Goal: Task Accomplishment & Management: Use online tool/utility

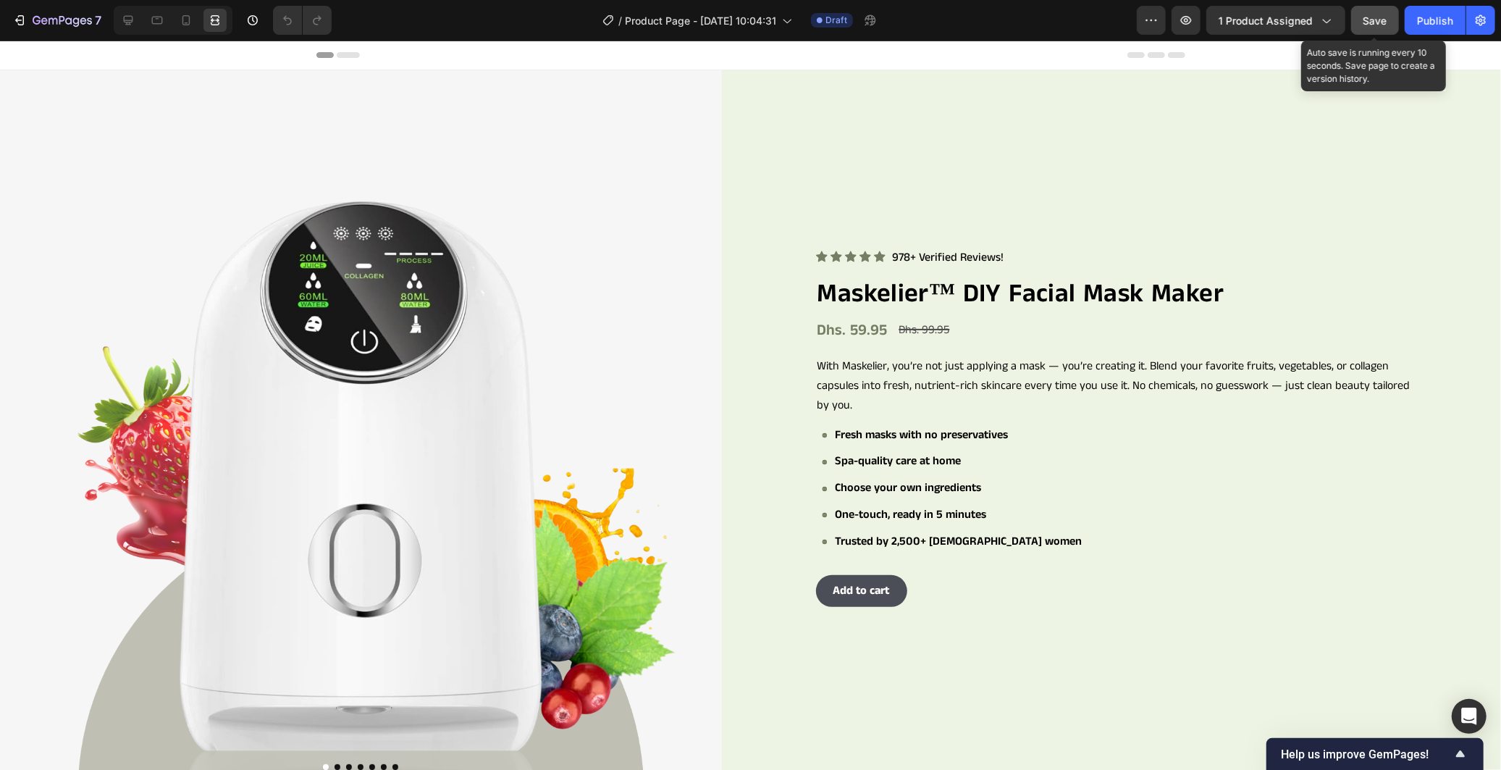
click at [1379, 16] on span "Save" at bounding box center [1375, 20] width 24 height 12
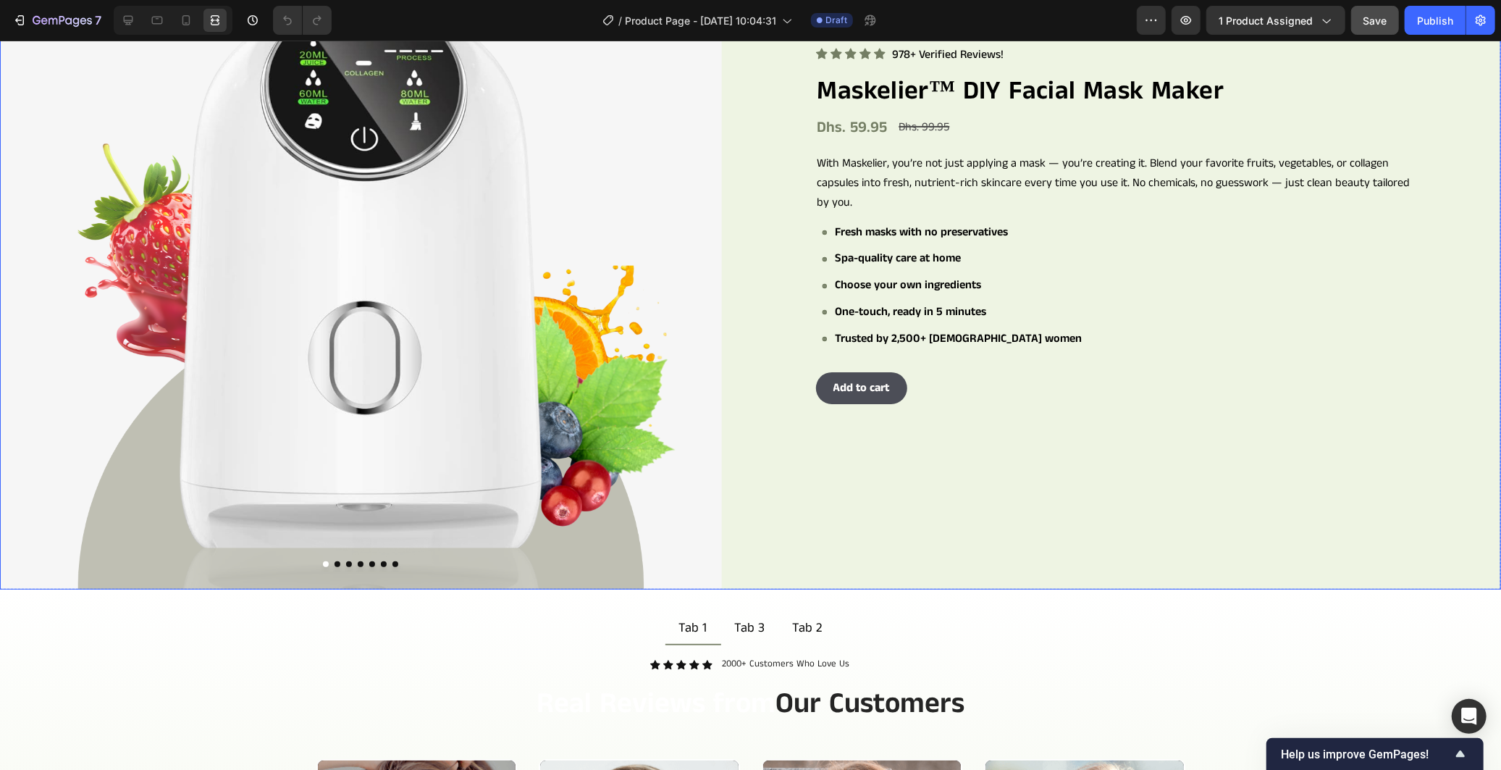
scroll to position [161, 0]
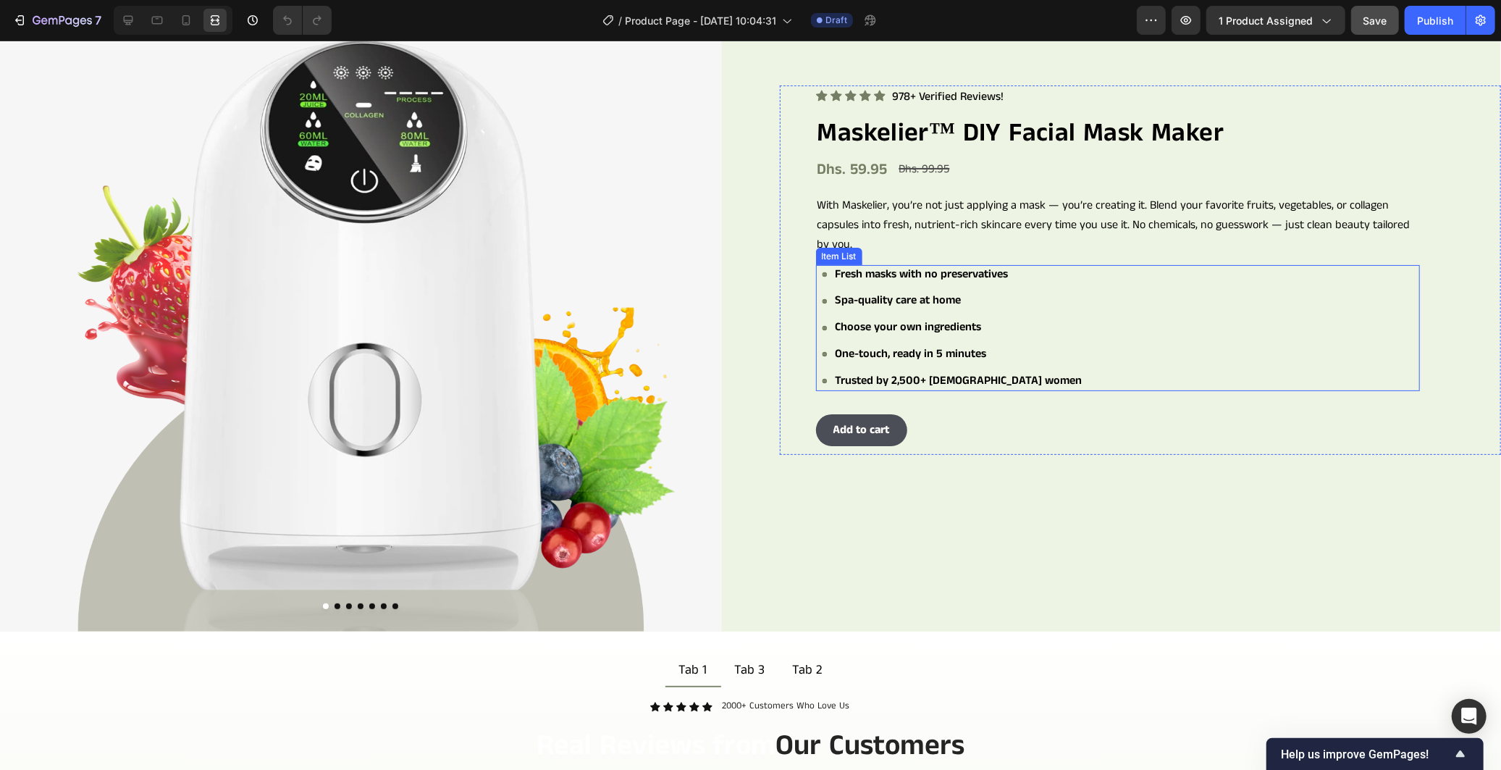
click at [1143, 294] on div "Fresh masks with no preservatives Spa-quality care at home Choose your own ingr…" at bounding box center [1121, 327] width 599 height 126
click at [126, 22] on icon at bounding box center [128, 20] width 9 height 9
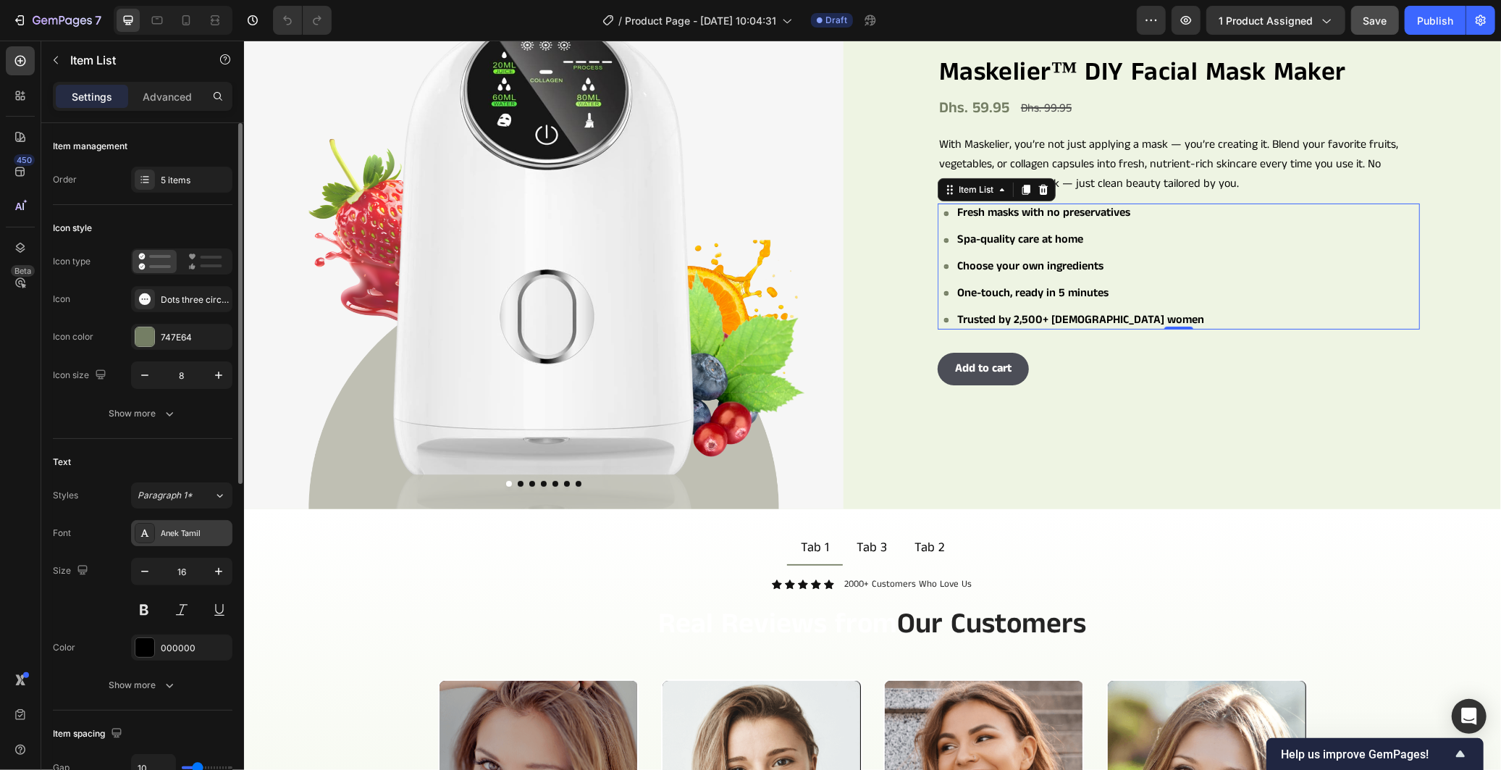
click at [176, 537] on div "Anek Tamil" at bounding box center [195, 533] width 68 height 13
click at [186, 494] on span "Paragraph 1*" at bounding box center [165, 495] width 55 height 13
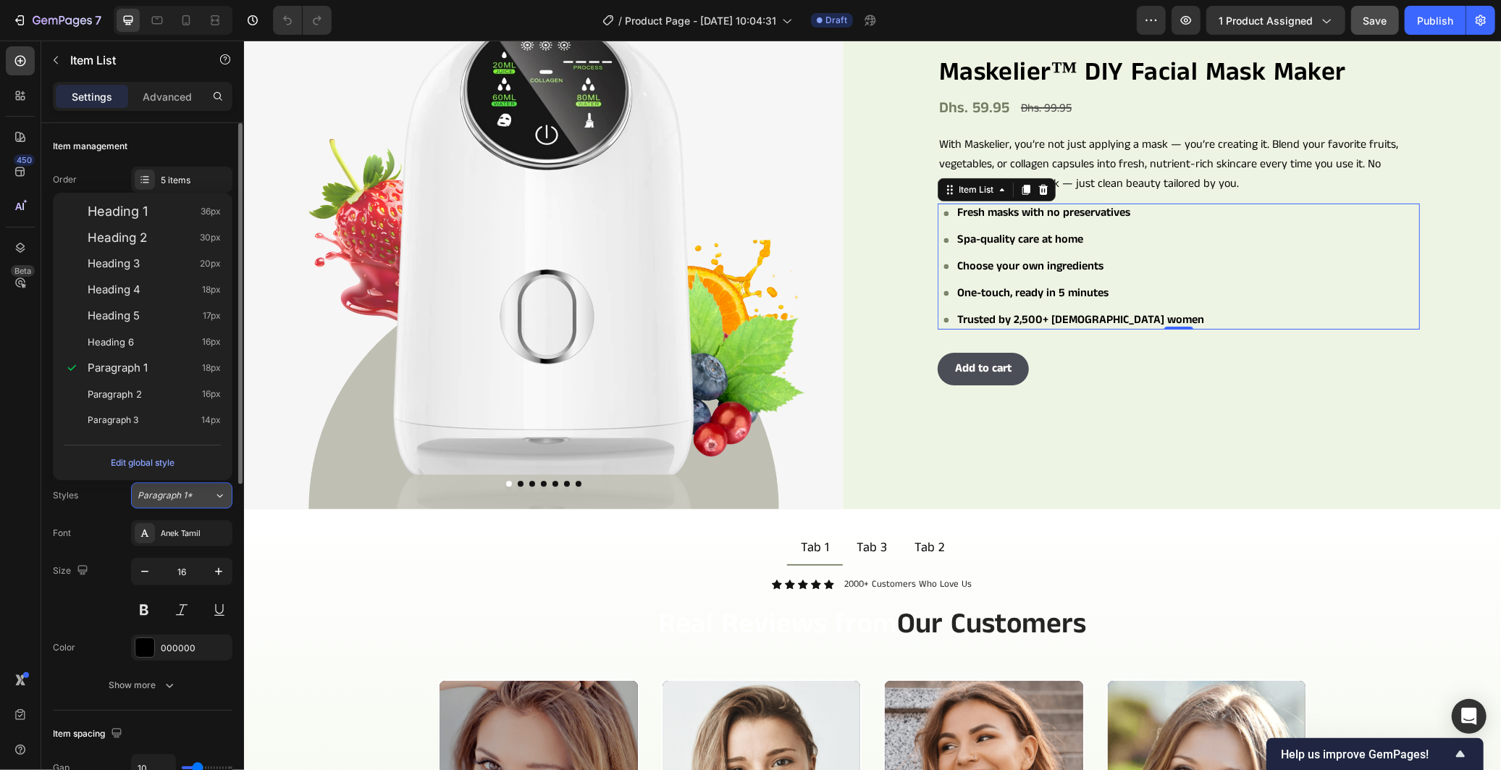
click at [186, 493] on span "Paragraph 1*" at bounding box center [165, 495] width 55 height 13
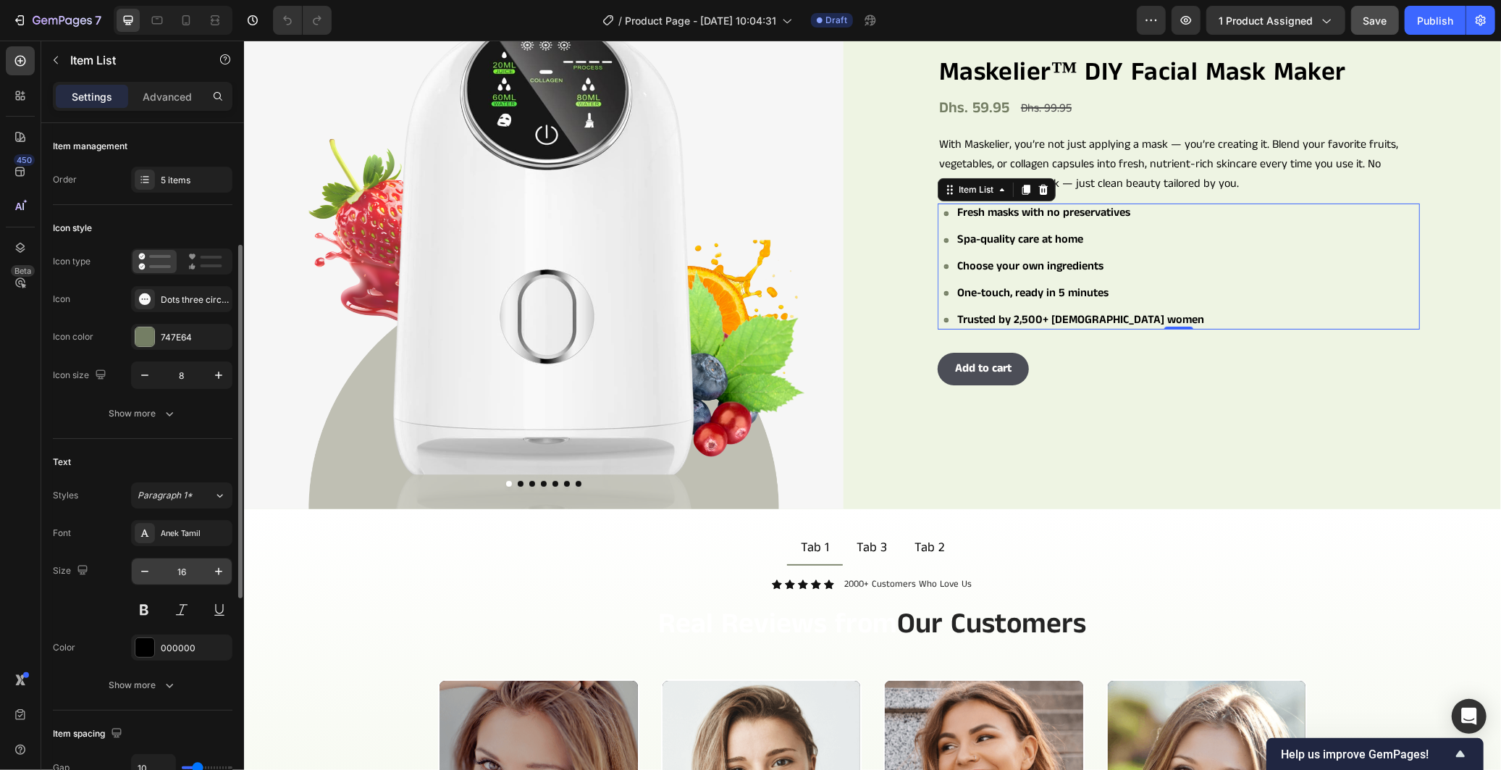
scroll to position [80, 0]
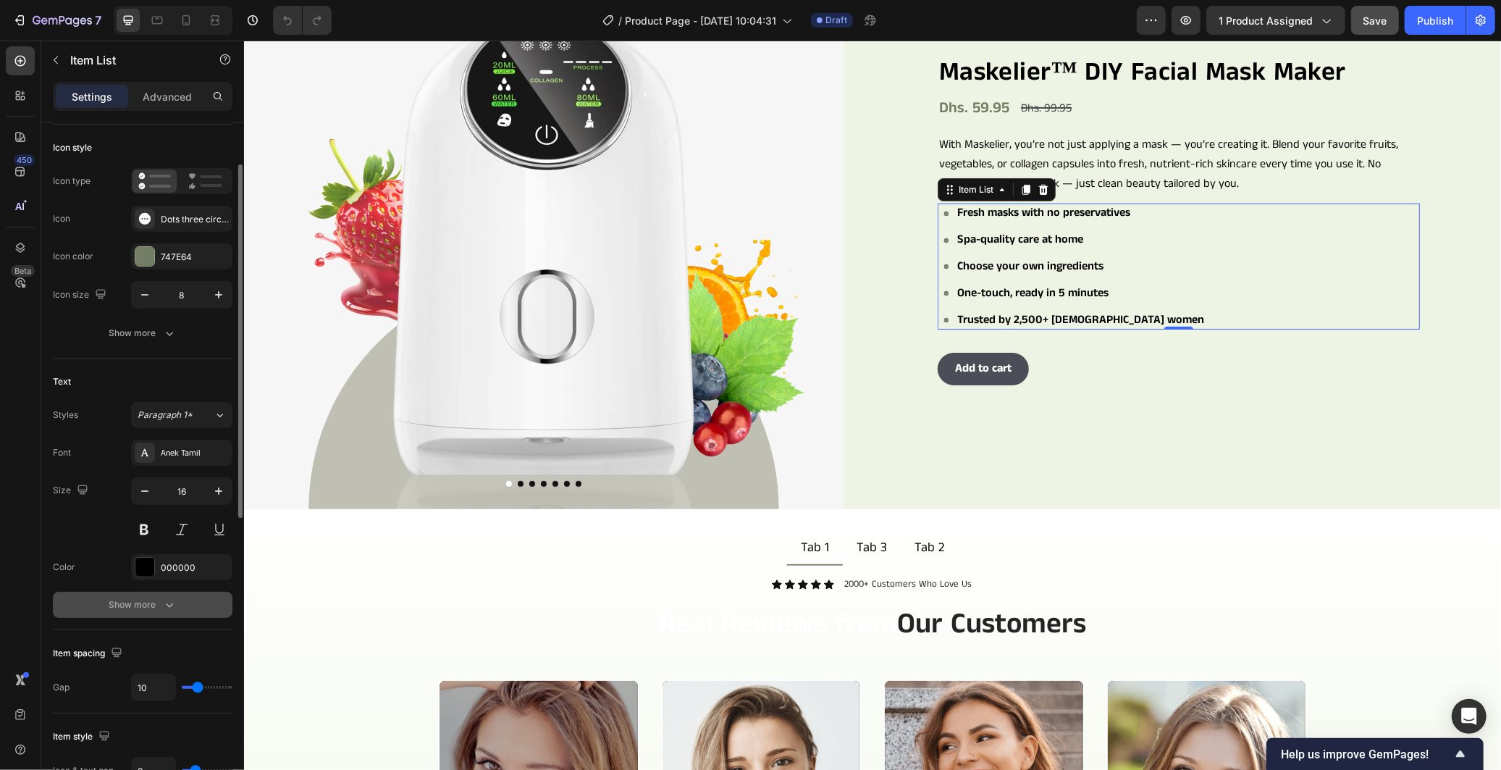
click at [175, 602] on icon "button" at bounding box center [169, 604] width 14 height 14
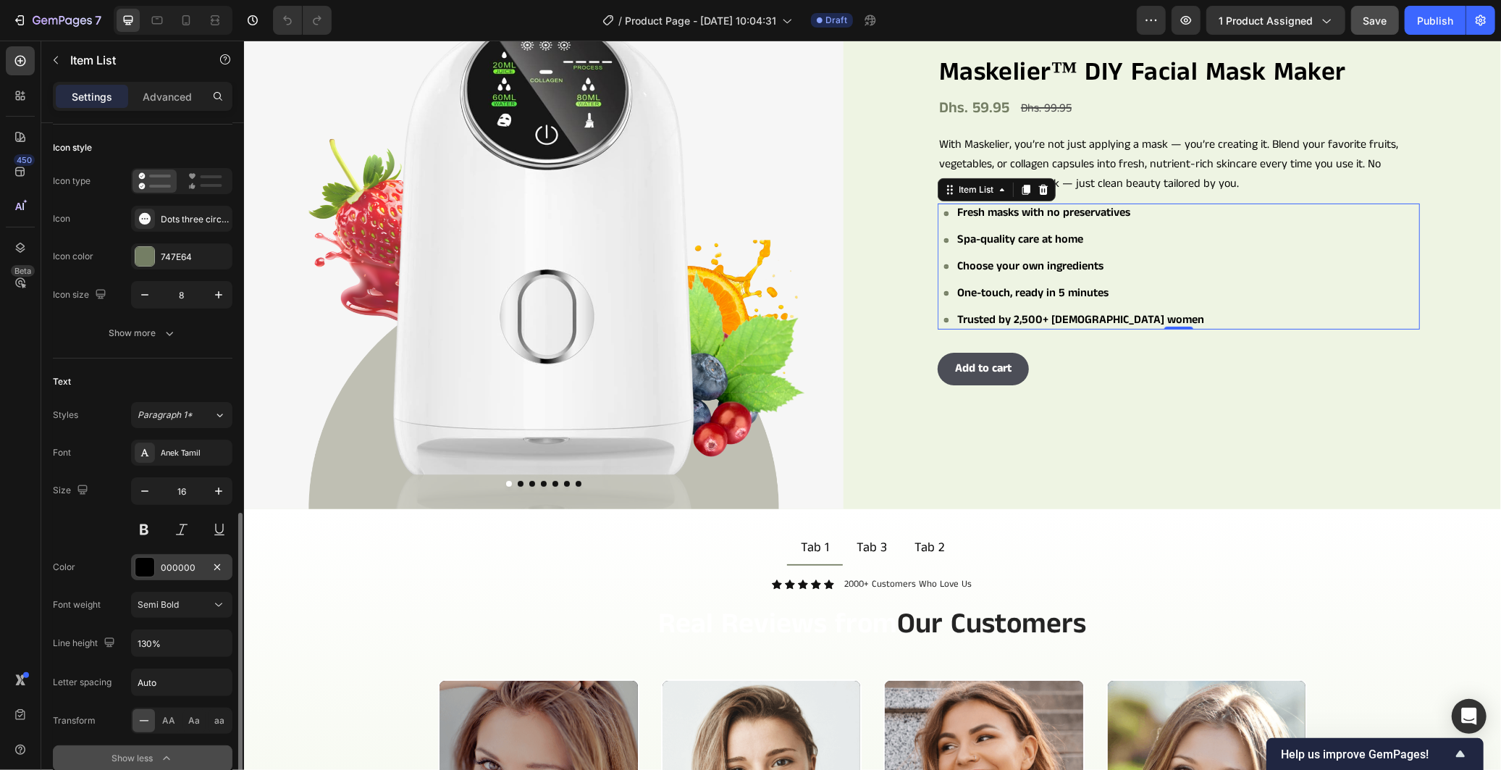
scroll to position [321, 0]
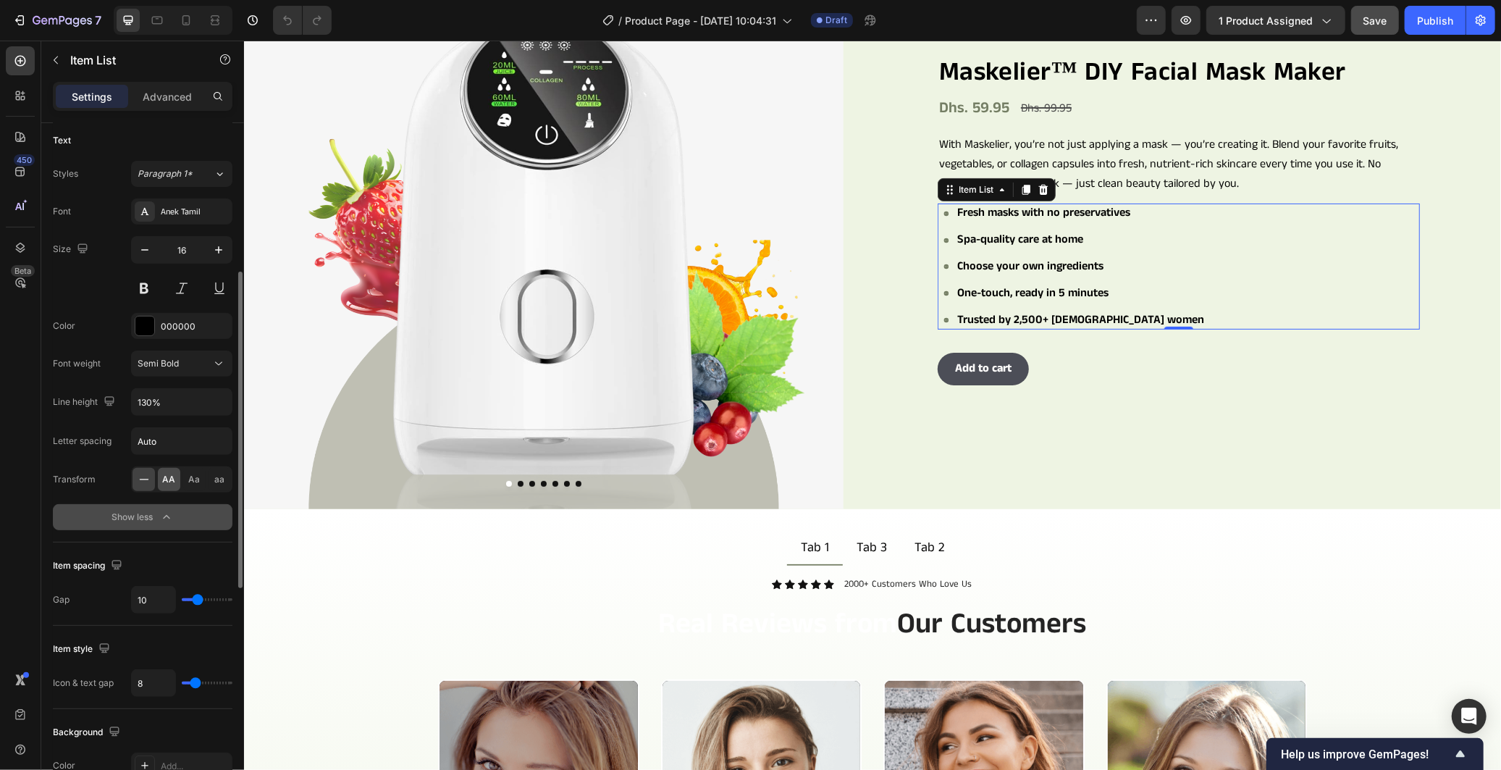
click at [168, 478] on span "AA" at bounding box center [169, 479] width 13 height 13
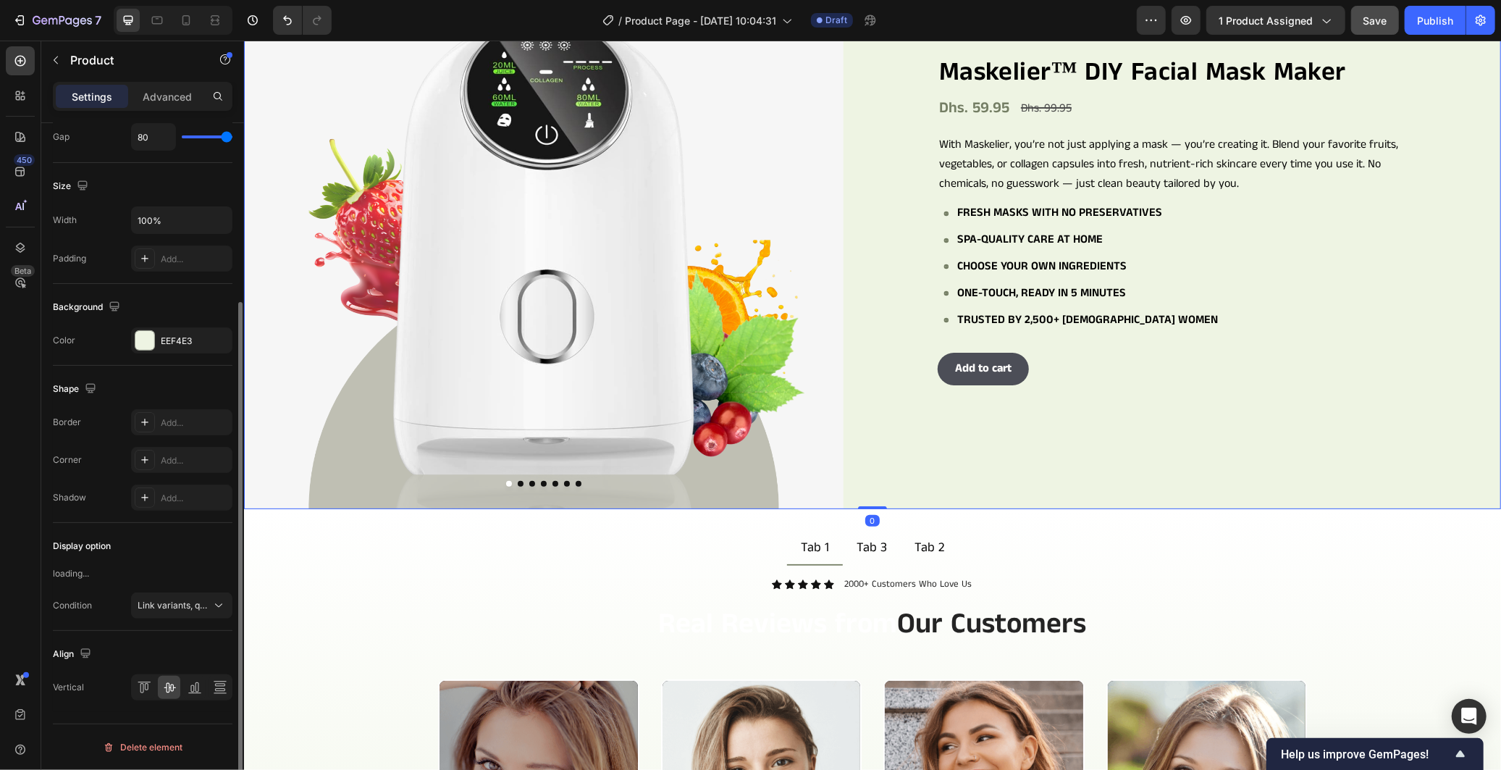
click at [1161, 427] on div "Icon Icon Icon Icon Icon Icon List 978+ Verified Reviews! Text Block Row Maskel…" at bounding box center [1201, 209] width 600 height 600
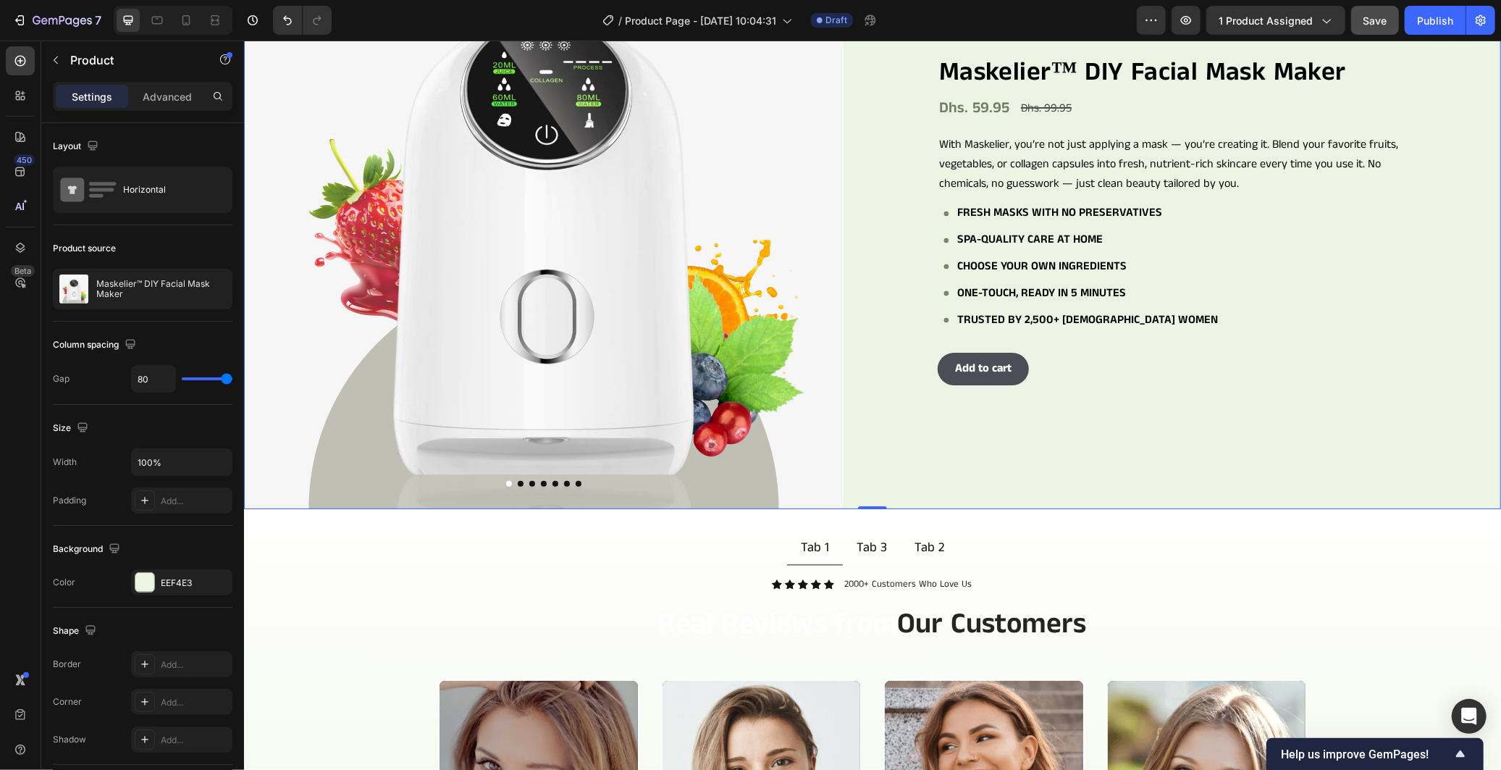
scroll to position [0, 0]
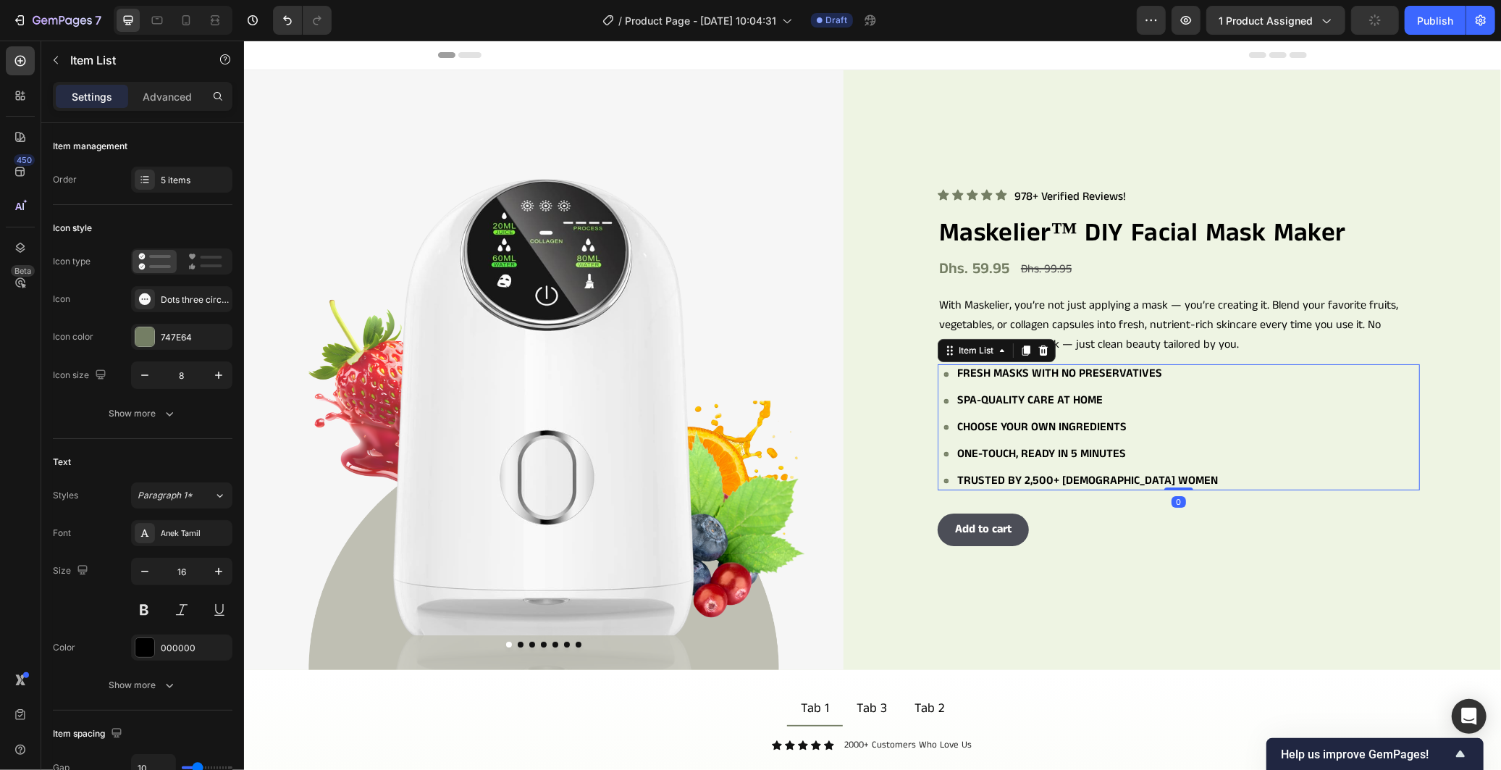
click at [1208, 458] on div "Fresh masks with no preservatives Spa-quality care at home Choose your own ingr…" at bounding box center [1181, 426] width 476 height 126
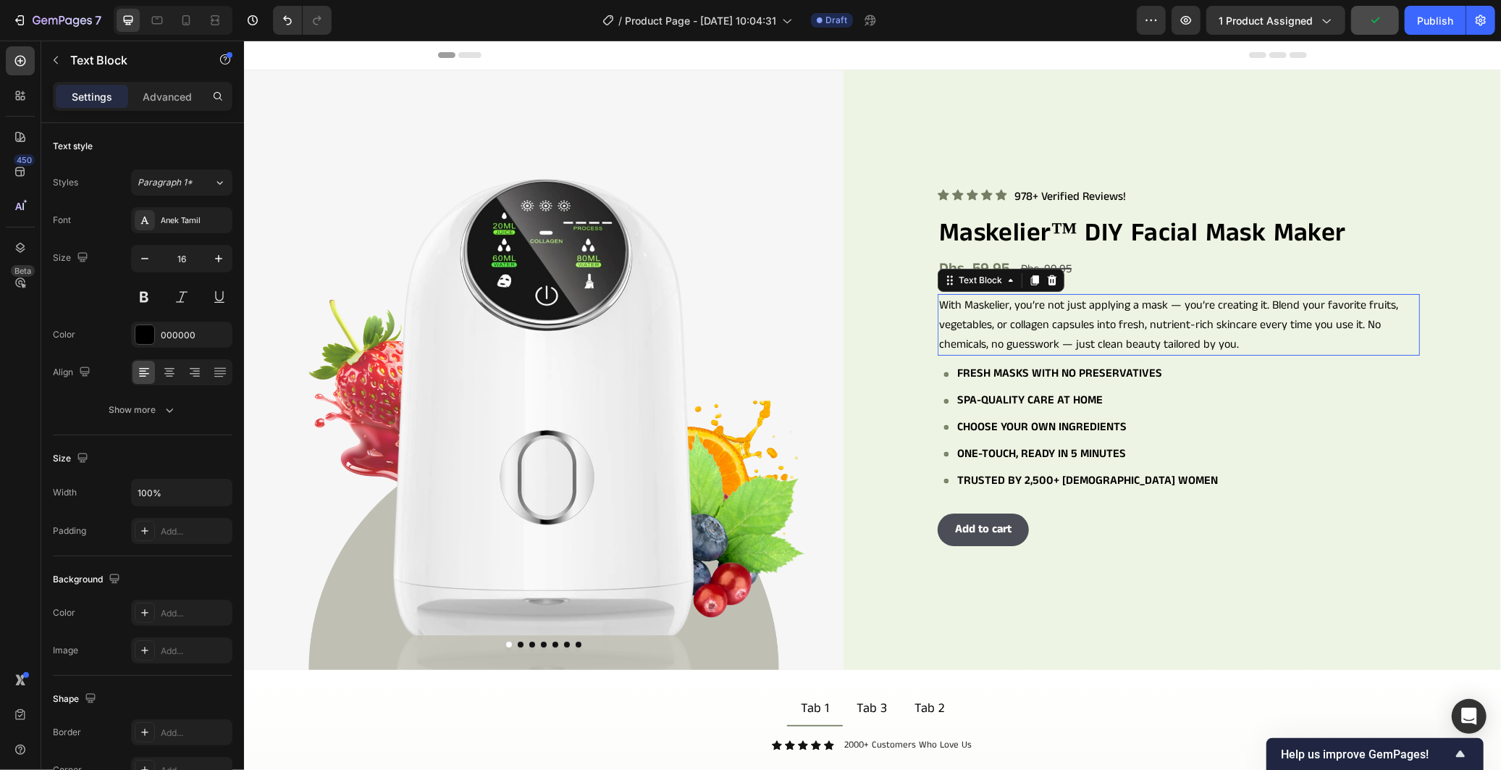
click at [1228, 335] on p "With Maskelier, you’re not just applying a mask — you’re creating it. Blend you…" at bounding box center [1177, 324] width 479 height 59
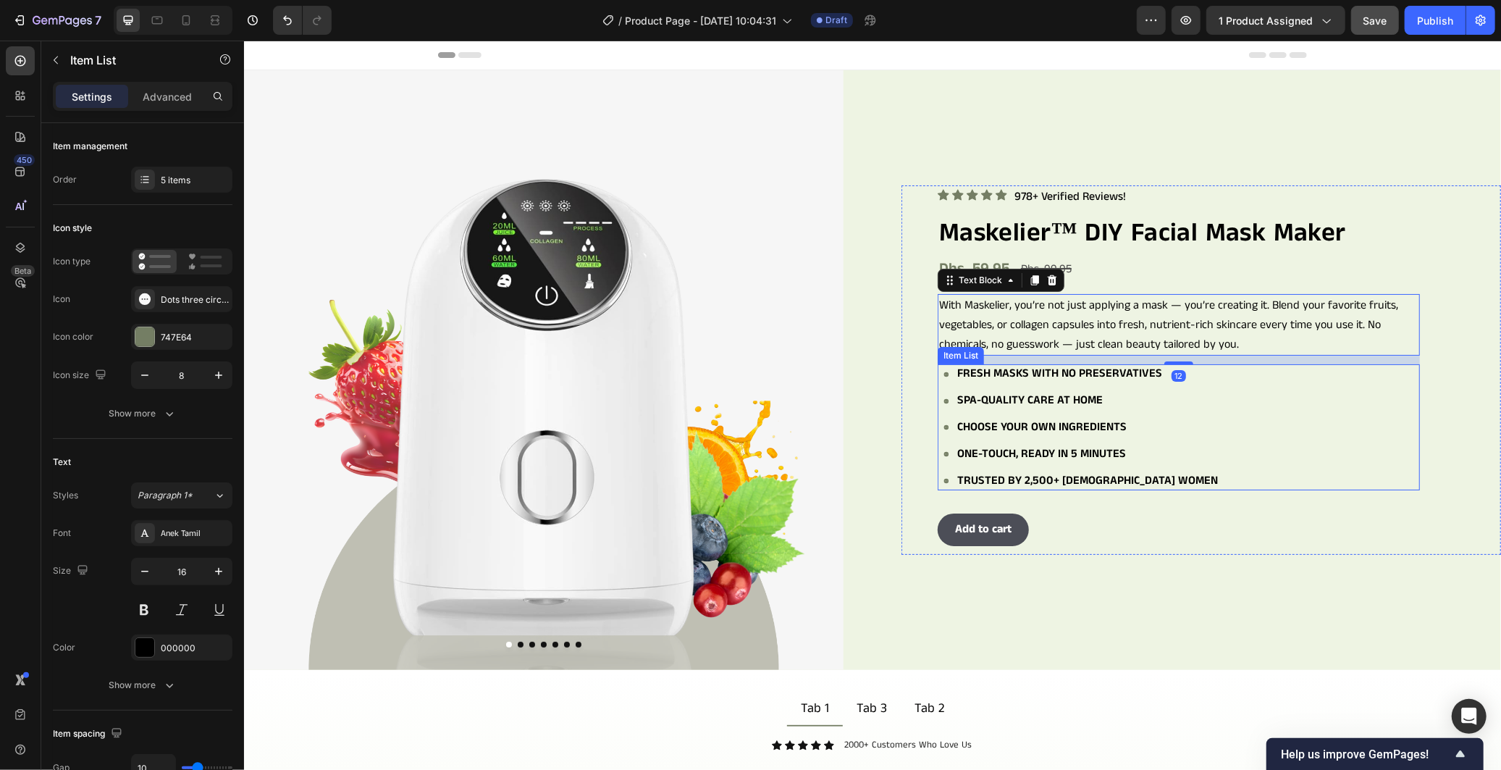
click at [1263, 430] on div "Fresh masks with no preservatives Spa-quality care at home Choose your own ingr…" at bounding box center [1181, 426] width 476 height 126
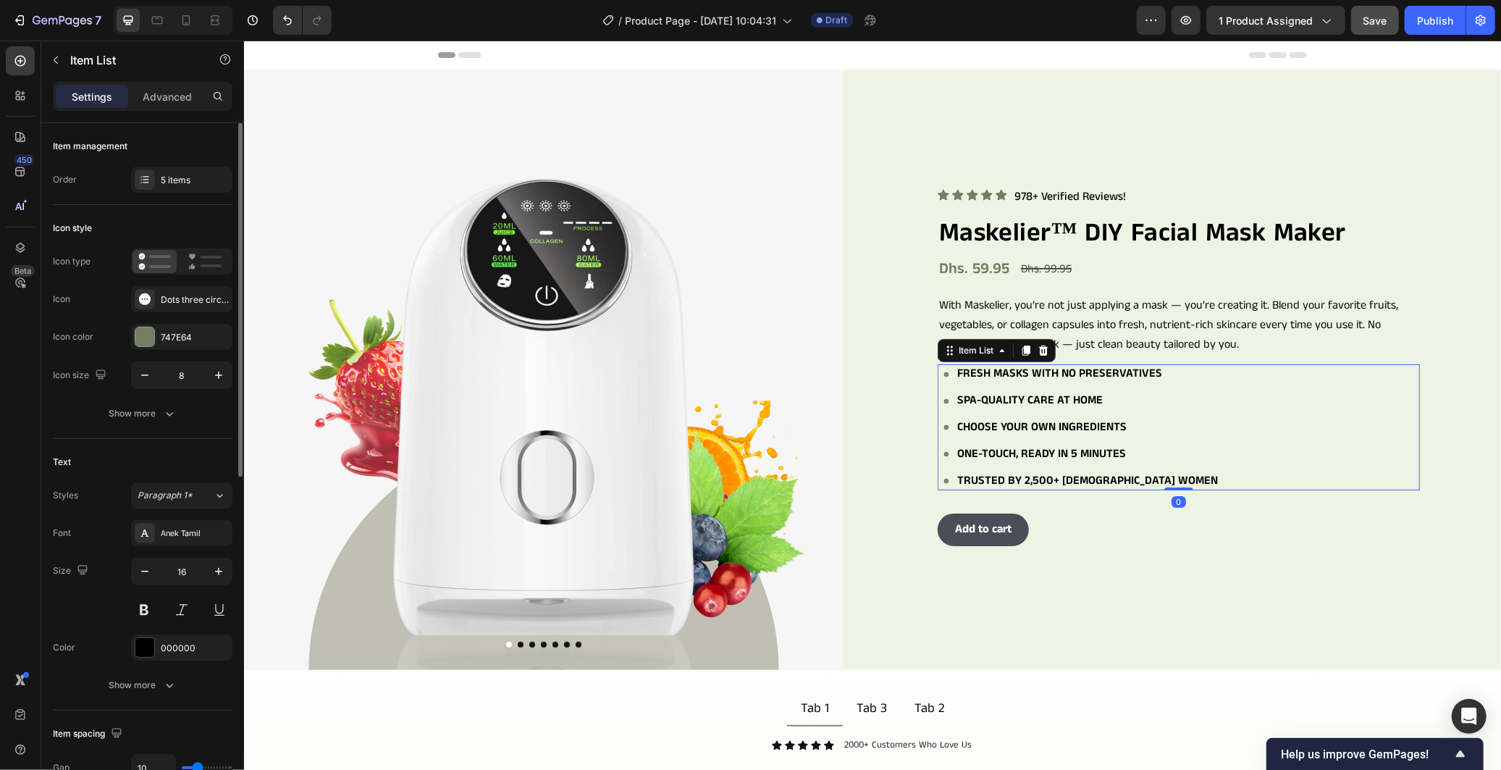
scroll to position [161, 0]
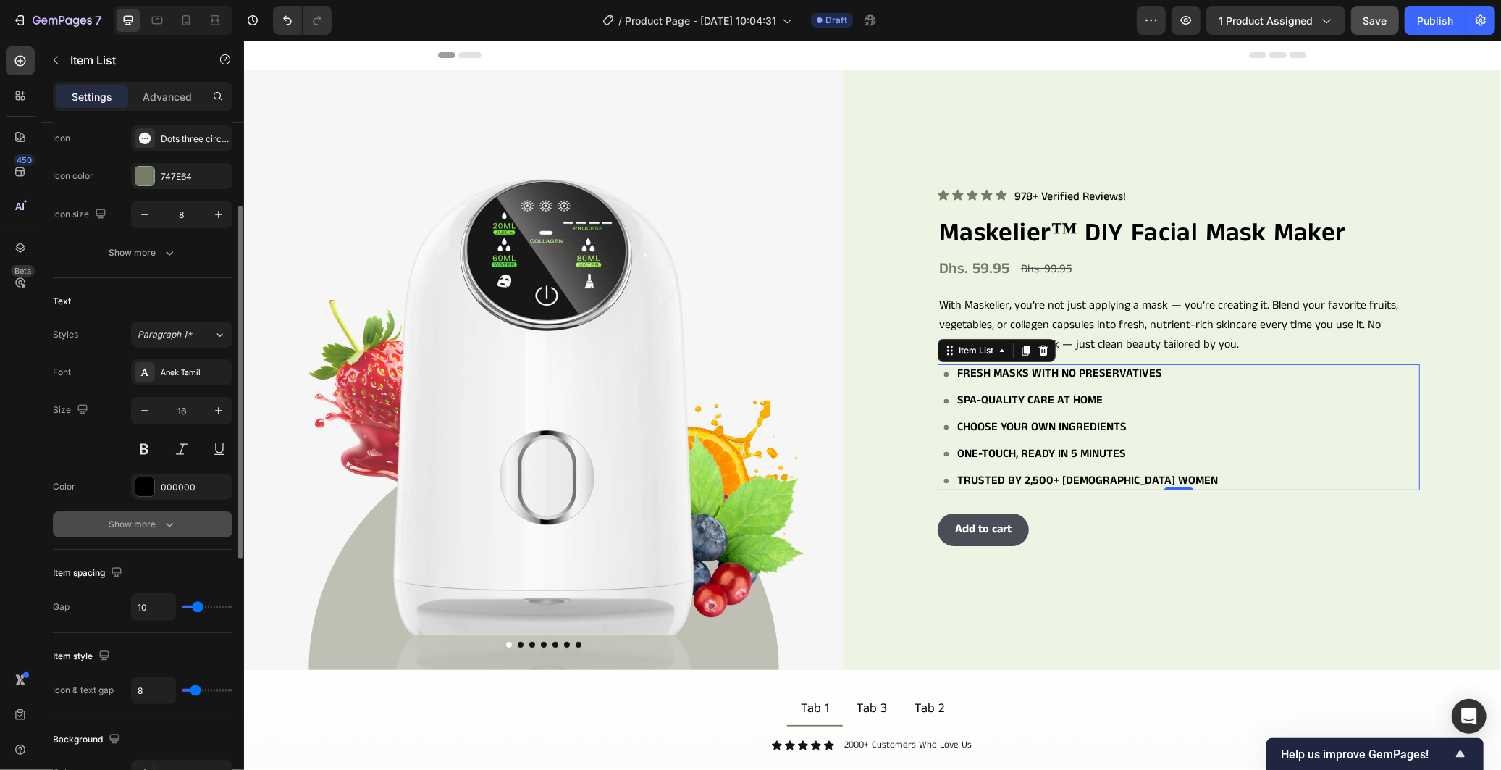
click at [156, 514] on button "Show more" at bounding box center [143, 524] width 180 height 26
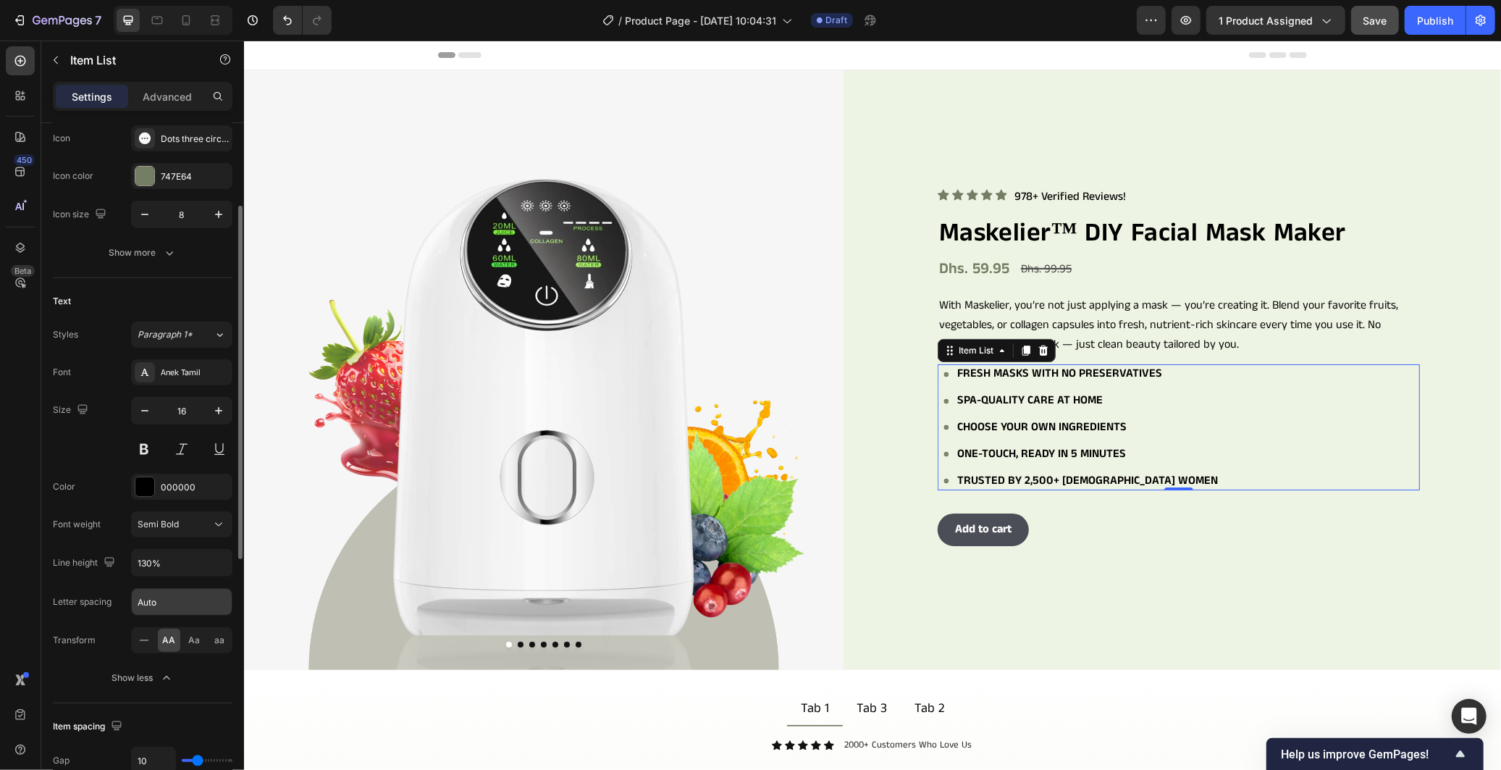
scroll to position [241, 0]
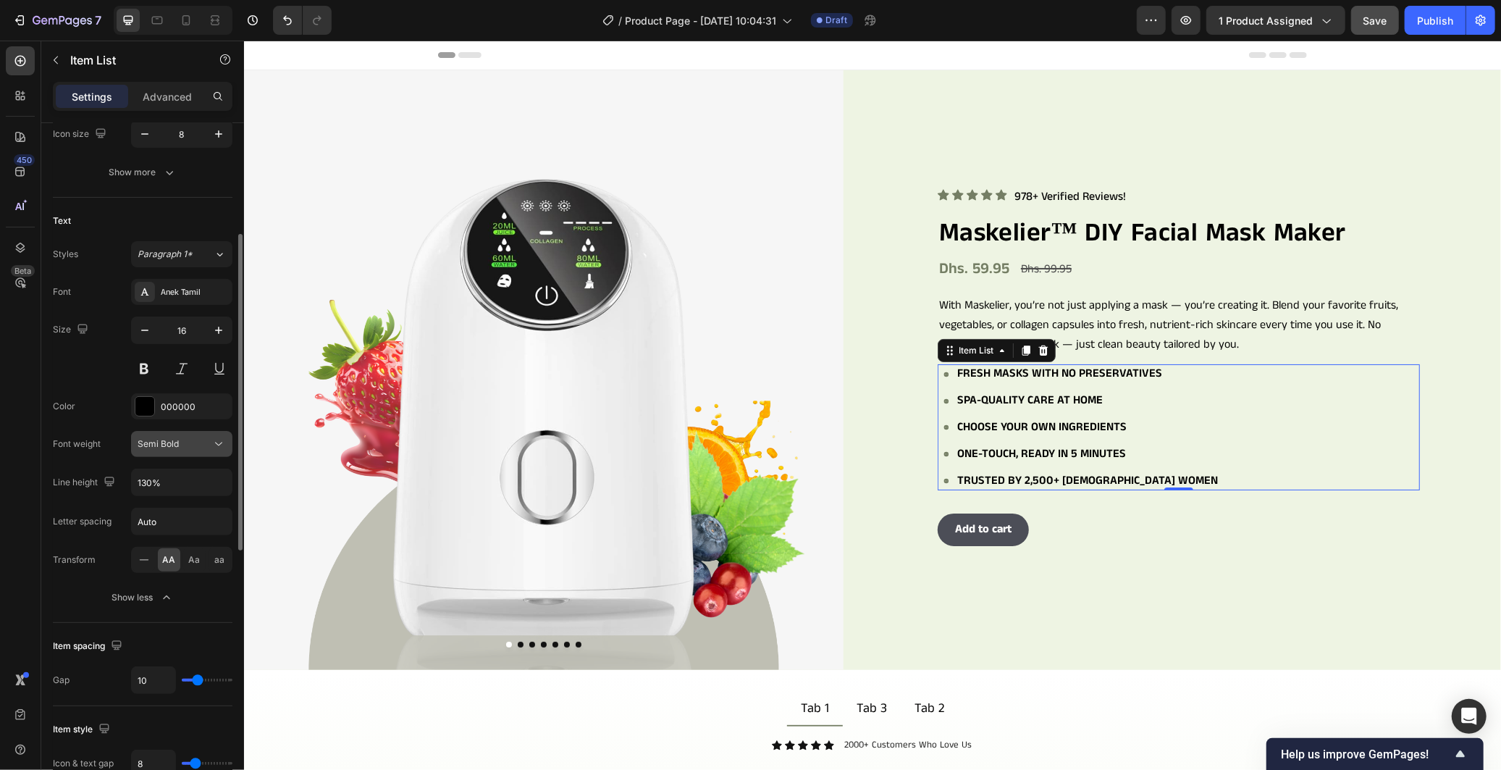
click at [212, 437] on icon at bounding box center [218, 444] width 14 height 14
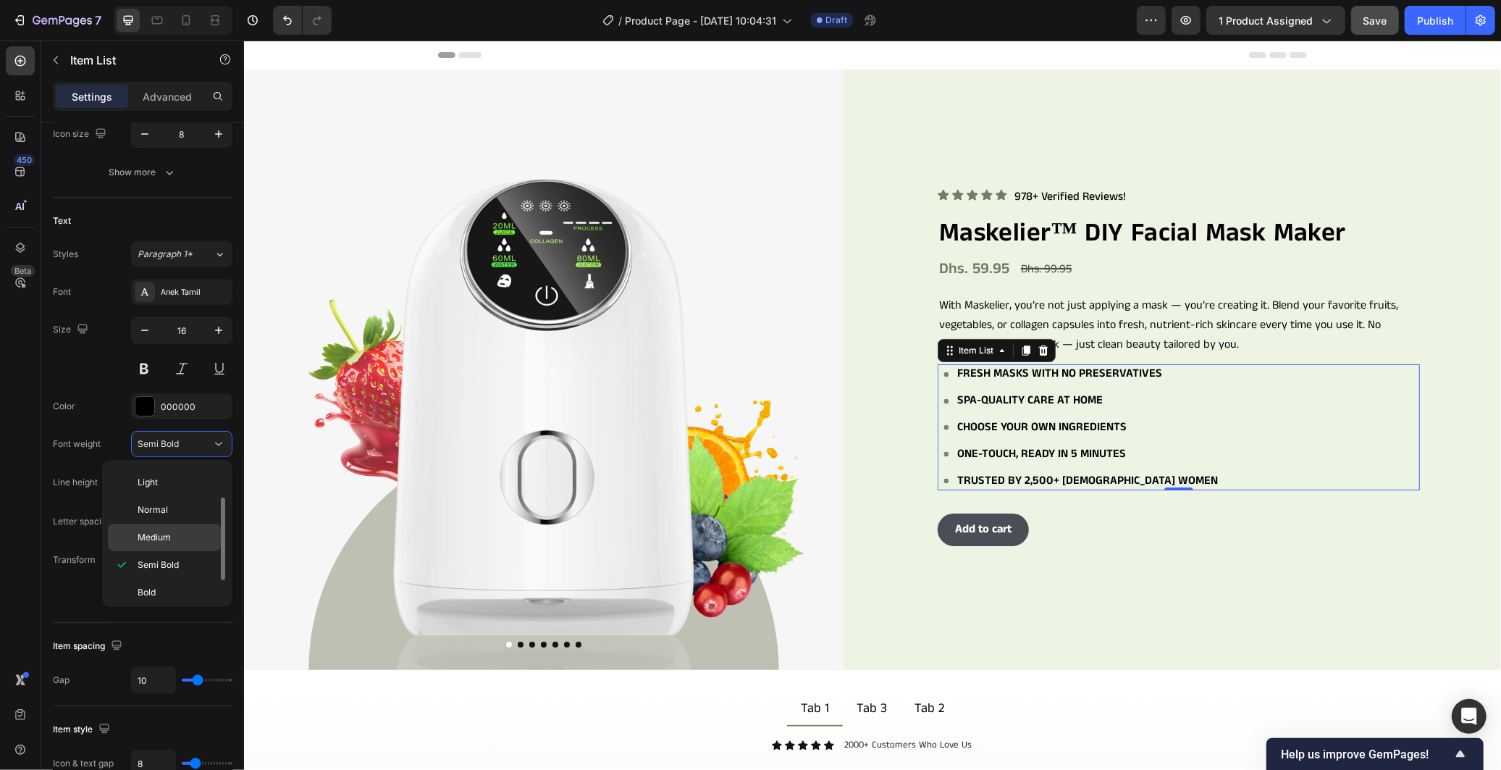
click at [174, 531] on p "Medium" at bounding box center [176, 537] width 77 height 13
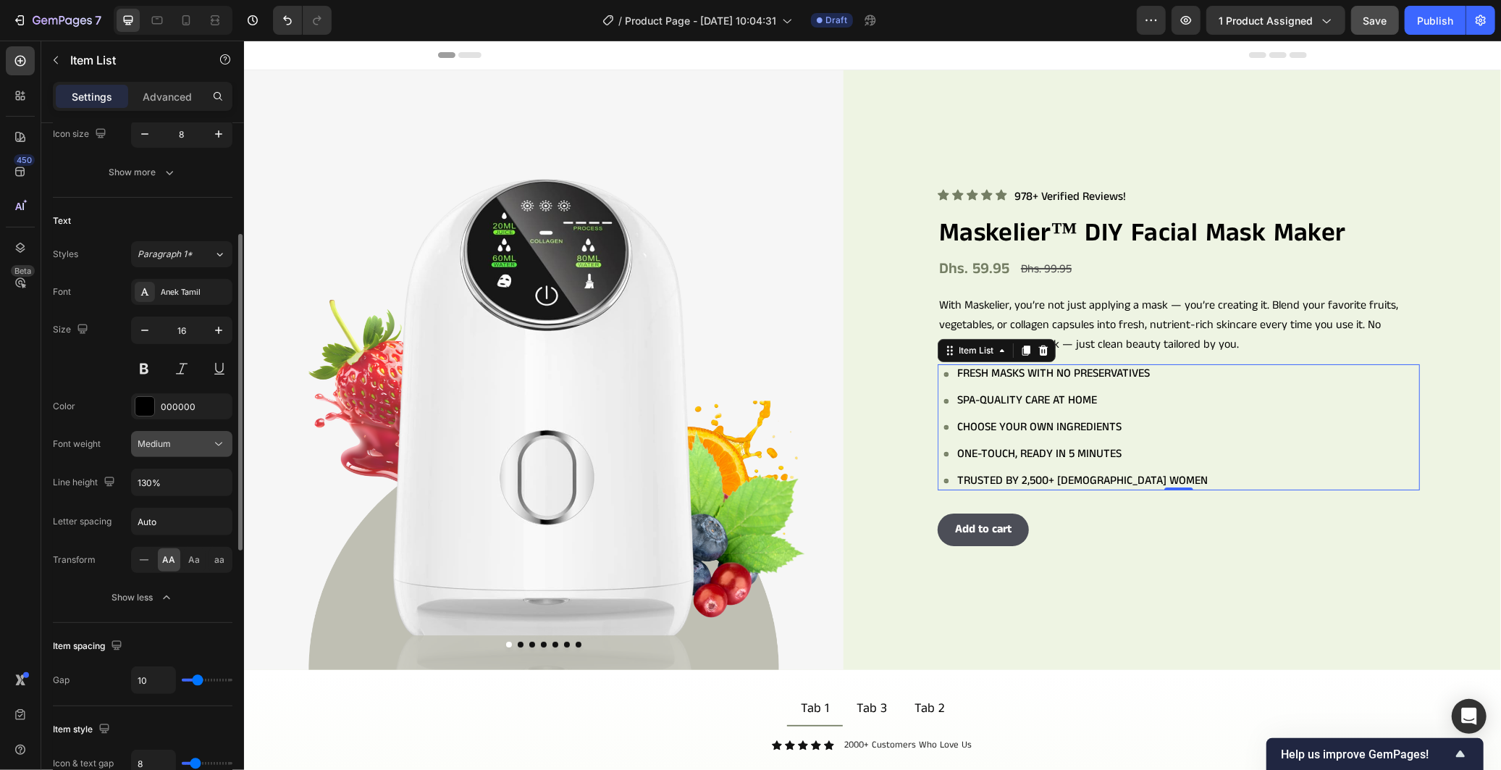
click at [210, 457] on button "Medium" at bounding box center [181, 444] width 101 height 26
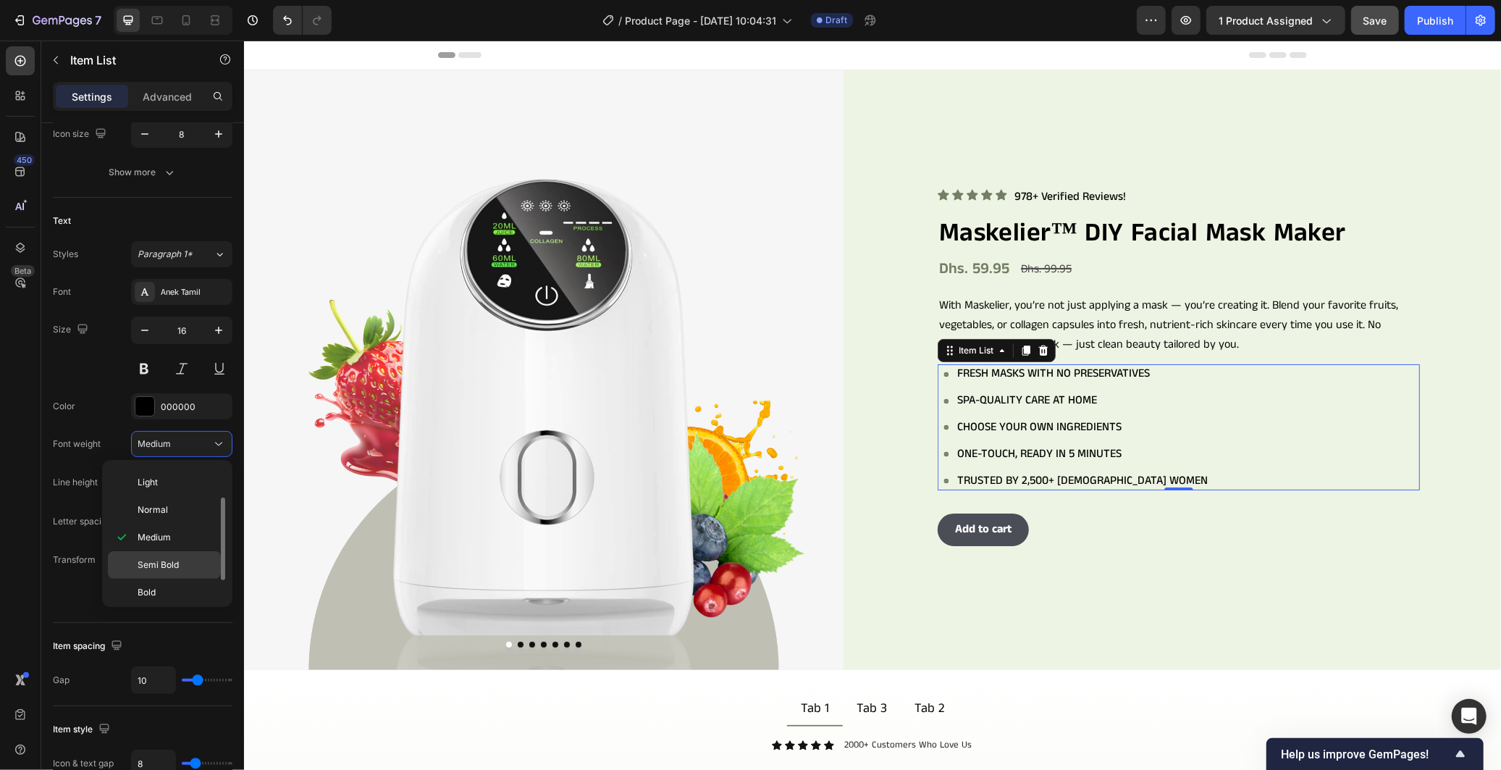
click at [198, 558] on p "Semi Bold" at bounding box center [176, 564] width 77 height 13
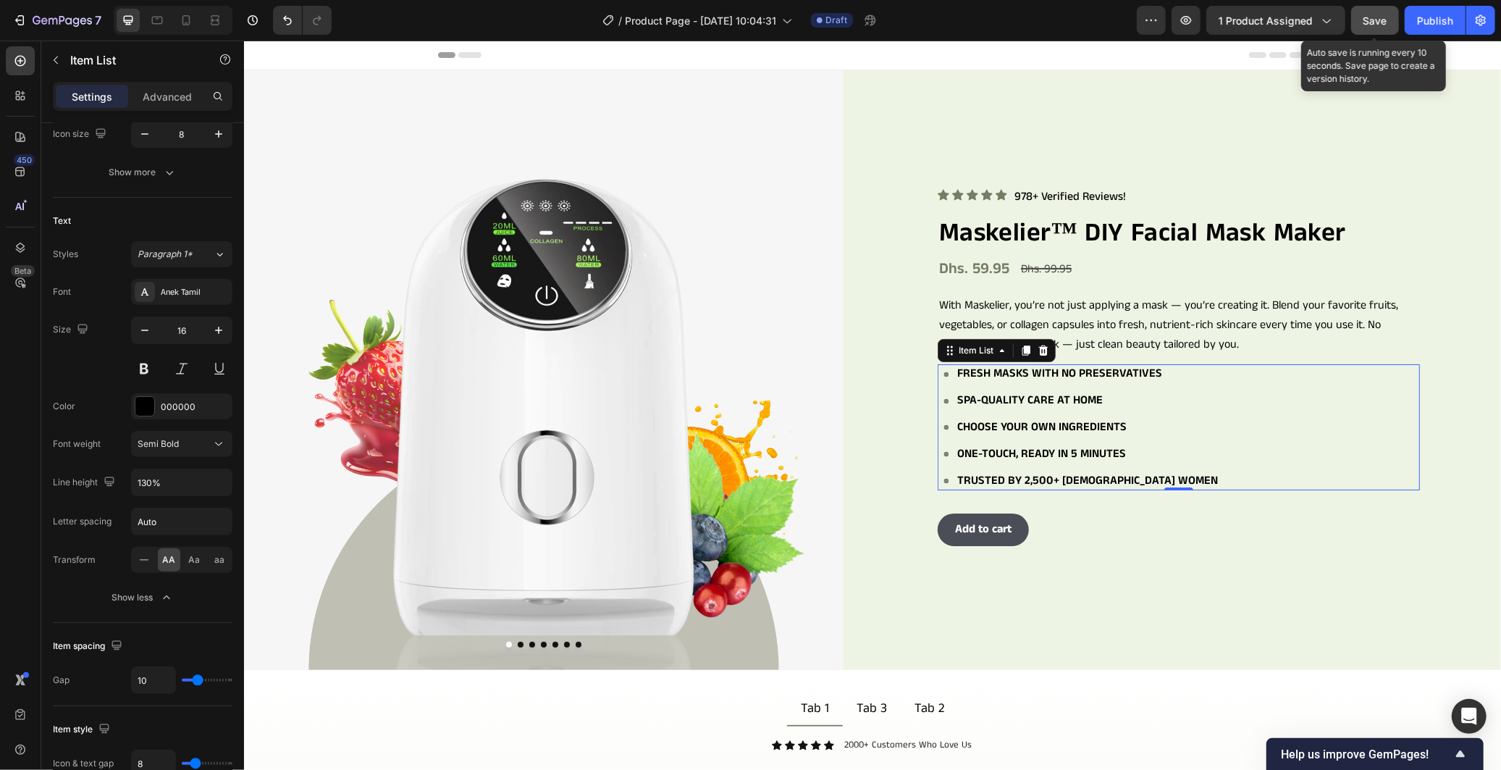
click at [1373, 15] on span "Save" at bounding box center [1375, 20] width 24 height 12
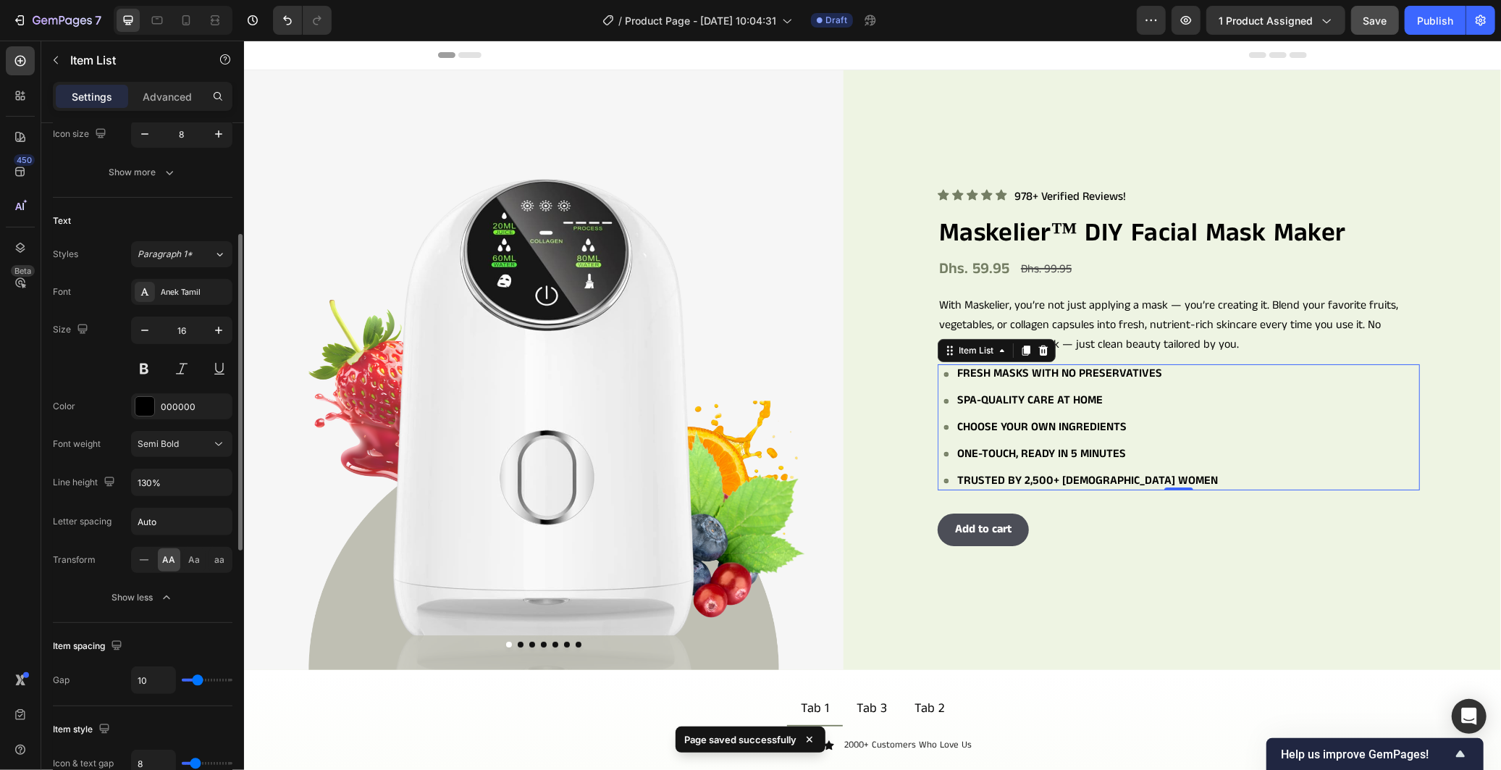
scroll to position [482, 0]
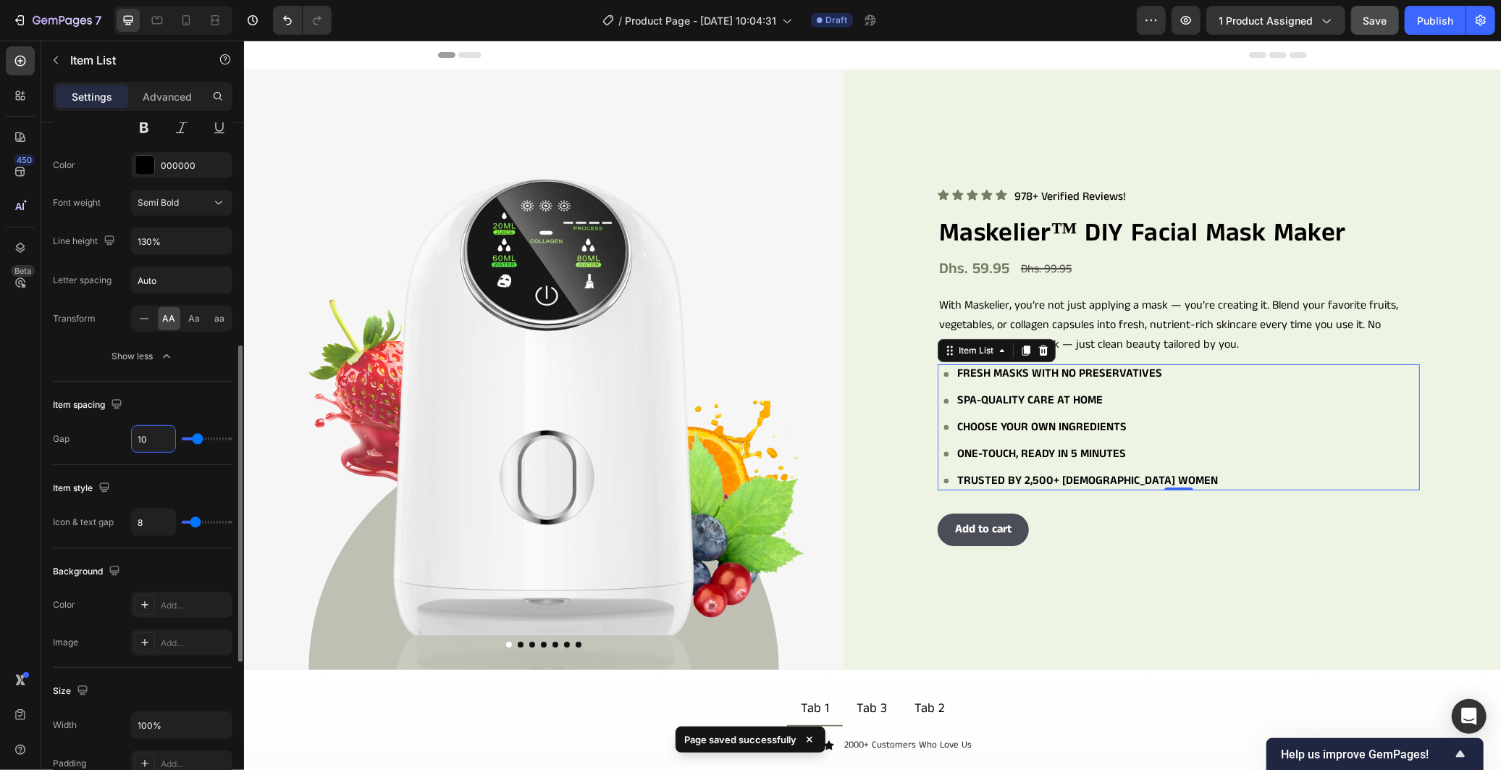
click at [153, 431] on input "10" at bounding box center [153, 439] width 43 height 26
type input "8"
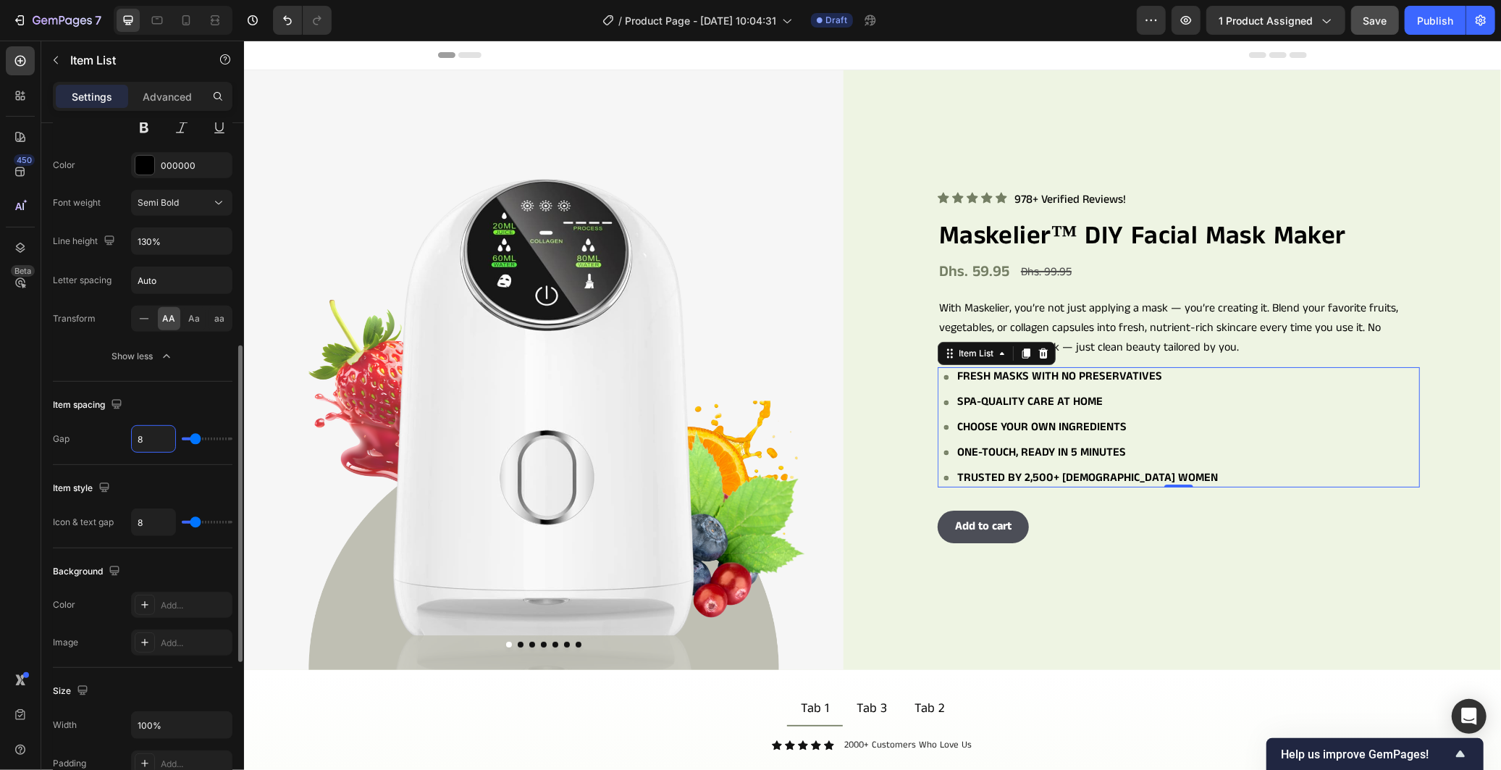
type input "8"
click at [161, 393] on div "Item spacing" at bounding box center [143, 404] width 180 height 23
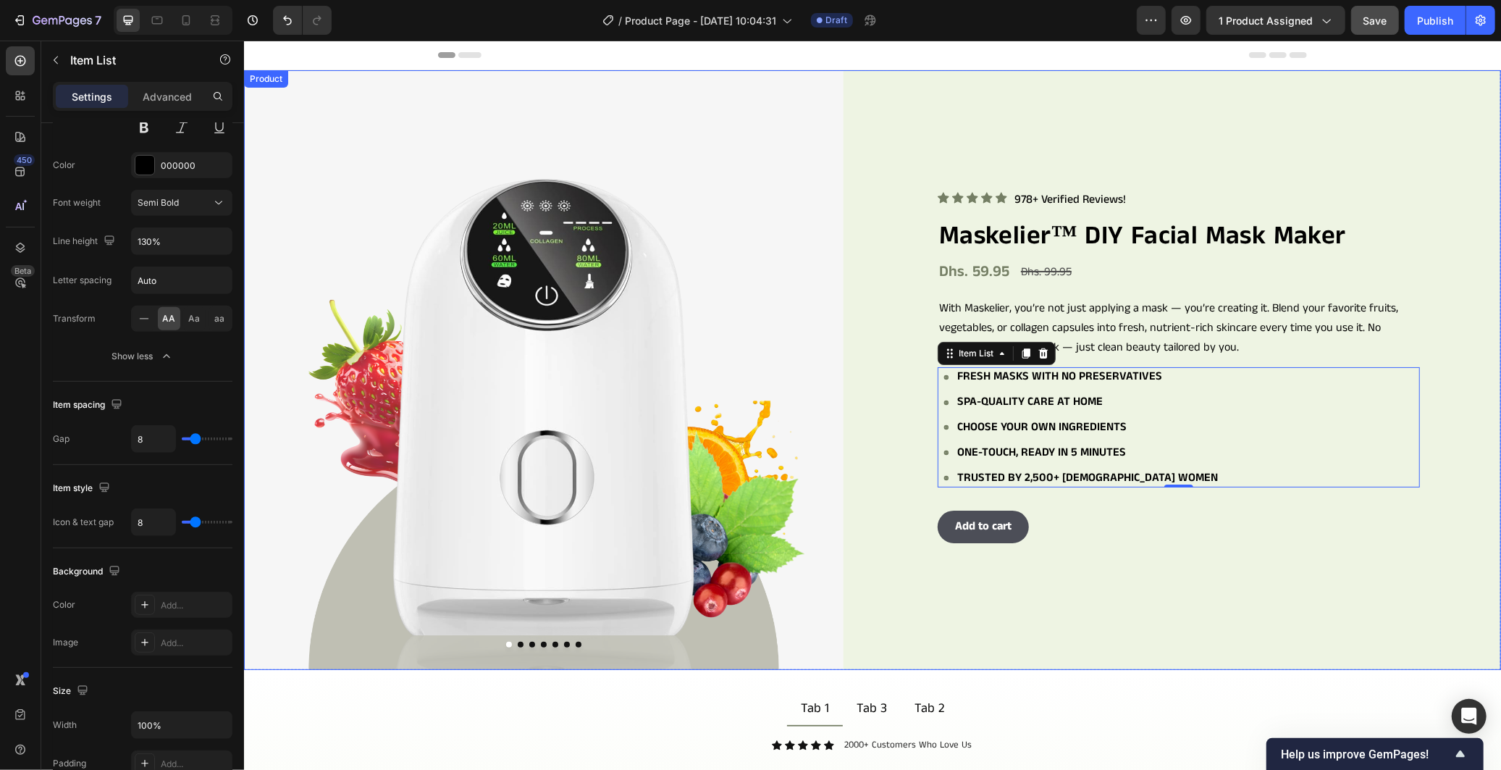
click at [935, 612] on div "Icon Icon Icon Icon Icon Icon List 978+ Verified Reviews! Text Block Row Maskel…" at bounding box center [1201, 370] width 600 height 600
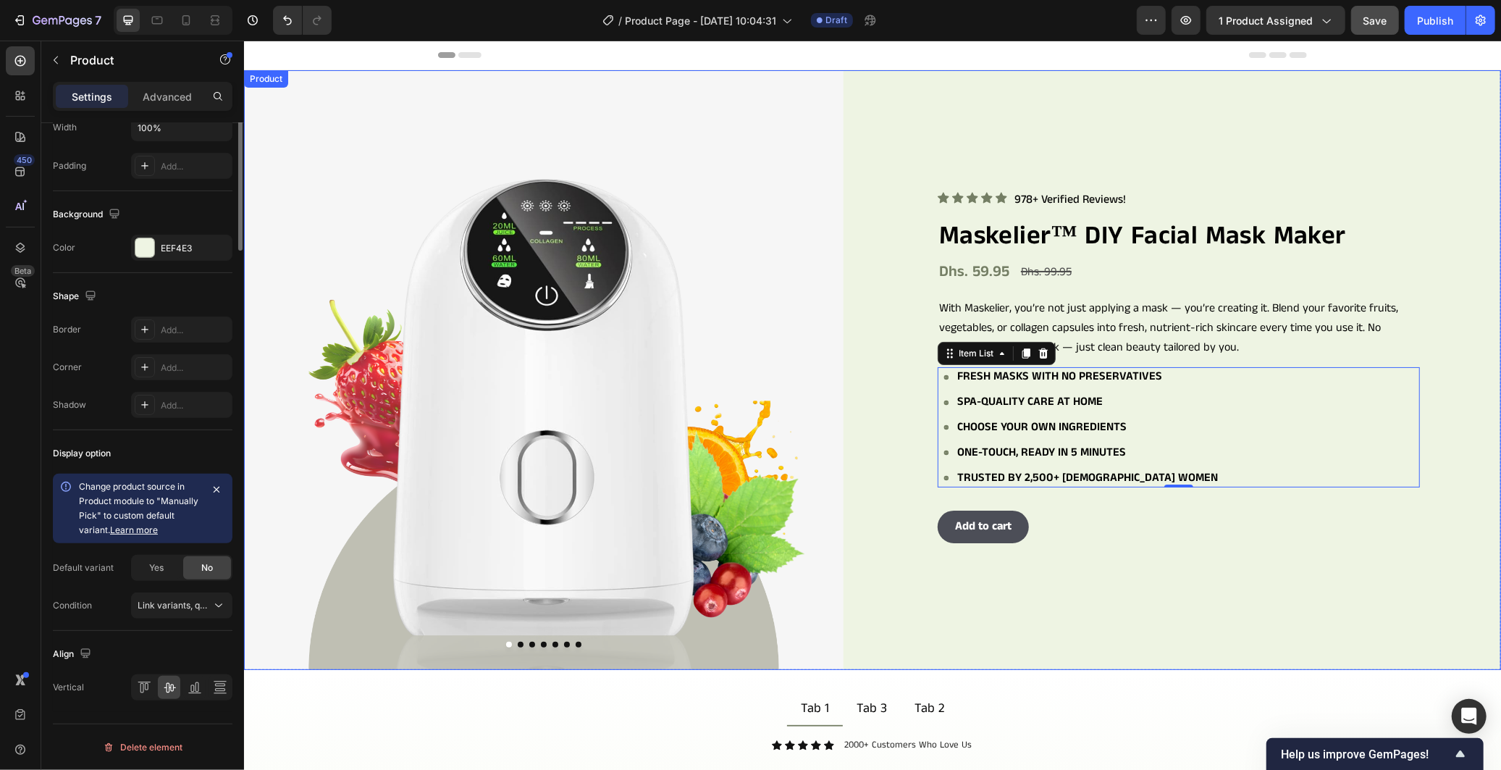
scroll to position [0, 0]
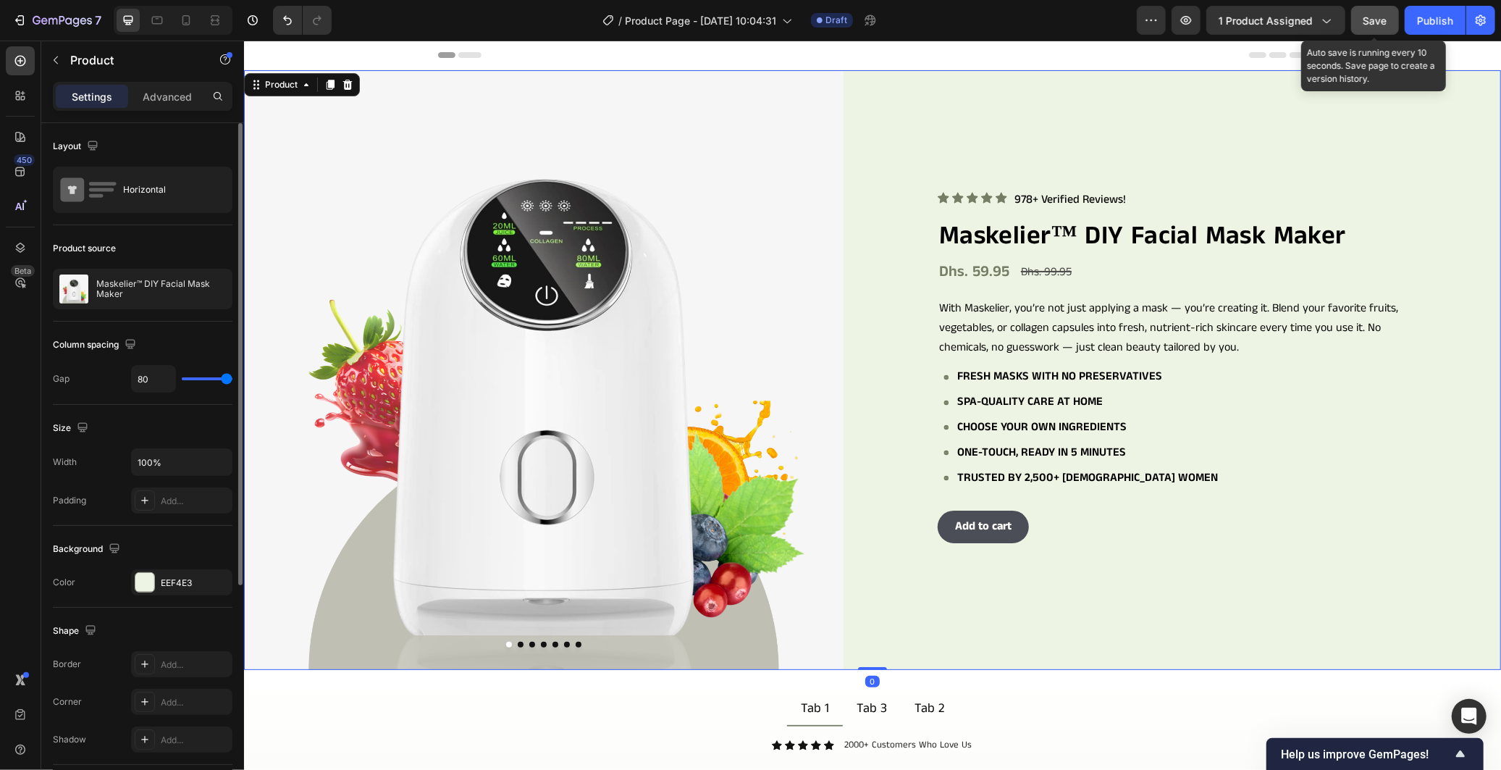
click at [1372, 8] on button "Save" at bounding box center [1375, 20] width 48 height 29
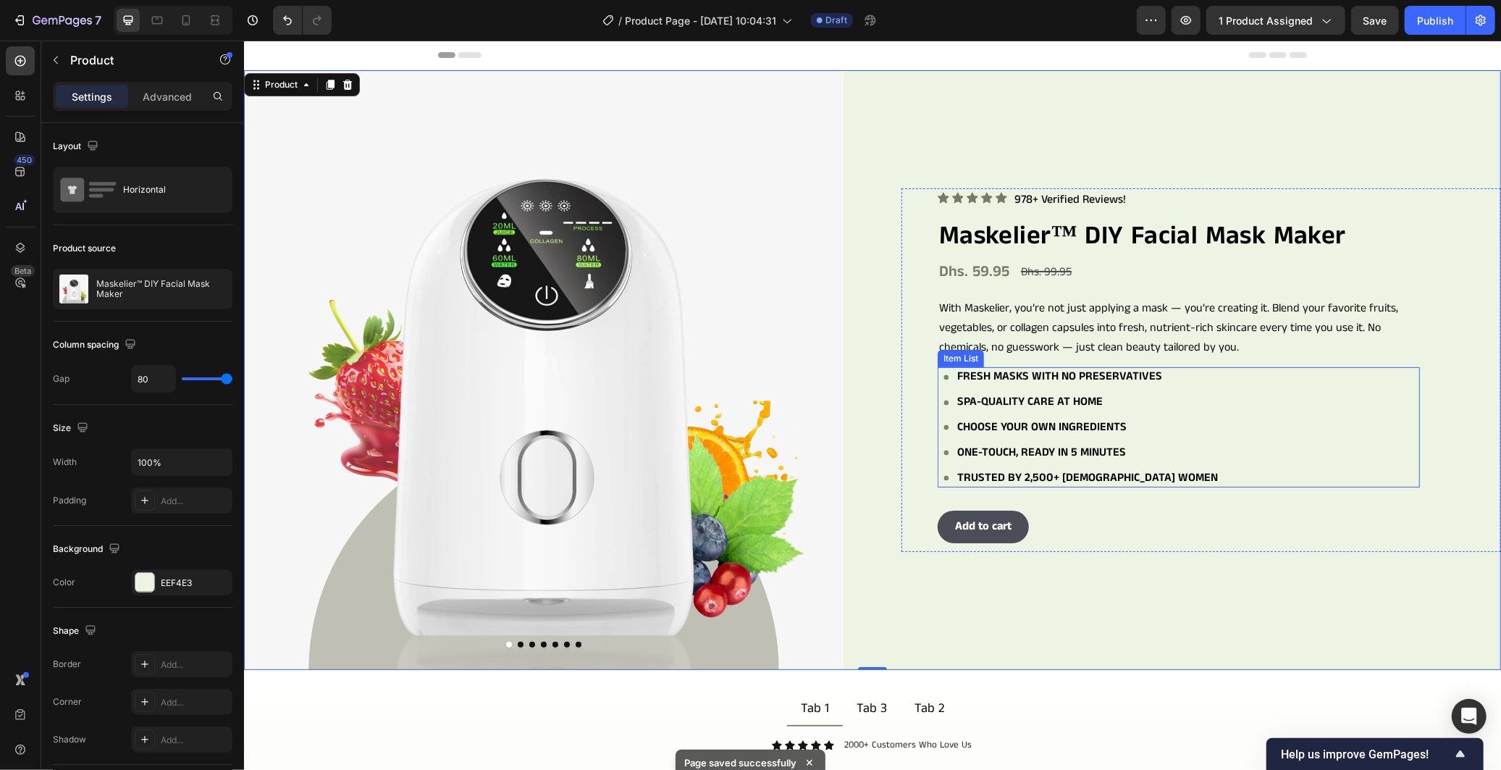
click at [1218, 458] on div "Fresh masks with no preservatives Spa-quality care at home Choose your own ingr…" at bounding box center [1181, 426] width 476 height 120
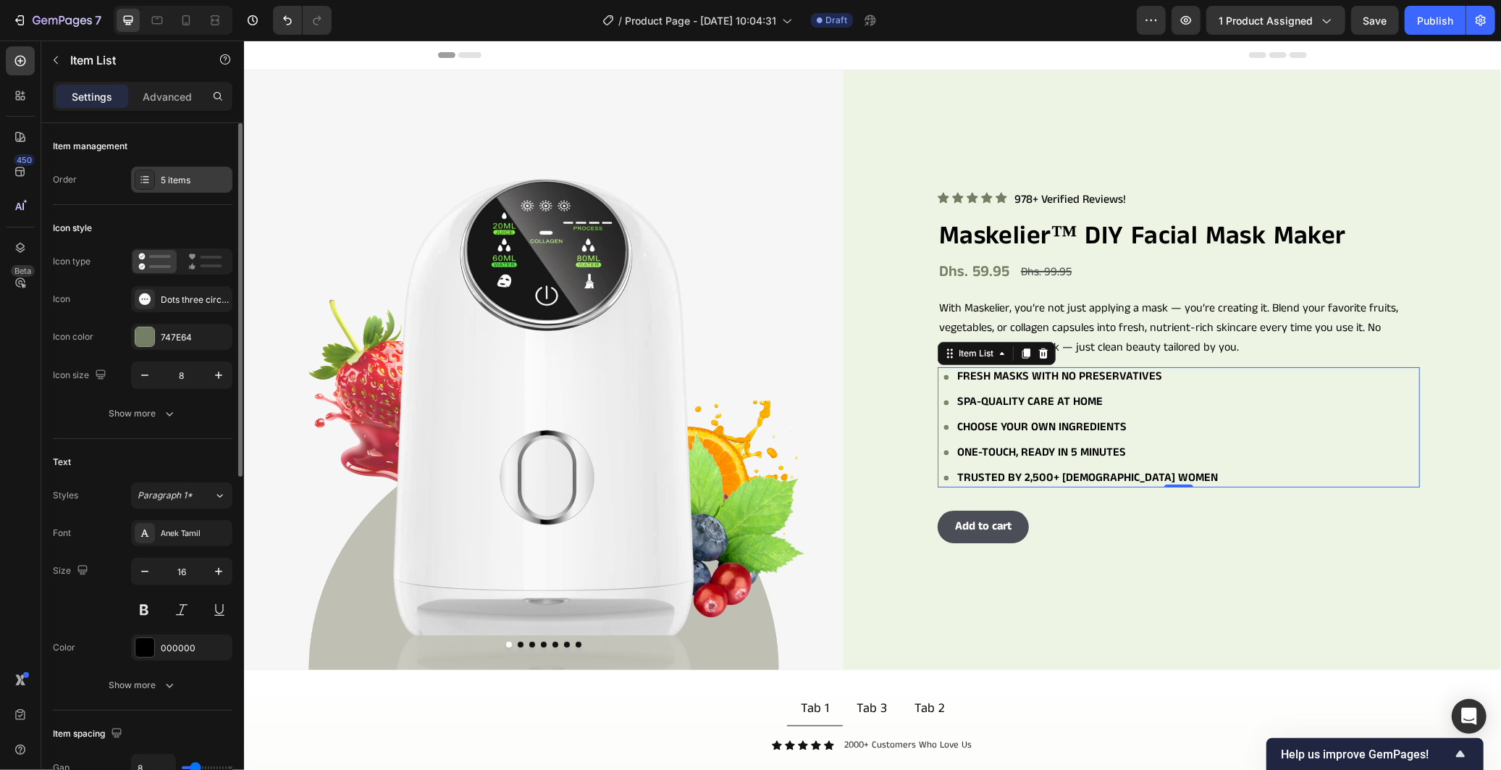
click at [181, 183] on div "5 items" at bounding box center [195, 180] width 68 height 13
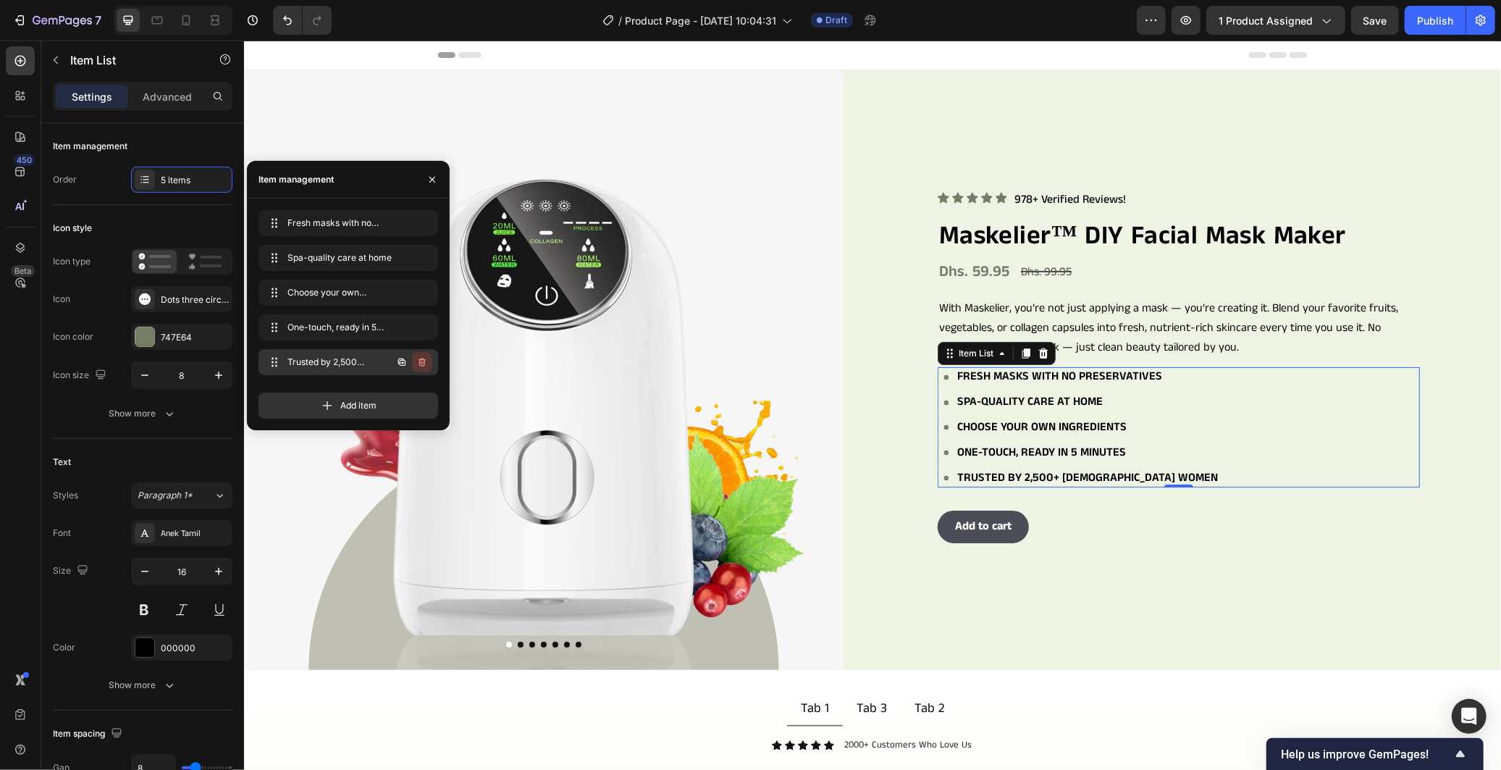
click at [420, 362] on icon "button" at bounding box center [421, 362] width 7 height 9
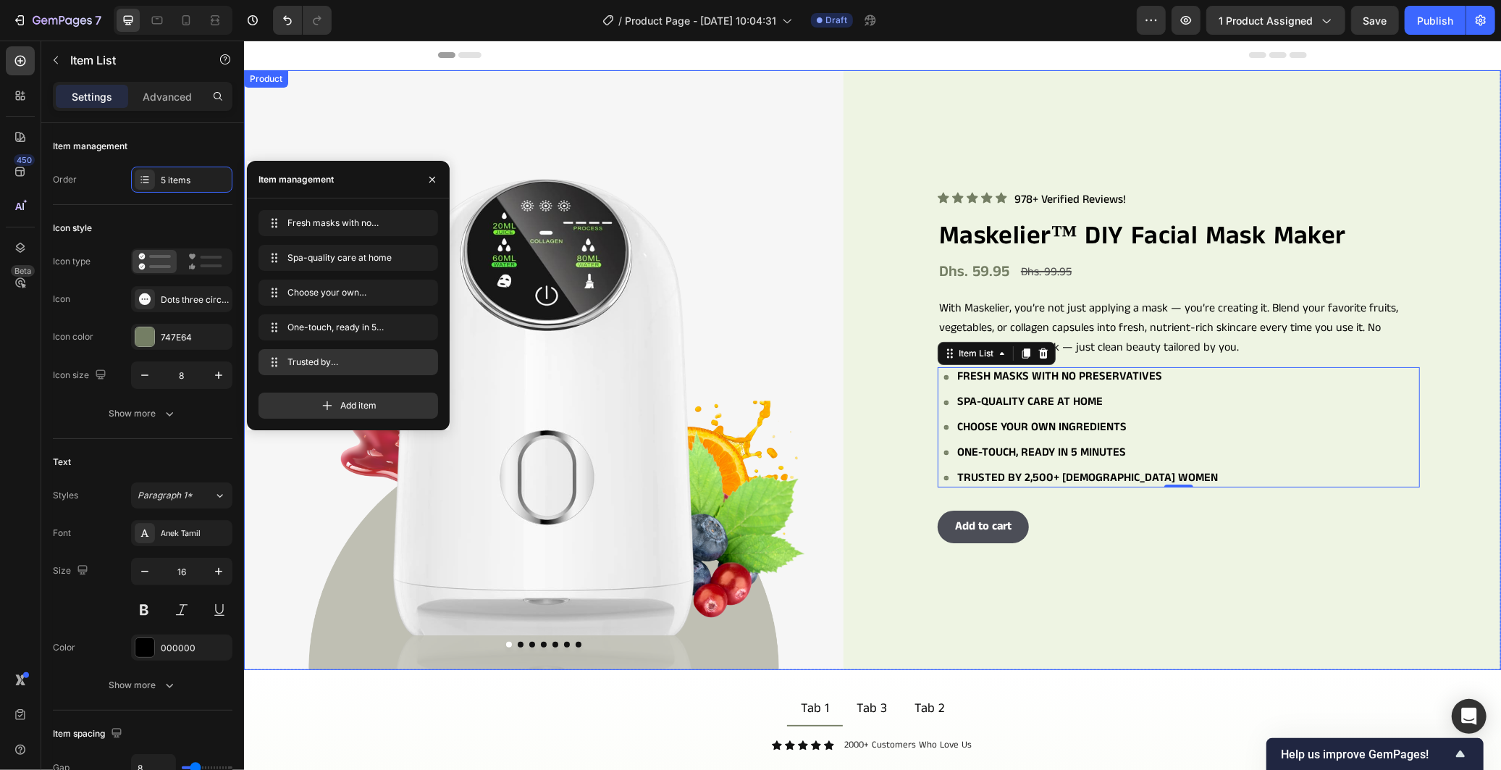
click at [926, 597] on div "Icon Icon Icon Icon Icon Icon List 978+ Verified Reviews! Text Block Row Maskel…" at bounding box center [1201, 370] width 600 height 600
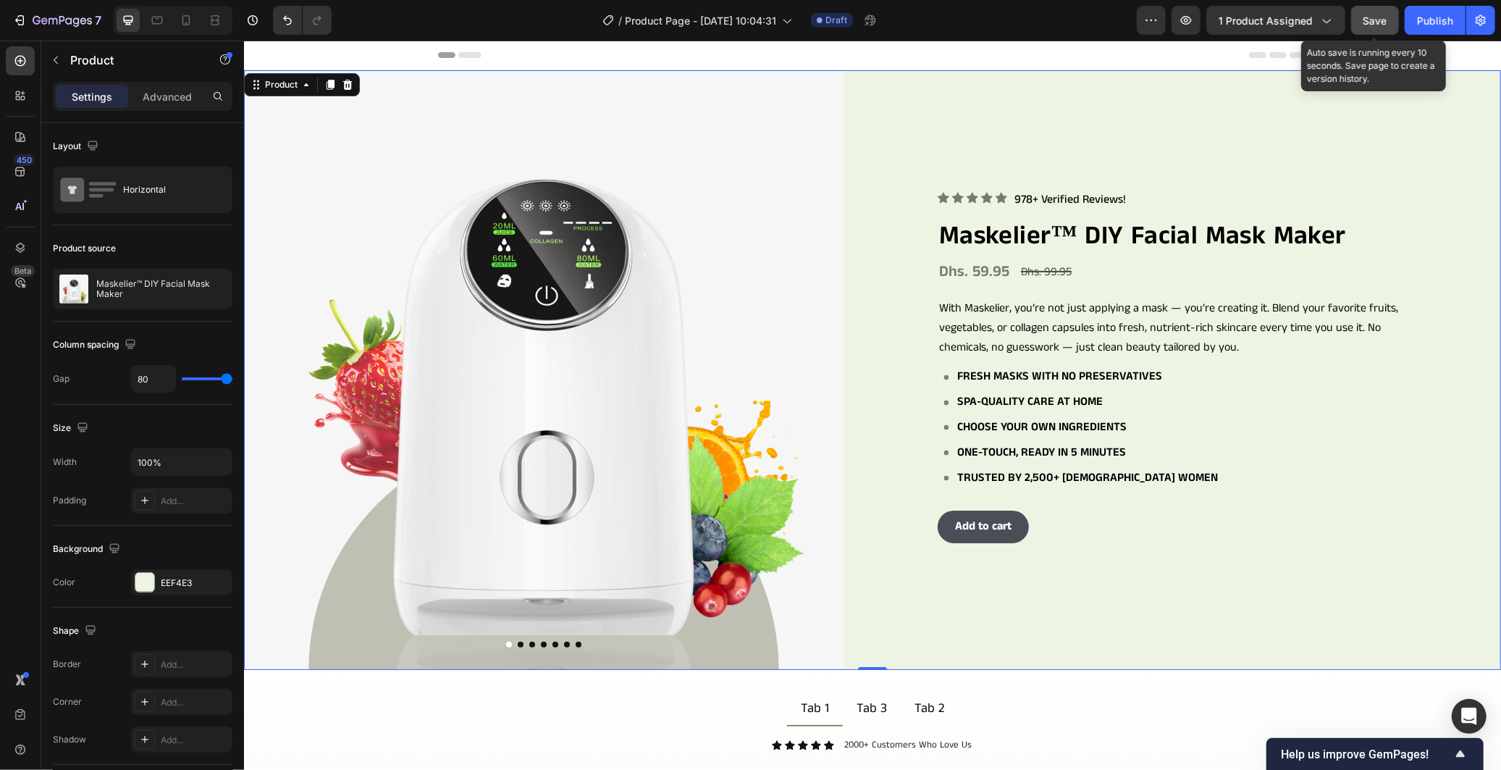
click at [1387, 13] on button "Save" at bounding box center [1375, 20] width 48 height 29
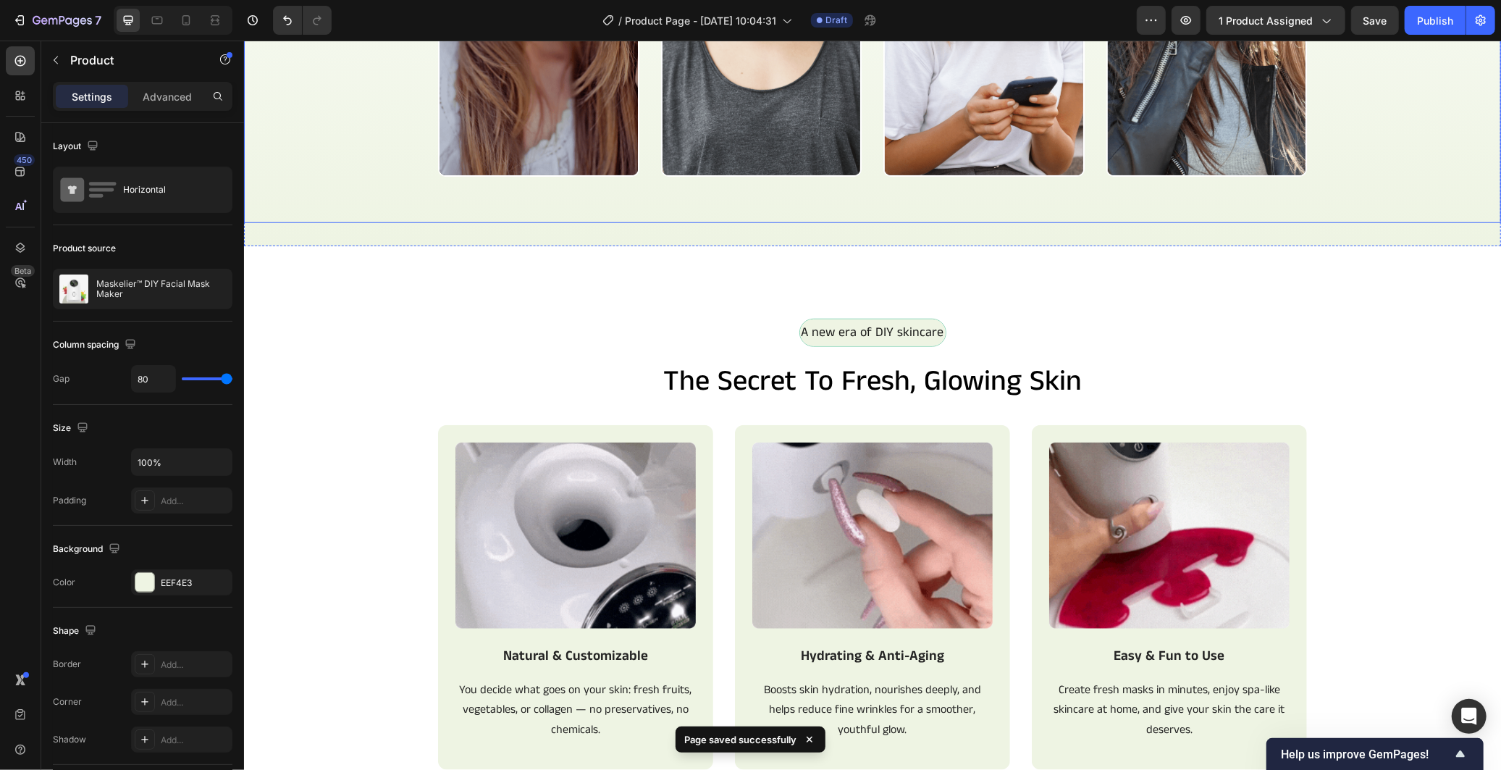
scroll to position [1046, 0]
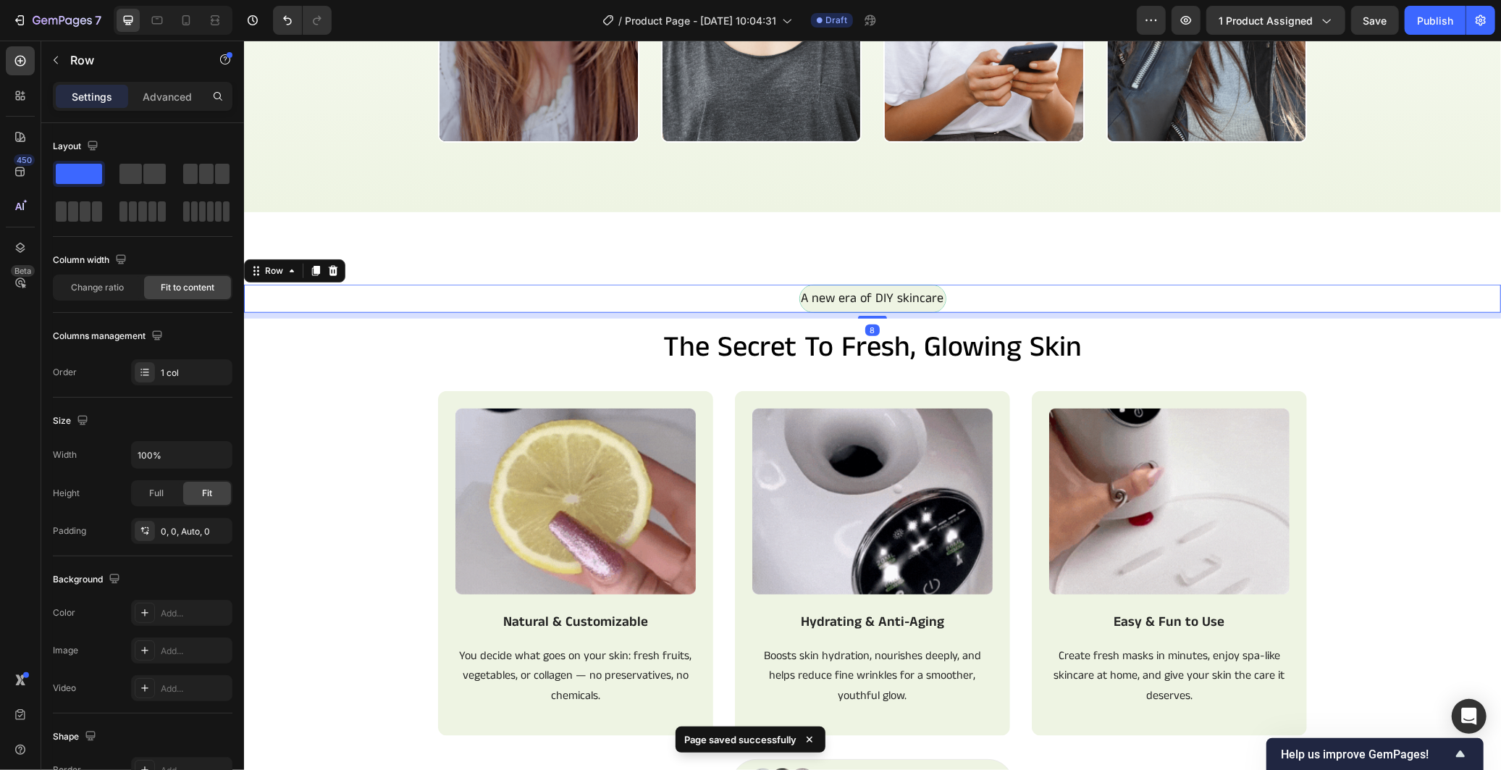
click at [1438, 311] on div "A new era of DIY skincare Text Block Row 8" at bounding box center [871, 298] width 1257 height 28
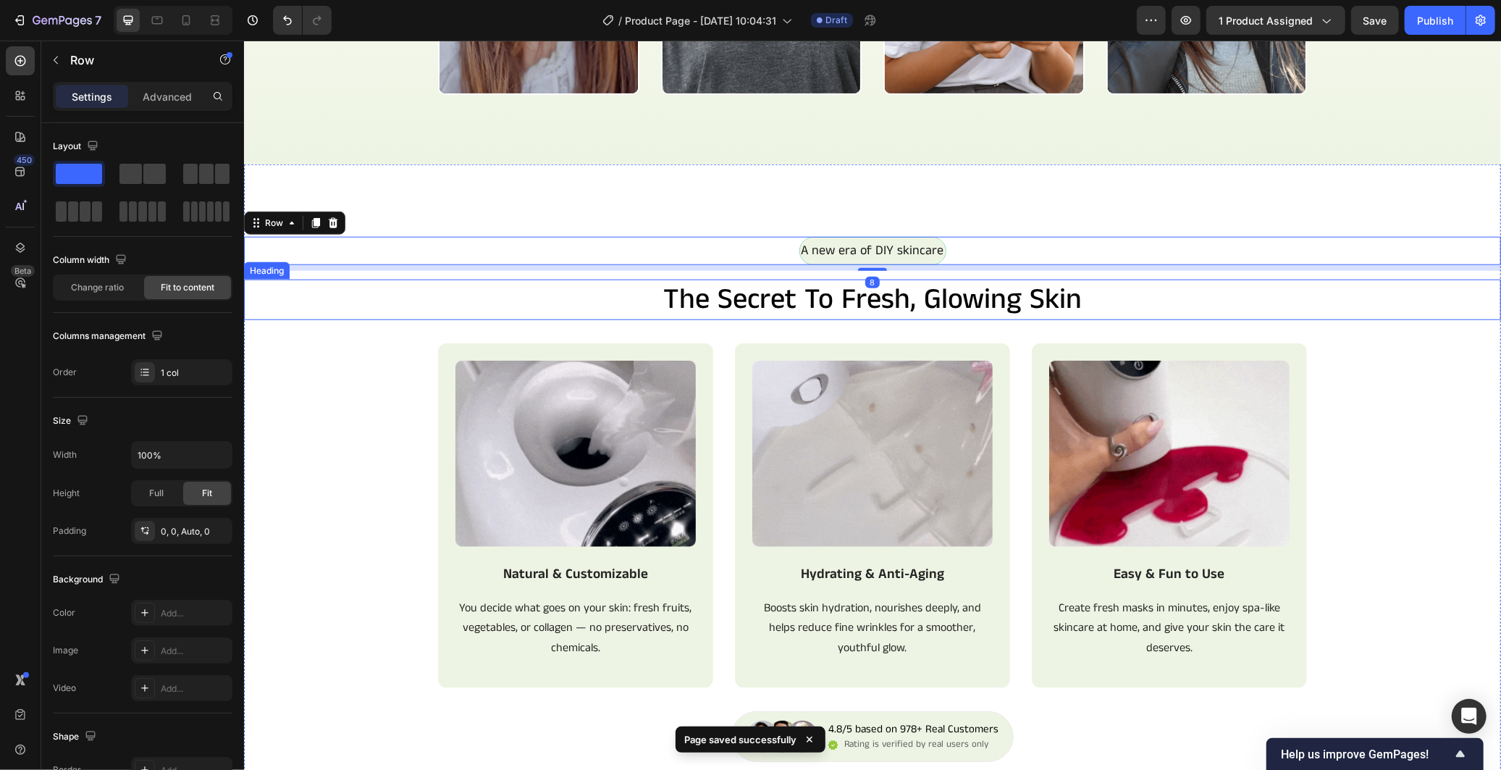
scroll to position [1206, 0]
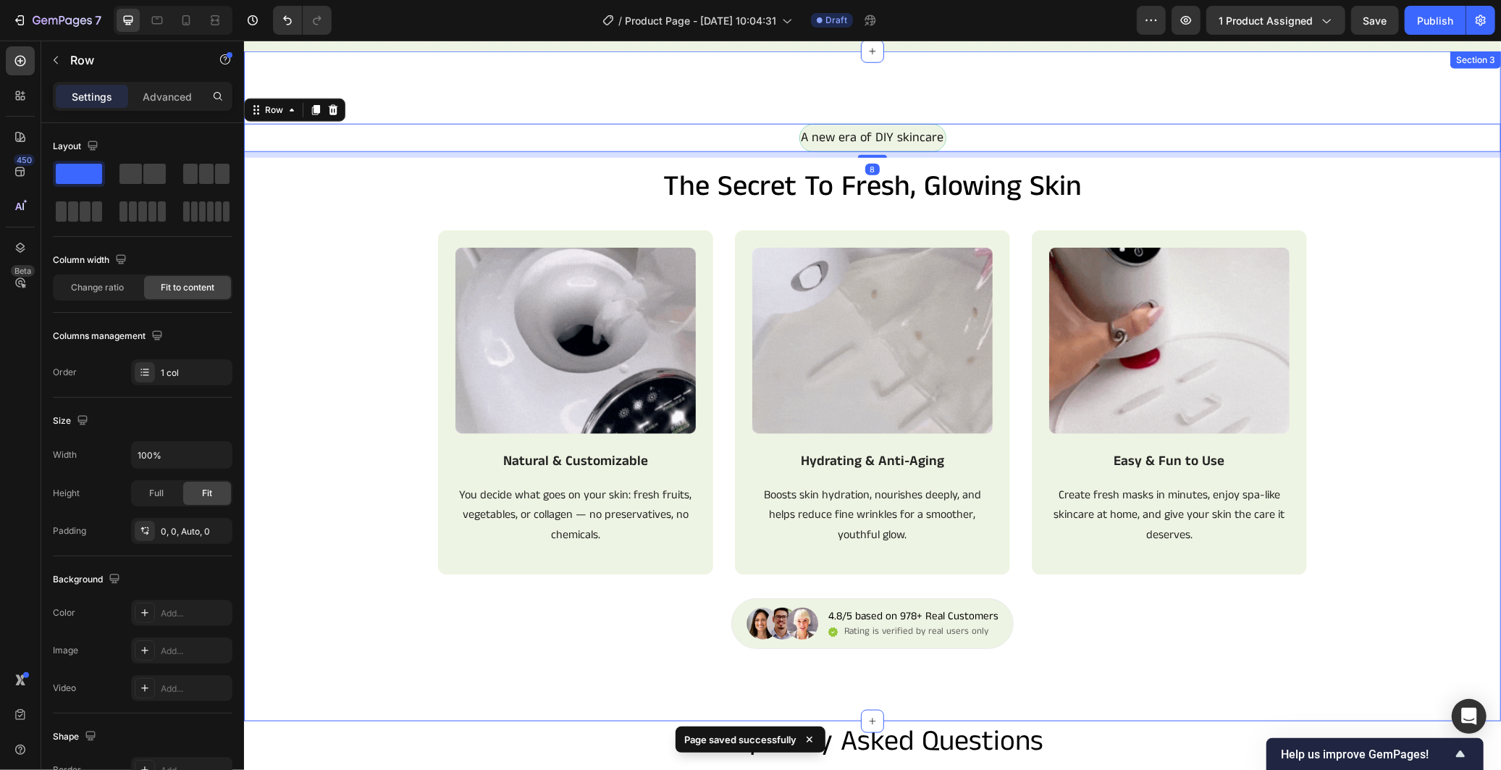
click at [1449, 354] on div "Image Natural & Customizable Text Block You decide what goes on your skin: fres…" at bounding box center [871, 414] width 1257 height 368
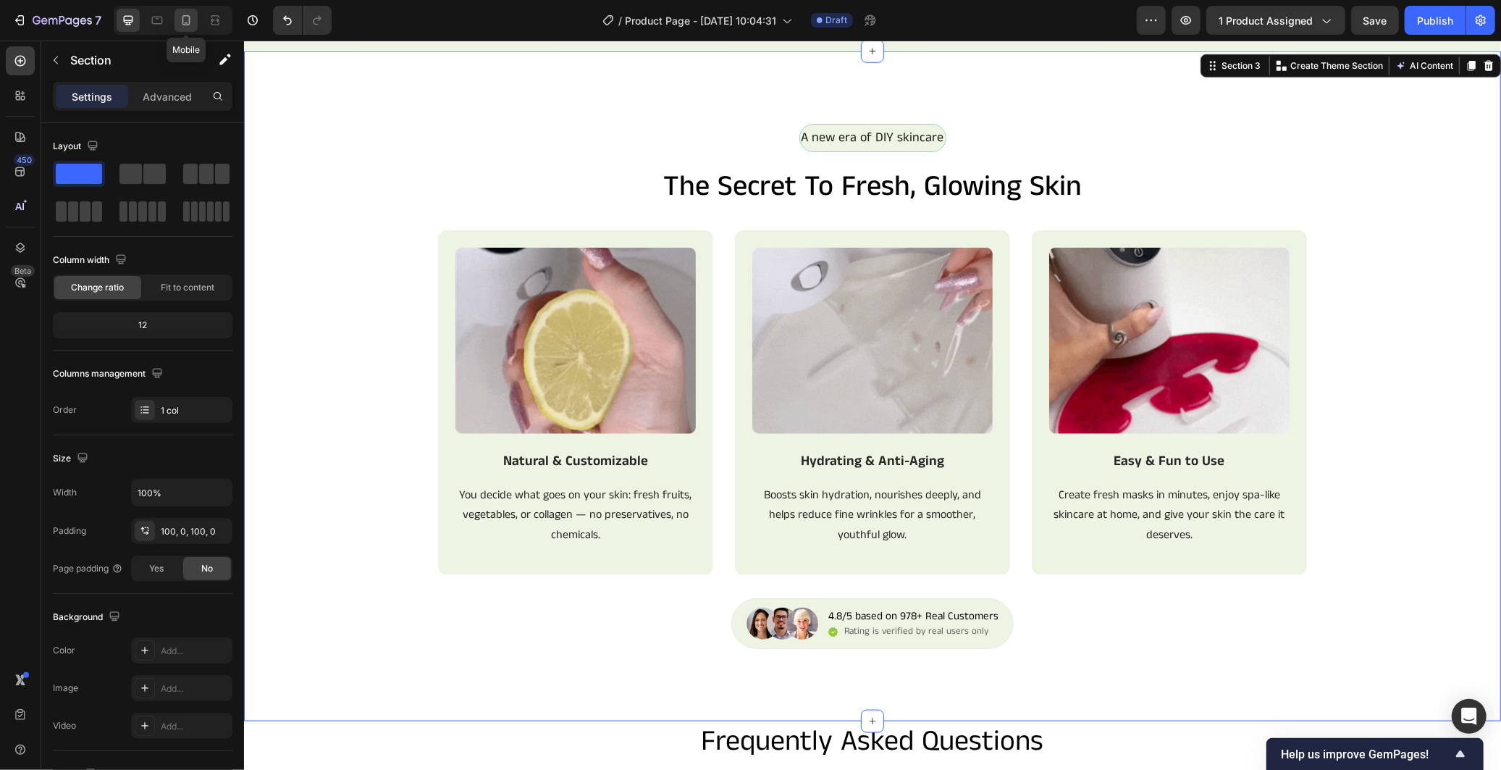
click at [191, 16] on icon at bounding box center [186, 20] width 14 height 14
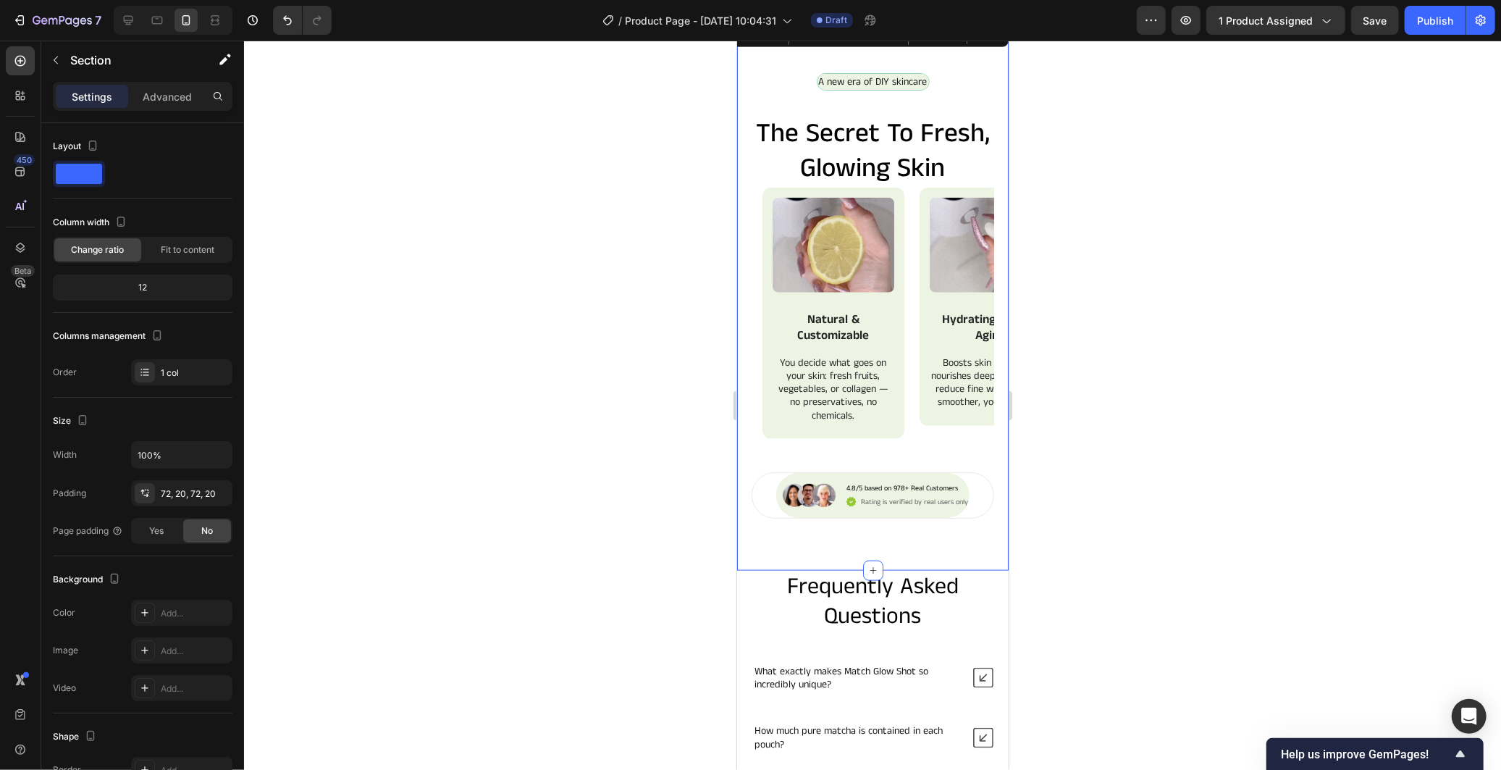
scroll to position [1135, 0]
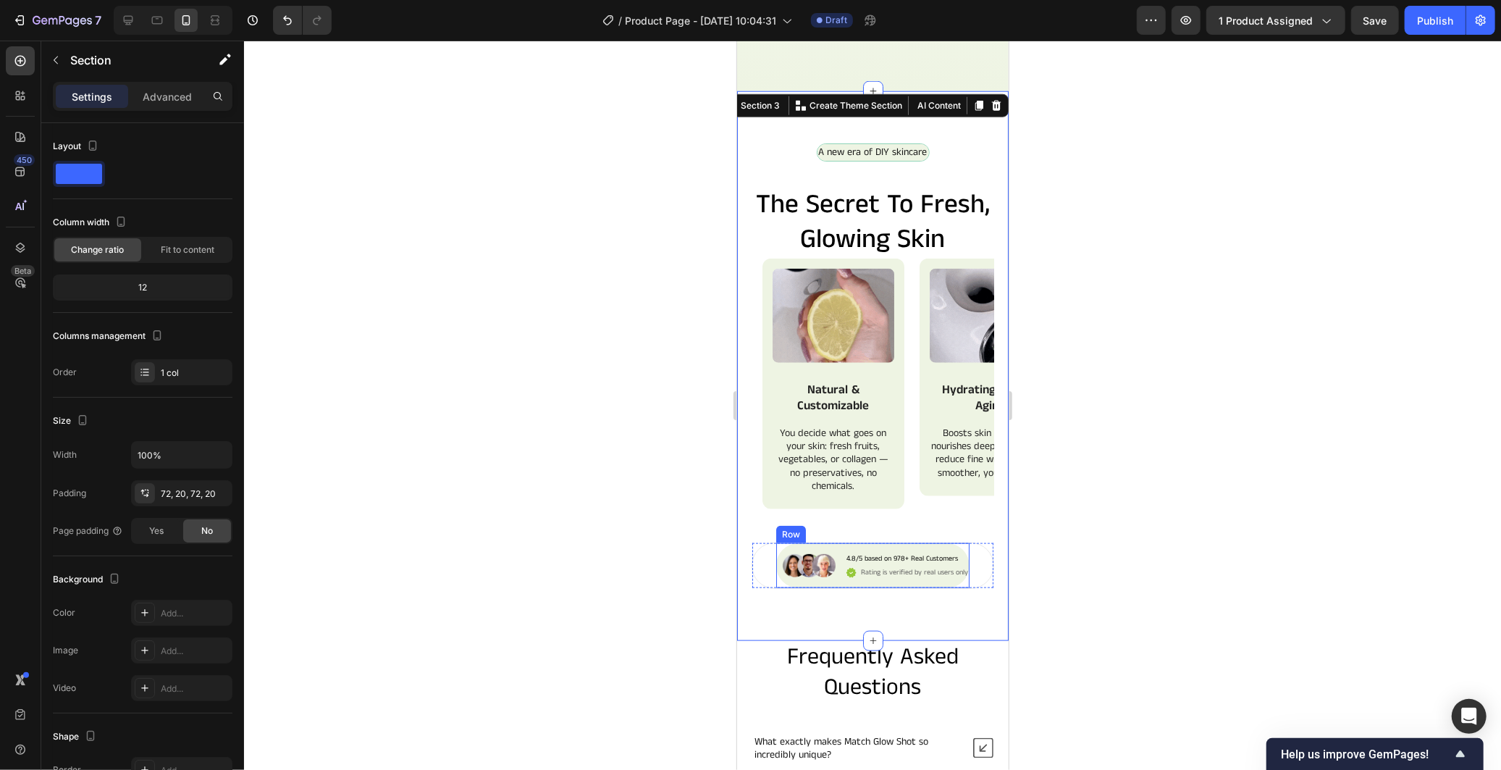
click at [953, 547] on div "Image 4.8/5 based on 978+ Real Customers Text Block Icon Rating is verified by …" at bounding box center [871, 564] width 193 height 45
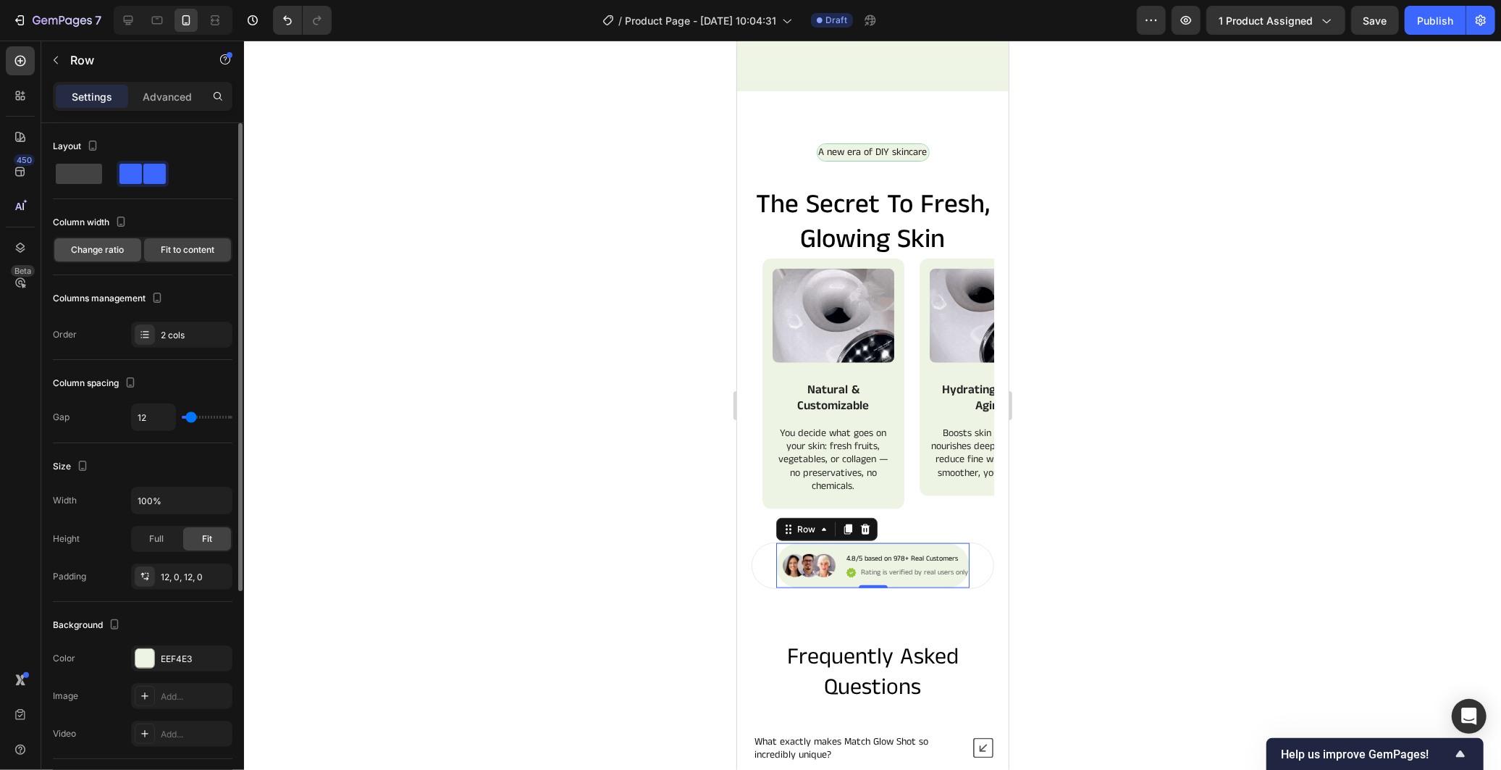
click at [96, 250] on span "Change ratio" at bounding box center [98, 249] width 53 height 13
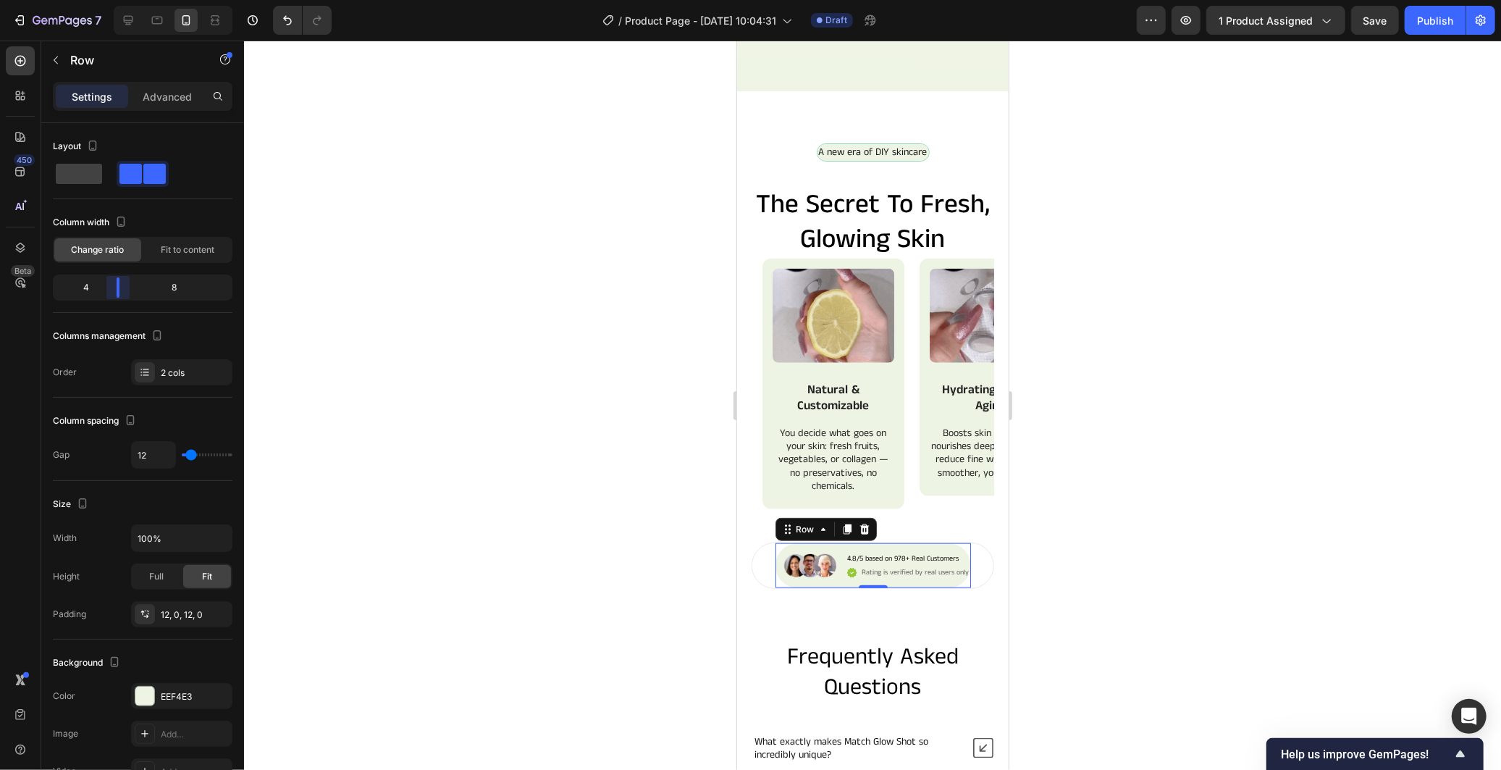
drag, startPoint x: 142, startPoint y: 288, endPoint x: 114, endPoint y: 288, distance: 28.2
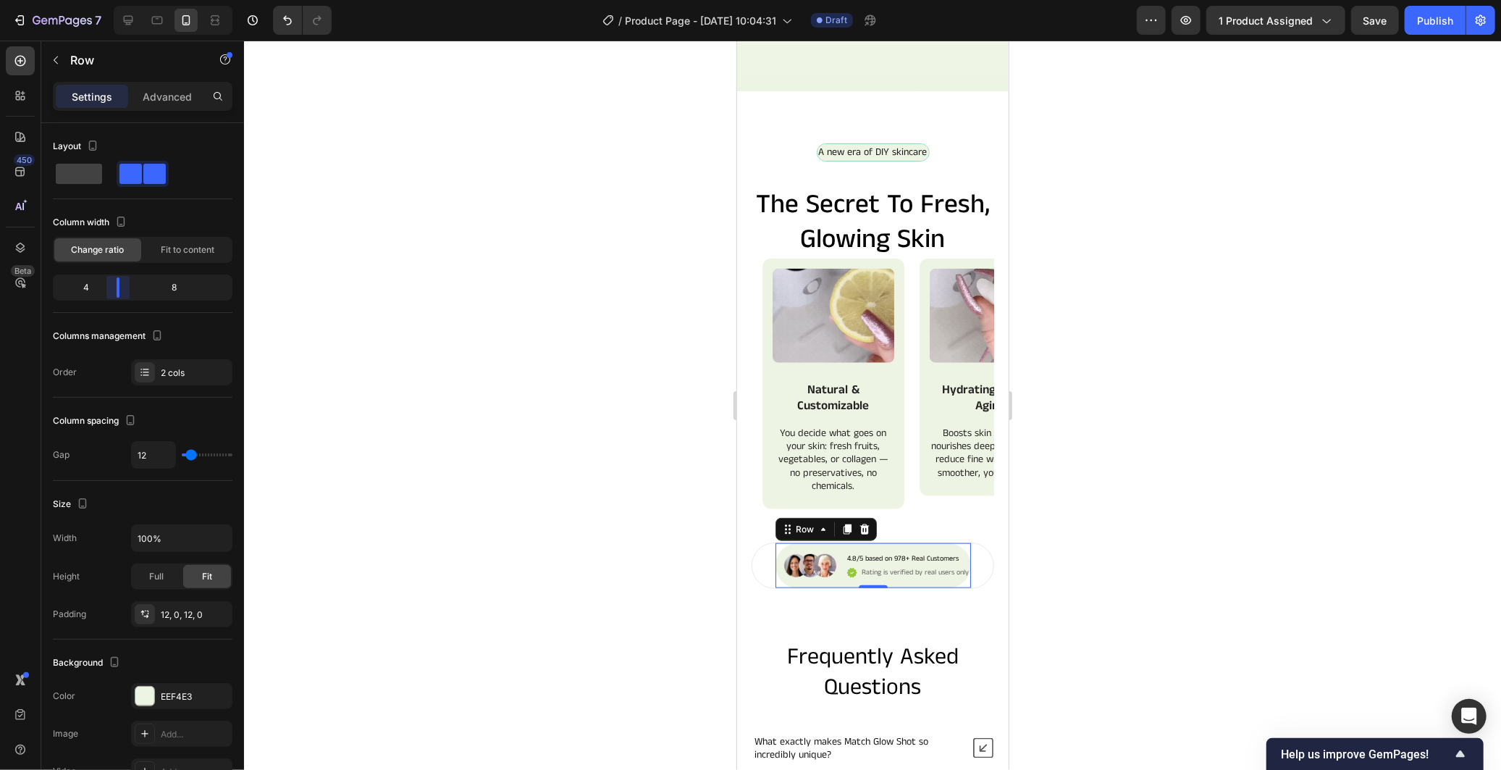
click at [114, 0] on body "7 / Product Page - Sep 27, 10:04:31 Draft Preview 1 product assigned Save Publi…" at bounding box center [750, 0] width 1501 height 0
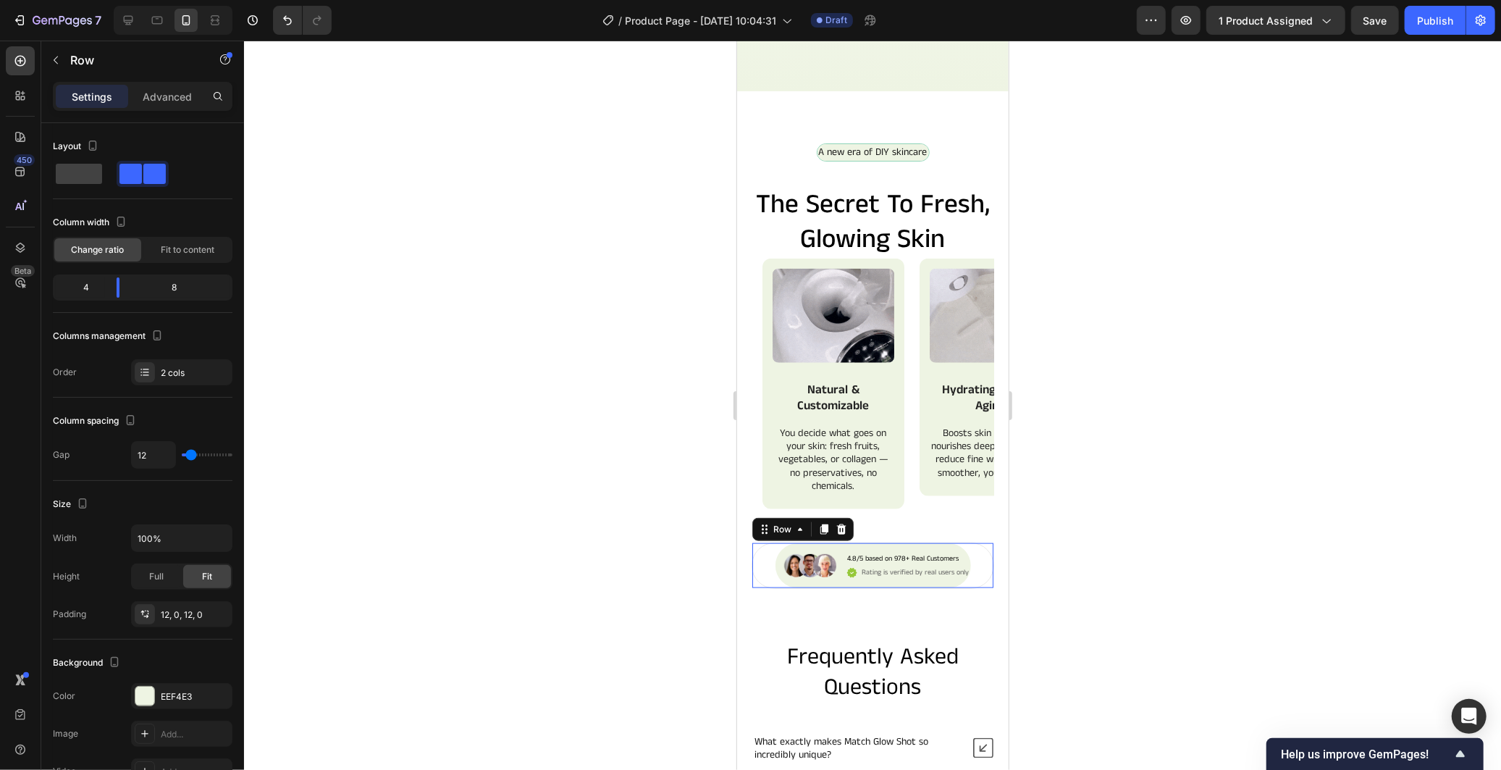
click at [763, 563] on div "Image 4.8/5 based on 978+ Real Customers Text Block Icon Rating is verified by …" at bounding box center [872, 565] width 243 height 46
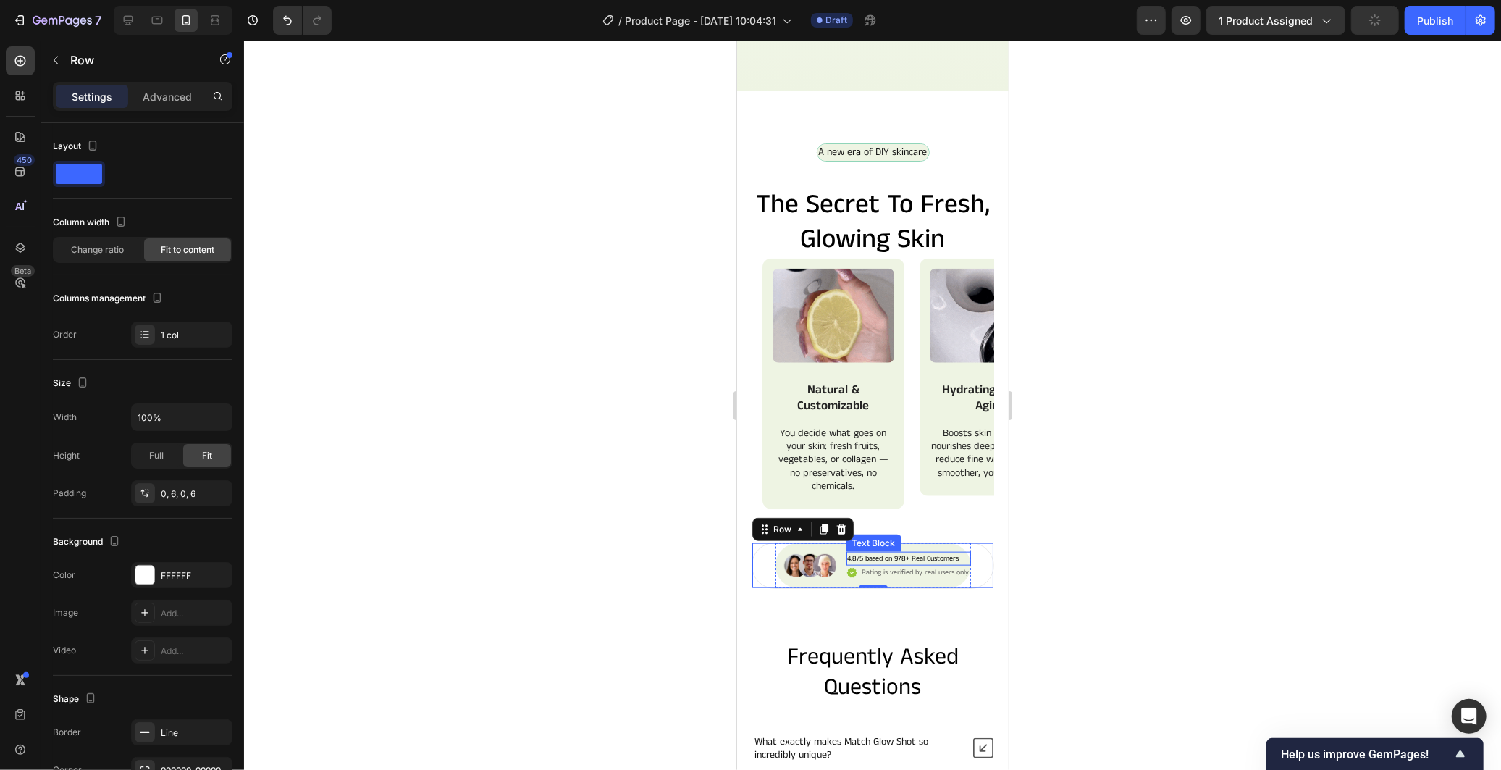
click at [862, 560] on p "4.8/5 based on 978+ Real Customers" at bounding box center [903, 557] width 112 height 11
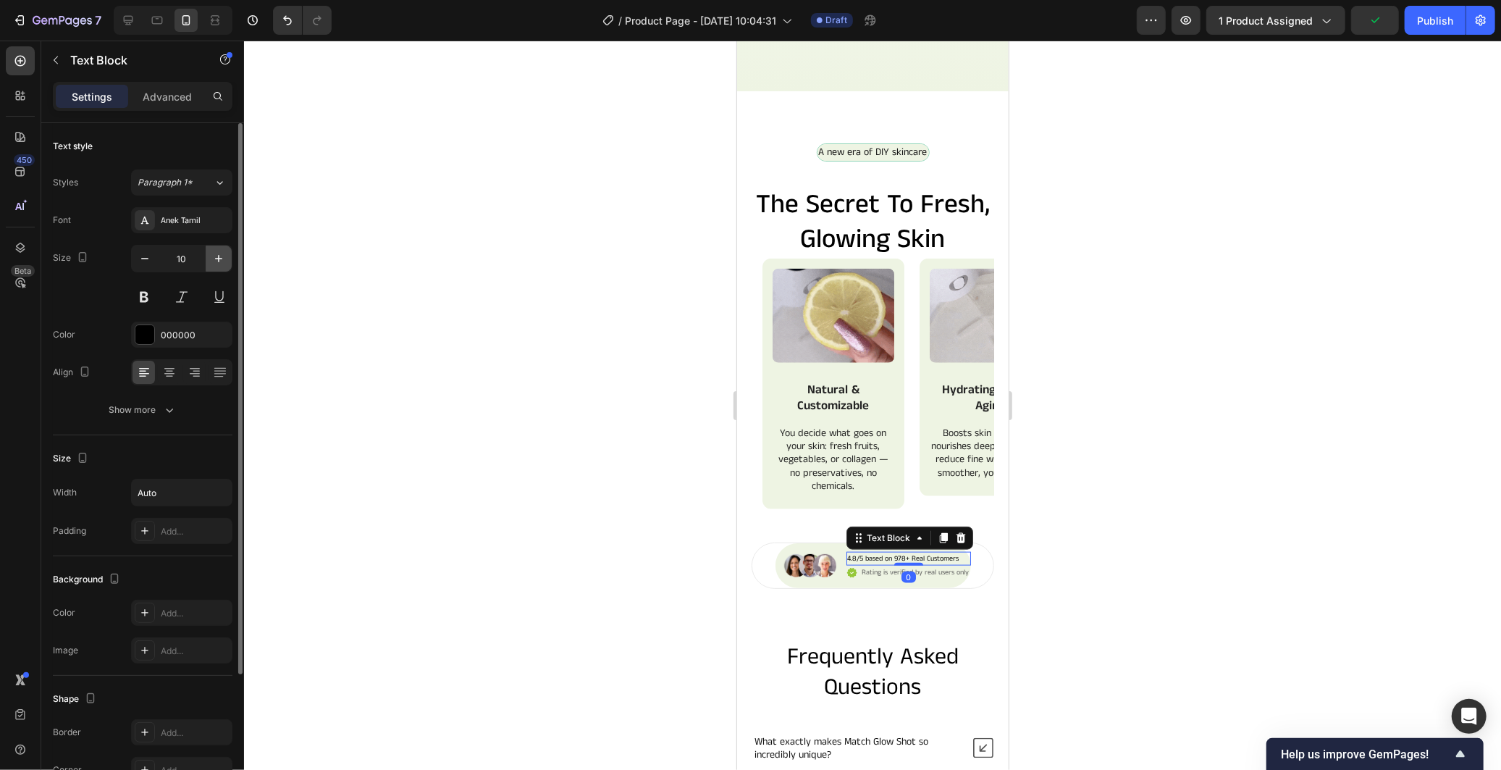
click at [219, 258] on icon "button" at bounding box center [218, 258] width 7 height 7
type input "12"
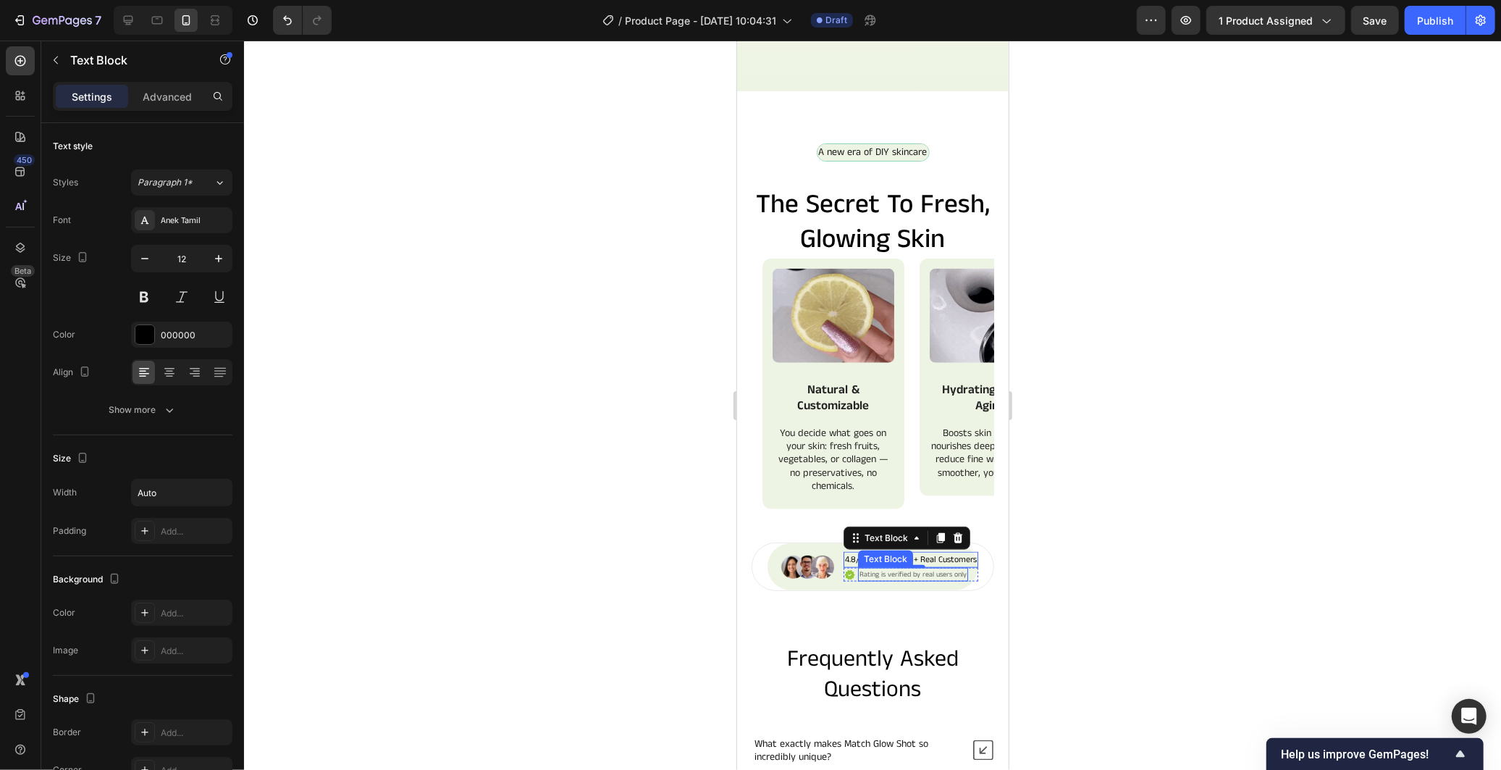
click at [859, 577] on p "Rating is verified by real users only" at bounding box center [912, 573] width 107 height 11
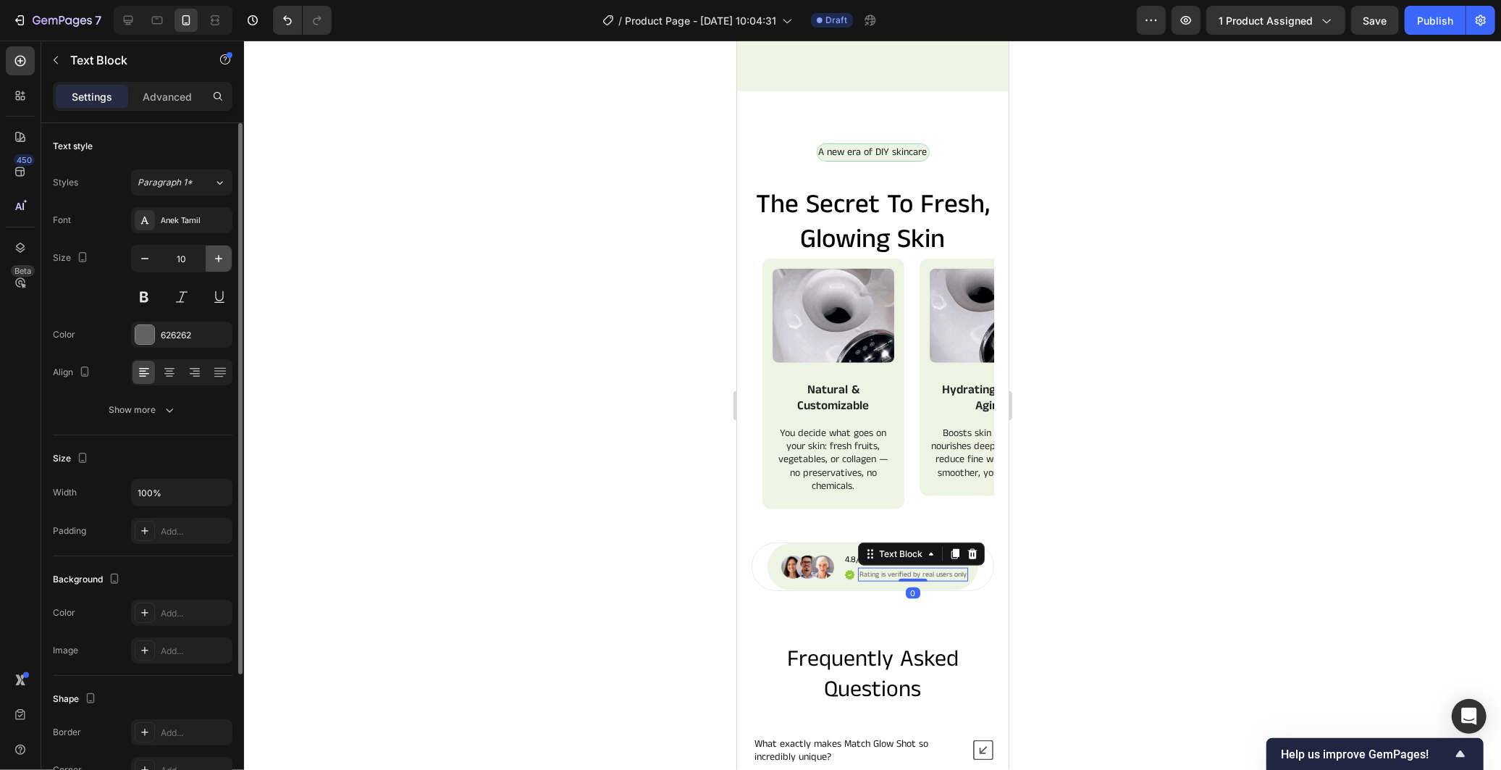
click at [219, 258] on icon "button" at bounding box center [218, 258] width 7 height 7
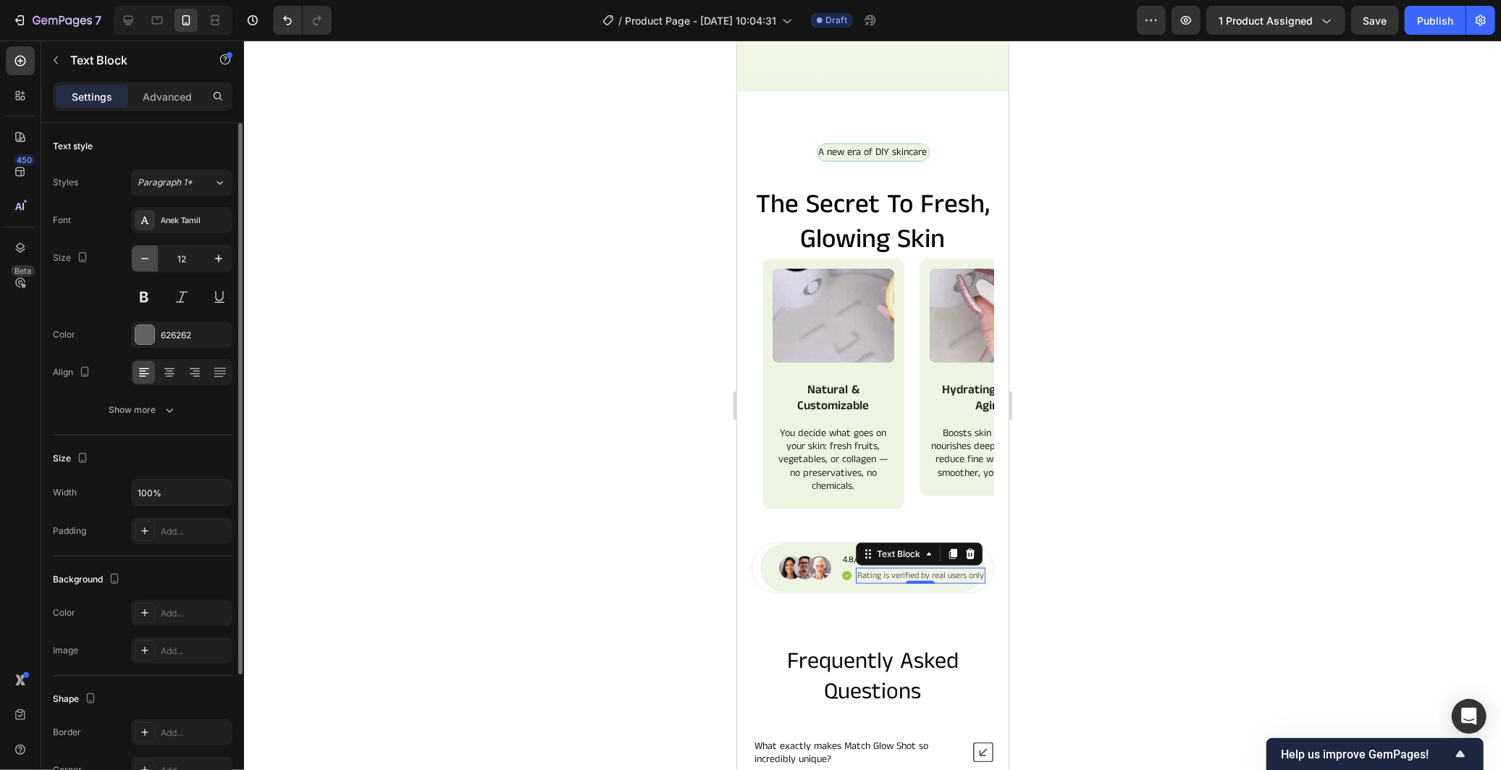
click at [142, 266] on button "button" at bounding box center [145, 258] width 26 height 26
type input "11"
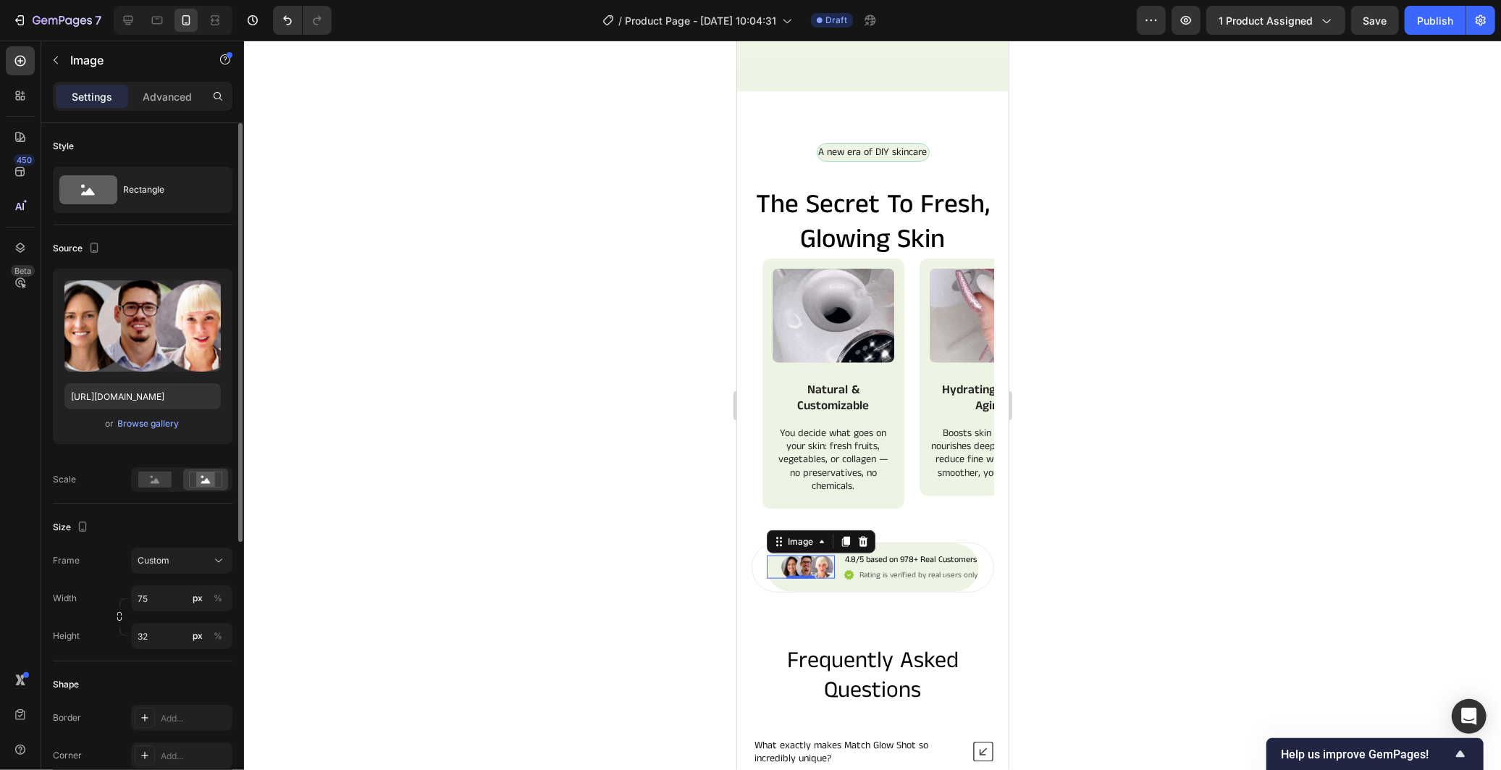
click at [780, 573] on img at bounding box center [807, 566] width 54 height 23
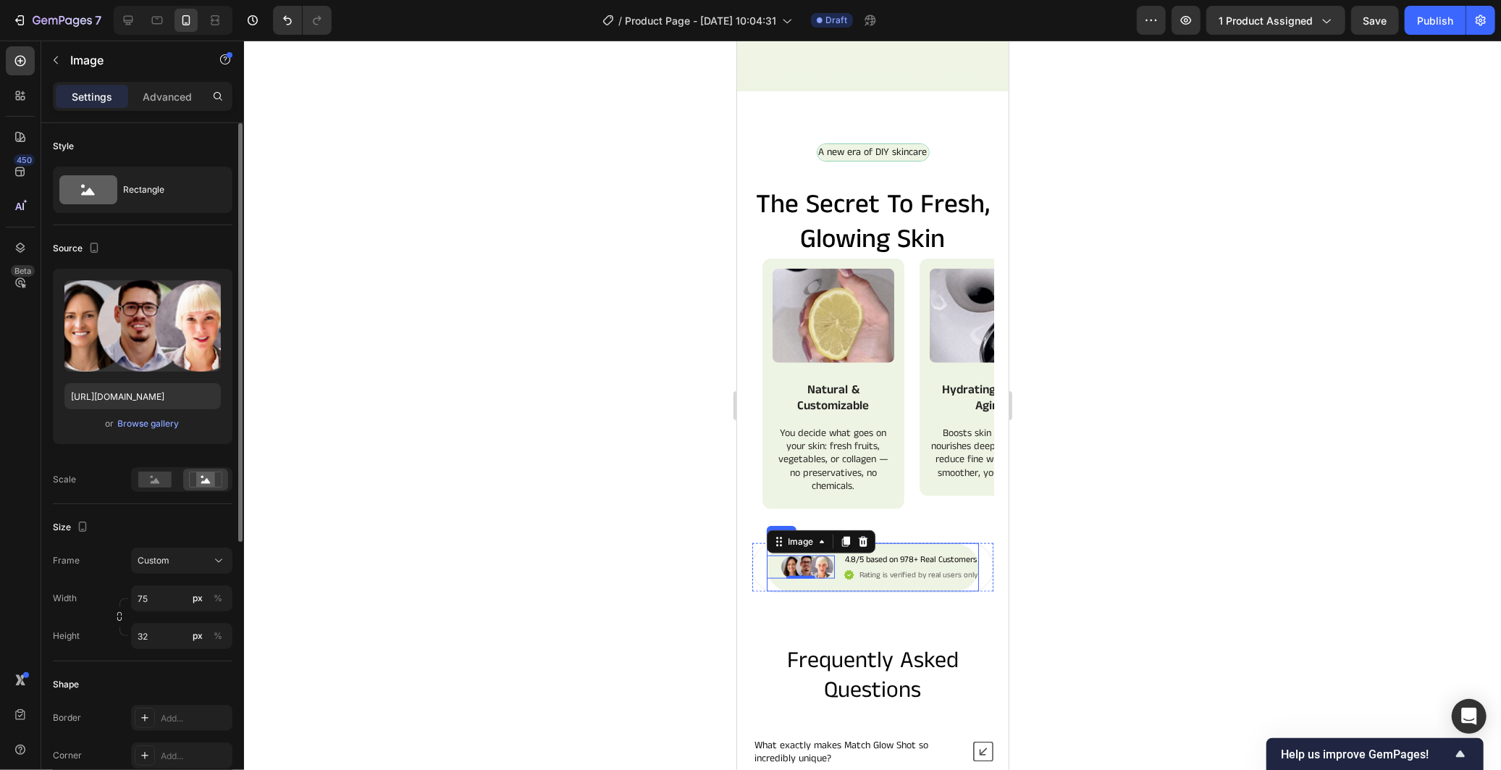
click at [791, 586] on div "Image 0 4.8/5 based on 978+ Real Customers Text Block Icon Rating is verified b…" at bounding box center [872, 566] width 212 height 49
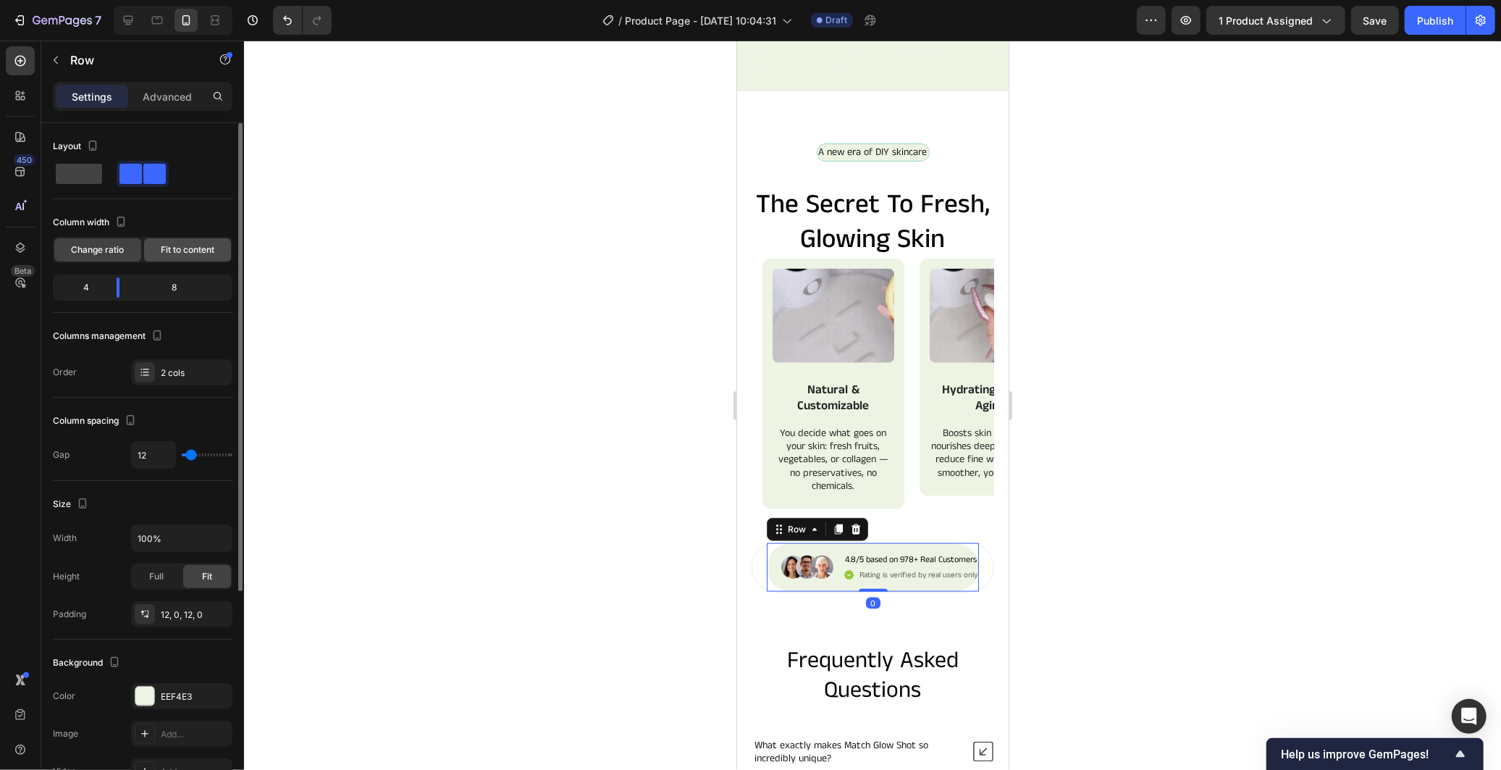
click at [174, 251] on span "Fit to content" at bounding box center [188, 249] width 54 height 13
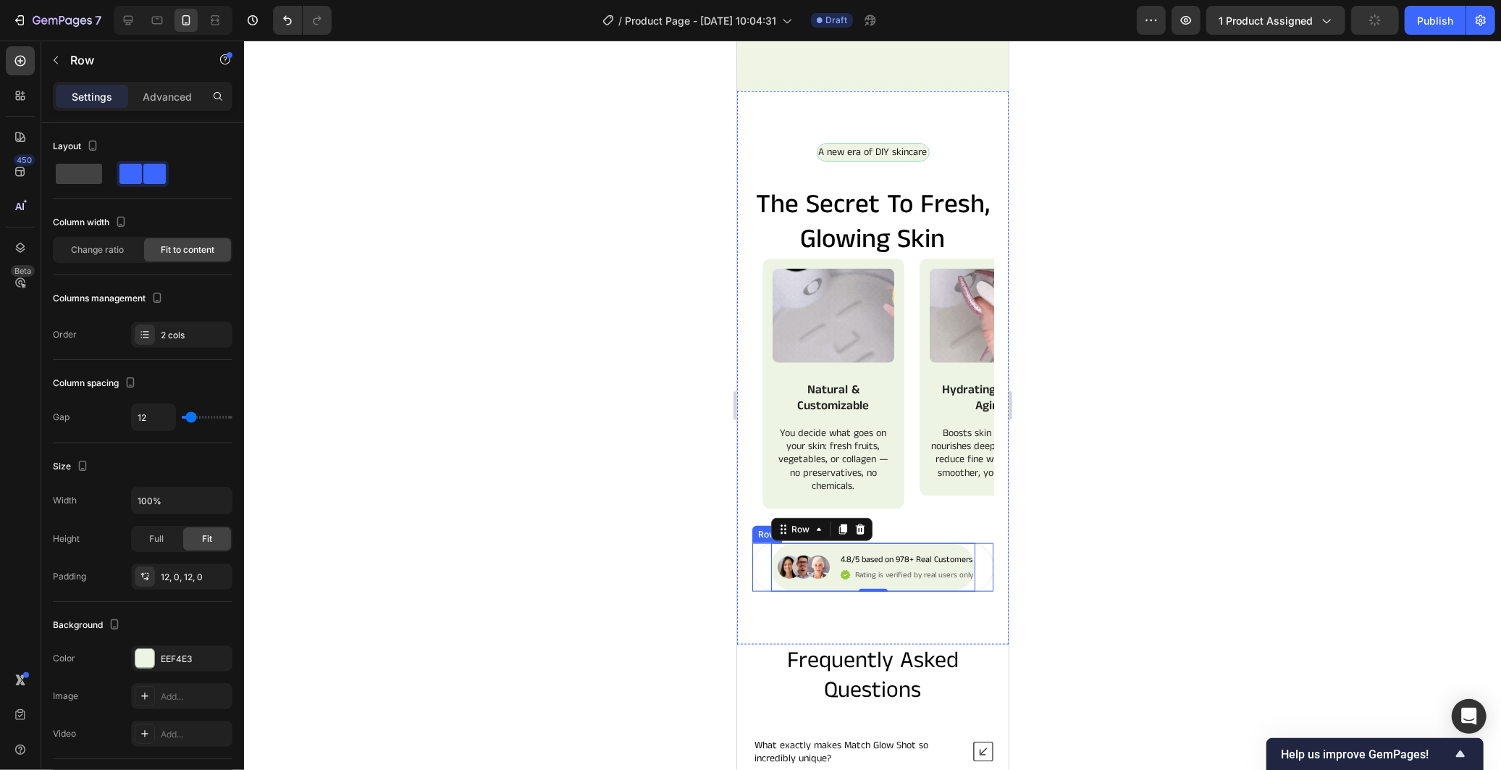
click at [758, 576] on div "Image 4.8/5 based on 978+ Real Customers Text Block Icon Rating is verified by …" at bounding box center [872, 567] width 243 height 50
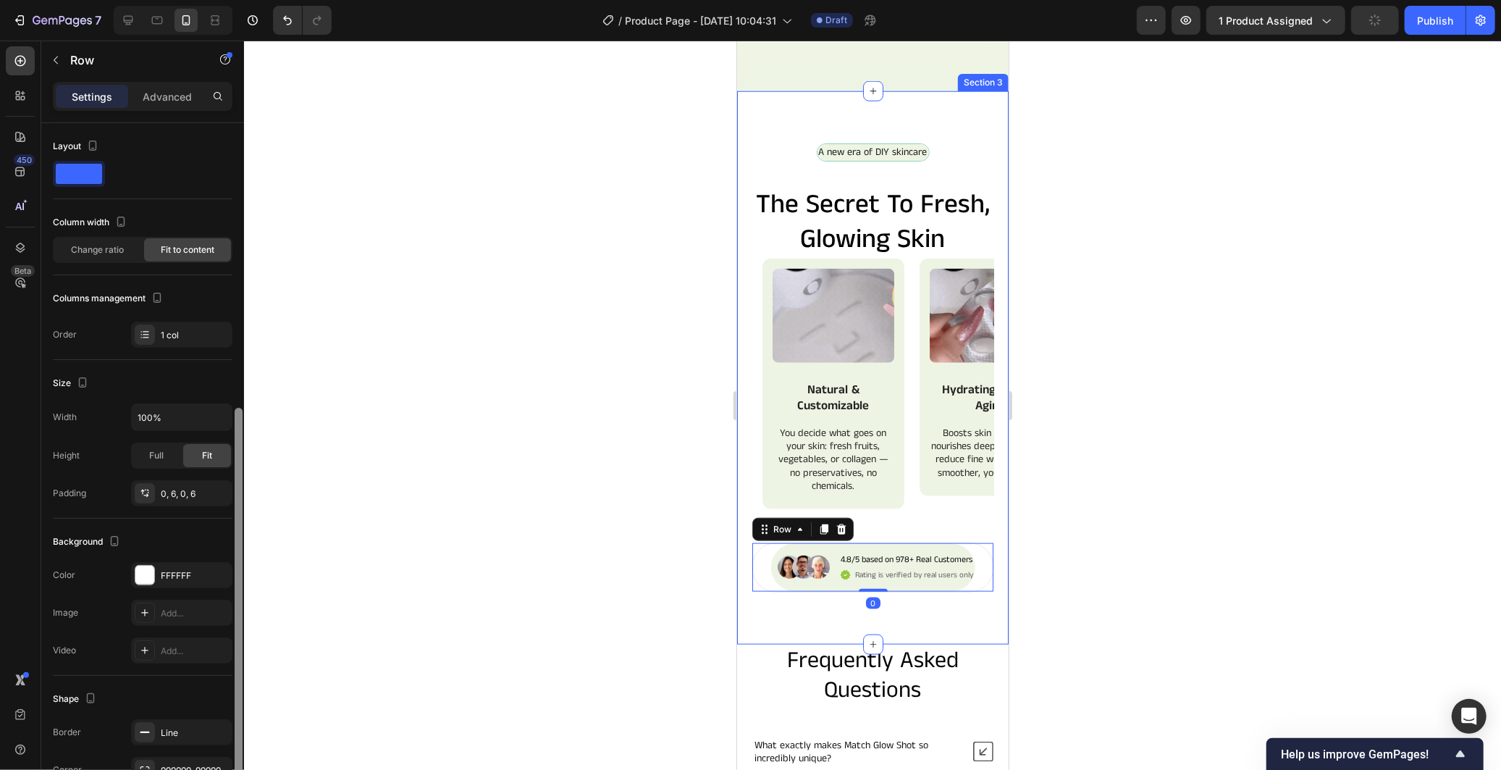
scroll to position [203, 0]
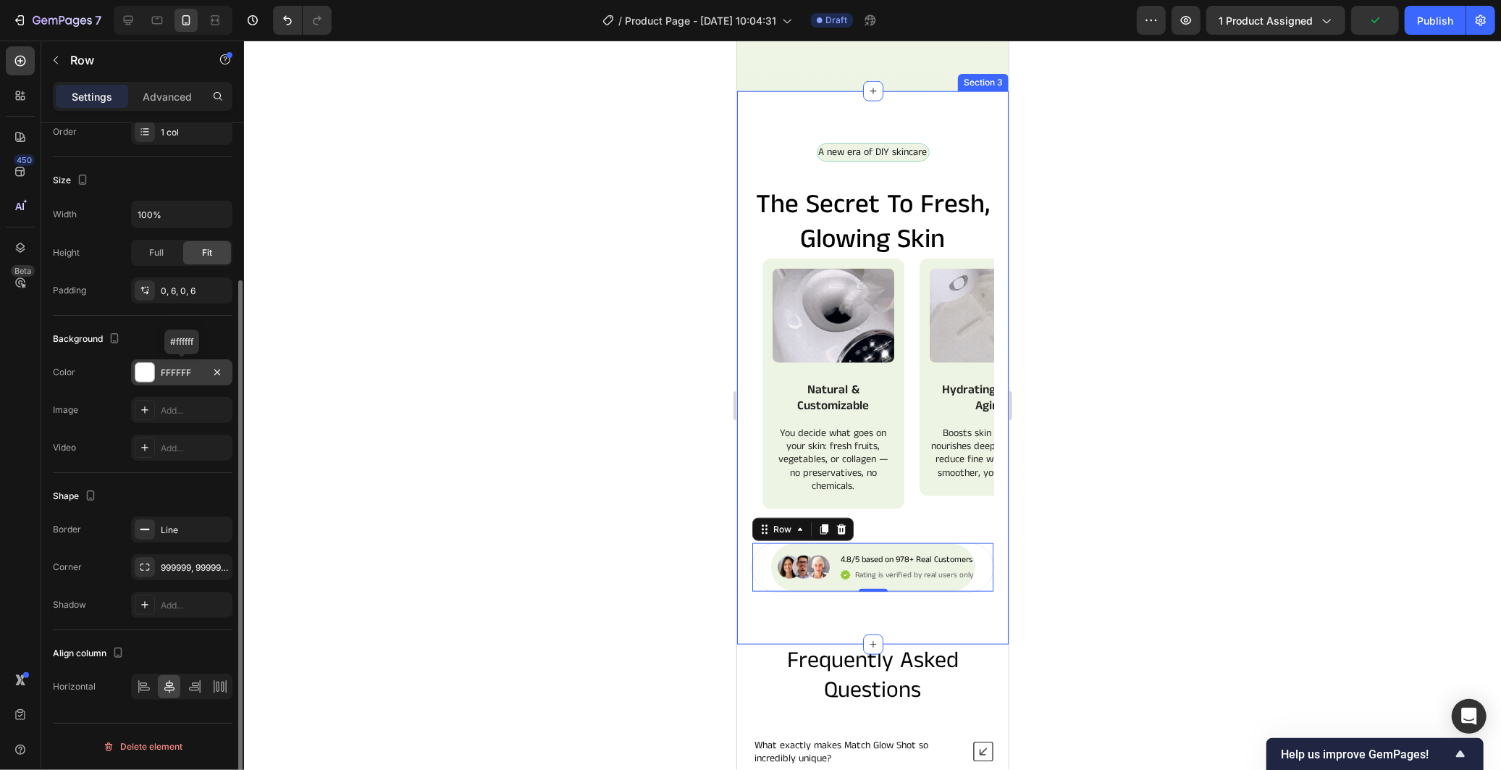
click at [172, 373] on div "FFFFFF" at bounding box center [182, 372] width 42 height 13
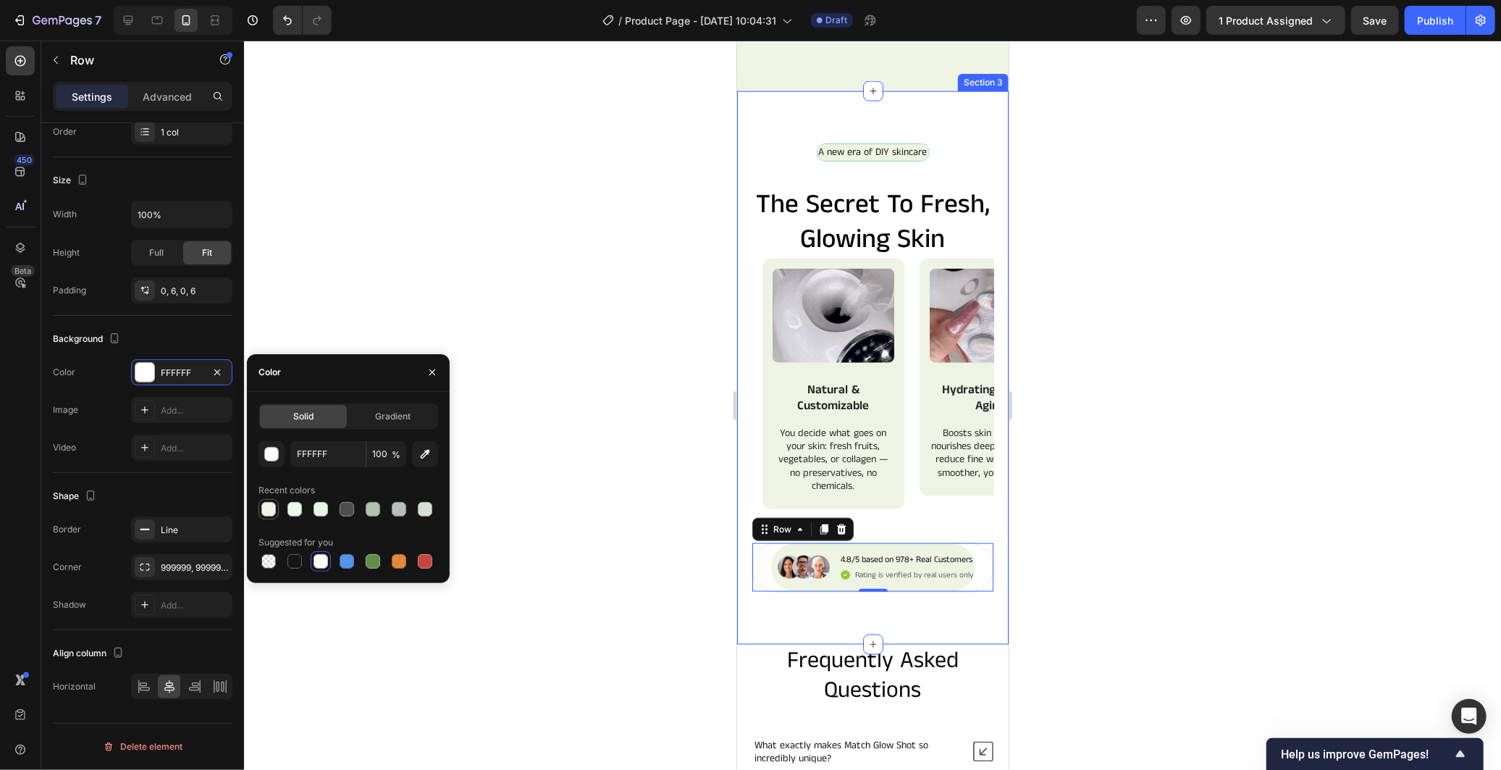
click at [272, 510] on div at bounding box center [268, 509] width 14 height 14
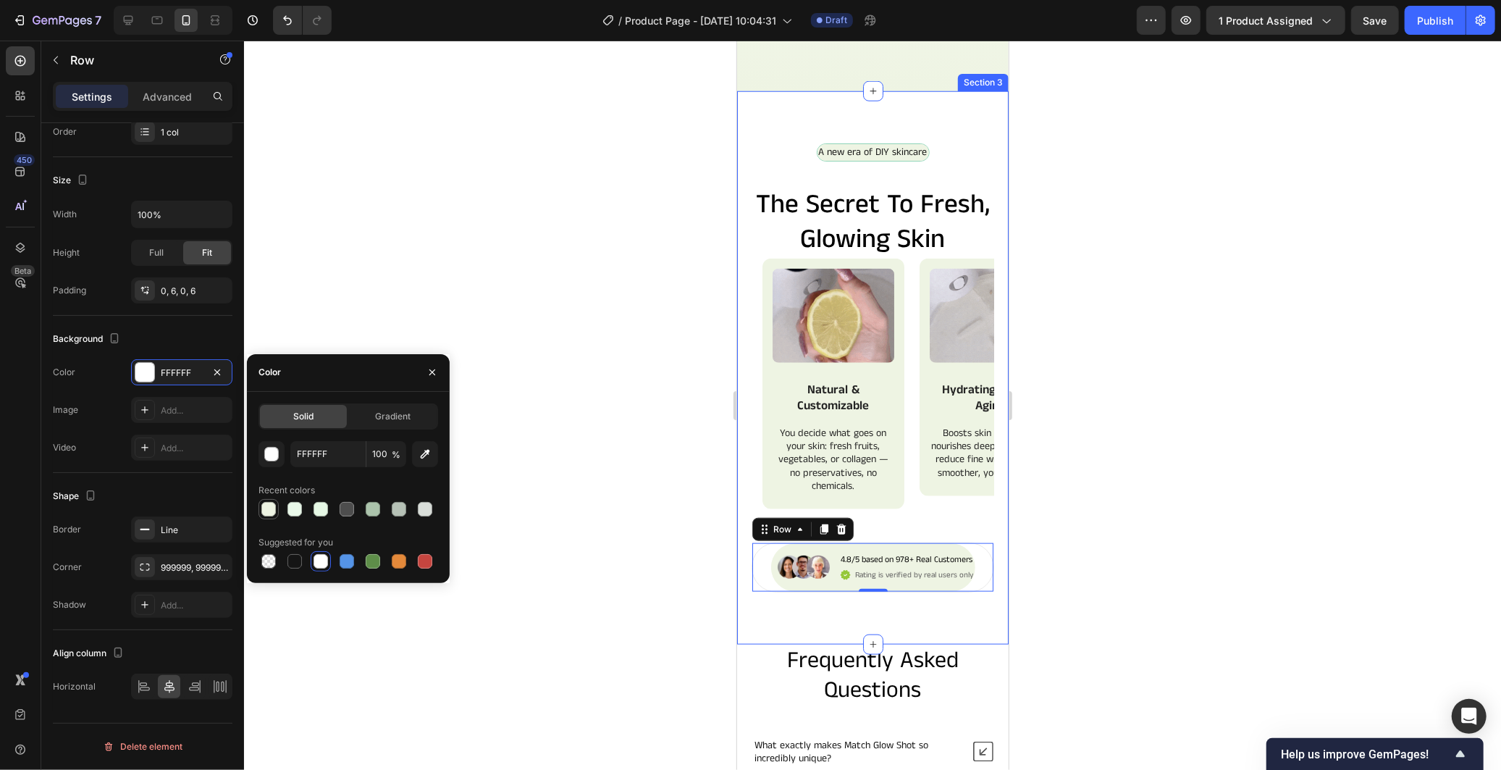
type input "EEF4E3"
click at [627, 645] on div at bounding box center [872, 405] width 1257 height 729
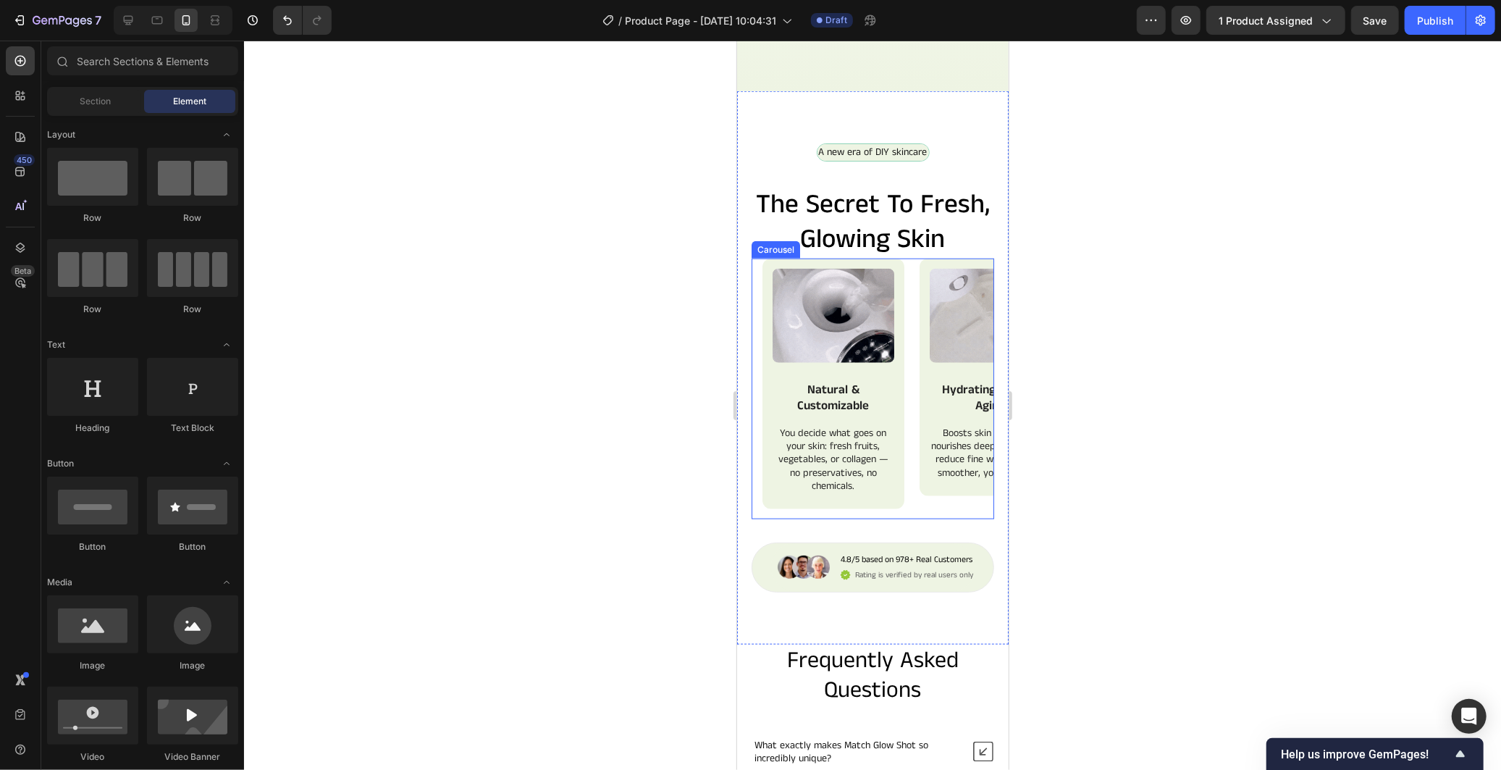
click at [912, 507] on div "Image Natural & Customizable Text Block You decide what goes on your skin: fres…" at bounding box center [878, 388] width 232 height 261
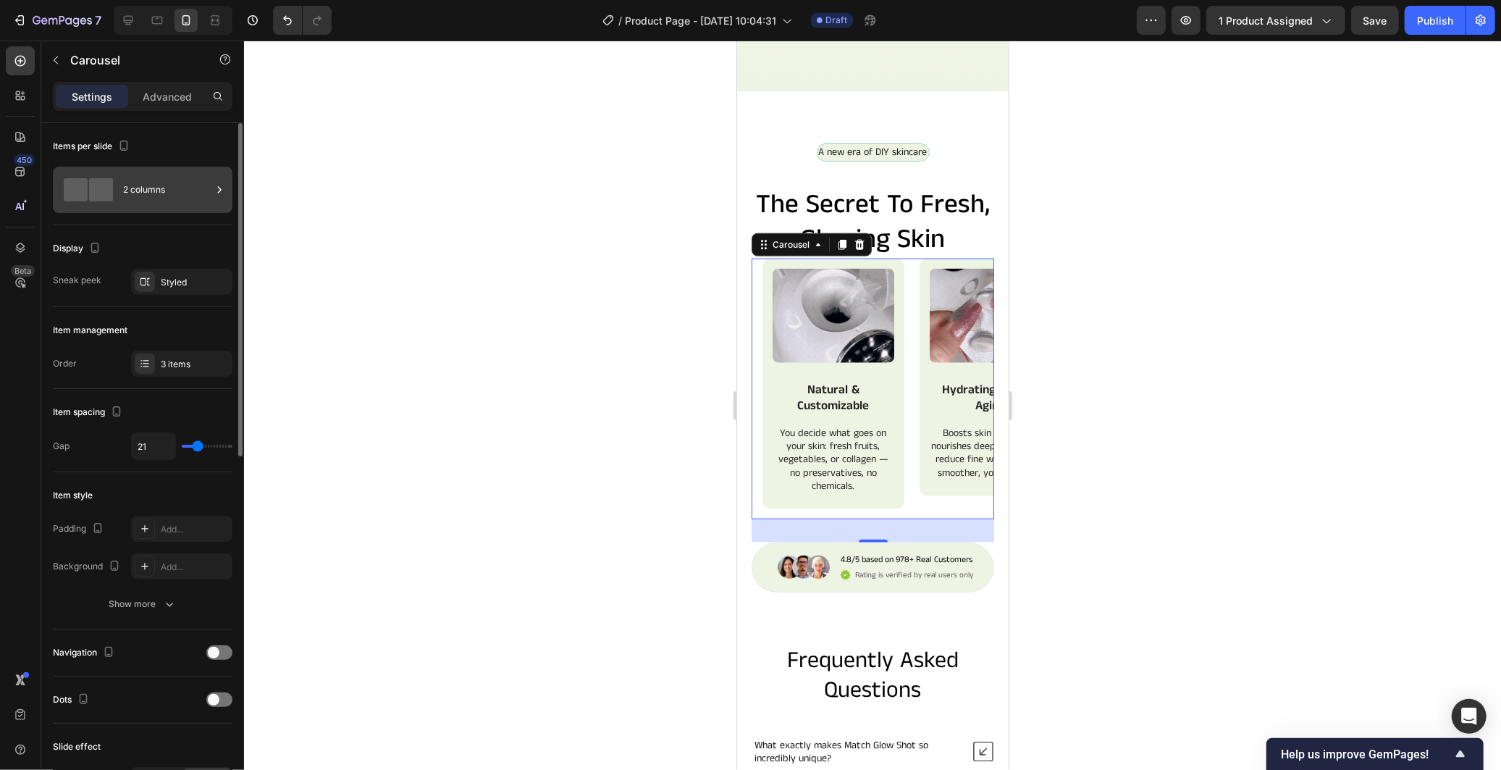
click at [192, 192] on div "2 columns" at bounding box center [167, 189] width 88 height 33
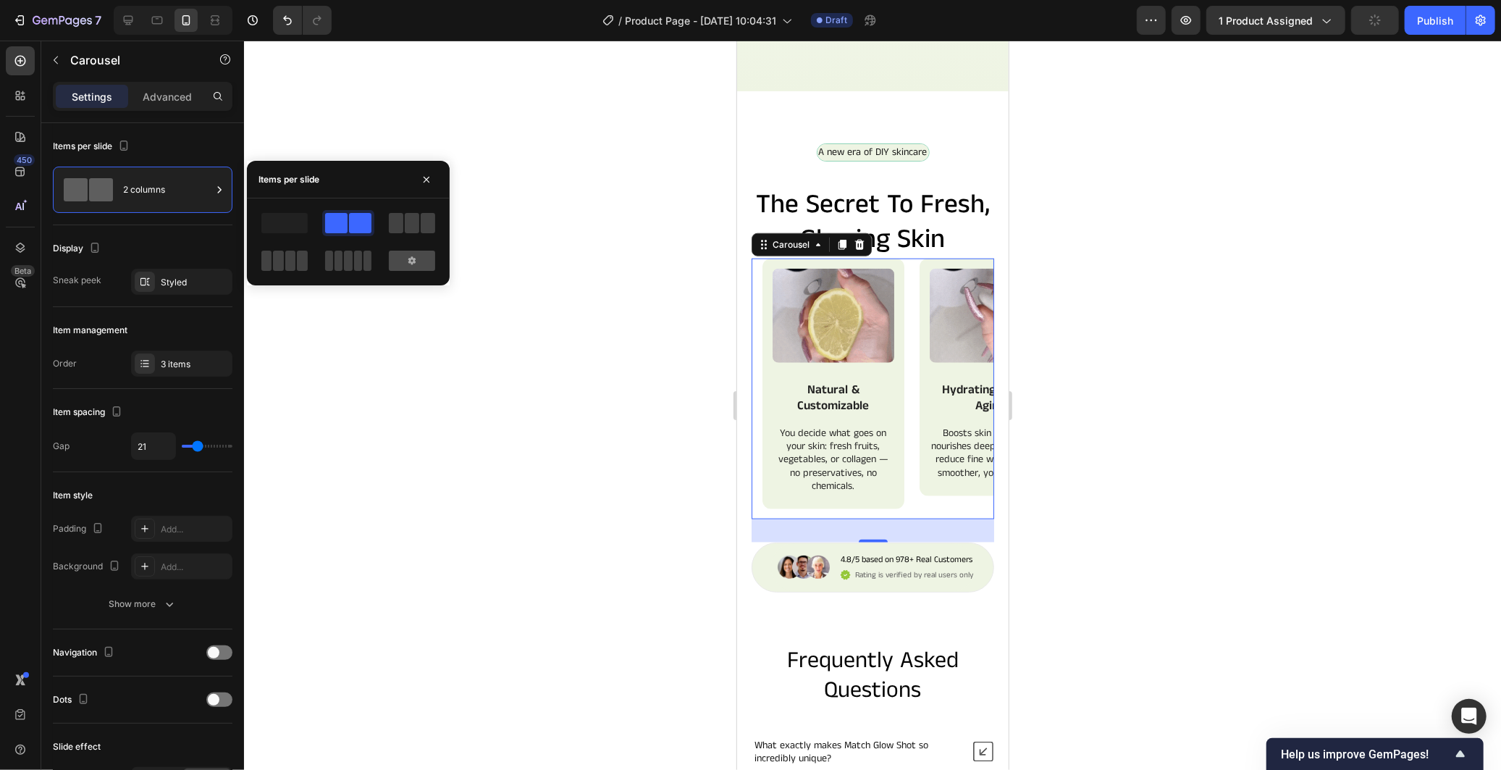
click at [403, 265] on div at bounding box center [412, 261] width 46 height 20
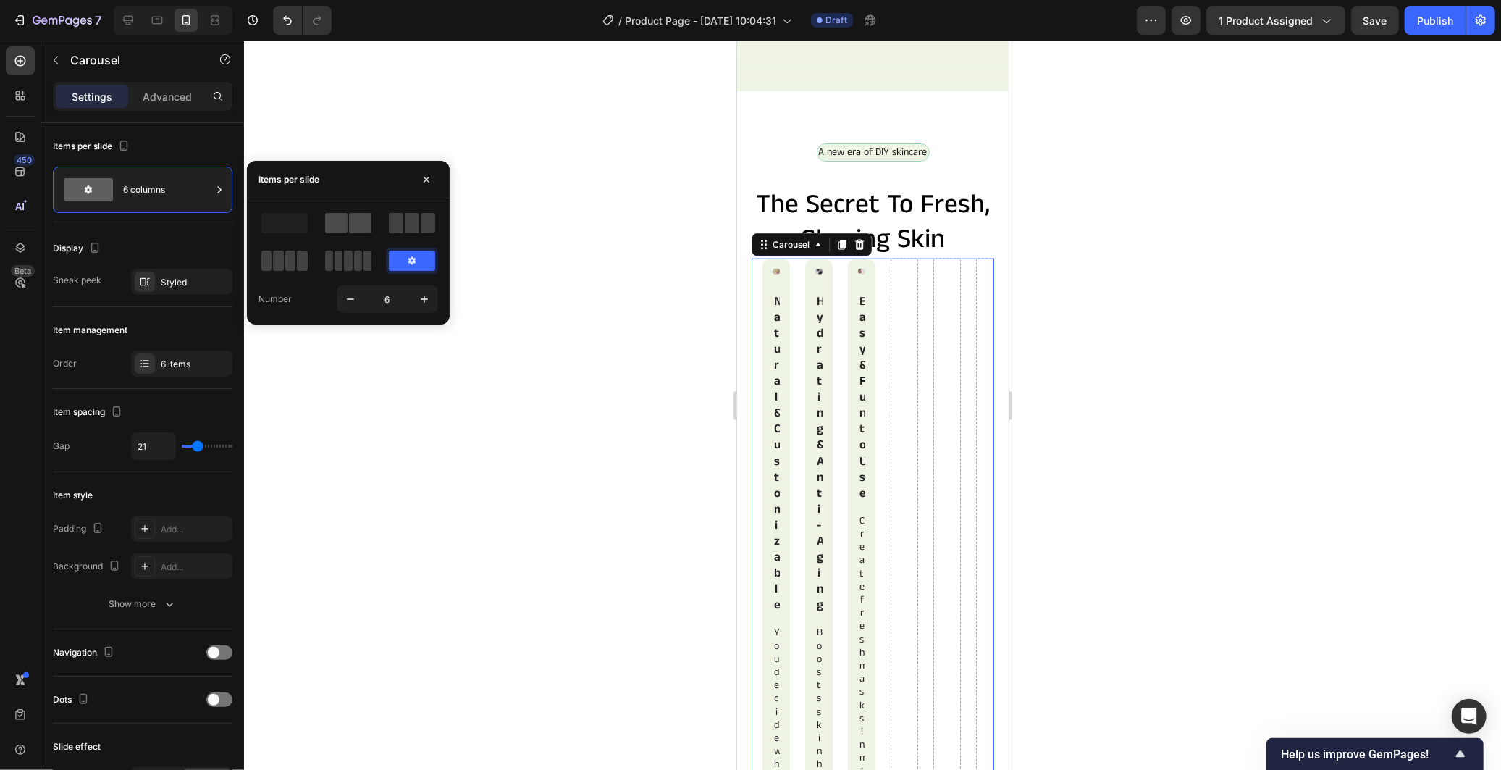
click at [344, 222] on span at bounding box center [336, 223] width 22 height 20
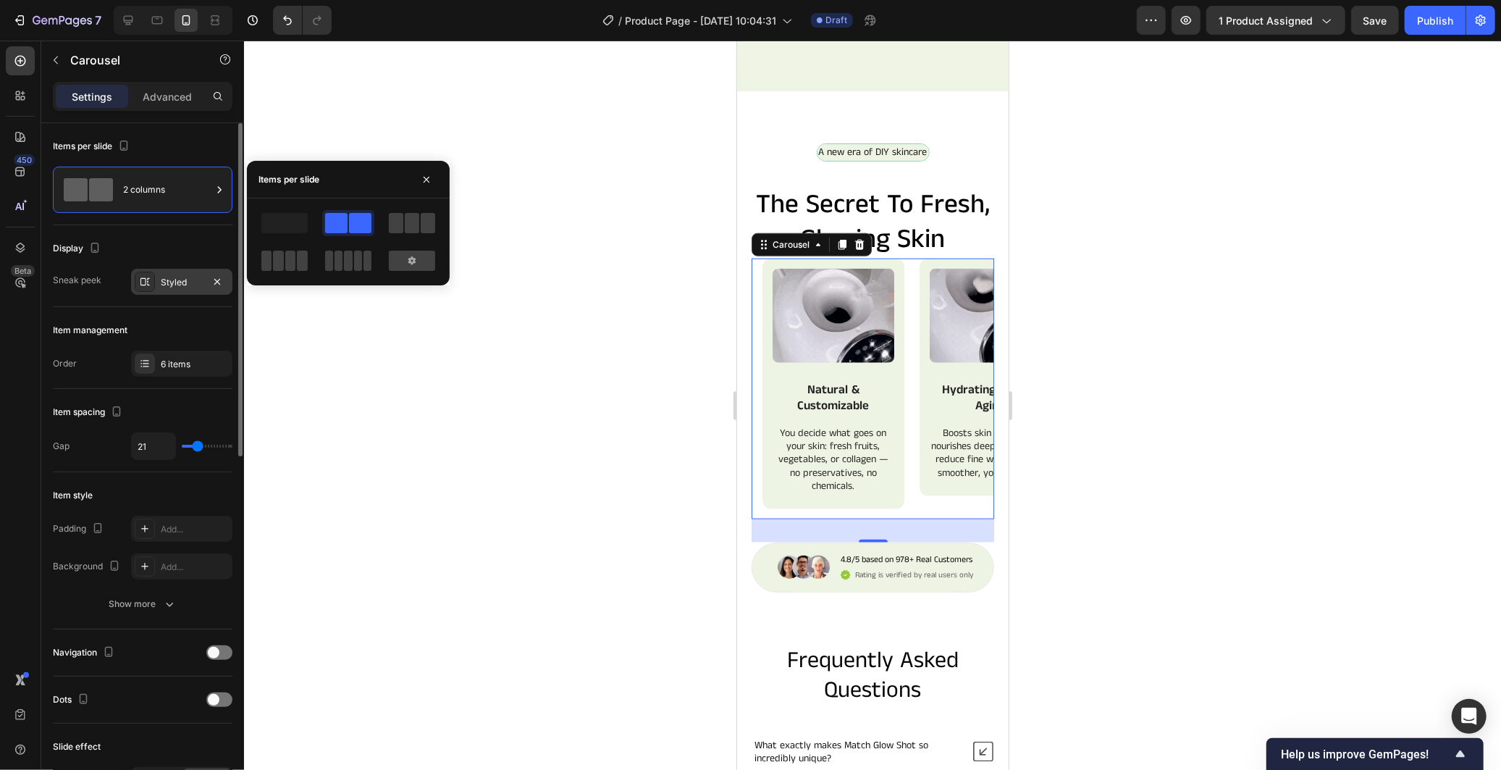
click at [190, 284] on div "Styled" at bounding box center [182, 282] width 42 height 13
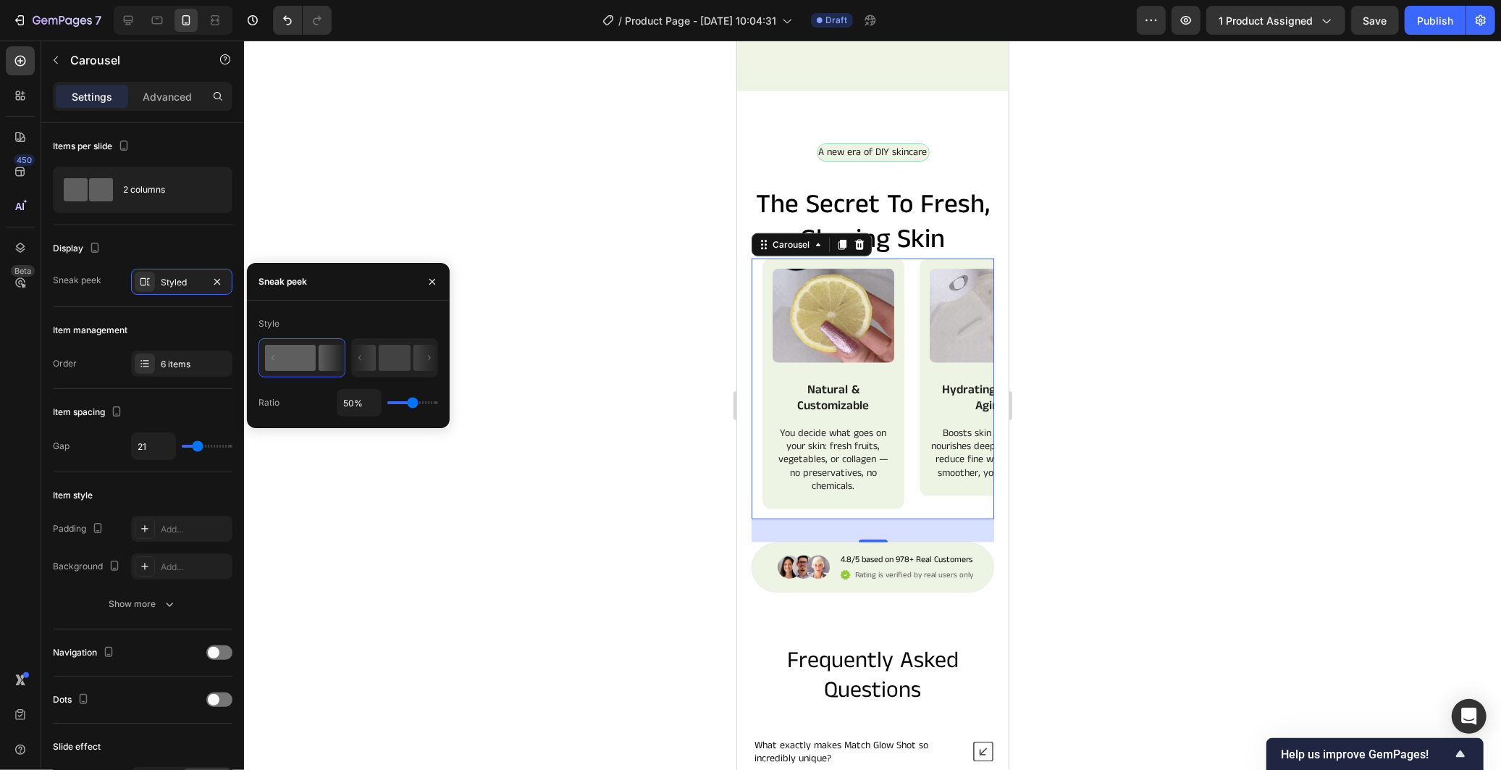
type input "43%"
type input "43"
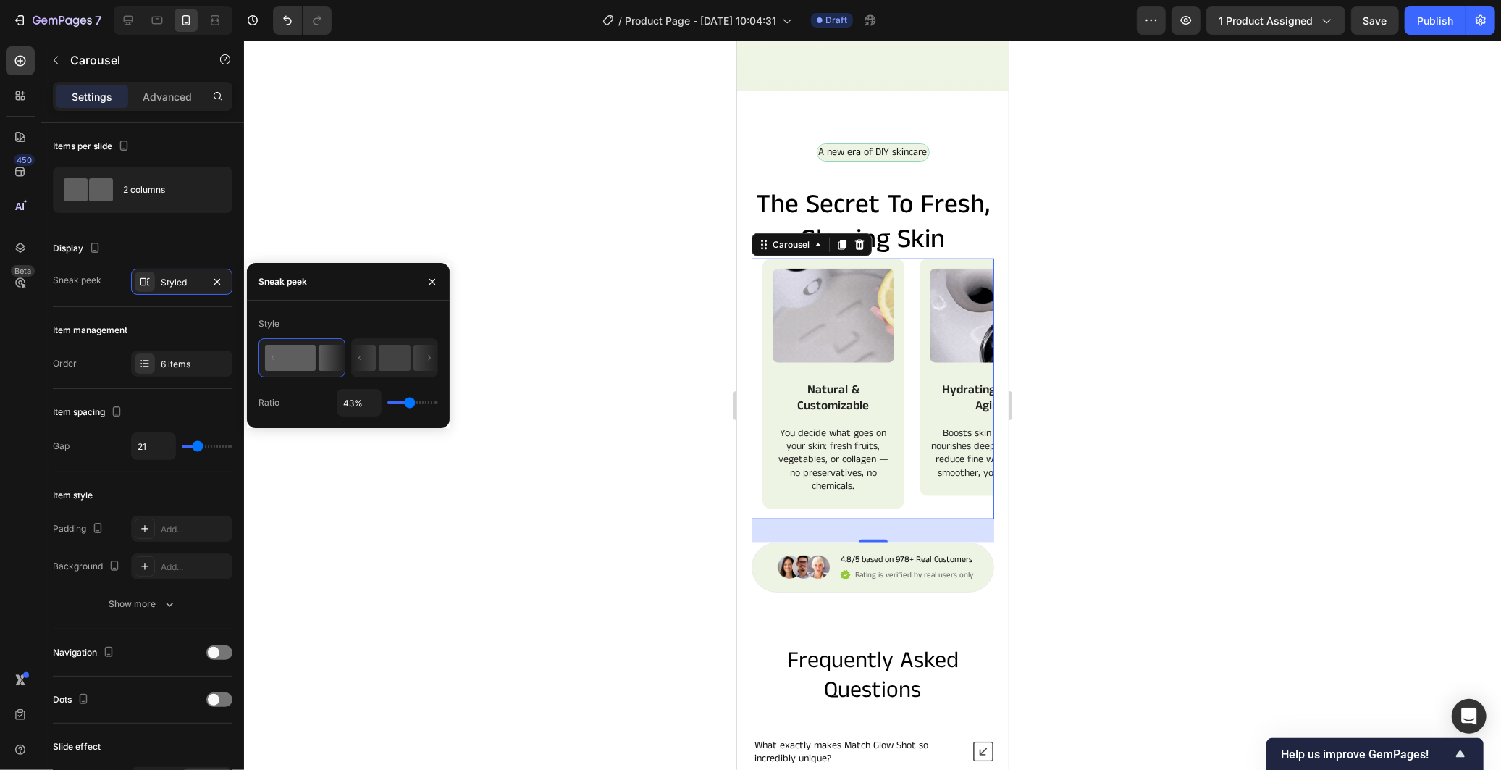
type input "28%"
type input "28"
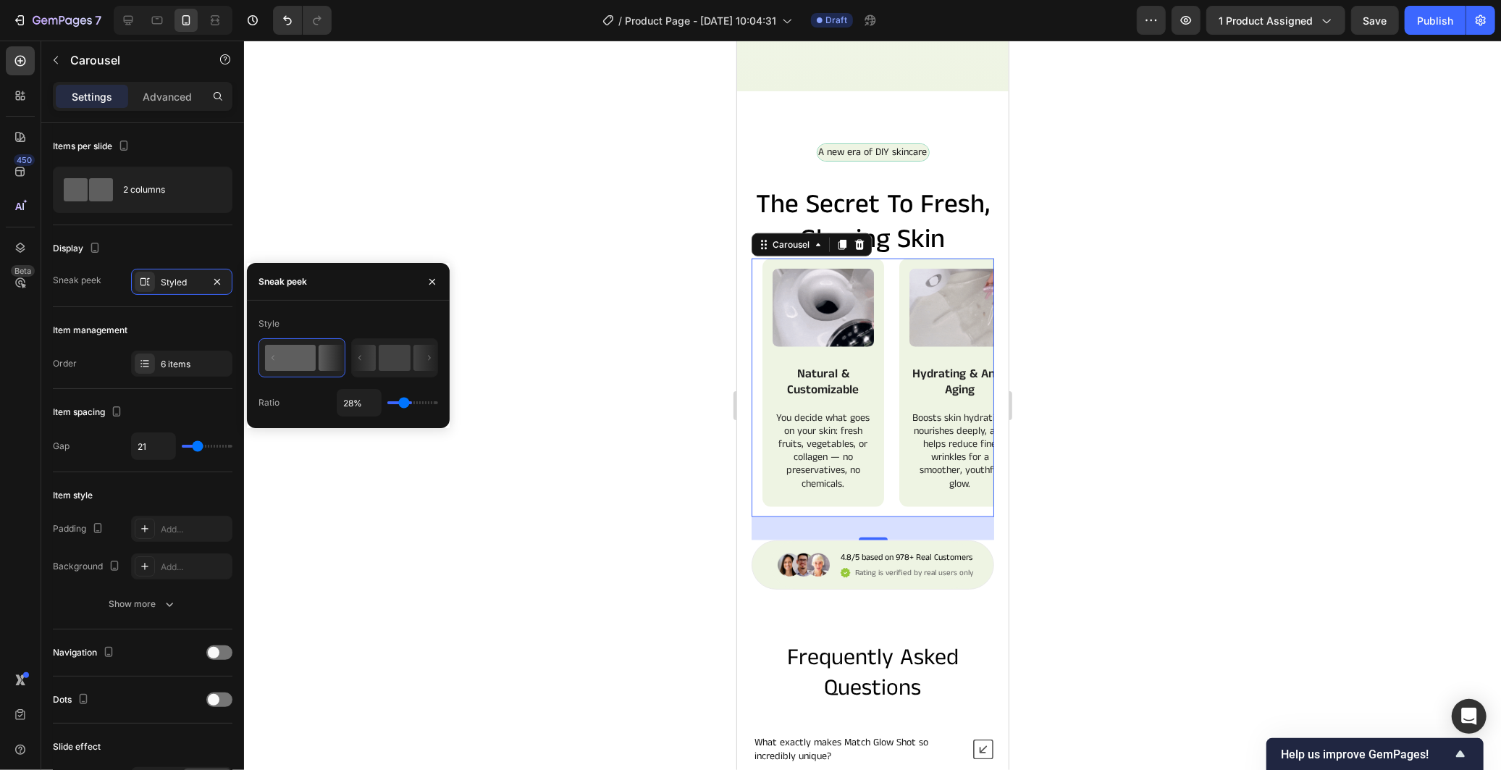
type input "26%"
type input "26"
type input "23%"
type input "23"
type input "19%"
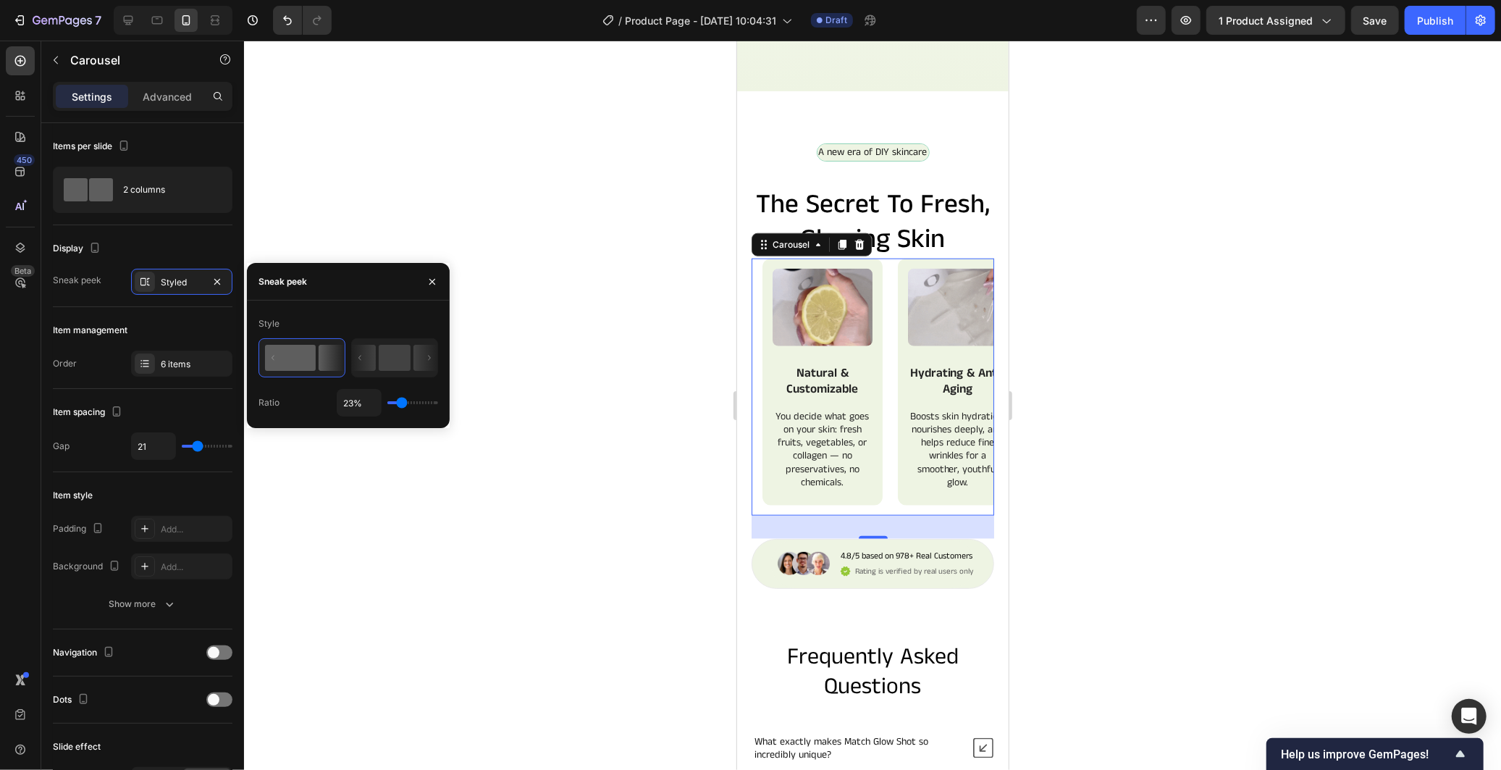
type input "19"
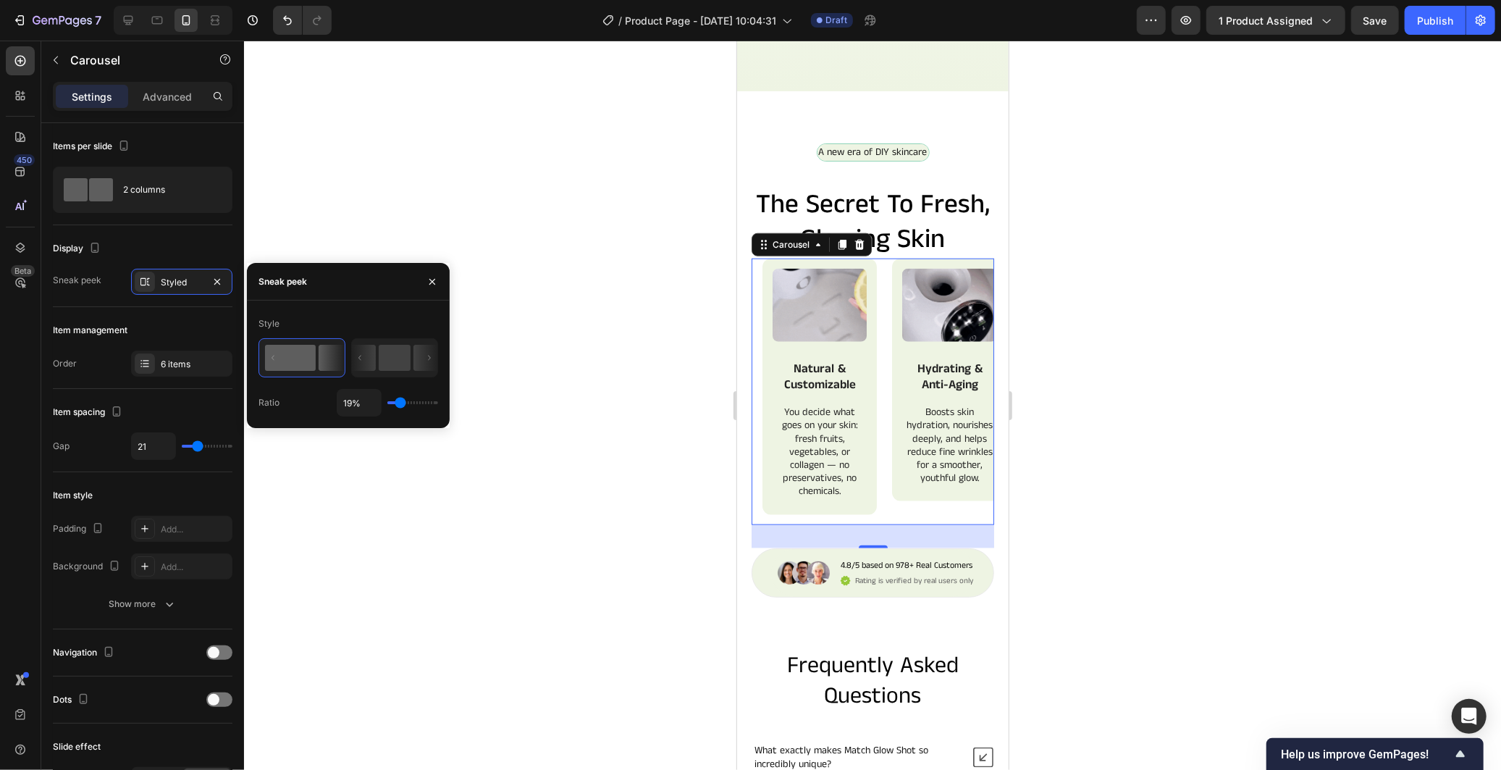
type input "17%"
type input "17"
type input "13%"
type input "13"
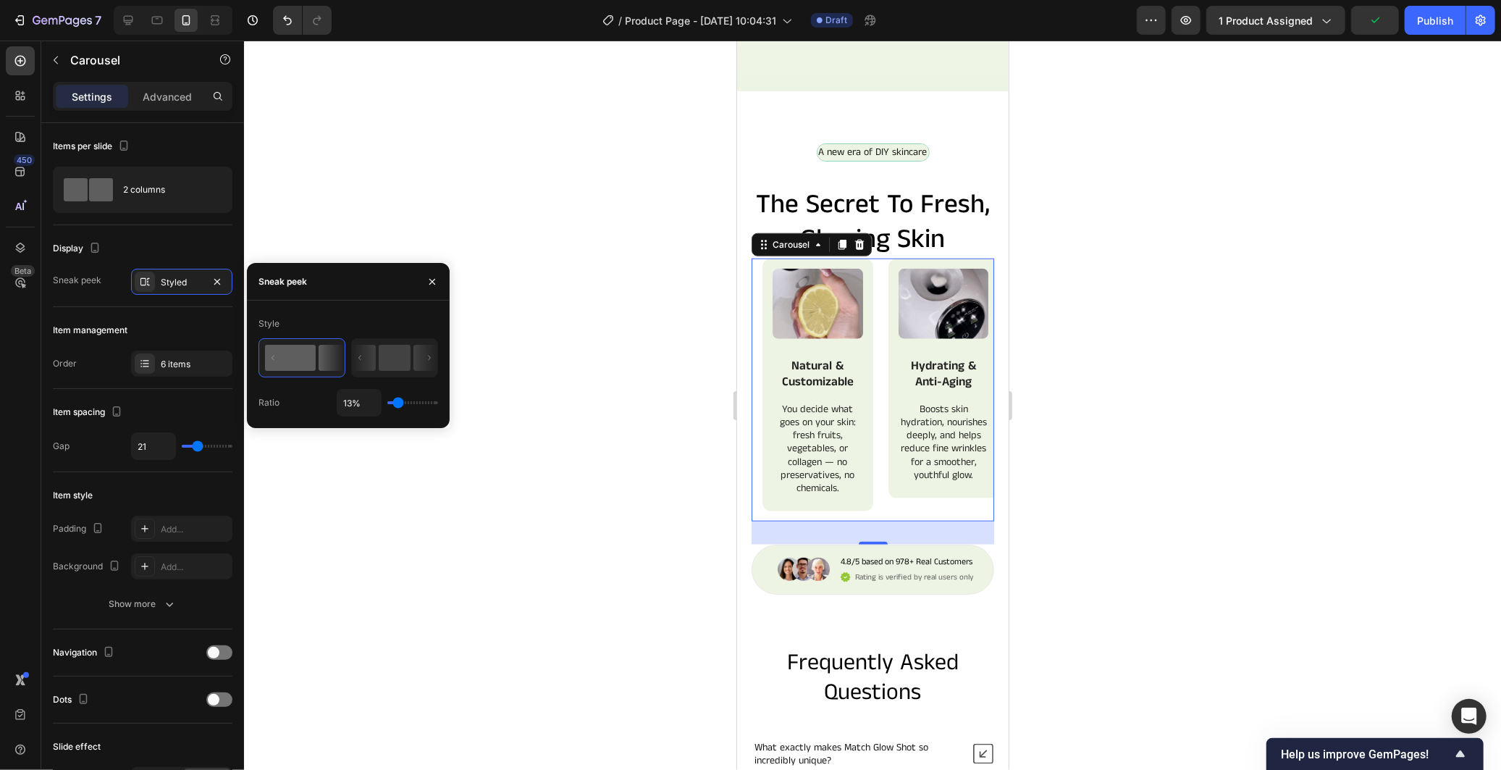
type input "15%"
type input "15"
type input "41%"
type input "41"
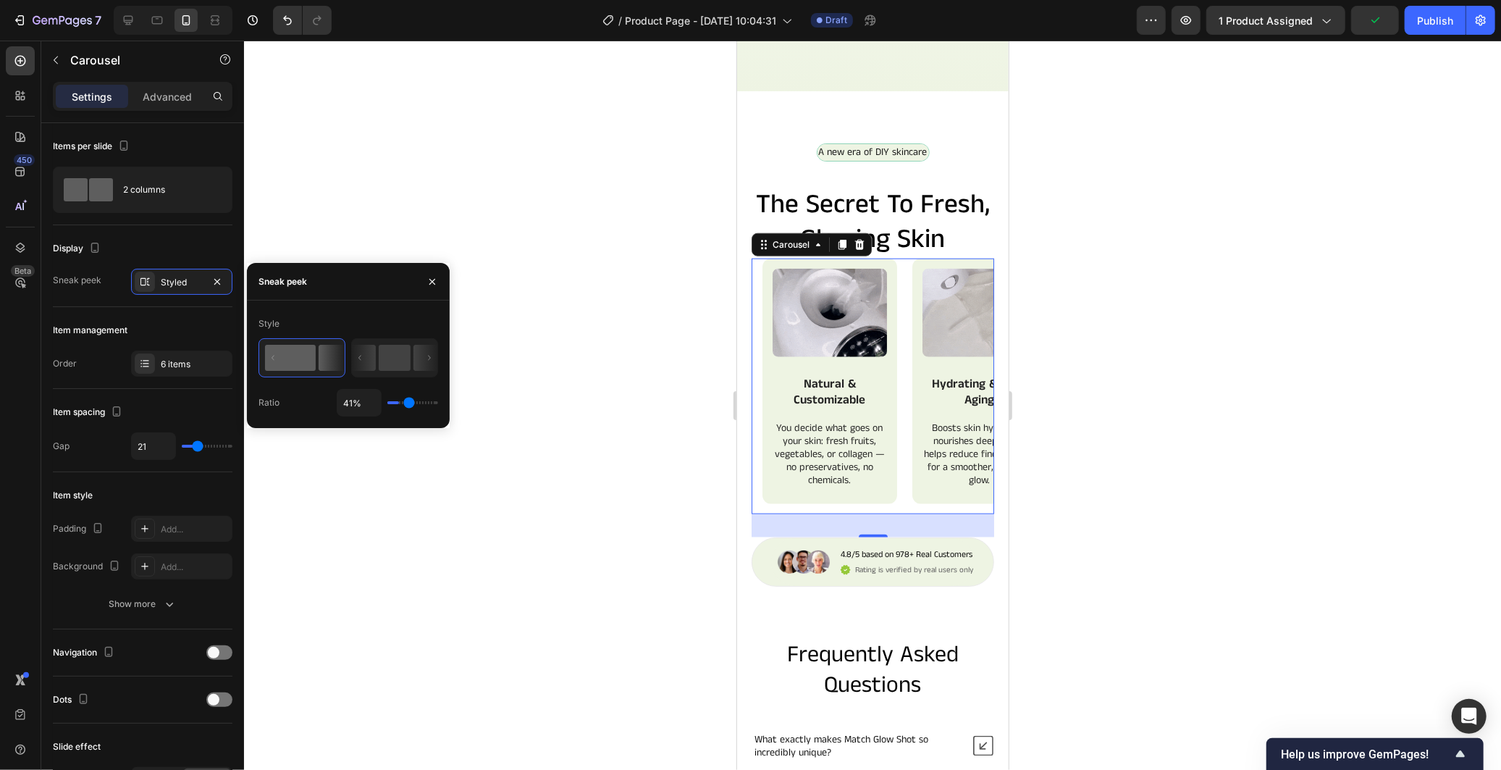
type input "43%"
type input "43"
type input "49%"
type input "49"
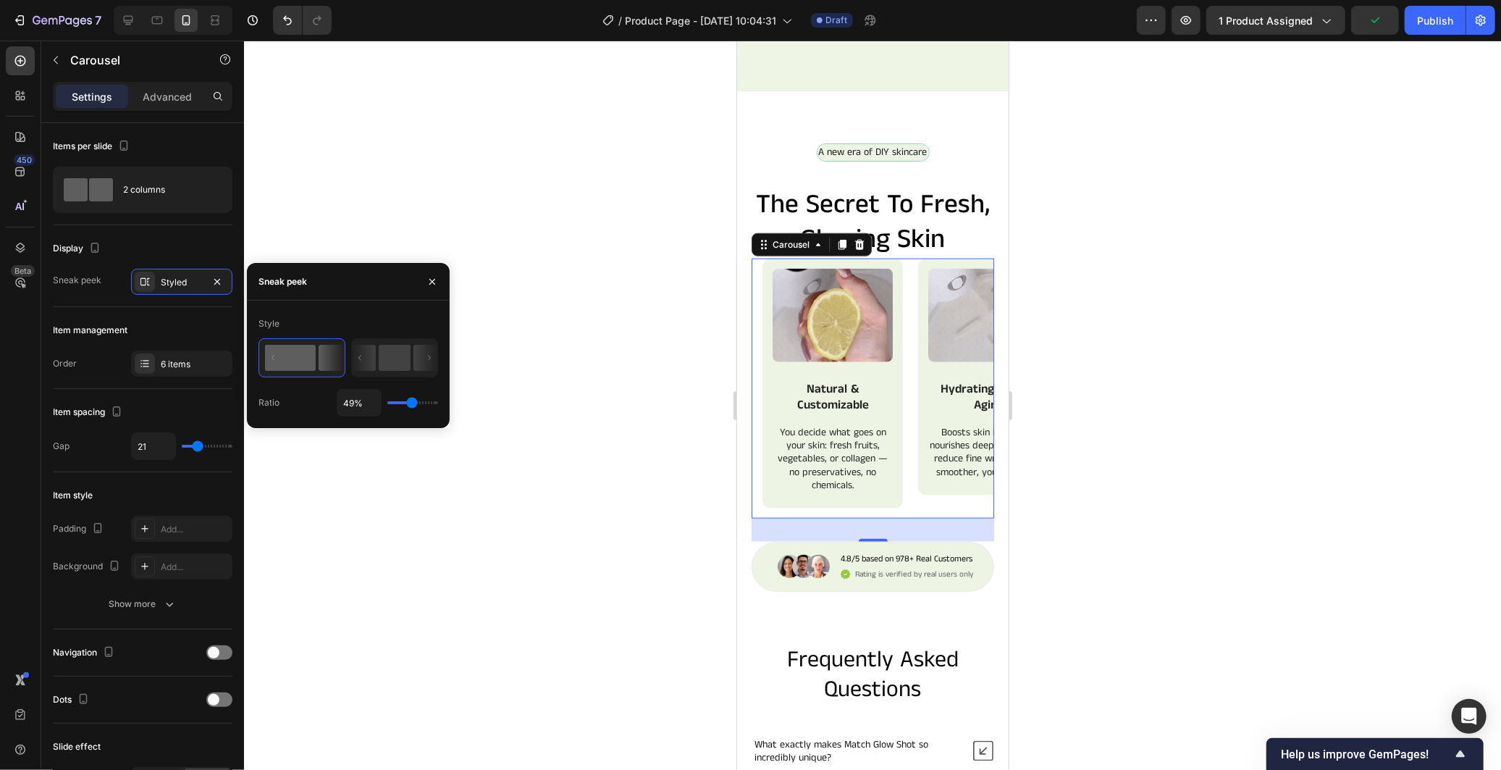
type input "56%"
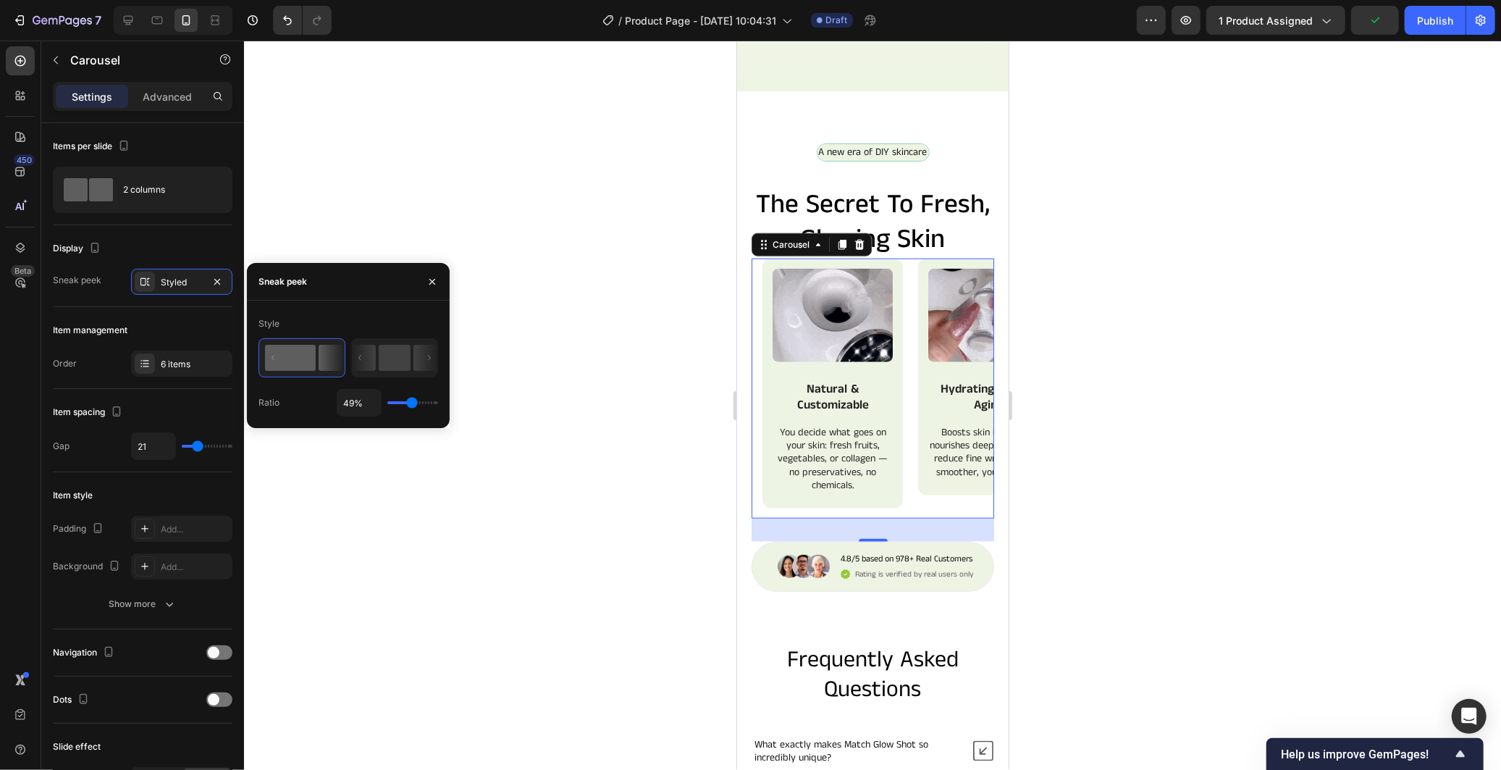
type input "56"
type input "64%"
type input "64"
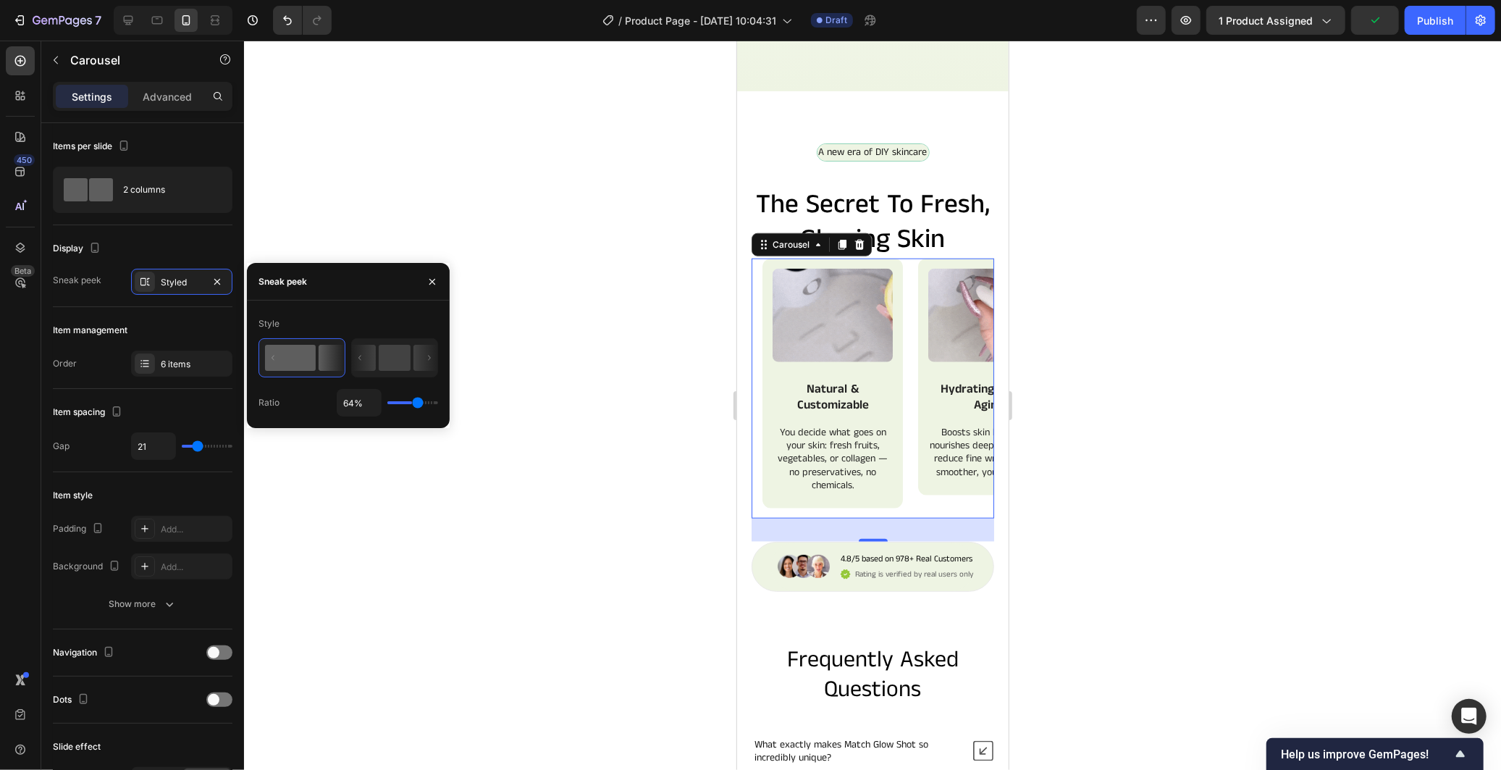
type input "71%"
type input "71"
type input "75%"
type input "75"
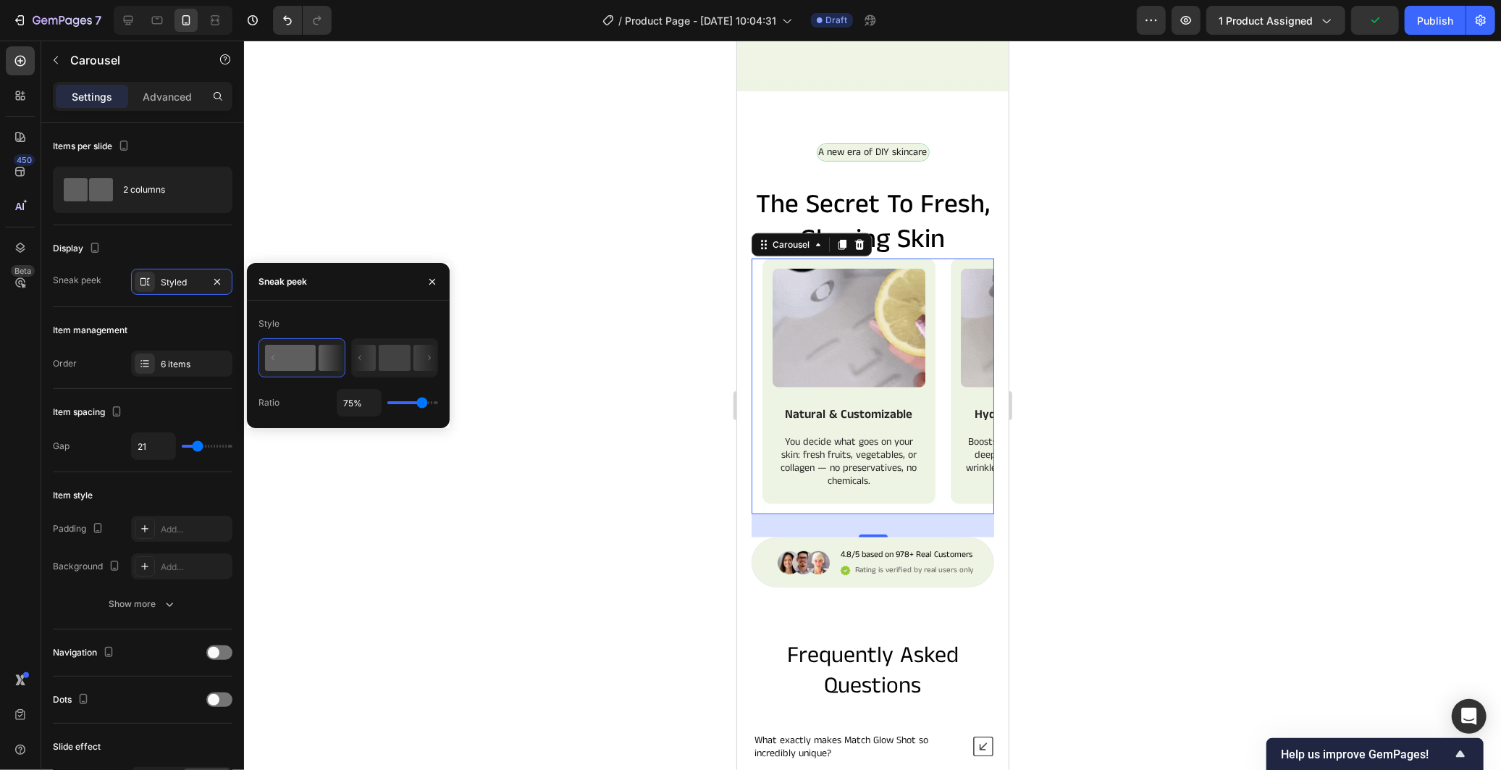
type input "77%"
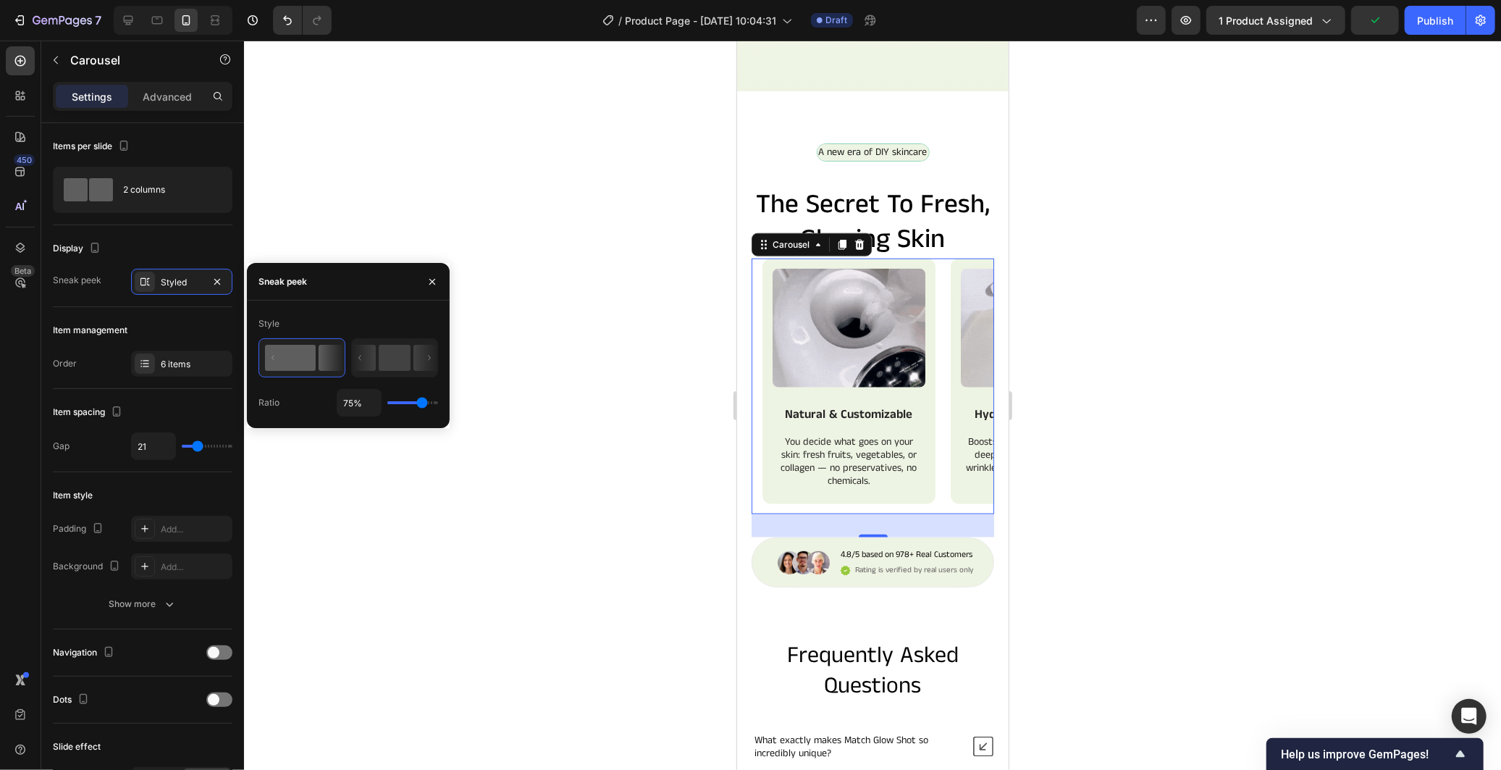
type input "77"
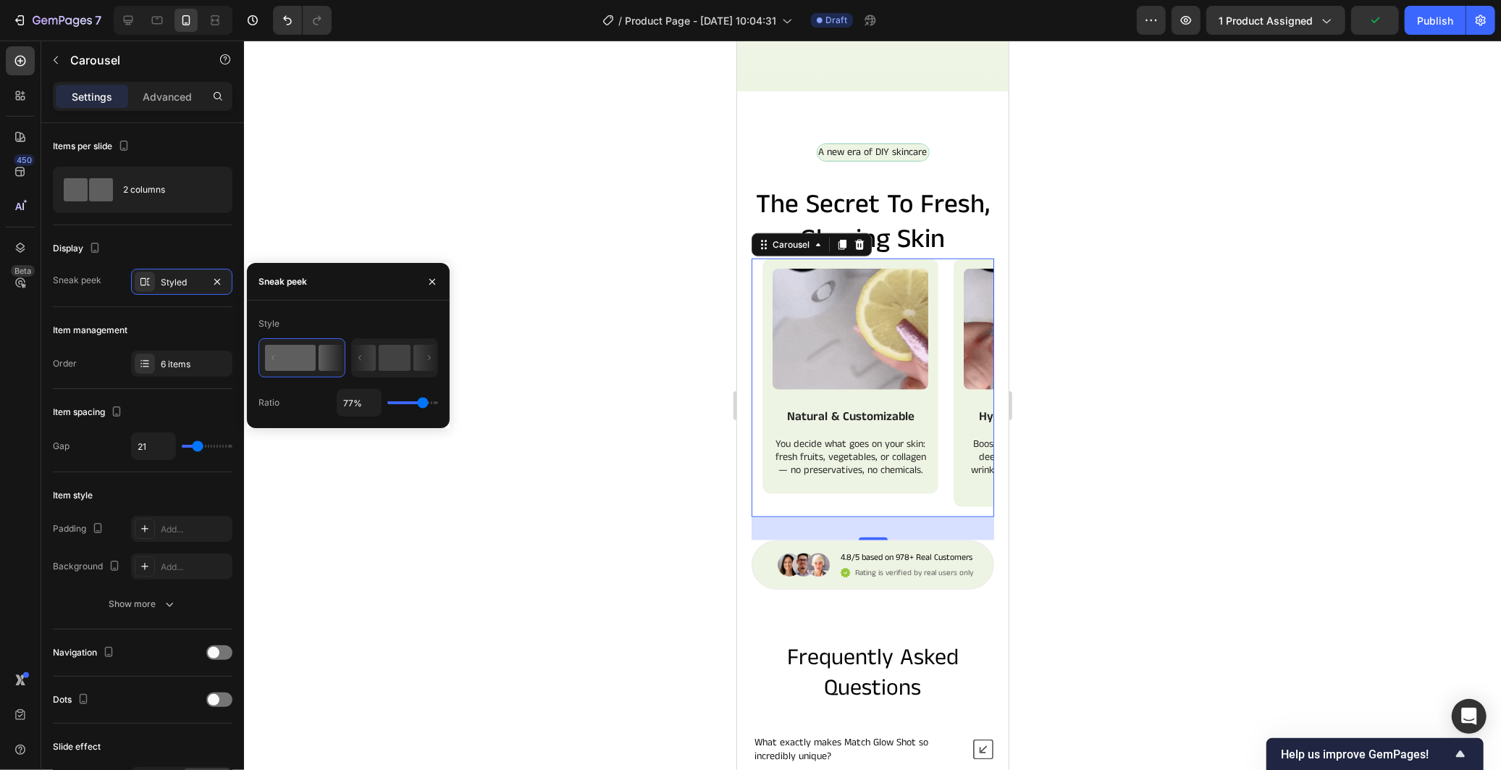
type input "78%"
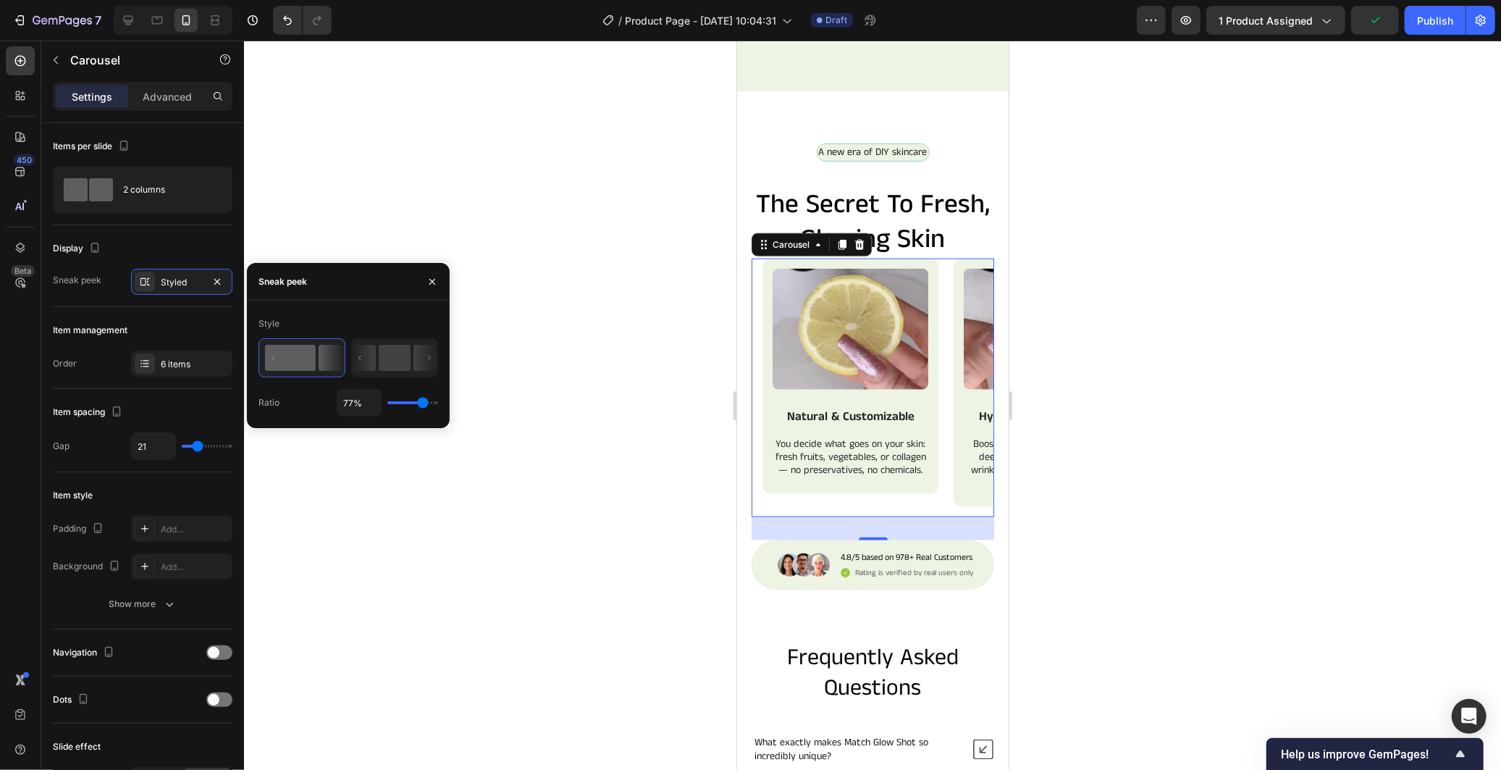
type input "78"
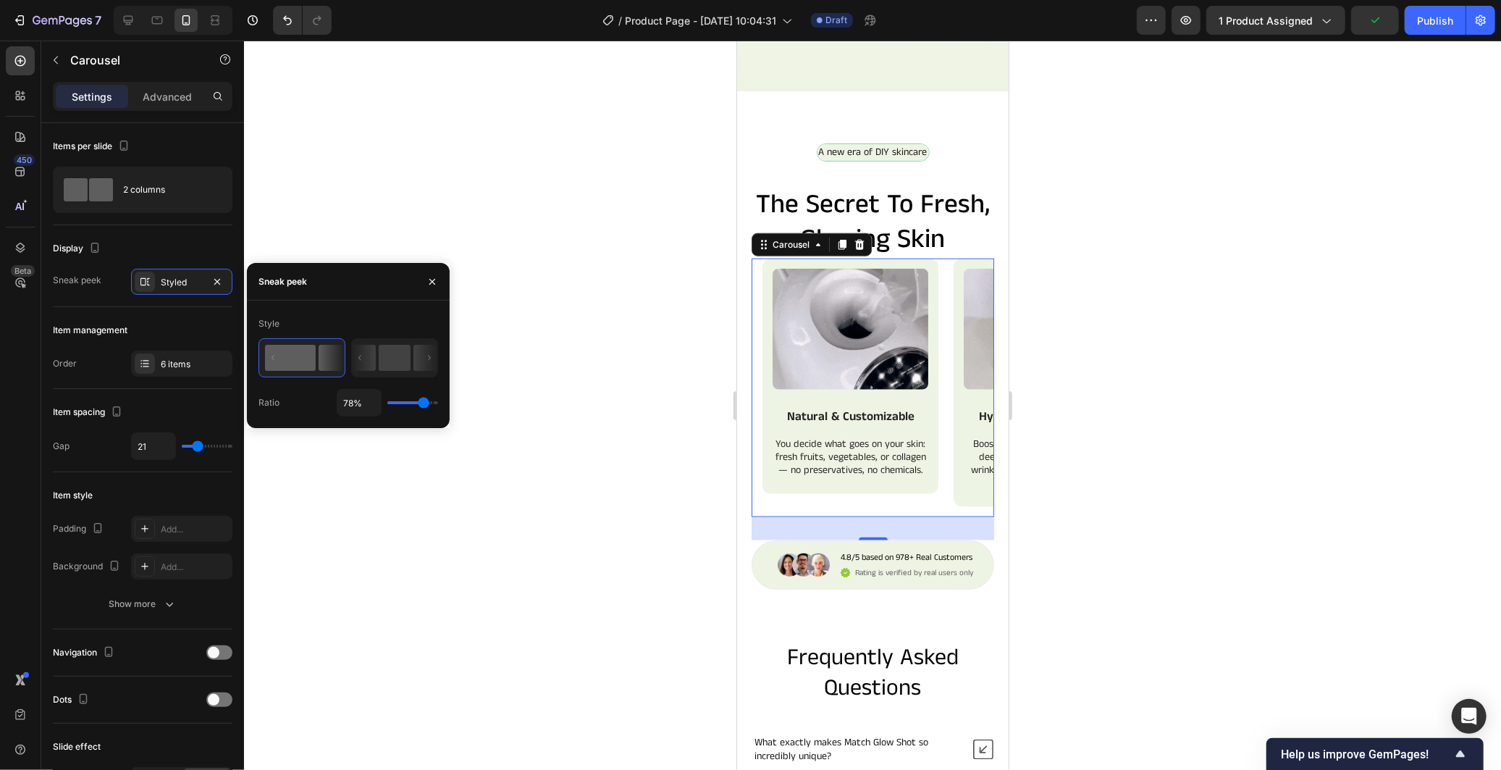
type input "80%"
type input "80"
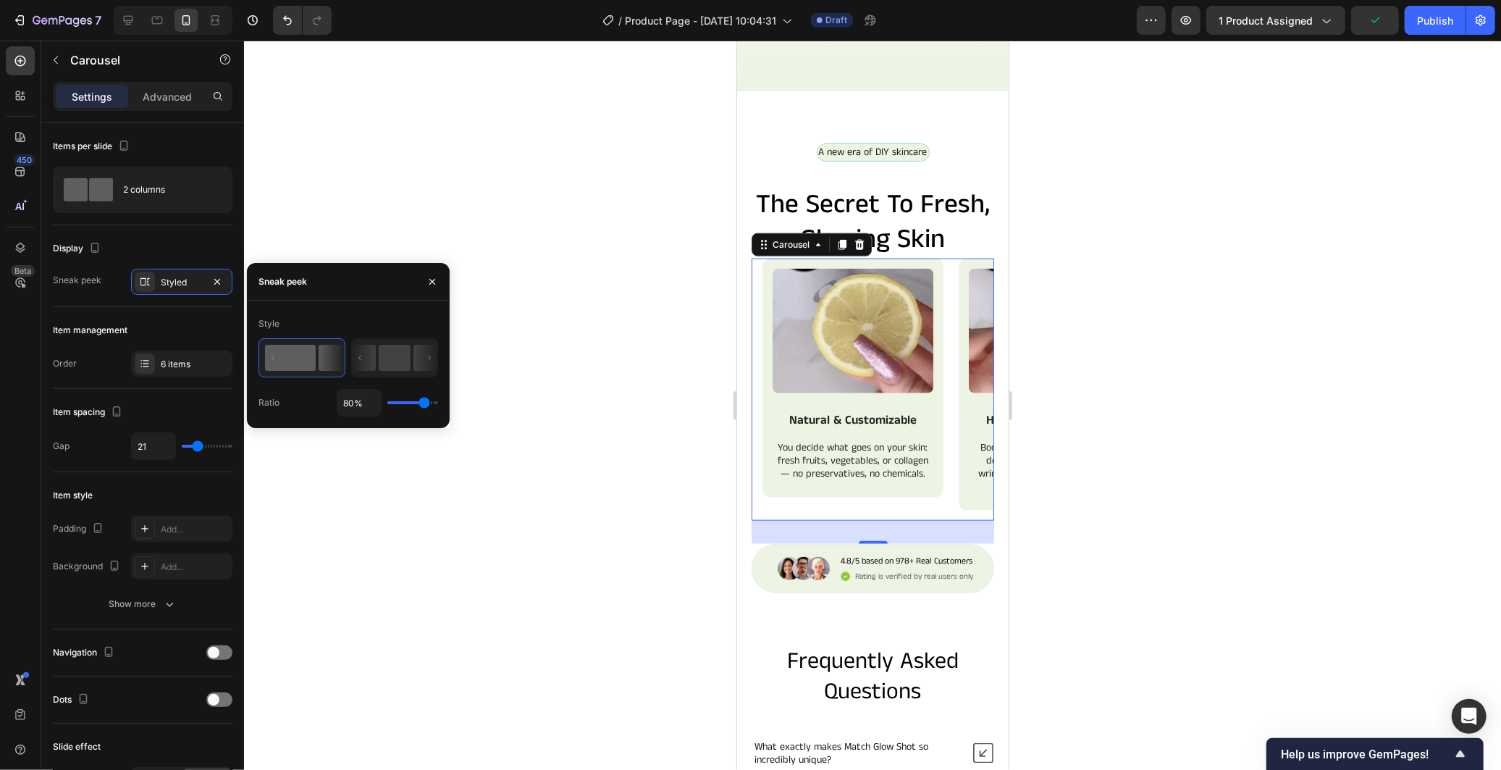
type input "90%"
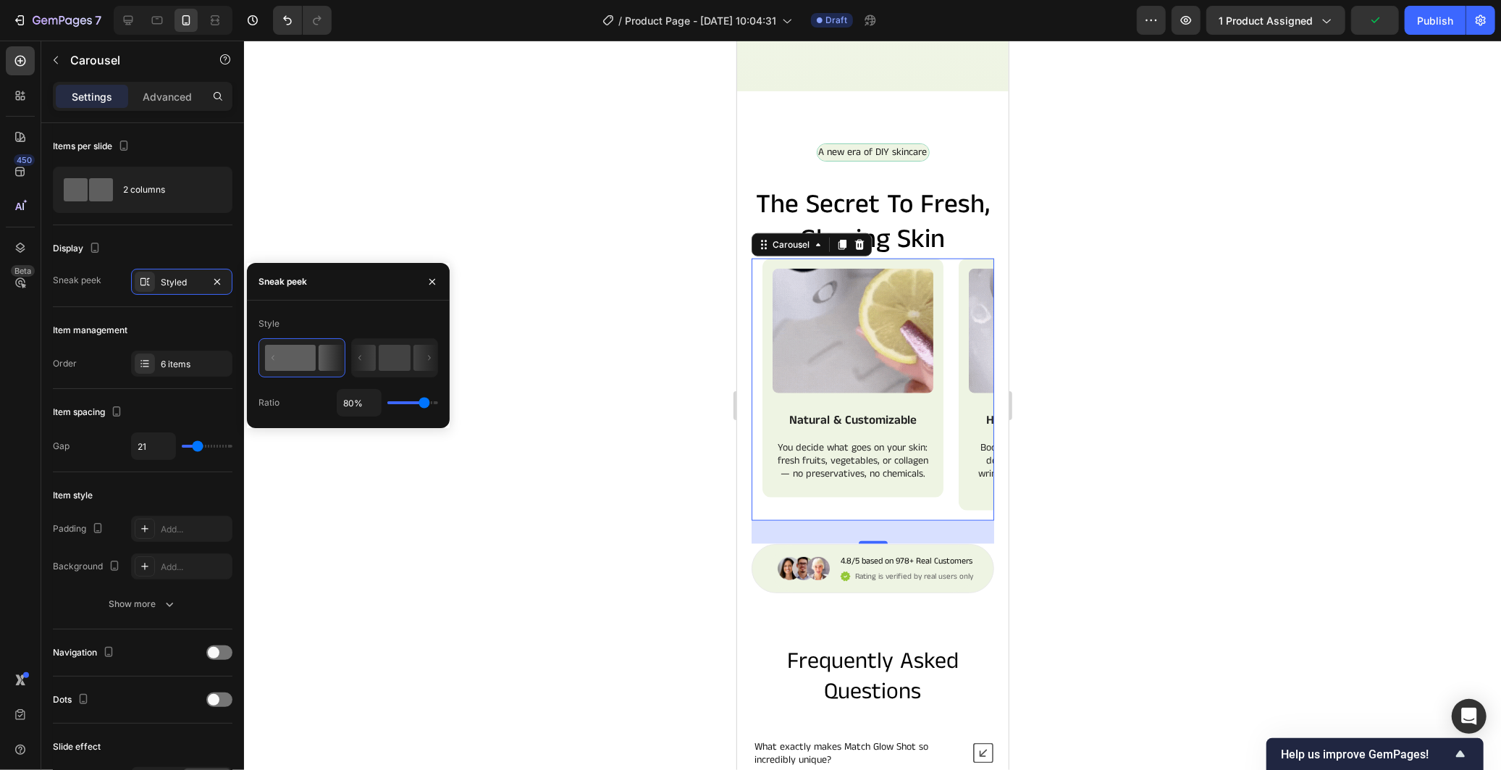
type input "90"
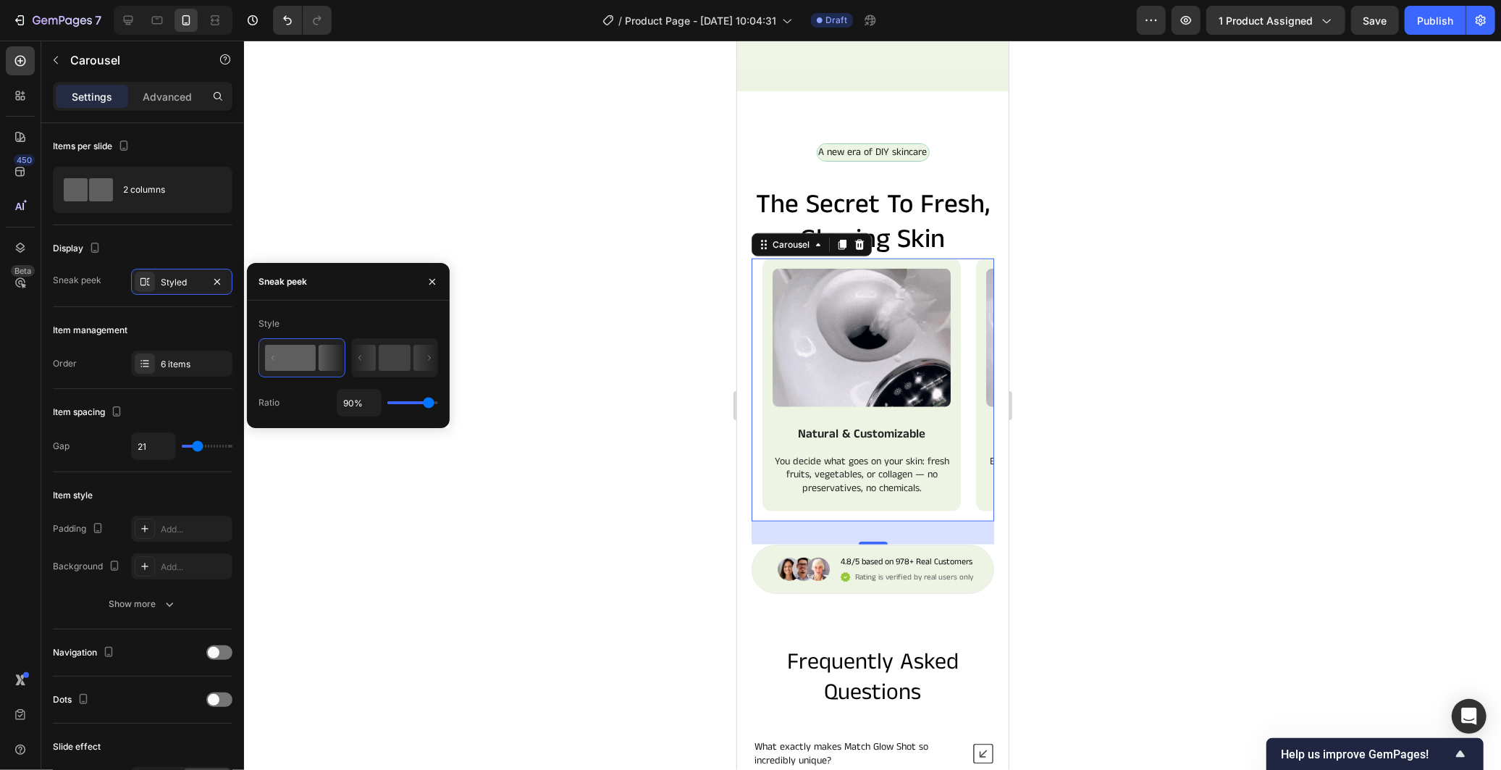
type input "88%"
type input "88"
type input "86%"
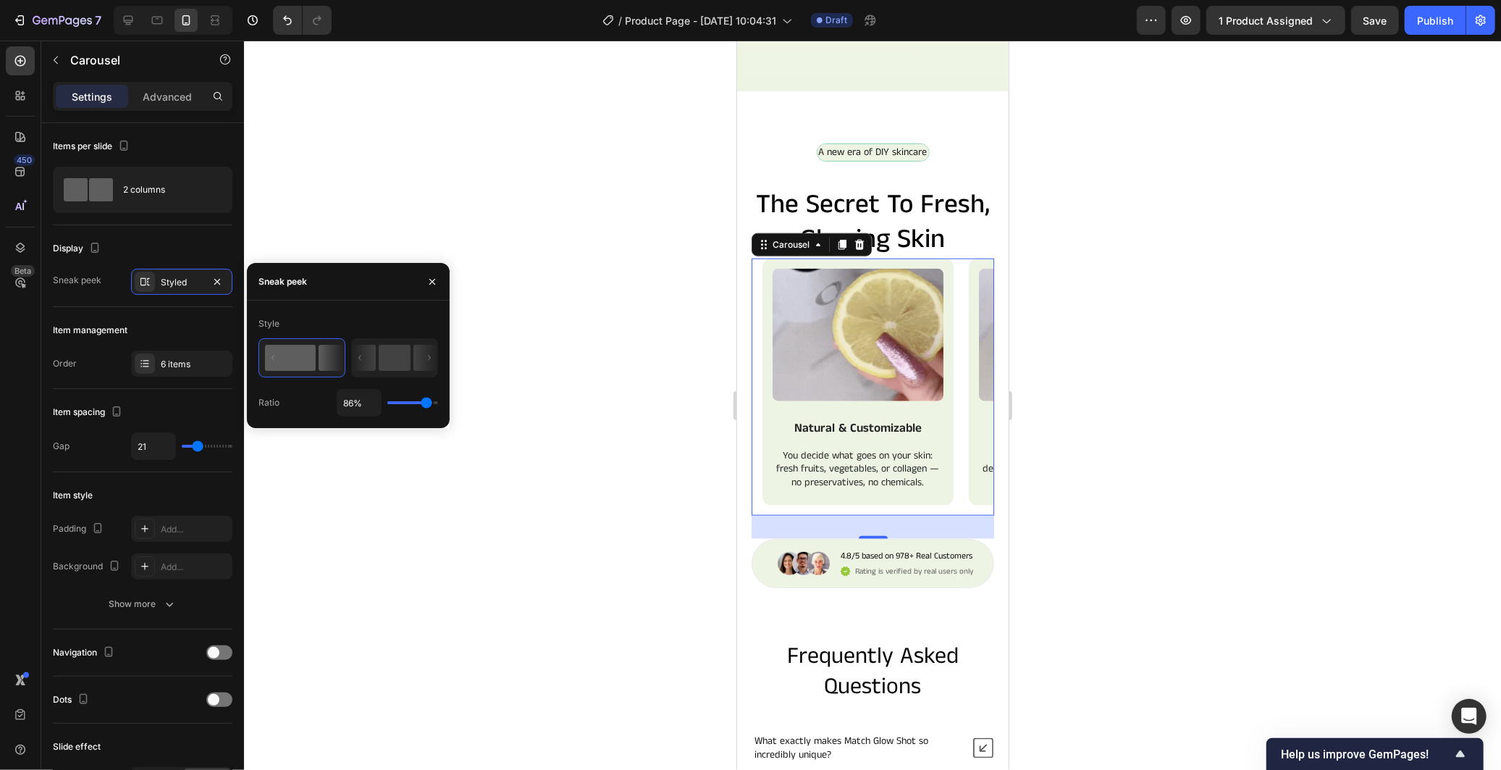
drag, startPoint x: 409, startPoint y: 401, endPoint x: 428, endPoint y: 409, distance: 20.4
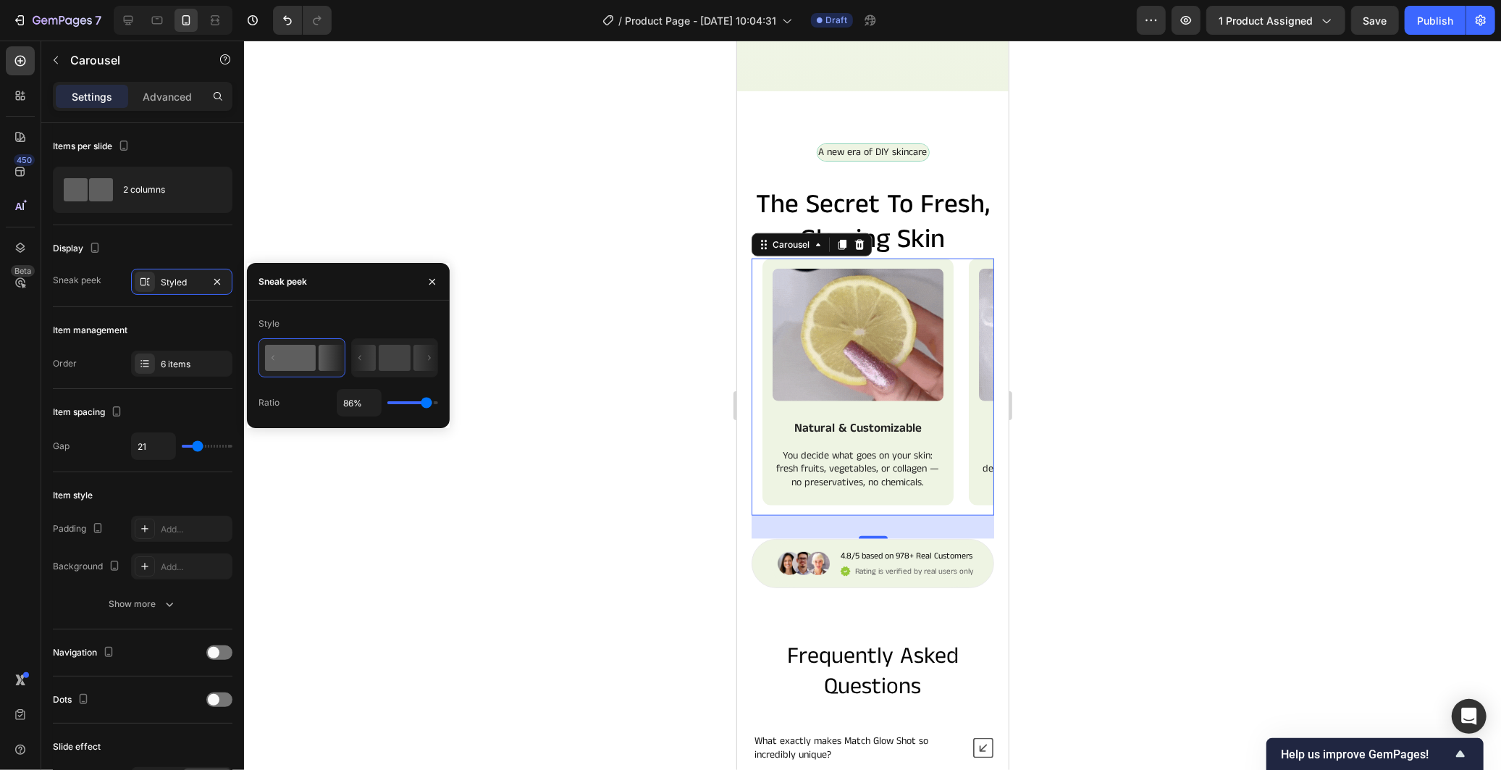
type input "86"
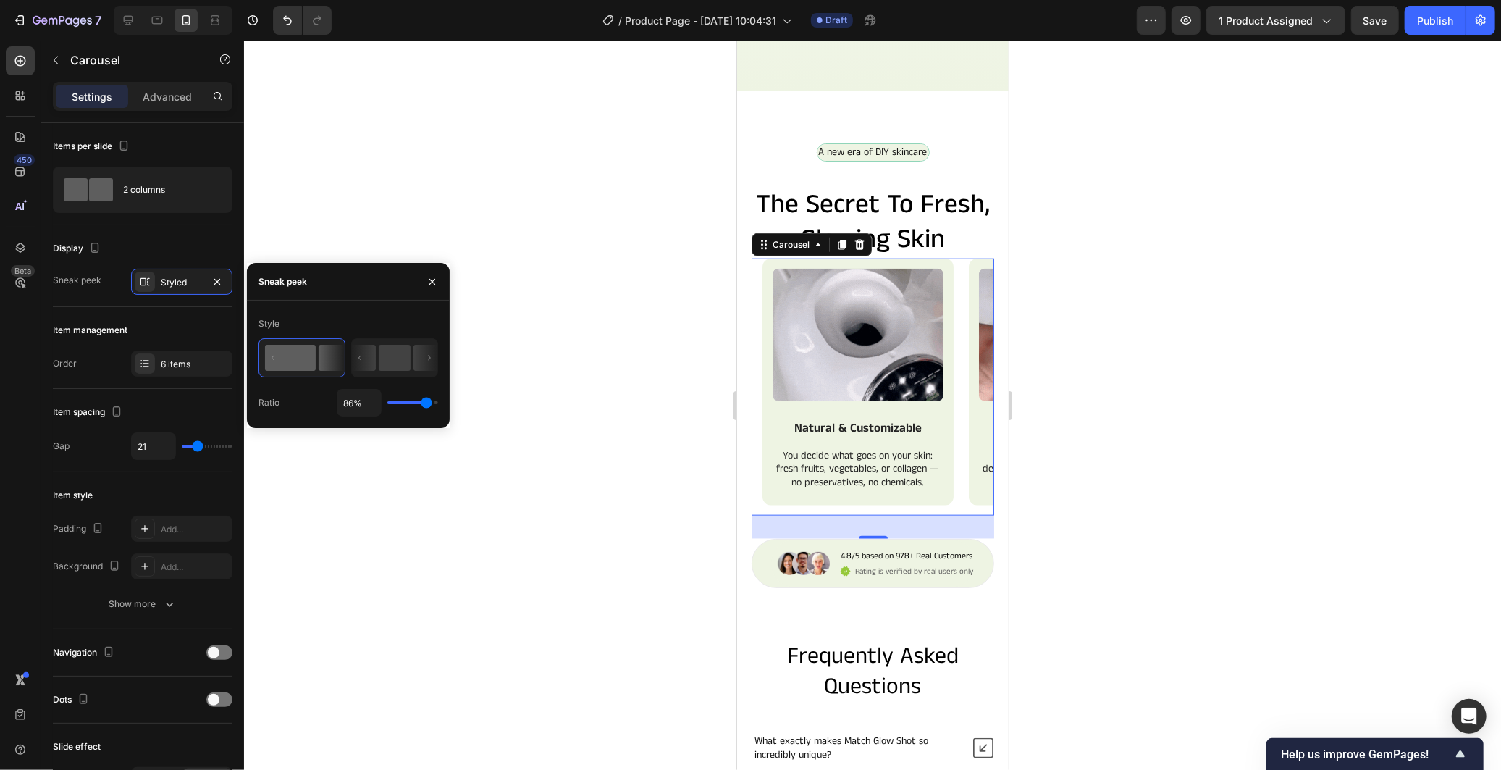
click at [428, 404] on input "range" at bounding box center [412, 402] width 51 height 3
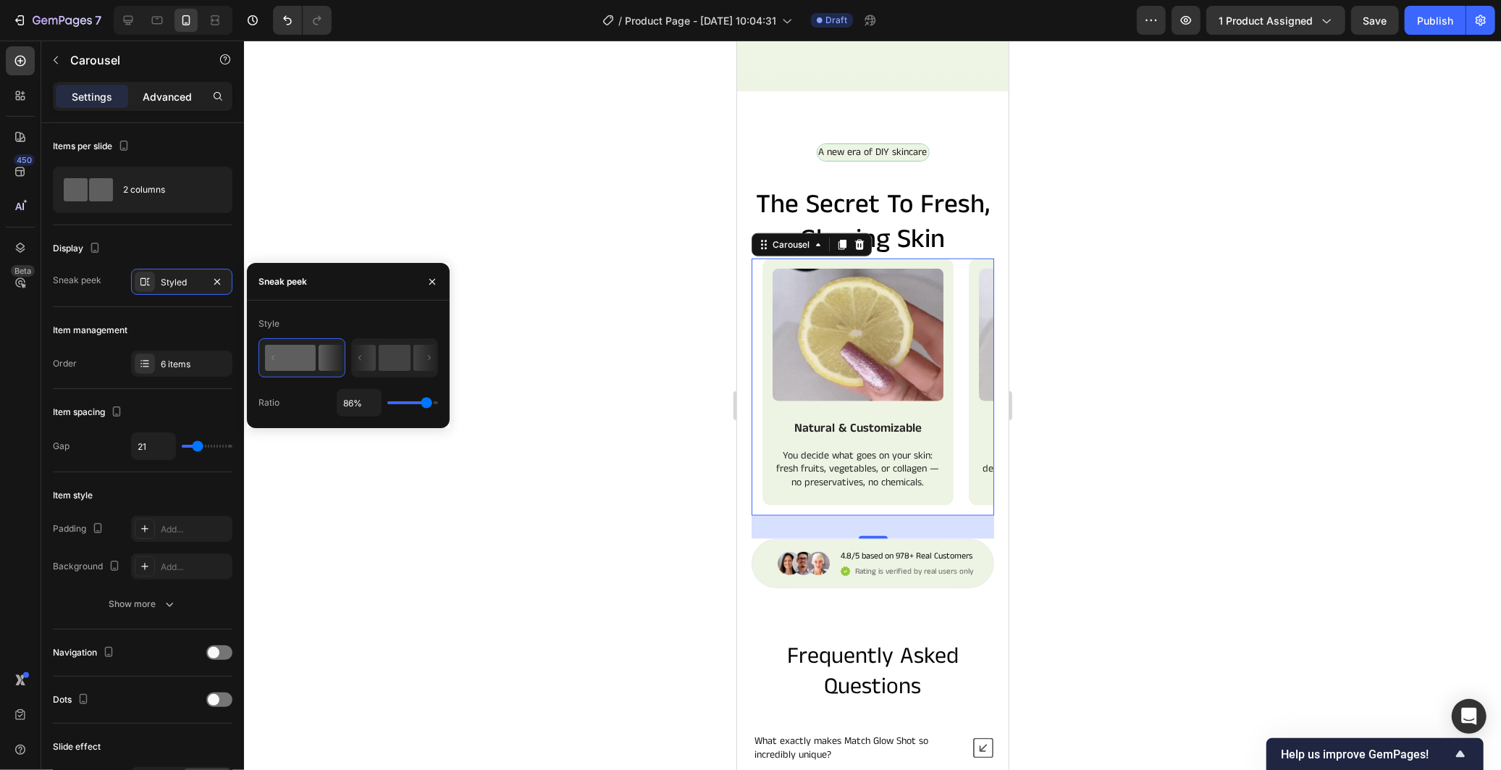
click at [178, 90] on p "Advanced" at bounding box center [167, 96] width 49 height 15
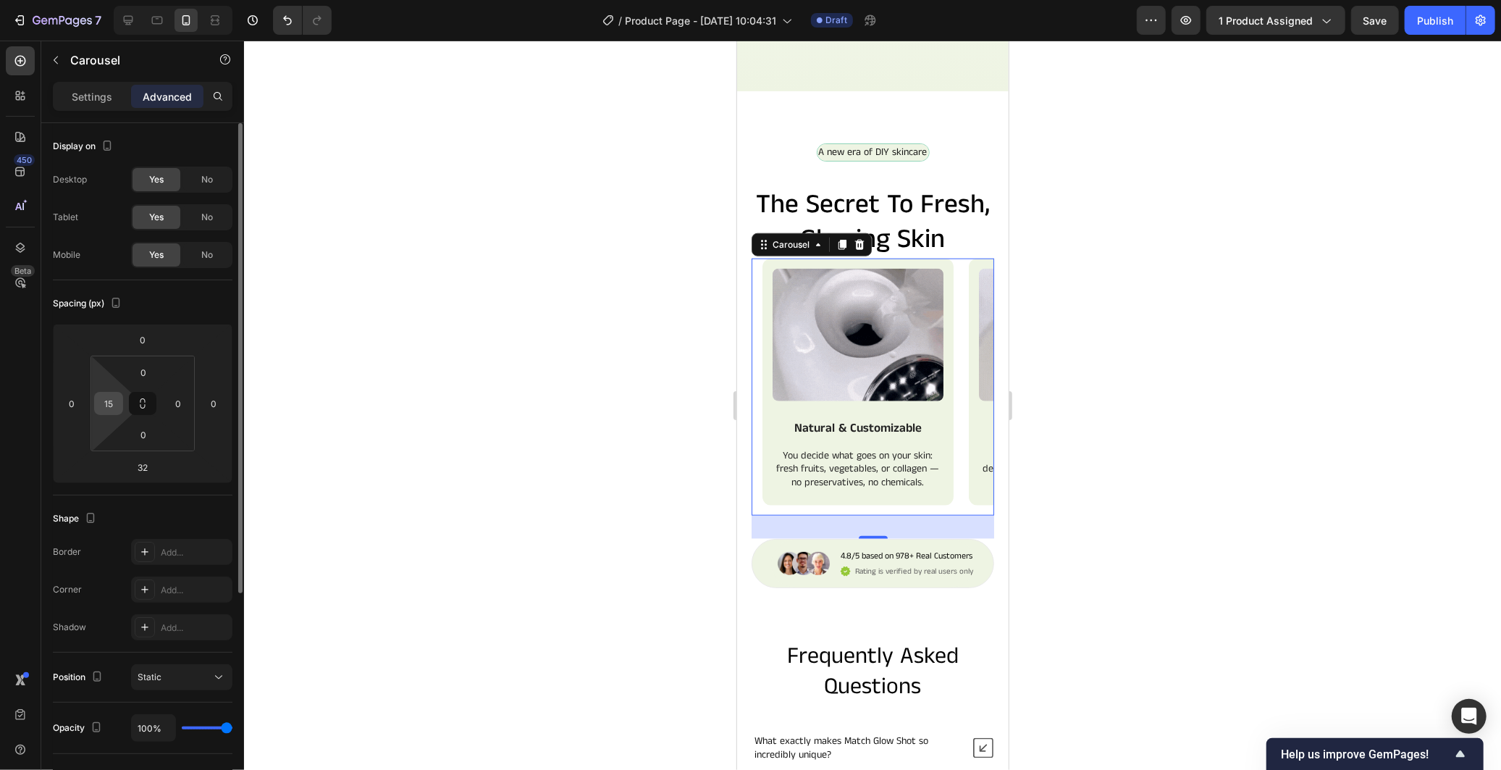
click at [111, 413] on input "15" at bounding box center [109, 403] width 22 height 22
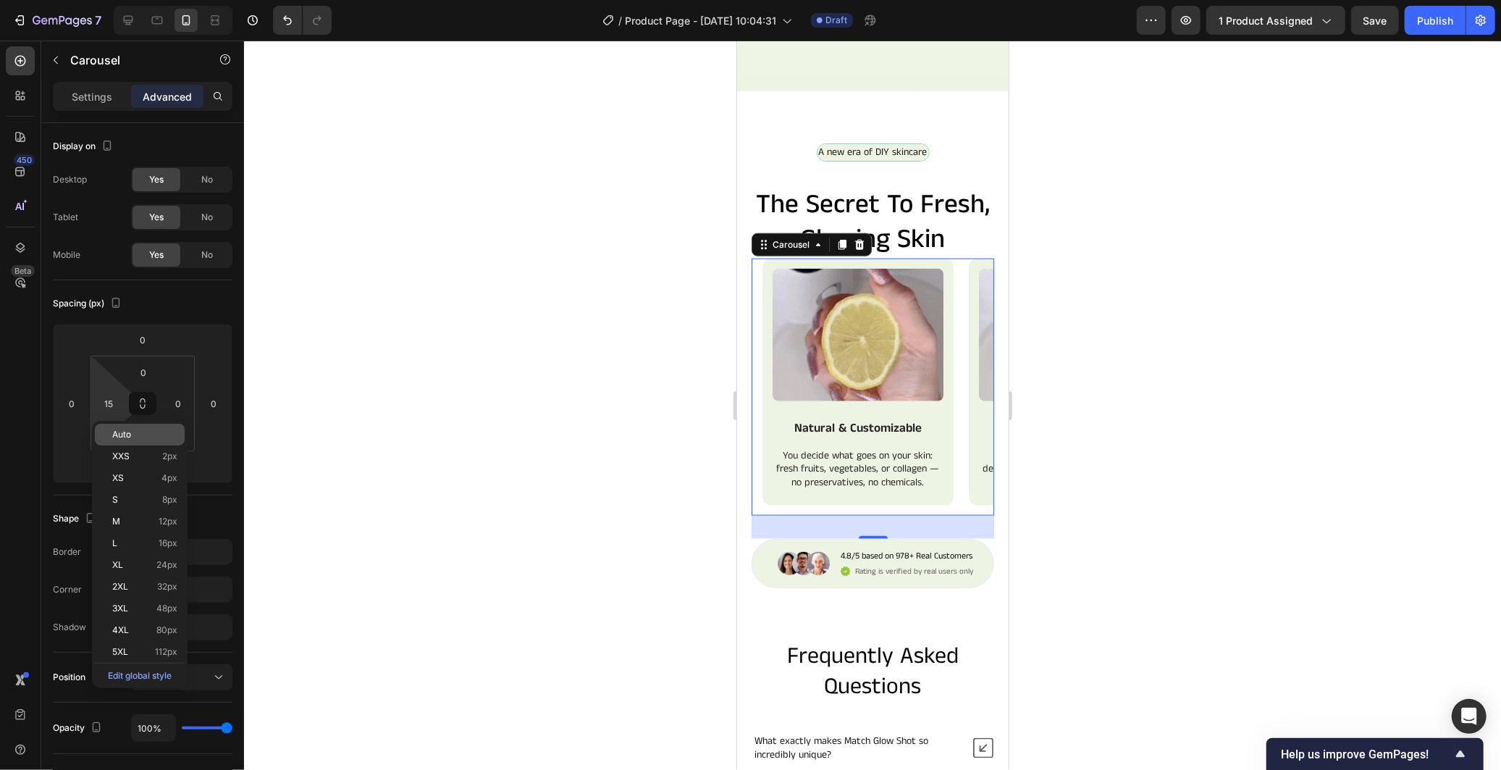
click at [150, 431] on p "Auto" at bounding box center [144, 434] width 65 height 10
type input "Auto"
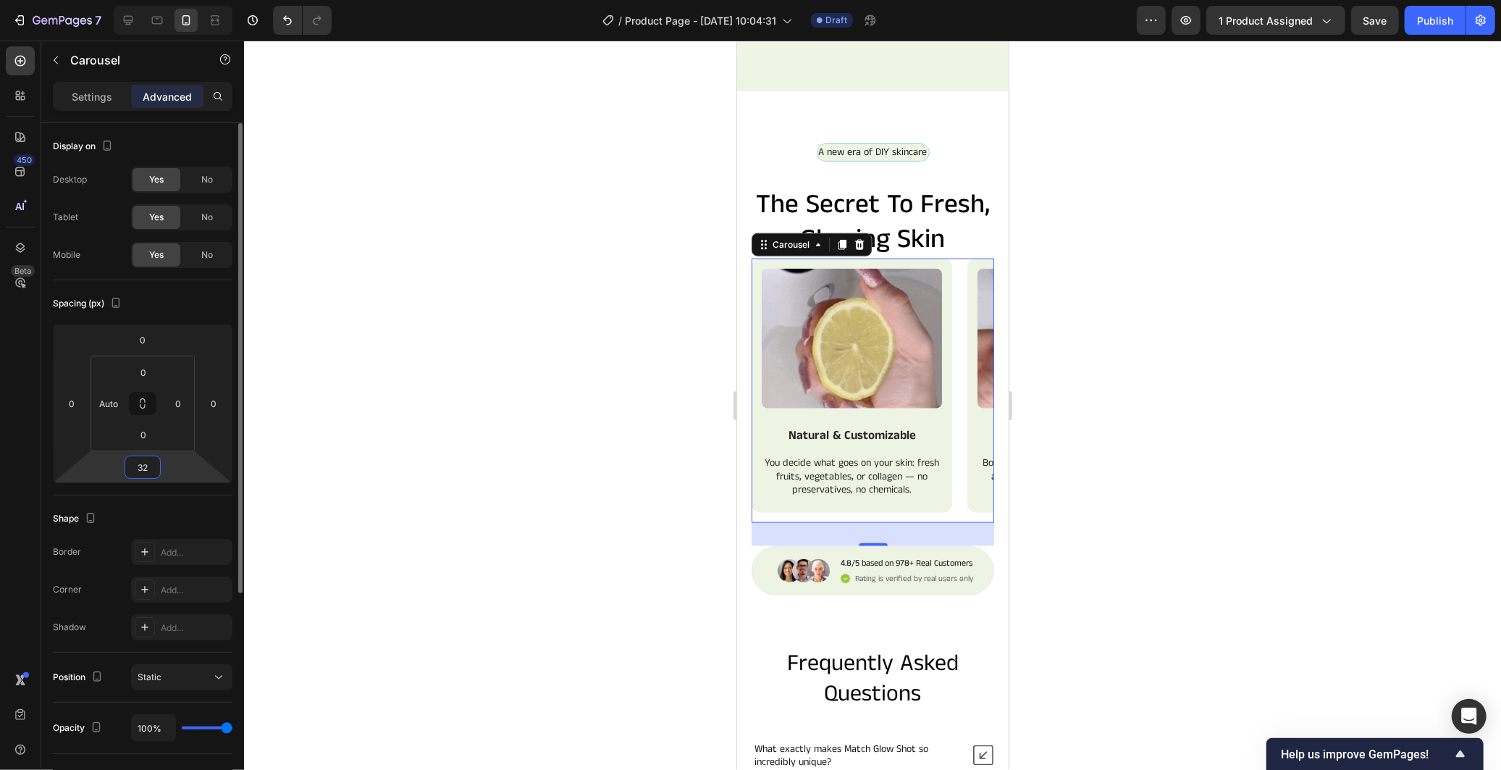
click at [148, 460] on input "32" at bounding box center [142, 467] width 29 height 22
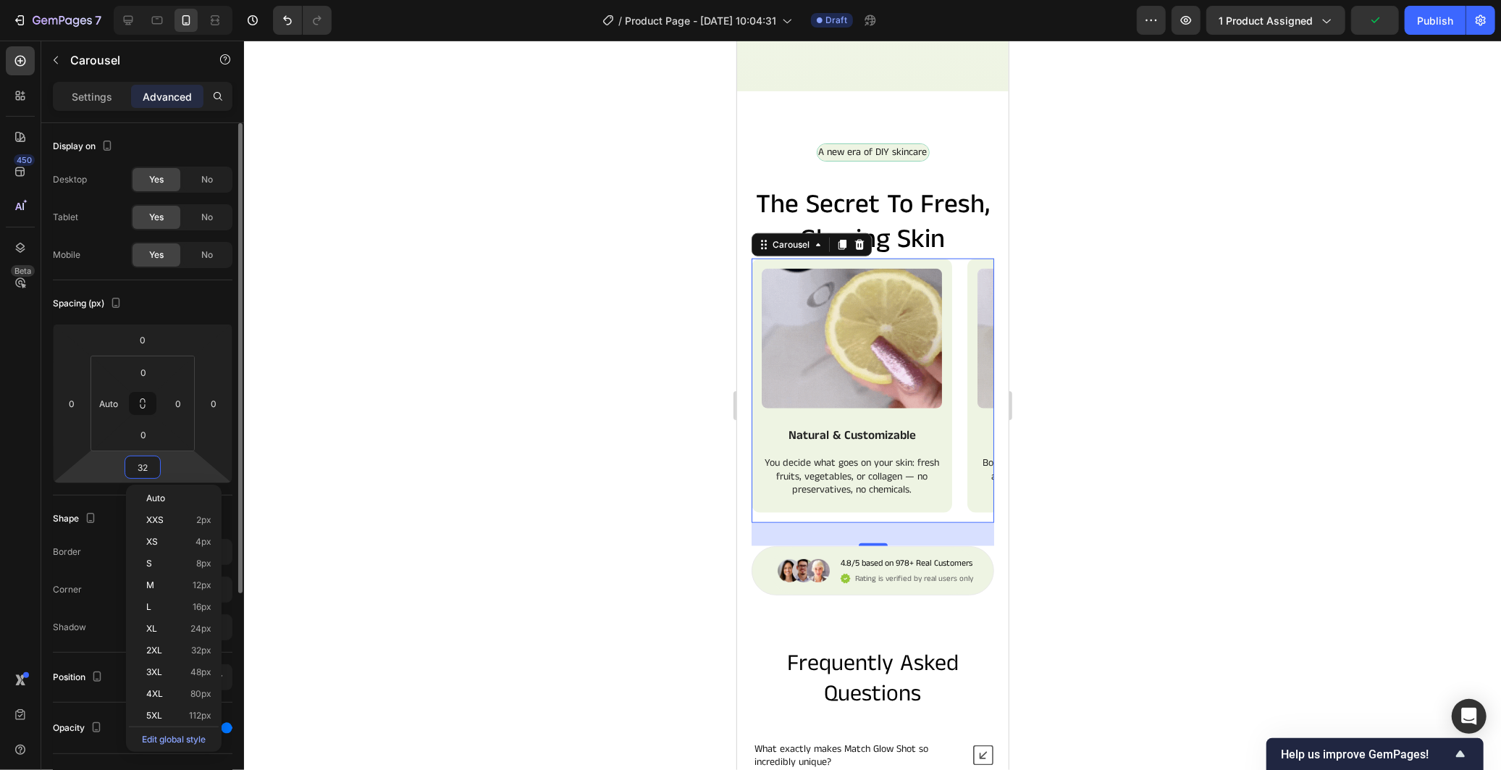
click at [211, 315] on div "Spacing (px) 0 0 32 0 0 Auto 0 0" at bounding box center [143, 387] width 180 height 215
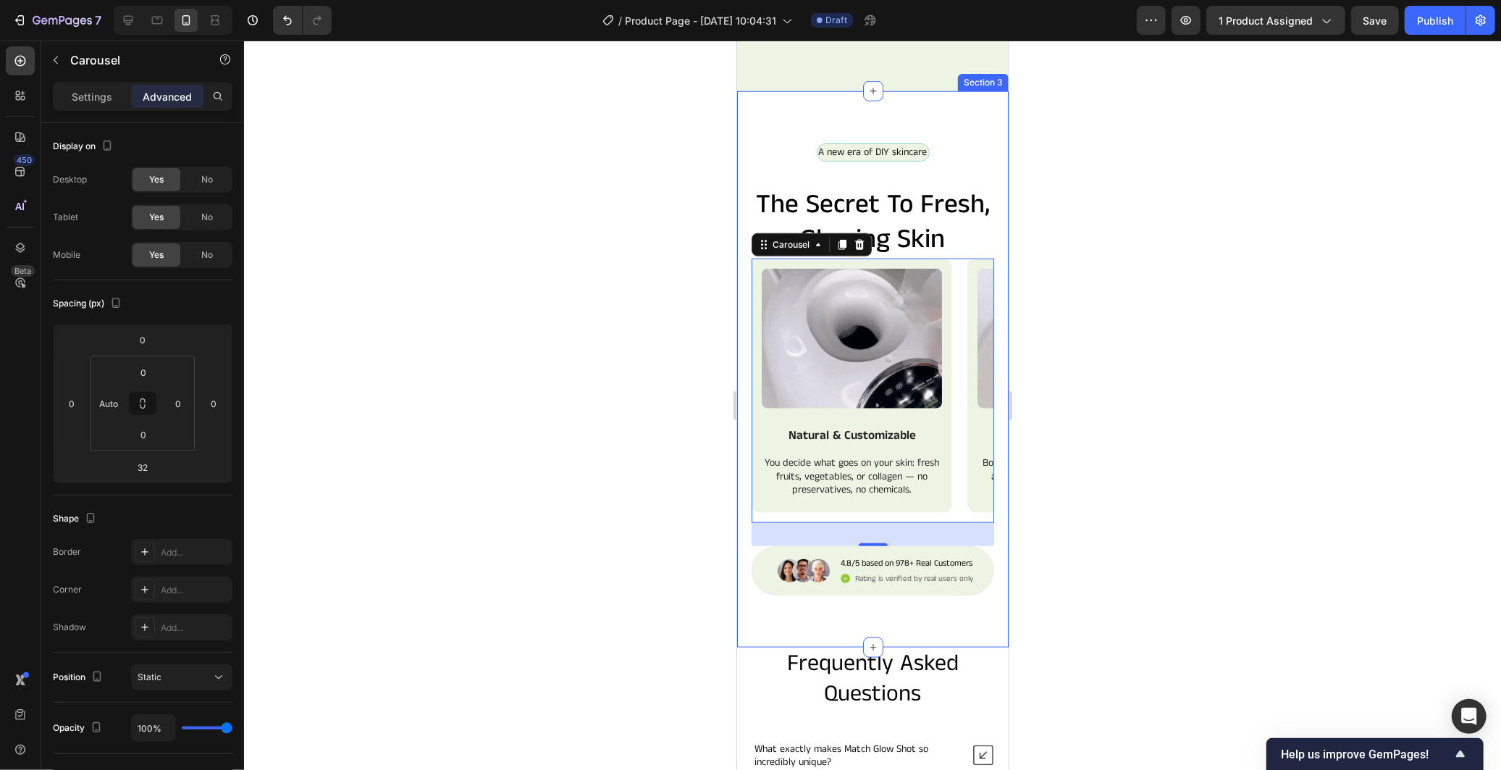
click at [743, 415] on div "A new era of DIY skincare Text Block Row the secret to fresh, glowing skin Head…" at bounding box center [872, 369] width 272 height 556
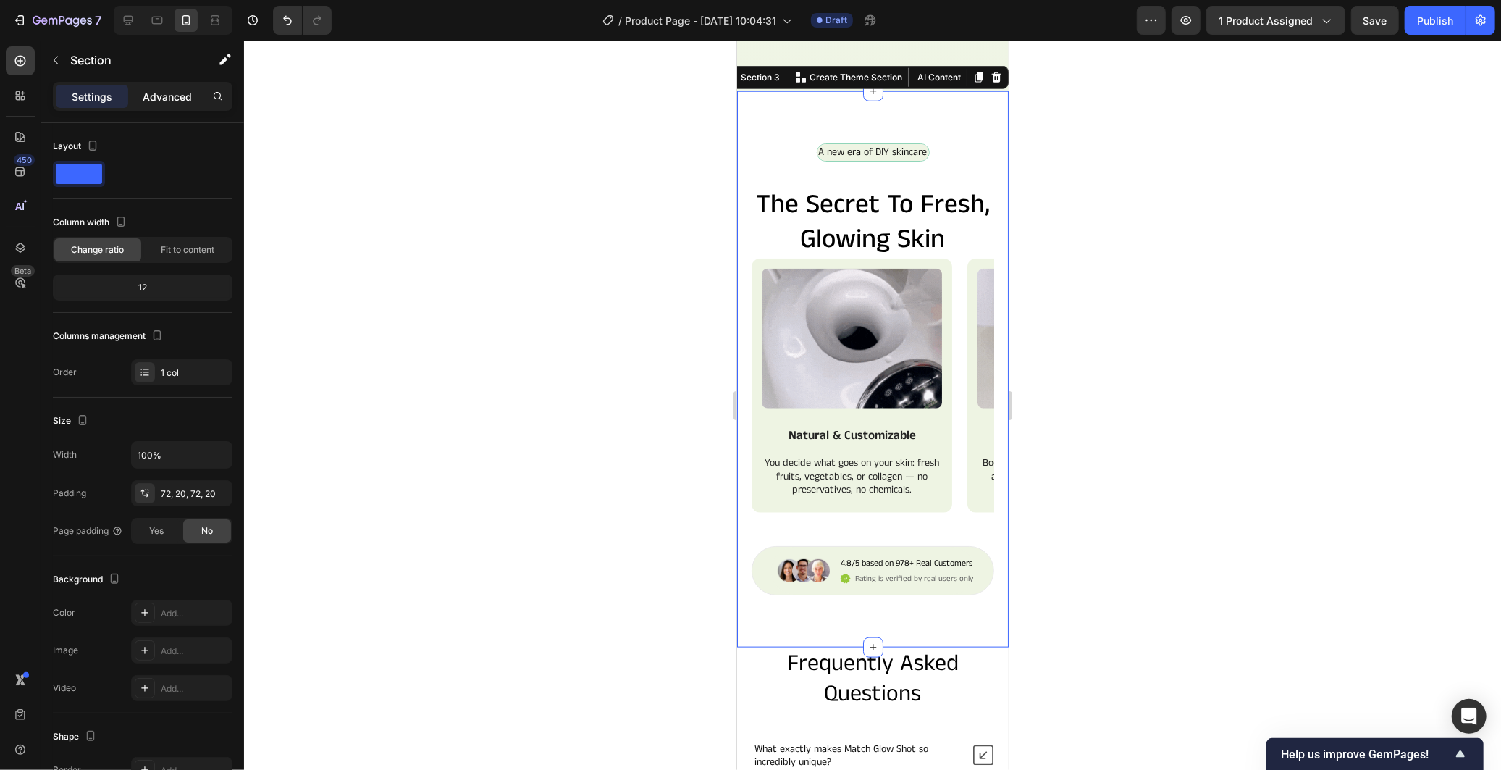
click at [171, 94] on p "Advanced" at bounding box center [167, 96] width 49 height 15
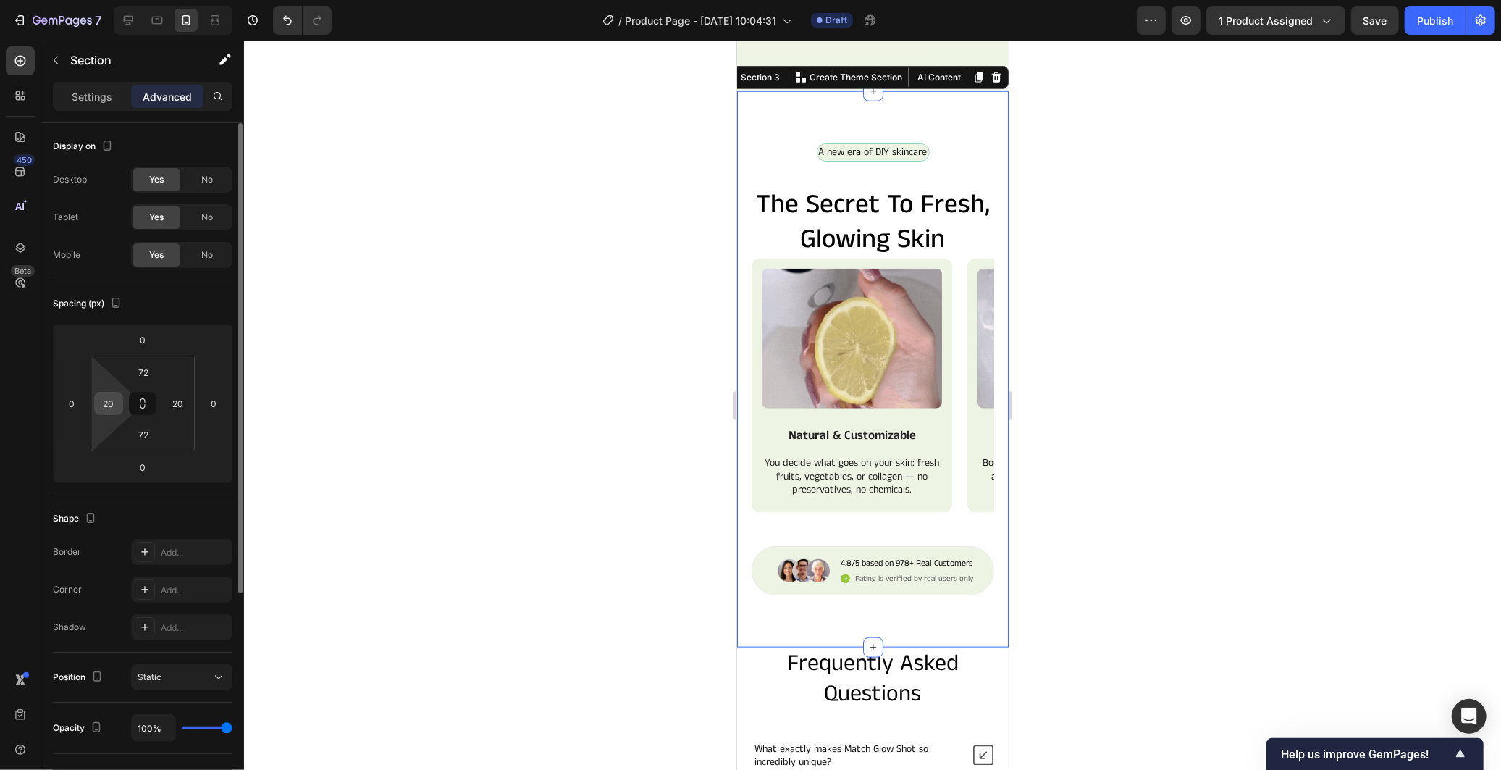
click at [114, 400] on input "20" at bounding box center [109, 403] width 22 height 22
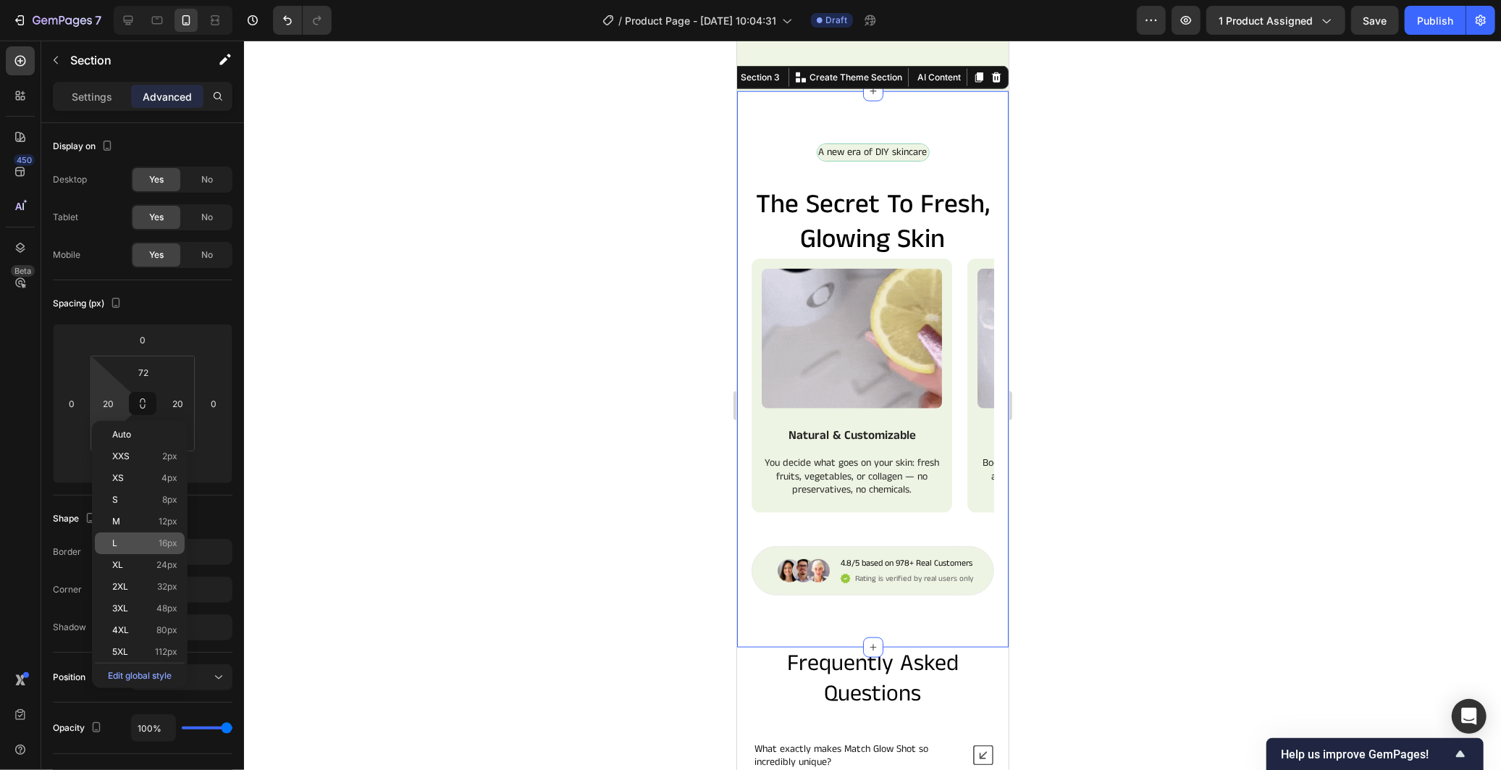
click at [143, 545] on p "L 16px" at bounding box center [144, 543] width 65 height 10
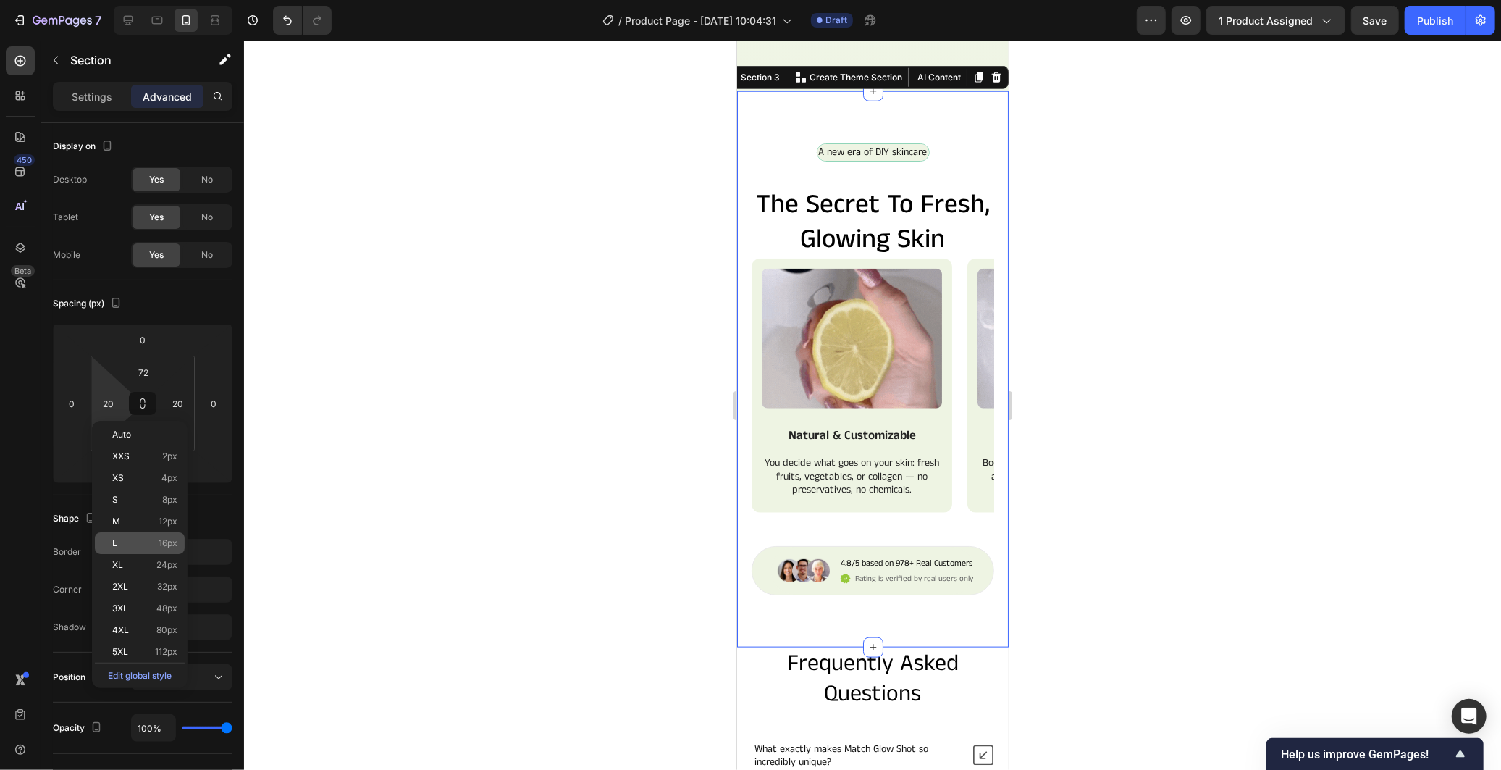
type input "16"
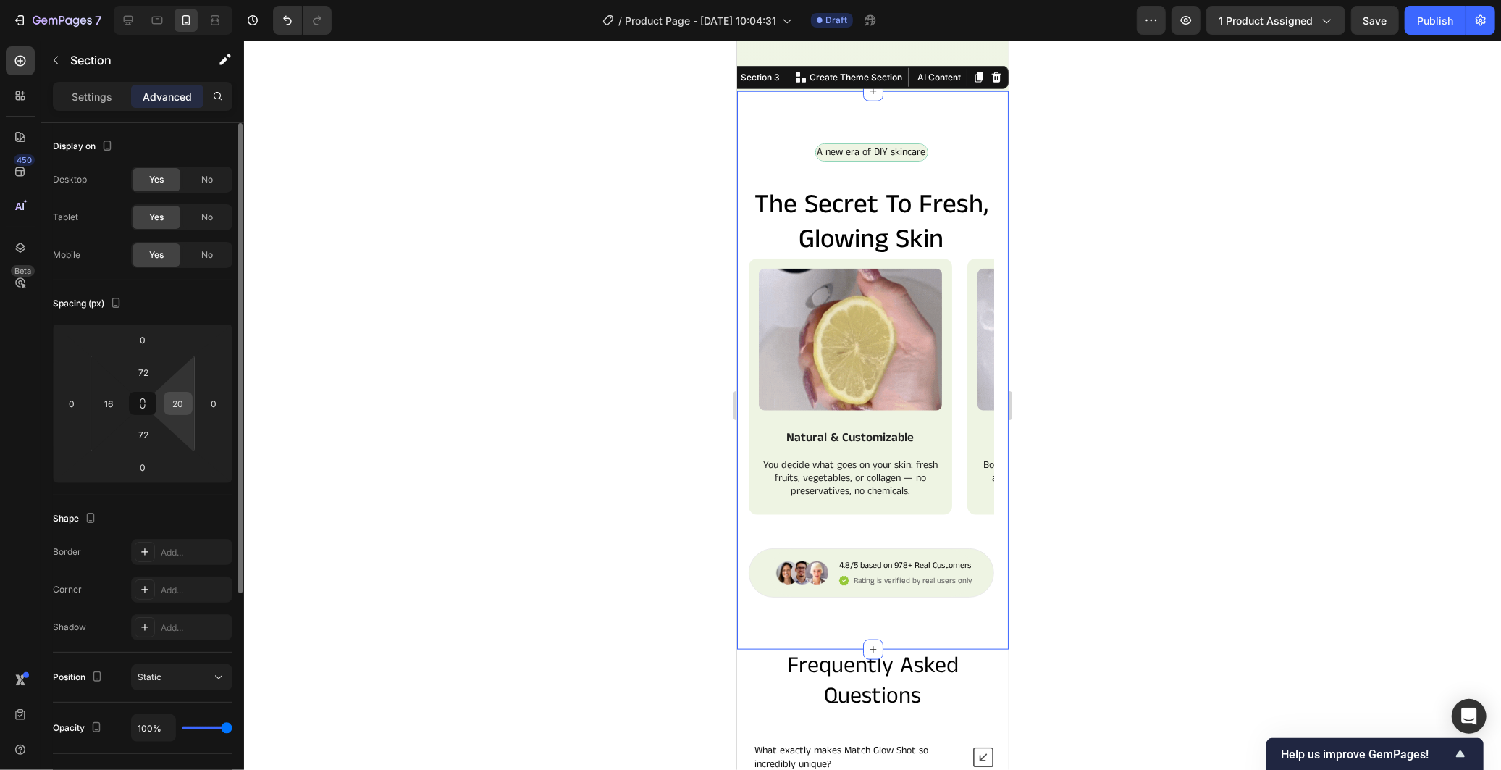
click at [175, 407] on input "20" at bounding box center [178, 403] width 22 height 22
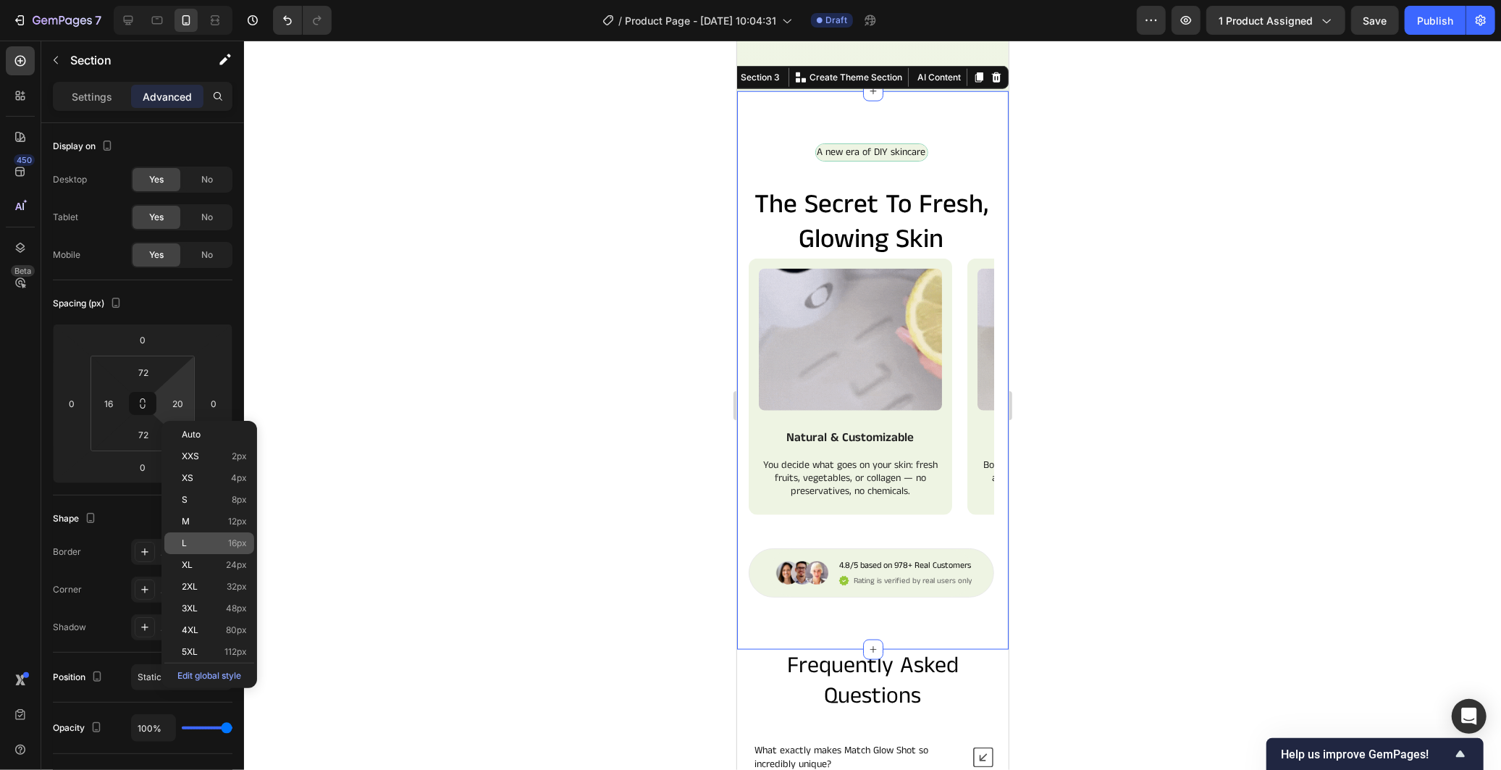
click at [193, 544] on p "L 16px" at bounding box center [214, 543] width 65 height 10
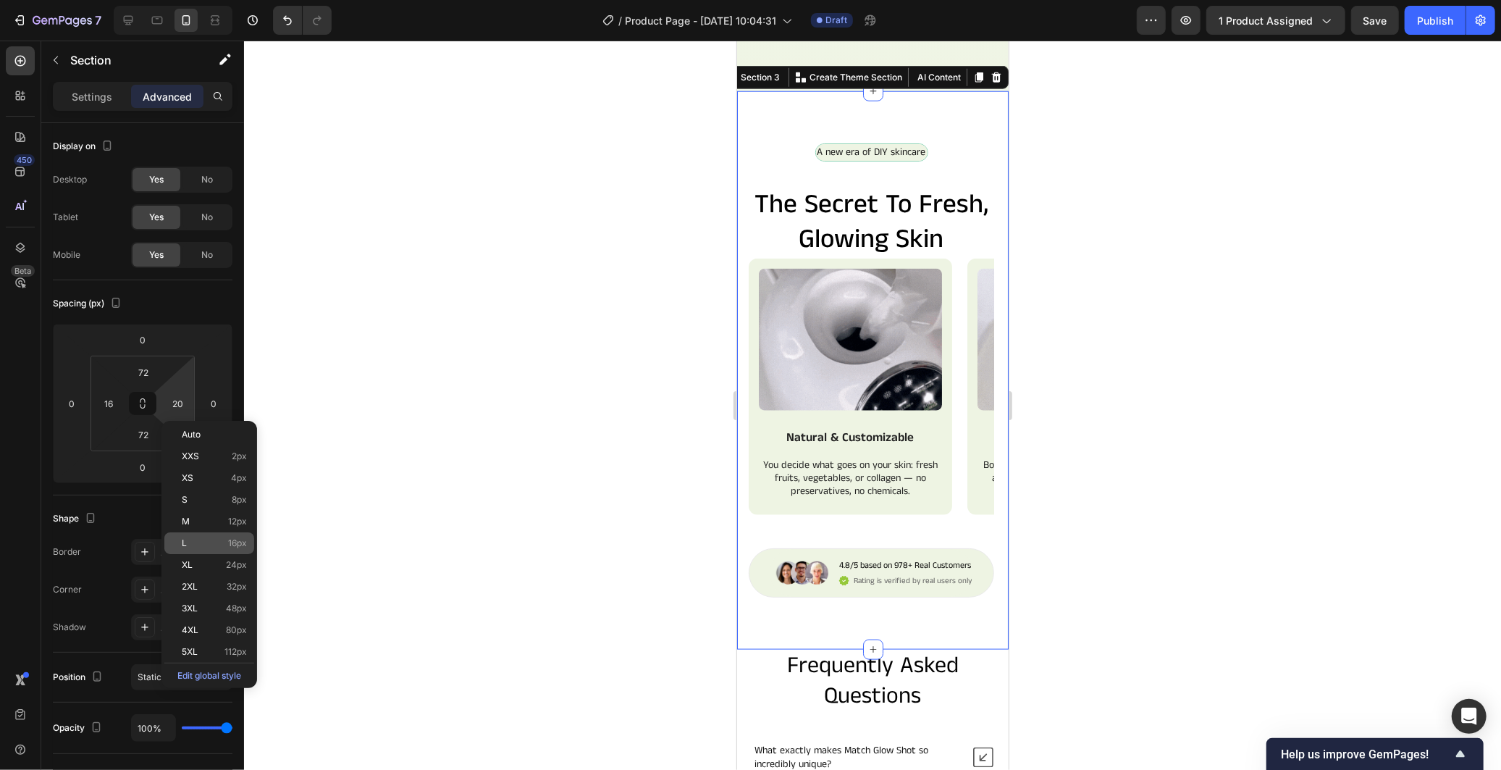
type input "16"
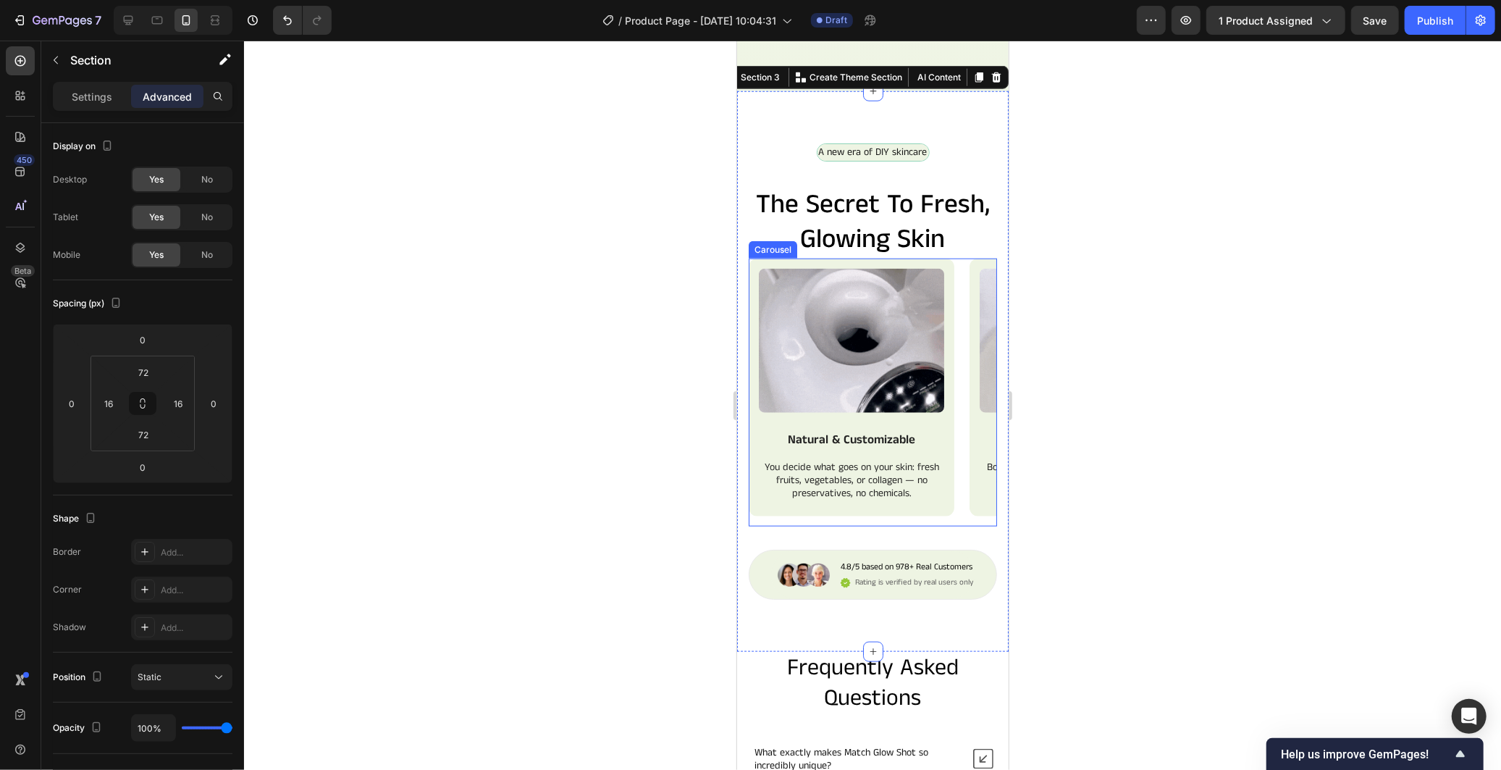
click at [956, 285] on div "Image Natural & Customizable Text Block You decide what goes on your skin: fres…" at bounding box center [872, 392] width 248 height 269
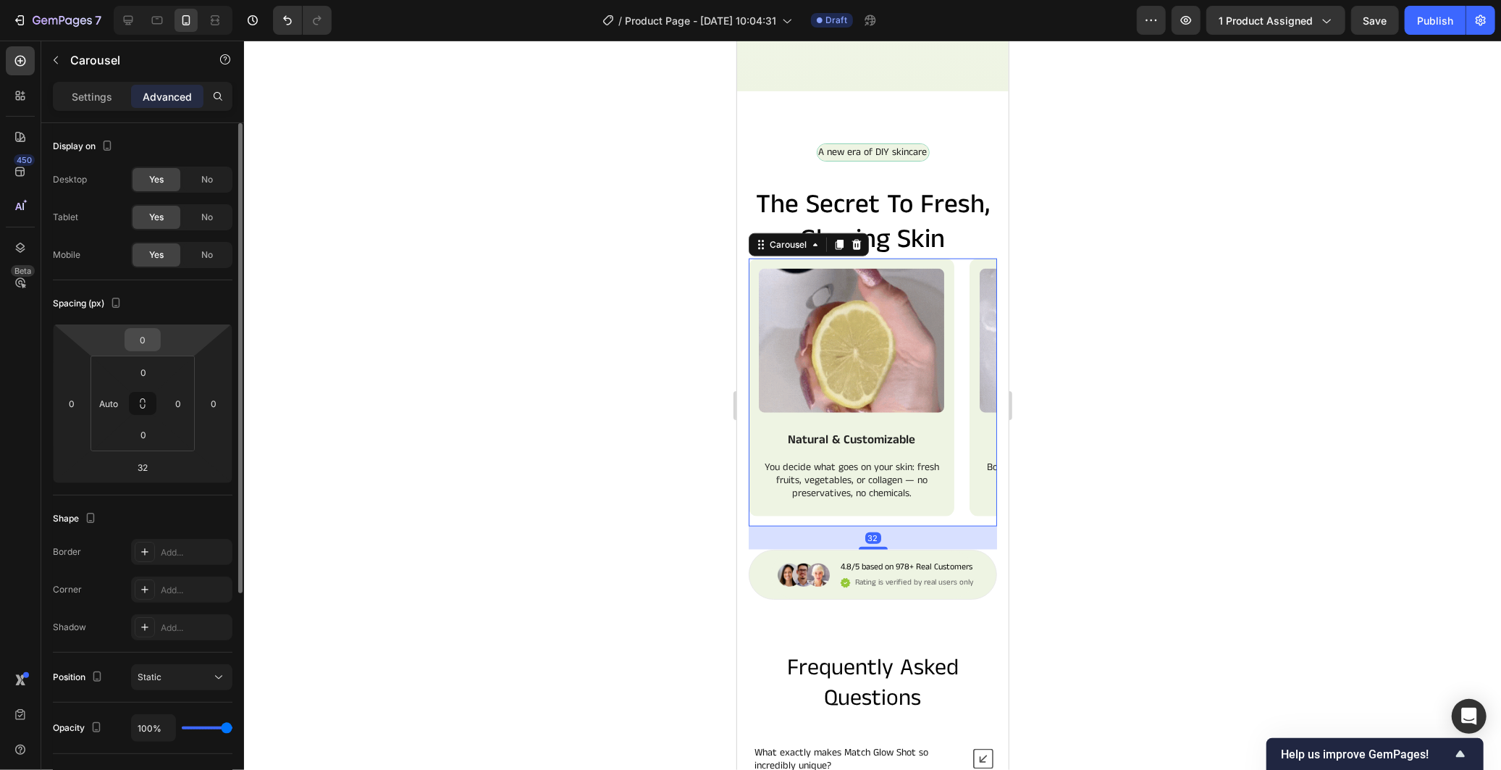
click at [139, 332] on input "0" at bounding box center [142, 340] width 29 height 22
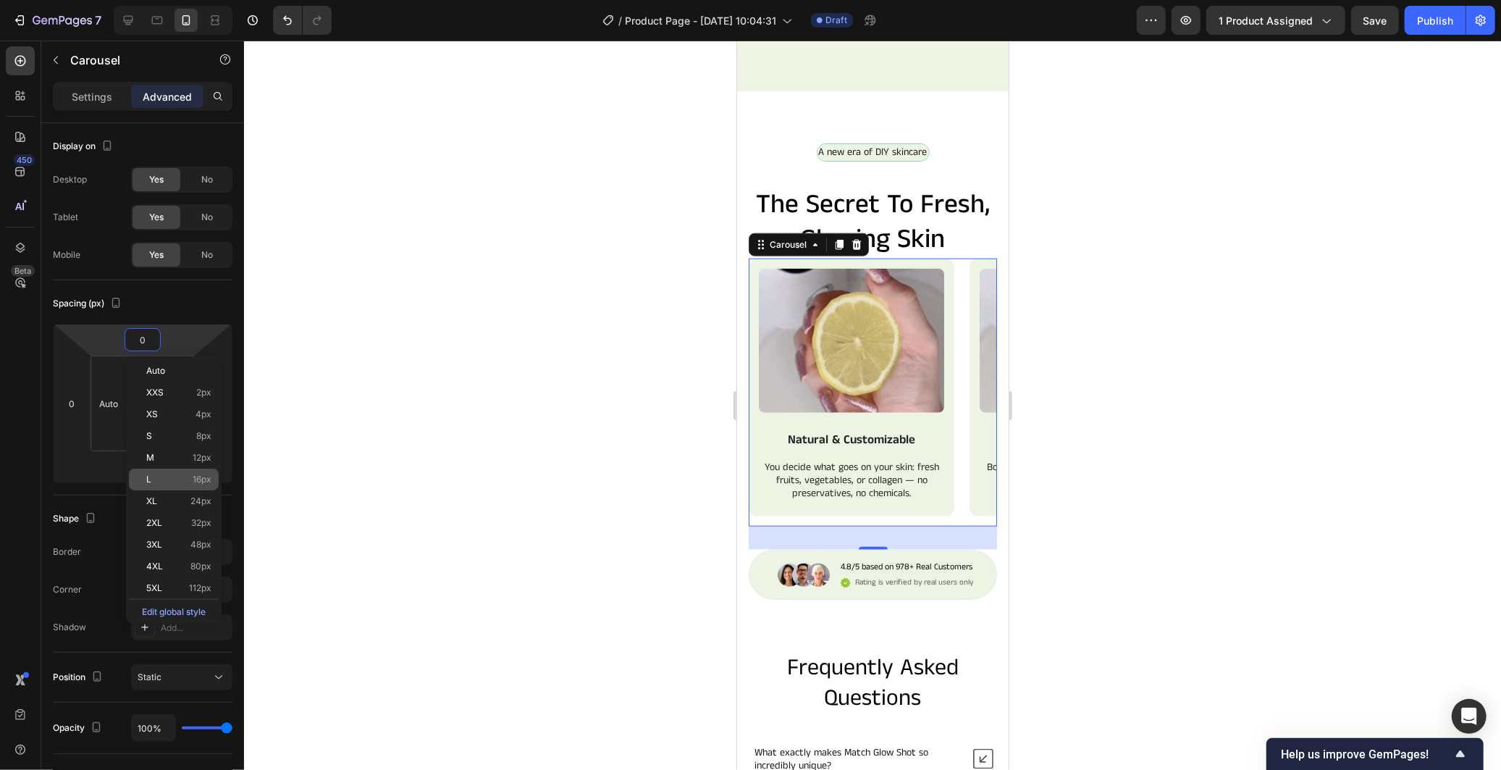
click at [185, 476] on p "L 16px" at bounding box center [178, 479] width 65 height 10
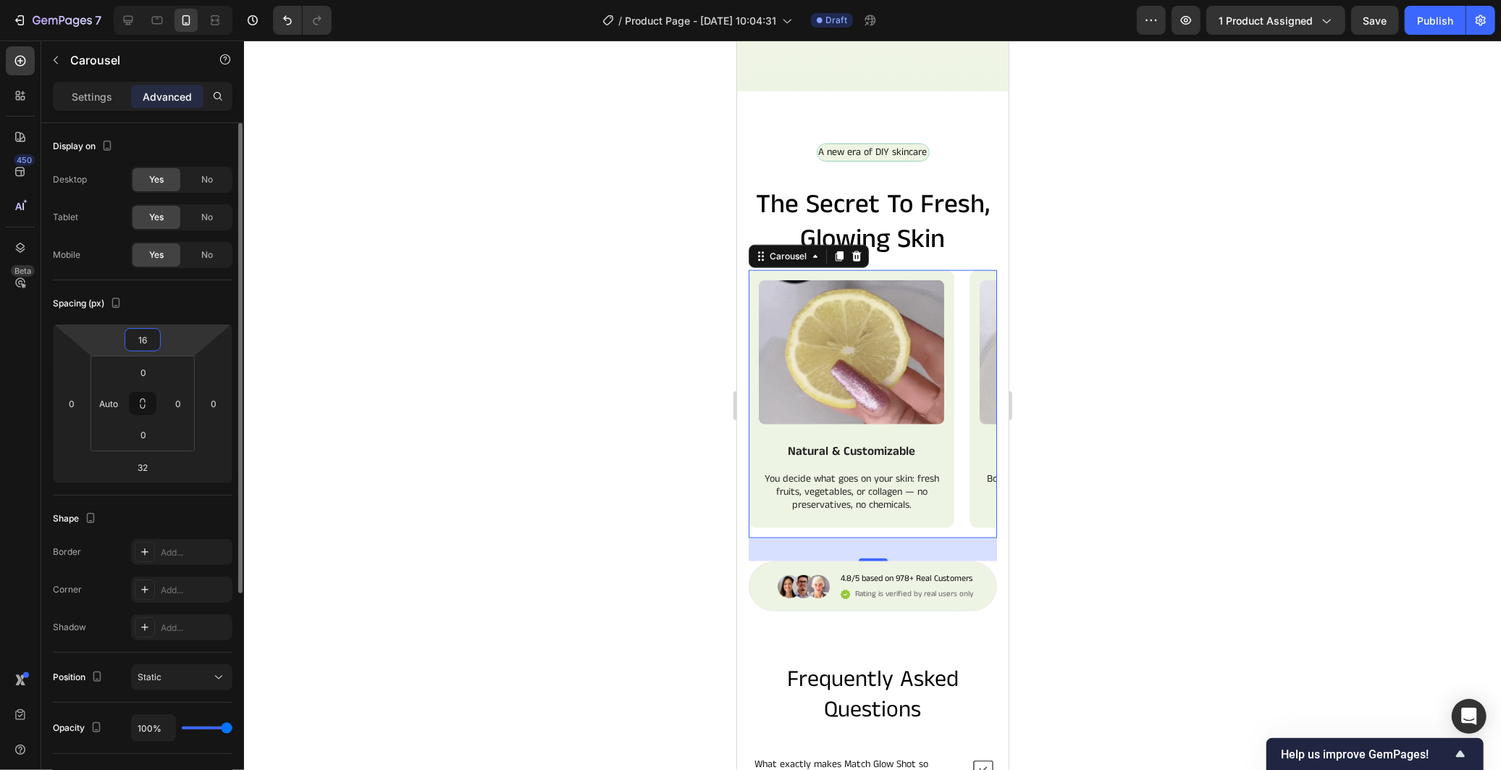
click at [139, 337] on input "16" at bounding box center [142, 340] width 29 height 22
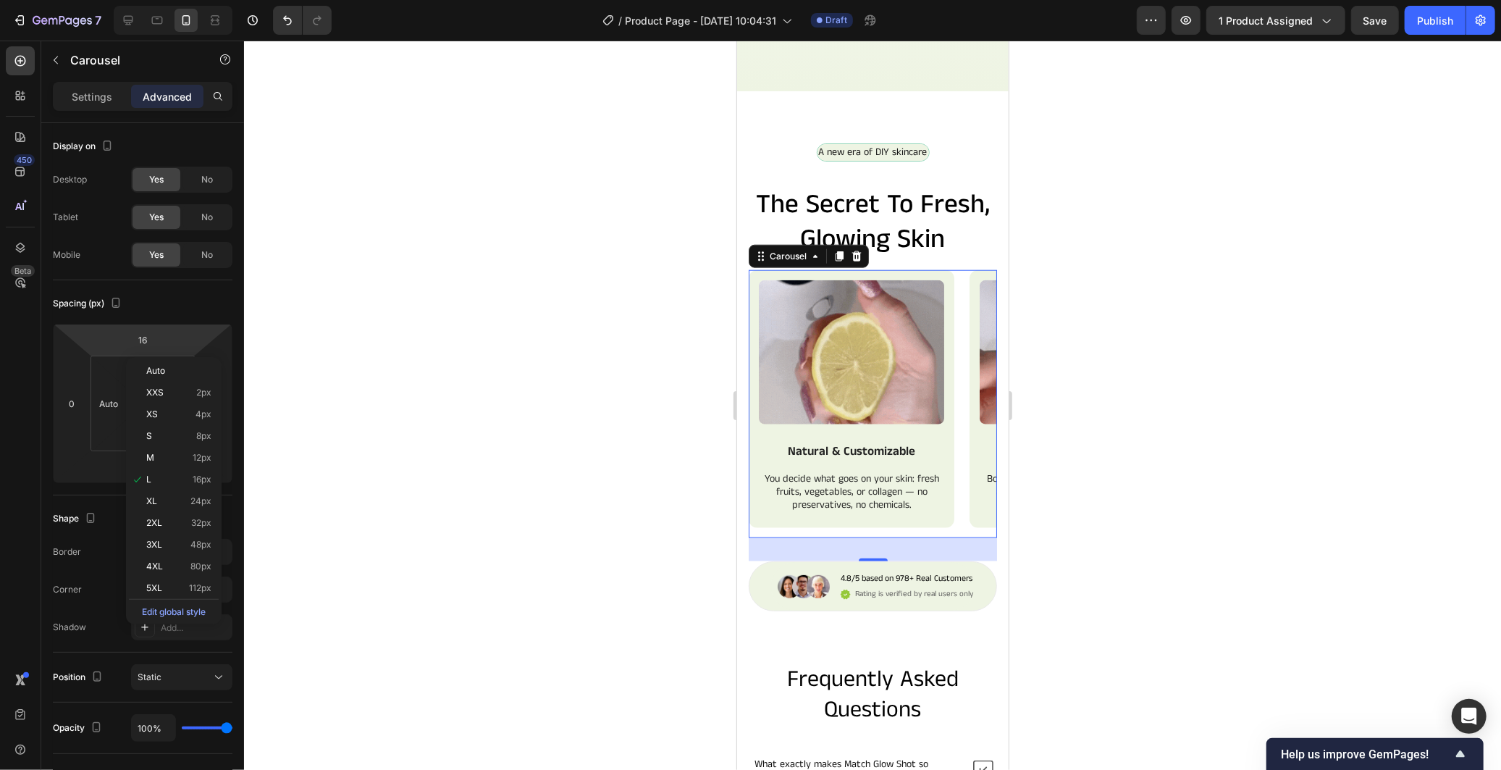
drag, startPoint x: 193, startPoint y: 494, endPoint x: 313, endPoint y: 547, distance: 131.3
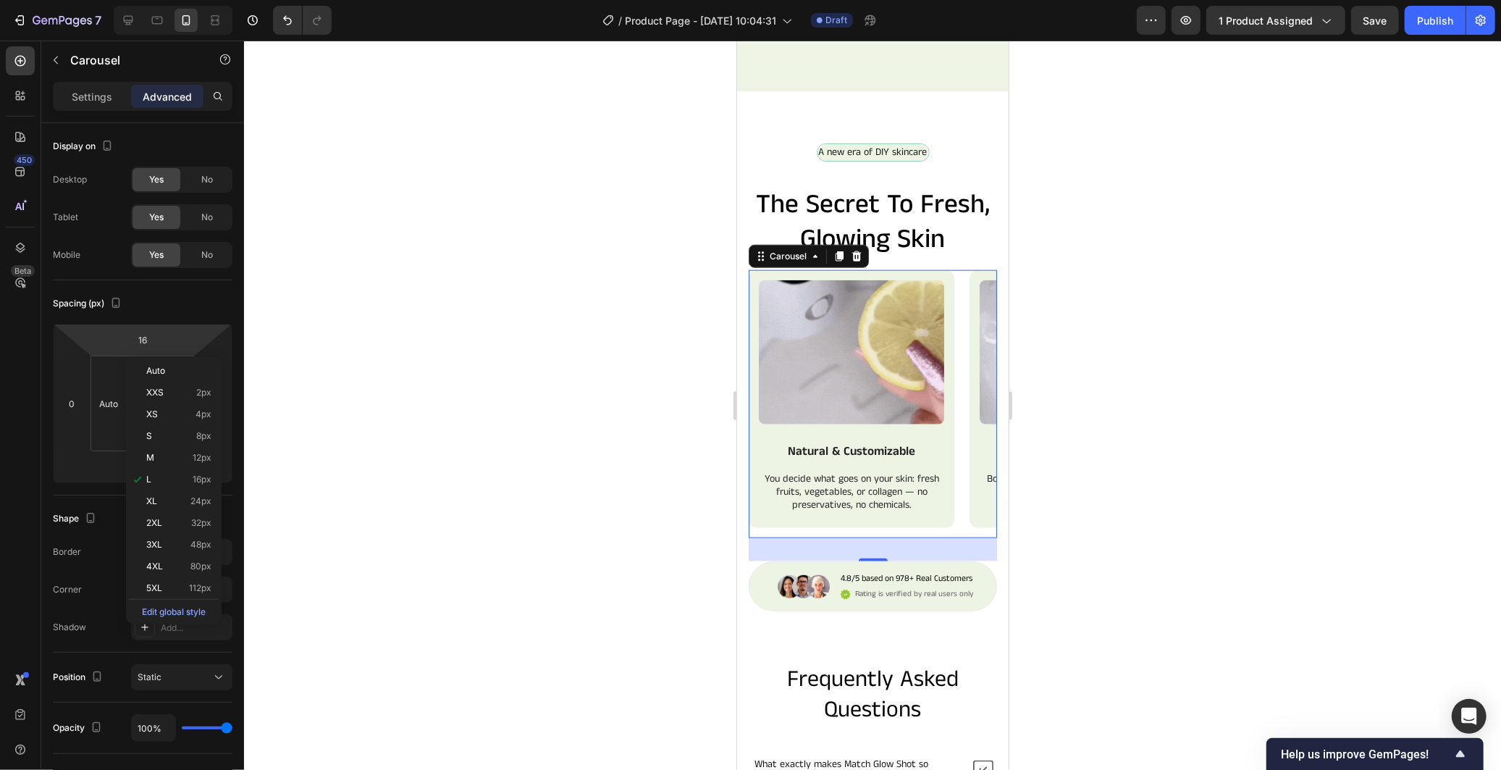
click at [193, 493] on div "XL 24px" at bounding box center [174, 501] width 90 height 22
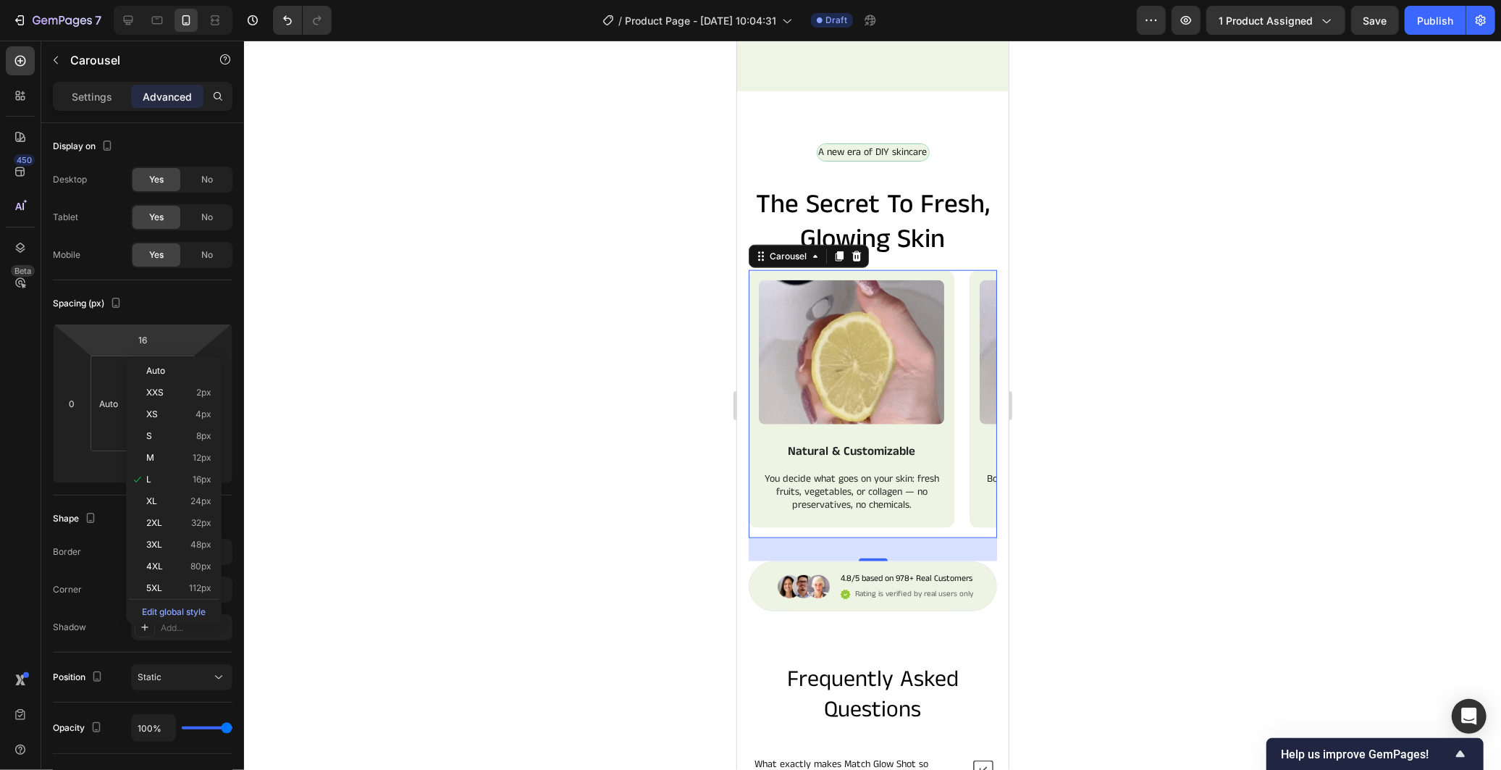
type input "24"
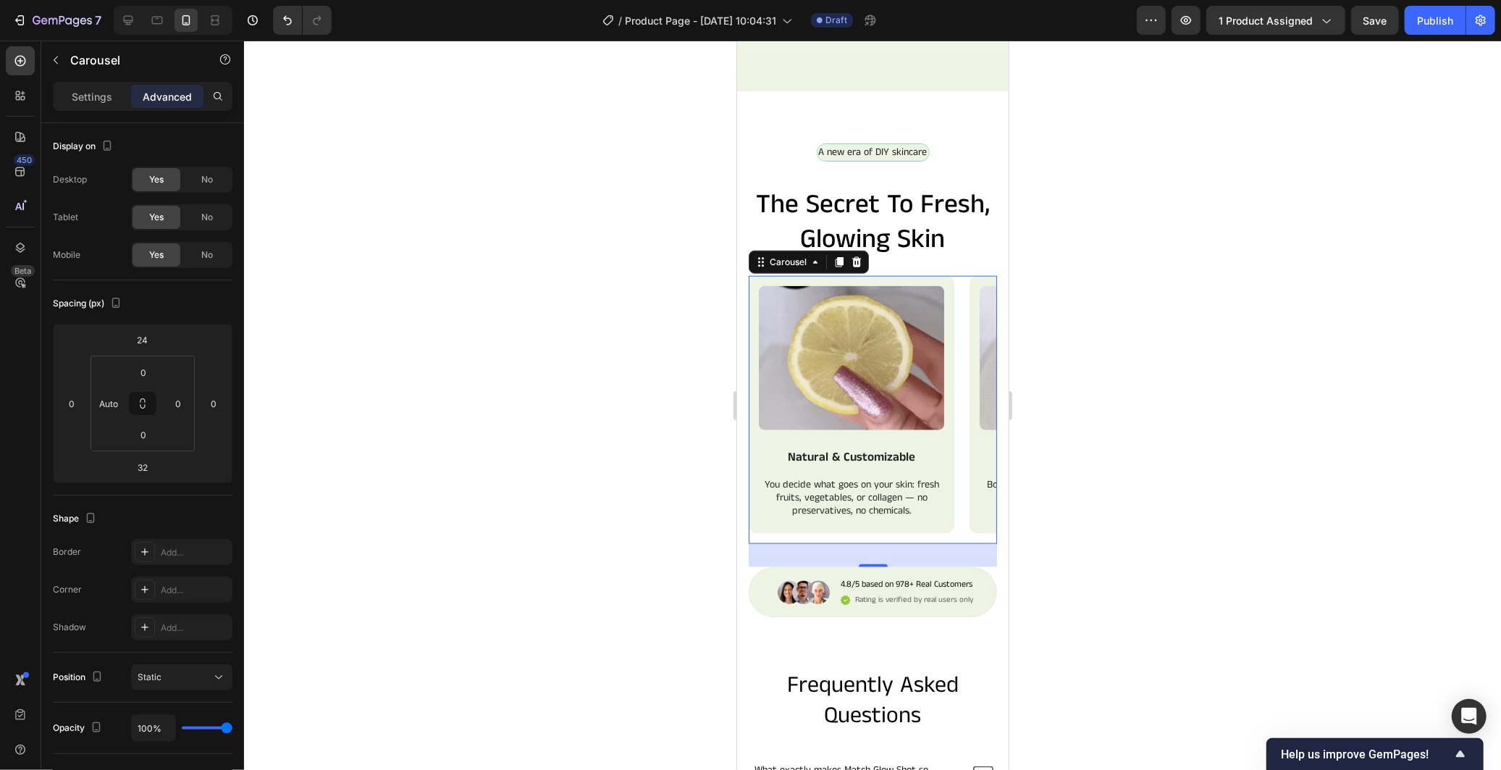
click at [523, 466] on div at bounding box center [872, 405] width 1257 height 729
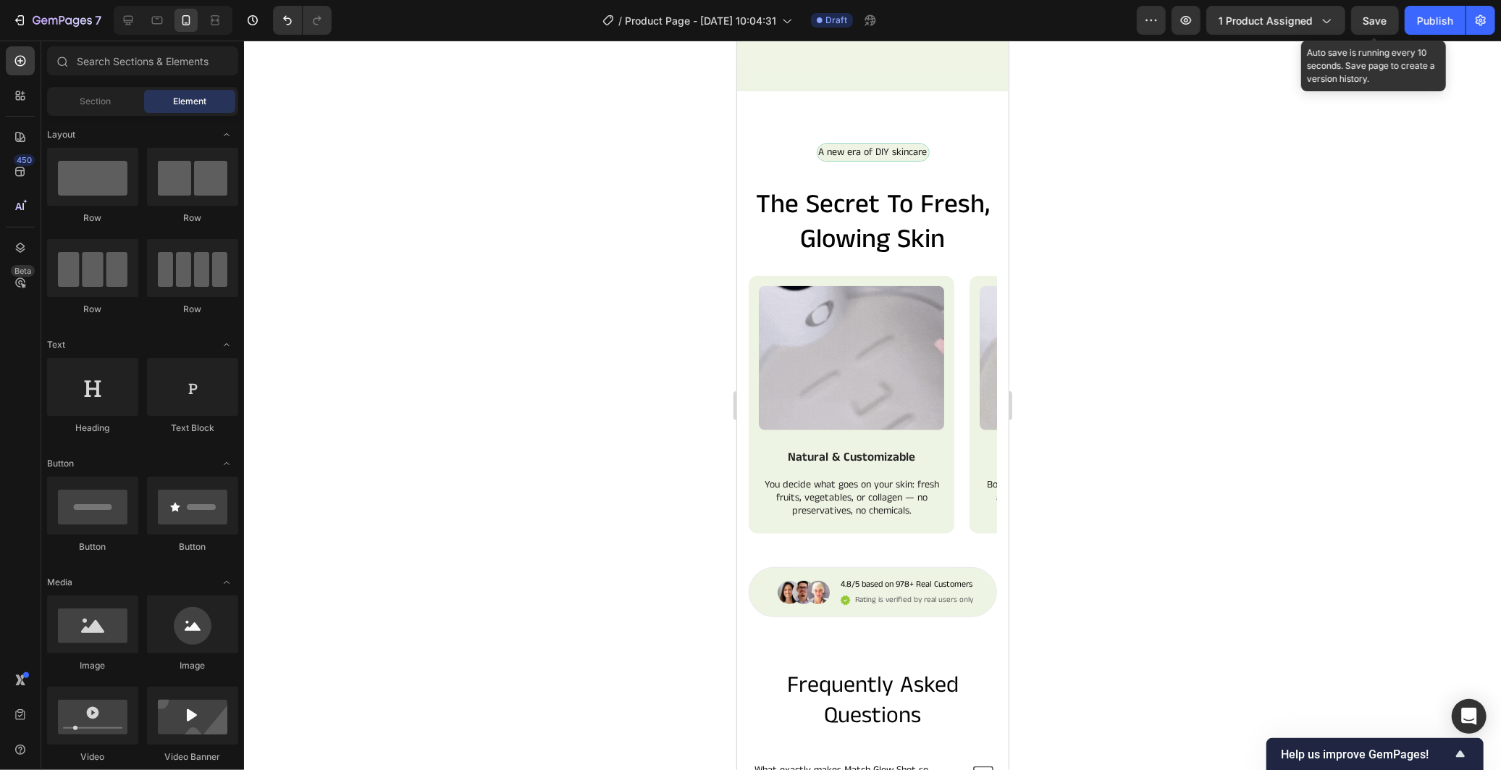
click at [1385, 20] on span "Save" at bounding box center [1375, 20] width 24 height 12
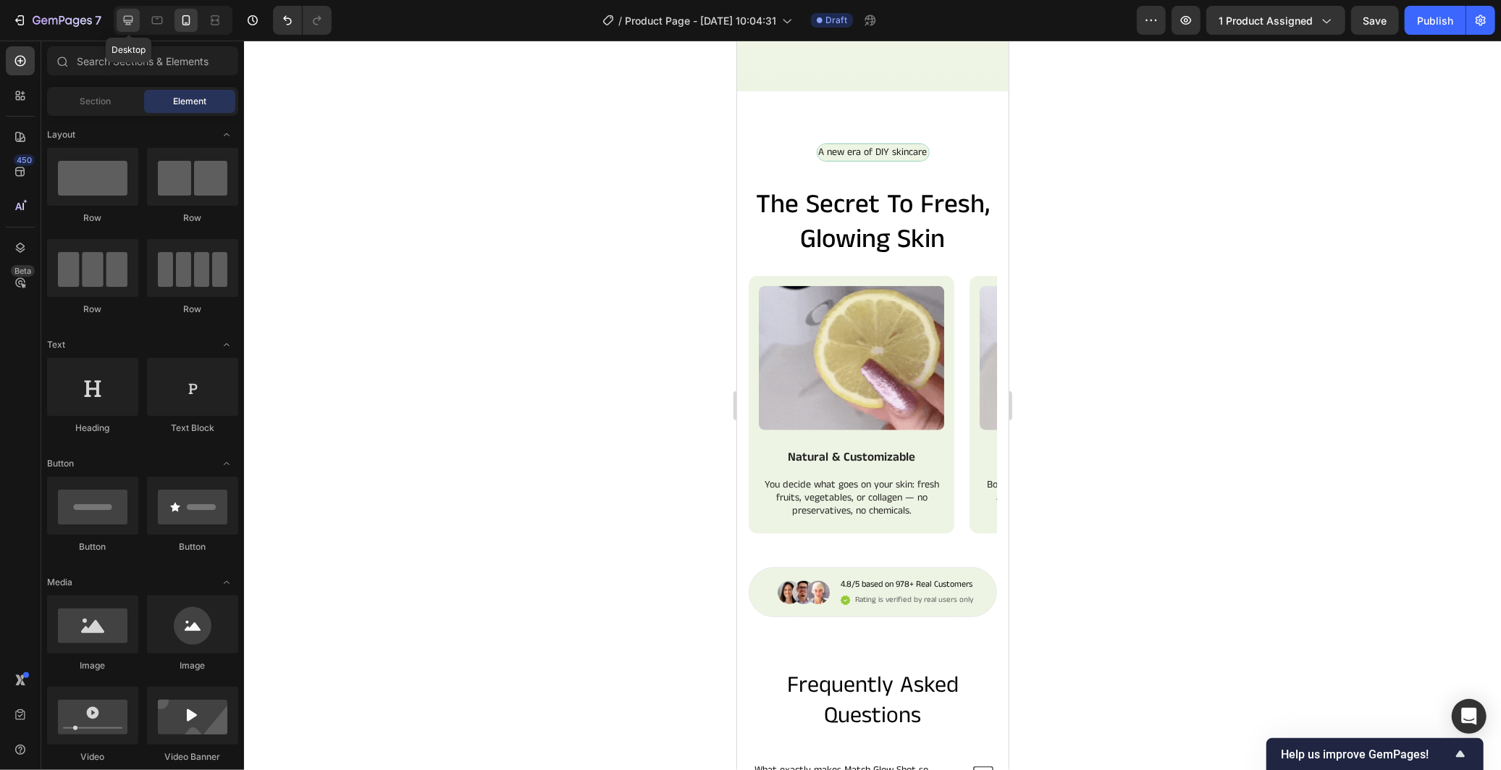
click at [135, 18] on div at bounding box center [128, 20] width 23 height 23
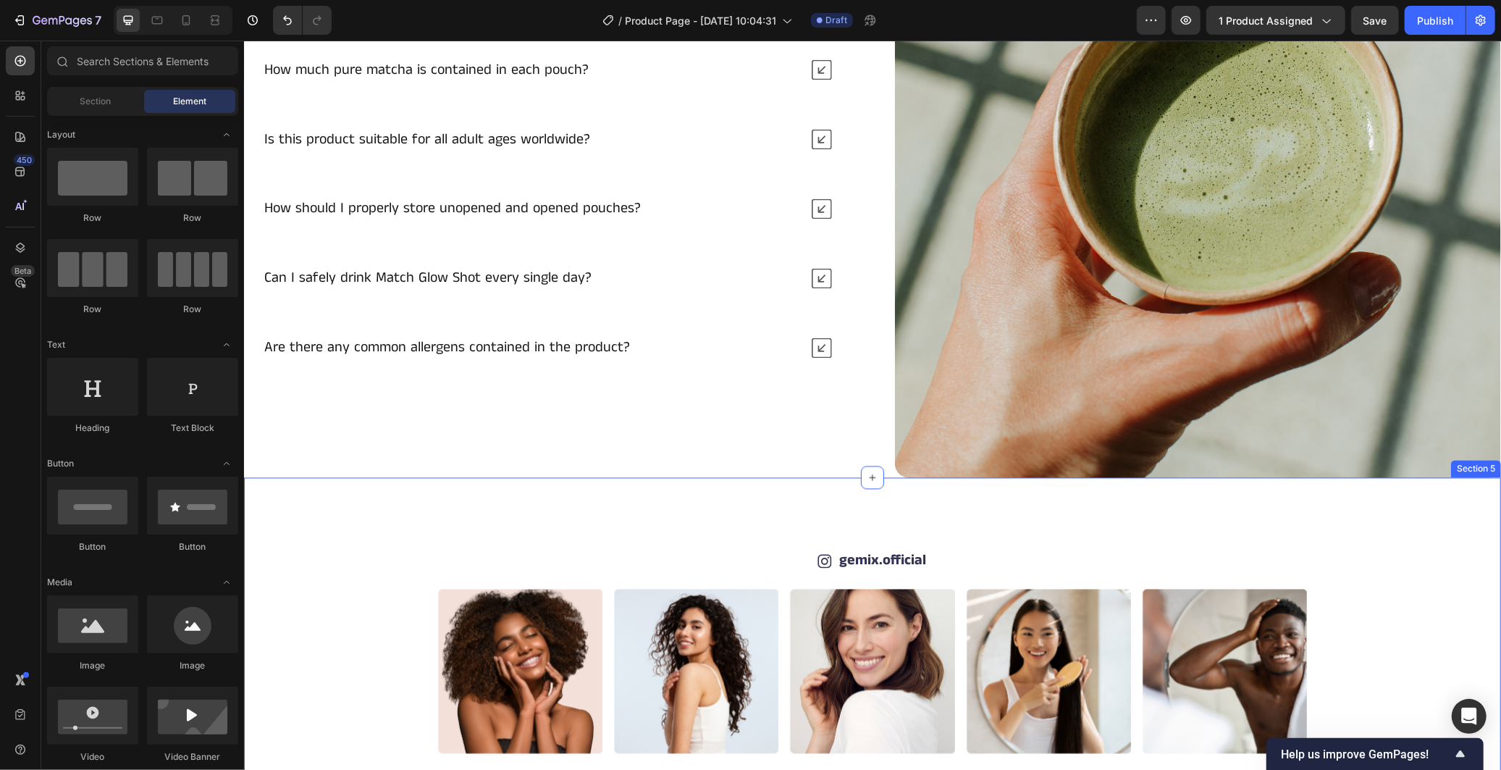
scroll to position [2068, 0]
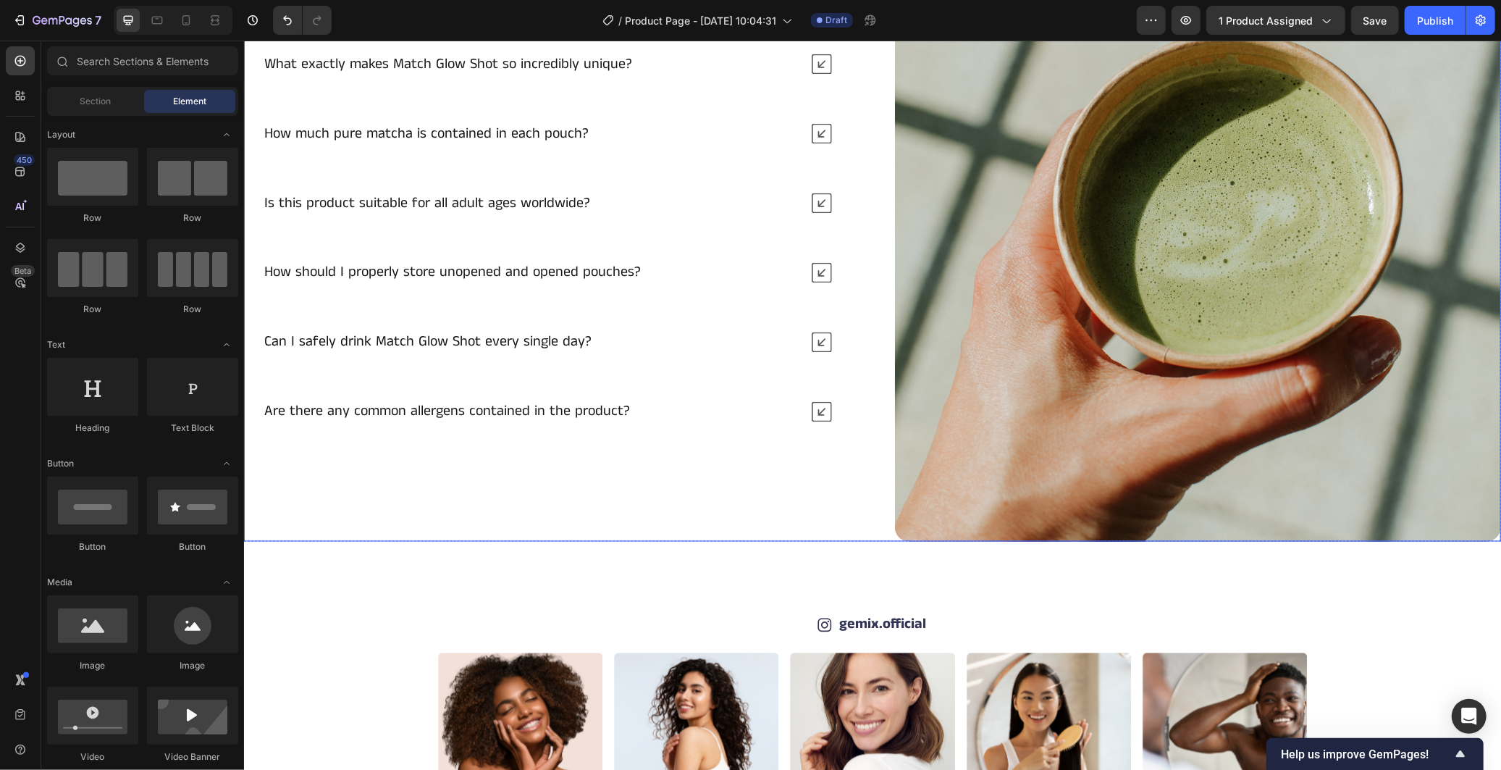
click at [778, 514] on div "What exactly makes Match Glow Shot so incredibly unique? How much pure matcha i…" at bounding box center [546, 238] width 606 height 606
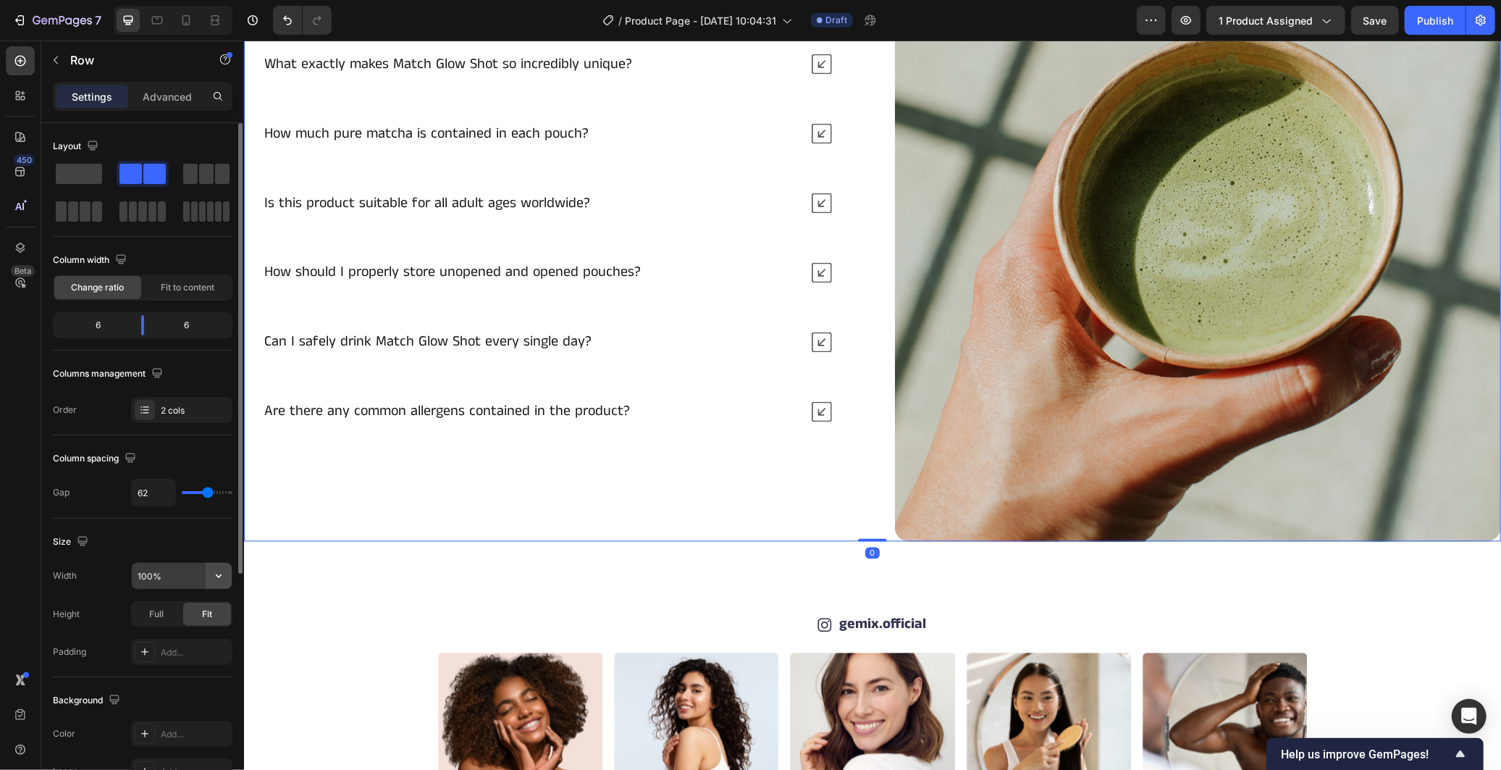
click at [219, 576] on icon "button" at bounding box center [219, 576] width 6 height 4
click at [178, 611] on p "Default 1200px" at bounding box center [178, 613] width 83 height 13
type input "1200"
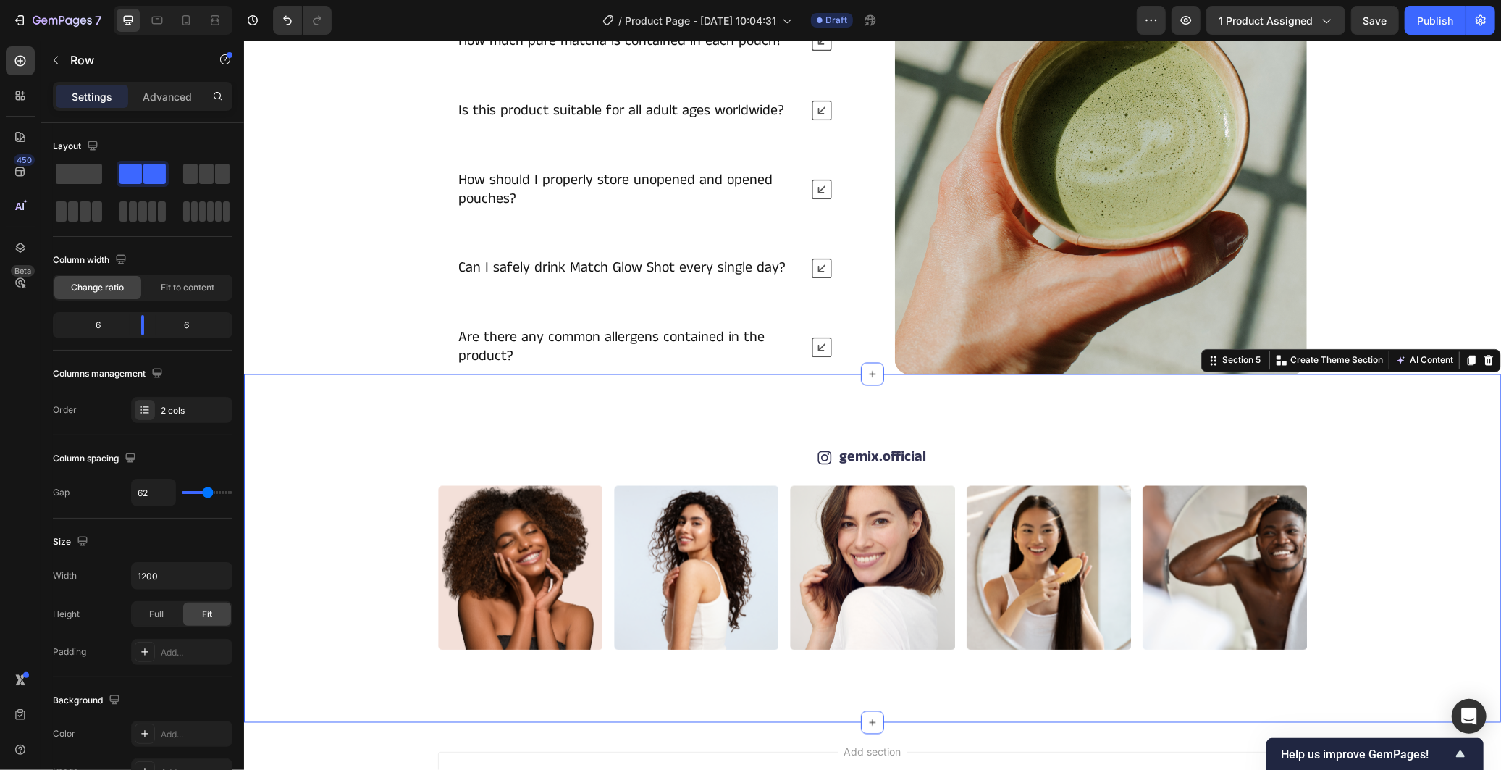
click at [367, 374] on div "Icon gemix.official Text Block Row Image Image Image Image Image Image Image Im…" at bounding box center [871, 548] width 1257 height 348
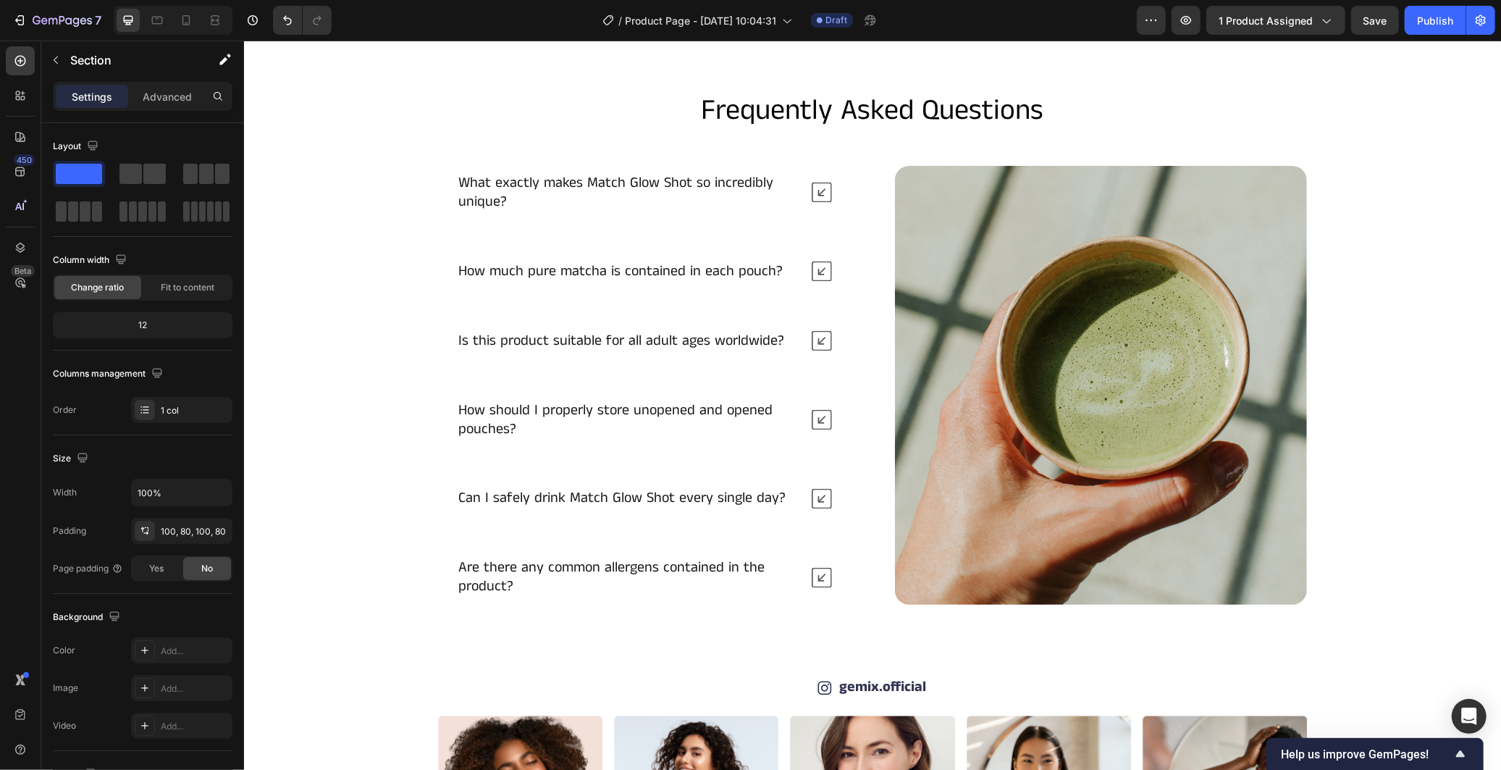
scroll to position [1746, 0]
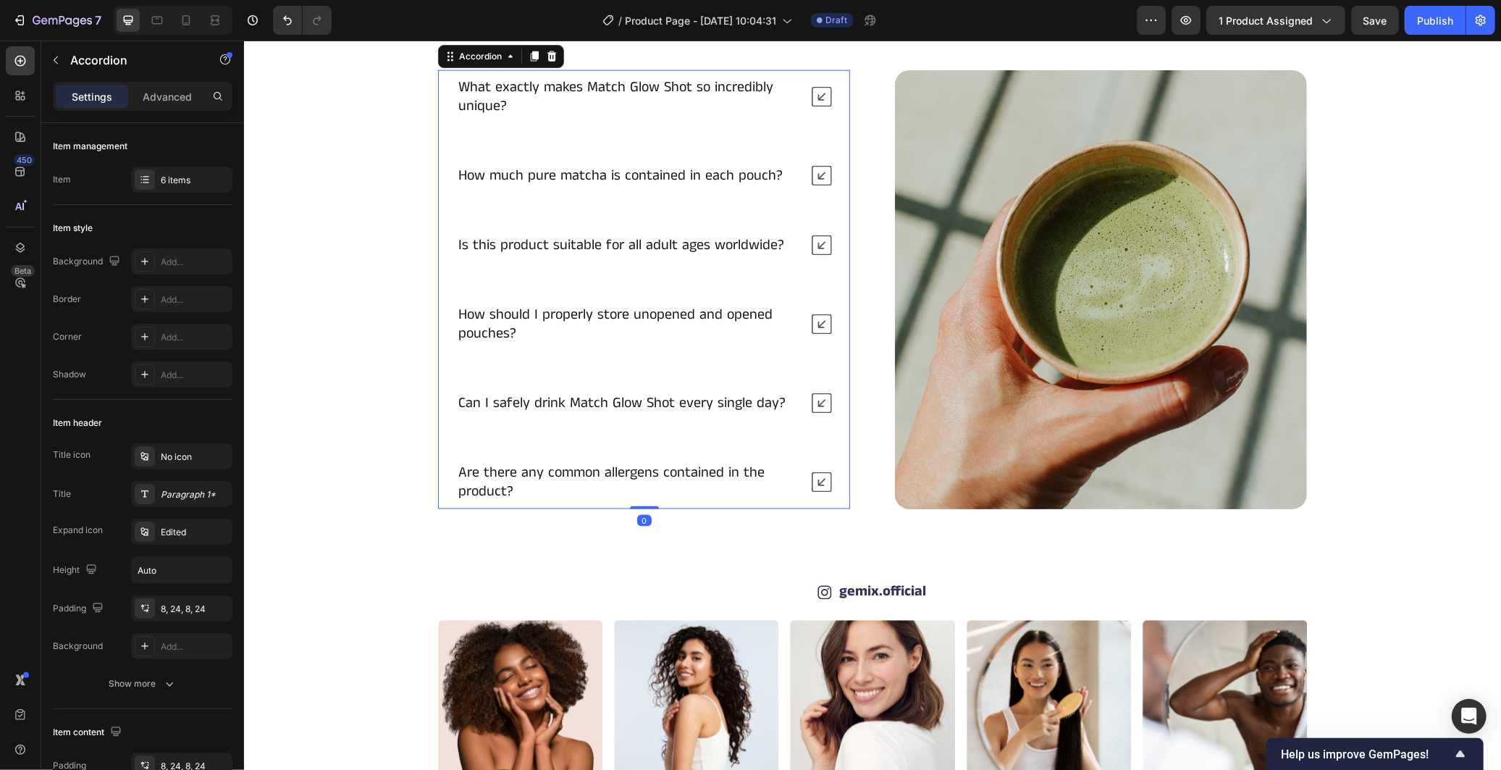
click at [815, 106] on icon at bounding box center [821, 96] width 20 height 20
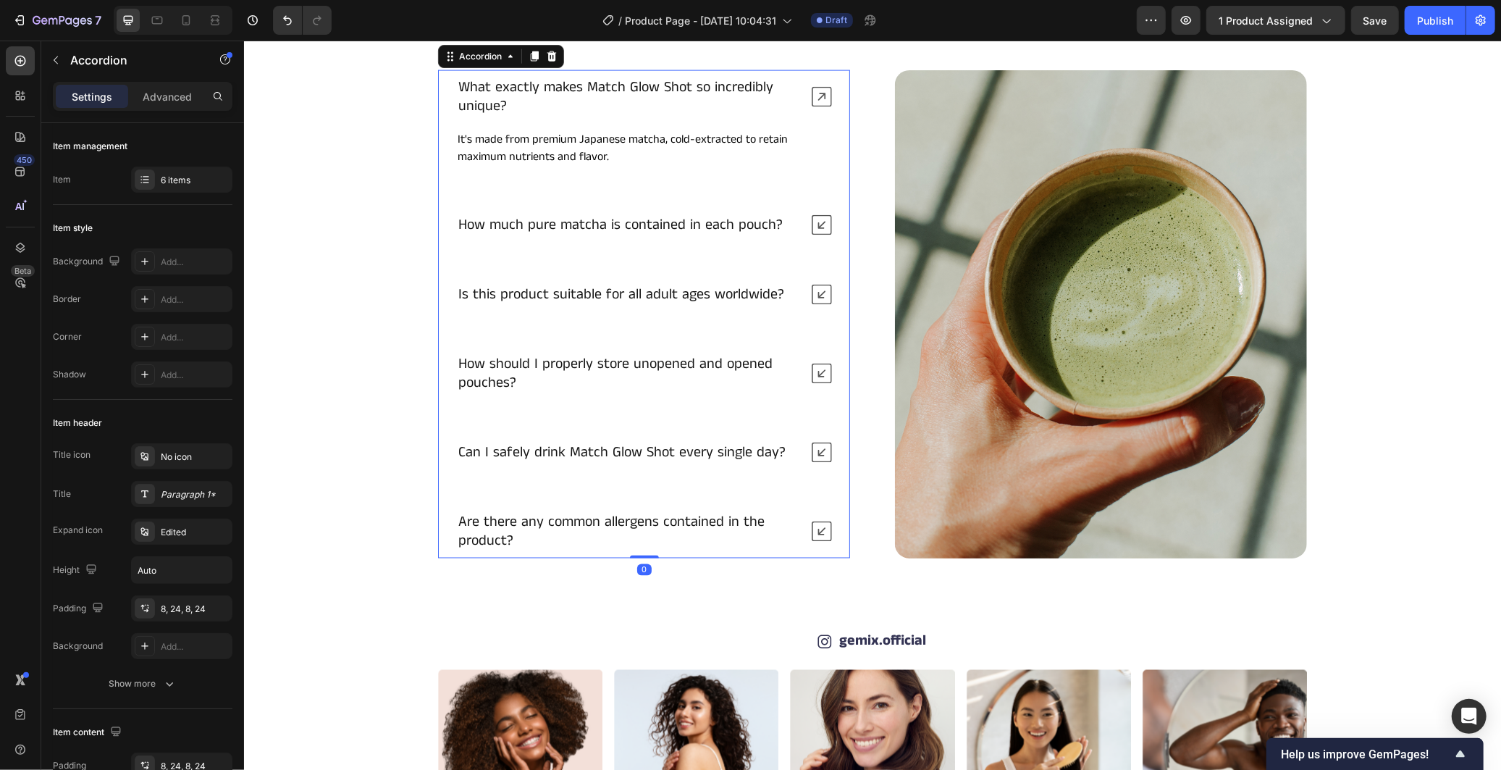
click at [815, 106] on icon at bounding box center [821, 96] width 20 height 20
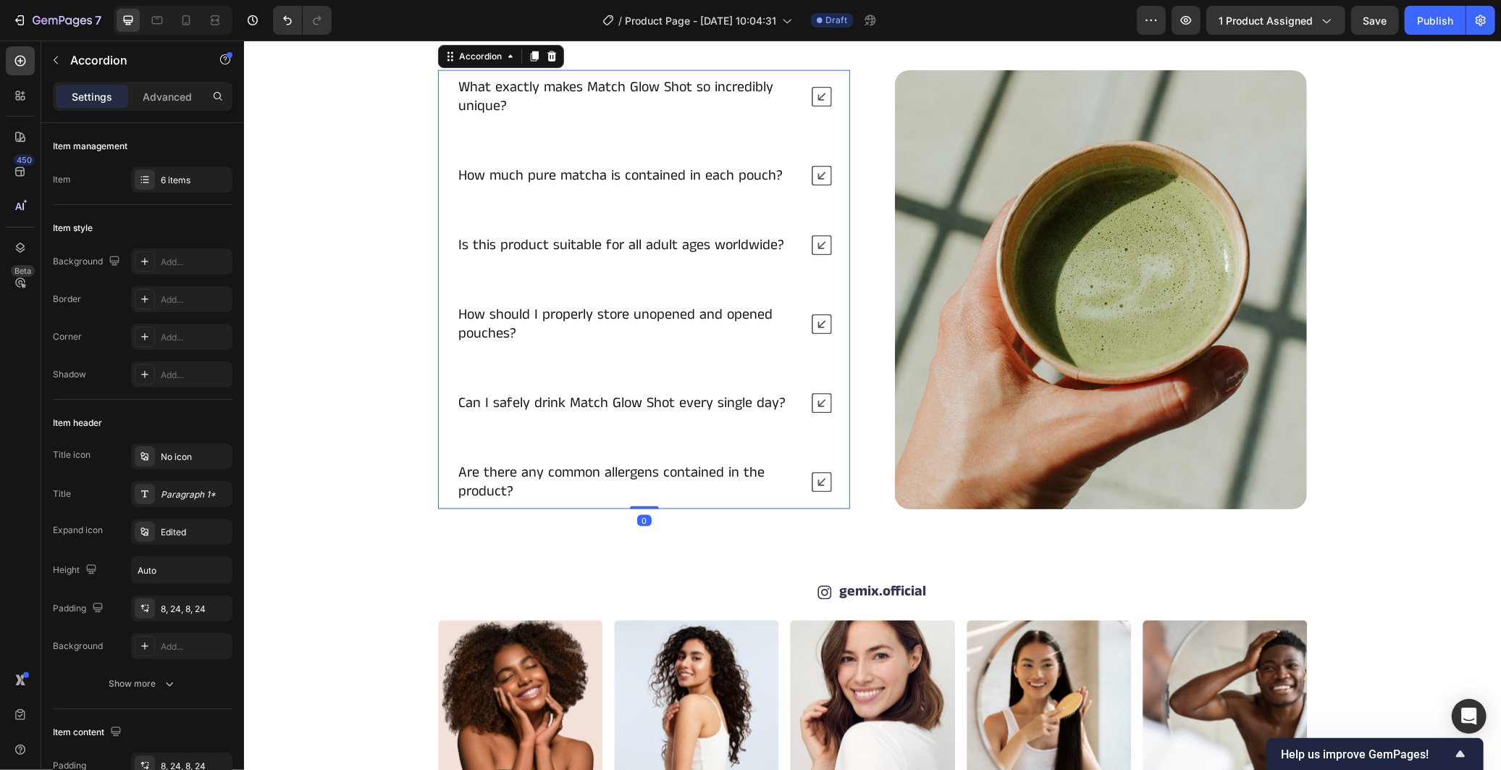
click at [815, 106] on icon at bounding box center [821, 96] width 20 height 20
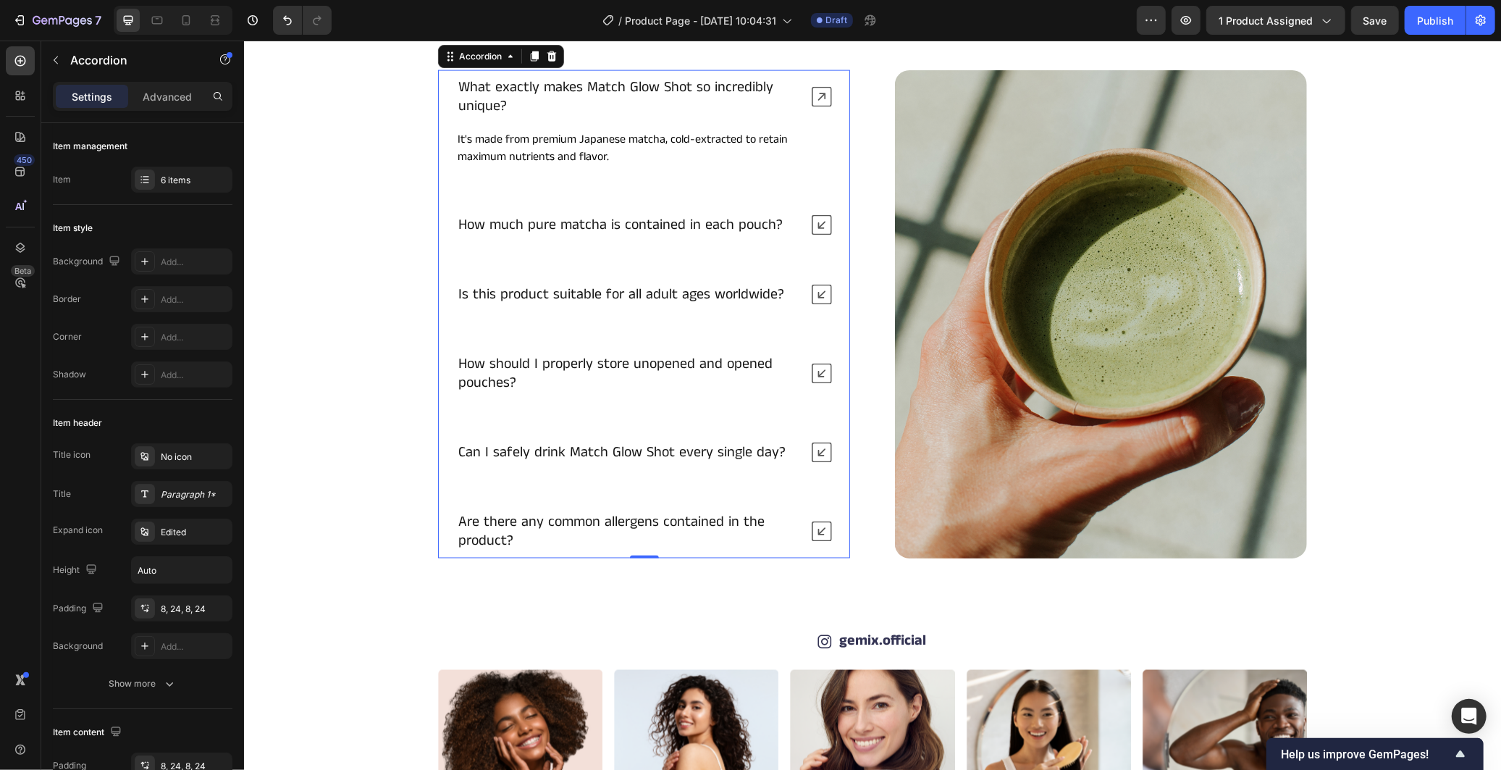
click at [815, 106] on icon at bounding box center [821, 96] width 20 height 20
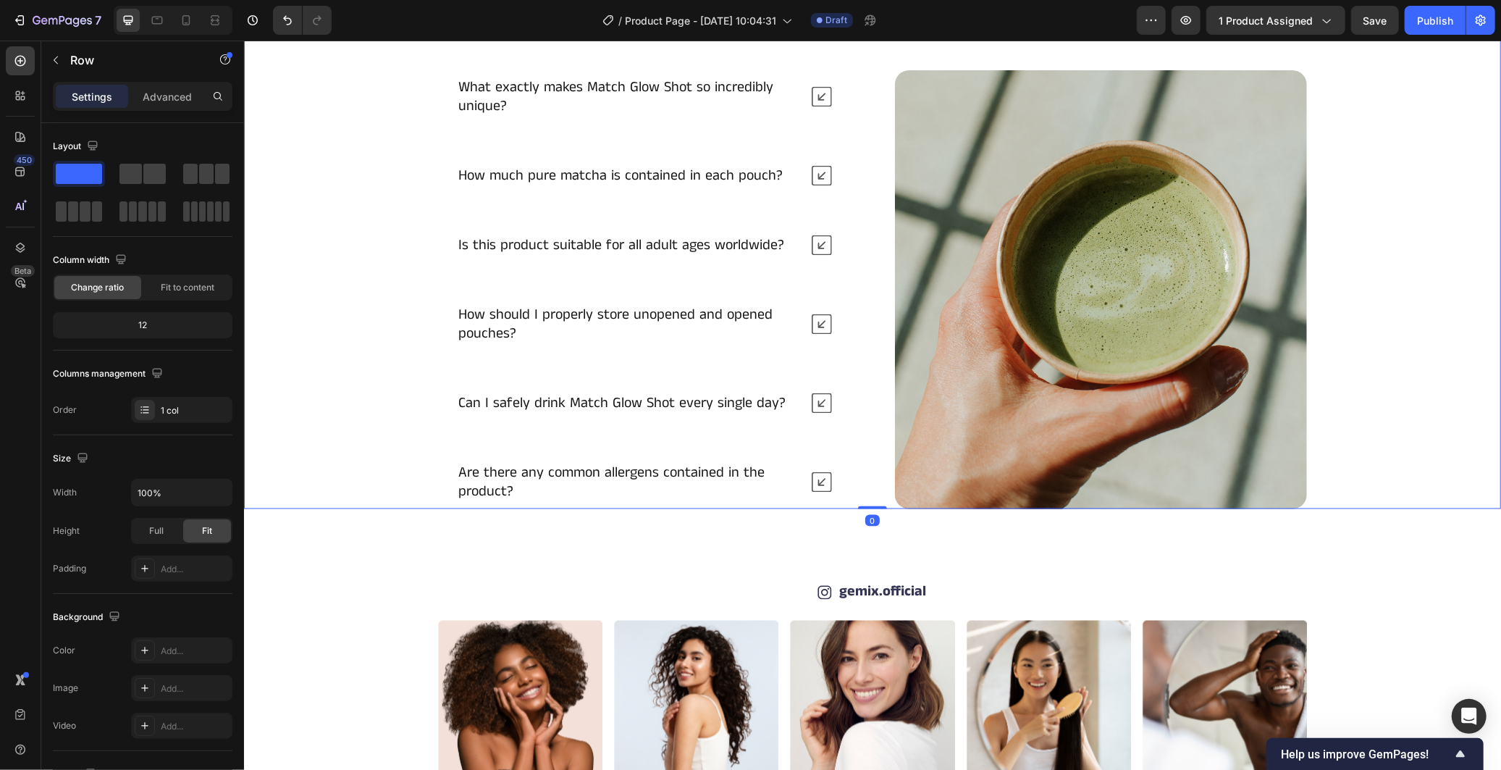
click at [1348, 302] on div "Frequently Asked Questions Heading What exactly makes Match Glow Shot so incred…" at bounding box center [871, 251] width 1257 height 514
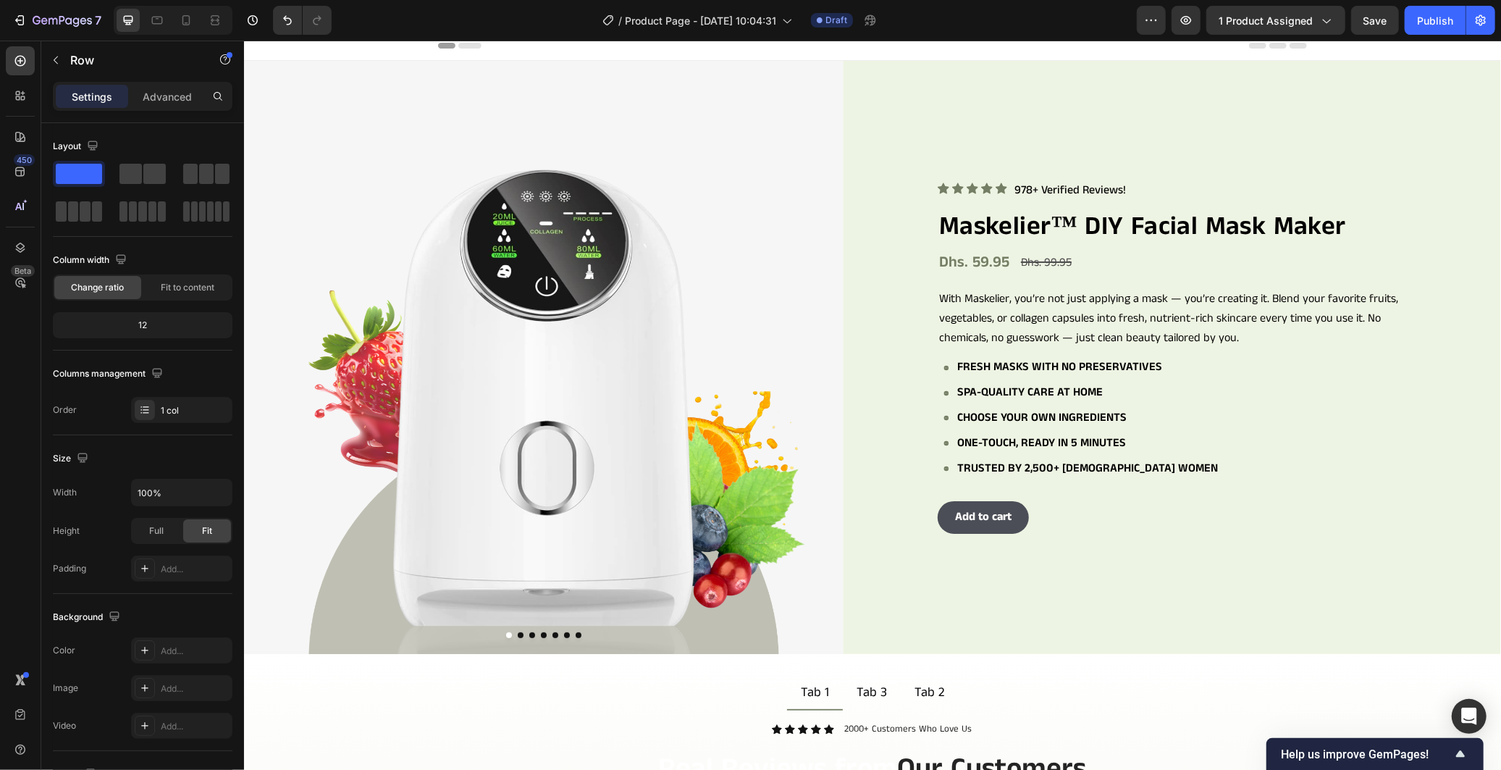
scroll to position [0, 0]
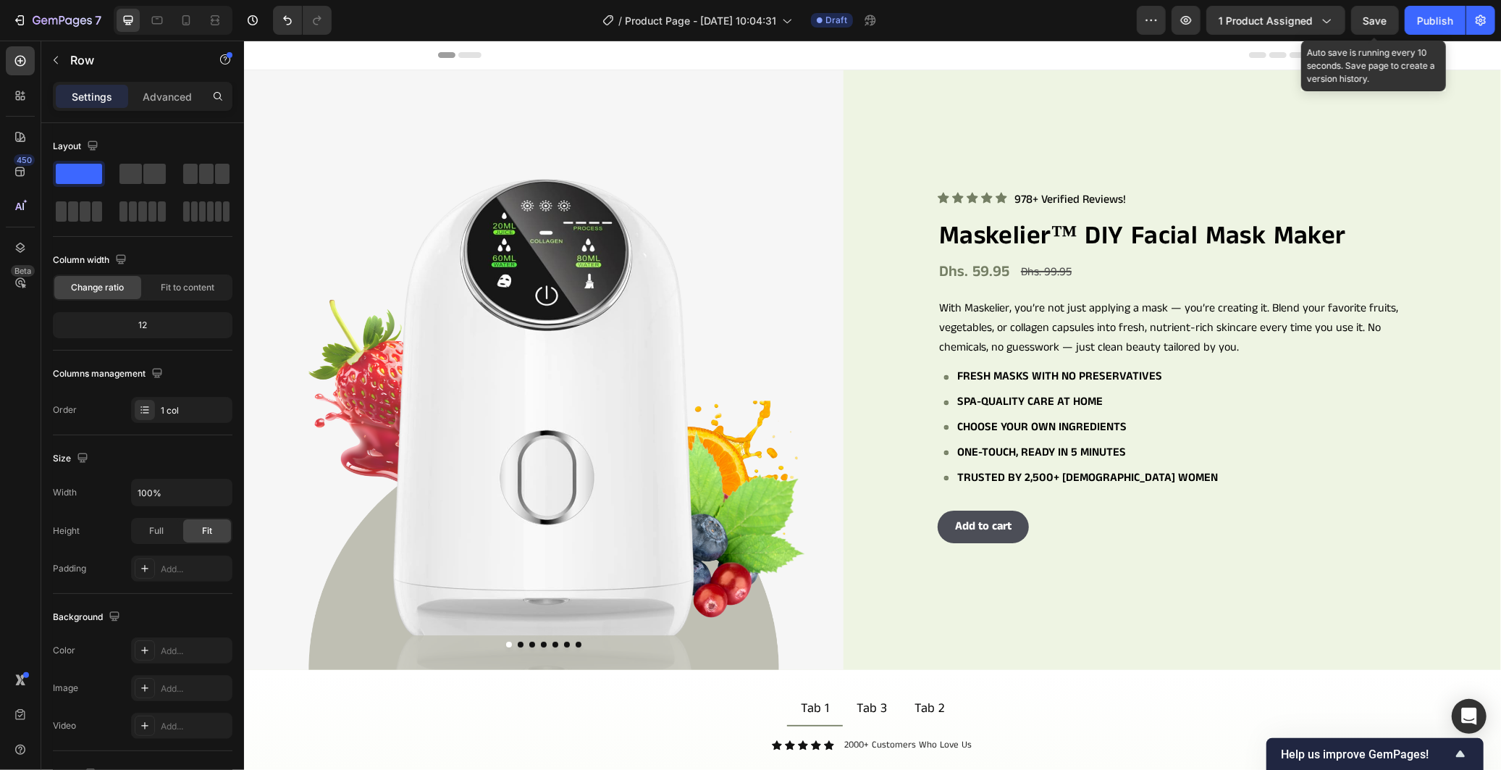
click at [1374, 22] on span "Save" at bounding box center [1375, 20] width 24 height 12
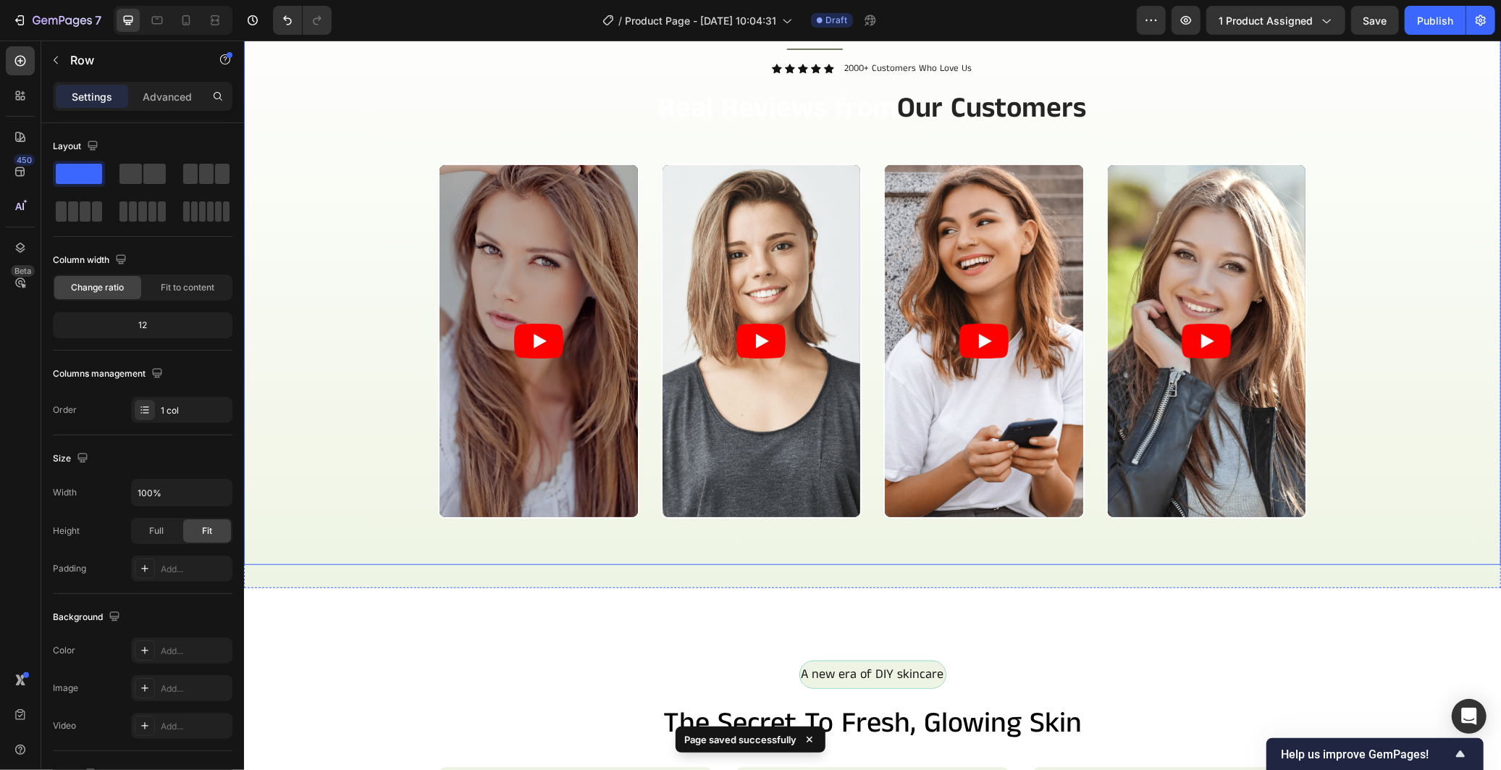
scroll to position [643, 0]
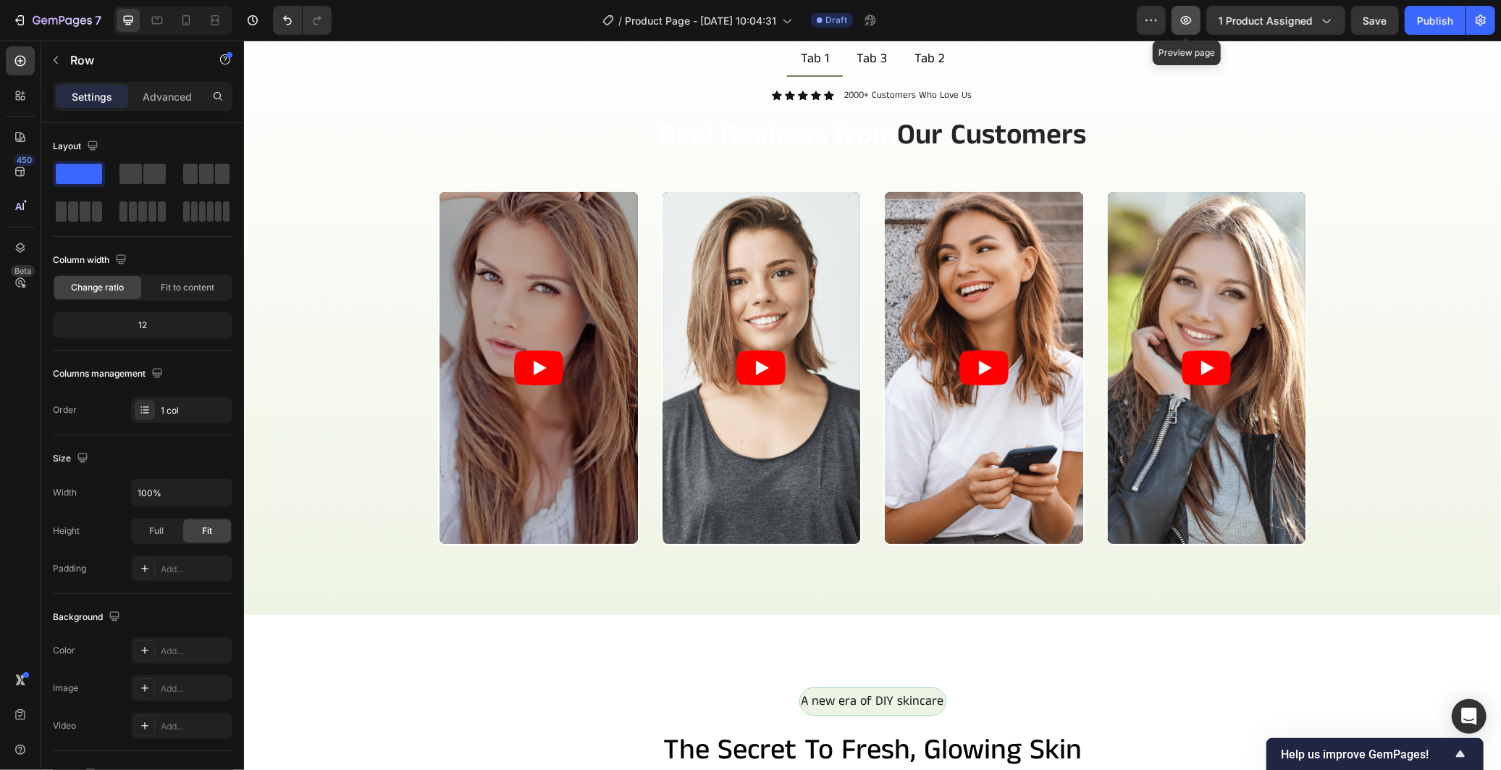
click at [1186, 18] on icon "button" at bounding box center [1186, 20] width 4 height 4
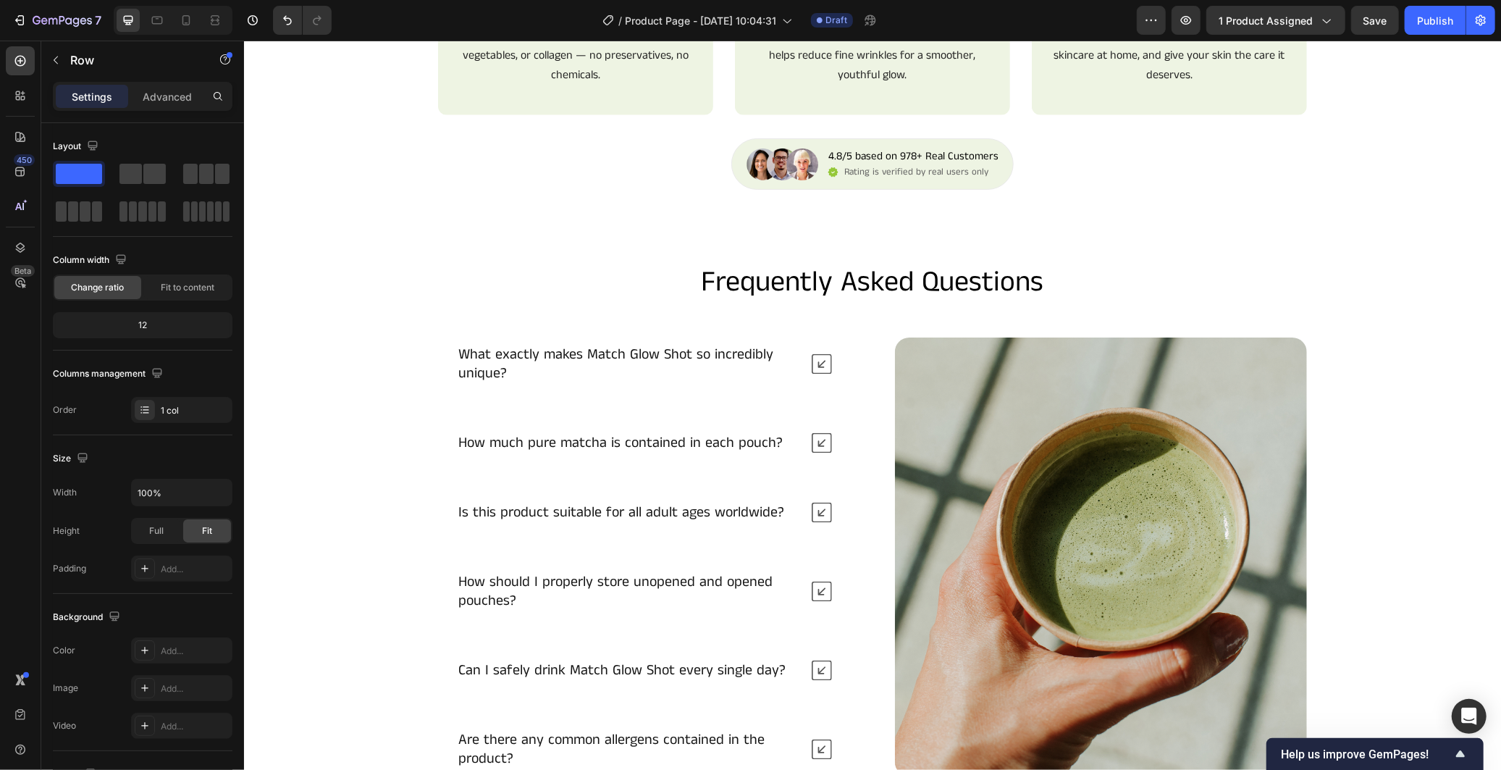
scroll to position [1506, 0]
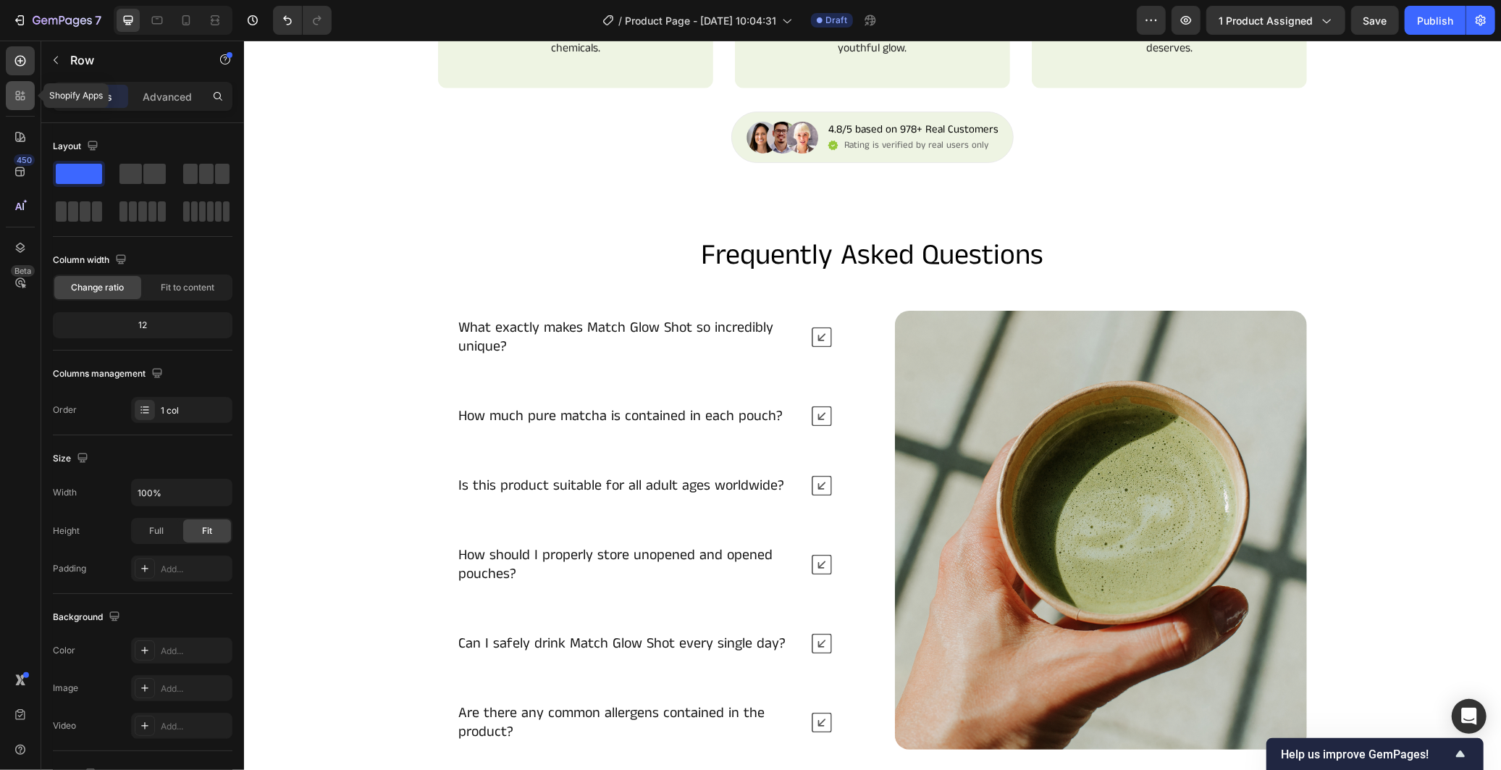
click at [22, 98] on icon at bounding box center [20, 95] width 14 height 14
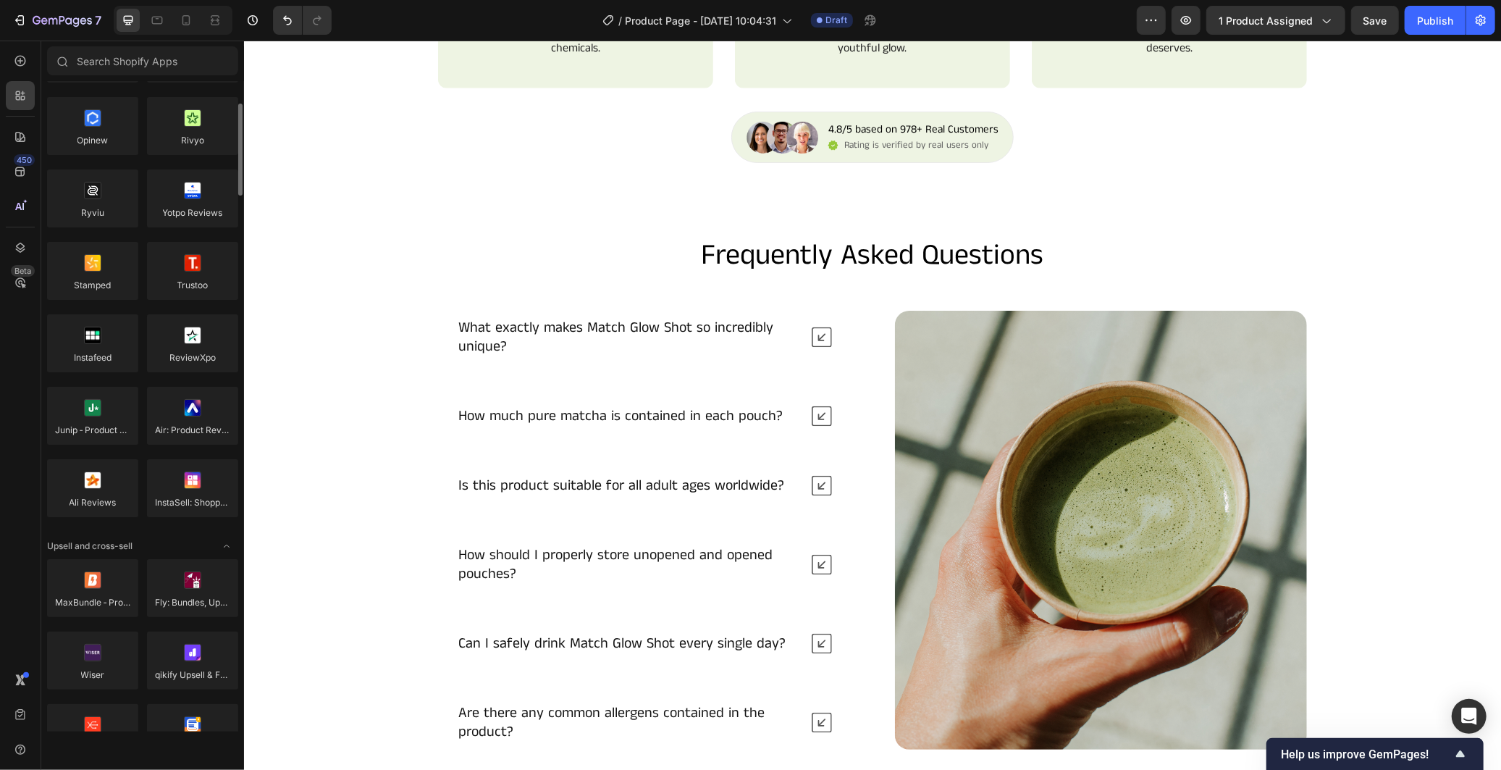
scroll to position [241, 0]
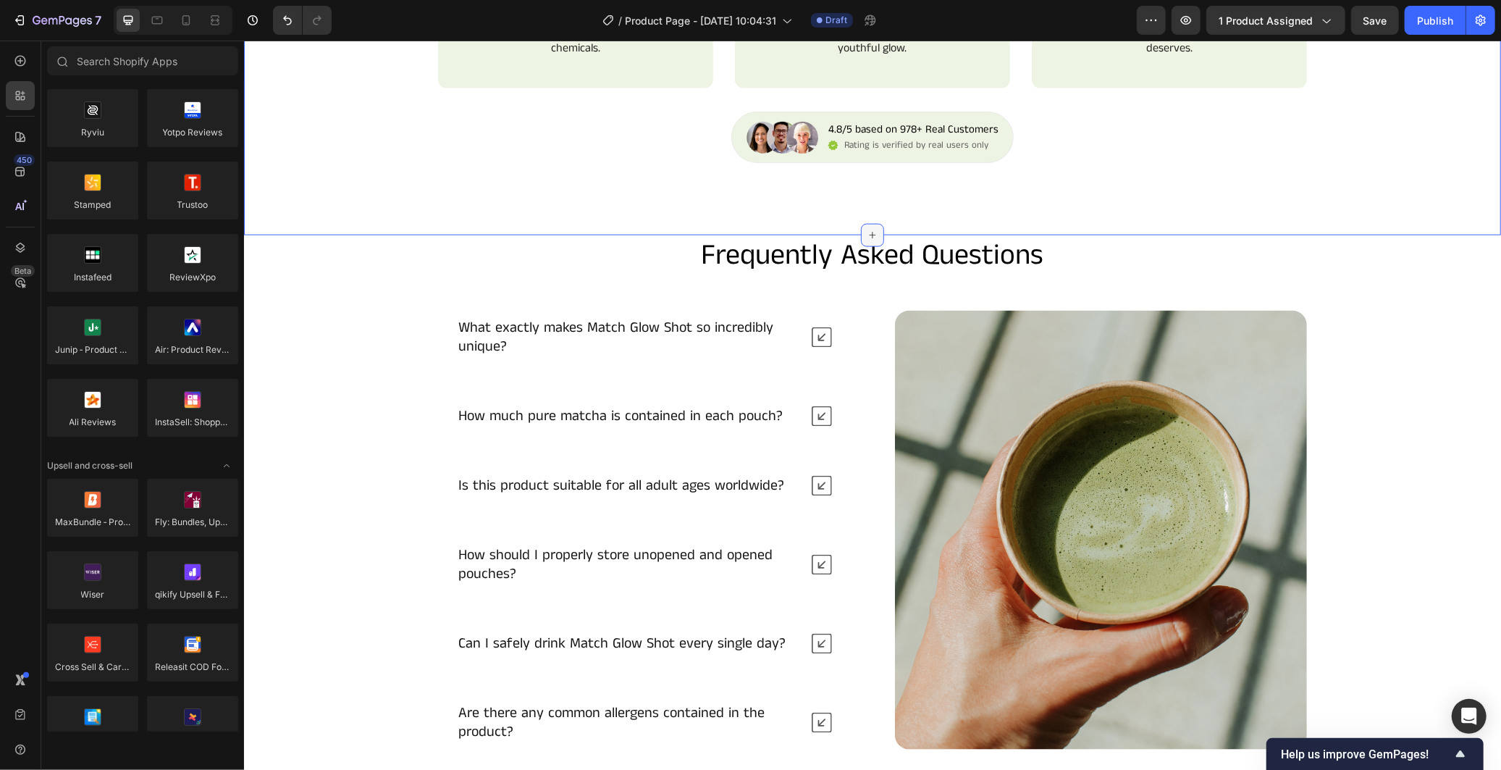
click at [866, 240] on icon at bounding box center [872, 235] width 12 height 12
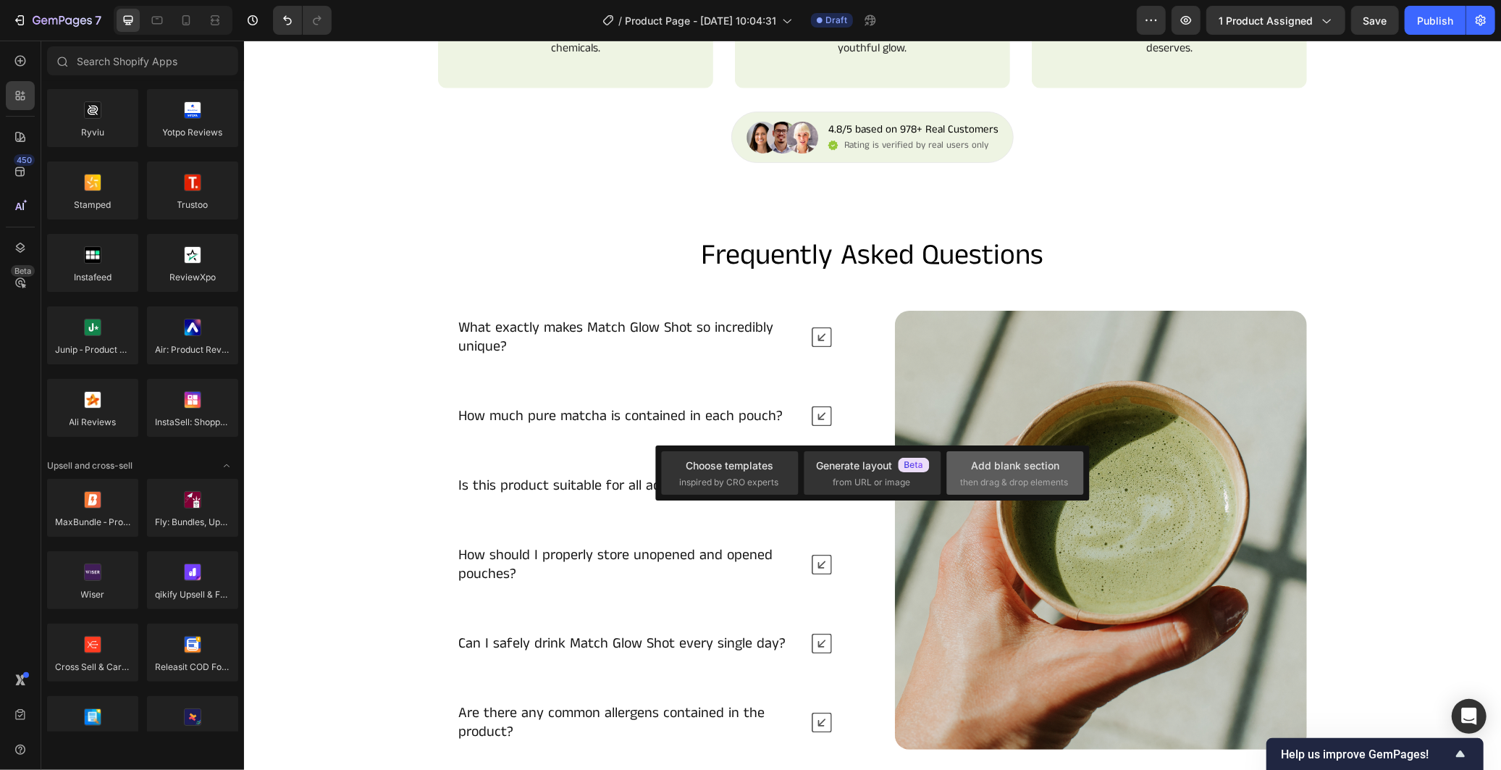
click at [996, 460] on div "Add blank section" at bounding box center [1015, 465] width 88 height 15
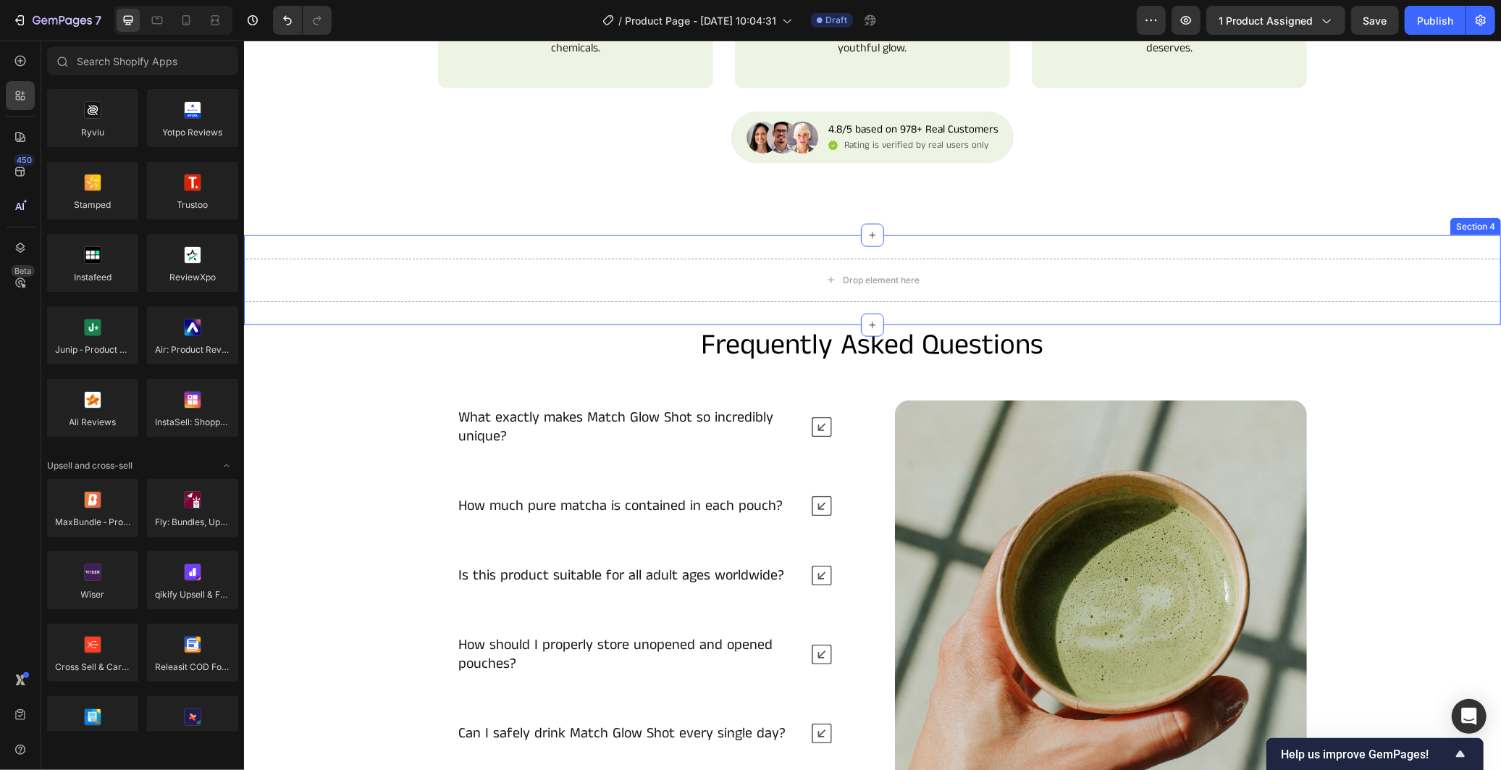
click at [1084, 324] on div "Drop element here Section 4" at bounding box center [871, 280] width 1257 height 90
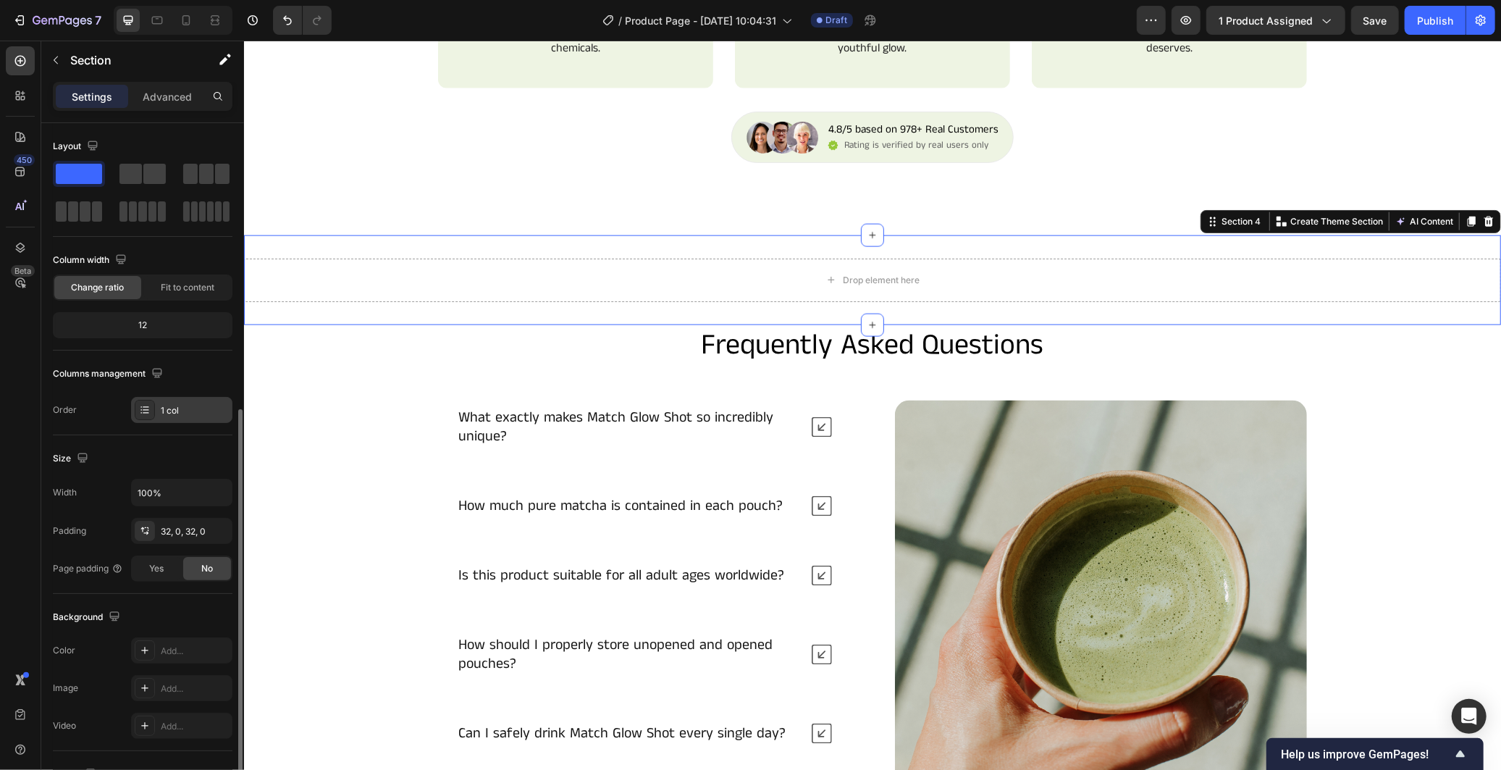
scroll to position [161, 0]
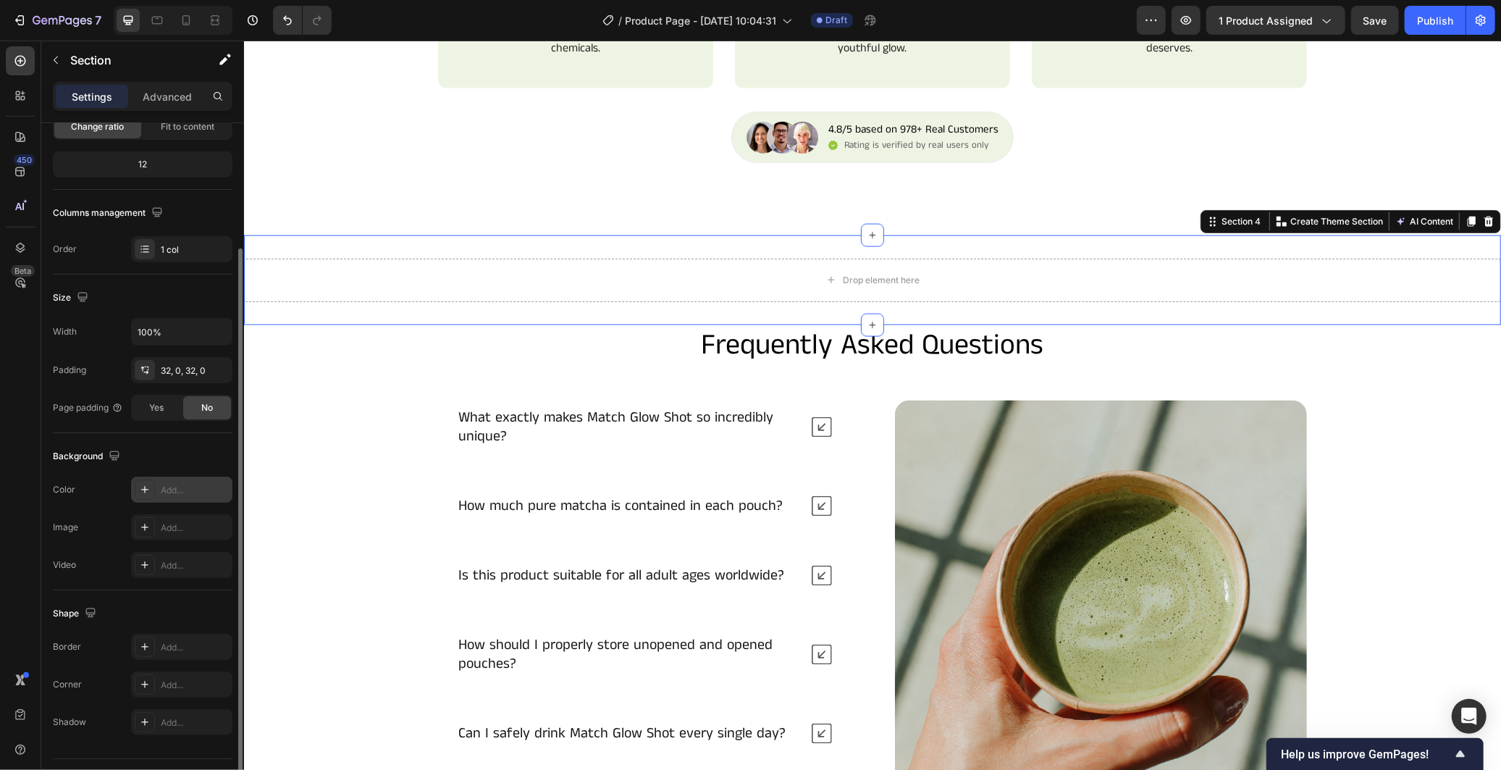
click at [162, 491] on div "Add..." at bounding box center [195, 490] width 68 height 13
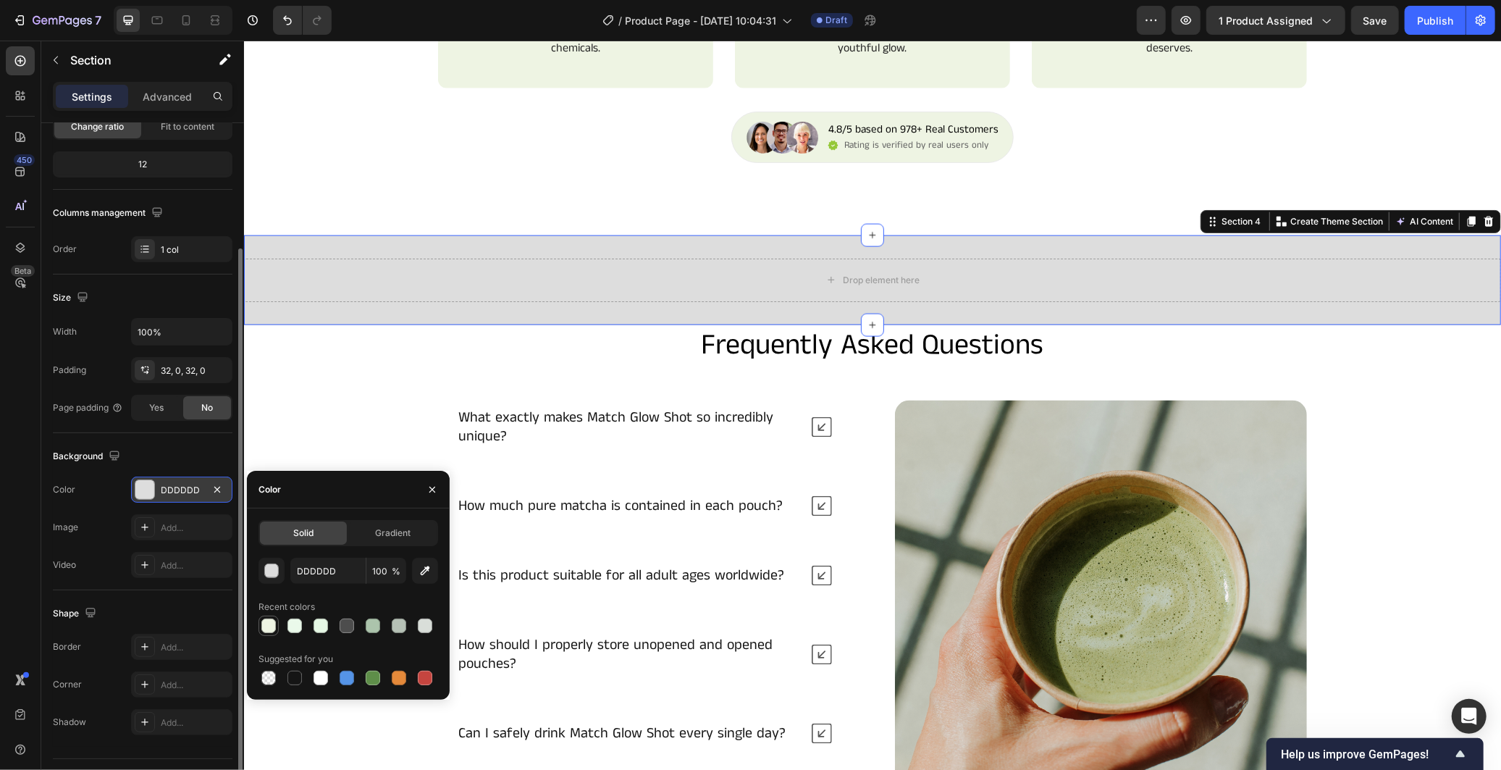
click at [269, 624] on div at bounding box center [268, 625] width 14 height 14
type input "EEF4E3"
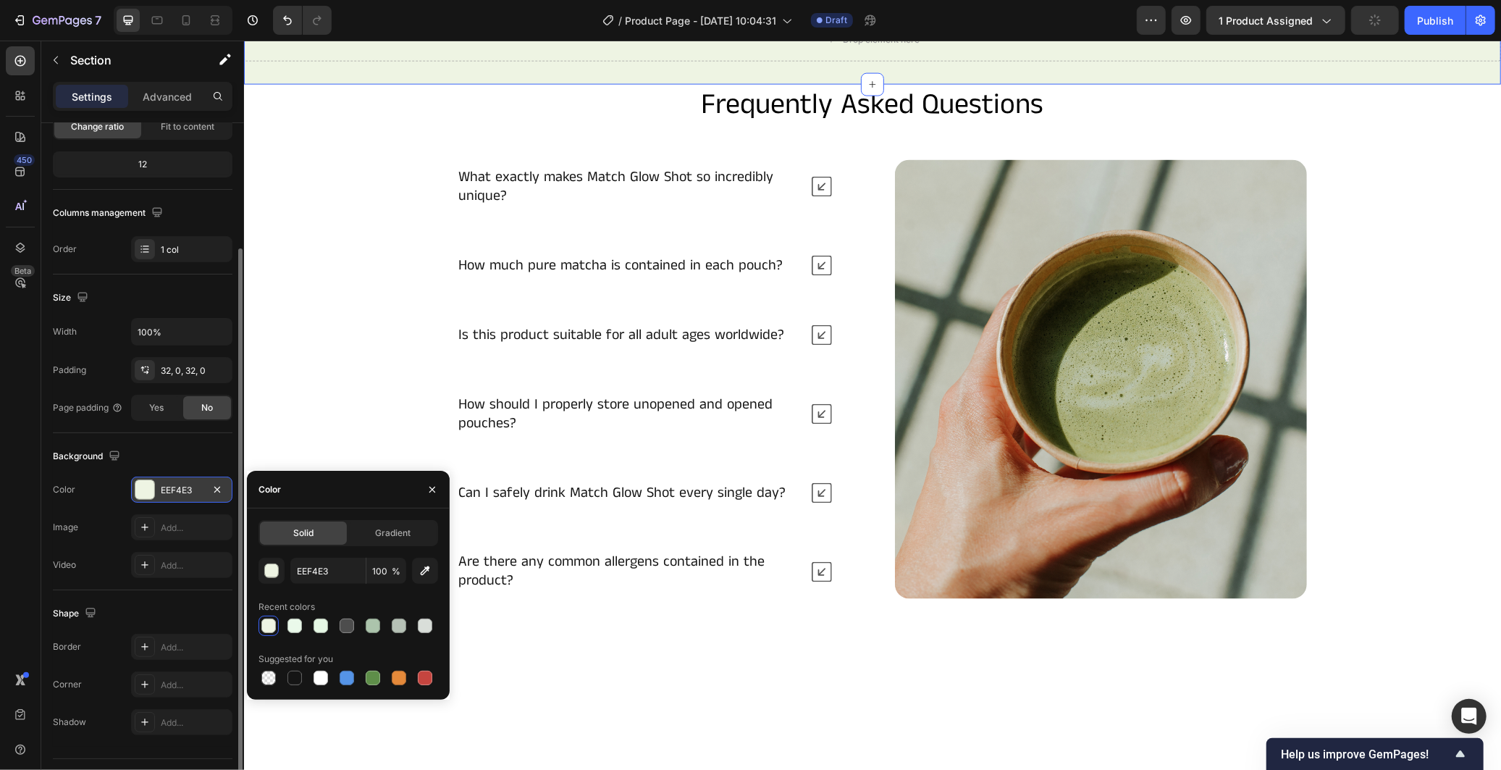
scroll to position [1747, 0]
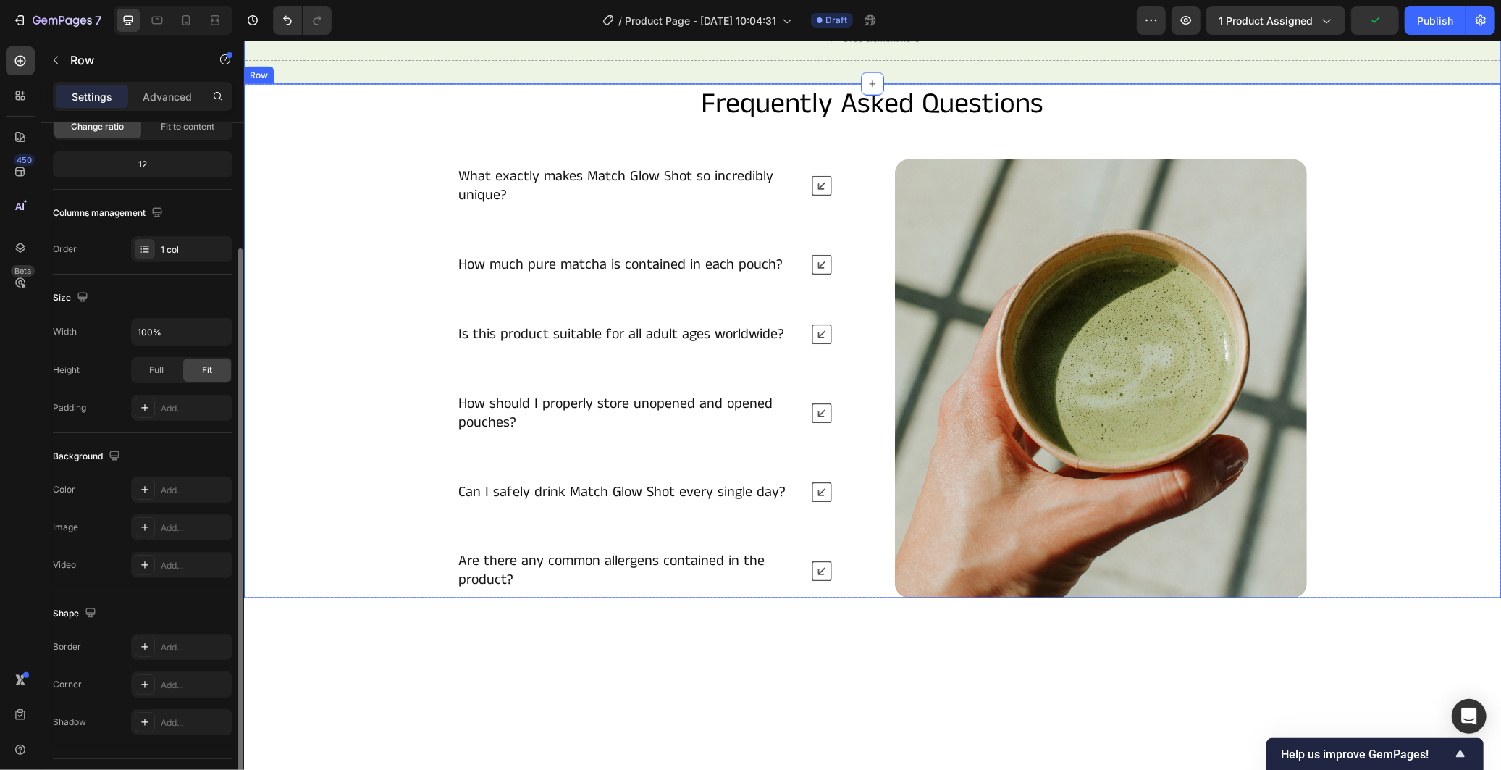
click at [346, 367] on div "Frequently Asked Questions Heading What exactly makes Match Glow Shot so incred…" at bounding box center [871, 340] width 1257 height 514
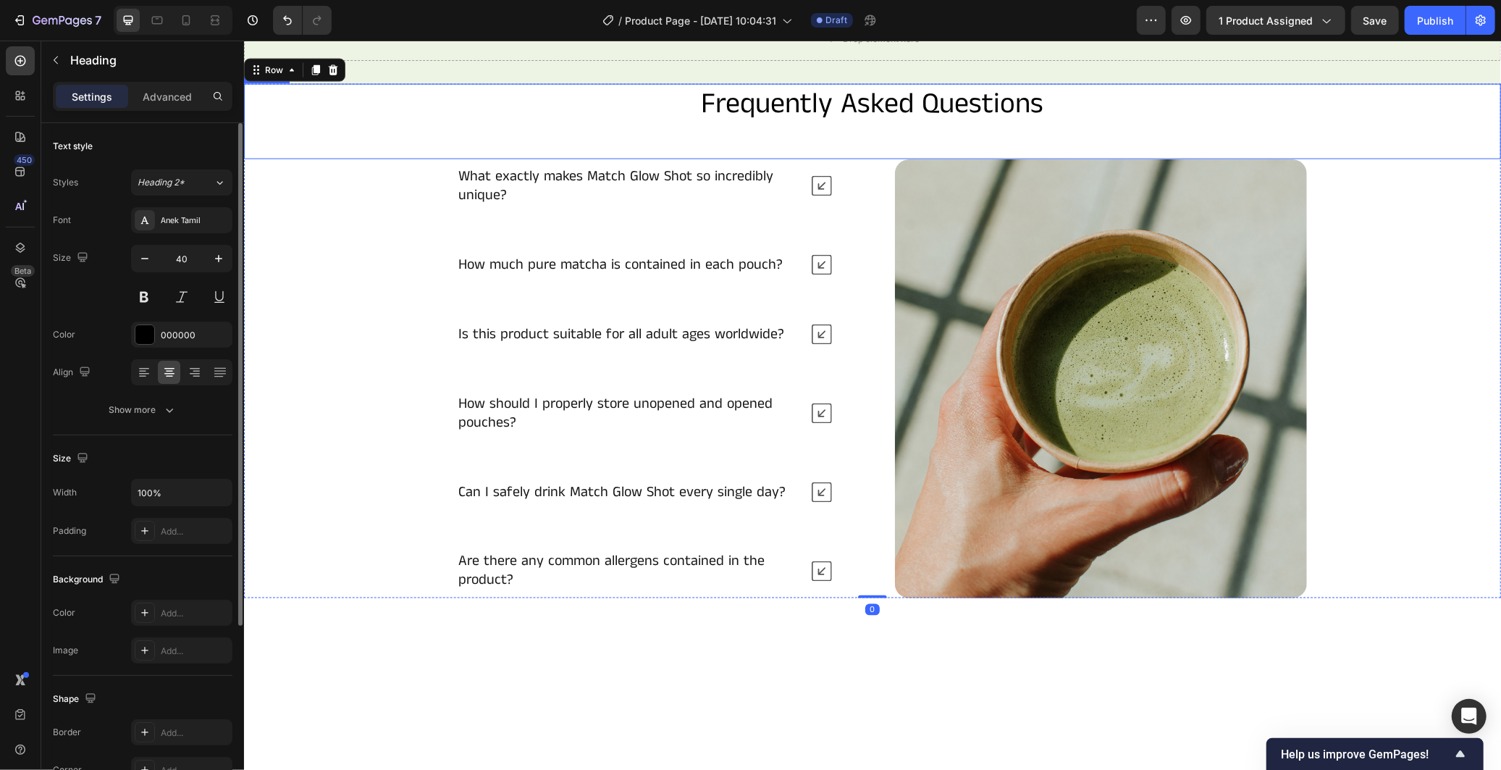
click at [348, 159] on div "Frequently Asked Questions Heading" at bounding box center [871, 120] width 1257 height 75
click at [360, 390] on div "Frequently Asked Questions Heading 0 What exactly makes Match Glow Shot so incr…" at bounding box center [871, 340] width 1257 height 514
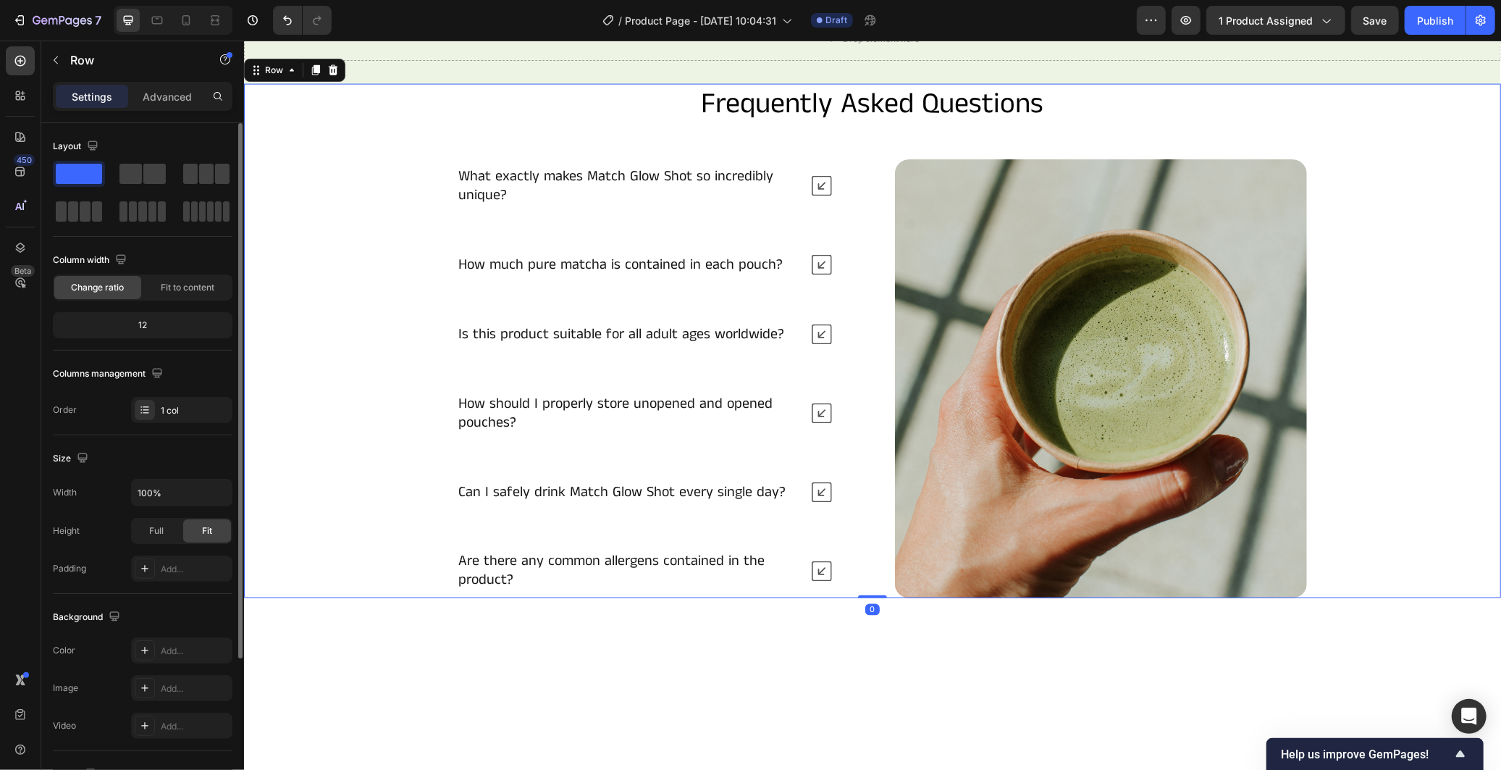
scroll to position [195, 0]
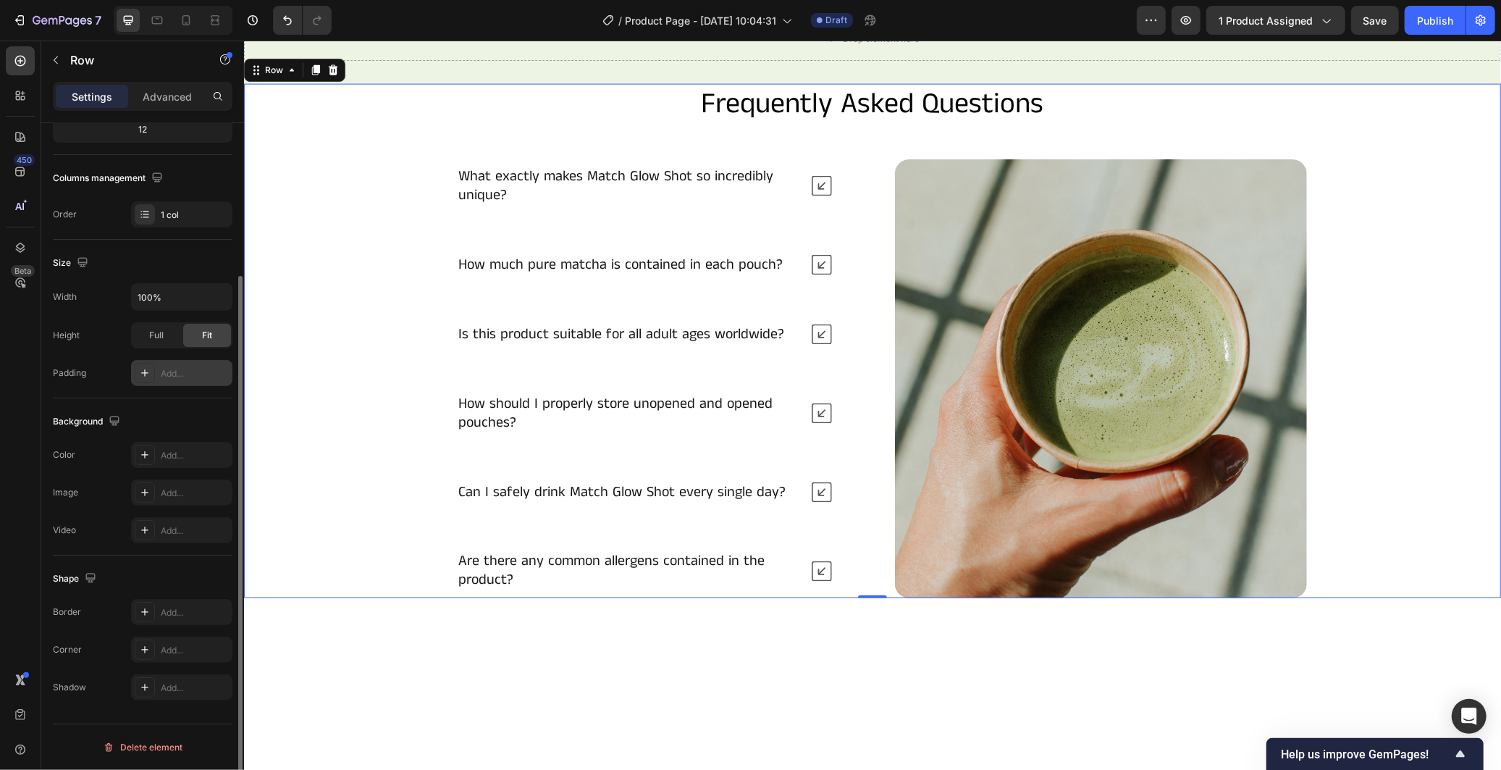
click at [146, 373] on icon at bounding box center [144, 372] width 7 height 7
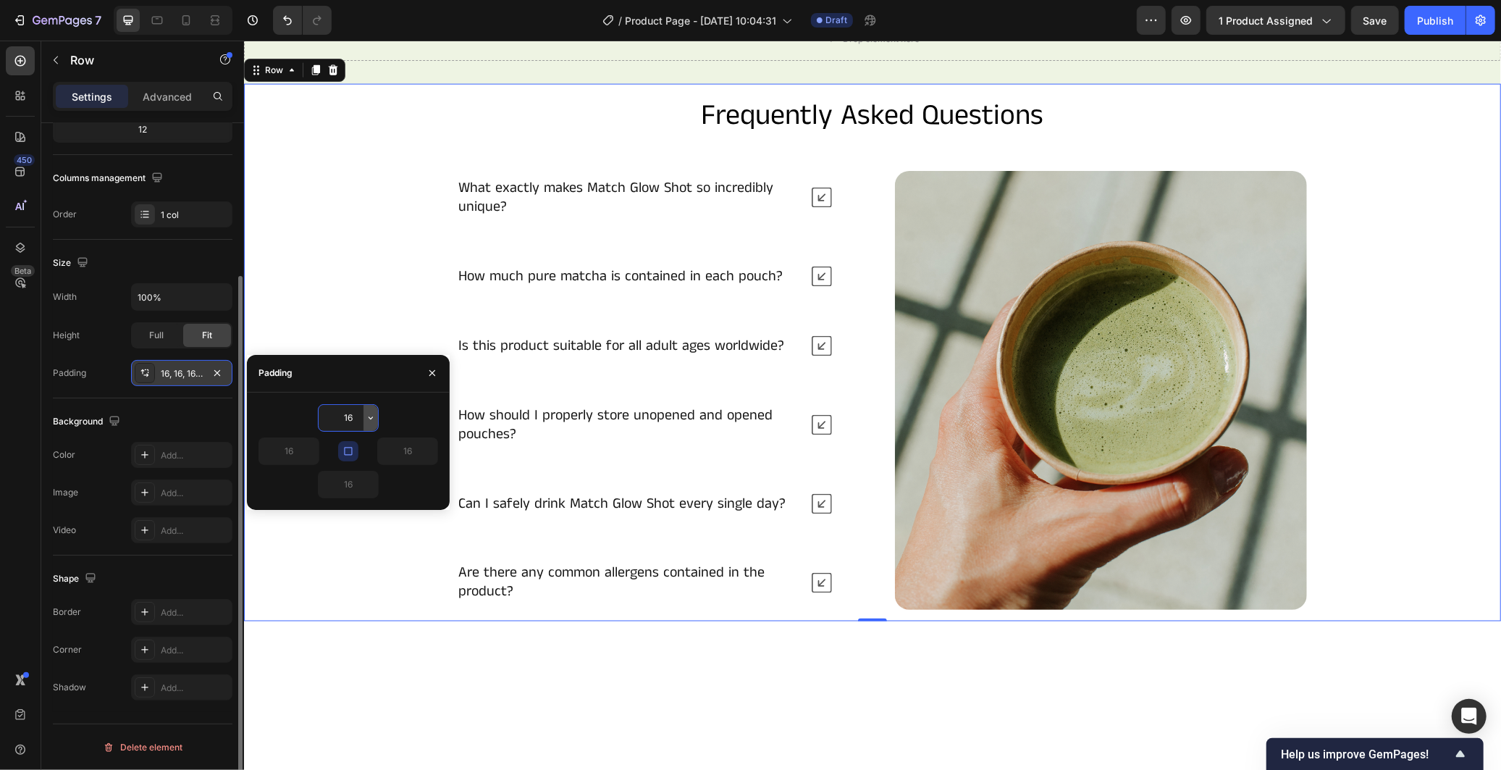
click at [365, 420] on icon "button" at bounding box center [371, 418] width 12 height 12
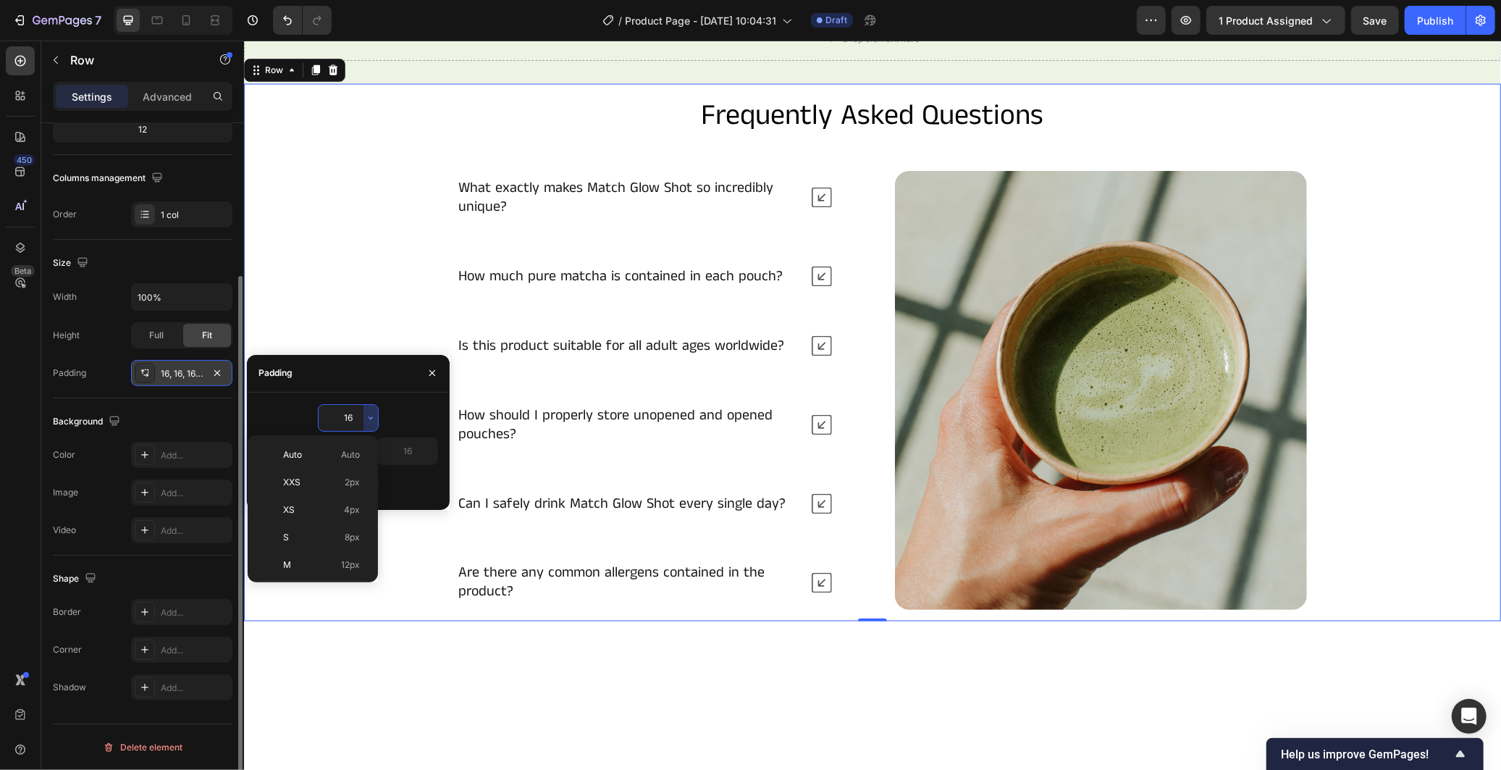
click at [339, 420] on input "16" at bounding box center [348, 418] width 59 height 26
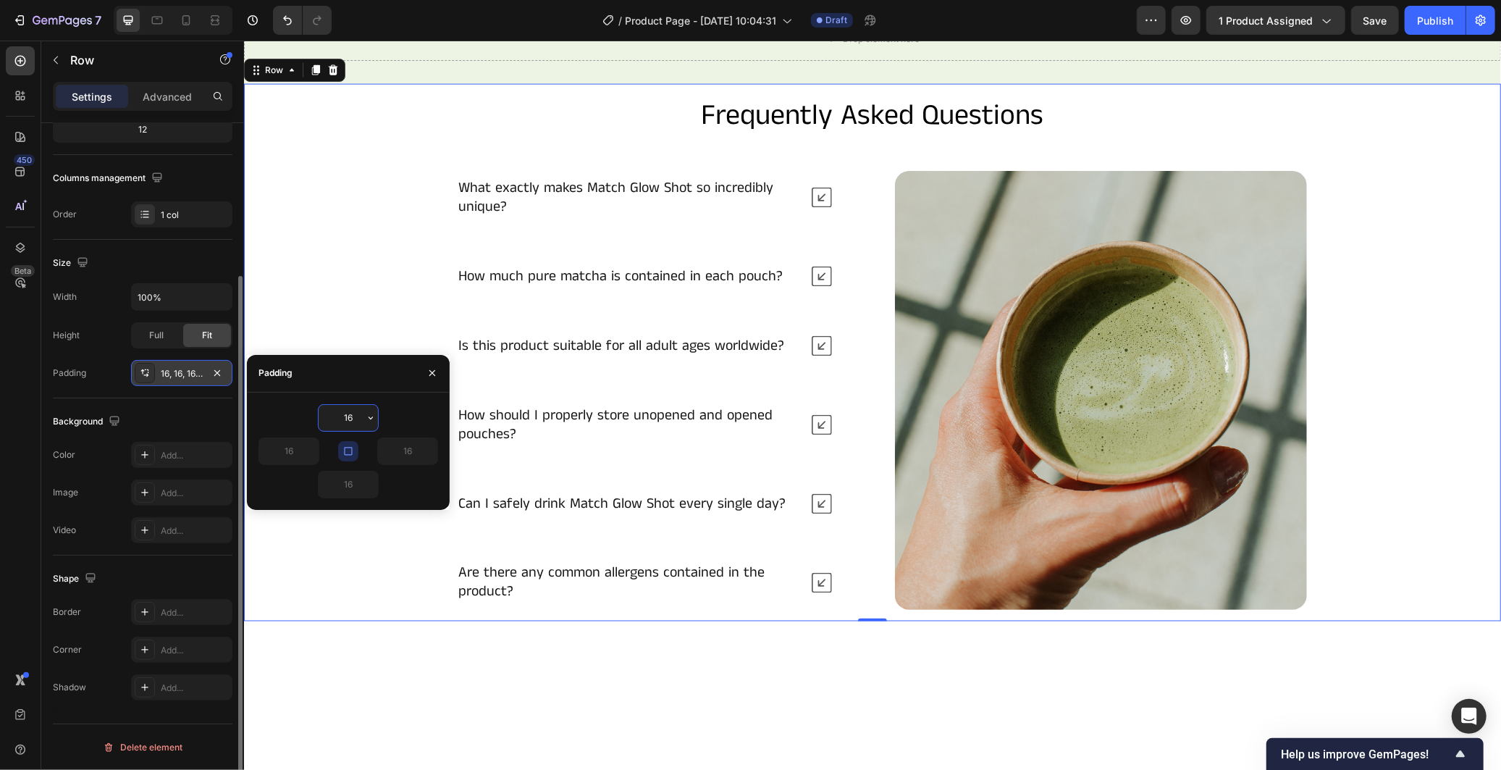
click at [353, 420] on input "16" at bounding box center [348, 418] width 59 height 26
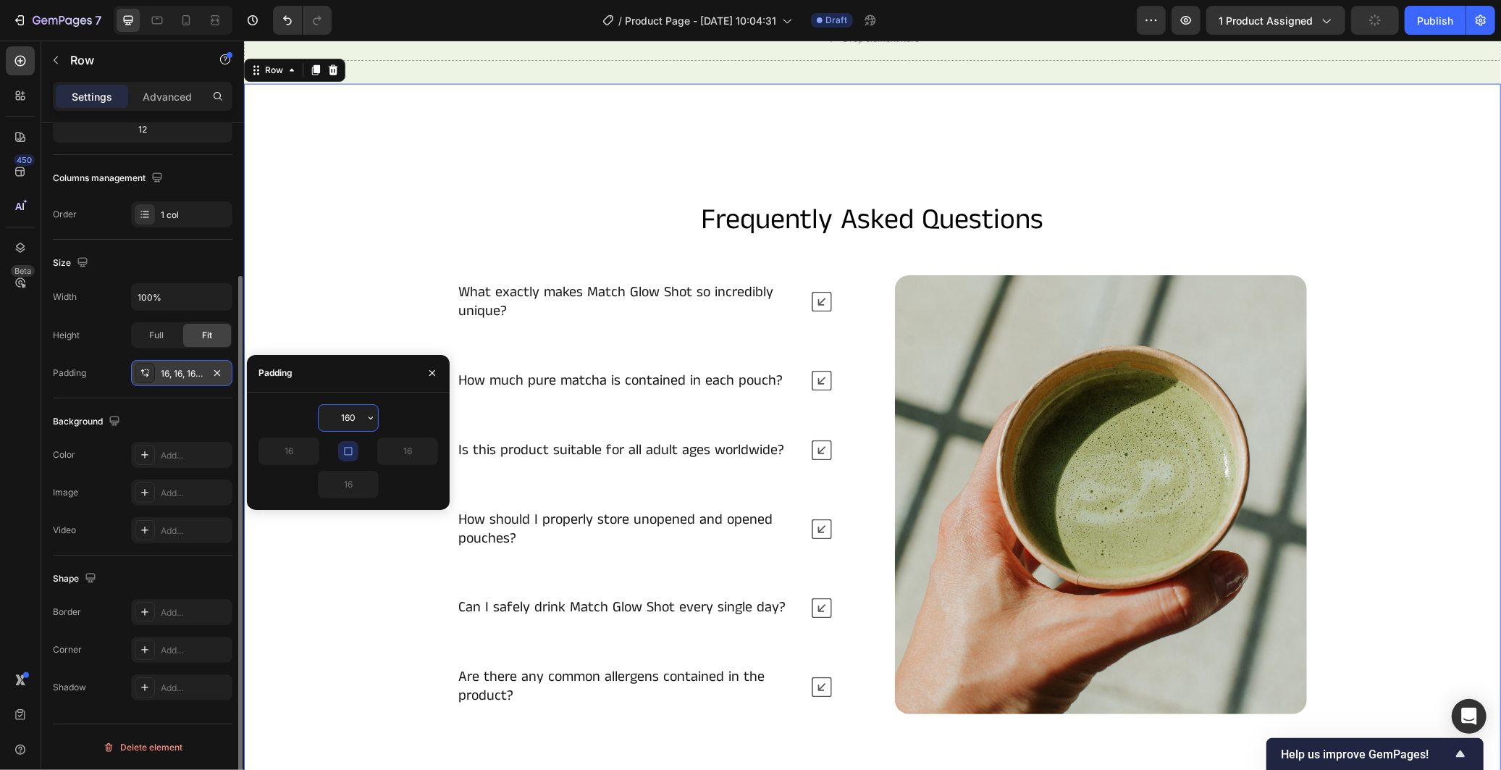
click at [340, 418] on input "160" at bounding box center [348, 418] width 59 height 26
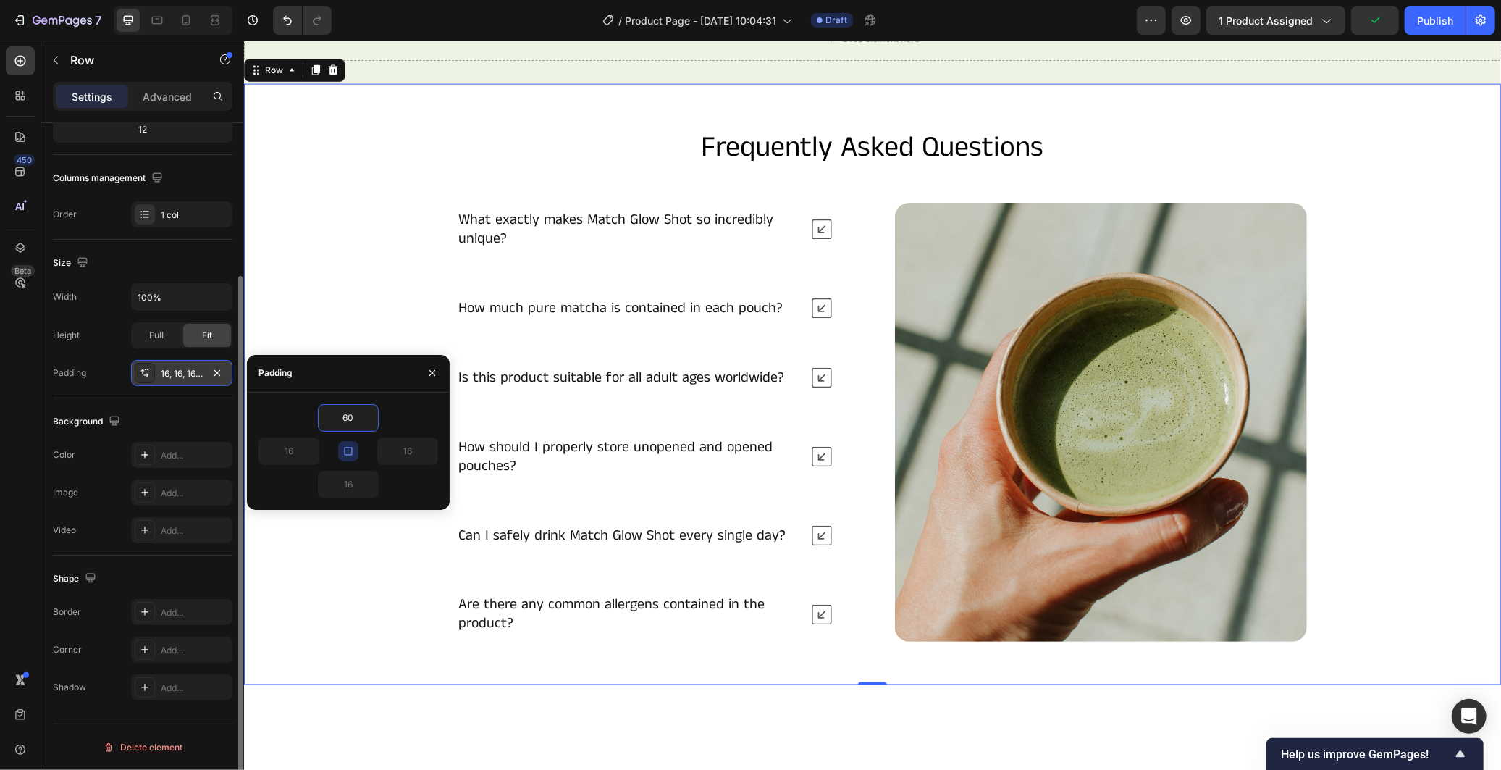
type input "60"
click at [350, 447] on icon "button" at bounding box center [348, 451] width 12 height 12
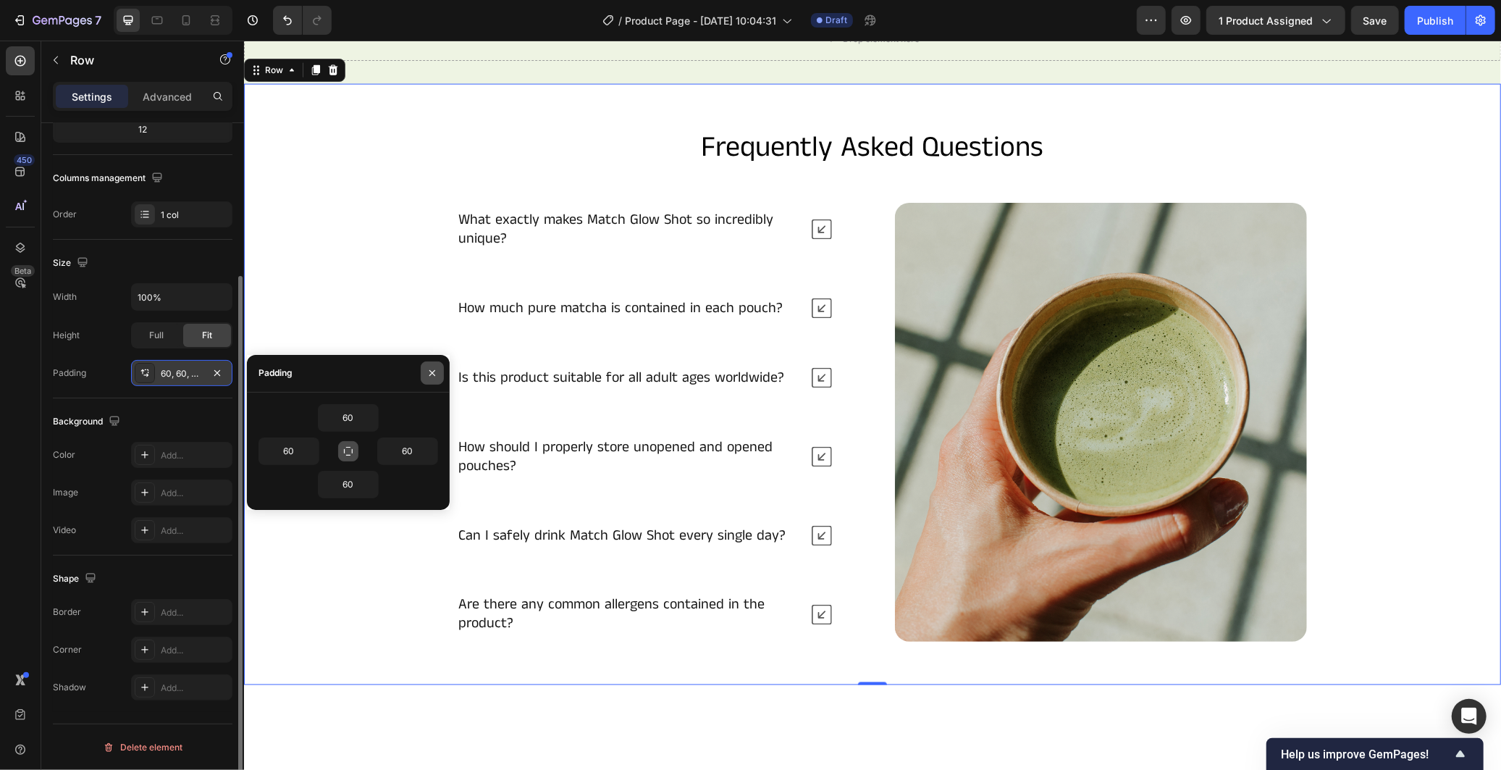
click at [439, 370] on button "button" at bounding box center [432, 372] width 23 height 23
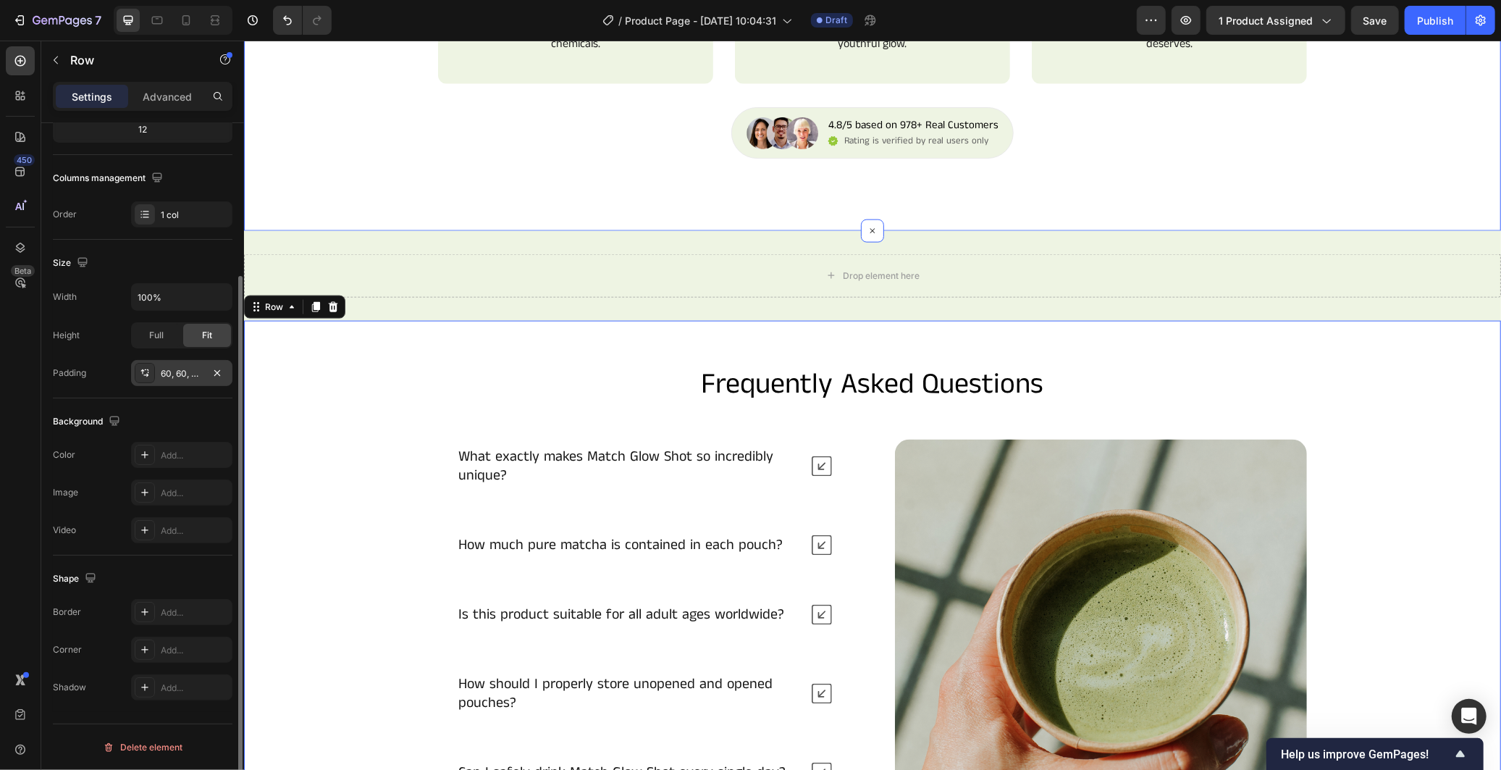
scroll to position [1747, 0]
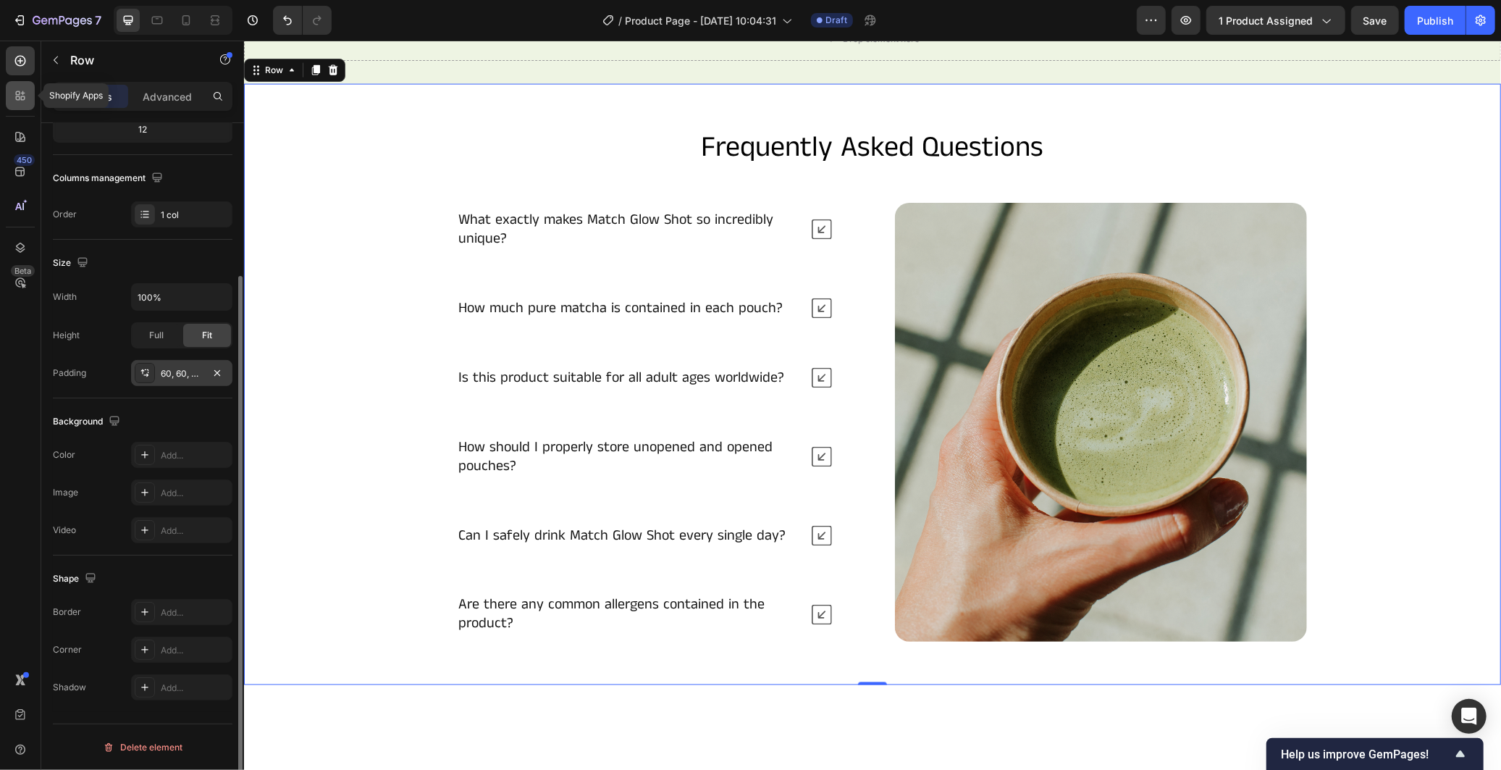
click at [16, 103] on div at bounding box center [20, 95] width 29 height 29
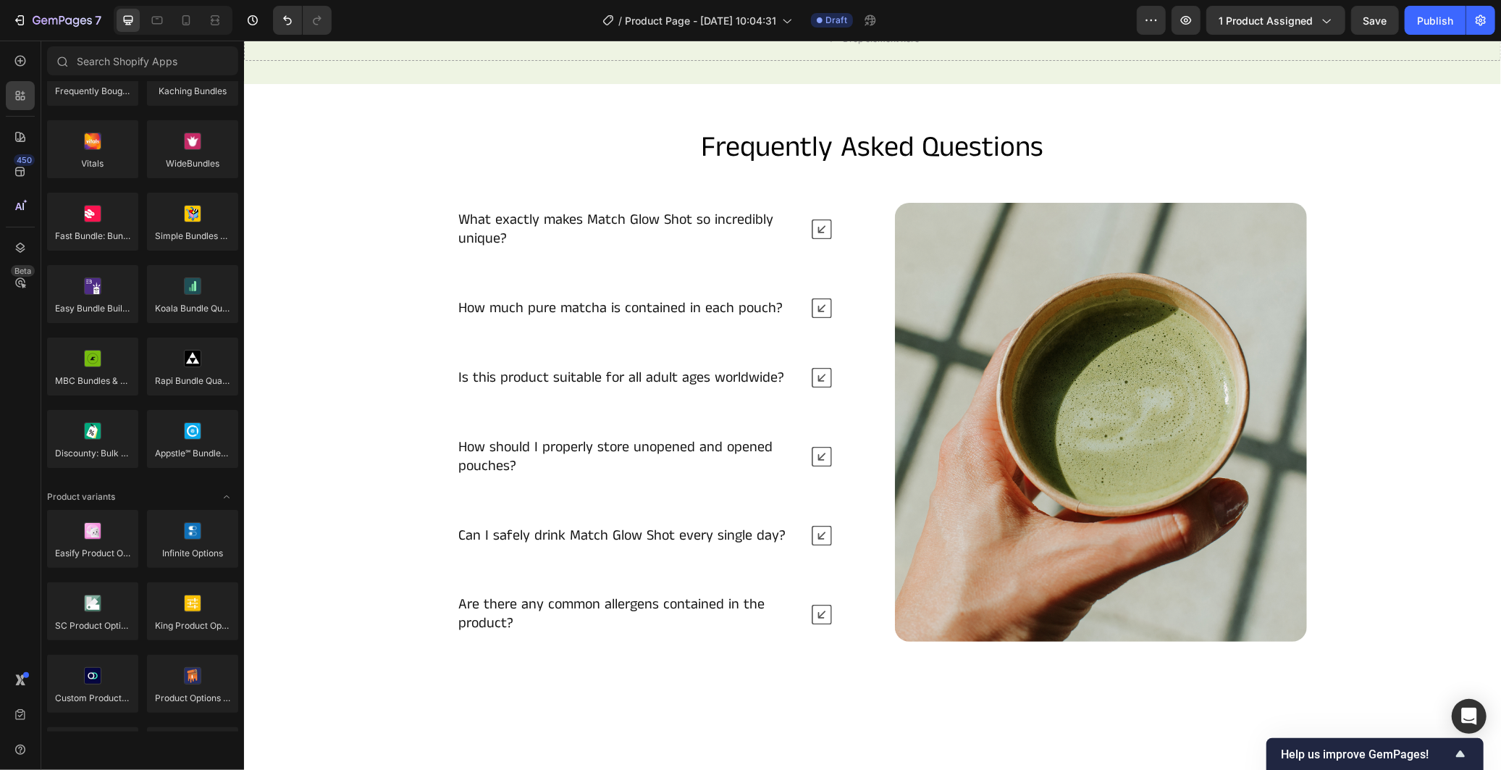
scroll to position [724, 0]
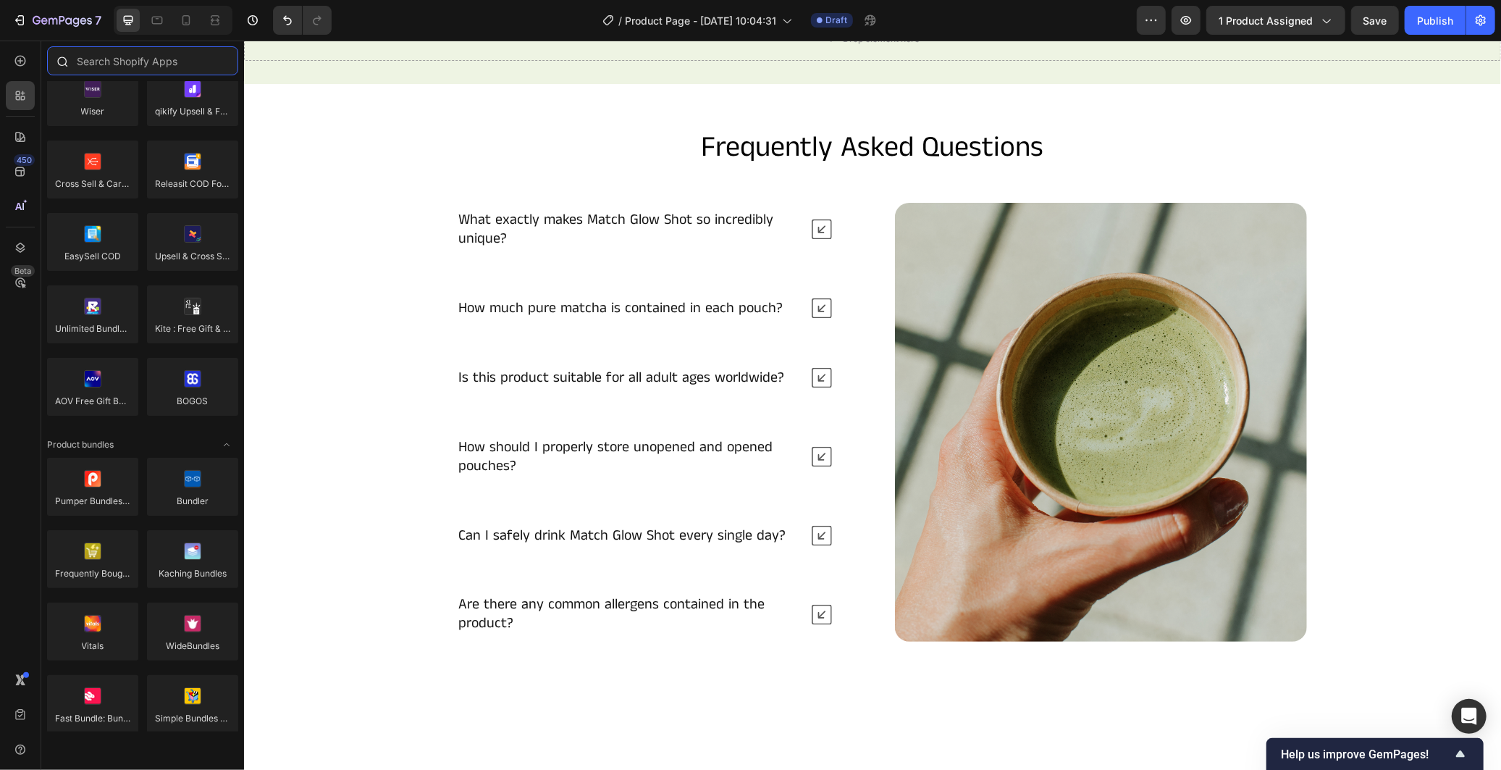
click at [134, 63] on input "text" at bounding box center [142, 60] width 191 height 29
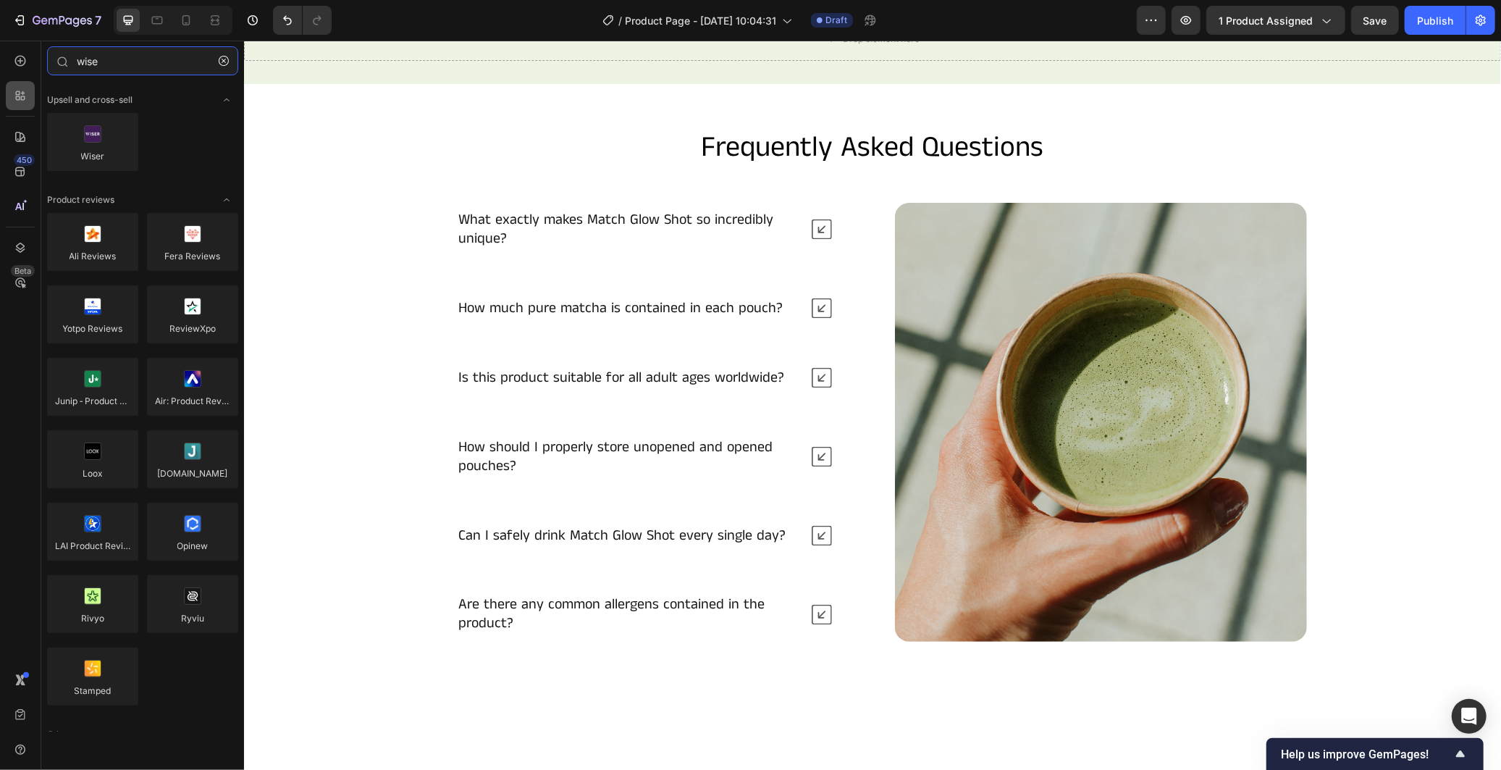
type input "wise"
click at [18, 90] on icon at bounding box center [20, 95] width 14 height 14
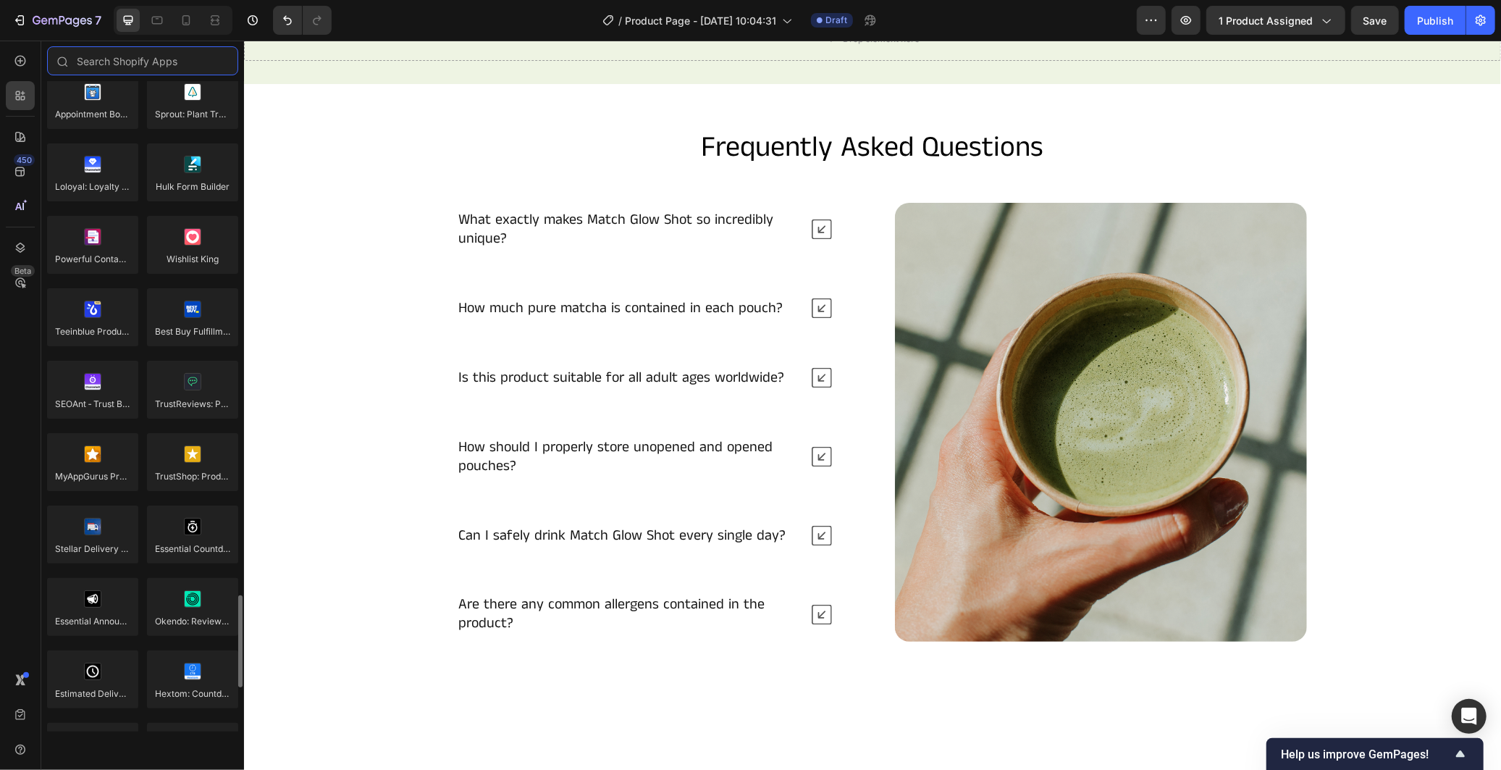
scroll to position [3926, 0]
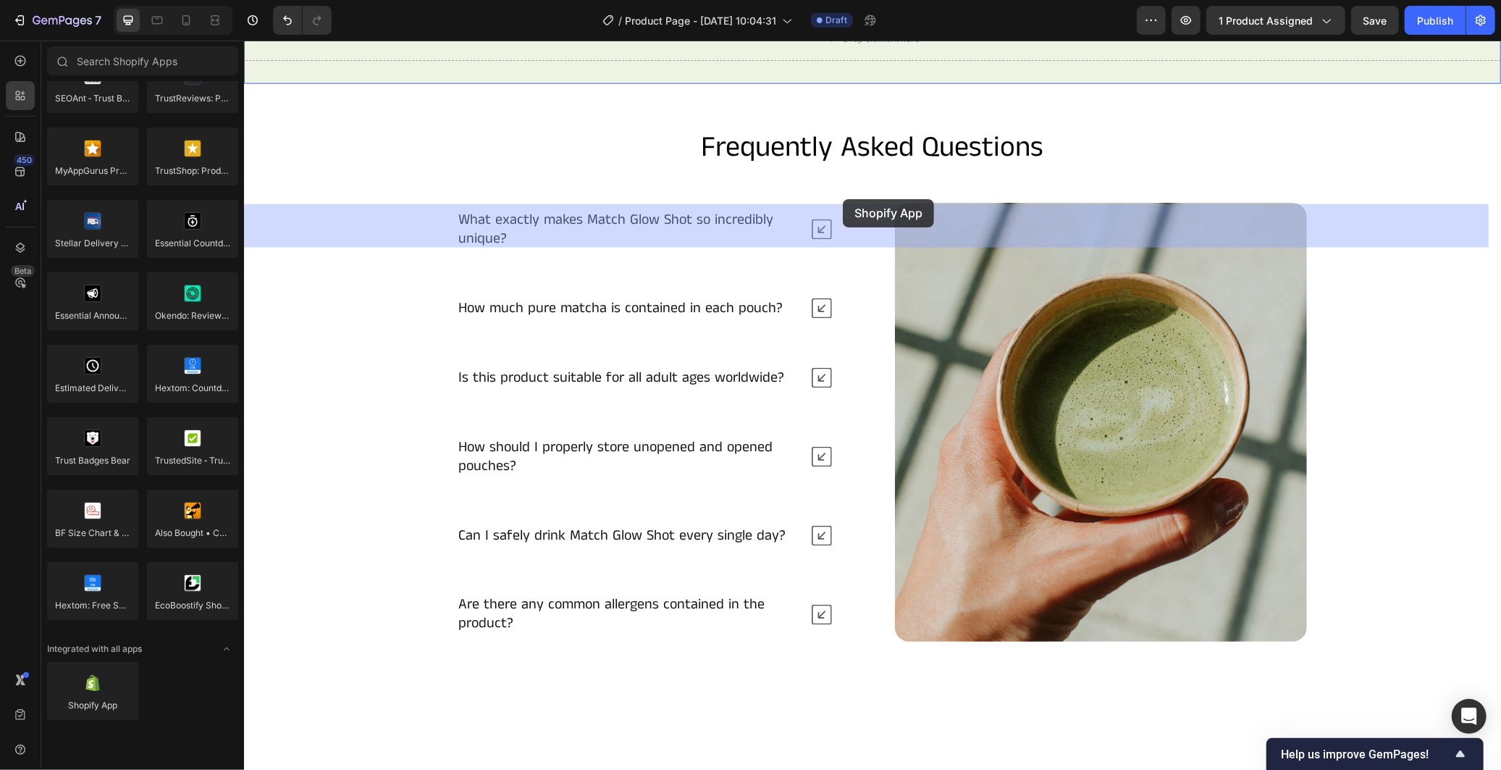
drag, startPoint x: 349, startPoint y: 739, endPoint x: 842, endPoint y: 198, distance: 731.9
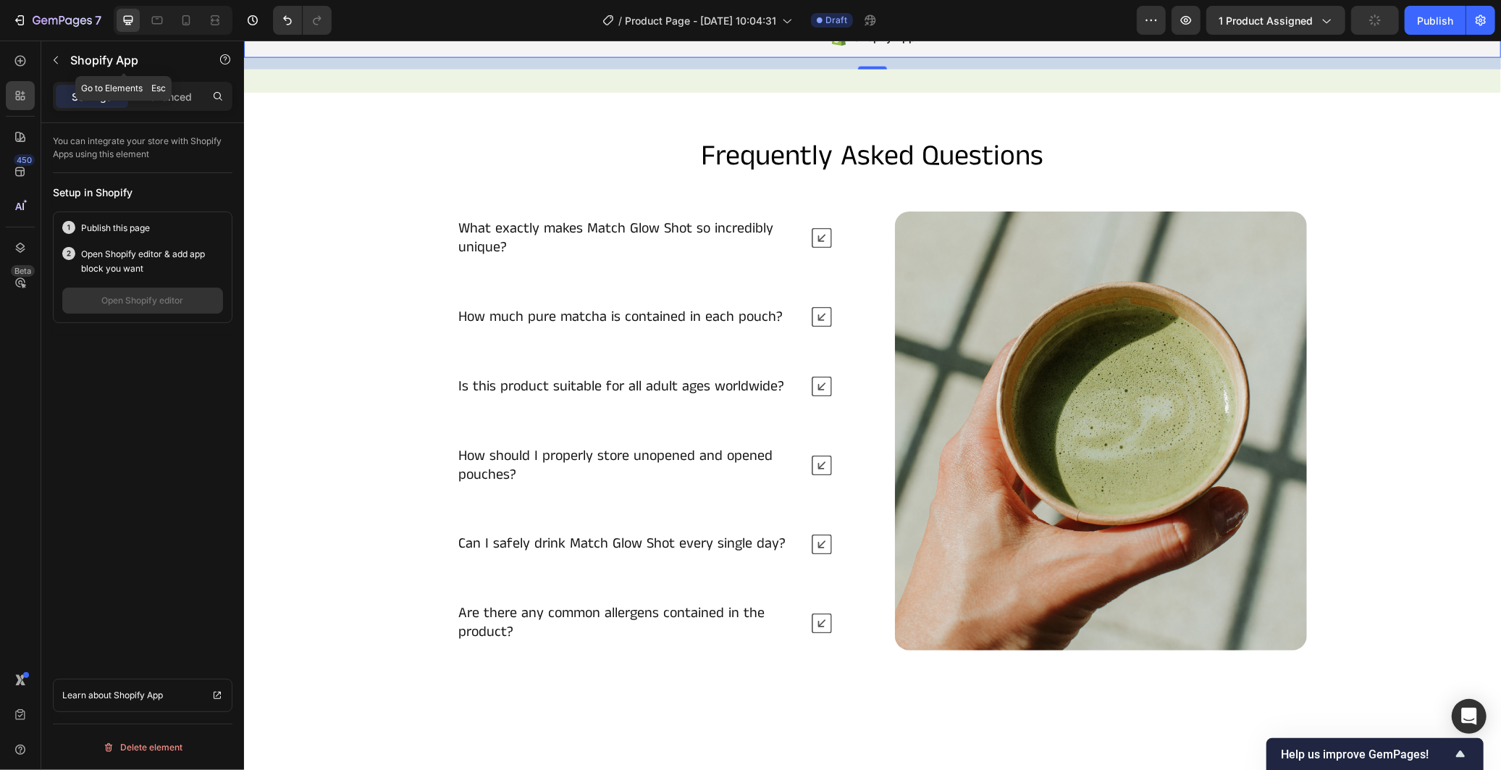
click at [51, 59] on icon "button" at bounding box center [56, 60] width 12 height 12
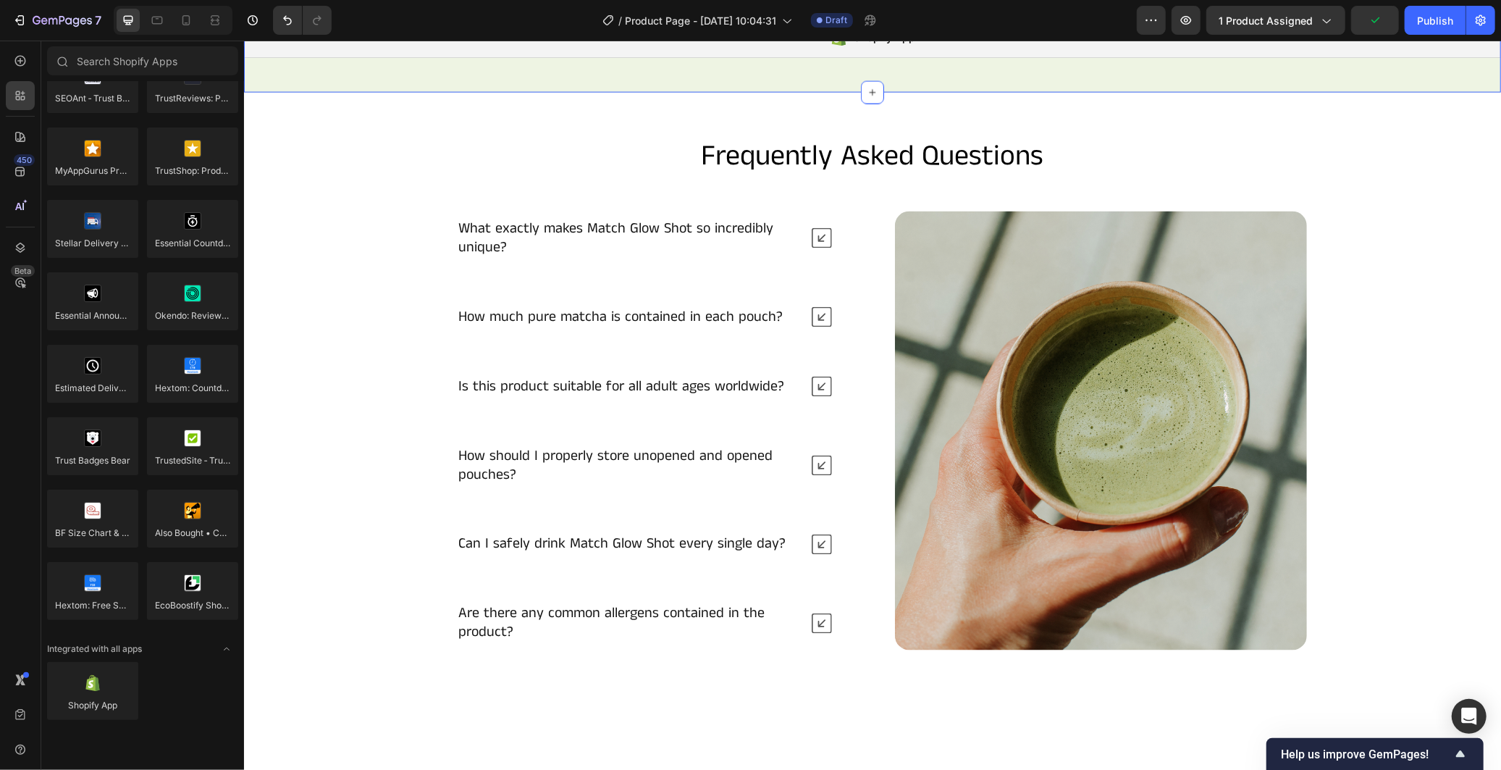
click at [285, 92] on div "Shopify App Shopify App Section 4" at bounding box center [871, 42] width 1257 height 98
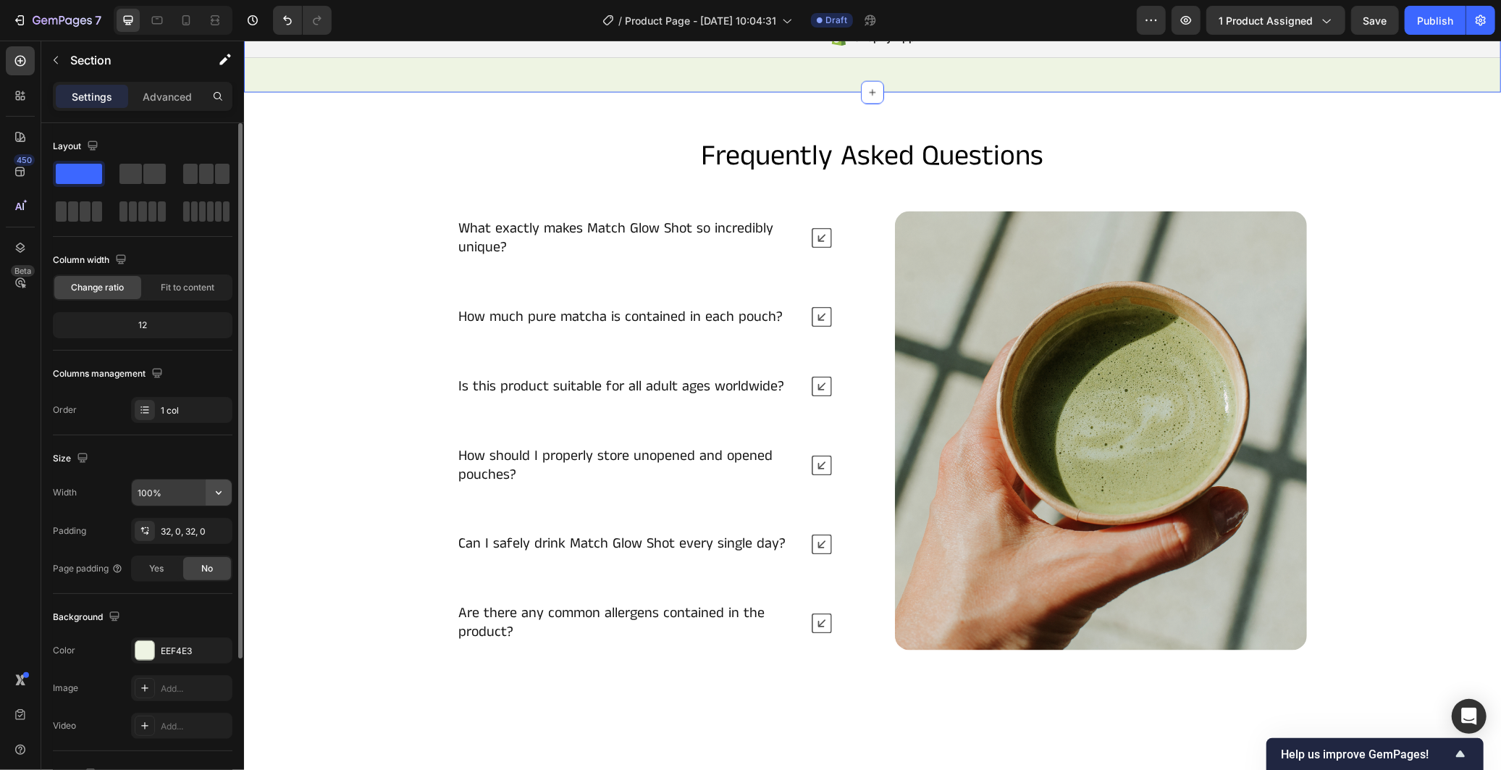
click at [224, 491] on icon "button" at bounding box center [218, 492] width 14 height 14
click at [187, 558] on p "Default 1200px" at bounding box center [178, 556] width 83 height 13
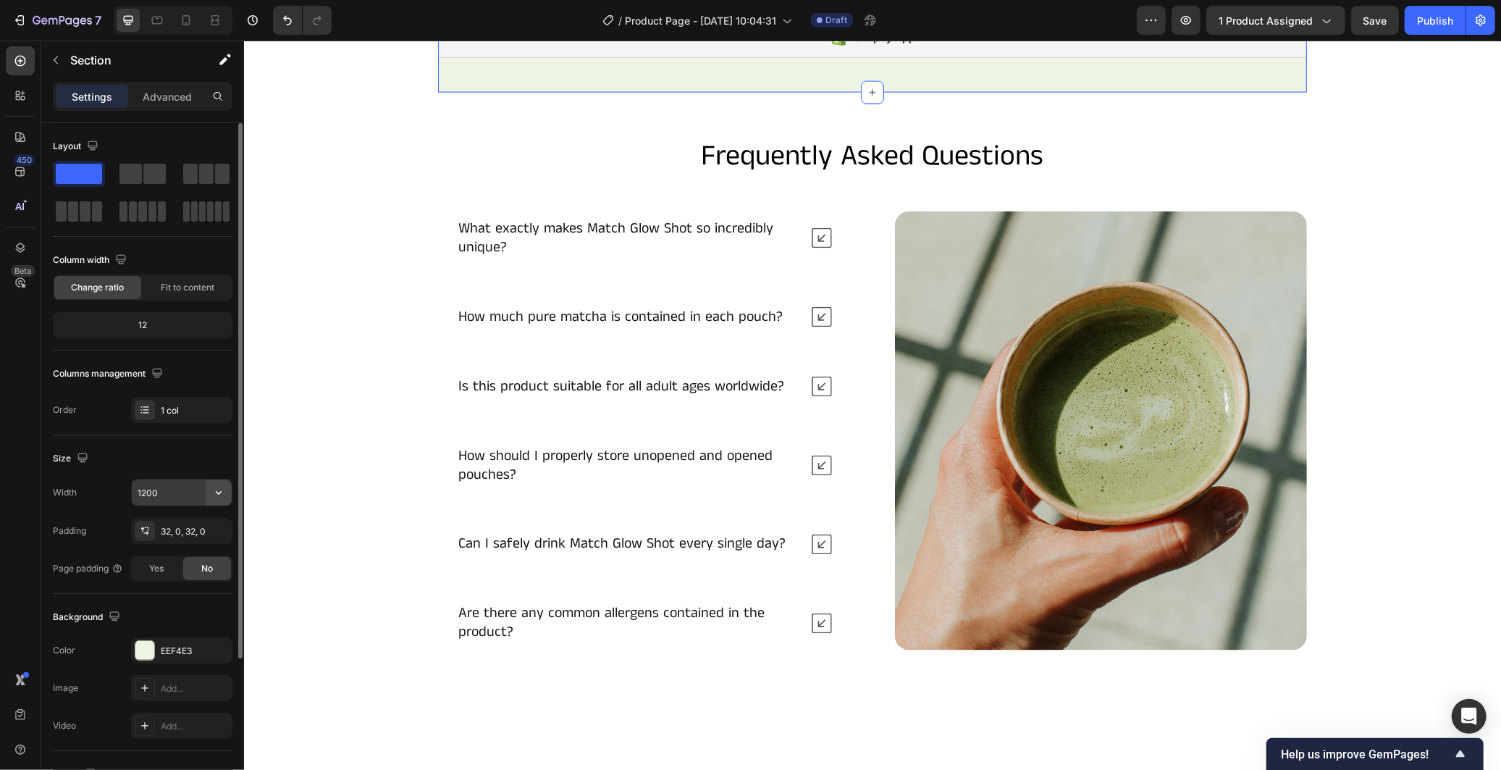
click at [220, 489] on icon "button" at bounding box center [218, 492] width 14 height 14
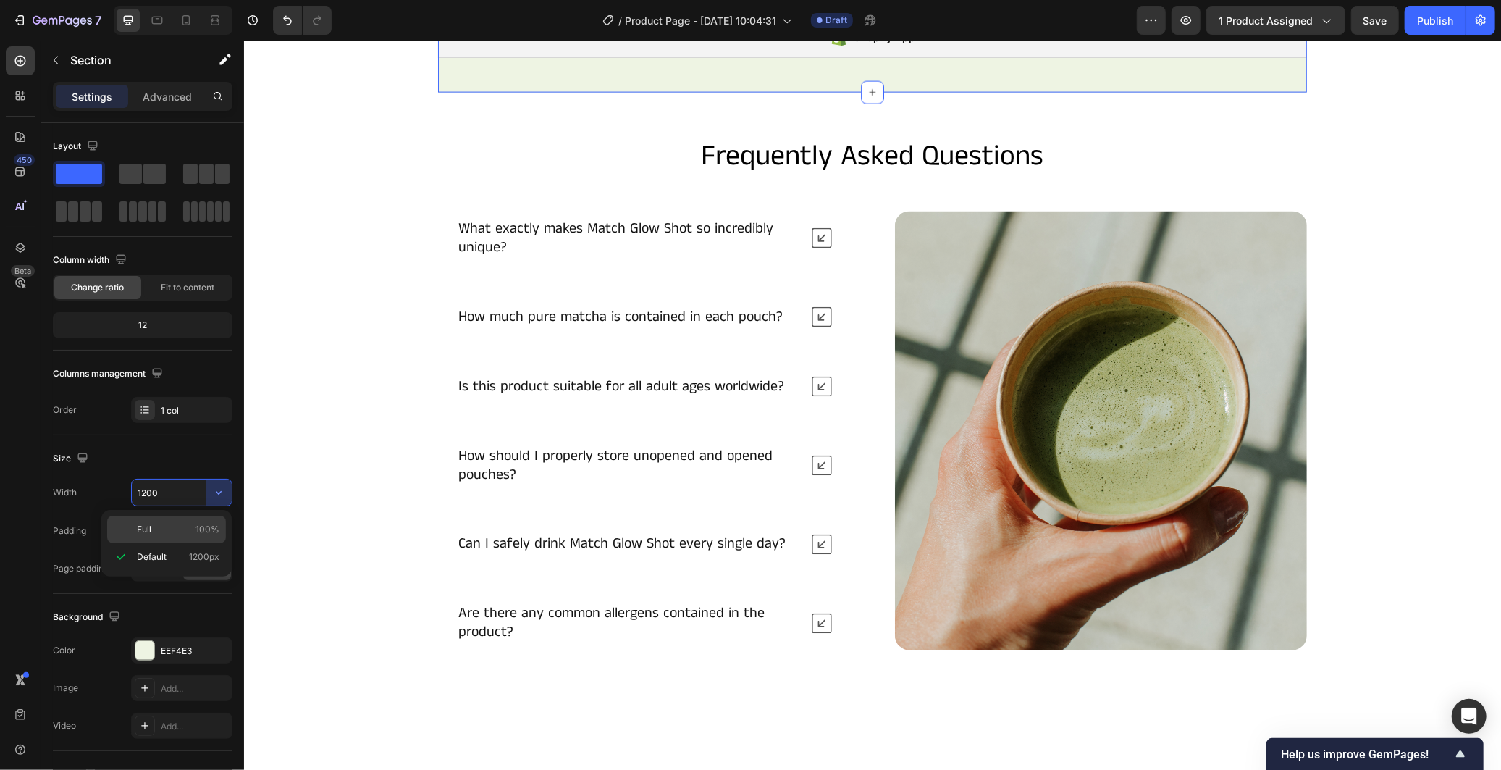
click at [185, 518] on div "Full 100%" at bounding box center [166, 530] width 119 height 28
type input "100%"
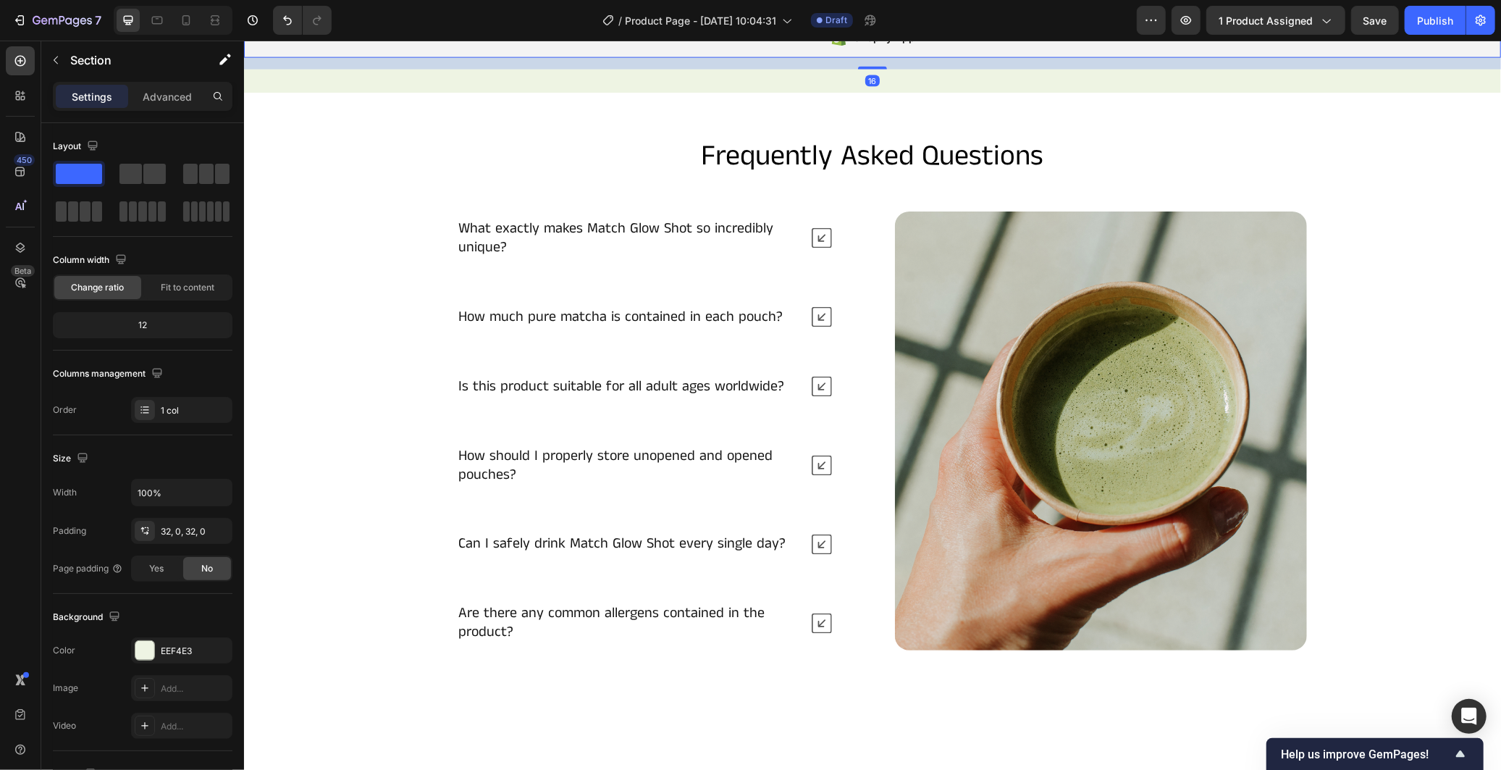
click at [429, 57] on div "Shopify App" at bounding box center [871, 37] width 1257 height 41
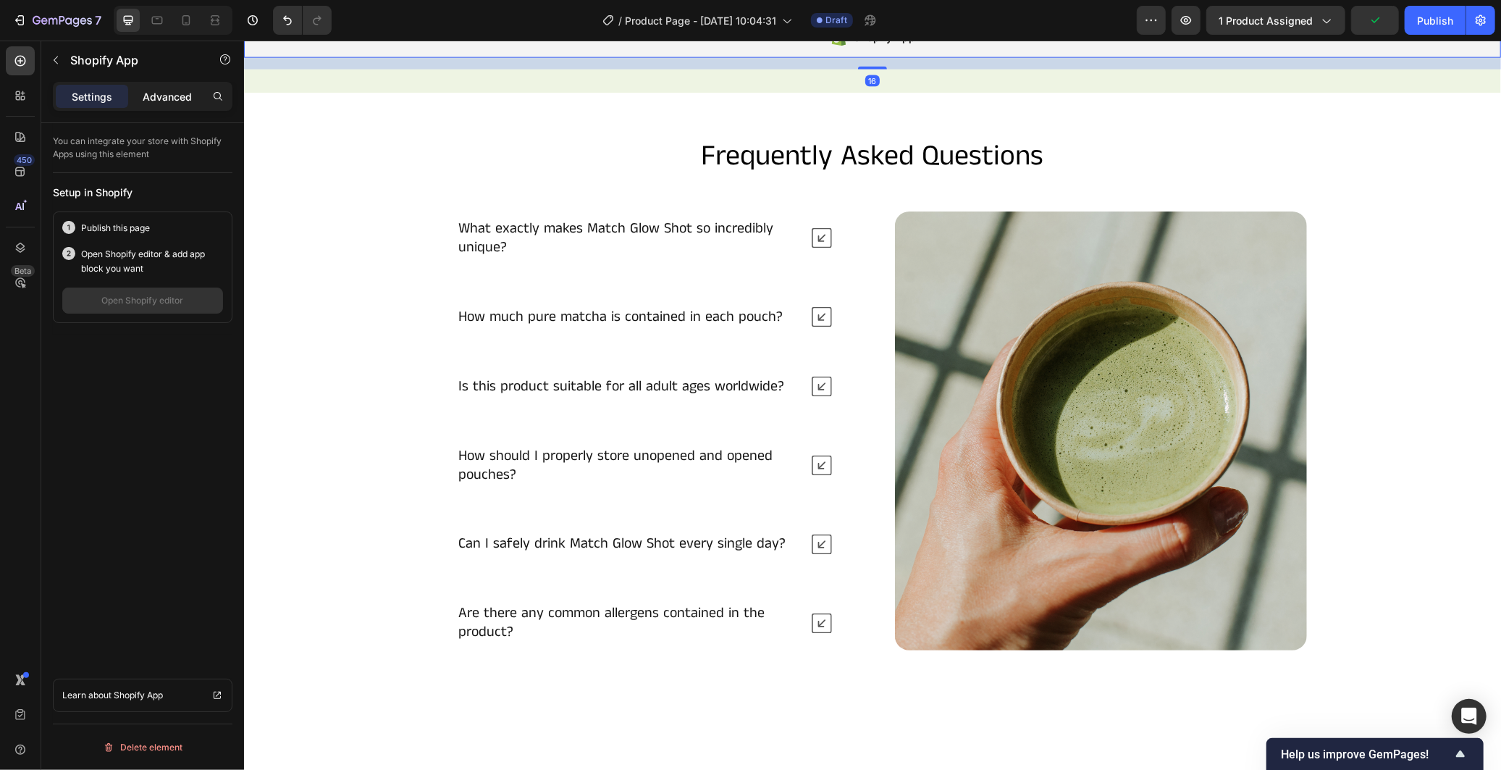
click at [158, 95] on p "Advanced" at bounding box center [167, 96] width 49 height 15
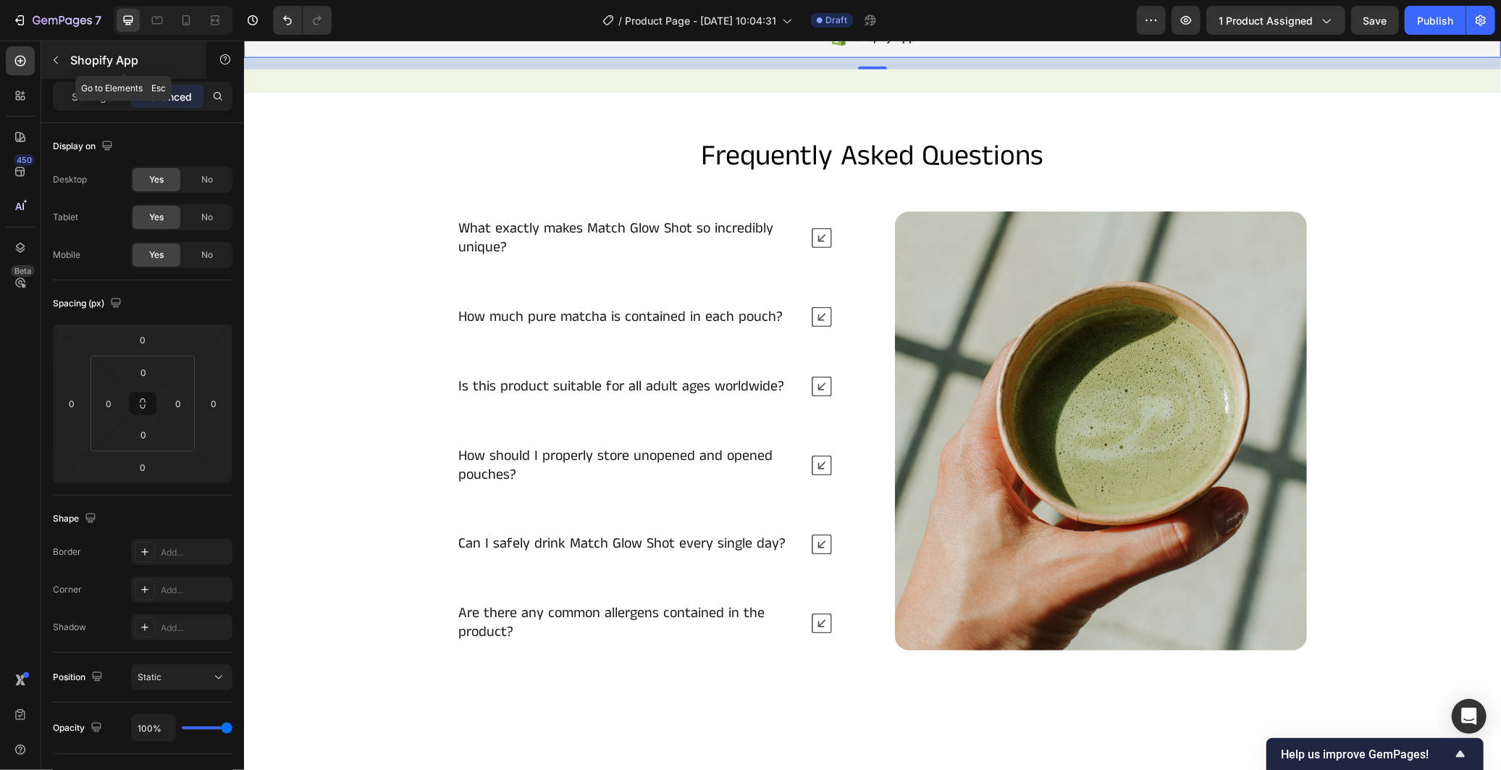
click at [56, 63] on icon "button" at bounding box center [56, 60] width 4 height 8
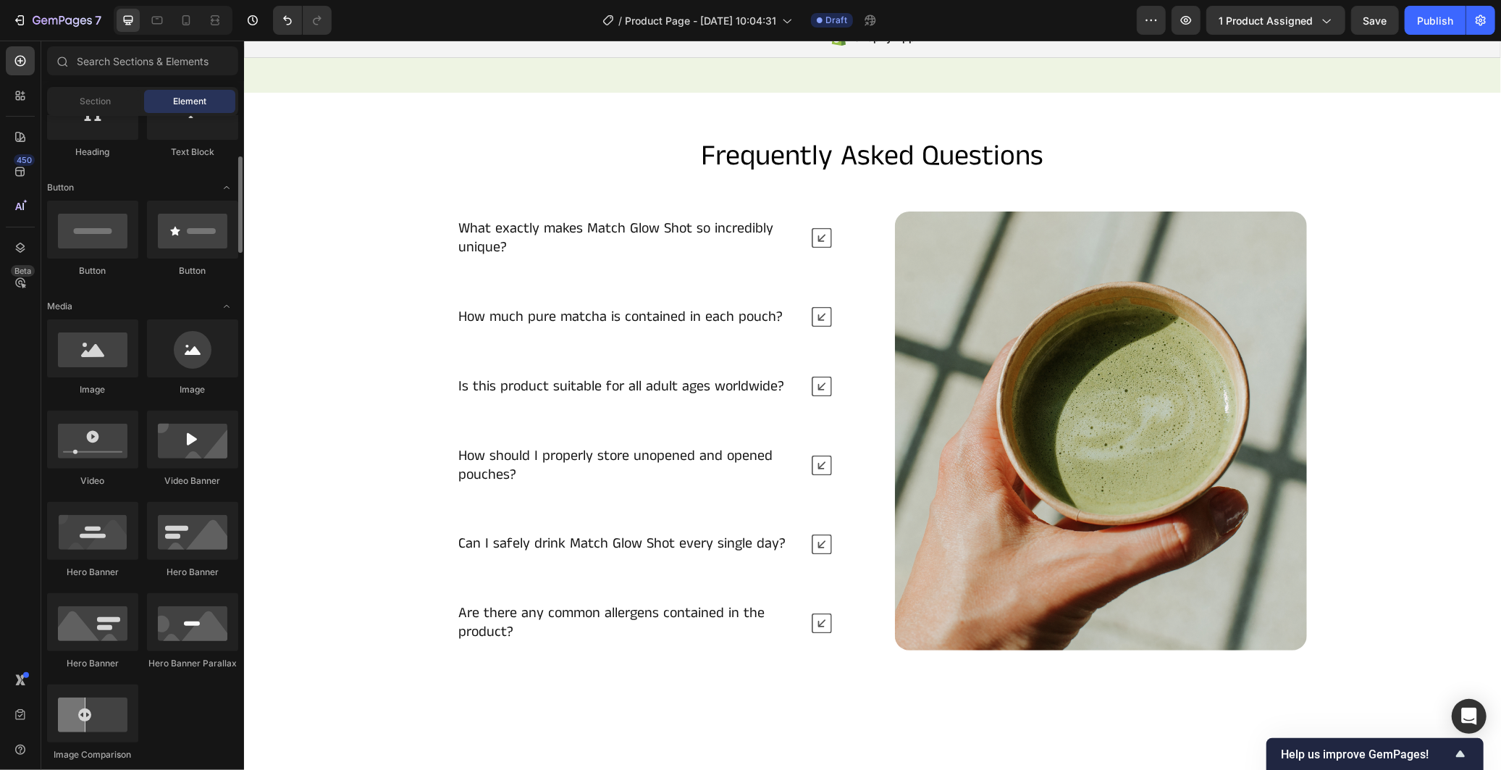
scroll to position [0, 0]
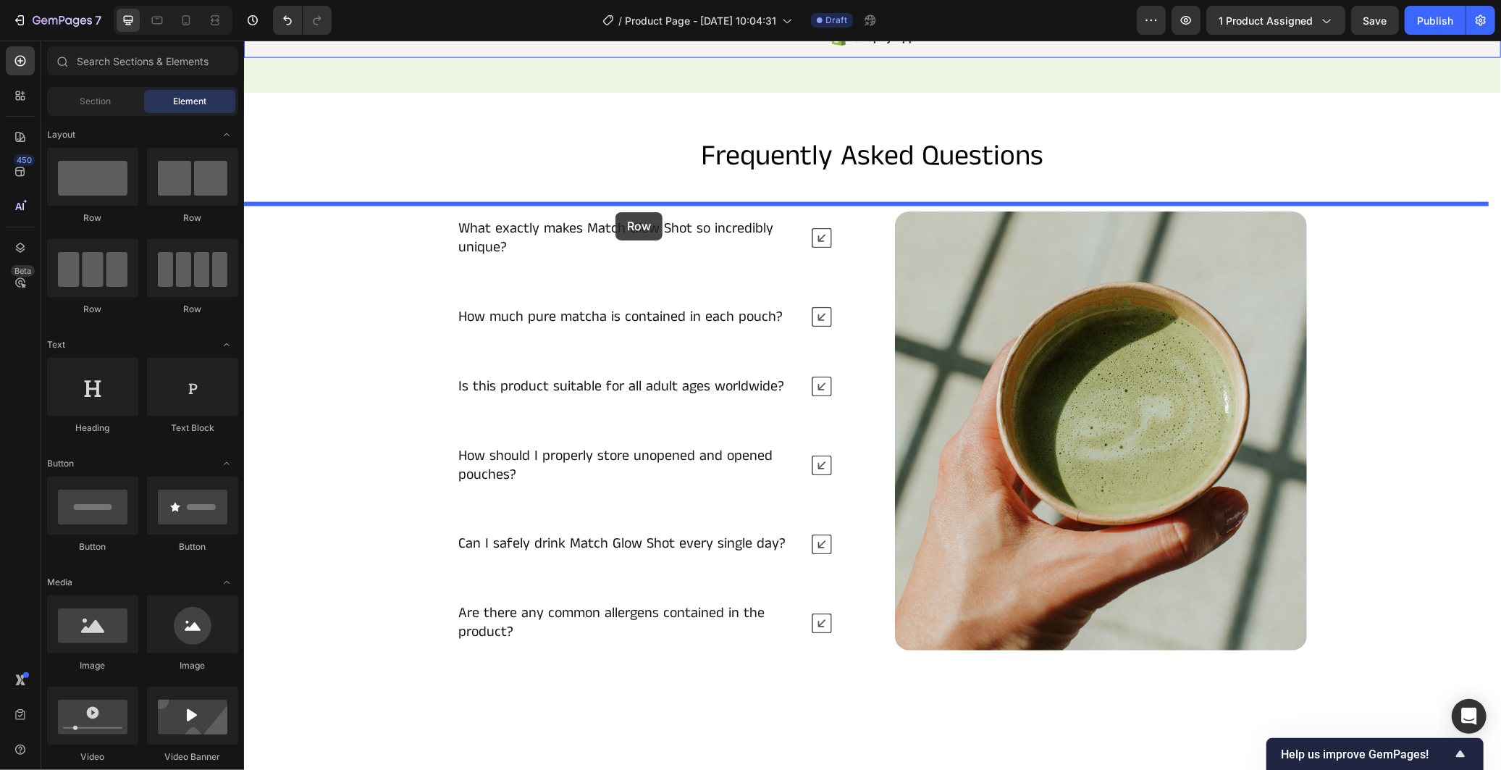
drag, startPoint x: 337, startPoint y: 208, endPoint x: 615, endPoint y: 211, distance: 277.3
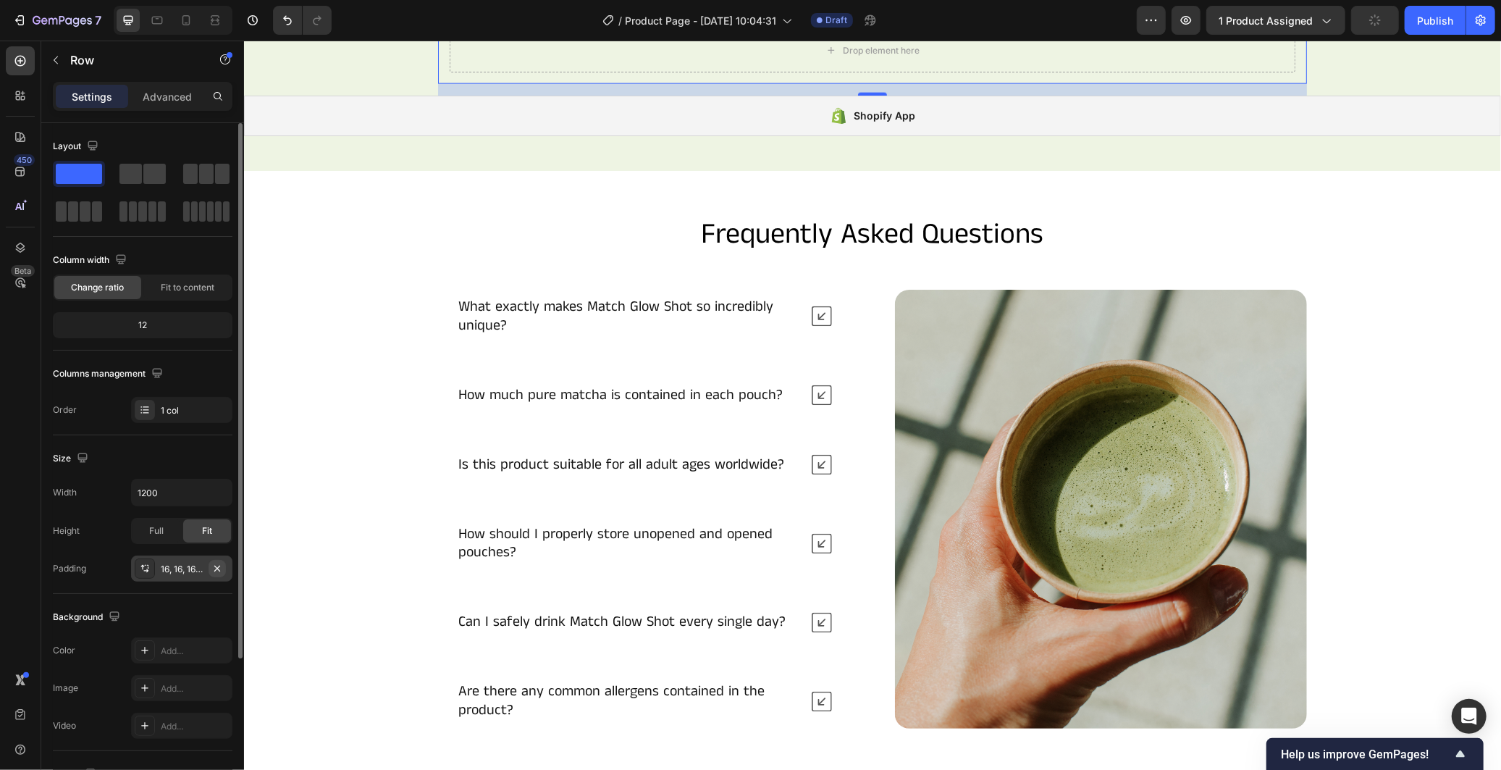
click at [218, 565] on icon "button" at bounding box center [217, 569] width 12 height 12
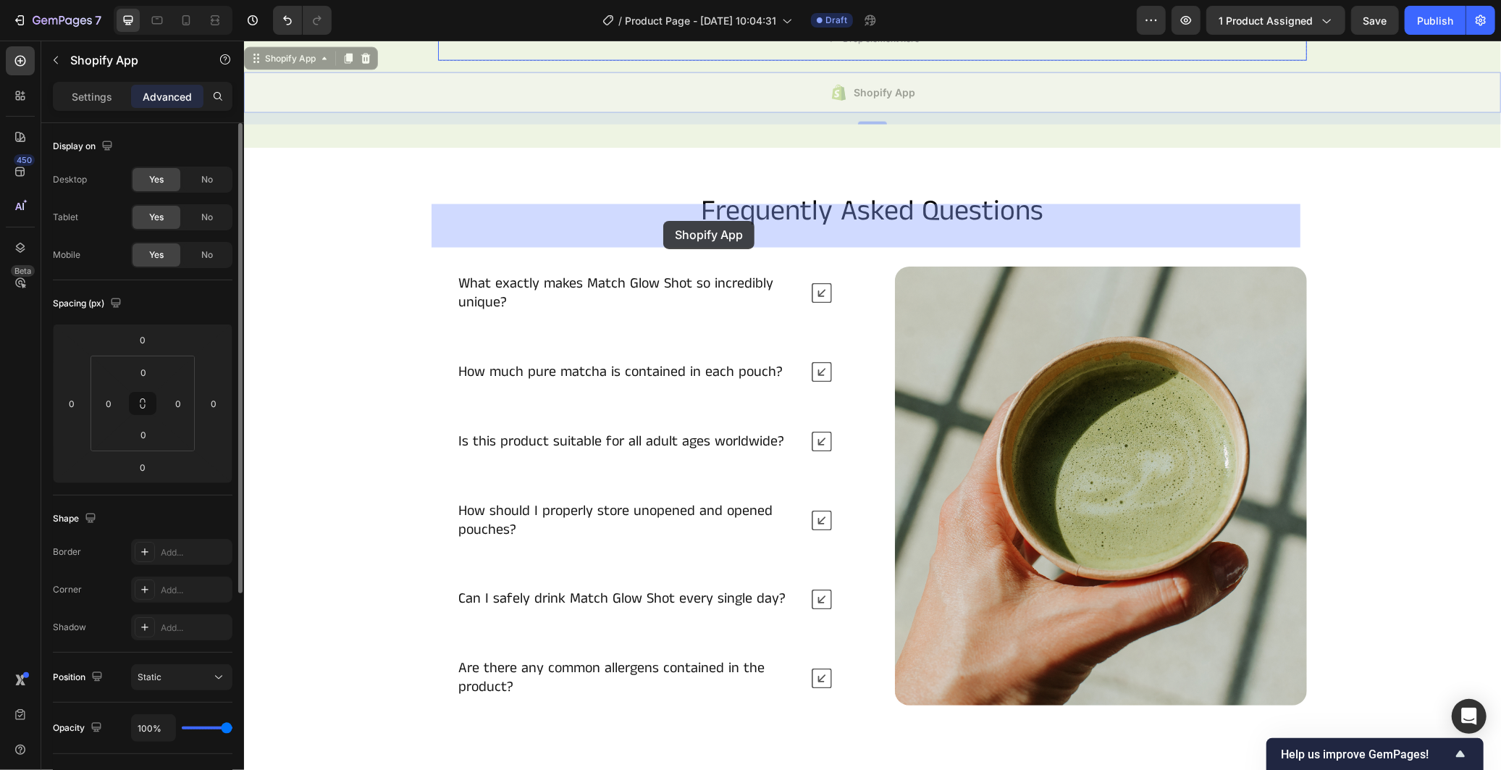
drag, startPoint x: 505, startPoint y: 284, endPoint x: 655, endPoint y: 245, distance: 155.4
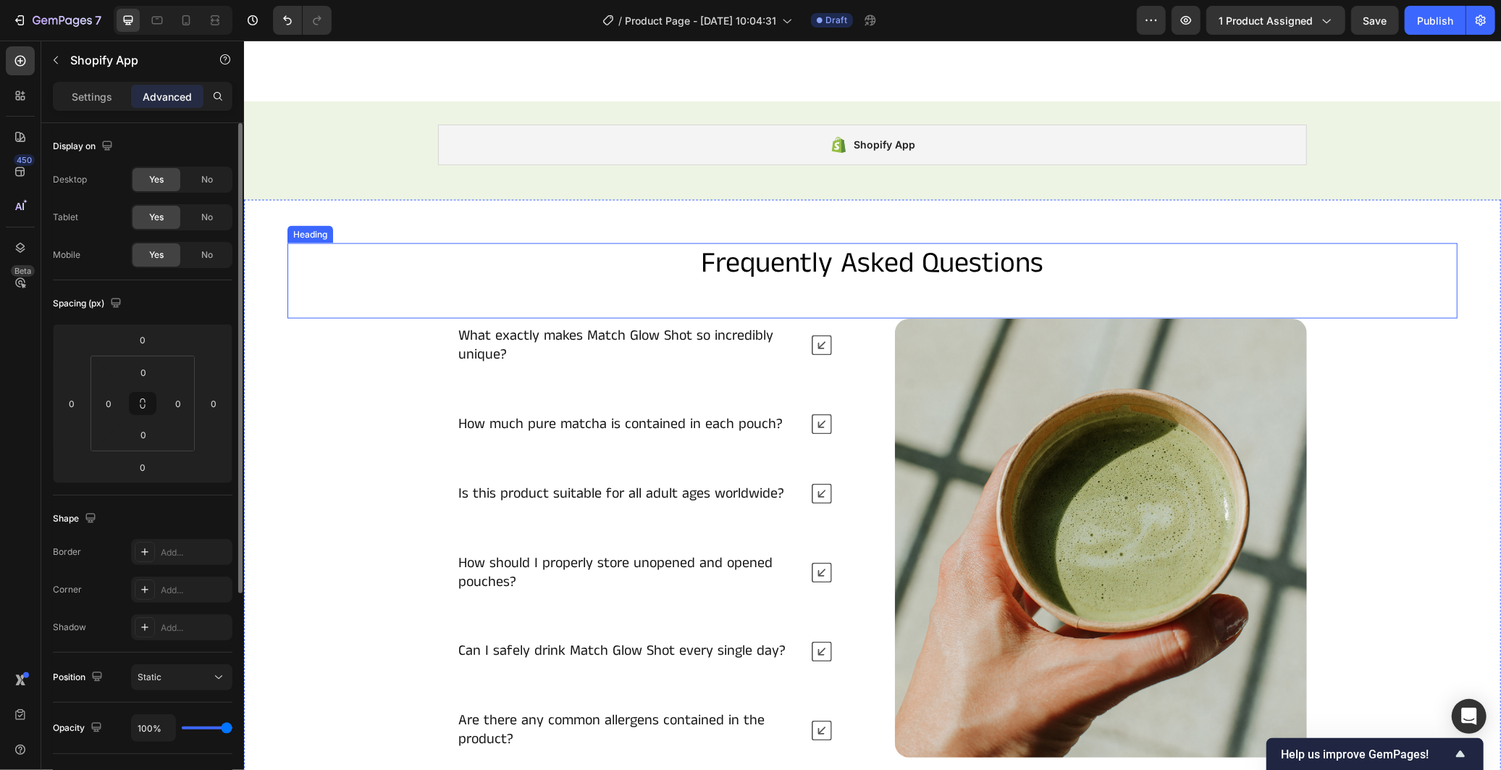
scroll to position [1827, 0]
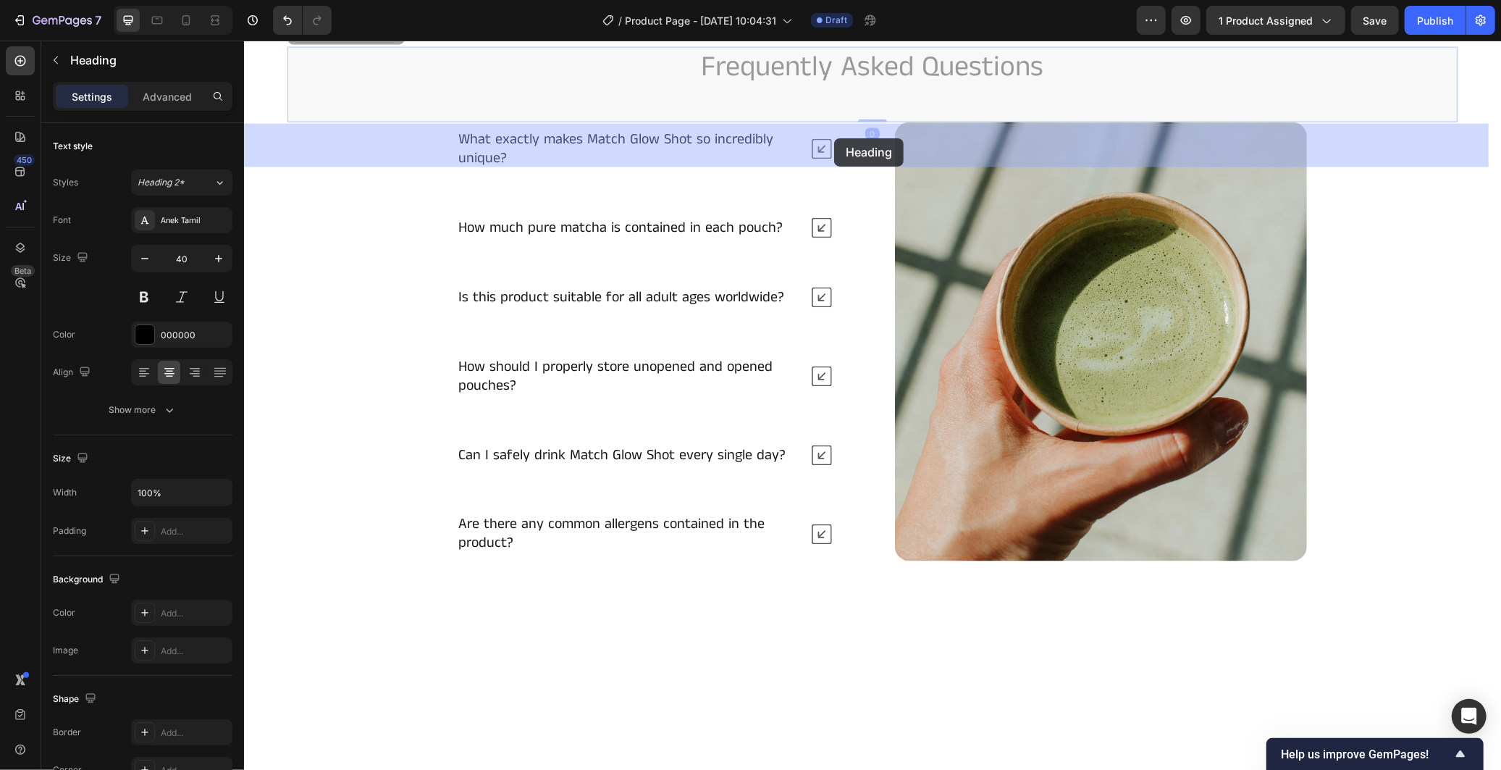
drag, startPoint x: 754, startPoint y: 234, endPoint x: 833, endPoint y: 138, distance: 125.0
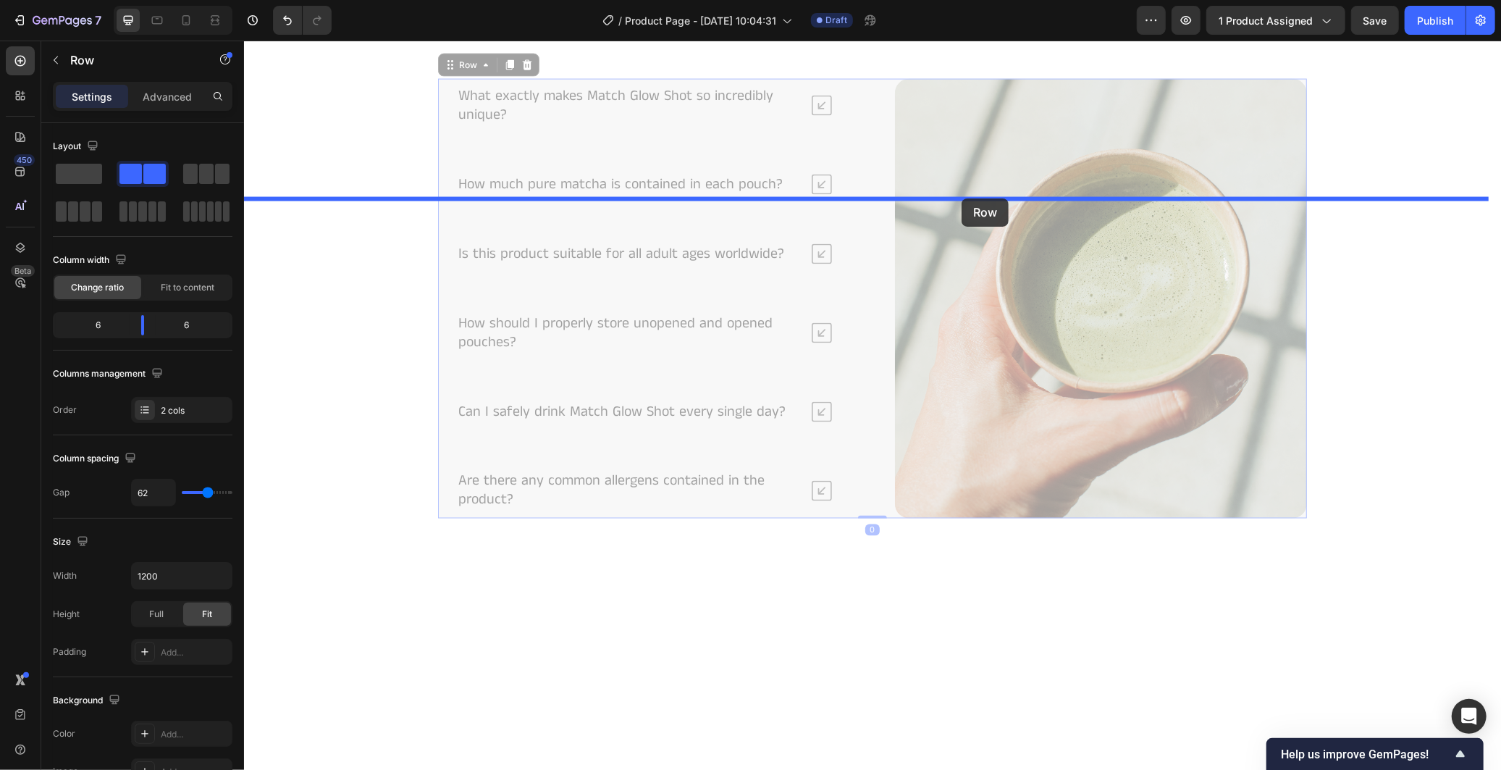
drag, startPoint x: 867, startPoint y: 291, endPoint x: 961, endPoint y: 198, distance: 132.6
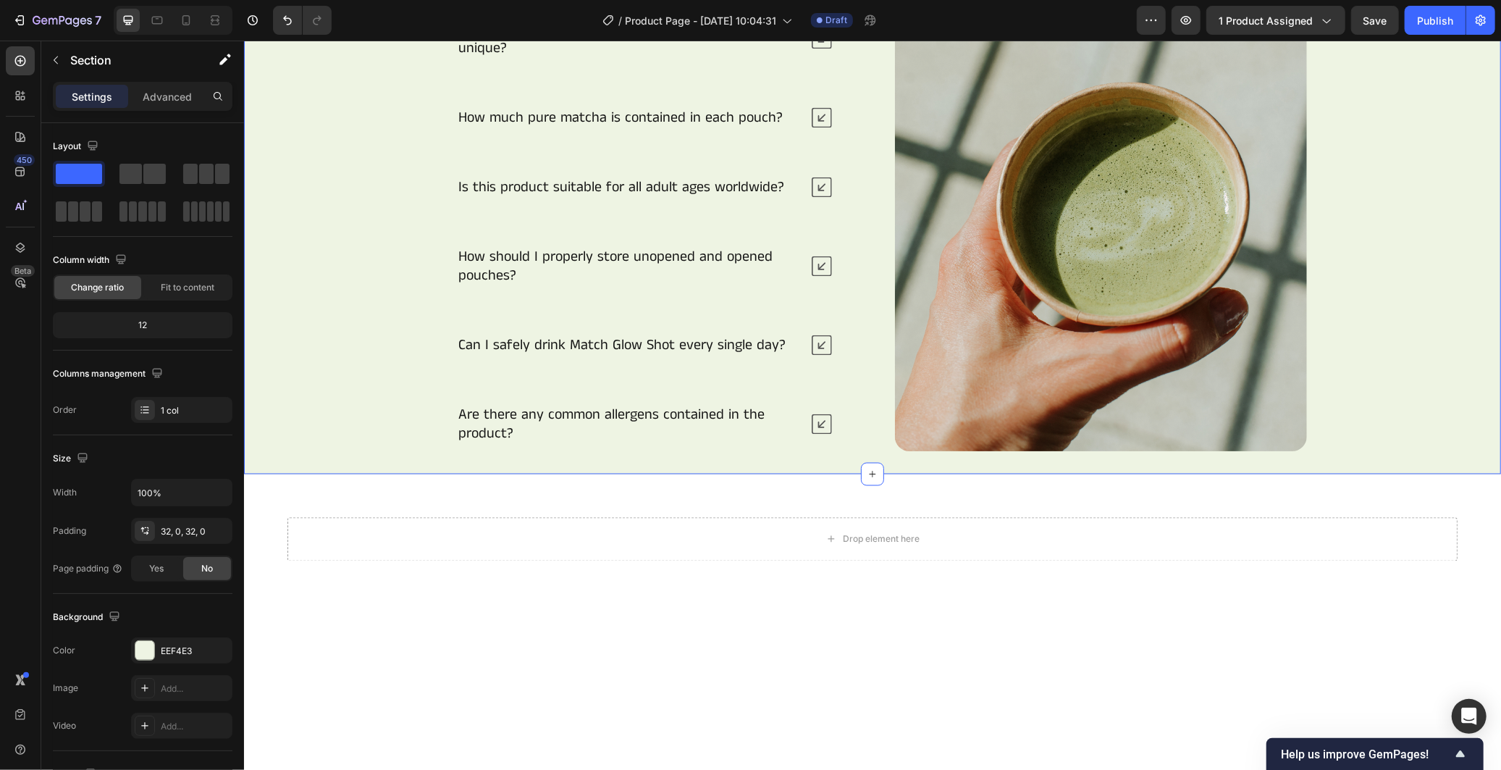
click at [1389, 450] on div "Frequently Asked Questions Heading What exactly makes Match Glow Shot so incred…" at bounding box center [871, 193] width 1257 height 514
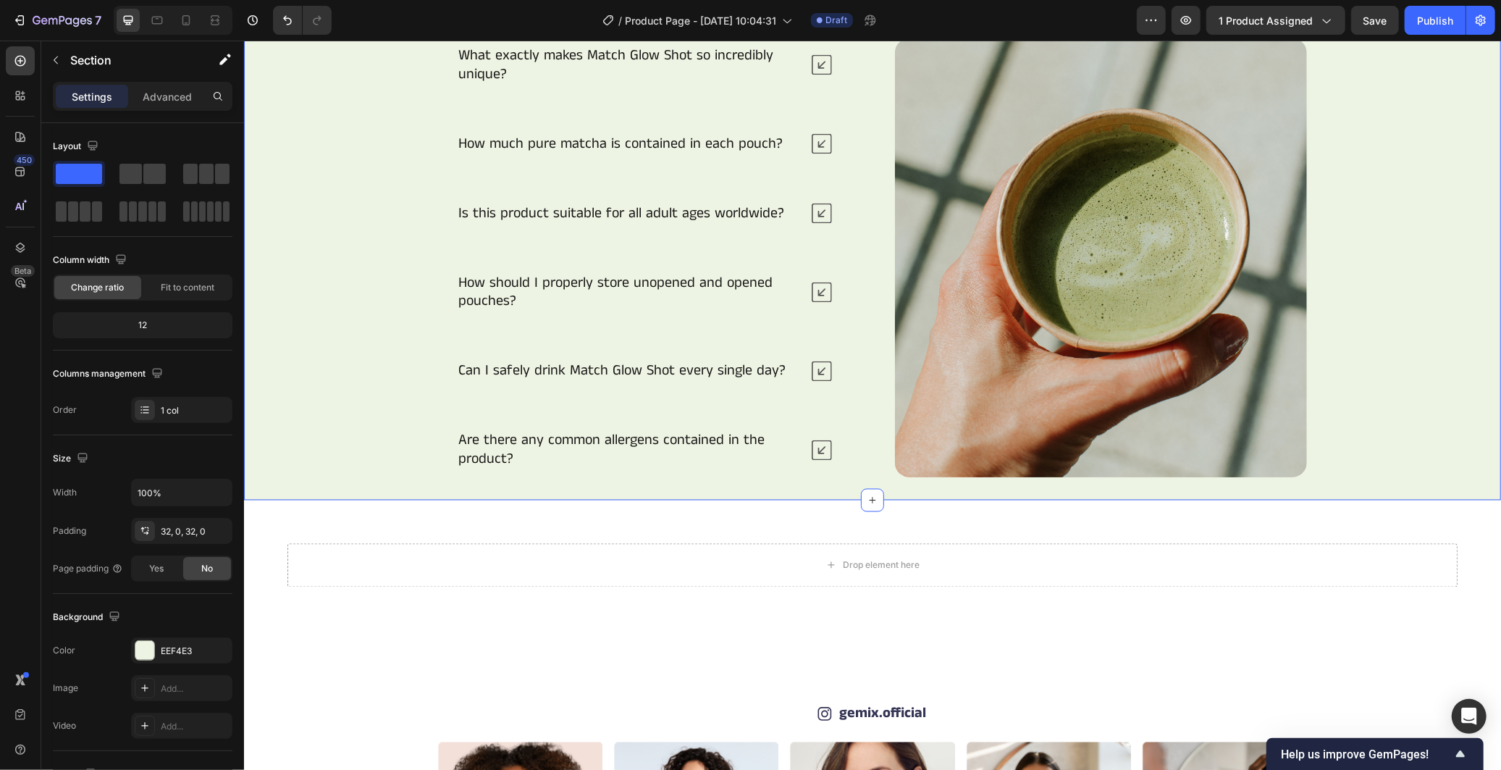
scroll to position [2149, 0]
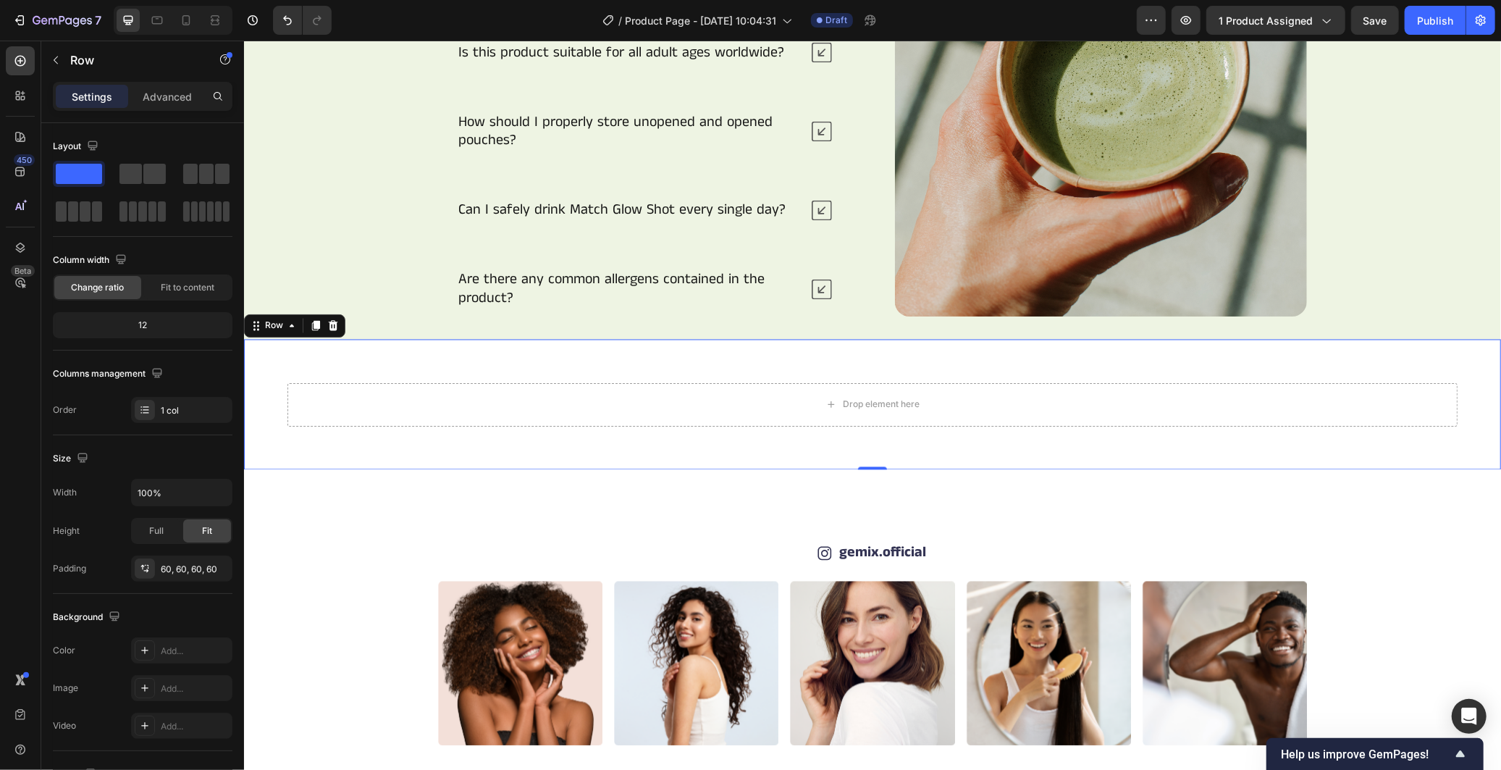
click at [1371, 354] on div "Drop element here Row 0" at bounding box center [871, 404] width 1257 height 130
click at [329, 329] on icon at bounding box center [332, 325] width 9 height 10
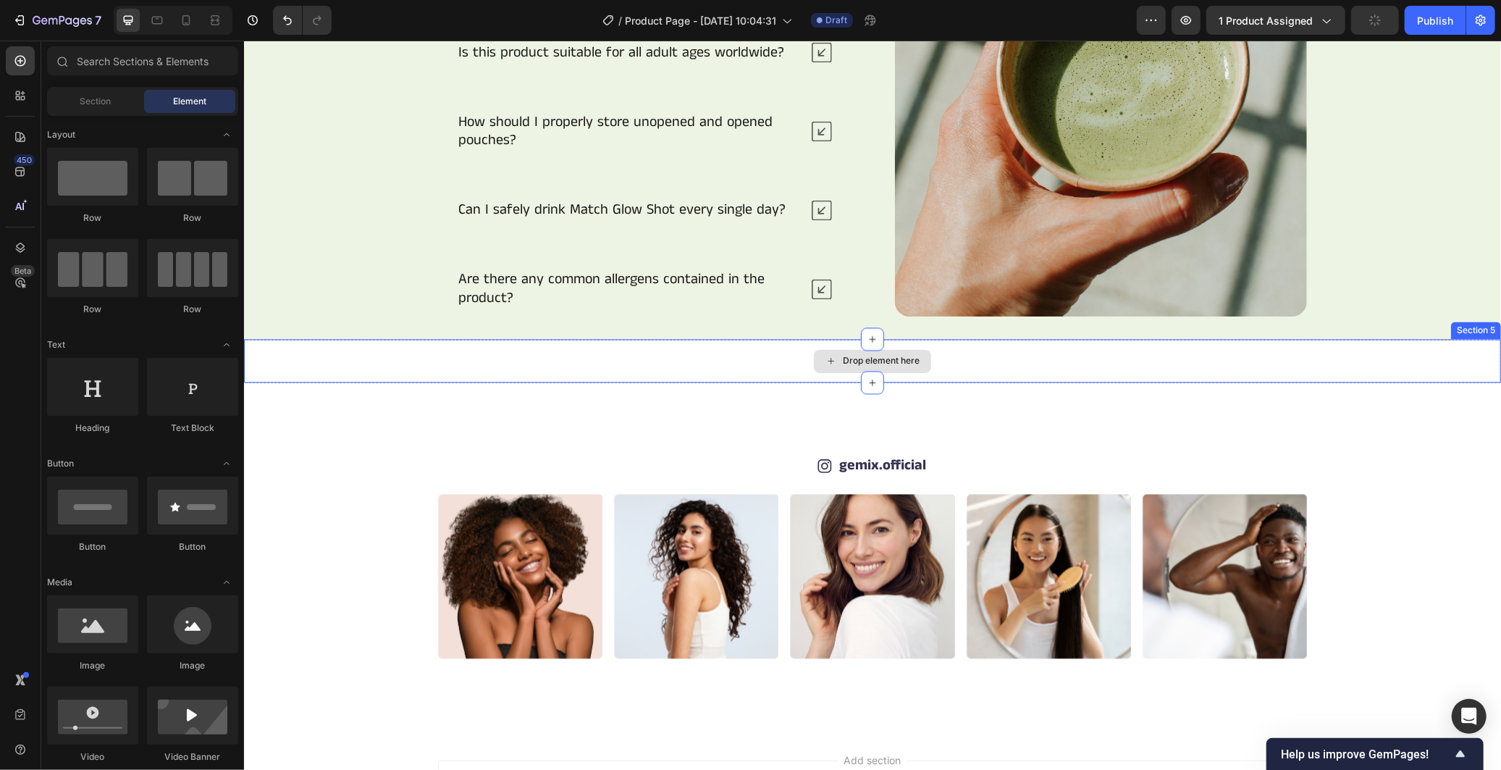
click at [1251, 363] on div "Drop element here" at bounding box center [871, 360] width 1257 height 43
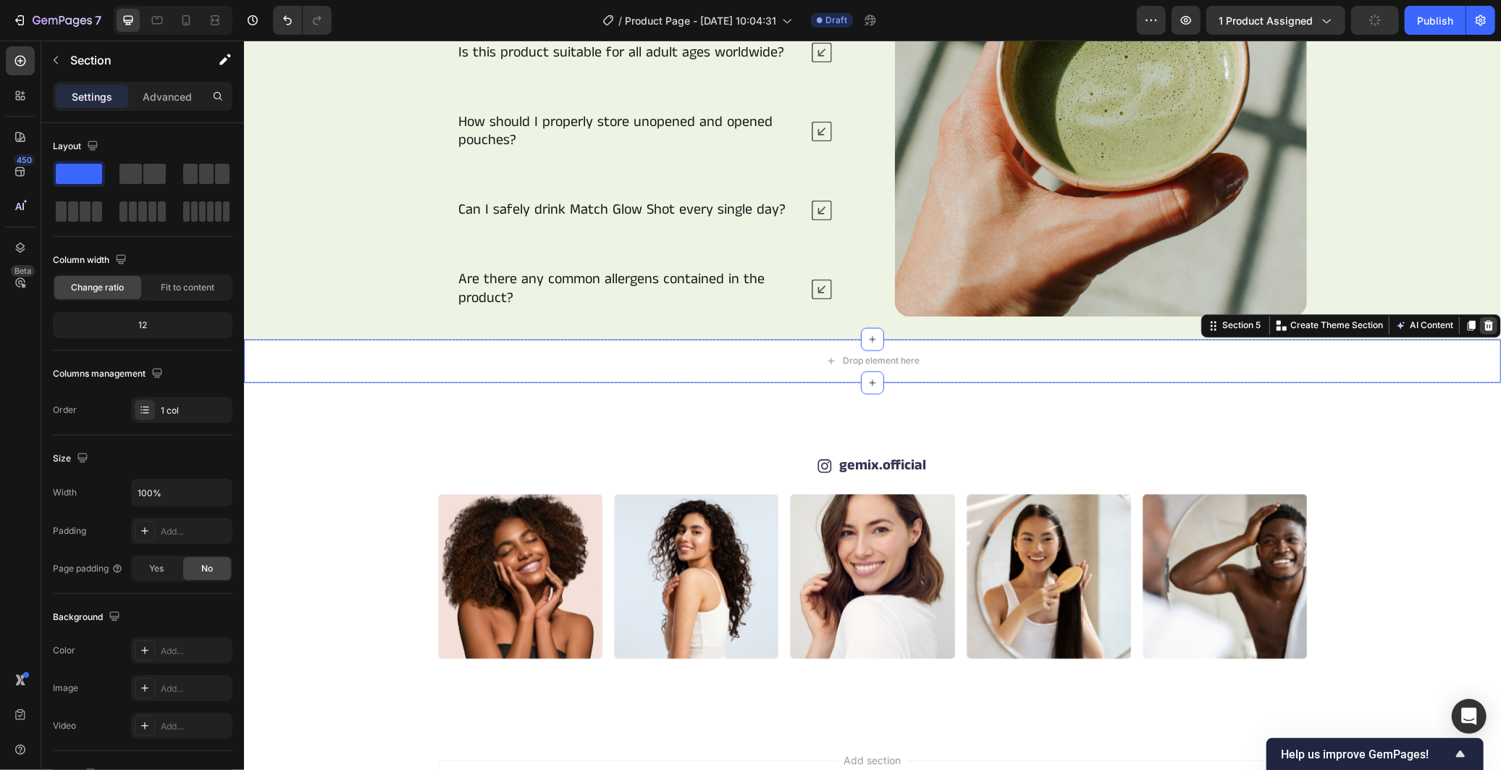
click at [1482, 321] on icon at bounding box center [1488, 325] width 12 height 12
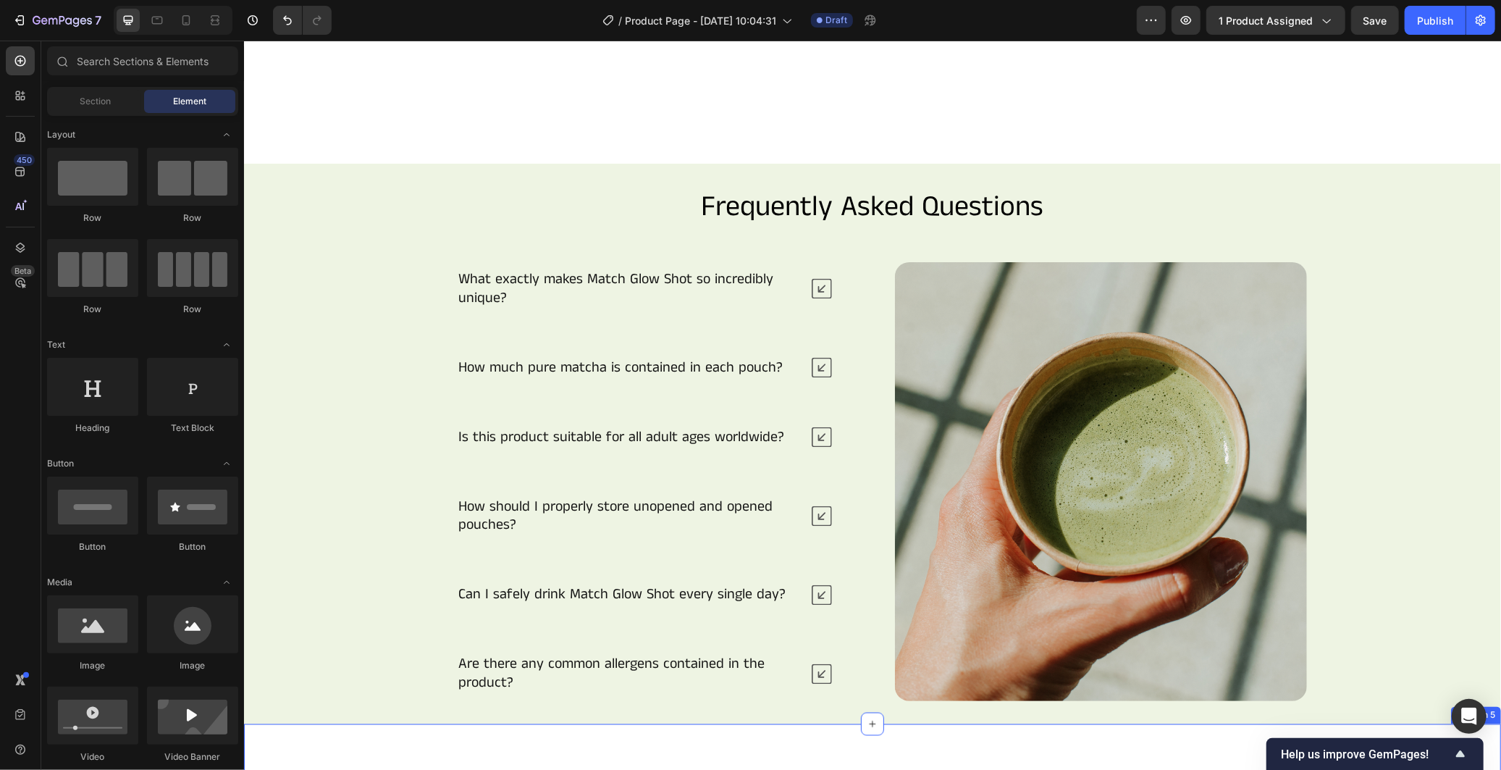
scroll to position [1747, 0]
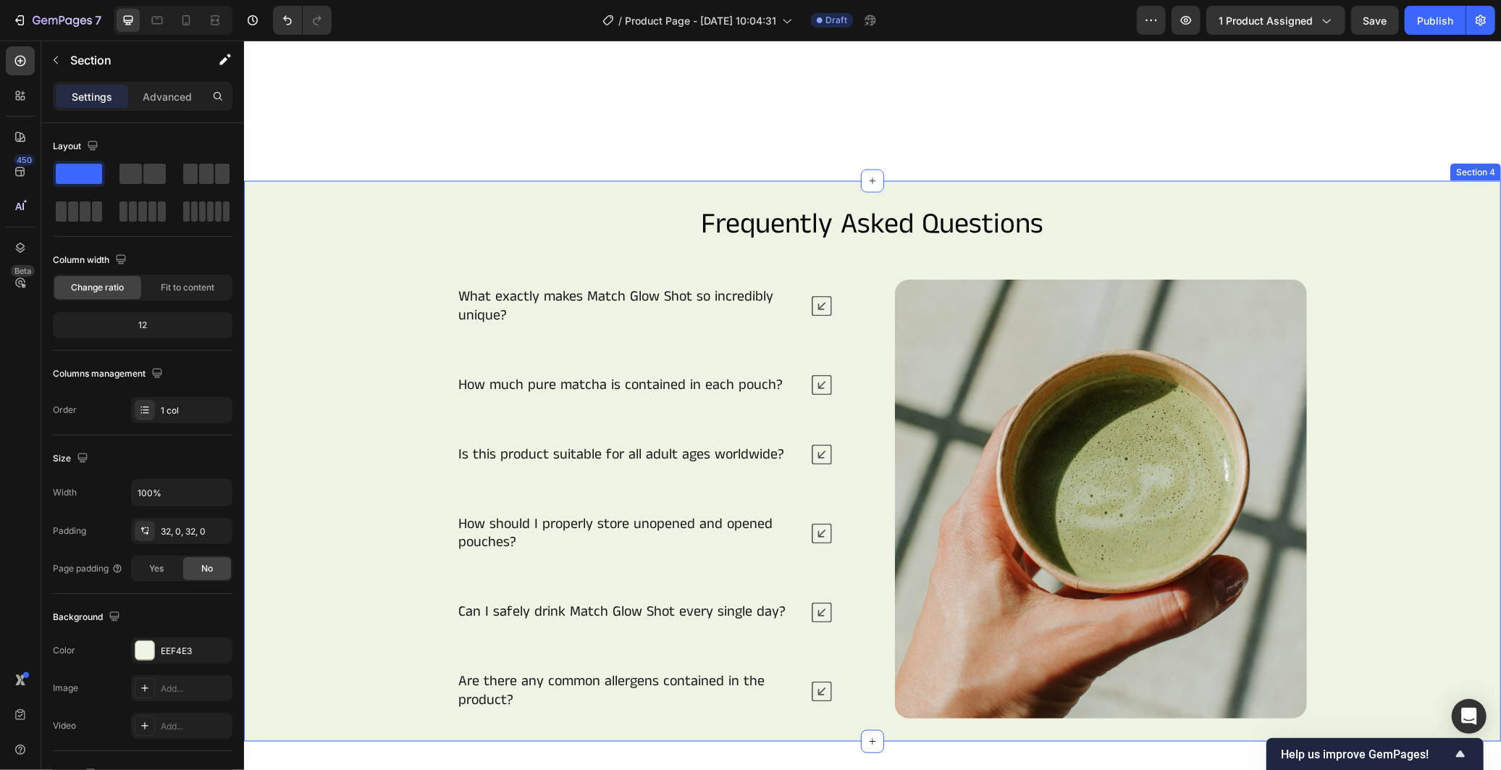
click at [1413, 395] on div "Frequently Asked Questions Heading What exactly makes Match Glow Shot so incred…" at bounding box center [871, 460] width 1257 height 514
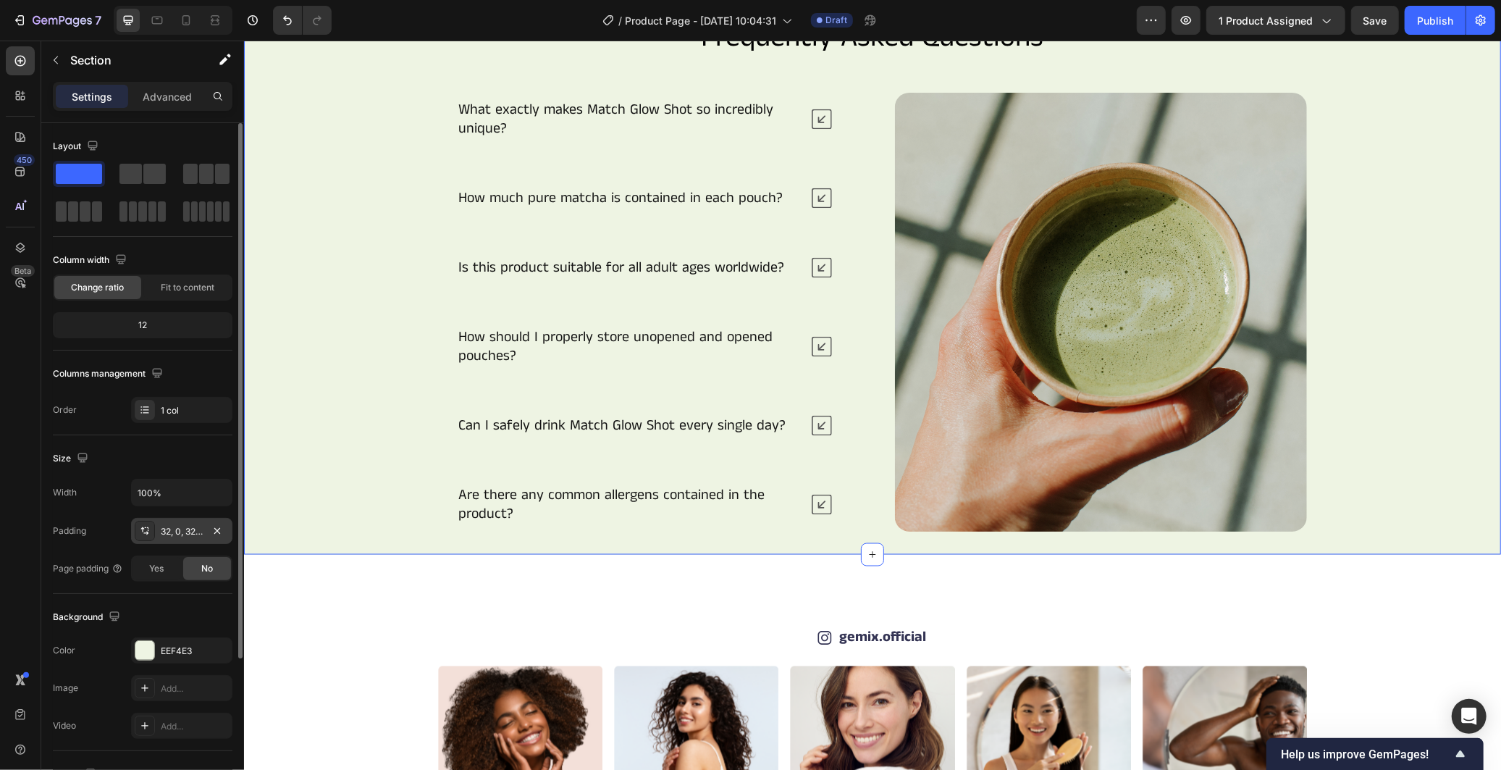
click at [148, 530] on icon at bounding box center [145, 531] width 12 height 12
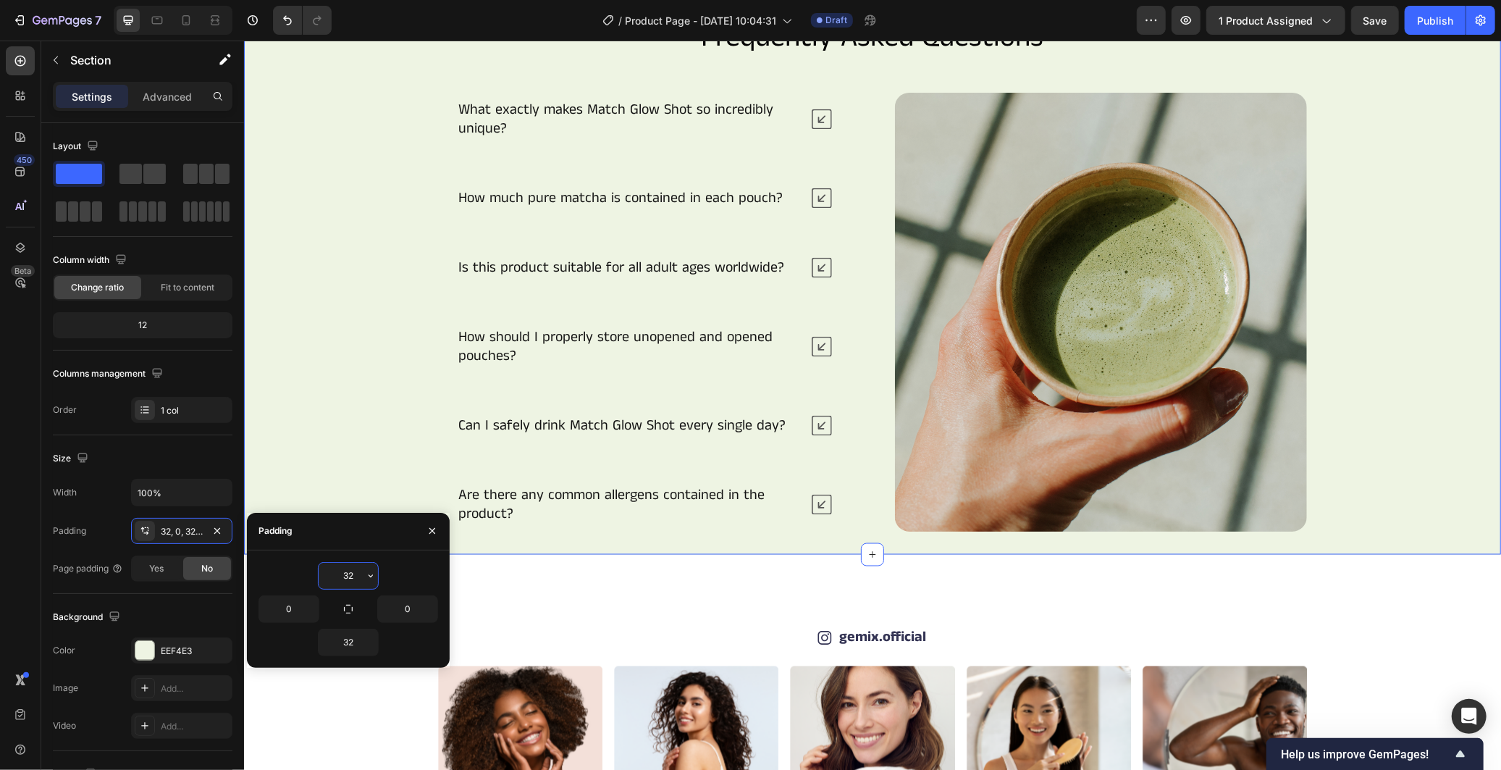
click at [350, 574] on input "32" at bounding box center [348, 576] width 59 height 26
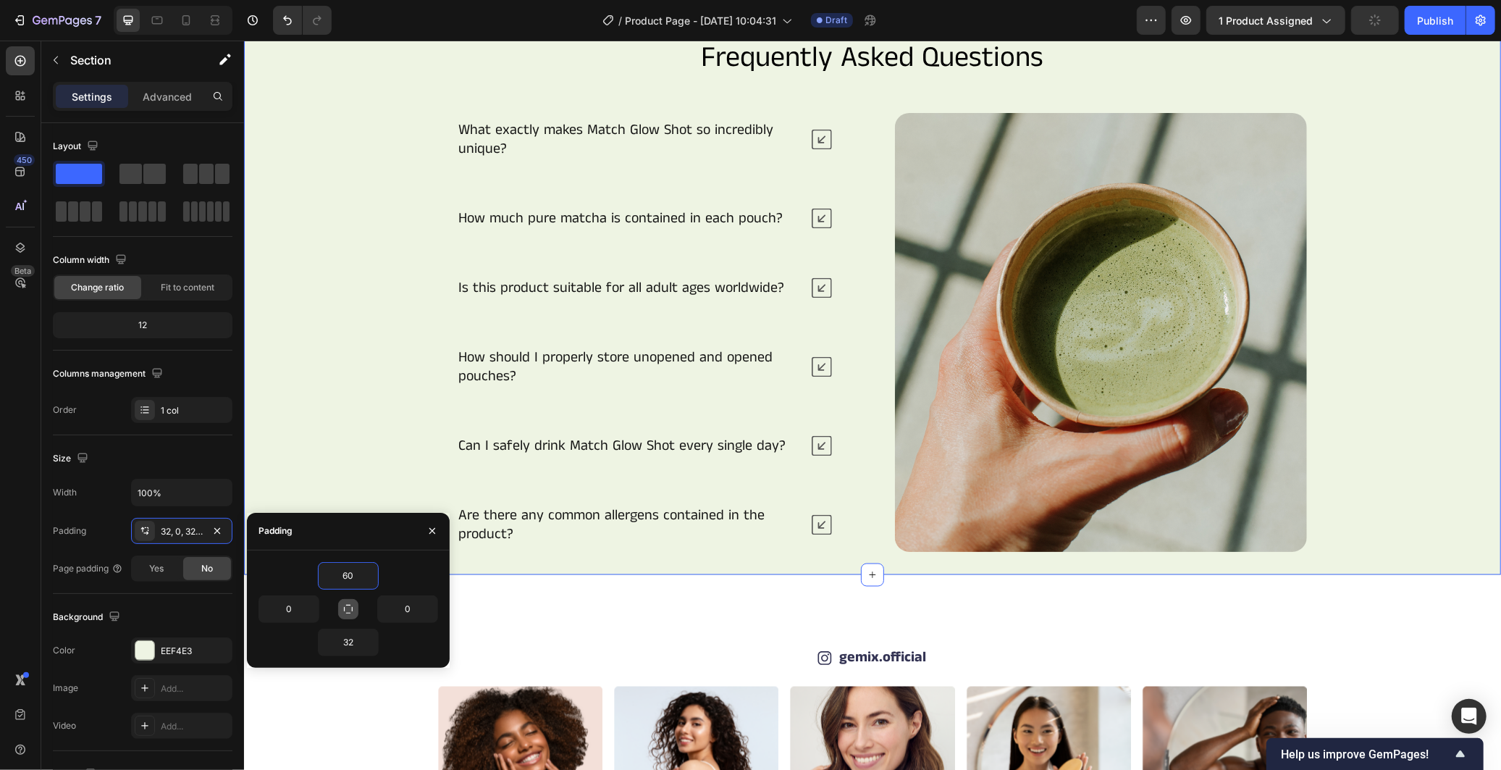
type input "60"
click at [345, 611] on icon "button" at bounding box center [348, 609] width 12 height 12
type input "60"
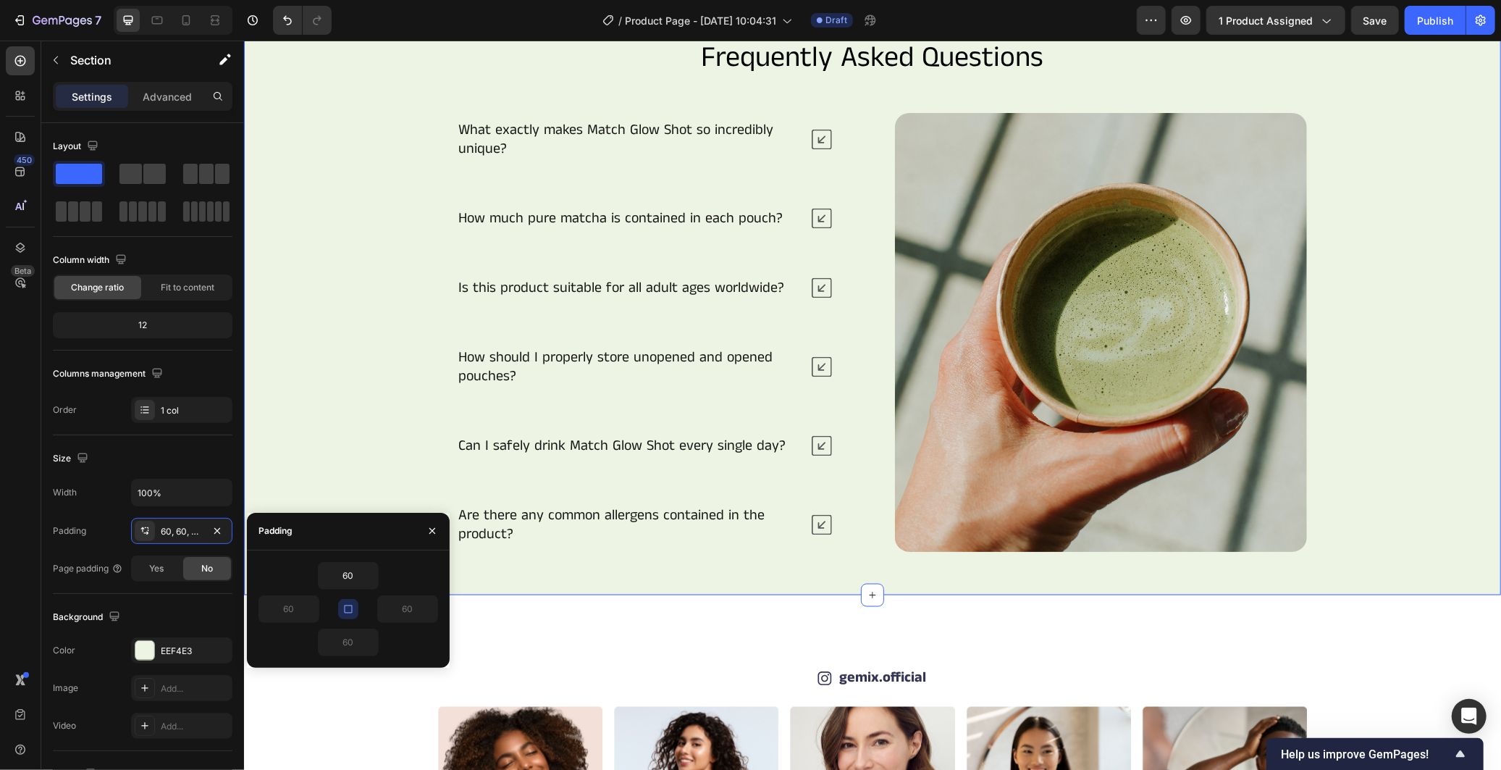
click at [379, 410] on div "Frequently Asked Questions Heading What exactly makes Match Glow Shot so incred…" at bounding box center [872, 294] width 1170 height 514
click at [1334, 439] on div "Frequently Asked Questions Heading What exactly makes Match Glow Shot so incred…" at bounding box center [872, 294] width 1170 height 514
click at [432, 529] on icon "button" at bounding box center [432, 531] width 12 height 12
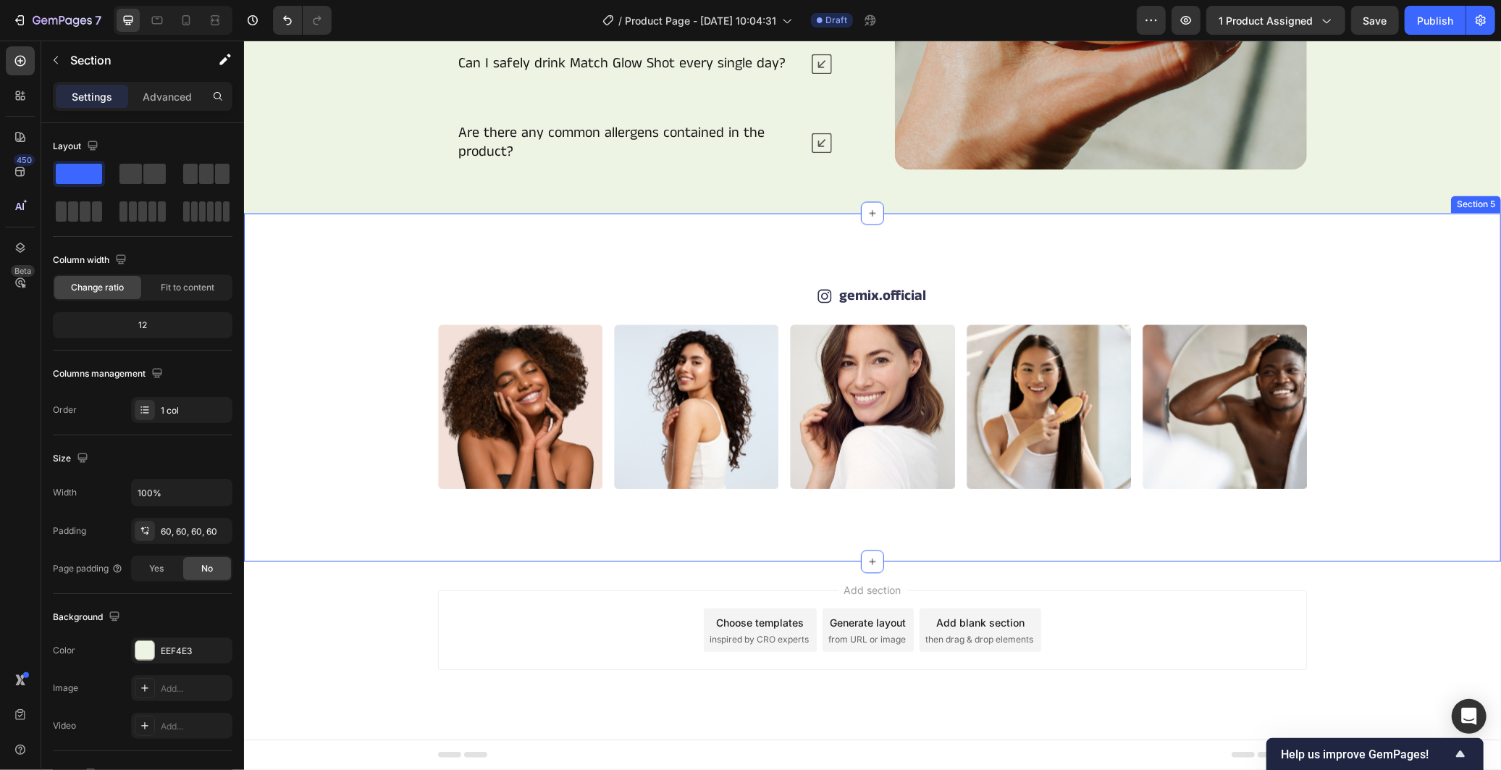
scroll to position [195, 0]
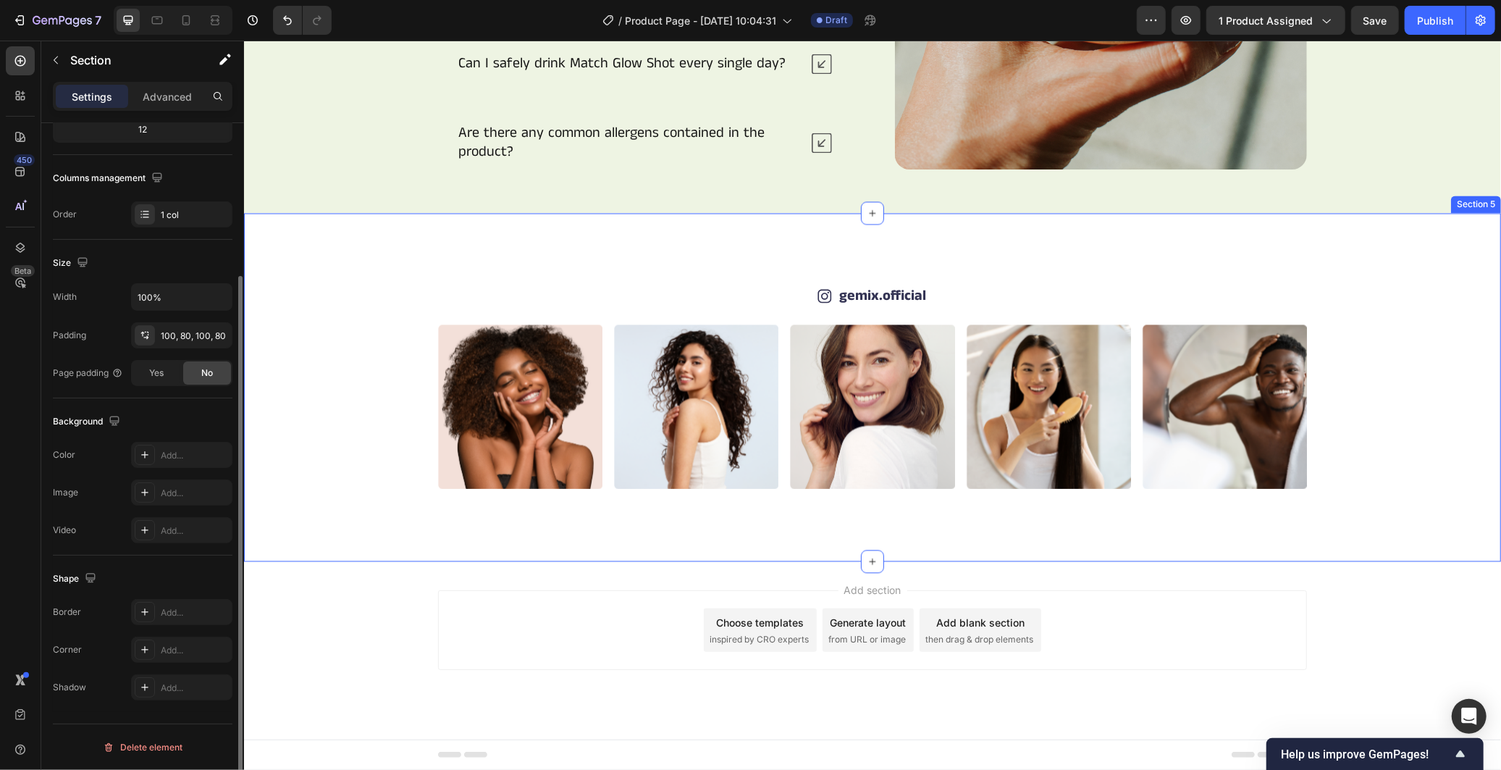
click at [1058, 269] on div "Icon gemix.official Text Block Row Image Image Image Image Image Image Image Im…" at bounding box center [871, 386] width 1257 height 348
click at [185, 335] on div "100, 80, 100, 80" at bounding box center [182, 335] width 42 height 13
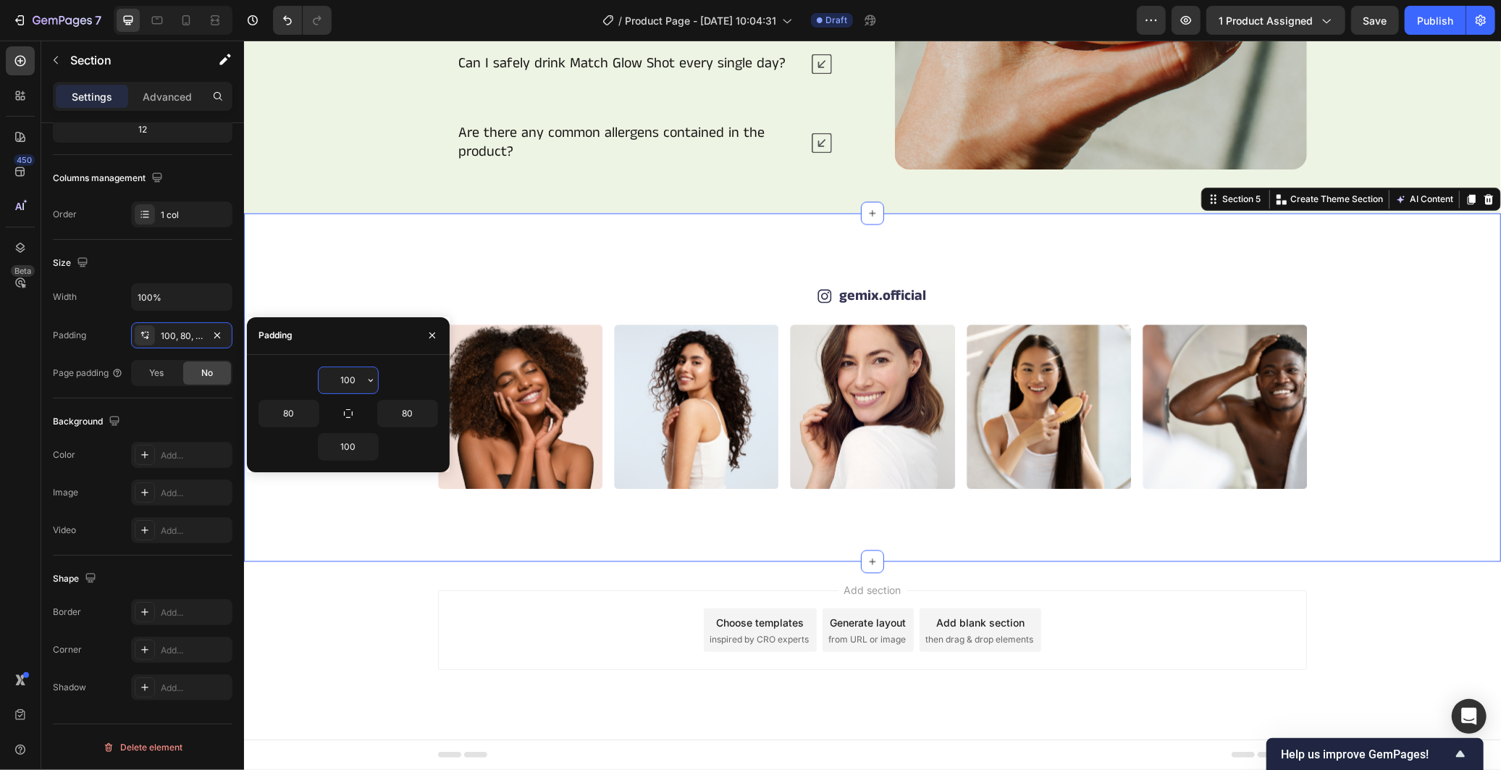
click at [351, 382] on input "100" at bounding box center [348, 380] width 59 height 26
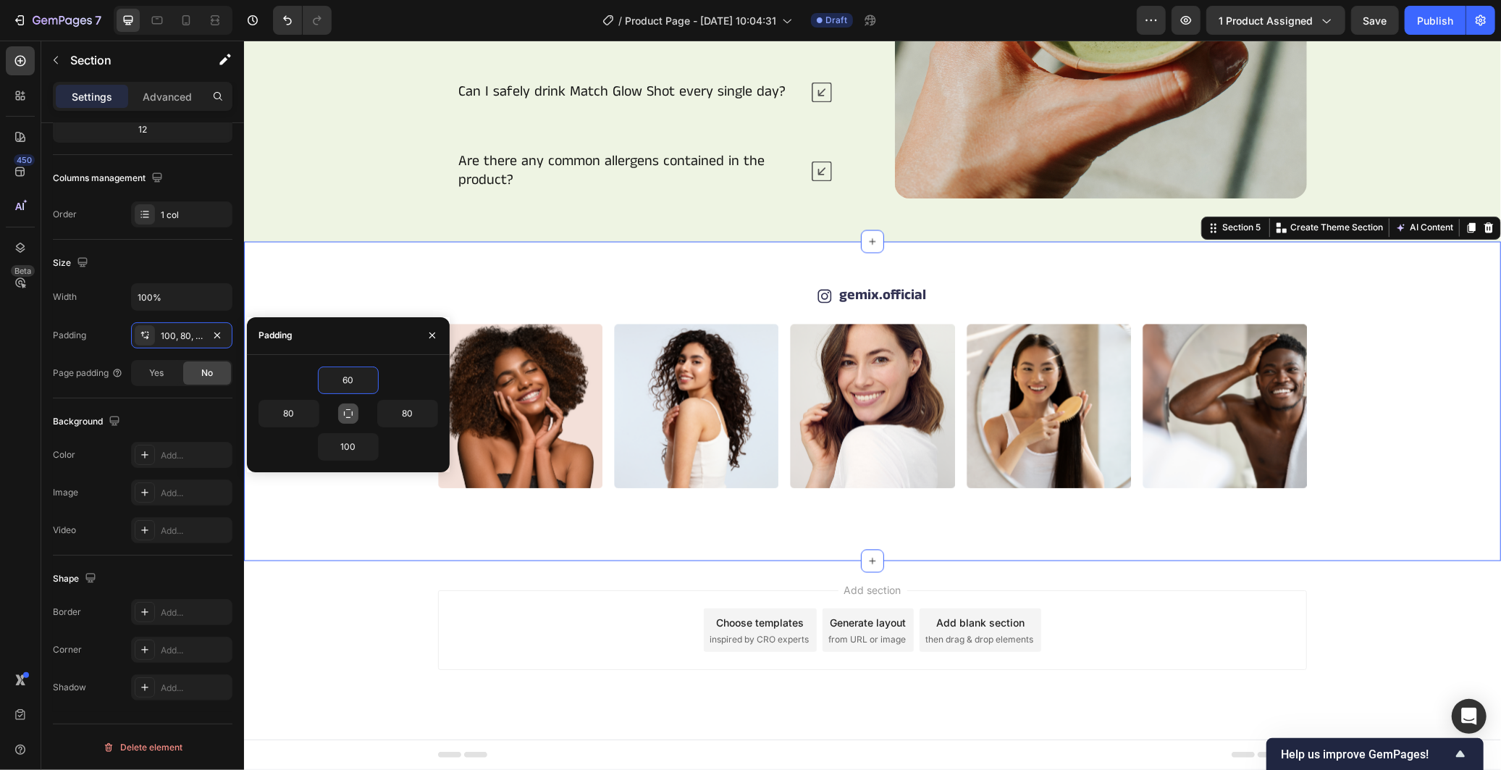
type input "60"
click at [350, 411] on icon "button" at bounding box center [348, 414] width 12 height 12
type input "60"
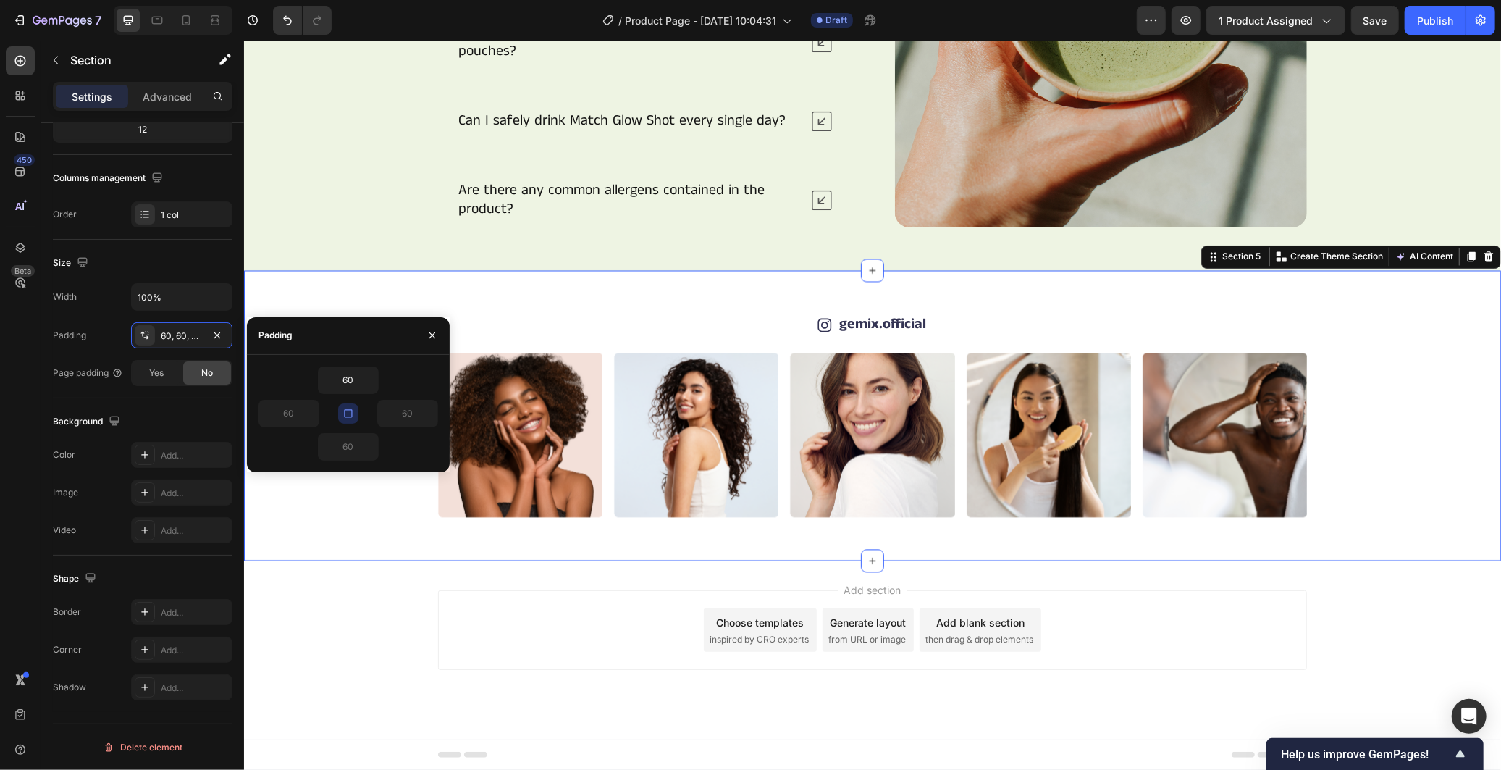
scroll to position [2259, 0]
click at [346, 490] on div "Image Image Image Image Image Image Image Image Image Image Carousel" at bounding box center [872, 435] width 1170 height 164
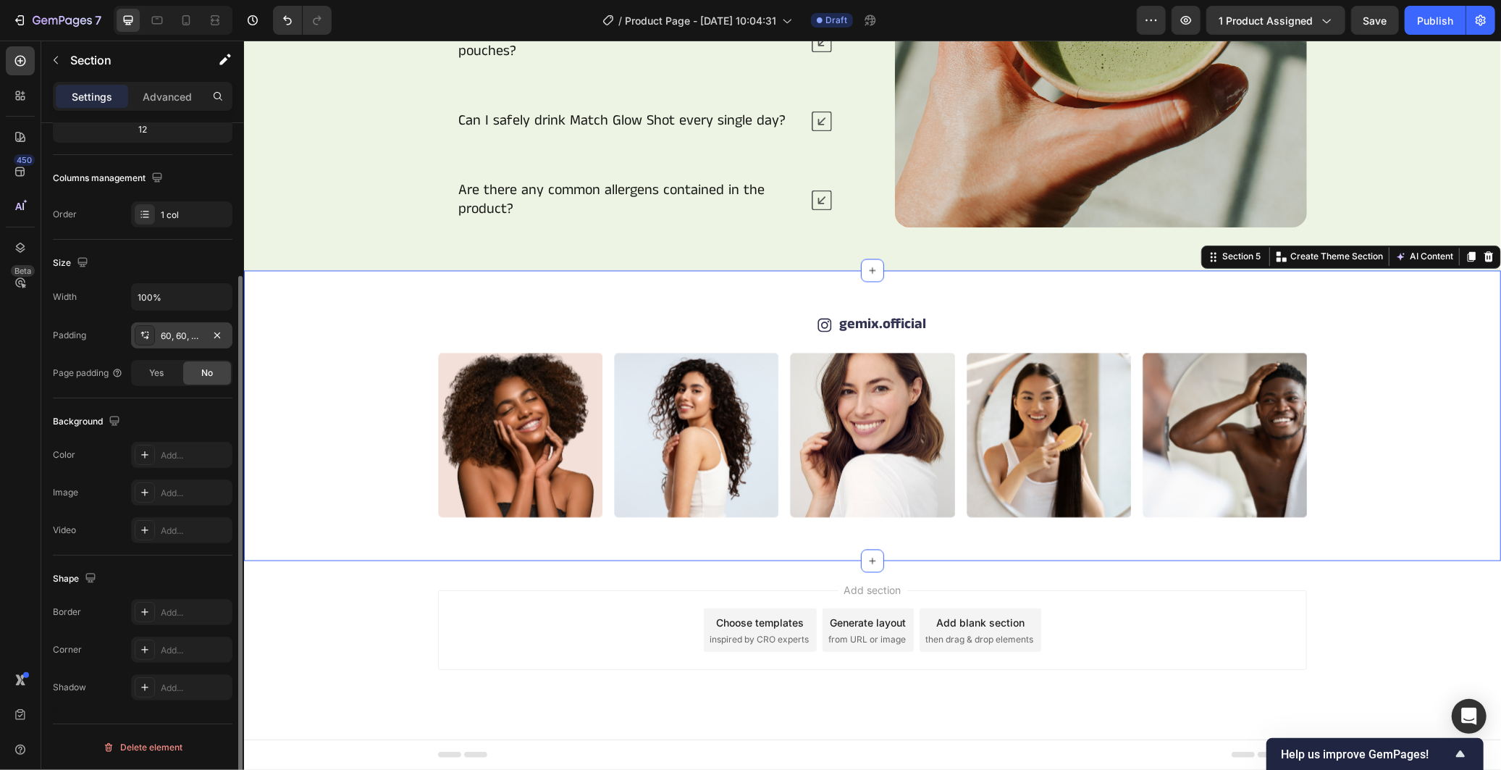
click at [184, 337] on div "60, 60, 60, 60" at bounding box center [182, 335] width 42 height 13
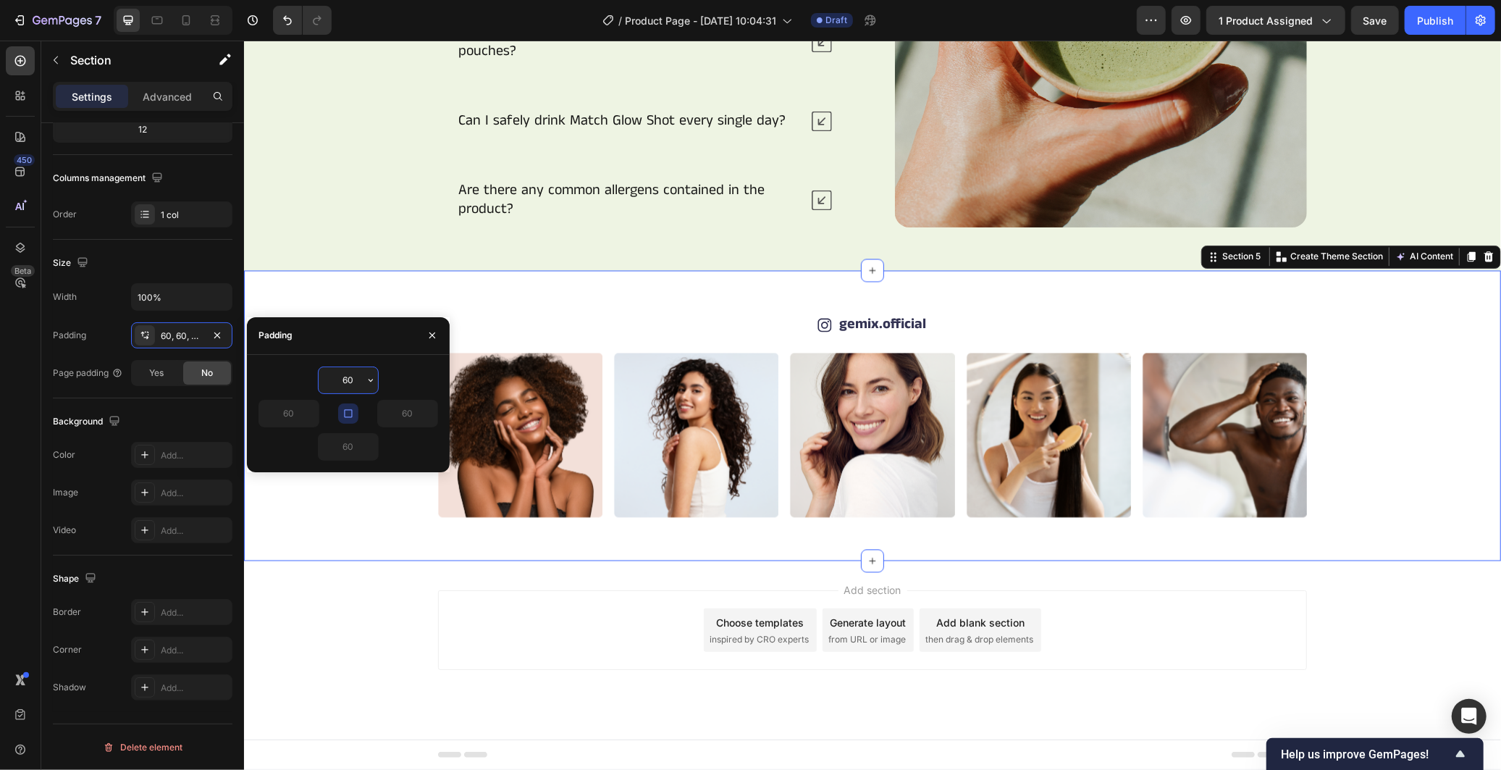
click at [350, 413] on icon "button" at bounding box center [348, 414] width 12 height 12
click at [348, 452] on input "60" at bounding box center [348, 447] width 59 height 26
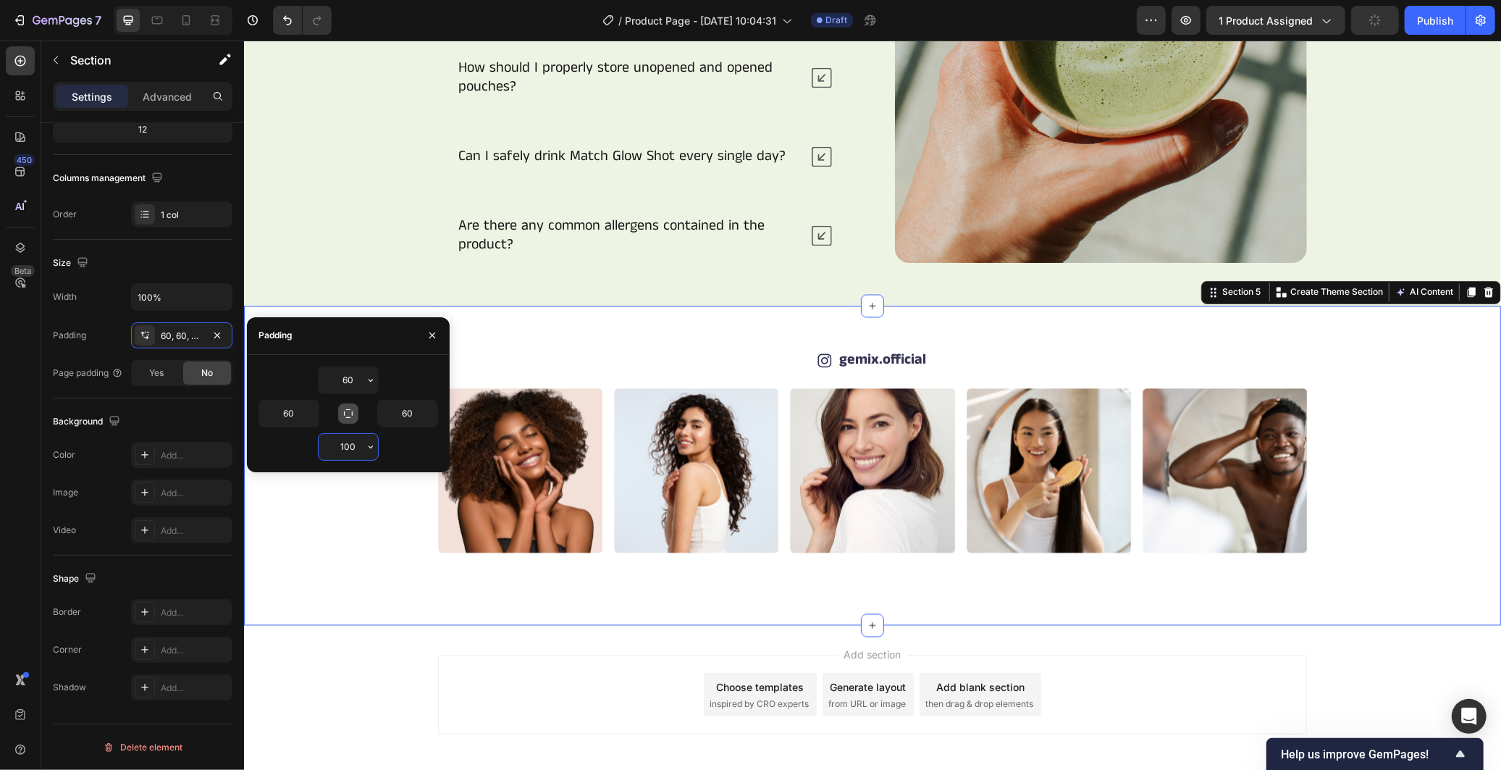
scroll to position [2288, 0]
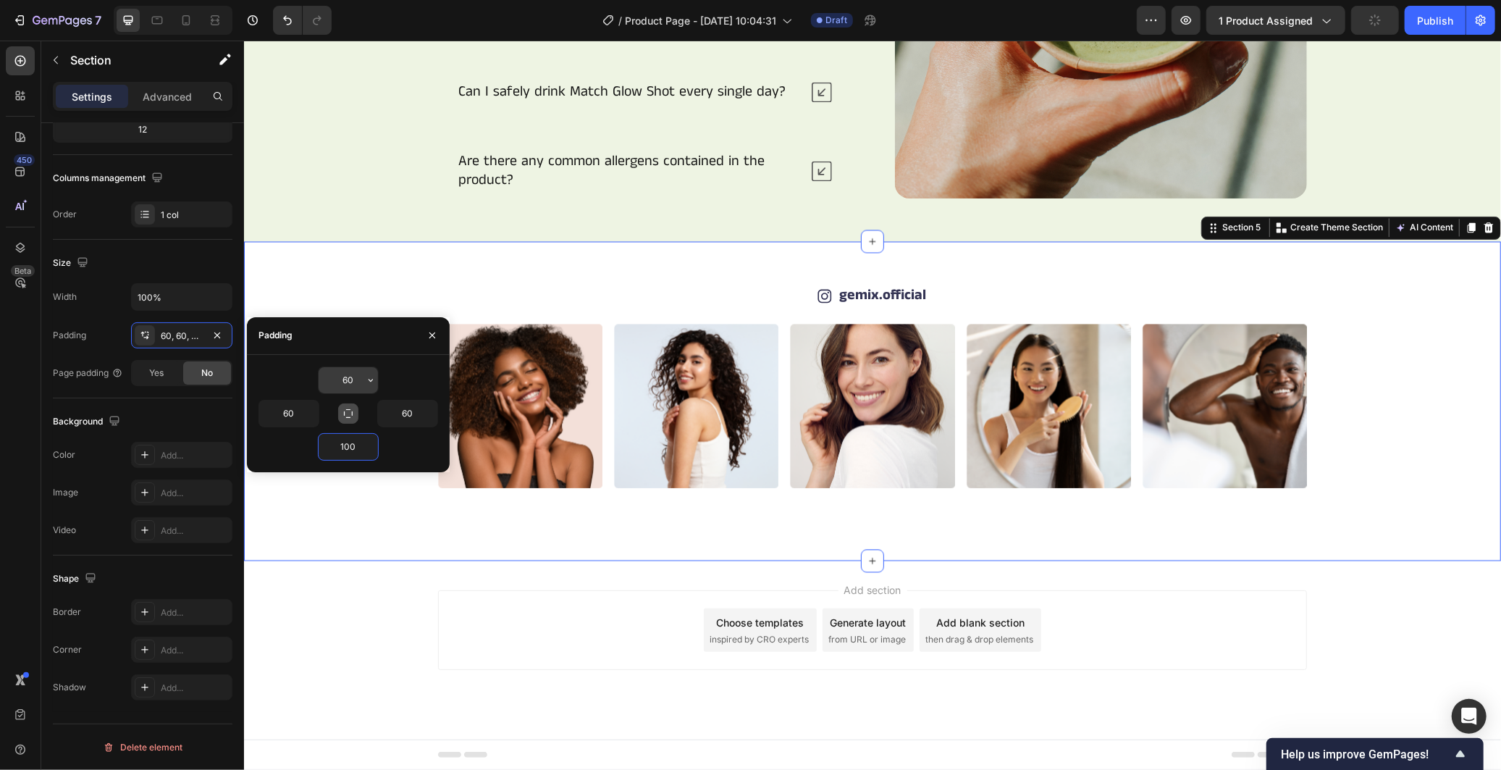
type input "100"
click at [348, 368] on input "60" at bounding box center [348, 380] width 59 height 26
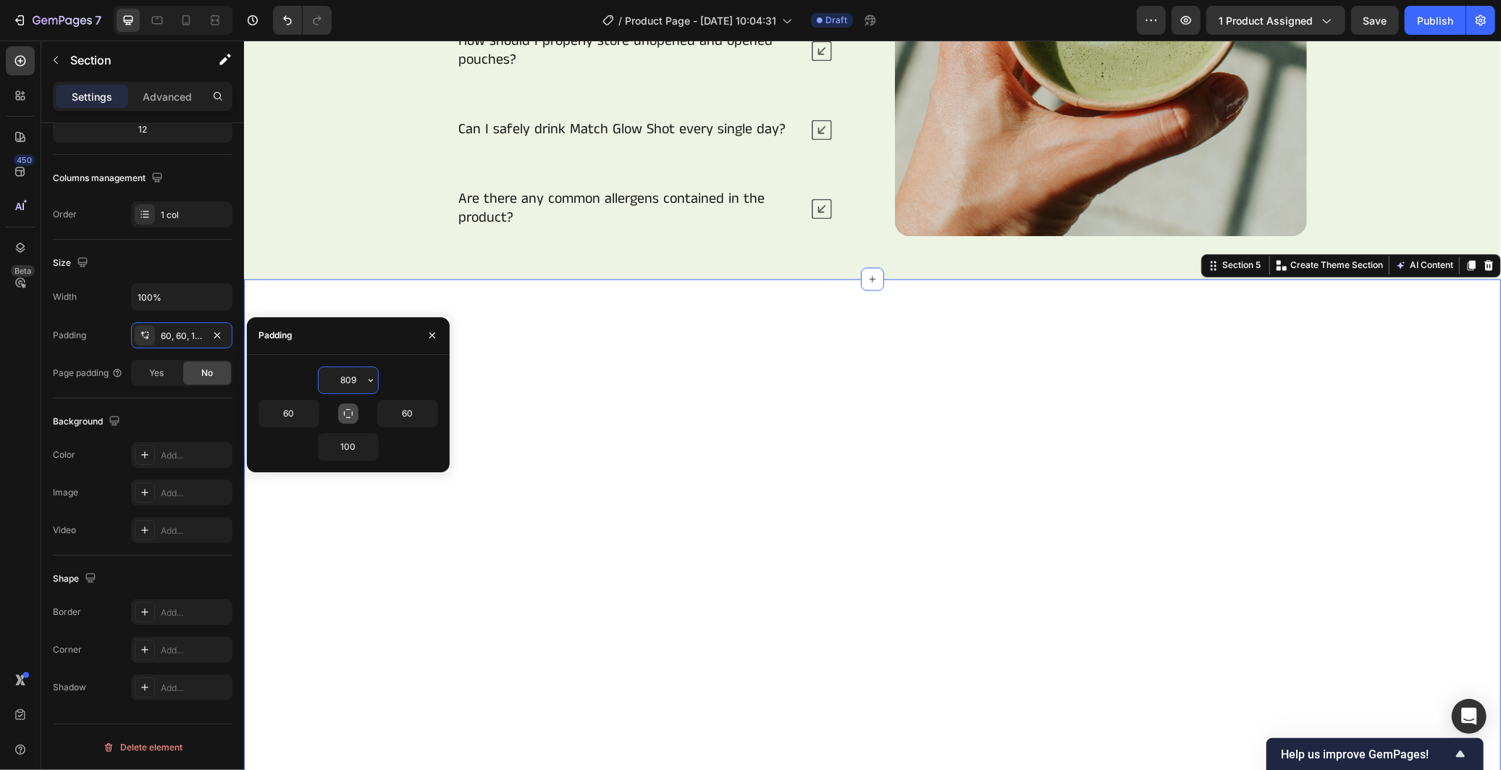
scroll to position [2317, 0]
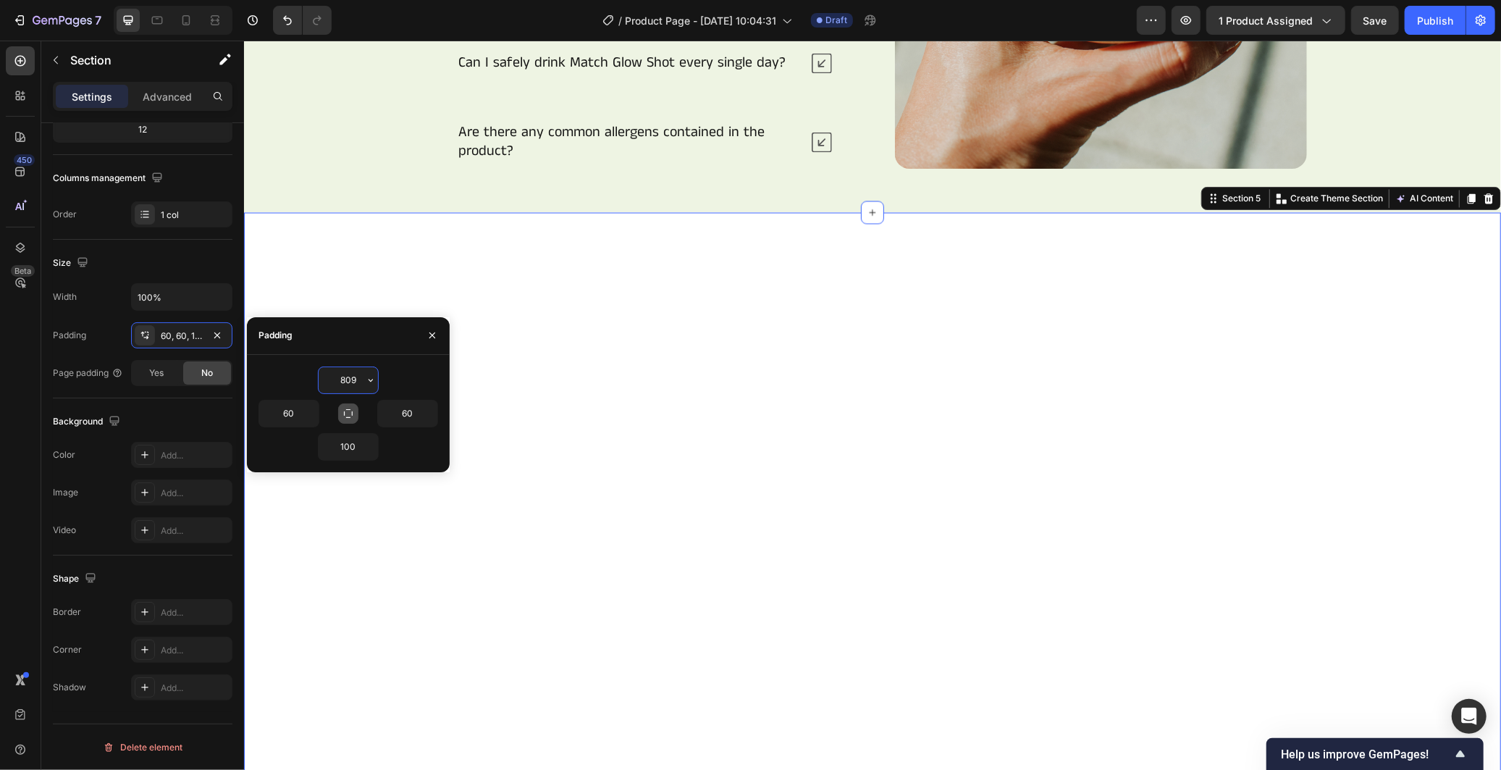
type input "80"
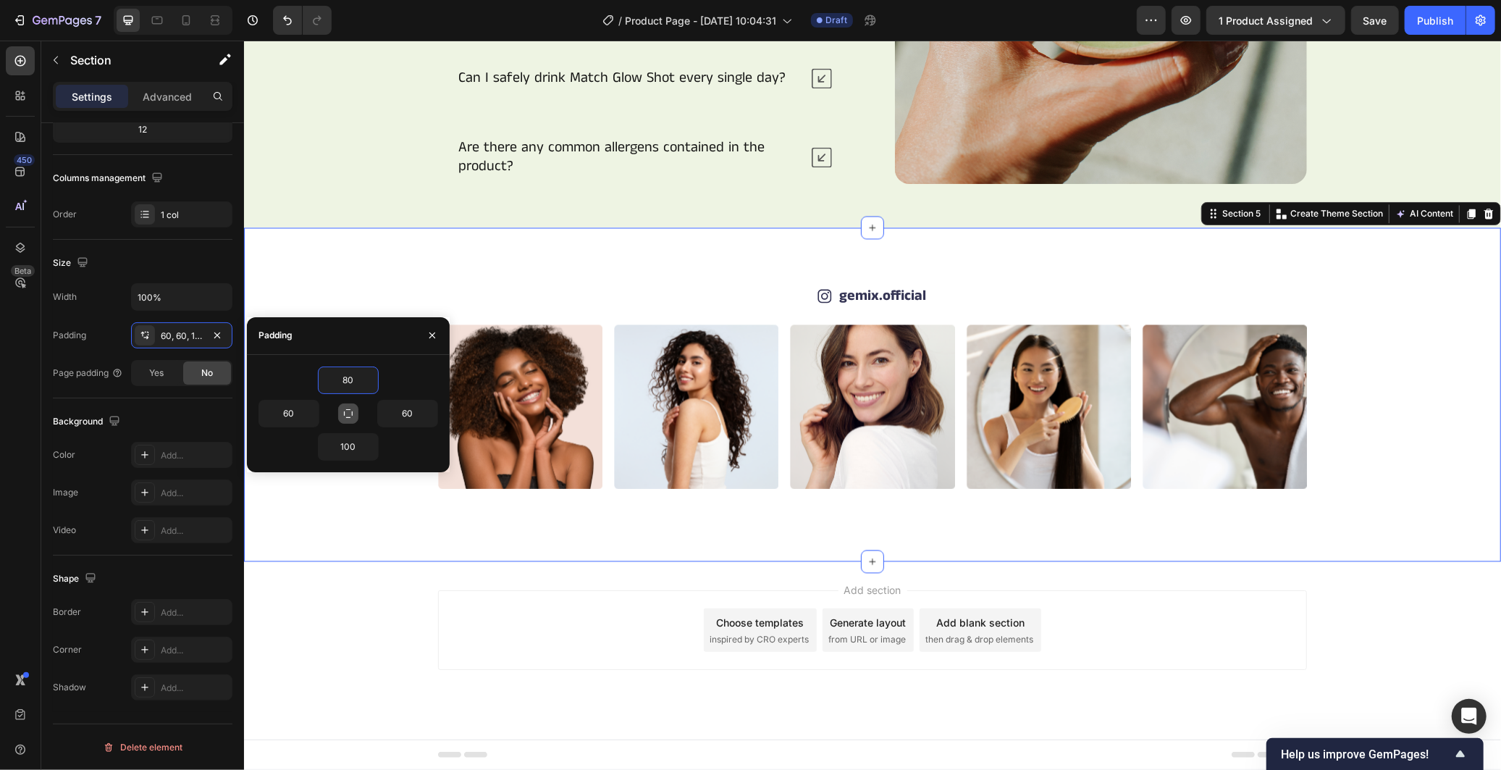
click at [419, 515] on div "Icon gemix.official Text Block Row Image Image Image Image Image Image Image Im…" at bounding box center [871, 394] width 1257 height 334
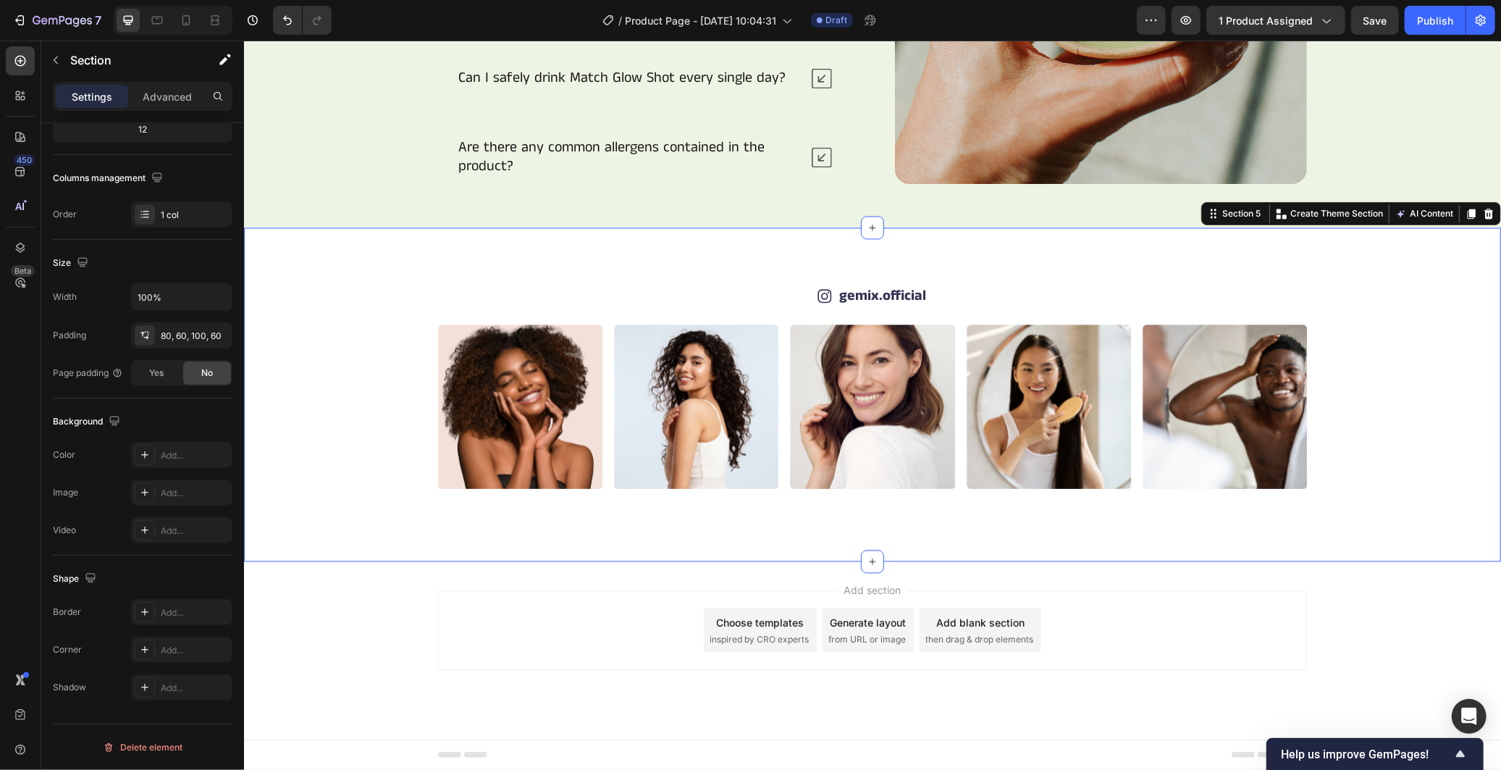
click at [1352, 459] on div "Image Image Image Image Image Image Image Image Image Image Carousel" at bounding box center [872, 406] width 1170 height 164
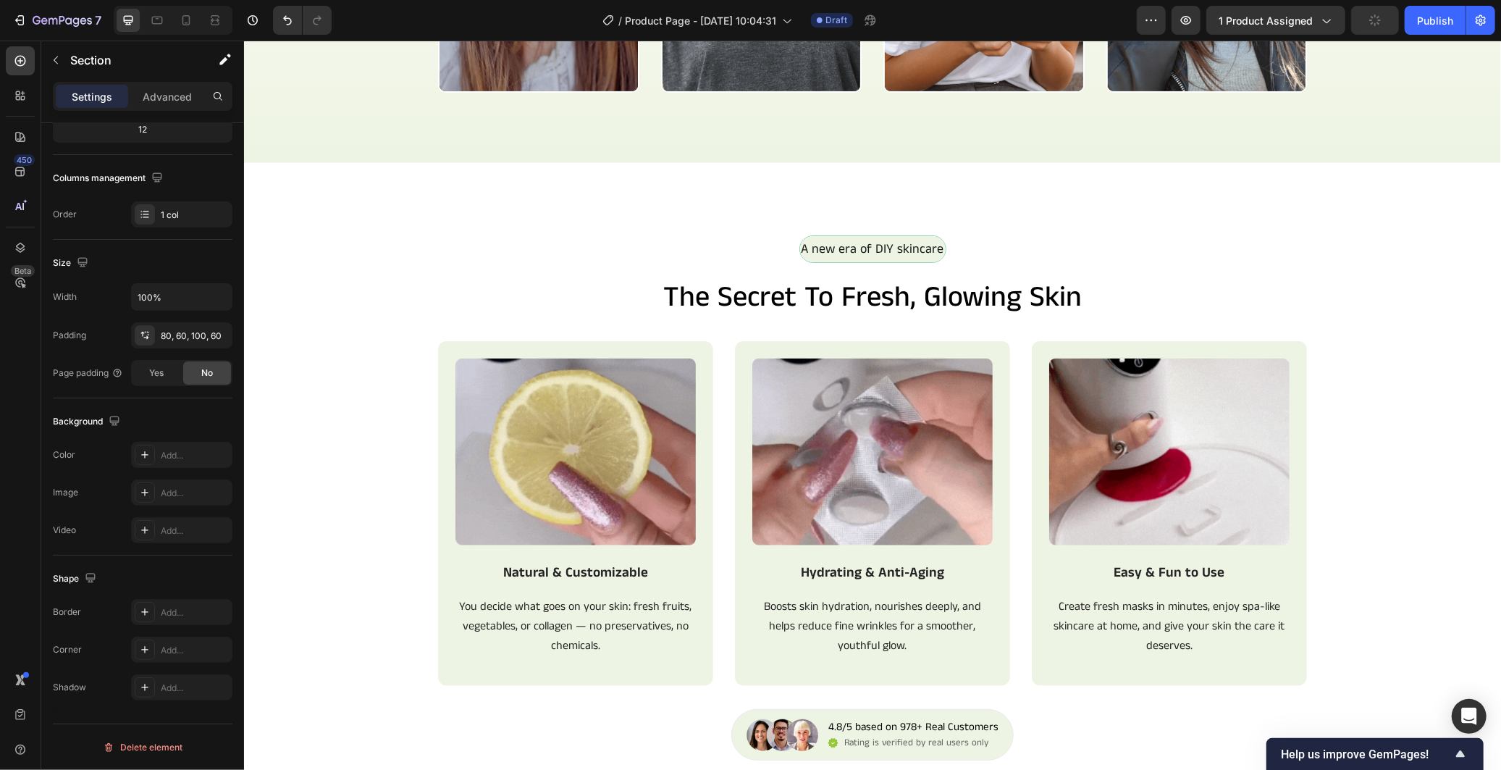
scroll to position [1417, 0]
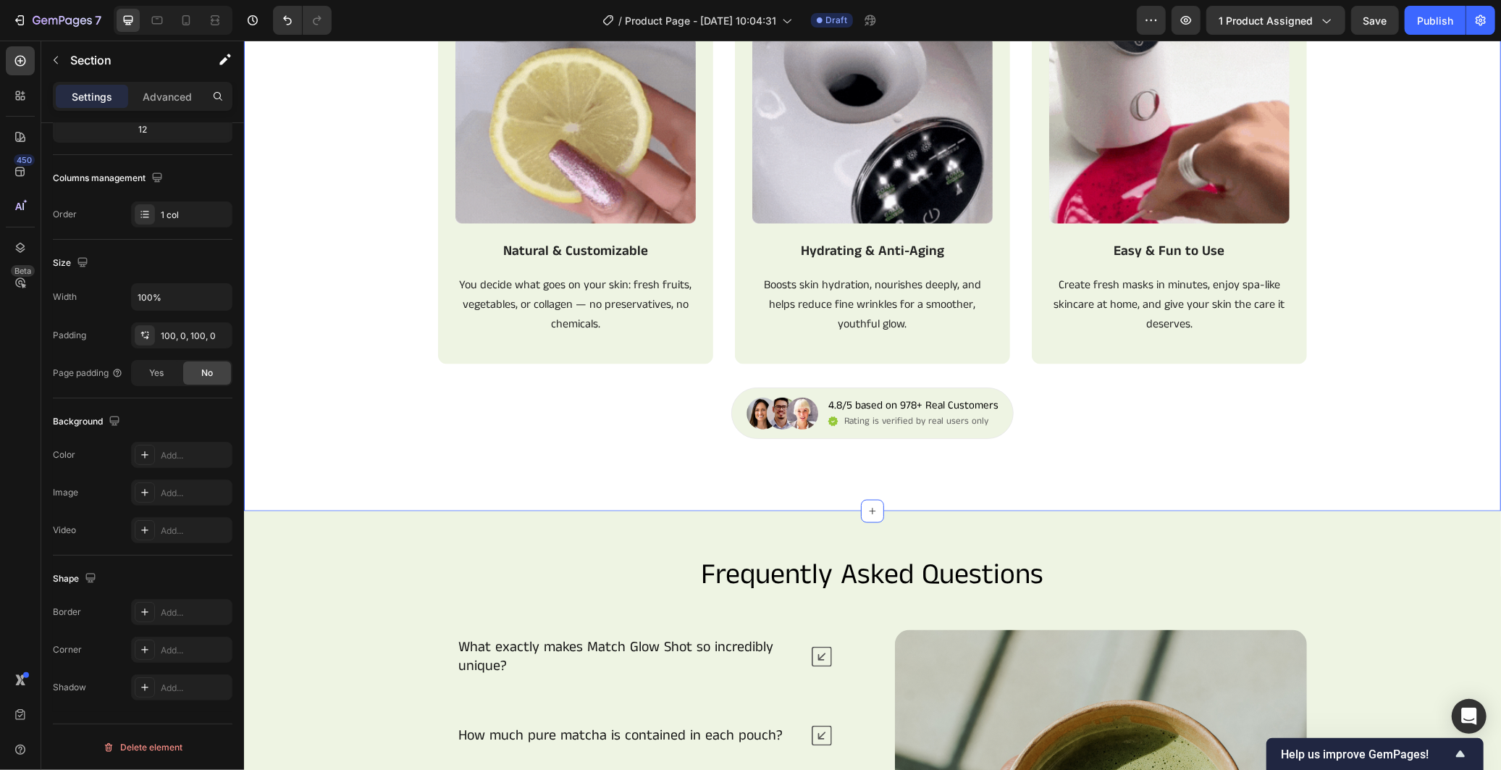
click at [575, 424] on div "A new era of DIY skincare Text Block Row the secret to fresh, glowing skin Head…" at bounding box center [871, 175] width 1257 height 525
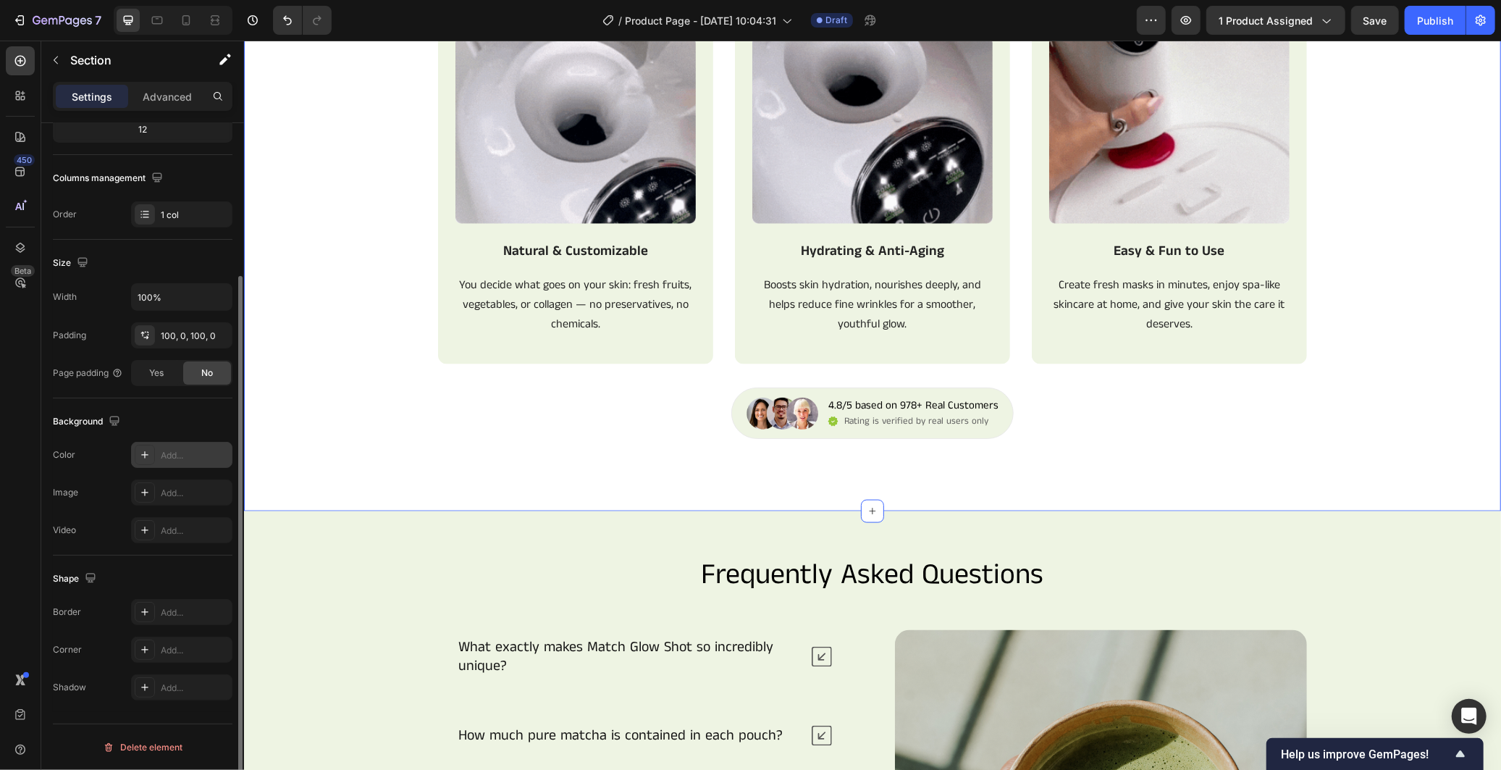
click at [153, 455] on div at bounding box center [145, 455] width 20 height 20
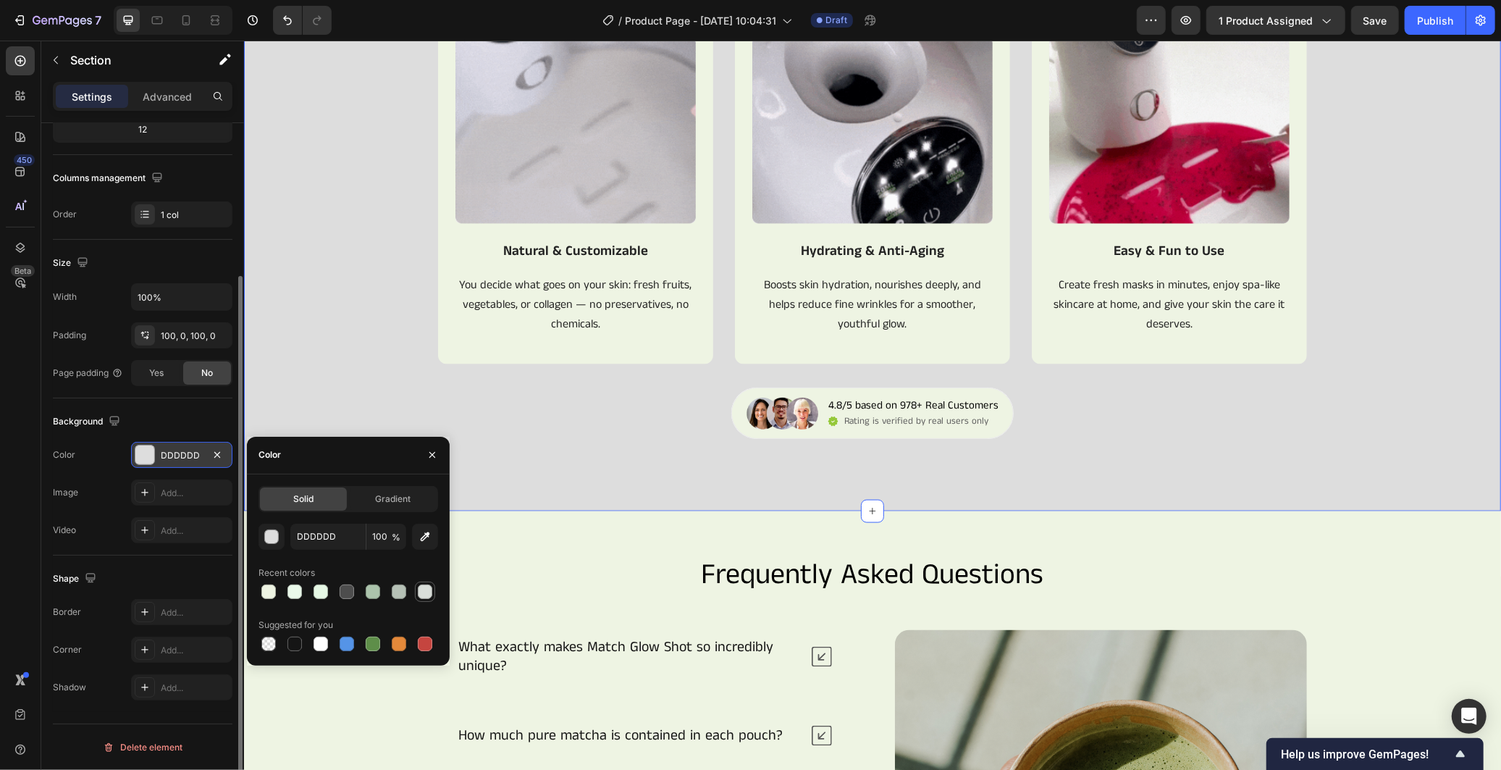
click at [427, 587] on div at bounding box center [425, 591] width 14 height 14
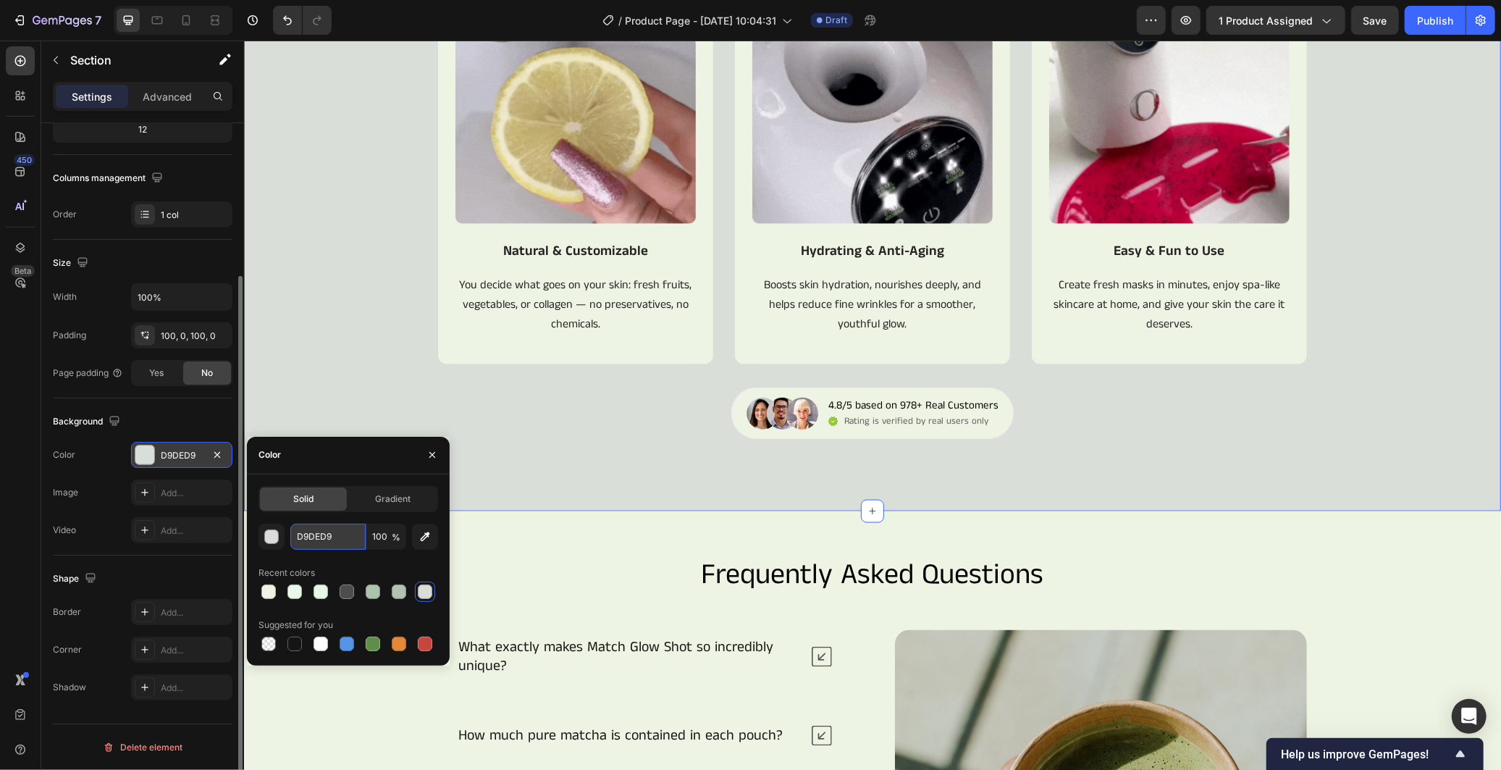
click at [333, 537] on input "D9DED9" at bounding box center [327, 536] width 75 height 26
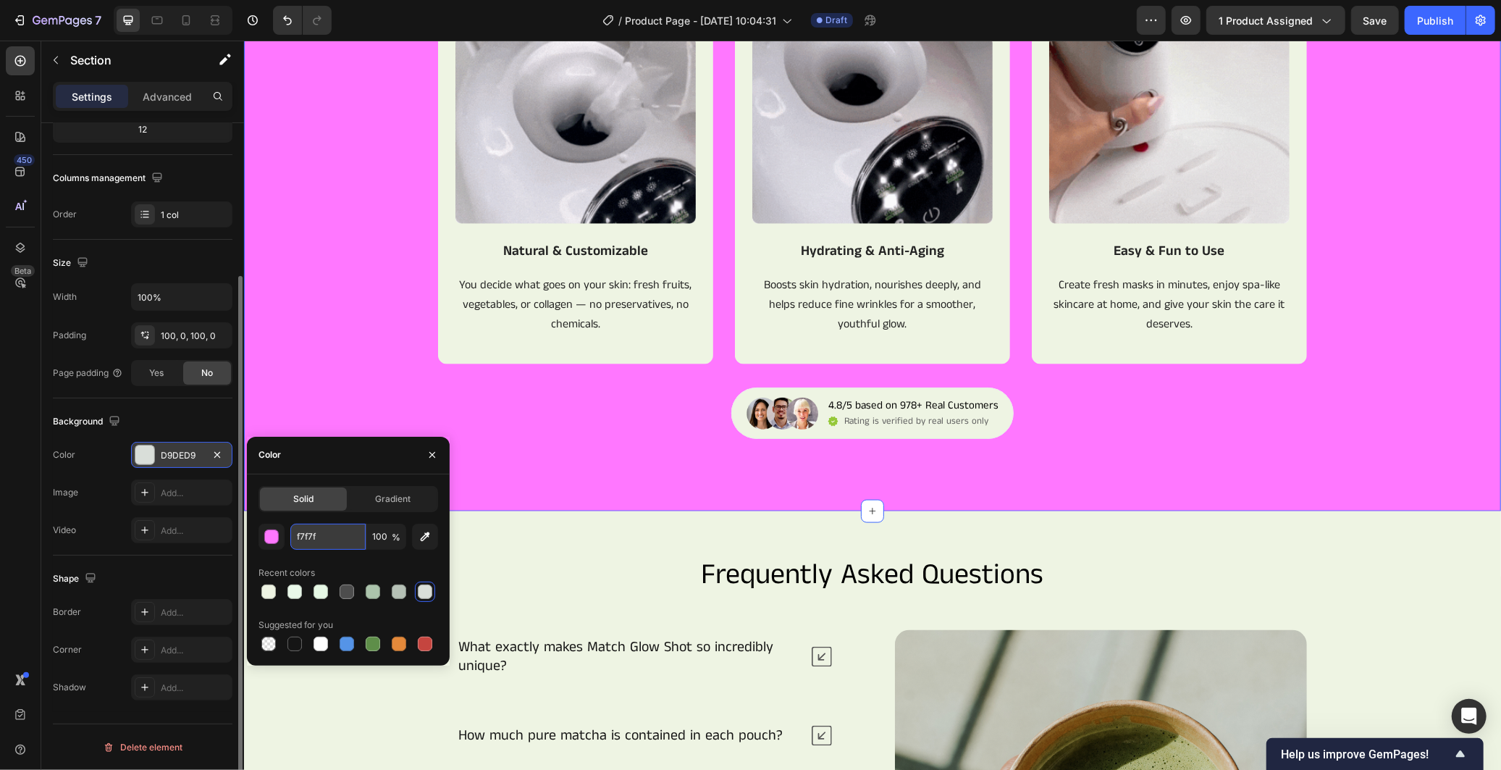
type input "f7f7f7"
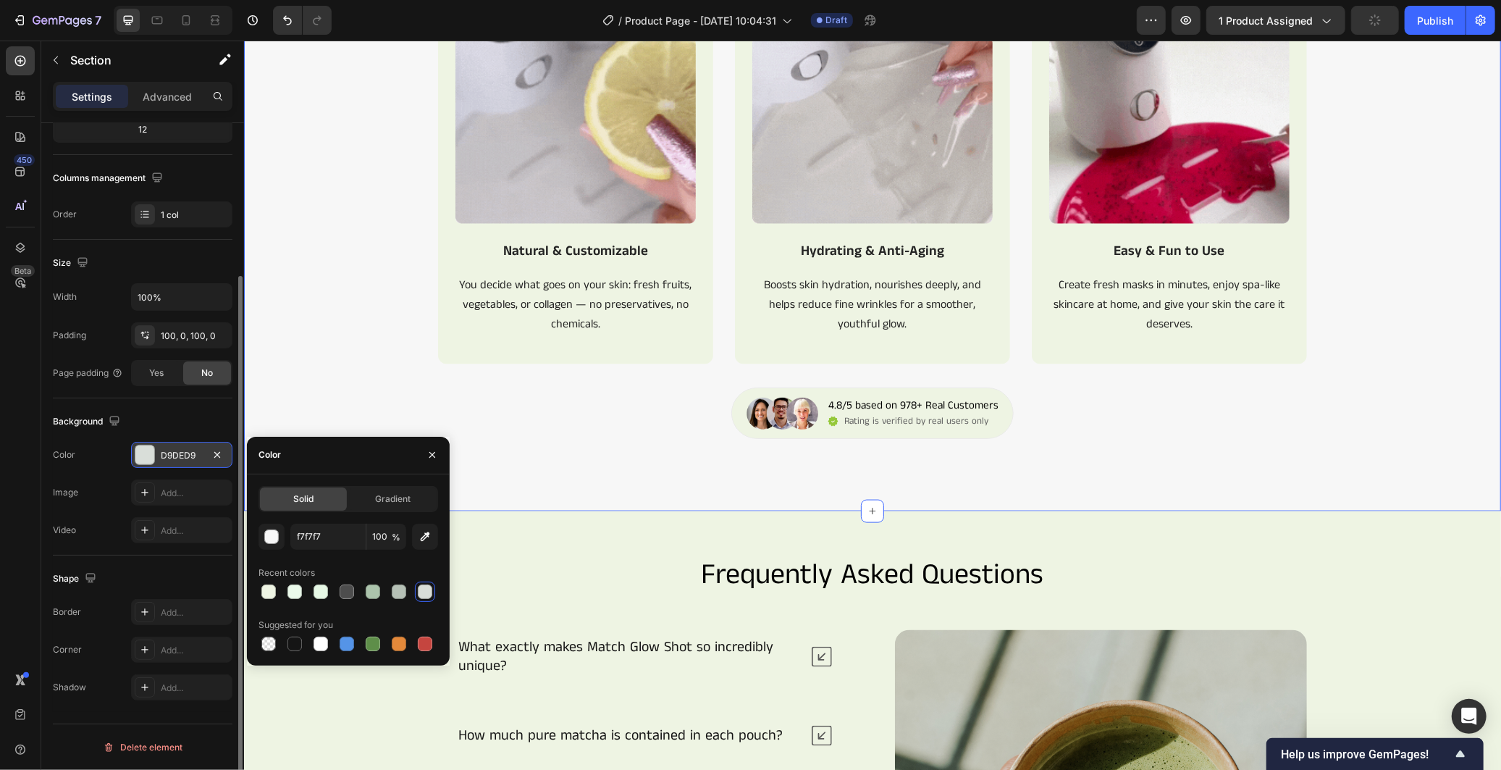
click at [222, 416] on div "Background" at bounding box center [143, 421] width 180 height 23
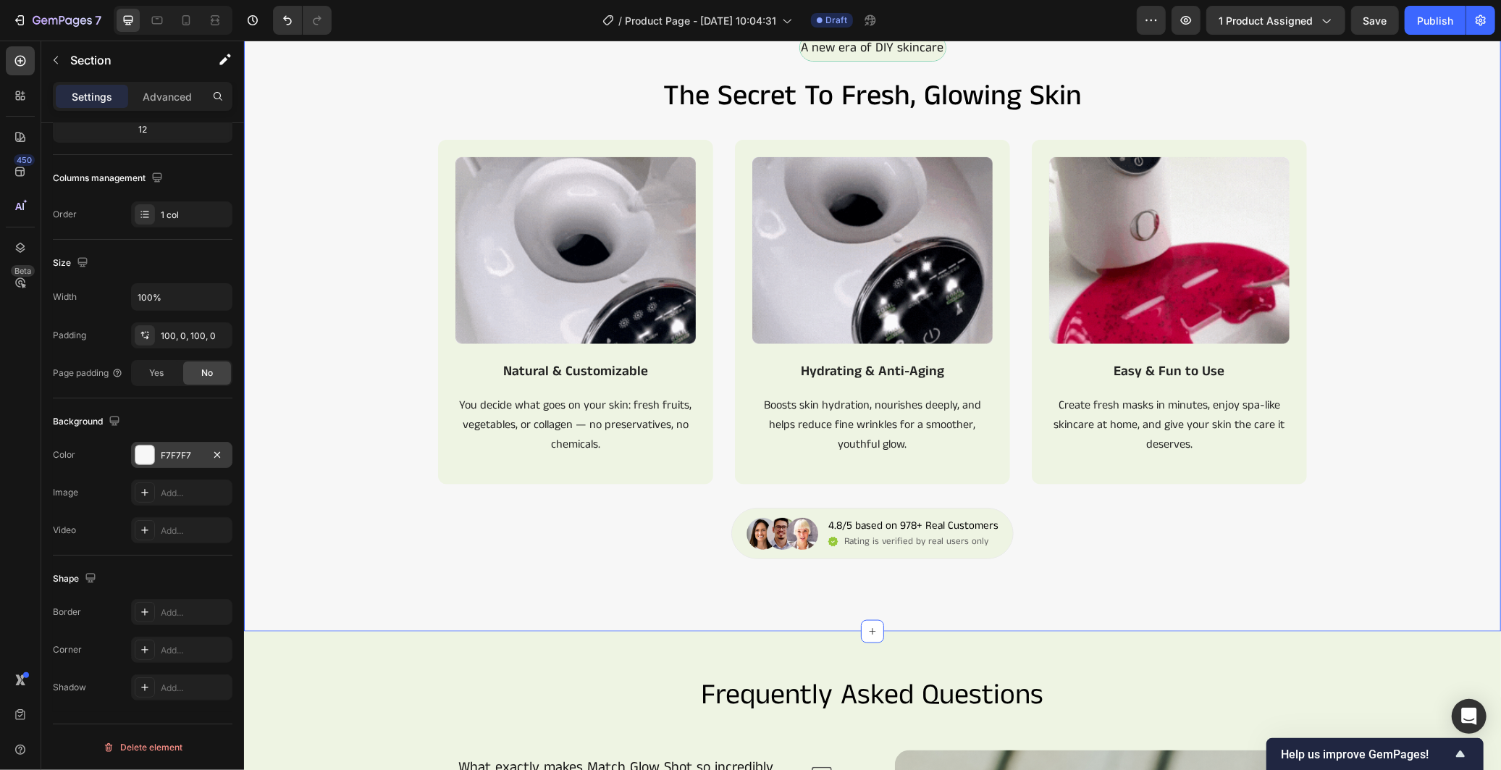
scroll to position [1095, 0]
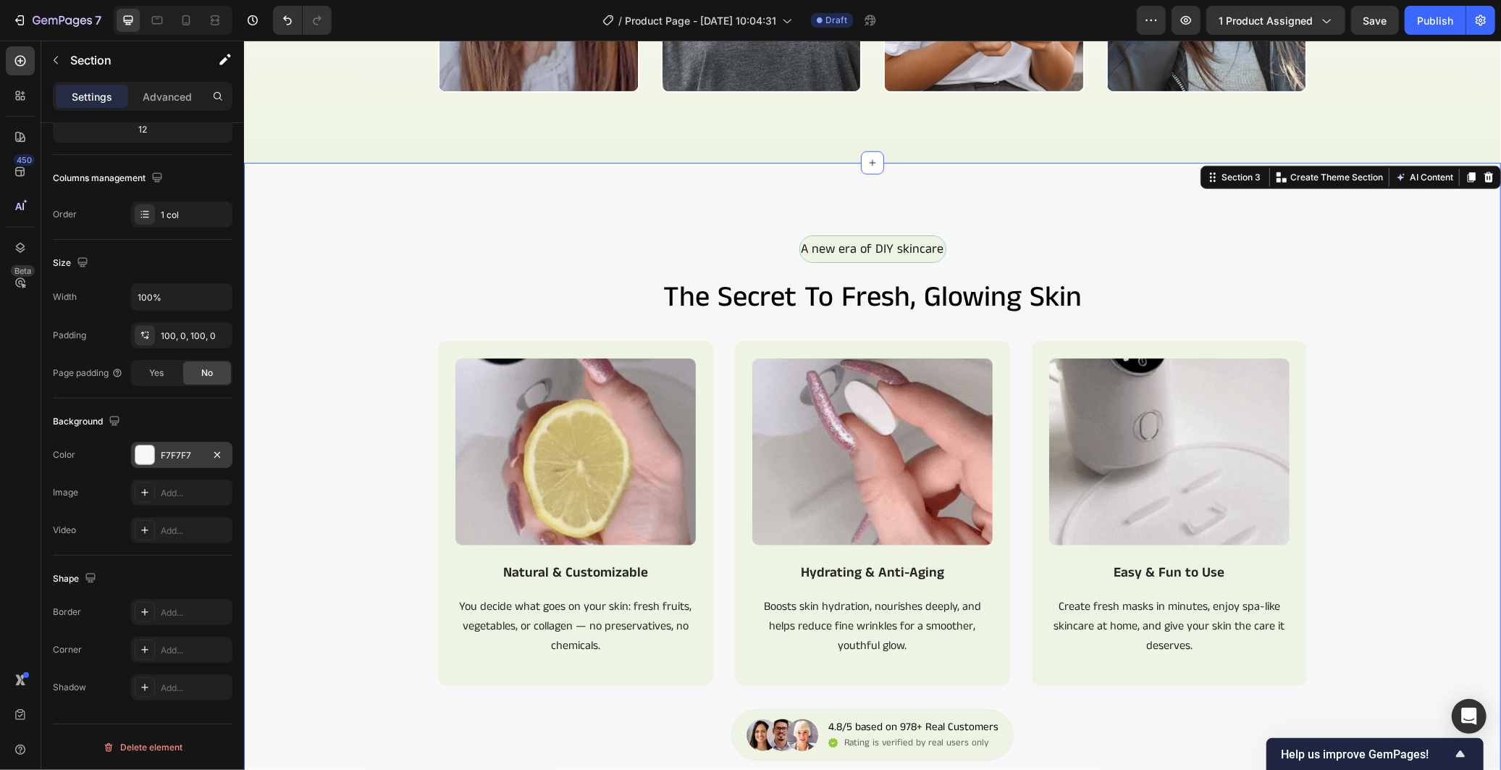
click at [1379, 416] on div "Image Natural & Customizable Text Block You decide what goes on your skin: fres…" at bounding box center [871, 524] width 1257 height 368
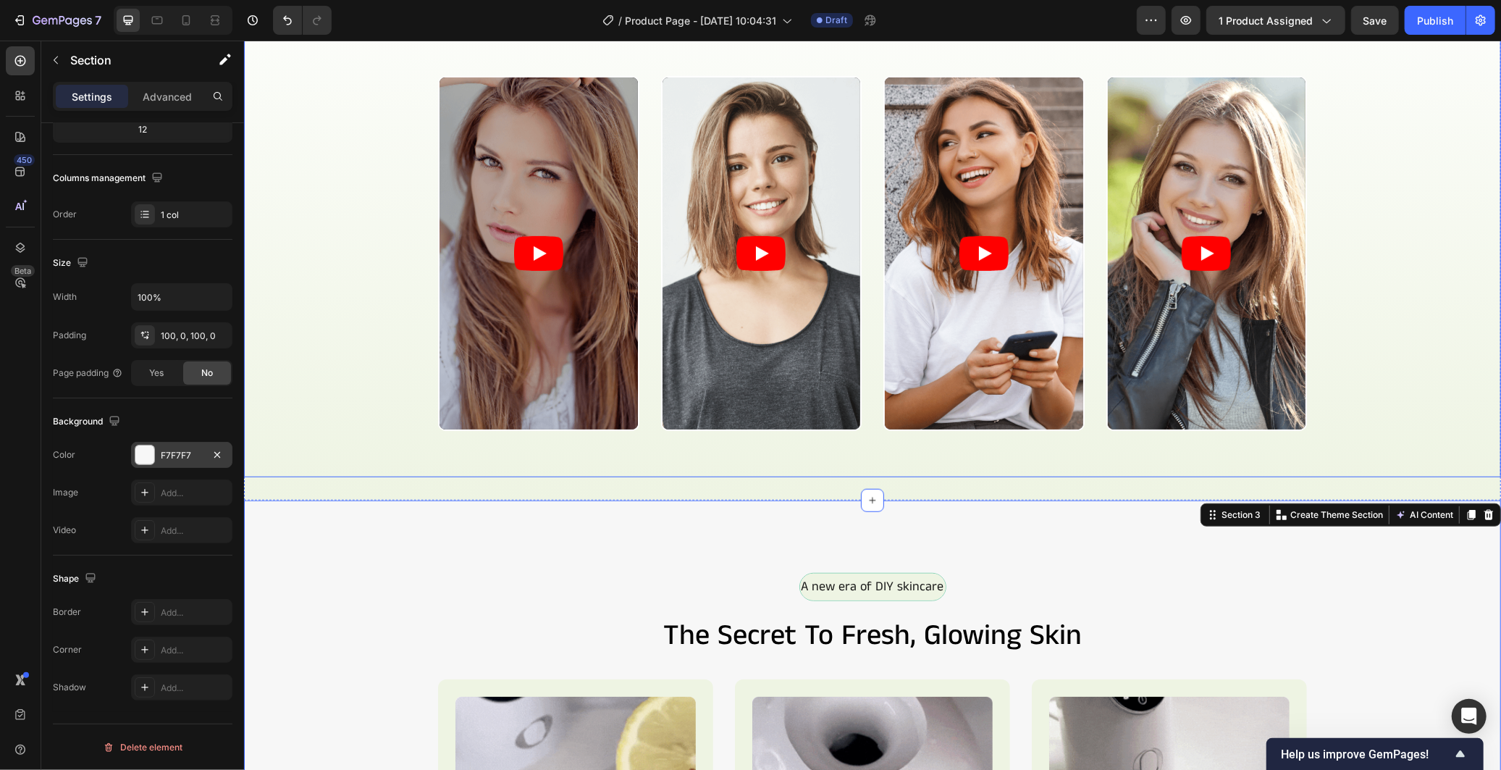
scroll to position [452, 0]
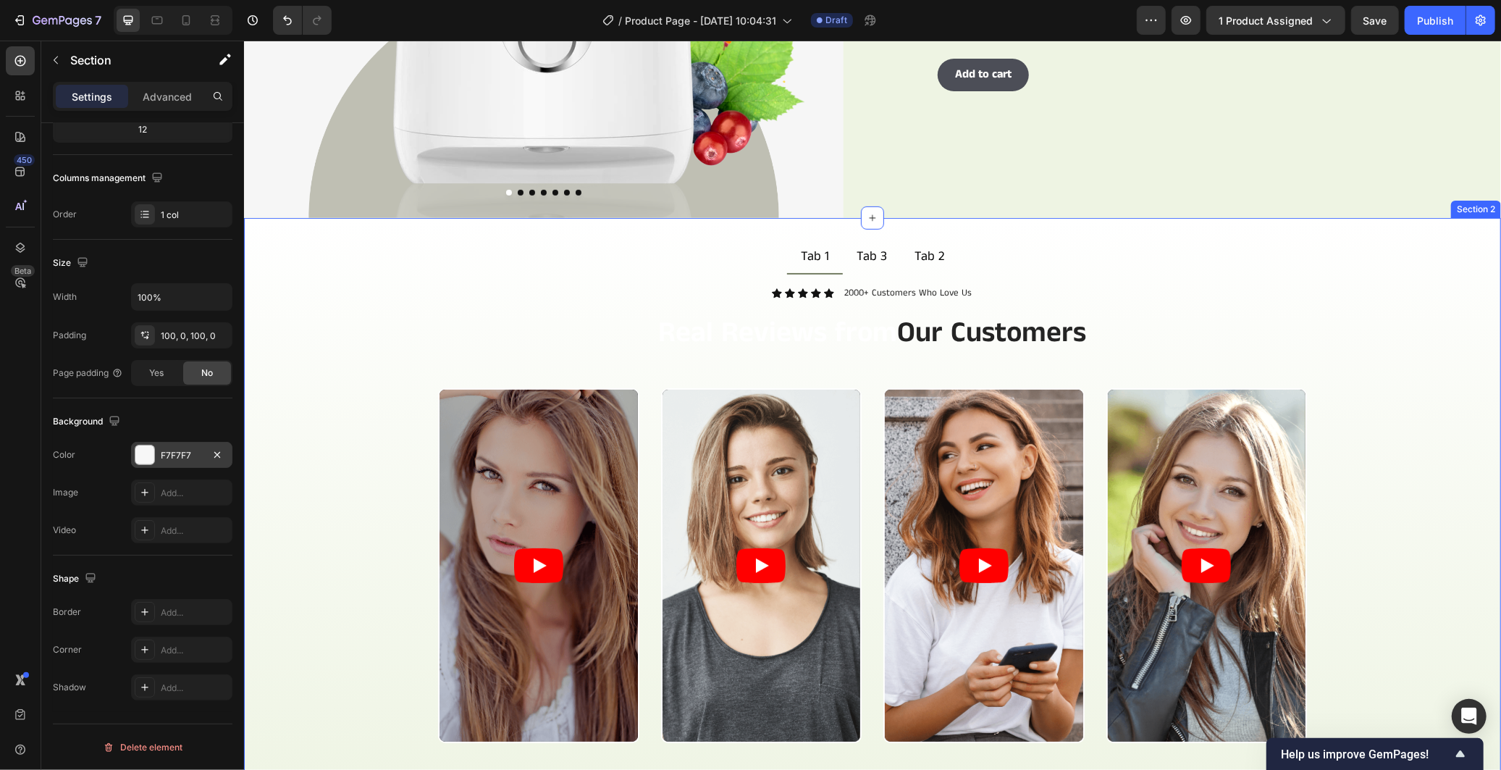
click at [1345, 222] on div "Tab 1 Tab 3 Tab 2 Icon Icon Icon Icon Icon Icon List 2000+ Customers Who Love U…" at bounding box center [871, 514] width 1257 height 594
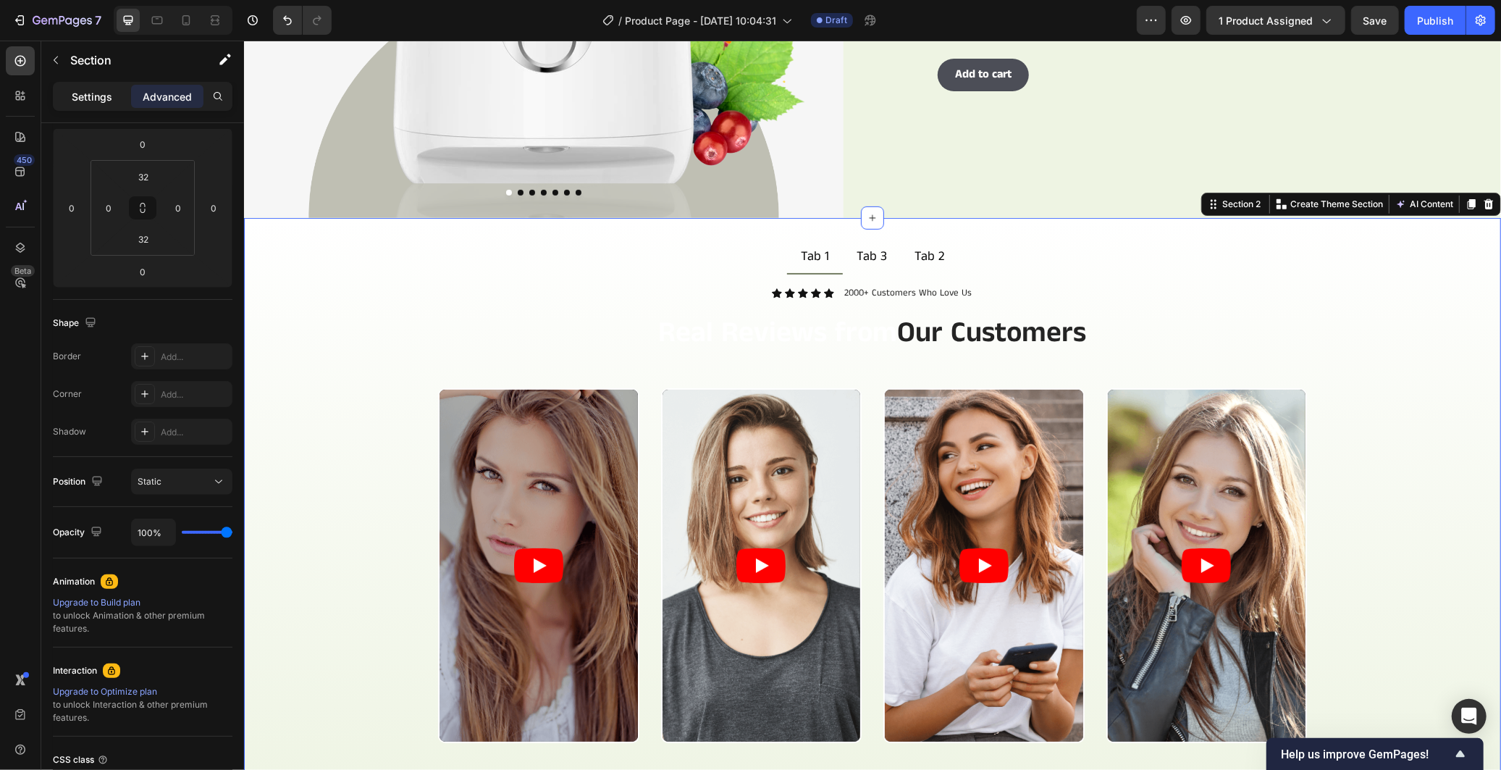
click at [88, 98] on p "Settings" at bounding box center [92, 96] width 41 height 15
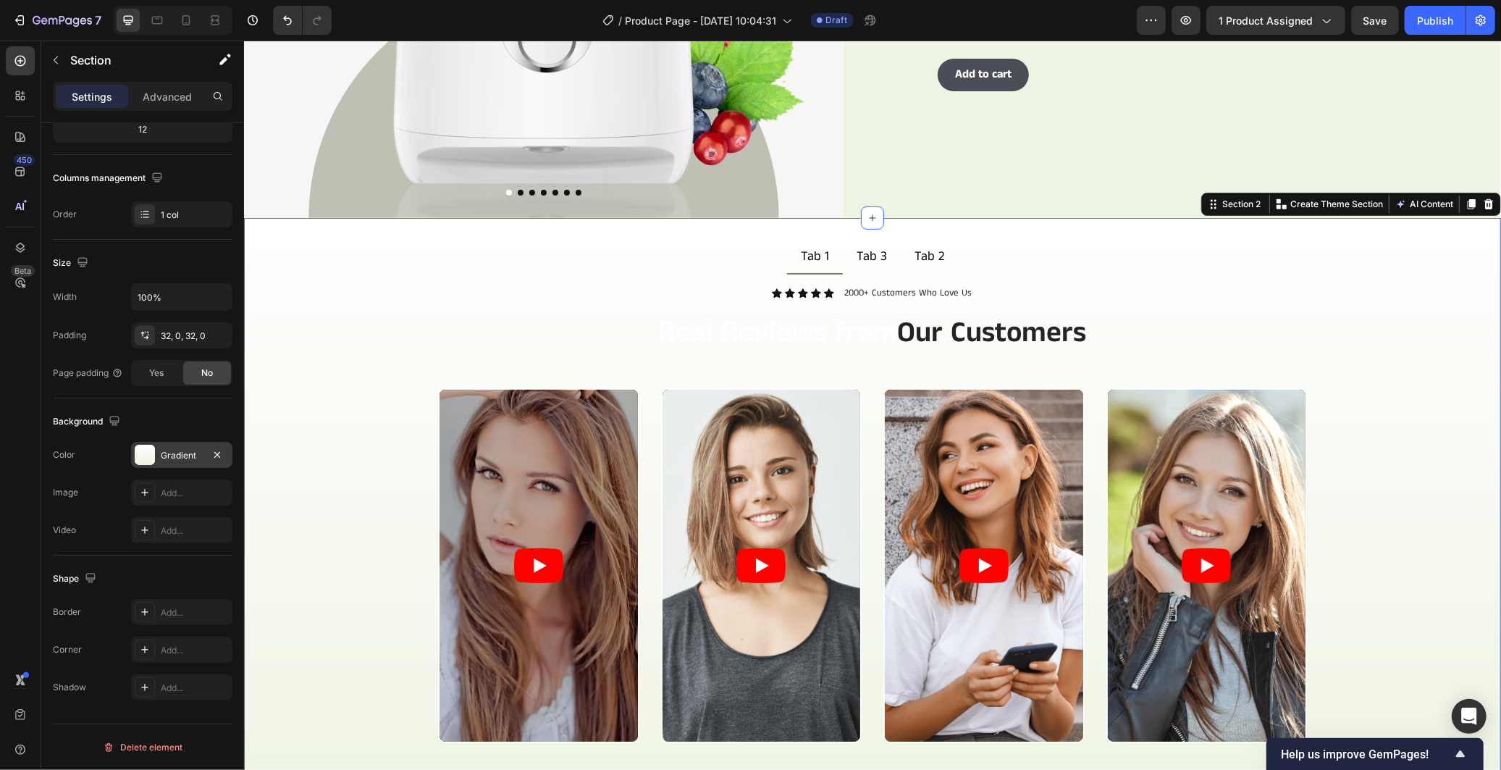
click at [177, 457] on div "Gradient" at bounding box center [182, 455] width 42 height 13
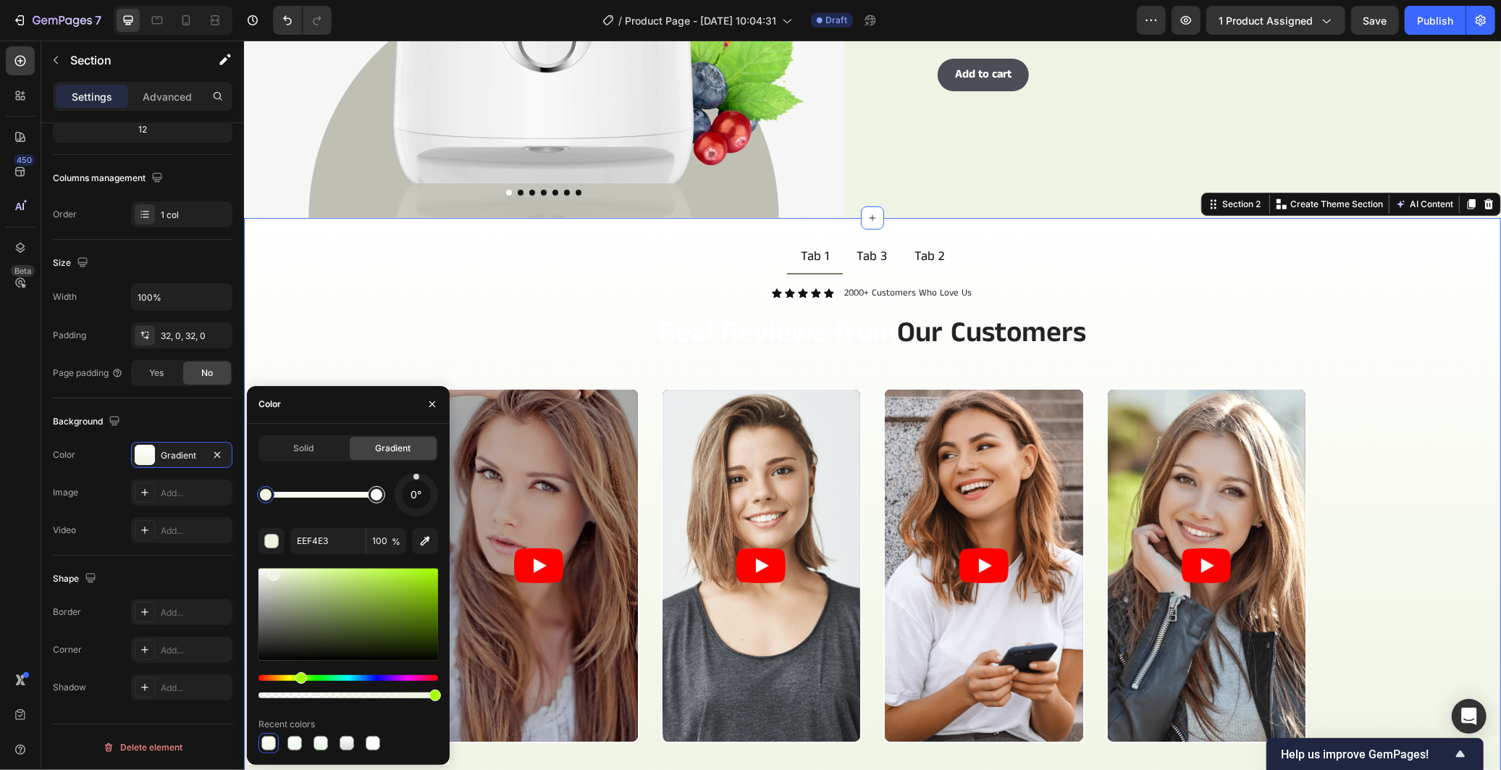
type input "FFFFFF"
click at [374, 495] on div at bounding box center [377, 495] width 12 height 12
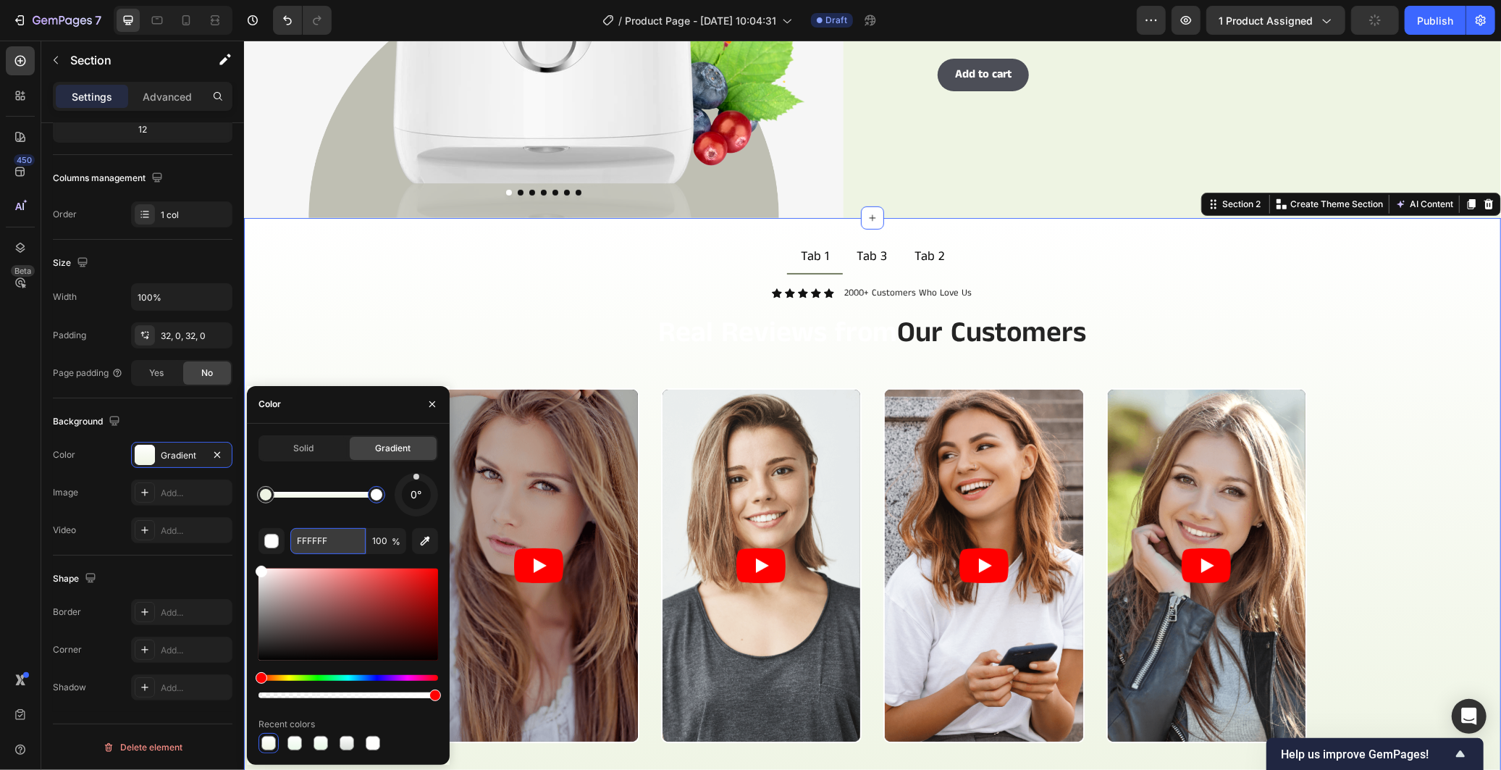
click at [350, 538] on input "FFFFFF" at bounding box center [327, 541] width 75 height 26
paste input "text"
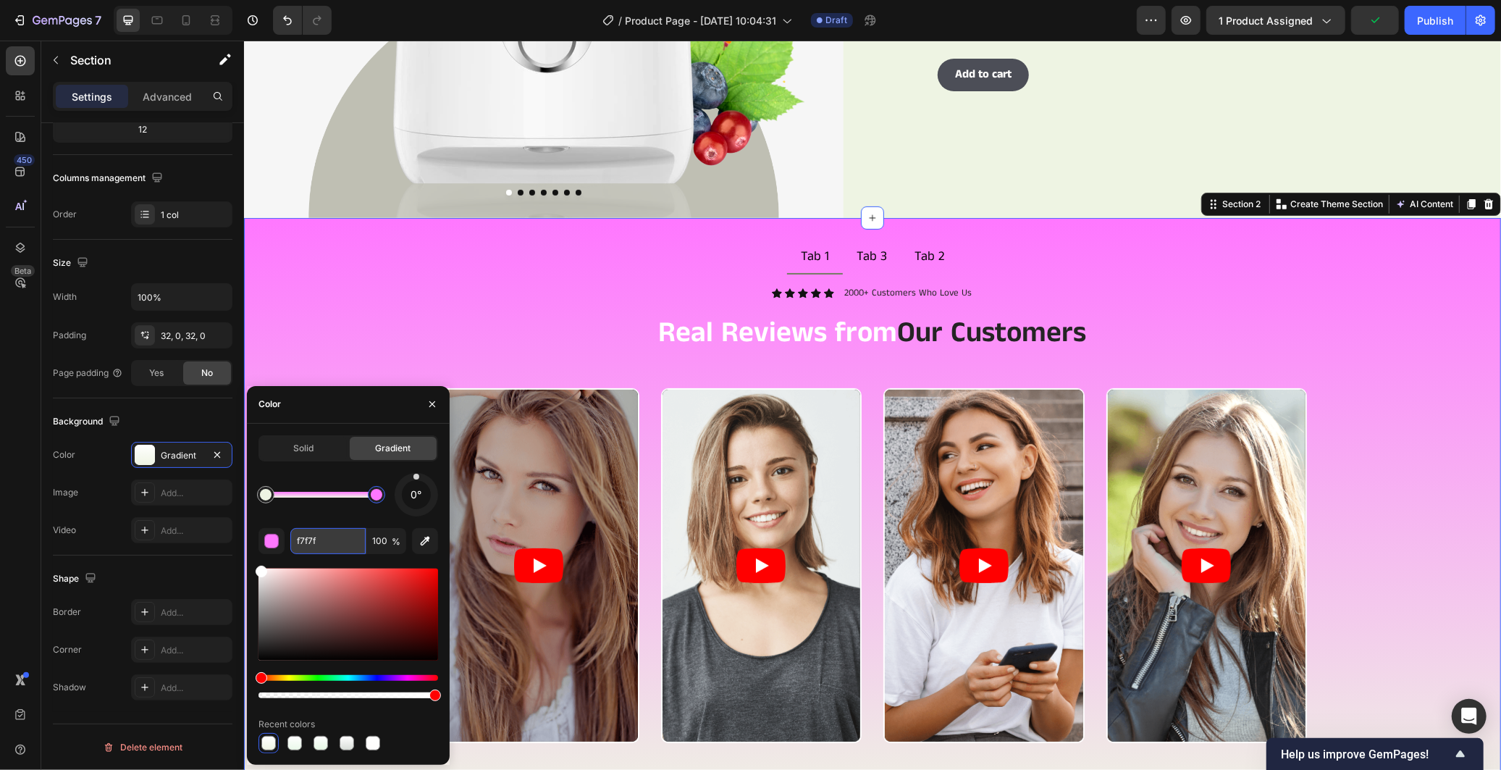
type input "f7f7f7"
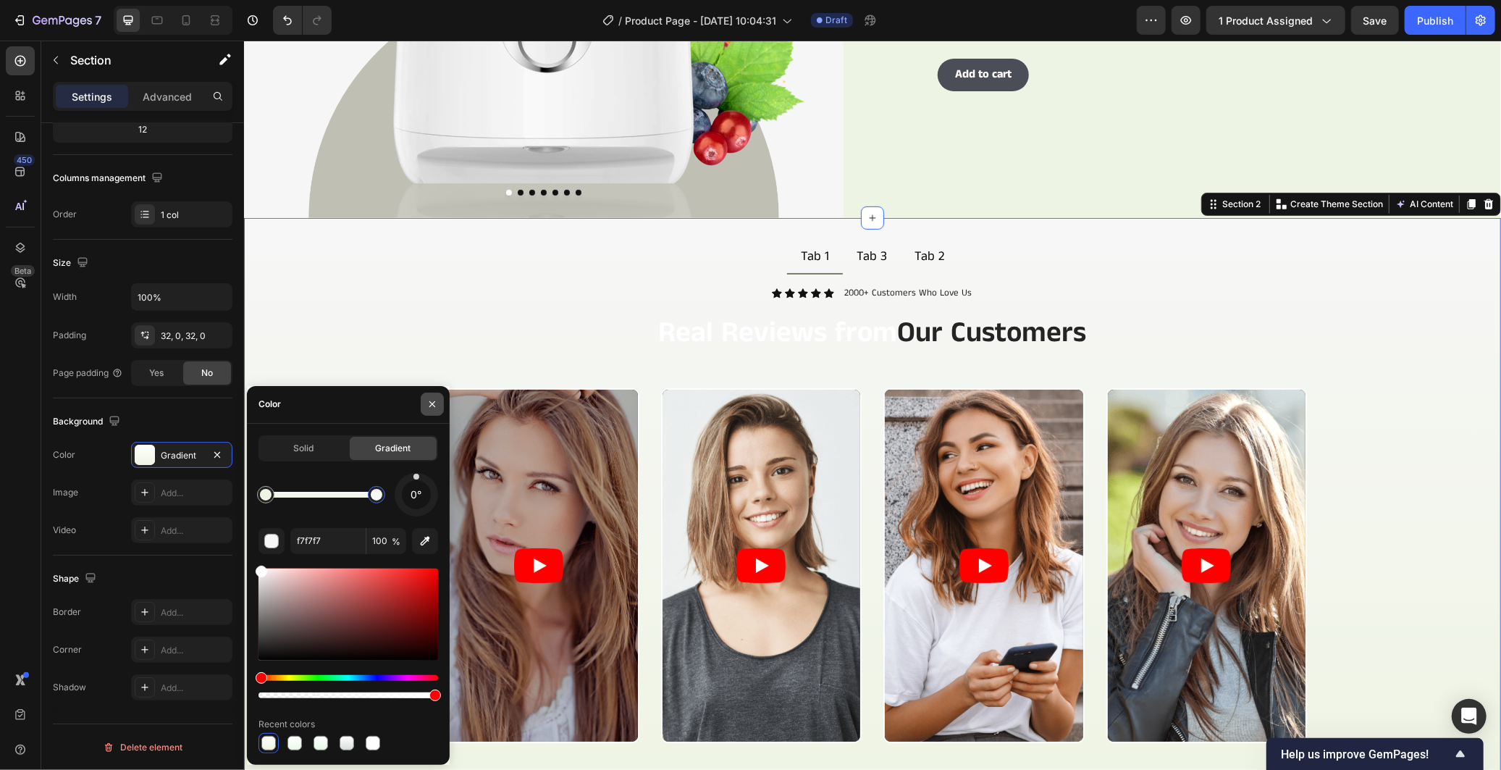
click at [439, 404] on button "button" at bounding box center [432, 403] width 23 height 23
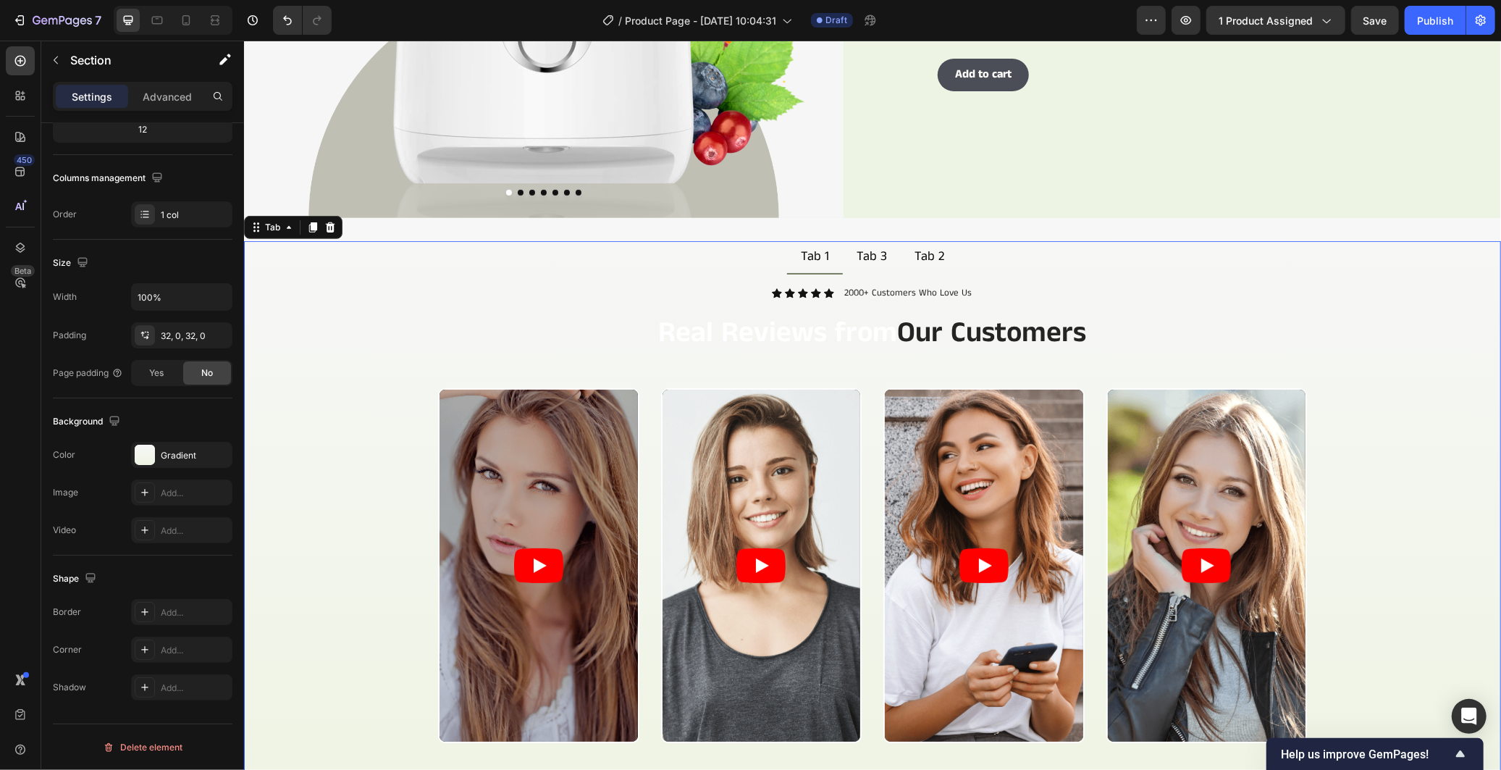
click at [1404, 516] on div "Video Video Video Video Carousel" at bounding box center [872, 582] width 1234 height 390
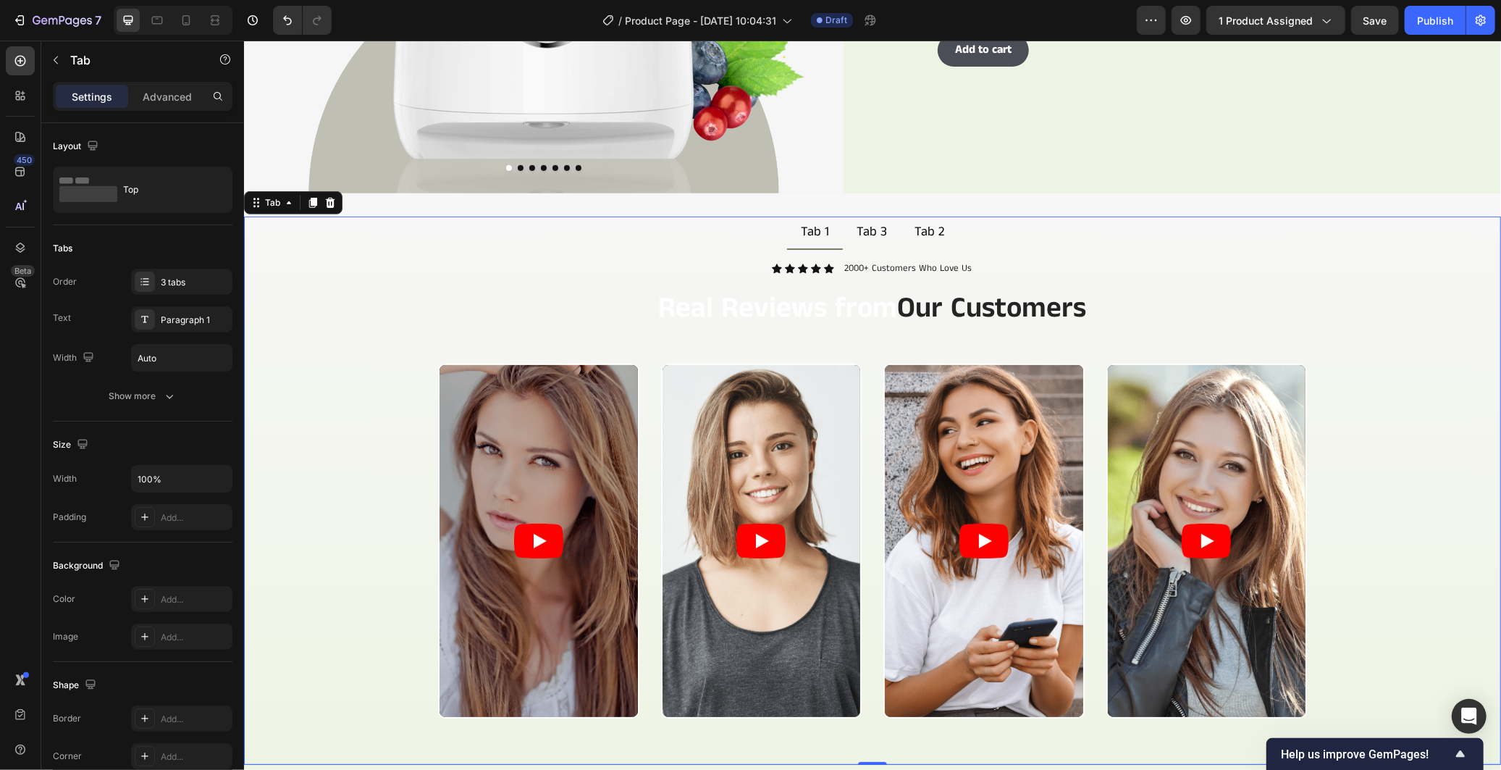
scroll to position [291, 0]
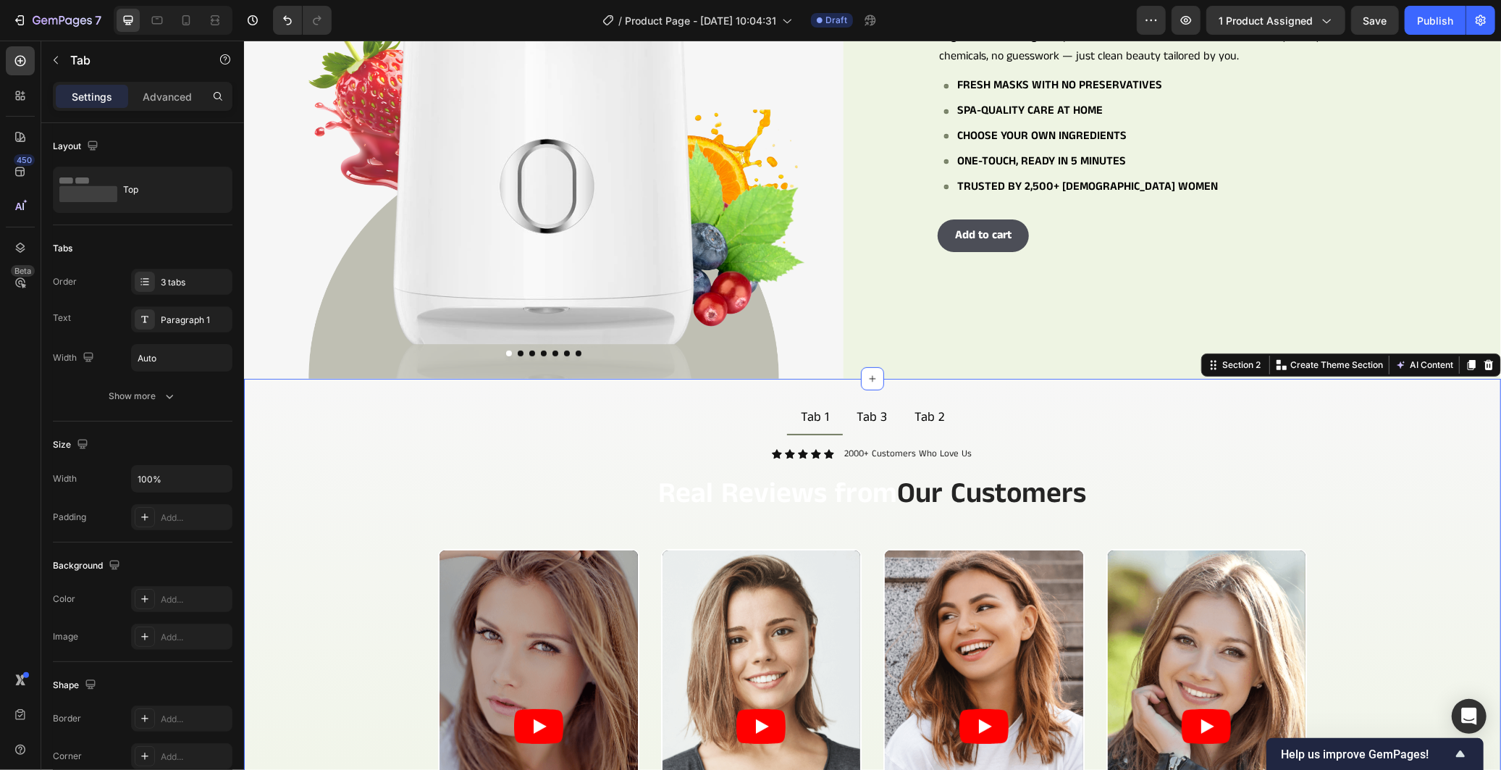
click at [614, 384] on div "Tab 1 Tab 3 Tab 2 Icon Icon Icon Icon Icon Icon List 2000+ Customers Who Love U…" at bounding box center [871, 675] width 1257 height 594
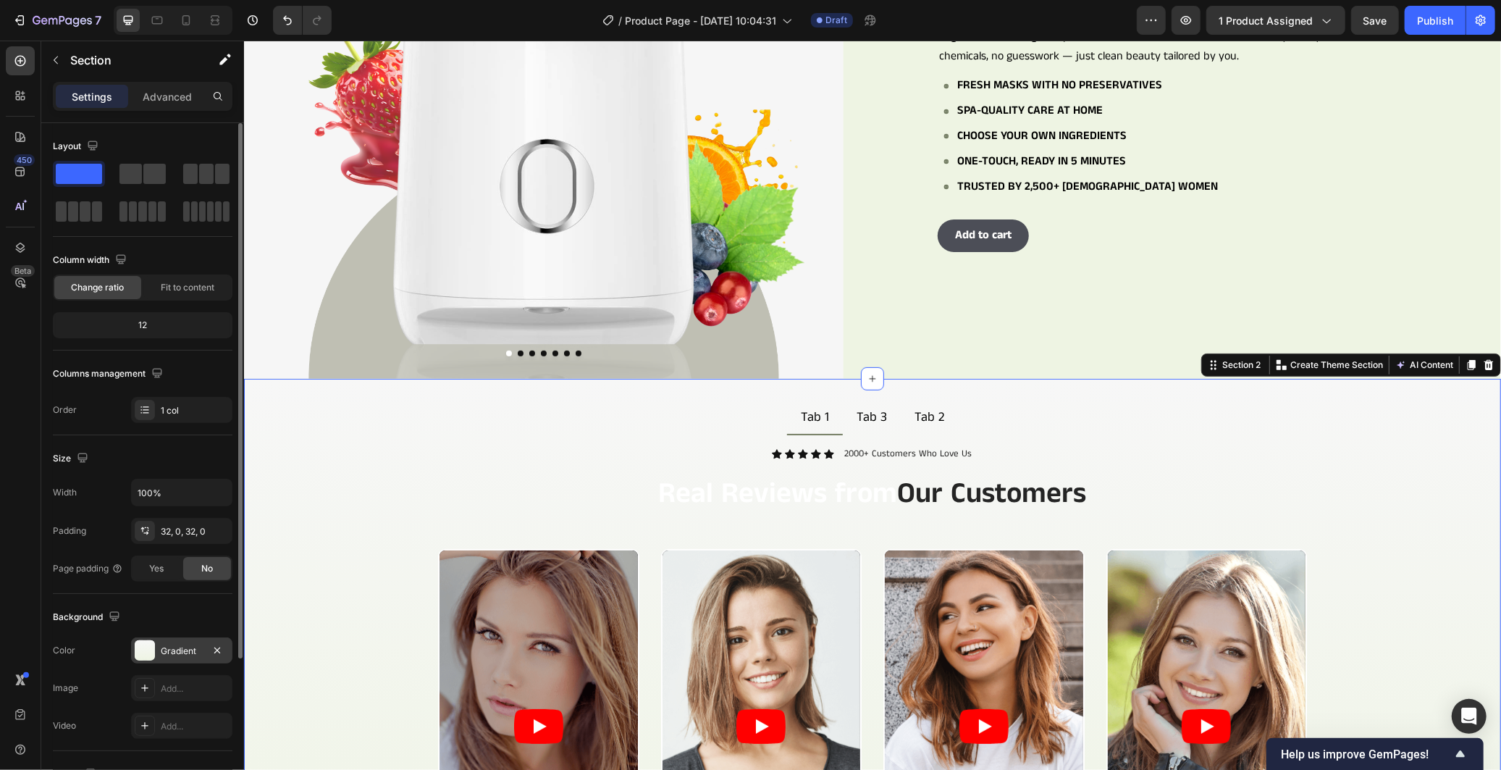
click at [149, 641] on div at bounding box center [145, 650] width 20 height 20
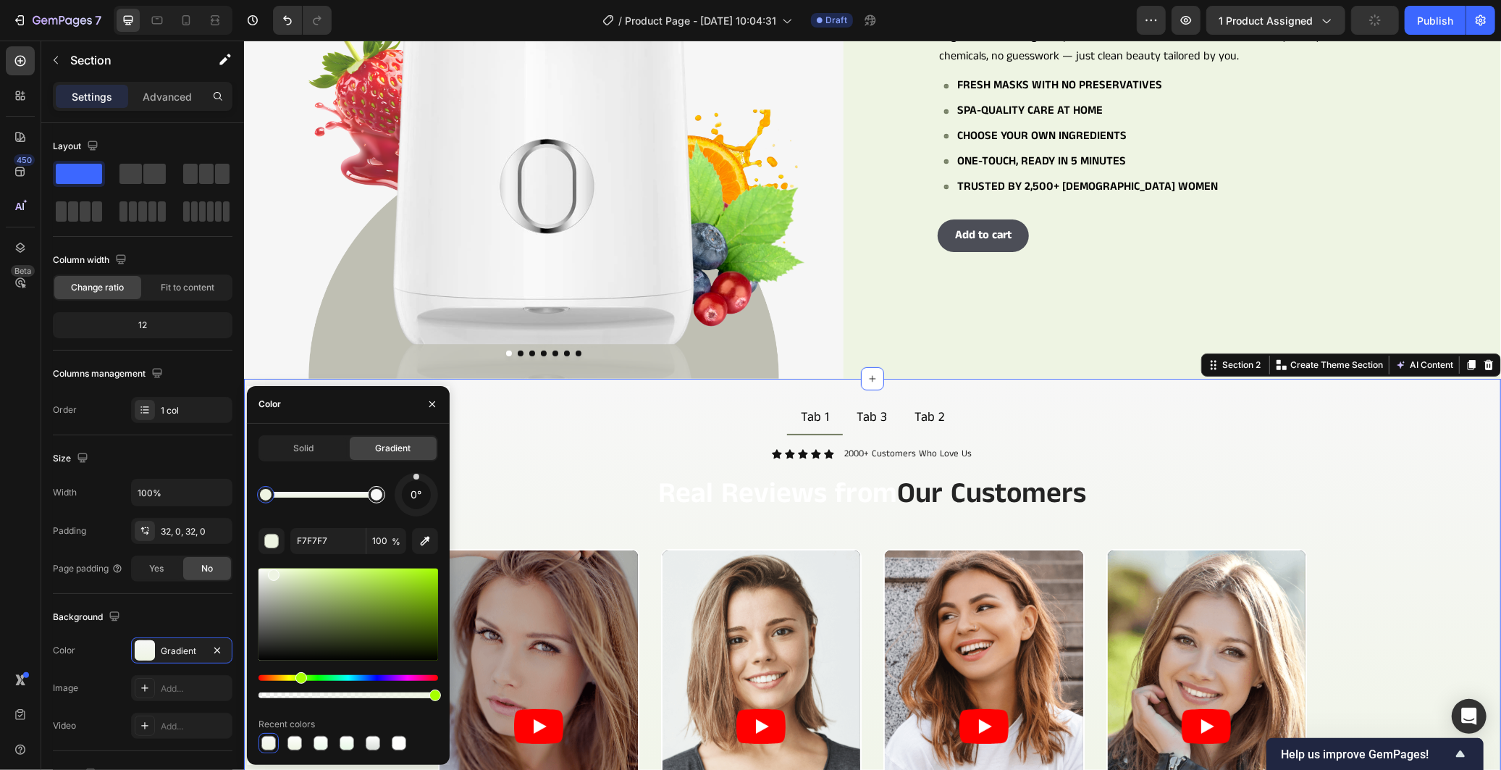
click at [377, 493] on div at bounding box center [377, 495] width 12 height 12
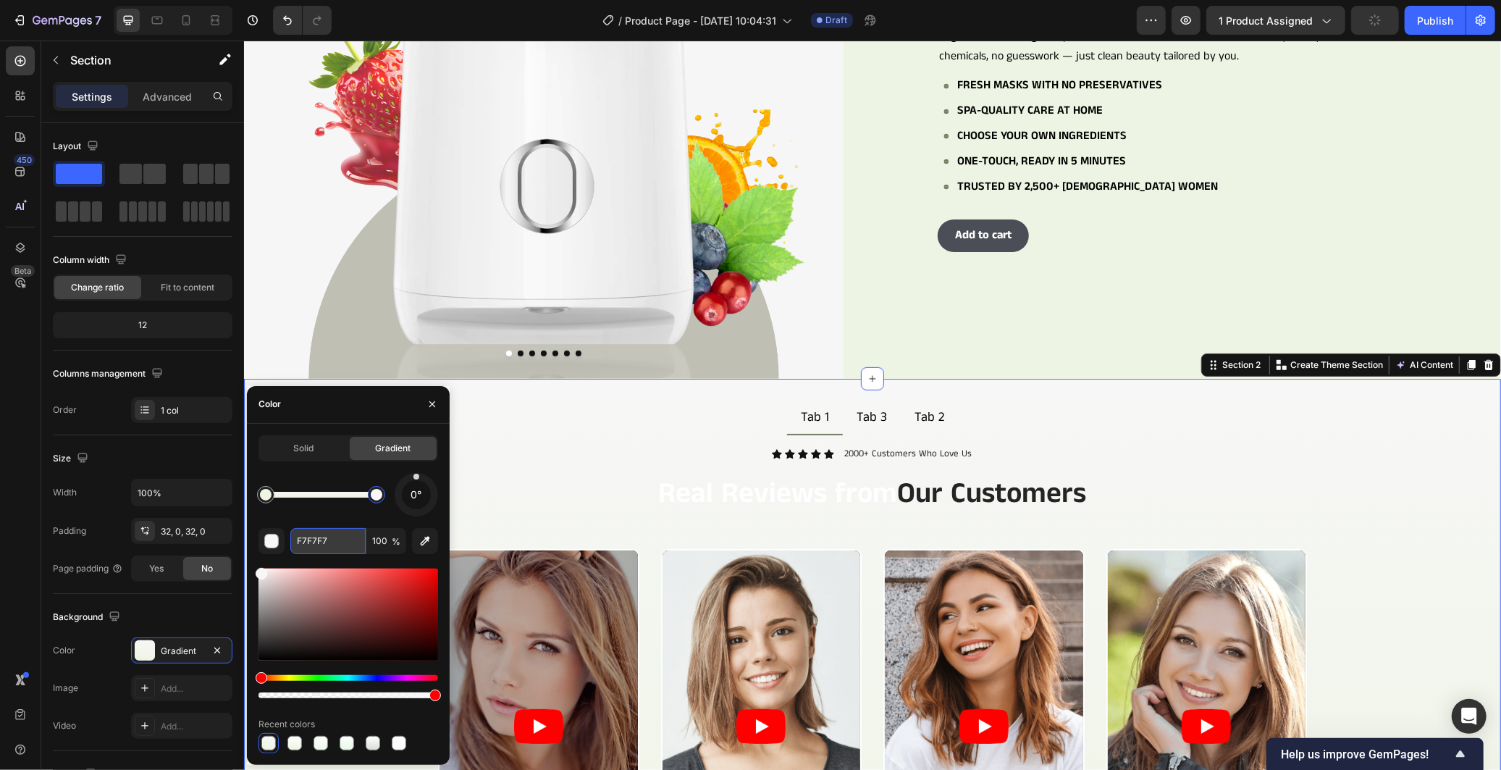
click at [319, 547] on input "F7F7F7" at bounding box center [327, 541] width 75 height 26
click at [258, 566] on div at bounding box center [348, 632] width 180 height 135
drag, startPoint x: 258, startPoint y: 573, endPoint x: 248, endPoint y: 552, distance: 24.0
click at [248, 552] on div "Solid Gradient 0° F7F7F7 100 % Recent colors" at bounding box center [348, 594] width 203 height 318
type input "FFFFFF"
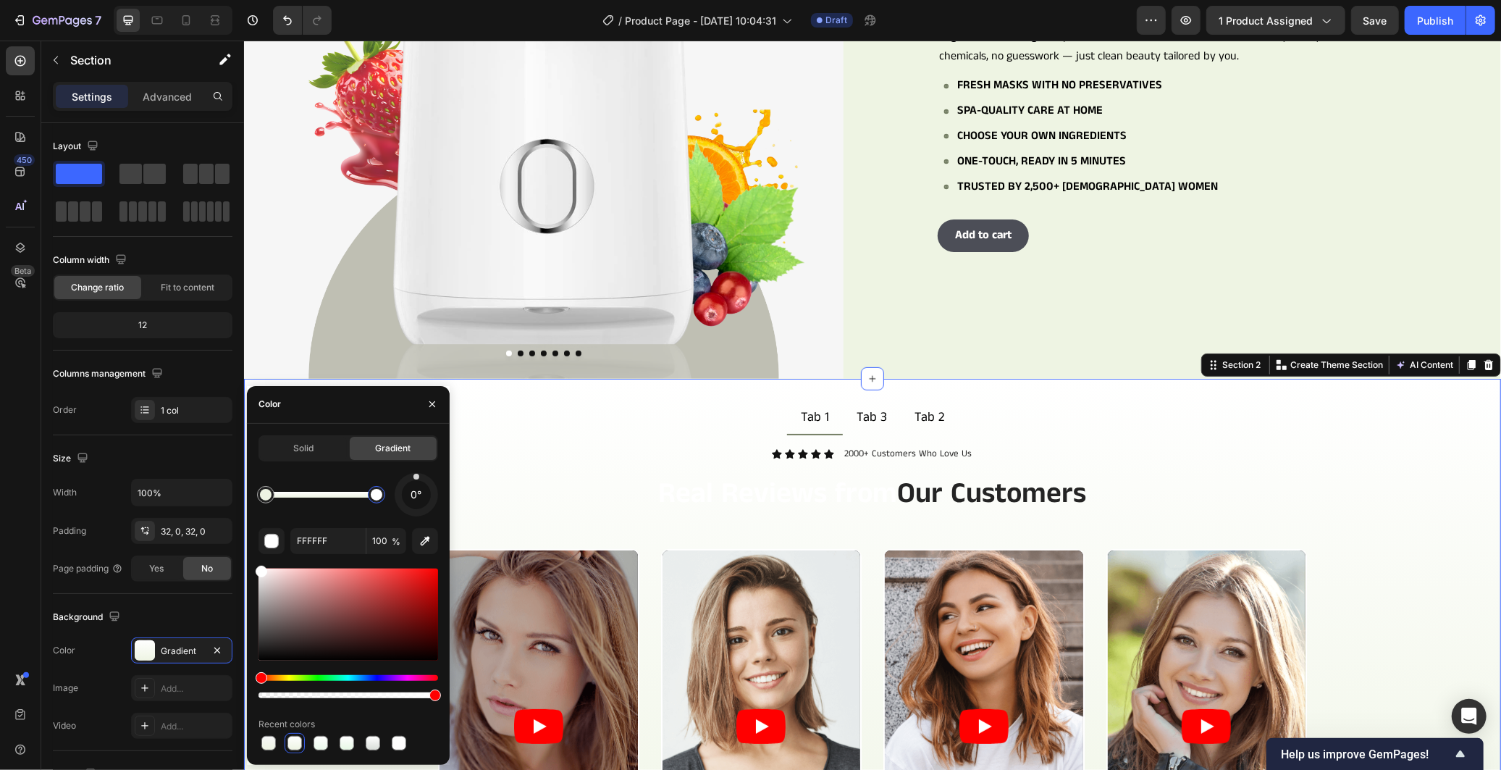
click at [271, 514] on div "0°" at bounding box center [348, 494] width 180 height 43
click at [427, 401] on icon "button" at bounding box center [432, 404] width 12 height 12
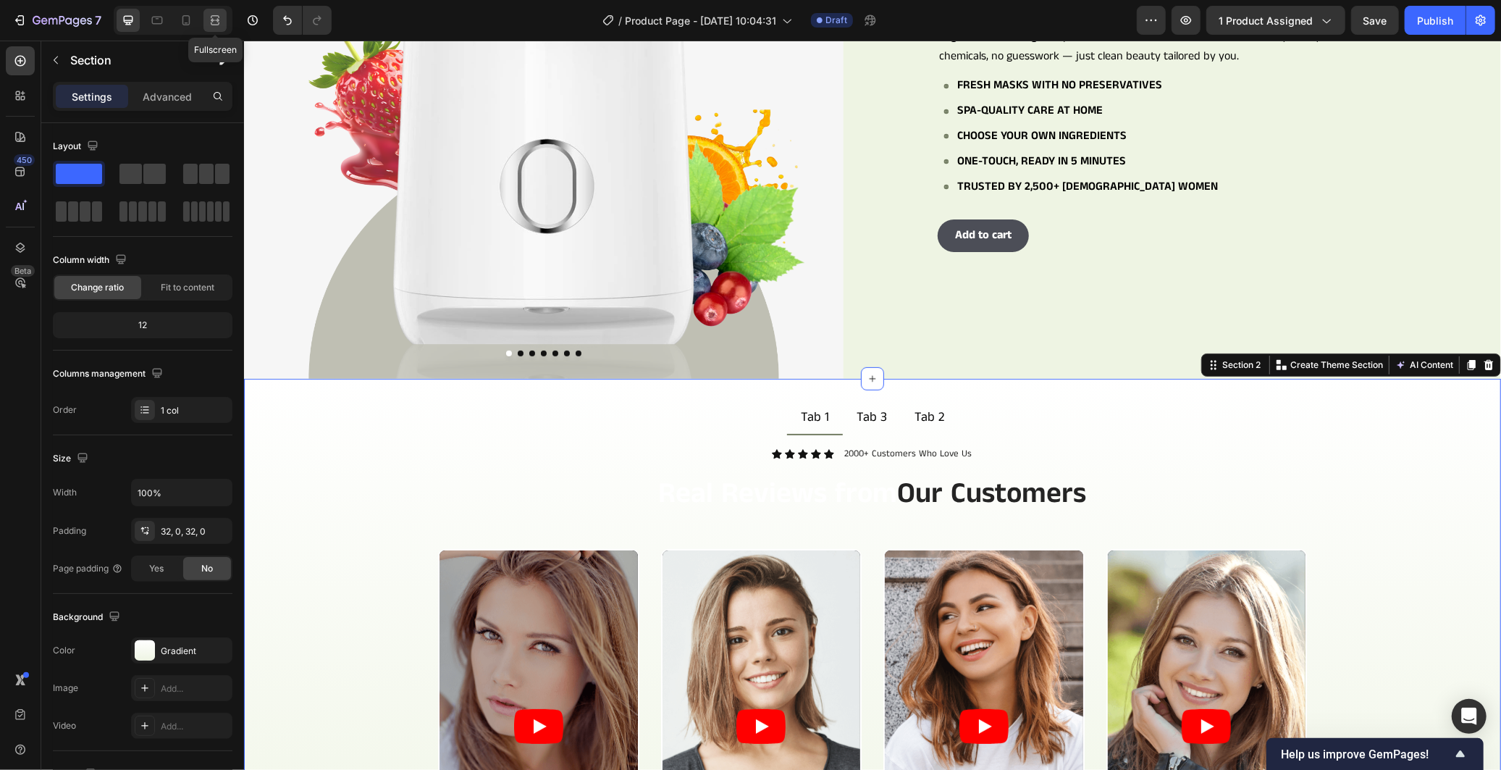
click at [210, 24] on icon at bounding box center [215, 20] width 14 height 14
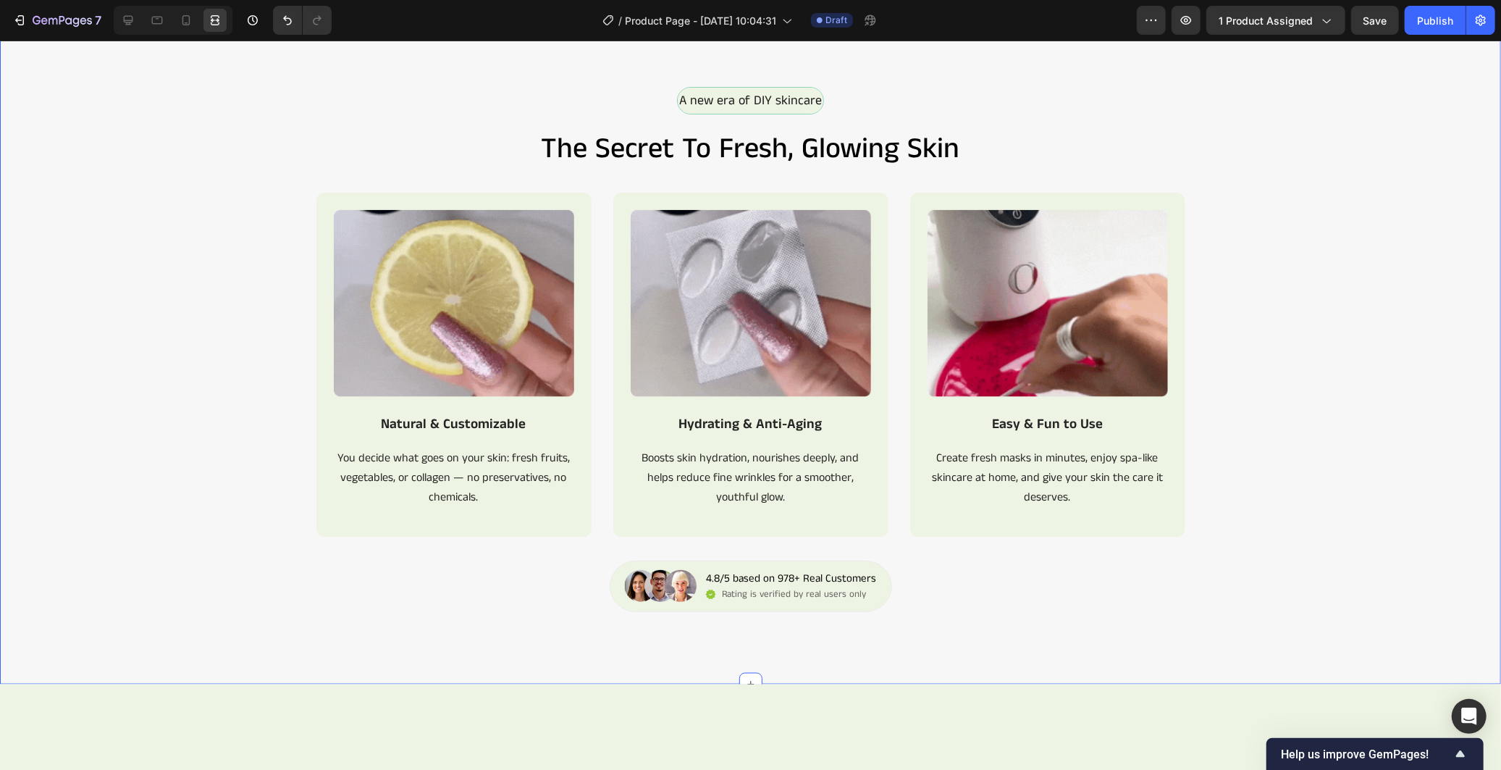
scroll to position [1057, 0]
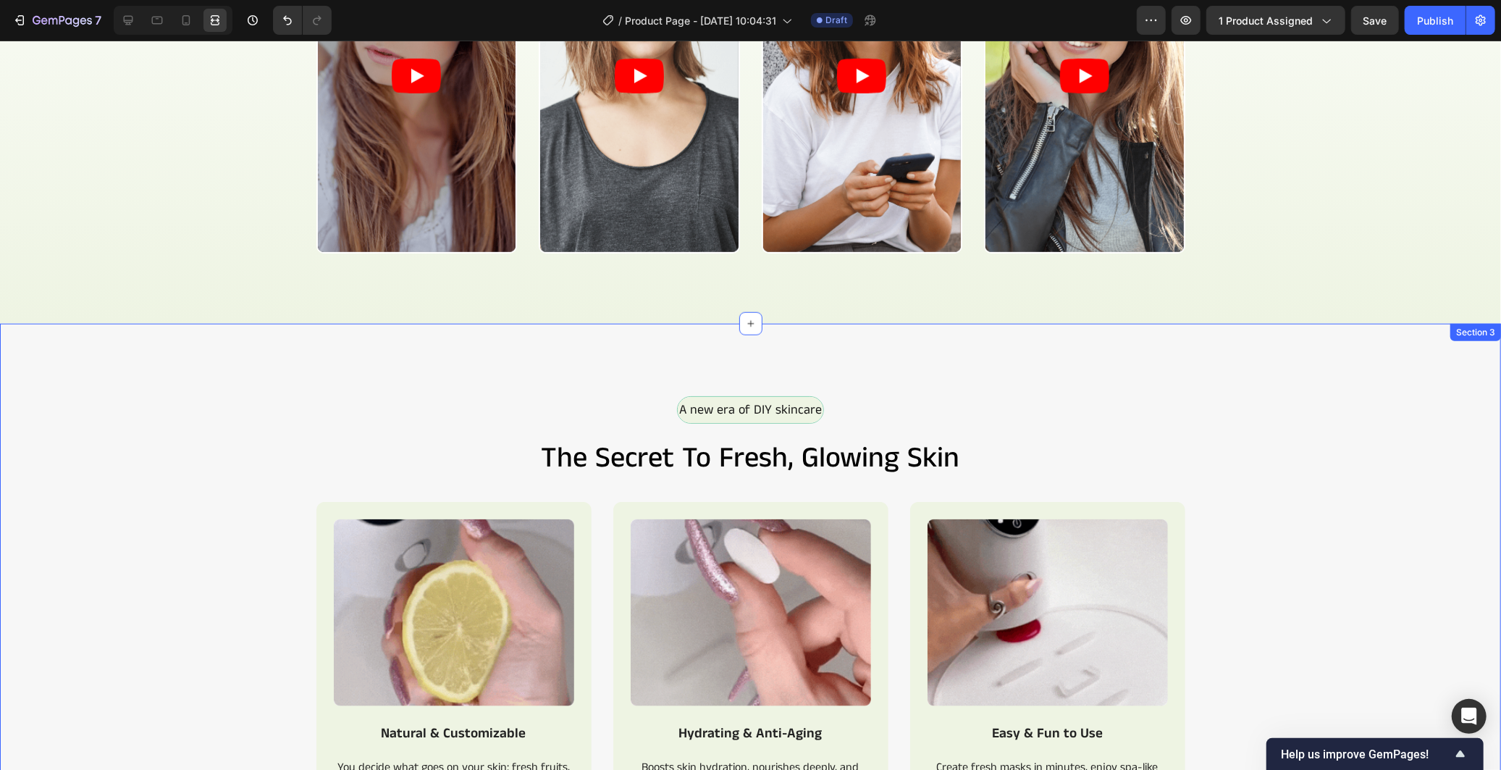
click at [1381, 367] on div "A new era of DIY skincare Text Block Row the secret to fresh, glowing skin Head…" at bounding box center [750, 658] width 1501 height 670
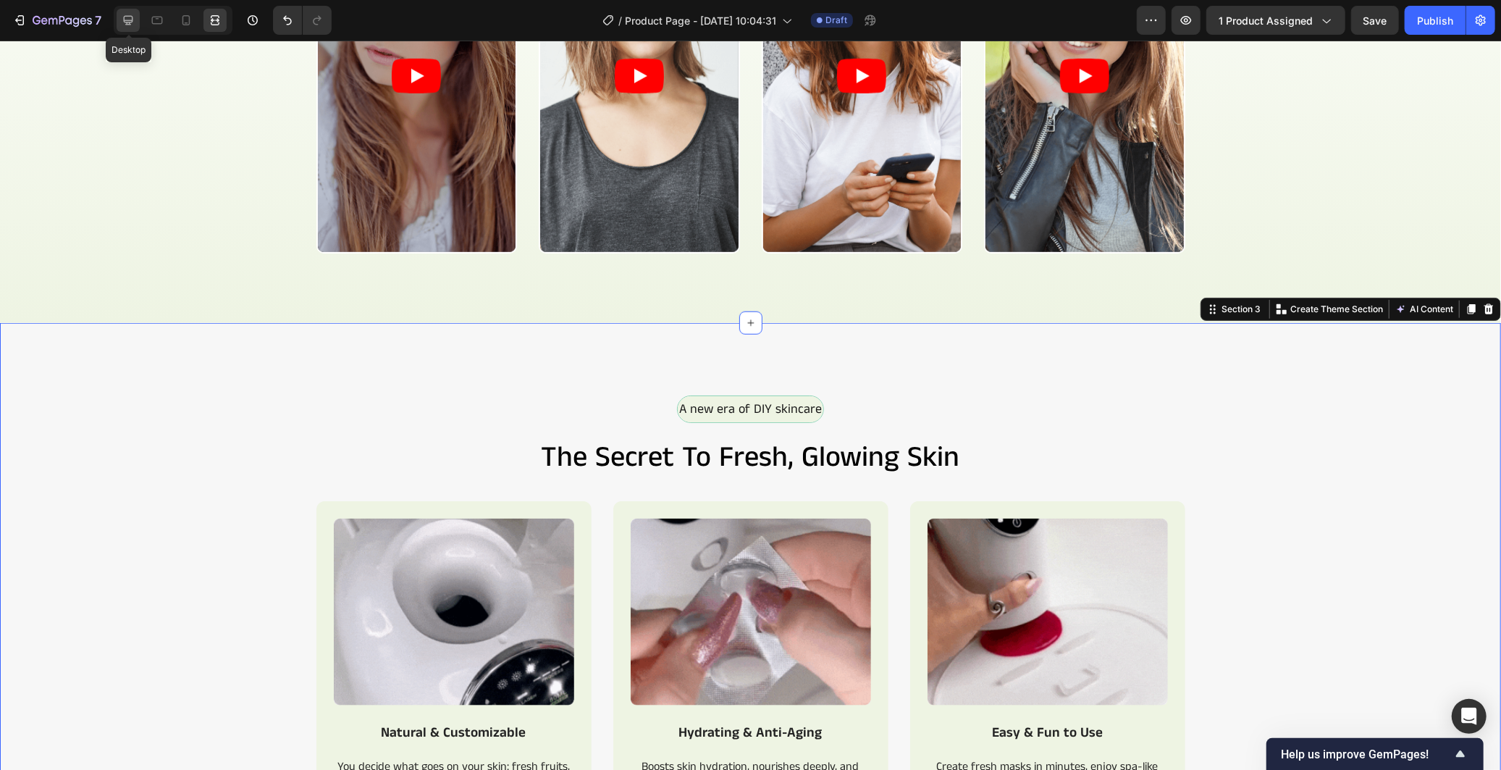
click at [130, 24] on icon at bounding box center [128, 20] width 9 height 9
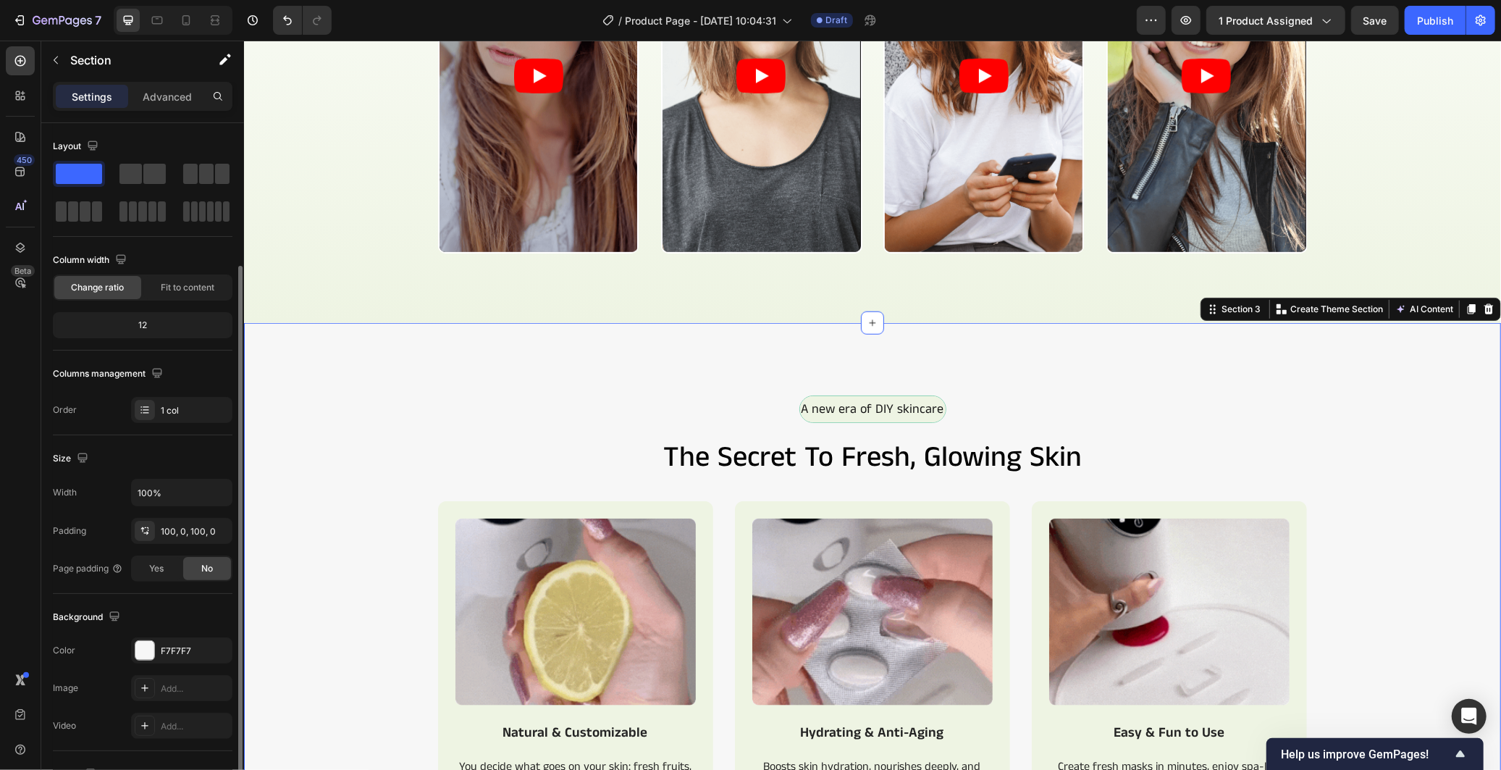
scroll to position [80, 0]
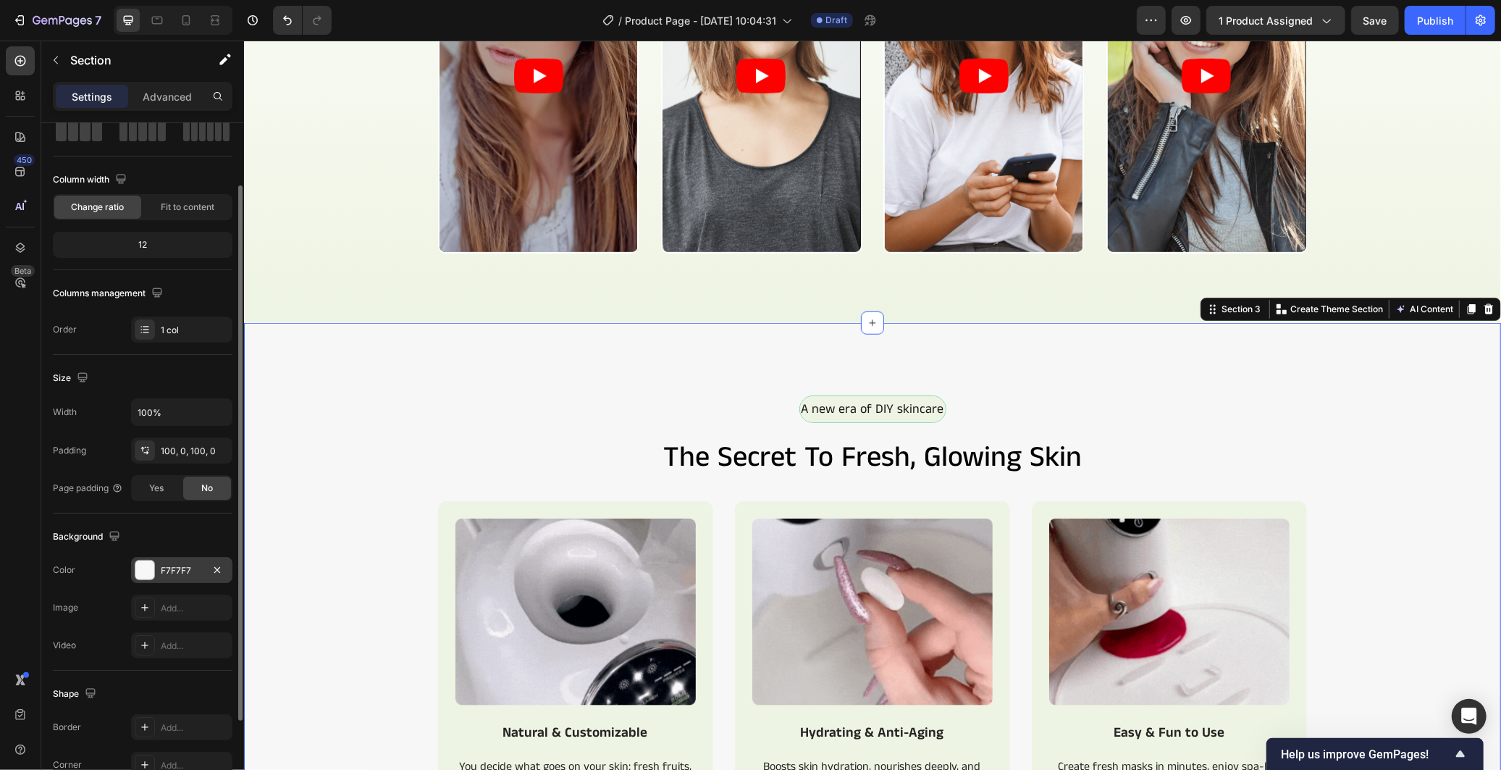
click at [158, 567] on div "F7F7F7" at bounding box center [181, 570] width 101 height 26
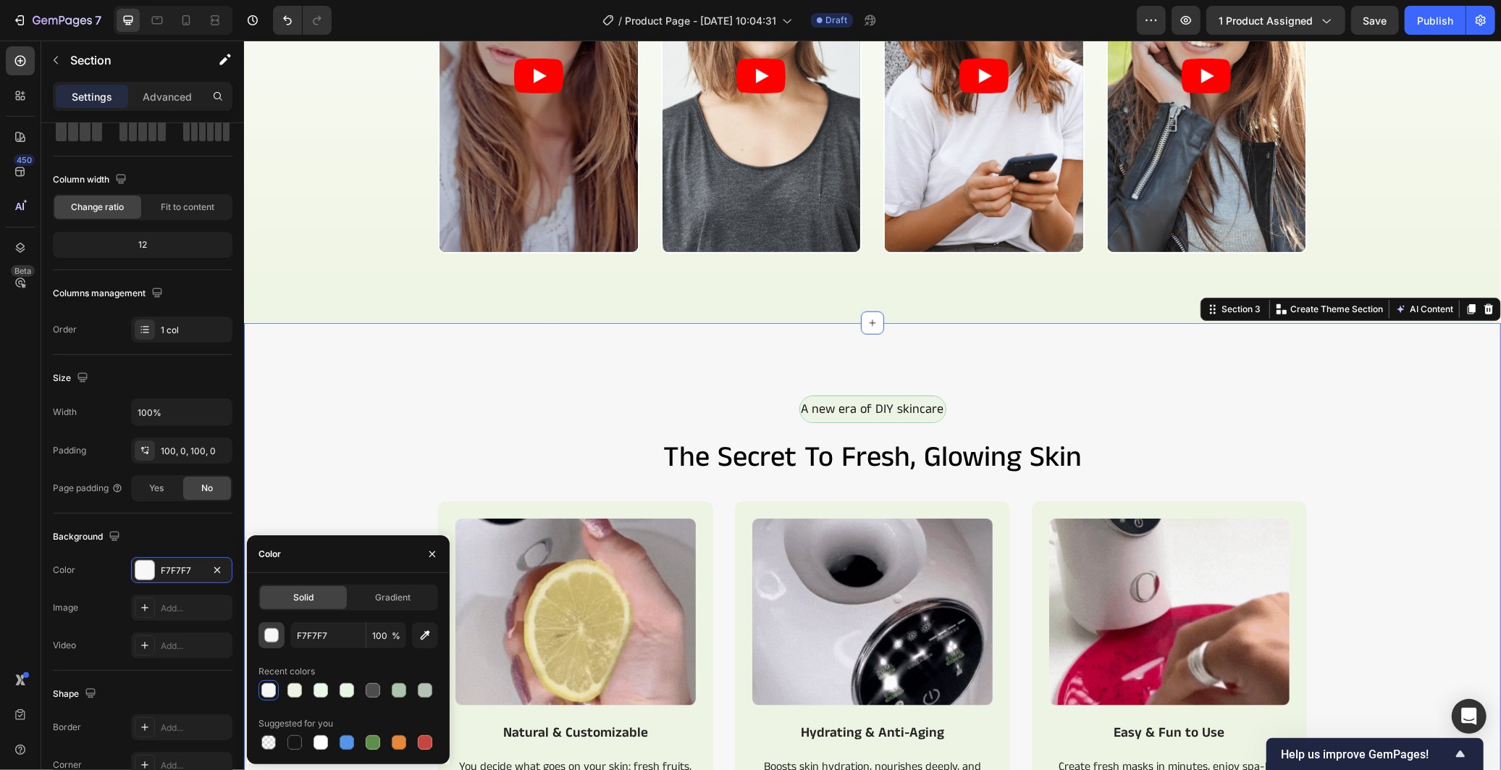
click at [266, 633] on div "button" at bounding box center [272, 635] width 14 height 14
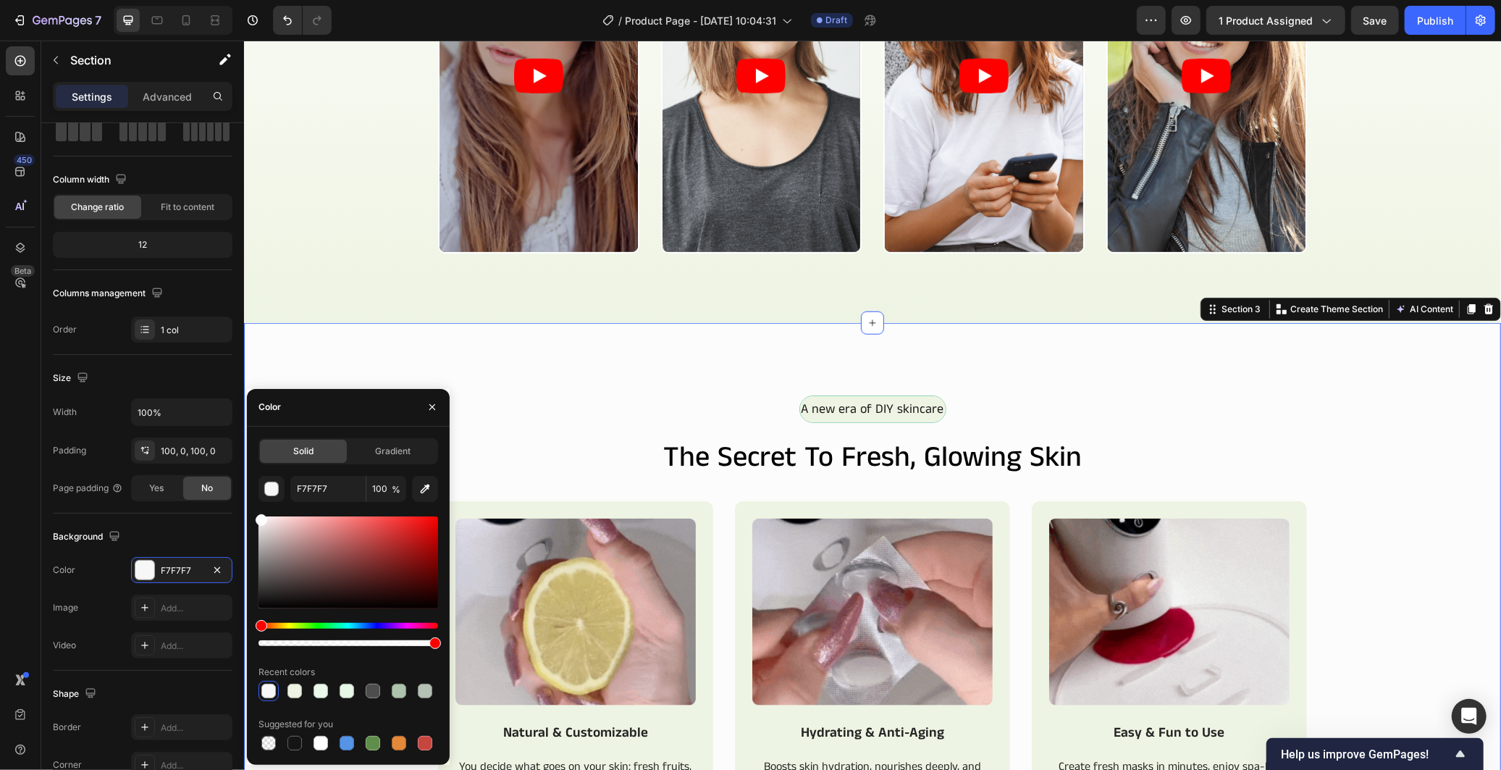
type input "FCFCFC"
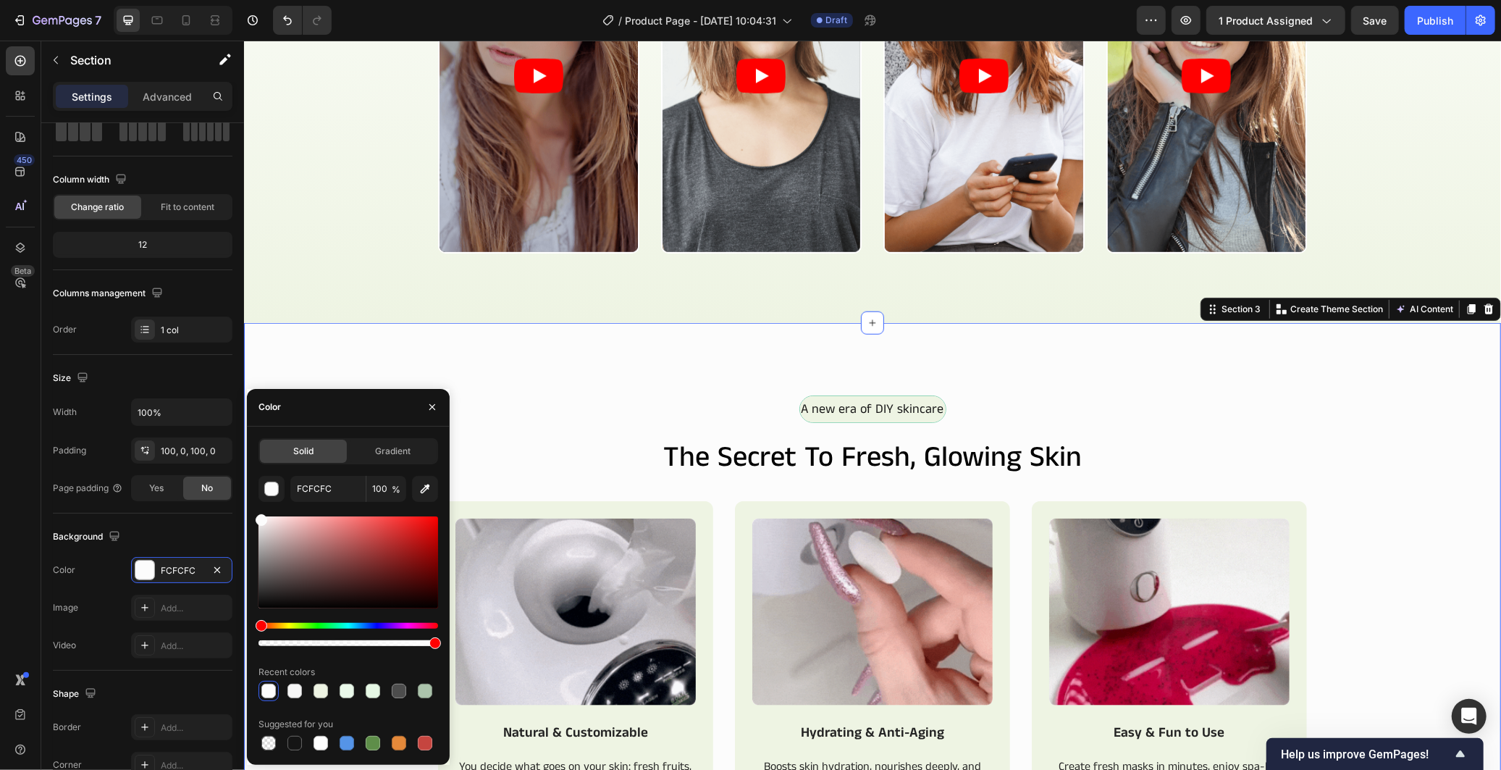
drag, startPoint x: 501, startPoint y: 558, endPoint x: 244, endPoint y: 515, distance: 260.6
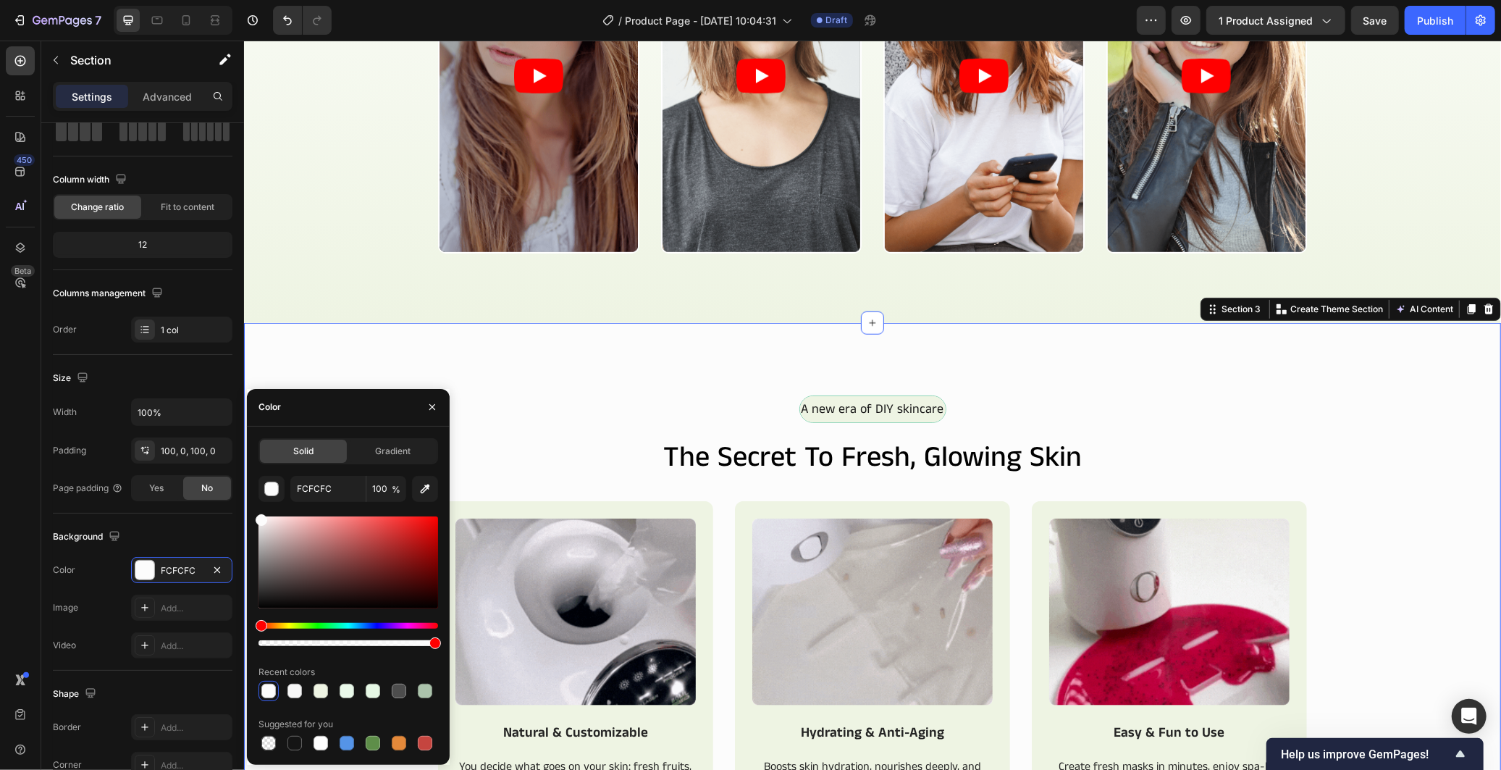
click at [547, 351] on div "A new era of DIY skincare Text Block Row the secret to fresh, glowing skin Head…" at bounding box center [871, 657] width 1257 height 670
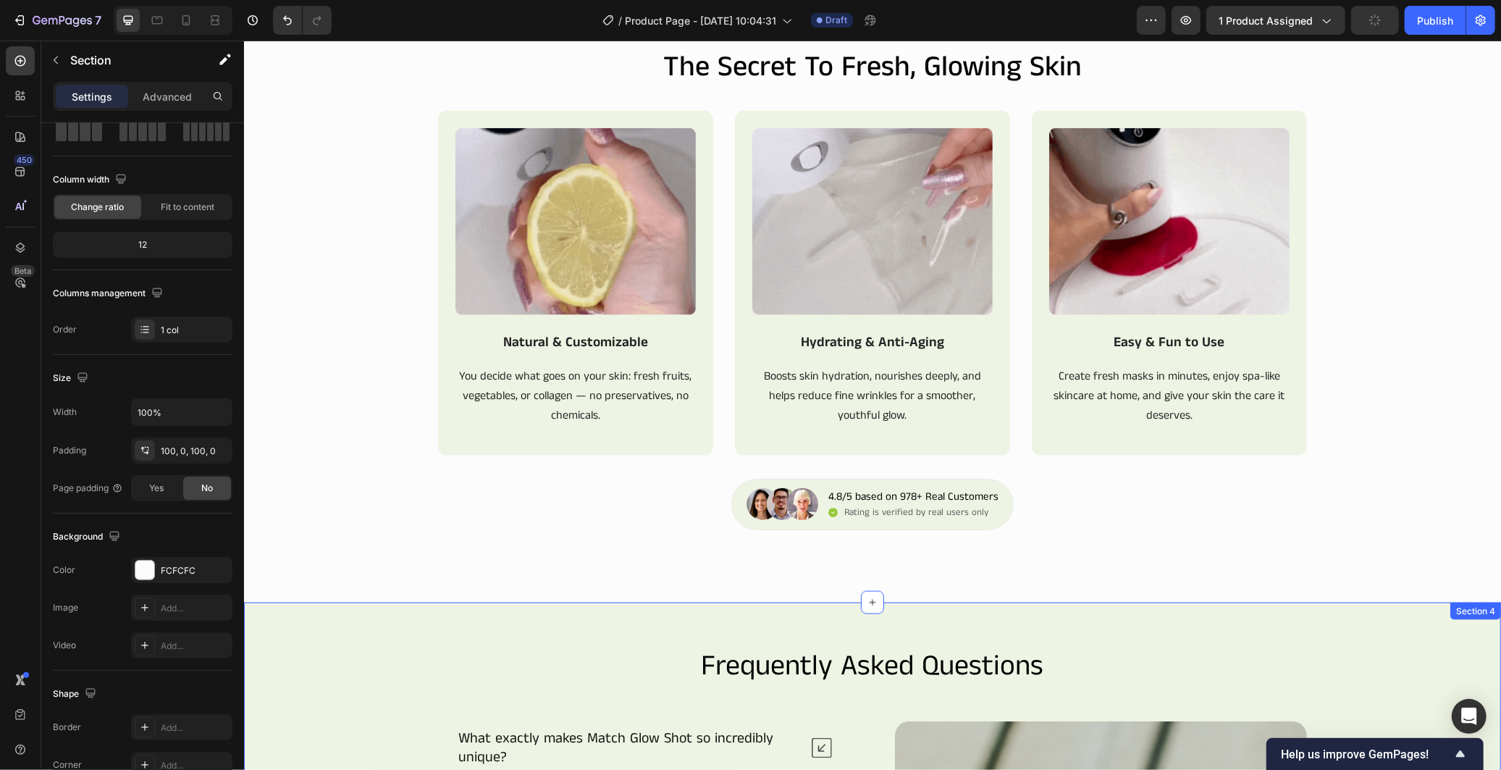
scroll to position [1218, 0]
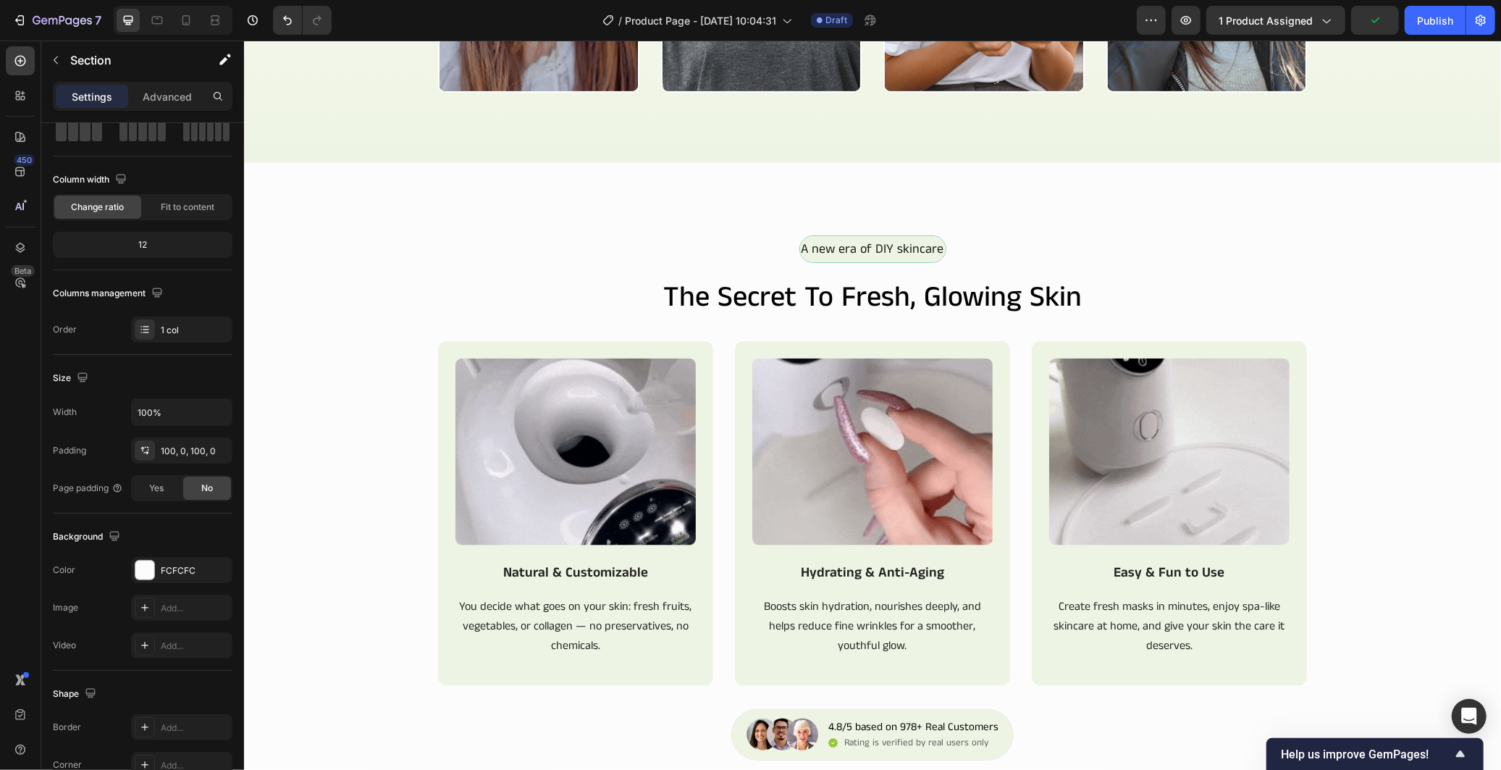
click at [1473, 359] on div "Image Natural & Customizable Text Block You decide what goes on your skin: fres…" at bounding box center [871, 524] width 1257 height 368
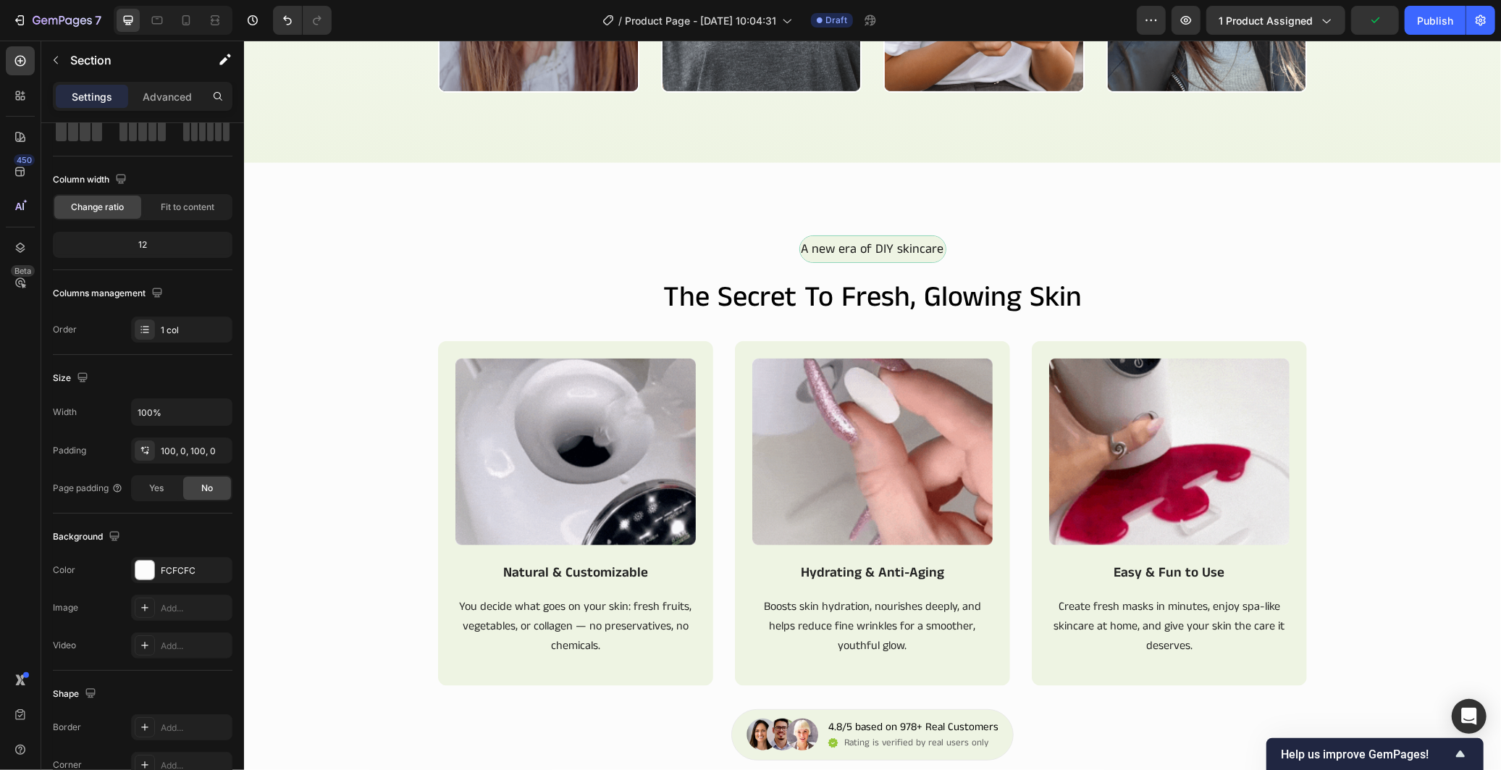
click at [1295, 231] on div "A new era of DIY skincare Text Block Row the secret to fresh, glowing skin Head…" at bounding box center [871, 497] width 1257 height 670
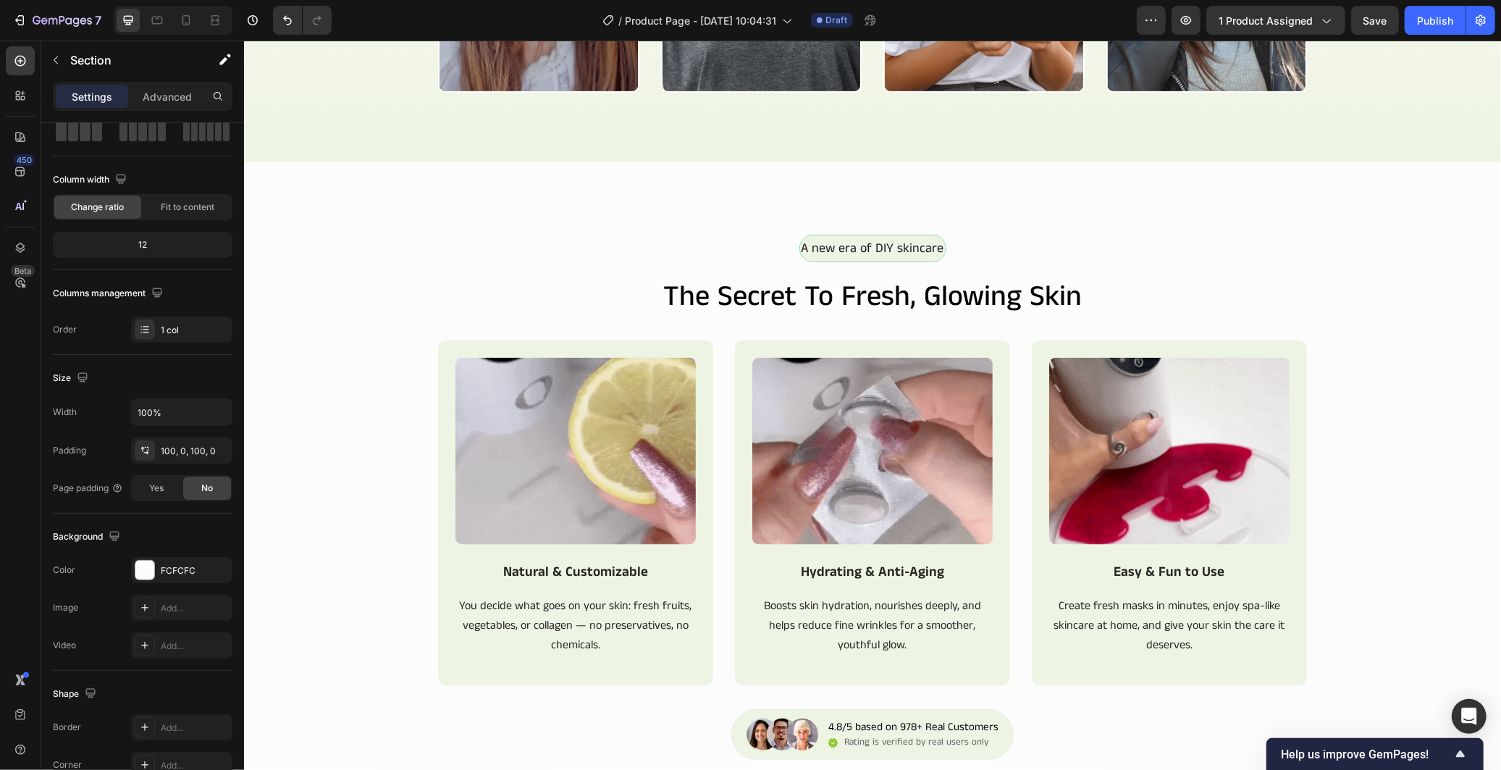
click at [389, 188] on div "A new era of DIY skincare Text Block Row the secret to fresh, glowing skin Head…" at bounding box center [871, 496] width 1257 height 670
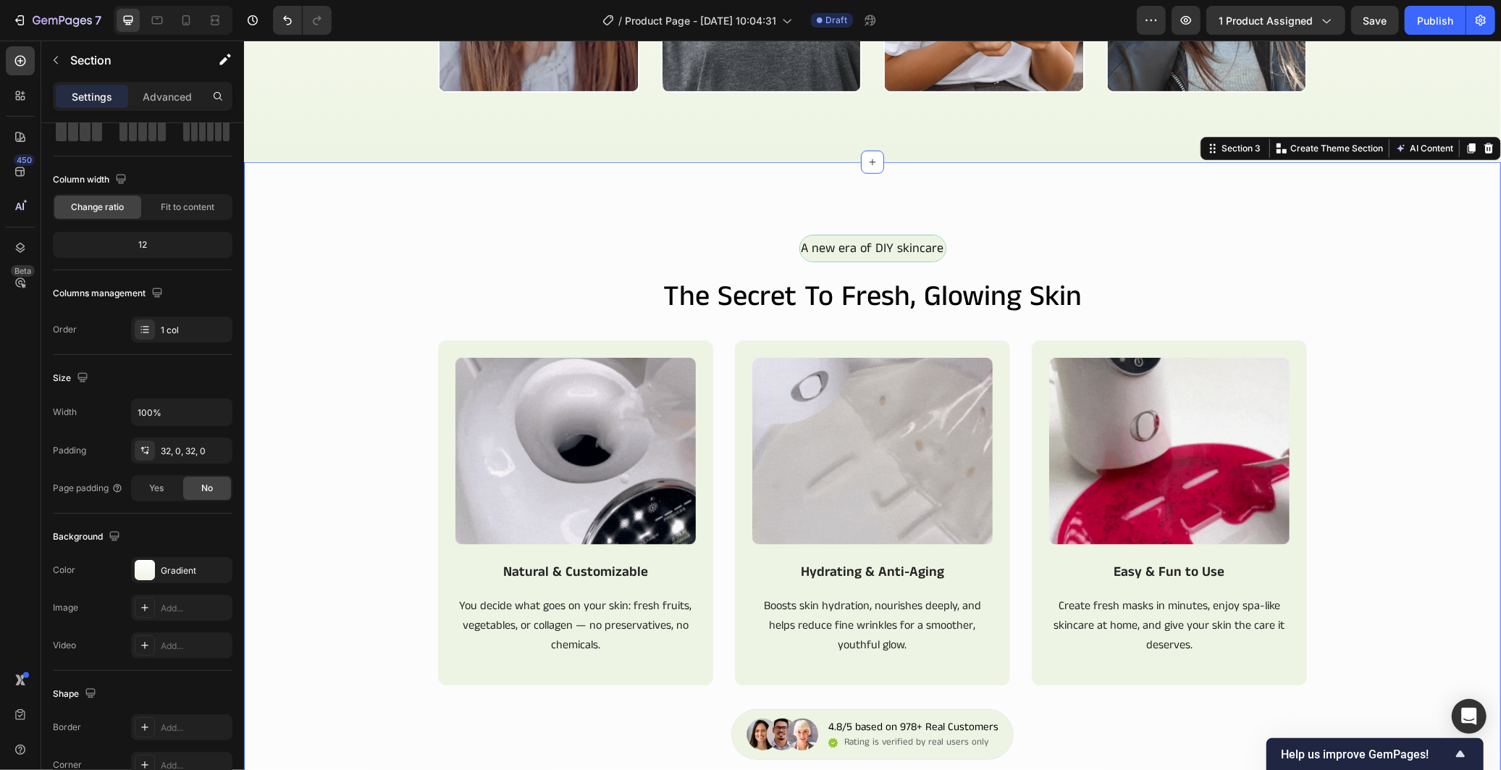
click at [396, 183] on div "A new era of DIY skincare Text Block Row the secret to fresh, glowing skin Head…" at bounding box center [871, 496] width 1257 height 670
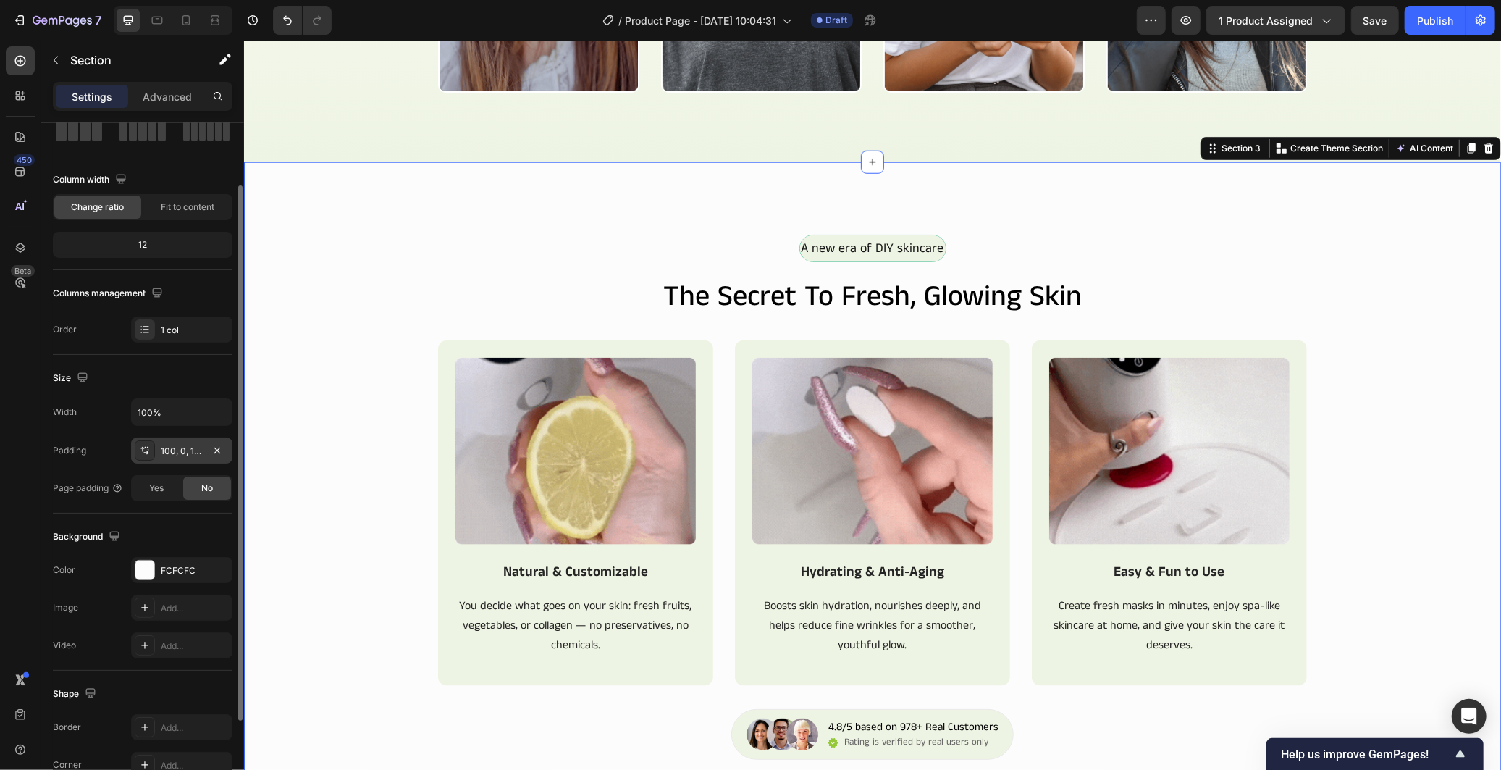
click at [184, 458] on div "100, 0, 100, 0" at bounding box center [181, 450] width 101 height 26
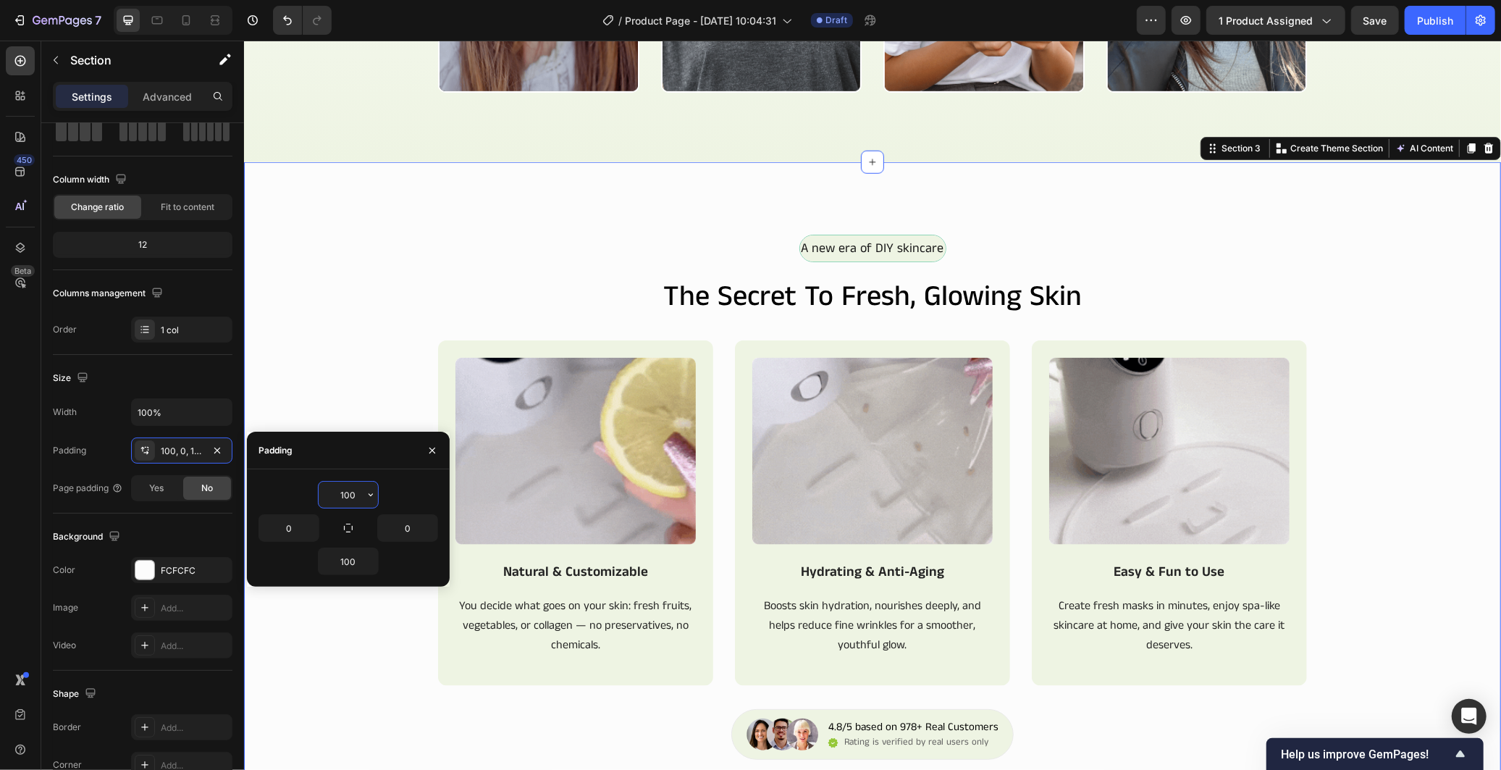
click at [357, 500] on input "100" at bounding box center [348, 494] width 59 height 26
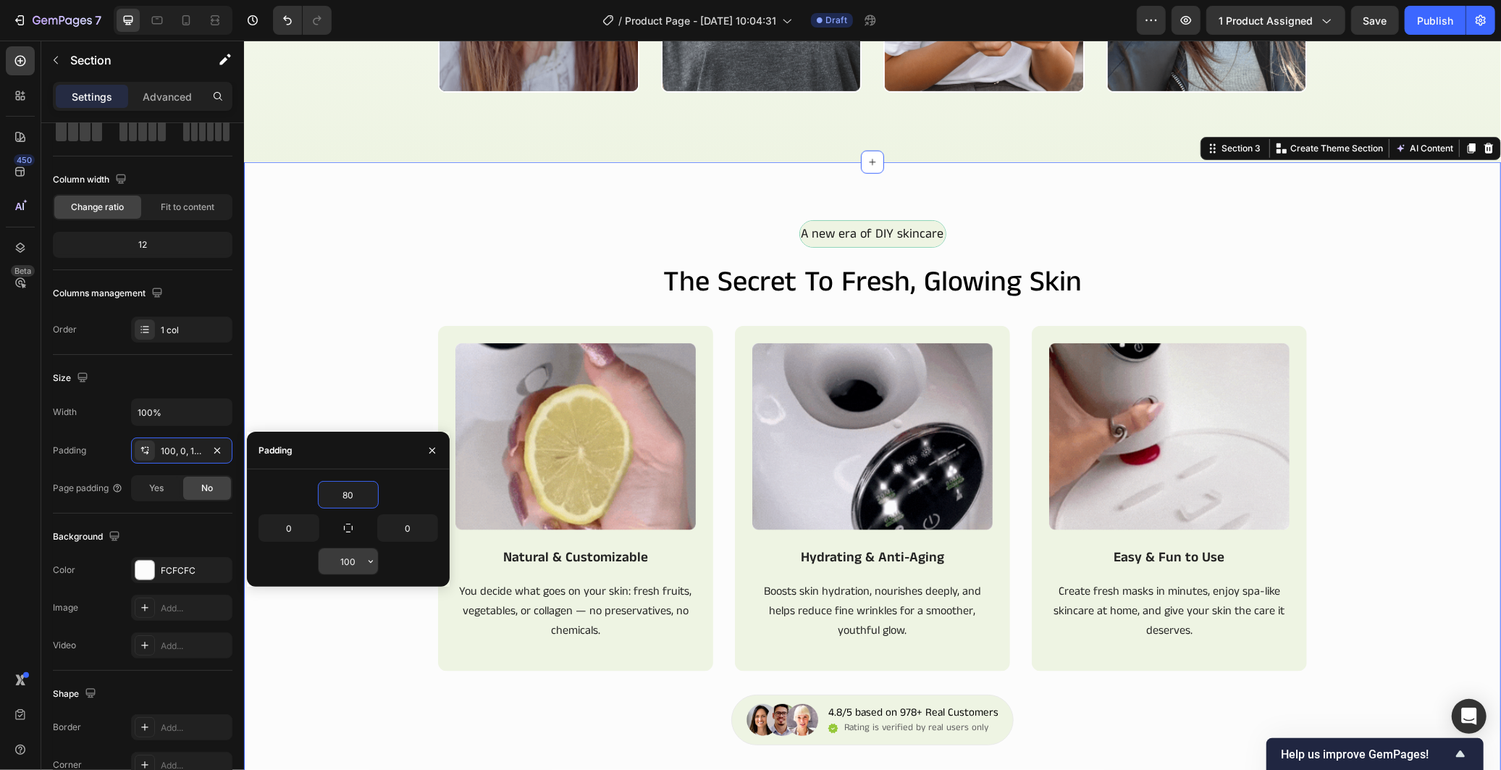
type input "80"
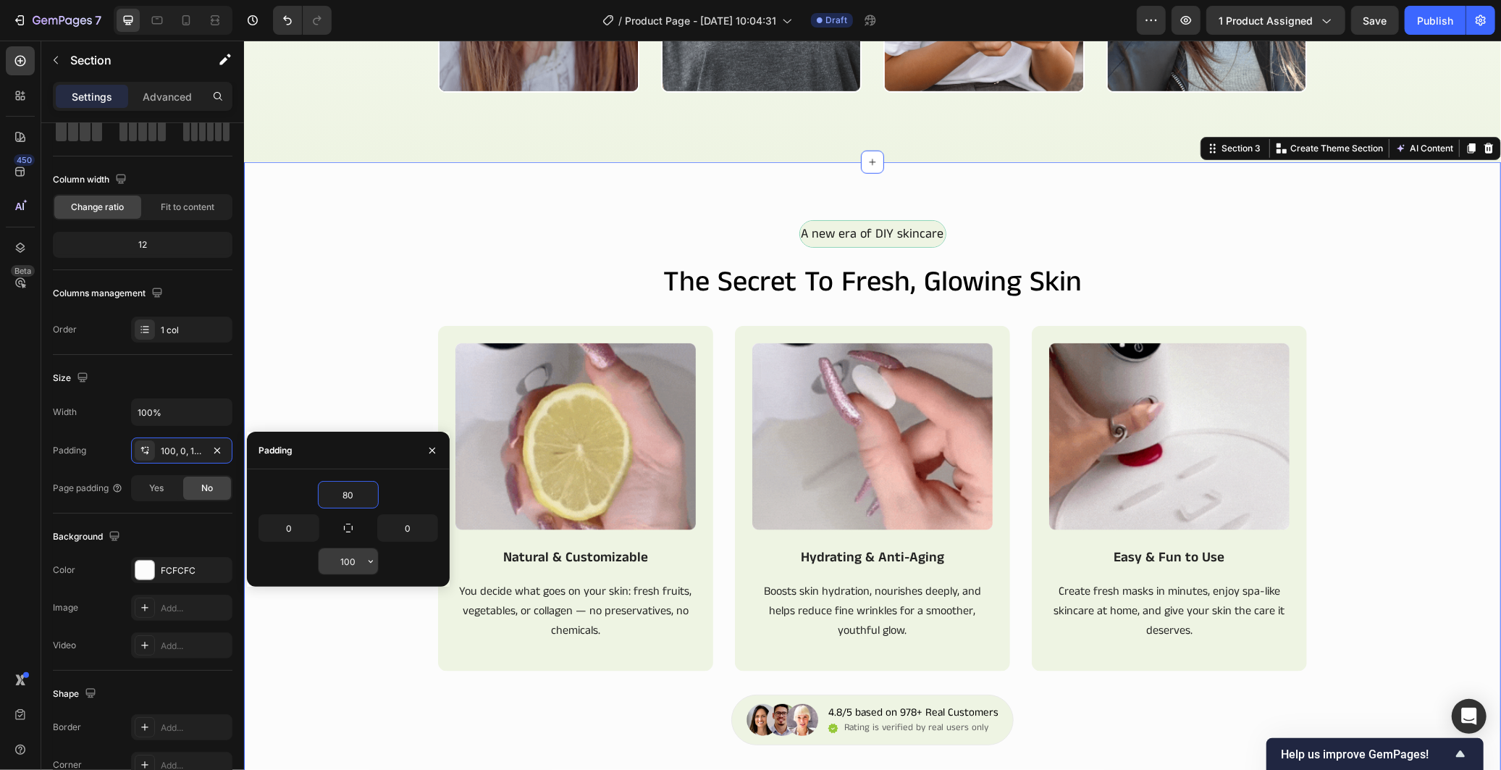
click at [355, 556] on input "100" at bounding box center [348, 561] width 59 height 26
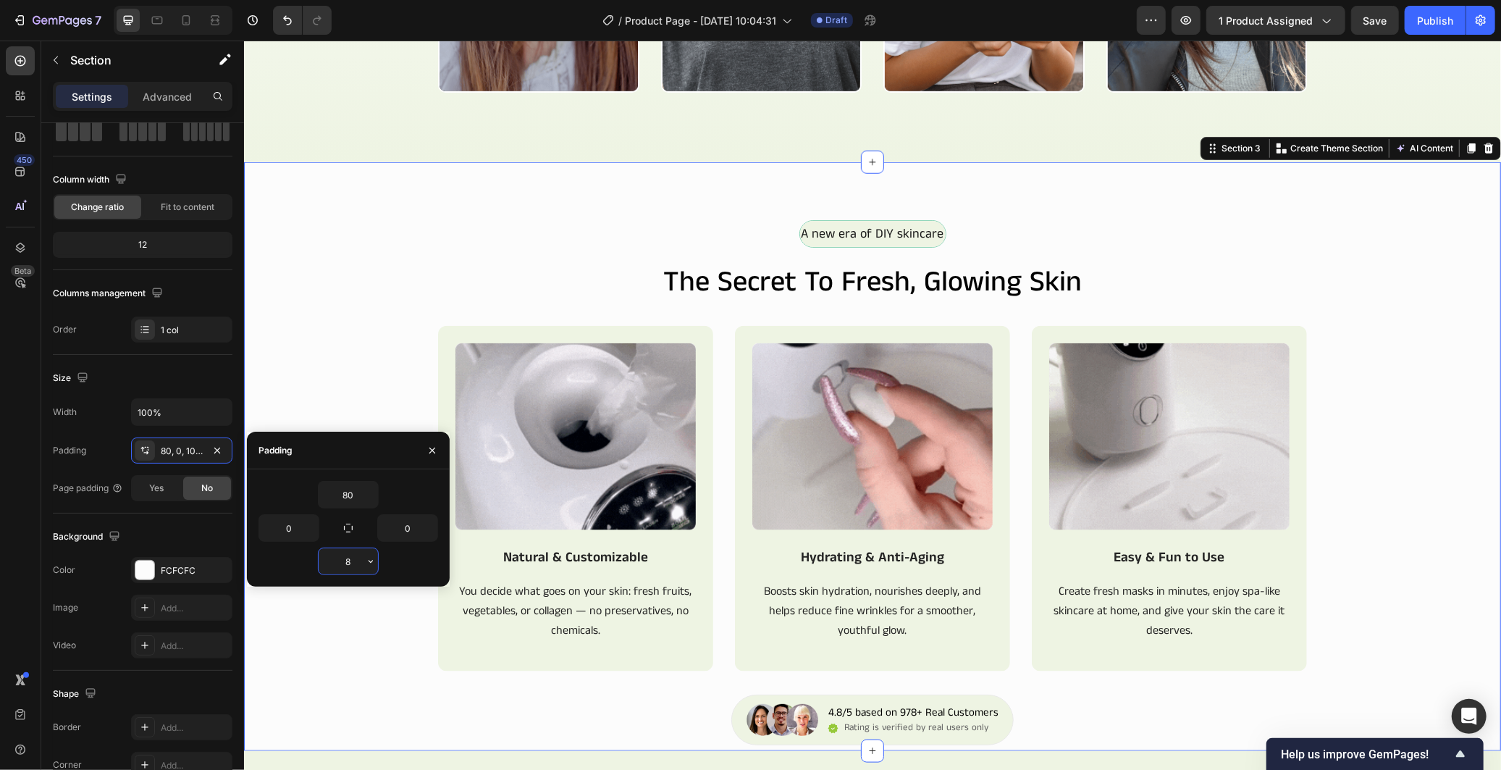
type input "80"
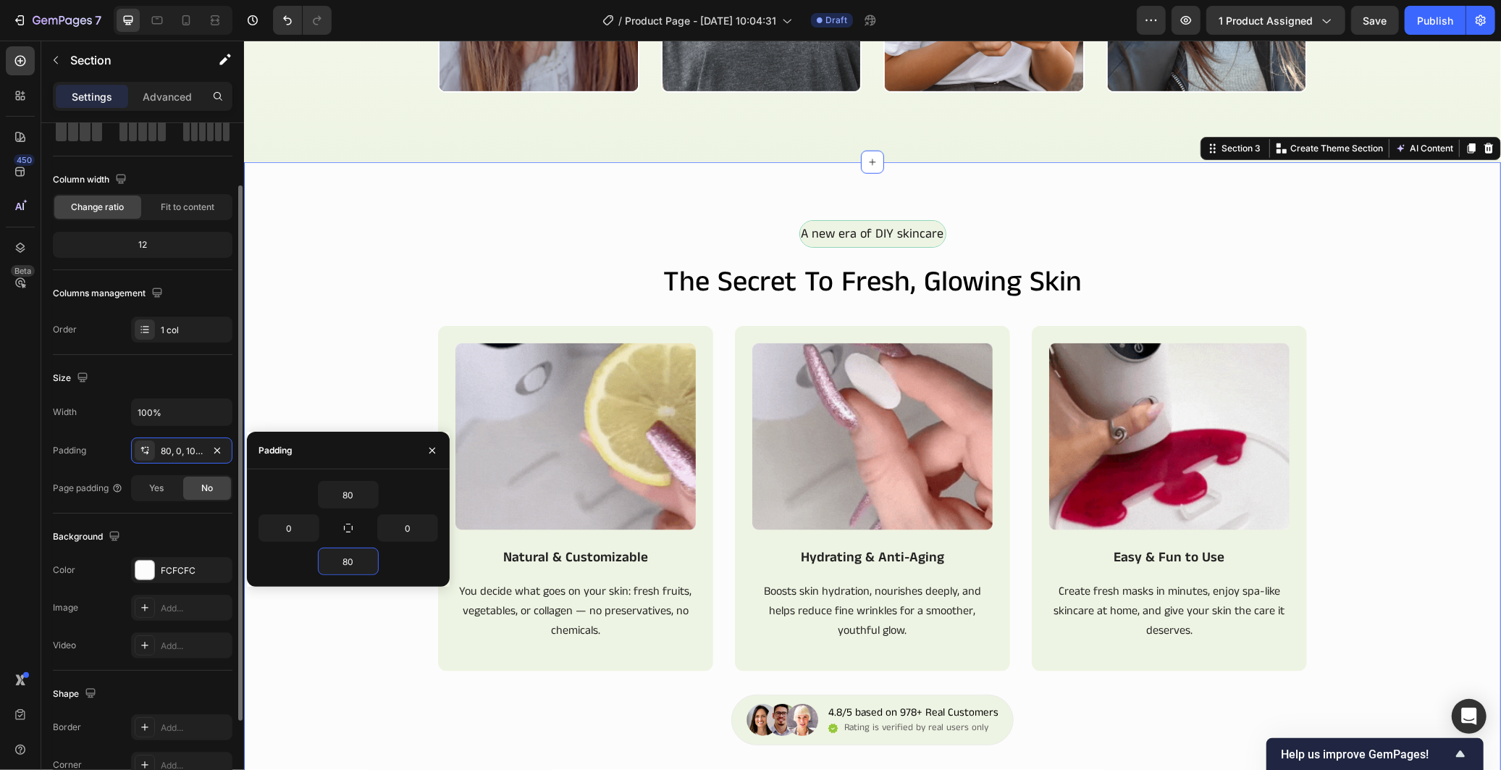
click at [210, 382] on div "Size" at bounding box center [143, 377] width 180 height 23
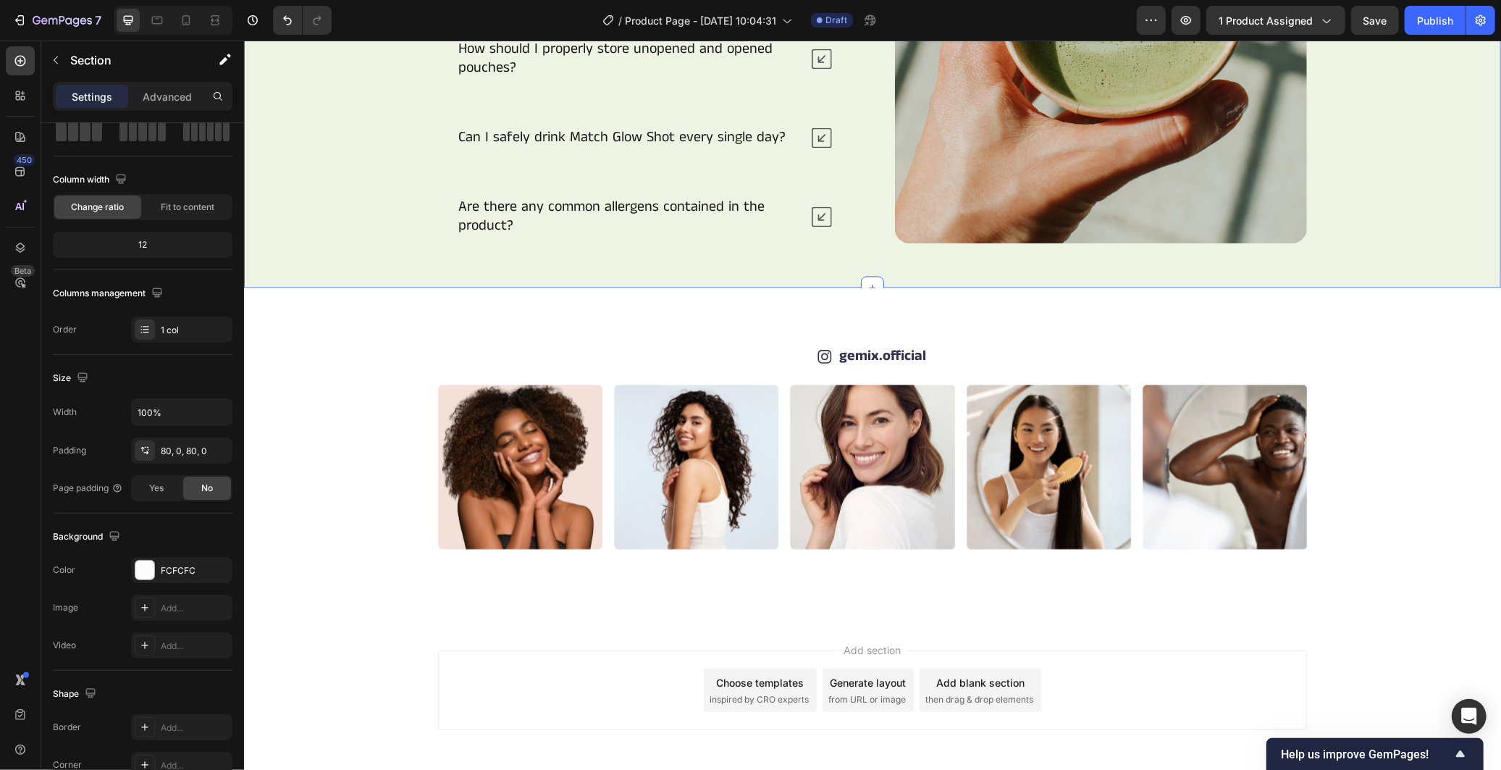
scroll to position [2344, 0]
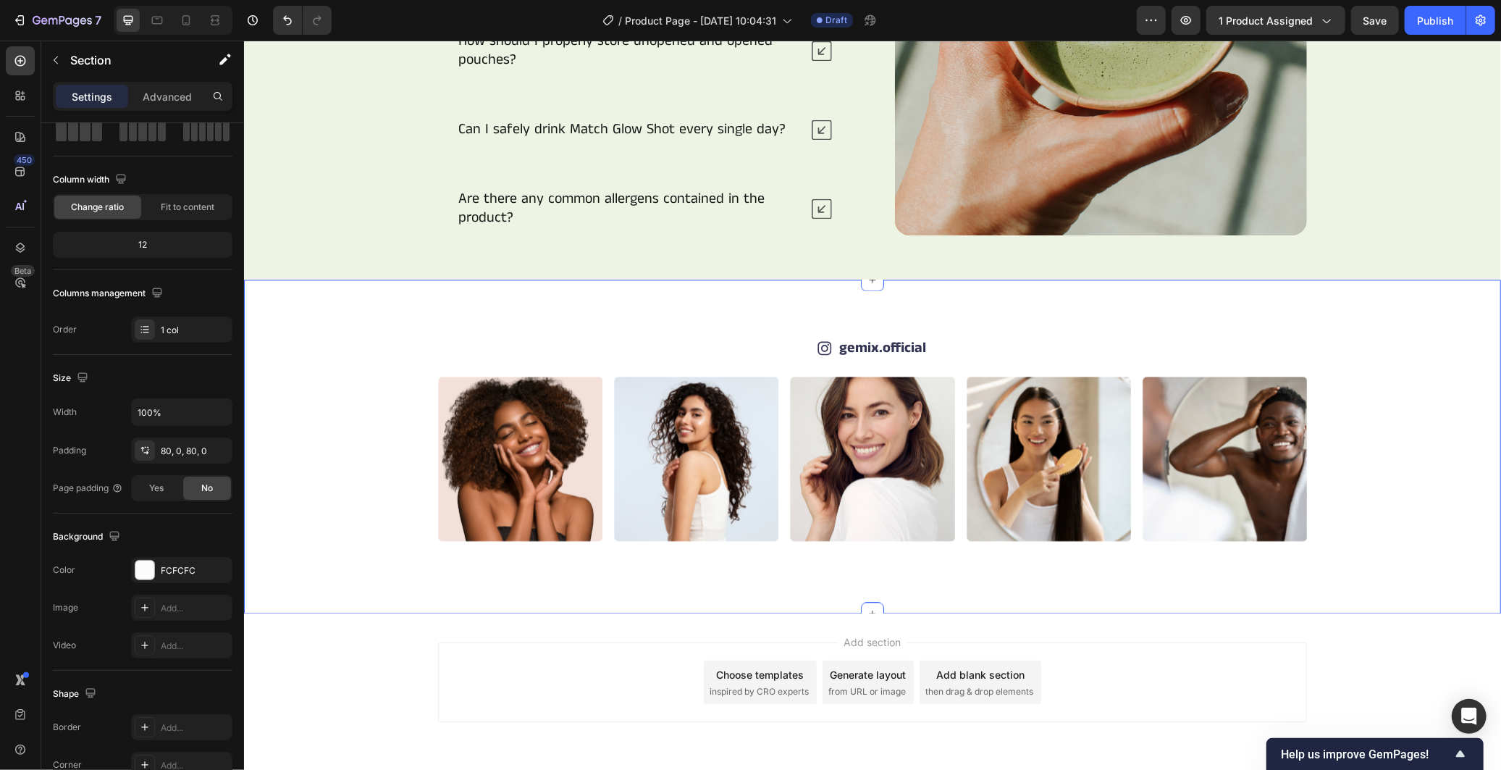
click at [1450, 306] on div "Icon gemix.official Text Block Row Image Image Image Image Image Image Image Im…" at bounding box center [871, 446] width 1257 height 334
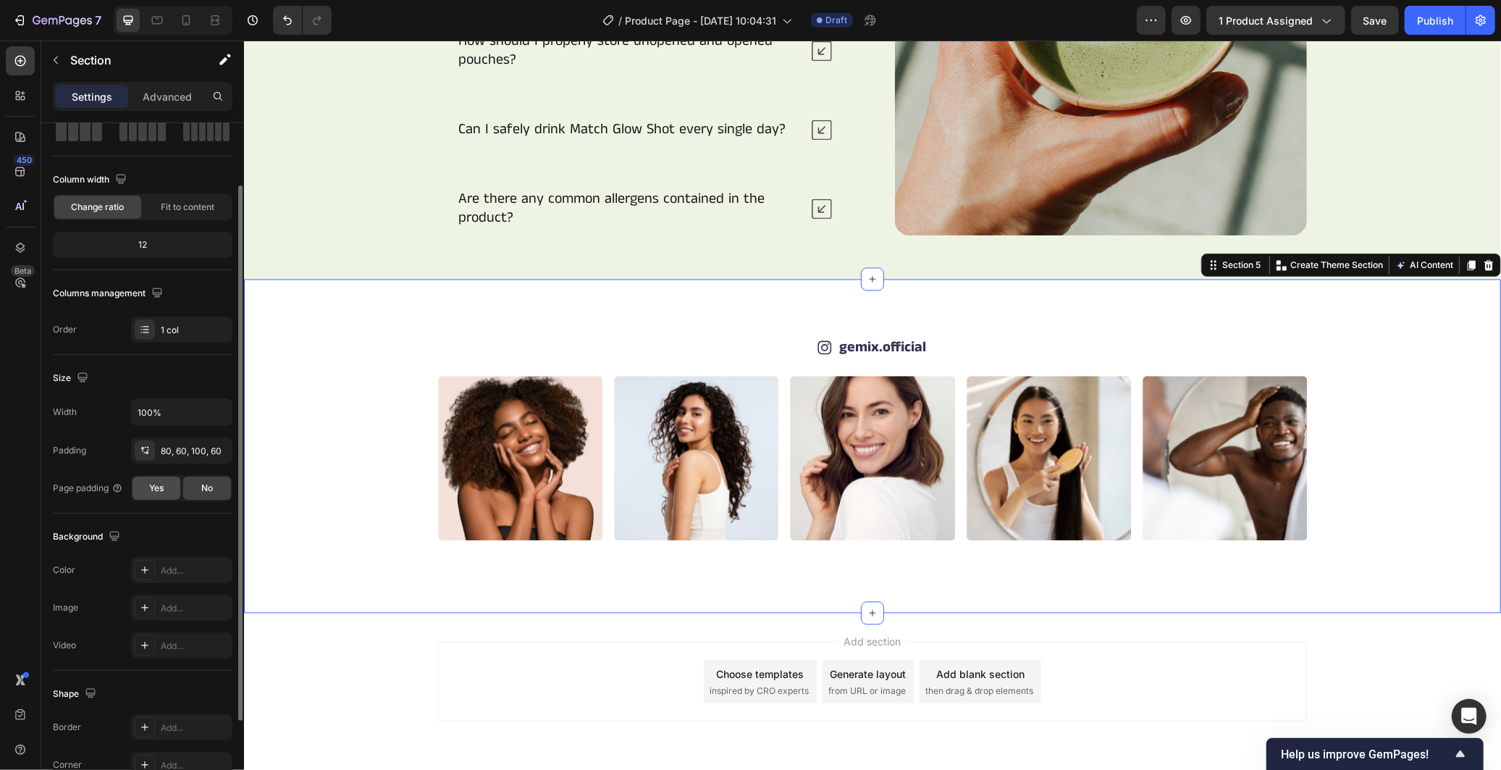
scroll to position [195, 0]
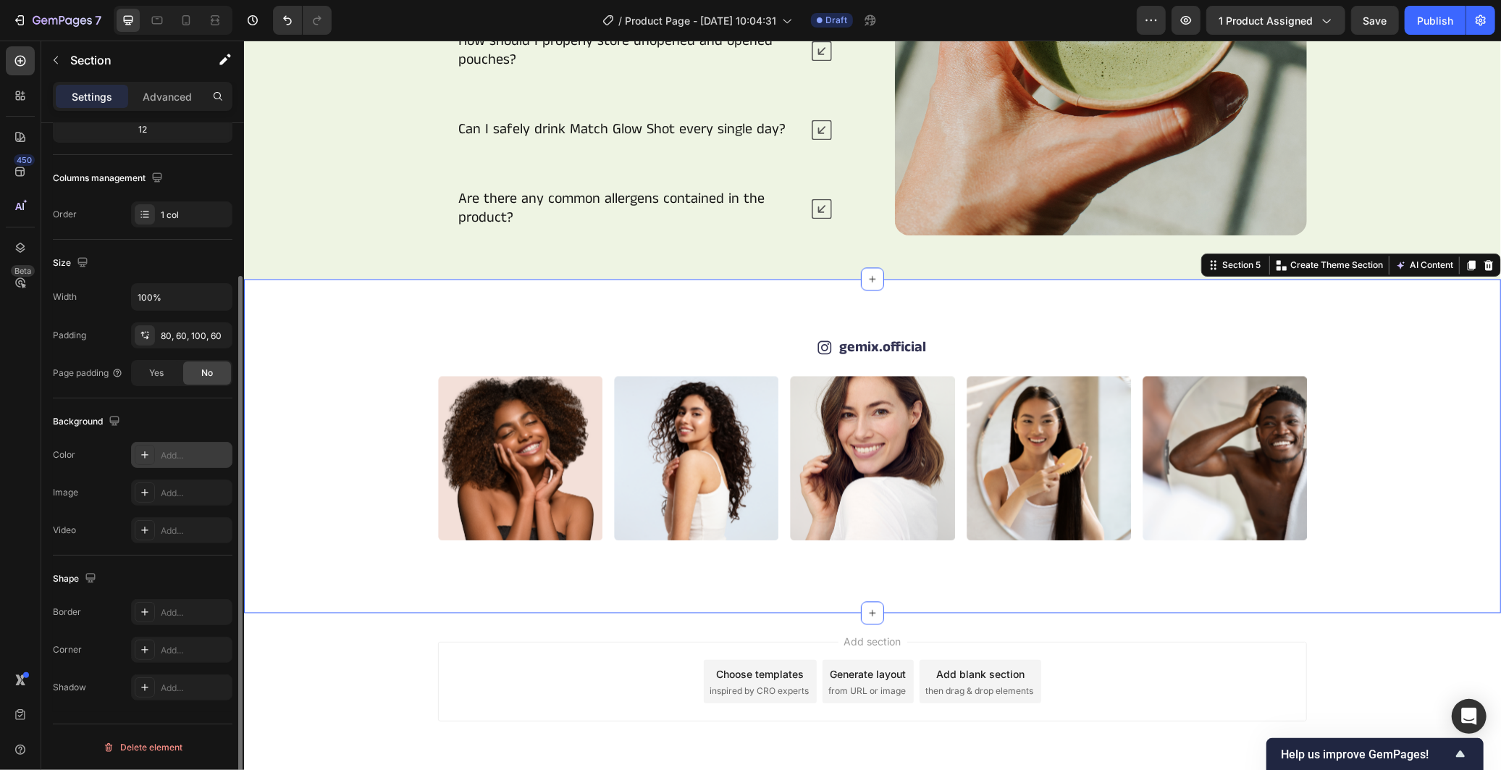
click at [161, 459] on div "Add..." at bounding box center [195, 455] width 68 height 13
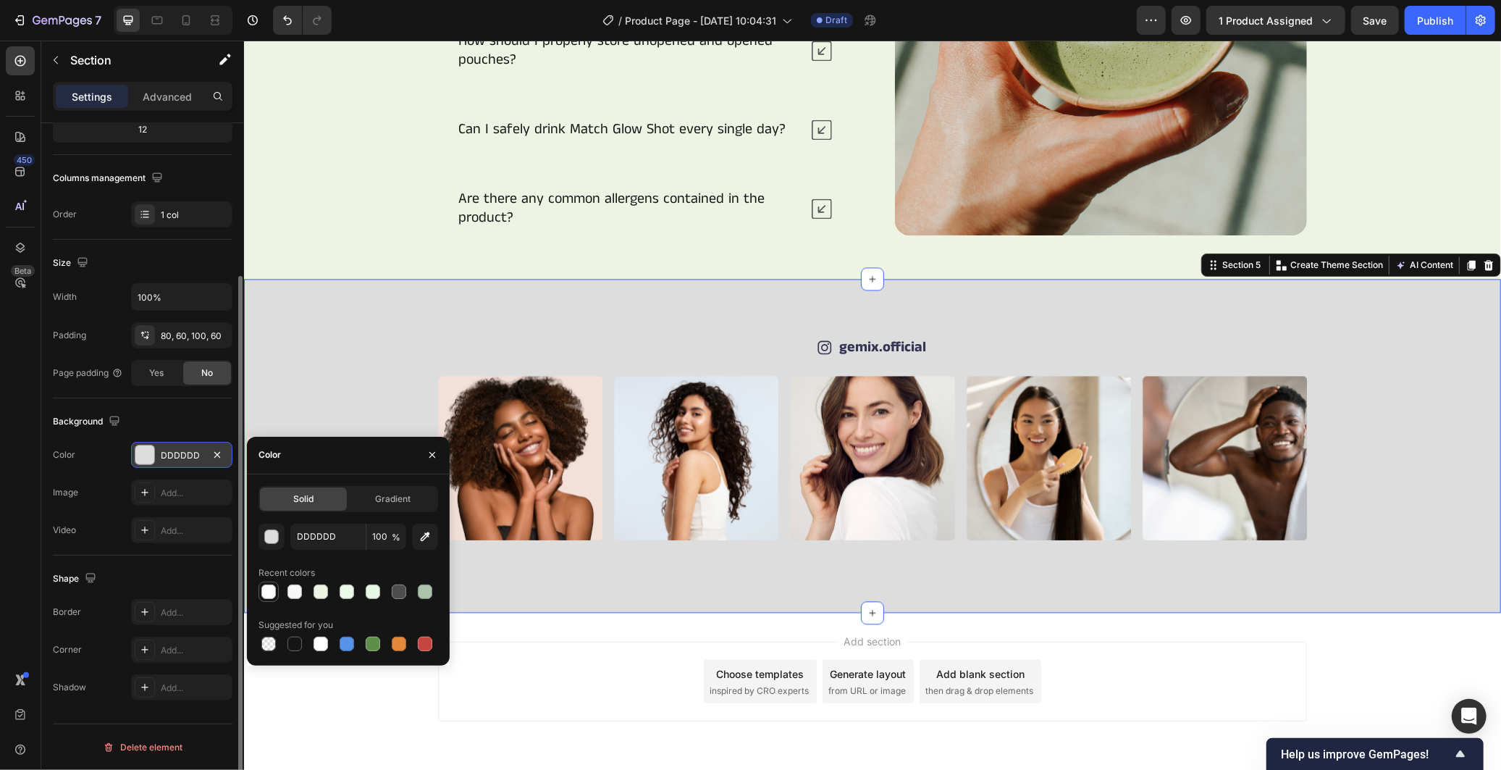
click at [270, 588] on div at bounding box center [268, 591] width 14 height 14
type input "FCFCFC"
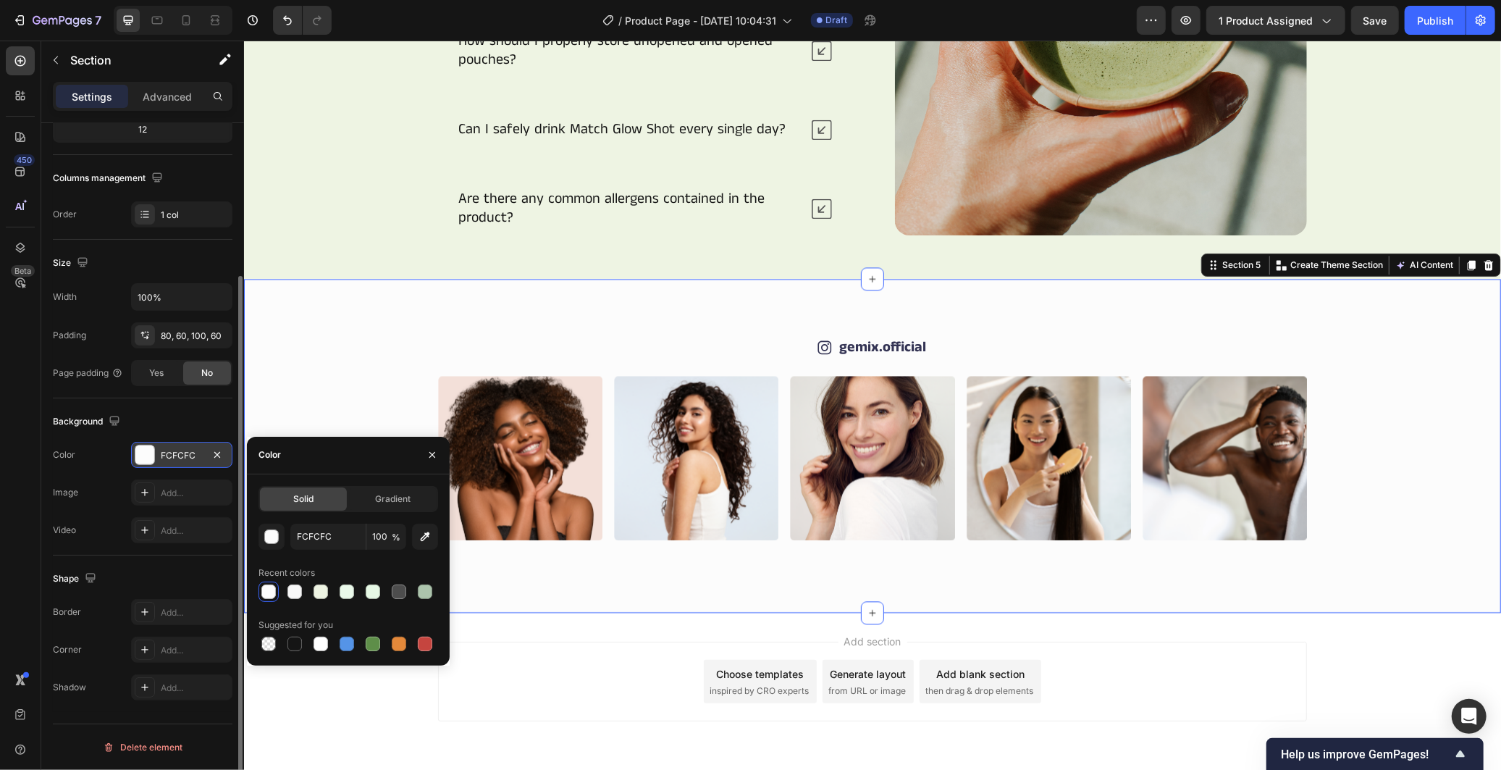
click at [161, 567] on div "Shape" at bounding box center [143, 578] width 180 height 23
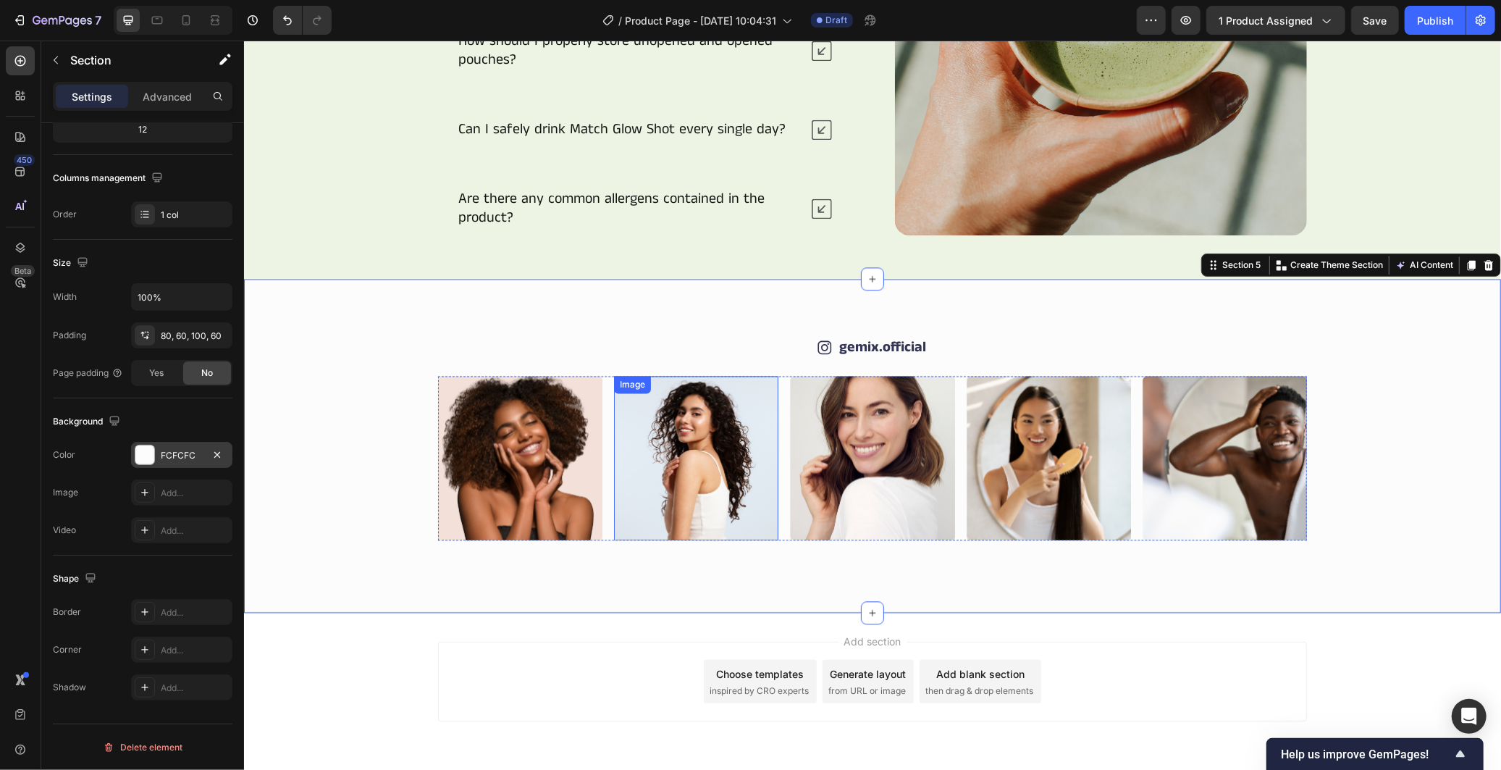
scroll to position [2395, 0]
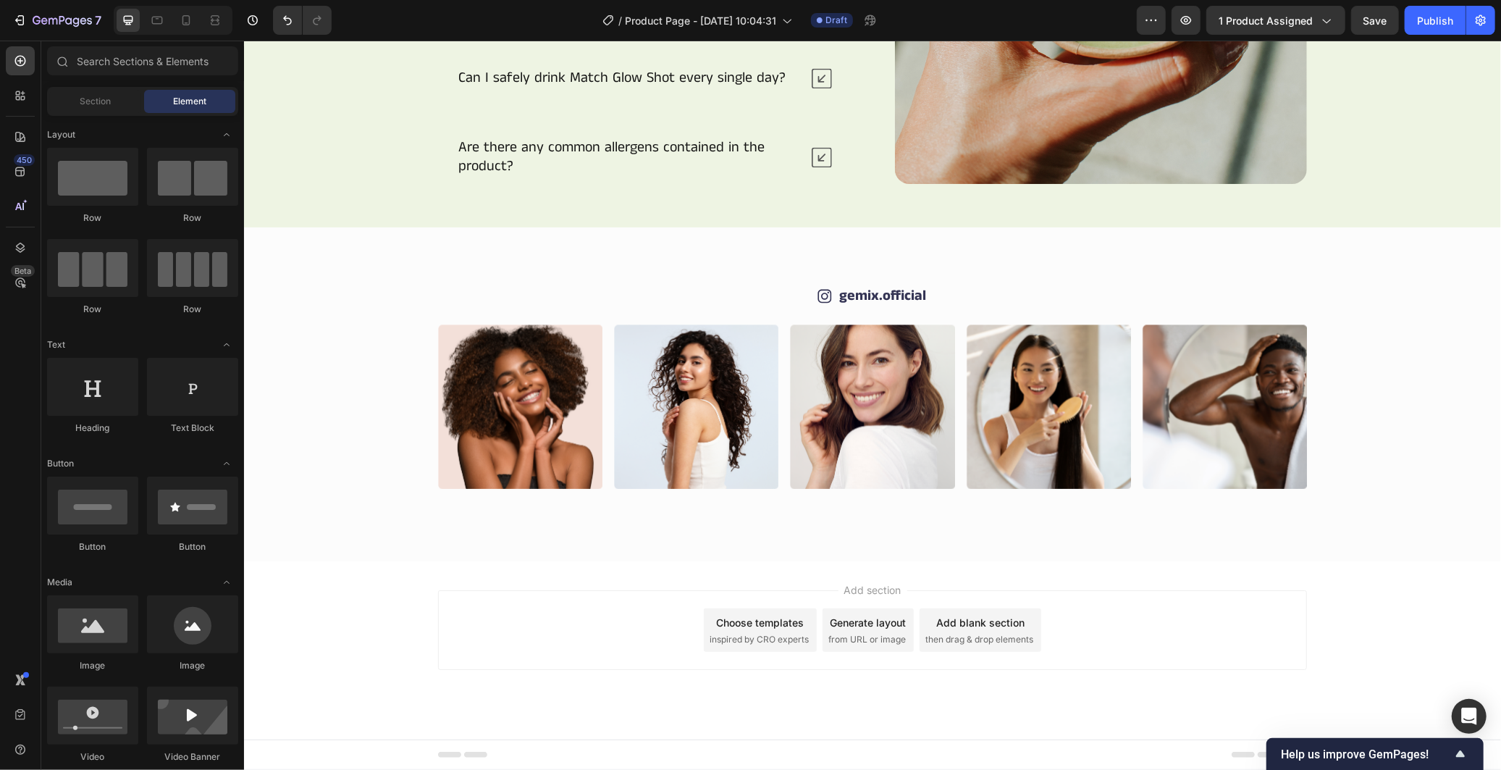
click at [993, 635] on span "then drag & drop elements" at bounding box center [979, 638] width 108 height 13
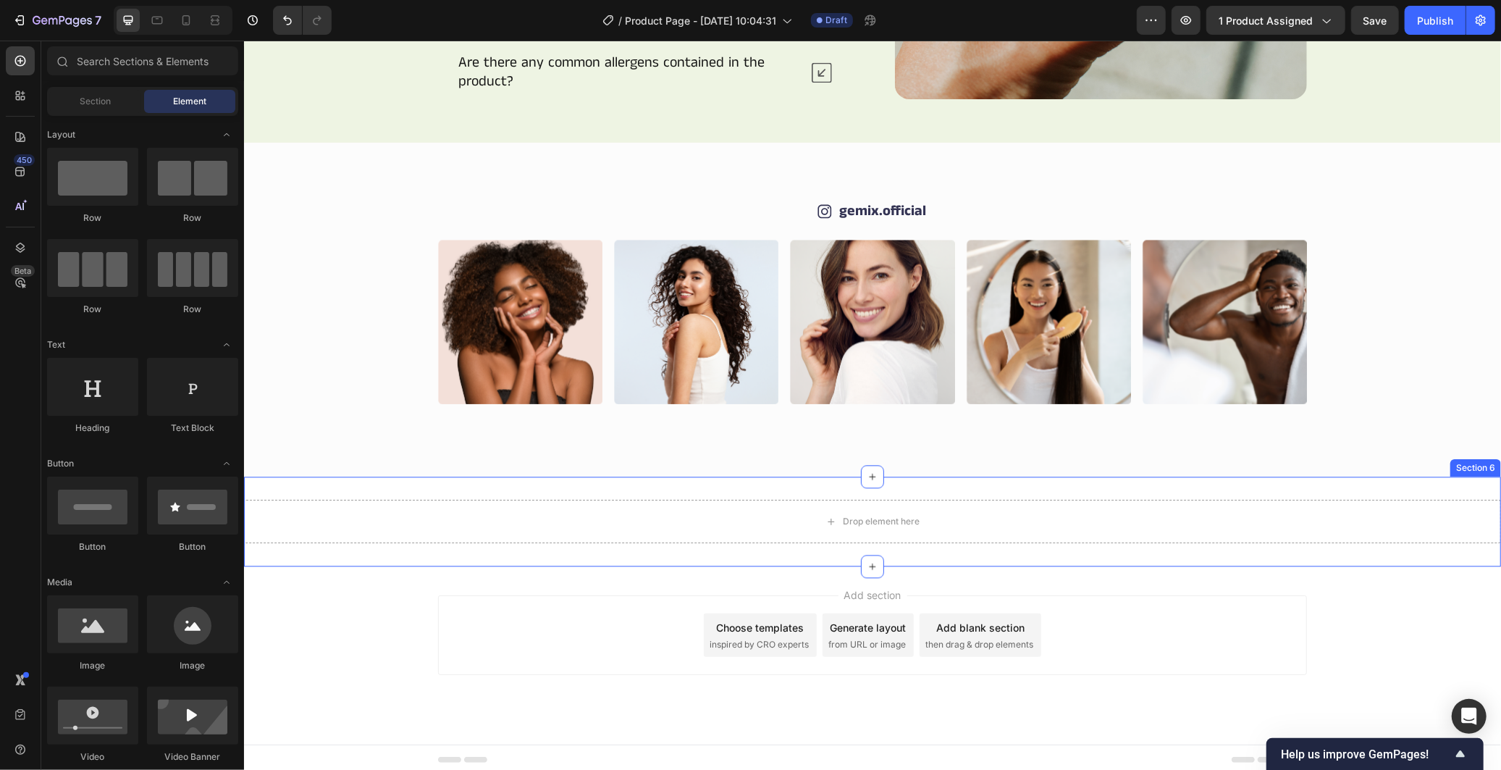
scroll to position [2486, 0]
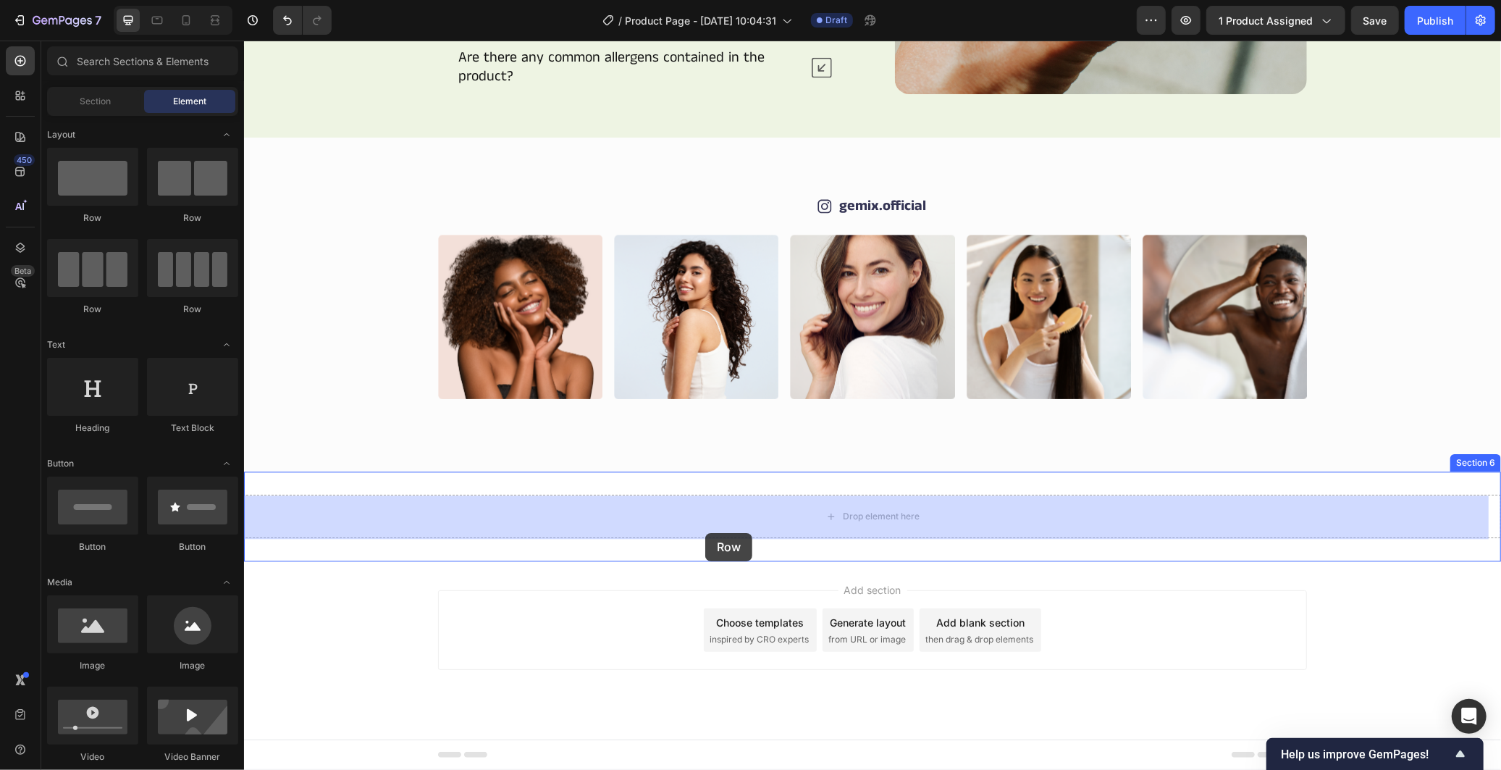
drag, startPoint x: 350, startPoint y: 222, endPoint x: 699, endPoint y: 517, distance: 457.8
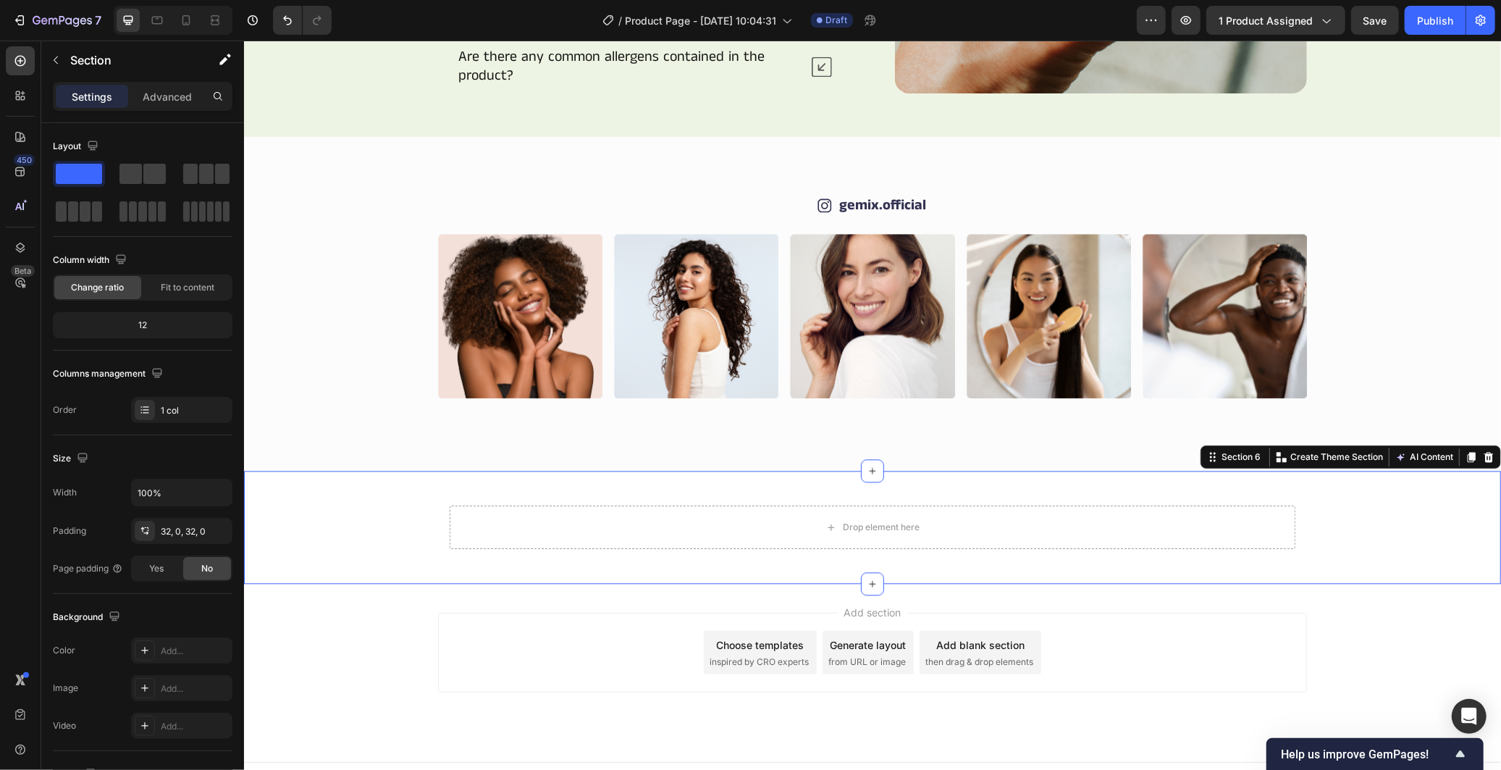
click at [357, 526] on div "Drop element here Row" at bounding box center [871, 526] width 1257 height 67
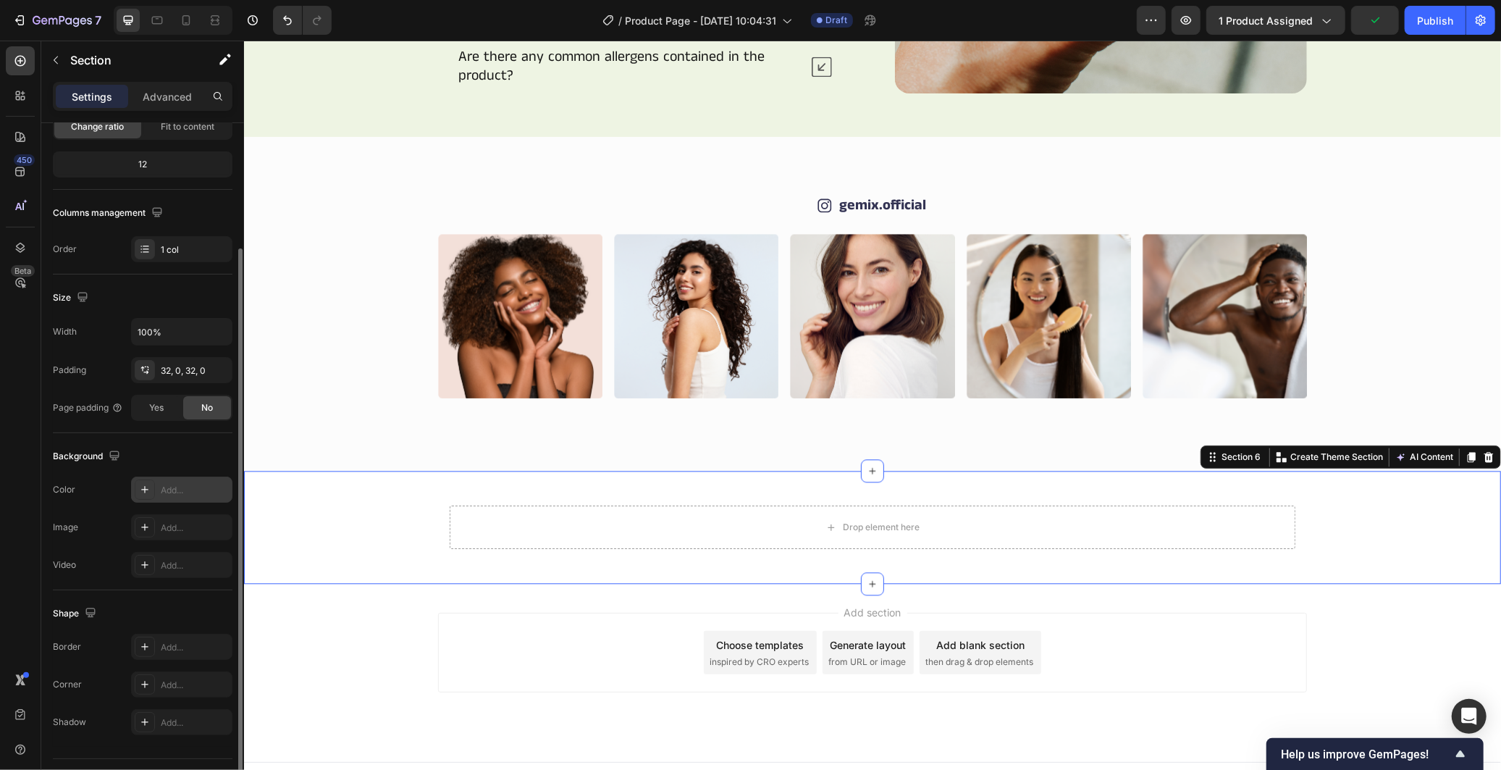
click at [156, 494] on div "Add..." at bounding box center [181, 489] width 101 height 26
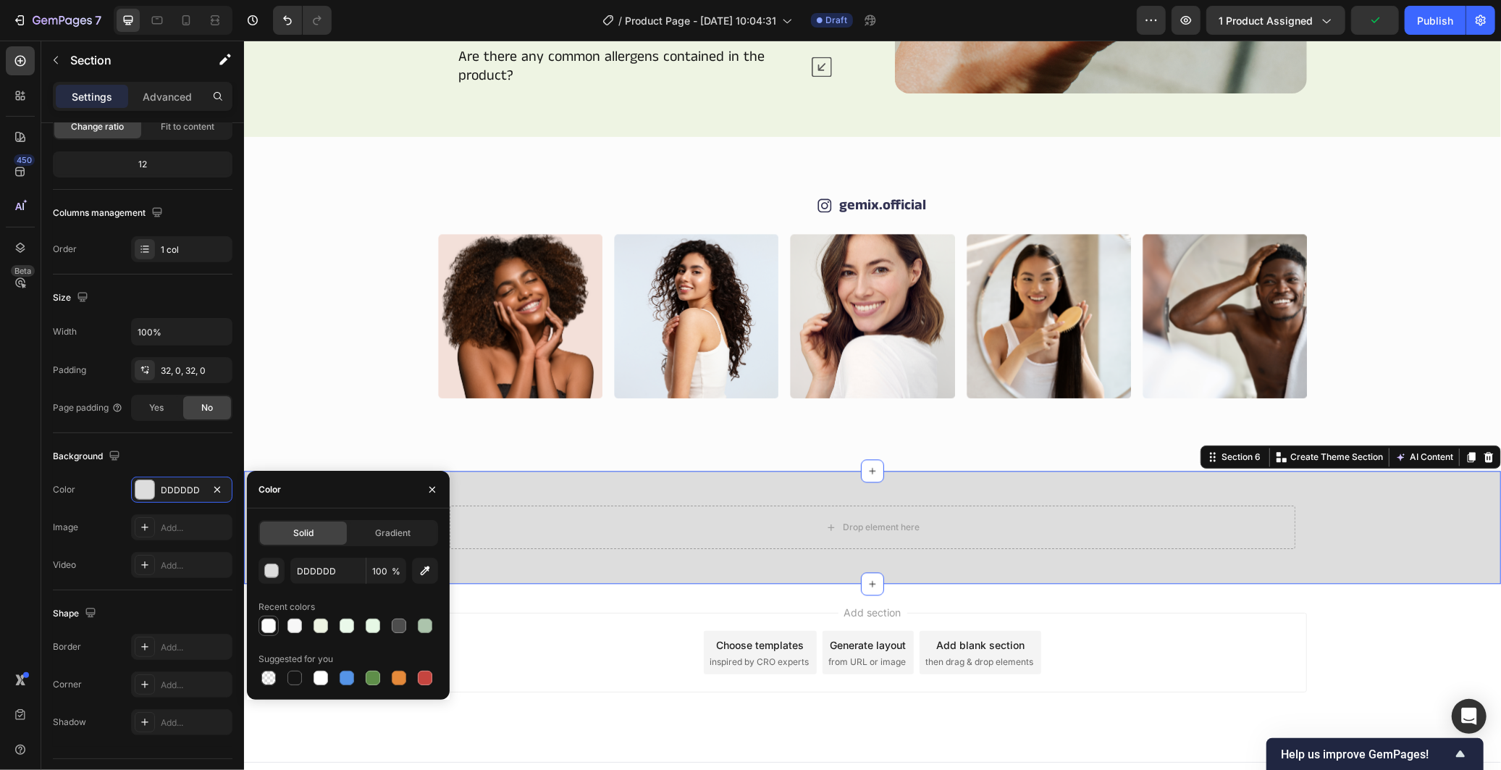
click at [265, 627] on div at bounding box center [268, 625] width 14 height 14
type input "FCFCFC"
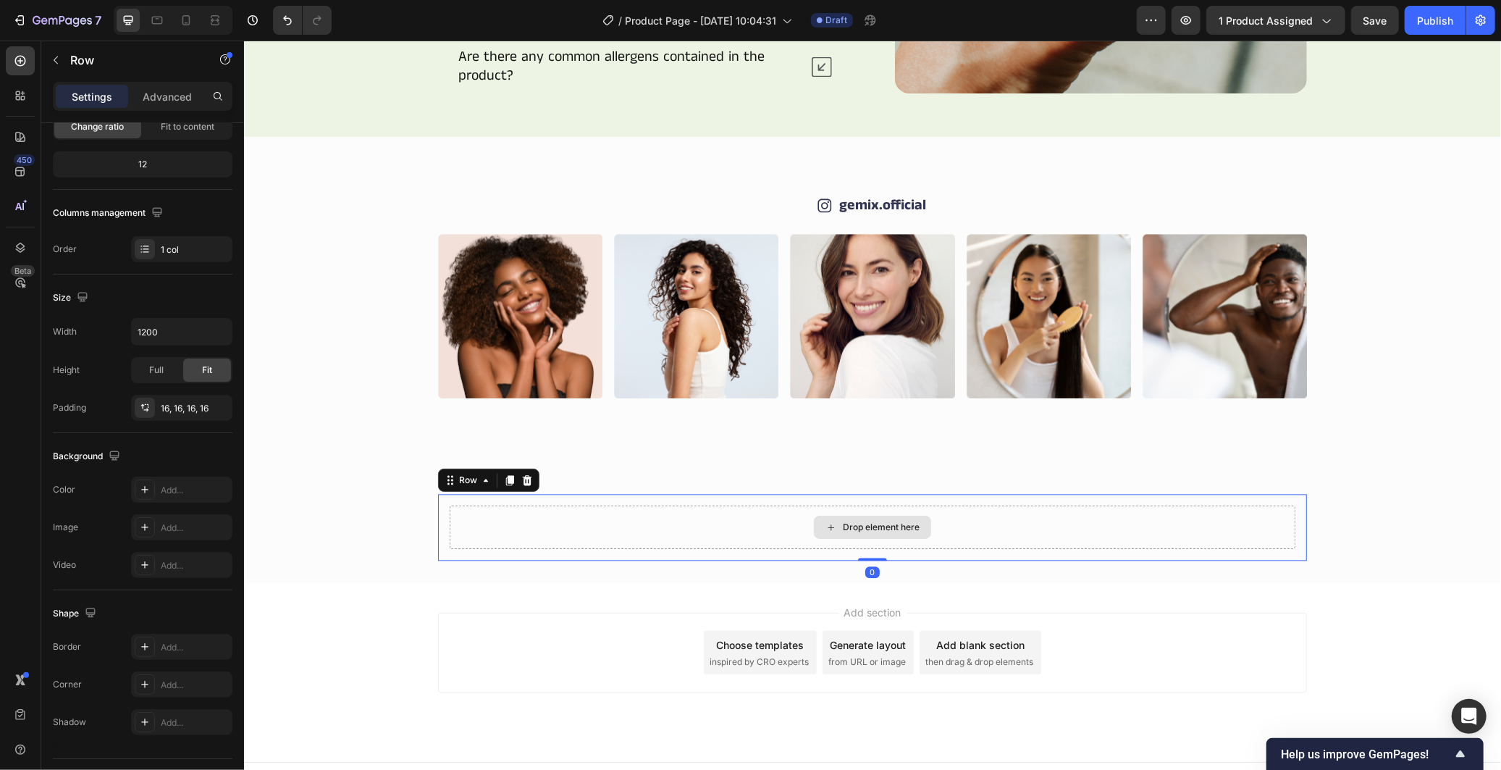
click at [615, 537] on div "Drop element here" at bounding box center [872, 526] width 846 height 43
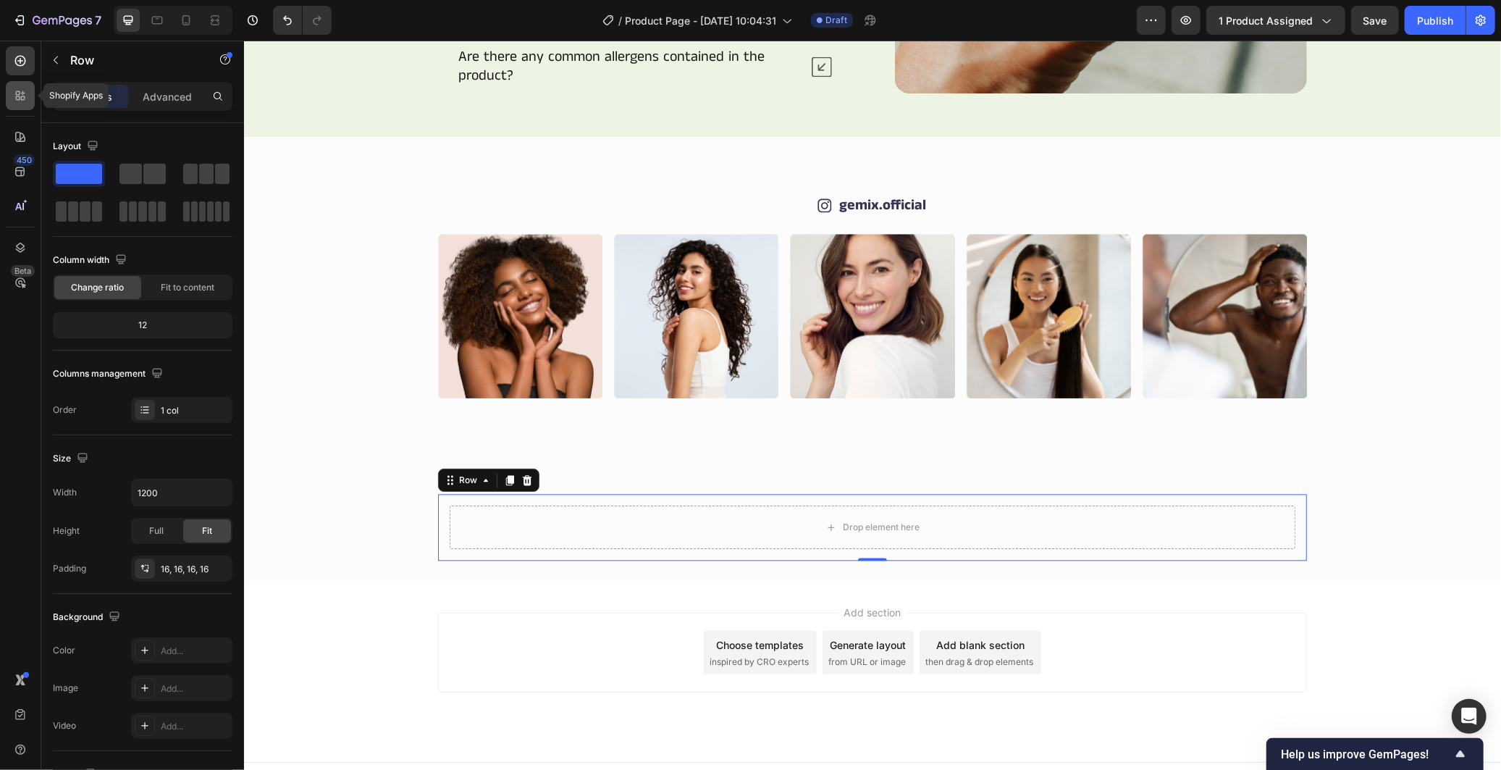
click at [22, 104] on div at bounding box center [20, 95] width 29 height 29
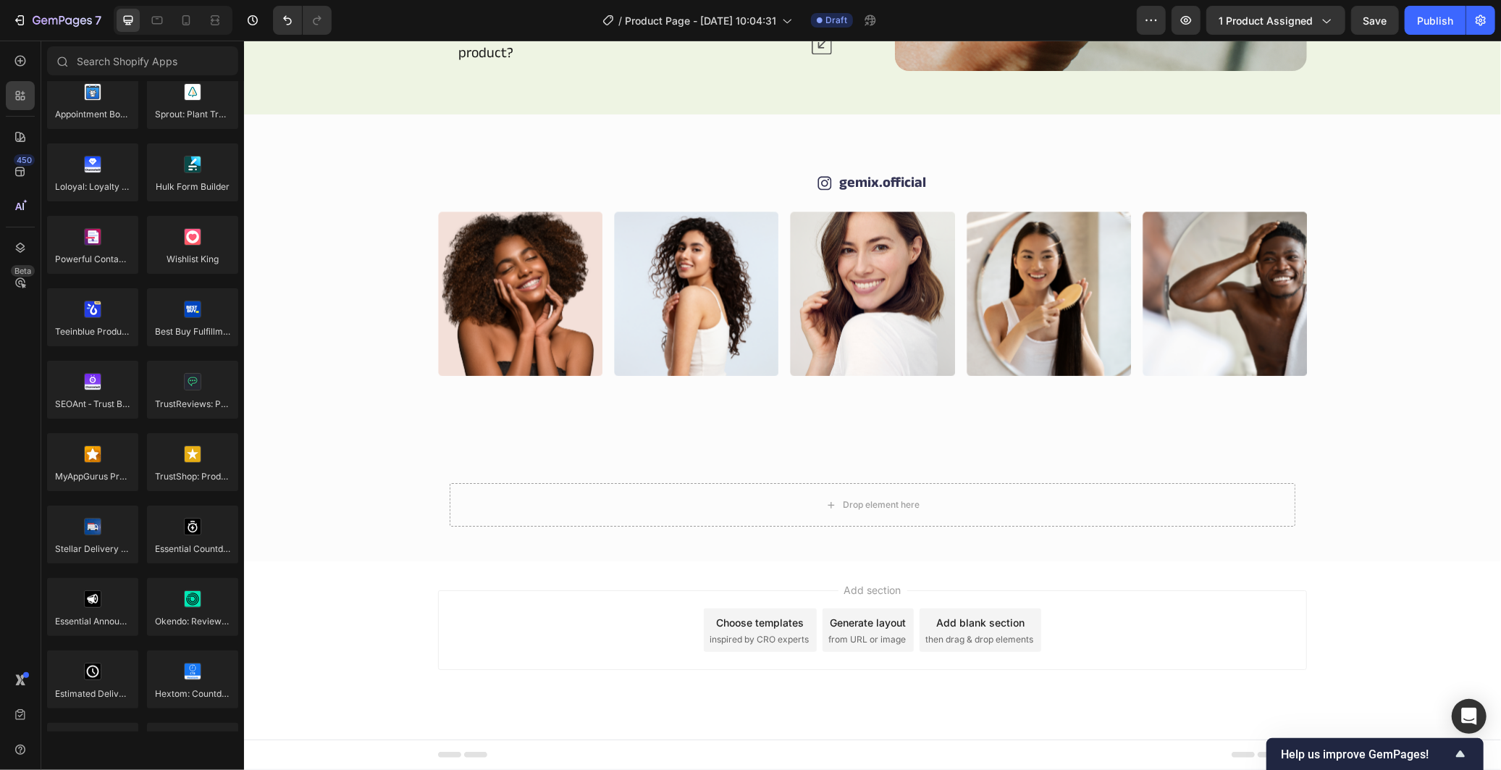
scroll to position [3926, 0]
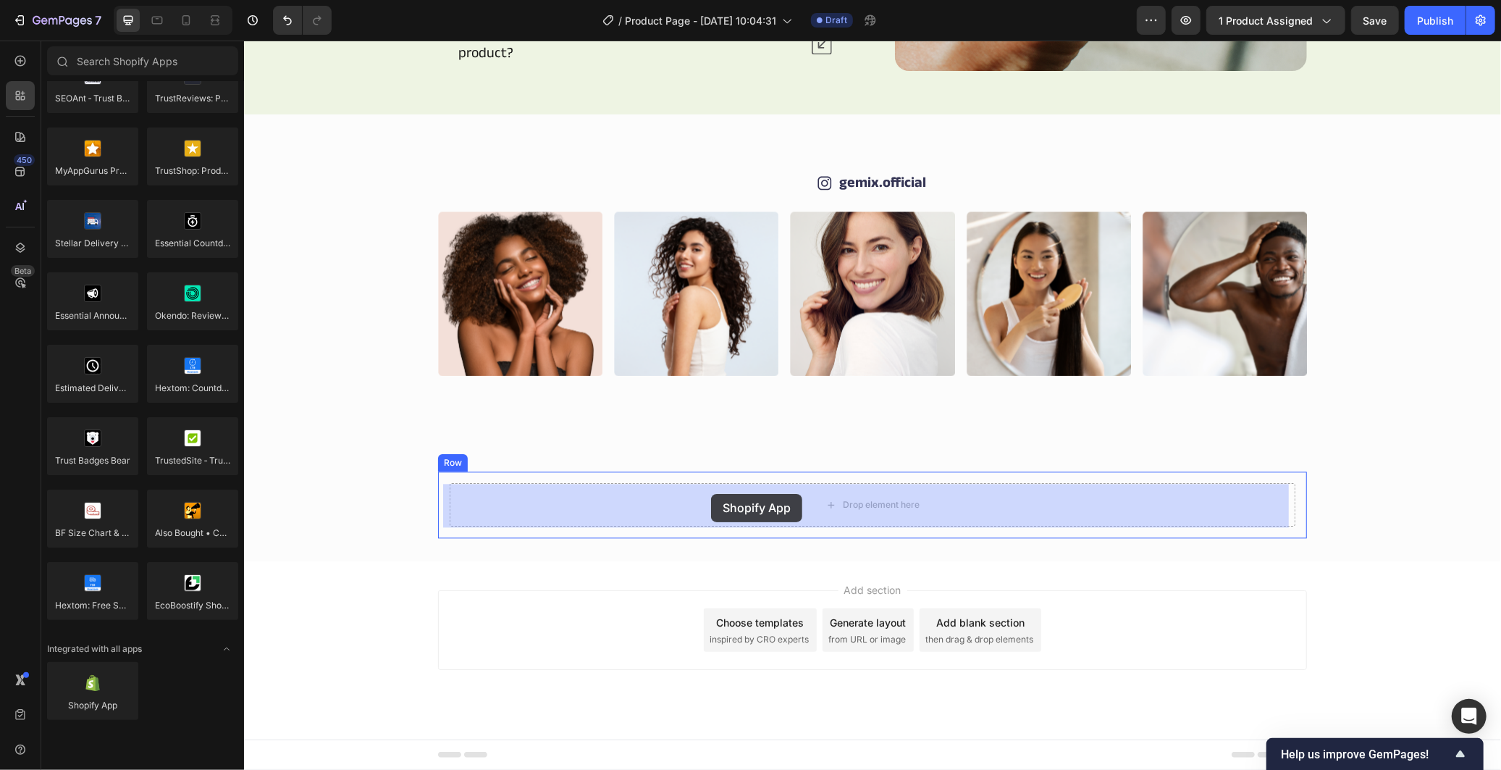
drag, startPoint x: 336, startPoint y: 733, endPoint x: 710, endPoint y: 493, distance: 444.5
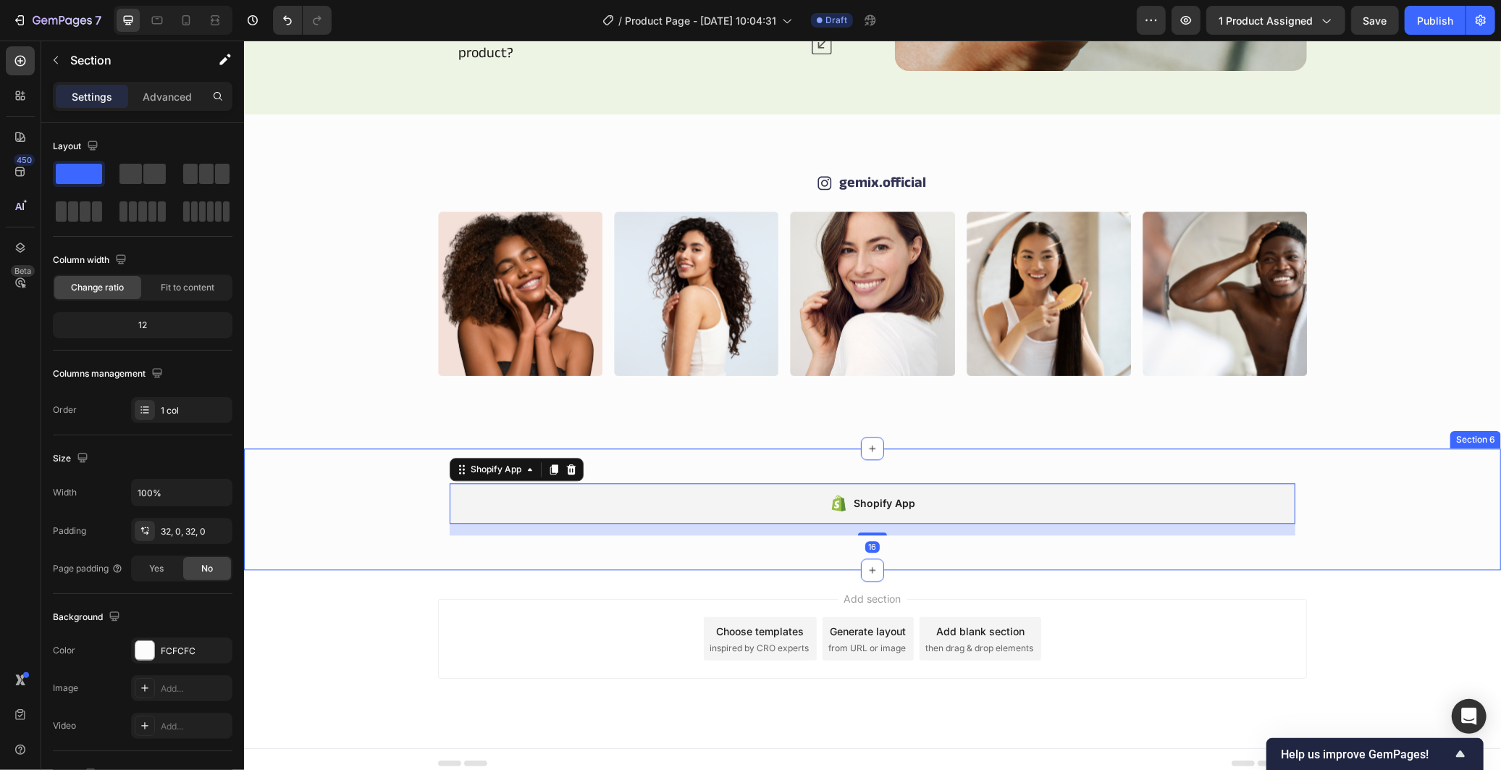
click at [1436, 476] on div "Shopify App Shopify App 16 Row" at bounding box center [871, 508] width 1257 height 75
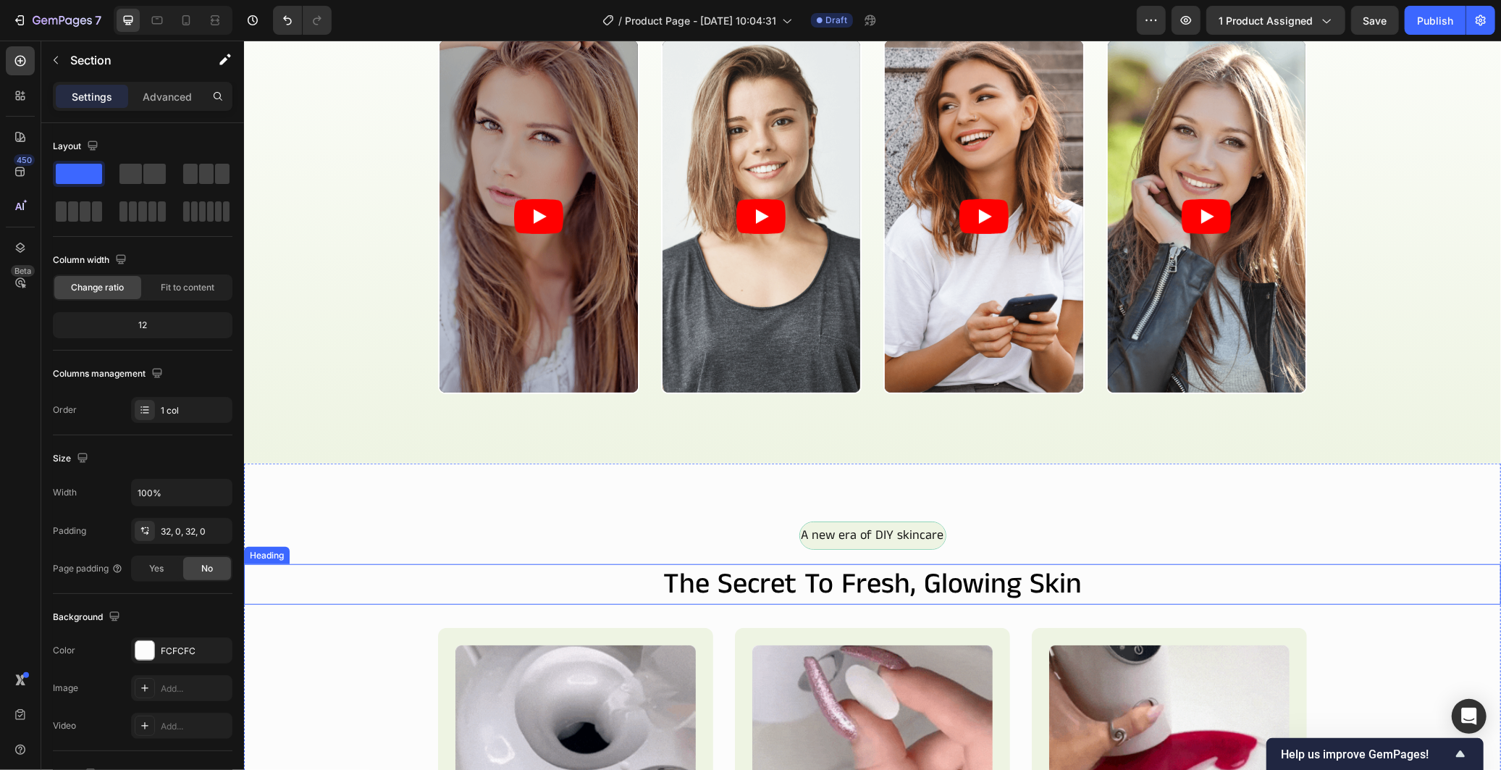
scroll to position [657, 0]
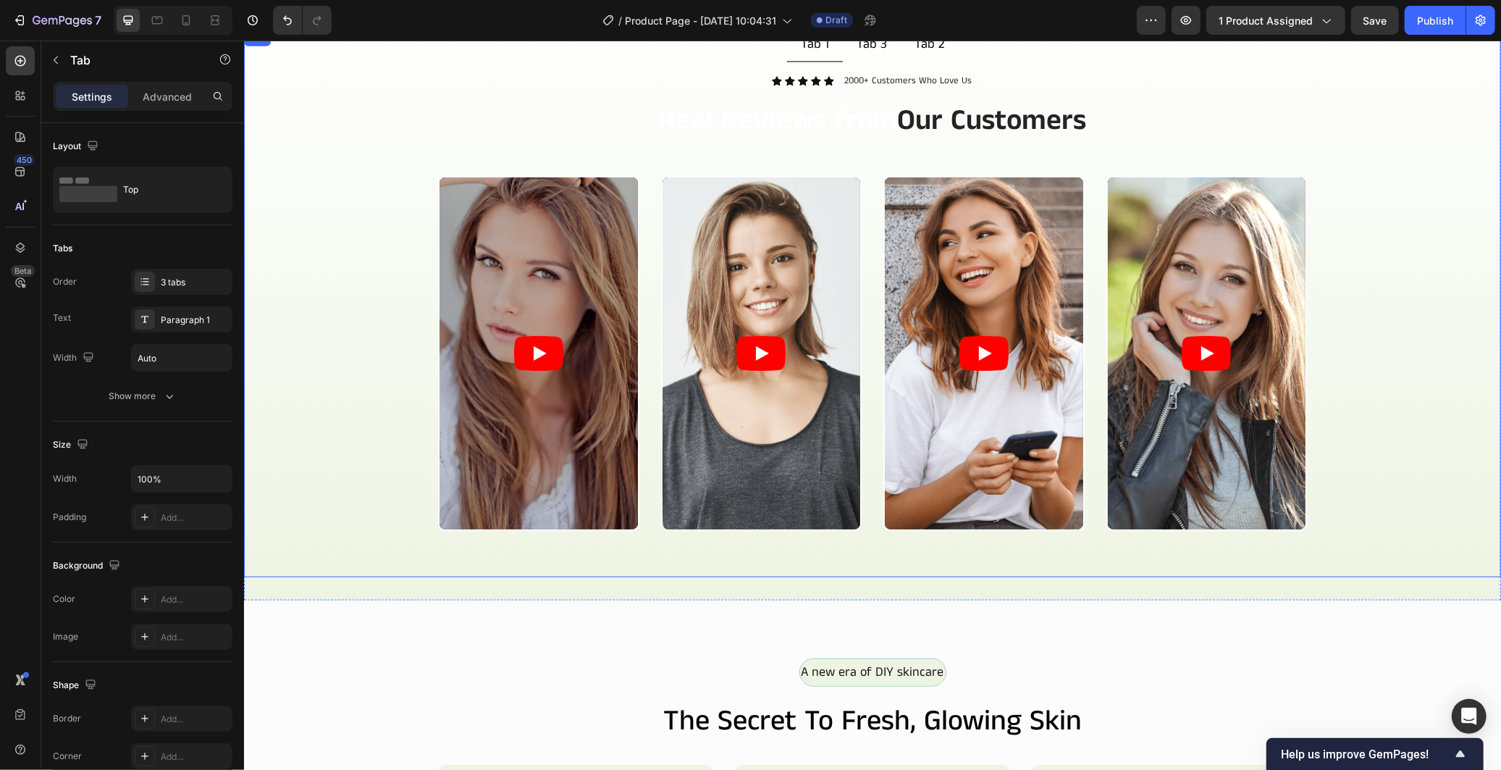
click at [1417, 185] on div "Video Video Video Video Carousel" at bounding box center [872, 370] width 1234 height 390
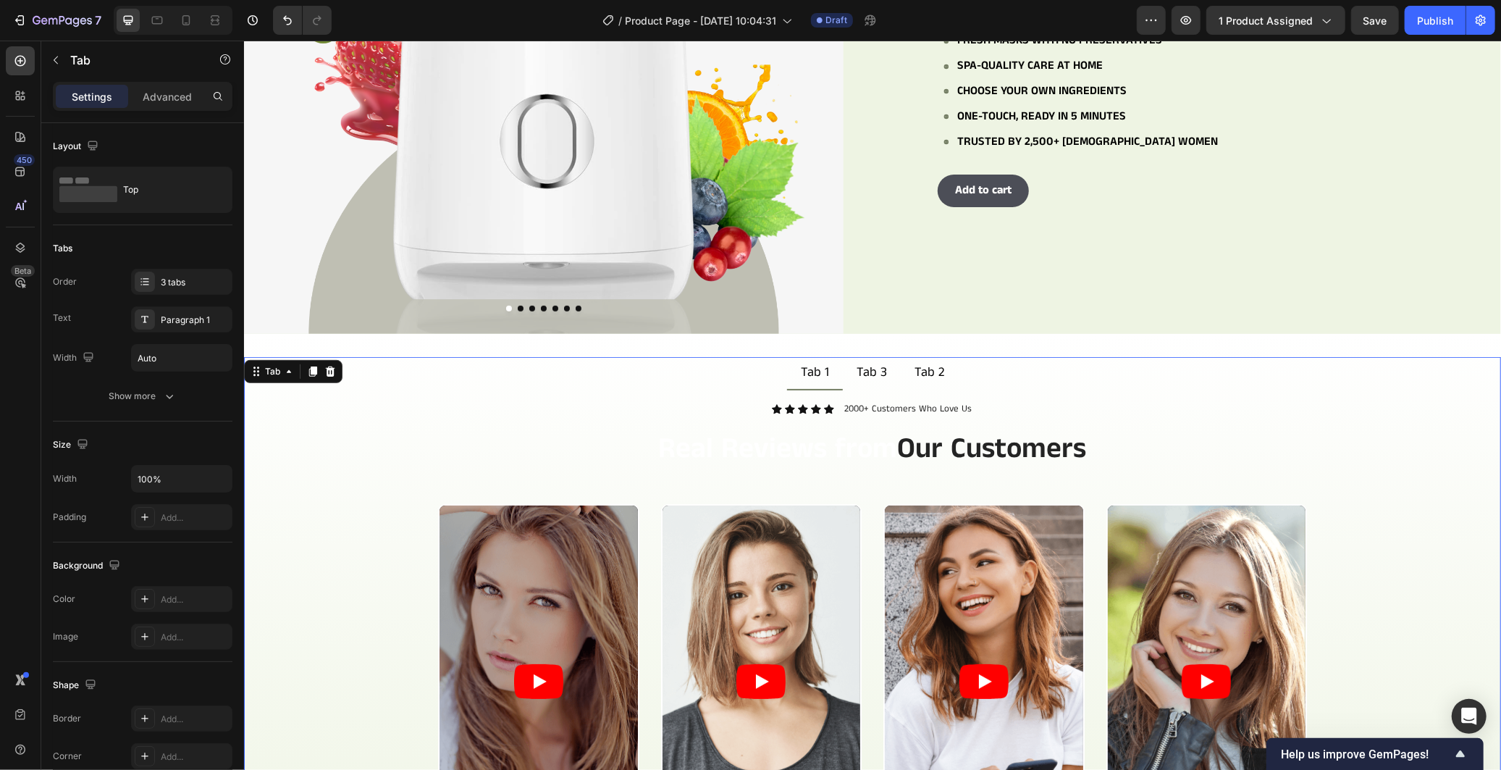
click at [1462, 453] on div "Icon Icon Icon Icon Icon Icon List 2000+ Customers Who Love Us Text Block Row R…" at bounding box center [872, 647] width 1234 height 492
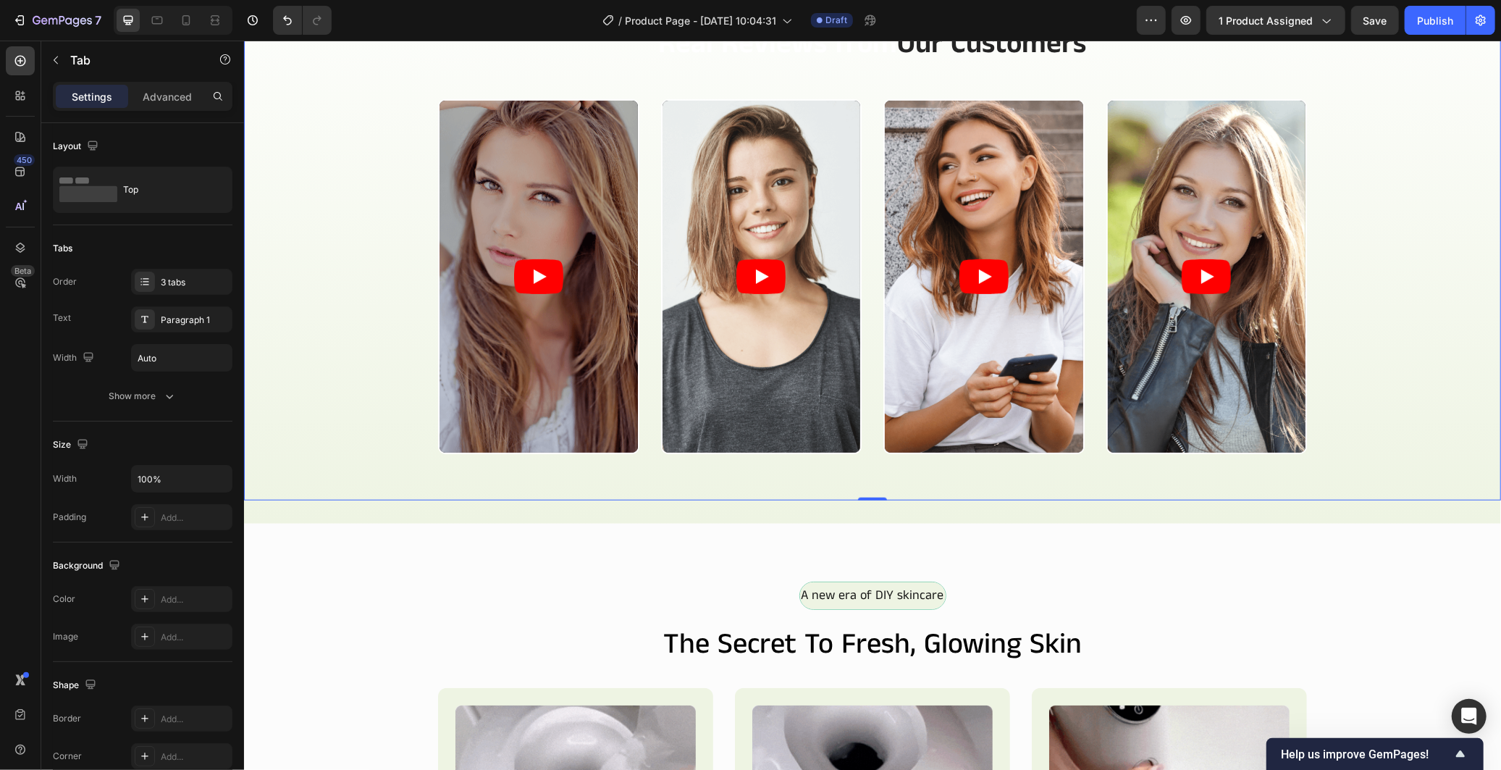
scroll to position [497, 0]
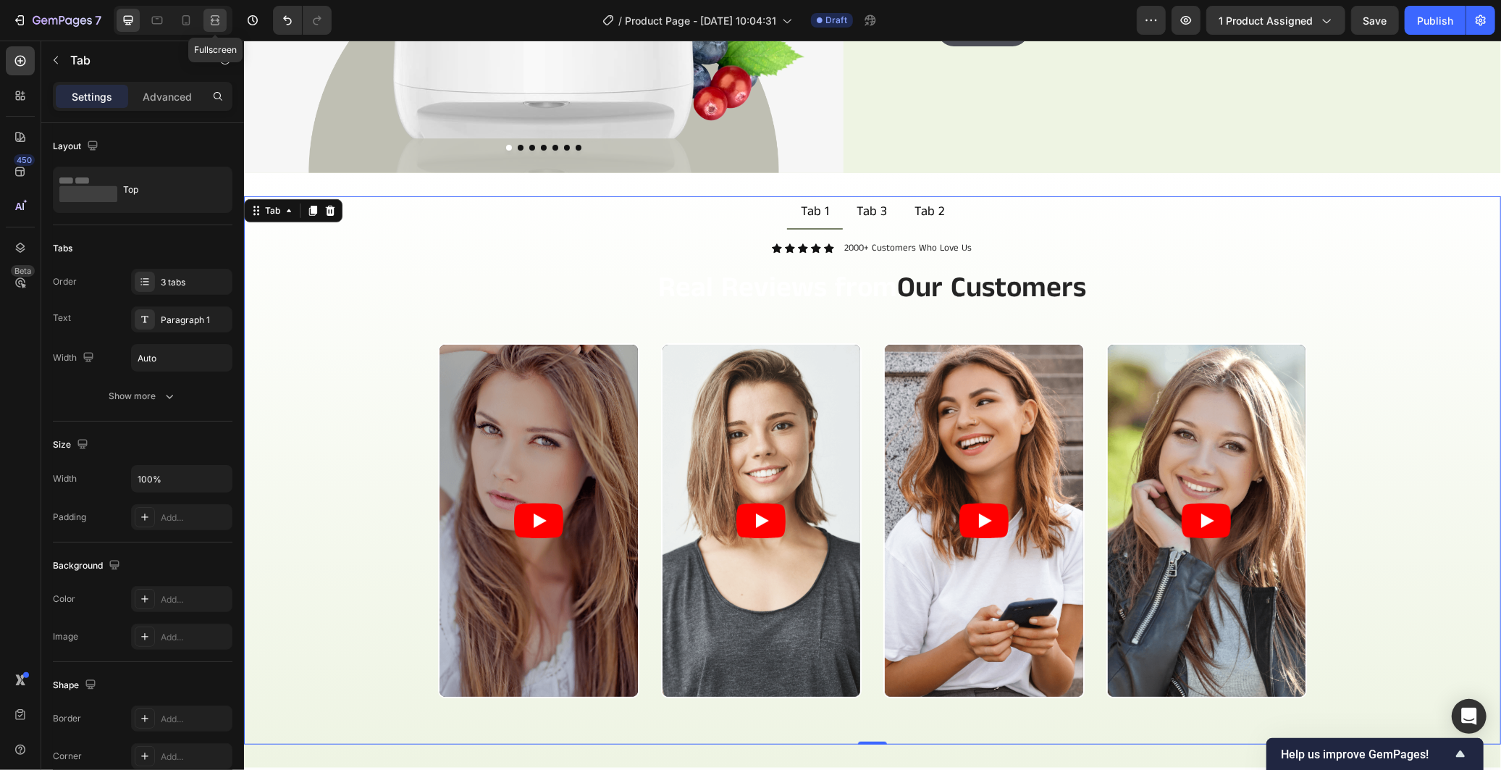
click at [216, 14] on icon at bounding box center [215, 20] width 14 height 14
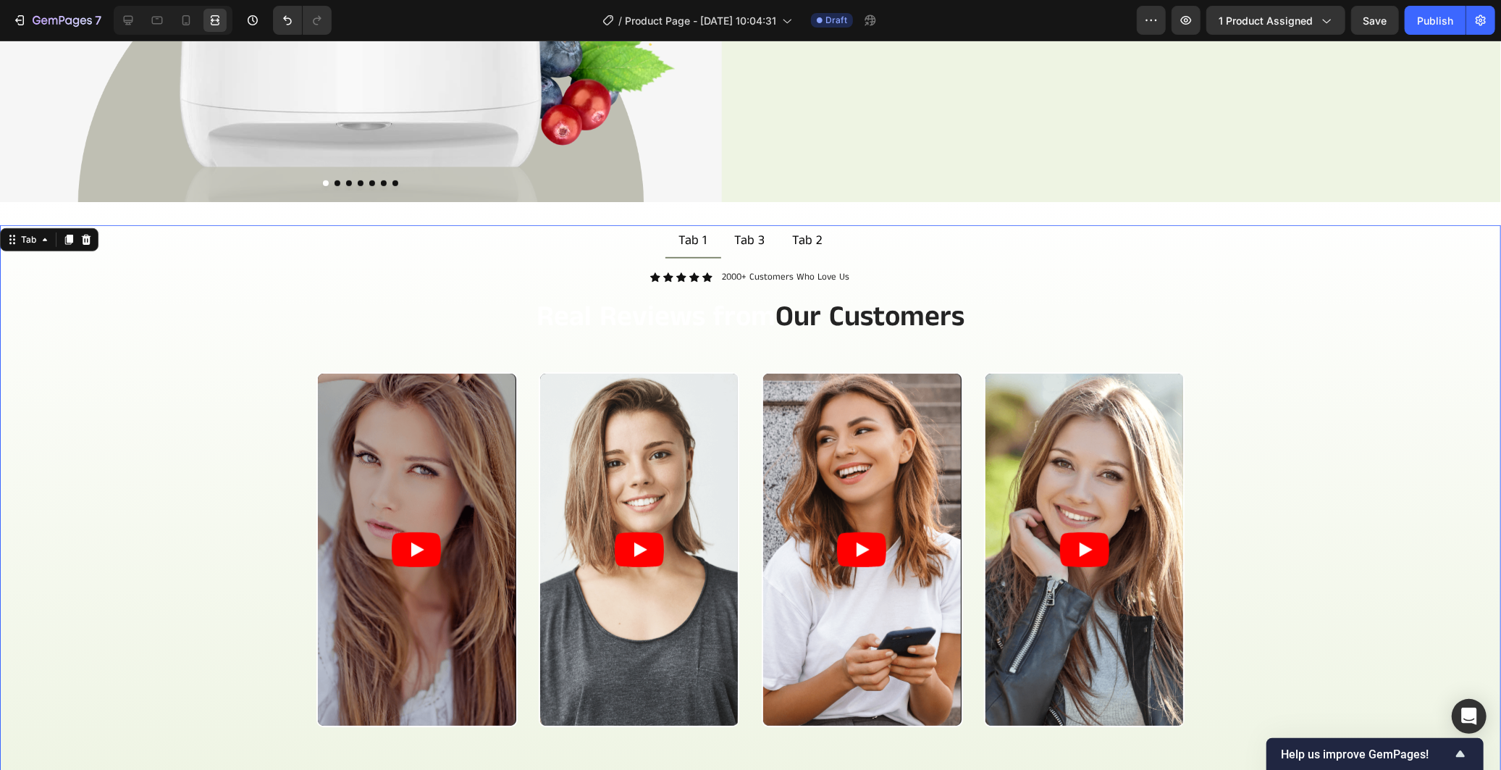
scroll to position [577, 0]
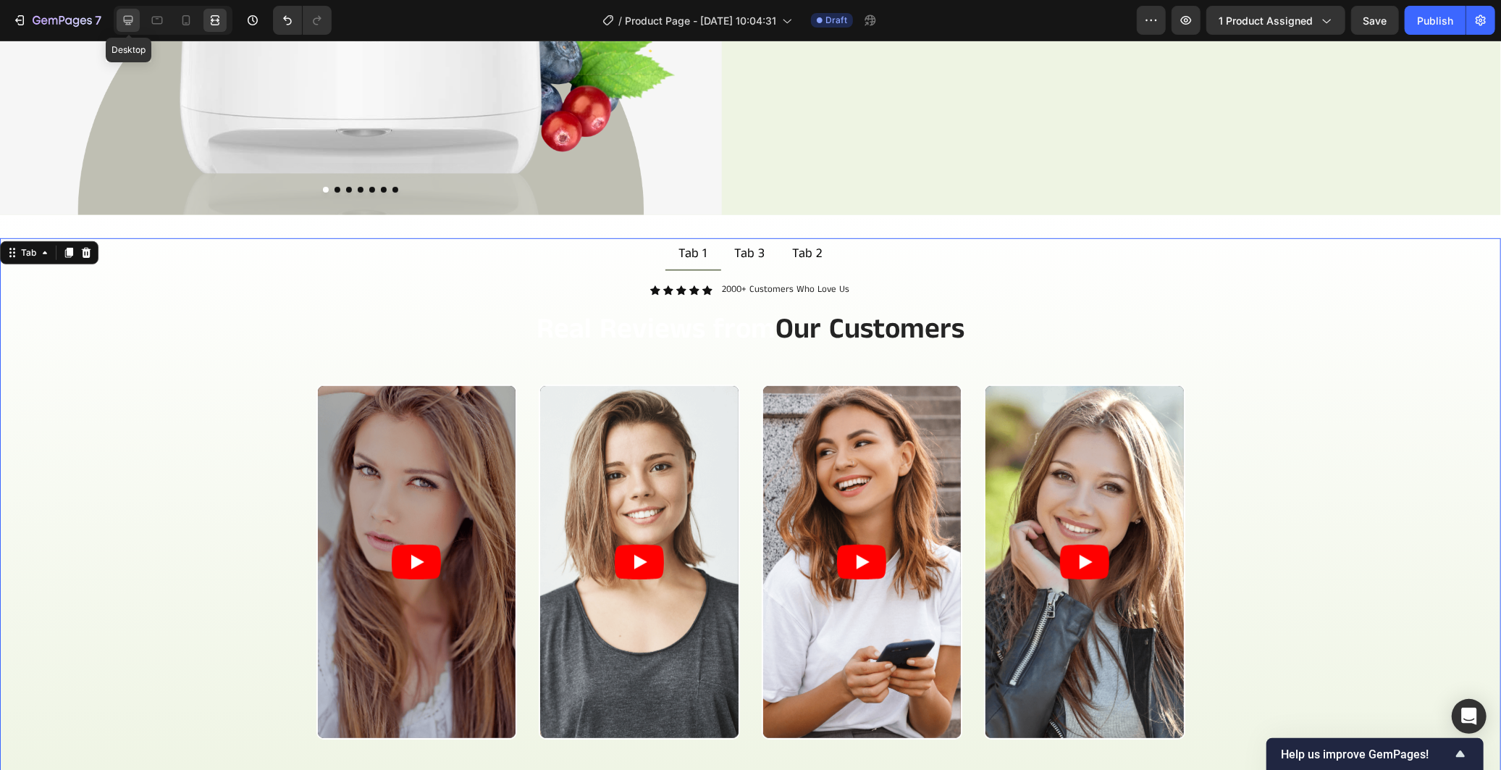
click at [131, 20] on icon at bounding box center [128, 20] width 9 height 9
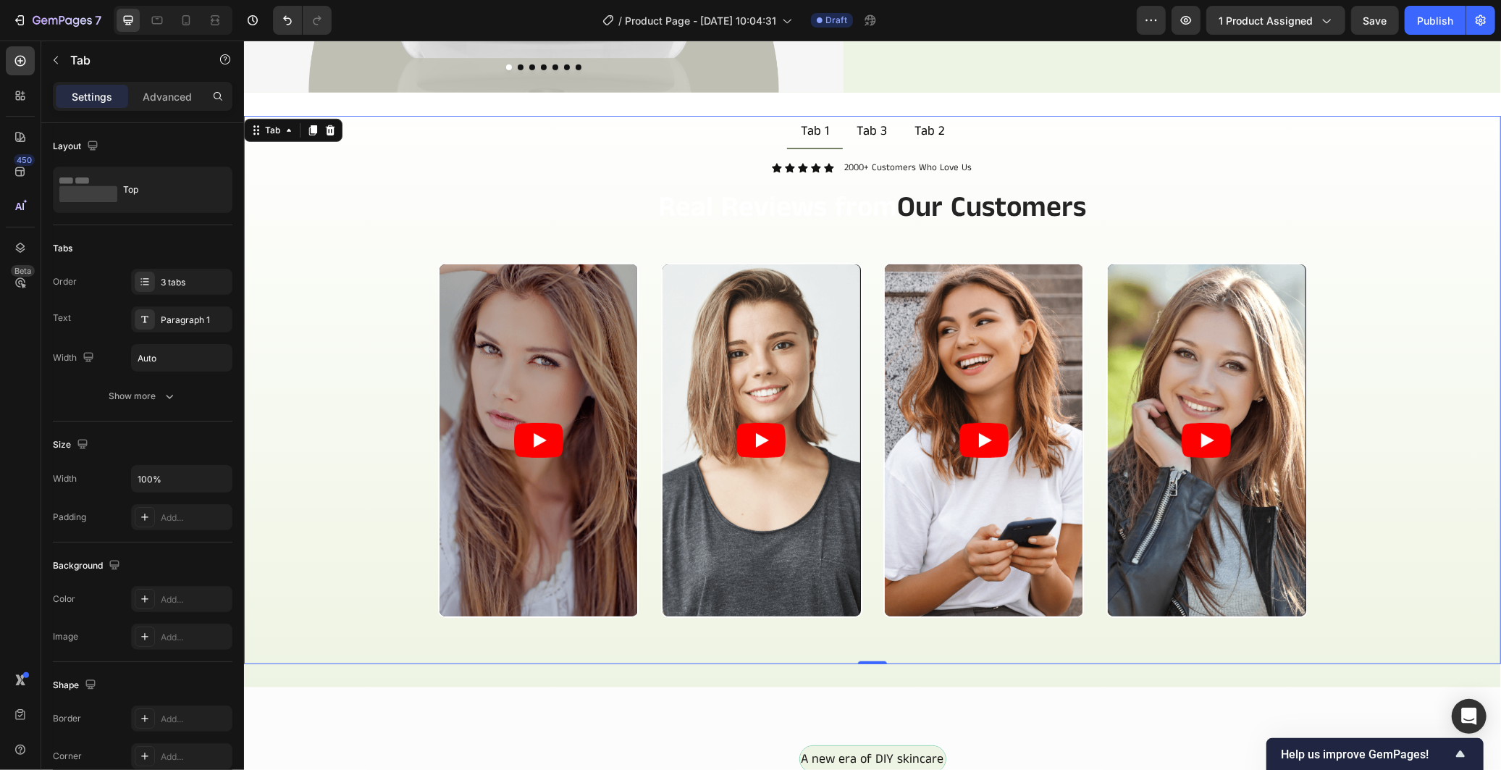
click at [327, 365] on div "Video Video Video Video Carousel" at bounding box center [872, 457] width 1234 height 390
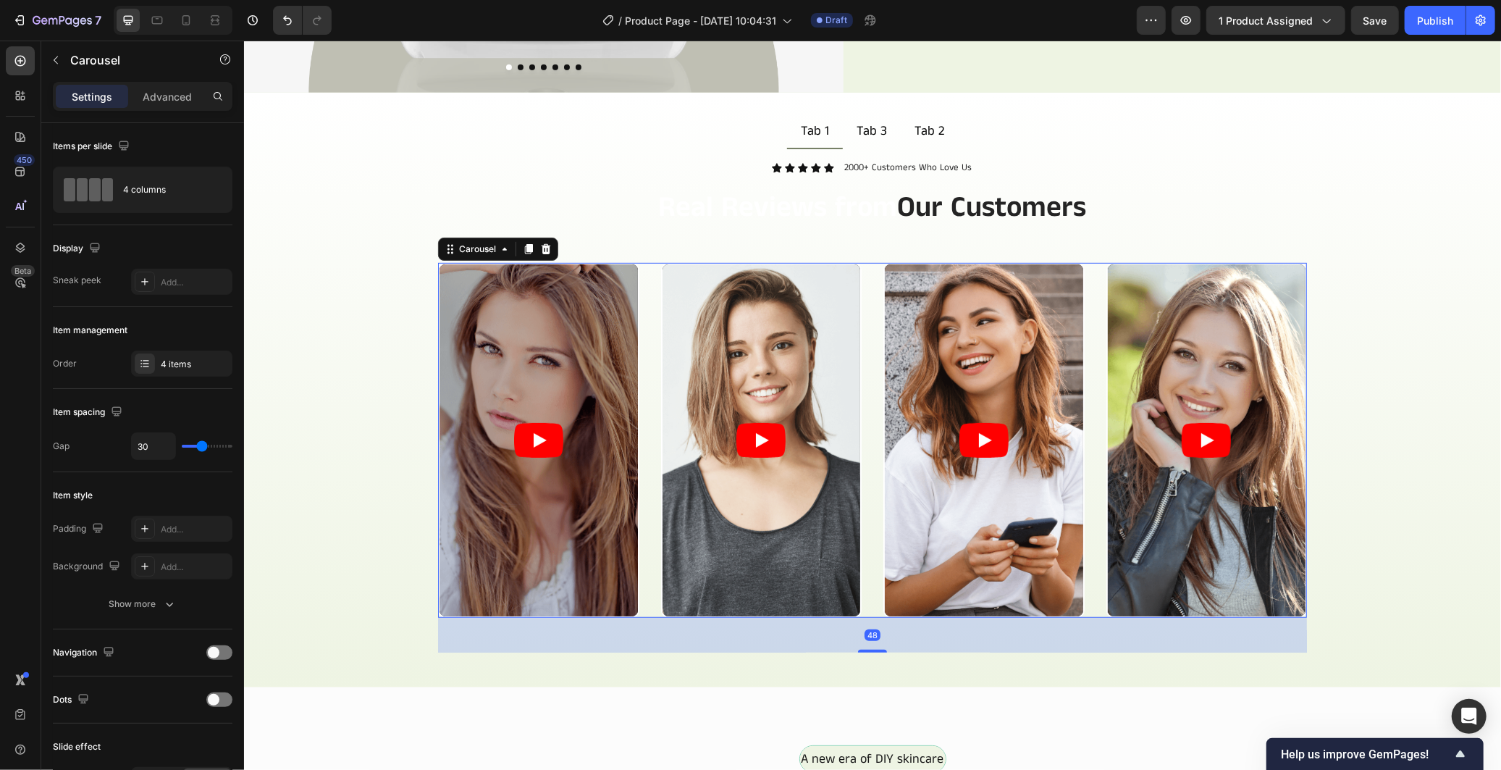
click at [639, 372] on div "Video Video Video Video" at bounding box center [871, 439] width 869 height 355
click at [56, 78] on div "Carousel" at bounding box center [123, 60] width 165 height 38
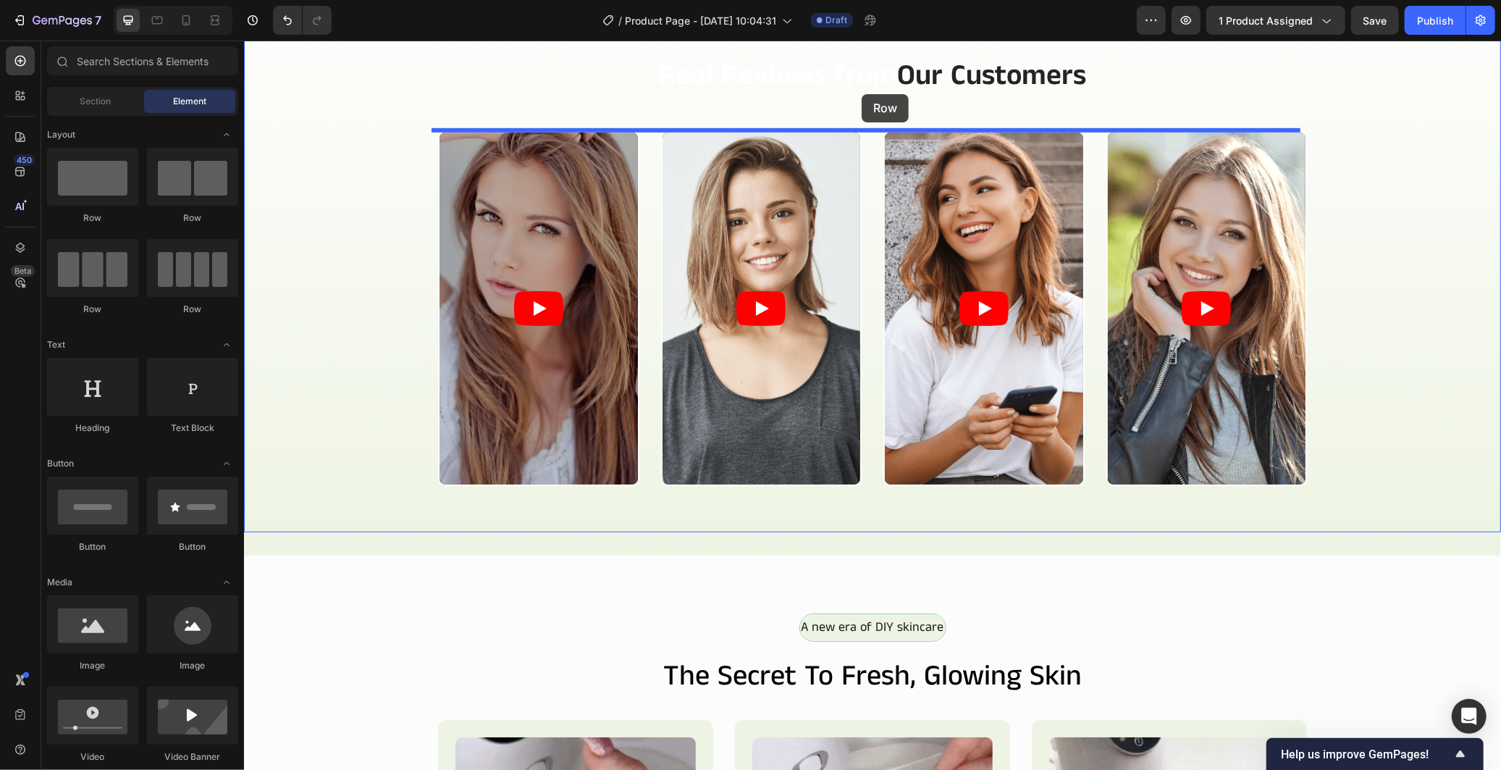
scroll to position [673, 0]
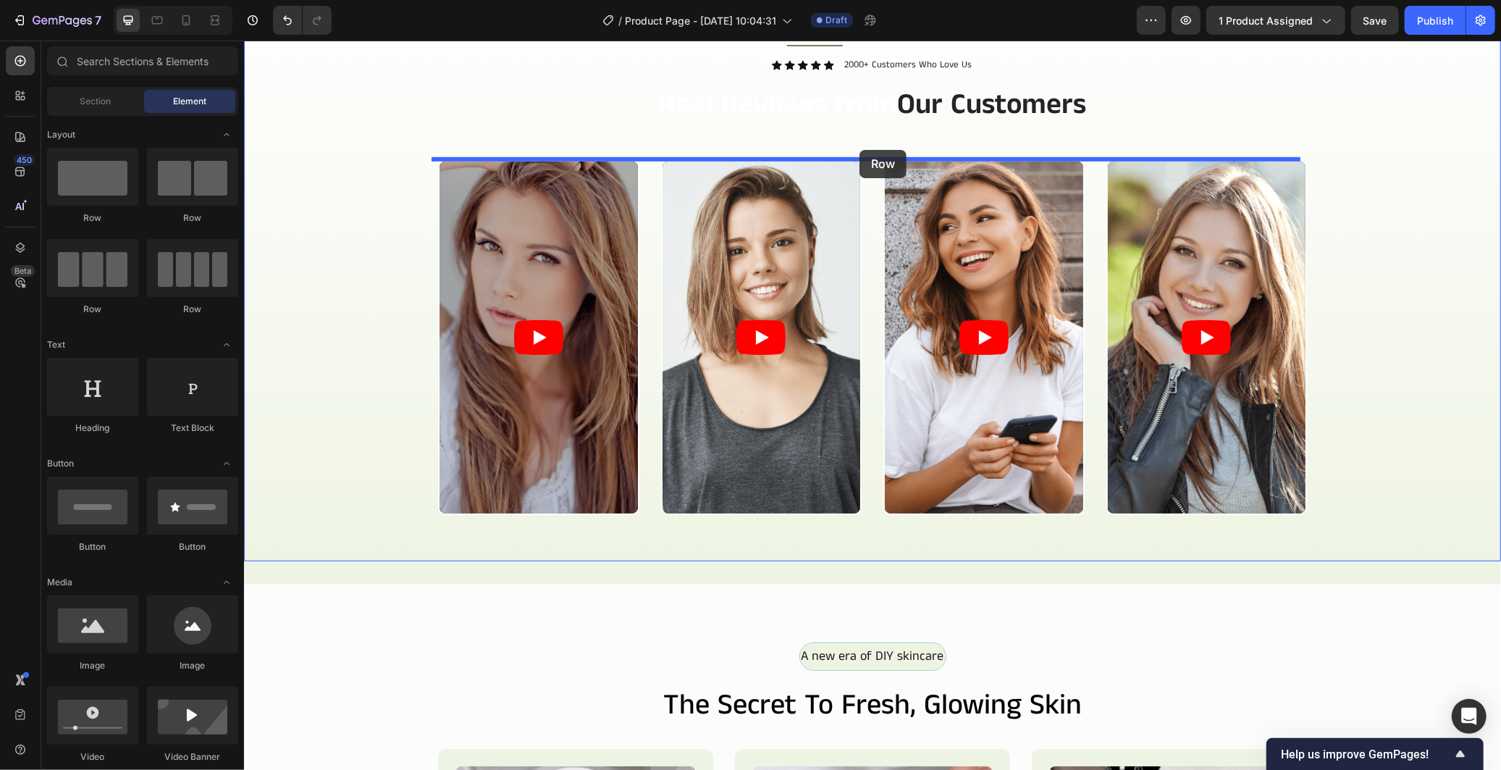
drag, startPoint x: 432, startPoint y: 222, endPoint x: 859, endPoint y: 149, distance: 432.6
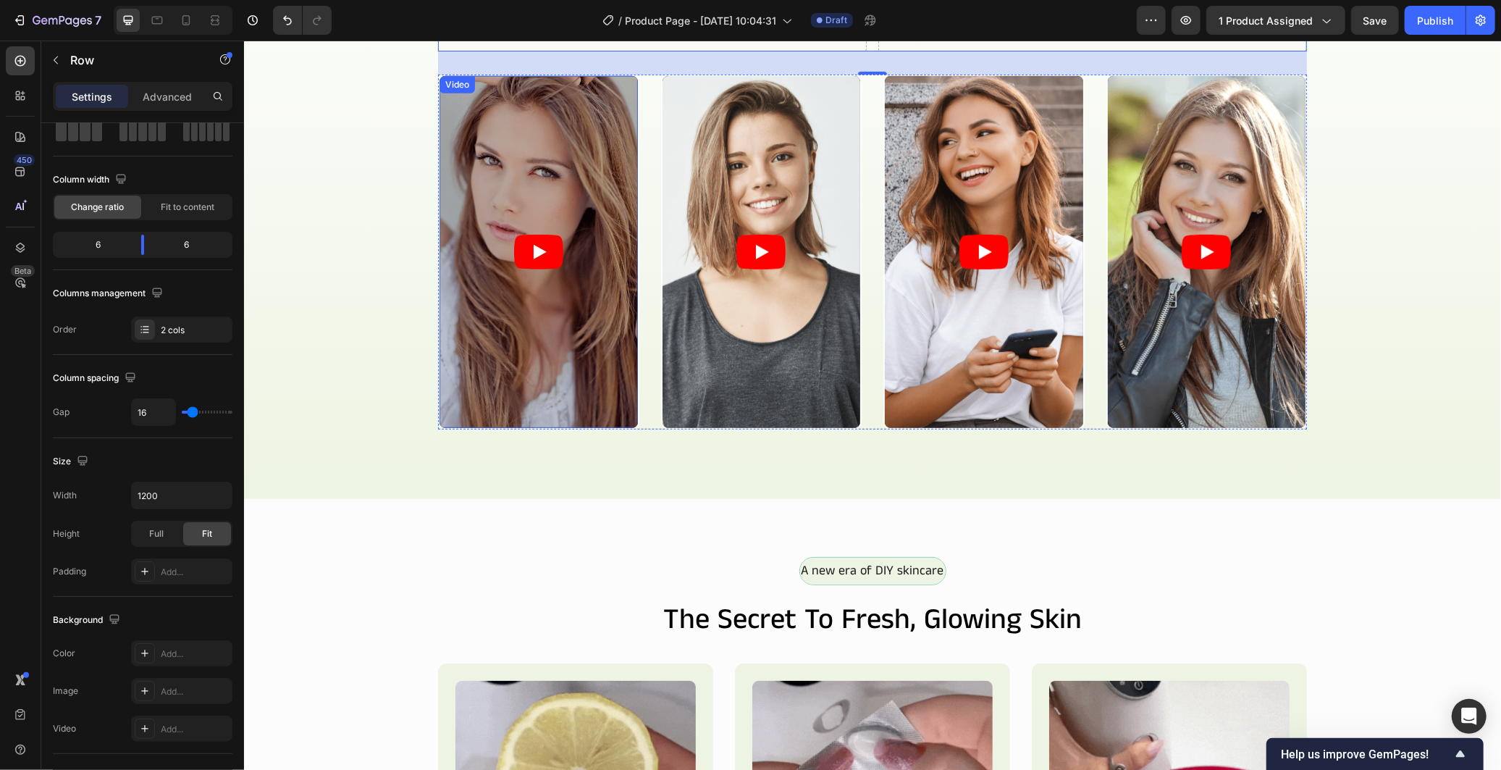
scroll to position [834, 0]
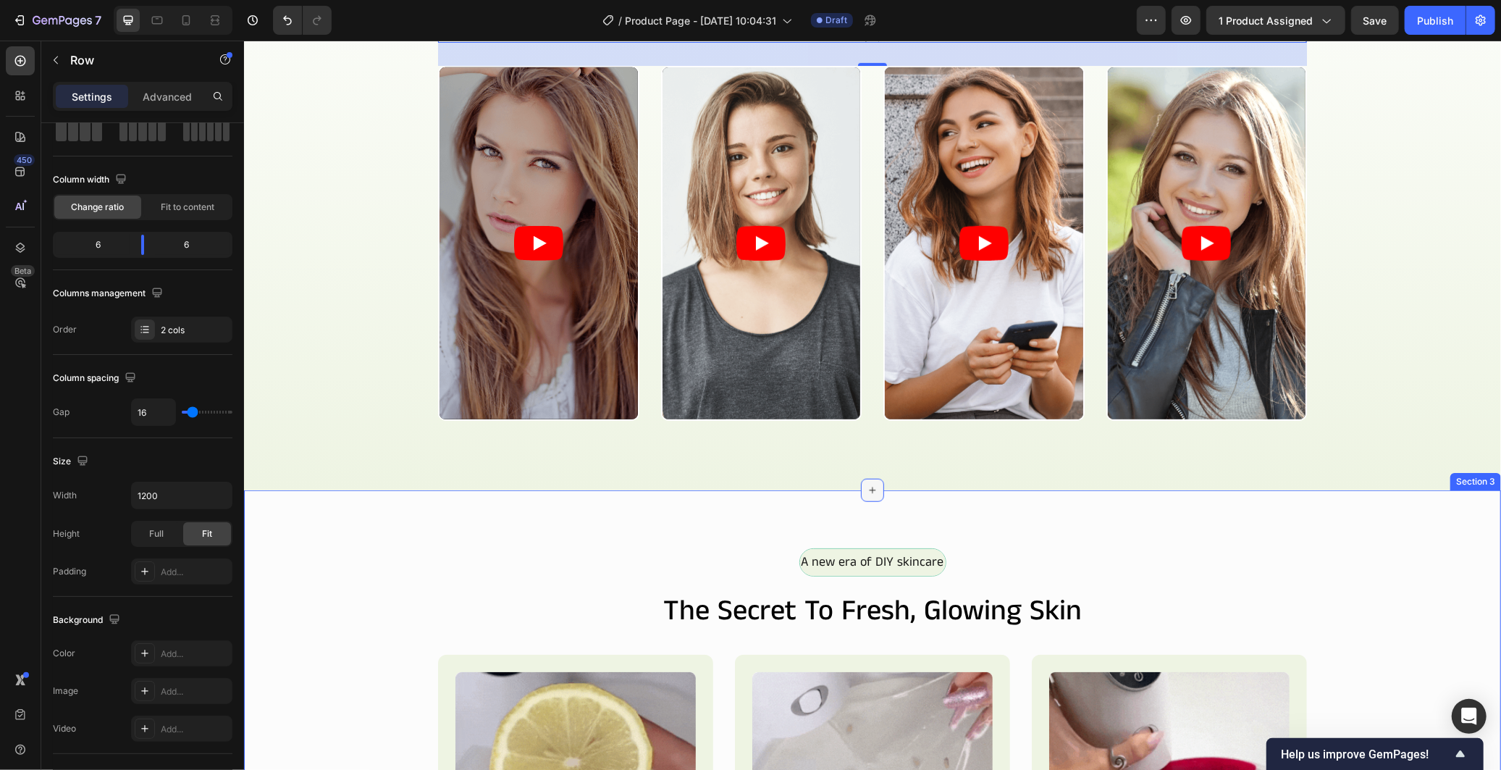
click at [866, 487] on icon at bounding box center [872, 490] width 12 height 12
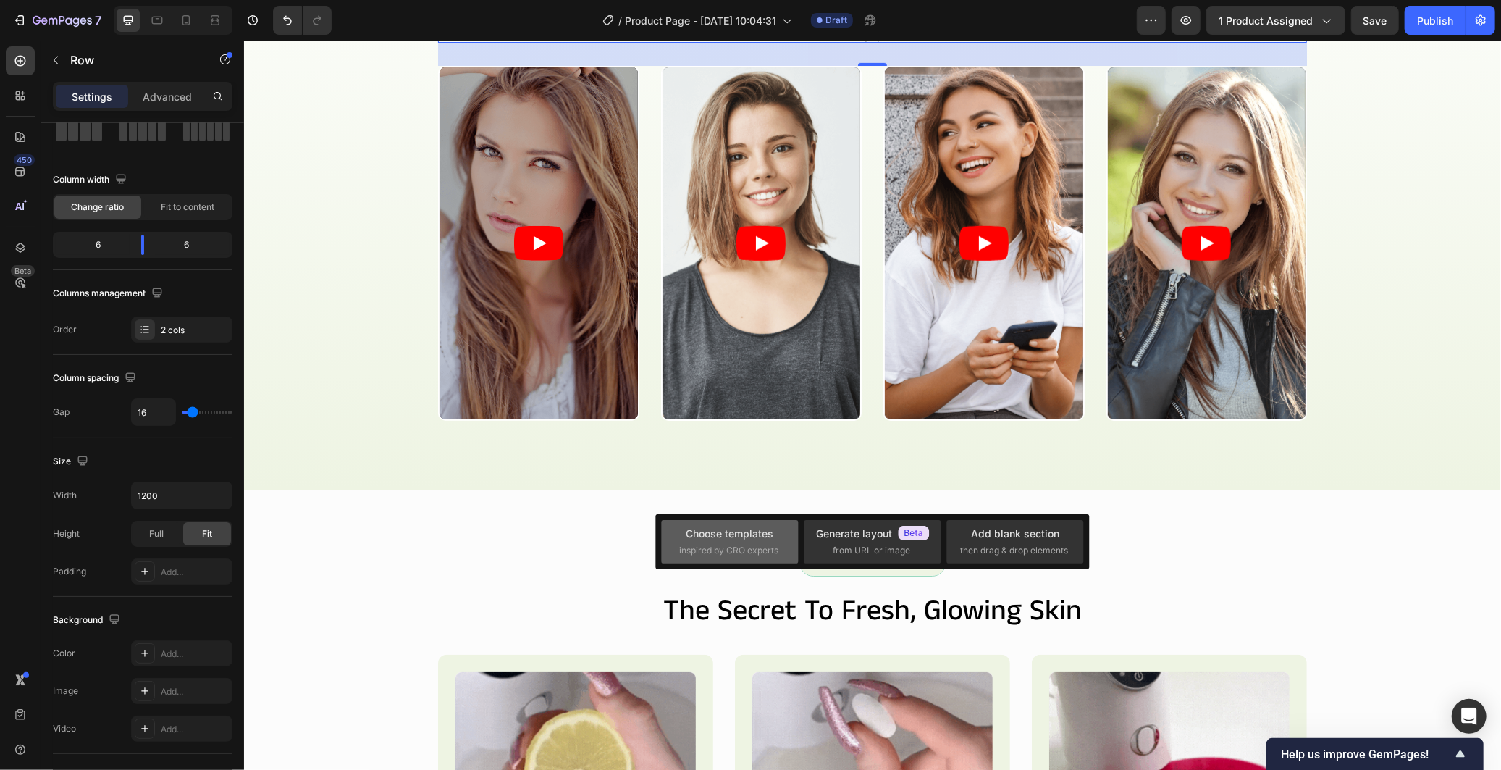
click at [700, 534] on div "Choose templates" at bounding box center [730, 533] width 88 height 15
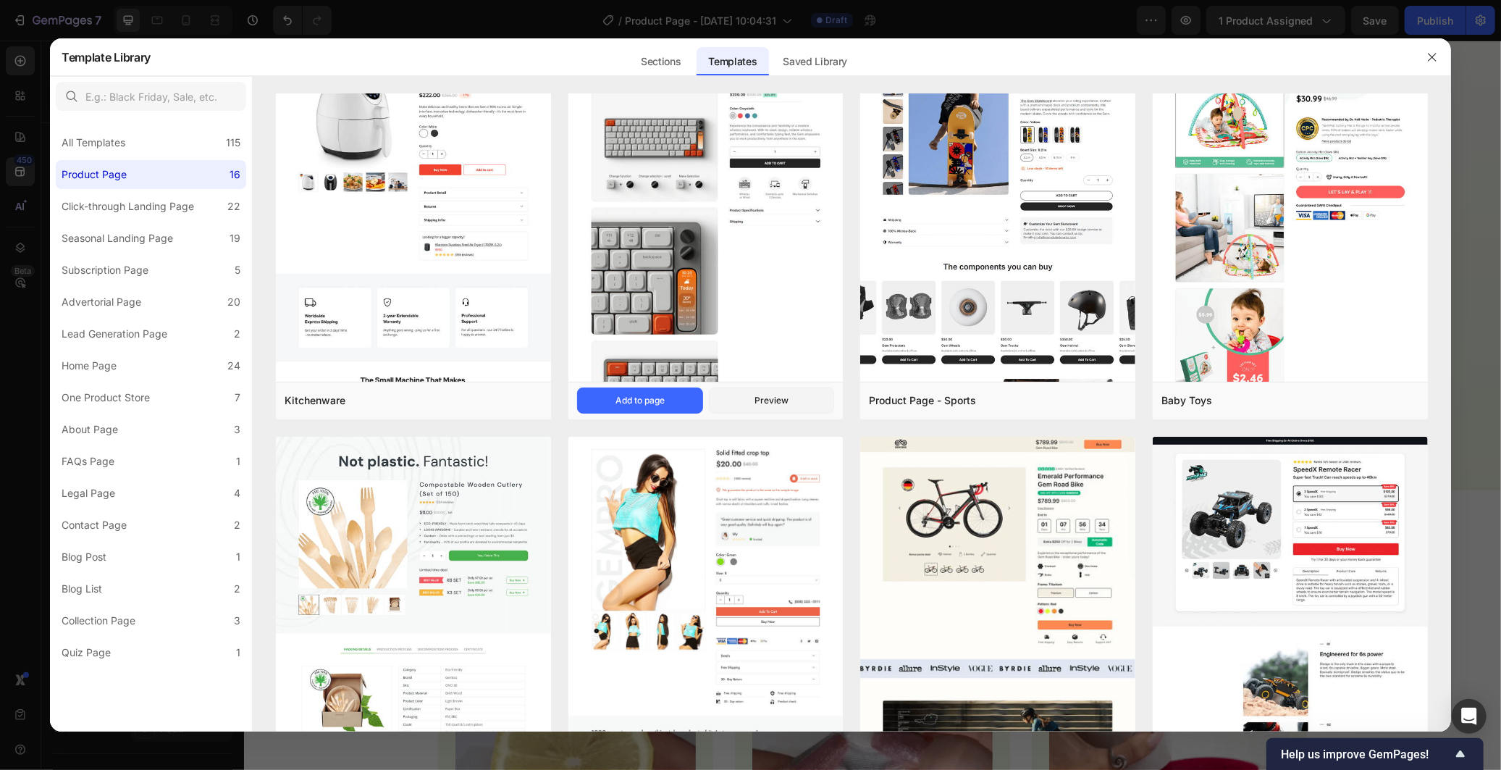
scroll to position [424, 0]
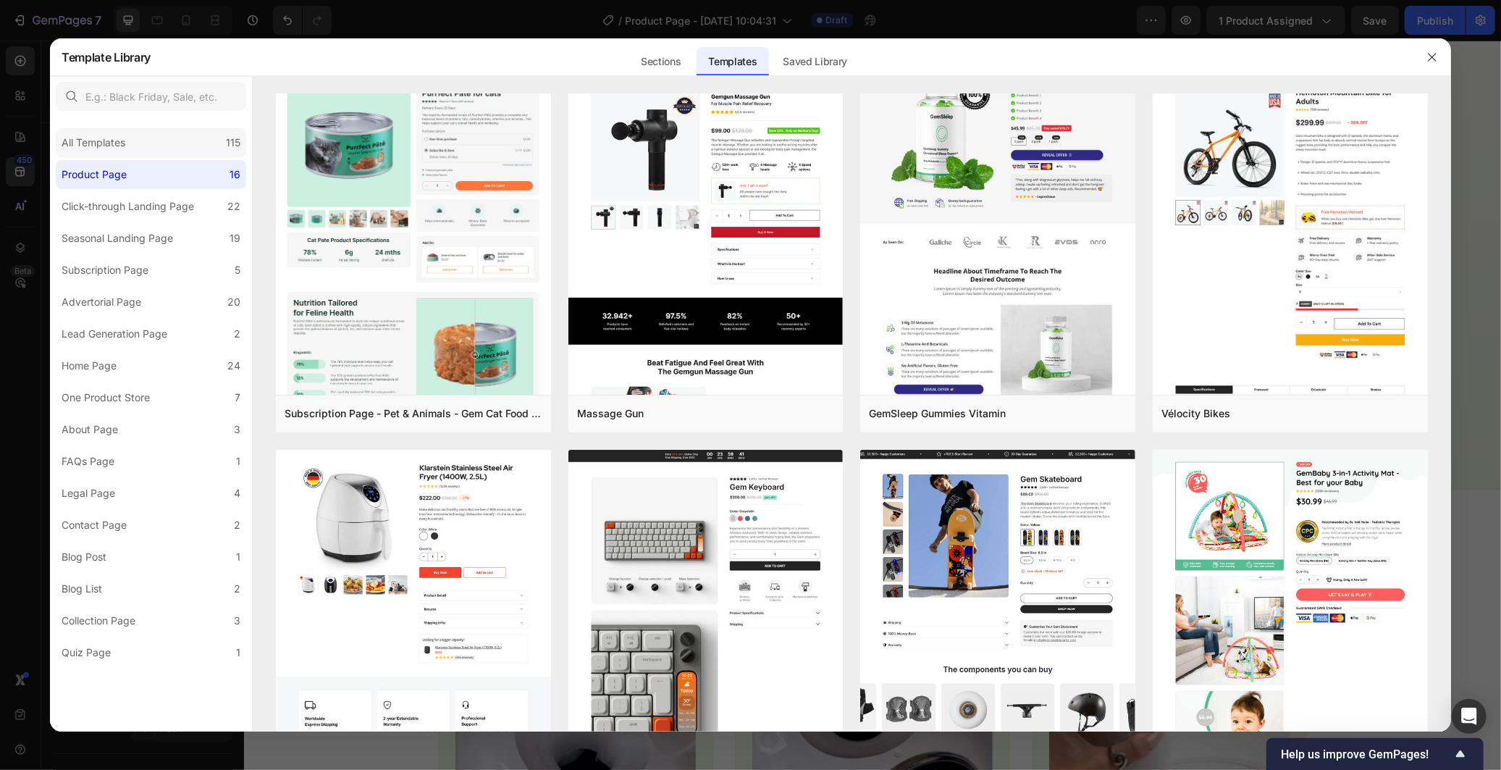
click at [167, 149] on div "All Templates 115" at bounding box center [151, 142] width 190 height 29
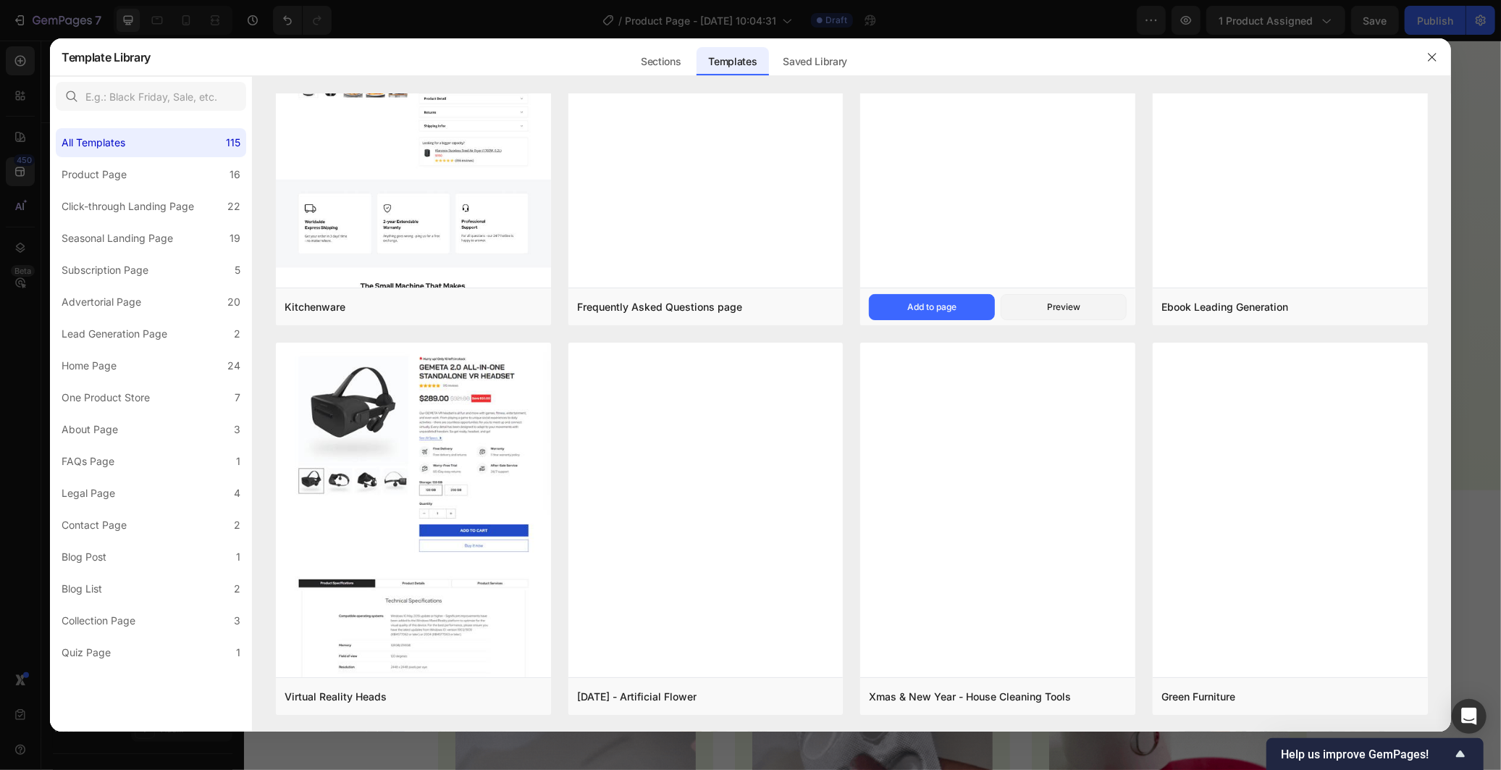
scroll to position [10664, 0]
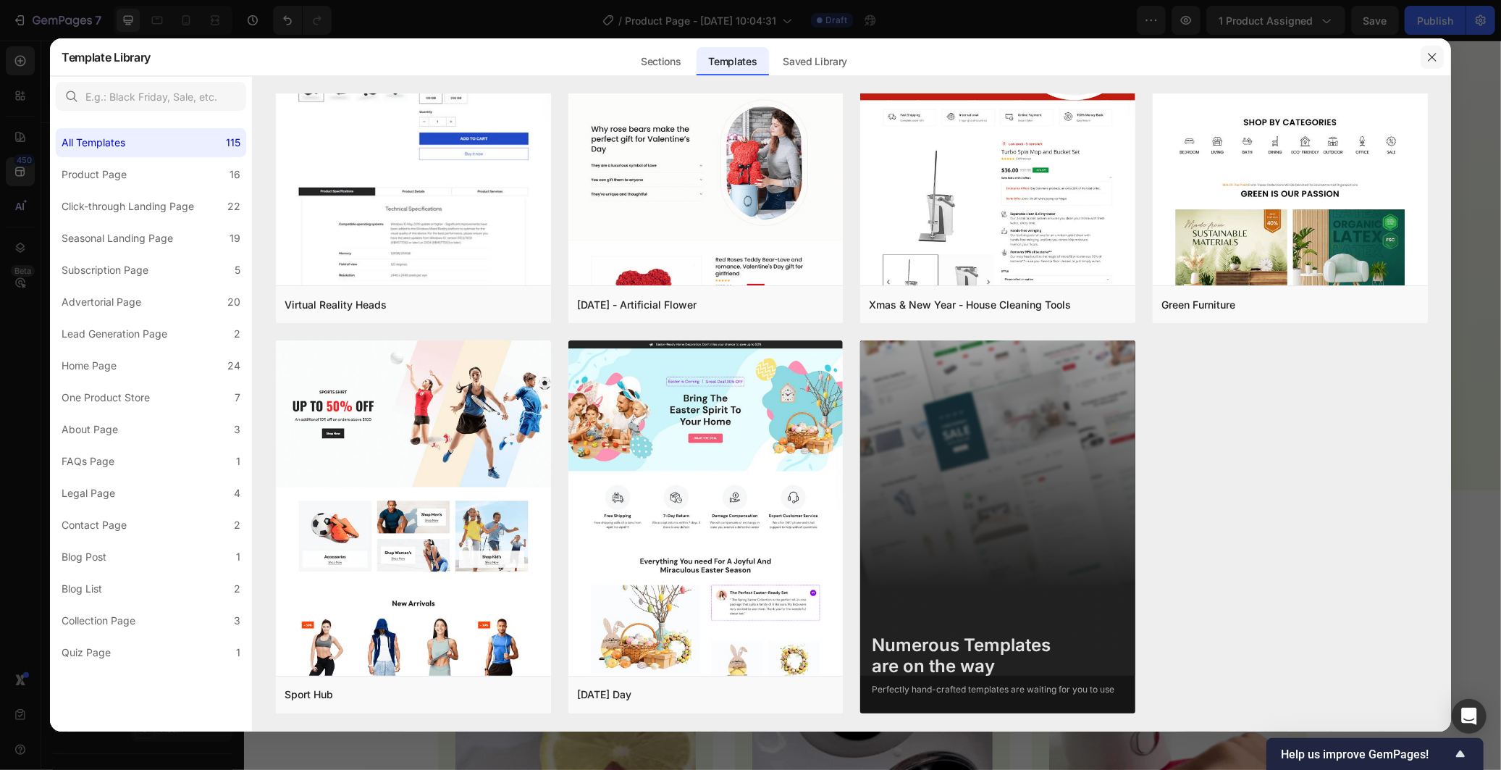
click at [1427, 62] on icon "button" at bounding box center [1432, 57] width 12 height 12
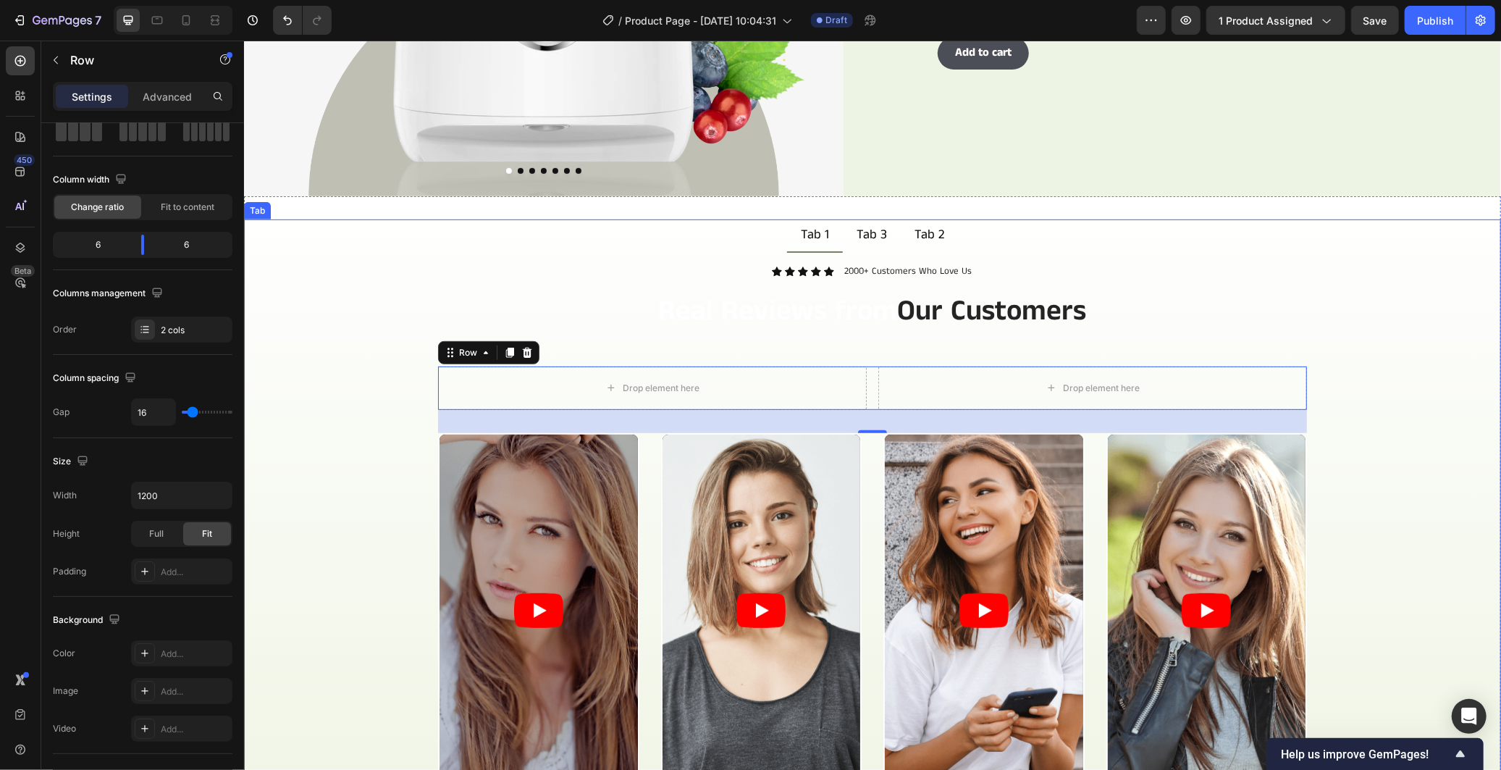
scroll to position [673, 0]
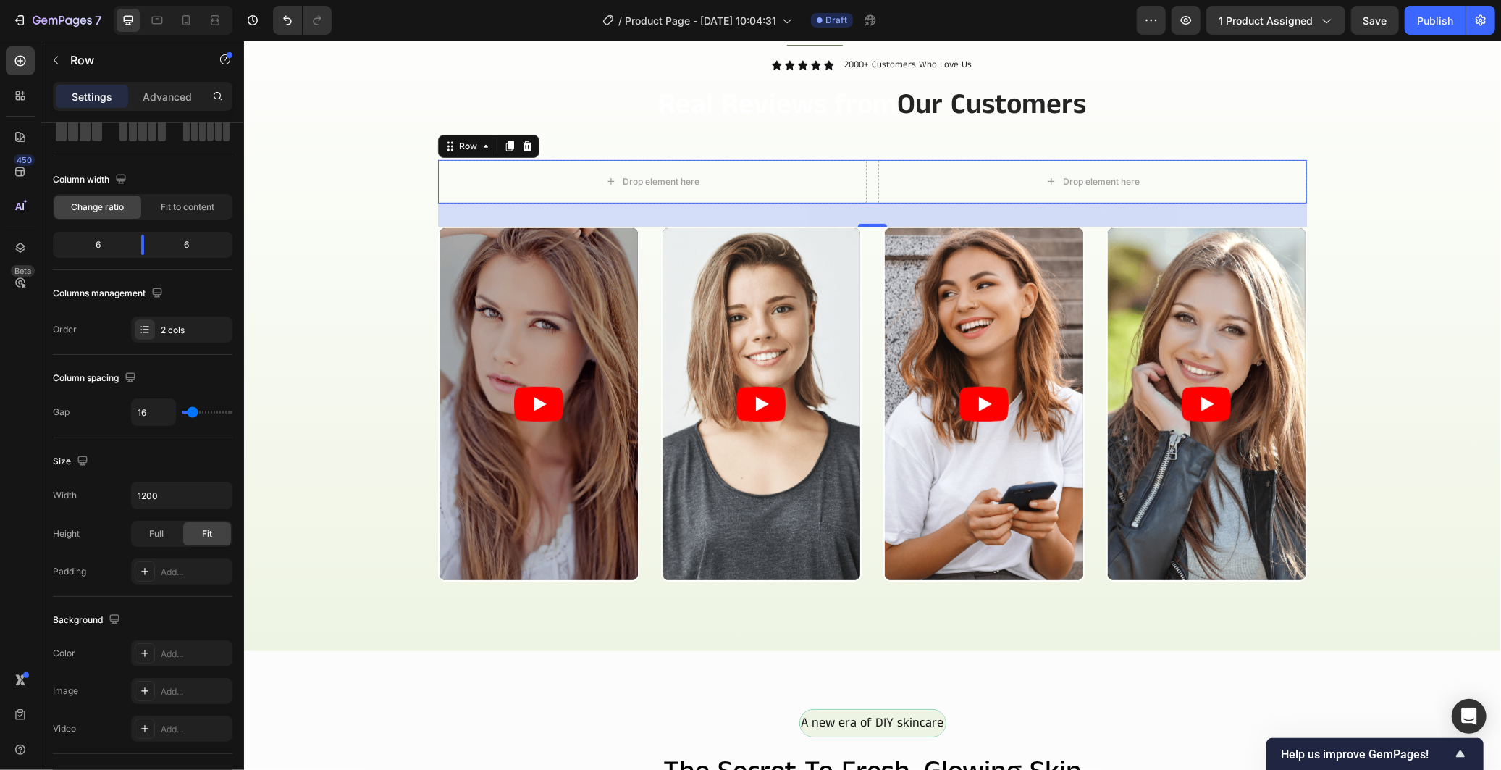
click at [864, 184] on div "Drop element here Drop element here Row 32" at bounding box center [871, 180] width 869 height 43
click at [171, 489] on input "1200" at bounding box center [182, 495] width 100 height 26
click at [216, 489] on icon "button" at bounding box center [218, 495] width 14 height 14
click at [185, 567] on div "Full 100%" at bounding box center [166, 561] width 119 height 28
type input "100%"
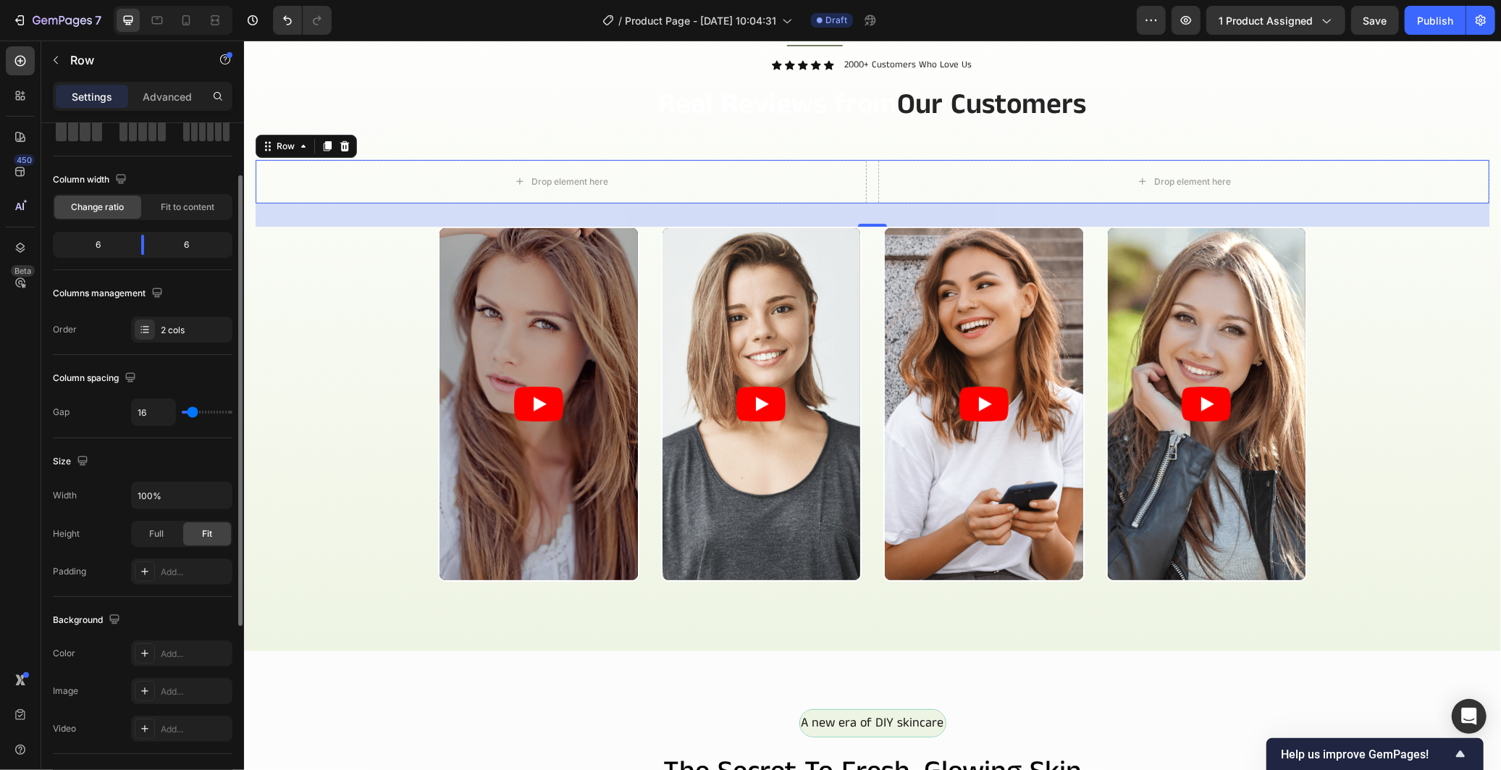
scroll to position [0, 0]
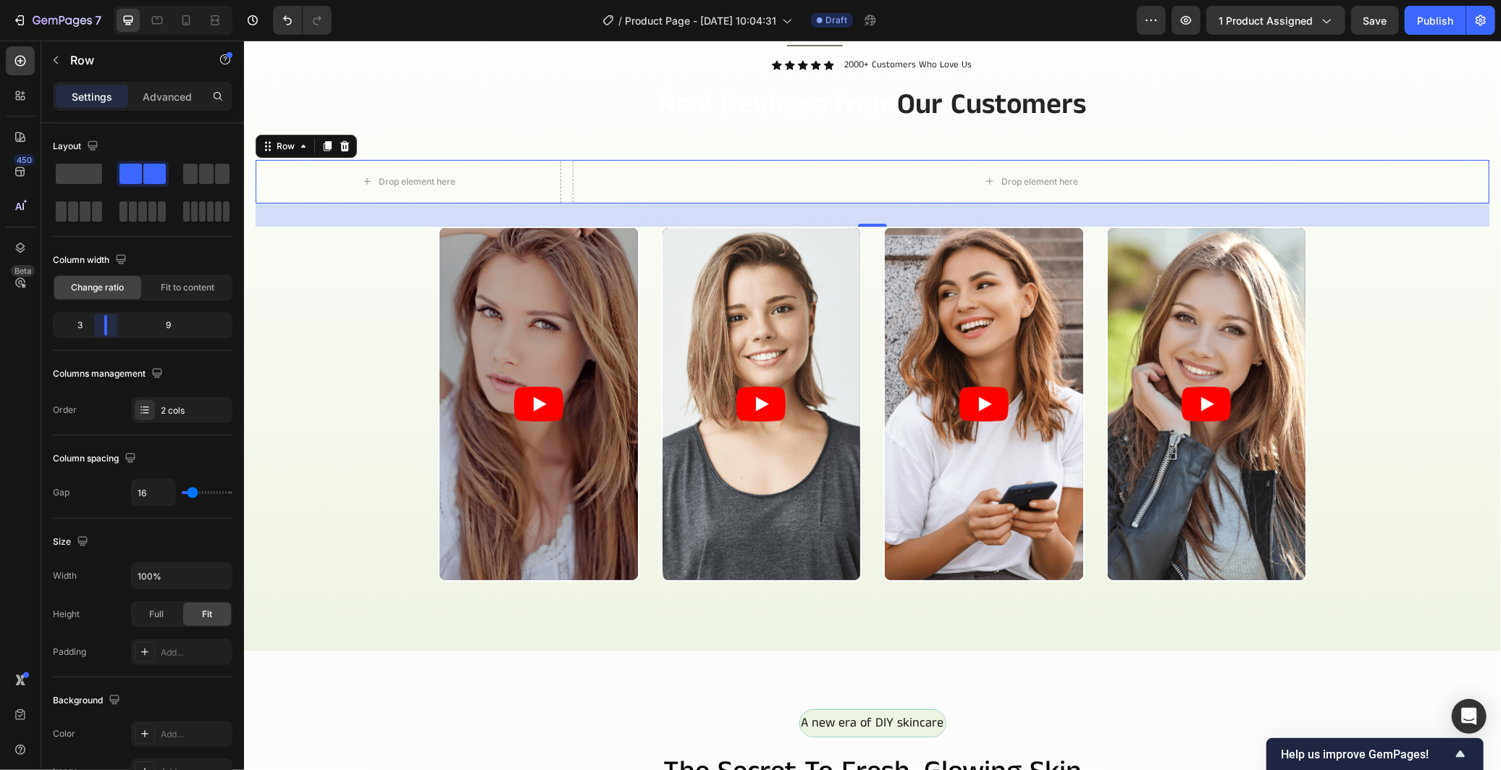
drag, startPoint x: 146, startPoint y: 329, endPoint x: 96, endPoint y: 330, distance: 49.3
click at [96, 0] on body "7 / Product Page - [DATE] 10:04:31 Draft Preview 1 product assigned Save Publis…" at bounding box center [750, 0] width 1501 height 0
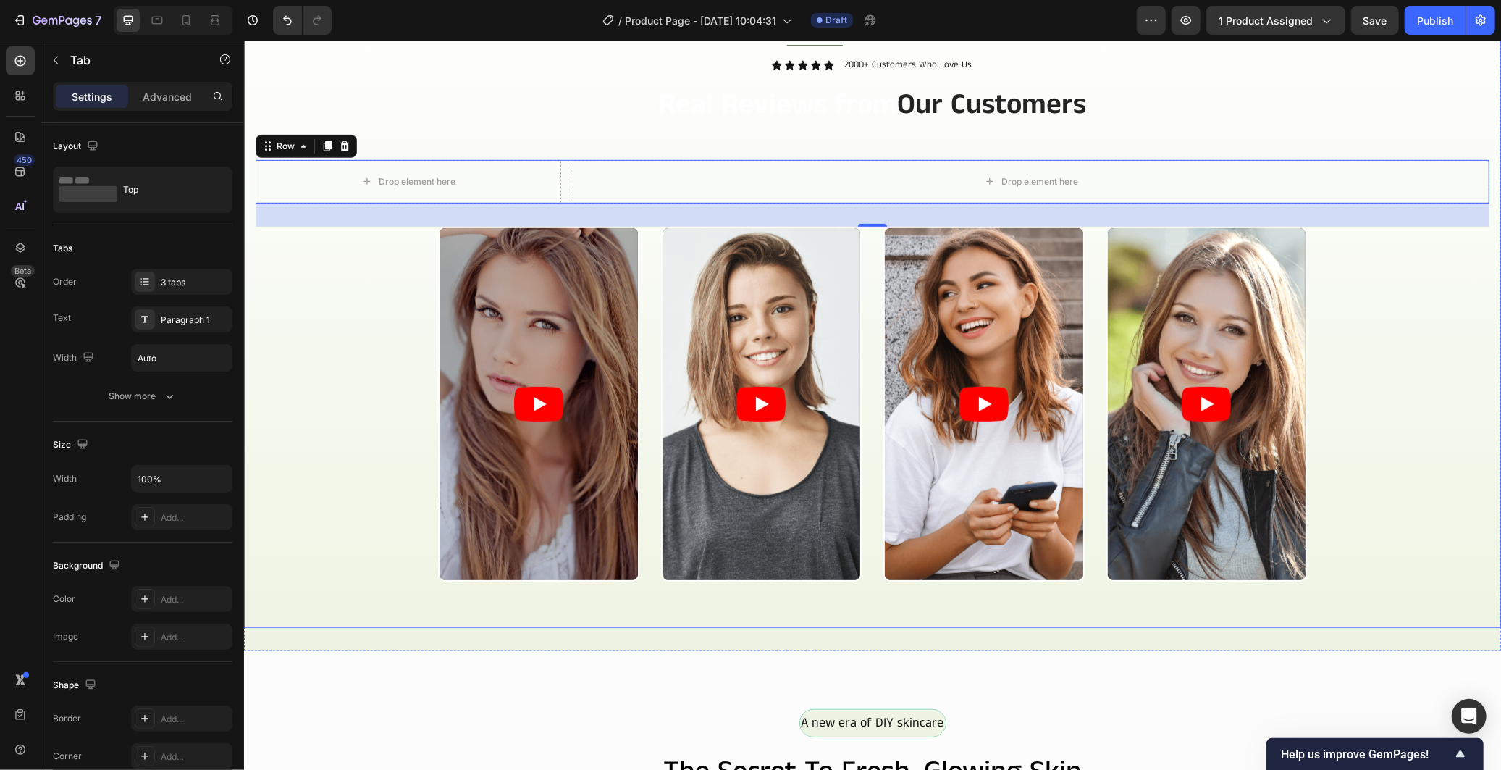
click at [396, 439] on div "Video Video Video Video Carousel" at bounding box center [872, 421] width 1234 height 390
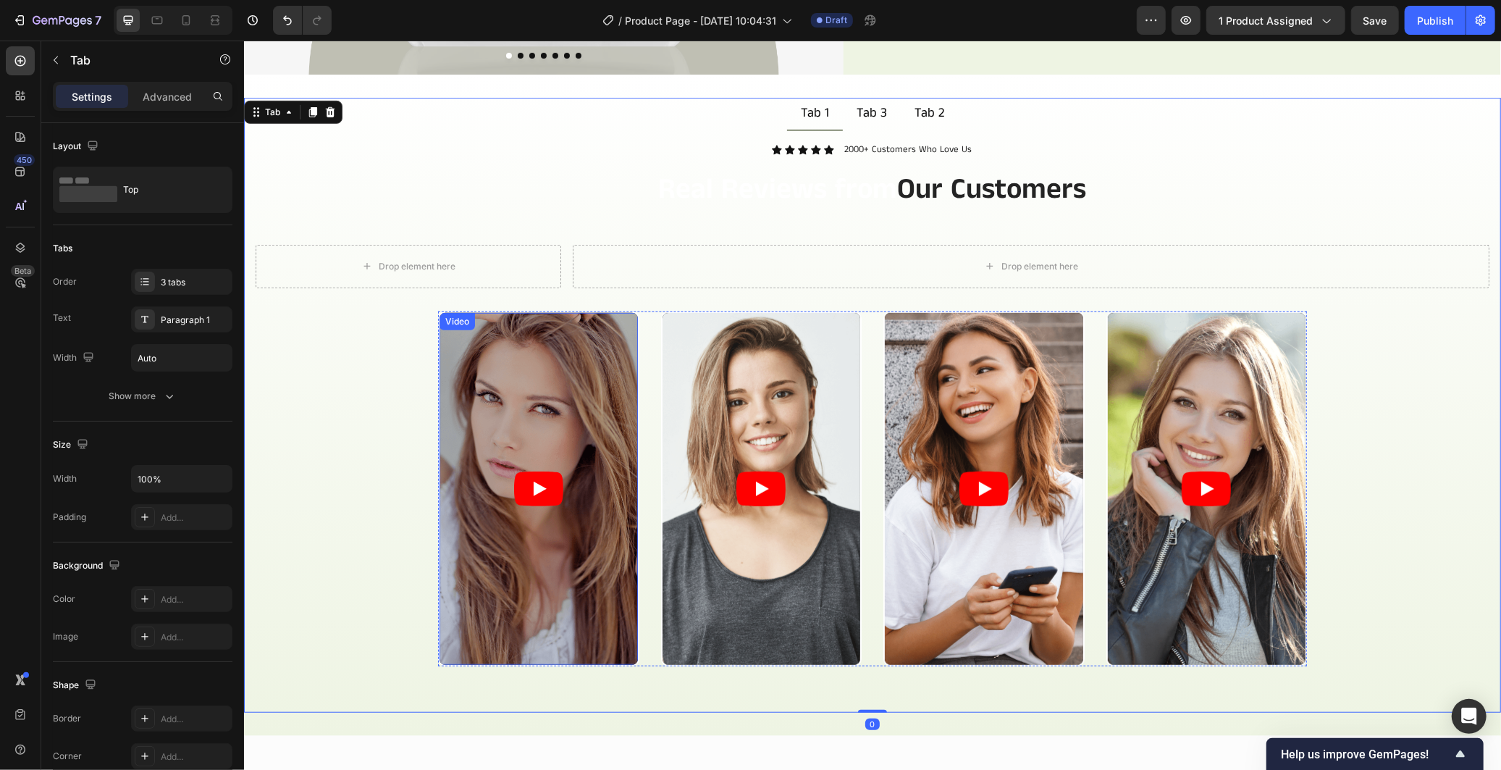
scroll to position [432, 0]
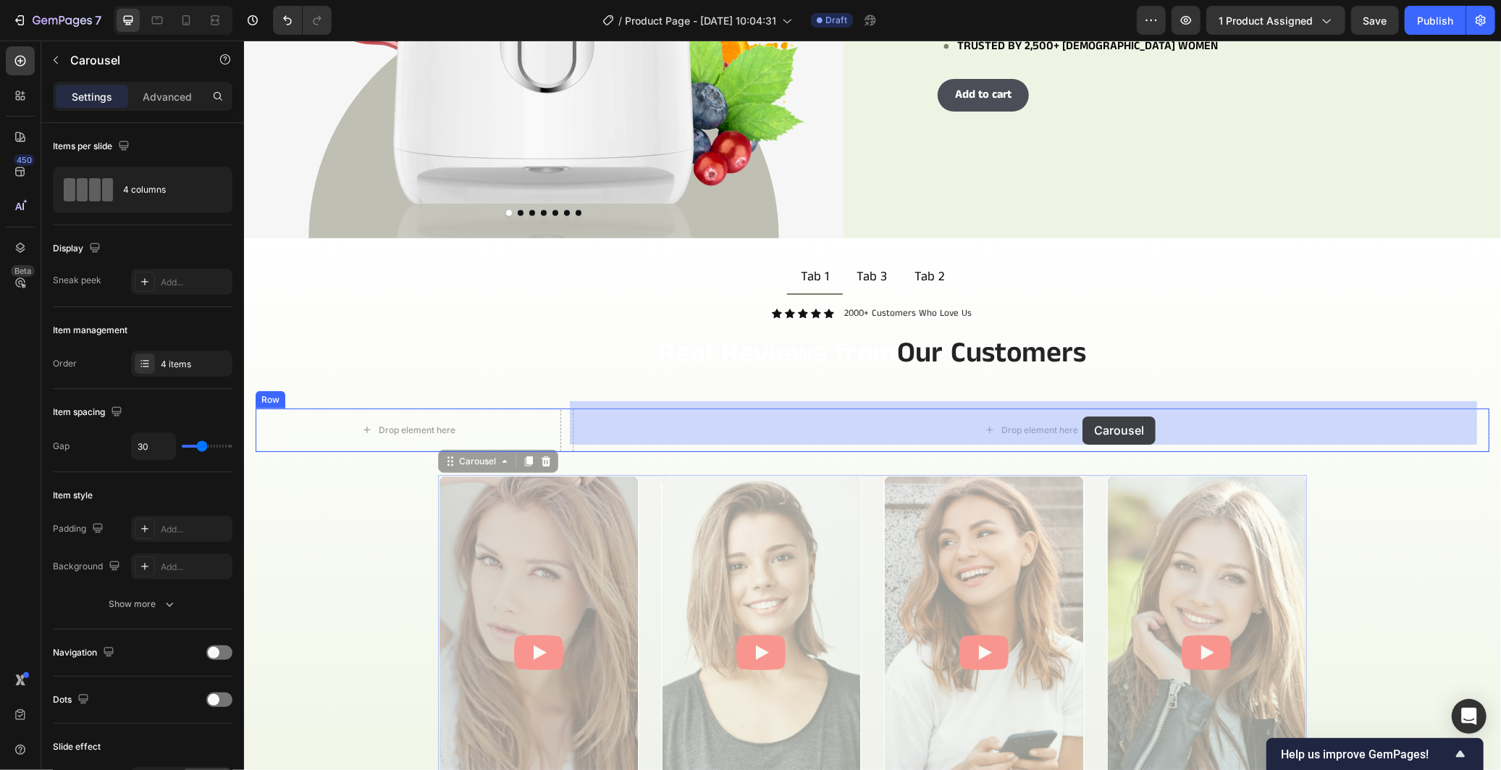
drag, startPoint x: 868, startPoint y: 532, endPoint x: 1082, endPoint y: 416, distance: 243.3
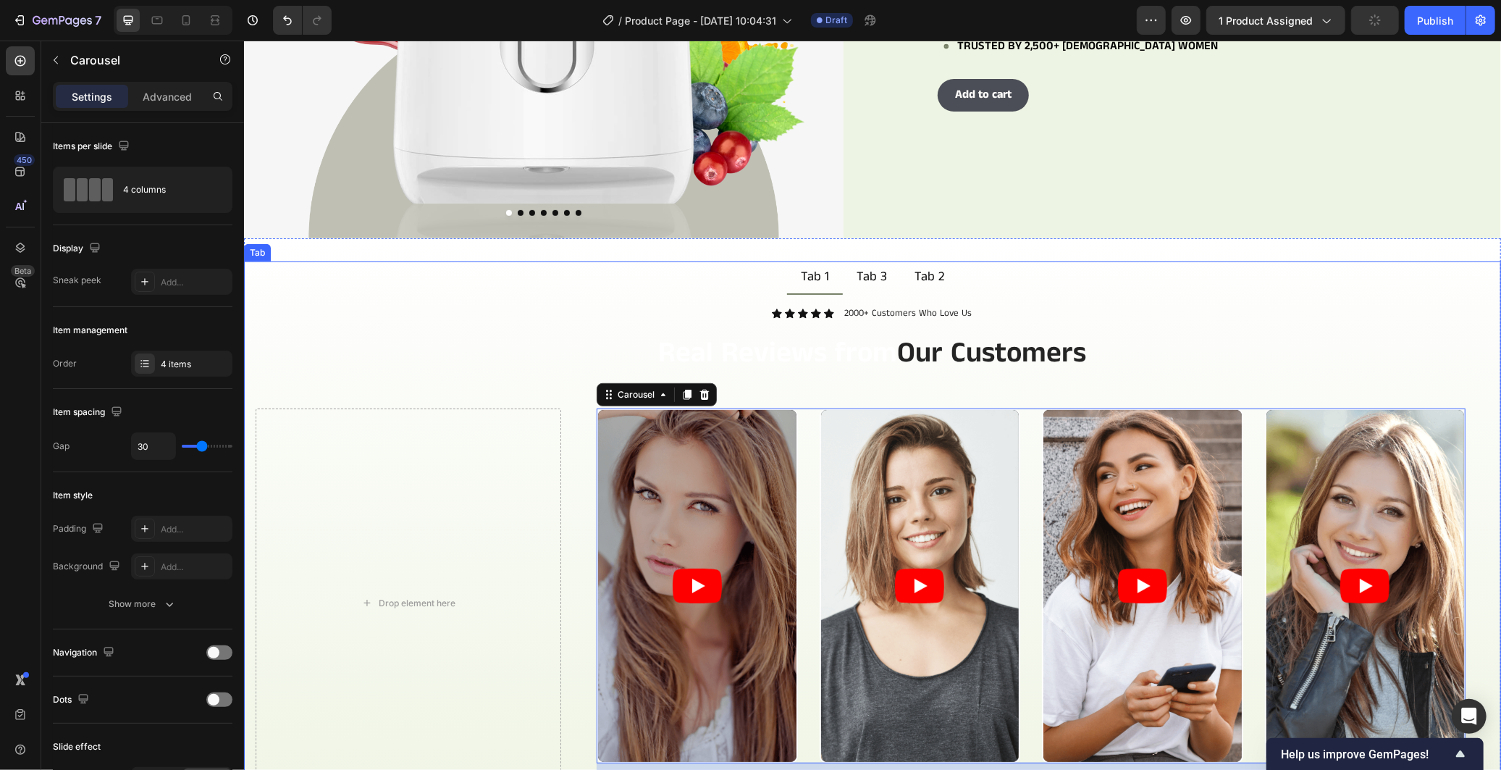
click at [1353, 362] on div "Icon Icon Icon Icon Icon Icon List 2000+ Customers Who Love Us Text Block Row R…" at bounding box center [872, 563] width 1234 height 515
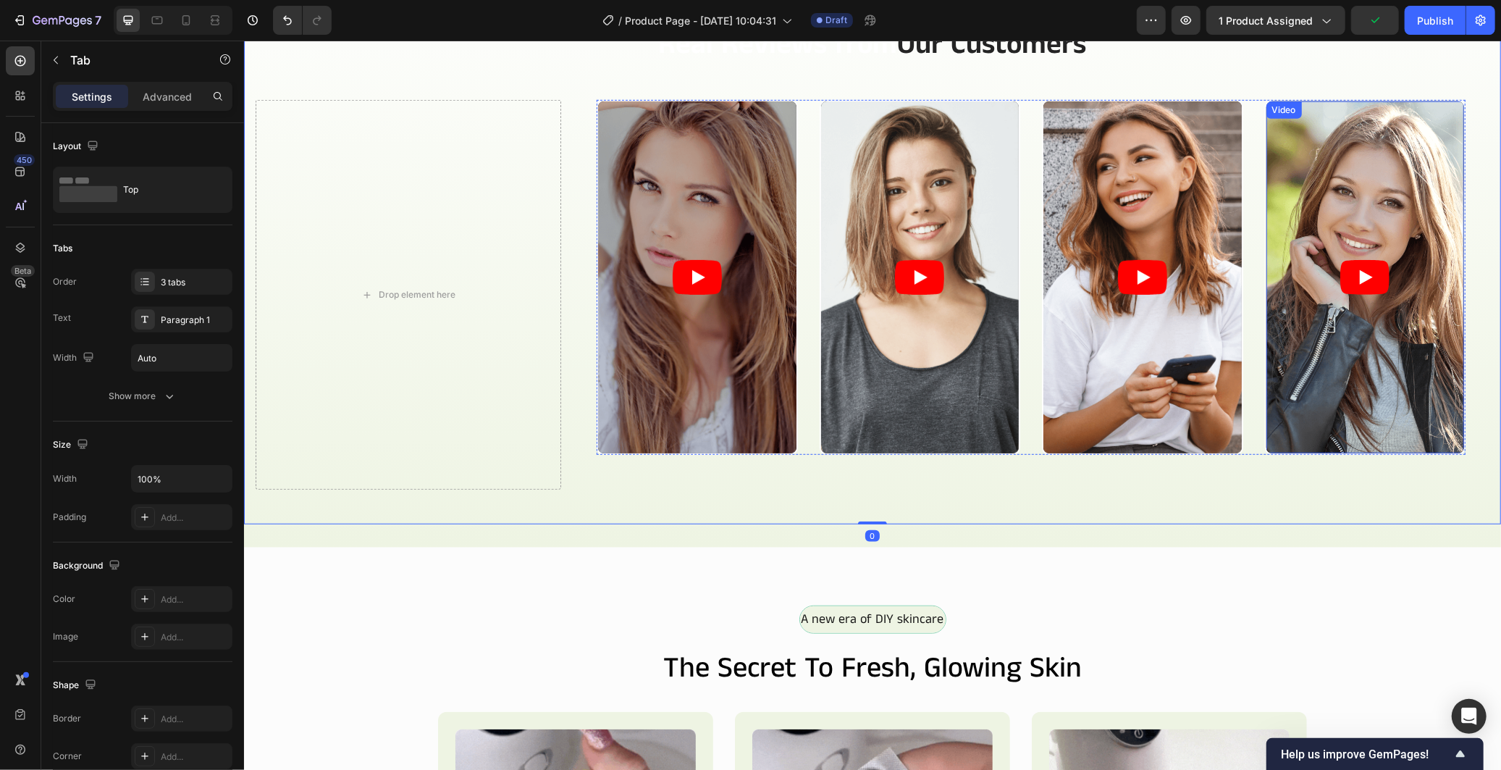
scroll to position [512, 0]
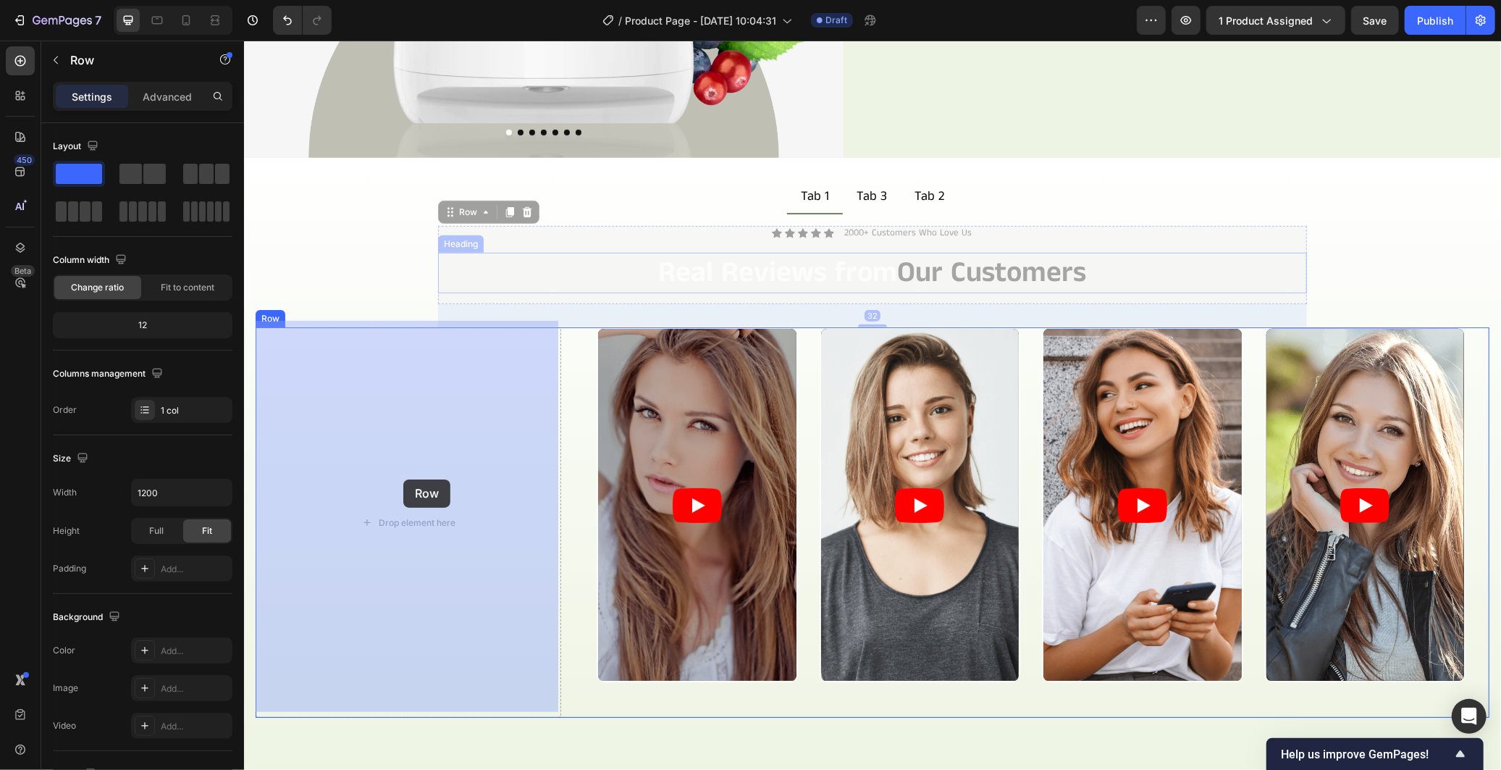
drag, startPoint x: 882, startPoint y: 240, endPoint x: 442, endPoint y: 487, distance: 504.1
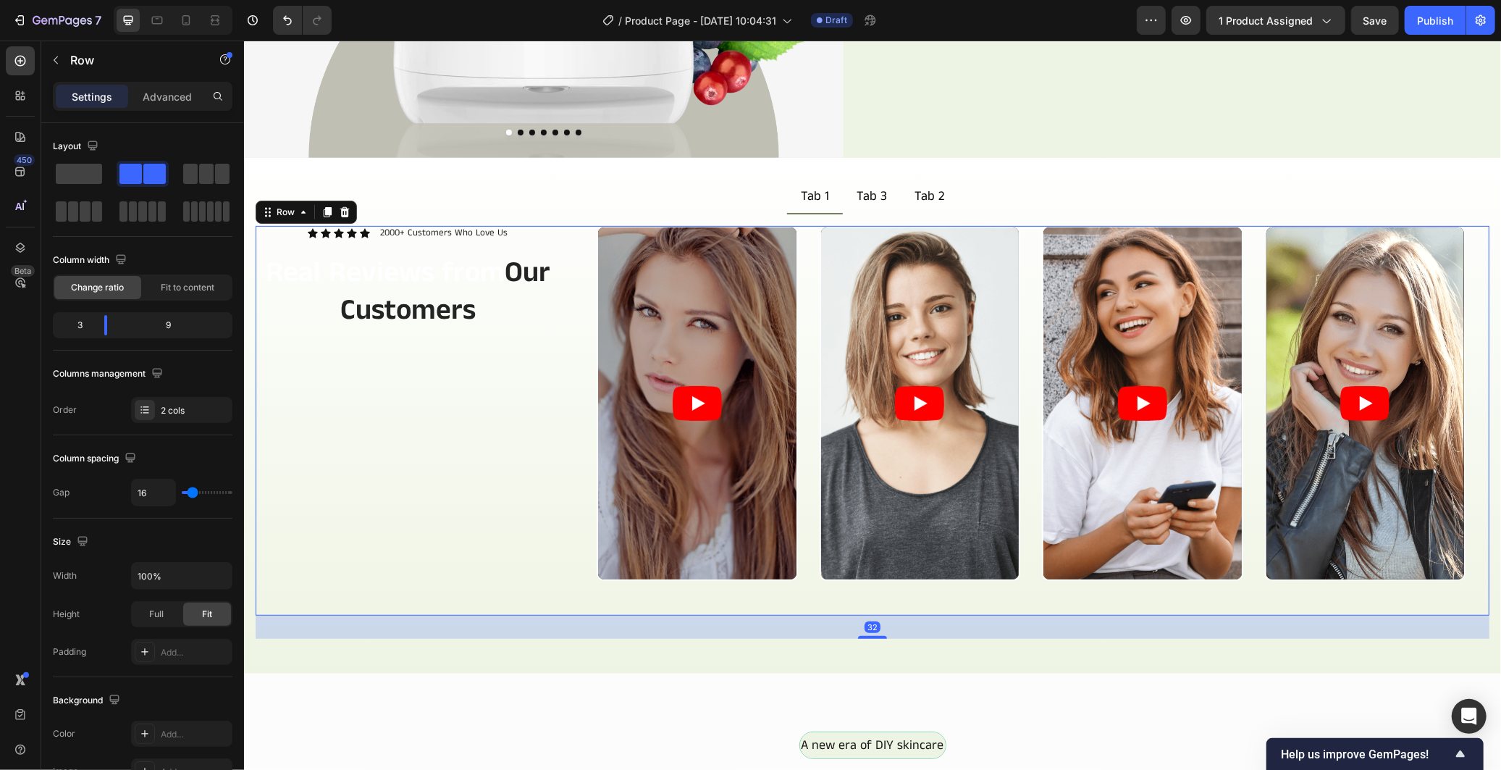
click at [501, 492] on div "Icon Icon Icon Icon Icon Icon List 2000+ Customers Who Love Us Text Block Row R…" at bounding box center [408, 420] width 306 height 390
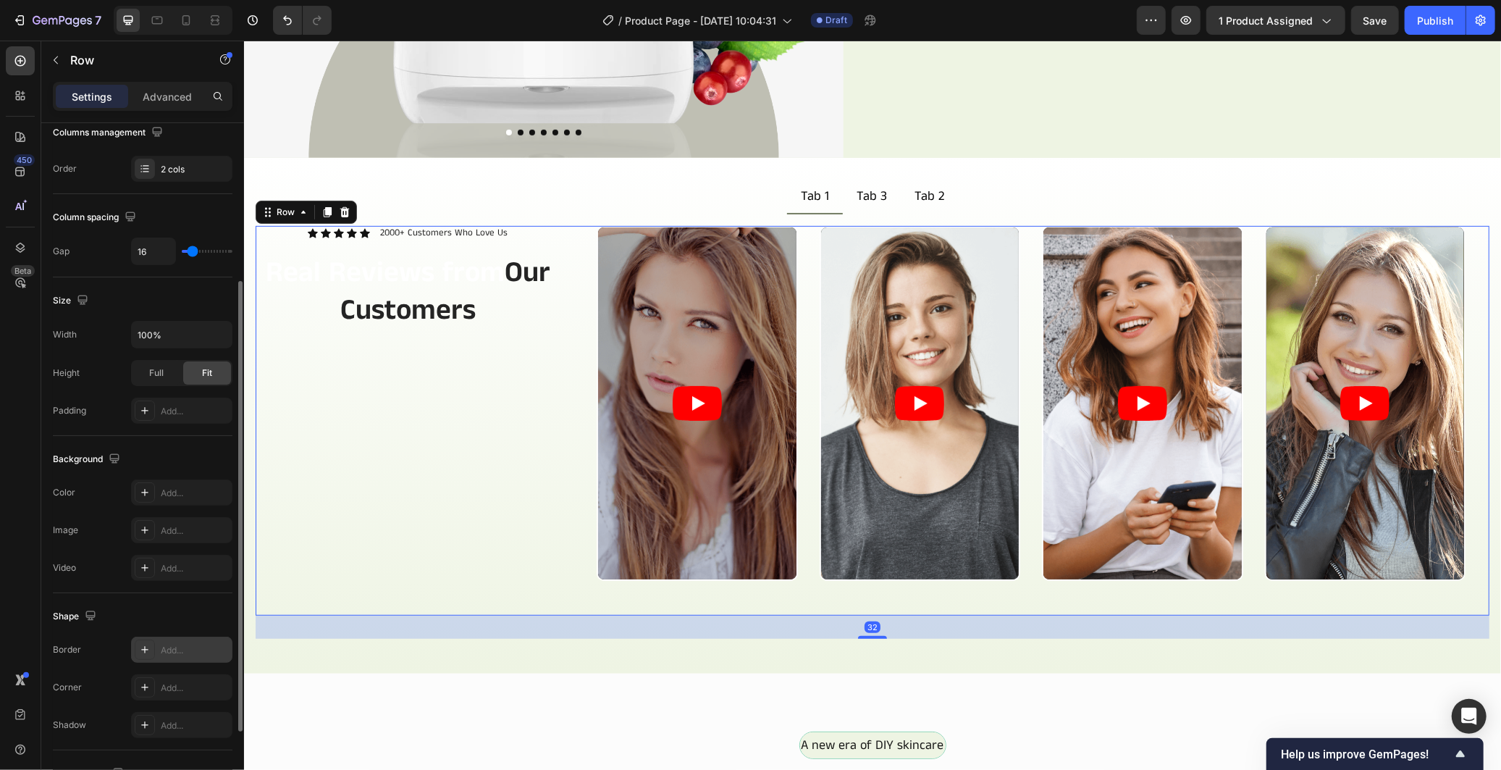
scroll to position [361, 0]
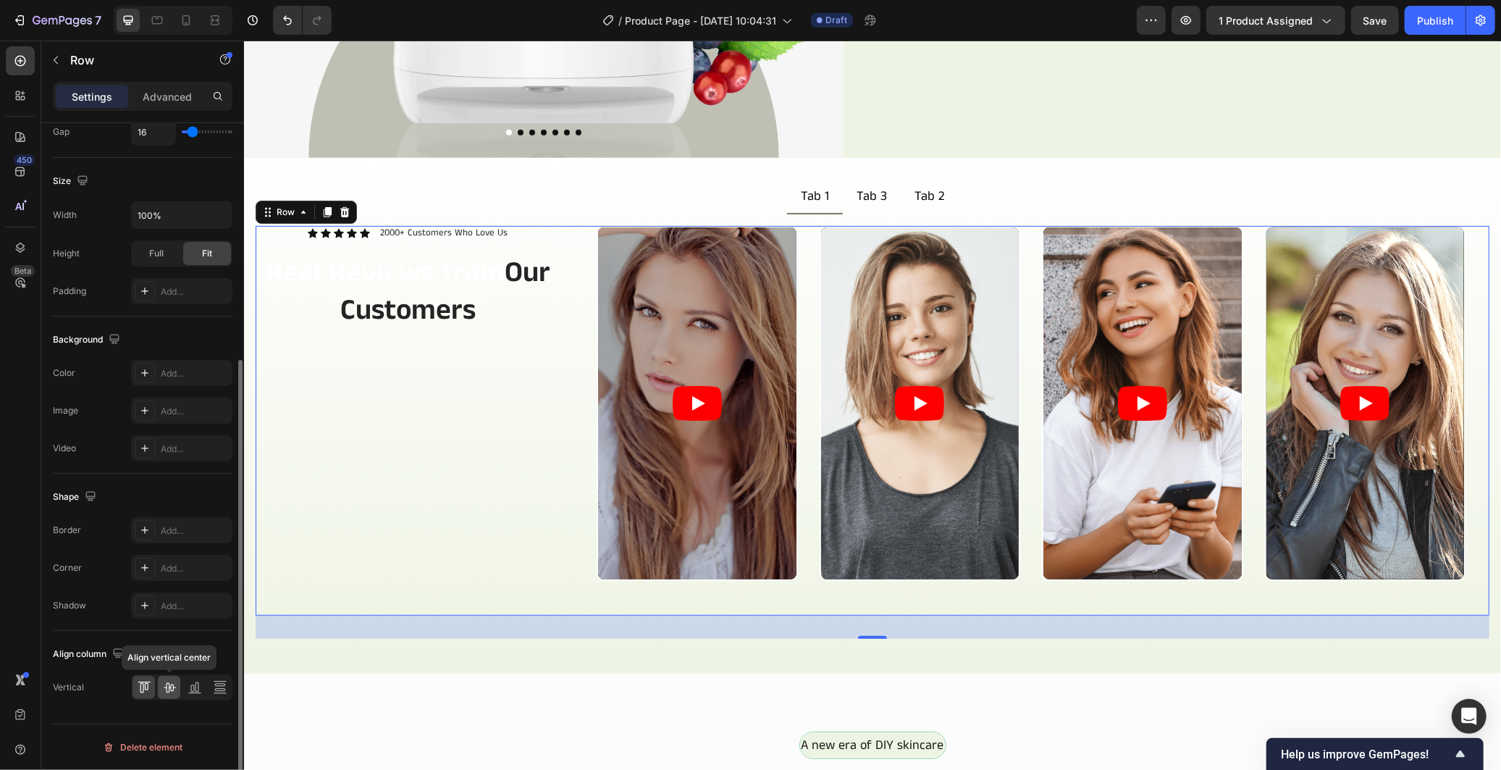
click at [175, 681] on icon at bounding box center [169, 687] width 14 height 14
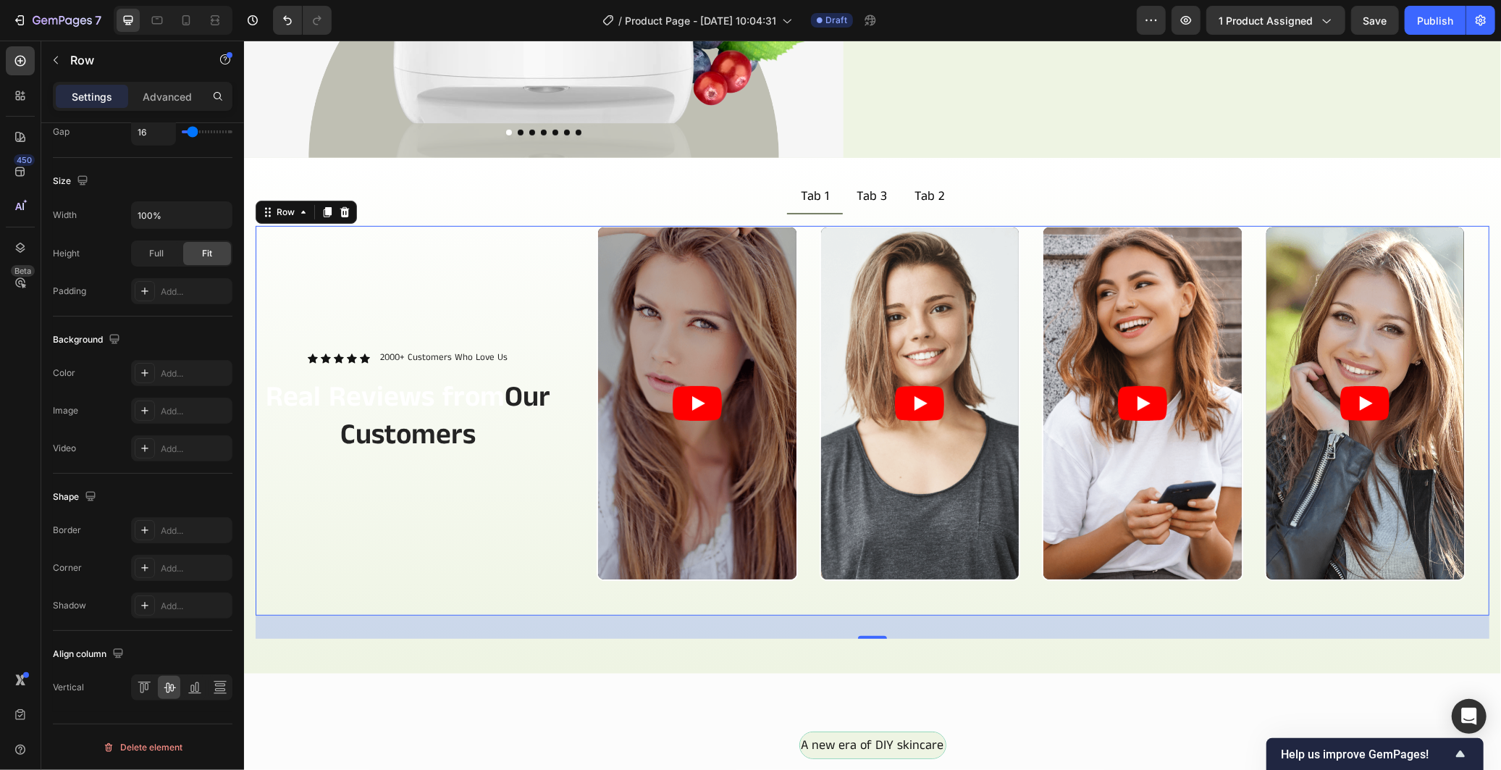
click at [470, 506] on div "Icon Icon Icon Icon Icon Icon List 2000+ Customers Who Love Us Text Block Row R…" at bounding box center [408, 420] width 306 height 390
click at [866, 625] on div "32" at bounding box center [872, 626] width 16 height 12
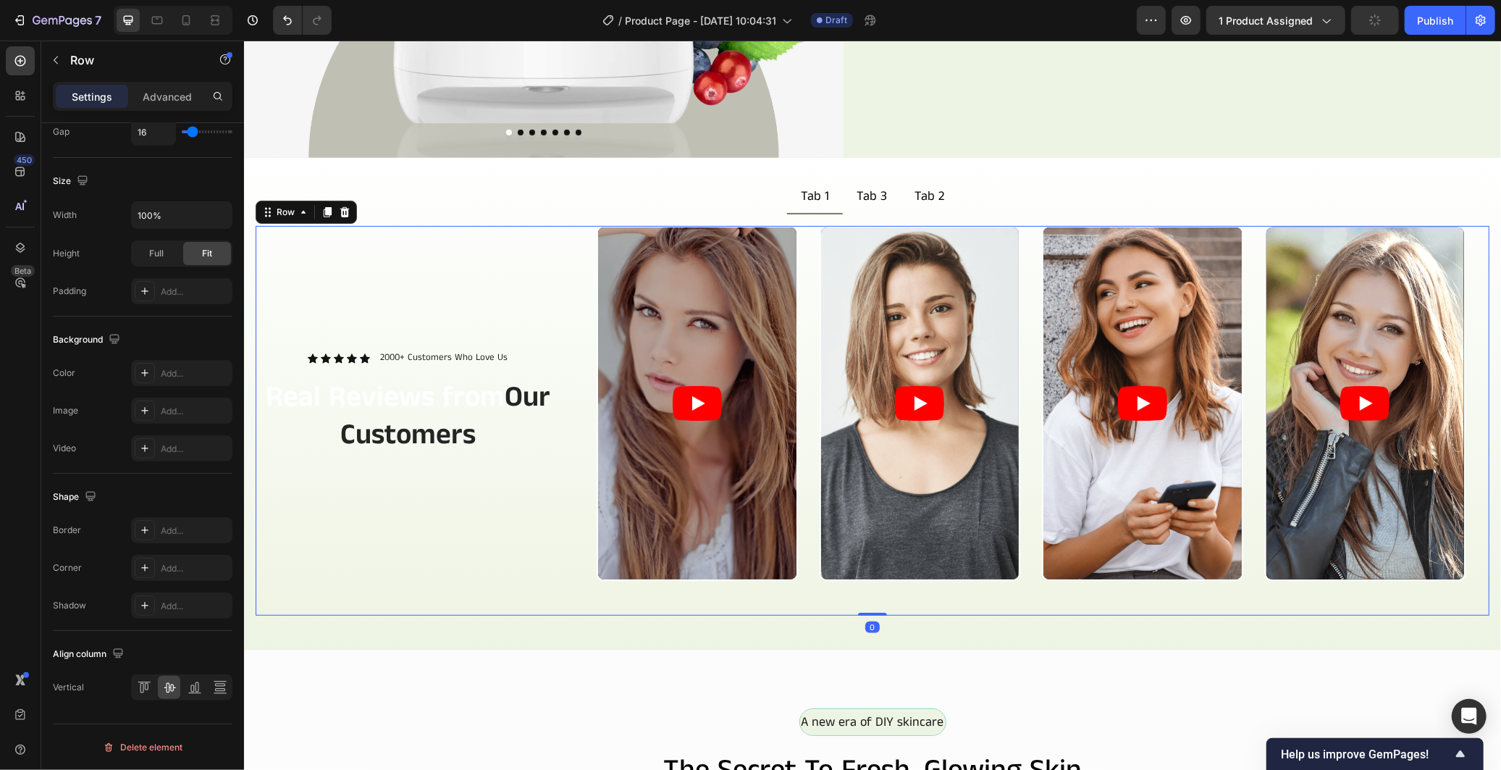
drag, startPoint x: 866, startPoint y: 631, endPoint x: 877, endPoint y: 596, distance: 36.4
click at [877, 596] on div "Icon Icon Icon Icon Icon Icon List 2000+ Customers Who Love Us Text Block Row R…" at bounding box center [872, 420] width 1234 height 390
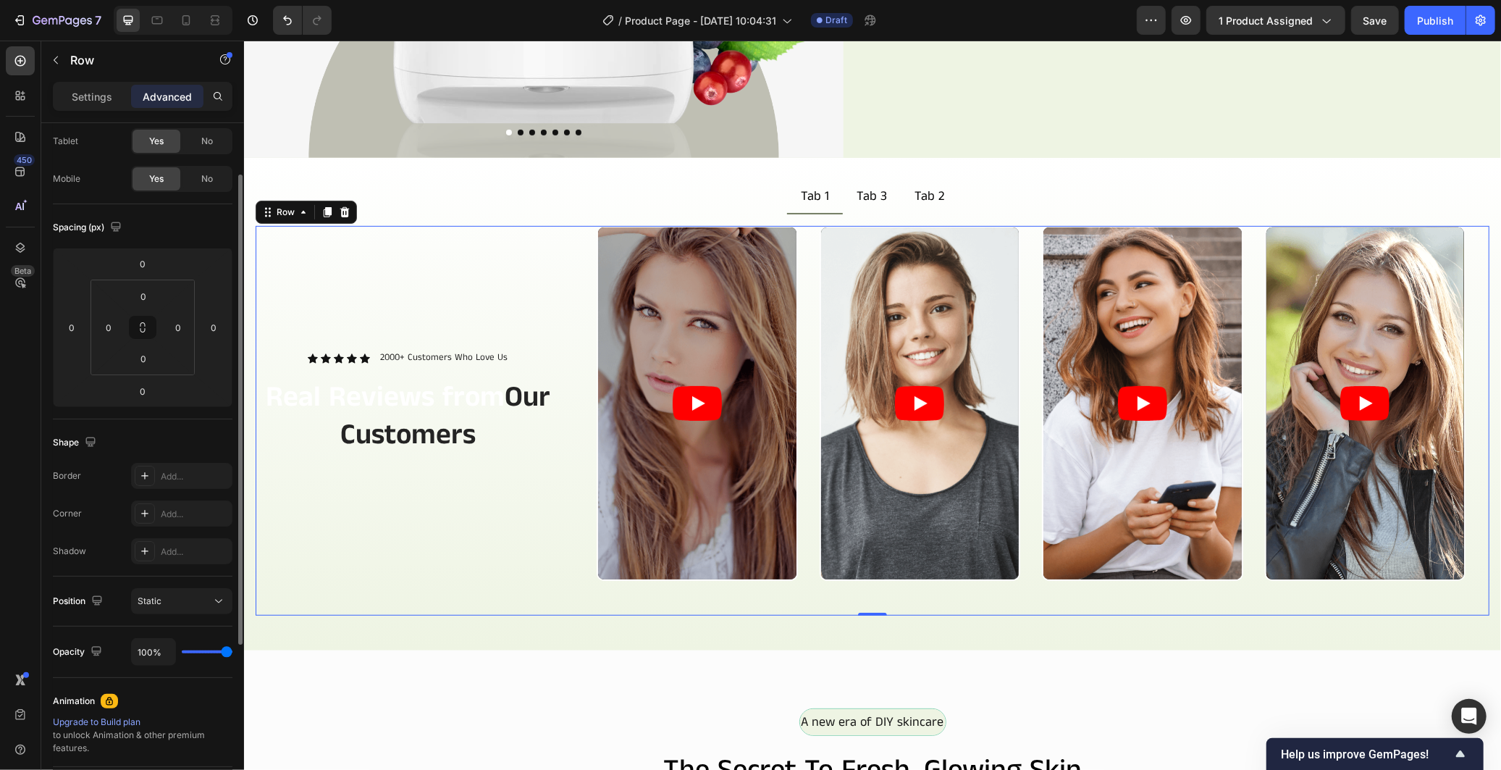
scroll to position [0, 0]
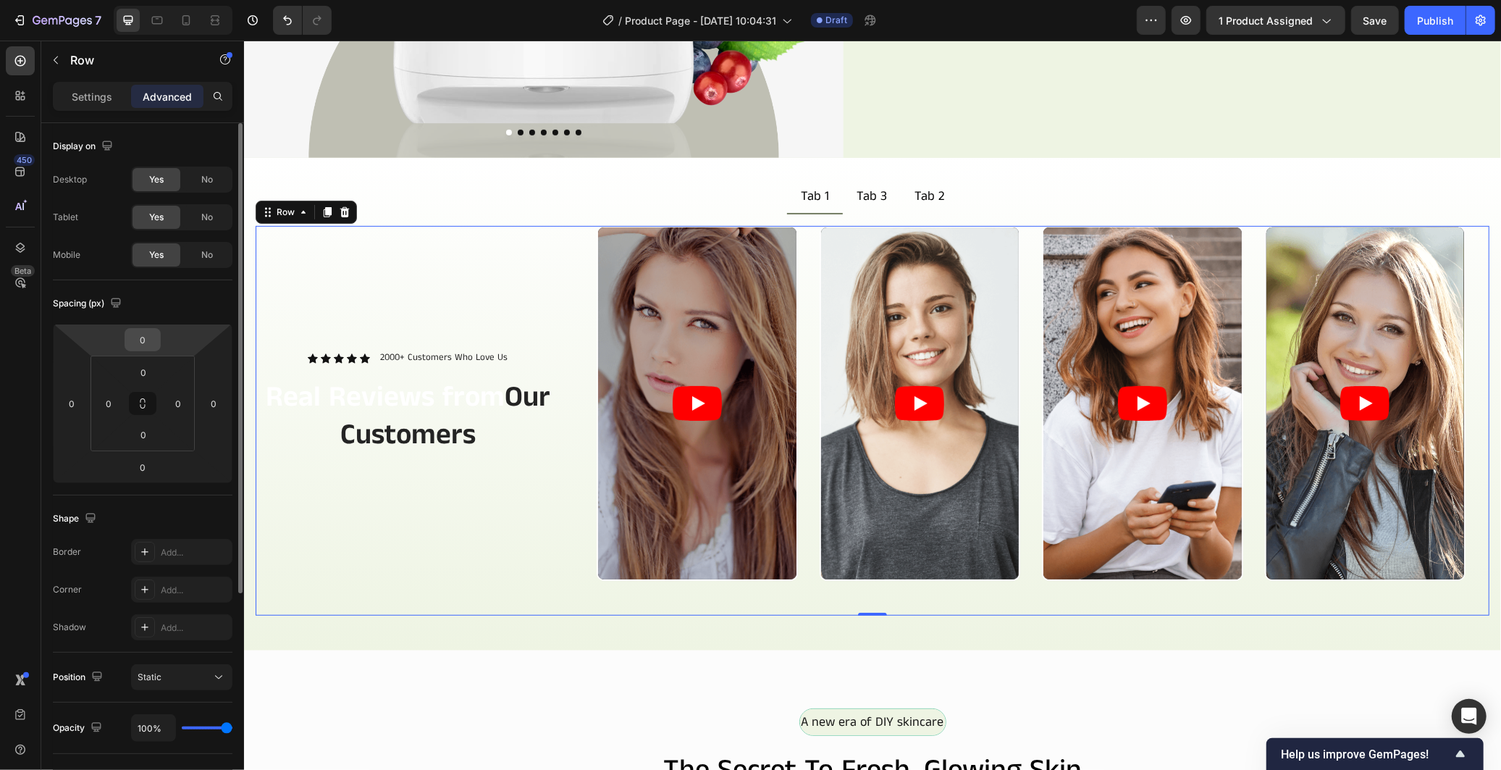
click at [146, 341] on input "0" at bounding box center [142, 340] width 29 height 22
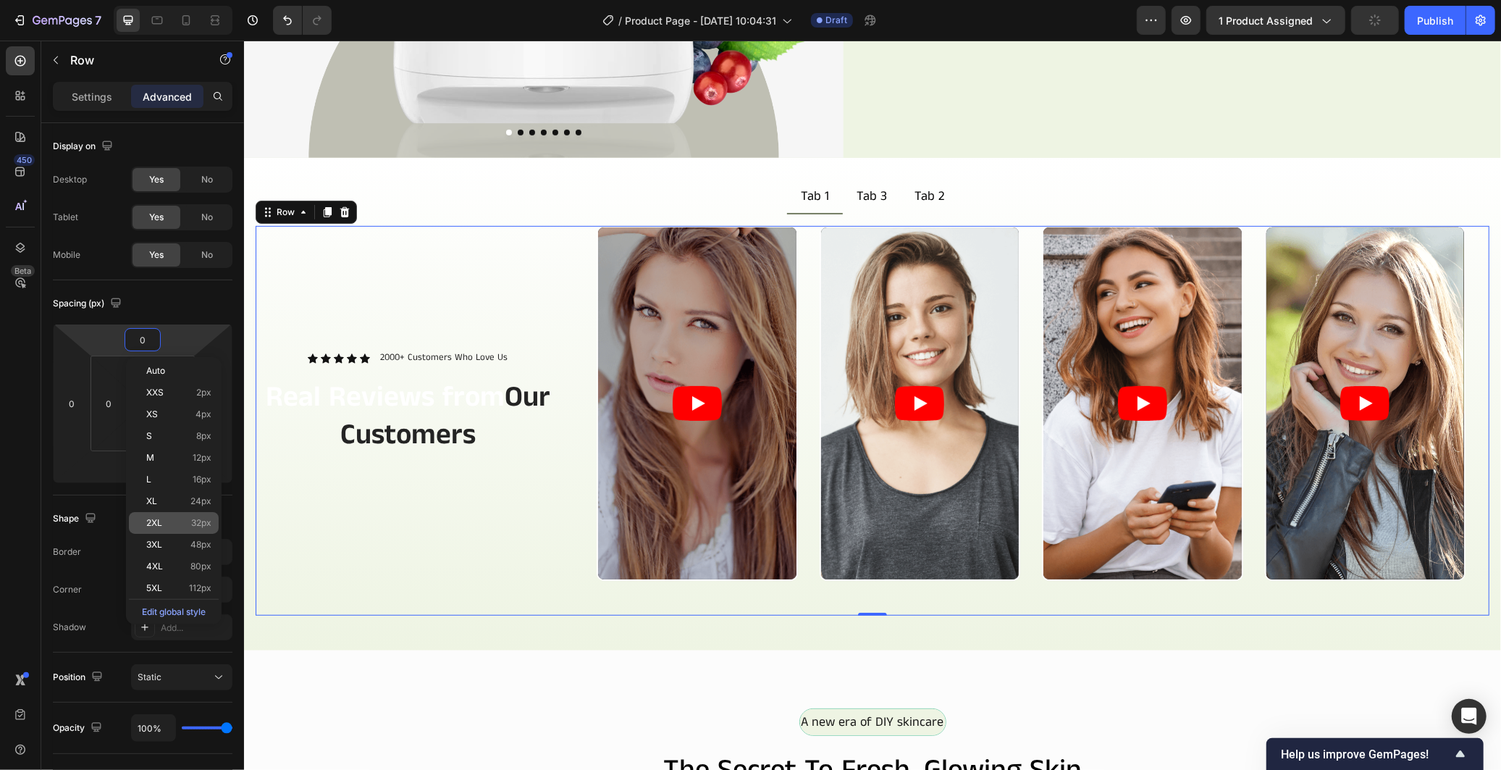
click at [194, 525] on span "32px" at bounding box center [201, 523] width 20 height 10
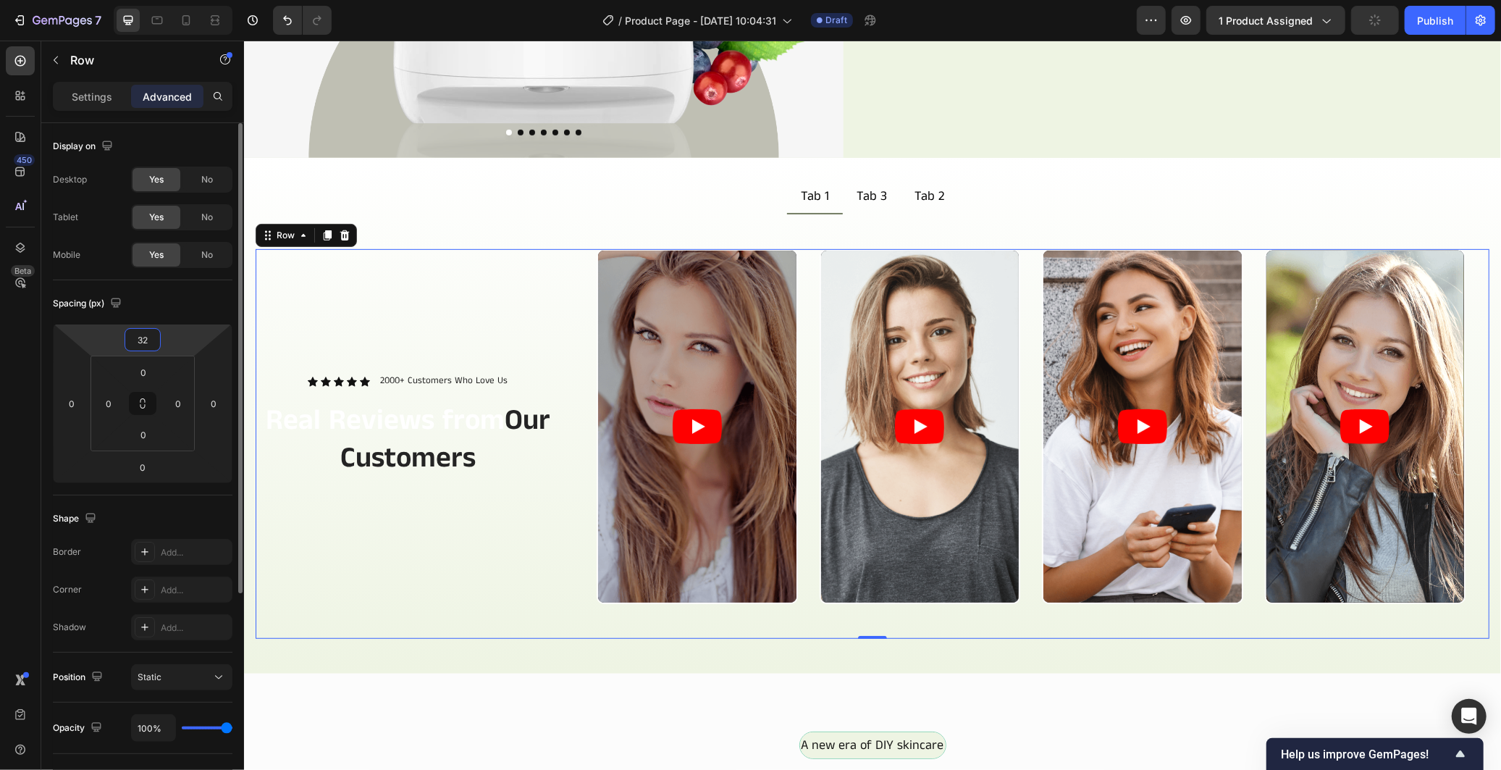
click at [147, 334] on input "32" at bounding box center [142, 340] width 29 height 22
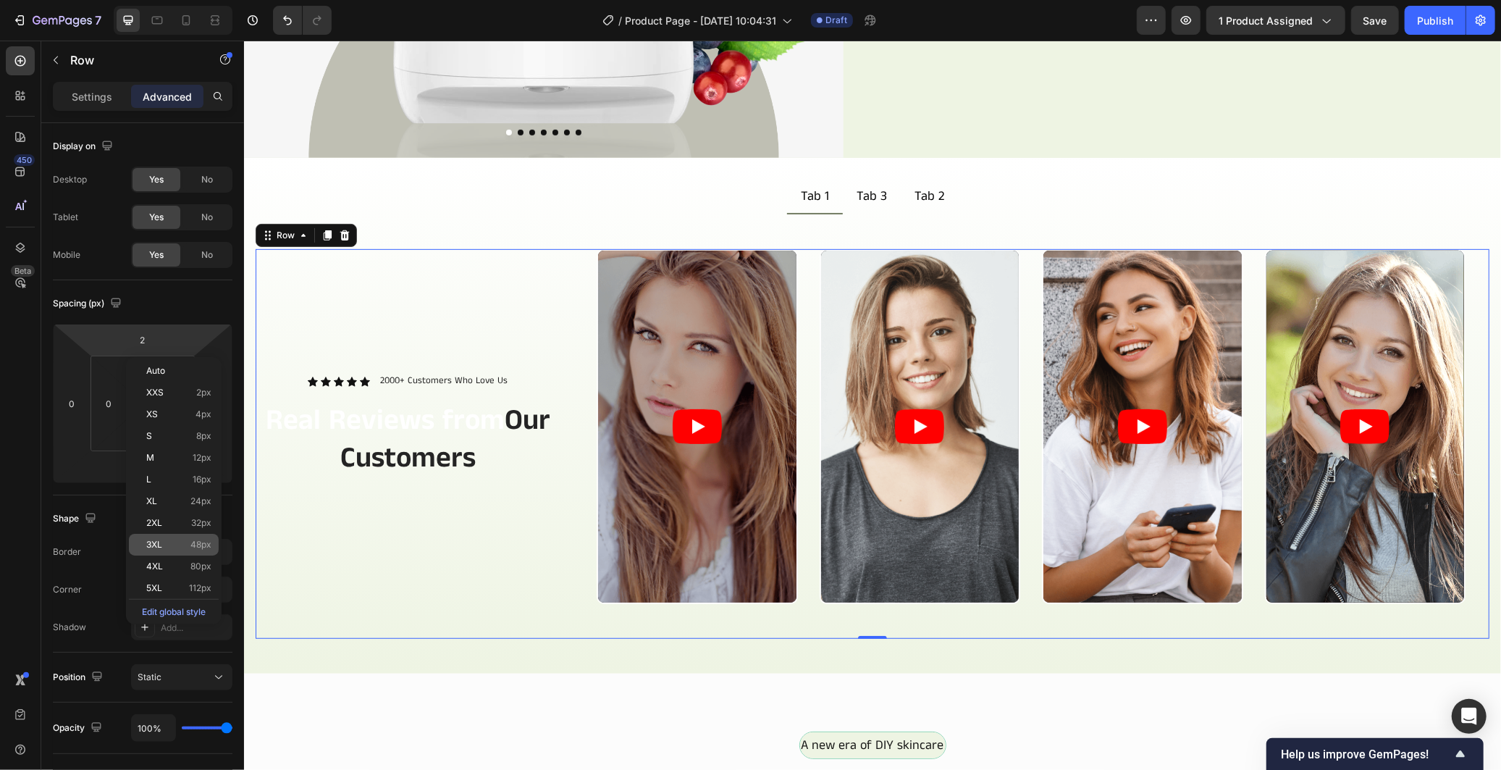
click at [201, 549] on div "3XL 48px" at bounding box center [174, 545] width 90 height 22
type input "48"
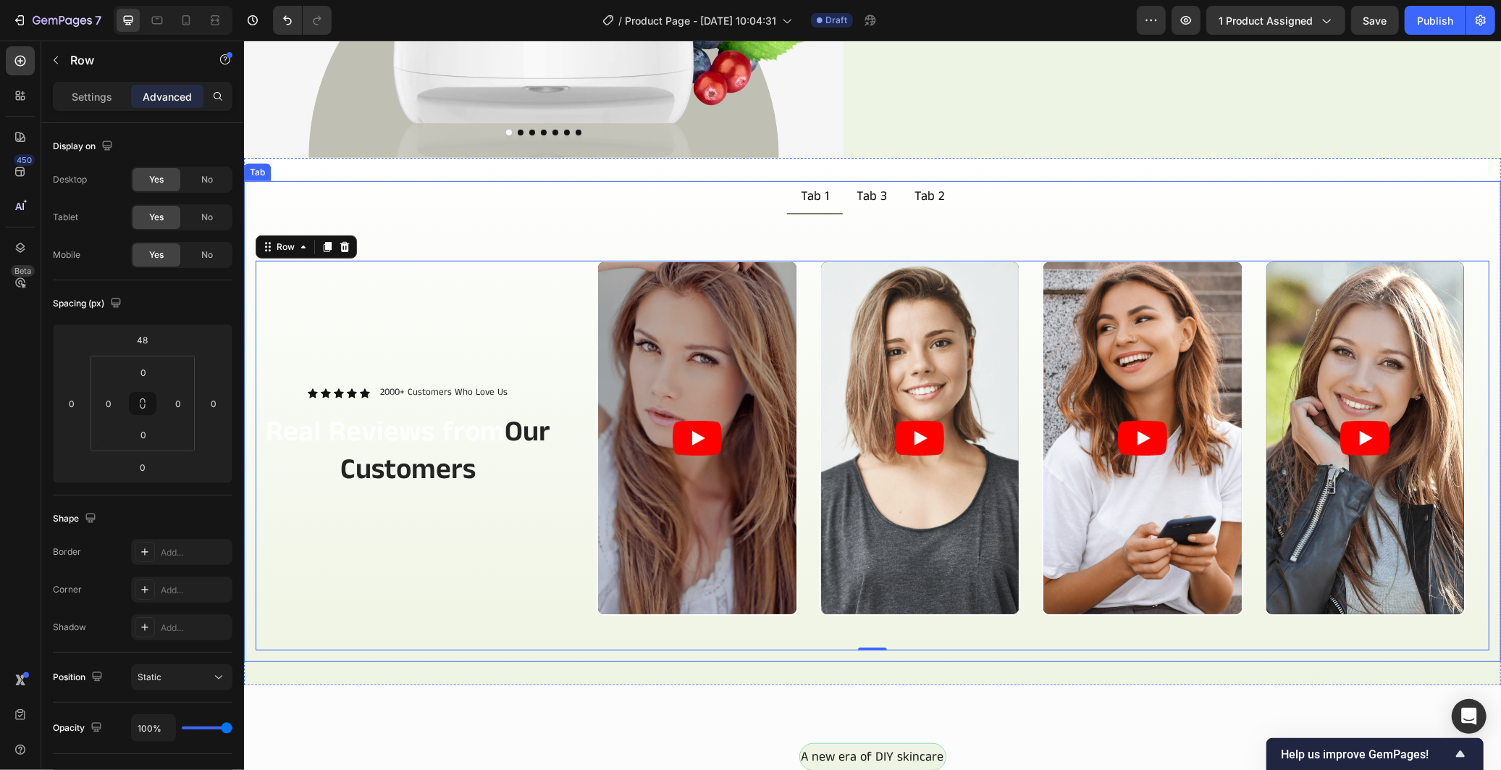
click at [436, 660] on div "Icon Icon Icon Icon Icon Icon List 2000+ Customers Who Love Us Text Block Row R…" at bounding box center [872, 472] width 1234 height 424
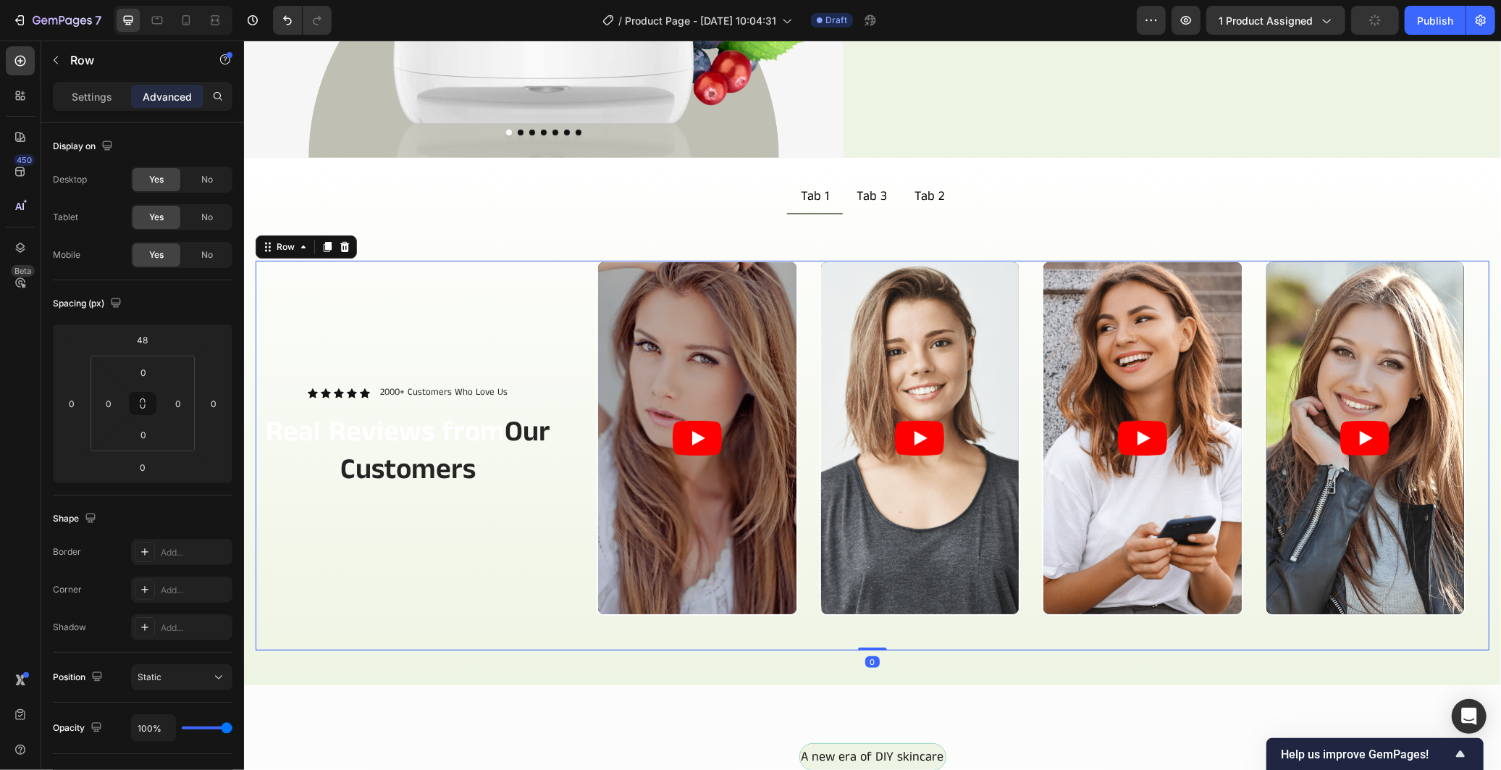
click at [576, 597] on div "Video Video Video Video Carousel" at bounding box center [1030, 455] width 917 height 390
click at [107, 82] on div "Settings Advanced" at bounding box center [143, 96] width 180 height 29
click at [93, 99] on p "Settings" at bounding box center [92, 96] width 41 height 15
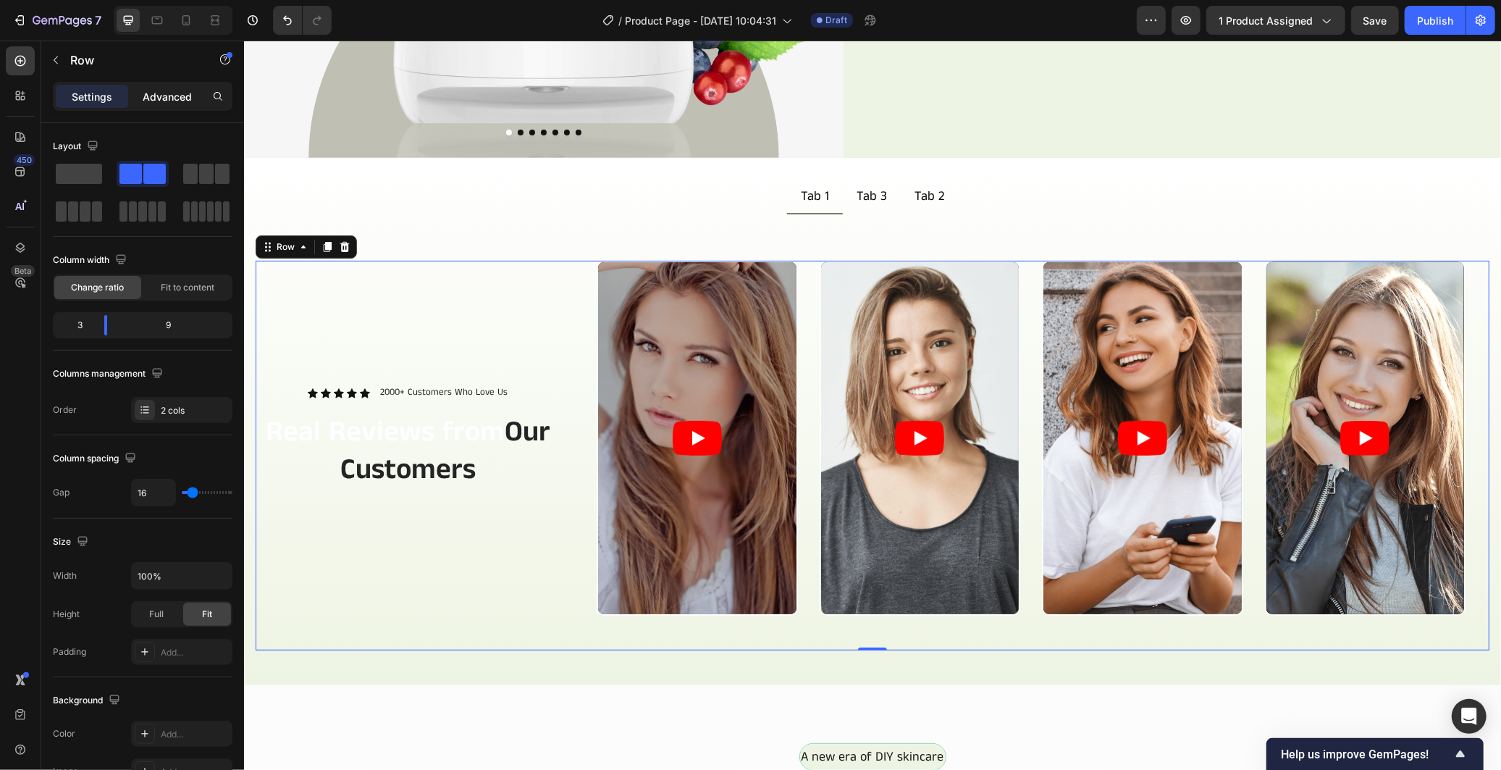
click at [180, 91] on p "Advanced" at bounding box center [167, 96] width 49 height 15
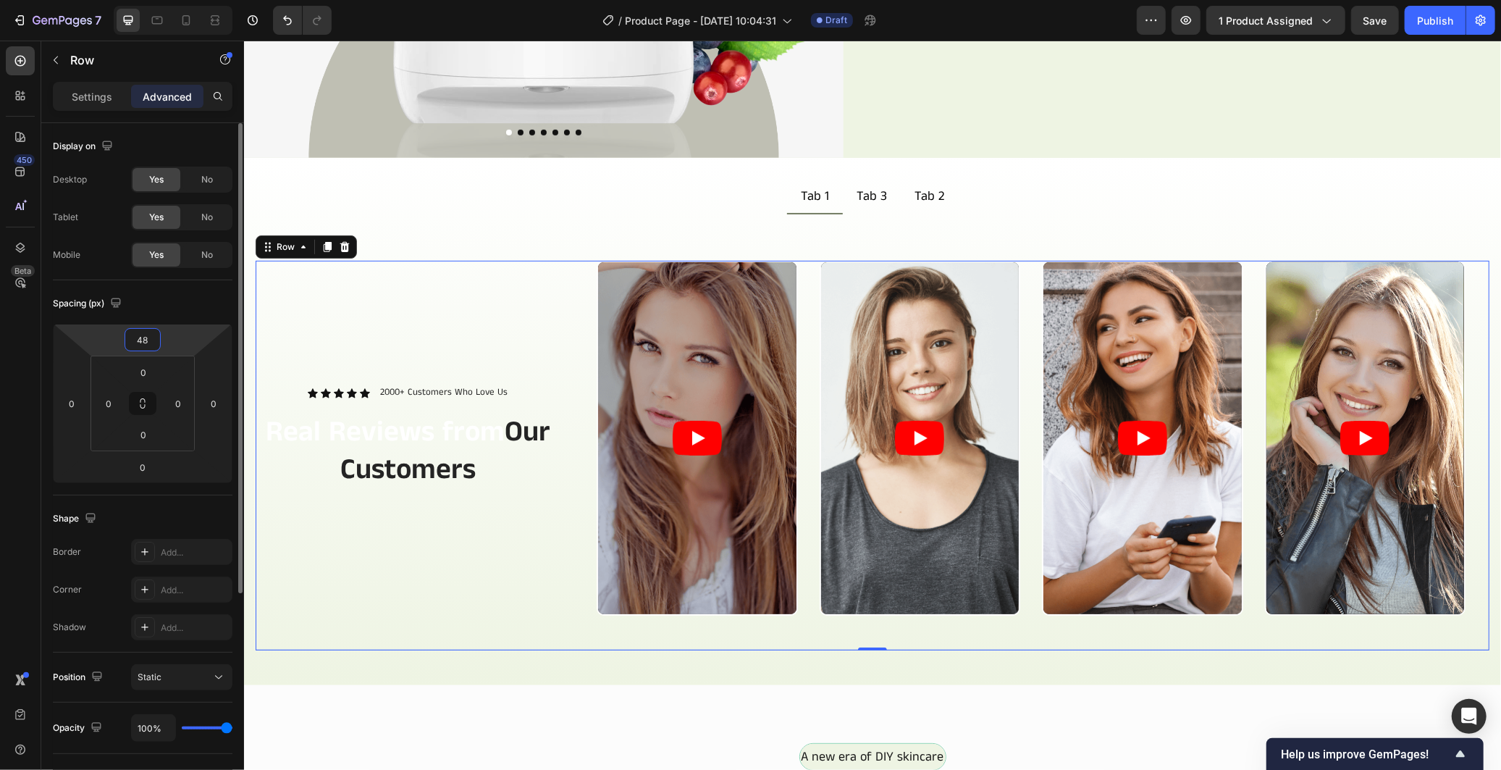
click at [149, 332] on input "48" at bounding box center [142, 340] width 29 height 22
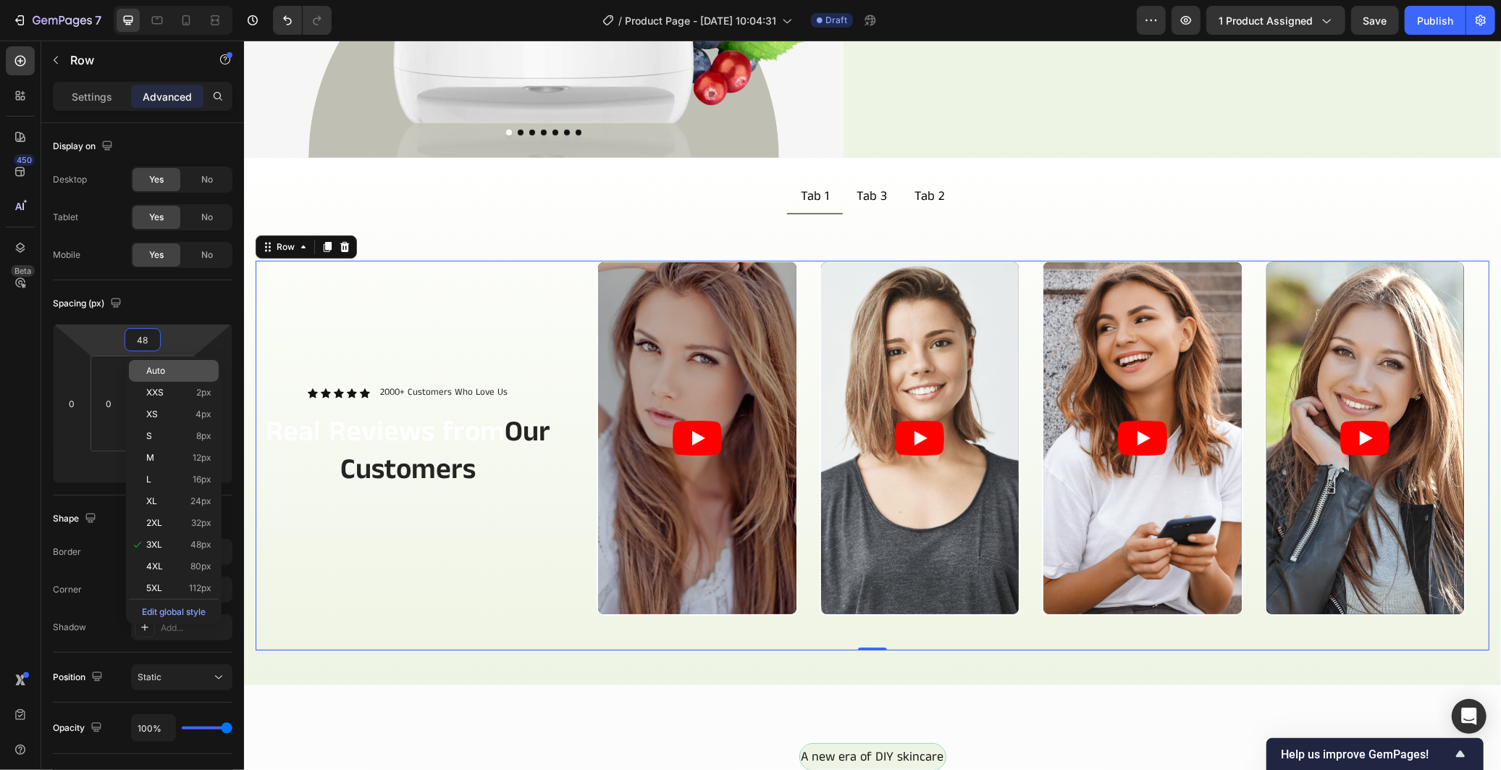
type input "3"
click at [171, 366] on p "Auto" at bounding box center [178, 371] width 65 height 10
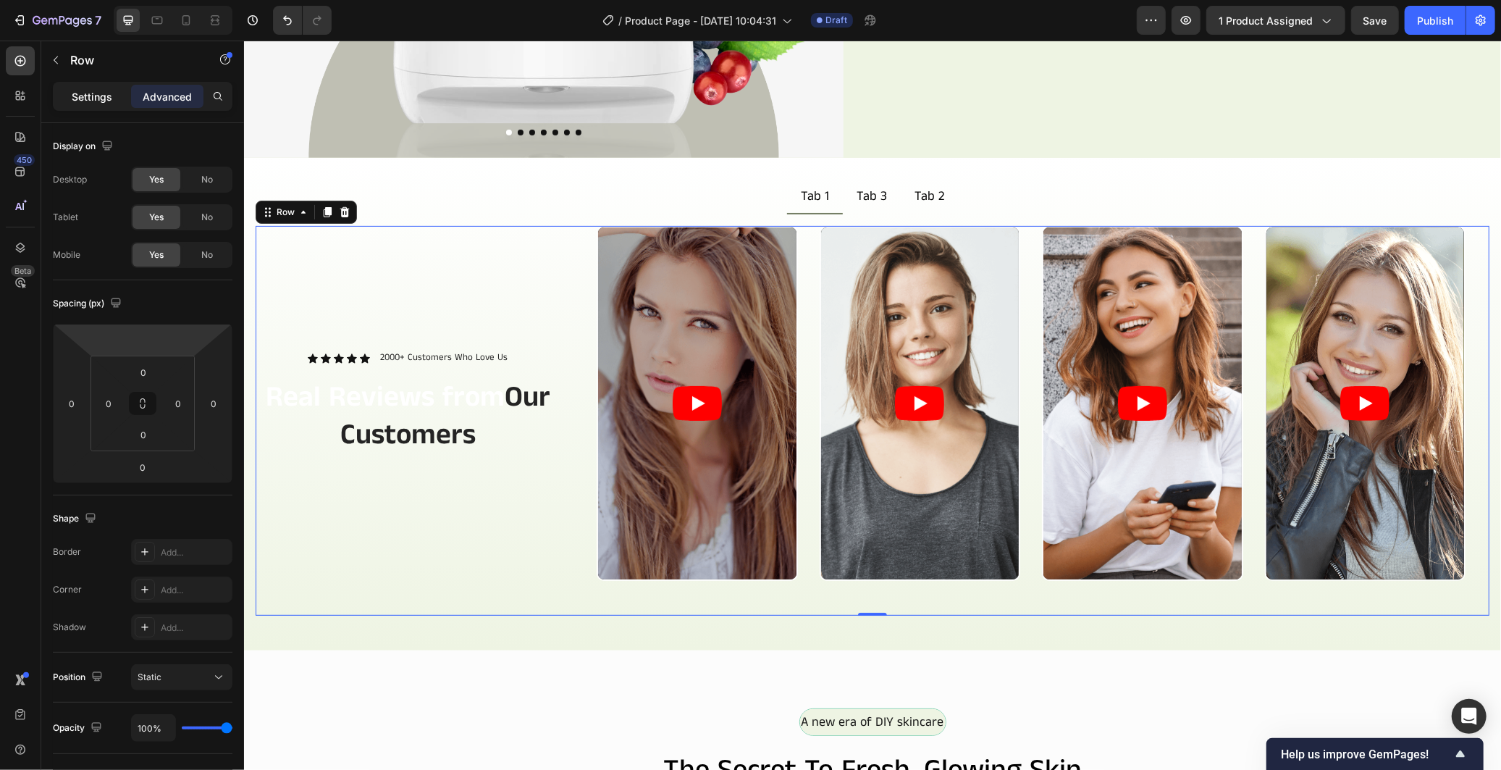
click at [103, 89] on p "Settings" at bounding box center [92, 96] width 41 height 15
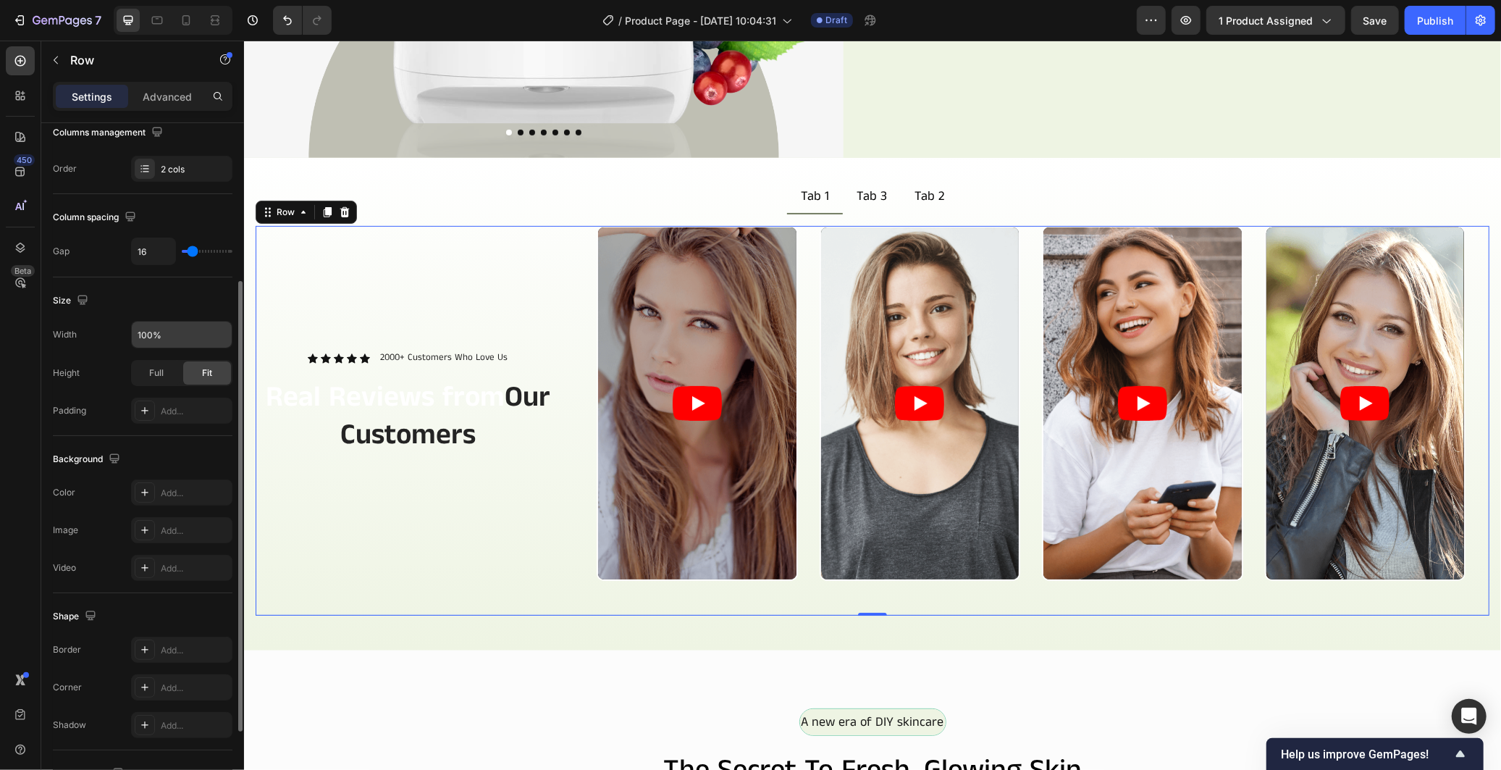
scroll to position [361, 0]
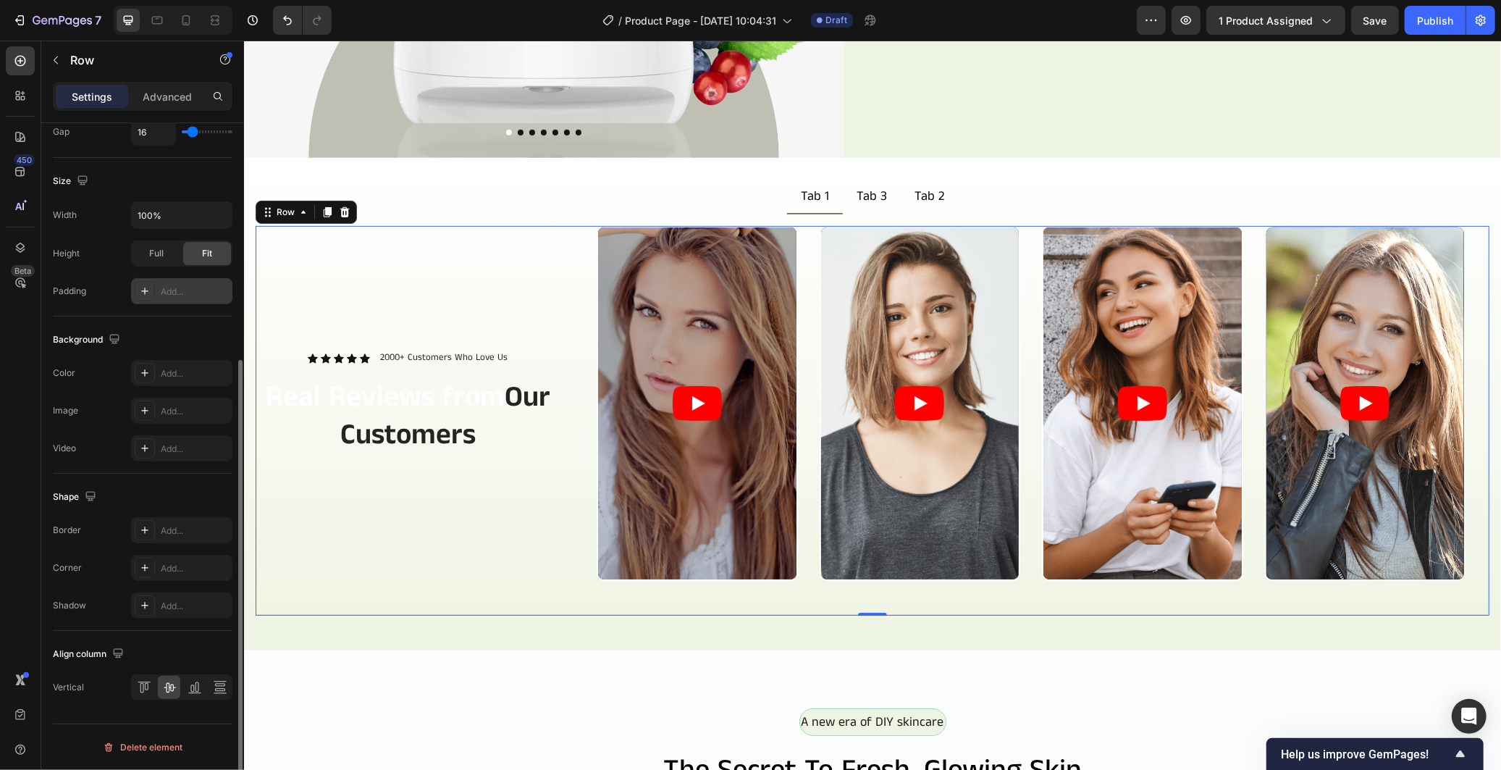
click at [174, 295] on div "Add..." at bounding box center [195, 291] width 68 height 13
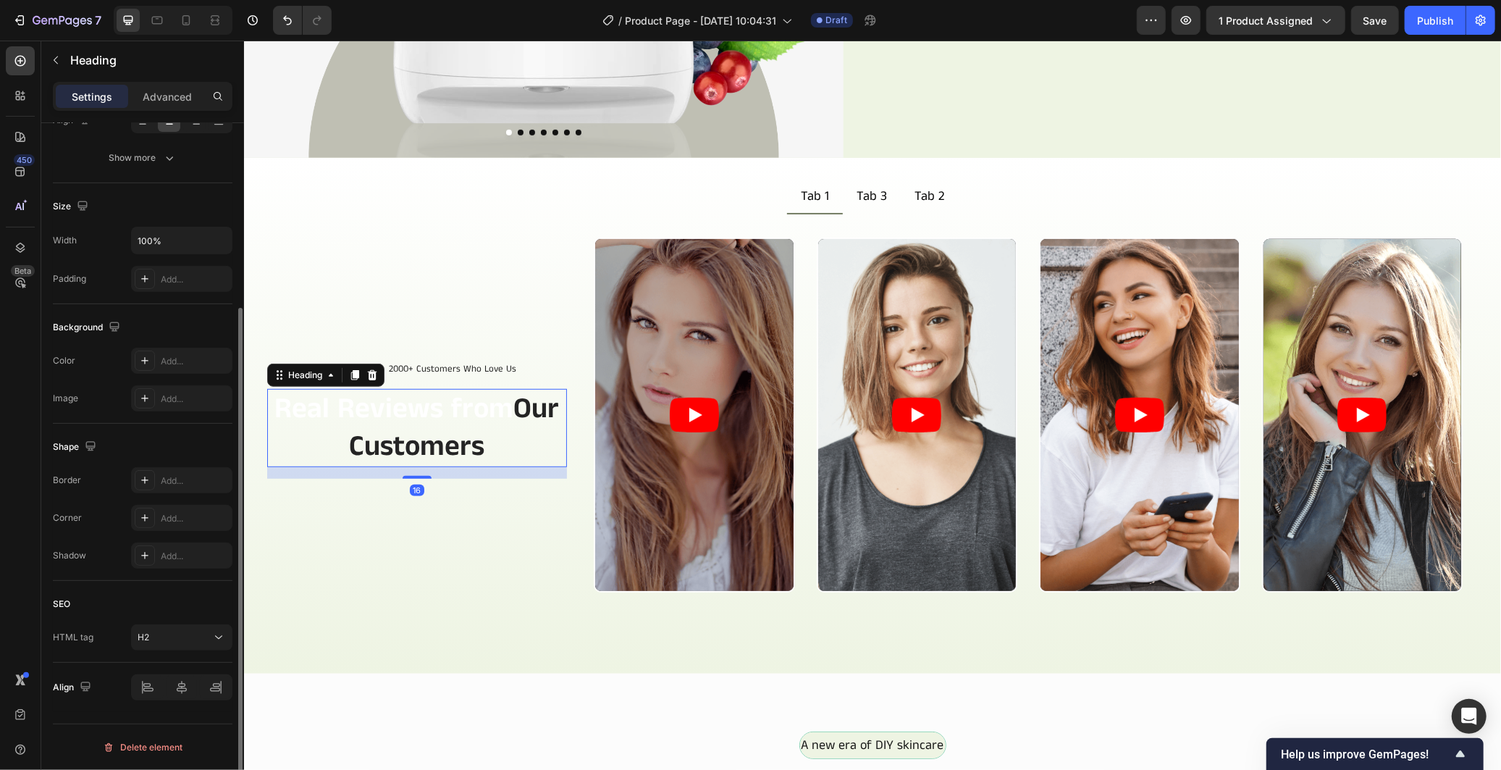
click at [520, 454] on h2 "Real Reviews from Our Customers" at bounding box center [416, 427] width 300 height 78
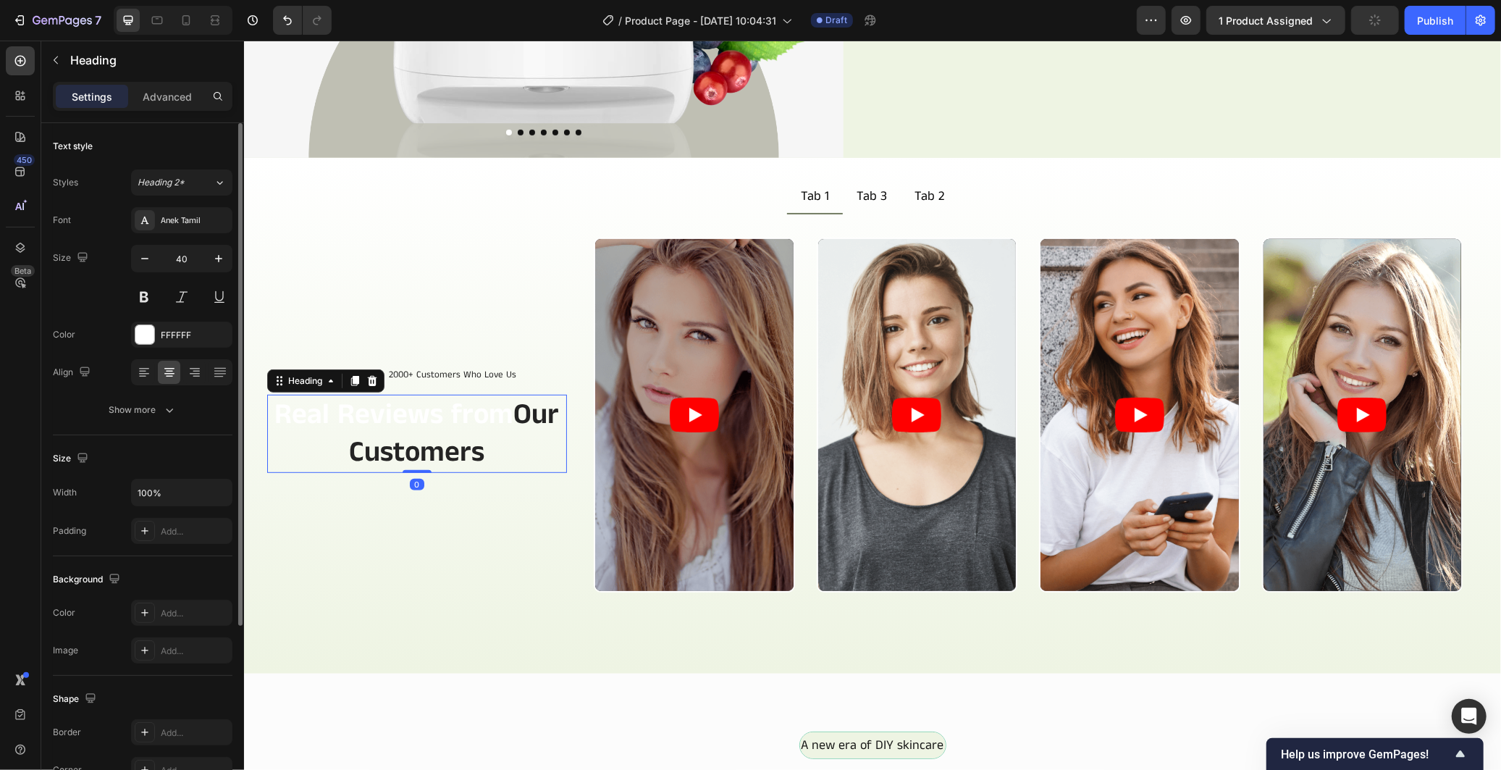
drag, startPoint x: 416, startPoint y: 468, endPoint x: 435, endPoint y: 450, distance: 27.1
click at [435, 450] on div "Real Reviews from Our Customers Heading 0" at bounding box center [416, 433] width 300 height 78
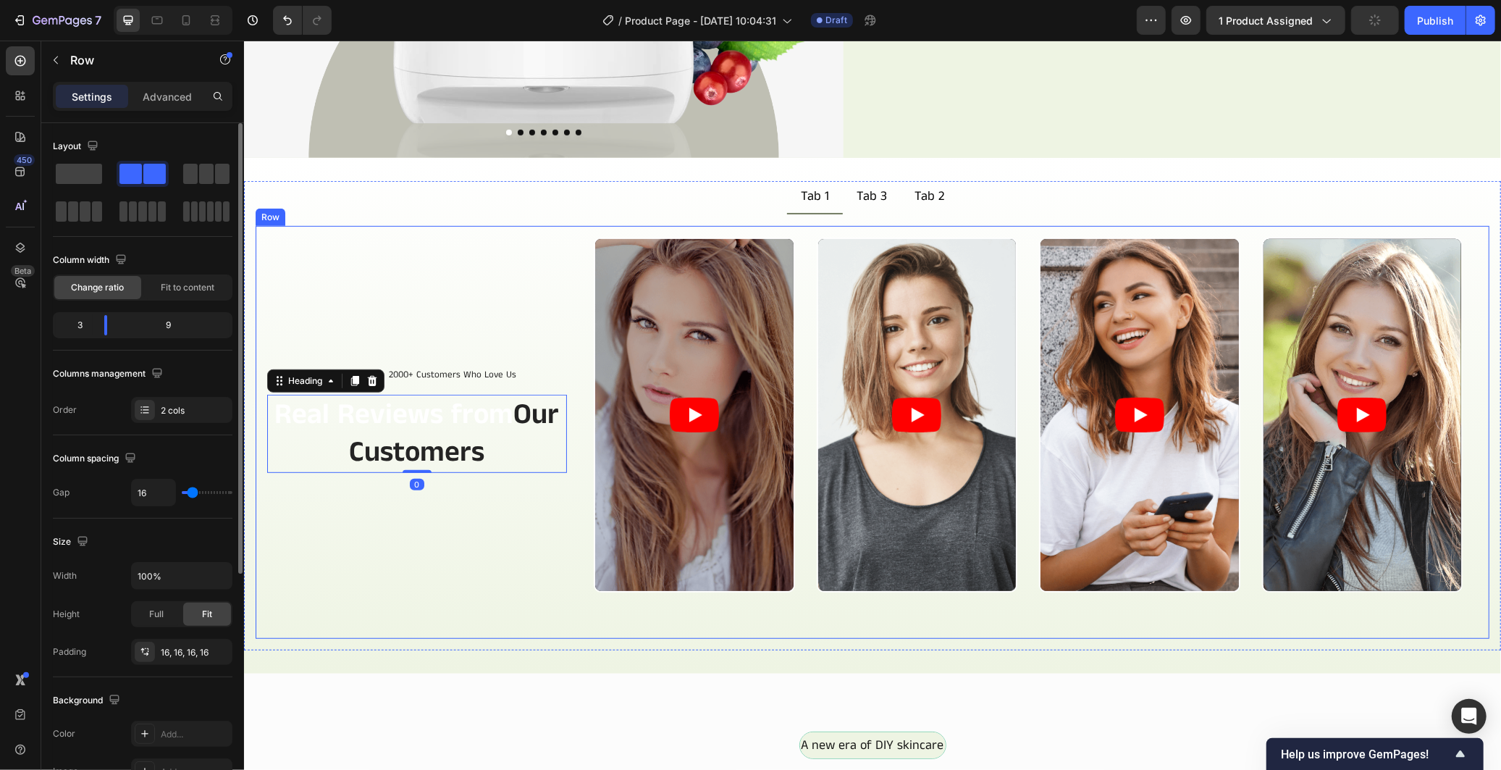
click at [497, 552] on div "Icon Icon Icon Icon Icon Icon List 2000+ Customers Who Love Us Text Block Row R…" at bounding box center [416, 432] width 300 height 390
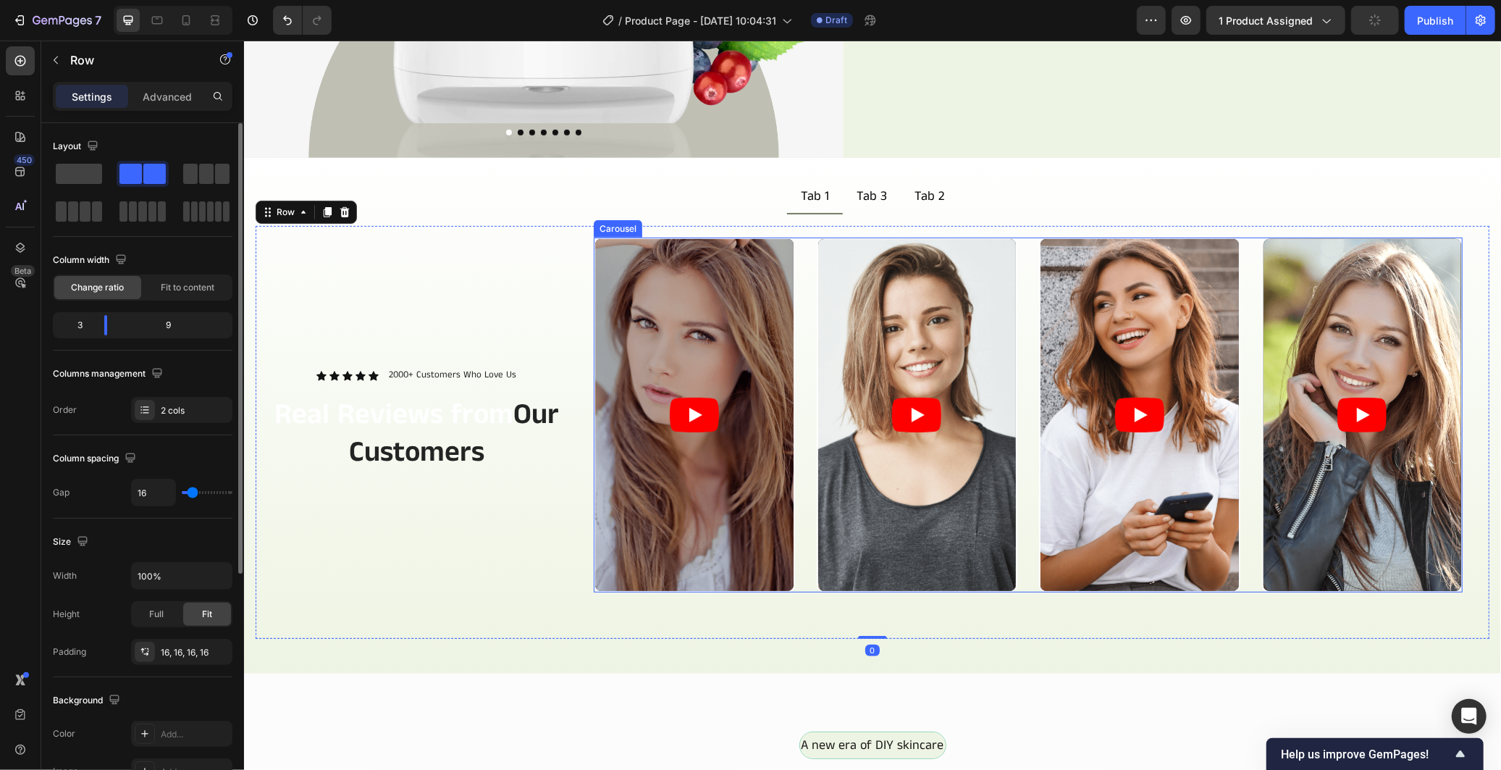
click at [801, 571] on div "Video Video Video Video" at bounding box center [1027, 414] width 869 height 355
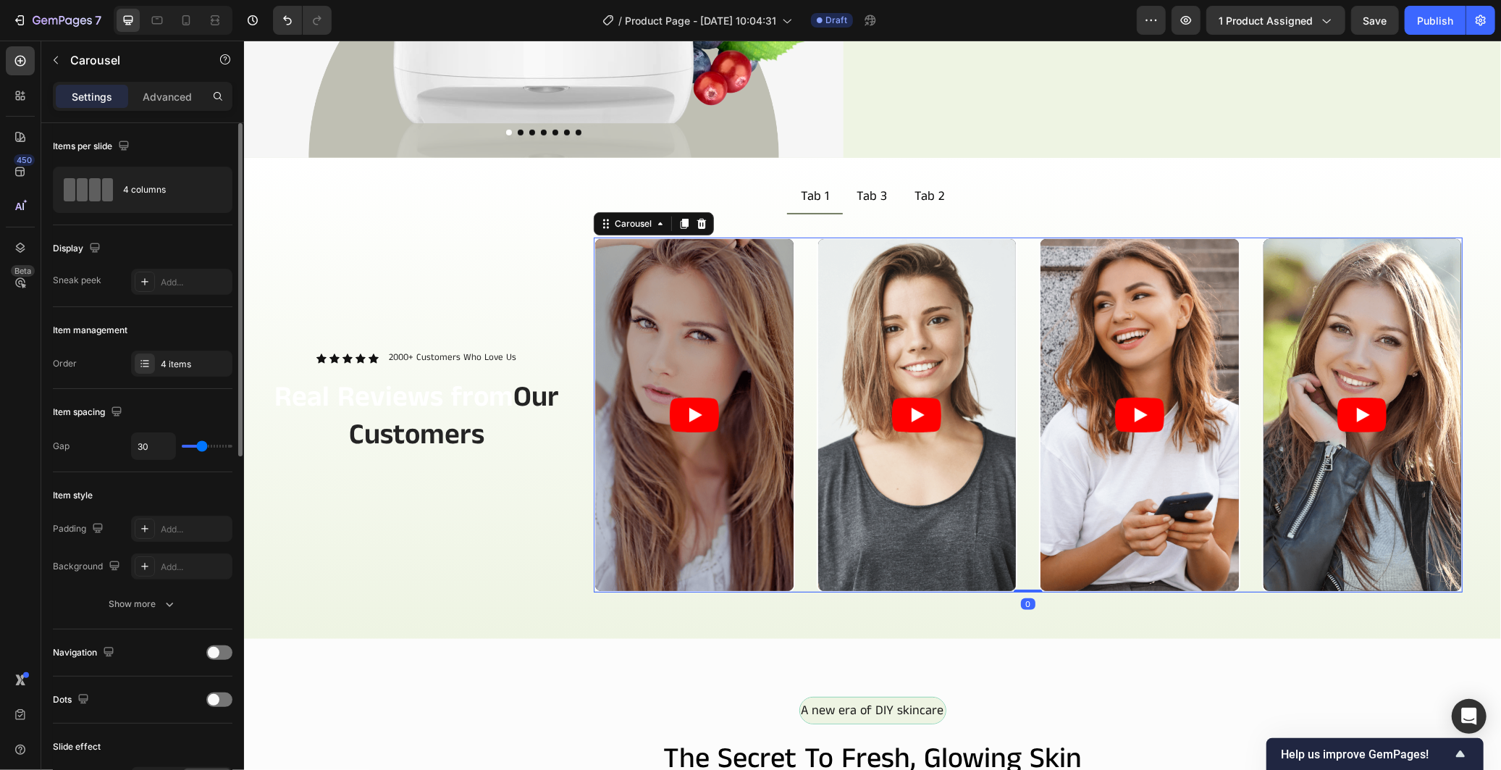
drag, startPoint x: 1017, startPoint y: 618, endPoint x: 1026, endPoint y: 561, distance: 57.3
click at [1026, 561] on div "Video Video Video Video Carousel 0" at bounding box center [1027, 414] width 869 height 355
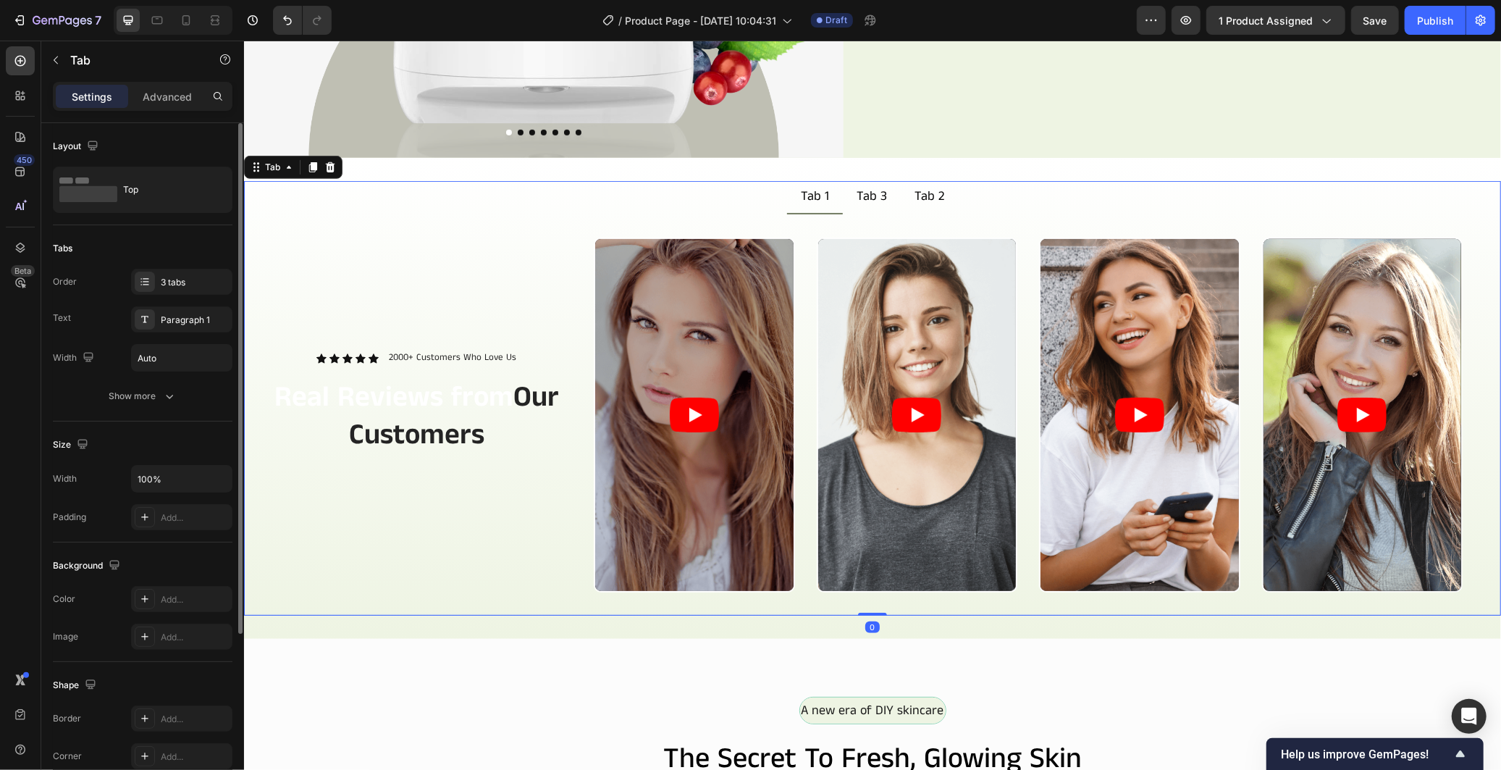
click at [567, 597] on div "Icon Icon Icon Icon Icon Icon List 2000+ Customers Who Love Us Text Block Row R…" at bounding box center [871, 414] width 1257 height 401
click at [152, 517] on div at bounding box center [145, 517] width 20 height 20
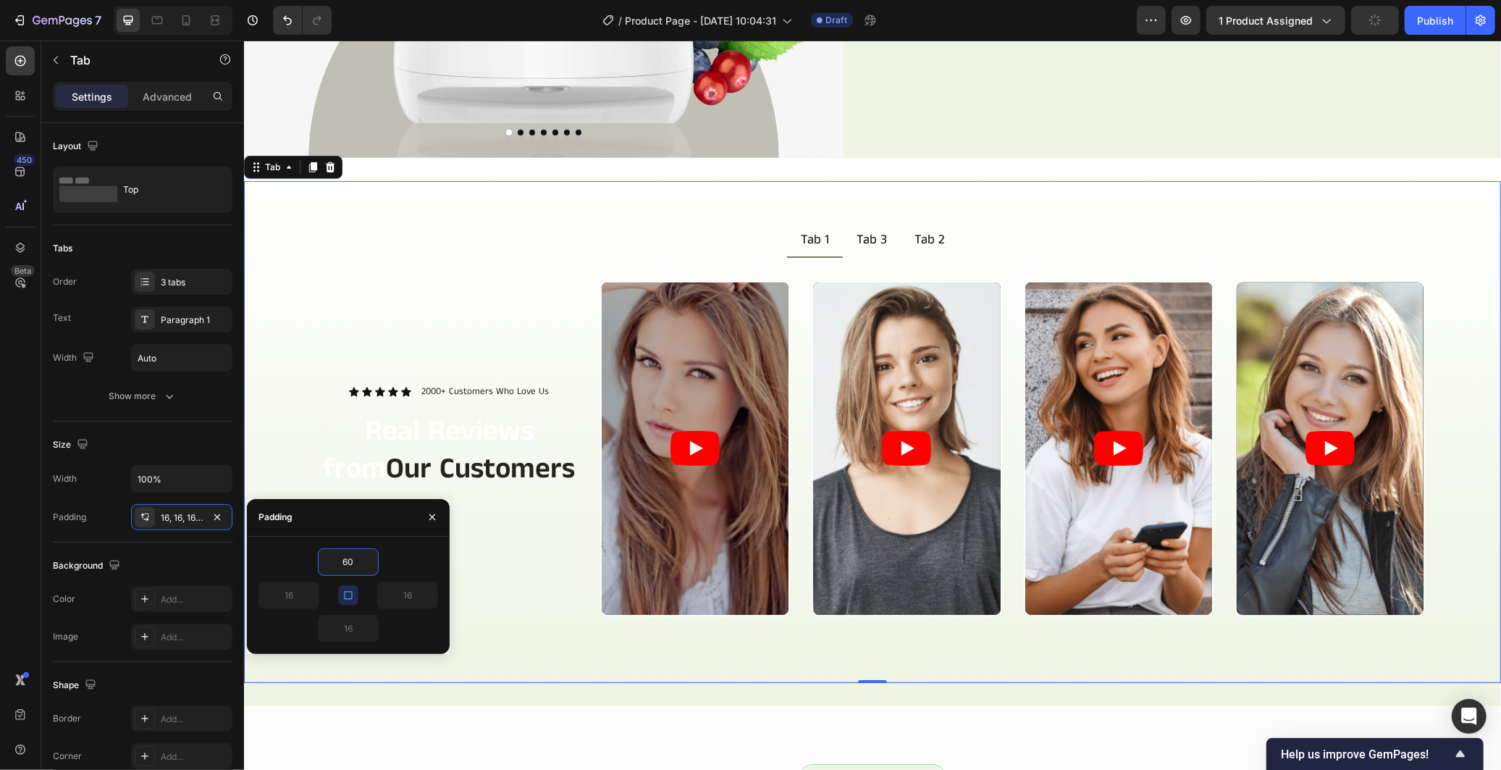
type input "60"
click at [350, 597] on icon "button" at bounding box center [348, 595] width 12 height 12
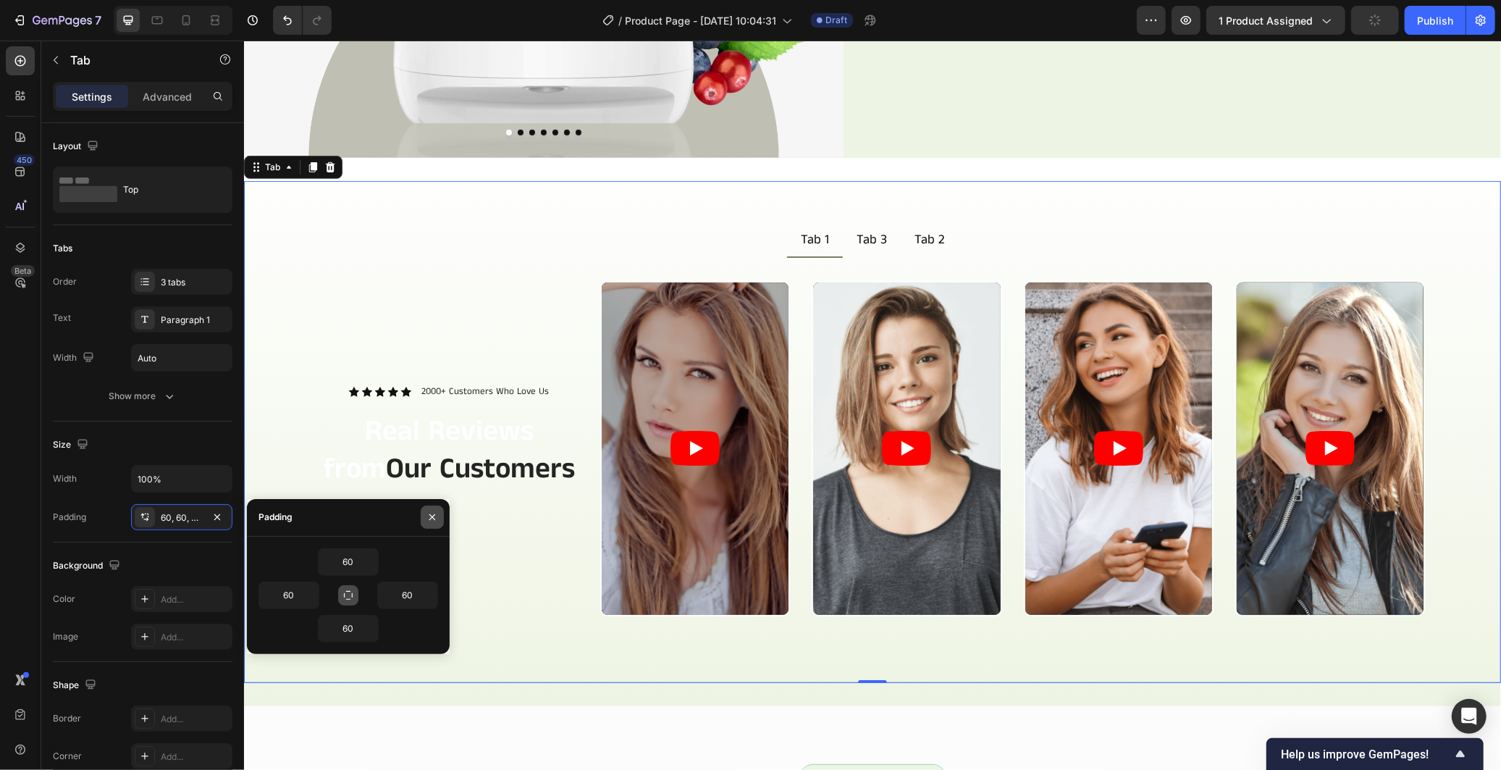
click at [432, 520] on icon "button" at bounding box center [432, 517] width 12 height 12
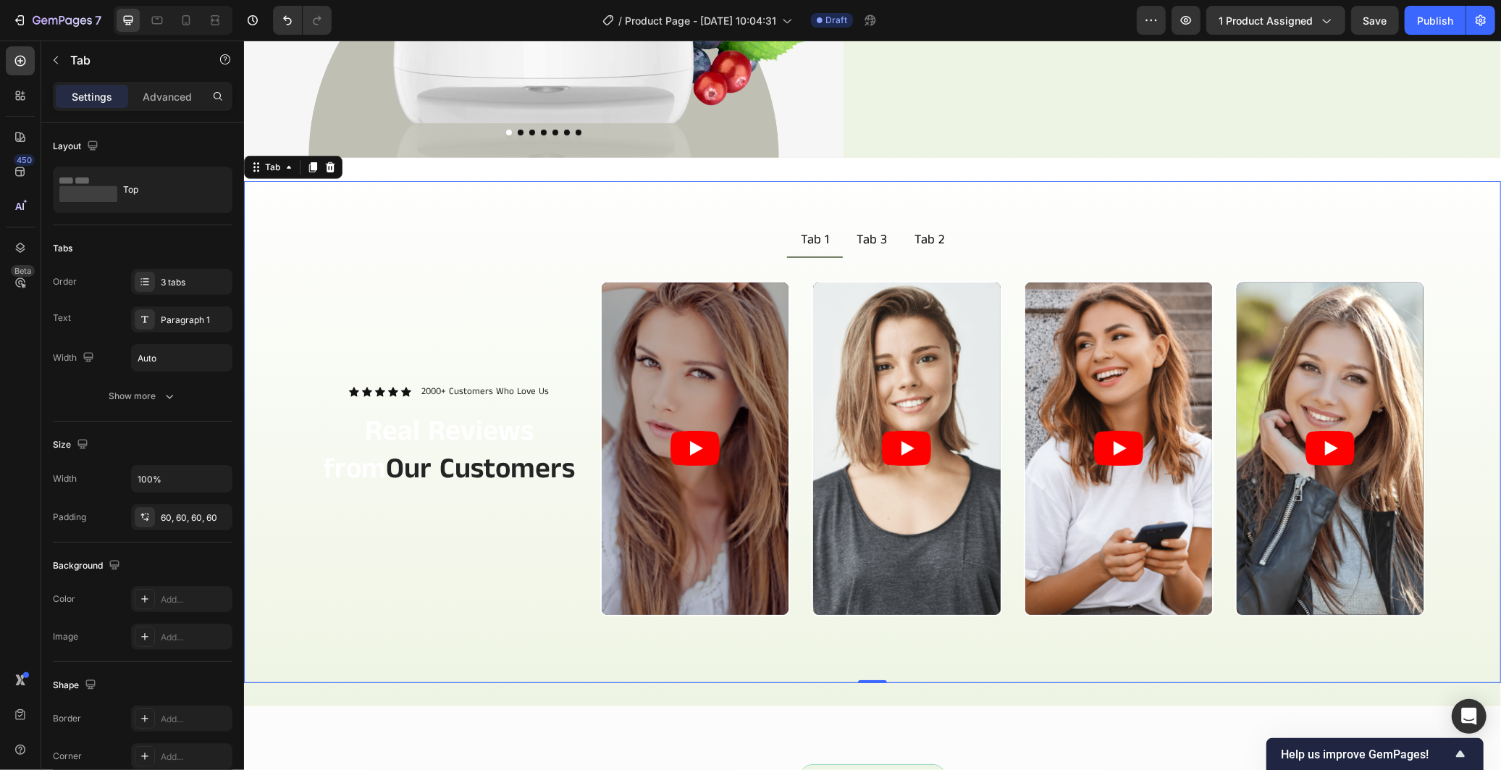
click at [316, 638] on div "Tab 1 Tab 3 Tab 2 Icon Icon Icon Icon Icon Icon List 2000+ Customers Who Love U…" at bounding box center [871, 431] width 1257 height 502
click at [211, 27] on icon at bounding box center [215, 20] width 14 height 14
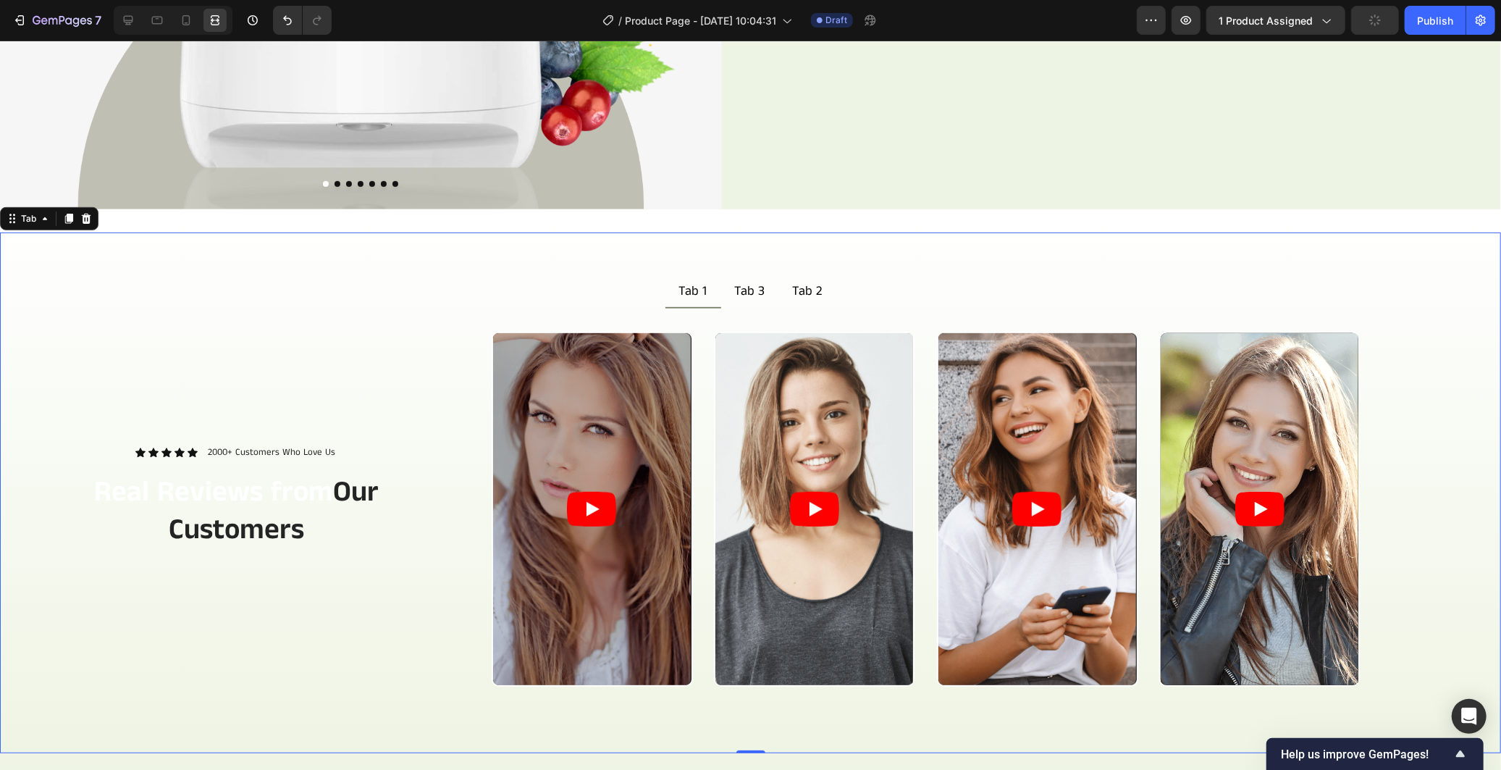
scroll to position [754, 0]
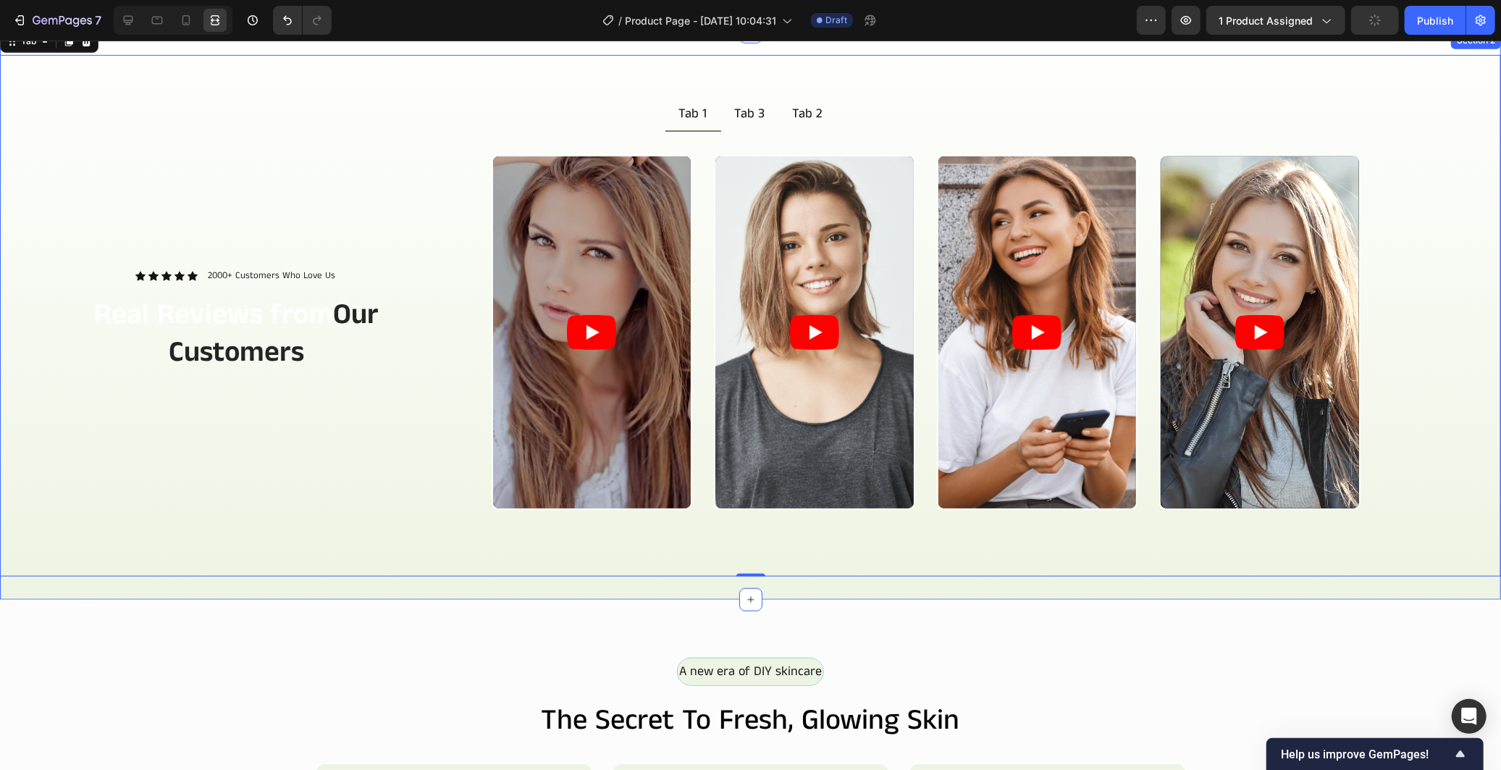
click at [925, 590] on div "Tab 1 Tab 3 Tab 2 Icon Icon Icon Icon Icon Icon List 2000+ Customers Who Love U…" at bounding box center [750, 315] width 1501 height 568
click at [823, 552] on div "Tab 1 Tab 3 Tab 2 Icon Icon Icon Icon Icon Icon List 2000+ Customers Who Love U…" at bounding box center [750, 314] width 1501 height 521
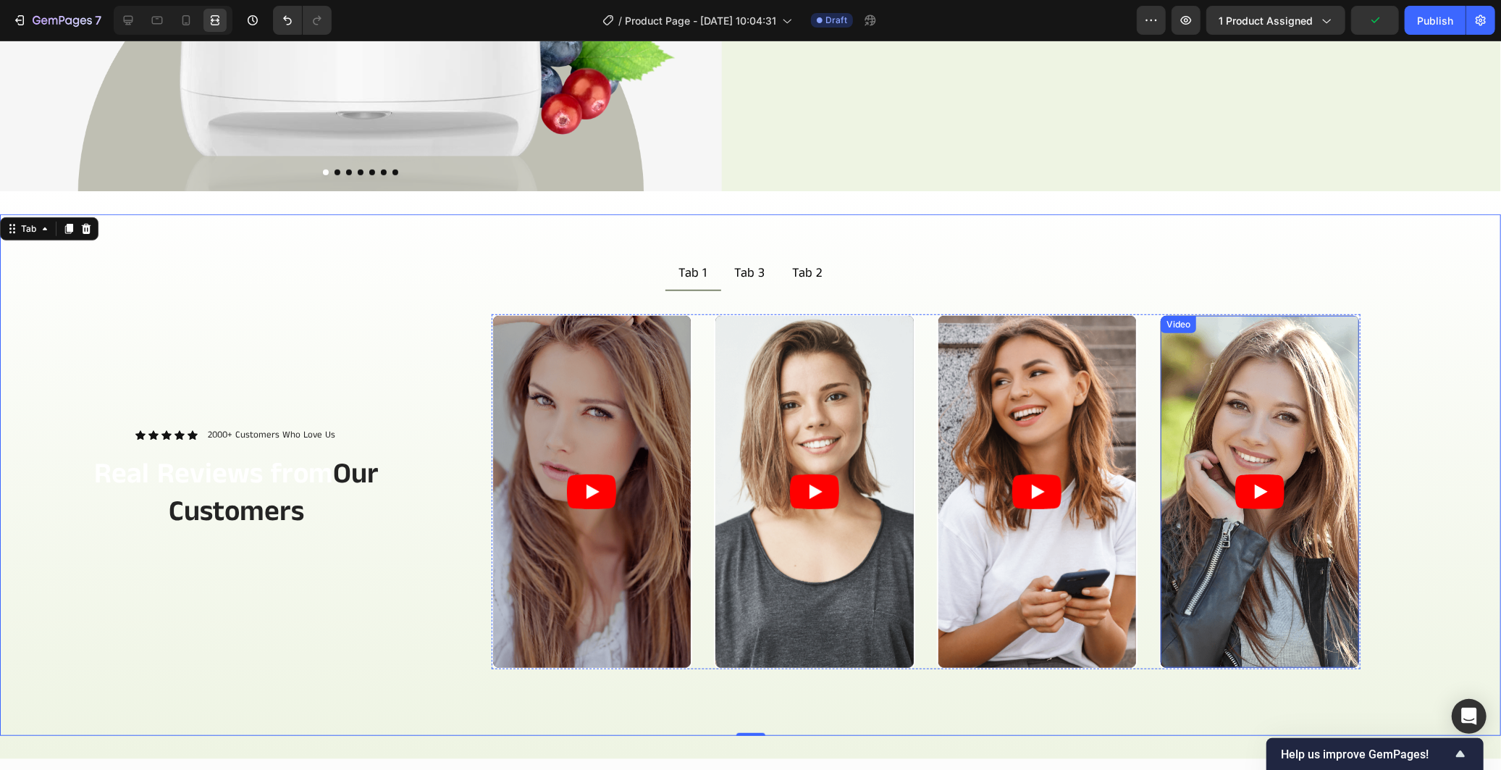
scroll to position [592, 0]
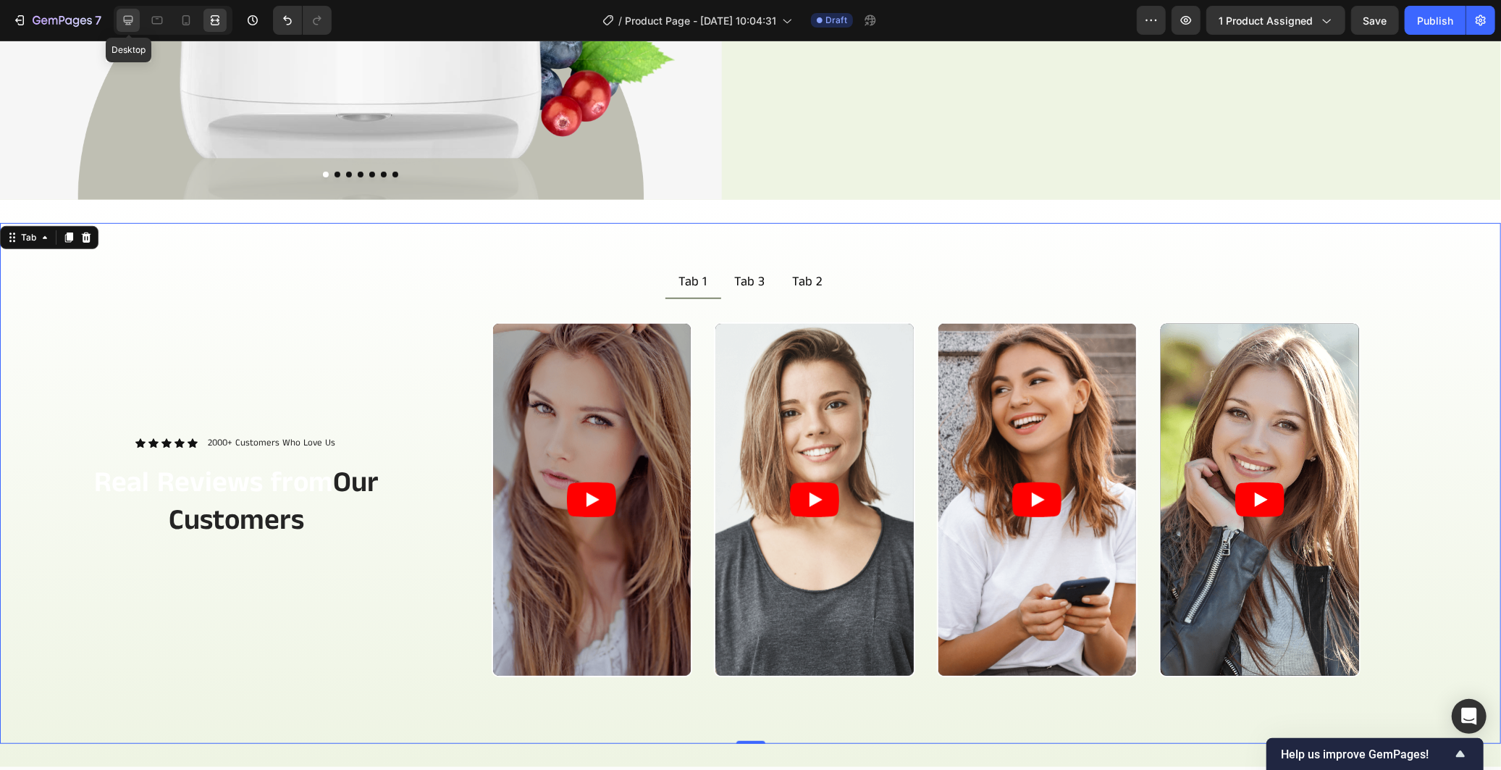
click at [123, 25] on icon at bounding box center [128, 20] width 14 height 14
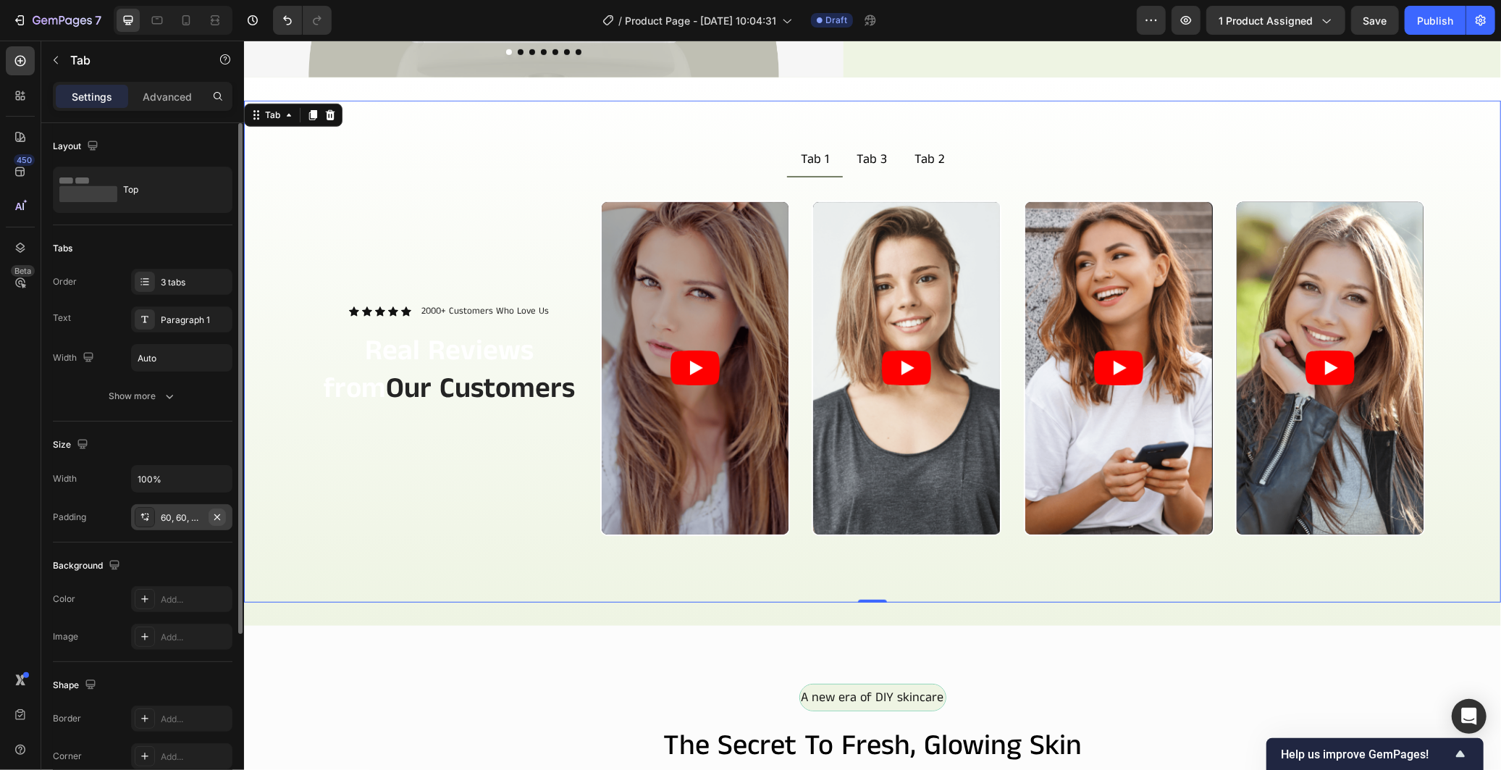
click at [217, 518] on icon "button" at bounding box center [217, 517] width 12 height 12
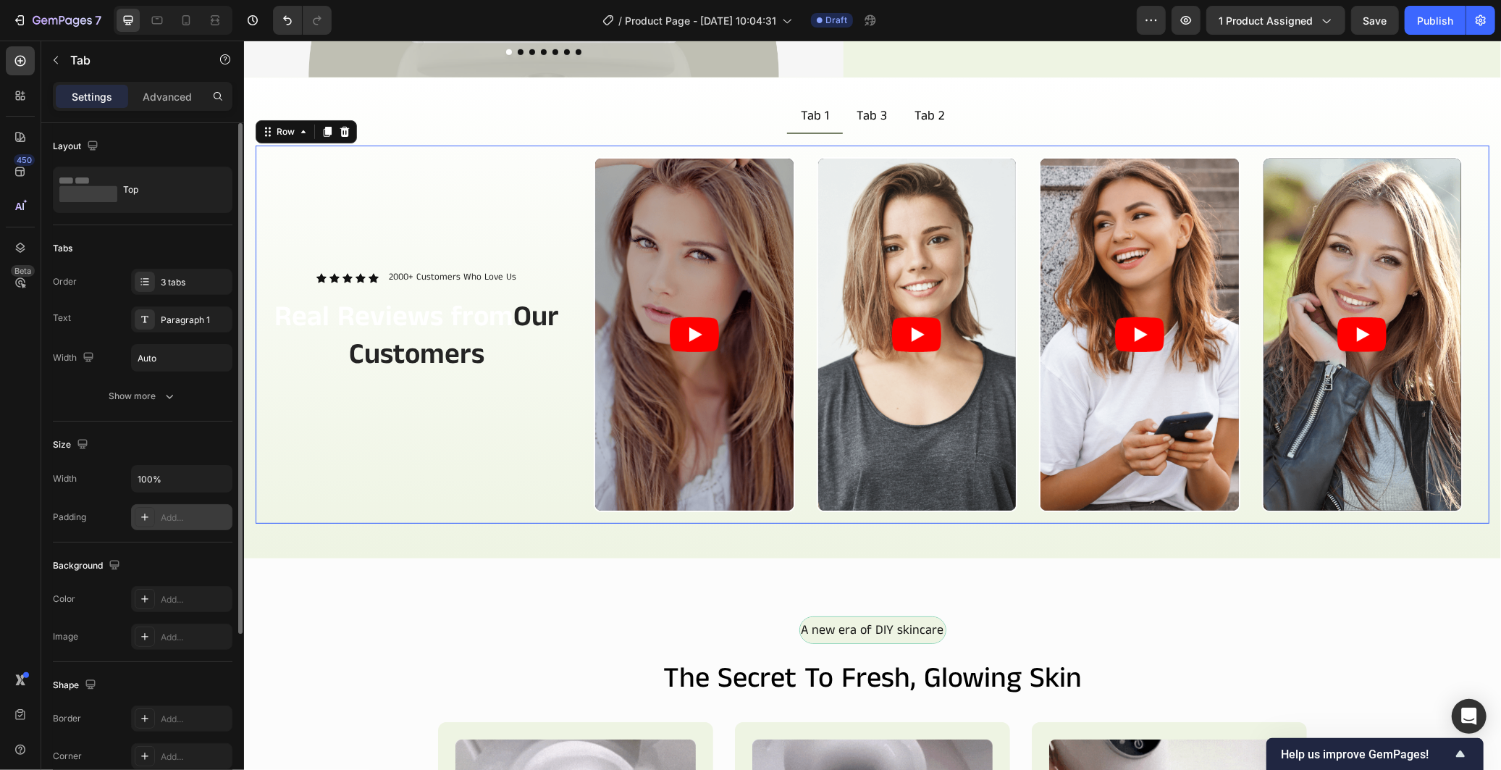
click at [497, 486] on div "Icon Icon Icon Icon Icon Icon List 2000+ Customers Who Love Us Text Block Row R…" at bounding box center [416, 333] width 300 height 355
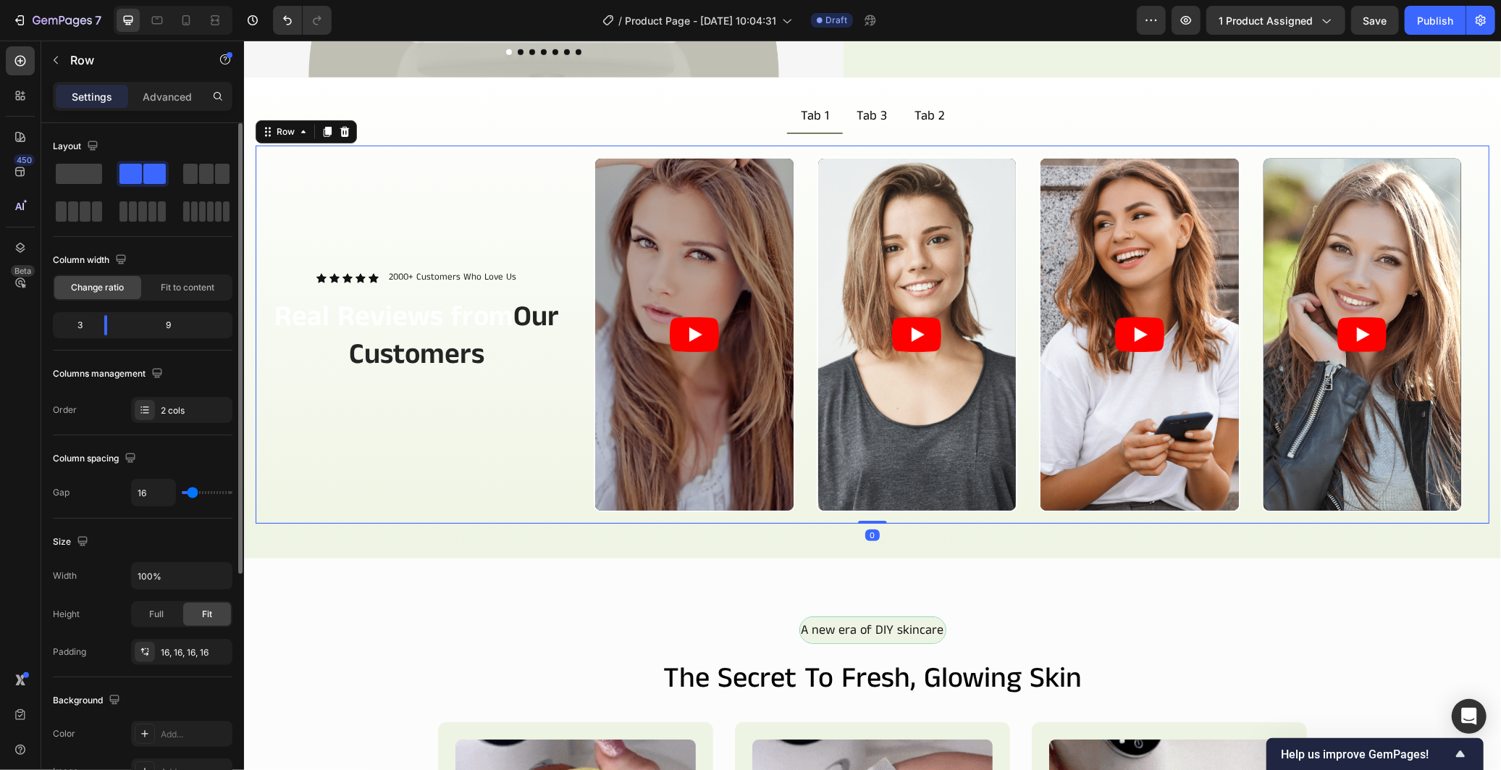
scroll to position [80, 0]
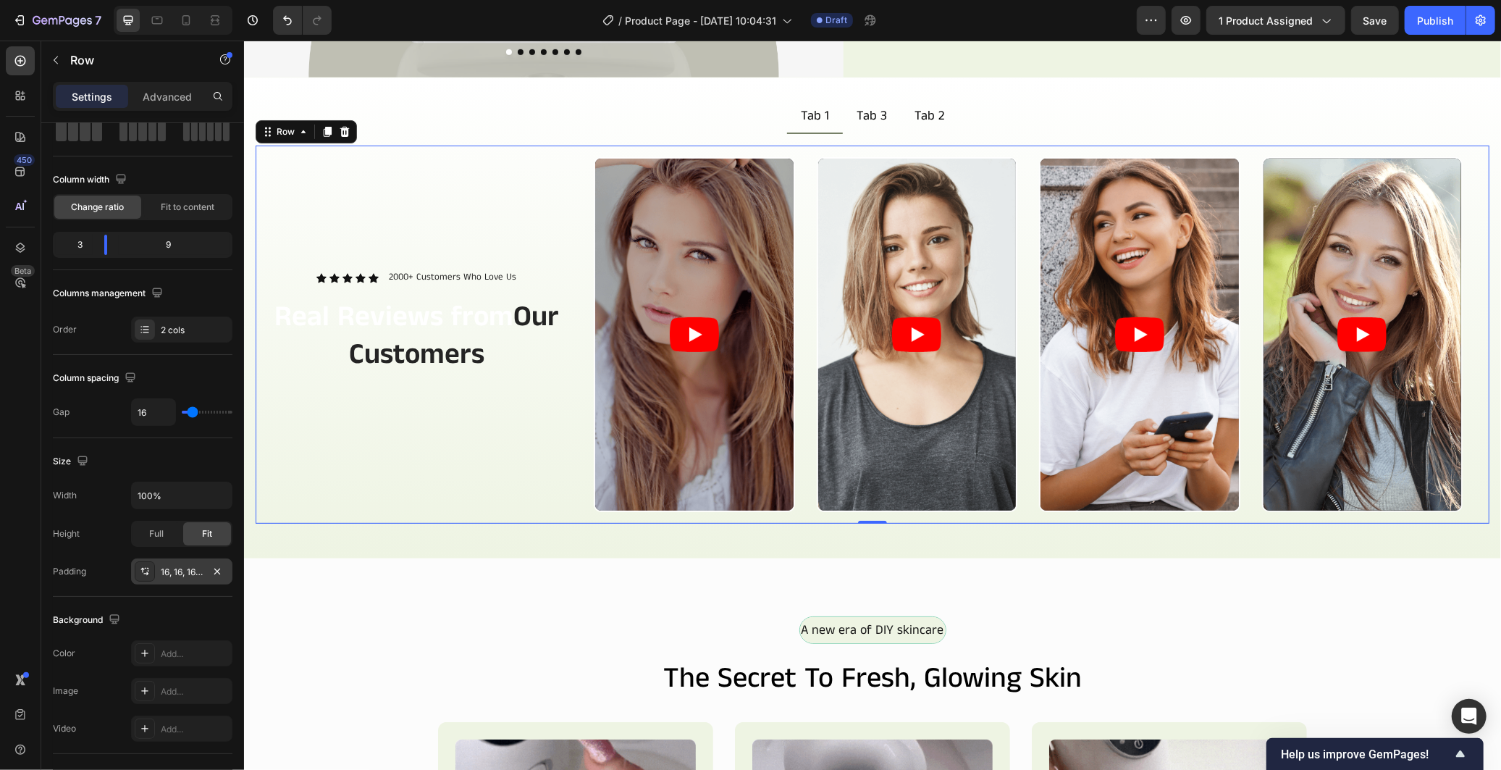
click at [179, 575] on div "16, 16, 16, 16" at bounding box center [182, 571] width 42 height 13
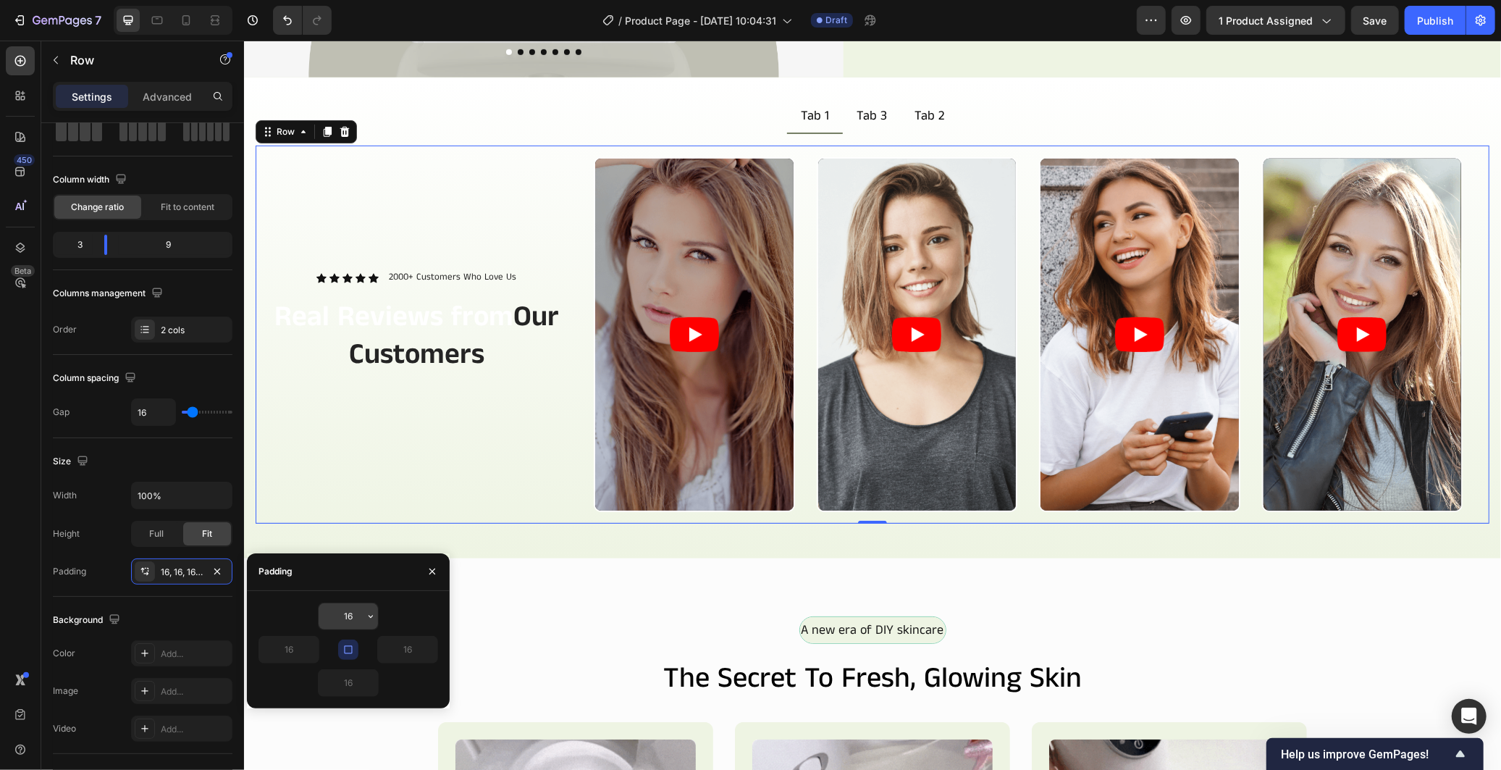
click at [343, 617] on input "16" at bounding box center [348, 616] width 59 height 26
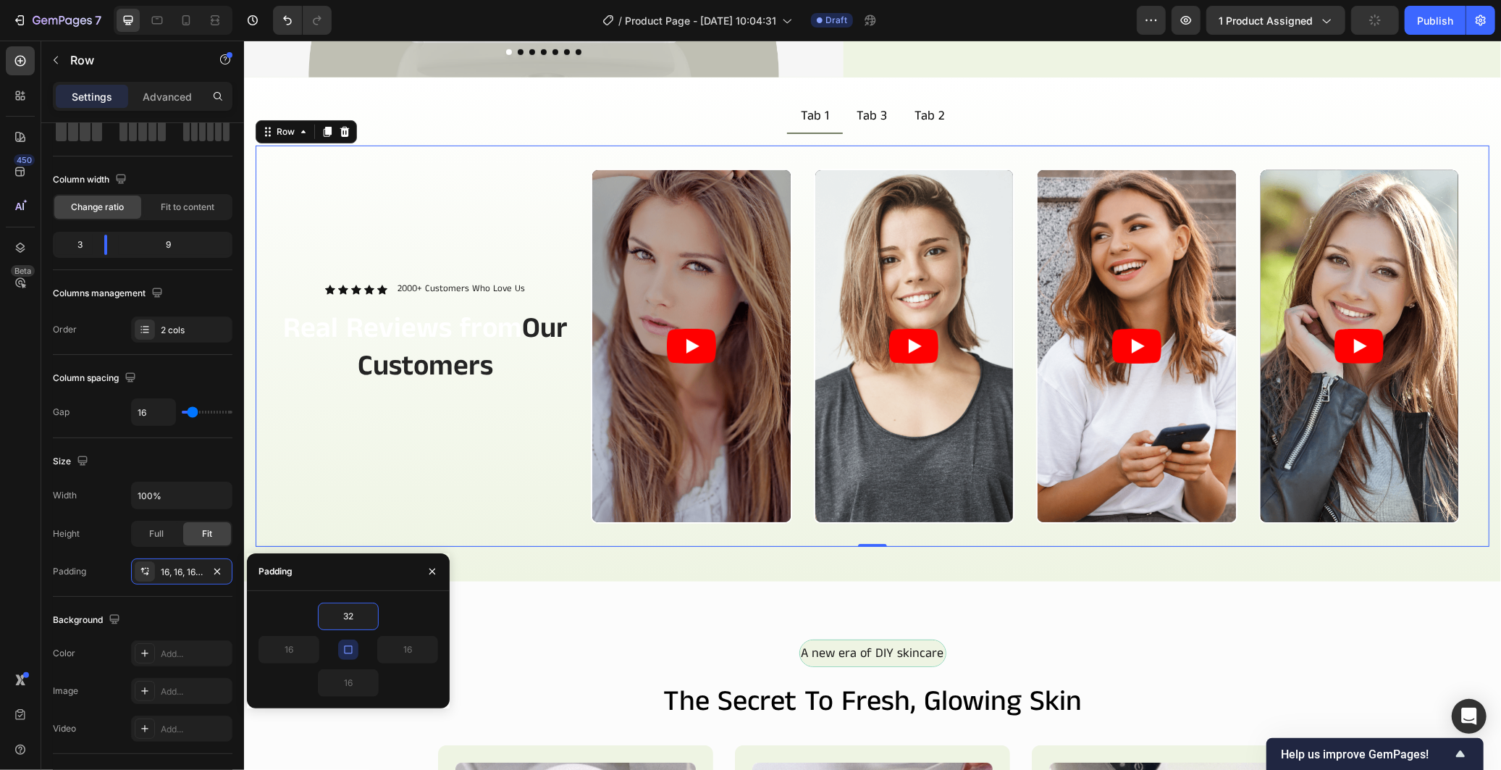
type input "32"
click at [344, 650] on icon "button" at bounding box center [348, 649] width 8 height 8
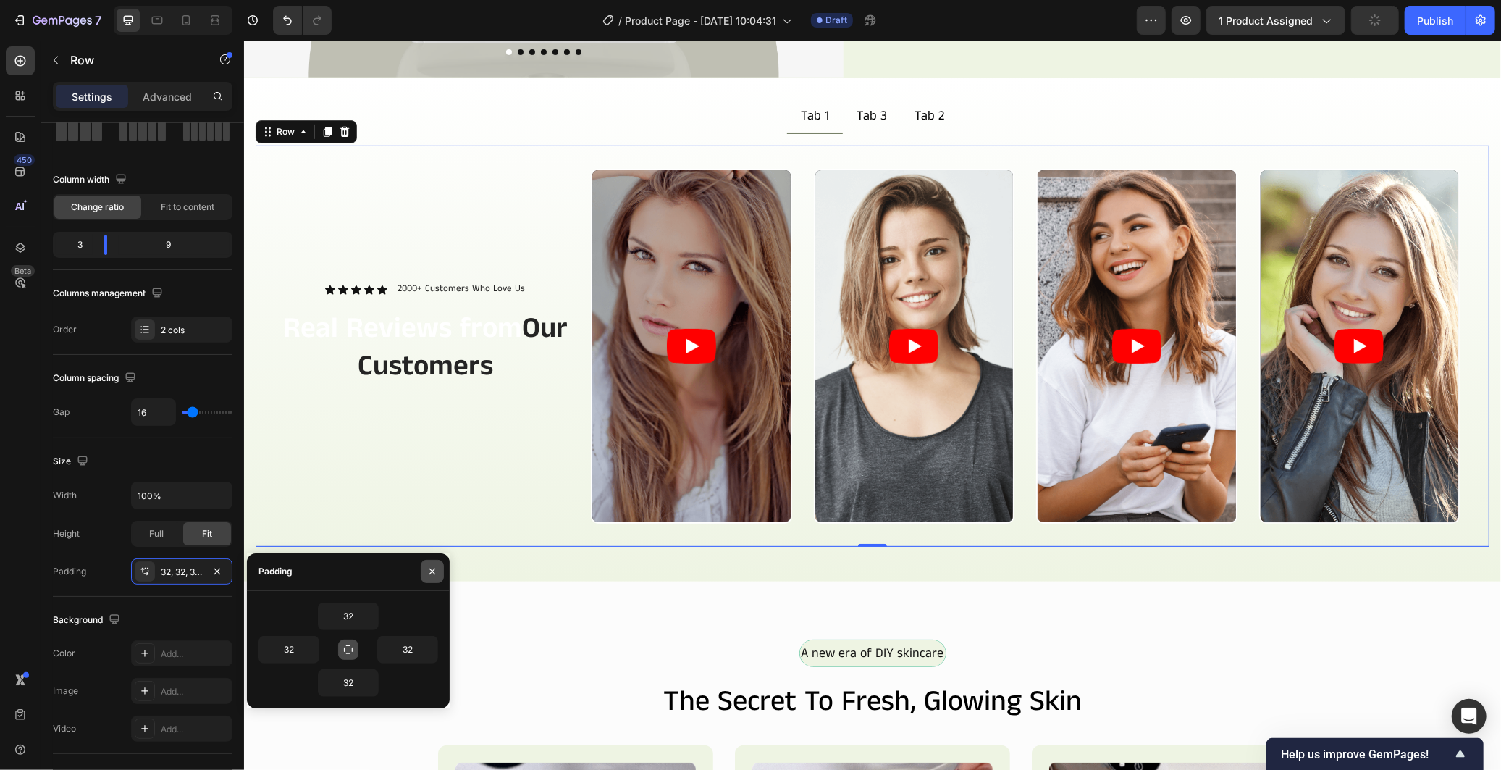
click at [431, 570] on icon "button" at bounding box center [432, 571] width 6 height 6
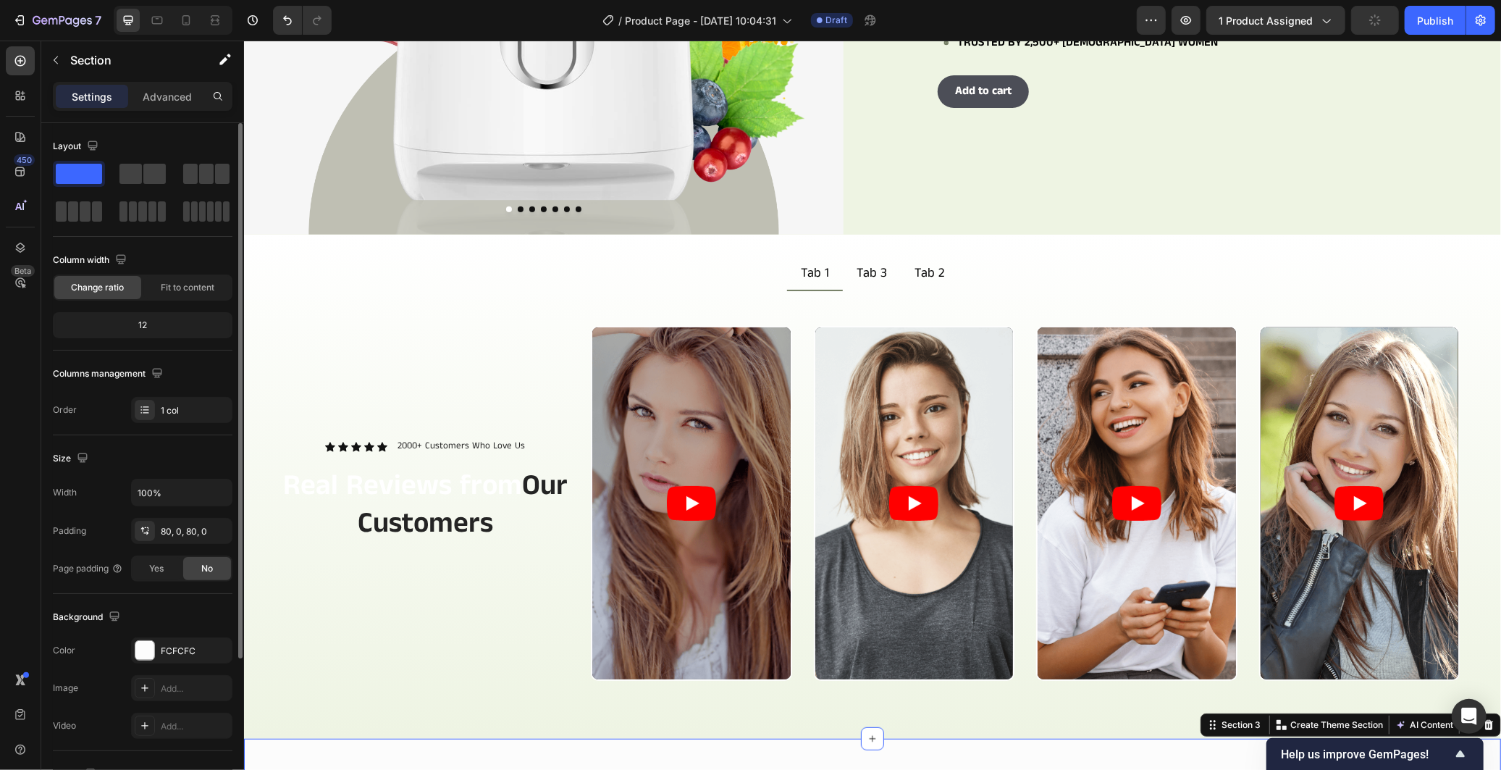
scroll to position [432, 0]
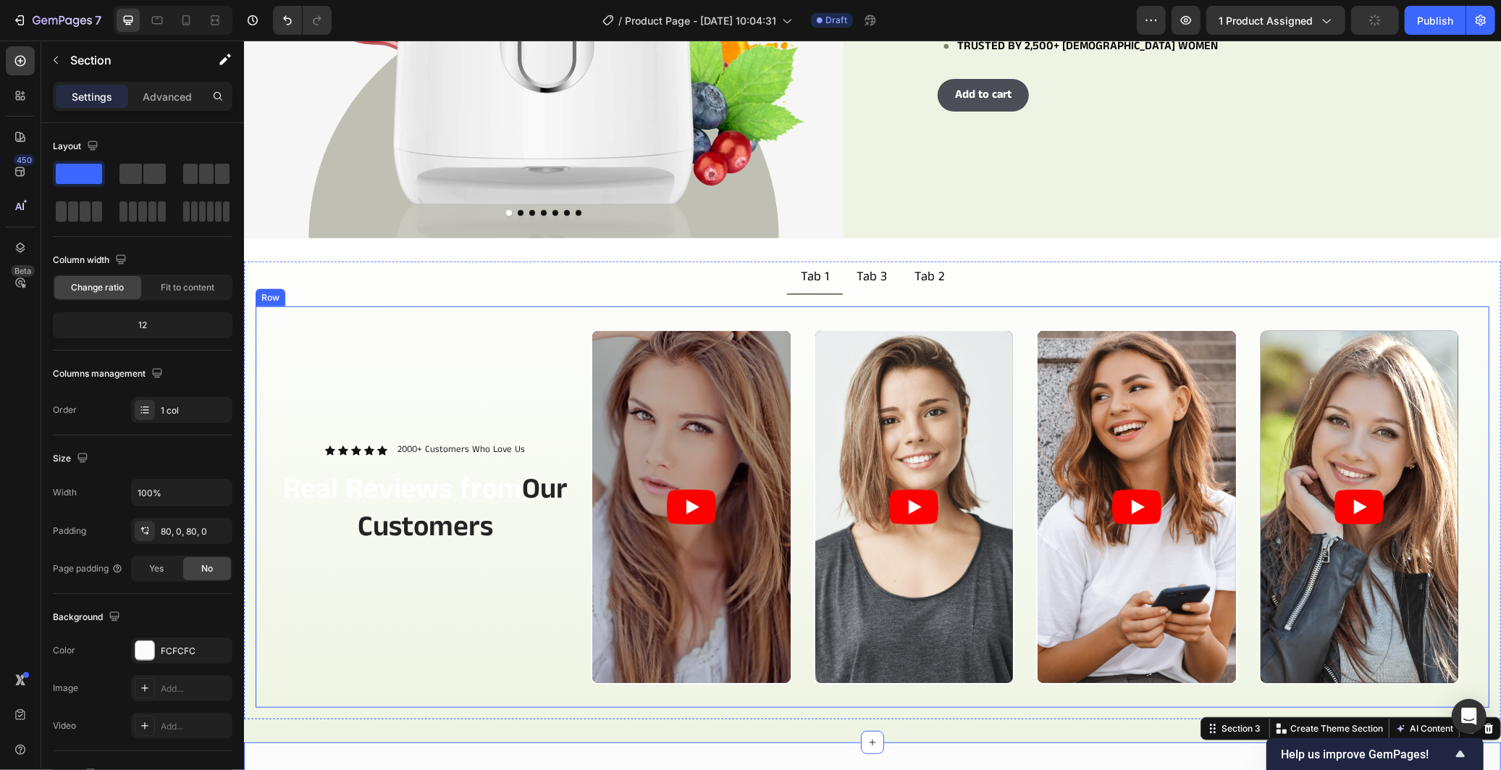
click at [539, 306] on div "Icon Icon Icon Icon Icon Icon List 2000+ Customers Who Love Us Text Block Row R…" at bounding box center [872, 506] width 1234 height 401
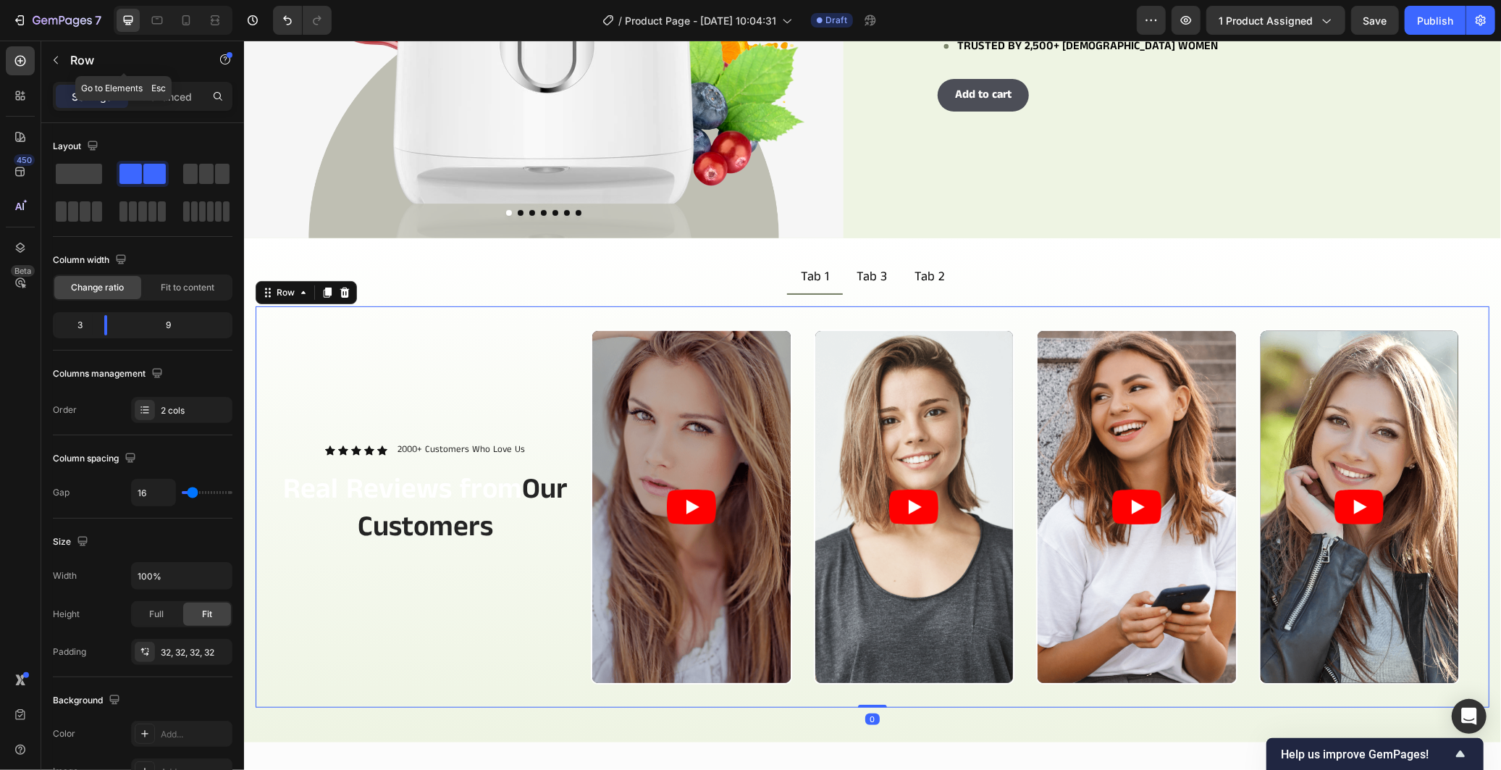
click at [188, 80] on div "Row" at bounding box center [123, 61] width 165 height 41
click at [189, 85] on div "Advanced" at bounding box center [167, 96] width 72 height 23
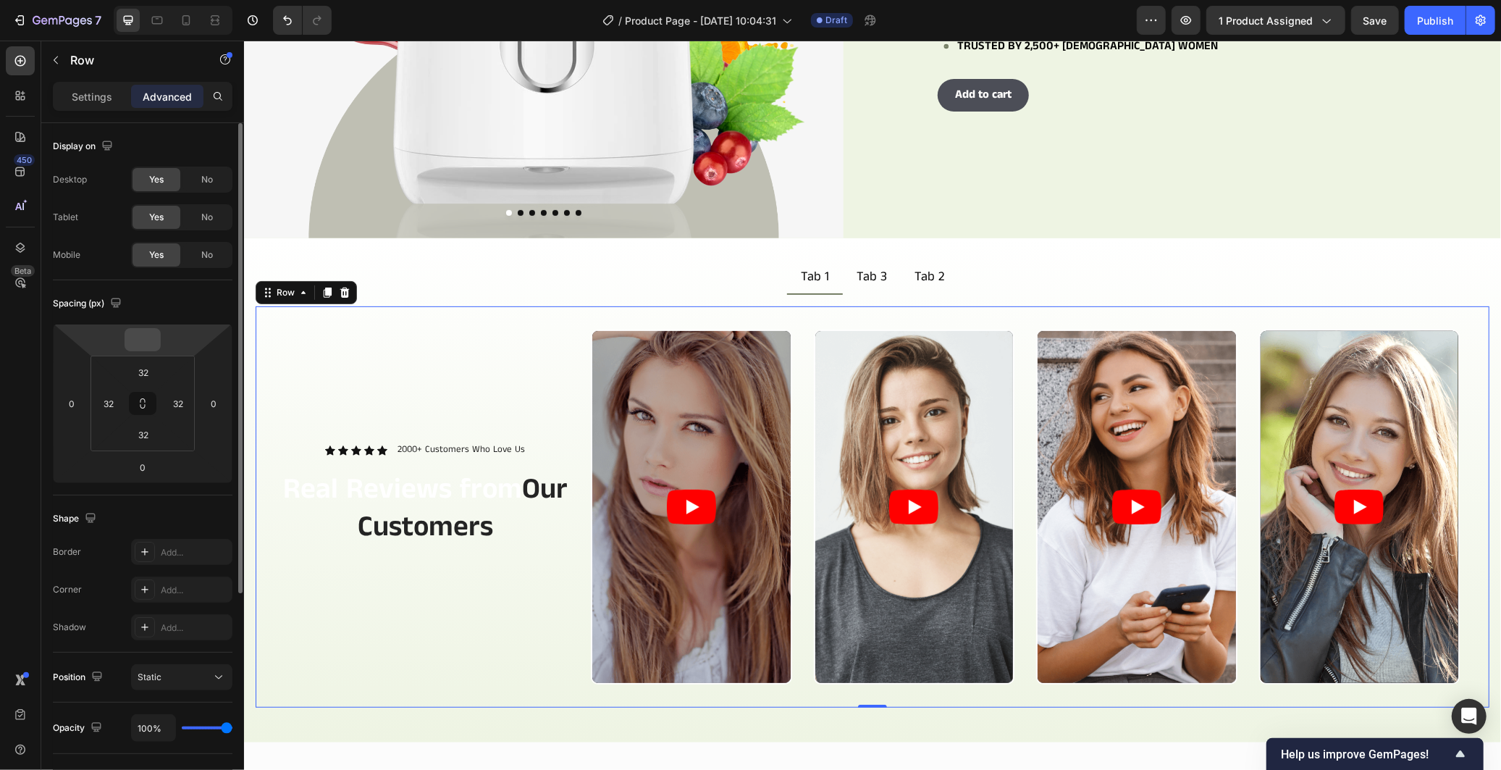
click at [148, 332] on input "number" at bounding box center [142, 340] width 29 height 22
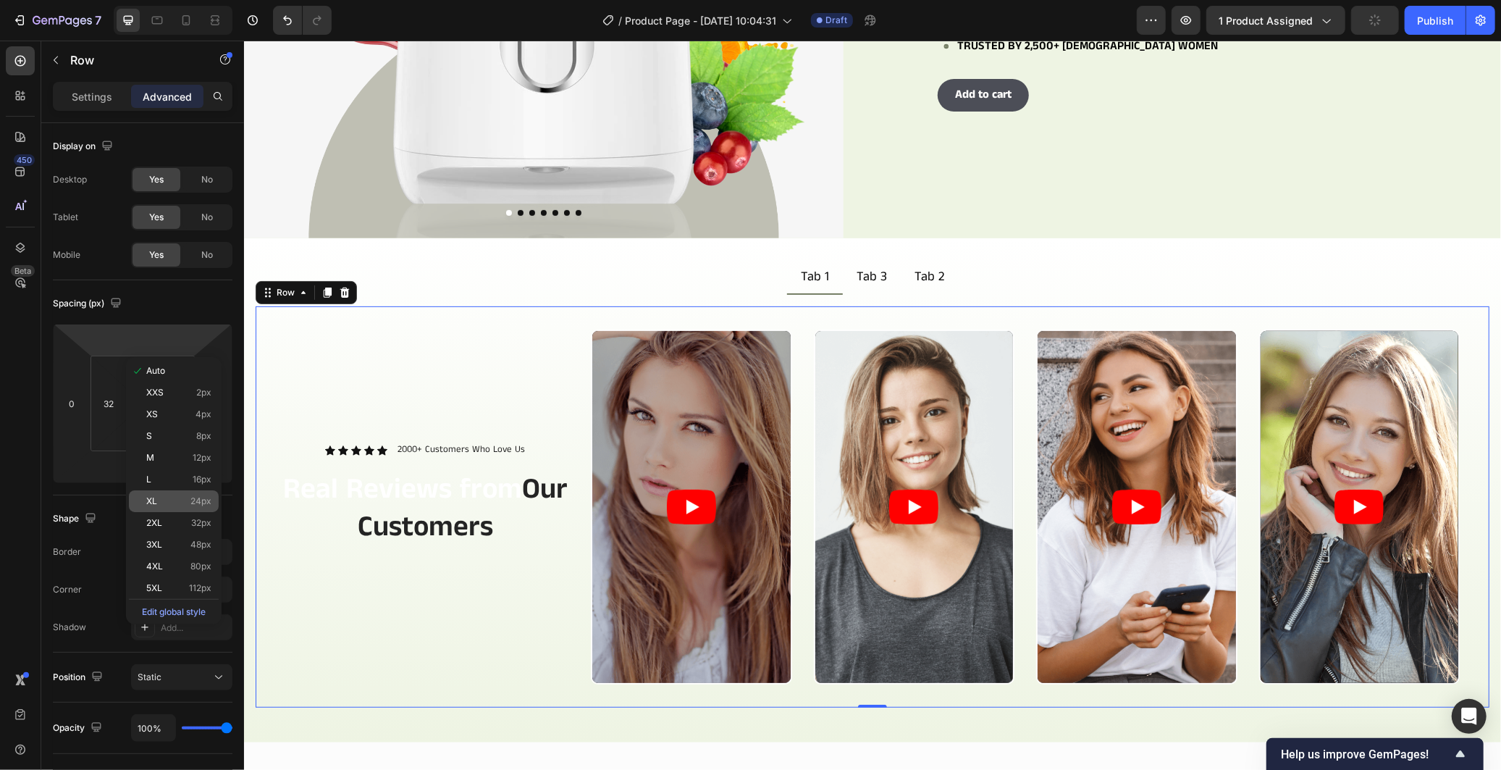
click at [179, 497] on p "XL 24px" at bounding box center [178, 501] width 65 height 10
type input "24"
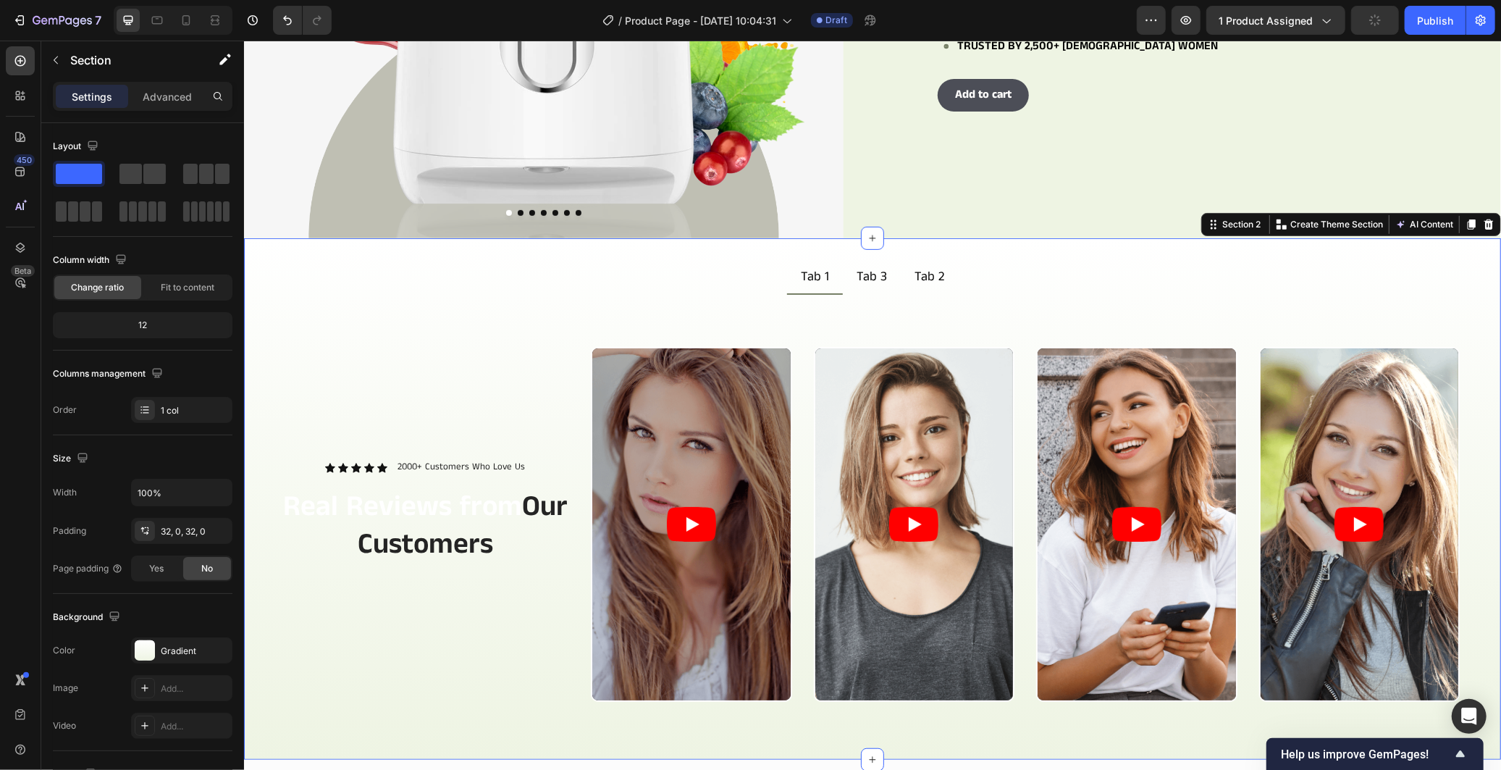
click at [357, 246] on div "Tab 1 Tab 3 Tab 2 Icon Icon Icon Icon Icon Icon List 2000+ Customers Who Love U…" at bounding box center [871, 497] width 1257 height 521
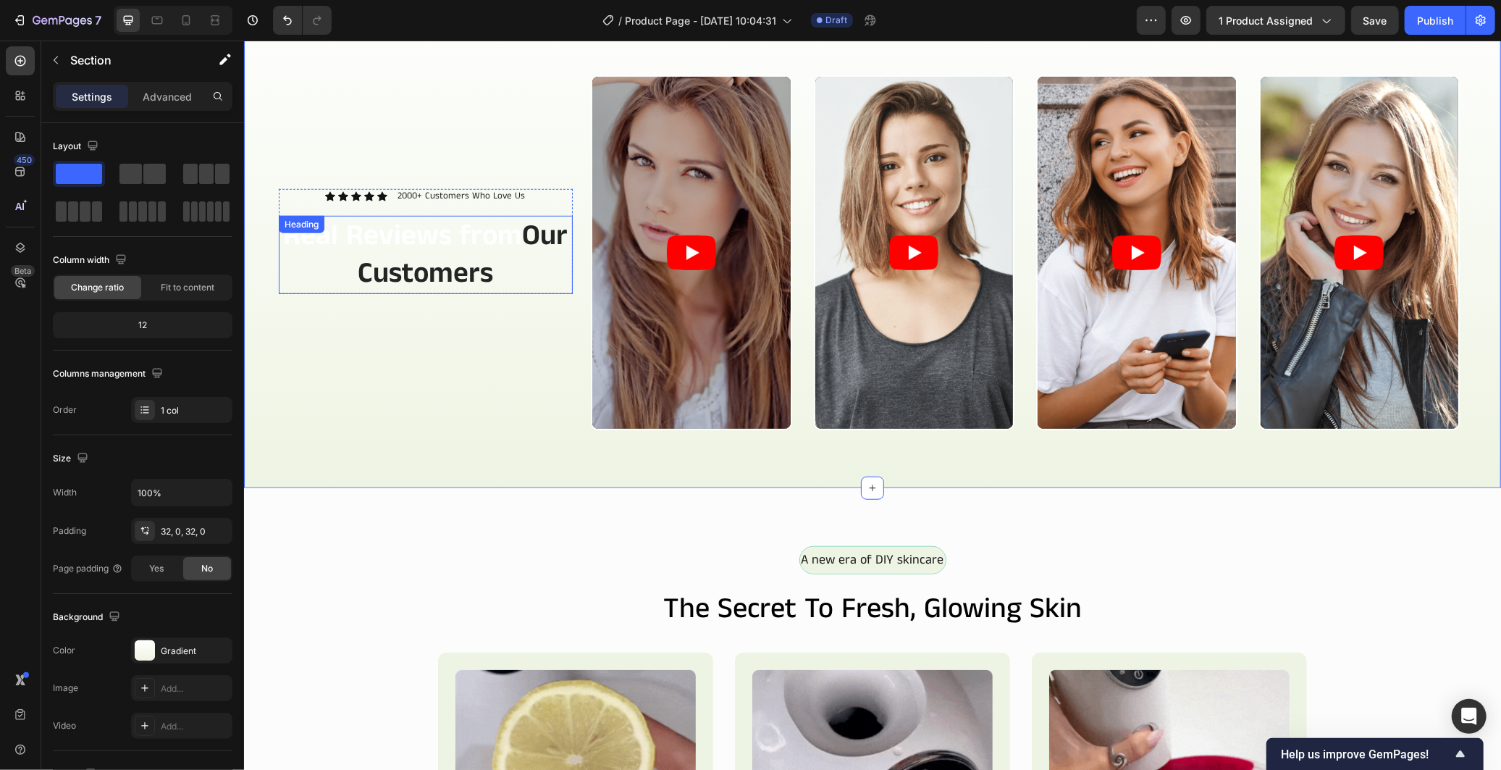
scroll to position [673, 0]
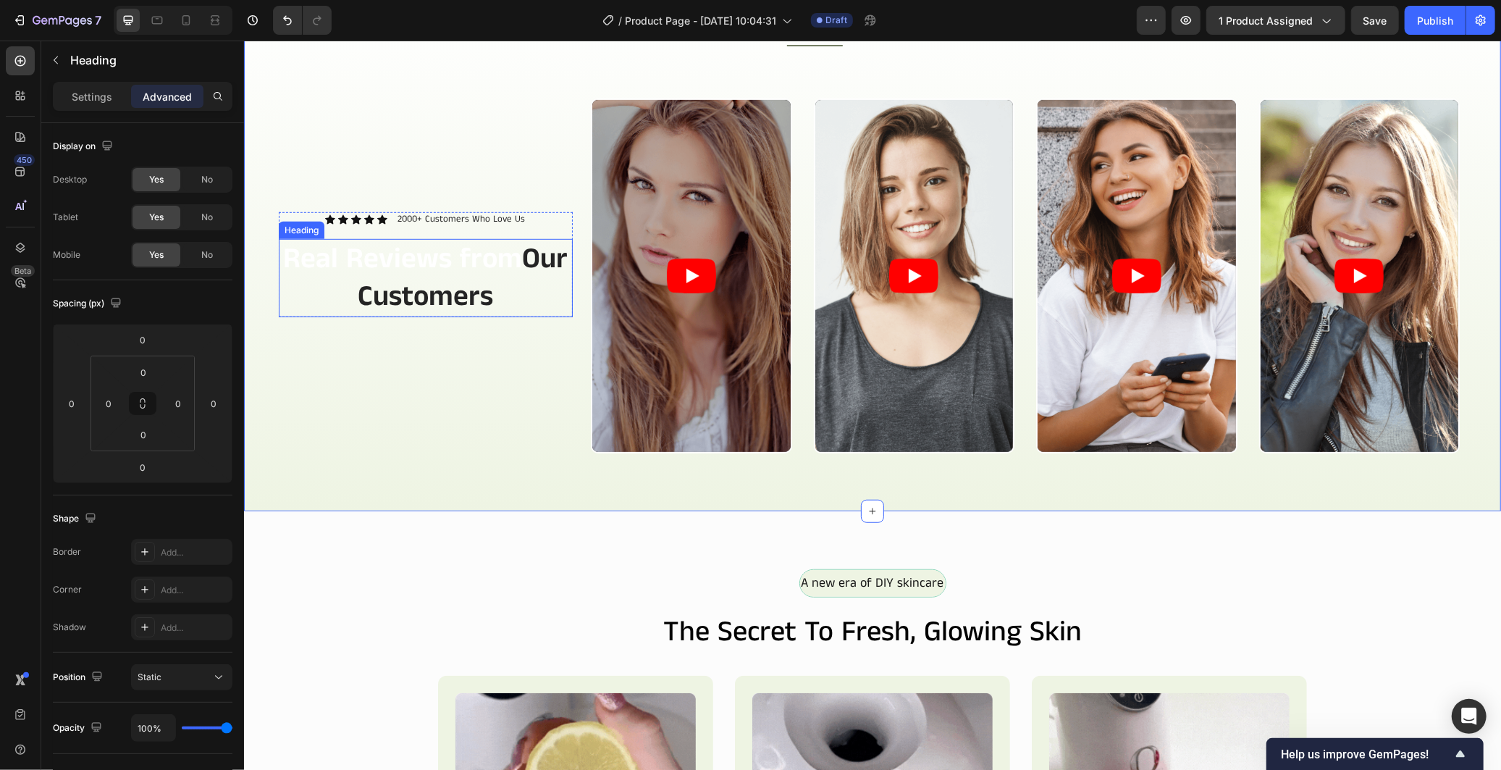
click at [451, 266] on h2 "Real Reviews from Our Customers" at bounding box center [425, 277] width 294 height 78
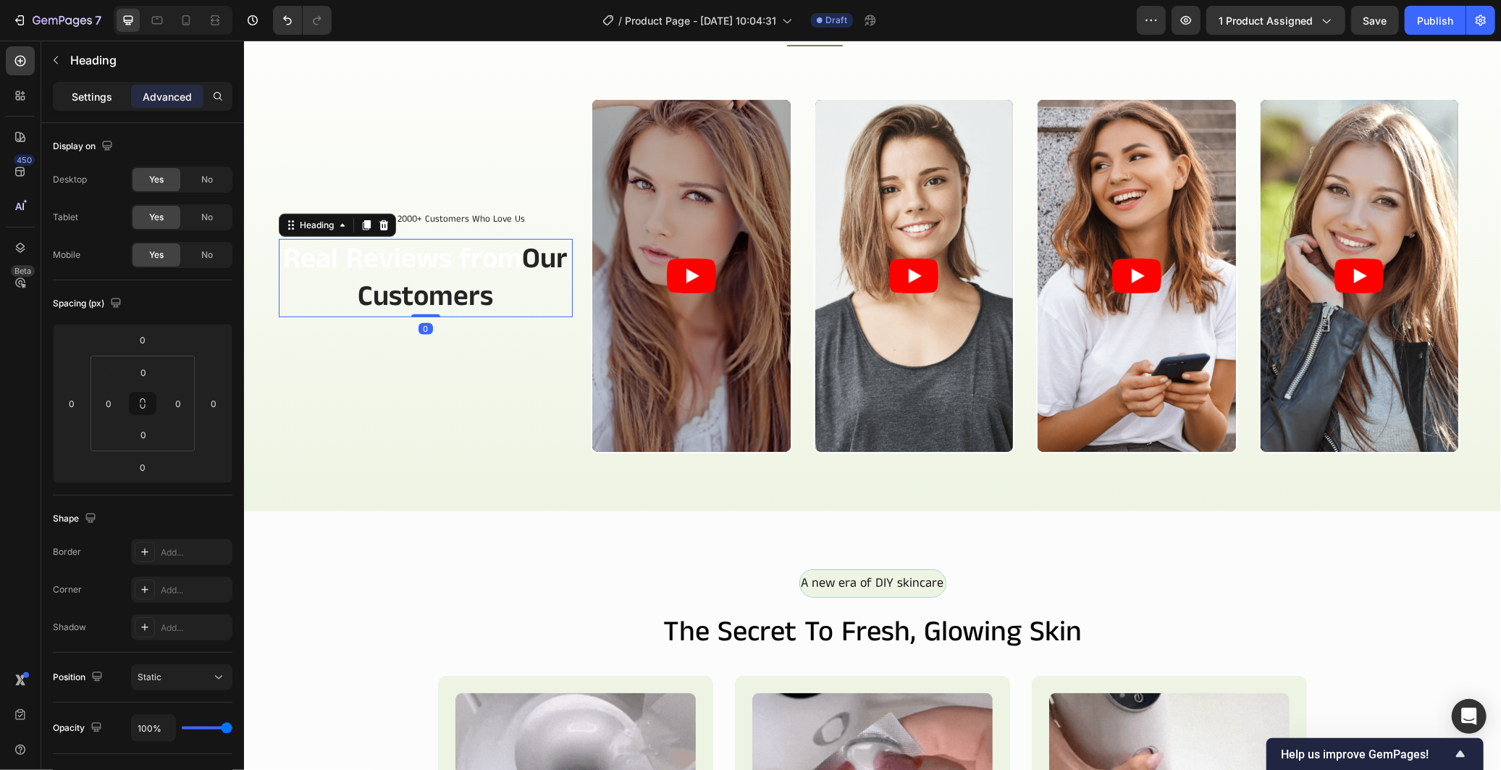
click at [73, 100] on p "Settings" at bounding box center [92, 96] width 41 height 15
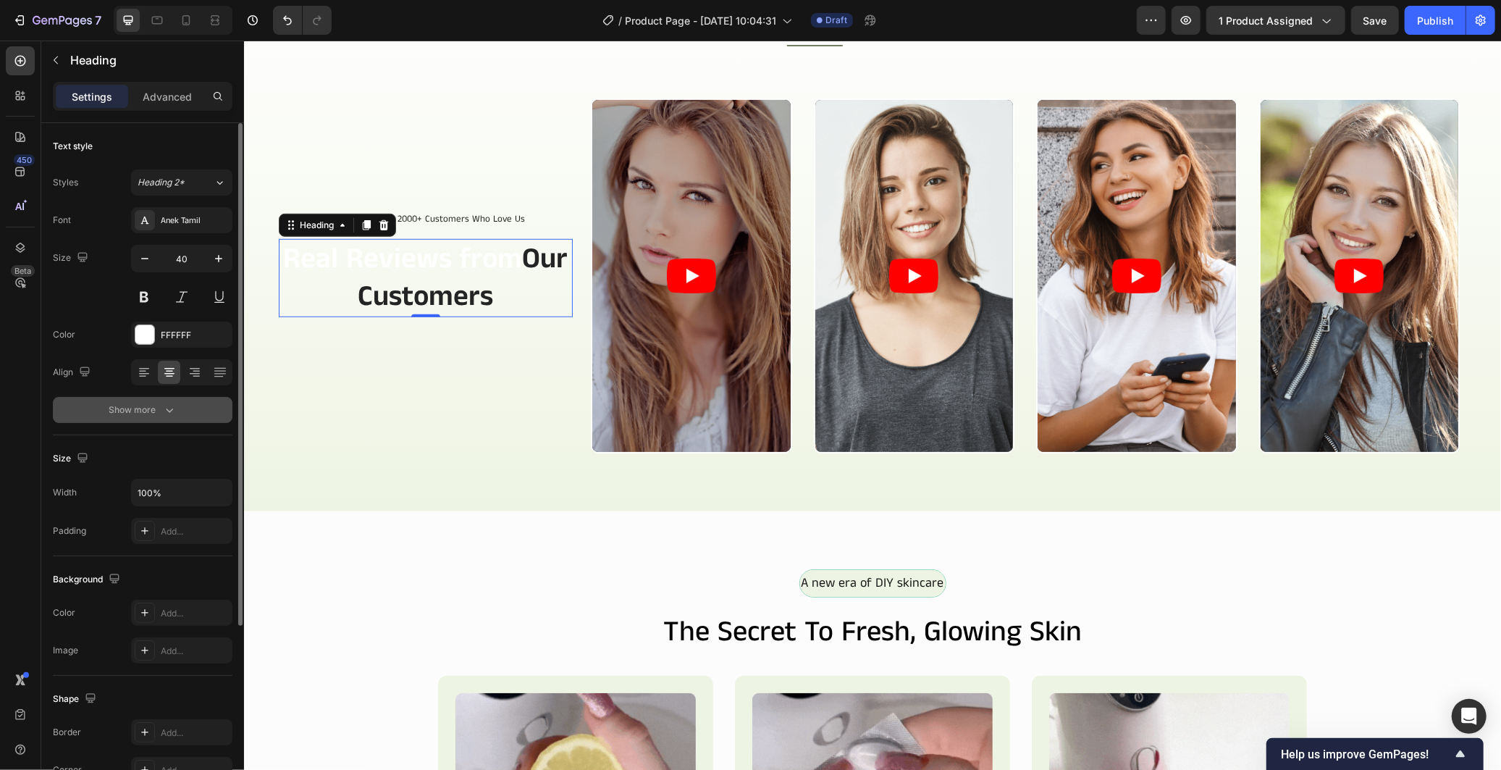
click at [136, 416] on div "Show more" at bounding box center [142, 410] width 67 height 14
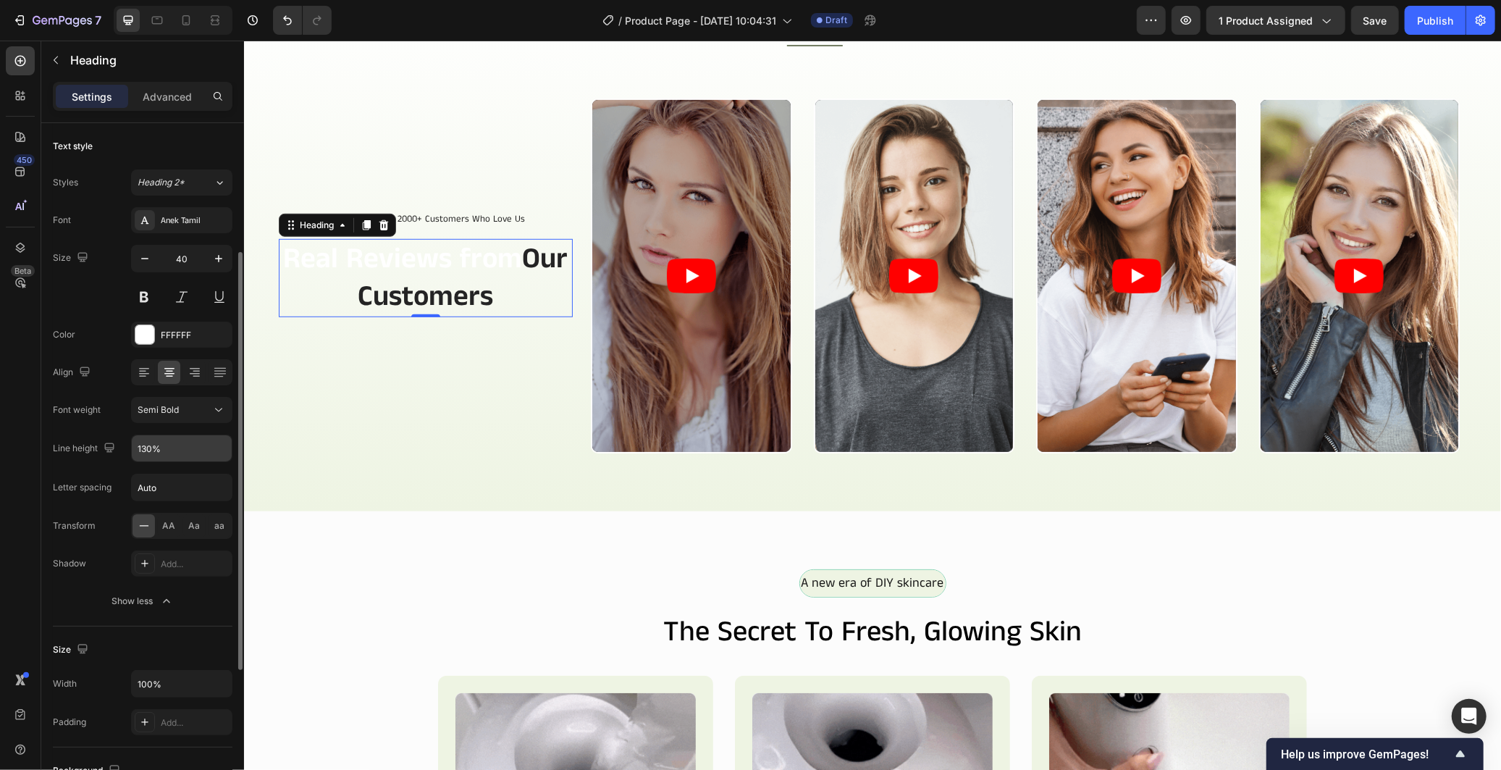
scroll to position [161, 0]
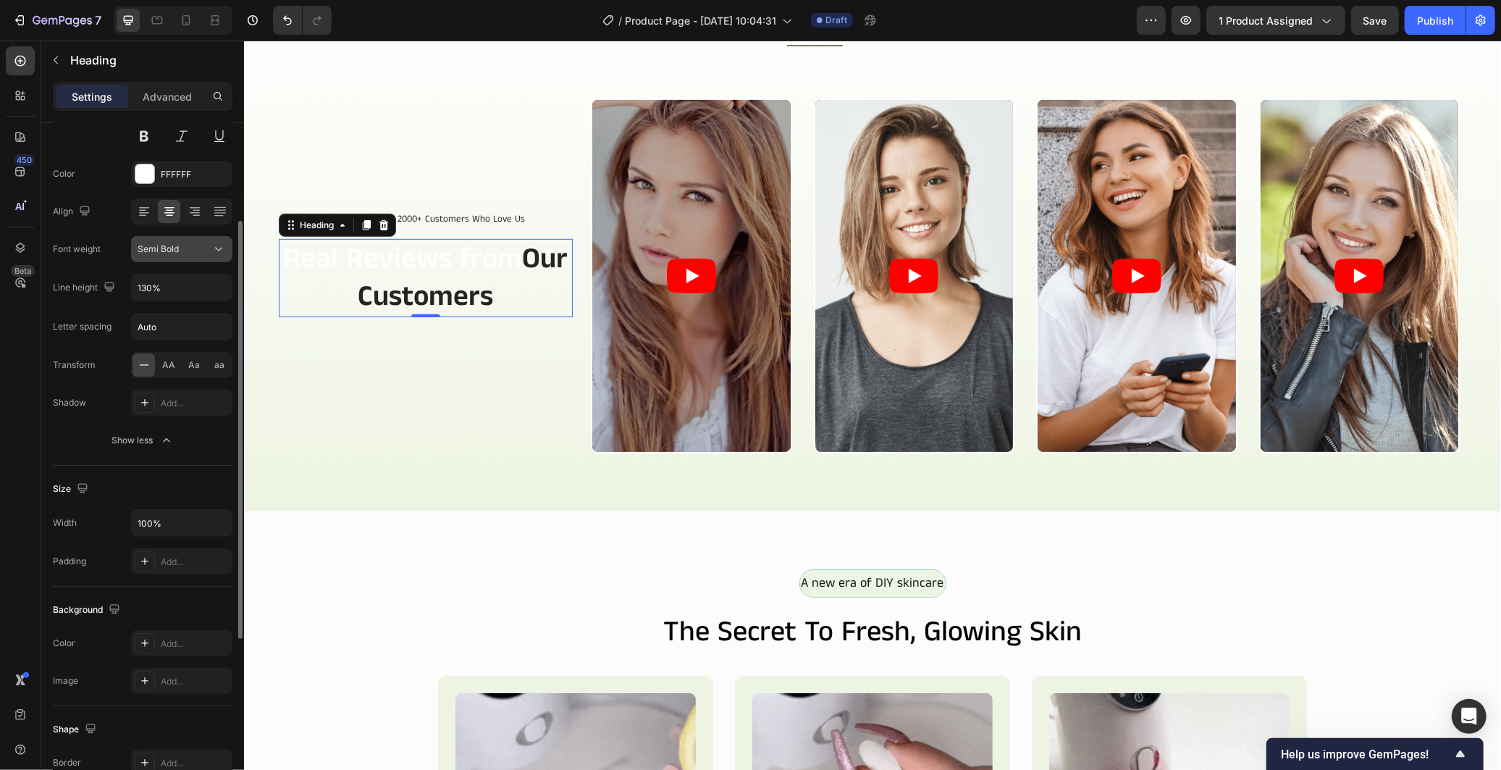
click at [195, 248] on div "Semi Bold" at bounding box center [175, 249] width 74 height 13
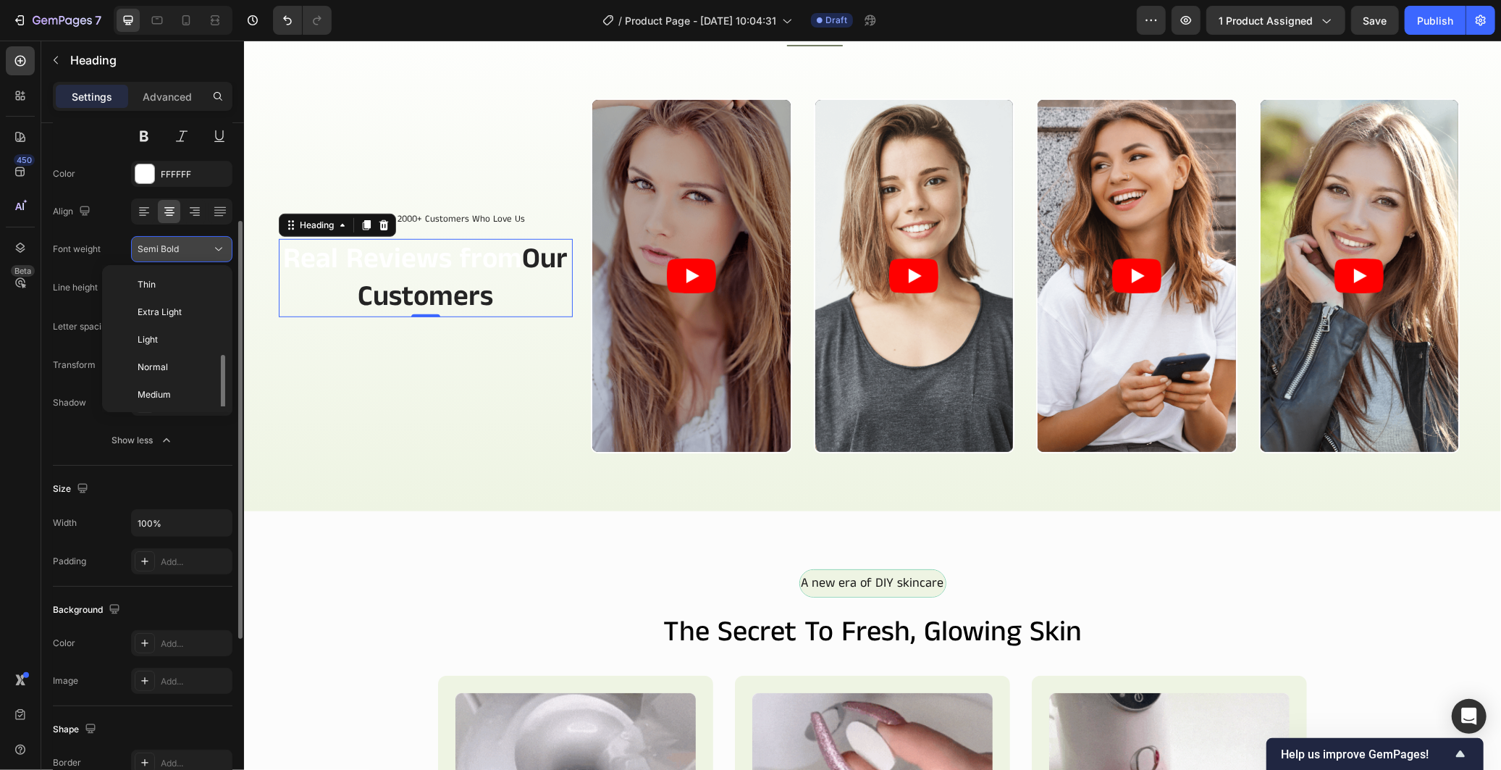
scroll to position [52, 0]
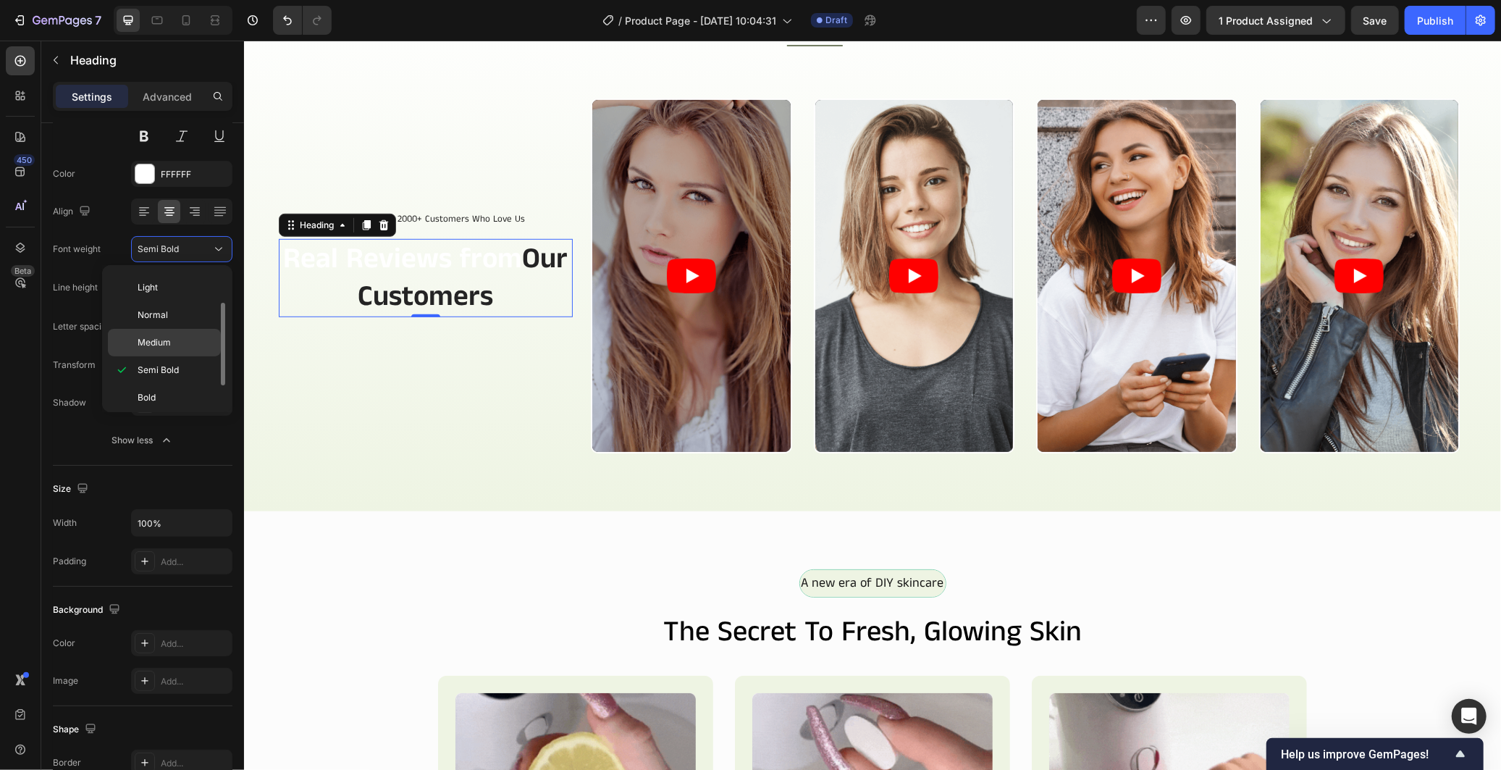
click at [196, 342] on p "Medium" at bounding box center [176, 342] width 77 height 13
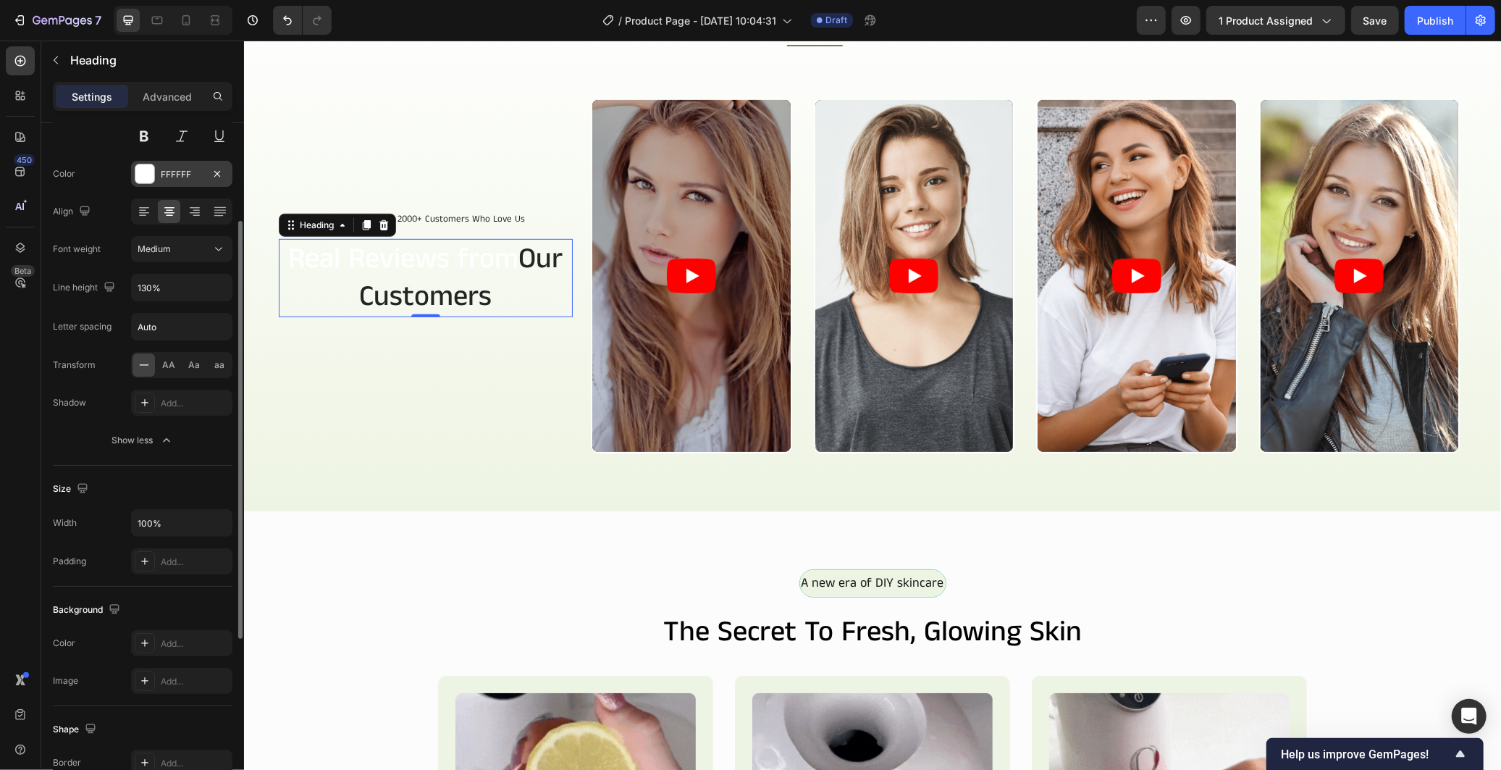
click at [148, 177] on div at bounding box center [144, 173] width 19 height 19
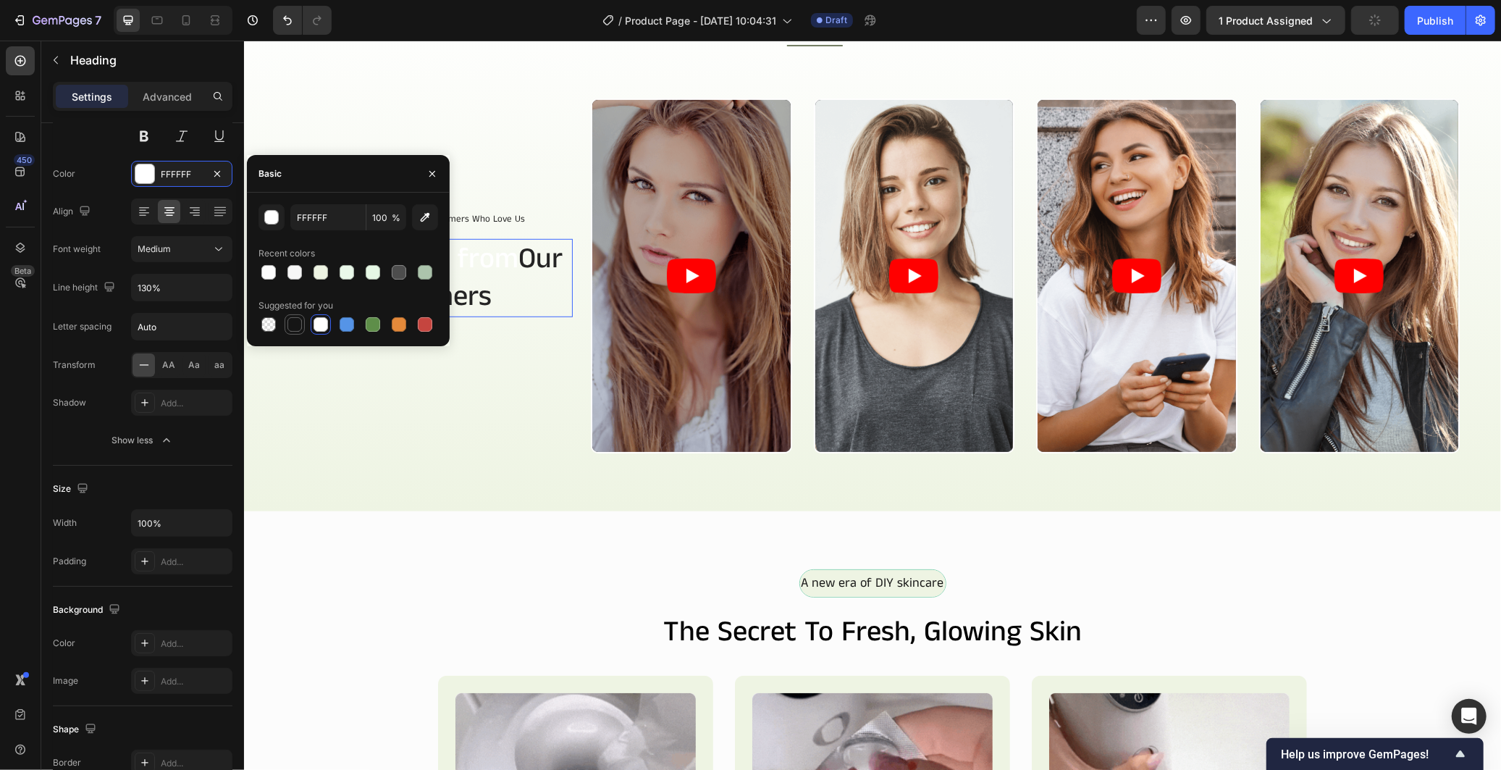
click at [290, 326] on div at bounding box center [294, 324] width 14 height 14
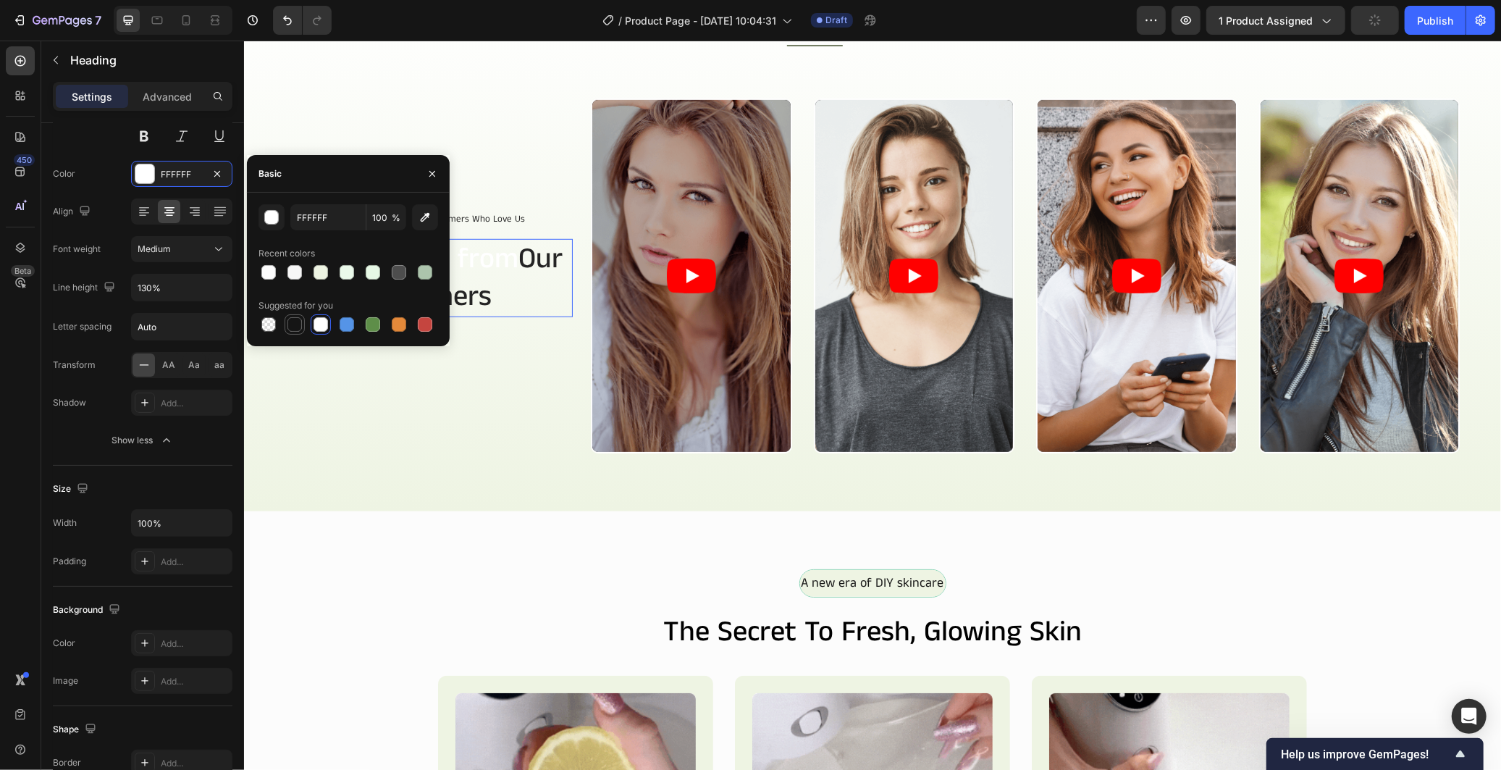
type input "151515"
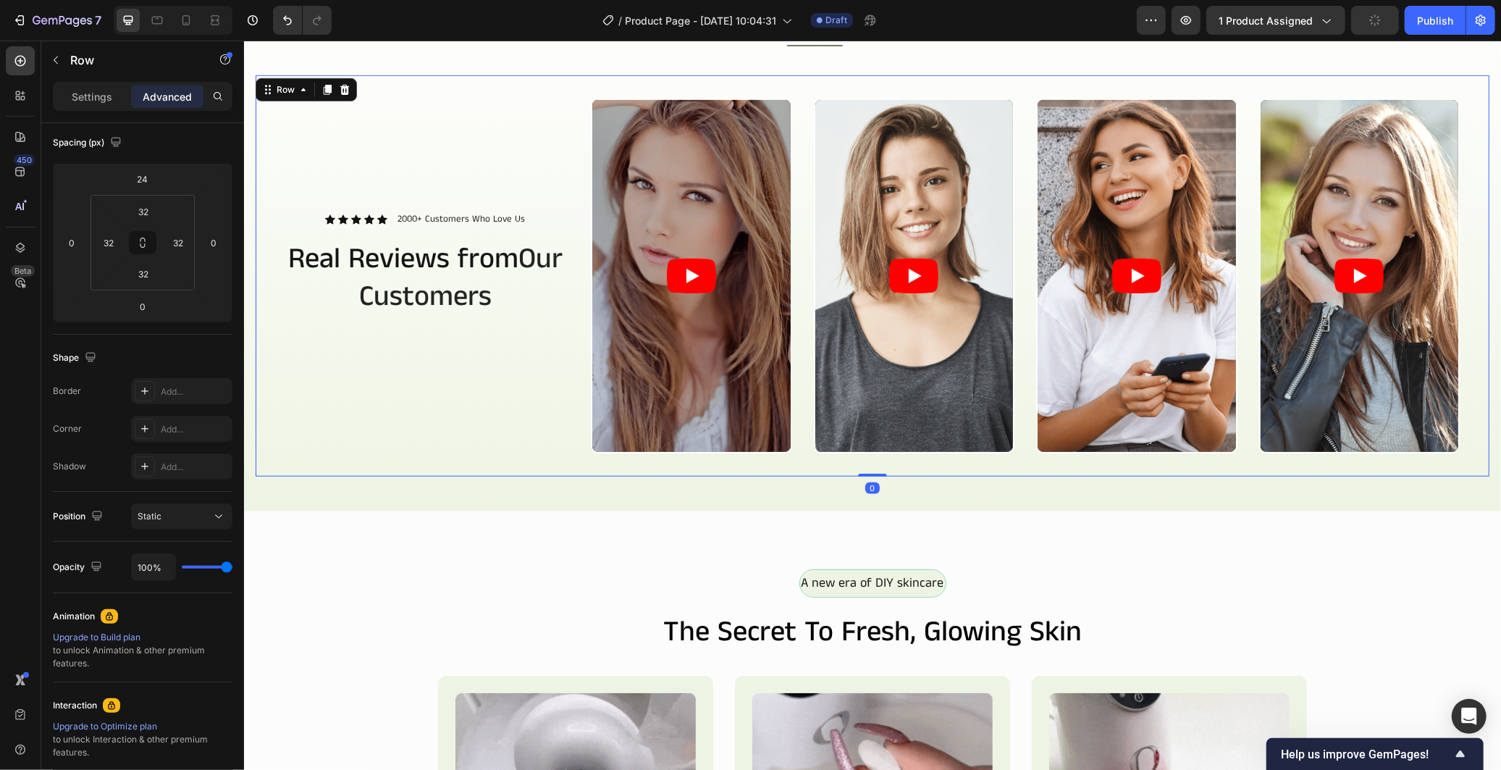
click at [353, 414] on div "Icon Icon Icon Icon Icon Icon List 2000+ Customers Who Love Us Text Block Row R…" at bounding box center [425, 275] width 294 height 355
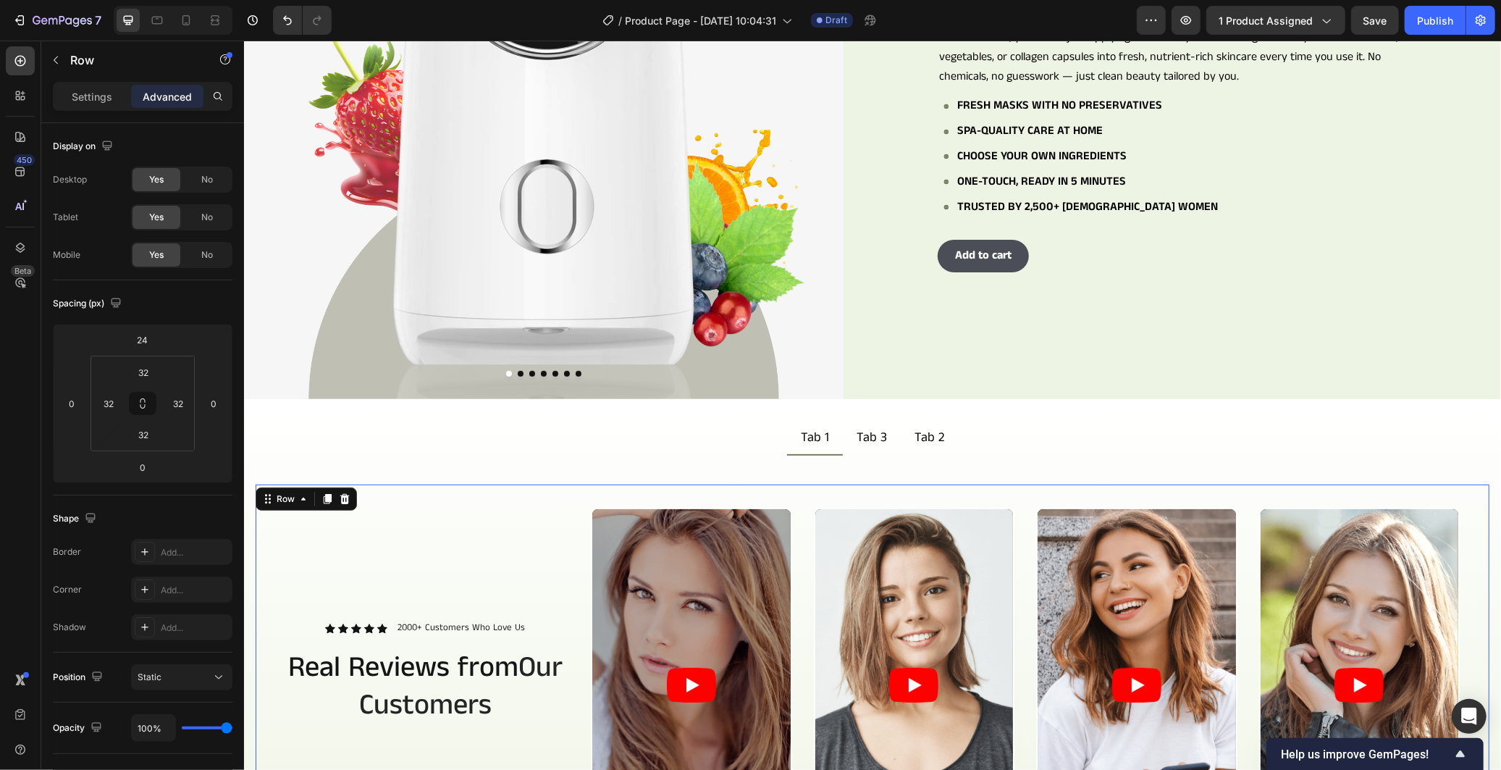
scroll to position [432, 0]
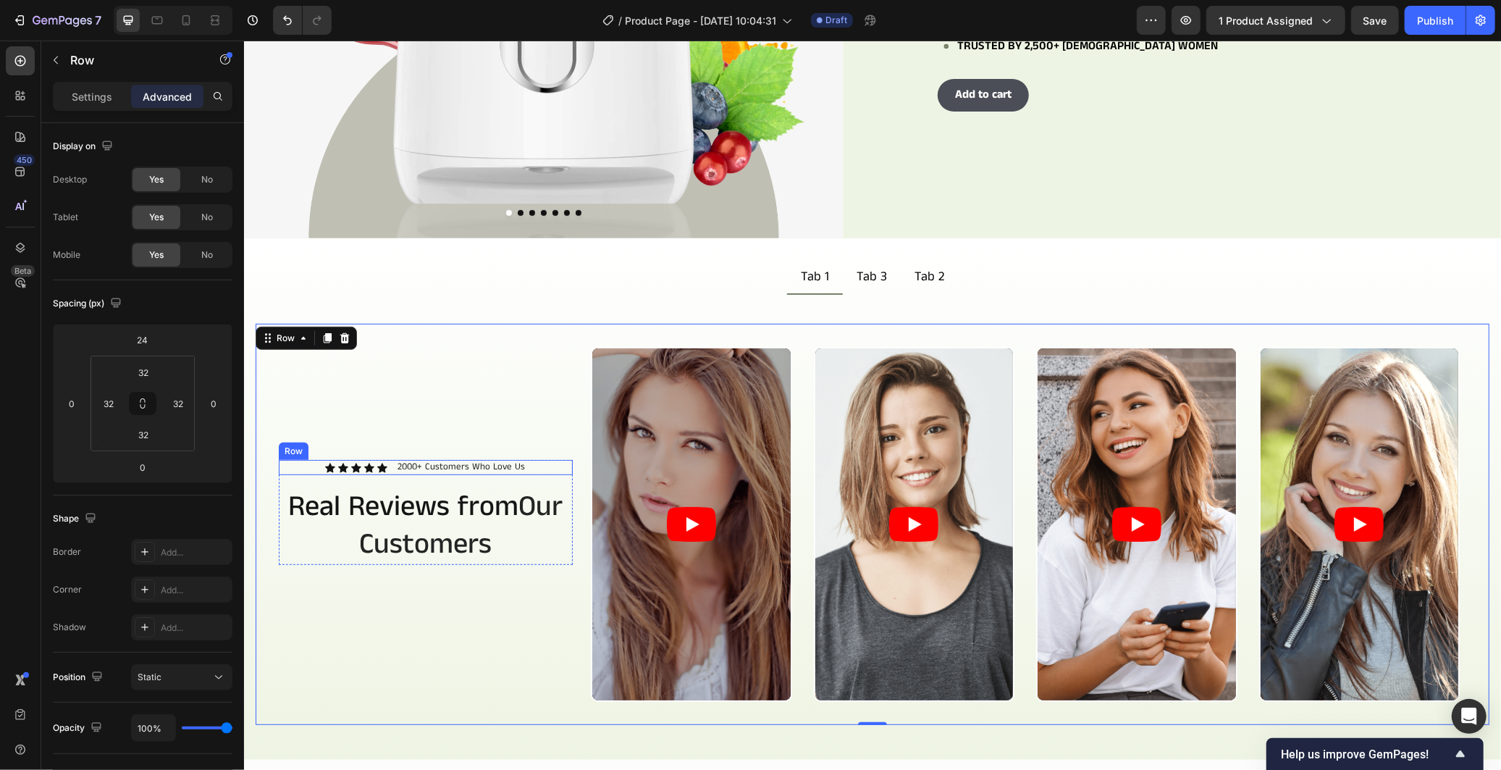
click at [392, 459] on div "Icon Icon Icon Icon Icon Icon List 2000+ Customers Who Love Us Text Block Row" at bounding box center [425, 466] width 294 height 15
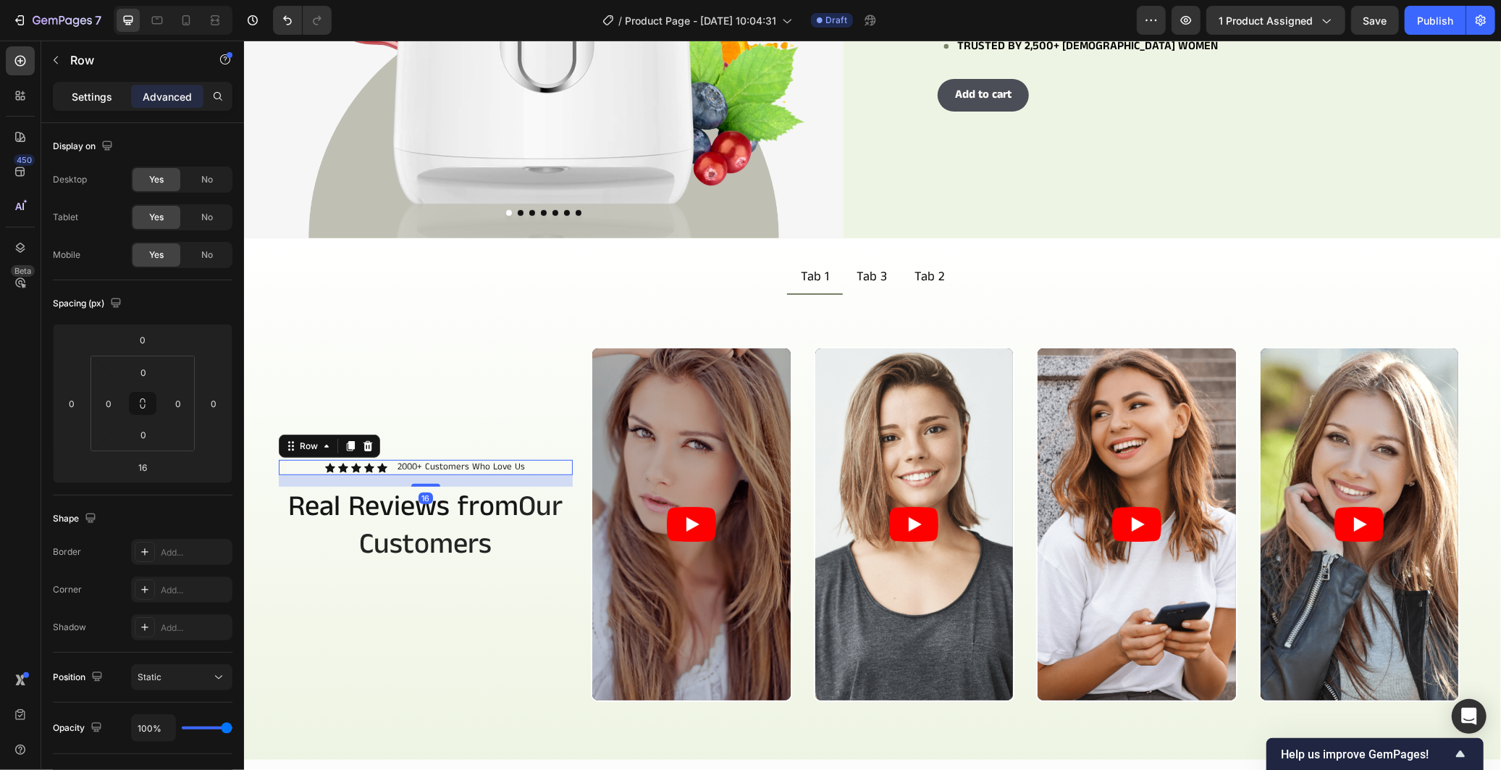
click at [106, 103] on p "Settings" at bounding box center [92, 96] width 41 height 15
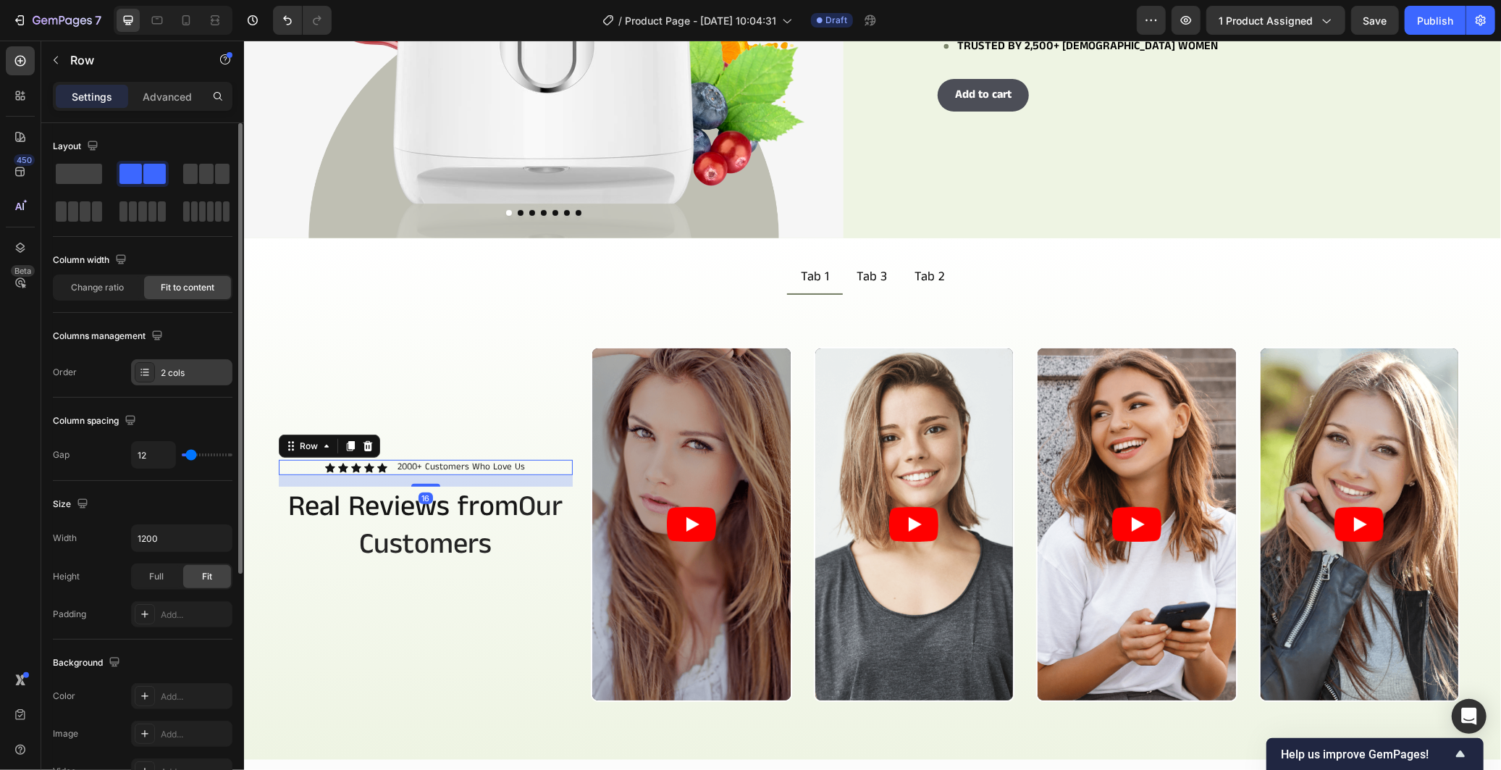
click at [183, 374] on div "2 cols" at bounding box center [195, 372] width 68 height 13
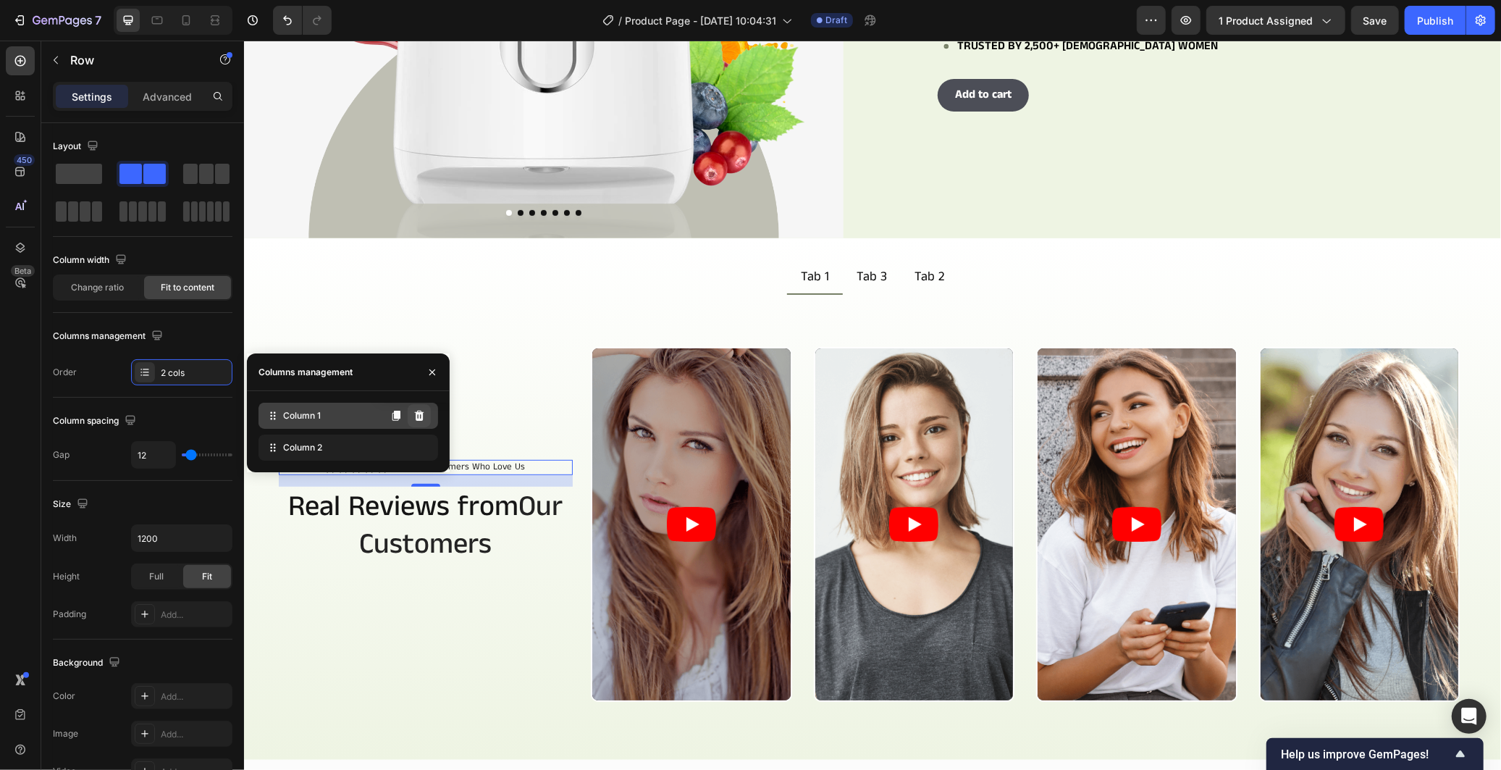
click at [417, 415] on icon at bounding box center [419, 416] width 12 height 12
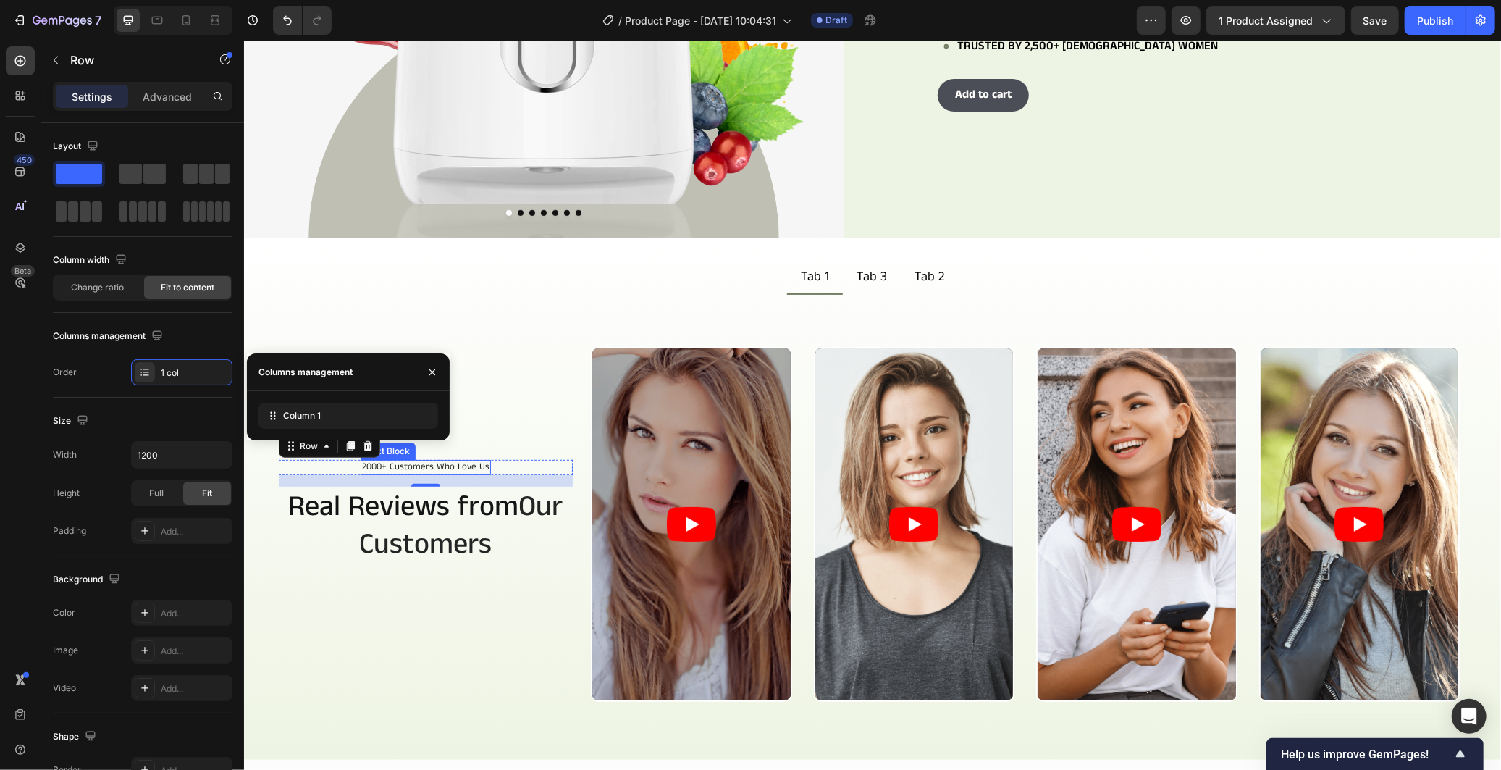
click at [426, 460] on p "2000+ Customers Who Love Us" at bounding box center [424, 466] width 127 height 12
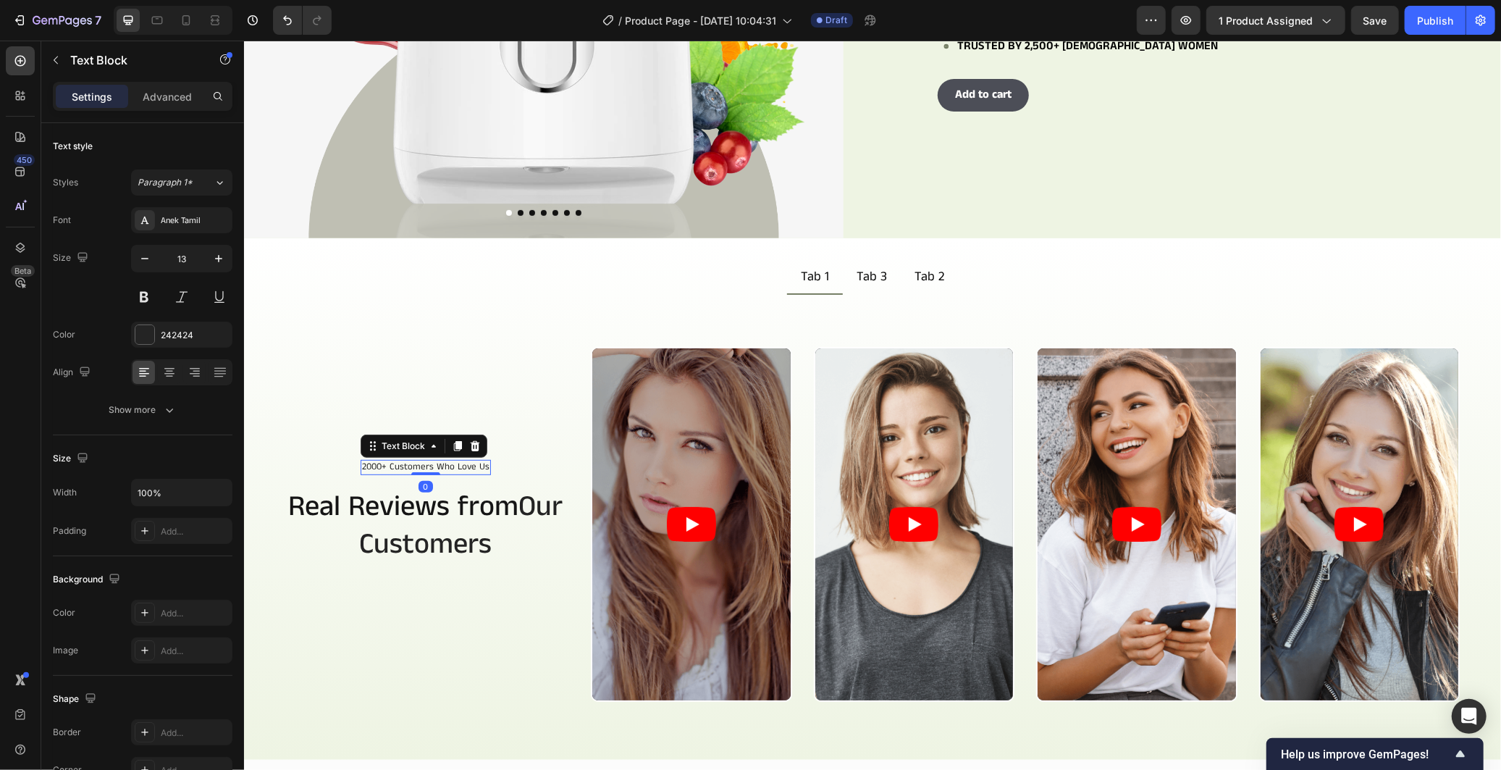
click at [426, 460] on p "2000+ Customers Who Love Us" at bounding box center [424, 466] width 127 height 12
click at [213, 258] on icon "button" at bounding box center [218, 258] width 14 height 14
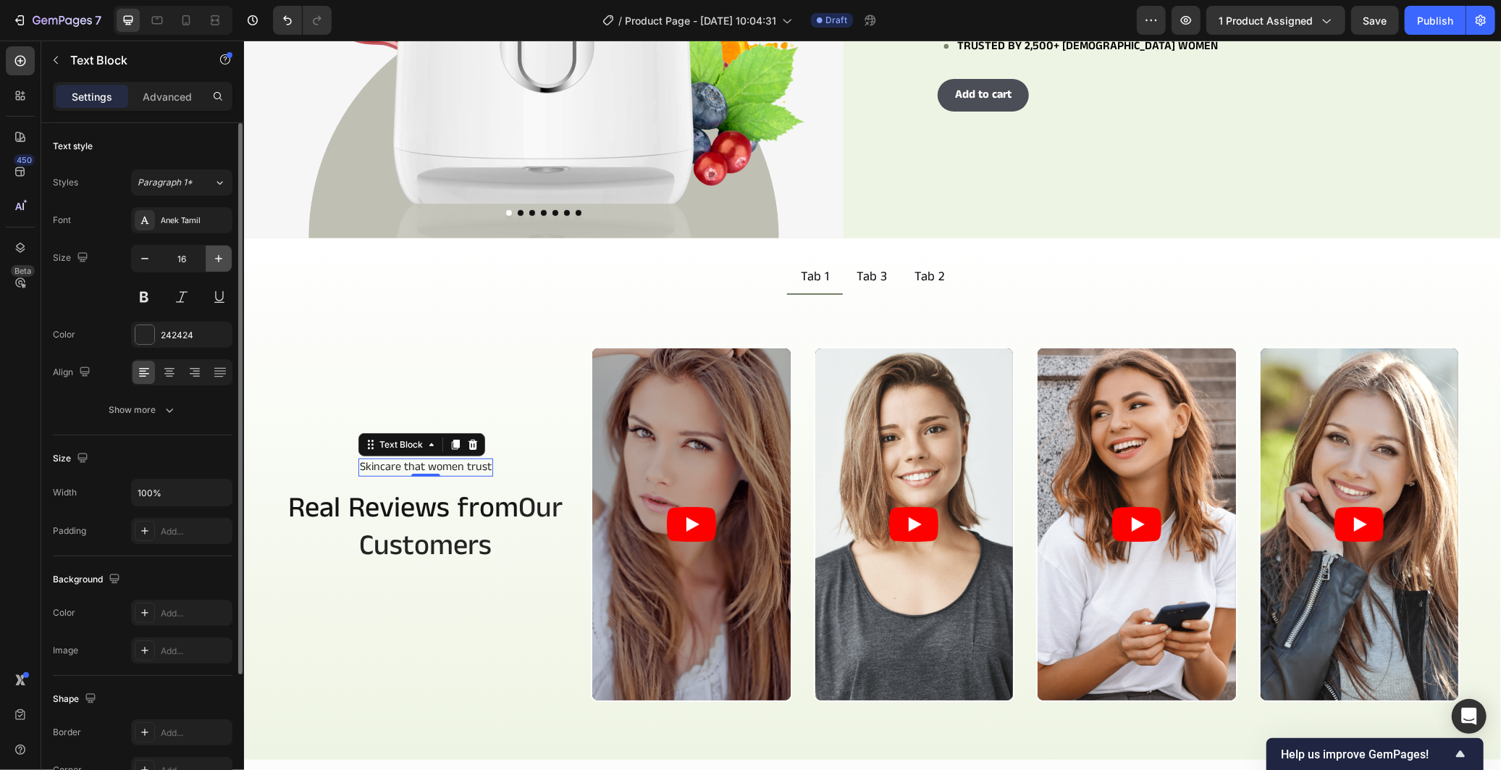
click at [213, 258] on icon "button" at bounding box center [218, 258] width 14 height 14
type input "18"
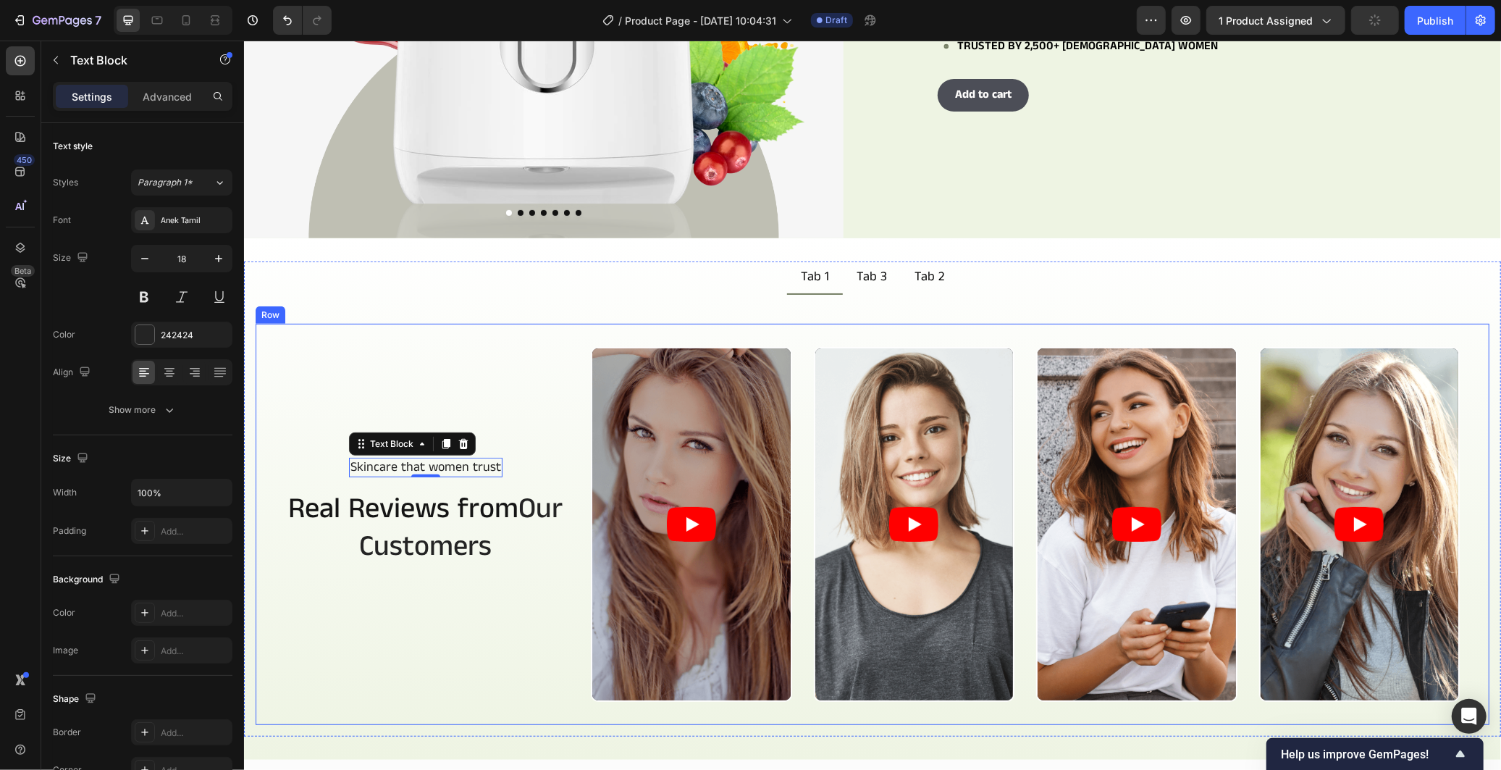
click at [341, 376] on div "Skincare that women trust Text Block 0 Row Real Reviews from Our Customers Head…" at bounding box center [425, 523] width 294 height 355
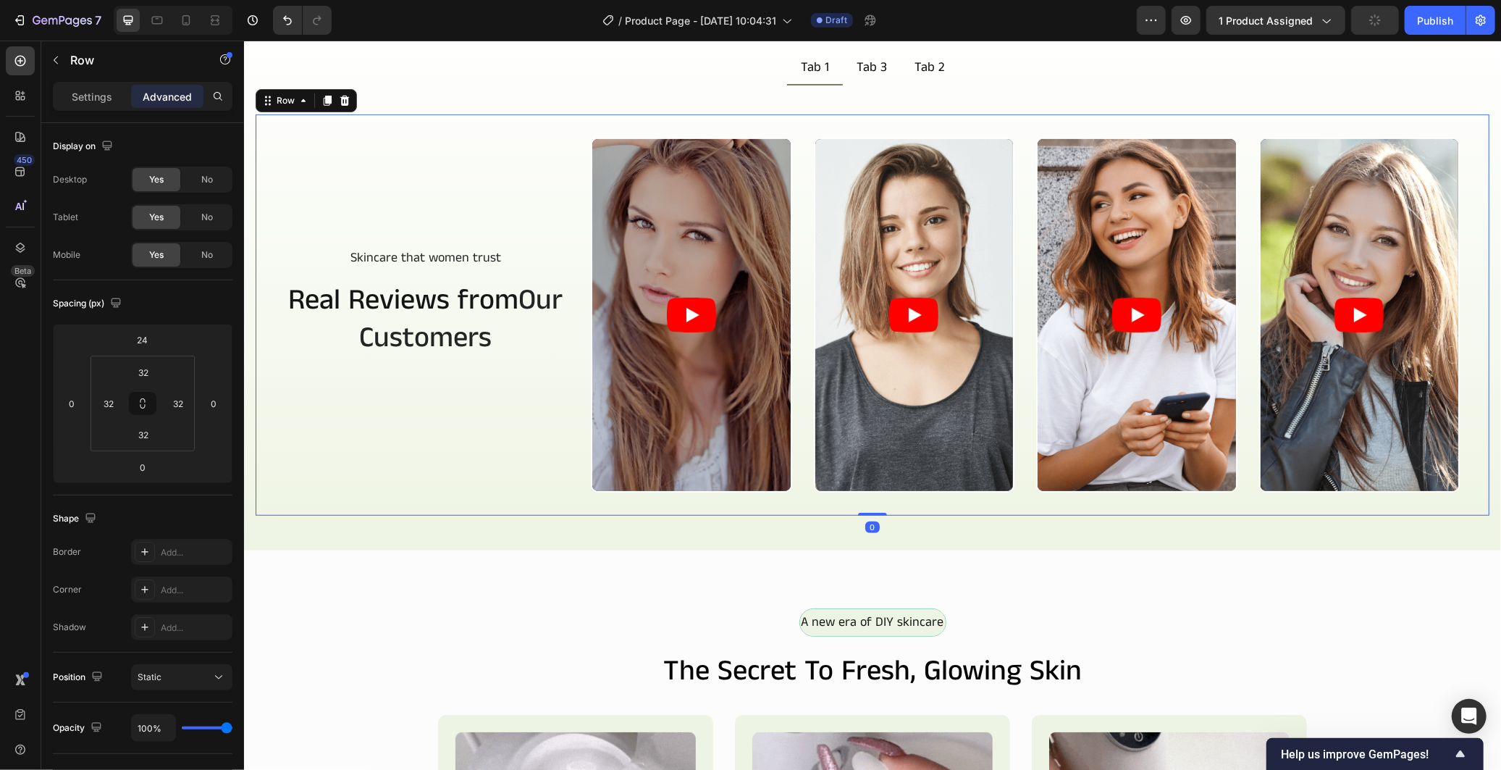
scroll to position [673, 0]
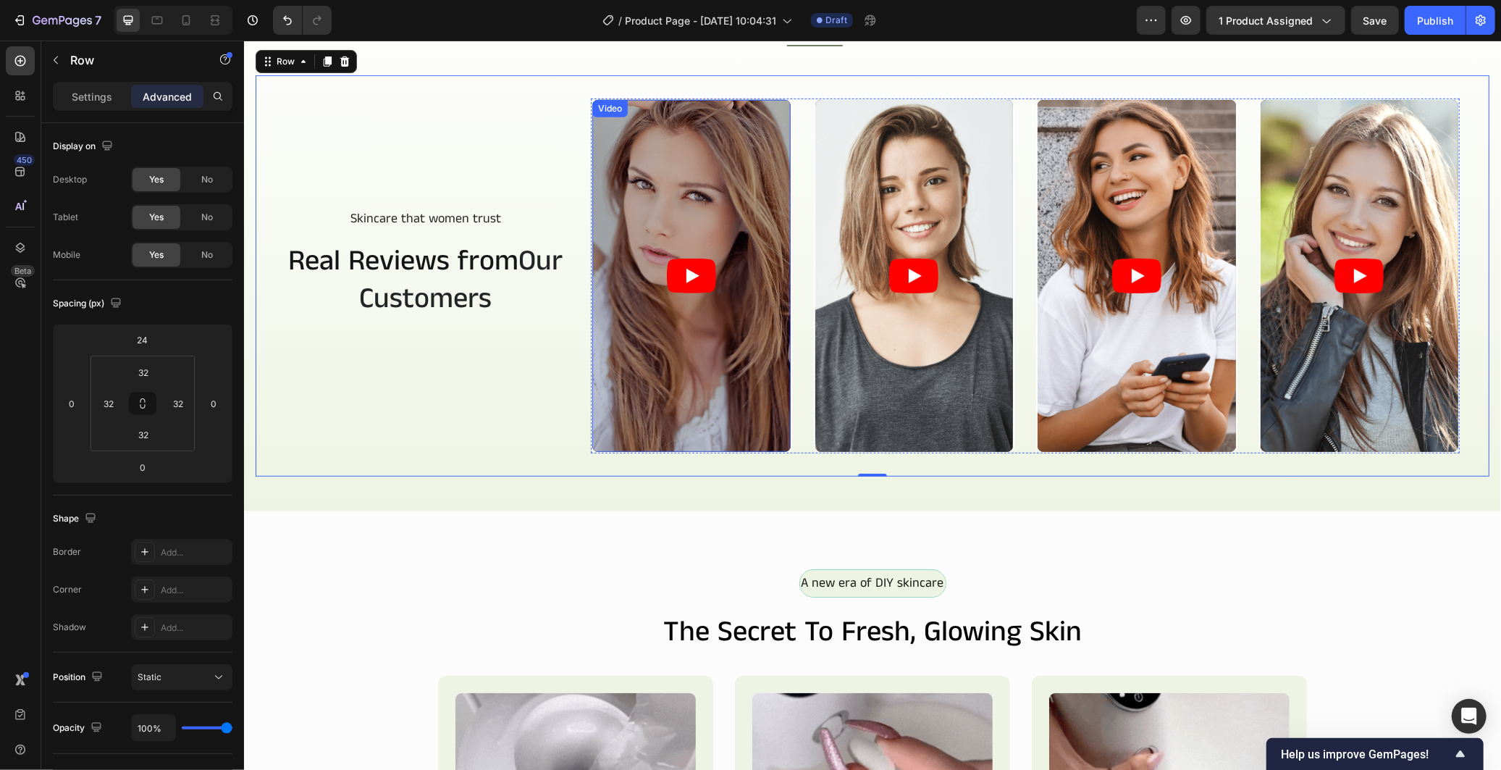
click at [773, 439] on article at bounding box center [691, 275] width 198 height 352
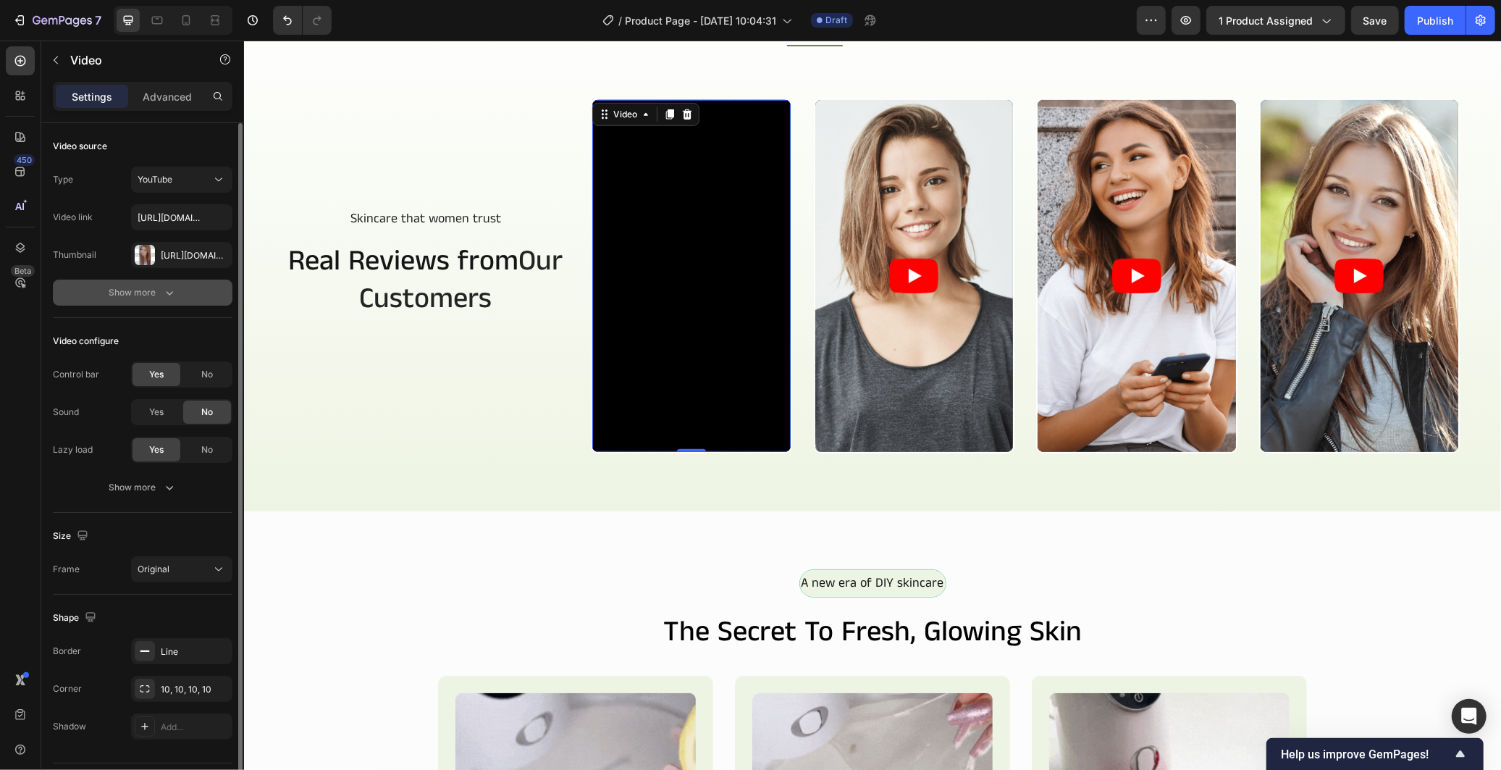
click at [175, 293] on icon "button" at bounding box center [169, 292] width 14 height 14
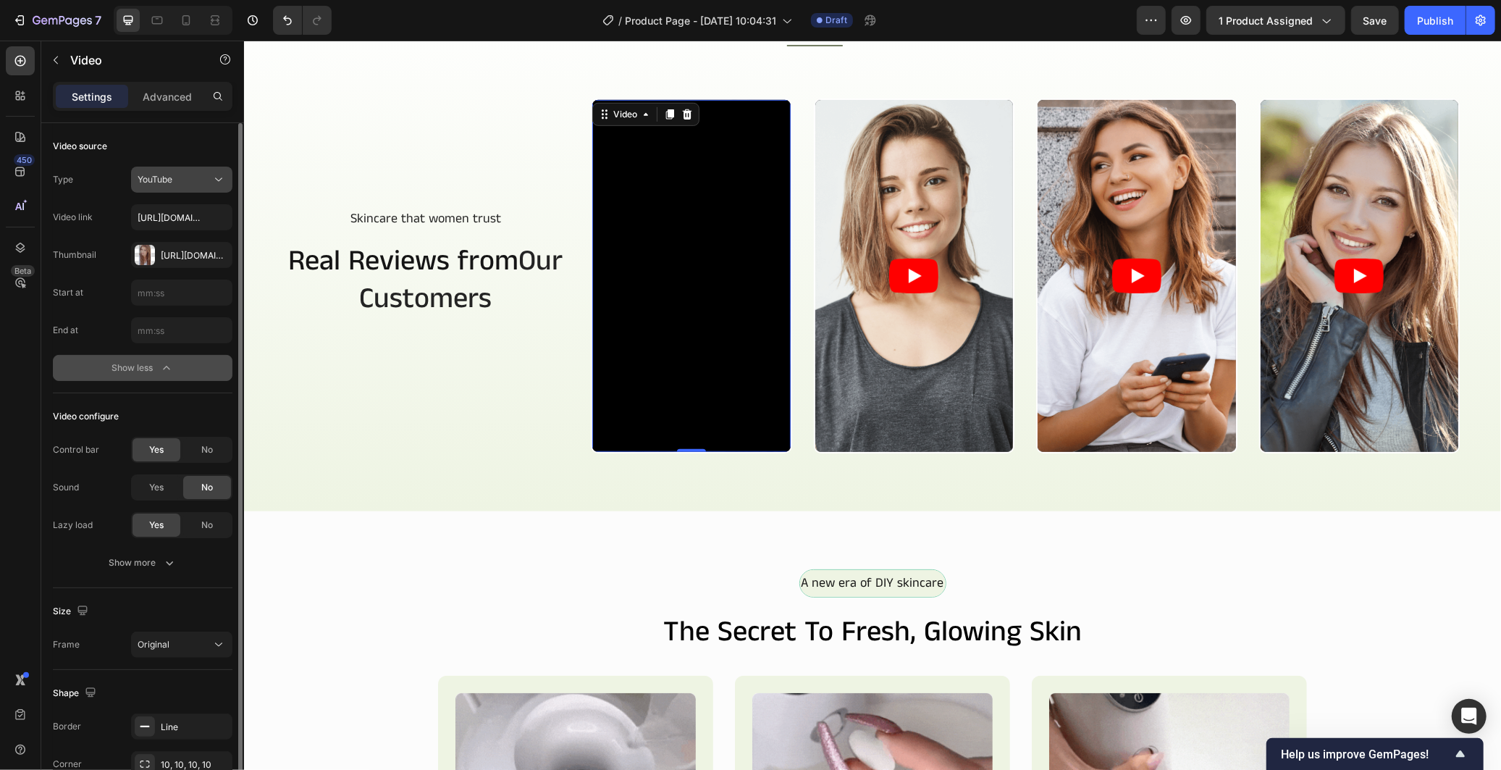
click at [204, 179] on div "YouTube" at bounding box center [175, 179] width 74 height 13
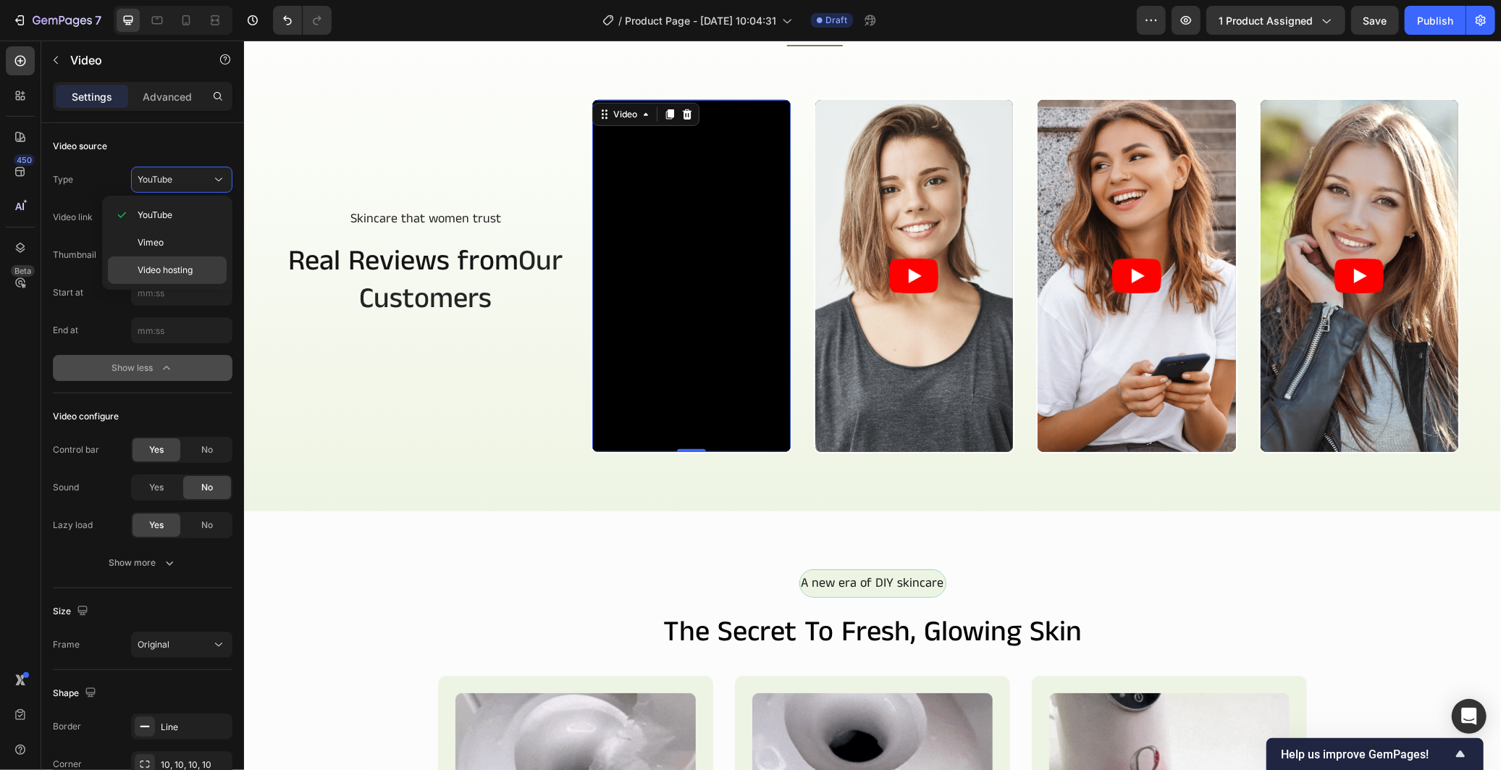
click at [188, 262] on div "Video hosting" at bounding box center [167, 270] width 119 height 28
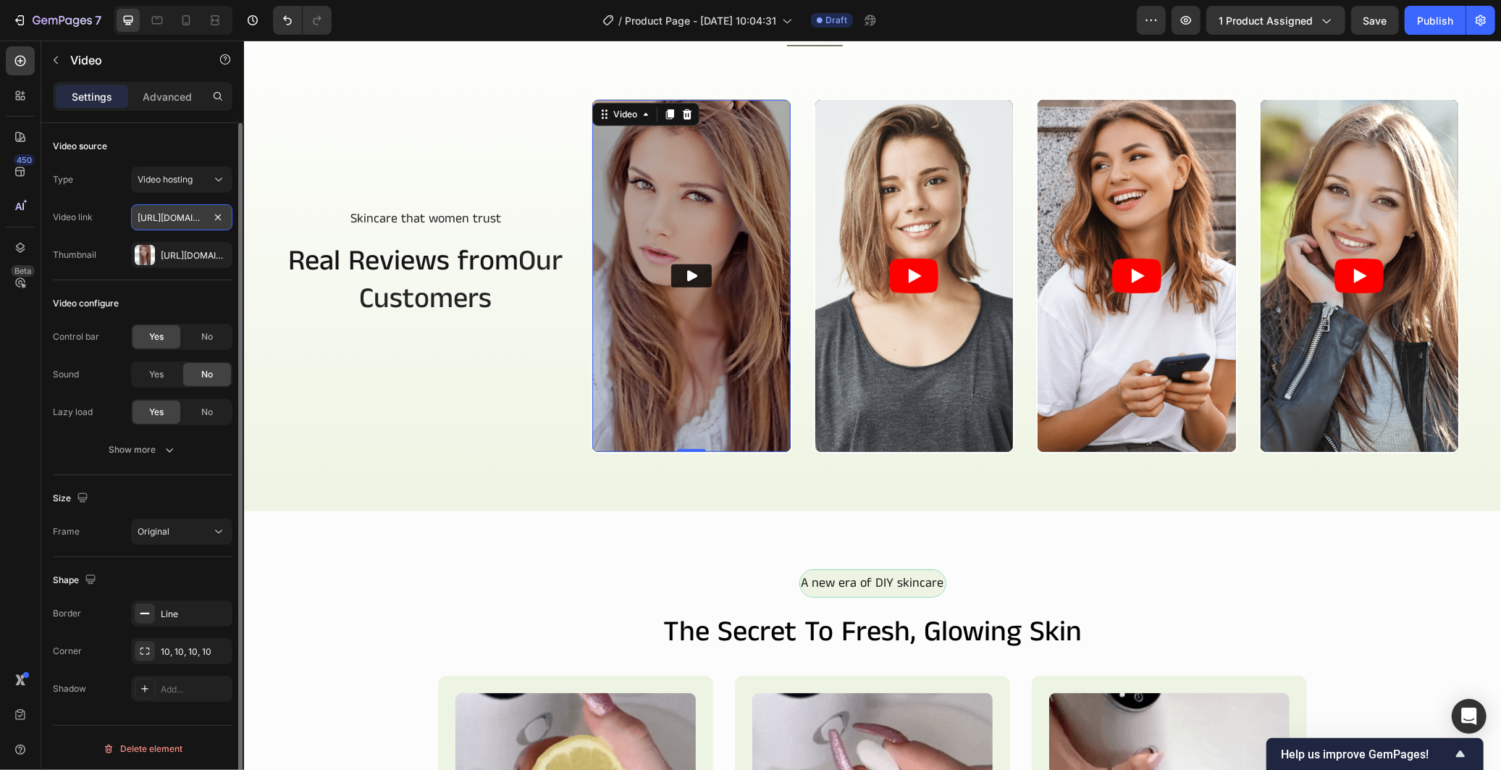
click at [170, 217] on input "https://media.w3.org/2010/05/sintel/trailer.mp4" at bounding box center [181, 217] width 101 height 26
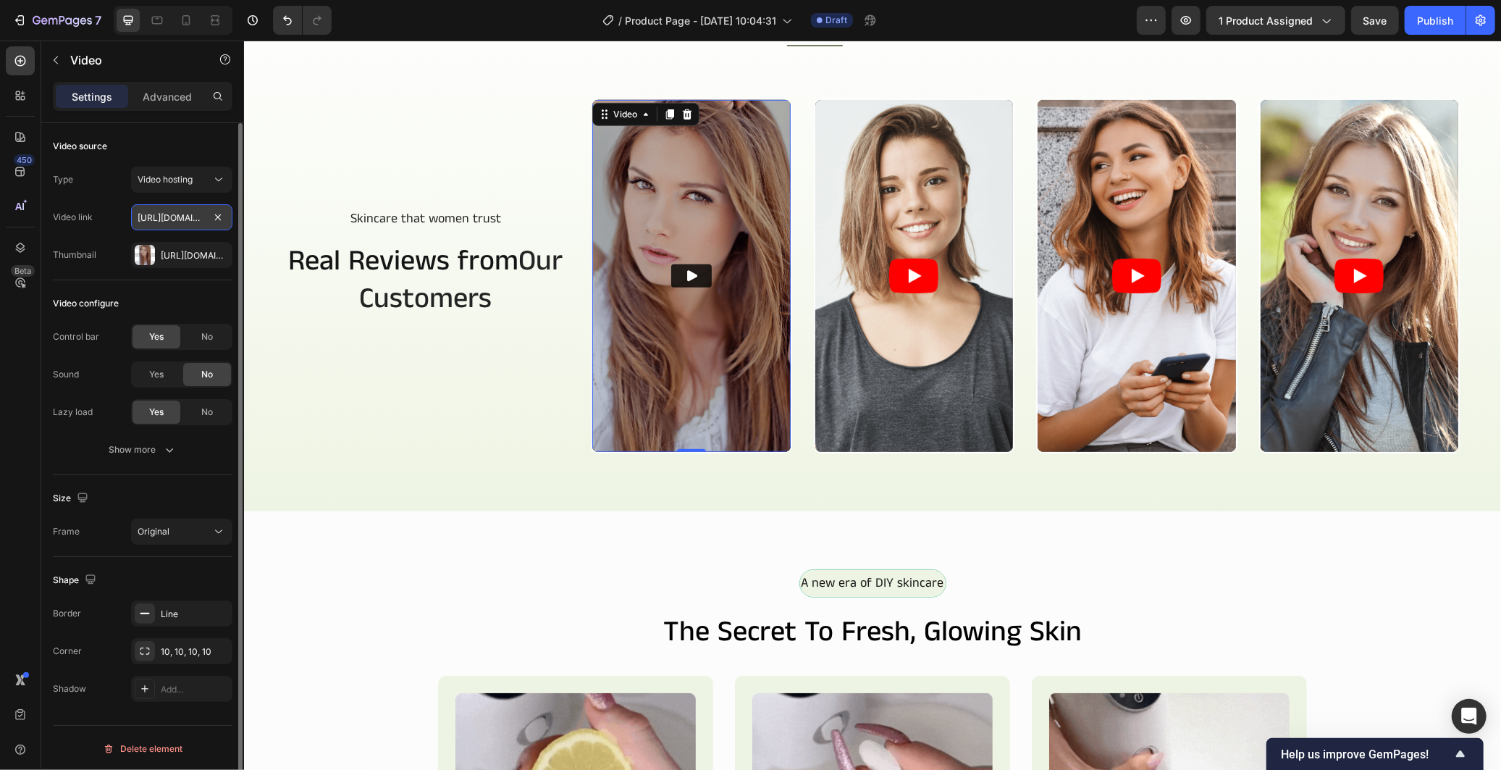
paste input "cdn.shopify.com/videos/c/o/v/26581bbac9b6468785c0a65ba97abbe1"
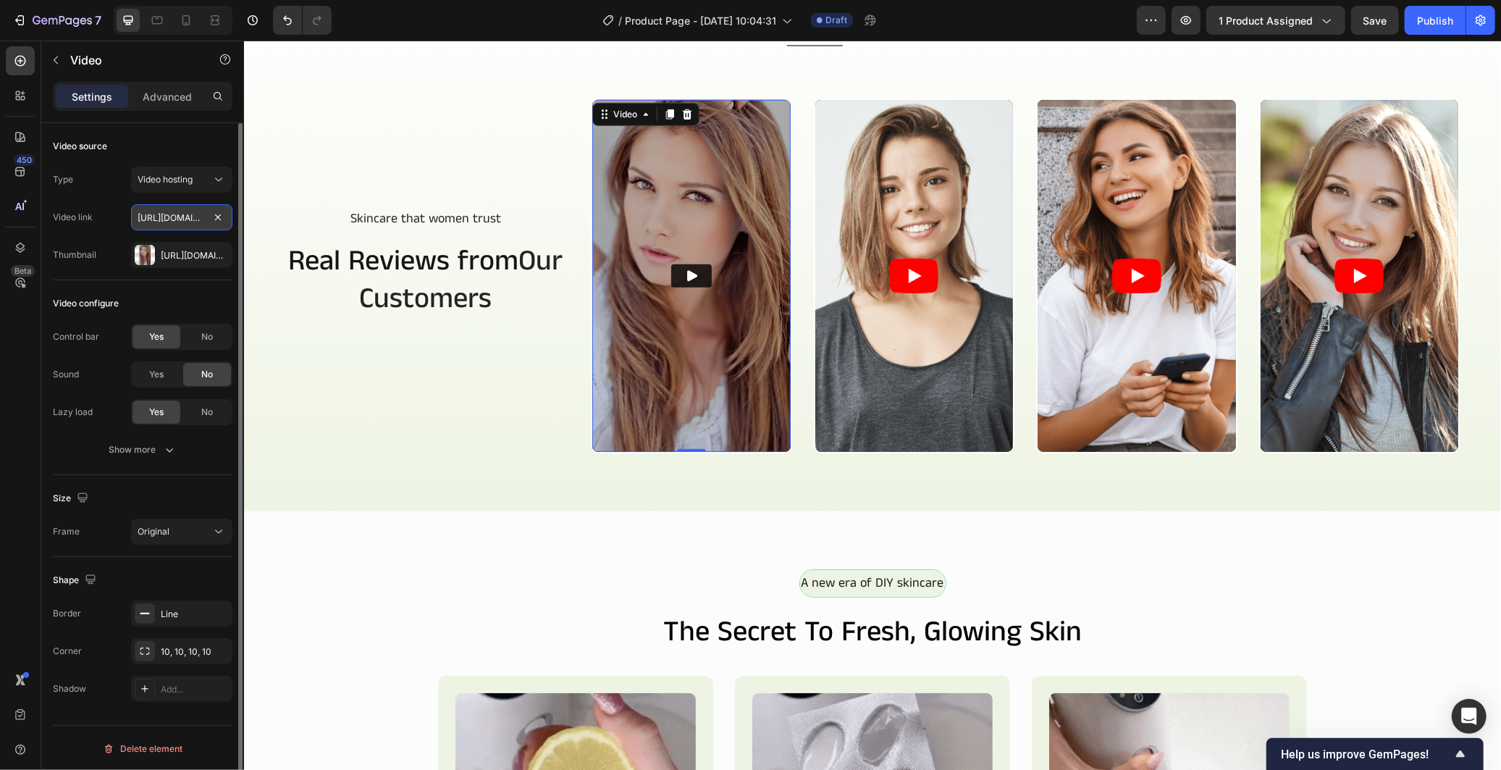
scroll to position [0, 273]
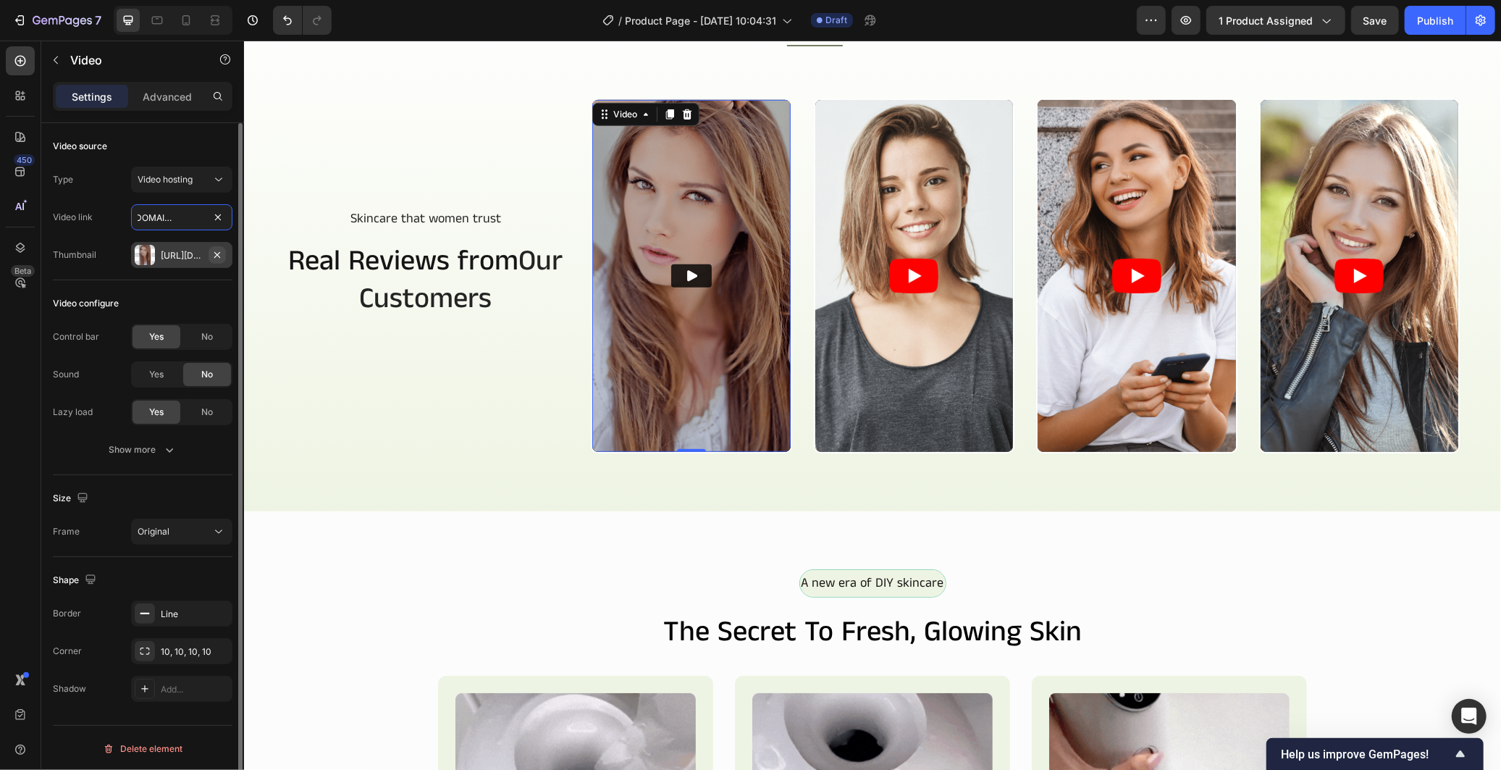
type input "https://cdn.shopify.com/videos/c/o/v/26581bbac9b6468785c0a65ba97abbe1.mp4"
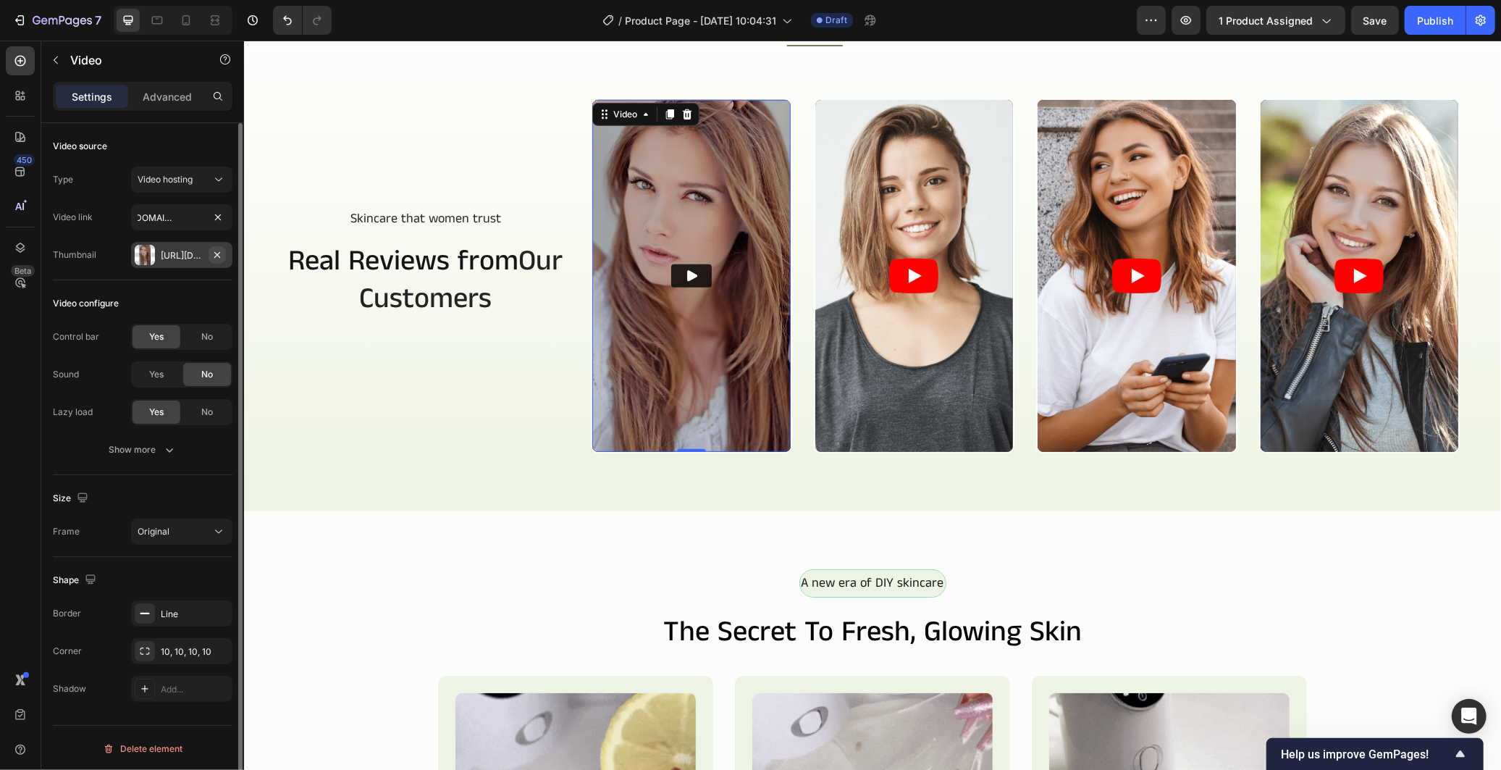
click at [219, 253] on icon "button" at bounding box center [217, 255] width 12 height 12
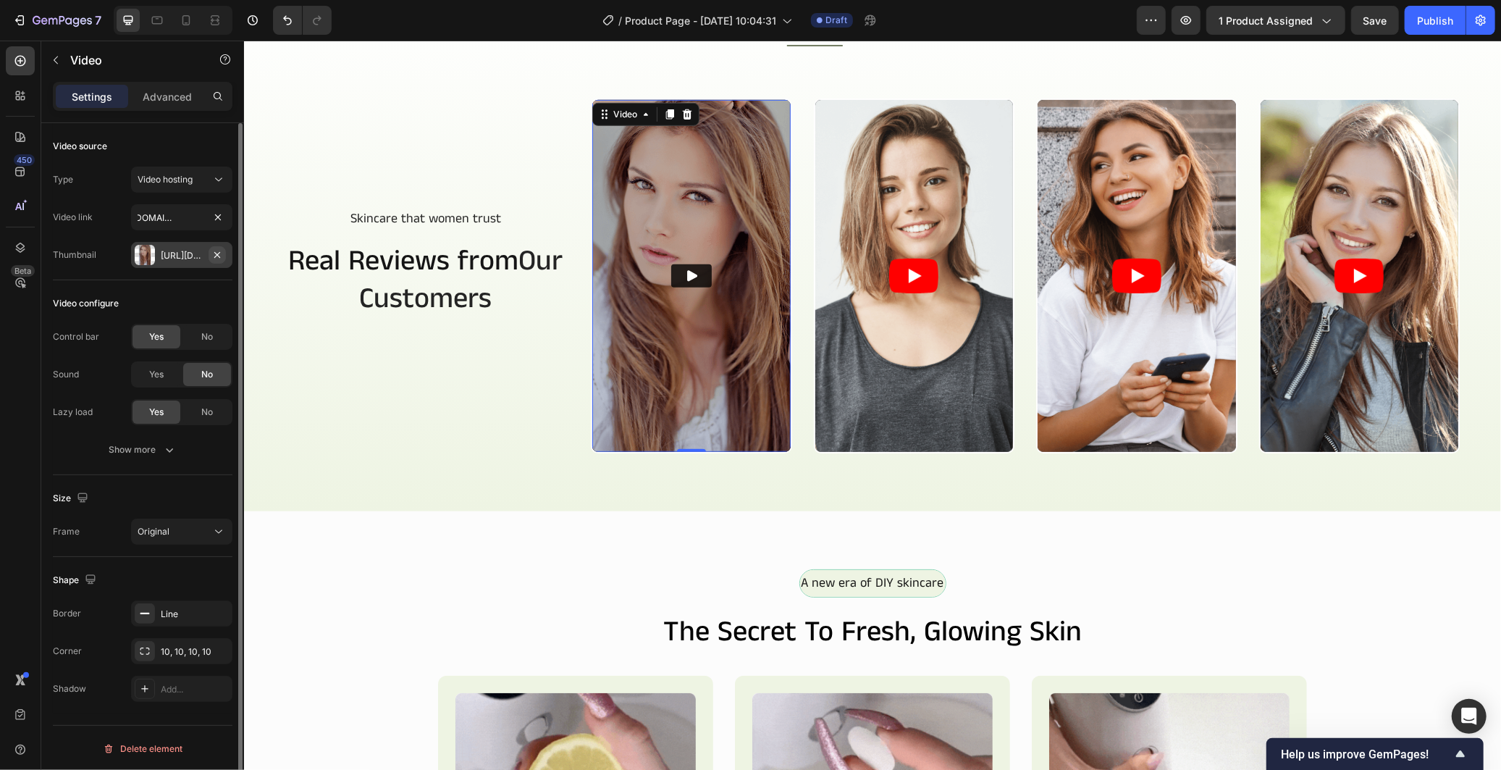
scroll to position [0, 0]
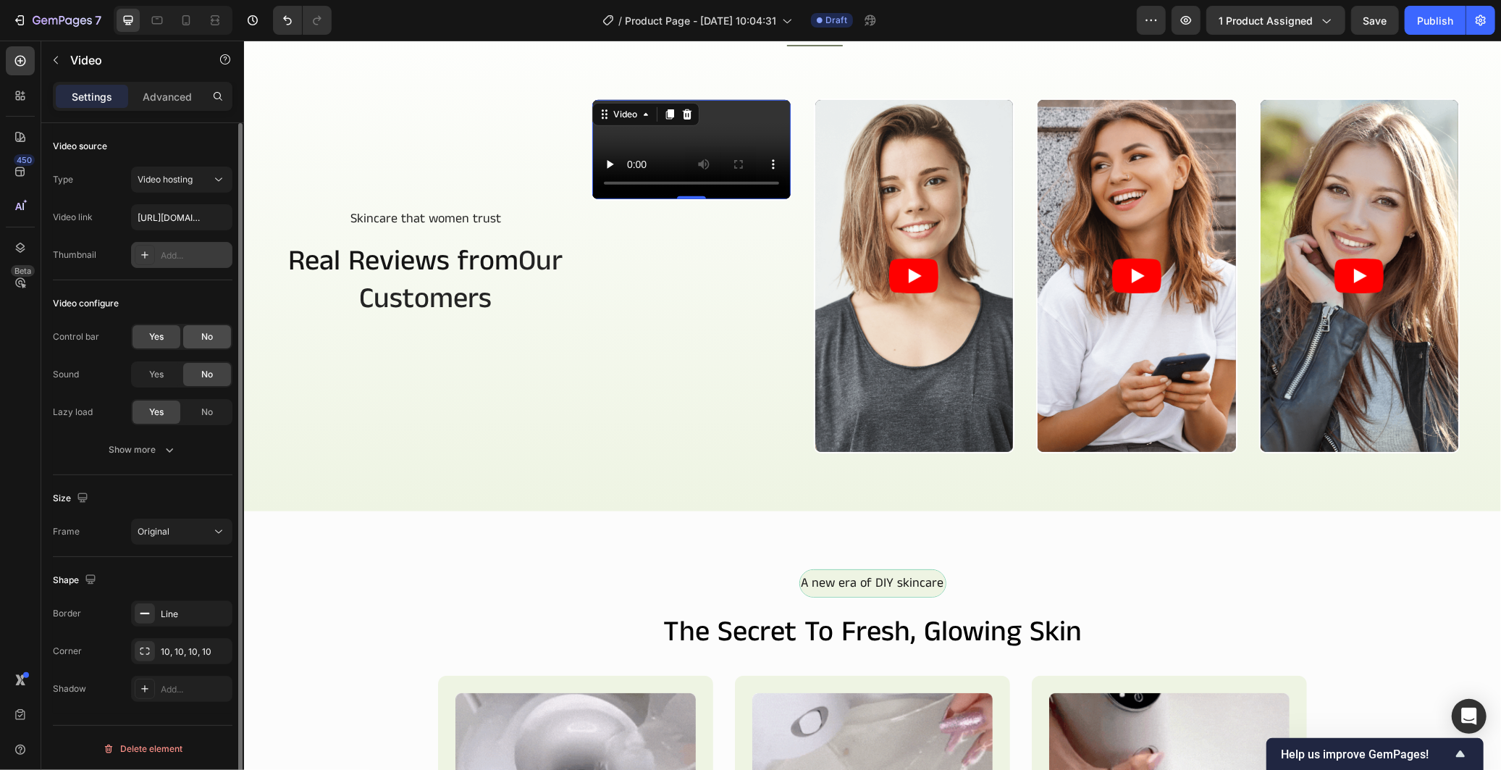
click at [201, 337] on span "No" at bounding box center [207, 336] width 12 height 13
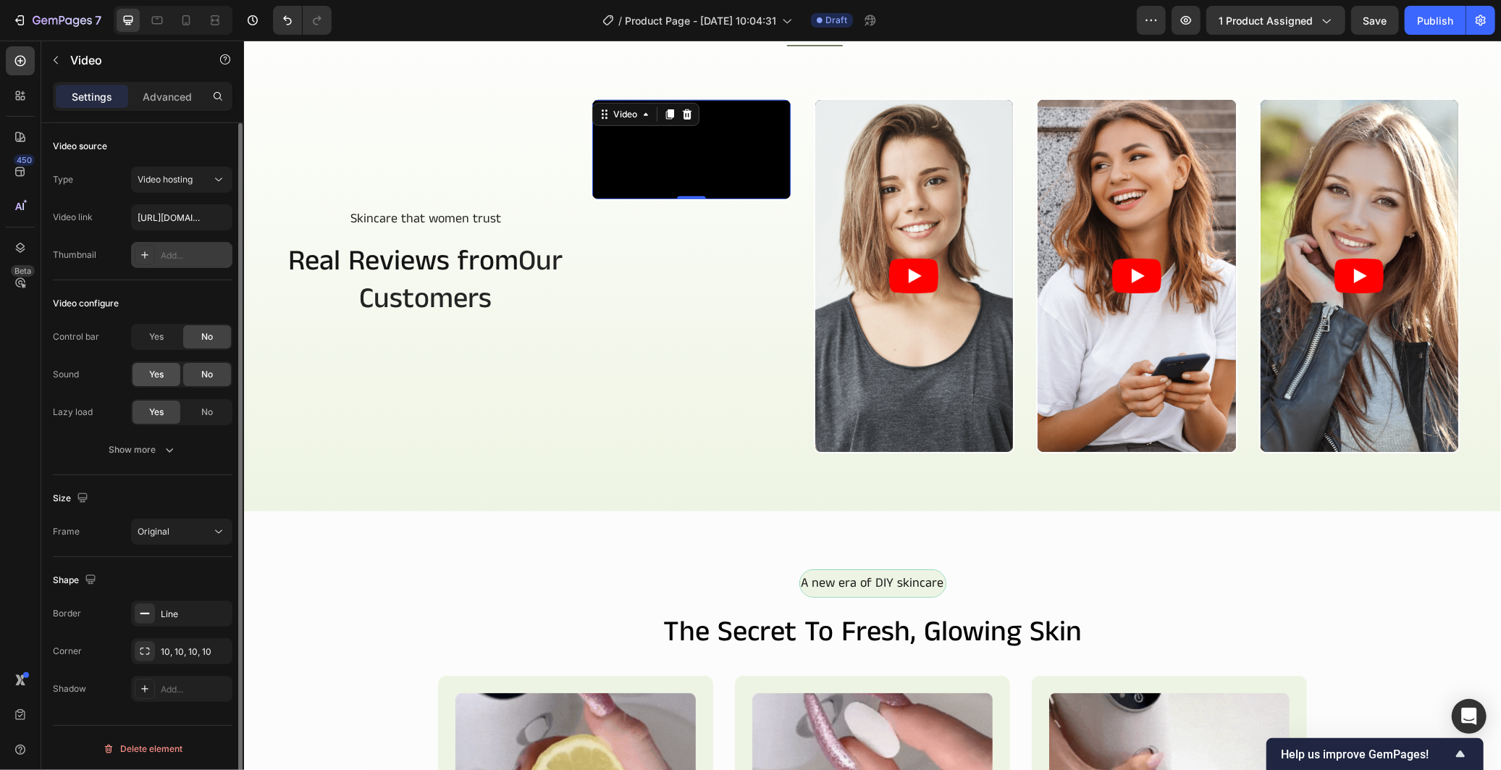
click at [160, 377] on span "Yes" at bounding box center [156, 374] width 14 height 13
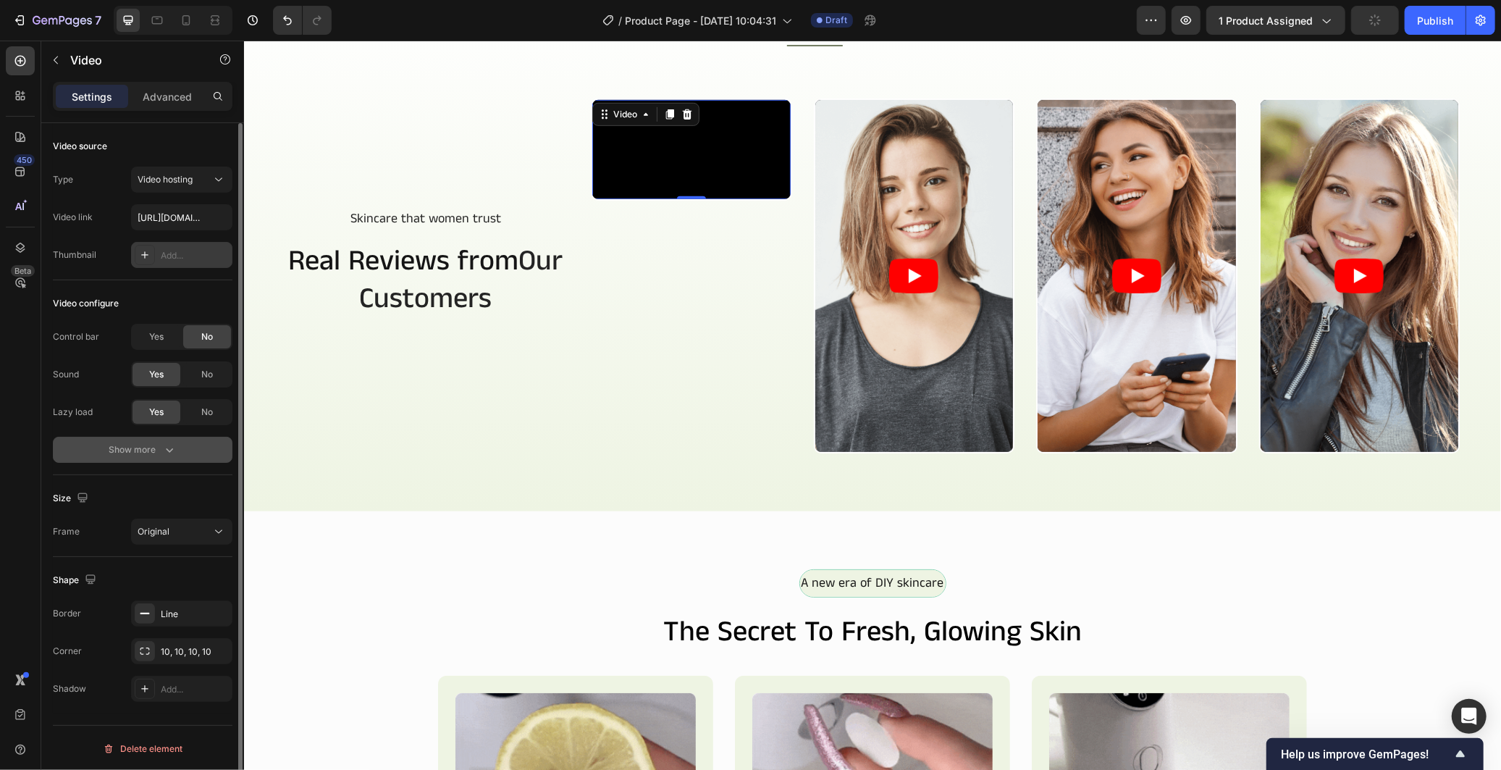
click at [172, 445] on icon "button" at bounding box center [169, 449] width 14 height 14
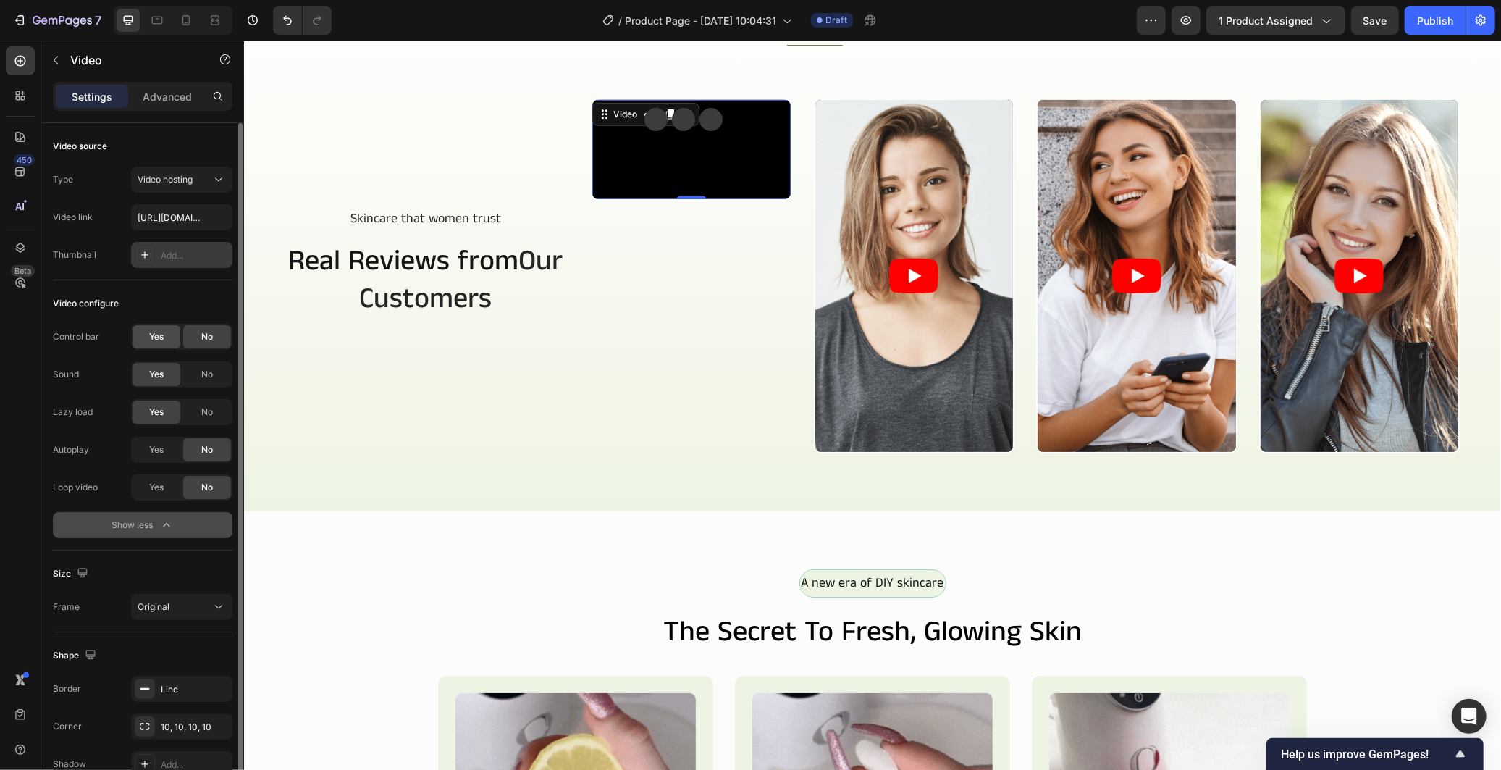
click at [156, 339] on span "Yes" at bounding box center [156, 336] width 14 height 13
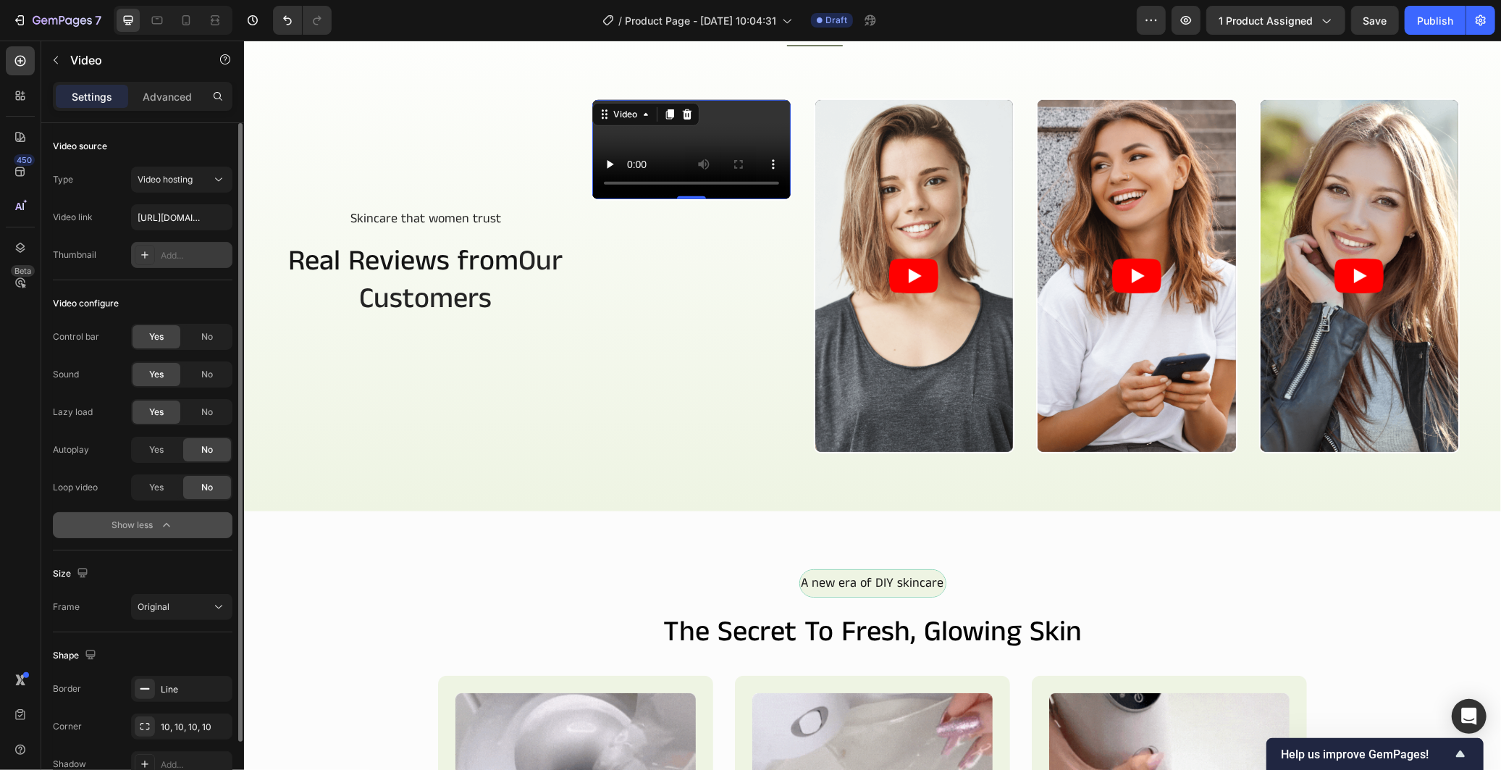
scroll to position [76, 0]
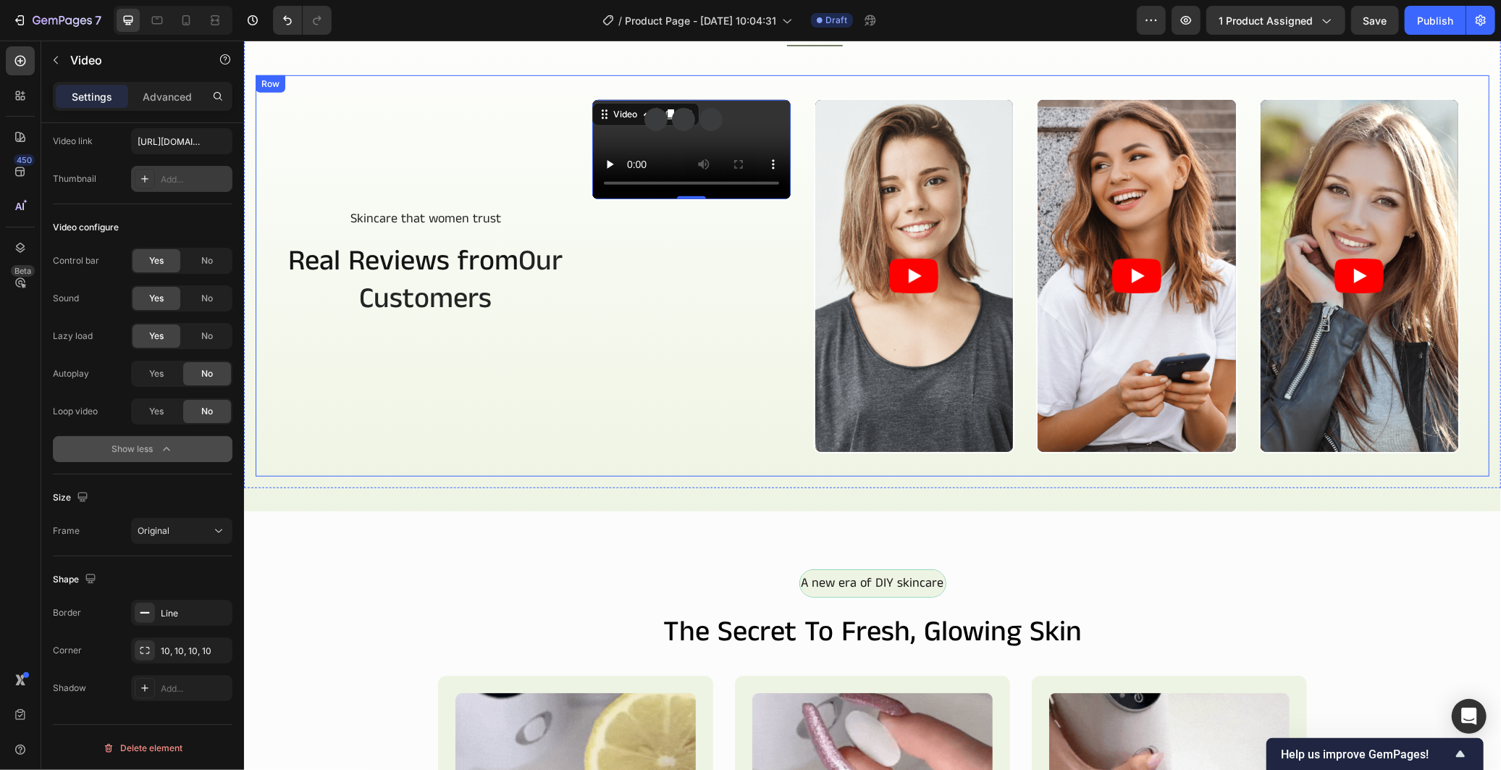
click at [450, 432] on div "Skincare that women trust Text Block Row Real Reviews from Our Customers Headin…" at bounding box center [425, 275] width 294 height 355
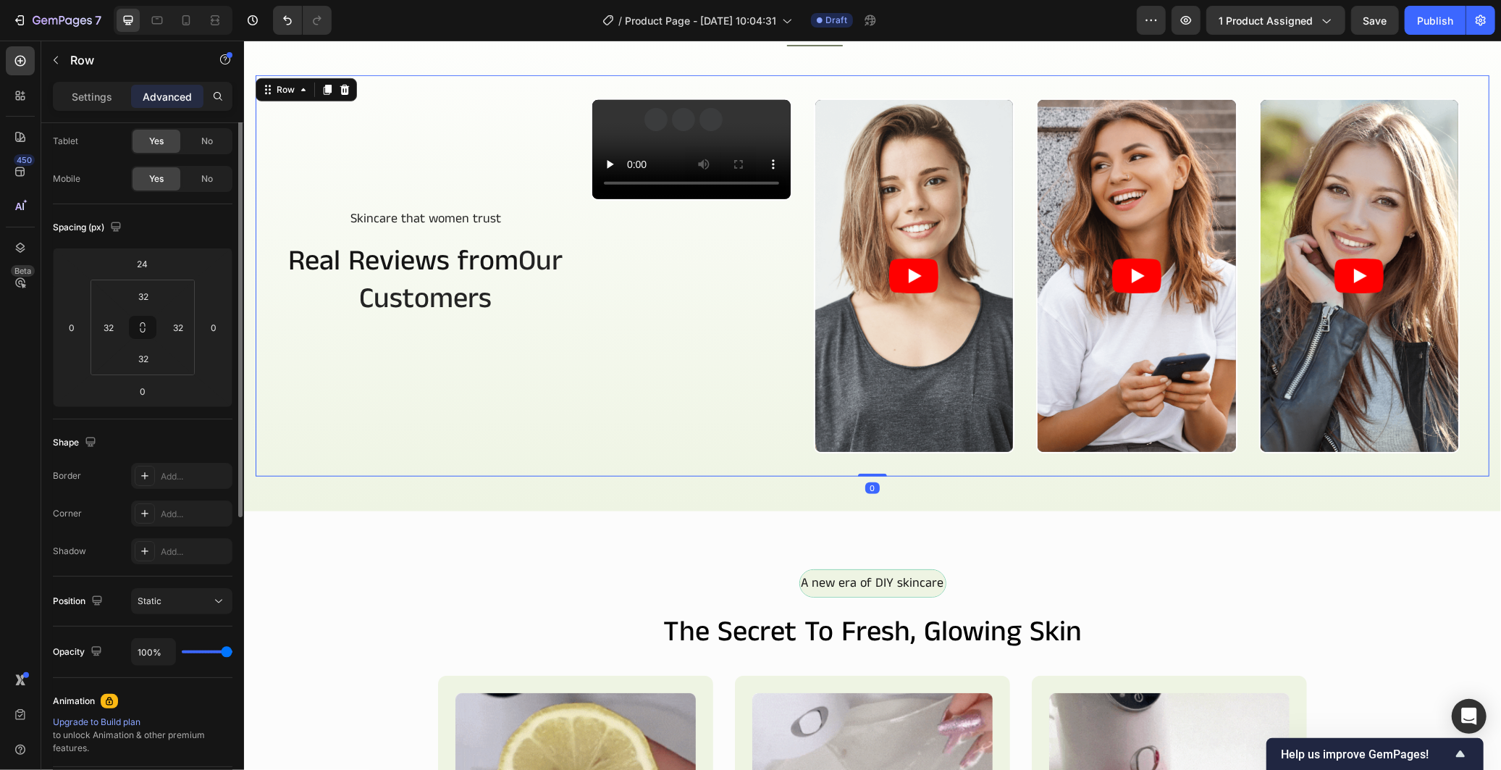
scroll to position [0, 0]
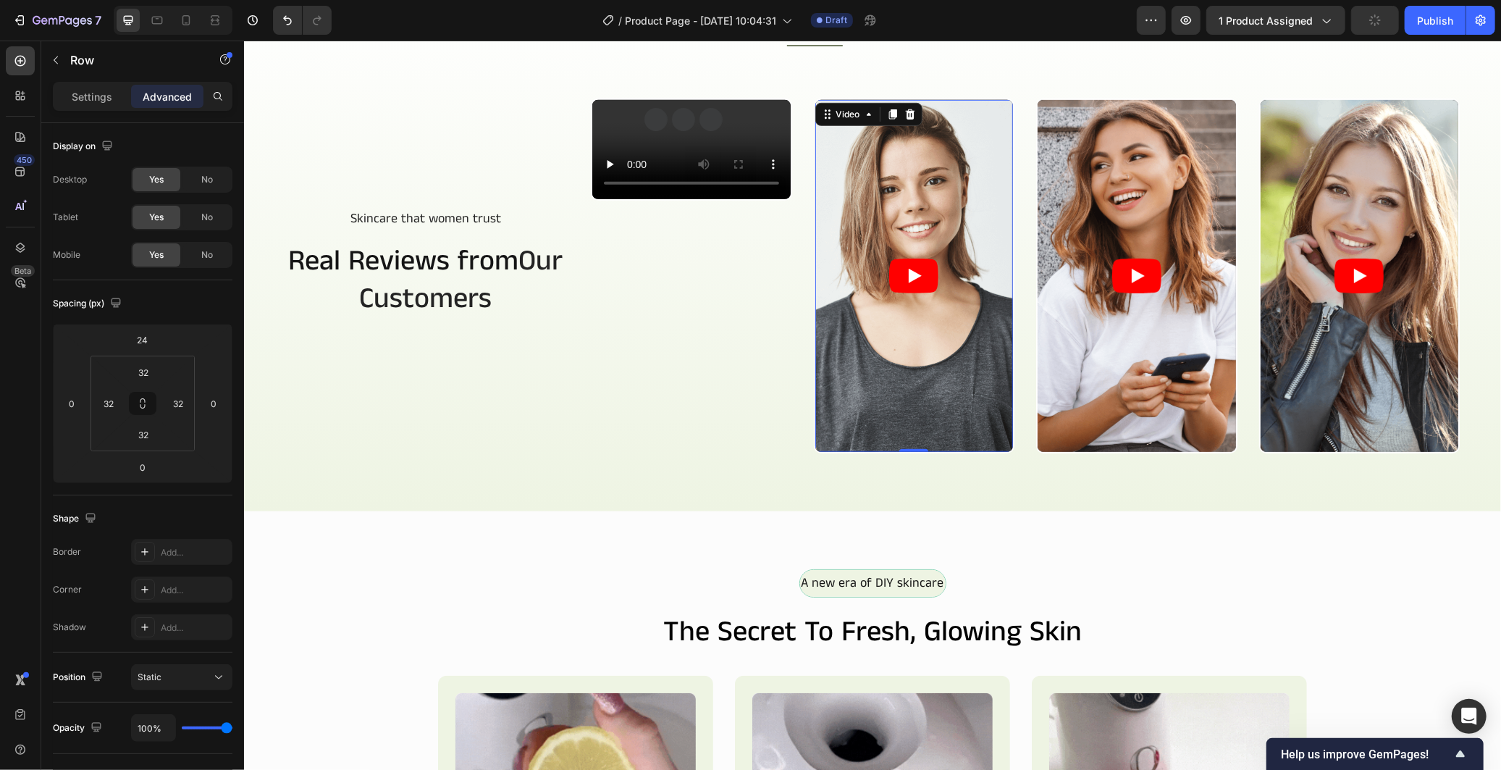
click at [893, 274] on icon "Play" at bounding box center [912, 275] width 49 height 35
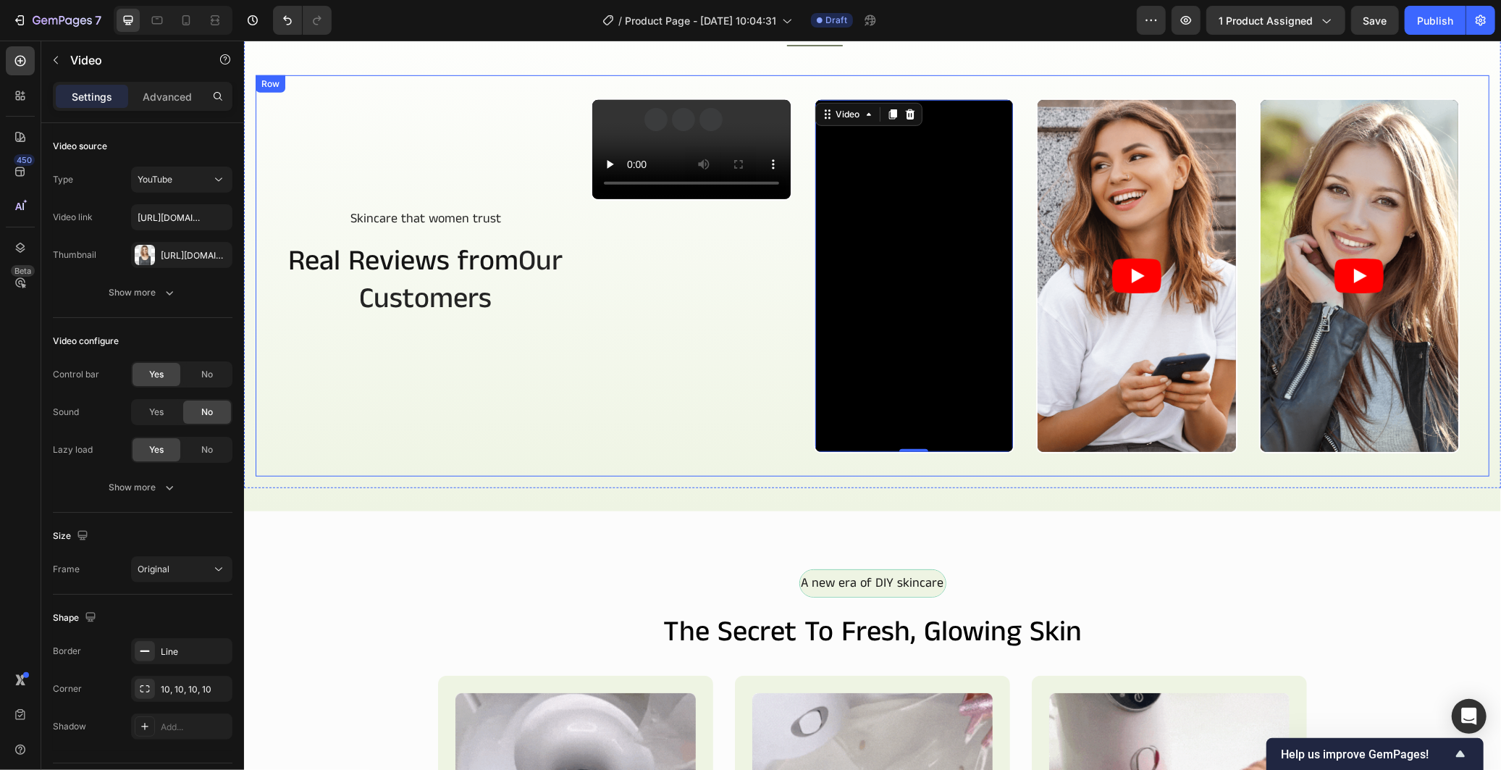
click at [524, 411] on div "Skincare that women trust Text Block Row Real Reviews from Our Customers Headin…" at bounding box center [425, 275] width 294 height 355
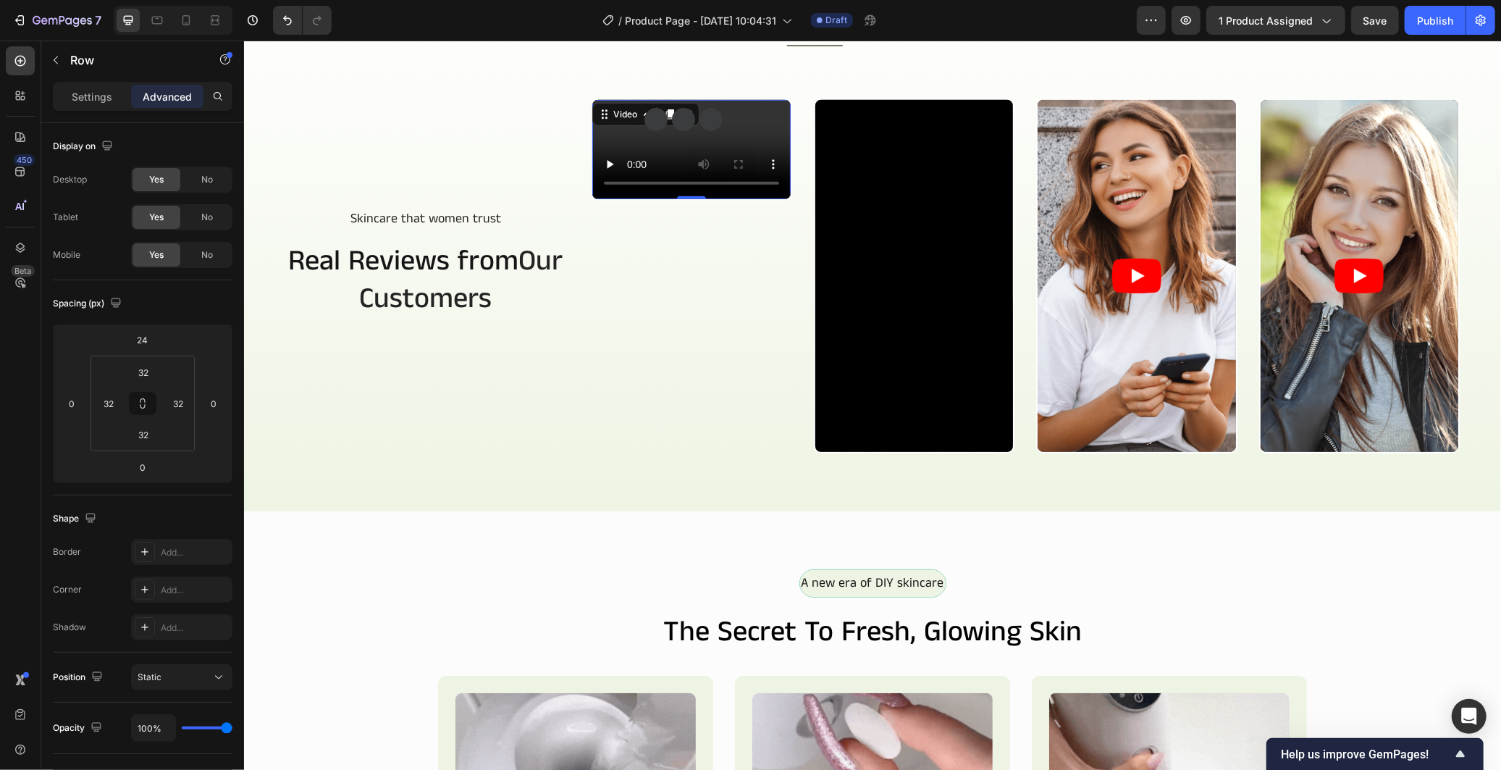
click at [645, 198] on video at bounding box center [691, 148] width 198 height 99
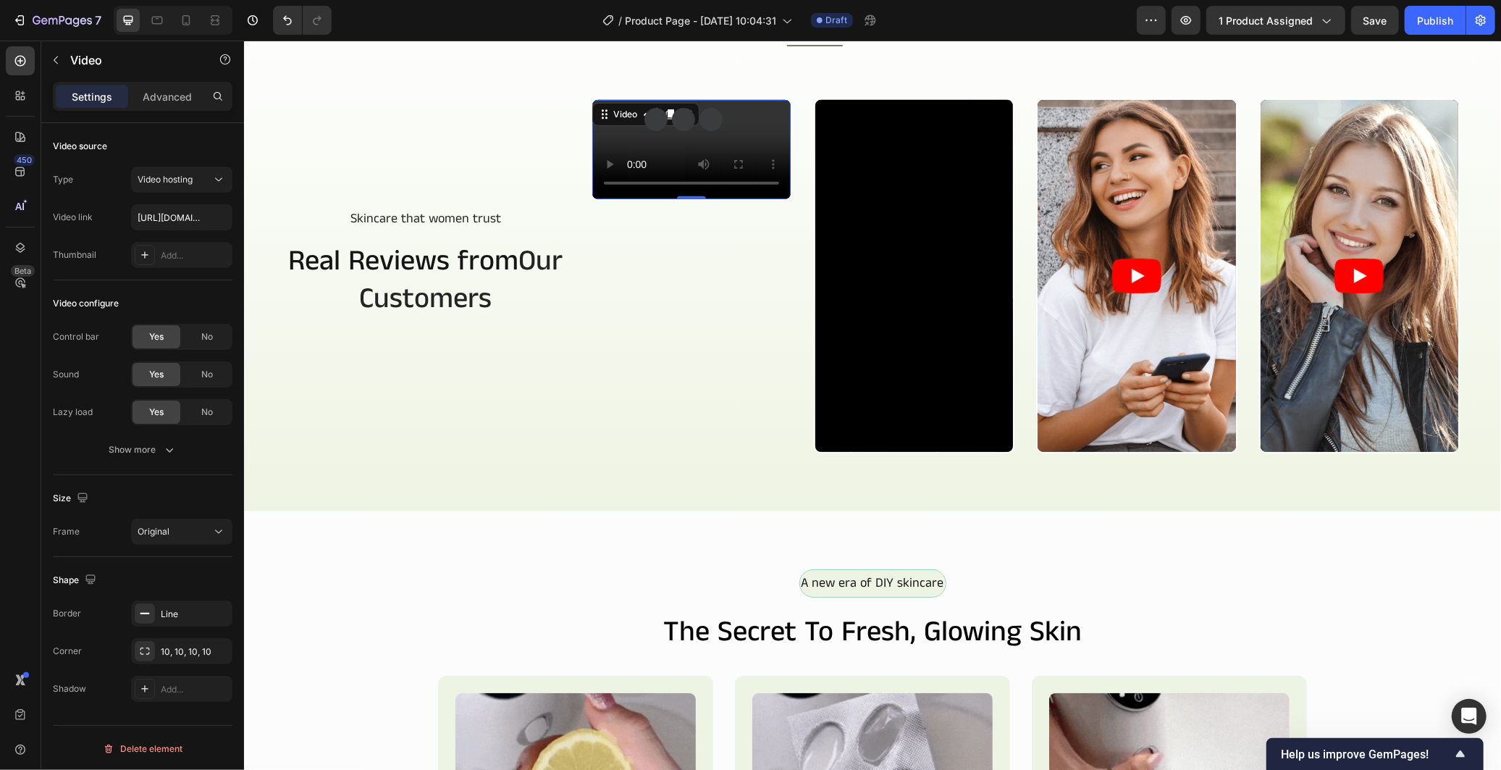
click at [676, 198] on video at bounding box center [691, 148] width 198 height 99
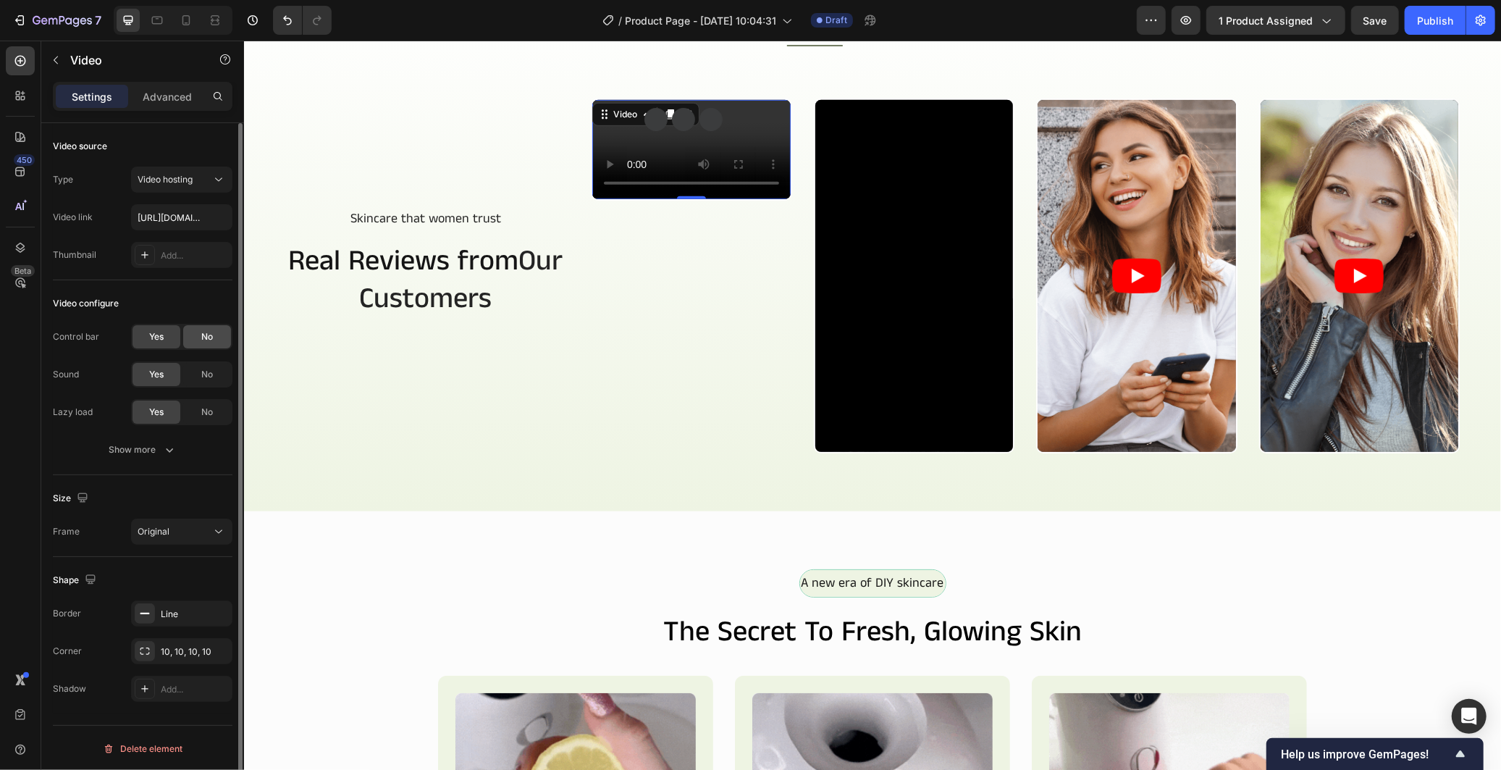
click at [213, 329] on div "No" at bounding box center [207, 336] width 48 height 23
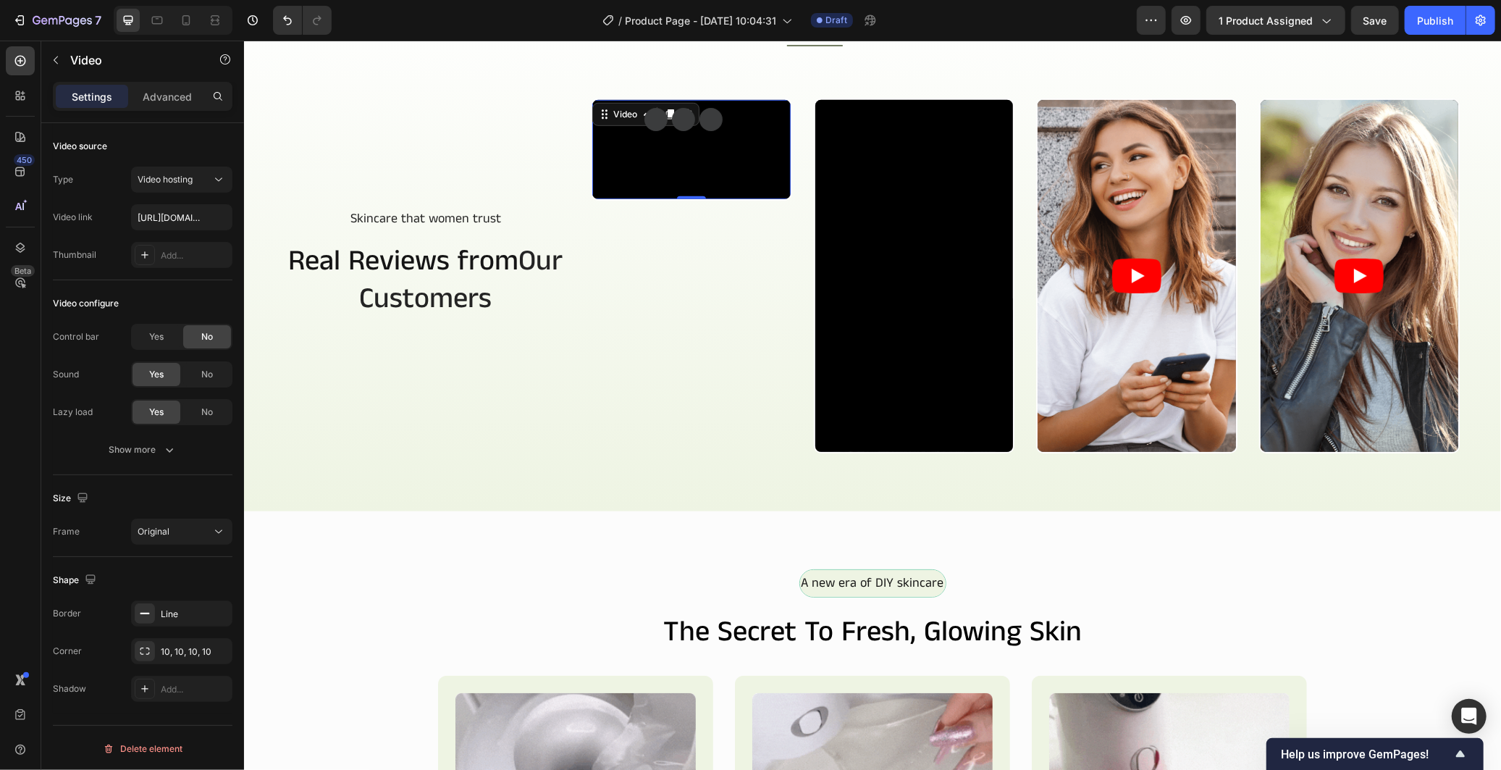
click at [632, 198] on video at bounding box center [691, 148] width 198 height 99
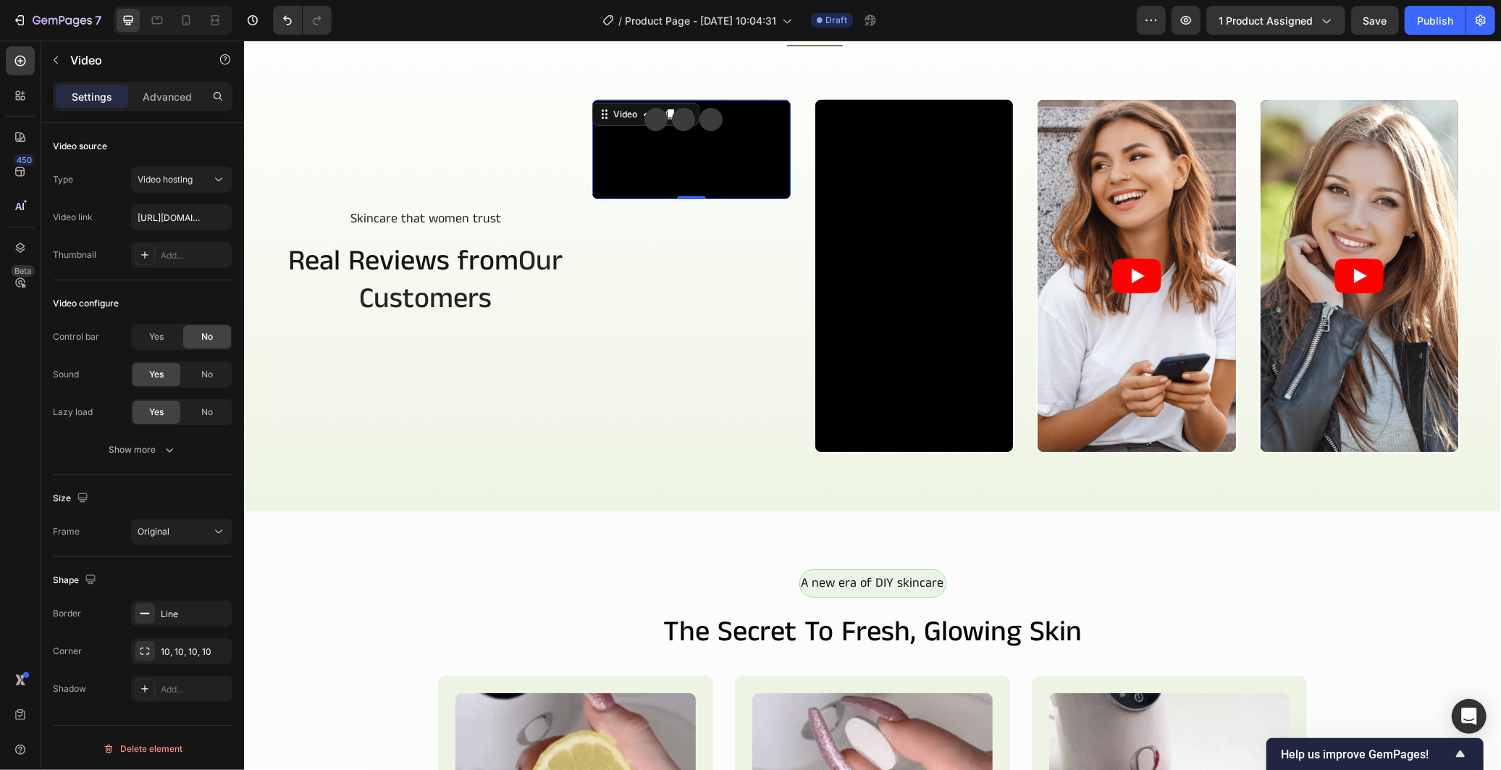
click at [733, 198] on video at bounding box center [691, 148] width 198 height 99
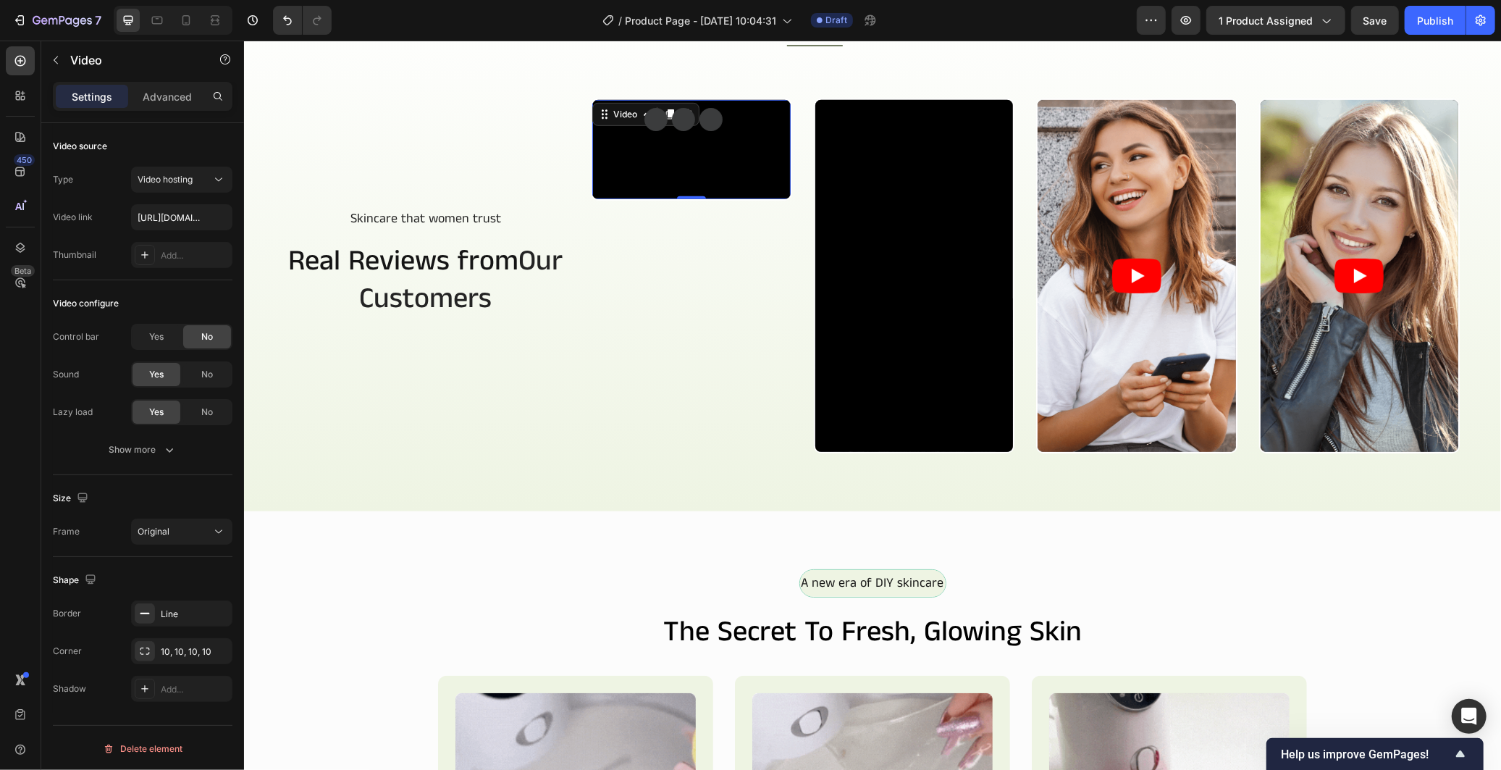
click at [703, 198] on video at bounding box center [691, 148] width 198 height 99
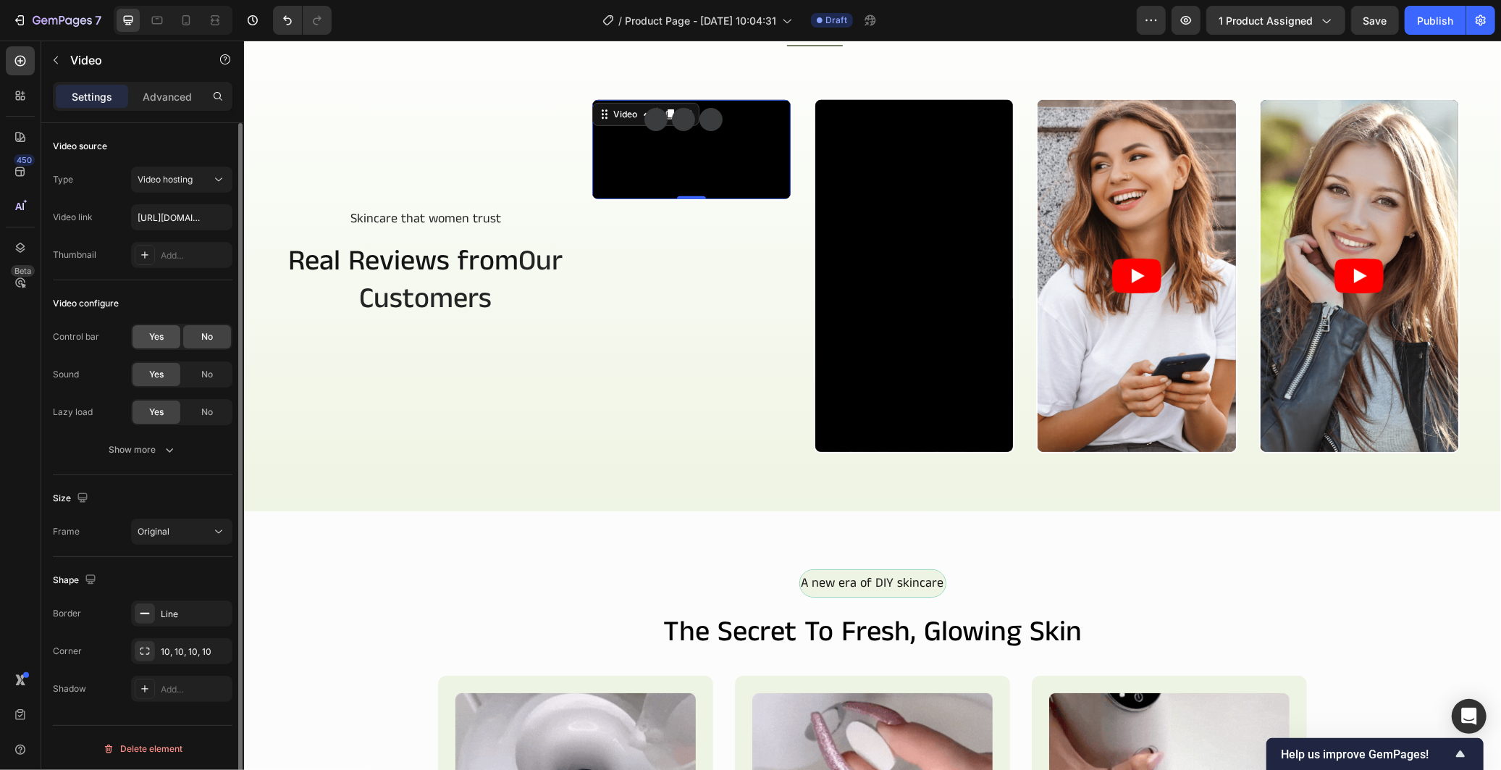
click at [161, 327] on div "Yes" at bounding box center [156, 336] width 48 height 23
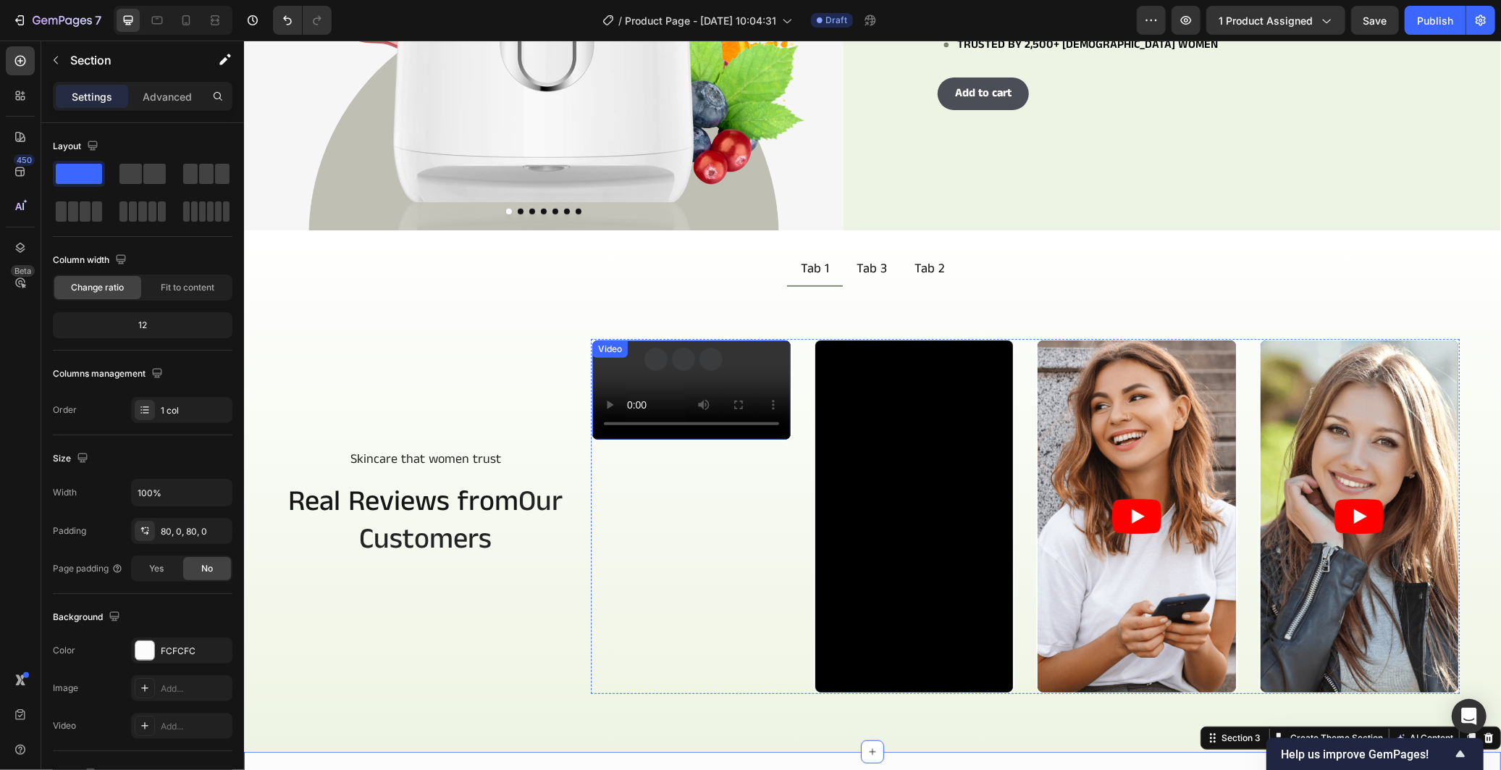
scroll to position [432, 0]
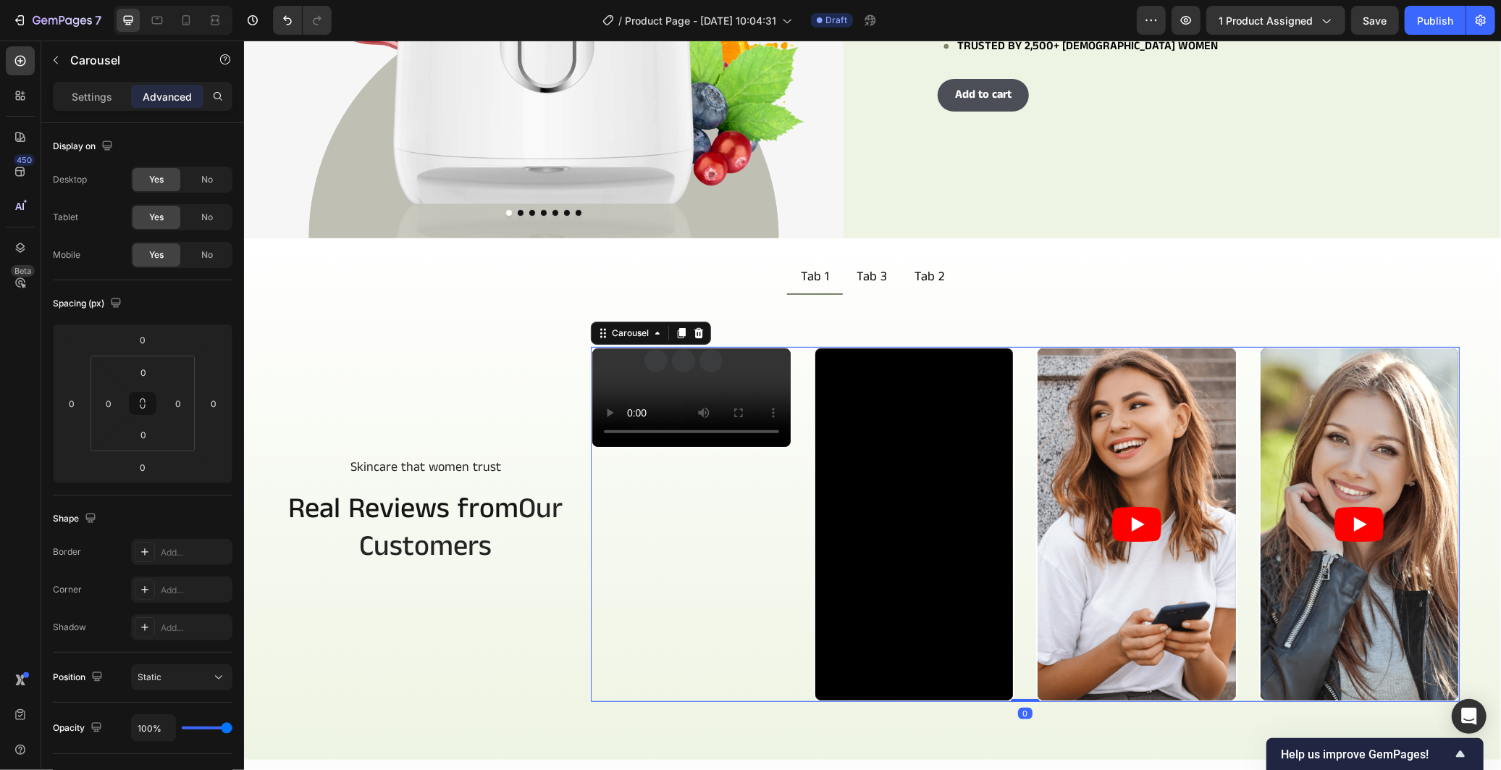
click at [795, 393] on div "Video Video Video Video" at bounding box center [1024, 523] width 869 height 355
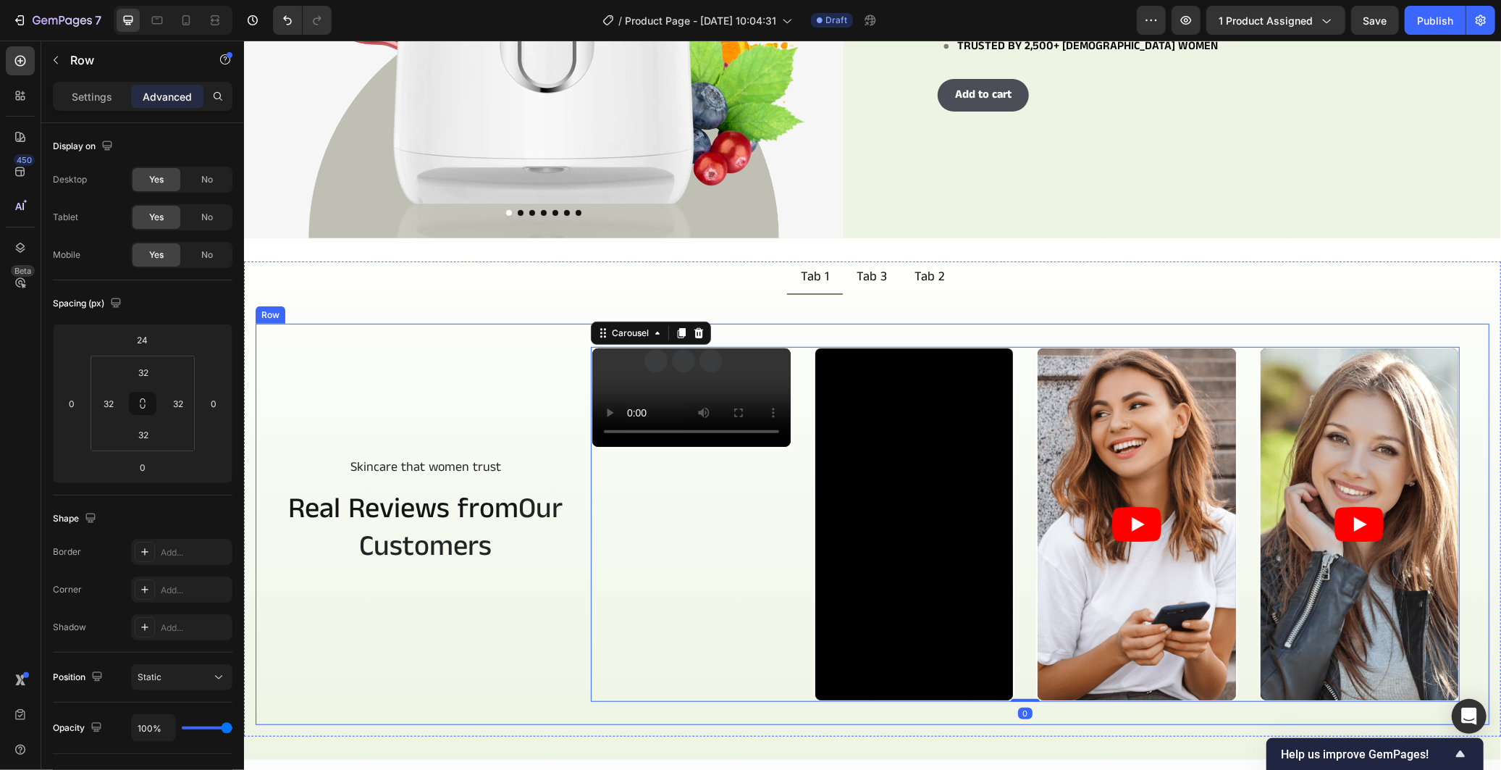
click at [504, 350] on div "Skincare that women trust Text Block Row Real Reviews from Our Customers Headin…" at bounding box center [425, 523] width 294 height 355
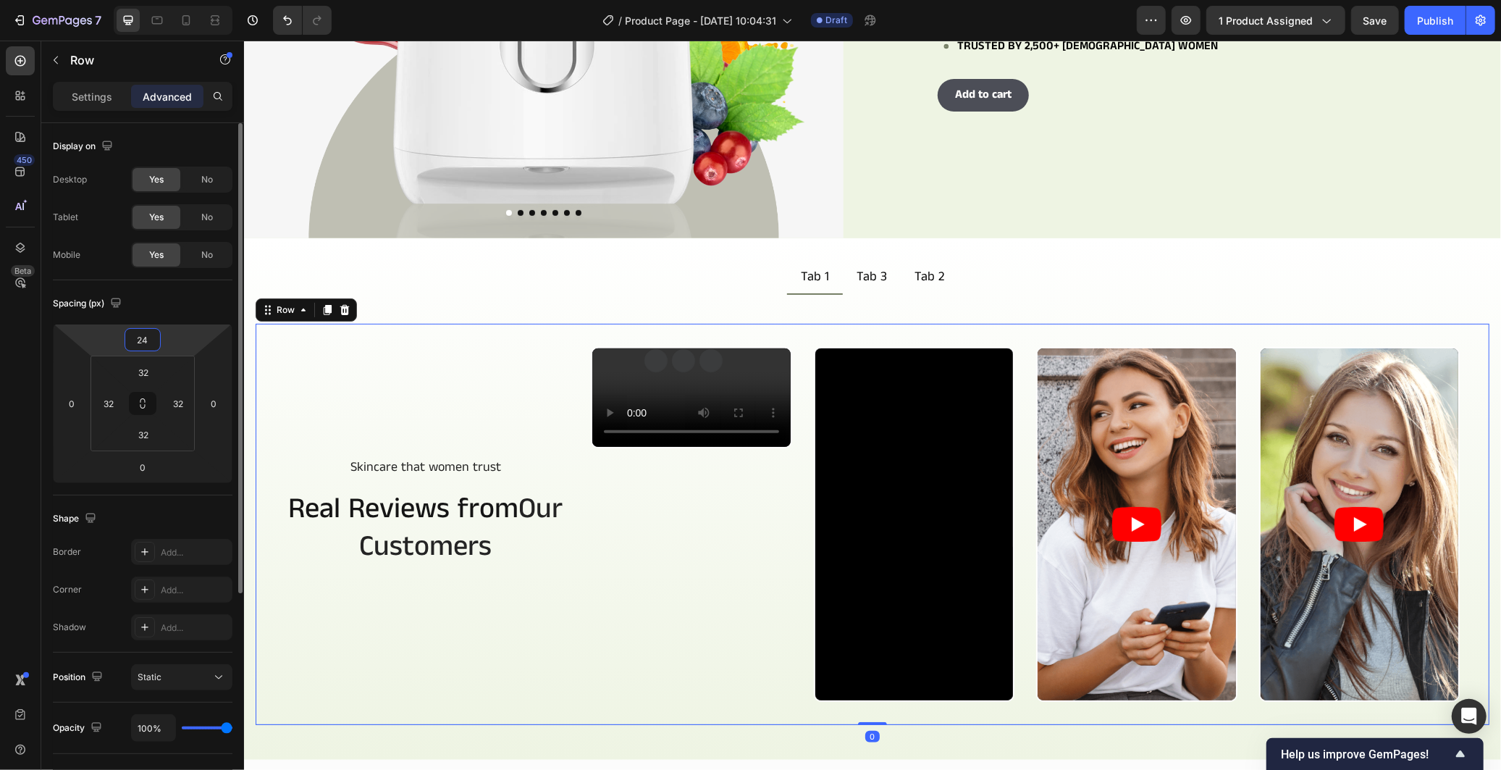
click at [145, 340] on input "24" at bounding box center [142, 340] width 29 height 22
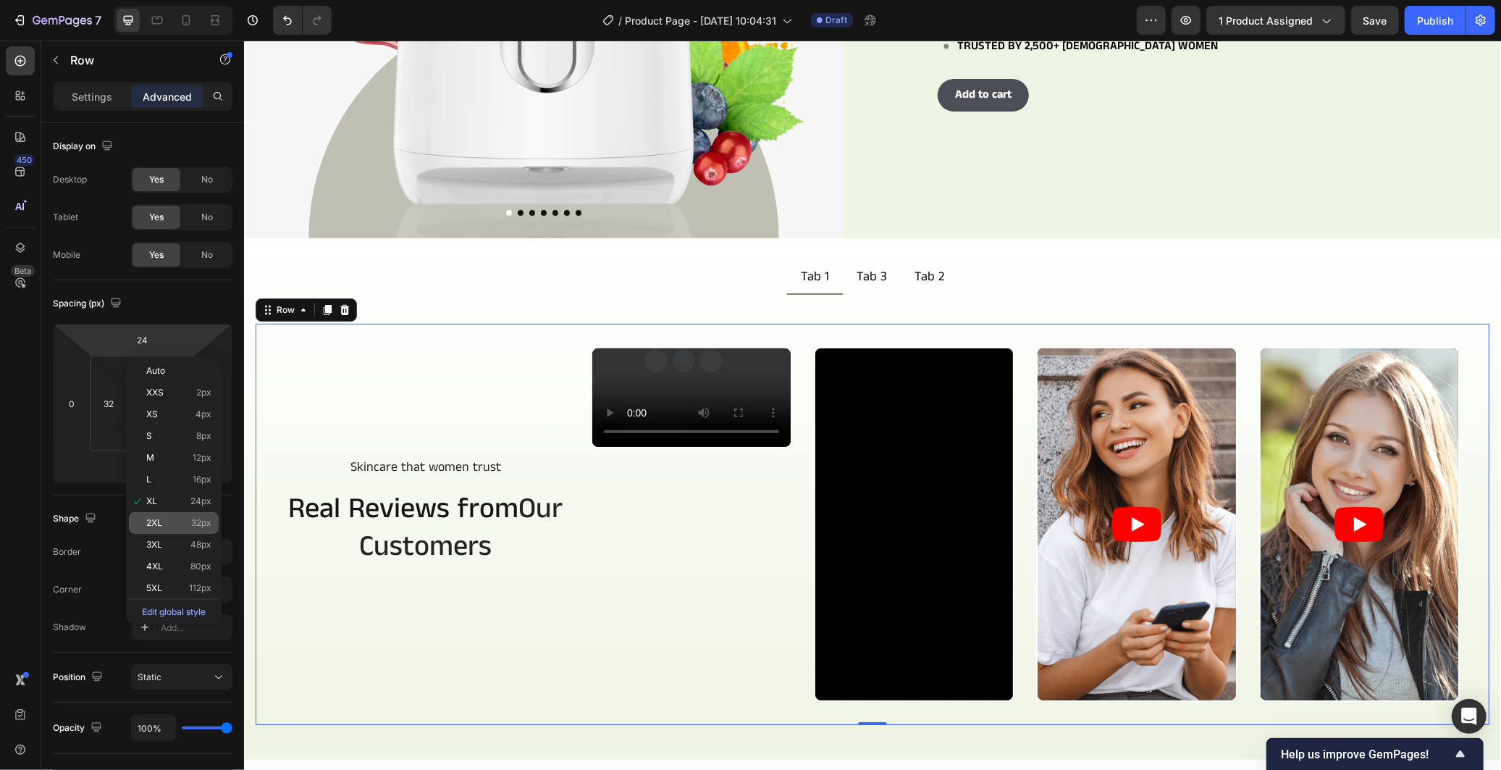
click at [183, 516] on div "2XL 32px" at bounding box center [174, 523] width 90 height 22
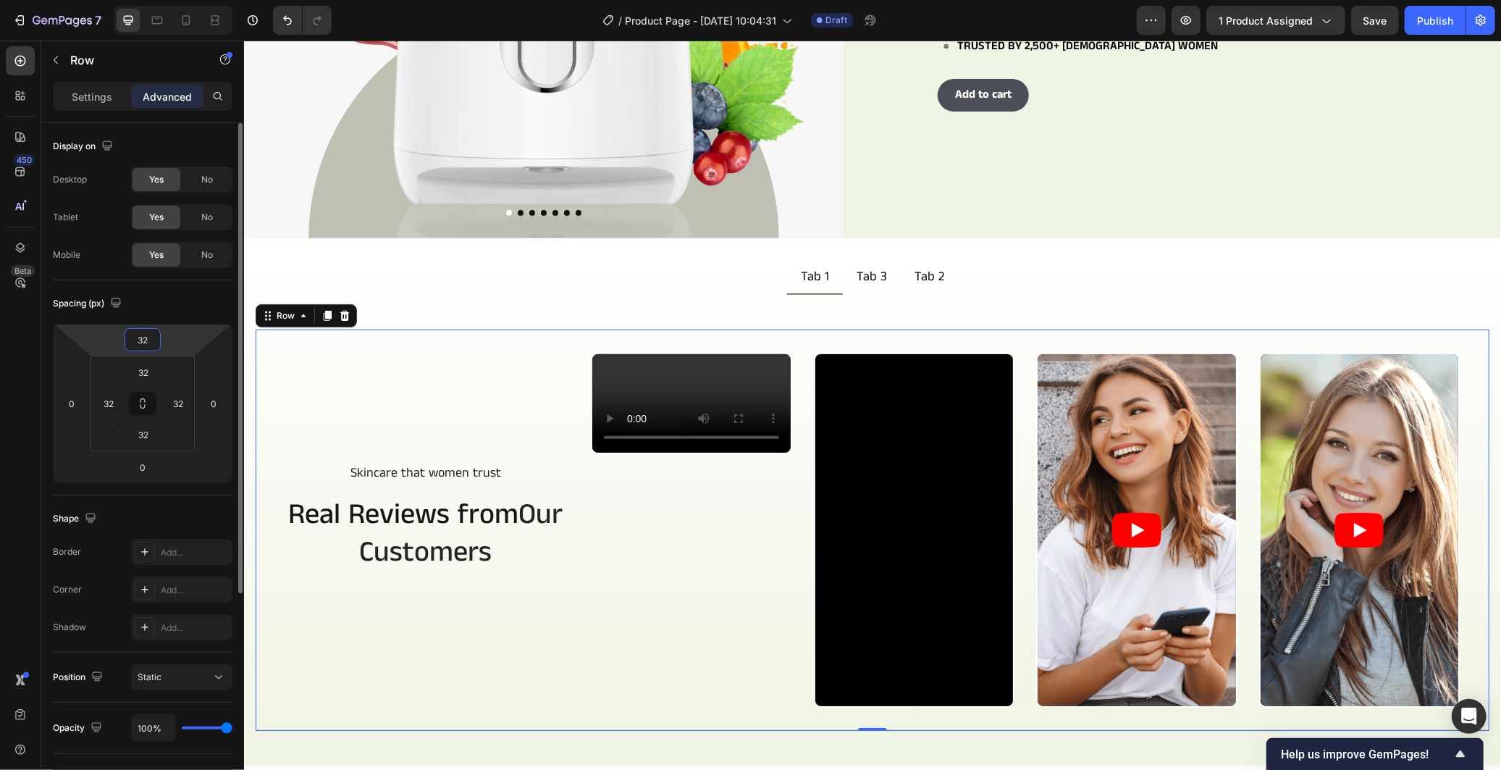
click at [153, 341] on input "32" at bounding box center [142, 340] width 29 height 22
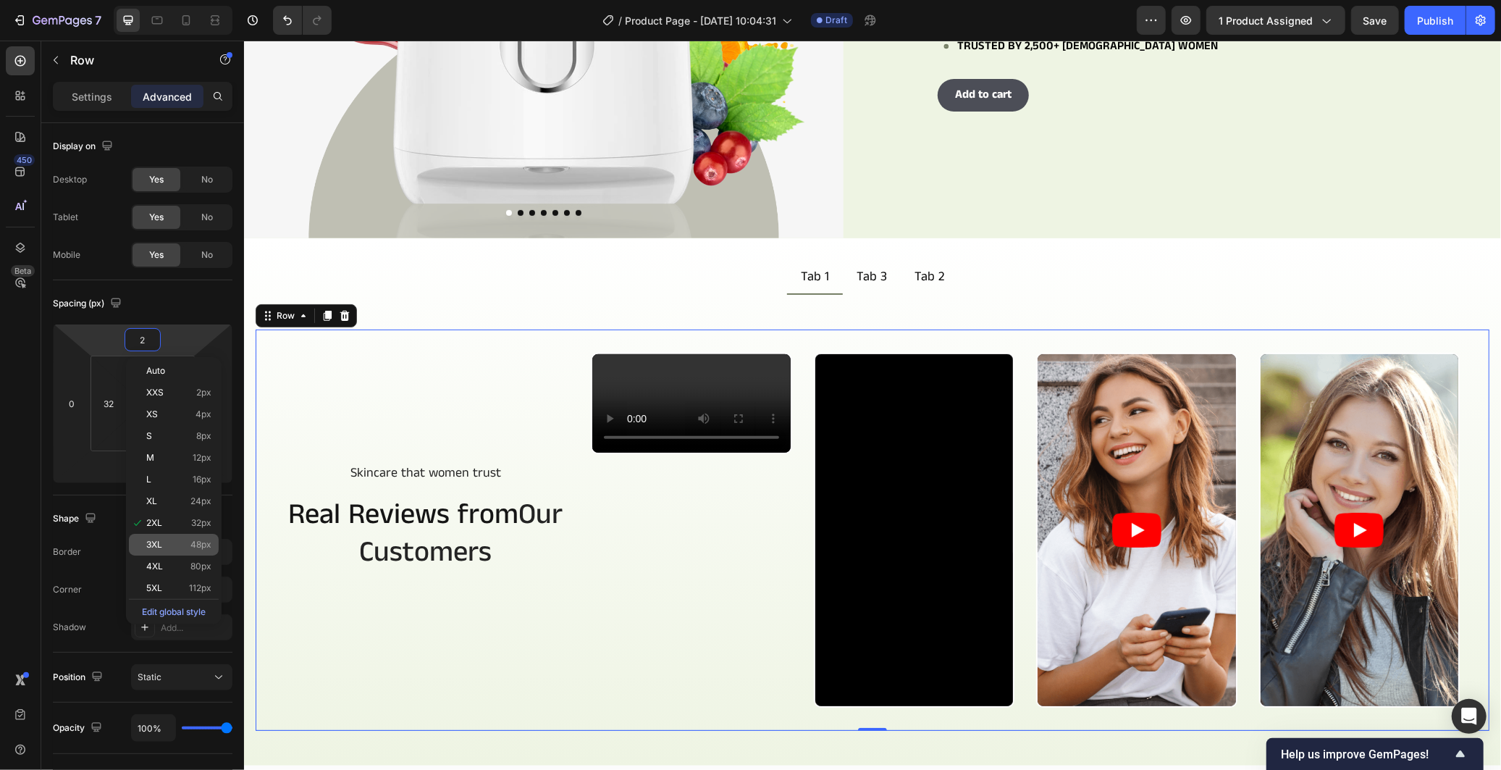
click at [190, 537] on div "3XL 48px" at bounding box center [174, 545] width 90 height 22
type input "48"
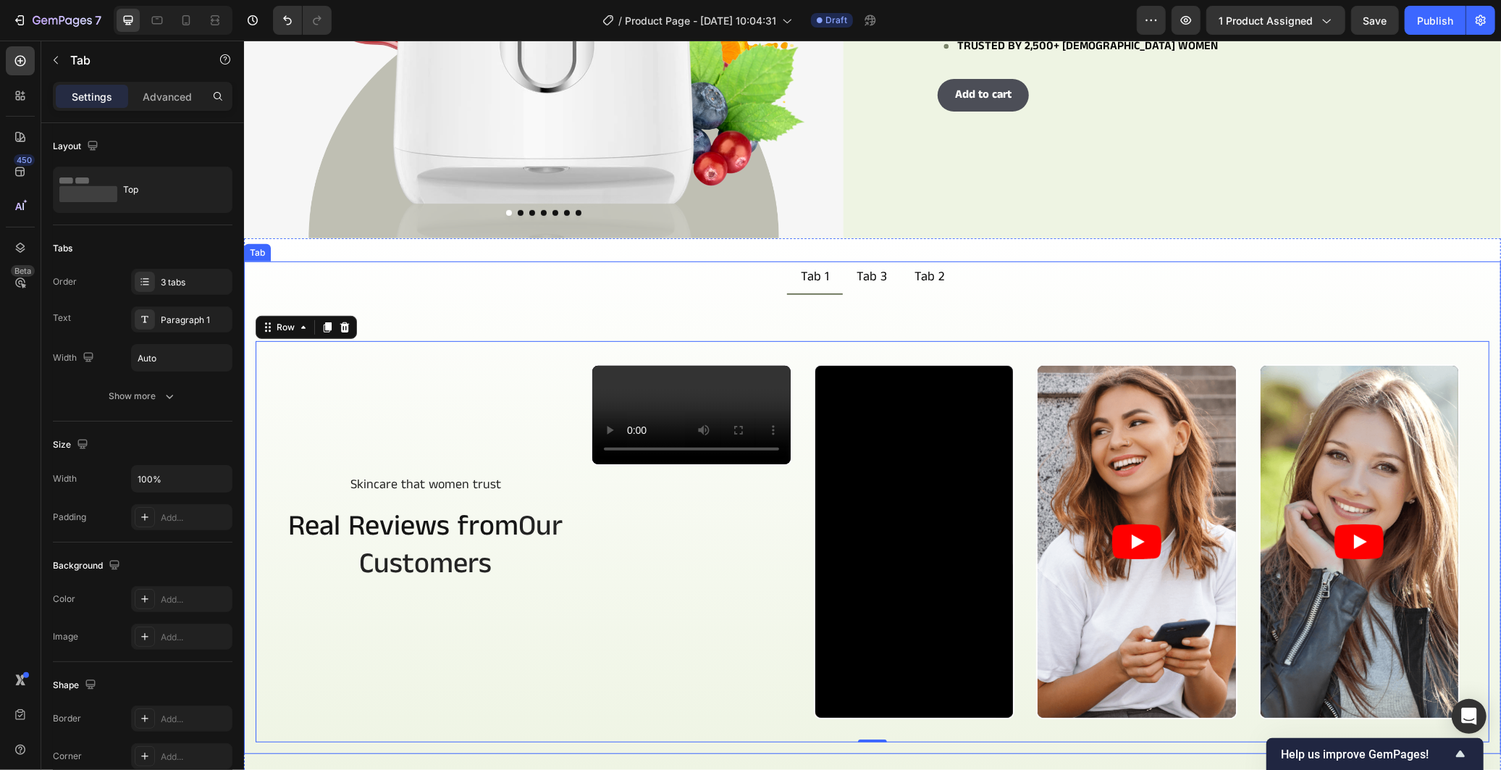
click at [460, 294] on div "Skincare that women trust Text Block Row Real Reviews from Our Customers Headin…" at bounding box center [871, 523] width 1257 height 459
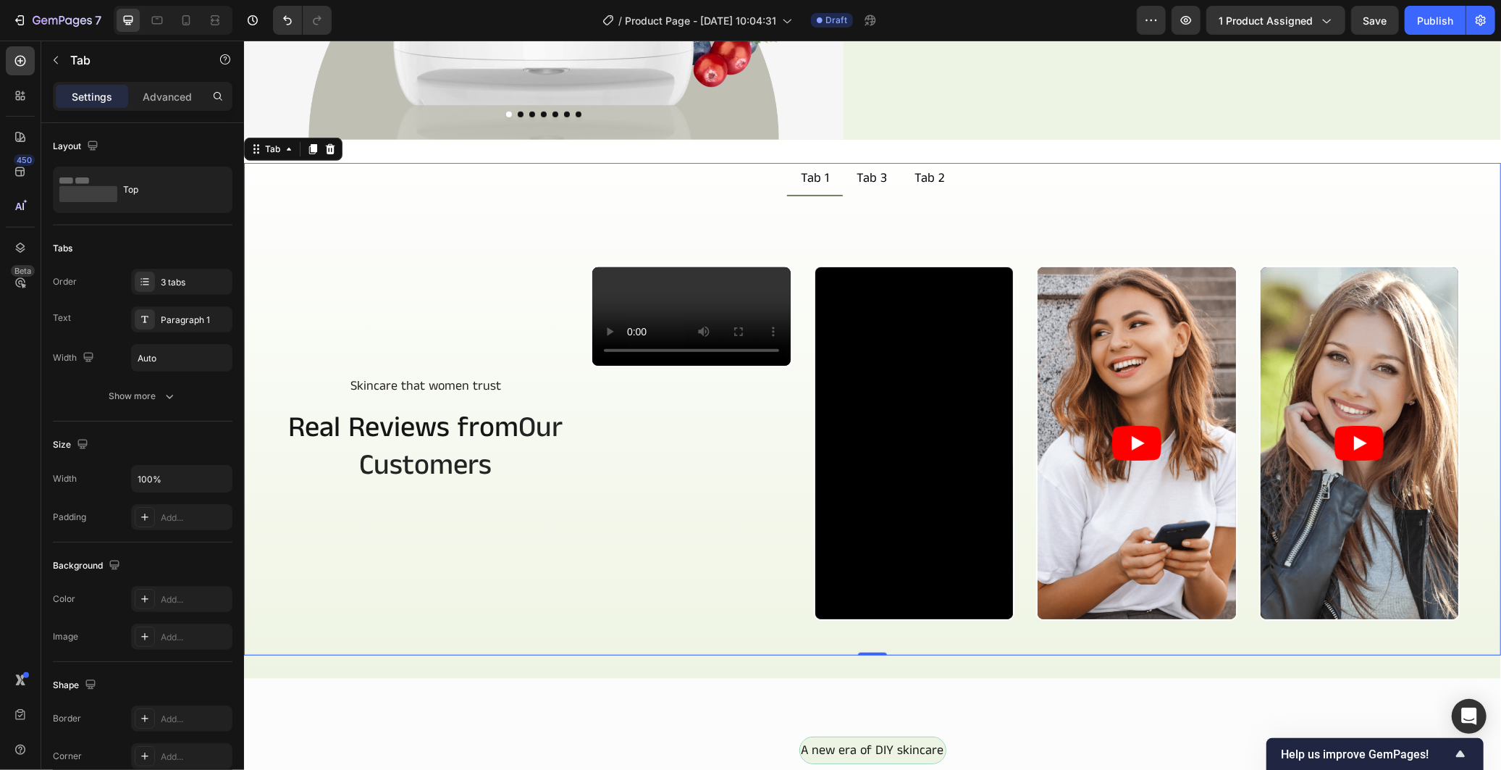
scroll to position [592, 0]
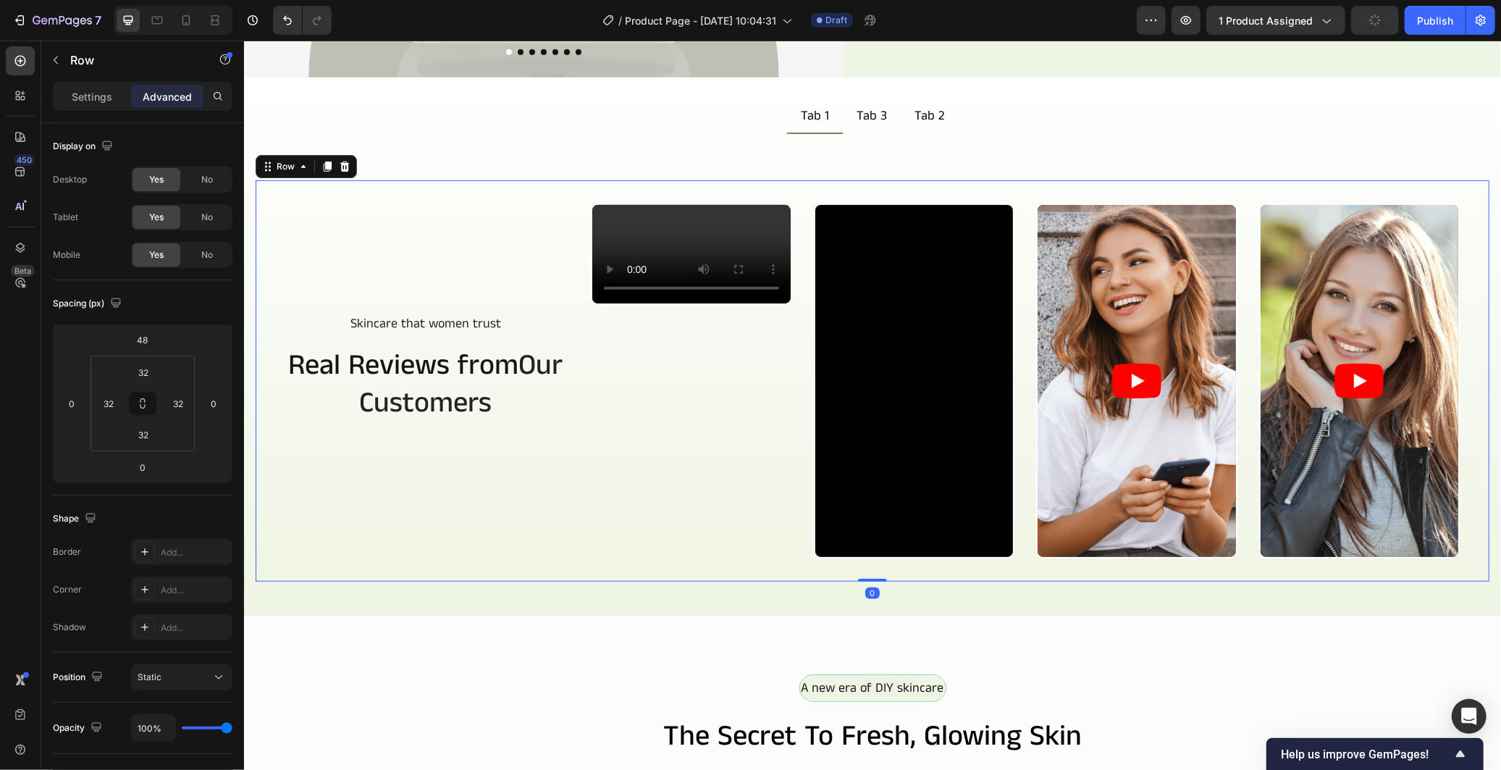
click at [825, 183] on div "Skincare that women trust Text Block Row Real Reviews from Our Customers Headin…" at bounding box center [872, 380] width 1234 height 401
click at [138, 344] on input "48" at bounding box center [142, 340] width 29 height 22
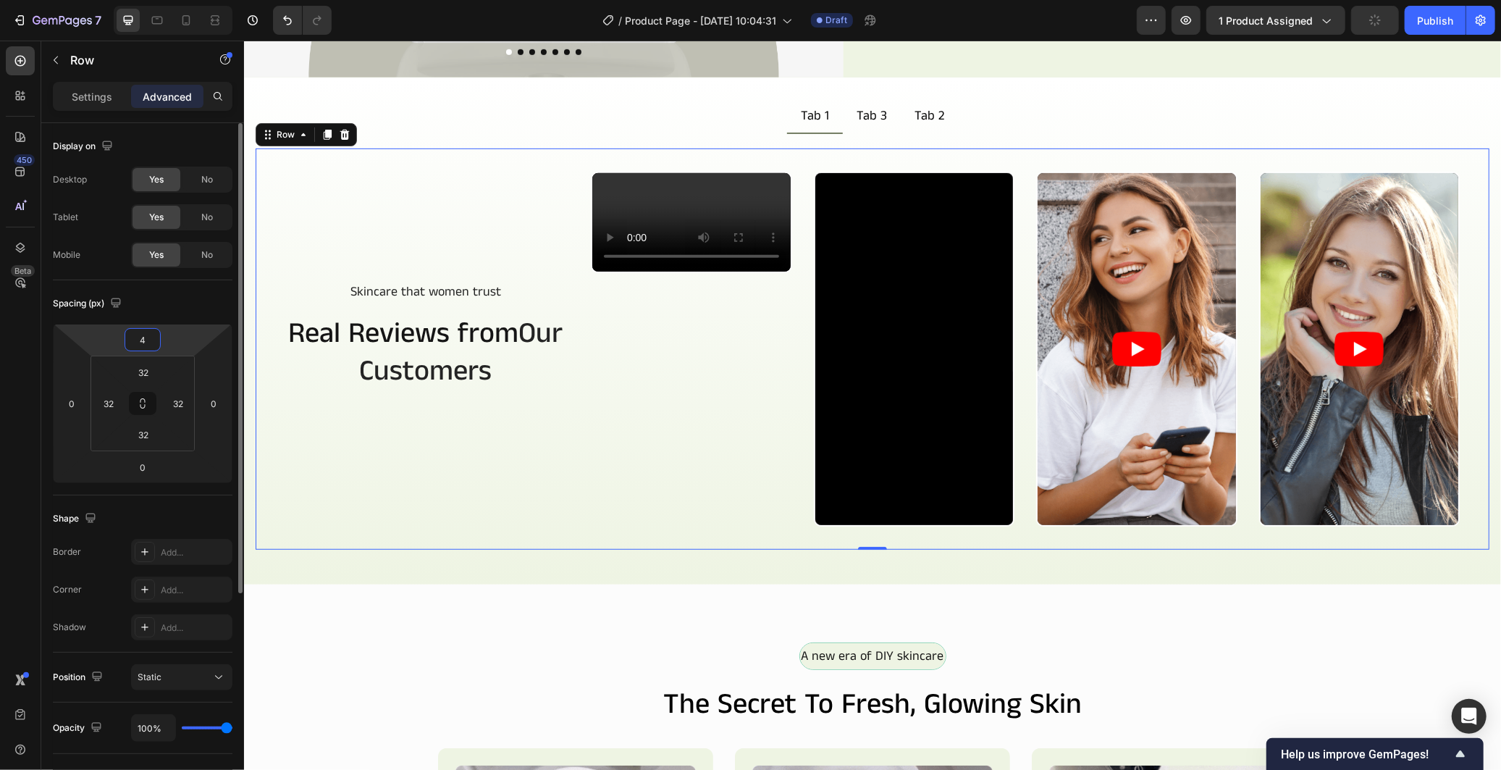
type input "40"
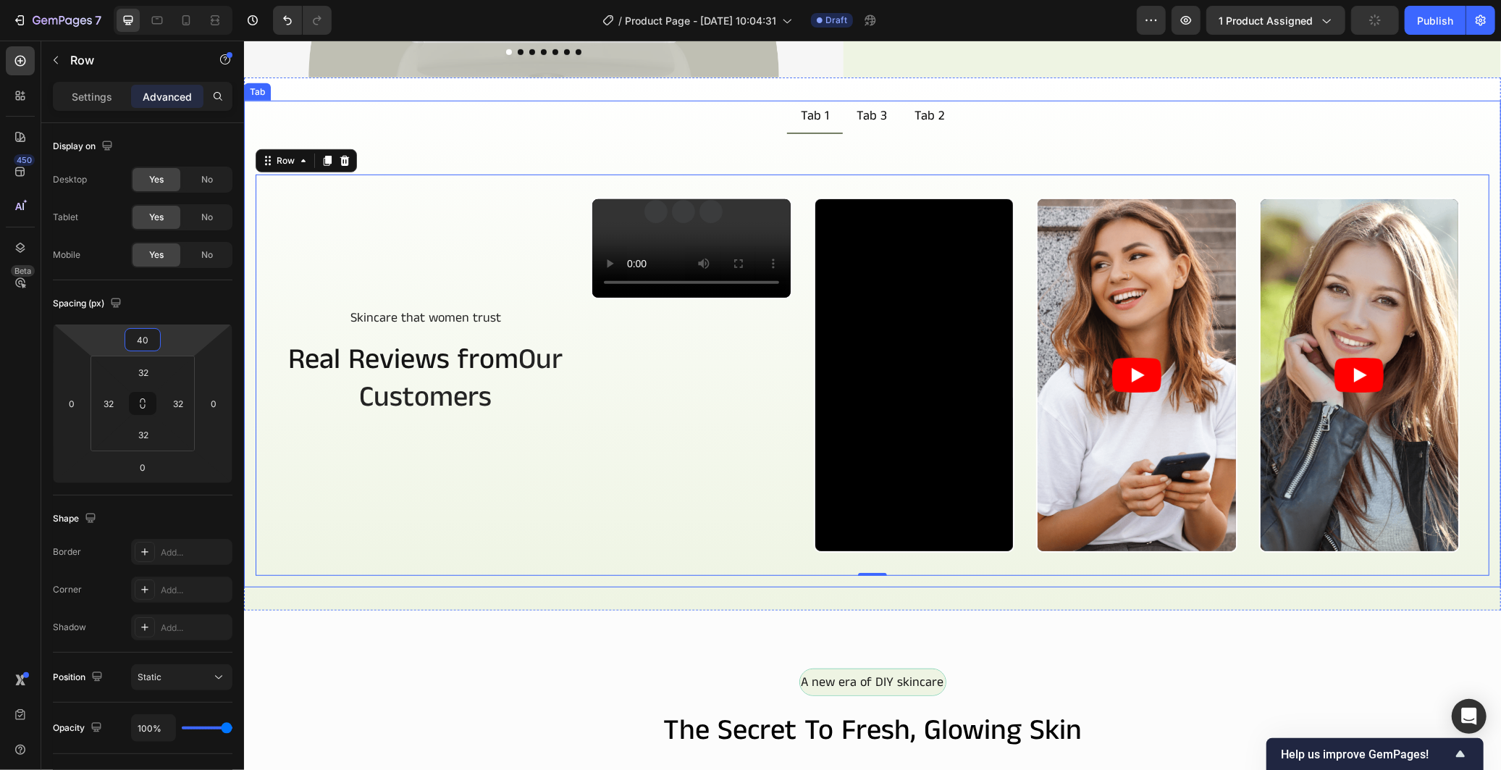
click at [641, 139] on div "Skincare that women trust Text Block Row Real Reviews from Our Customers Headin…" at bounding box center [871, 359] width 1257 height 453
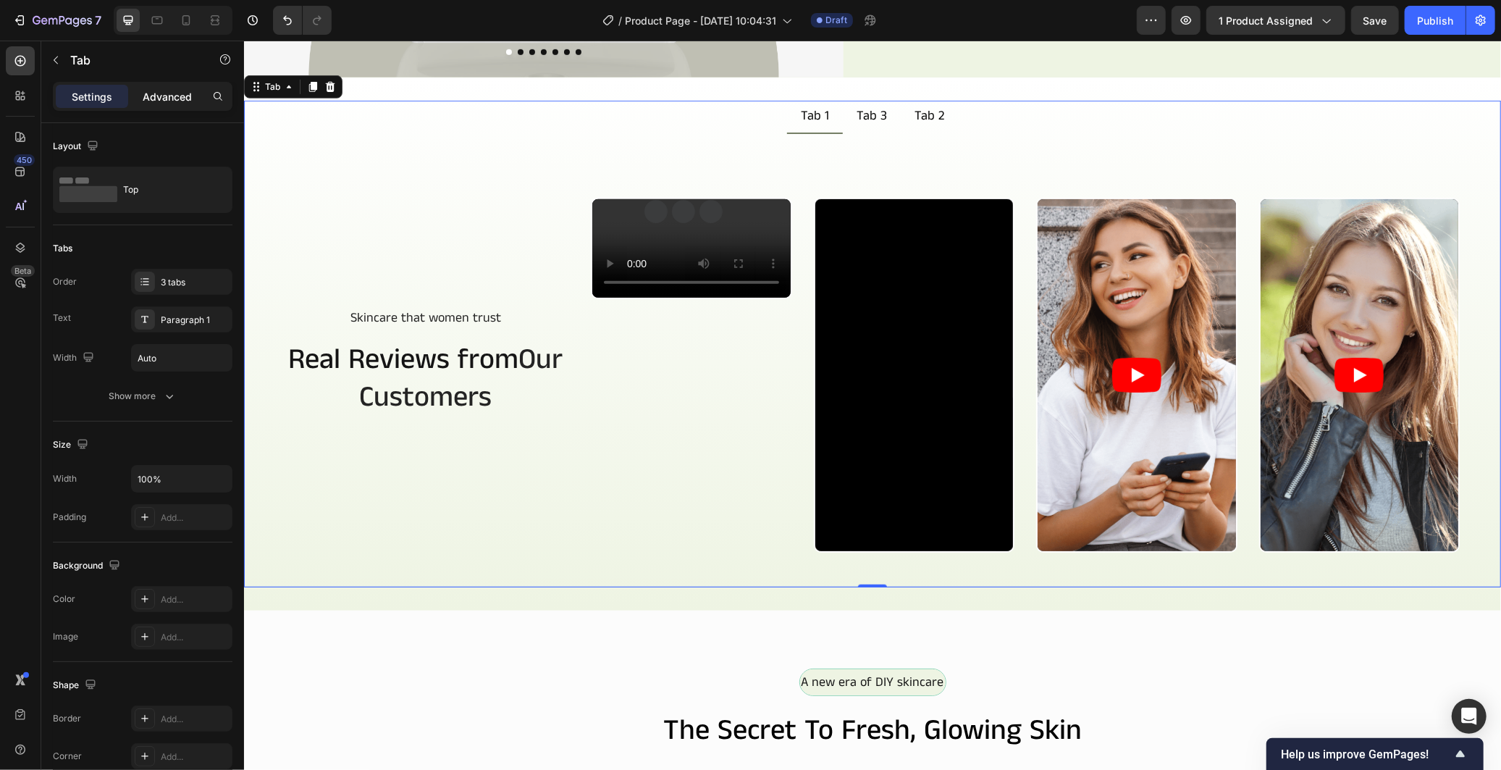
click at [176, 92] on p "Advanced" at bounding box center [167, 96] width 49 height 15
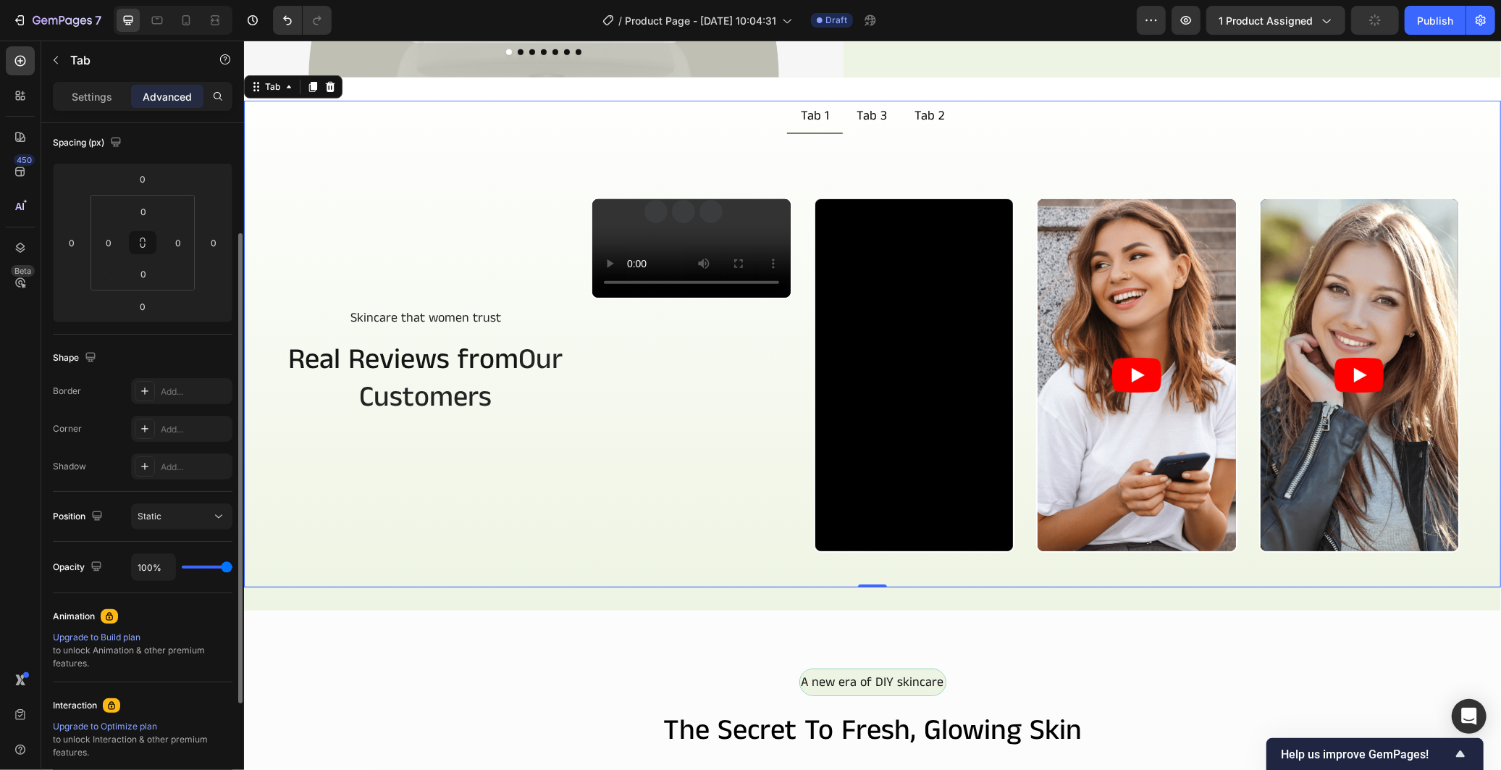
scroll to position [0, 0]
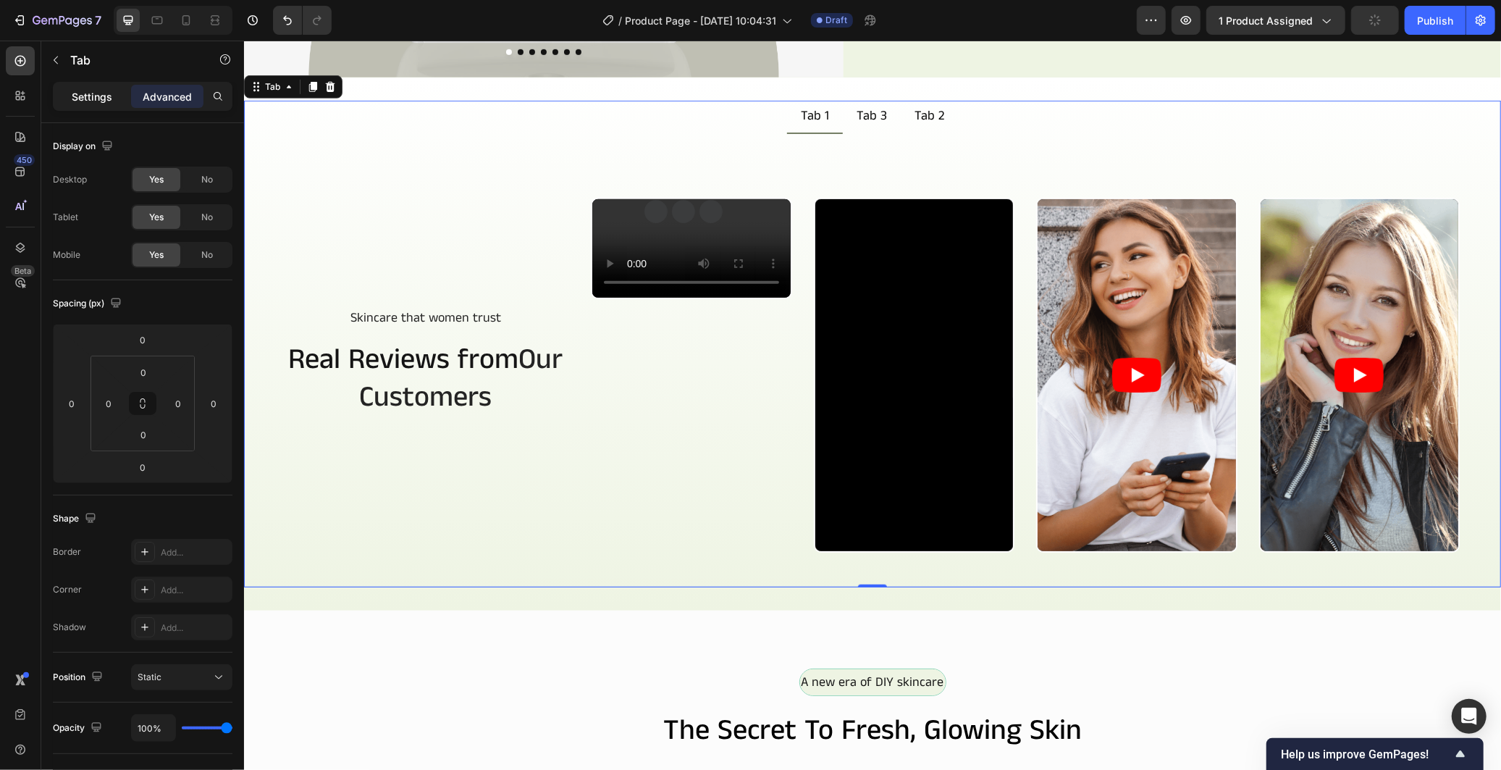
click at [80, 89] on p "Settings" at bounding box center [92, 96] width 41 height 15
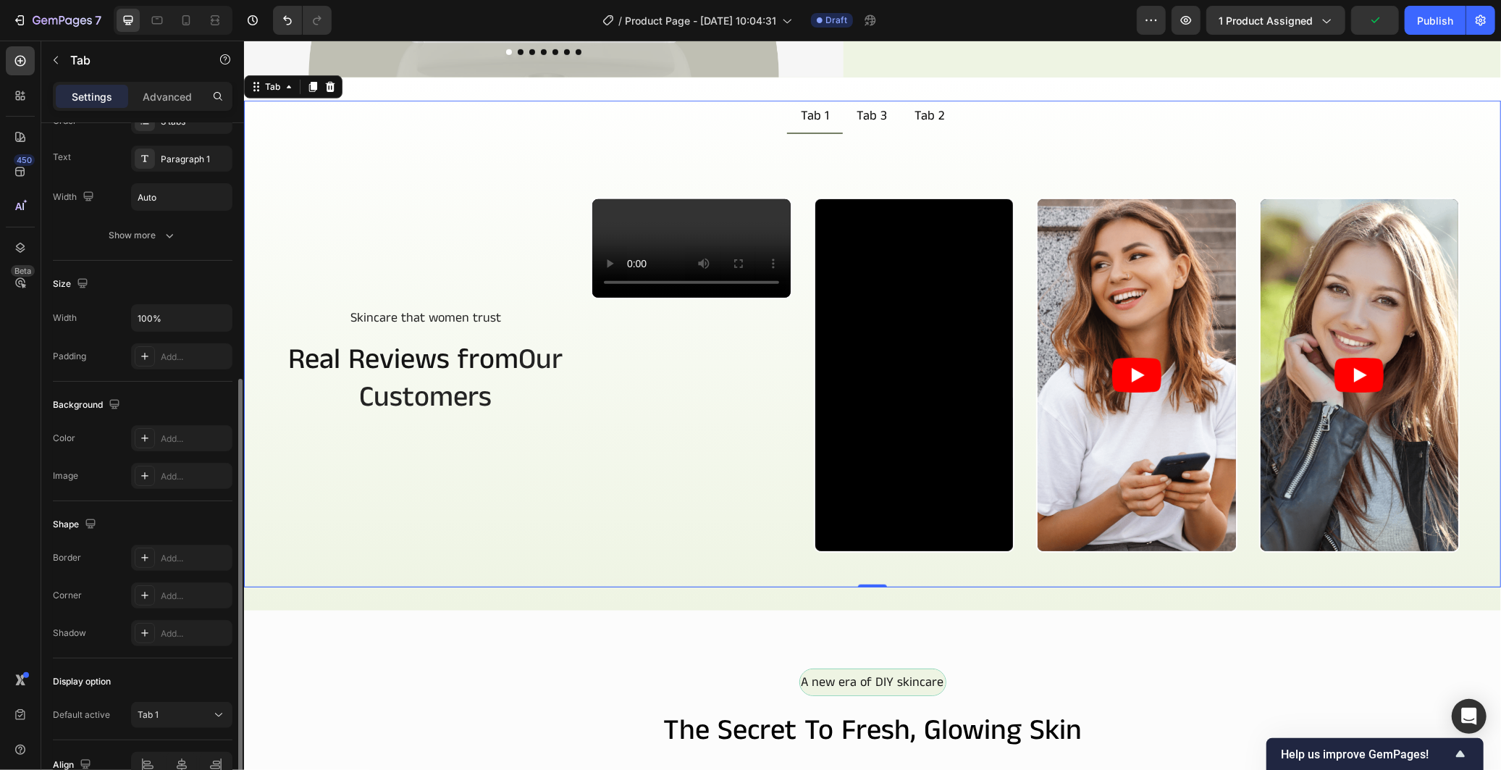
scroll to position [239, 0]
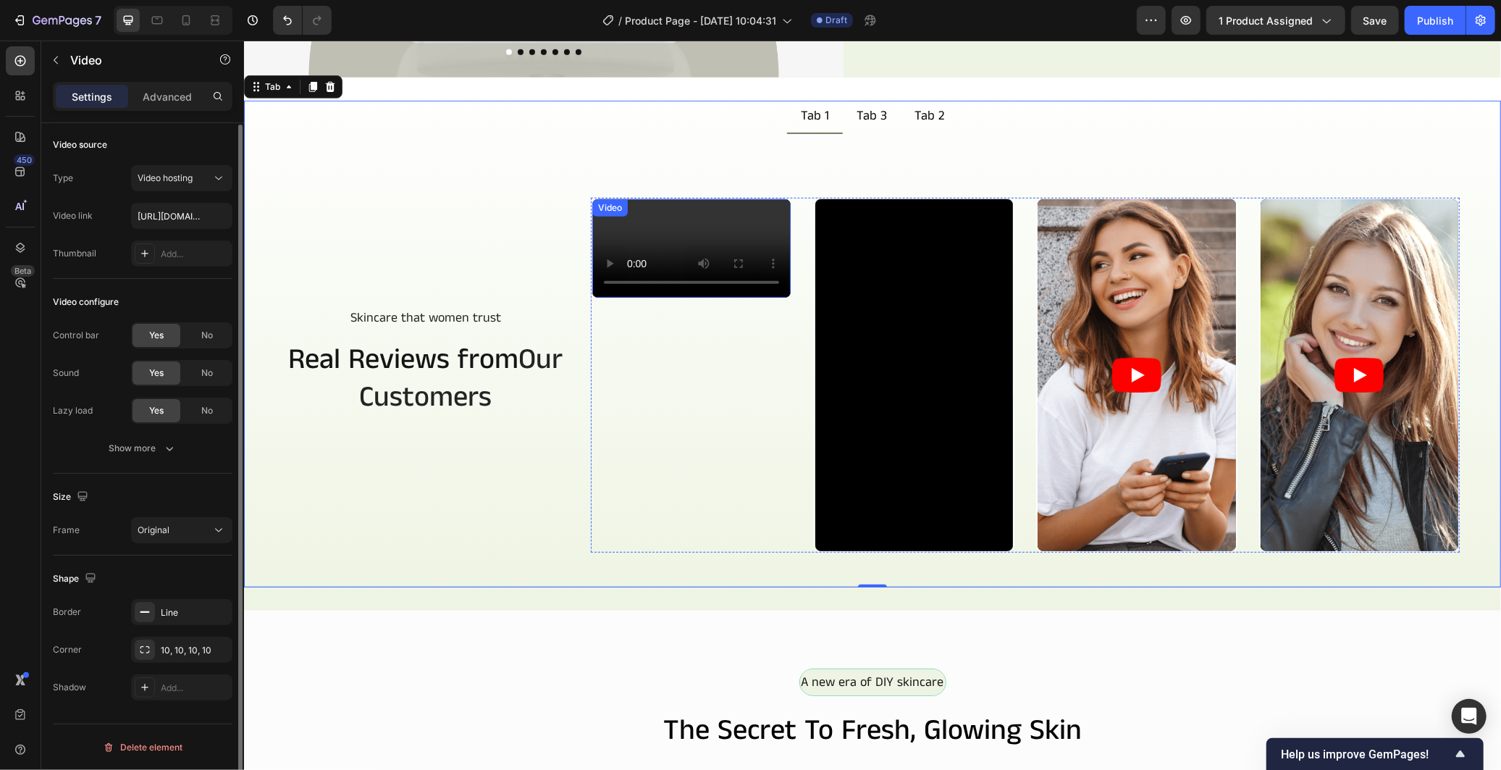
click at [592, 298] on video at bounding box center [691, 247] width 198 height 99
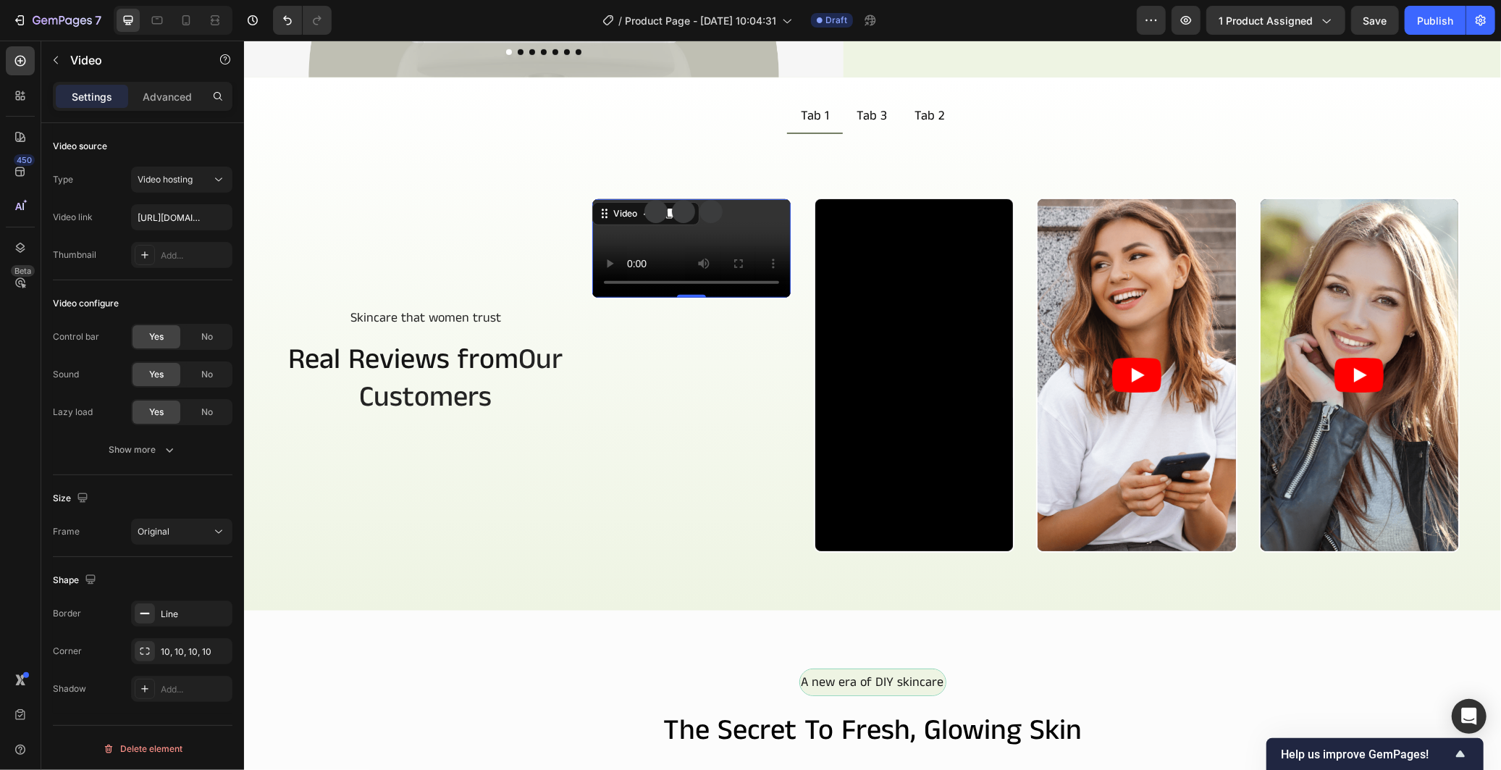
click at [678, 298] on video at bounding box center [691, 247] width 198 height 99
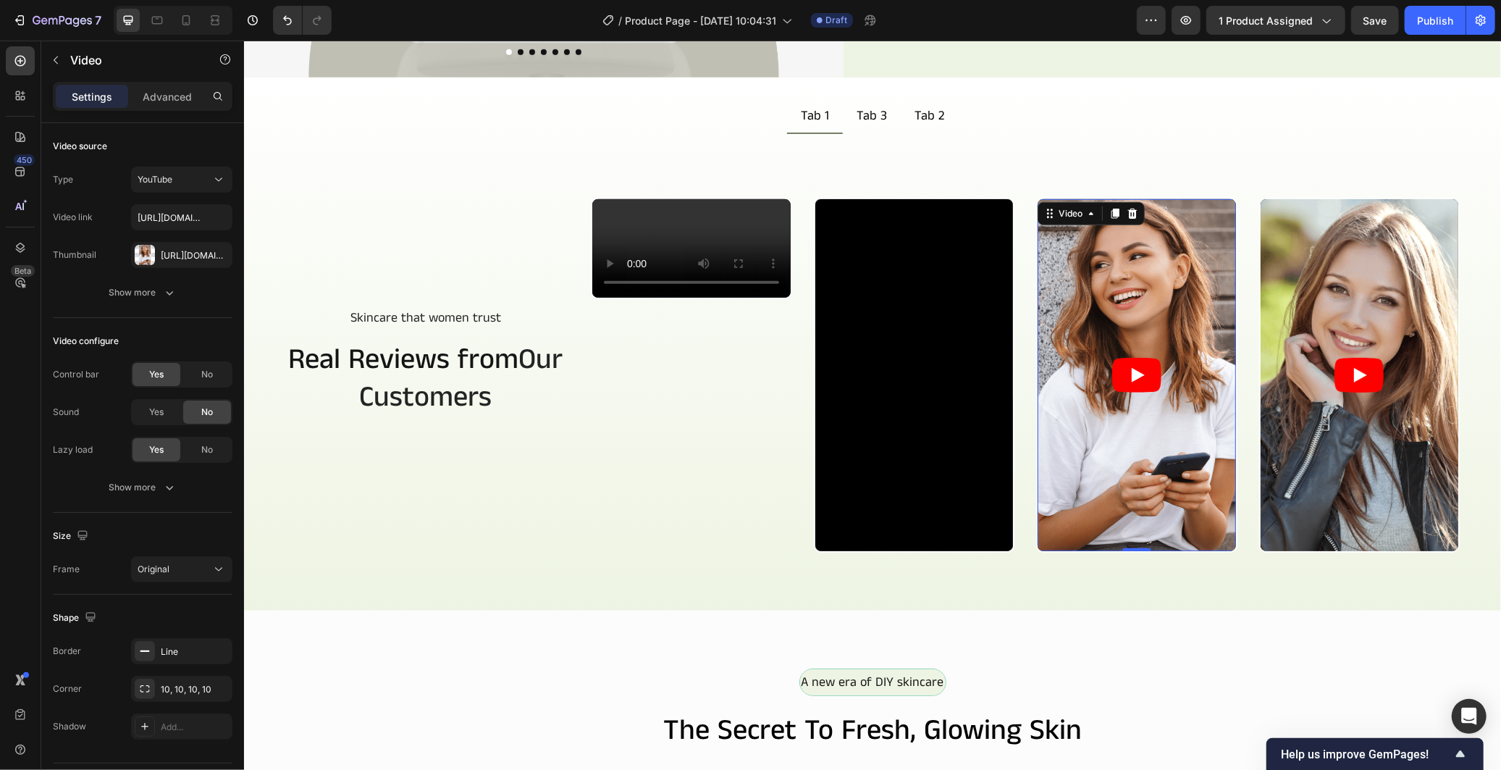
click at [1046, 408] on article at bounding box center [1136, 374] width 198 height 352
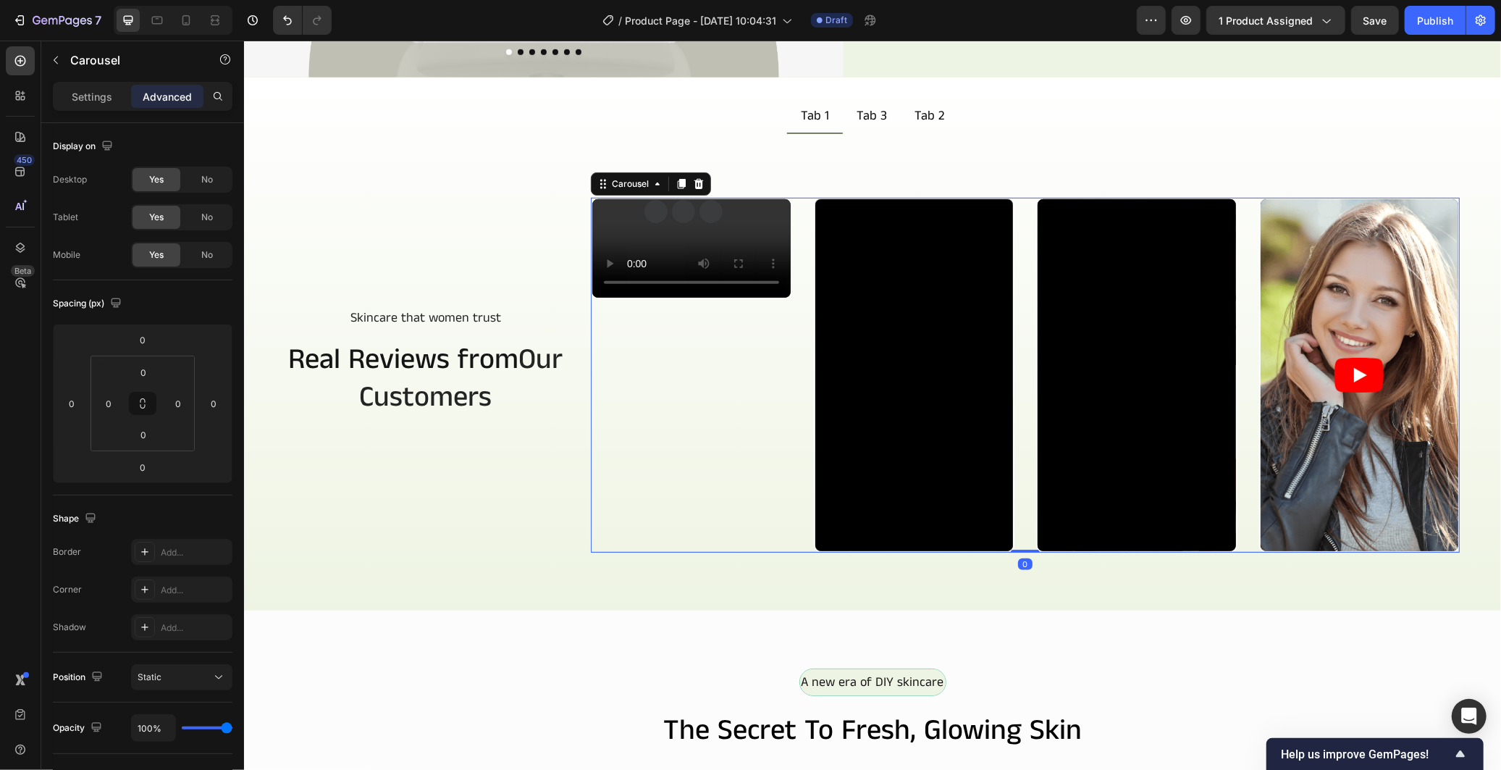
click at [798, 503] on div "Video Video Video Video" at bounding box center [1024, 374] width 869 height 355
click at [97, 94] on p "Settings" at bounding box center [92, 96] width 41 height 15
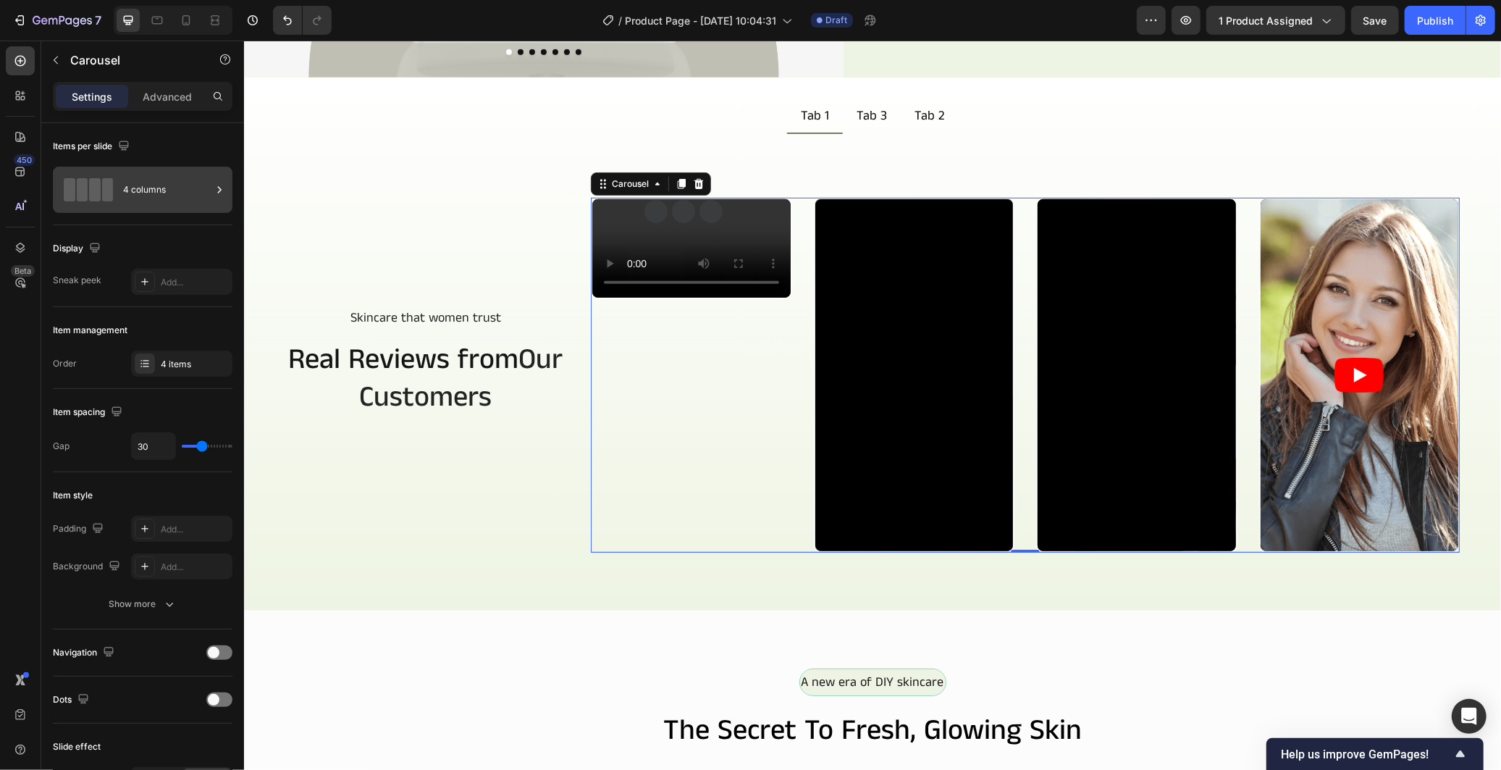
click at [190, 196] on div "4 columns" at bounding box center [167, 189] width 88 height 33
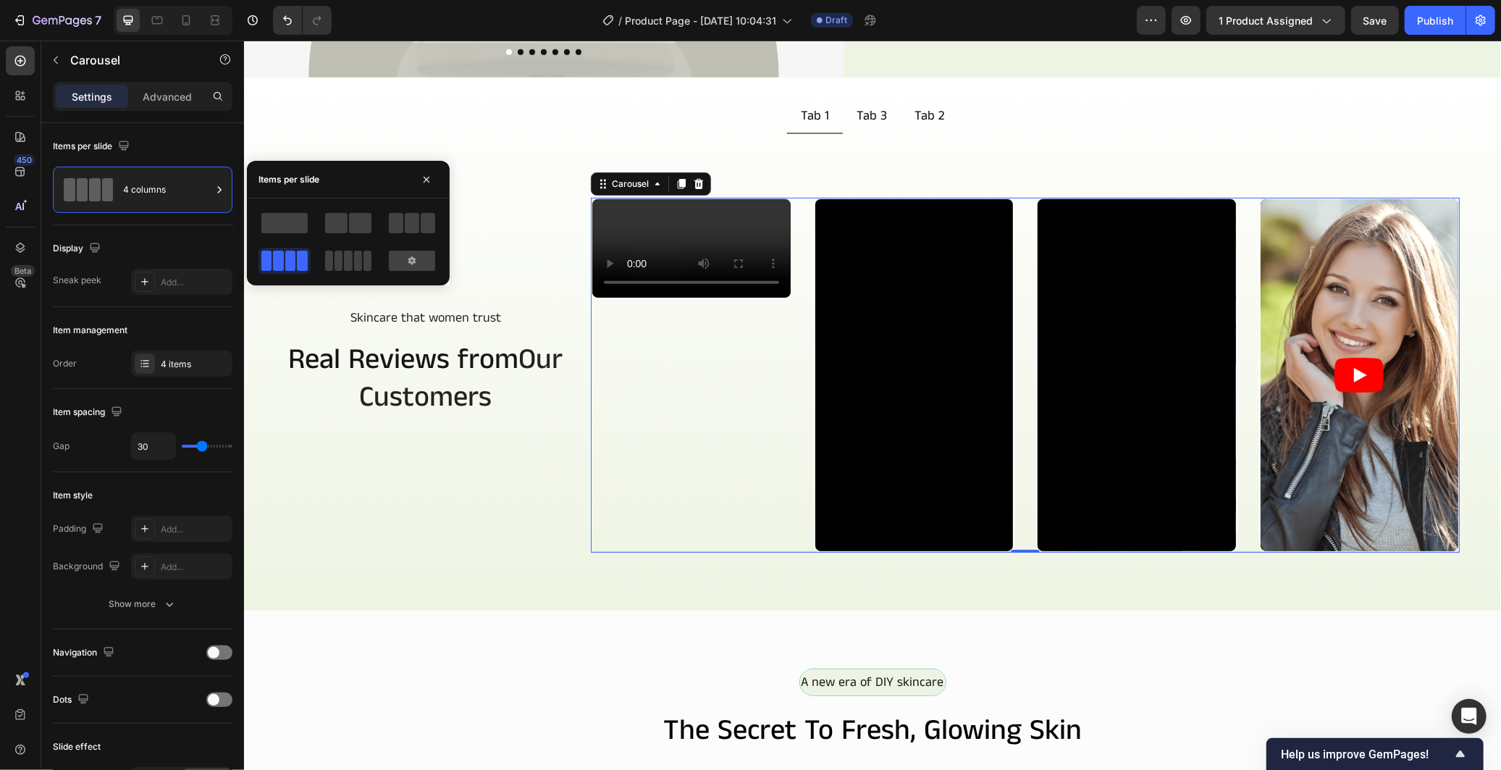
click at [169, 319] on div "Item management" at bounding box center [143, 330] width 180 height 23
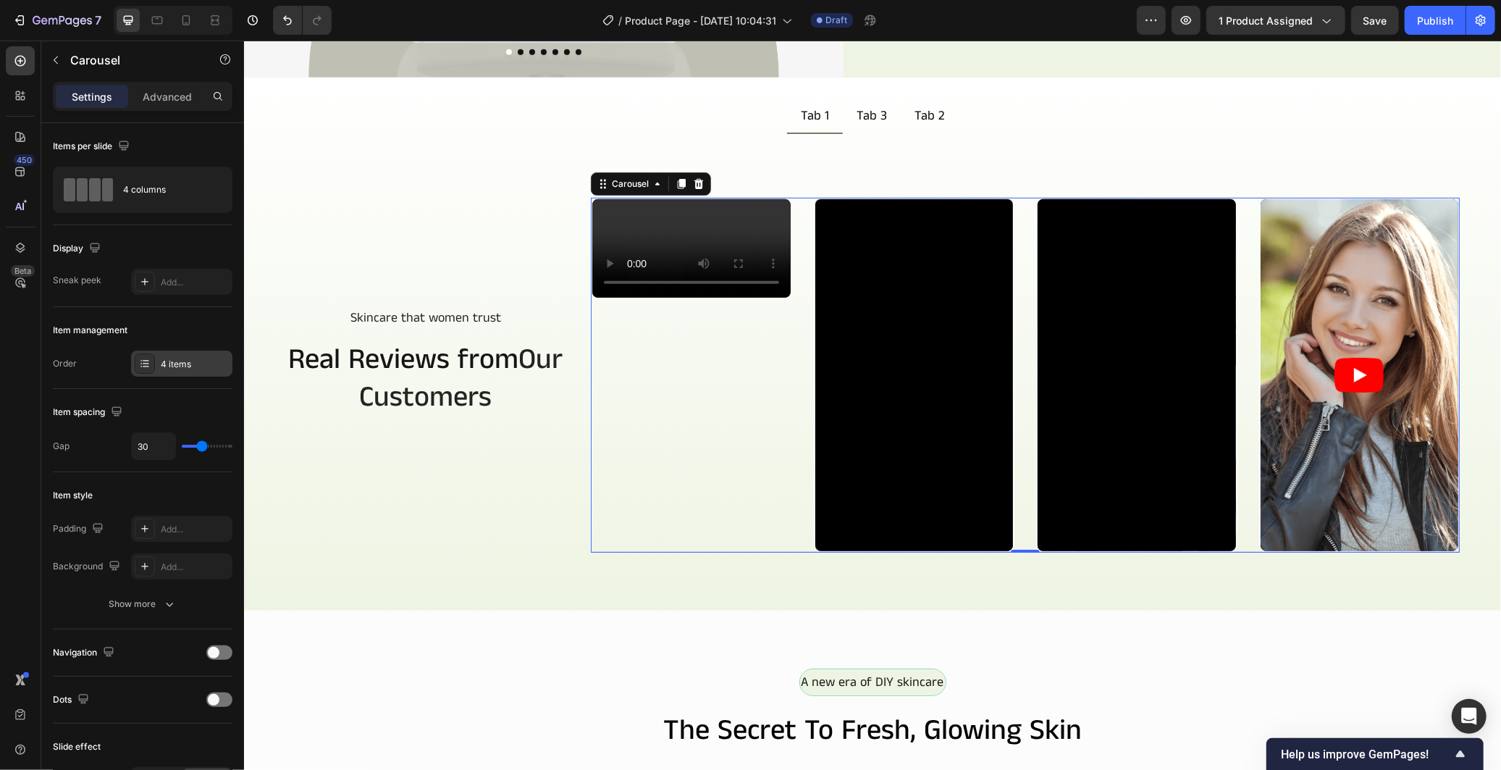
click at [190, 358] on div "4 items" at bounding box center [195, 364] width 68 height 13
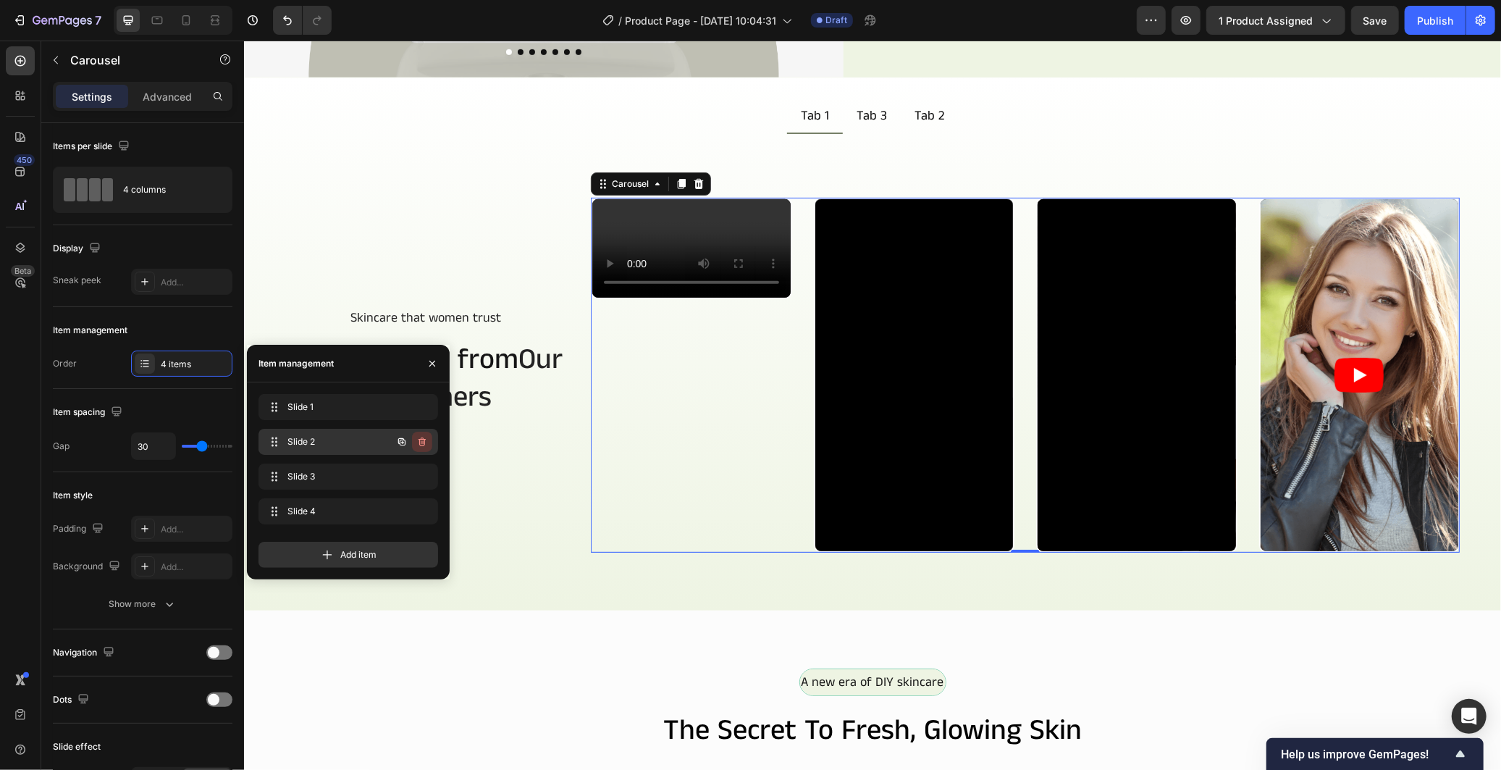
click at [420, 443] on icon "button" at bounding box center [421, 441] width 7 height 9
click at [420, 443] on div "Delete" at bounding box center [412, 441] width 27 height 13
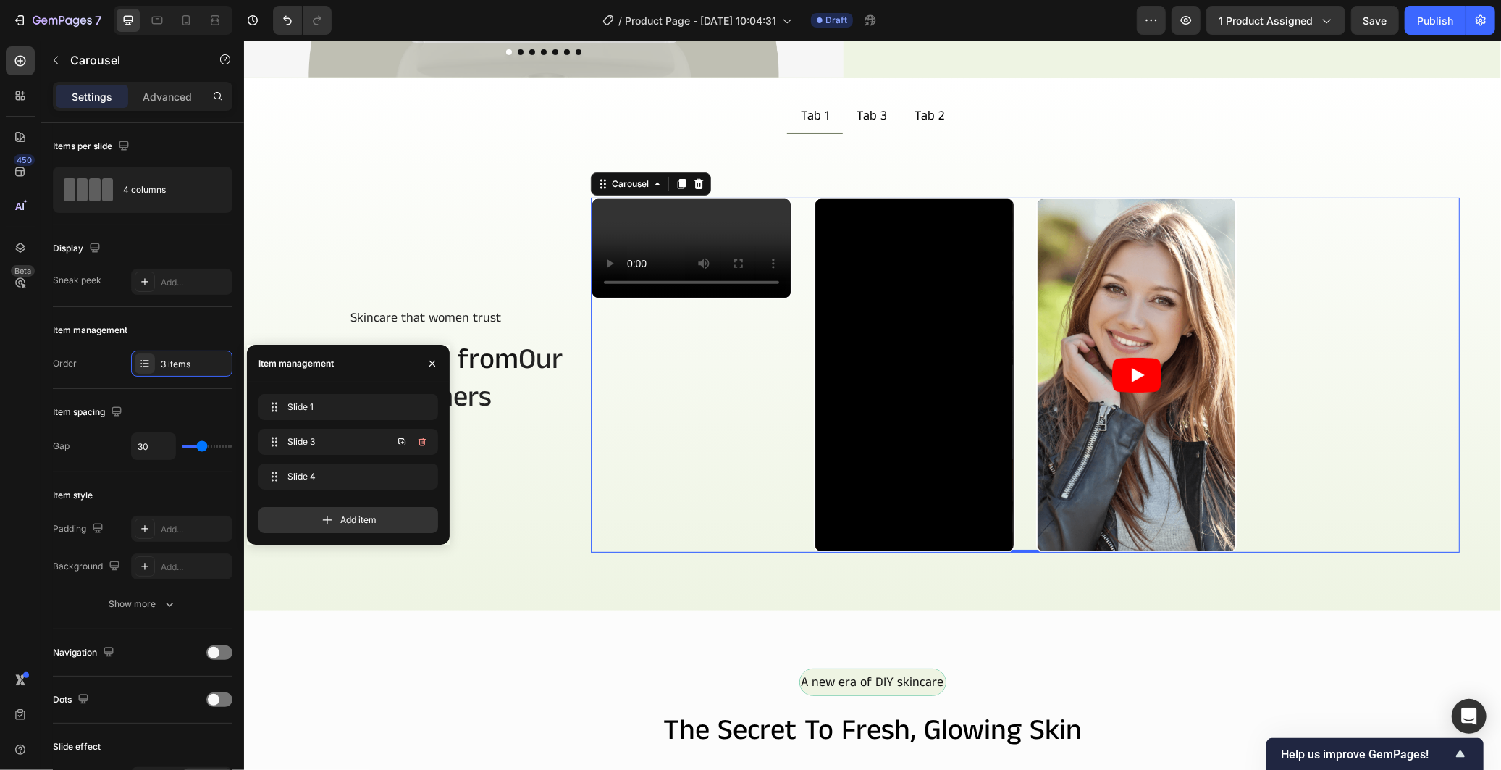
click at [420, 443] on icon "button" at bounding box center [421, 441] width 7 height 9
click at [420, 443] on div "Delete" at bounding box center [412, 441] width 27 height 13
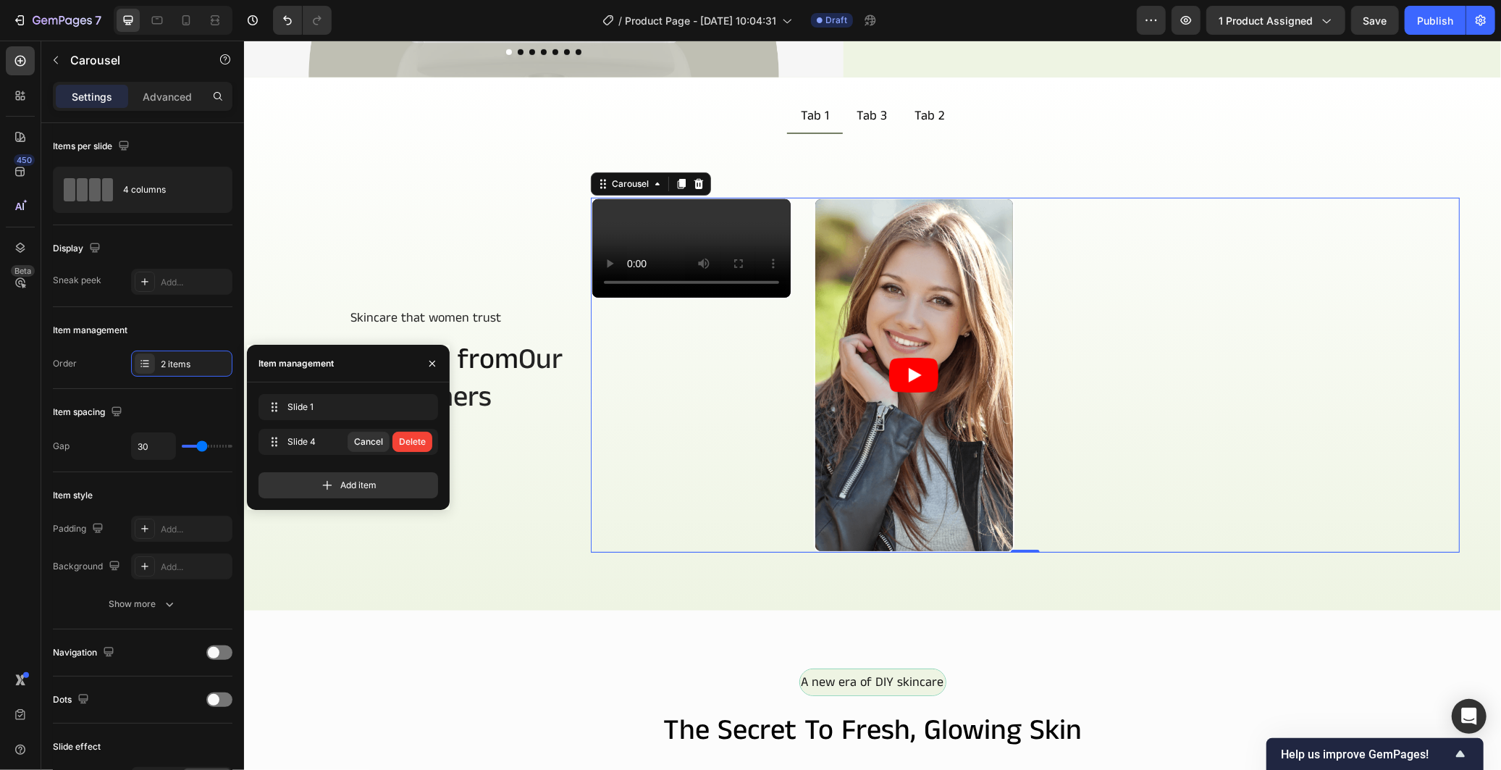
click at [420, 443] on div "Delete" at bounding box center [412, 441] width 27 height 13
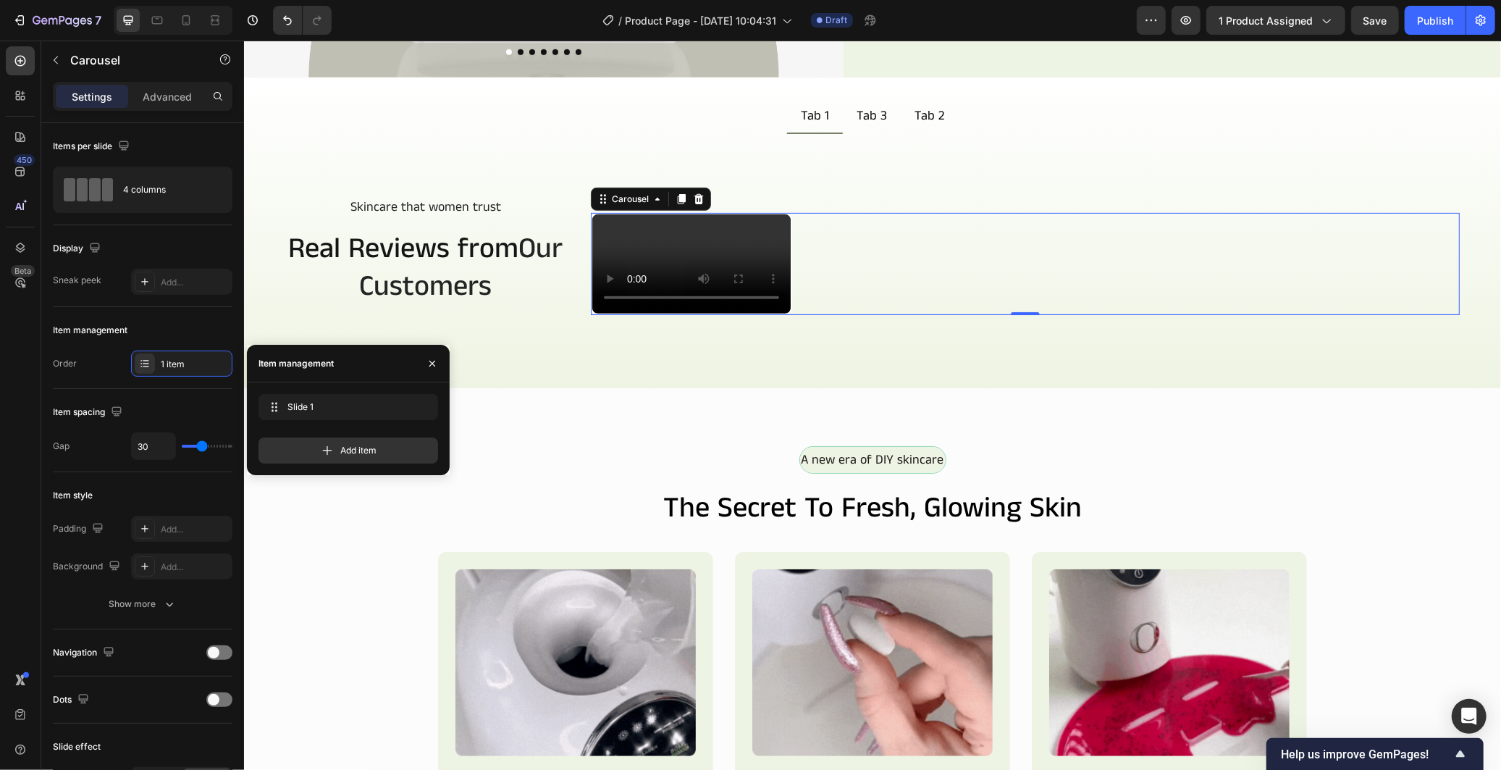
click at [420, 443] on div "Add item" at bounding box center [348, 450] width 180 height 26
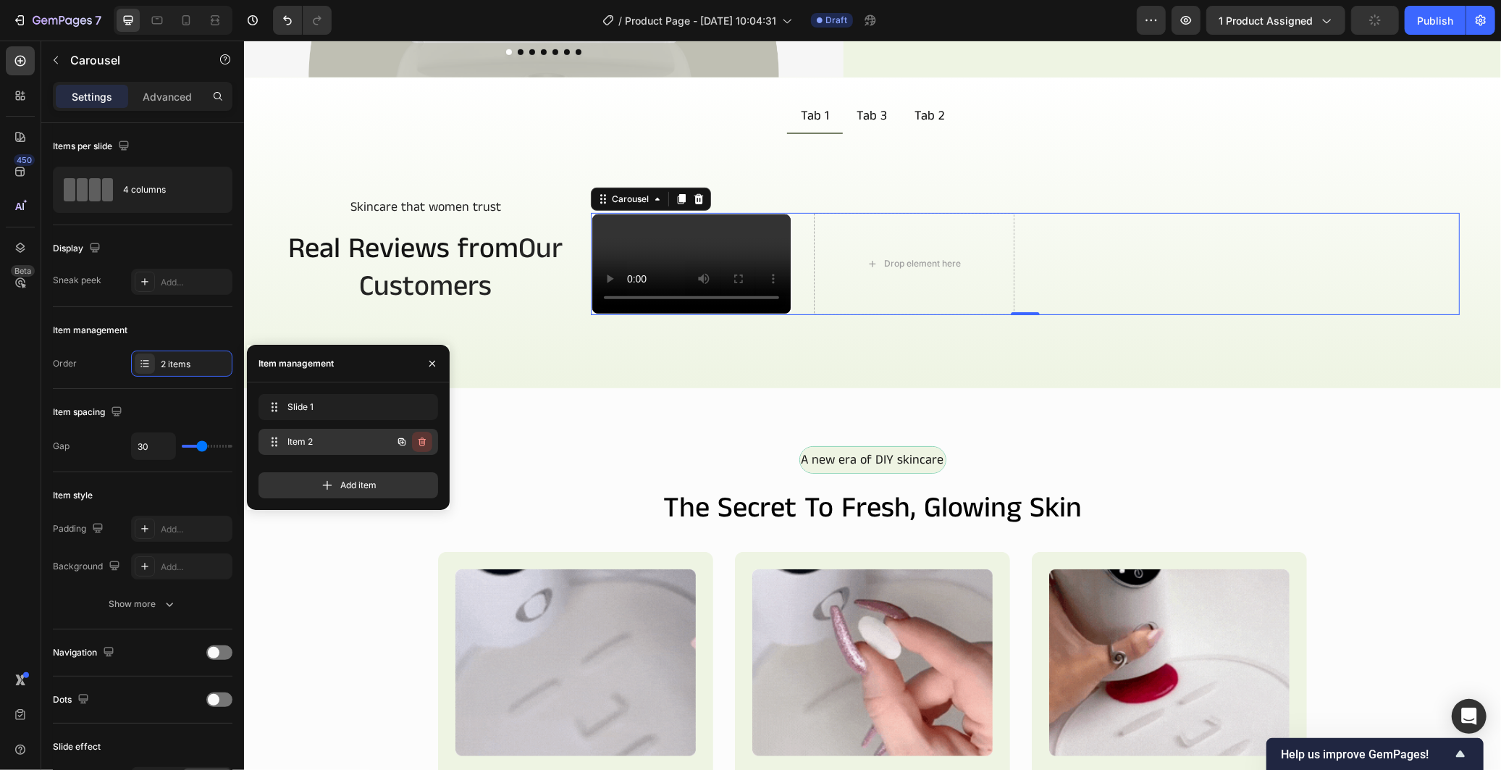
click at [423, 439] on icon "button" at bounding box center [422, 442] width 12 height 12
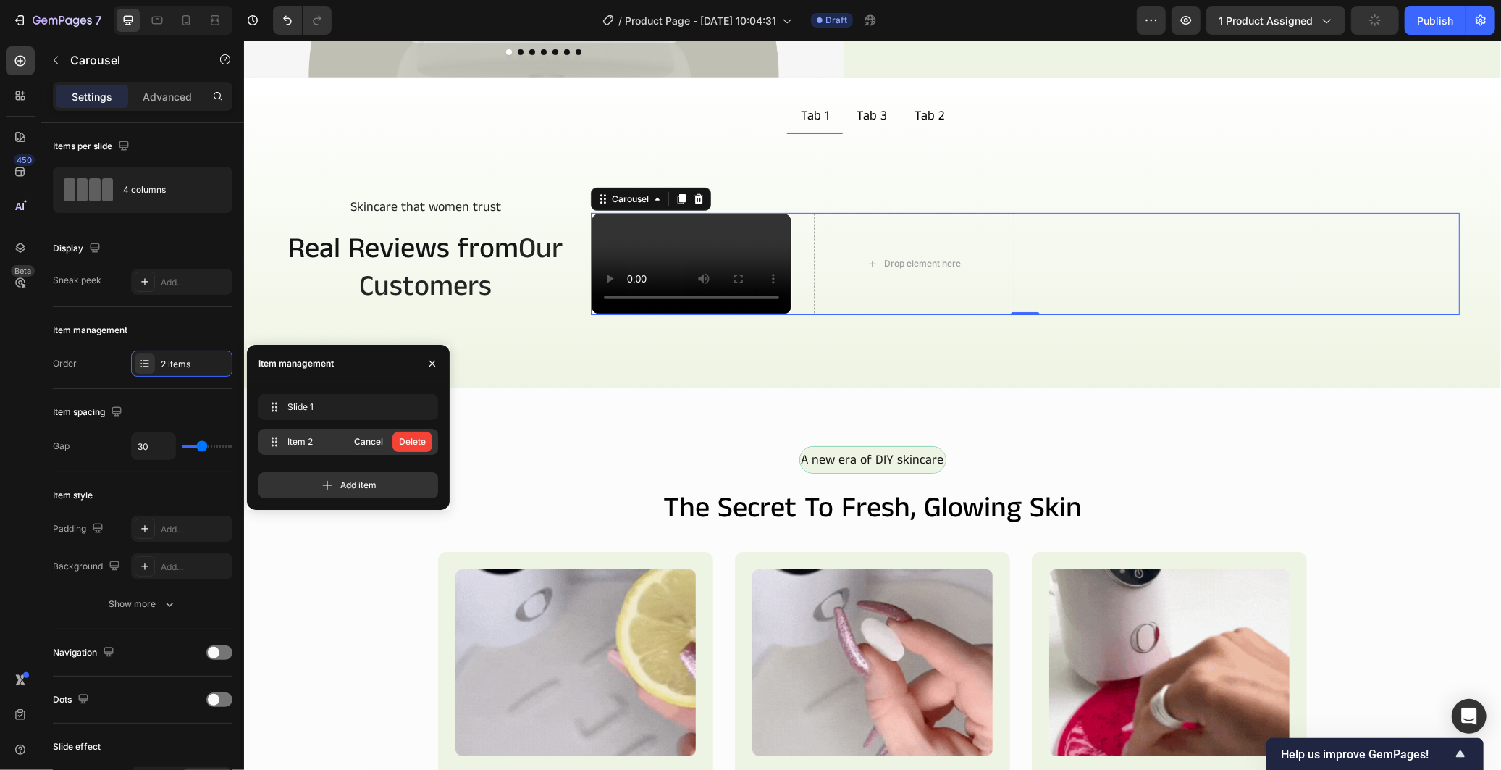
click at [423, 439] on div "Delete" at bounding box center [412, 441] width 27 height 13
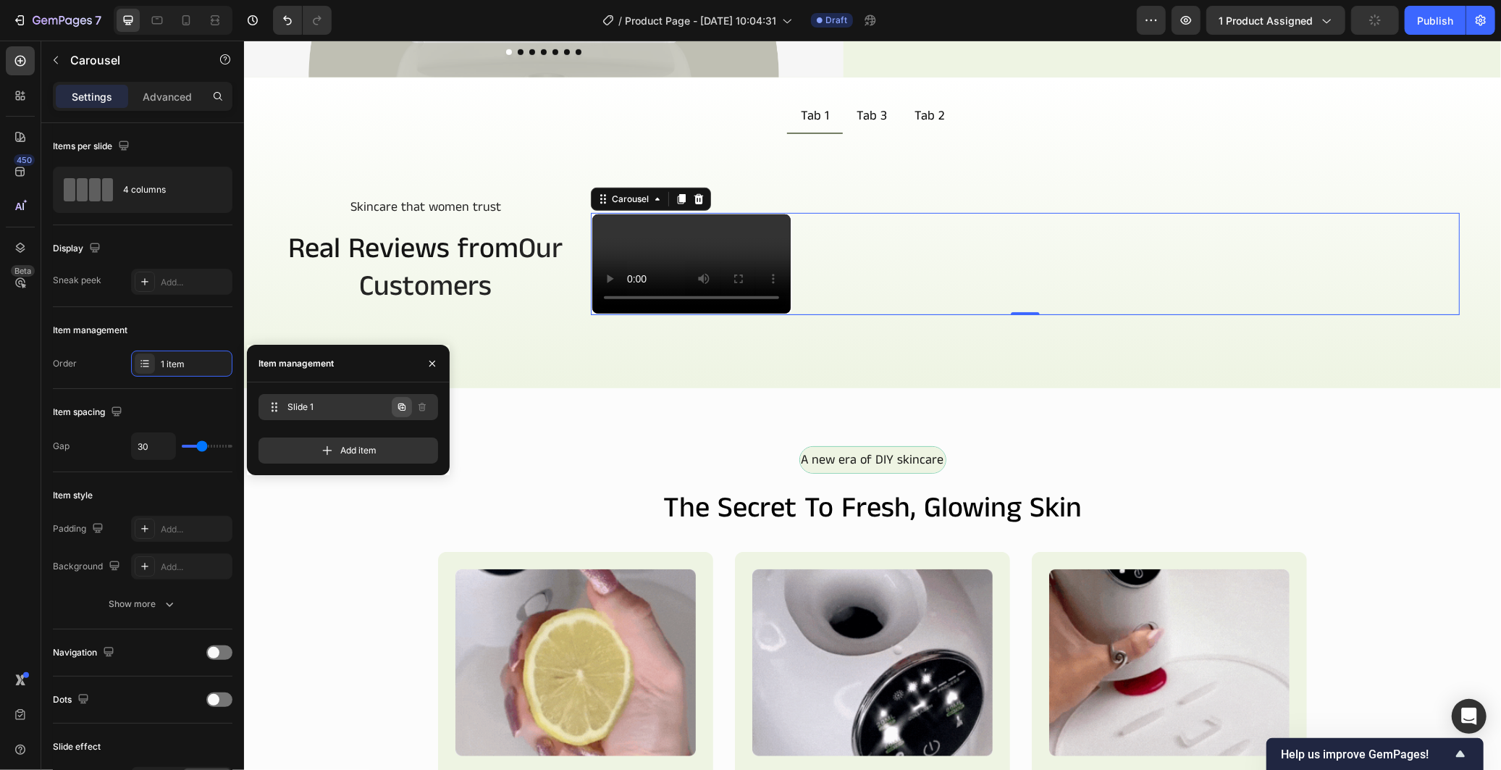
click at [404, 410] on icon "button" at bounding box center [401, 406] width 7 height 7
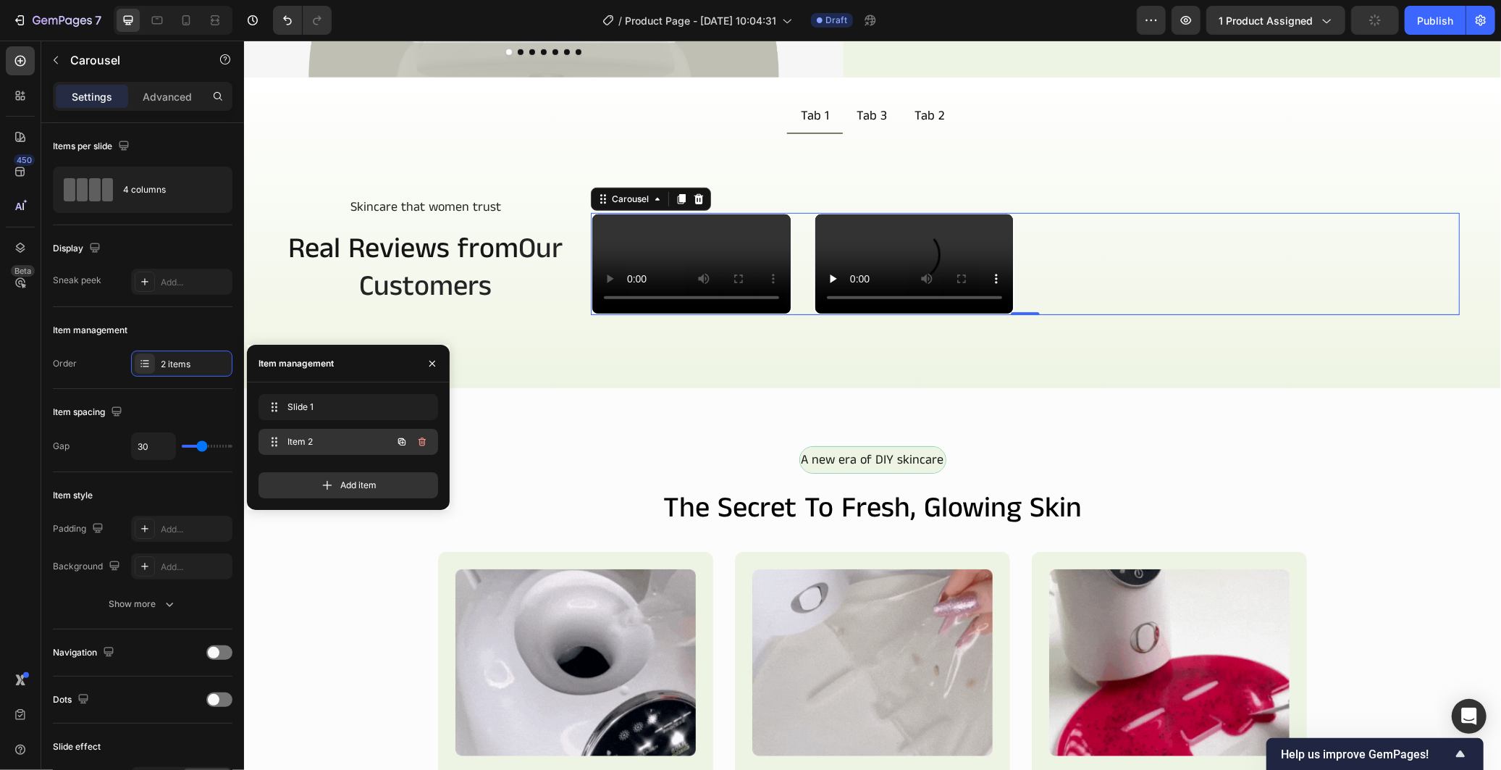
click at [403, 447] on icon "button" at bounding box center [402, 442] width 12 height 12
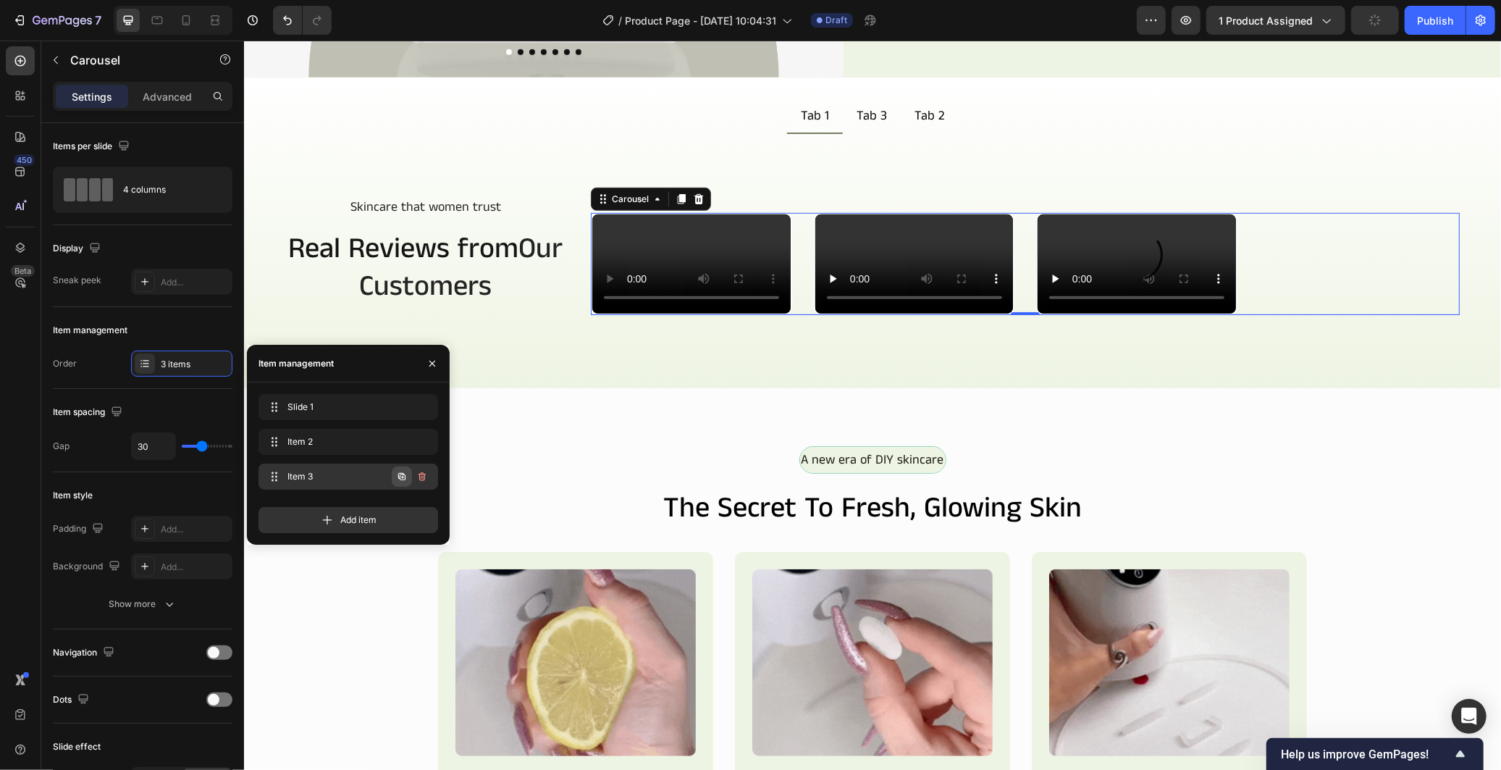
click at [399, 479] on icon "button" at bounding box center [402, 477] width 12 height 12
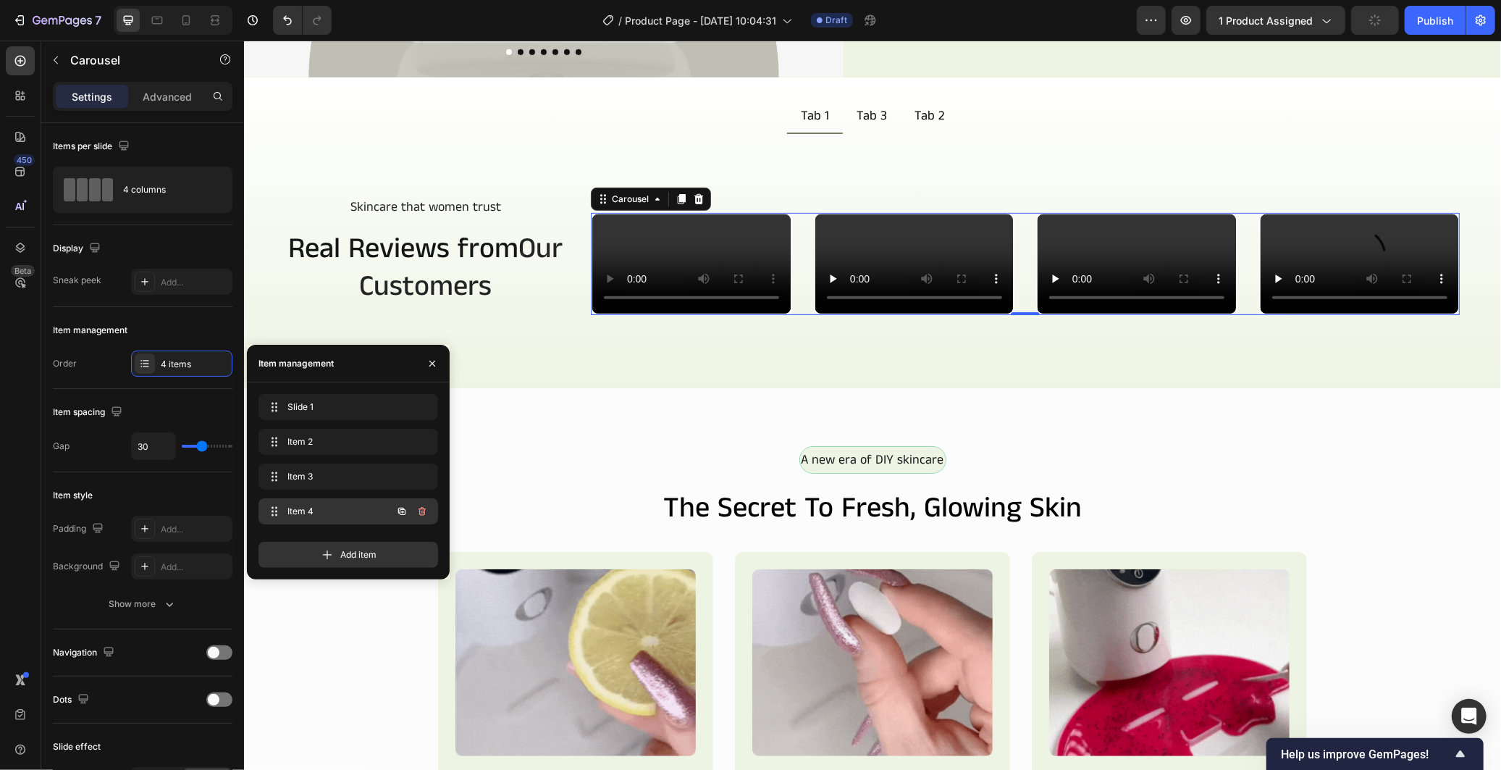
click at [402, 515] on icon "button" at bounding box center [401, 511] width 7 height 7
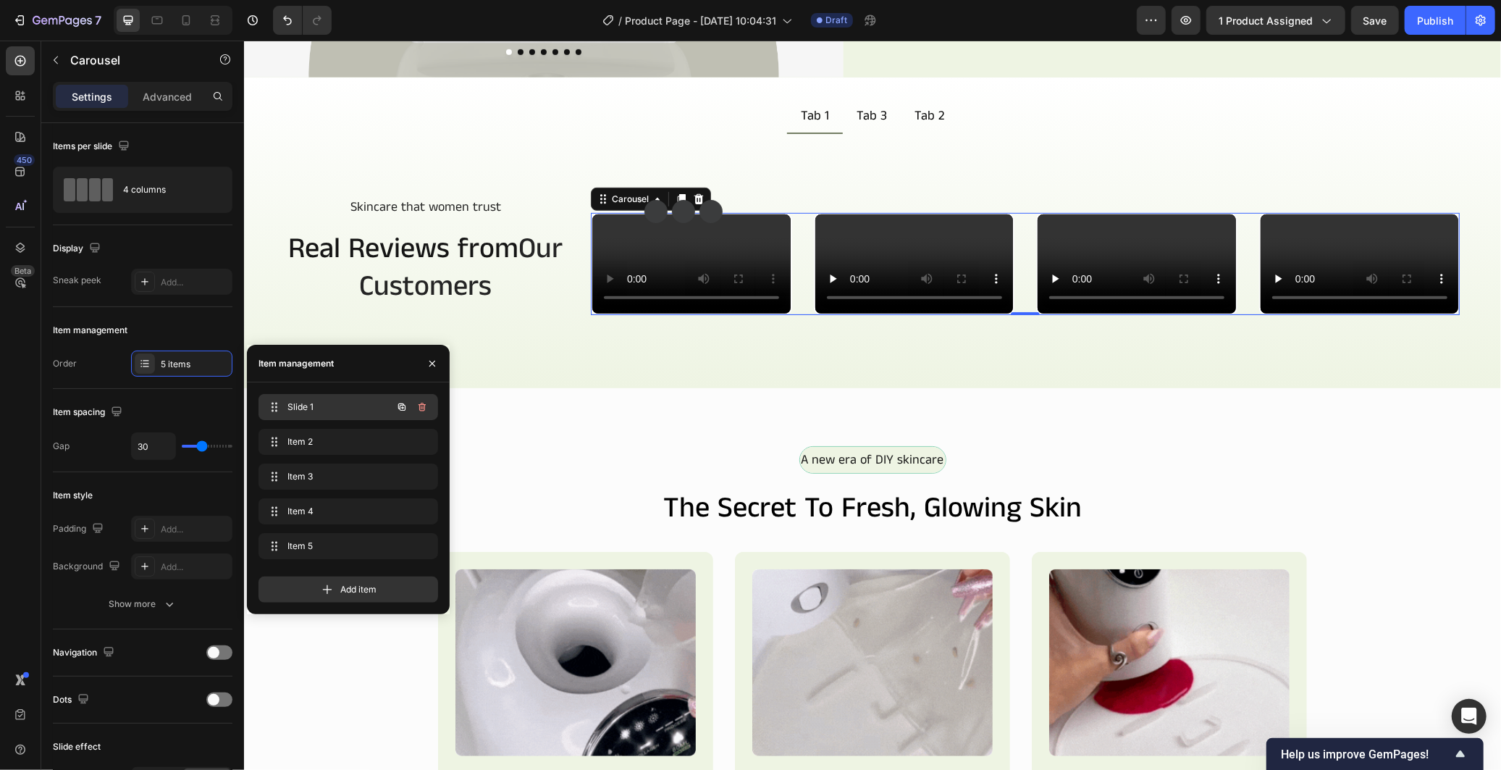
click at [339, 403] on span "Slide 1" at bounding box center [328, 406] width 82 height 13
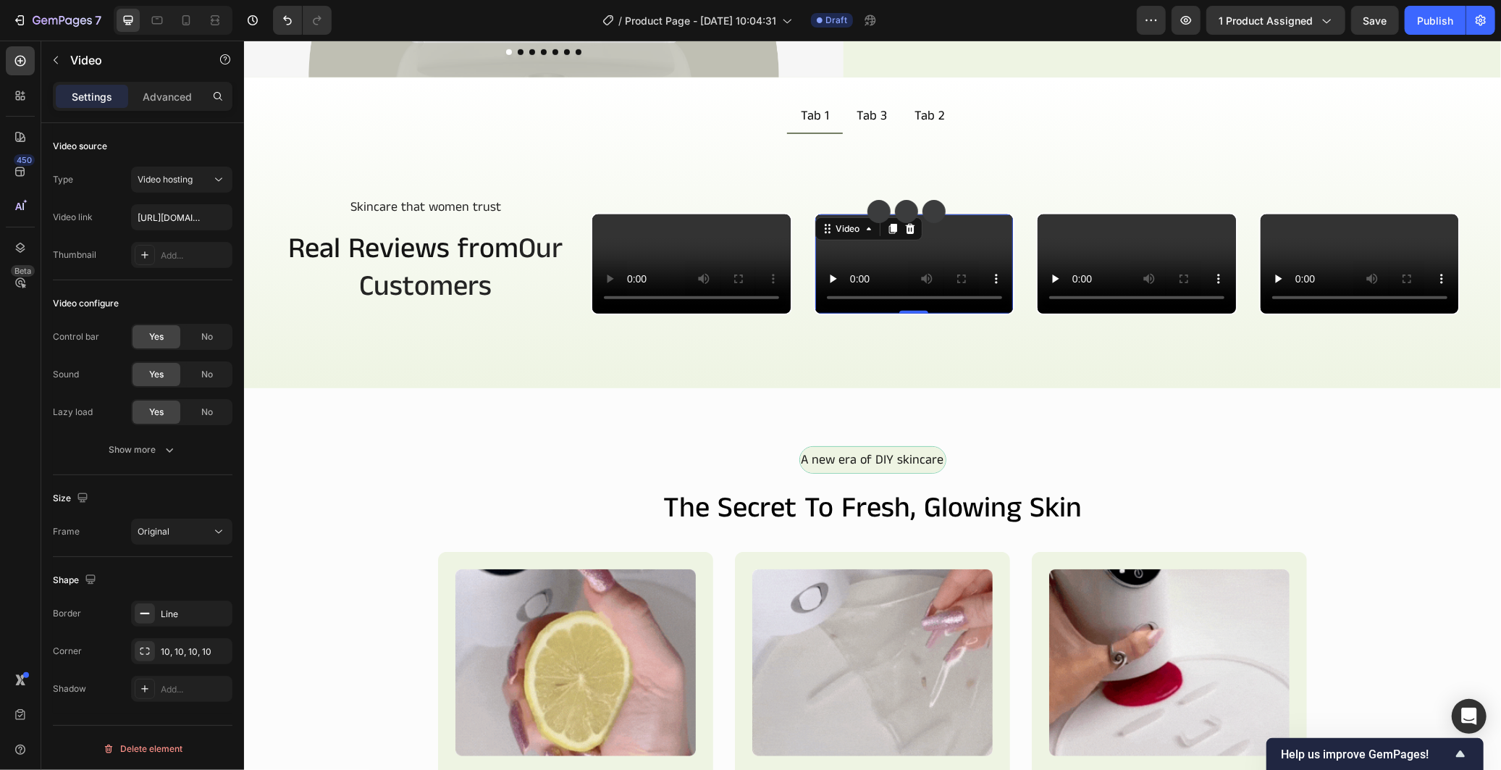
click at [866, 313] on video at bounding box center [914, 263] width 198 height 99
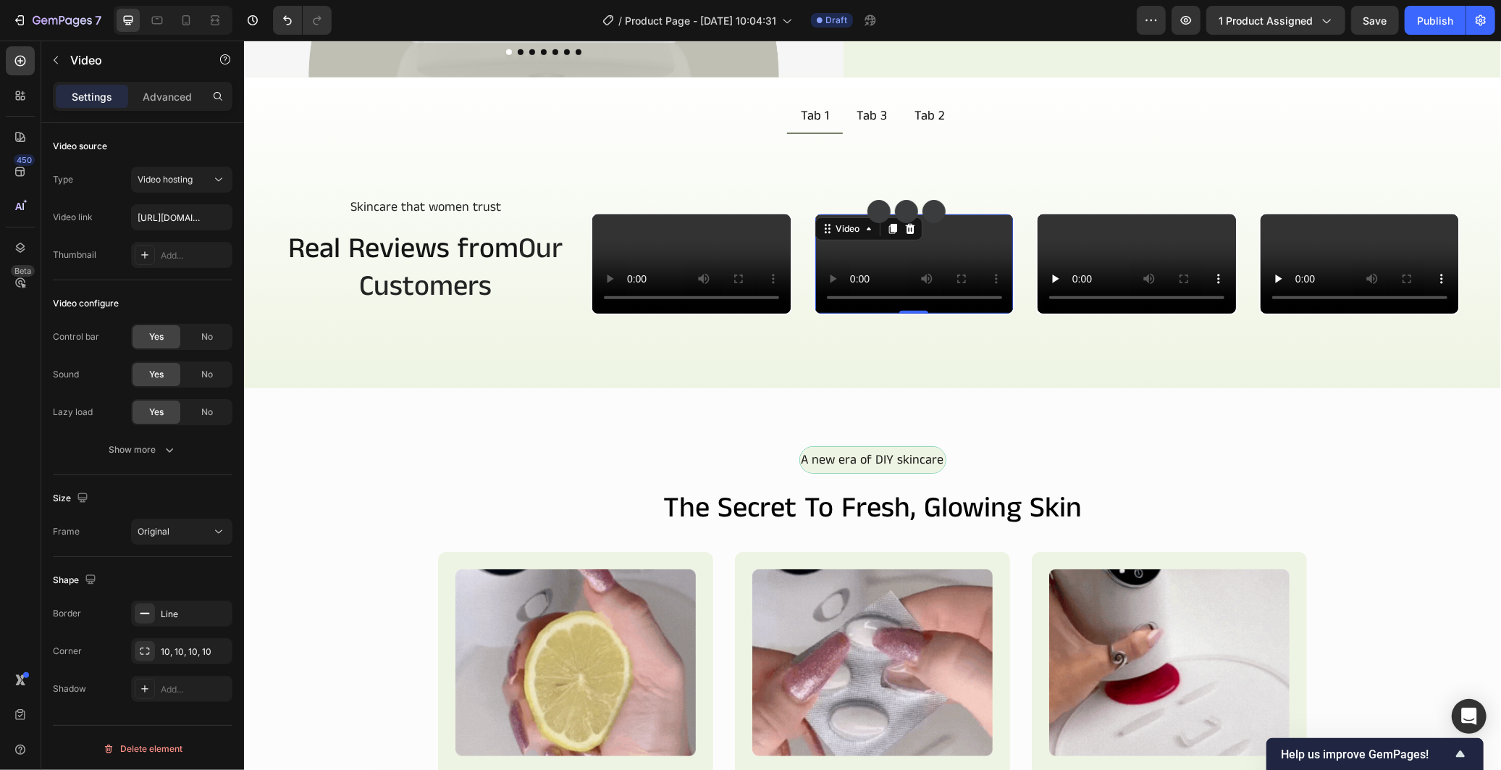
click at [926, 313] on video at bounding box center [914, 263] width 198 height 99
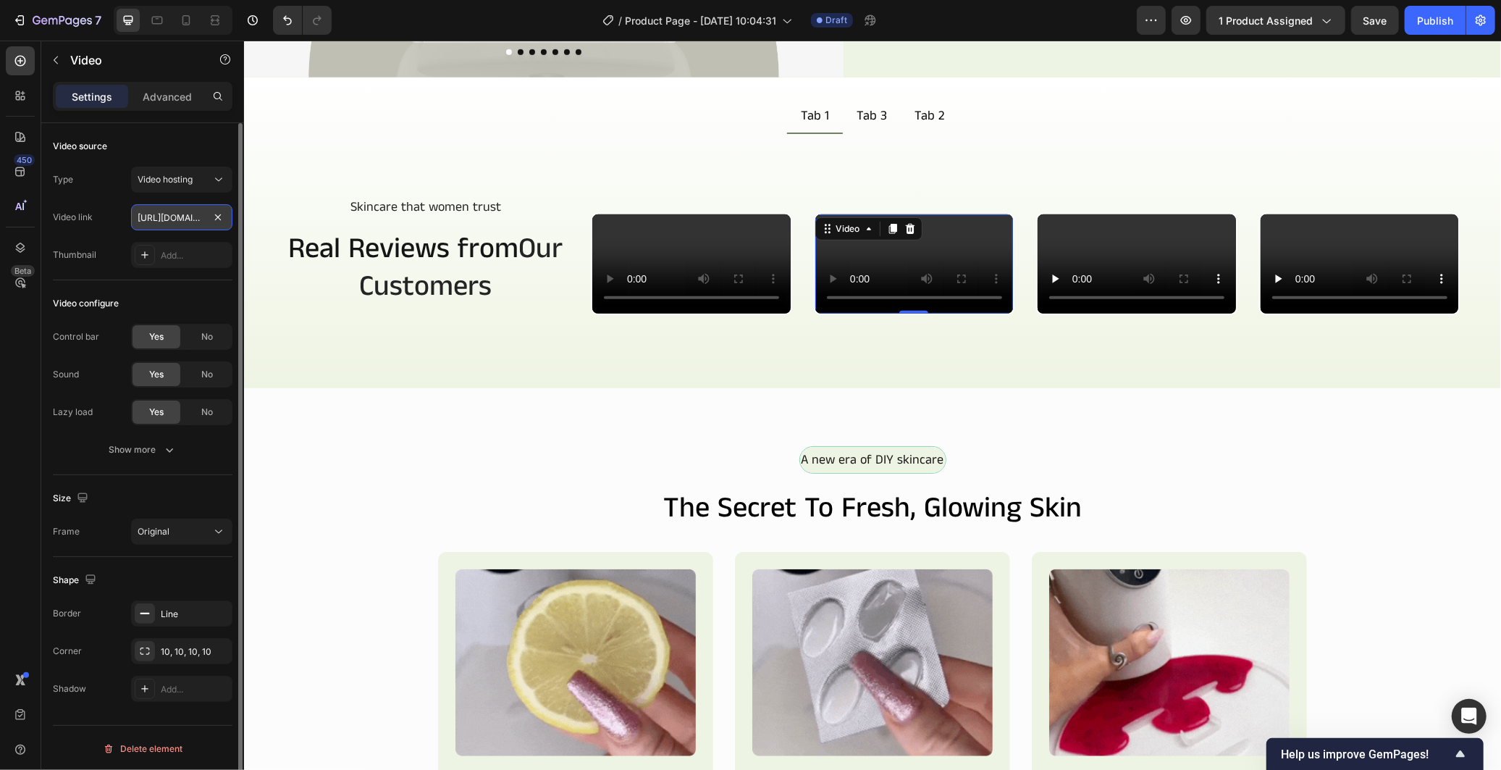
click at [189, 218] on input "https://cdn.shopify.com/videos/c/o/v/26581bbac9b6468785c0a65ba97abbe1.mp4" at bounding box center [181, 217] width 101 height 26
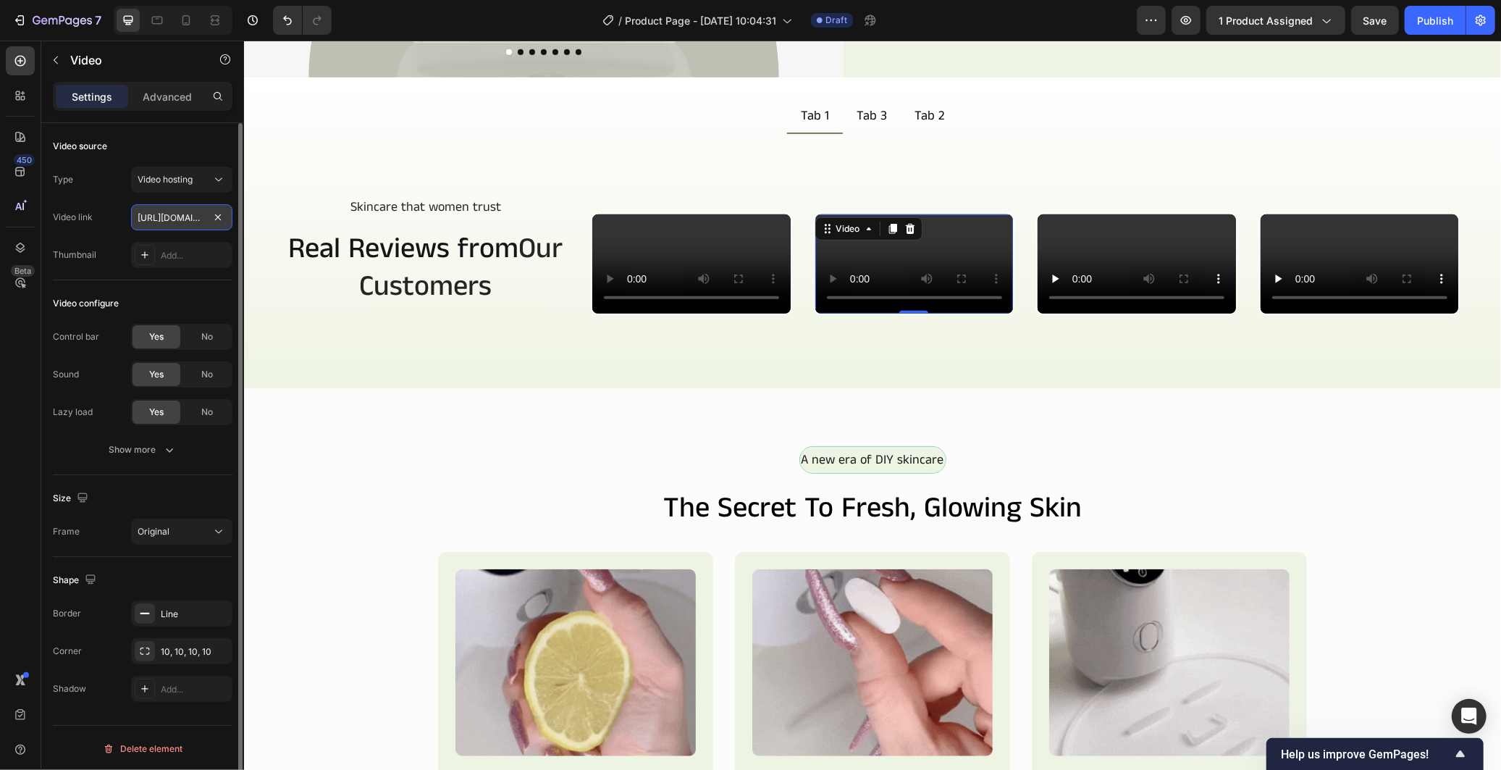
scroll to position [0, 268]
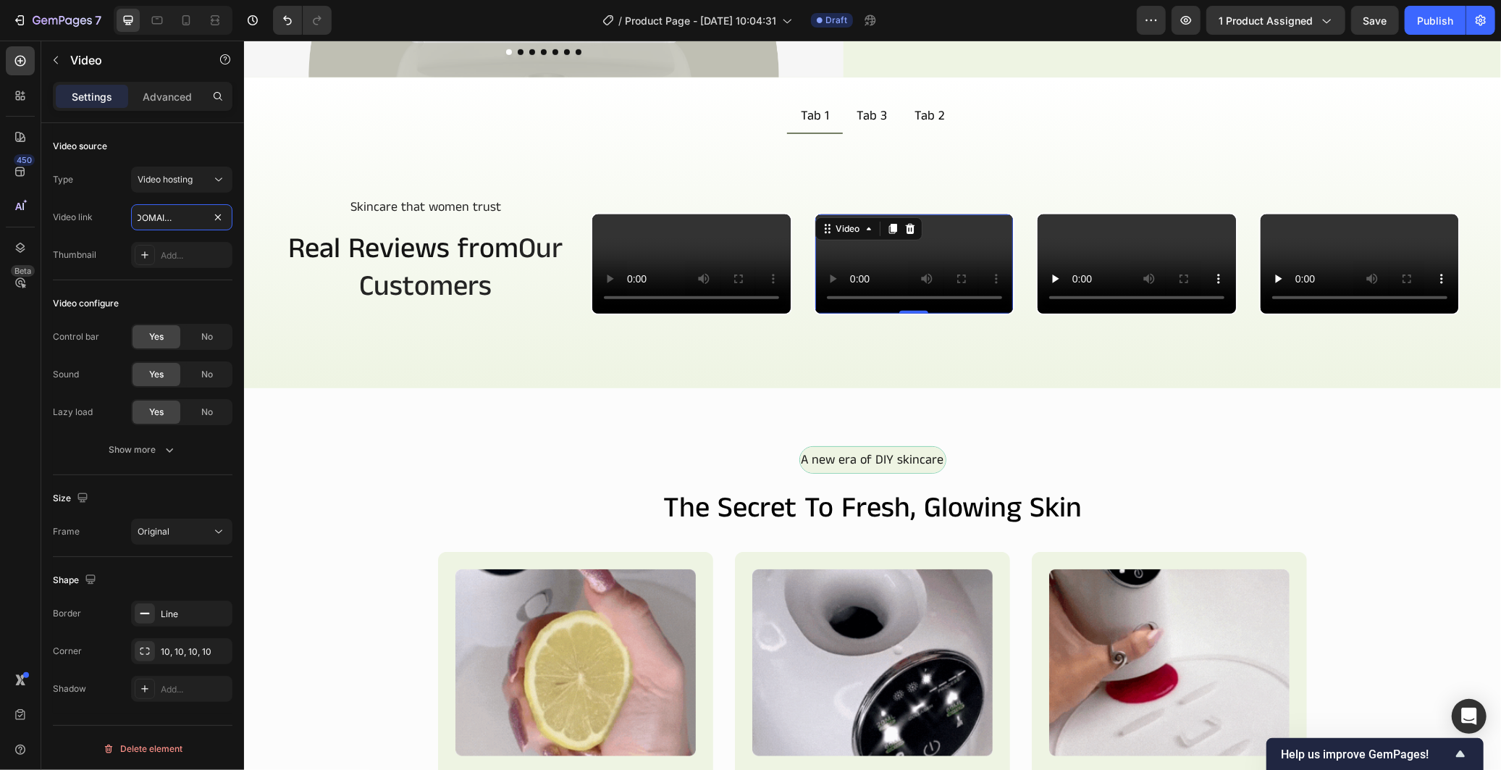
type input "https://cdn.shopify.com/videos/c/o/v/b8a79a13dcb34246a0f3f7a01d92fbc9.mp4"
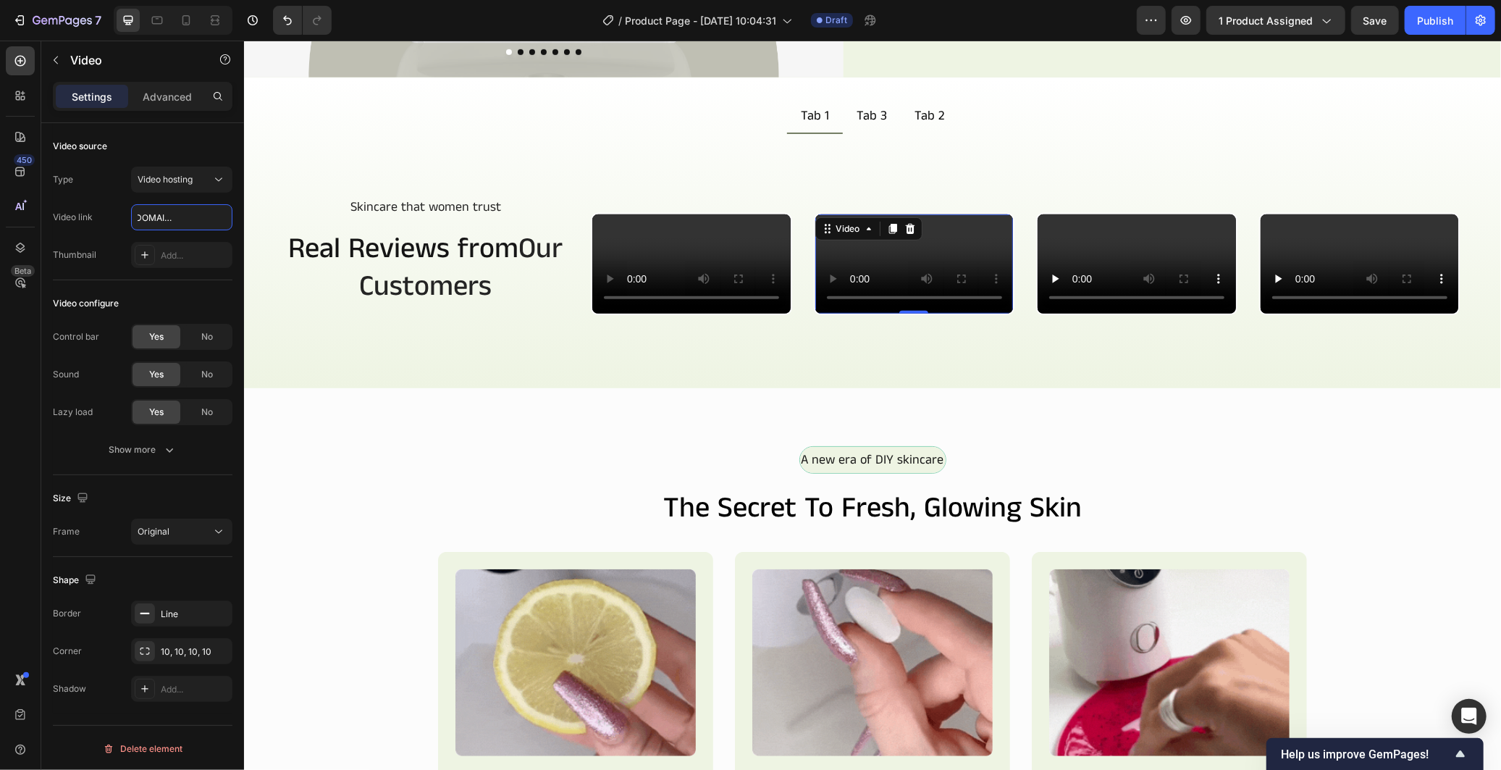
scroll to position [0, 0]
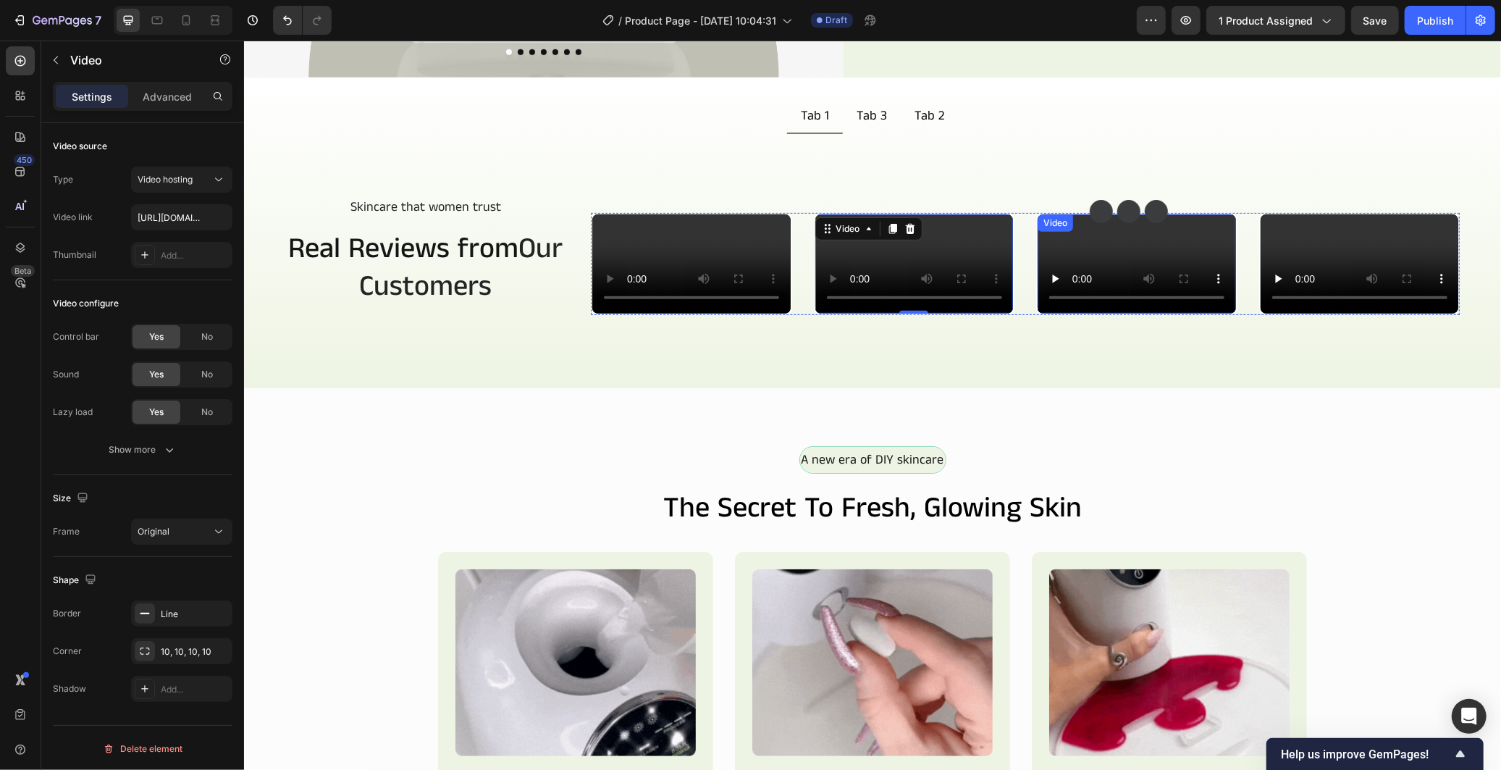
click at [1070, 313] on video at bounding box center [1136, 263] width 198 height 99
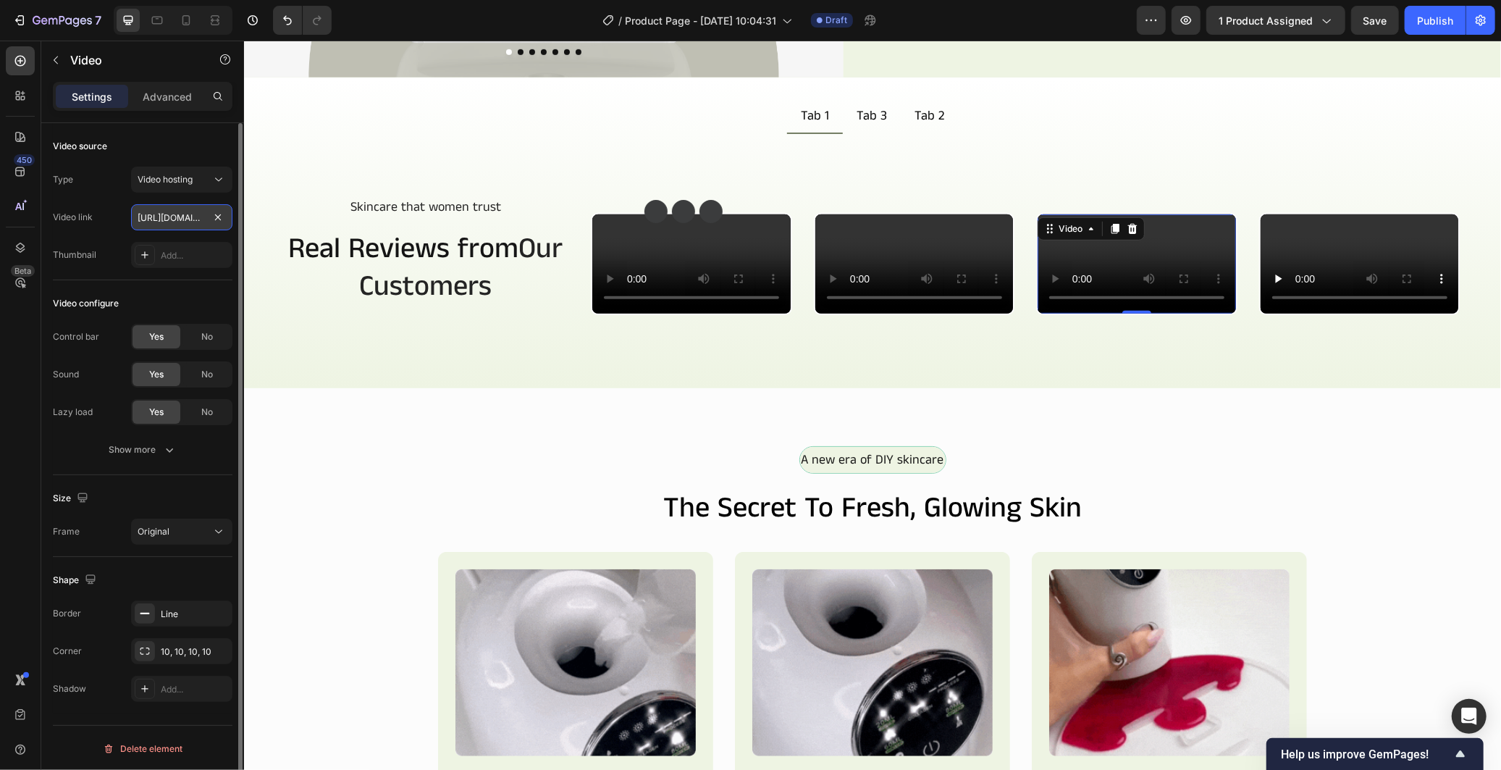
click at [181, 218] on input "https://cdn.shopify.com/videos/c/o/v/26581bbac9b6468785c0a65ba97abbe1.mp4" at bounding box center [181, 217] width 101 height 26
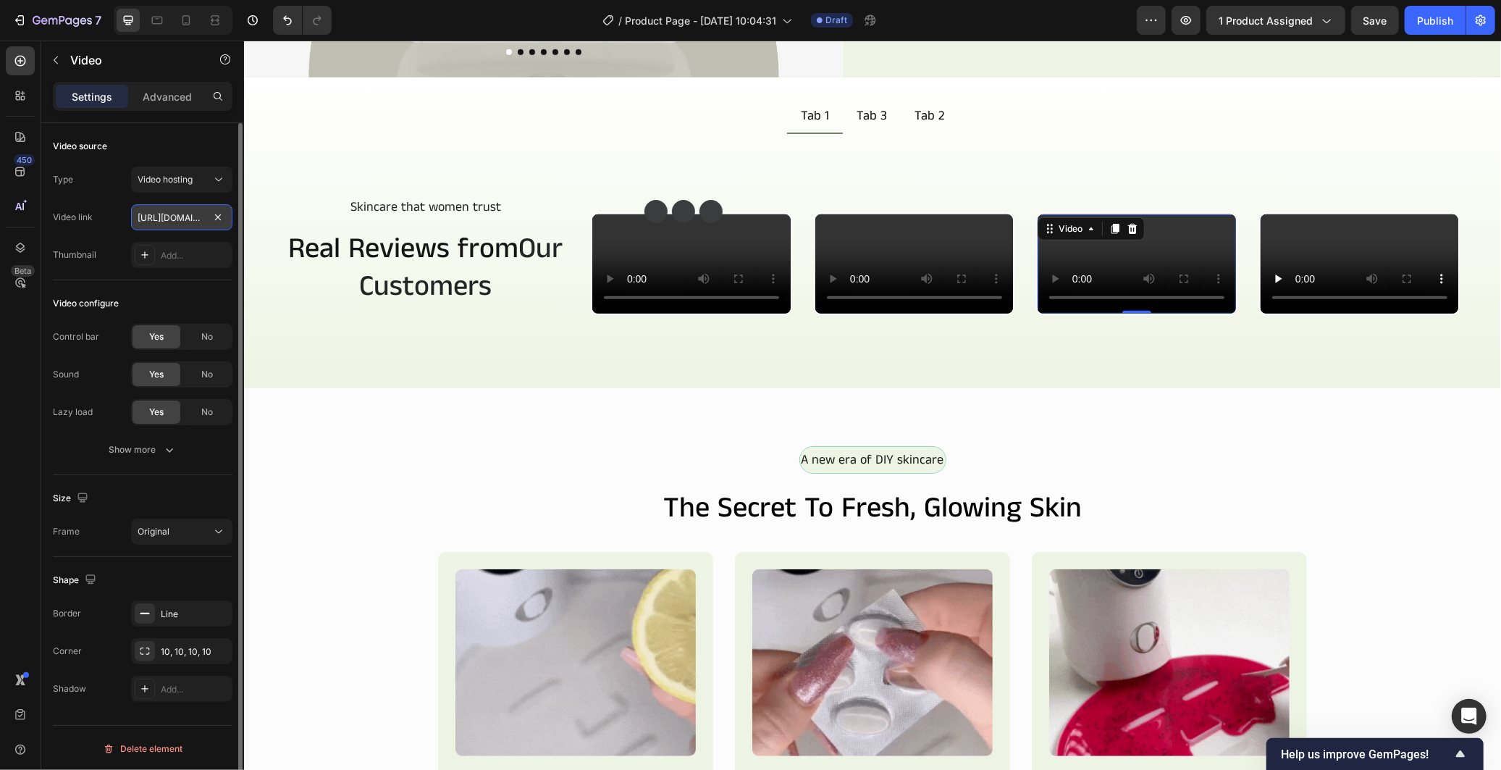
paste input "bfb05cdf82ba43ca9f5036492c170d48"
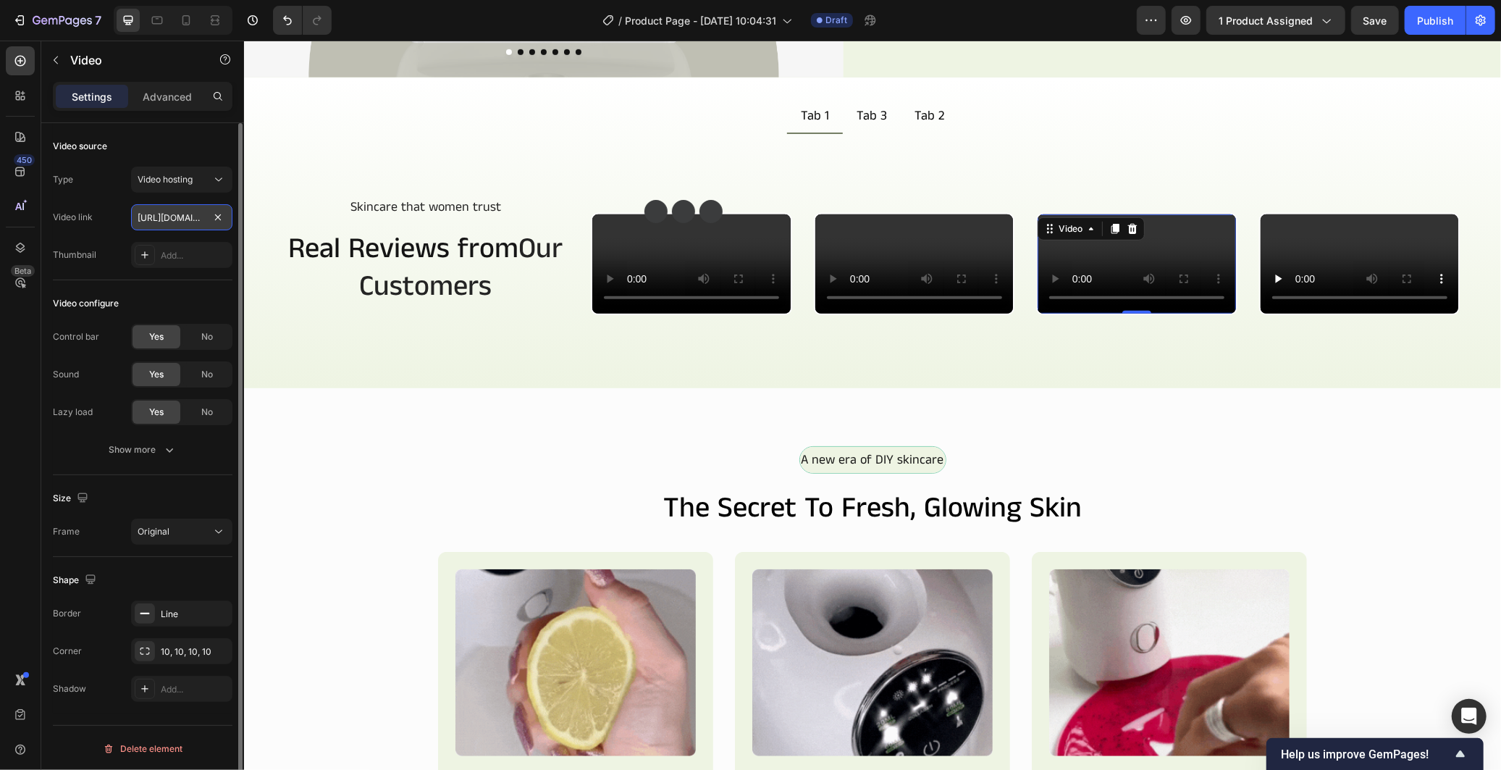
scroll to position [0, 271]
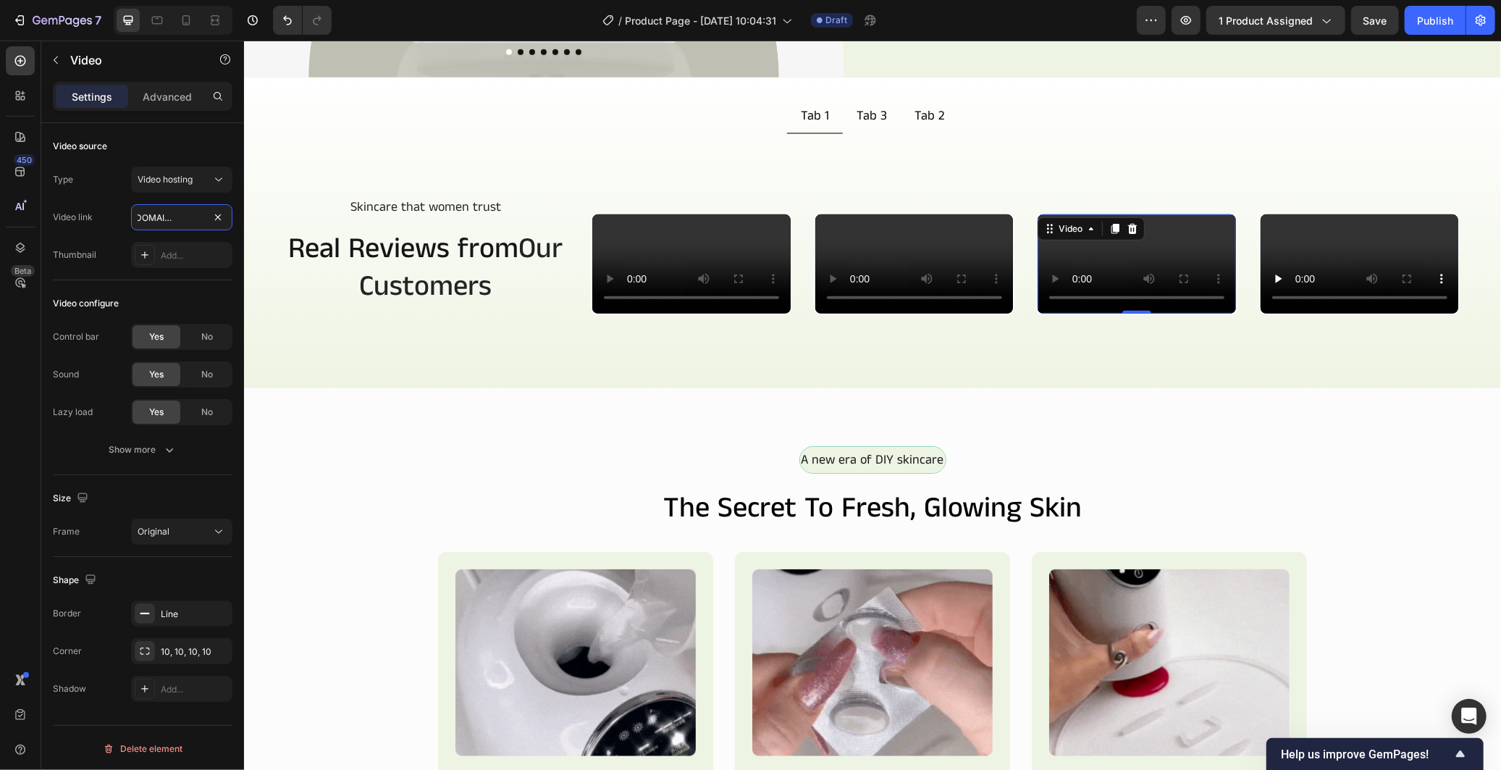
type input "https://cdn.shopify.com/videos/c/o/v/bfb05cdf82ba43ca9f5036492c170d48.mp4"
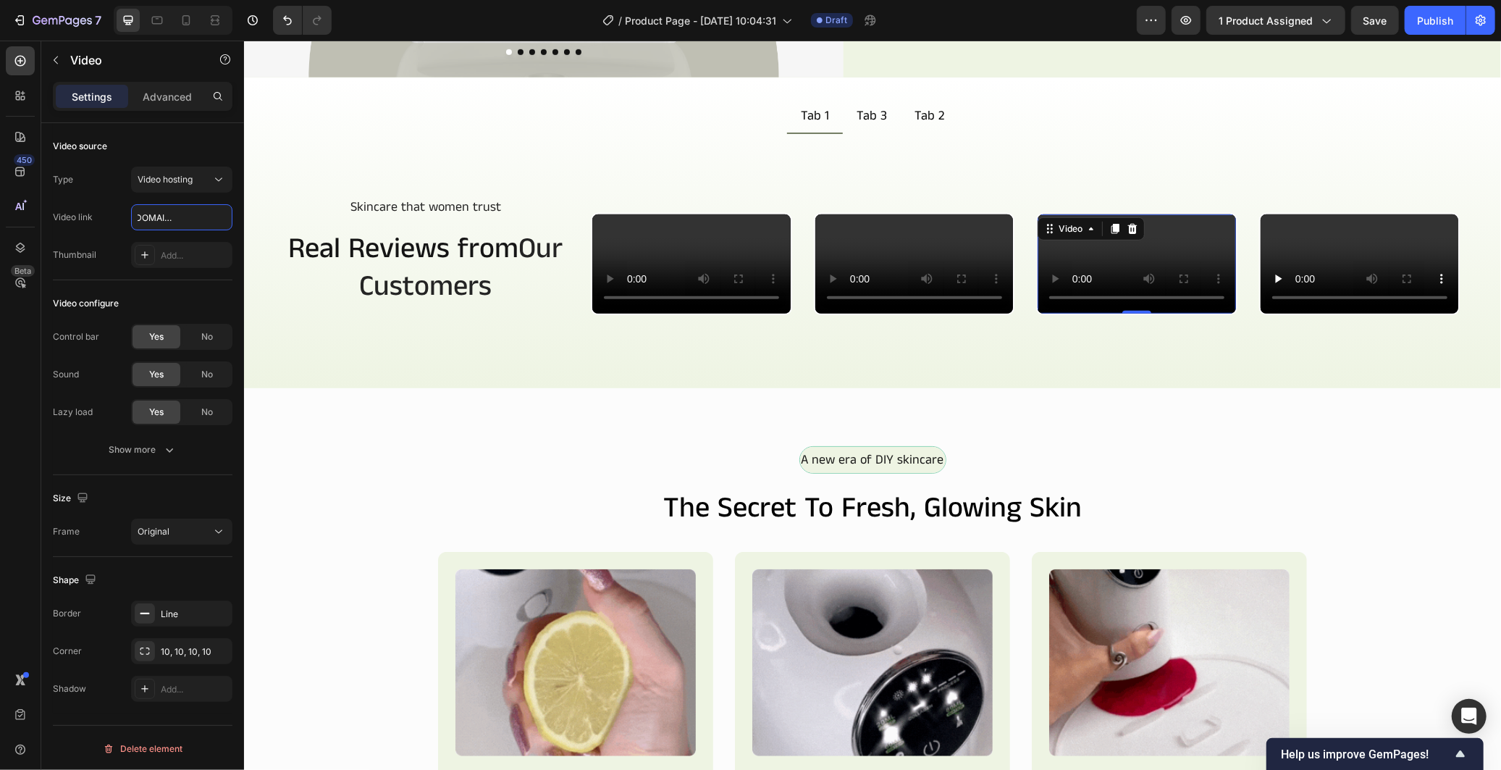
scroll to position [0, 0]
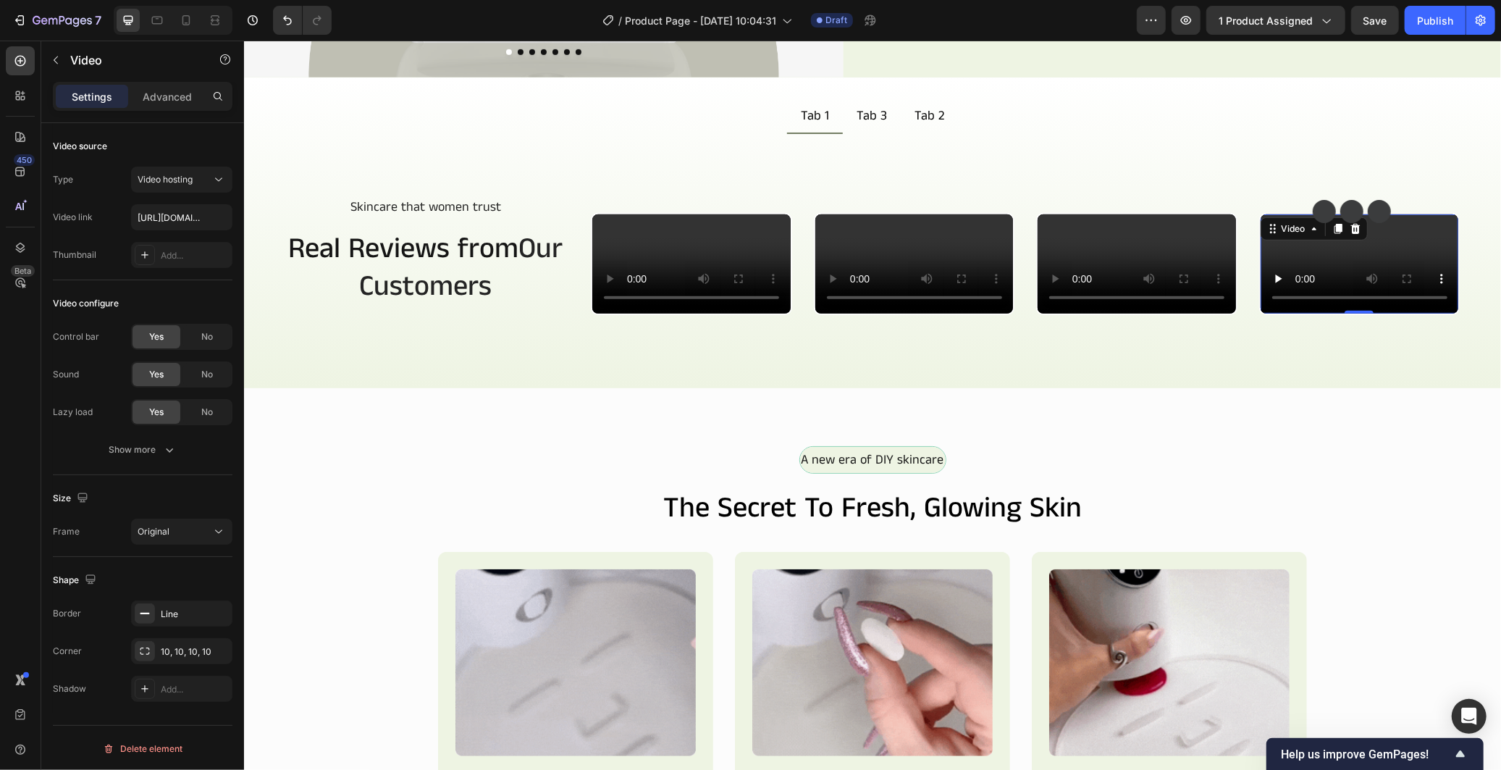
click at [1264, 313] on video at bounding box center [1359, 263] width 198 height 99
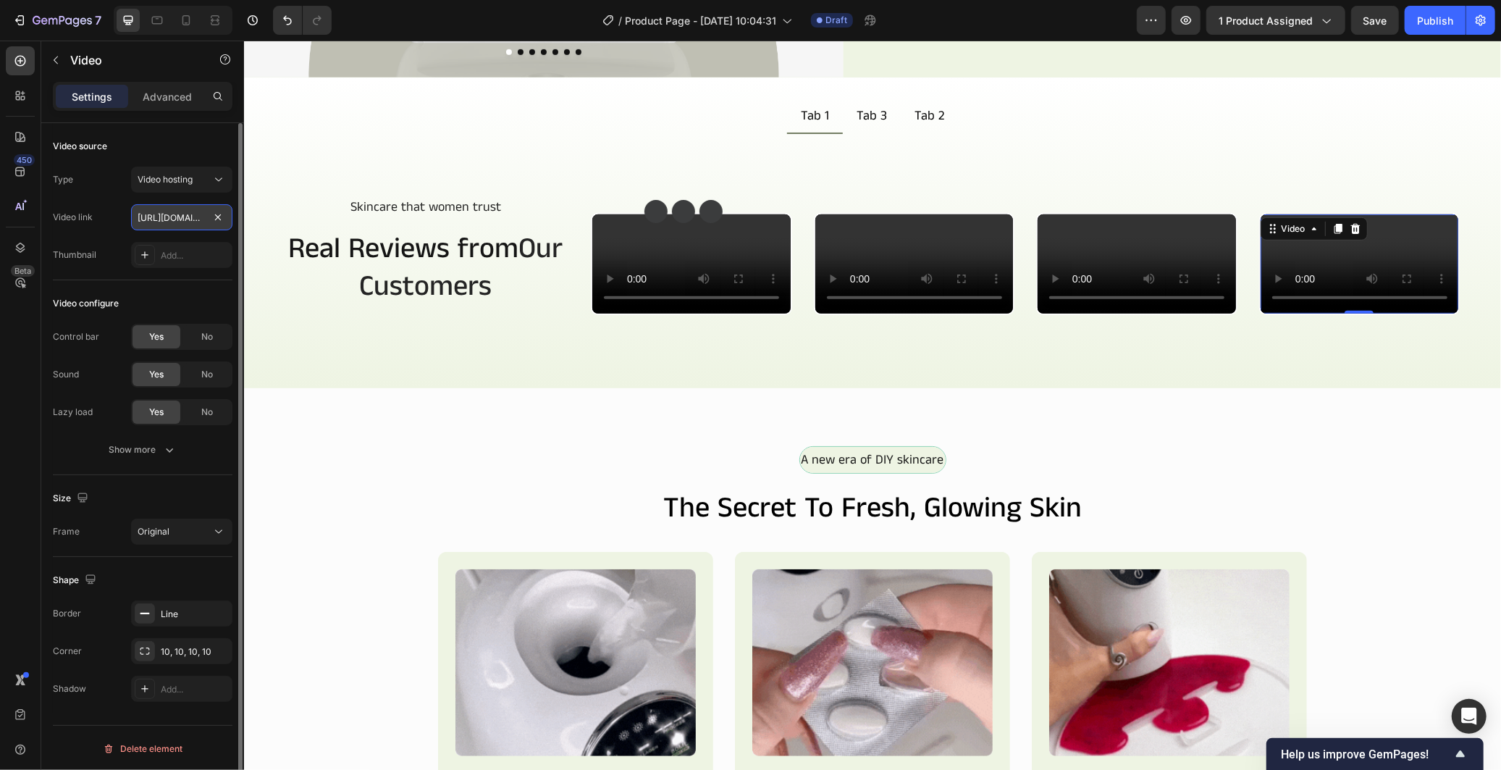
click at [168, 219] on input "https://cdn.shopify.com/videos/c/o/v/26581bbac9b6468785c0a65ba97abbe1.mp4" at bounding box center [181, 217] width 101 height 26
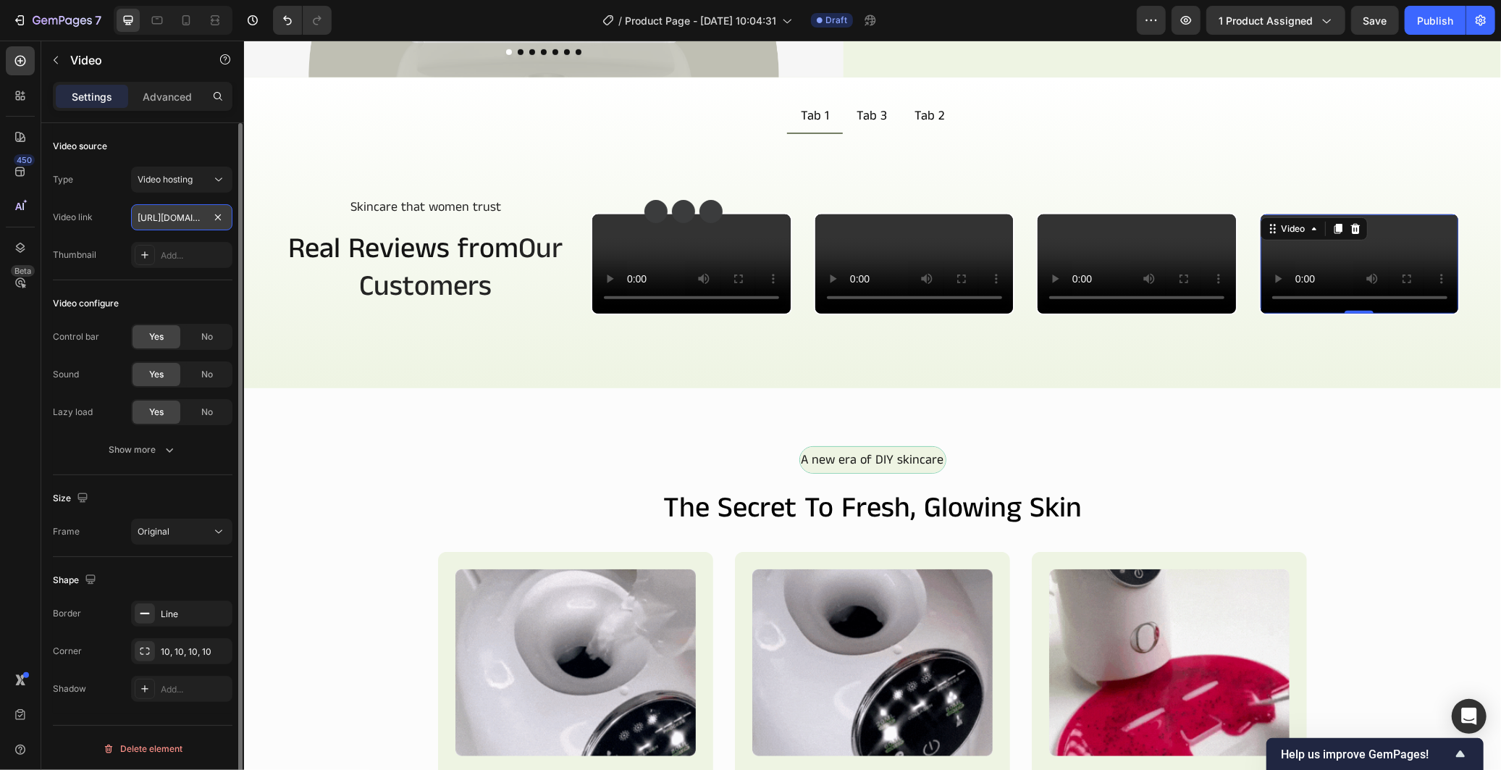
type input "https://cdn.shopify.com/videos/c/o/v/7eca0b788e6c4dc8b7e3e8607c629db3.mp4"
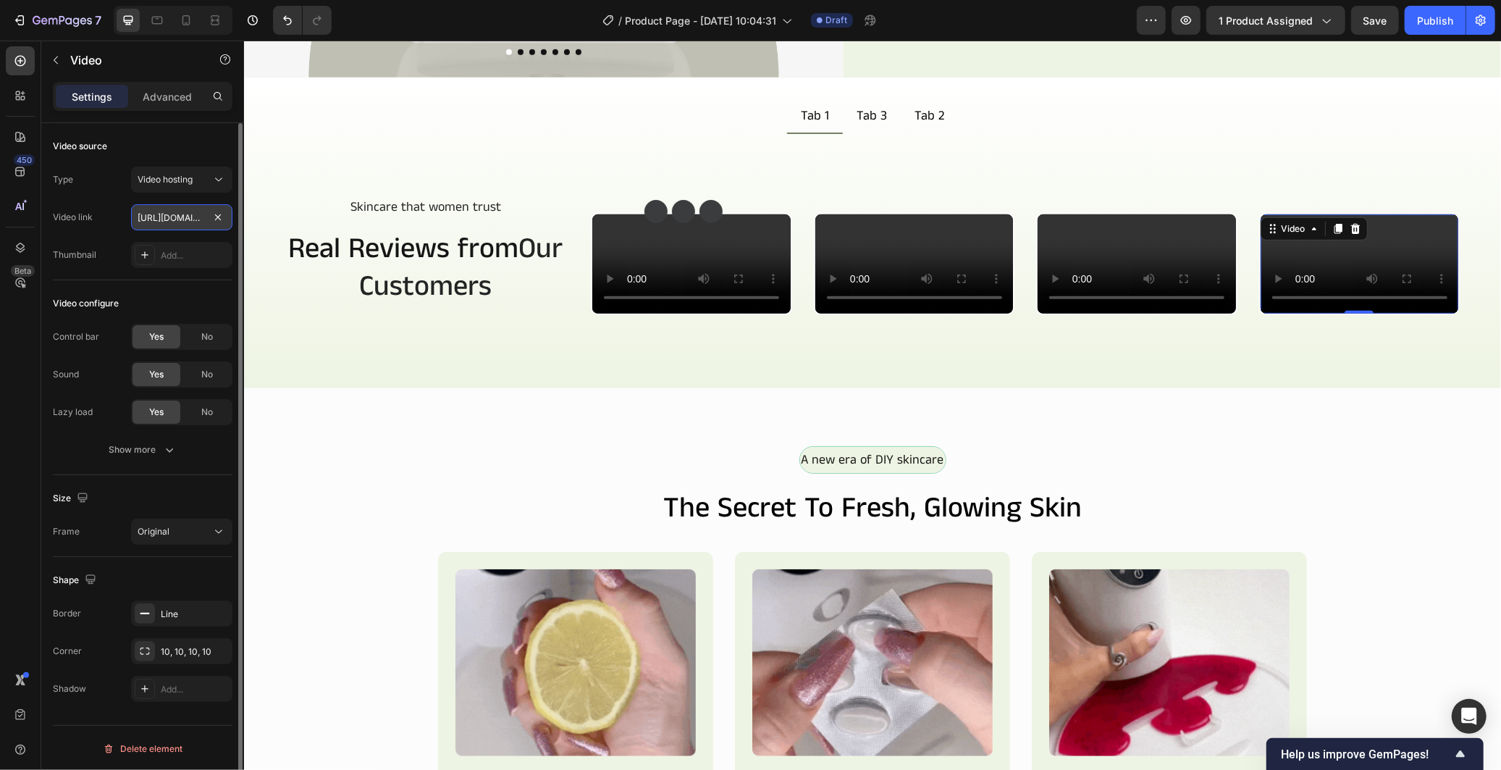
scroll to position [0, 276]
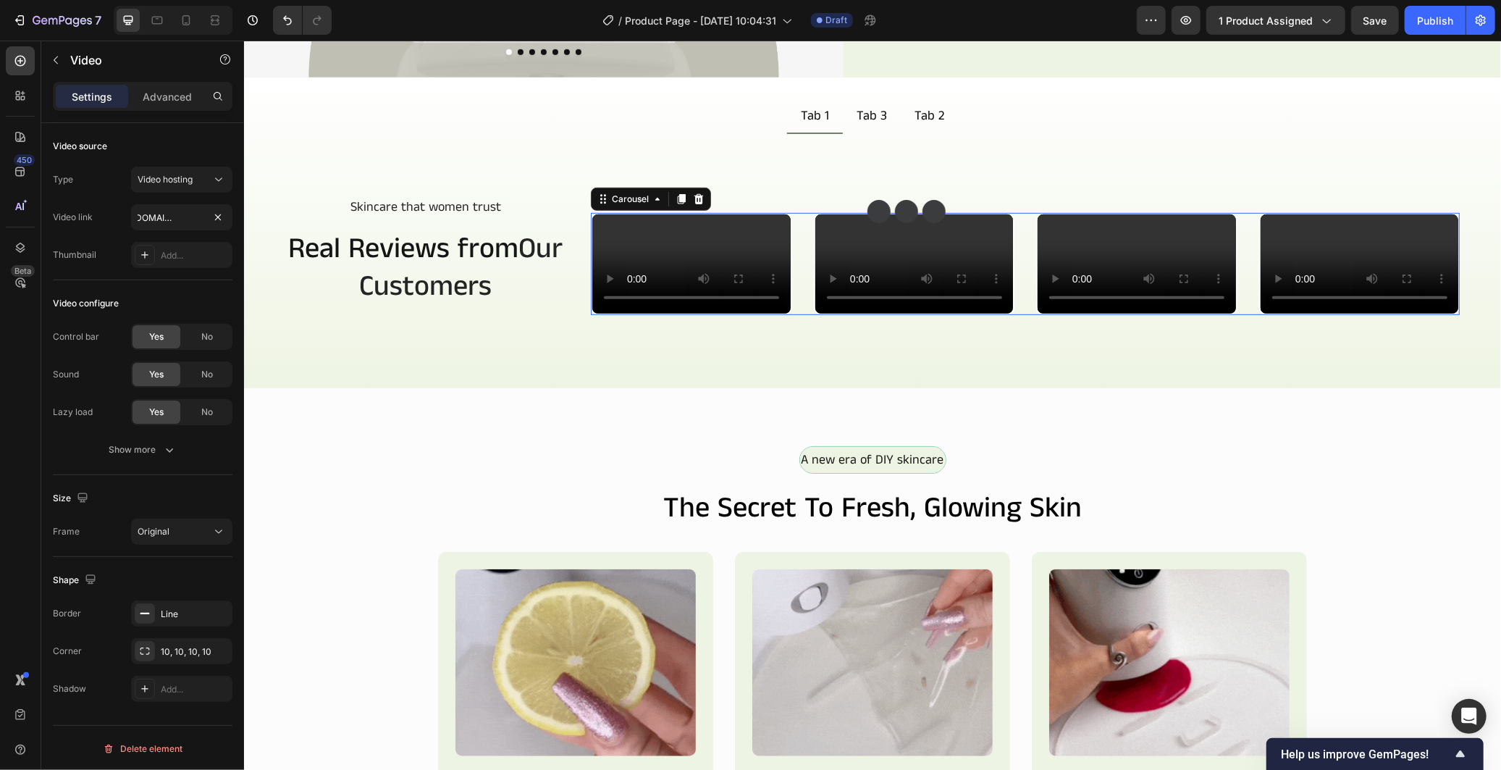
click at [802, 314] on div "Video Video Video Video Video" at bounding box center [1024, 263] width 869 height 102
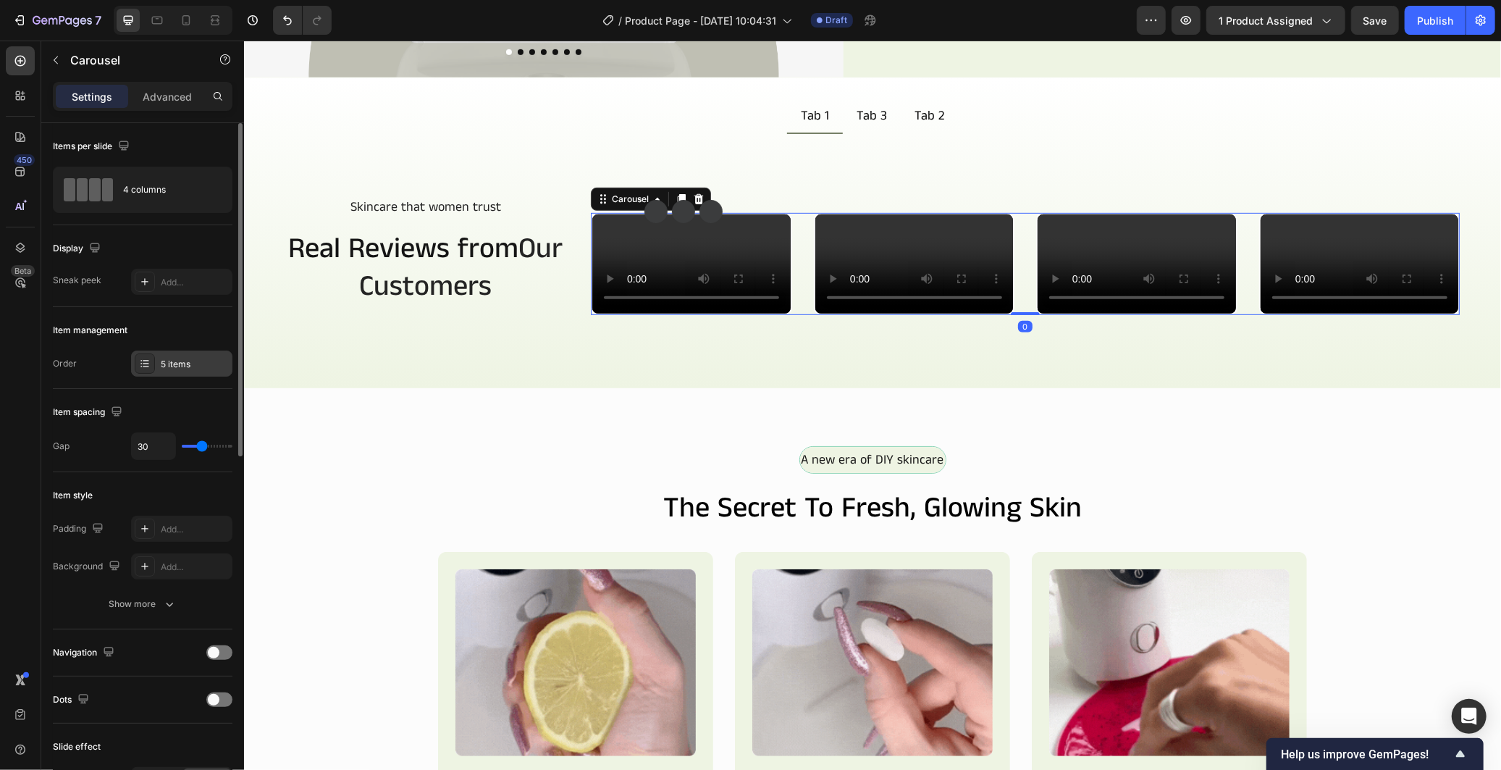
click at [206, 366] on div "5 items" at bounding box center [195, 364] width 68 height 13
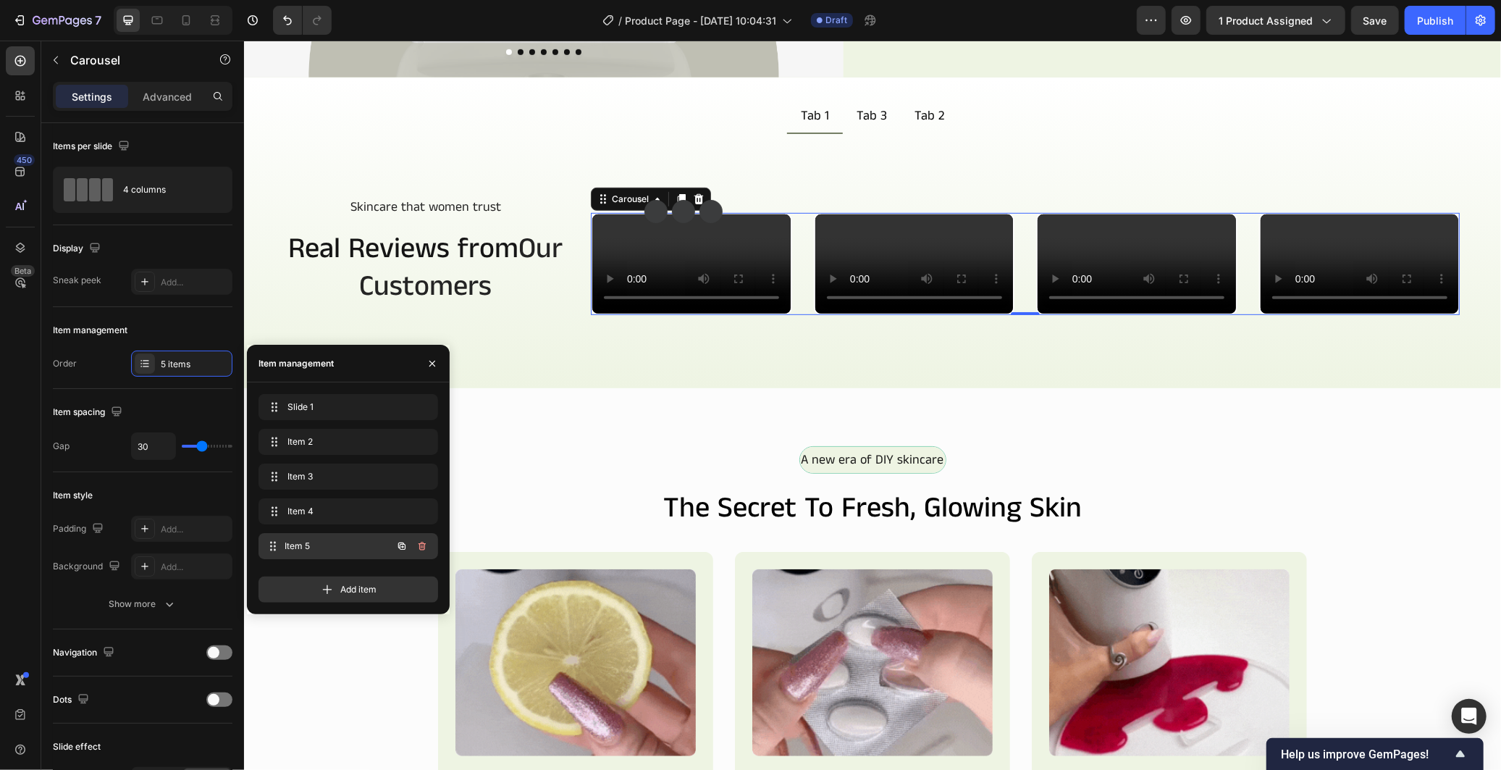
click at [345, 537] on div "Item 5 Item 5" at bounding box center [327, 546] width 127 height 20
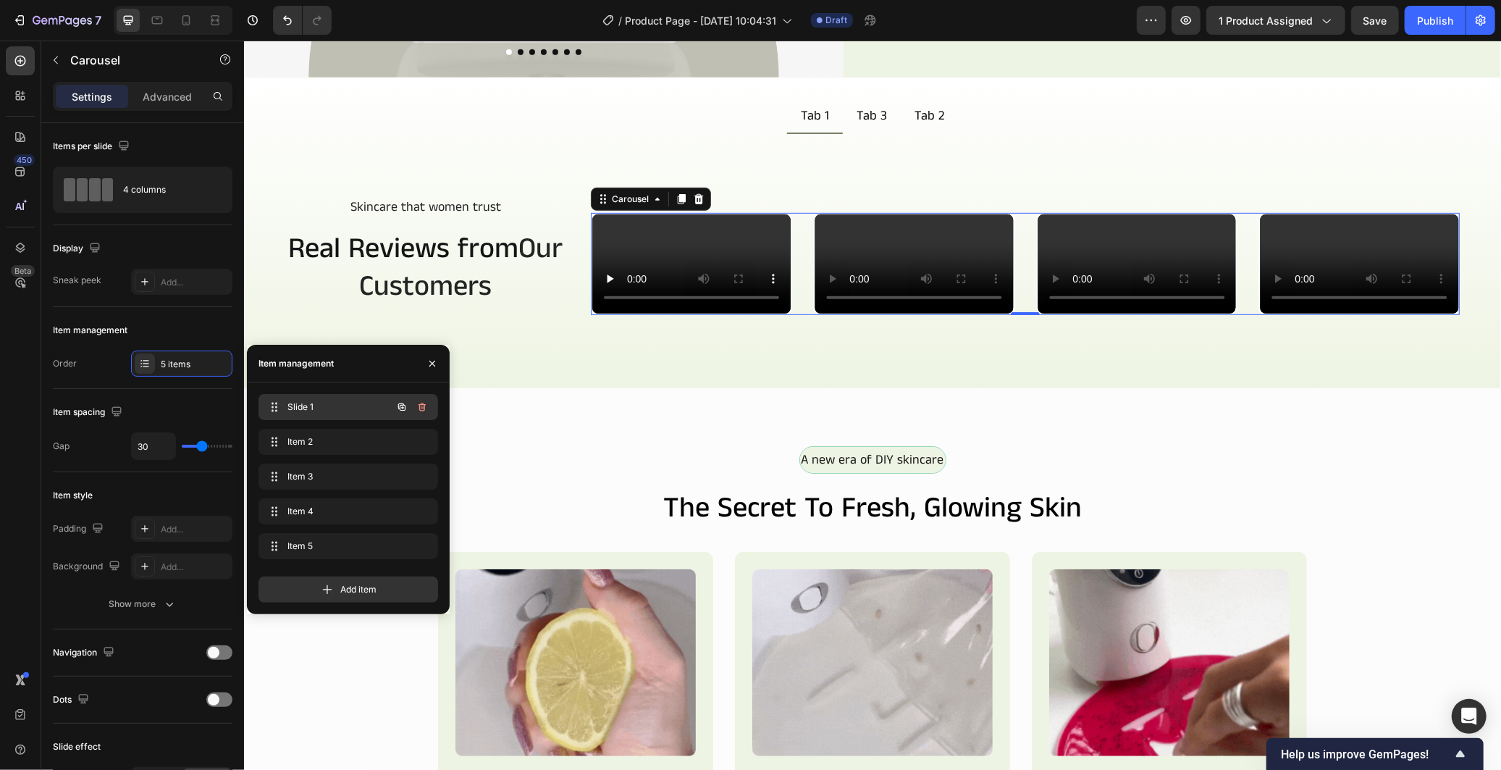
click at [341, 408] on span "Slide 1" at bounding box center [328, 406] width 82 height 13
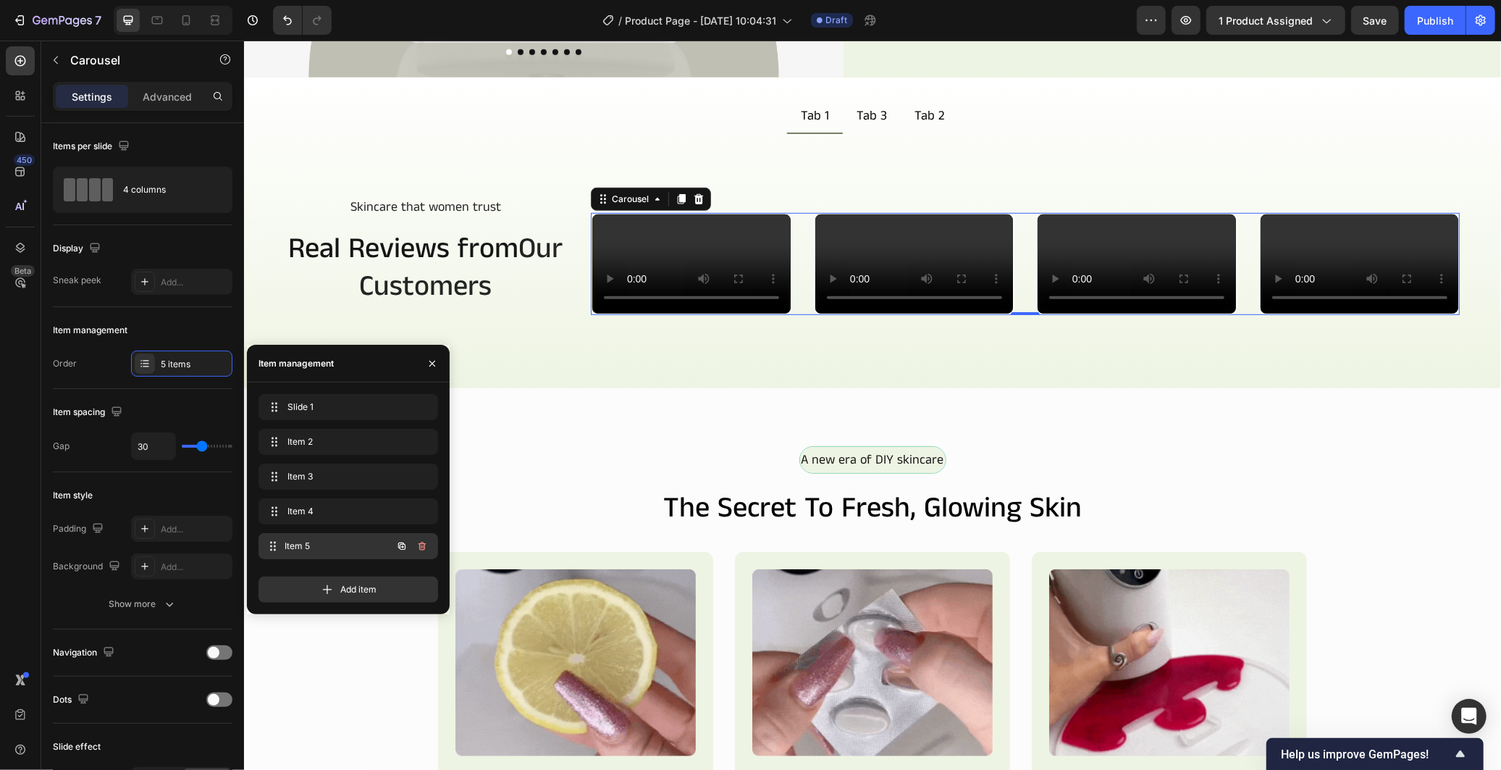
click at [334, 550] on span "Item 5" at bounding box center [338, 545] width 107 height 13
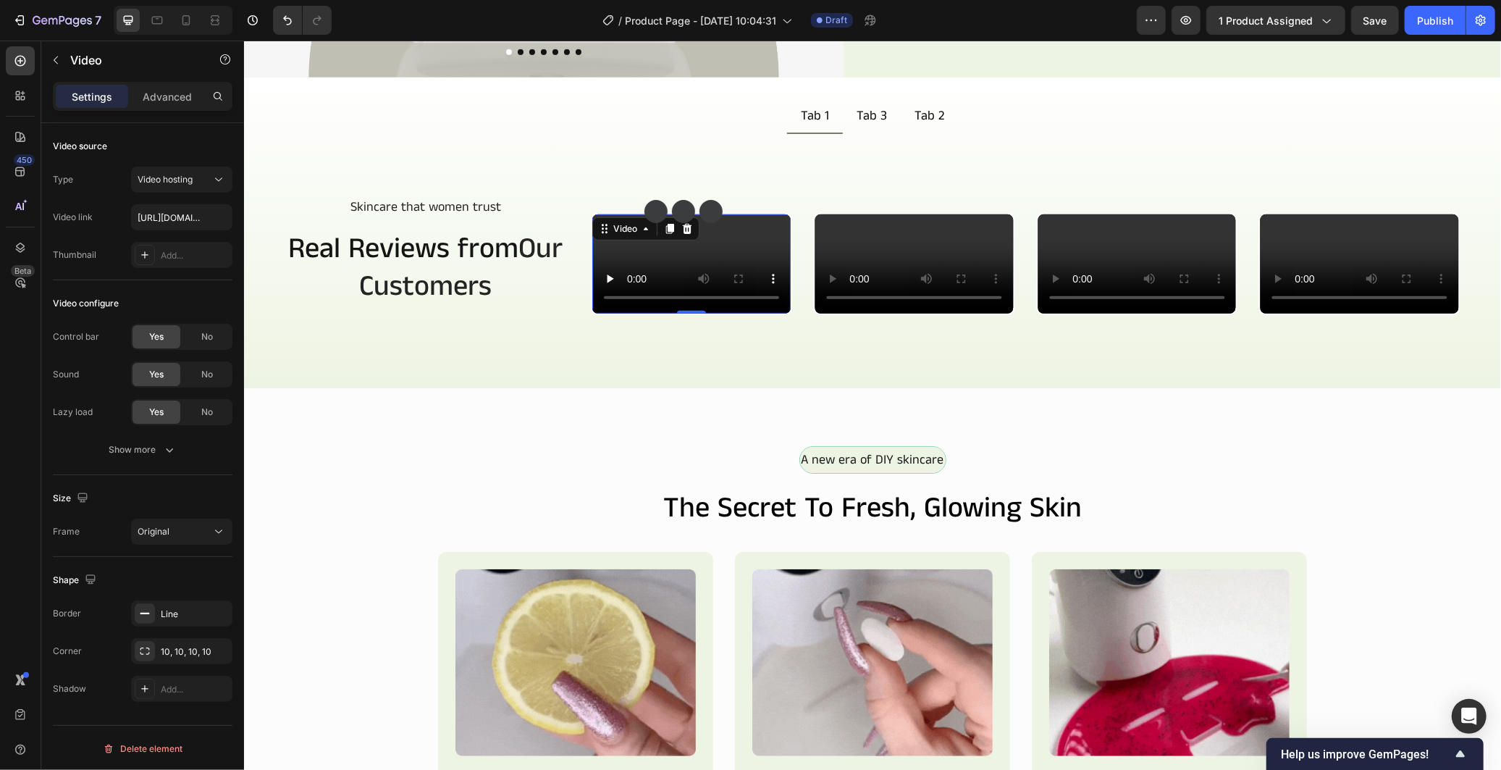
click at [689, 313] on video at bounding box center [691, 263] width 198 height 99
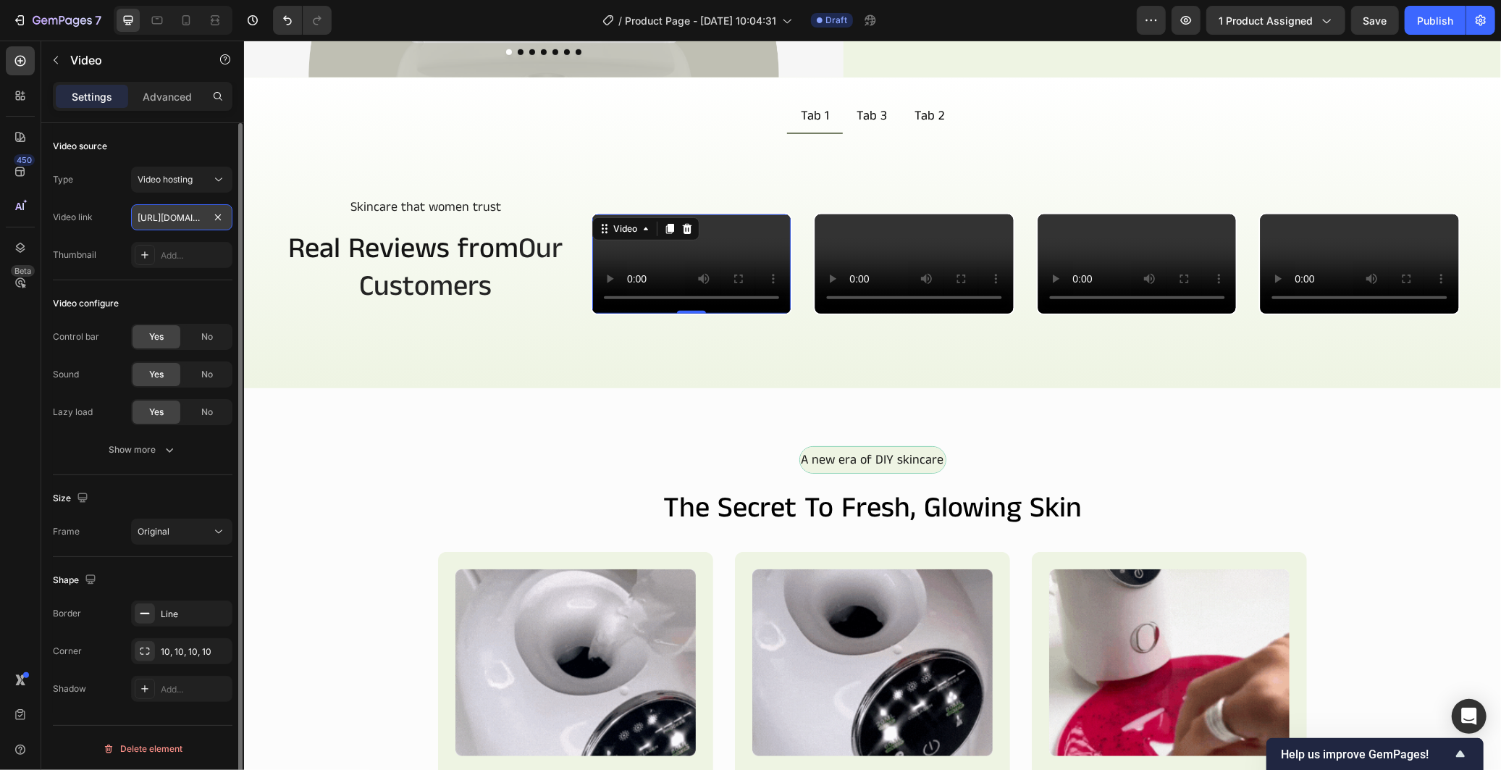
click at [172, 215] on input "https://cdn.shopify.com/videos/c/o/v/26581bbac9b6468785c0a65ba97abbe1.mp4" at bounding box center [181, 217] width 101 height 26
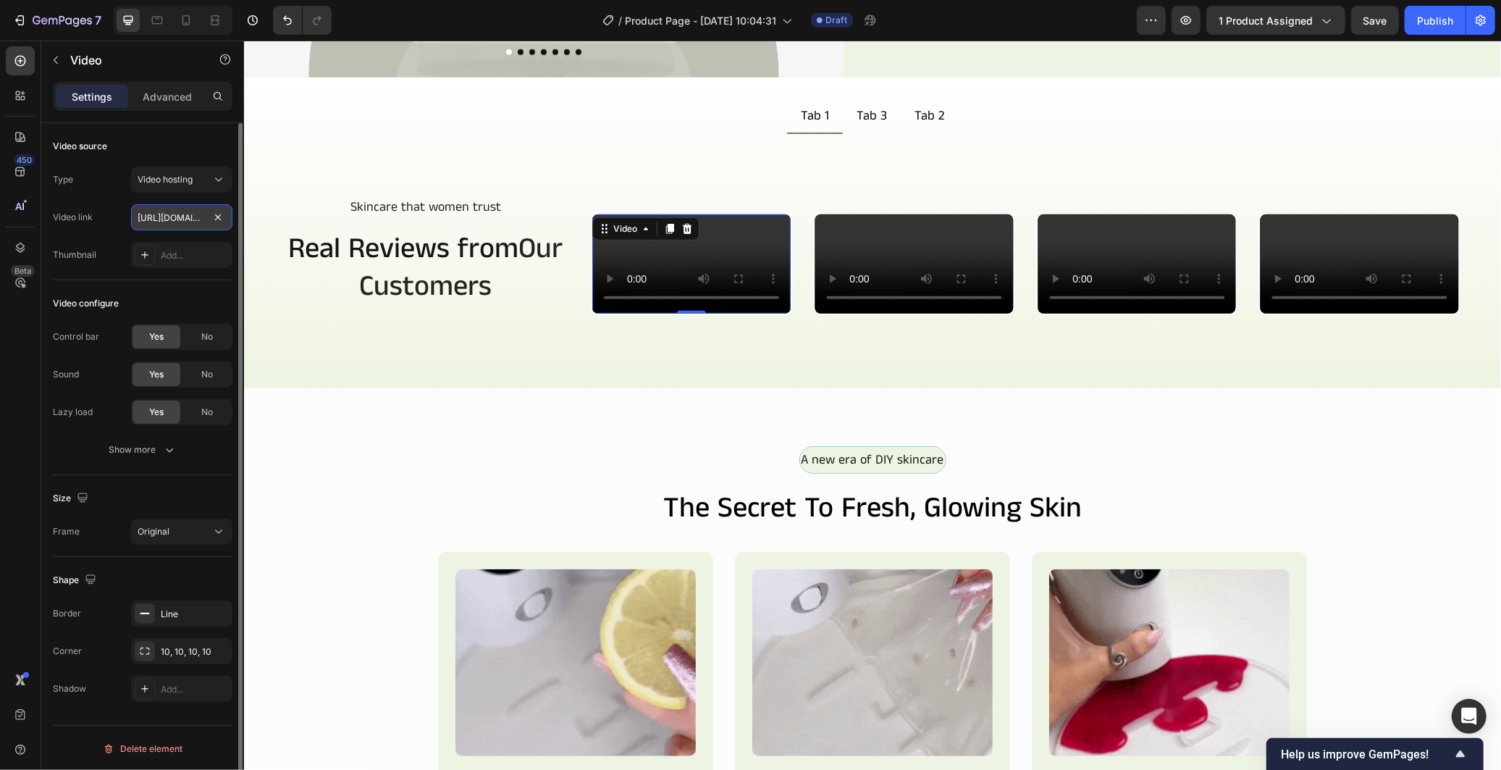
paste input "7eca0b788e6c4dc8b7e3e8607c629db3"
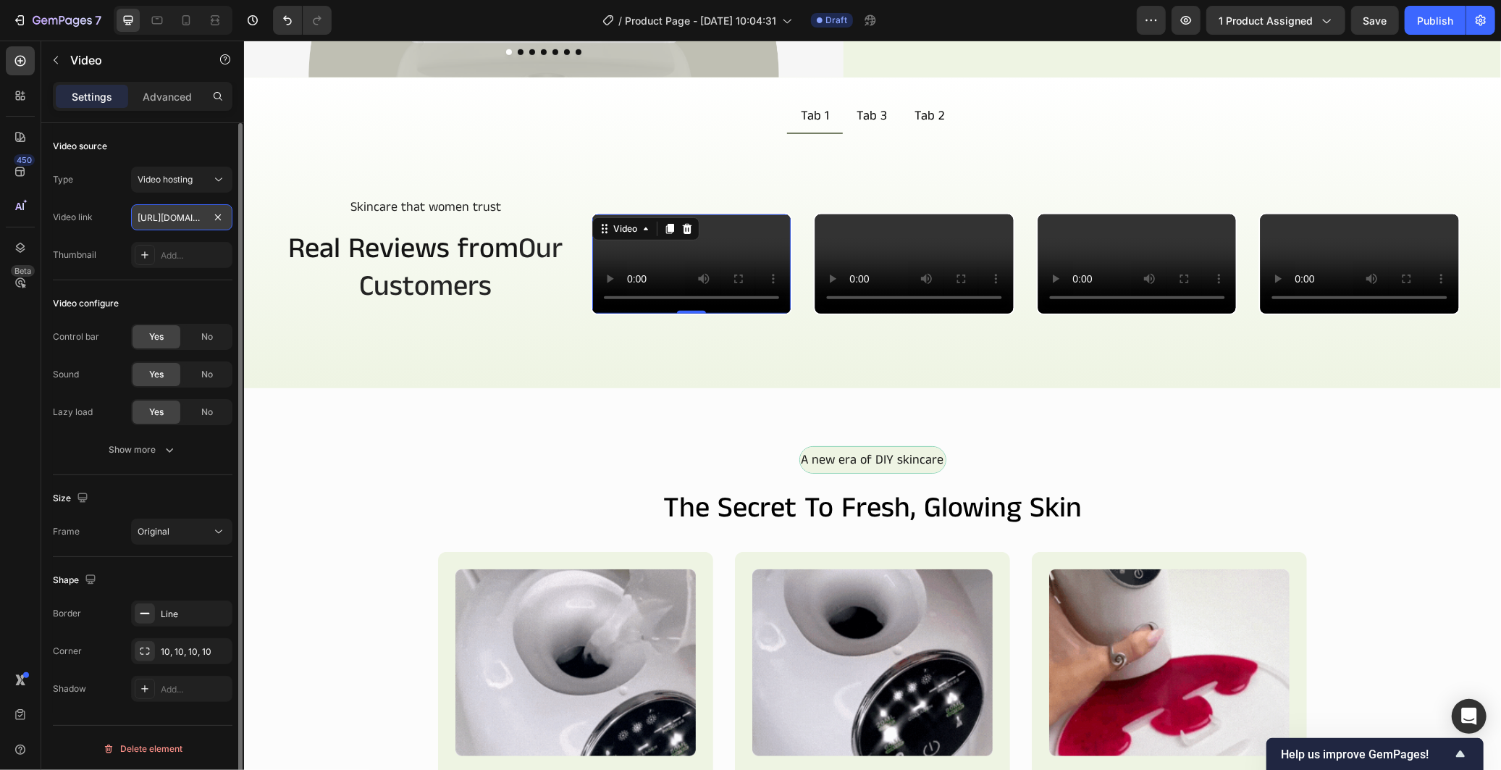
type input "https://cdn.shopify.com/videos/c/o/v/7eca0b788e6c4dc8b7e3e8607c629db3.mp4"
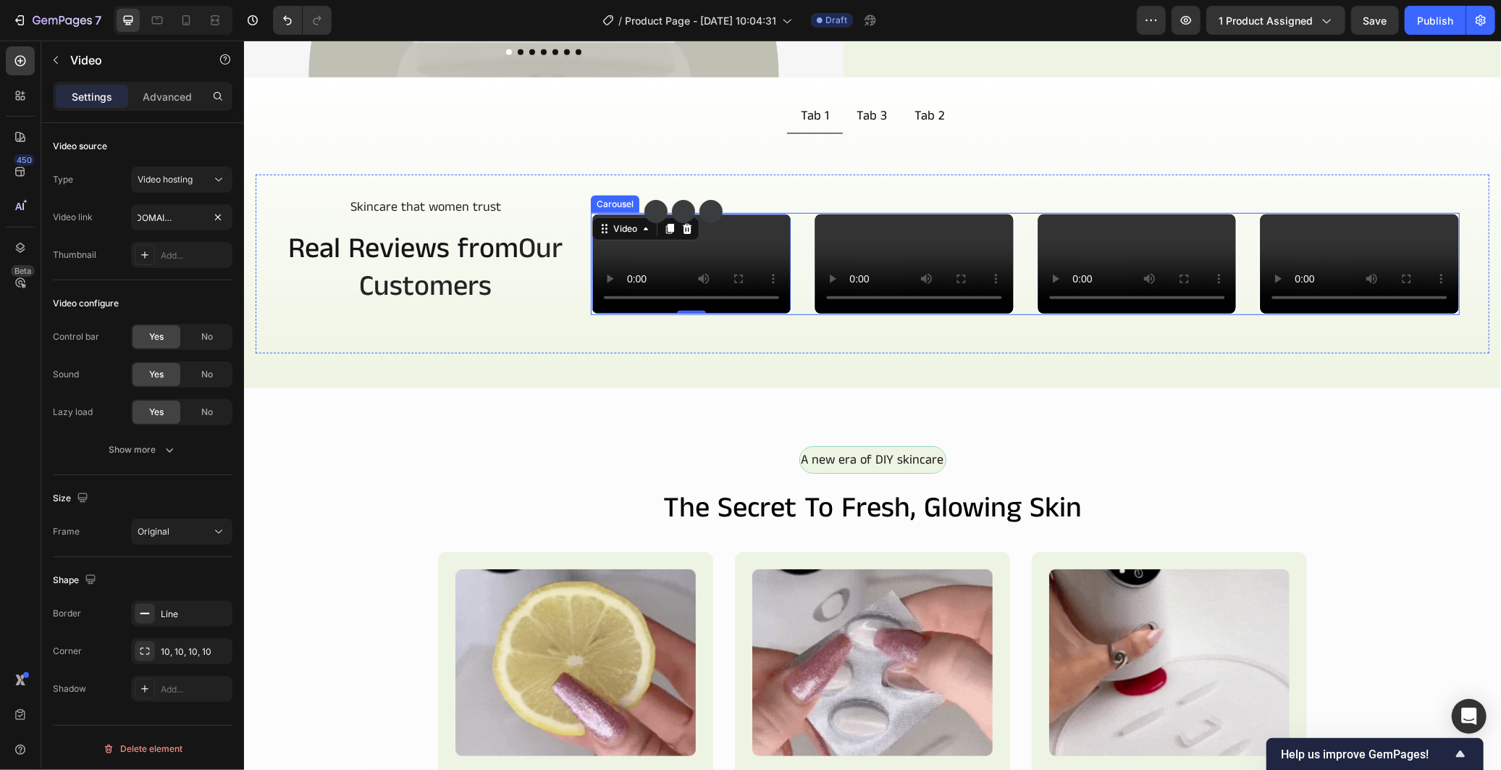
click at [799, 314] on div "Video Video Video Video Video 0" at bounding box center [1024, 263] width 869 height 102
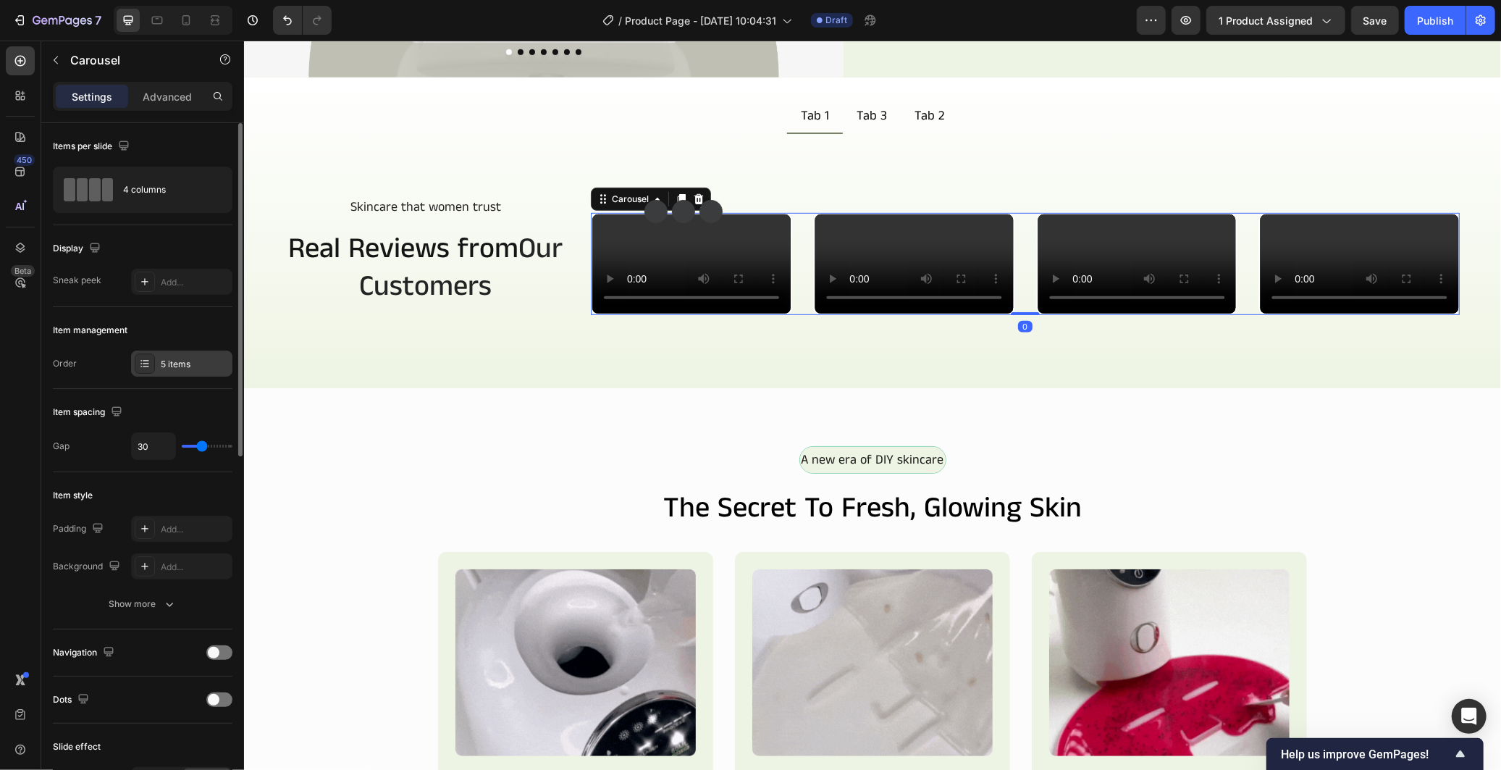
click at [164, 366] on div "5 items" at bounding box center [195, 364] width 68 height 13
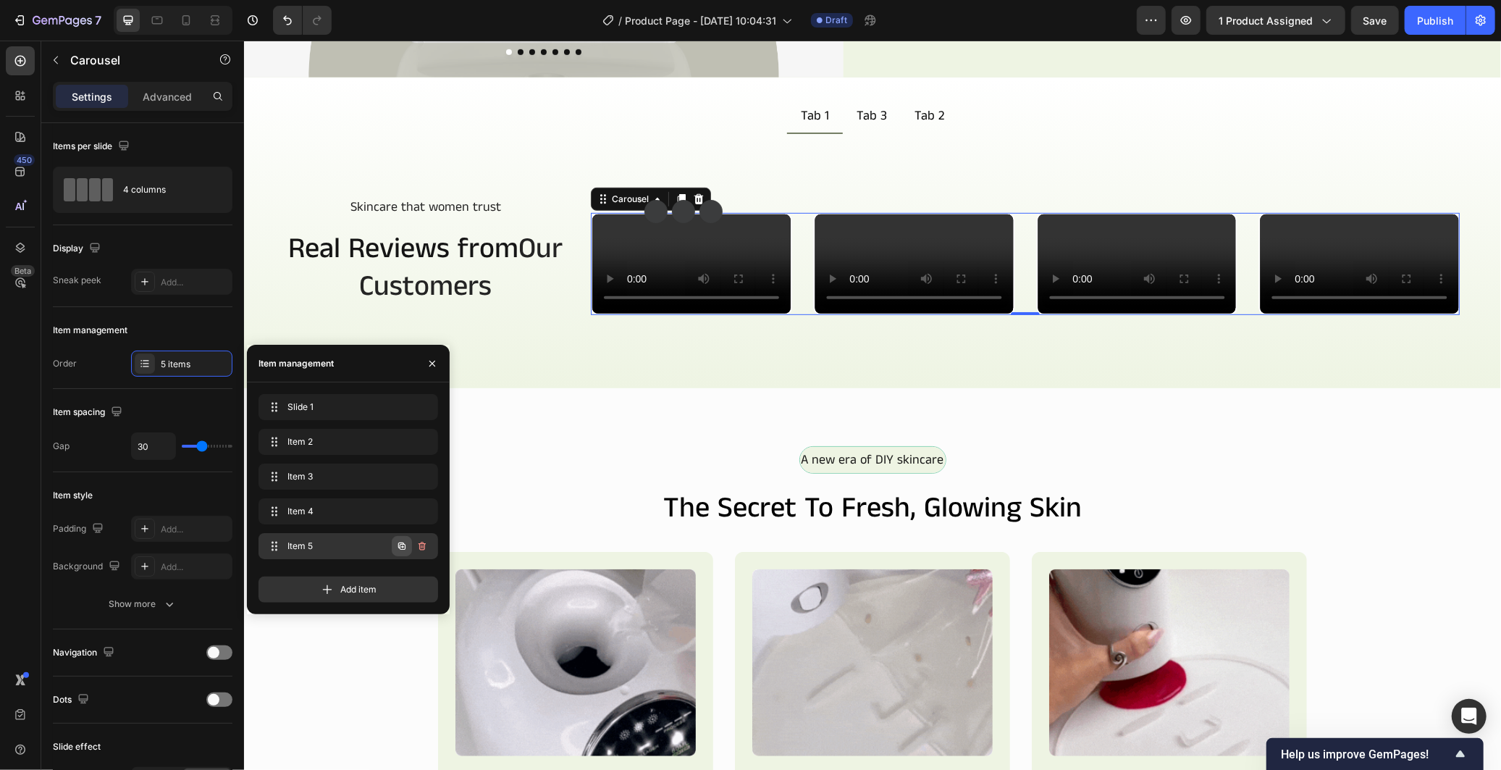
click at [401, 547] on icon "button" at bounding box center [402, 546] width 3 height 3
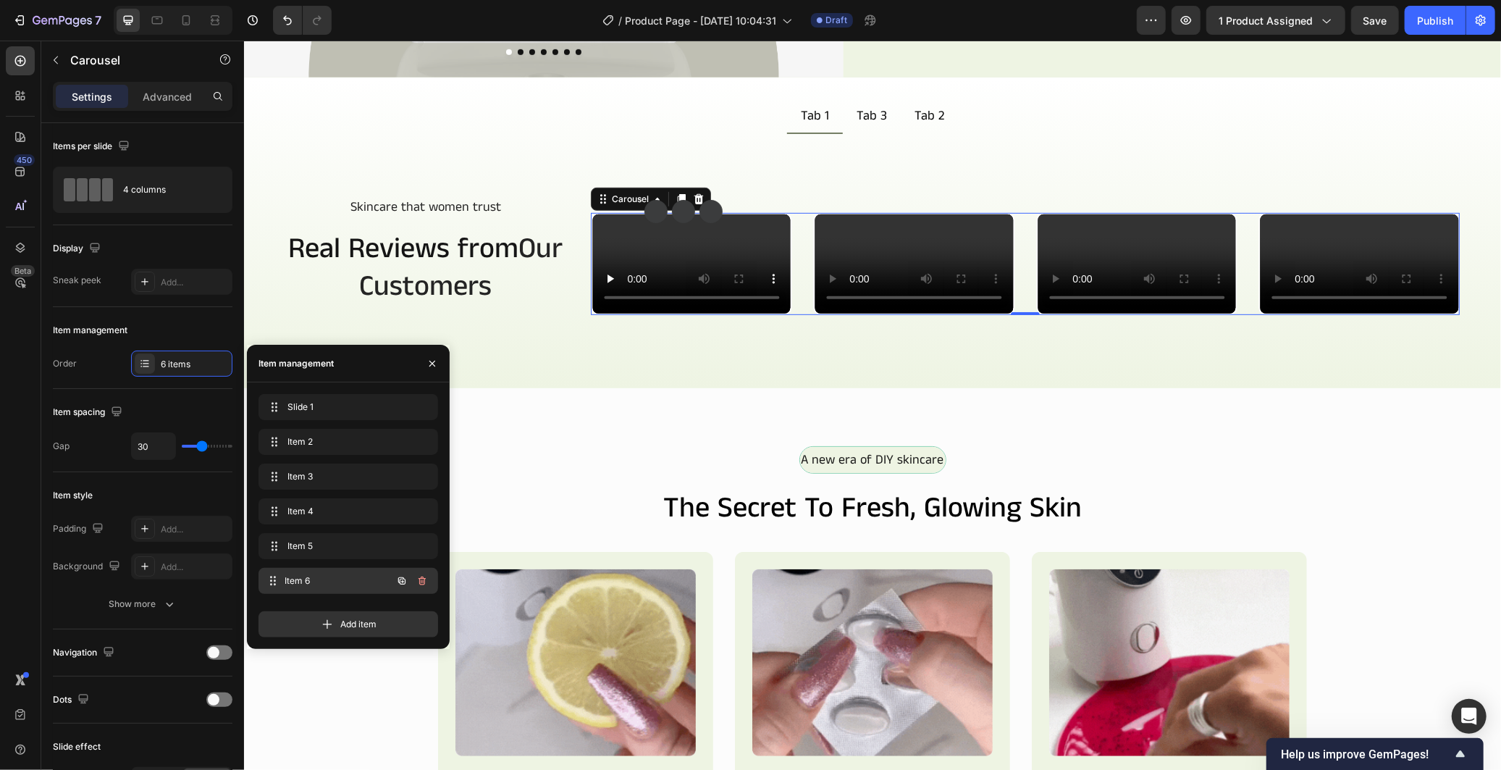
click at [335, 584] on span "Item 6" at bounding box center [338, 580] width 107 height 13
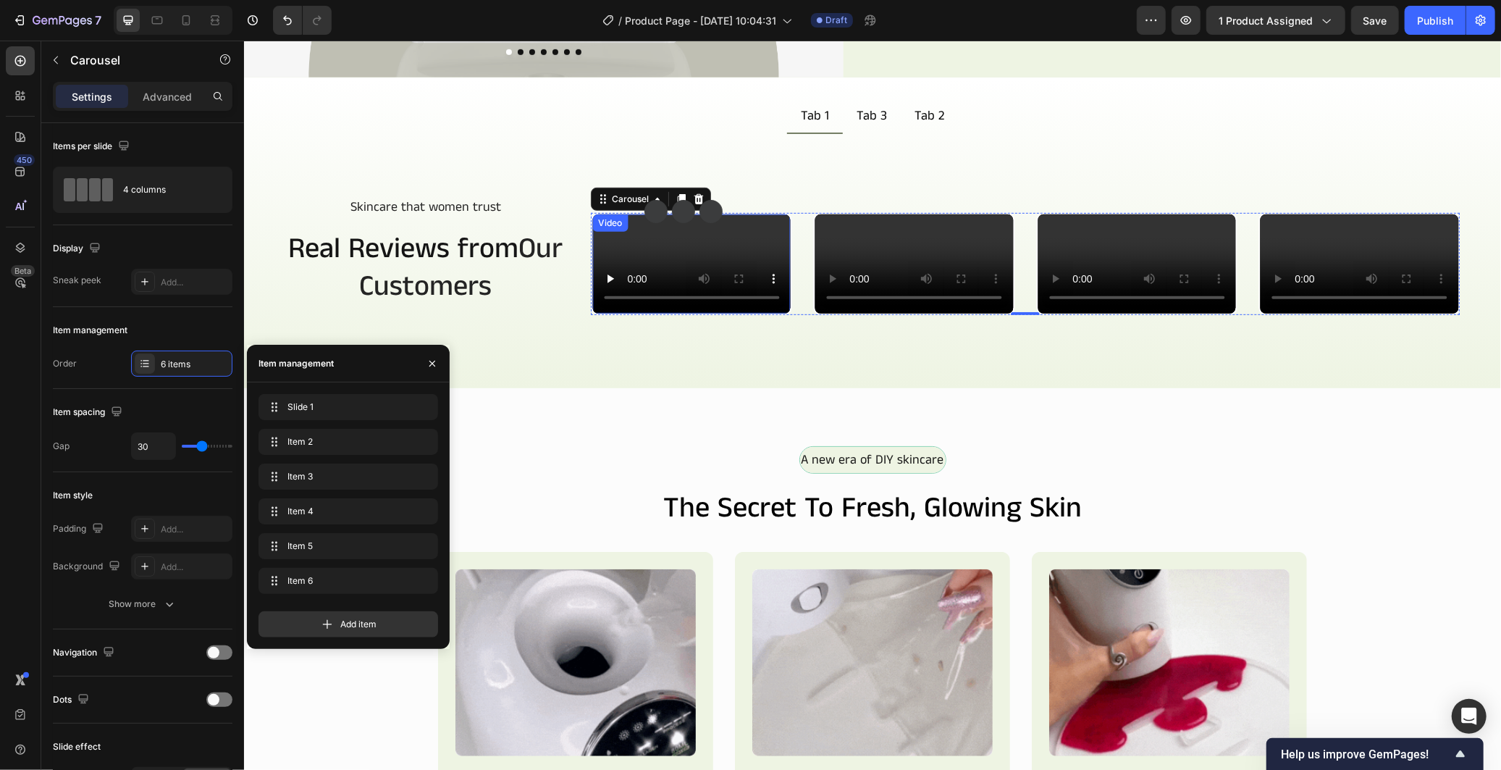
click at [670, 313] on video at bounding box center [691, 263] width 198 height 99
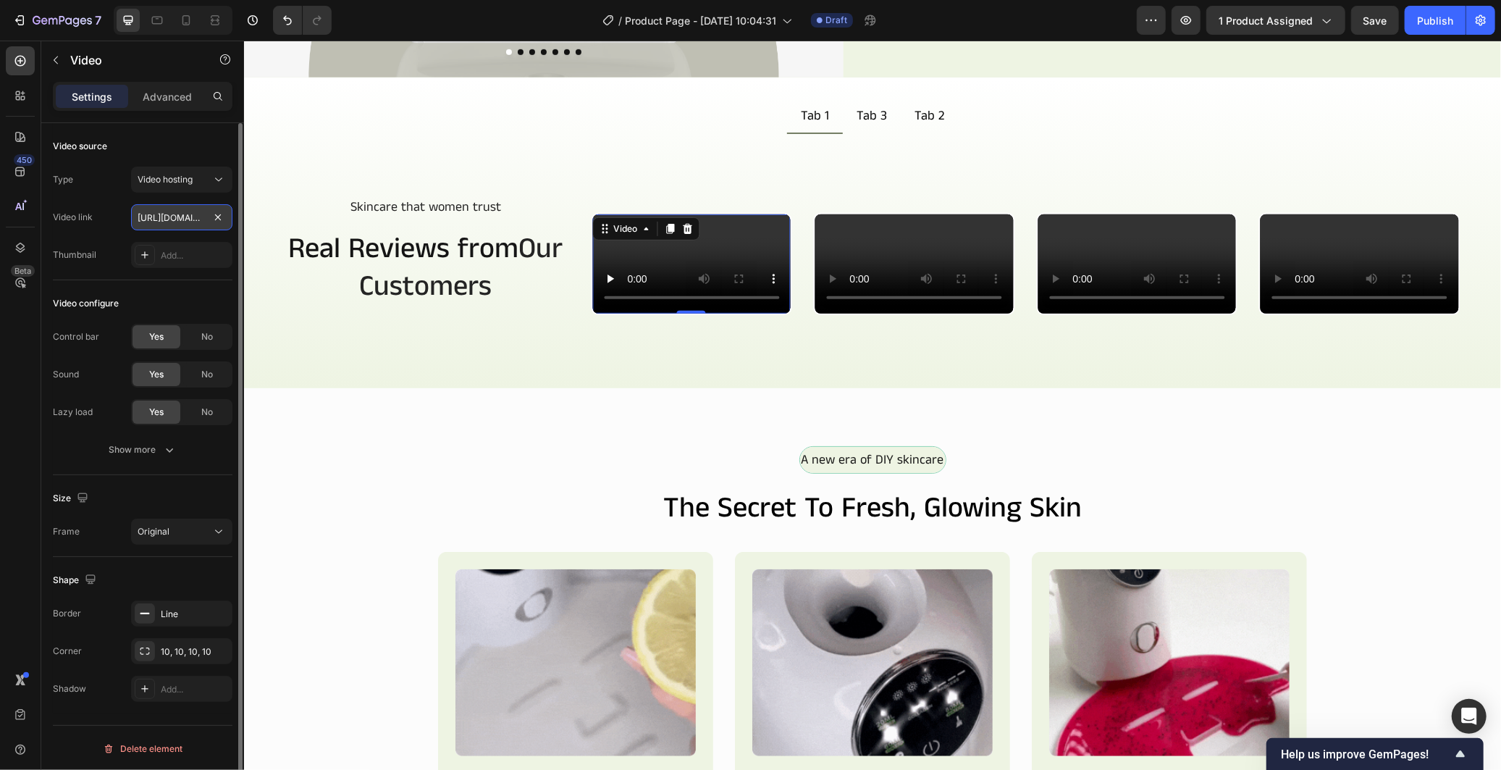
click at [191, 219] on input "https://cdn.shopify.com/videos/c/o/v/7eca0b788e6c4dc8b7e3e8607c629db3.mp4" at bounding box center [181, 217] width 101 height 26
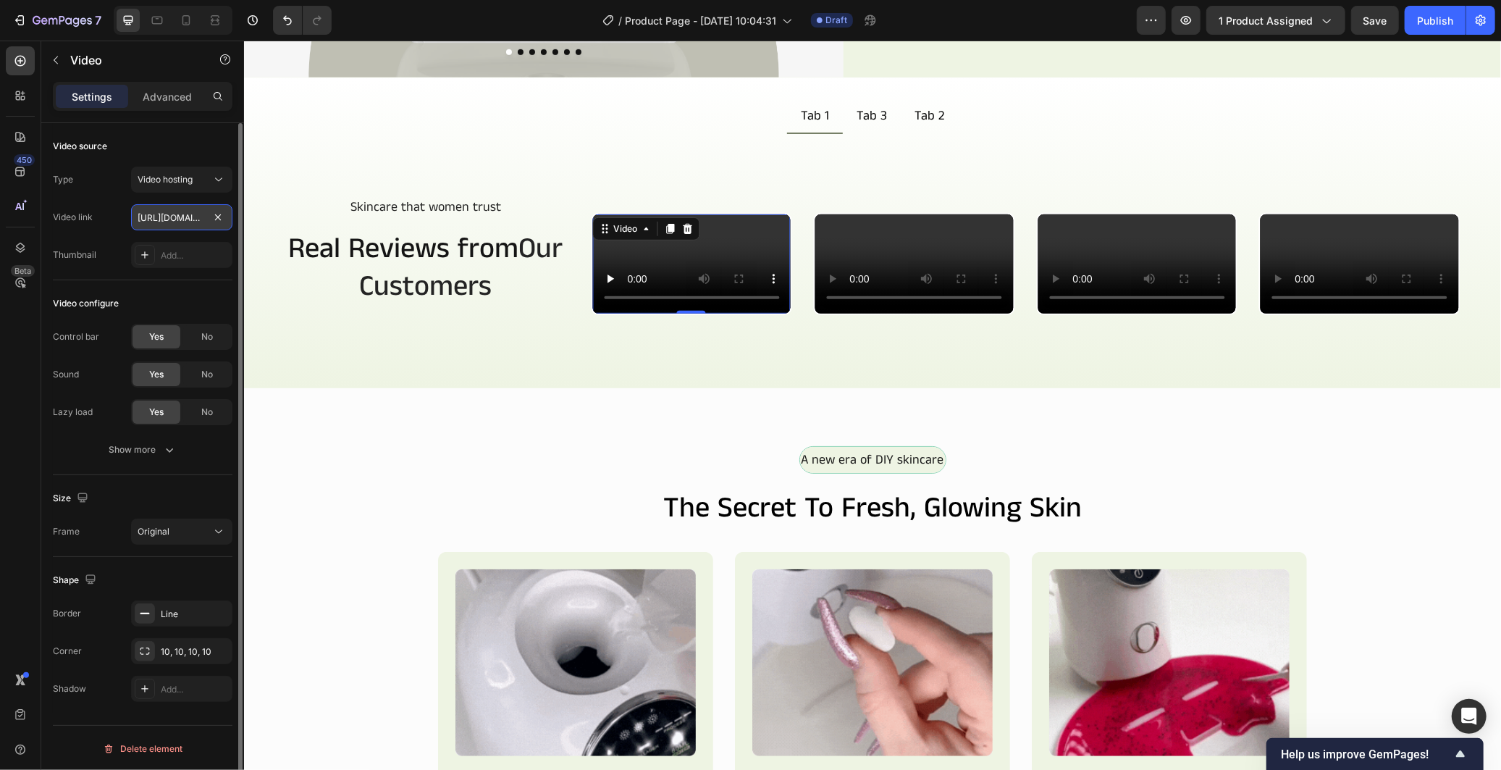
type input "https://cdn.shopify.com/videos/c/o/v/3705a02bc60149dfa2cf40b32fa9b665.mp4"
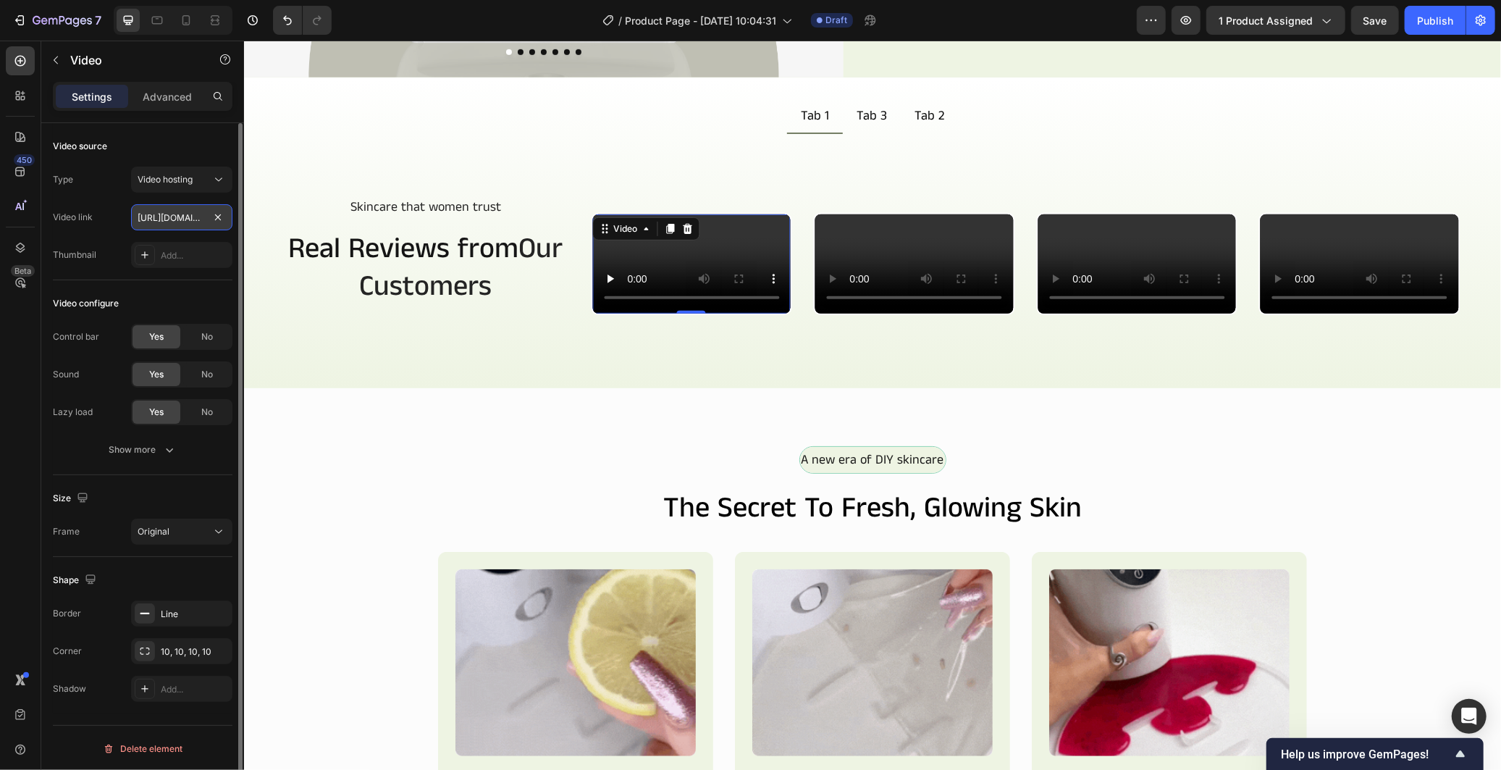
scroll to position [0, 270]
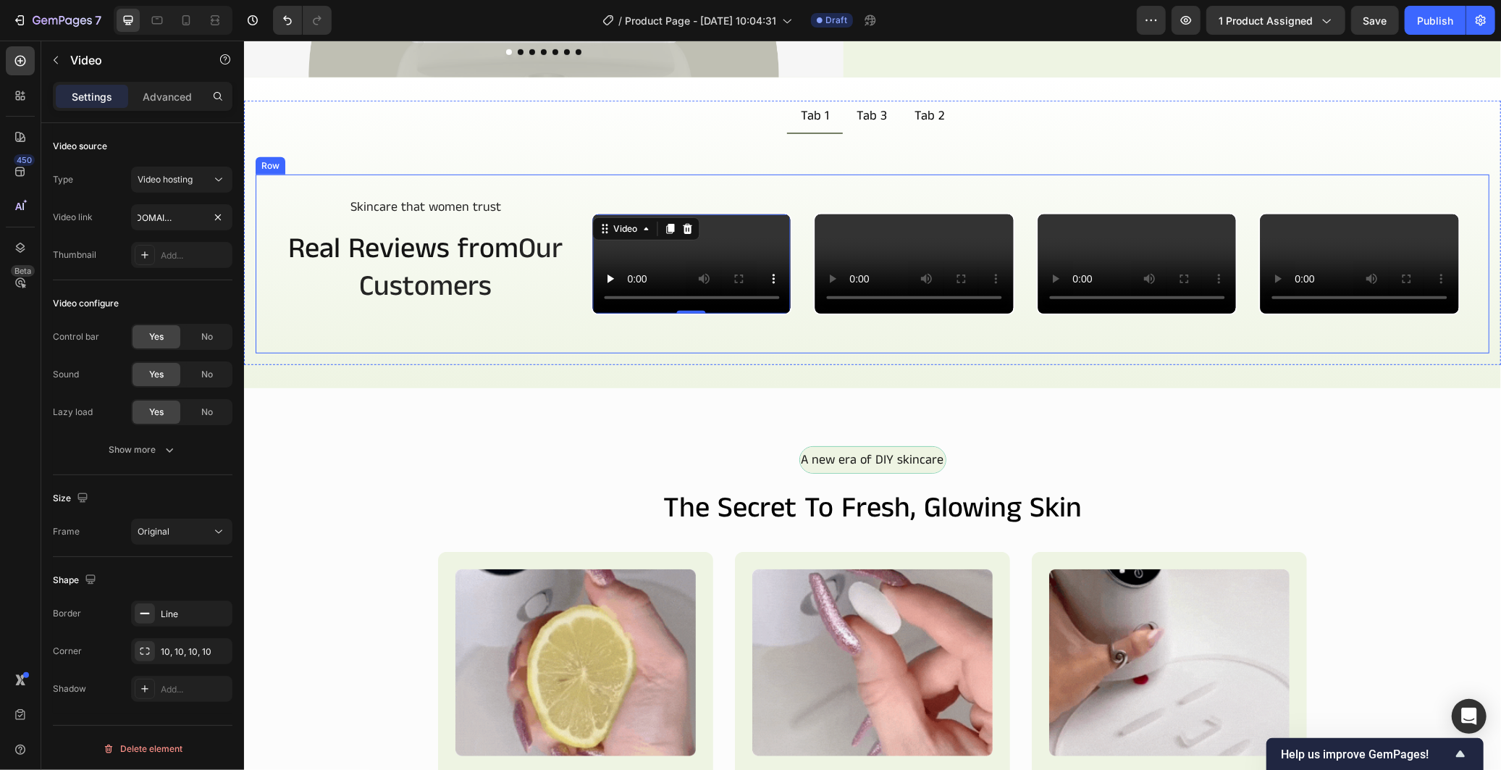
click at [547, 329] on div "Skincare that women trust Text Block Row Real Reviews from Our Customers Headin…" at bounding box center [425, 263] width 294 height 132
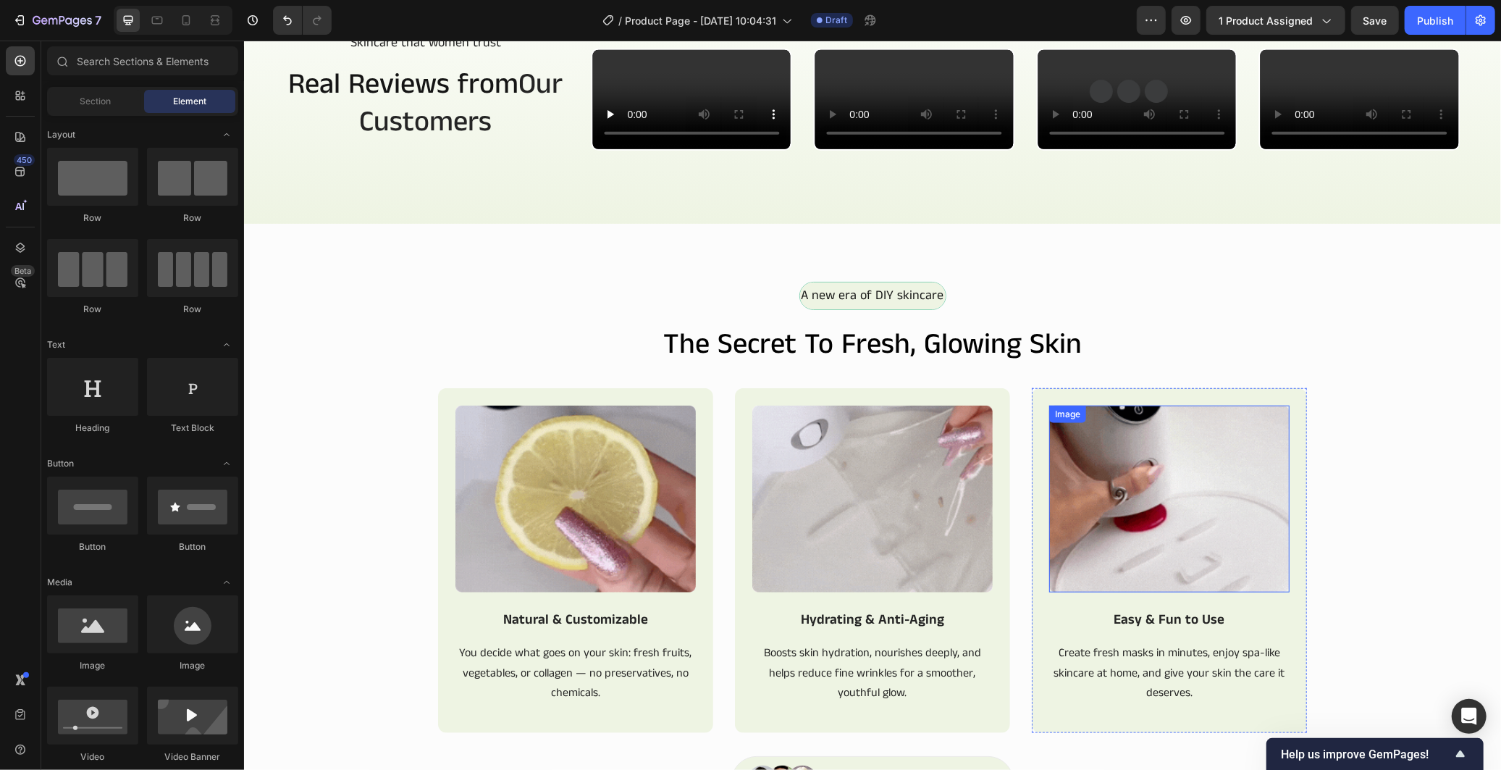
scroll to position [754, 0]
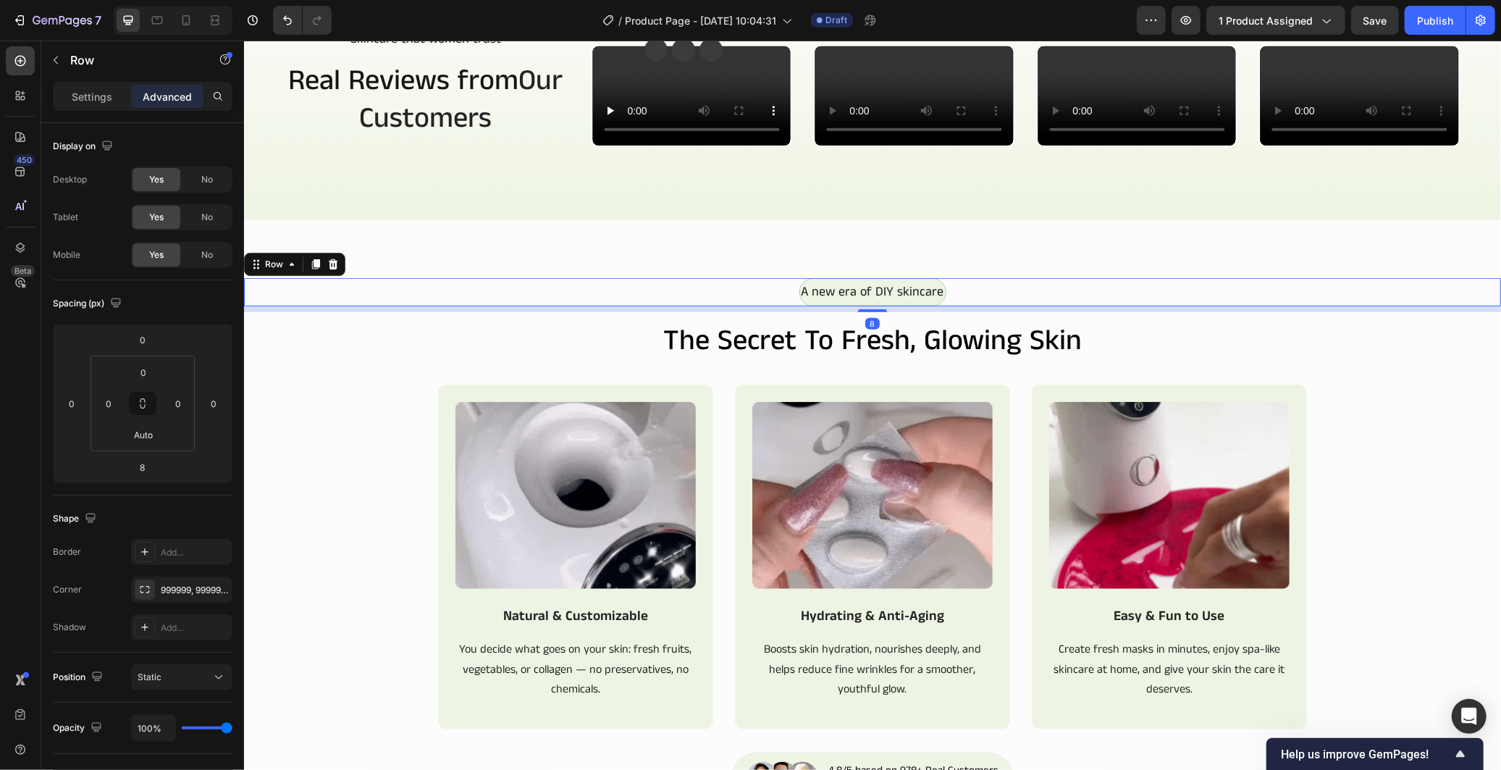
click at [770, 305] on div "A new era of DIY skincare Text Block Row 8" at bounding box center [871, 291] width 1257 height 28
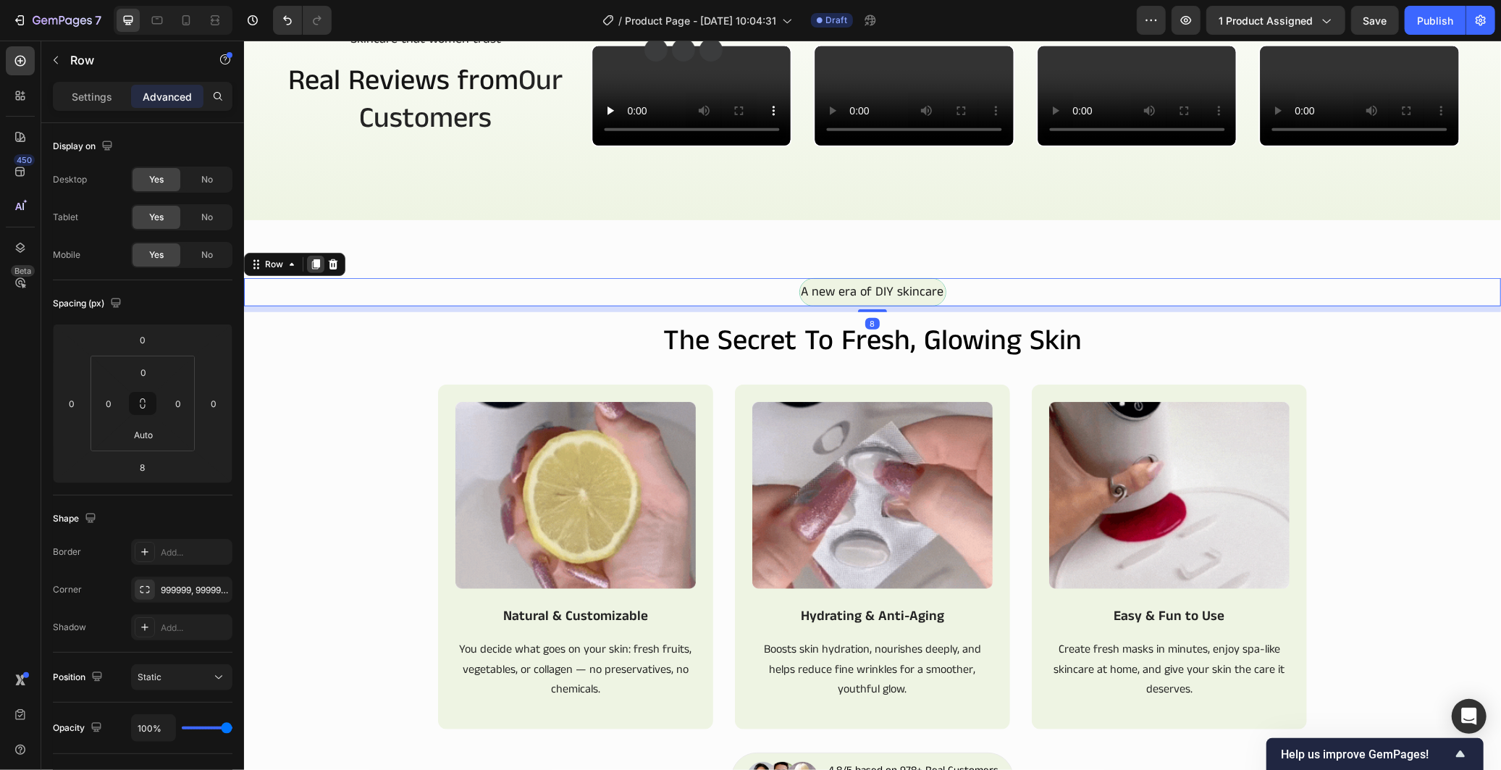
click at [312, 269] on icon at bounding box center [315, 264] width 12 height 12
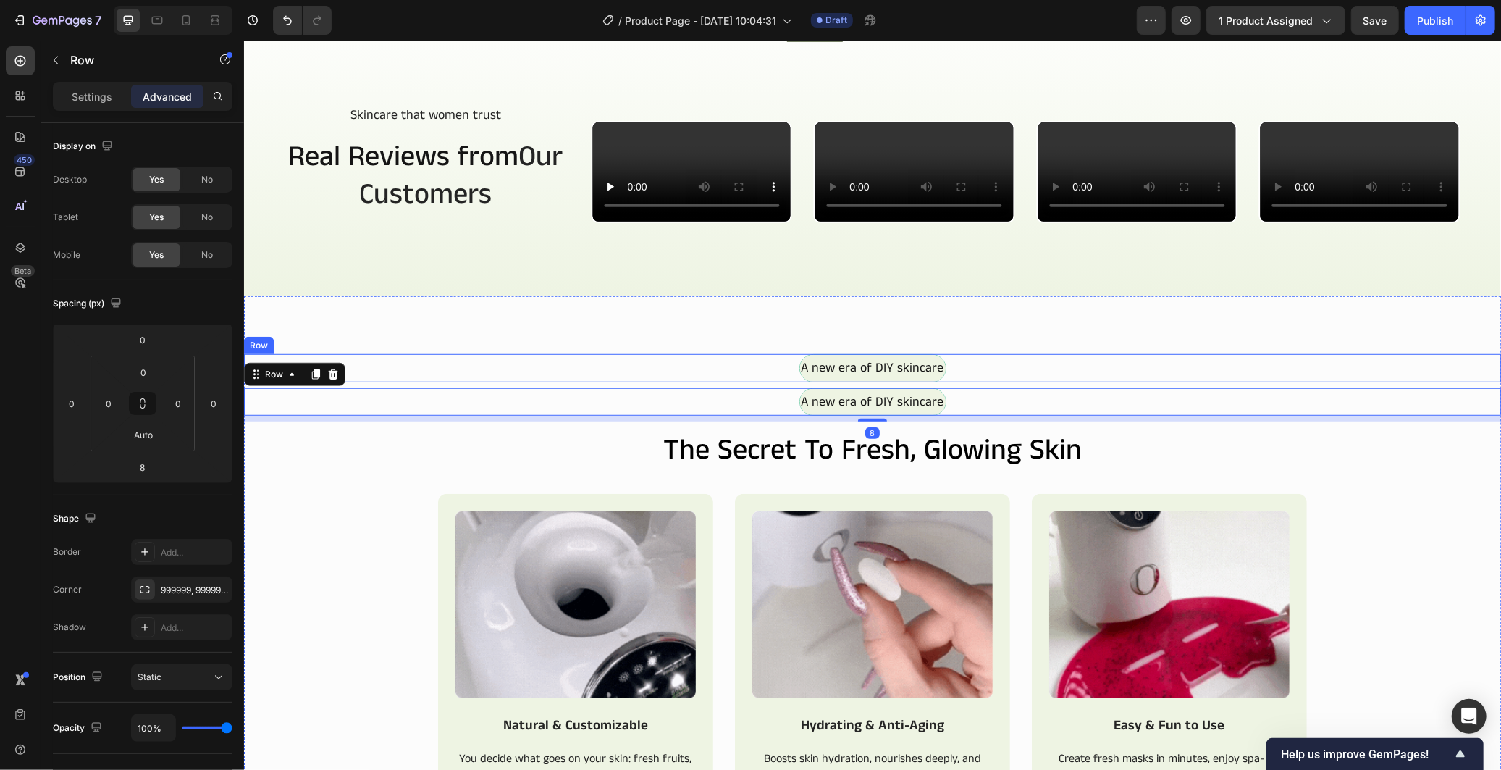
scroll to position [673, 0]
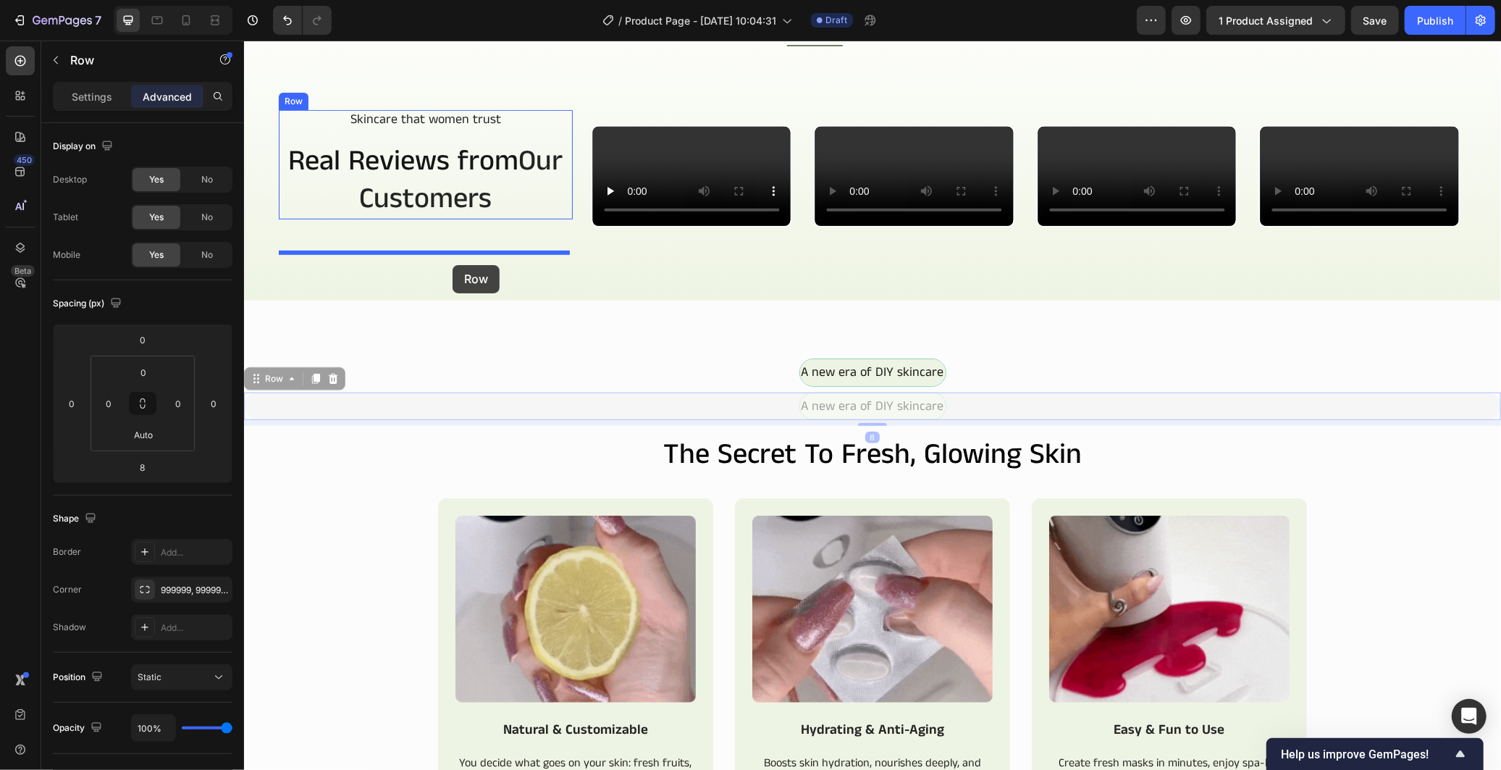
drag, startPoint x: 470, startPoint y: 629, endPoint x: 452, endPoint y: 264, distance: 365.4
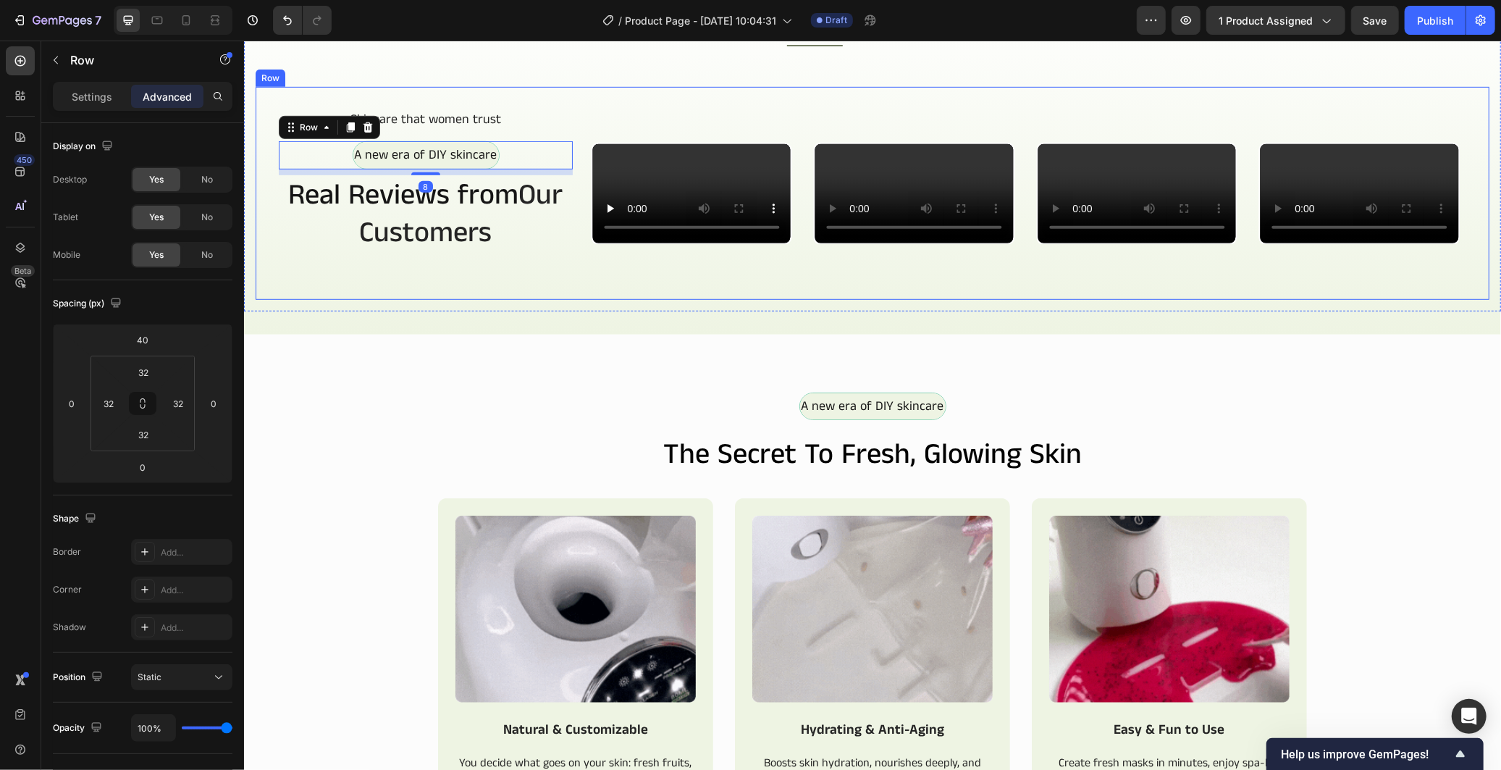
click at [459, 276] on div "Skincare that women trust Text Block Row A new era of DIY skincare Text Block R…" at bounding box center [425, 192] width 294 height 167
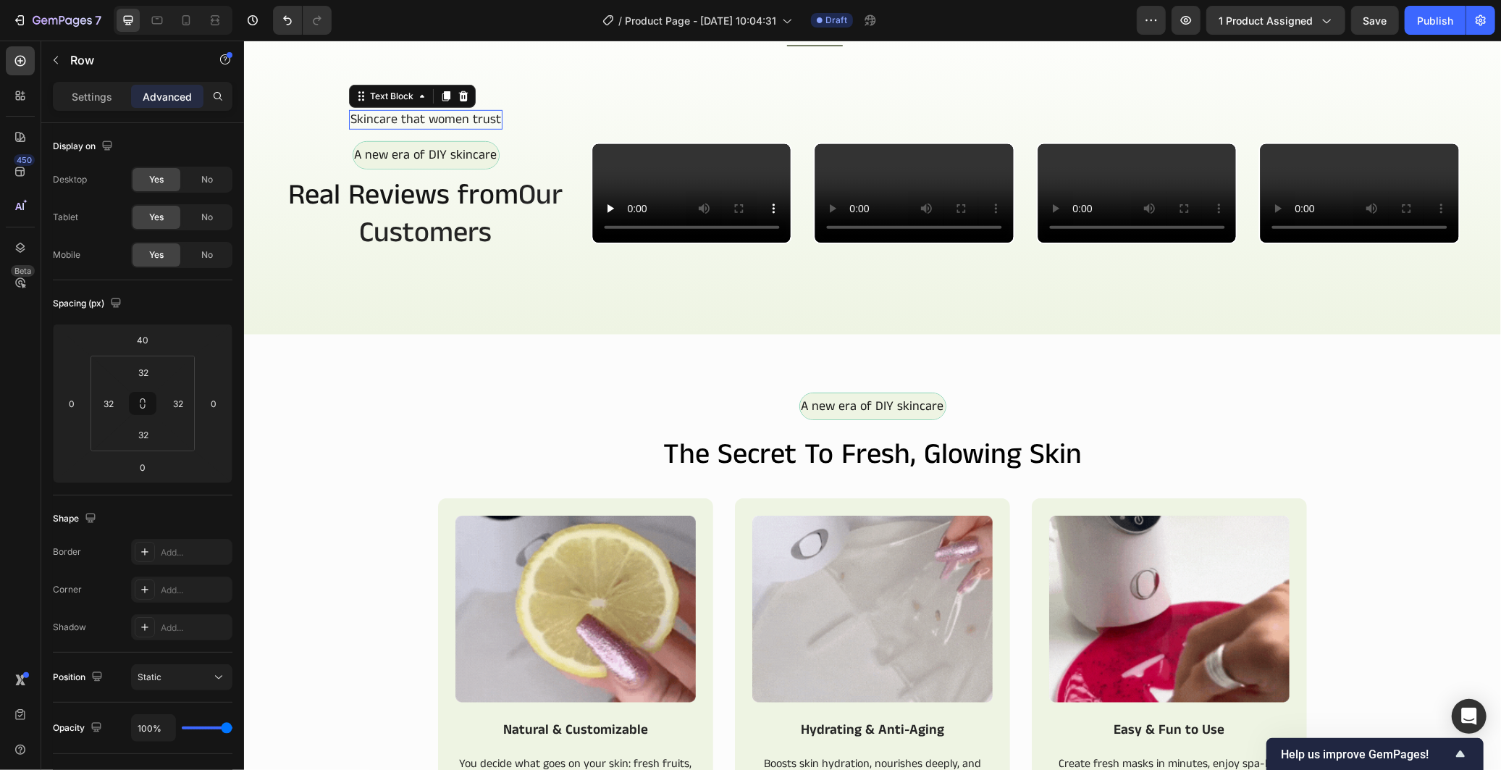
click at [468, 127] on p "Skincare that women trust" at bounding box center [425, 119] width 151 height 17
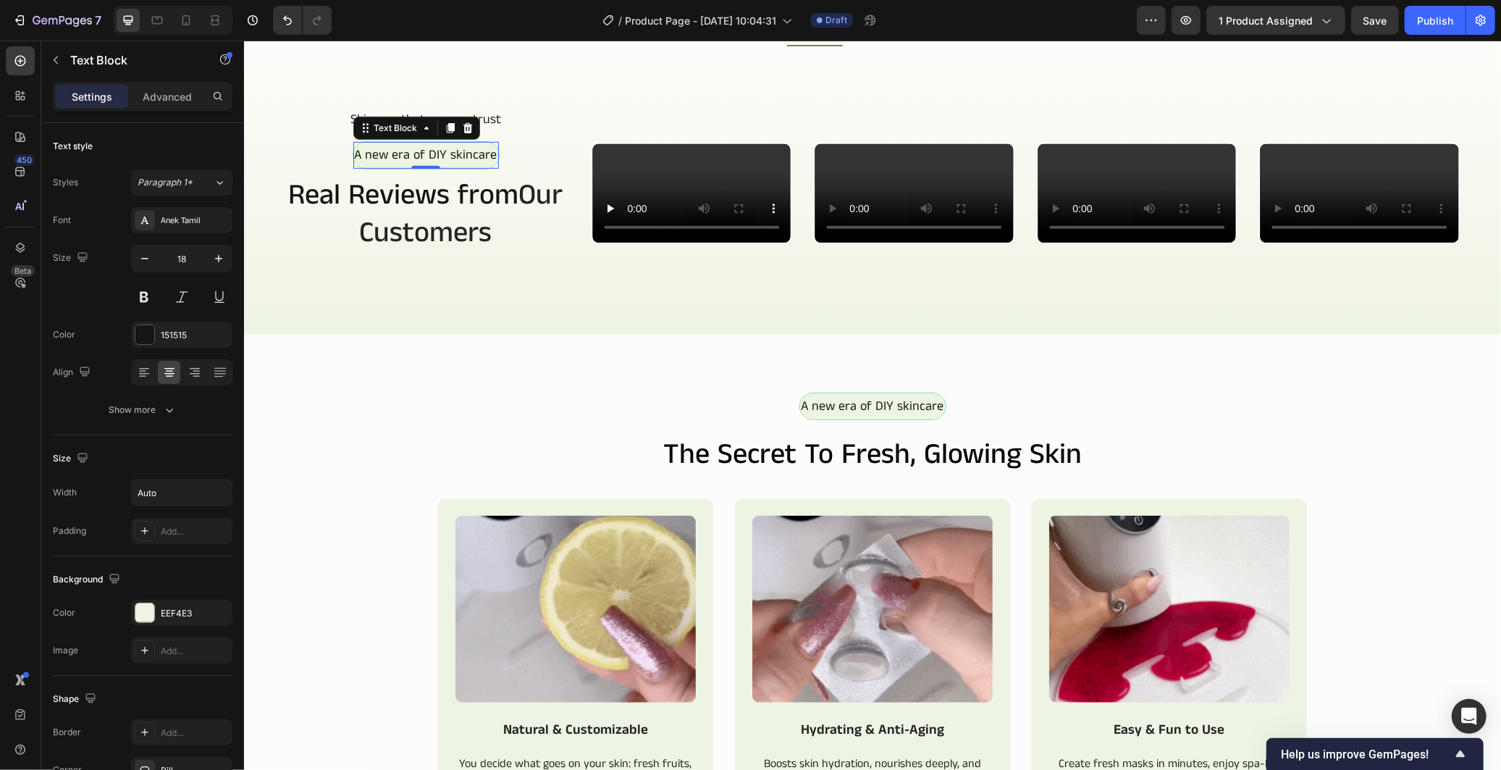
click at [454, 166] on p "A new era of DIY skincare" at bounding box center [425, 154] width 143 height 23
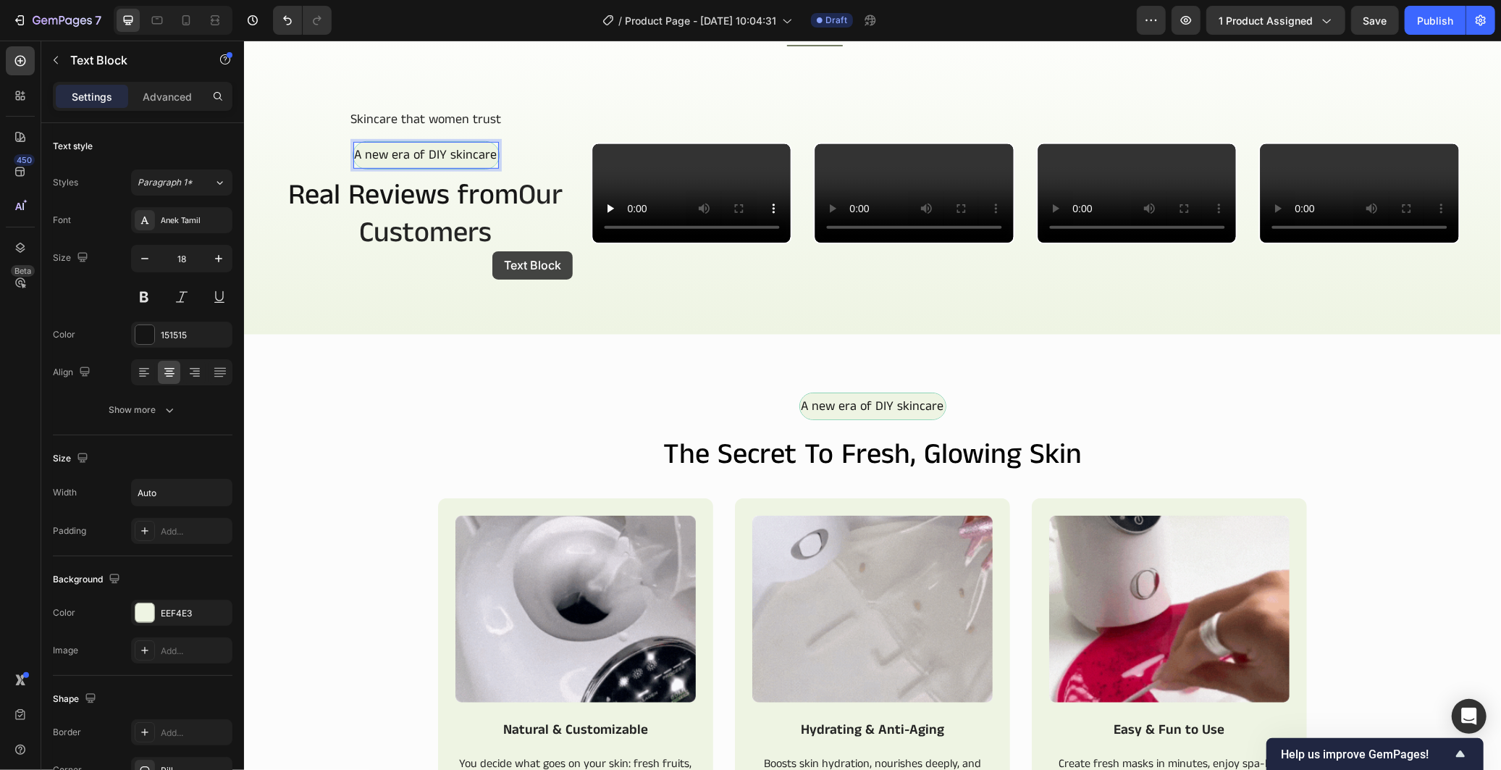
scroll to position [659, 0]
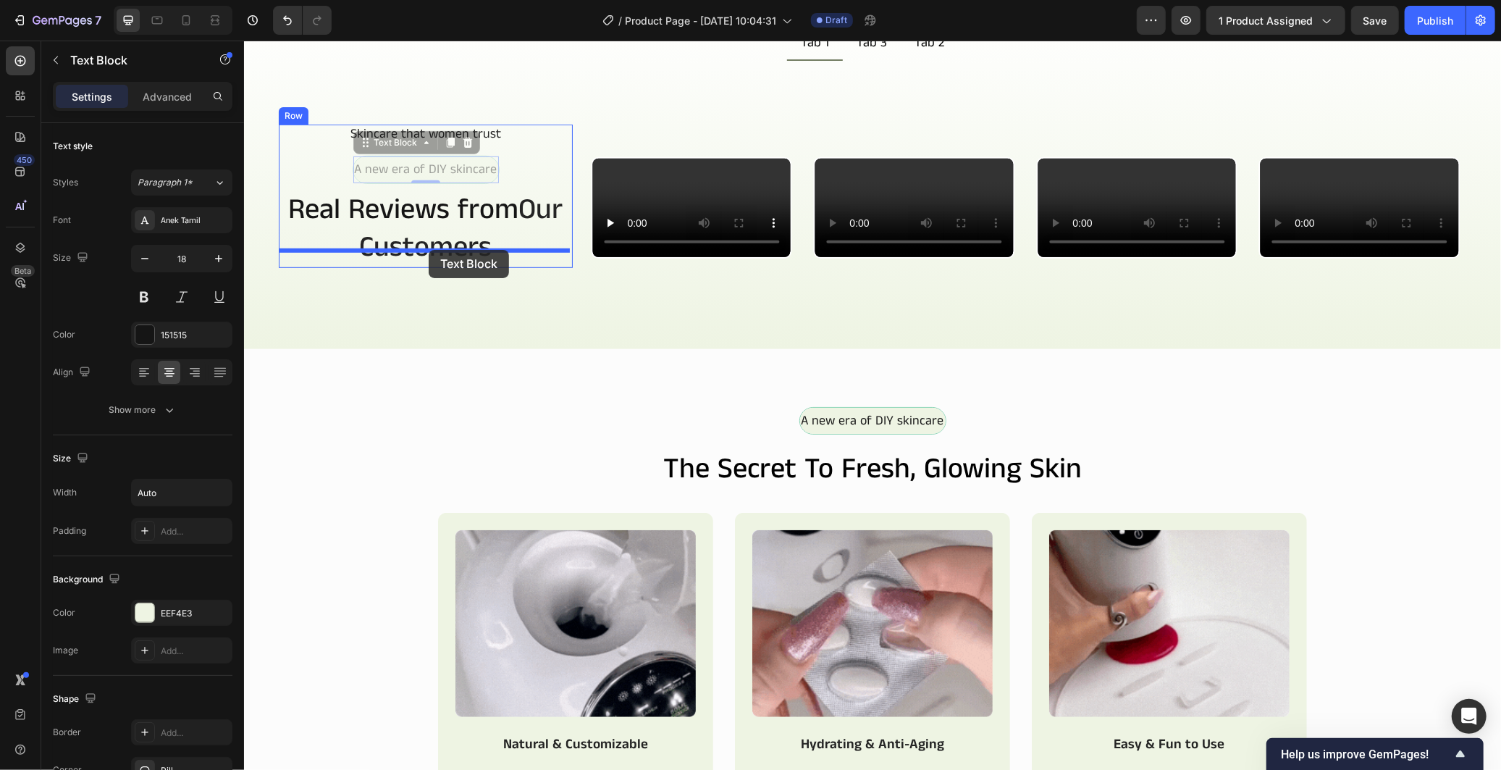
drag, startPoint x: 492, startPoint y: 251, endPoint x: 428, endPoint y: 249, distance: 63.7
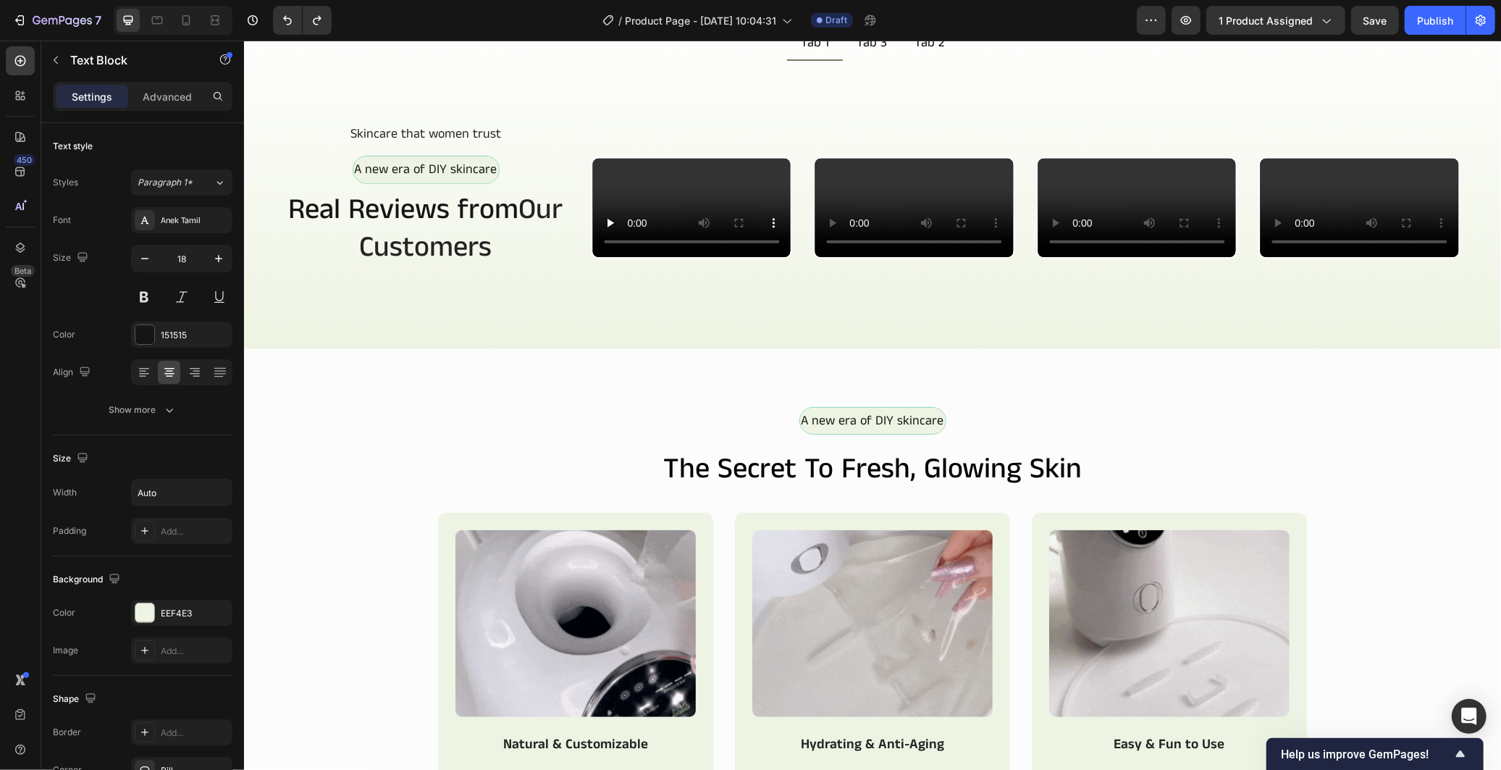
click at [460, 180] on p "A new era of DIY skincare" at bounding box center [425, 168] width 143 height 23
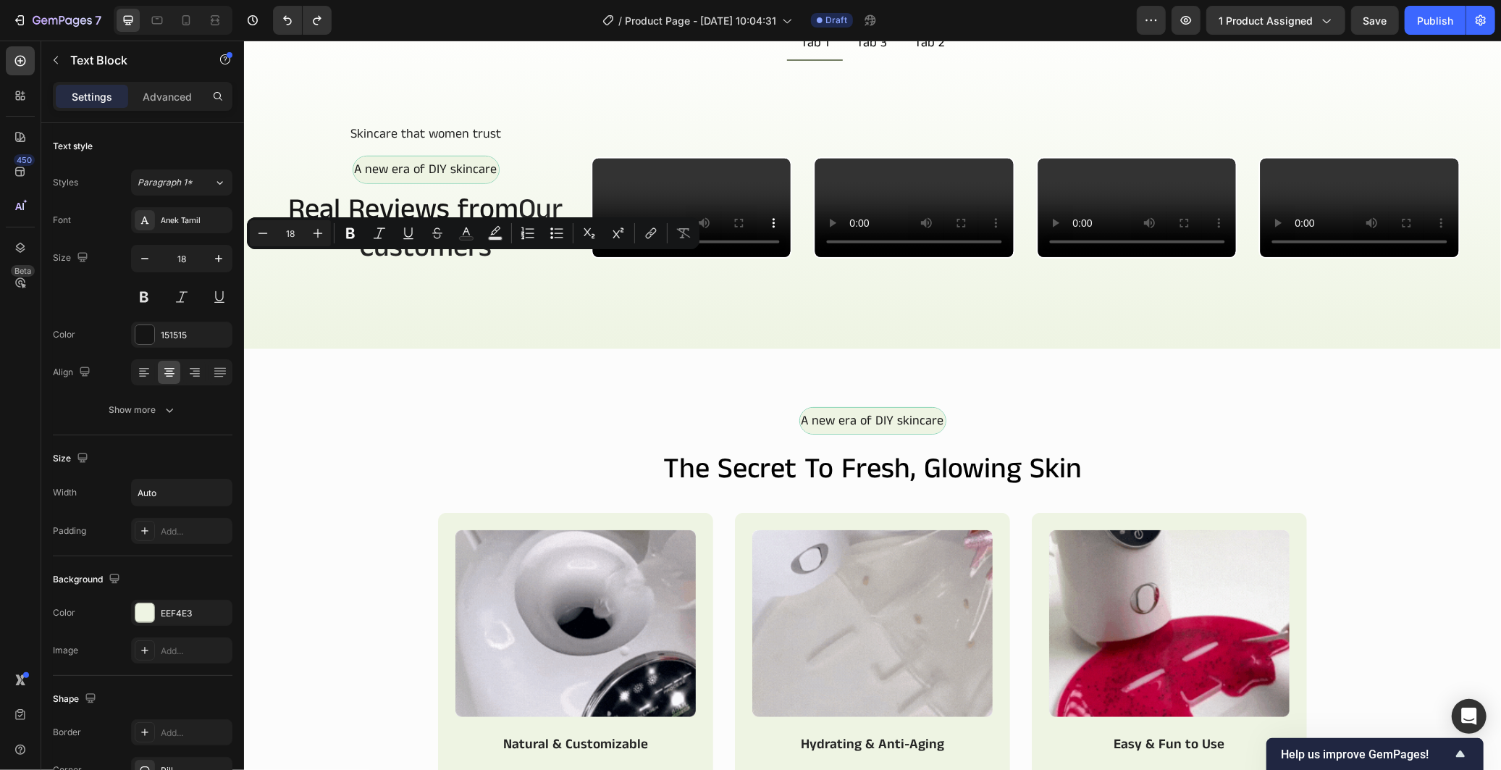
drag, startPoint x: 493, startPoint y: 264, endPoint x: 356, endPoint y: 258, distance: 137.7
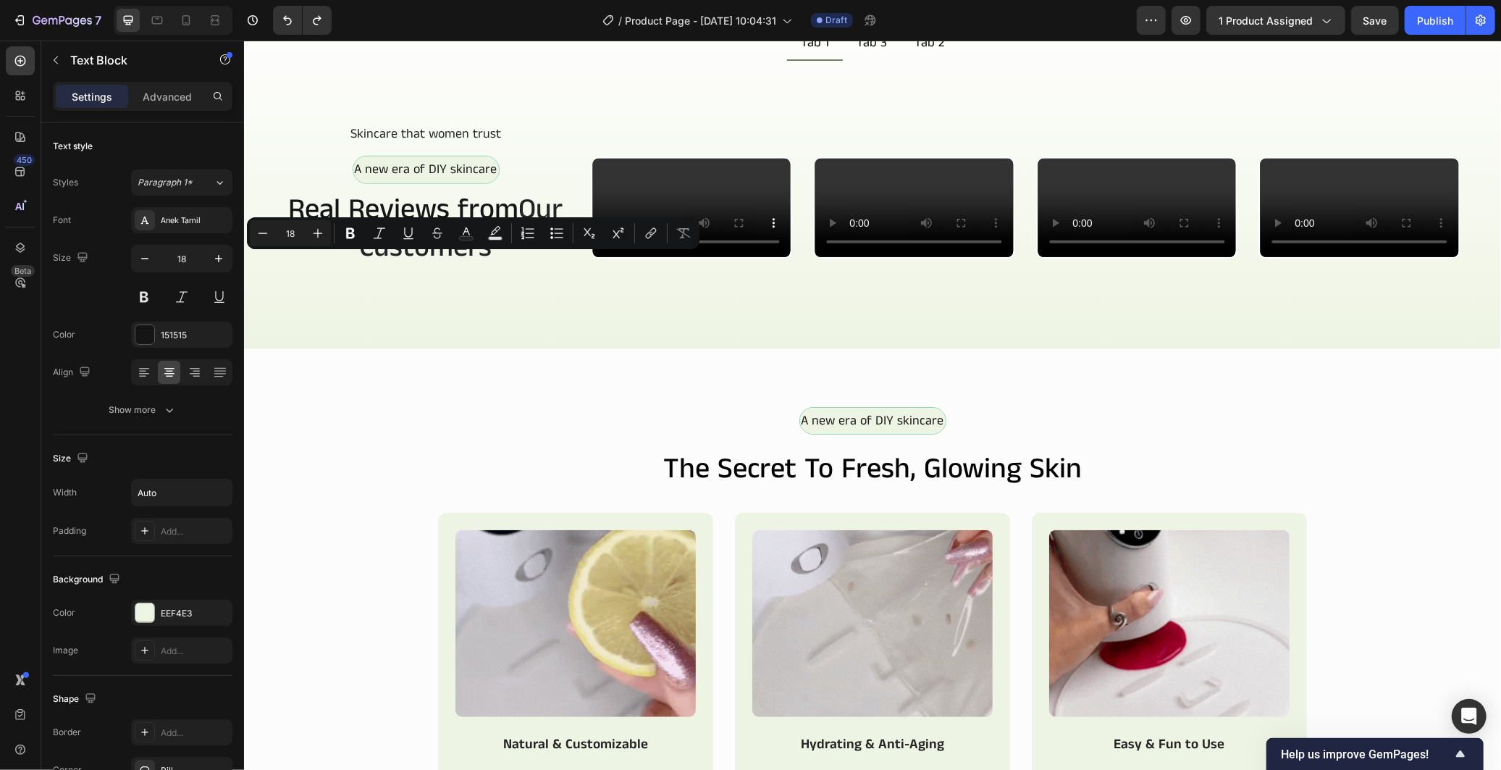
click at [356, 180] on p "A new era of DIY skincare" at bounding box center [425, 168] width 143 height 23
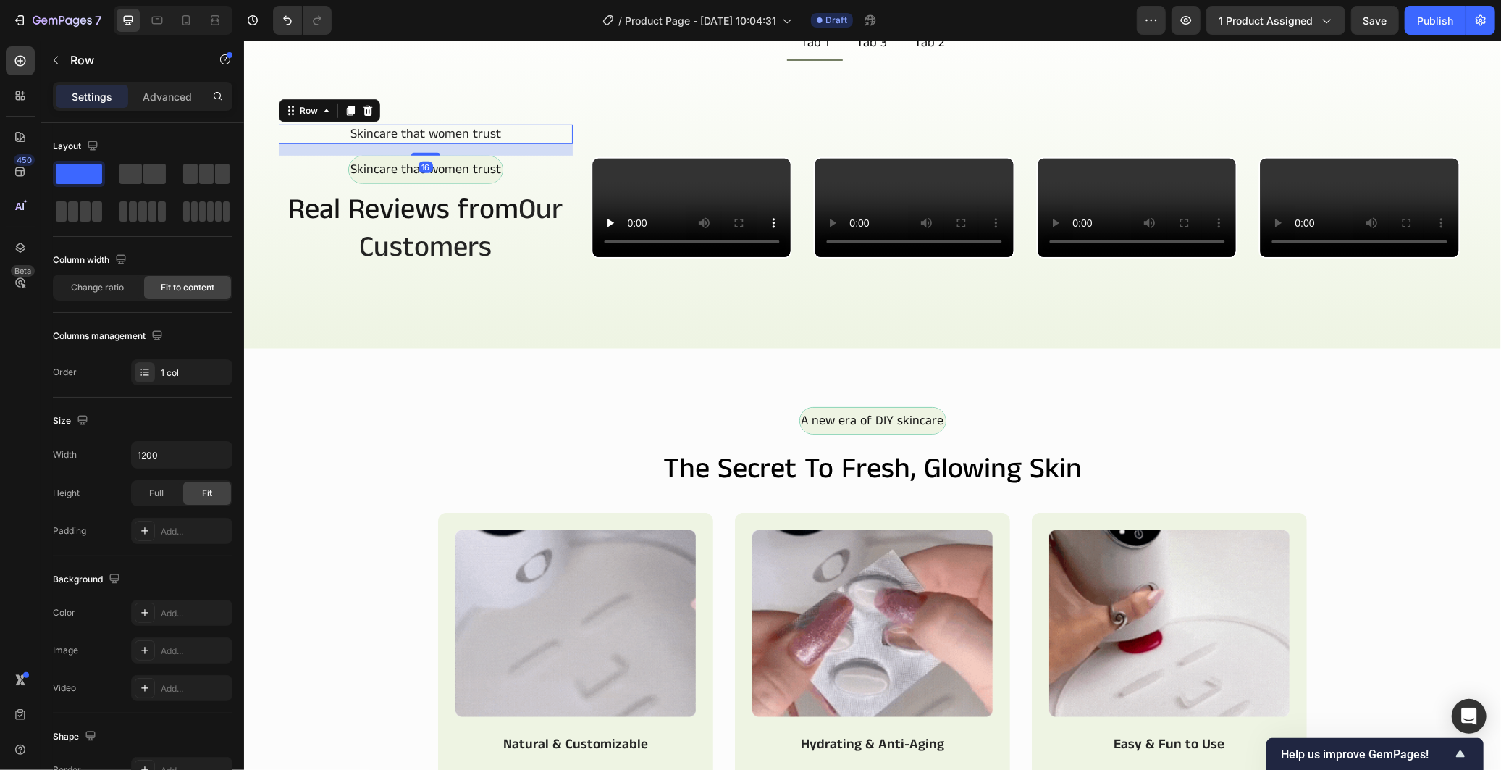
click at [512, 143] on div "Skincare that women trust Text Block Row 16" at bounding box center [425, 134] width 294 height 20
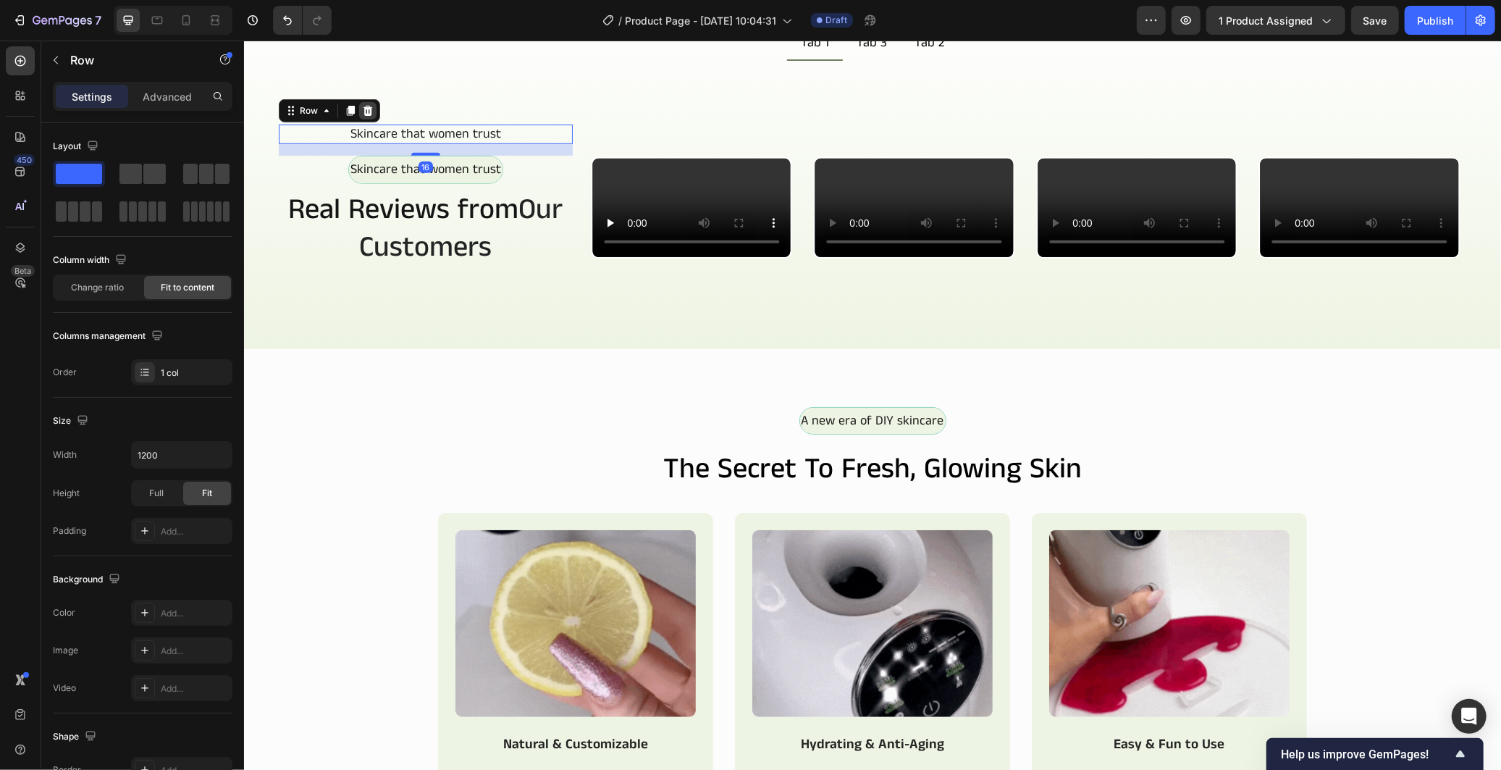
click at [372, 116] on icon at bounding box center [367, 110] width 12 height 12
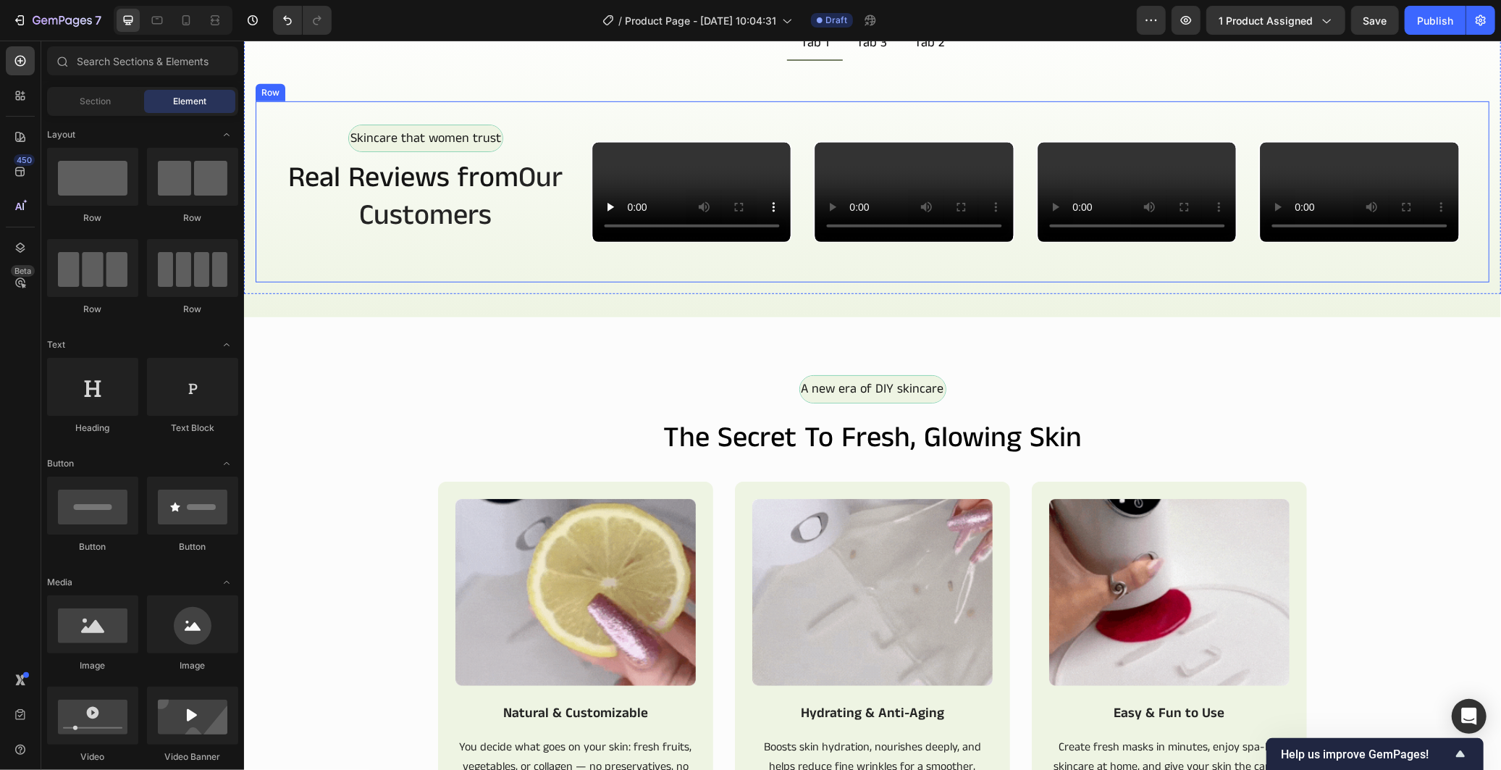
click at [445, 258] on div "Skincare that women trust Text Block Row Real Reviews from Our Customers Headin…" at bounding box center [425, 191] width 294 height 135
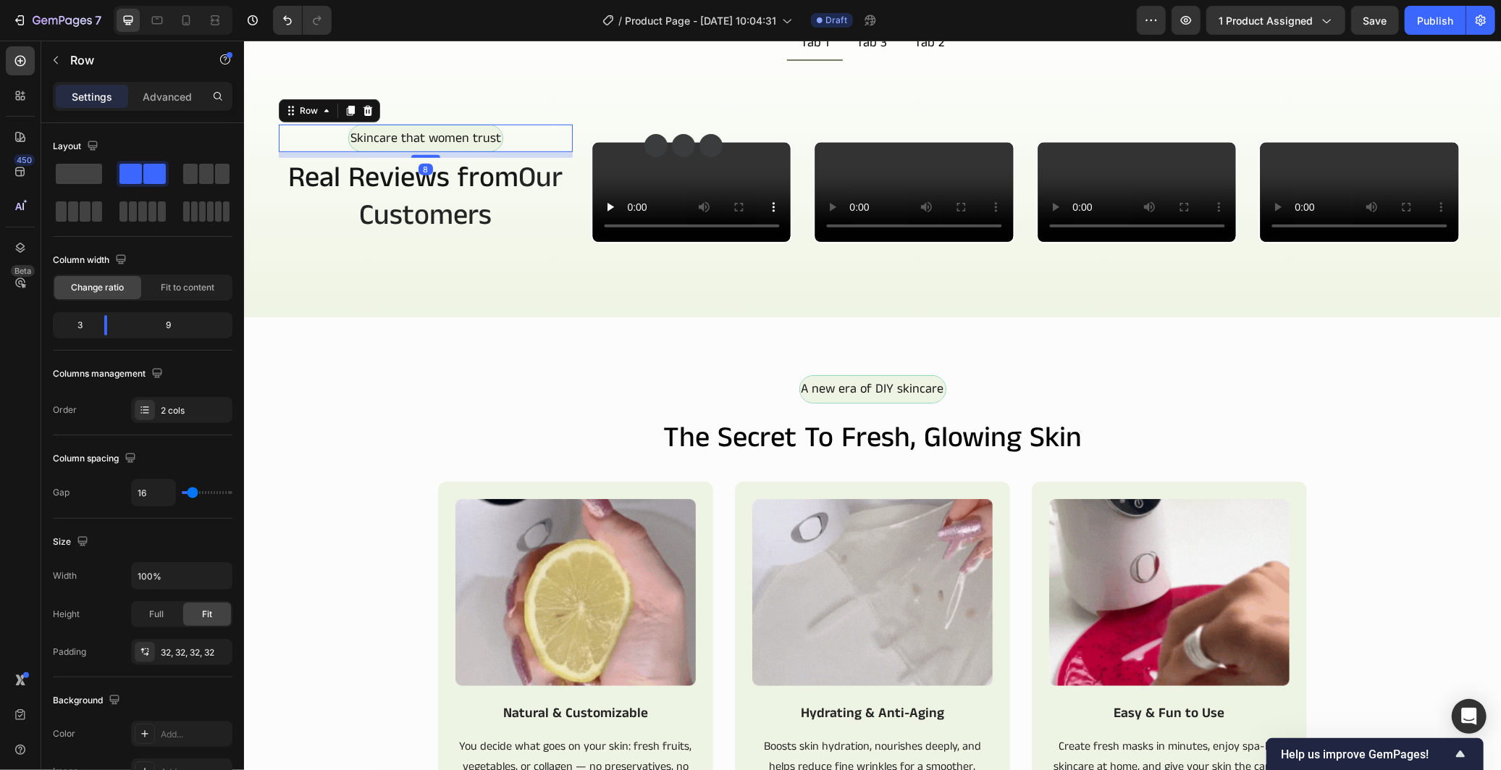
click at [544, 151] on div "Skincare that women trust Text Block Row 8" at bounding box center [425, 138] width 294 height 28
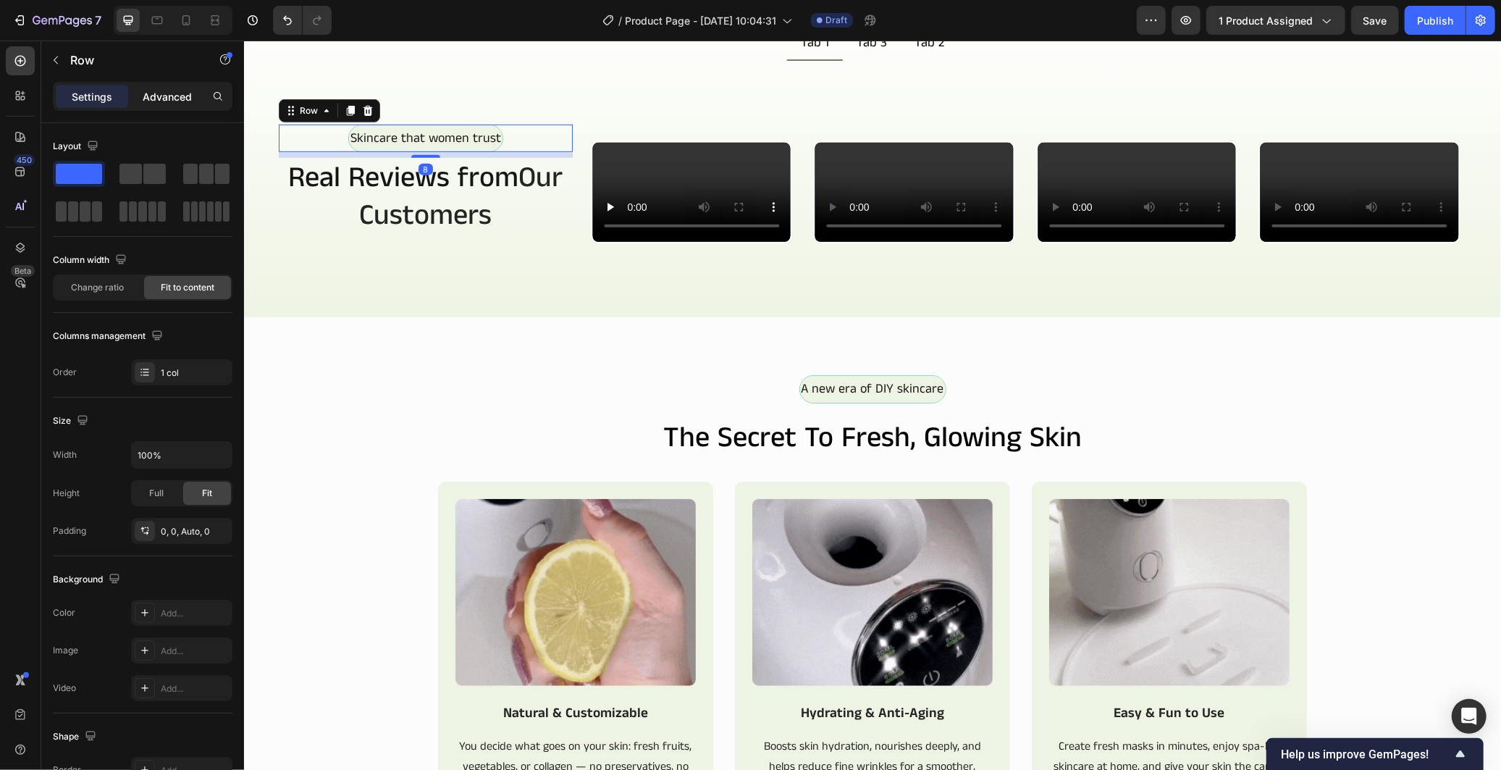
click at [181, 89] on p "Advanced" at bounding box center [167, 96] width 49 height 15
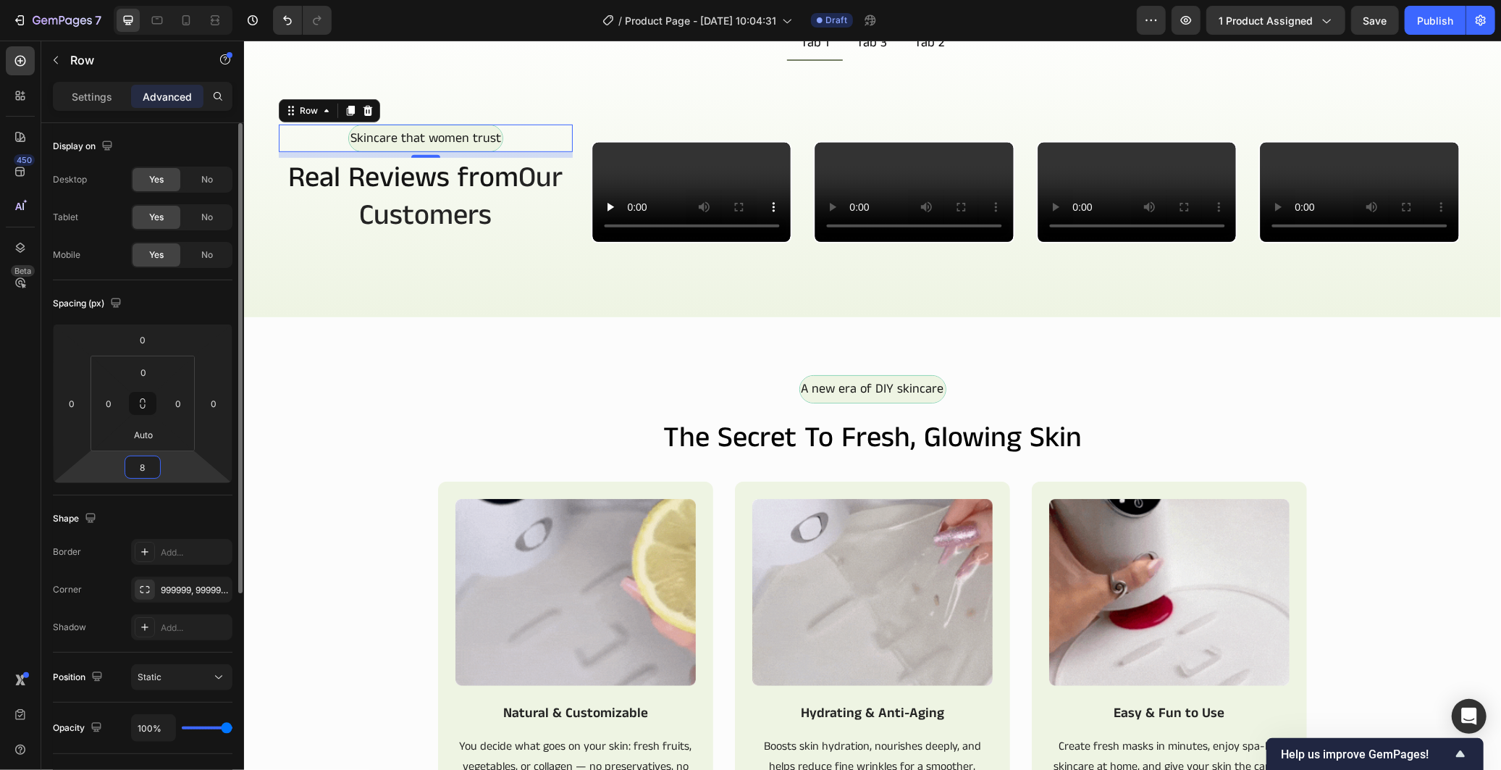
click at [146, 456] on input "8" at bounding box center [142, 467] width 29 height 22
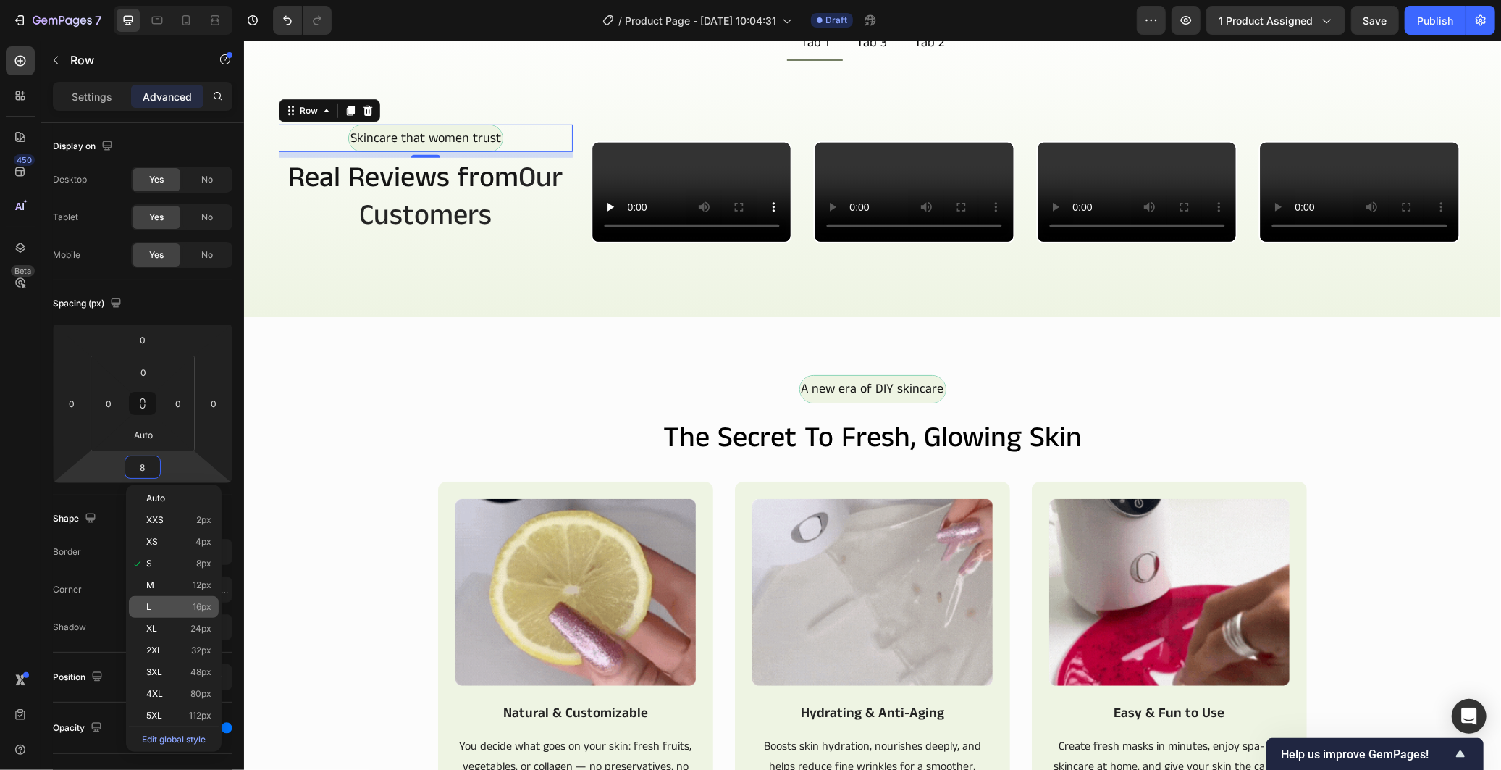
click at [187, 611] on div "L 16px" at bounding box center [174, 607] width 90 height 22
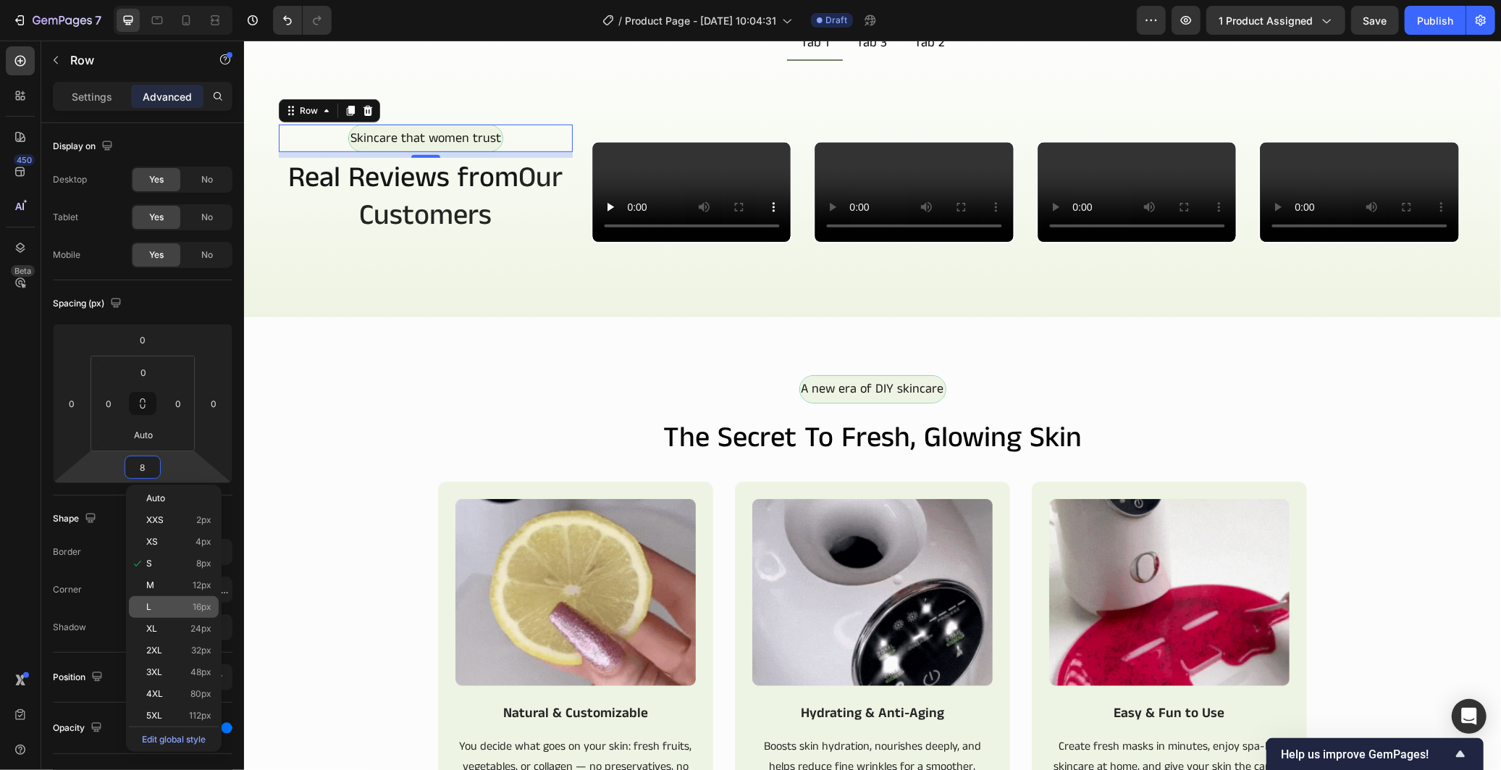
type input "16"
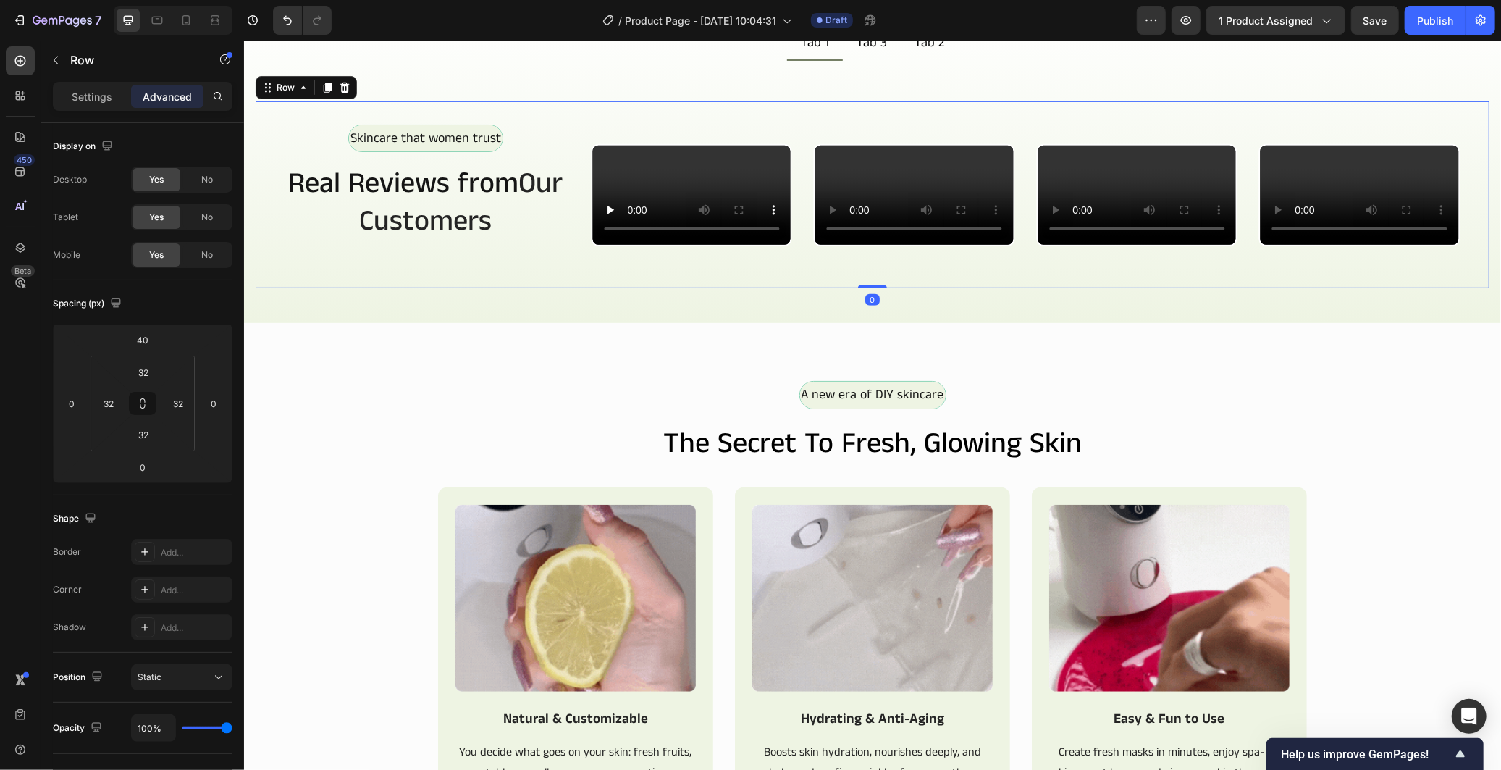
click at [408, 264] on div "Skincare that women trust Text Block Row Real Reviews from Our Customers Headin…" at bounding box center [425, 194] width 294 height 140
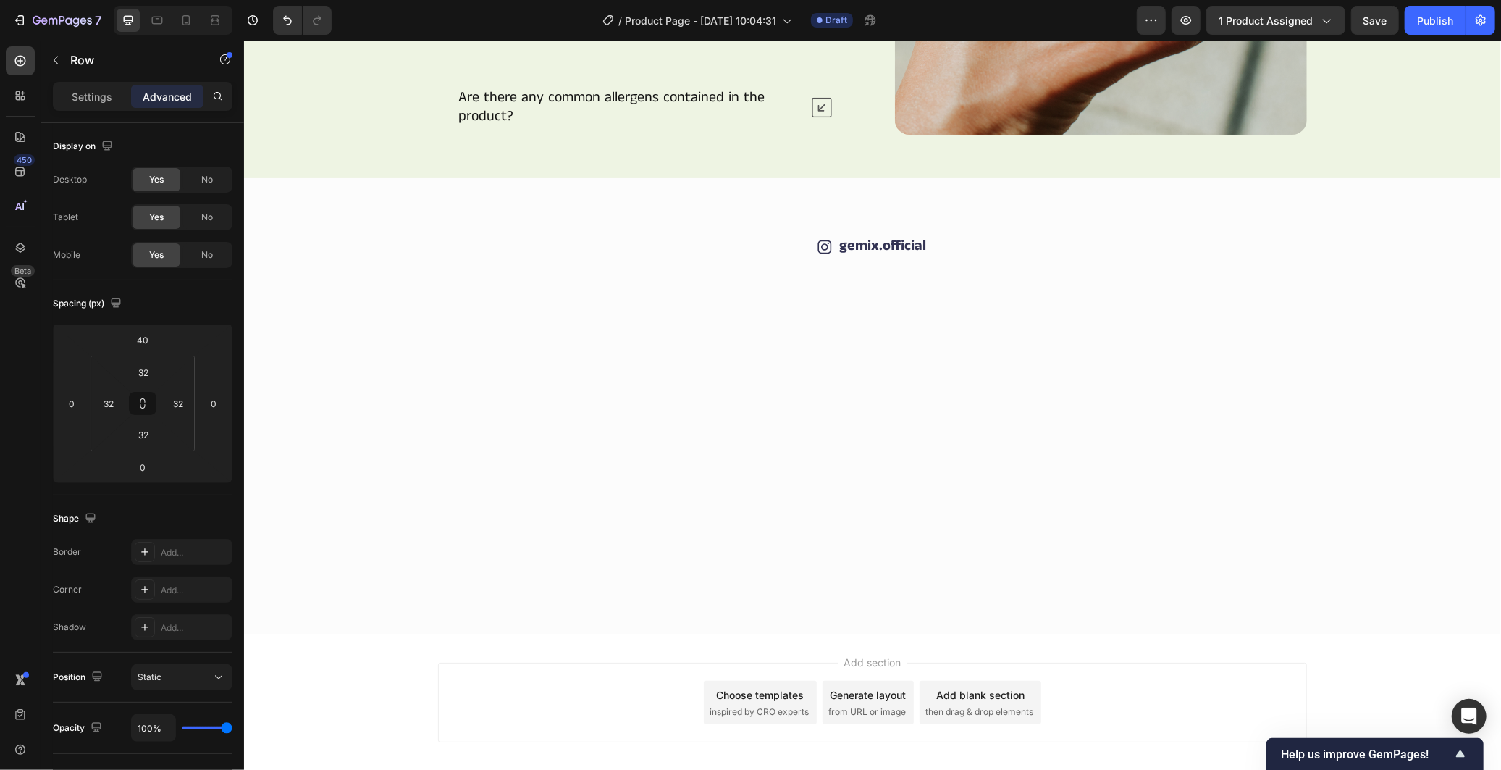
scroll to position [2268, 0]
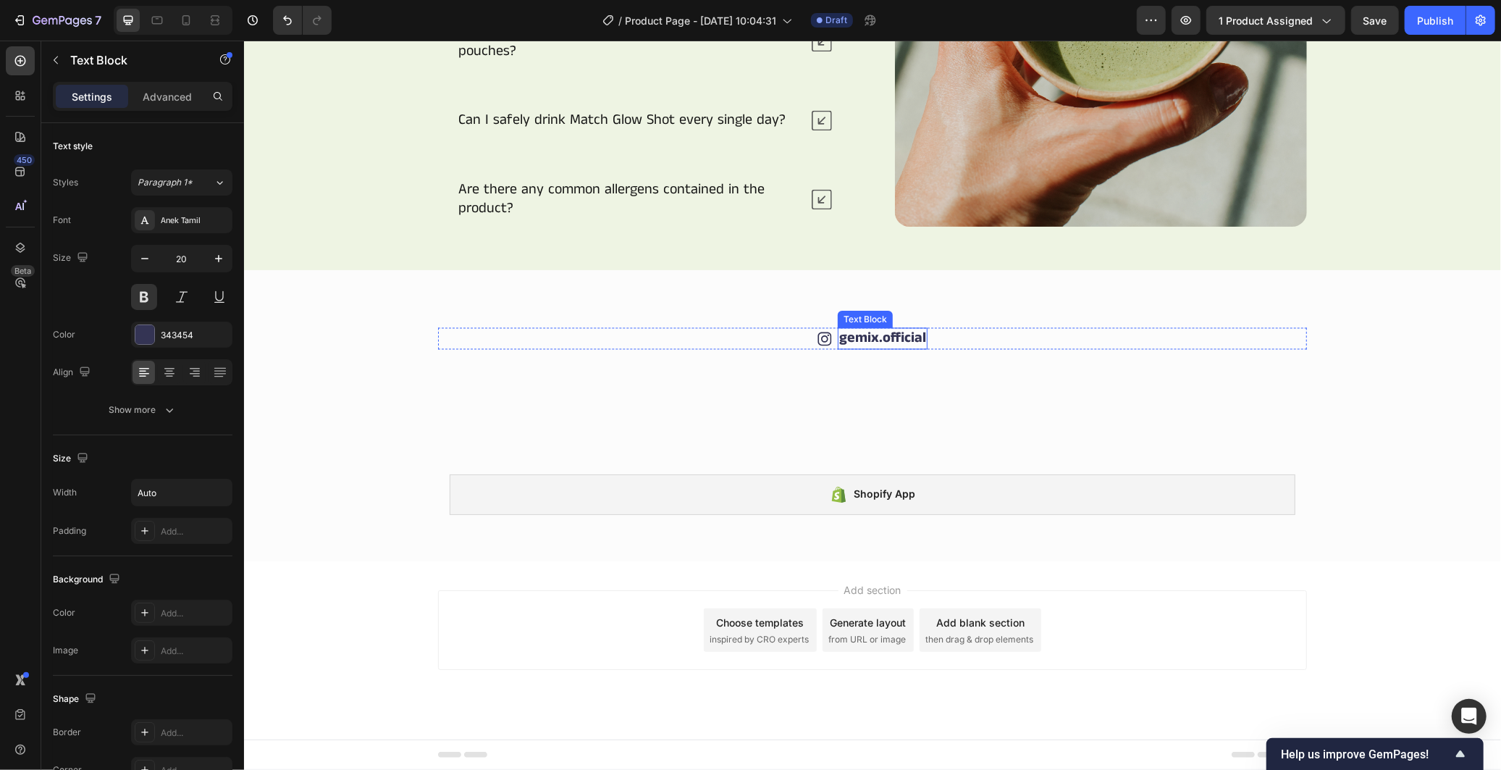
click at [865, 327] on link "gemix.official" at bounding box center [881, 337] width 87 height 21
click at [985, 327] on div "Icon maskelier_shop Text Block 0 Row" at bounding box center [871, 338] width 869 height 22
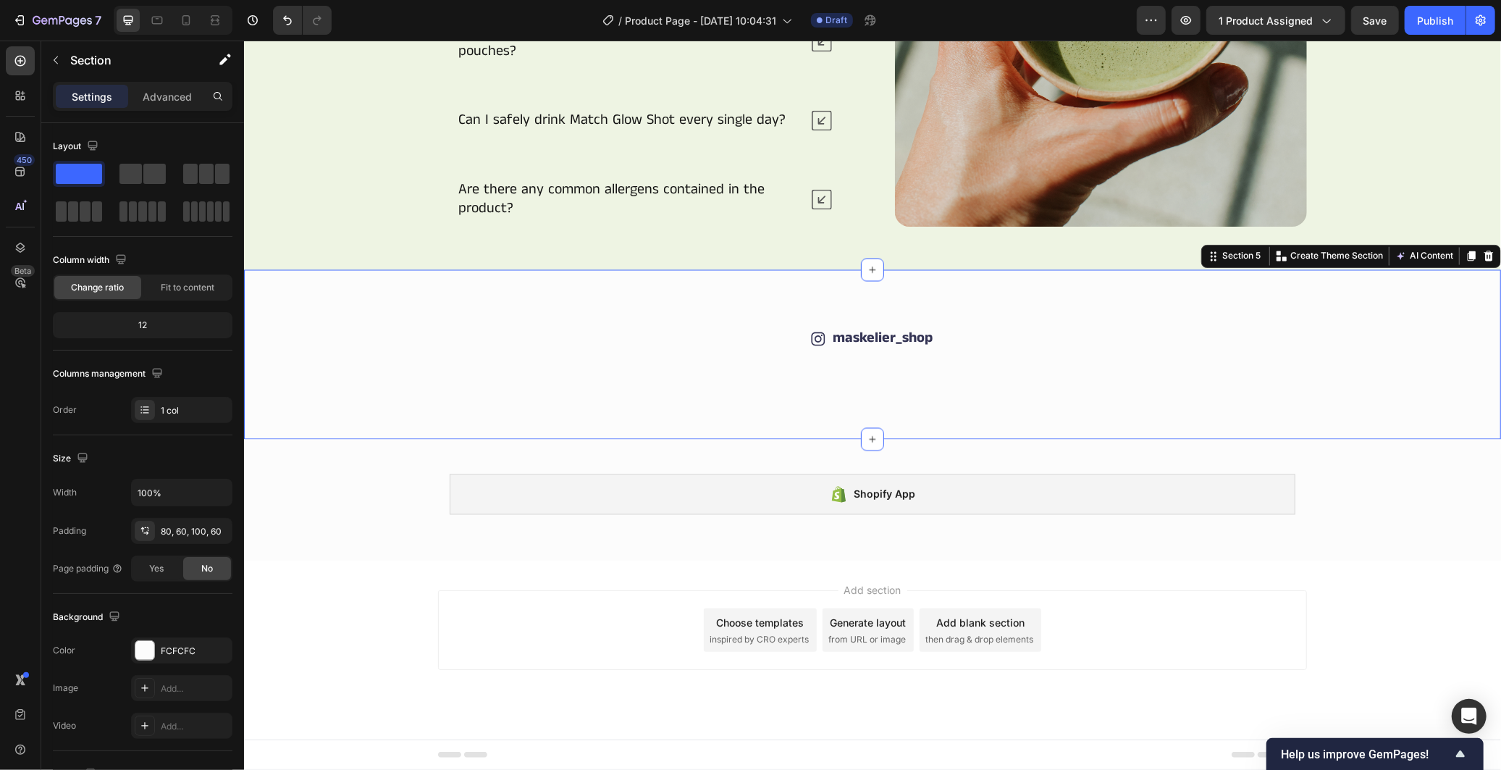
click at [1451, 400] on div "Icon maskelier_shop Text Block Row Image Image Image Image Image Image Image Im…" at bounding box center [871, 353] width 1257 height 169
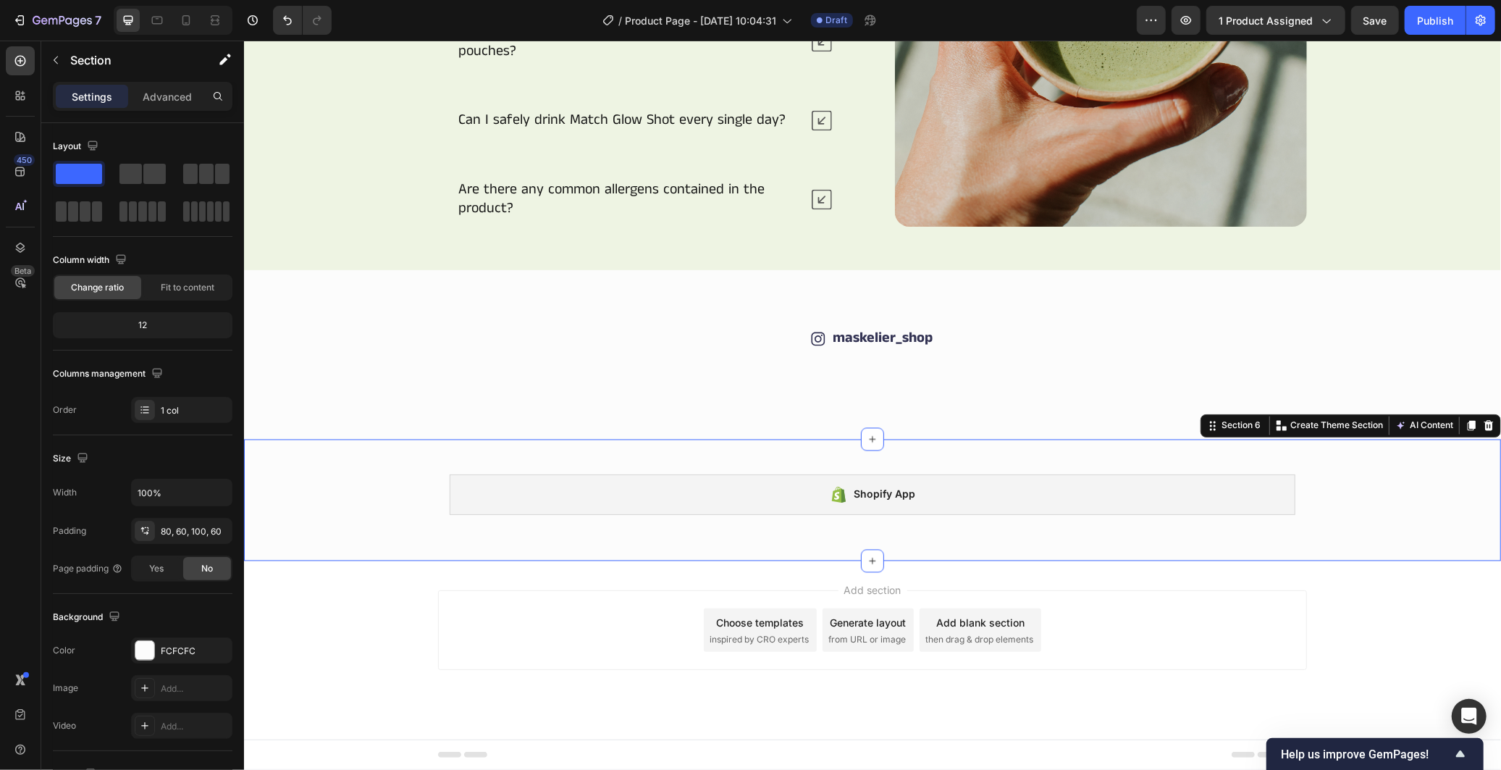
click at [1438, 463] on div "Shopify App Shopify App Row" at bounding box center [871, 499] width 1257 height 75
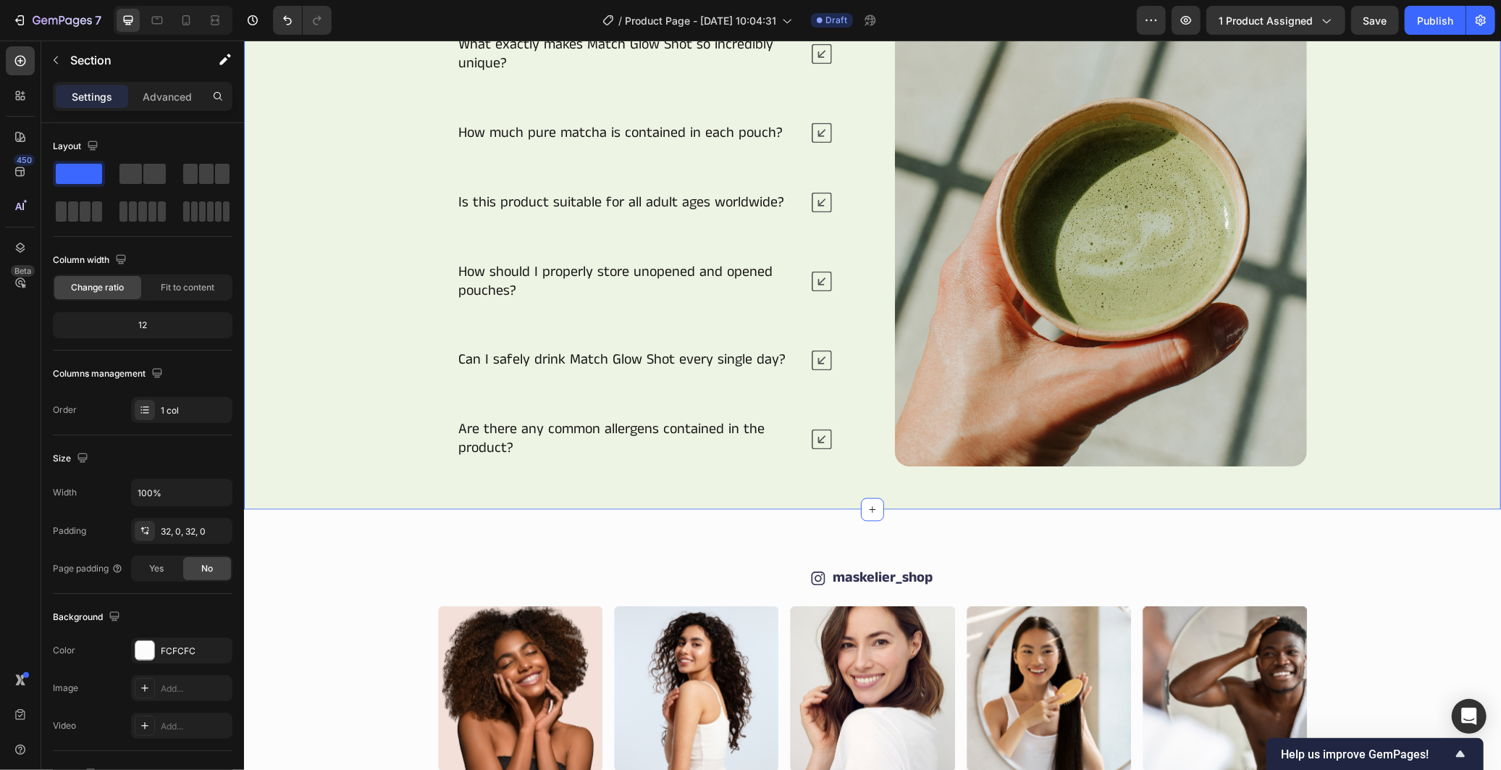
scroll to position [1931, 0]
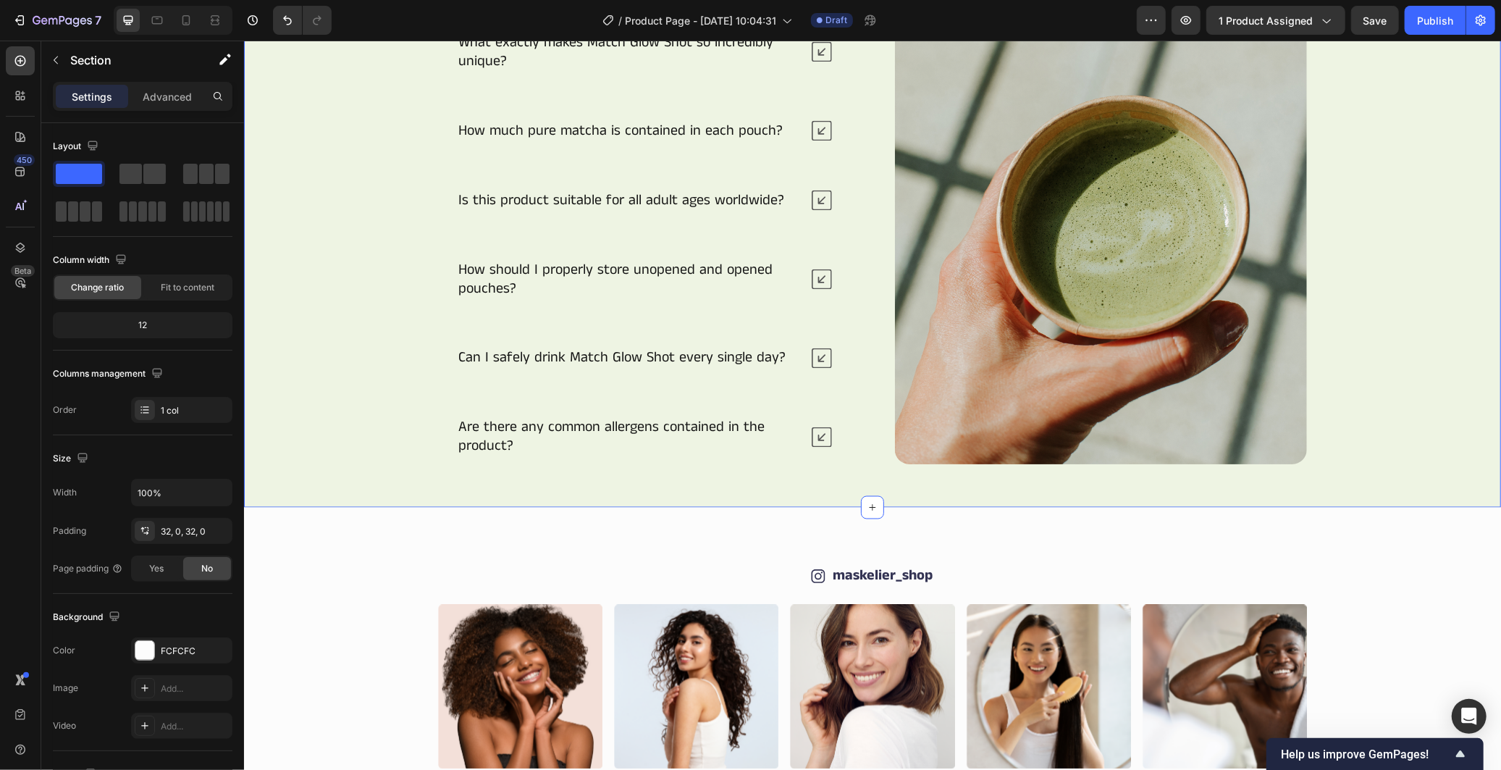
click at [1450, 376] on div "Frequently Asked Questions Heading What exactly makes Match Glow Shot so incred…" at bounding box center [871, 206] width 1257 height 601
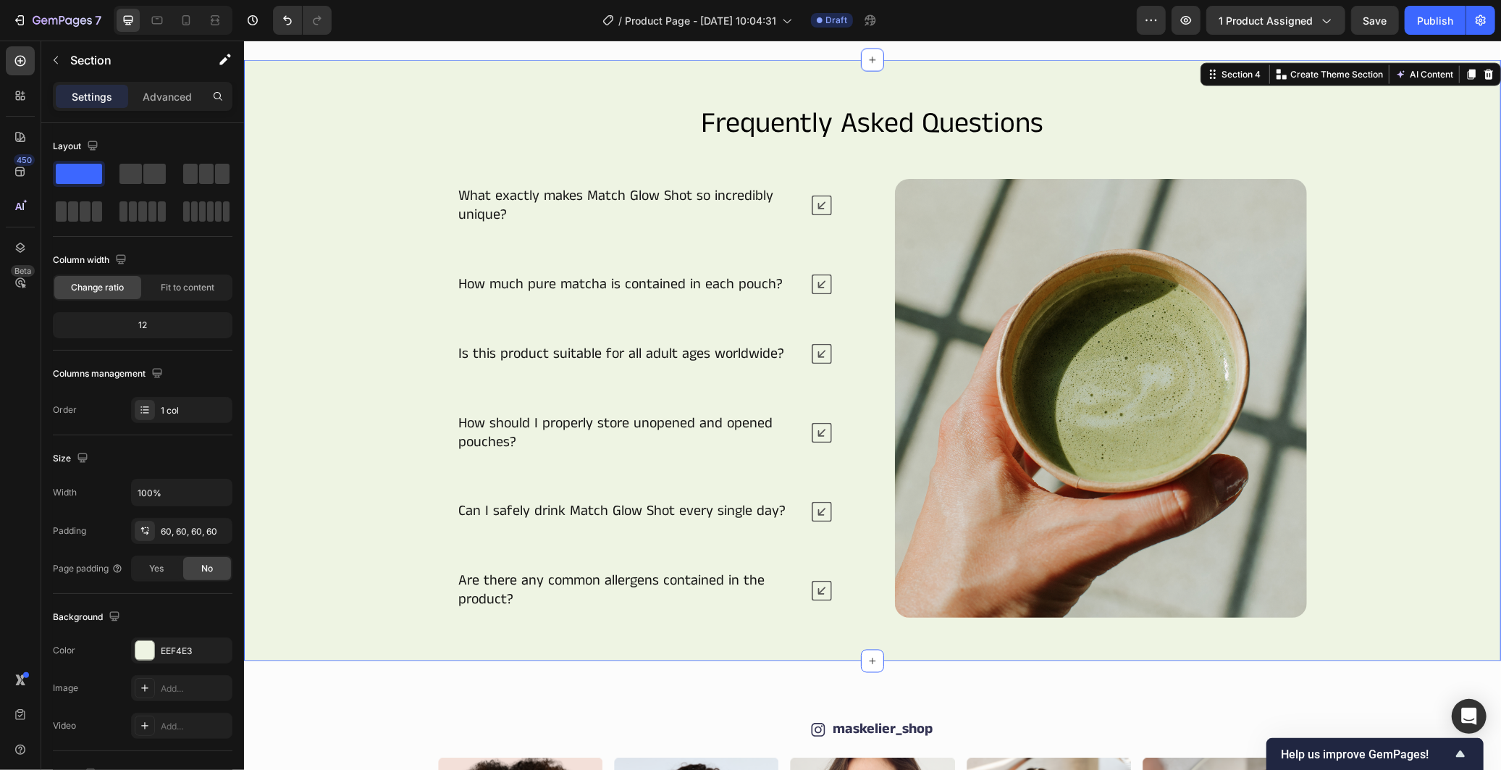
scroll to position [1770, 0]
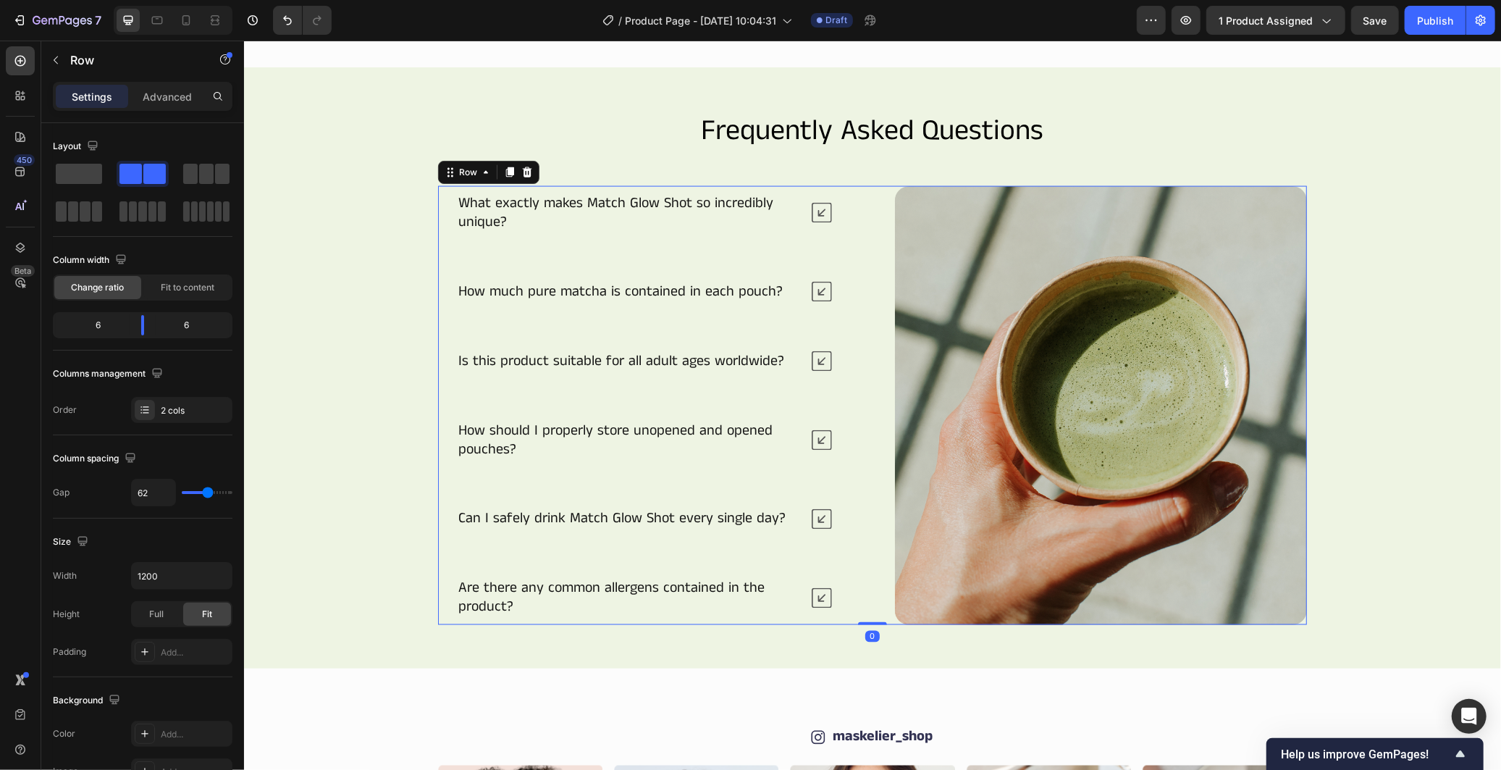
click at [878, 605] on div "What exactly makes Match Glow Shot so incredibly unique? How much pure matcha i…" at bounding box center [871, 404] width 869 height 439
click at [175, 104] on p "Advanced" at bounding box center [167, 96] width 49 height 15
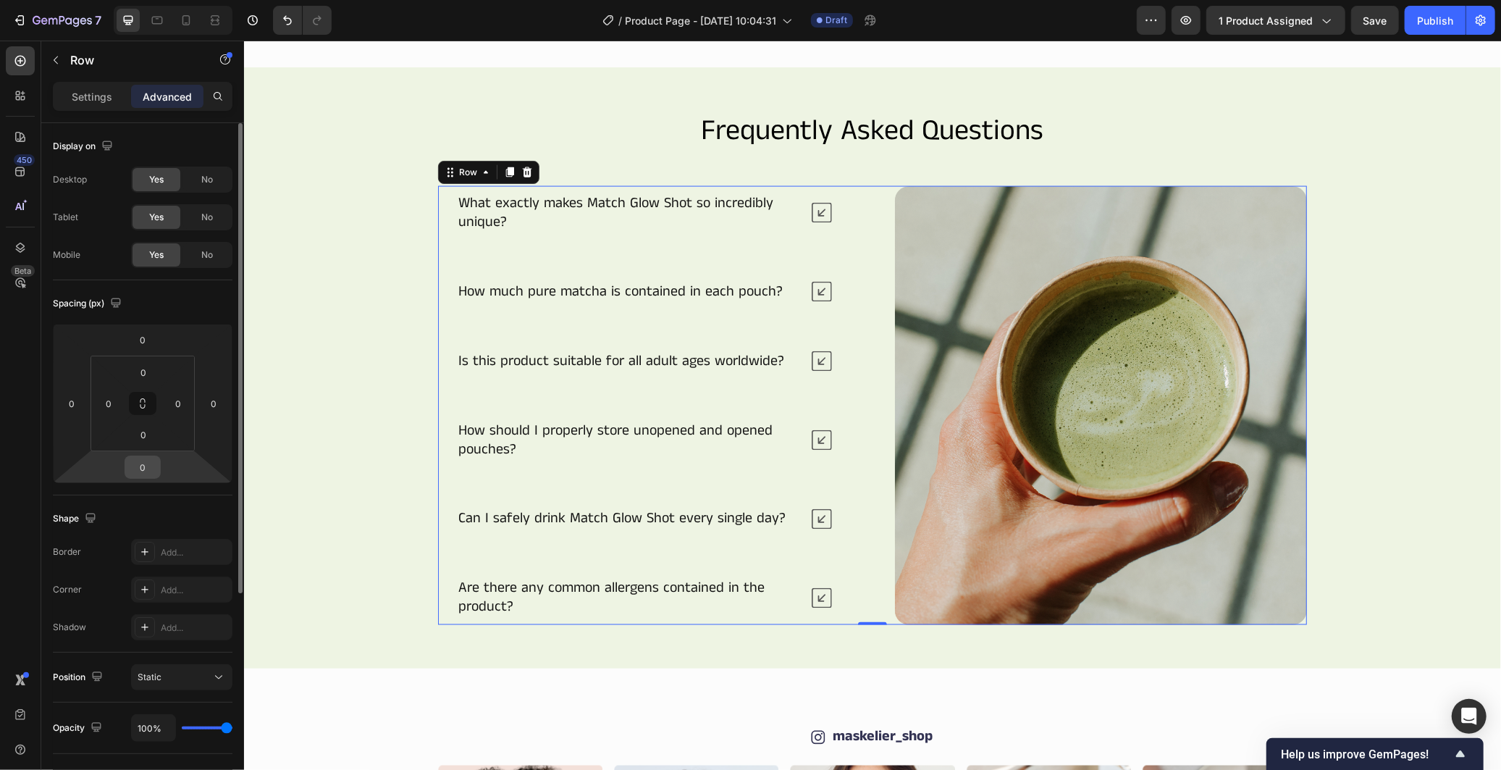
click at [149, 456] on input "0" at bounding box center [142, 467] width 29 height 22
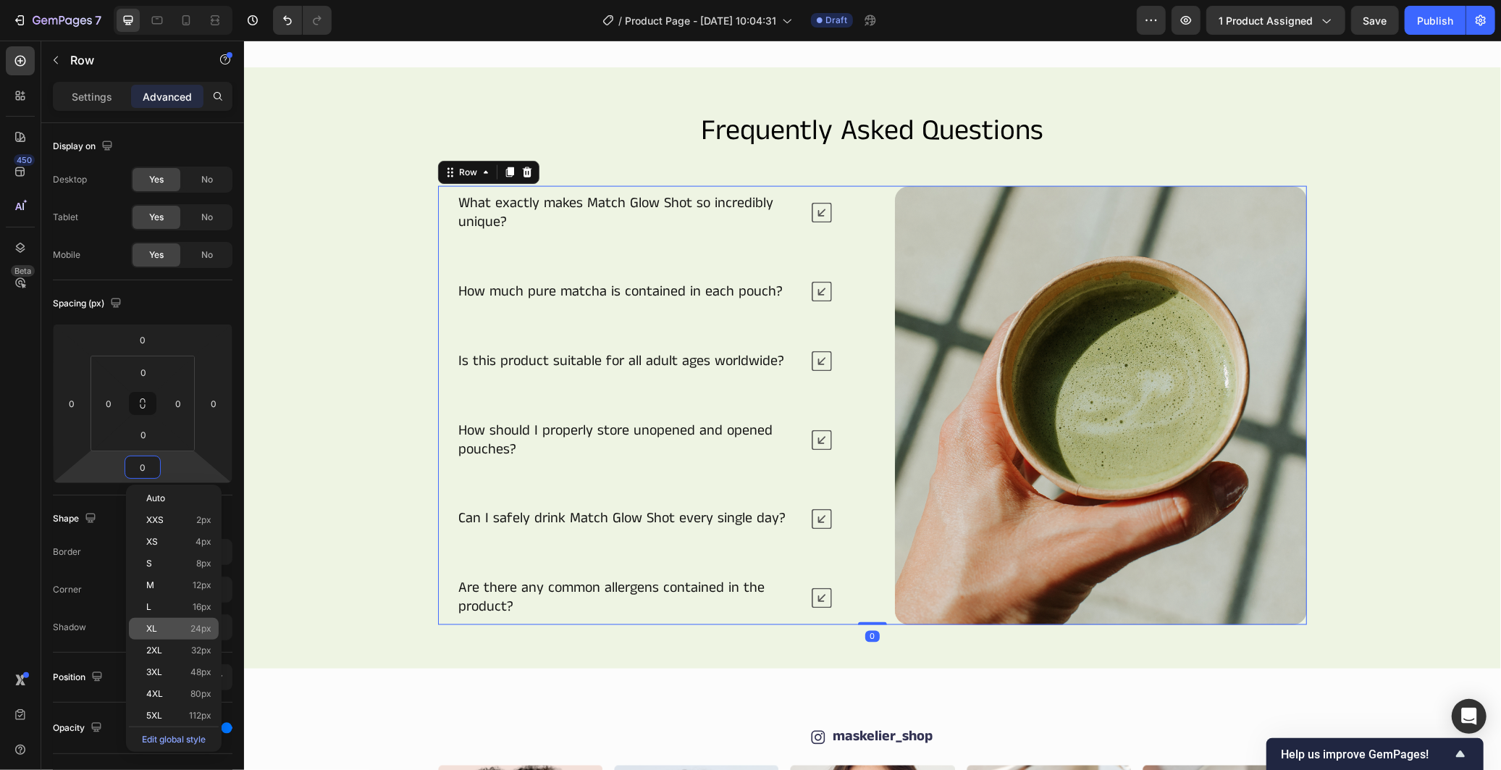
click at [191, 626] on span "24px" at bounding box center [200, 628] width 21 height 10
type input "24"
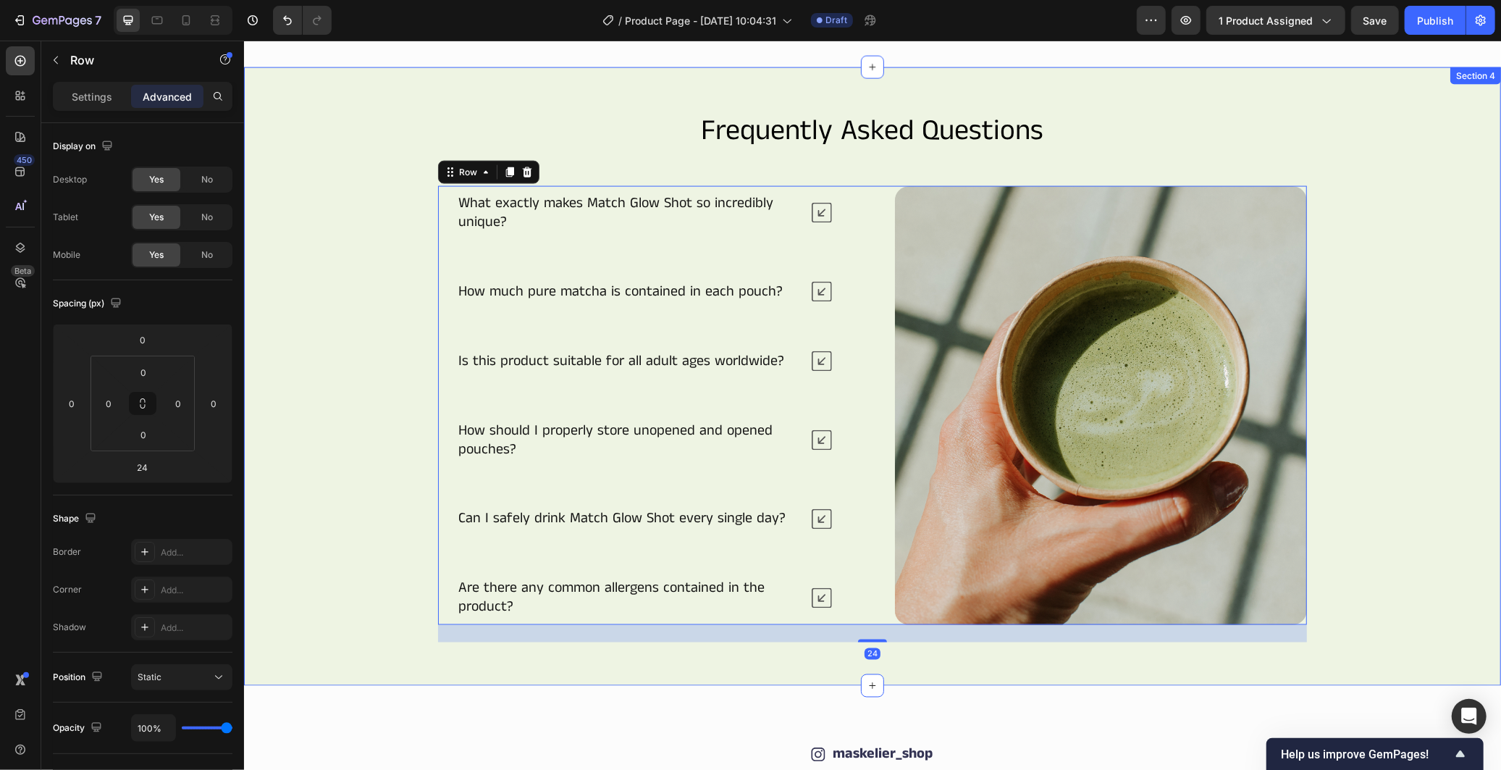
click at [379, 484] on div "Frequently Asked Questions Heading What exactly makes Match Glow Shot so incred…" at bounding box center [872, 375] width 1170 height 531
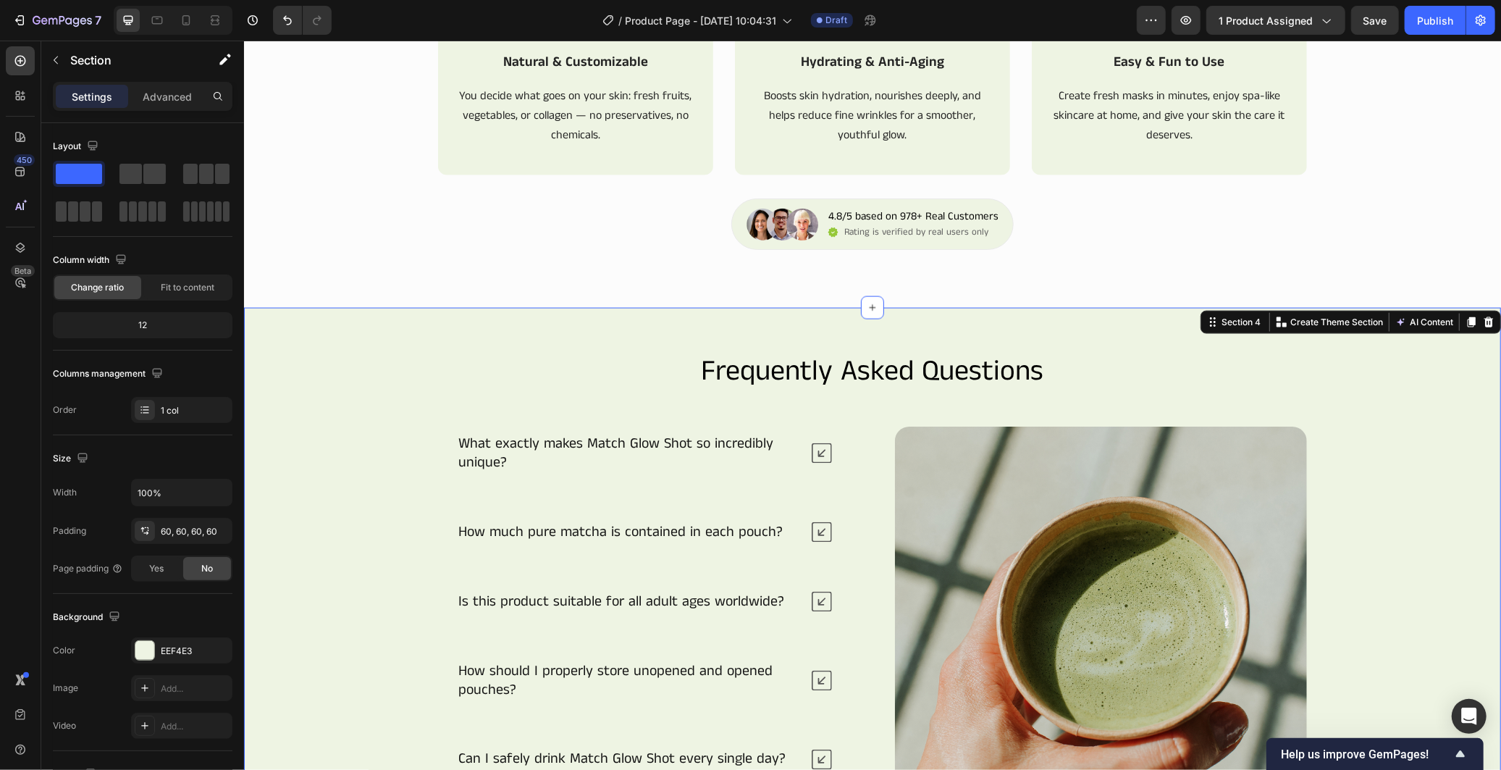
scroll to position [1529, 0]
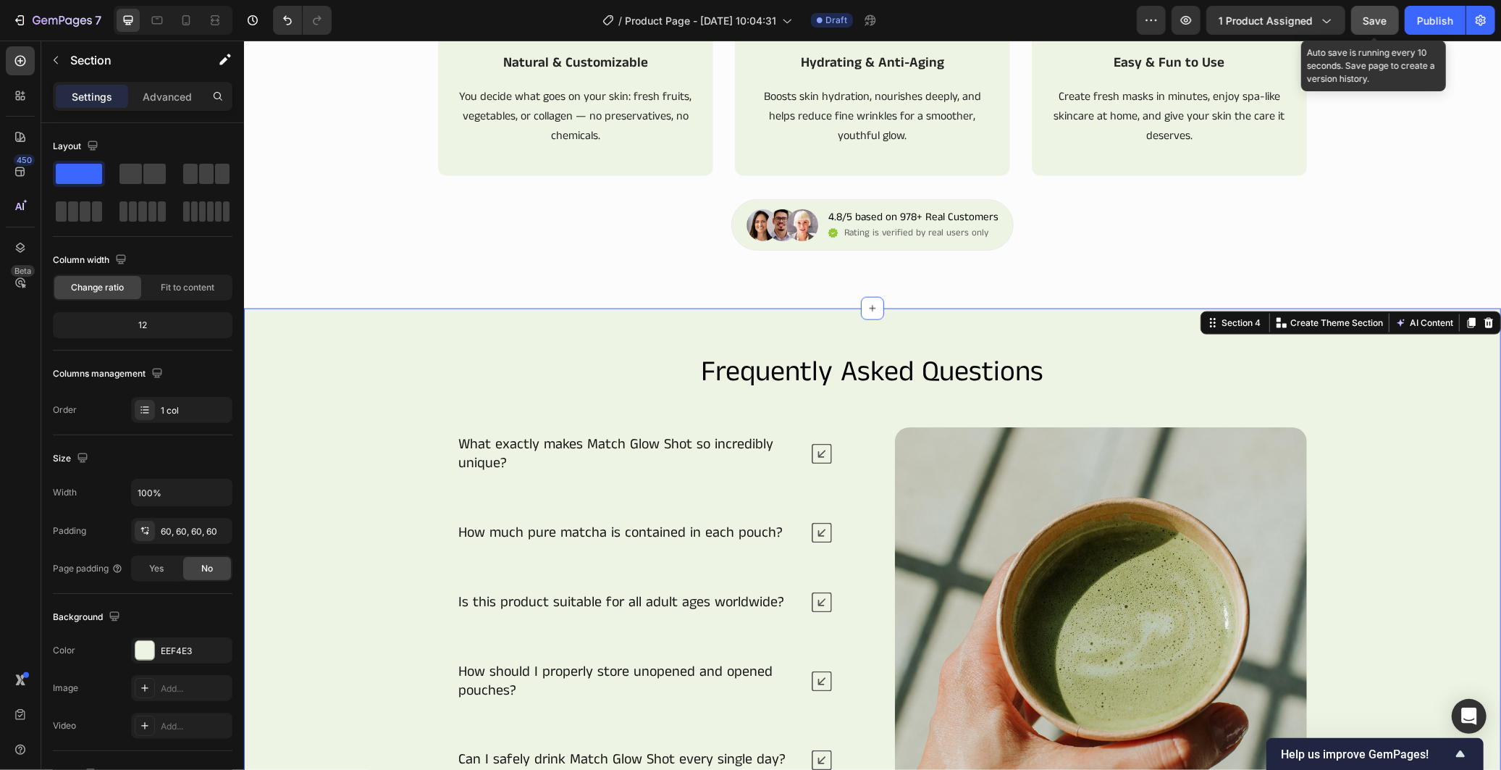
click at [1386, 16] on span "Save" at bounding box center [1375, 20] width 24 height 12
click at [1406, 465] on div "Frequently Asked Questions Heading What exactly makes Match Glow Shot so incred…" at bounding box center [872, 616] width 1170 height 531
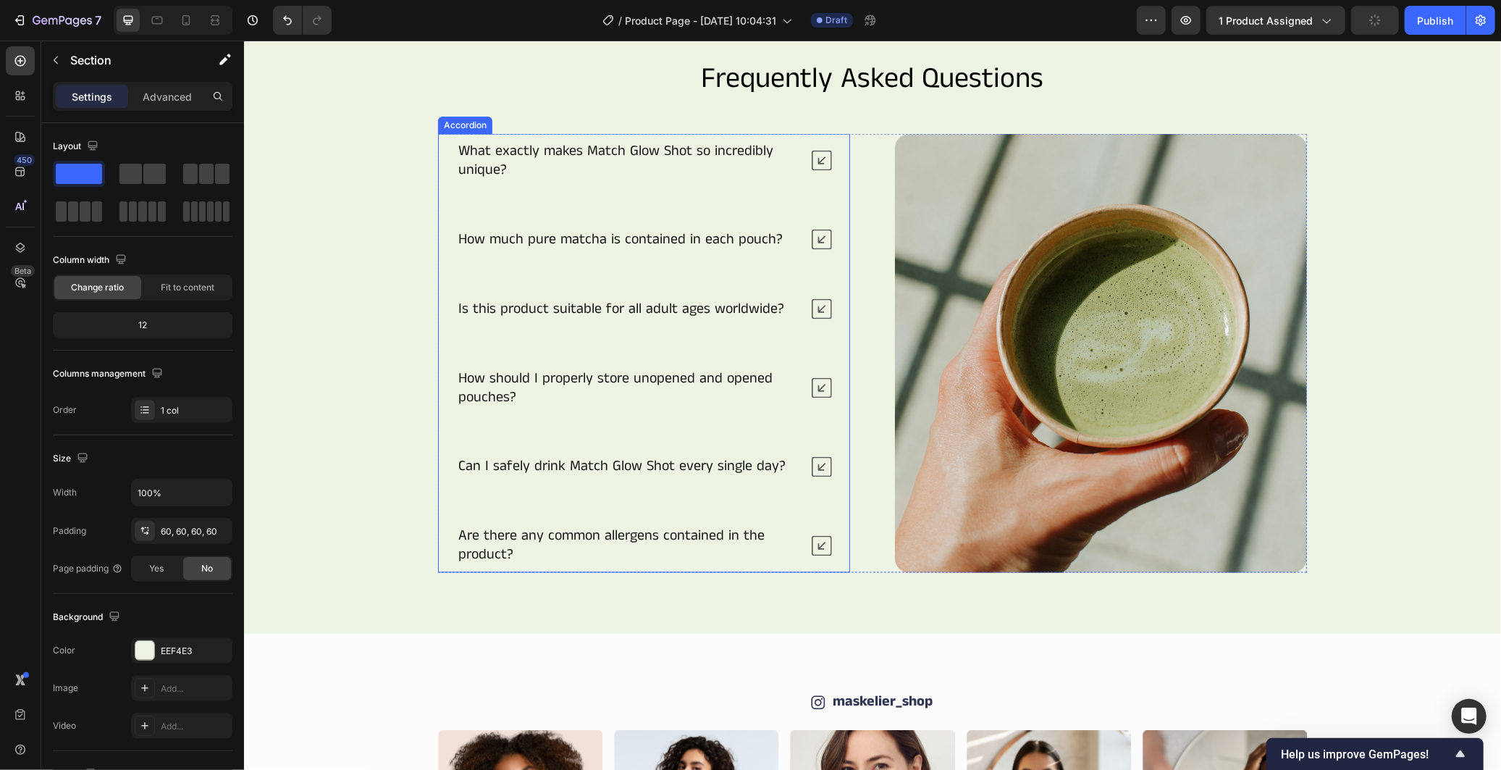
scroll to position [1787, 0]
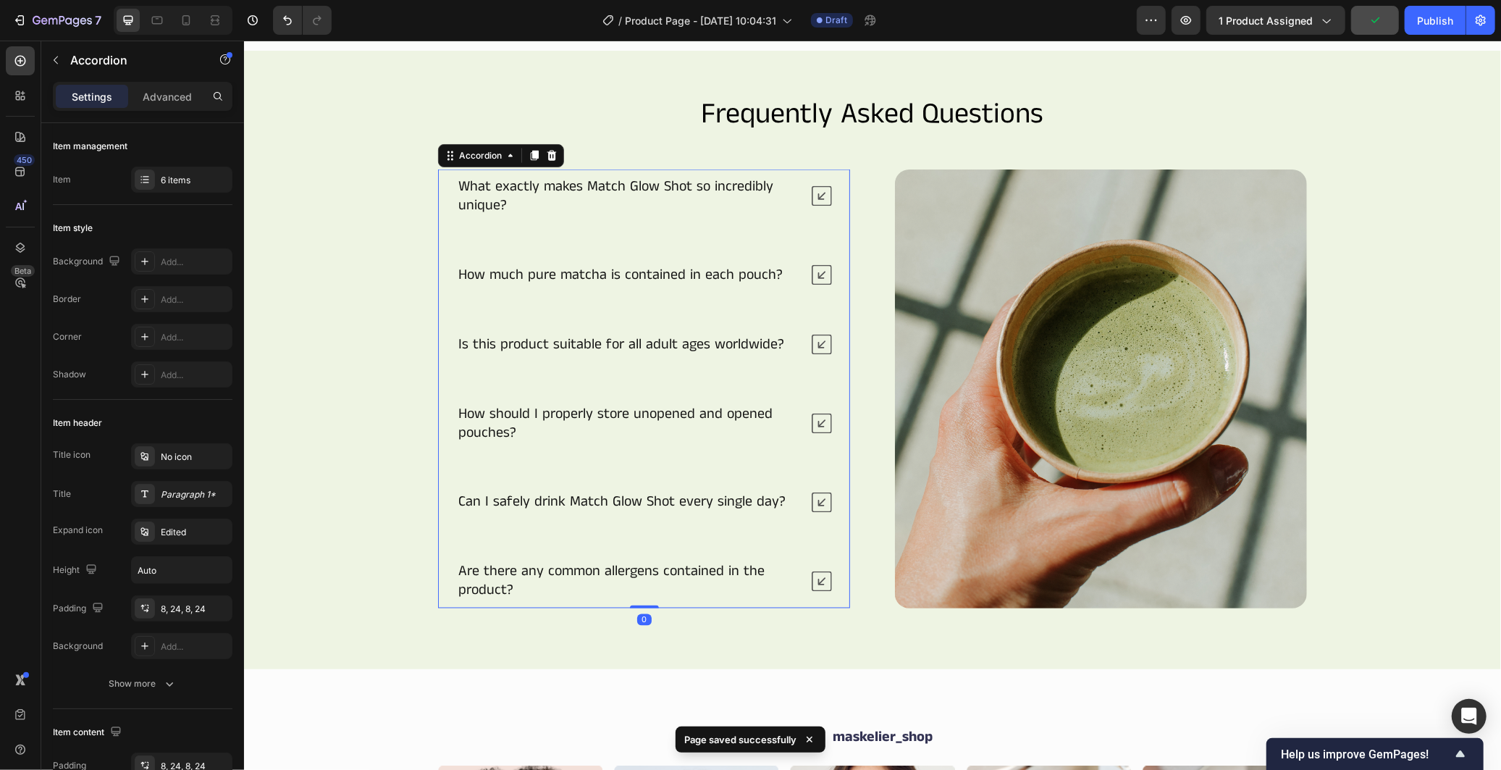
click at [628, 177] on p "What exactly makes Match Glow Shot so incredibly unique?" at bounding box center [628, 196] width 340 height 38
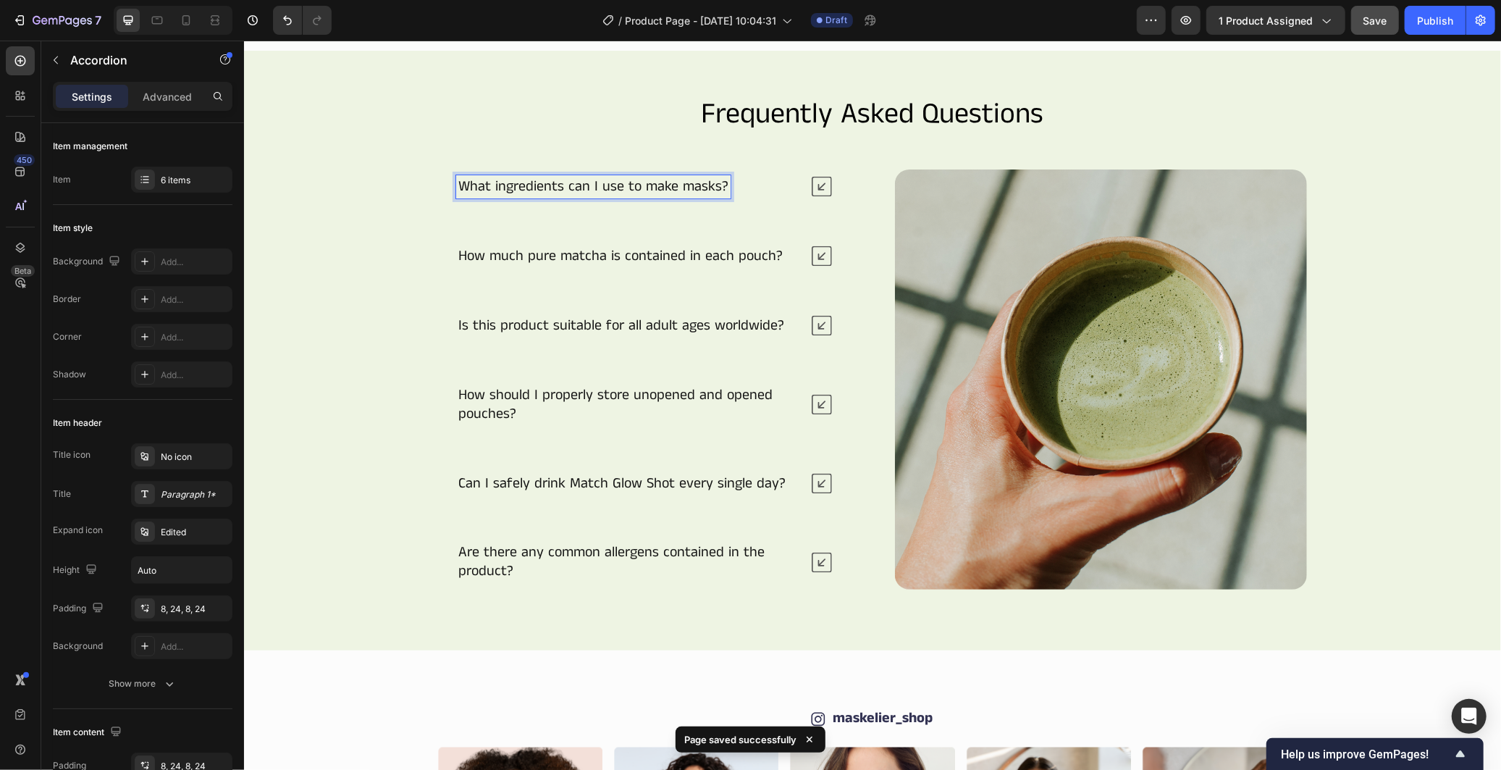
click at [812, 183] on icon at bounding box center [821, 186] width 20 height 20
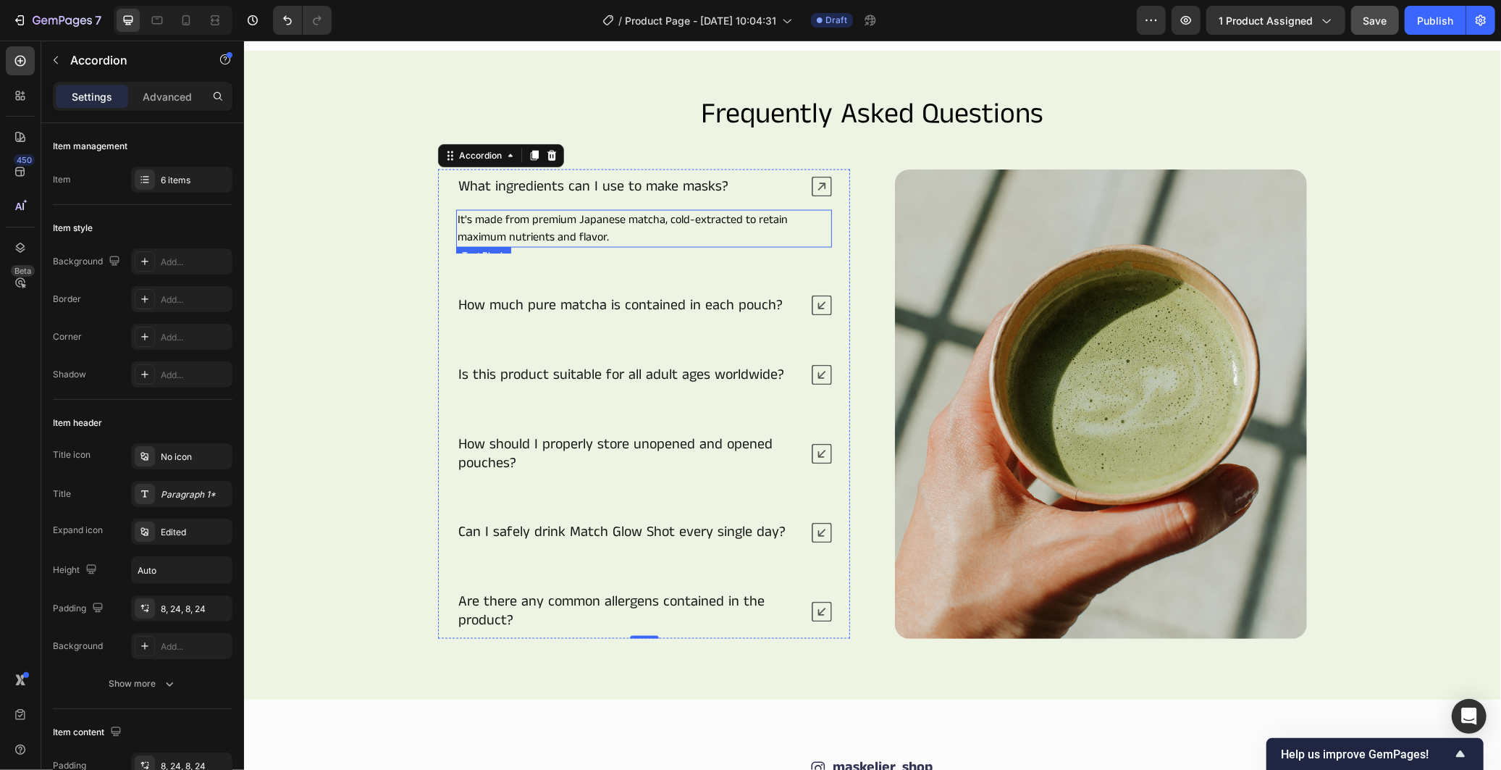
click at [625, 224] on p "It's made from premium Japanese matcha, cold-extracted to retain maximum nutrie…" at bounding box center [643, 228] width 373 height 35
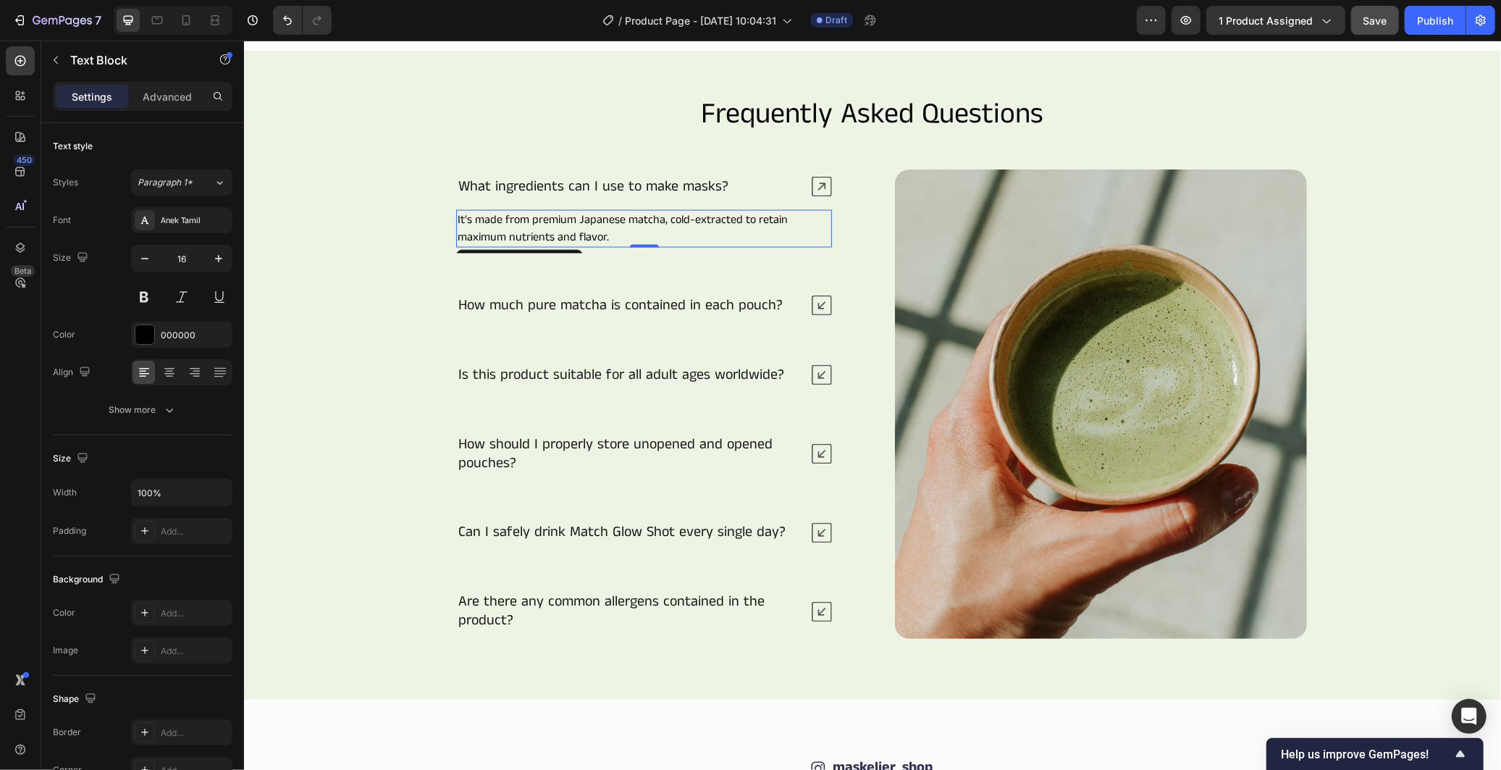
click at [625, 224] on p "It's made from premium Japanese matcha, cold-extracted to retain maximum nutrie…" at bounding box center [643, 228] width 373 height 35
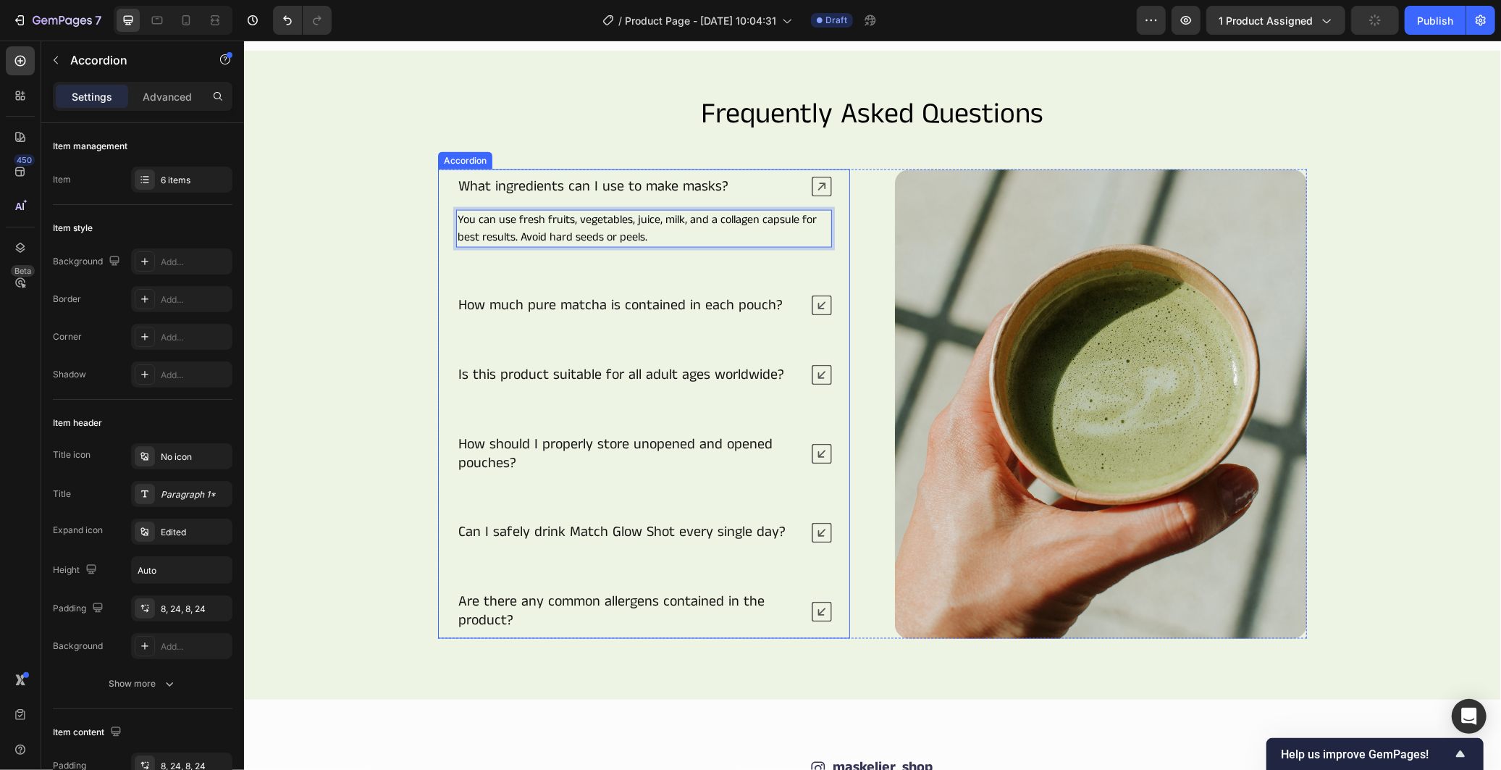
click at [595, 306] on p "How much pure matcha is contained in each pouch?" at bounding box center [620, 304] width 324 height 19
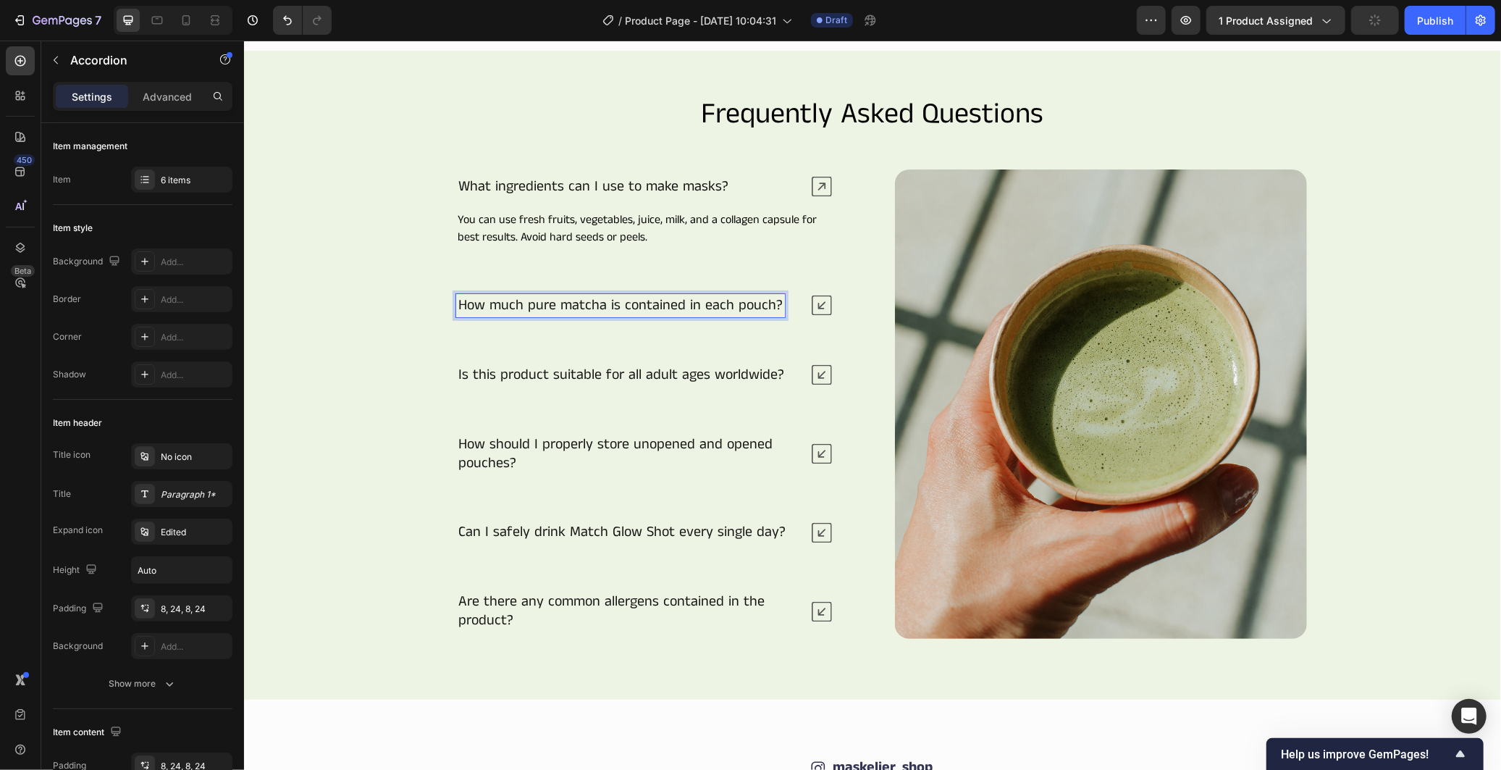
click at [596, 306] on p "How much pure matcha is contained in each pouch?" at bounding box center [620, 304] width 324 height 19
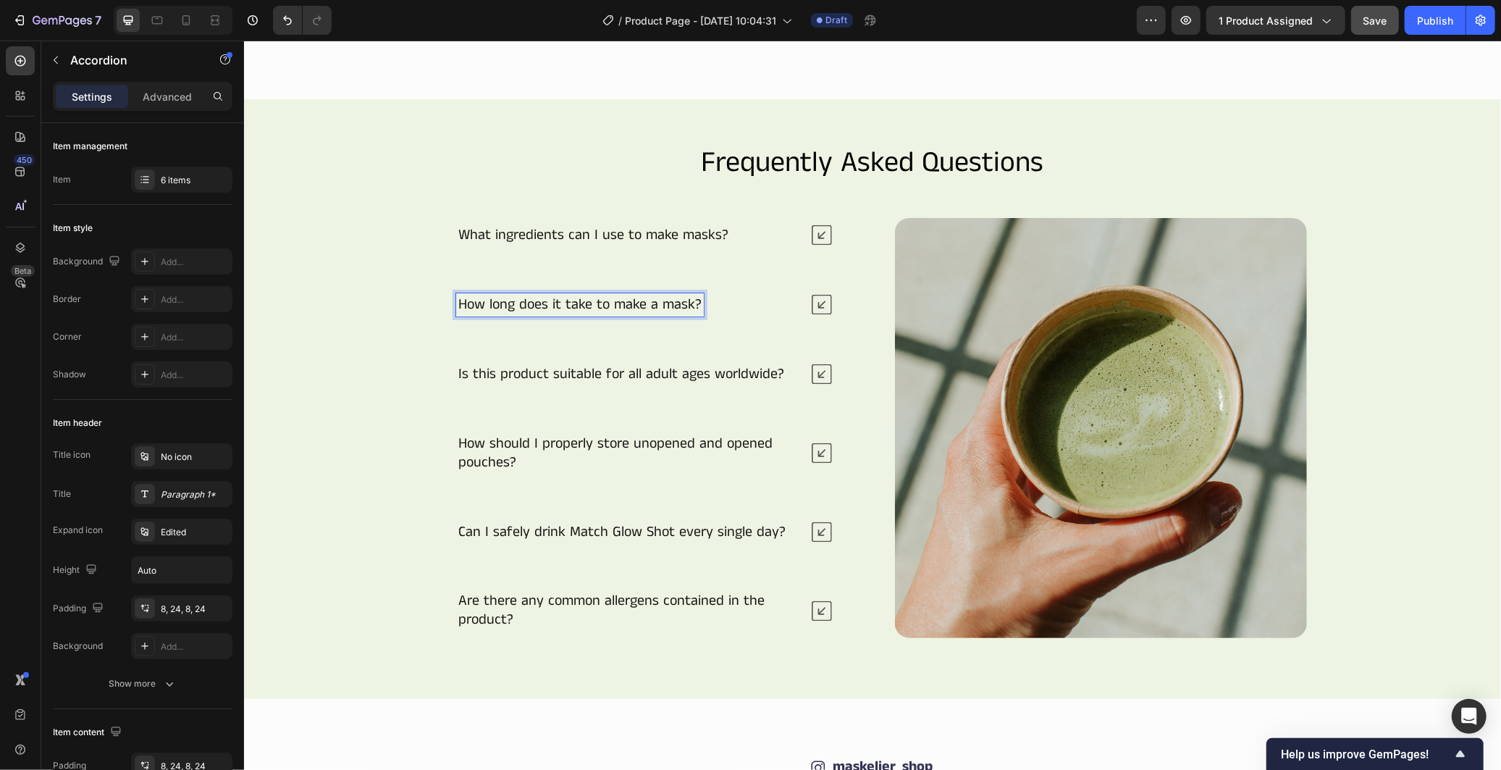
scroll to position [1738, 0]
click at [811, 303] on icon at bounding box center [821, 305] width 20 height 20
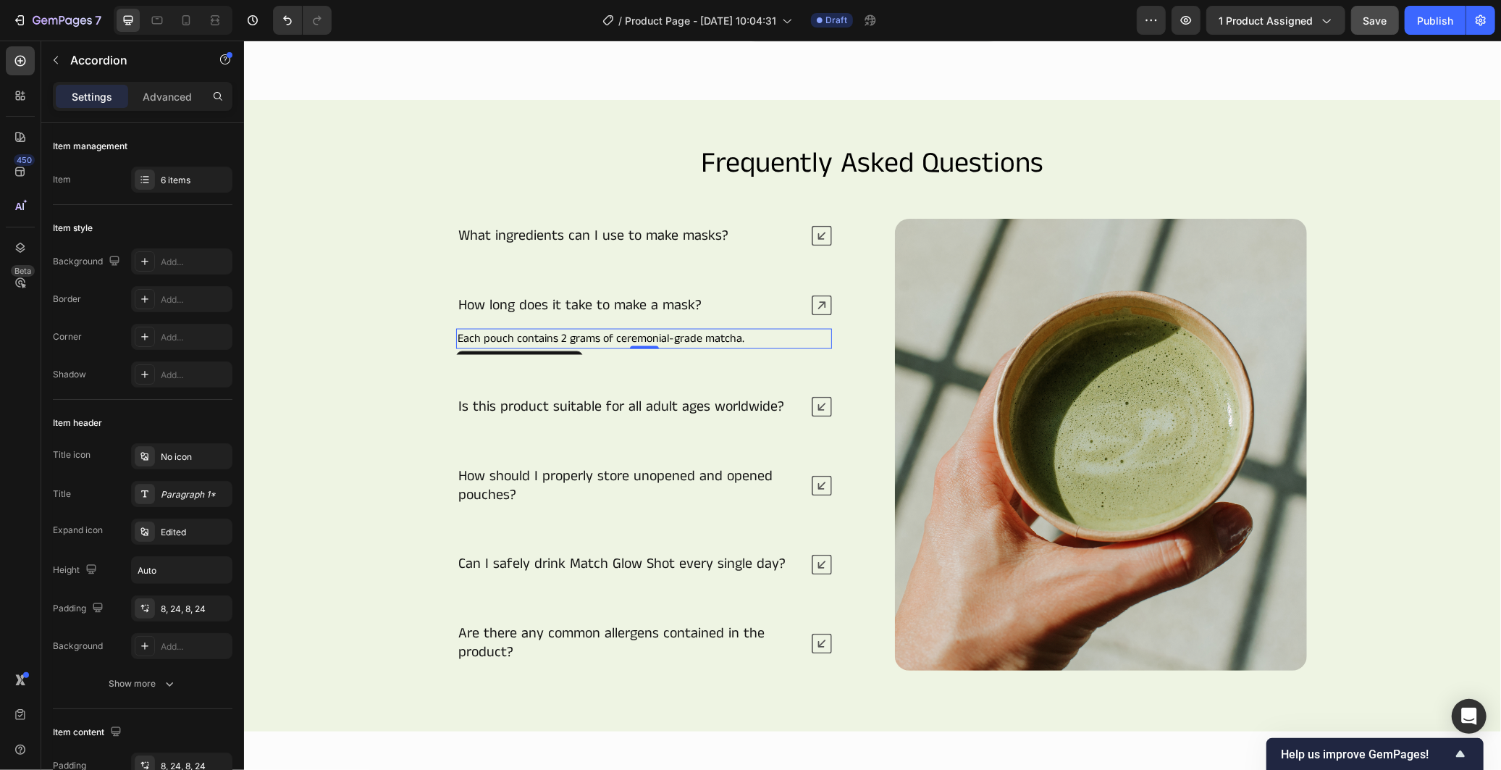
click at [636, 335] on p "Each pouch contains 2 grams of ceremonial-grade matcha." at bounding box center [643, 337] width 373 height 17
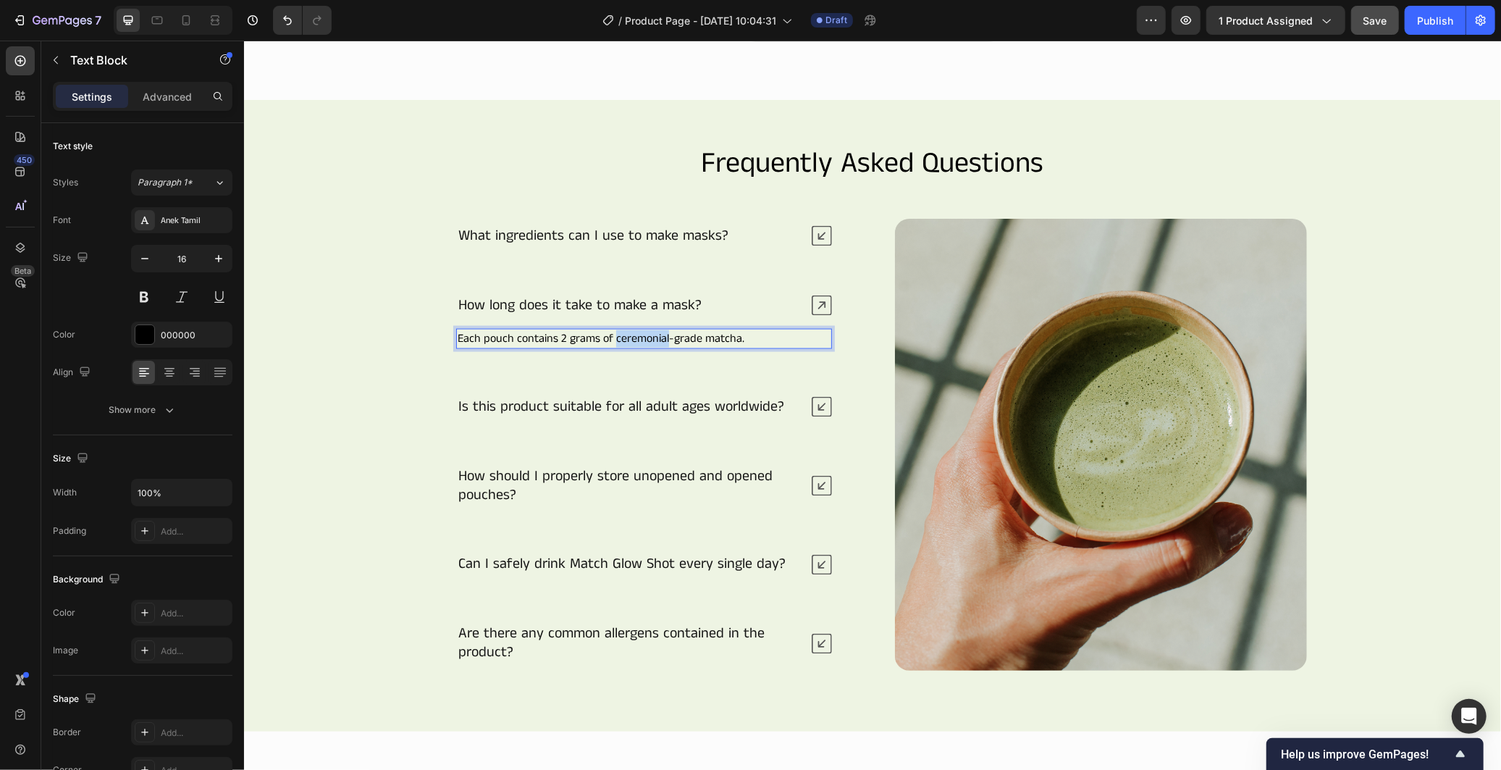
click at [636, 335] on p "Each pouch contains 2 grams of ceremonial-grade matcha." at bounding box center [643, 337] width 373 height 17
click at [817, 302] on icon at bounding box center [821, 305] width 20 height 20
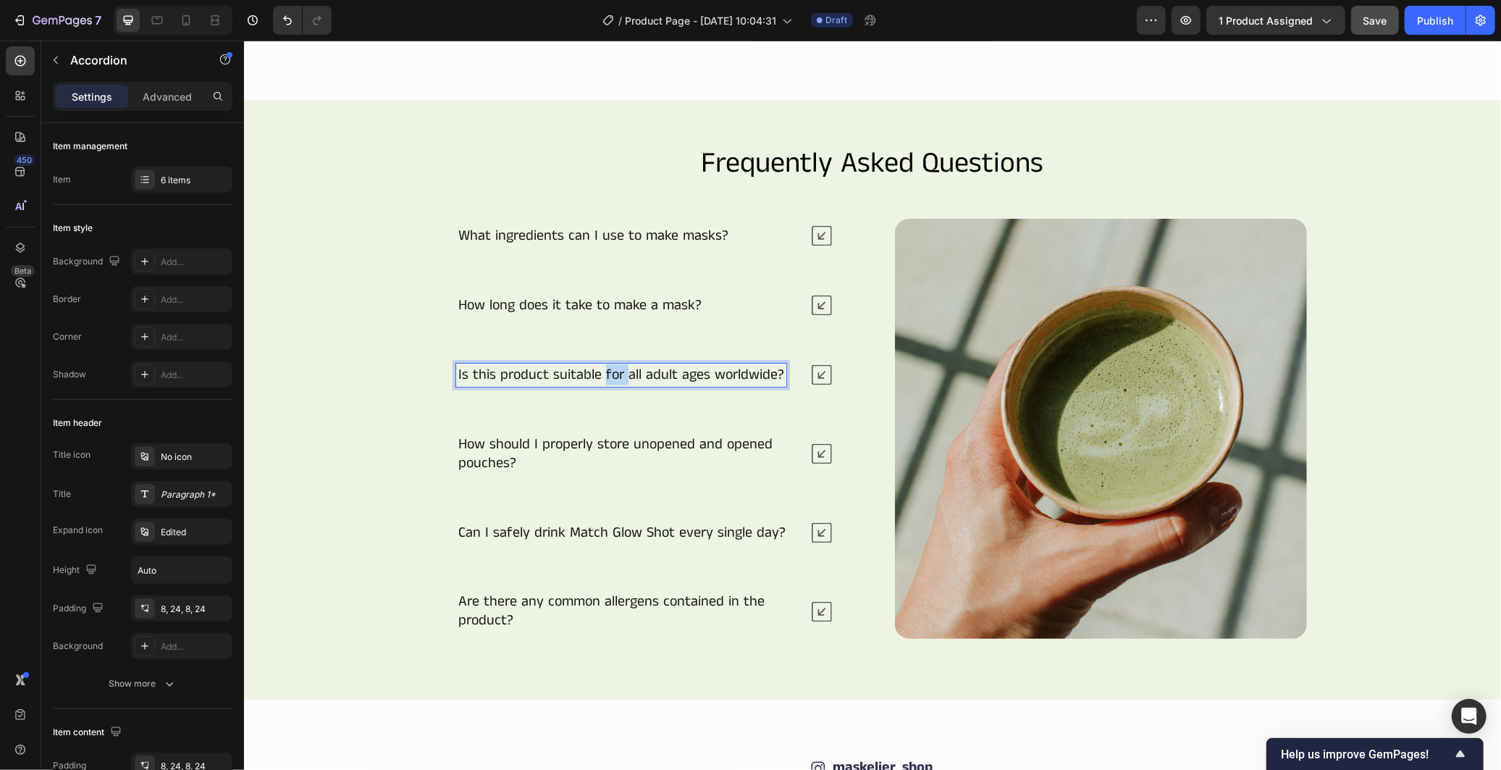
click at [597, 376] on p "Is this product suitable for all adult ages worldwide?" at bounding box center [621, 374] width 326 height 19
click at [811, 374] on icon at bounding box center [821, 374] width 20 height 20
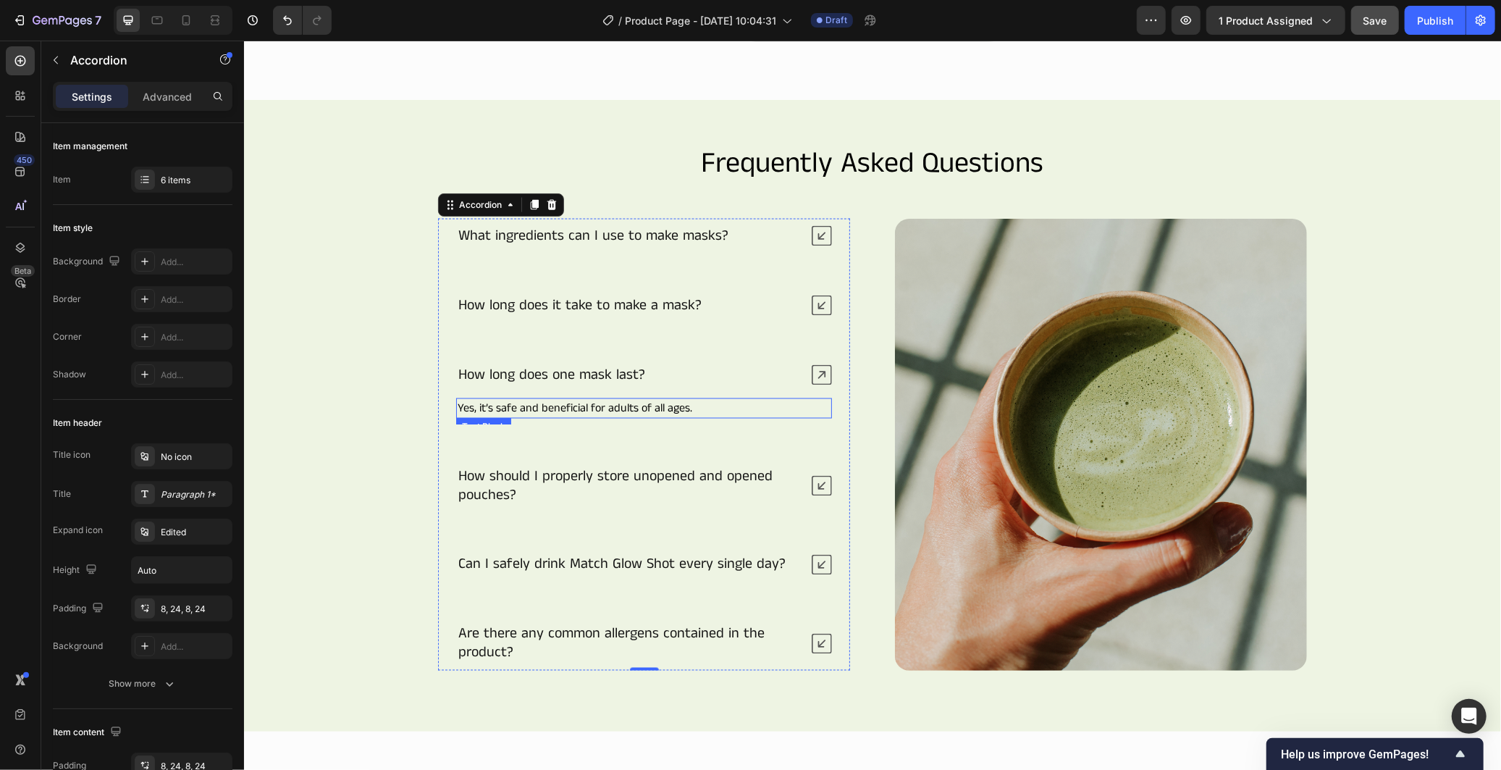
click at [573, 403] on p "Yes, it’s safe and beneficial for adults of all ages." at bounding box center [643, 407] width 373 height 17
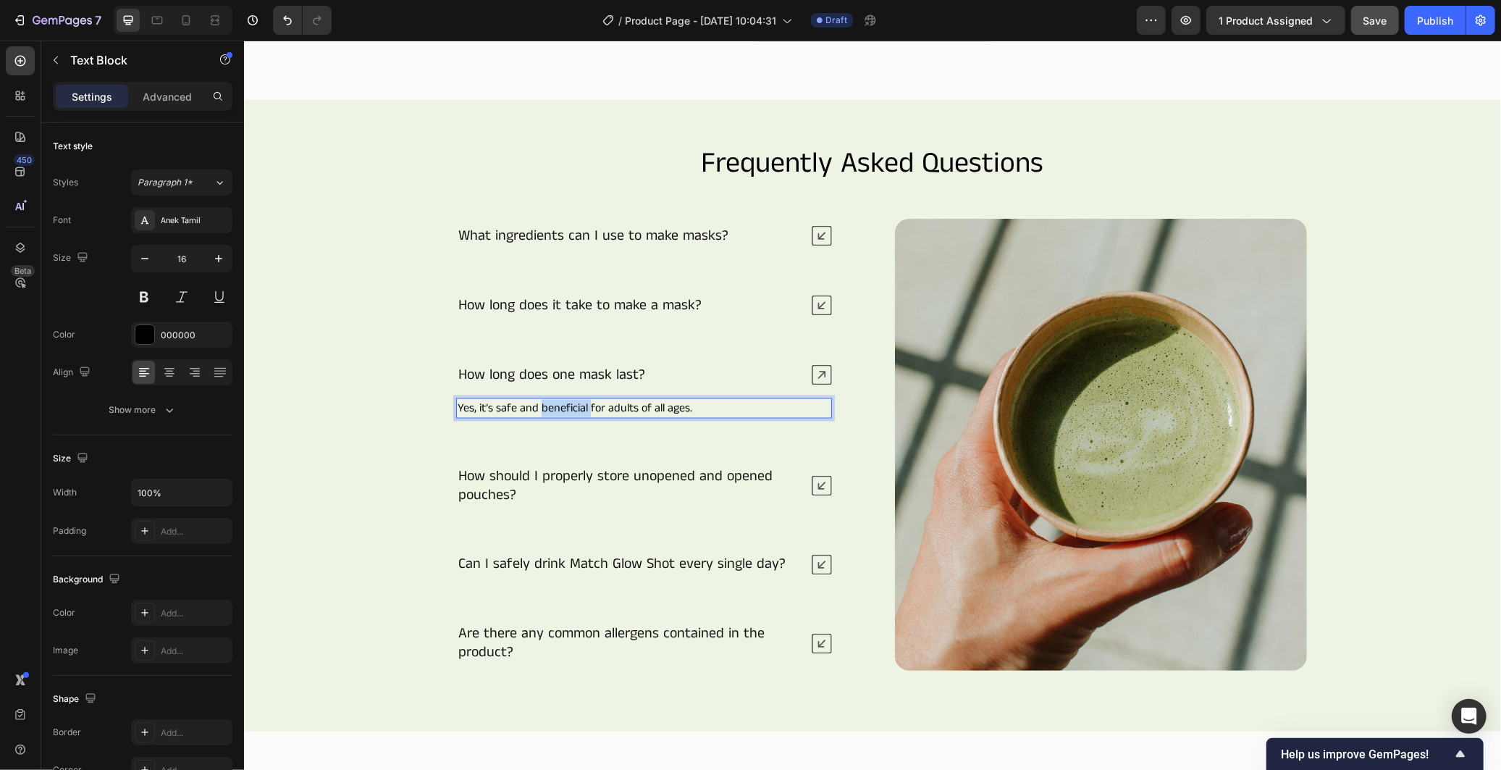
click at [573, 403] on p "Yes, it’s safe and beneficial for adults of all ages." at bounding box center [643, 407] width 373 height 17
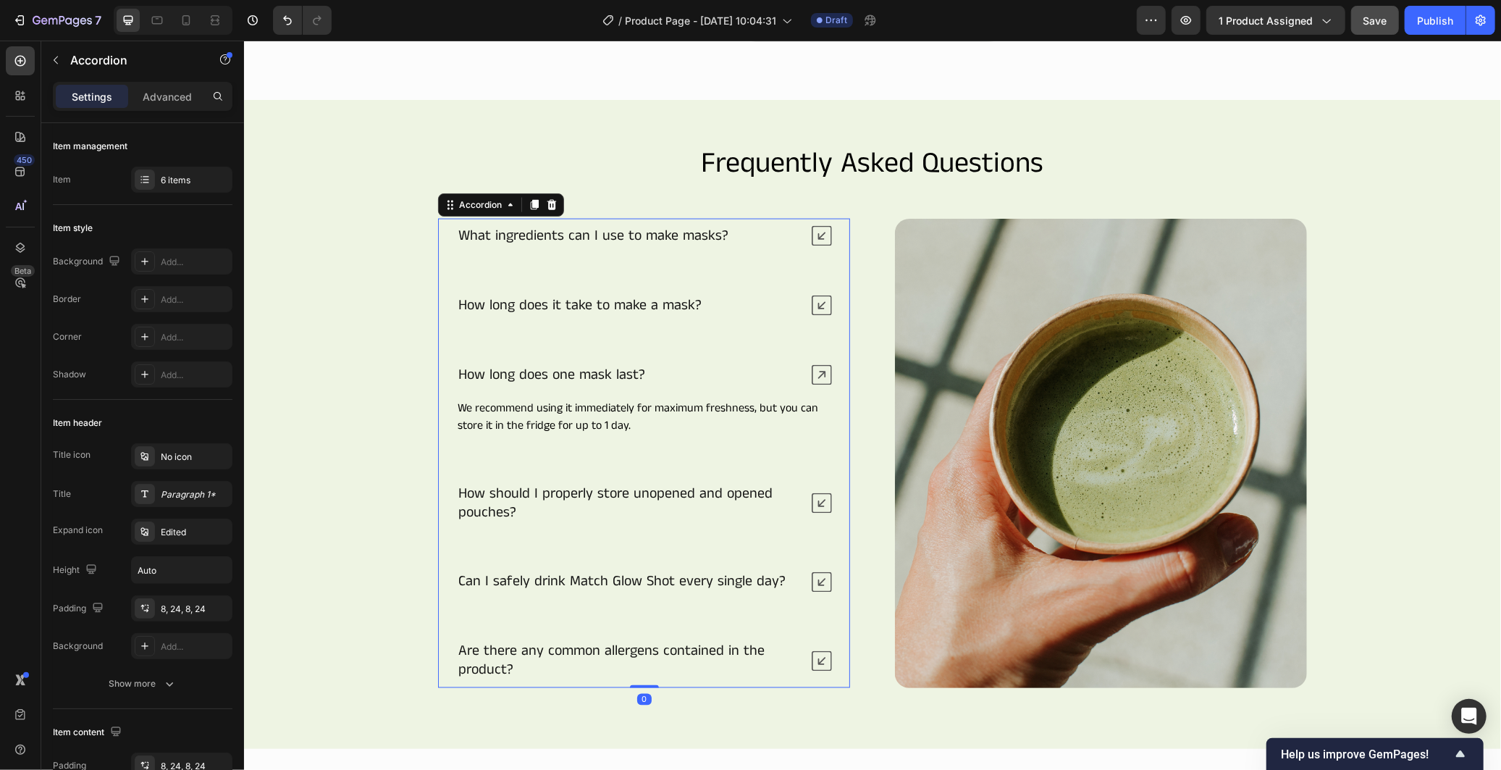
click at [820, 379] on icon at bounding box center [821, 374] width 20 height 20
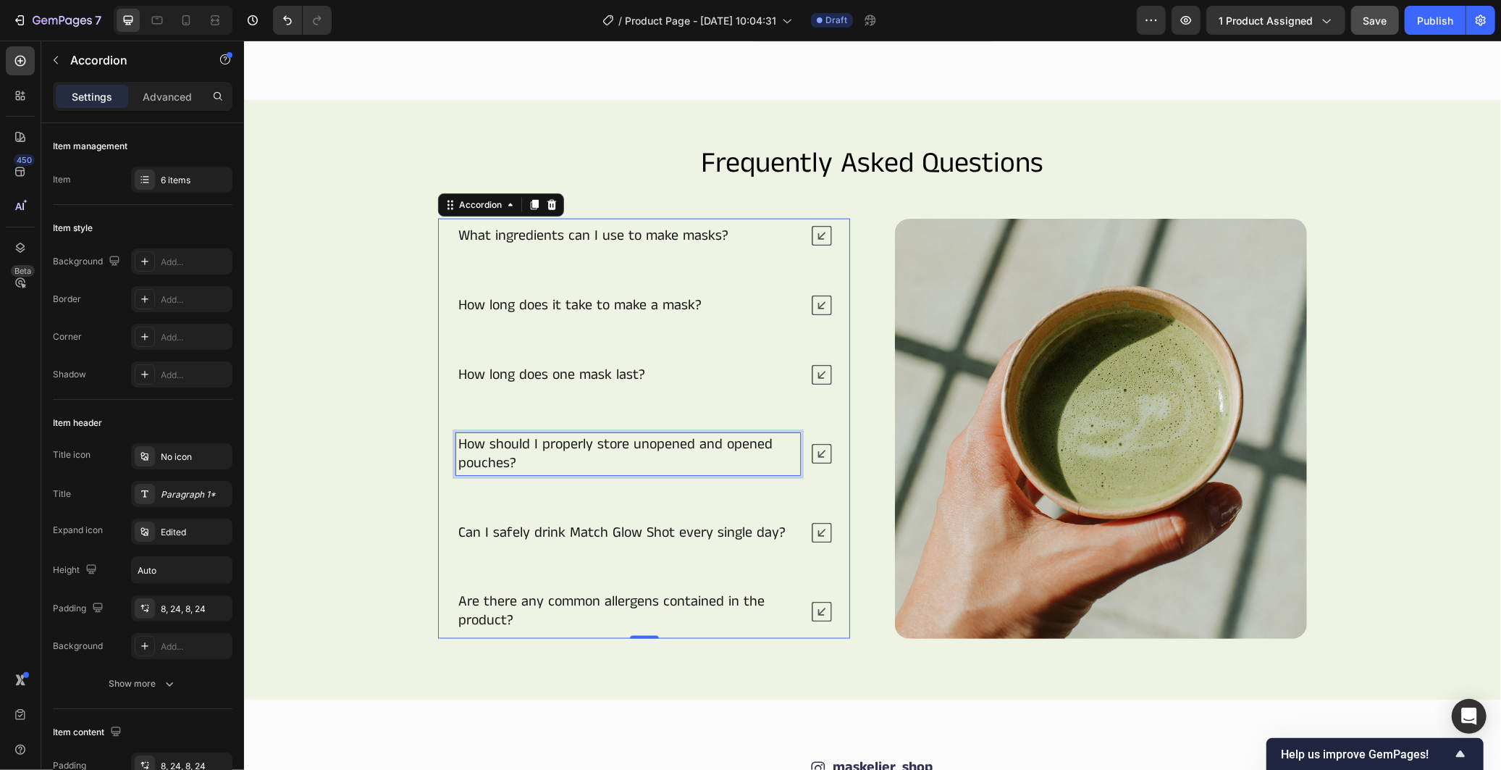
click at [594, 467] on p "How should I properly store unopened and opened pouches?" at bounding box center [628, 453] width 340 height 38
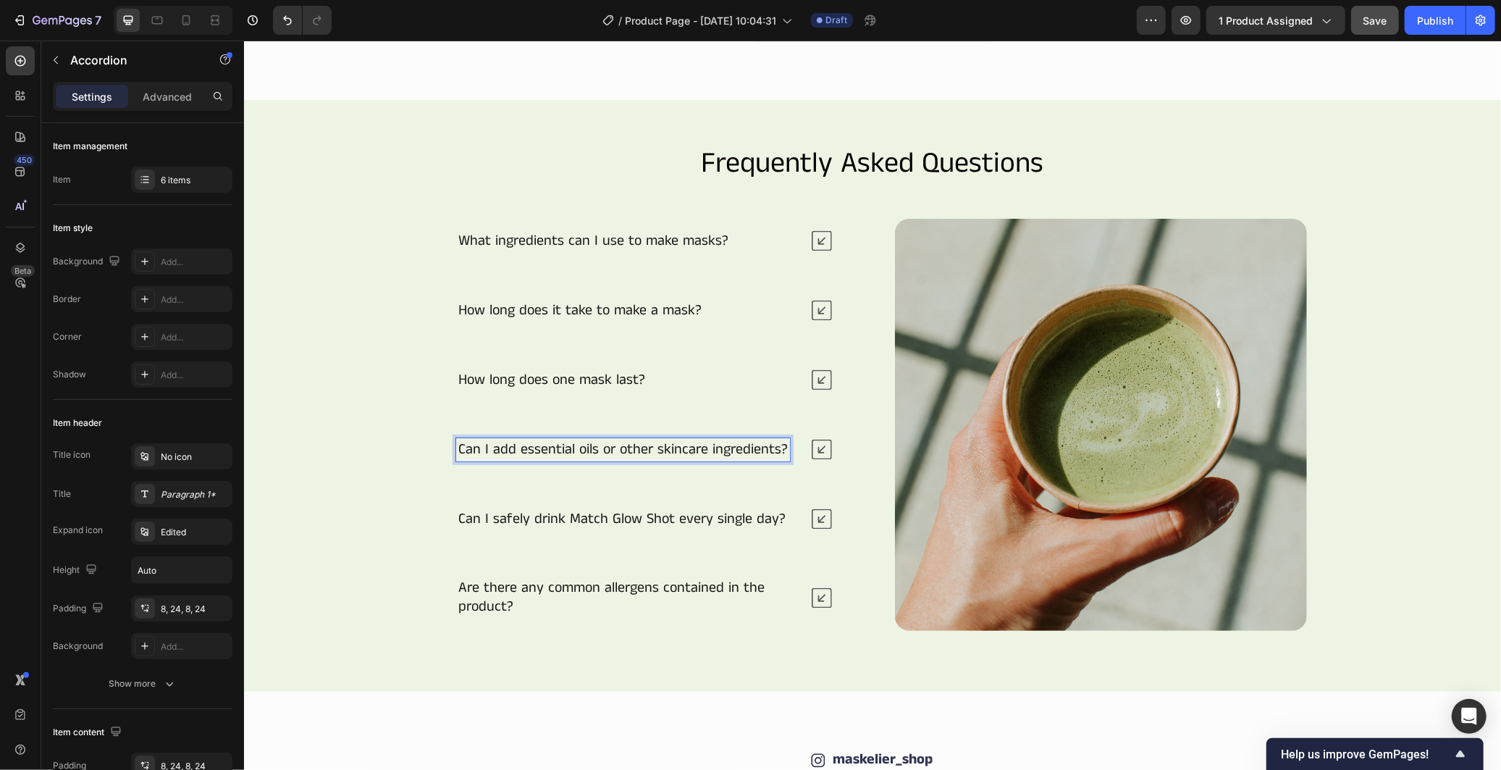
scroll to position [1742, 0]
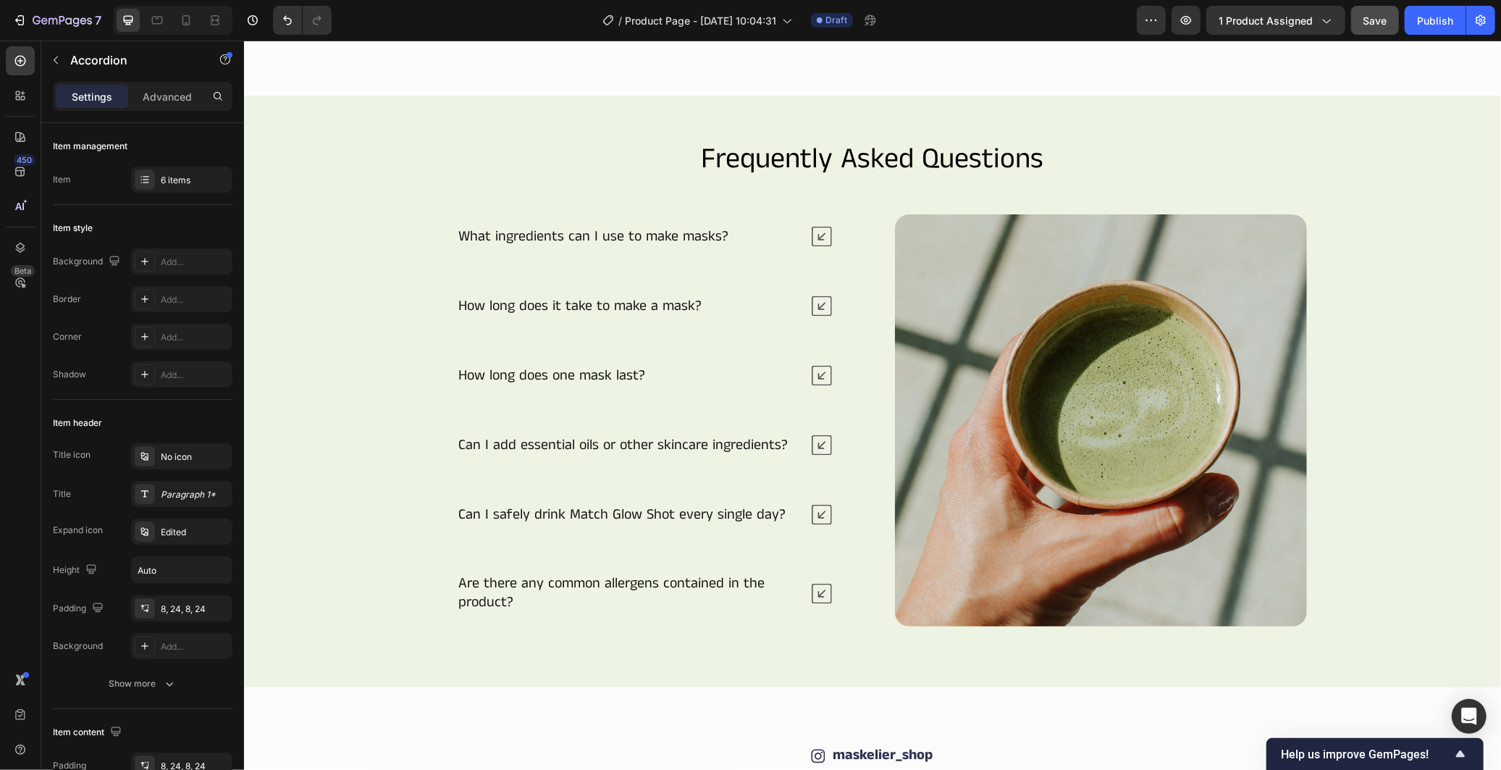
click at [819, 445] on icon at bounding box center [821, 444] width 20 height 20
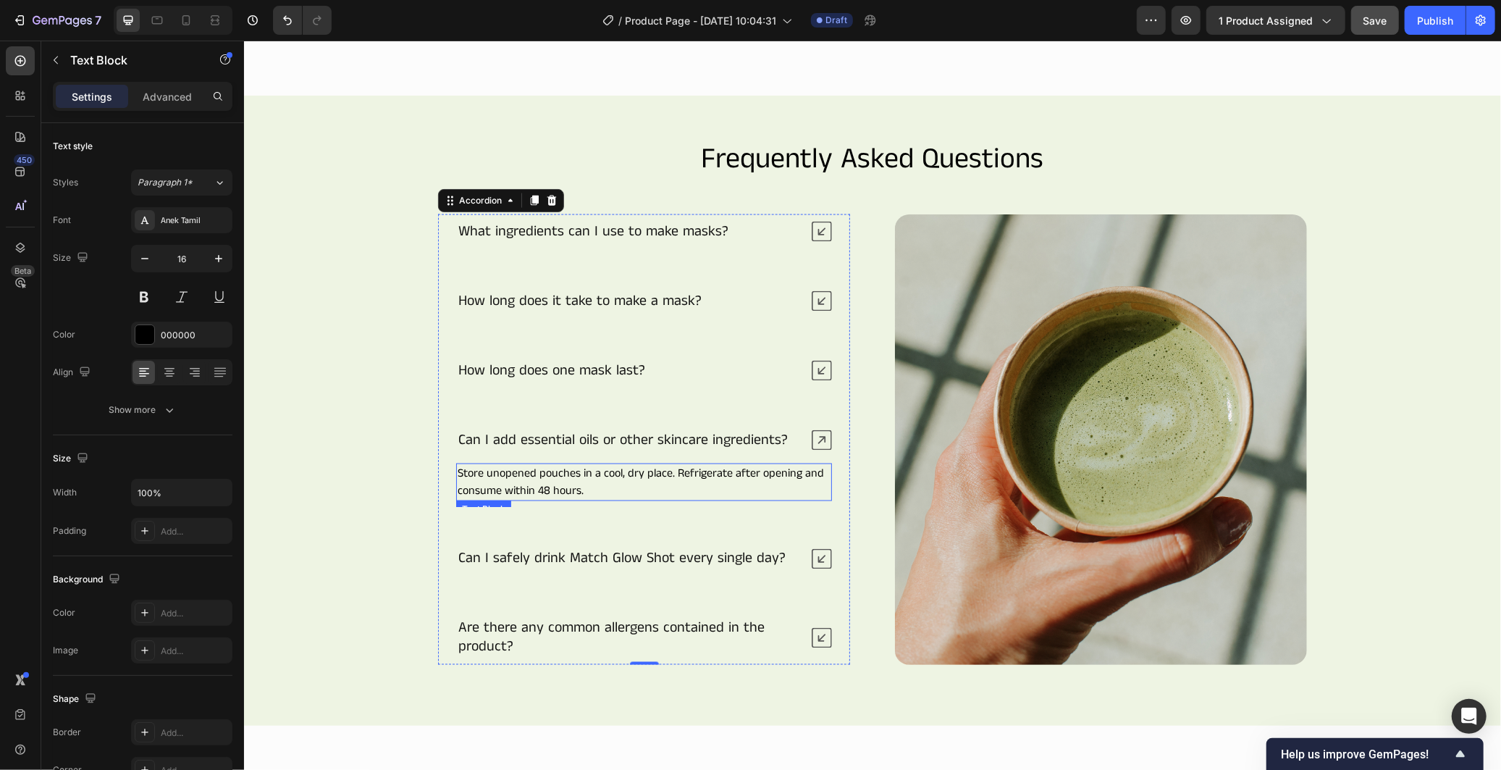
click at [733, 481] on p "Store unopened pouches in a cool, dry place. Refrigerate after opening and cons…" at bounding box center [643, 481] width 373 height 35
click at [519, 474] on p "Store unopened pouches in a cool, dry place. Refrigerate after opening and cons…" at bounding box center [643, 481] width 373 height 35
click at [817, 436] on icon at bounding box center [821, 439] width 20 height 20
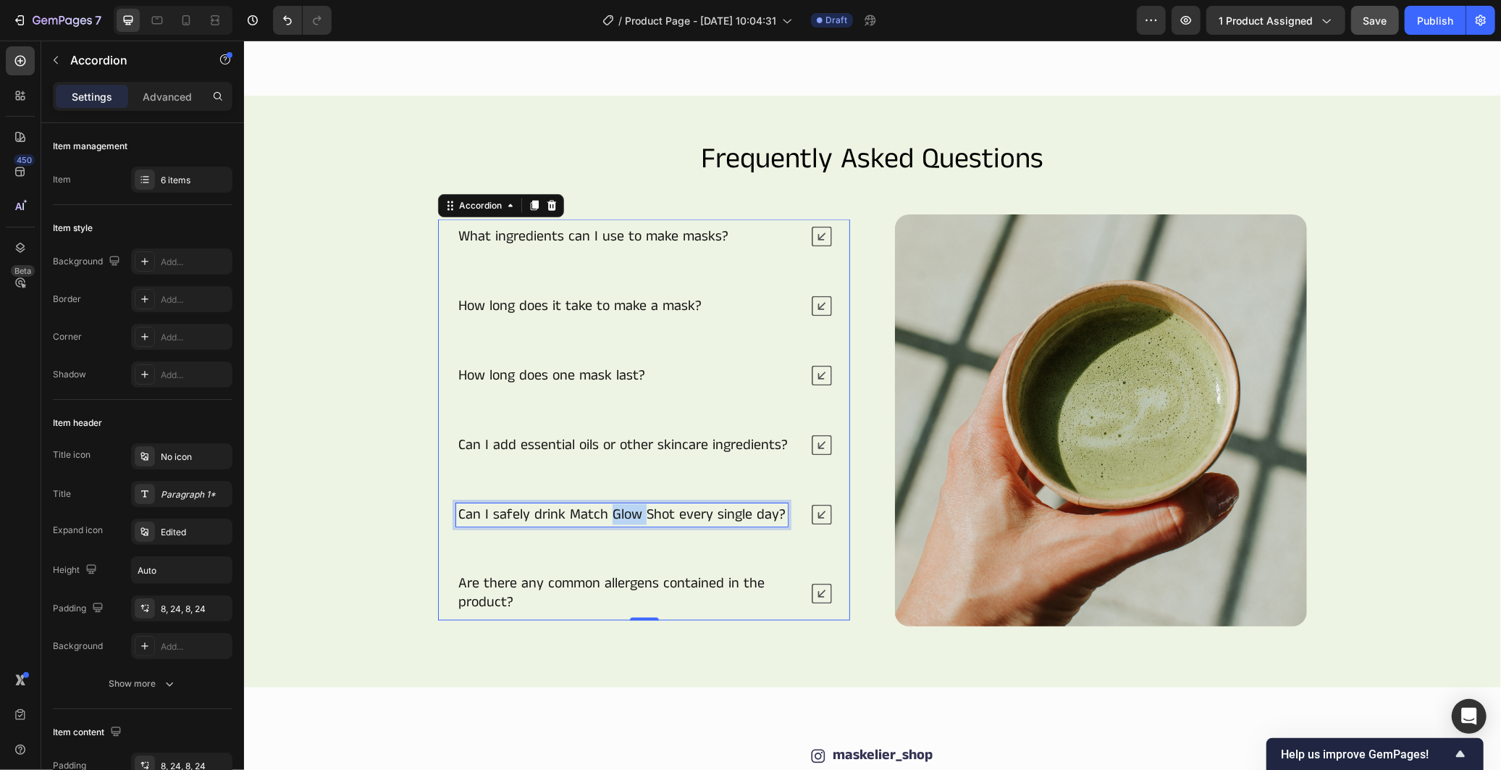
click at [605, 518] on p "Can I safely drink Match Glow Shot every single day?" at bounding box center [621, 514] width 327 height 19
click at [733, 508] on div "Is it safe for sensitive skin?" at bounding box center [627, 513] width 344 height 23
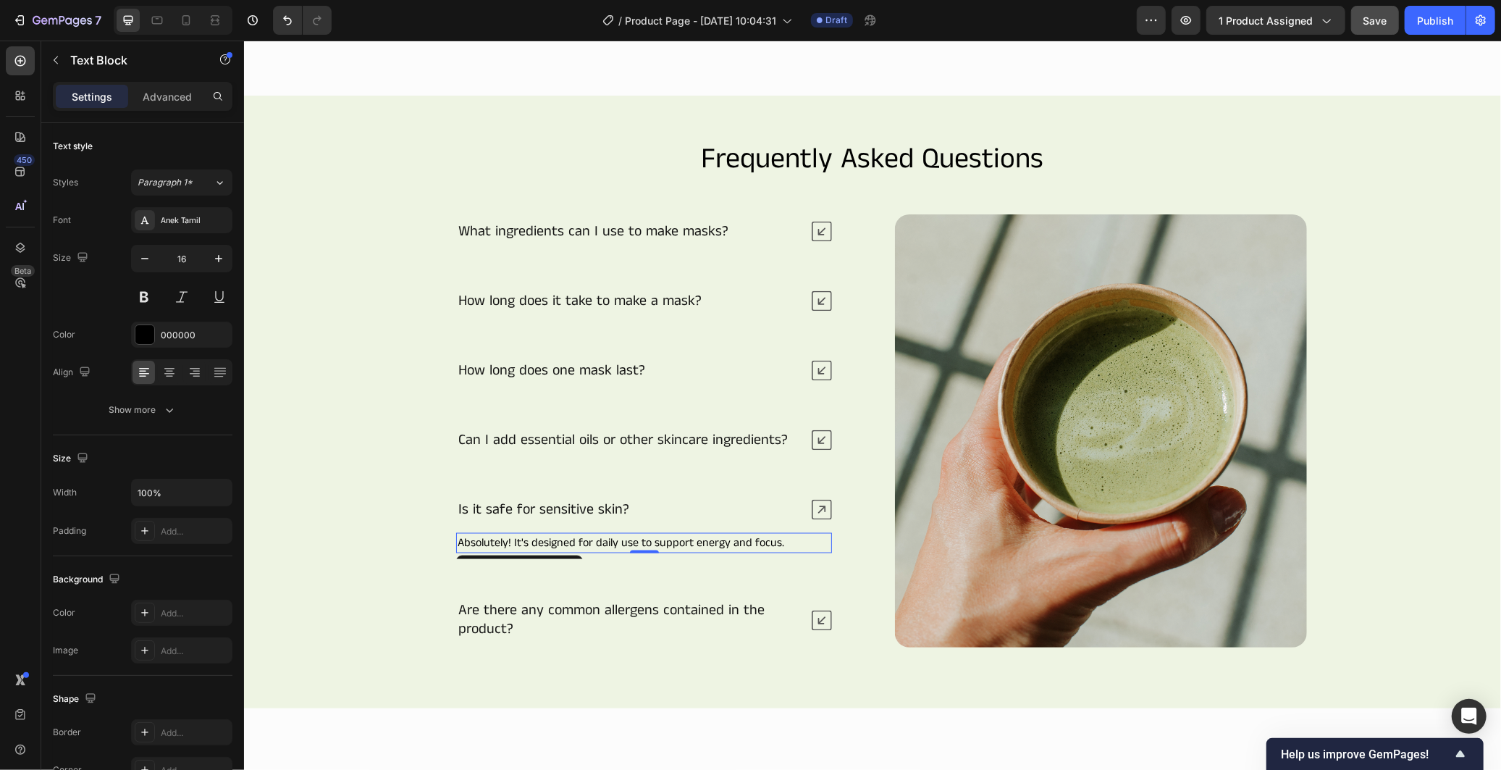
click at [595, 538] on p "Absolutely! It's designed for daily use to support energy and focus." at bounding box center [643, 542] width 373 height 17
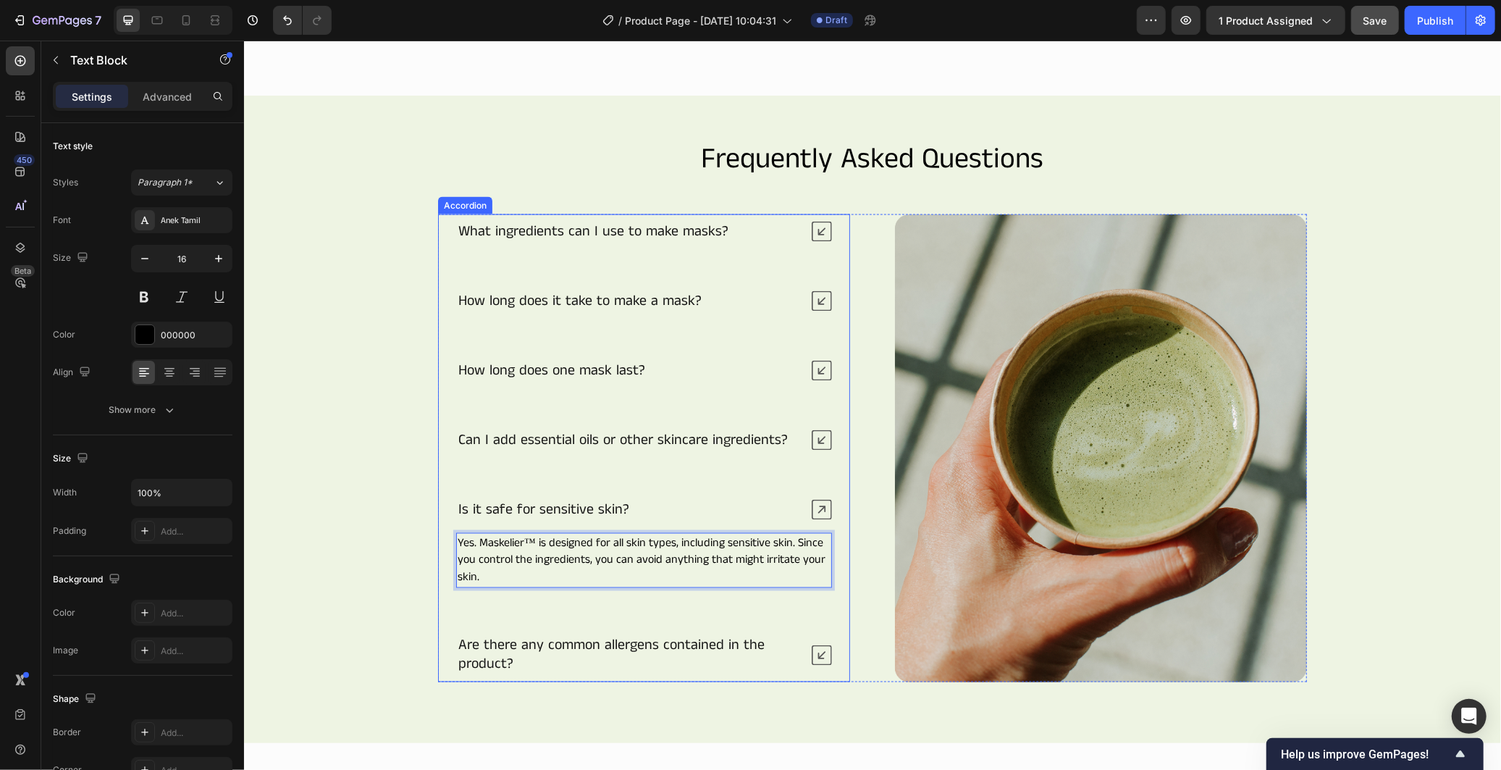
click at [811, 512] on icon at bounding box center [821, 509] width 20 height 20
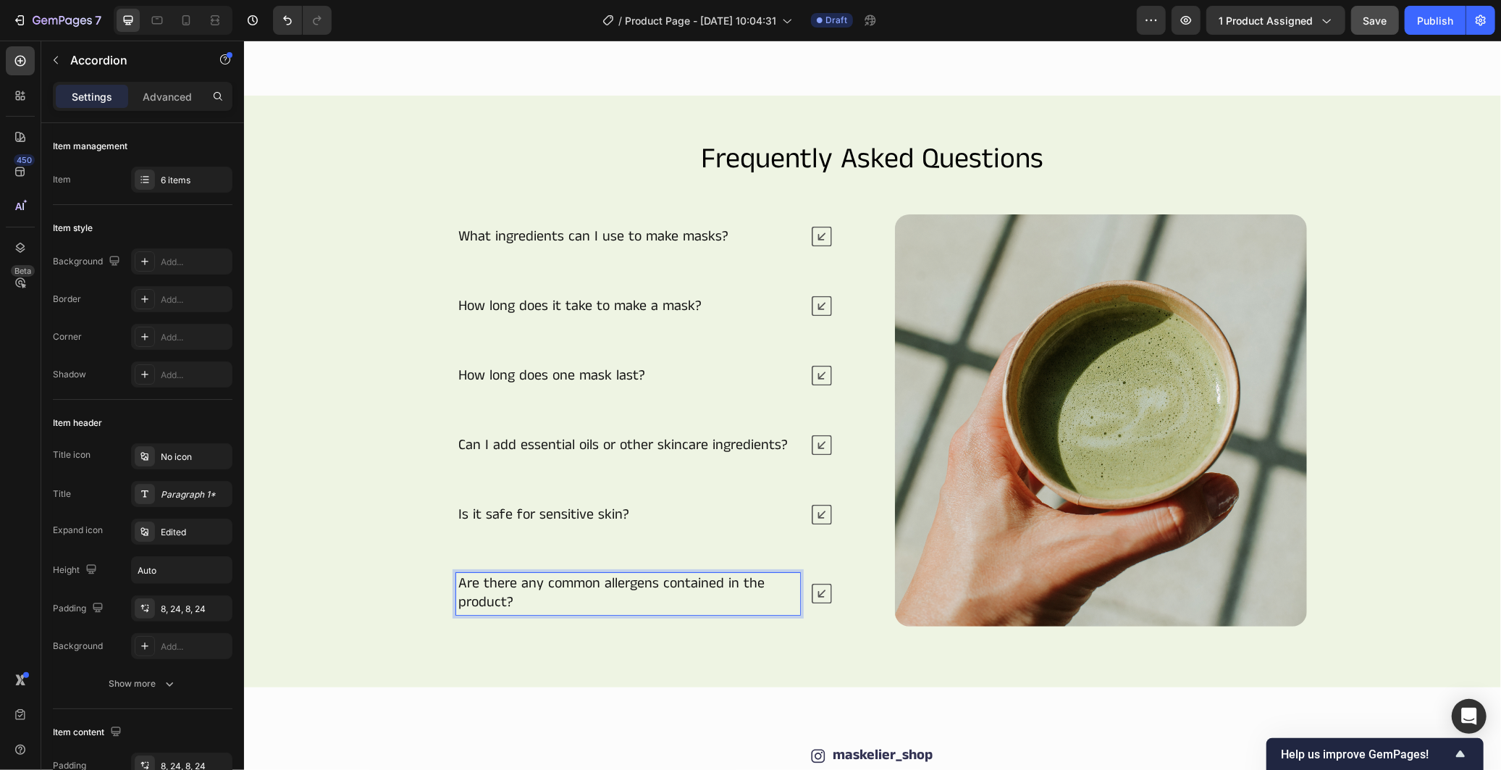
click at [561, 594] on p "Are there any common allergens contained in the product?" at bounding box center [628, 593] width 340 height 38
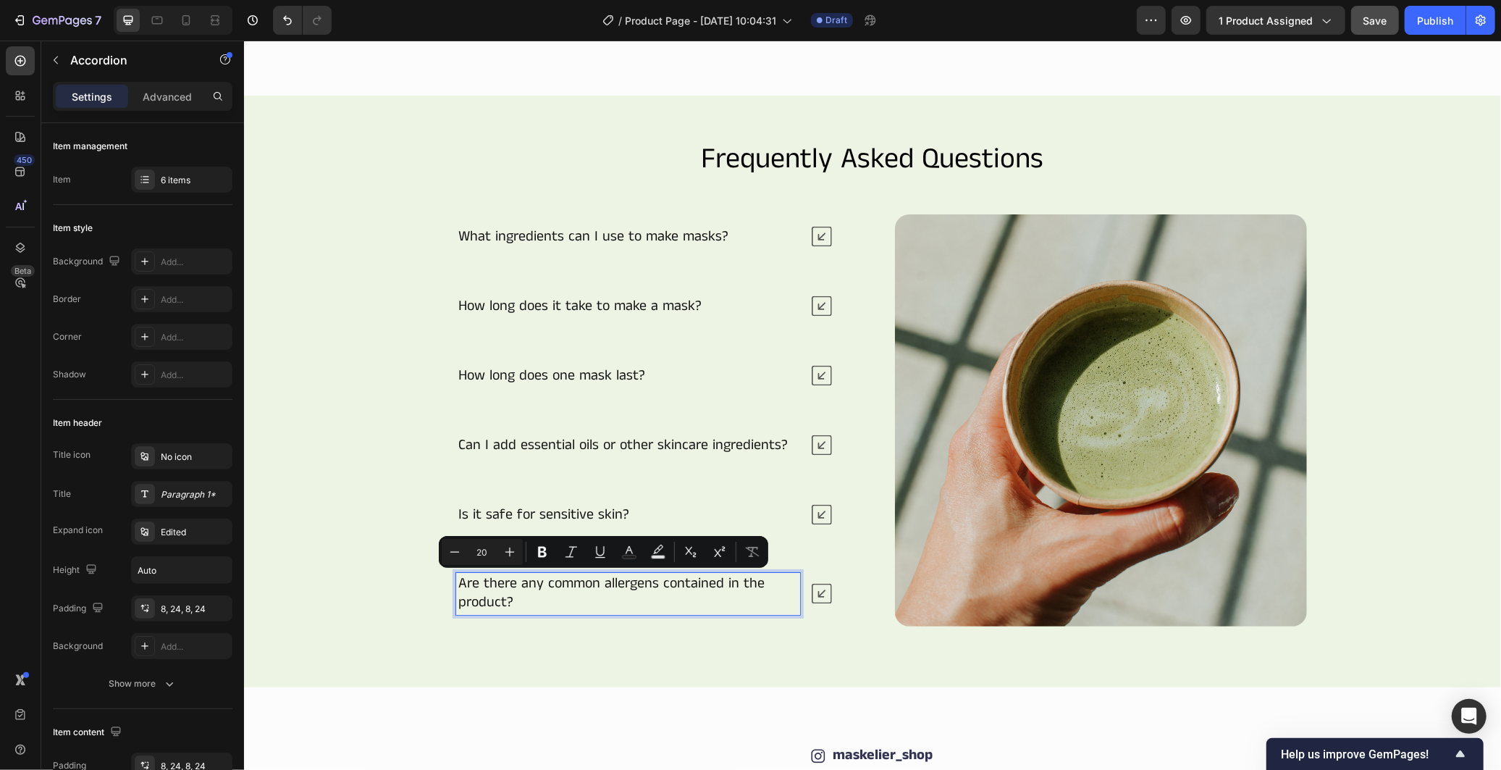
scroll to position [1752, 0]
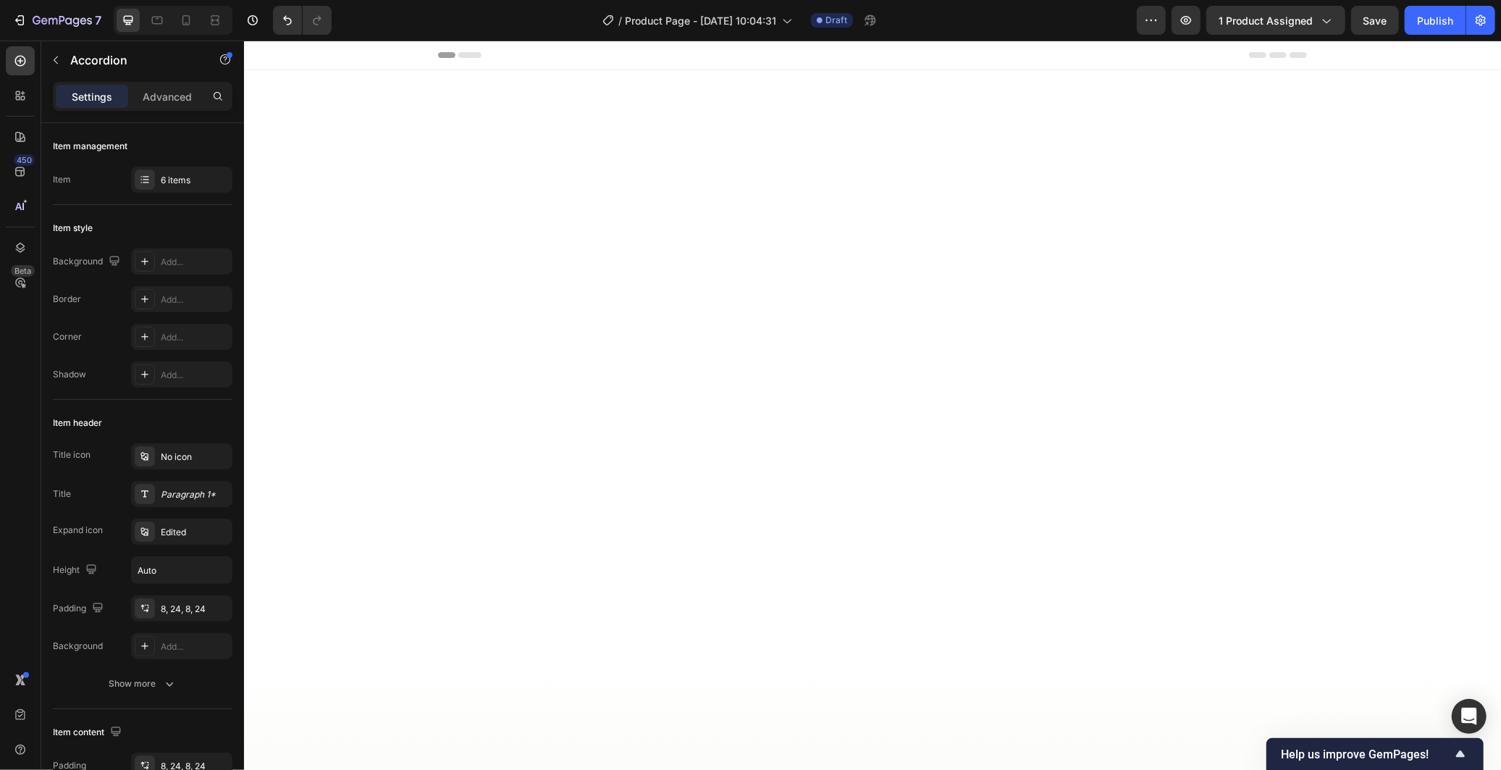
scroll to position [1752, 0]
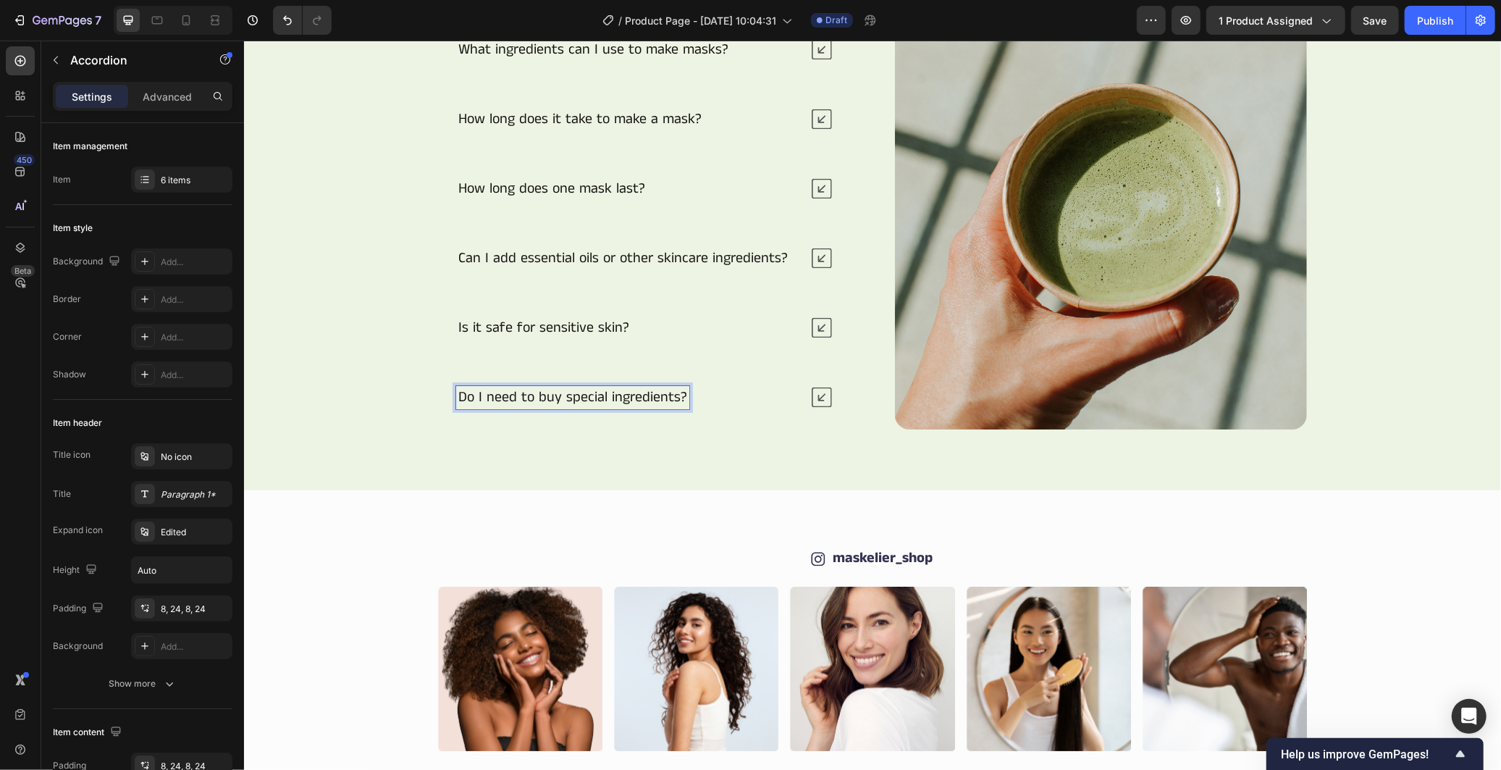
click at [757, 408] on div "Do I need to buy special ingredients?" at bounding box center [627, 396] width 344 height 23
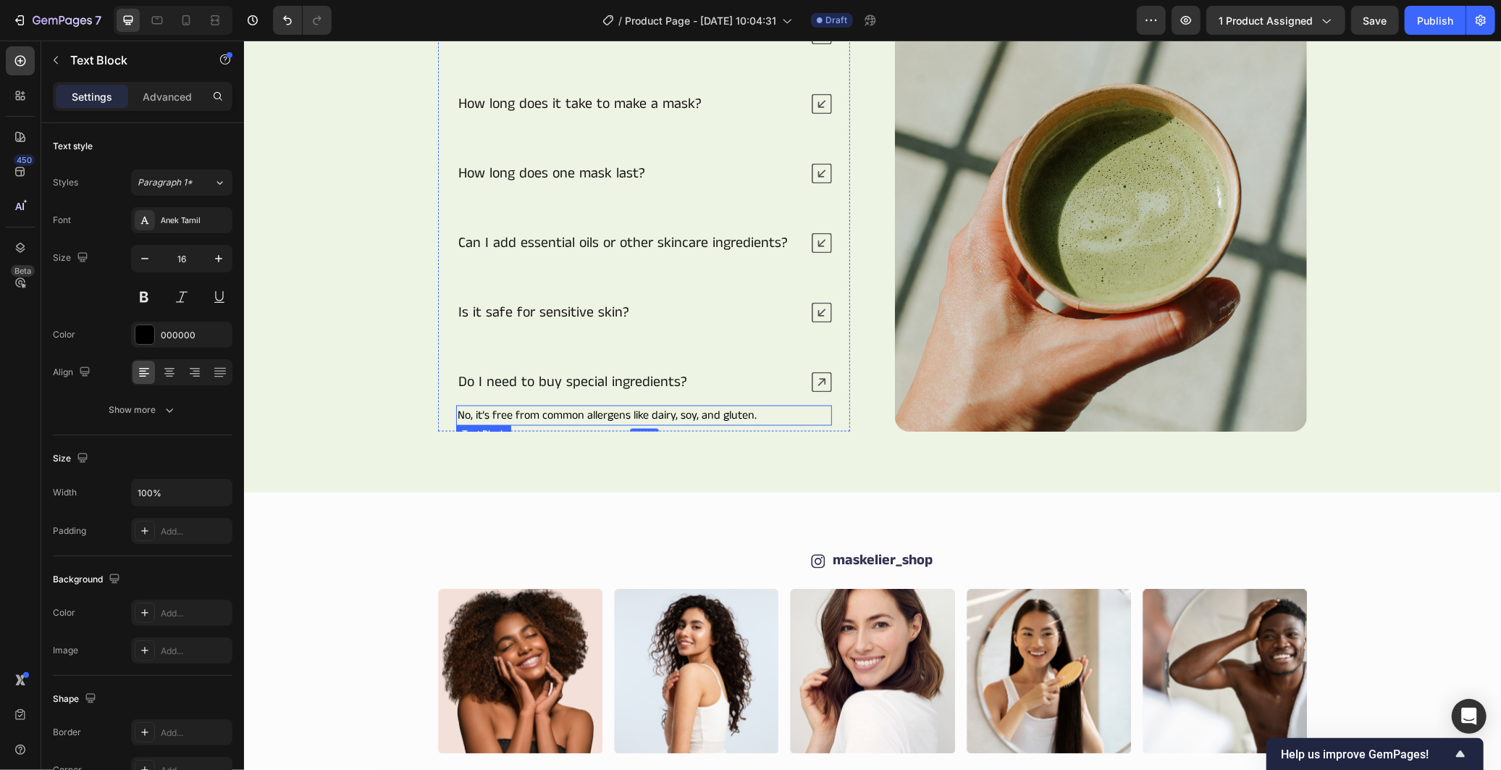
click at [617, 424] on p "No, it’s free from common allergens like dairy, soy, and gluten." at bounding box center [643, 414] width 373 height 17
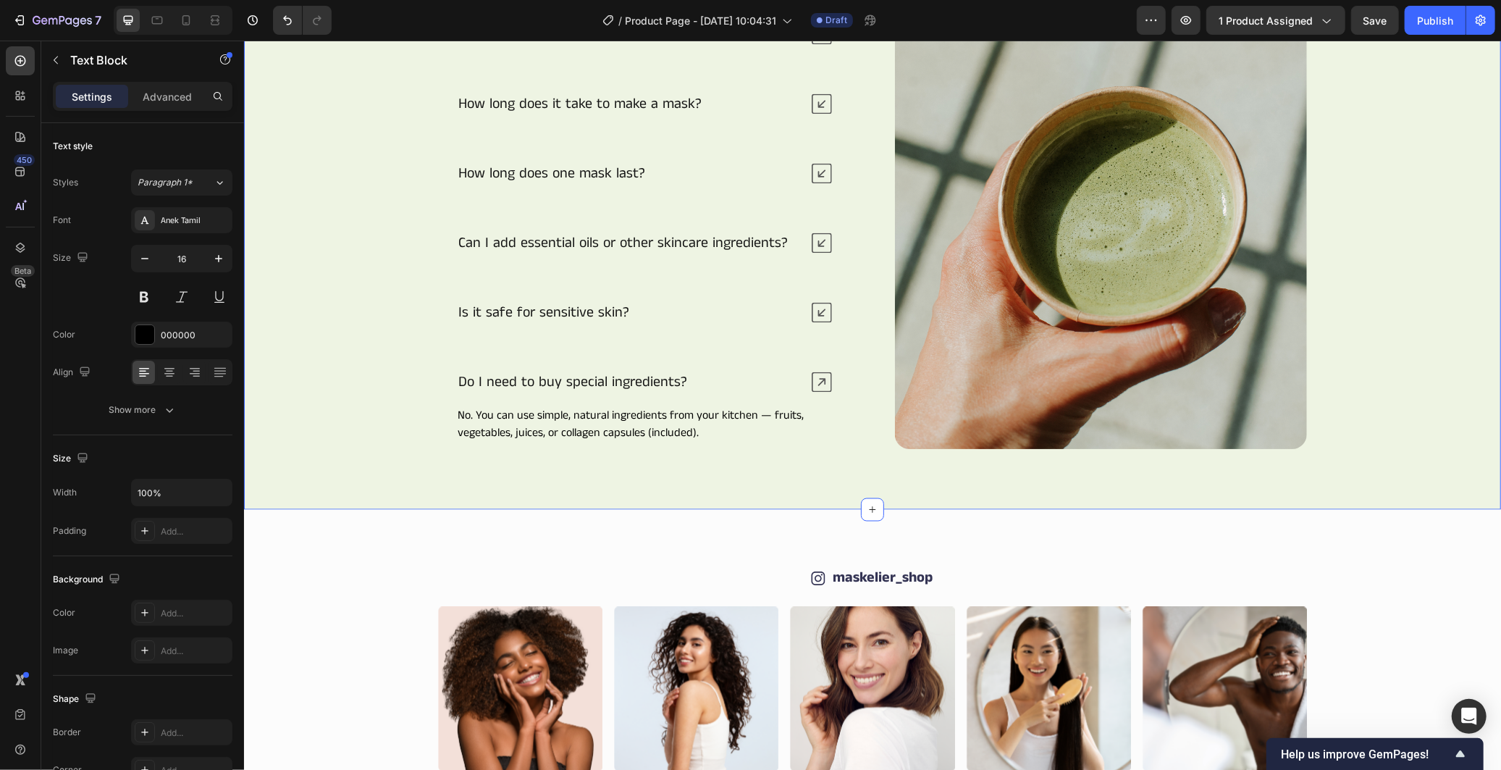
click at [1376, 432] on div "Frequently Asked Questions Heading What ingredients can I use to make masks? Ho…" at bounding box center [872, 203] width 1170 height 524
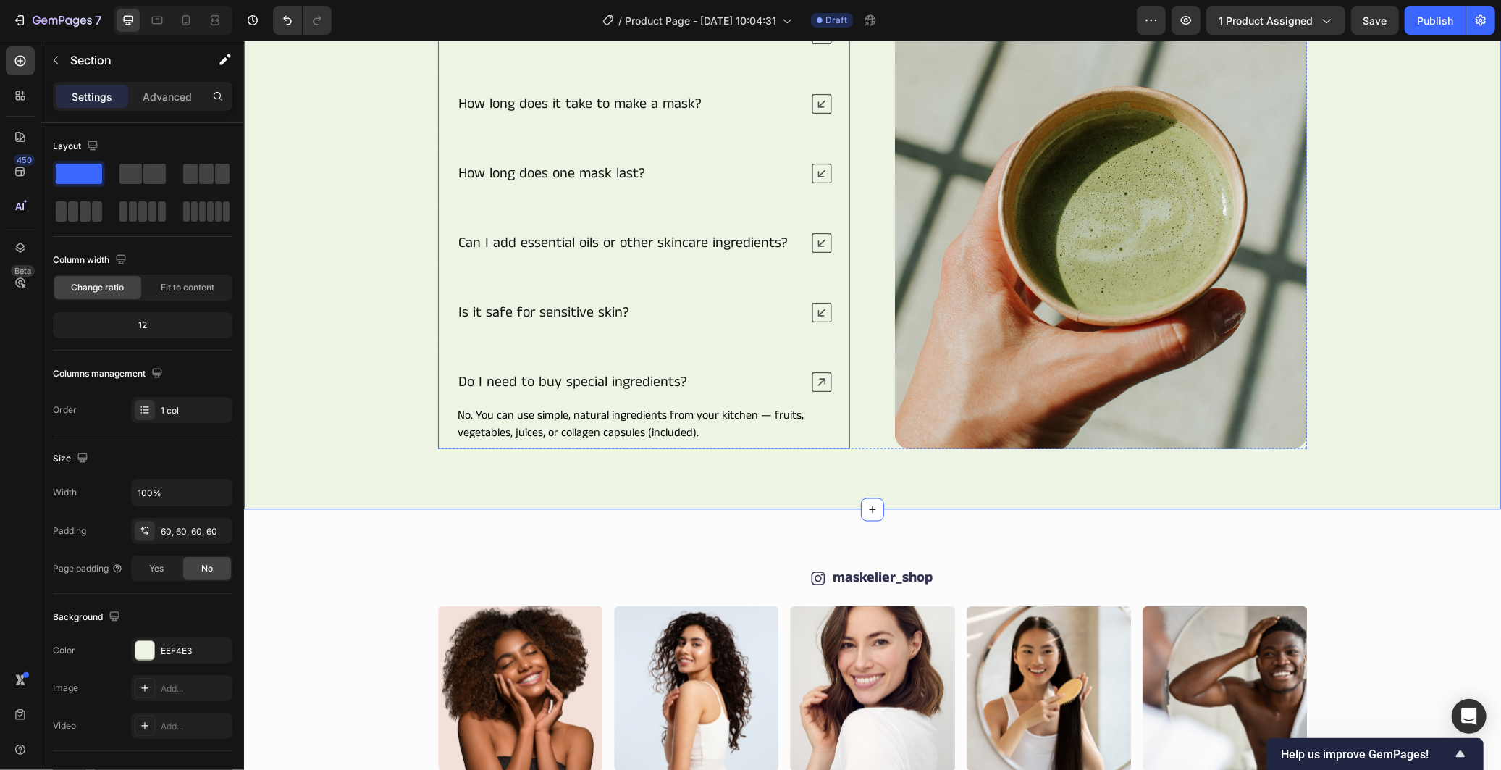
click at [811, 392] on icon at bounding box center [821, 381] width 20 height 20
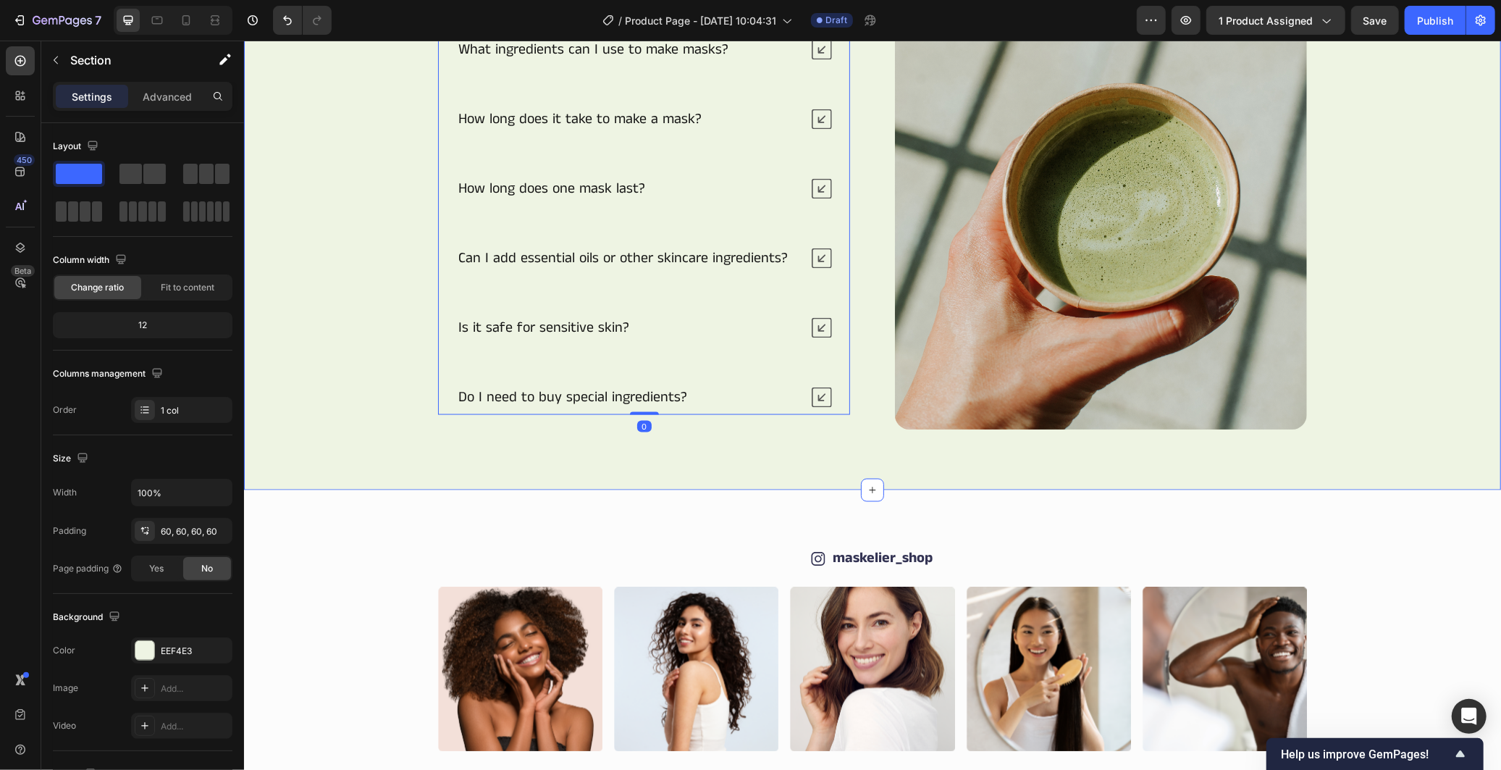
click at [1393, 253] on div "Frequently Asked Questions Heading What ingredients can I use to make masks? Ho…" at bounding box center [872, 193] width 1170 height 505
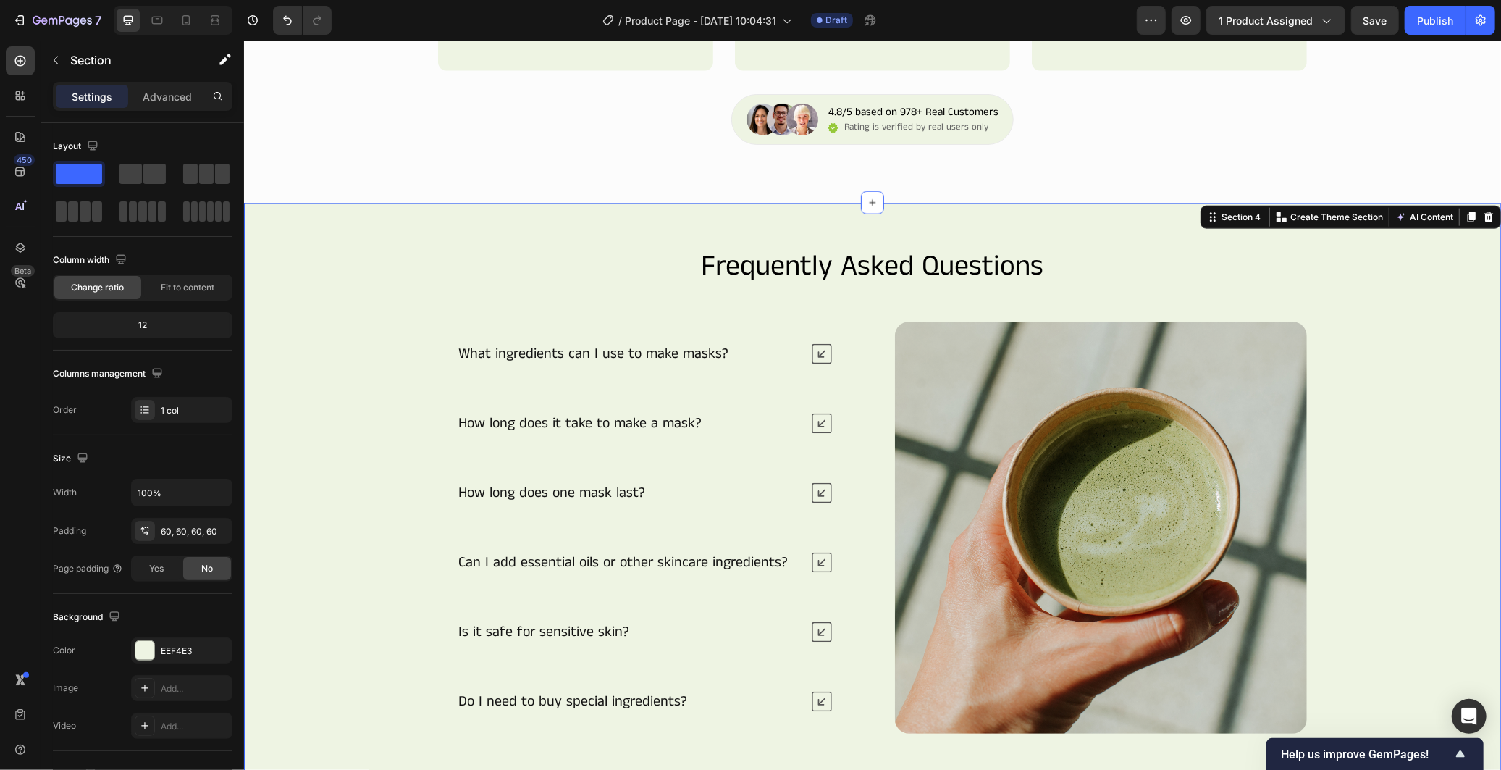
scroll to position [1430, 0]
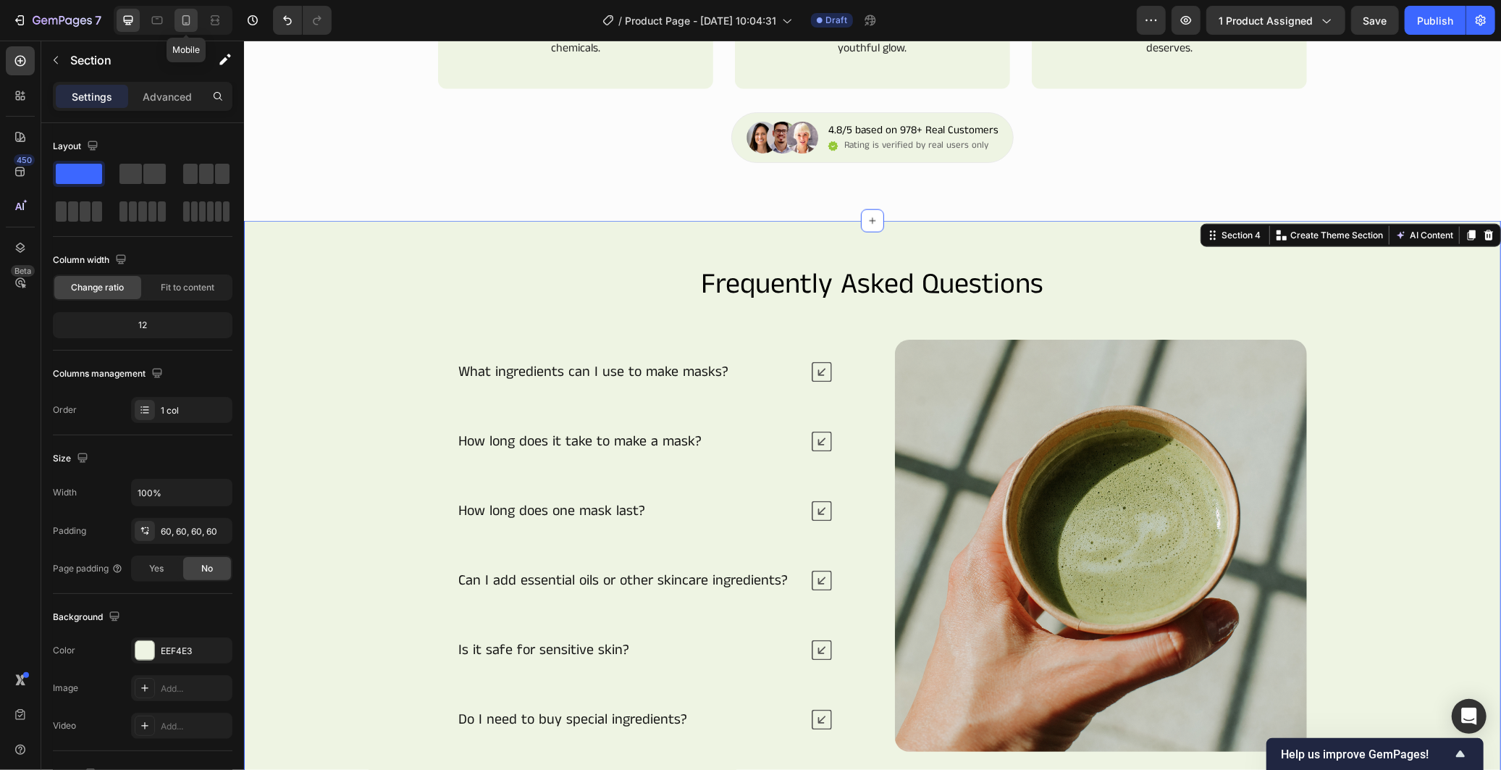
click at [190, 16] on icon at bounding box center [186, 20] width 14 height 14
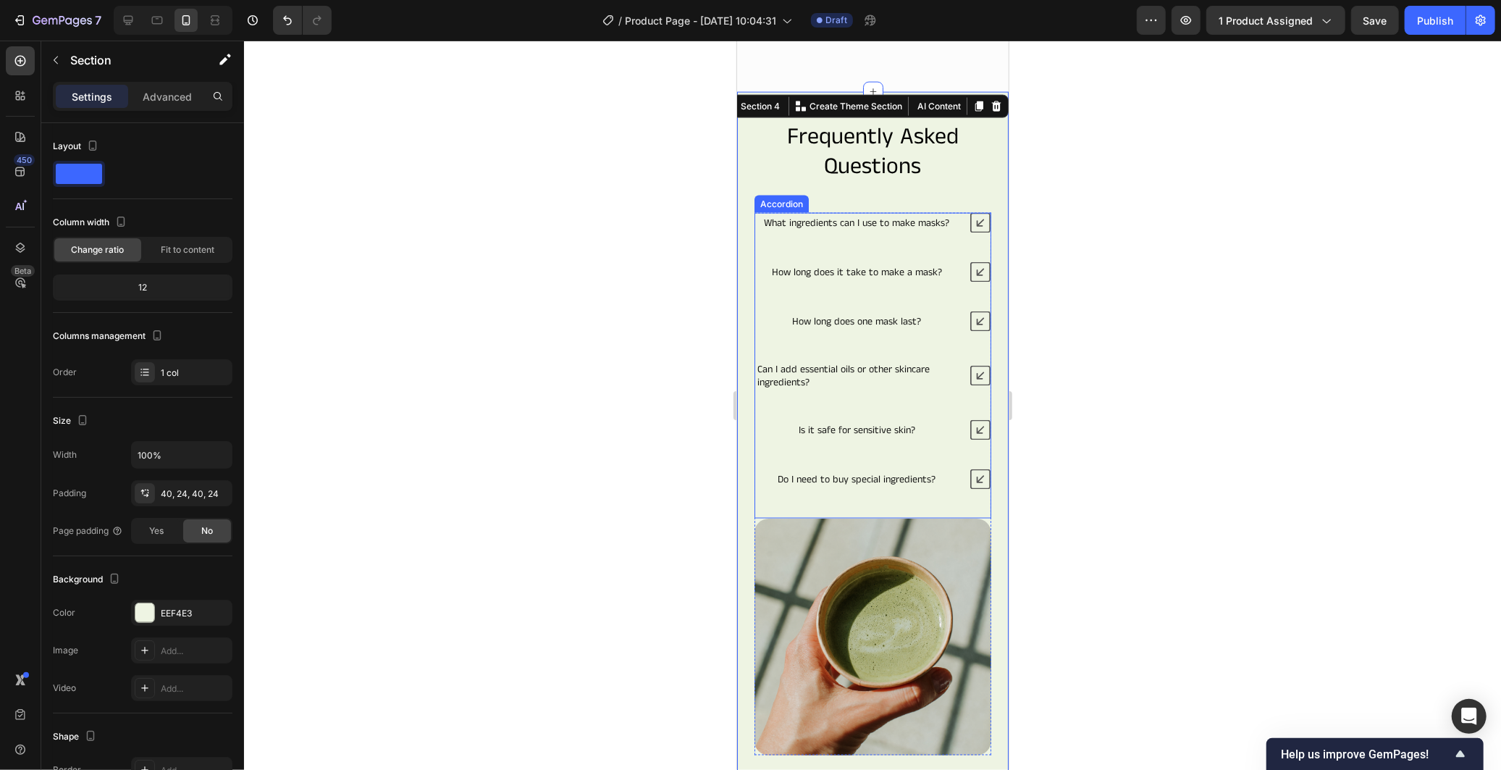
scroll to position [1924, 0]
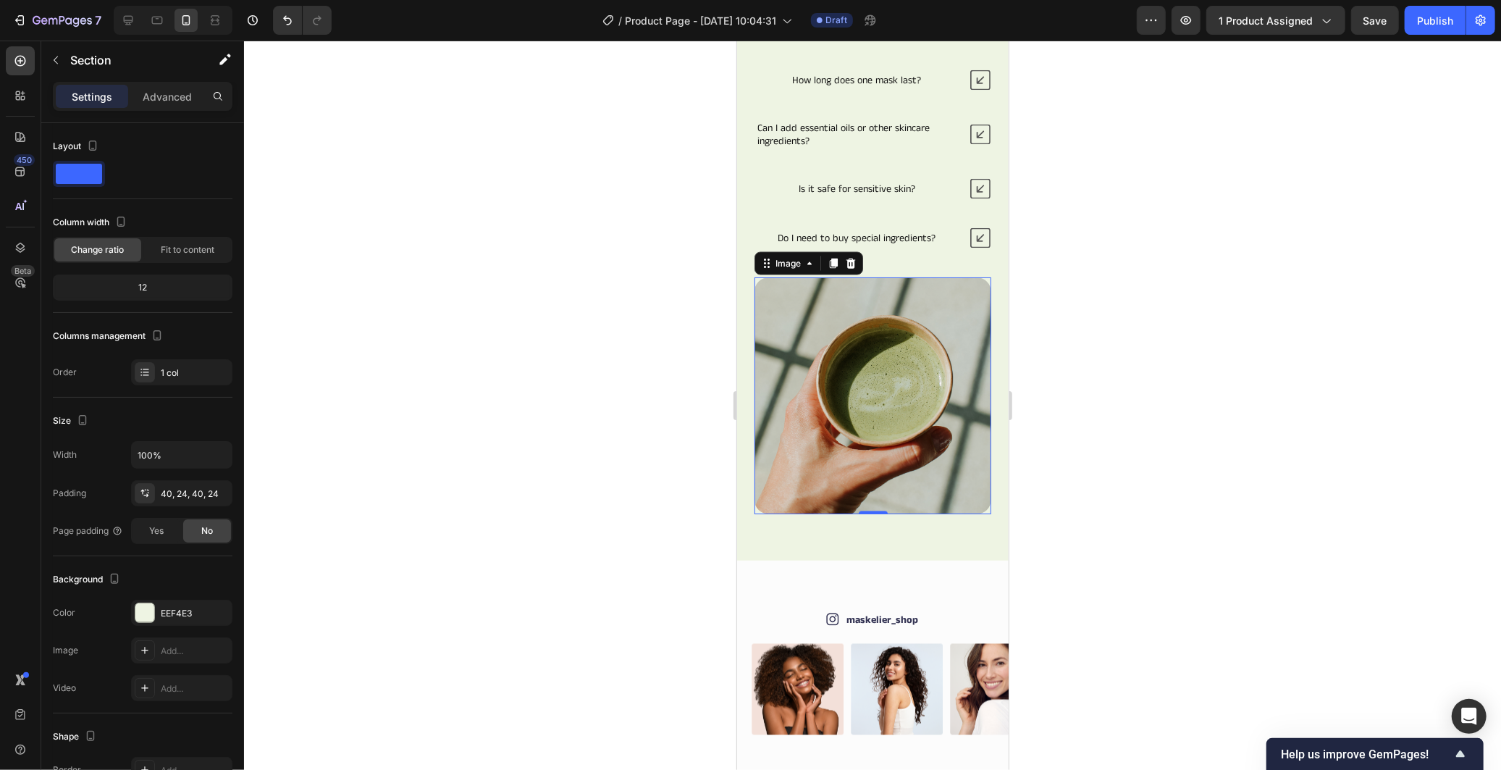
click at [975, 279] on div at bounding box center [872, 395] width 237 height 237
click at [987, 278] on div "Frequently Asked Questions Heading What ingredients can I use to make masks? Ho…" at bounding box center [872, 205] width 272 height 710
click at [805, 273] on div "What ingredients can I use to make masks? How long does it take to make a mask?…" at bounding box center [872, 124] width 237 height 306
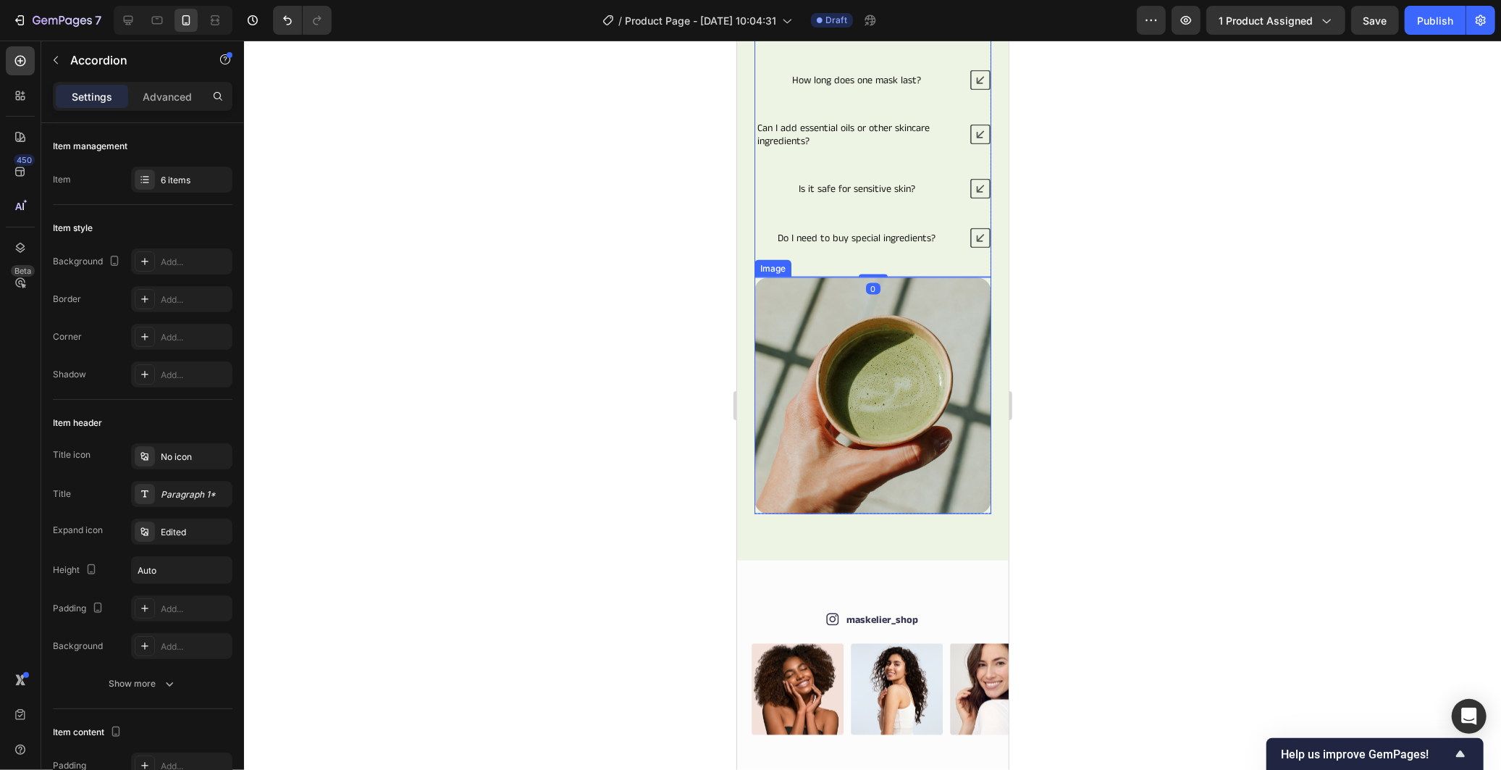
click at [957, 278] on img at bounding box center [872, 395] width 237 height 237
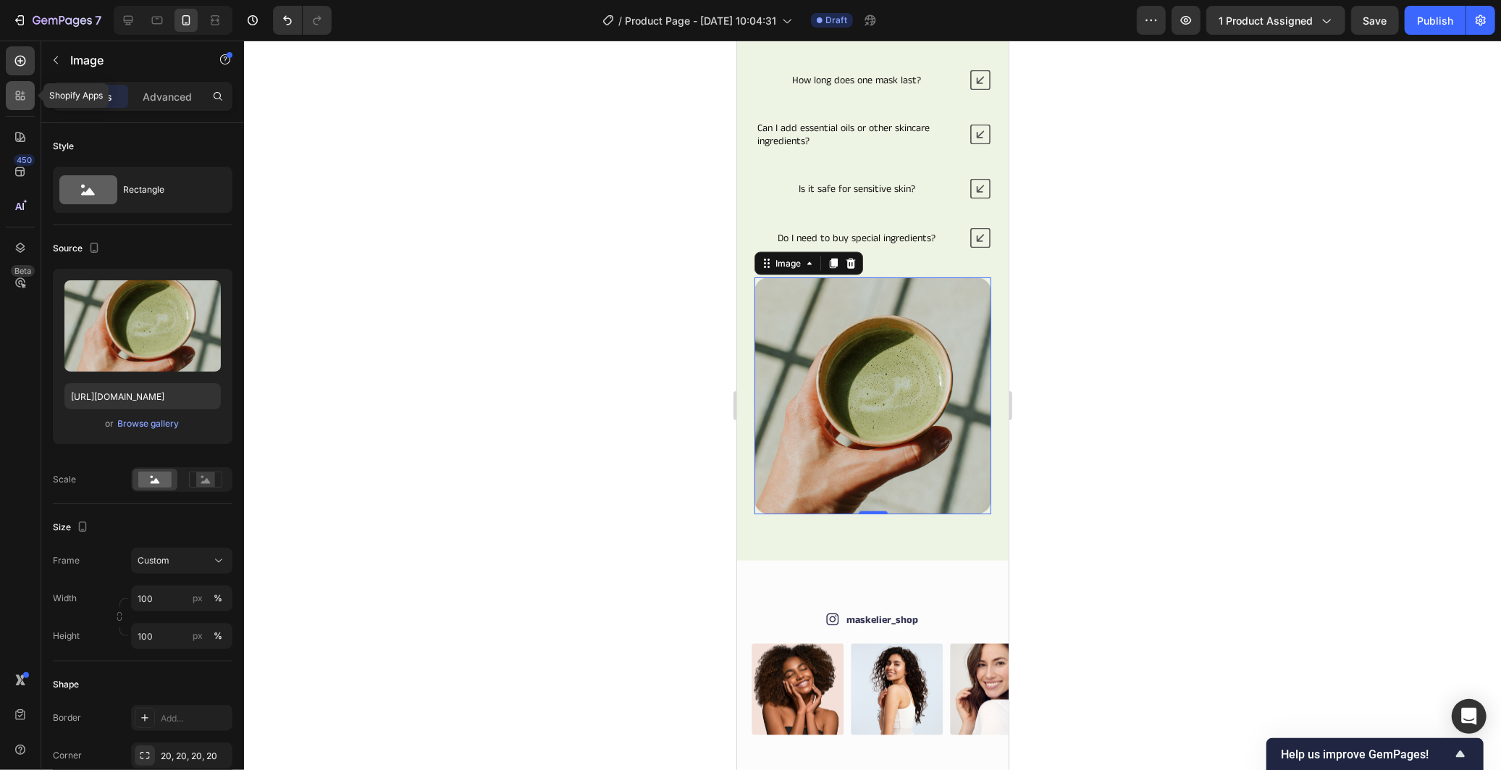
click at [18, 100] on icon at bounding box center [20, 95] width 14 height 14
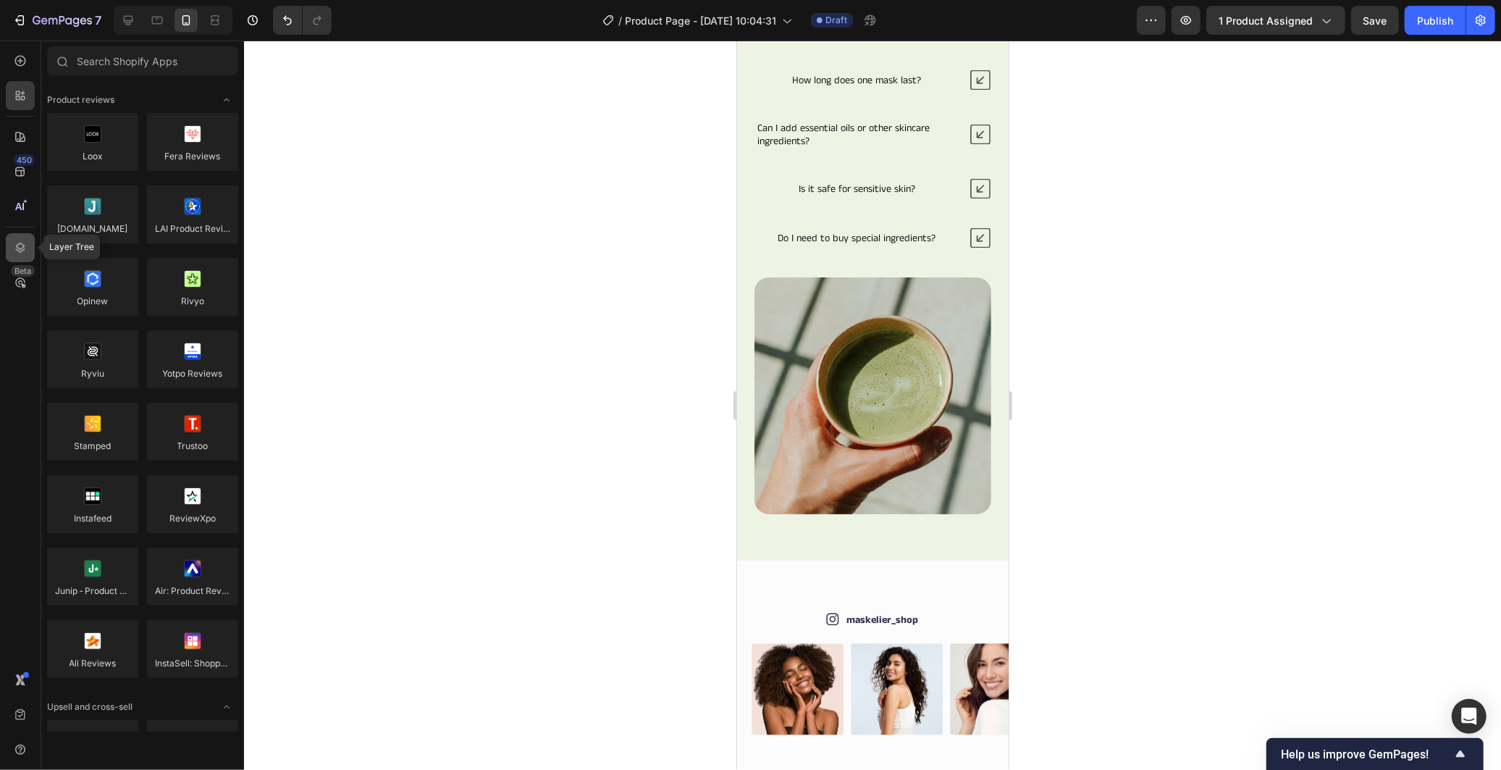
click at [17, 234] on div at bounding box center [20, 247] width 29 height 29
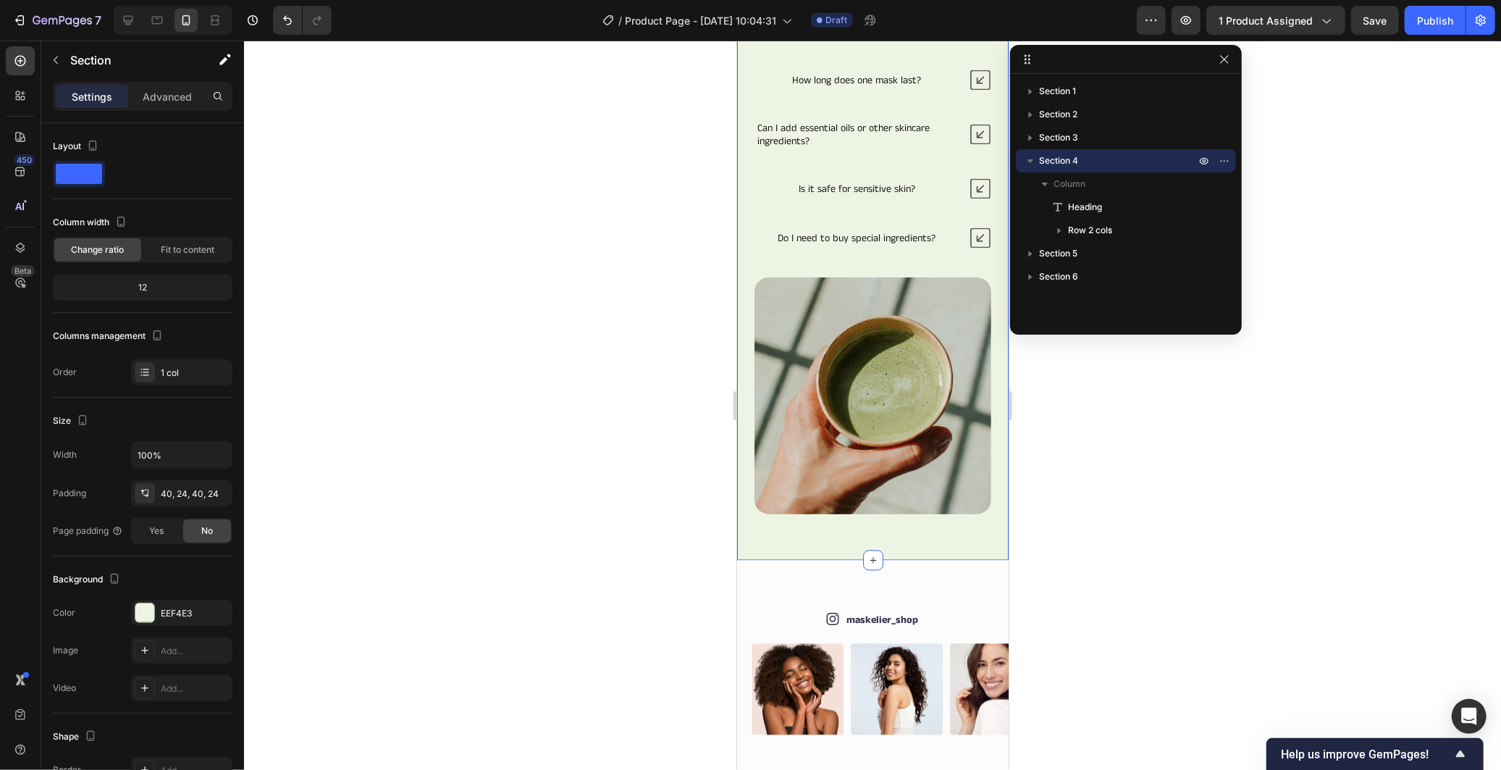
click at [989, 287] on div "Frequently Asked Questions Heading What ingredients can I use to make masks? Ho…" at bounding box center [872, 205] width 272 height 710
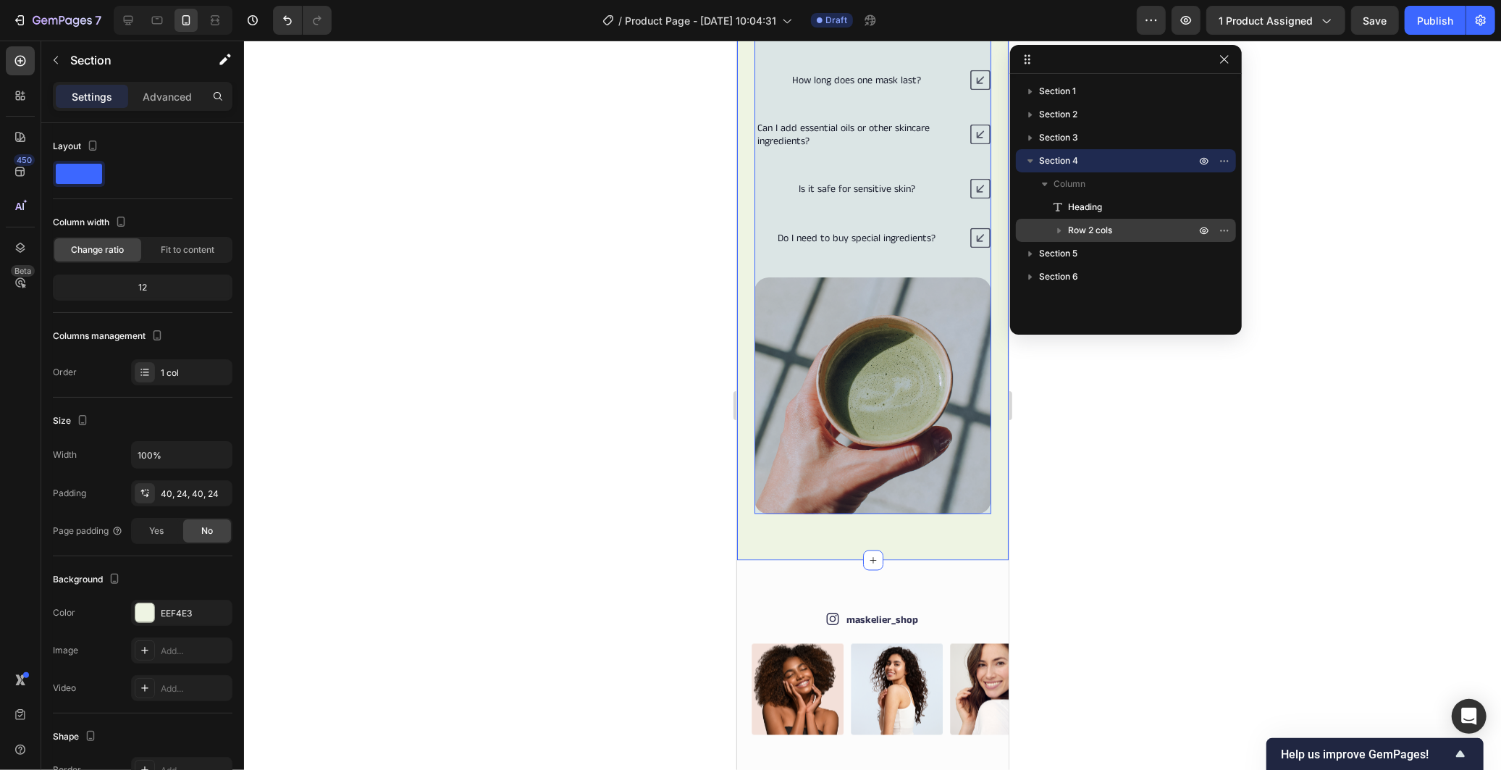
click at [1132, 230] on p "Row 2 cols" at bounding box center [1133, 230] width 130 height 14
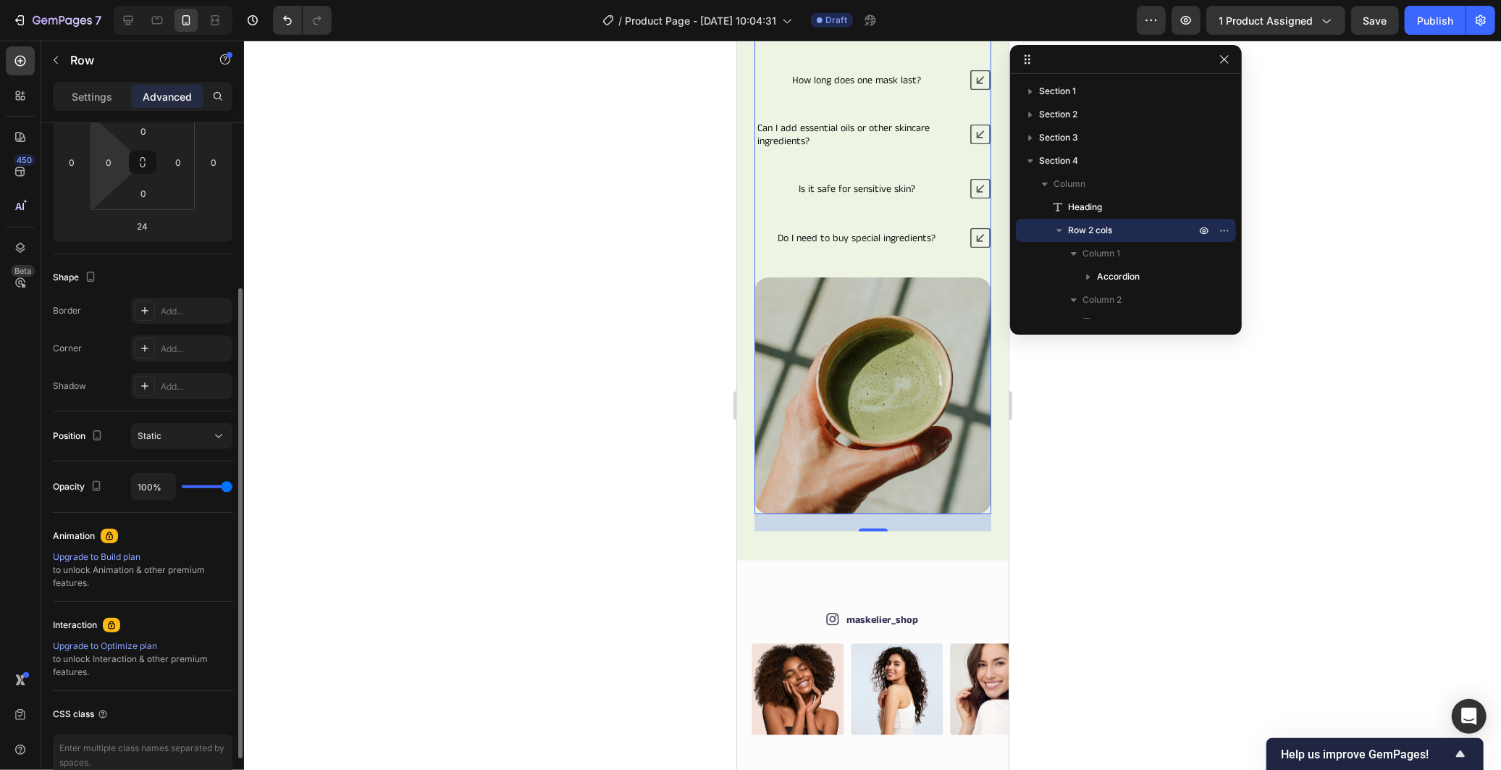
scroll to position [0, 0]
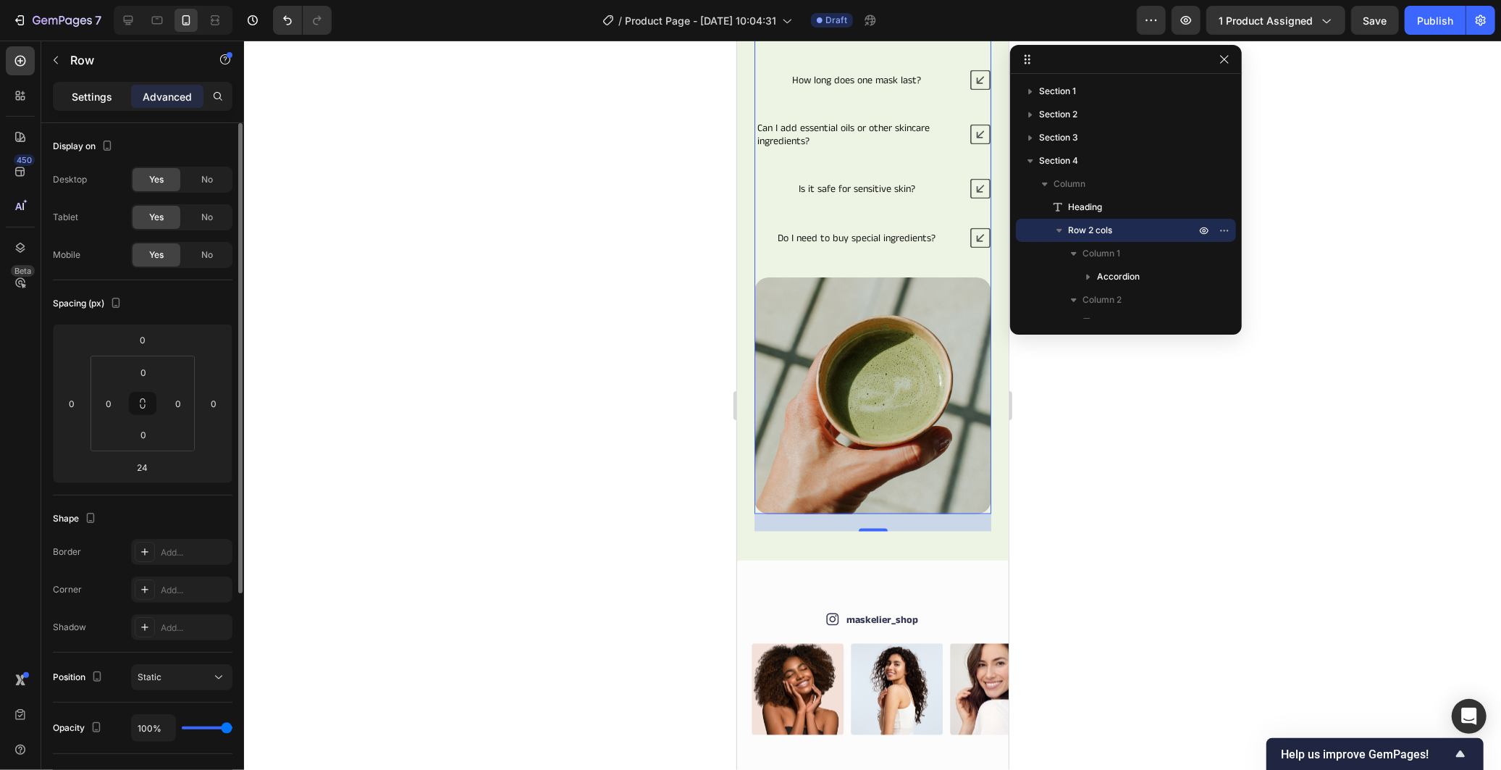
click at [104, 91] on p "Settings" at bounding box center [92, 96] width 41 height 15
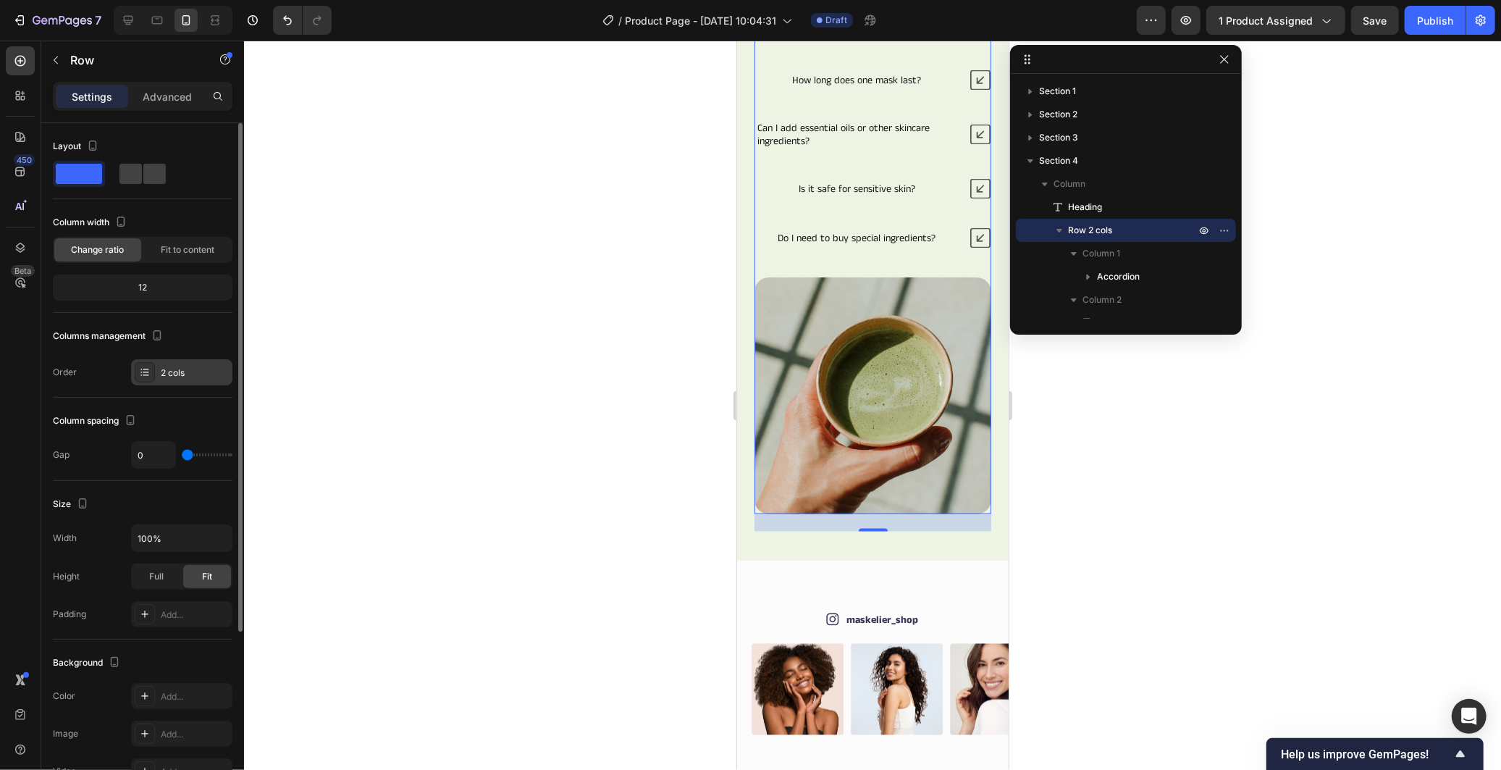
click at [169, 374] on div "2 cols" at bounding box center [195, 372] width 68 height 13
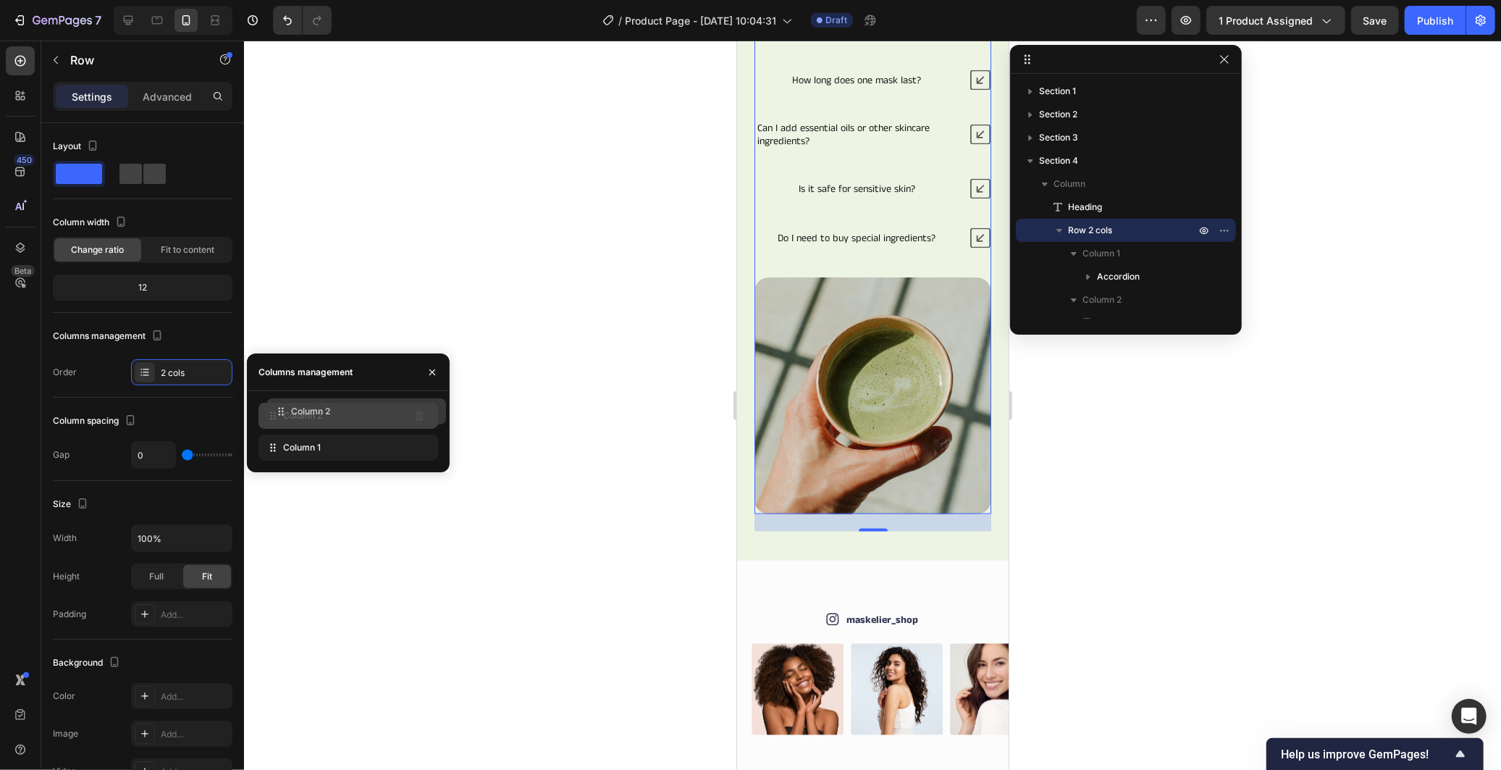
drag, startPoint x: 275, startPoint y: 447, endPoint x: 282, endPoint y: 410, distance: 37.6
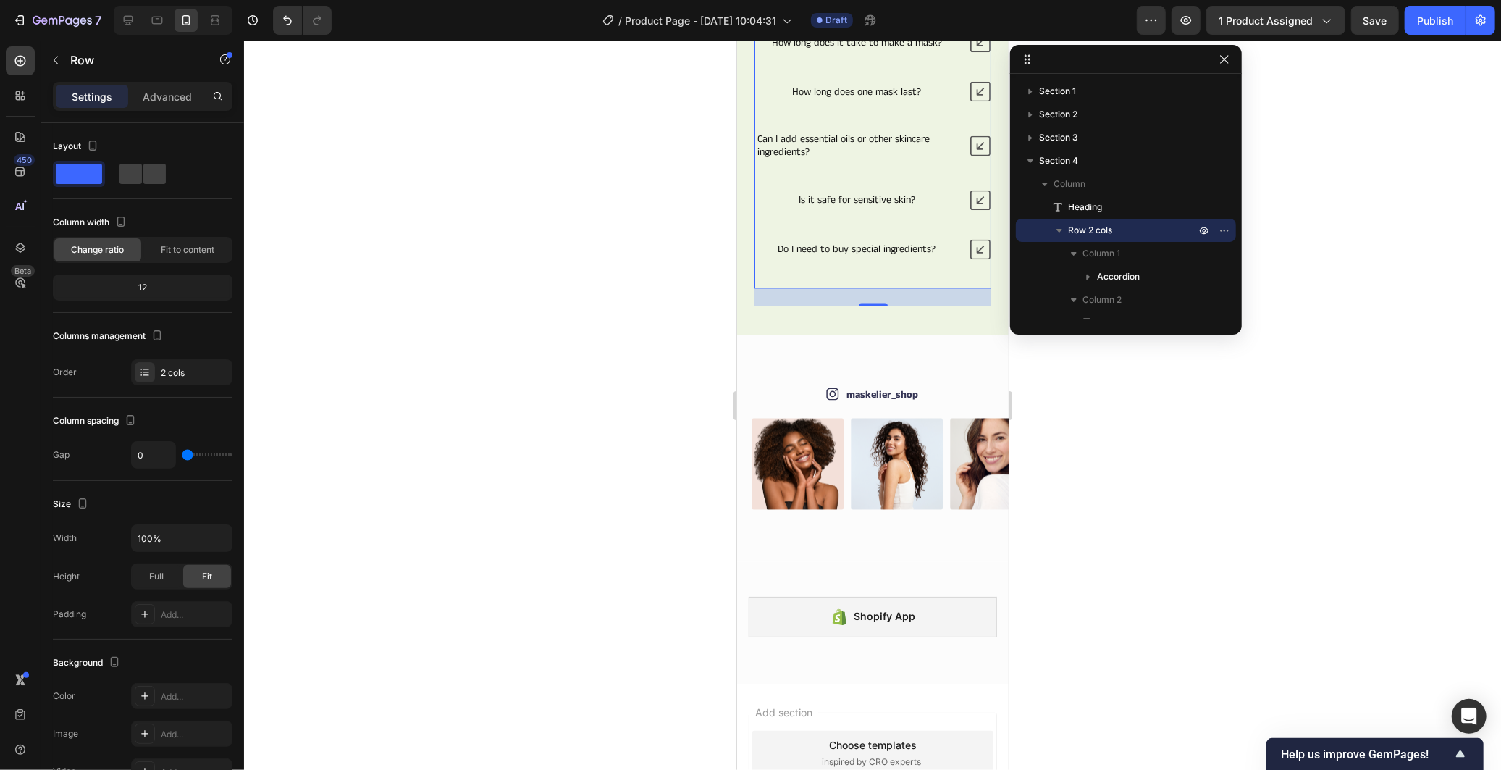
click at [520, 379] on div at bounding box center [872, 405] width 1257 height 729
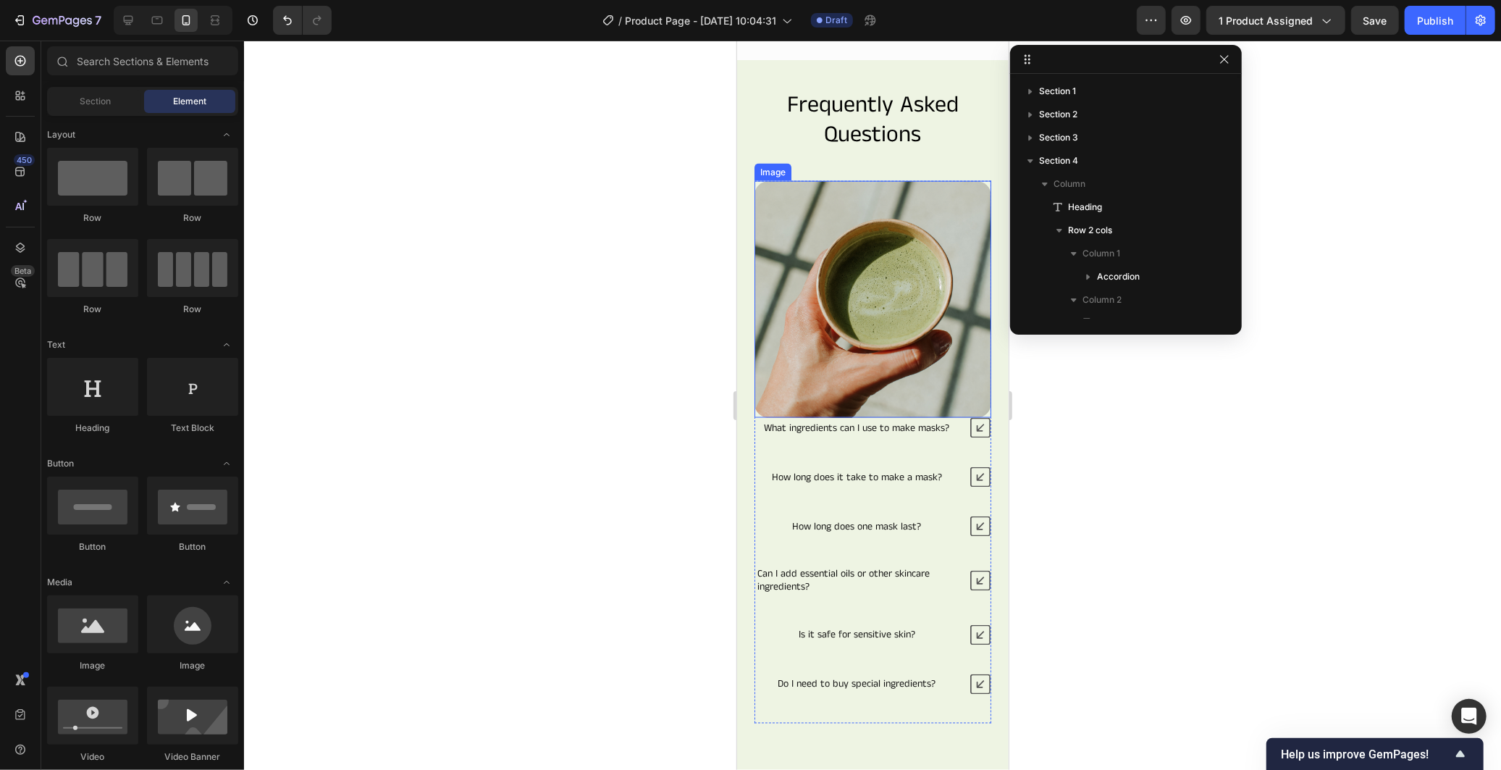
scroll to position [1827, 0]
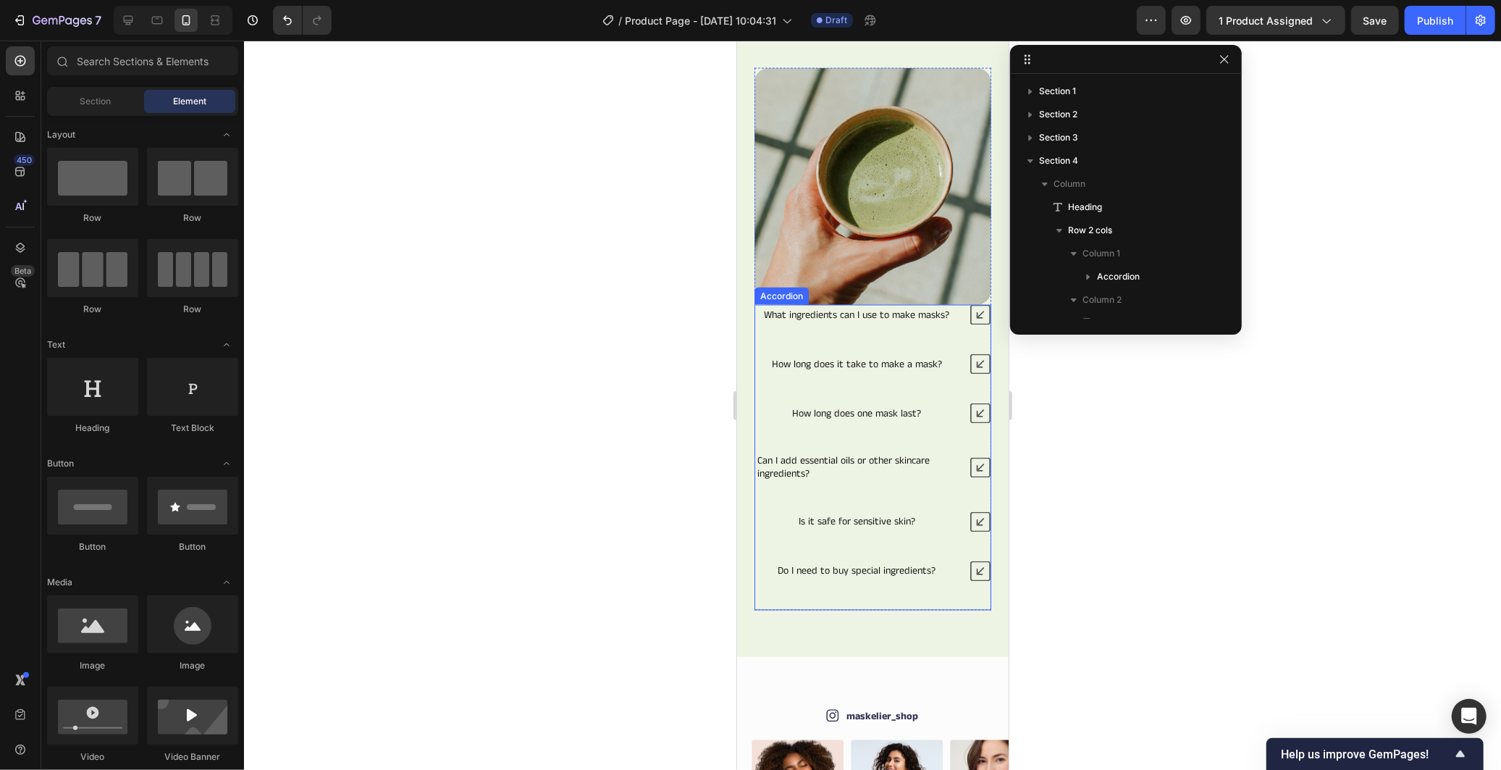
click at [920, 589] on div "What ingredients can I use to make masks? How long does it take to make a mask?…" at bounding box center [872, 457] width 237 height 306
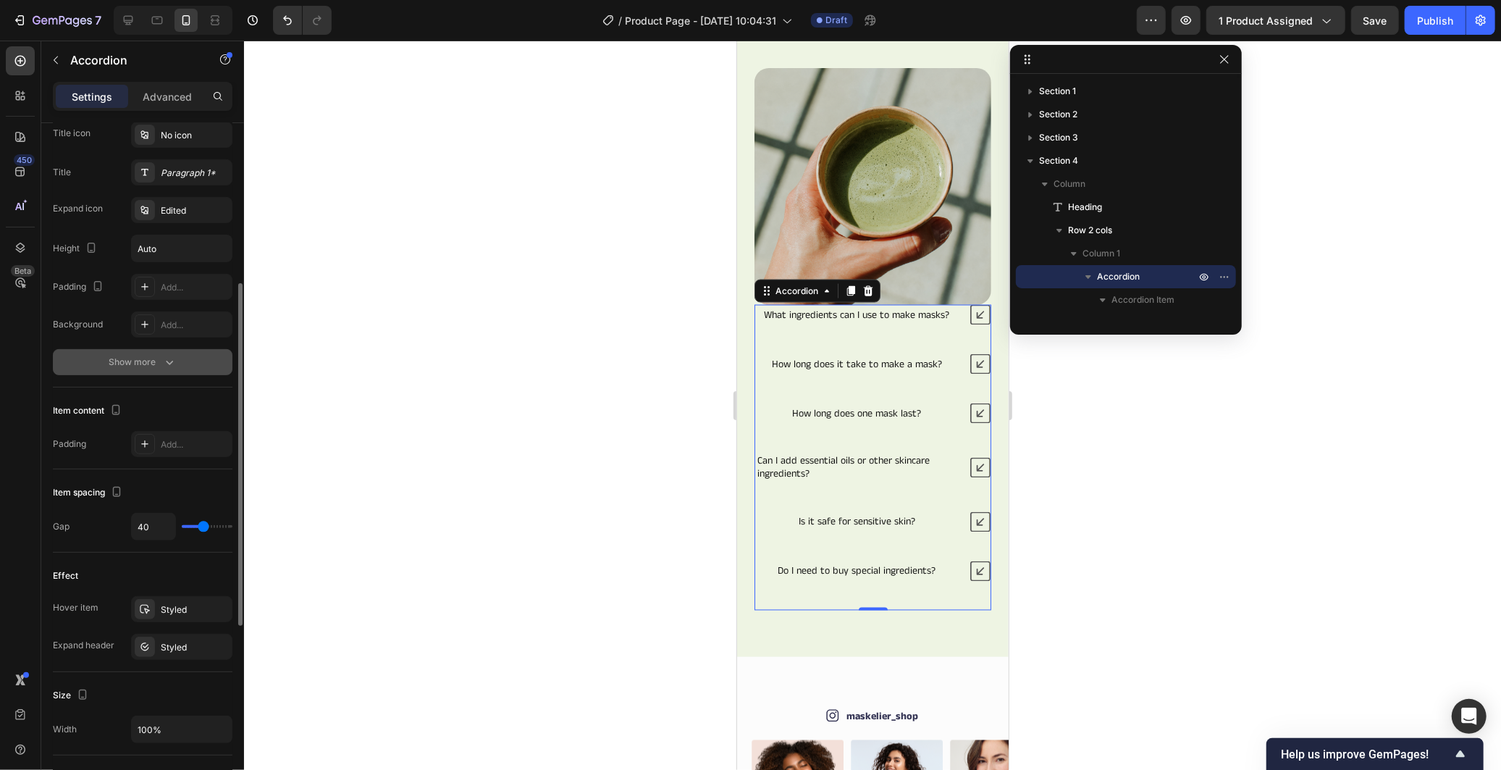
scroll to position [0, 0]
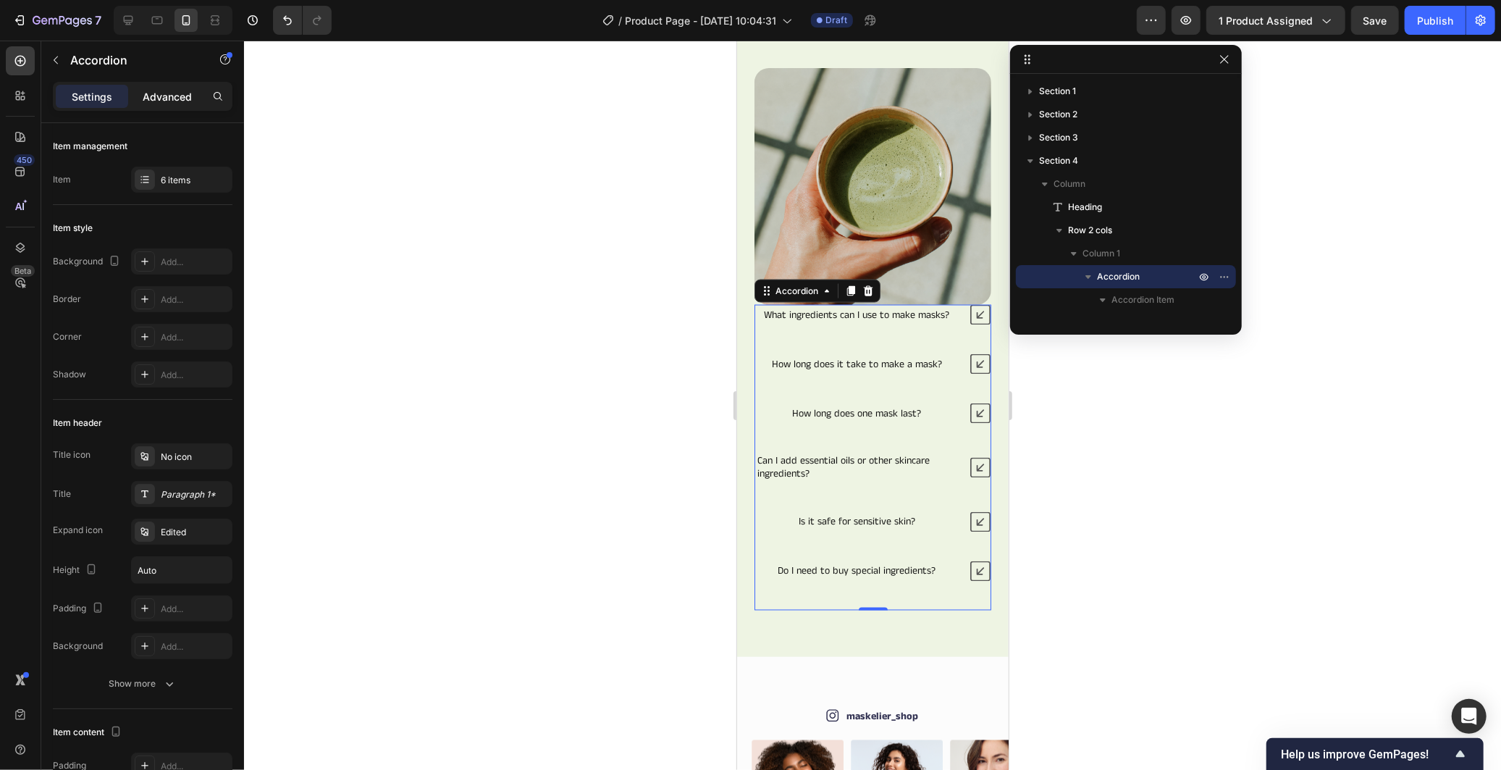
click at [162, 101] on p "Advanced" at bounding box center [167, 96] width 49 height 15
type input "100%"
type input "100"
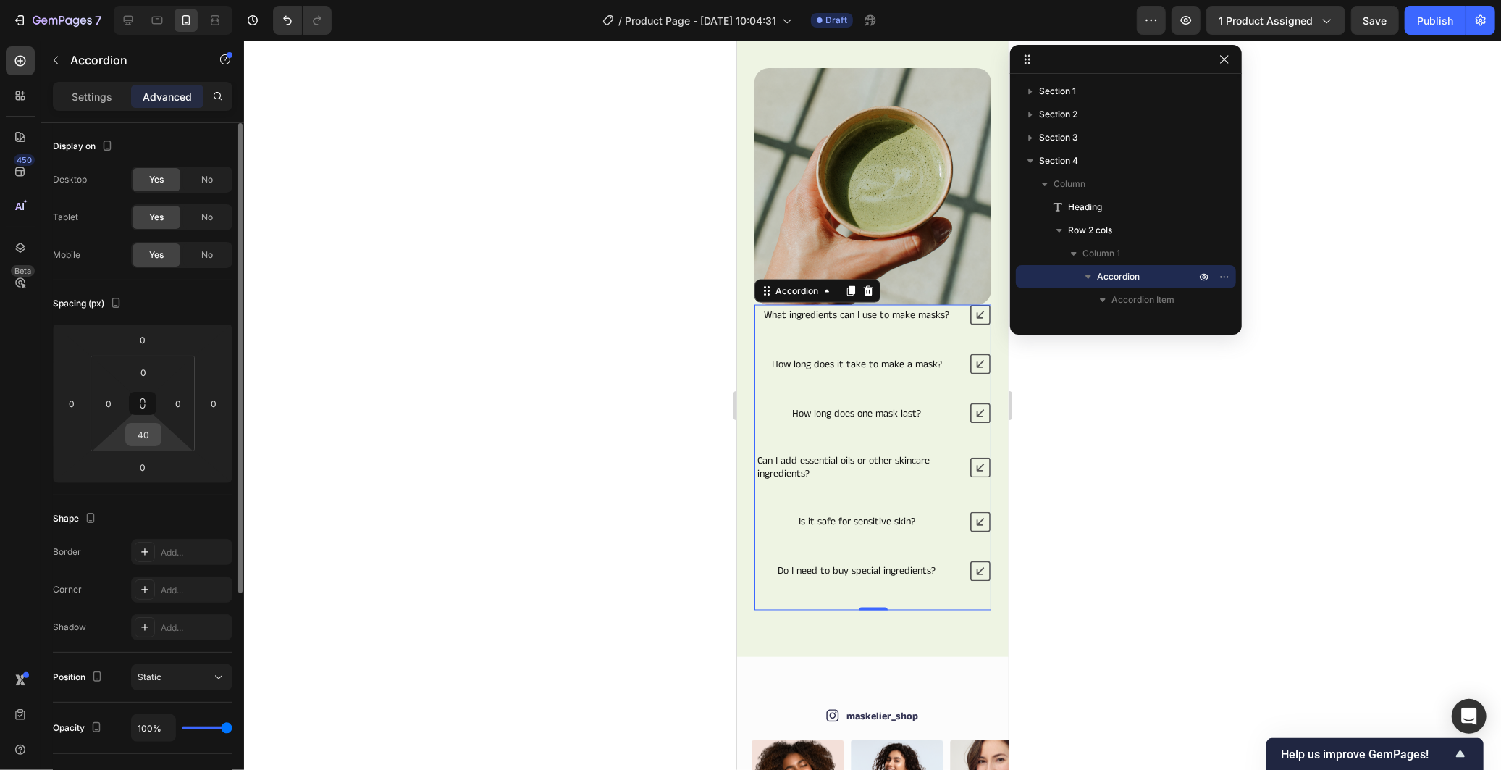
click at [154, 430] on input "40" at bounding box center [143, 435] width 29 height 22
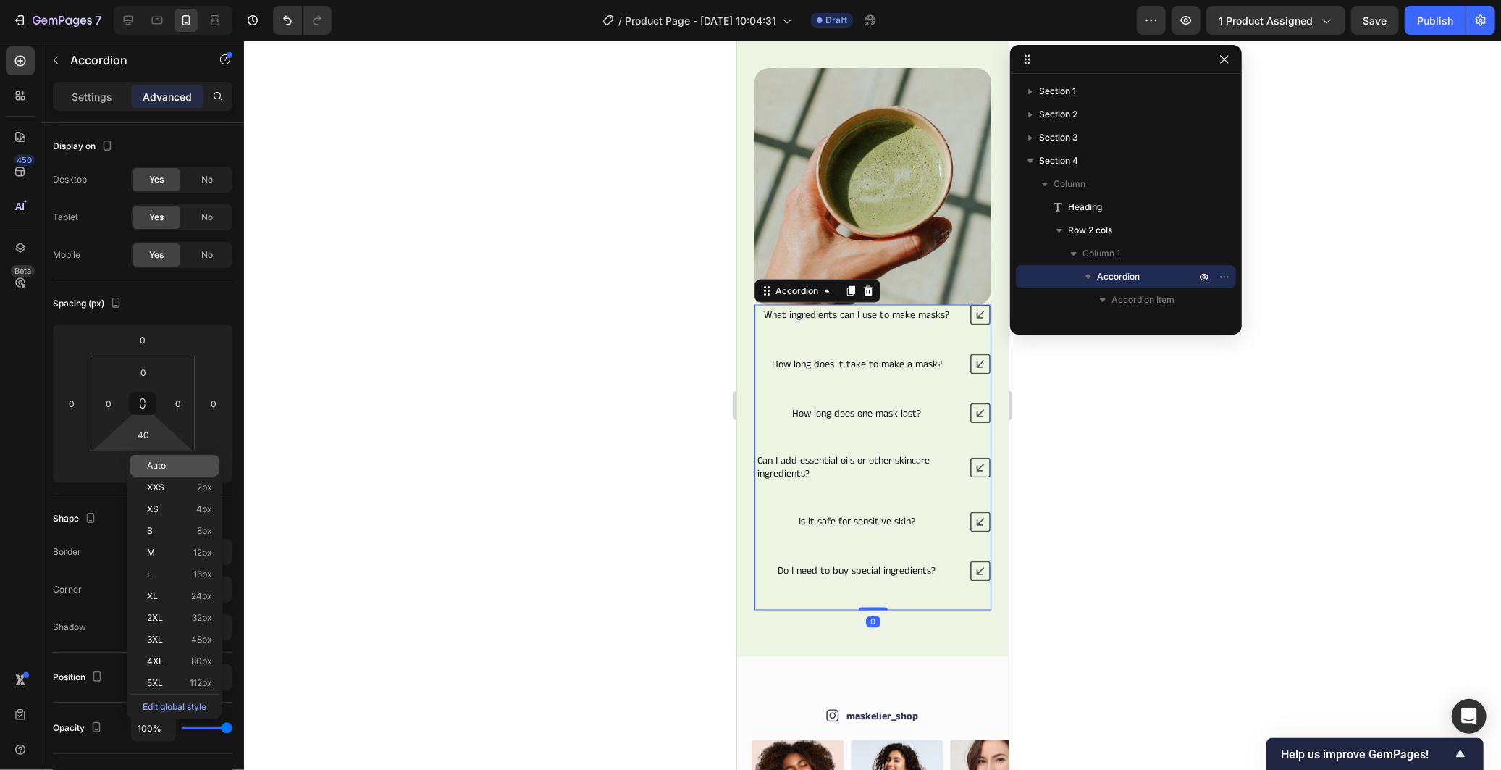
click at [182, 472] on div "Auto" at bounding box center [175, 466] width 90 height 22
type input "Auto"
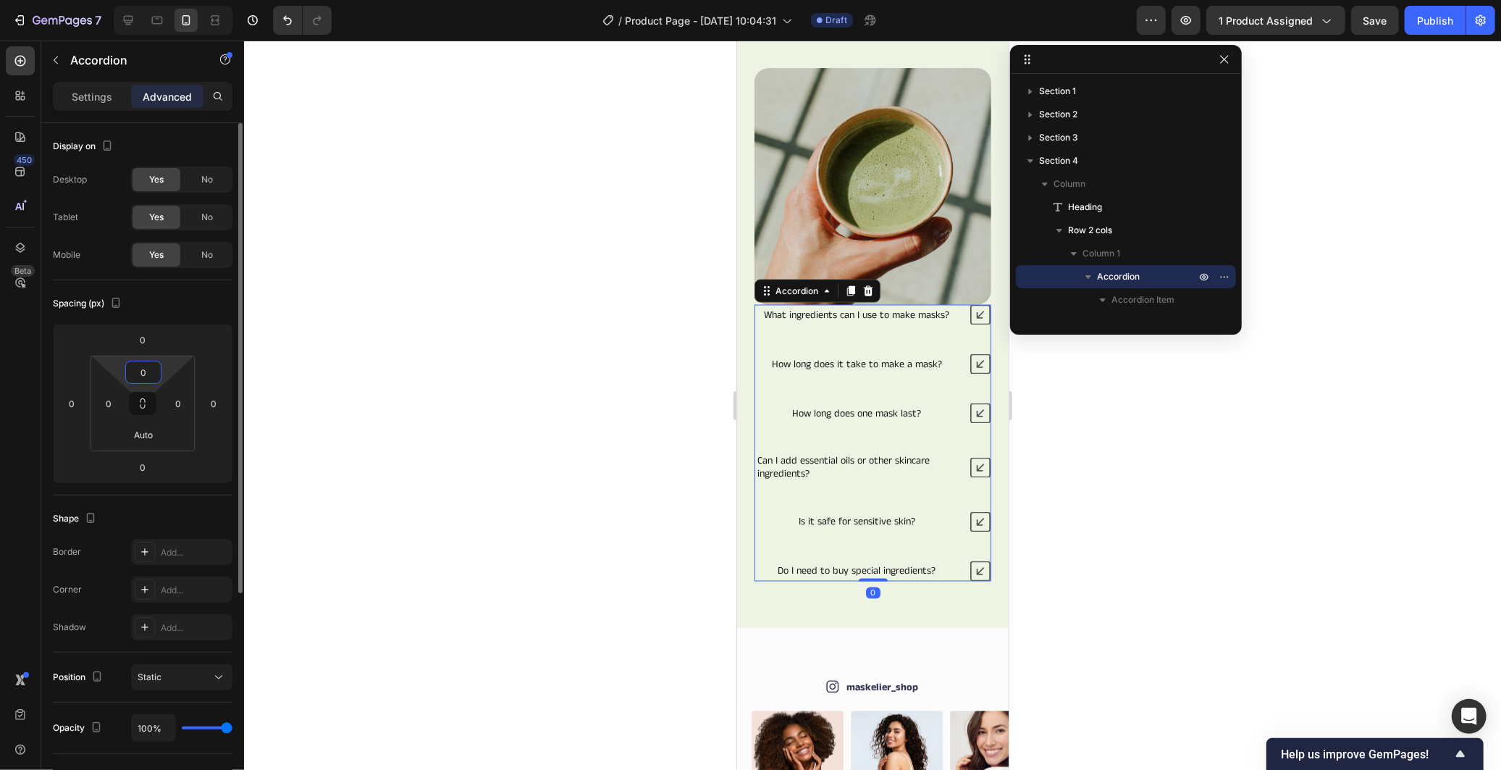
click at [147, 366] on input "0" at bounding box center [143, 372] width 29 height 22
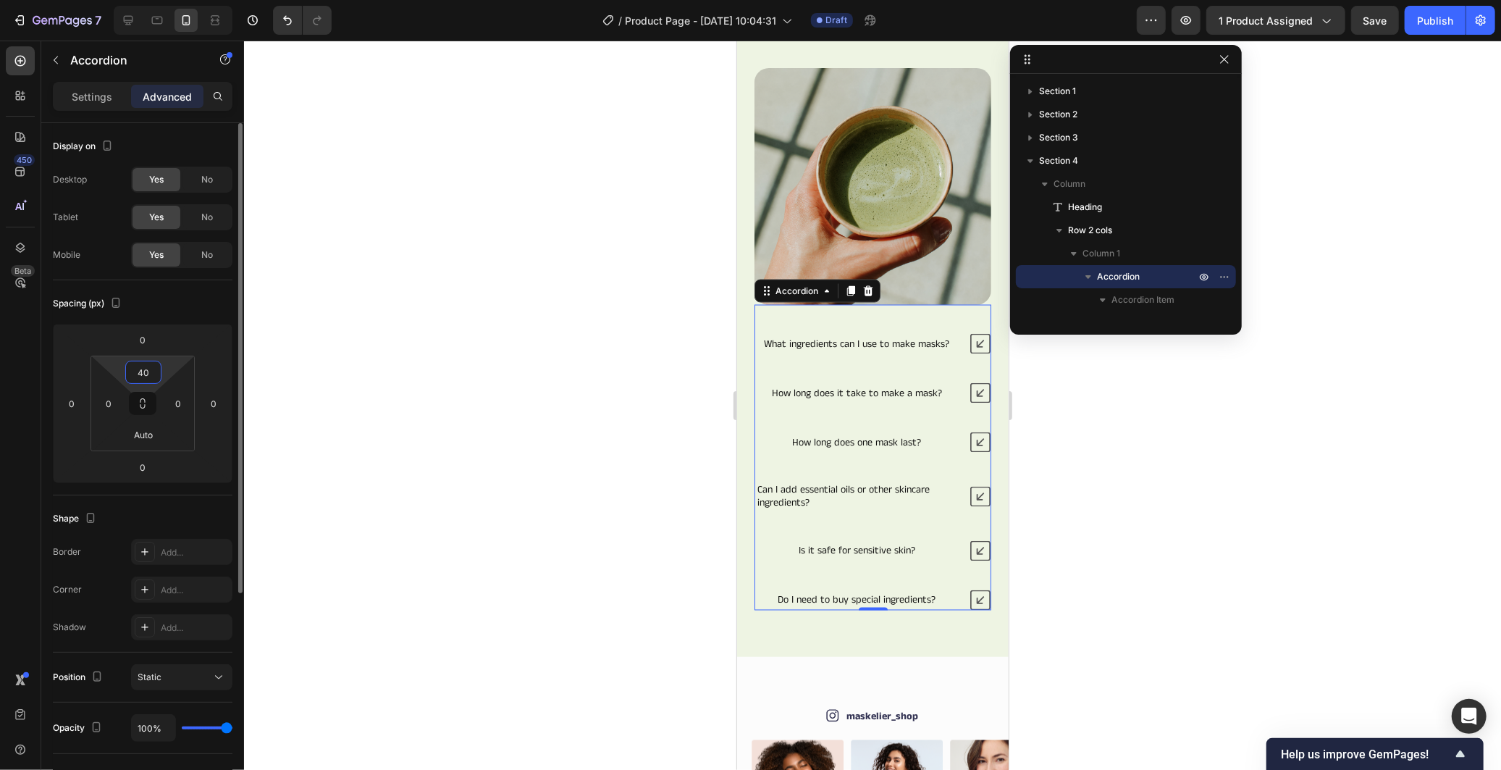
type input "40"
click at [187, 311] on div "Spacing (px)" at bounding box center [143, 303] width 180 height 23
click at [463, 373] on div at bounding box center [872, 405] width 1257 height 729
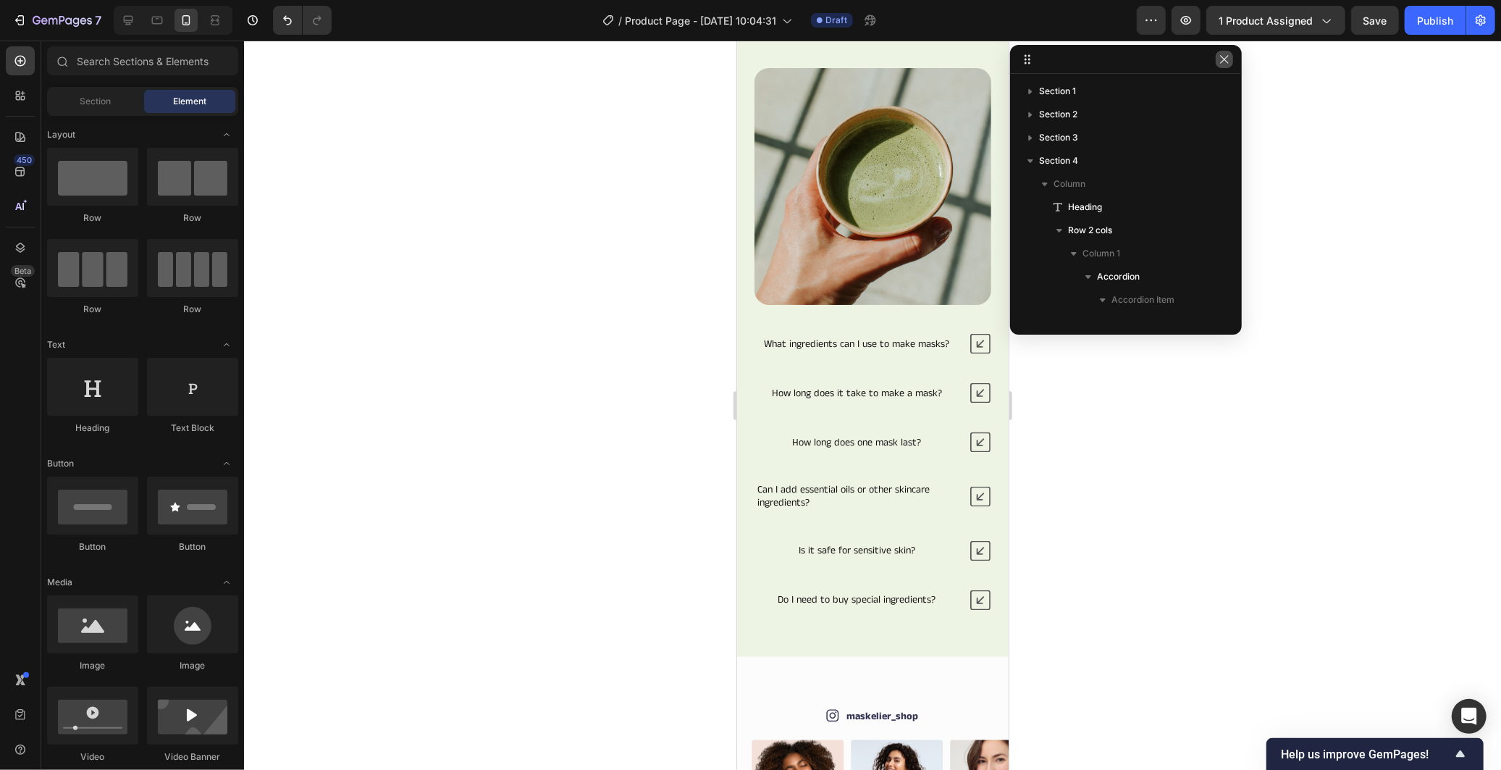
click at [1221, 63] on icon "button" at bounding box center [1225, 60] width 12 height 12
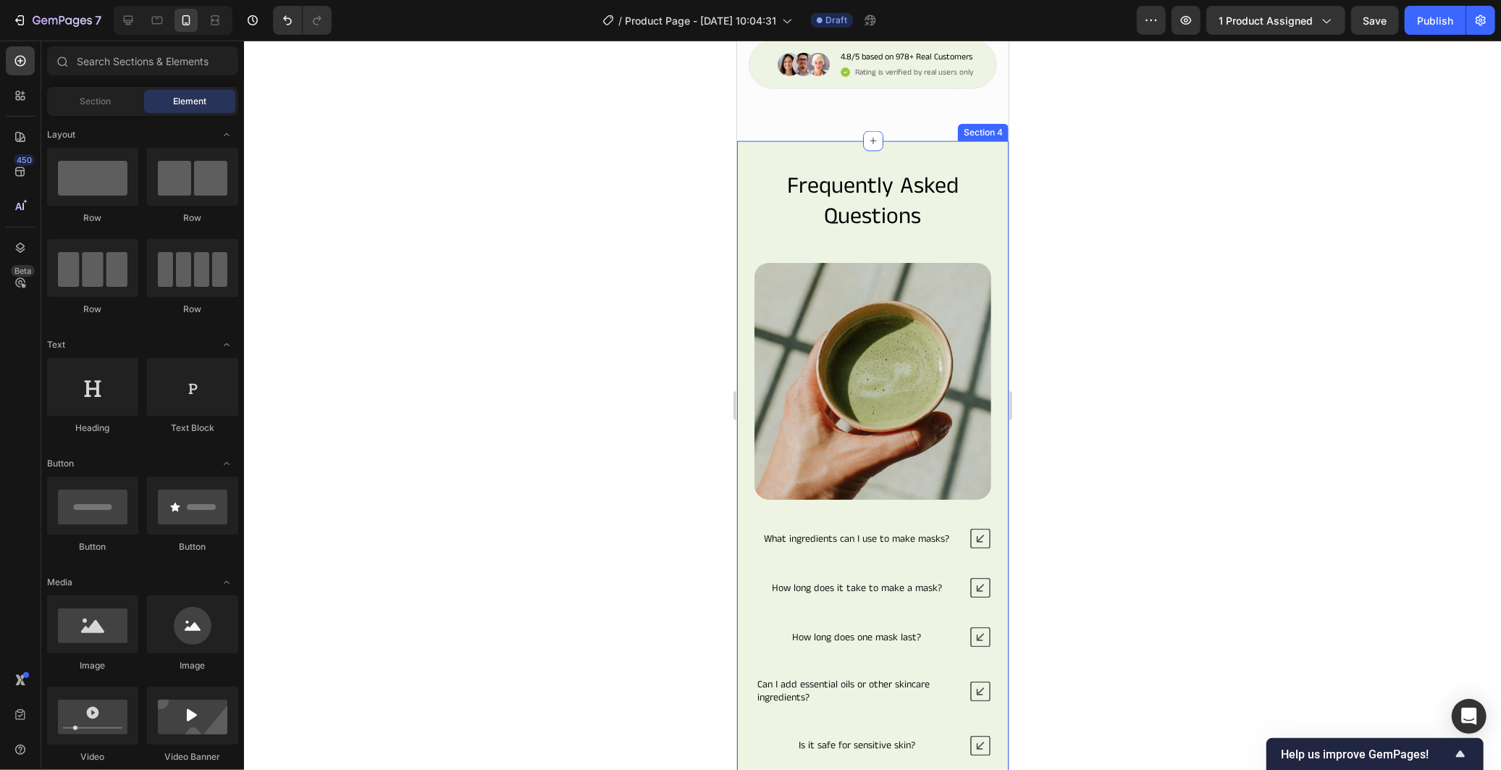
scroll to position [1827, 0]
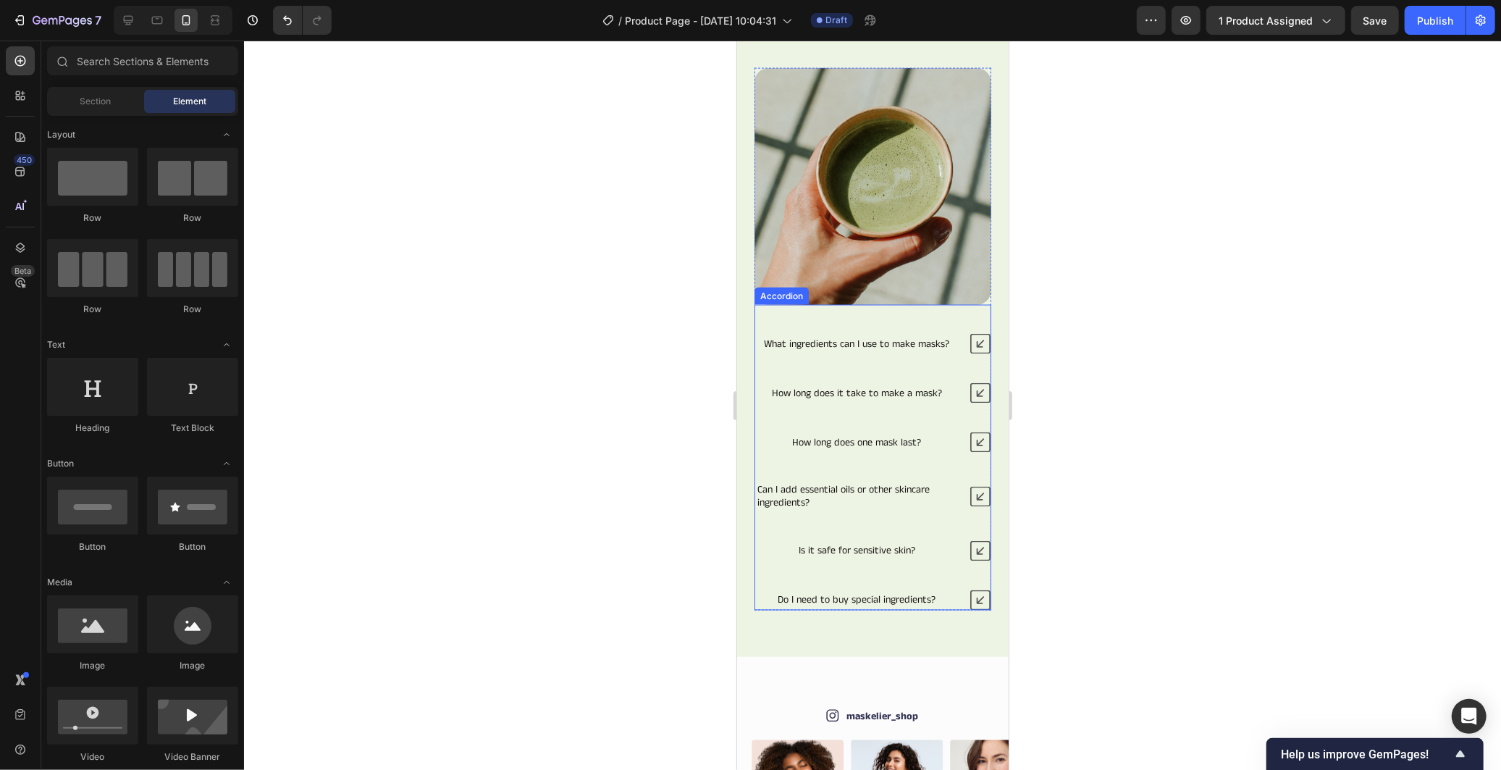
click at [939, 345] on div "What ingredients can I use to make masks? How long does it take to make a mask?…" at bounding box center [872, 471] width 237 height 277
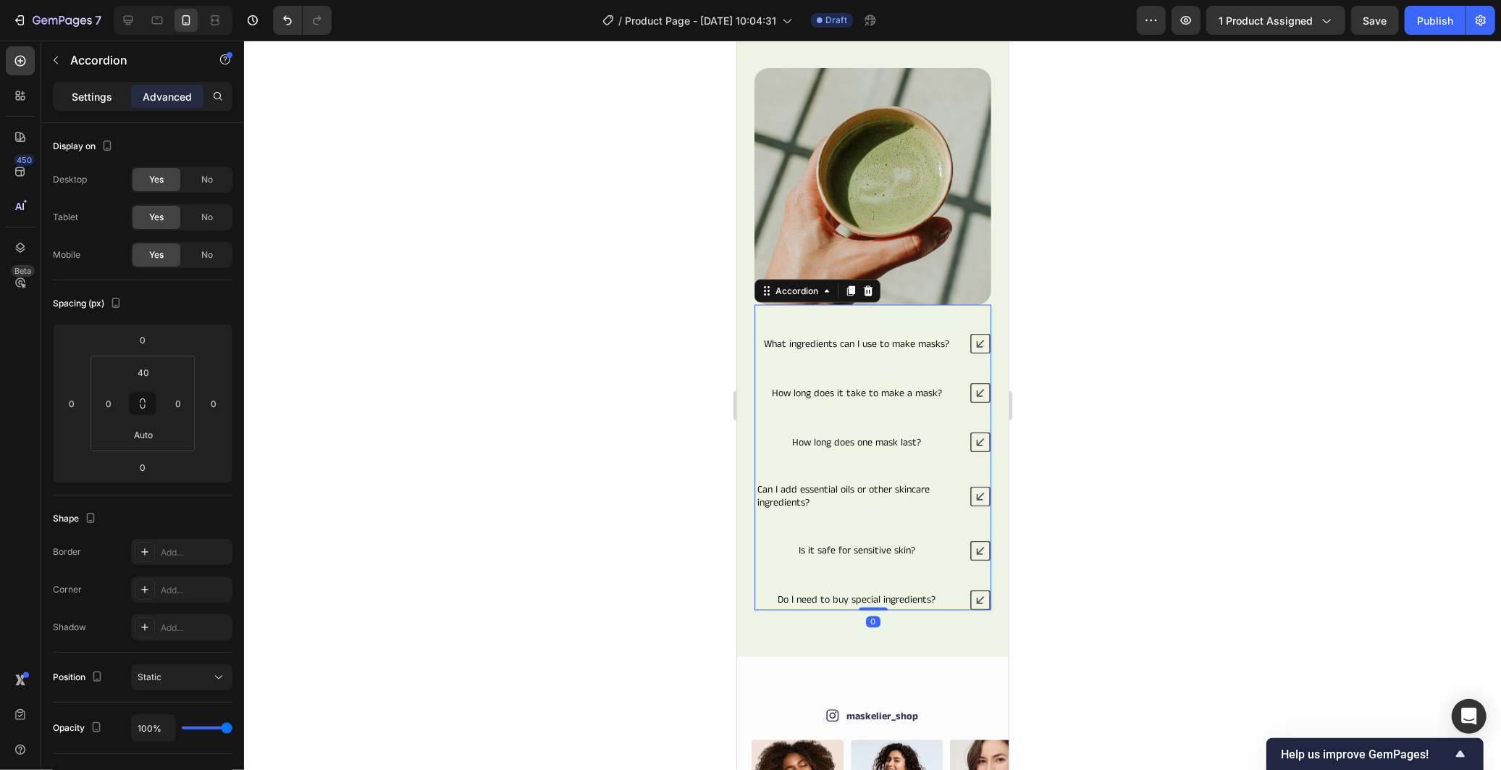
click at [75, 94] on p "Settings" at bounding box center [92, 96] width 41 height 15
type input "40"
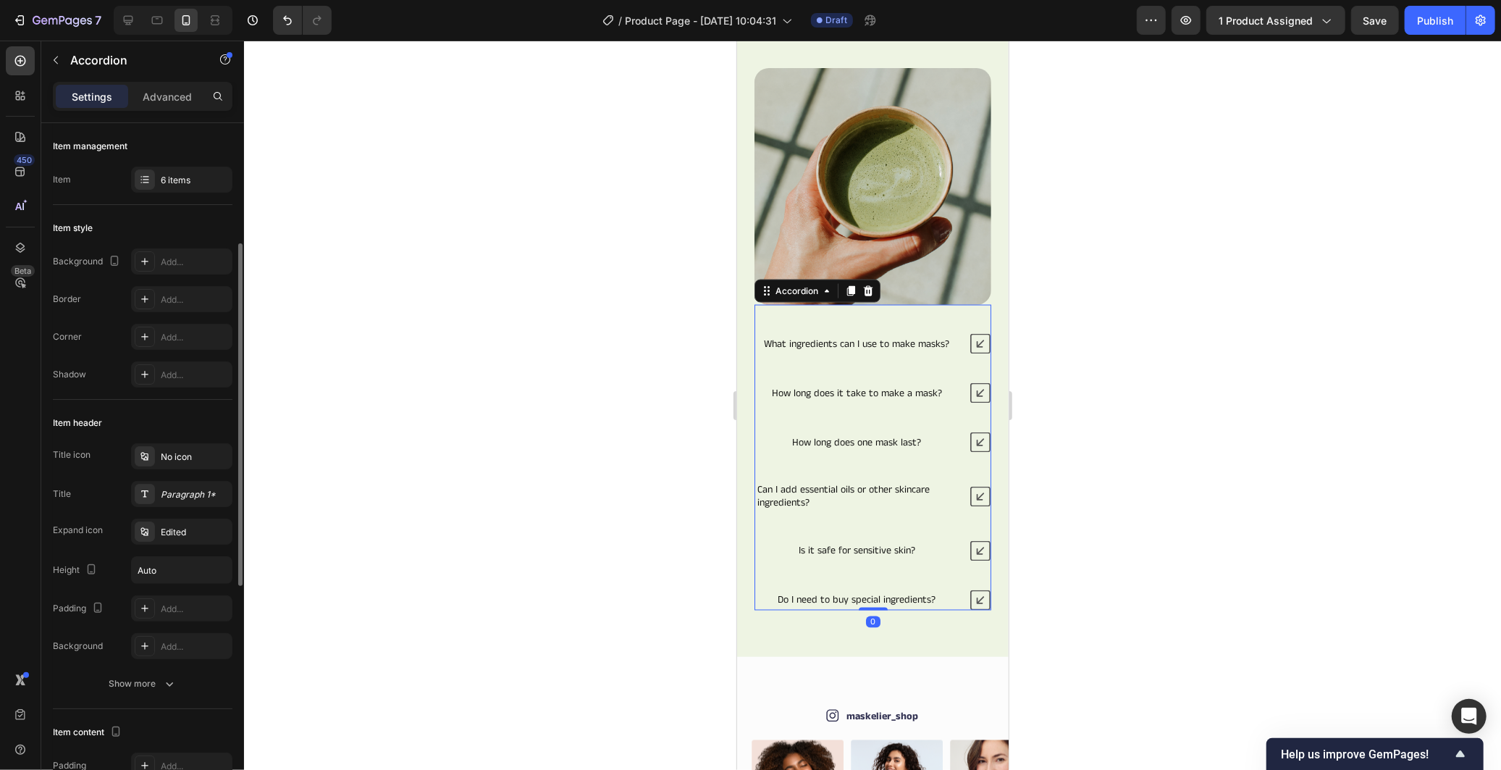
scroll to position [321, 0]
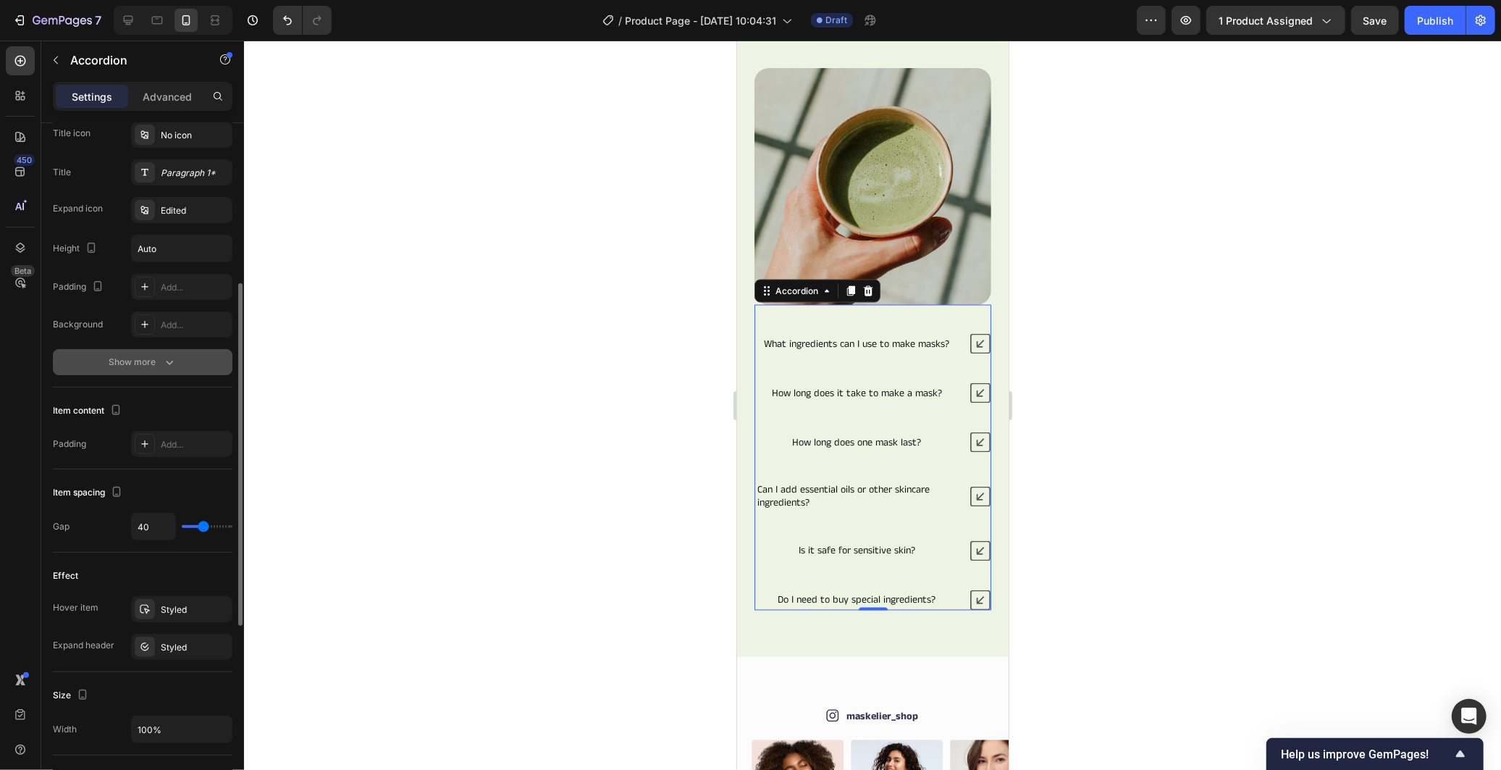
click at [177, 362] on button "Show more" at bounding box center [143, 362] width 180 height 26
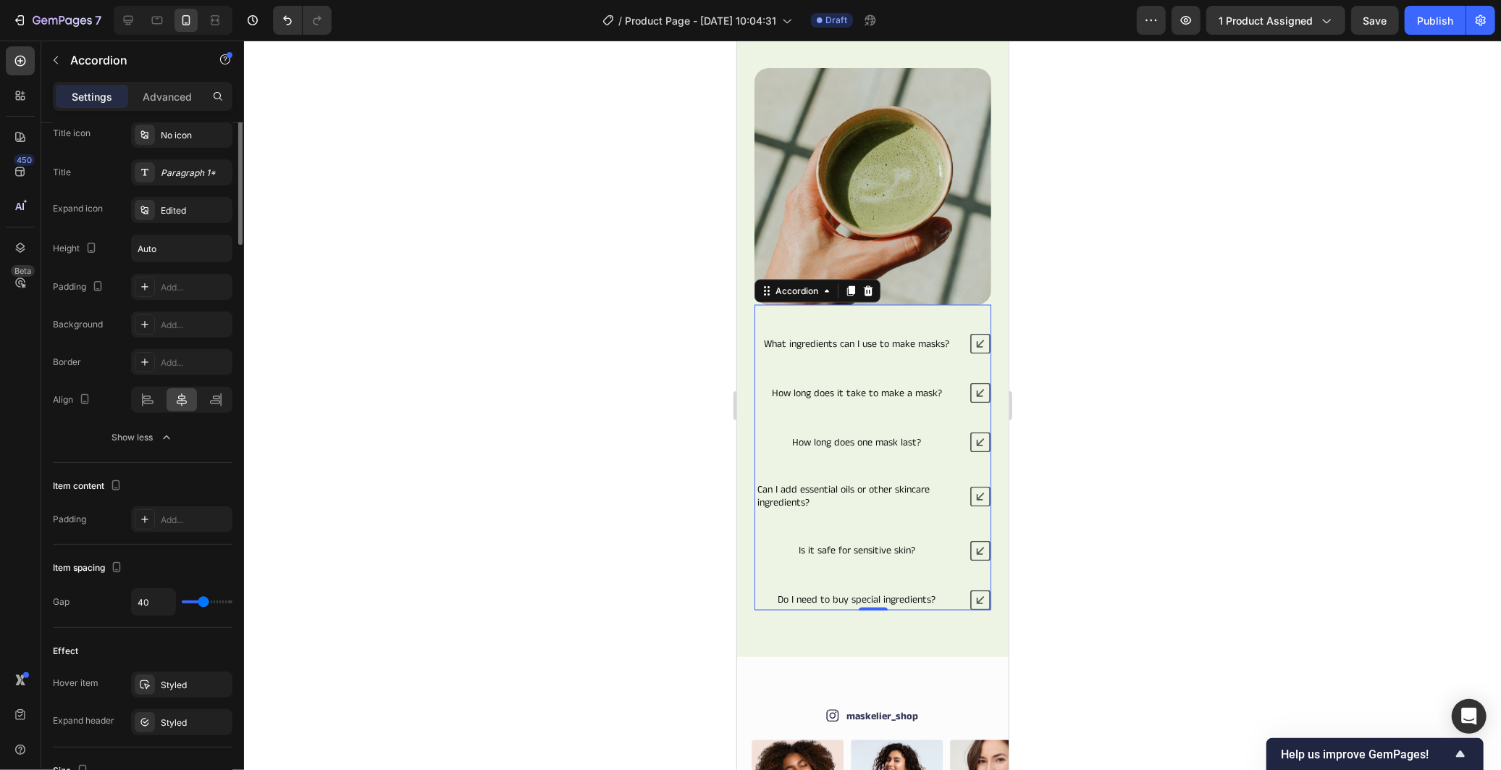
scroll to position [80, 0]
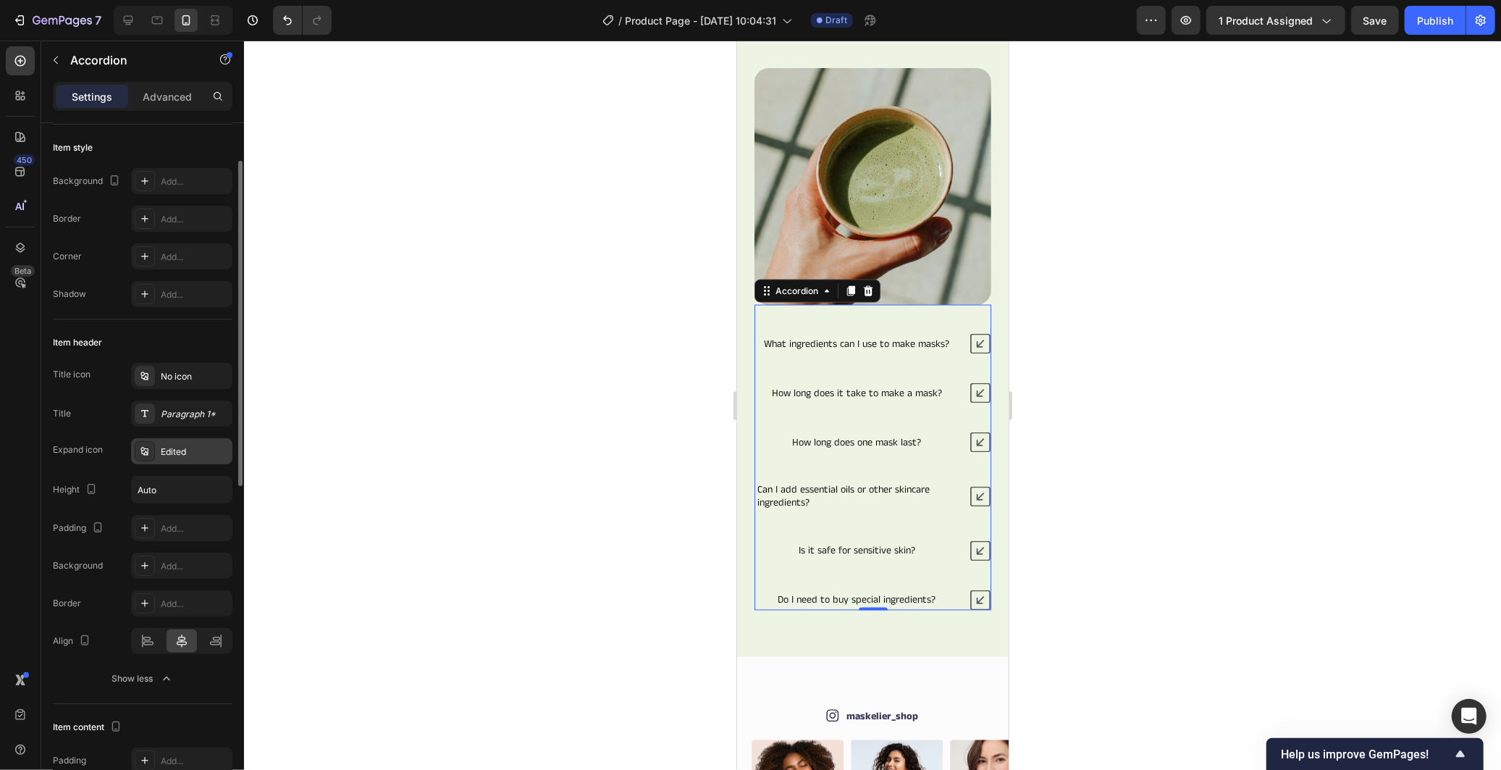
click at [197, 446] on div "Edited" at bounding box center [195, 451] width 68 height 13
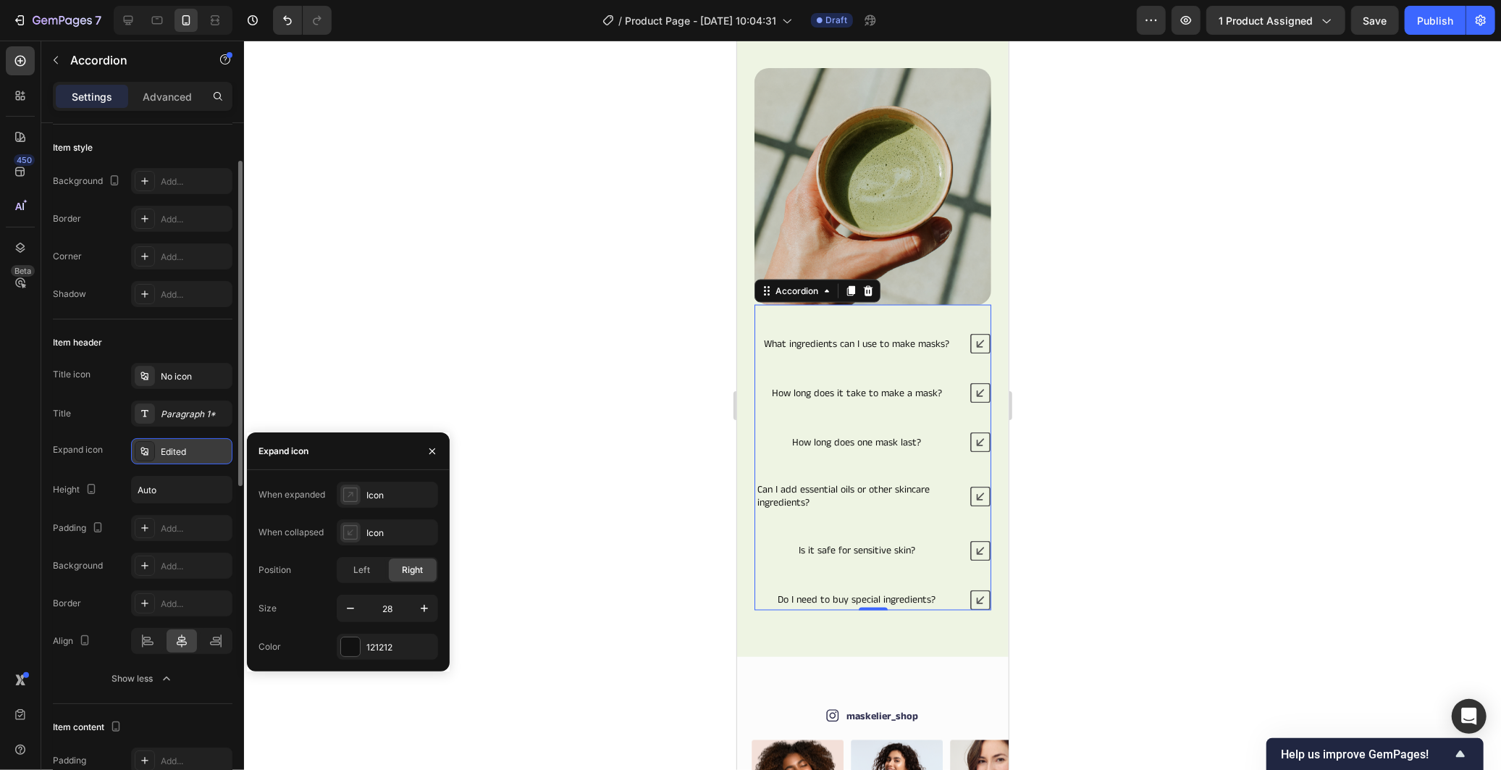
click at [197, 446] on div "Edited" at bounding box center [195, 451] width 68 height 13
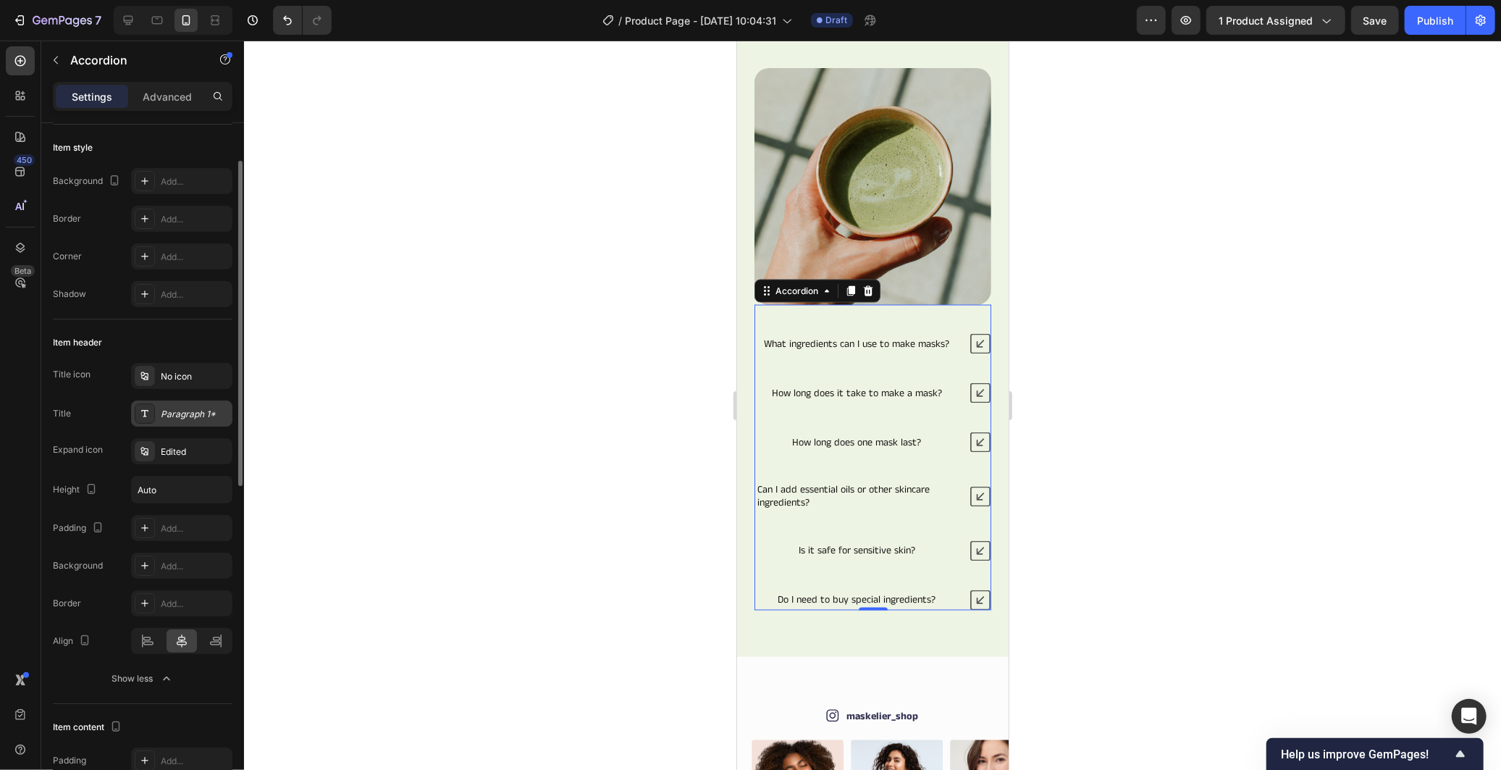
click at [190, 405] on div "Paragraph 1*" at bounding box center [181, 413] width 101 height 26
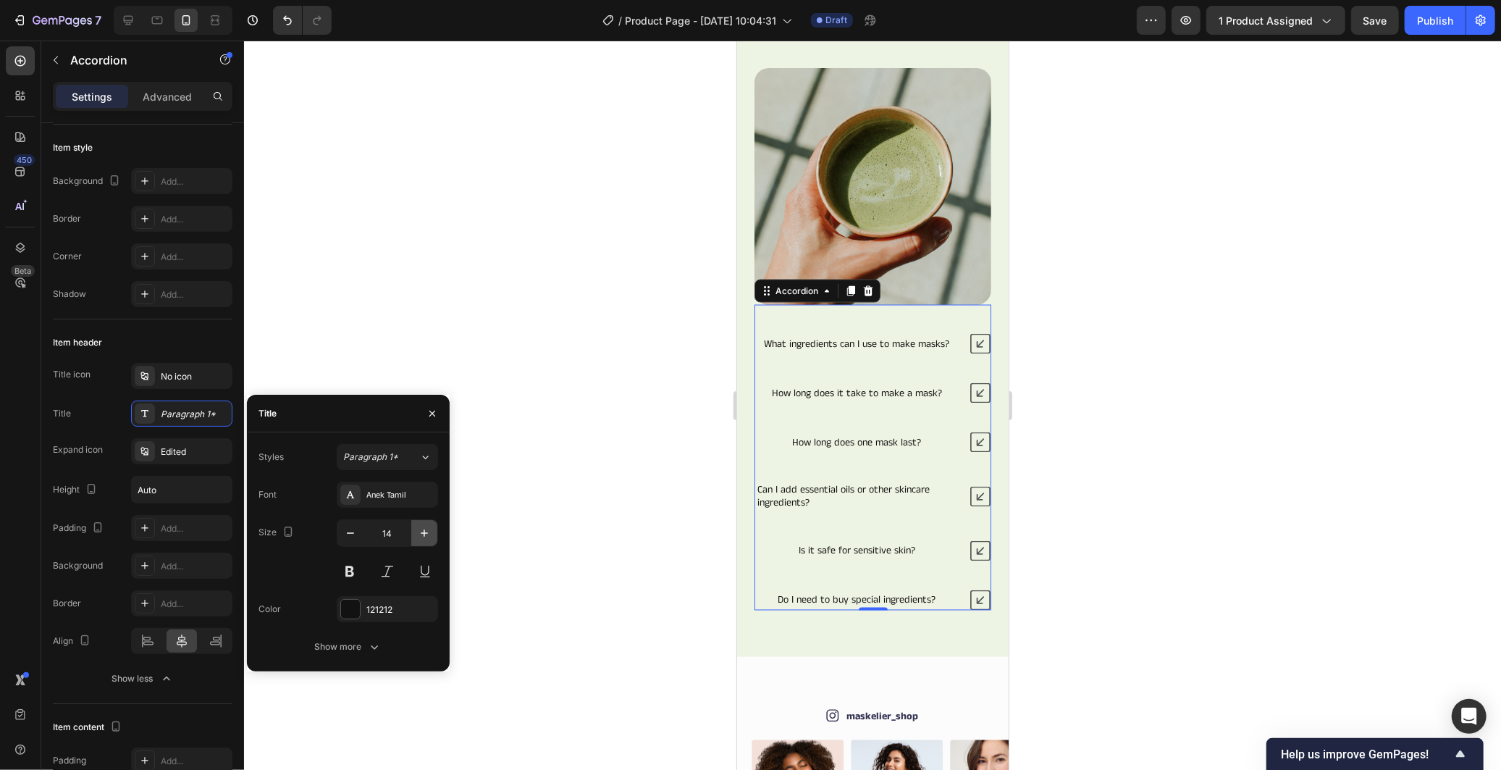
click at [424, 537] on icon "button" at bounding box center [424, 533] width 14 height 14
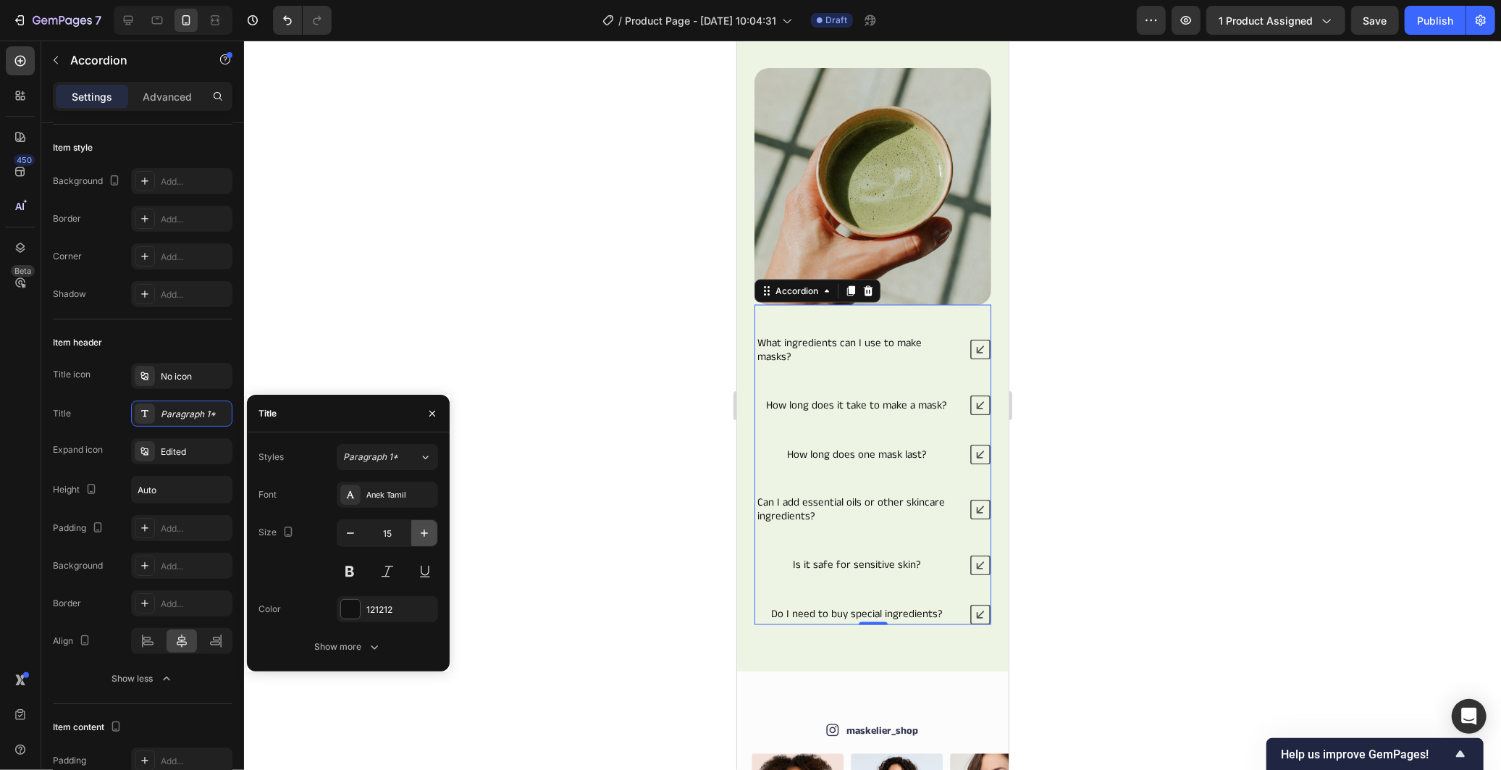
type input "16"
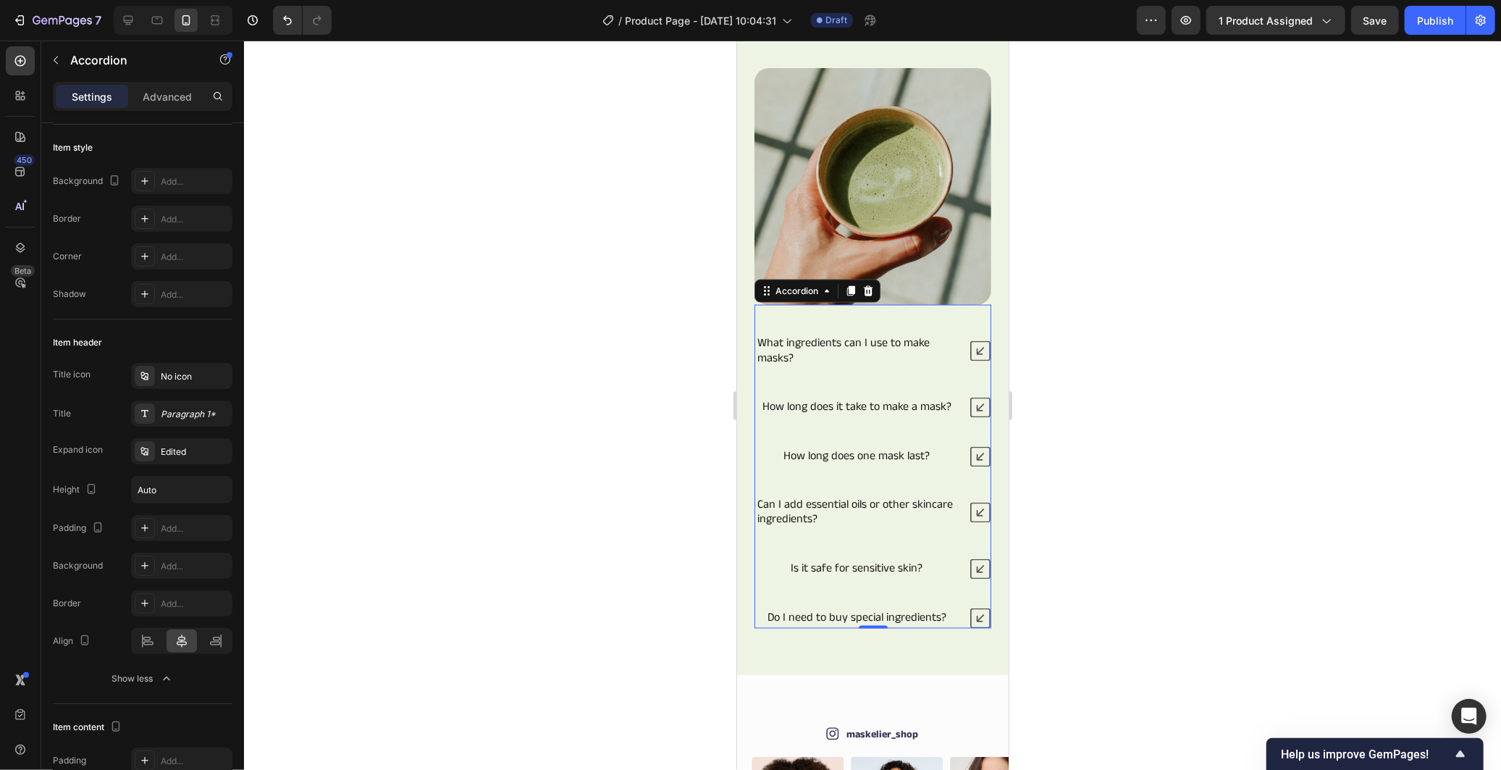
click at [586, 503] on div at bounding box center [872, 405] width 1257 height 729
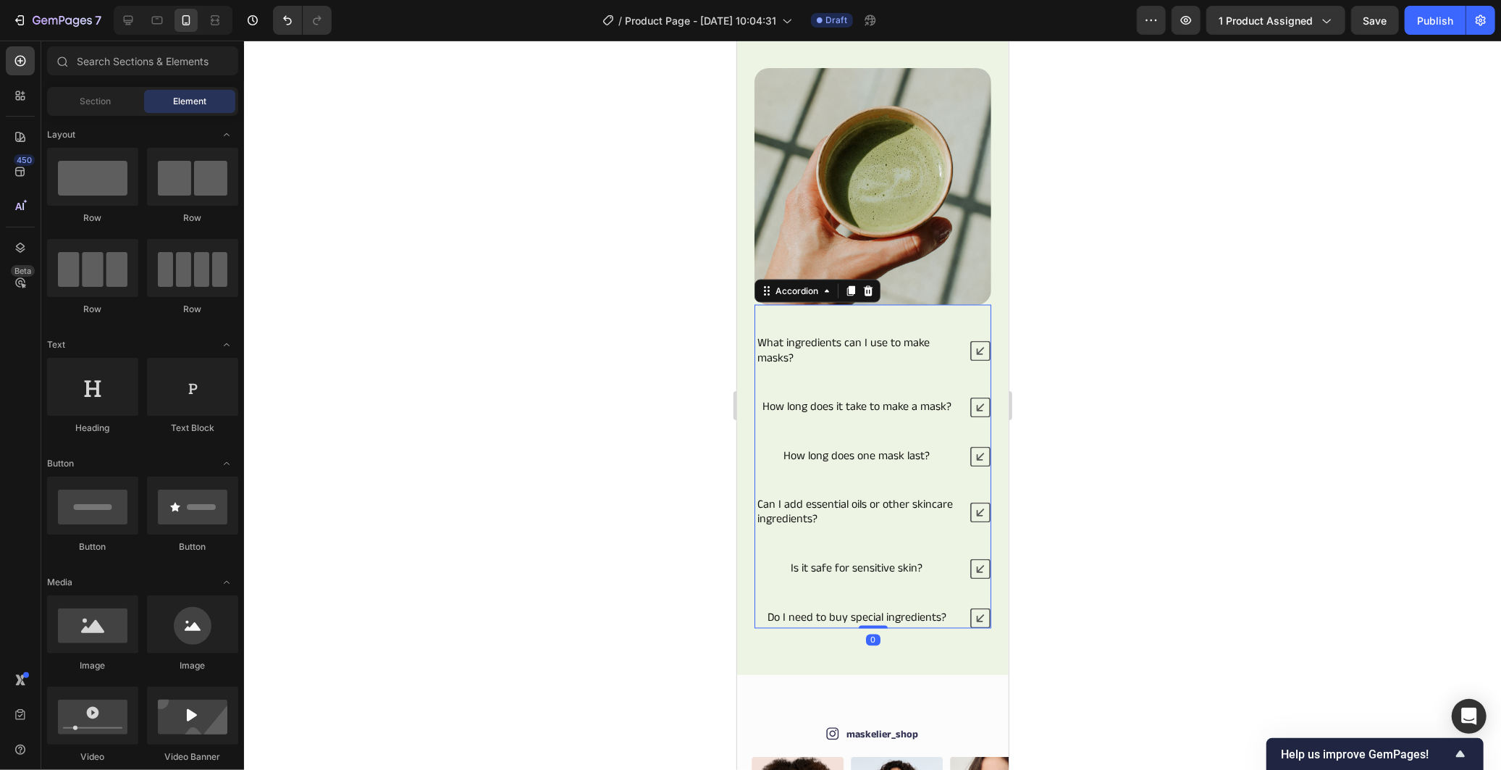
click at [770, 468] on div "What ingredients can I use to make masks? How long does it take to make a mask?…" at bounding box center [872, 480] width 237 height 295
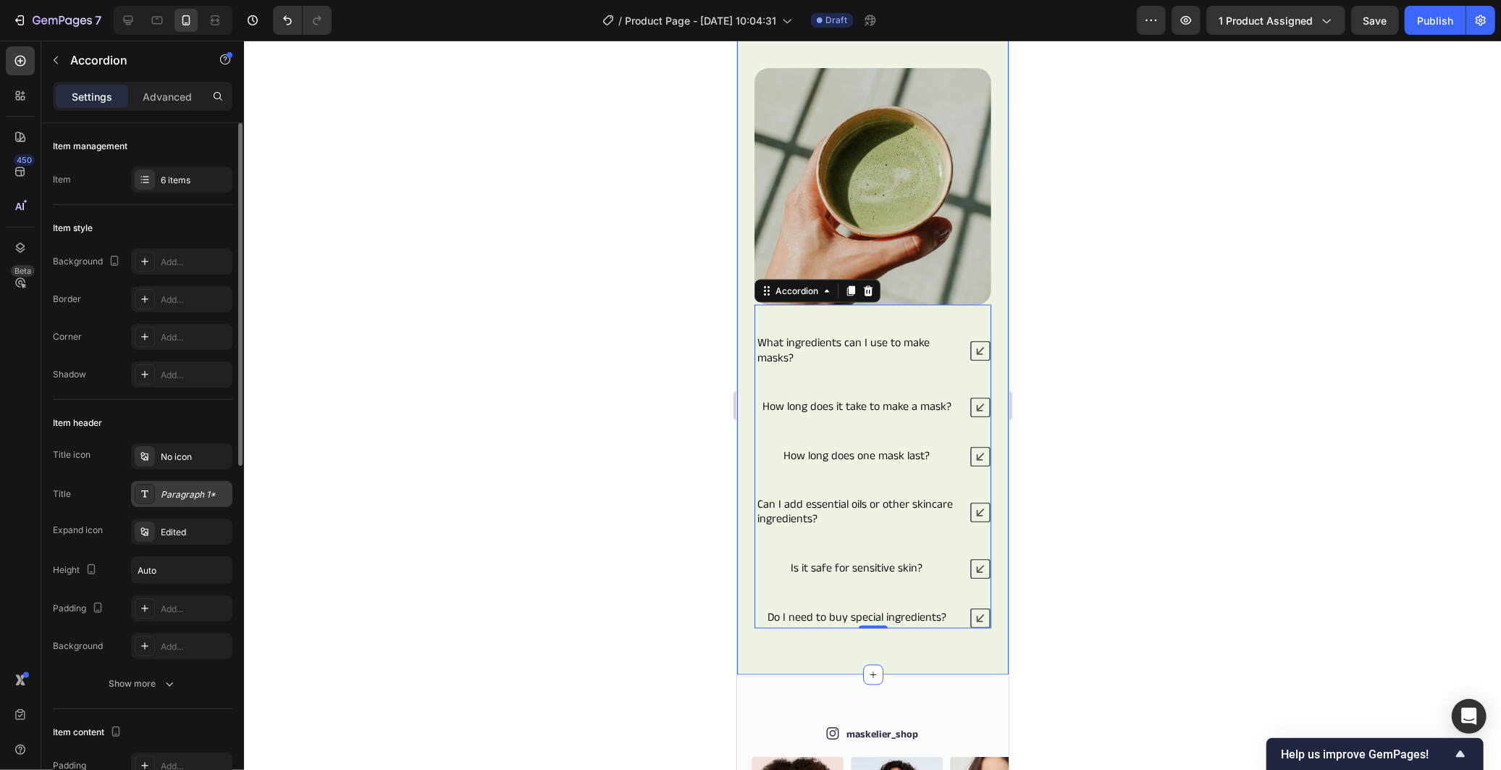
click at [170, 502] on div "Paragraph 1*" at bounding box center [181, 494] width 101 height 26
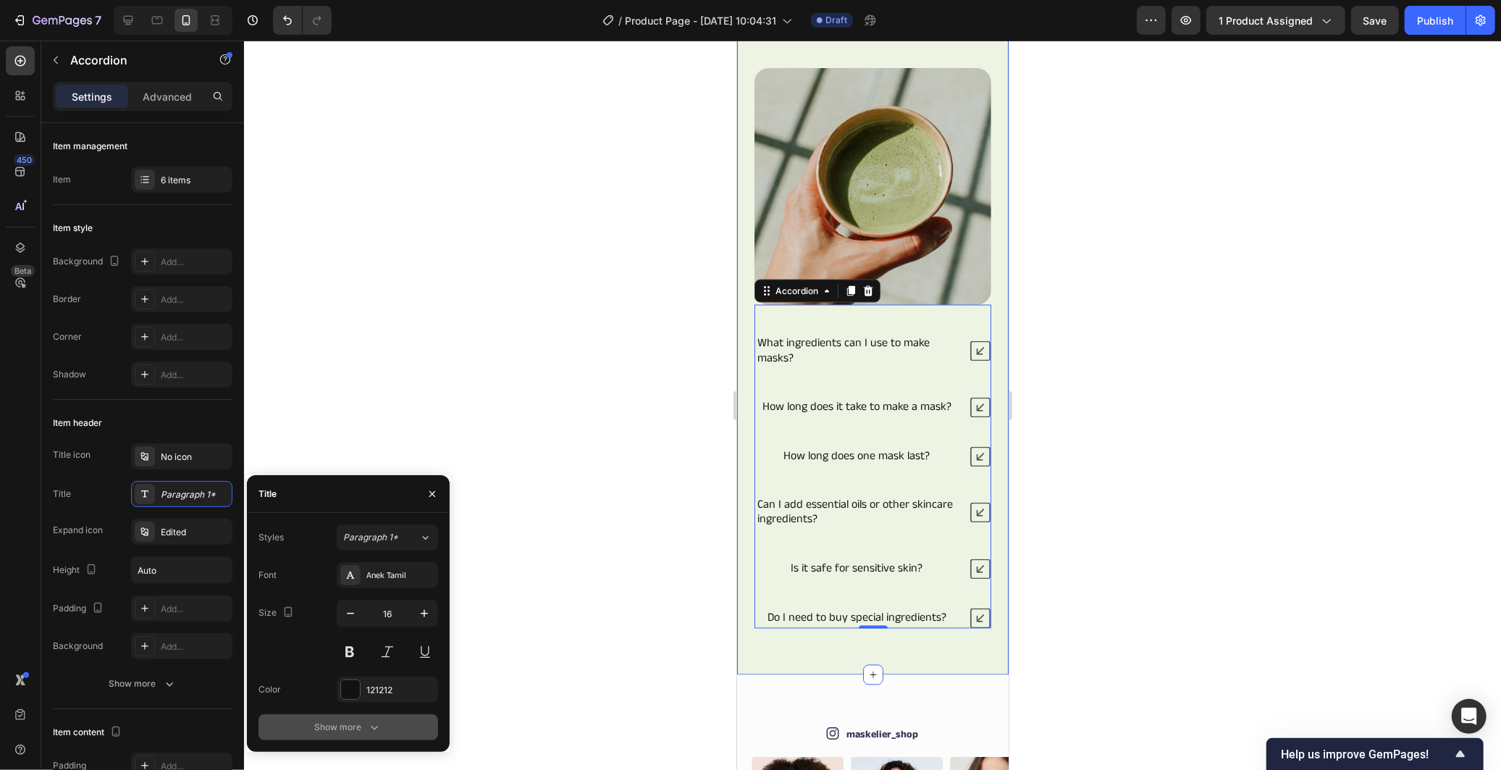
click at [370, 727] on icon "button" at bounding box center [374, 727] width 14 height 14
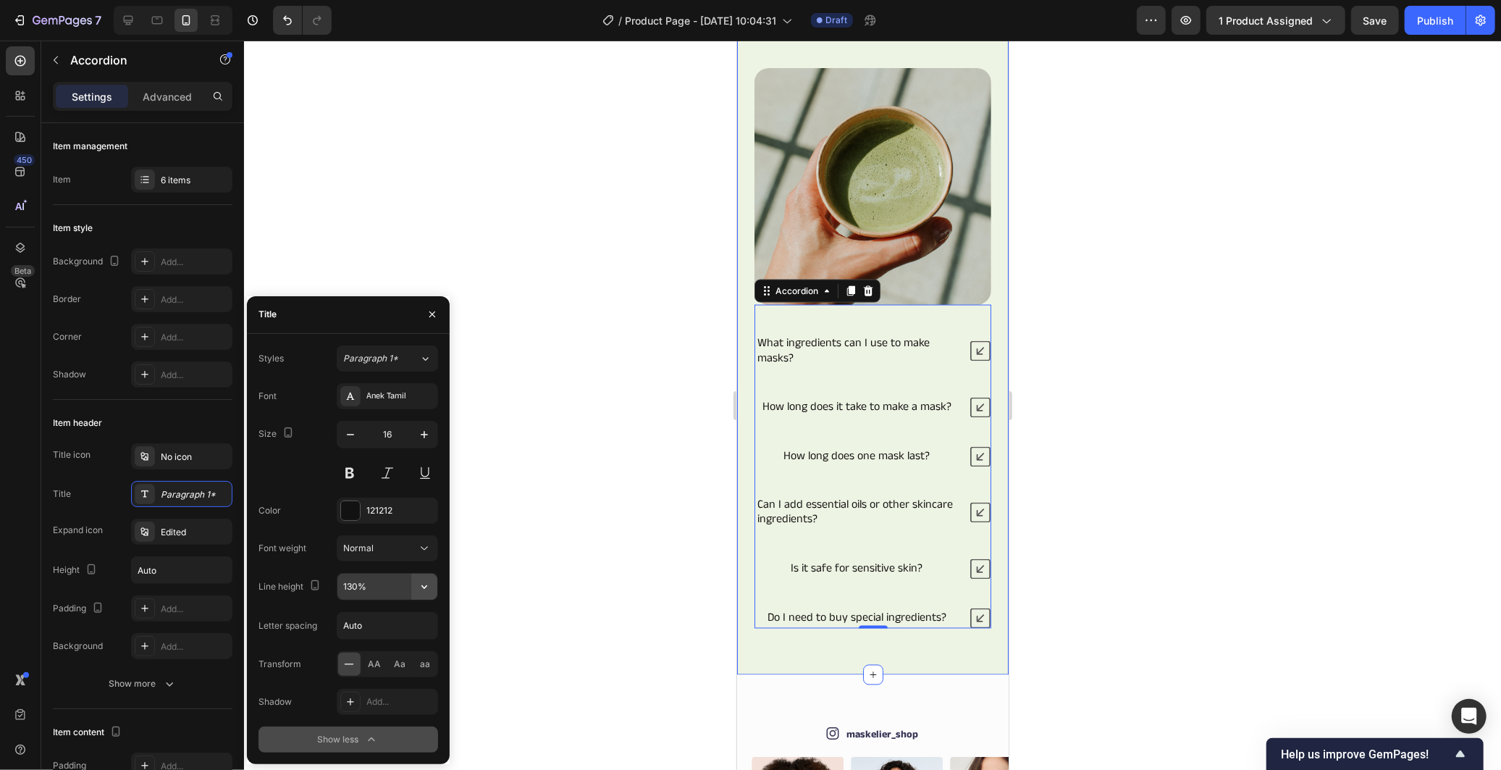
click at [421, 590] on icon "button" at bounding box center [424, 586] width 14 height 14
click at [379, 717] on div "150%" at bounding box center [372, 706] width 119 height 28
type input "150%"
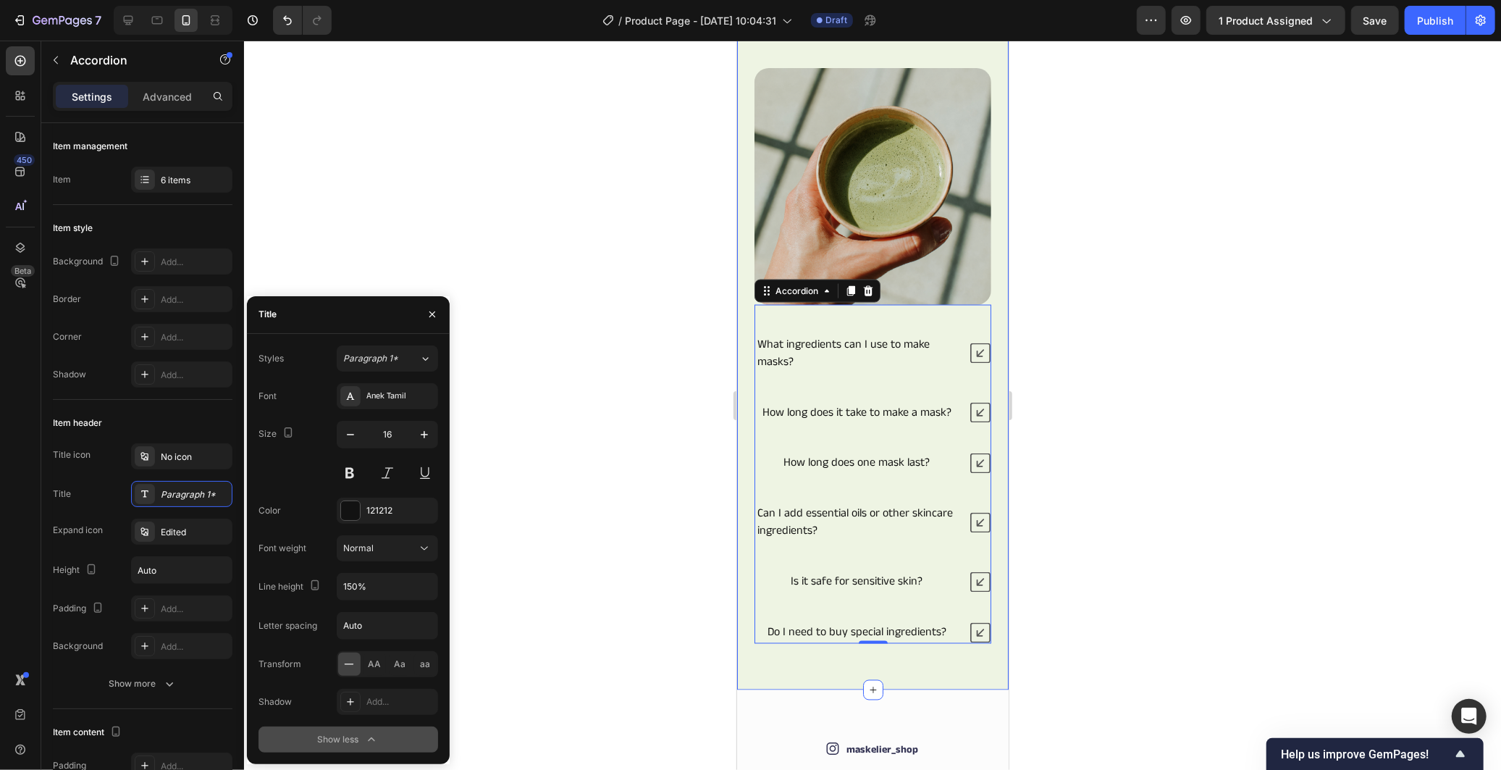
click at [554, 569] on div at bounding box center [872, 405] width 1257 height 729
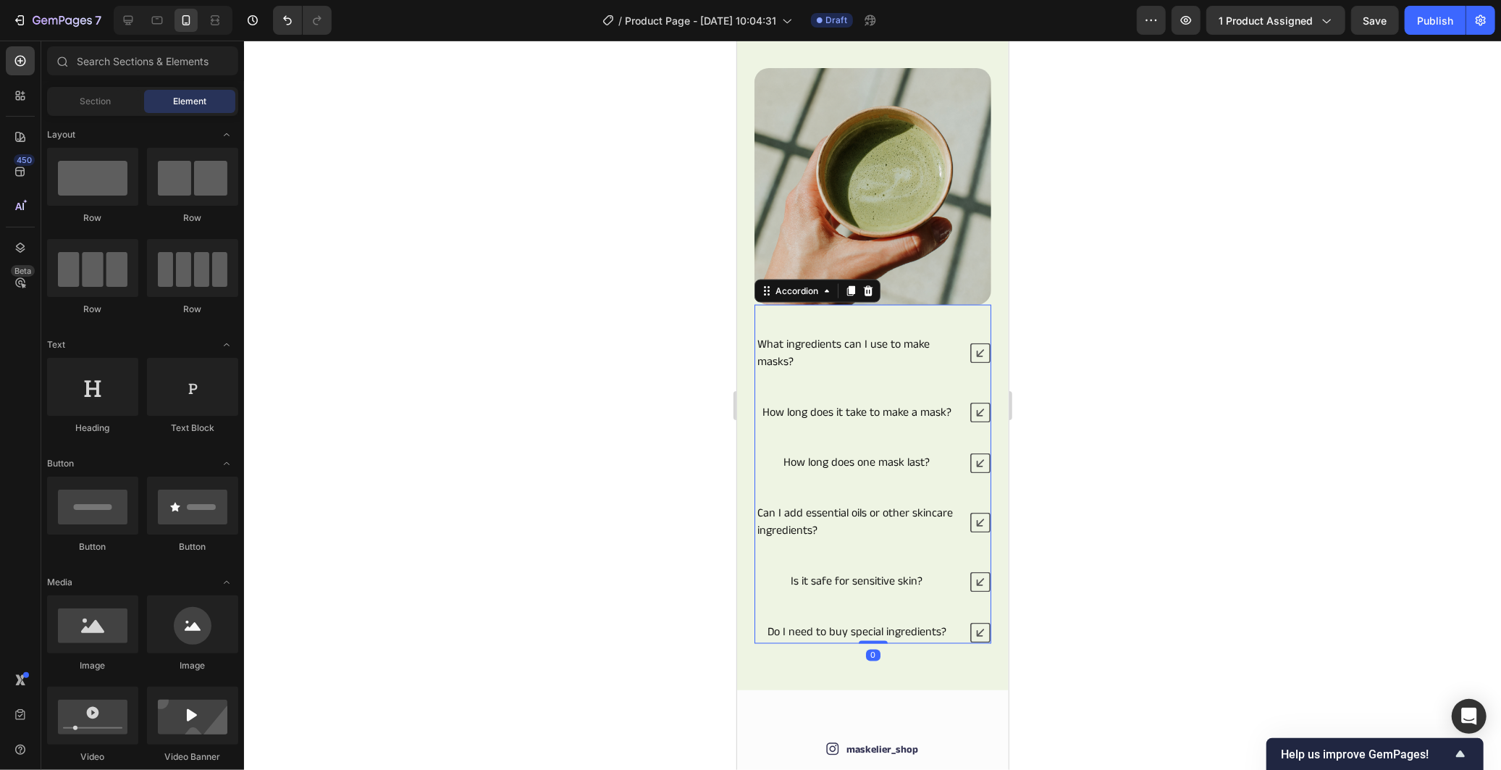
click at [940, 461] on div "How long does one mask last?" at bounding box center [855, 463] width 203 height 22
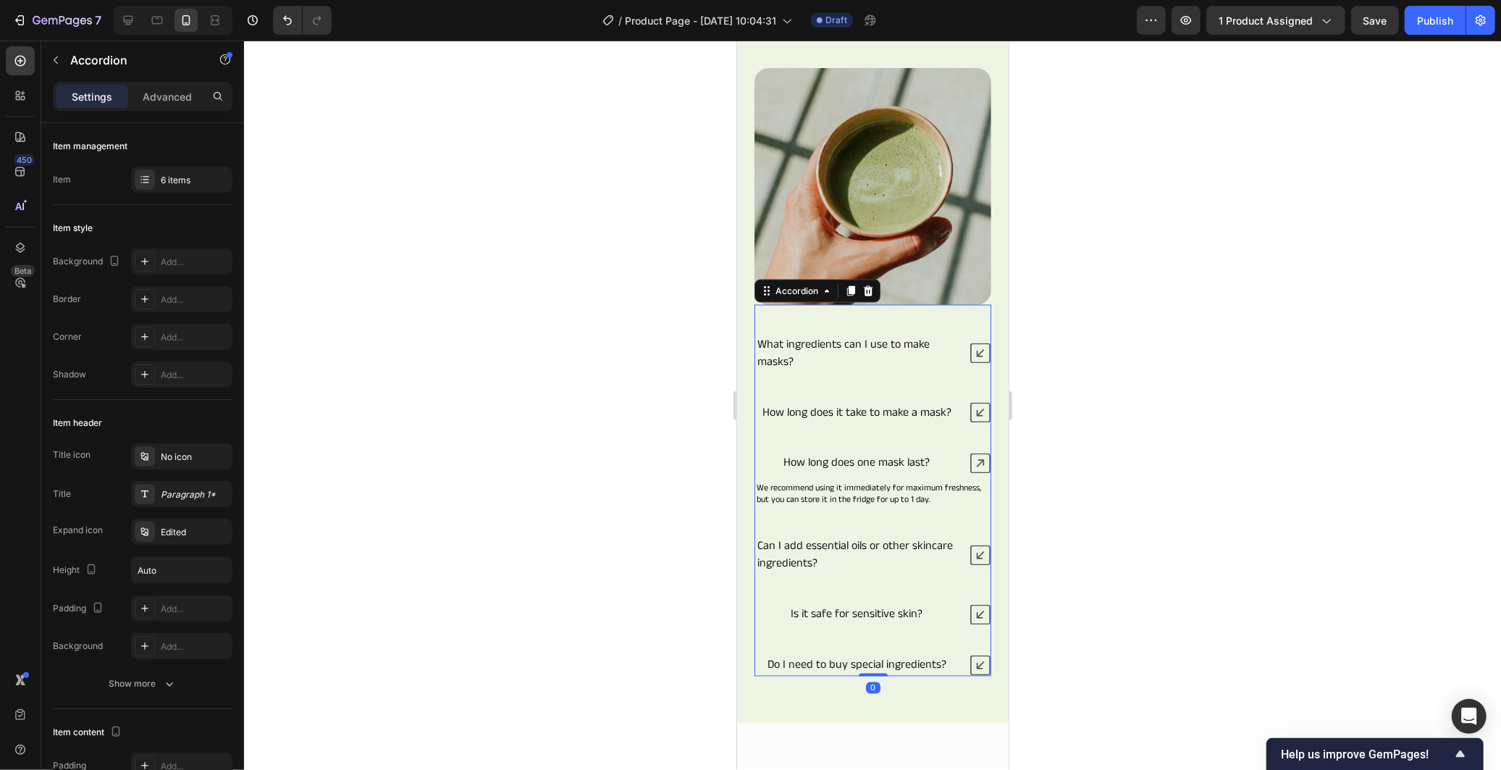
click at [935, 442] on div "What ingredients can I use to make masks? How long does it take to make a mask?…" at bounding box center [872, 504] width 237 height 342
click at [935, 479] on div "We recommend using it immediately for maximum freshness, but you can store it i…" at bounding box center [871, 490] width 235 height 33
click at [937, 468] on div "How long does one mask last?" at bounding box center [855, 463] width 203 height 22
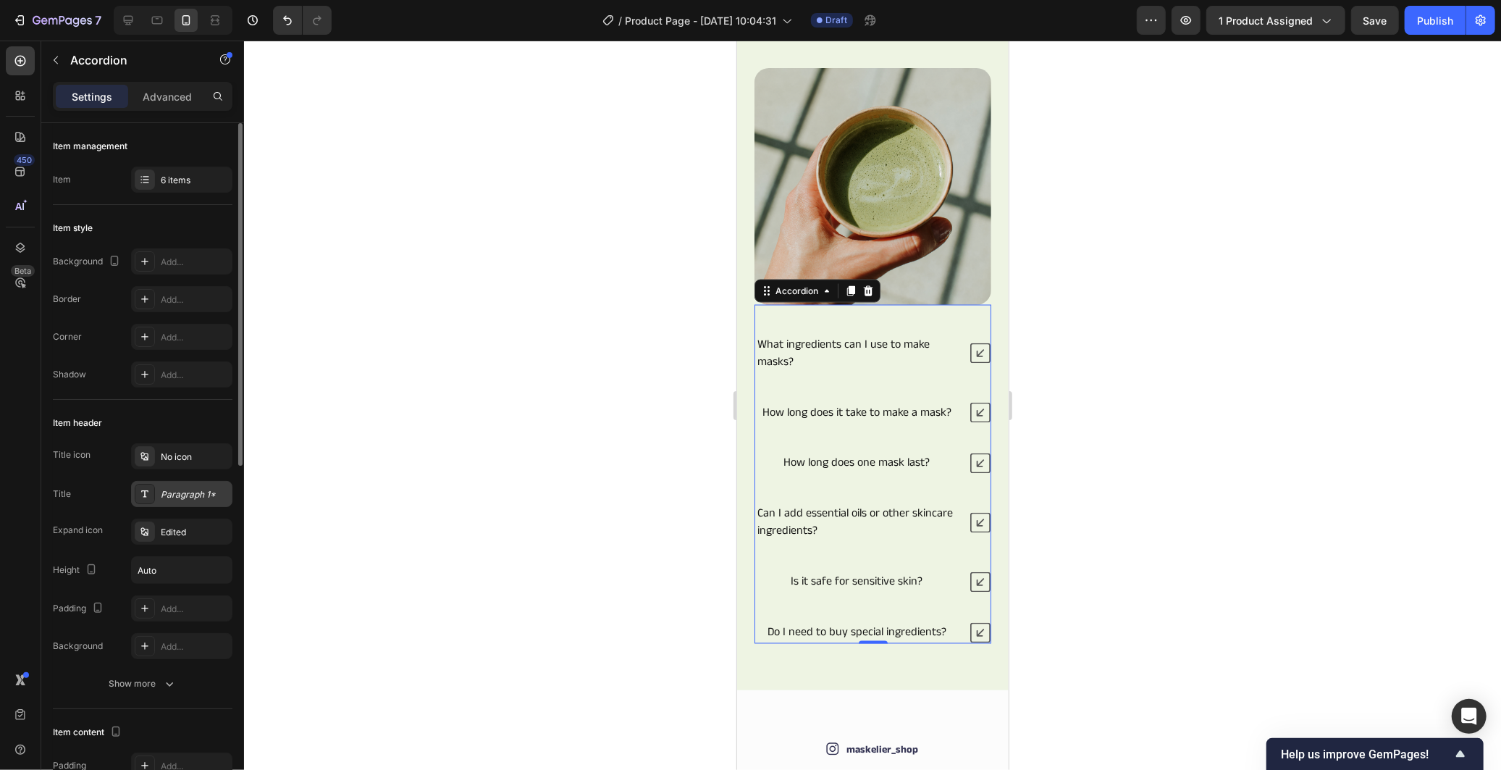
click at [197, 496] on div "Paragraph 1*" at bounding box center [195, 494] width 68 height 13
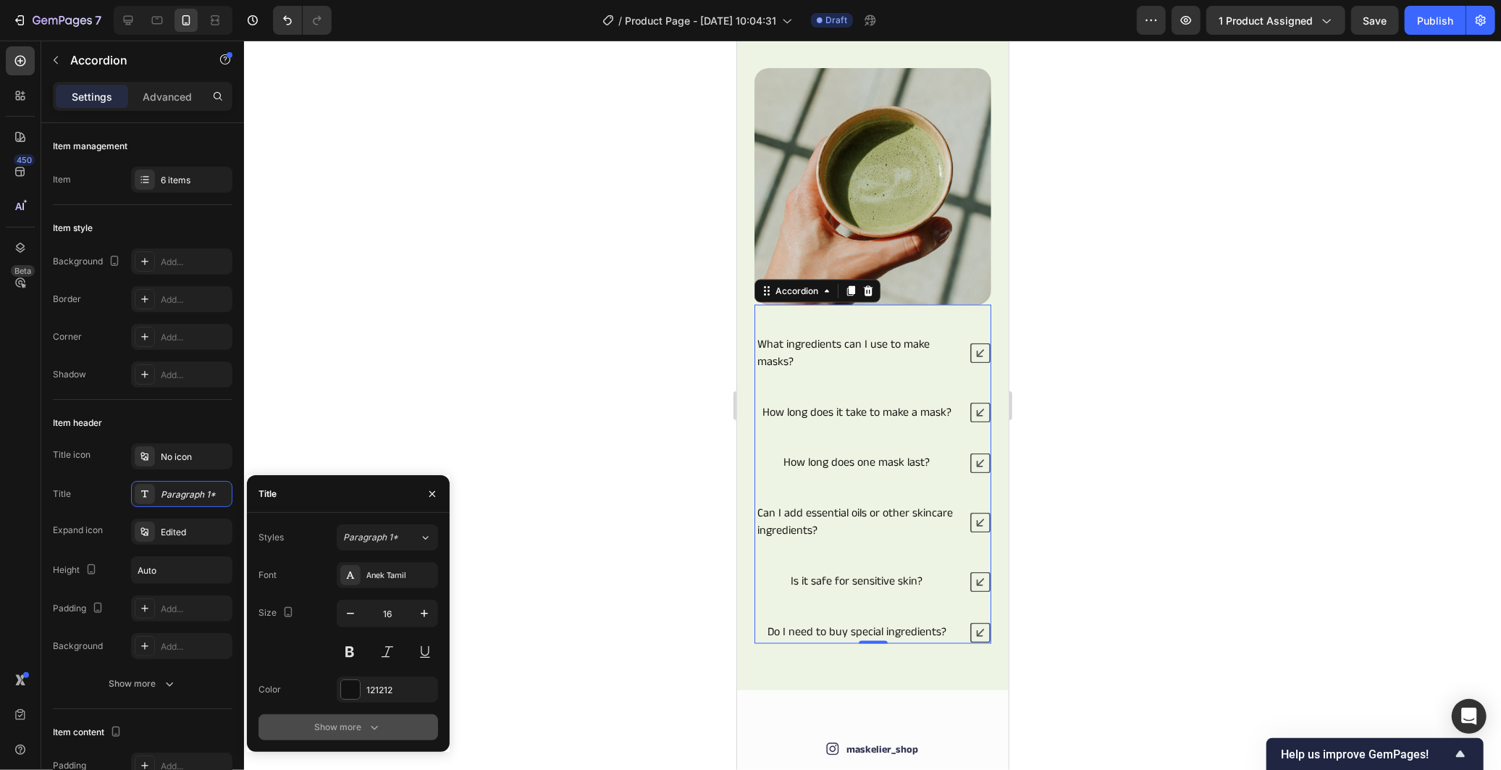
click at [380, 730] on icon "button" at bounding box center [374, 727] width 14 height 14
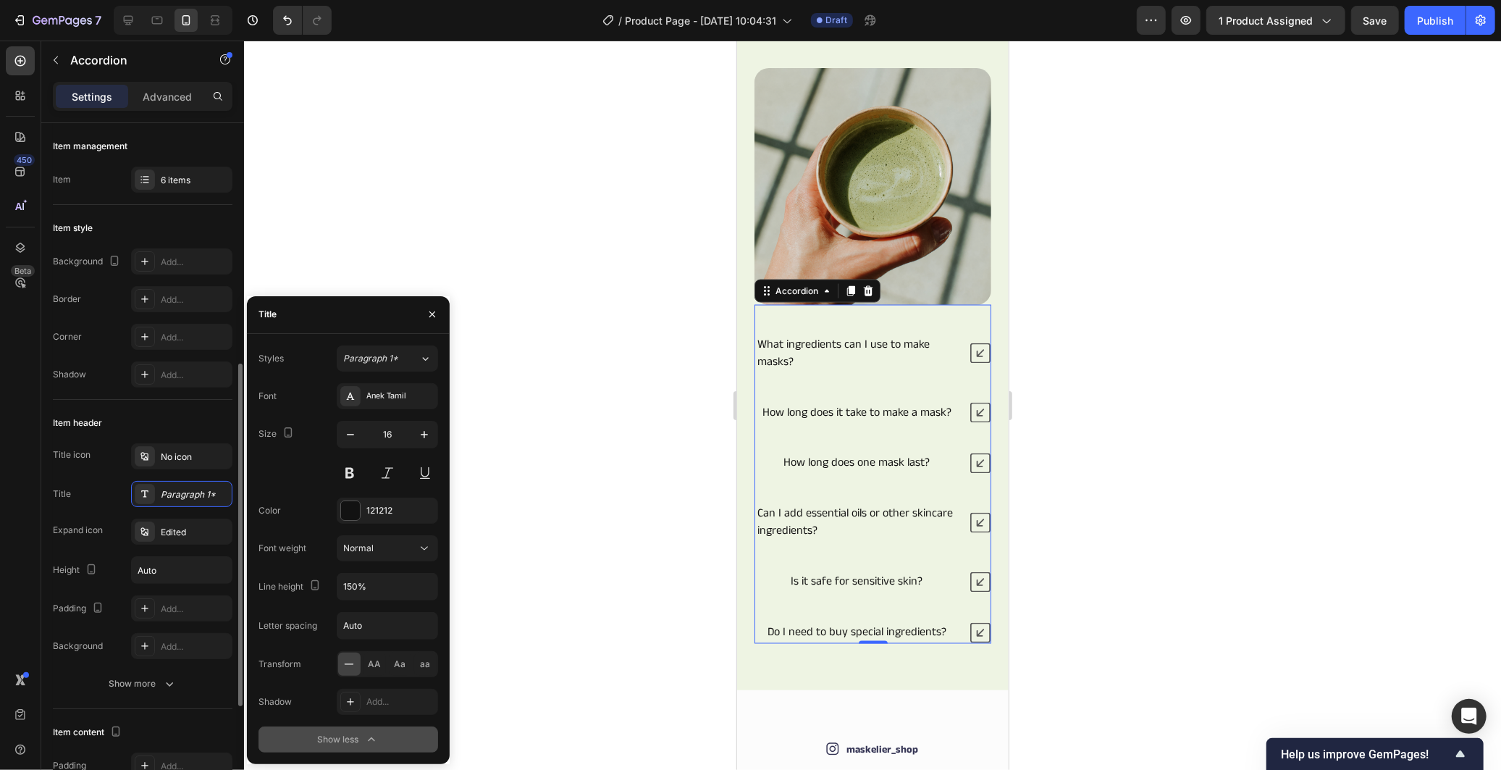
scroll to position [241, 0]
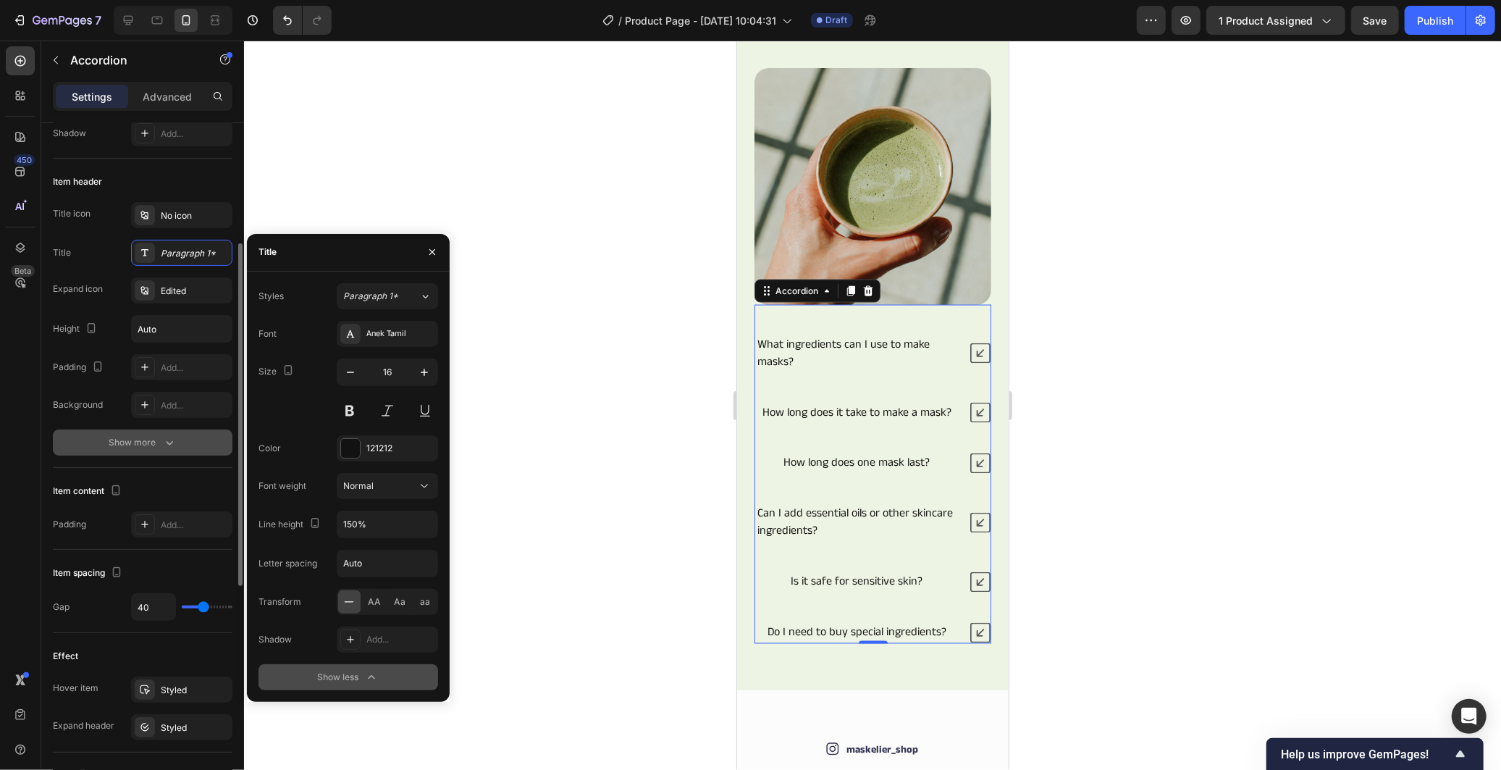
click at [162, 440] on icon "button" at bounding box center [169, 442] width 14 height 14
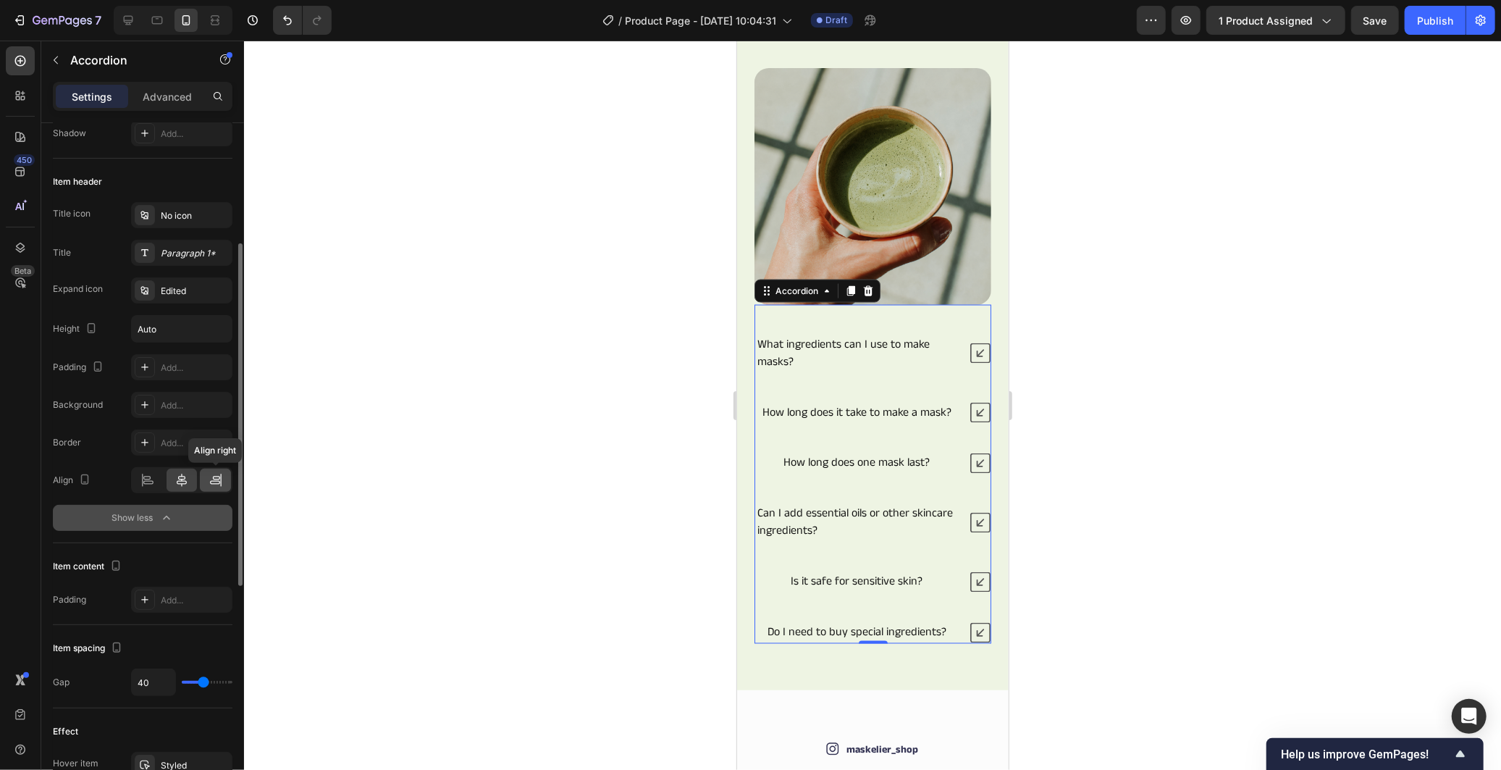
click at [218, 481] on icon at bounding box center [216, 480] width 14 height 14
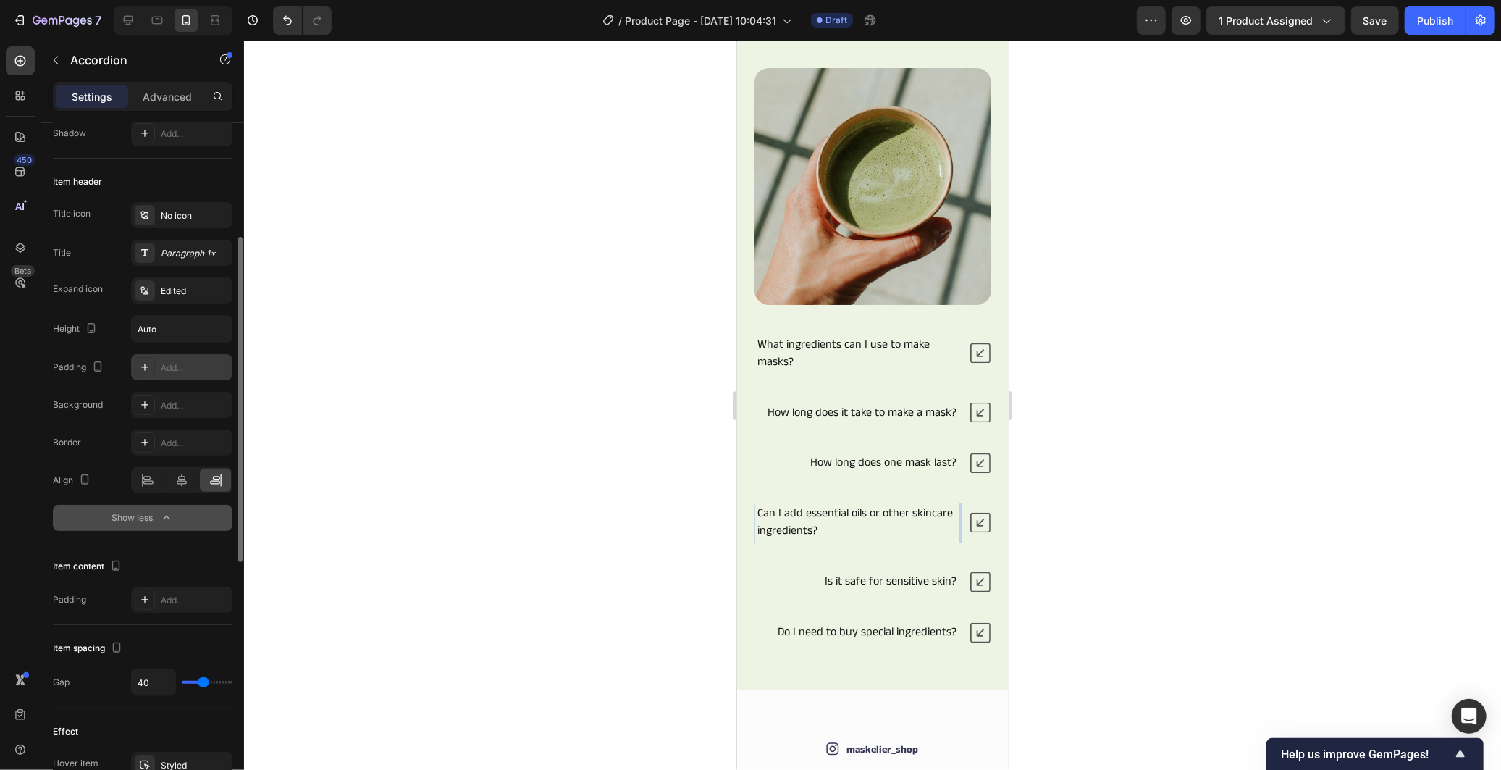
scroll to position [321, 0]
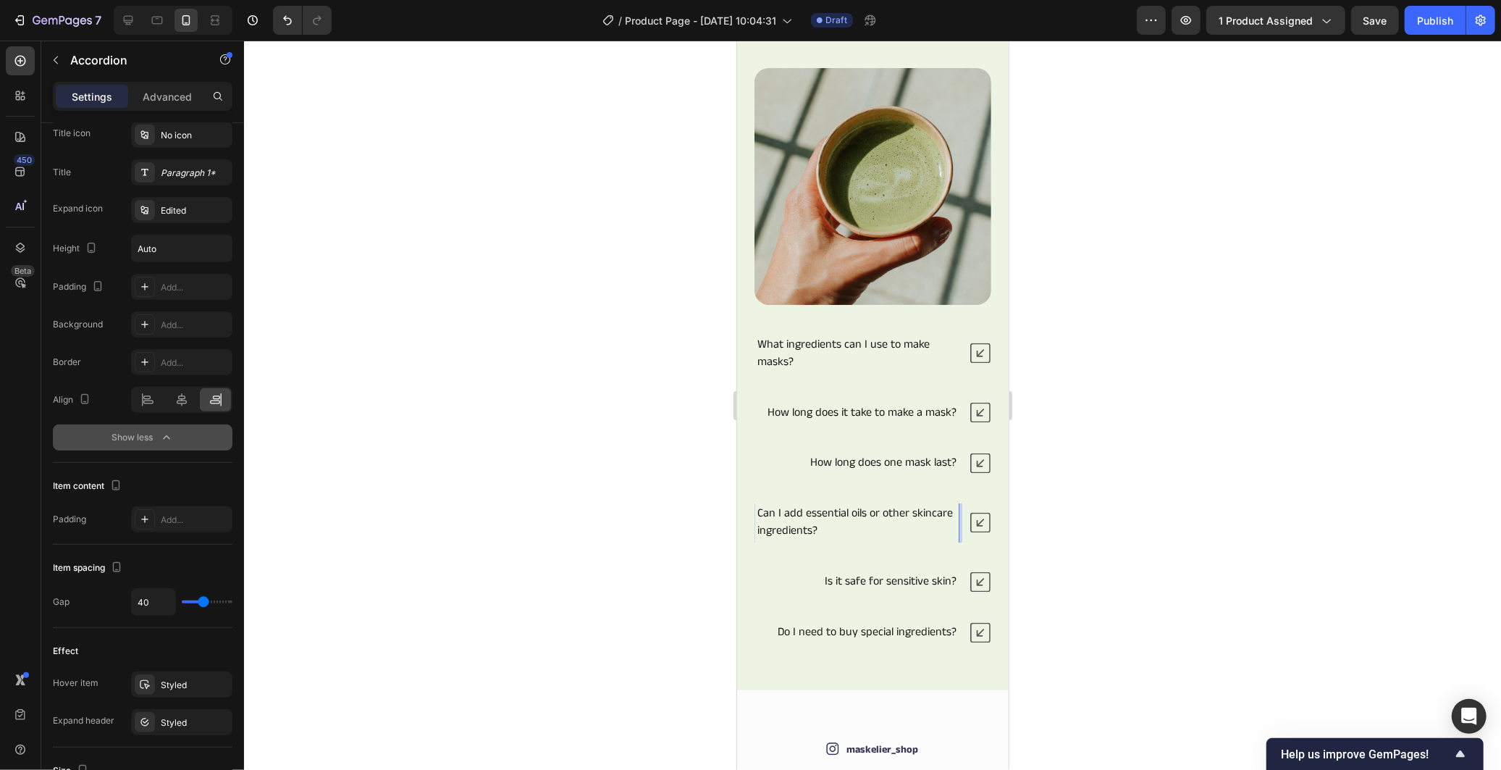
click at [295, 444] on div at bounding box center [872, 405] width 1257 height 729
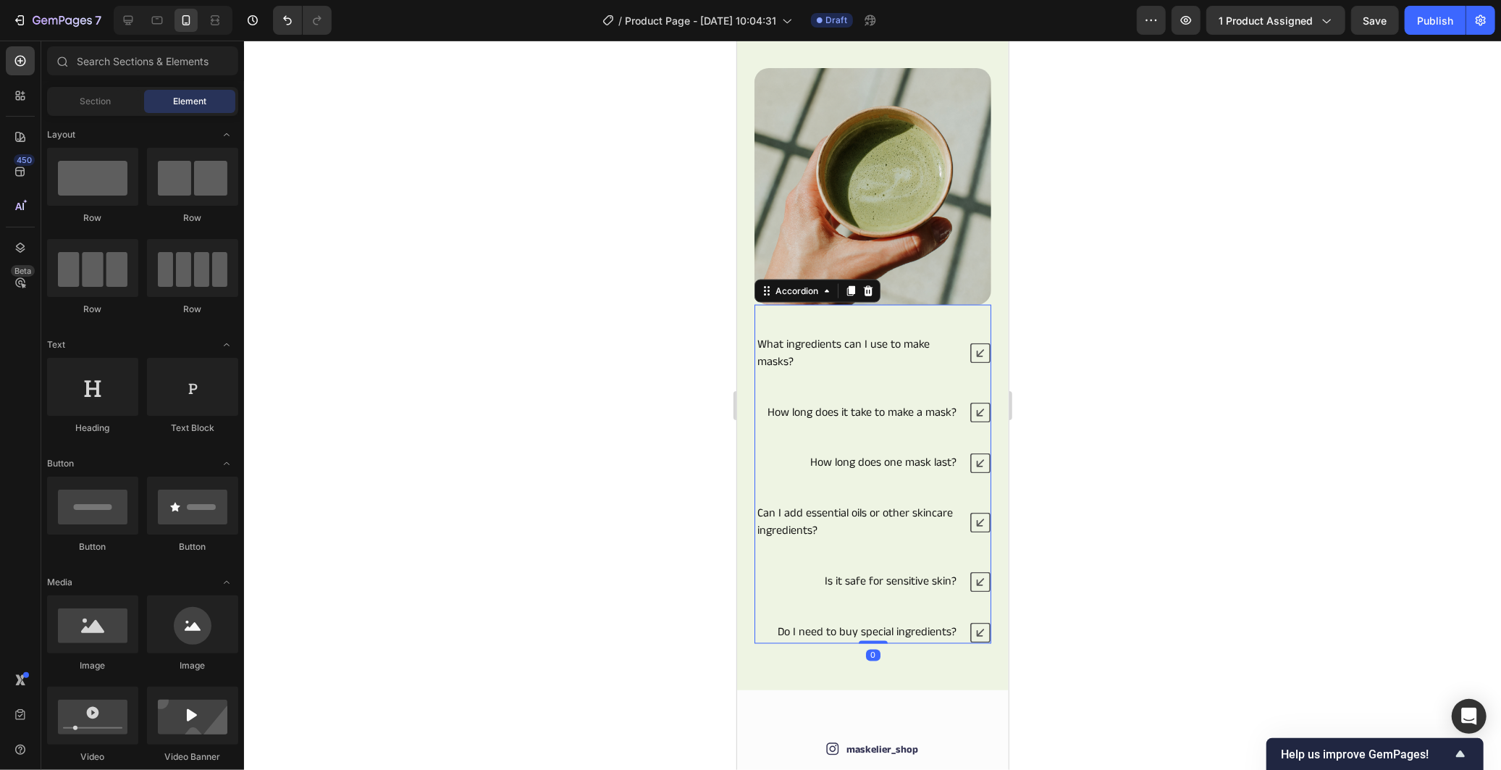
click at [938, 448] on div "What ingredients can I use to make masks? How long does it take to make a mask?…" at bounding box center [872, 488] width 237 height 310
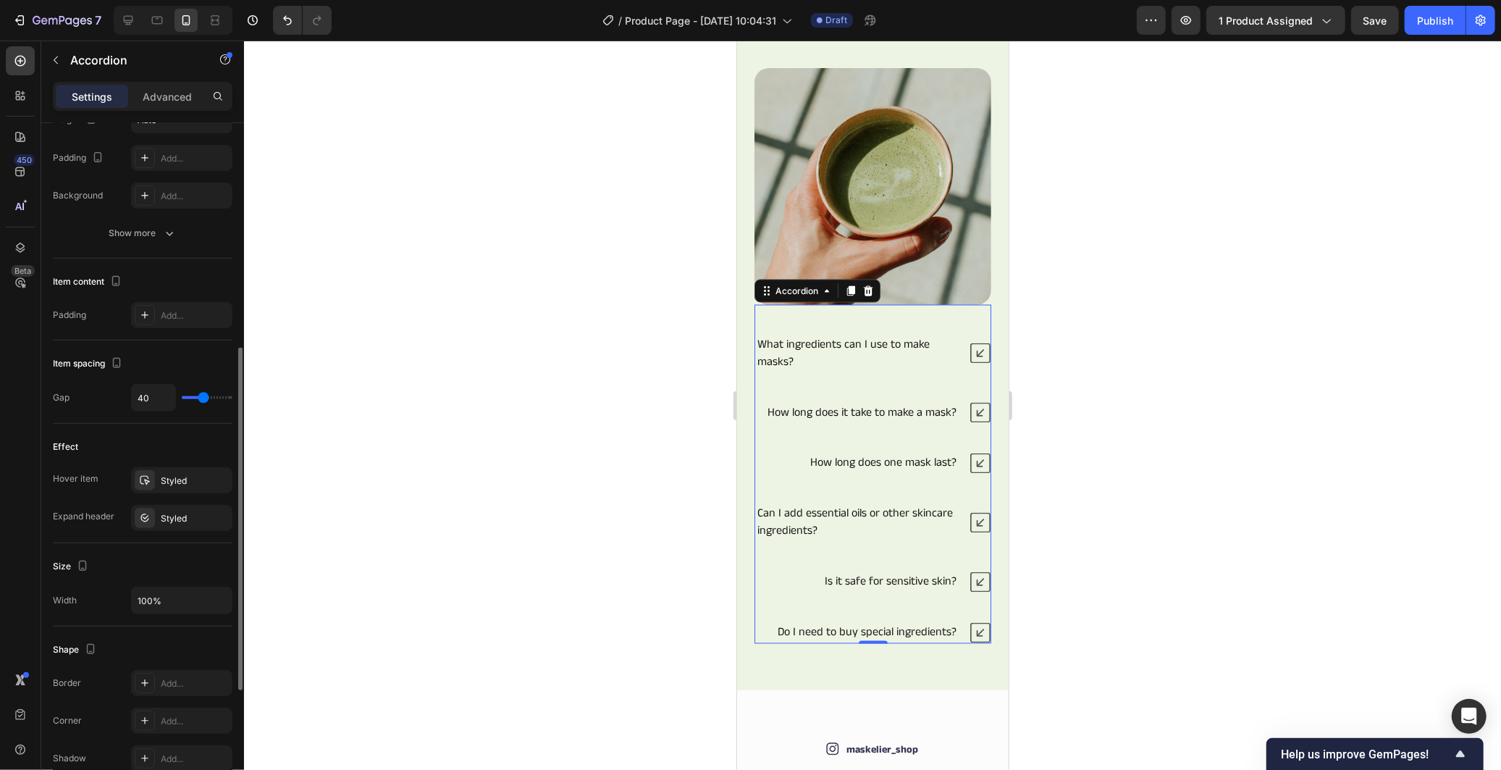
scroll to position [290, 0]
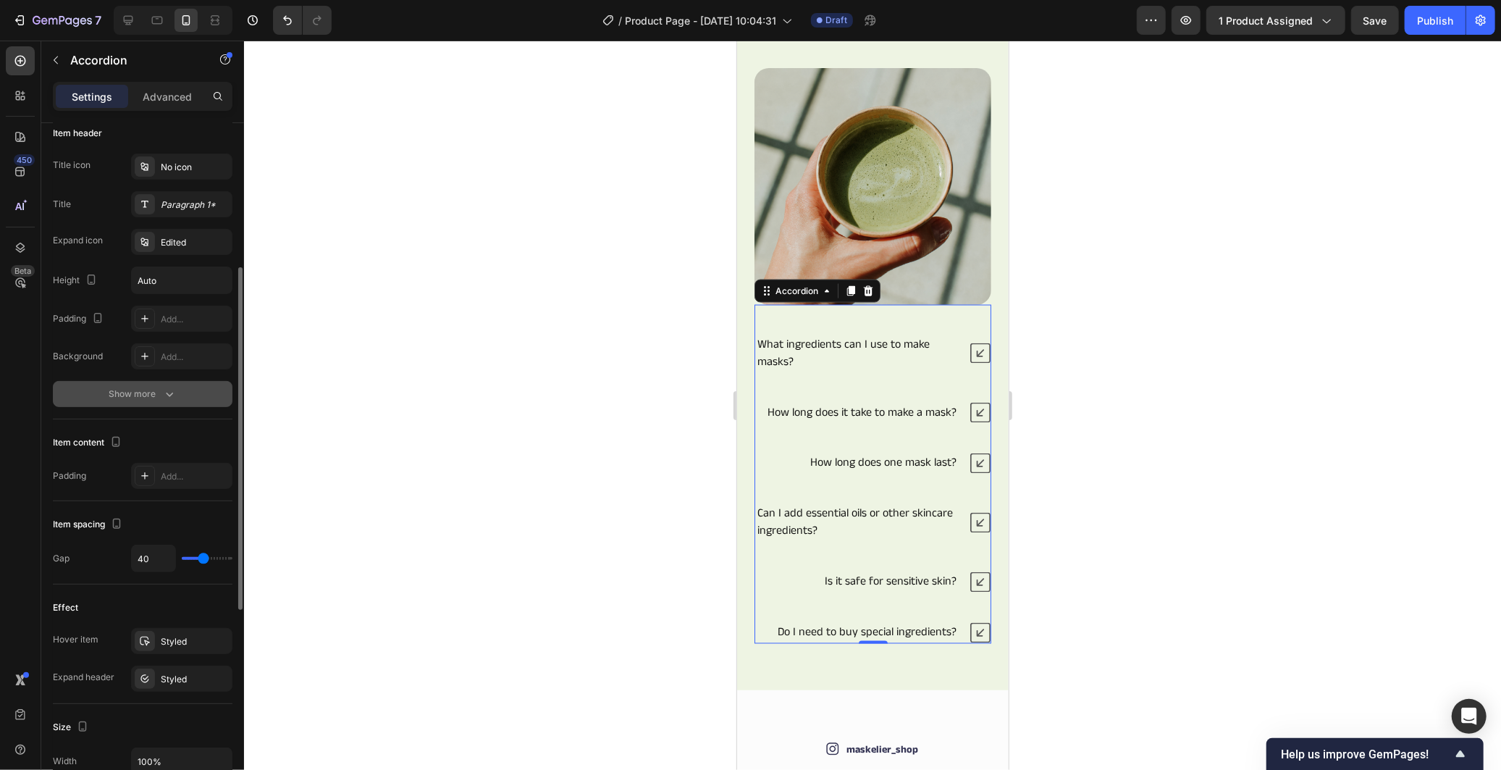
click at [155, 387] on div "Show more" at bounding box center [142, 394] width 67 height 14
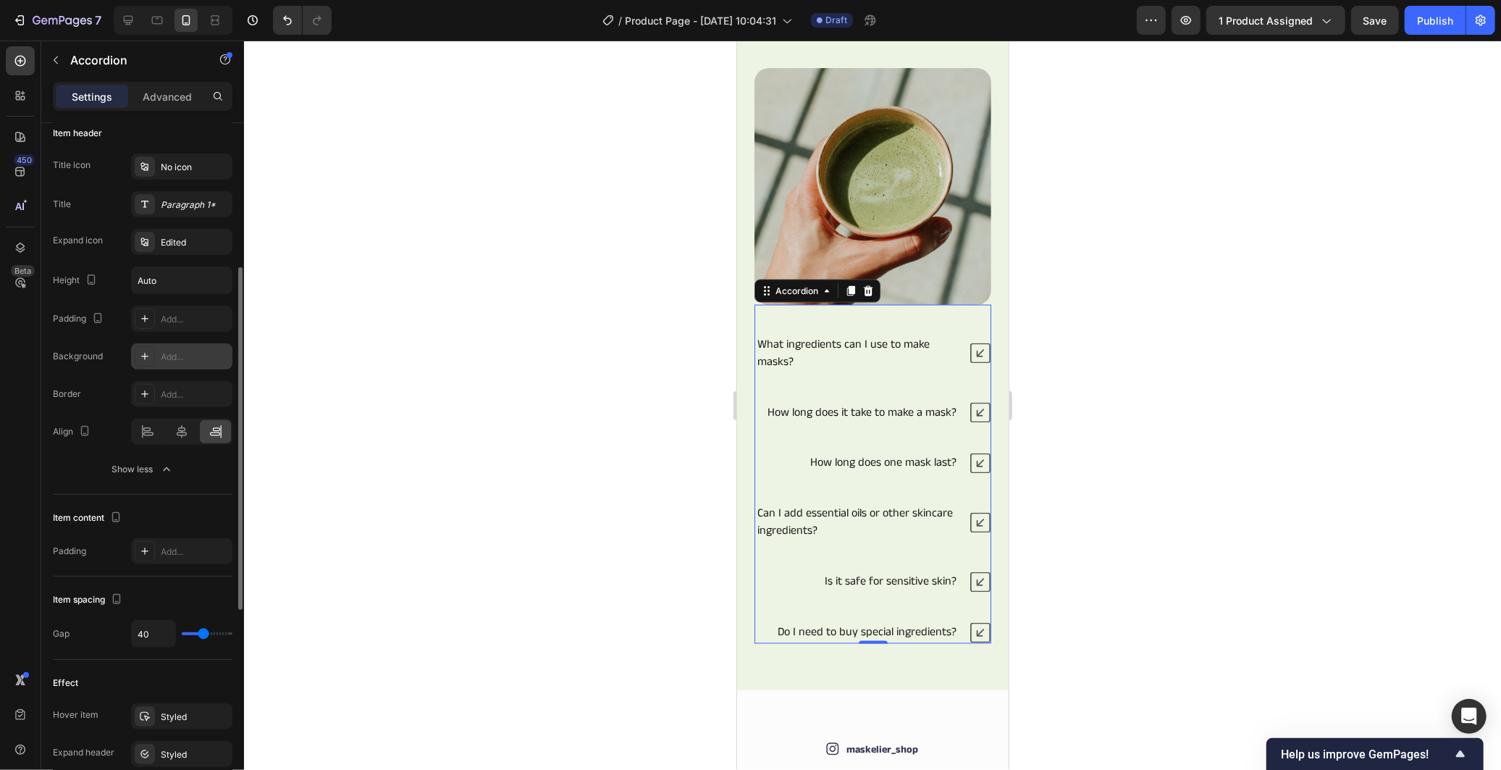
scroll to position [370, 0]
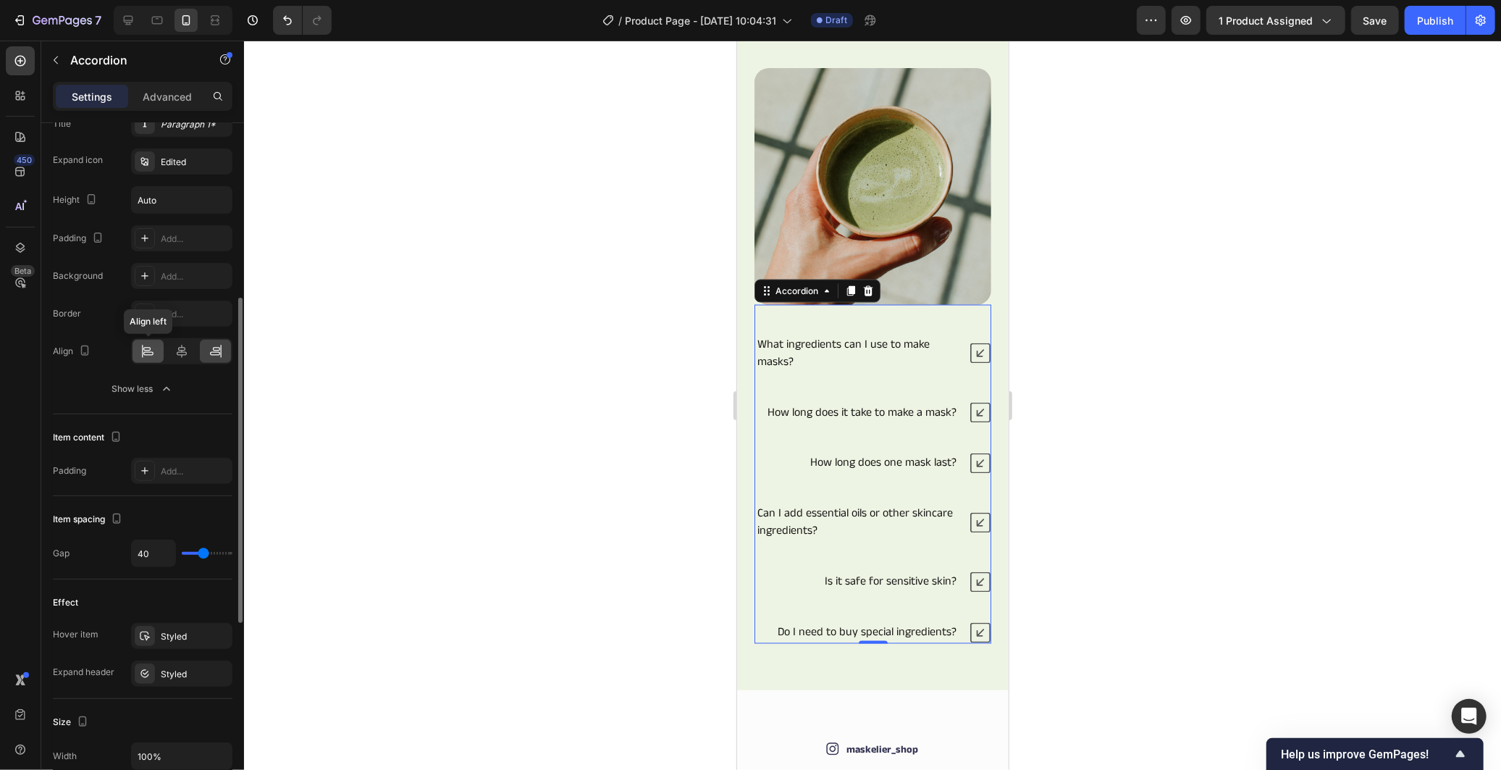
click at [149, 358] on icon at bounding box center [147, 351] width 14 height 14
click at [474, 494] on div at bounding box center [872, 405] width 1257 height 729
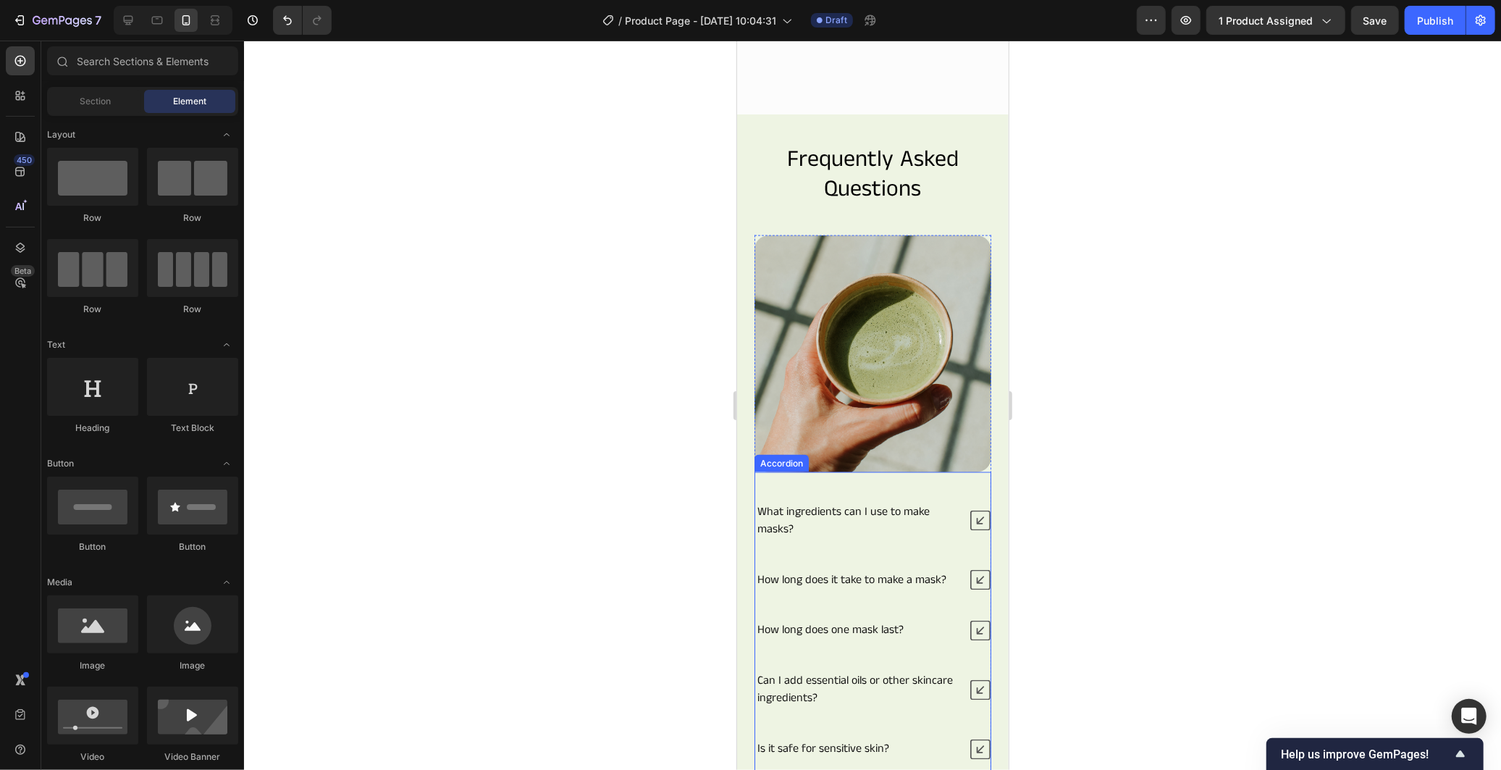
scroll to position [1586, 0]
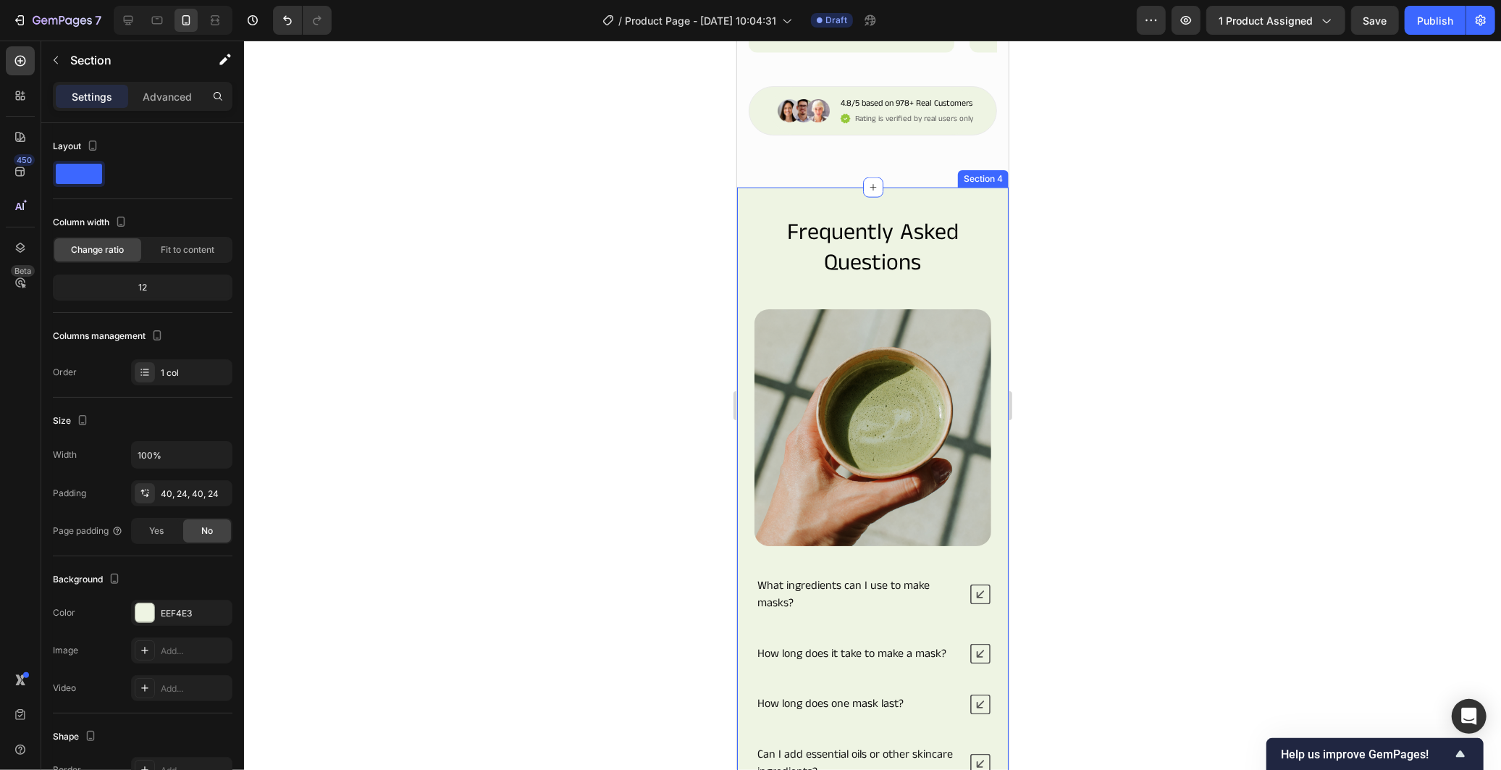
click at [991, 305] on div "Frequently Asked Questions Heading What ingredients can I use to make masks? Ho…" at bounding box center [872, 558] width 272 height 743
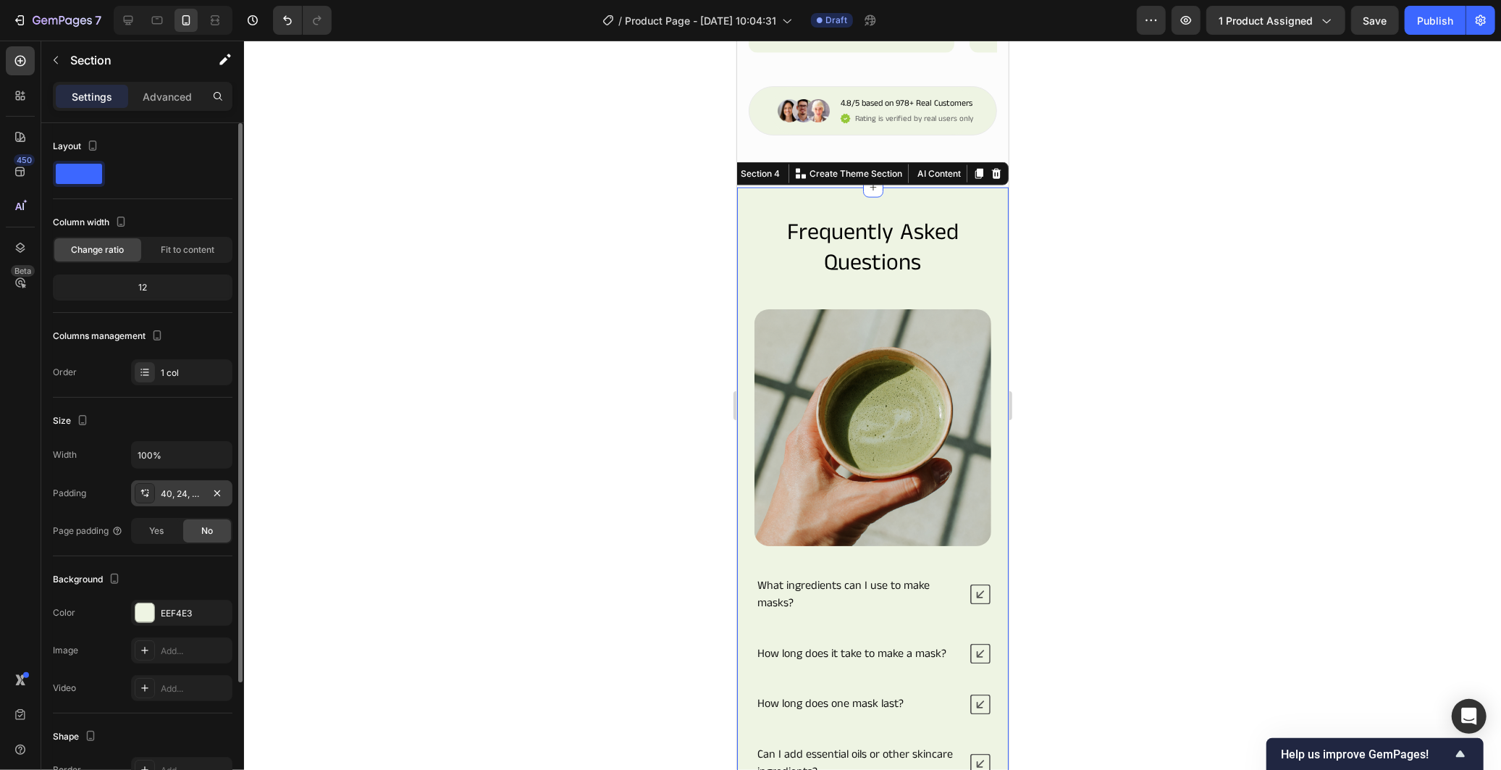
click at [184, 498] on div "40, 24, 40, 24" at bounding box center [182, 493] width 42 height 13
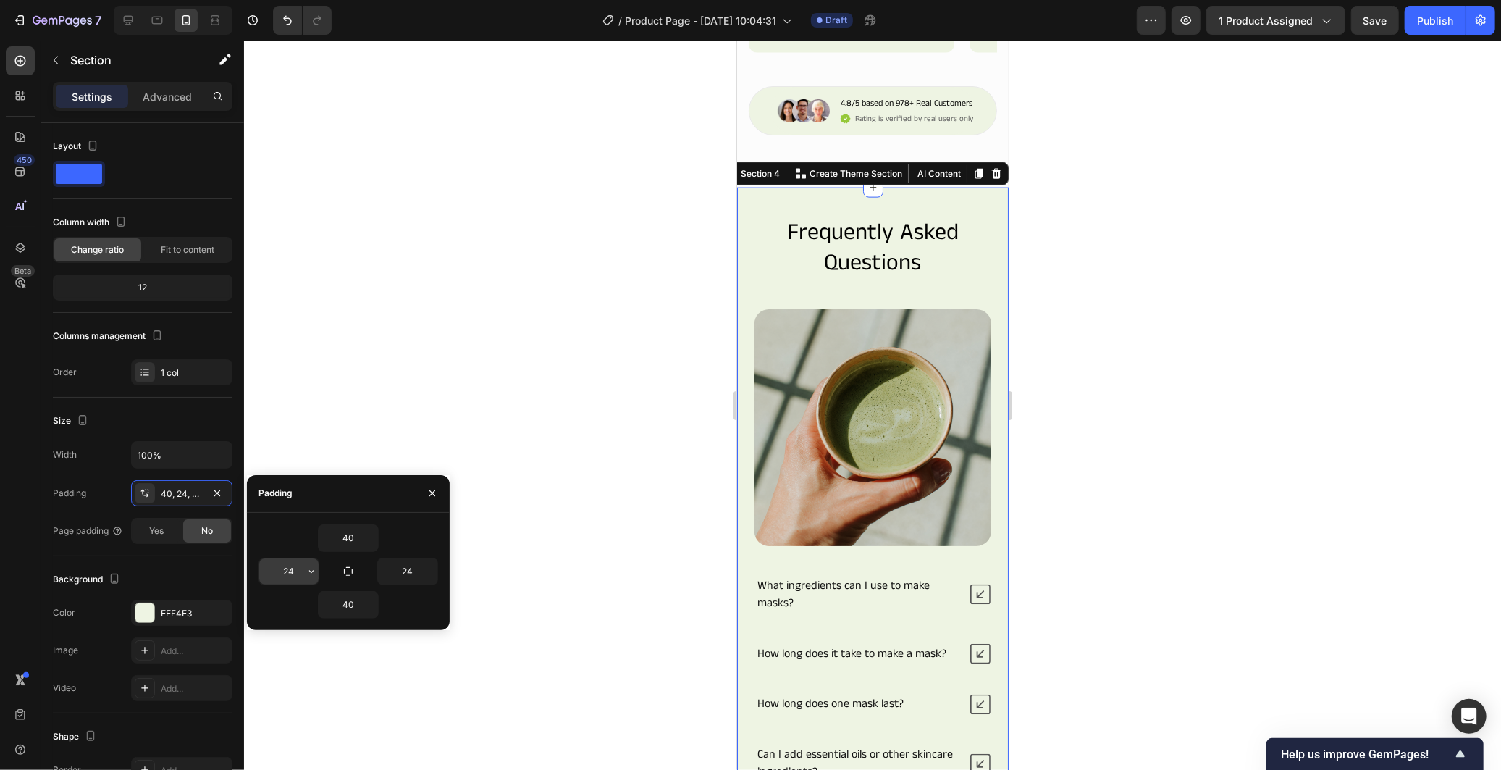
click at [286, 568] on input "24" at bounding box center [288, 571] width 59 height 26
click at [313, 572] on icon "button" at bounding box center [312, 571] width 12 height 12
click at [290, 576] on input "24" at bounding box center [288, 571] width 59 height 26
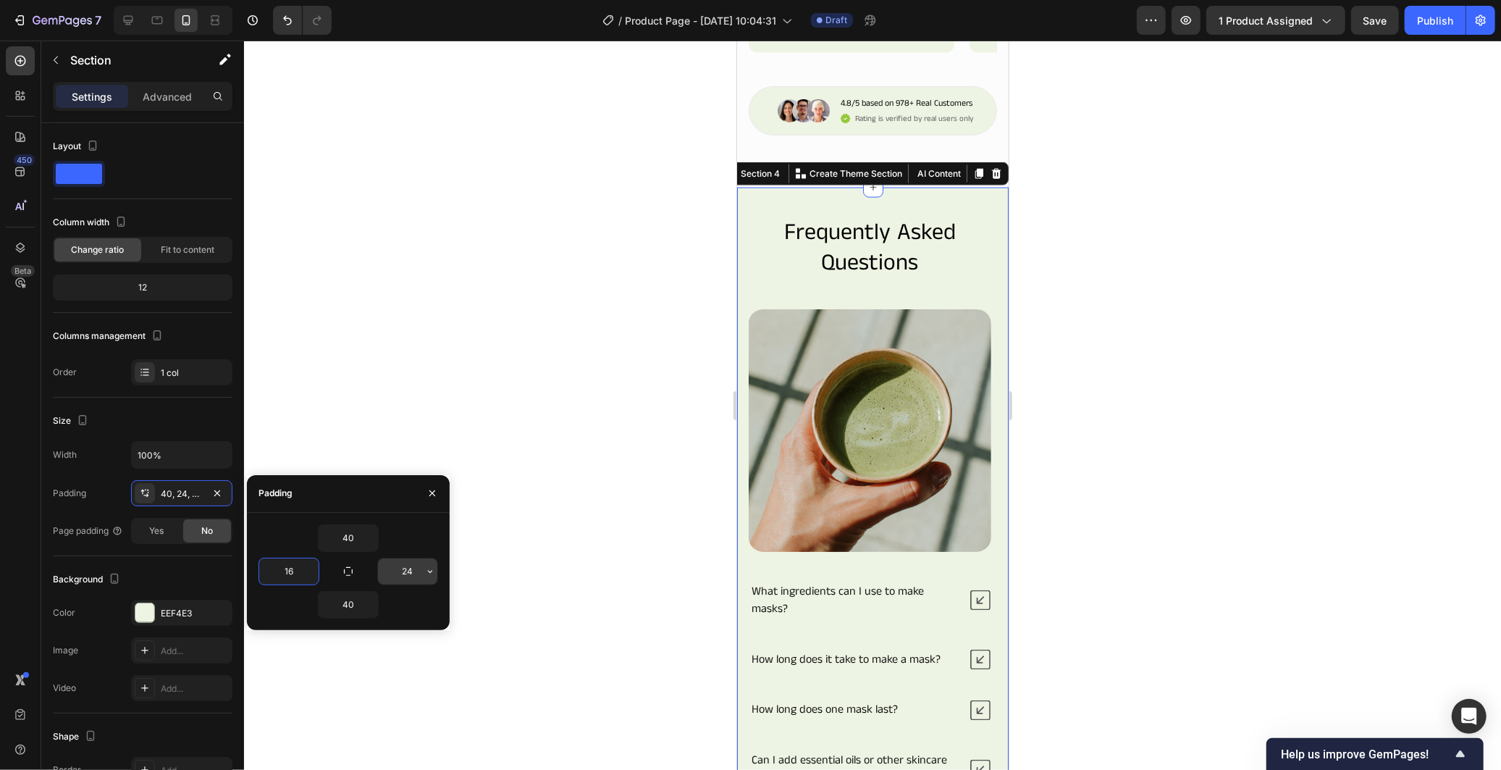
type input "16"
click at [410, 573] on input "24" at bounding box center [407, 571] width 59 height 26
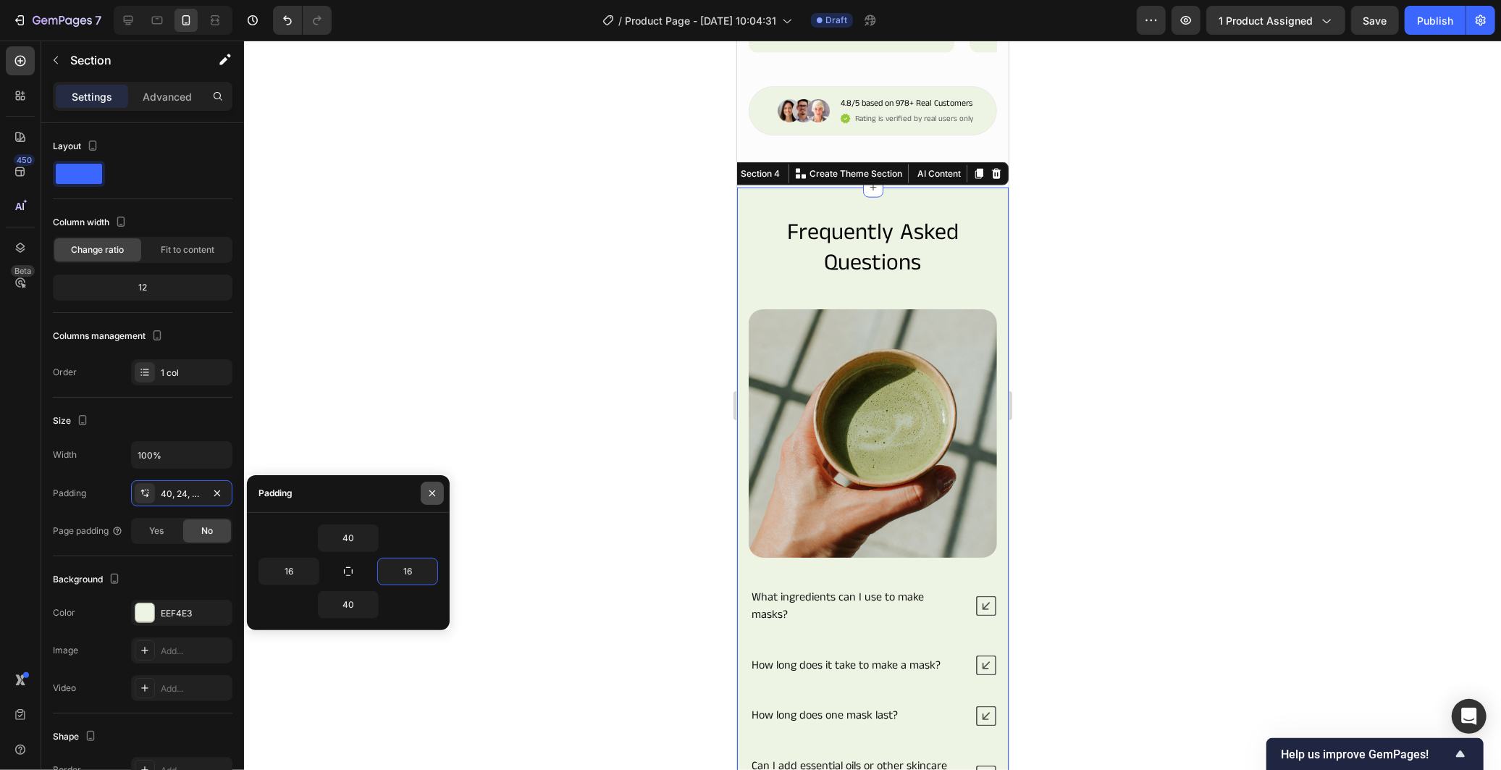
type input "16"
click at [431, 495] on icon "button" at bounding box center [432, 493] width 12 height 12
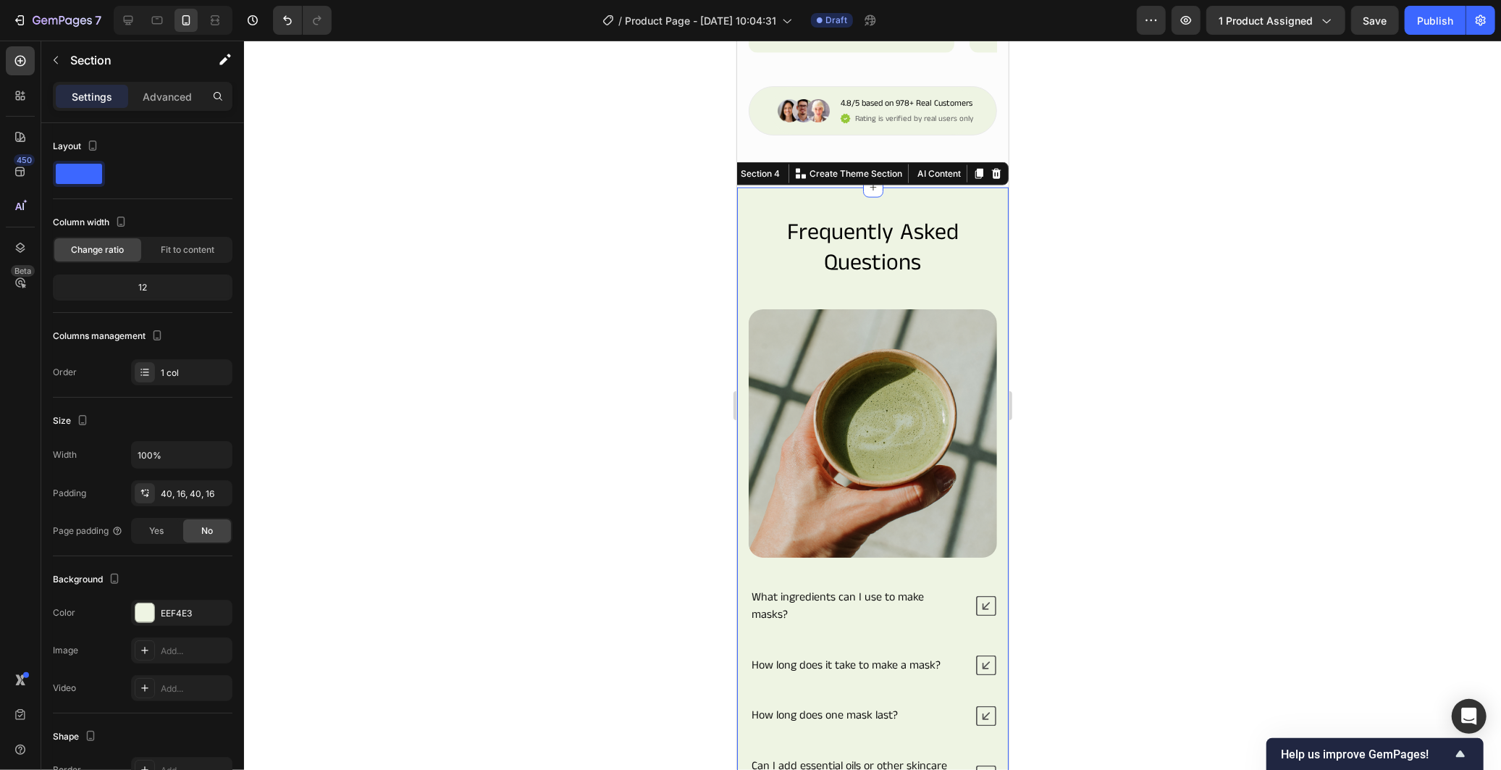
click at [526, 439] on div at bounding box center [872, 405] width 1257 height 729
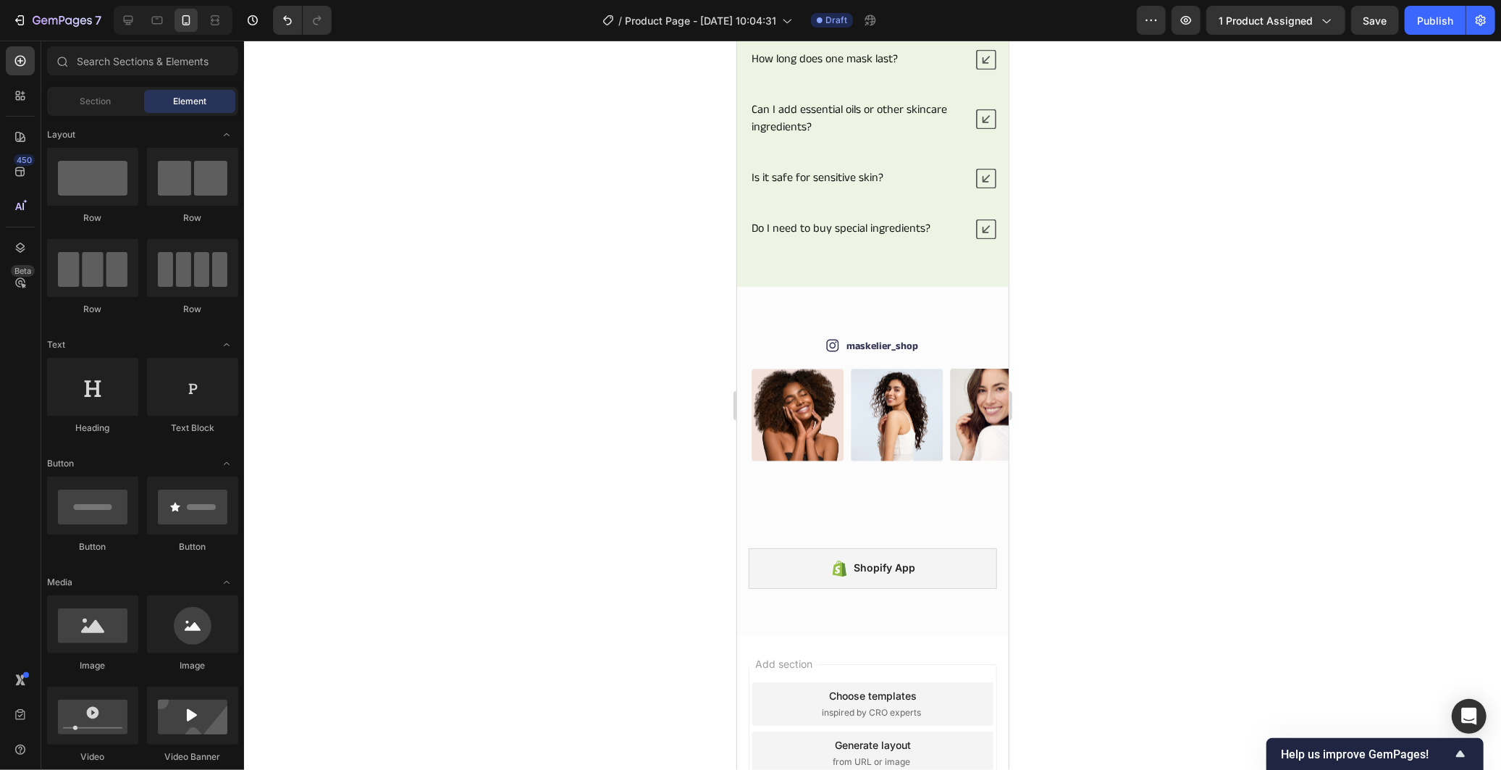
scroll to position [2333, 0]
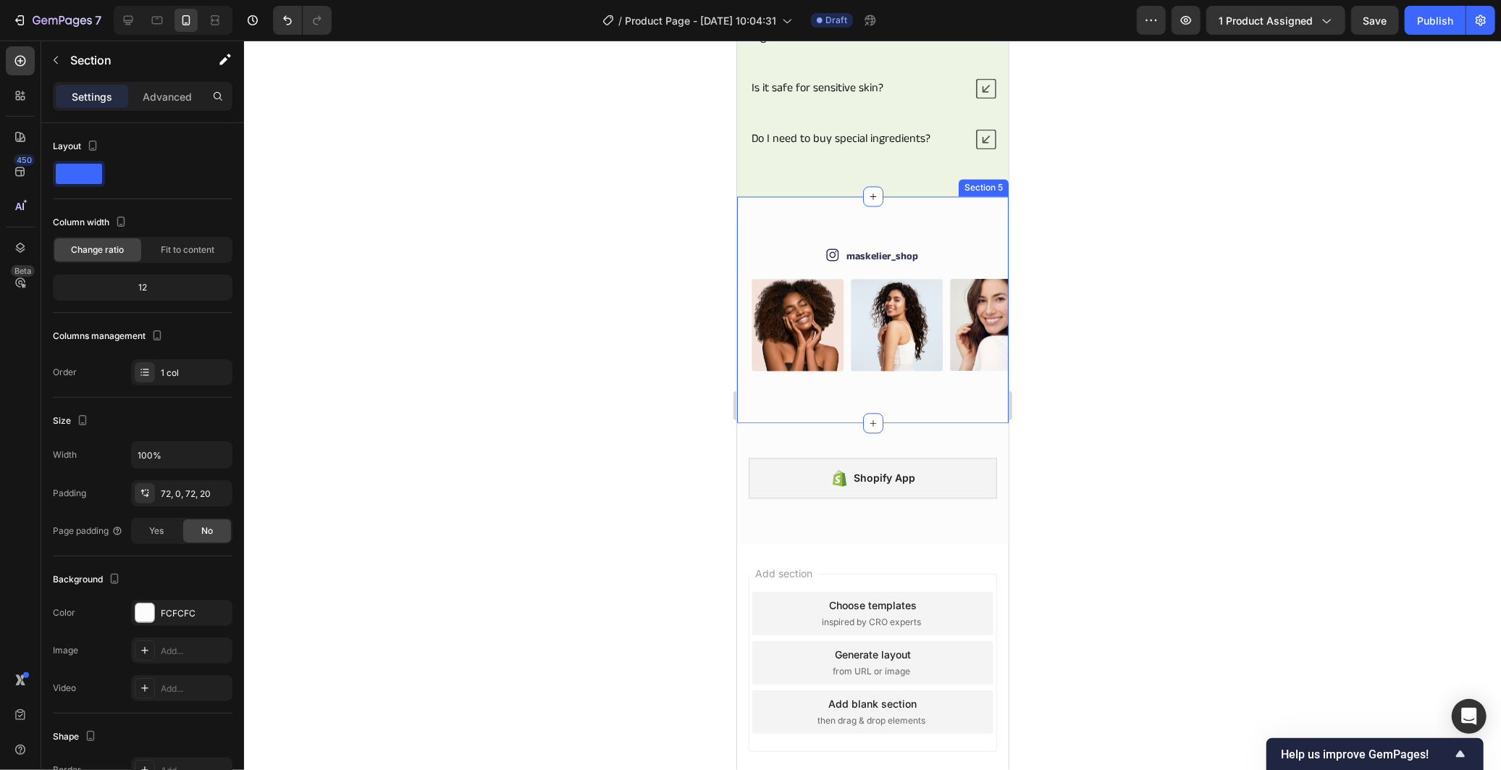
click at [925, 225] on div "Icon maskelier_shop Text Block Row Image Image Image Image Image Image Image Im…" at bounding box center [872, 308] width 272 height 227
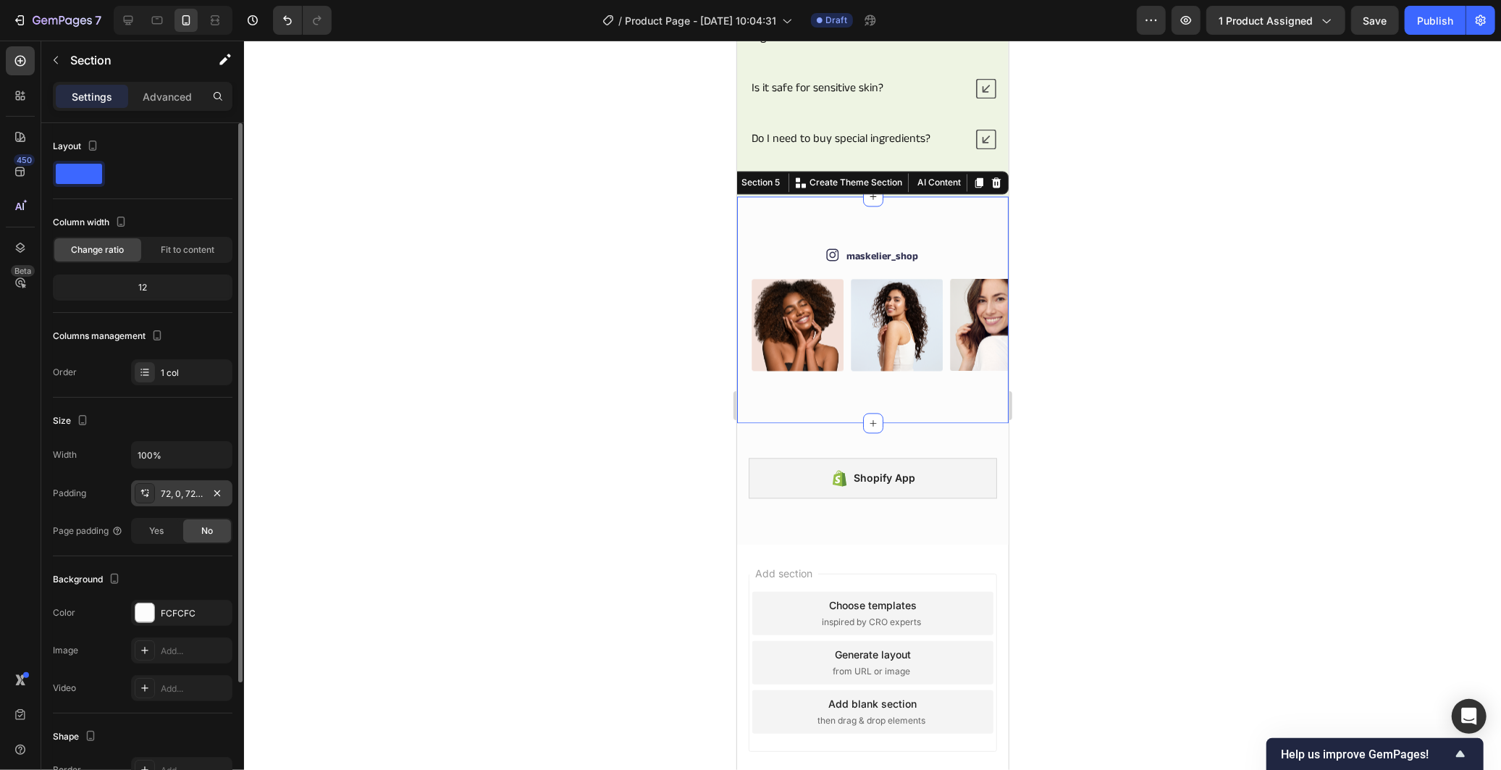
click at [174, 500] on div "72, 0, 72, 20" at bounding box center [182, 493] width 42 height 13
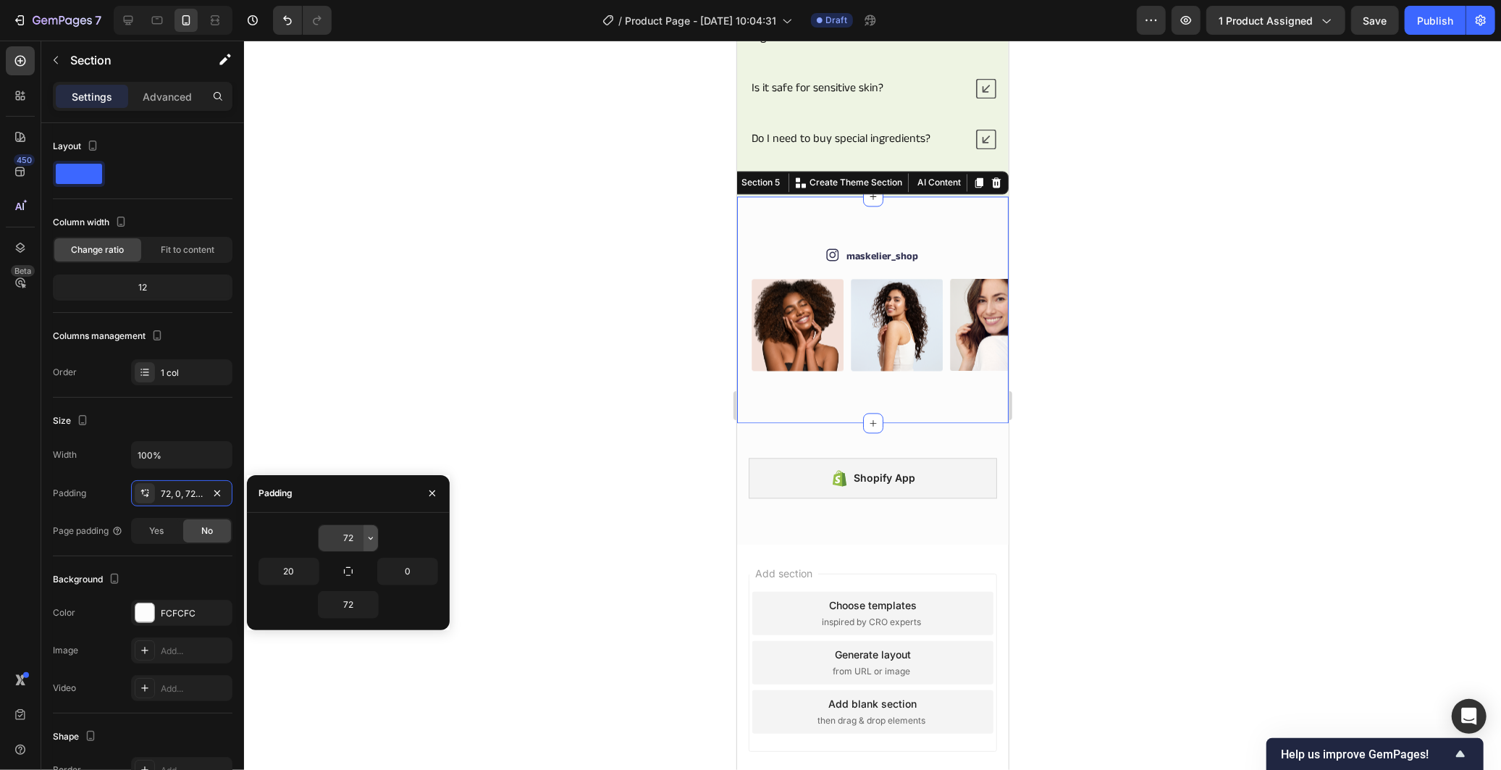
click at [373, 541] on icon "button" at bounding box center [371, 538] width 12 height 12
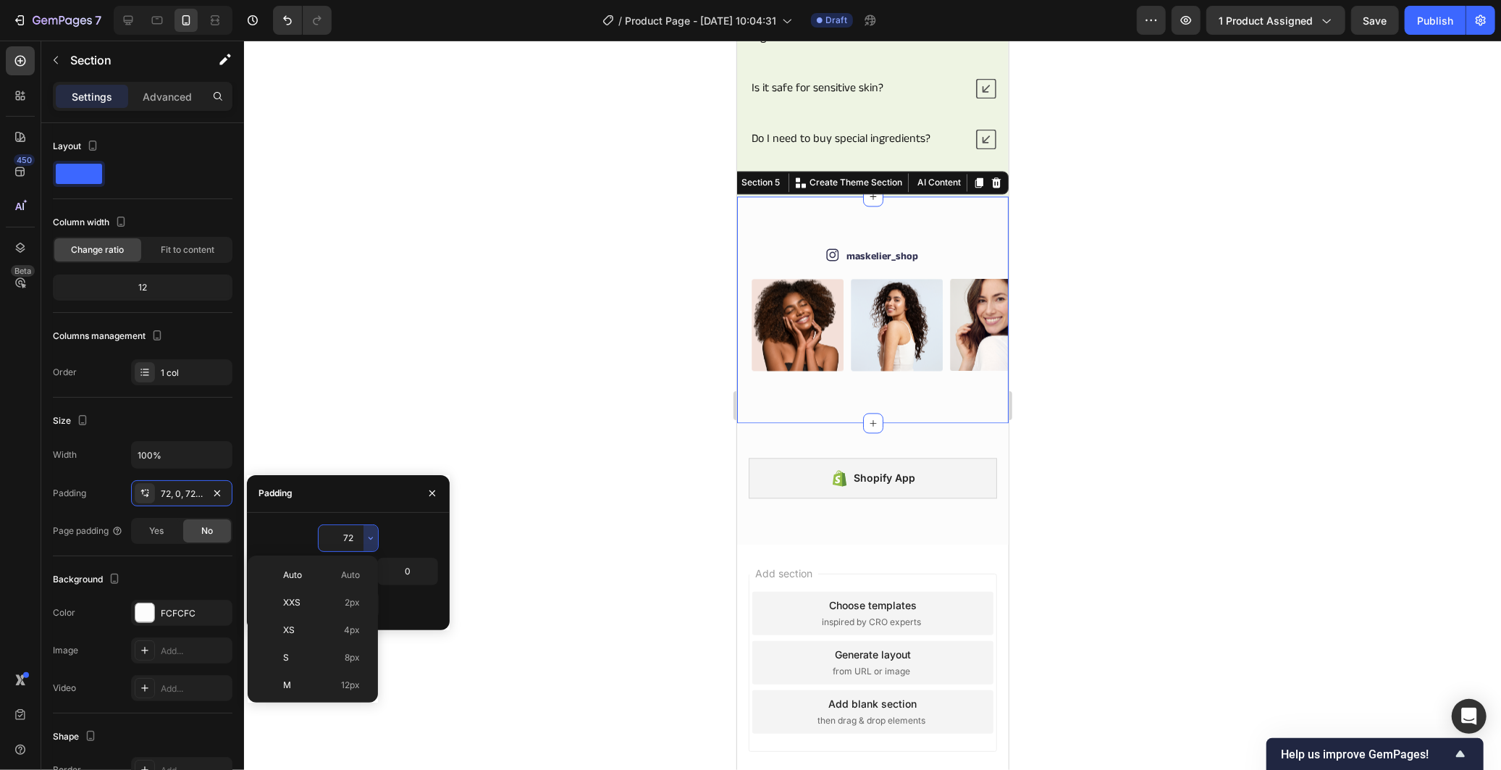
click at [340, 536] on input "72" at bounding box center [348, 538] width 59 height 26
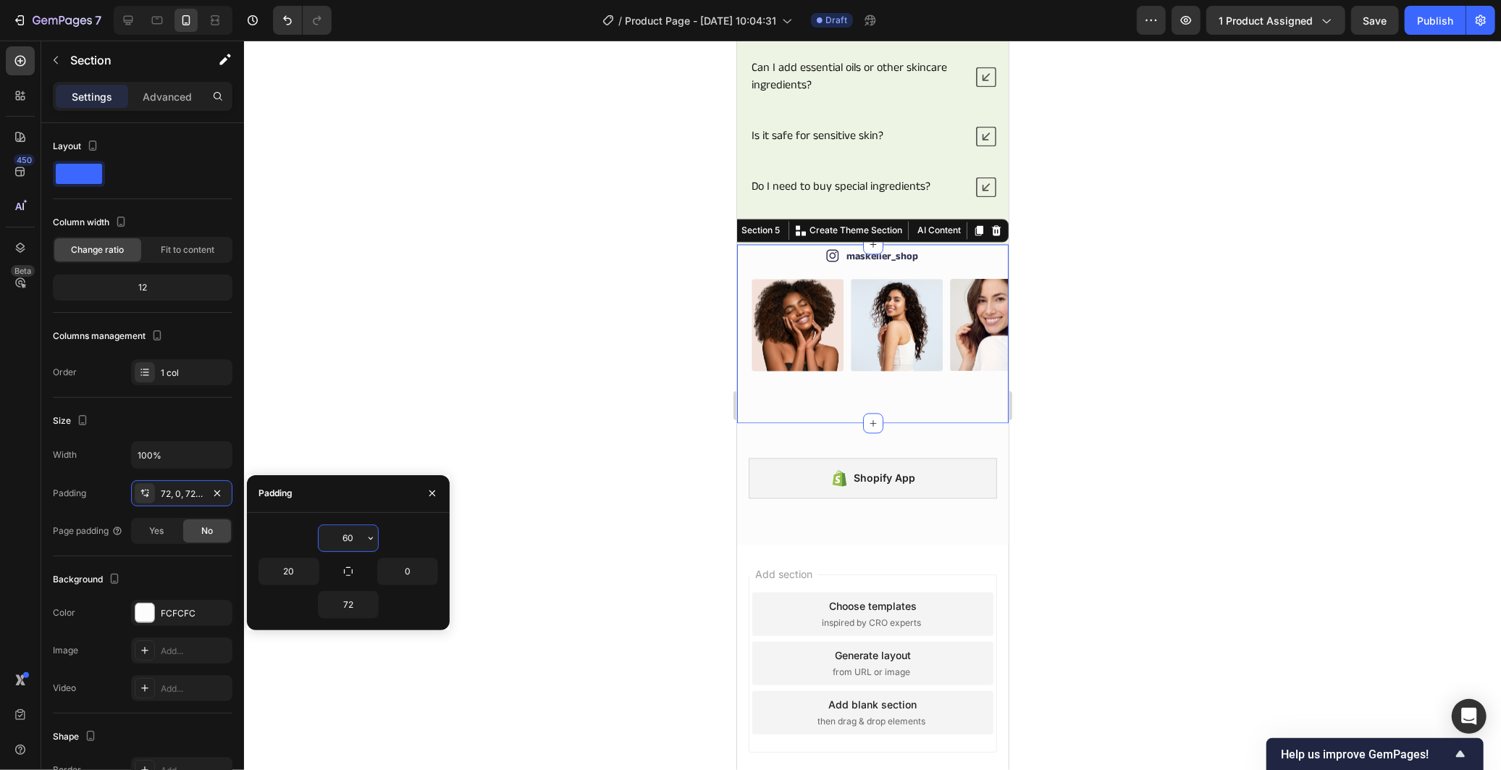
scroll to position [2324, 0]
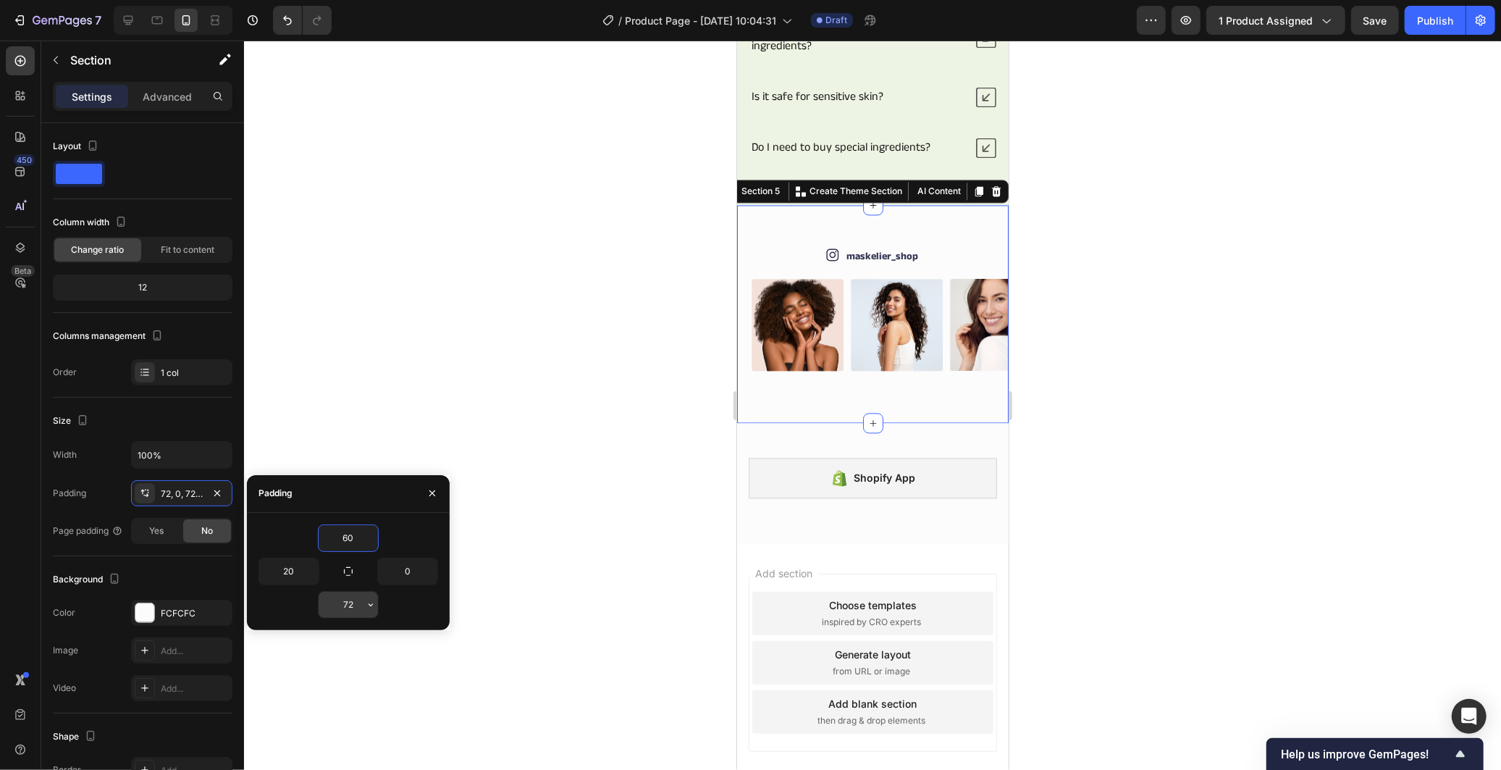
type input "60"
click at [338, 609] on input "72" at bounding box center [348, 605] width 59 height 26
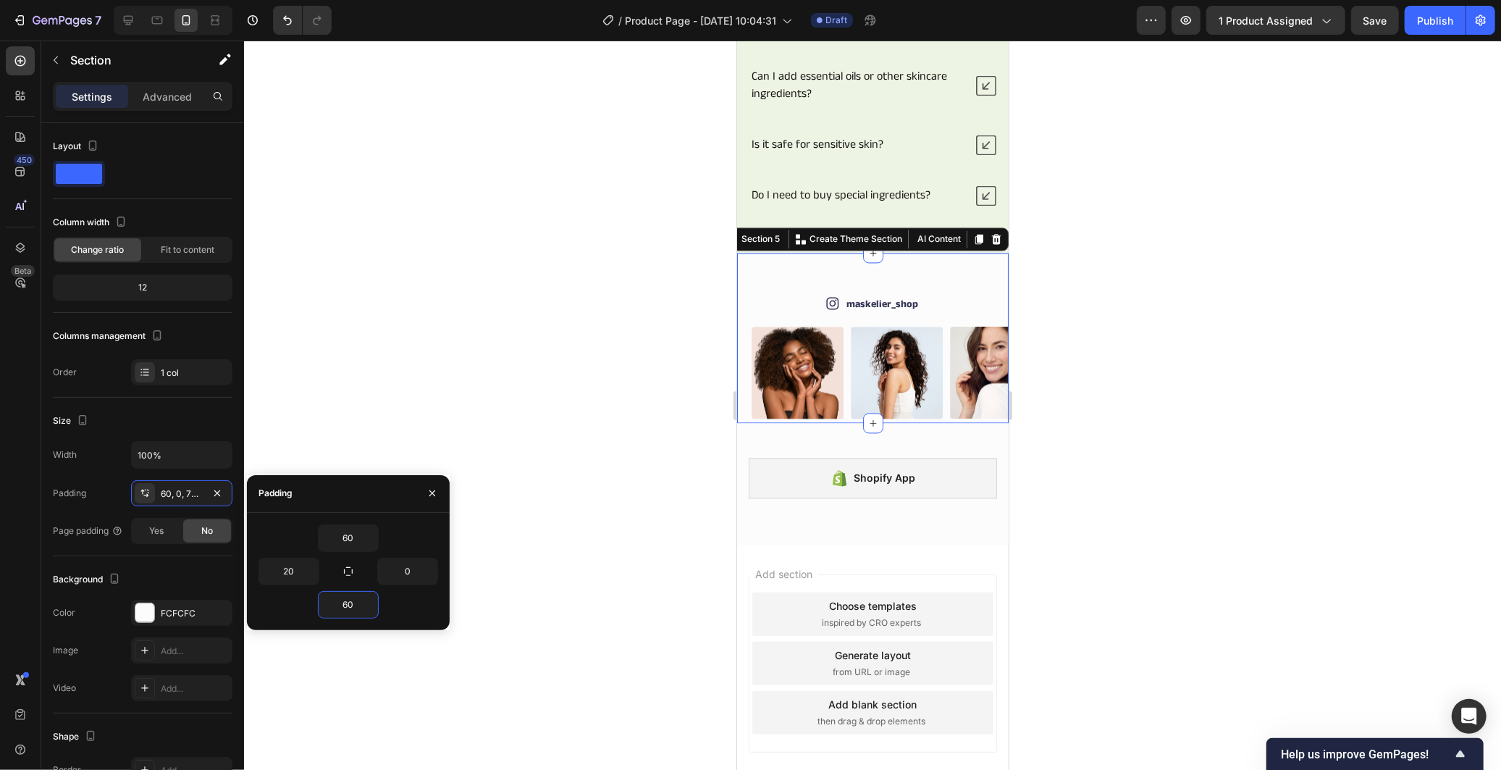
scroll to position [2315, 0]
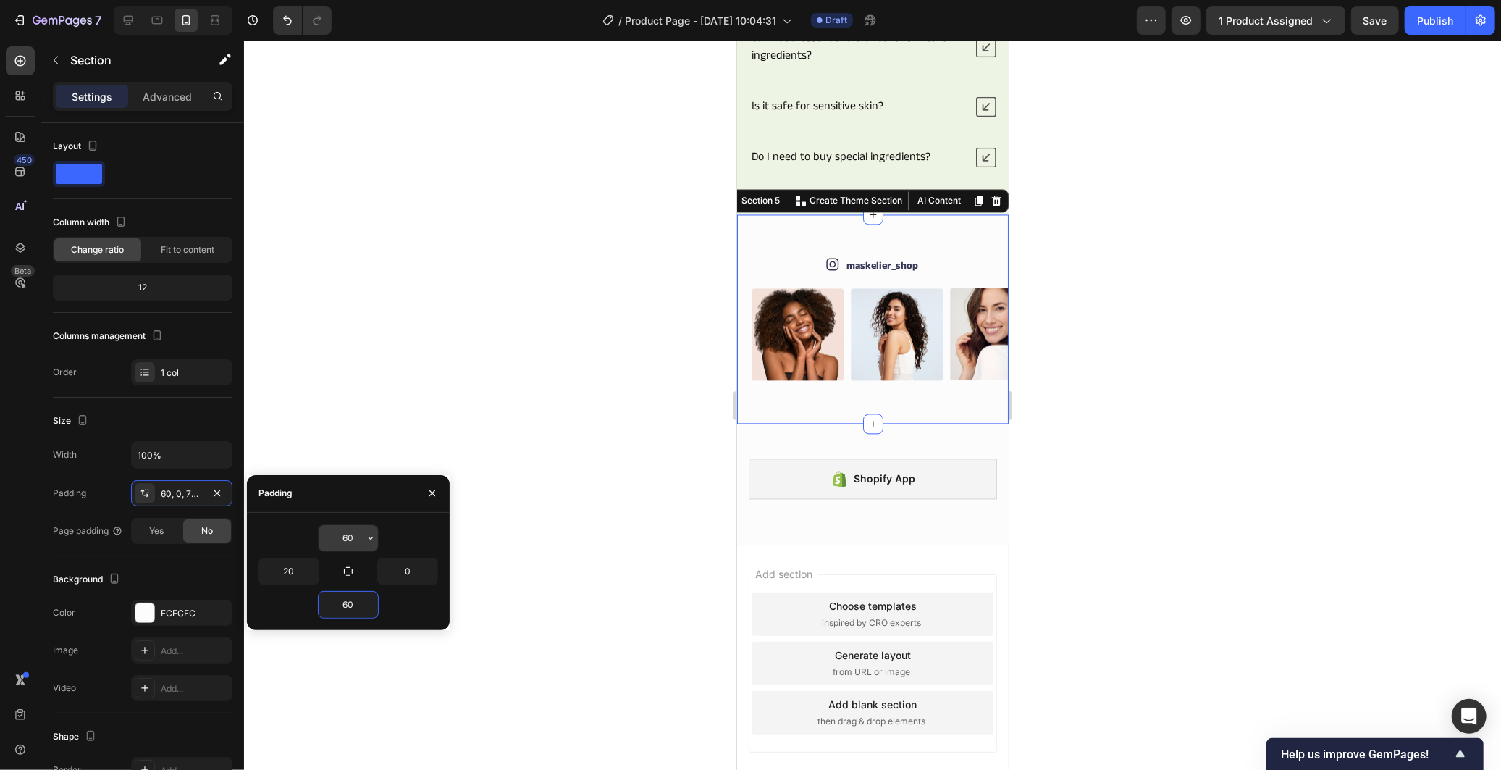
type input "60"
click at [345, 537] on input "60" at bounding box center [348, 538] width 59 height 26
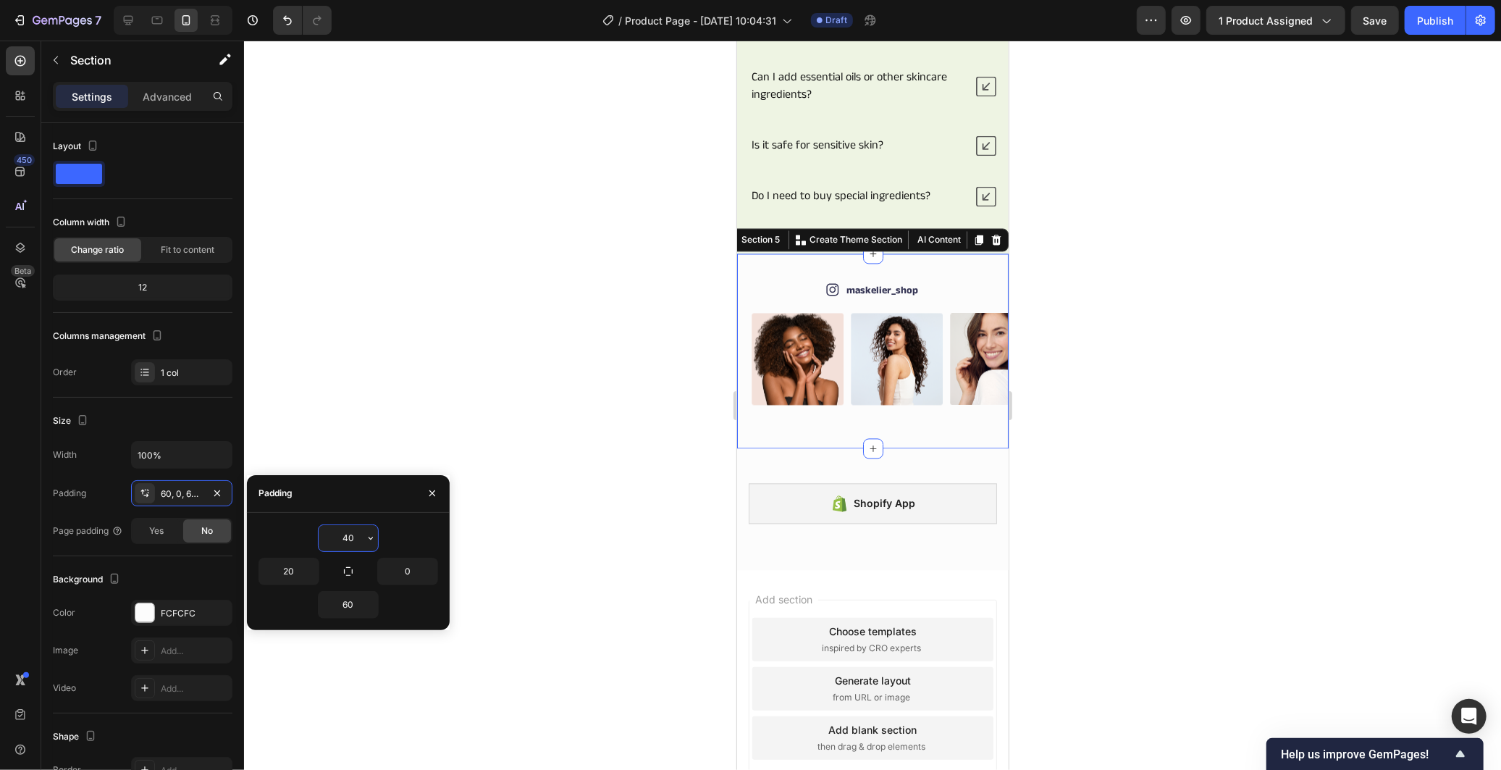
scroll to position [2300, 0]
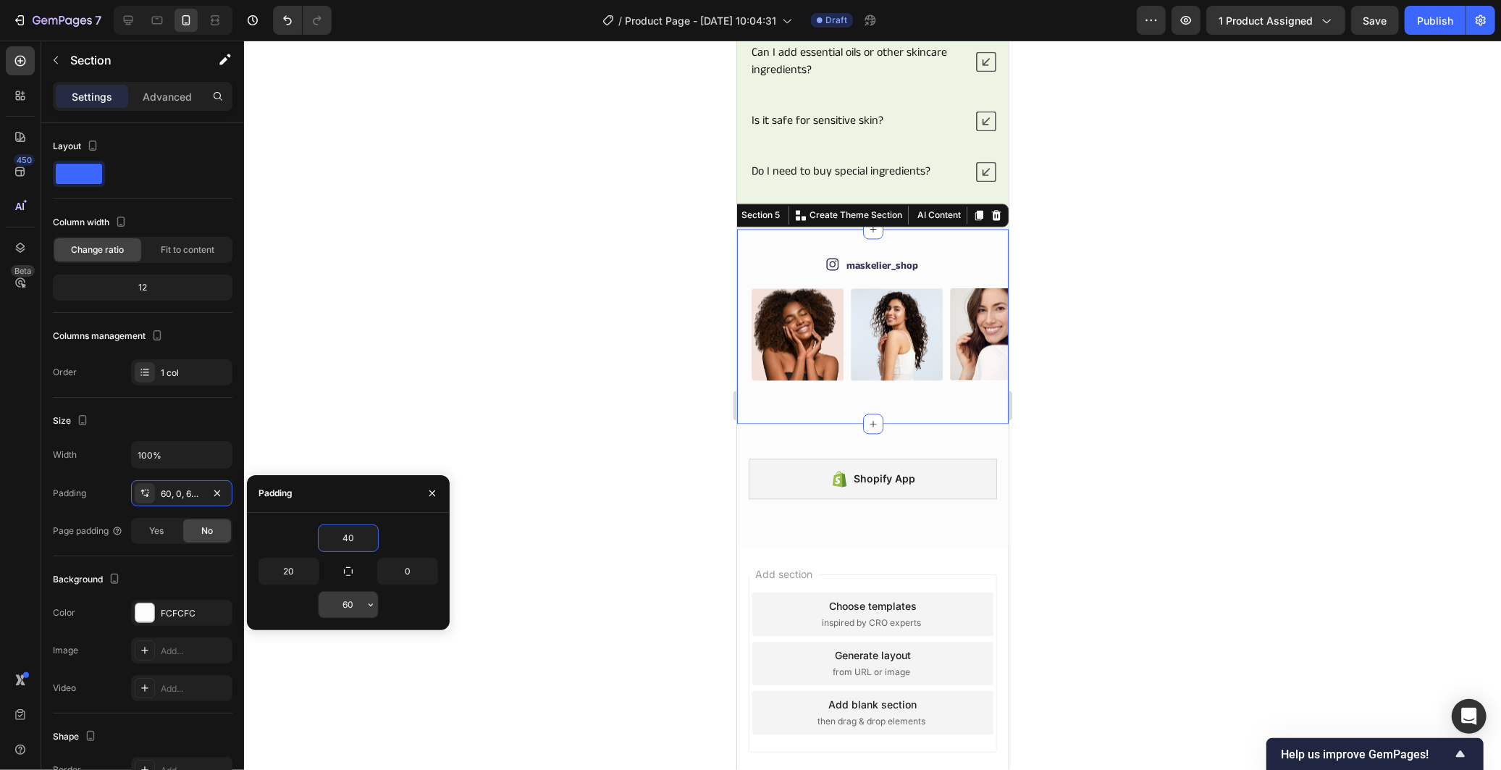
click at [353, 597] on input "60" at bounding box center [348, 605] width 59 height 26
click at [350, 539] on input "40" at bounding box center [348, 538] width 59 height 26
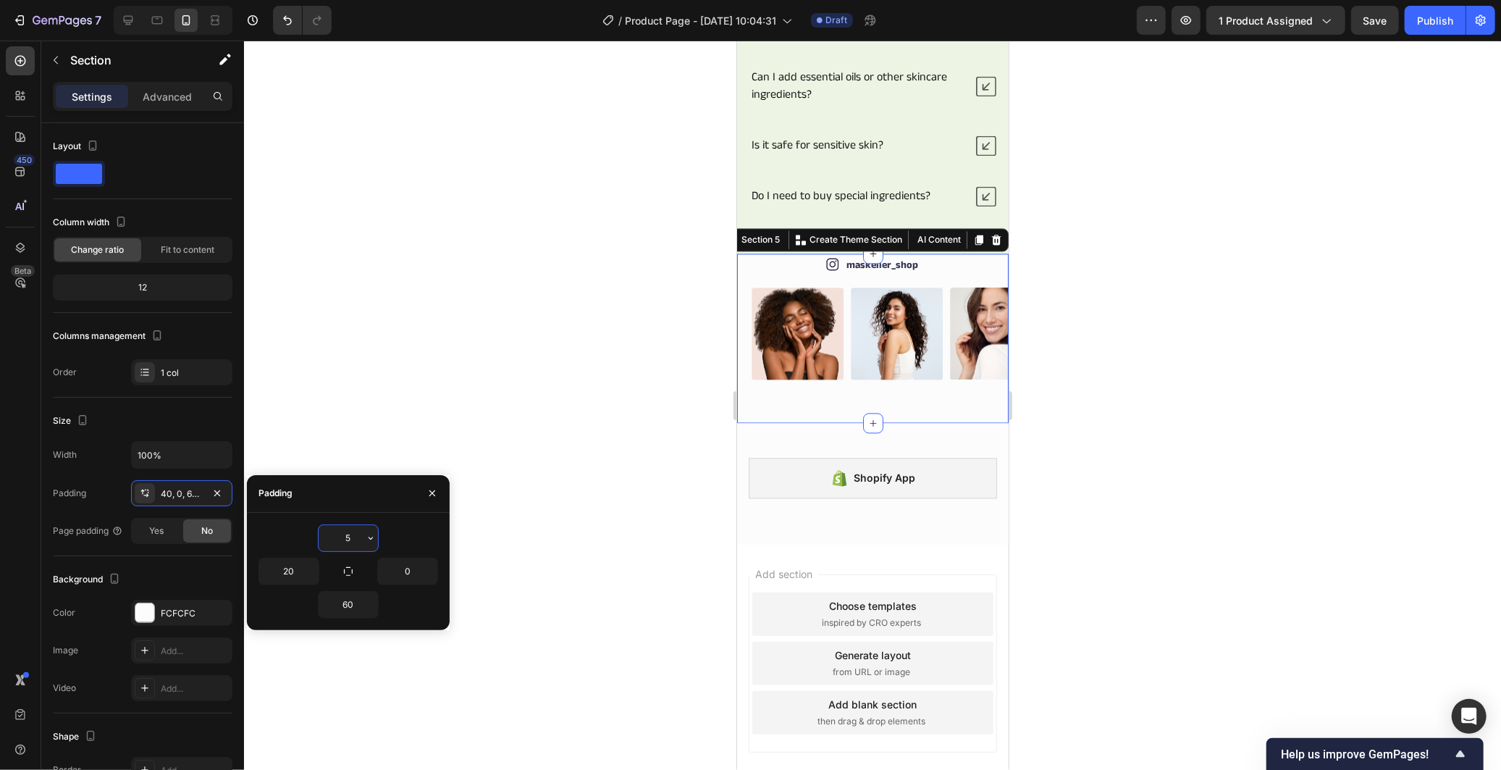
scroll to position [2308, 0]
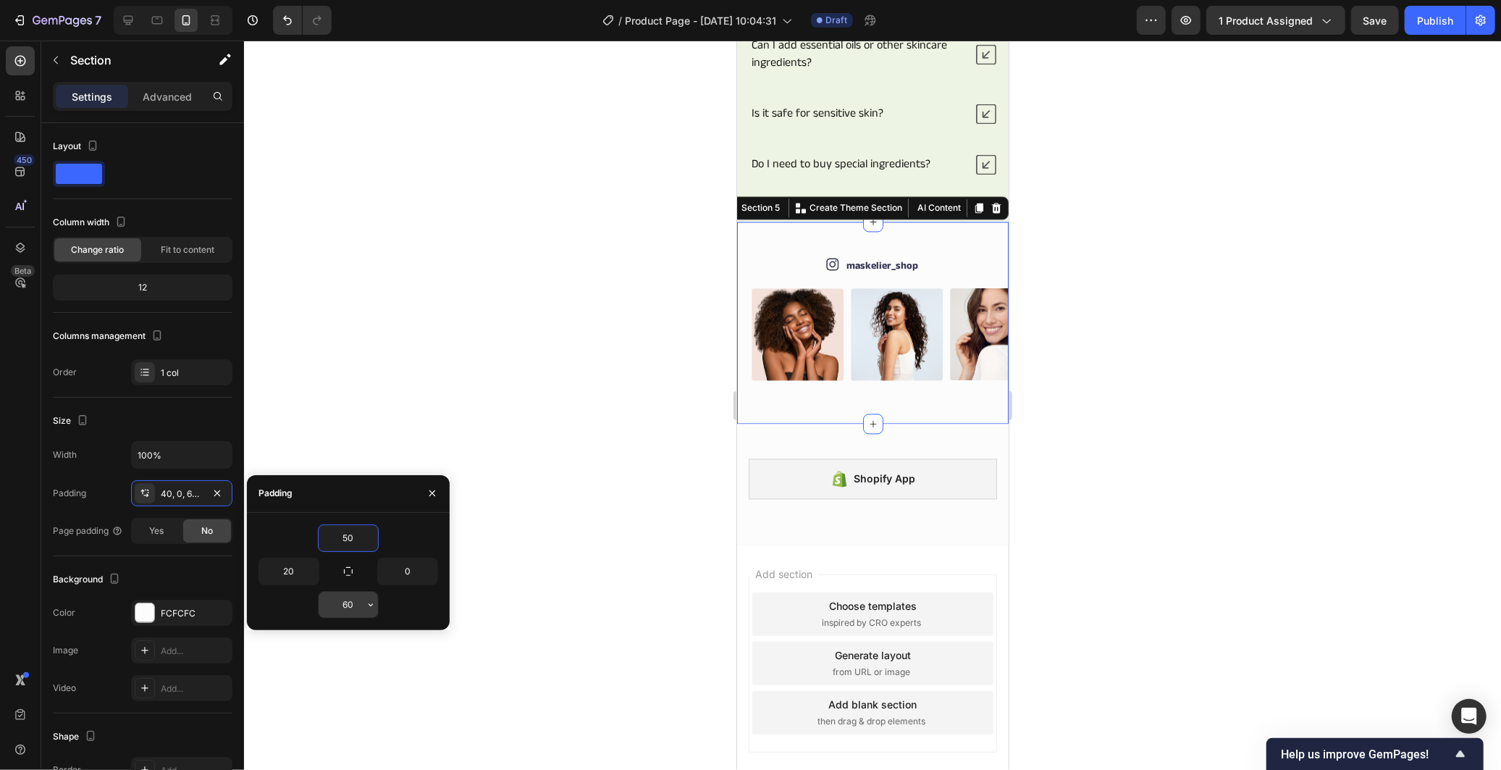
type input "50"
click at [351, 602] on input "60" at bounding box center [348, 605] width 59 height 26
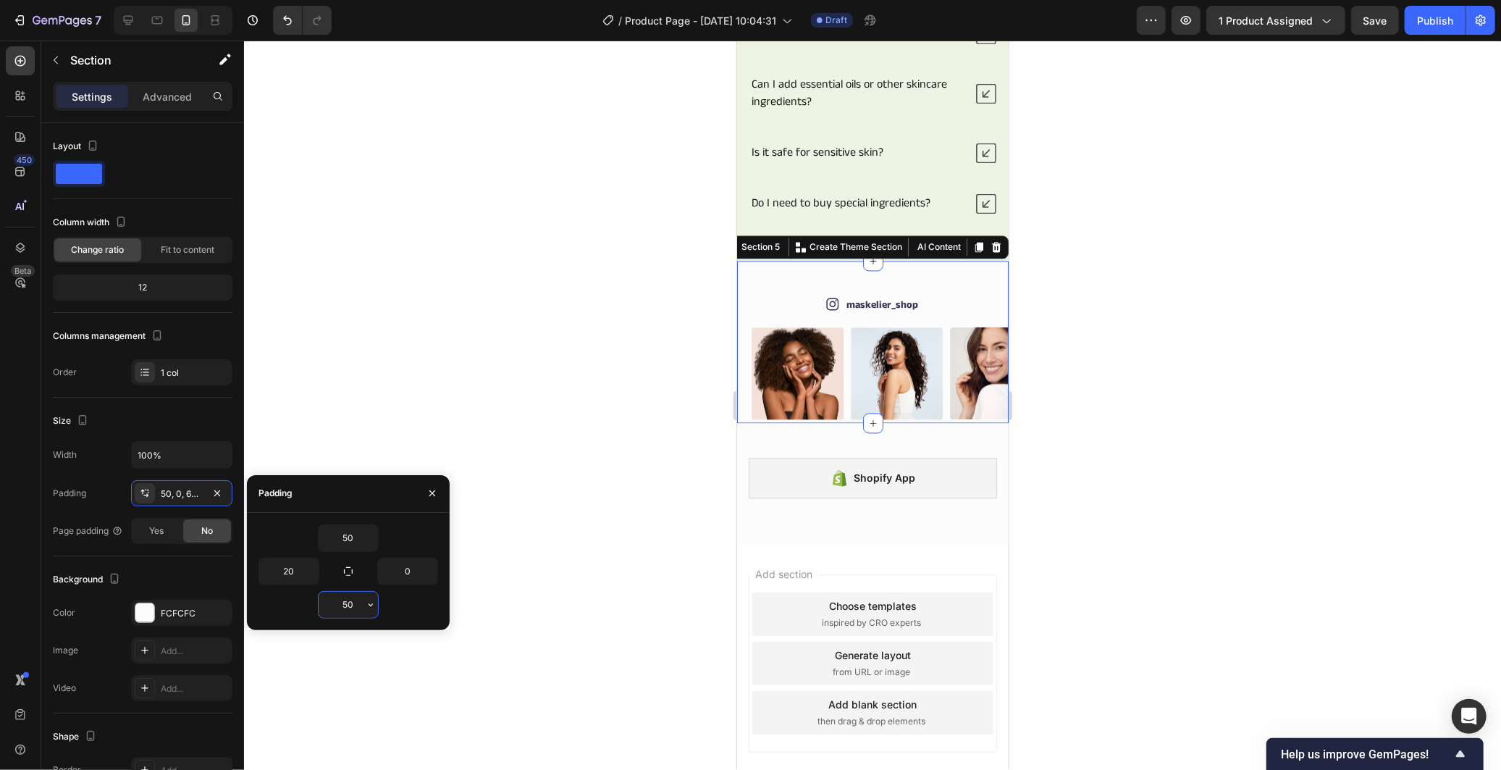
scroll to position [2300, 0]
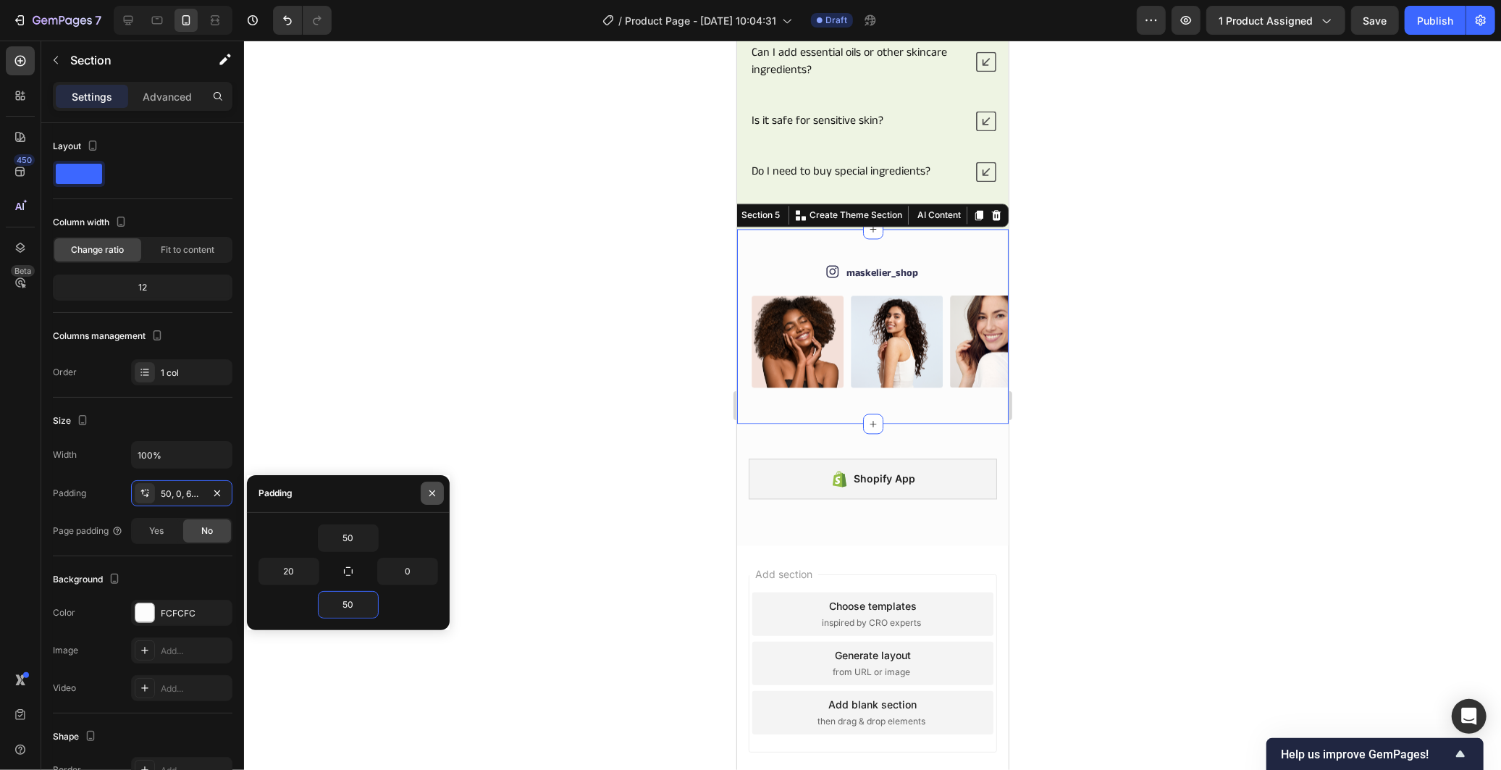
type input "50"
click at [435, 493] on icon "button" at bounding box center [432, 493] width 12 height 12
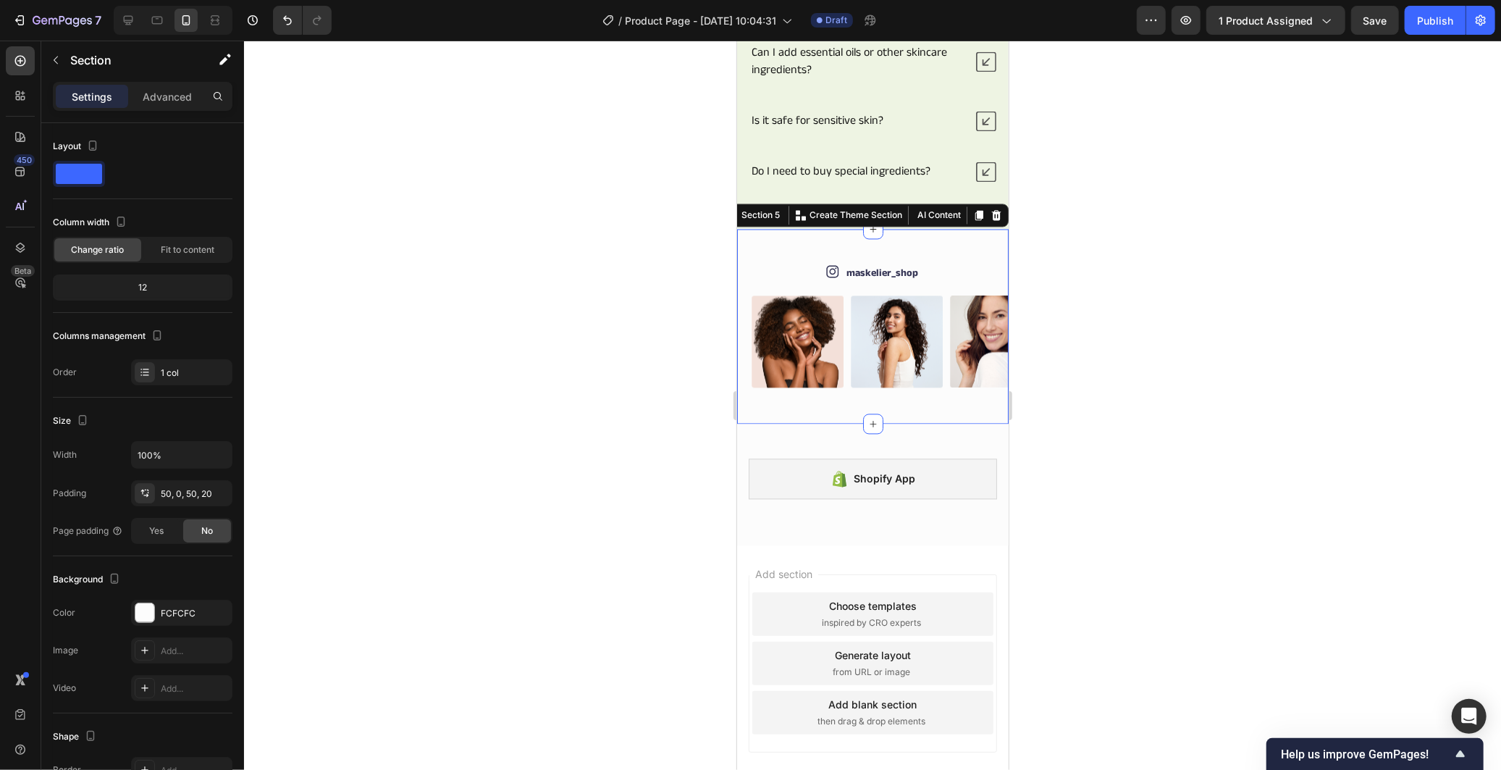
click at [542, 487] on div at bounding box center [872, 405] width 1257 height 729
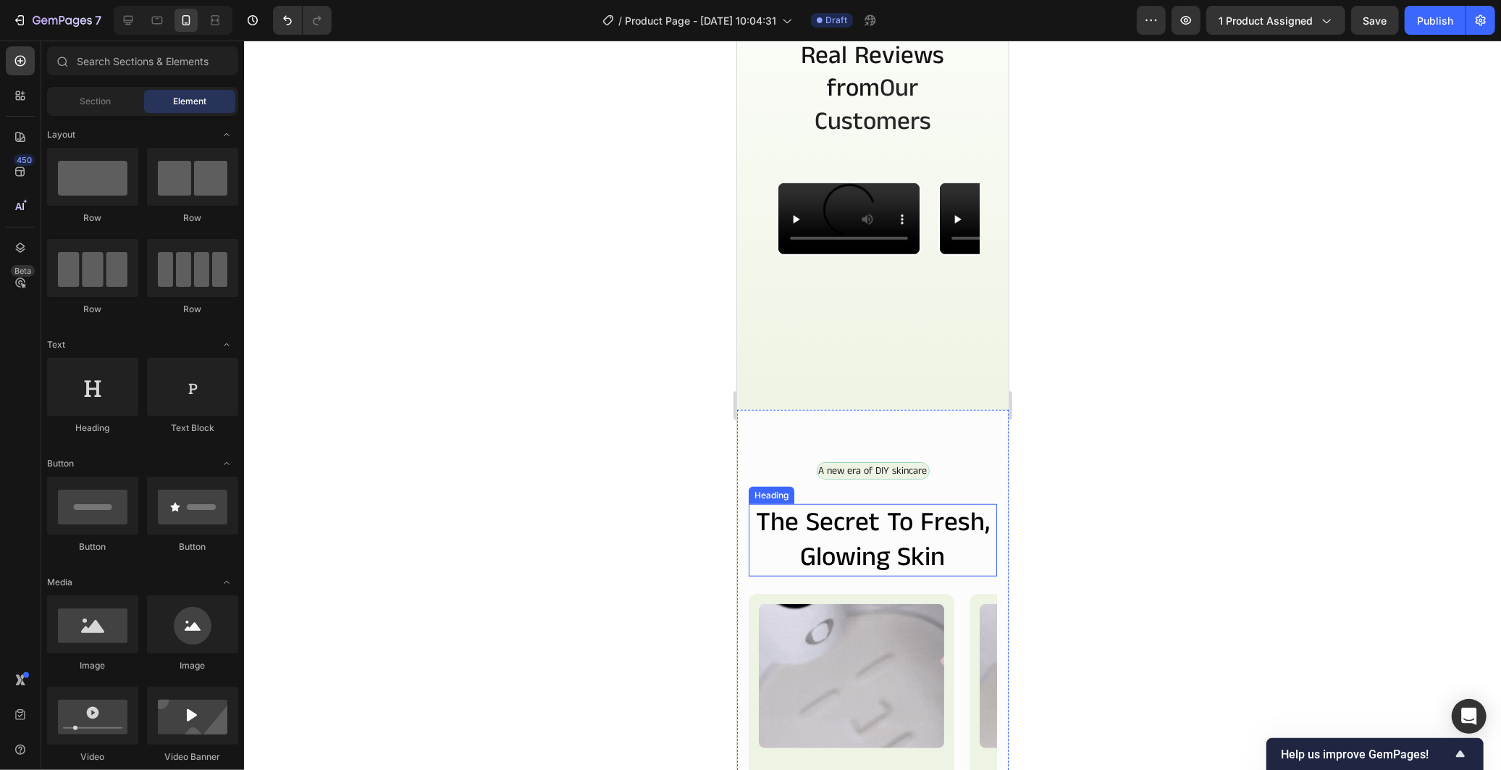
scroll to position [772, 0]
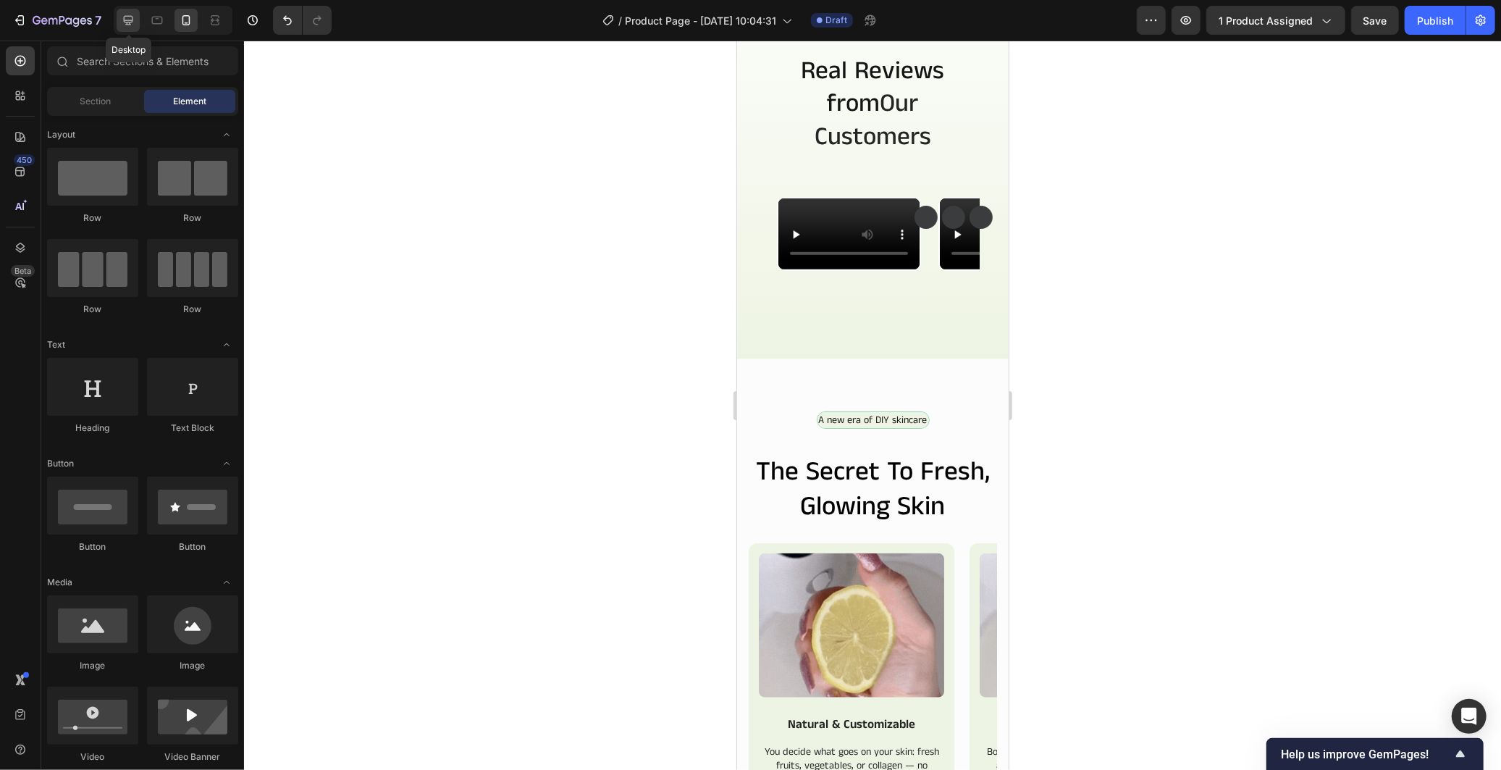
click at [128, 30] on div at bounding box center [128, 20] width 23 height 23
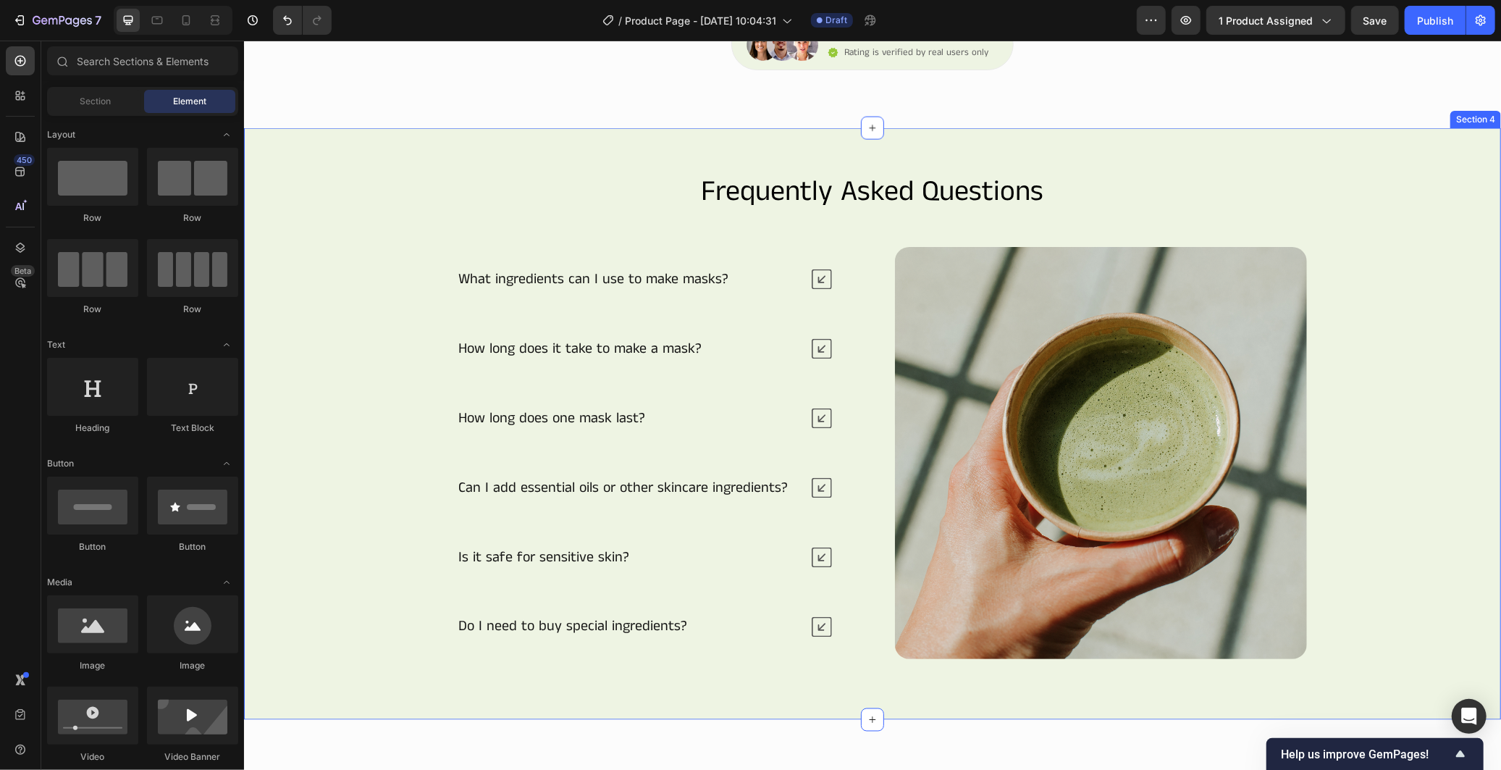
scroll to position [1707, 0]
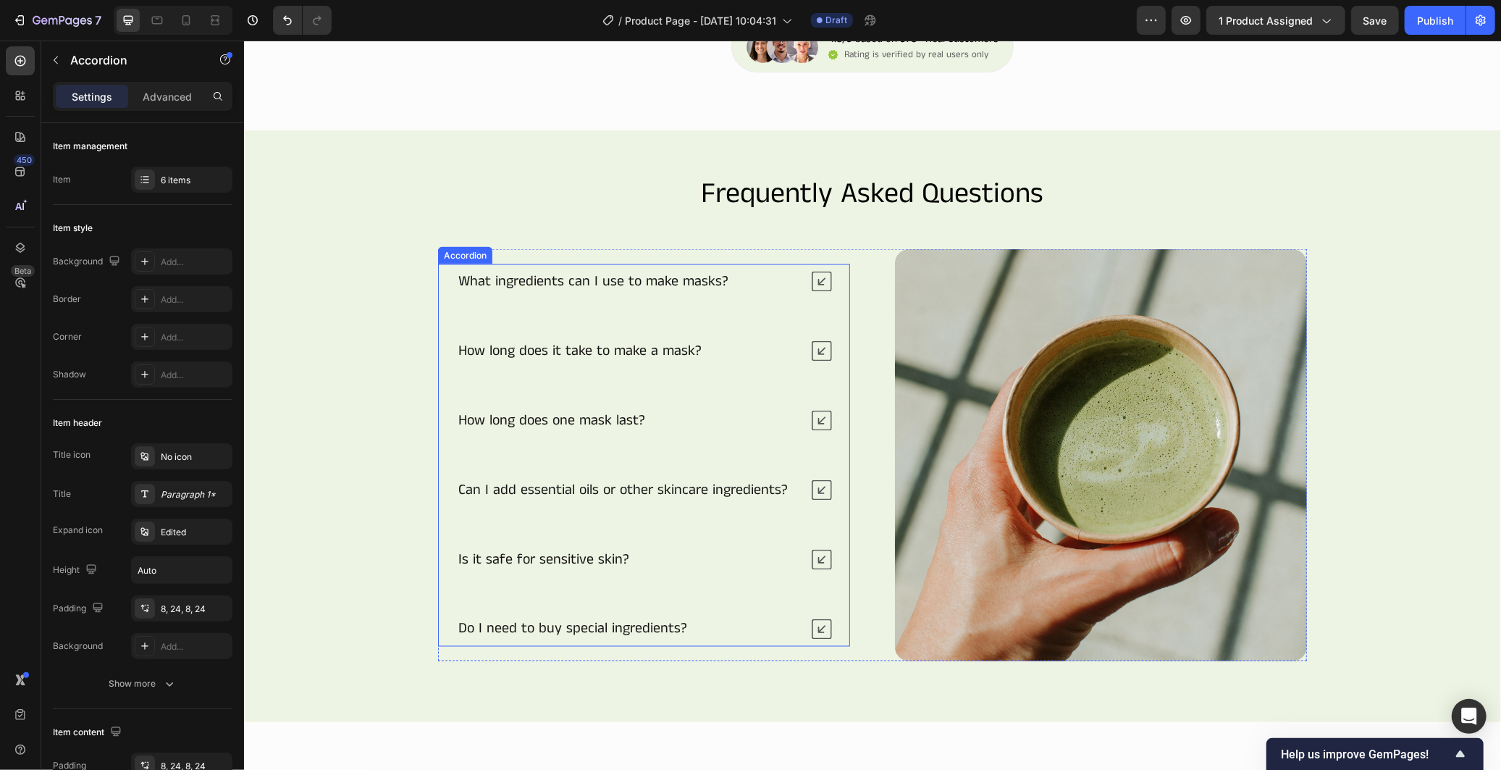
click at [658, 308] on div "What ingredients can I use to make masks? How long does it take to make a mask?…" at bounding box center [643, 455] width 412 height 382
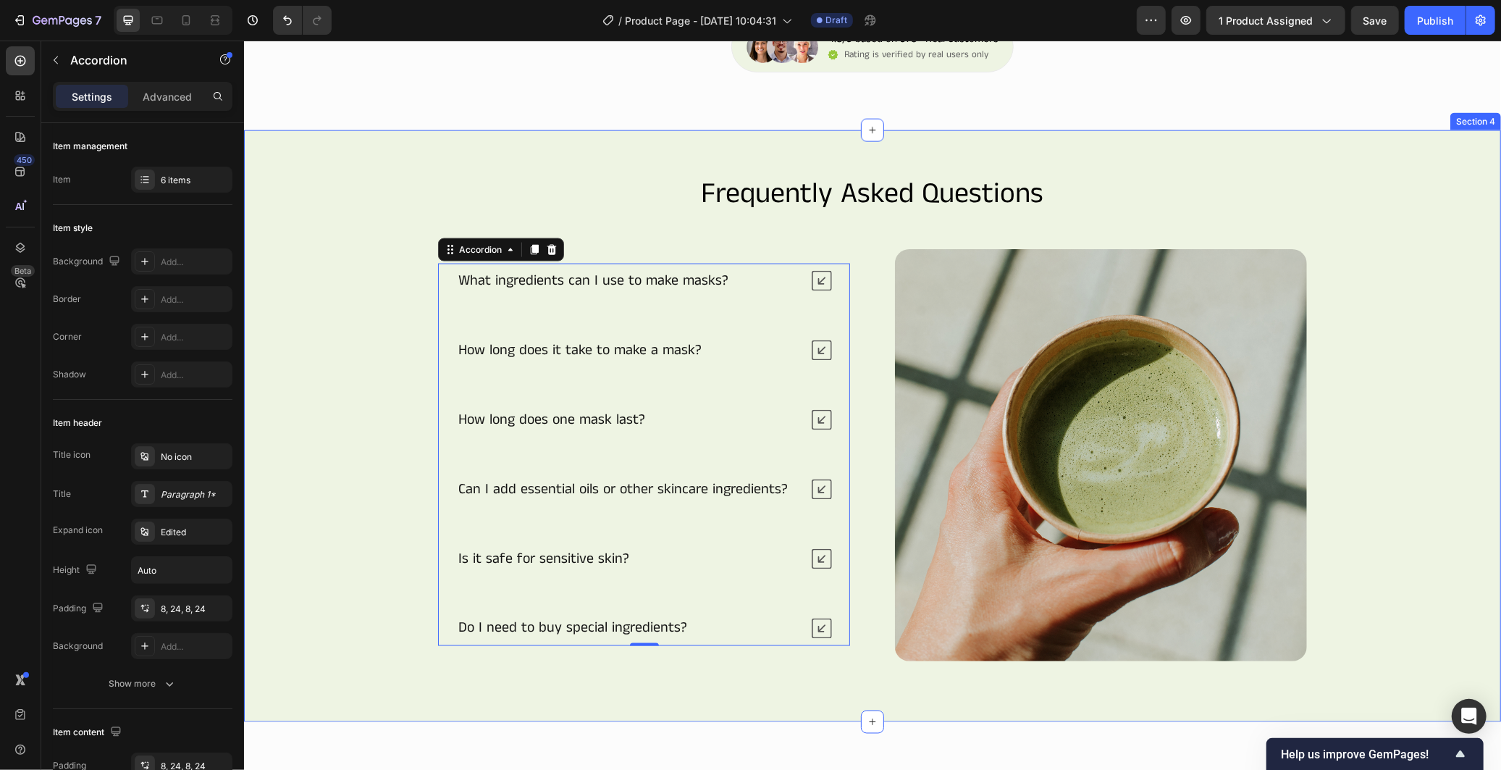
click at [1429, 388] on div "Frequently Asked Questions Heading What ingredients can I use to make masks? Ho…" at bounding box center [872, 425] width 1170 height 505
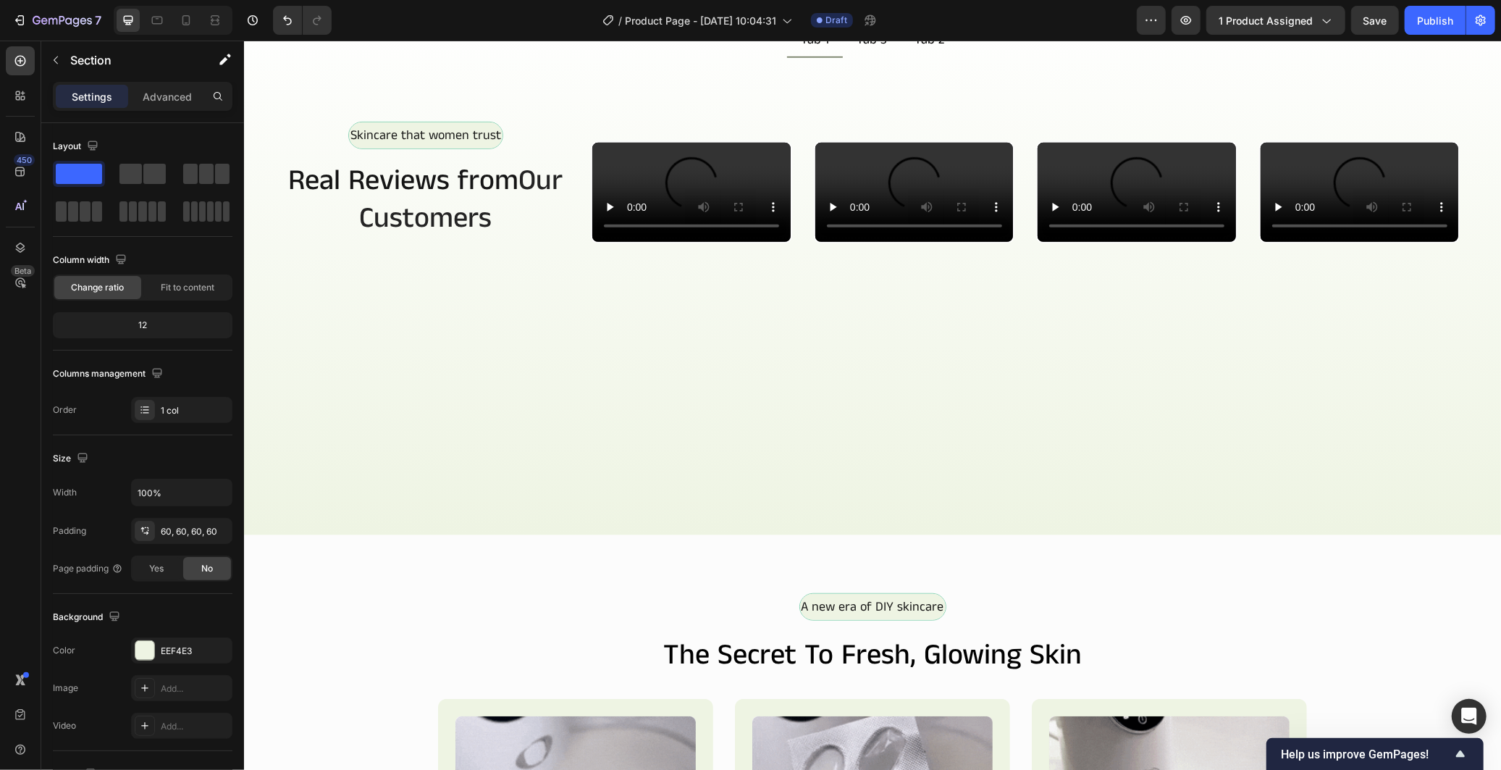
scroll to position [421, 0]
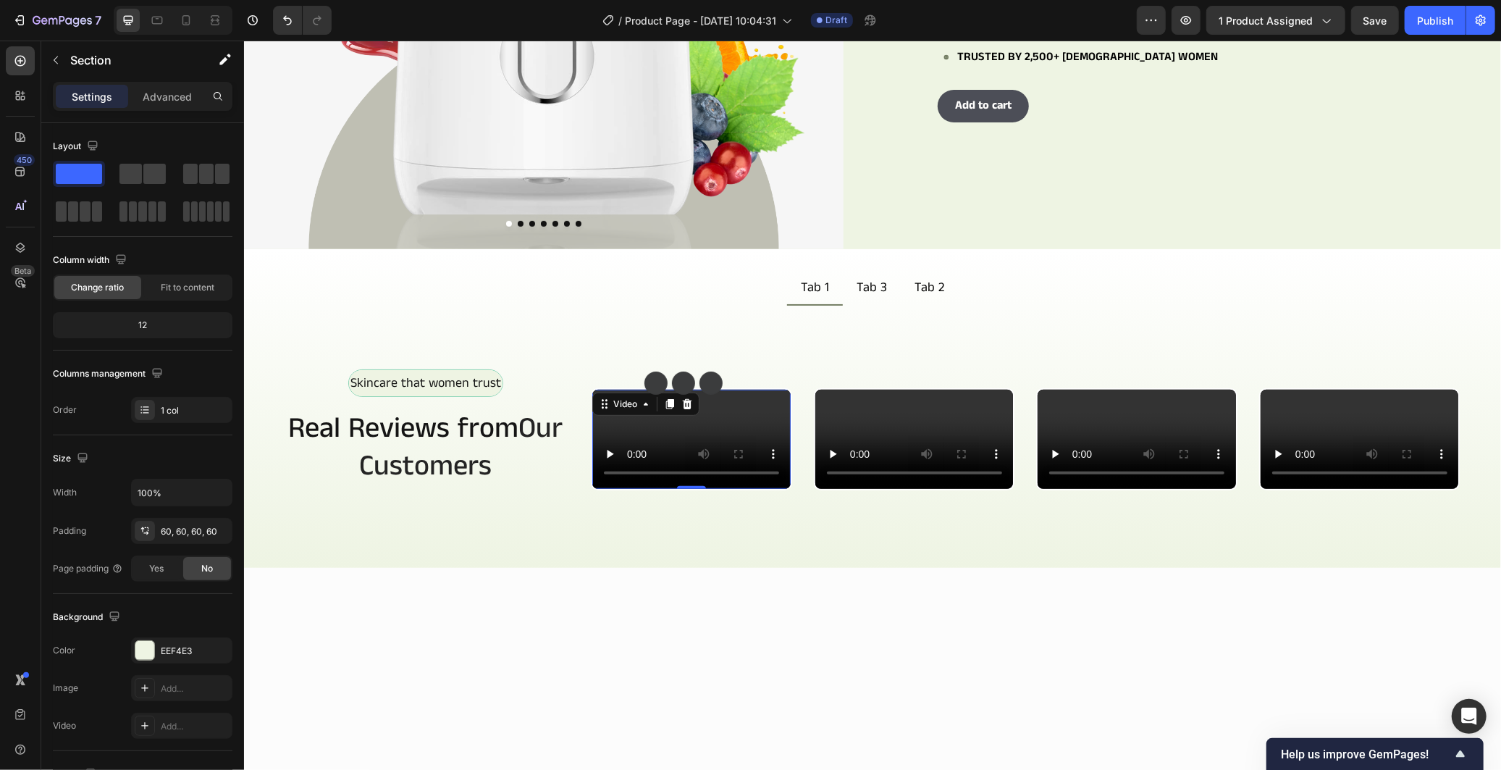
click at [660, 416] on video at bounding box center [691, 438] width 198 height 99
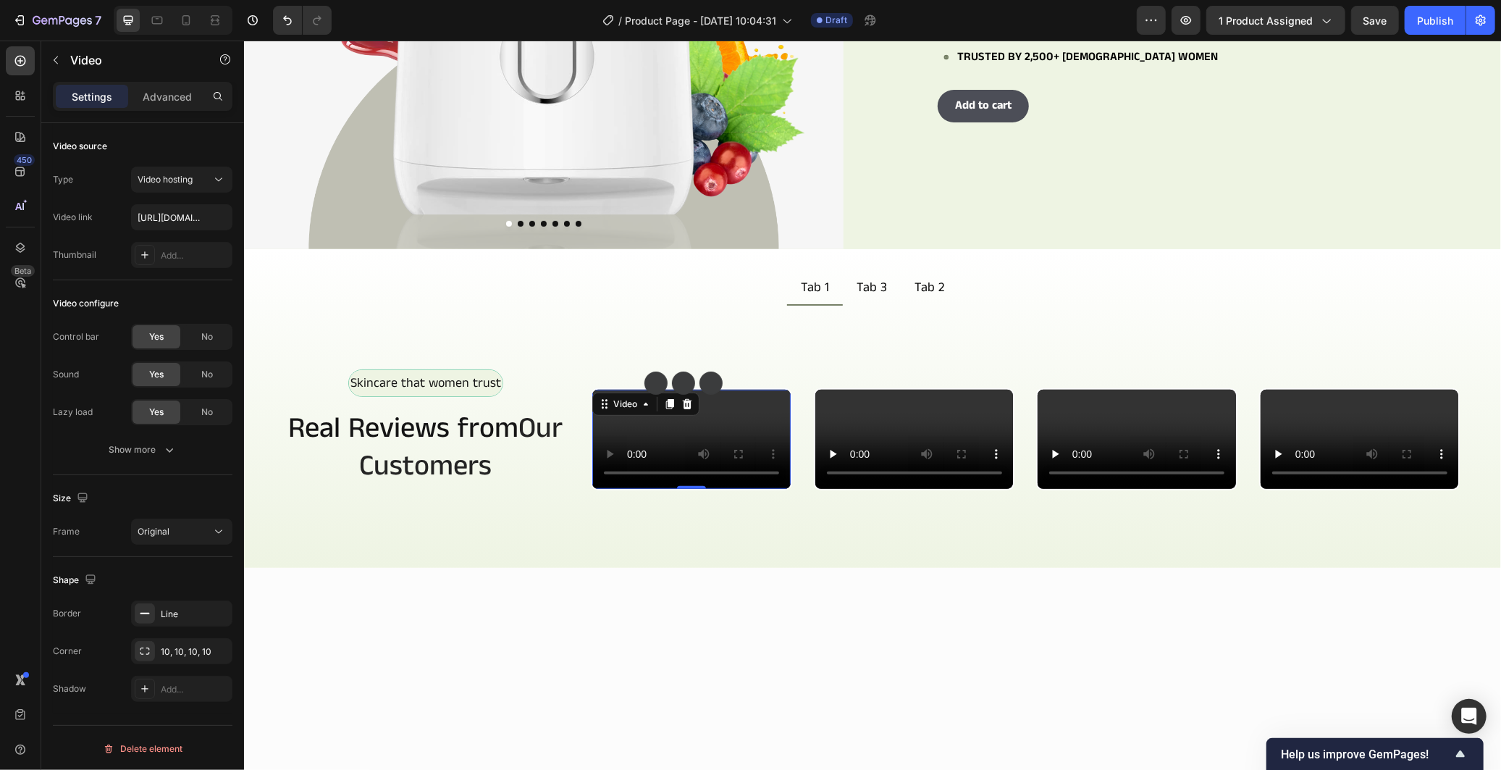
drag, startPoint x: 676, startPoint y: 544, endPoint x: 660, endPoint y: 550, distance: 17.2
click at [676, 488] on video at bounding box center [691, 438] width 198 height 99
click at [168, 652] on div "10, 10, 10, 10" at bounding box center [182, 651] width 42 height 13
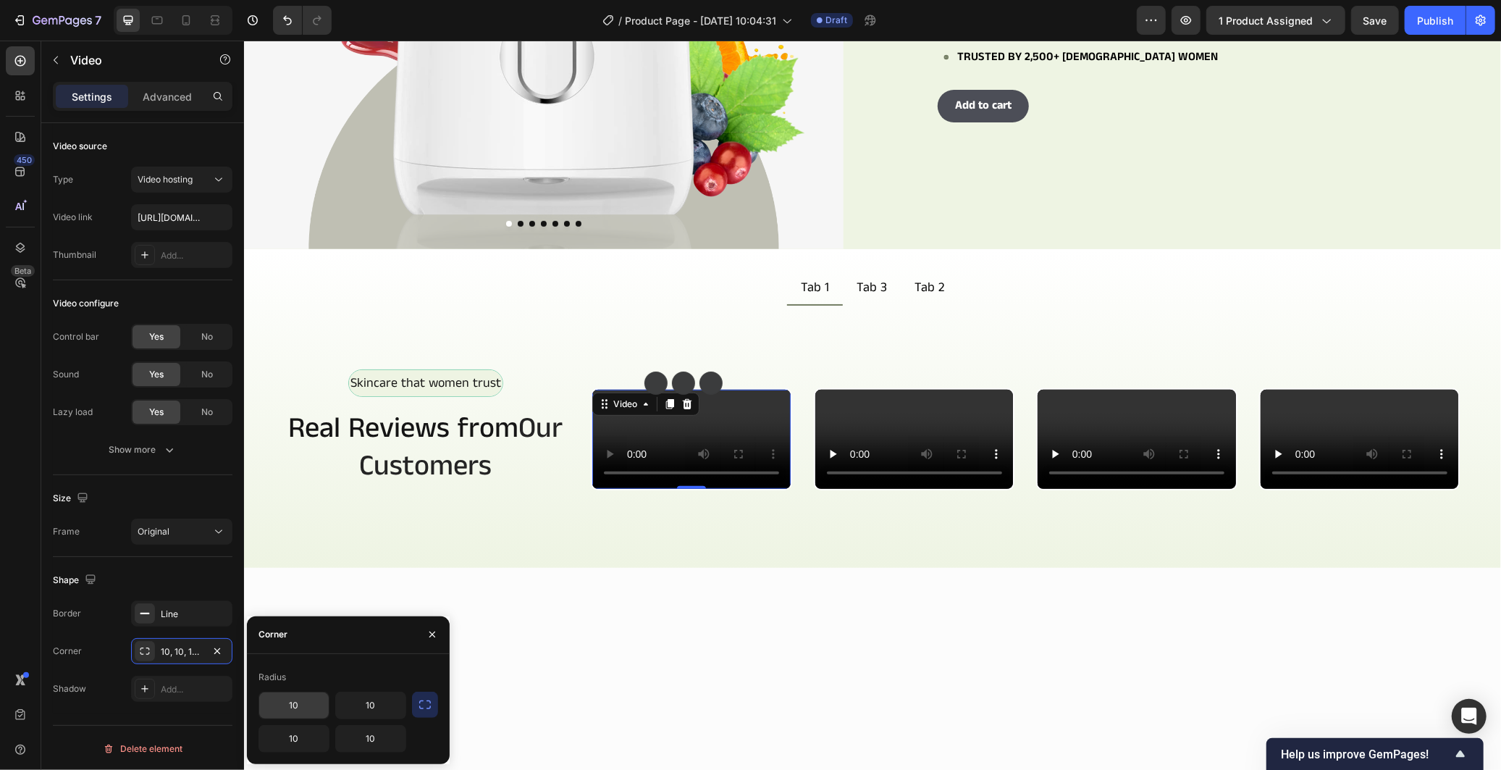
click at [315, 701] on input "10" at bounding box center [294, 705] width 70 height 26
type input "6"
click at [418, 706] on icon "button" at bounding box center [425, 704] width 14 height 14
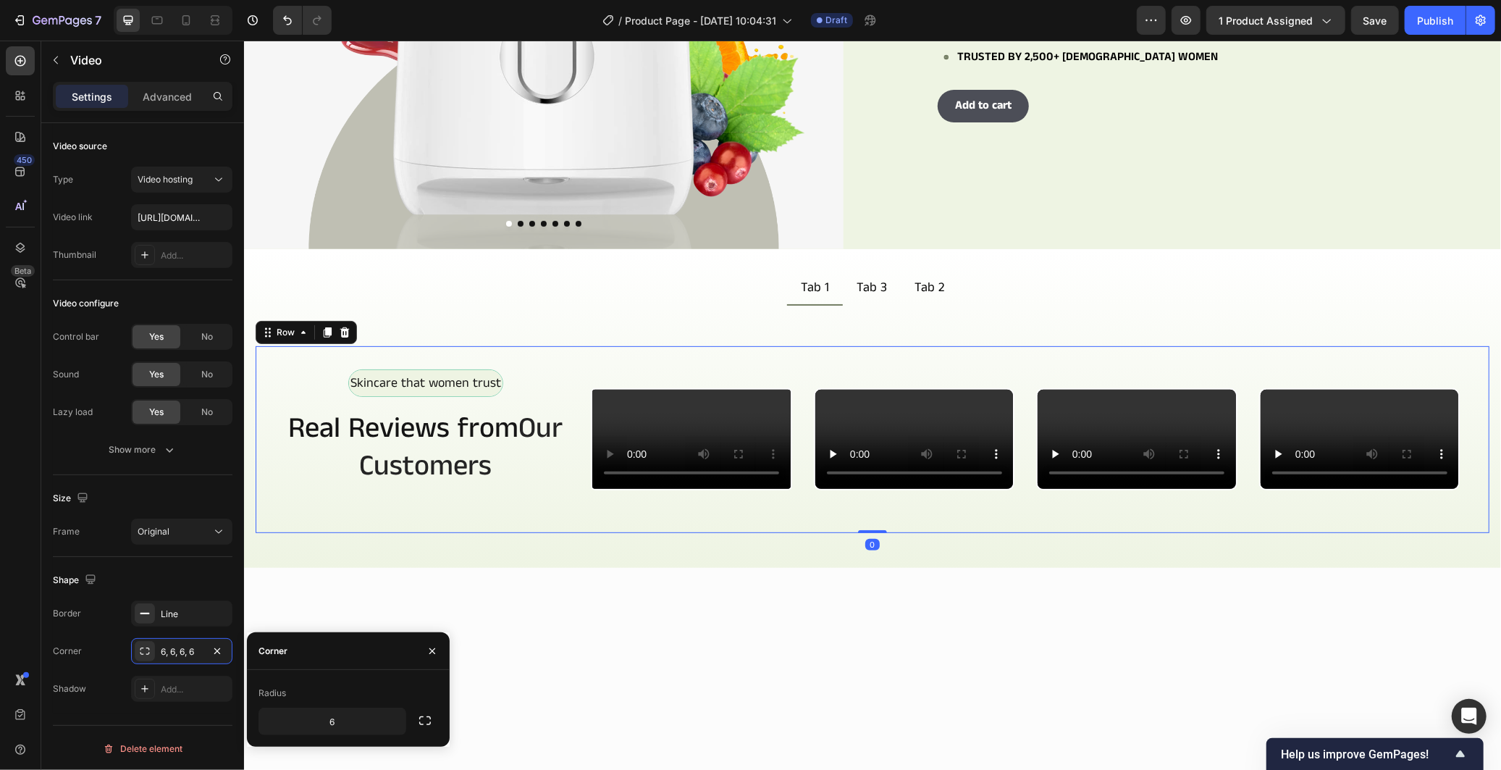
click at [481, 416] on div "Skincare that women trust Text Block Row Real Reviews from Our Customers Headin…" at bounding box center [425, 439] width 294 height 140
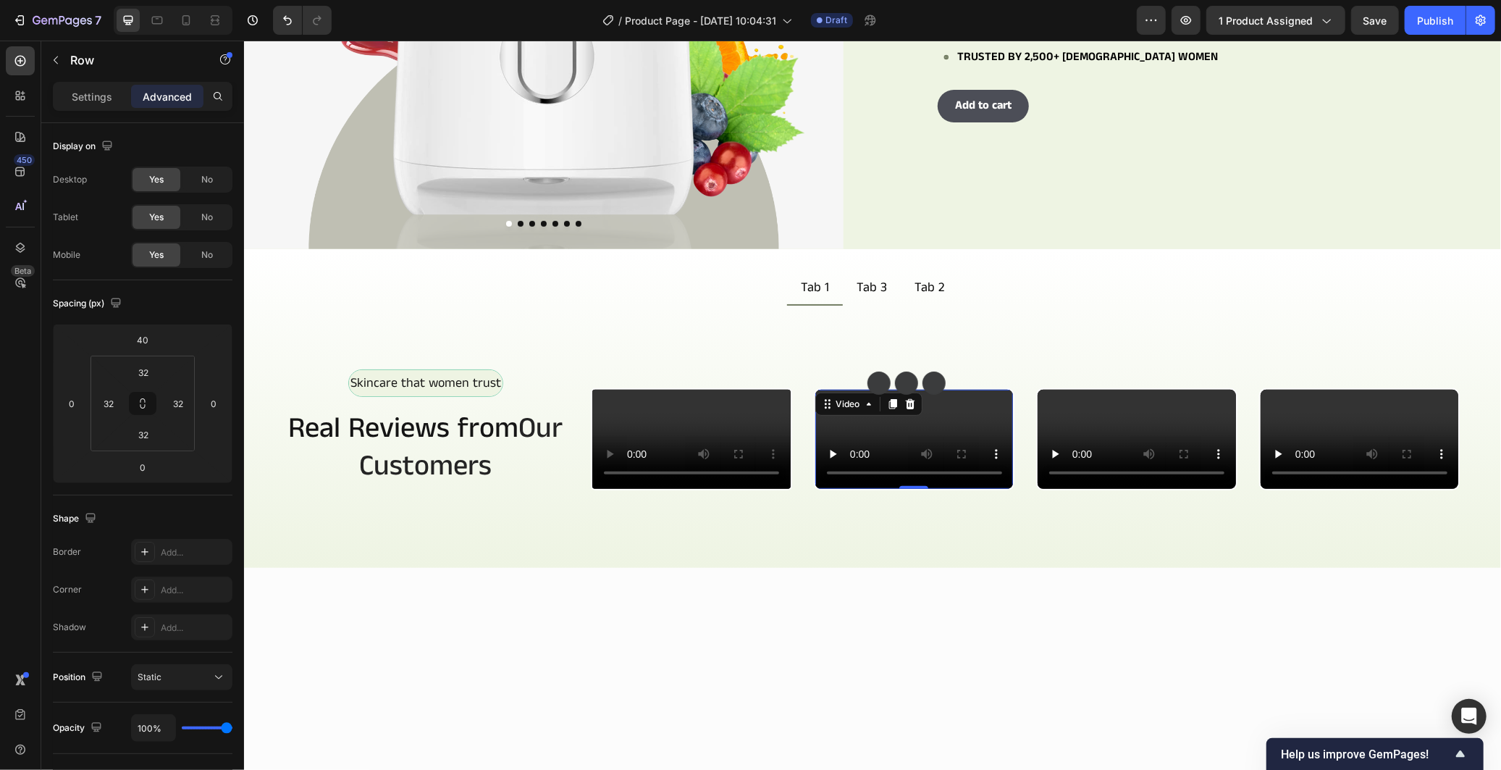
click at [939, 457] on video at bounding box center [914, 438] width 198 height 99
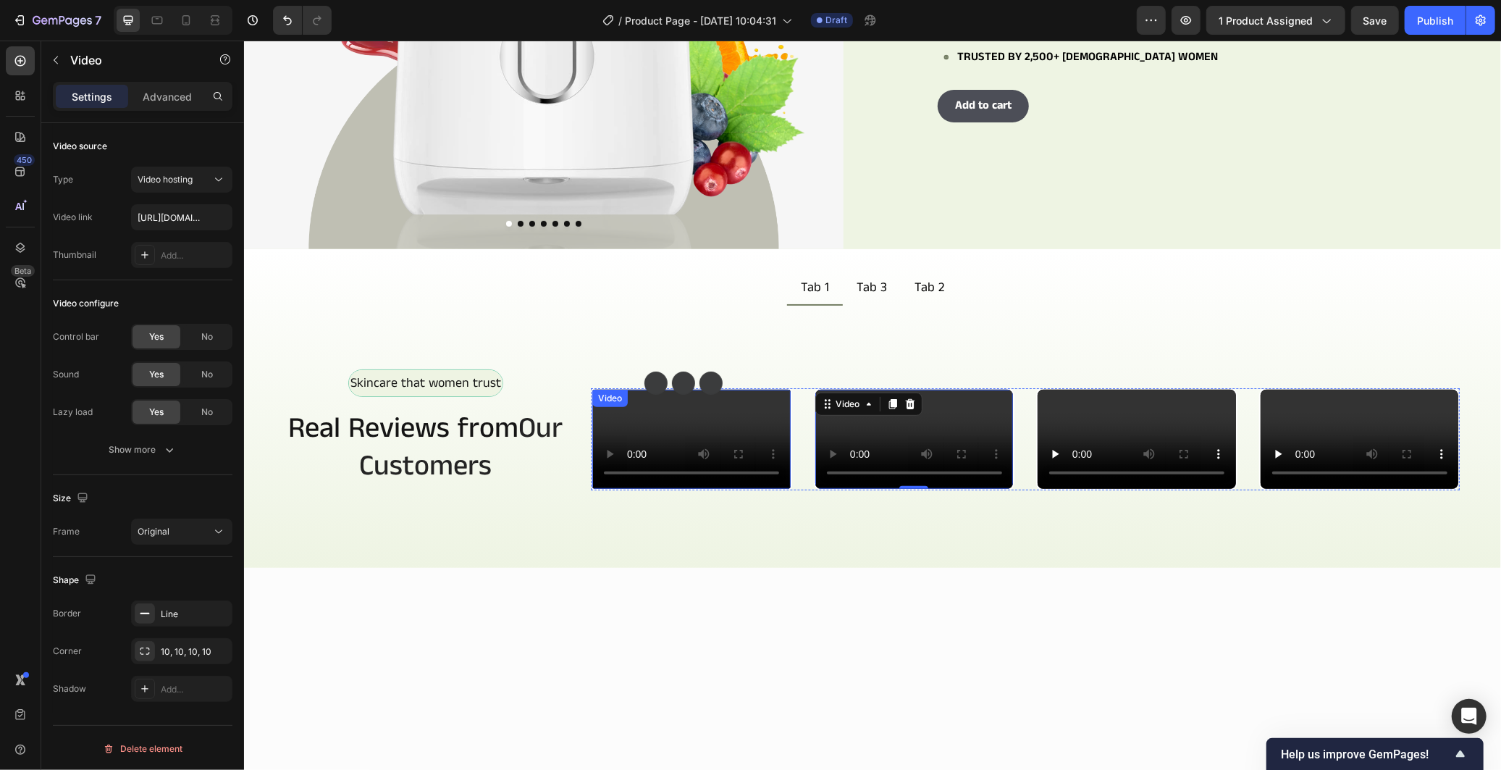
click at [679, 488] on video at bounding box center [691, 438] width 198 height 99
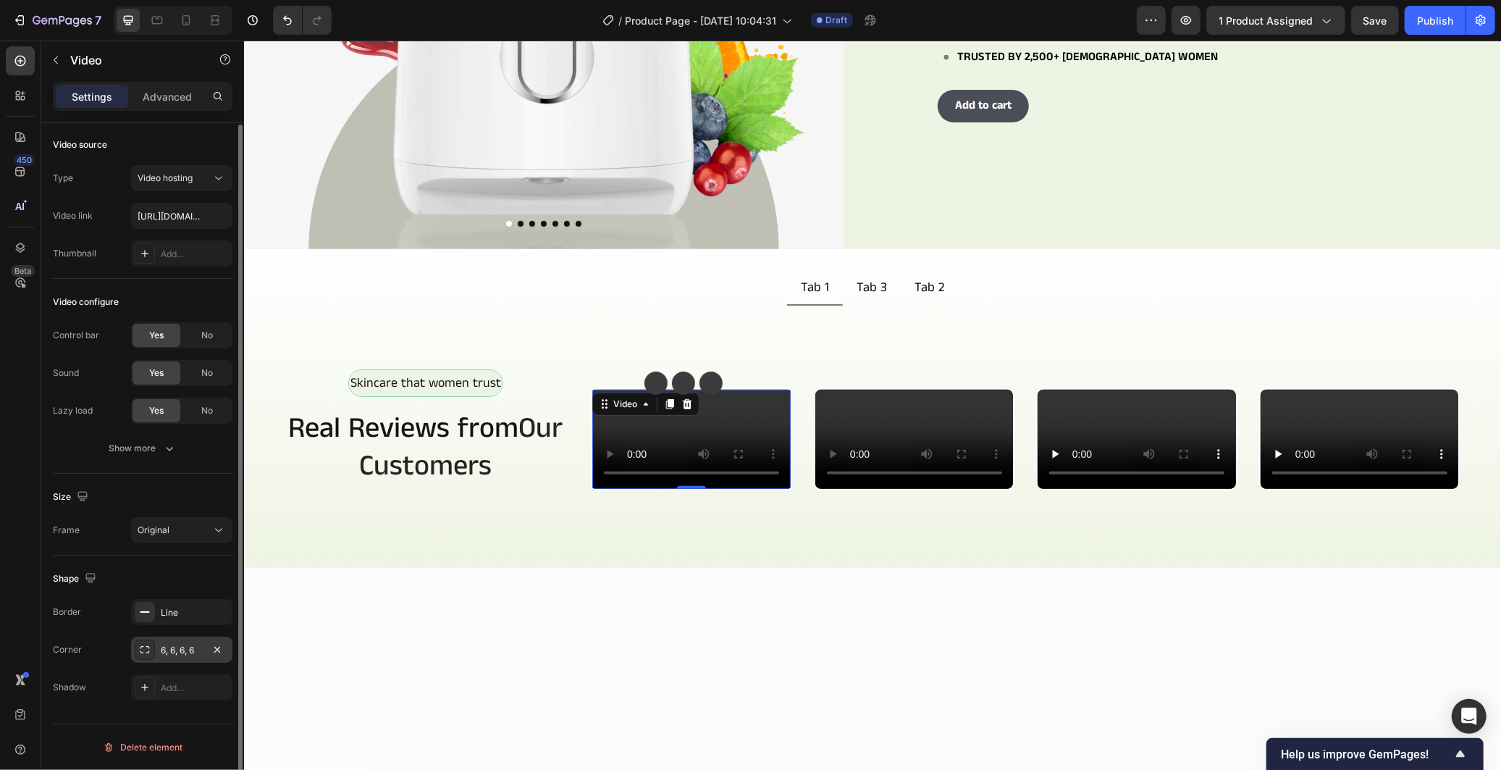
click at [169, 655] on div "6, 6, 6, 6" at bounding box center [182, 650] width 42 height 13
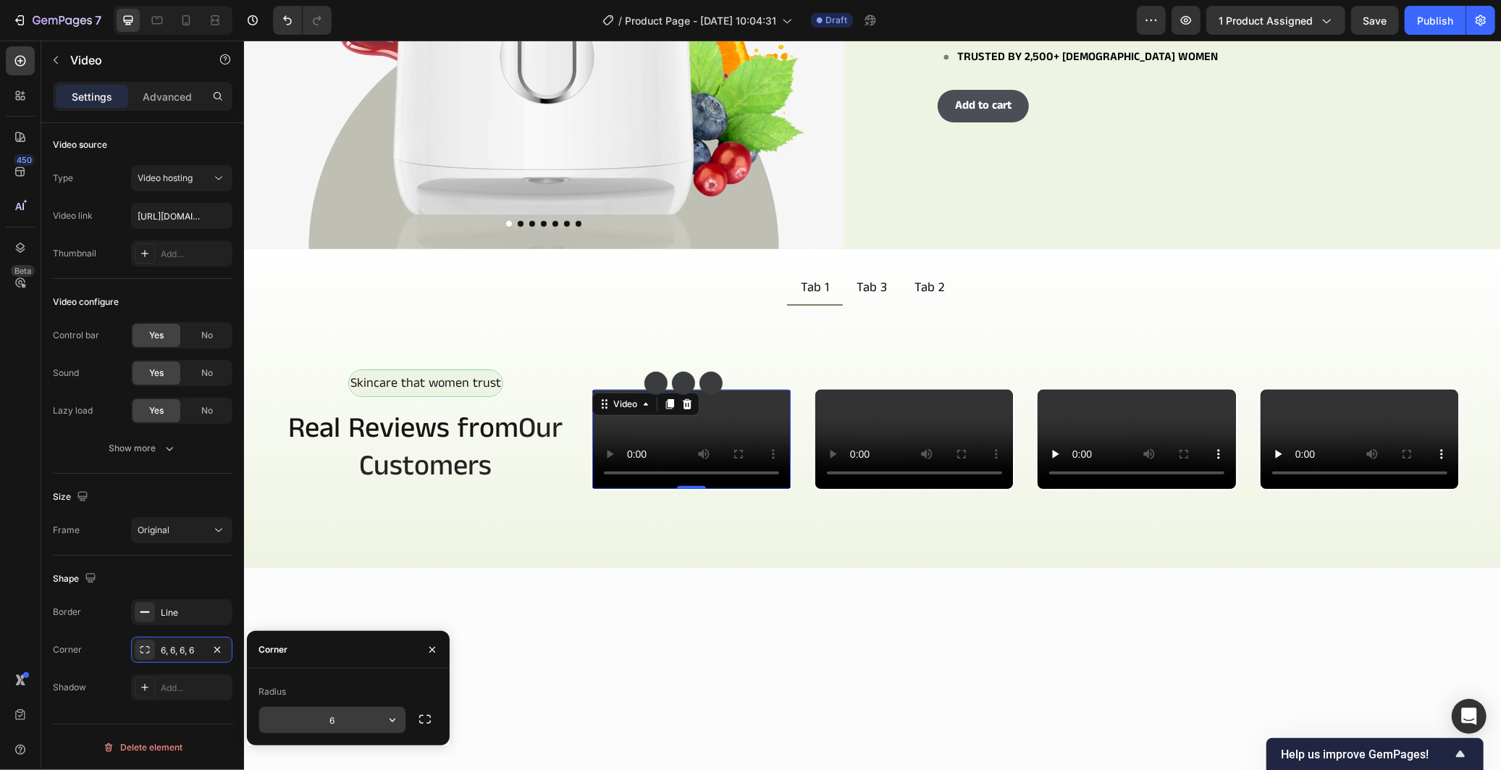
click at [343, 717] on input "6" at bounding box center [332, 720] width 146 height 26
type input "4"
click at [351, 681] on div "Radius" at bounding box center [348, 691] width 180 height 23
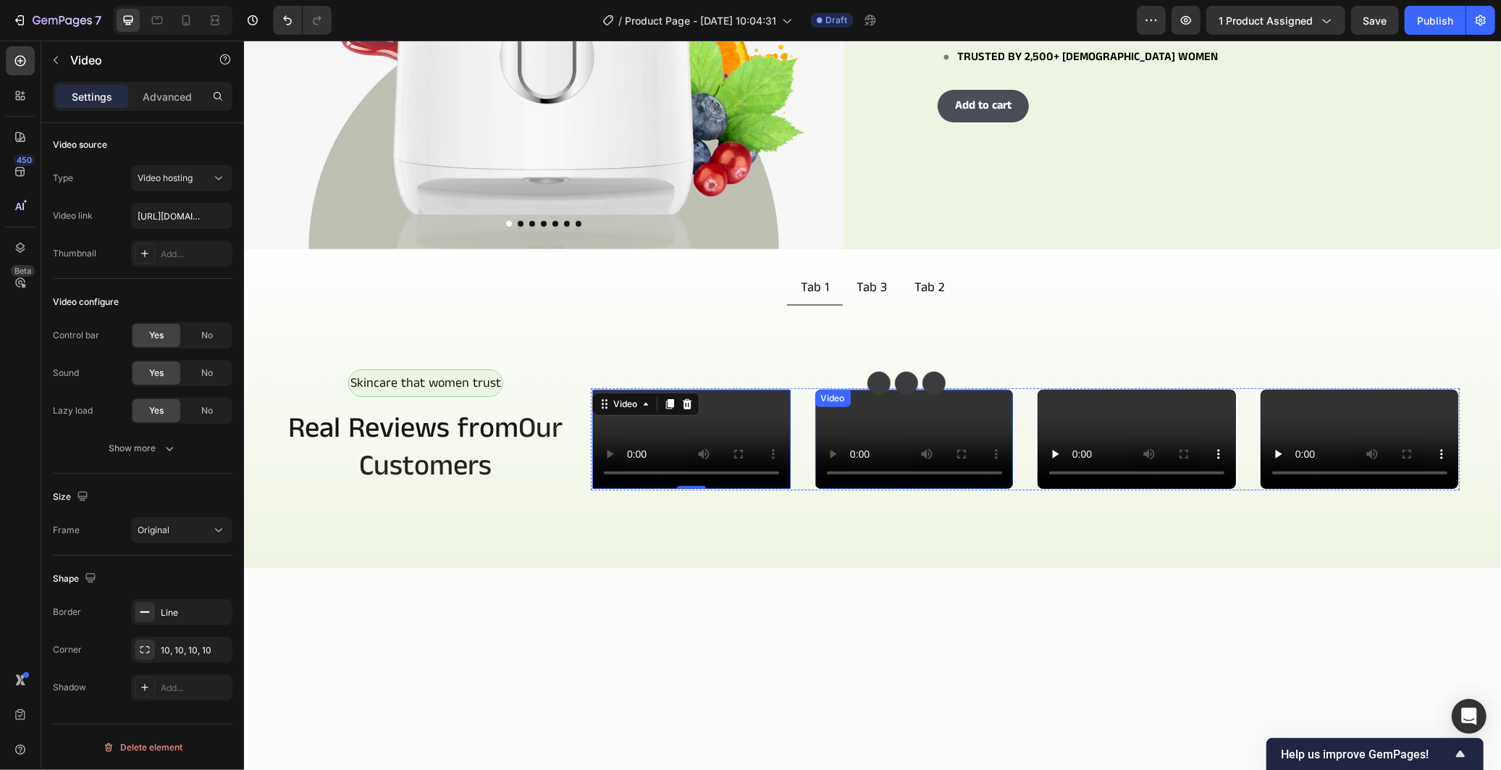
click at [948, 488] on video at bounding box center [914, 438] width 198 height 99
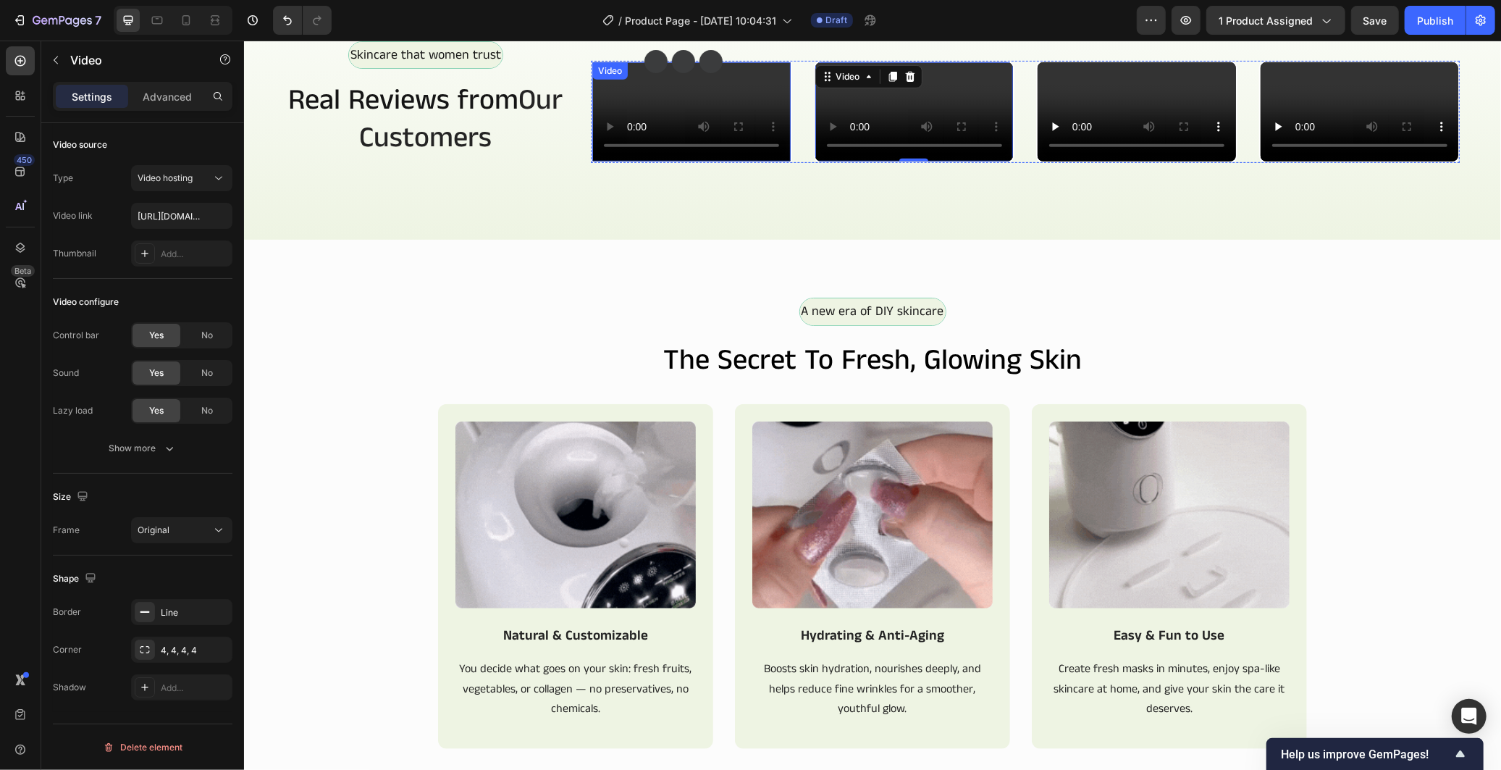
click at [728, 161] on video at bounding box center [691, 111] width 198 height 99
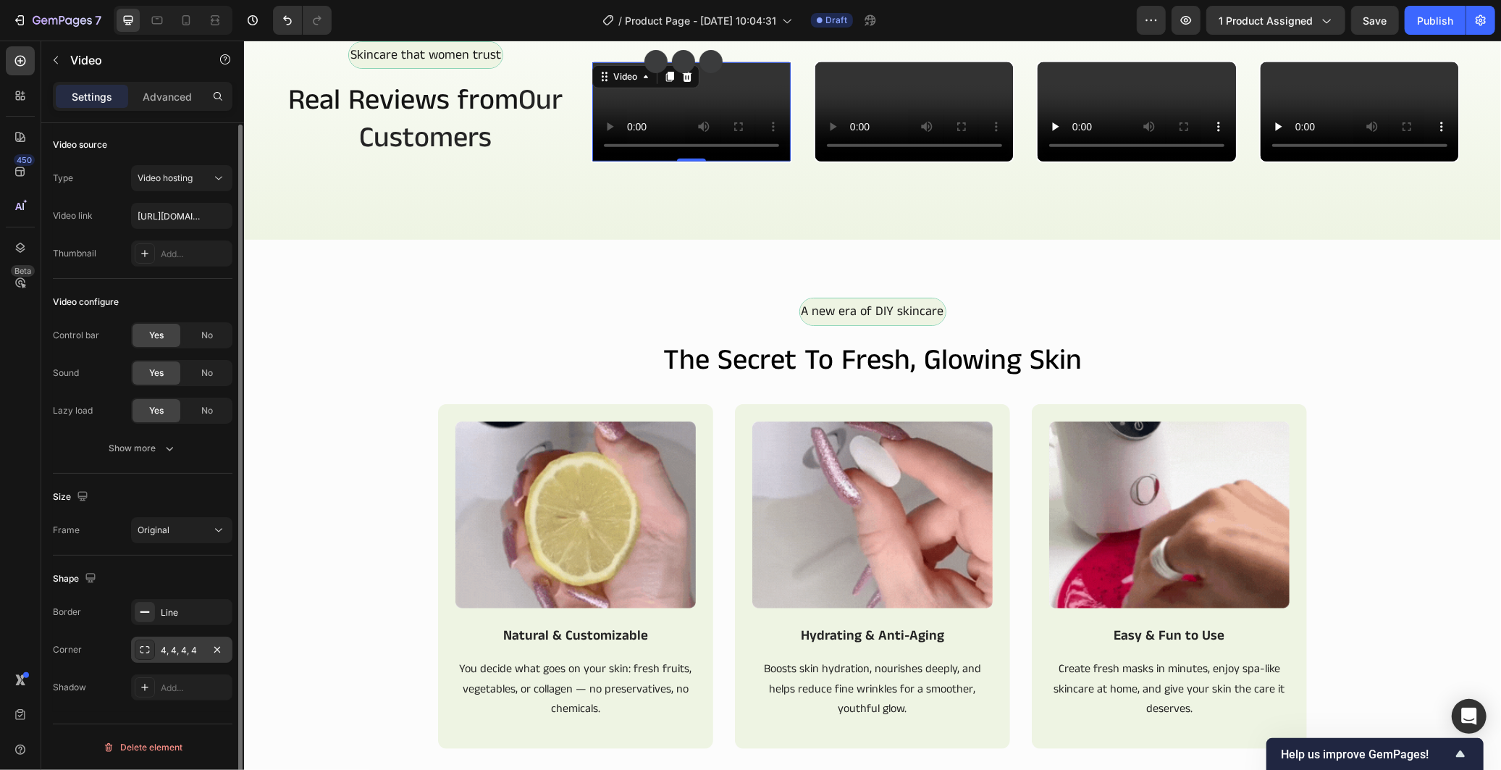
click at [183, 647] on div "4, 4, 4, 4" at bounding box center [182, 650] width 42 height 13
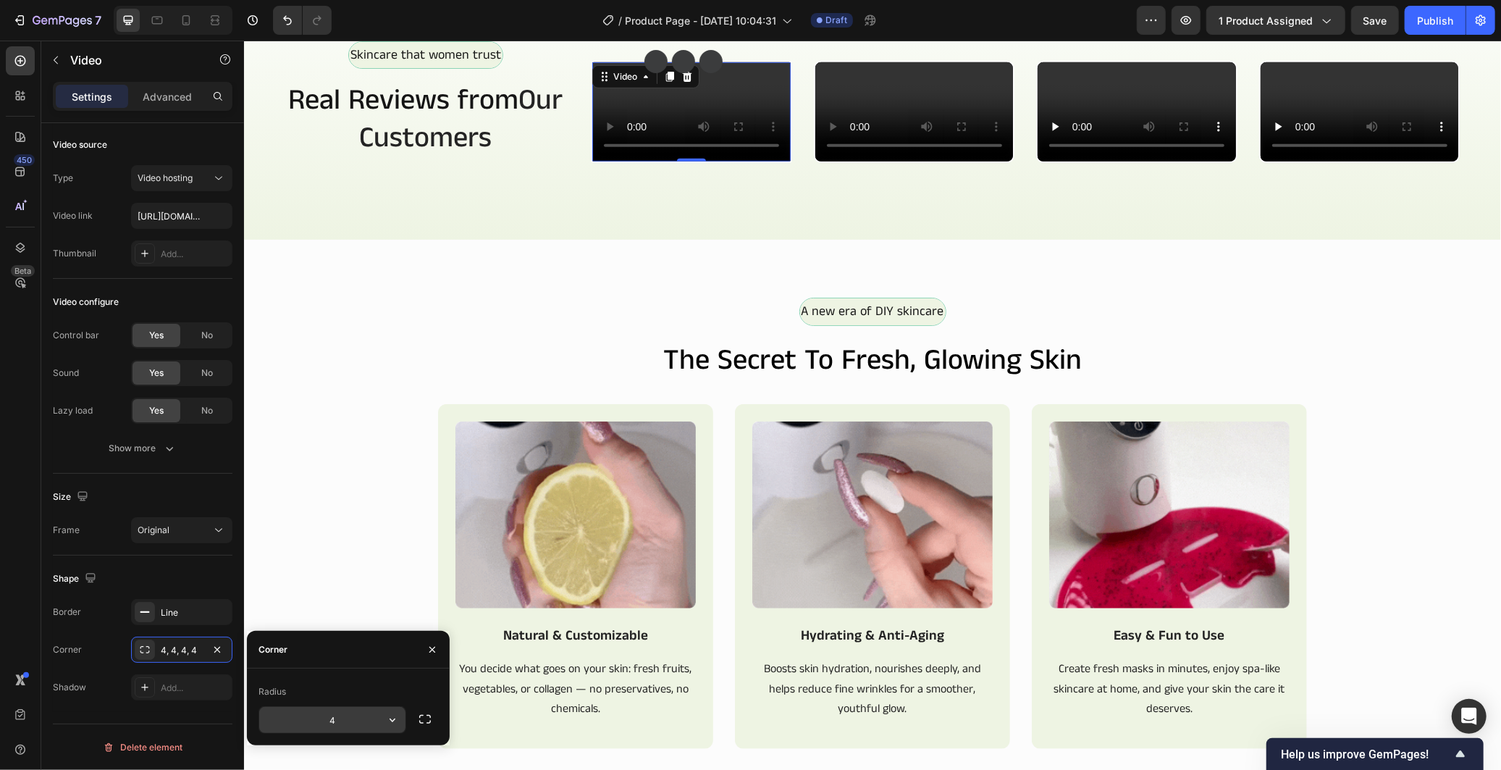
click at [327, 715] on input "4" at bounding box center [332, 720] width 146 height 26
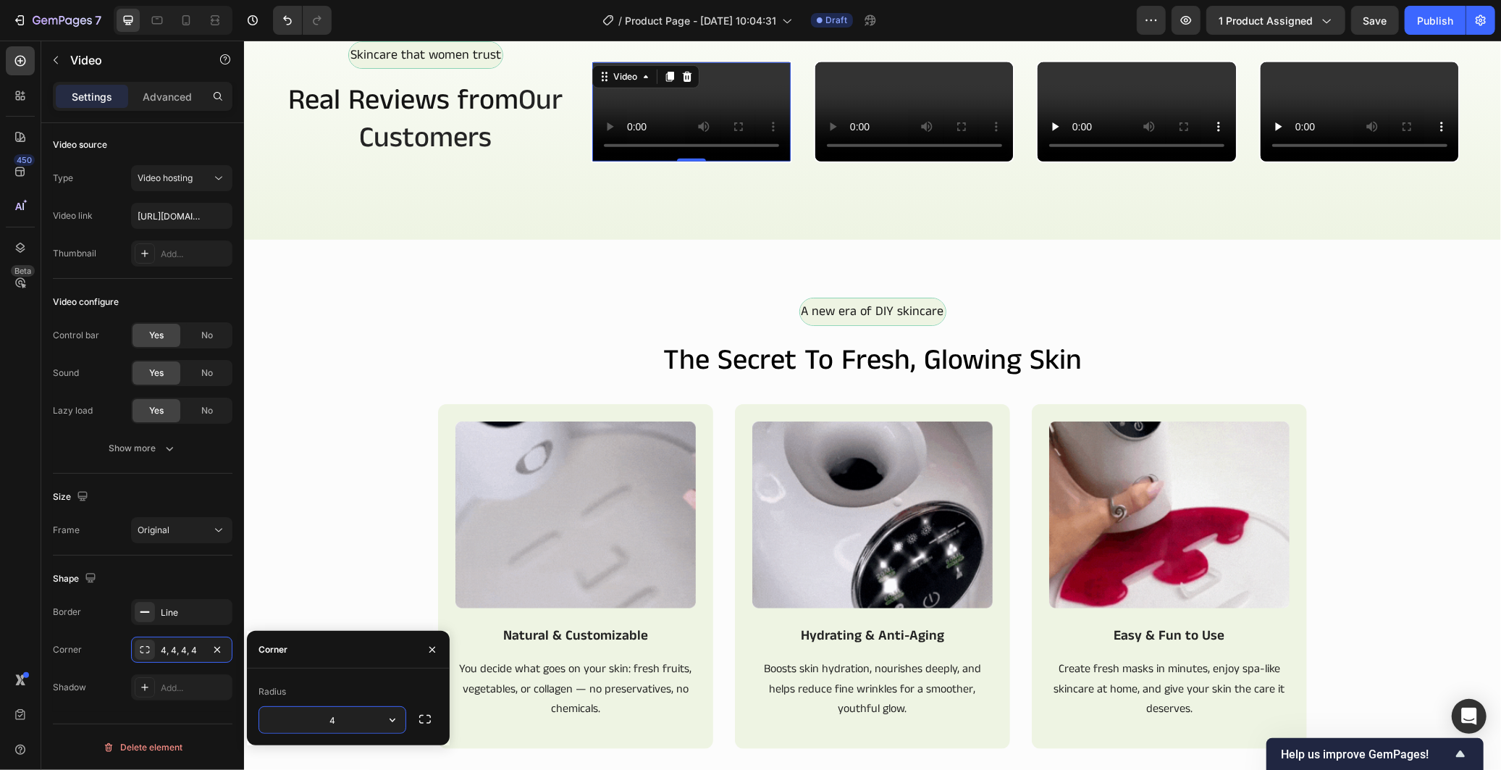
type input "8"
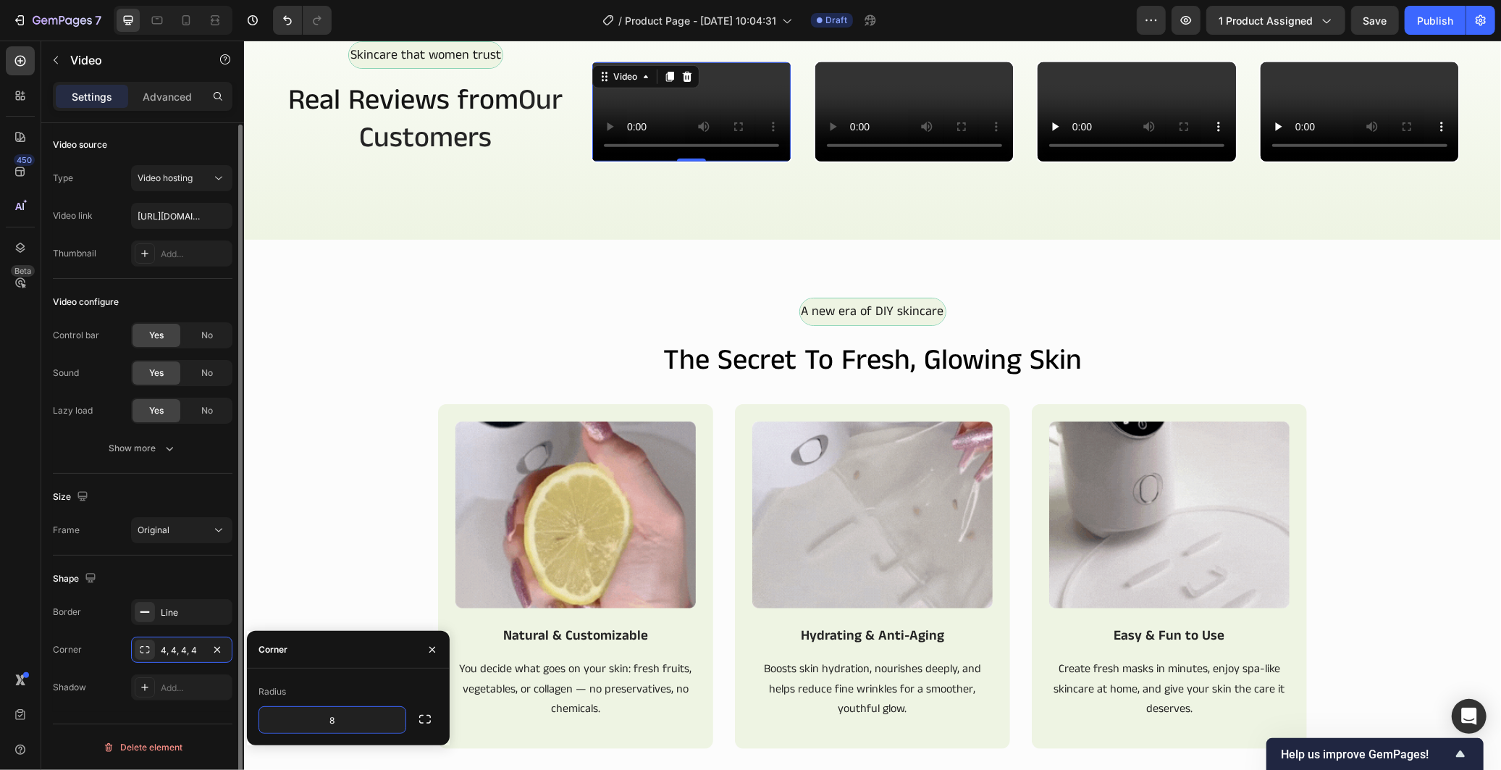
click at [207, 572] on div "Shape" at bounding box center [143, 578] width 180 height 23
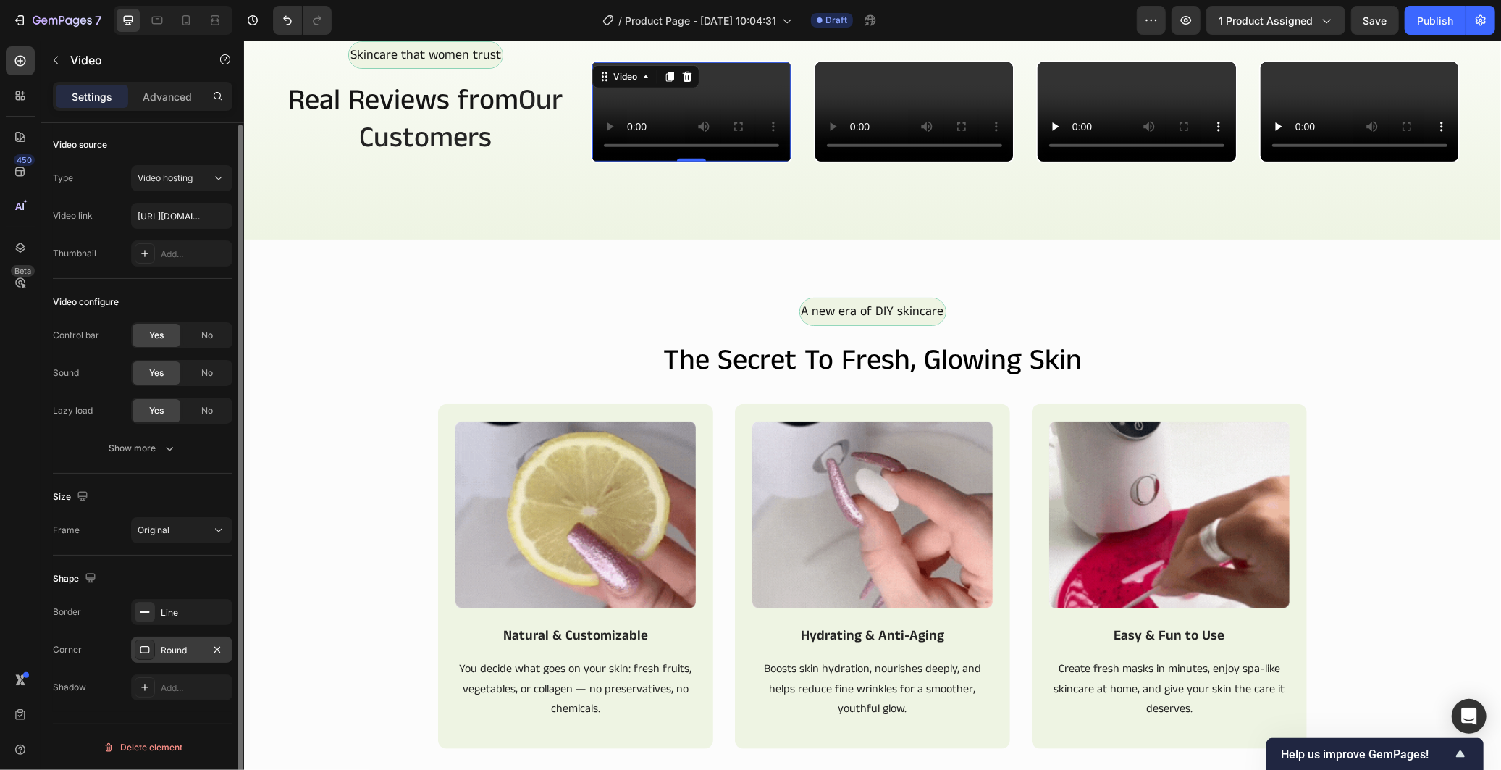
click at [184, 650] on div "Round" at bounding box center [182, 650] width 42 height 13
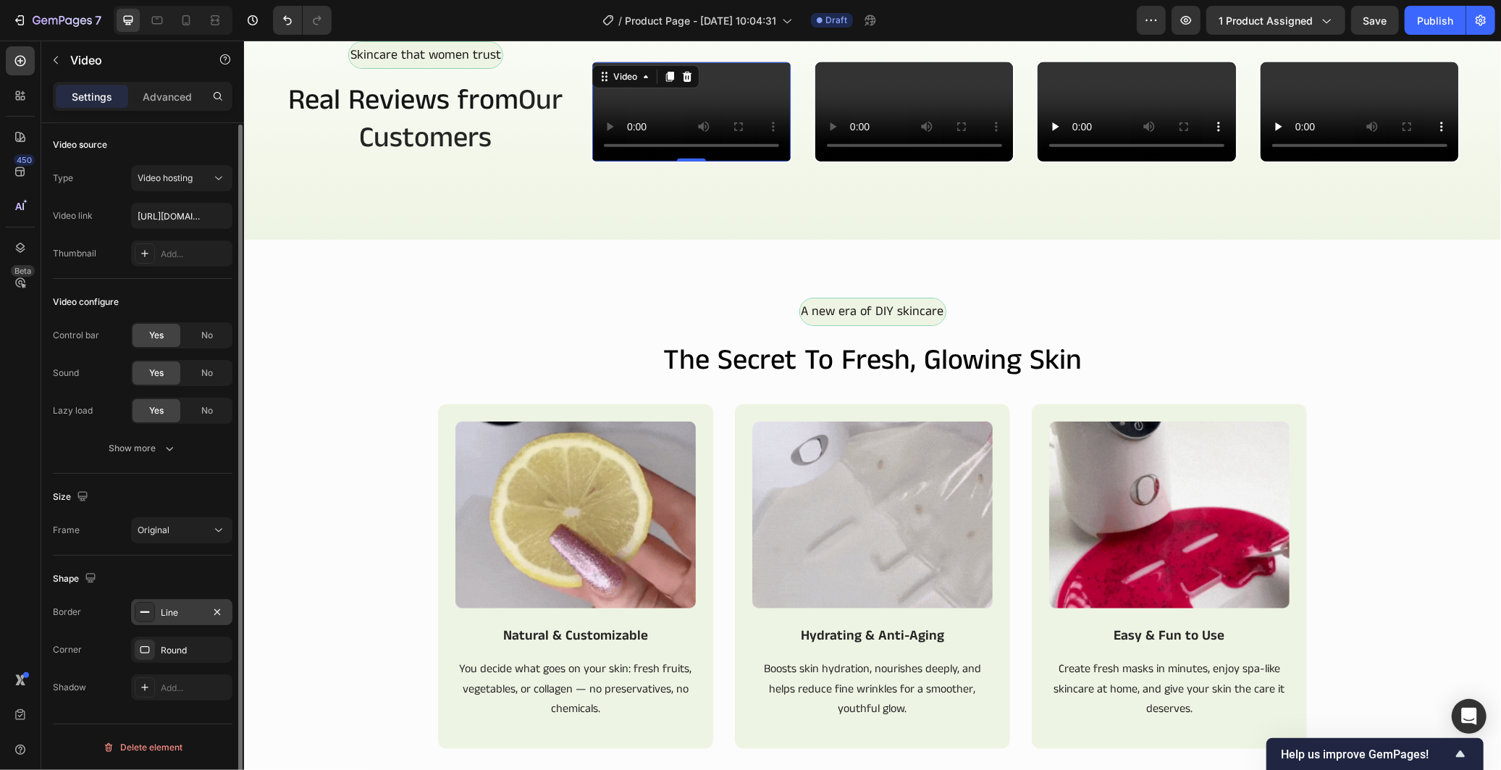
click at [192, 606] on div "Line" at bounding box center [182, 612] width 42 height 13
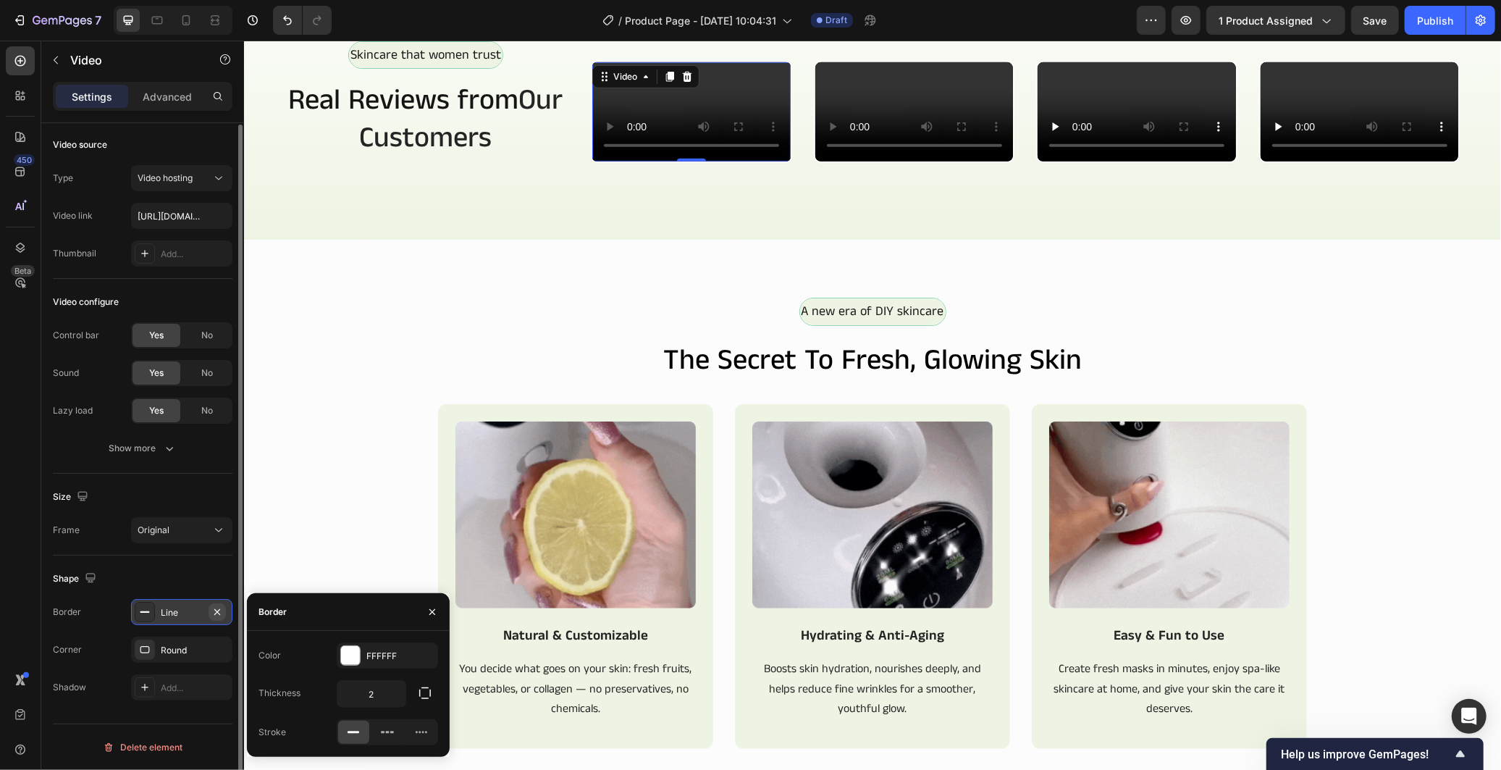
click at [220, 614] on icon "button" at bounding box center [217, 612] width 12 height 12
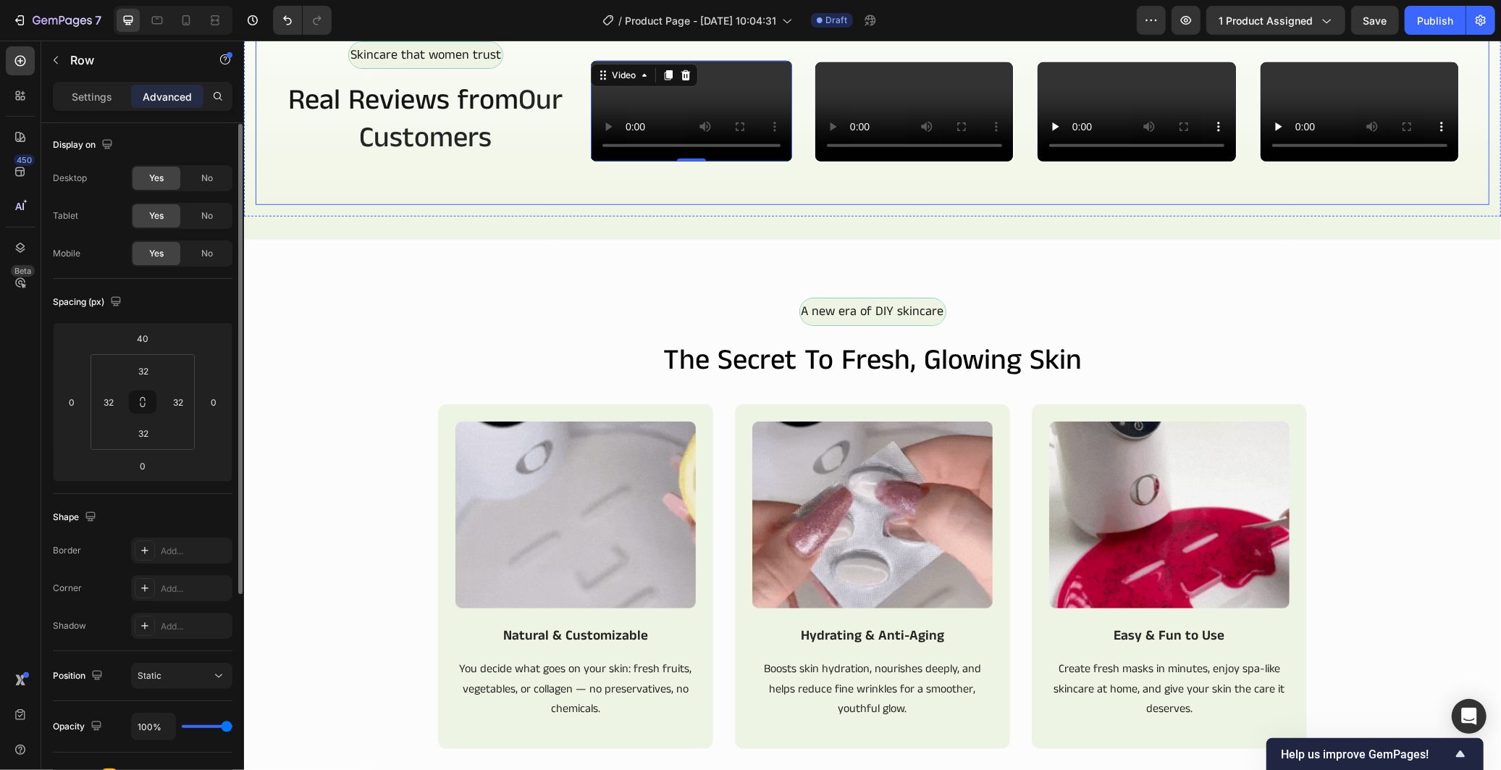
click at [460, 181] on div "Skincare that women trust Text Block Row Real Reviews from Our Customers Headin…" at bounding box center [425, 111] width 294 height 140
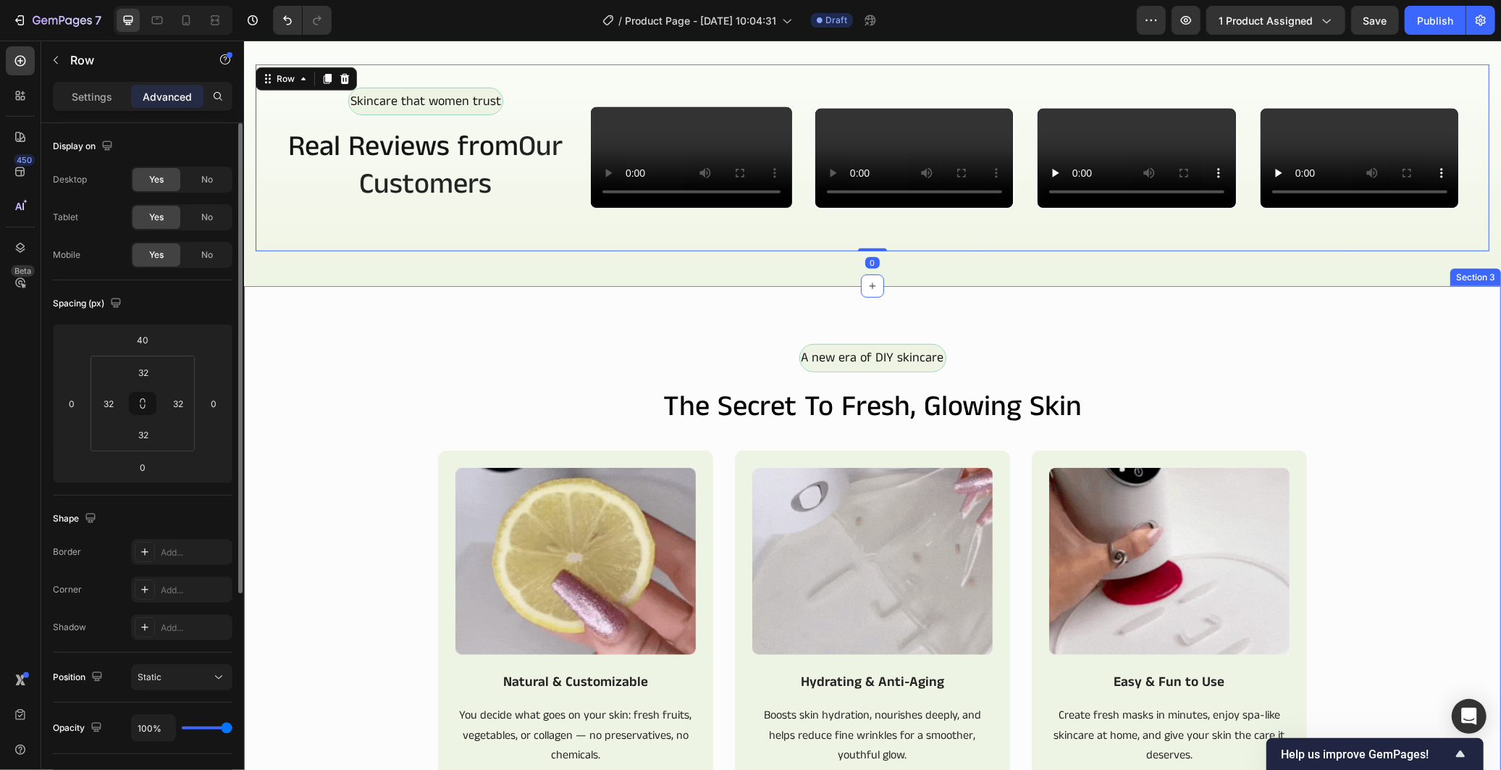
scroll to position [581, 0]
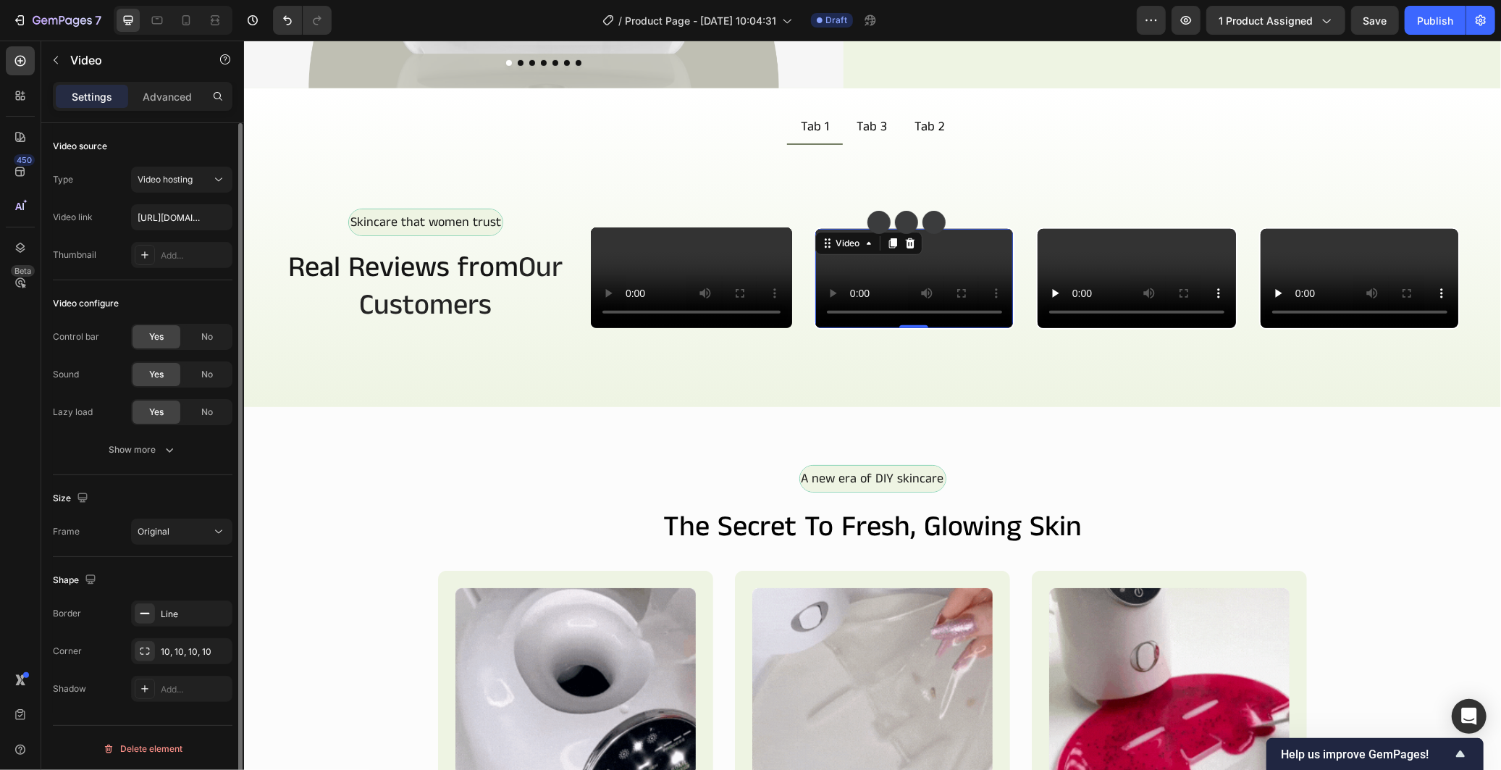
click at [888, 327] on video at bounding box center [914, 277] width 198 height 99
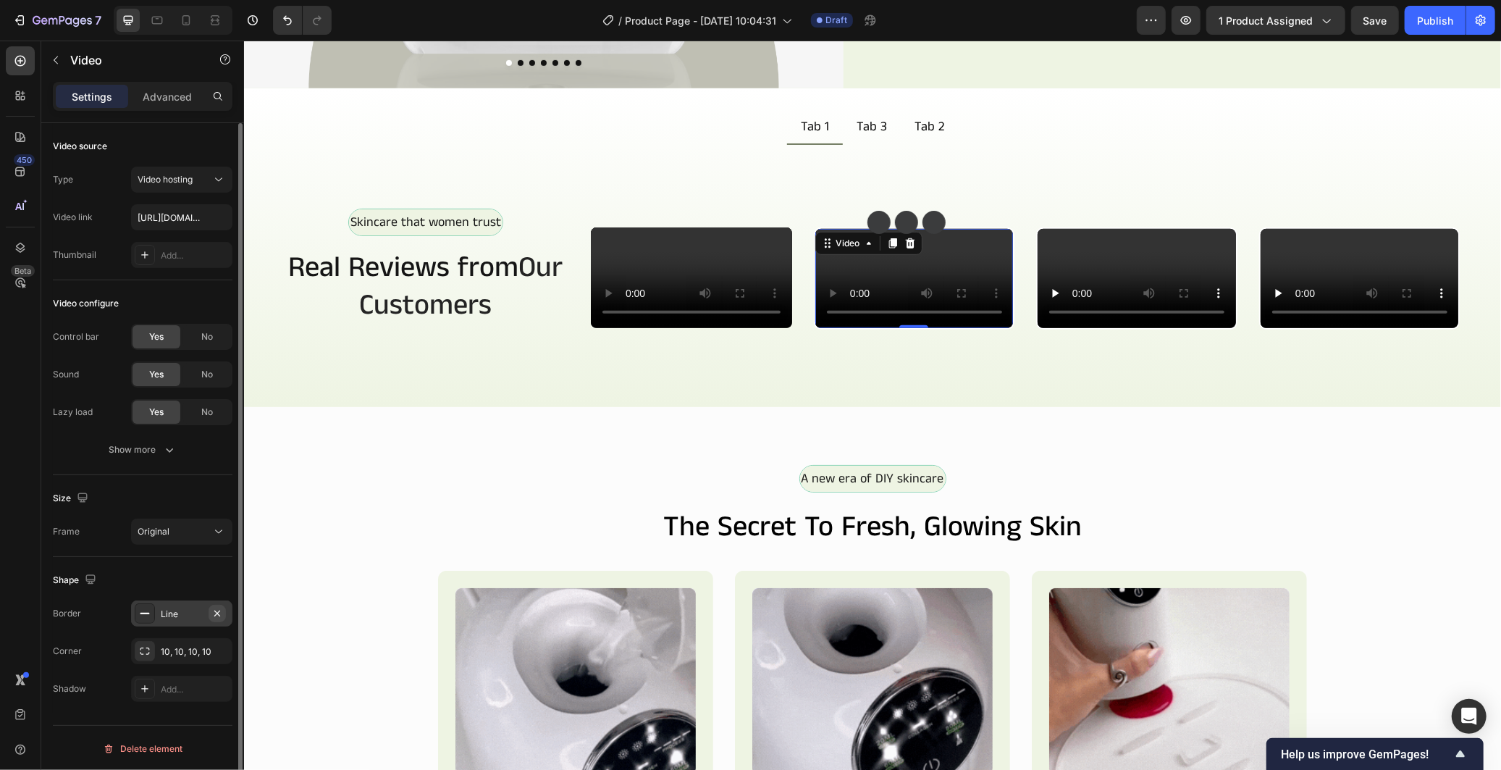
click at [217, 613] on icon "button" at bounding box center [217, 613] width 12 height 12
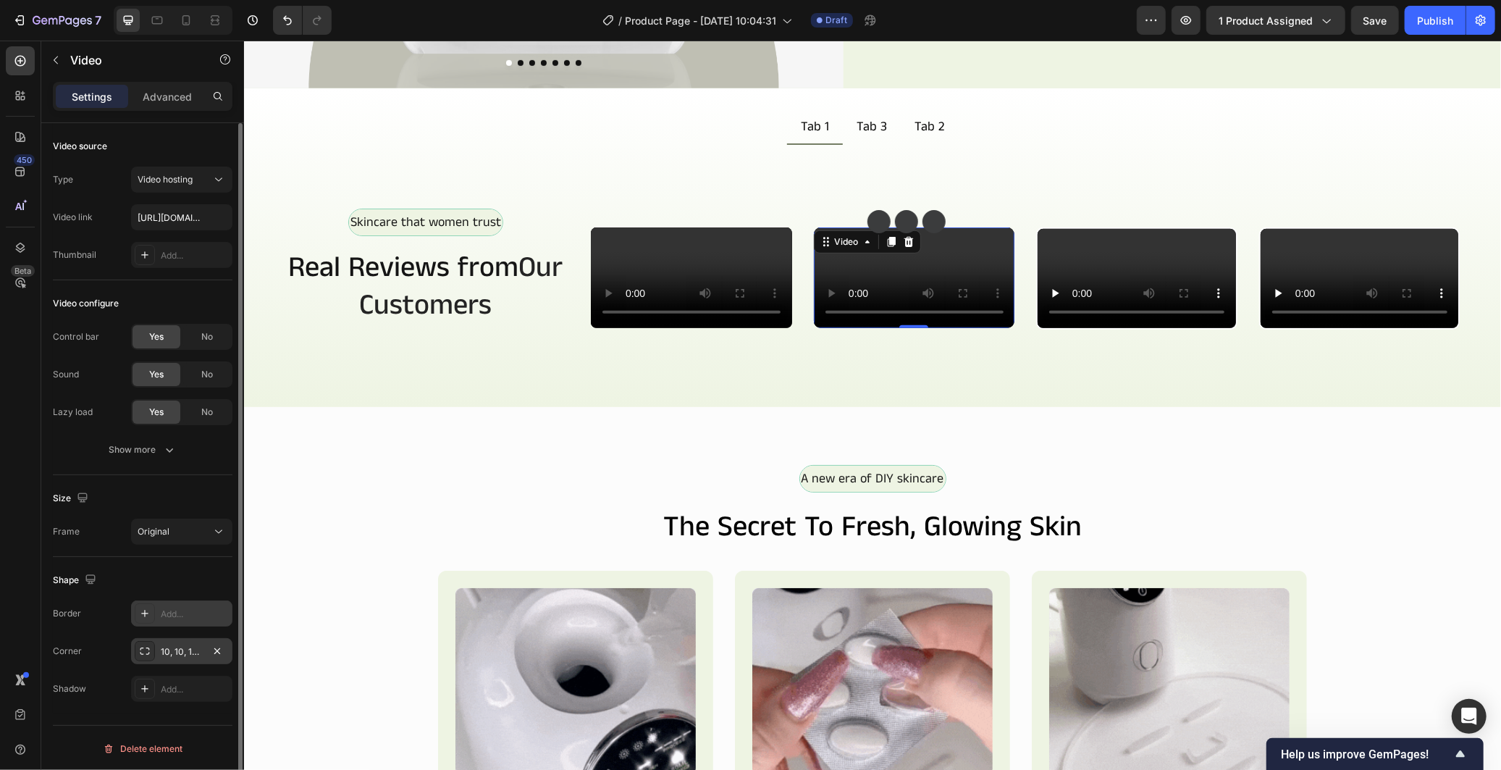
click at [195, 642] on div "10, 10, 10, 10" at bounding box center [181, 651] width 101 height 26
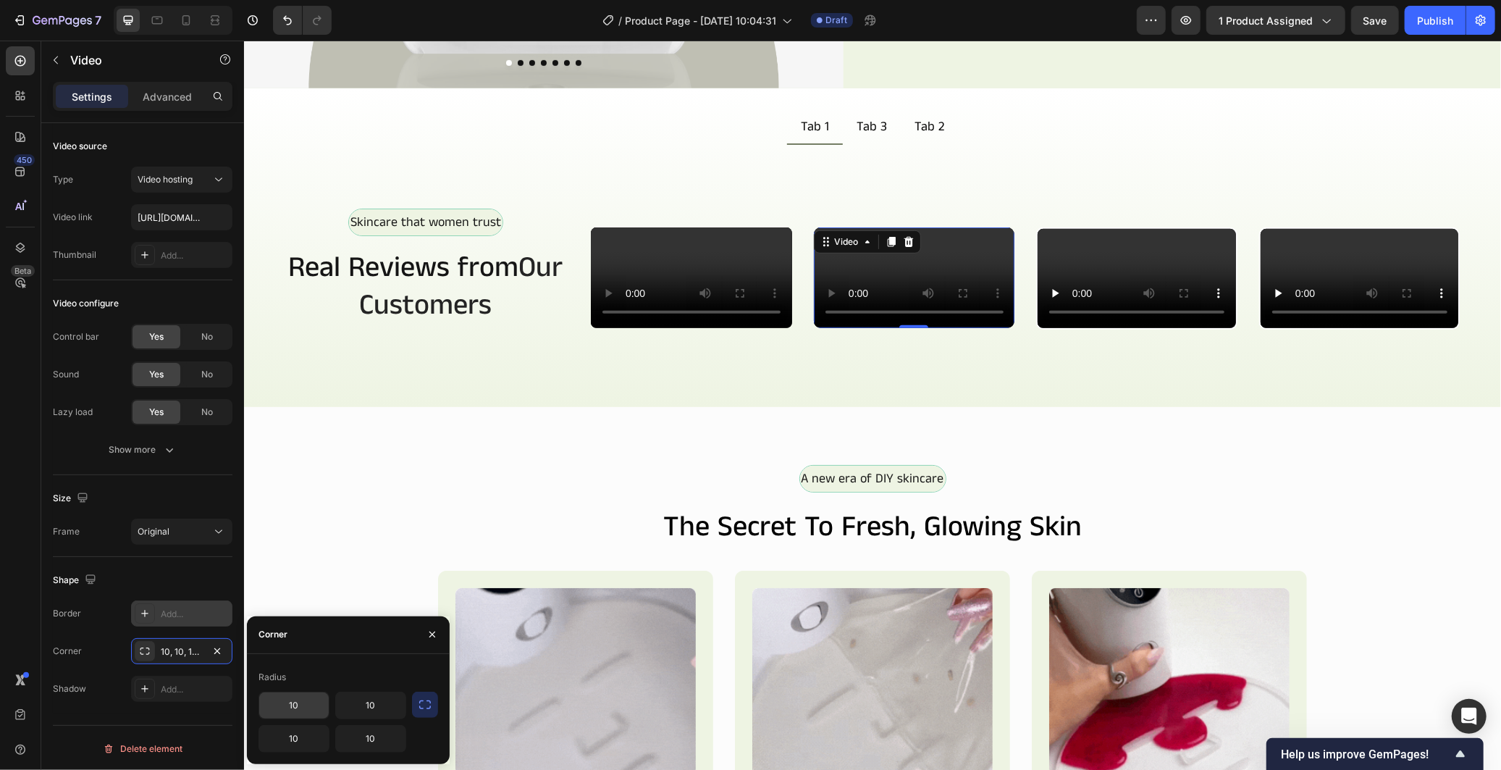
click at [314, 707] on input "10" at bounding box center [294, 705] width 70 height 26
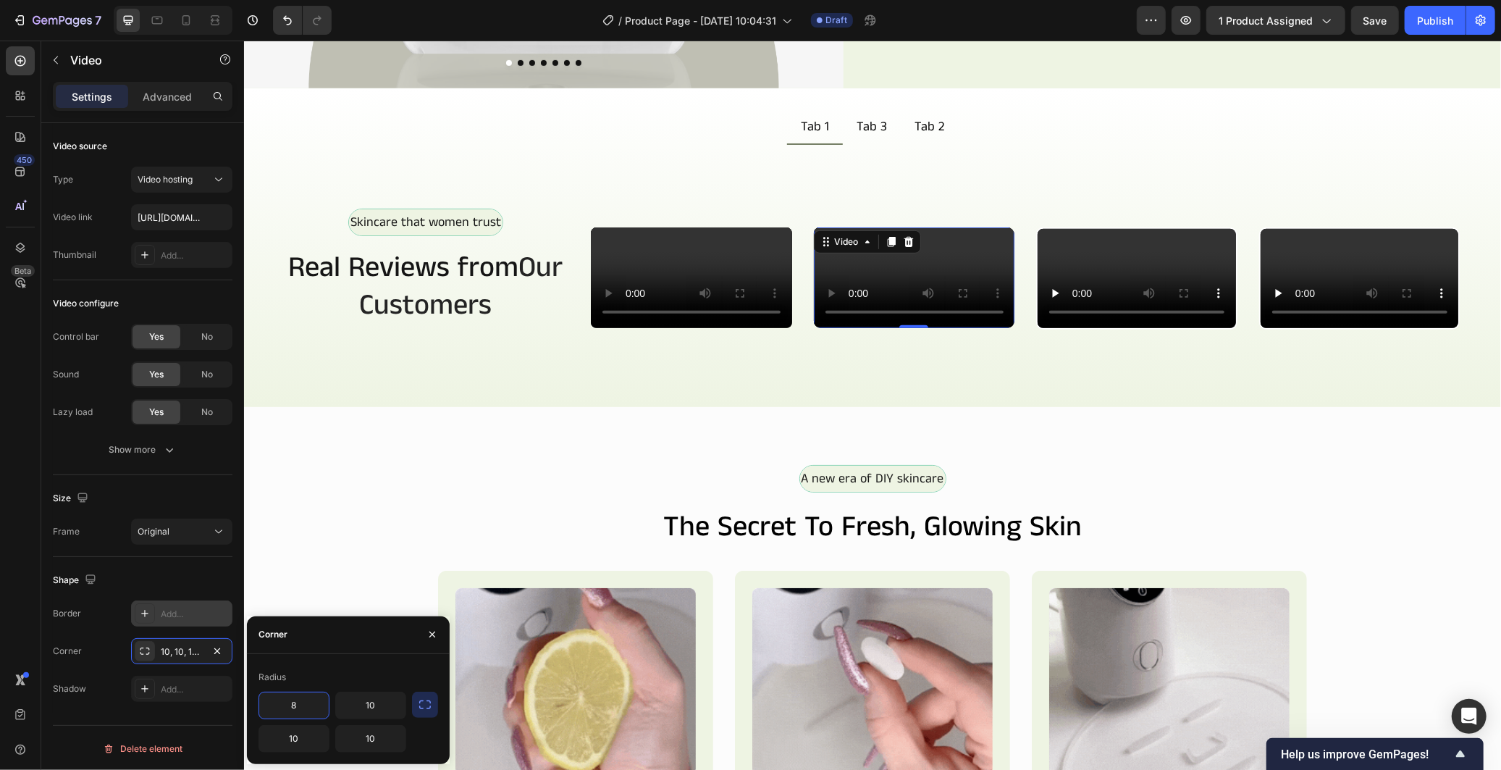
type input "8"
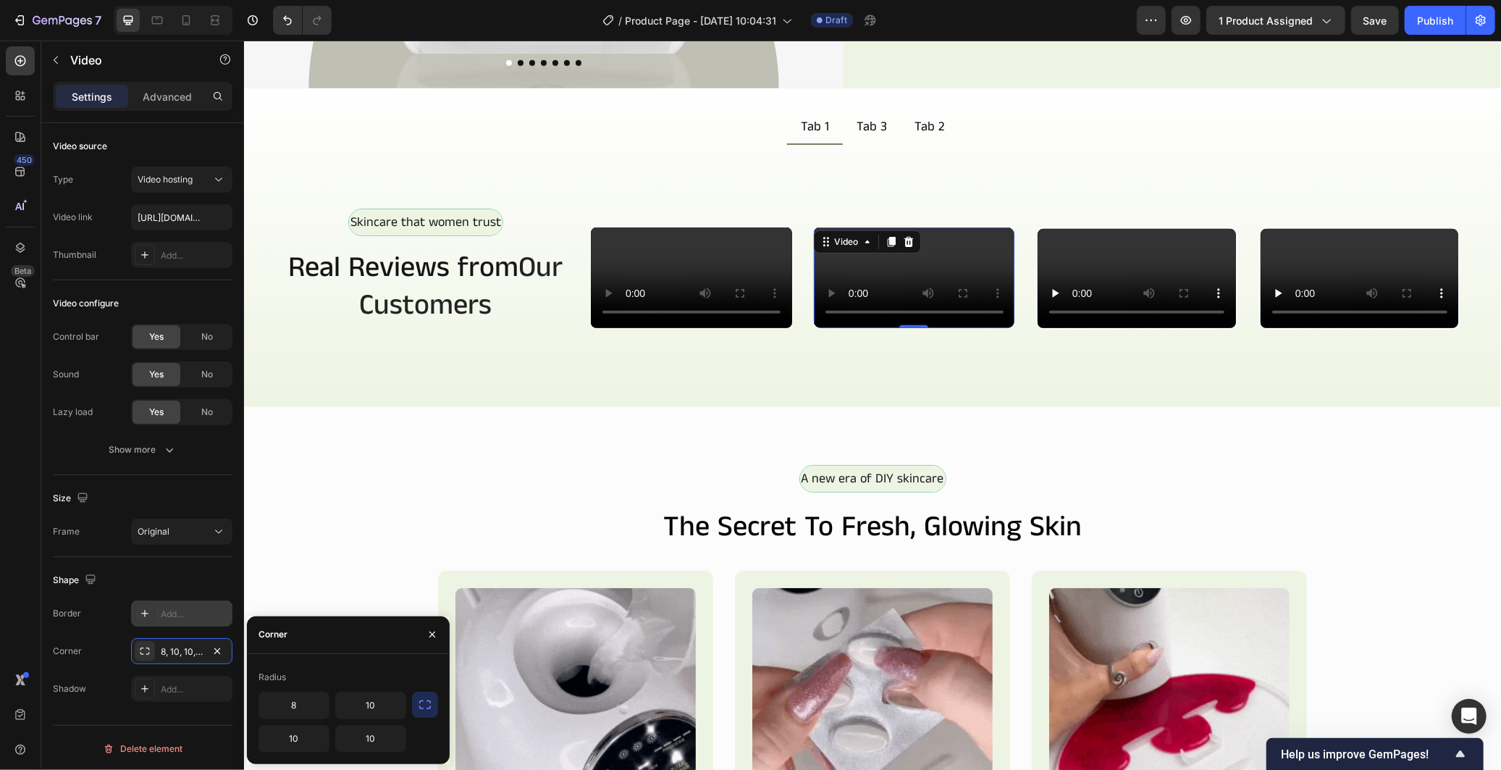
click at [428, 699] on icon "button" at bounding box center [425, 704] width 14 height 14
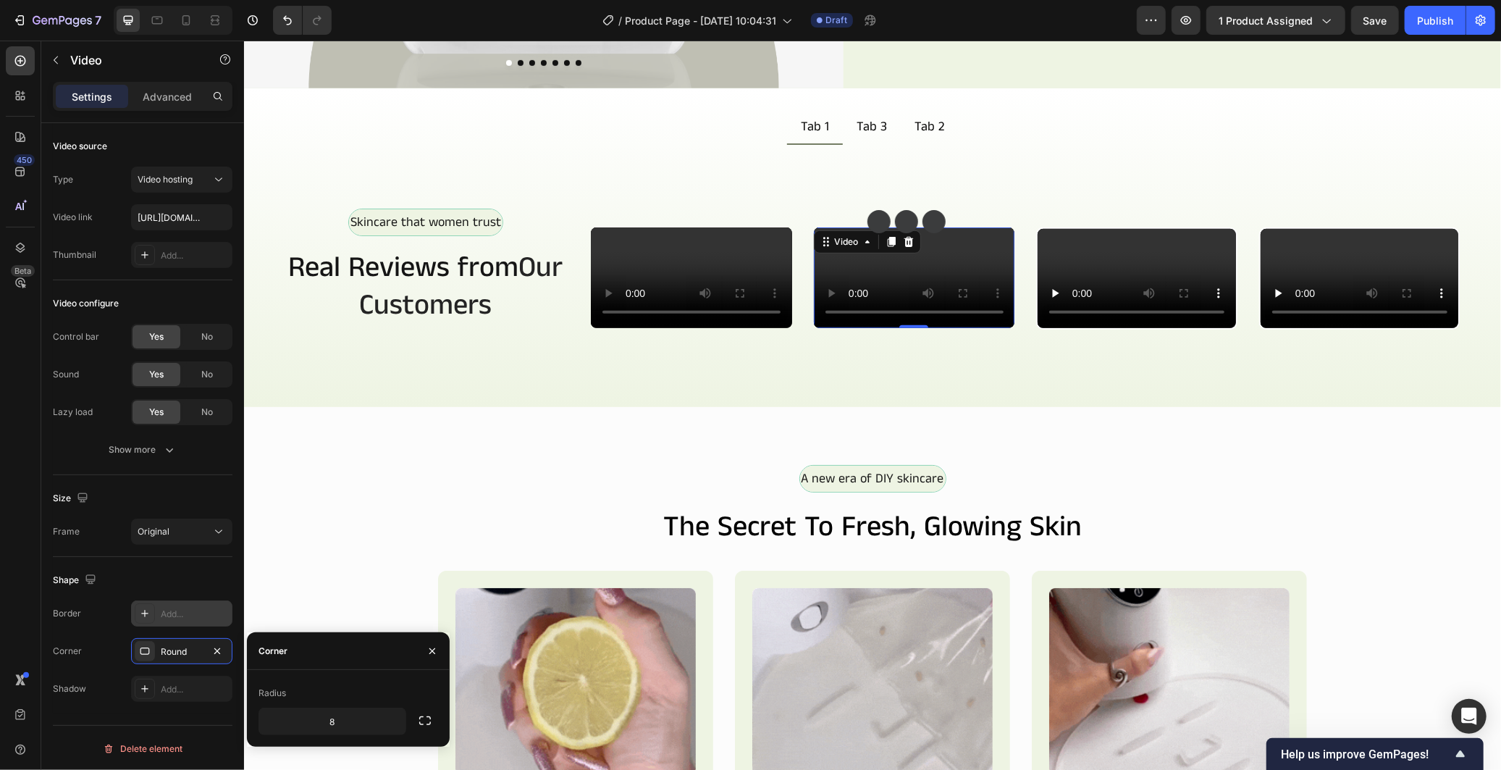
click at [845, 327] on video at bounding box center [913, 277] width 201 height 101
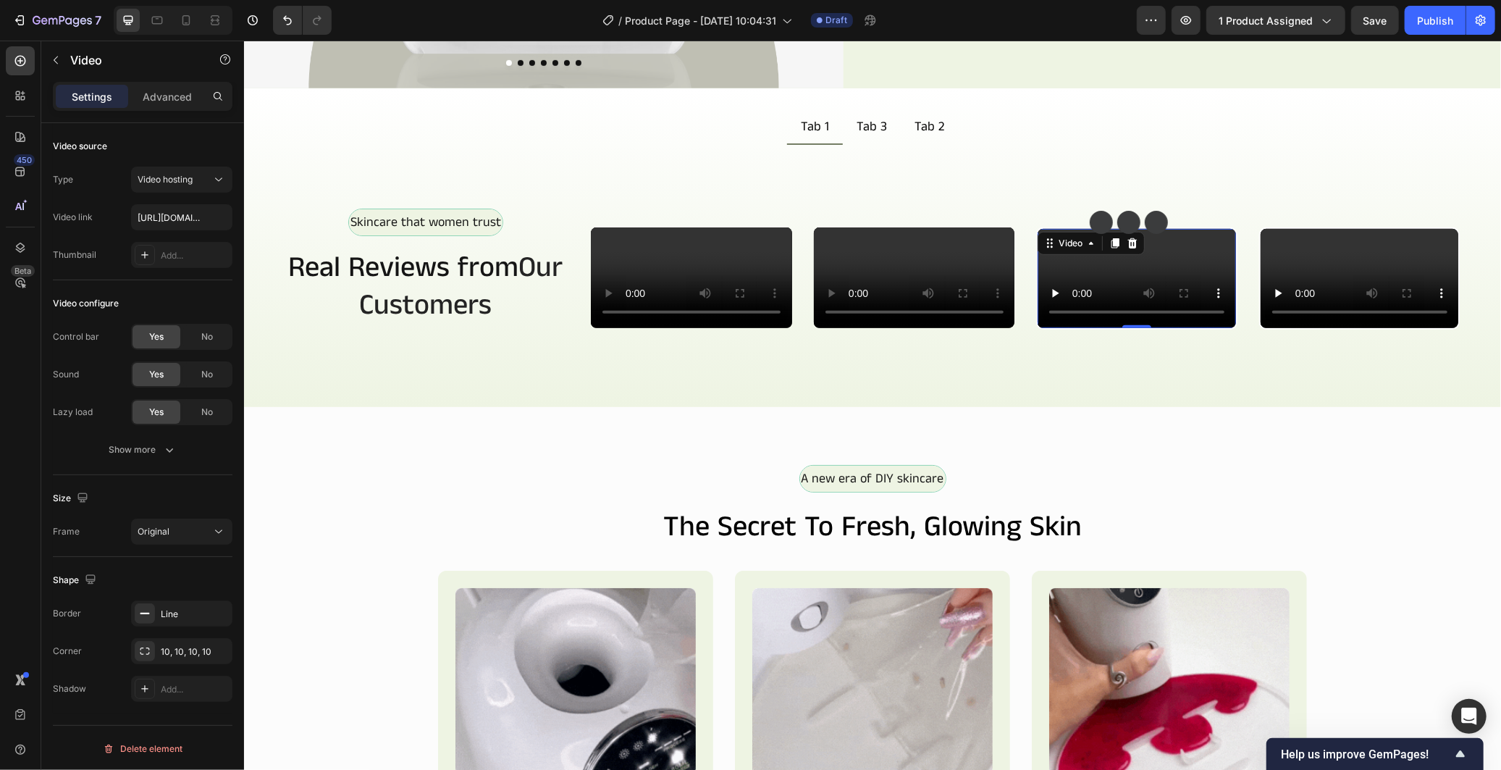
click at [1054, 327] on video at bounding box center [1136, 277] width 198 height 99
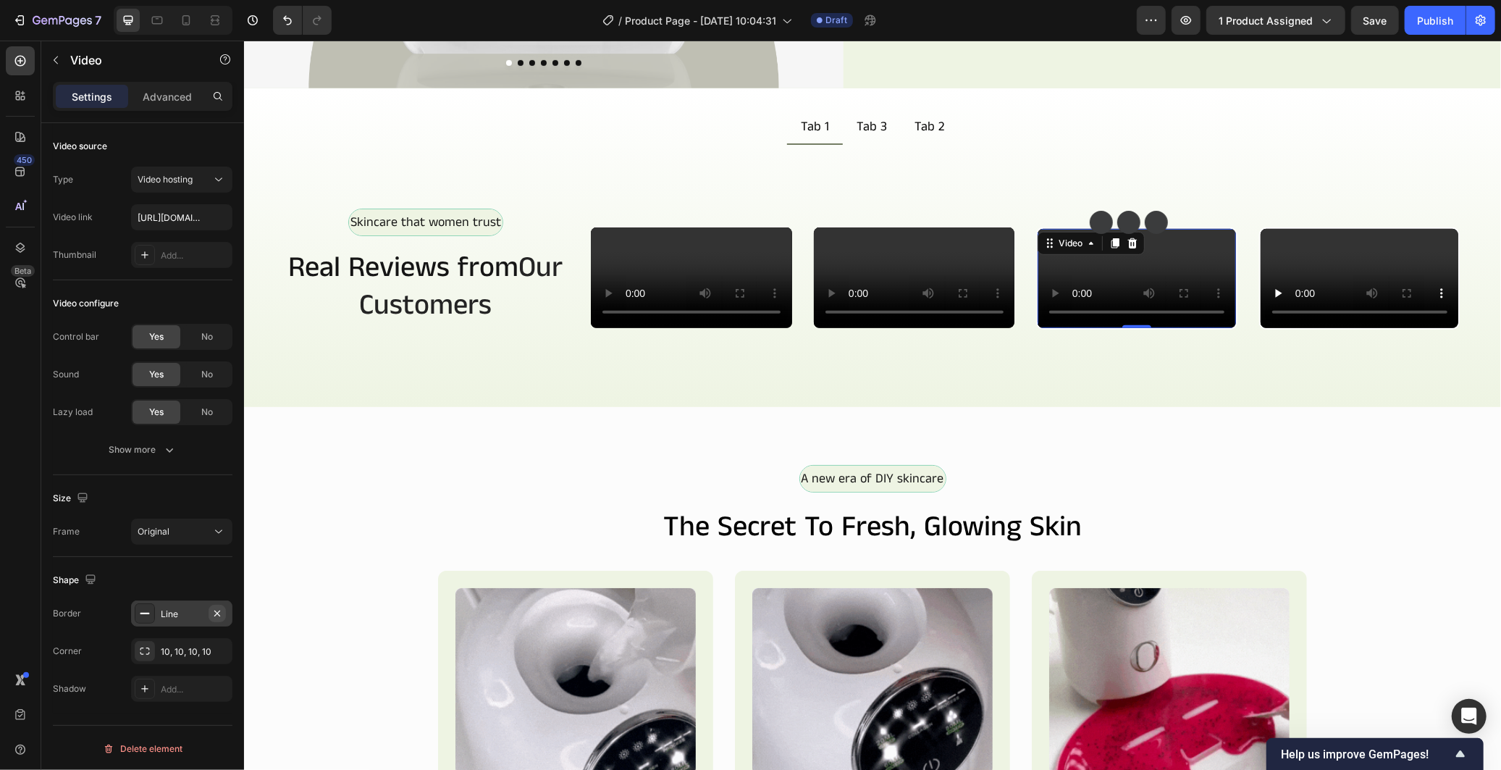
click at [219, 614] on icon "button" at bounding box center [217, 613] width 12 height 12
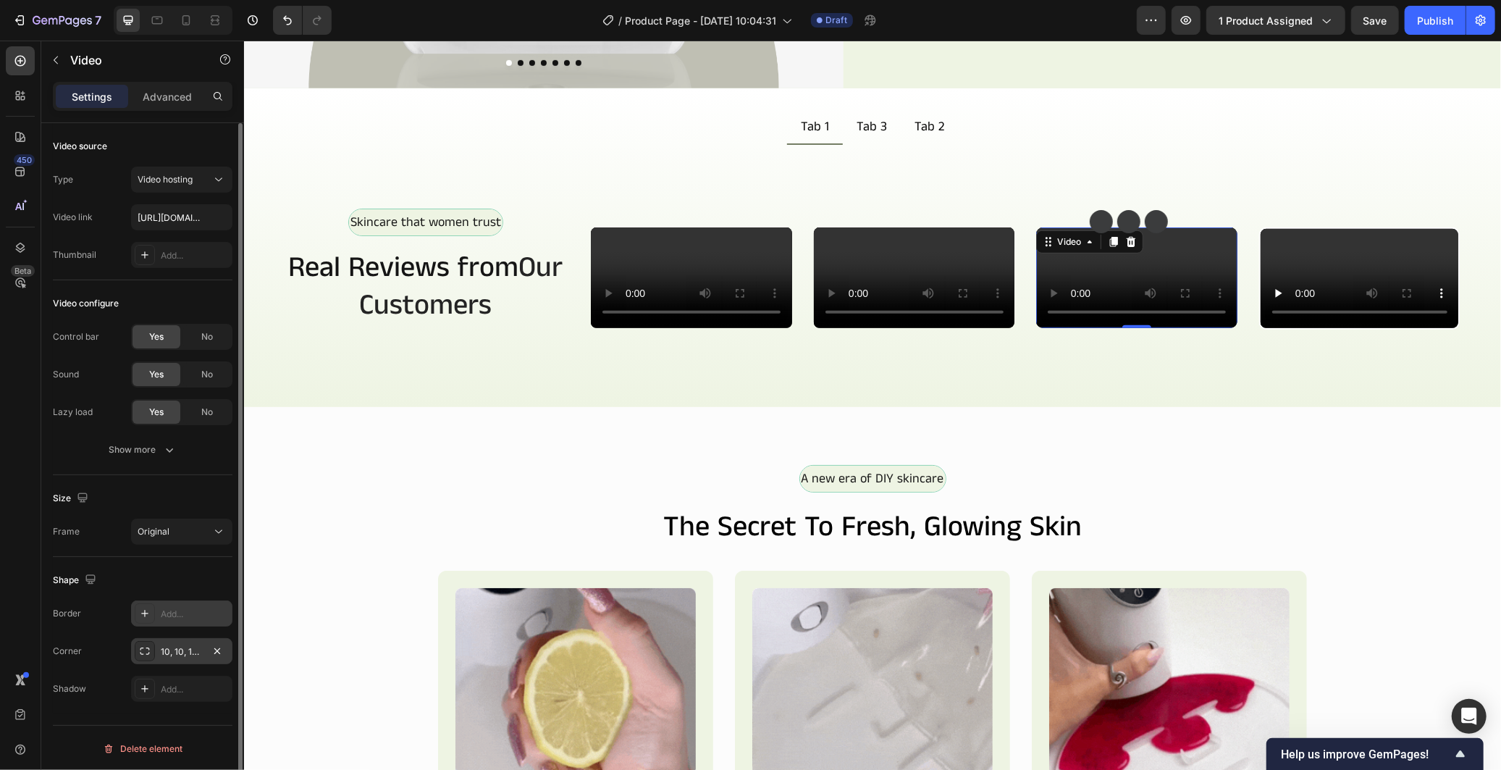
click at [180, 652] on div "10, 10, 10, 10" at bounding box center [182, 651] width 42 height 13
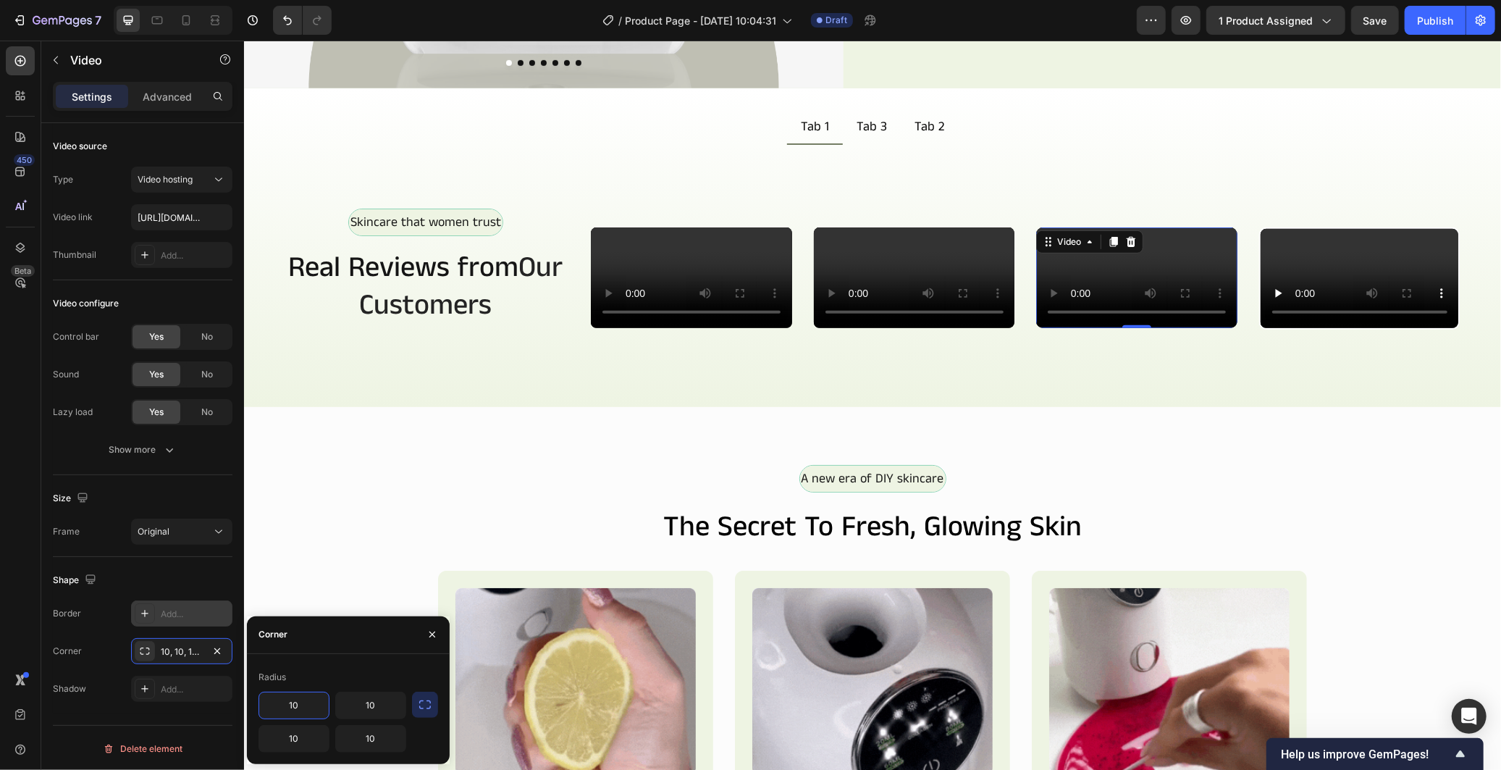
click at [302, 704] on input "10" at bounding box center [294, 705] width 70 height 26
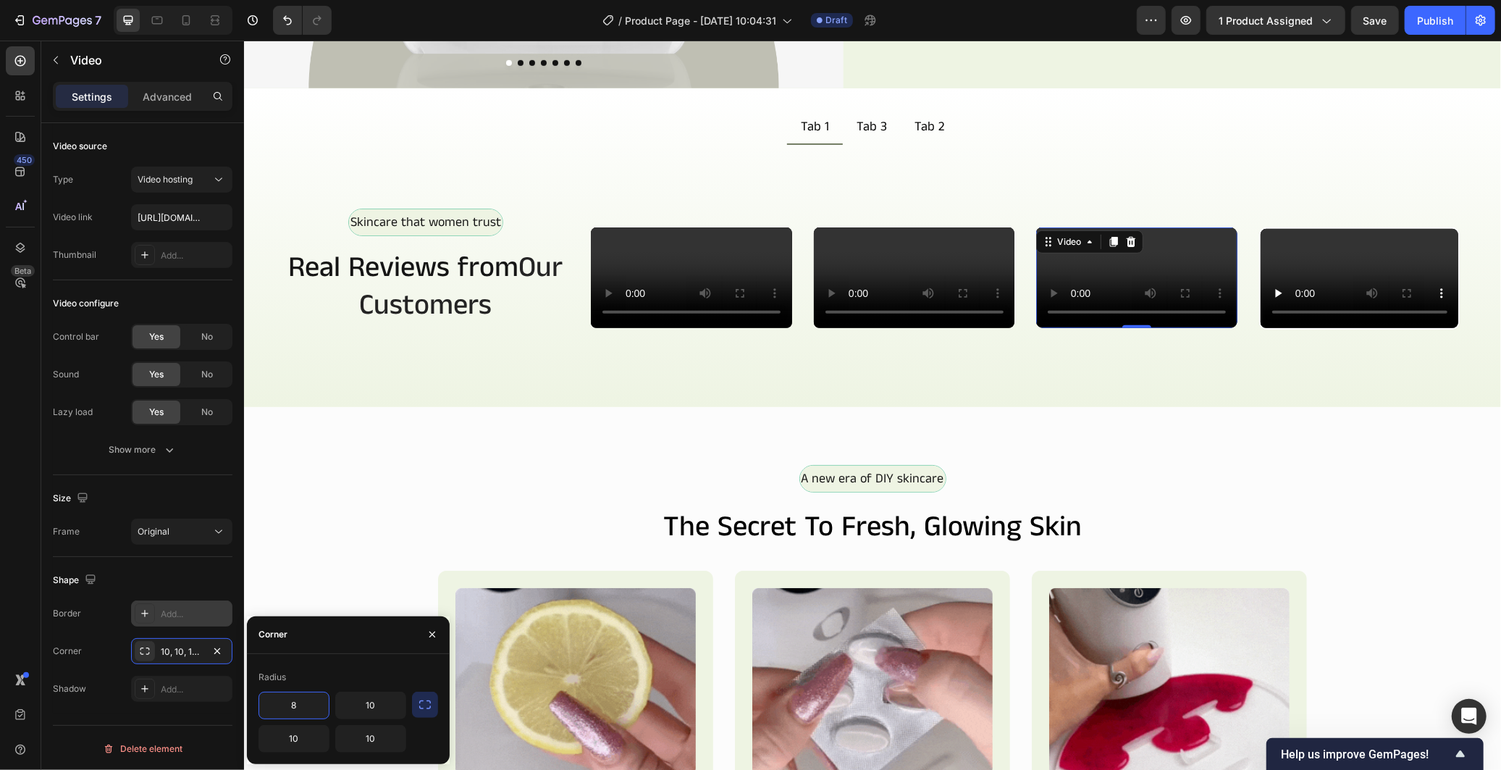
type input "8"
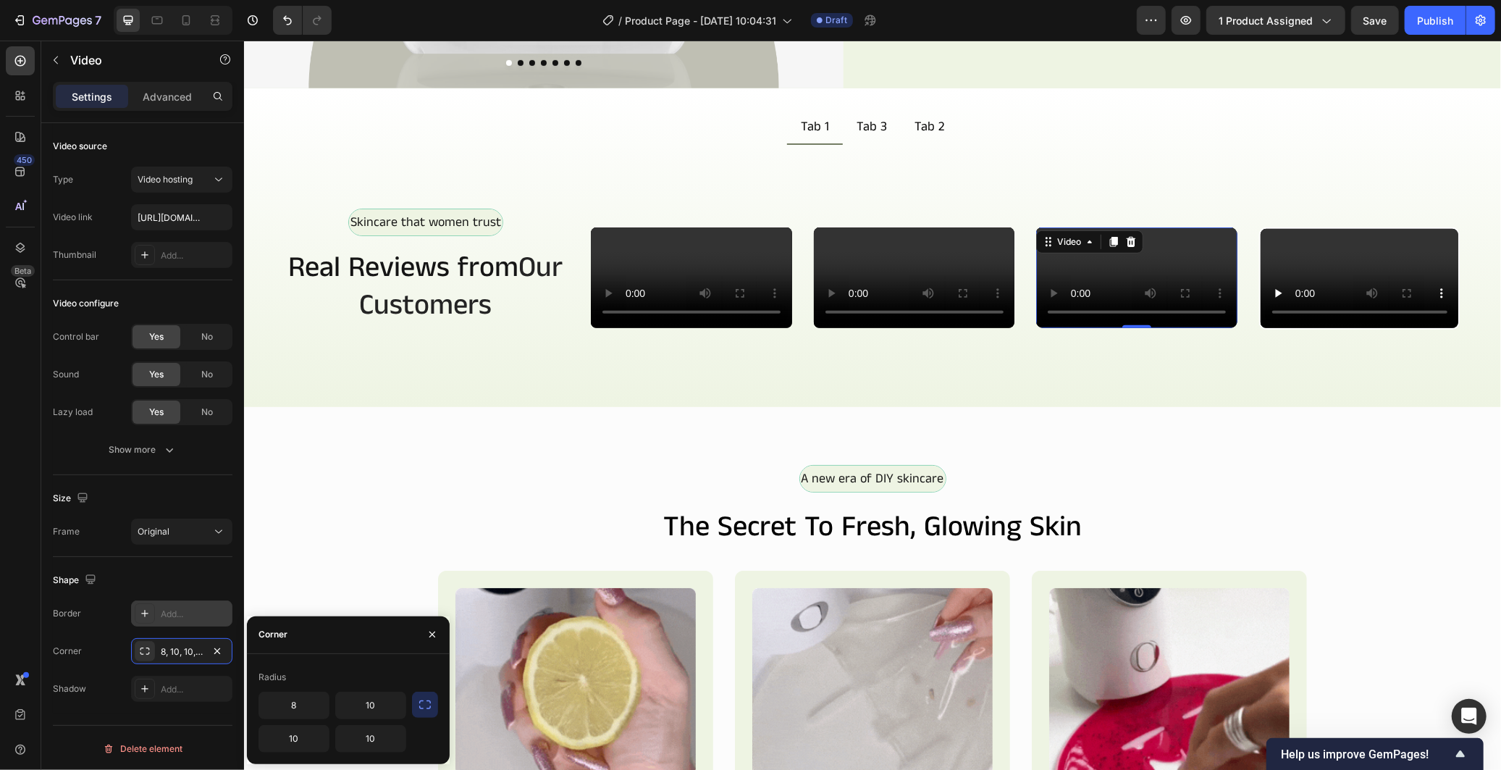
click at [424, 697] on icon "button" at bounding box center [425, 704] width 14 height 14
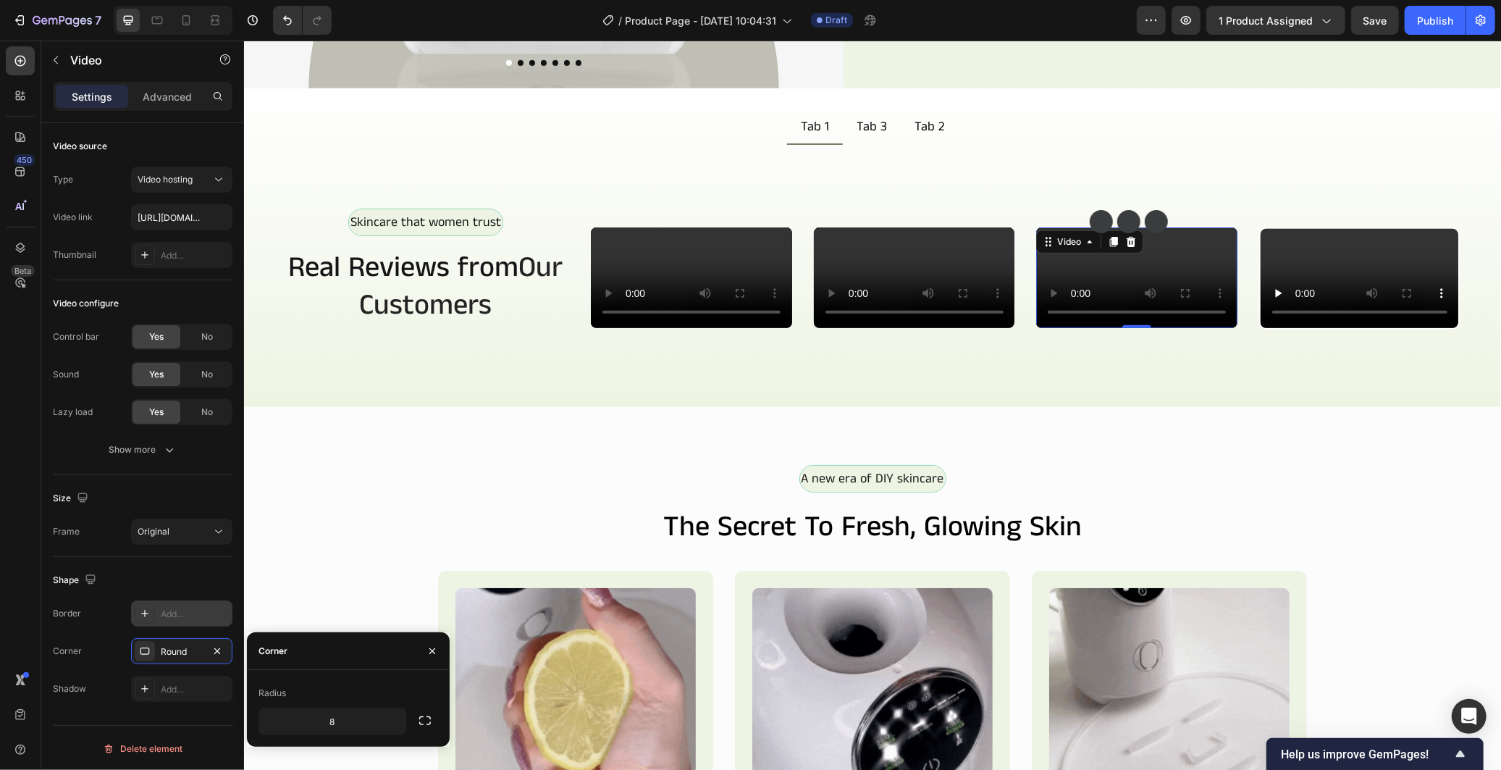
click at [1161, 327] on video at bounding box center [1135, 277] width 201 height 101
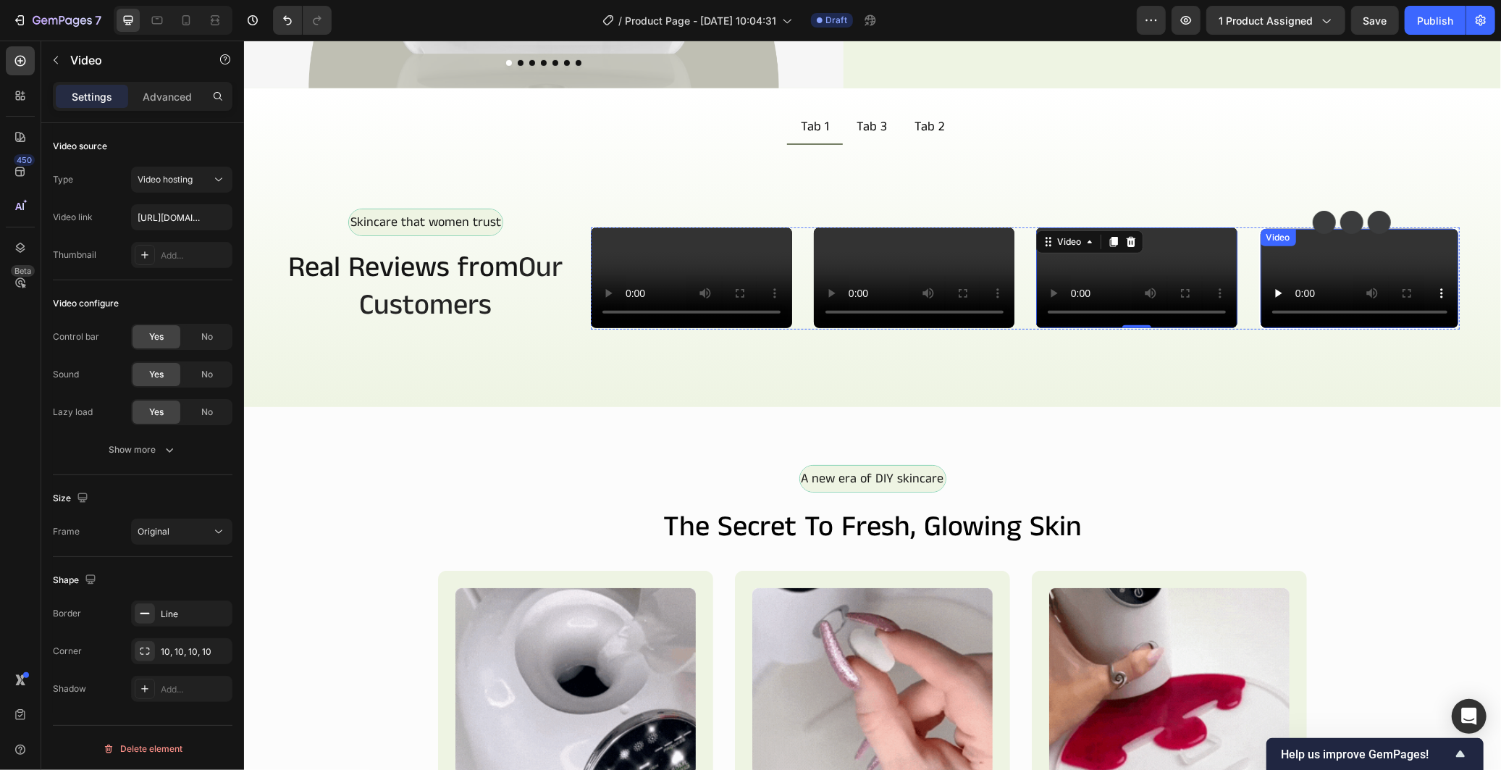
click at [1290, 327] on video at bounding box center [1359, 277] width 198 height 99
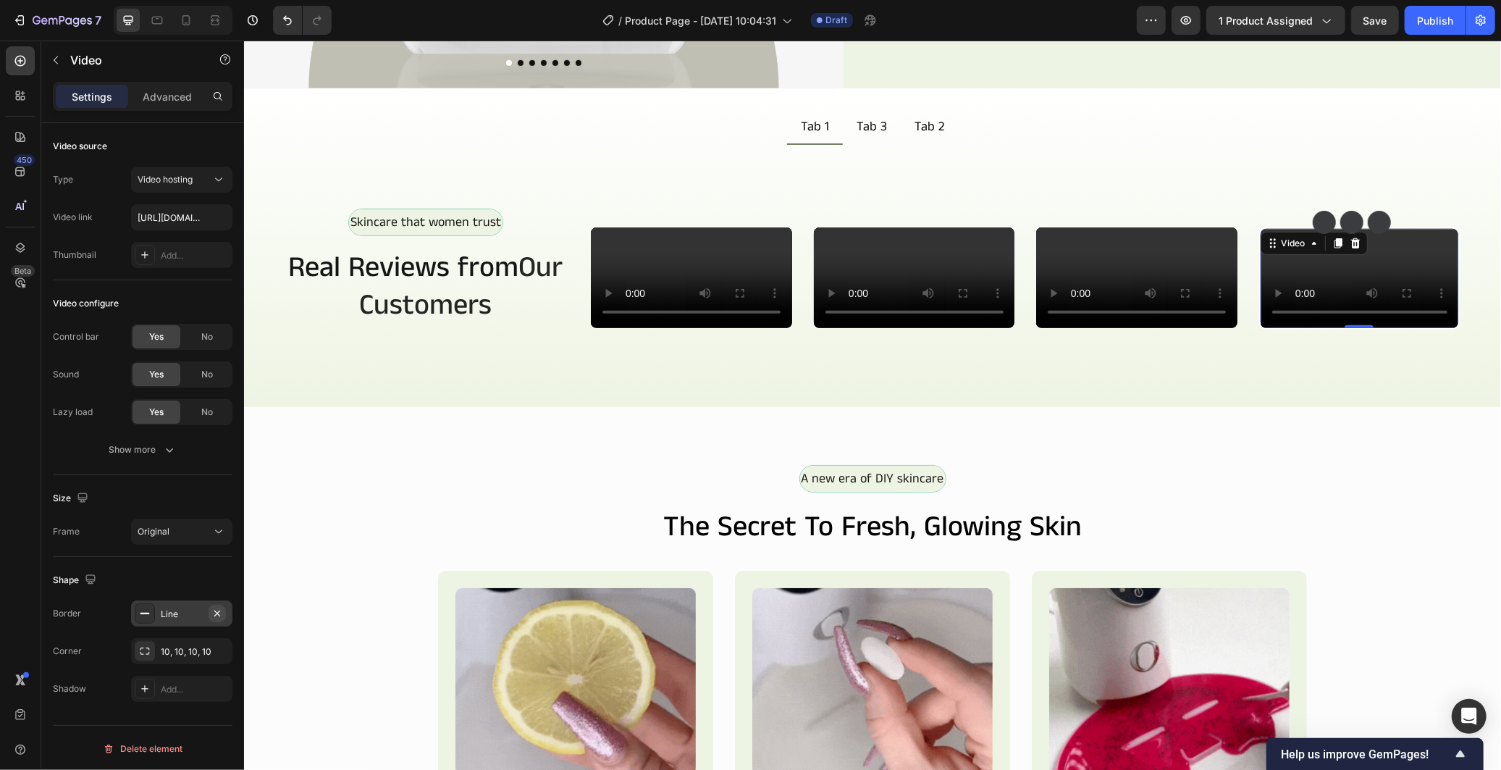
click at [214, 613] on icon "button" at bounding box center [217, 613] width 12 height 12
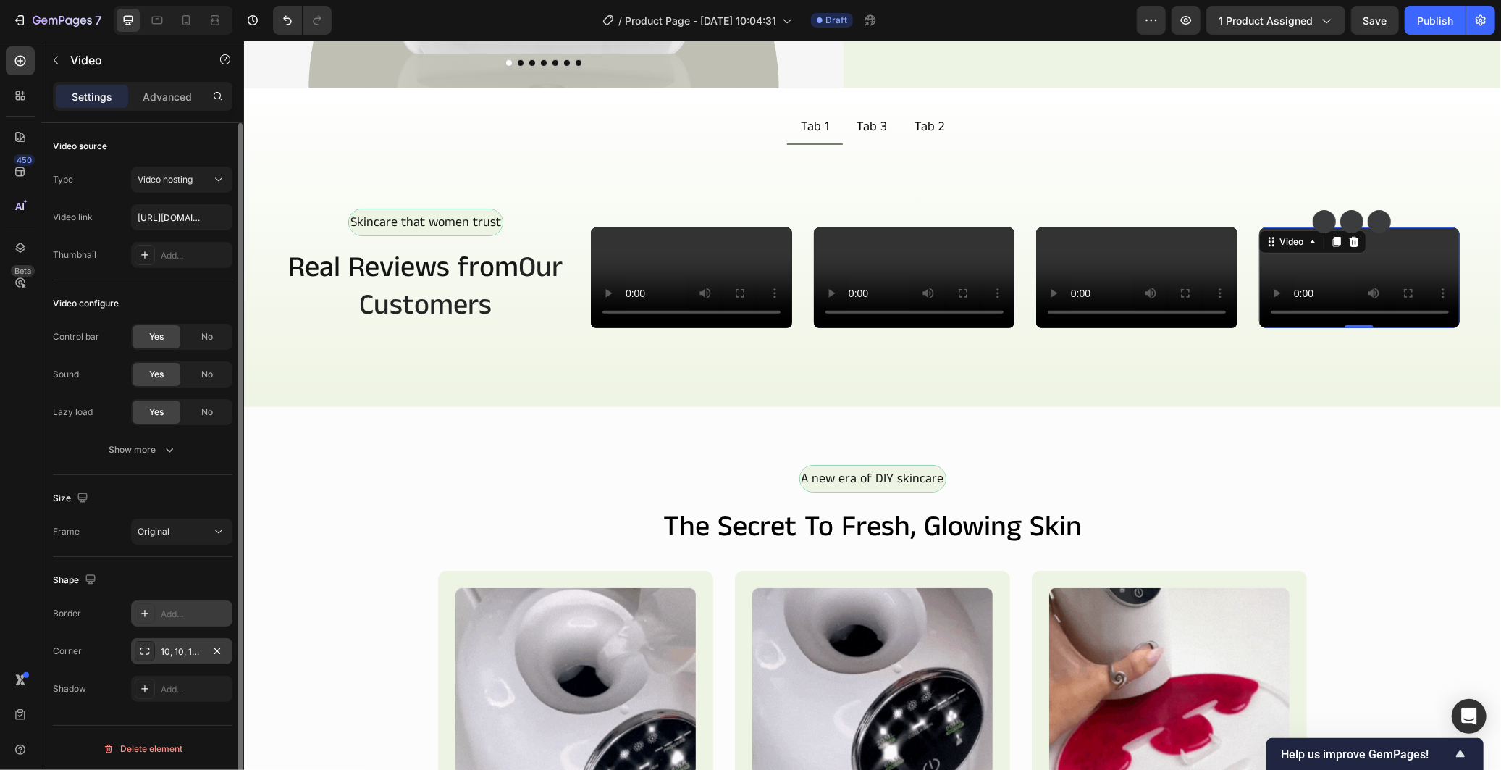
click at [190, 646] on div "10, 10, 10, 10" at bounding box center [182, 651] width 42 height 13
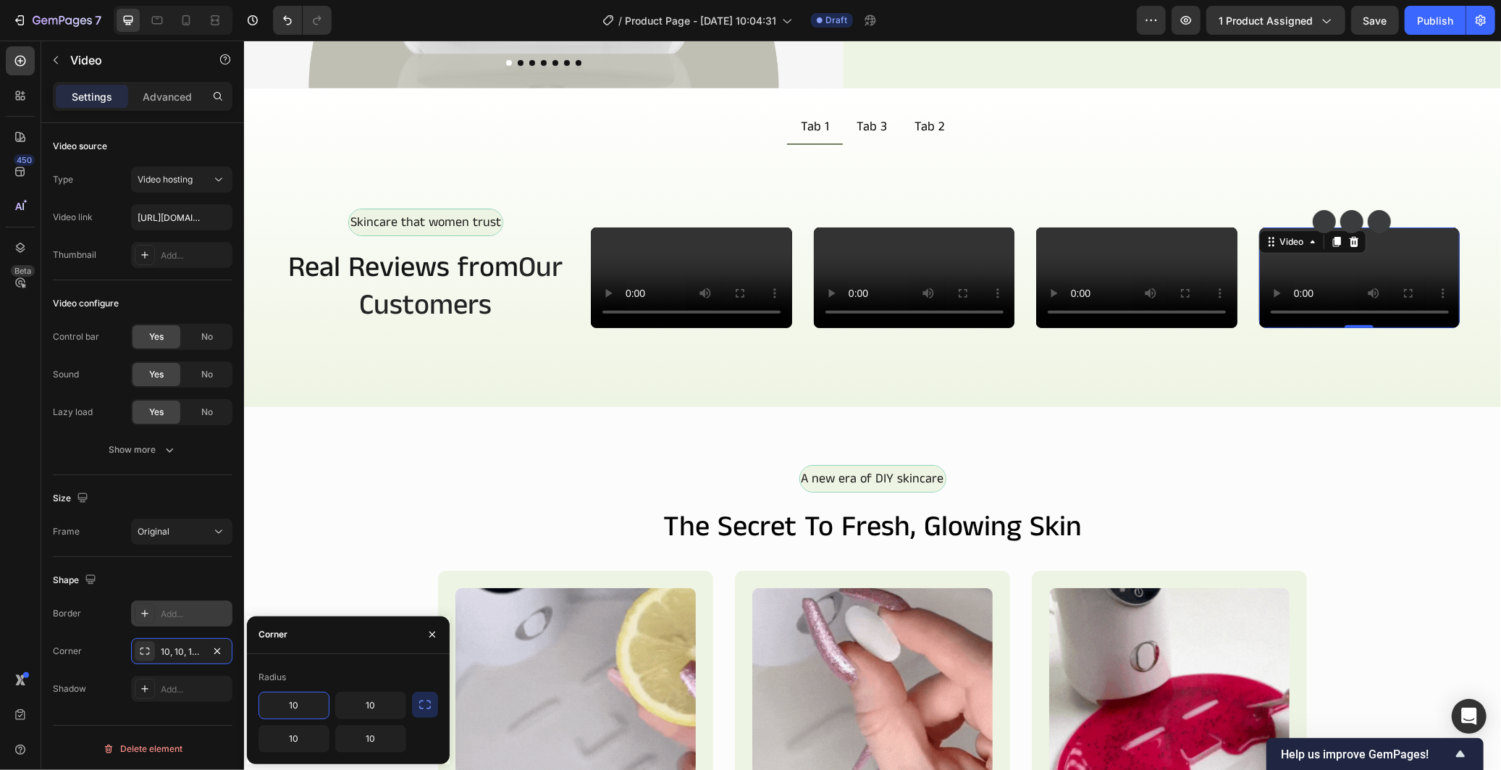
click at [307, 704] on input "10" at bounding box center [294, 705] width 70 height 26
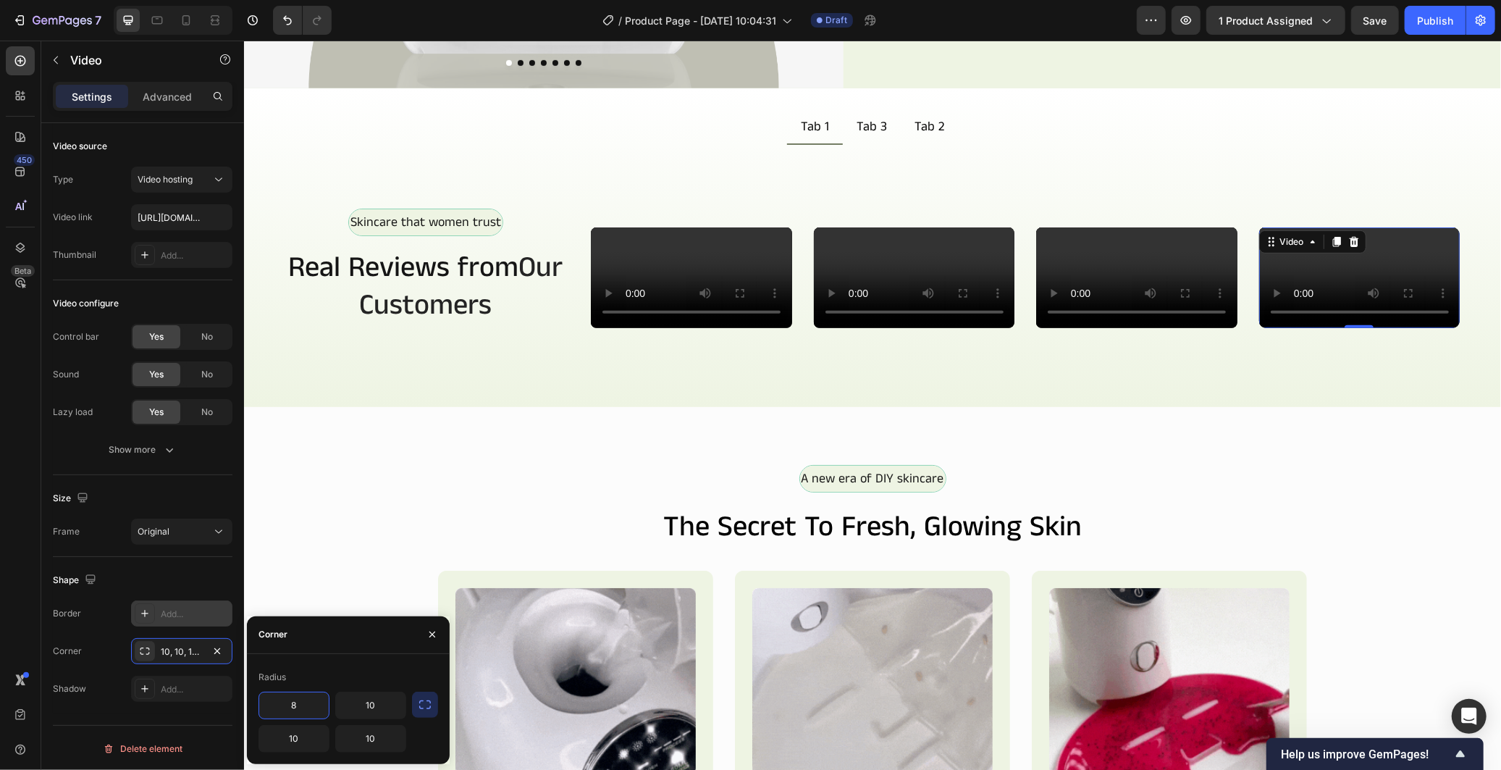
type input "8"
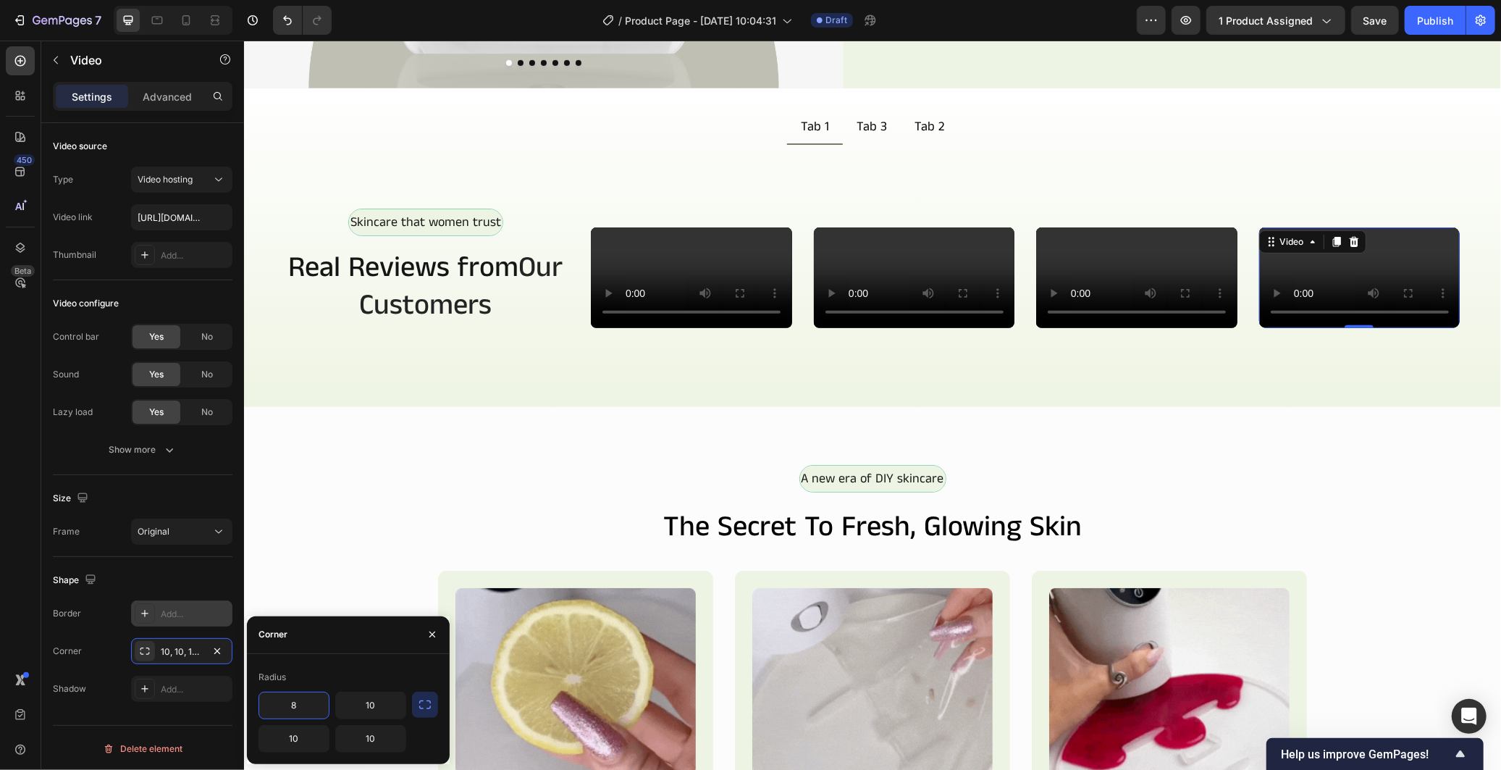
click at [423, 704] on icon "button" at bounding box center [425, 704] width 14 height 14
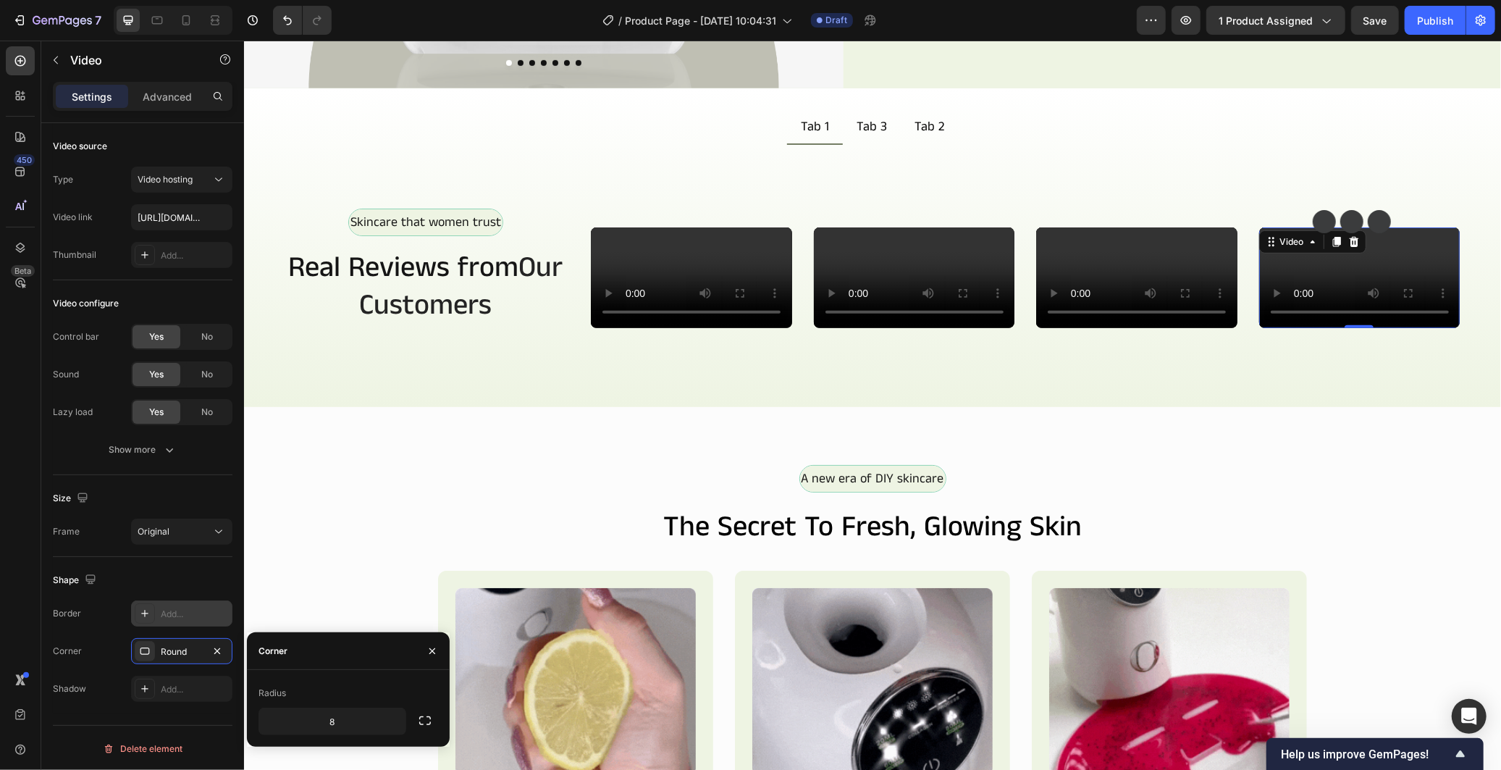
click at [1330, 327] on video at bounding box center [1358, 277] width 201 height 101
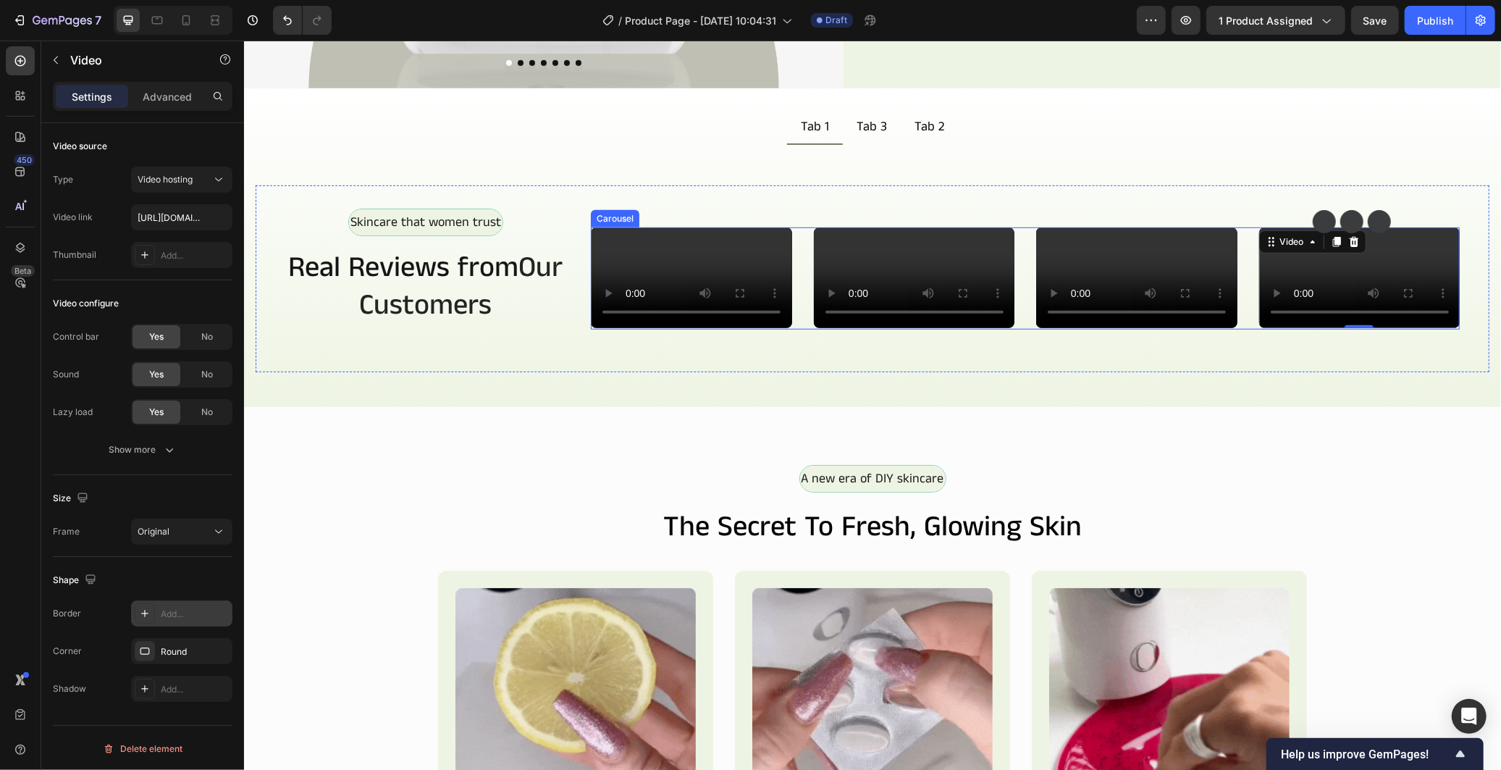
click at [1234, 329] on div "Video Video Video Video 0 Video Video" at bounding box center [1024, 278] width 869 height 102
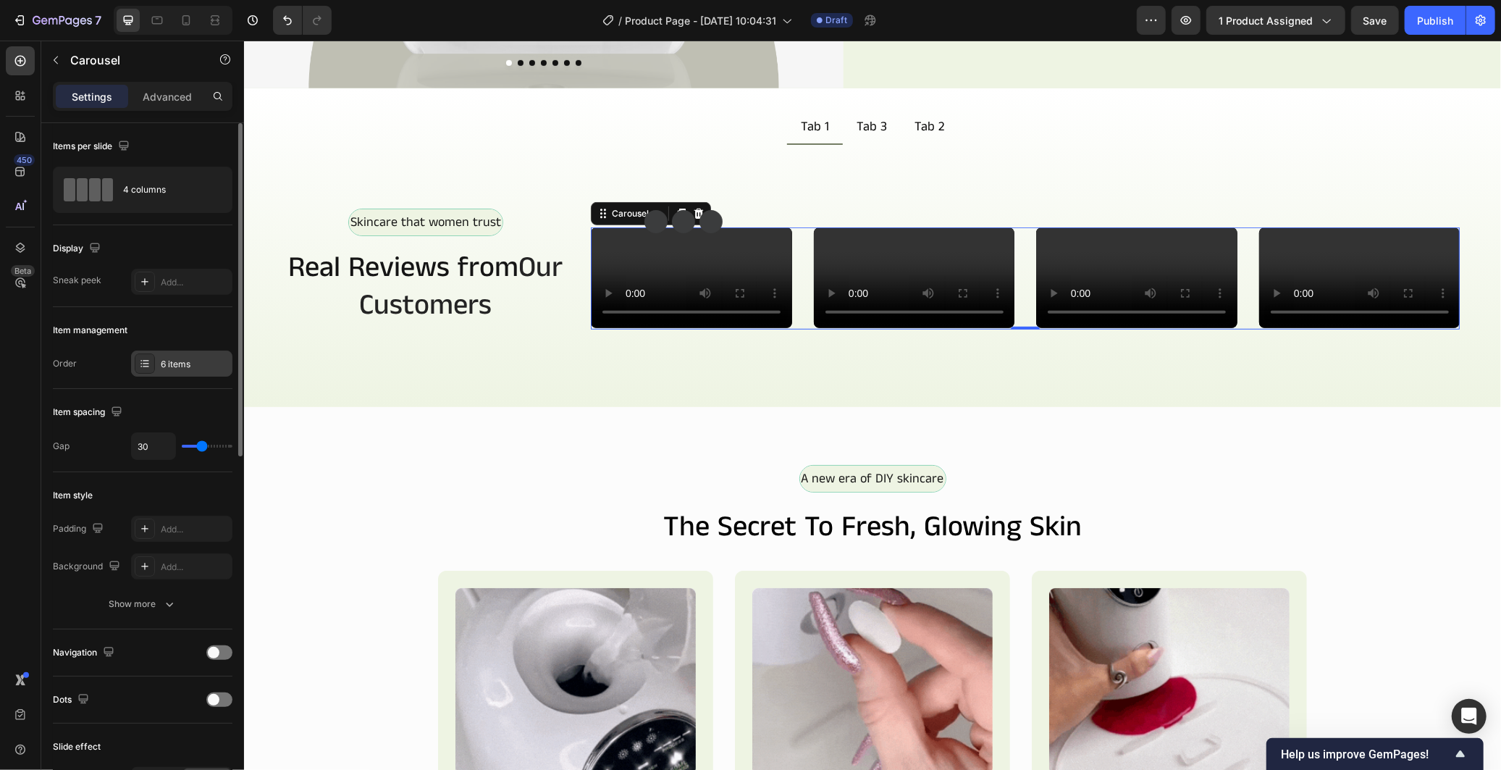
click at [164, 366] on div "6 items" at bounding box center [195, 364] width 68 height 13
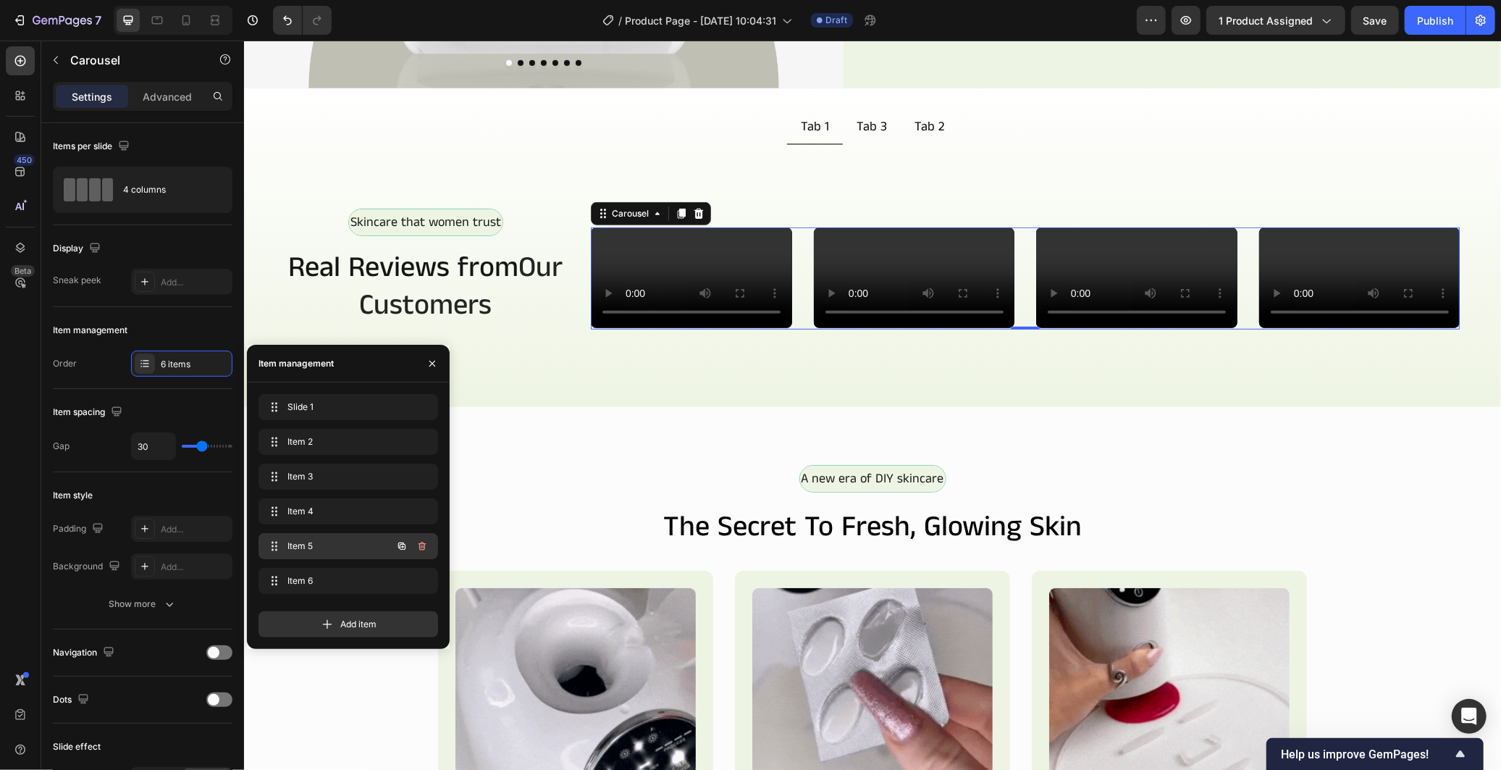
click at [340, 539] on span "Item 5" at bounding box center [328, 545] width 82 height 13
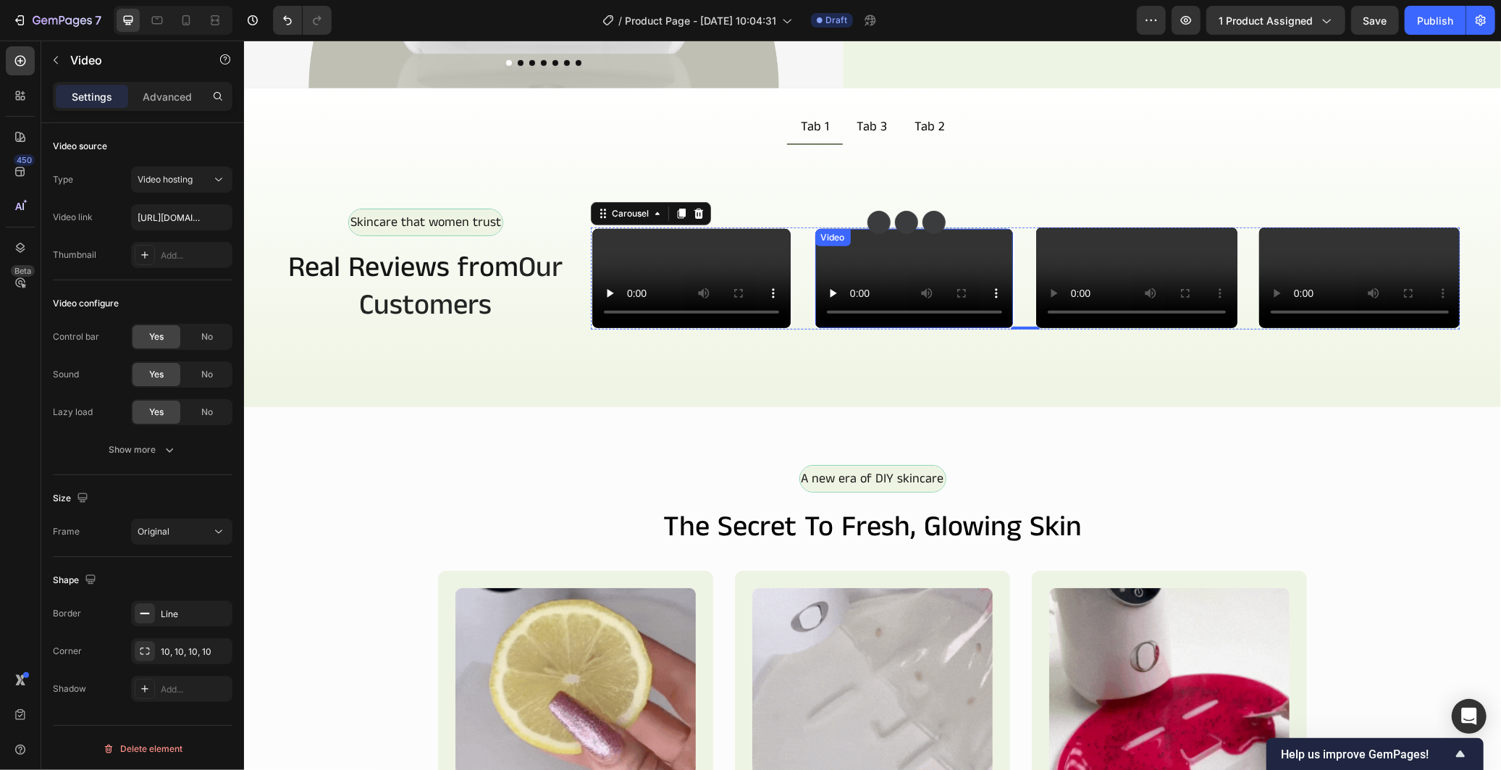
click at [883, 327] on video at bounding box center [914, 277] width 198 height 99
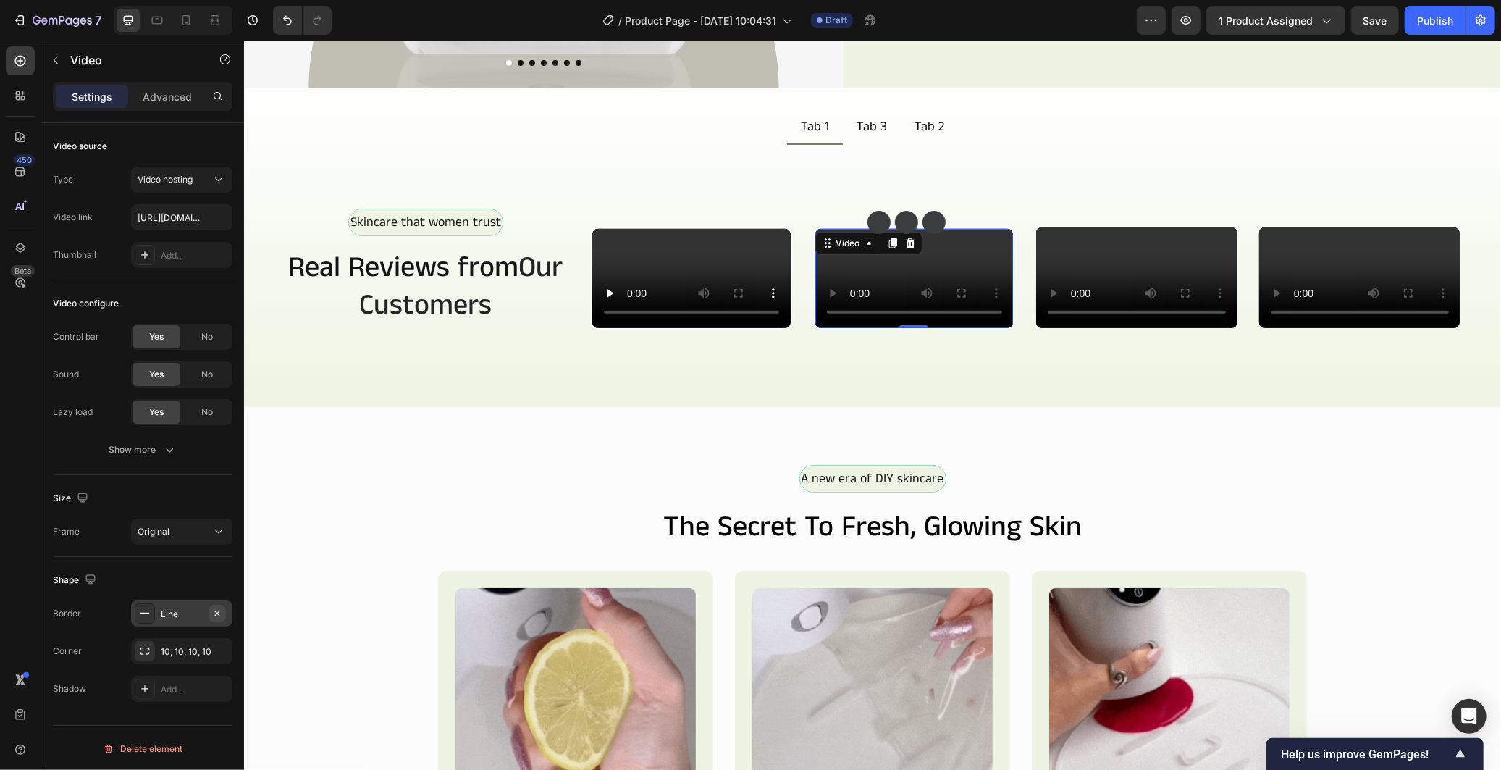
click at [211, 614] on icon "button" at bounding box center [217, 613] width 12 height 12
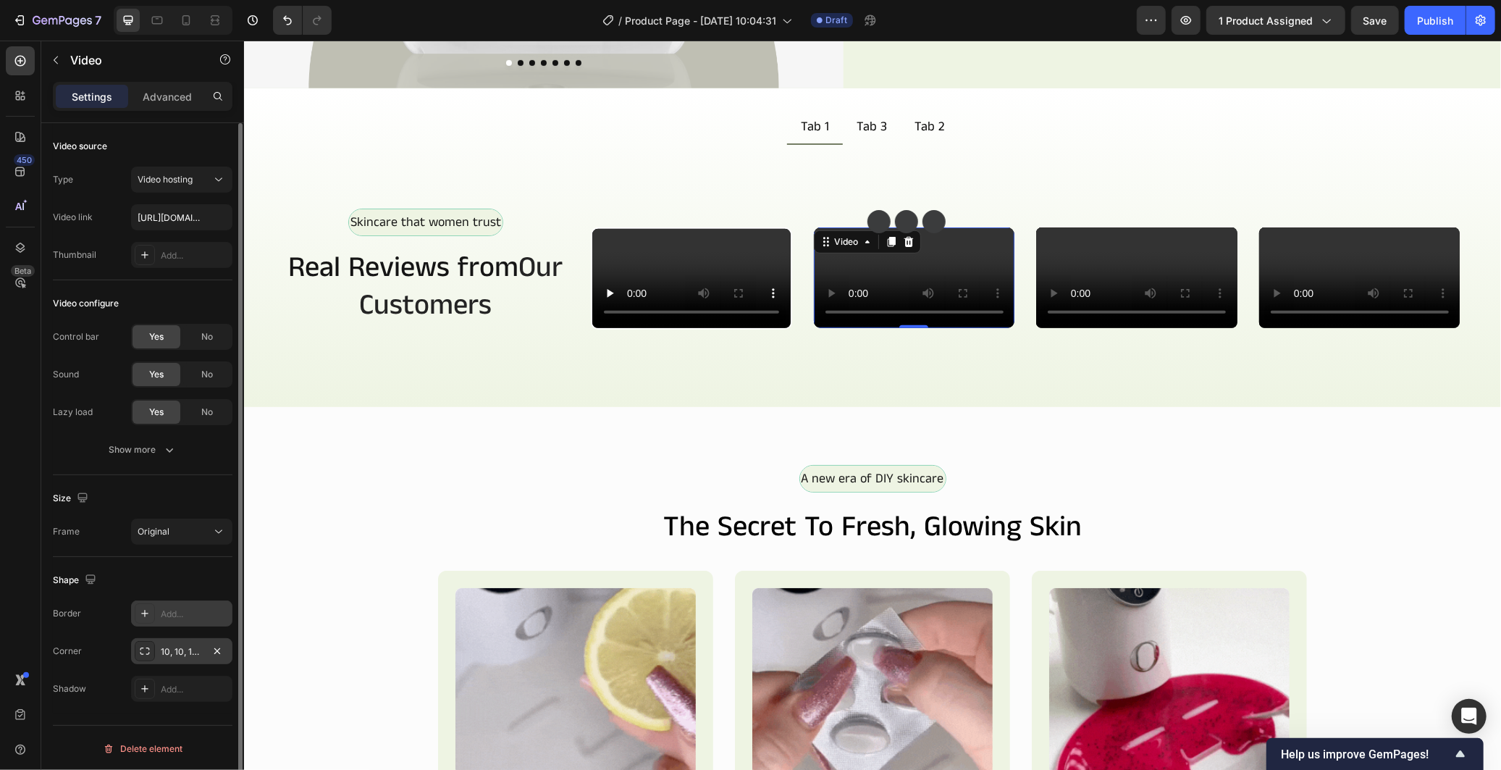
click at [198, 645] on div "10, 10, 10, 10" at bounding box center [182, 651] width 42 height 13
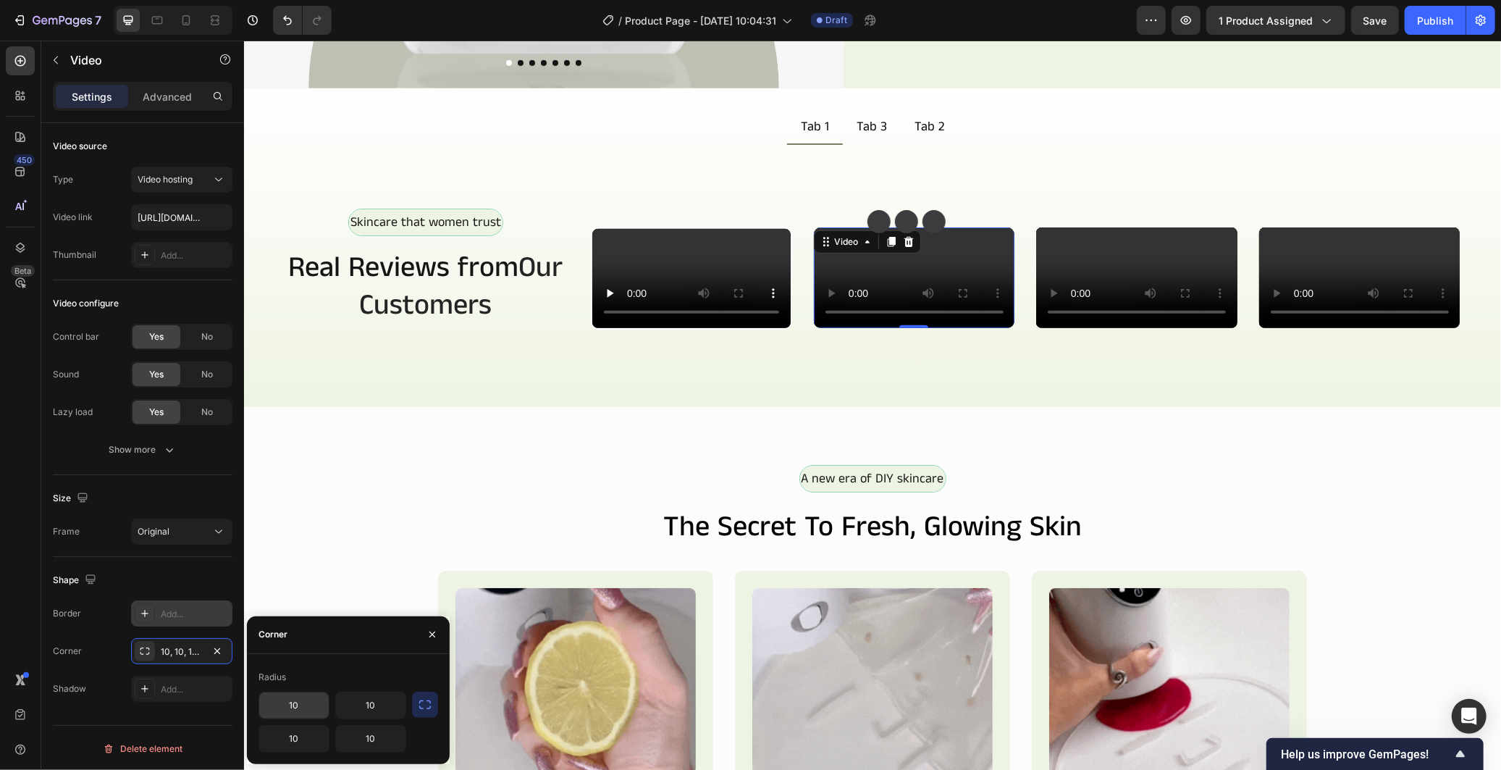
click at [282, 705] on input "10" at bounding box center [294, 705] width 70 height 26
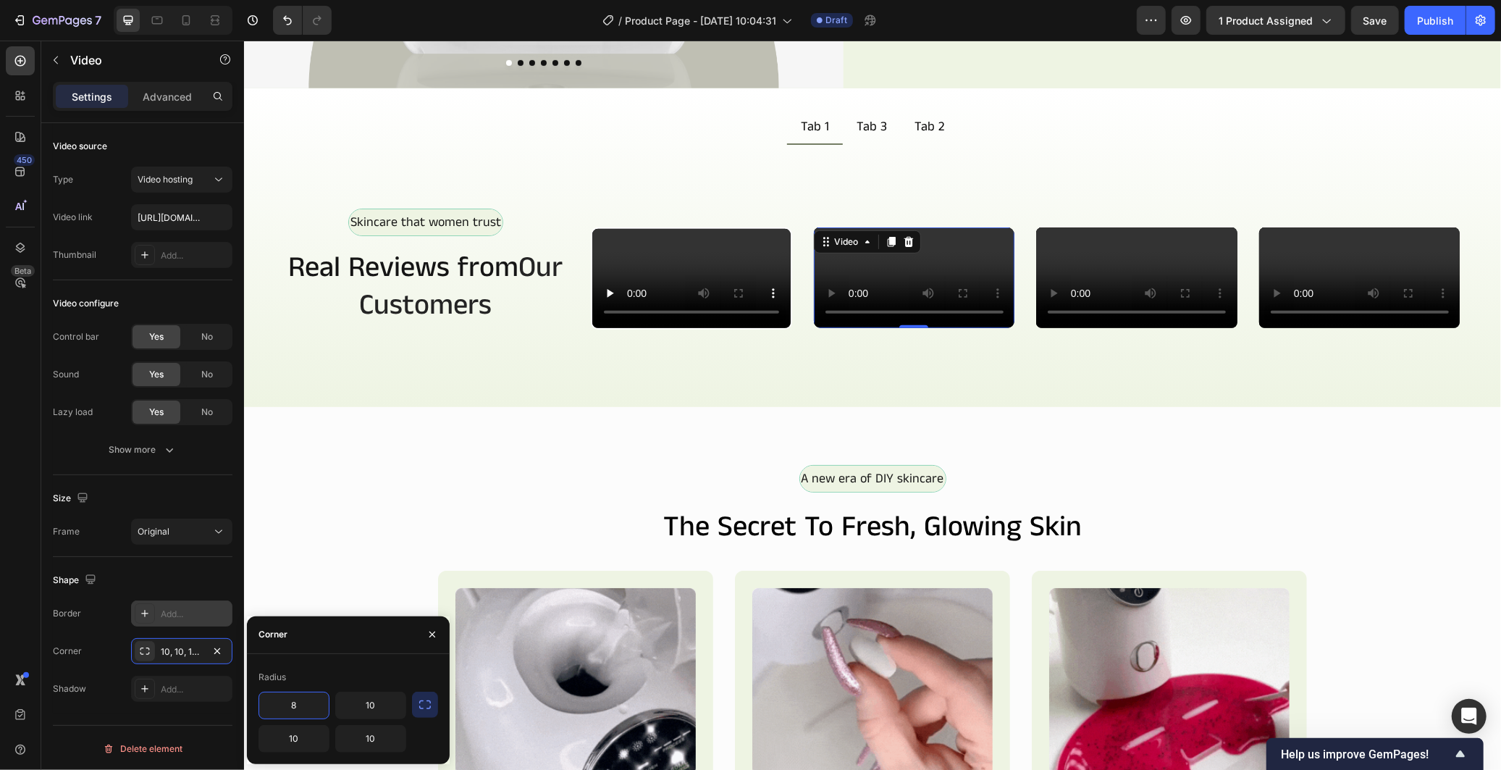
type input "8"
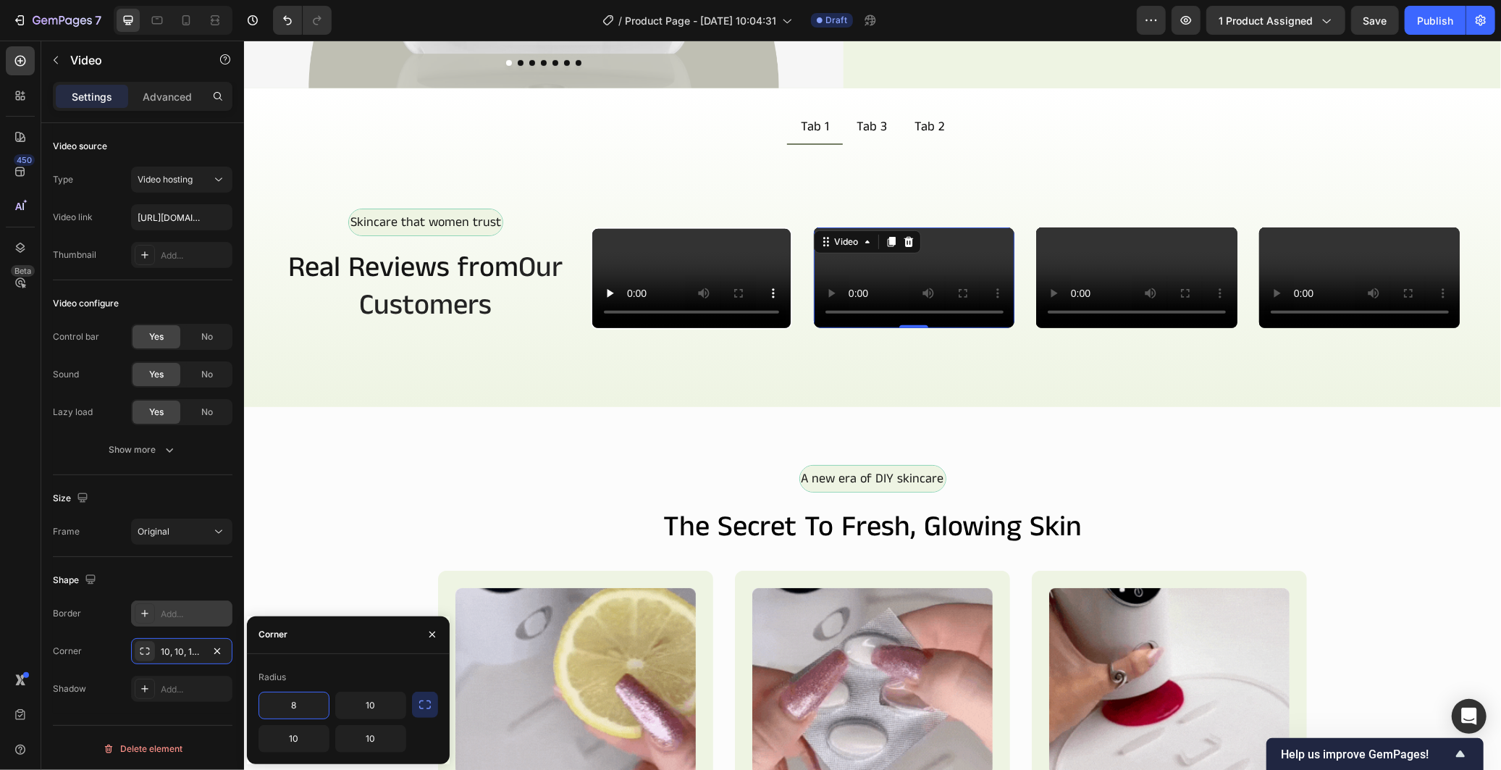
click at [427, 714] on button "button" at bounding box center [425, 704] width 26 height 26
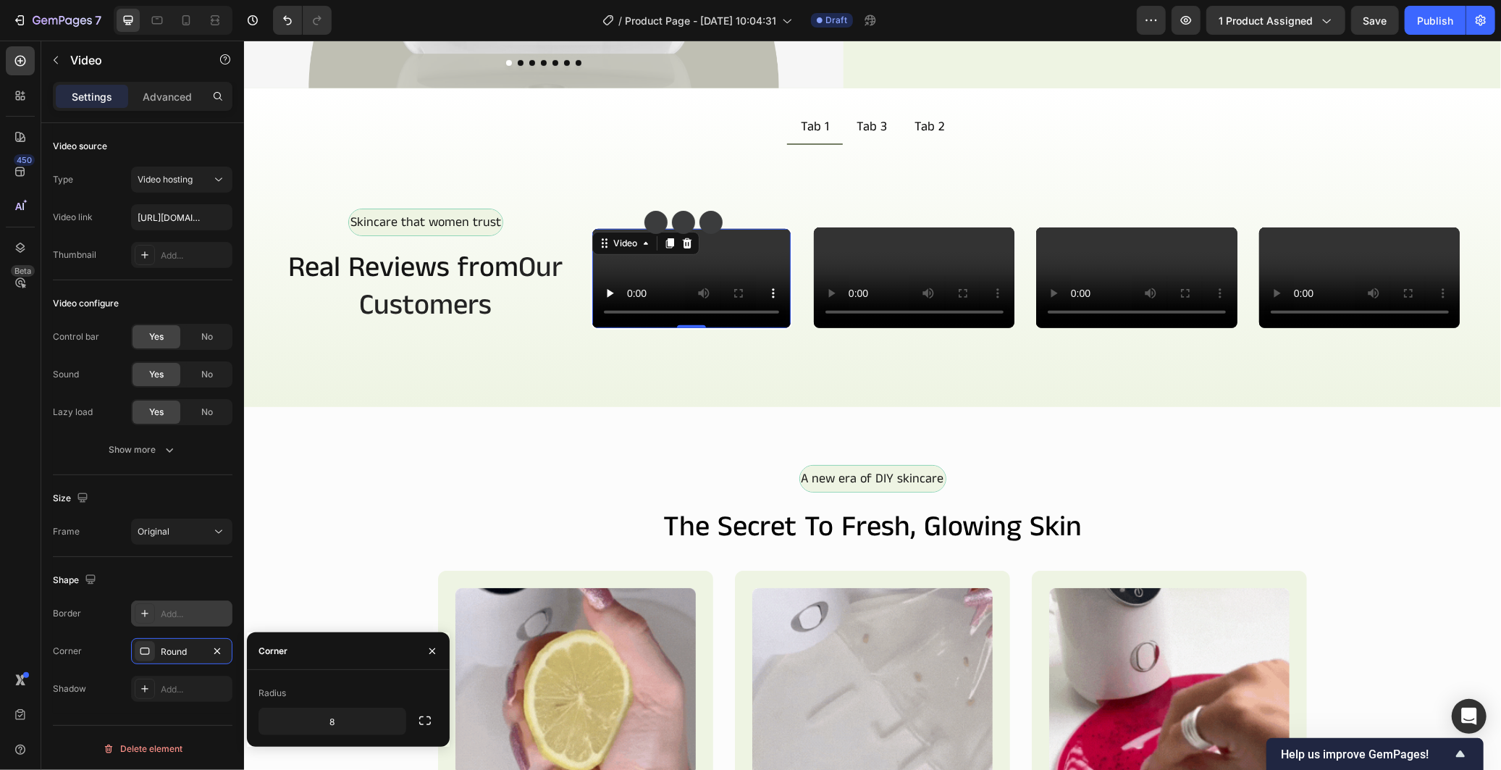
click at [645, 327] on video at bounding box center [691, 277] width 198 height 99
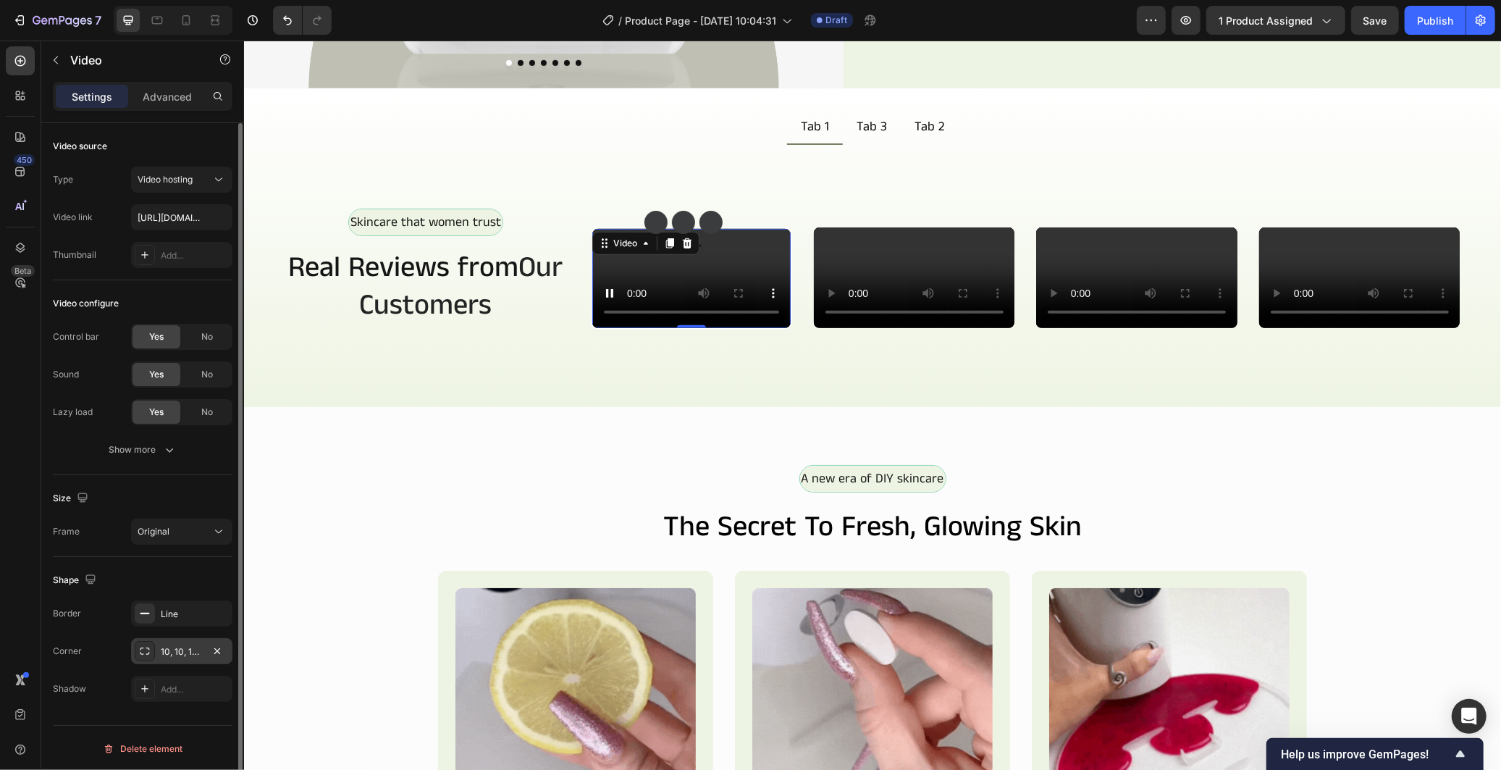
click at [185, 650] on div "10, 10, 10, 10" at bounding box center [182, 651] width 42 height 13
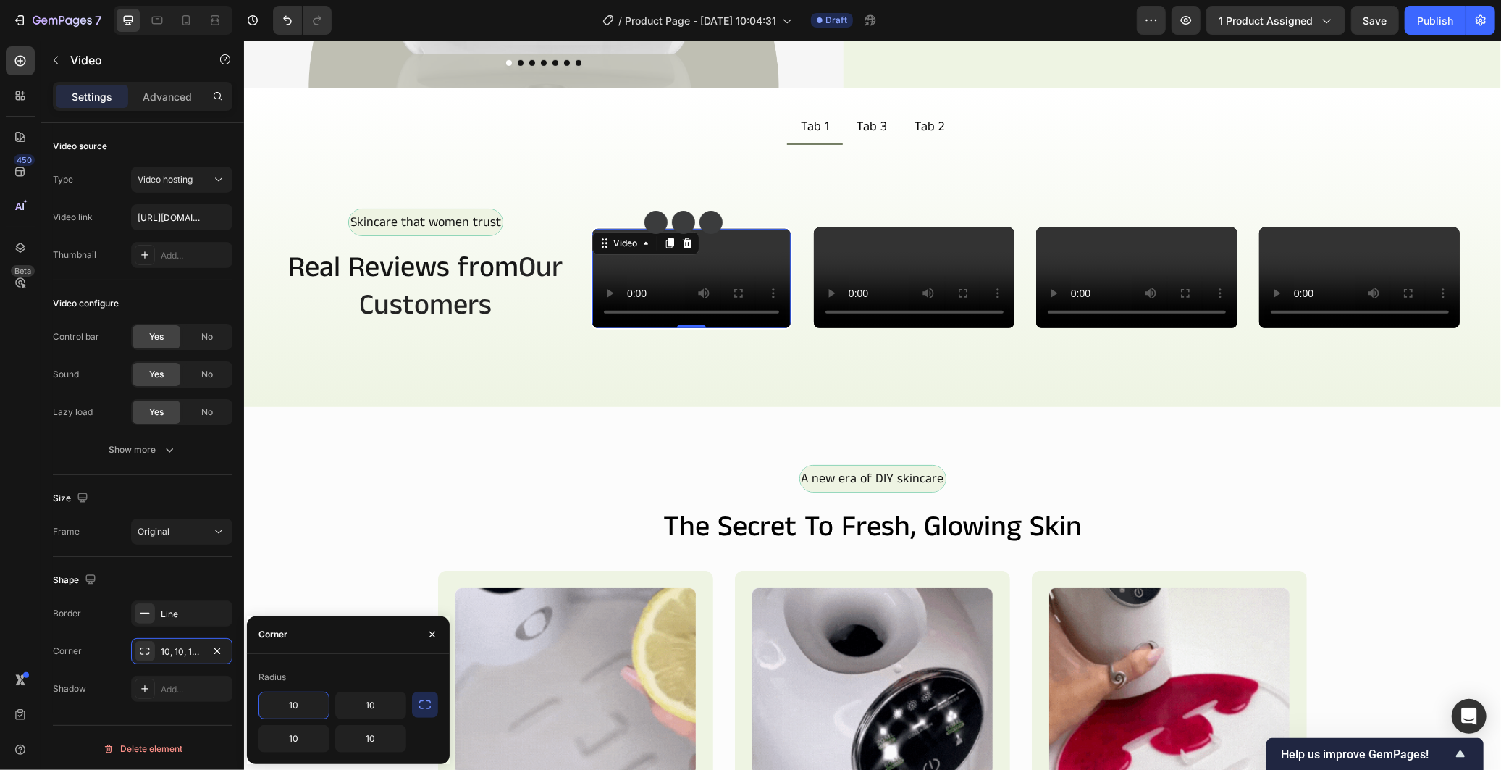
click at [298, 699] on input "10" at bounding box center [294, 705] width 70 height 26
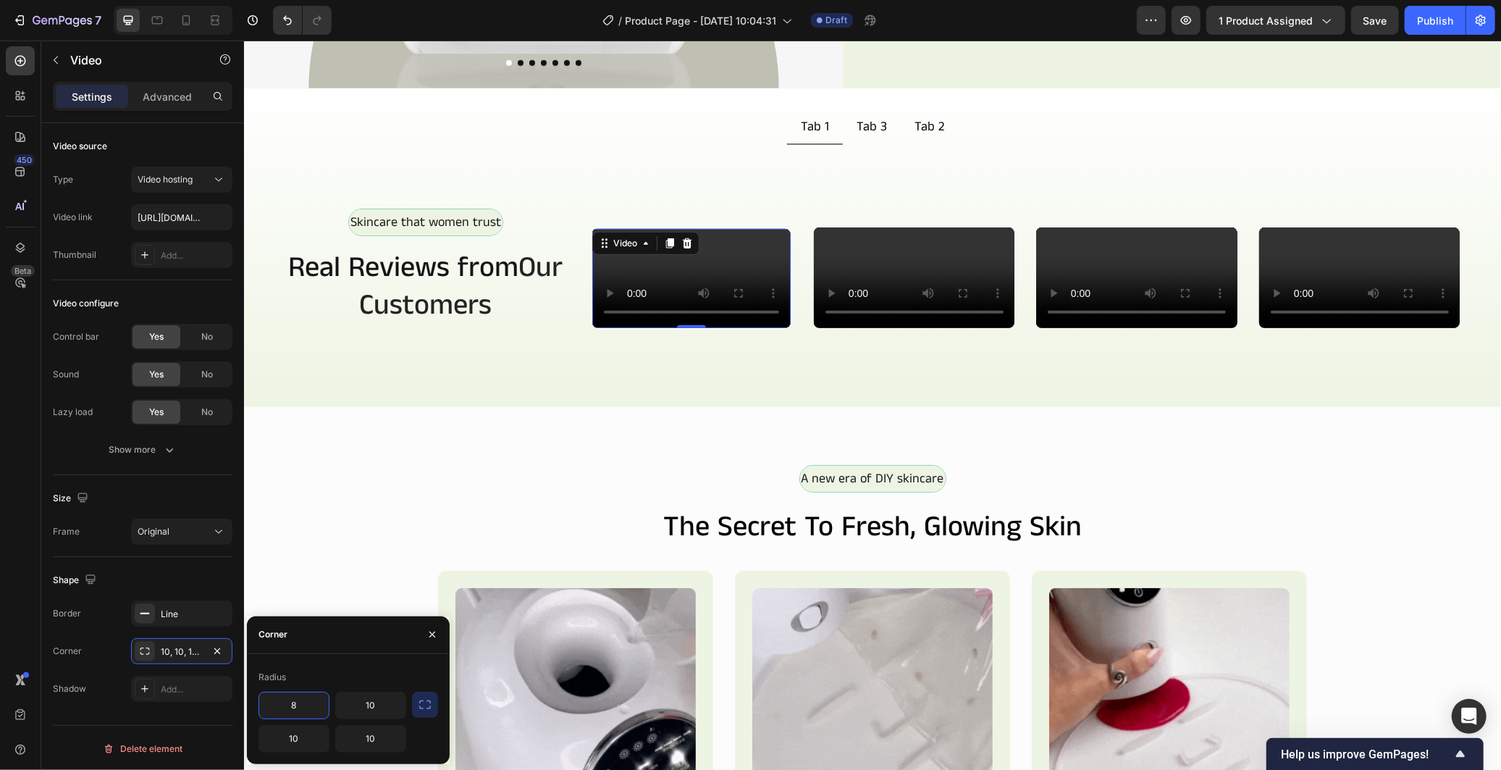
type input "8"
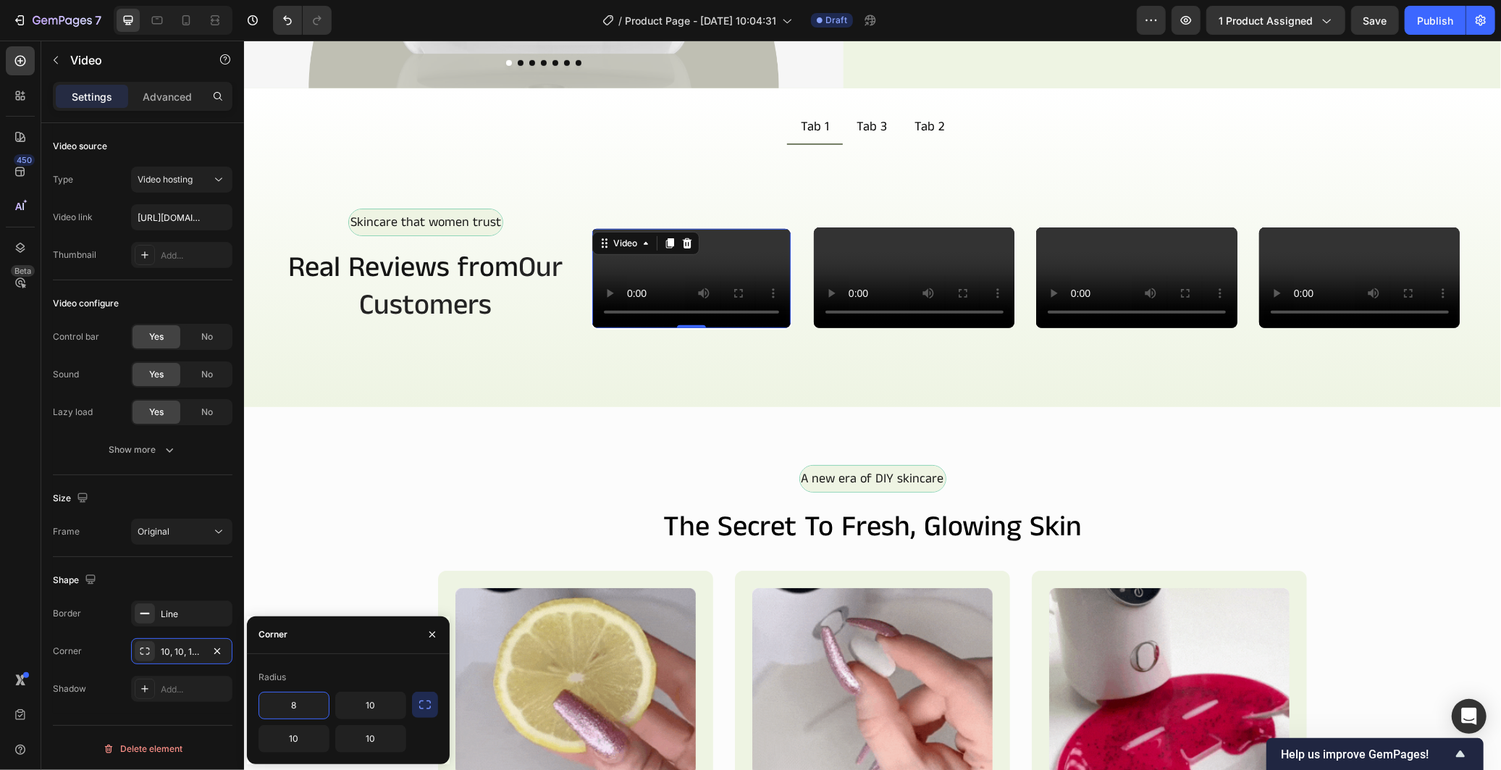
click at [363, 682] on div "Radius" at bounding box center [348, 676] width 180 height 23
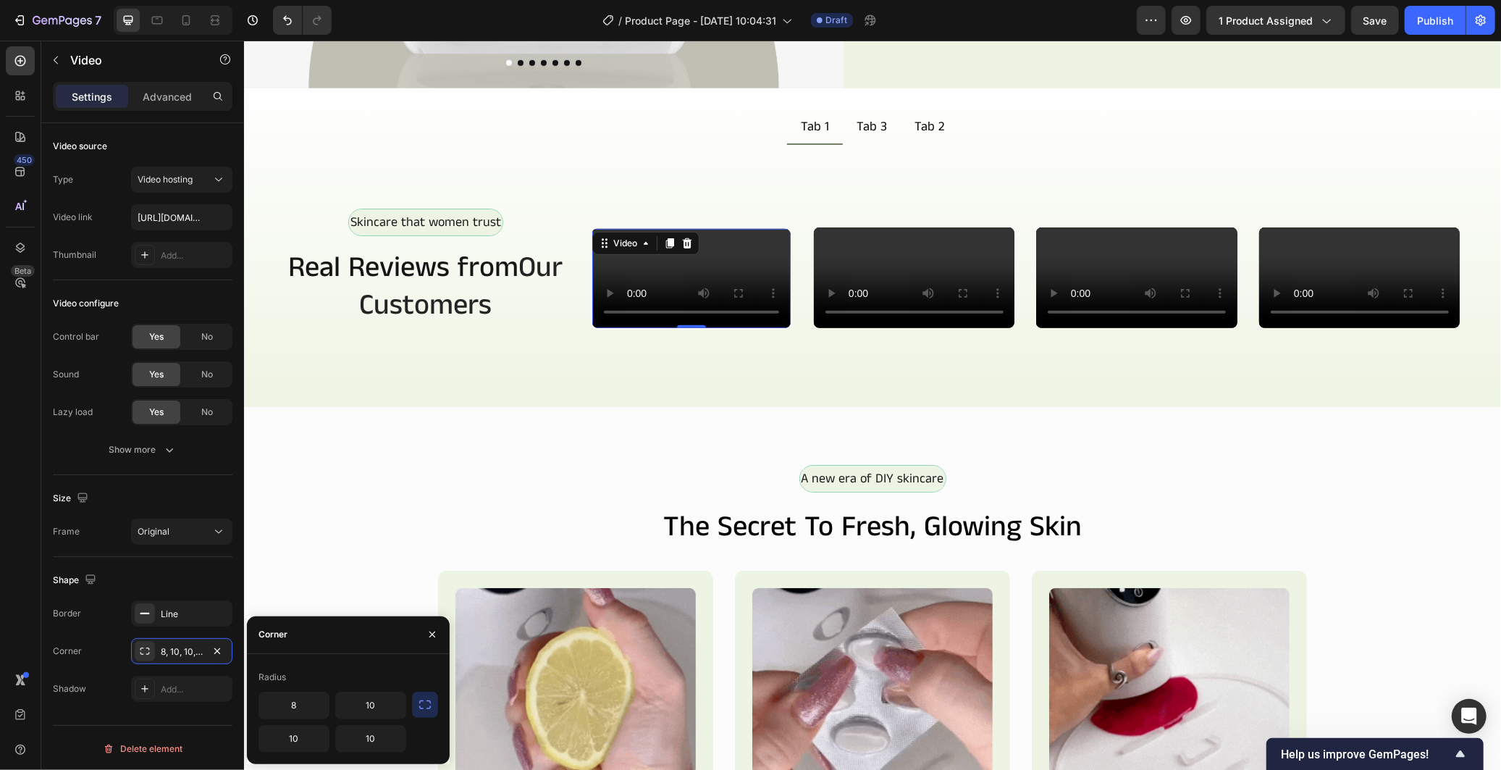
click at [421, 703] on icon "button" at bounding box center [425, 704] width 14 height 14
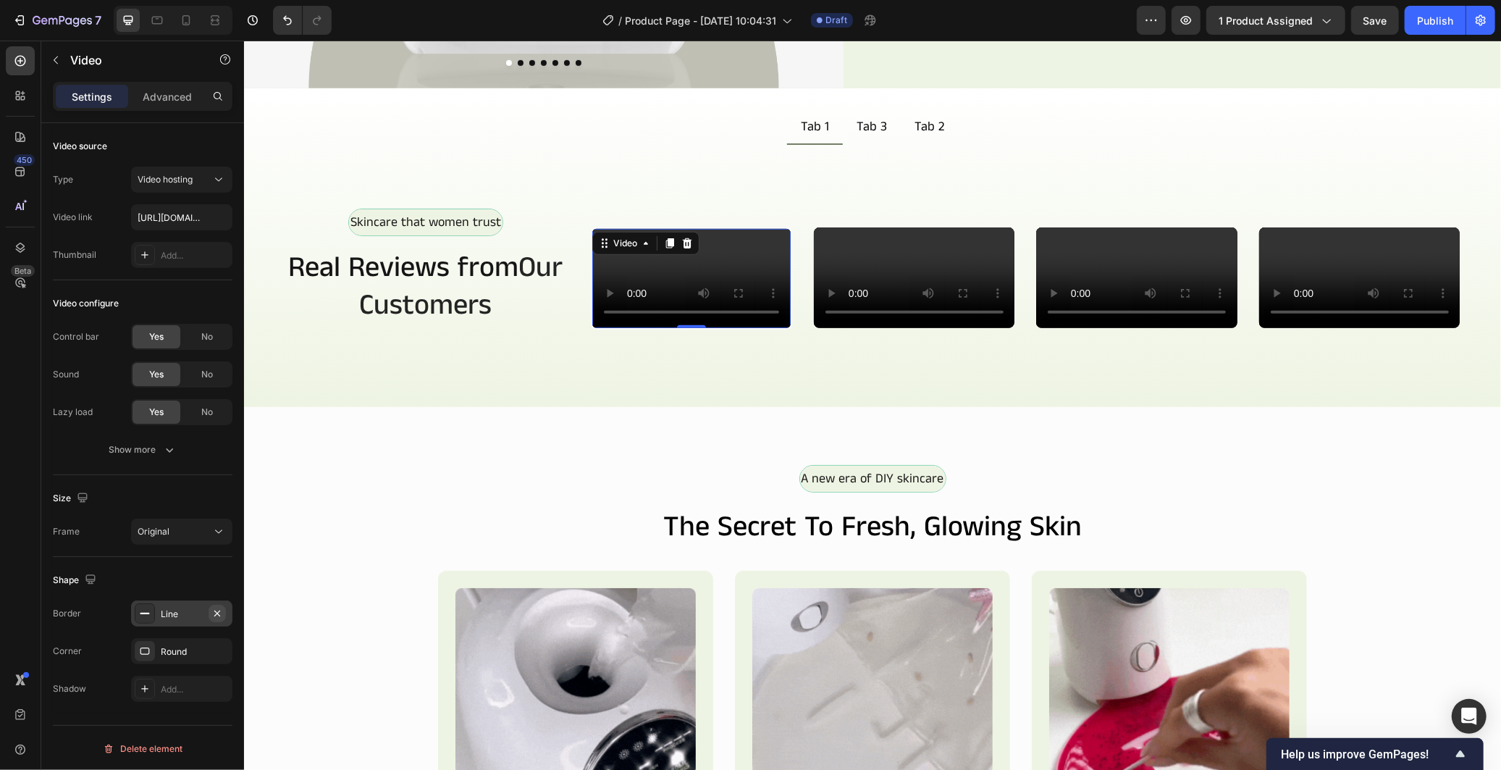
click at [217, 613] on icon "button" at bounding box center [217, 613] width 6 height 6
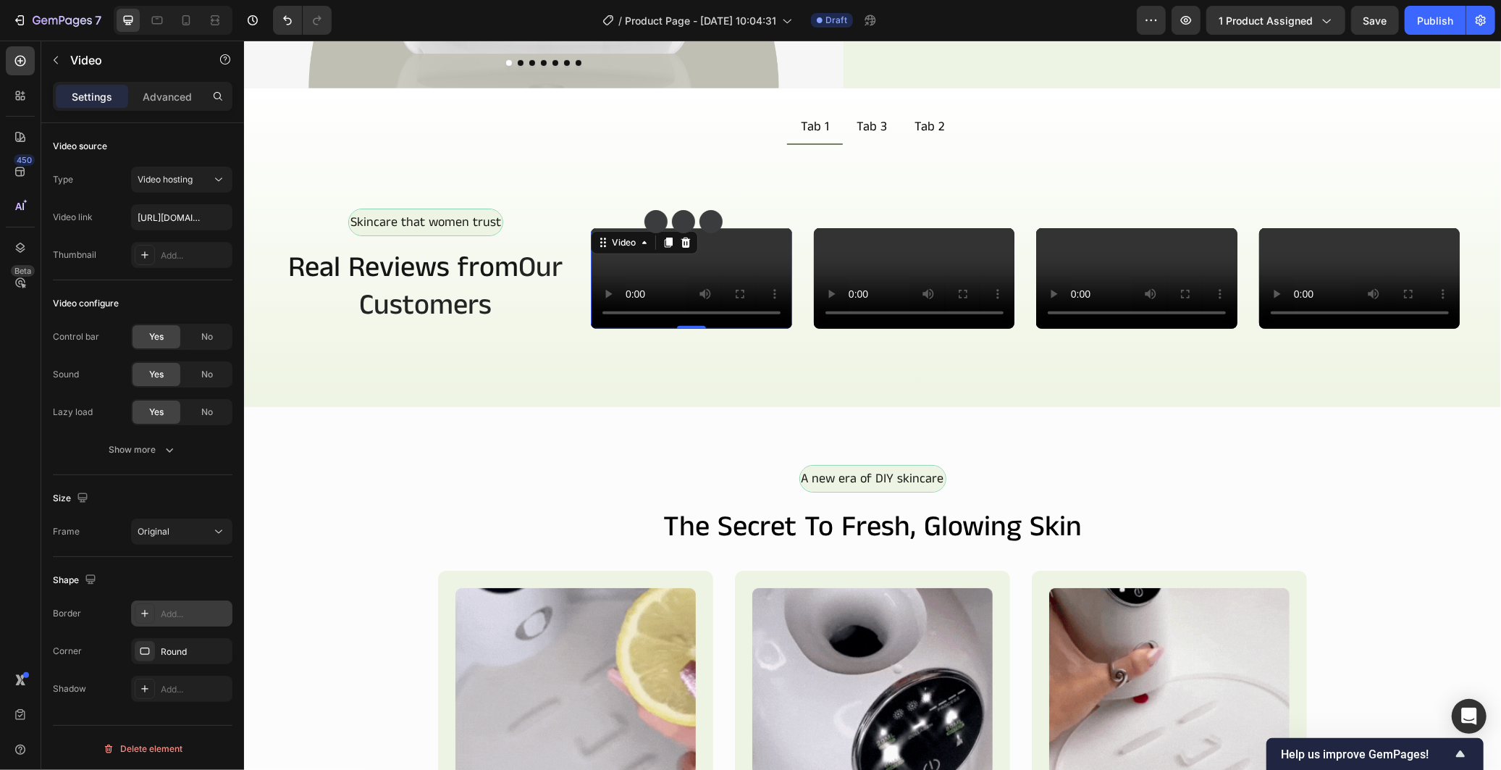
click at [625, 328] on video at bounding box center [690, 277] width 201 height 101
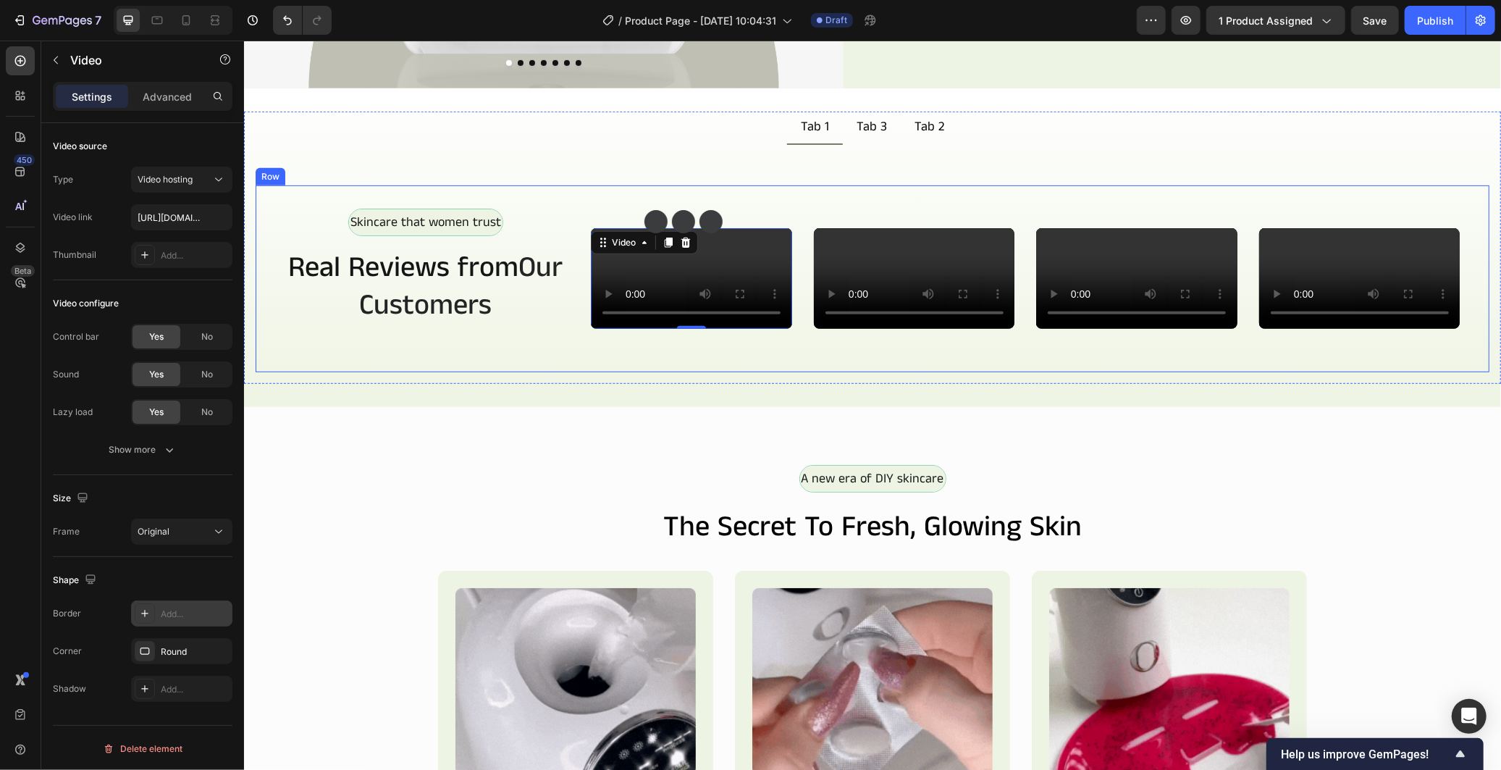
click at [445, 348] on div "Skincare that women trust Text Block Row Real Reviews from Our Customers Headin…" at bounding box center [425, 278] width 294 height 140
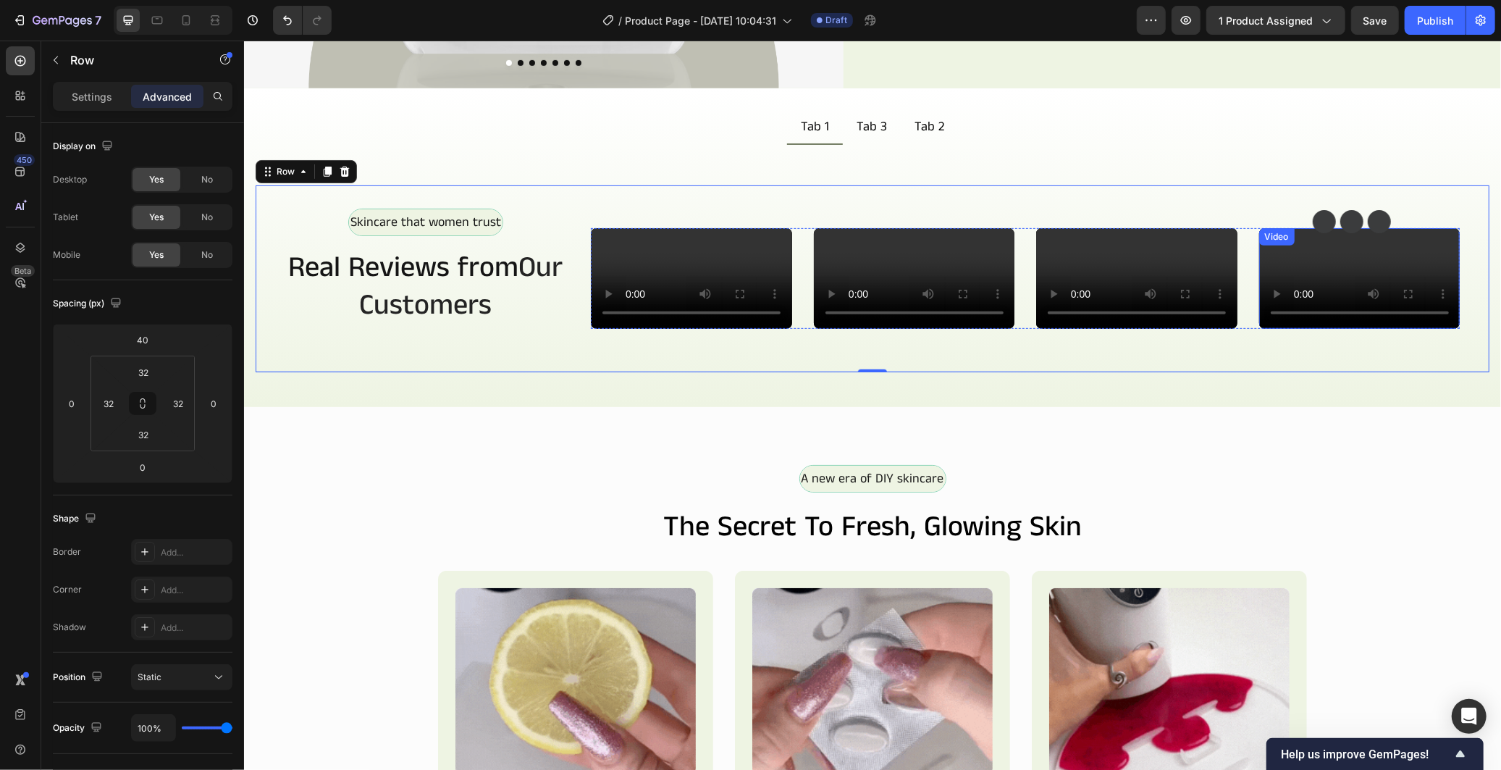
click at [1297, 328] on video at bounding box center [1358, 277] width 201 height 101
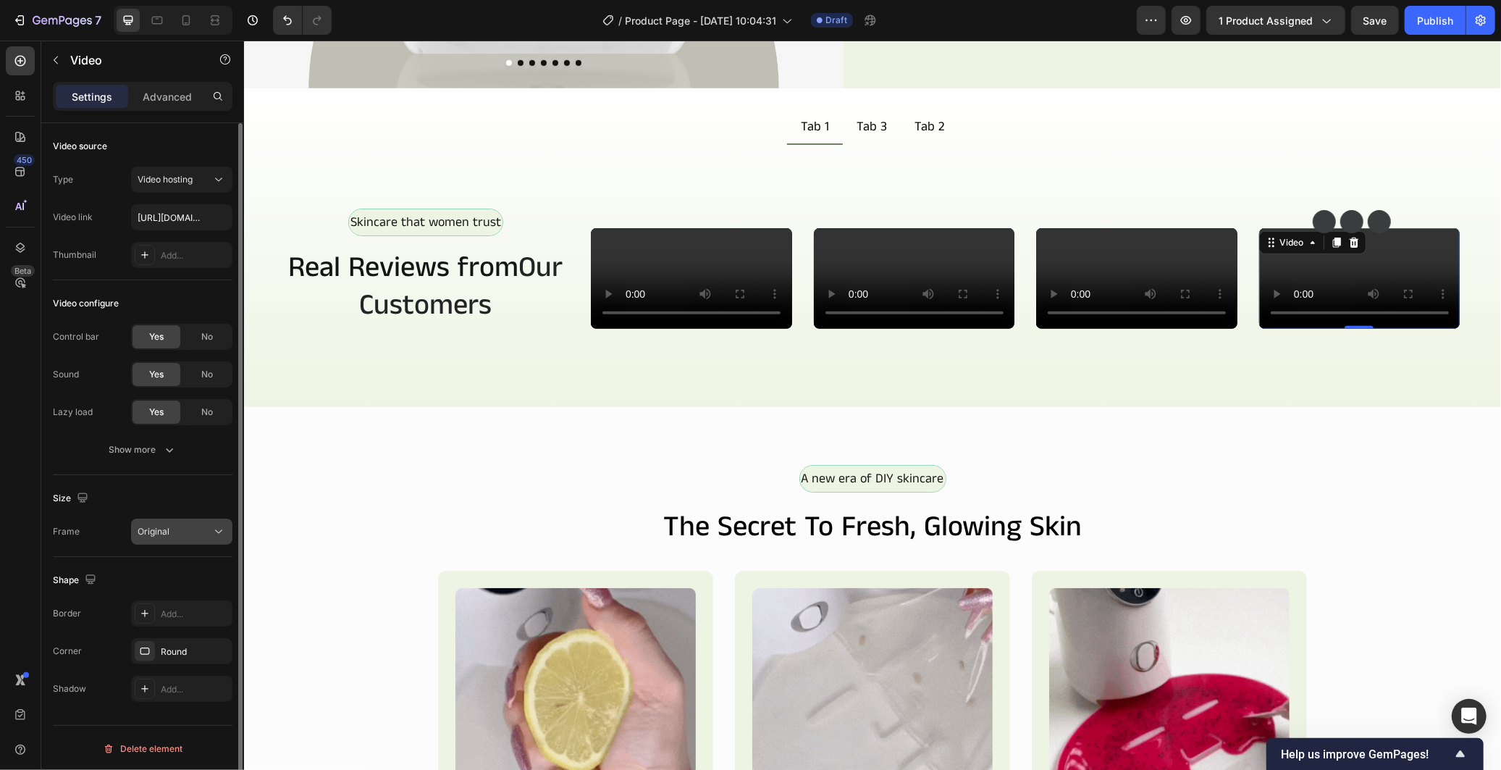
click at [191, 529] on div "Original" at bounding box center [175, 531] width 74 height 13
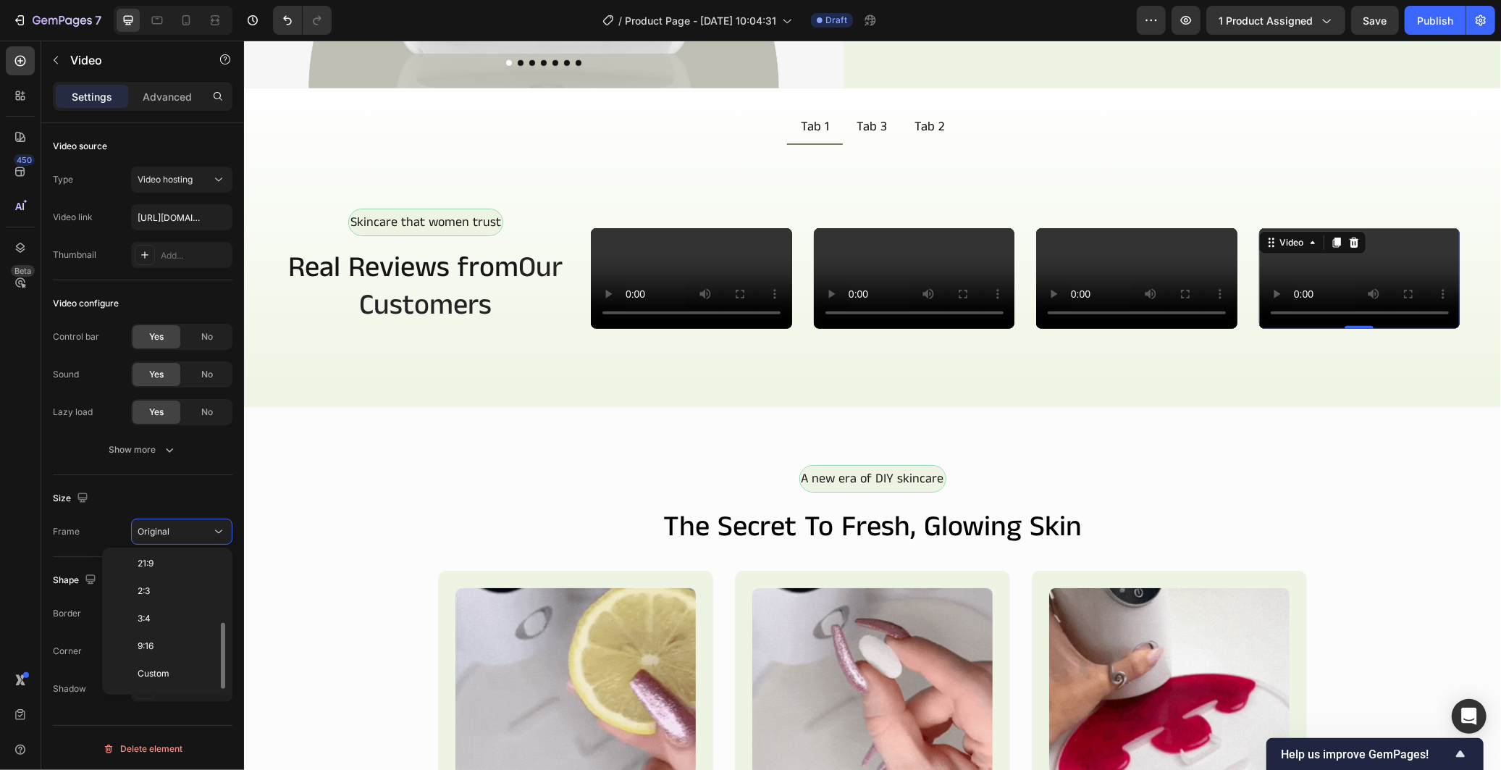
scroll to position [0, 0]
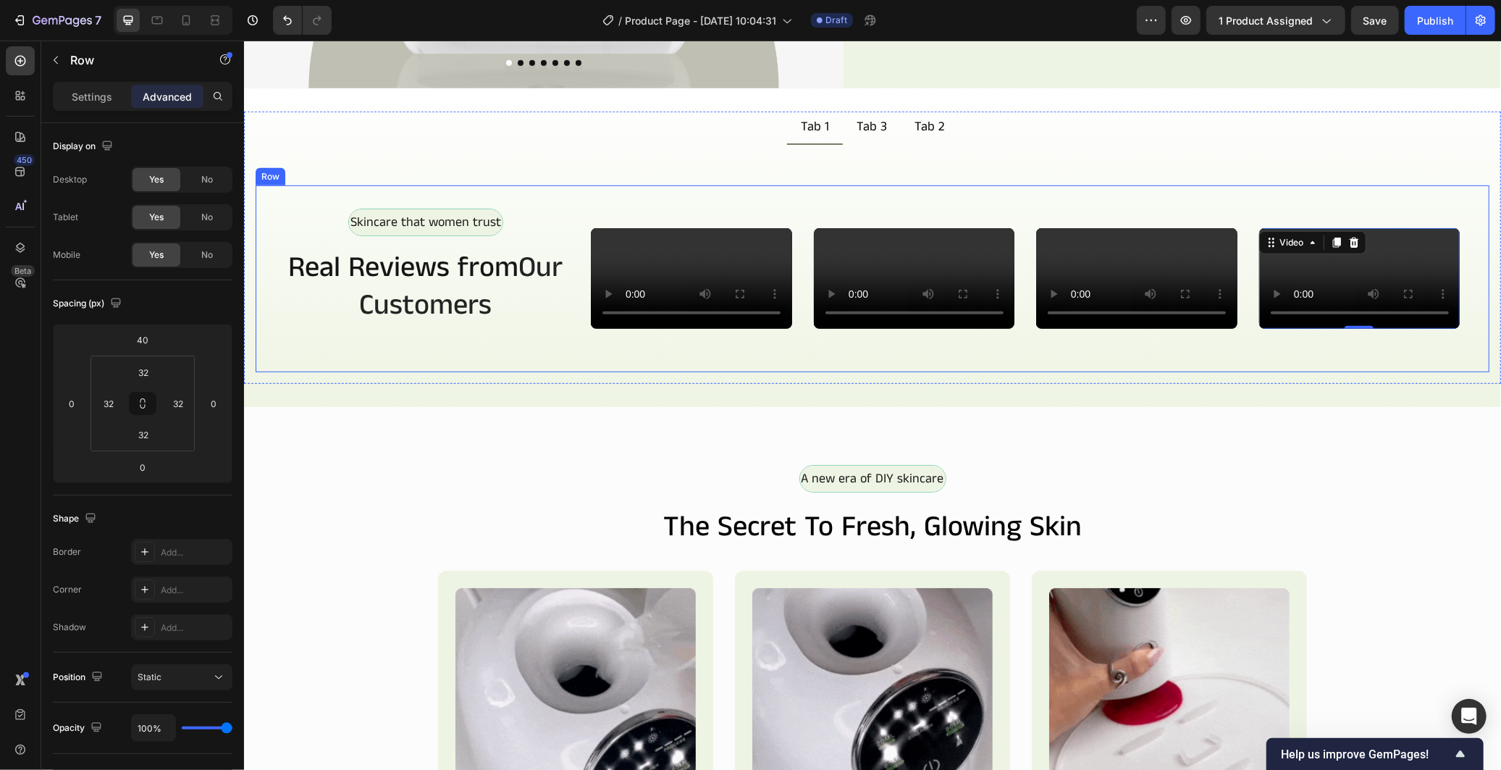
click at [374, 348] on div "Skincare that women trust Text Block Row Real Reviews from Our Customers Headin…" at bounding box center [425, 278] width 294 height 140
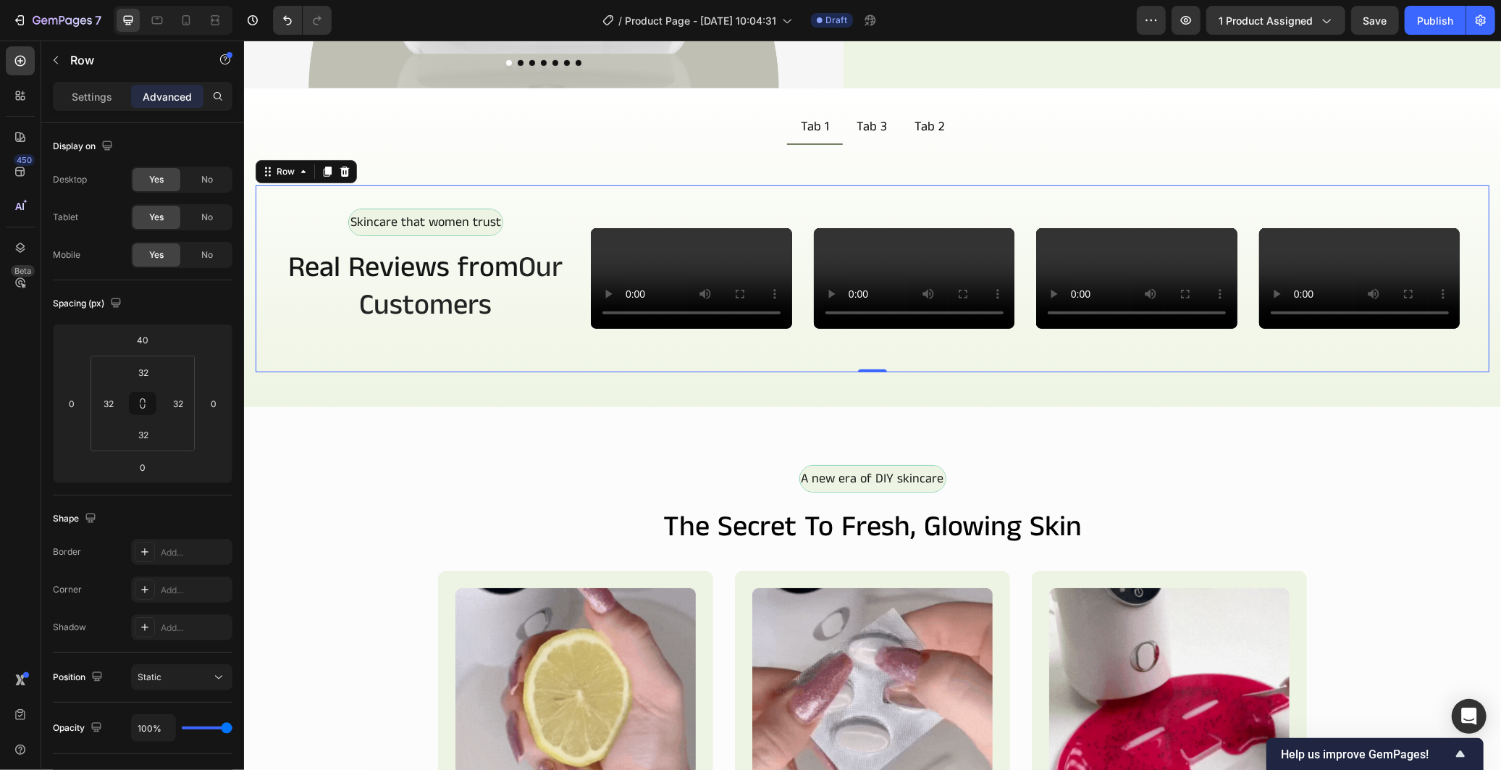
click at [301, 348] on div "Skincare that women trust Text Block Row Real Reviews from Our Customers Headin…" at bounding box center [425, 278] width 294 height 140
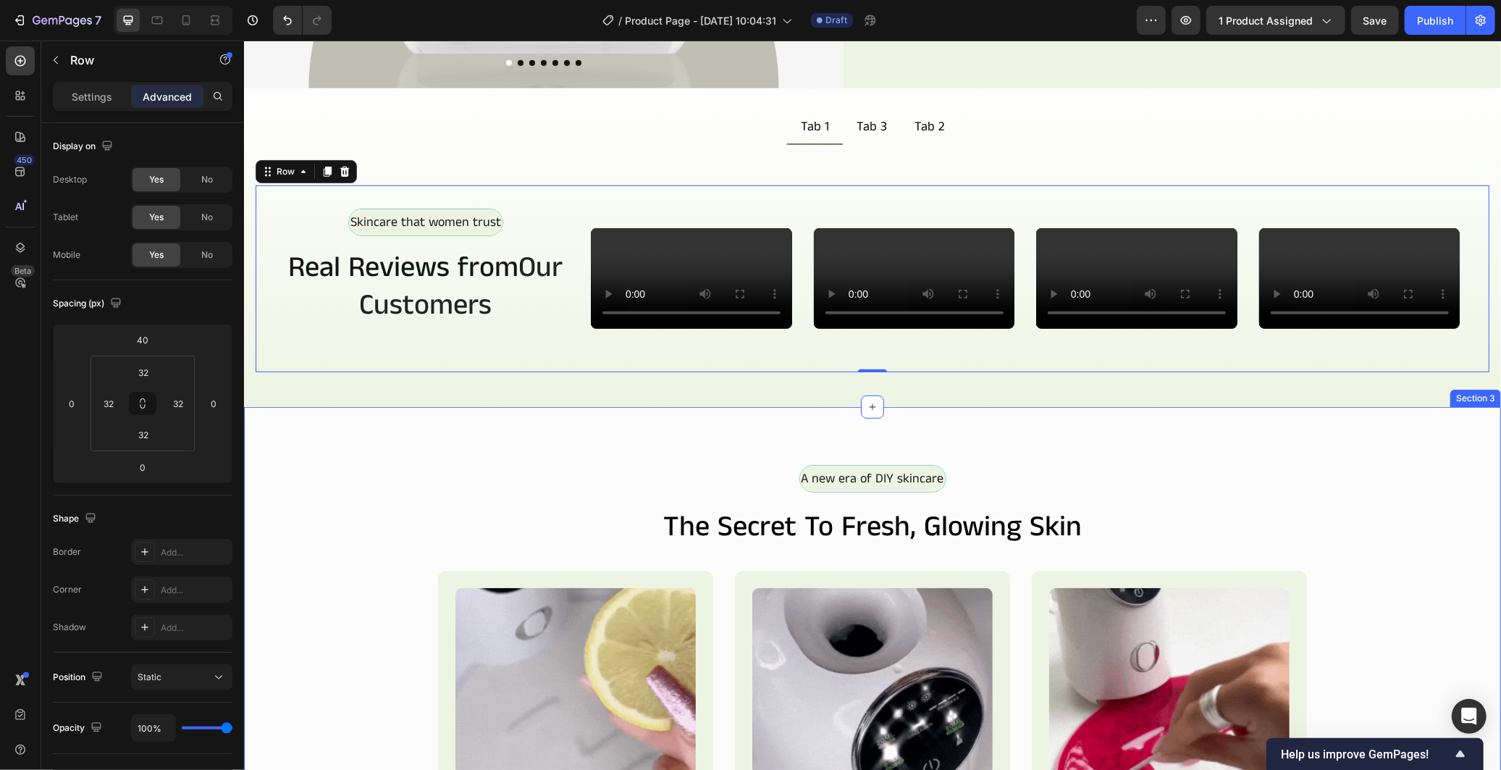
click at [629, 662] on div "A new era of DIY skincare Text Block Row the secret to fresh, glowing skin Head…" at bounding box center [871, 726] width 1257 height 641
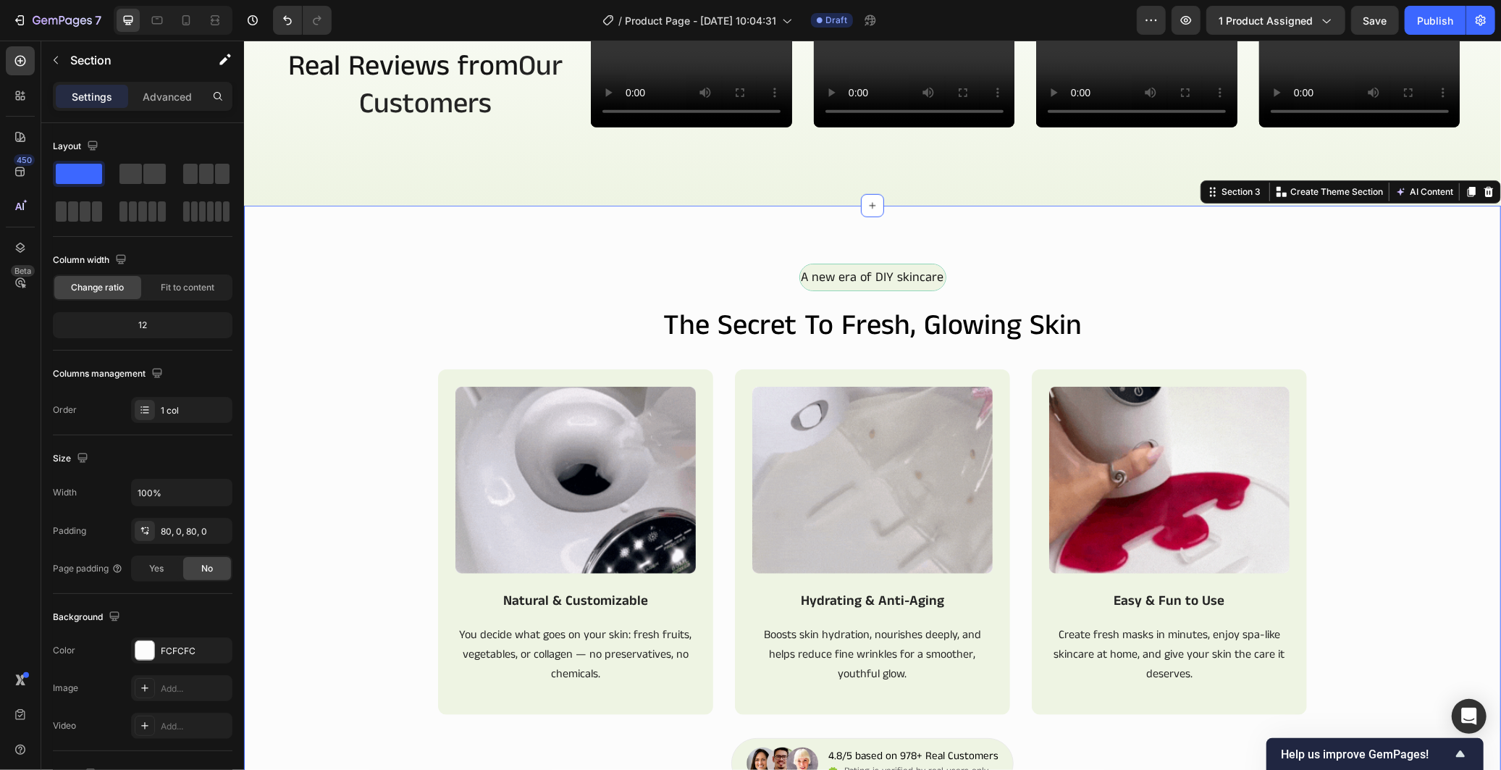
scroll to position [903, 0]
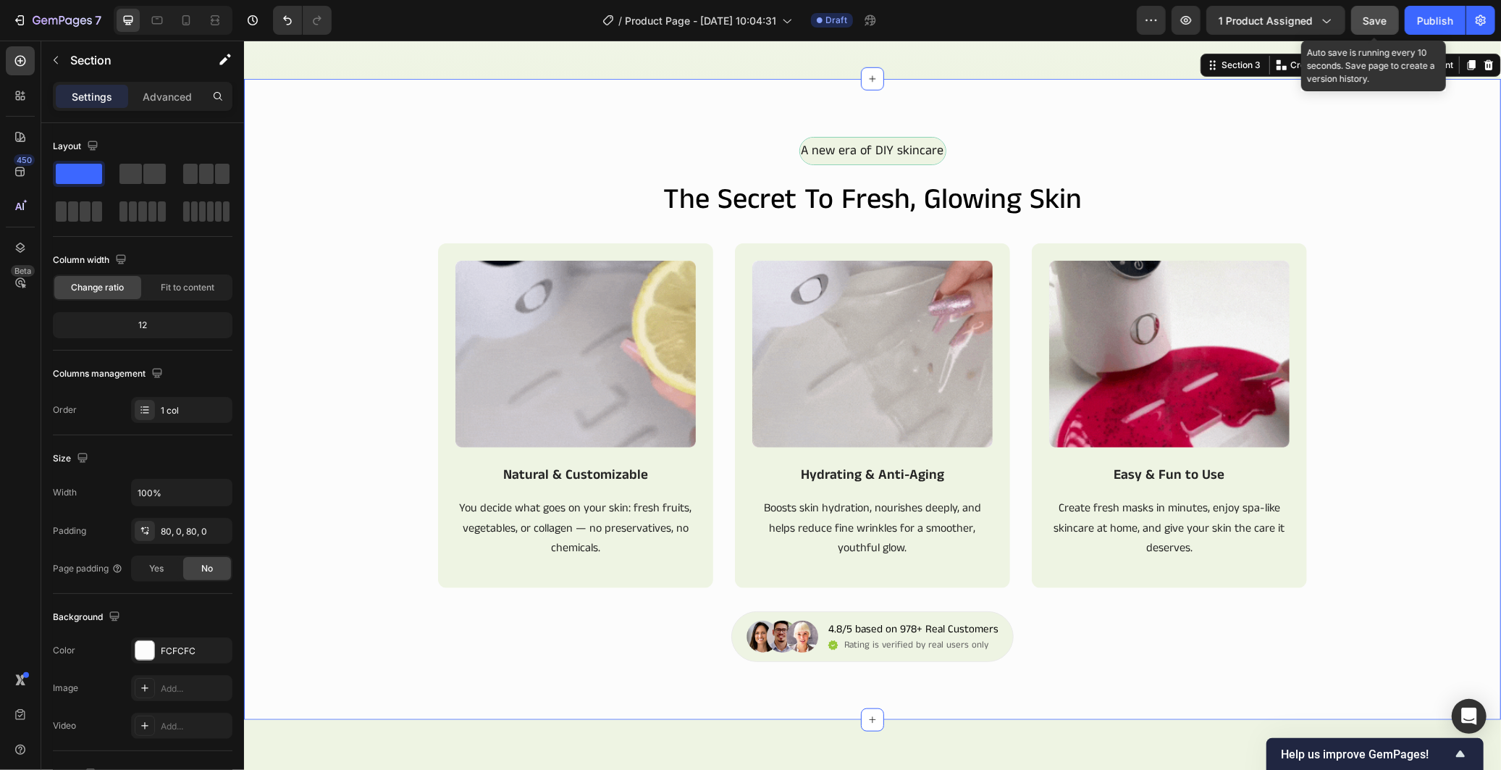
click at [1374, 20] on span "Save" at bounding box center [1375, 20] width 24 height 12
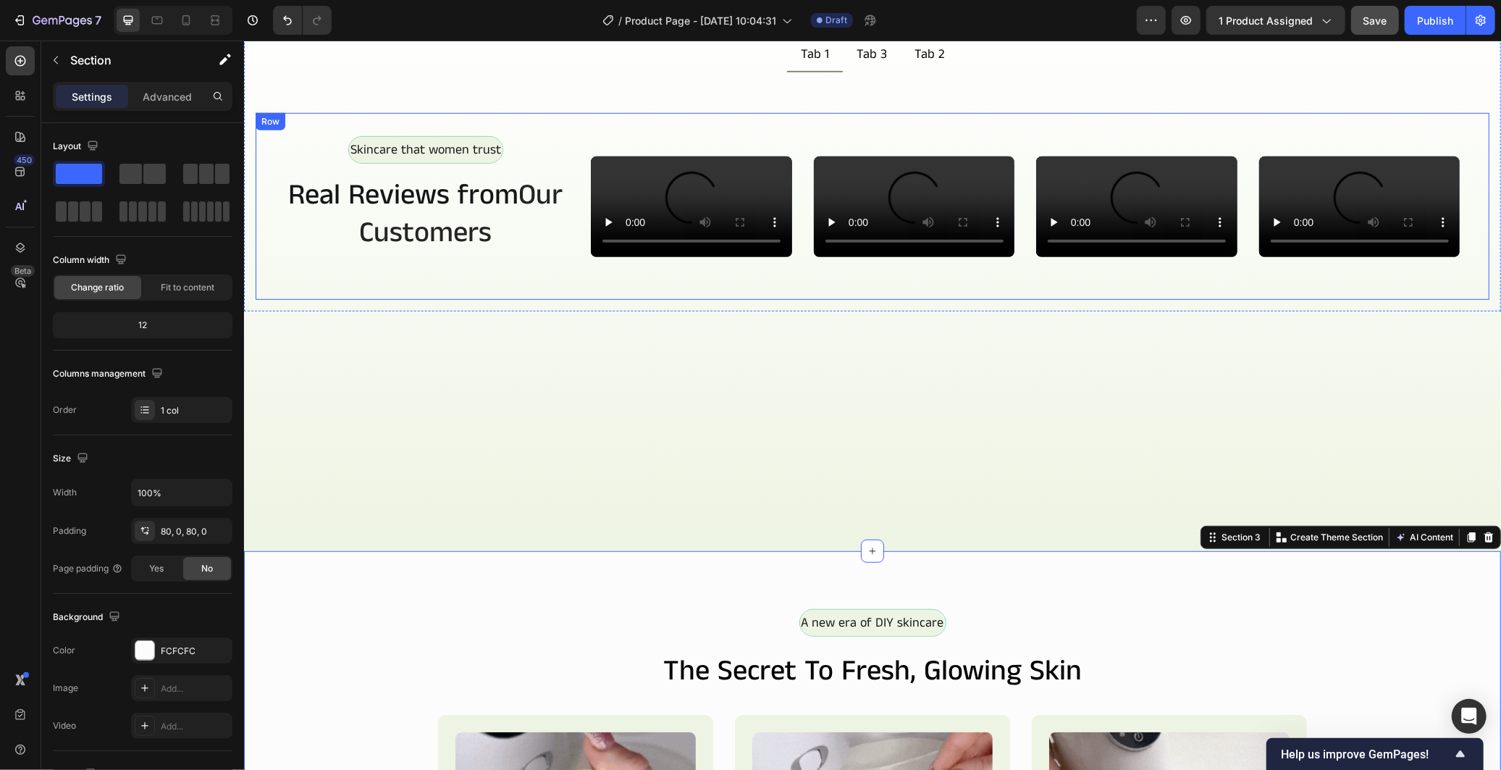
scroll to position [529, 0]
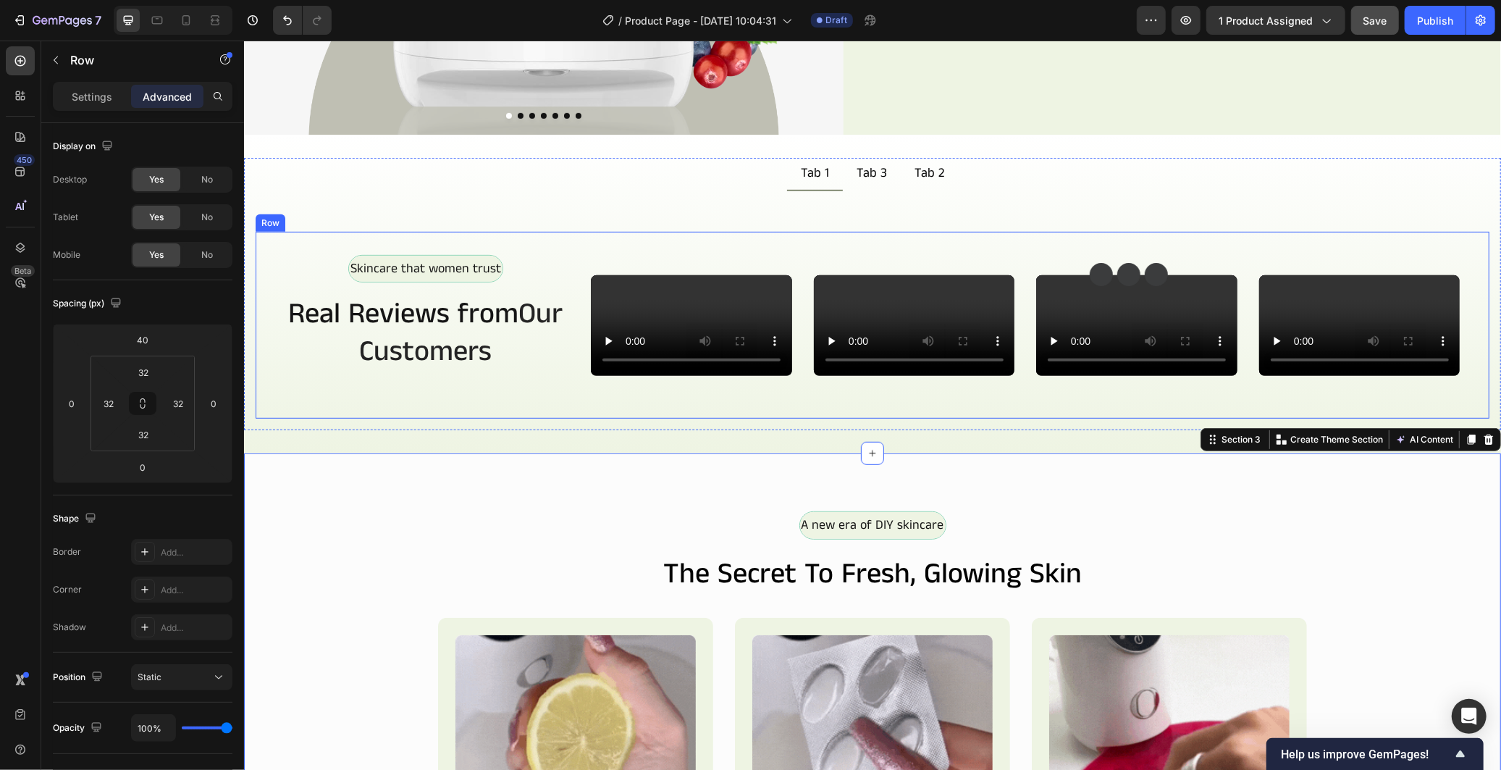
click at [1036, 239] on div "Skincare that women trust Text Block Row Real Reviews from Our Customers Headin…" at bounding box center [872, 324] width 1234 height 187
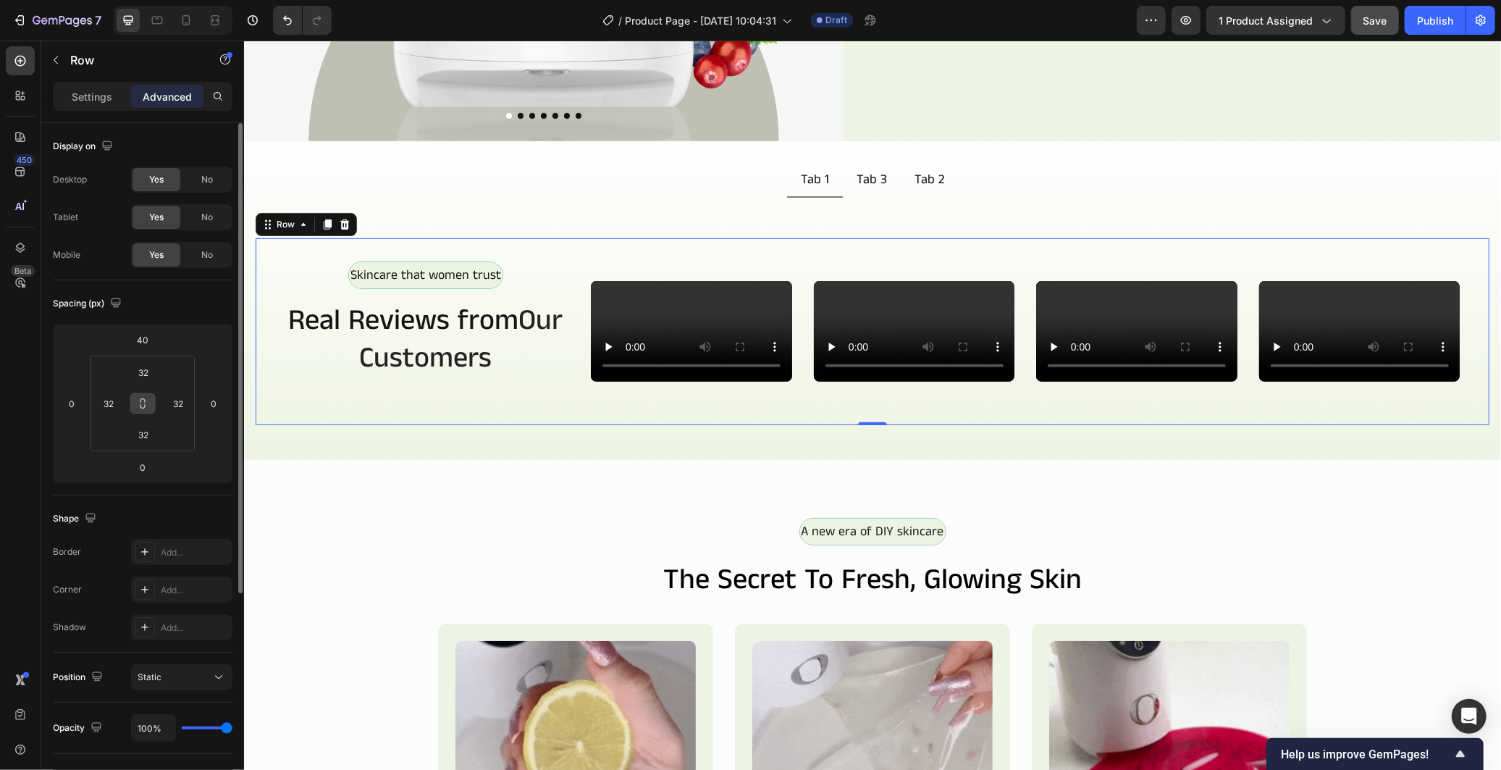
click at [143, 407] on icon at bounding box center [143, 403] width 12 height 12
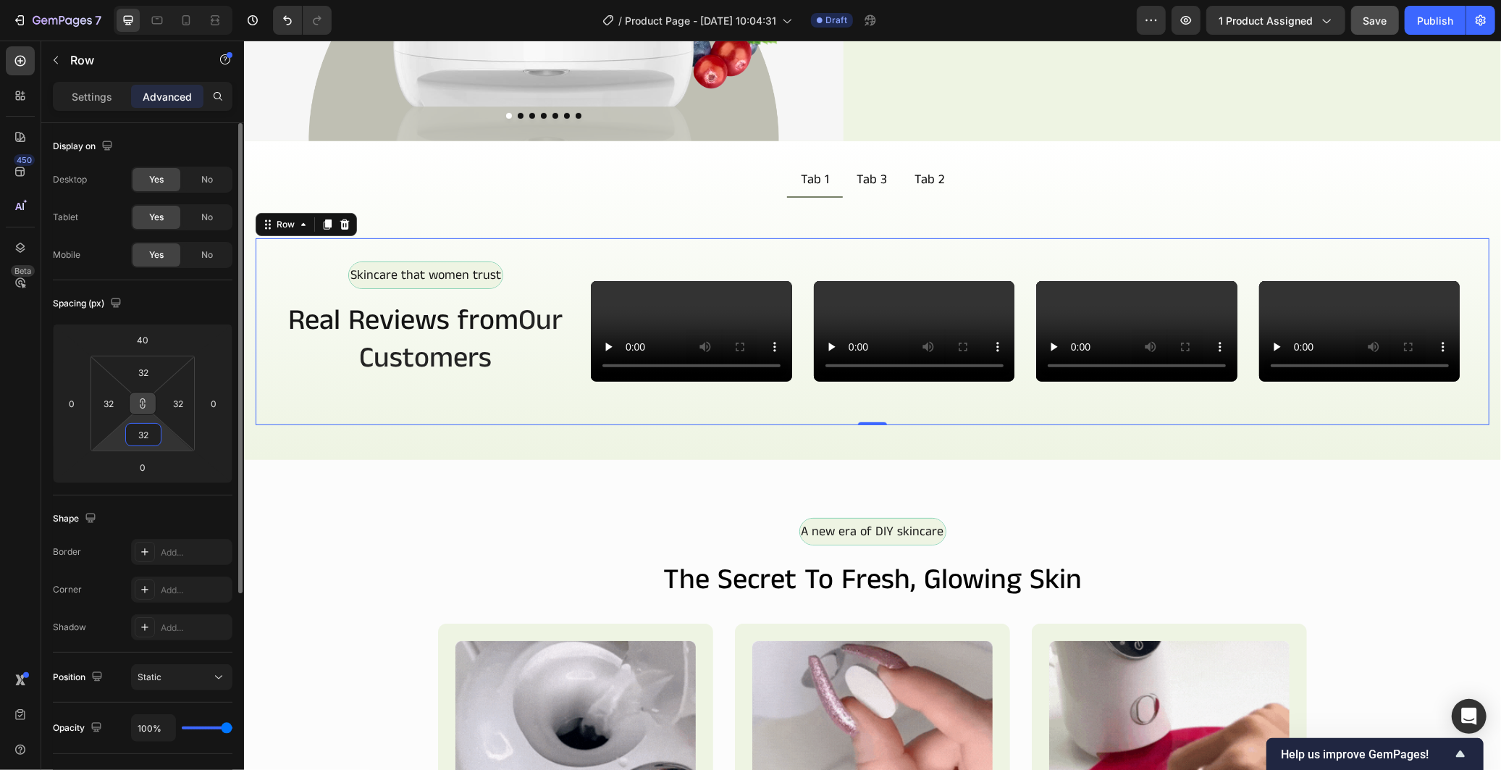
click at [142, 431] on input "32" at bounding box center [143, 435] width 29 height 22
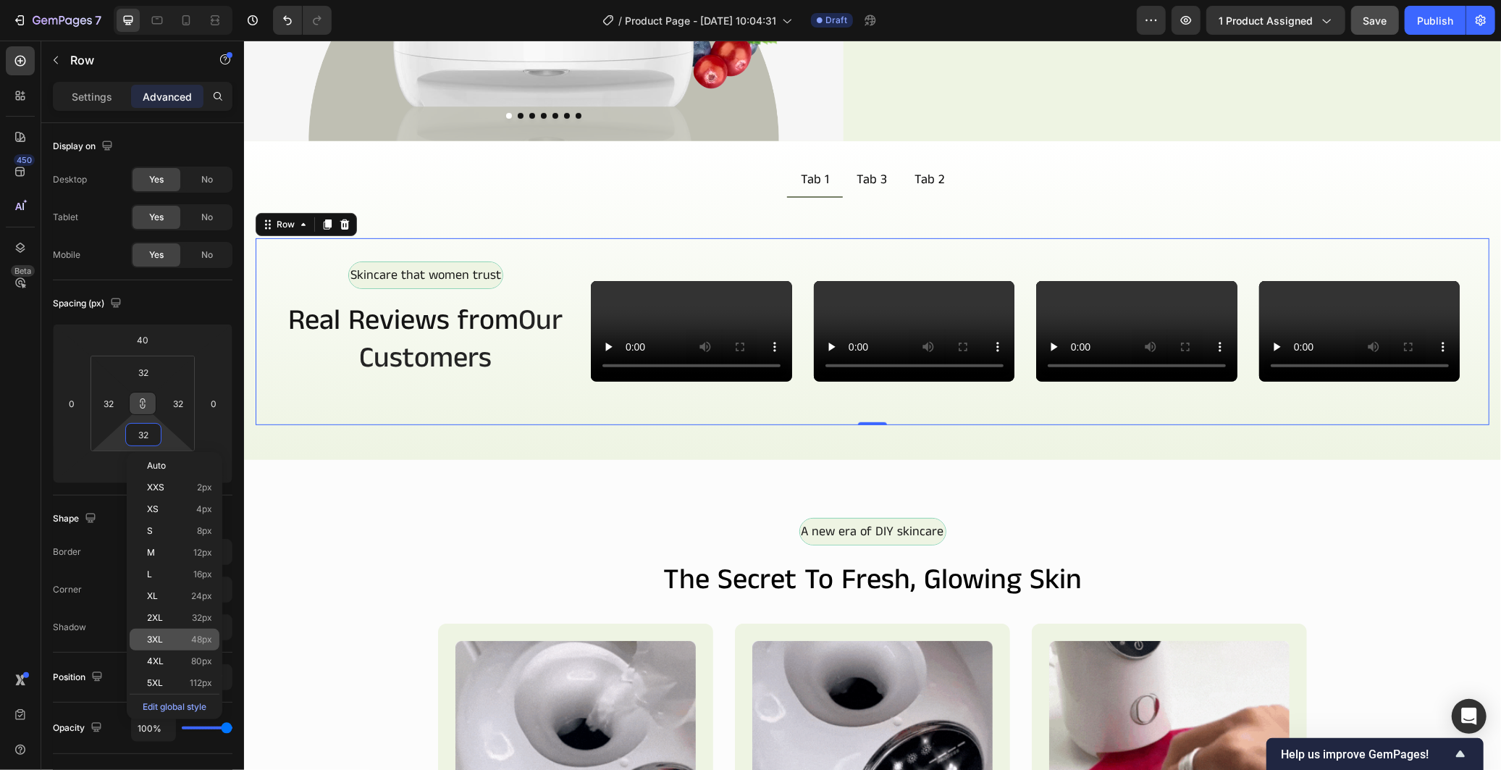
click at [190, 645] on div "3XL 48px" at bounding box center [175, 639] width 90 height 22
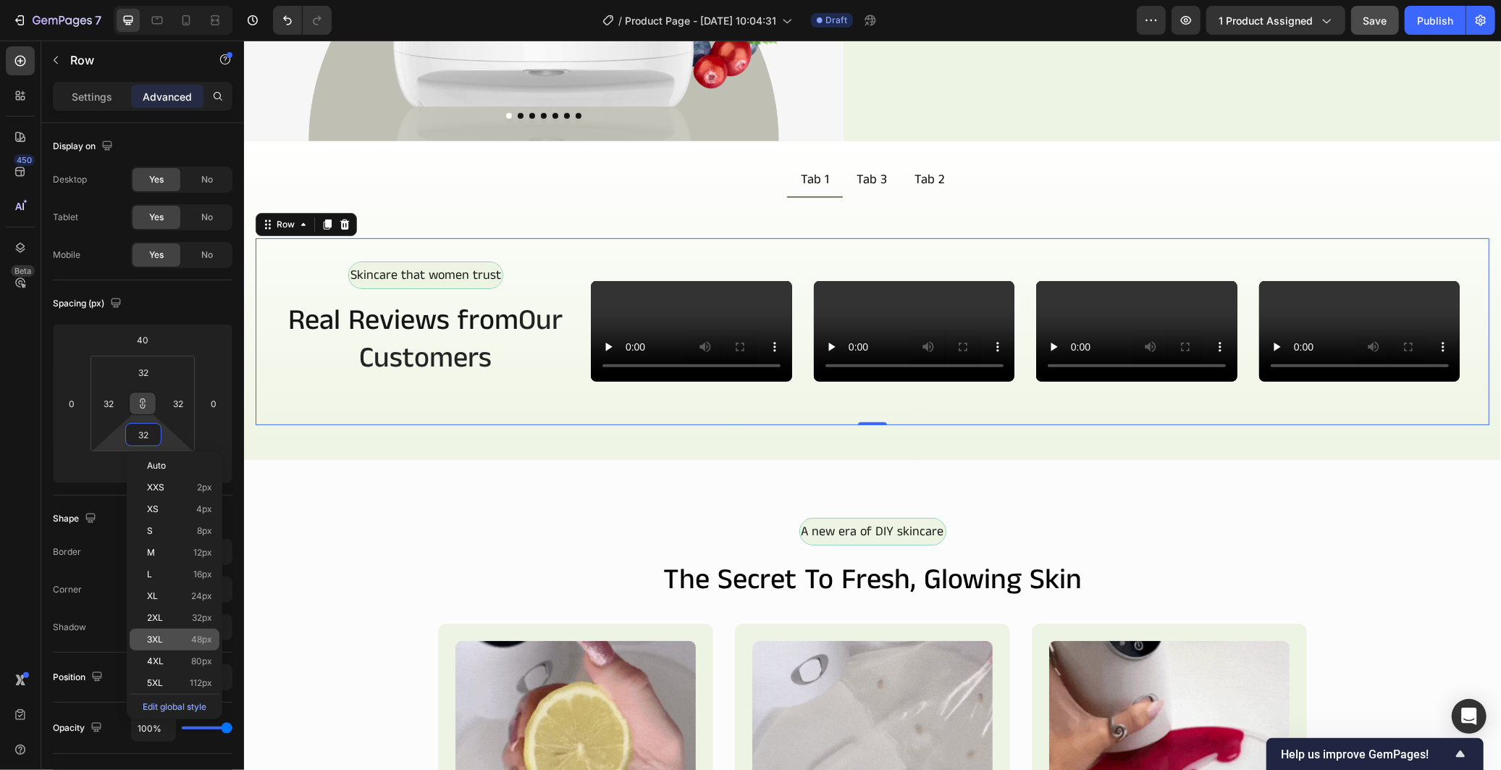
type input "48"
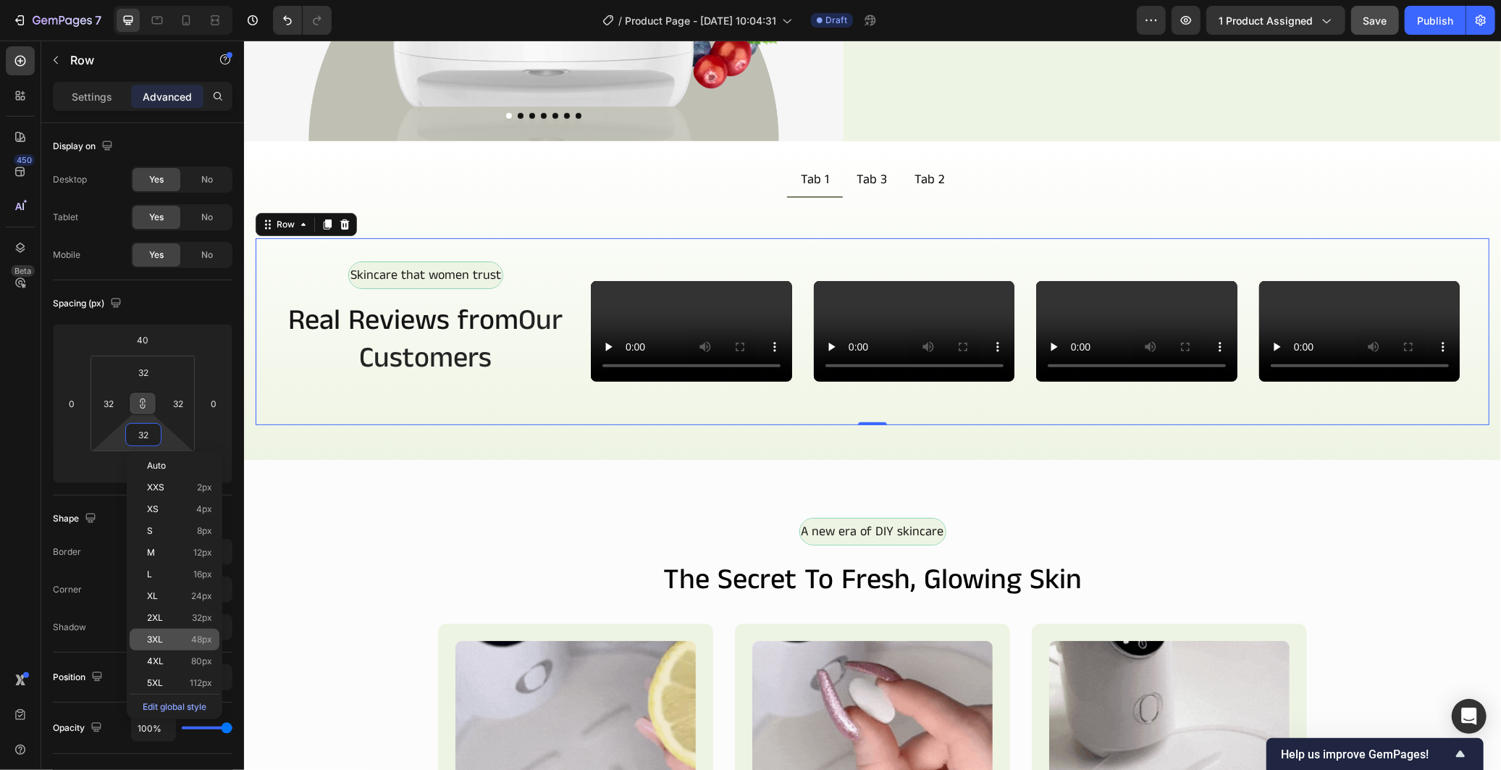
type input "48"
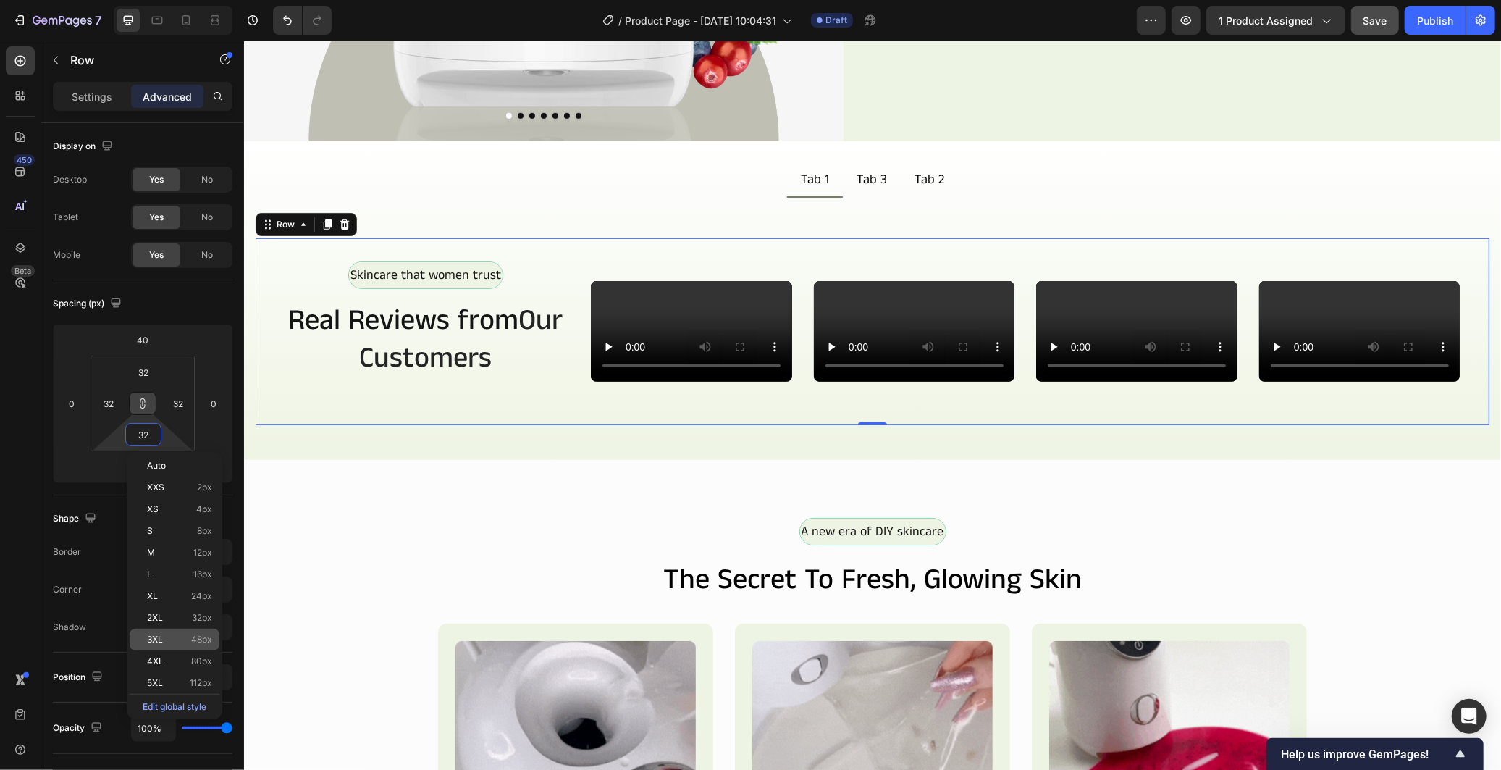
type input "48"
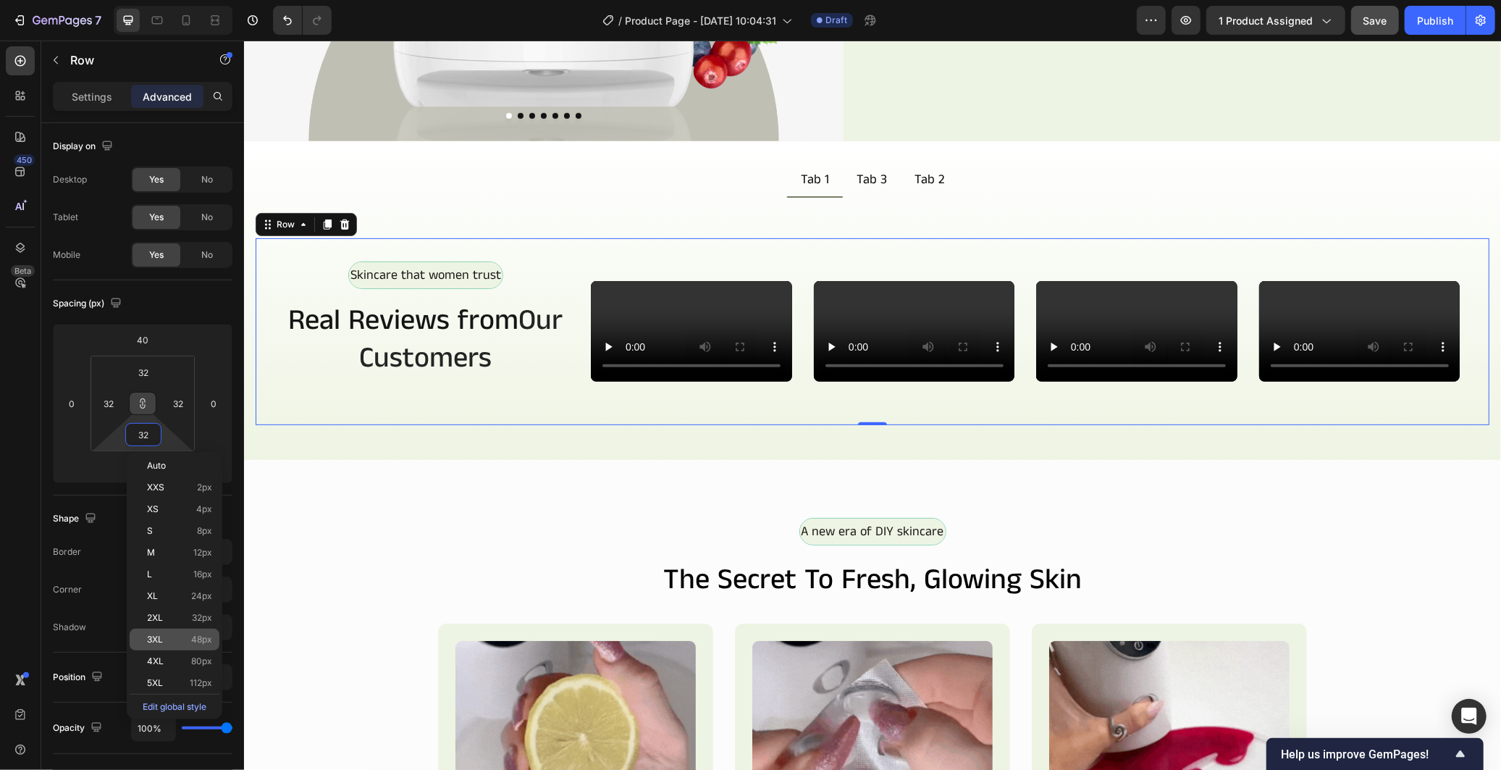
type input "48"
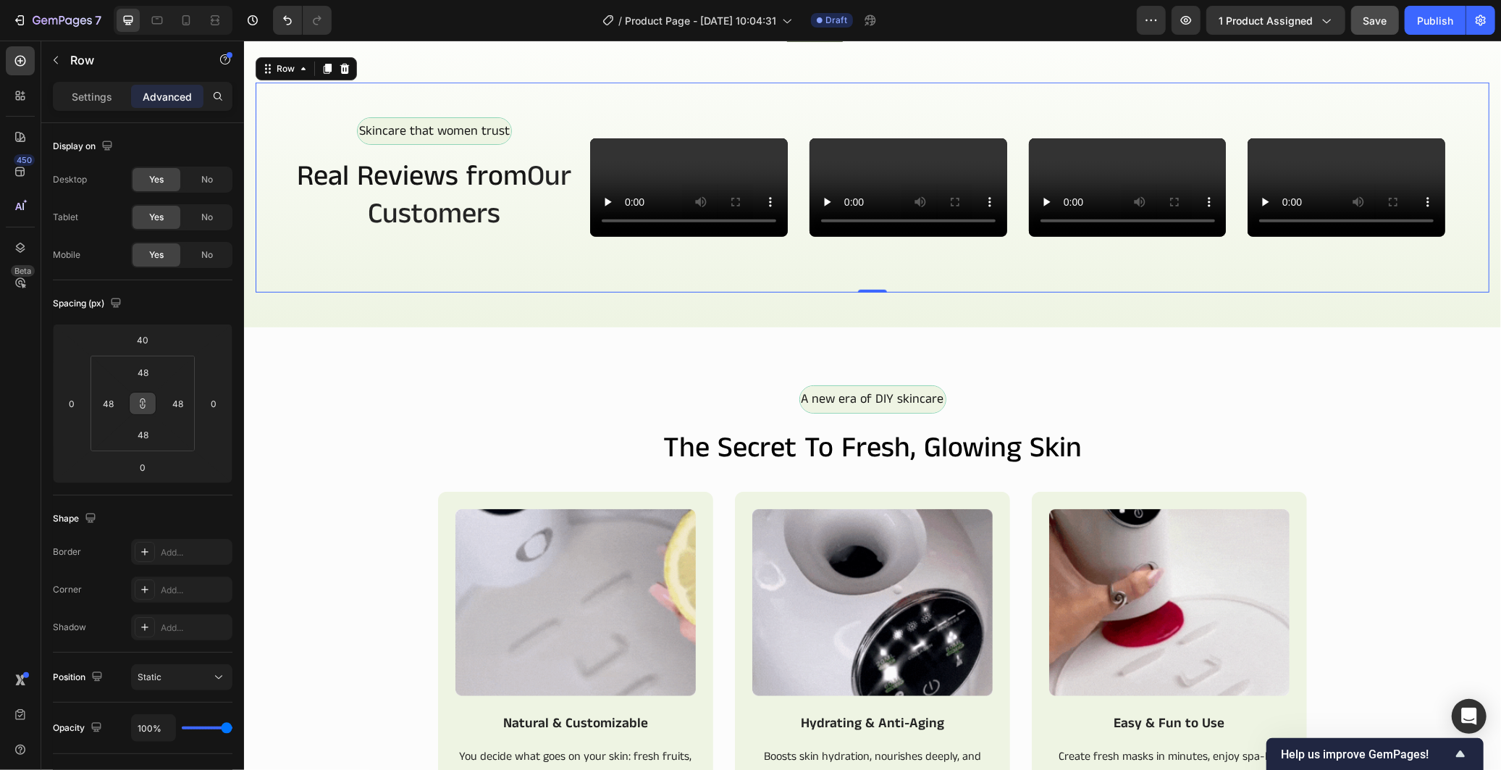
scroll to position [689, 0]
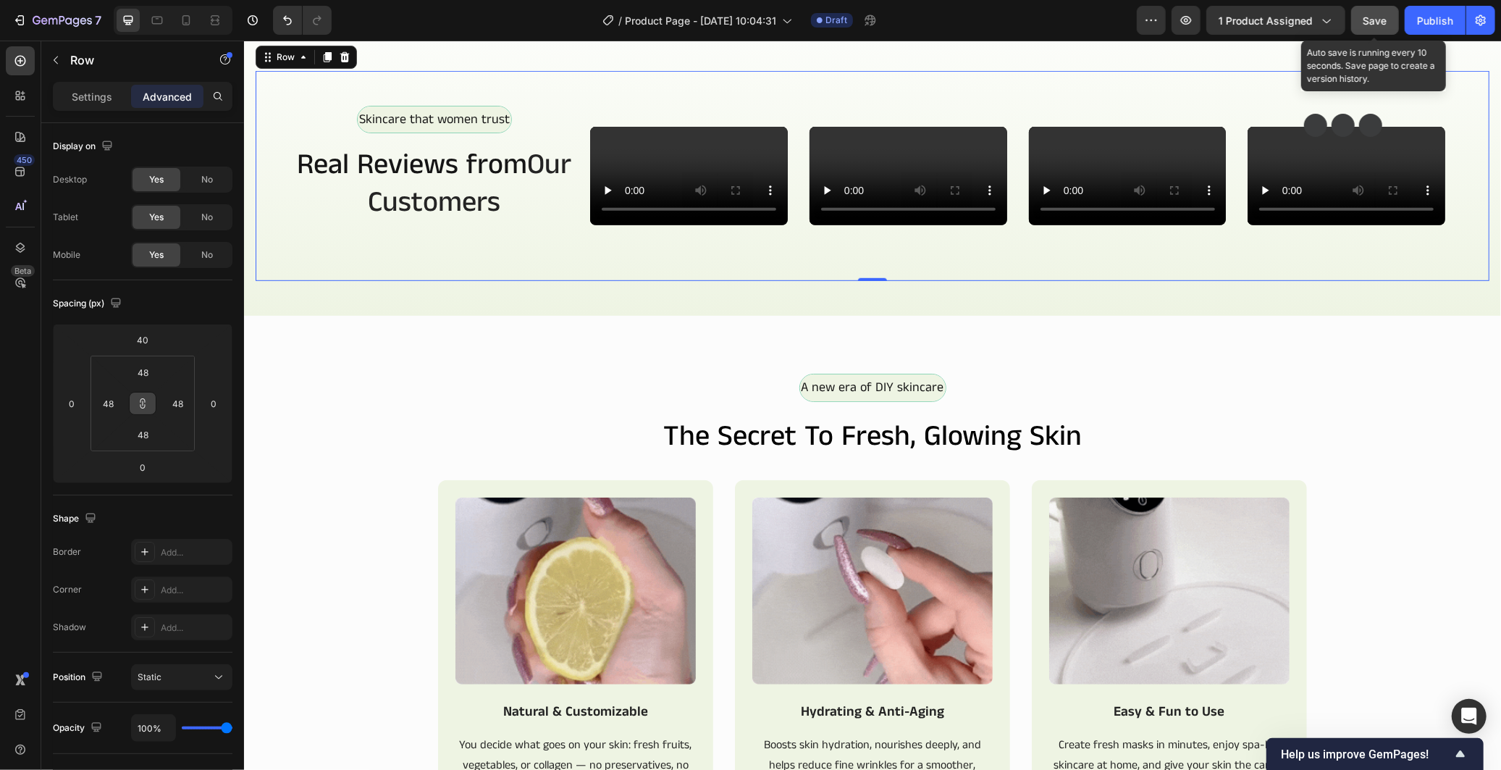
click at [1370, 23] on span "Save" at bounding box center [1375, 20] width 24 height 12
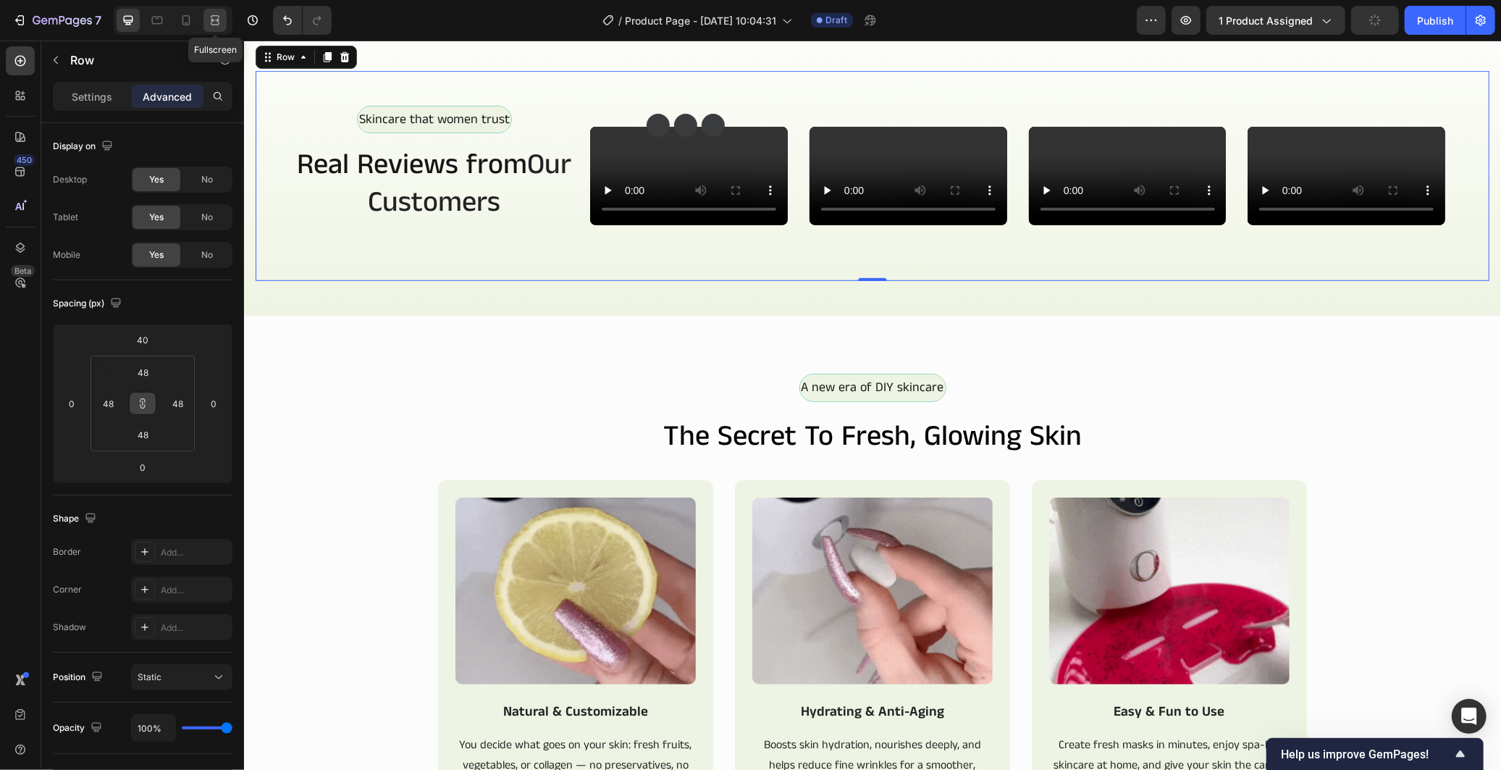
click at [214, 15] on icon at bounding box center [215, 16] width 9 height 3
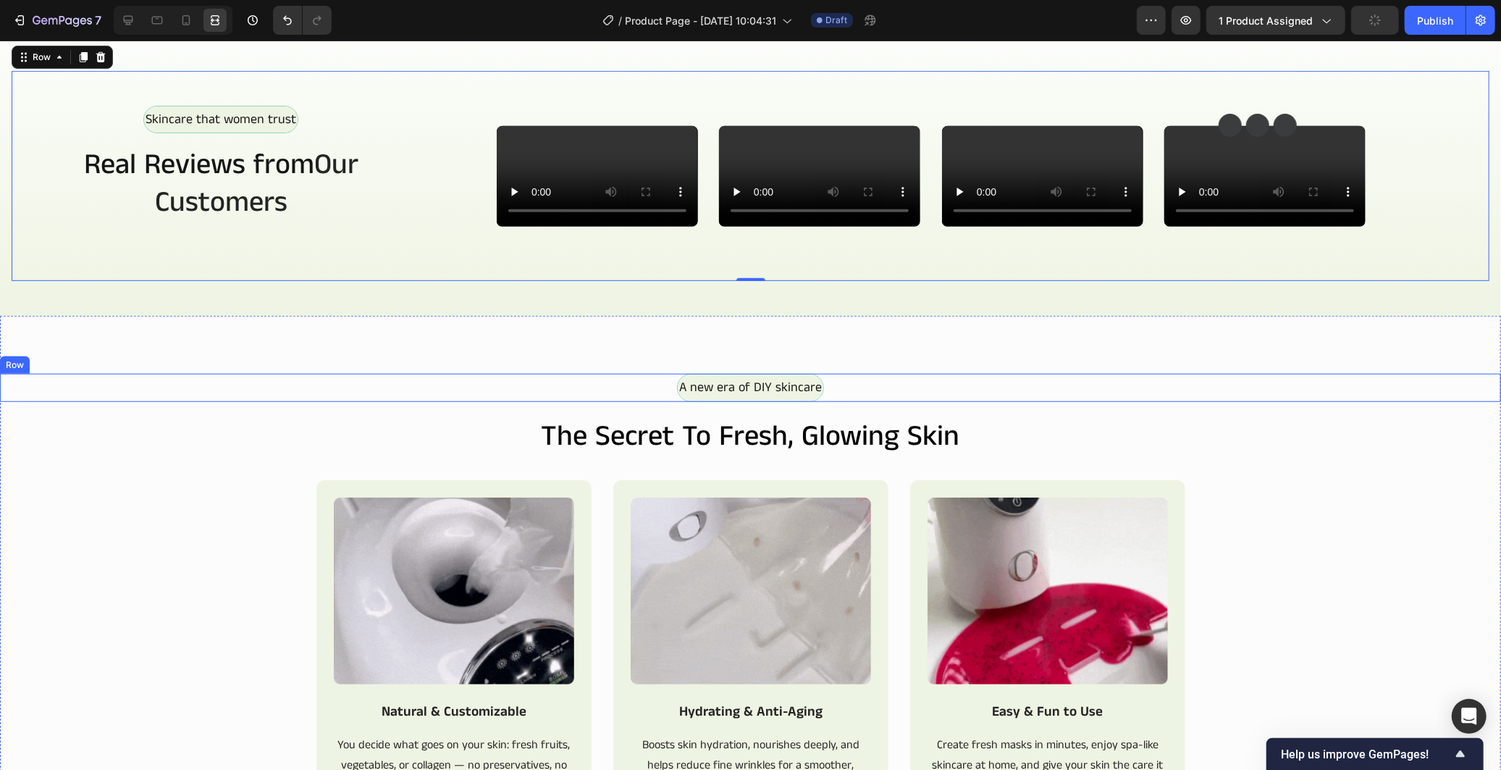
click at [1348, 400] on div "A new era of DIY skincare Text Block Row" at bounding box center [750, 387] width 1501 height 28
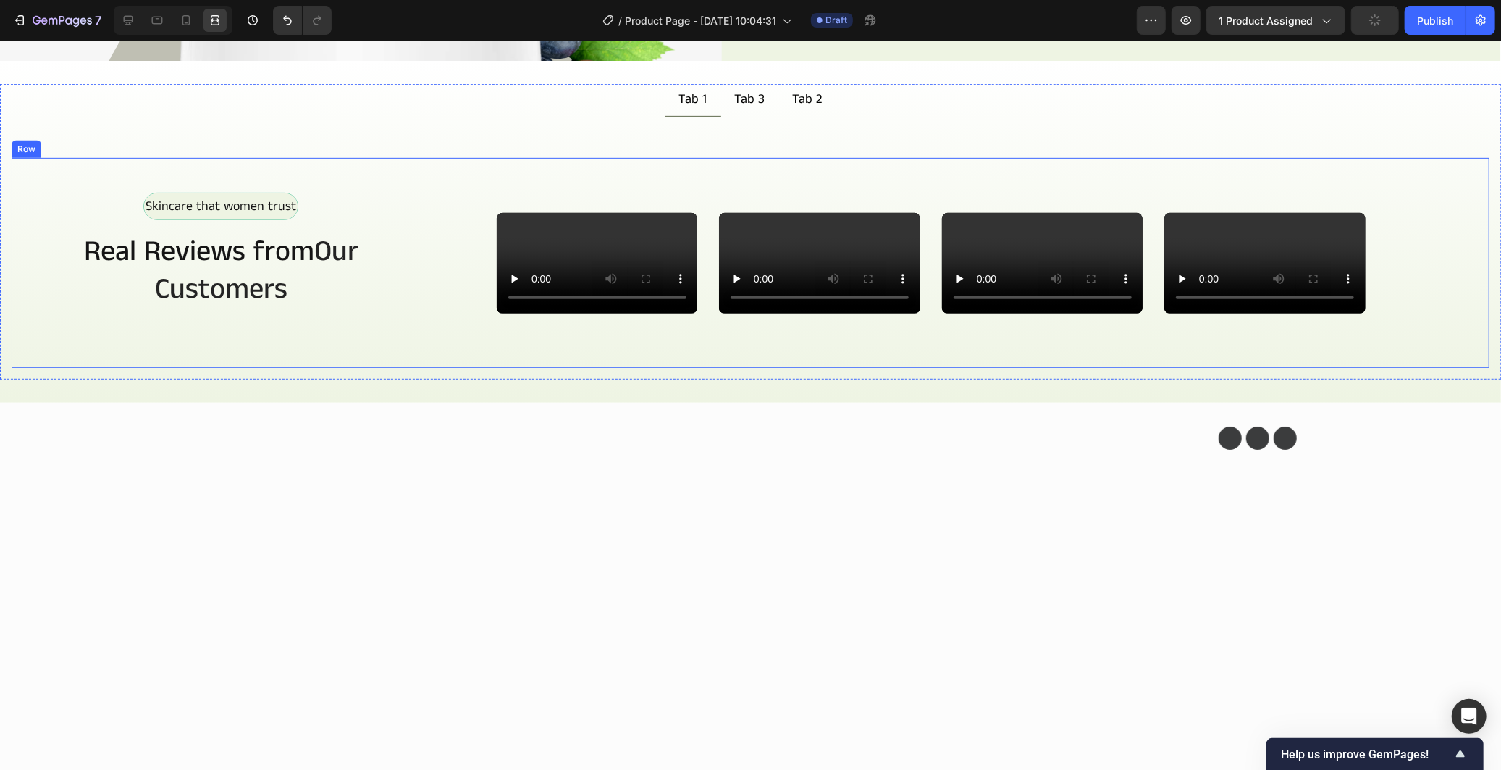
scroll to position [609, 0]
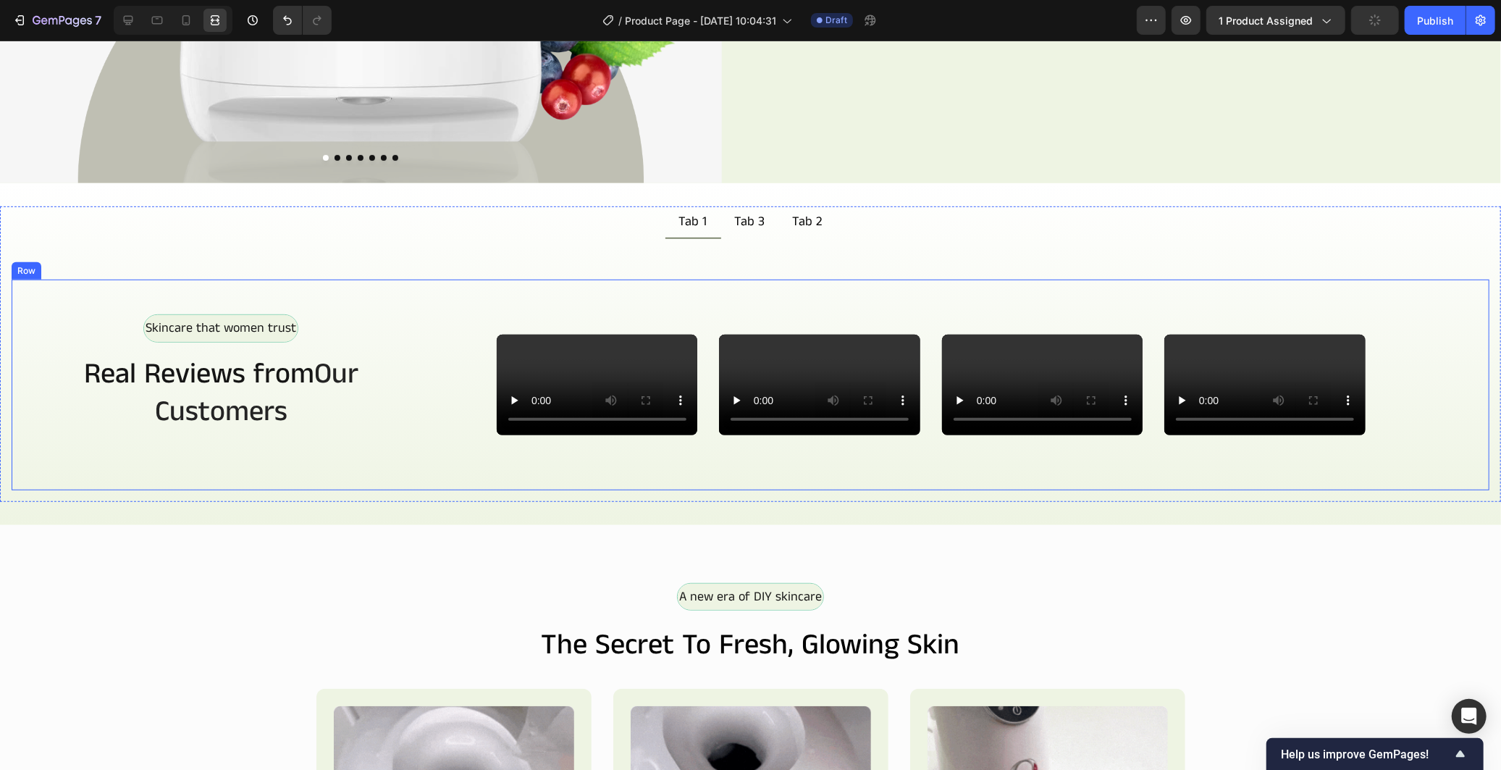
click at [439, 334] on div "Video Video Video Video Video Video Carousel" at bounding box center [931, 384] width 1048 height 101
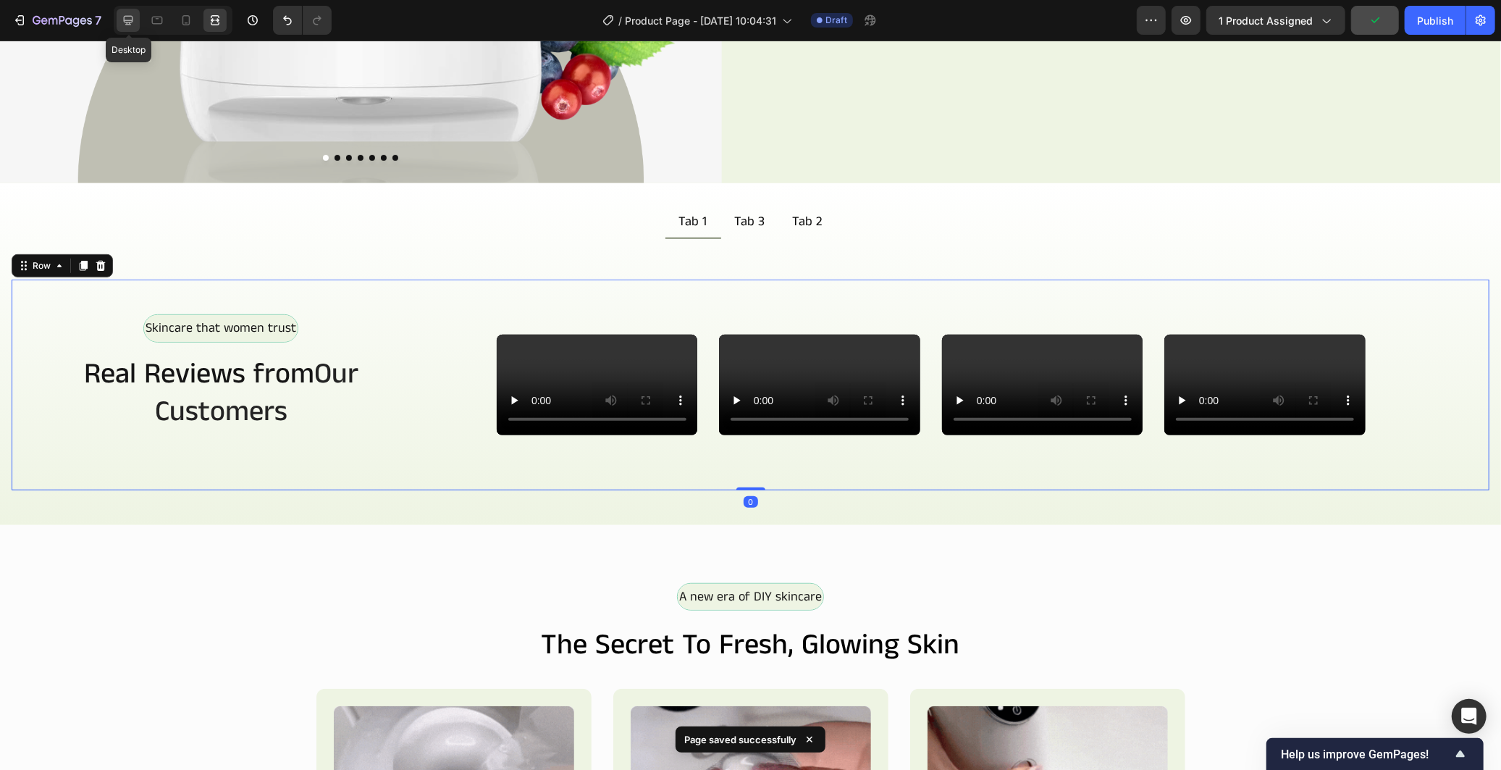
click at [127, 25] on icon at bounding box center [128, 20] width 14 height 14
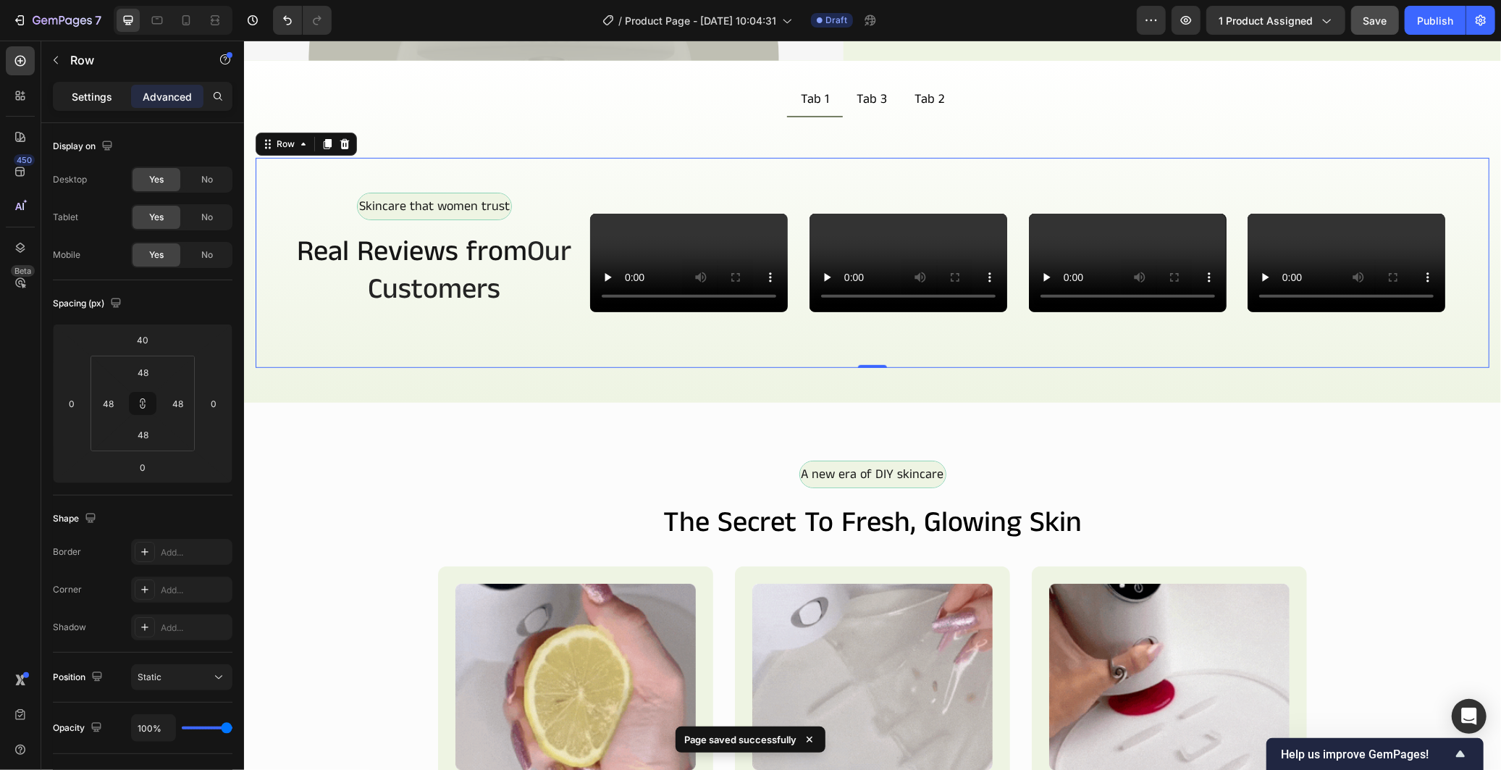
click at [83, 100] on p "Settings" at bounding box center [92, 96] width 41 height 15
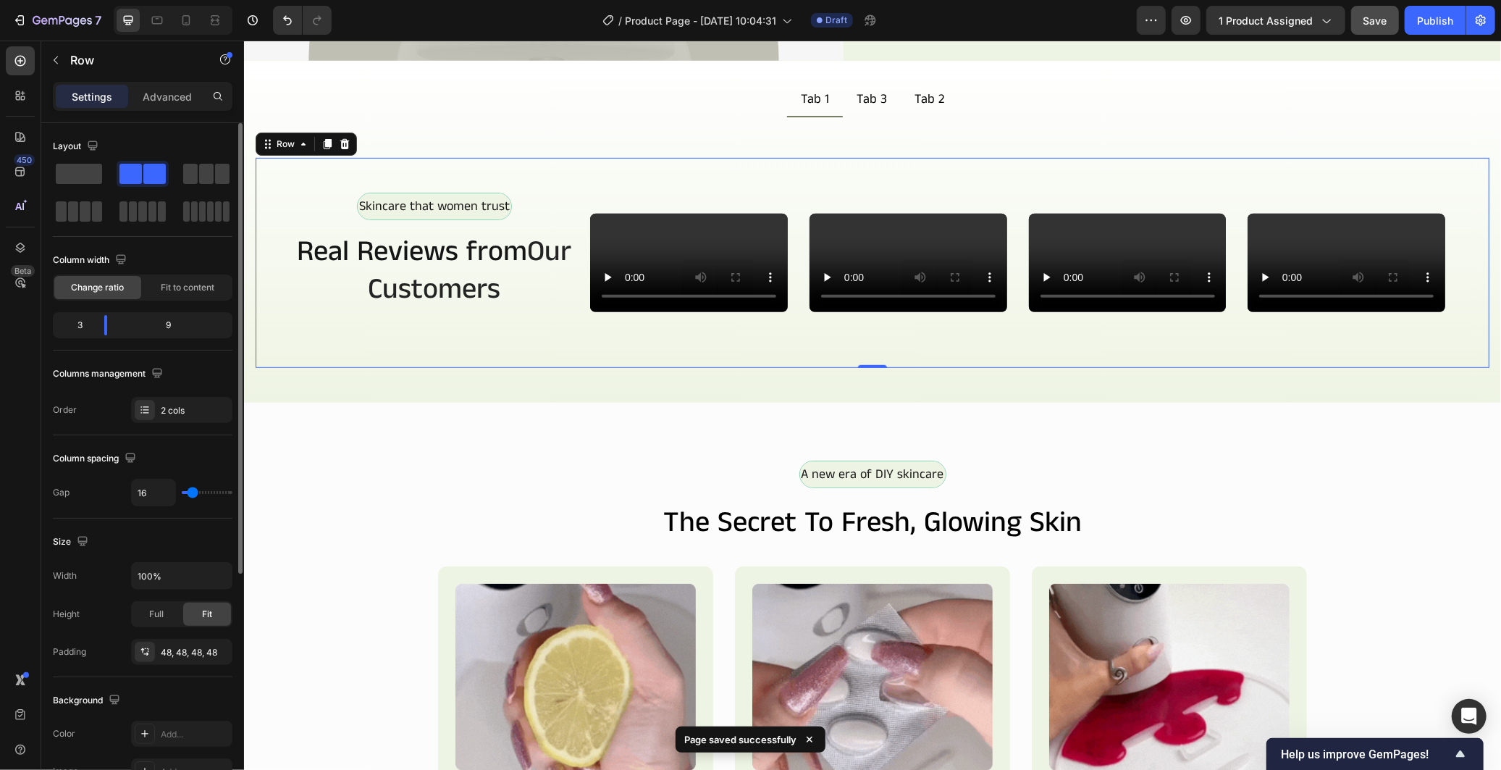
type input "0"
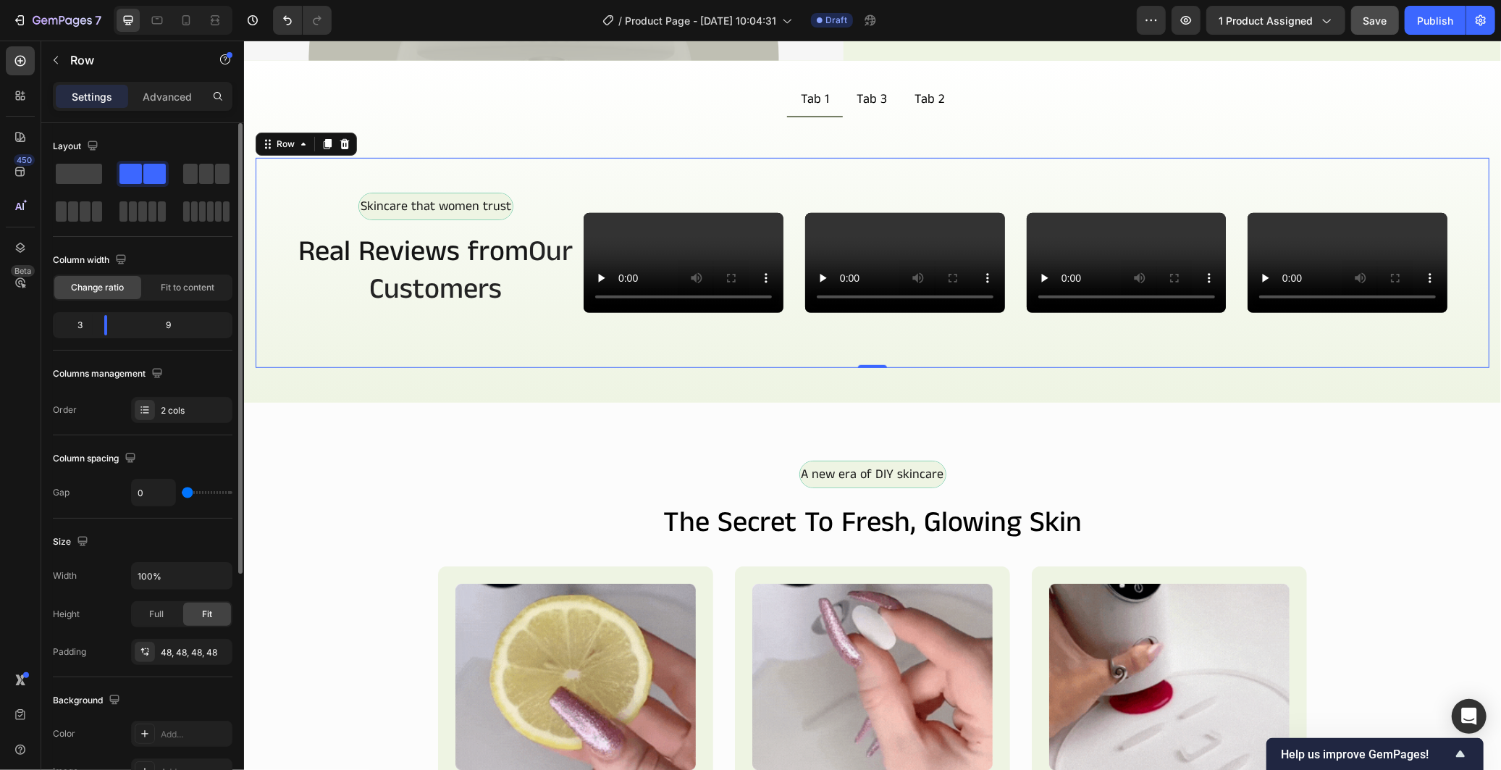
drag, startPoint x: 187, startPoint y: 489, endPoint x: 161, endPoint y: 489, distance: 26.1
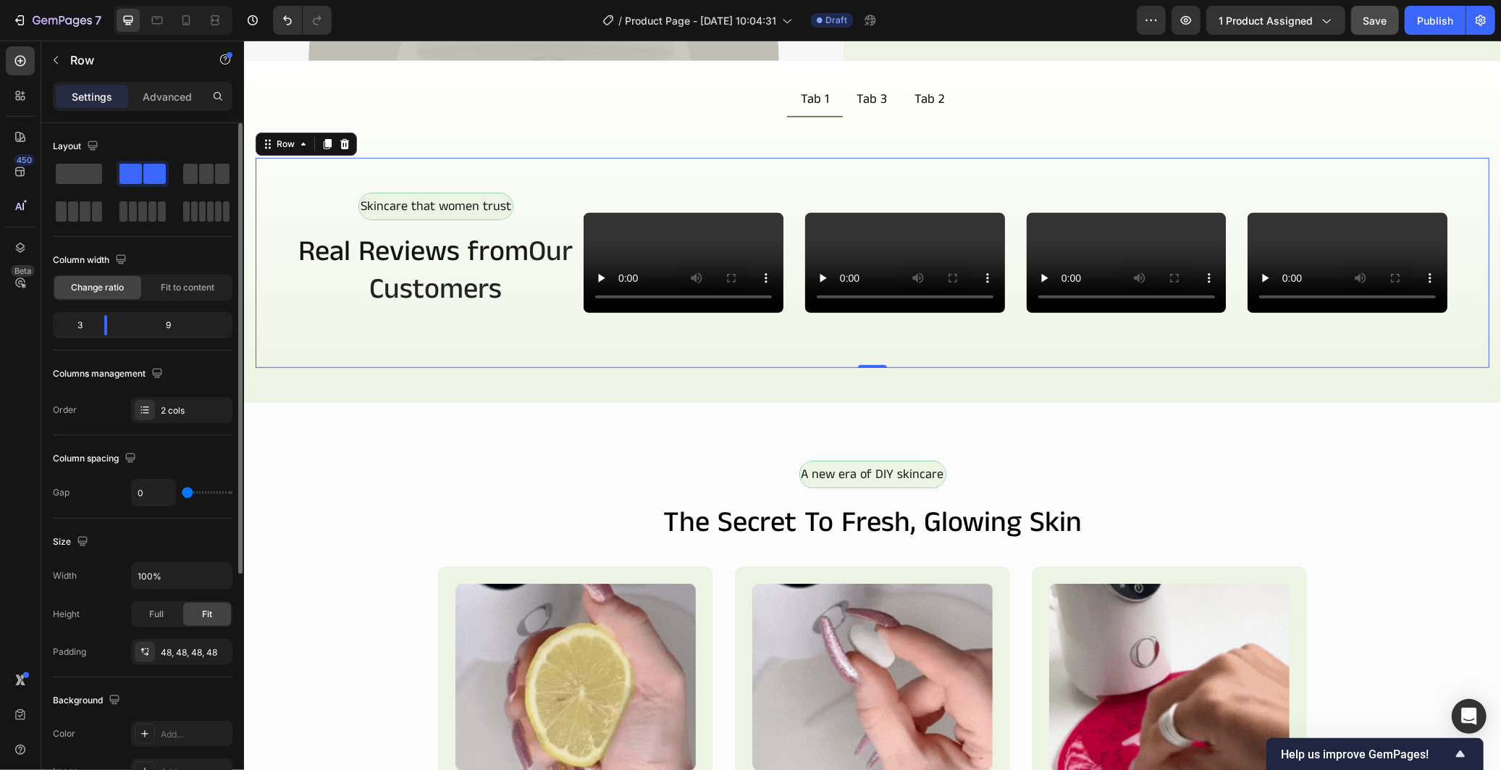
type input "0"
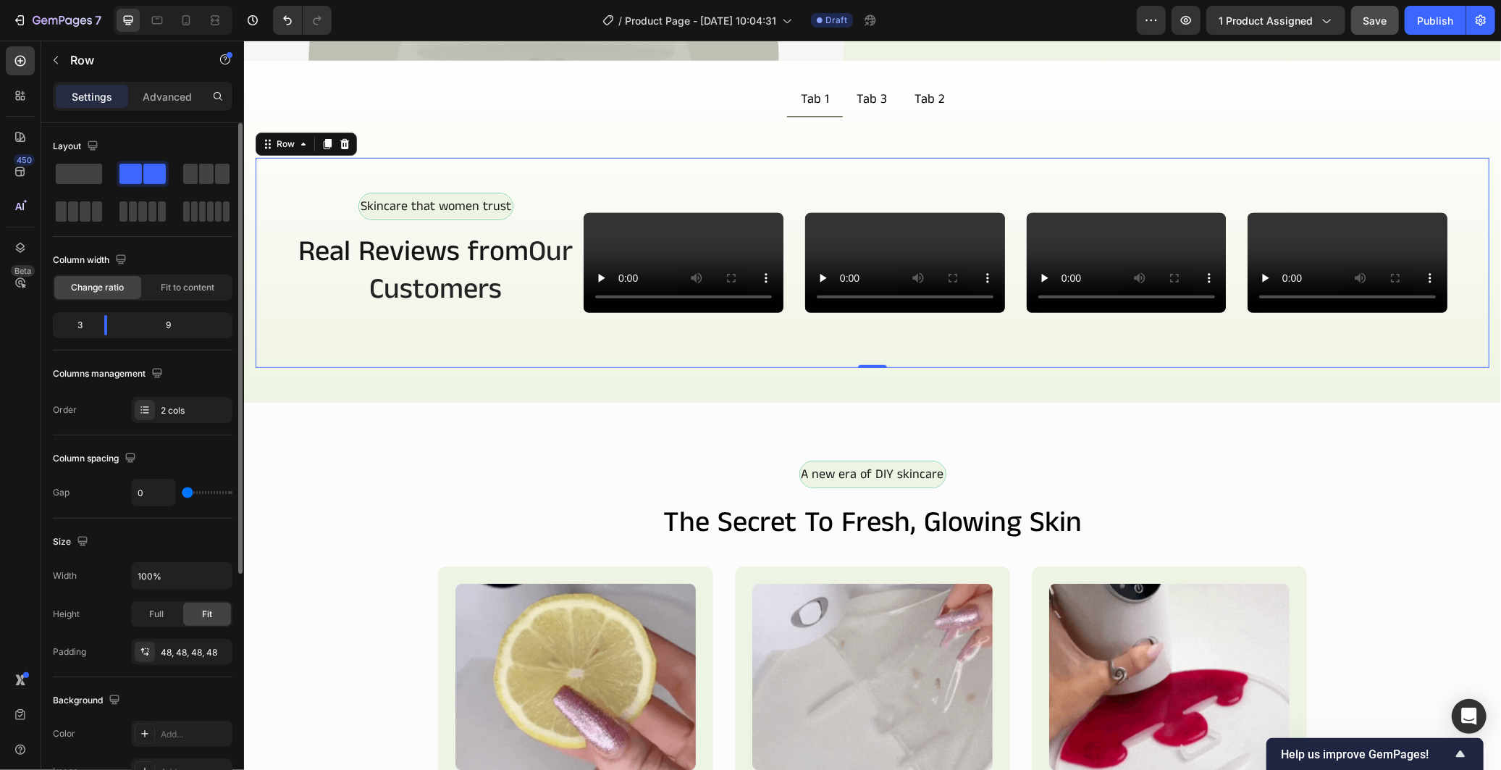
click at [182, 491] on input "range" at bounding box center [207, 492] width 51 height 3
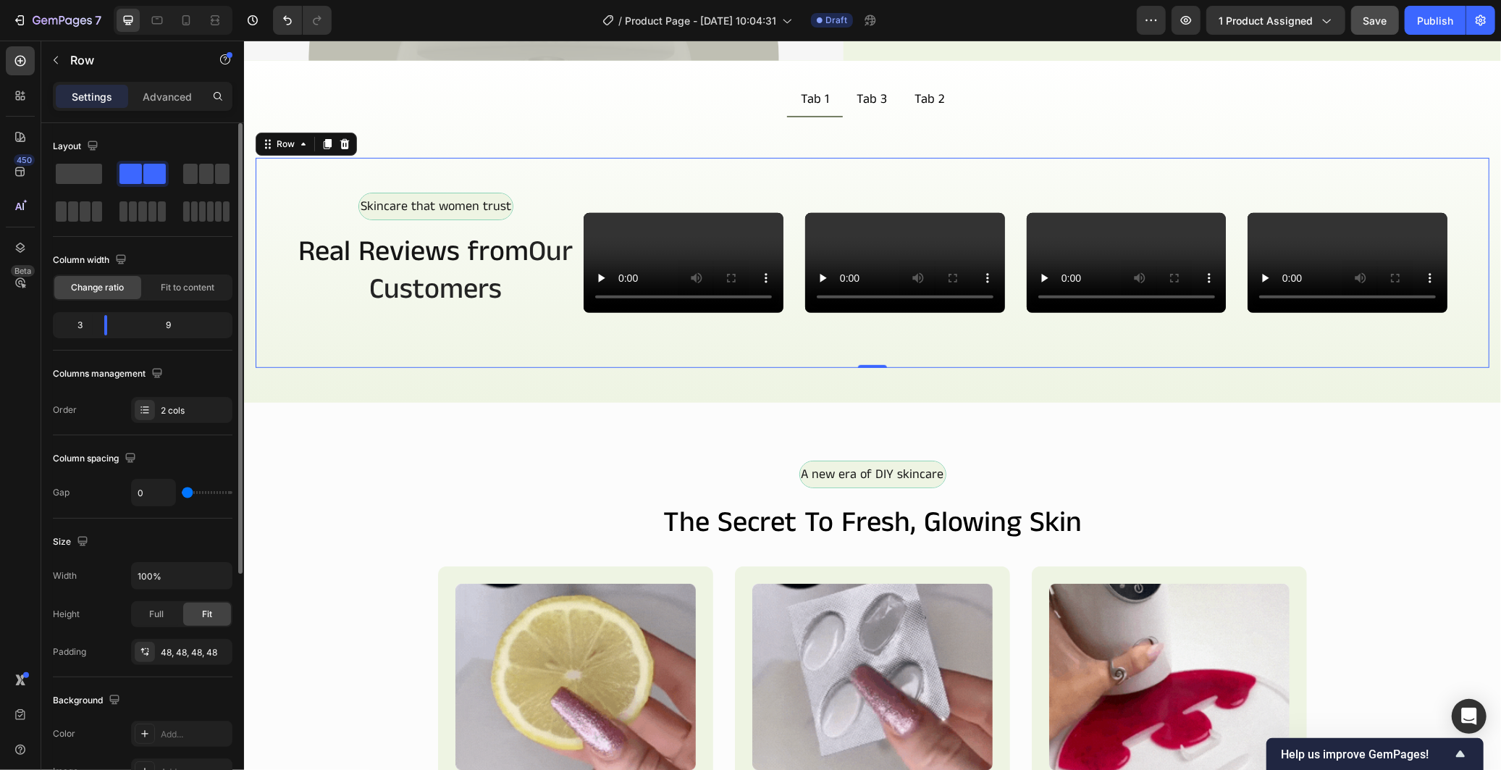
click at [190, 497] on div "0" at bounding box center [181, 493] width 101 height 28
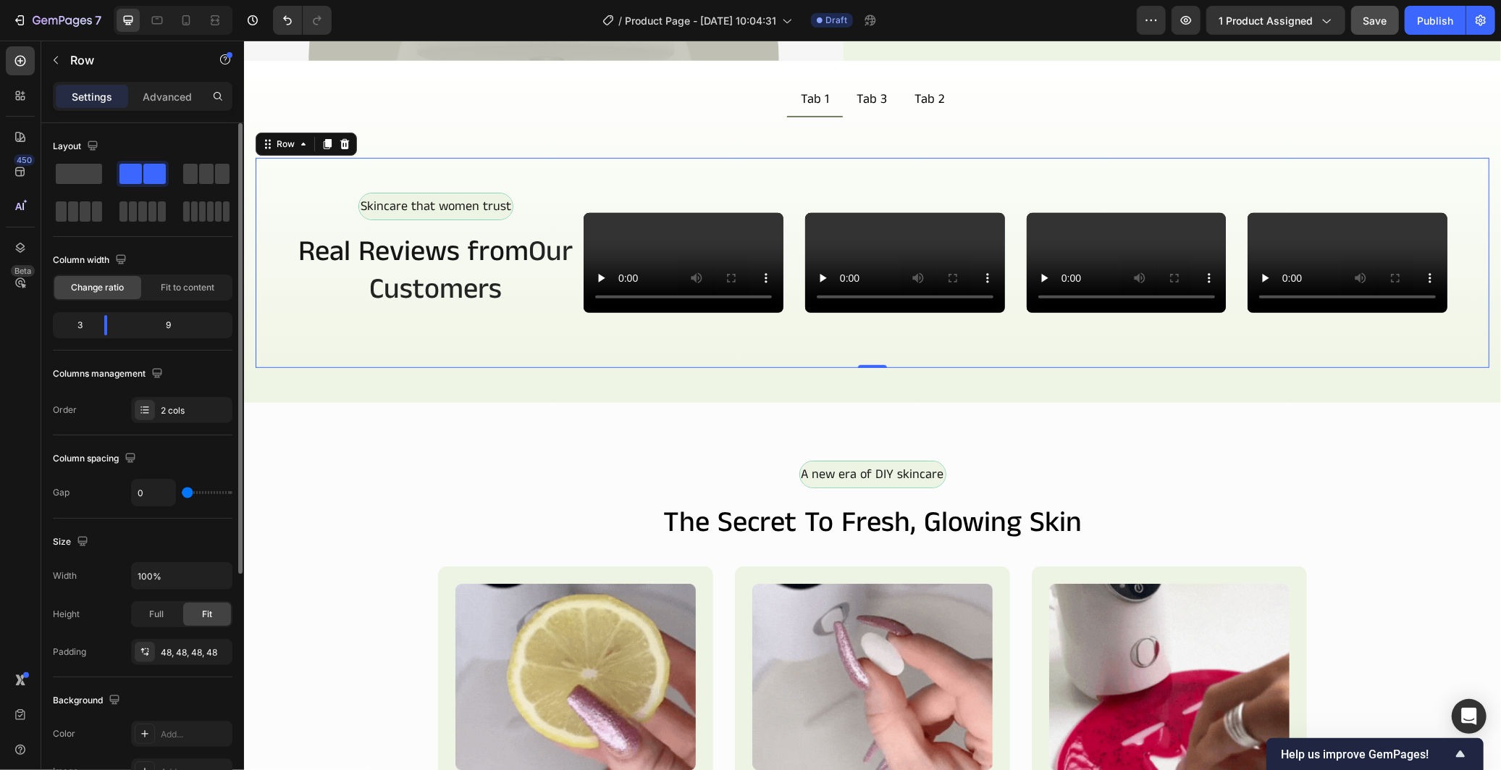
type input "12"
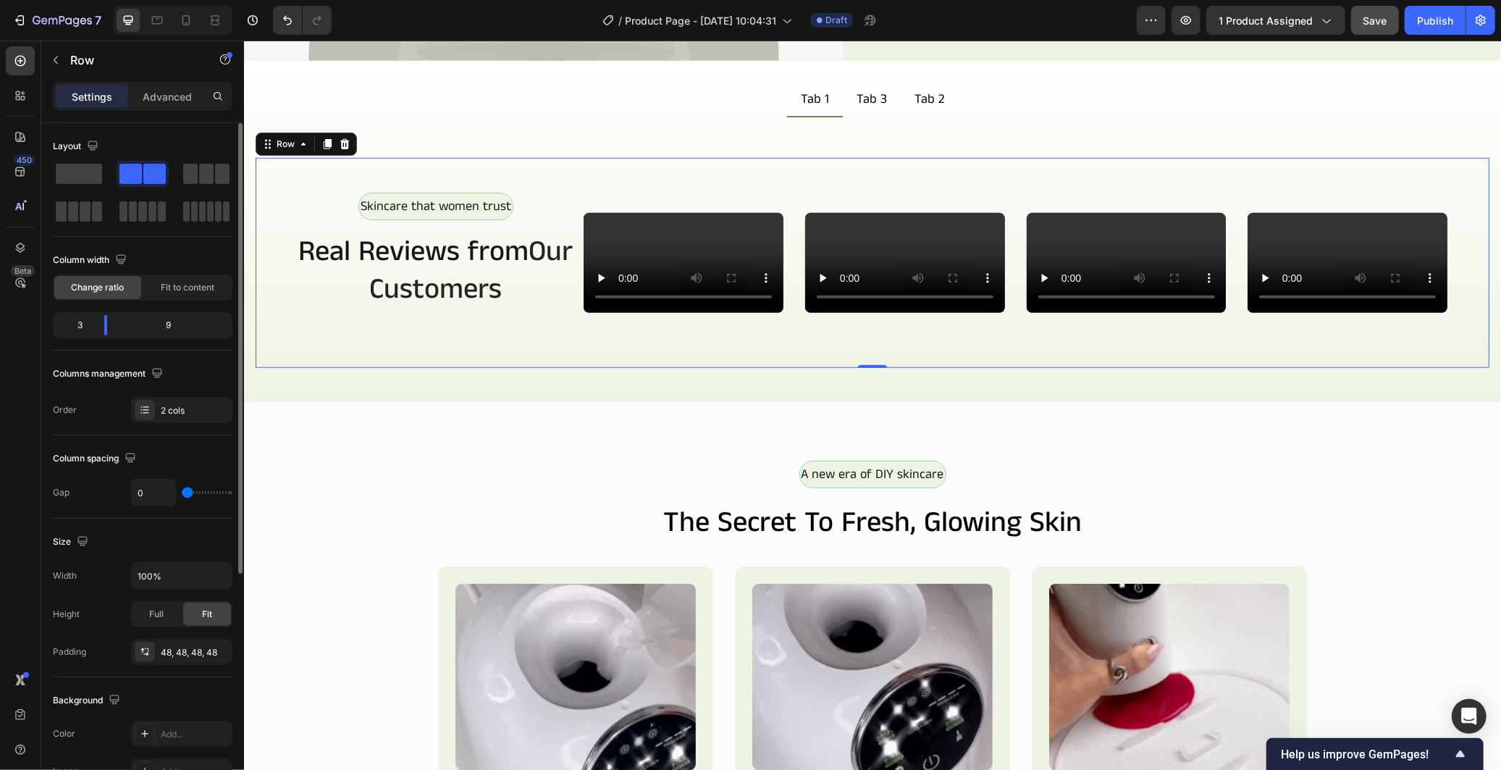
type input "12"
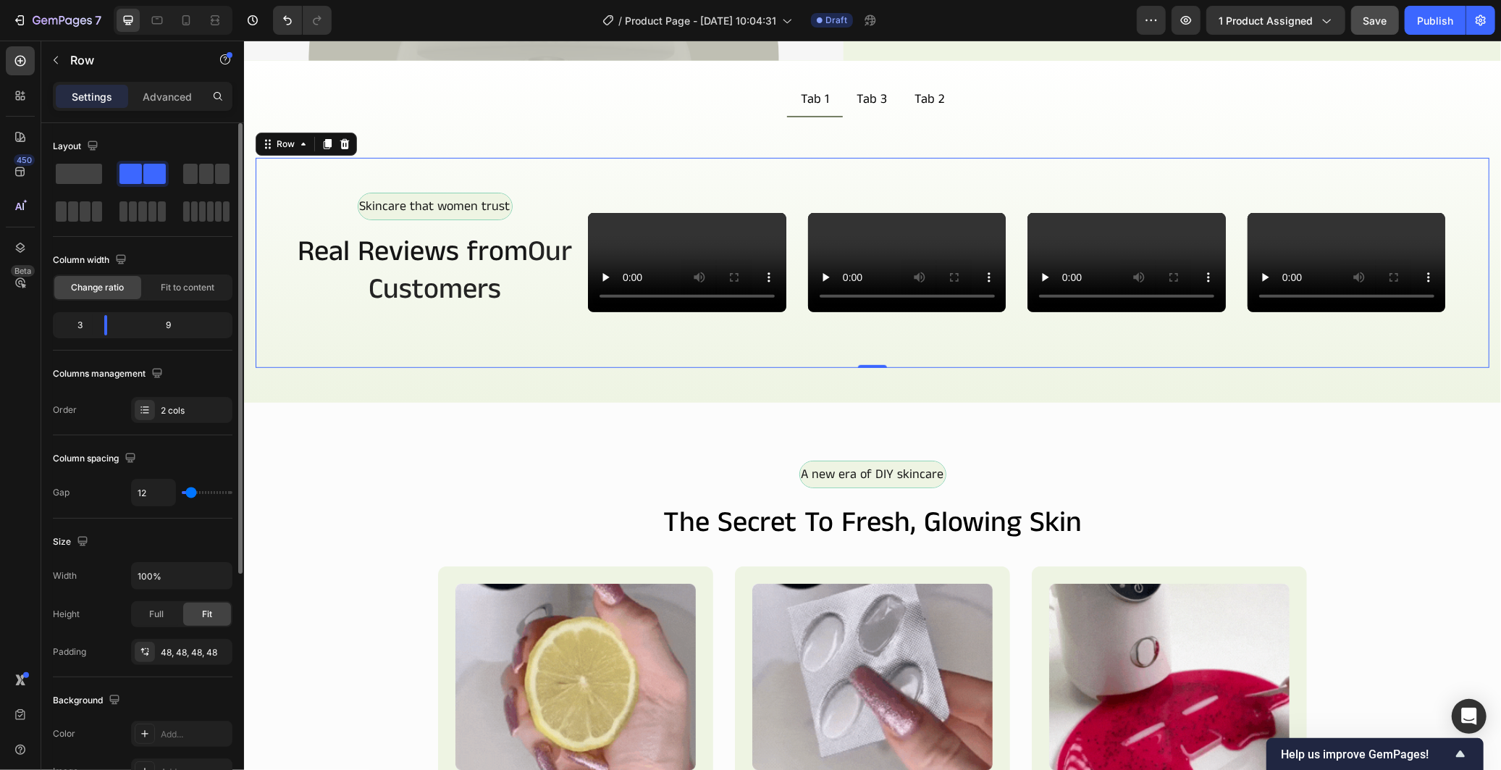
type input "14"
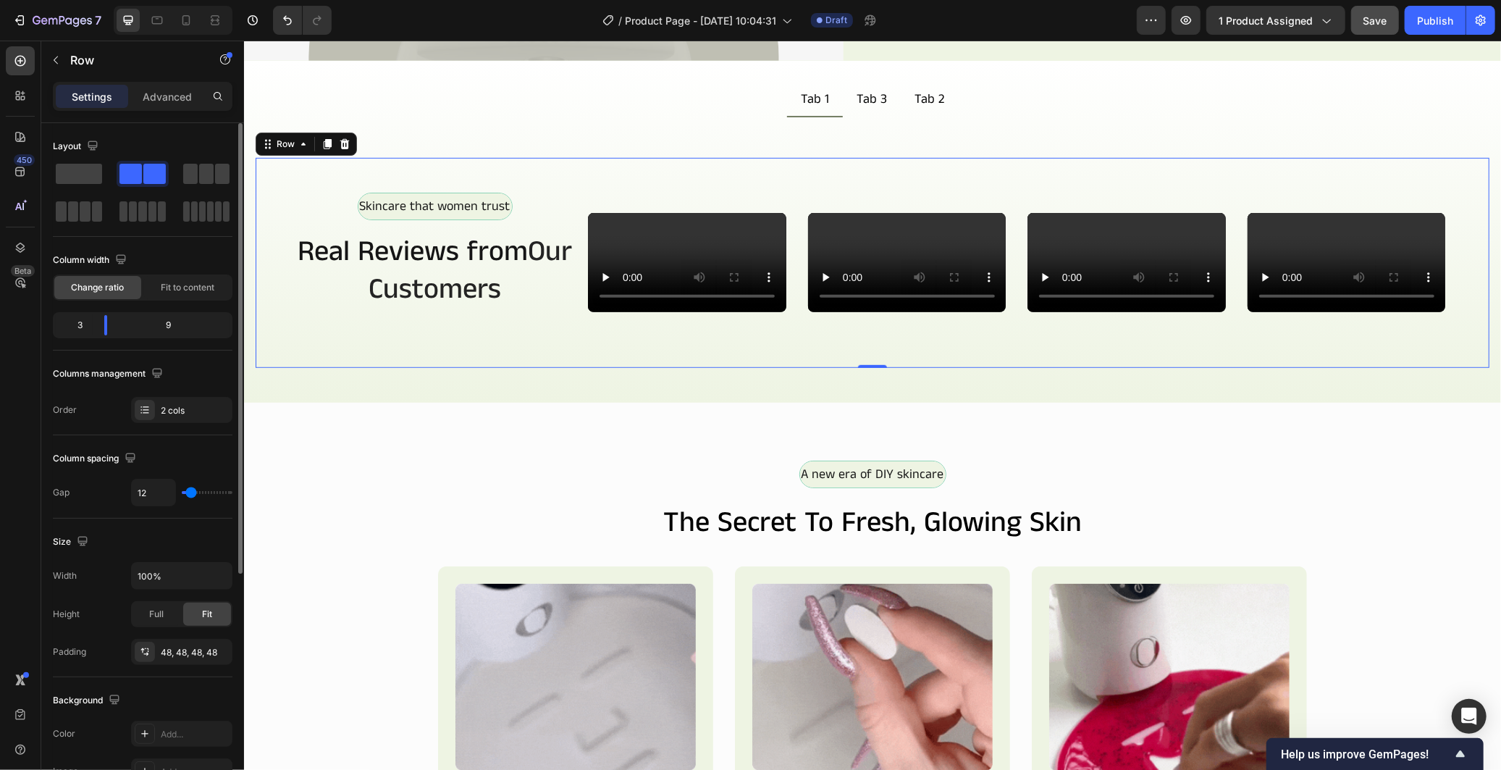
type input "14"
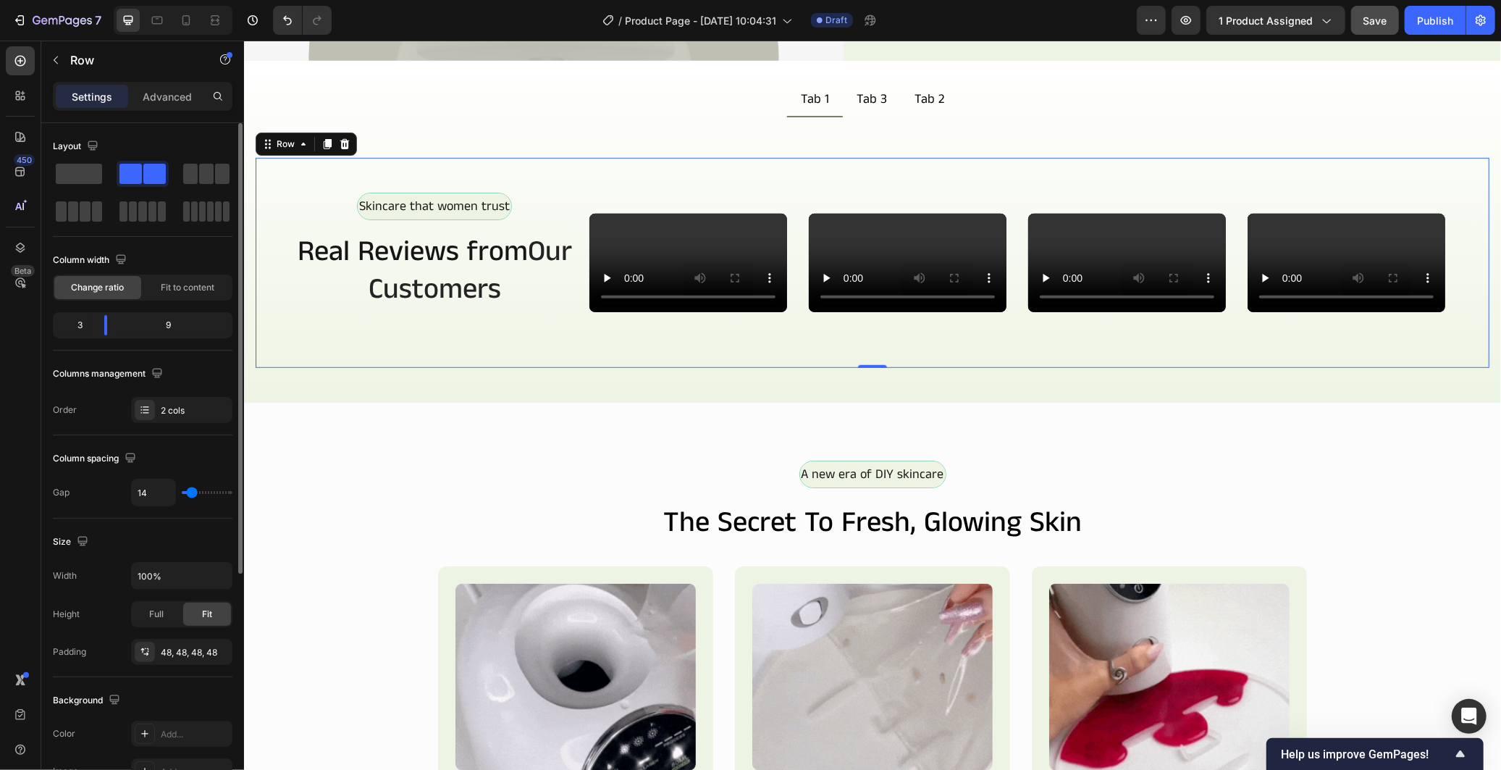
type input "12"
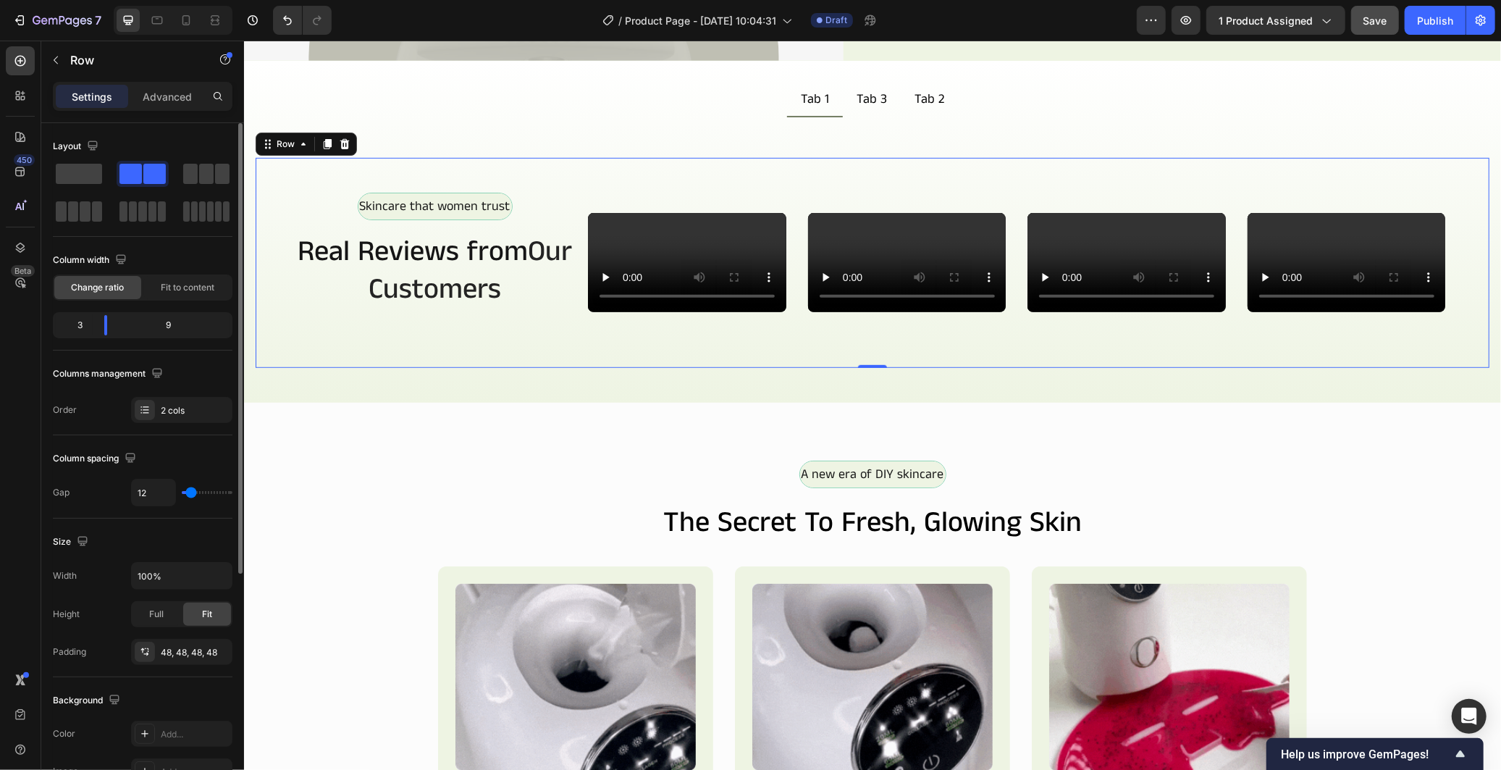
type input "12"
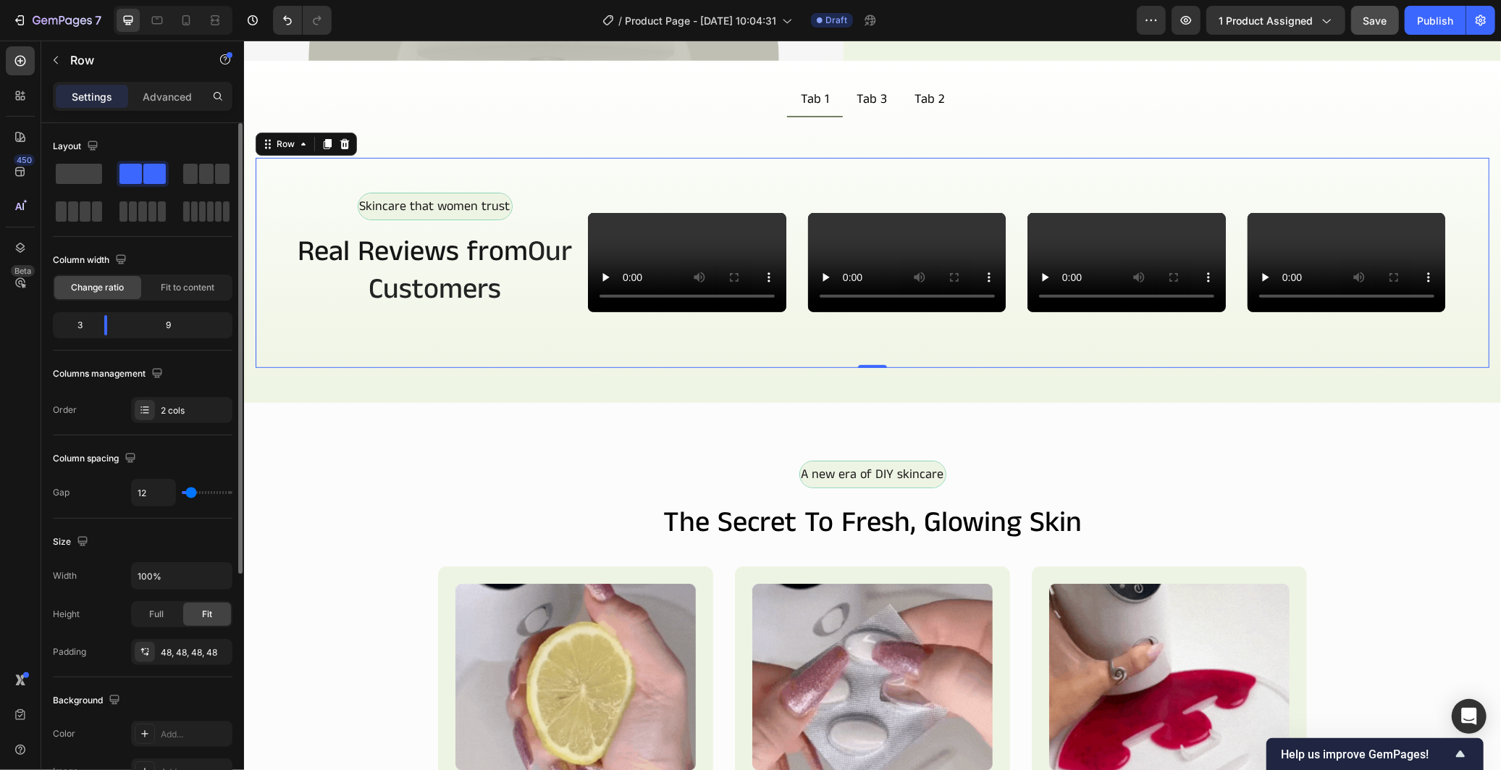
click at [190, 492] on input "range" at bounding box center [207, 492] width 51 height 3
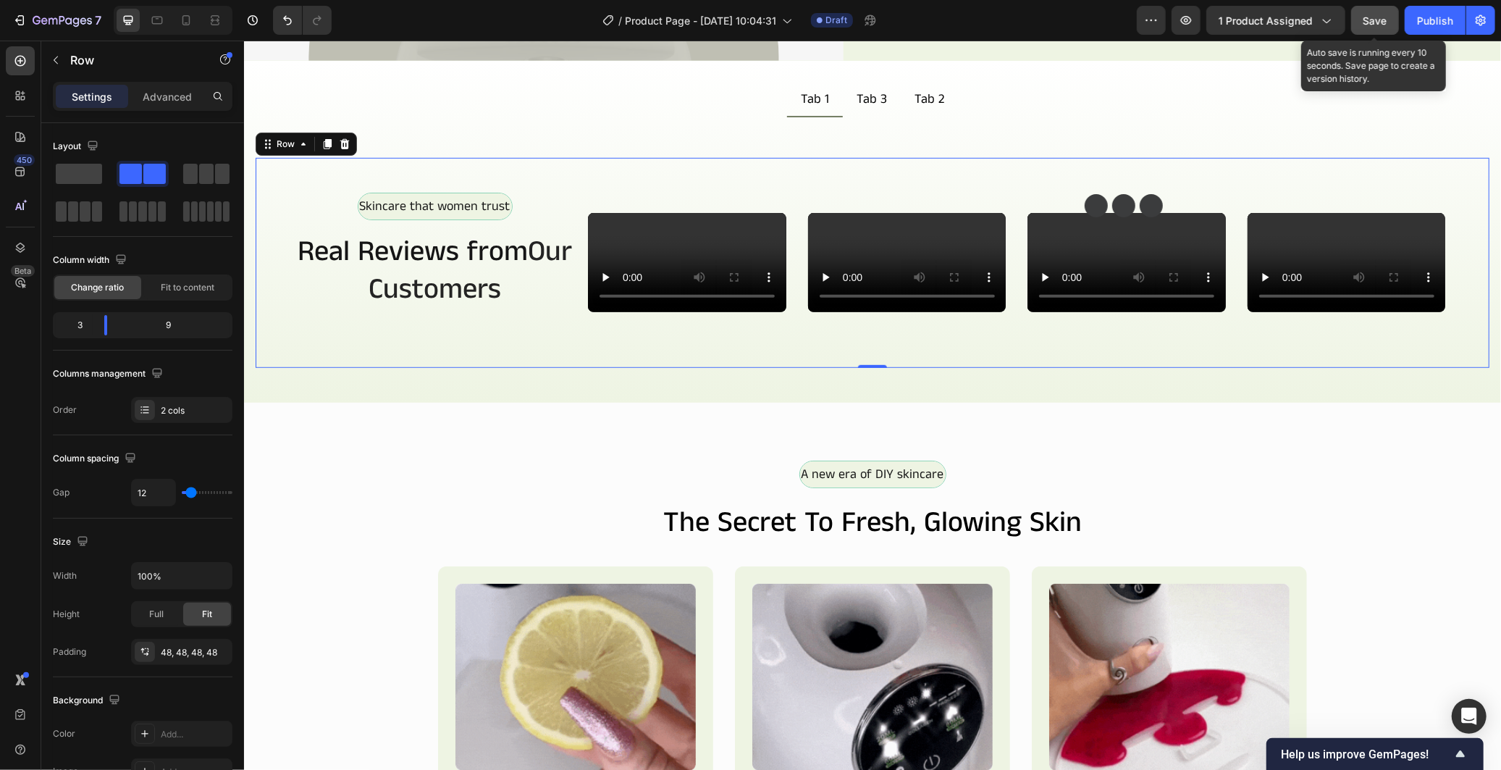
click at [1379, 26] on div "Save" at bounding box center [1375, 20] width 24 height 15
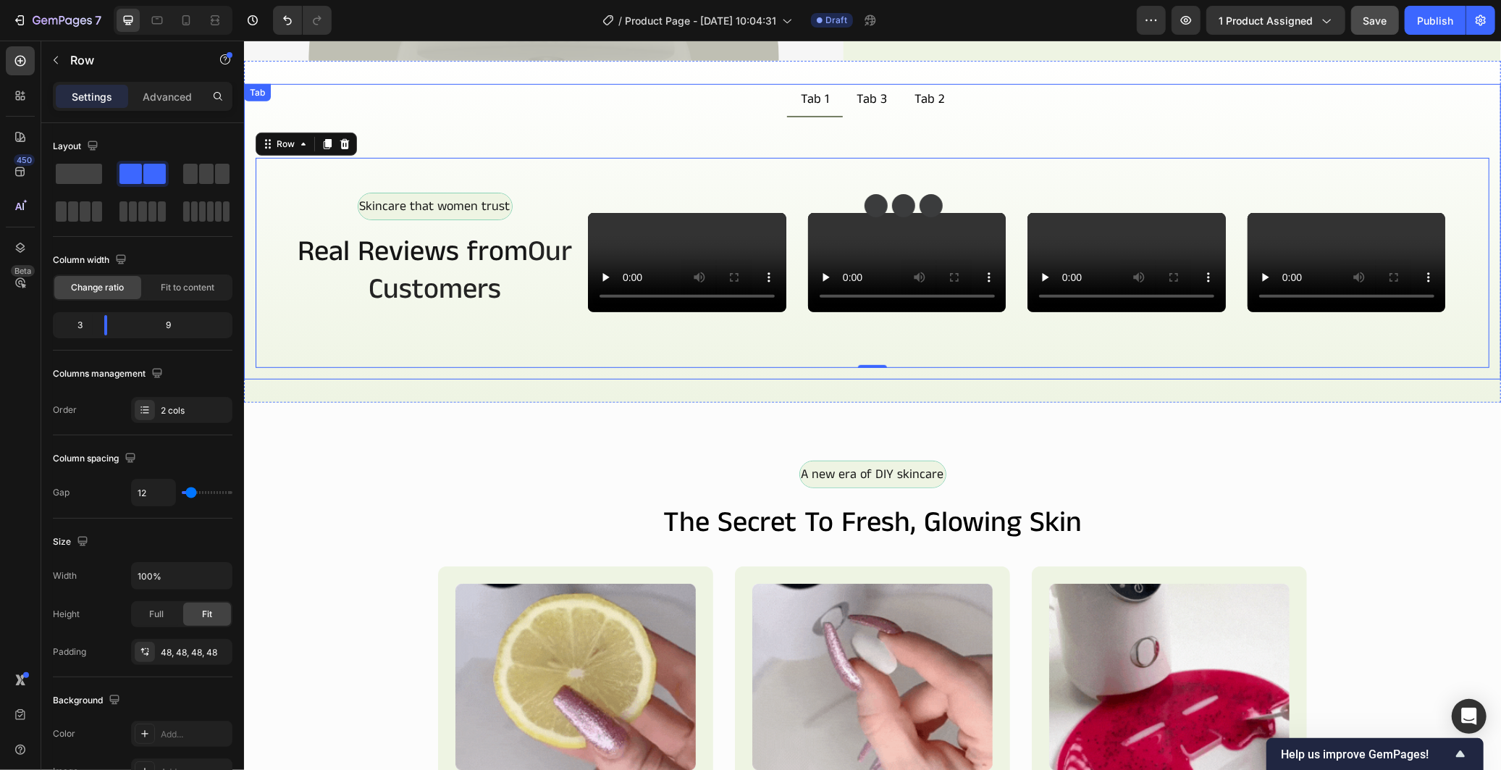
click at [725, 88] on ul "Tab 1 Tab 3 Tab 2" at bounding box center [871, 99] width 1257 height 33
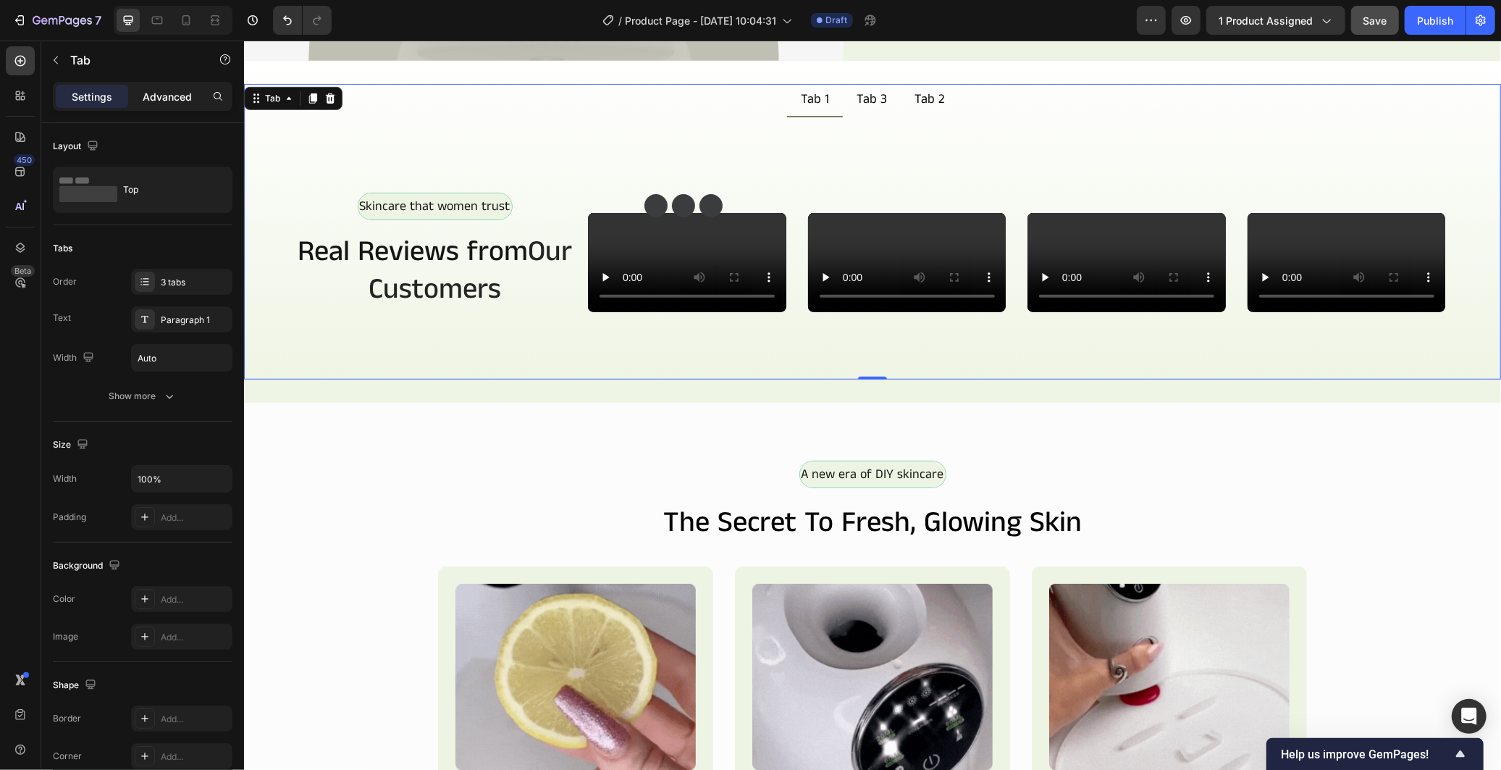
click at [163, 102] on p "Advanced" at bounding box center [167, 96] width 49 height 15
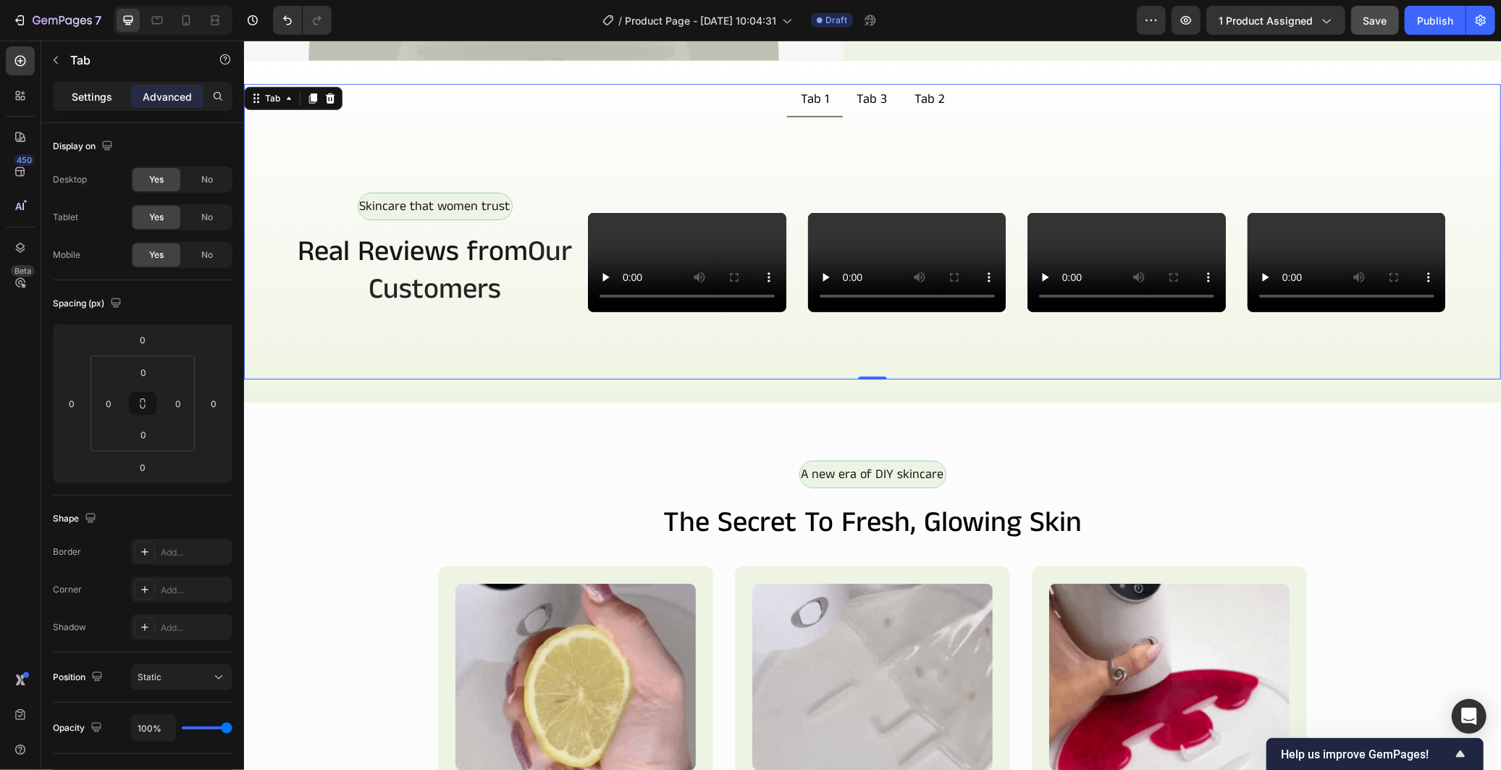
click at [92, 97] on p "Settings" at bounding box center [92, 96] width 41 height 15
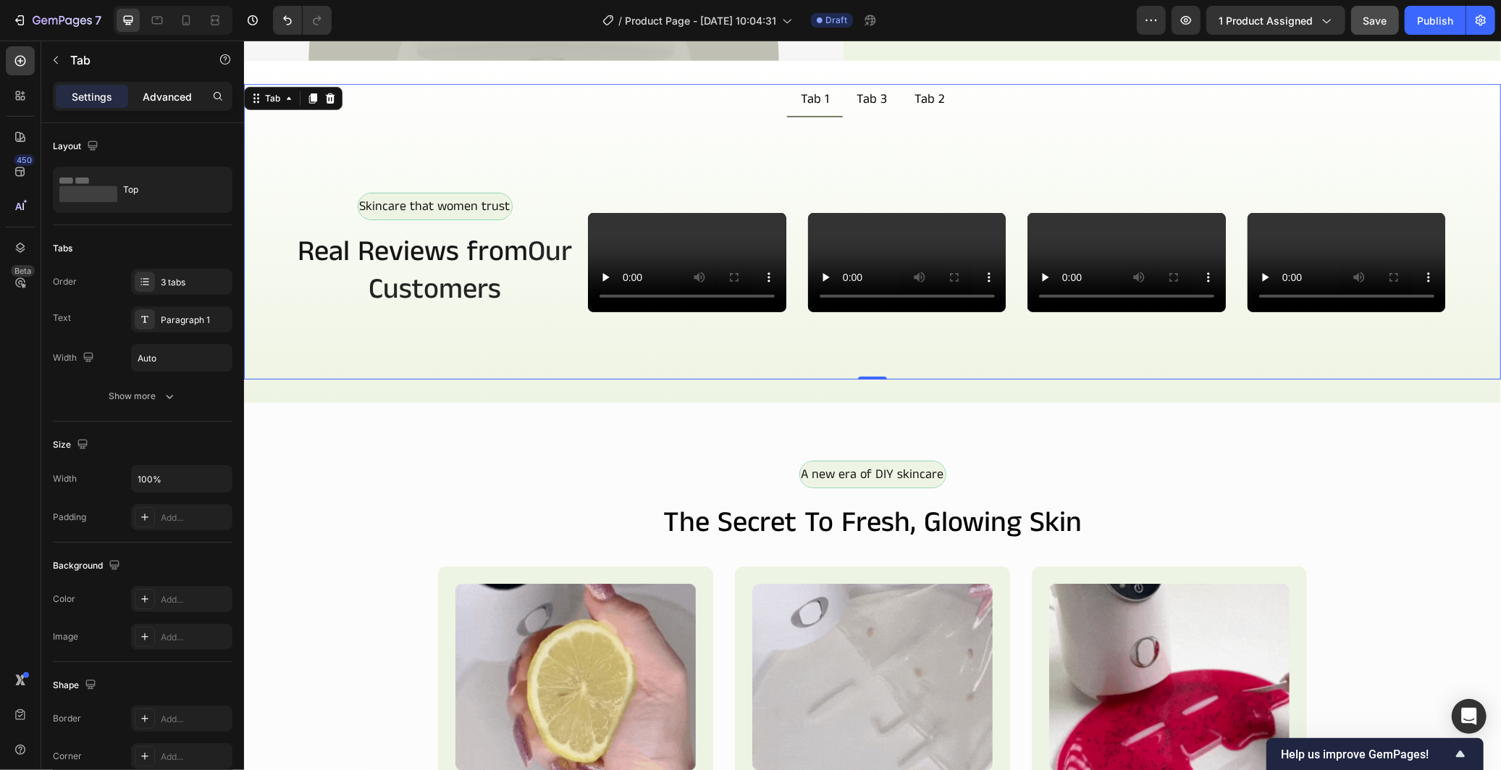
click at [164, 93] on p "Advanced" at bounding box center [167, 96] width 49 height 15
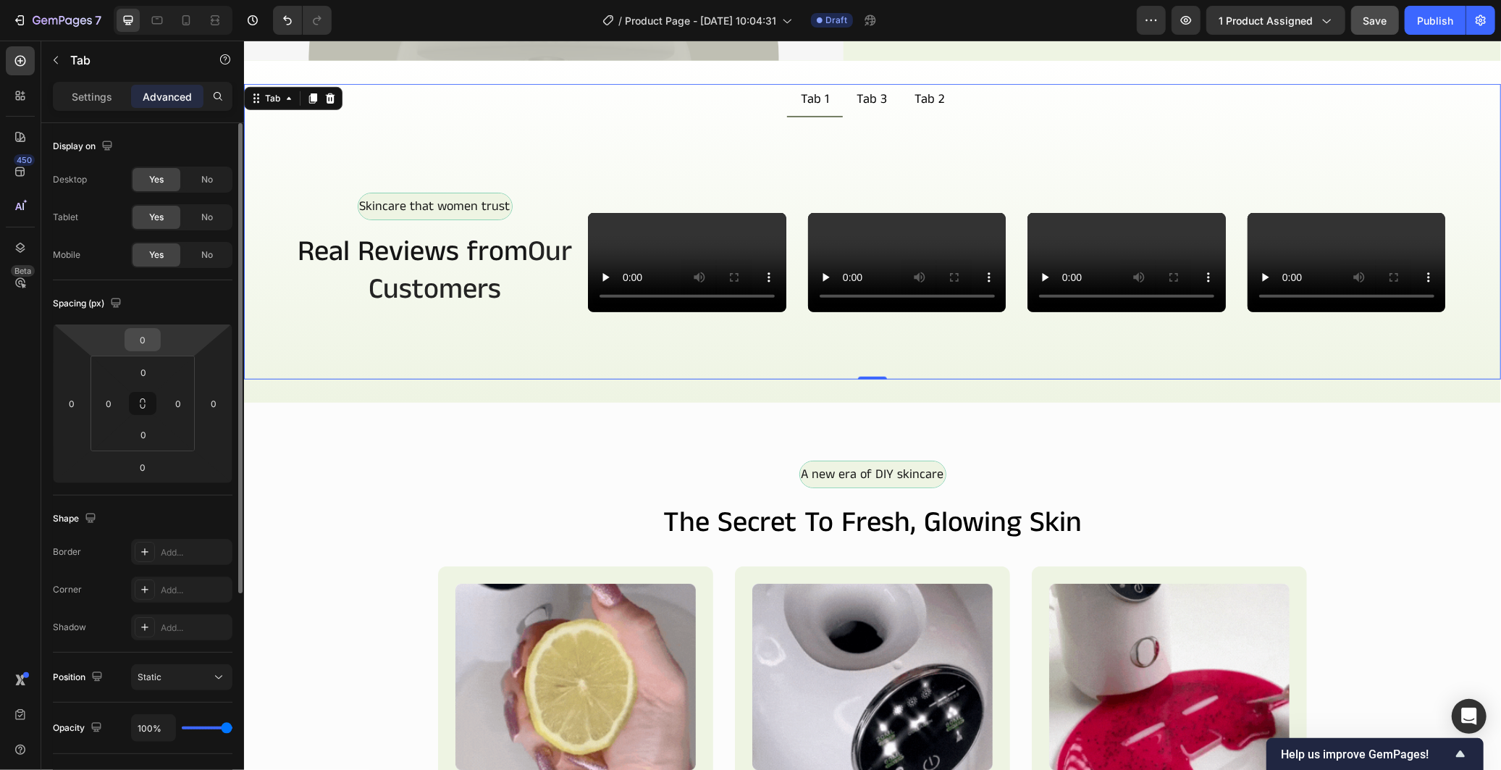
click at [143, 336] on input "0" at bounding box center [142, 340] width 29 height 22
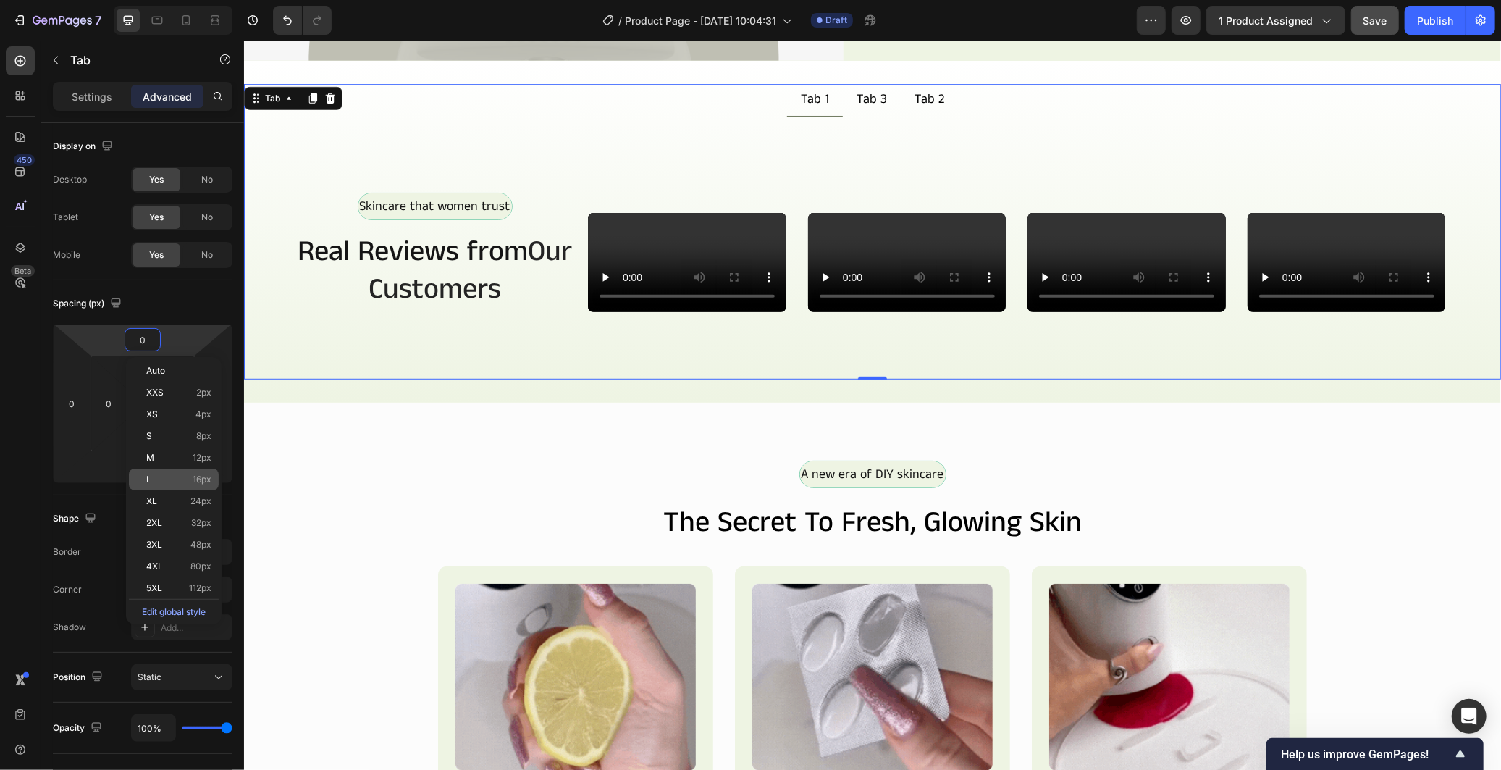
click at [191, 481] on p "L 16px" at bounding box center [178, 479] width 65 height 10
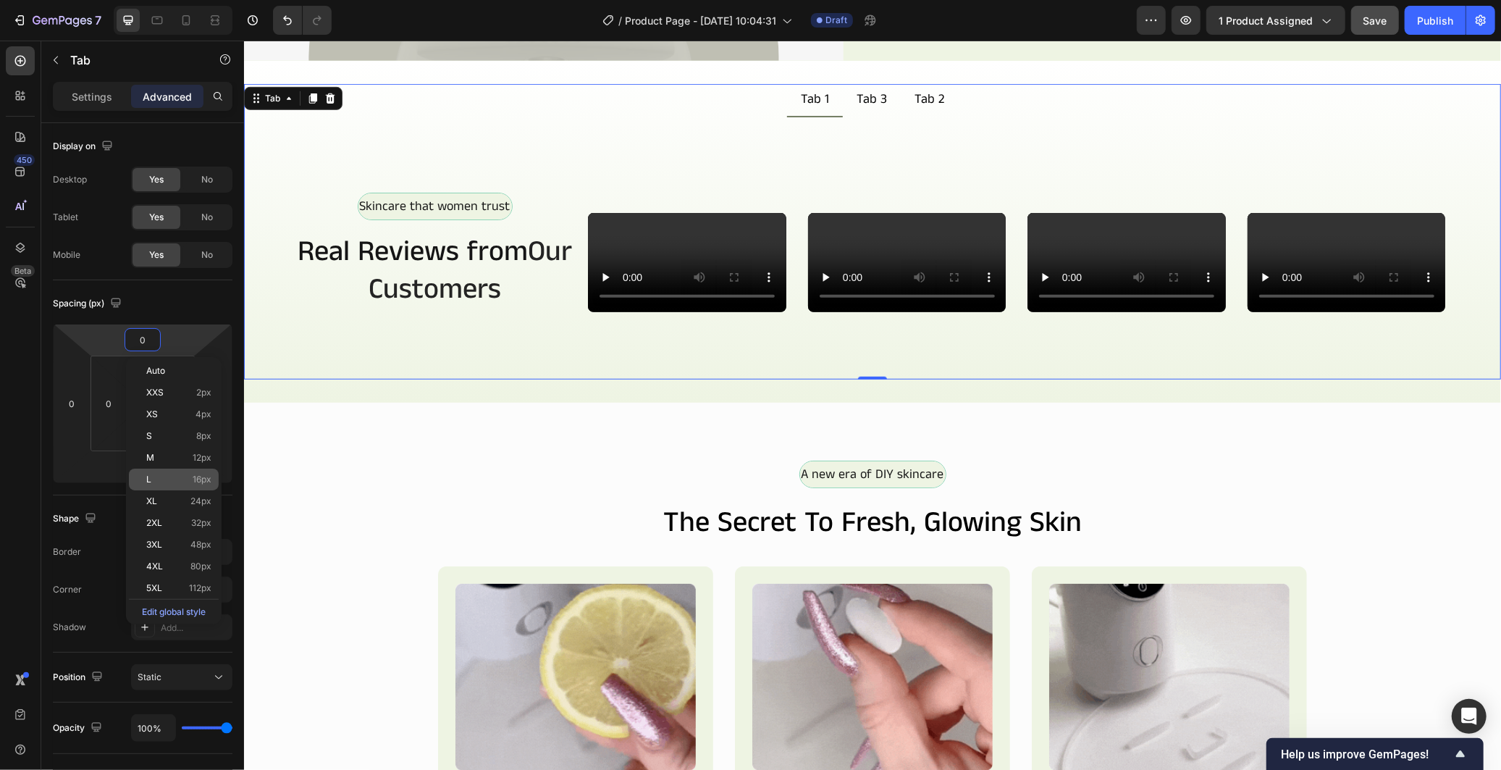
type input "16"
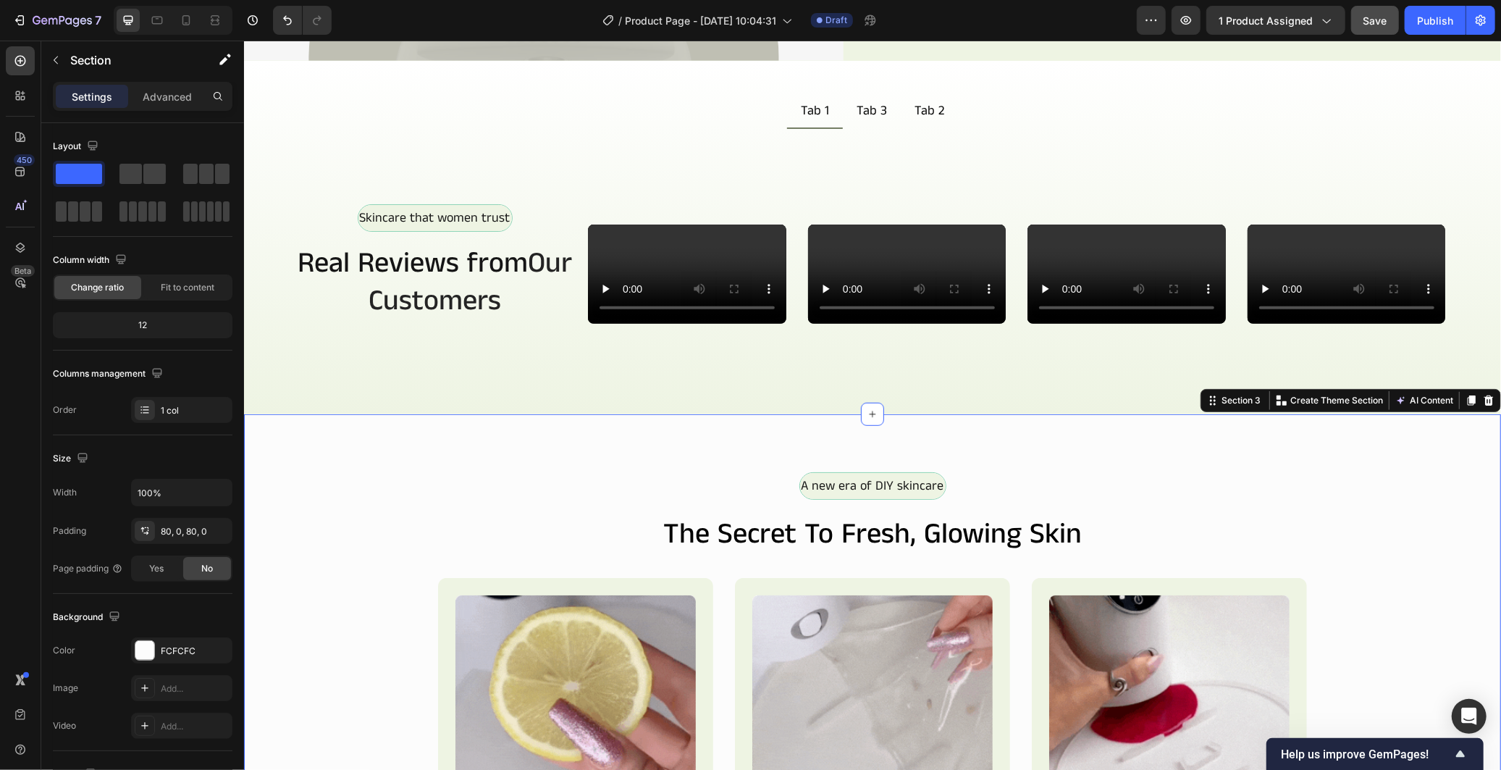
click at [426, 644] on div "A new era of DIY skincare Text Block Row the secret to fresh, glowing skin Head…" at bounding box center [871, 733] width 1257 height 641
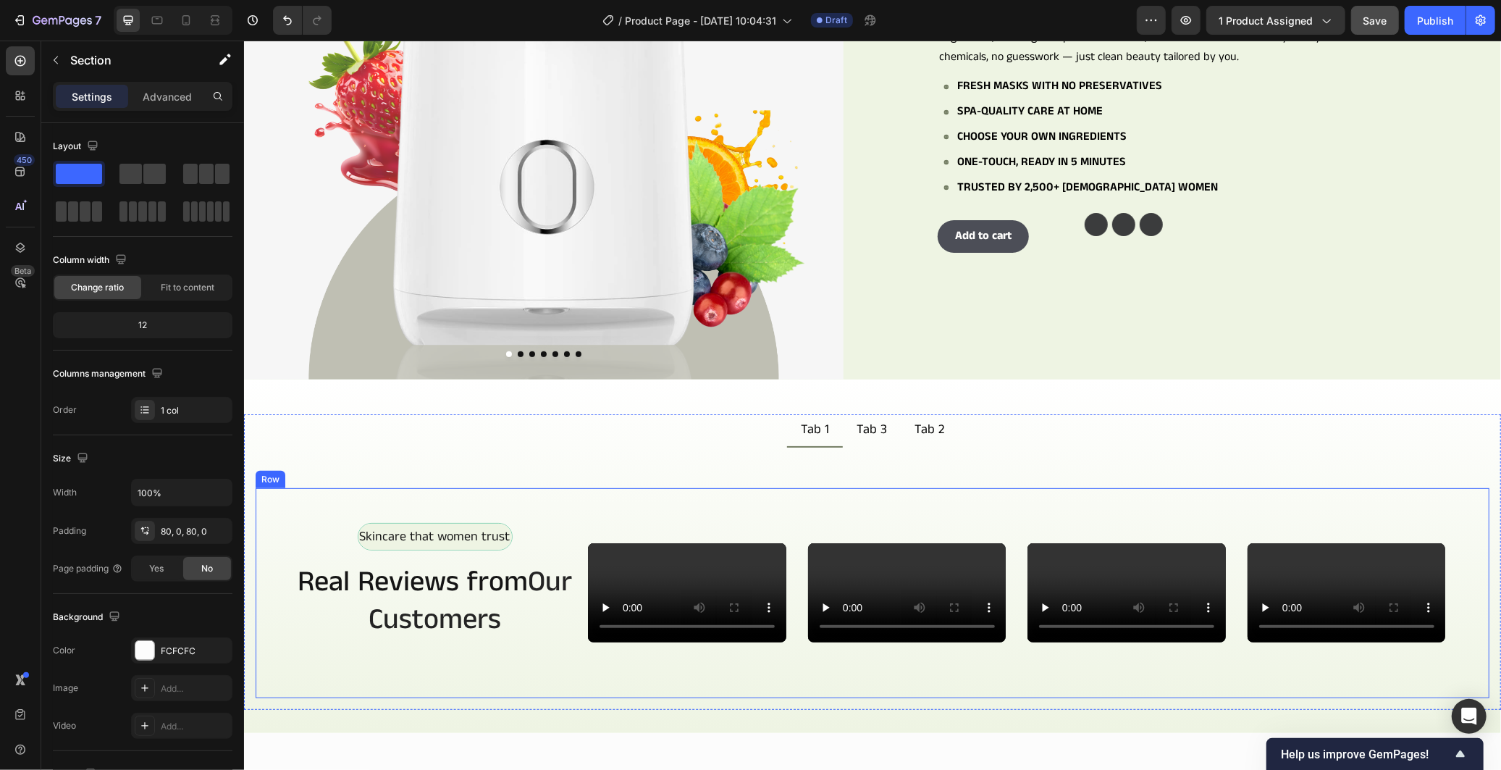
scroll to position [287, 0]
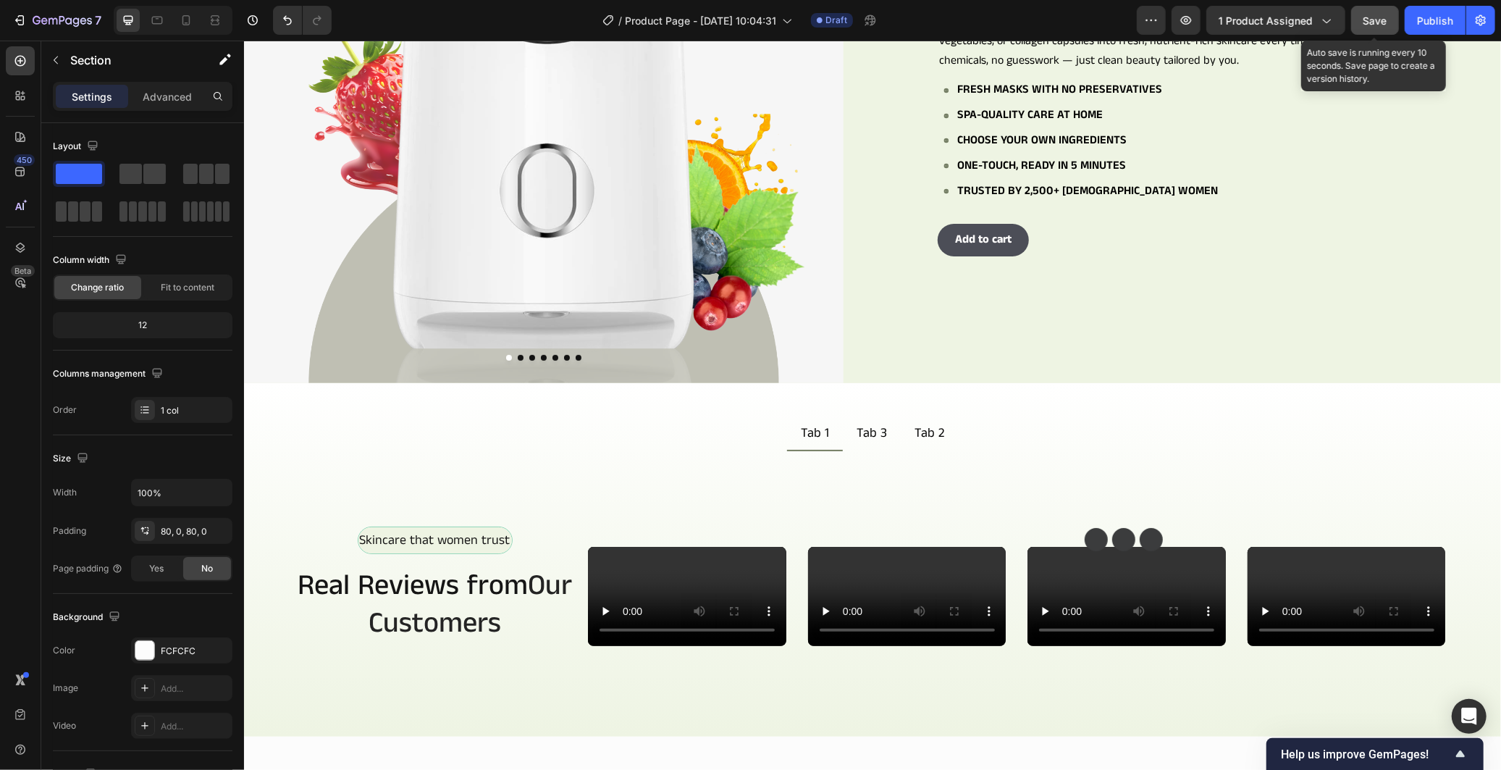
click at [1368, 20] on span "Save" at bounding box center [1375, 20] width 24 height 12
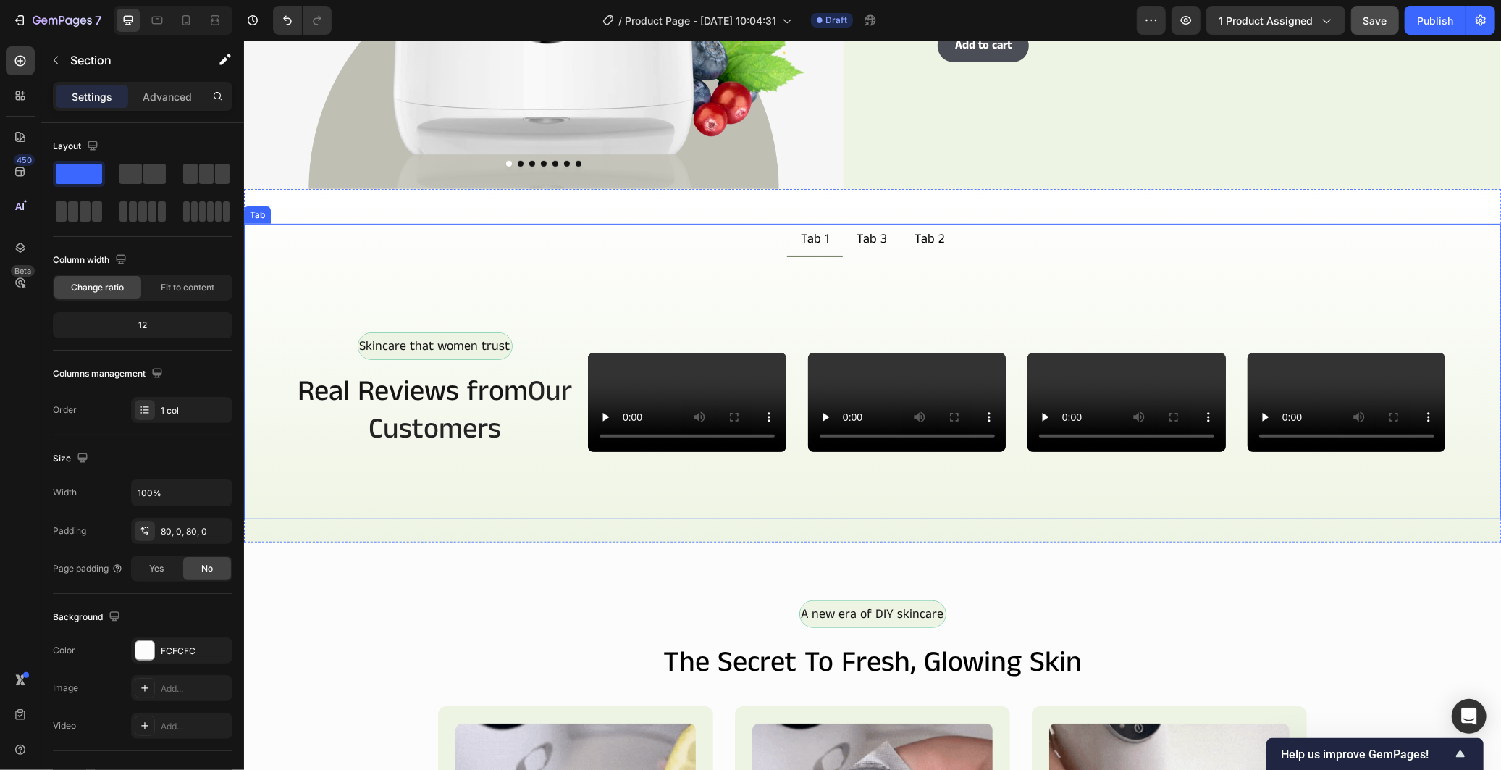
scroll to position [529, 0]
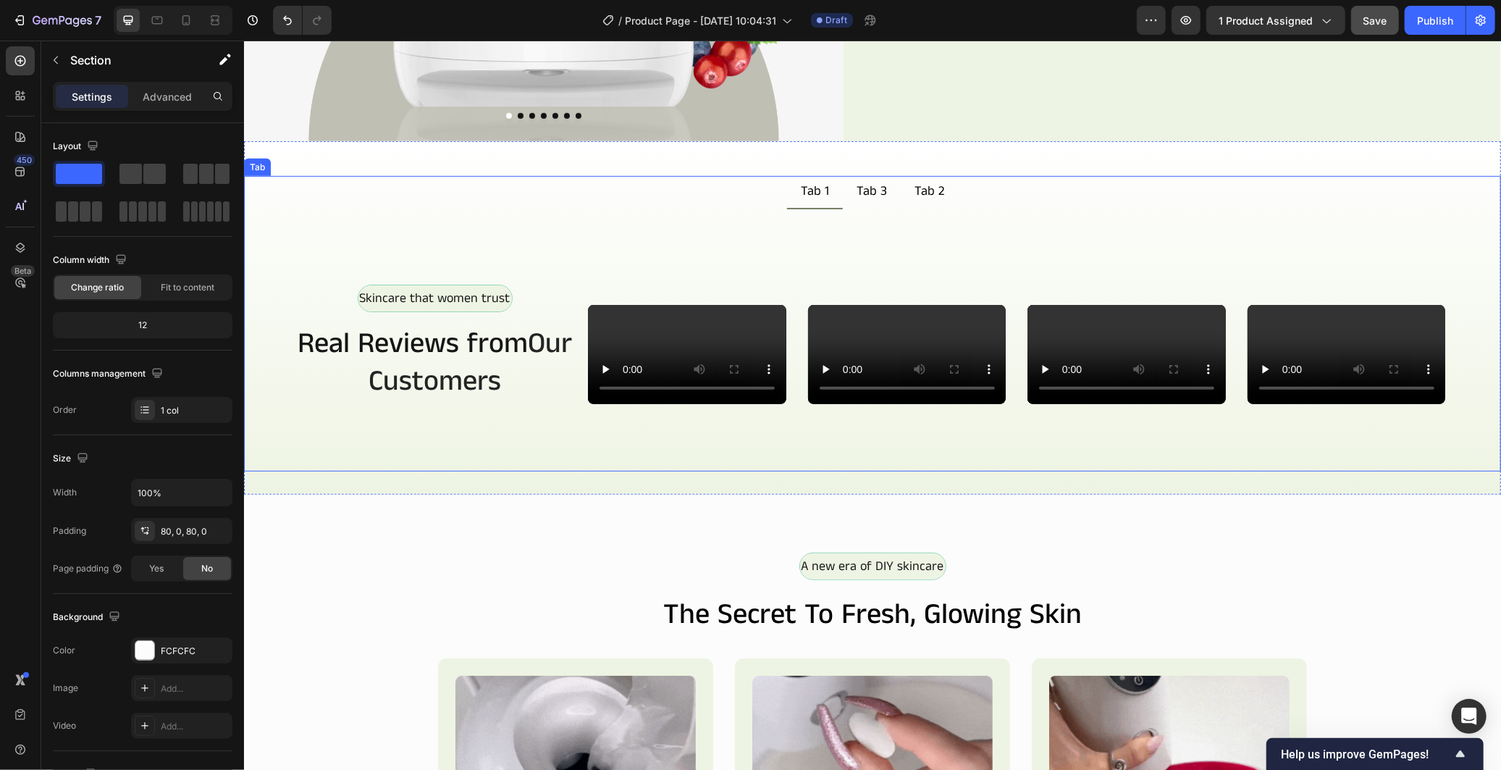
click at [809, 188] on div "Tab 1" at bounding box center [814, 191] width 33 height 20
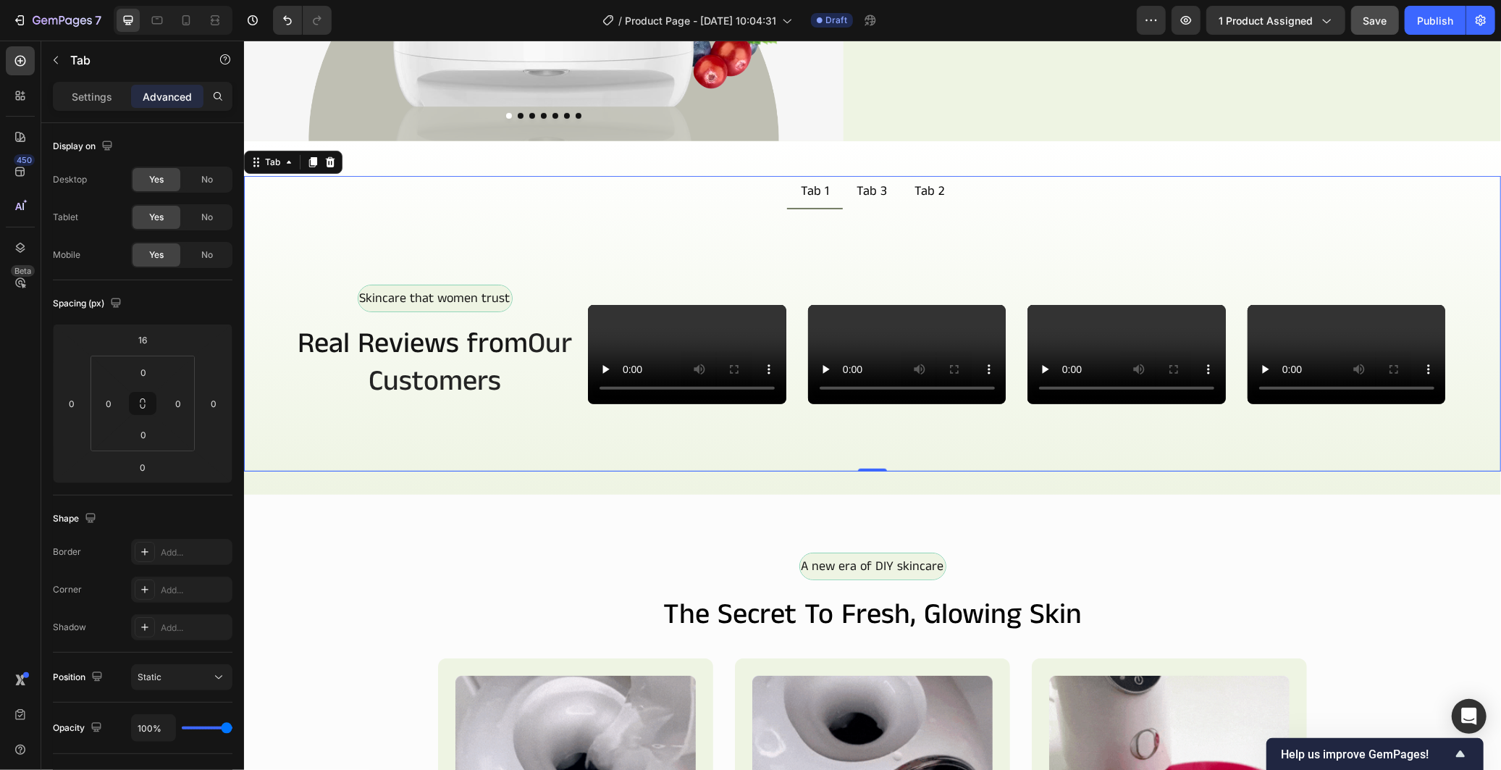
click at [809, 188] on div "Tab 1" at bounding box center [814, 191] width 33 height 20
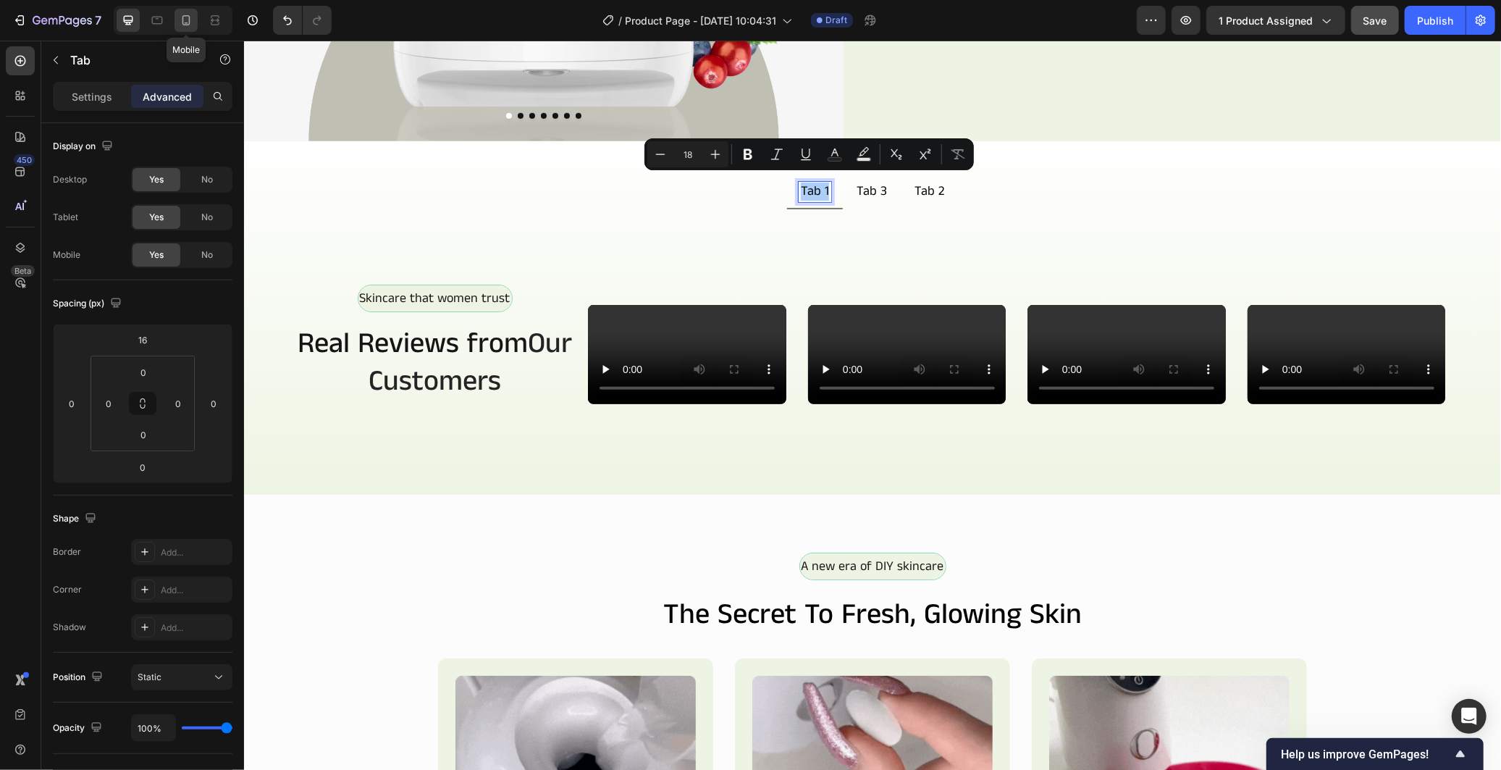
click at [192, 22] on icon at bounding box center [186, 20] width 14 height 14
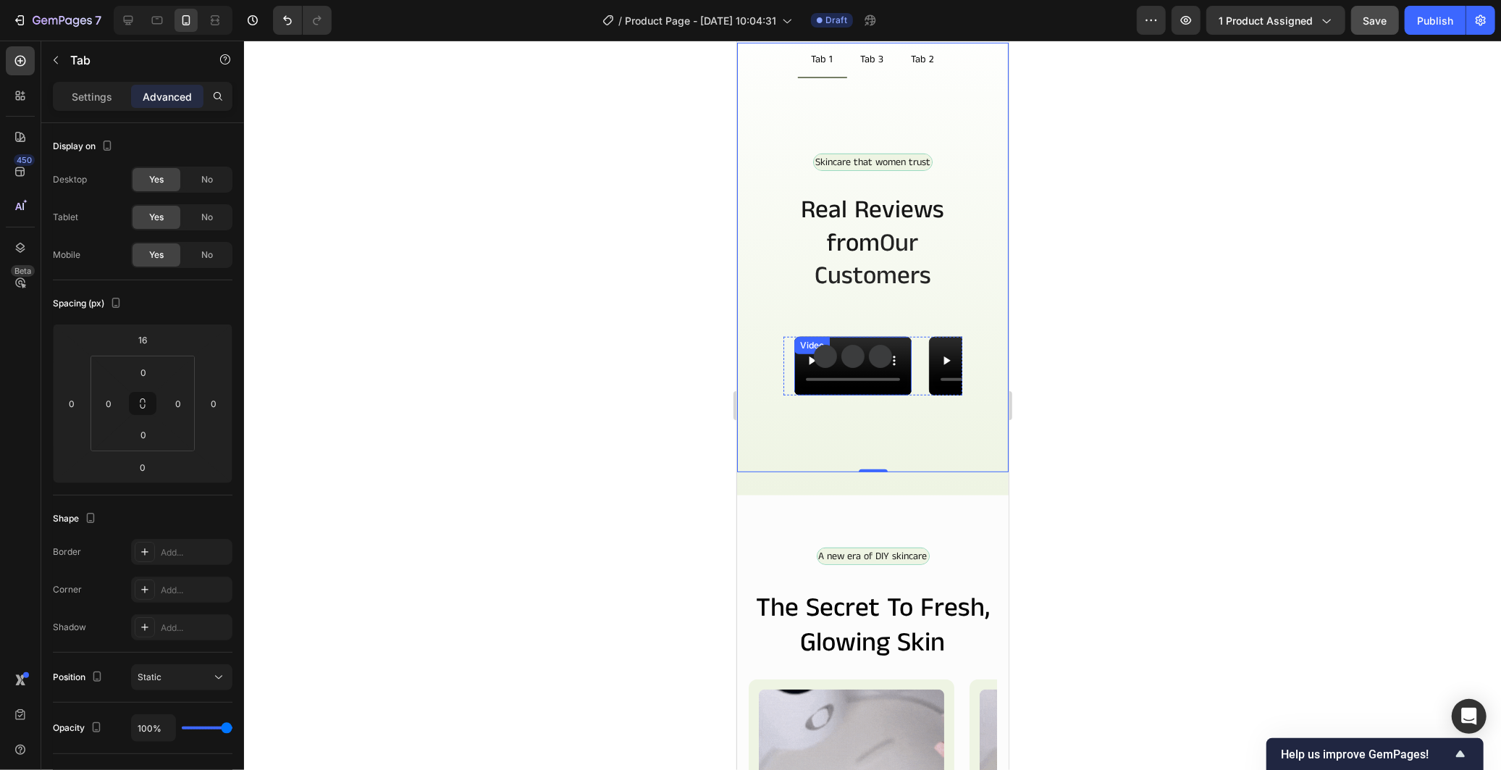
scroll to position [480, 0]
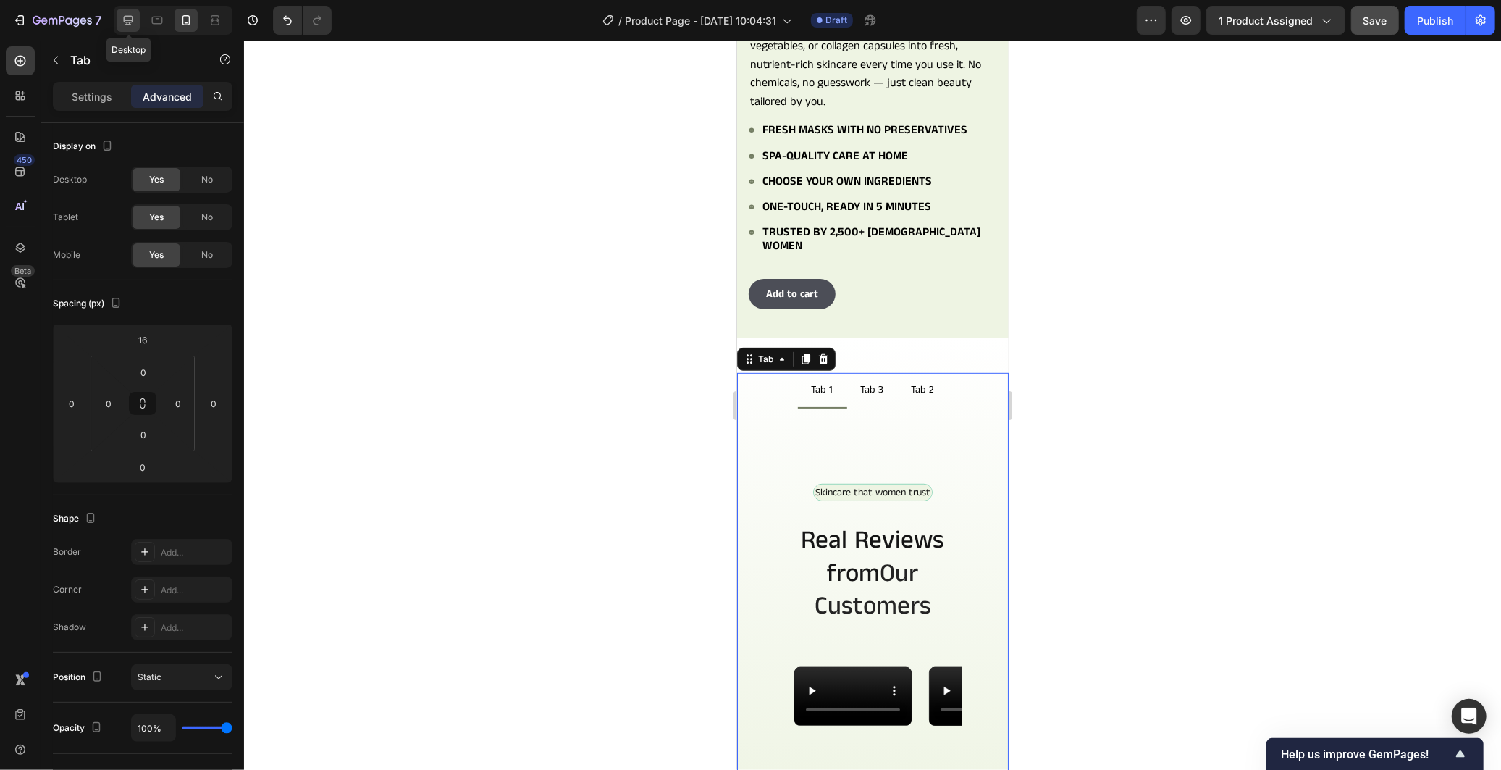
click at [130, 27] on icon at bounding box center [128, 20] width 14 height 14
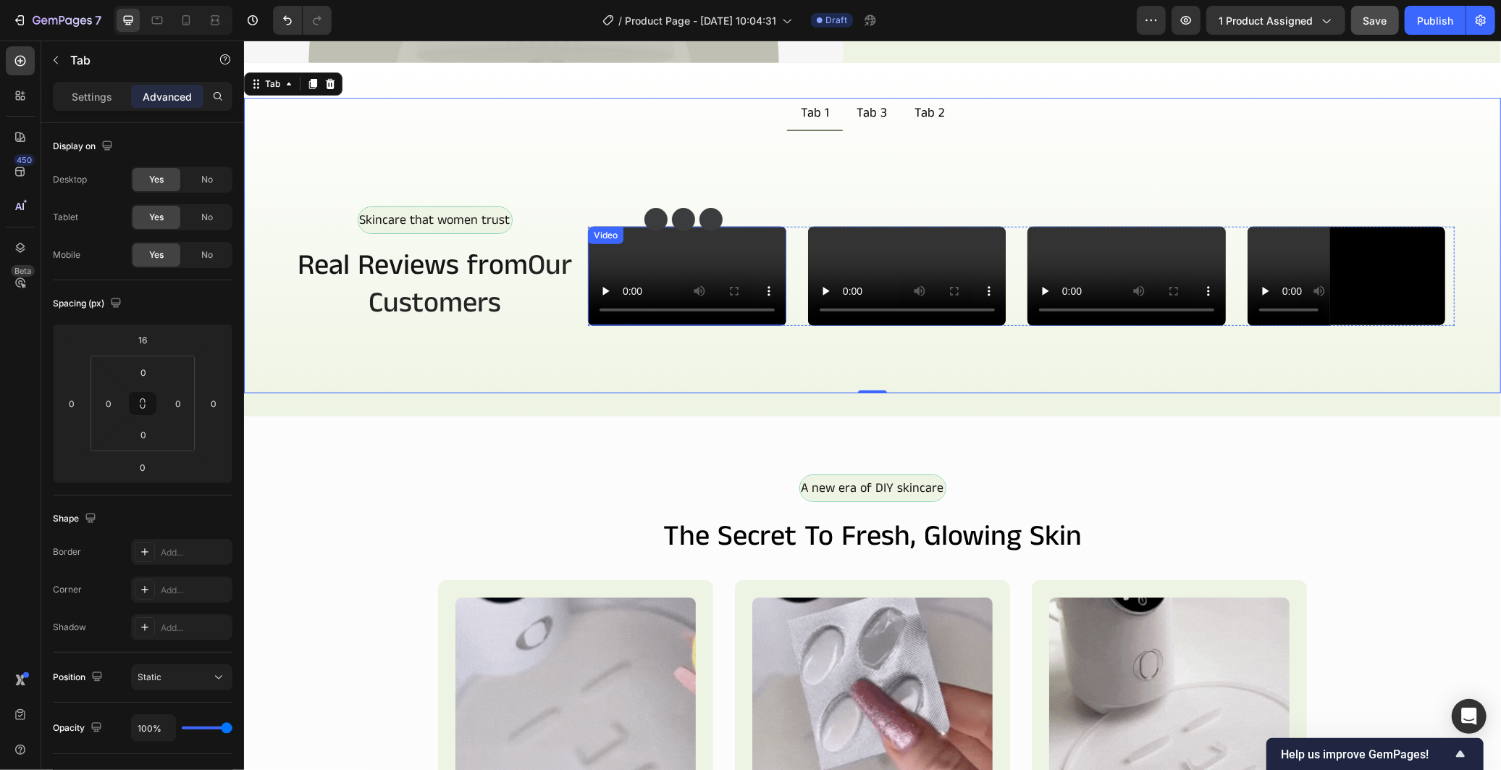
scroll to position [366, 0]
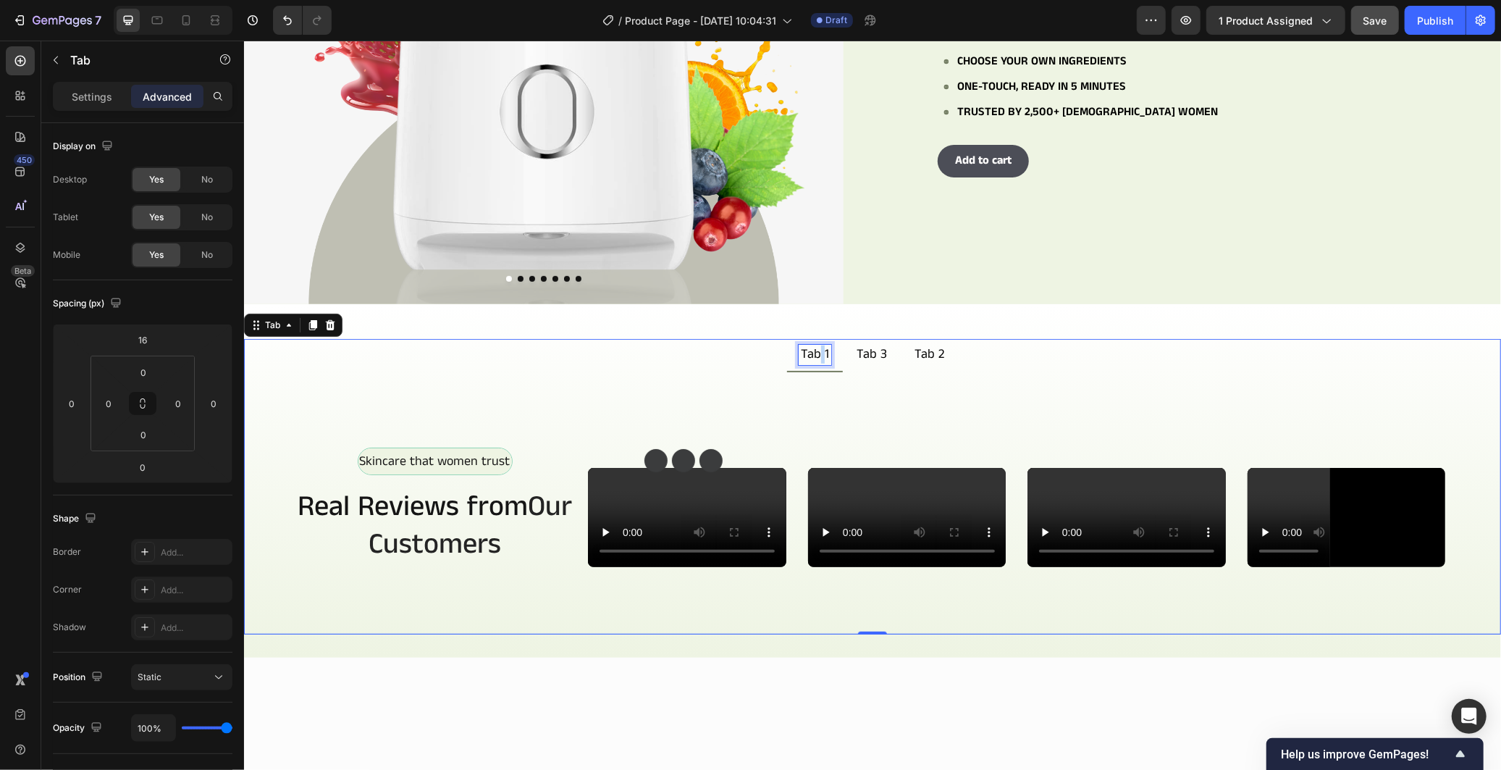
click at [815, 348] on p "Tab 1" at bounding box center [814, 354] width 28 height 16
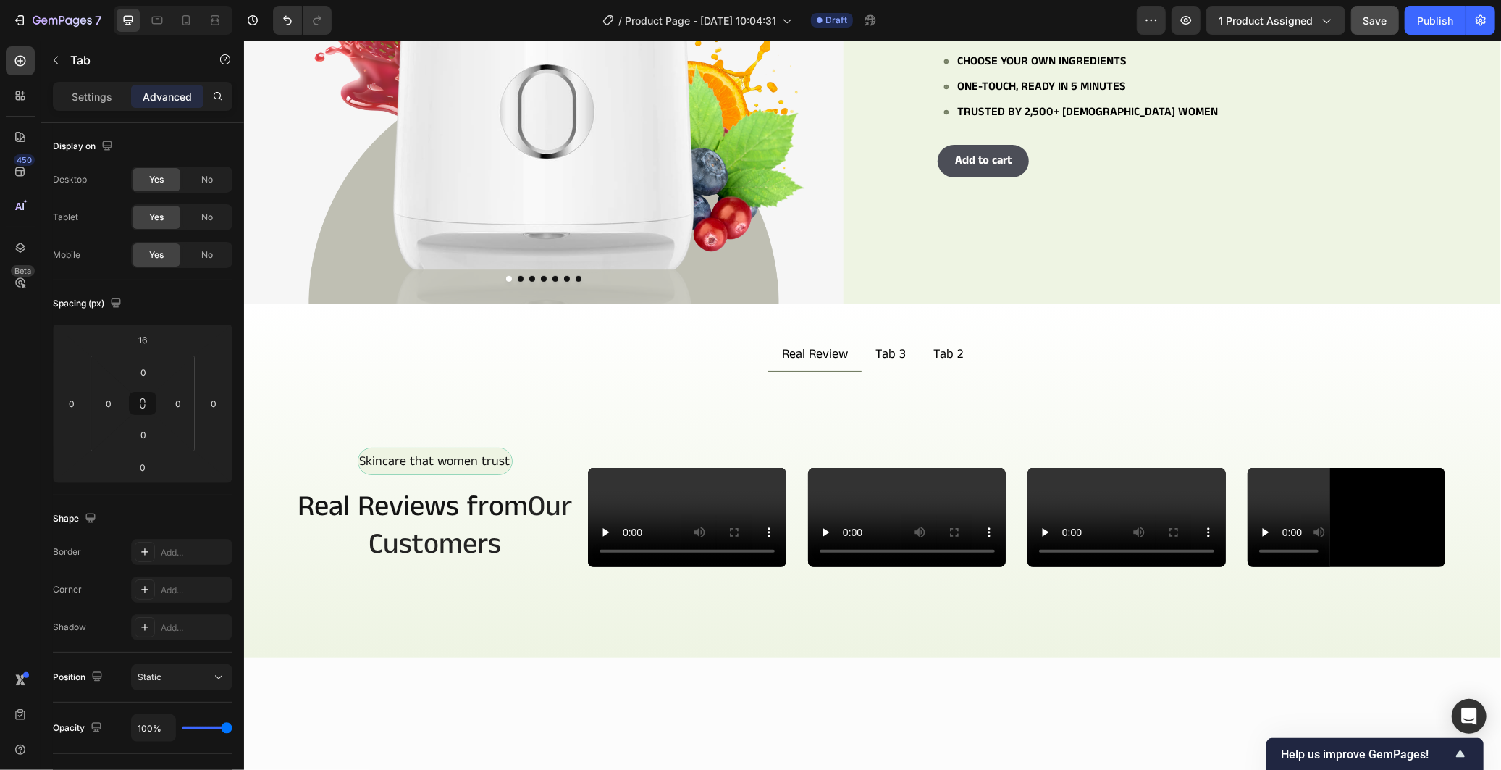
click at [889, 384] on div "Skincare that women trust Text Block Row Real Reviews from Our Customers Headin…" at bounding box center [871, 502] width 1257 height 262
click at [830, 347] on p "Real Review" at bounding box center [814, 354] width 66 height 16
click at [838, 351] on p "Real Review" at bounding box center [814, 354] width 66 height 16
click at [882, 382] on div "Skincare that women trust Text Block Row Real Reviews from Our Customers Headin…" at bounding box center [871, 502] width 1257 height 262
click at [180, 22] on icon at bounding box center [186, 20] width 14 height 14
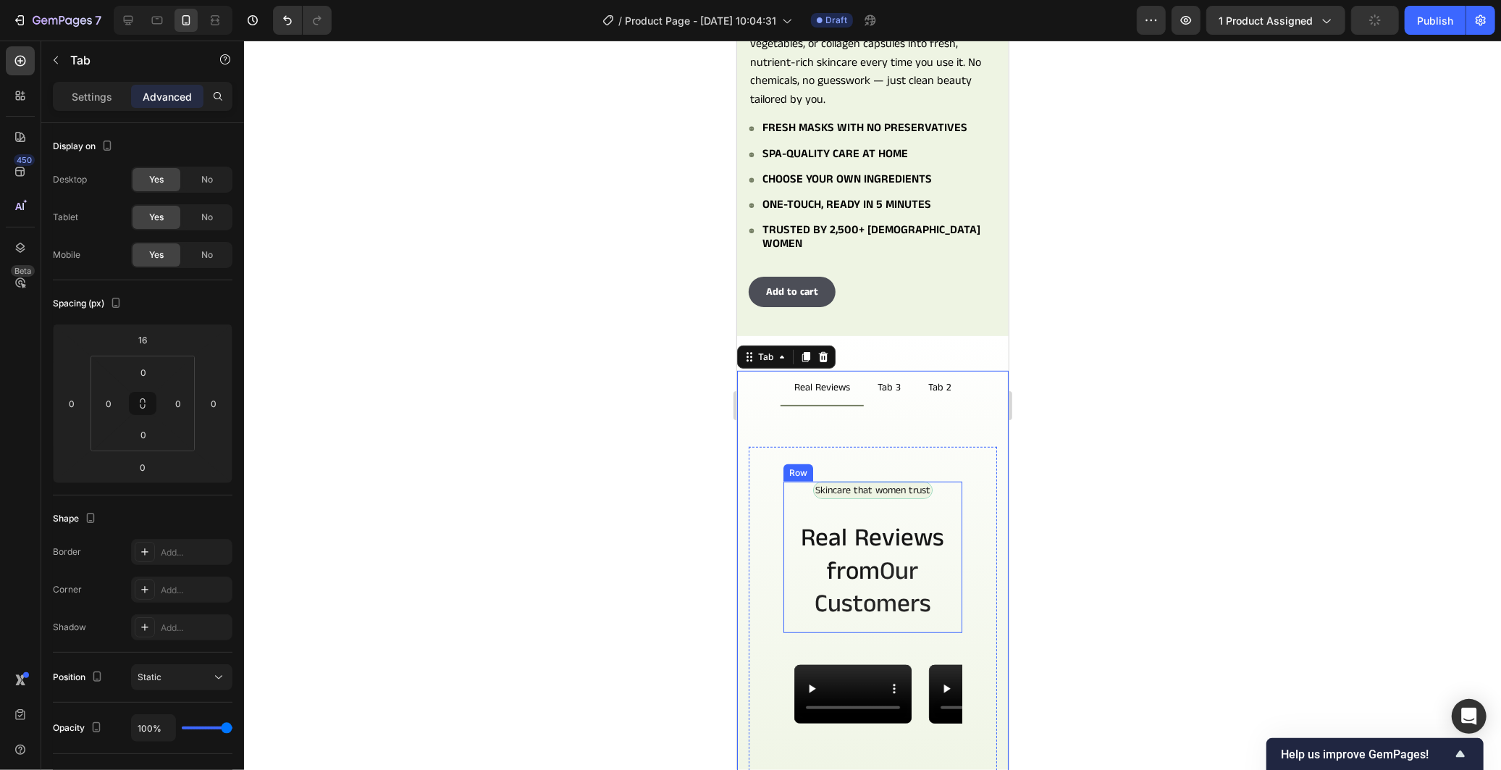
scroll to position [736, 0]
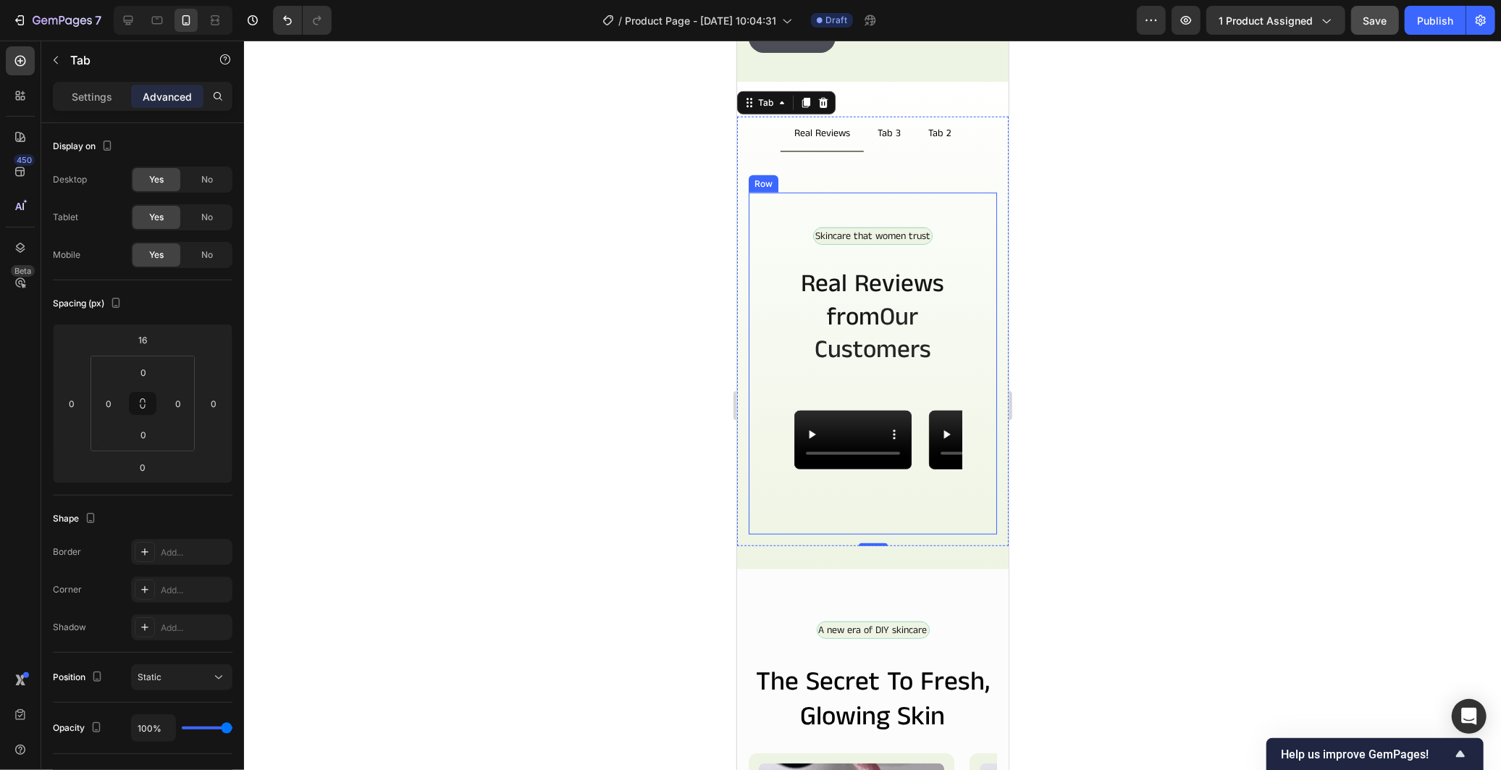
click at [960, 192] on div "Skincare that women trust Text Block Row Real Reviews from Our Customers Headin…" at bounding box center [872, 363] width 248 height 342
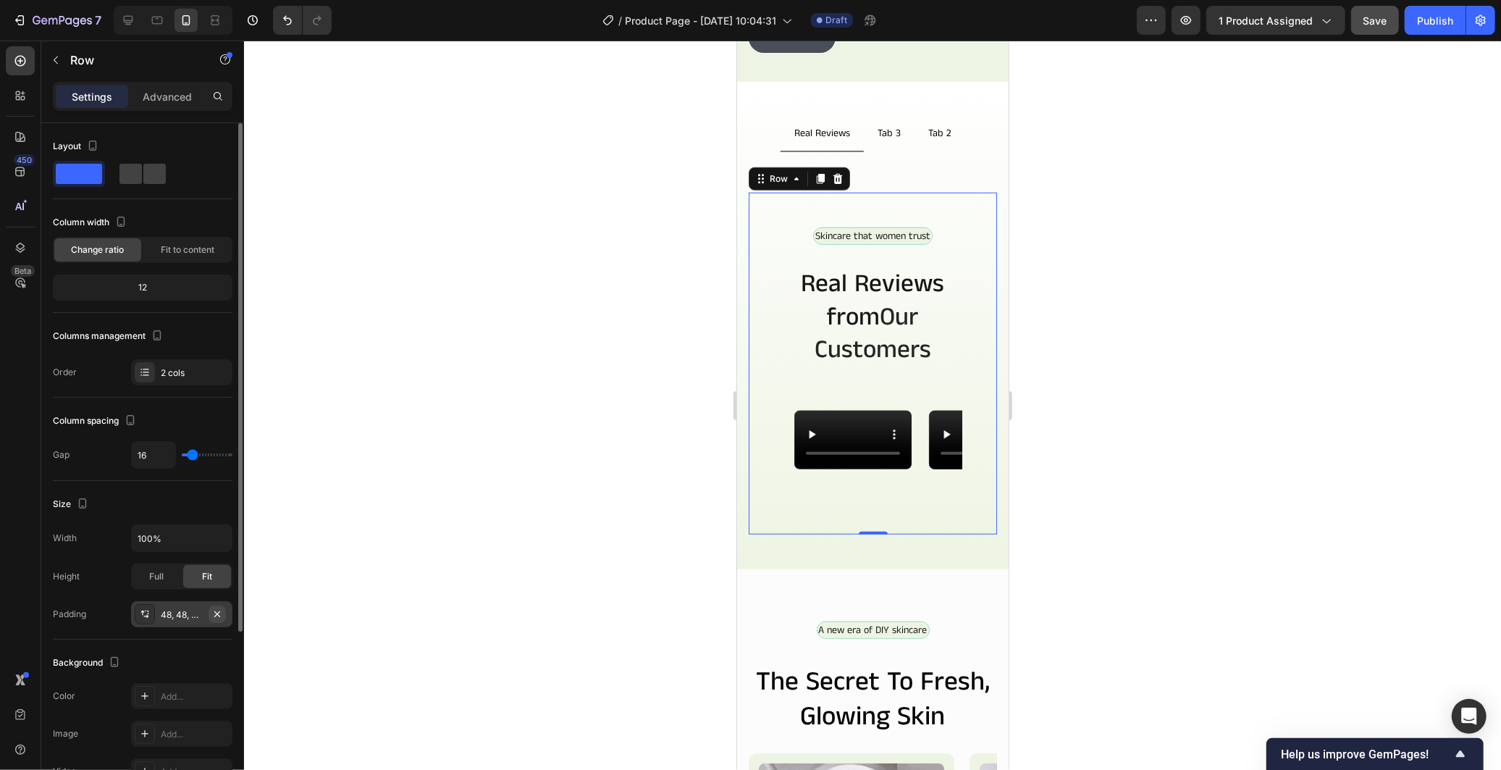
click at [217, 614] on icon "button" at bounding box center [217, 614] width 12 height 12
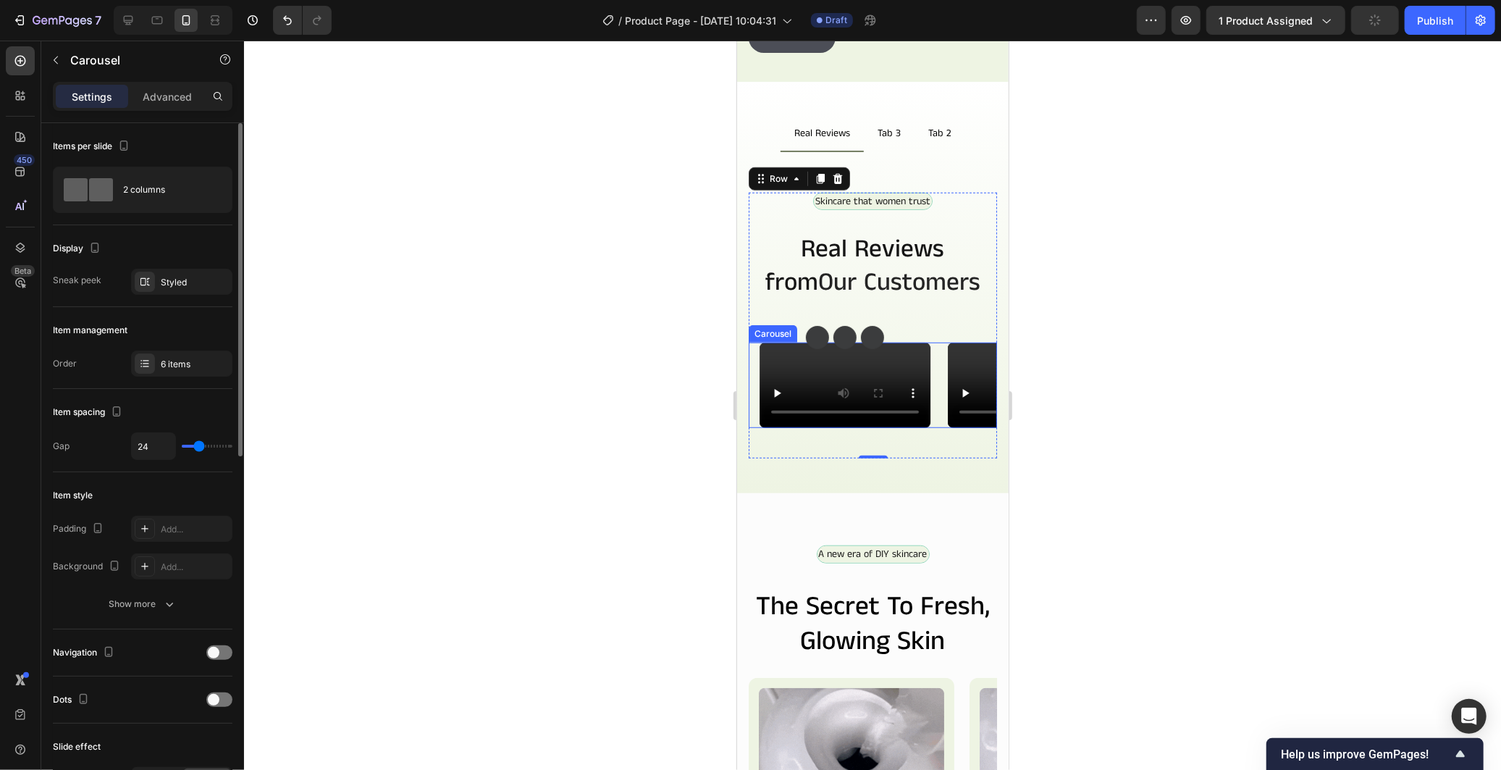
click at [754, 427] on div "Video Video Video Video Video Video Carousel" at bounding box center [872, 384] width 248 height 85
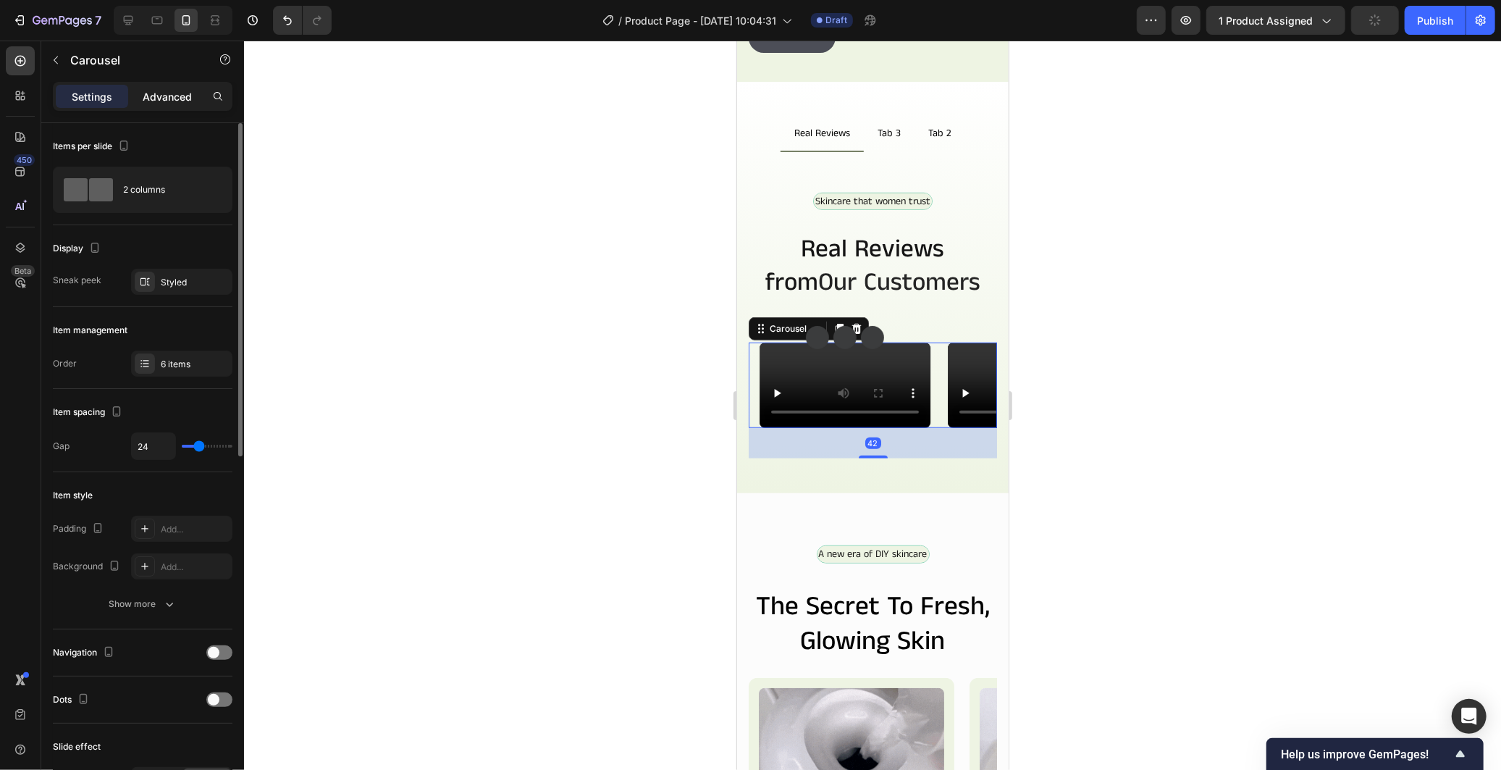
click at [169, 98] on p "Advanced" at bounding box center [167, 96] width 49 height 15
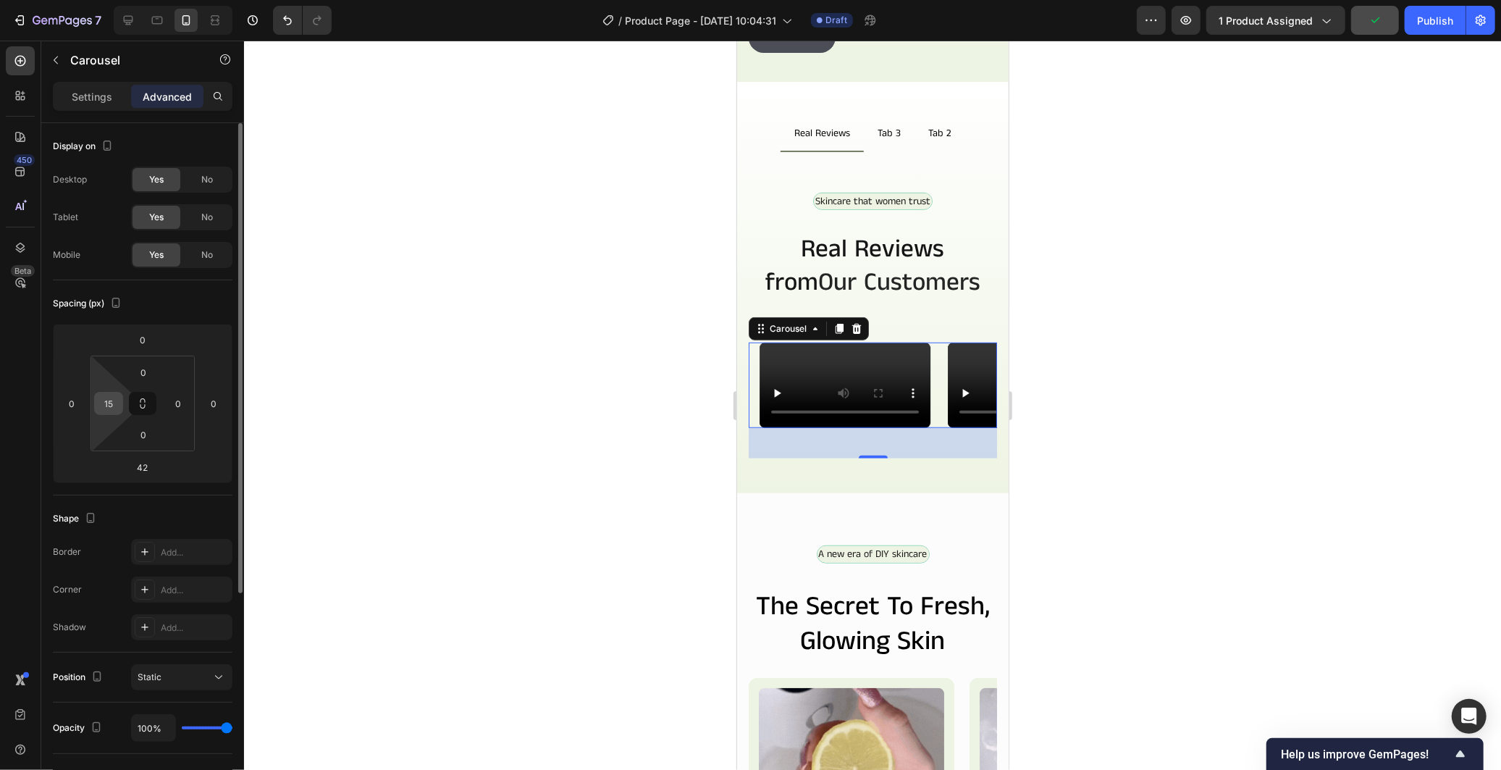
click at [106, 406] on input "15" at bounding box center [109, 403] width 22 height 22
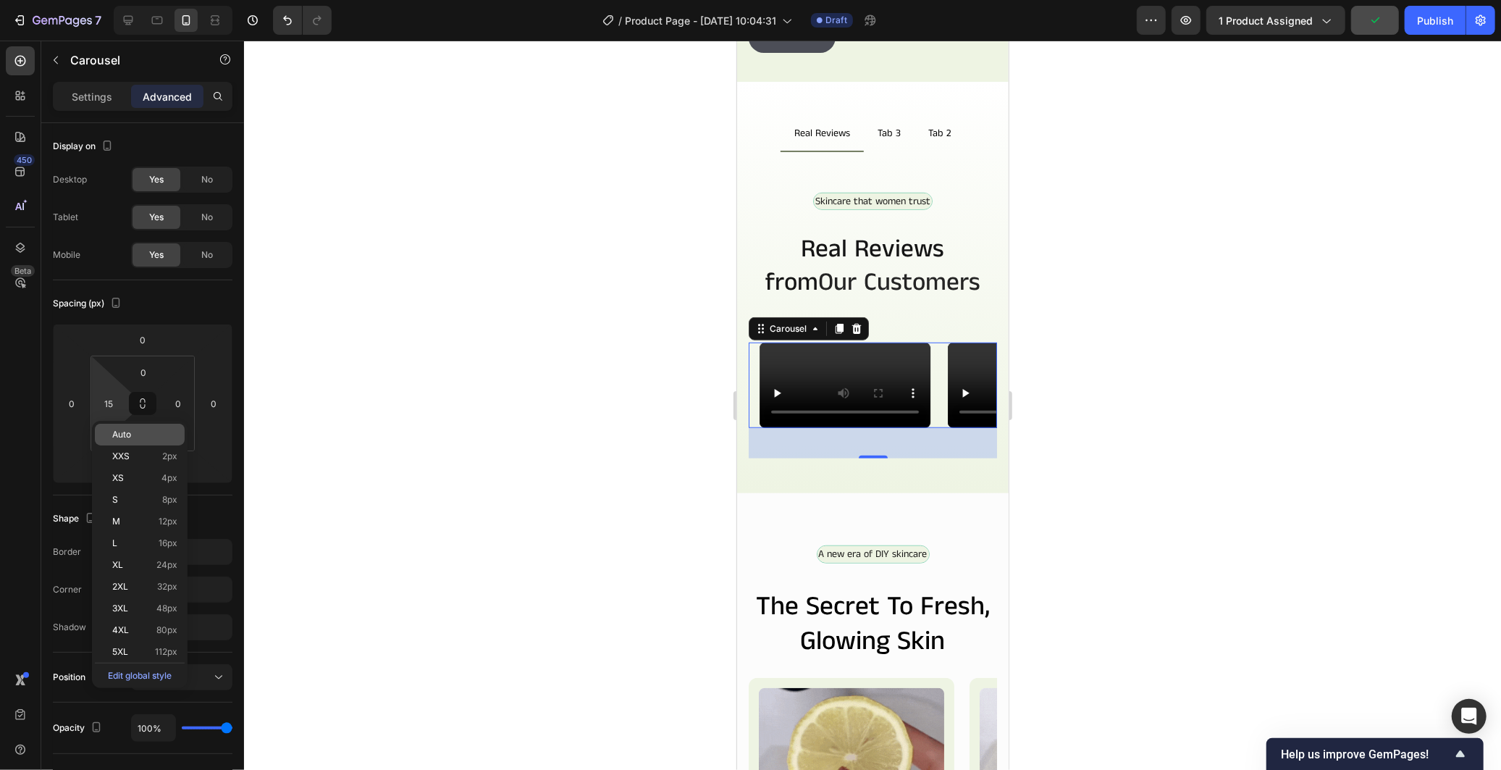
click at [149, 434] on p "Auto" at bounding box center [144, 434] width 65 height 10
type input "Auto"
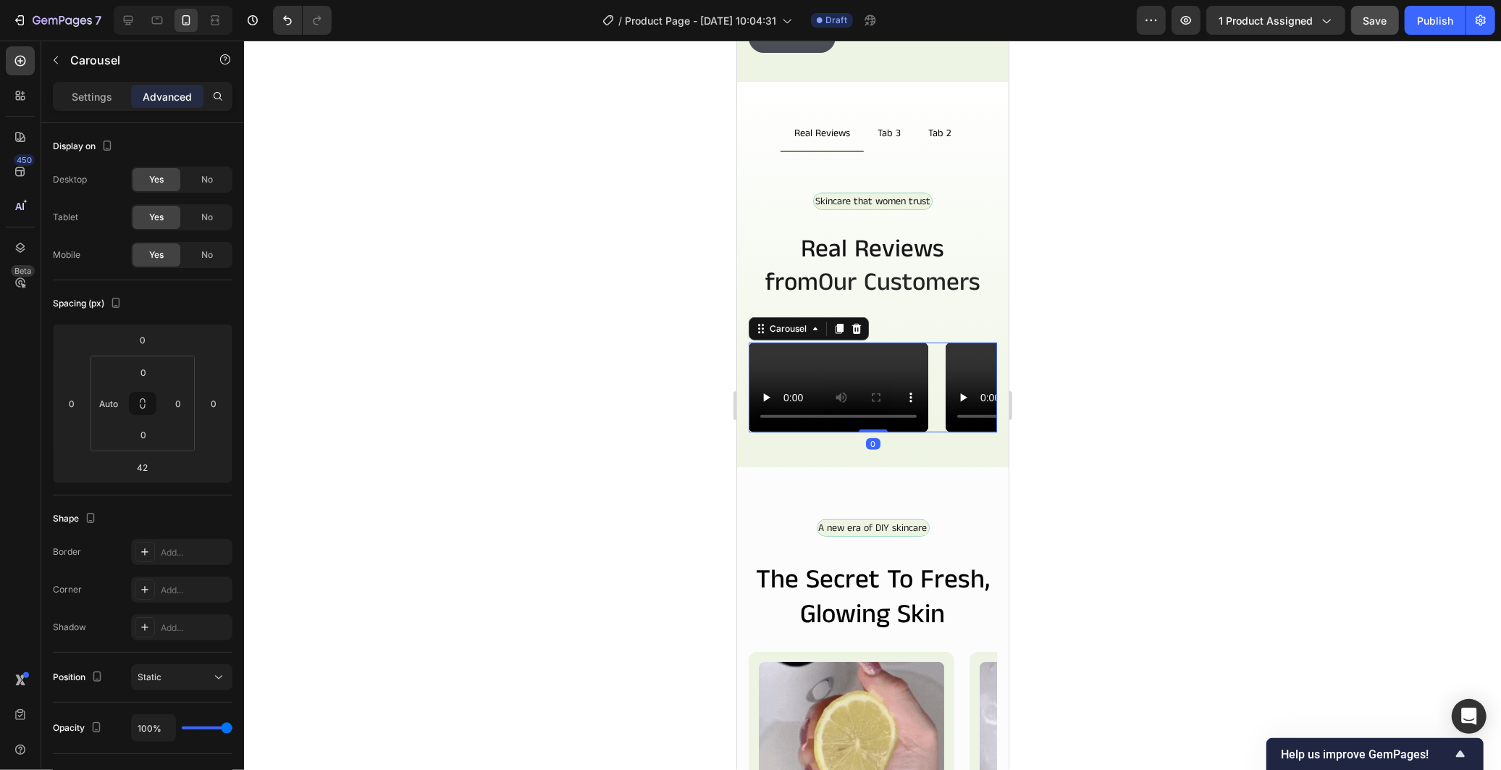
click at [850, 432] on div "Video Video Video Video Video Video Carousel 0" at bounding box center [872, 387] width 248 height 90
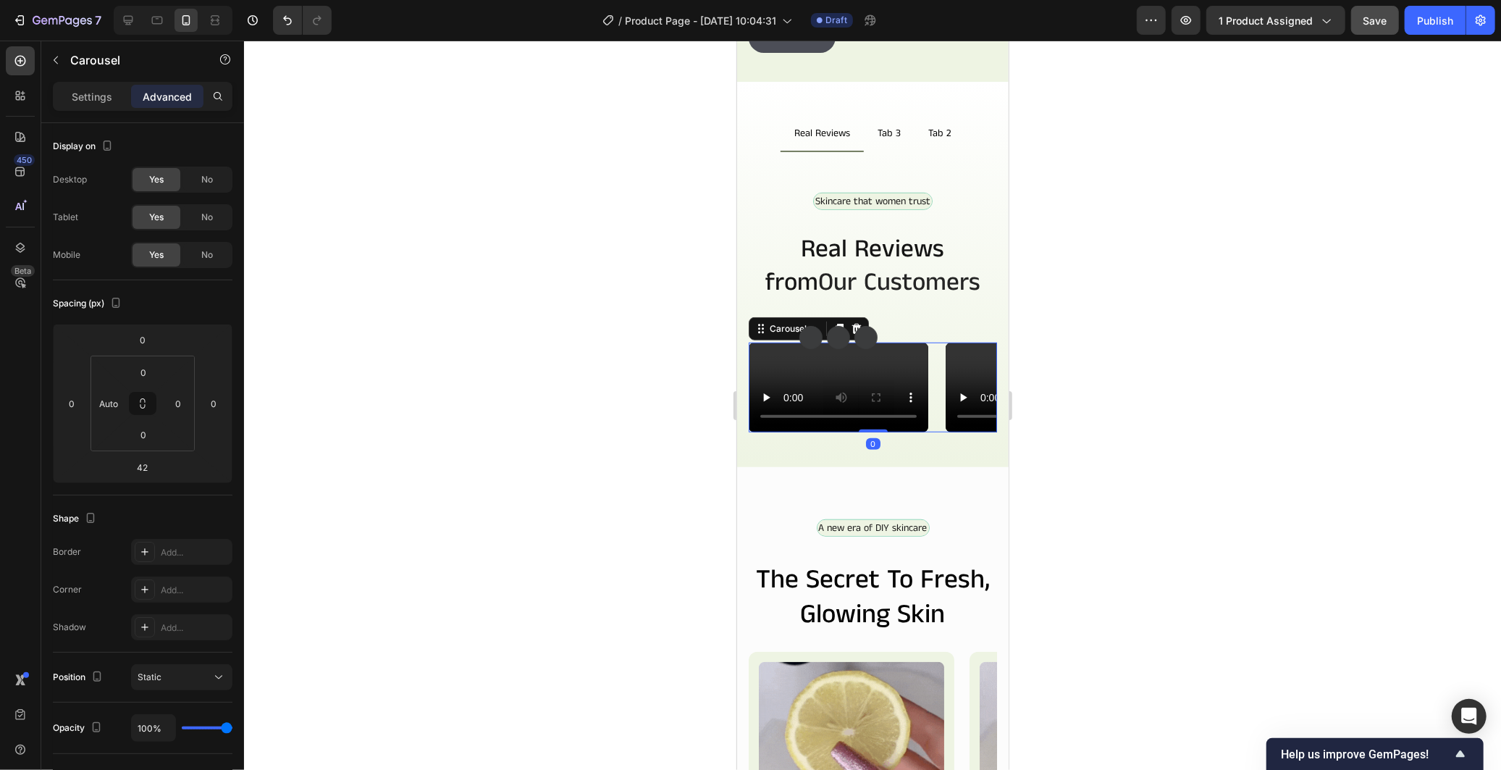
click at [615, 577] on div at bounding box center [872, 405] width 1257 height 729
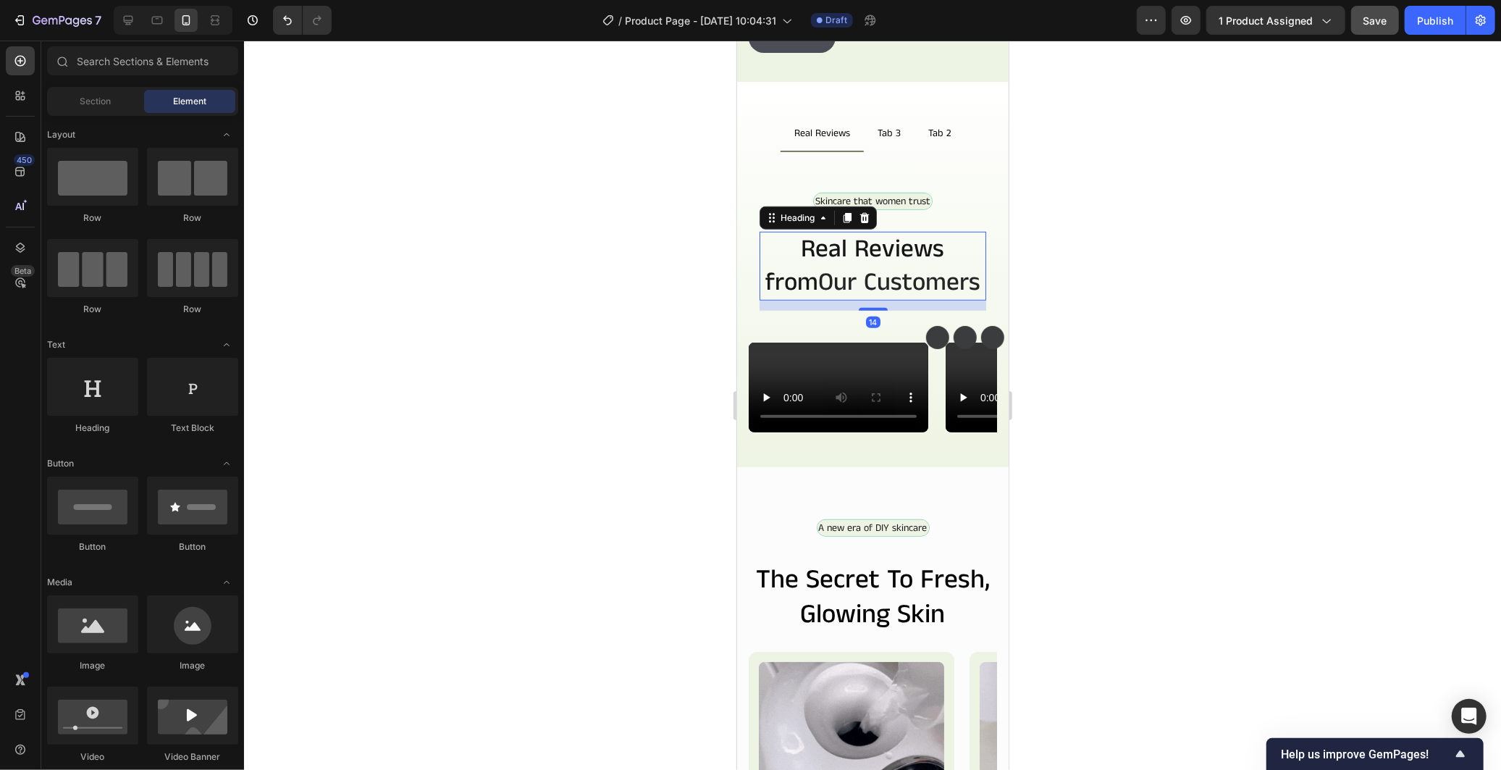
click at [915, 264] on span "Our Customers" at bounding box center [898, 281] width 162 height 35
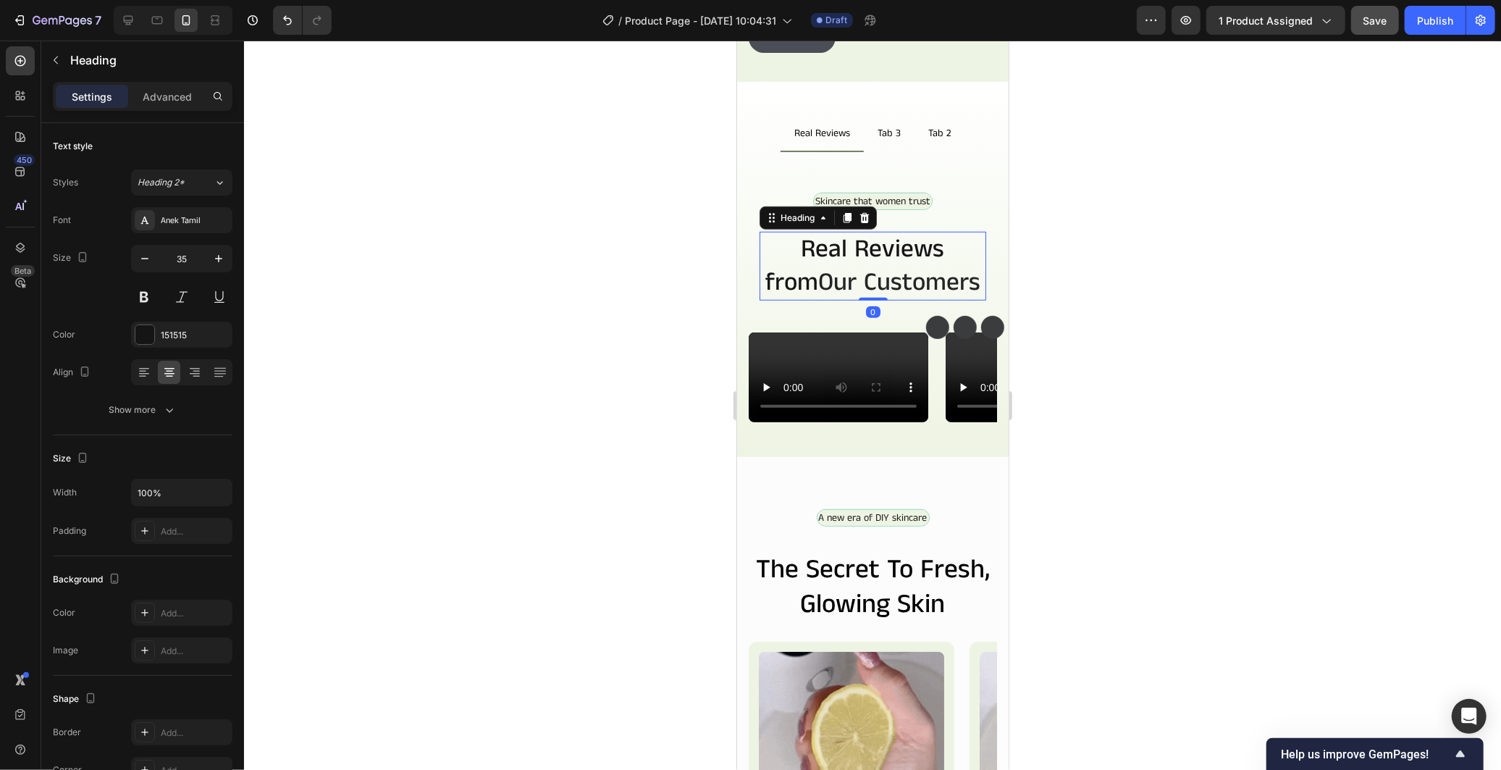
drag, startPoint x: 864, startPoint y: 279, endPoint x: 880, endPoint y: 227, distance: 55.2
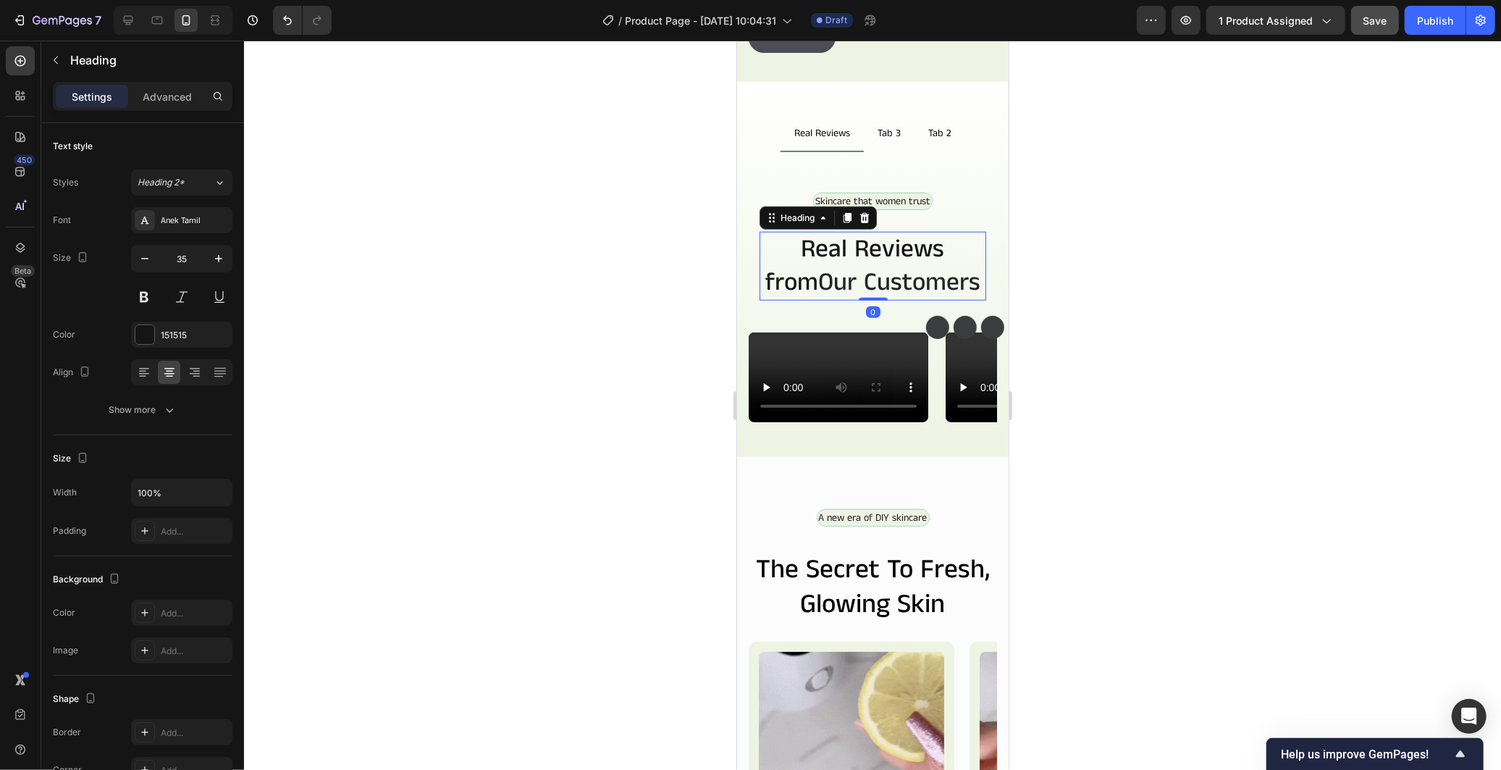
click at [880, 231] on div "Real Reviews from Our Customers Heading 0" at bounding box center [872, 265] width 227 height 69
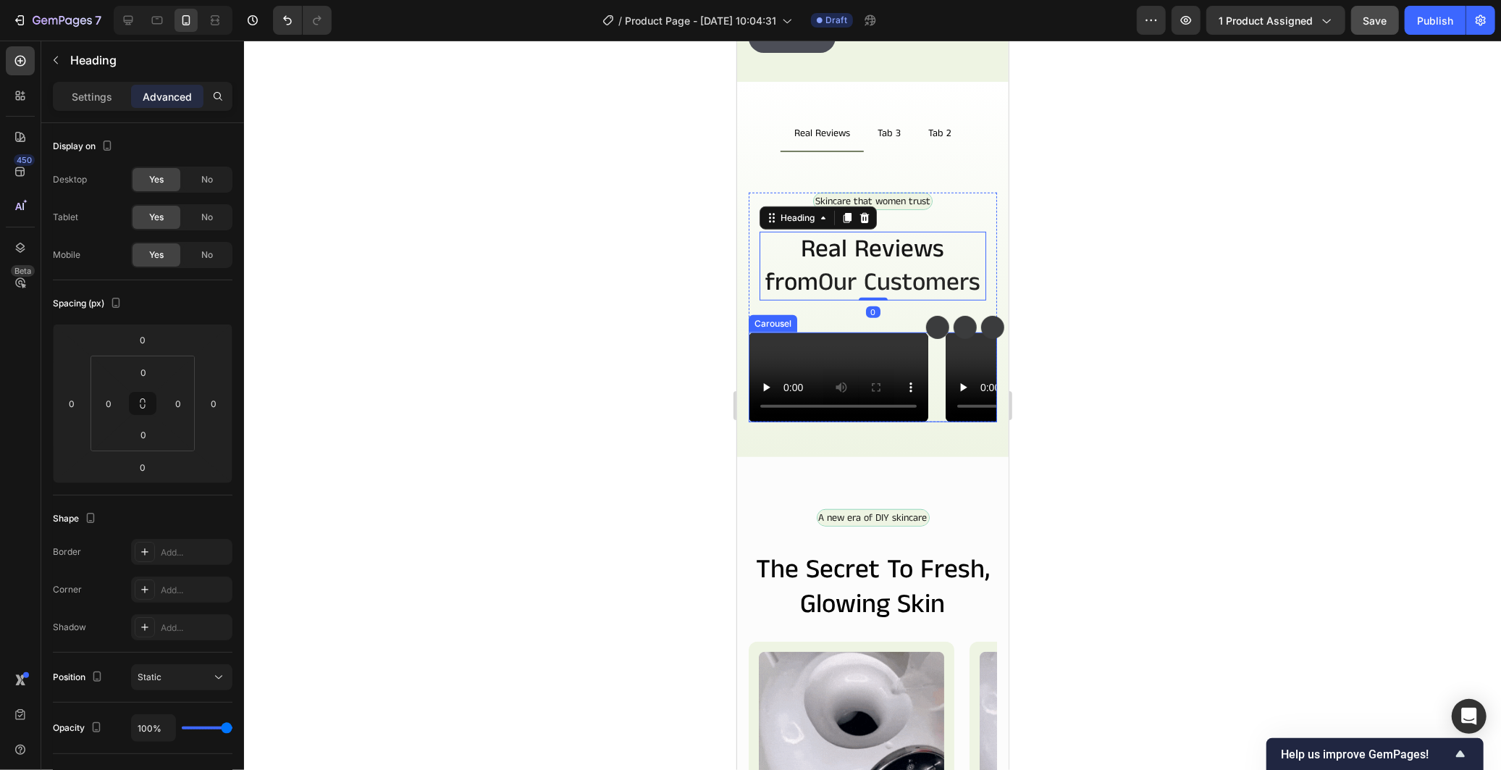
click at [933, 421] on div "Video Video Video Video Video Video" at bounding box center [872, 377] width 248 height 90
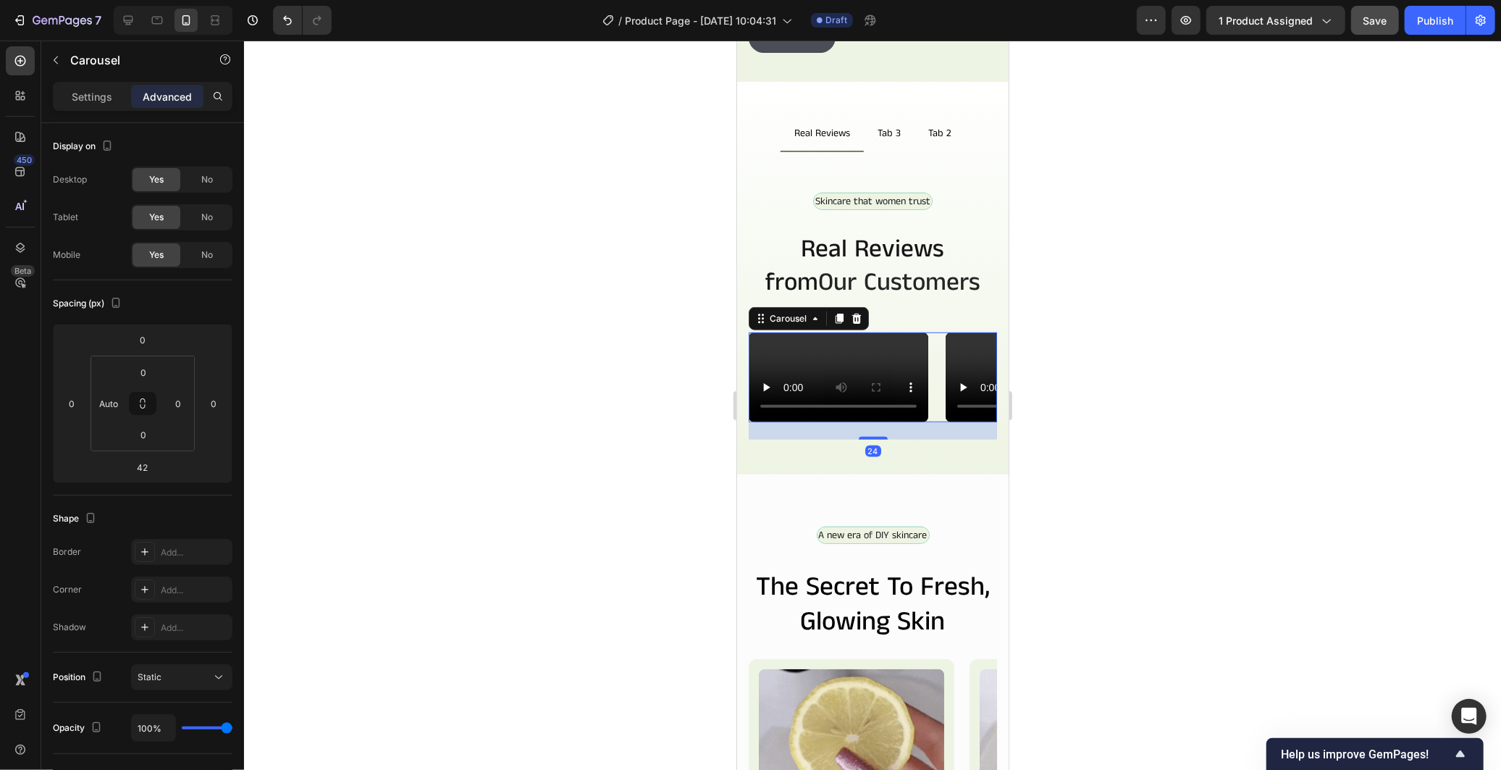
drag, startPoint x: 880, startPoint y: 624, endPoint x: 888, endPoint y: 641, distance: 19.1
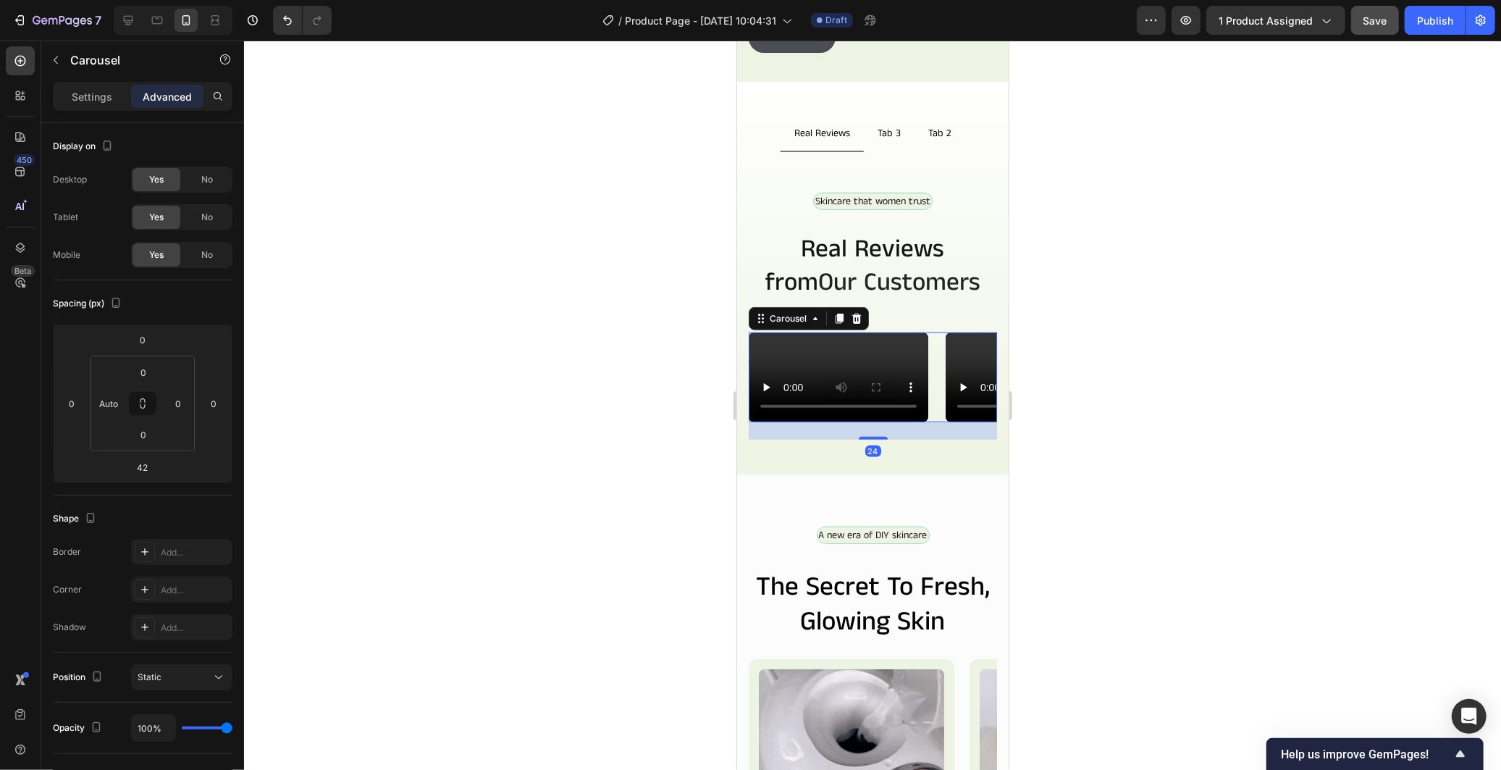
click at [888, 421] on div "24" at bounding box center [872, 421] width 248 height 0
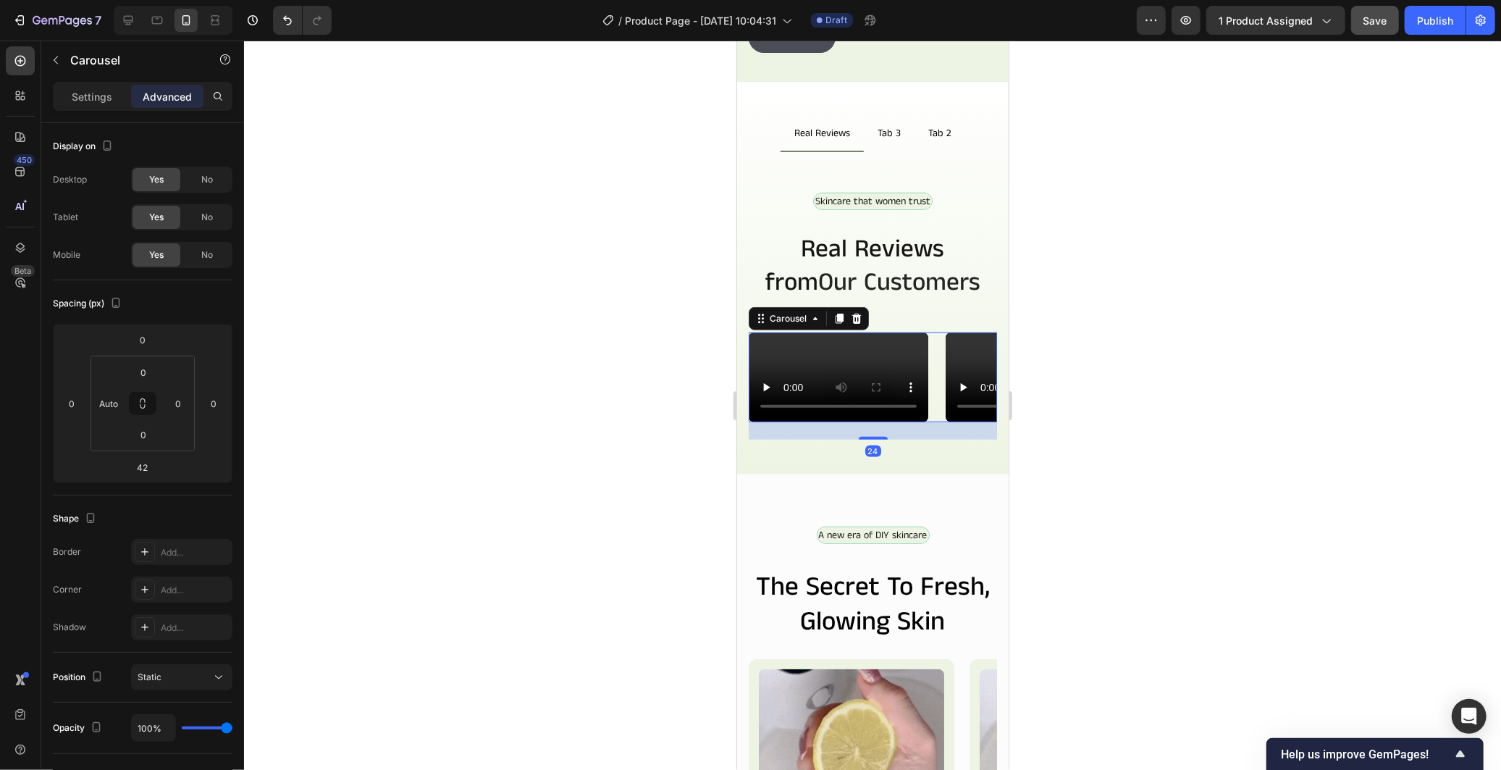
type input "24"
click at [546, 573] on div at bounding box center [872, 405] width 1257 height 729
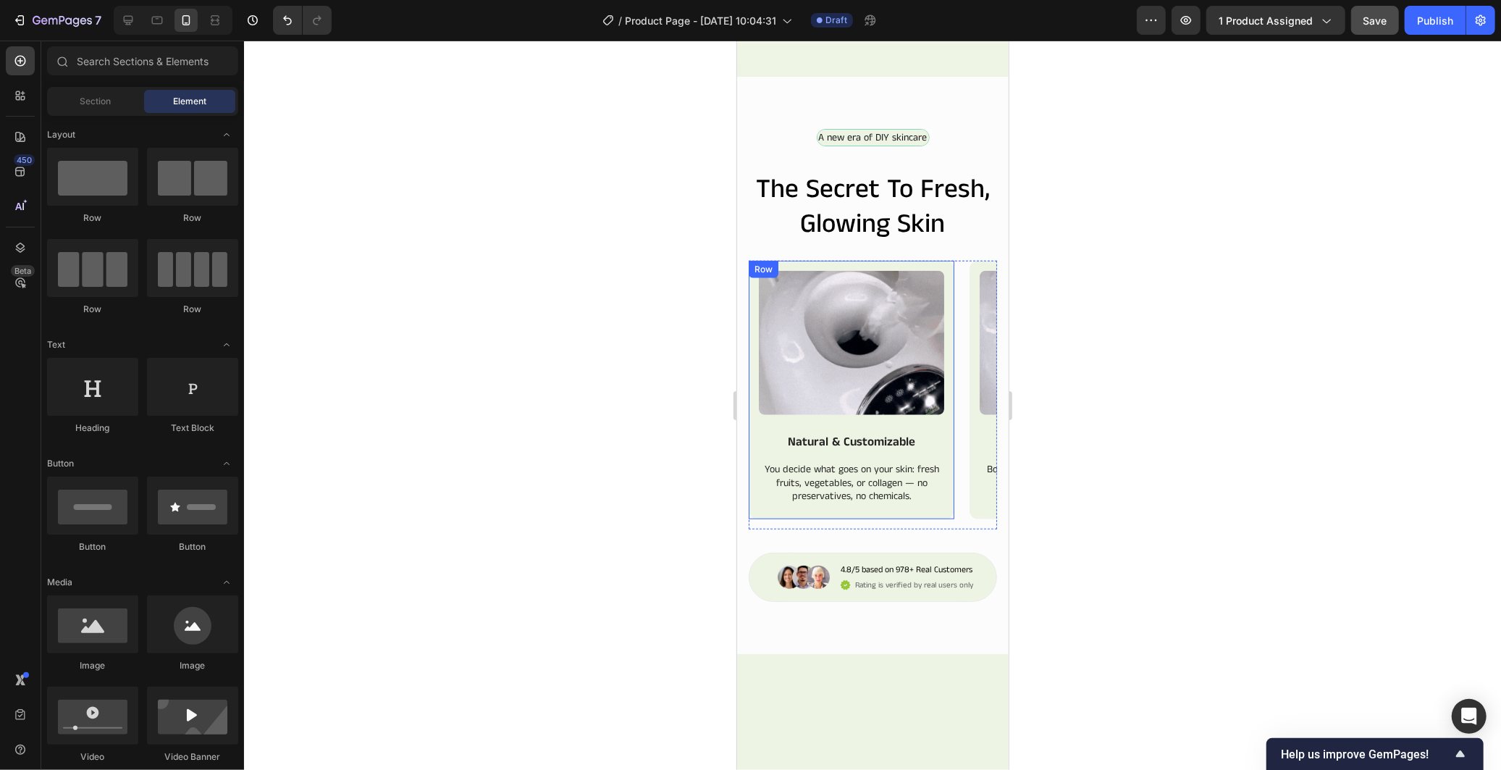
scroll to position [1059, 0]
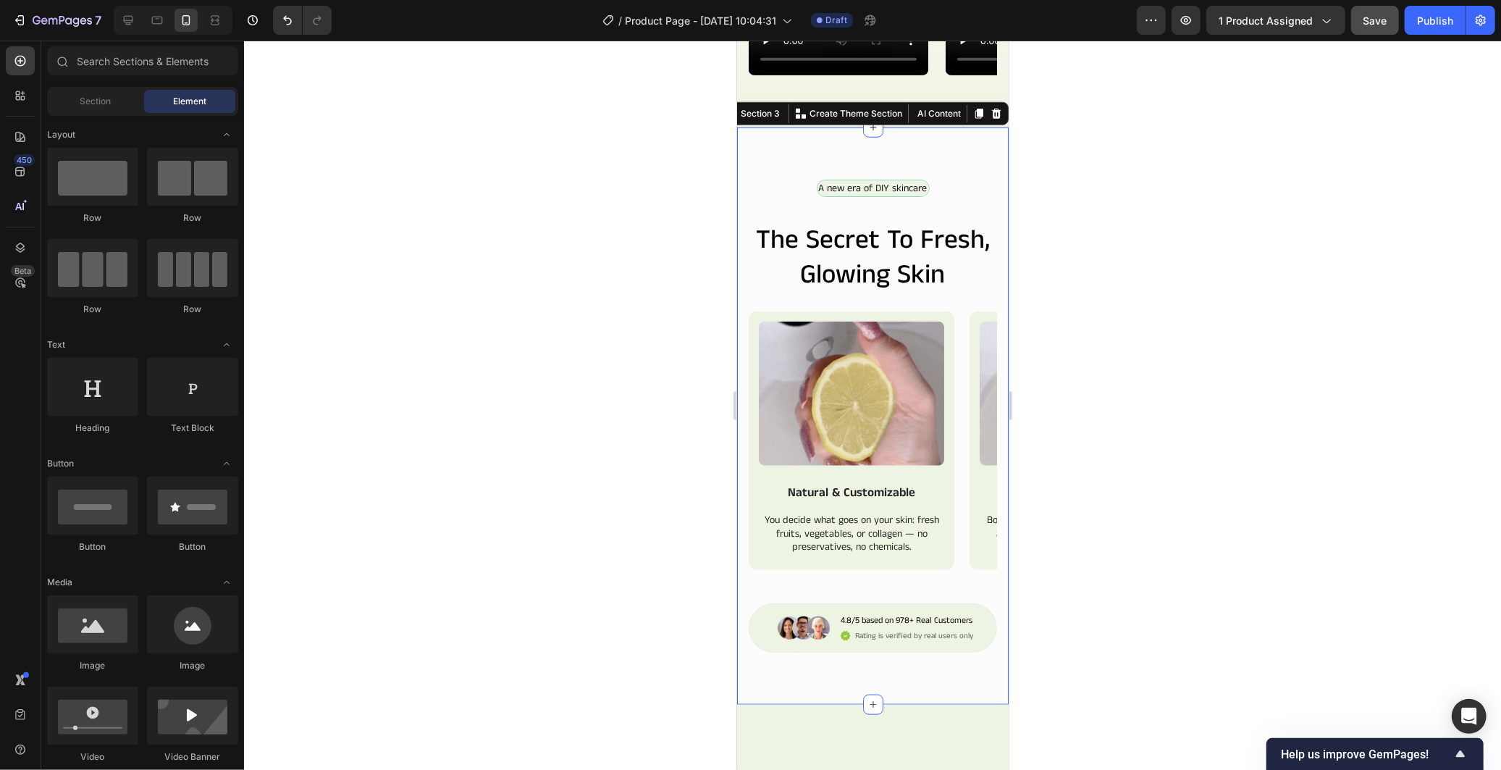
click at [902, 364] on div "A new era of DIY skincare Text Block Row the secret to fresh, glowing skin Head…" at bounding box center [872, 416] width 272 height 578
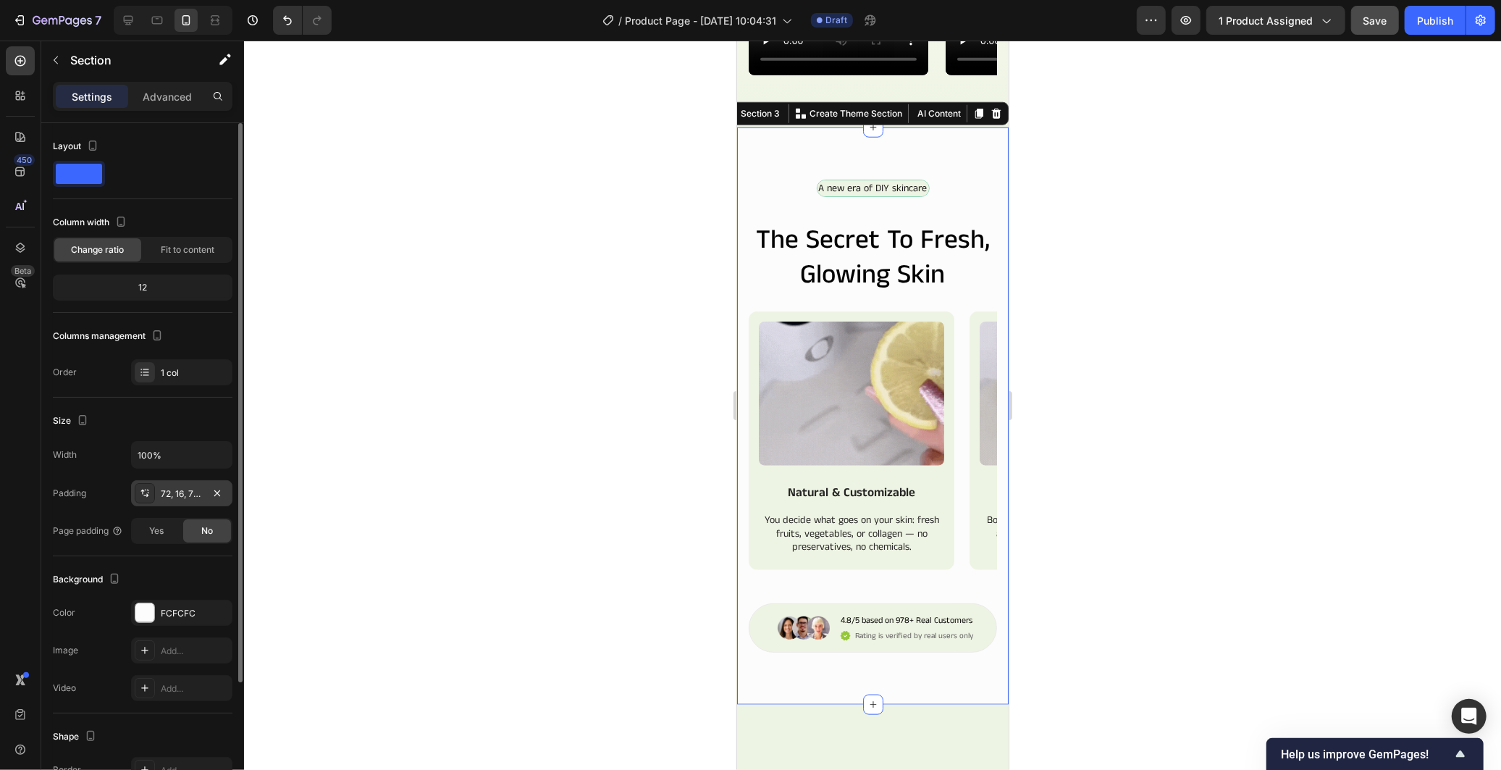
click at [172, 486] on div "72, 16, 72, 16" at bounding box center [181, 493] width 101 height 26
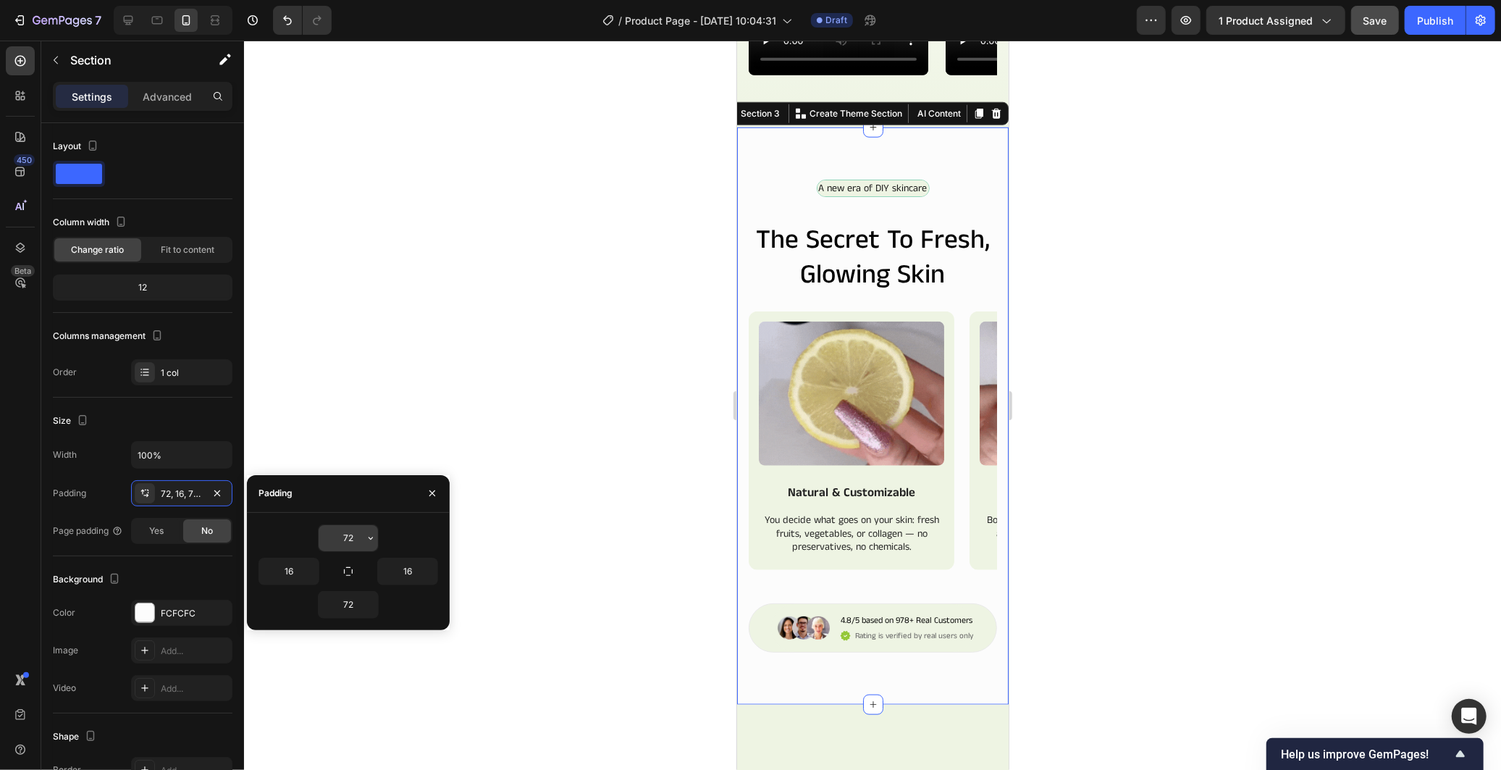
click at [353, 537] on input "72" at bounding box center [348, 538] width 59 height 26
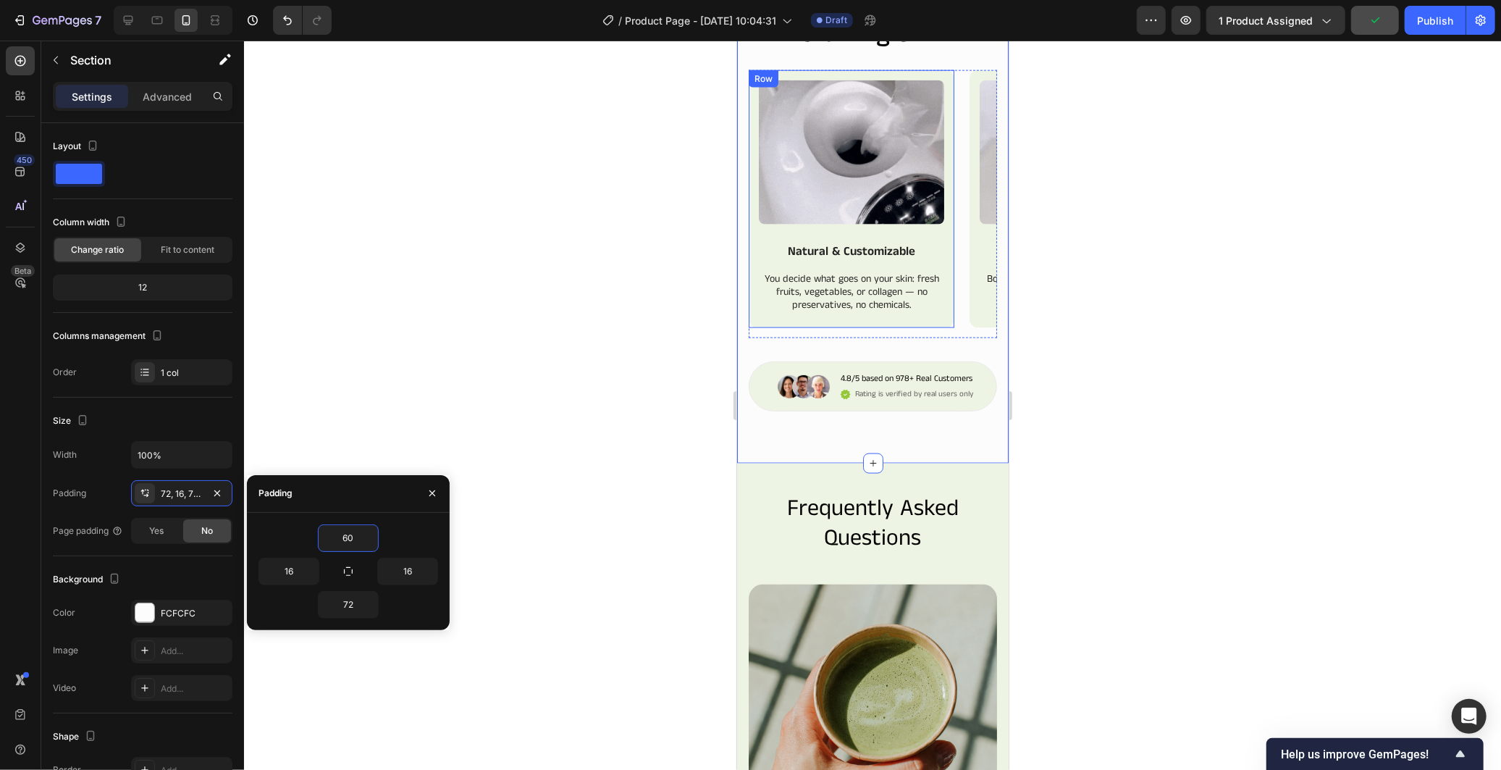
scroll to position [1541, 0]
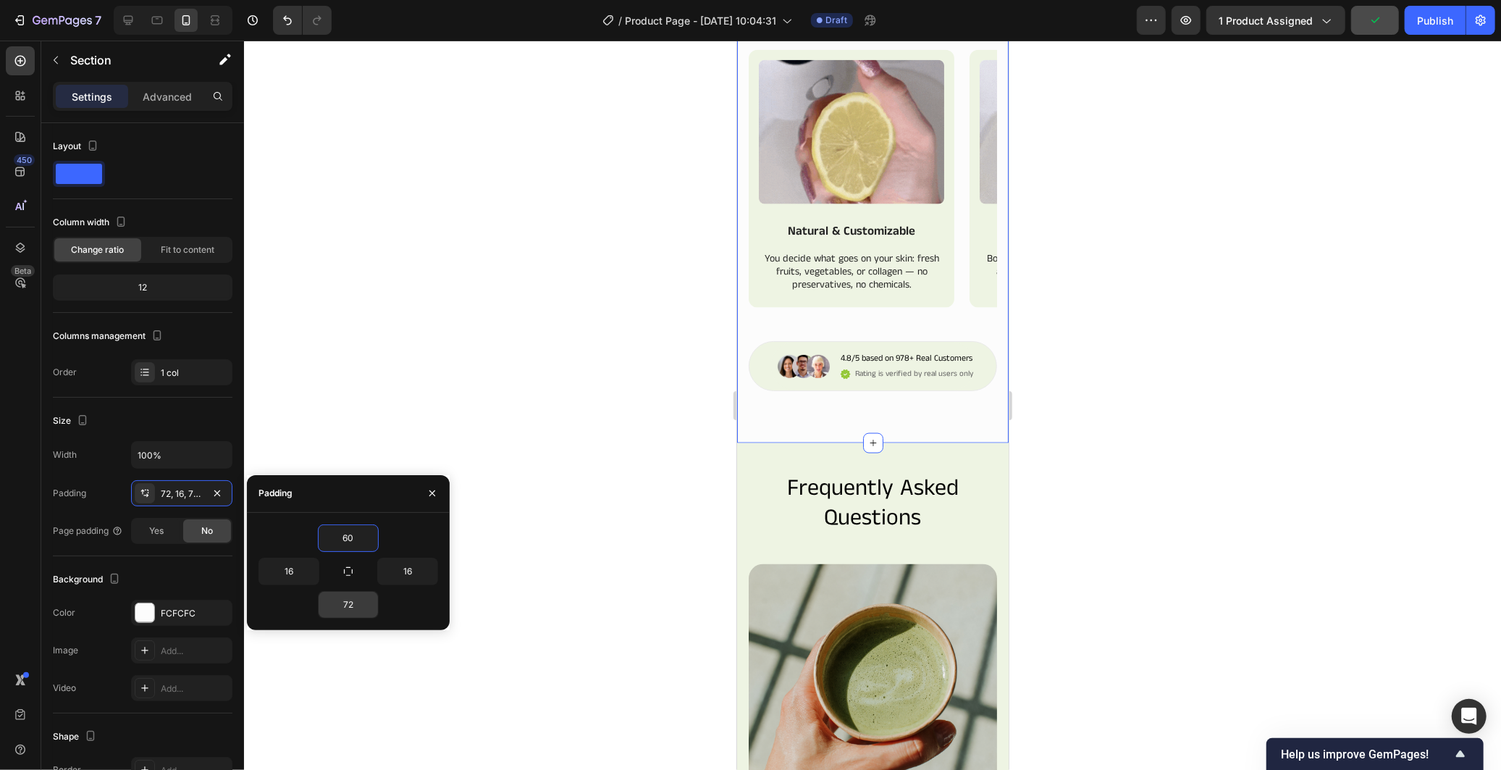
type input "60"
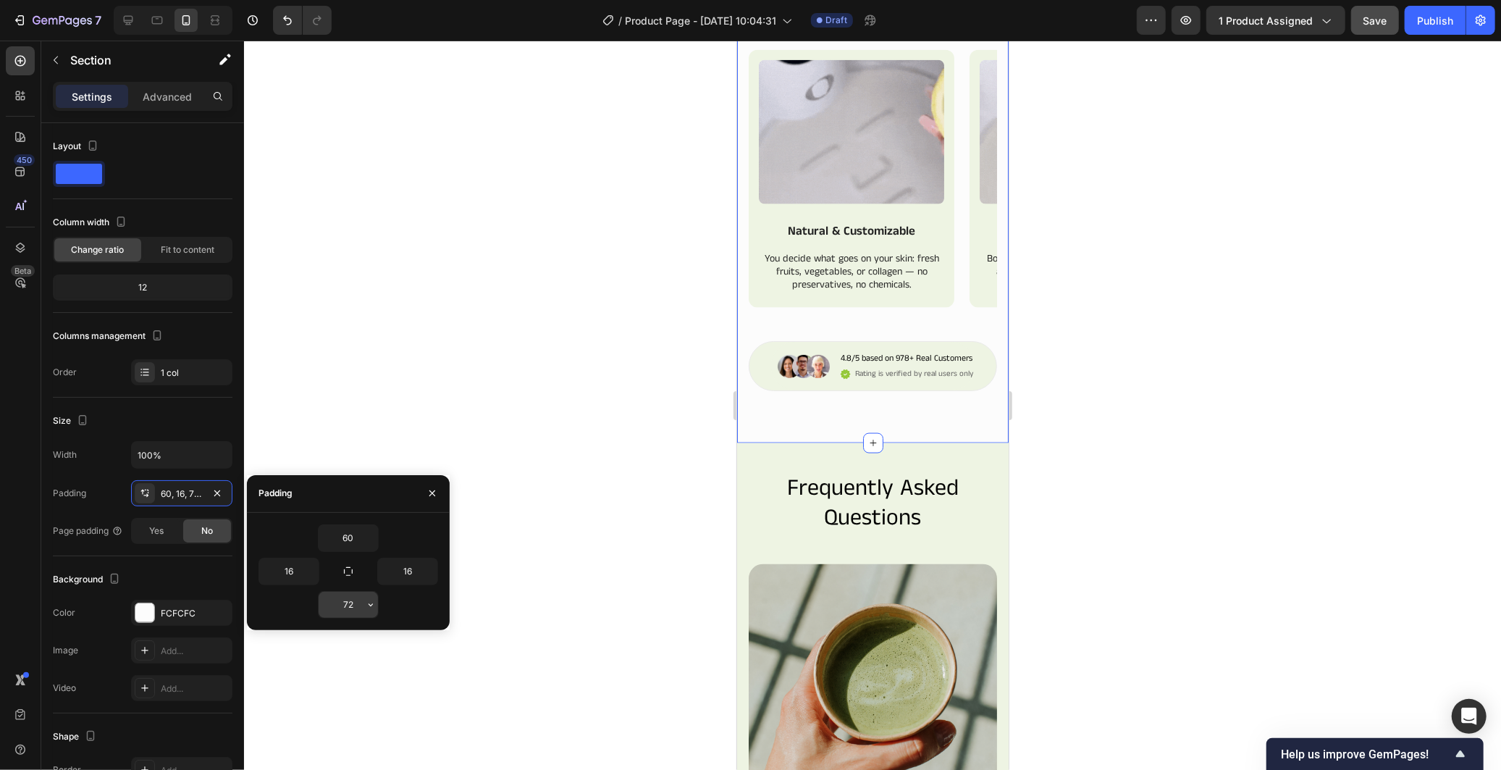
click at [345, 591] on div "72" at bounding box center [348, 605] width 61 height 28
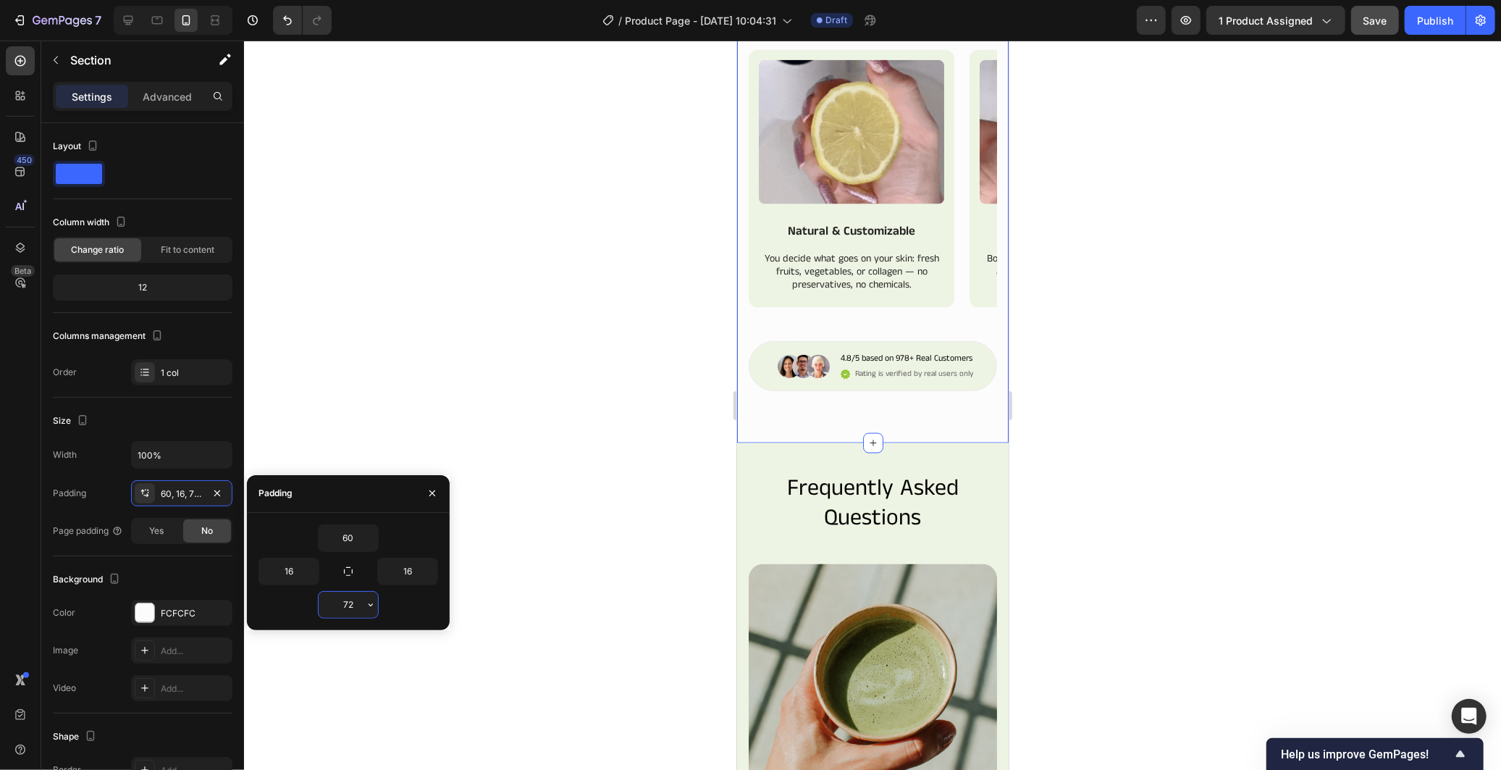
click at [362, 605] on input "72" at bounding box center [348, 605] width 59 height 26
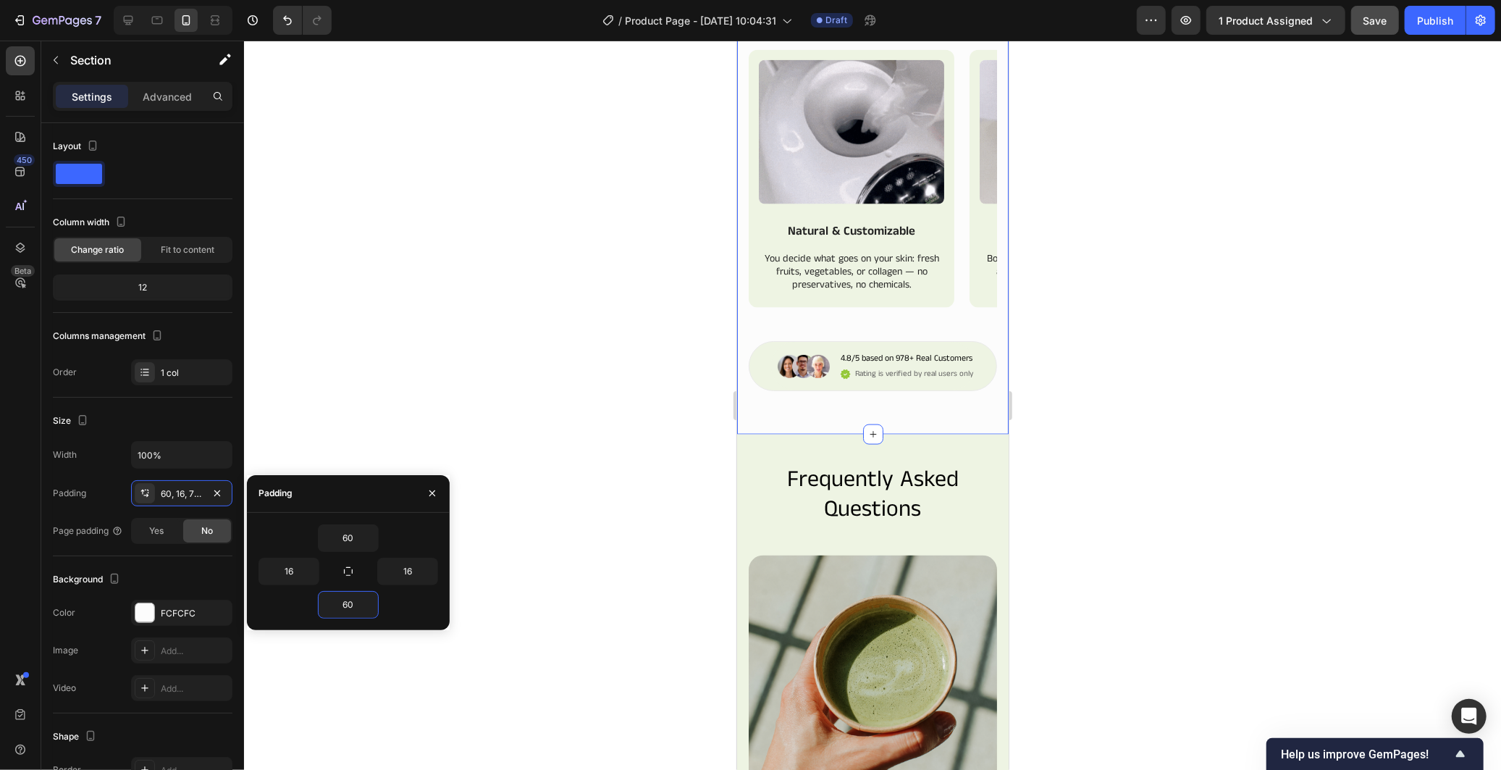
type input "60"
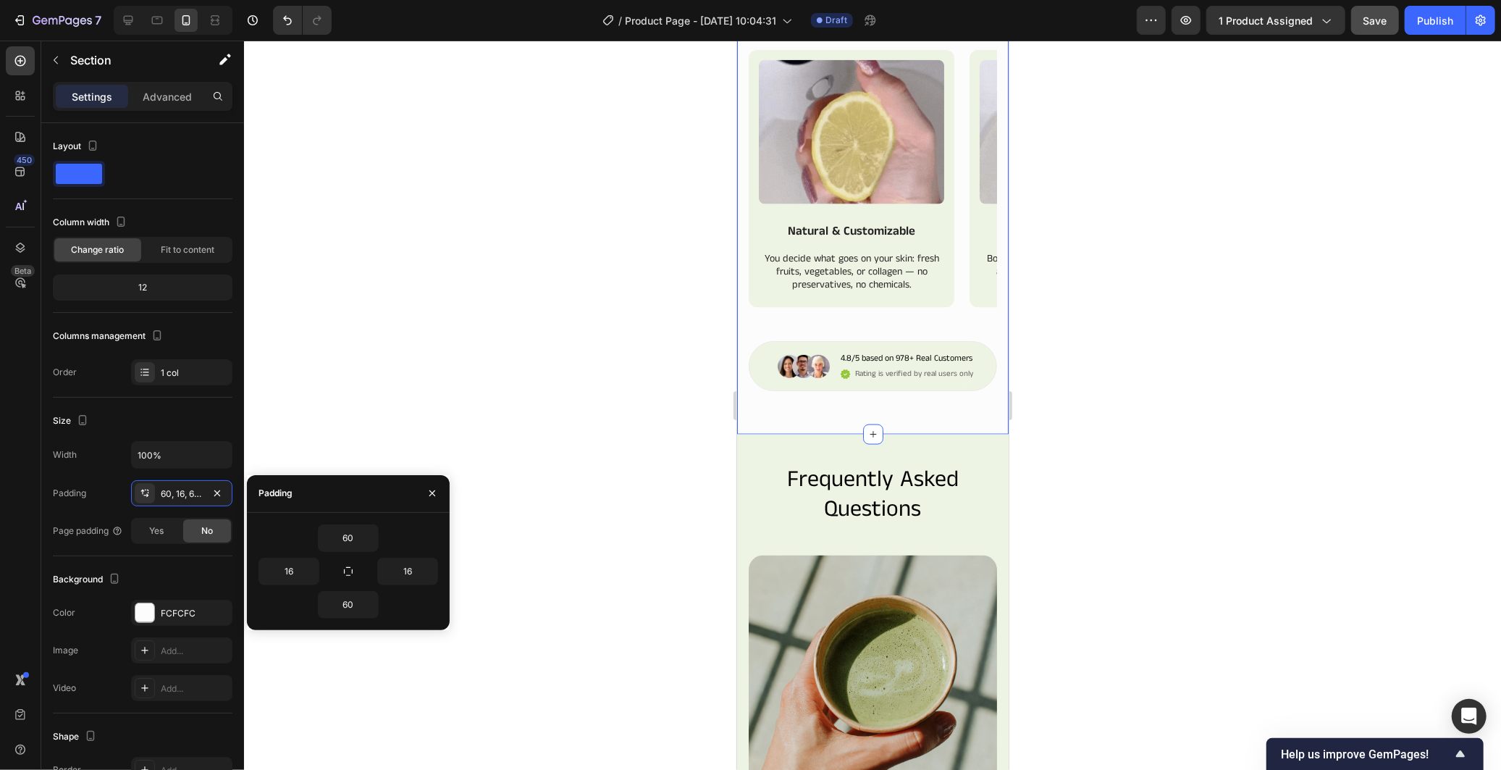
click at [401, 492] on div "Padding" at bounding box center [348, 494] width 203 height 38
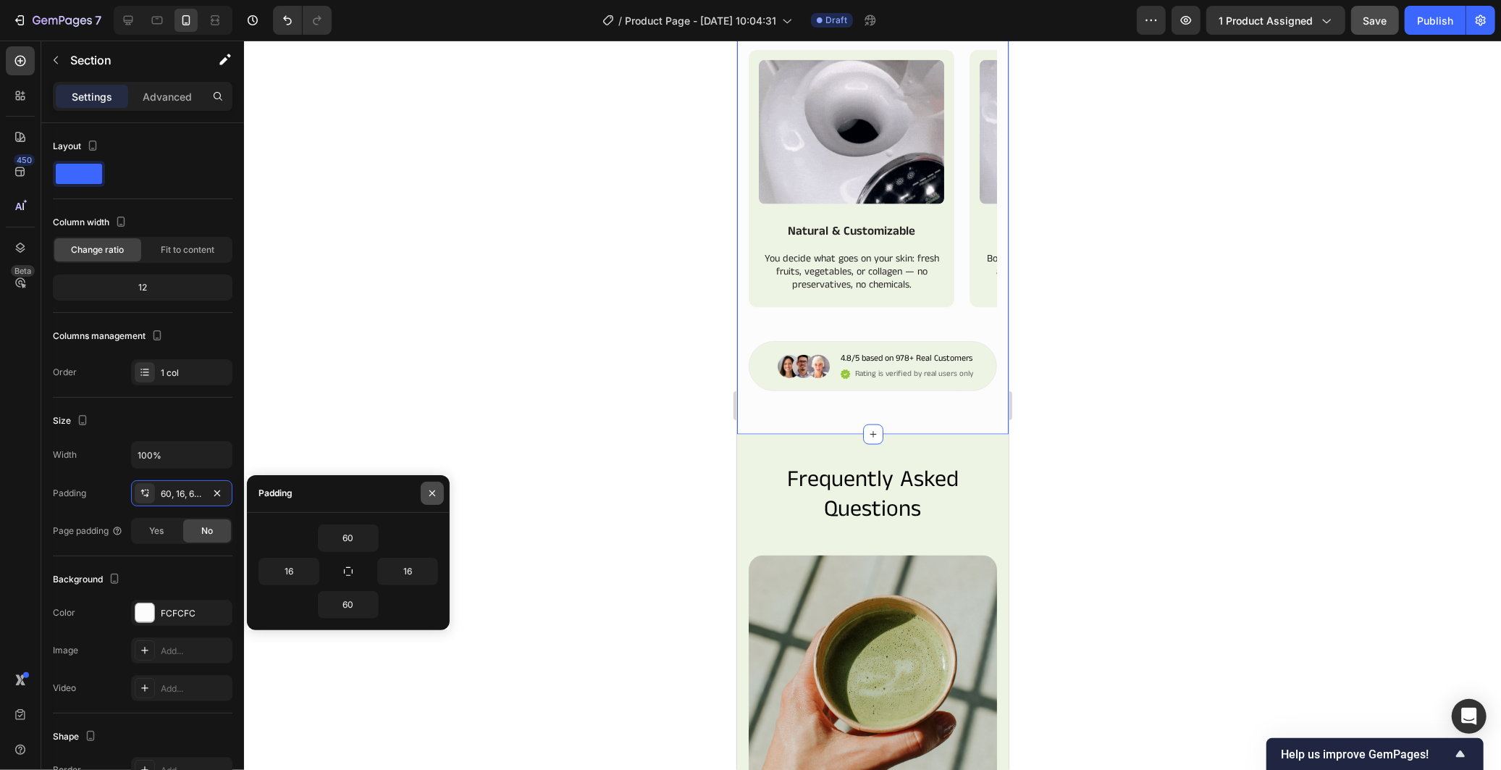
click at [432, 488] on icon "button" at bounding box center [432, 493] width 12 height 12
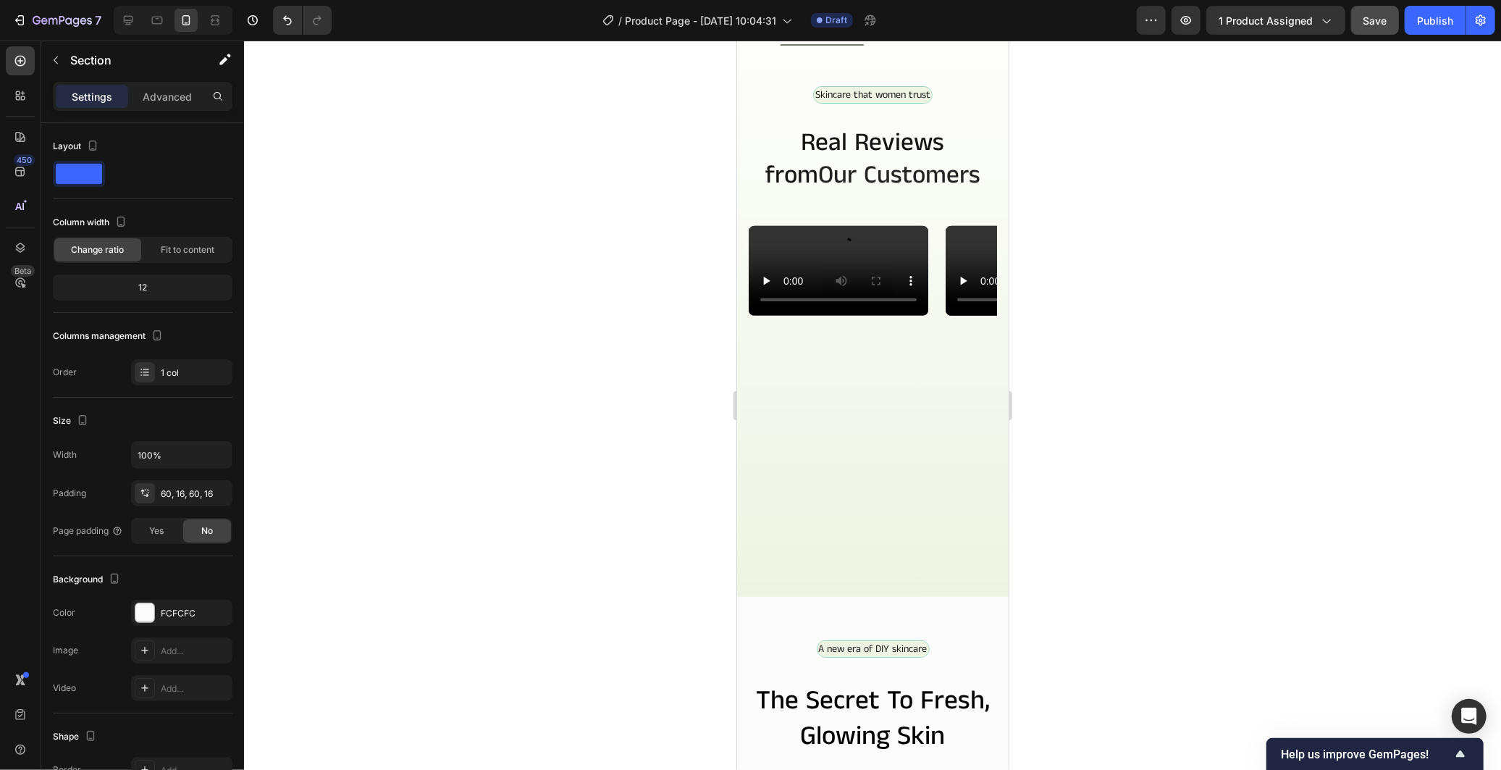
scroll to position [817, 0]
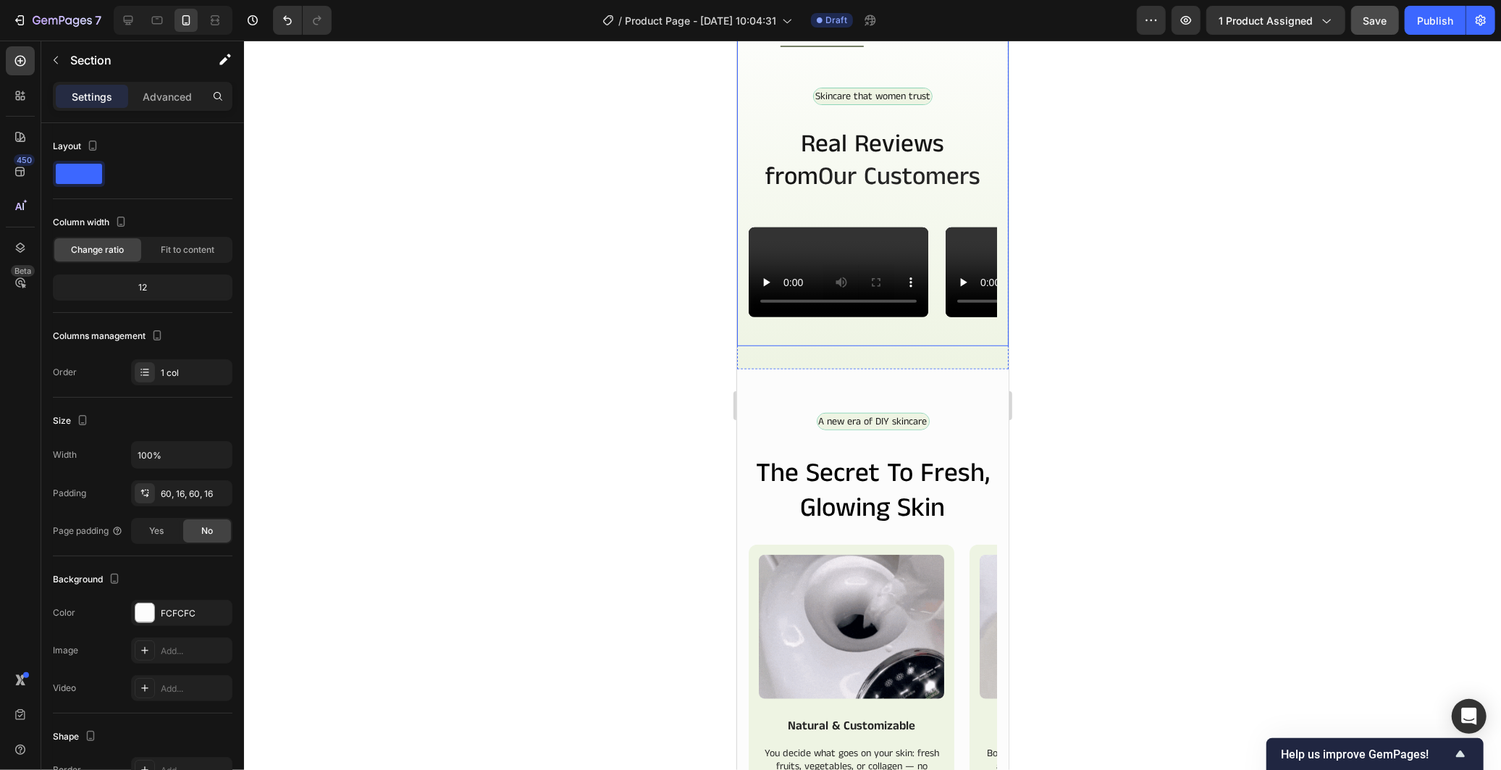
click at [917, 363] on div "Skincare that women trust Text Block Row Real Reviews from Our Customers Headin…" at bounding box center [872, 225] width 248 height 276
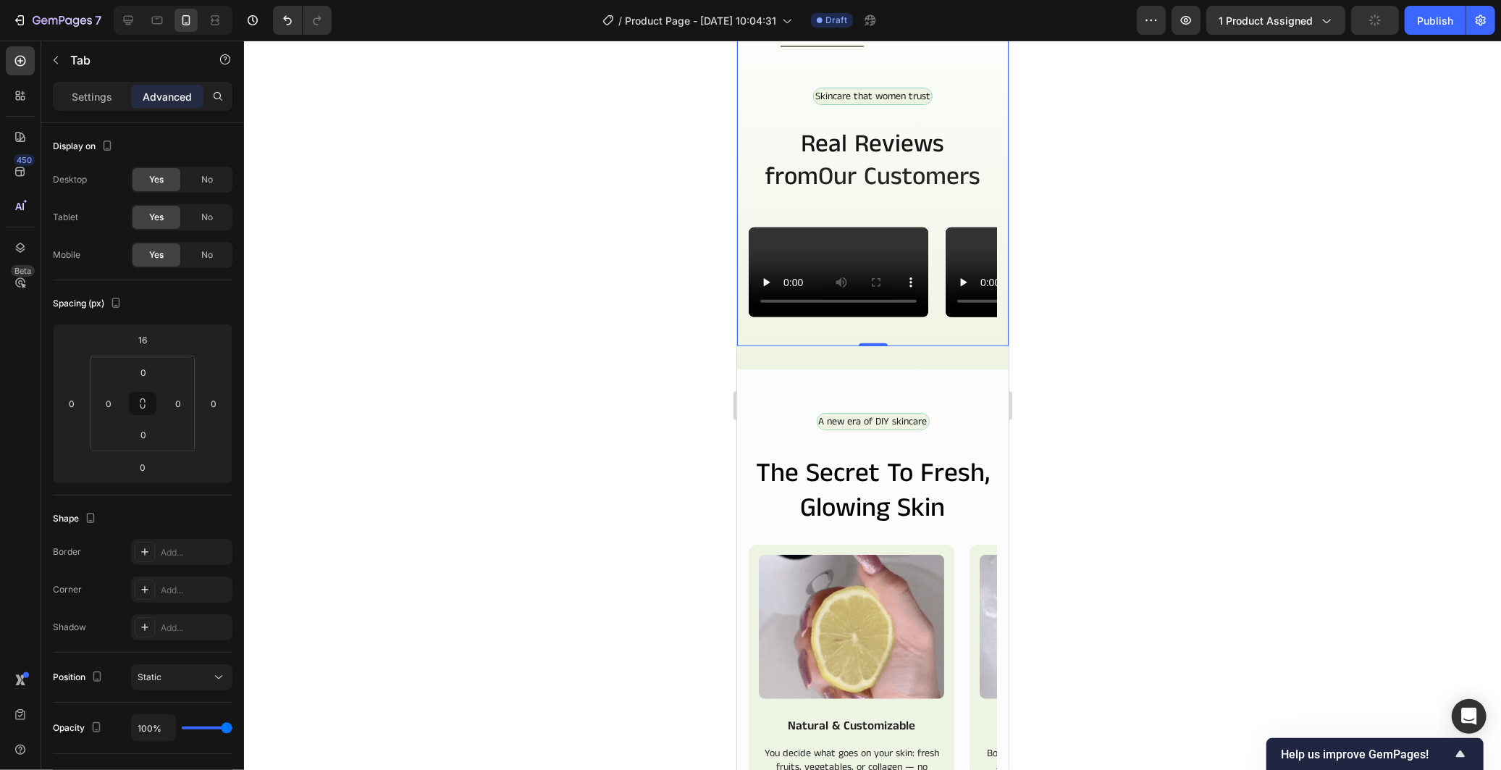
click at [922, 363] on div "Skincare that women trust Text Block Row Real Reviews from Our Customers Headin…" at bounding box center [872, 225] width 248 height 276
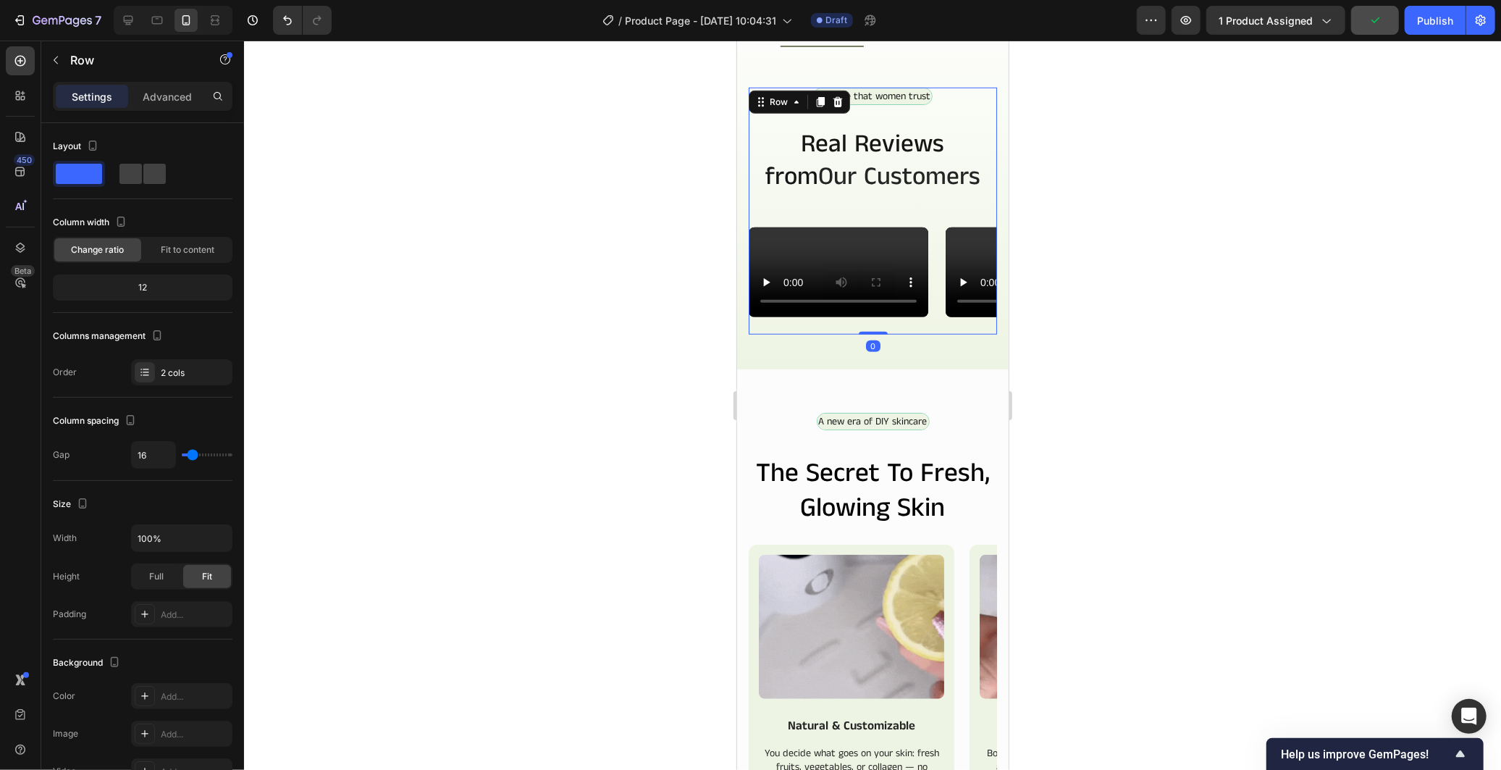
click at [918, 334] on div "Video Video Video Video Video Video Carousel" at bounding box center [872, 280] width 248 height 107
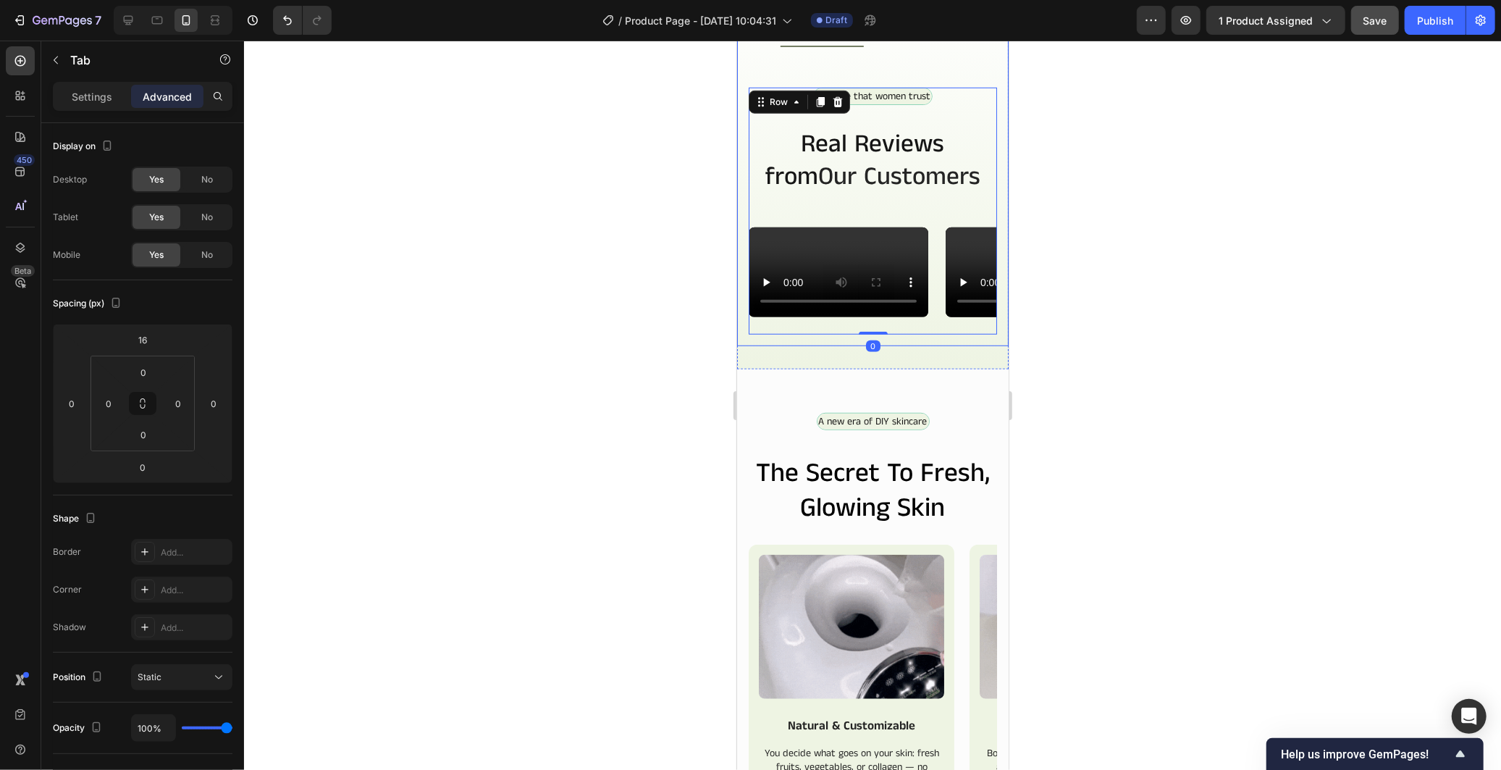
click at [908, 363] on div "Skincare that women trust Text Block Row Real Reviews from Our Customers Headin…" at bounding box center [872, 225] width 248 height 276
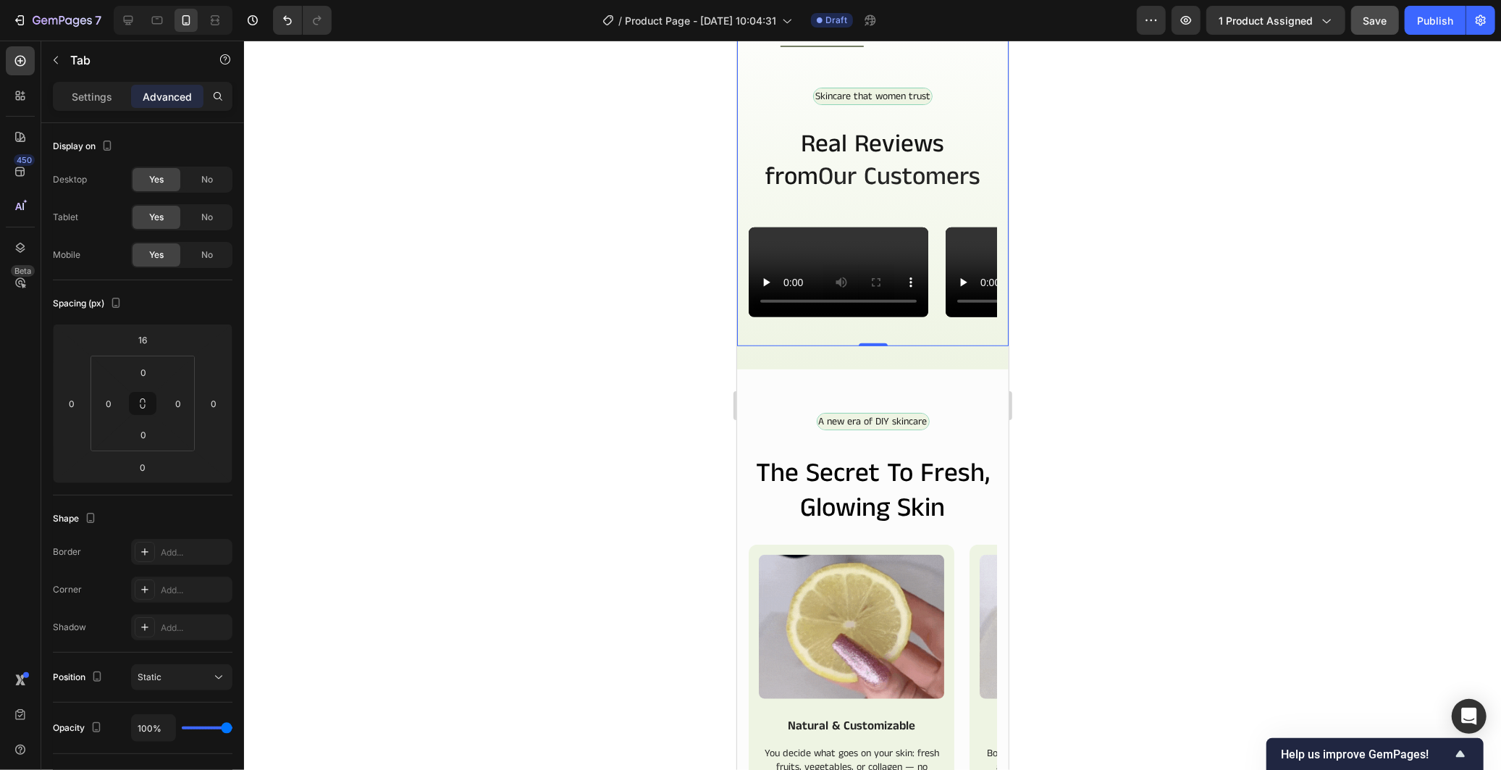
click at [662, 631] on div at bounding box center [872, 405] width 1257 height 729
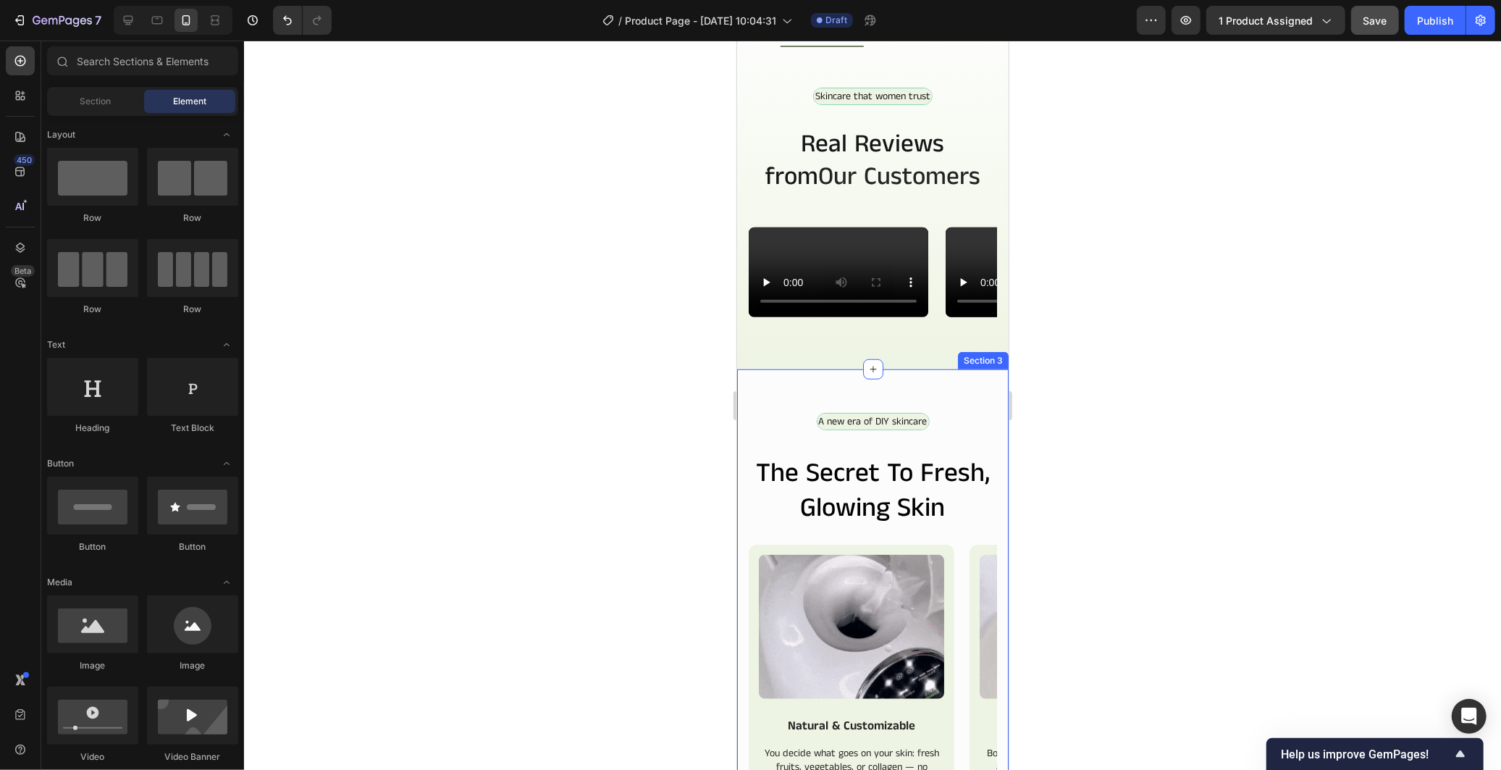
scroll to position [656, 0]
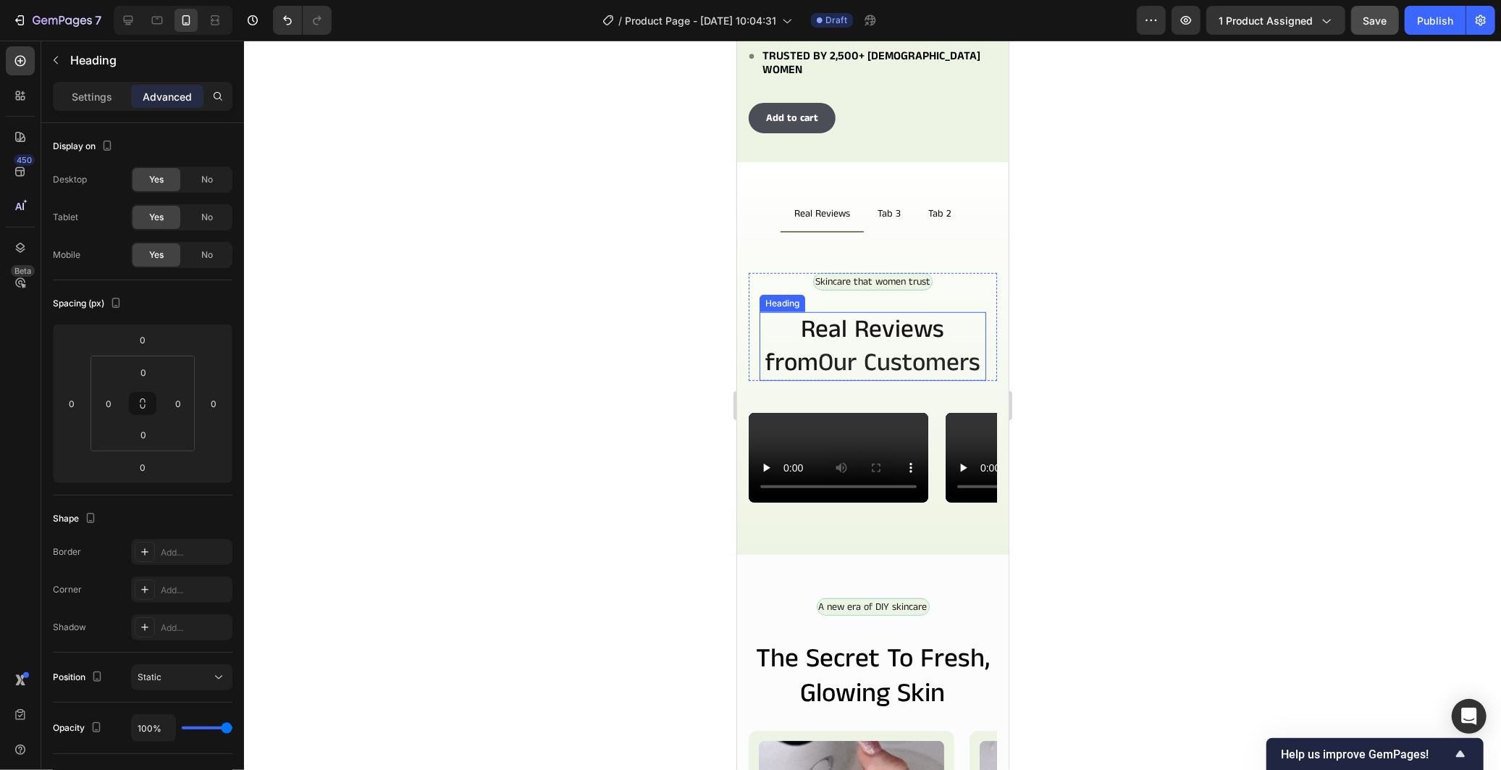
click at [951, 321] on h2 "Real Reviews from Our Customers" at bounding box center [872, 345] width 227 height 69
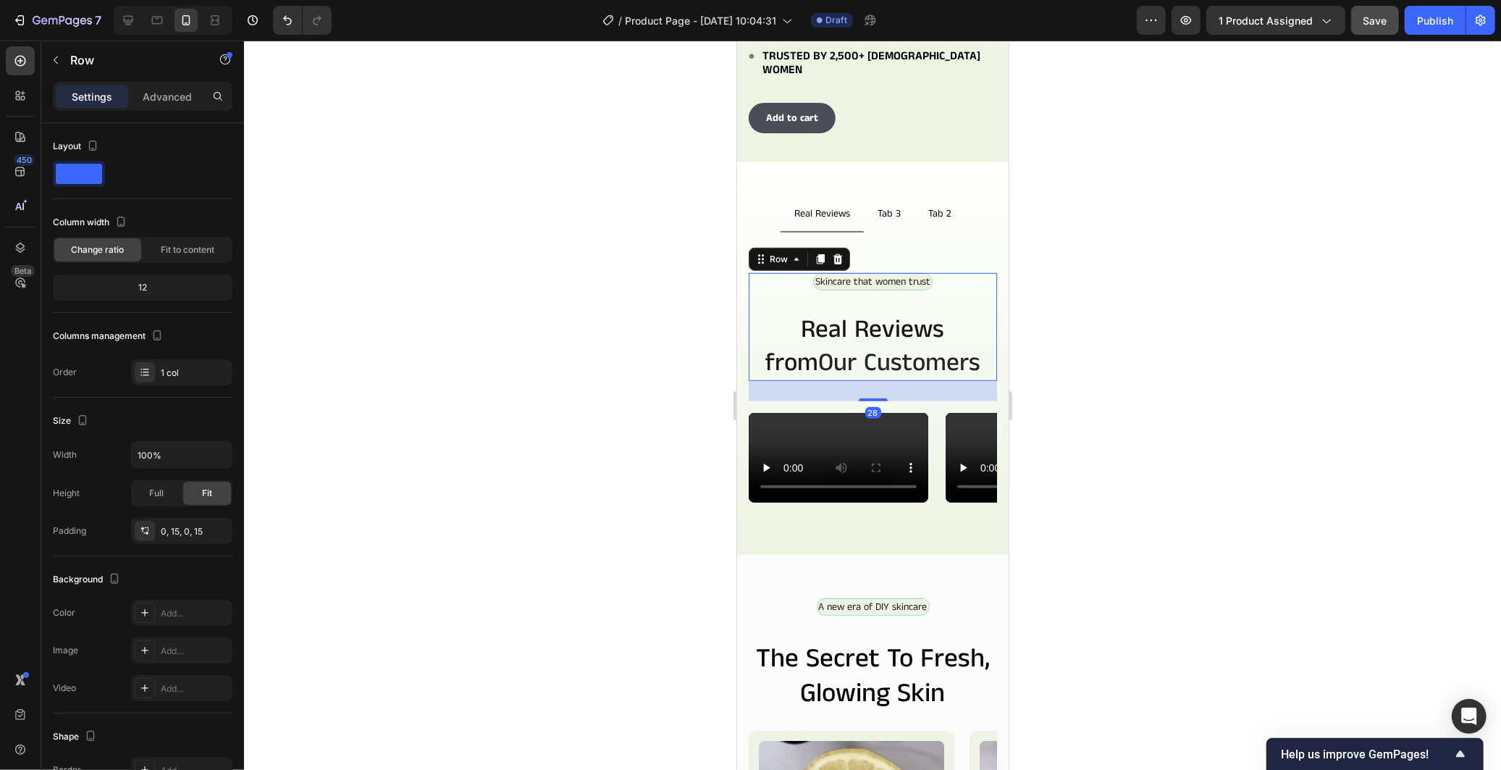
click at [980, 335] on div "Skincare that women trust Text Block Row Real Reviews from Our Customers Headin…" at bounding box center [872, 326] width 248 height 108
click at [175, 91] on p "Advanced" at bounding box center [167, 96] width 49 height 15
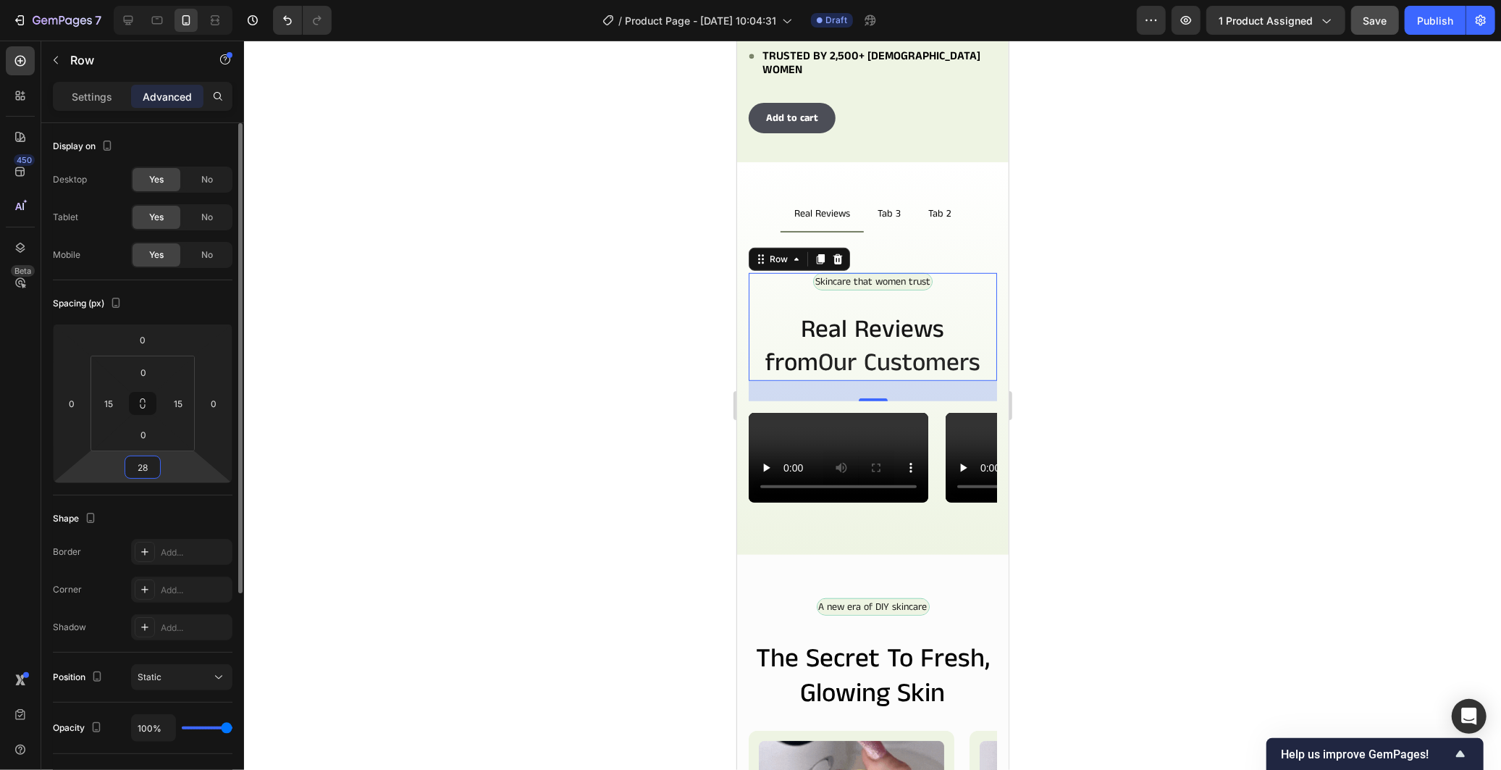
click at [153, 461] on input "28" at bounding box center [142, 467] width 29 height 22
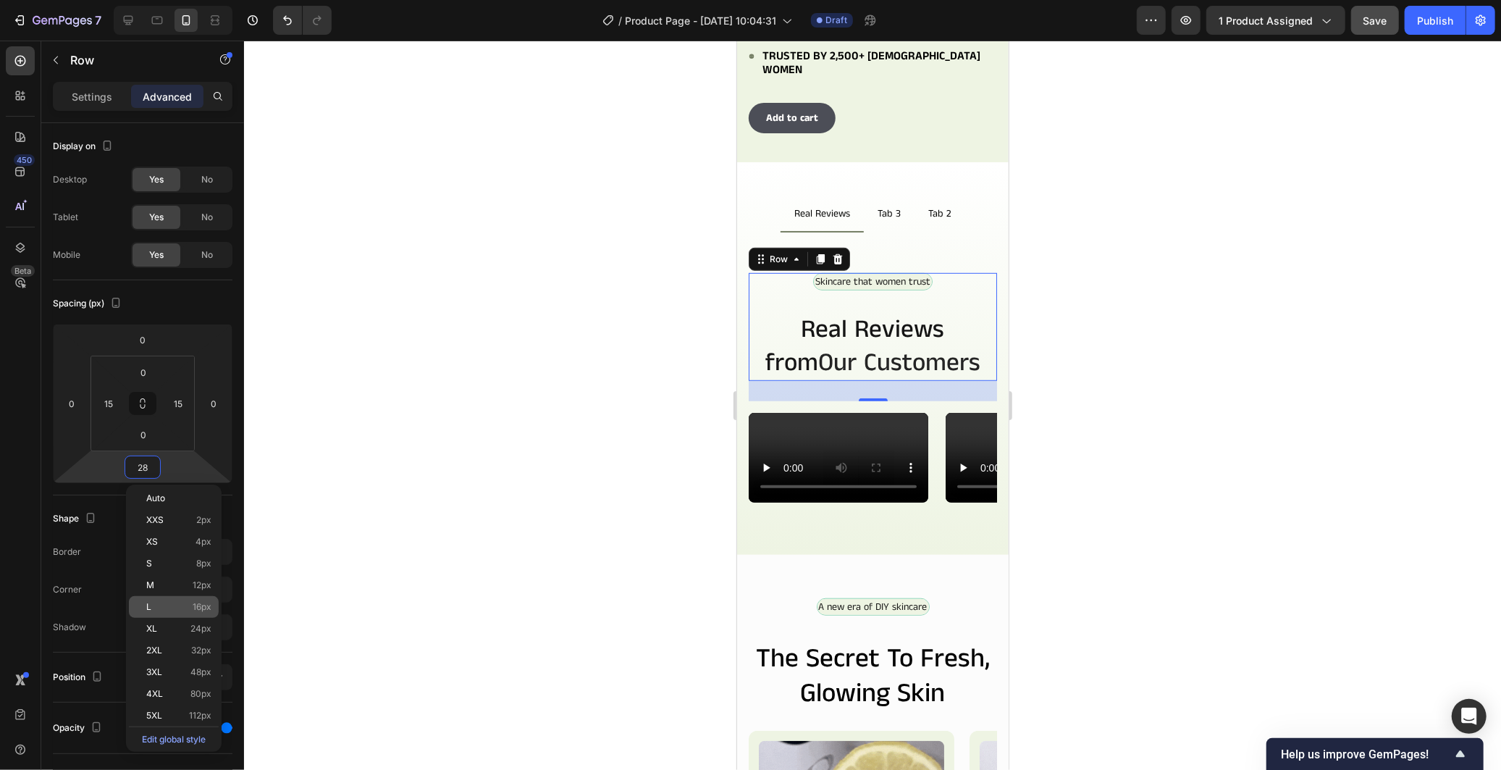
click at [203, 609] on span "16px" at bounding box center [202, 607] width 19 height 10
type input "16"
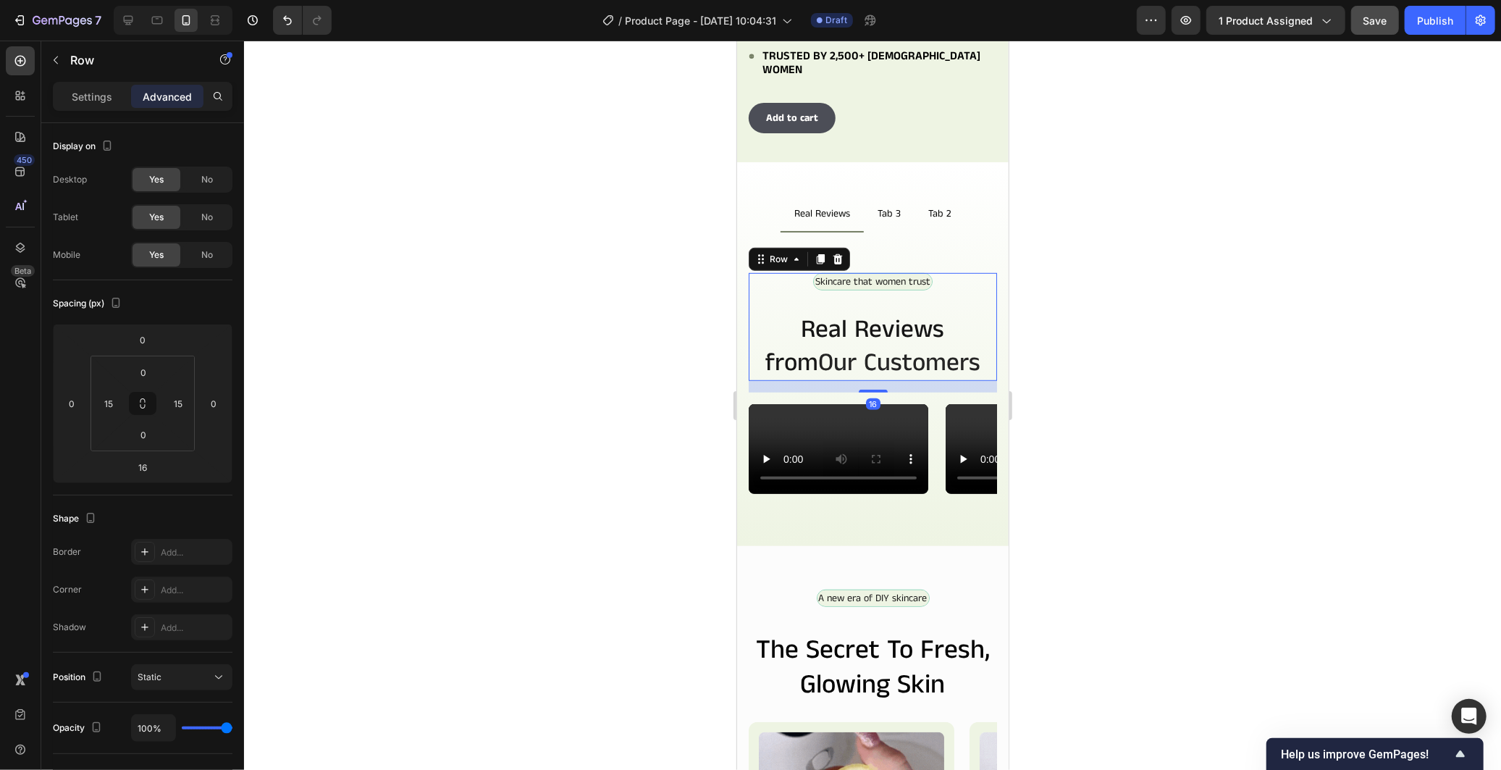
click at [673, 507] on div at bounding box center [872, 405] width 1257 height 729
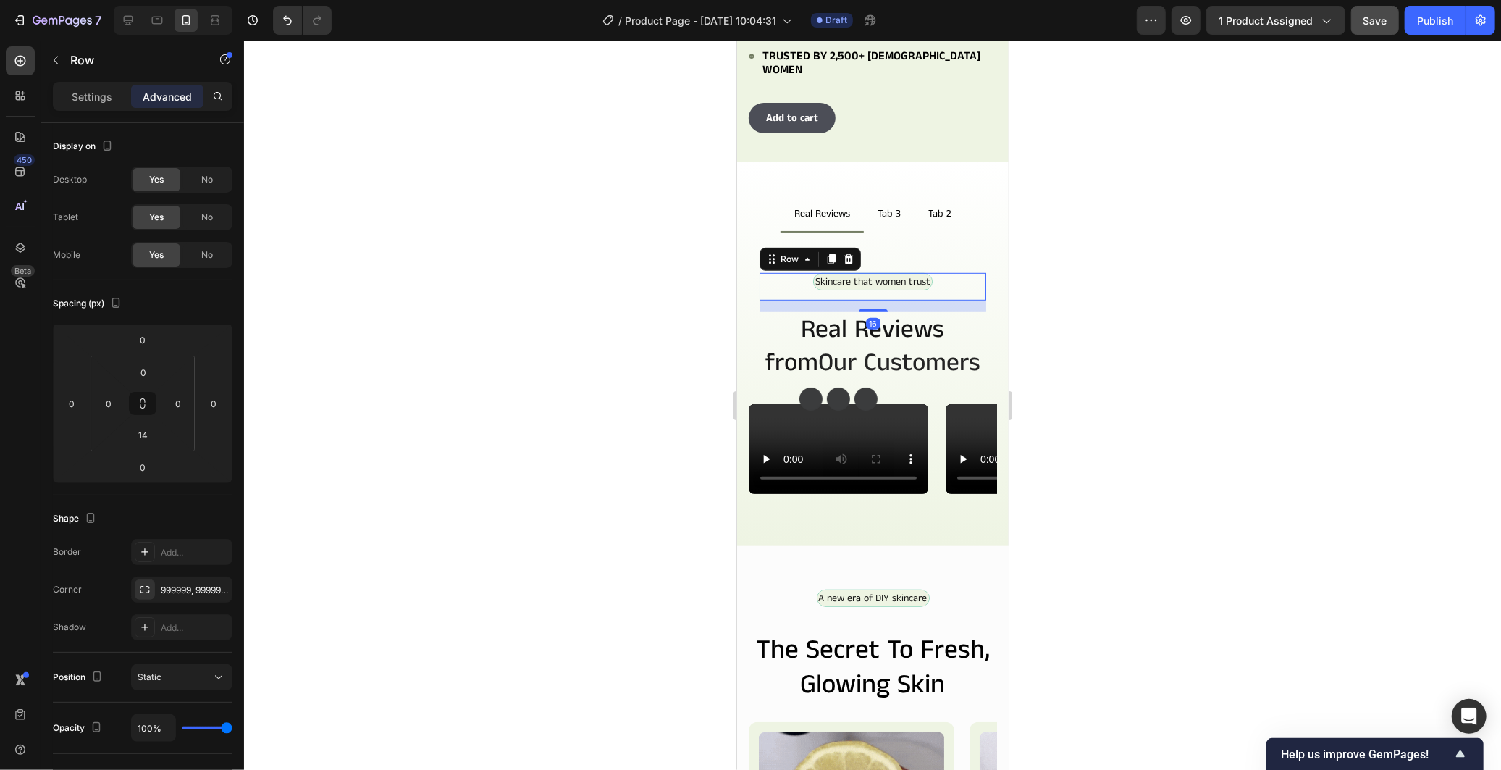
click at [956, 272] on div "Skincare that women trust Text Block Row 16" at bounding box center [872, 286] width 227 height 28
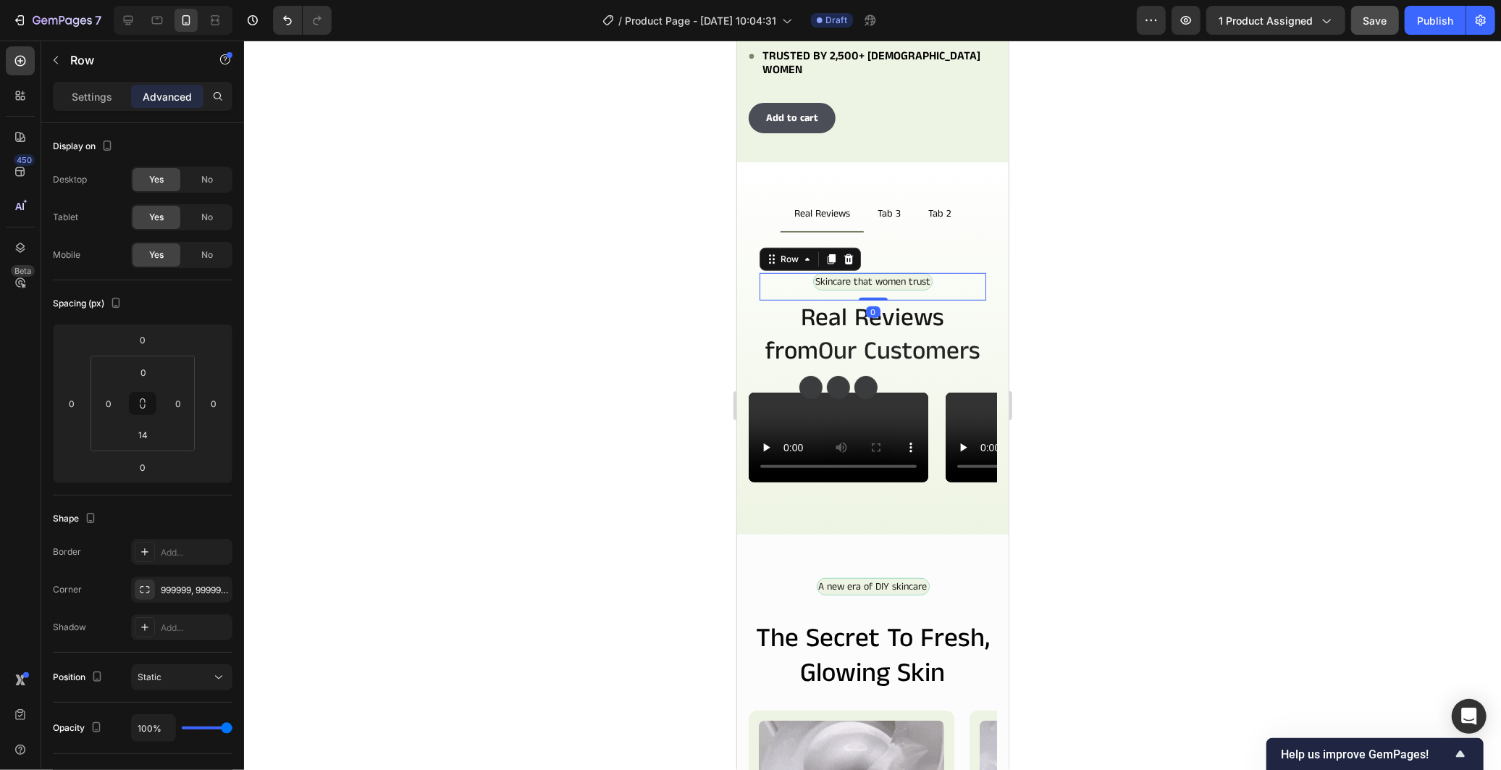
drag, startPoint x: 869, startPoint y: 283, endPoint x: 878, endPoint y: 264, distance: 21.0
click at [878, 272] on div "Skincare that women trust Text Block Row 0" at bounding box center [872, 286] width 227 height 28
click at [645, 344] on div at bounding box center [872, 405] width 1257 height 729
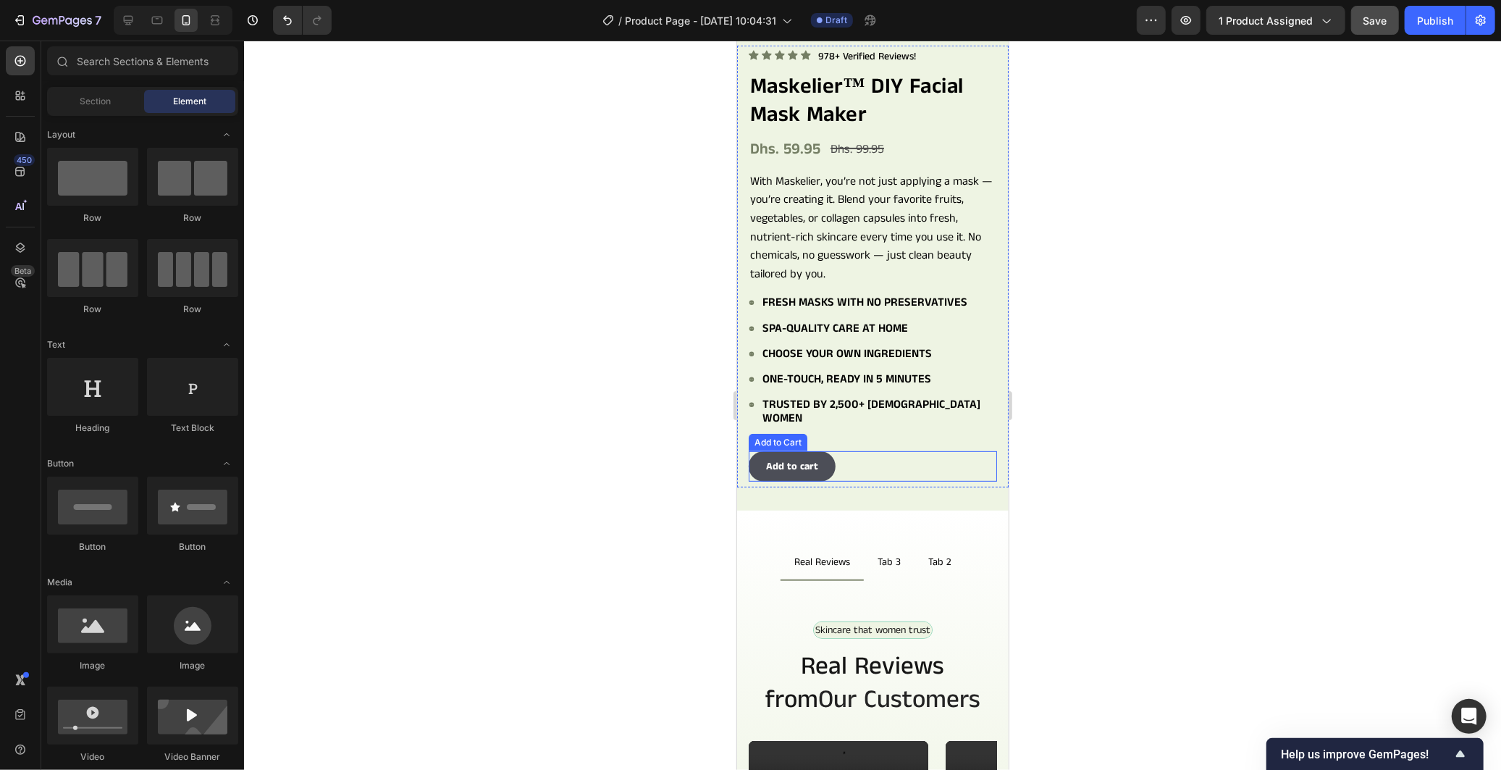
scroll to position [174, 0]
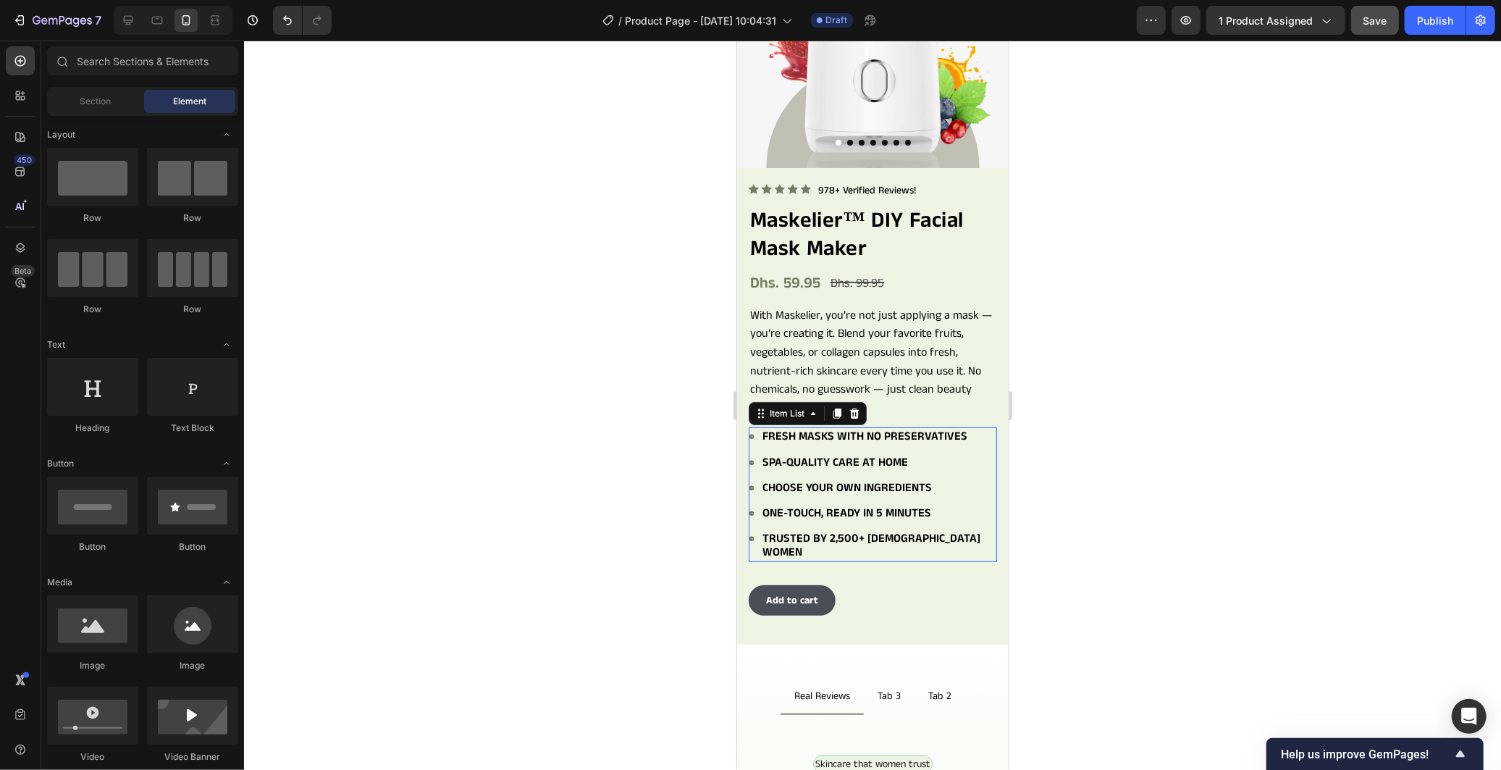
click at [970, 448] on div "Fresh masks with no preservatives Spa-quality care at home Choose your own ingr…" at bounding box center [872, 493] width 248 height 134
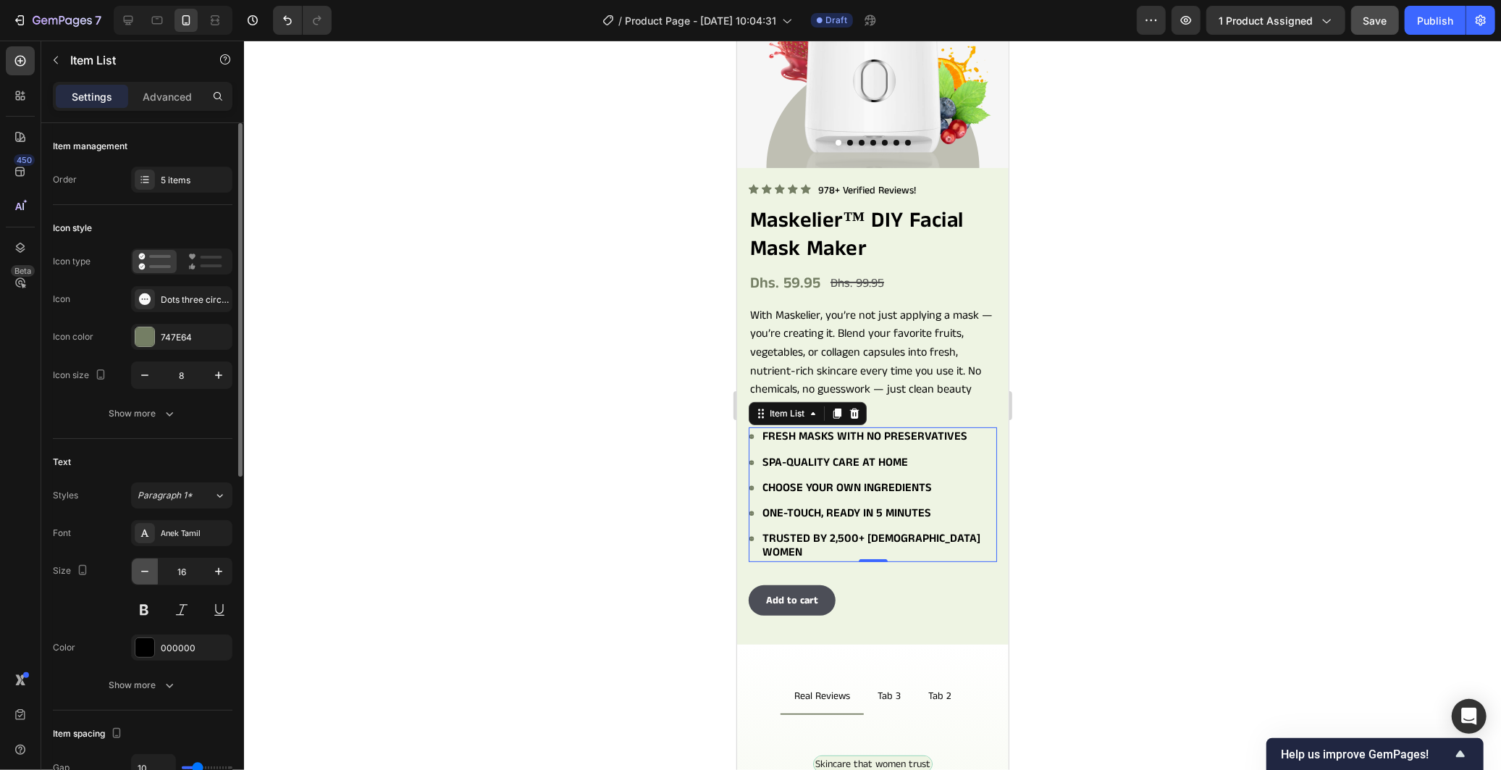
click at [145, 568] on icon "button" at bounding box center [145, 571] width 14 height 14
type input "15"
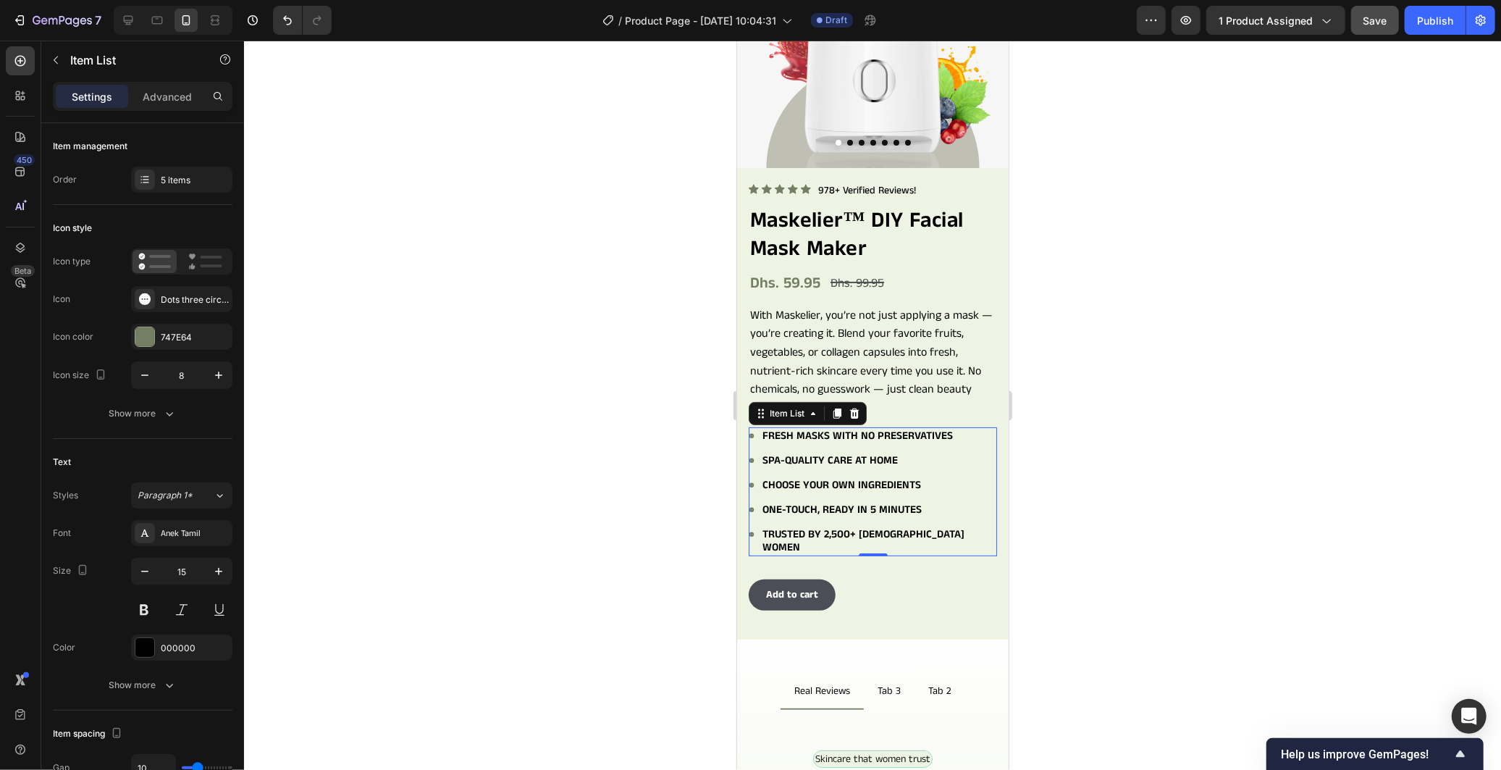
click at [560, 434] on div at bounding box center [872, 405] width 1257 height 729
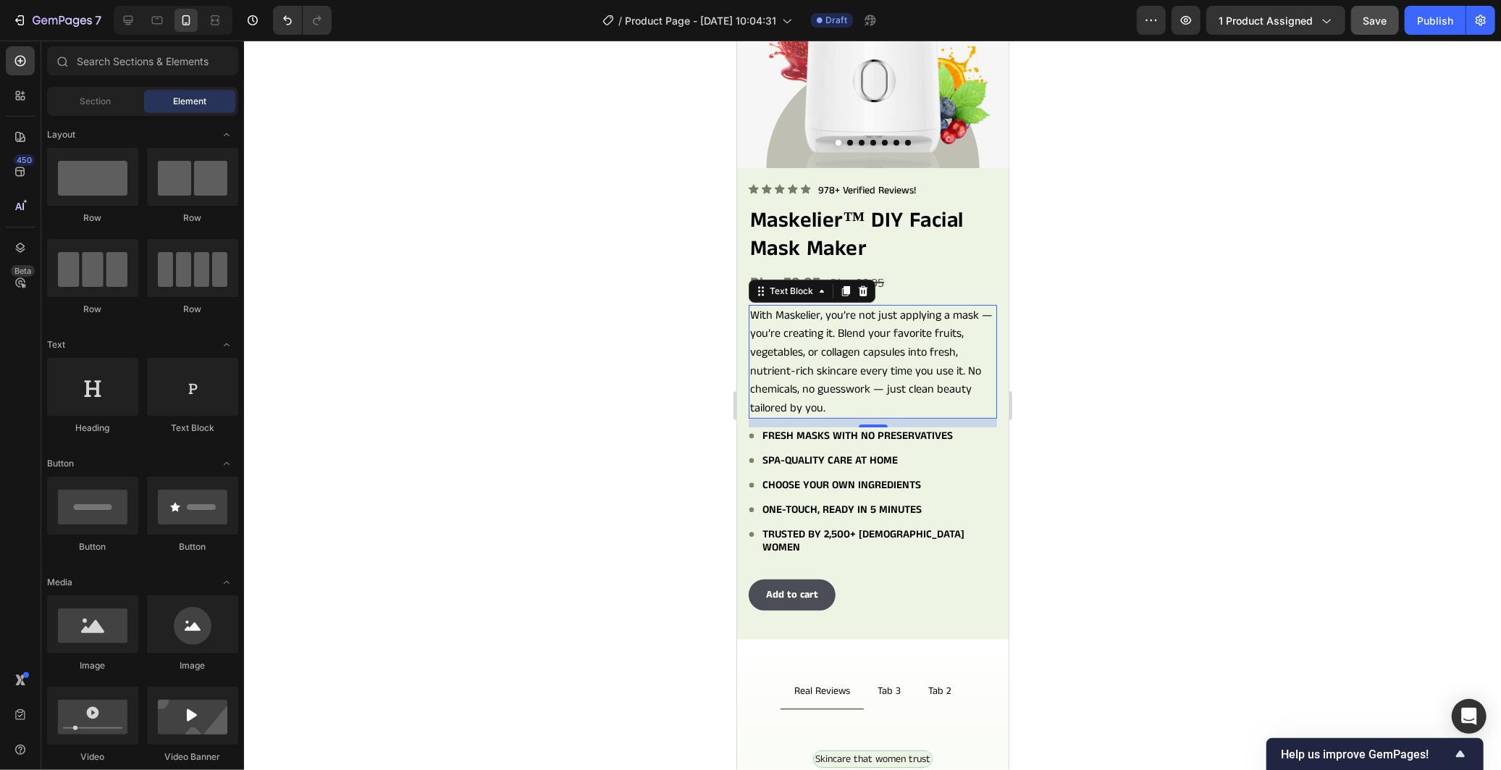
click at [841, 336] on p "With Maskelier, you’re not just applying a mask — you’re creating it. Blend you…" at bounding box center [871, 362] width 245 height 112
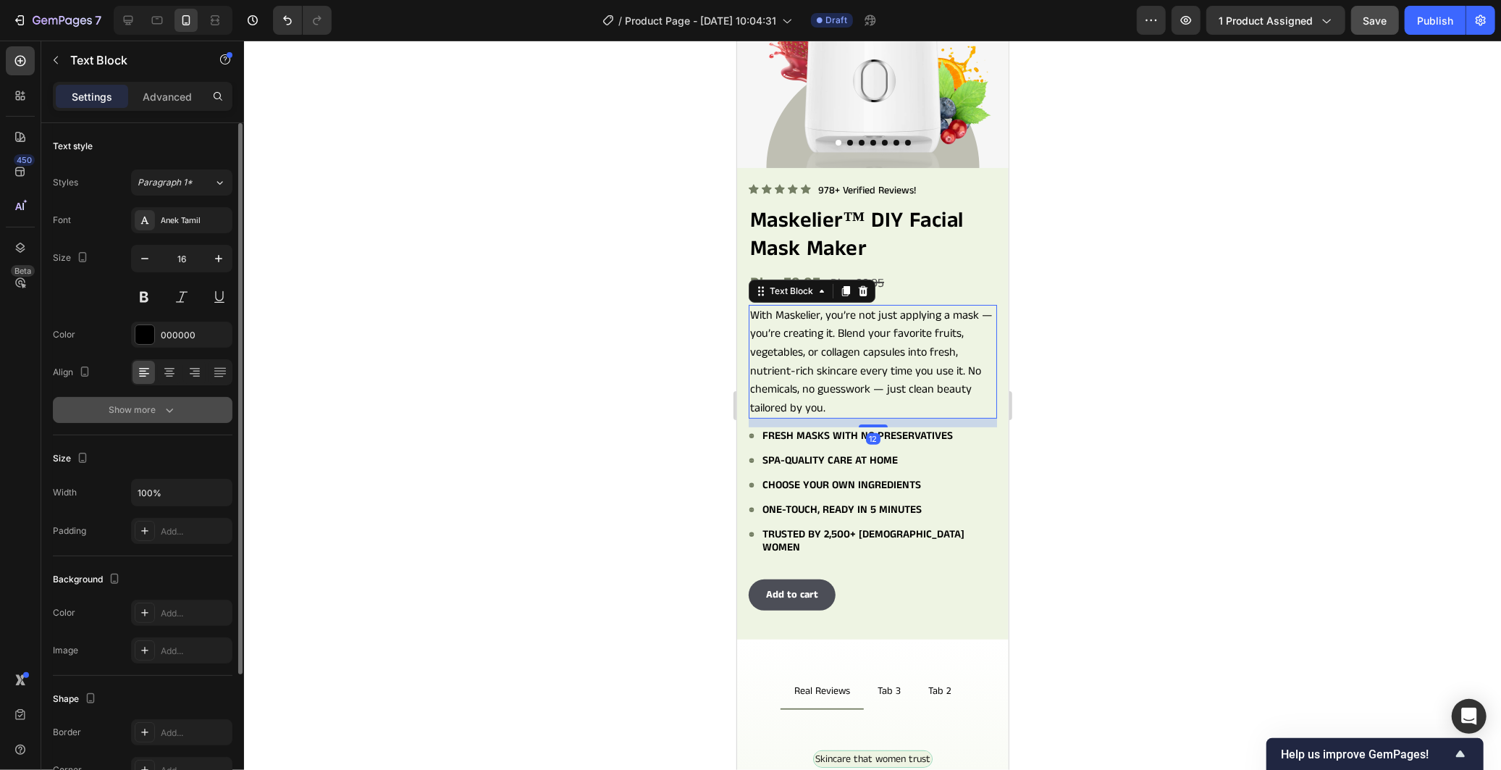
click at [171, 411] on icon "button" at bounding box center [169, 410] width 14 height 14
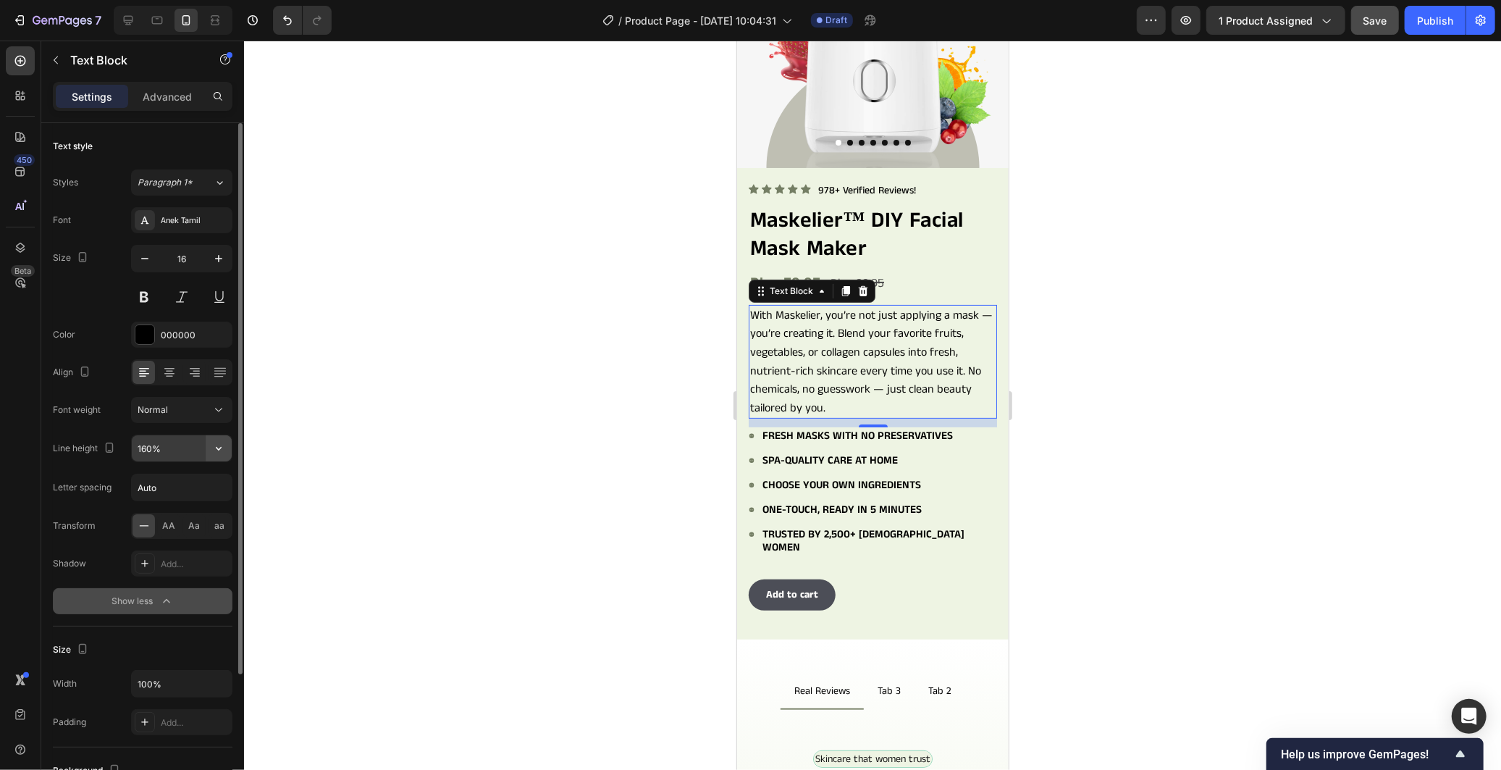
click at [220, 452] on icon "button" at bounding box center [218, 448] width 14 height 14
click at [147, 445] on input "160%" at bounding box center [182, 448] width 100 height 26
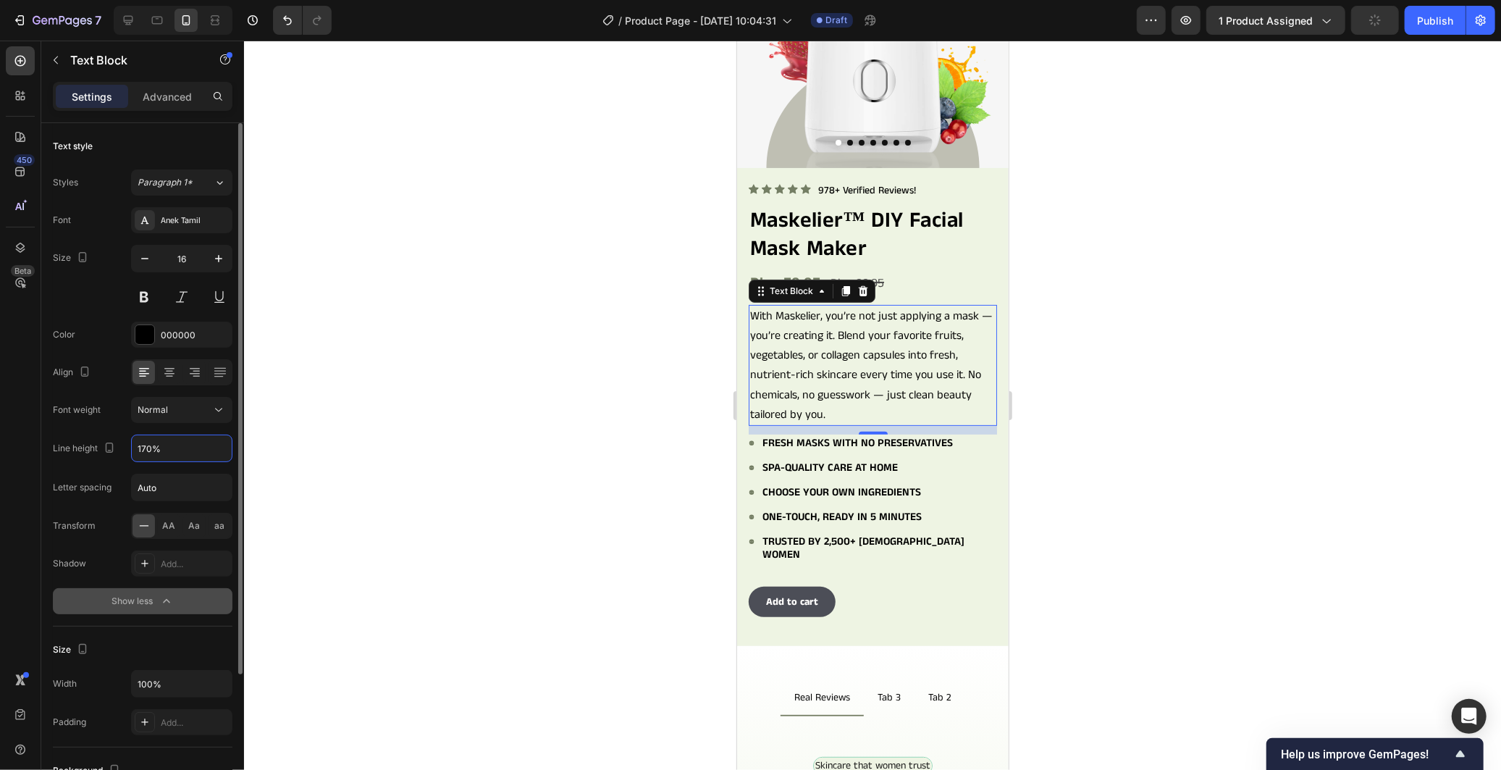
type input "170%"
click at [119, 423] on div "Font Anek Tamil Size 16 Color 000000 Align Font weight Normal Line height 170% …" at bounding box center [143, 410] width 180 height 407
click at [766, 464] on div "Spa-quality care at home" at bounding box center [878, 466] width 237 height 17
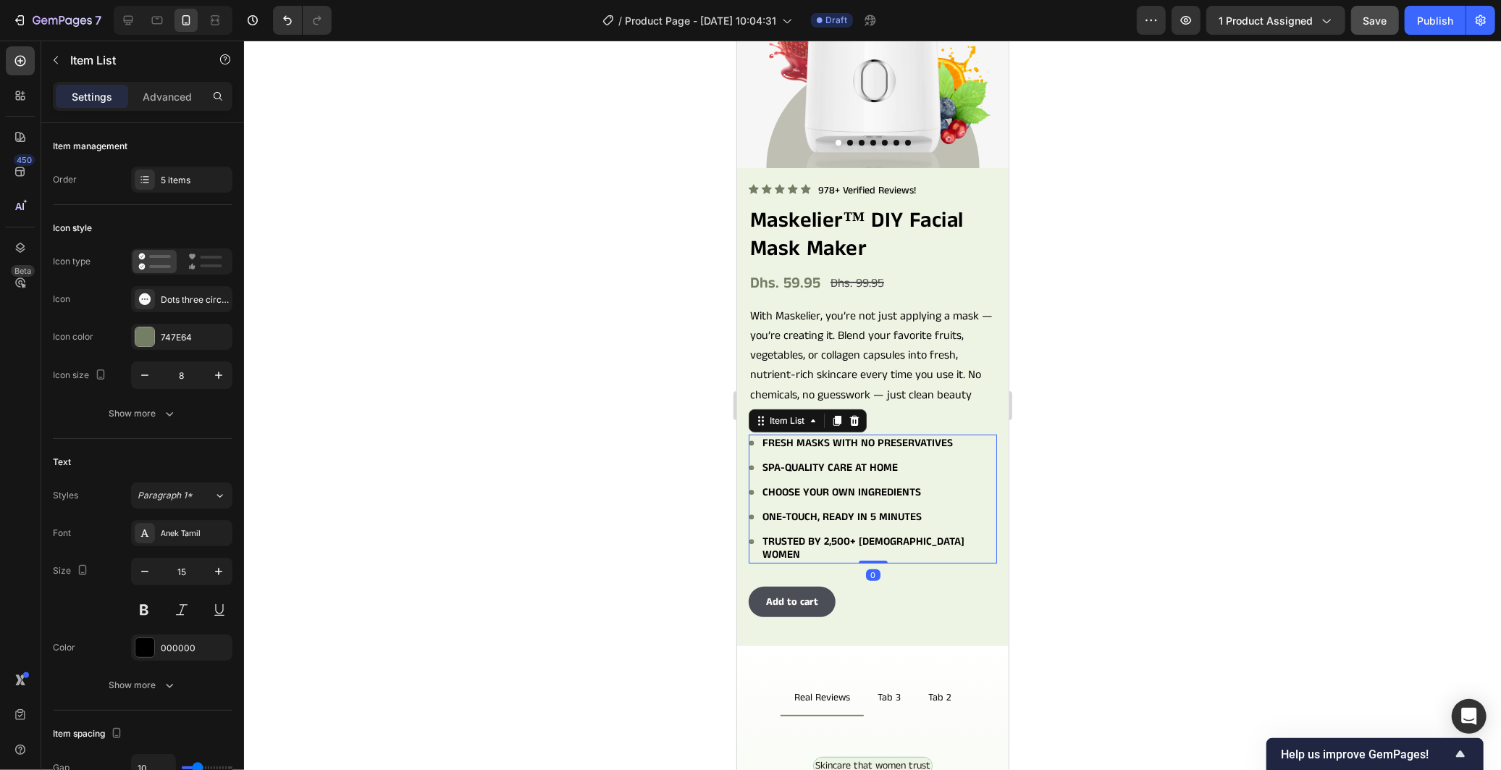
click at [758, 483] on div "Choose your own ingredients" at bounding box center [872, 491] width 248 height 17
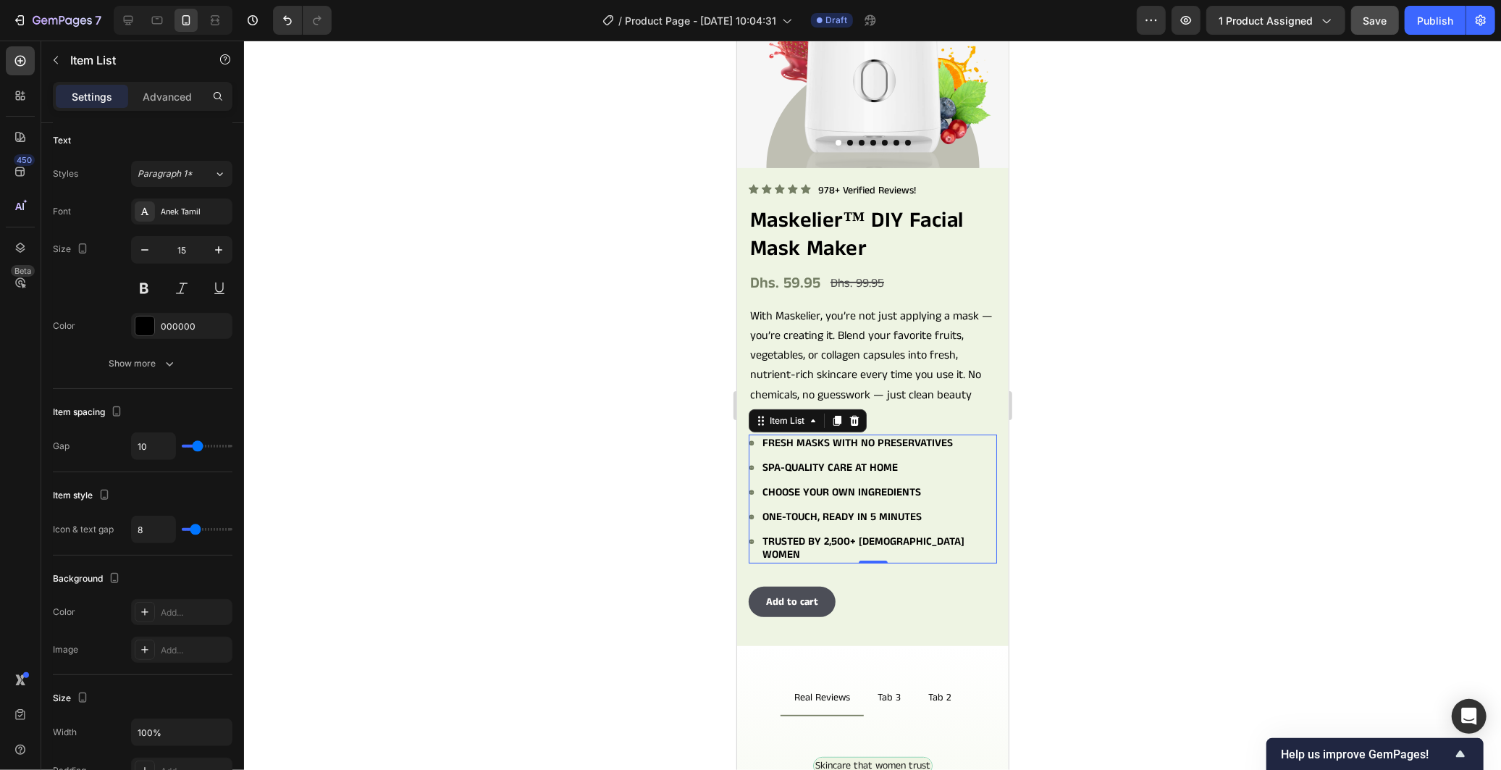
click at [438, 568] on div at bounding box center [872, 405] width 1257 height 729
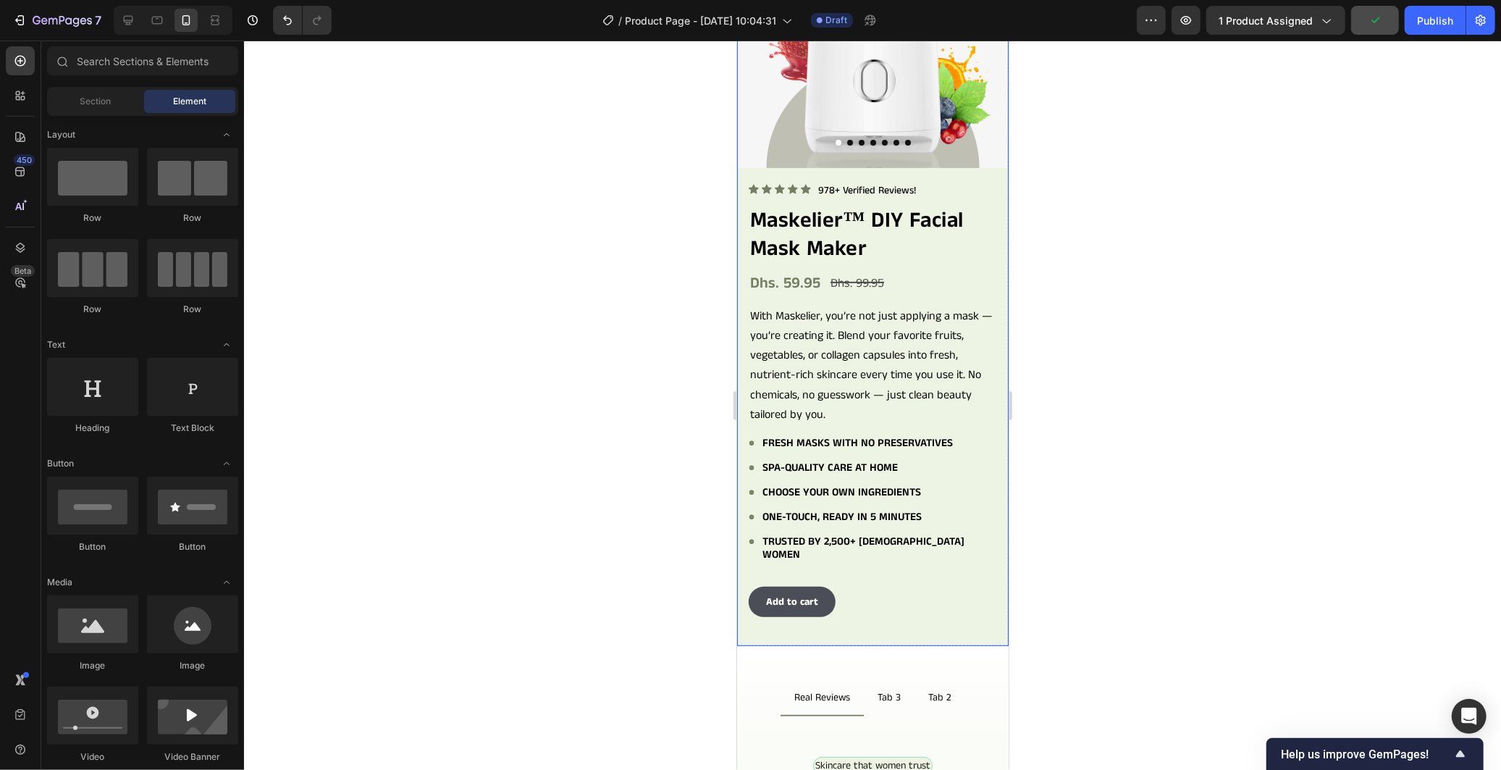
click at [972, 161] on div "Product Images Icon Icon Icon Icon Icon Icon List 978+ Verified Reviews! Text B…" at bounding box center [872, 270] width 272 height 749
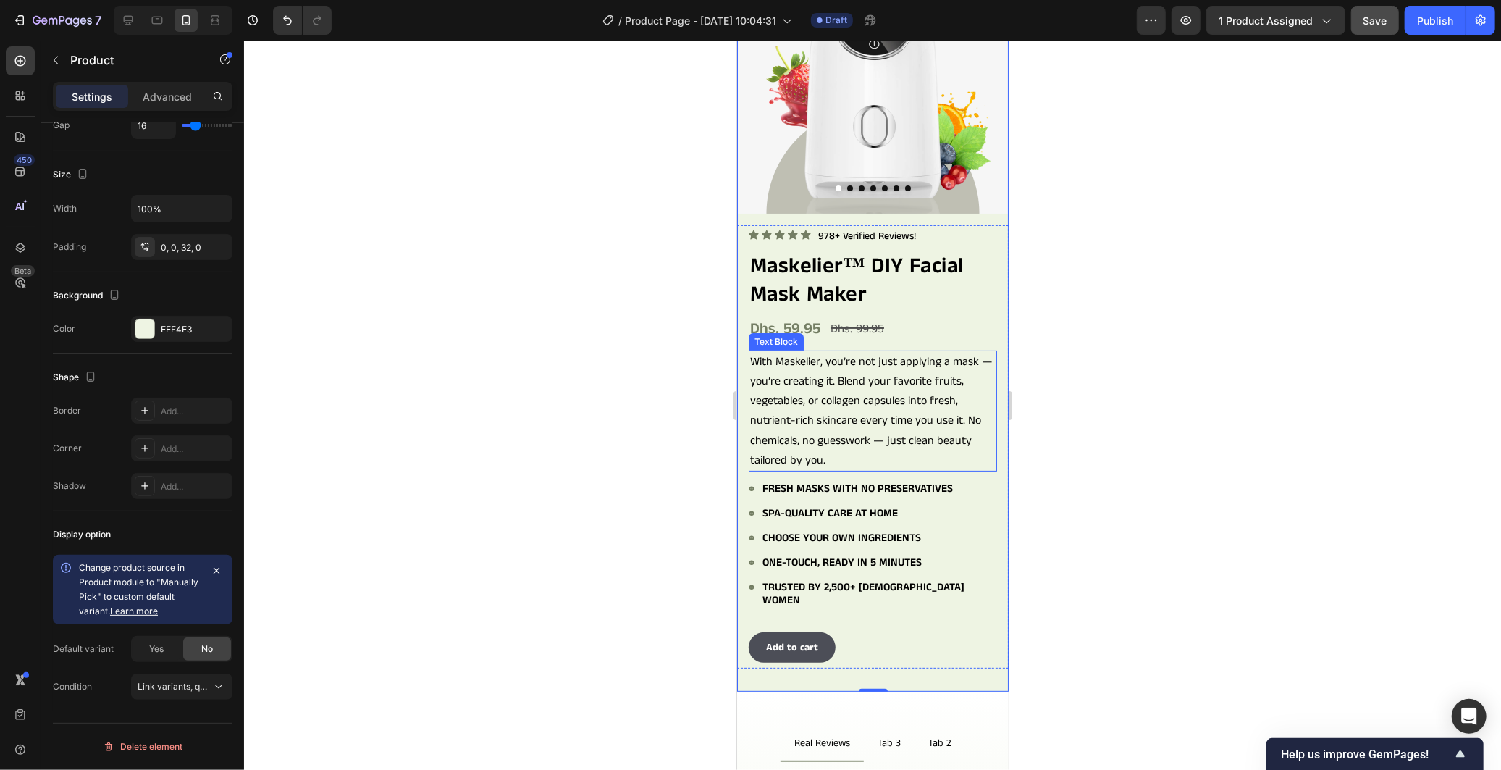
scroll to position [0, 0]
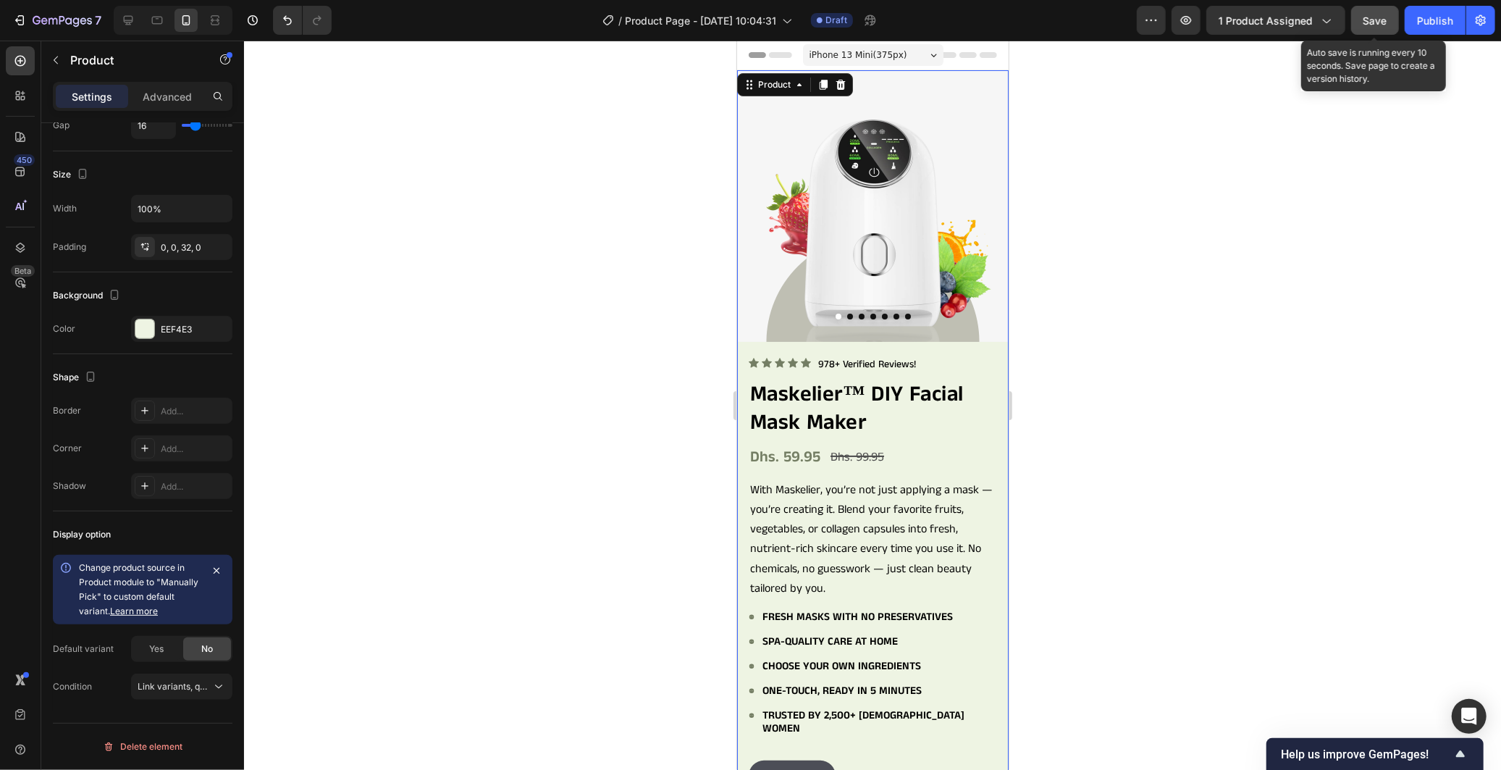
click at [1381, 20] on span "Save" at bounding box center [1375, 20] width 24 height 12
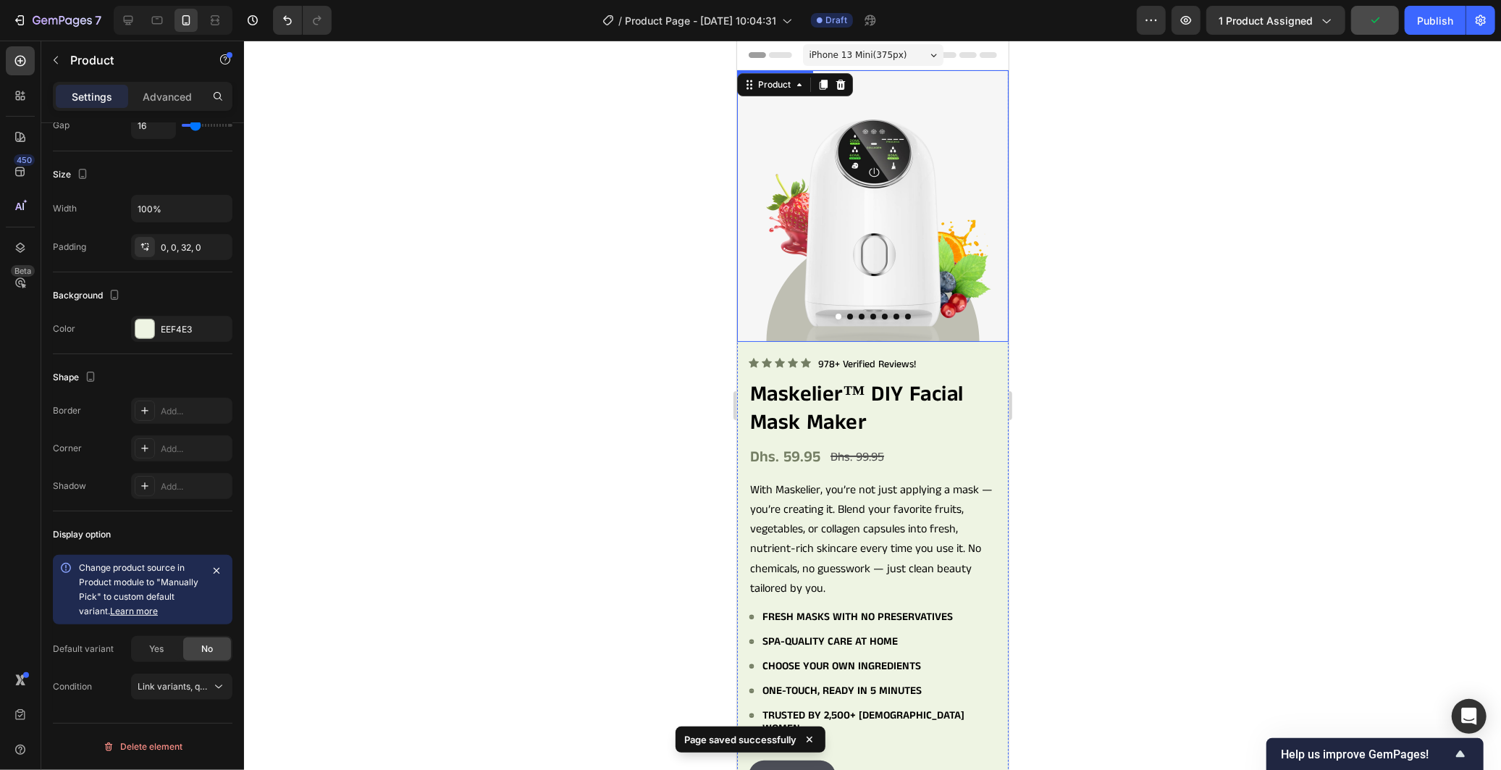
click at [949, 314] on img at bounding box center [872, 206] width 272 height 272
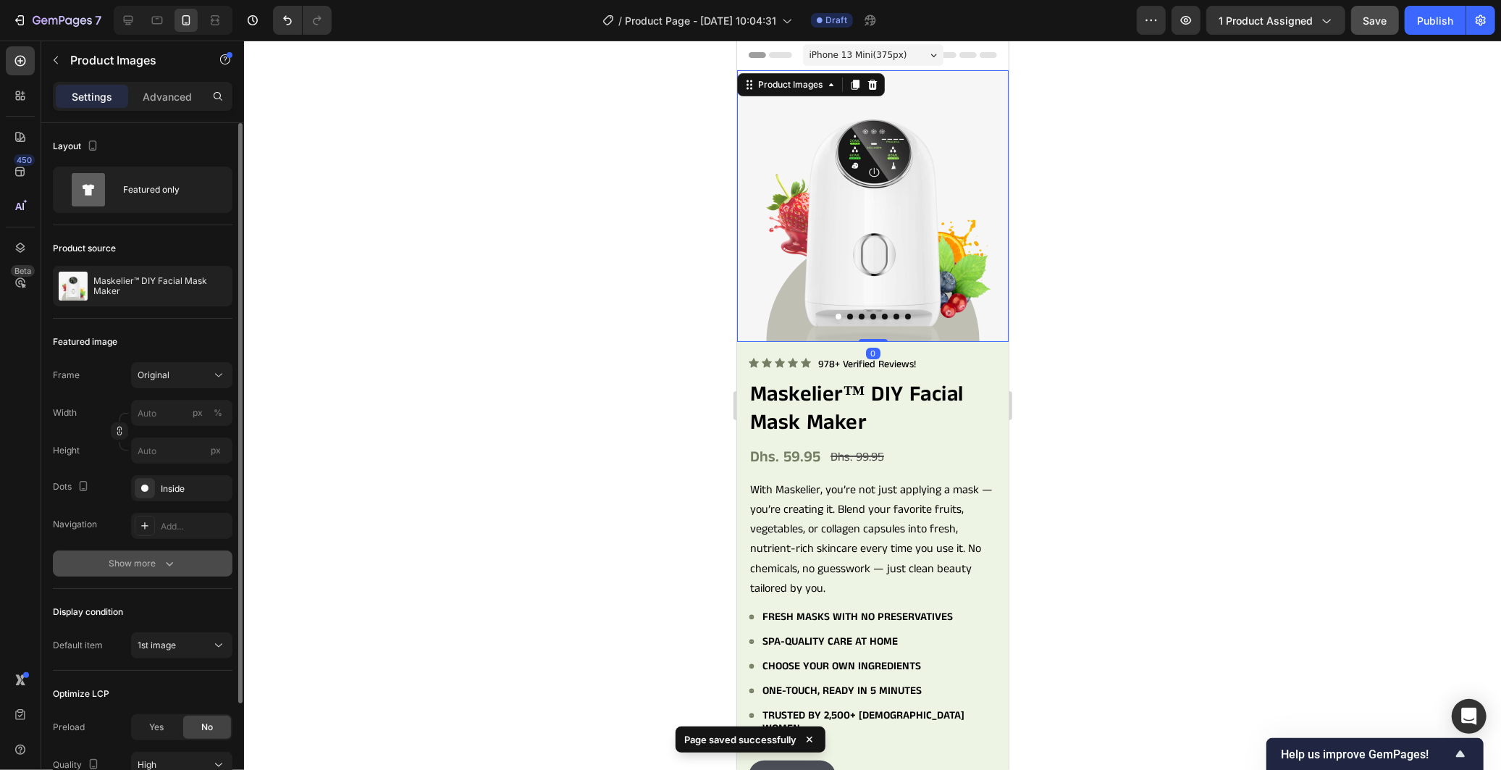
click at [148, 566] on div "Show more" at bounding box center [142, 563] width 67 height 14
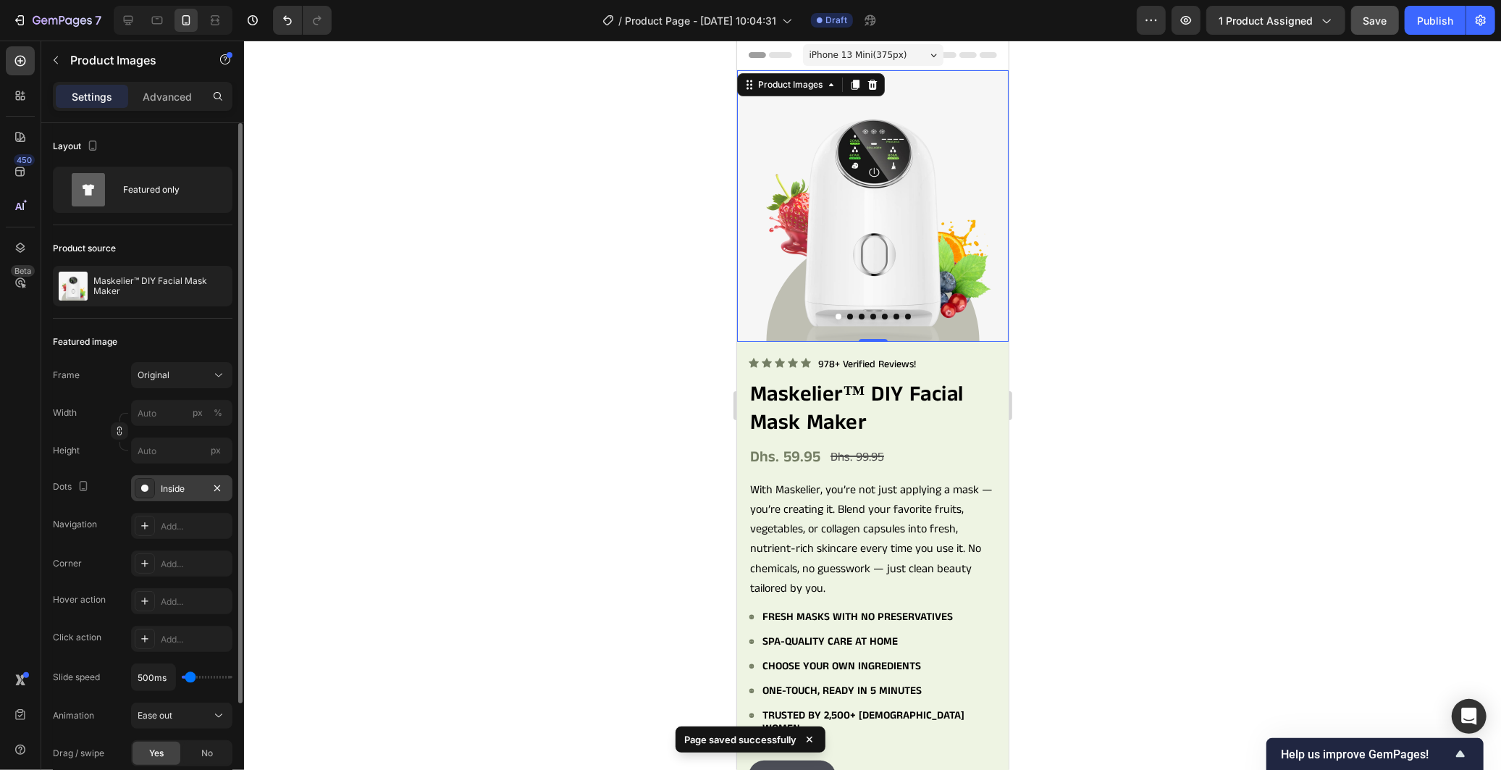
click at [177, 491] on div "Inside" at bounding box center [182, 488] width 42 height 13
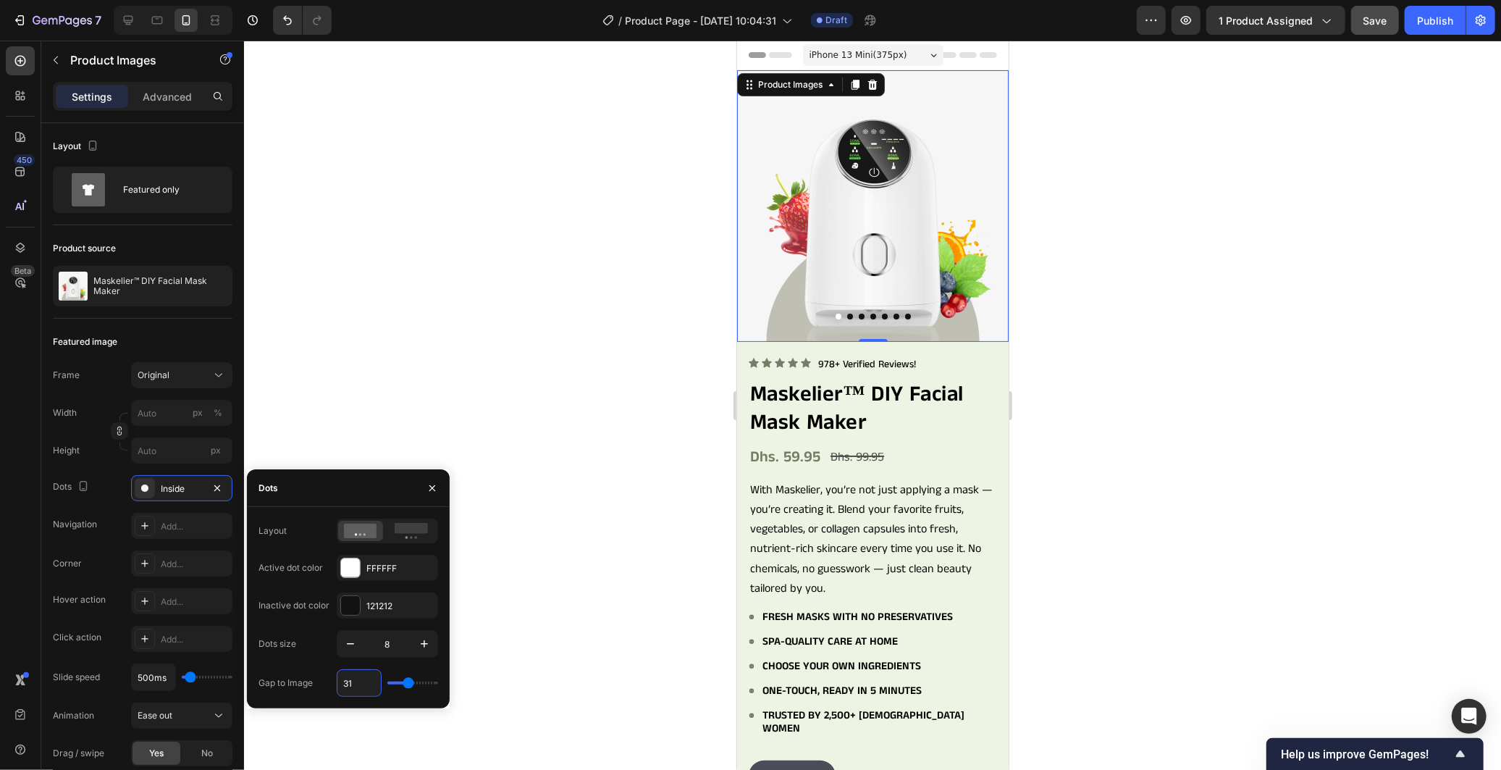
click at [358, 684] on input "31" at bounding box center [358, 683] width 43 height 26
type input "2"
type input "20"
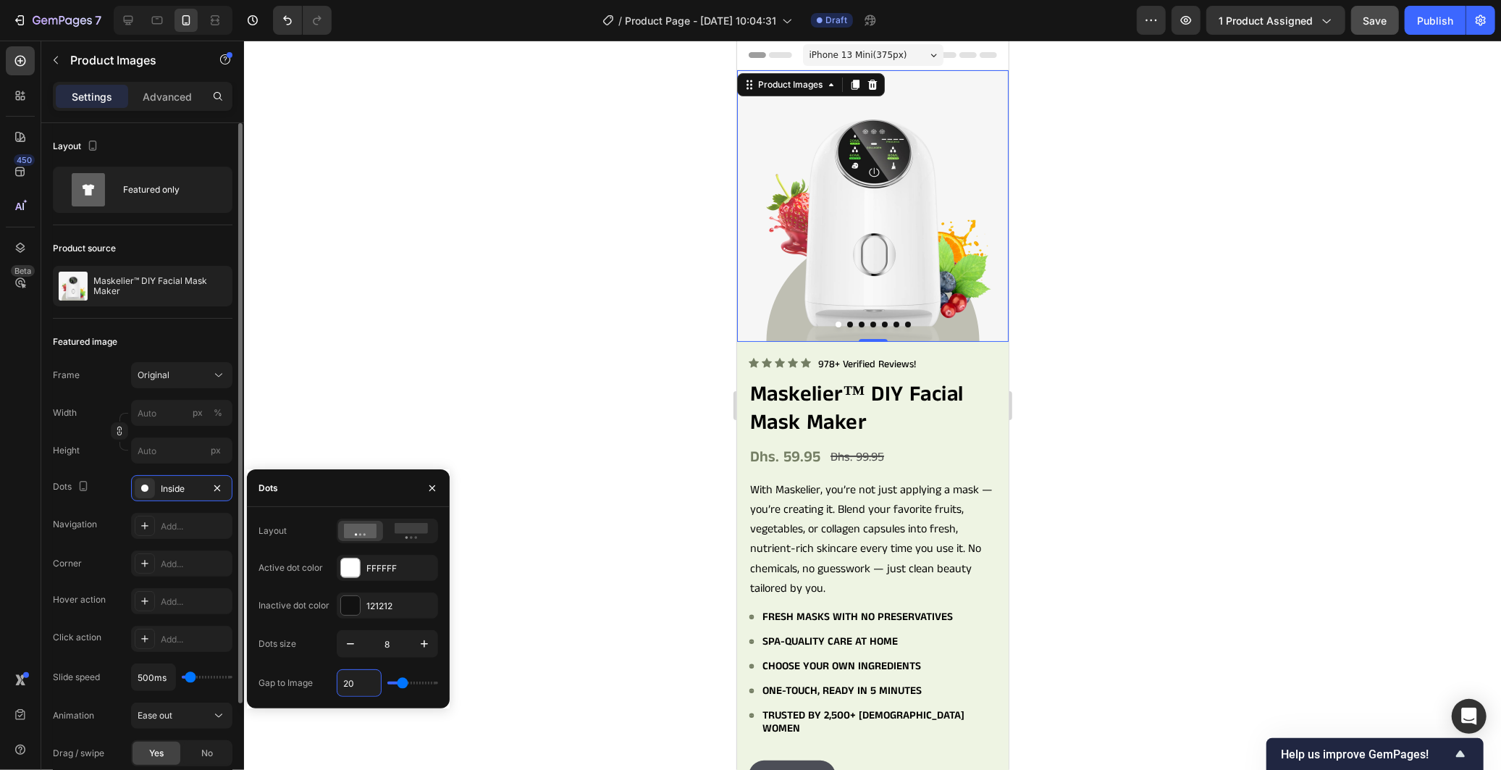
click at [206, 666] on div "500ms" at bounding box center [181, 677] width 101 height 28
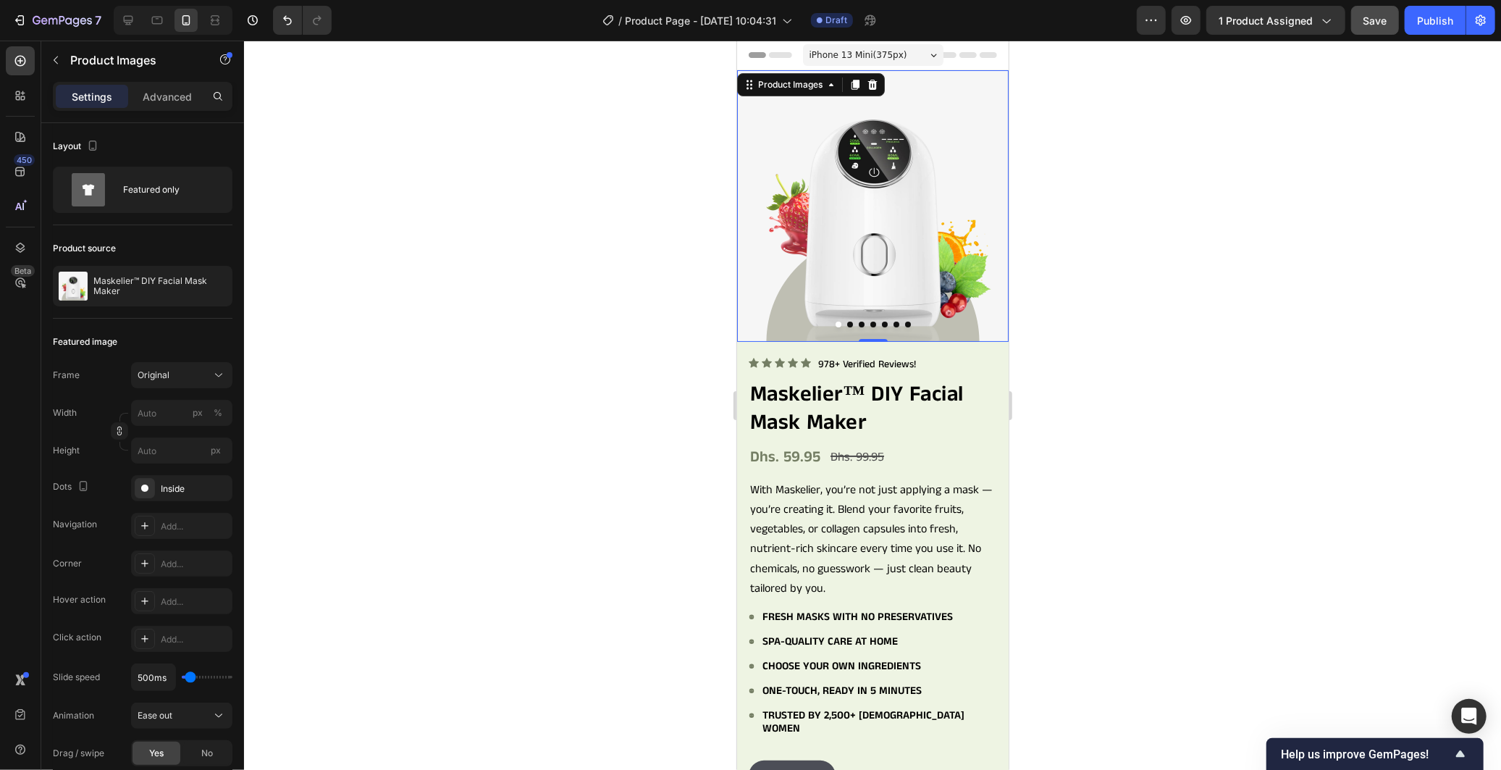
click at [534, 453] on div at bounding box center [872, 405] width 1257 height 729
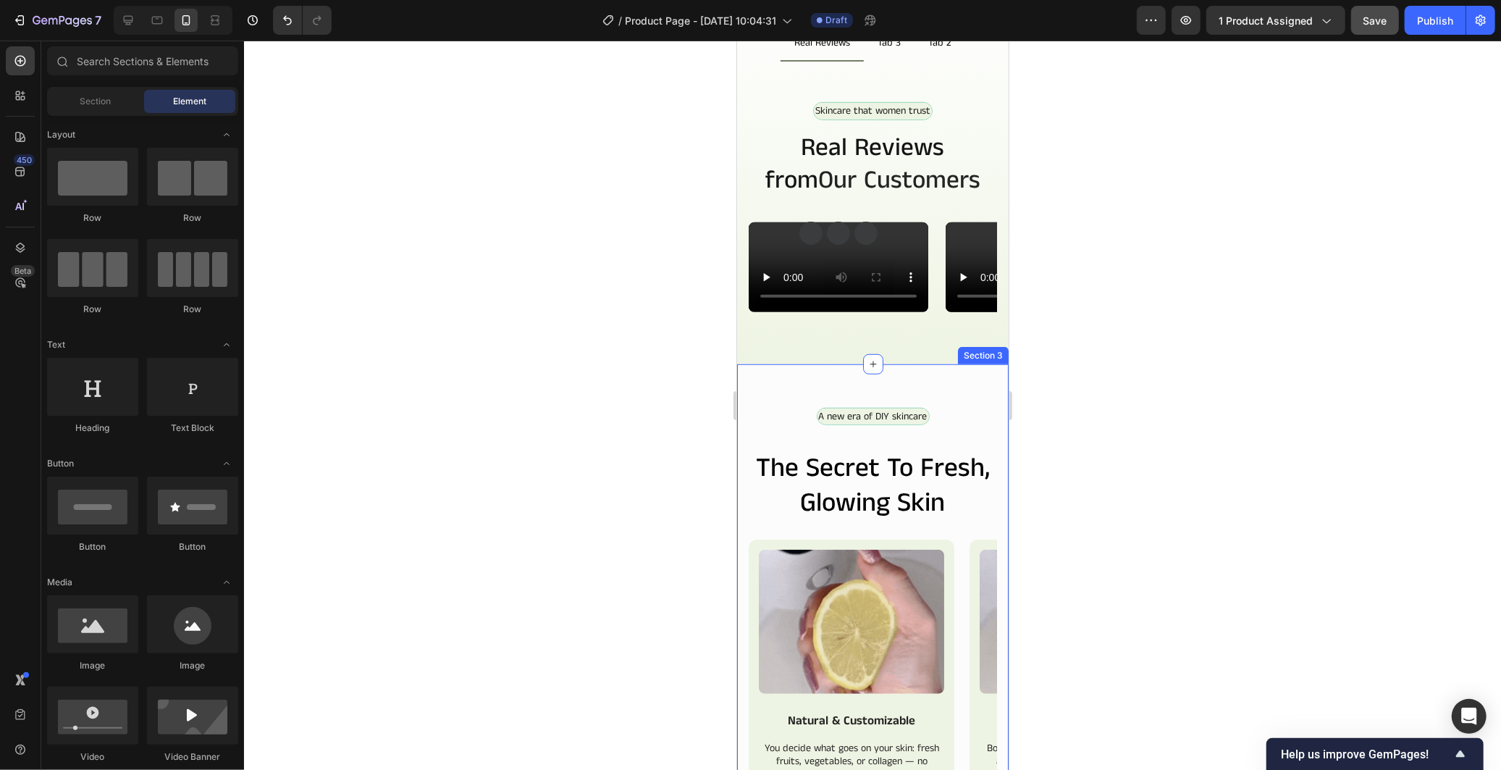
scroll to position [965, 0]
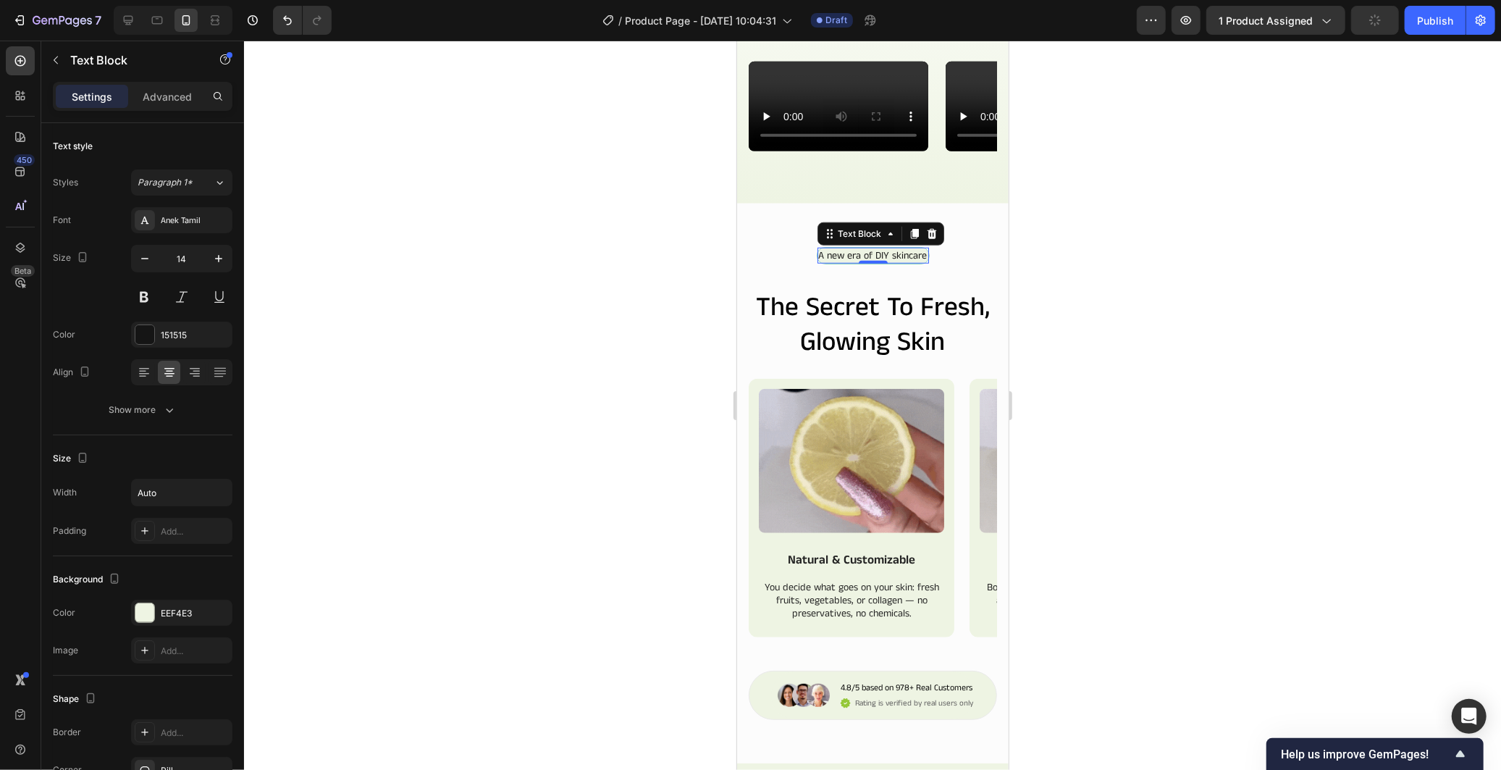
click at [902, 261] on p "A new era of DIY skincare" at bounding box center [872, 254] width 109 height 13
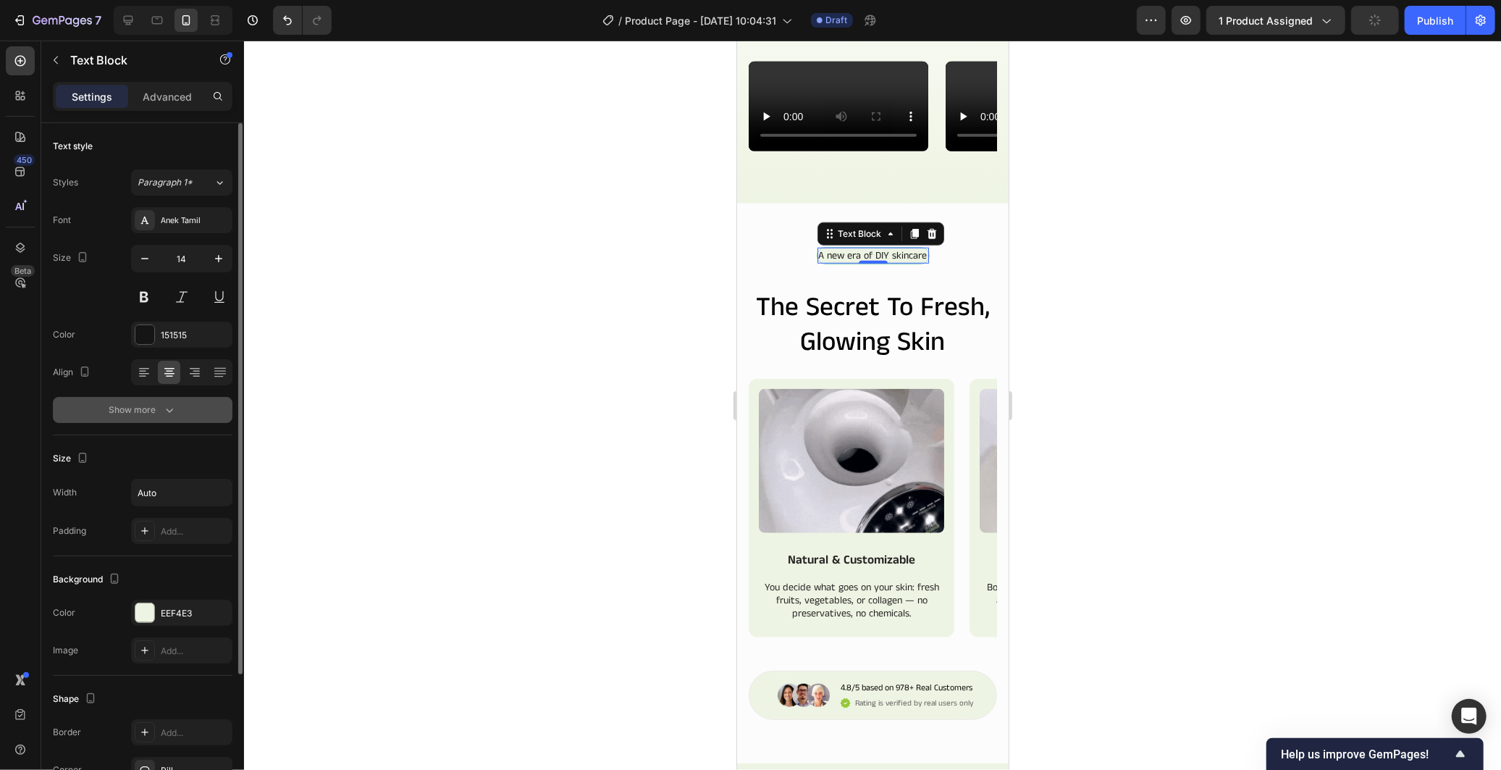
click at [169, 415] on icon "button" at bounding box center [169, 410] width 14 height 14
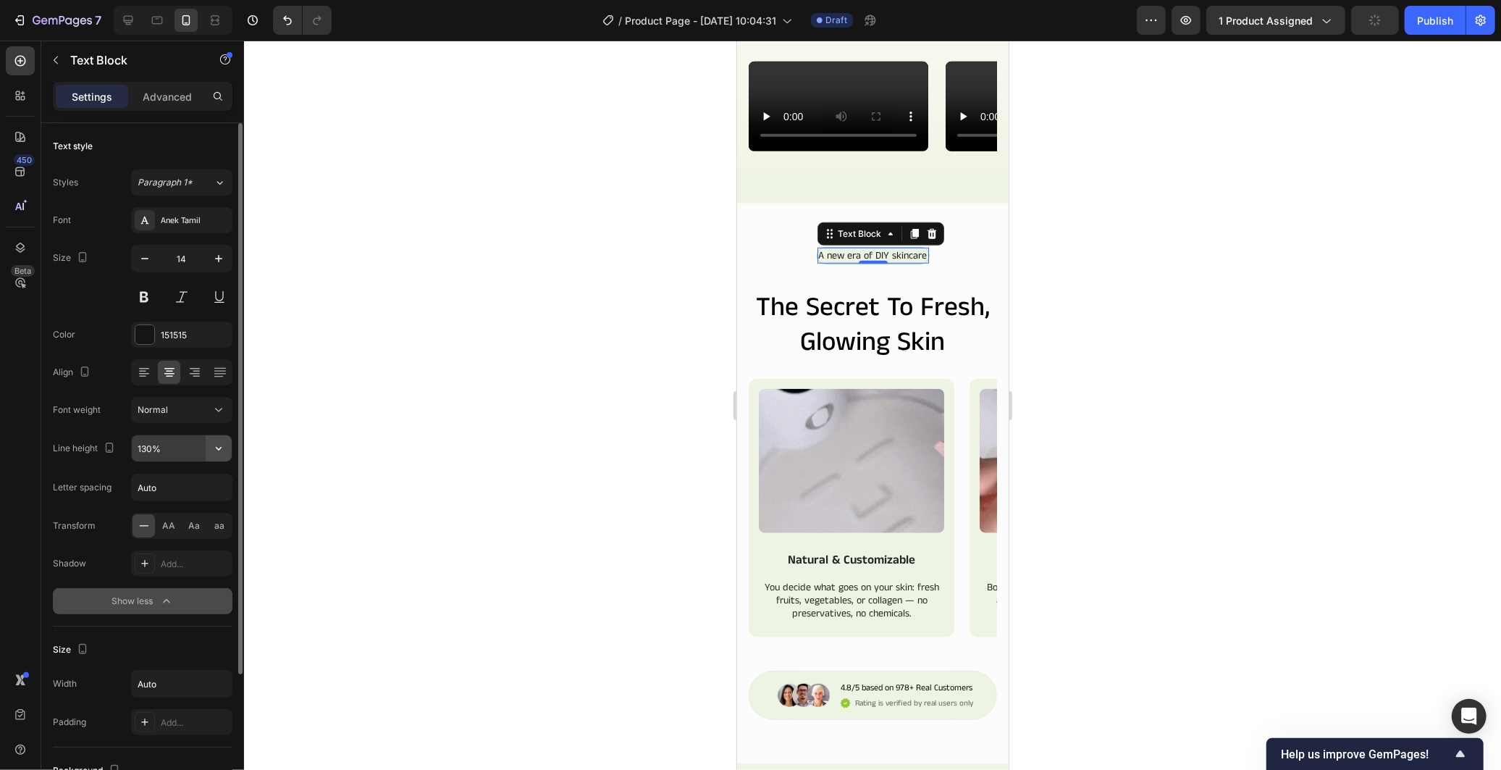
click at [218, 447] on icon "button" at bounding box center [218, 448] width 14 height 14
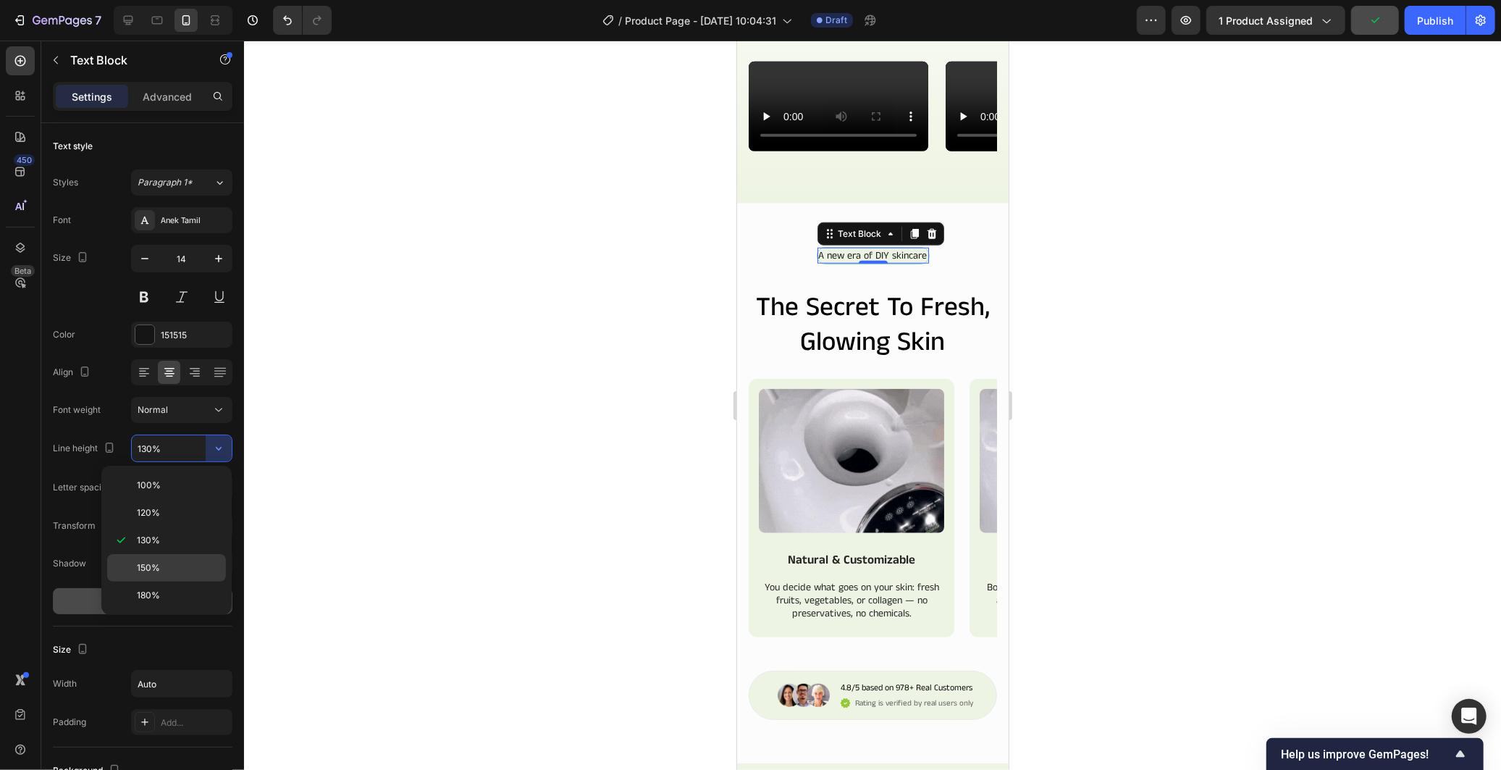
click at [158, 560] on div "150%" at bounding box center [166, 568] width 119 height 28
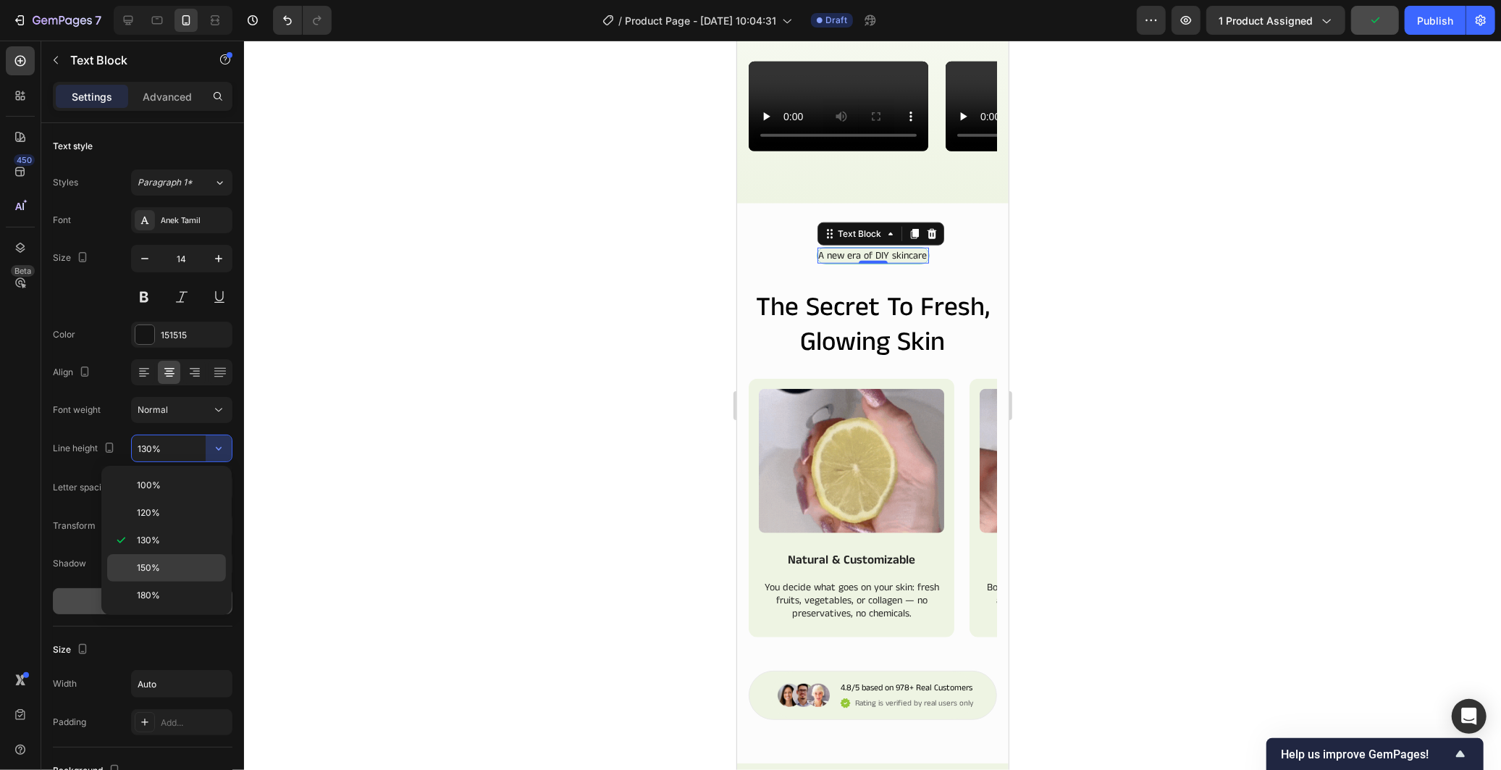
type input "150%"
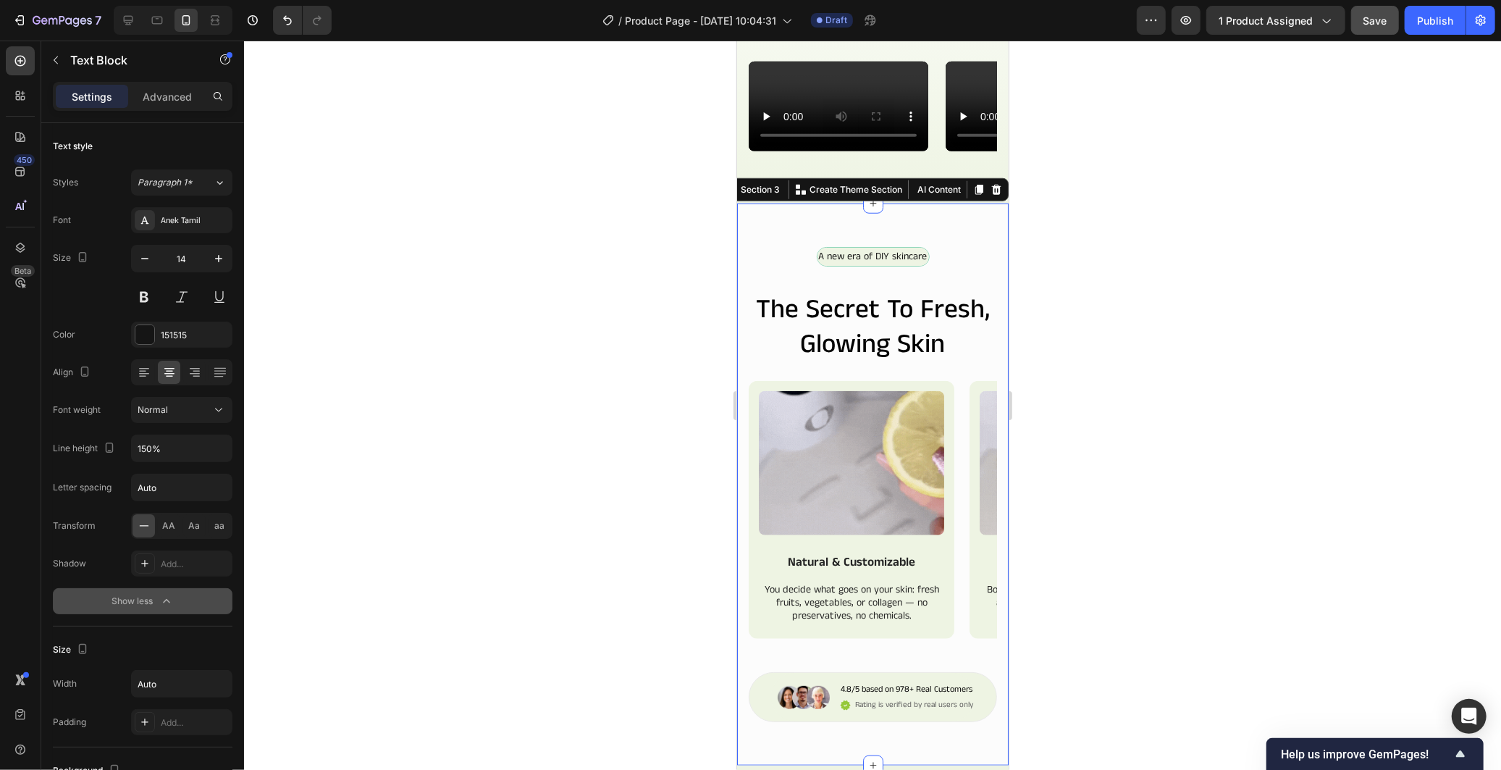
click at [938, 508] on div "A new era of DIY skincare Text Block Row the secret to fresh, glowing skin Head…" at bounding box center [872, 483] width 248 height 475
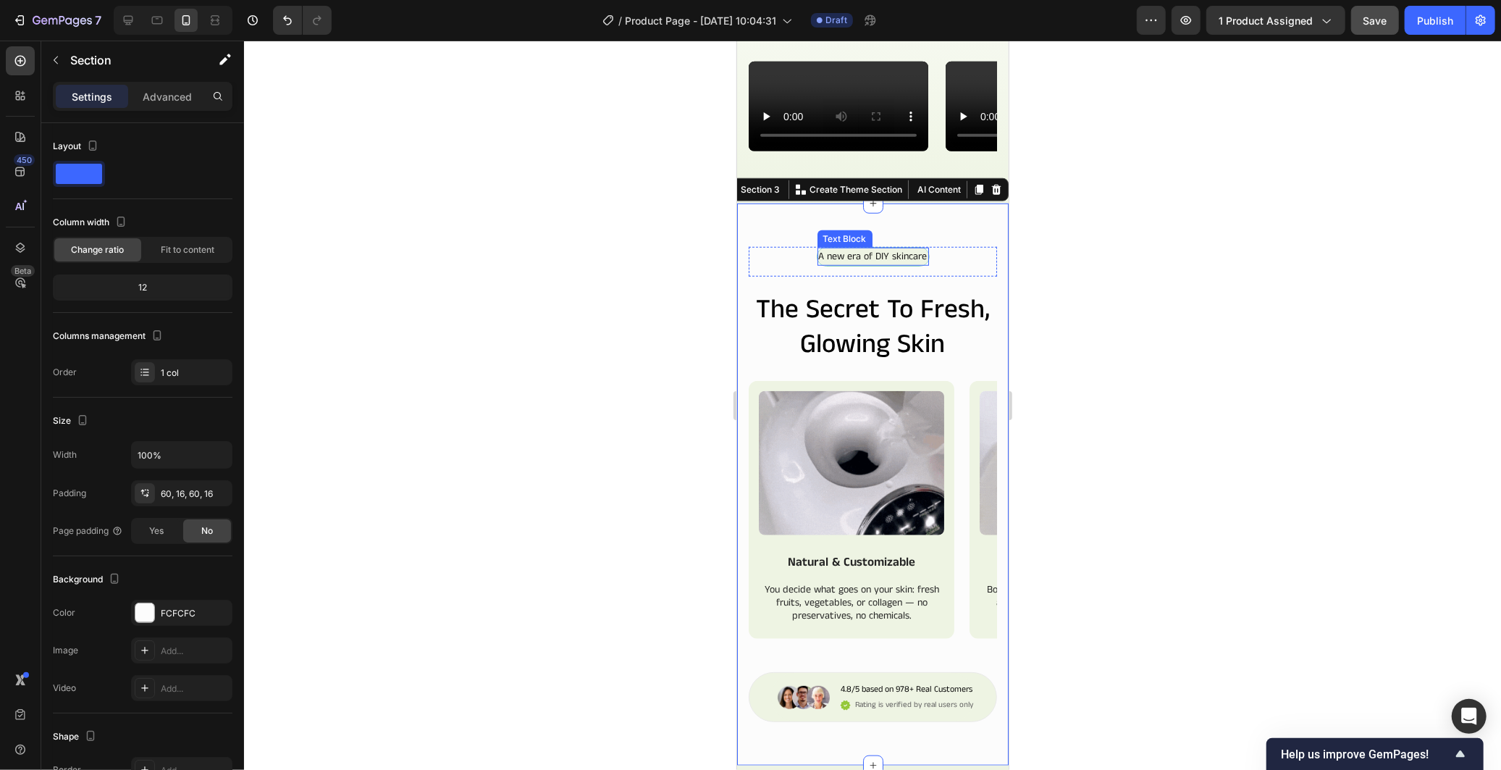
click at [919, 264] on p "A new era of DIY skincare" at bounding box center [872, 255] width 109 height 15
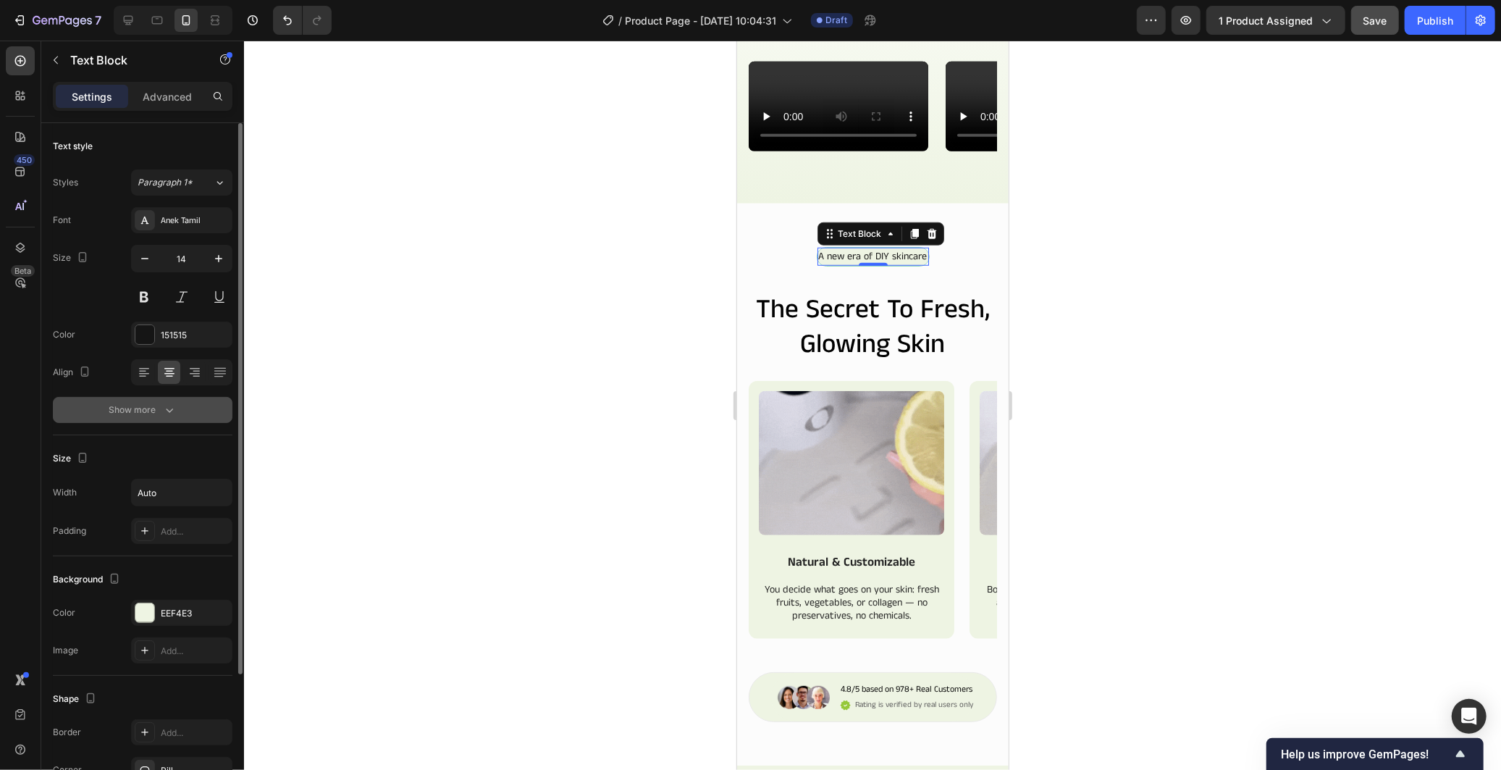
click at [164, 417] on button "Show more" at bounding box center [143, 410] width 180 height 26
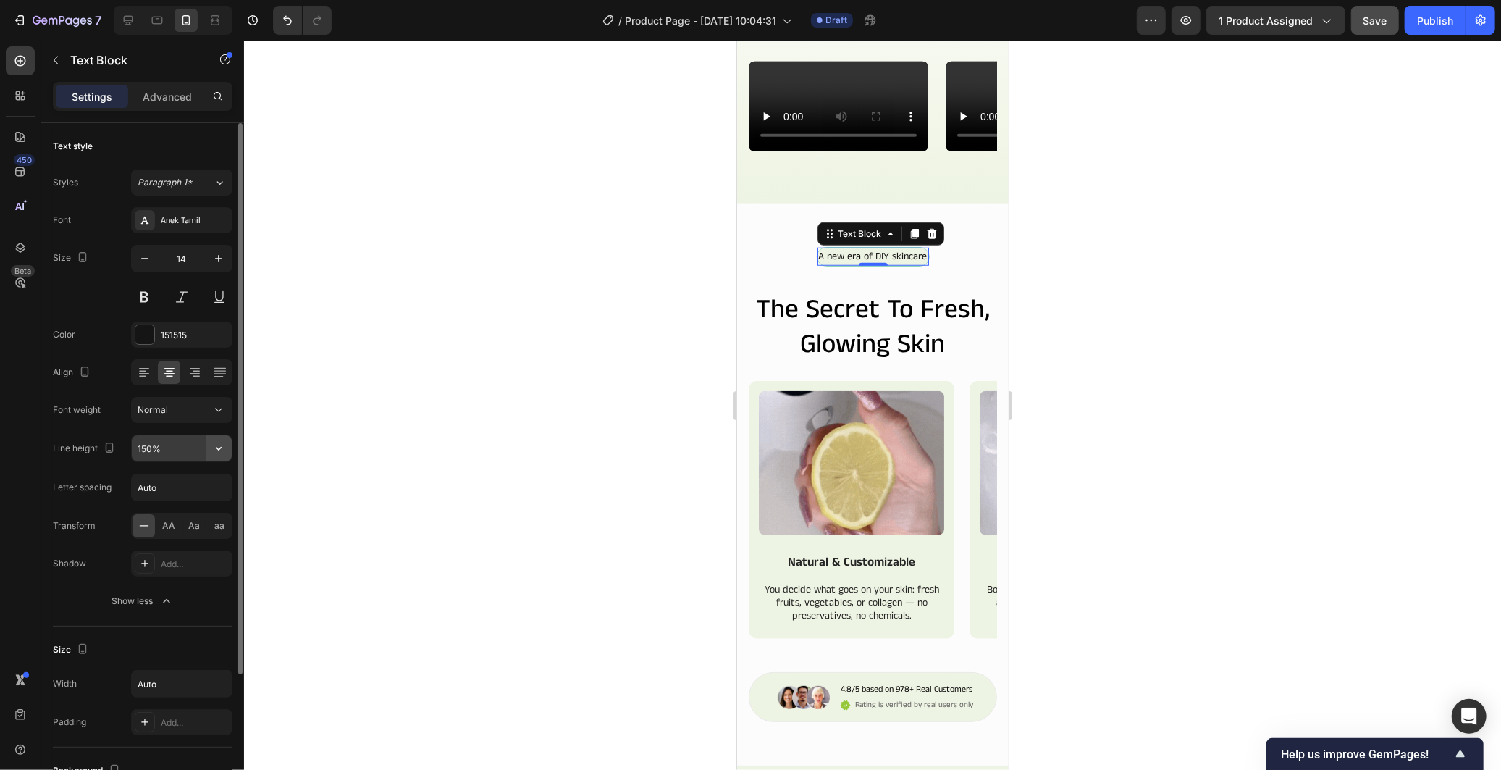
click at [214, 449] on icon "button" at bounding box center [218, 448] width 14 height 14
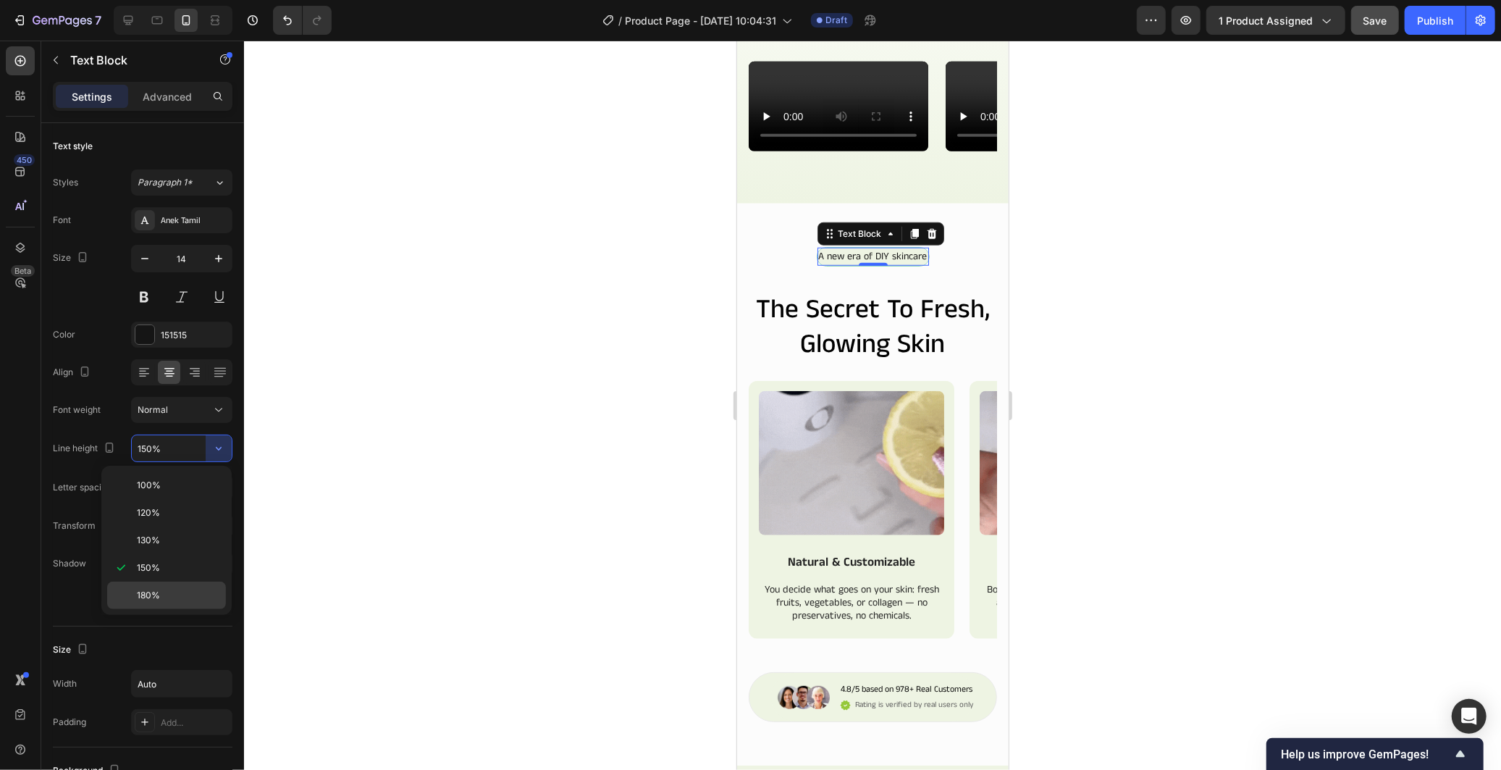
click at [177, 598] on p "180%" at bounding box center [178, 595] width 83 height 13
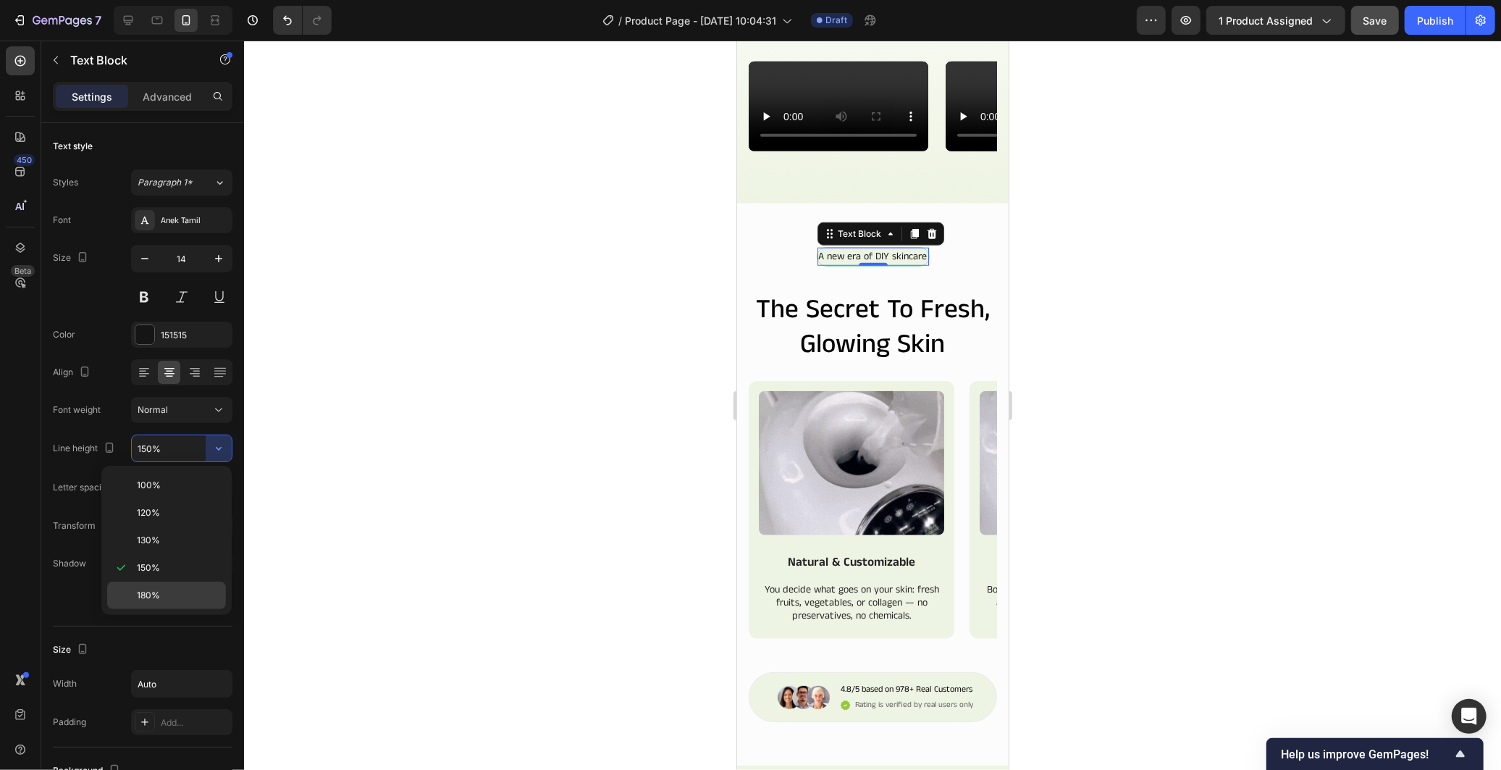
type input "180%"
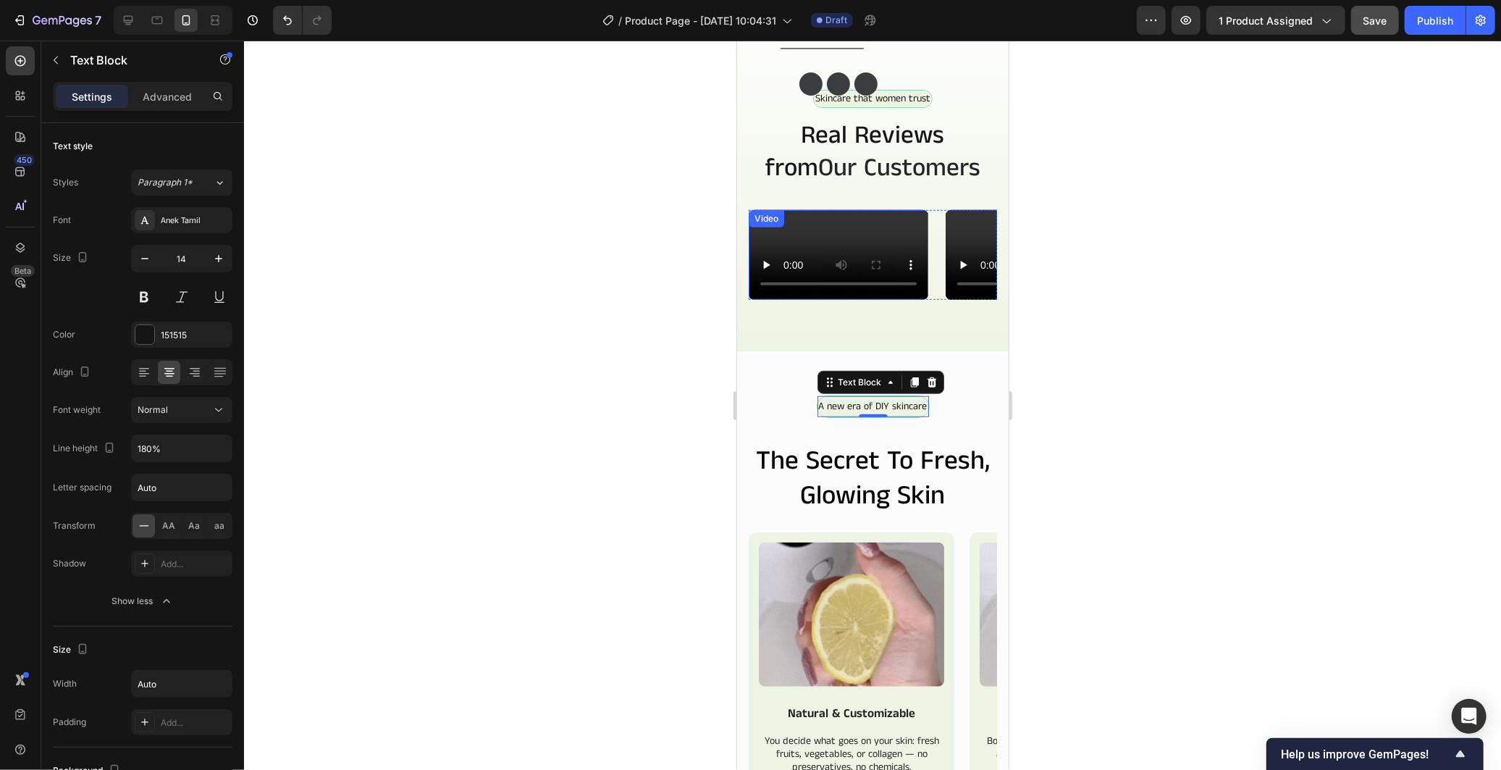
scroll to position [724, 0]
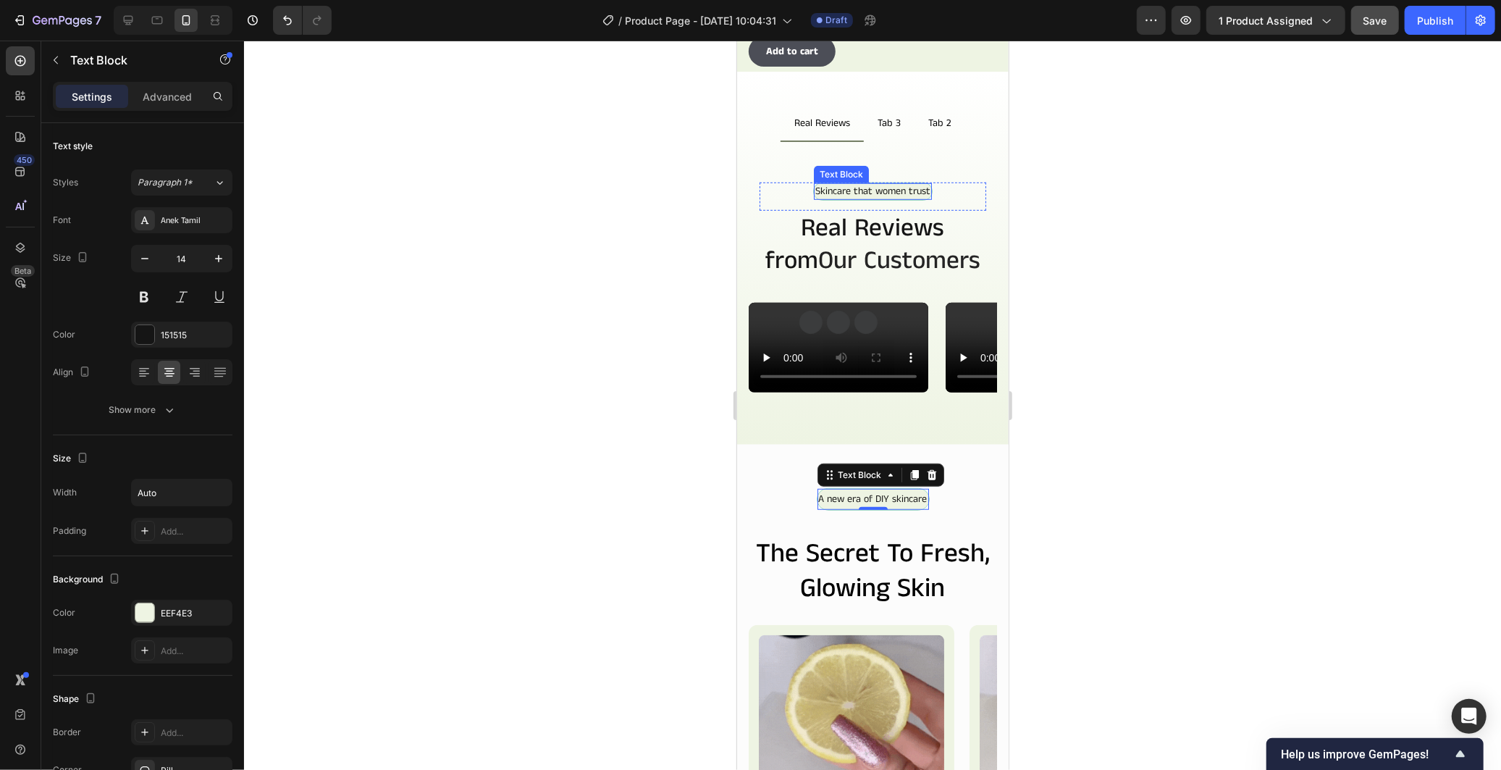
click at [907, 197] on div "Skincare that women trust" at bounding box center [872, 190] width 118 height 16
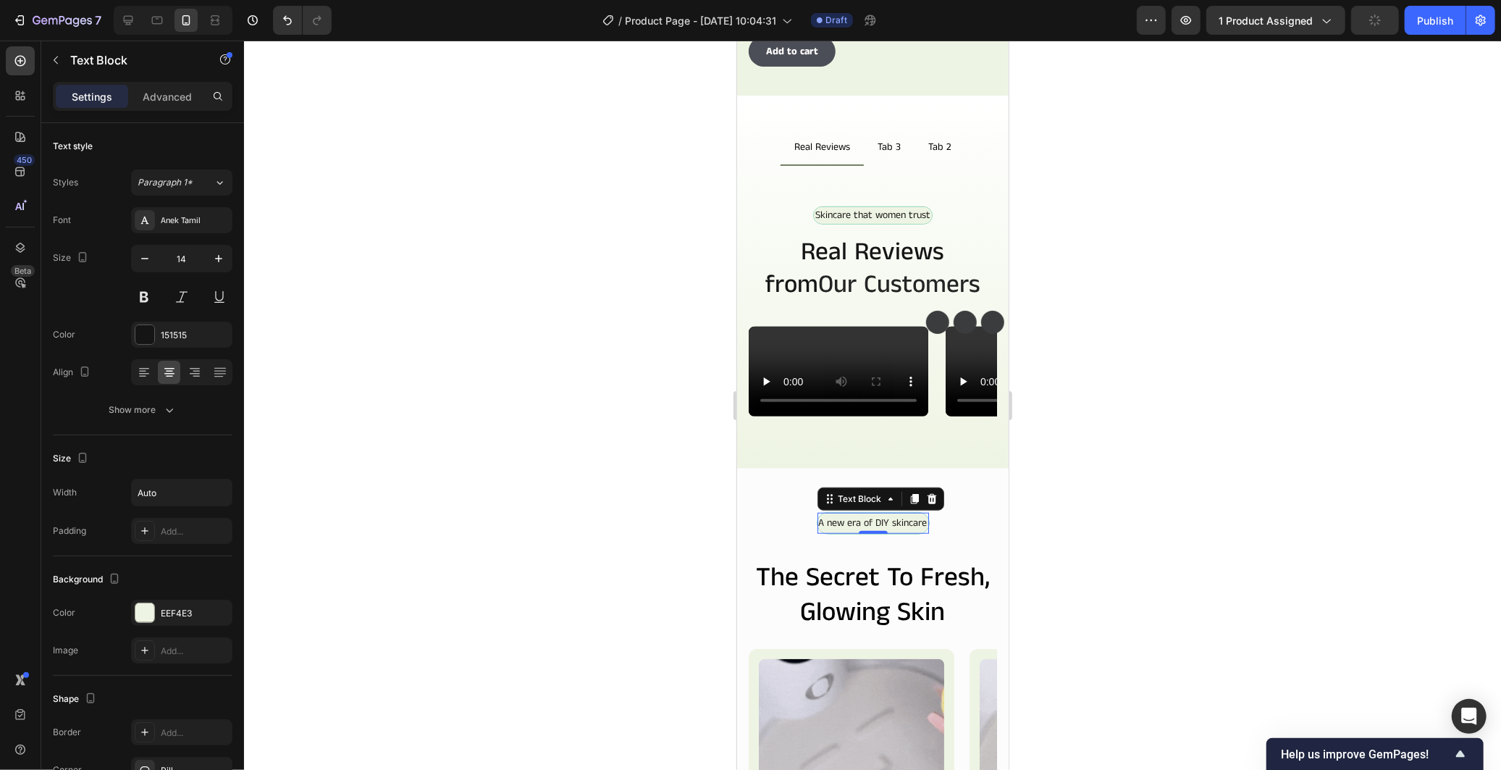
click at [925, 533] on div "A new era of DIY skincare" at bounding box center [873, 522] width 112 height 21
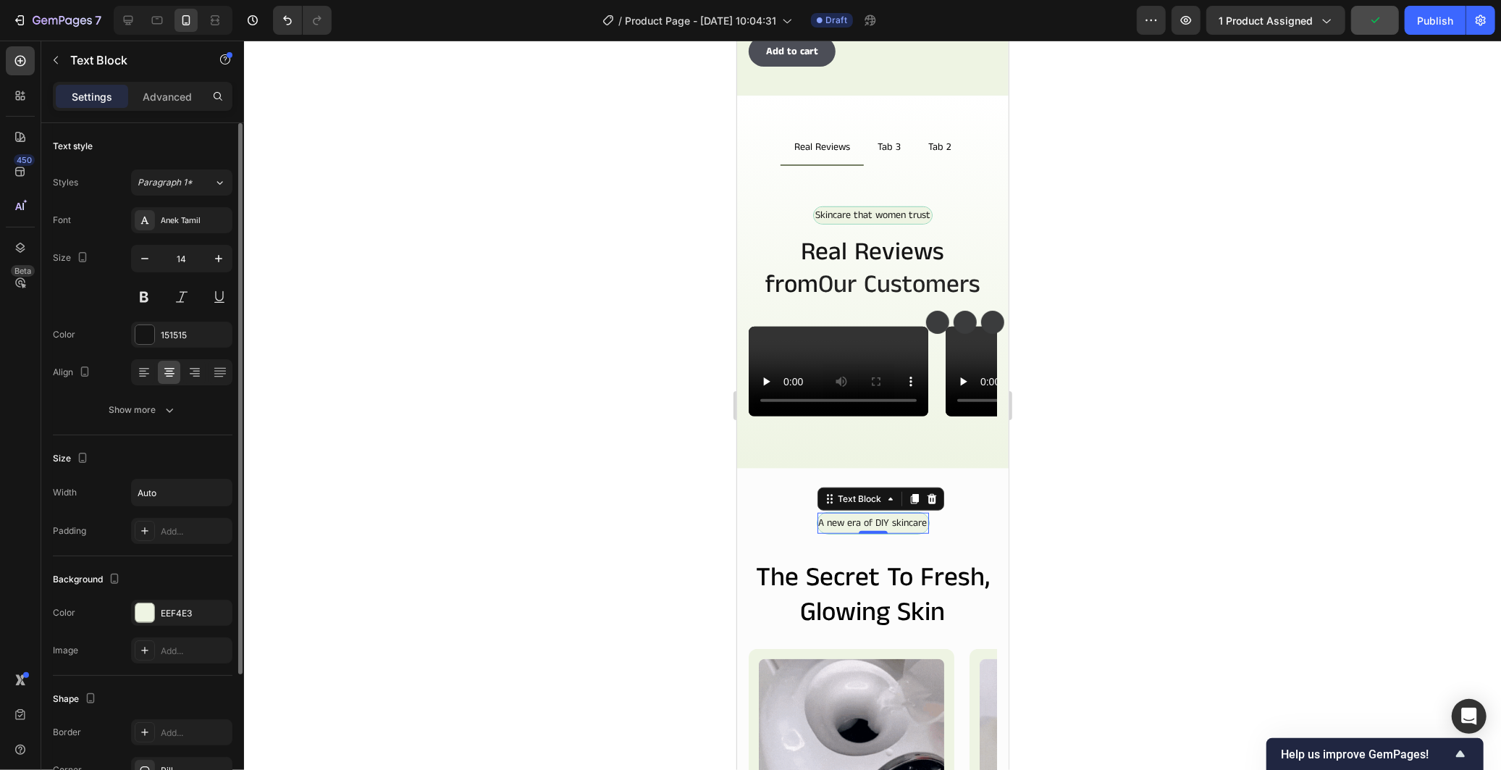
click at [181, 390] on div "Font Anek Tamil Size 14 Color 151515 Align Show more" at bounding box center [143, 315] width 180 height 216
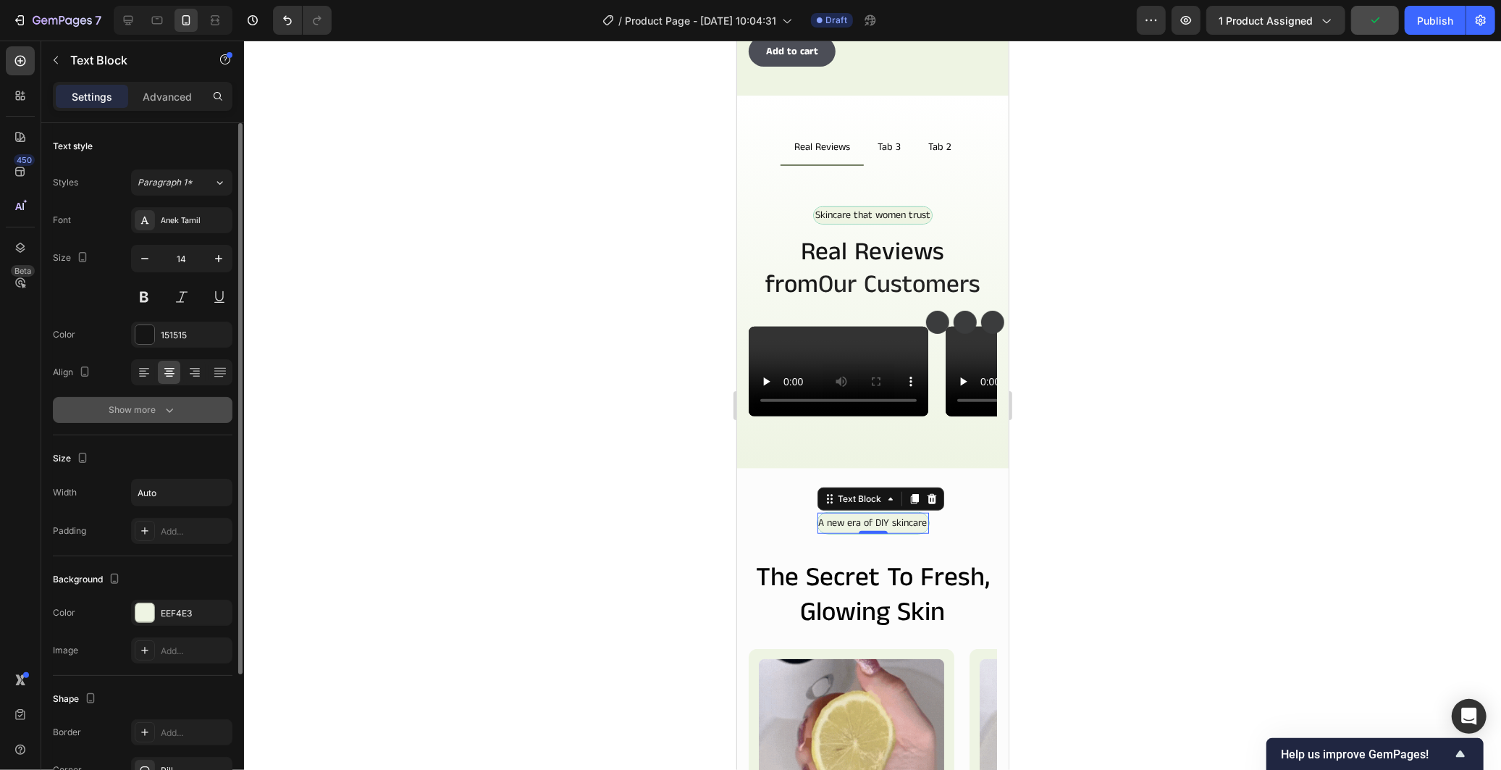
click at [174, 400] on div "Font Anek Tamil Size 14 Color 151515 Align Show more" at bounding box center [143, 315] width 180 height 216
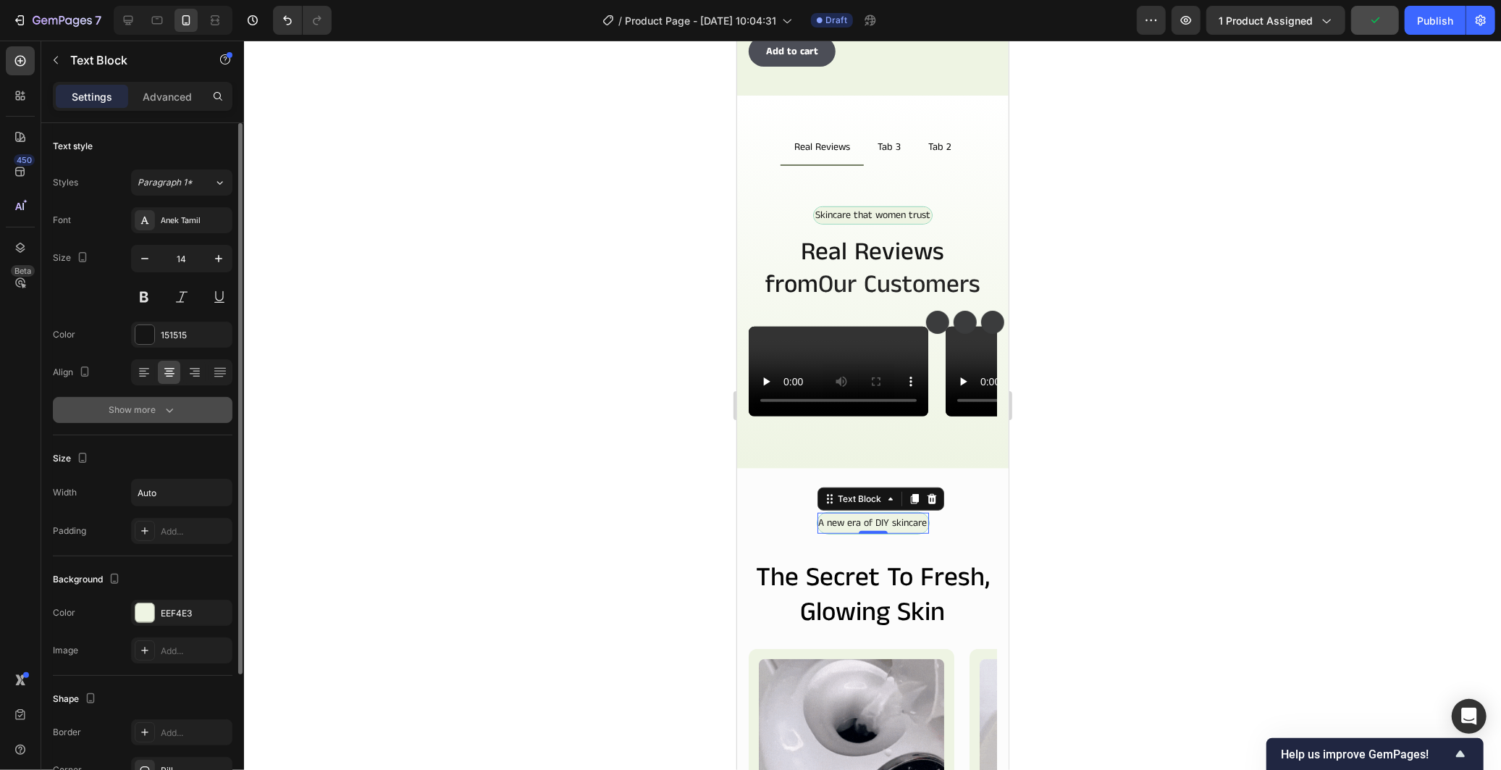
click at [174, 400] on button "Show more" at bounding box center [143, 410] width 180 height 26
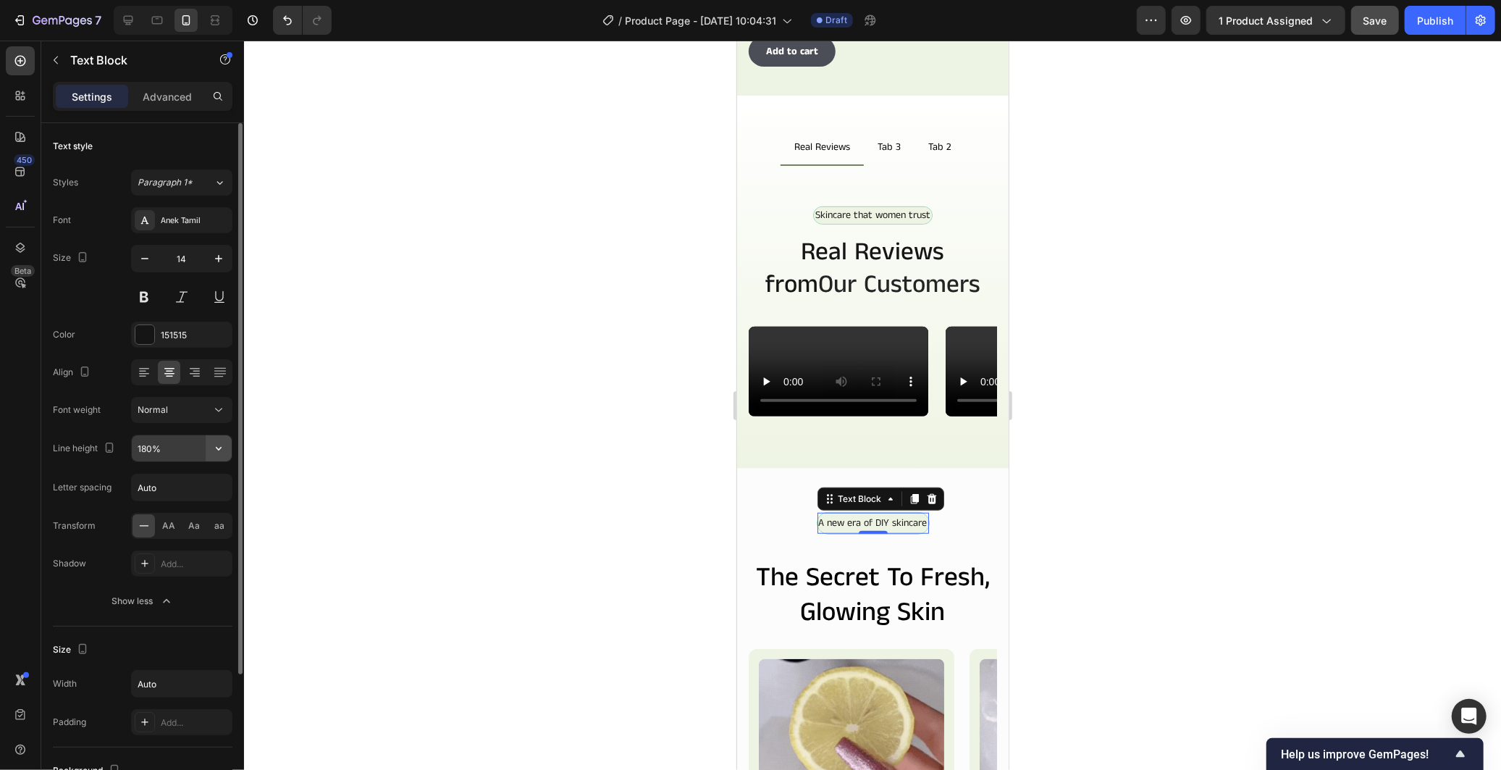
click at [218, 449] on icon "button" at bounding box center [219, 449] width 6 height 4
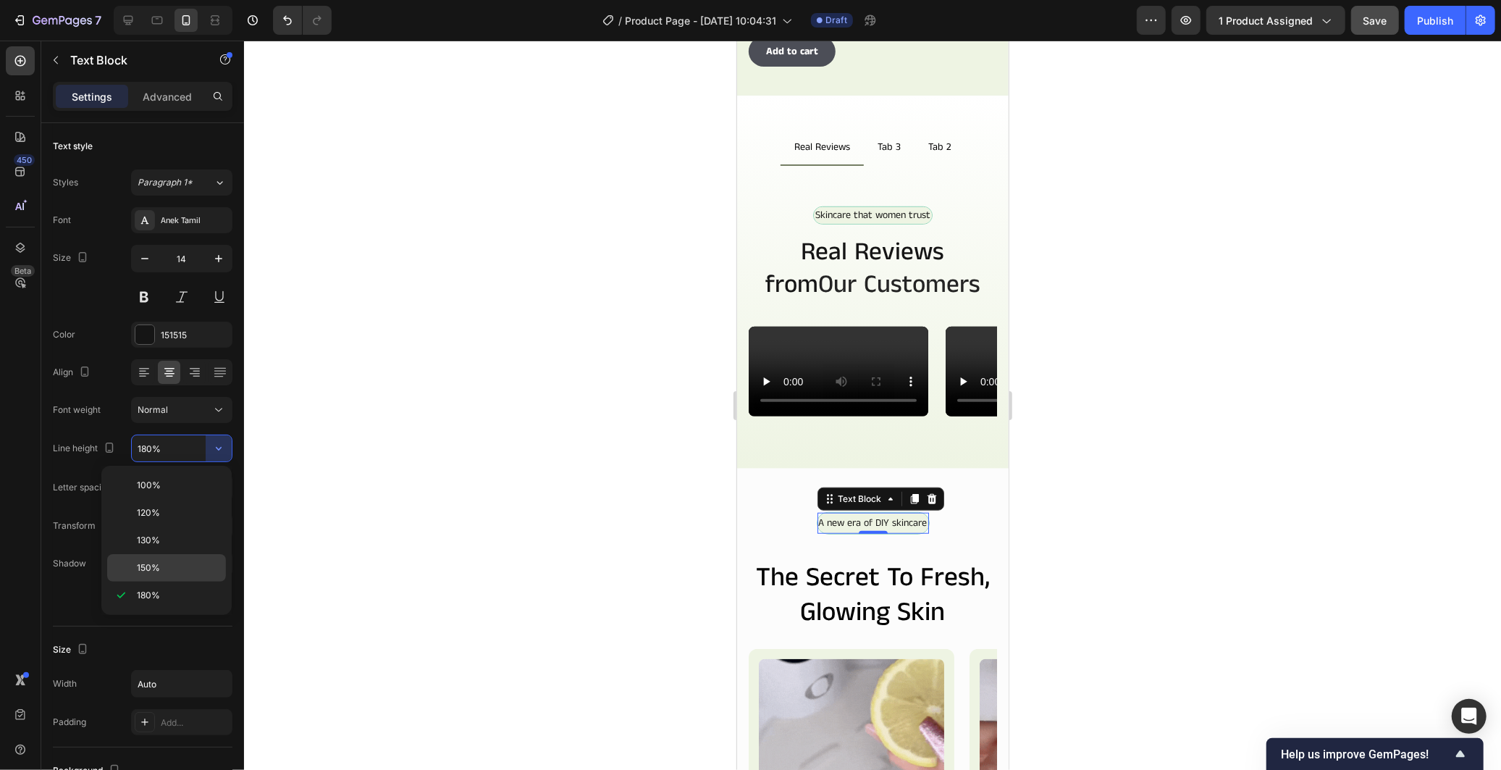
click at [185, 559] on div "150%" at bounding box center [166, 568] width 119 height 28
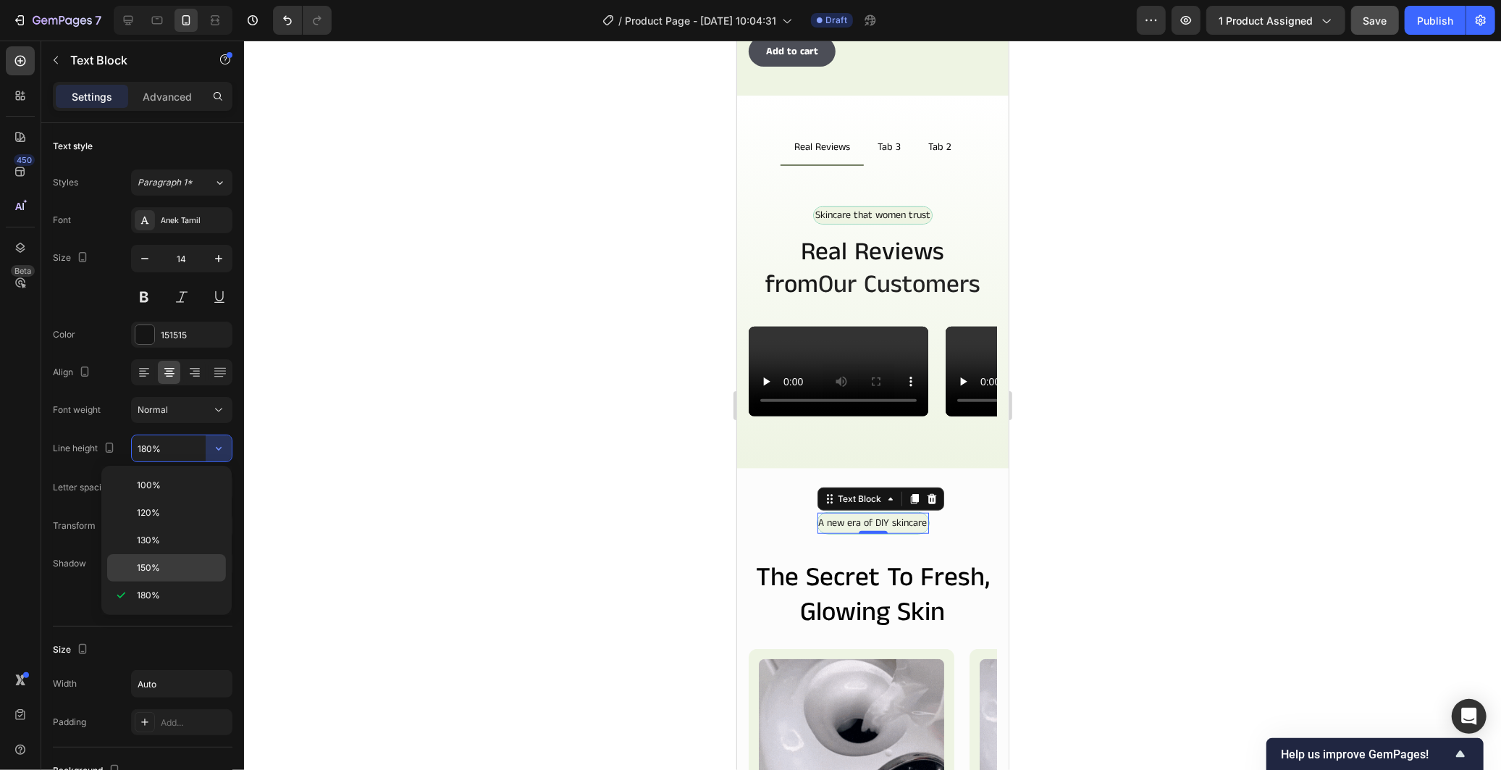
type input "150%"
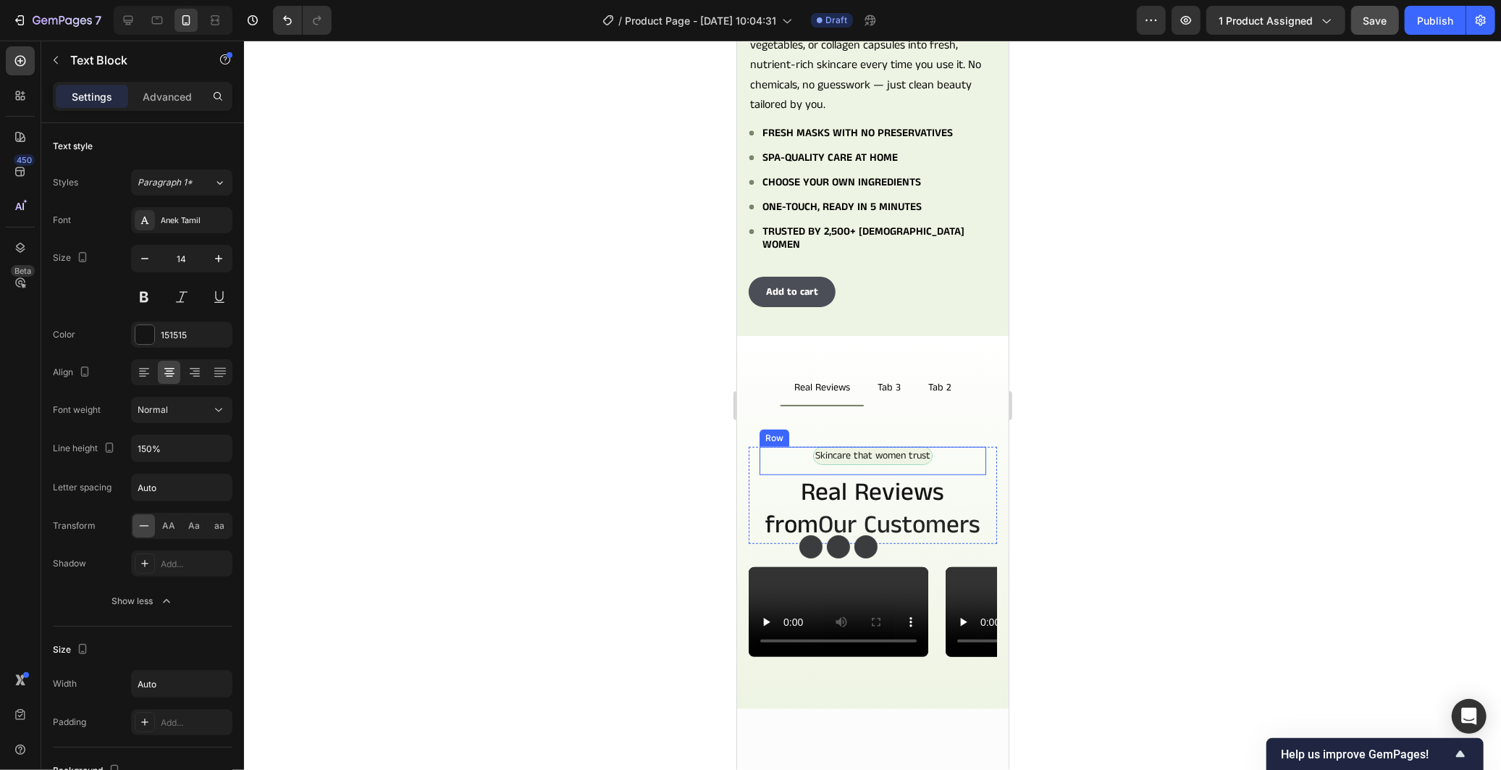
scroll to position [482, 0]
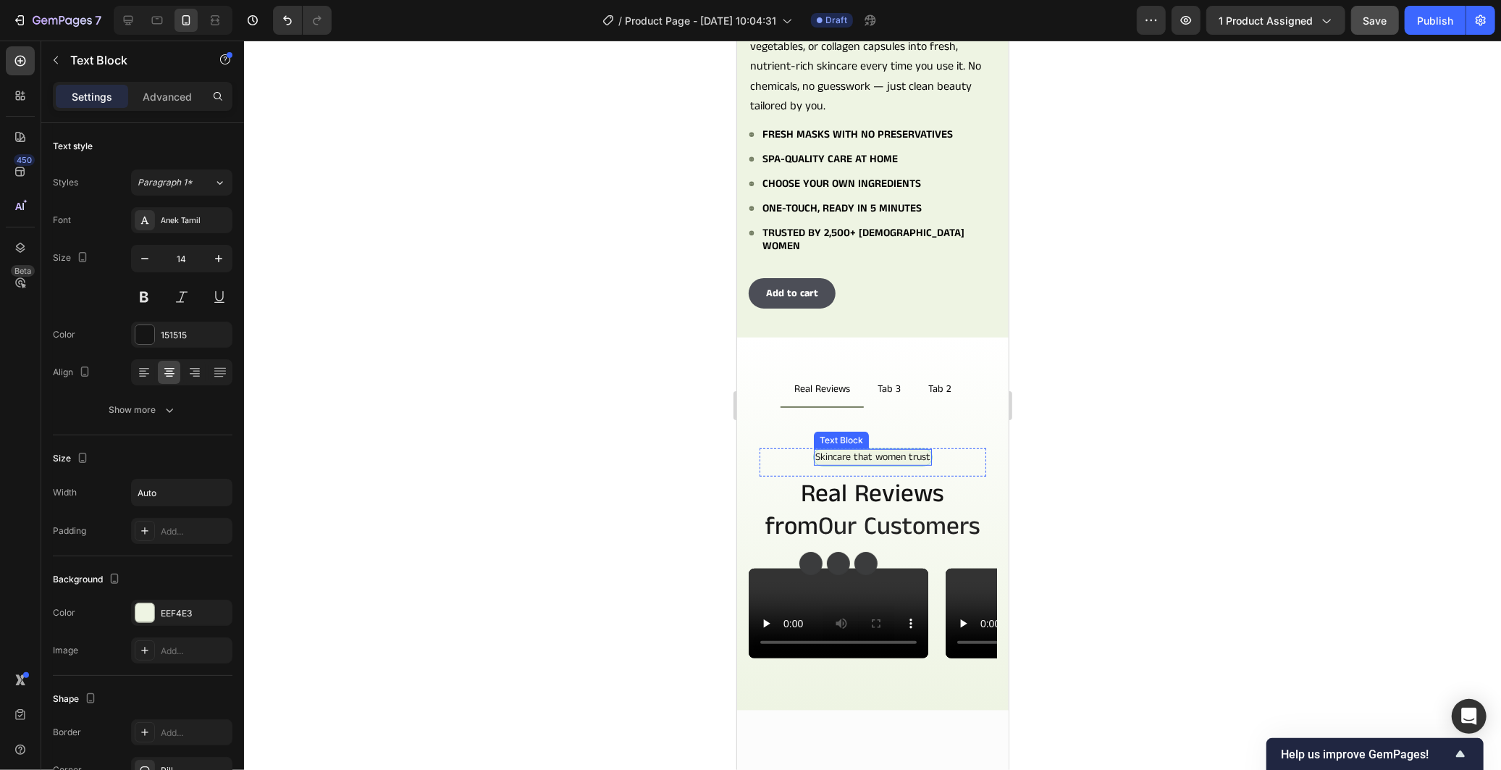
click at [917, 450] on p "Skincare that women trust" at bounding box center [872, 456] width 115 height 13
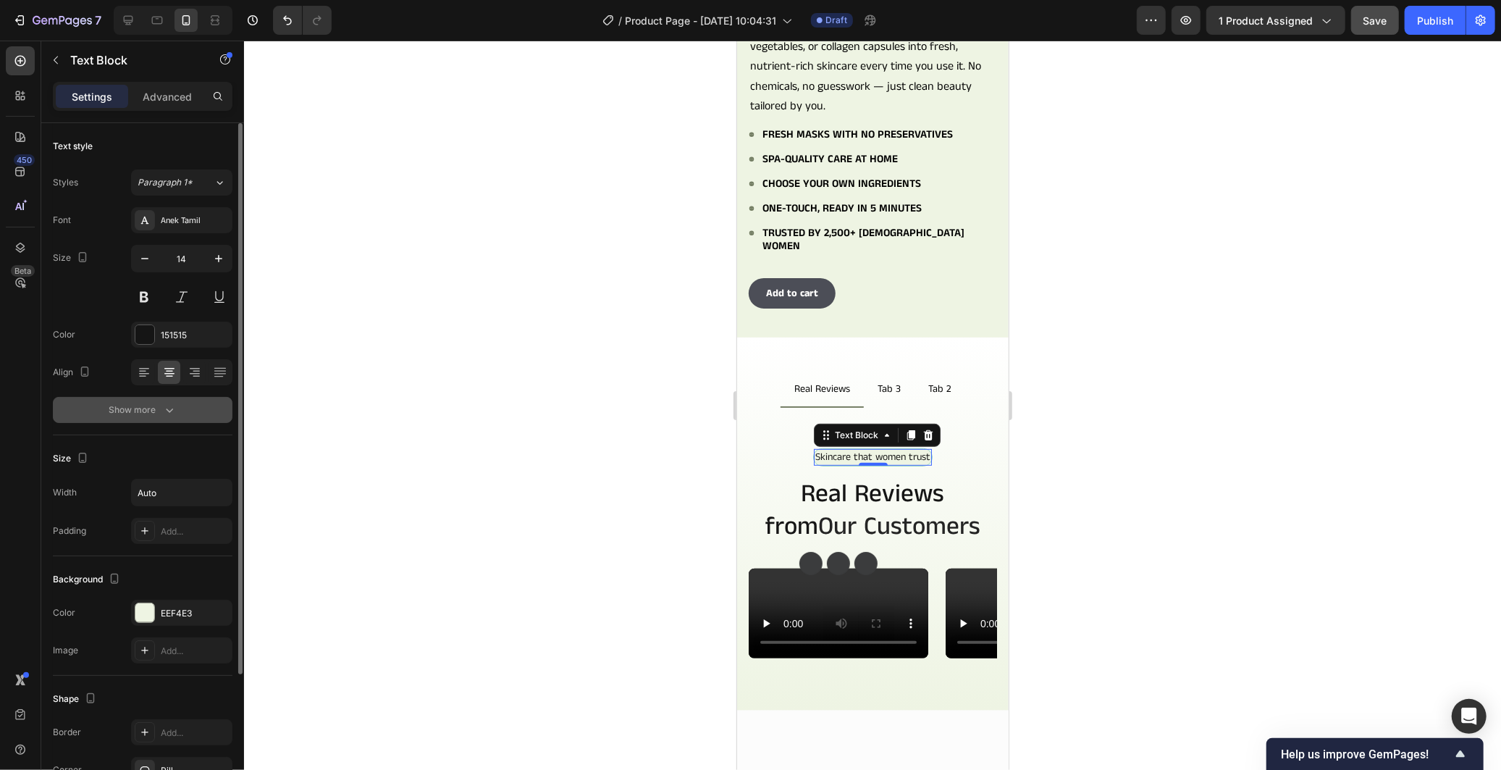
click at [177, 416] on button "Show more" at bounding box center [143, 410] width 180 height 26
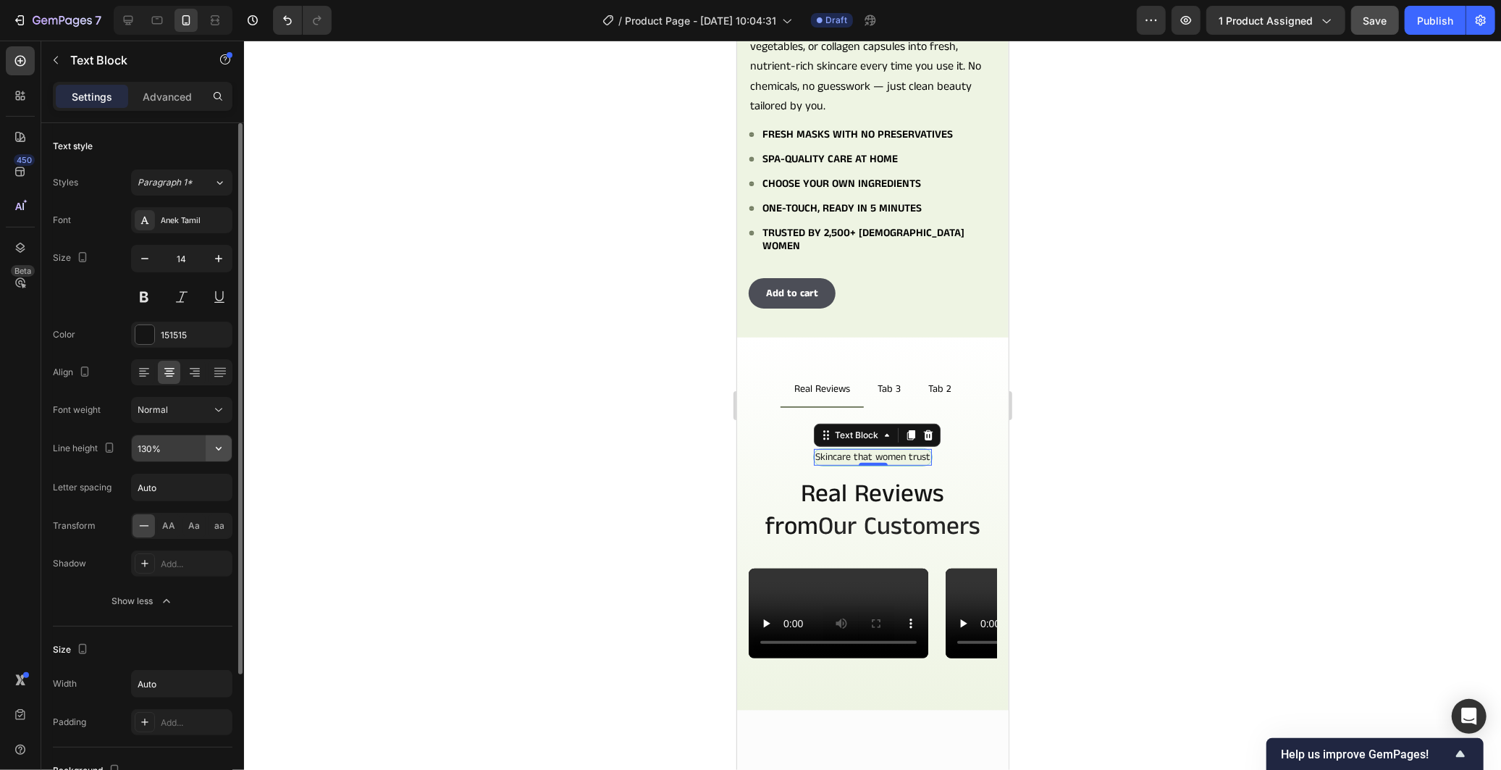
click at [219, 443] on icon "button" at bounding box center [218, 448] width 14 height 14
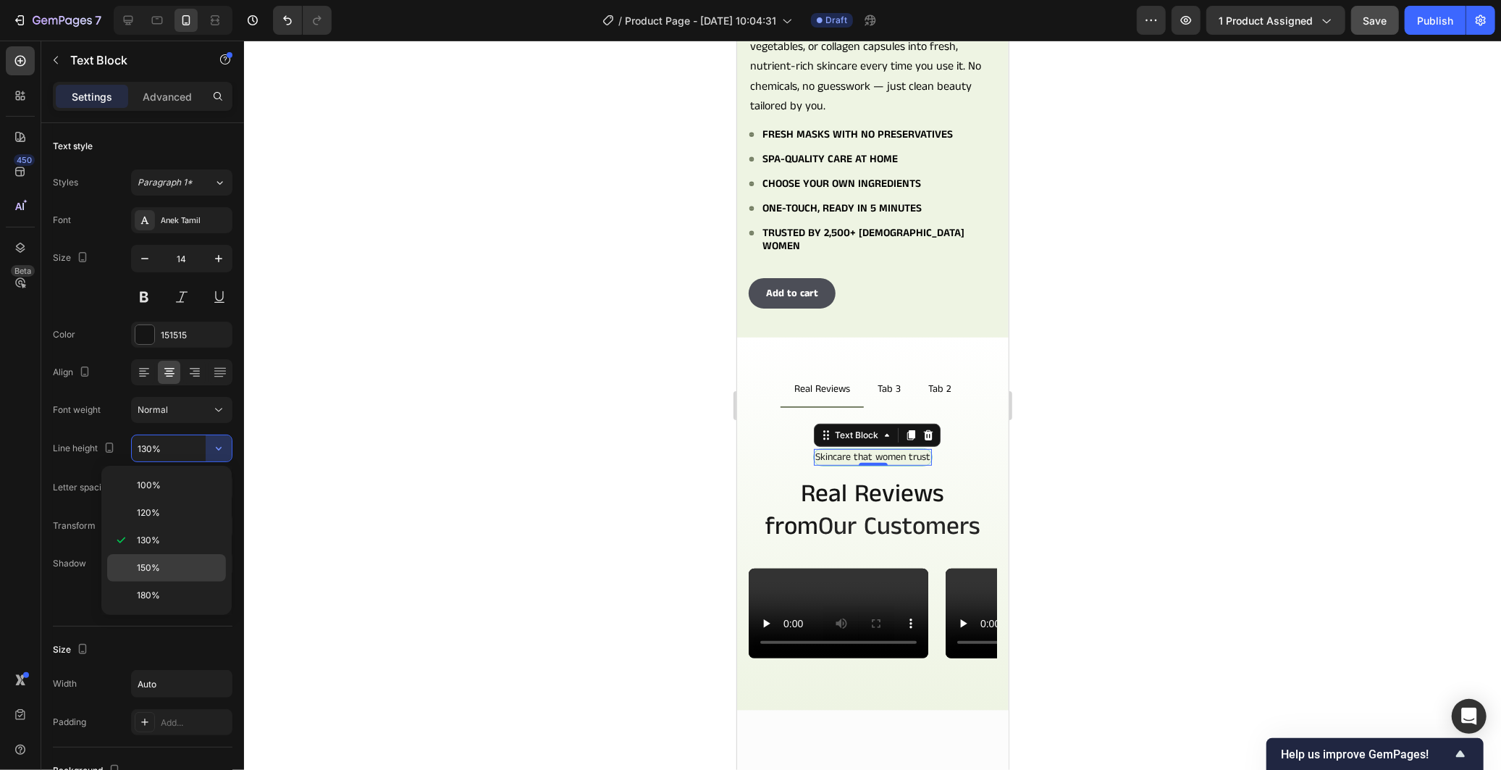
click at [193, 560] on div "150%" at bounding box center [166, 568] width 119 height 28
type input "150%"
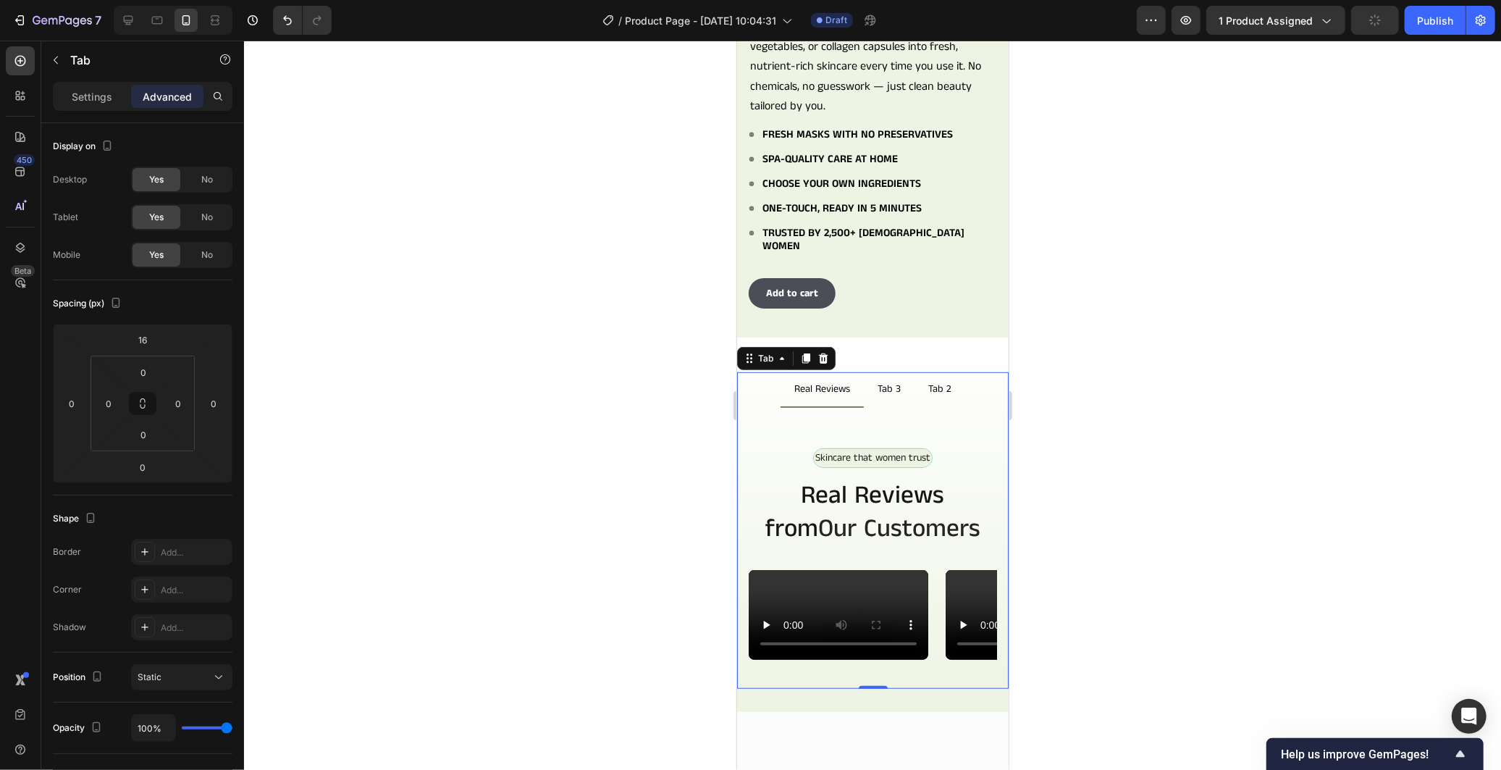
click at [781, 371] on li "Real Reviews" at bounding box center [821, 388] width 83 height 35
click at [558, 376] on div at bounding box center [872, 405] width 1257 height 729
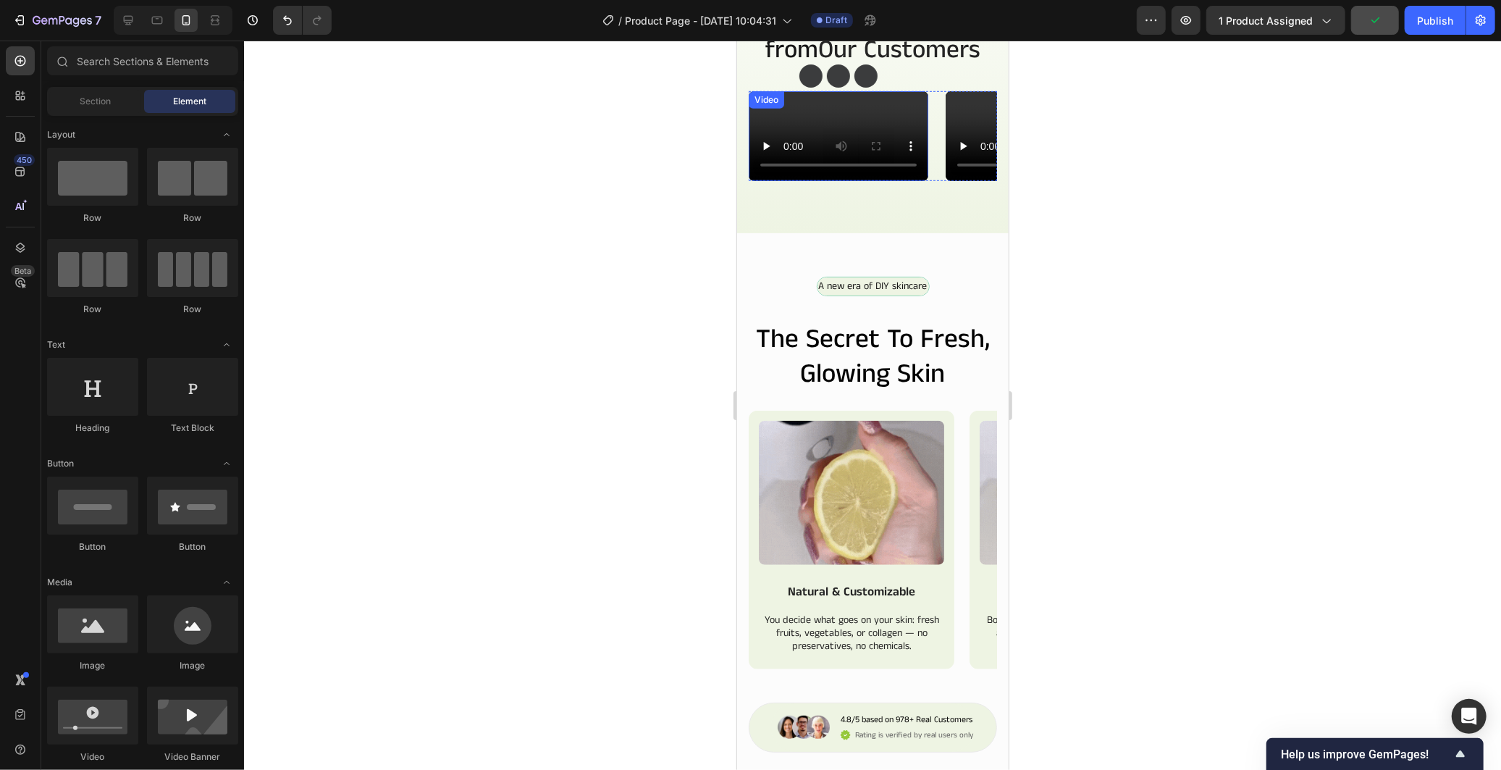
scroll to position [1046, 0]
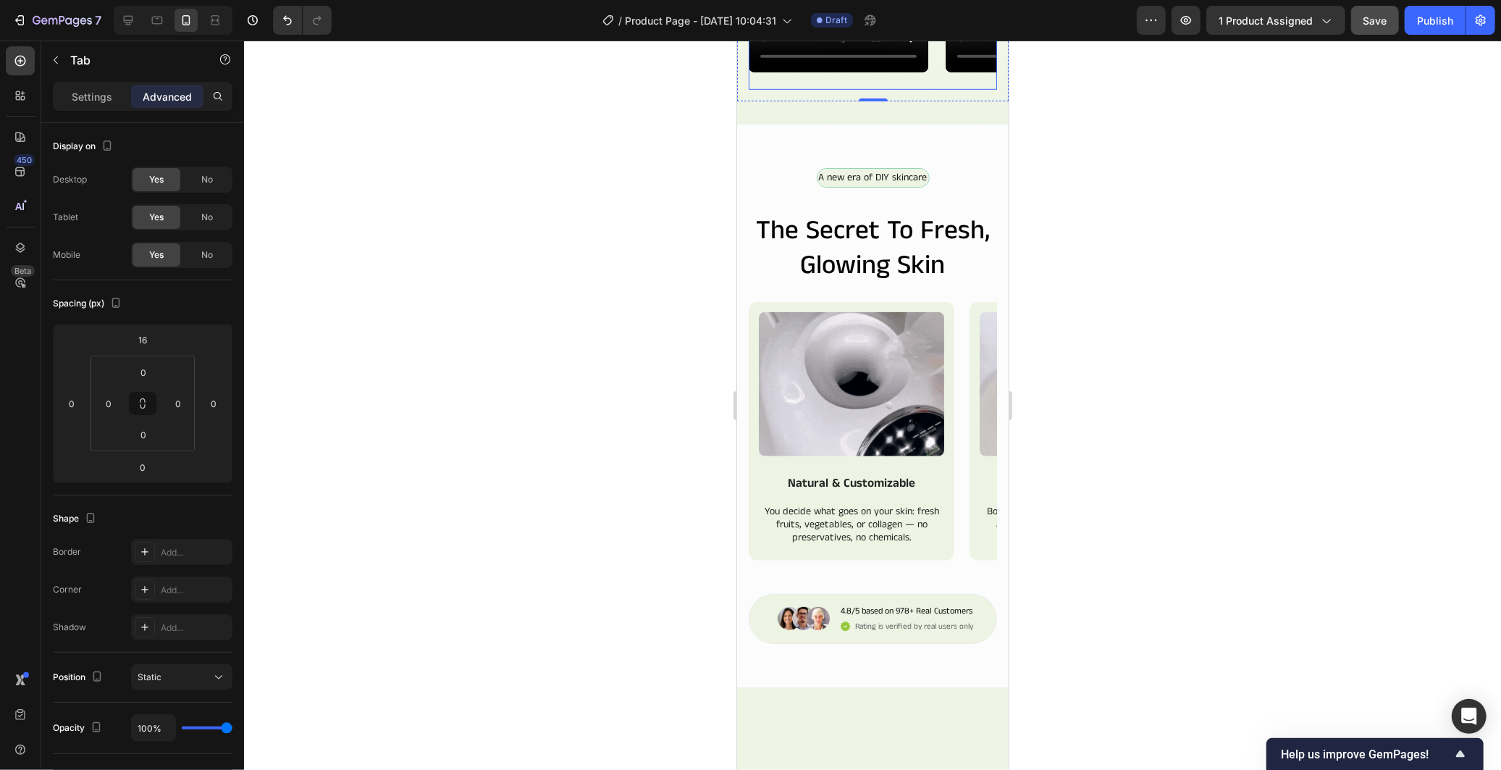
click at [893, 89] on div "Video Video Video Video Video Video Carousel" at bounding box center [872, 35] width 248 height 107
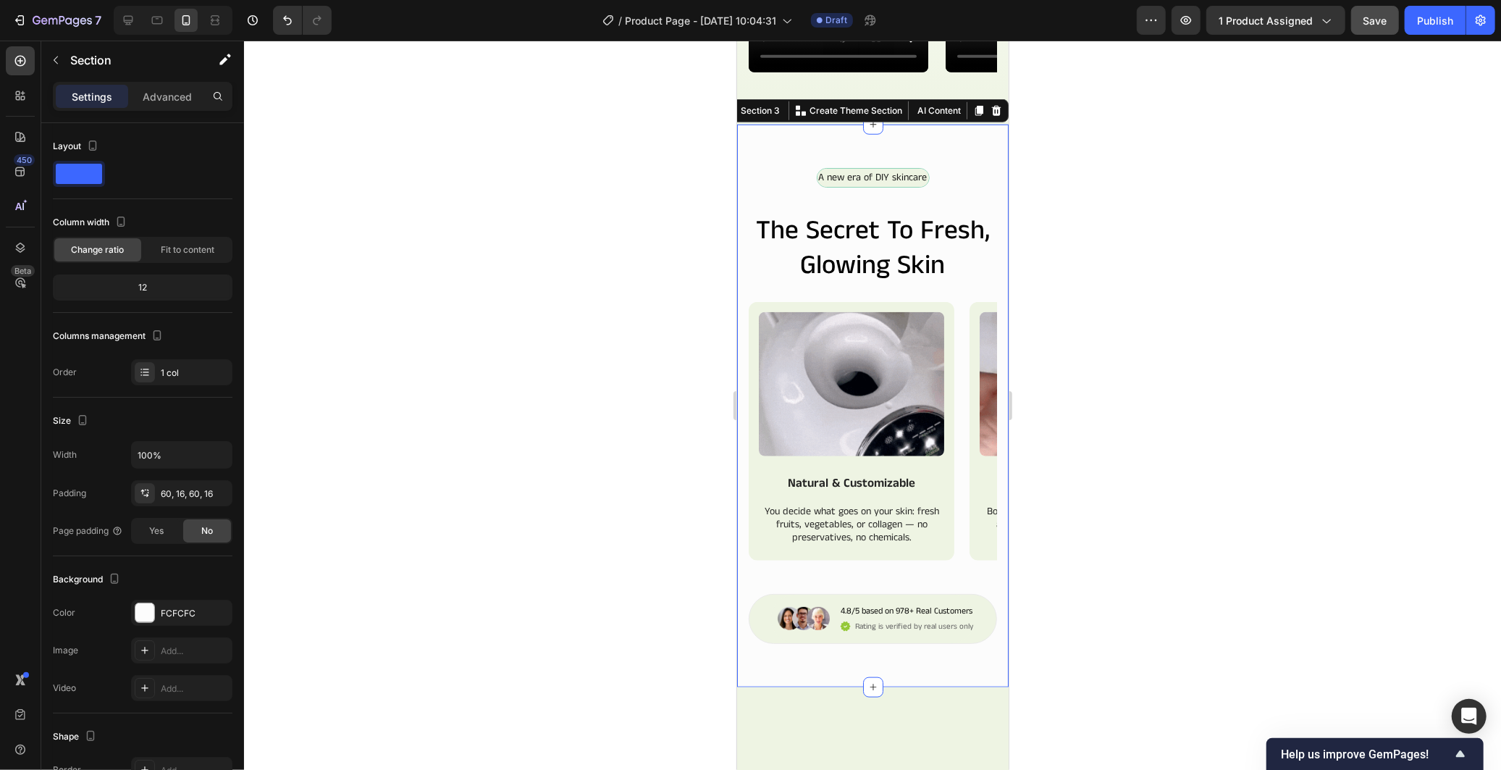
click at [906, 356] on div "A new era of DIY skincare Text Block Row the secret to fresh, glowing skin Head…" at bounding box center [872, 405] width 272 height 562
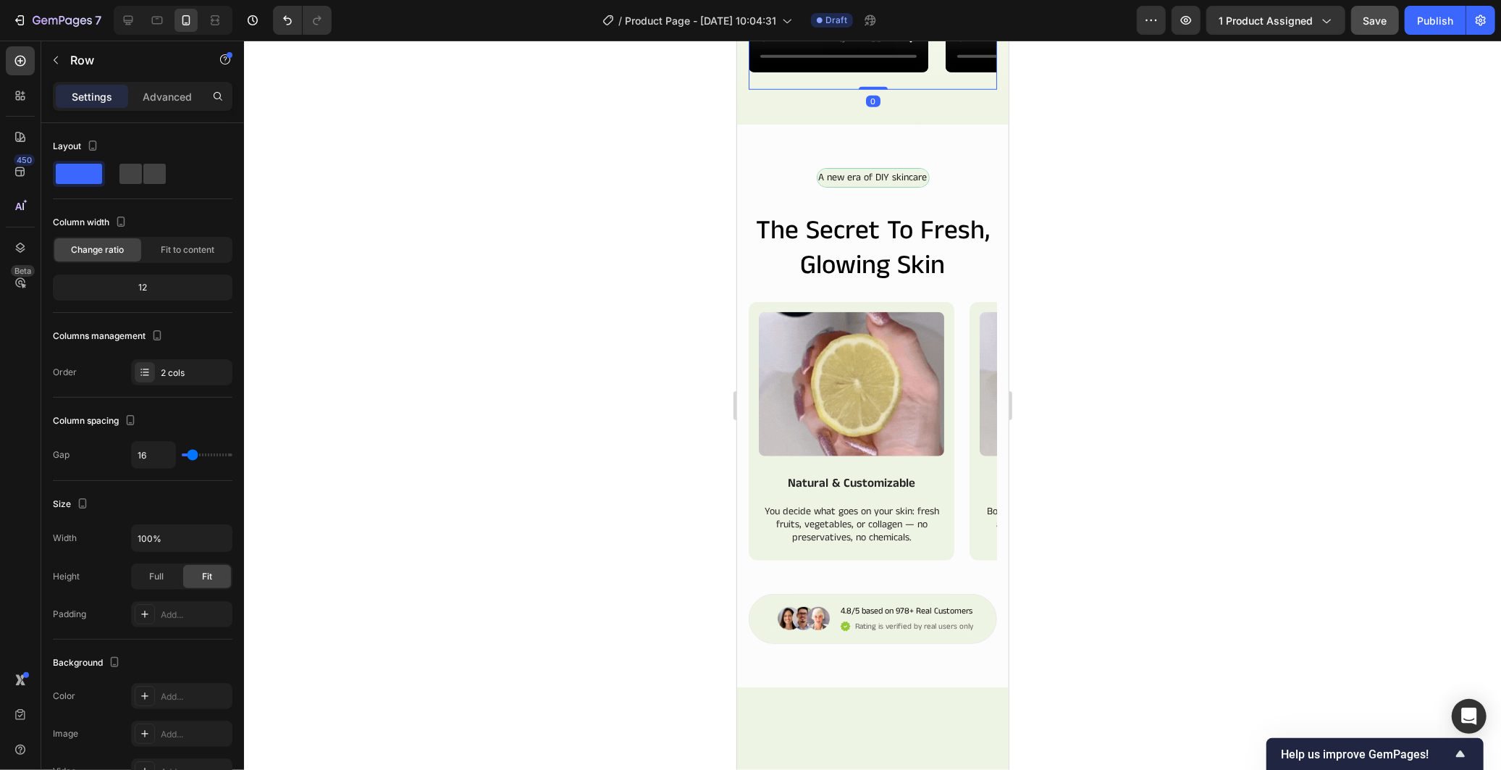
click at [932, 89] on div "Video Video Video Video Video Video Carousel" at bounding box center [872, 35] width 248 height 107
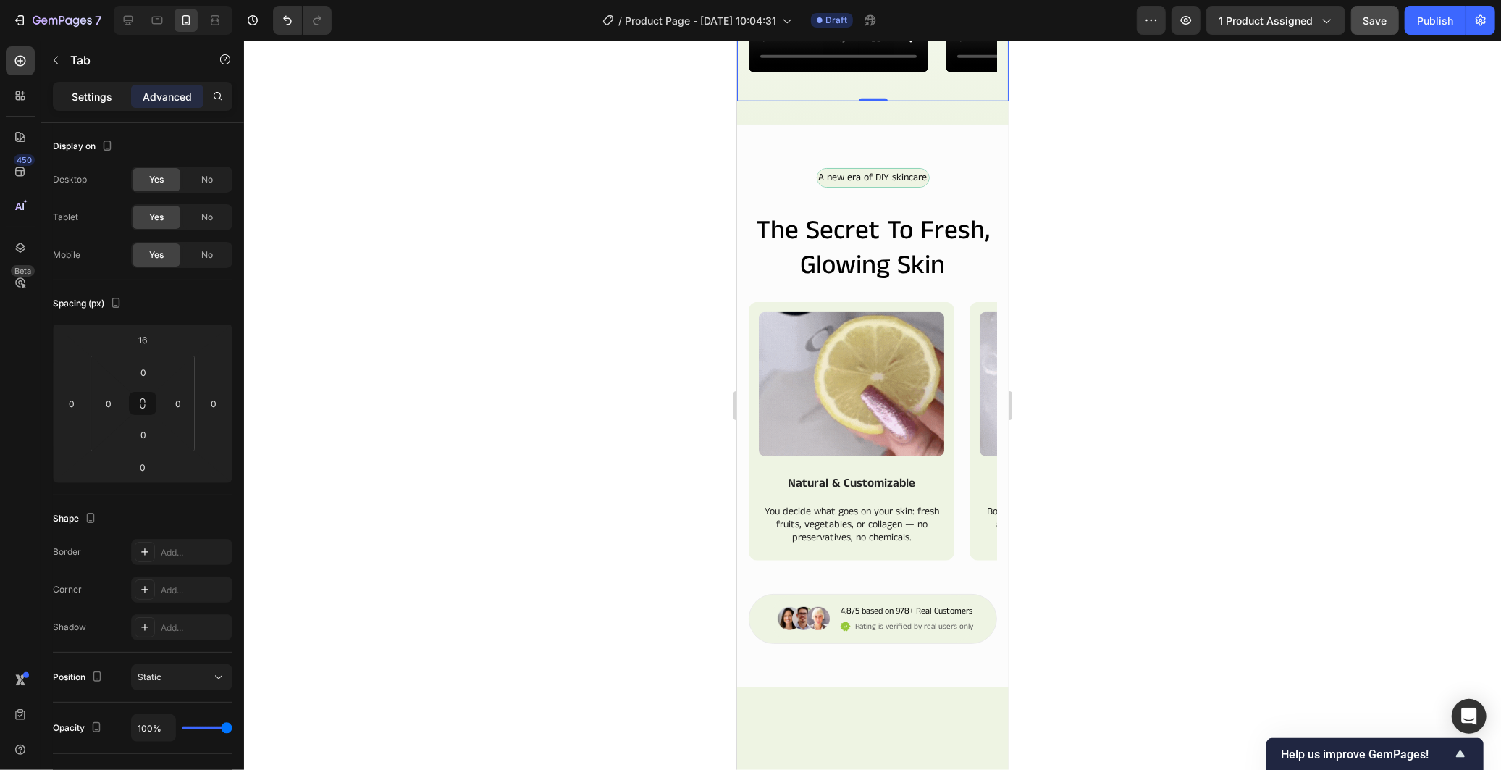
click at [109, 85] on div "Settings" at bounding box center [92, 96] width 72 height 23
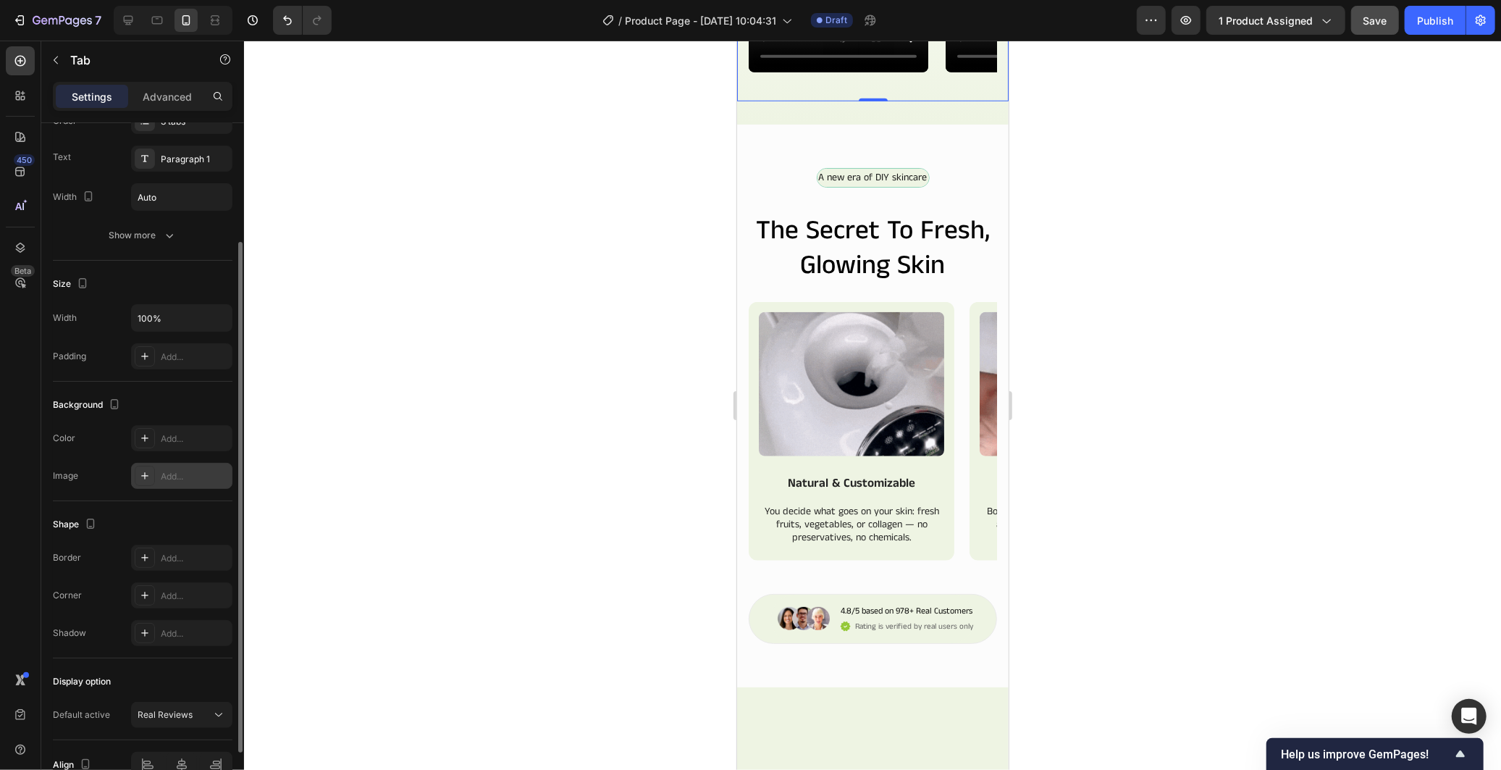
scroll to position [239, 0]
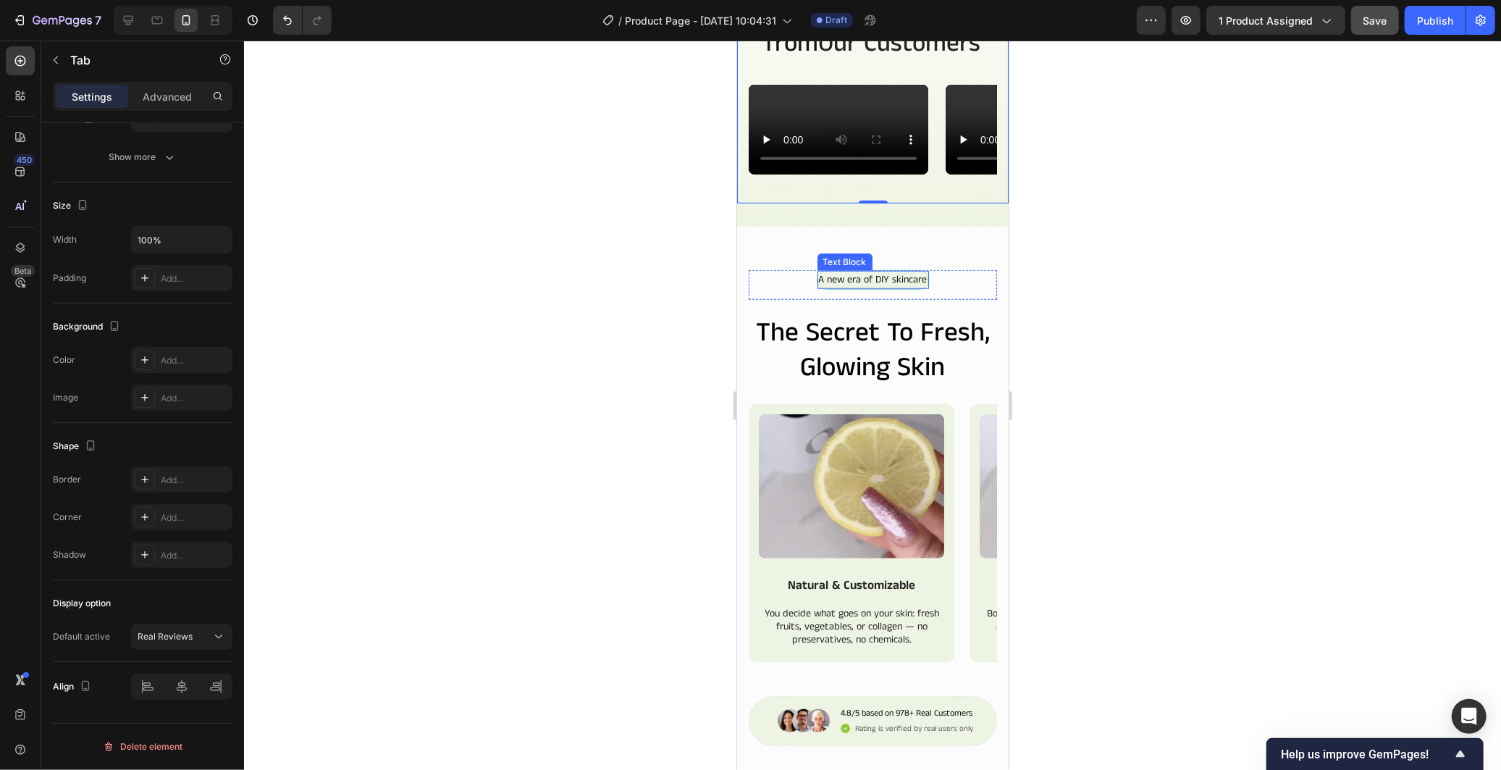
scroll to position [643, 0]
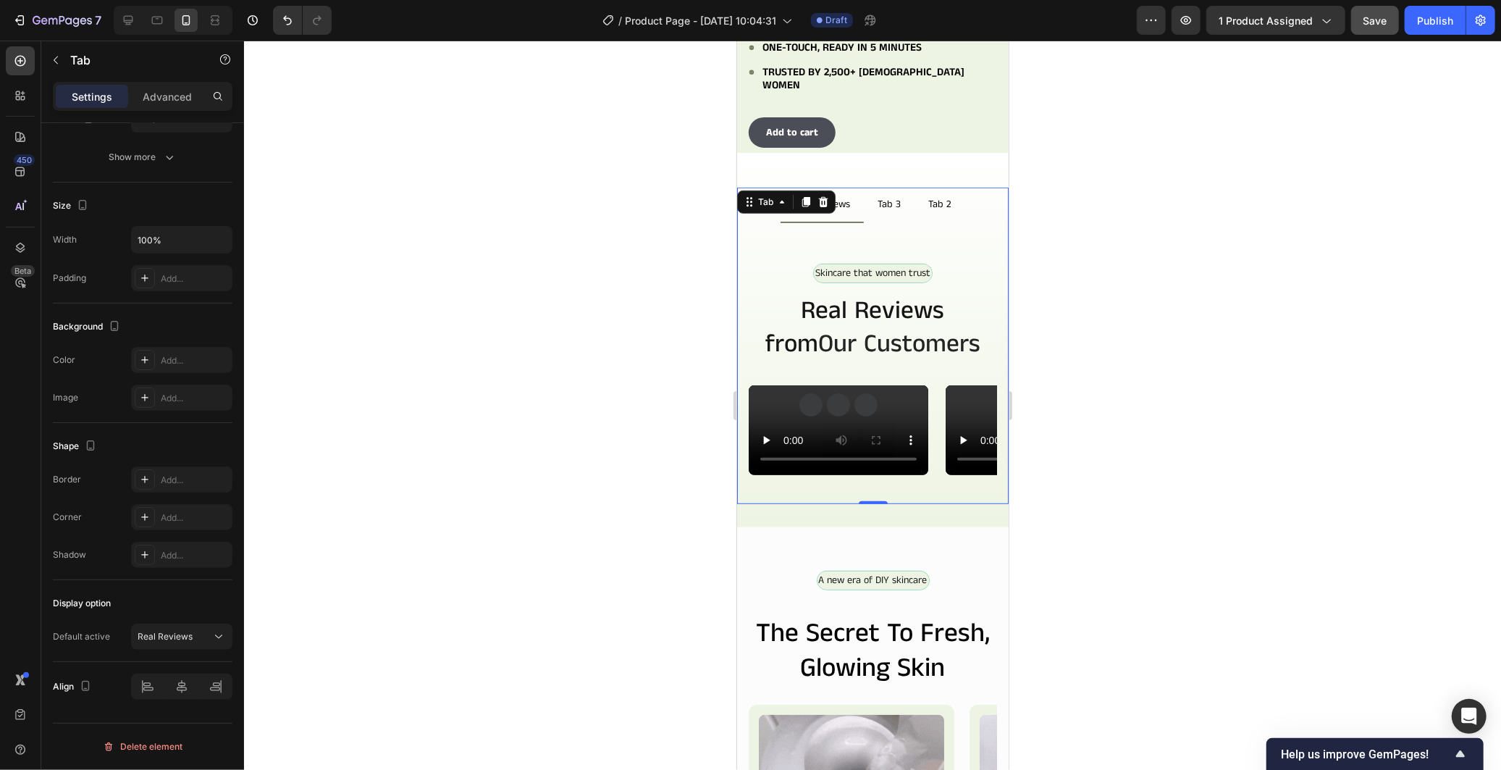
click at [927, 239] on div "Skincare that women trust Text Block Row Real Reviews from Our Customers Headin…" at bounding box center [872, 362] width 272 height 281
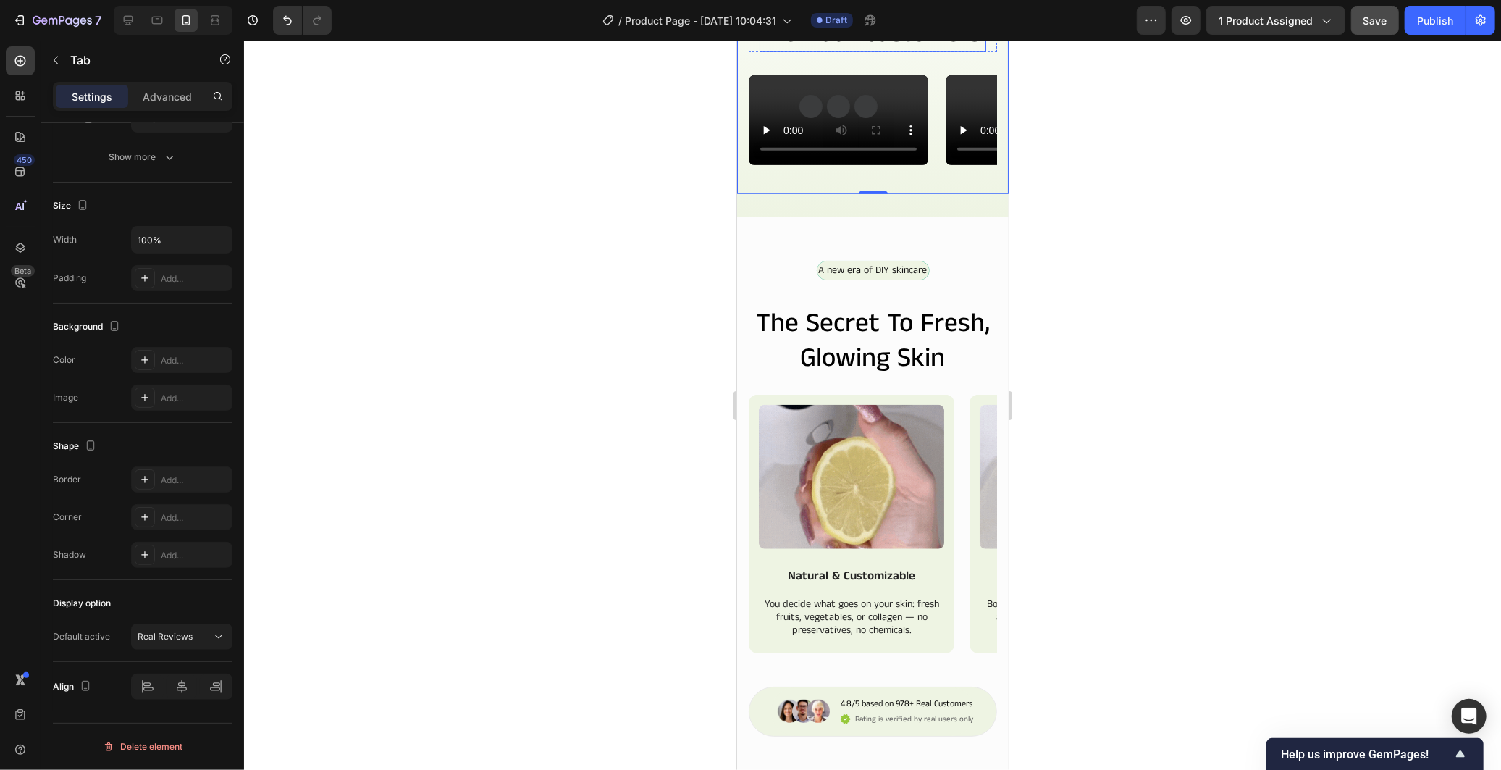
scroll to position [965, 0]
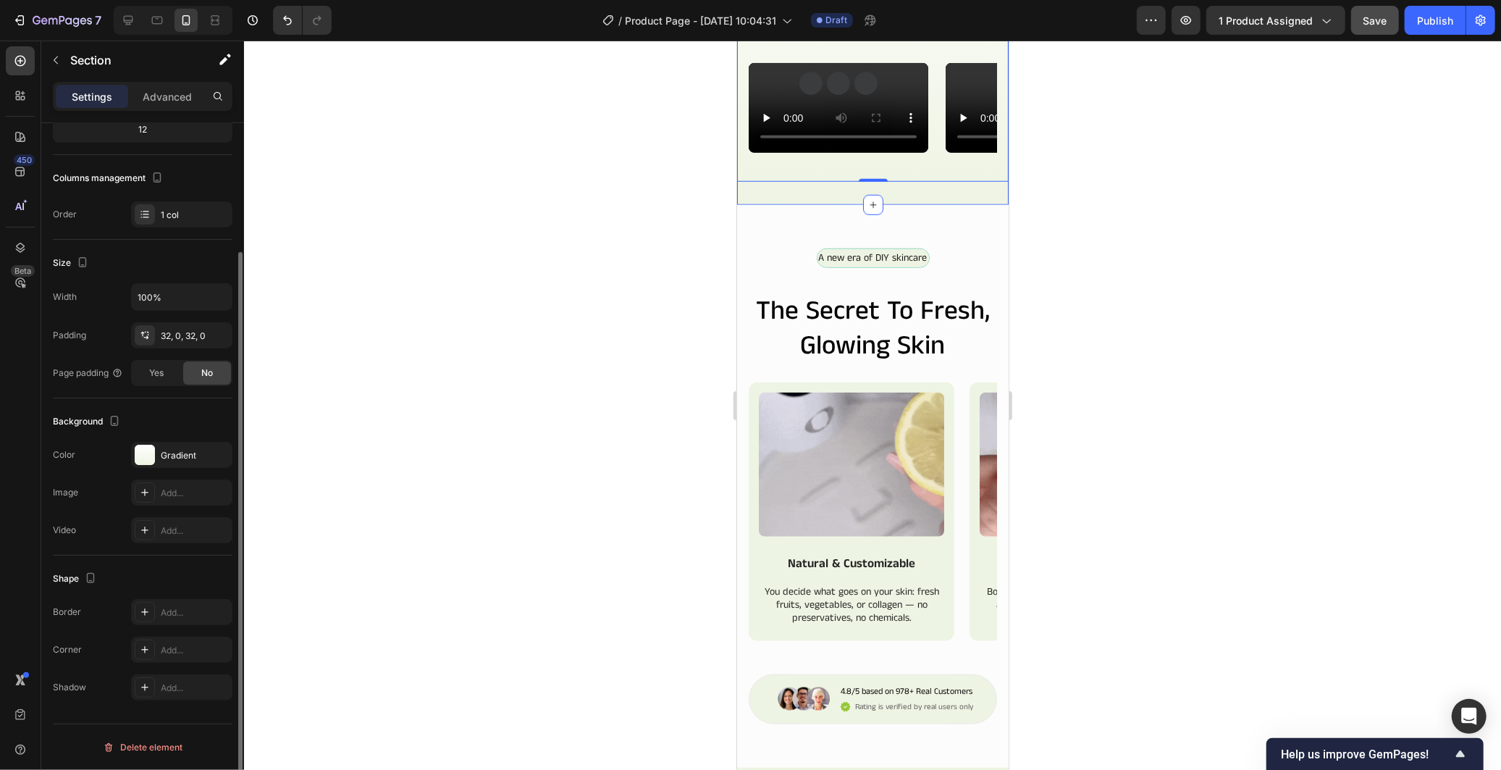
click at [938, 434] on div "Real Reviews Tab 3 Tab 2 Skincare that women trust Text Block Row Real Reviews …" at bounding box center [872, 534] width 272 height 2861
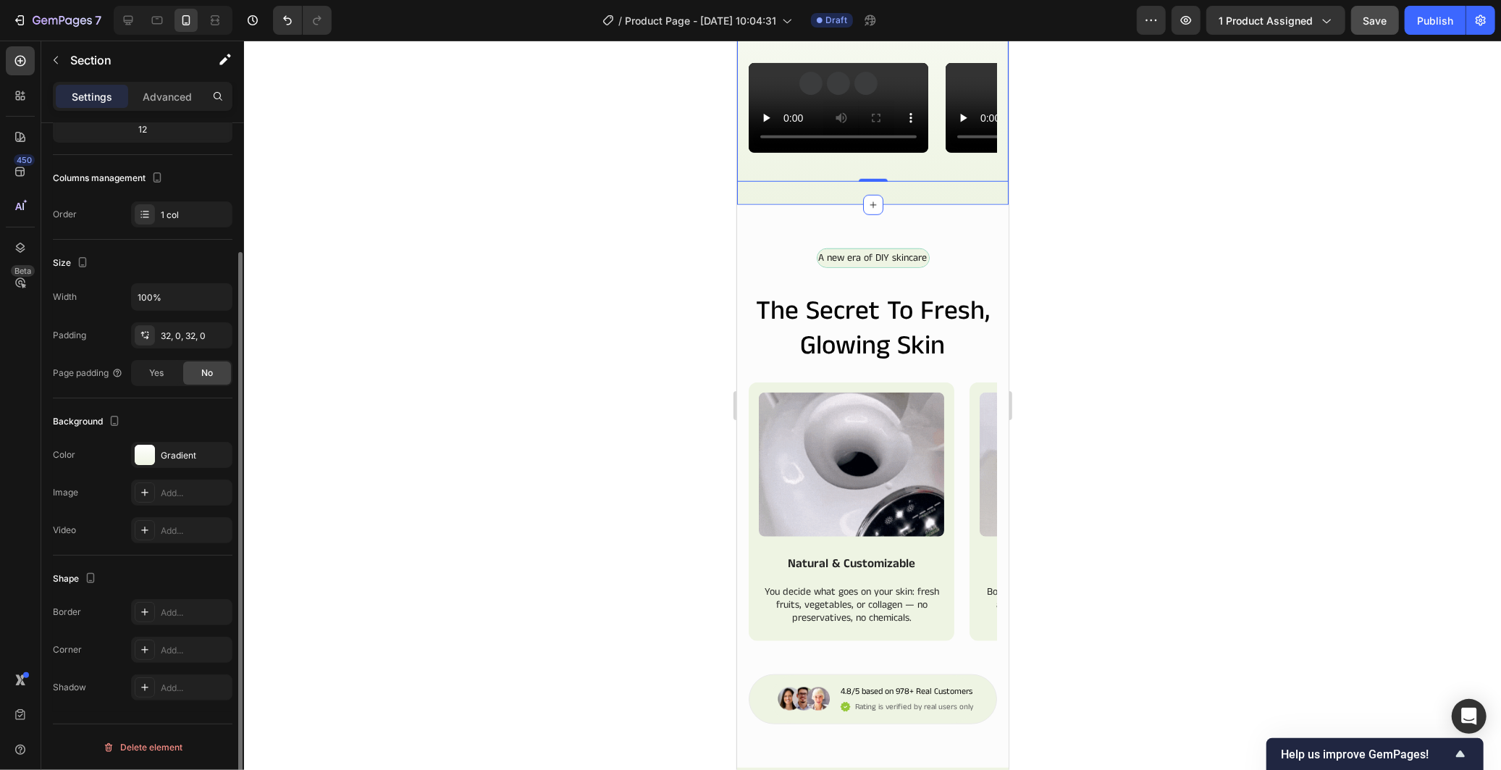
scroll to position [0, 0]
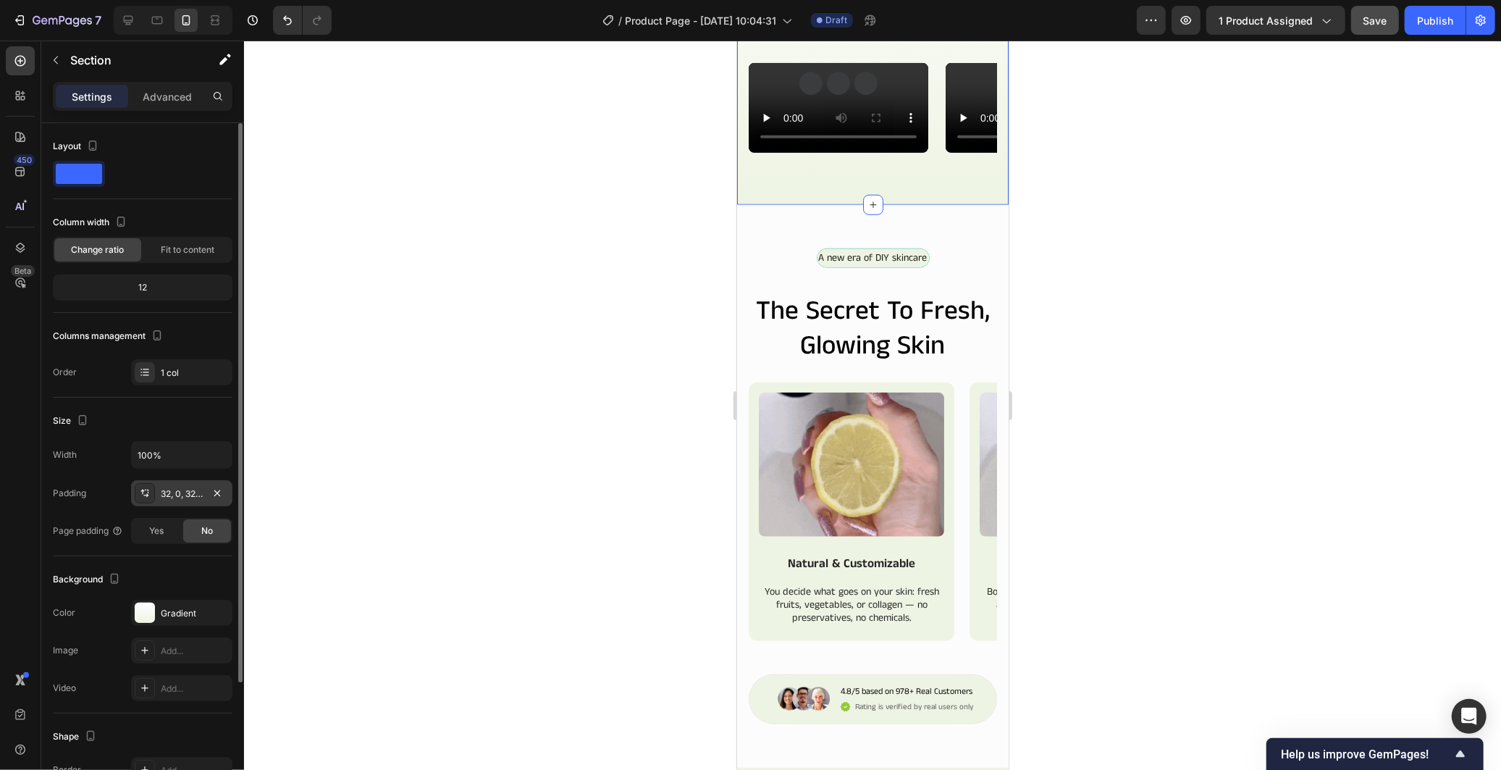
click at [175, 485] on div "32, 0, 32, 0" at bounding box center [181, 493] width 101 height 26
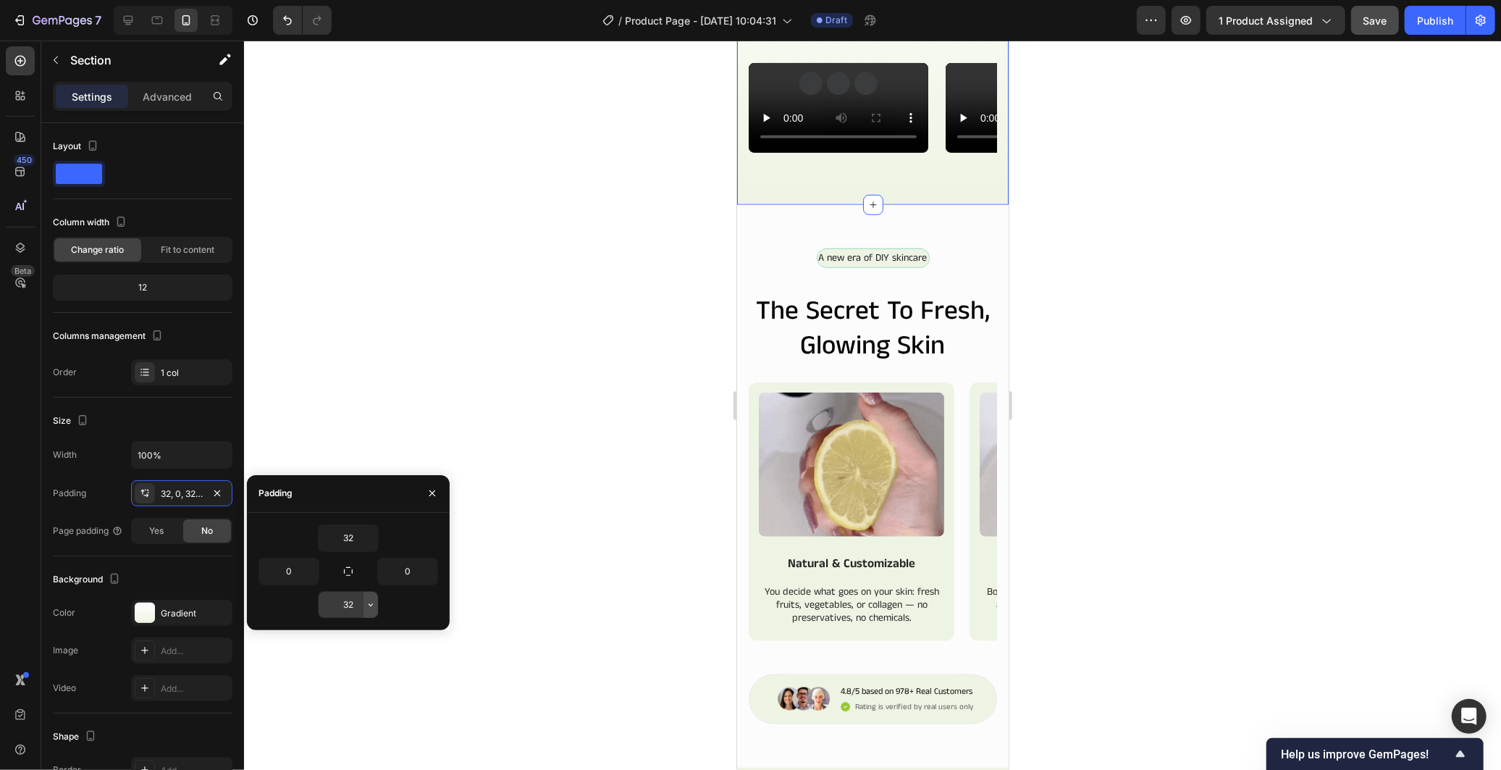
click at [372, 603] on icon "button" at bounding box center [371, 605] width 12 height 12
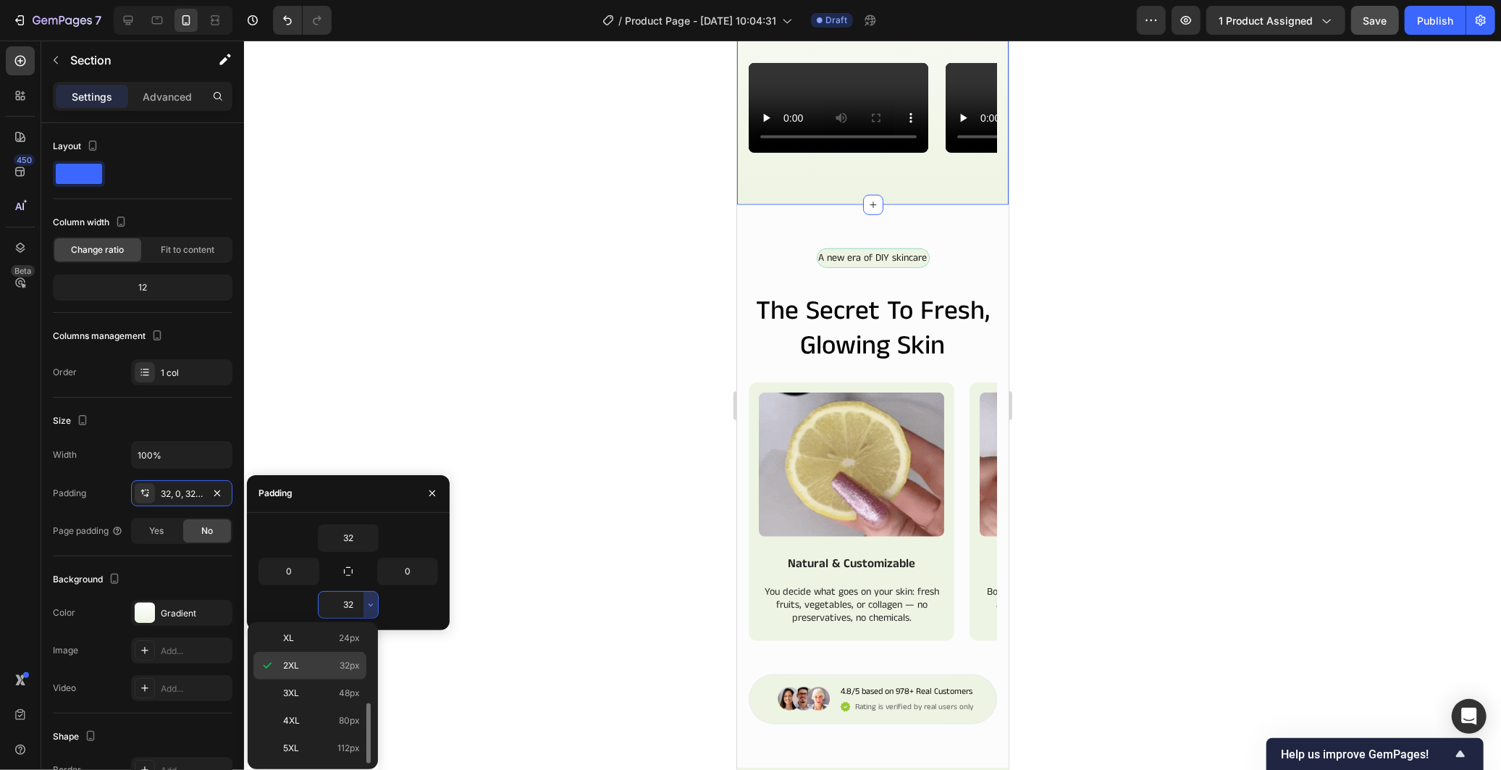
scroll to position [88, 0]
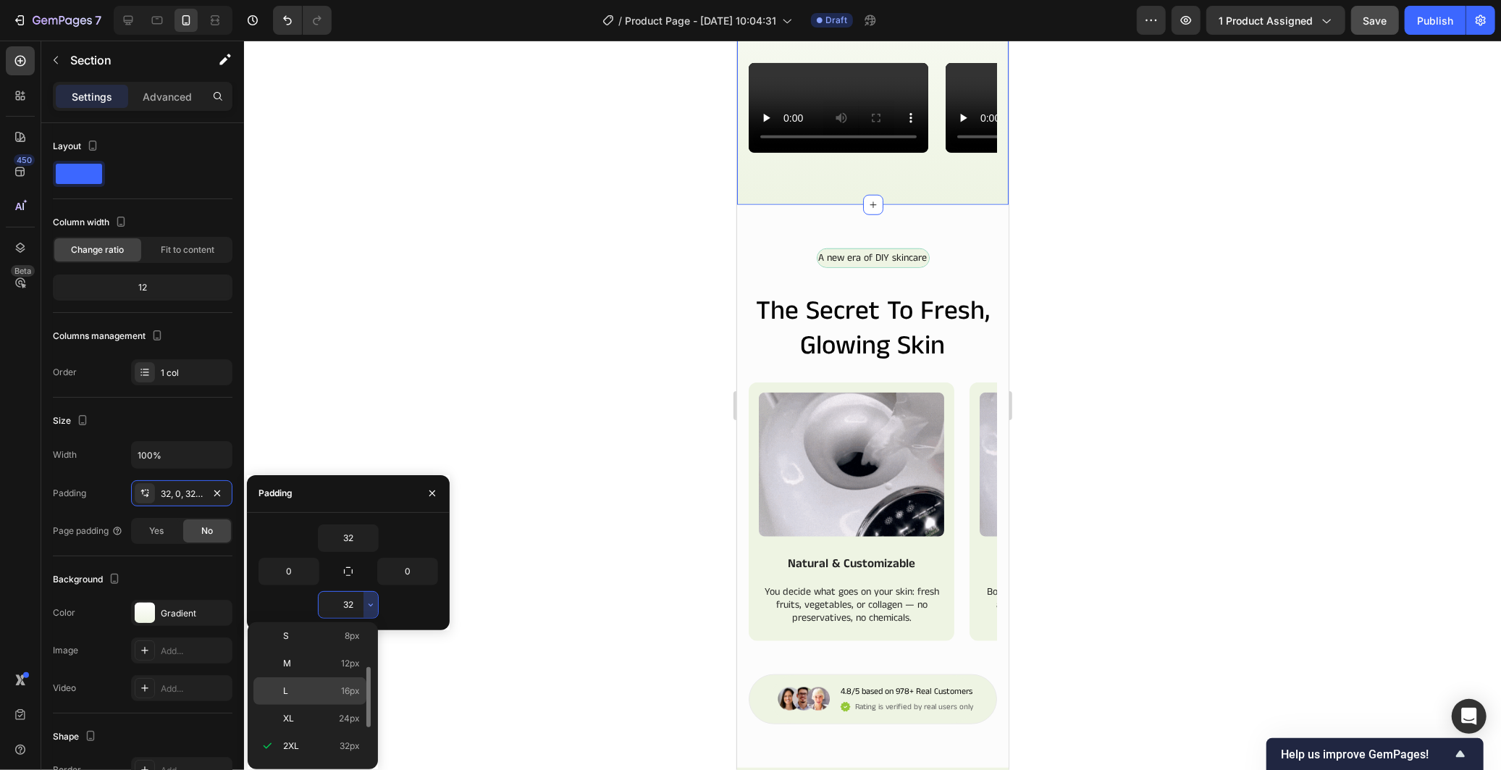
click at [336, 690] on p "L 16px" at bounding box center [321, 690] width 77 height 13
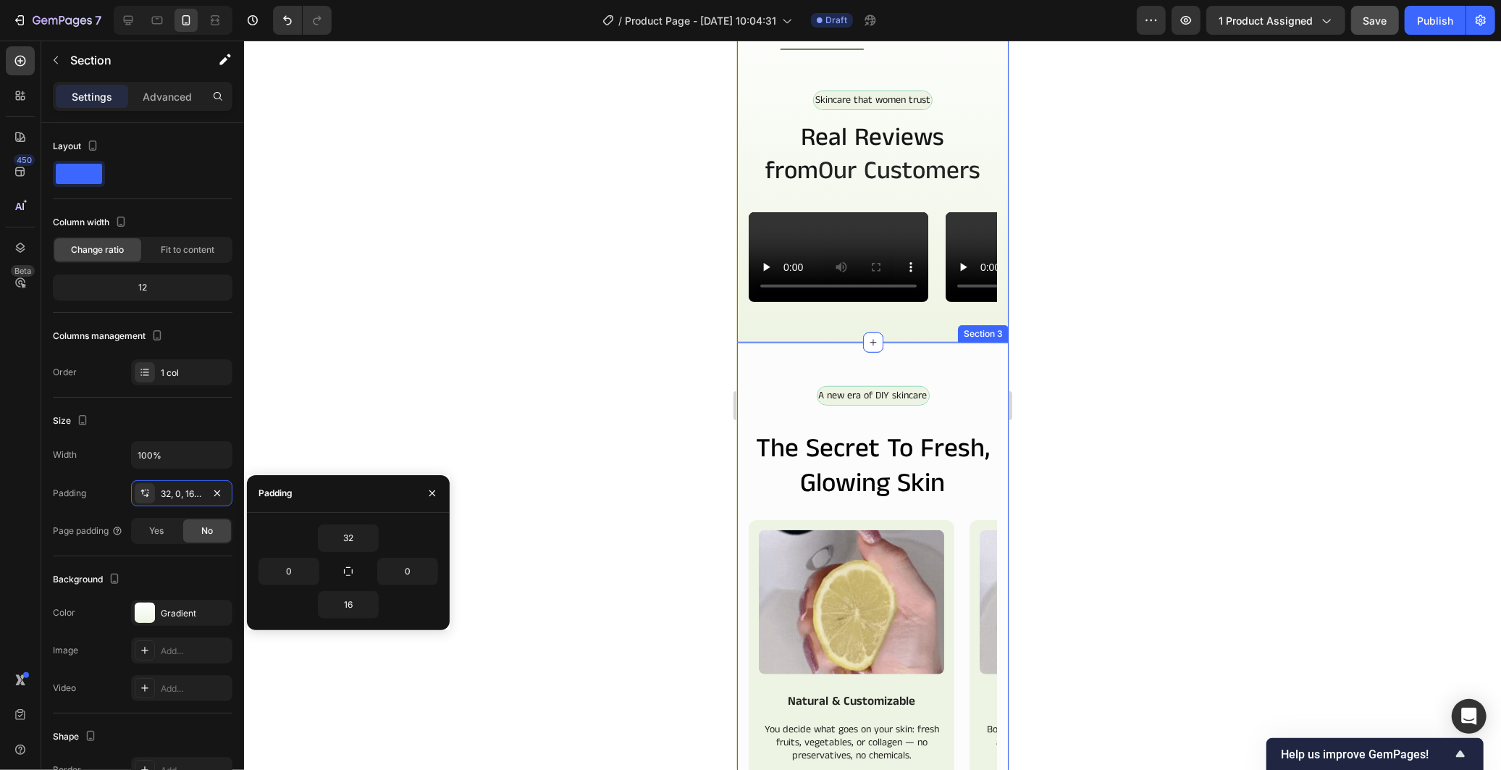
scroll to position [804, 0]
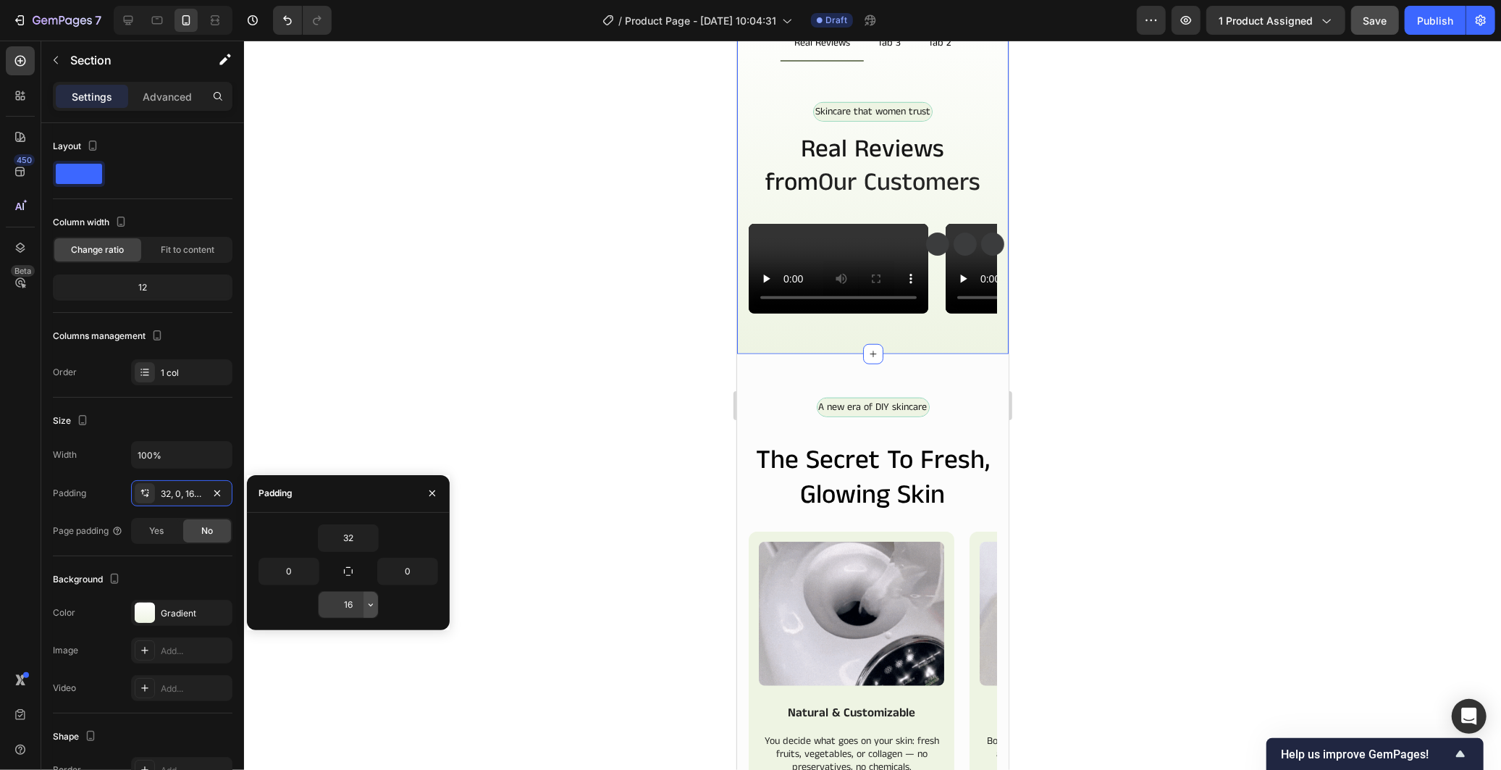
click at [367, 604] on icon "button" at bounding box center [371, 605] width 12 height 12
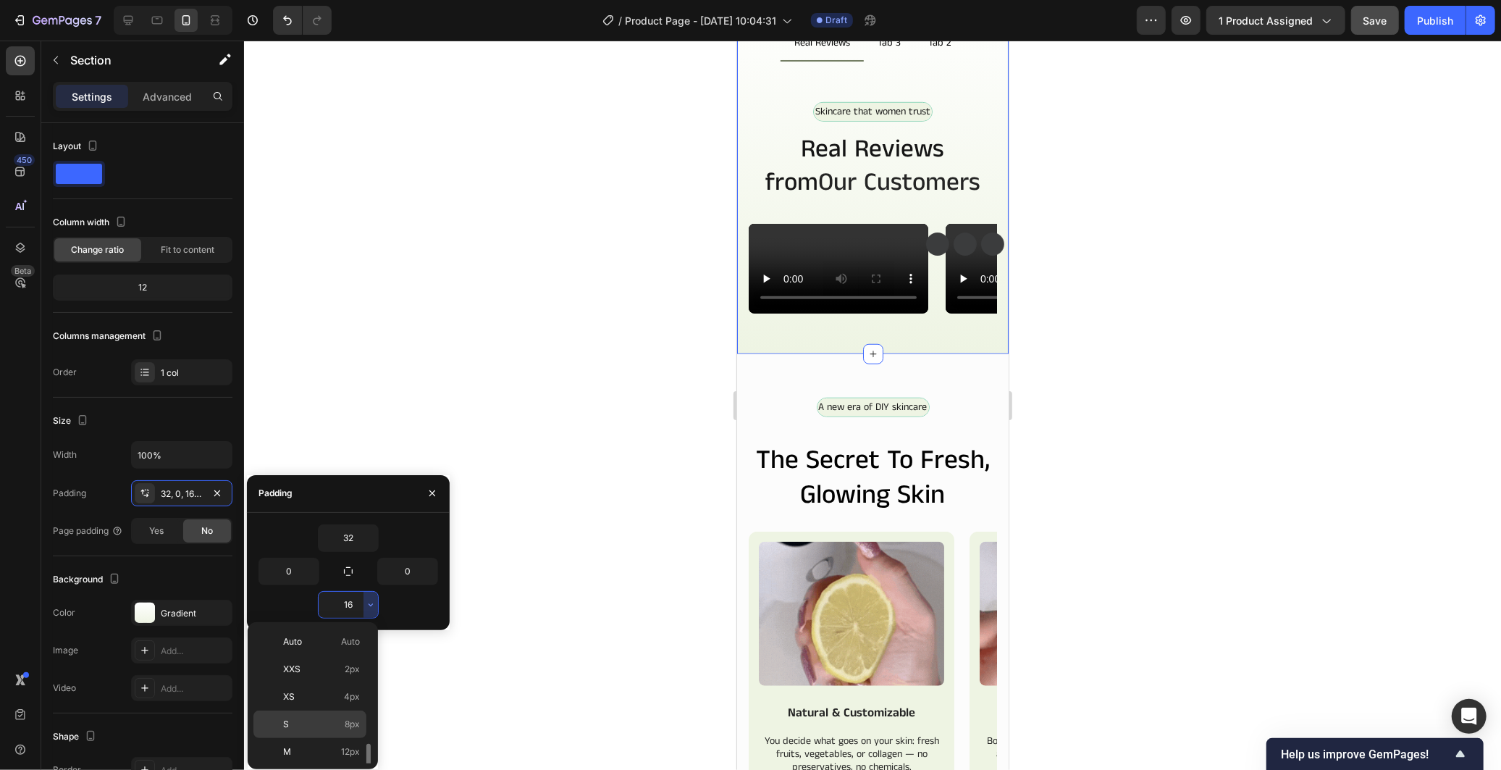
scroll to position [80, 0]
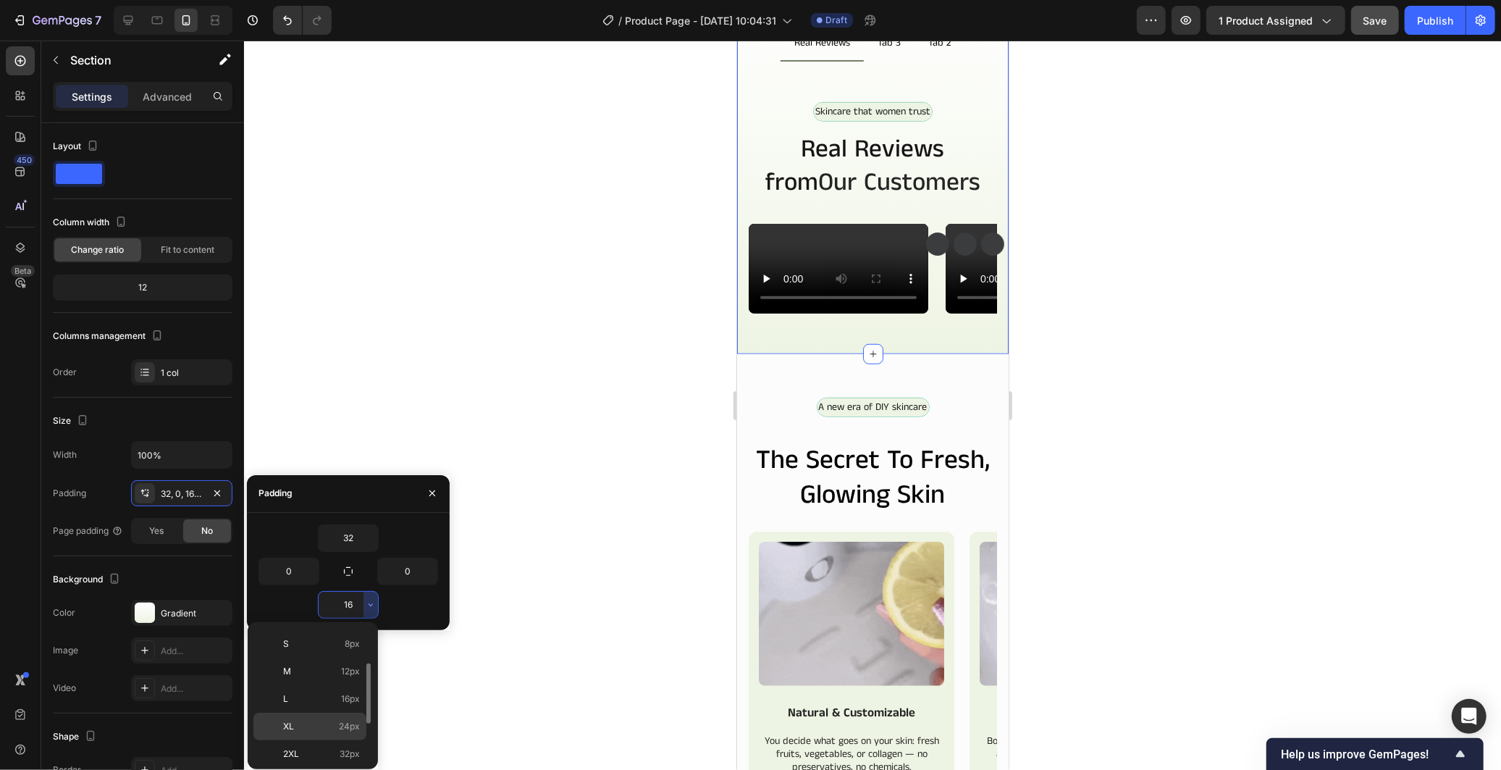
click at [332, 733] on p "XL 24px" at bounding box center [321, 726] width 77 height 13
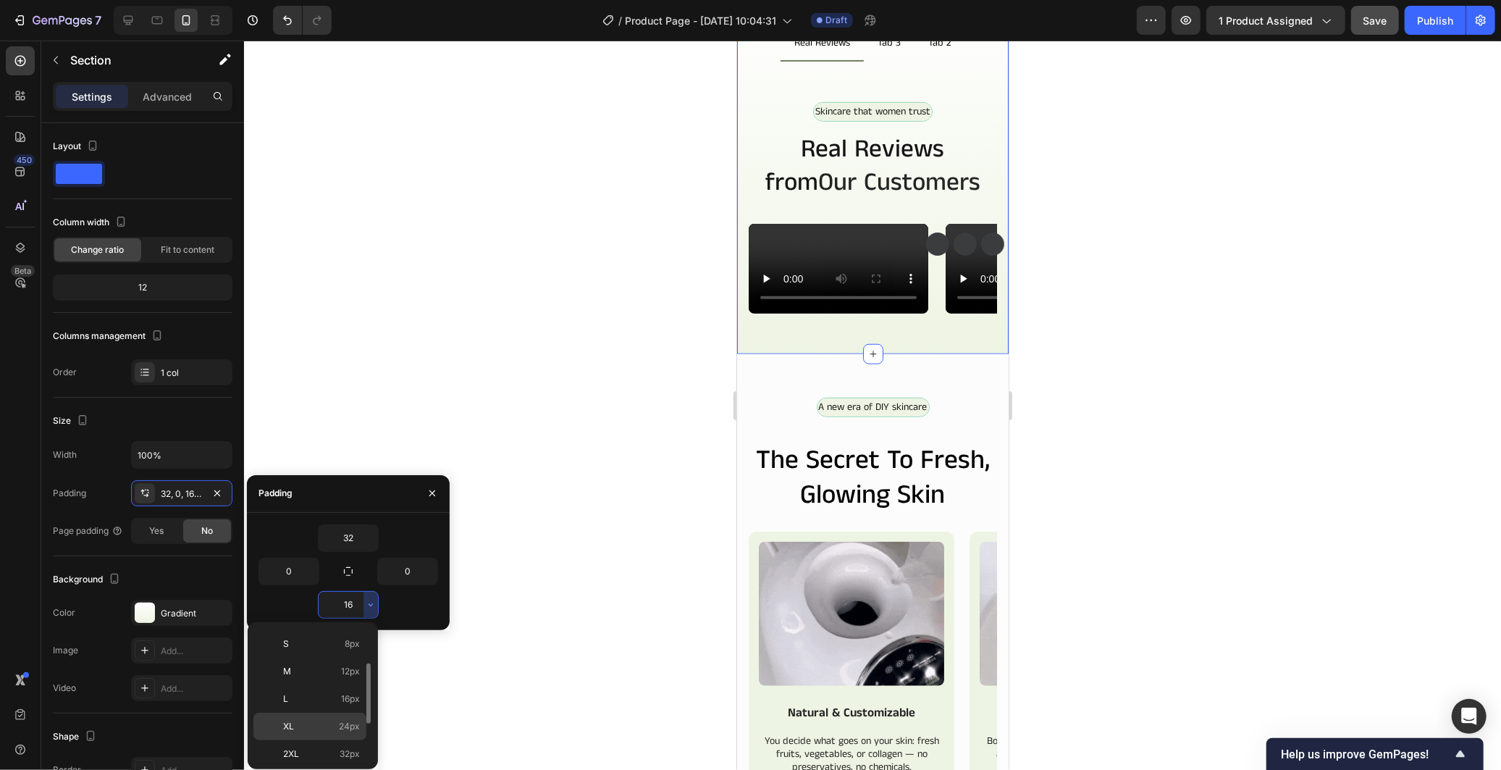
type input "24"
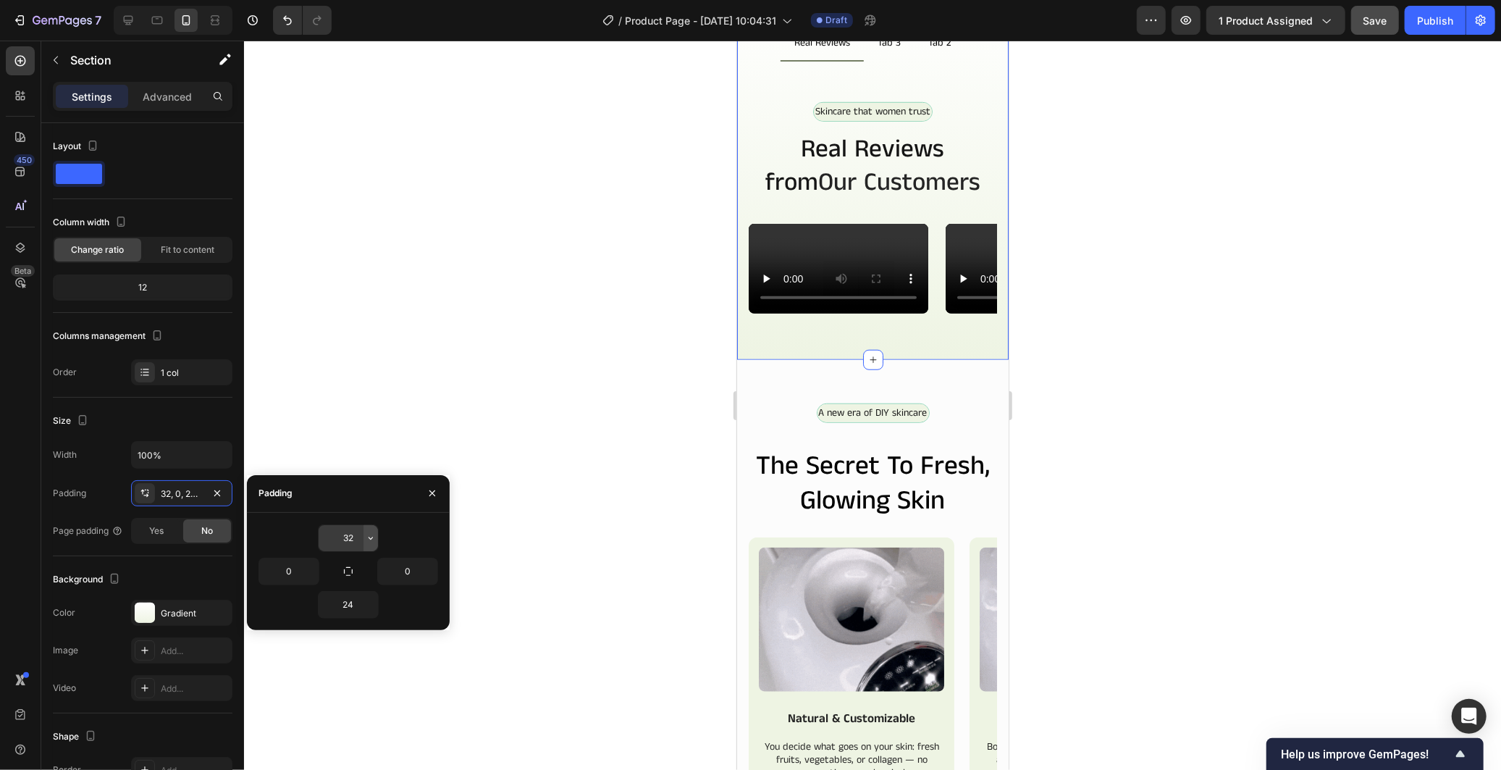
click at [371, 542] on icon "button" at bounding box center [371, 538] width 12 height 12
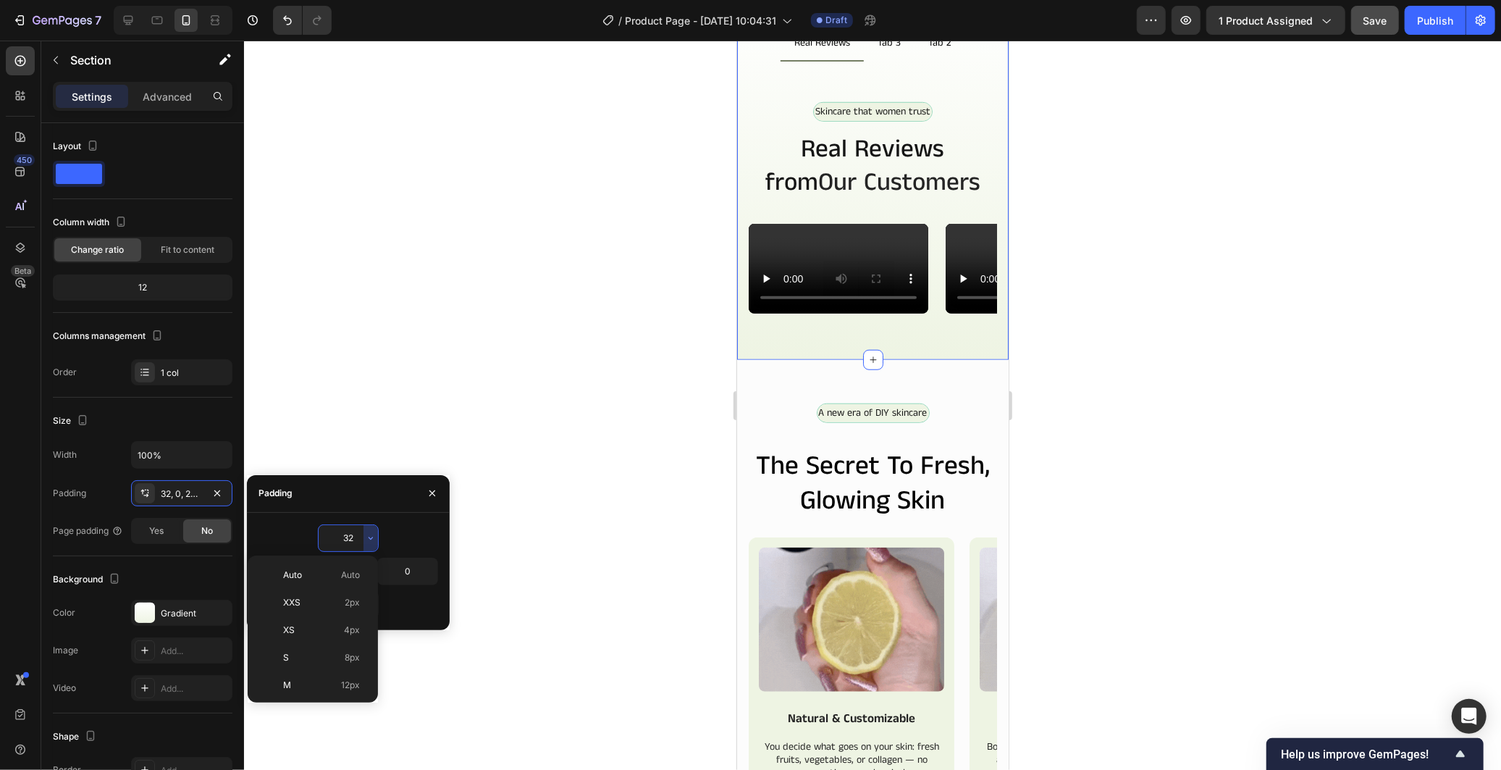
scroll to position [104, 0]
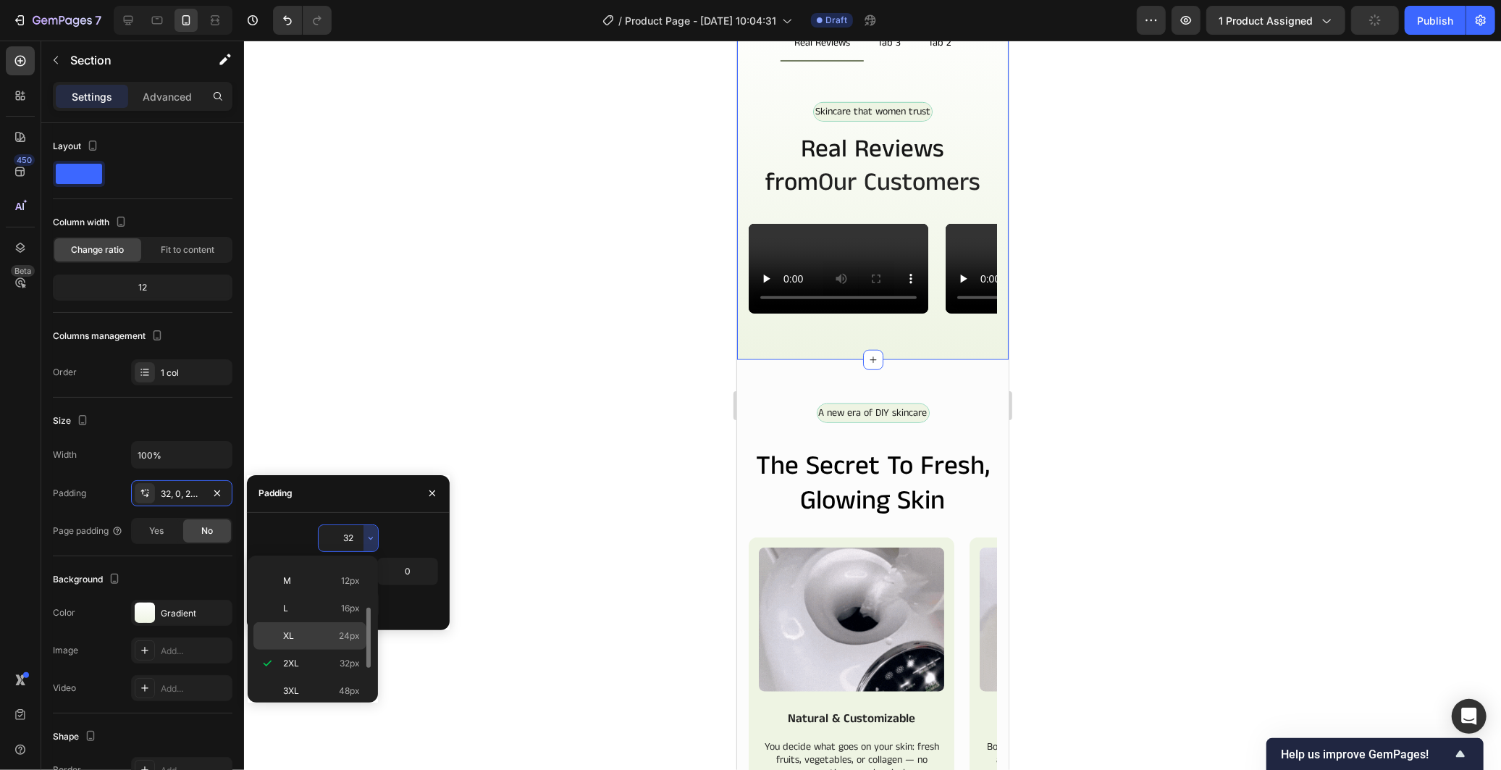
click at [341, 641] on span "24px" at bounding box center [349, 635] width 21 height 13
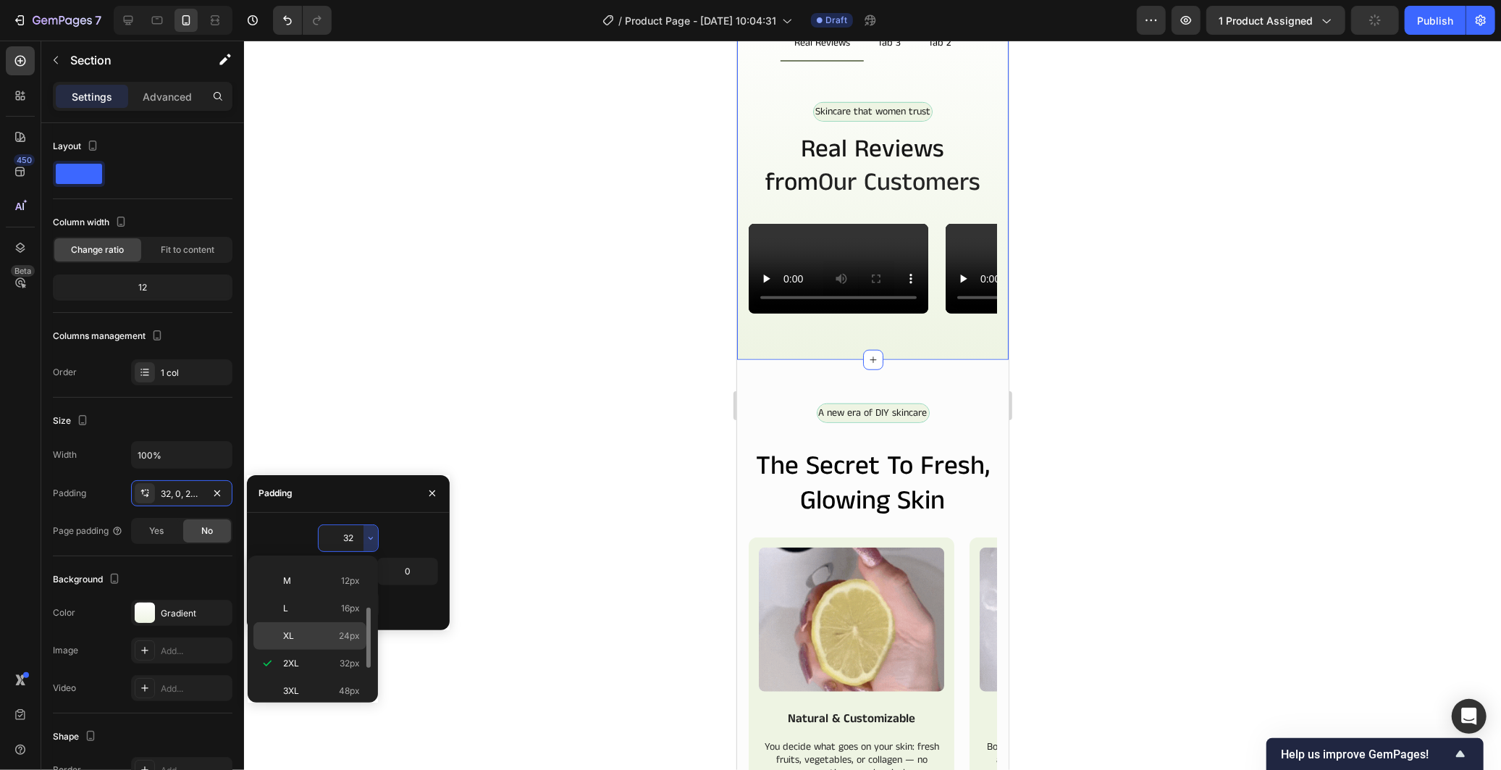
type input "24"
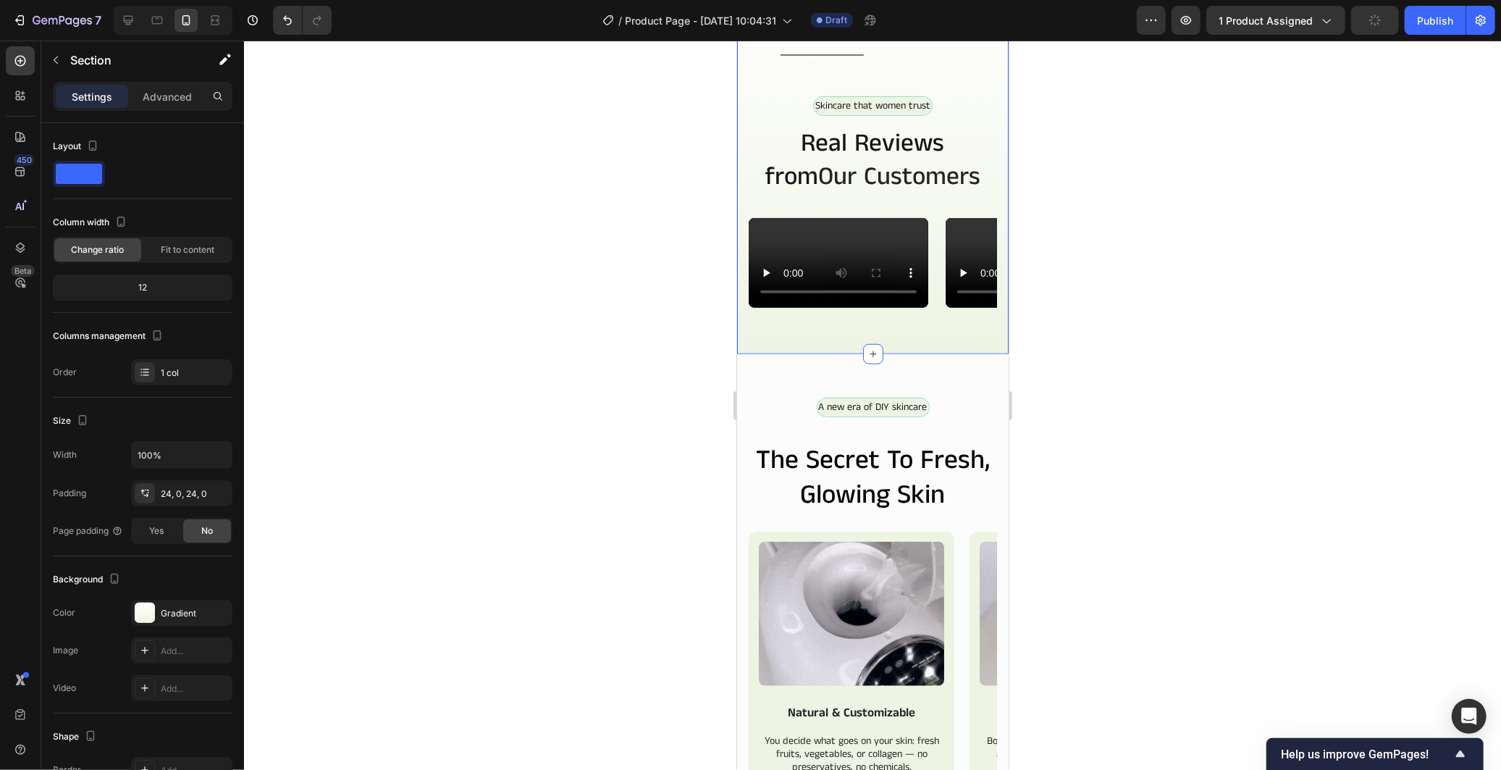
click at [640, 472] on div at bounding box center [872, 405] width 1257 height 729
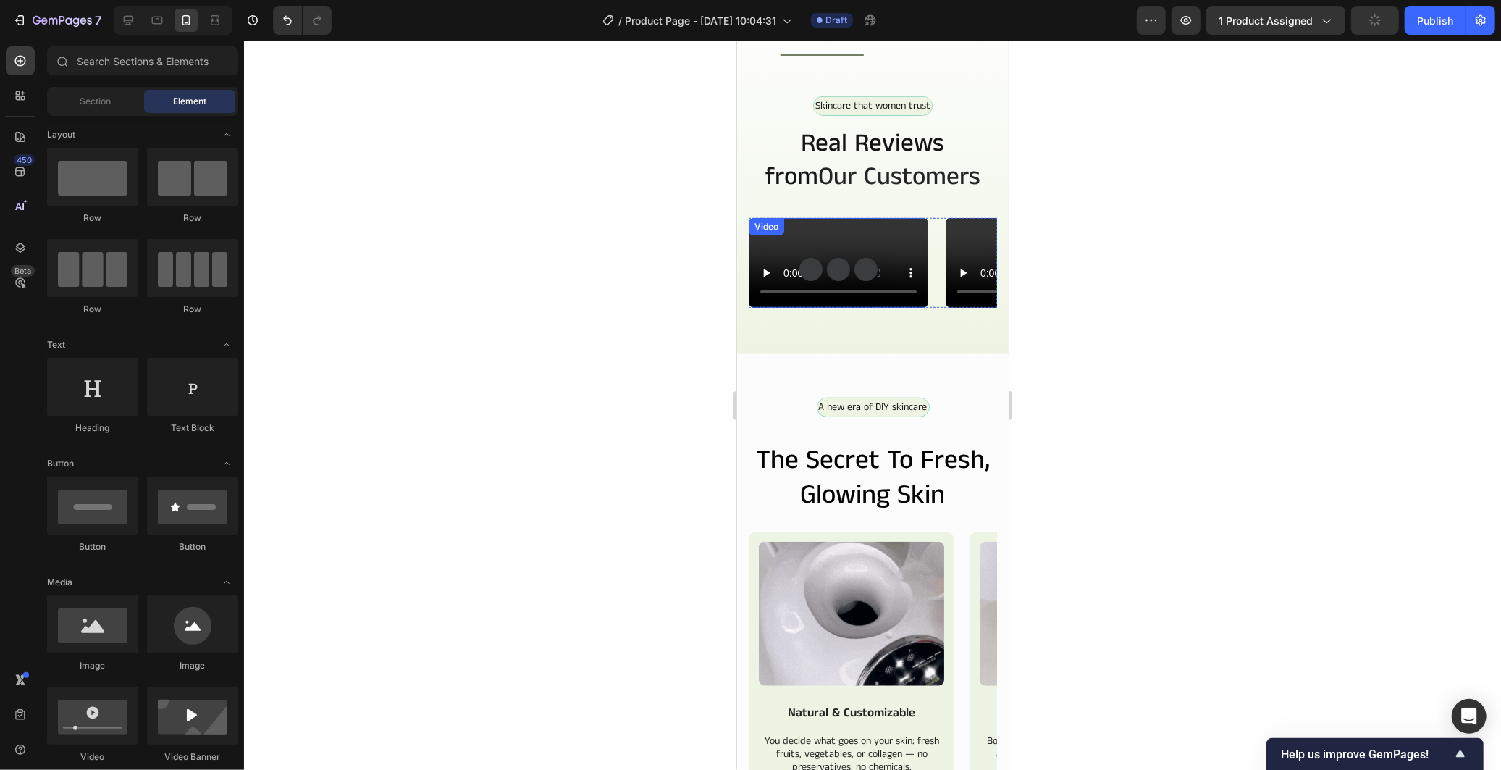
scroll to position [482, 0]
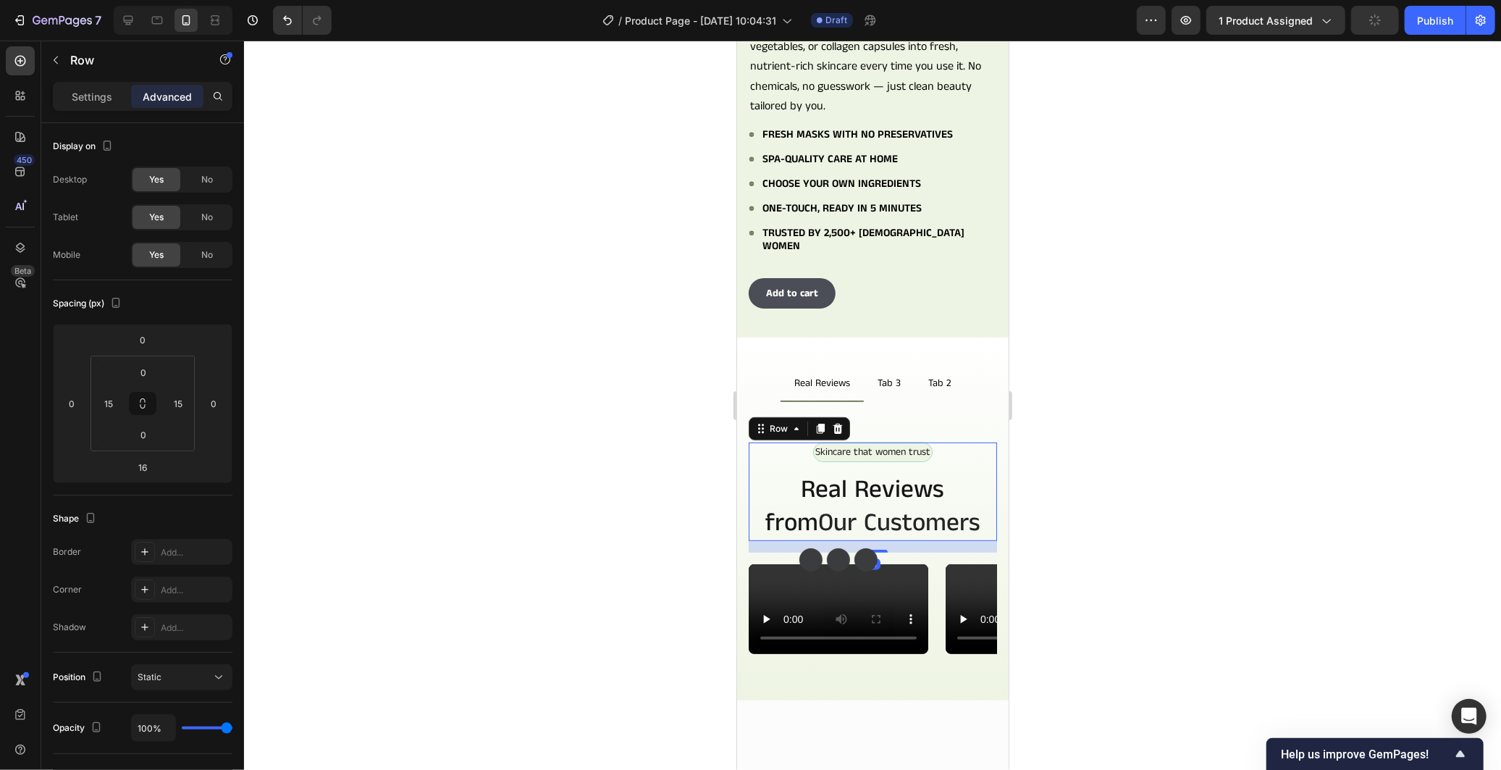
click at [975, 446] on div "Skincare that women trust Text Block Row Real Reviews from Our Customers Headin…" at bounding box center [872, 491] width 248 height 98
click at [954, 529] on div "Skincare that women trust Text Block Row Real Reviews from Our Customers Headin…" at bounding box center [872, 556] width 248 height 229
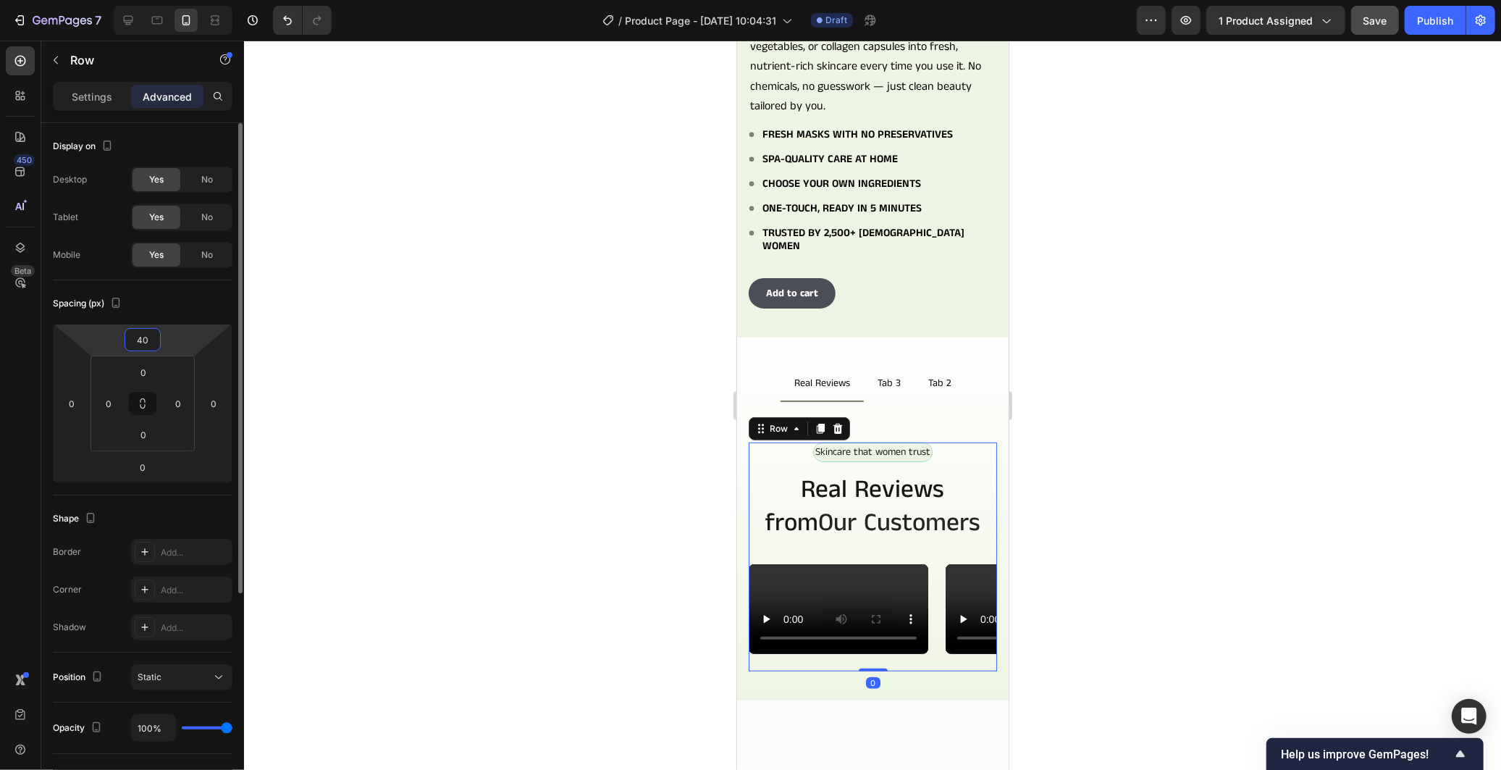
click at [151, 335] on input "40" at bounding box center [142, 340] width 29 height 22
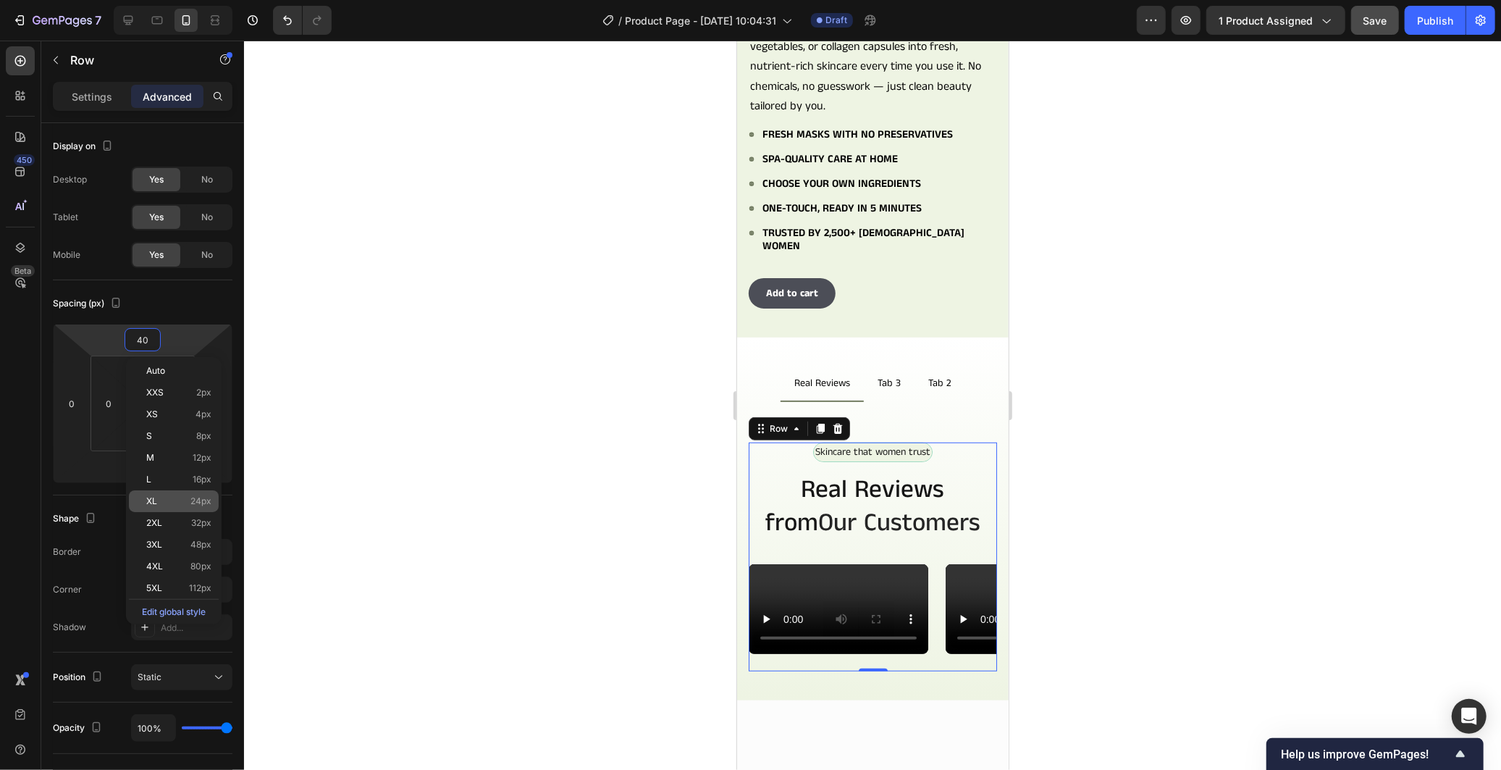
click at [208, 505] on span "24px" at bounding box center [200, 501] width 21 height 10
type input "24"
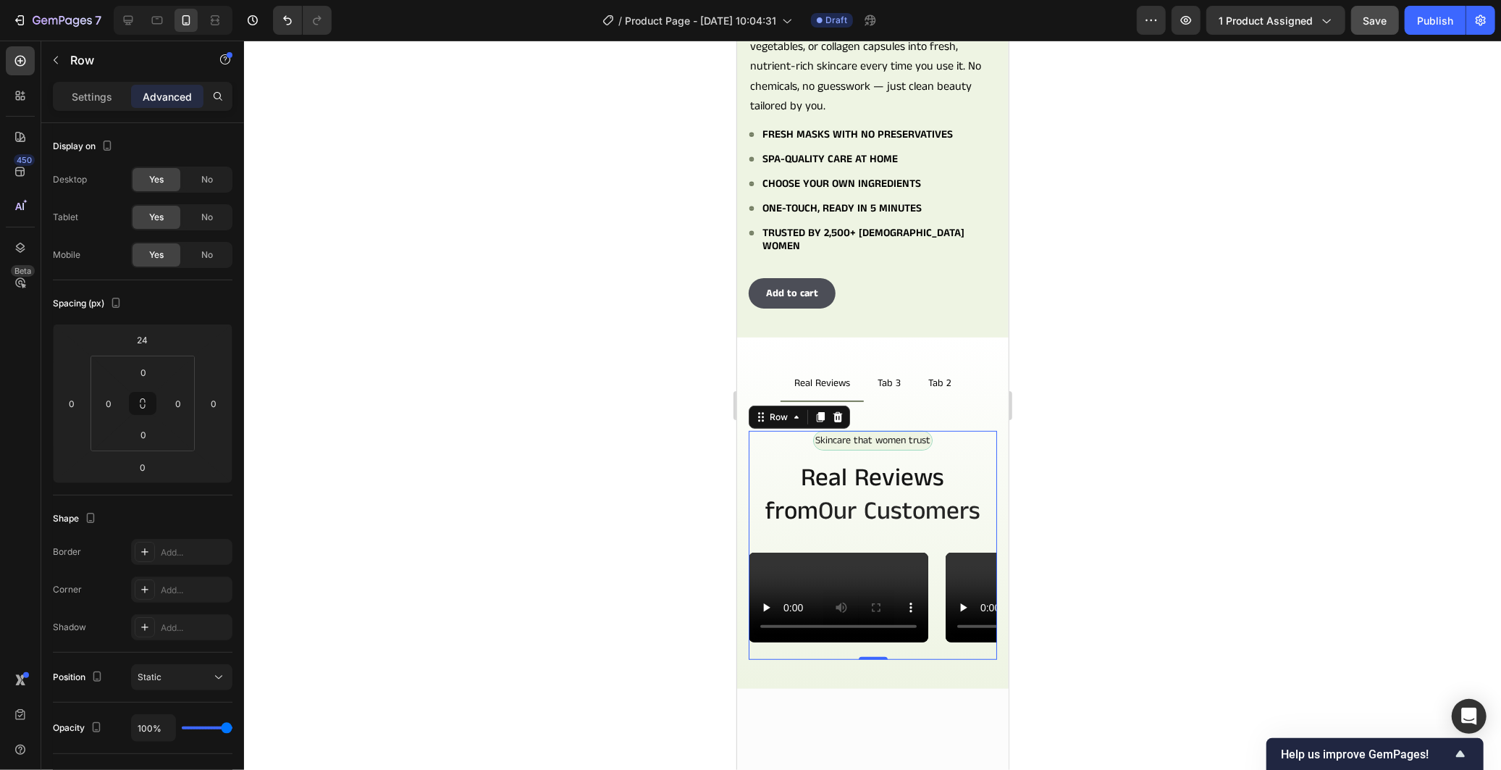
click at [414, 466] on div at bounding box center [872, 405] width 1257 height 729
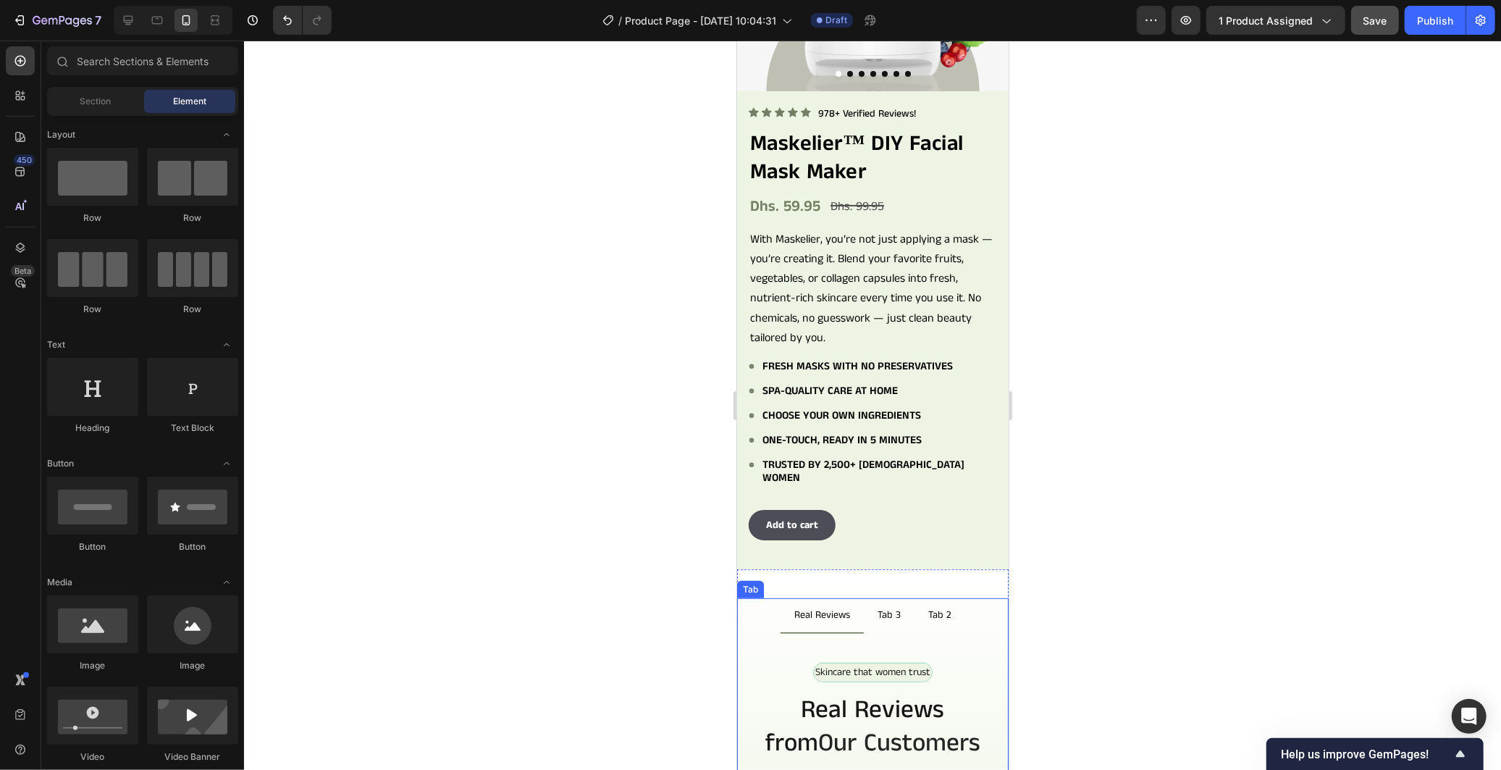
scroll to position [161, 0]
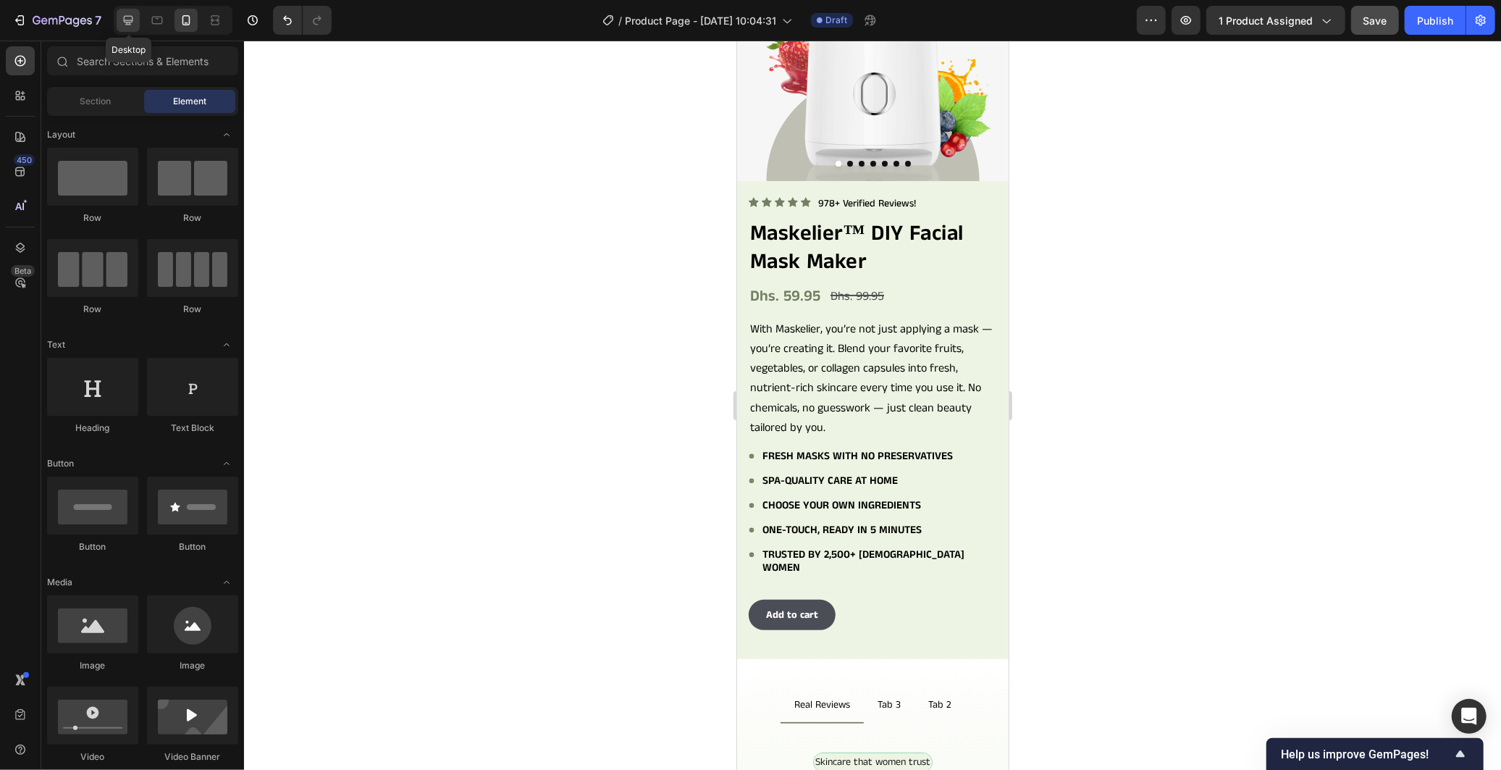
click at [125, 22] on icon at bounding box center [128, 20] width 9 height 9
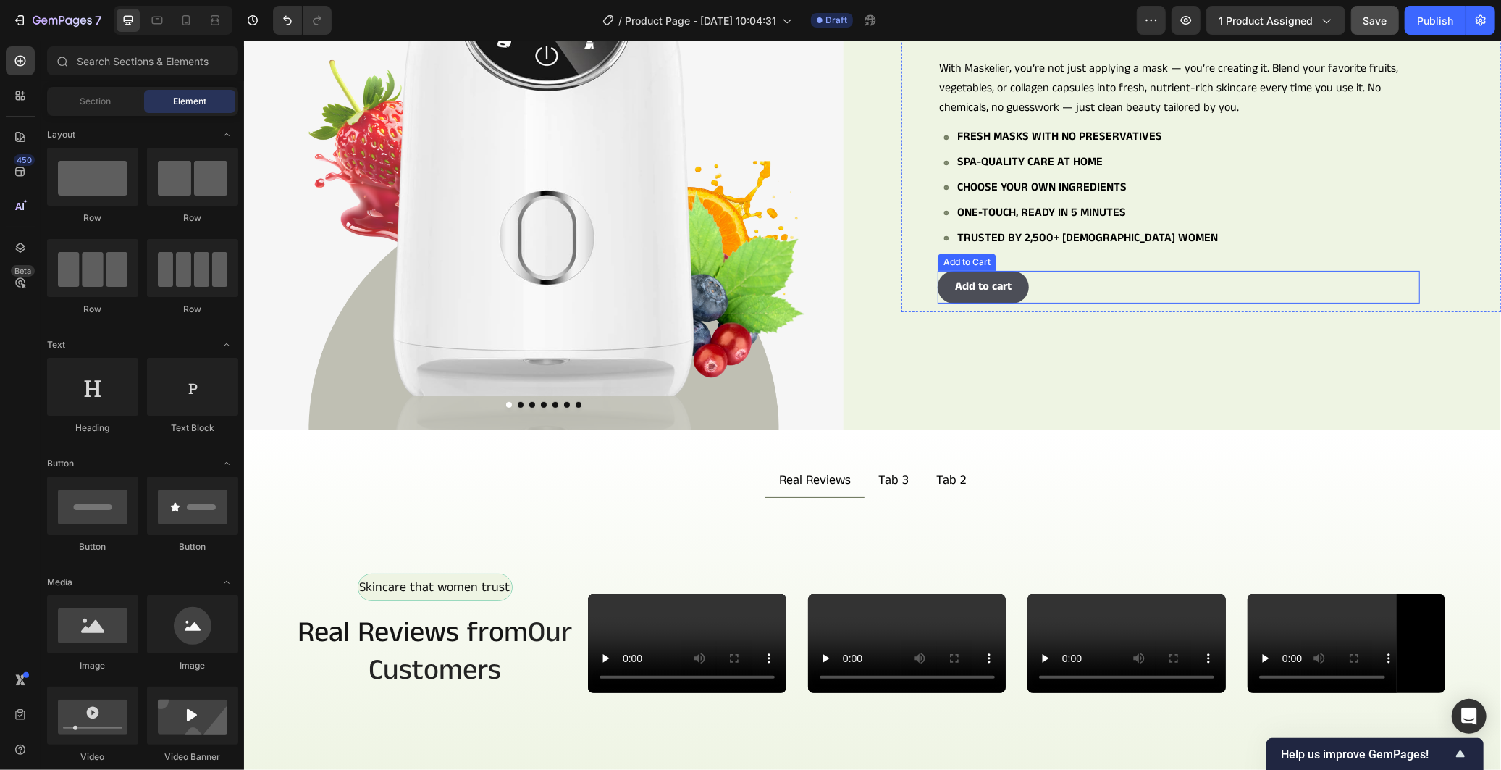
scroll to position [396, 0]
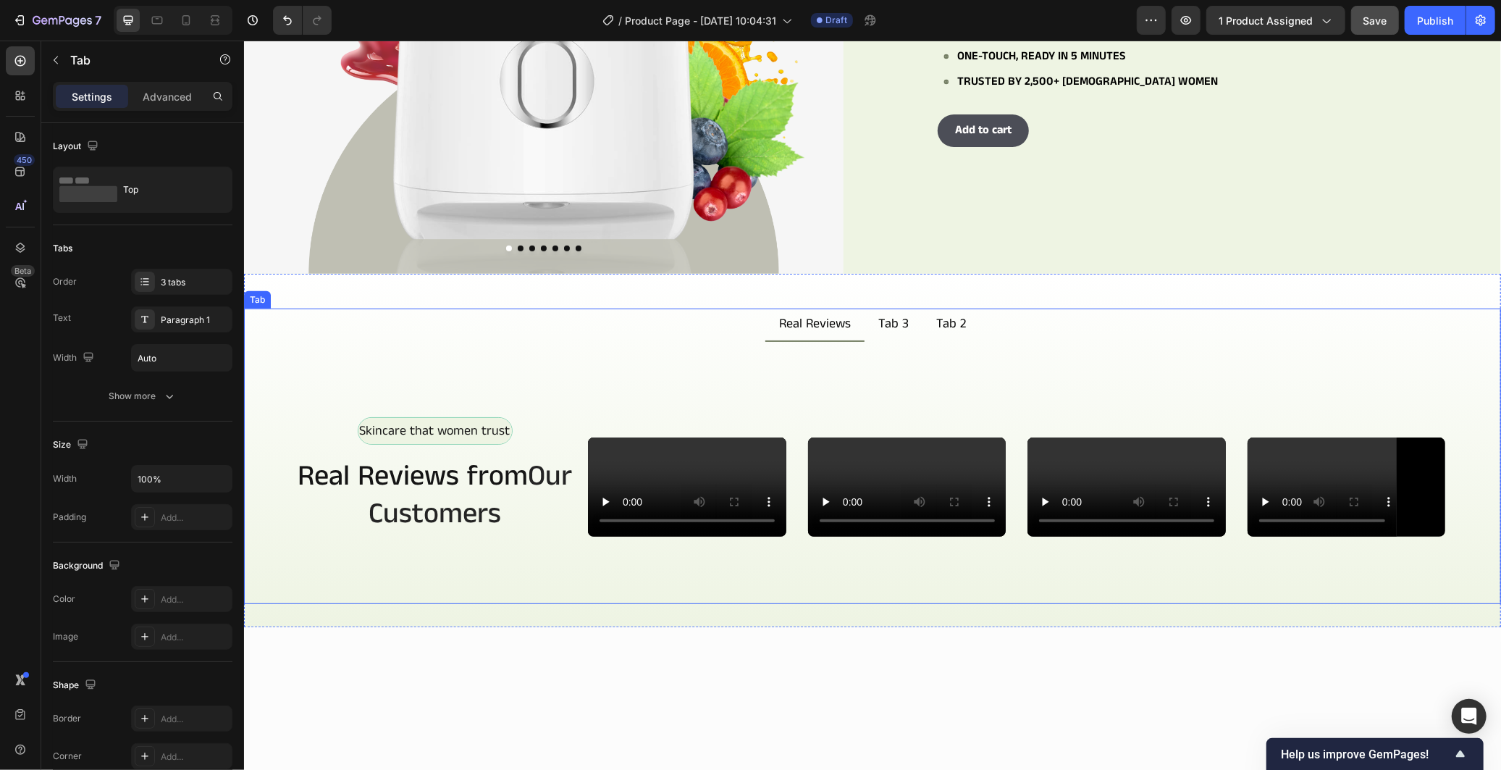
click at [878, 322] on p "Tab 3" at bounding box center [893, 324] width 30 height 16
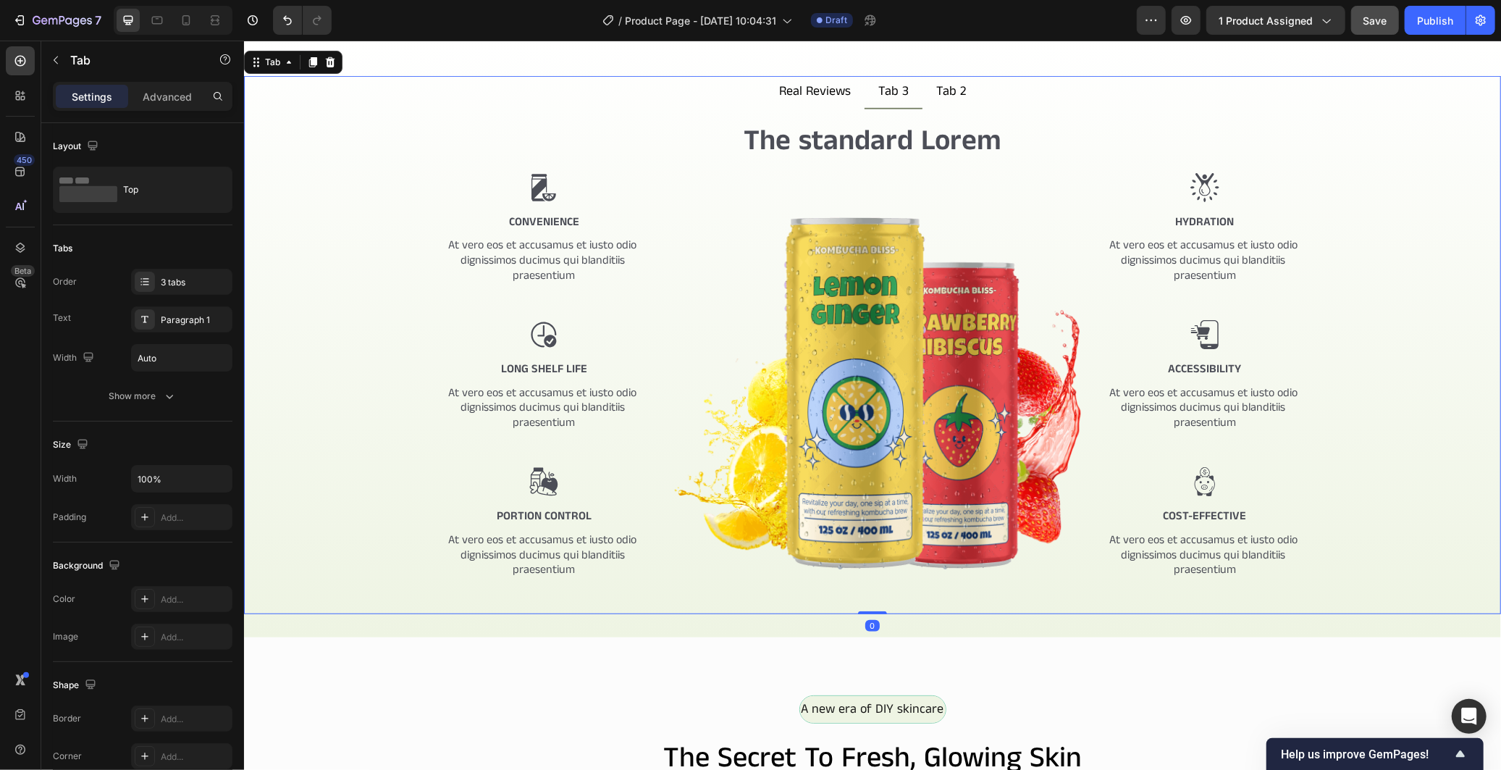
scroll to position [638, 0]
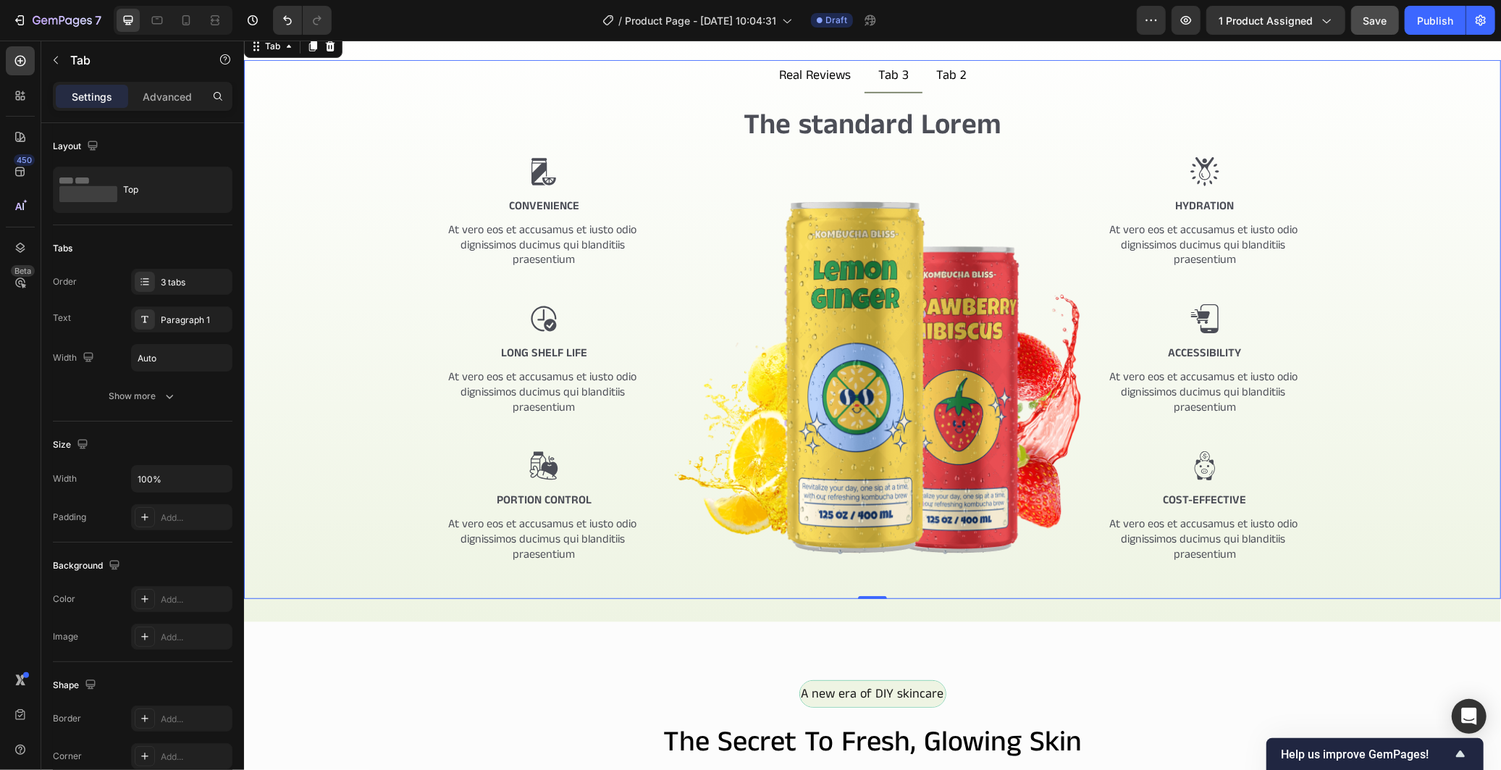
click at [750, 569] on div "The standard Lorem Heading Image Convenience Text Block At vero eos et accusamu…" at bounding box center [872, 345] width 1234 height 482
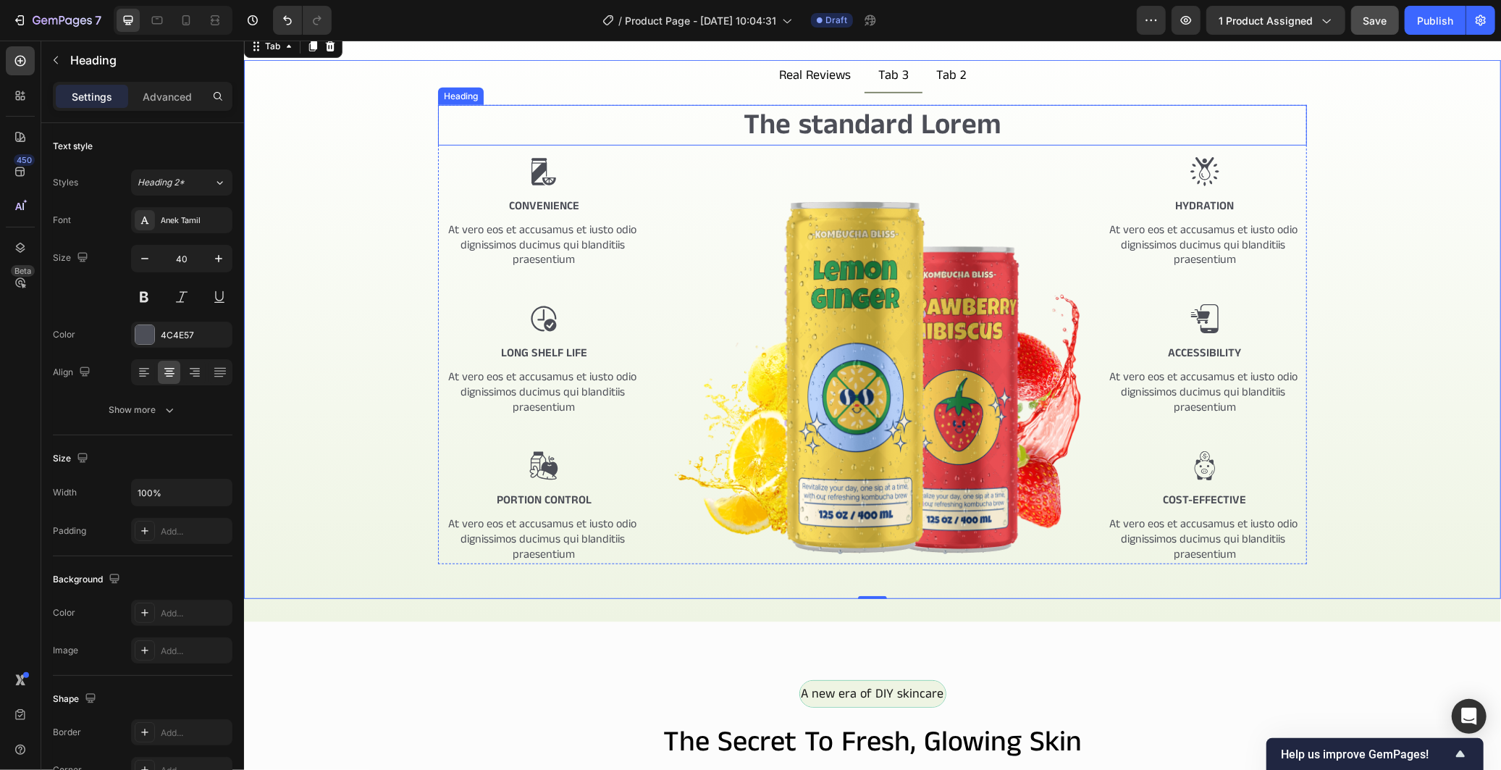
click at [698, 138] on h2 "The standard Lorem" at bounding box center [871, 124] width 869 height 41
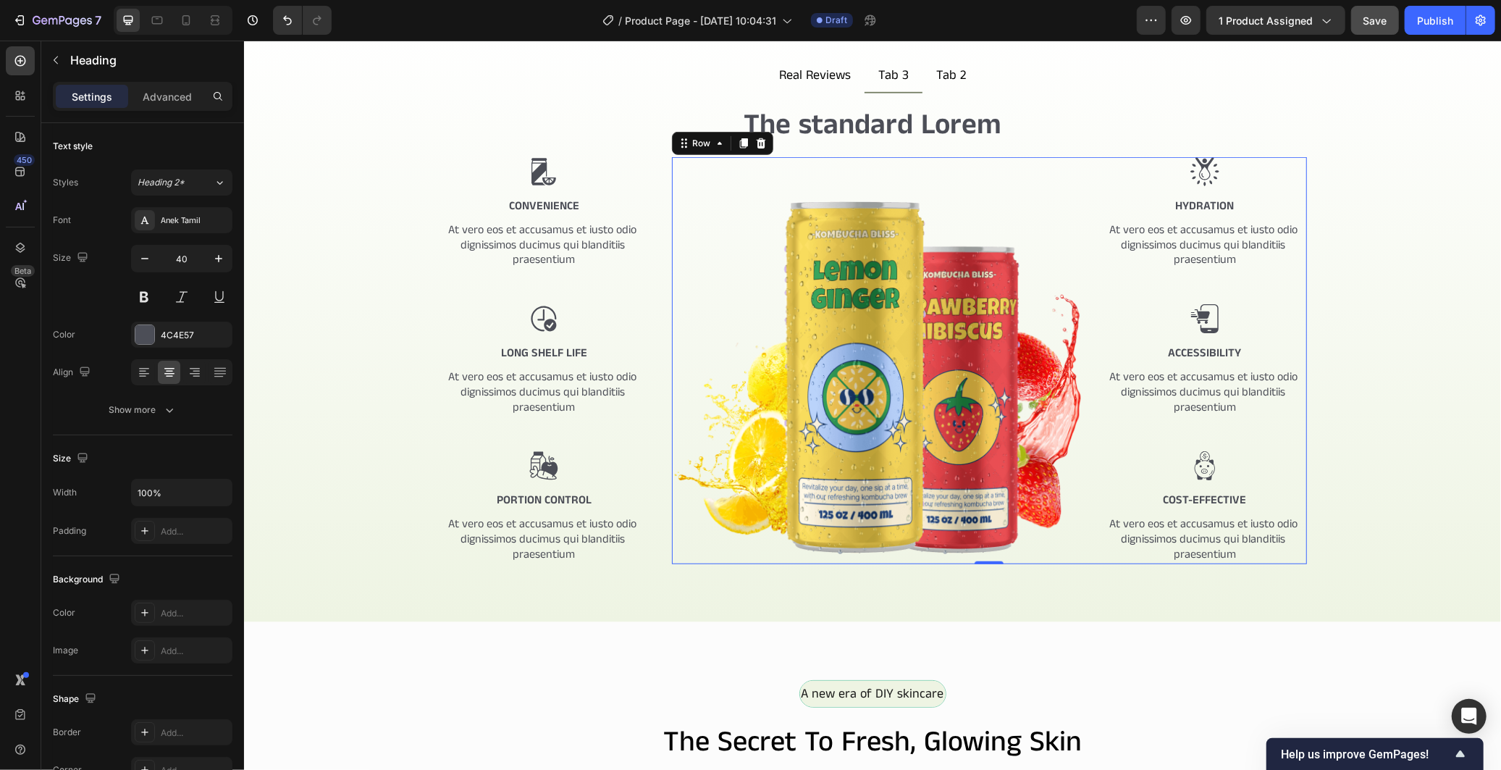
click at [694, 156] on div "Image" at bounding box center [875, 359] width 409 height 407
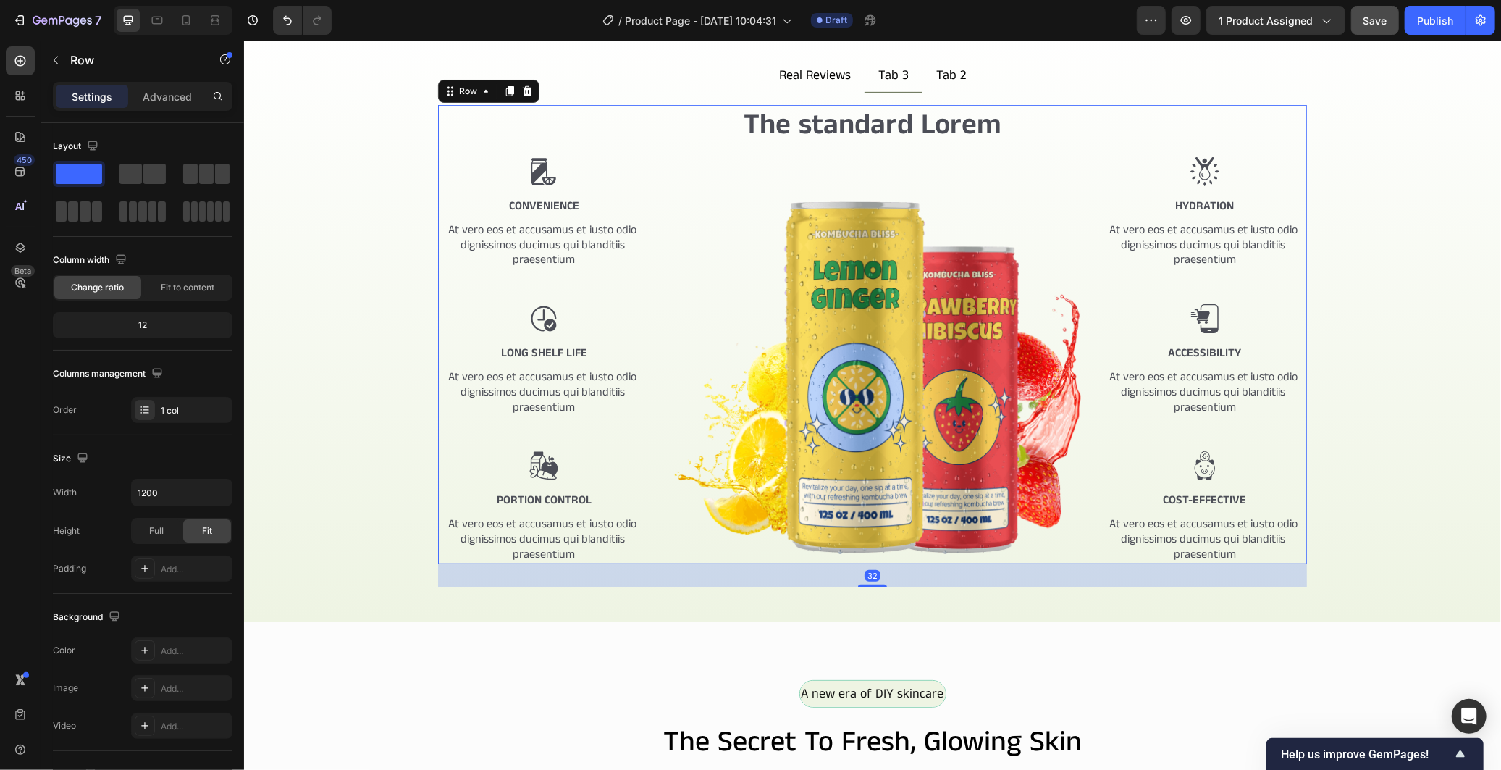
click at [650, 153] on div "The standard Lorem Heading Image Convenience Text Block At vero eos et accusamu…" at bounding box center [871, 333] width 869 height 459
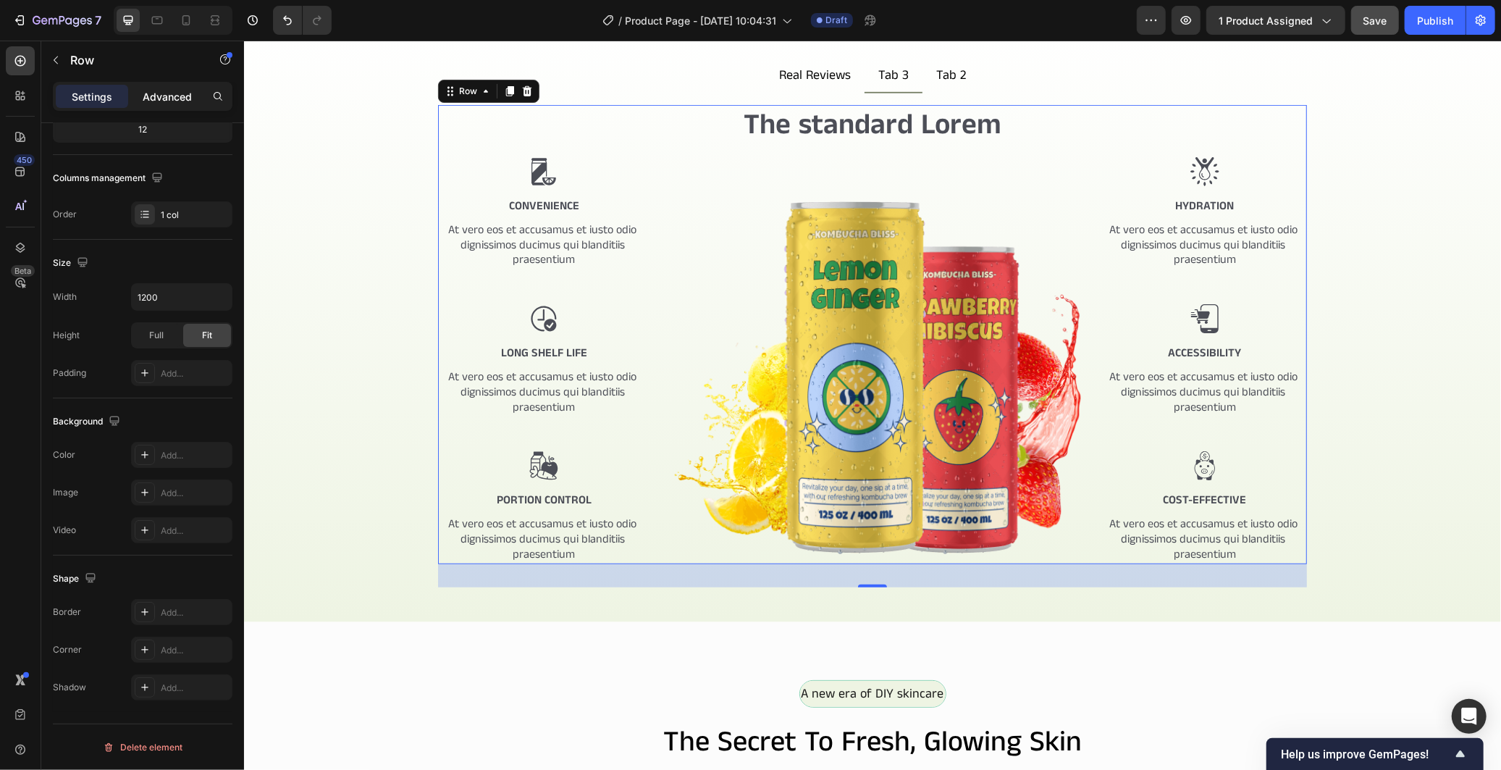
click at [180, 98] on p "Advanced" at bounding box center [167, 96] width 49 height 15
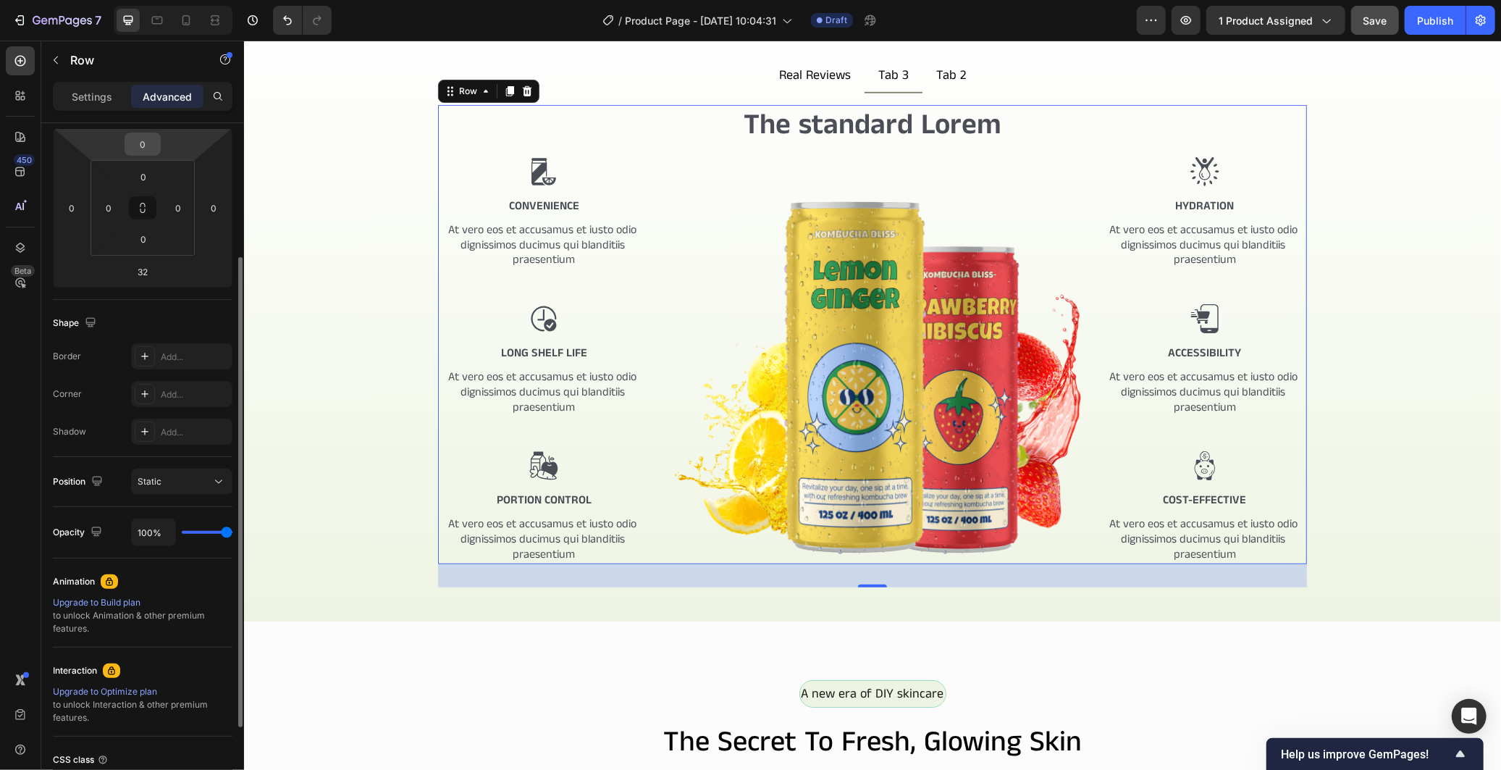
click at [148, 140] on input "0" at bounding box center [142, 144] width 29 height 22
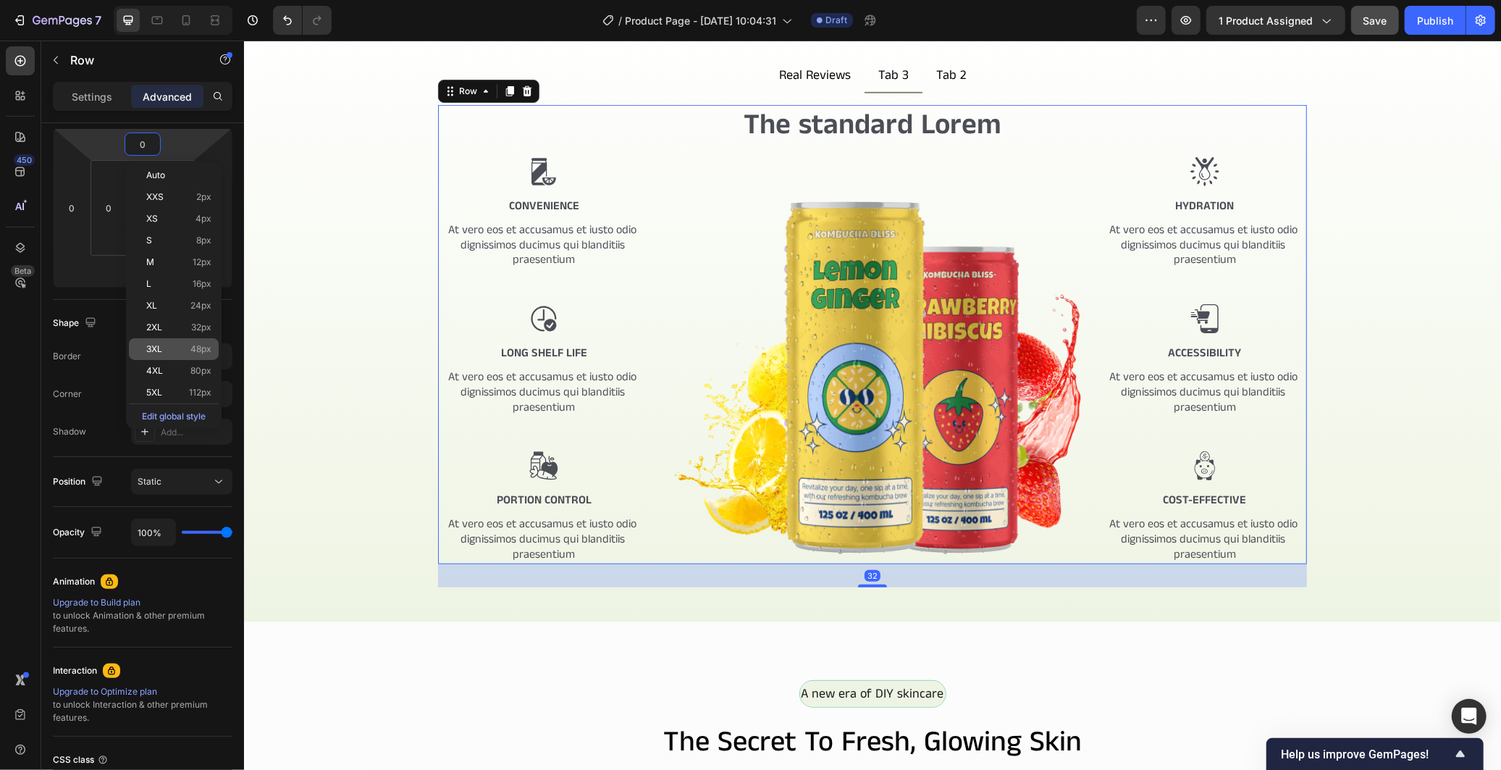
click at [190, 358] on div "3XL 48px" at bounding box center [174, 349] width 90 height 22
type input "48"
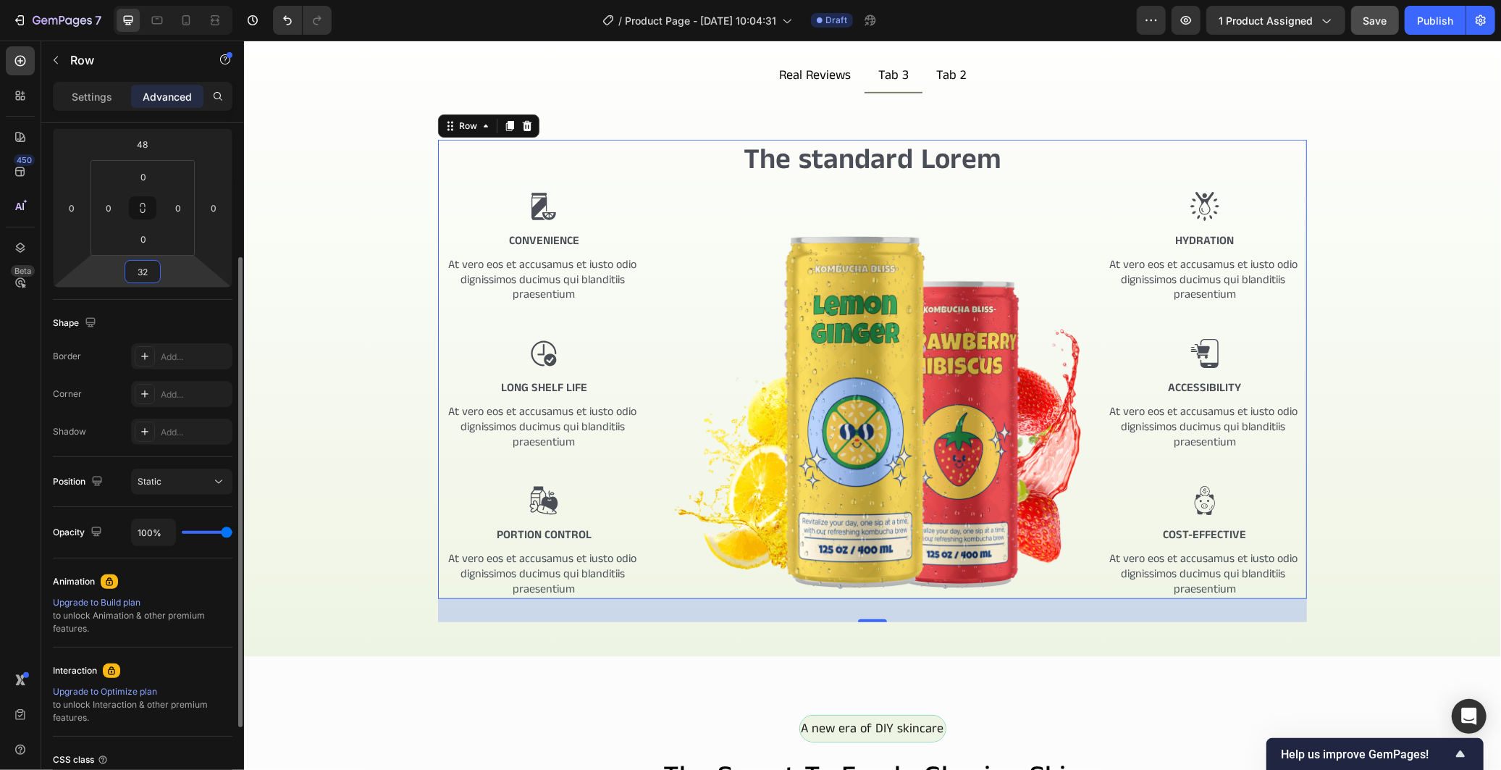
click at [147, 276] on input "32" at bounding box center [142, 272] width 29 height 22
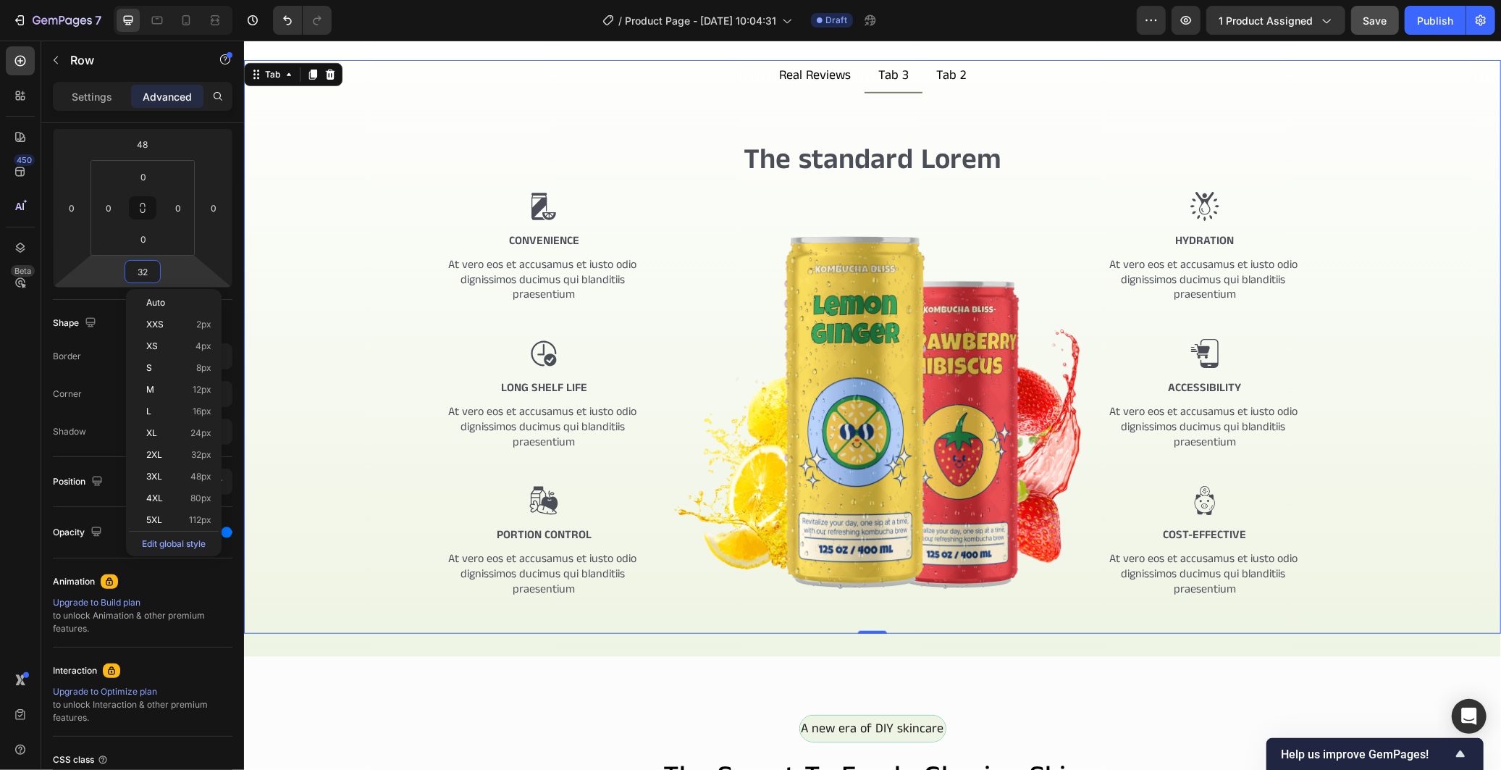
click at [370, 416] on div "The standard Lorem Heading Image Convenience Text Block At vero eos et accusamu…" at bounding box center [872, 397] width 1234 height 517
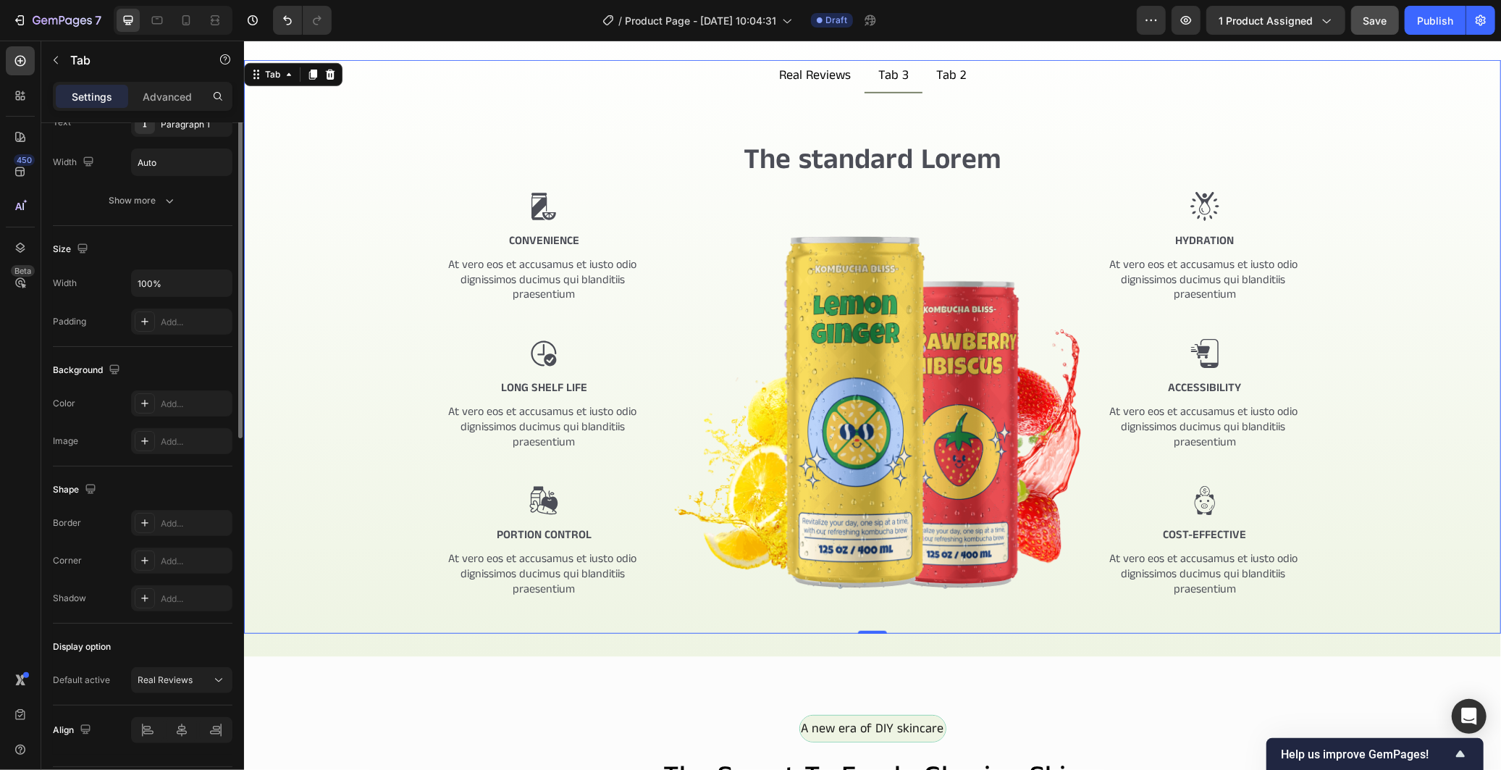
scroll to position [0, 0]
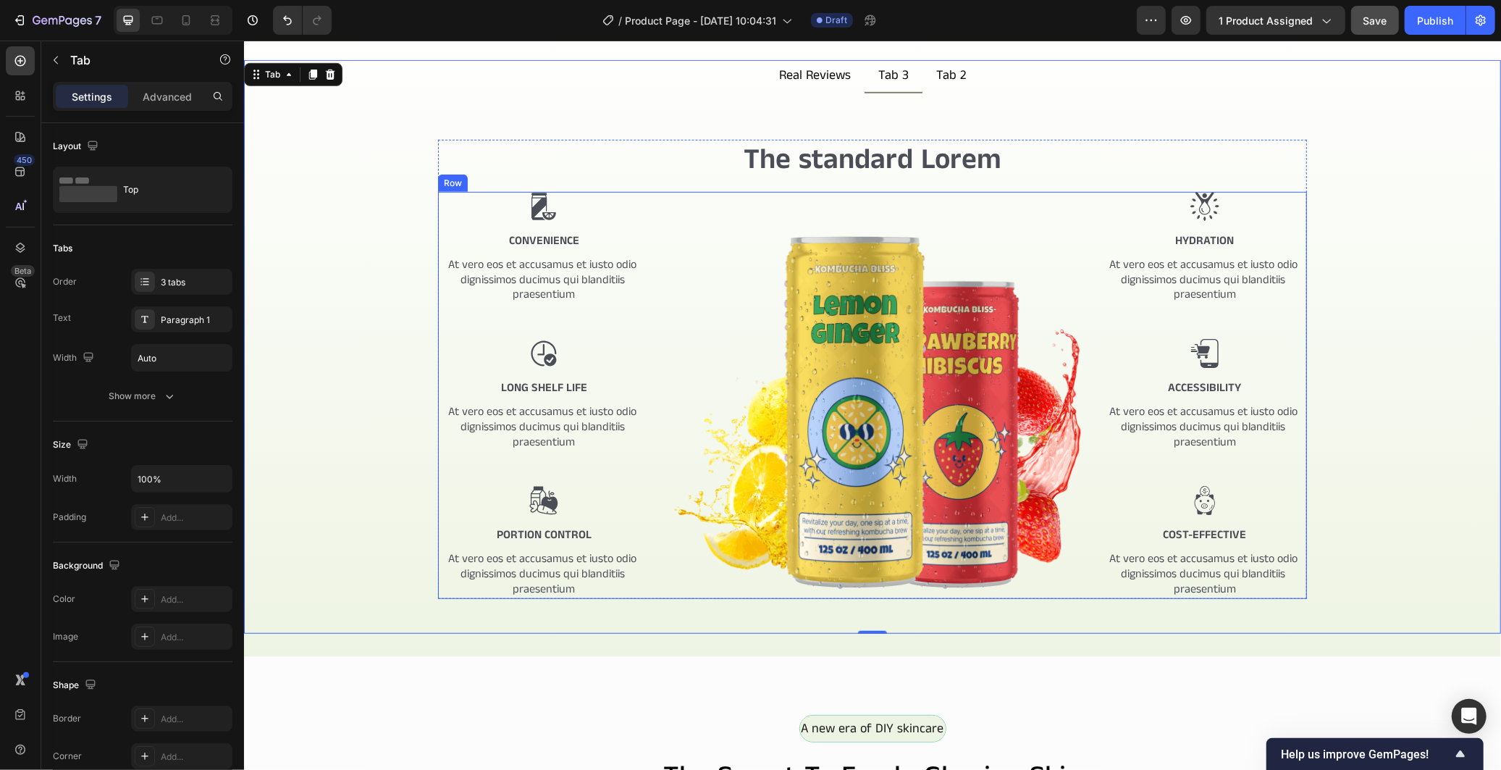
click at [657, 313] on div "Image Convenience Text Block At vero eos et accusamus et iusto odio dignissimos…" at bounding box center [871, 394] width 869 height 407
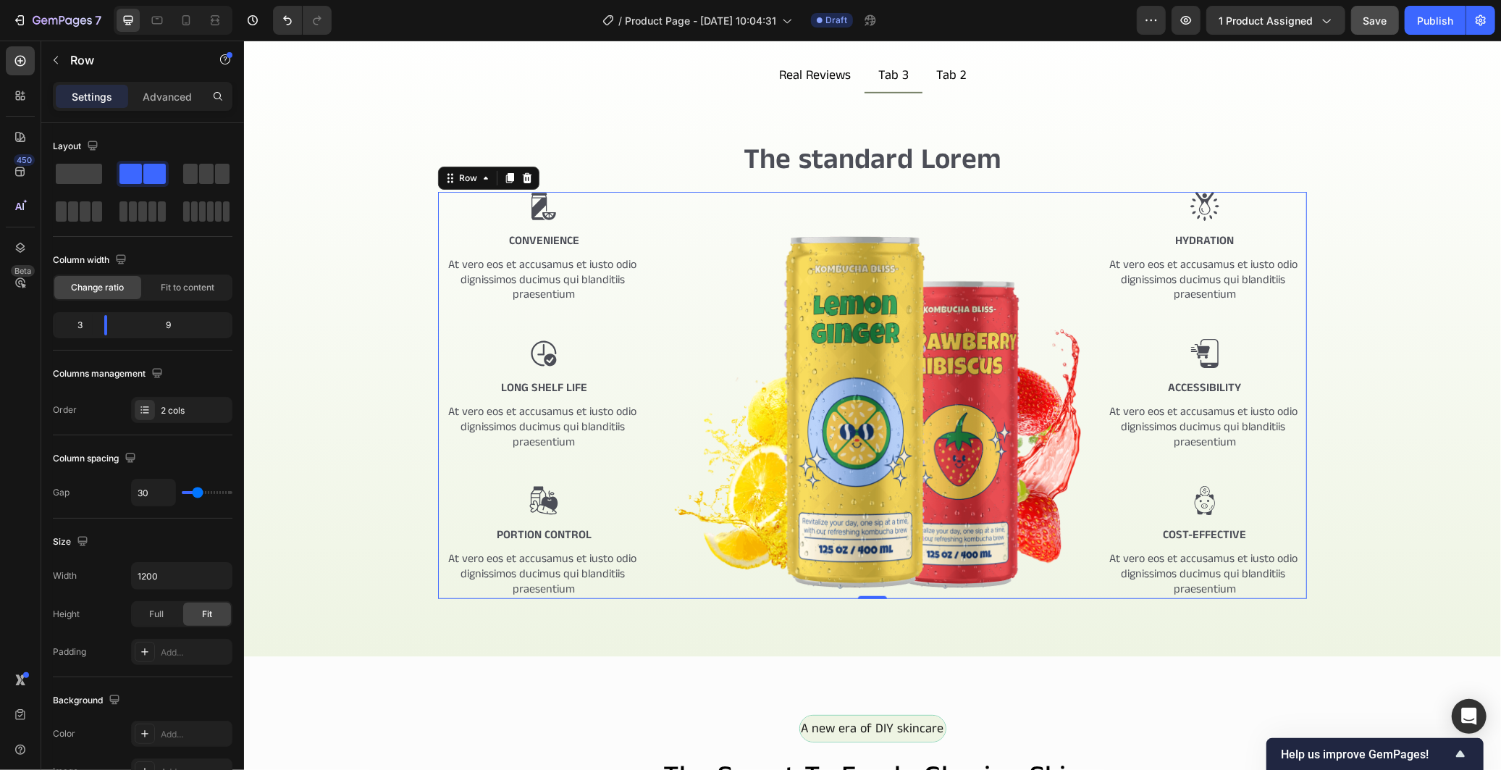
click at [607, 369] on div "Image Convenience Text Block At vero eos et accusamus et iusto odio dignissimos…" at bounding box center [543, 394] width 212 height 407
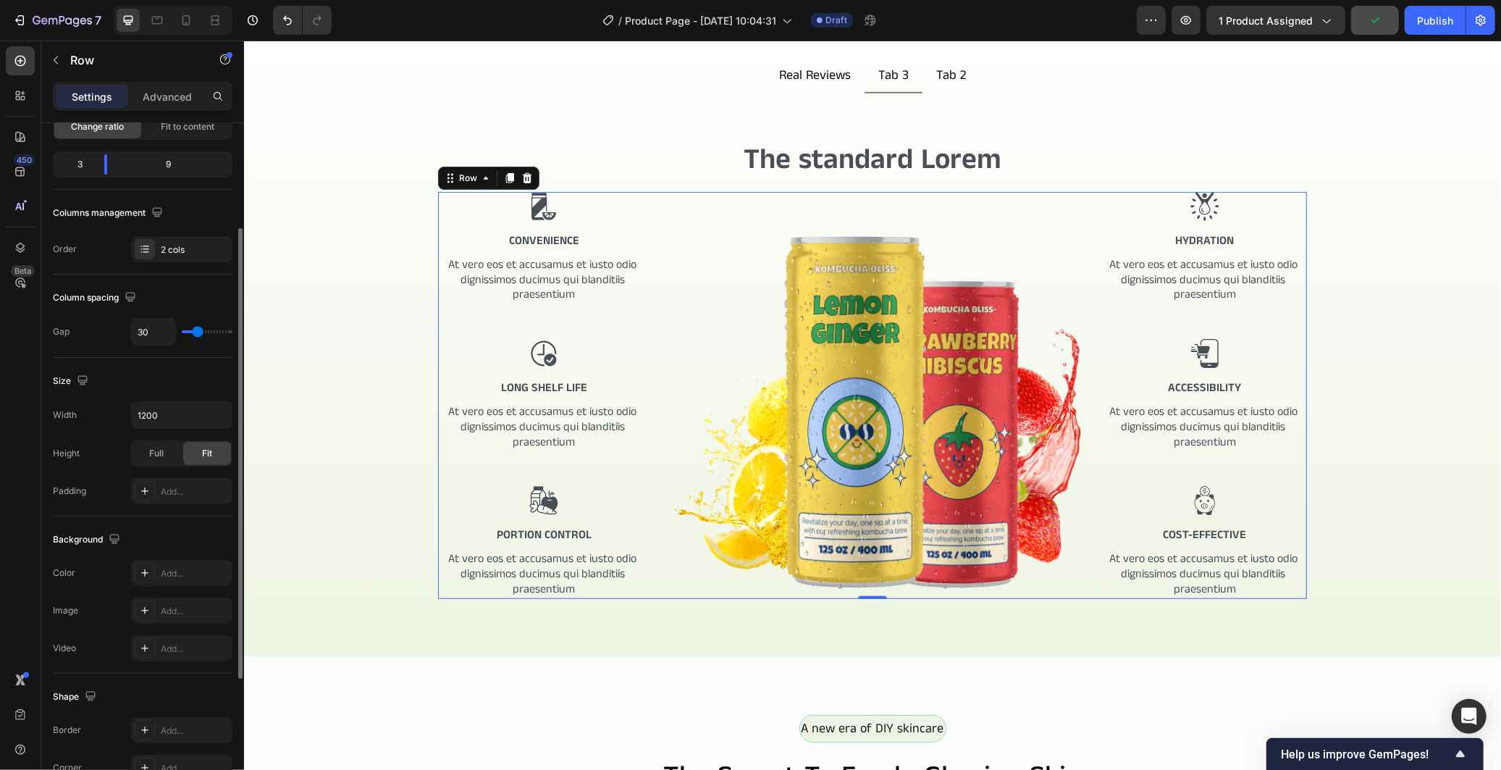
scroll to position [361, 0]
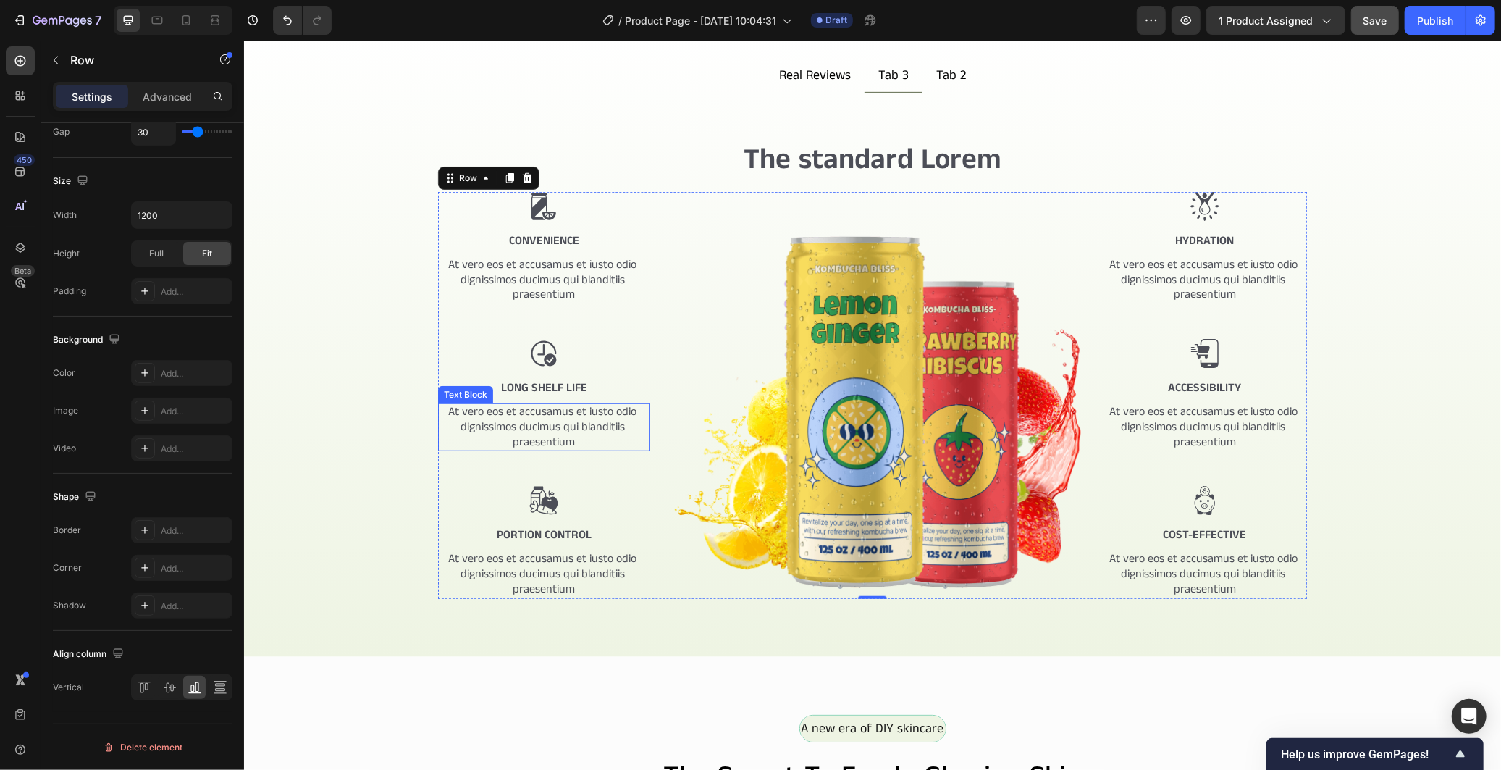
click at [541, 420] on p "At vero eos et accusamus et iusto odio dignissimos ducimus qui blanditiis praes…" at bounding box center [543, 426] width 209 height 45
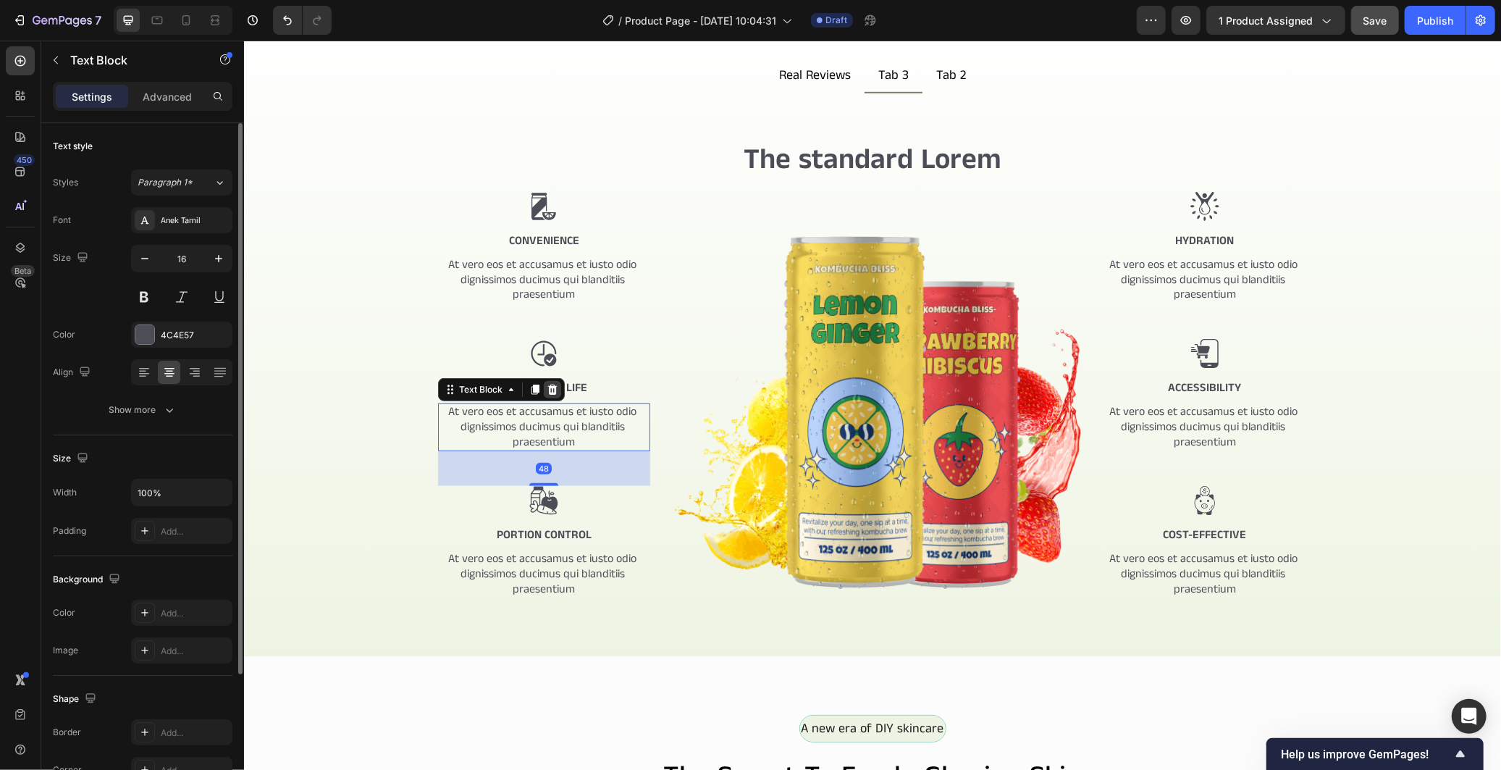
click at [546, 384] on icon at bounding box center [552, 389] width 12 height 12
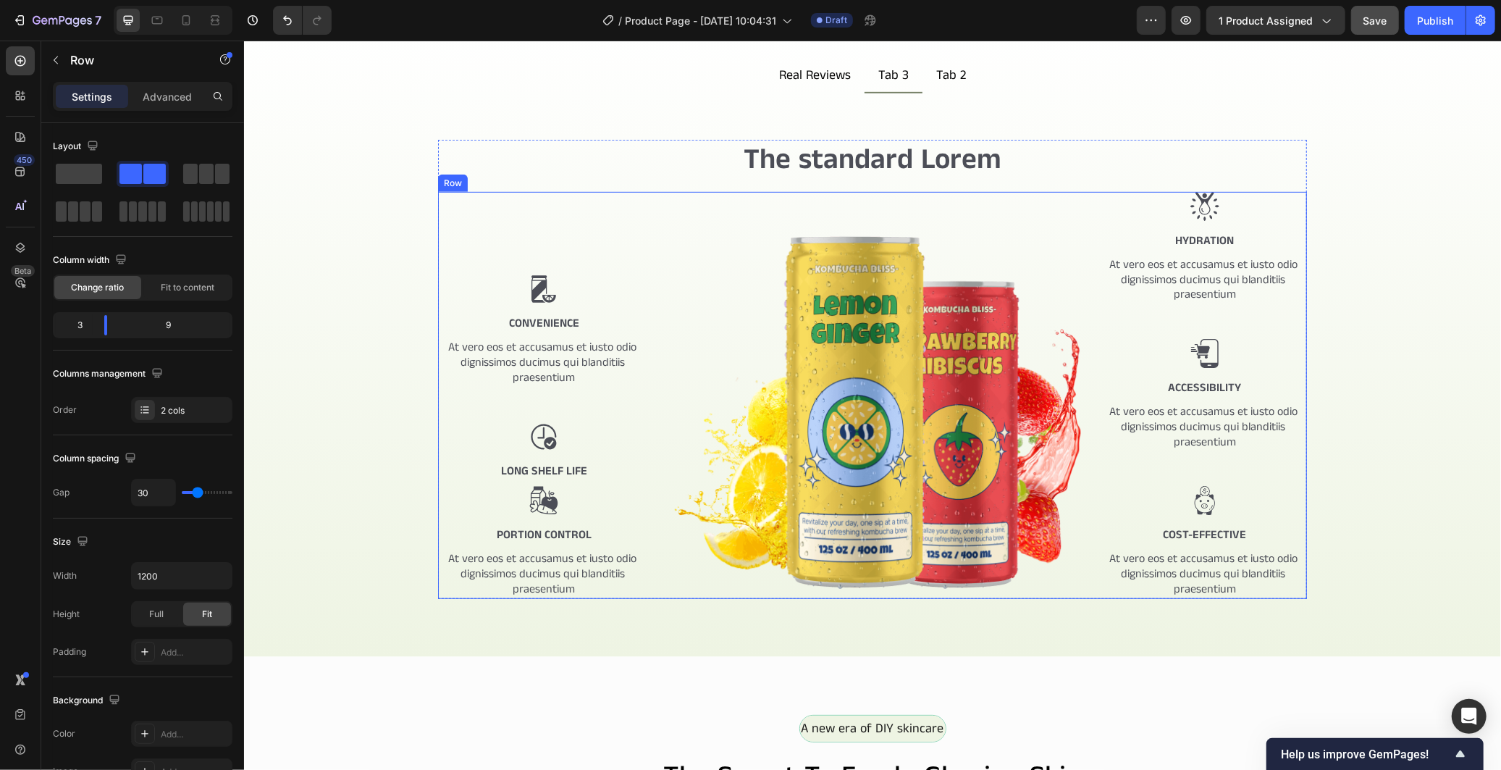
click at [552, 458] on div "Image Convenience Text Block At vero eos et accusamus et iusto odio dignissimos…" at bounding box center [543, 394] width 212 height 407
click at [553, 466] on p "Long Shelf Life" at bounding box center [543, 470] width 209 height 15
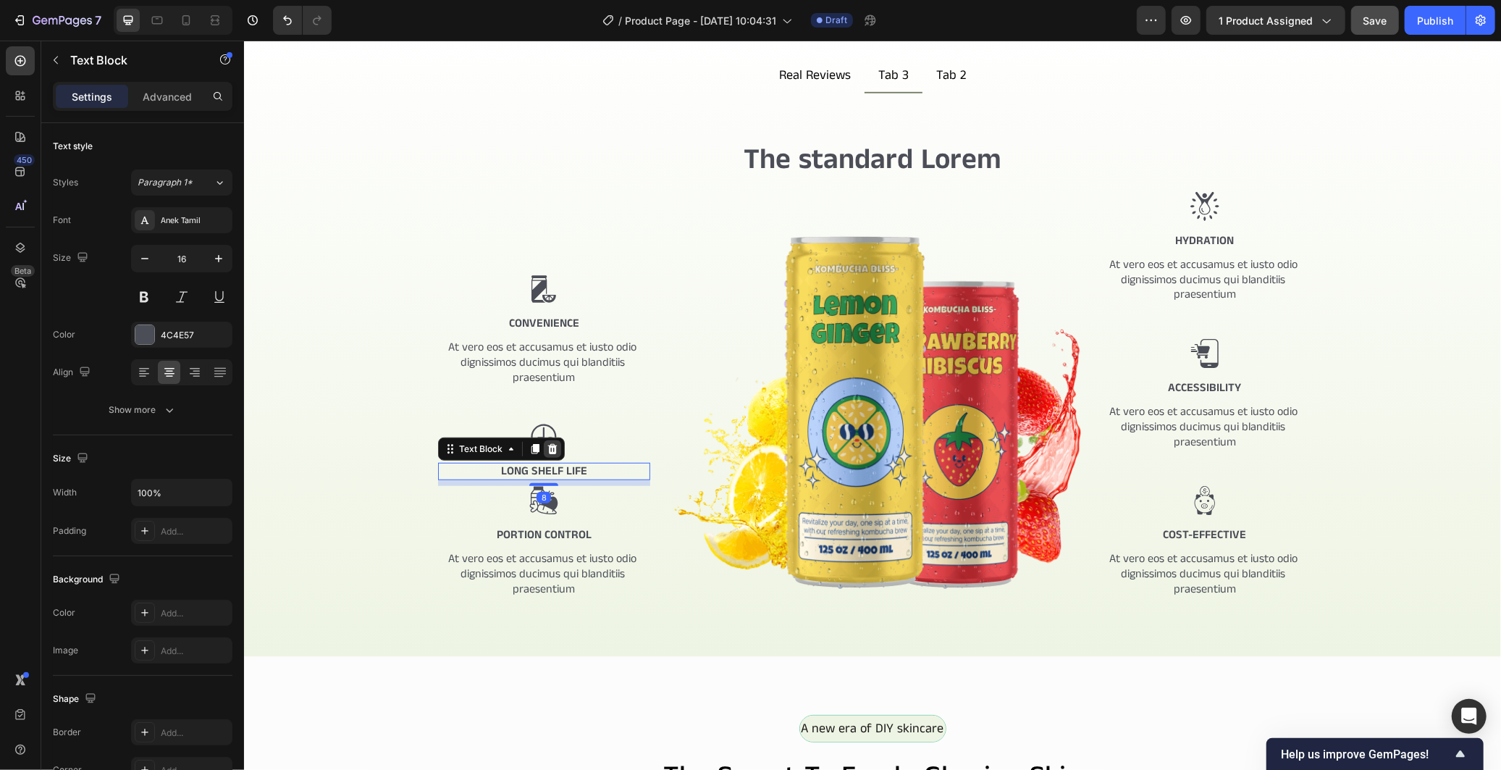
click at [546, 445] on icon at bounding box center [552, 448] width 12 height 12
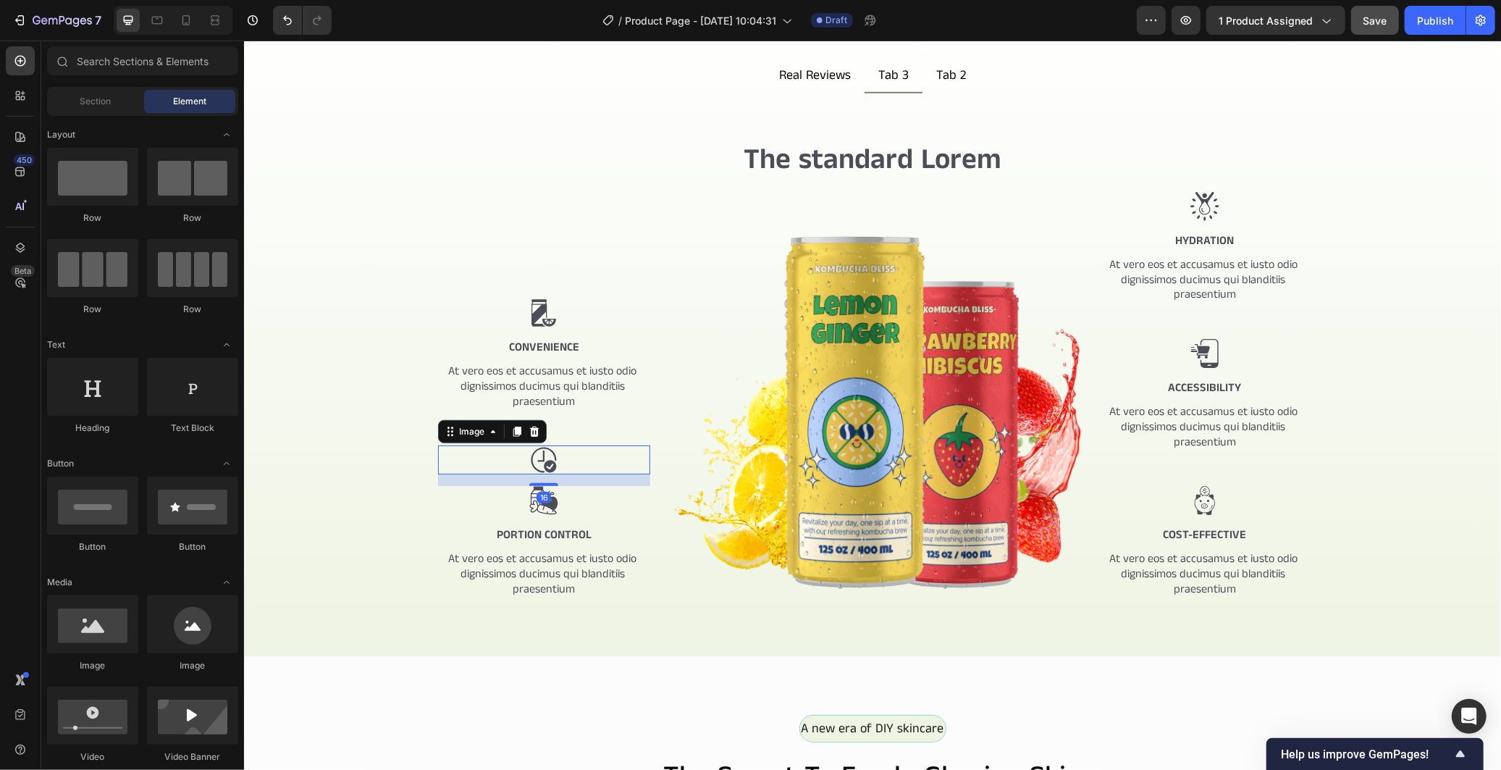
click at [542, 448] on img at bounding box center [543, 459] width 29 height 29
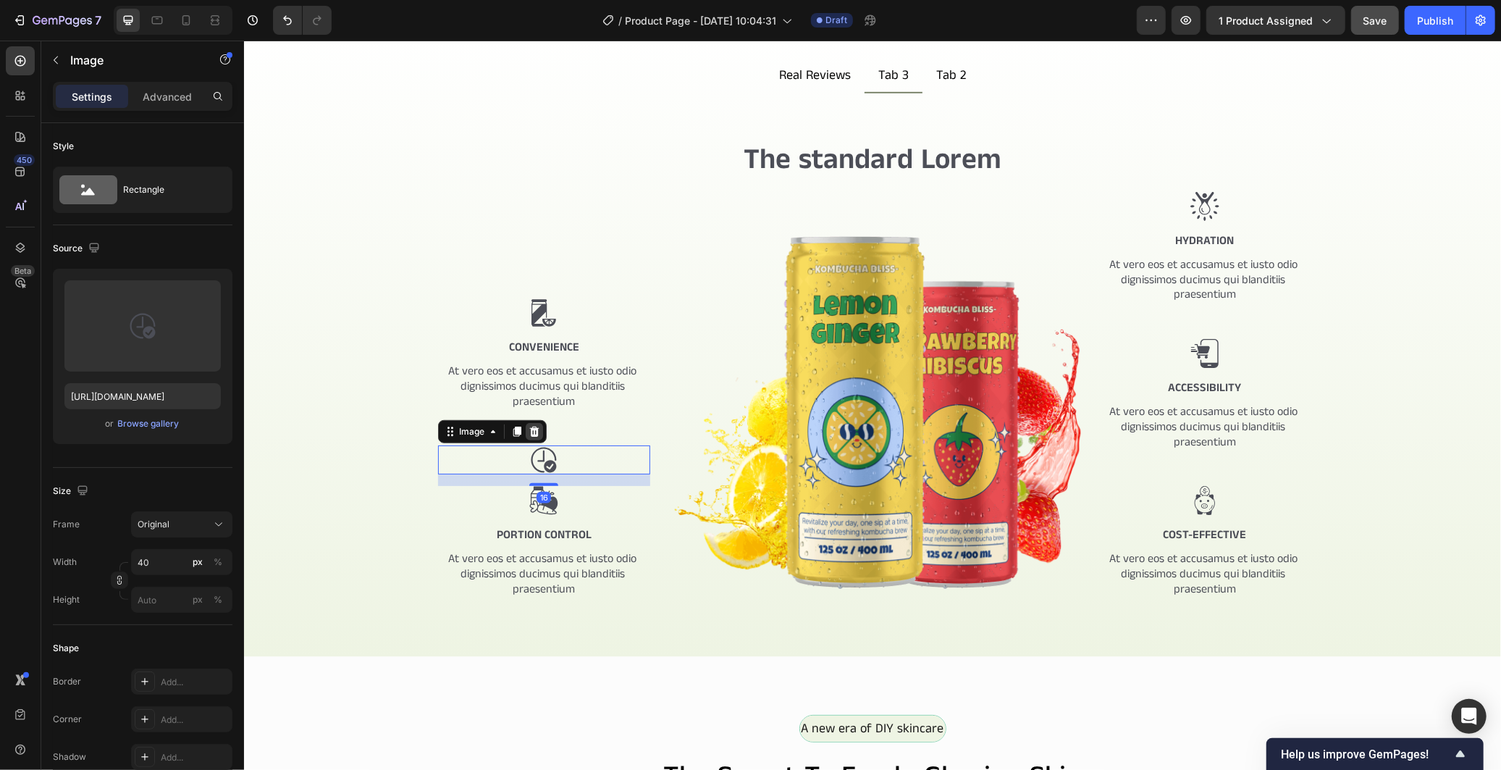
click at [528, 429] on icon at bounding box center [534, 431] width 12 height 12
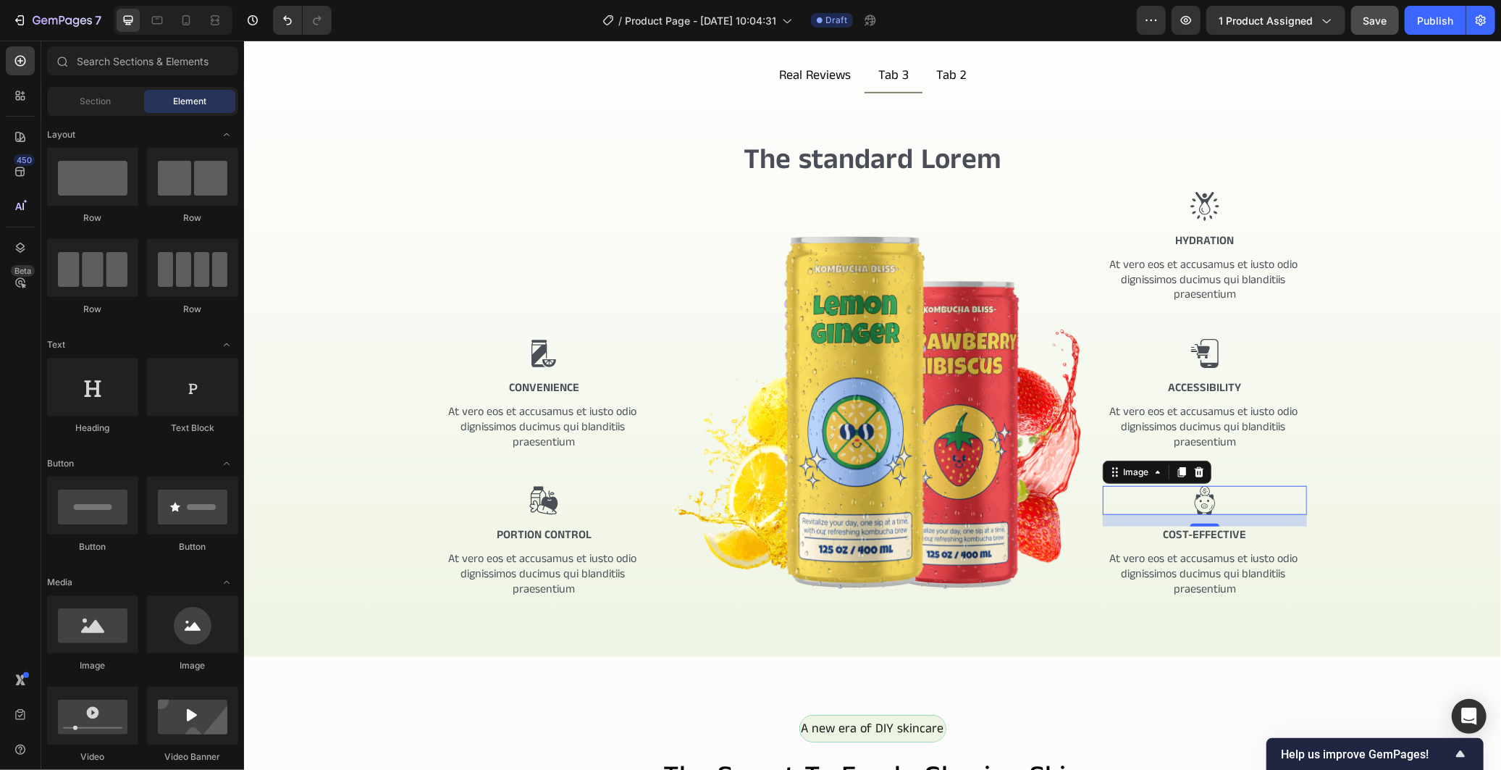
click at [1198, 512] on img at bounding box center [1204, 499] width 29 height 29
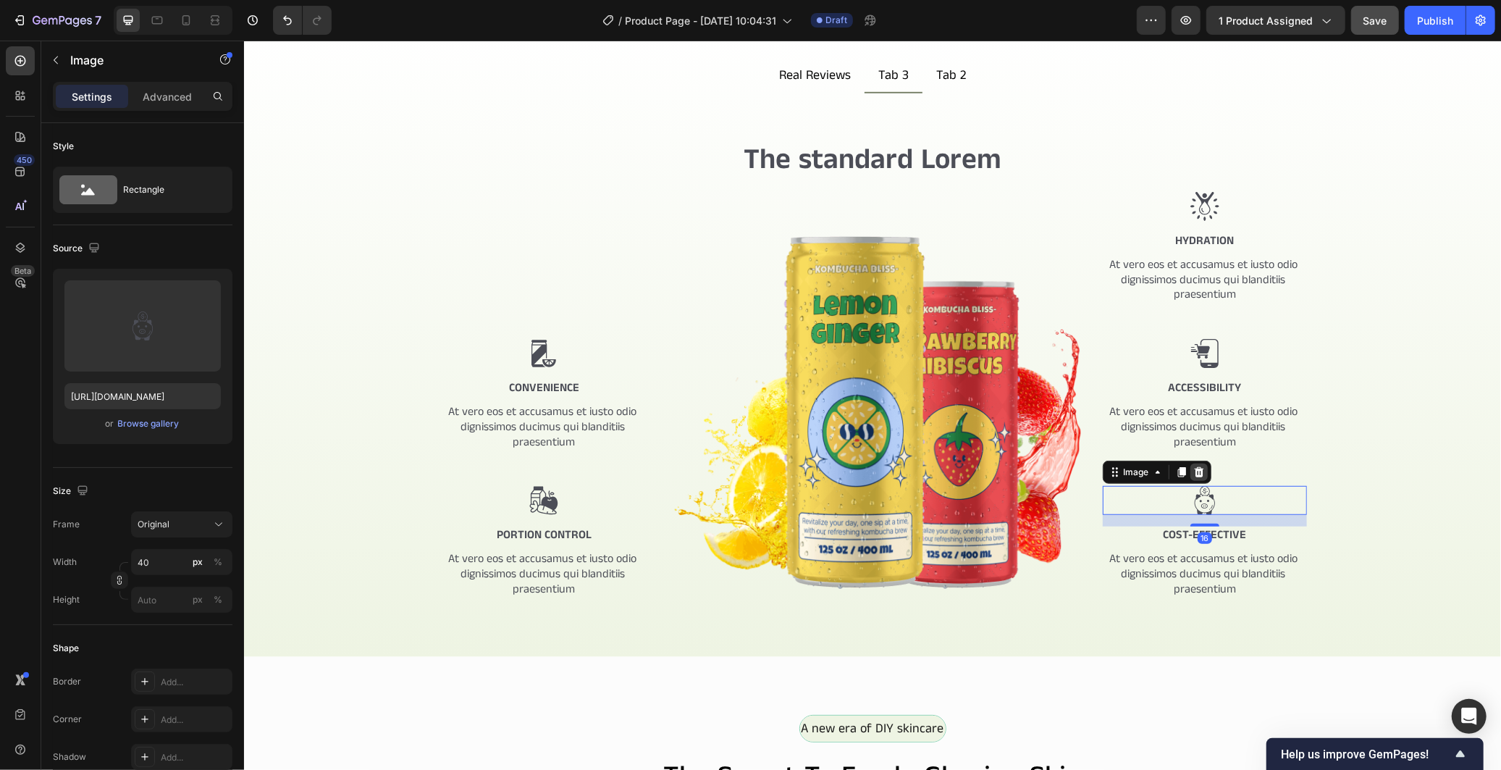
click at [1192, 473] on icon at bounding box center [1198, 472] width 12 height 12
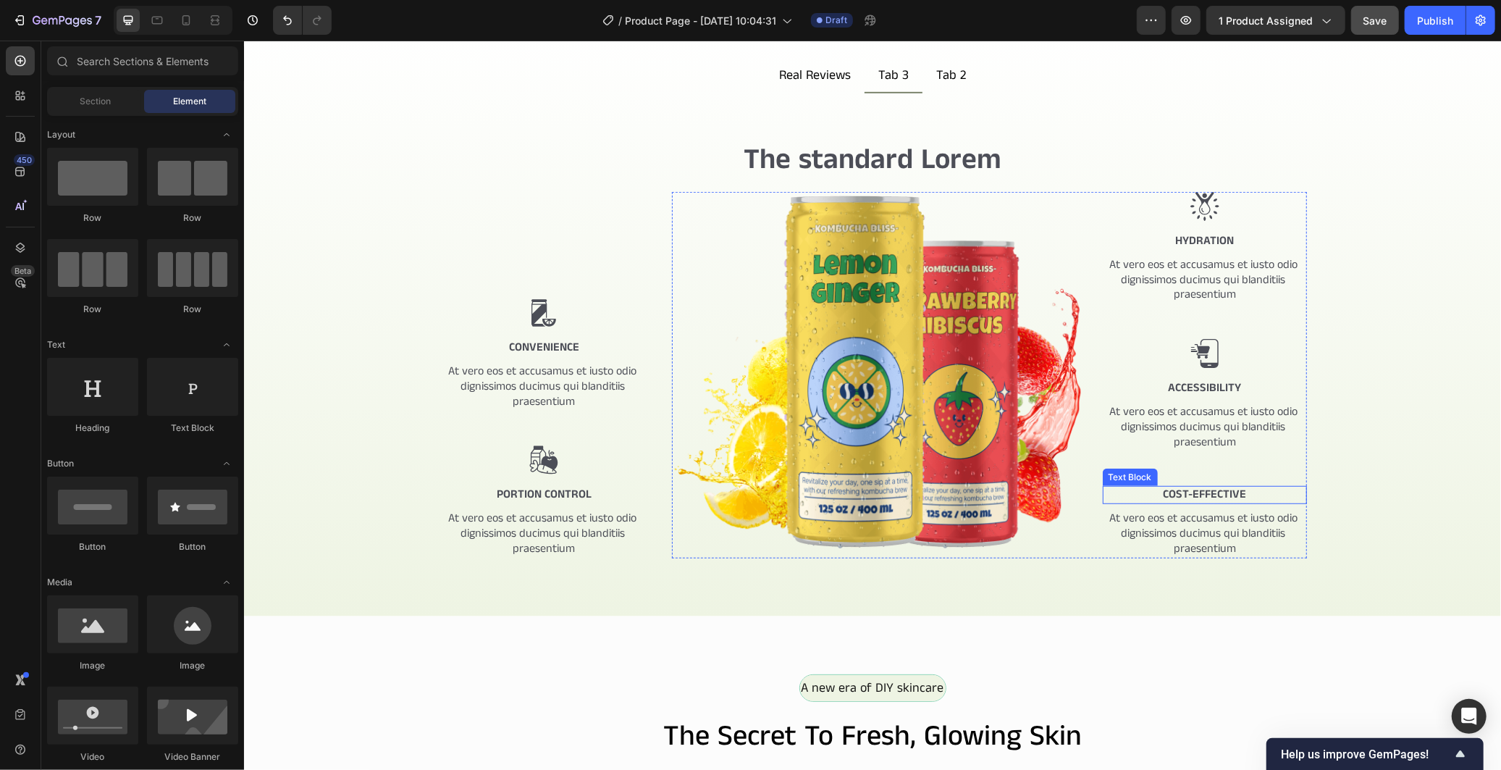
click at [1192, 488] on p "Cost-Effective" at bounding box center [1204, 494] width 202 height 15
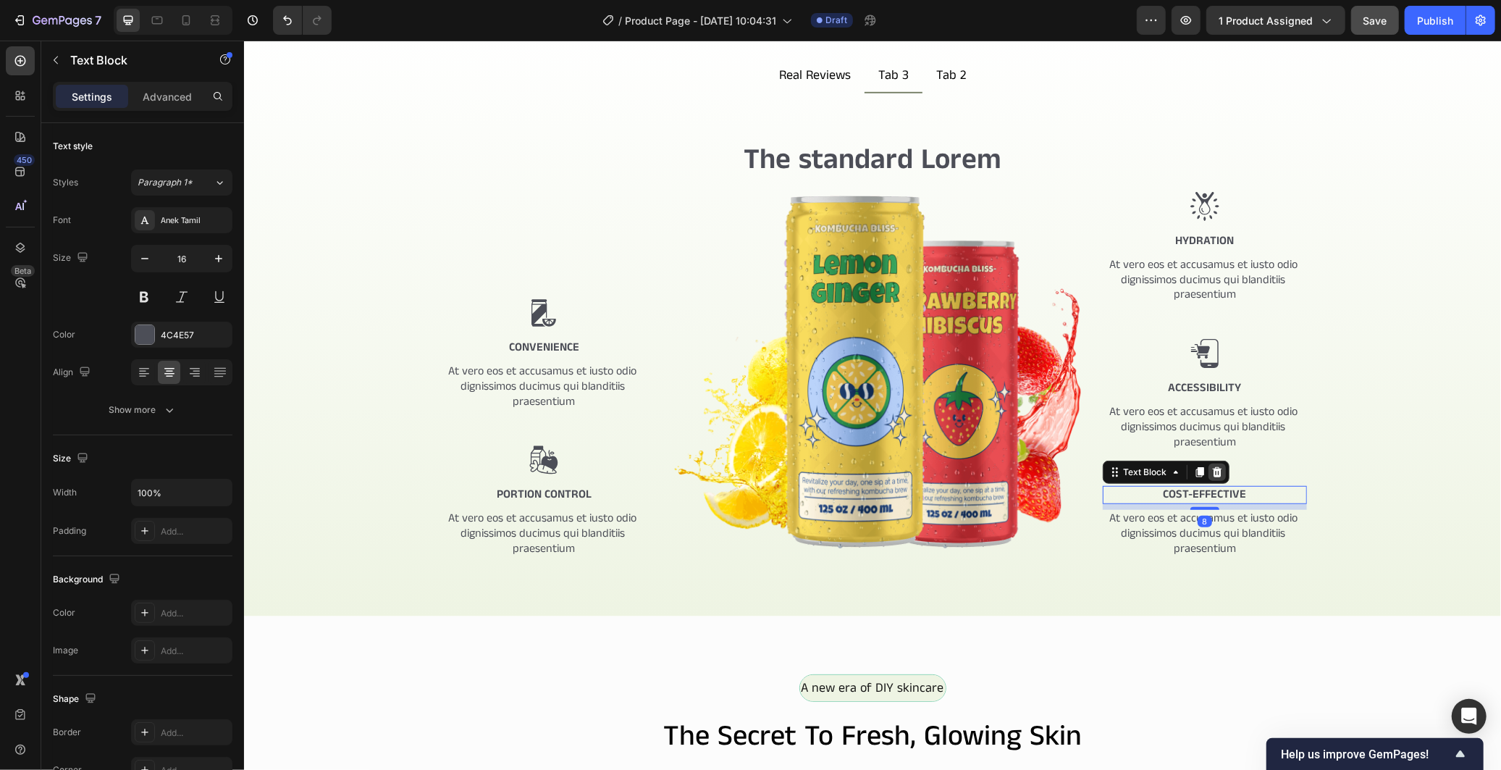
click at [1211, 470] on icon at bounding box center [1215, 471] width 9 height 10
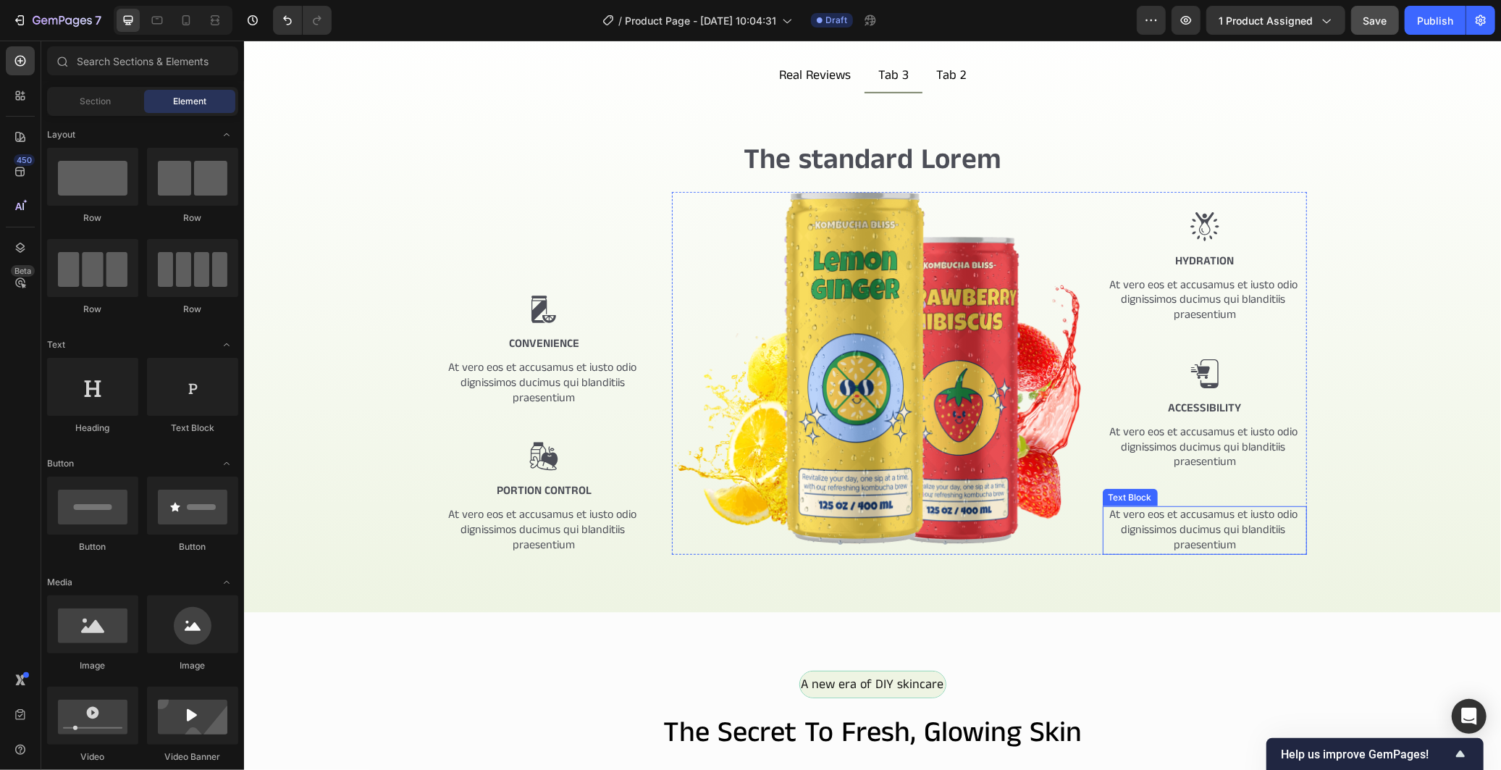
click at [1208, 508] on p "At vero eos et accusamus et iusto odio dignissimos ducimus qui blanditiis praes…" at bounding box center [1204, 529] width 202 height 45
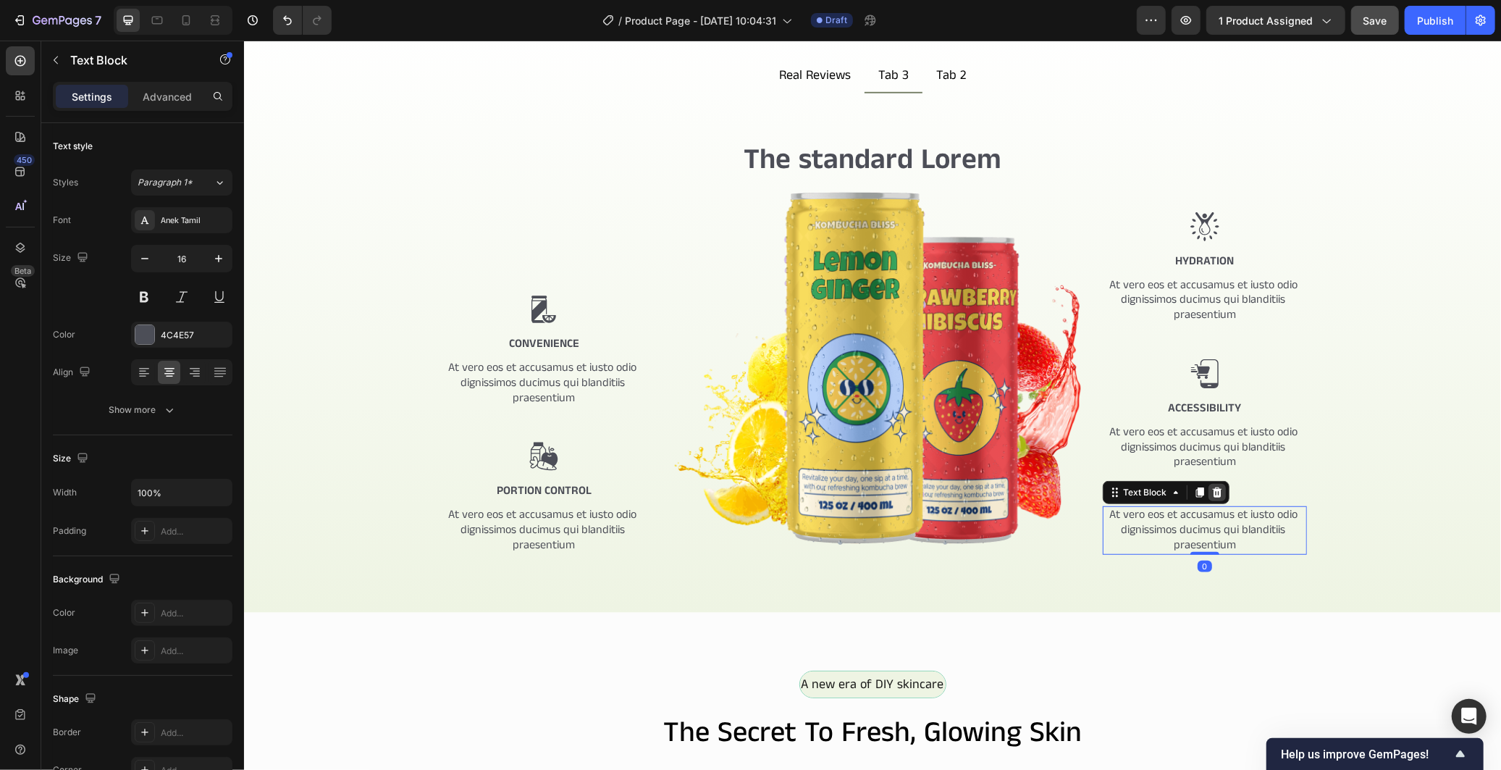
click at [1211, 489] on icon at bounding box center [1217, 492] width 12 height 12
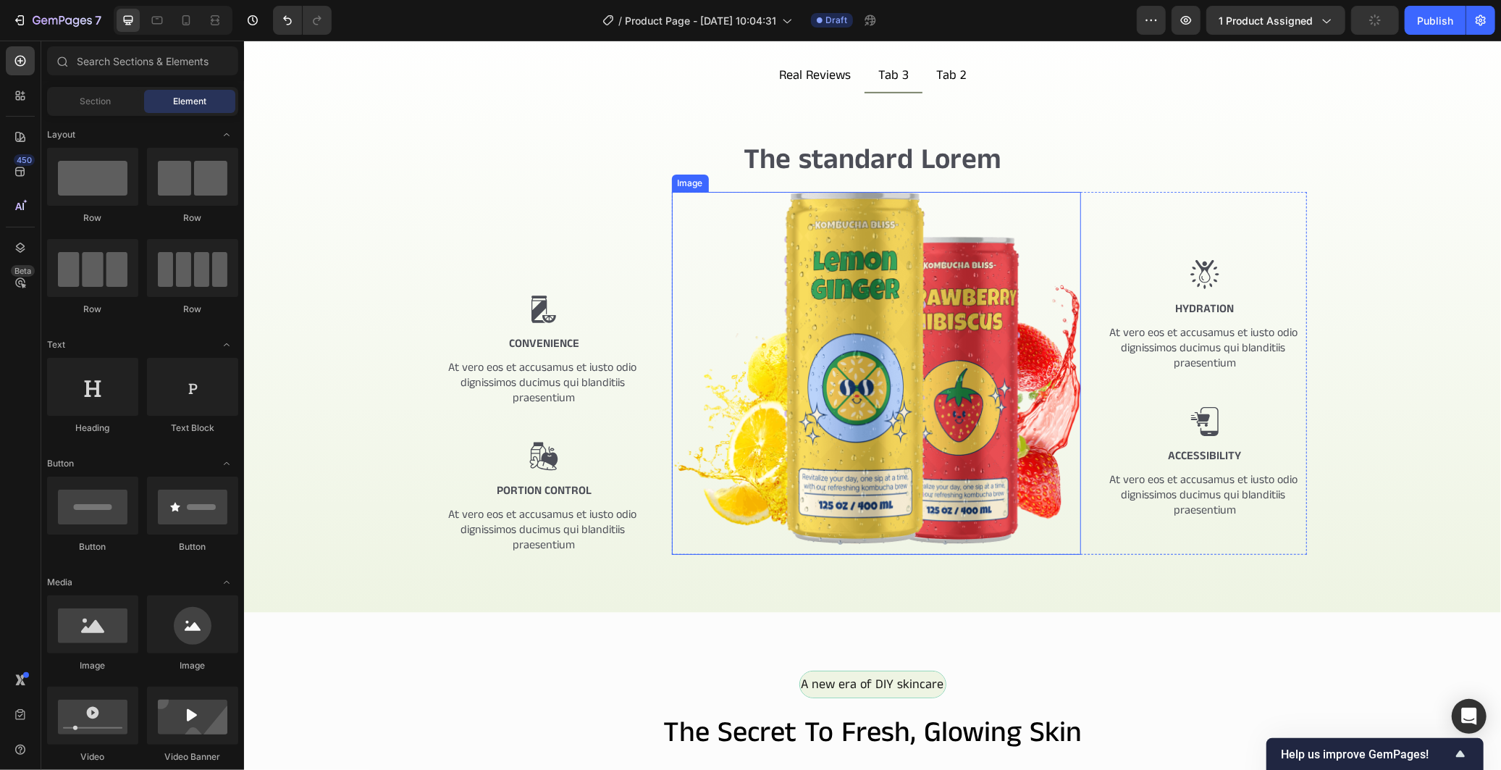
click at [739, 510] on img at bounding box center [875, 372] width 409 height 363
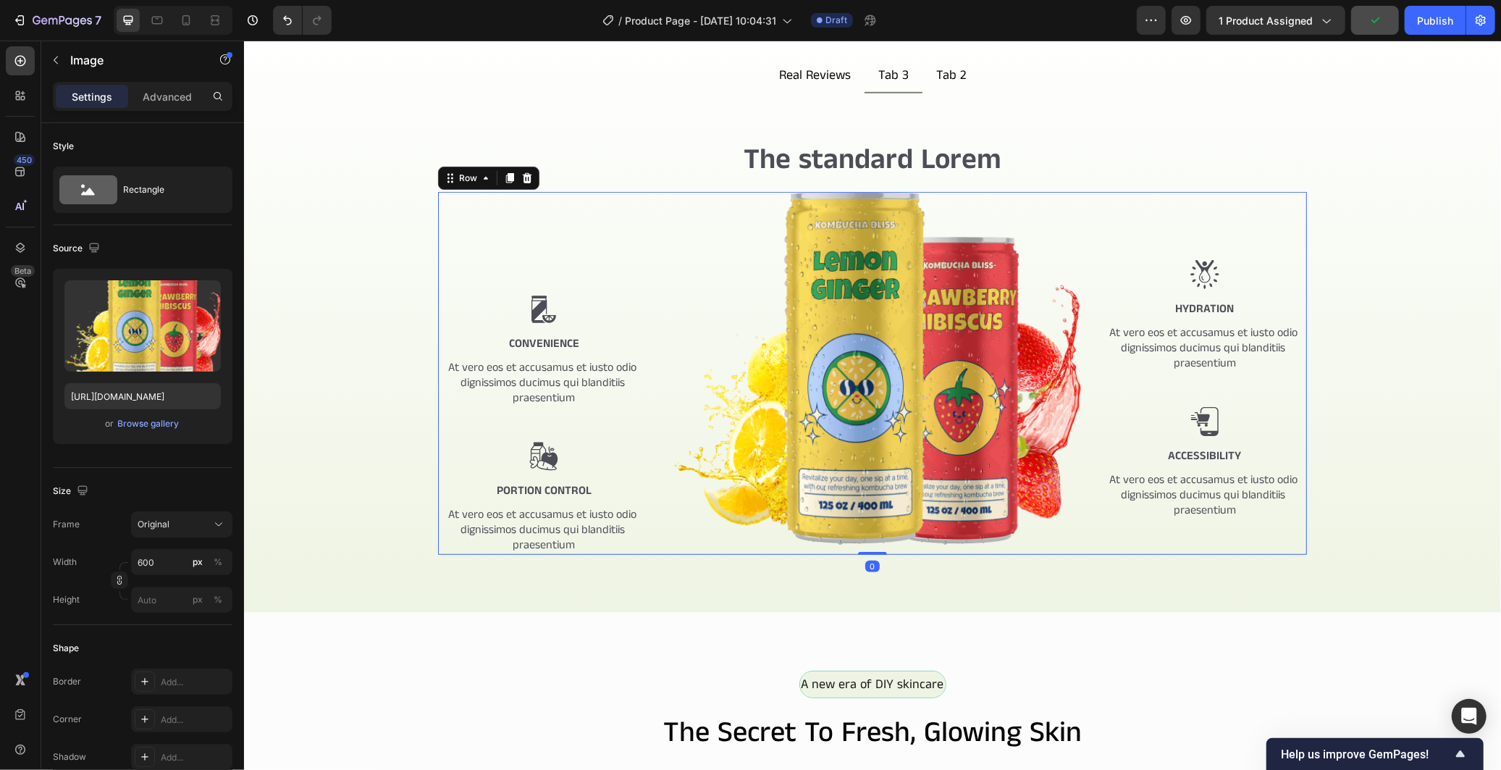
click at [576, 282] on div "Image Convenience Text Block At vero eos et accusamus et iusto odio dignissimos…" at bounding box center [543, 372] width 212 height 363
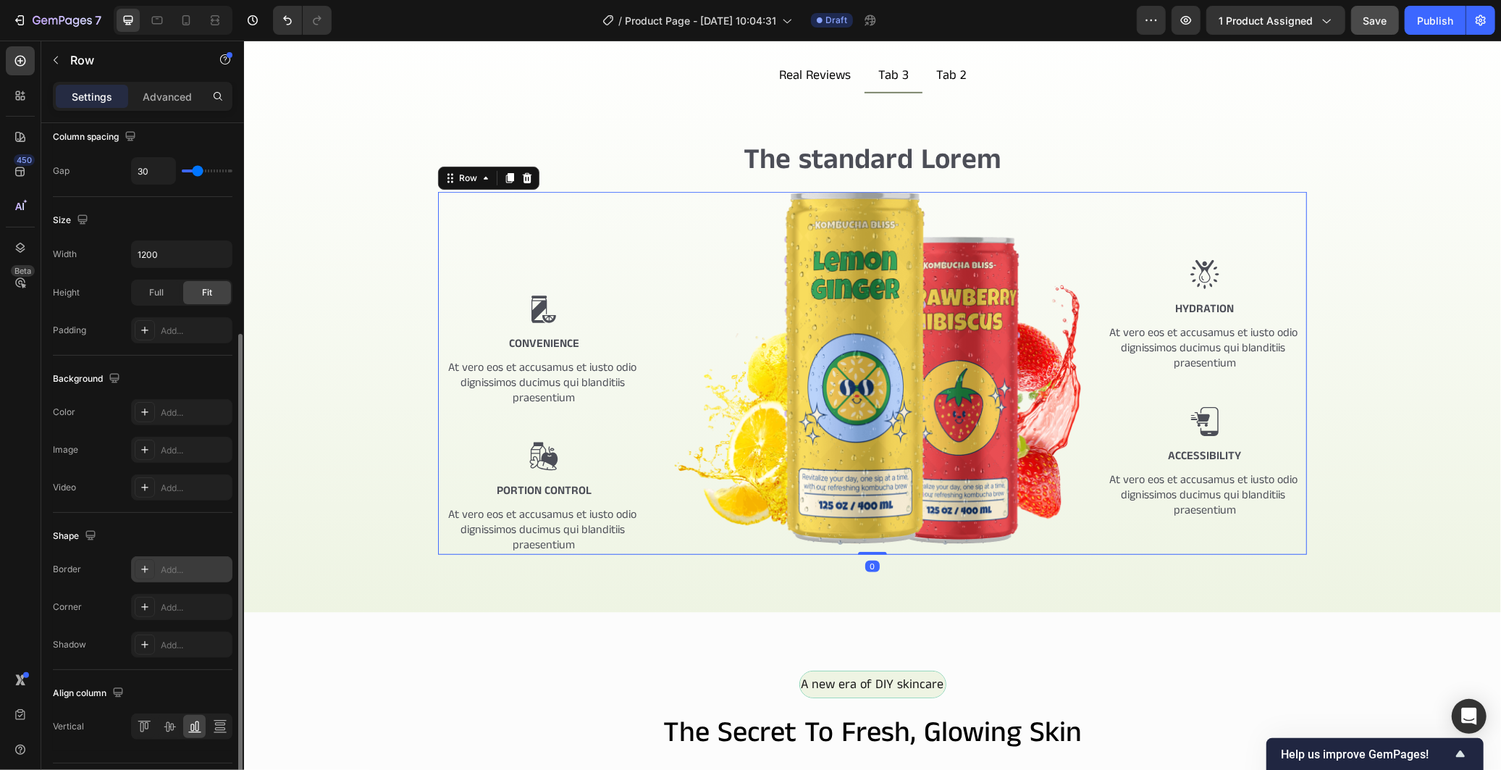
scroll to position [361, 0]
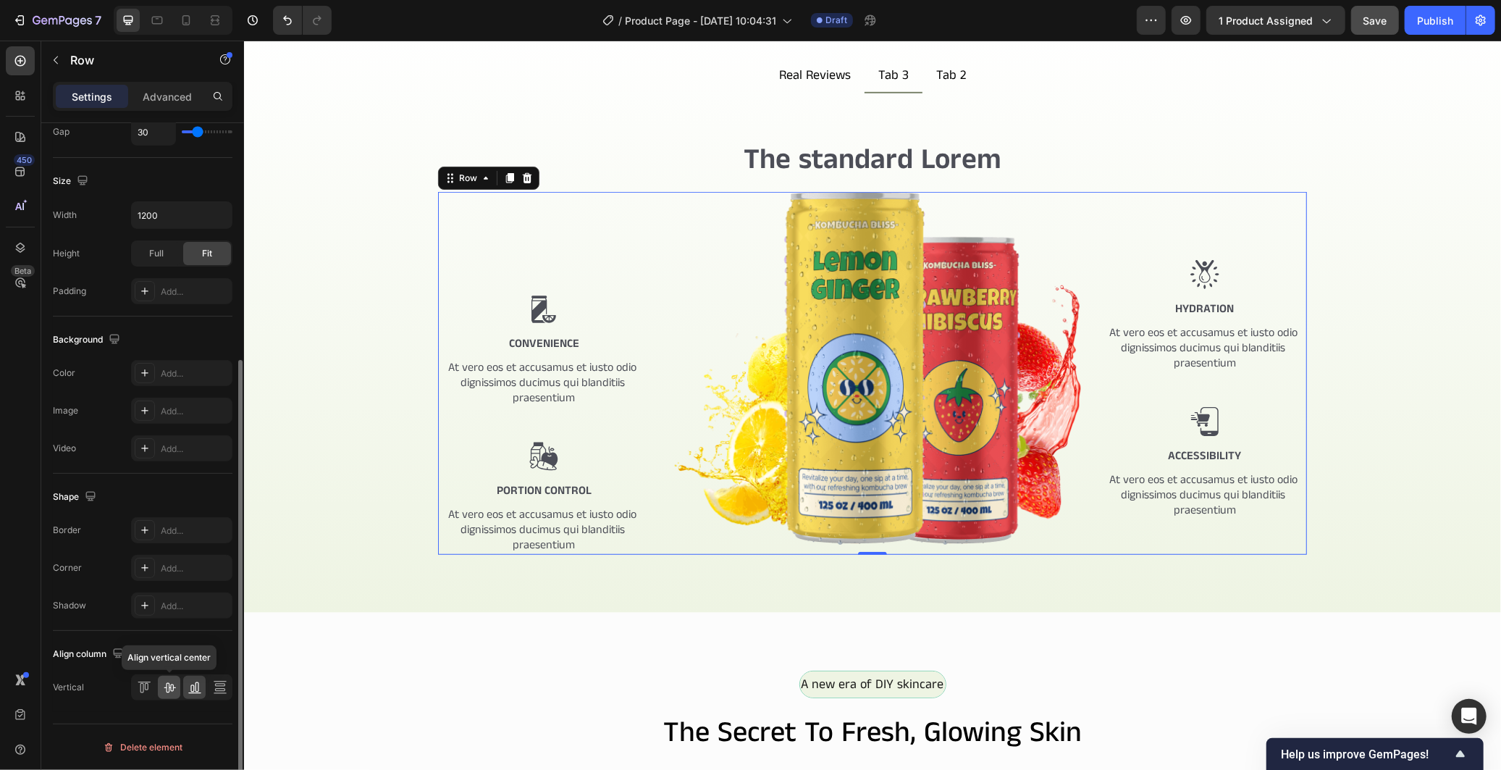
click at [167, 683] on icon at bounding box center [170, 688] width 12 height 10
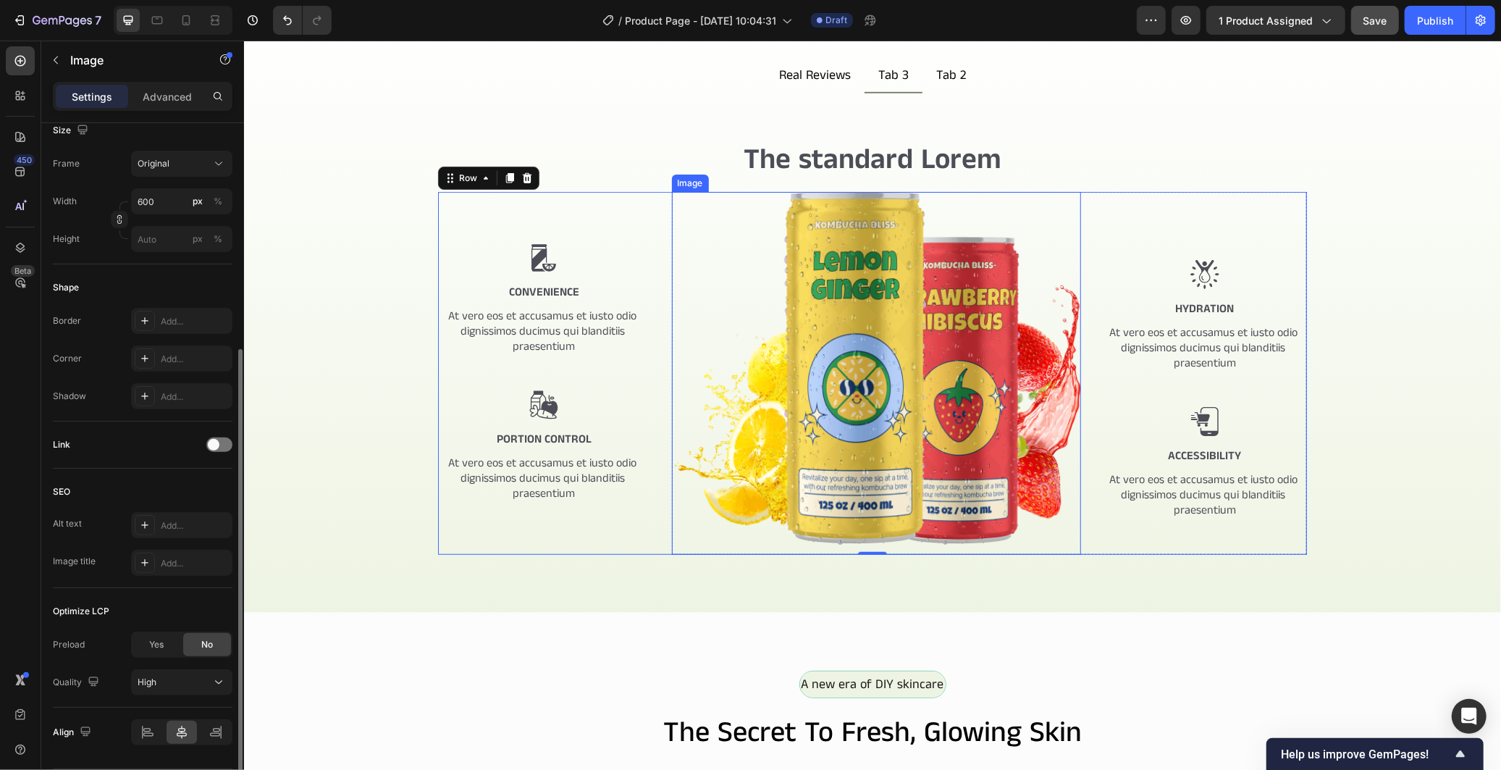
scroll to position [0, 0]
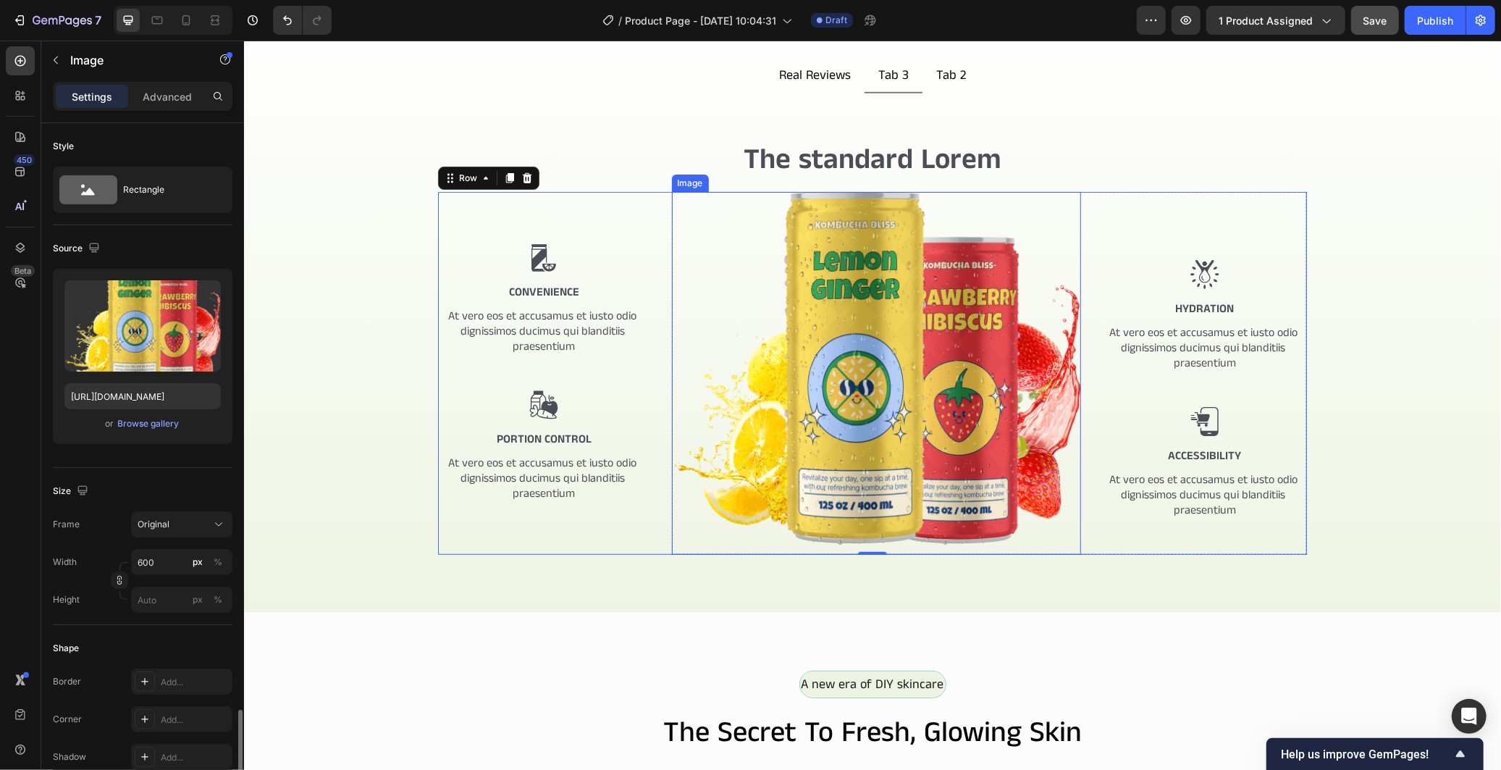
click at [962, 456] on img at bounding box center [875, 372] width 409 height 363
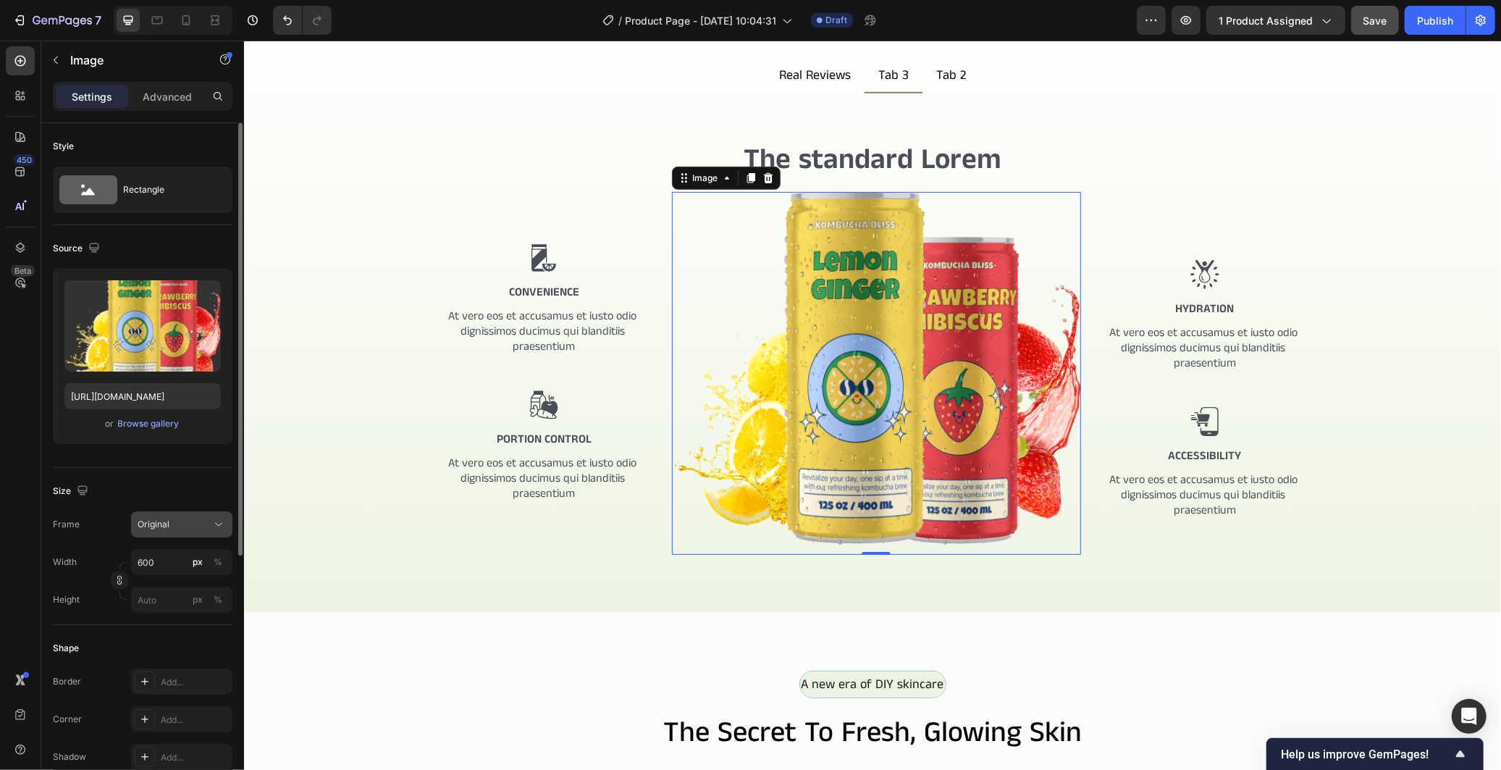
click at [190, 526] on div "Original" at bounding box center [173, 524] width 71 height 13
click at [177, 565] on input "600" at bounding box center [181, 562] width 101 height 26
click at [164, 479] on div "Size" at bounding box center [143, 490] width 180 height 23
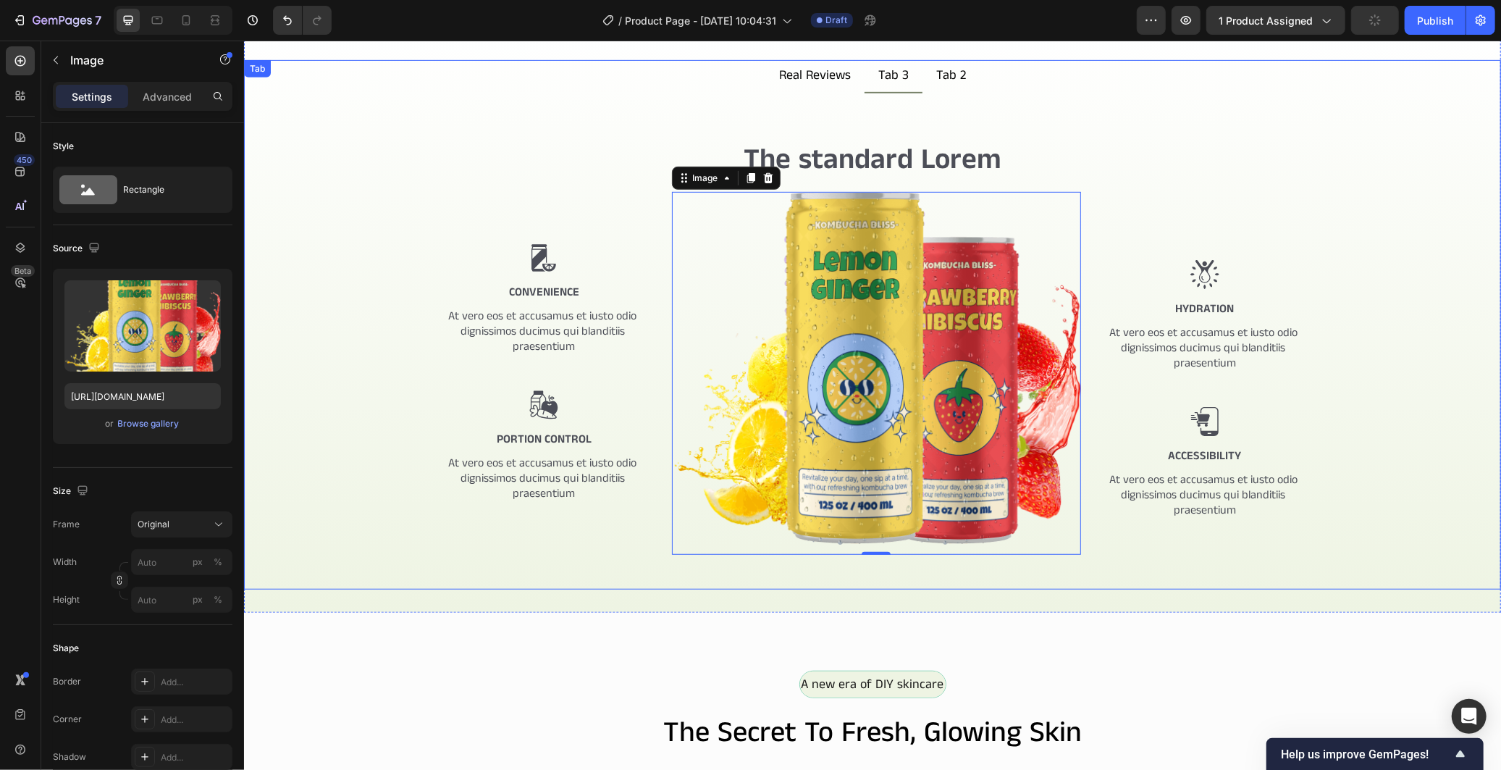
click at [331, 471] on div "The standard Lorem Heading Image Convenience Text Block At vero eos et accusamu…" at bounding box center [872, 375] width 1234 height 473
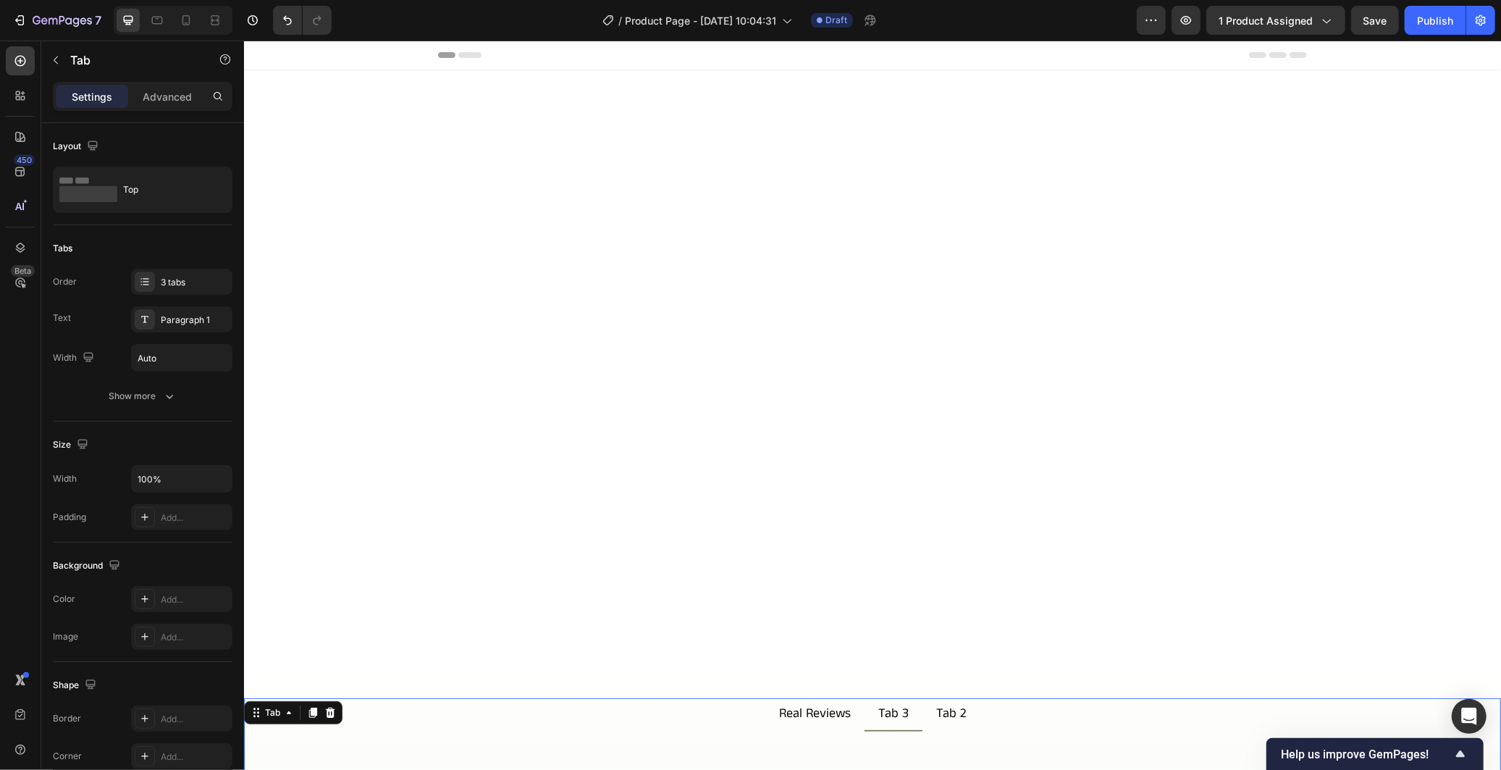
scroll to position [638, 0]
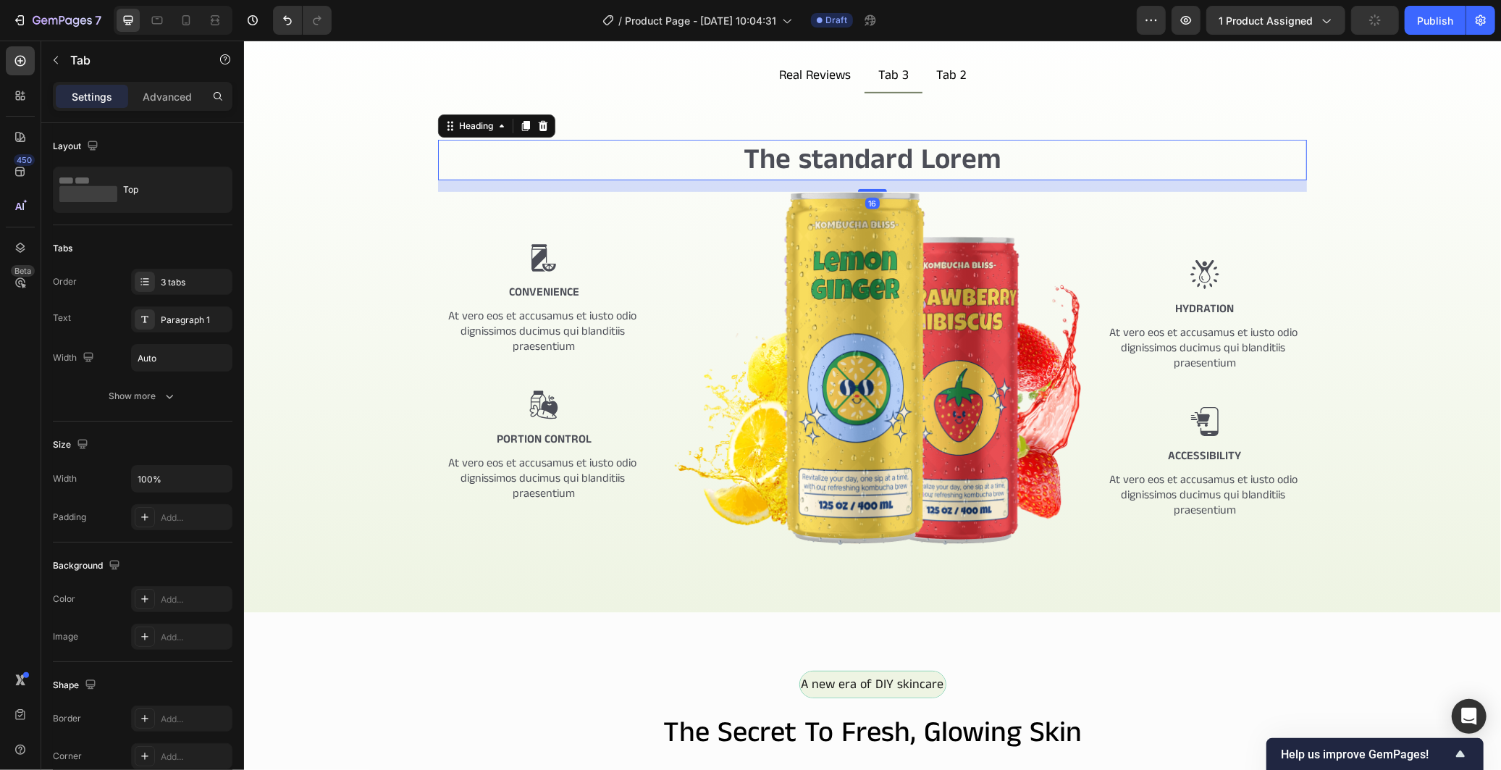
click at [868, 161] on h2 "The standard Lorem" at bounding box center [871, 159] width 869 height 41
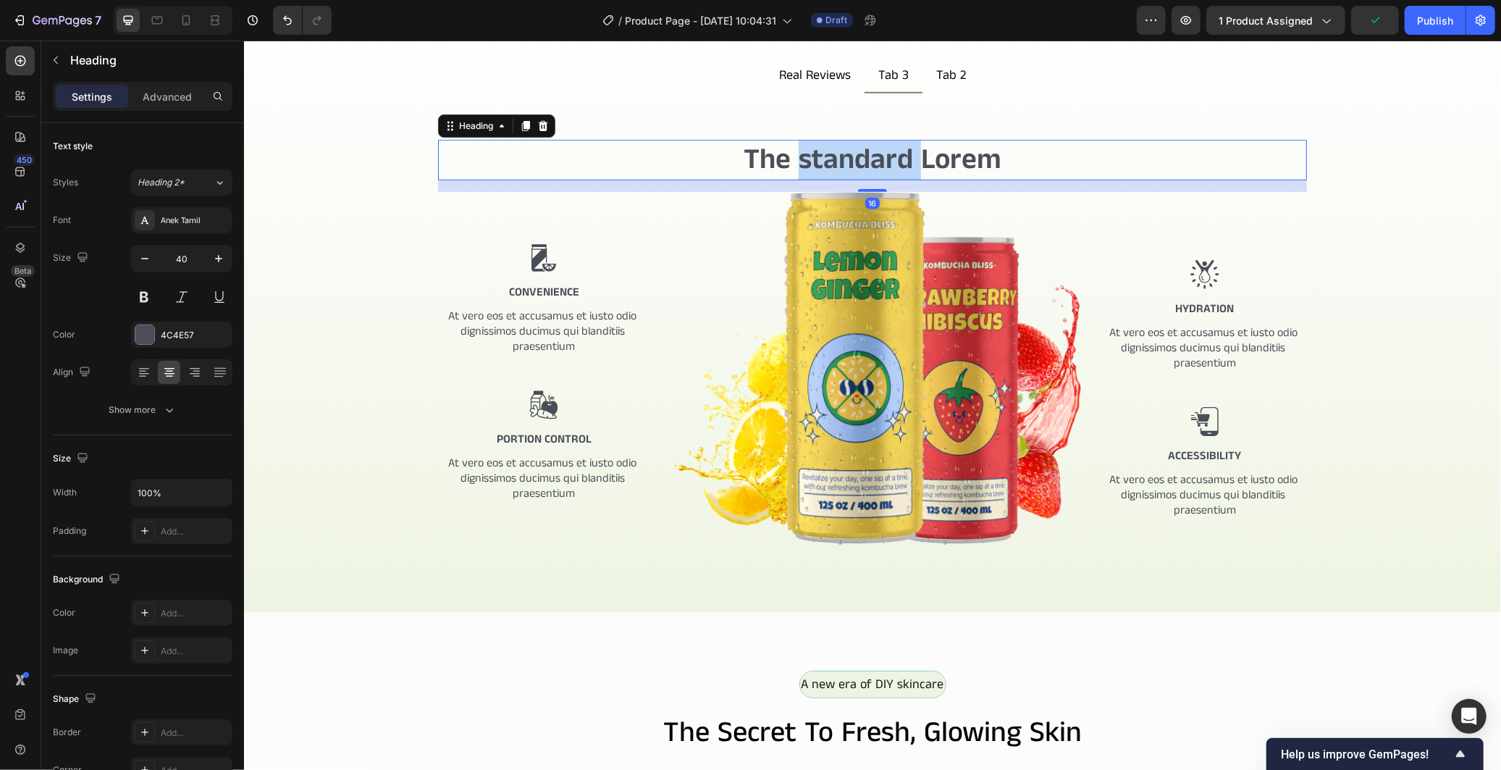
click at [868, 161] on h2 "The standard Lorem" at bounding box center [871, 159] width 869 height 41
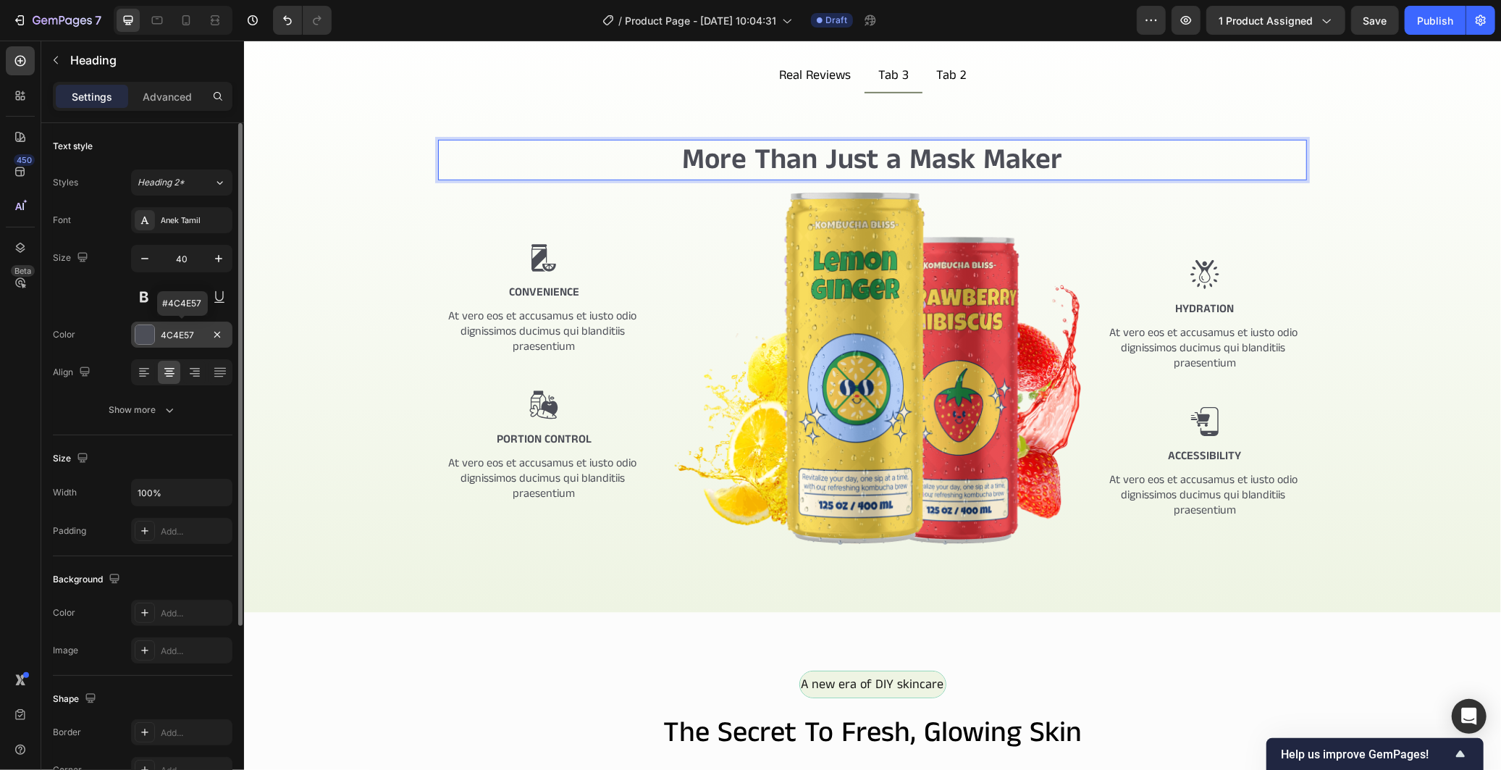
click at [177, 348] on div "4C4E57" at bounding box center [181, 334] width 101 height 26
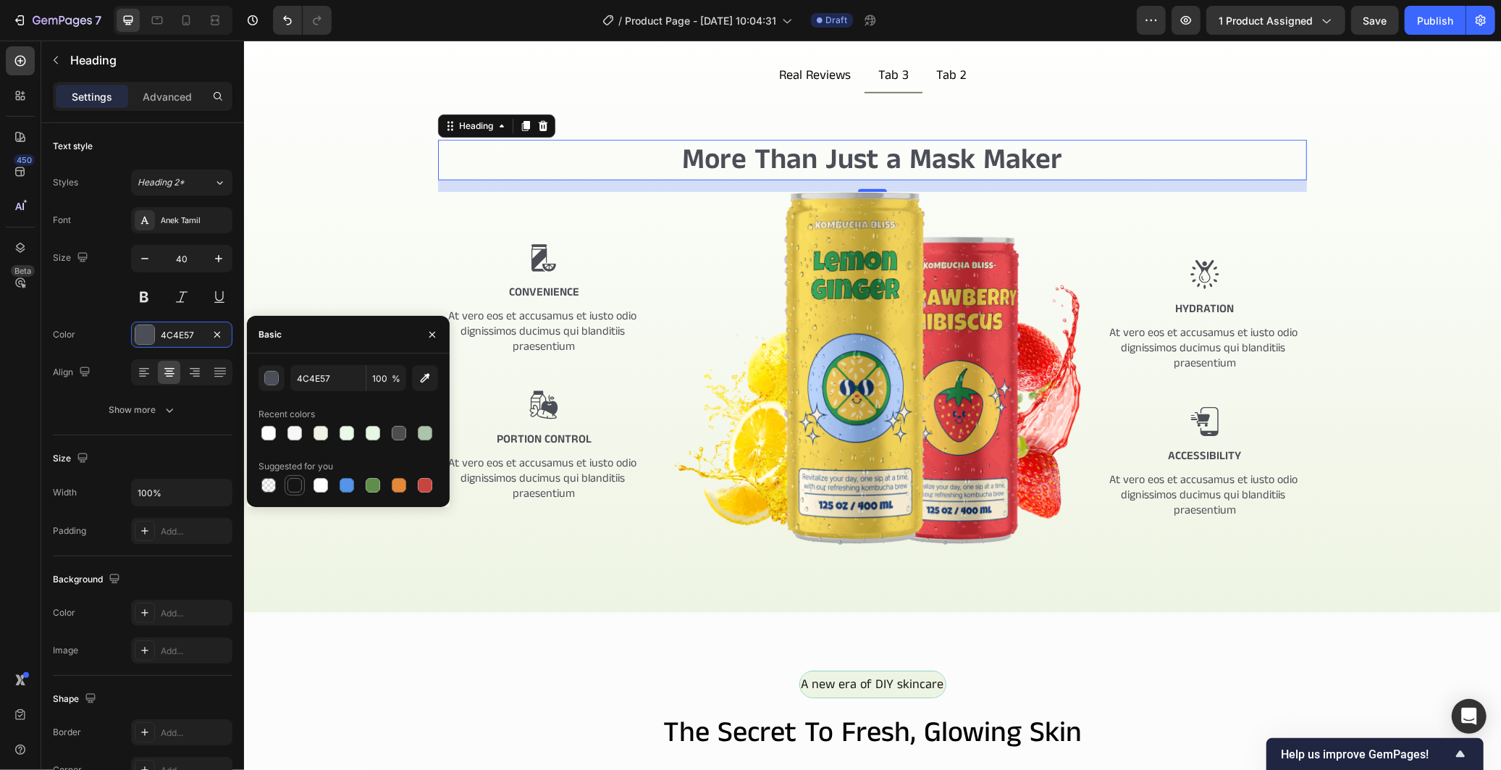
click at [295, 484] on div at bounding box center [294, 485] width 14 height 14
type input "151515"
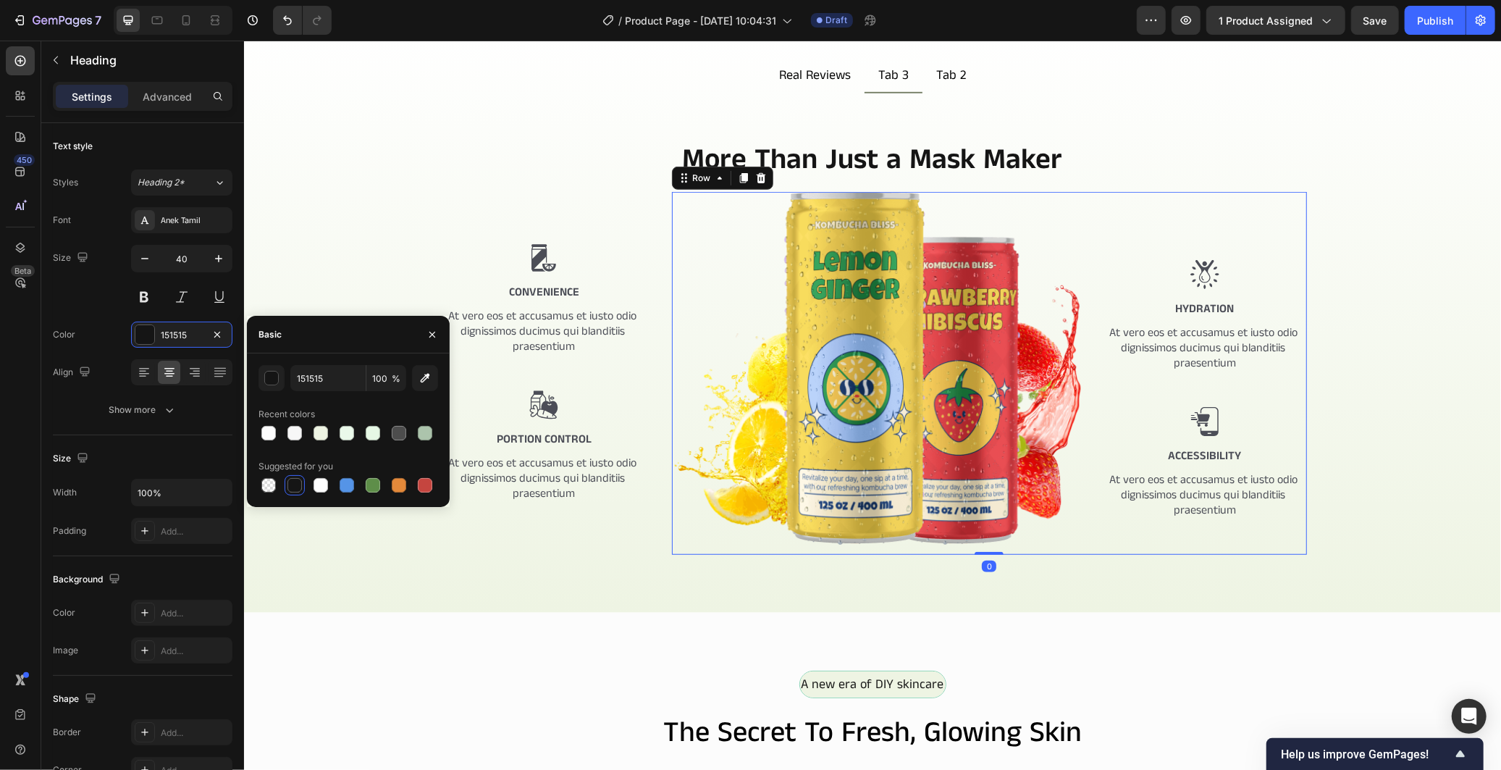
click at [1120, 242] on div "Image Hydration Text Block At vero eos et accusamus et iusto odio dignissimos d…" at bounding box center [1204, 372] width 205 height 363
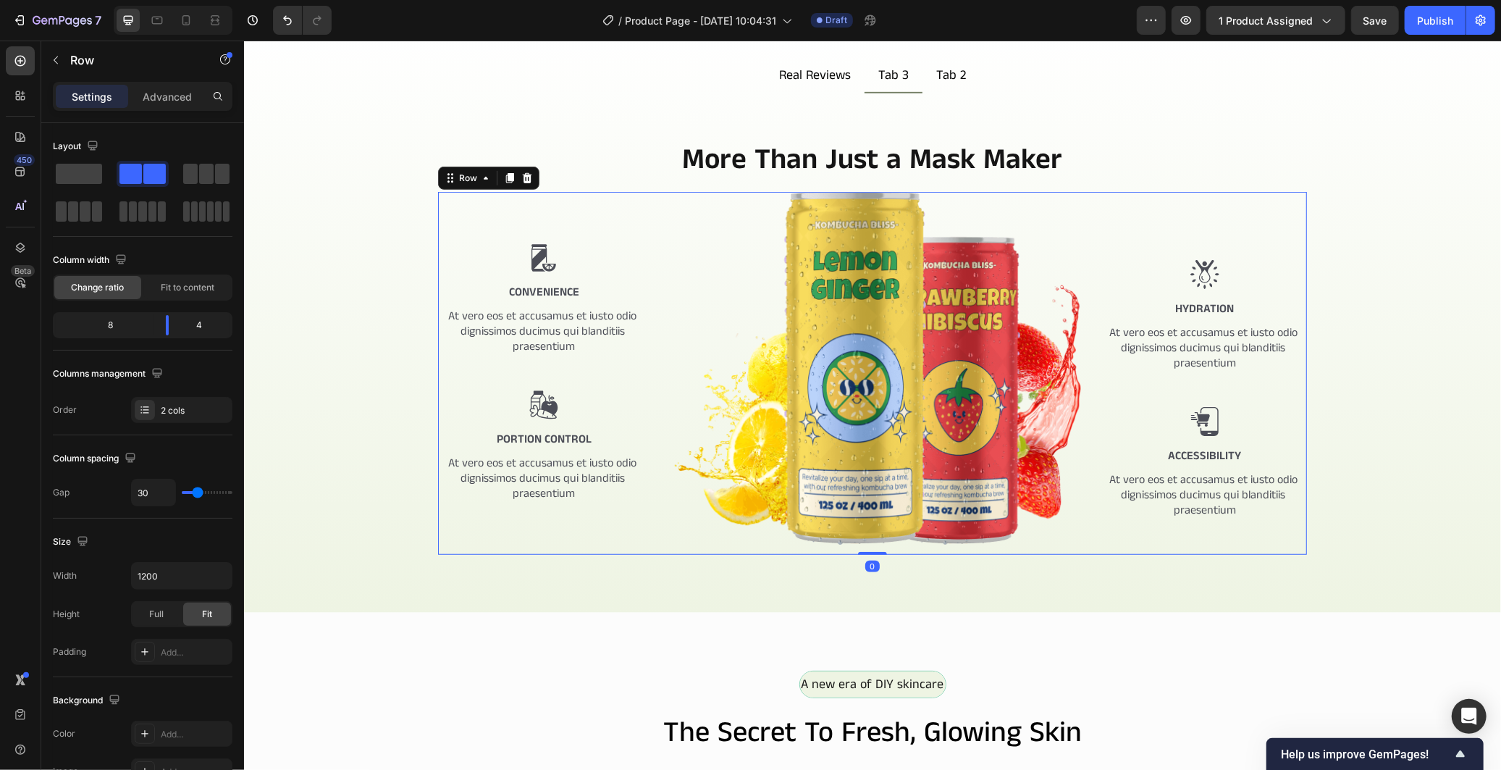
click at [657, 215] on div "Image Convenience Text Block At vero eos et accusamus et iusto odio dignissimos…" at bounding box center [871, 372] width 869 height 363
click at [184, 94] on p "Advanced" at bounding box center [167, 96] width 49 height 15
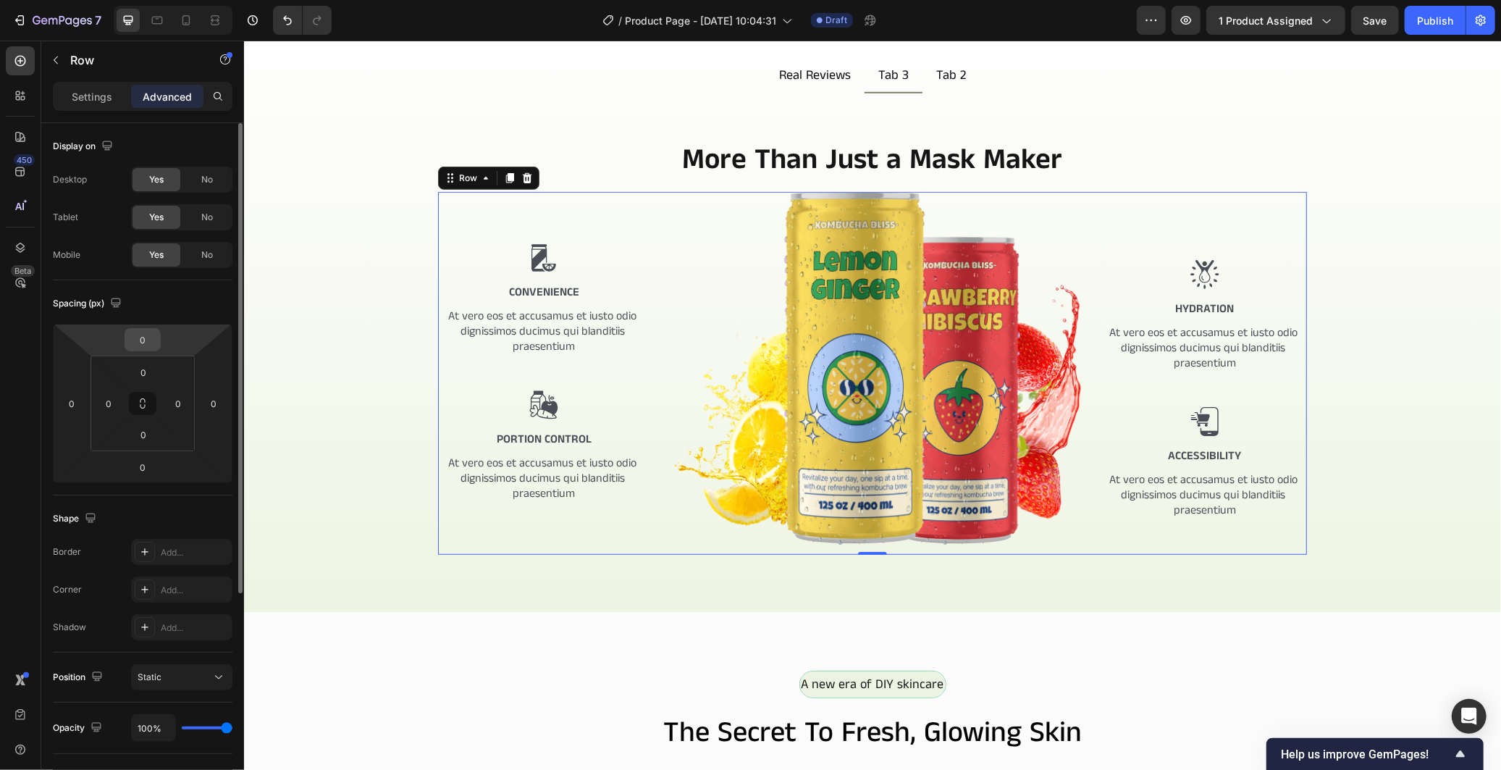
click at [148, 342] on input "0" at bounding box center [142, 340] width 29 height 22
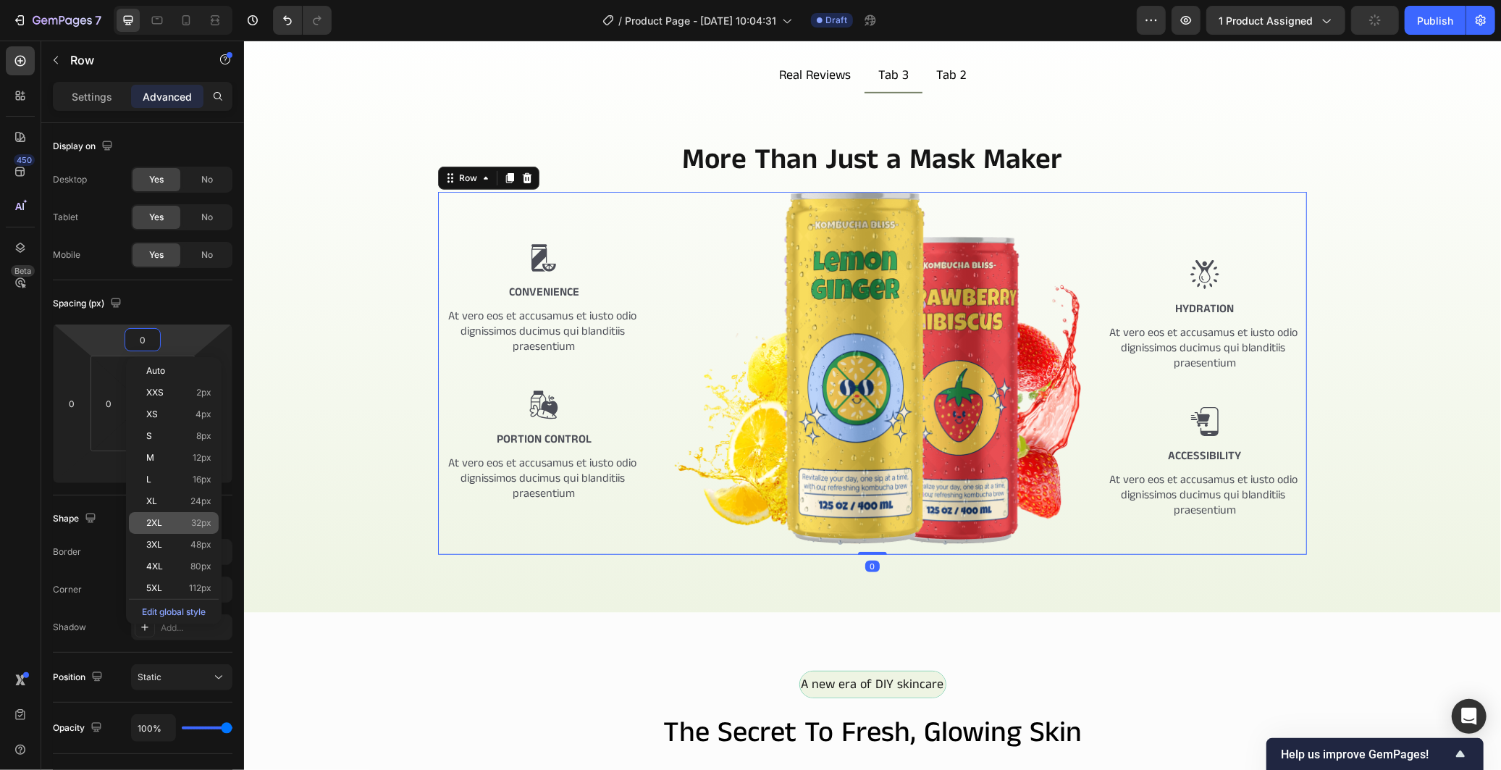
click at [189, 518] on p "2XL 32px" at bounding box center [178, 523] width 65 height 10
type input "32"
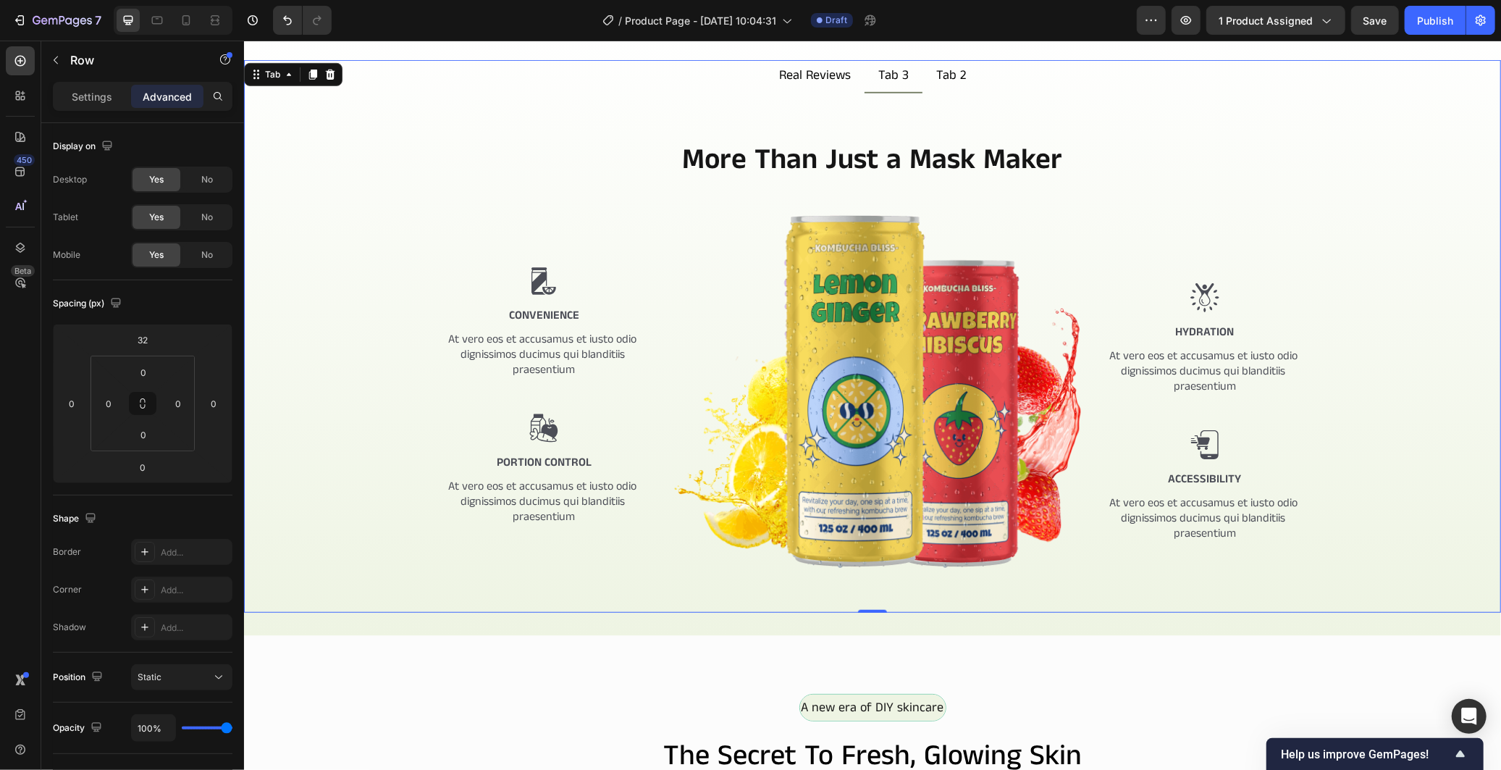
click at [1351, 267] on div "More Than Just a Mask Maker Heading Image Convenience Text Block At vero eos et…" at bounding box center [872, 387] width 1234 height 496
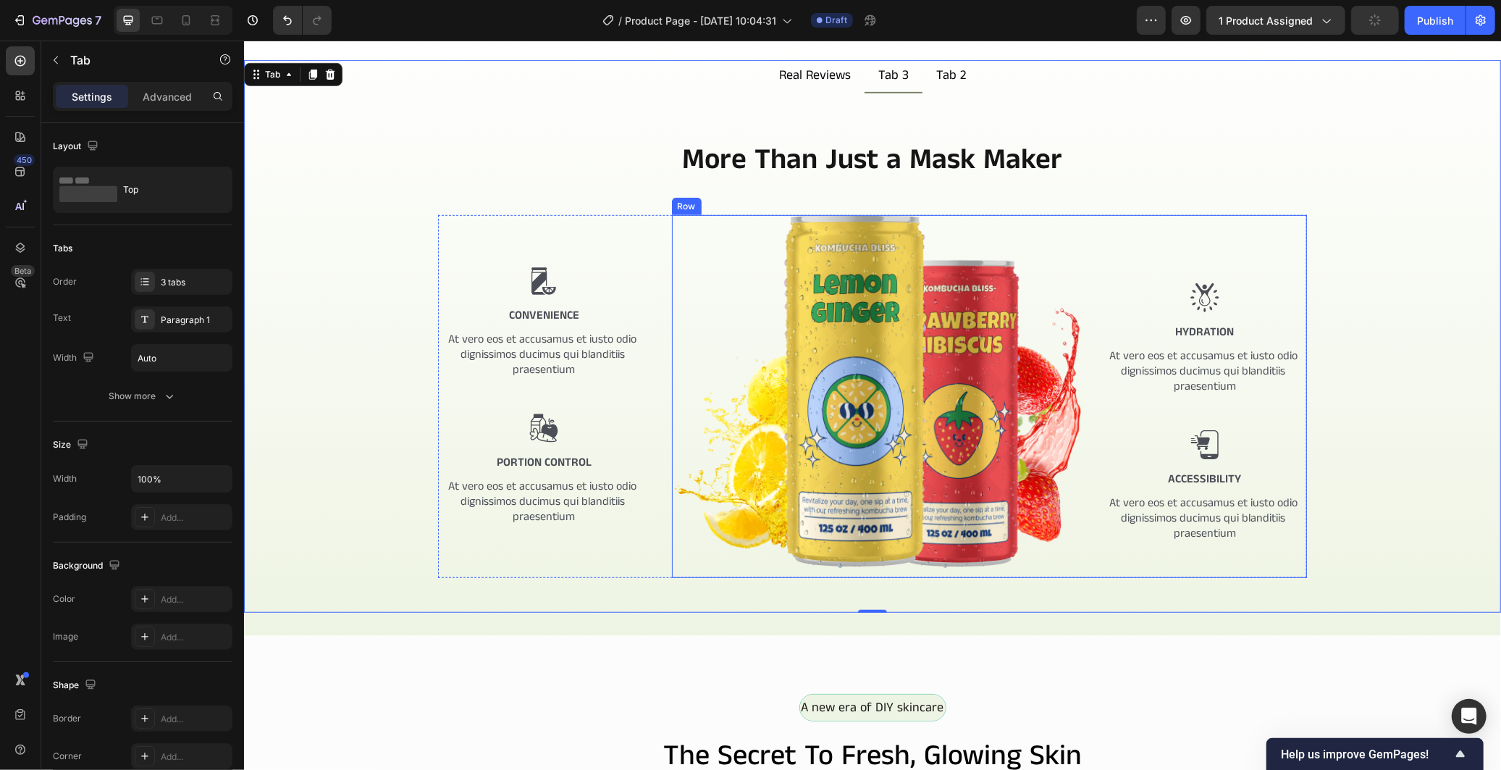
scroll to position [476, 0]
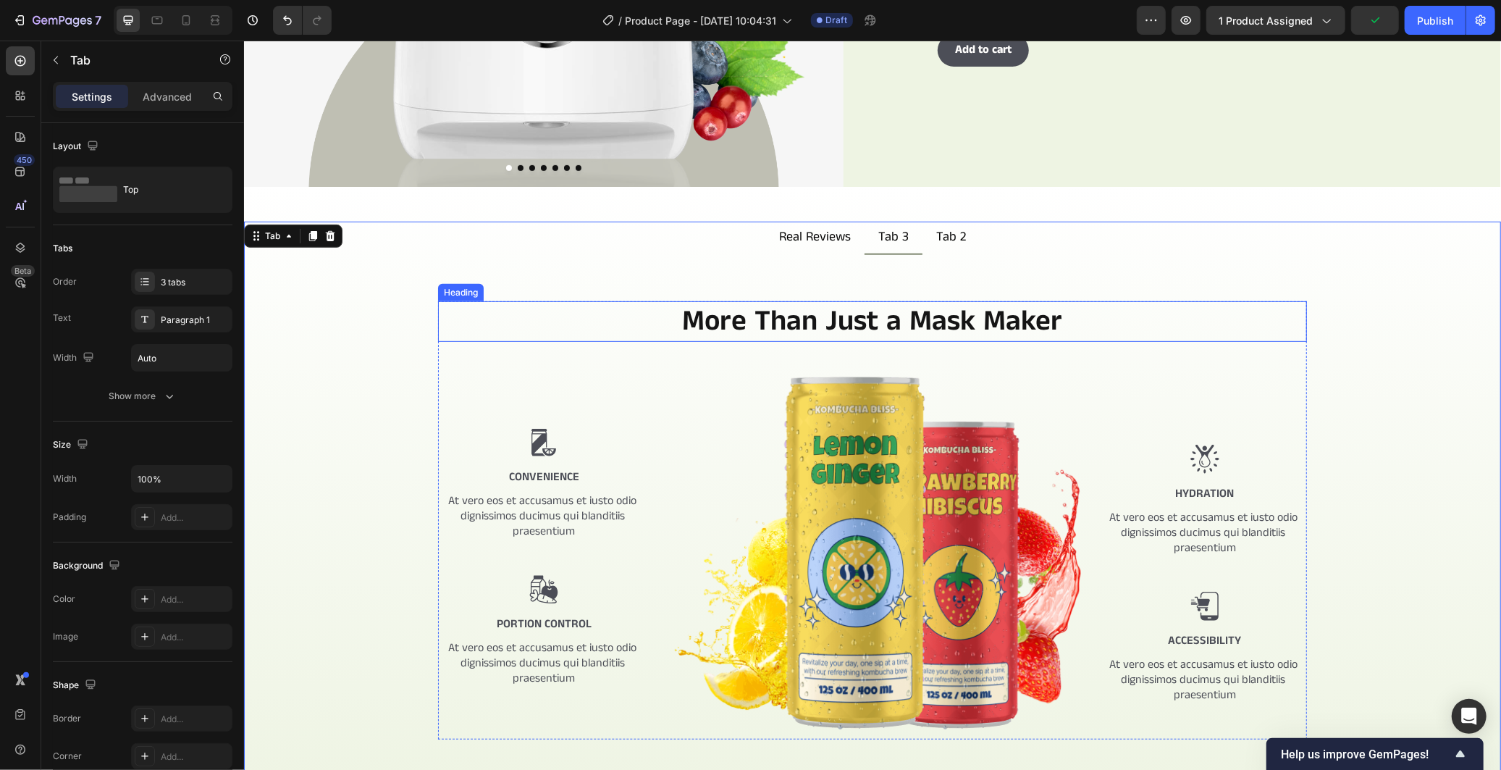
click at [931, 316] on p "More Than Just a Mask Maker" at bounding box center [872, 321] width 866 height 38
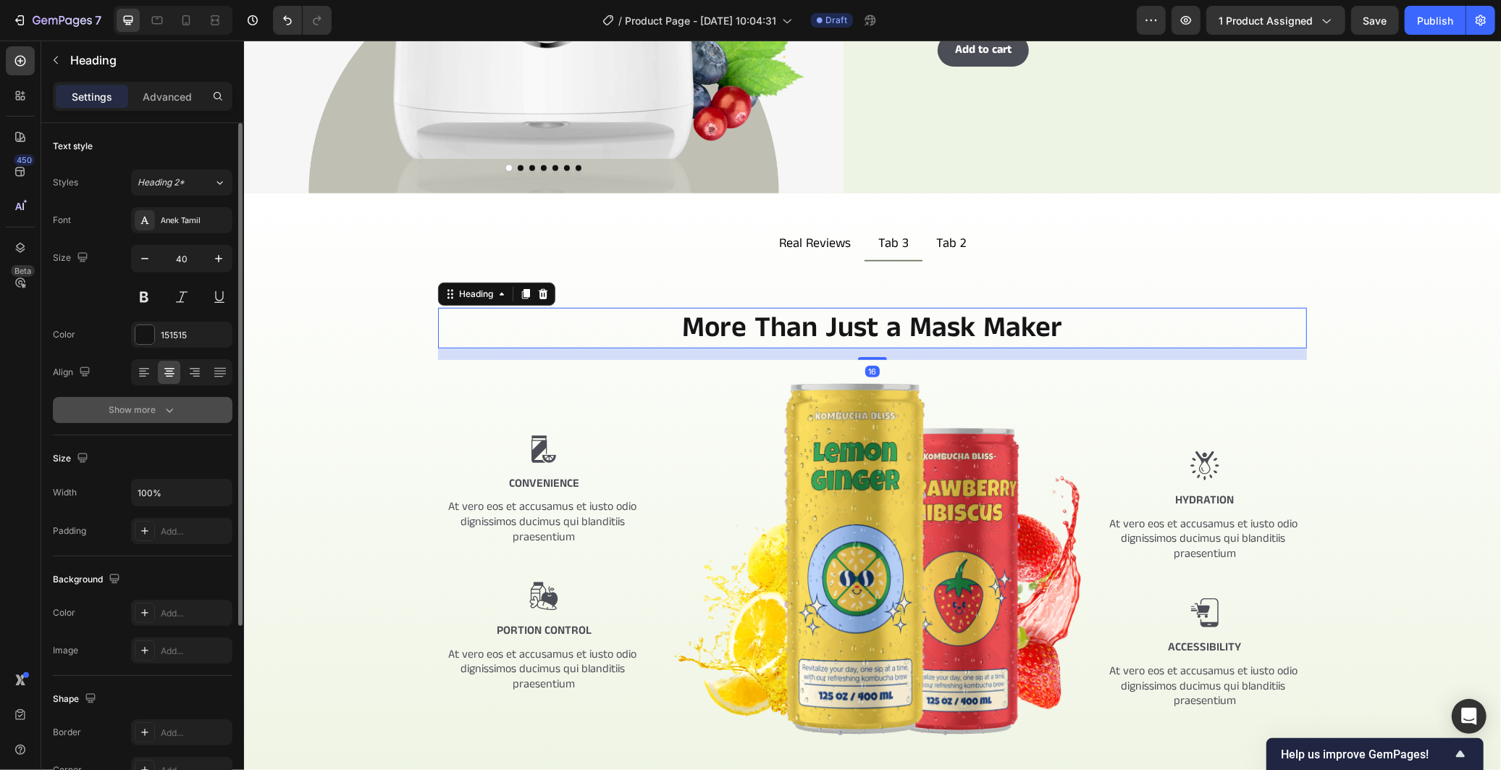
click at [177, 401] on button "Show more" at bounding box center [143, 410] width 180 height 26
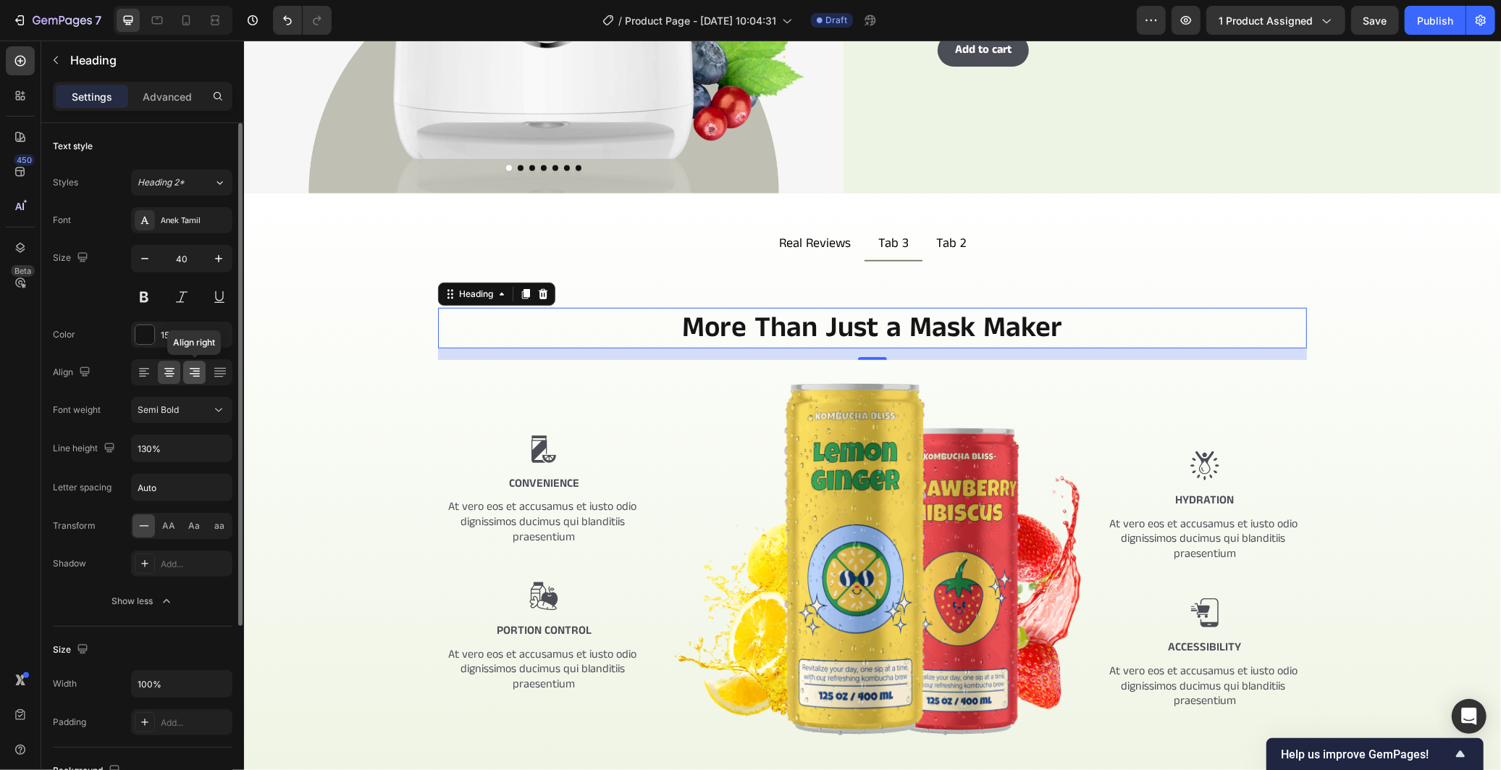
scroll to position [80, 0]
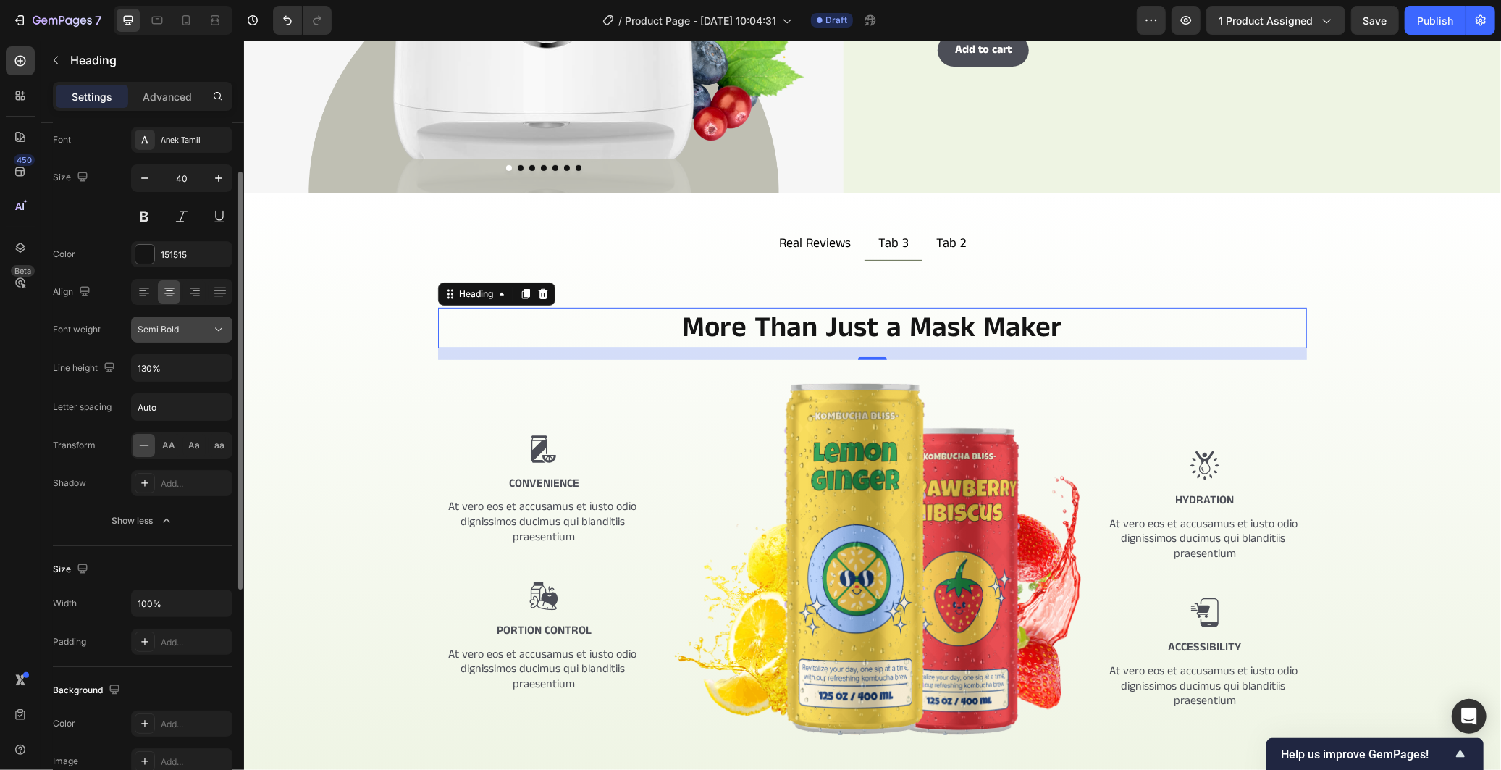
click at [198, 342] on button "Semi Bold" at bounding box center [181, 329] width 101 height 26
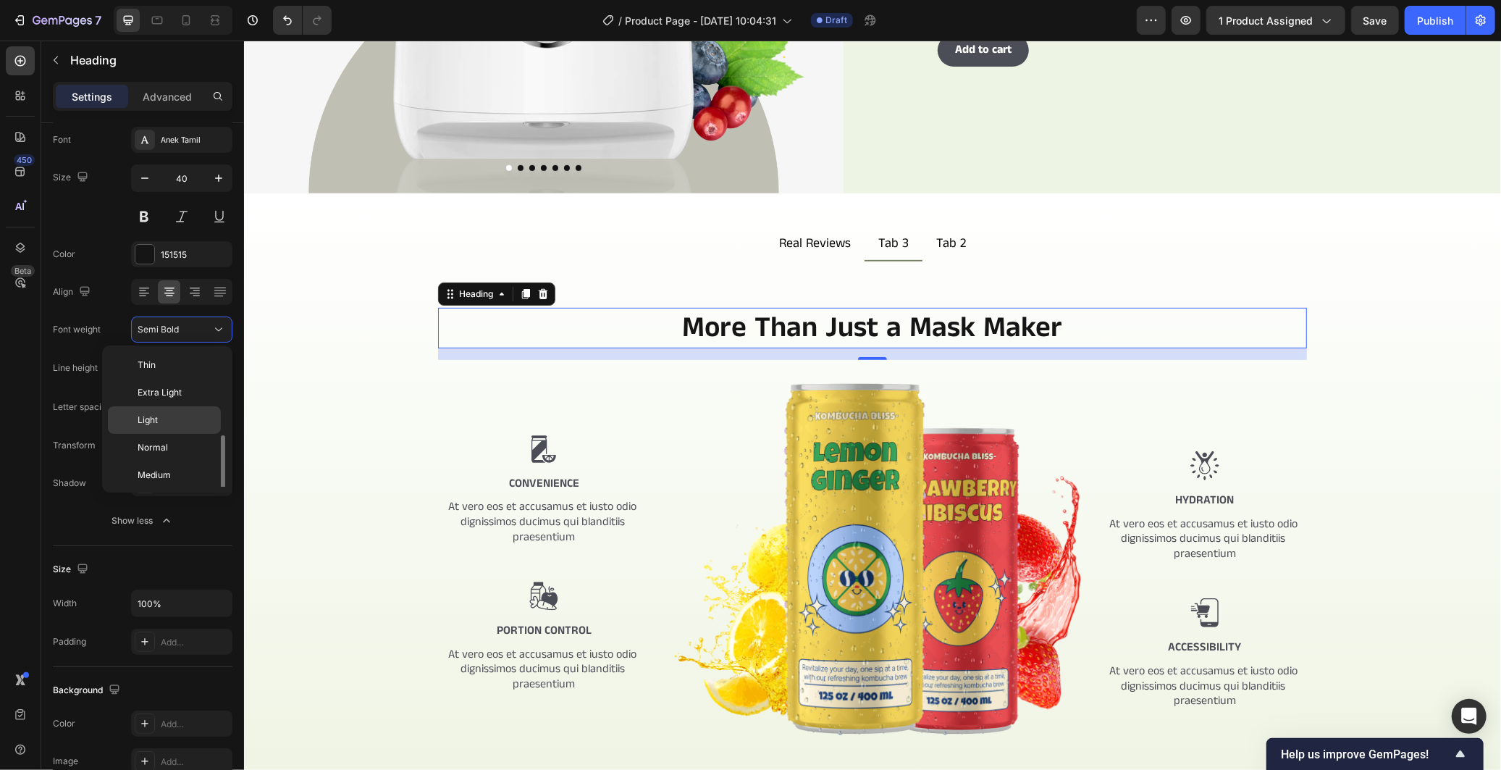
scroll to position [52, 0]
click at [192, 409] on div "Medium" at bounding box center [164, 423] width 113 height 28
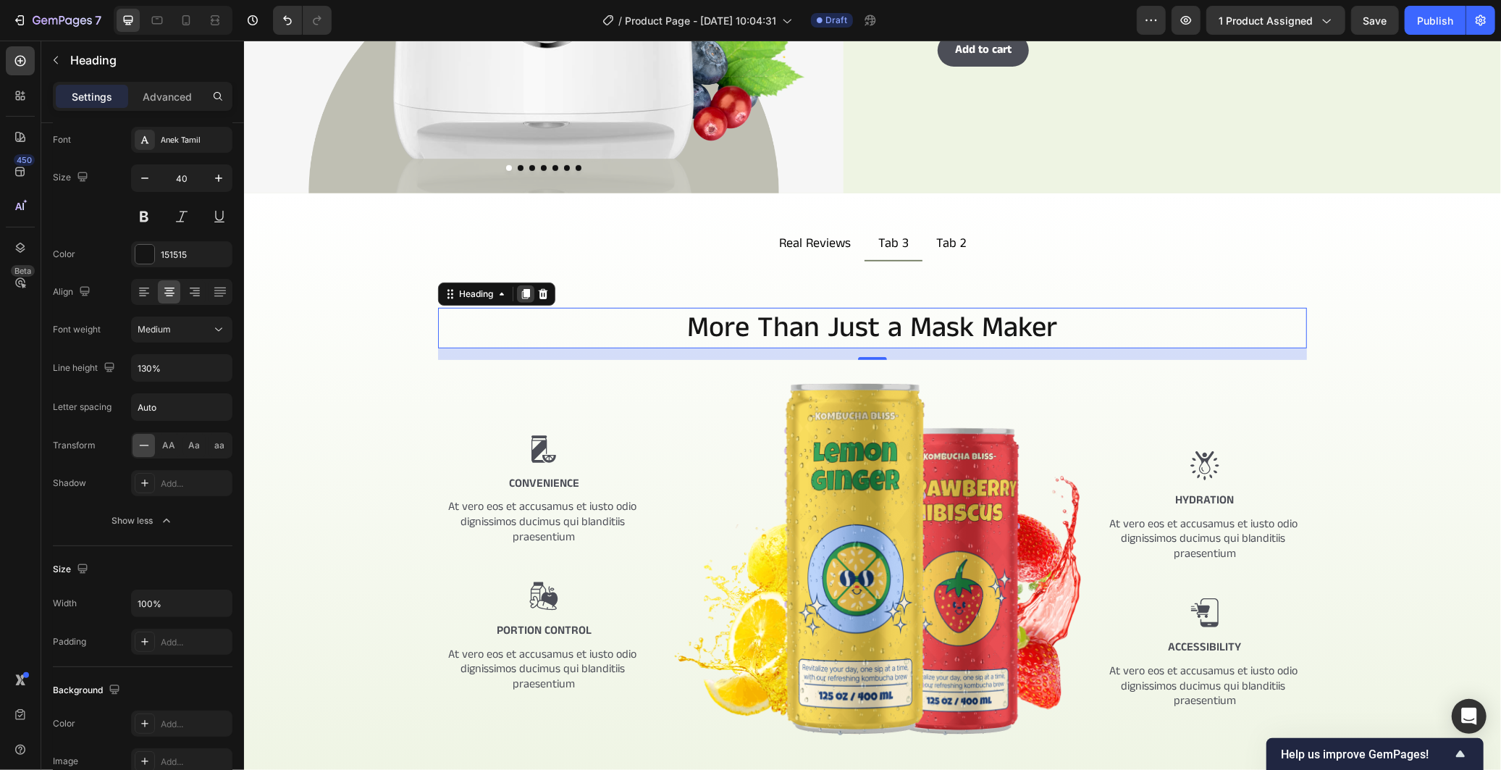
click at [519, 287] on icon at bounding box center [525, 293] width 12 height 12
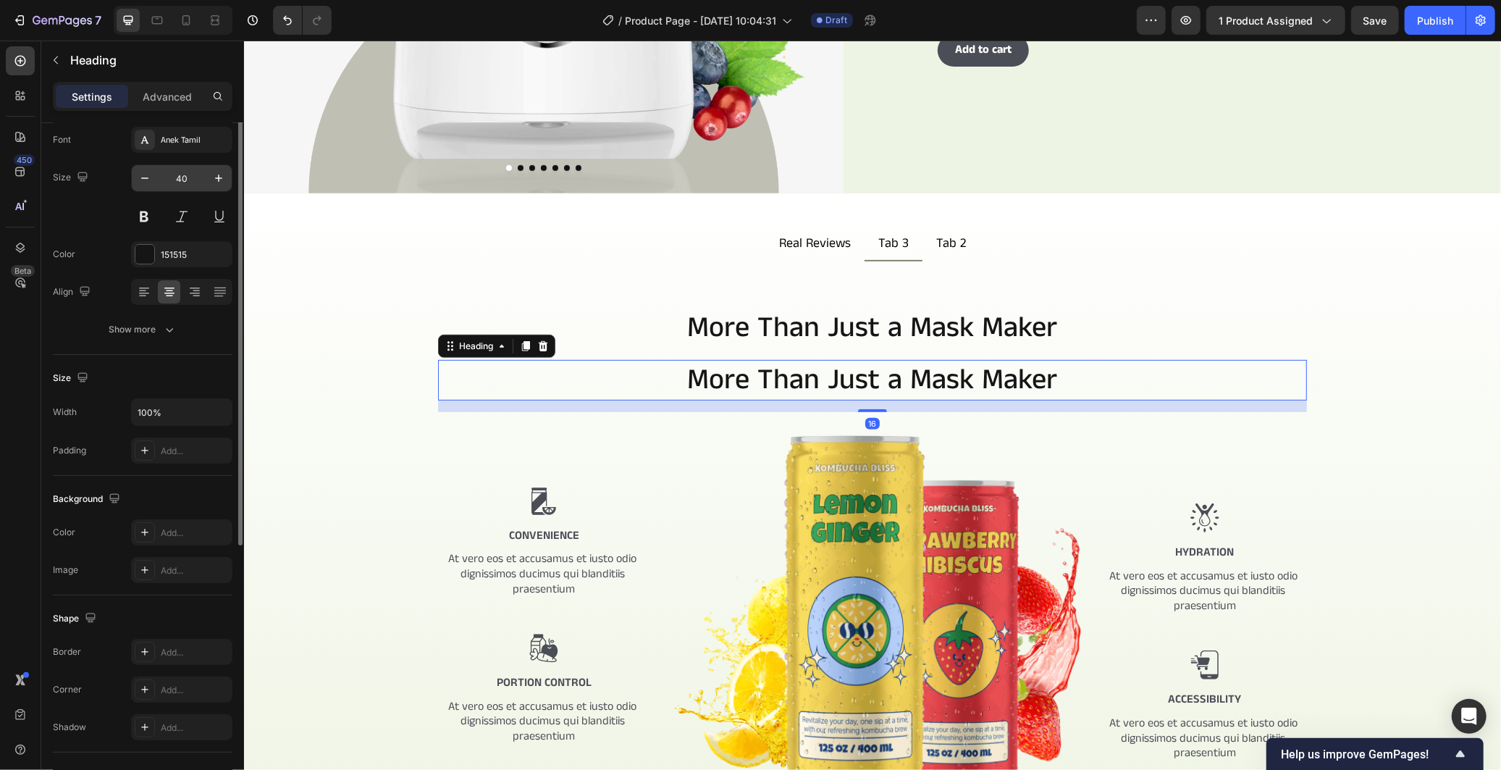
scroll to position [0, 0]
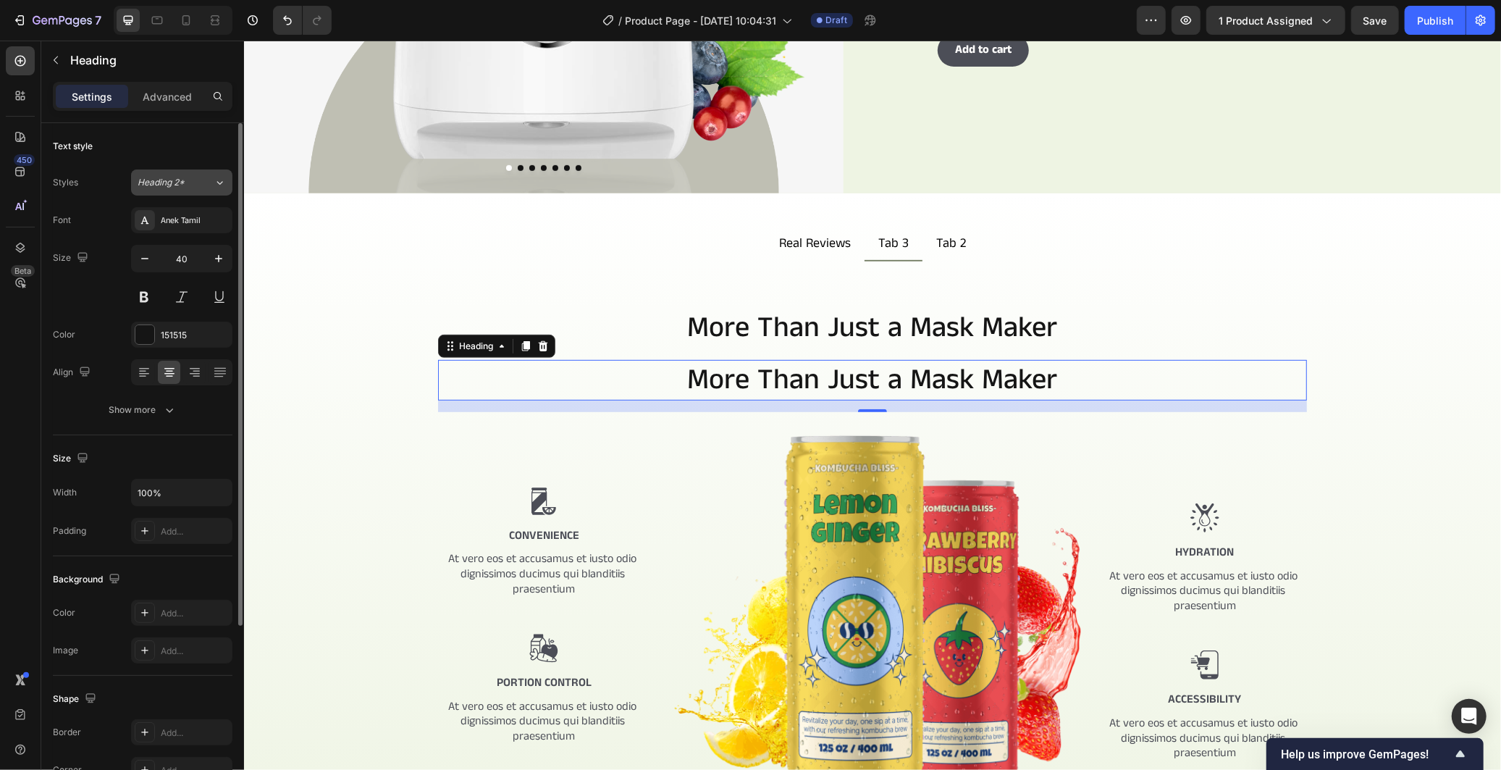
click at [211, 181] on div "Heading 2*" at bounding box center [176, 182] width 76 height 13
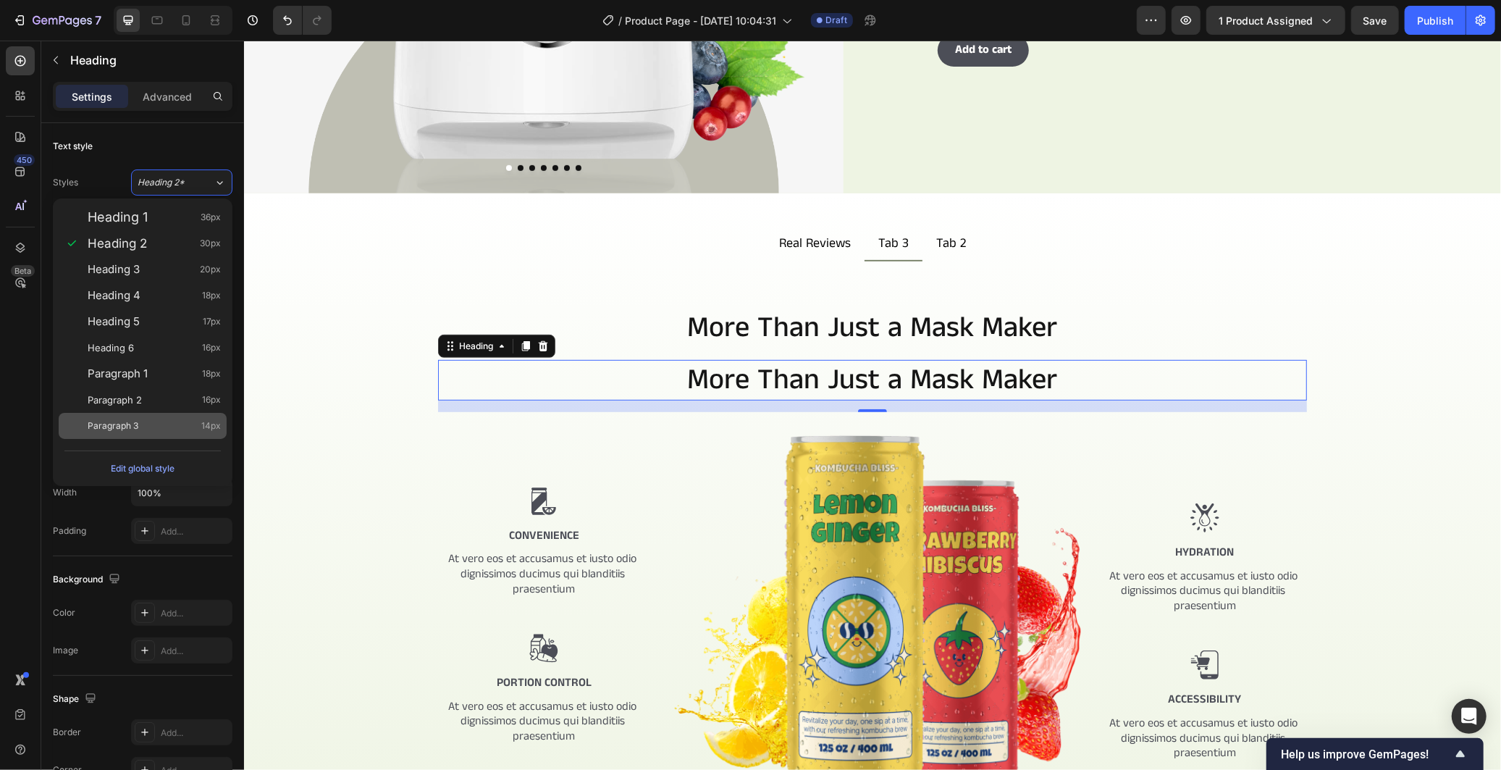
click at [206, 415] on div "Paragraph 3 14px" at bounding box center [143, 426] width 168 height 26
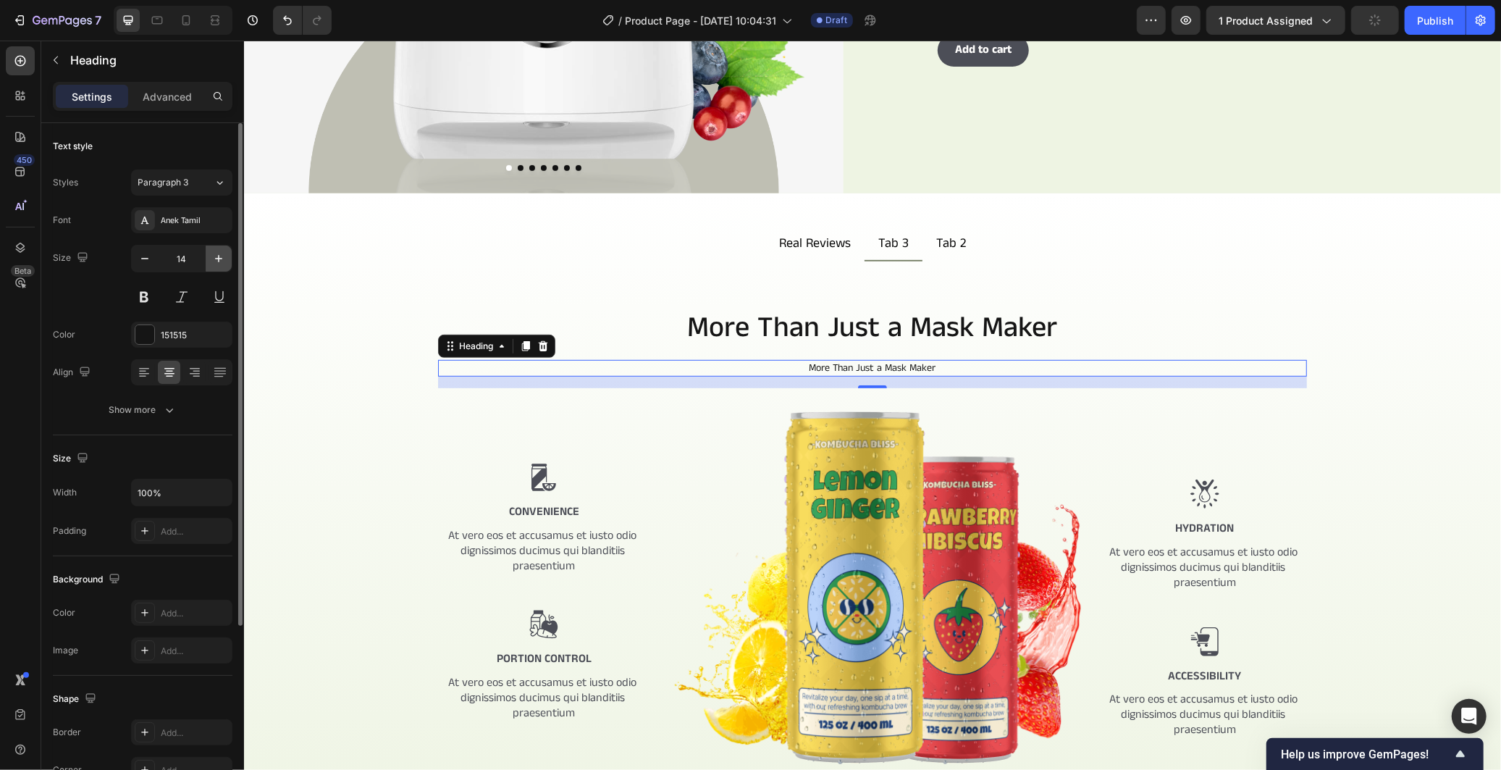
click at [224, 265] on icon "button" at bounding box center [218, 258] width 14 height 14
type input "16"
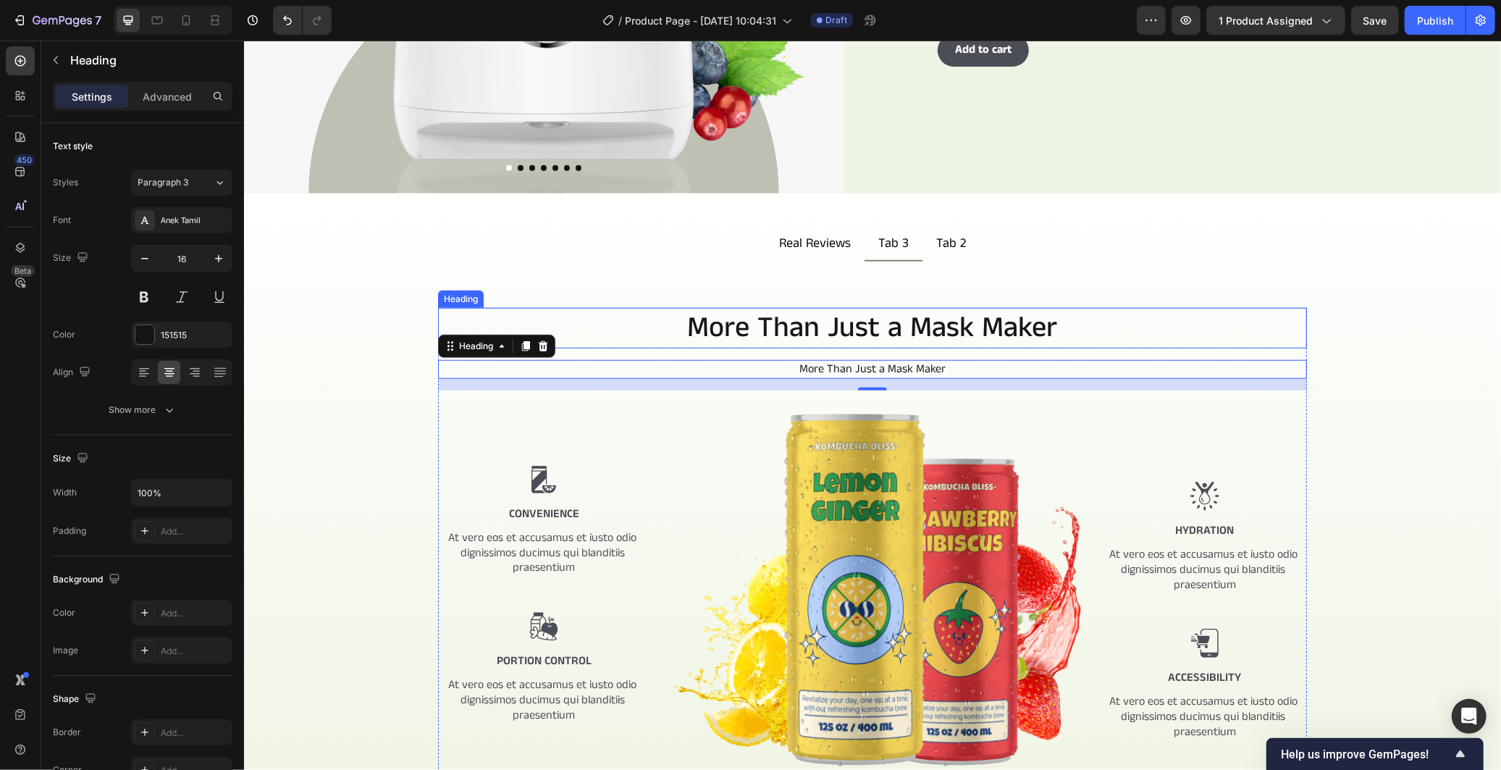
click at [777, 308] on p "More Than Just a Mask Maker" at bounding box center [872, 327] width 866 height 38
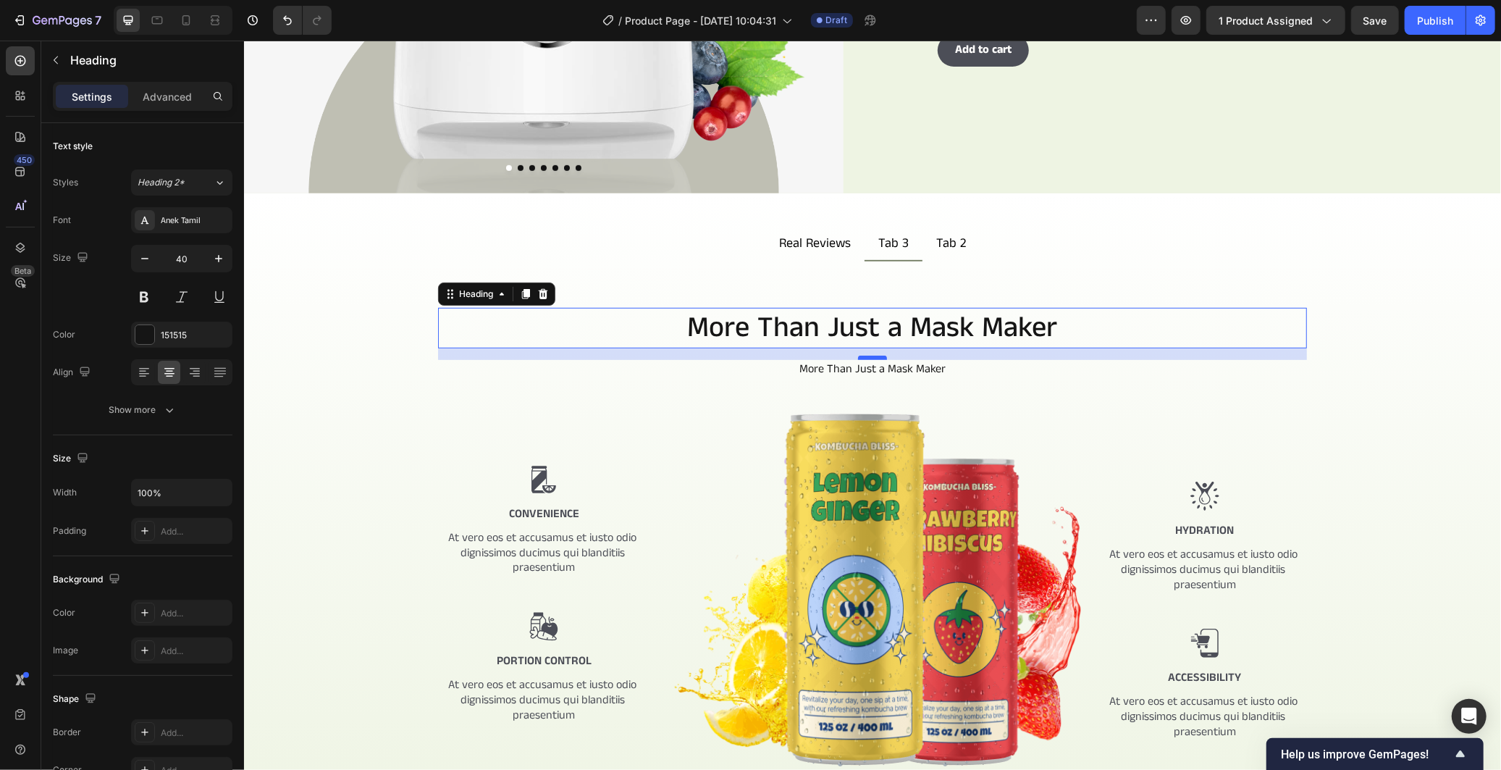
click at [870, 355] on div at bounding box center [871, 357] width 29 height 4
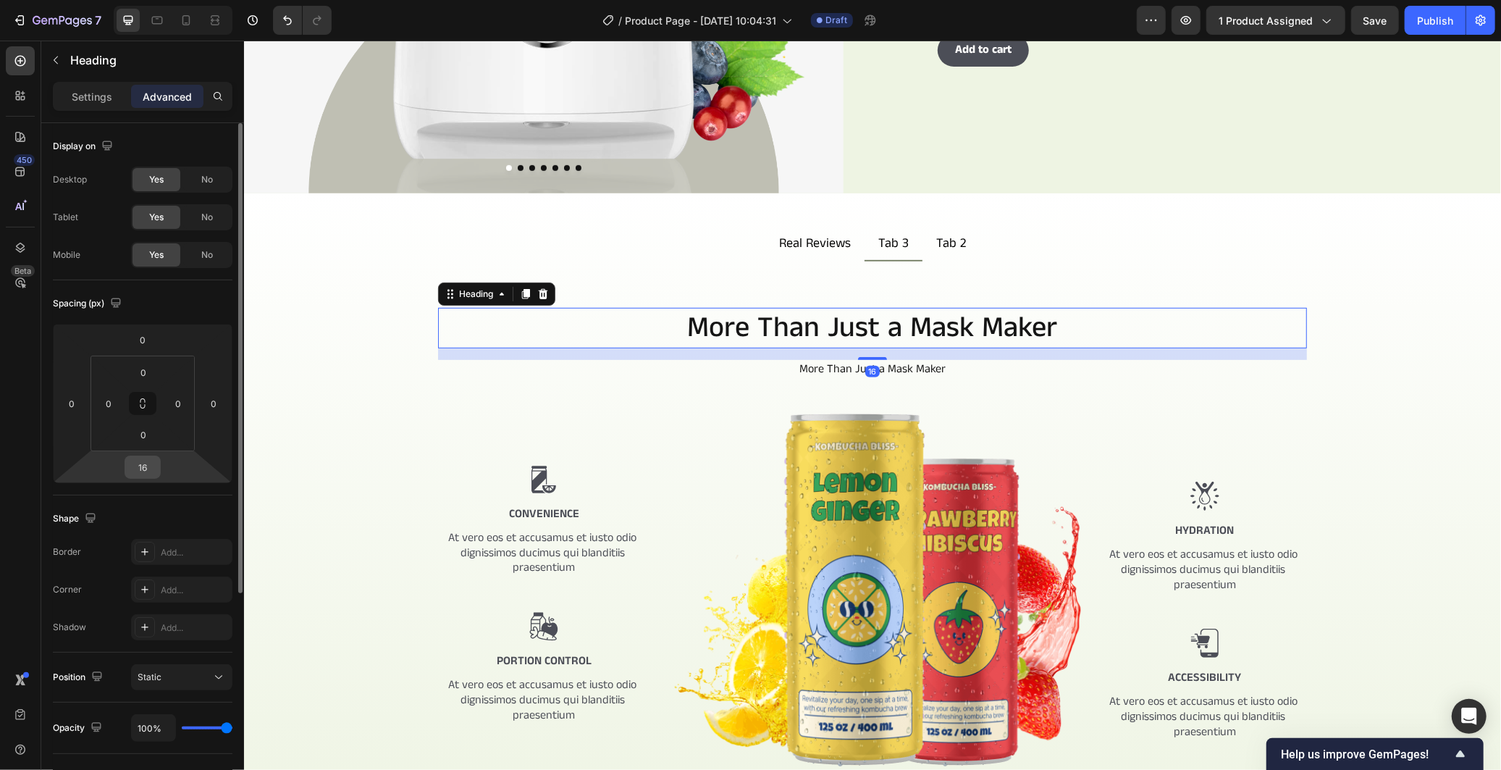
click at [132, 468] on input "16" at bounding box center [142, 467] width 29 height 22
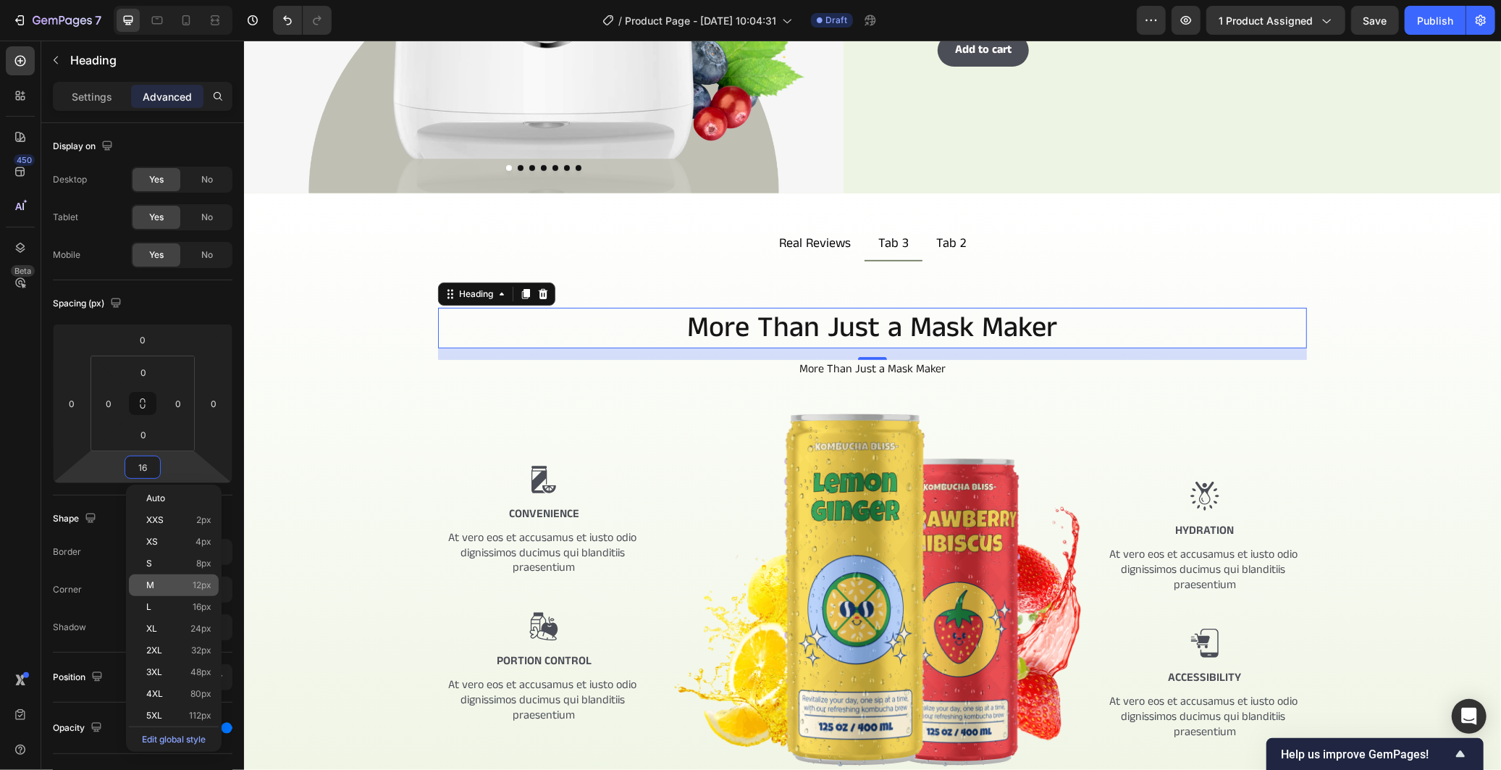
click at [185, 578] on div "M 12px" at bounding box center [174, 585] width 90 height 22
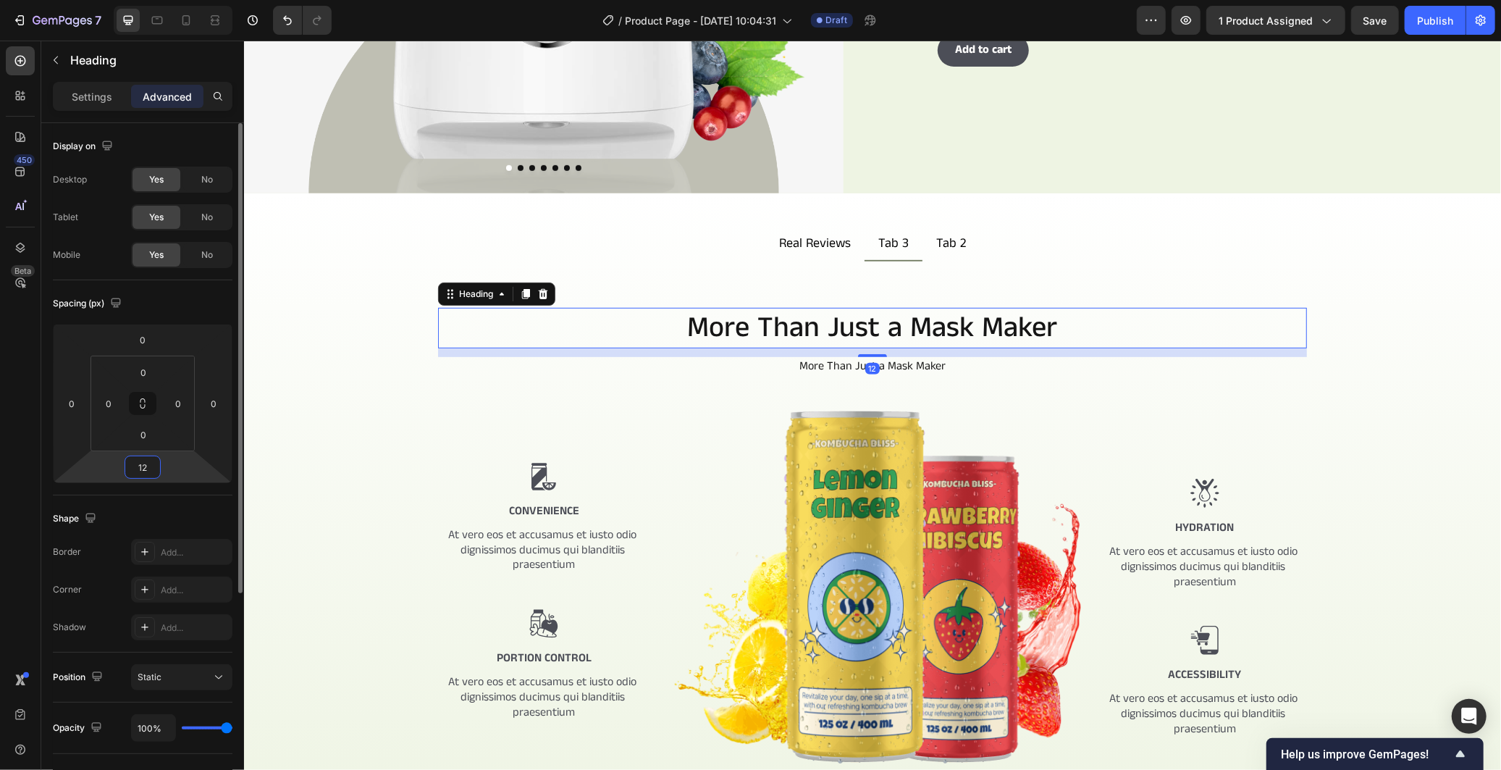
click at [153, 460] on input "12" at bounding box center [142, 467] width 29 height 22
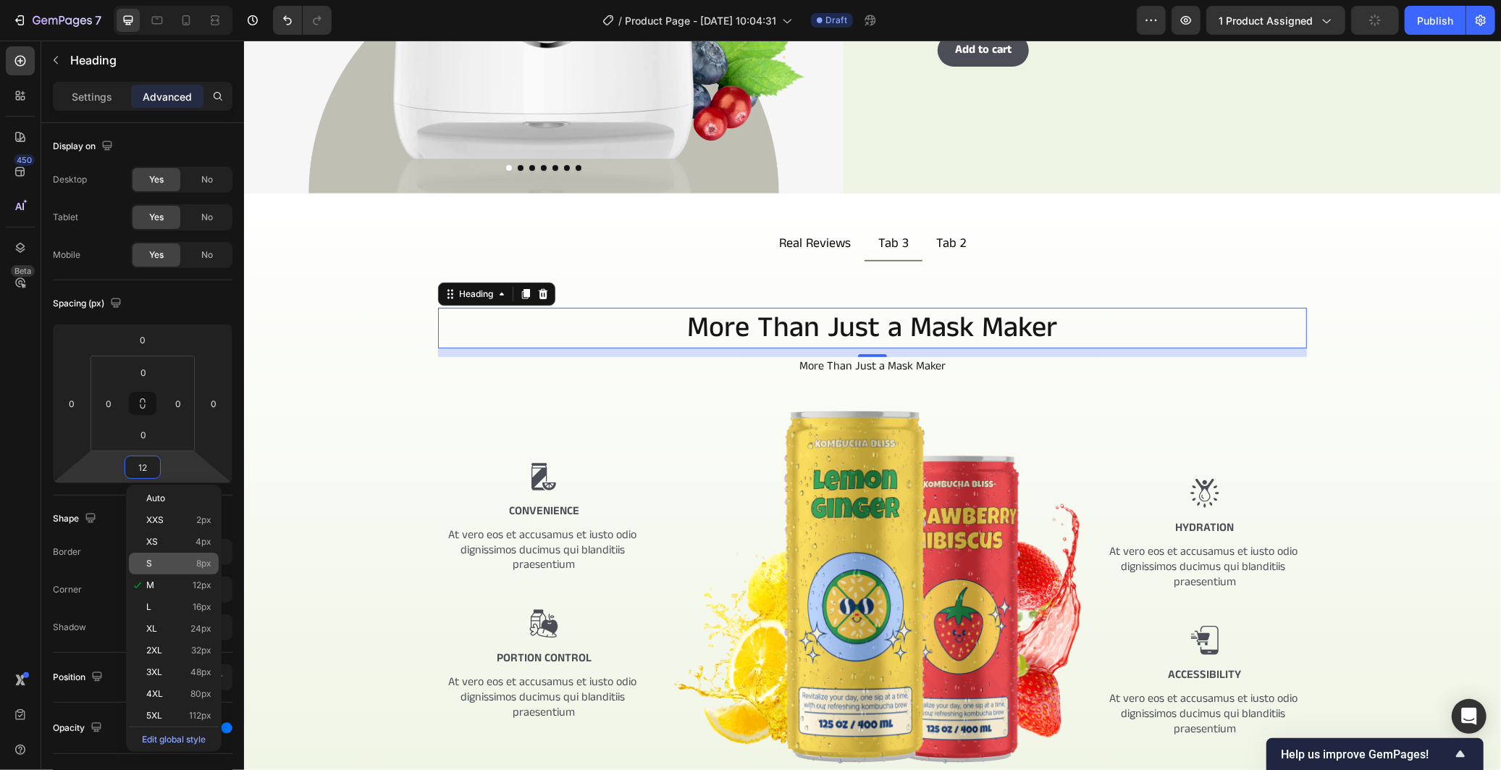
click at [201, 555] on div "S 8px" at bounding box center [174, 563] width 90 height 22
type input "8"
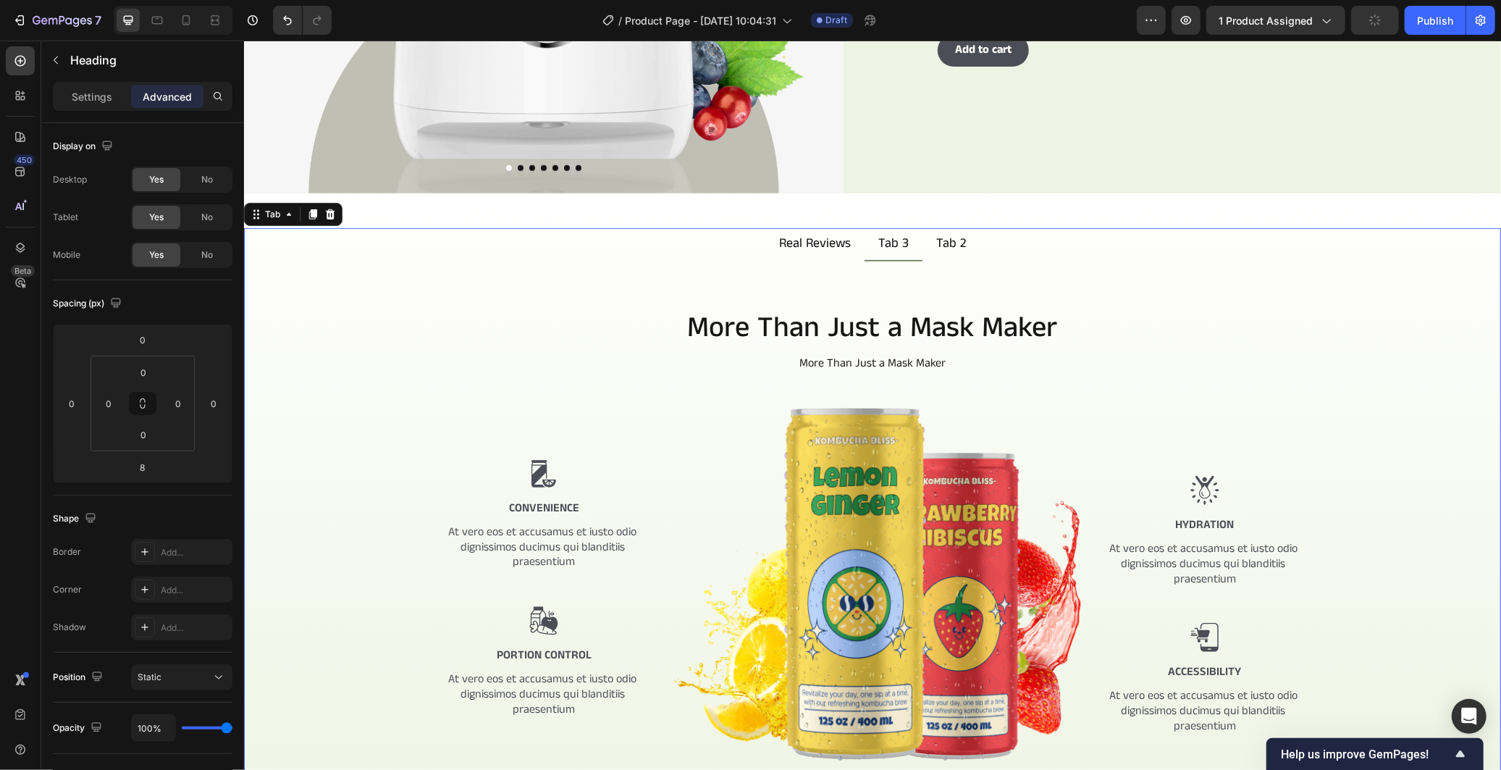
click at [348, 411] on div "More Than Just a Mask Maker Heading More Than Just a Mask Maker Heading Image C…" at bounding box center [872, 567] width 1234 height 521
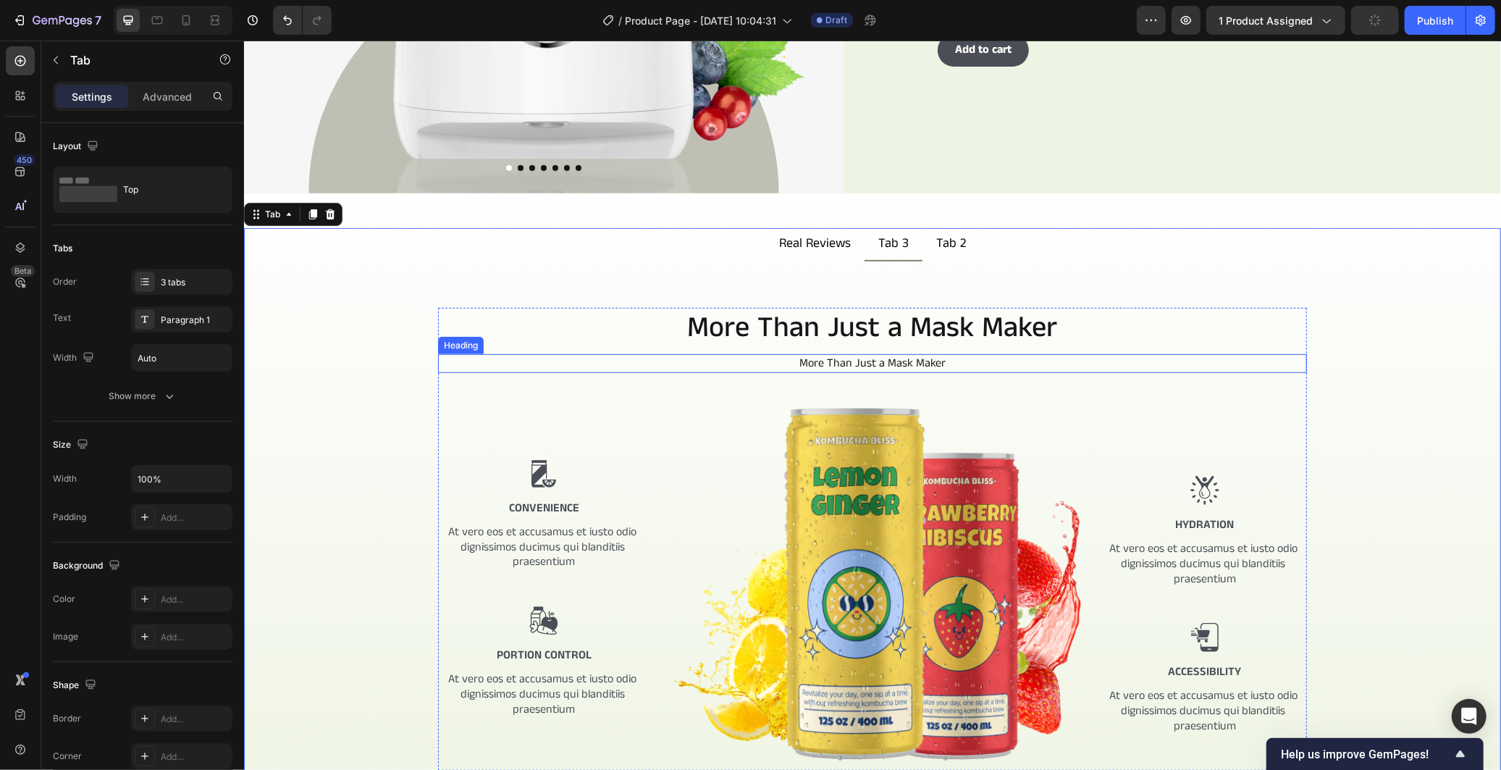
click at [817, 353] on h2 "More Than Just a Mask Maker" at bounding box center [871, 362] width 869 height 19
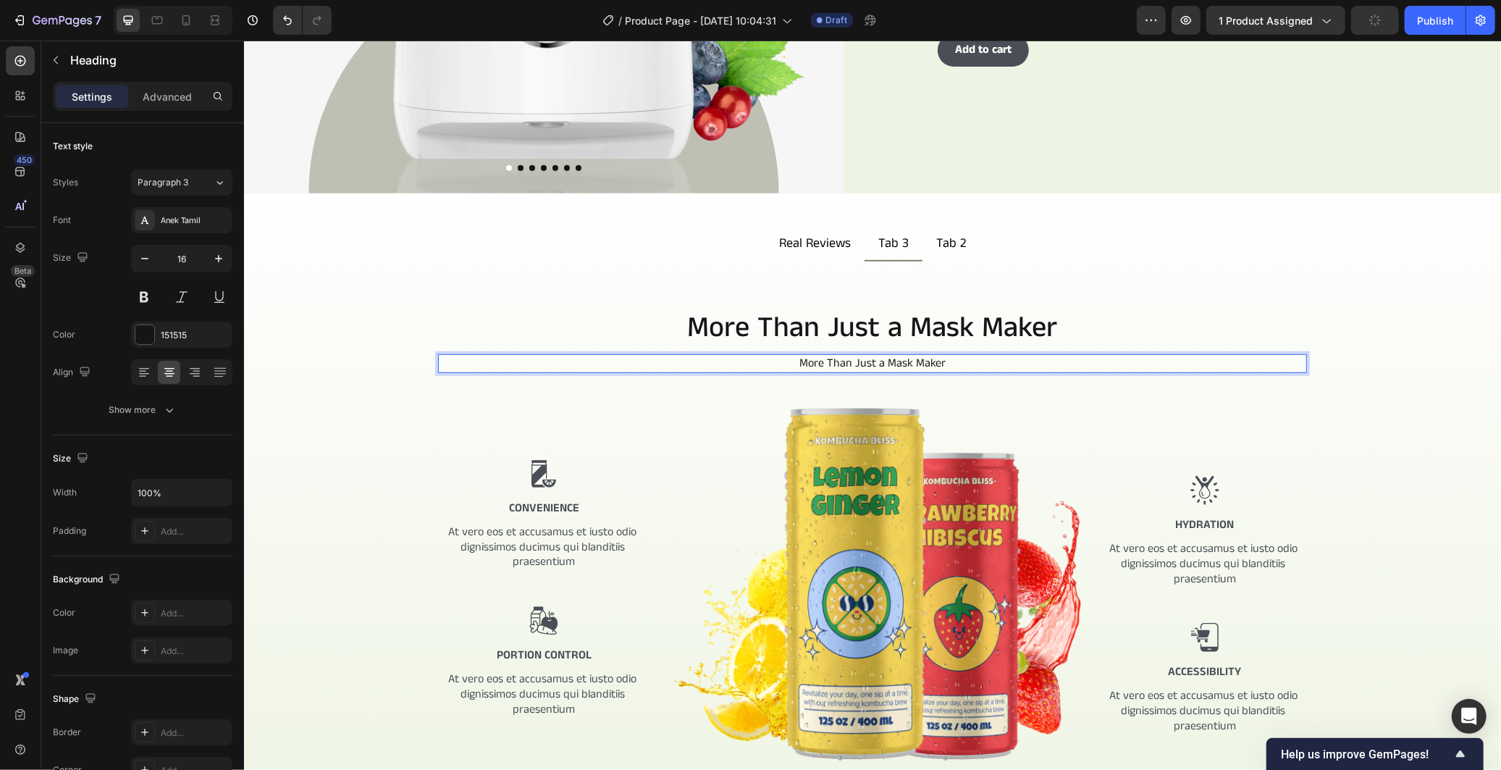
click at [816, 353] on h2 "More Than Just a Mask Maker" at bounding box center [871, 362] width 869 height 19
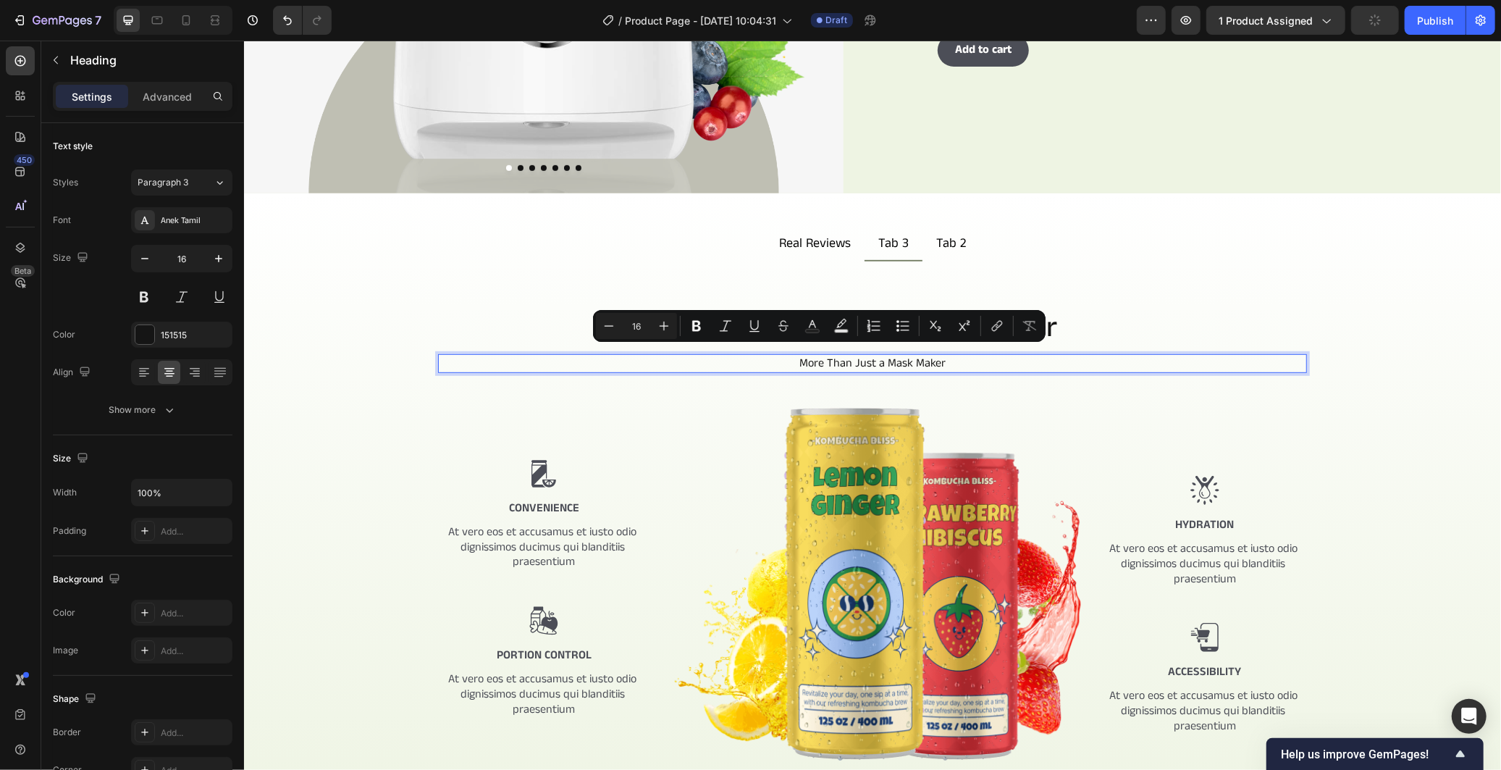
click at [816, 355] on p "More Than Just a Mask Maker" at bounding box center [872, 363] width 866 height 16
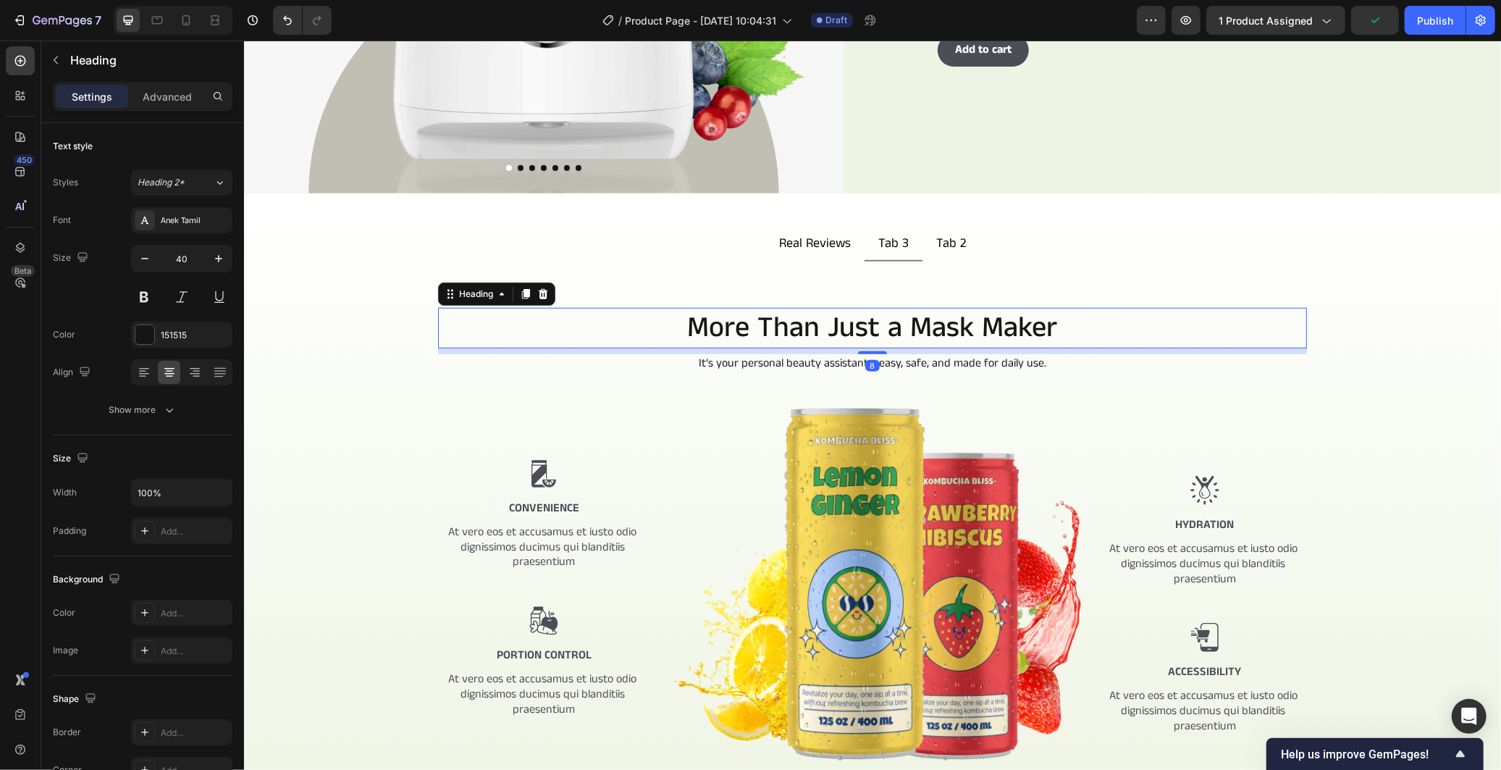
click at [1055, 308] on p "More Than Just a Mask Maker" at bounding box center [872, 327] width 866 height 38
click at [192, 259] on input "40" at bounding box center [182, 258] width 48 height 26
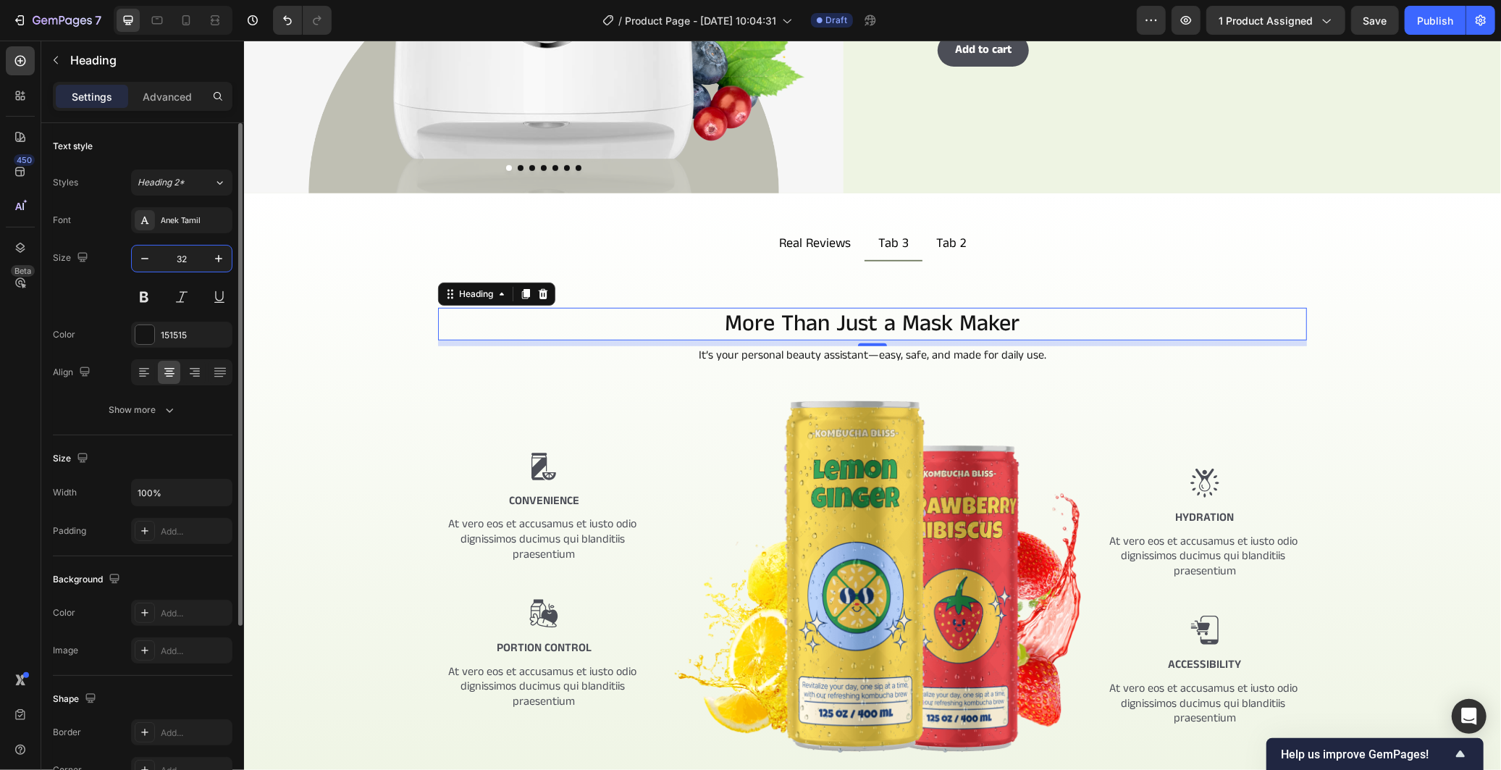
drag, startPoint x: 200, startPoint y: 256, endPoint x: 185, endPoint y: 256, distance: 15.2
click at [185, 256] on input "32" at bounding box center [182, 258] width 48 height 26
click at [221, 259] on icon "button" at bounding box center [218, 258] width 14 height 14
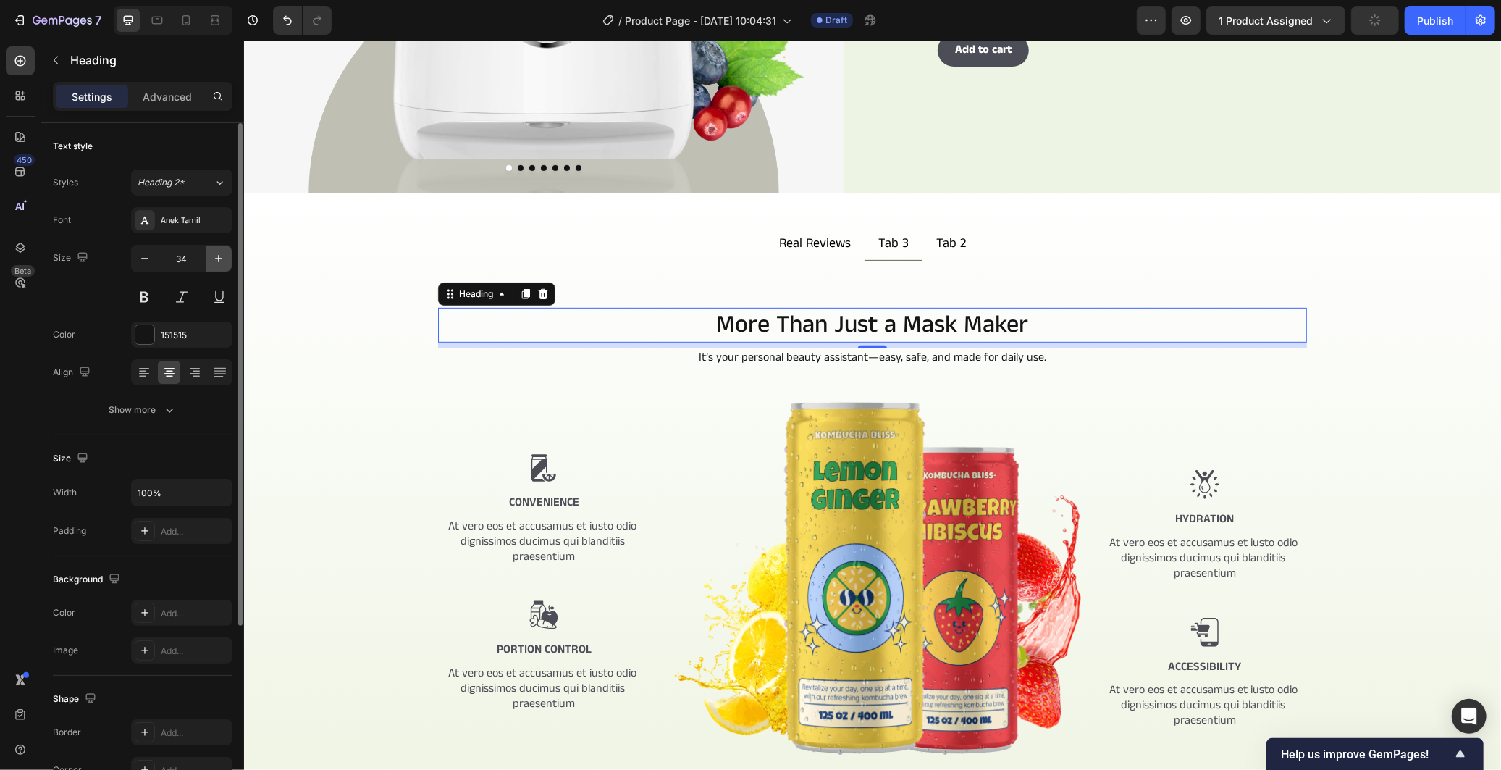
click at [216, 250] on button "button" at bounding box center [219, 258] width 26 height 26
click at [215, 251] on icon "button" at bounding box center [218, 258] width 14 height 14
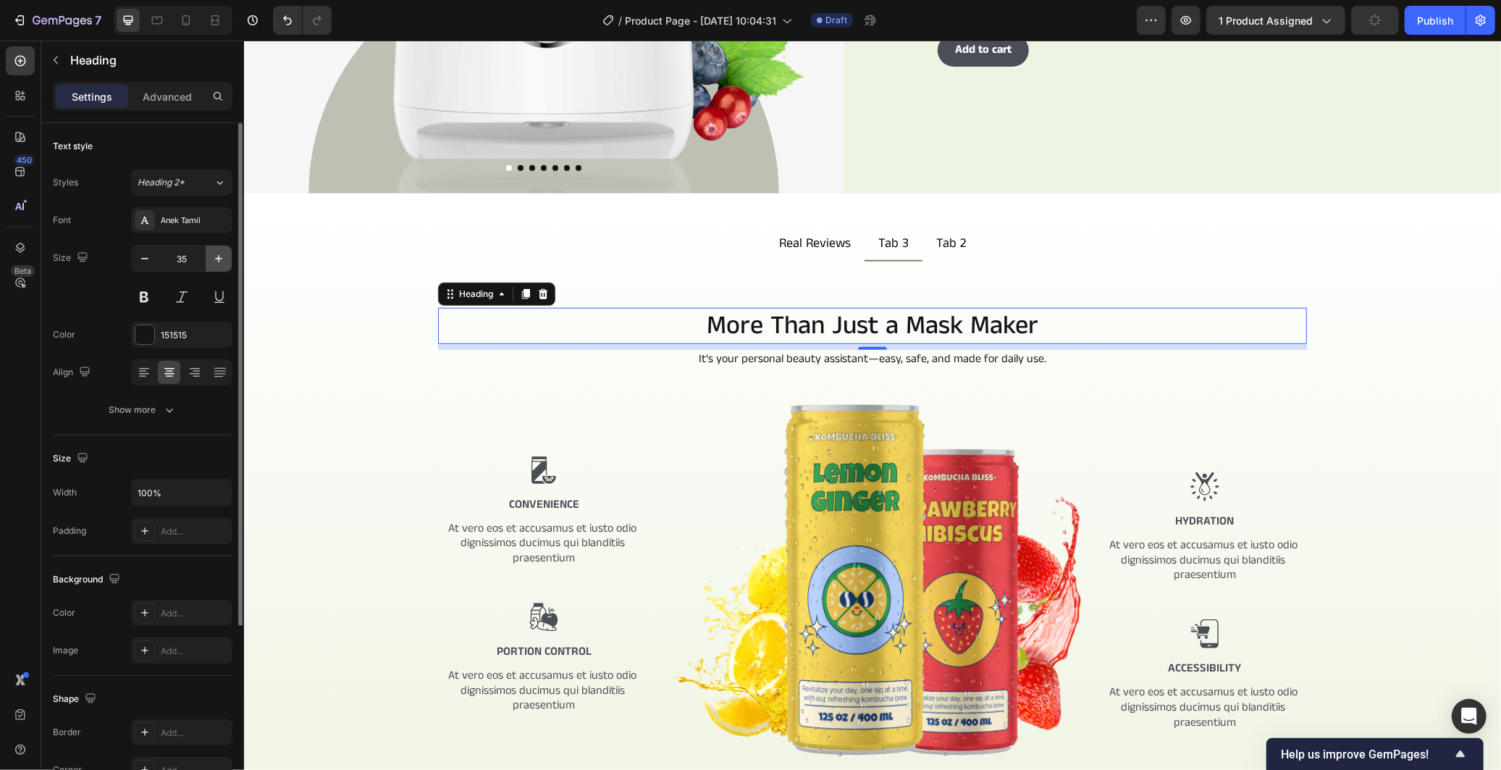
type input "36"
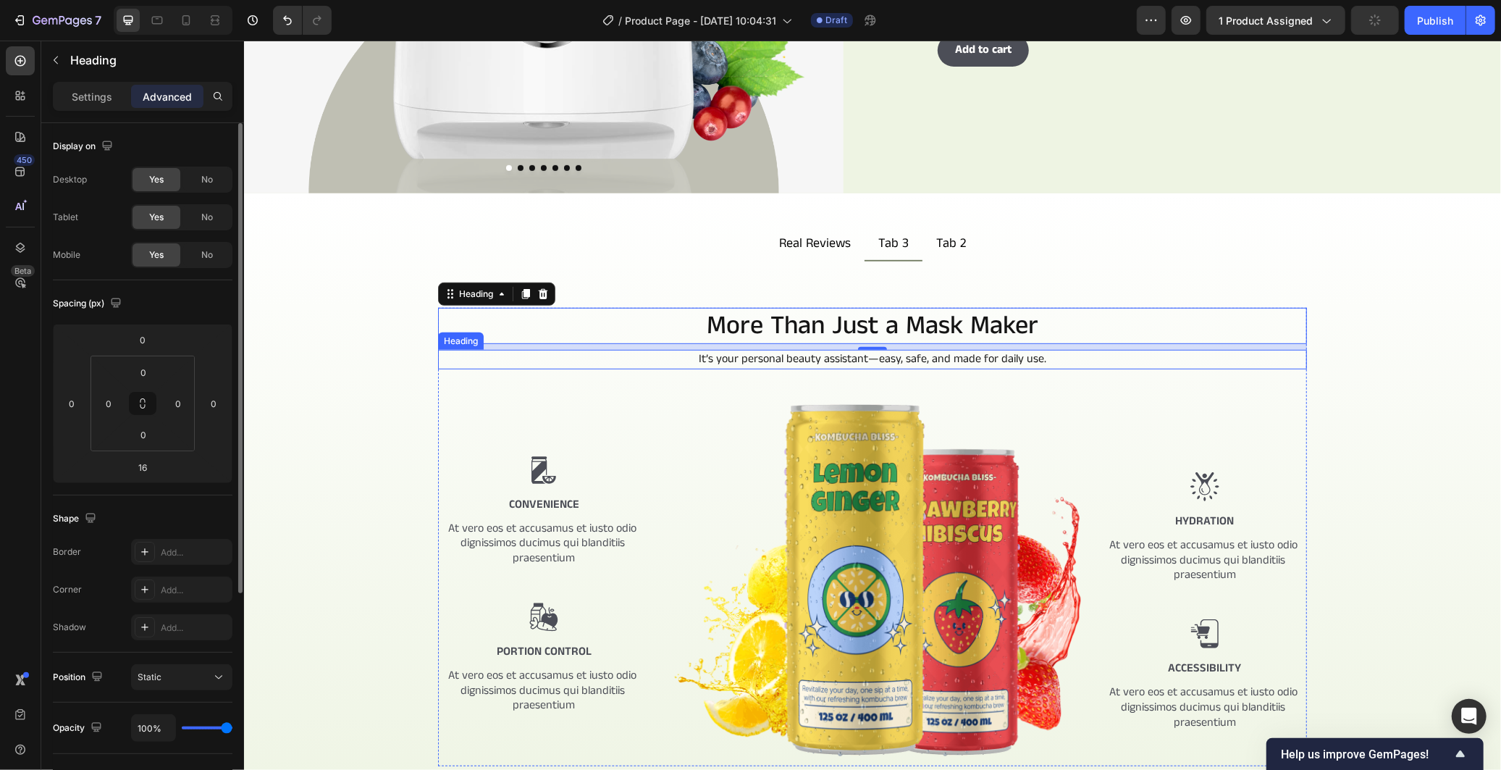
click at [670, 353] on p "It’s your personal beauty assistant—easy, safe, and made for daily use." at bounding box center [872, 358] width 866 height 16
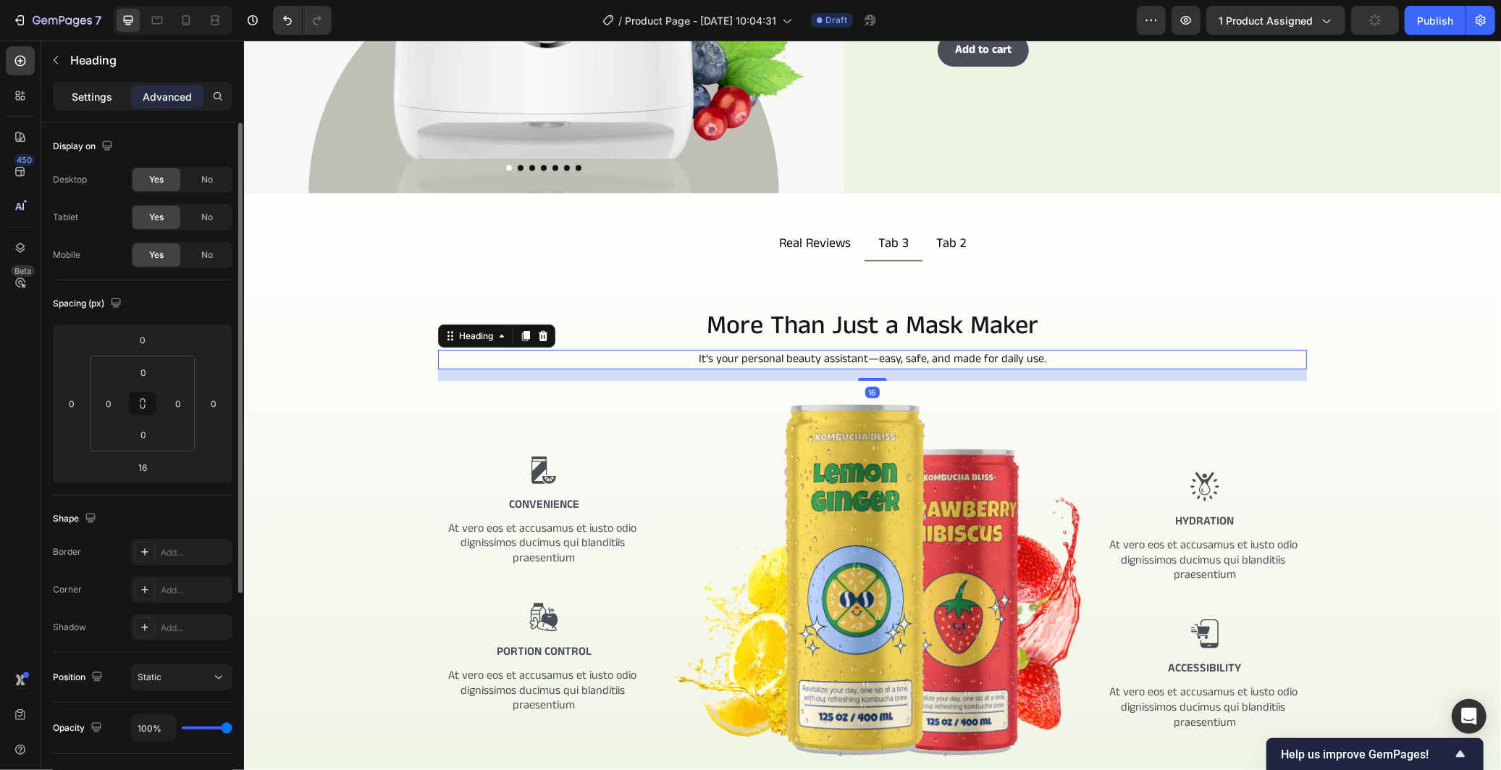
click at [78, 96] on p "Settings" at bounding box center [92, 96] width 41 height 15
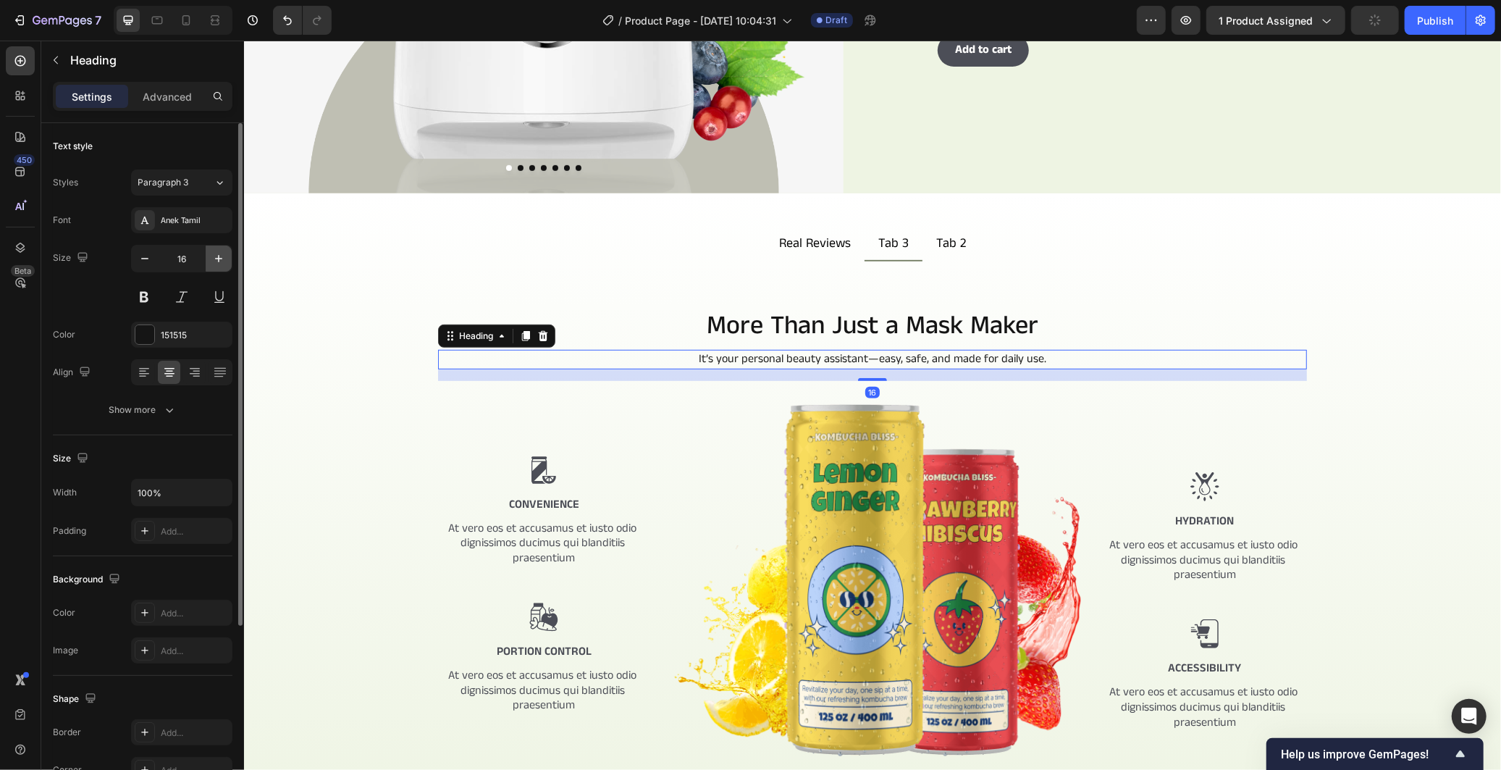
click at [215, 245] on button "button" at bounding box center [219, 258] width 26 height 26
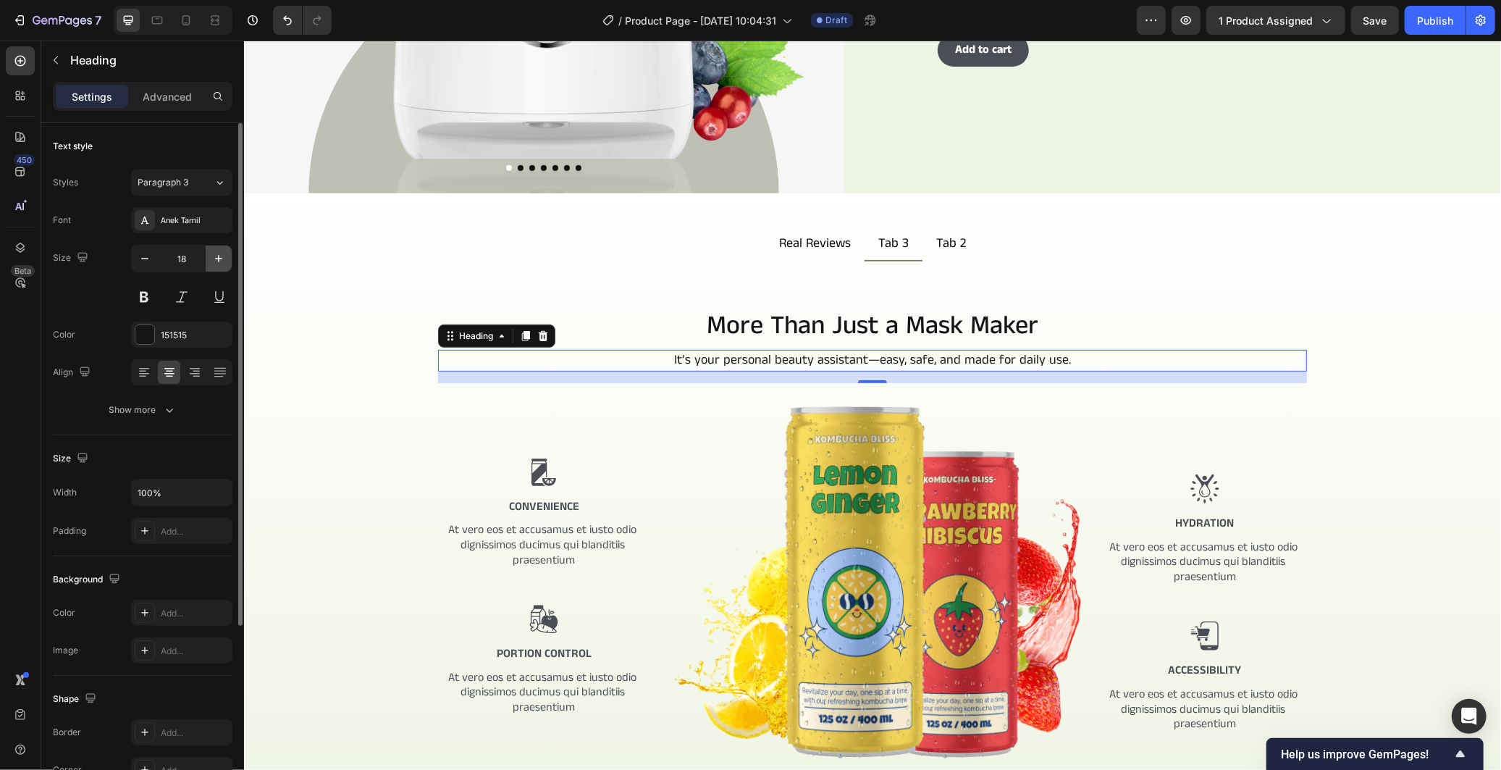
click at [215, 245] on button "button" at bounding box center [219, 258] width 26 height 26
type input "20"
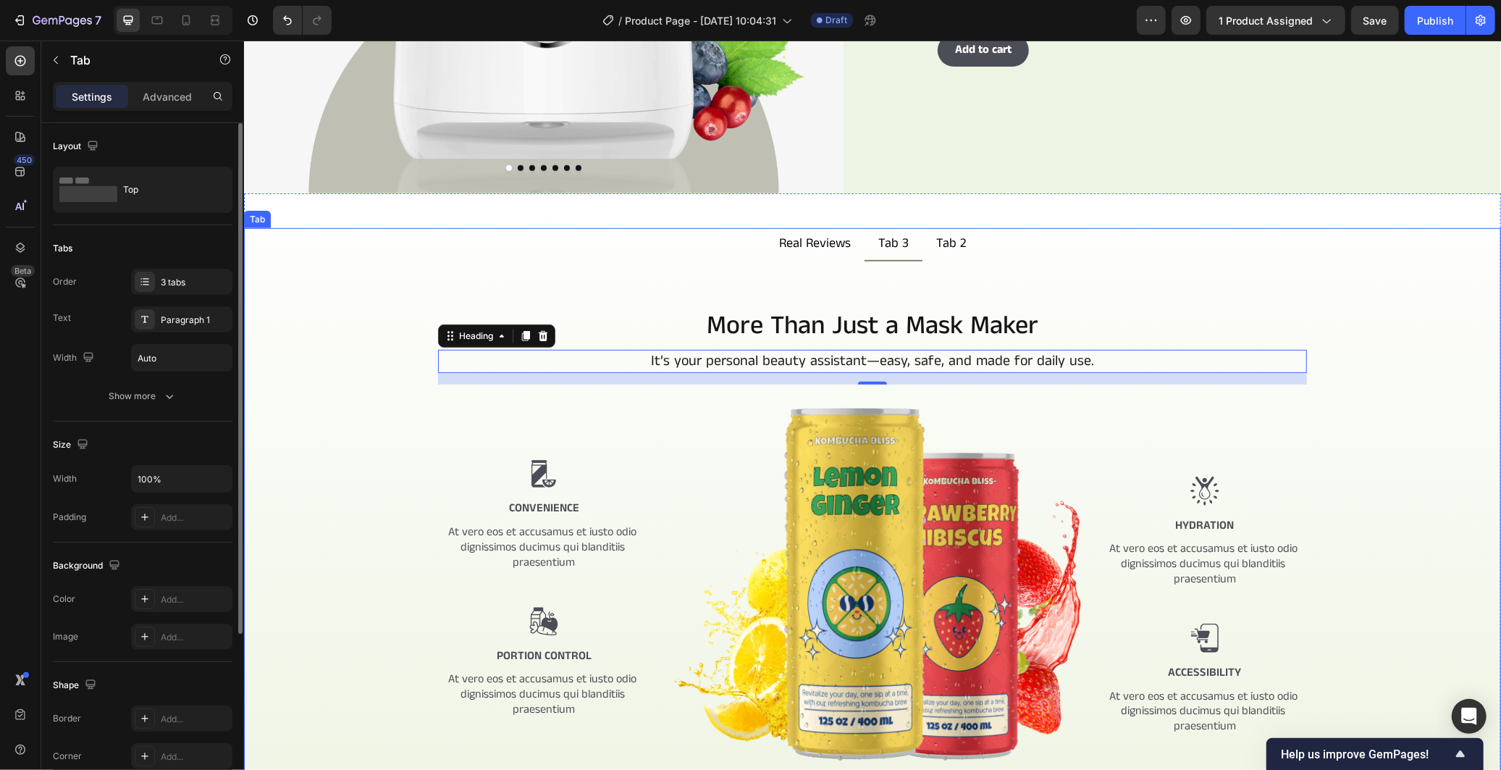
click at [563, 275] on div "Skincare that women trust Text Block Row Real Reviews from Our Customers Headin…" at bounding box center [871, 533] width 1257 height 544
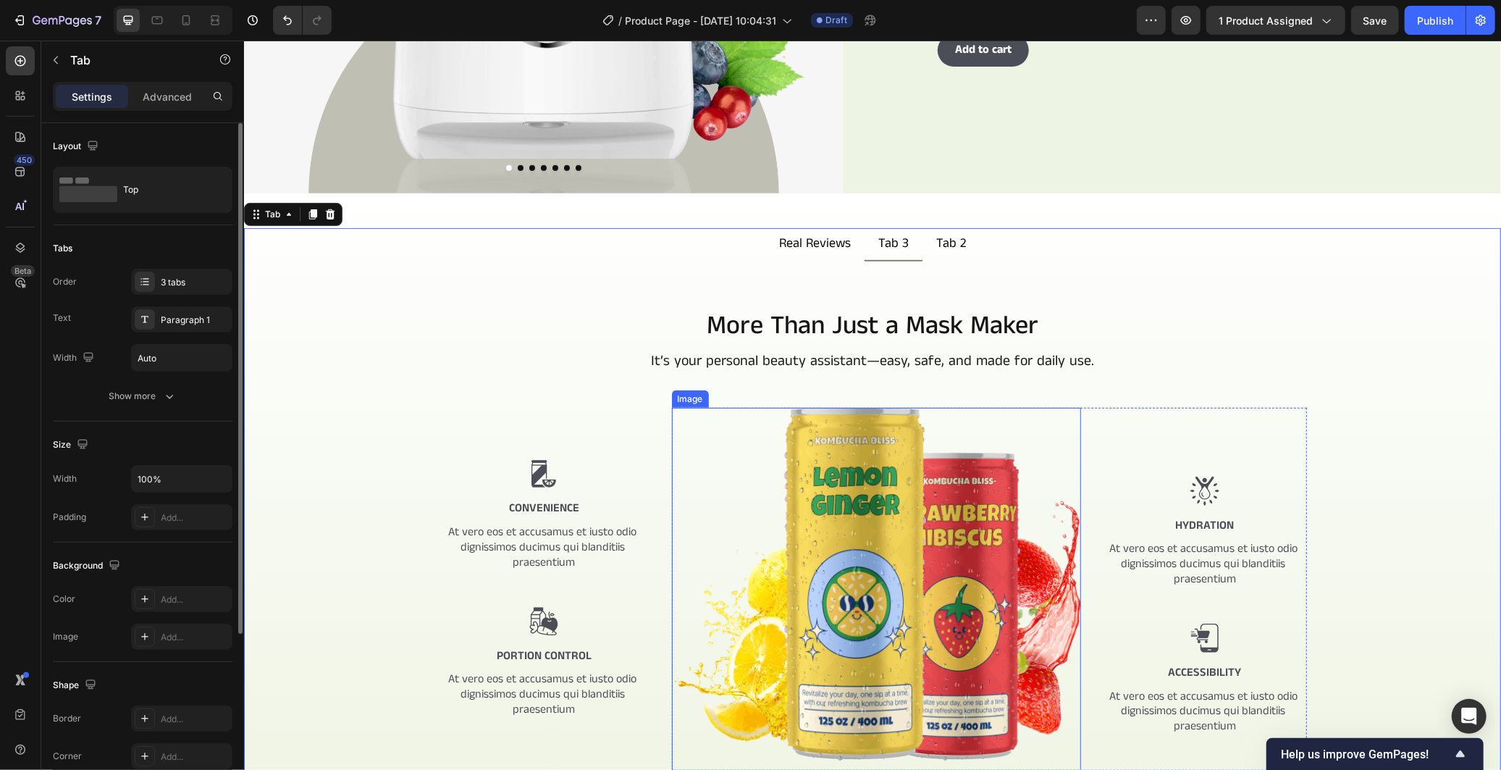
click at [838, 482] on img at bounding box center [875, 588] width 409 height 363
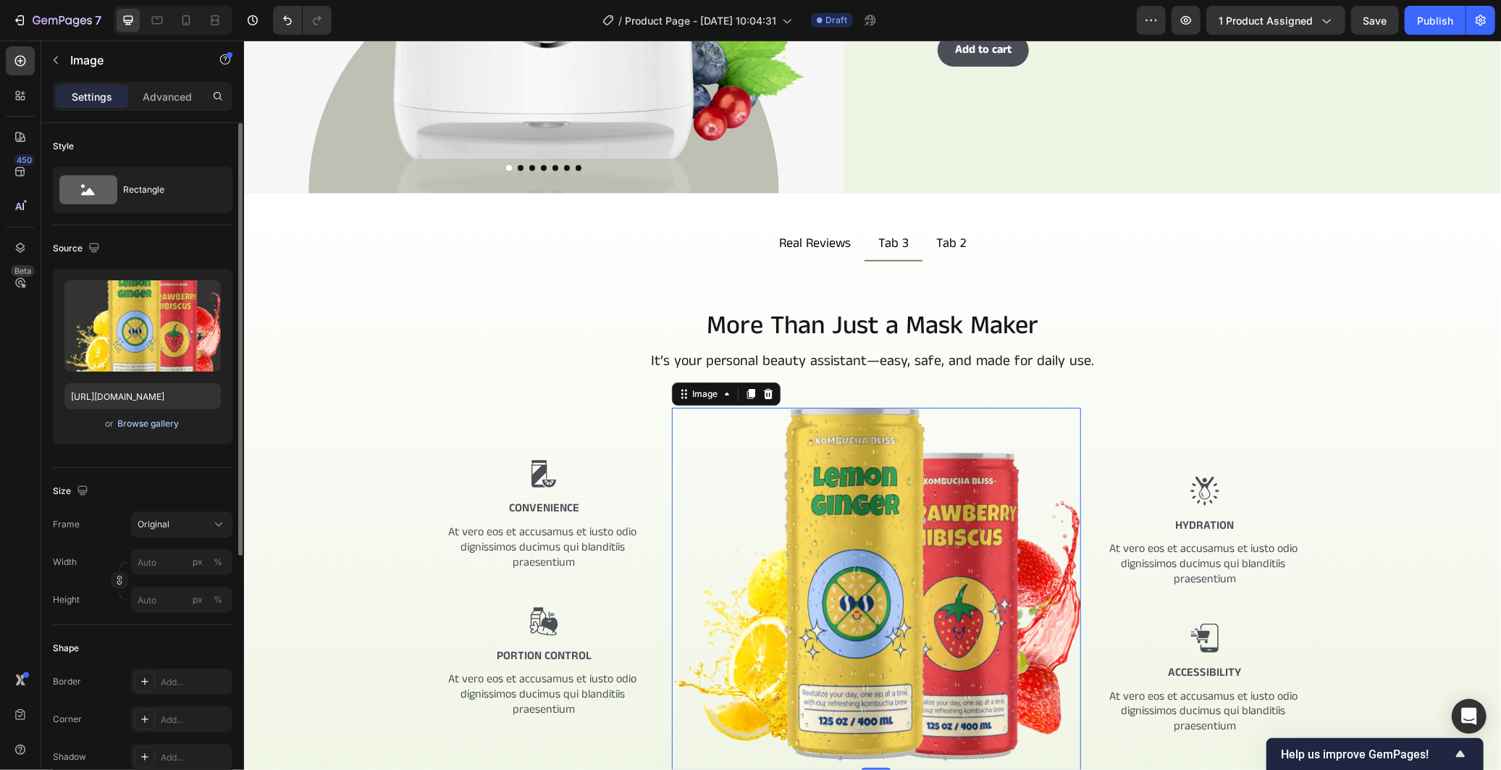
click at [132, 417] on div "Browse gallery" at bounding box center [149, 423] width 62 height 13
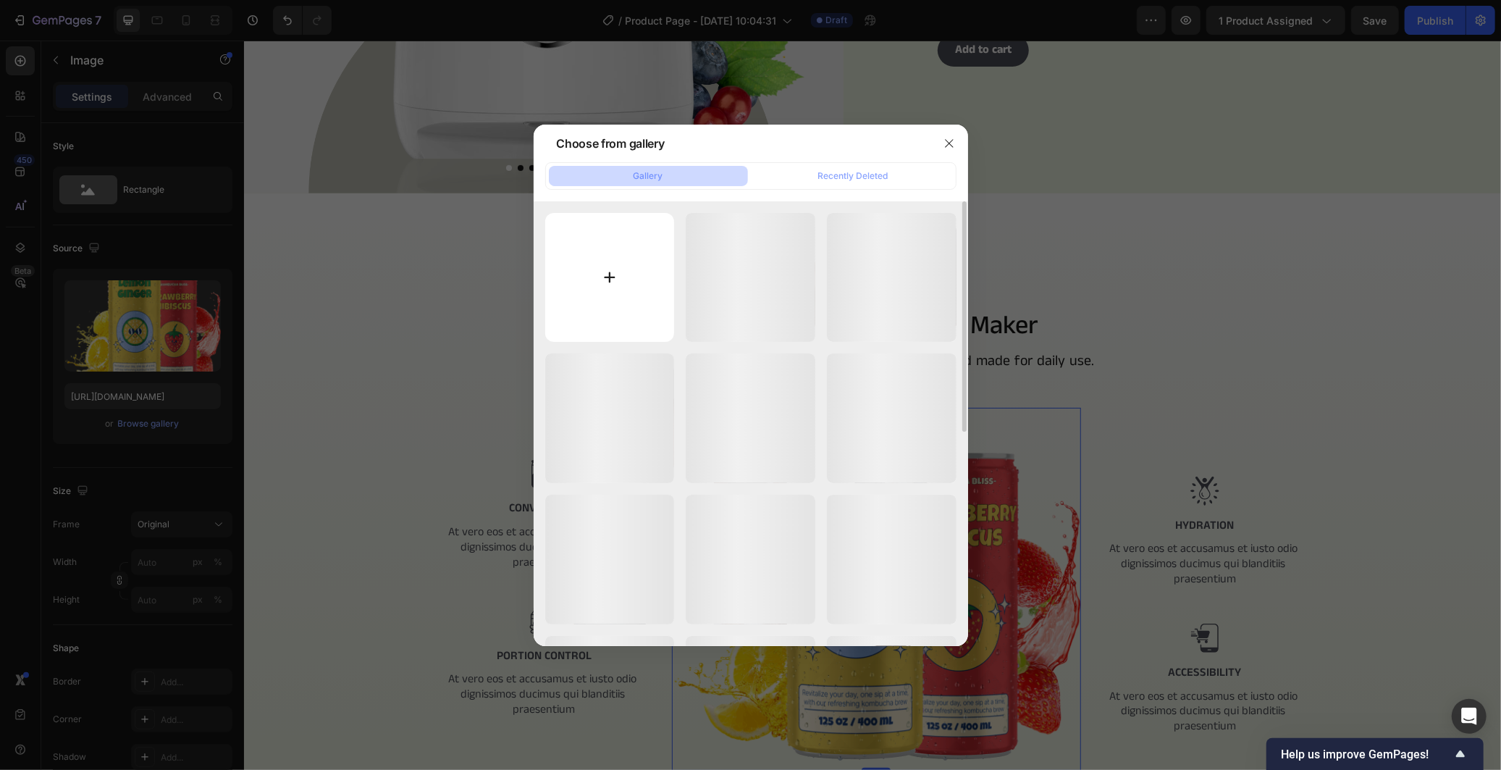
click at [585, 290] on input "file" at bounding box center [610, 278] width 130 height 130
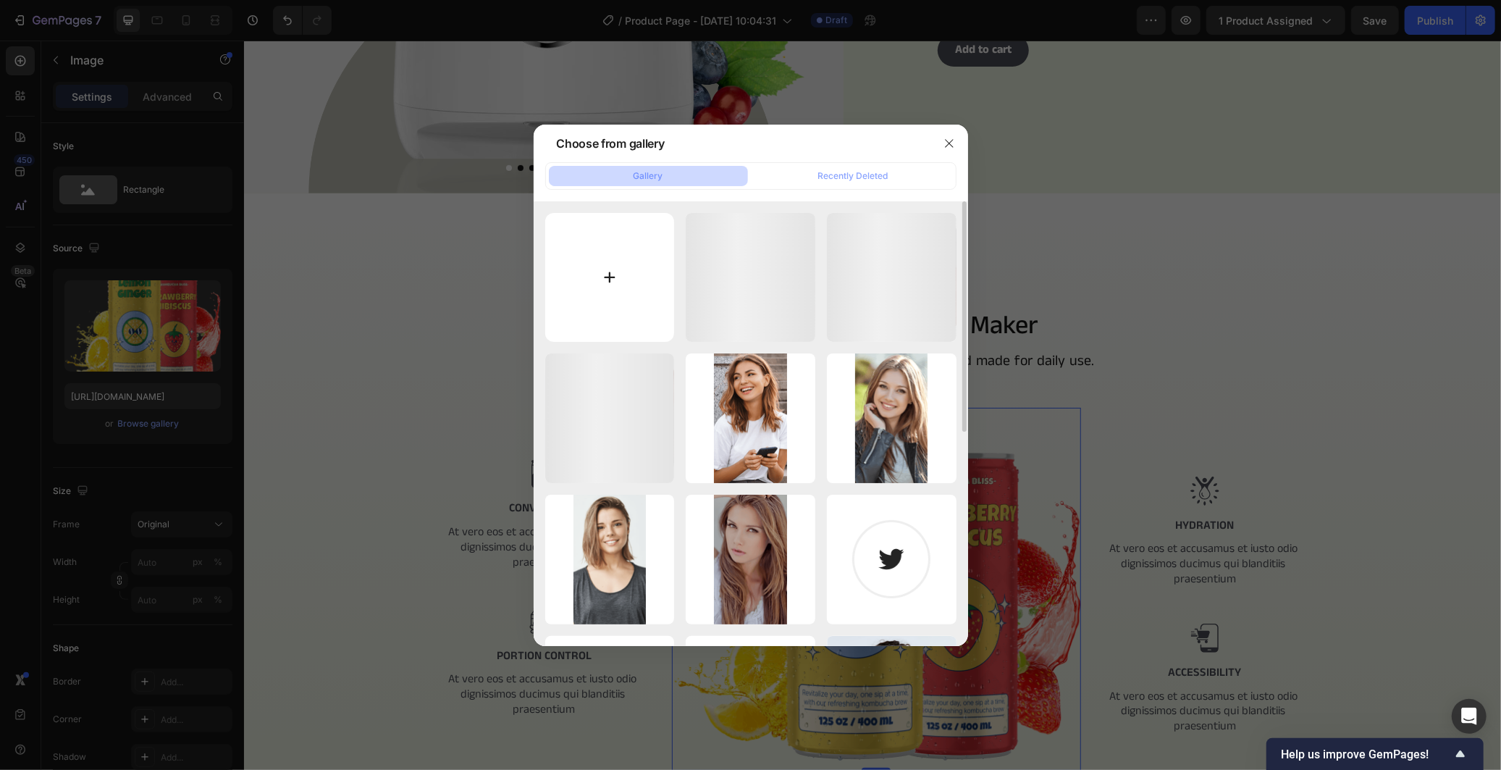
type input "C:\fakepath\image_2025-09-28_160610294.png"
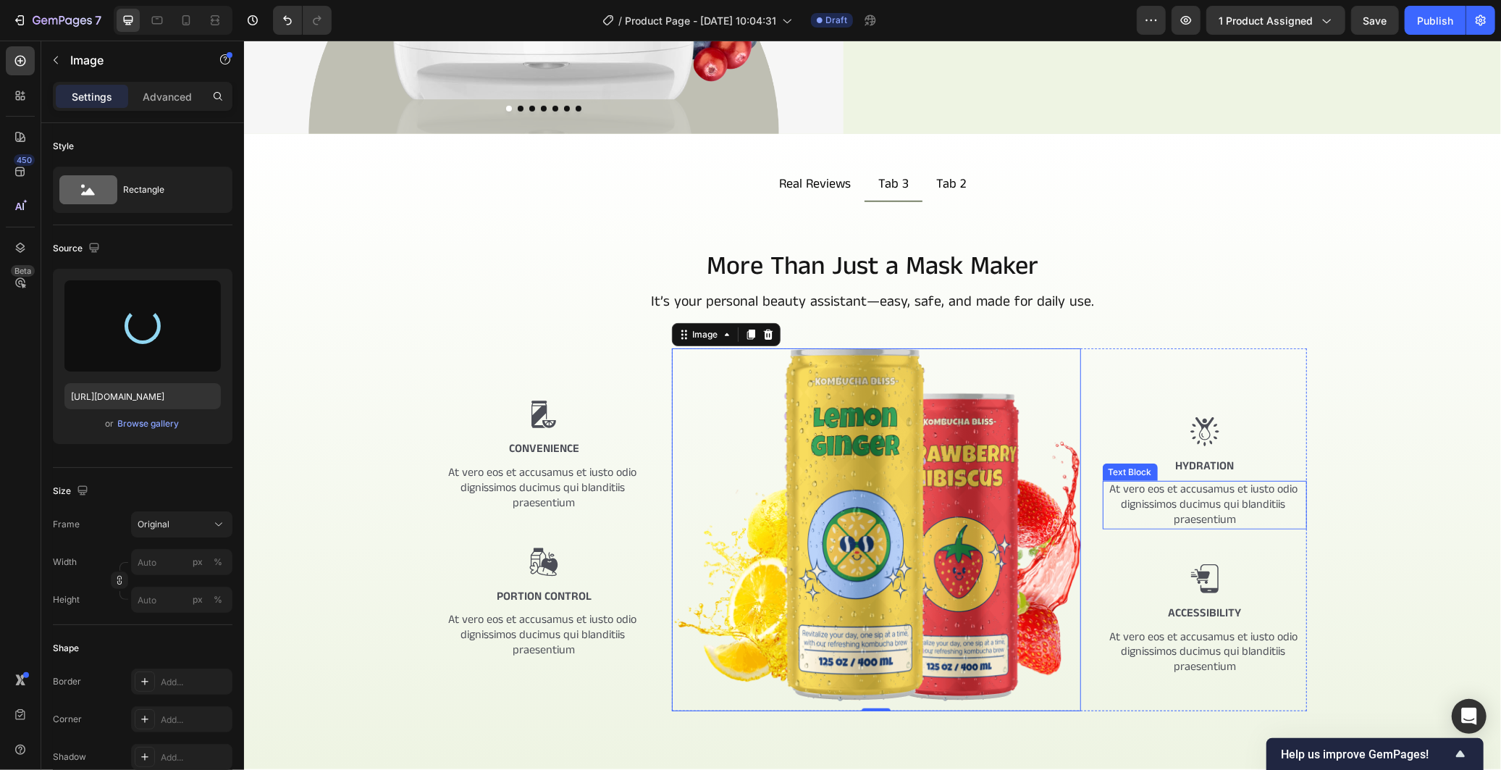
scroll to position [638, 0]
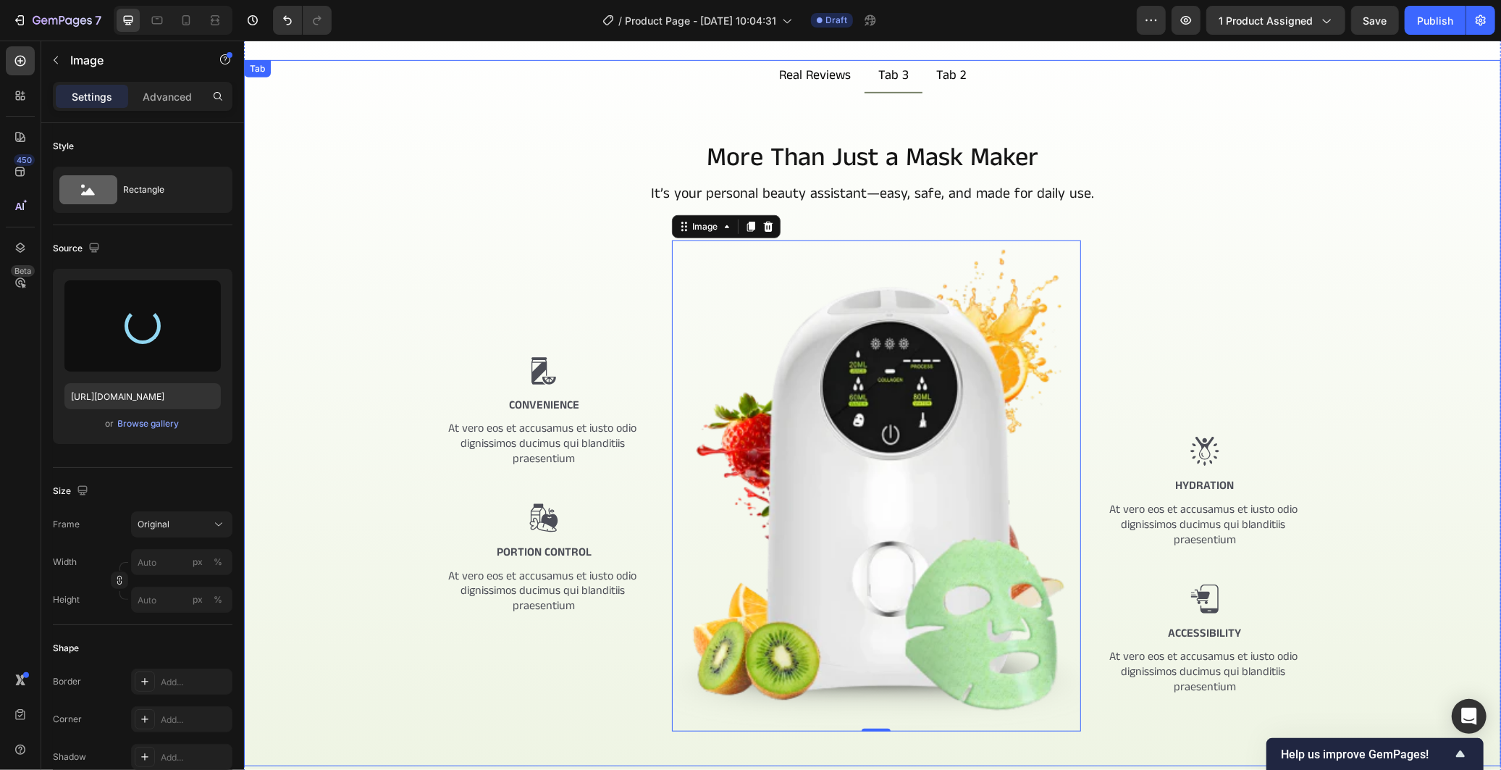
type input "https://cdn.shopify.com/s/files/1/0966/2506/6276/files/gempages_586221939492651…"
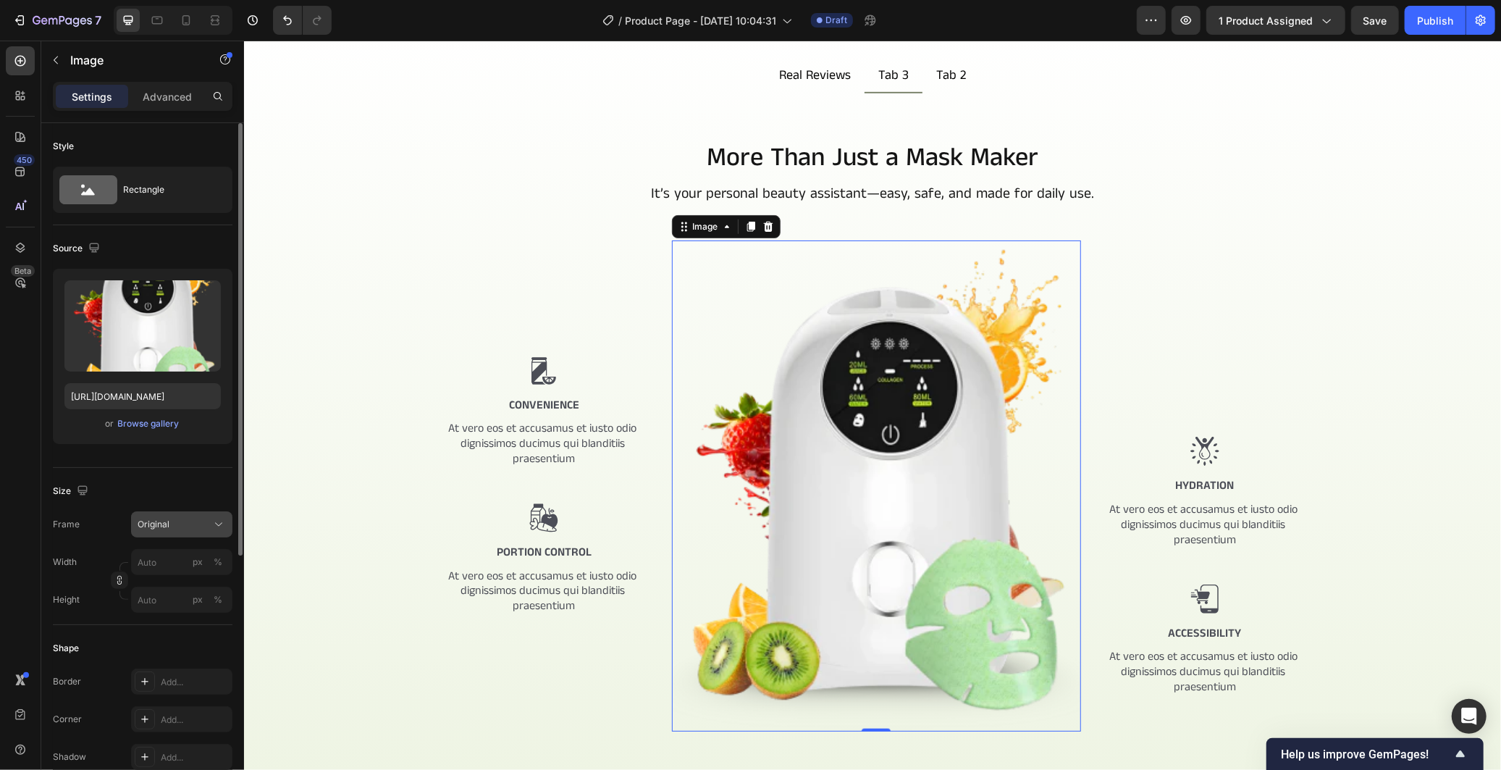
click at [164, 518] on span "Original" at bounding box center [154, 524] width 32 height 13
click at [172, 660] on div "Custom" at bounding box center [169, 668] width 116 height 26
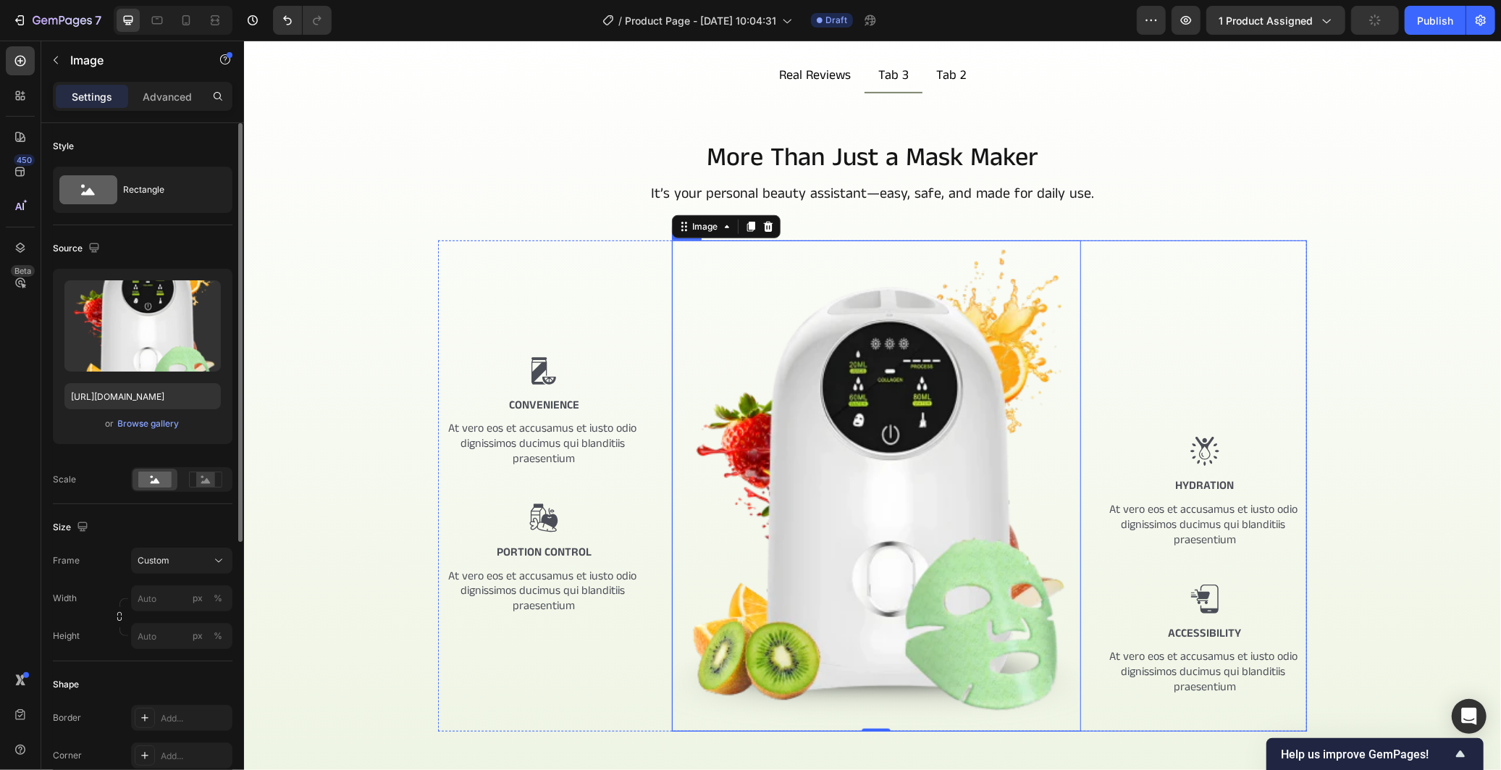
click at [1091, 299] on div "Image 0 Image Hydration Text Block At vero eos et accusamus et iusto odio digni…" at bounding box center [989, 485] width 636 height 491
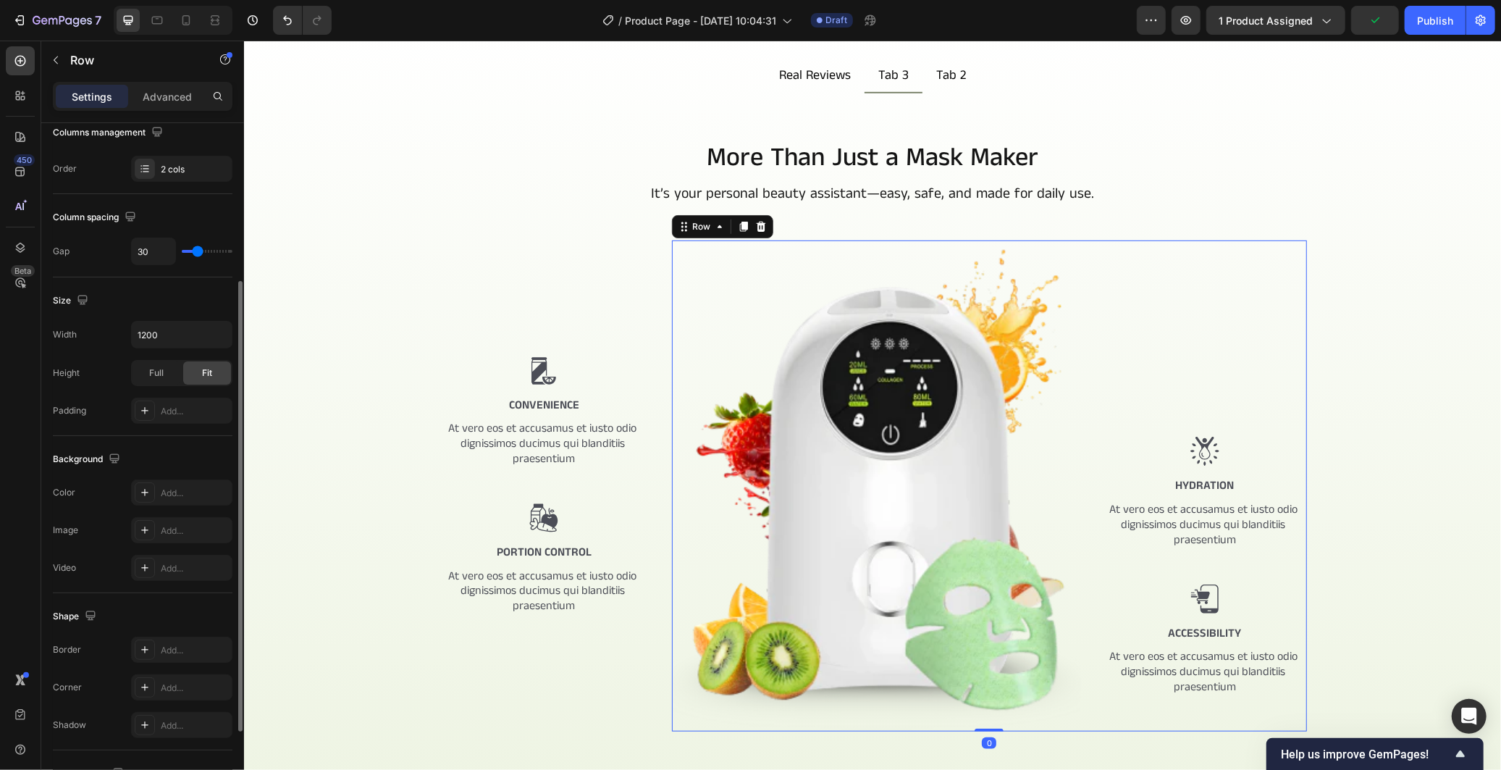
scroll to position [361, 0]
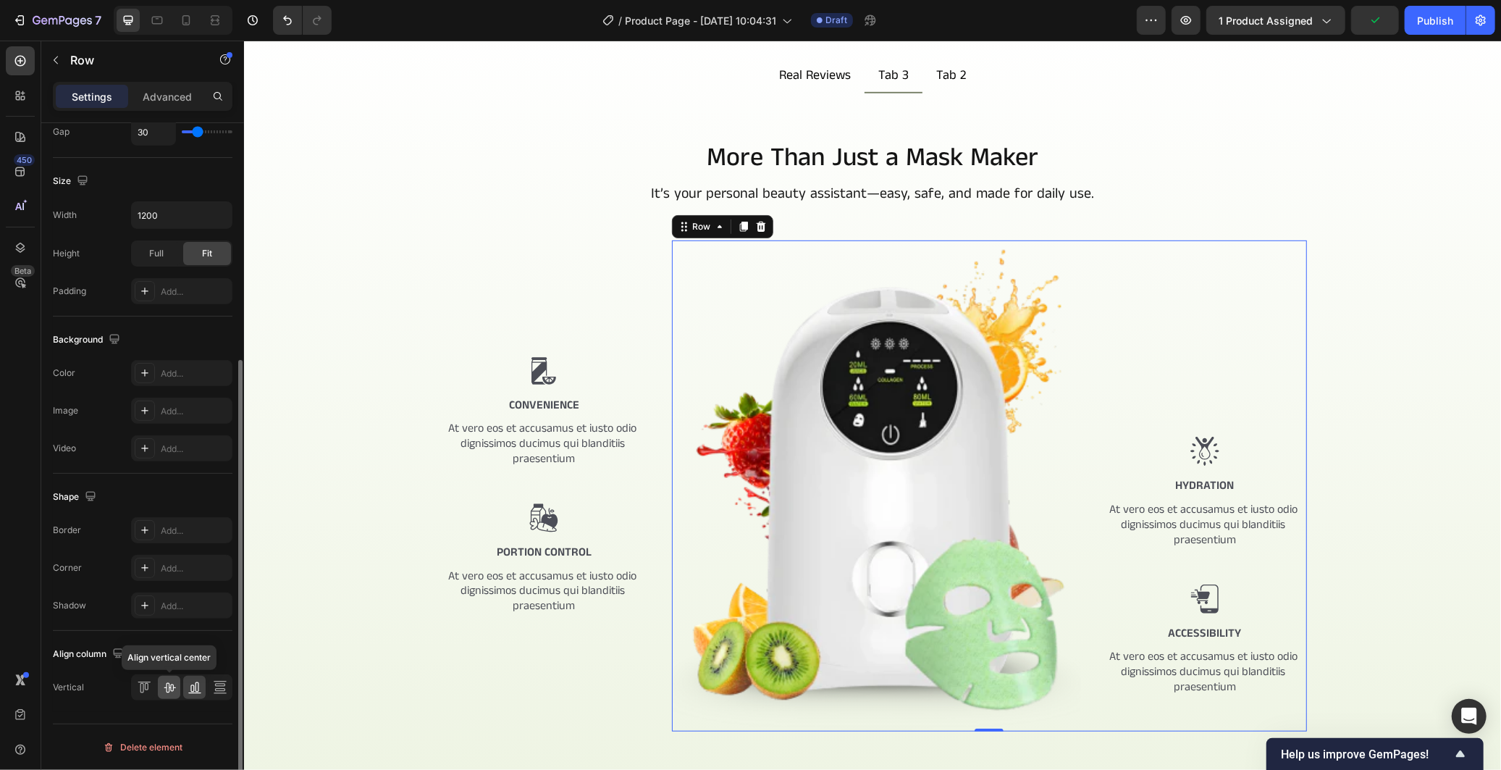
click at [174, 686] on icon at bounding box center [169, 687] width 14 height 14
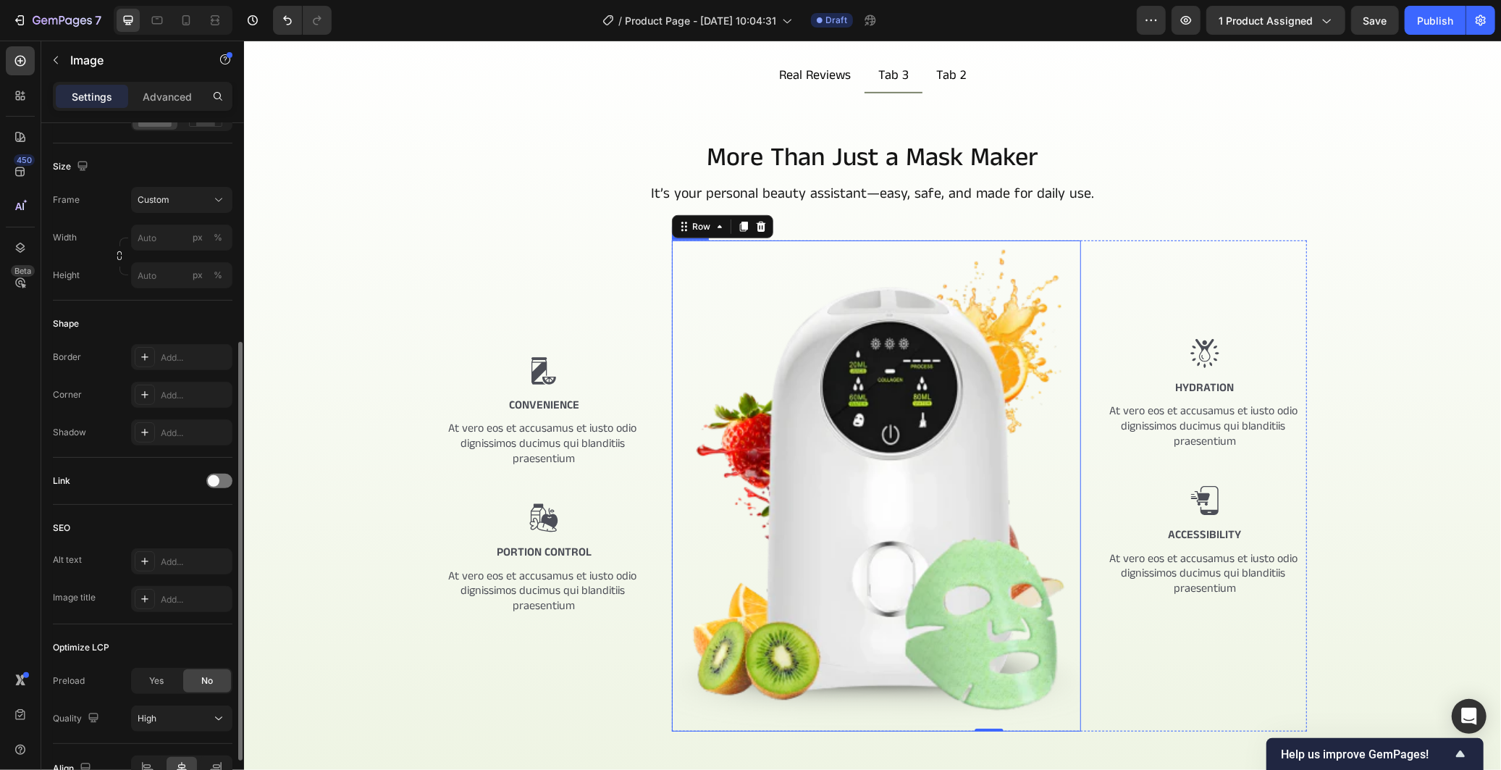
scroll to position [0, 0]
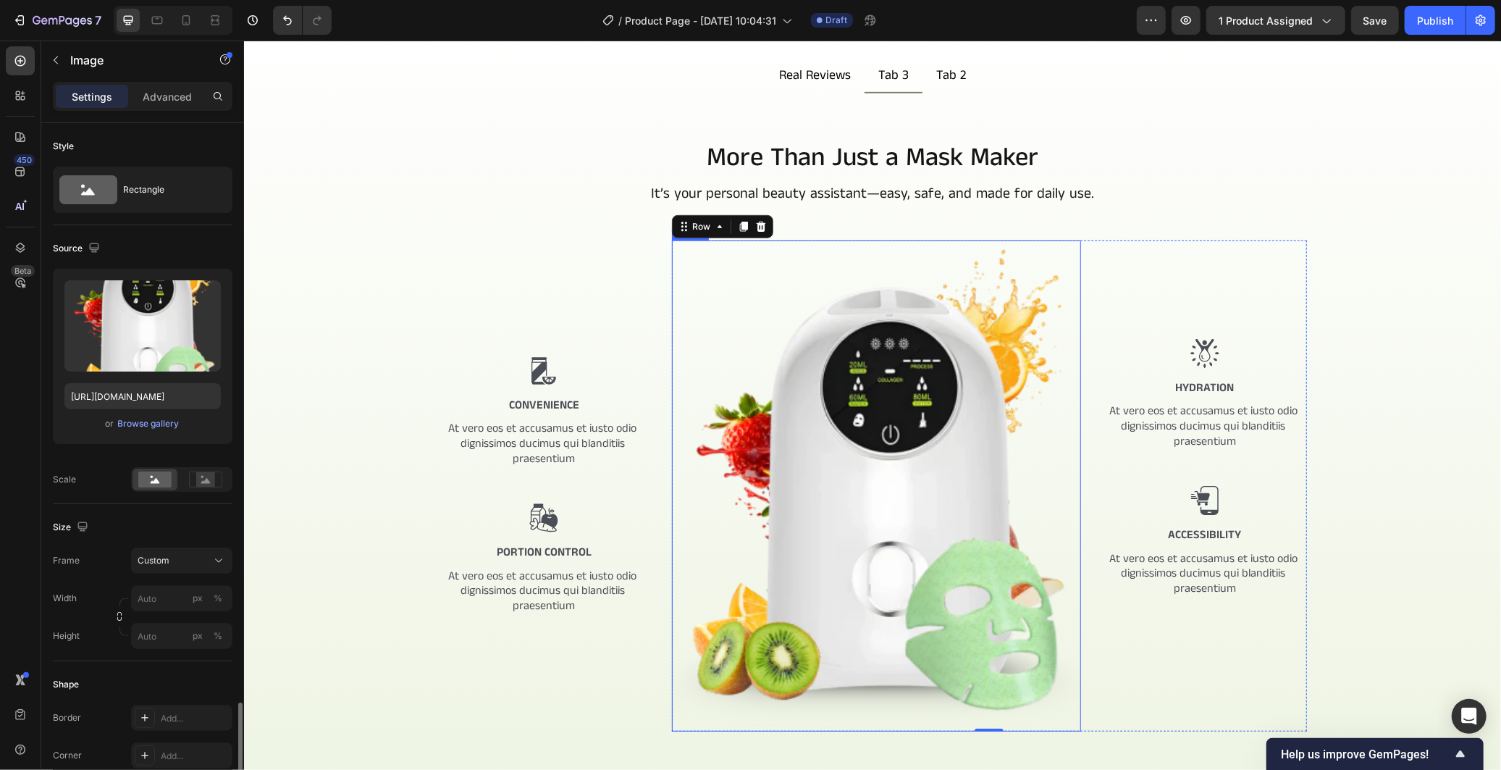
click at [909, 435] on img at bounding box center [875, 485] width 409 height 491
click at [185, 485] on div at bounding box center [205, 479] width 45 height 22
click at [194, 559] on div "Custom" at bounding box center [173, 560] width 71 height 13
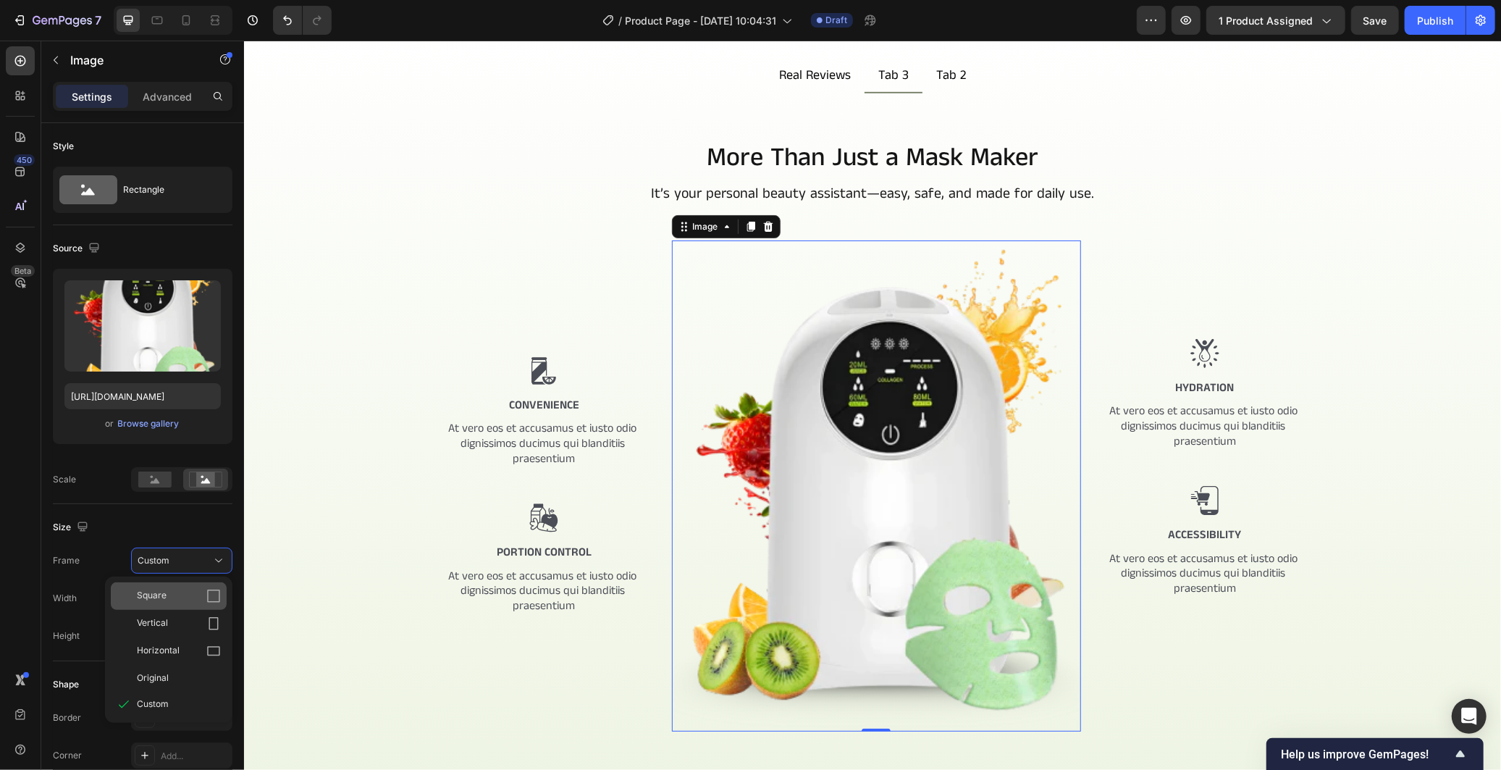
click at [198, 589] on div "Square" at bounding box center [179, 596] width 84 height 14
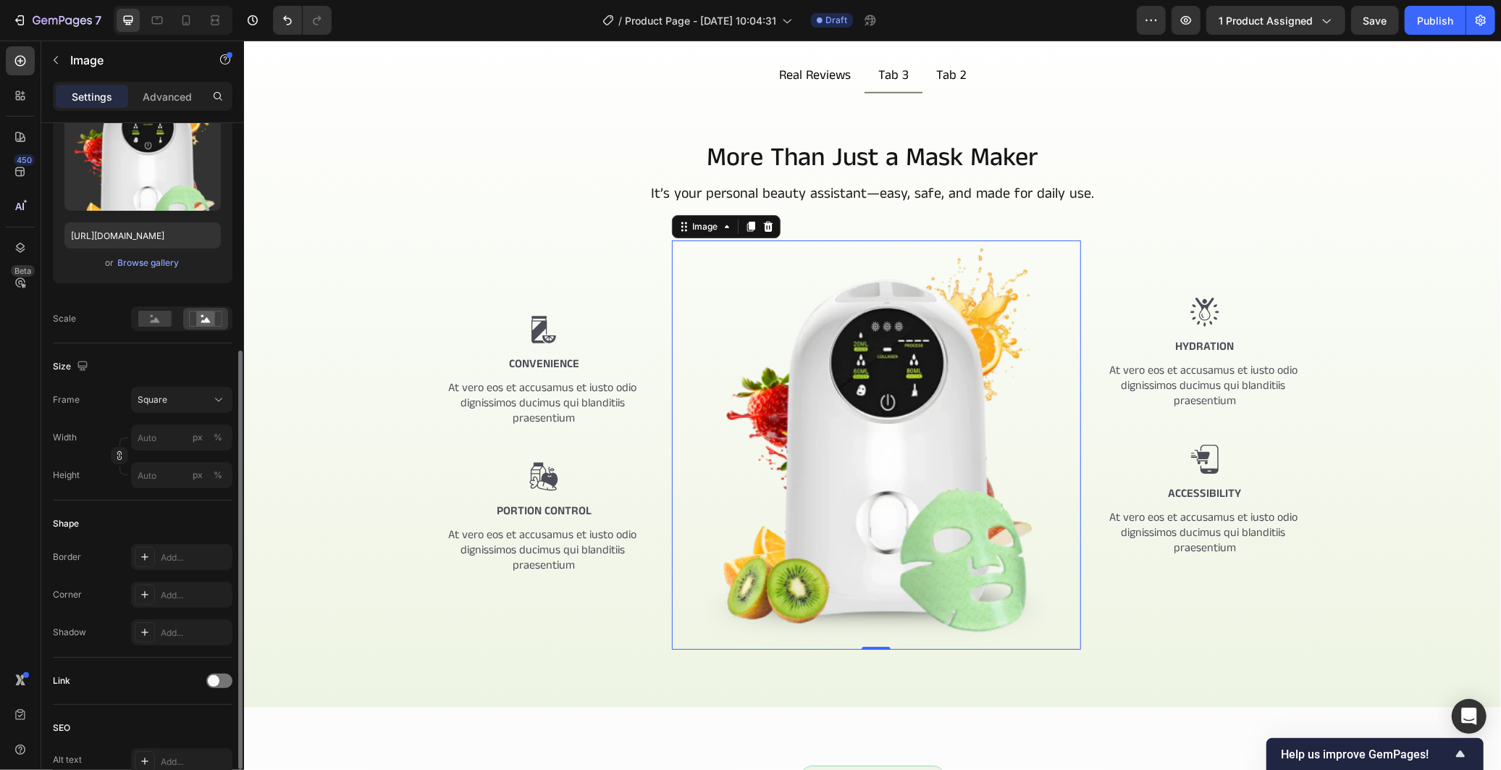
scroll to position [241, 0]
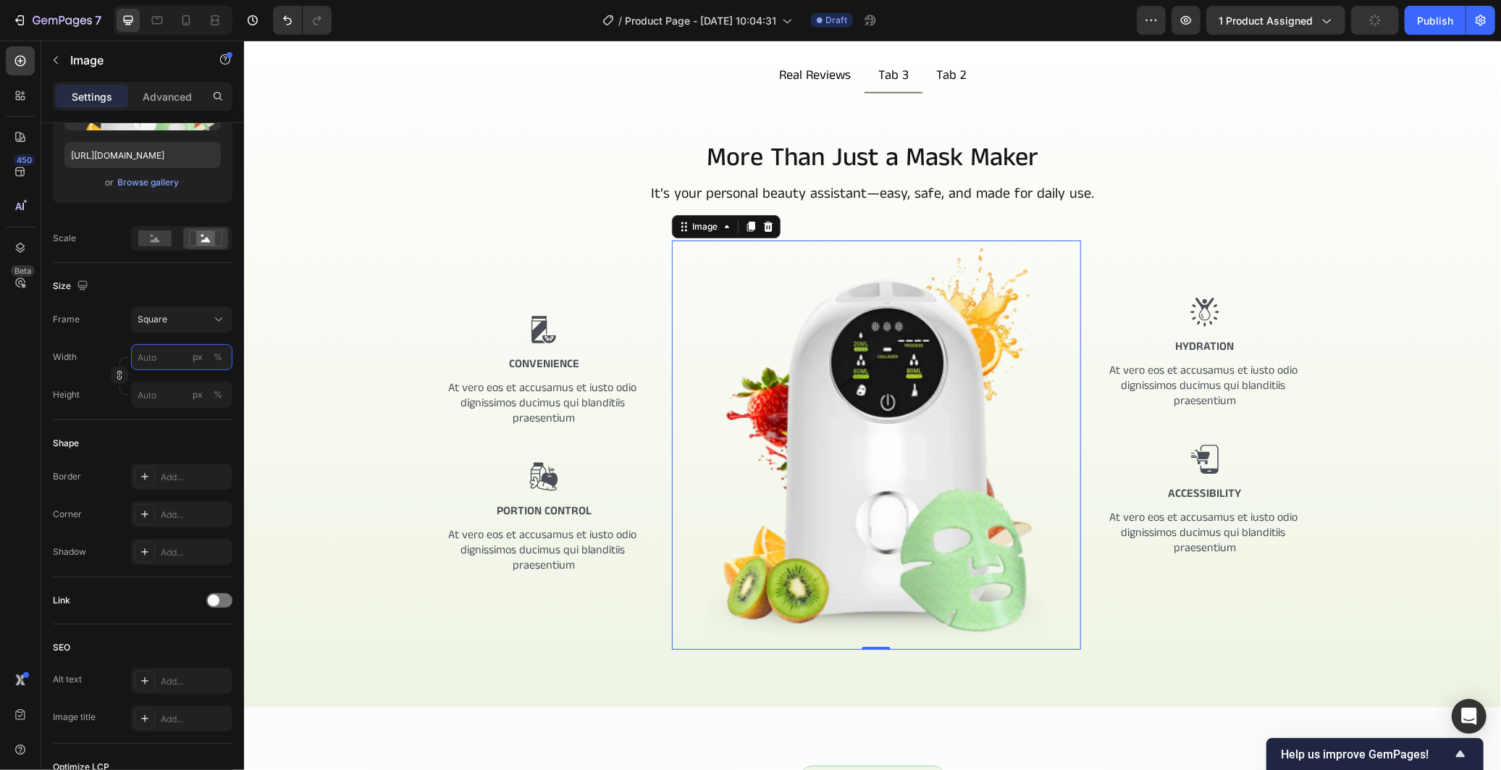
click at [164, 360] on input "px %" at bounding box center [181, 357] width 101 height 26
click at [169, 360] on input "px %" at bounding box center [181, 357] width 101 height 26
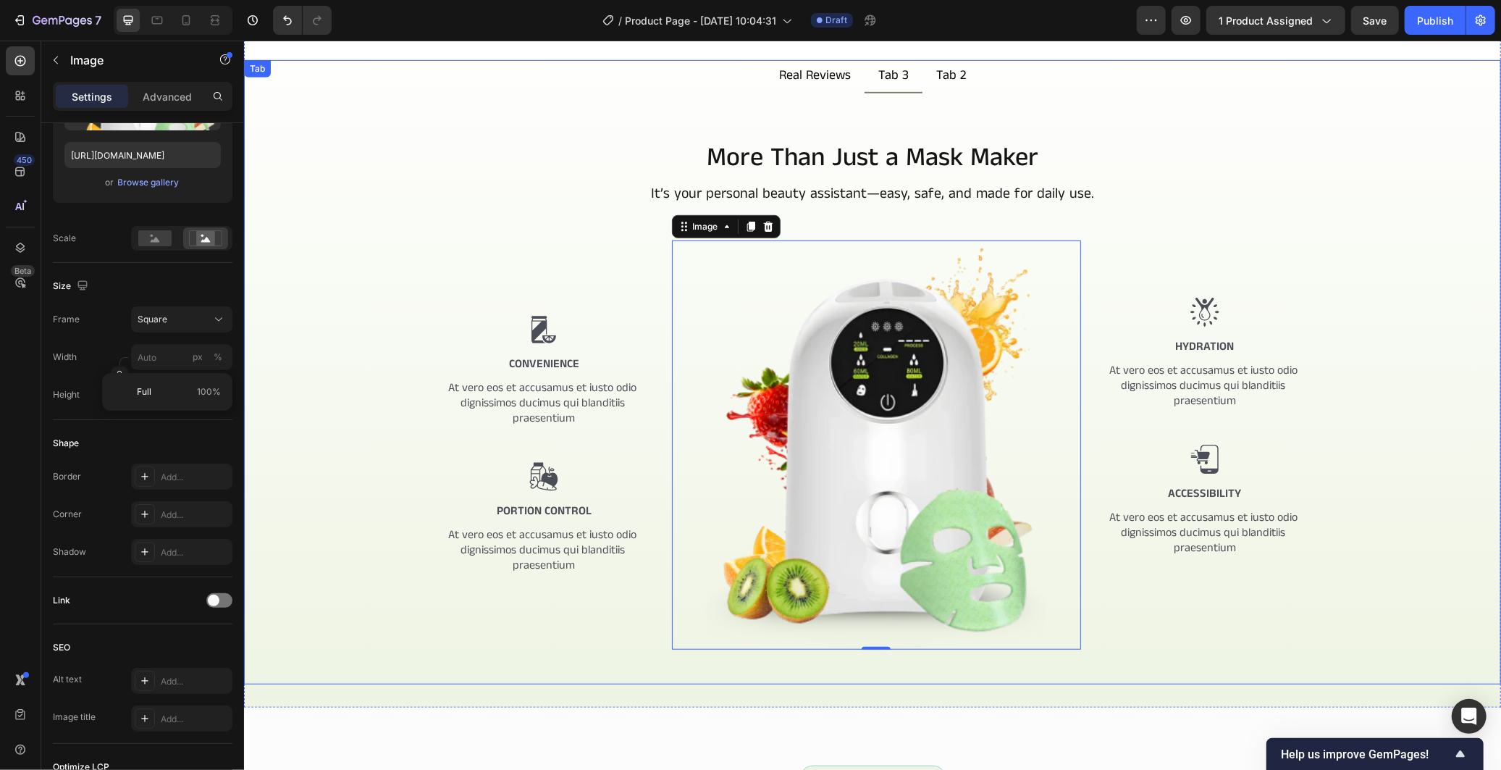
click at [340, 465] on div "More Than Just a Mask Maker Heading It’s your personal beauty assistant—easy, s…" at bounding box center [872, 423] width 1234 height 568
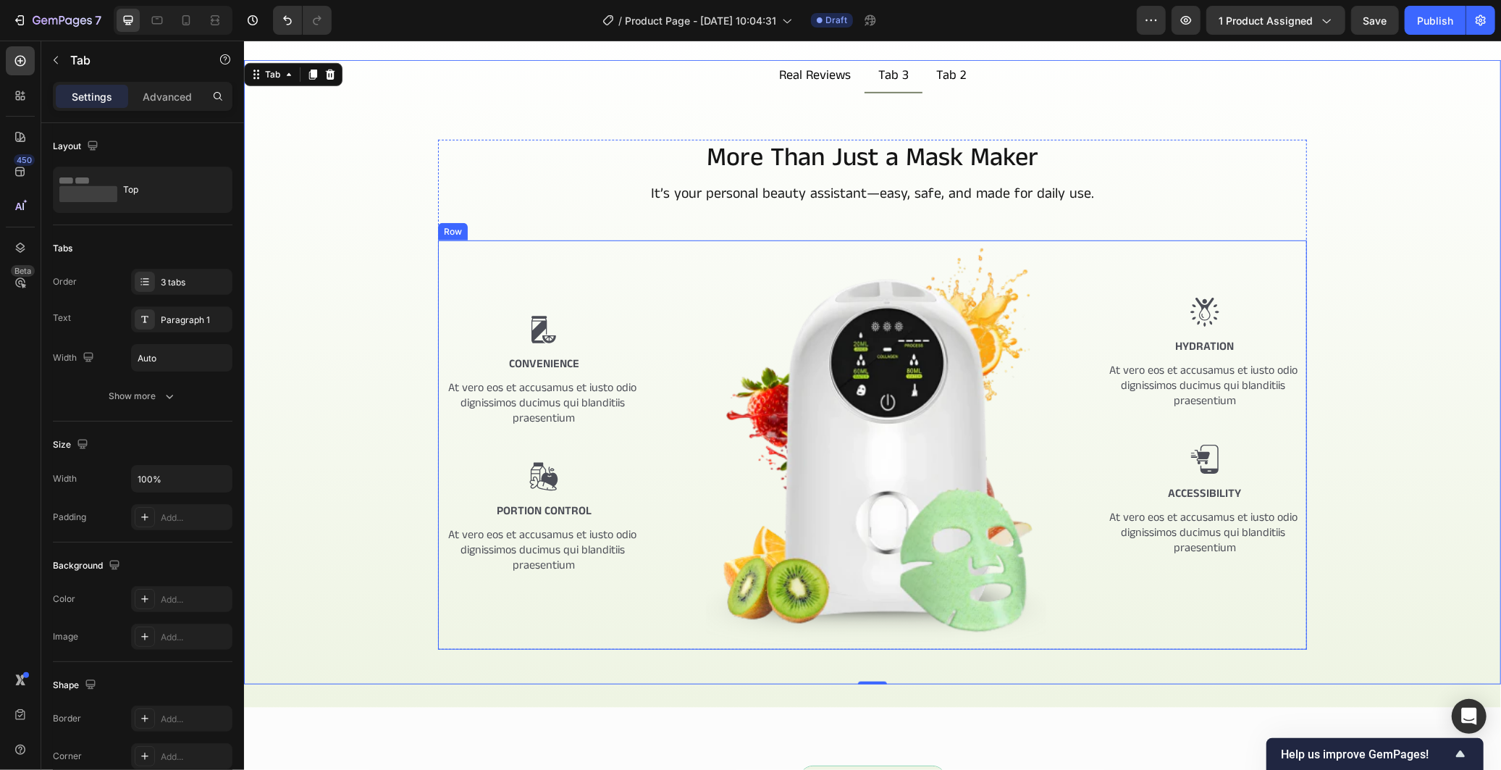
click at [658, 315] on div "Image Convenience Text Block At vero eos et accusamus et iusto odio dignissimos…" at bounding box center [871, 444] width 869 height 409
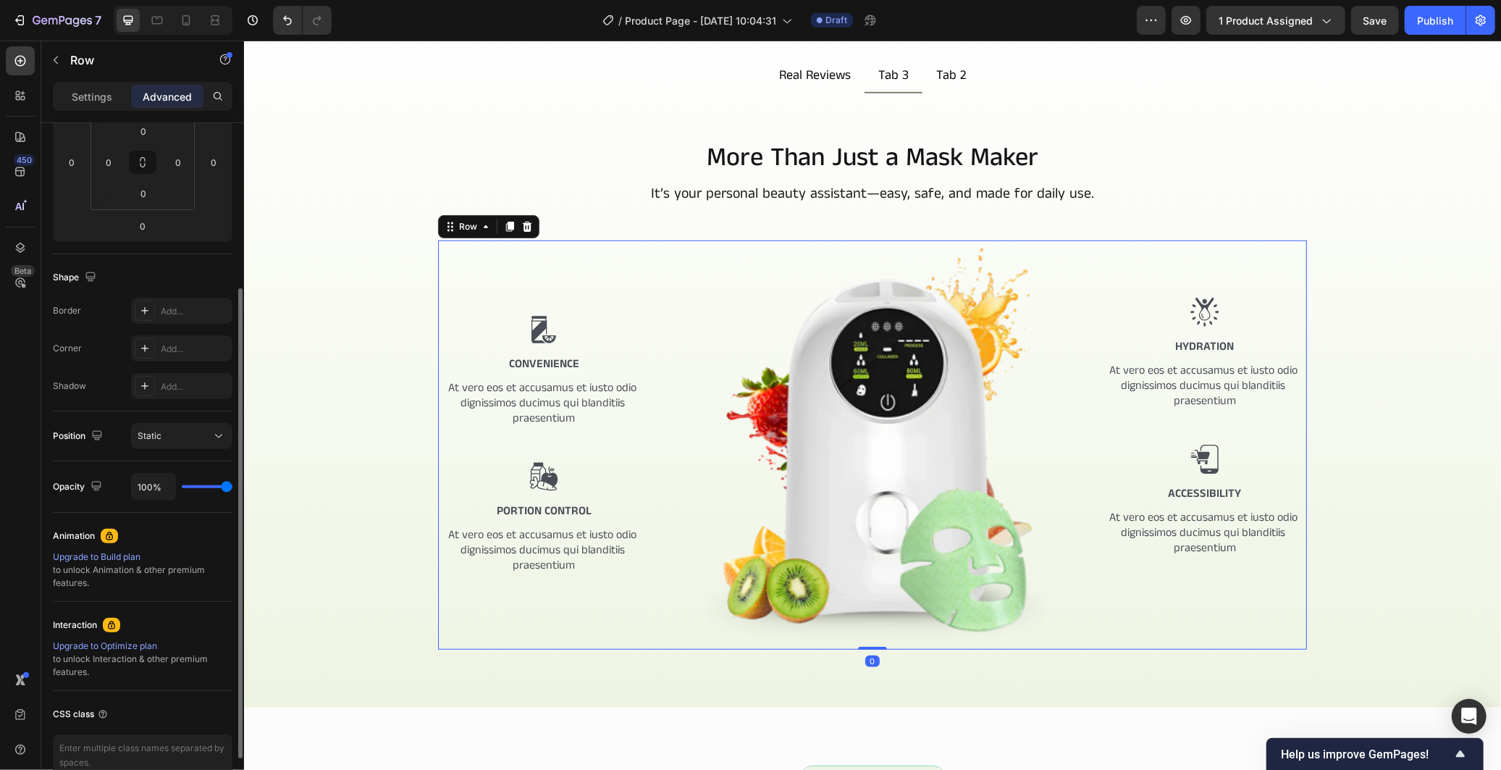
scroll to position [317, 0]
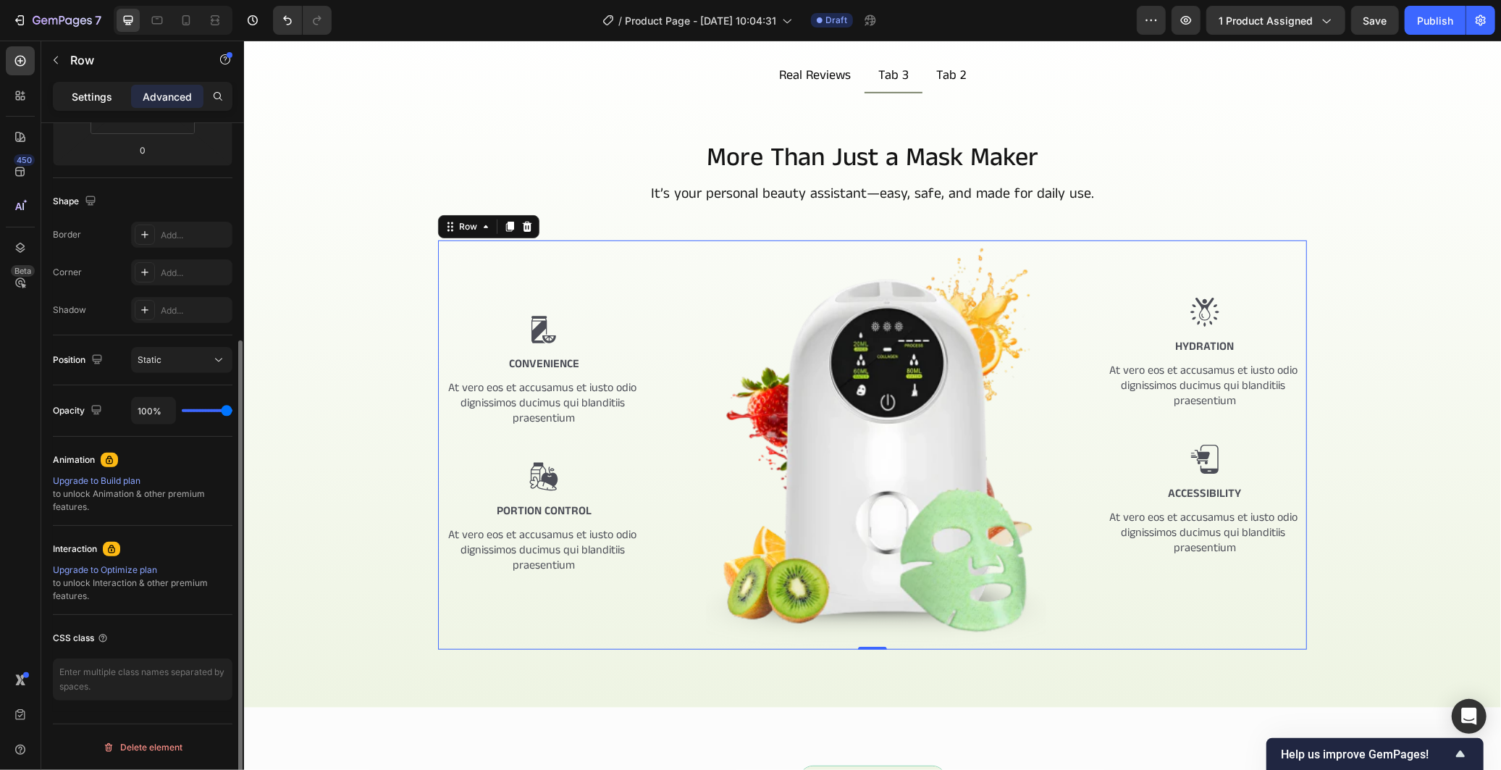
click at [105, 89] on p "Settings" at bounding box center [92, 96] width 41 height 15
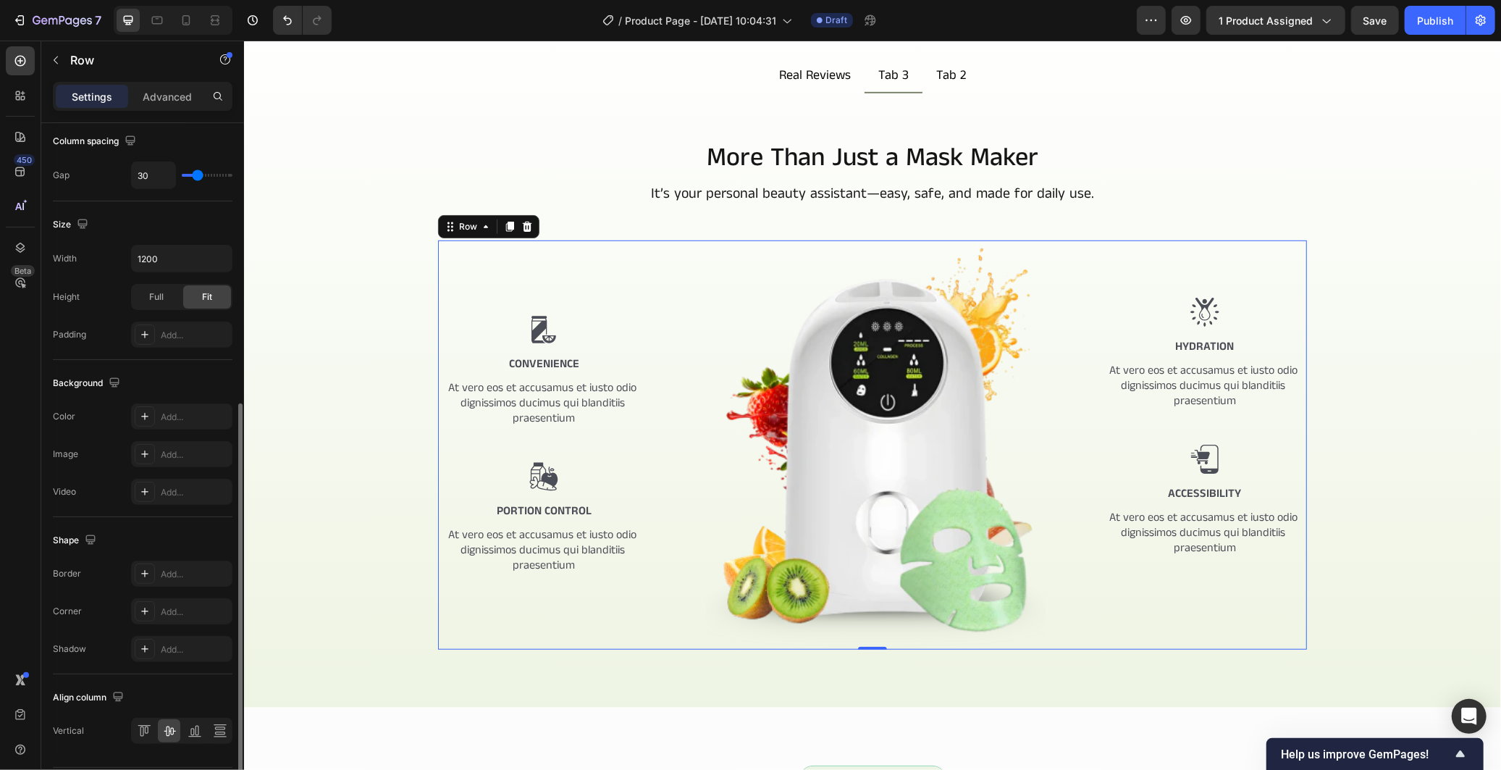
scroll to position [361, 0]
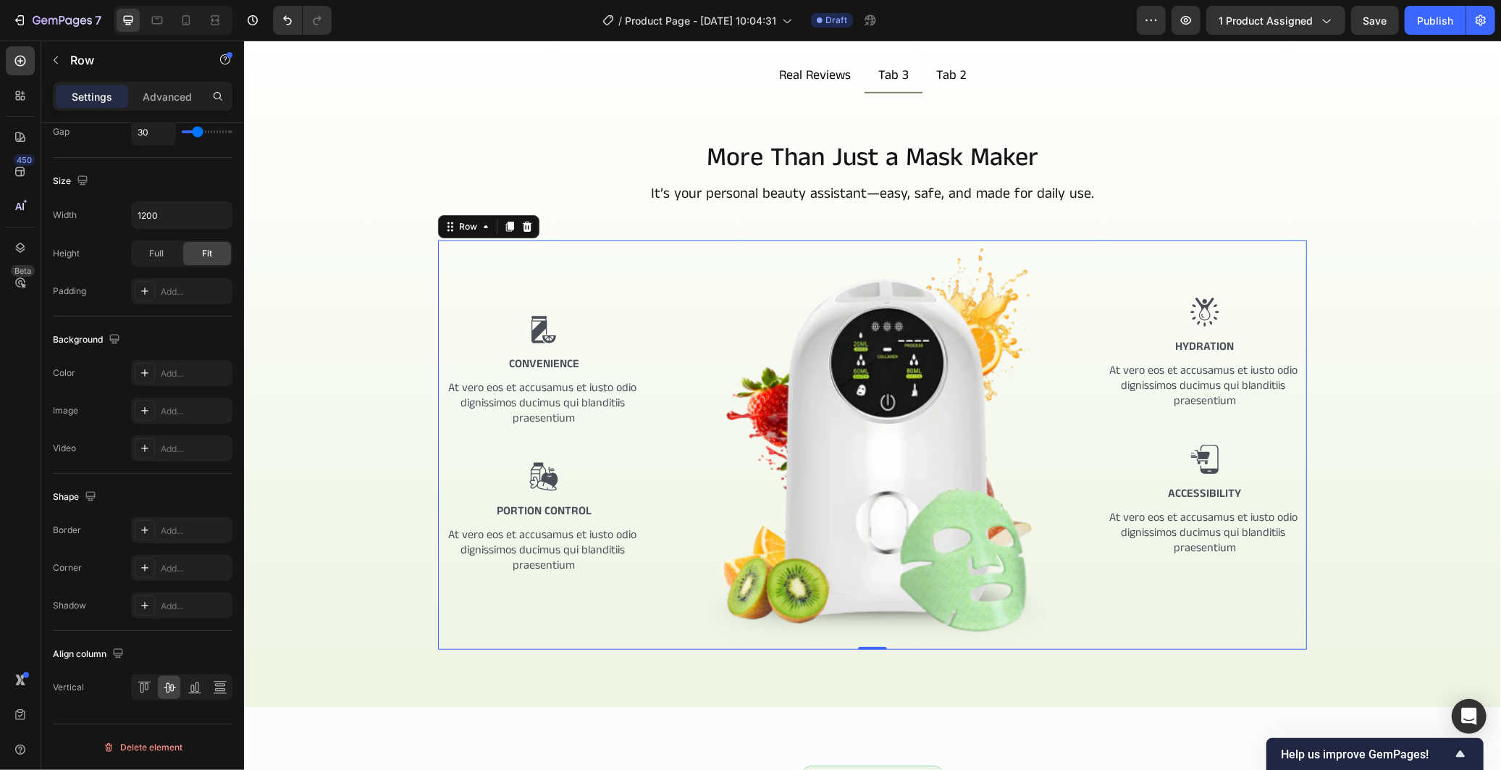
click at [635, 446] on div "Image Convenience Text Block At vero eos et accusamus et iusto odio dignissimos…" at bounding box center [543, 444] width 212 height 409
click at [988, 490] on img at bounding box center [875, 444] width 409 height 409
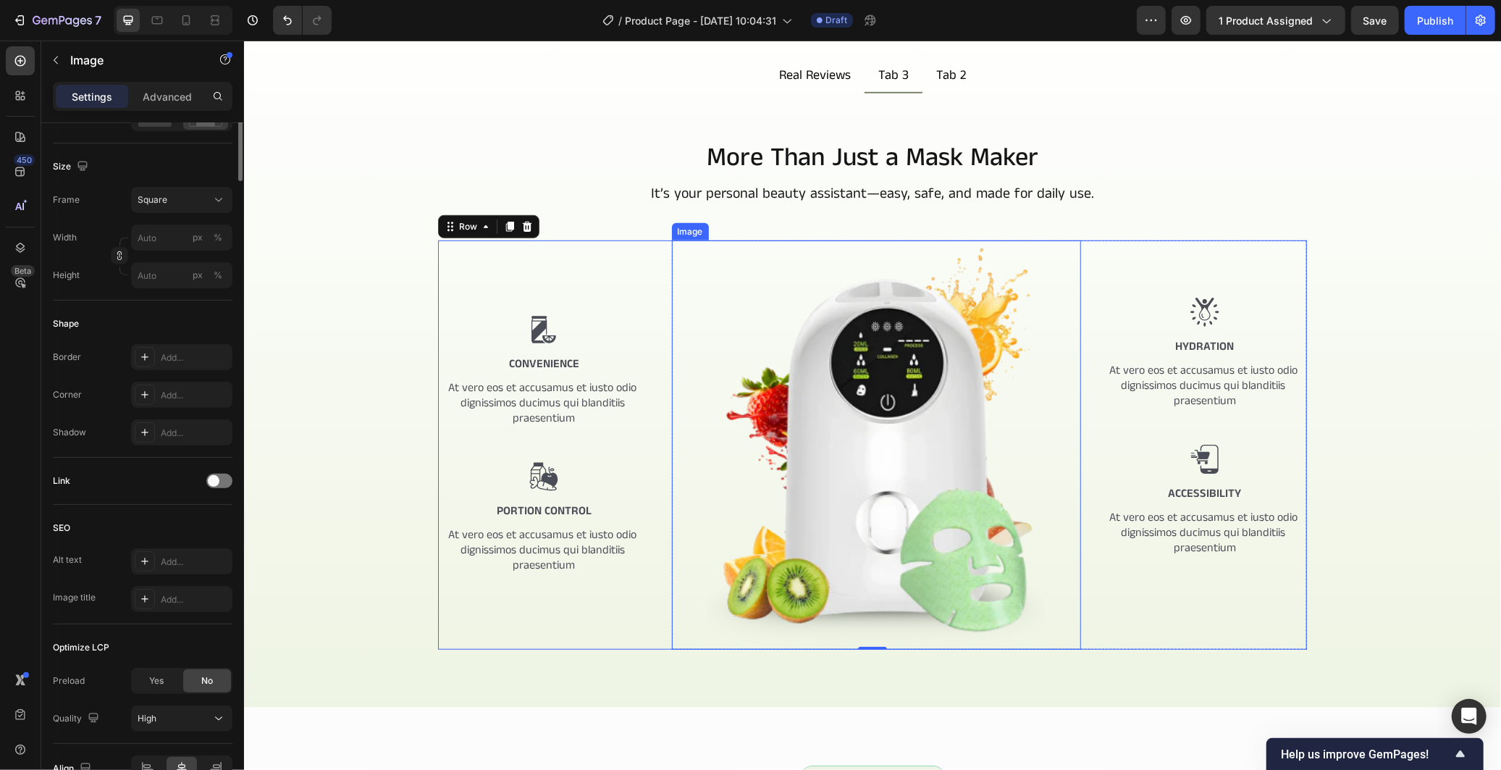
scroll to position [0, 0]
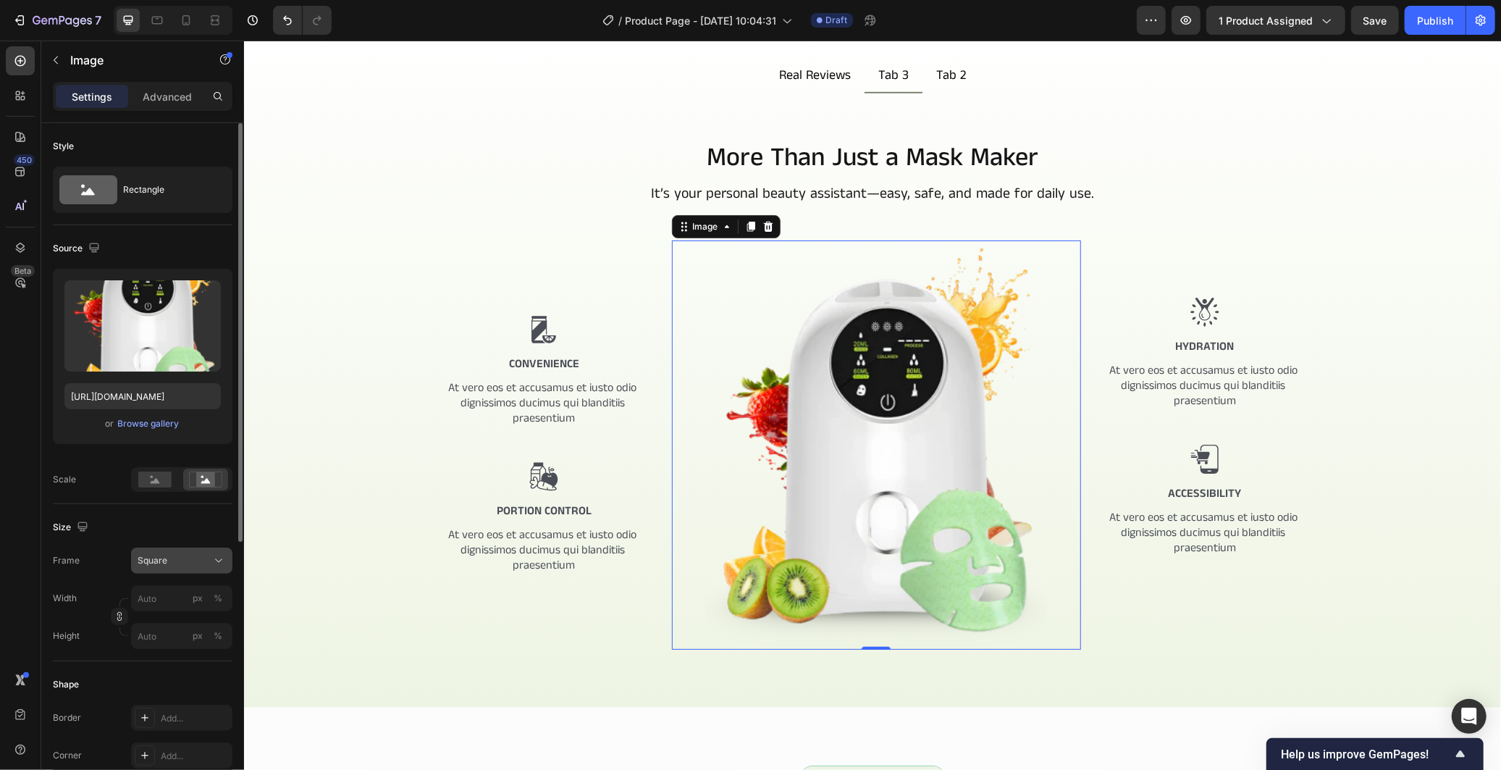
click at [206, 559] on div "Square" at bounding box center [173, 560] width 71 height 13
click at [197, 649] on div "Horizontal" at bounding box center [179, 651] width 84 height 14
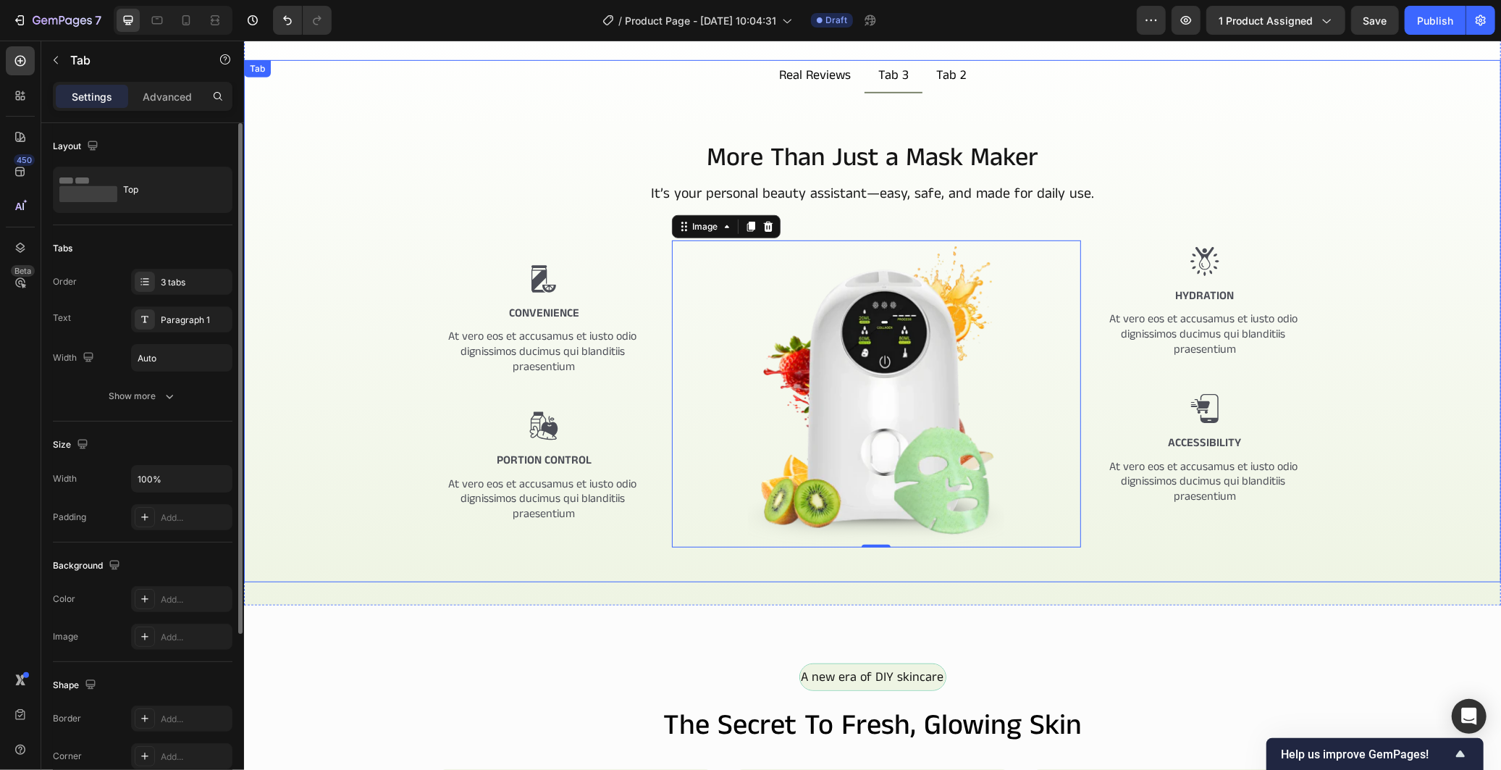
click at [488, 571] on div "More Than Just a Mask Maker Heading It’s your personal beauty assistant—easy, s…" at bounding box center [872, 372] width 1234 height 466
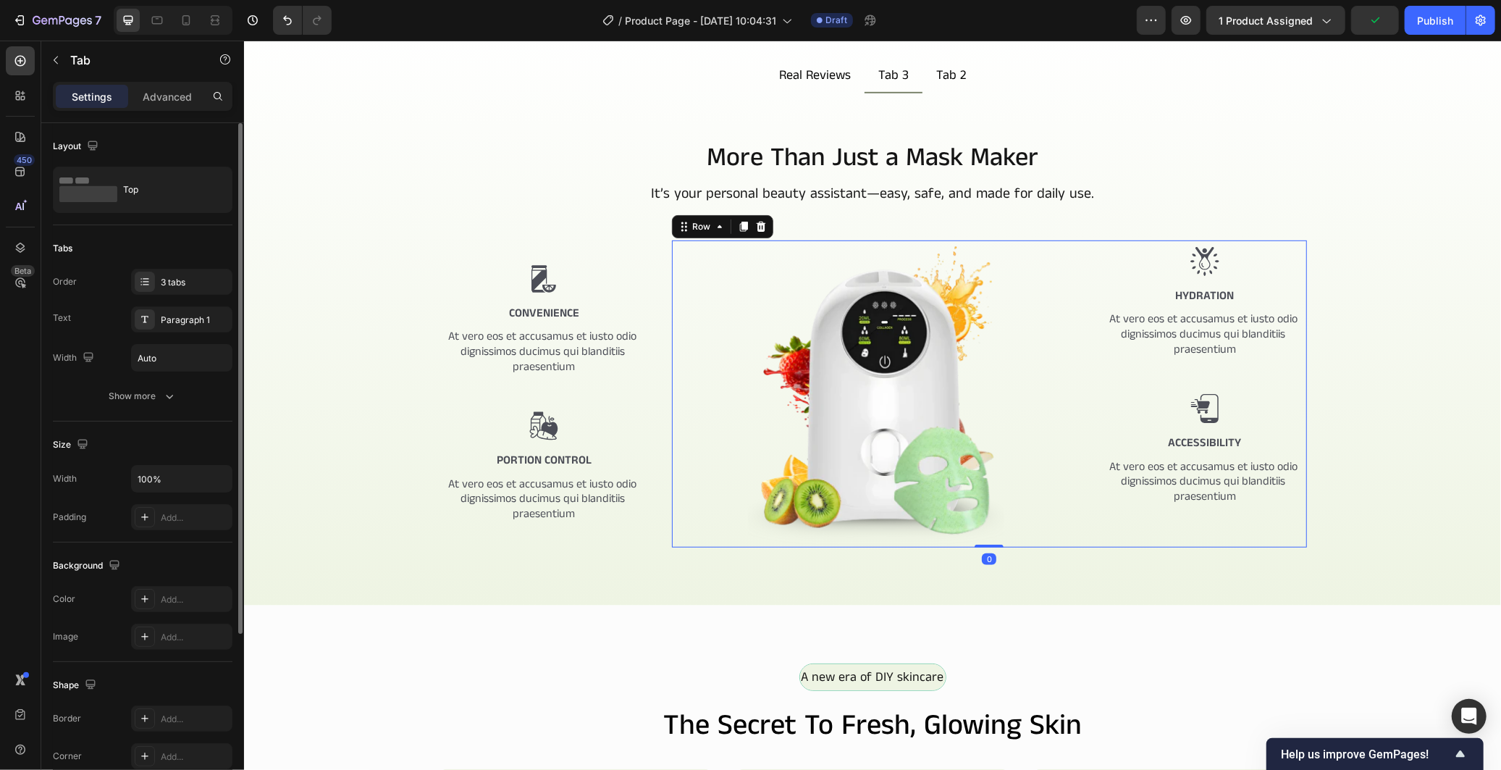
click at [1082, 437] on div "Image Image Hydration Text Block At vero eos et accusamus et iusto odio digniss…" at bounding box center [989, 393] width 636 height 307
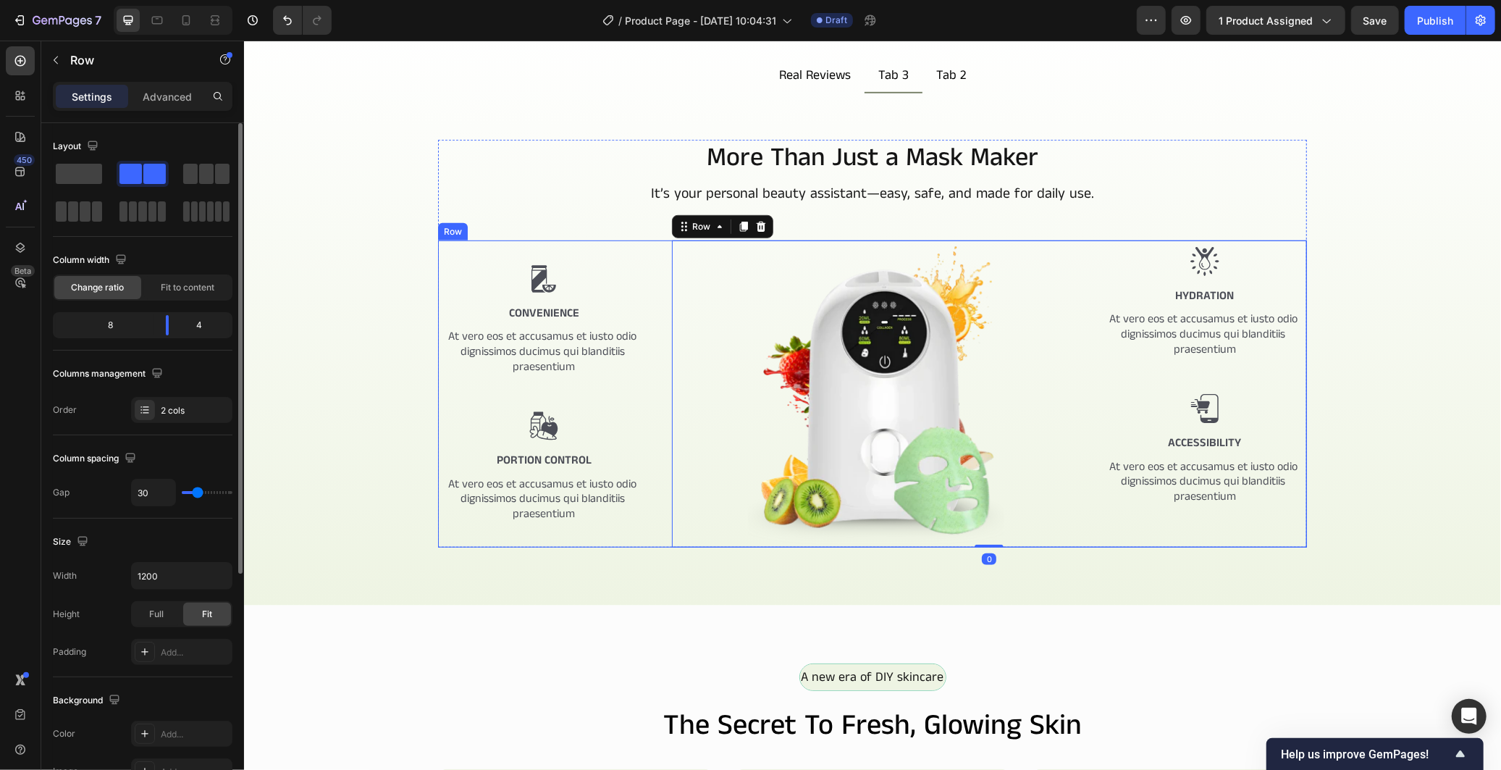
click at [647, 403] on div "Image Convenience Text Block At vero eos et accusamus et iusto odio dignissimos…" at bounding box center [871, 393] width 869 height 307
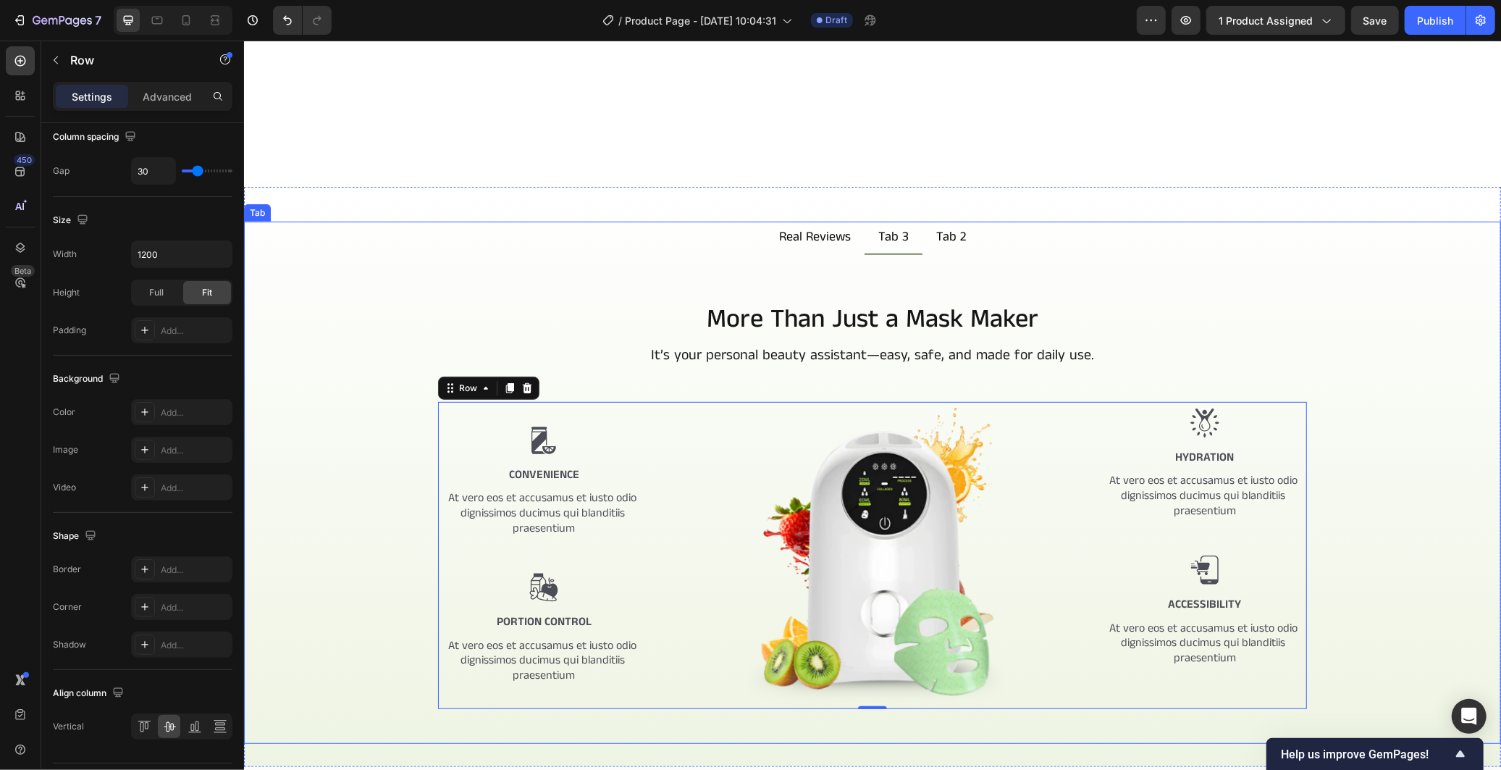
scroll to position [638, 0]
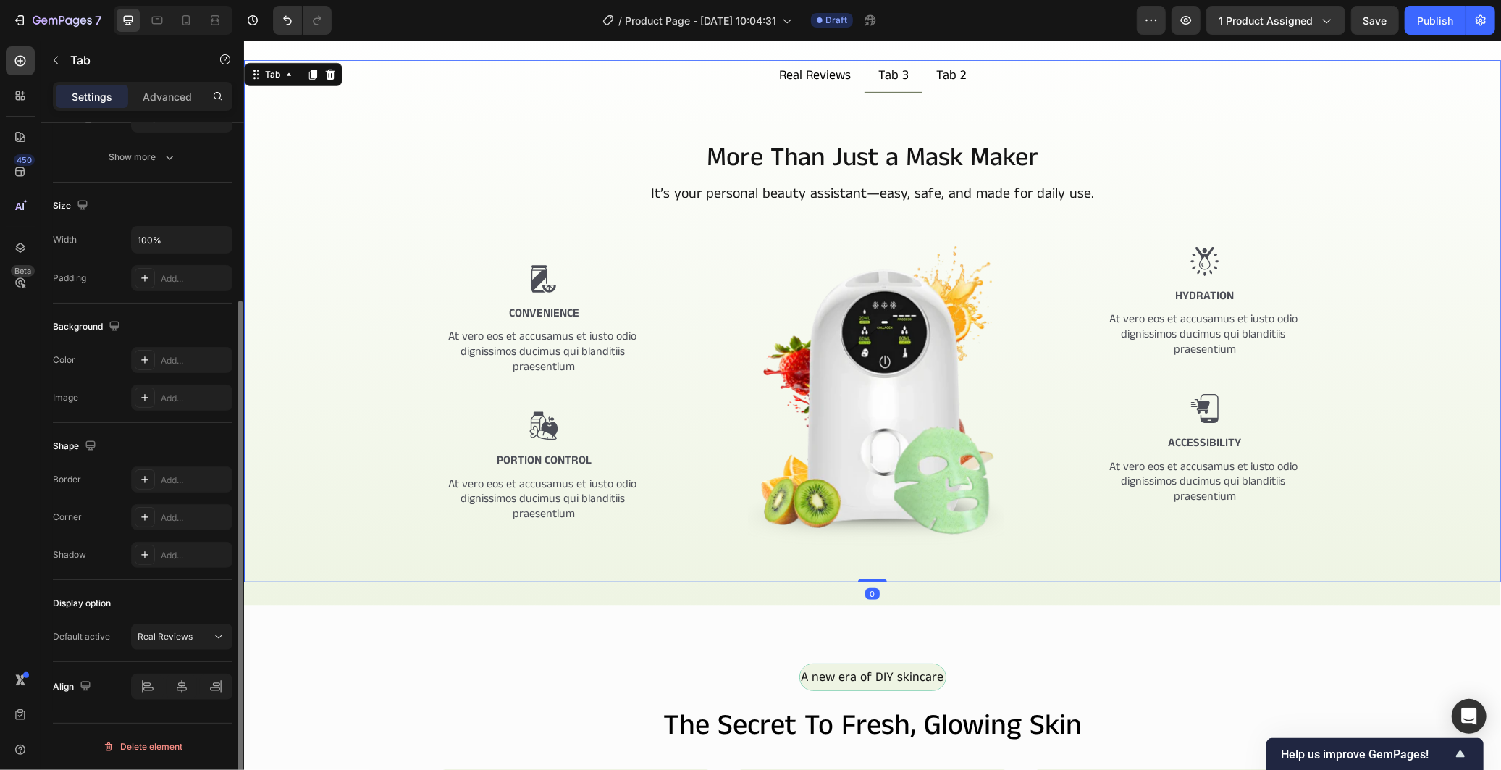
click at [1387, 471] on div "More Than Just a Mask Maker Heading It’s your personal beauty assistant—easy, s…" at bounding box center [872, 372] width 1234 height 466
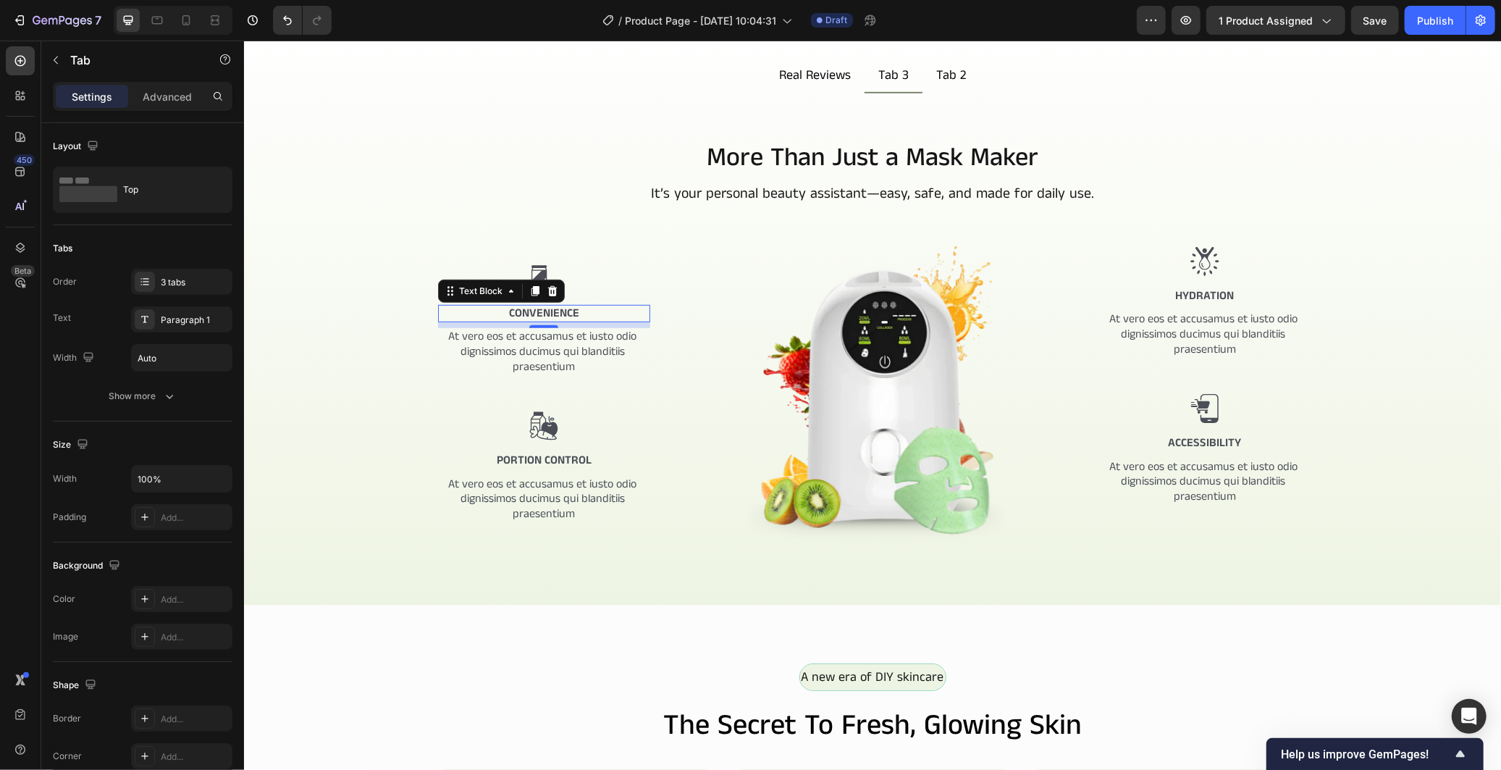
click at [567, 312] on p "Convenience" at bounding box center [543, 313] width 209 height 15
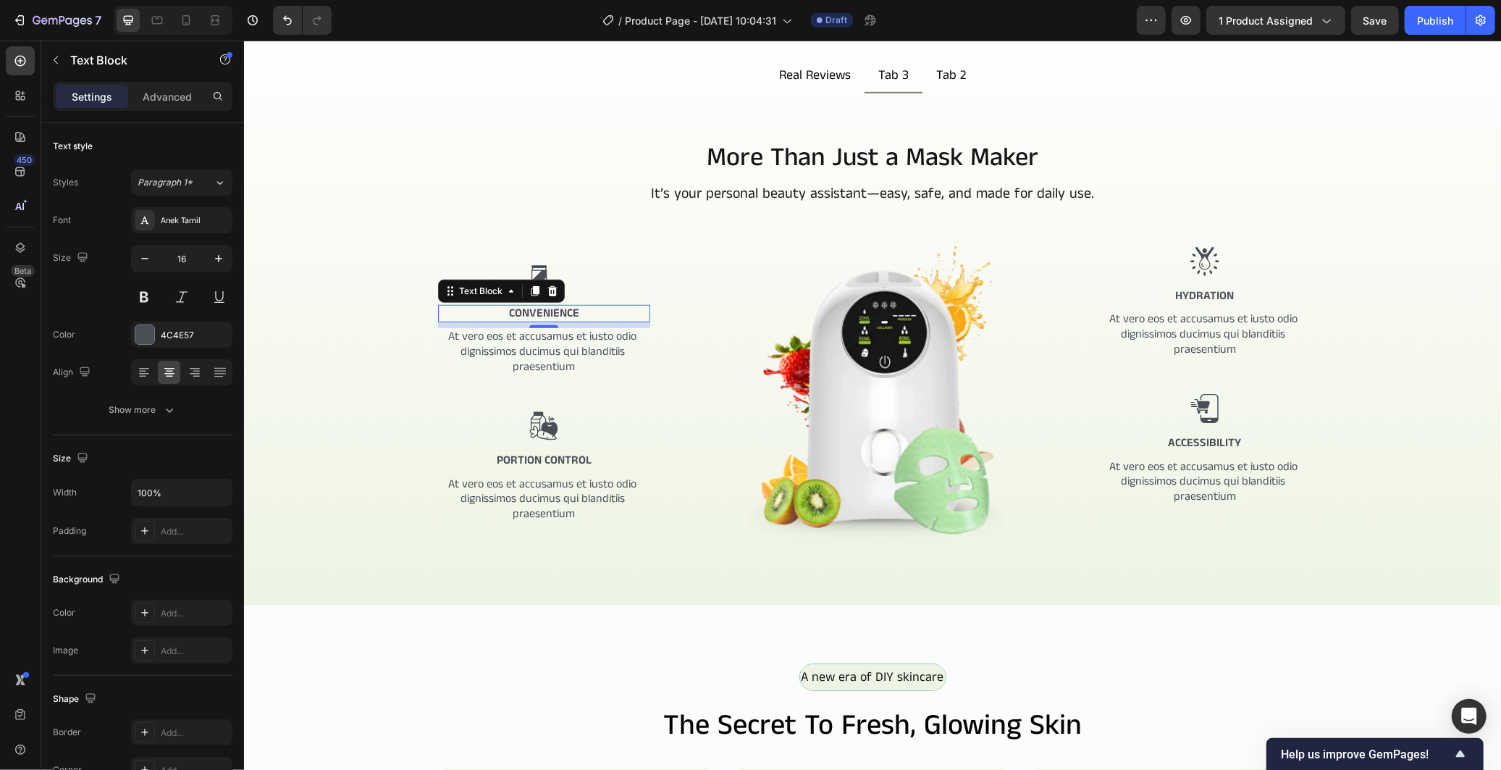
click at [567, 312] on p "Convenience" at bounding box center [543, 313] width 209 height 15
click at [187, 343] on div "4C4E57" at bounding box center [181, 334] width 101 height 26
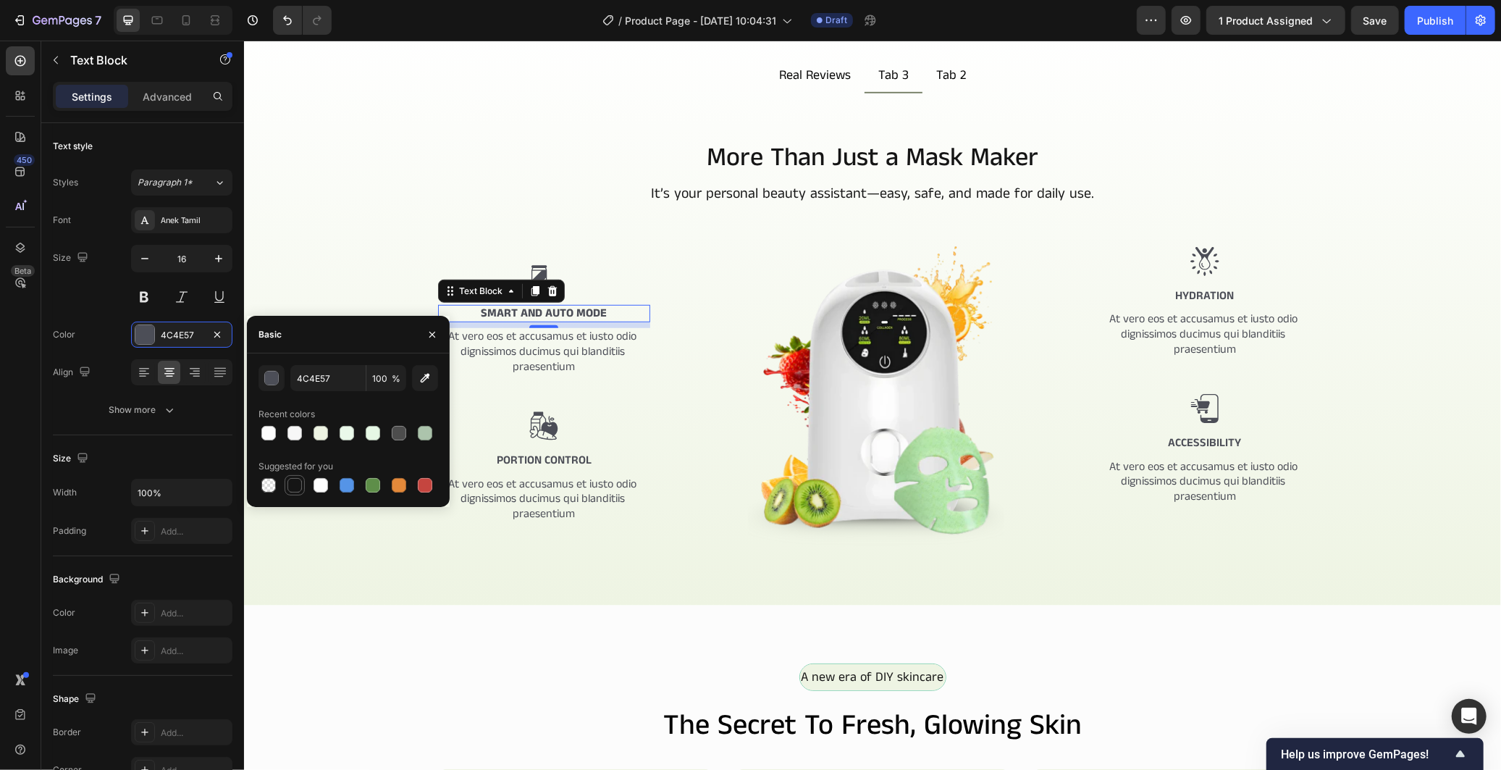
click at [298, 483] on div at bounding box center [294, 485] width 14 height 14
type input "151515"
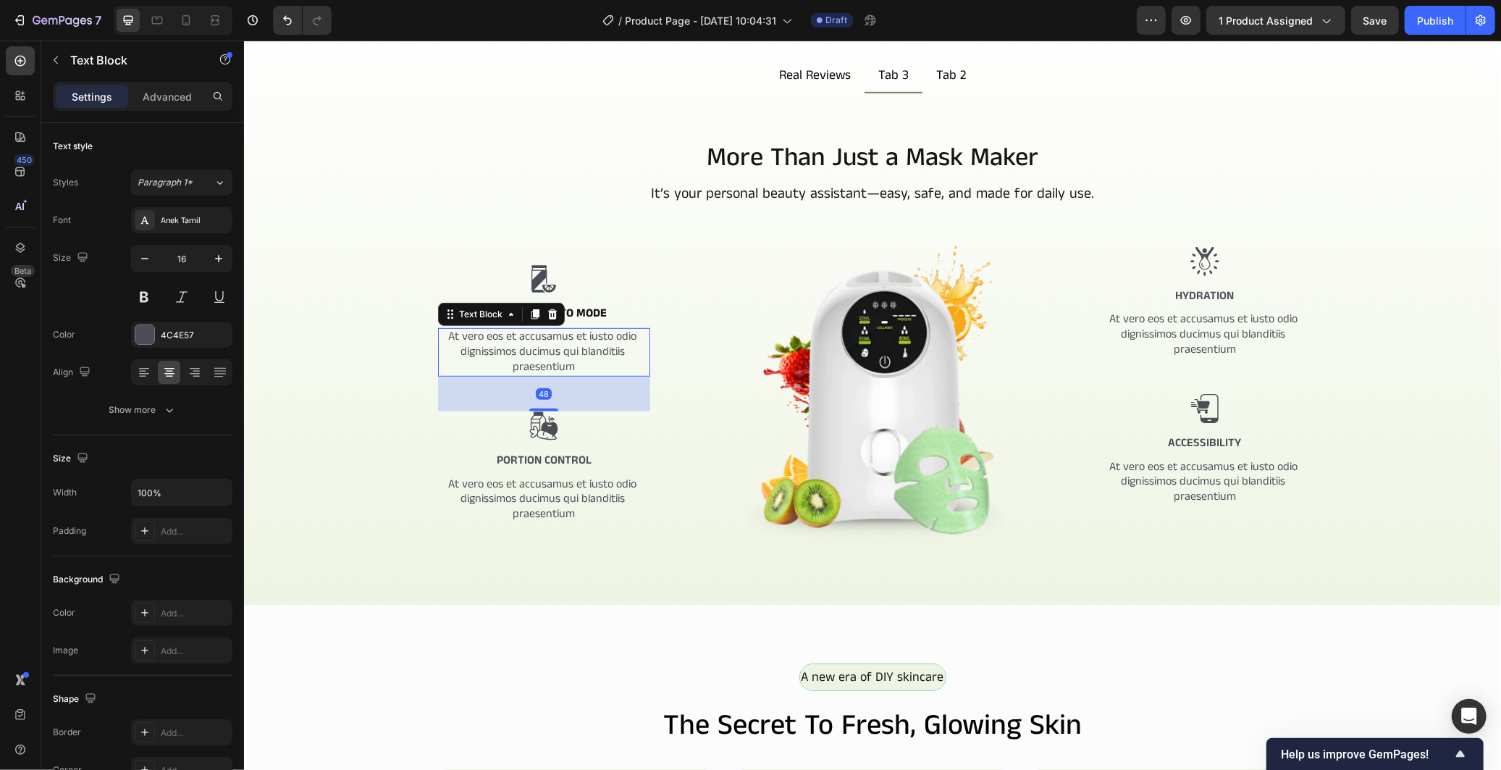
click at [522, 353] on p "At vero eos et accusamus et iusto odio dignissimos ducimus qui blanditiis praes…" at bounding box center [543, 351] width 209 height 45
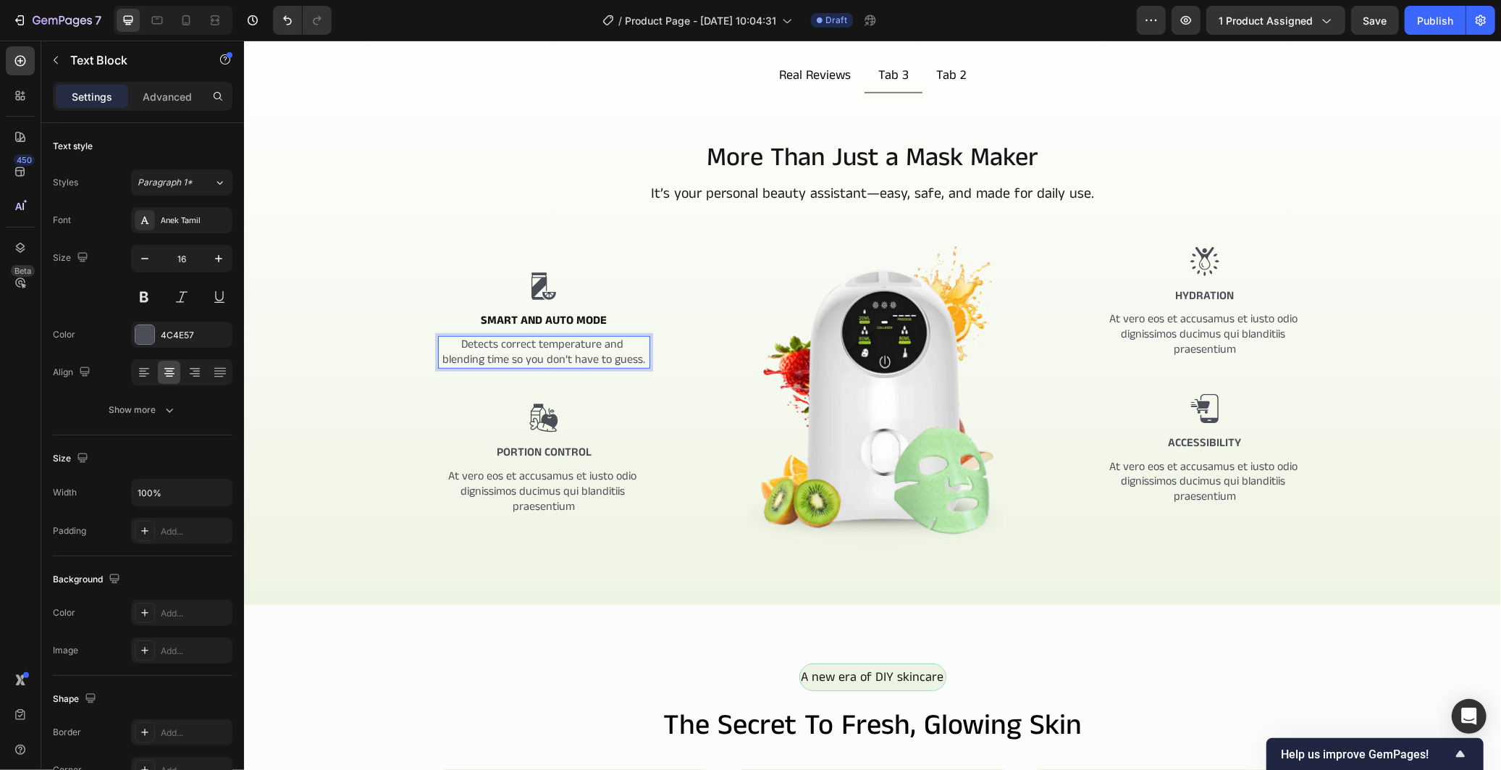
scroll to position [645, 0]
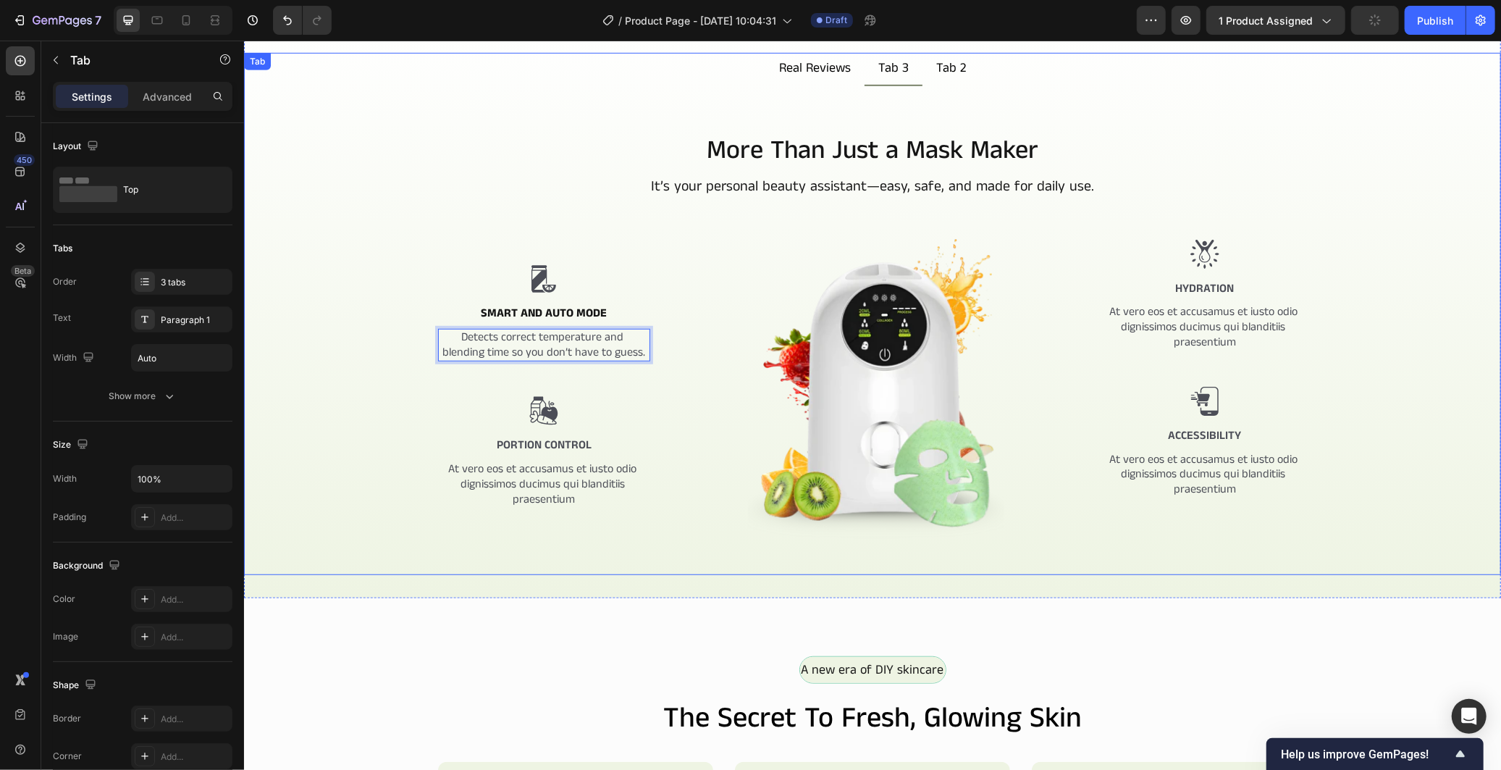
click at [401, 421] on div "More Than Just a Mask Maker Heading It’s your personal beauty assistant—easy, s…" at bounding box center [872, 365] width 1234 height 466
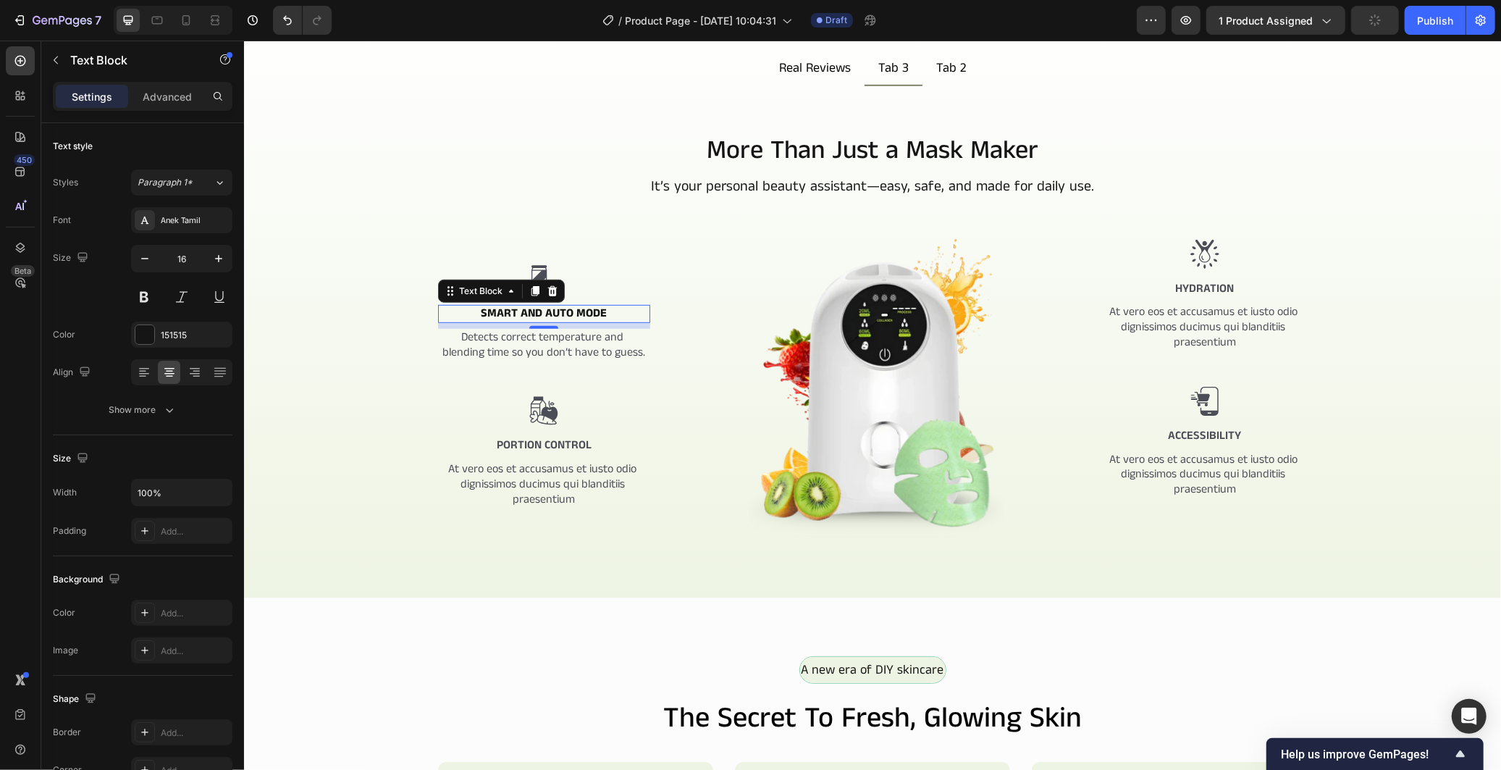
click at [519, 318] on strong "Smart and Auto Mode" at bounding box center [543, 312] width 126 height 17
click at [124, 408] on div "Show more" at bounding box center [142, 410] width 67 height 14
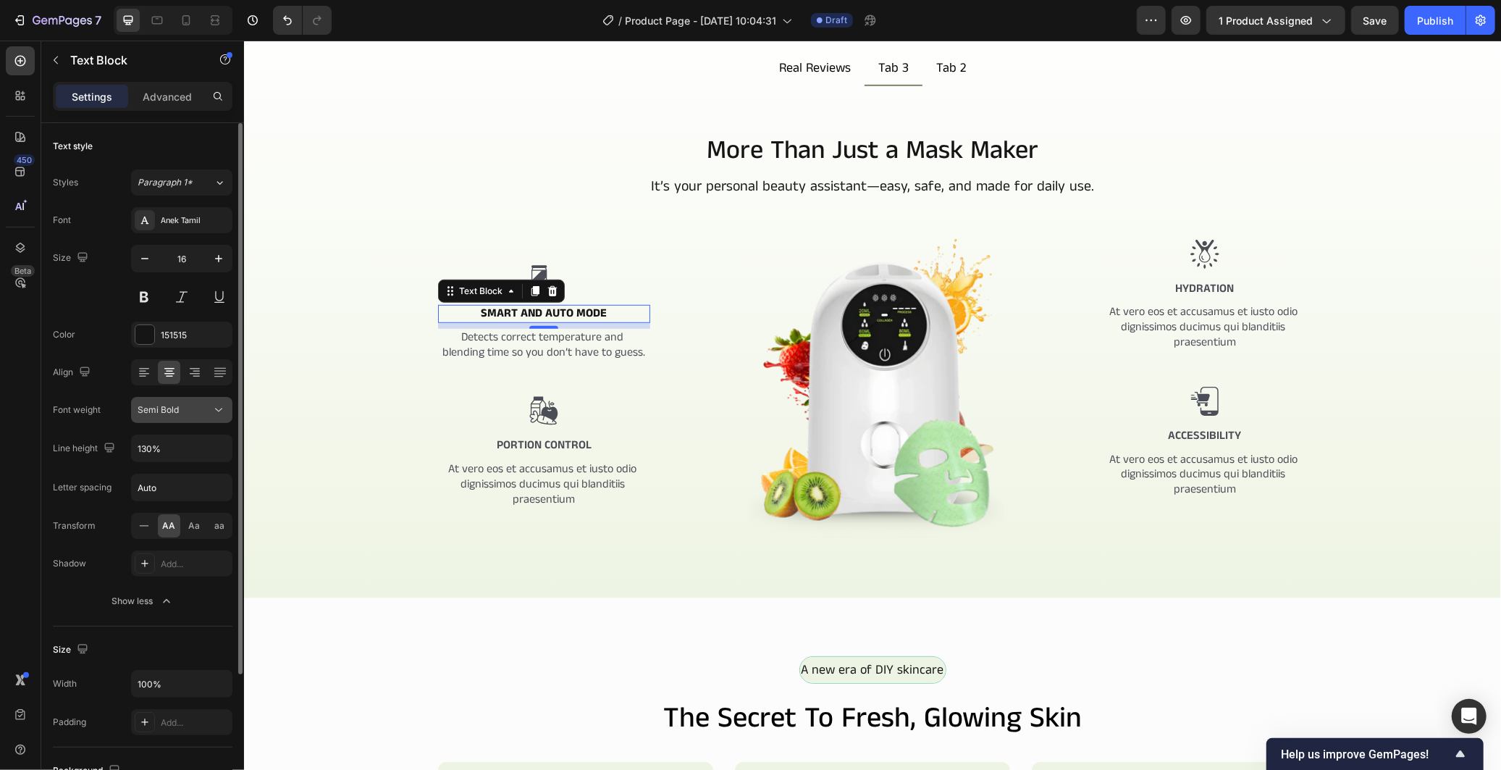
click at [218, 411] on icon at bounding box center [218, 410] width 14 height 14
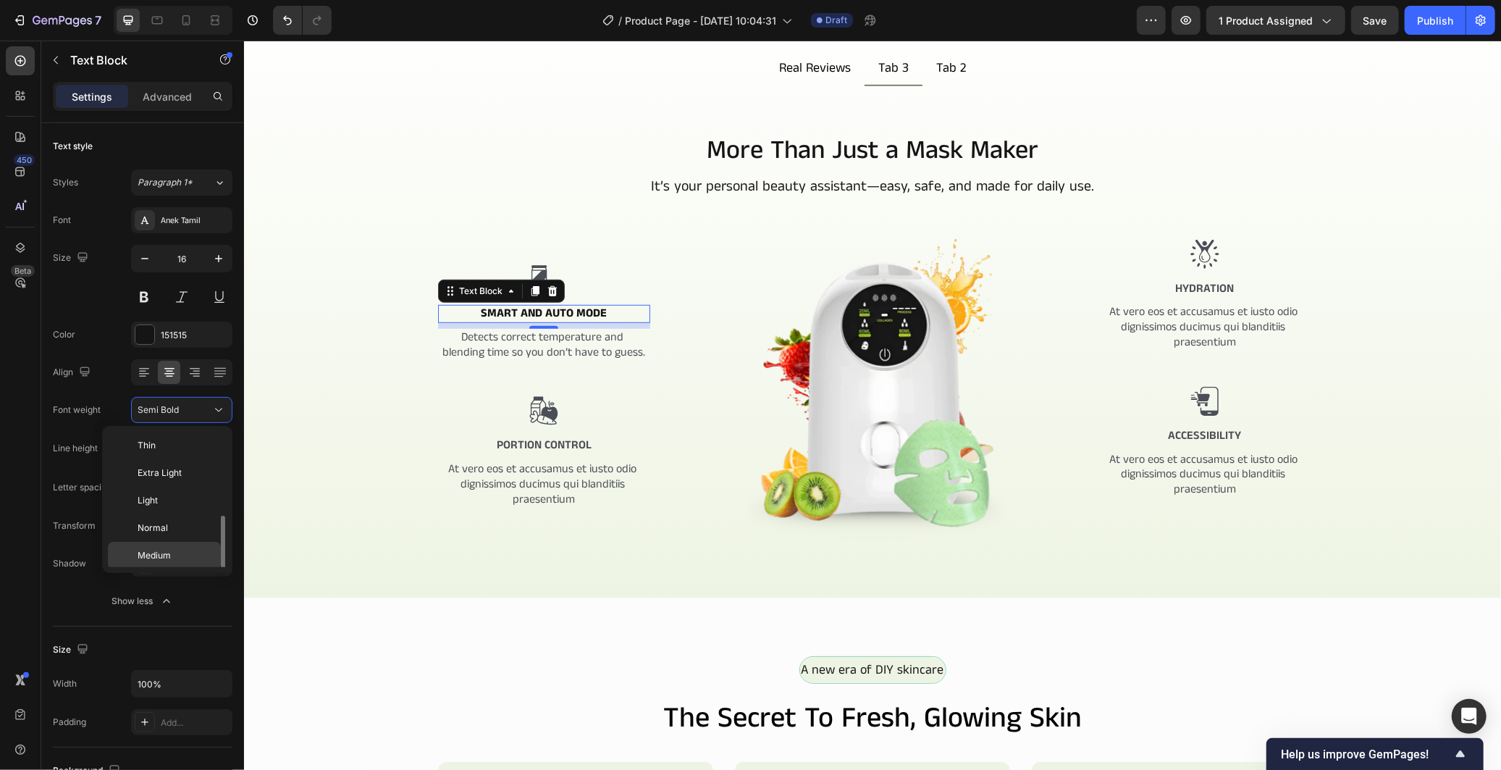
scroll to position [52, 0]
click at [193, 500] on p "Medium" at bounding box center [176, 503] width 77 height 13
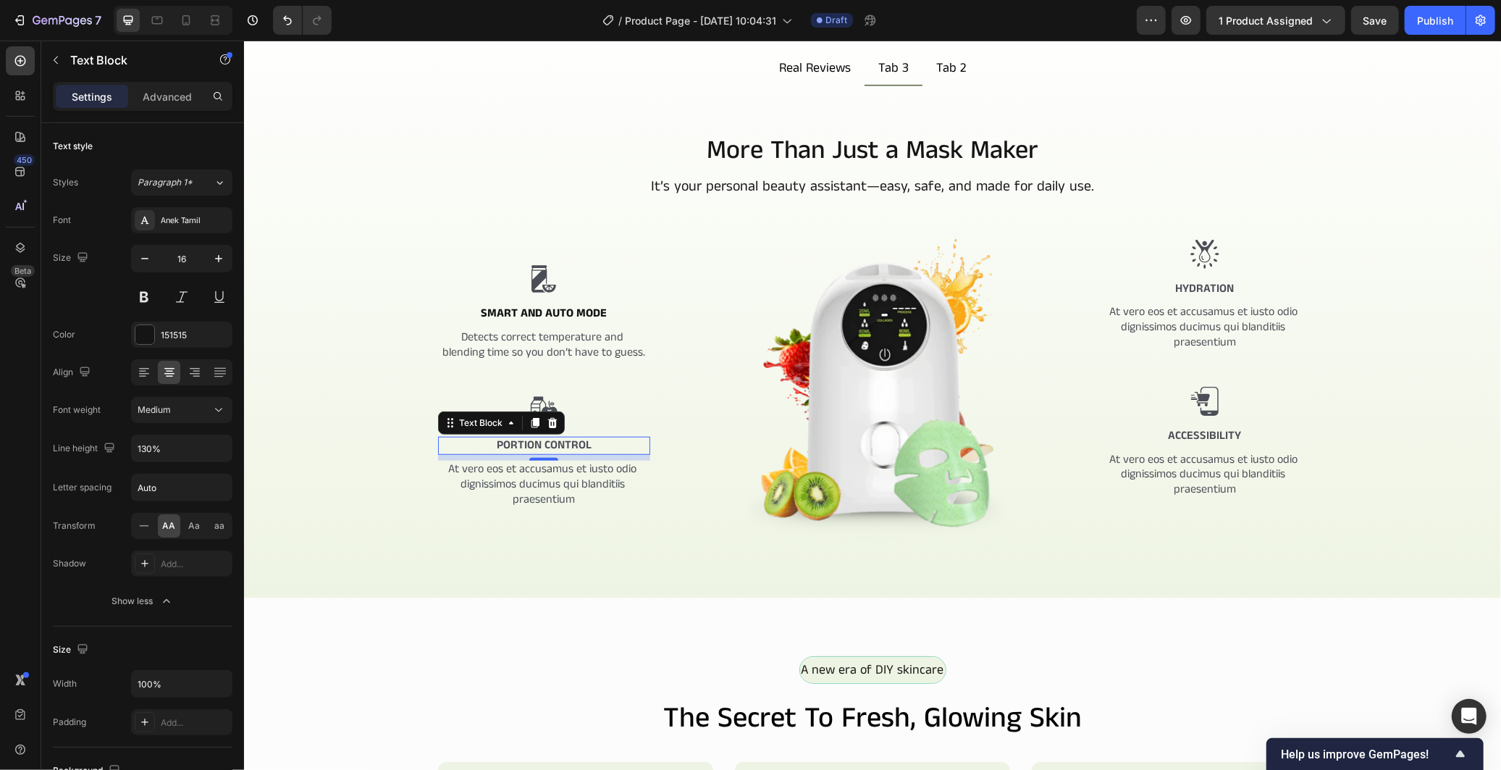
click at [557, 449] on p "Portion Control" at bounding box center [543, 444] width 209 height 15
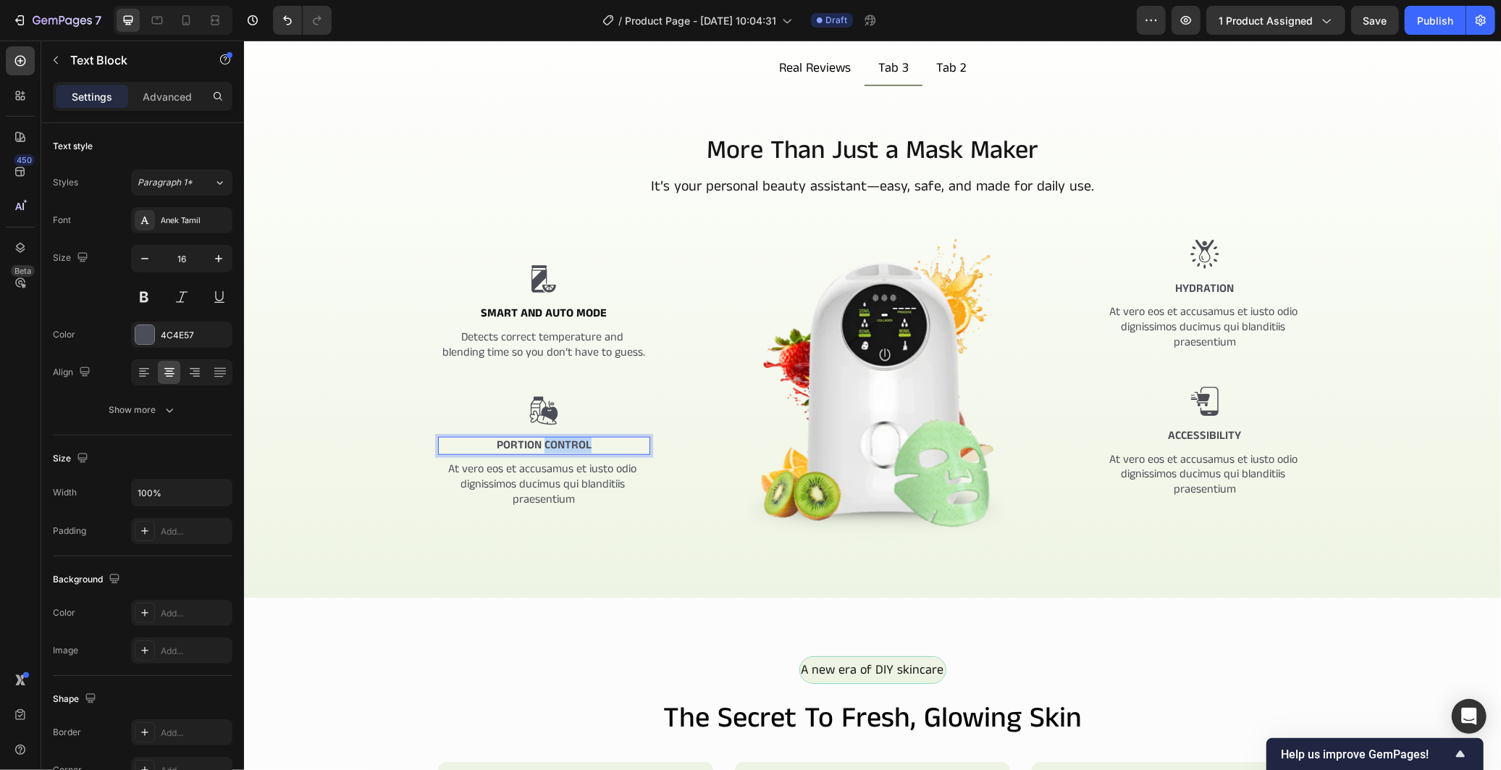
click at [557, 449] on p "Portion Control" at bounding box center [543, 444] width 209 height 15
click at [199, 337] on div "4C4E57" at bounding box center [182, 335] width 42 height 13
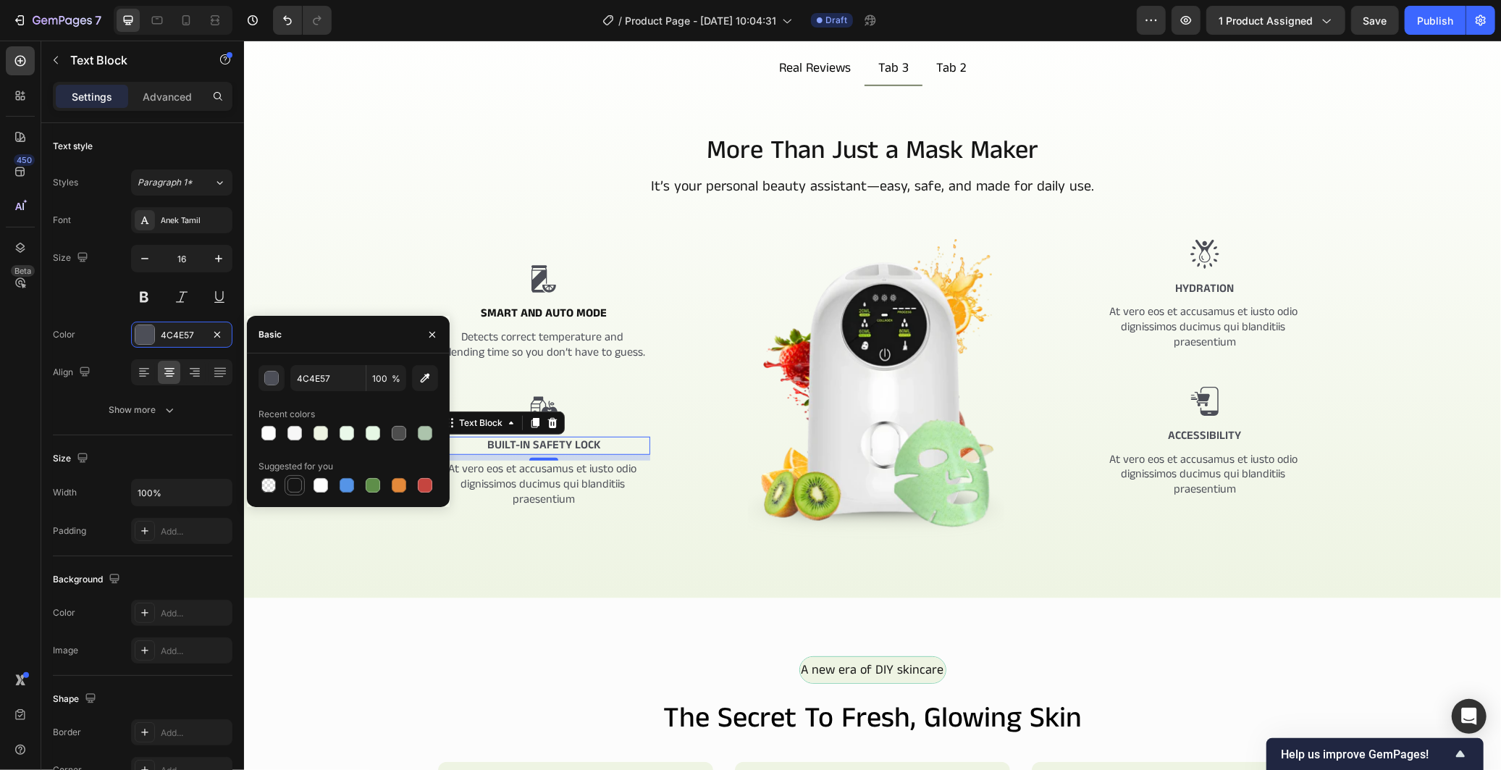
click at [290, 488] on div at bounding box center [294, 485] width 14 height 14
type input "151515"
click at [605, 342] on p "Detects correct temperature and blending time so you don’t have to guess." at bounding box center [543, 344] width 209 height 30
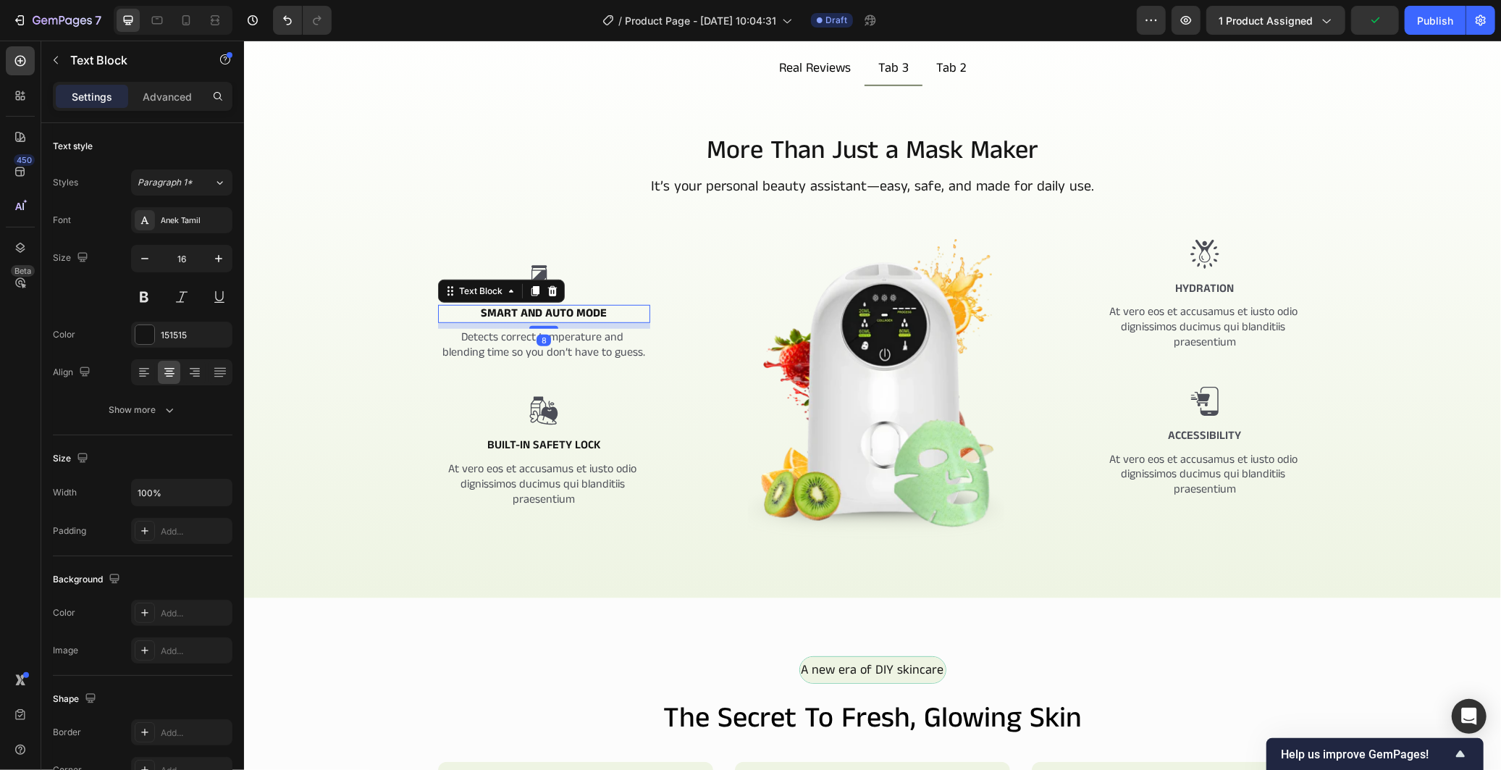
click at [581, 314] on strong "Smart and Auto Mode" at bounding box center [543, 312] width 126 height 17
click at [552, 471] on p "At vero eos et accusamus et iusto odio dignissimos ducimus qui blanditiis praes…" at bounding box center [543, 483] width 209 height 45
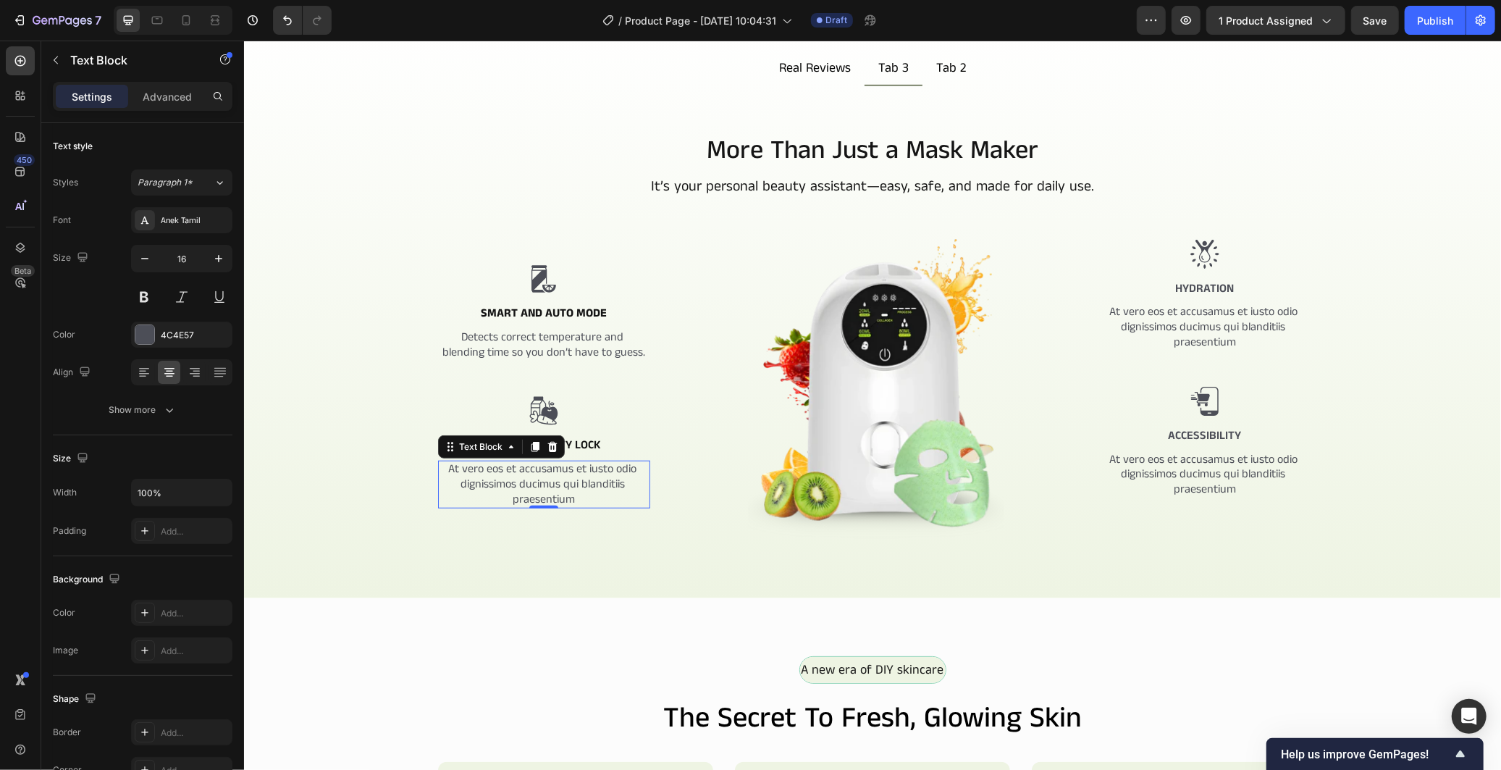
click at [502, 492] on p "At vero eos et accusamus et iusto odio dignissimos ducimus qui blanditiis praes…" at bounding box center [543, 483] width 209 height 45
click at [161, 332] on div "4C4E57" at bounding box center [182, 335] width 42 height 13
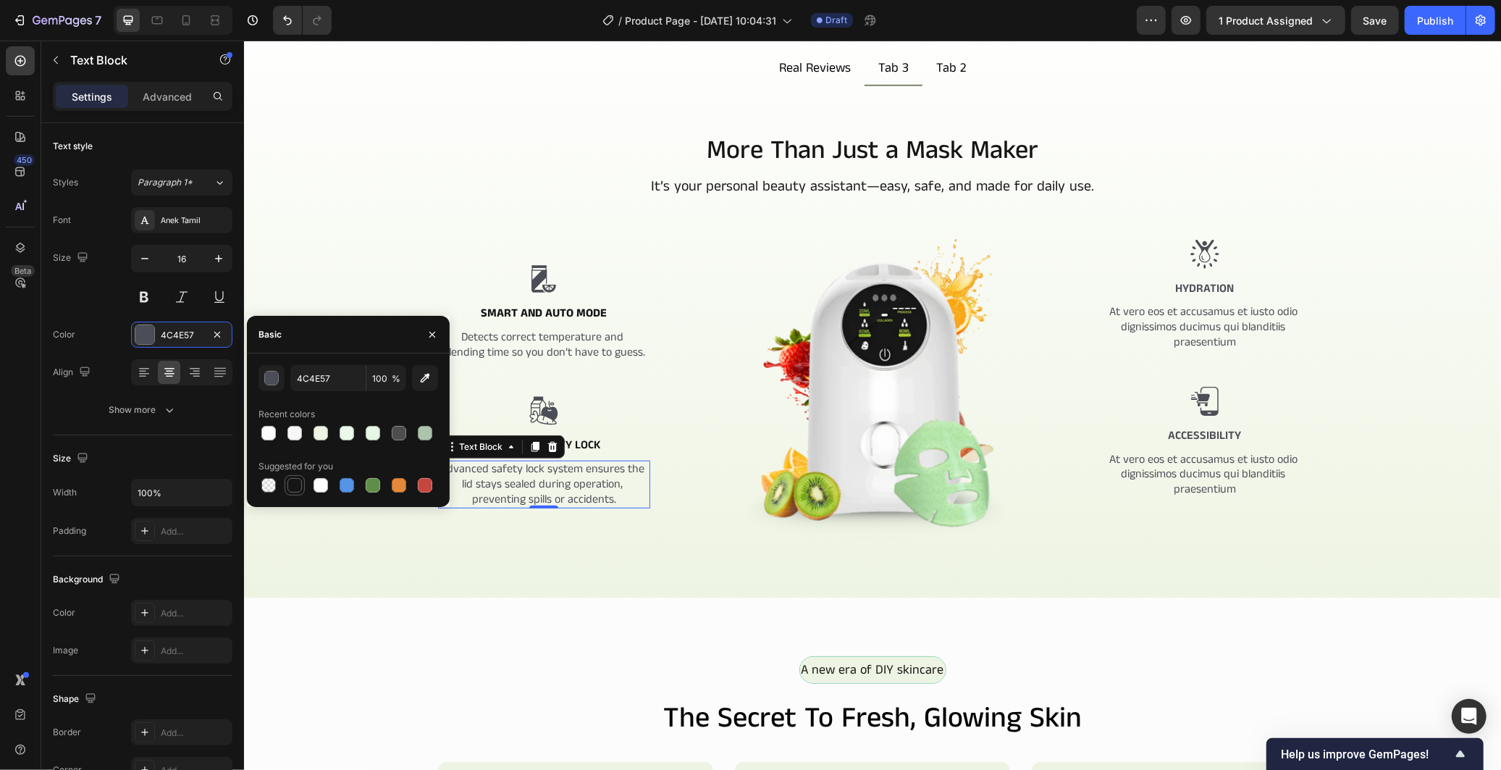
click at [297, 481] on div at bounding box center [294, 485] width 14 height 14
type input "151515"
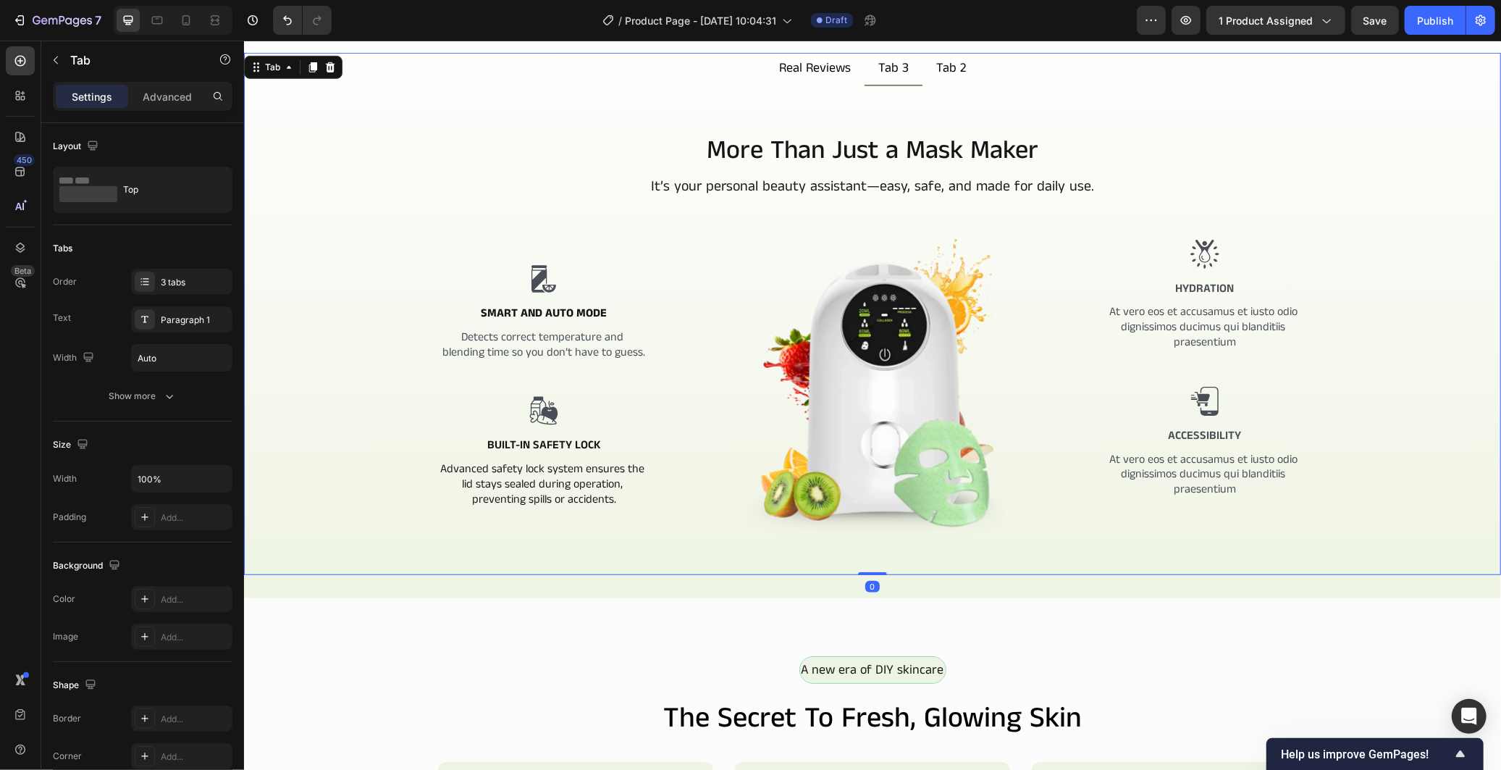
click at [351, 561] on div "More Than Just a Mask Maker Heading It’s your personal beauty assistant—easy, s…" at bounding box center [872, 365] width 1234 height 466
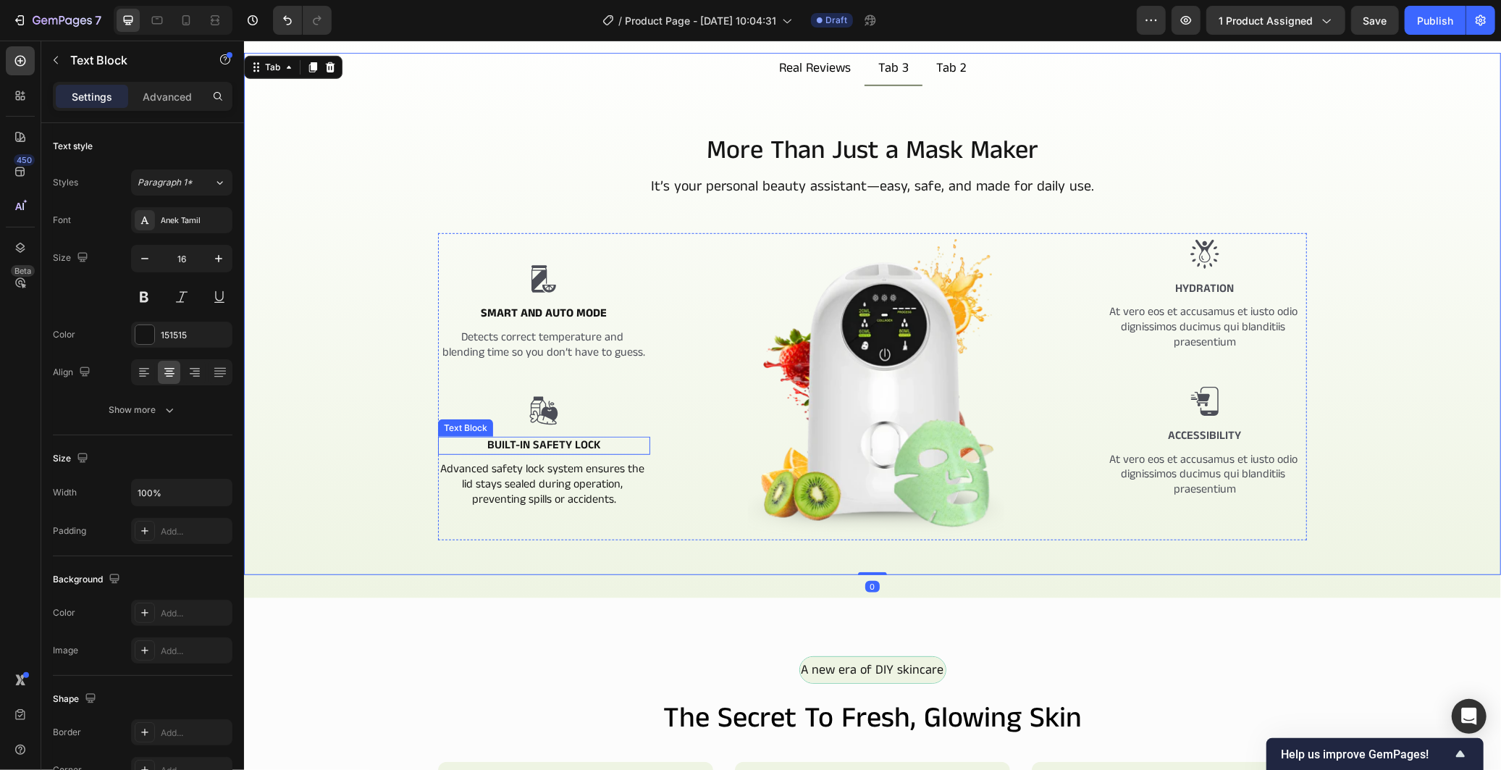
click at [641, 446] on div "Built-In Safety Lock" at bounding box center [543, 445] width 212 height 18
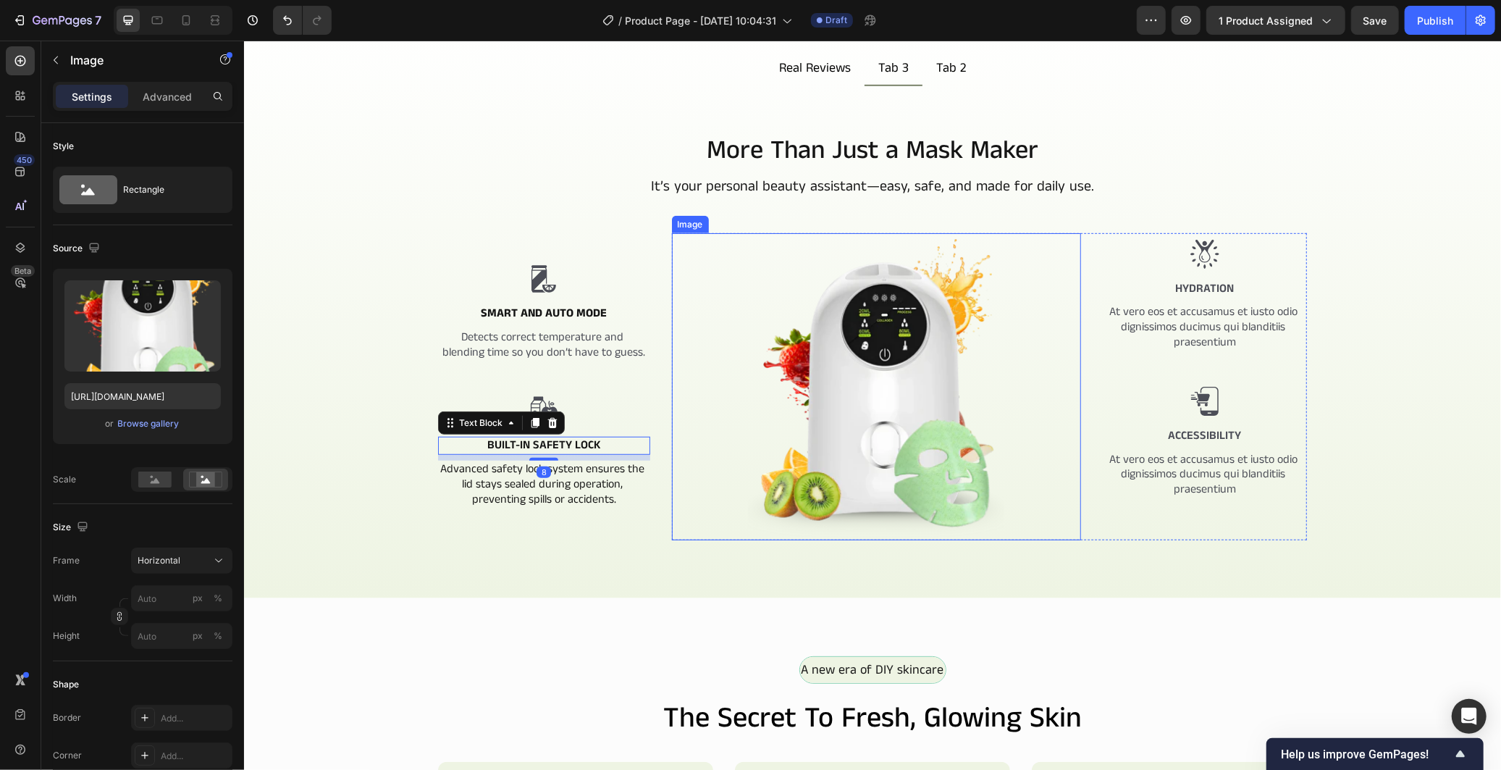
click at [671, 453] on img at bounding box center [875, 385] width 409 height 307
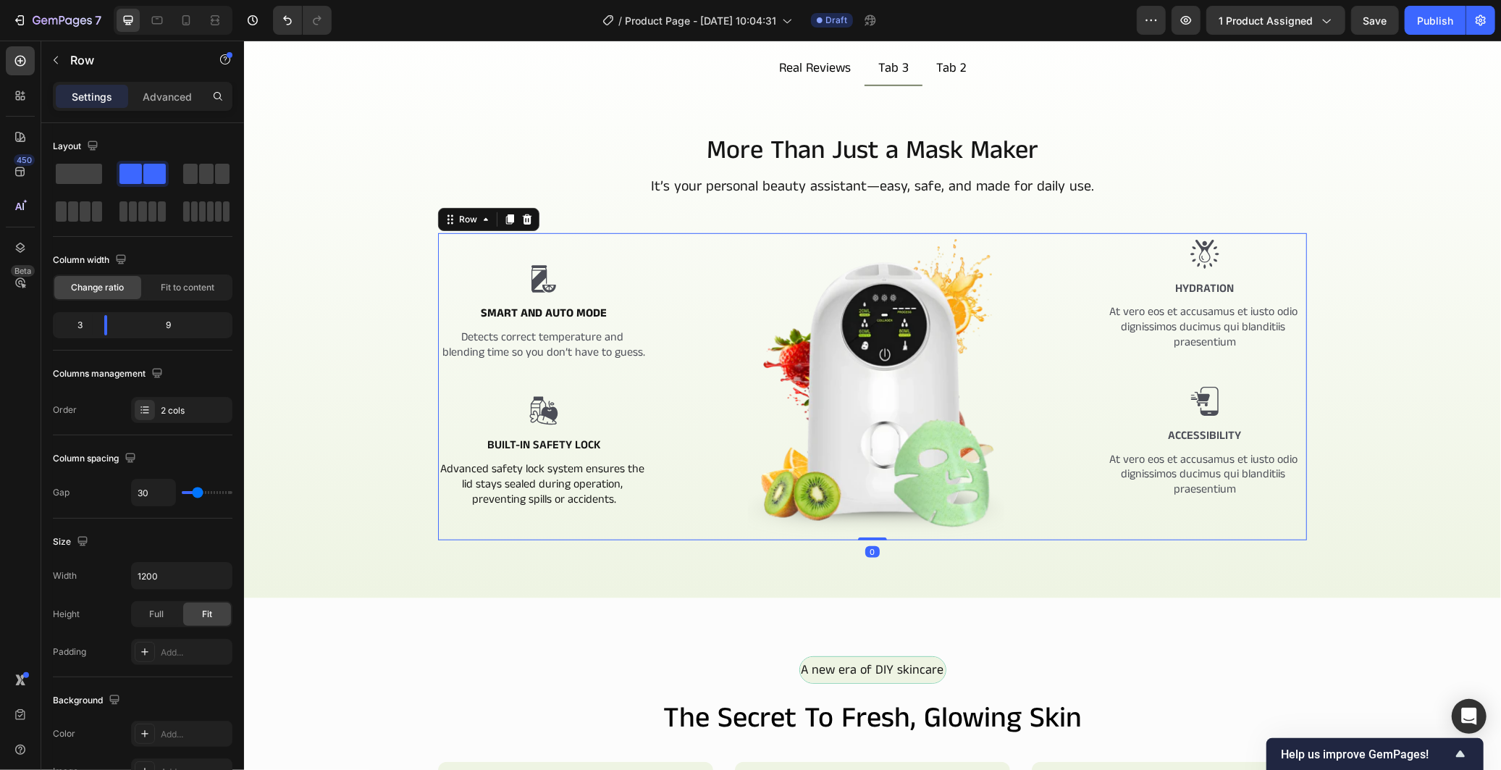
click at [652, 438] on div "Image Smart and Auto Mode Text Block Detects correct temperature and blending t…" at bounding box center [871, 385] width 869 height 307
click at [265, 450] on div "More Than Just a Mask Maker Heading It’s your personal beauty assistant—easy, s…" at bounding box center [872, 365] width 1234 height 466
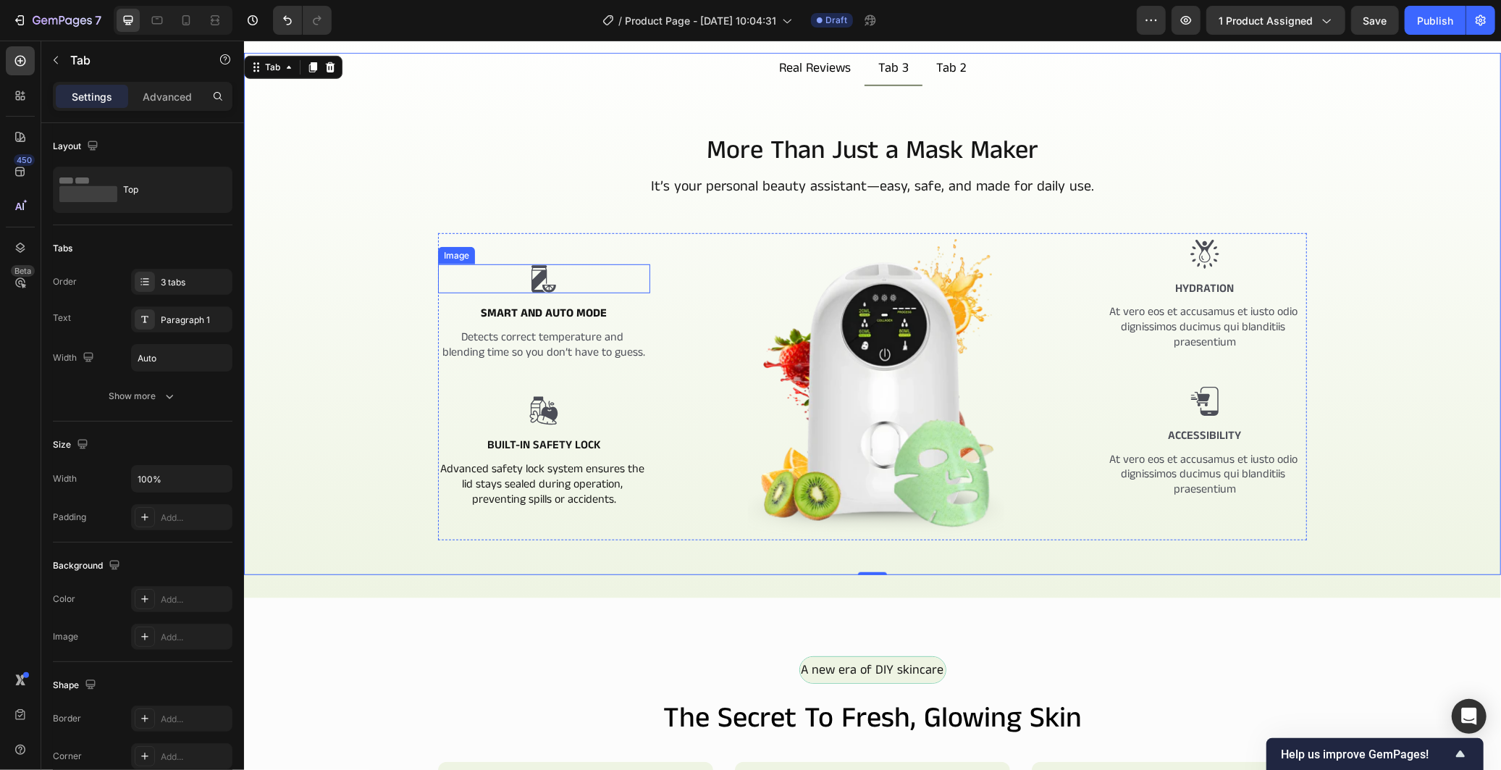
click at [534, 266] on img at bounding box center [543, 278] width 29 height 29
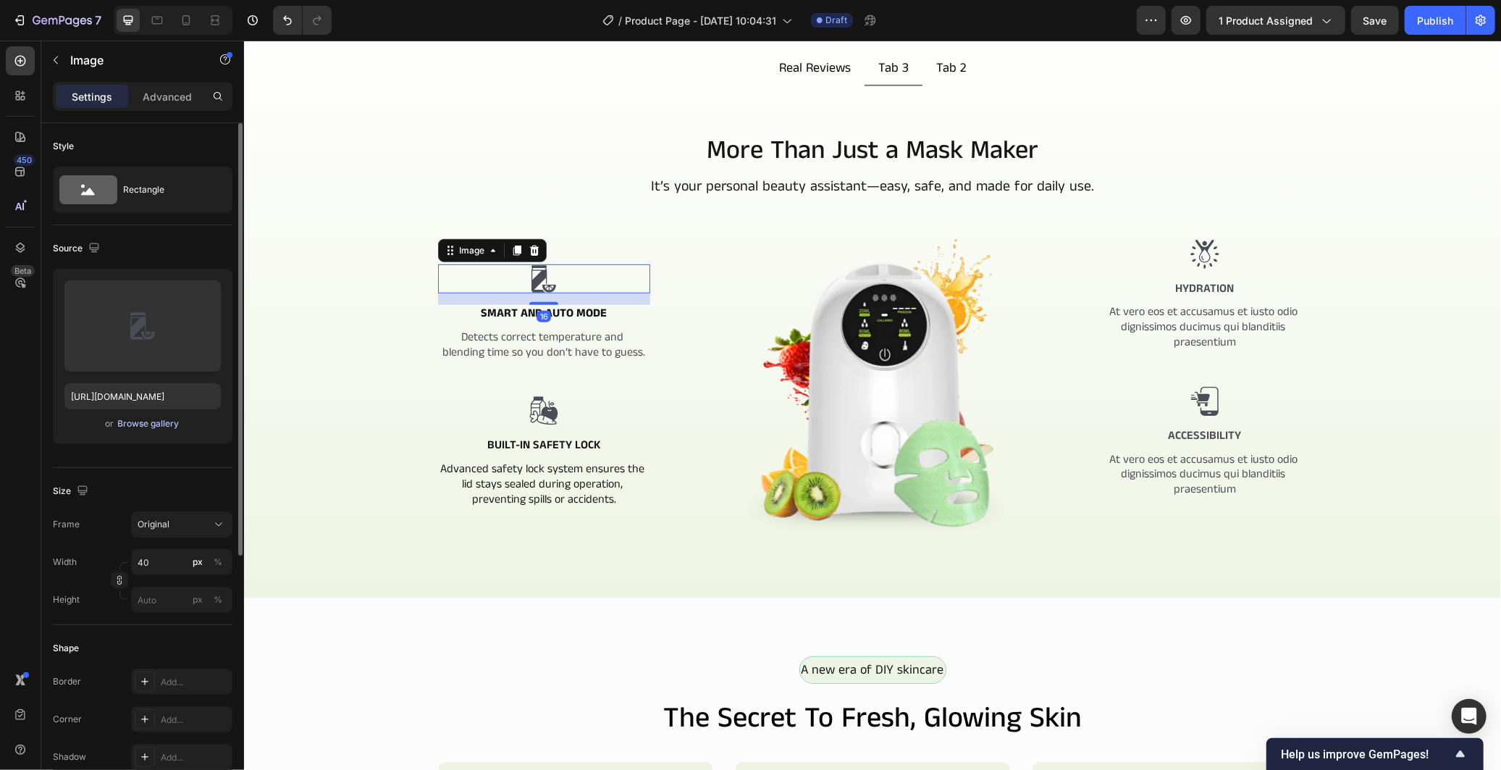
click at [147, 422] on div "Browse gallery" at bounding box center [149, 423] width 62 height 13
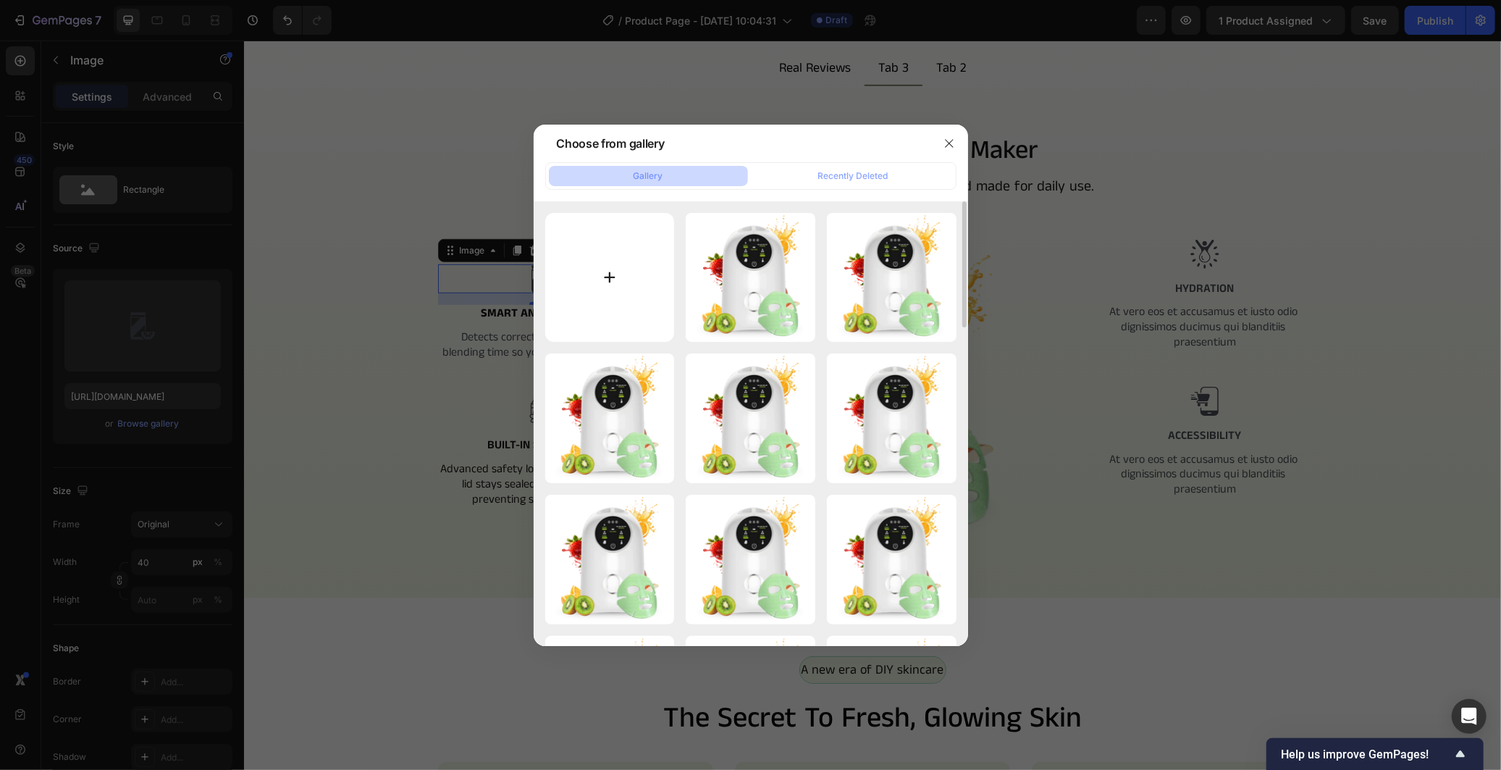
click at [594, 270] on input "file" at bounding box center [610, 278] width 130 height 130
type input "C:\fakepath\image_2025-09-28_160825915.png"
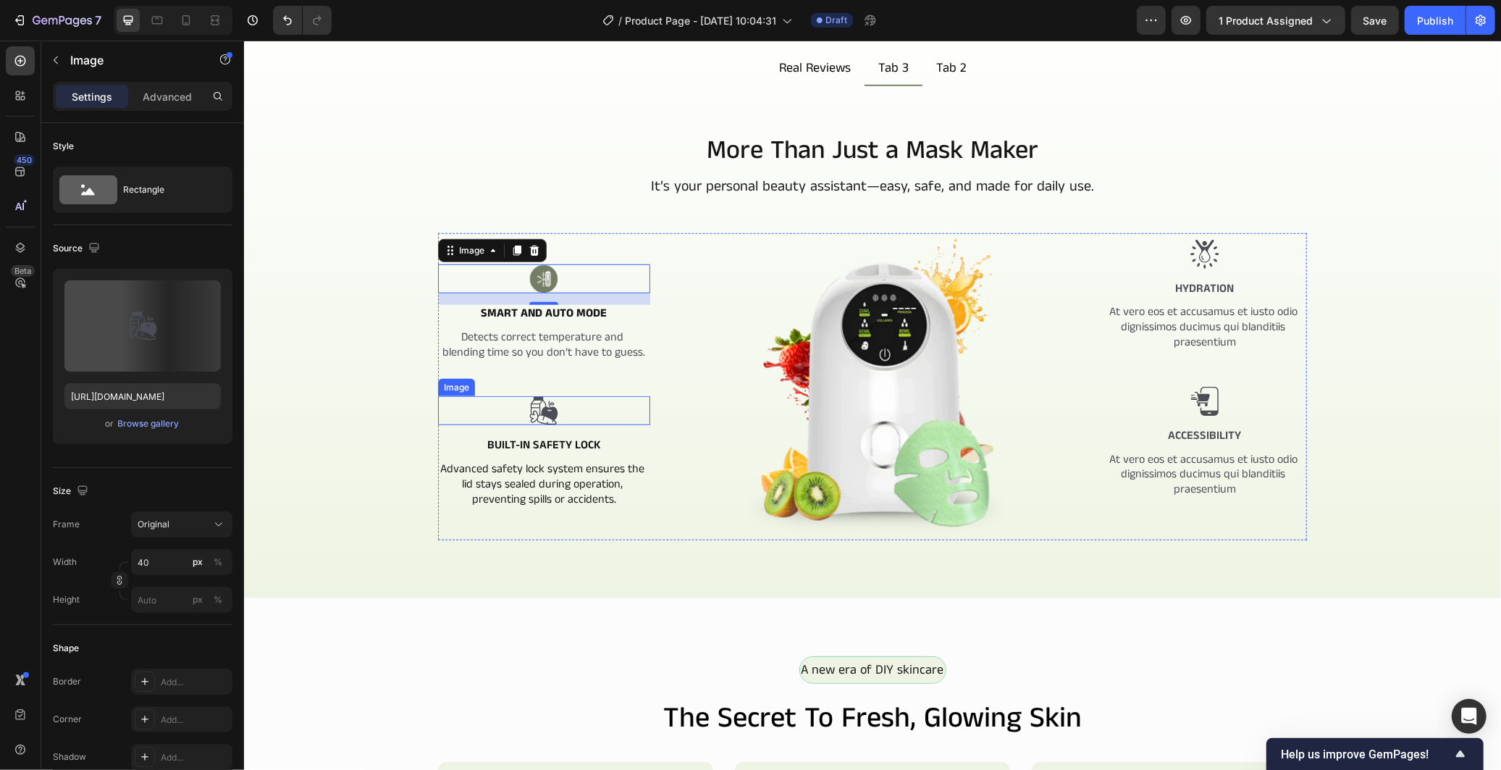
click at [529, 409] on img at bounding box center [543, 409] width 29 height 29
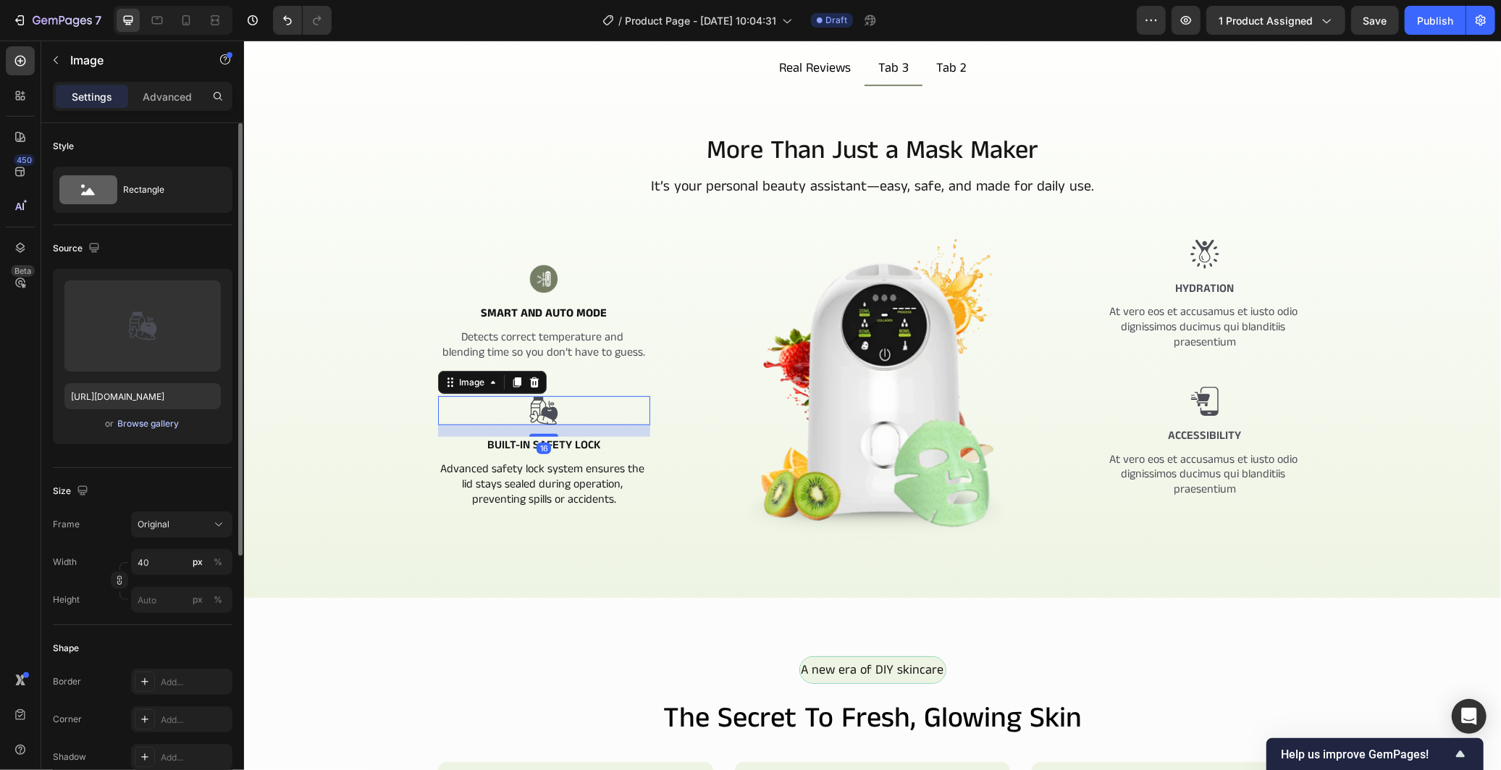
click at [162, 424] on div "Browse gallery" at bounding box center [149, 423] width 62 height 13
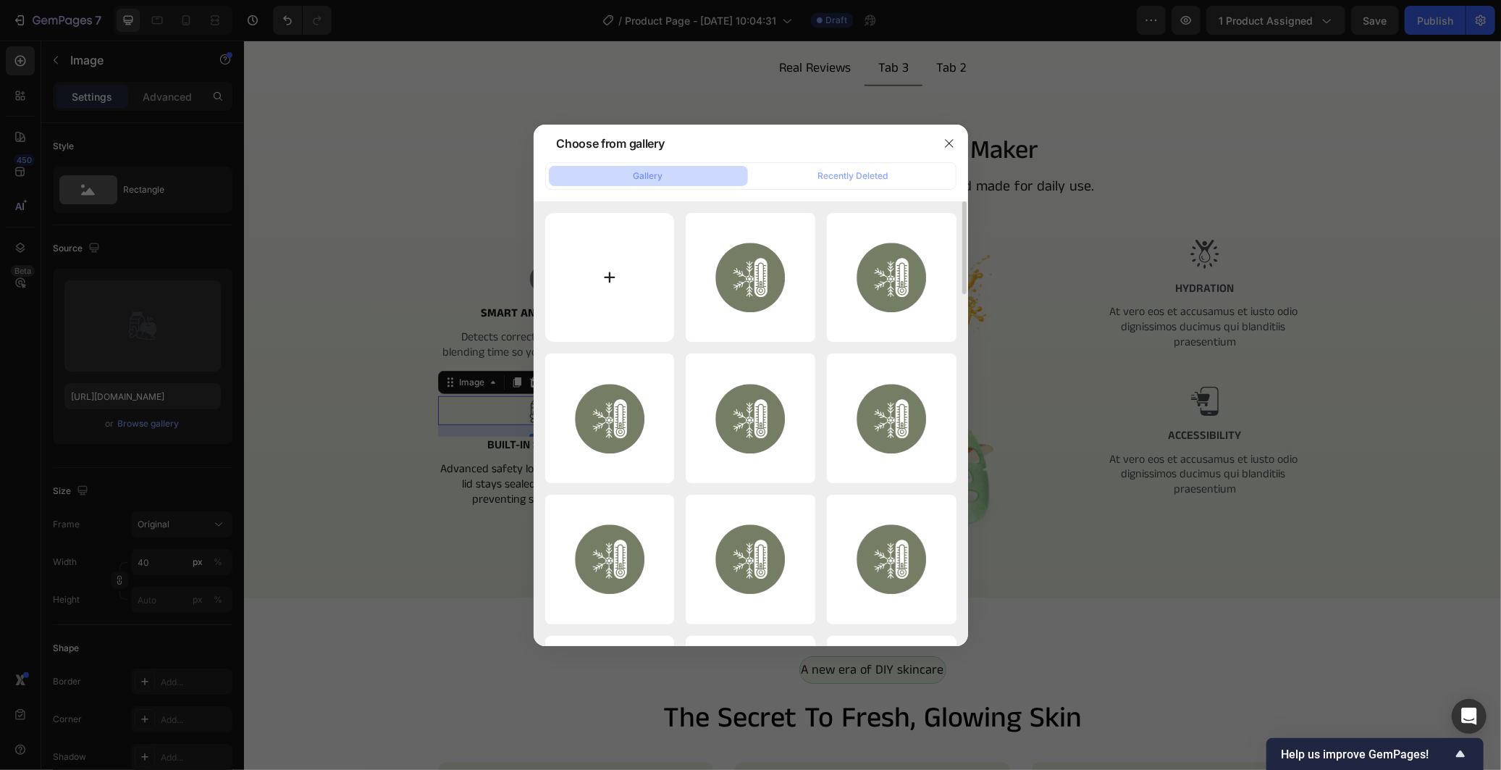
click at [587, 295] on input "file" at bounding box center [610, 278] width 130 height 130
type input "C:\fakepath\image_2025-09-28_160834646.png"
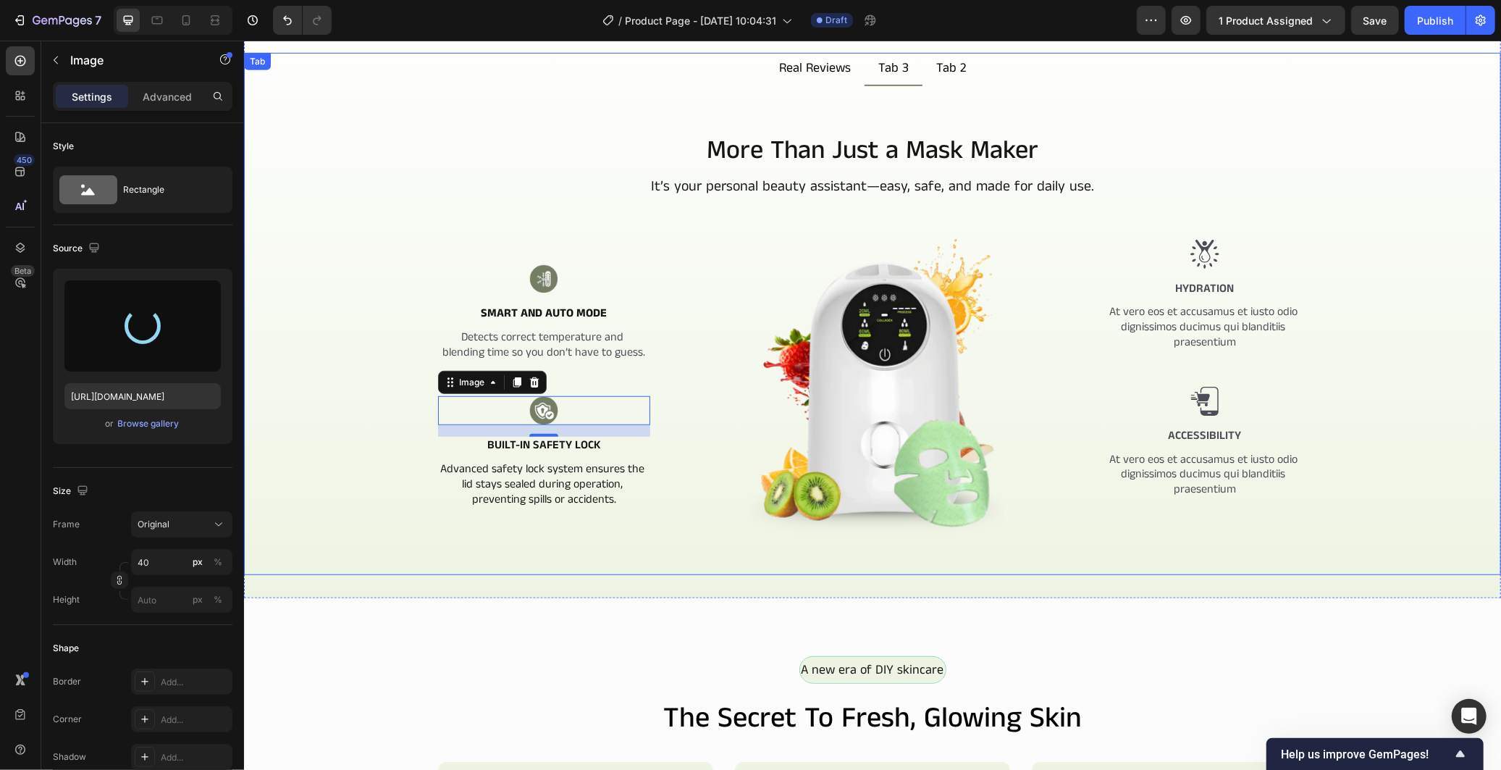
type input "https://cdn.shopify.com/s/files/1/0966/2506/6276/files/gempages_586221939492651…"
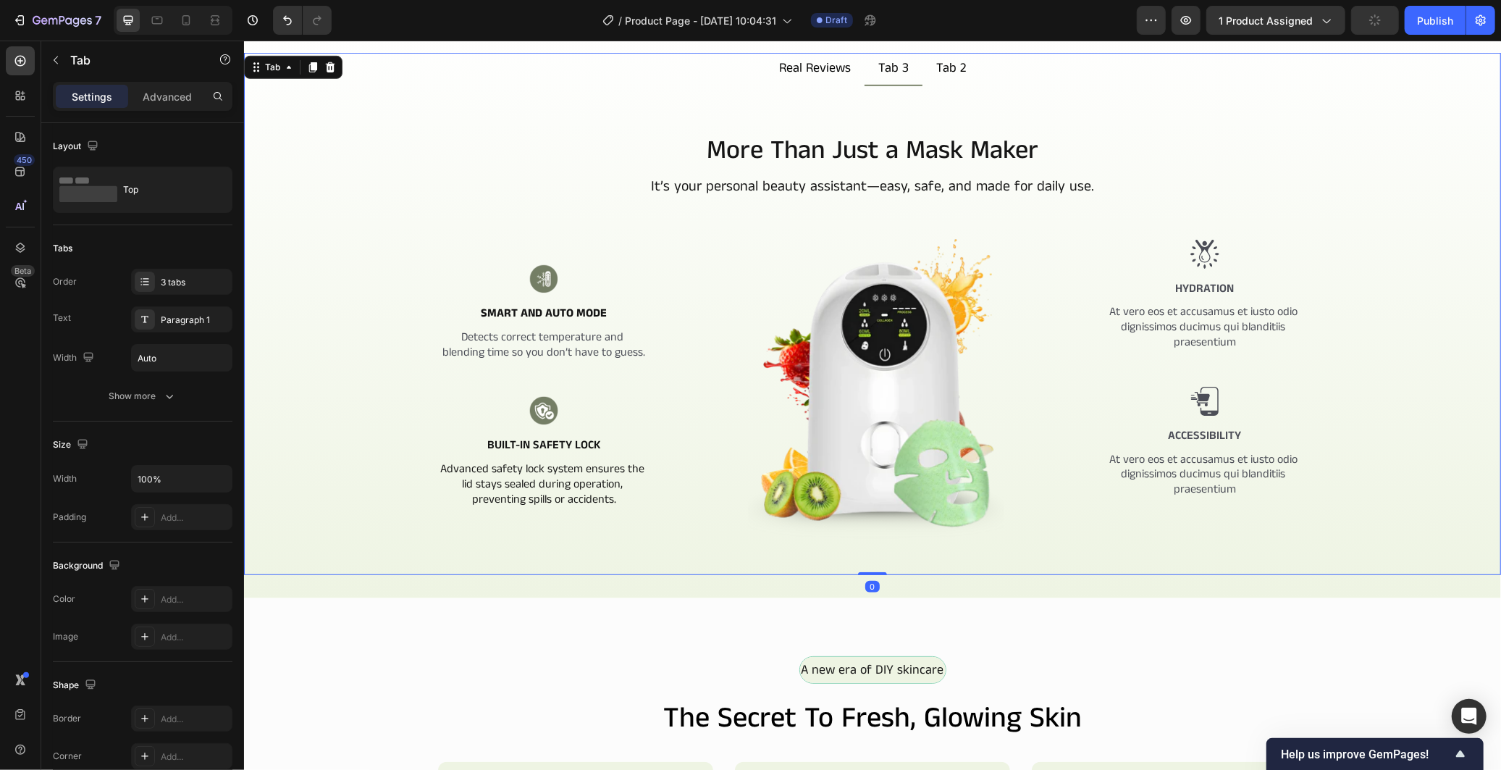
click at [561, 539] on div "More Than Just a Mask Maker Heading It’s your personal beauty assistant—easy, s…" at bounding box center [872, 365] width 1234 height 466
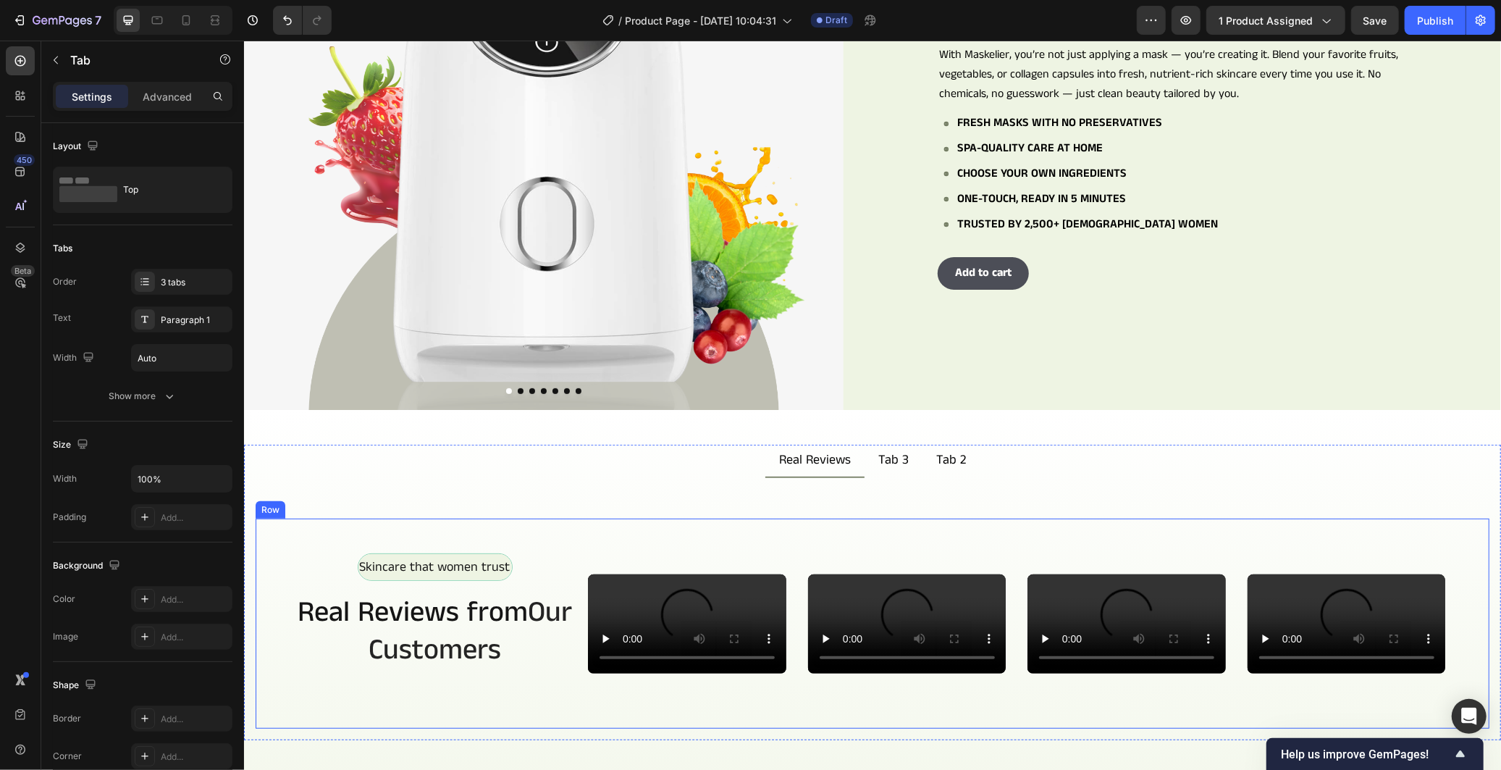
scroll to position [243, 0]
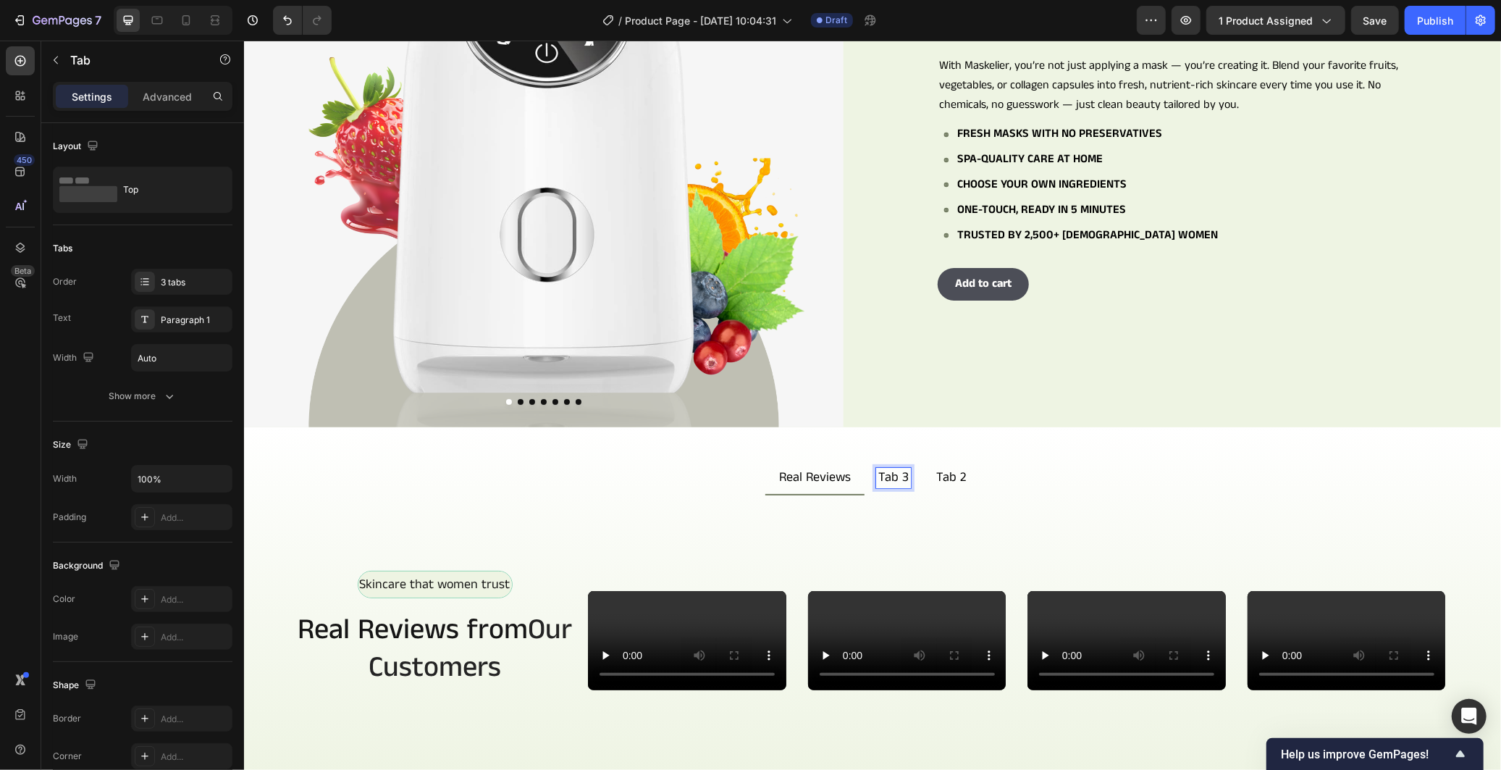
click at [885, 480] on div "Tab 3" at bounding box center [892, 477] width 35 height 20
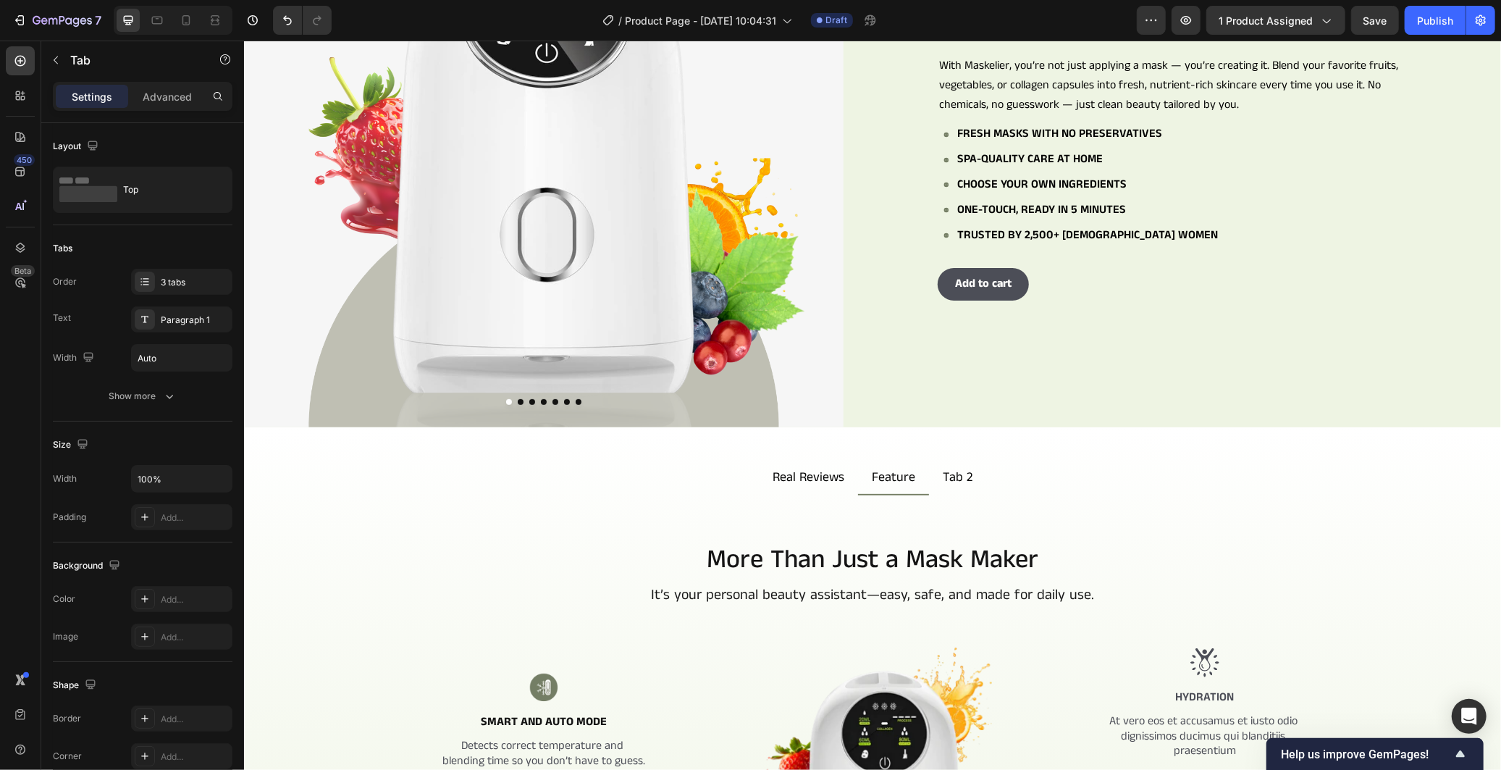
click at [1025, 481] on ul "Real Reviews Feature Tab 2" at bounding box center [871, 477] width 1257 height 33
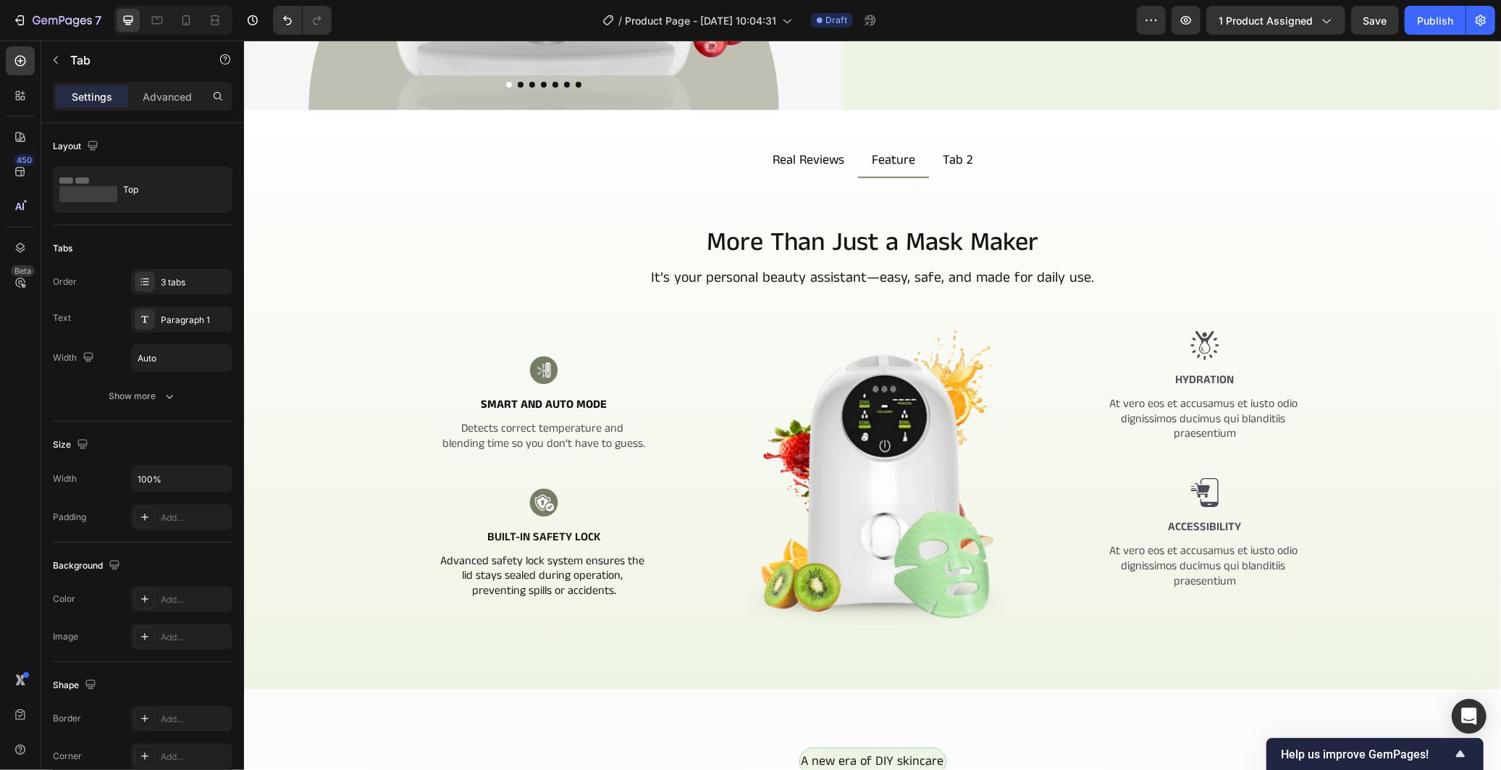
scroll to position [565, 0]
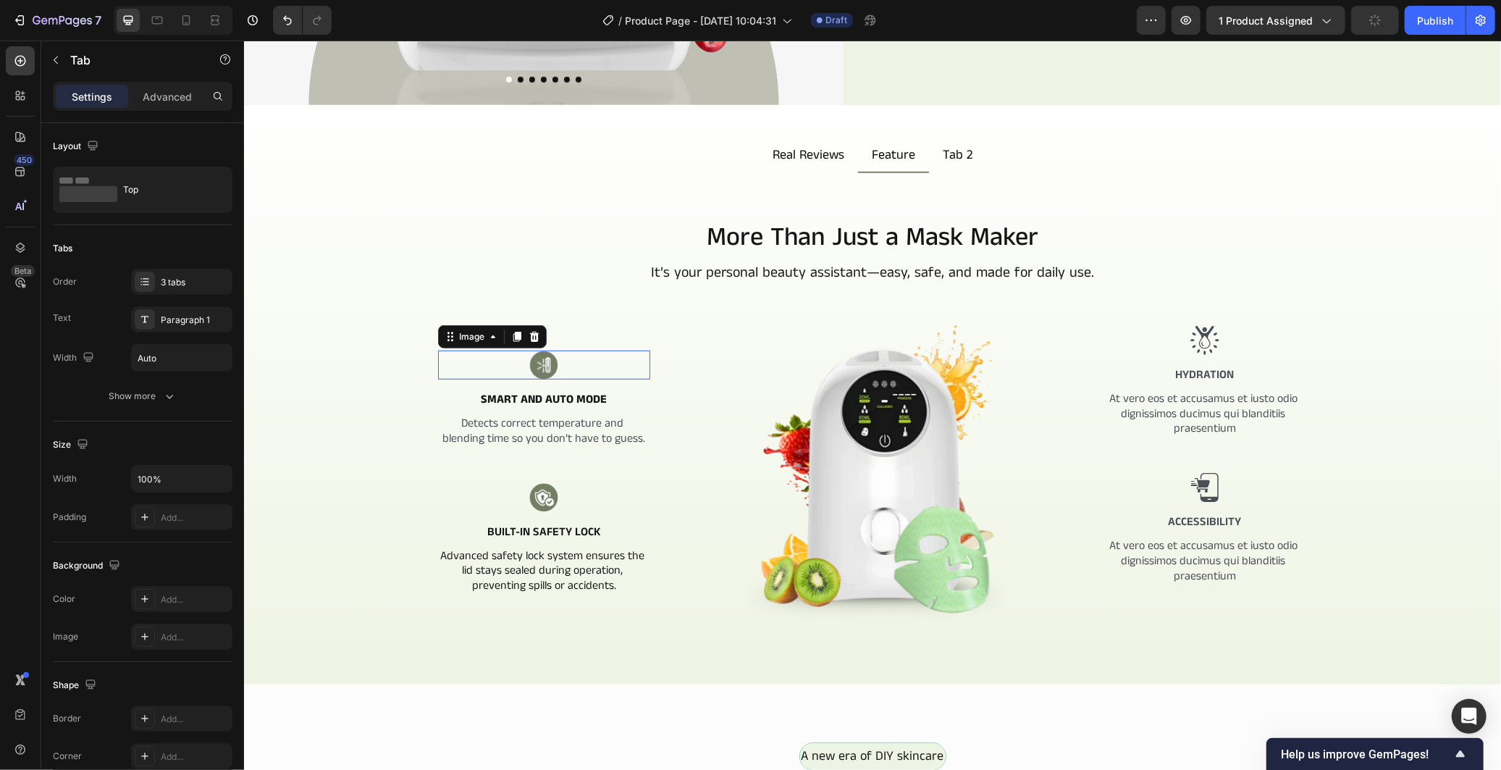
click at [555, 352] on div at bounding box center [543, 364] width 212 height 29
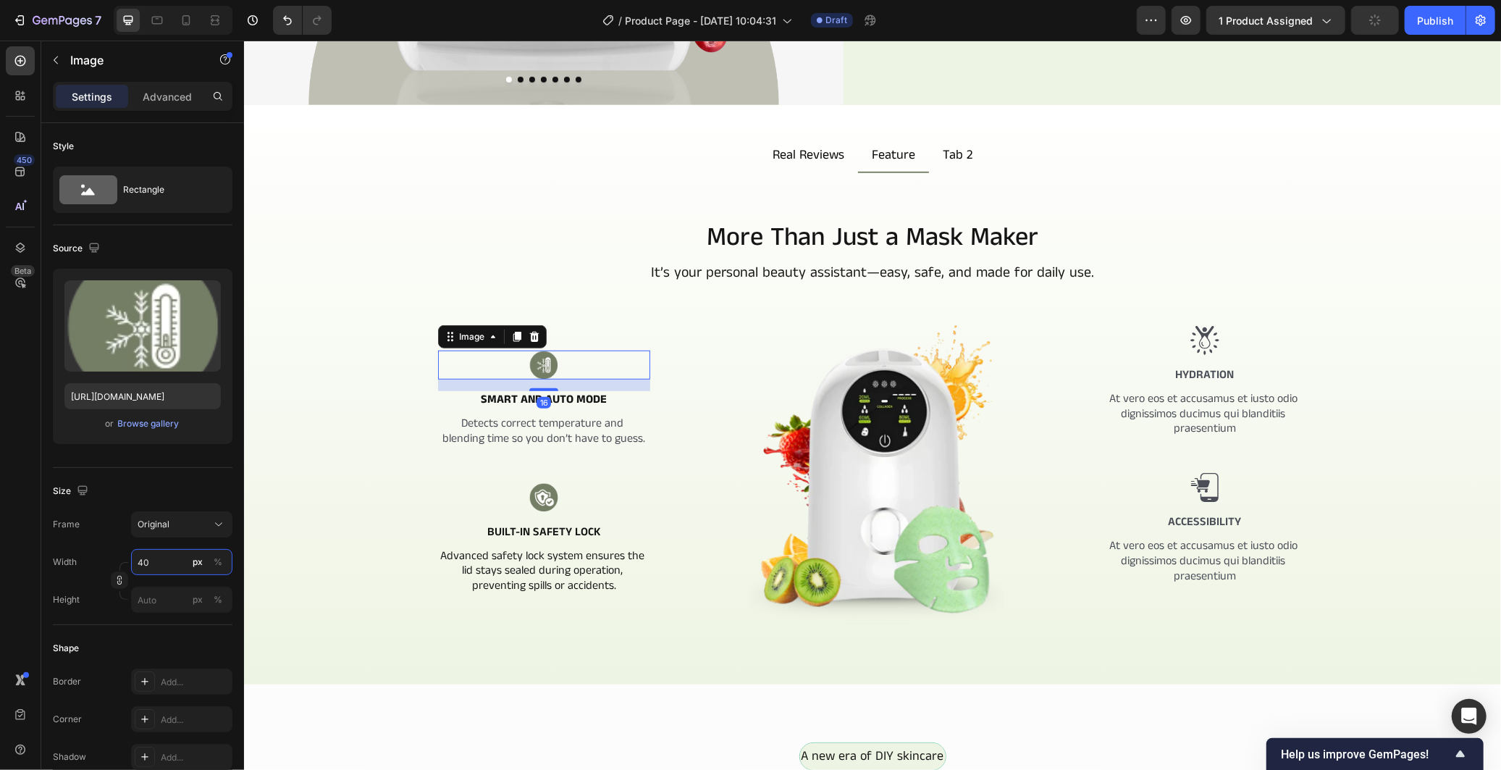
click at [167, 565] on input "40" at bounding box center [181, 562] width 101 height 26
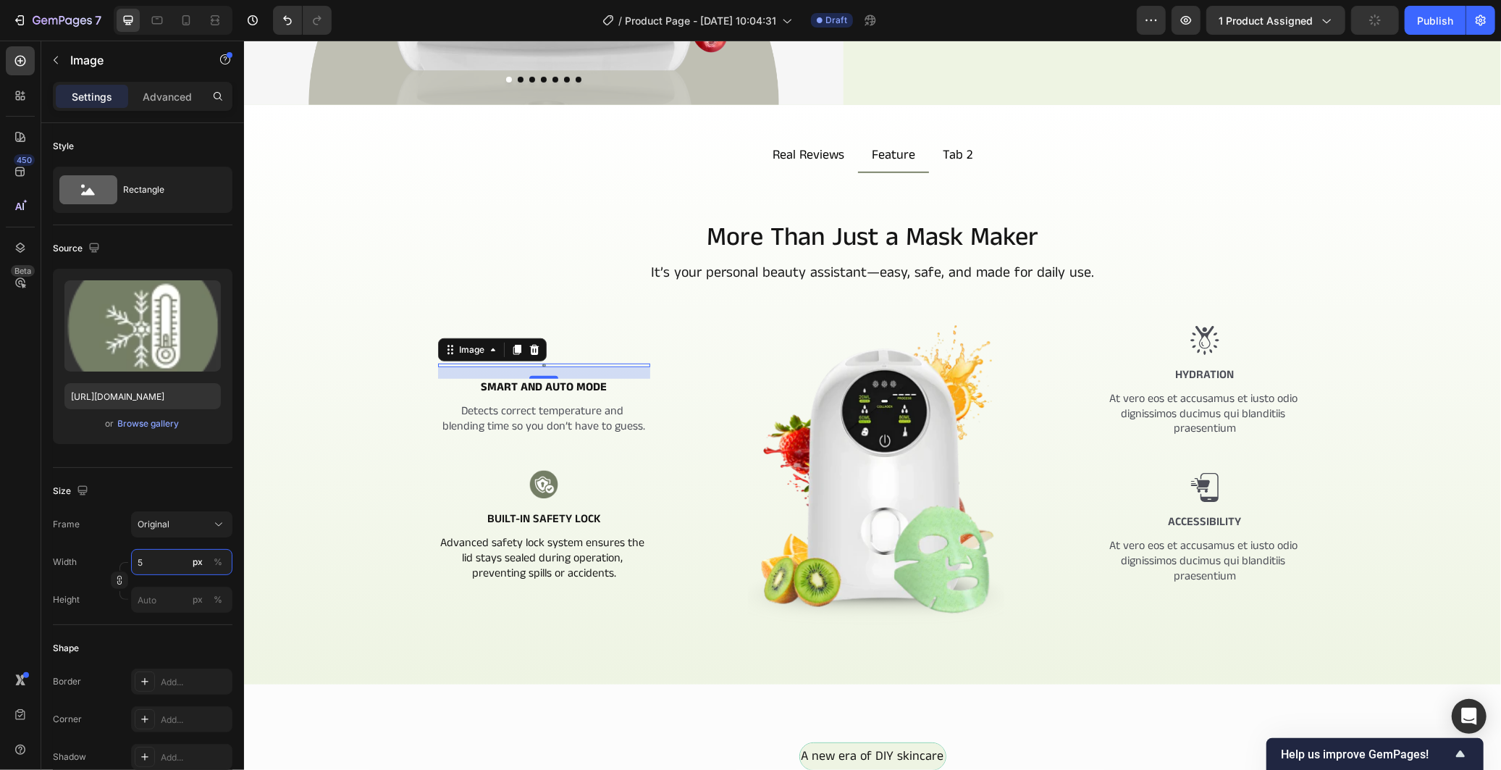
type input "50"
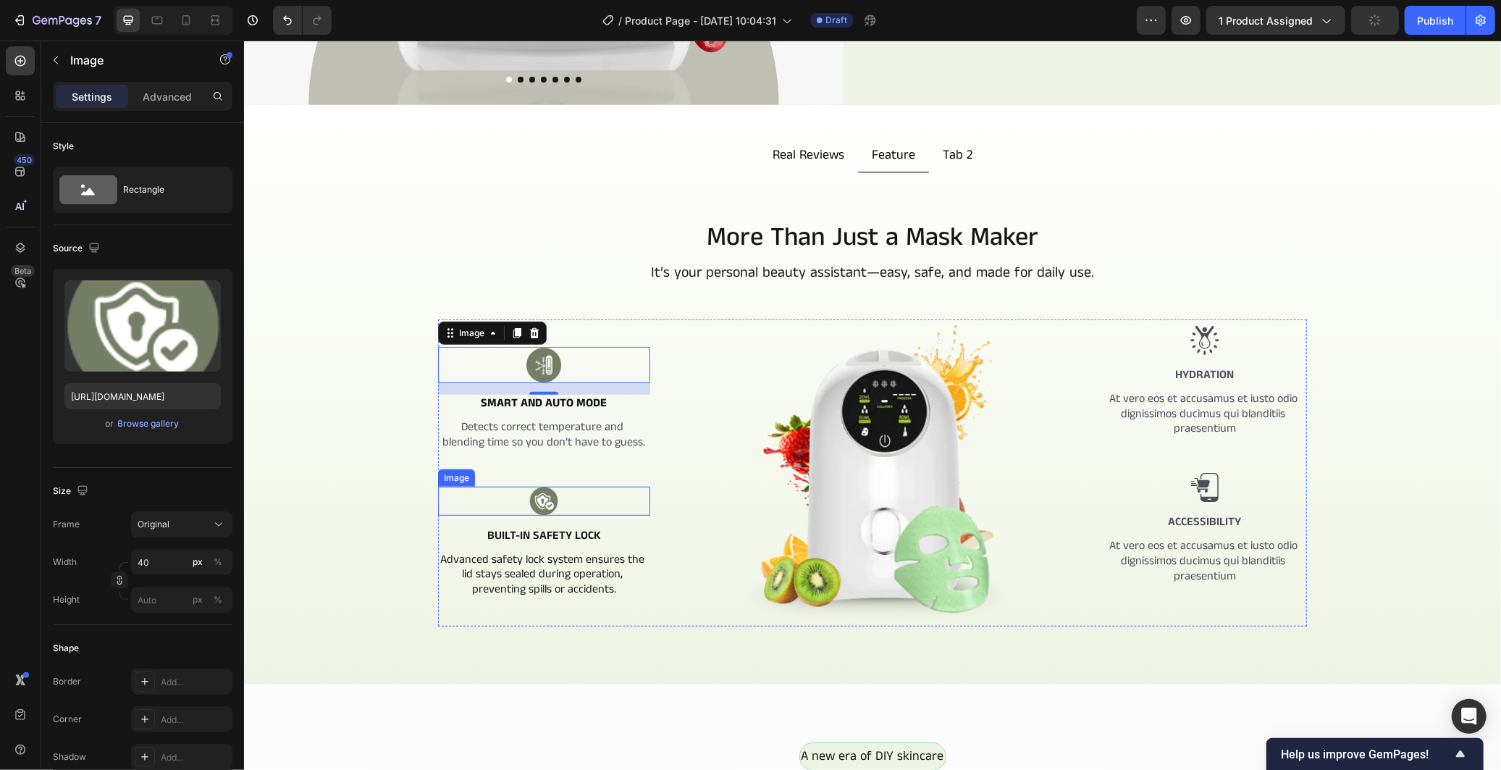
click at [529, 489] on img at bounding box center [543, 500] width 29 height 29
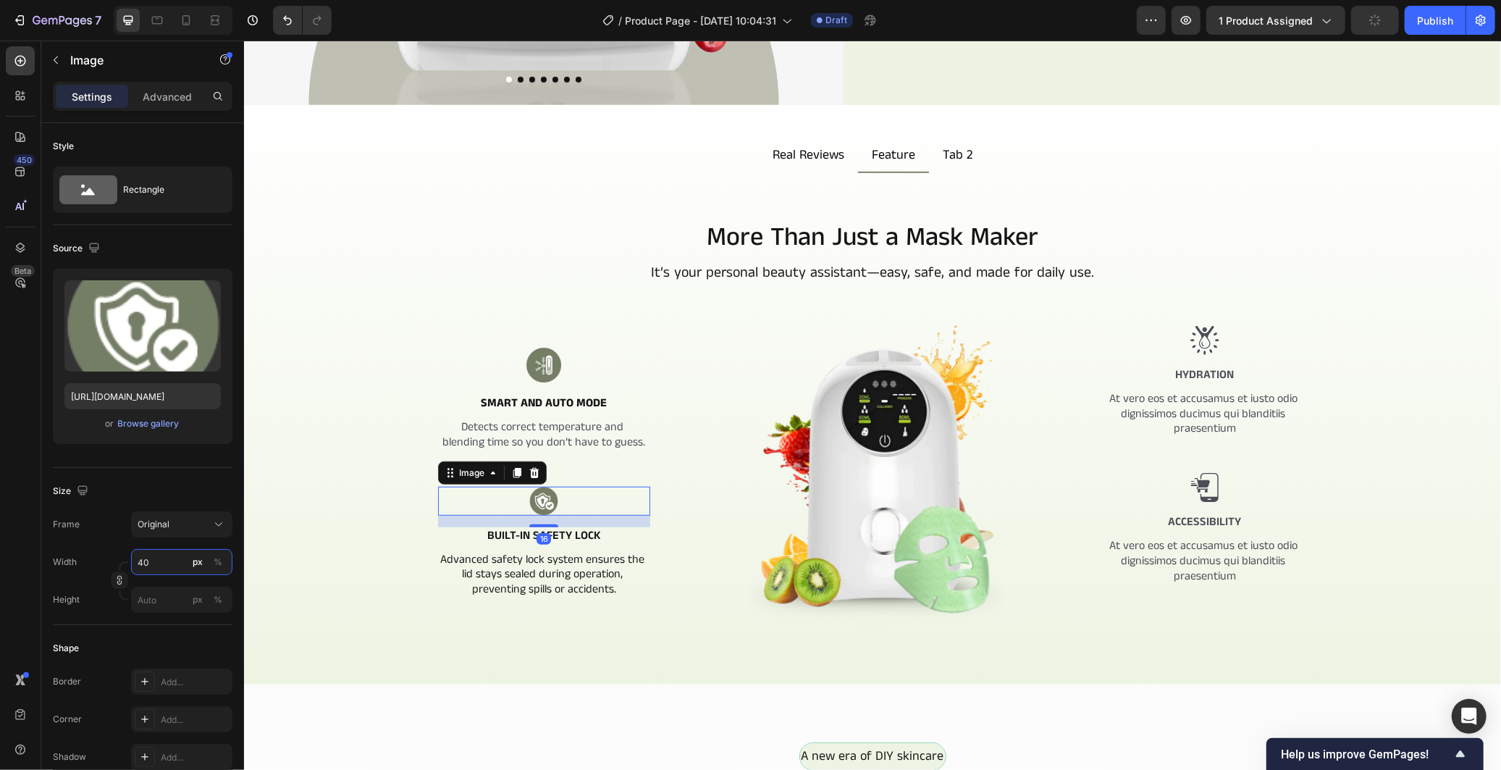
click at [169, 560] on input "40" at bounding box center [181, 562] width 101 height 26
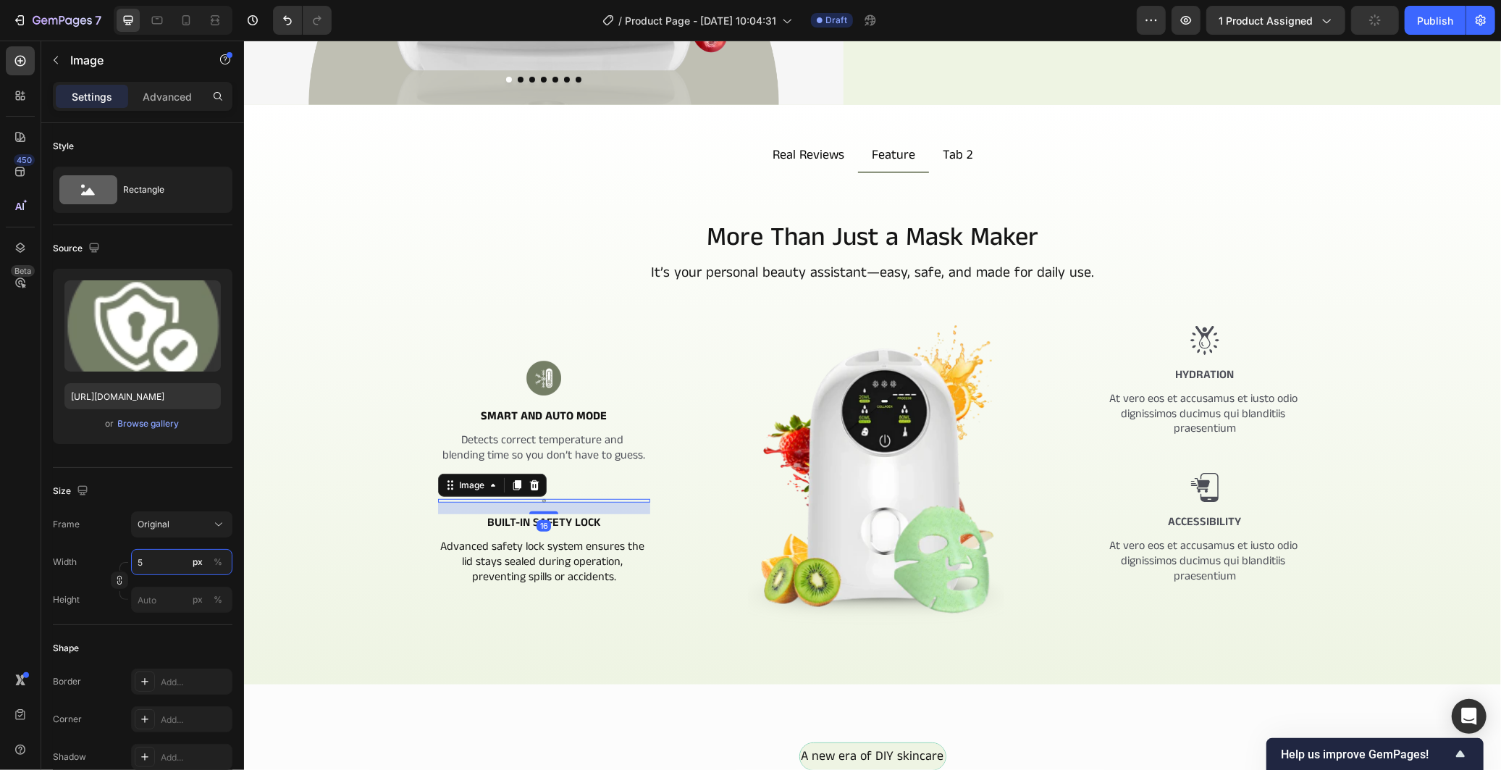
type input "50"
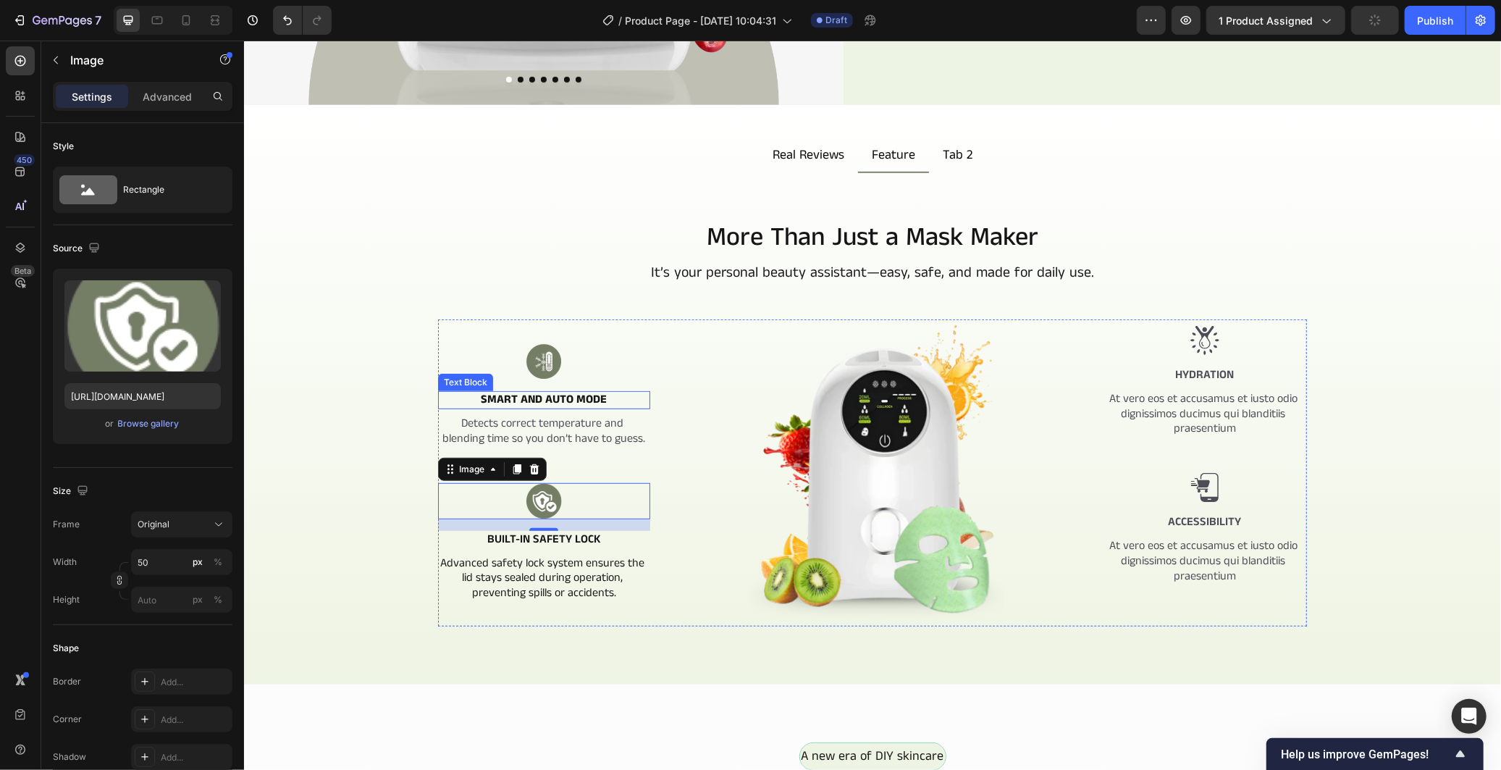
click at [544, 392] on strong "Smart and Auto Mode" at bounding box center [543, 398] width 126 height 17
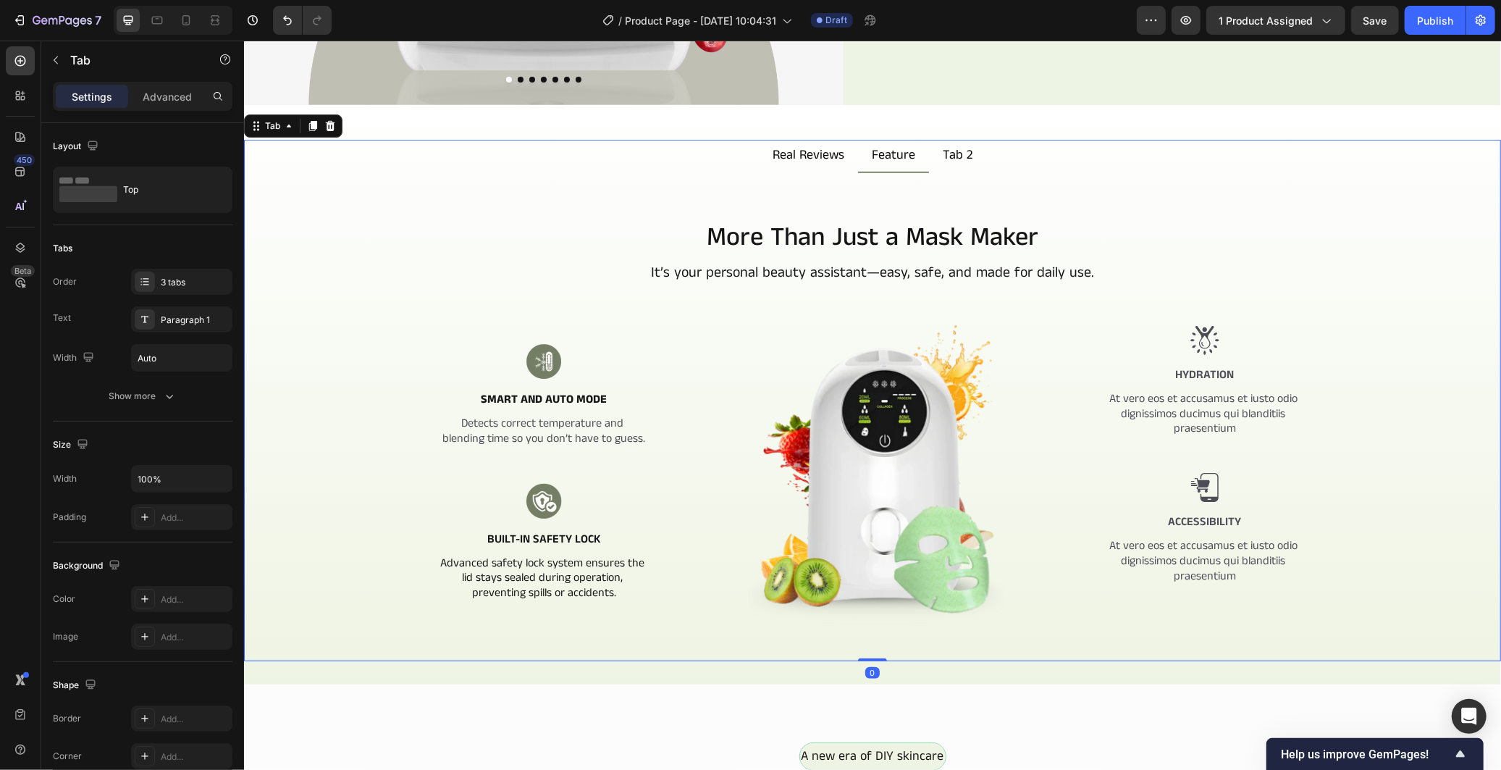
click at [370, 539] on div "More Than Just a Mask Maker Heading It’s your personal beauty assistant—easy, s…" at bounding box center [872, 452] width 1234 height 466
click at [487, 421] on p "Detects correct temperature and blending time so you don’t have to guess." at bounding box center [543, 431] width 209 height 30
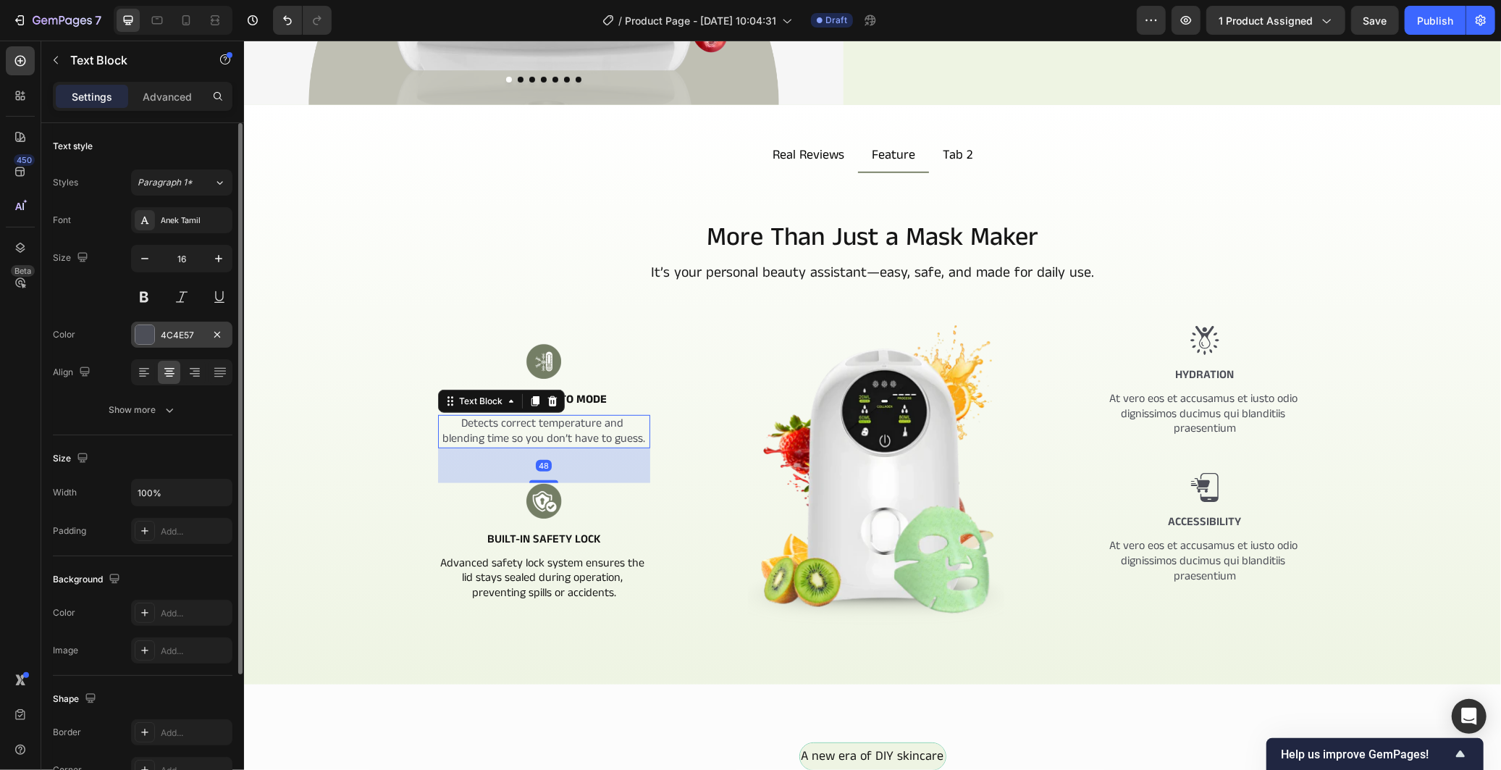
click at [194, 327] on div "4C4E57" at bounding box center [181, 334] width 101 height 26
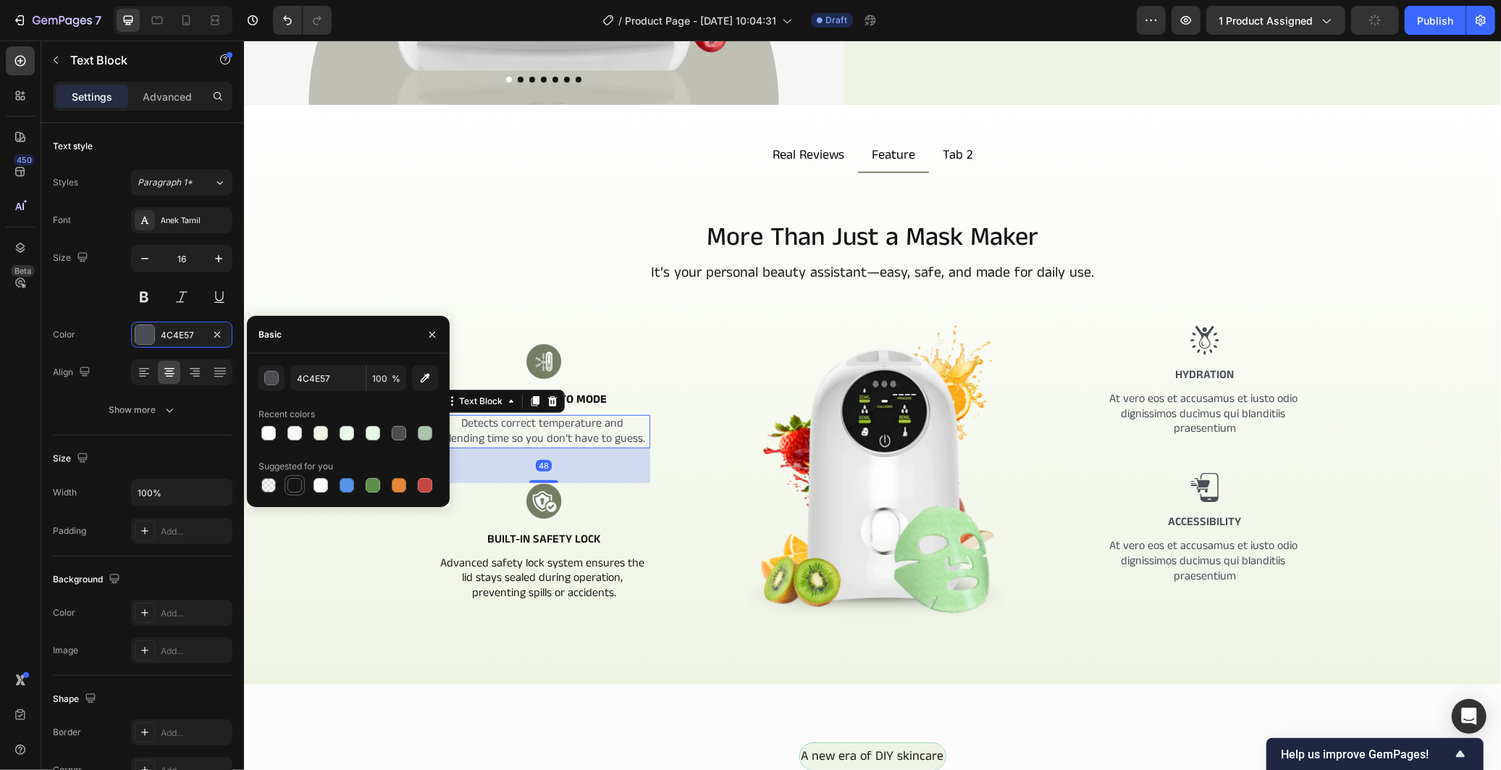
click at [295, 485] on div at bounding box center [294, 485] width 14 height 14
type input "151515"
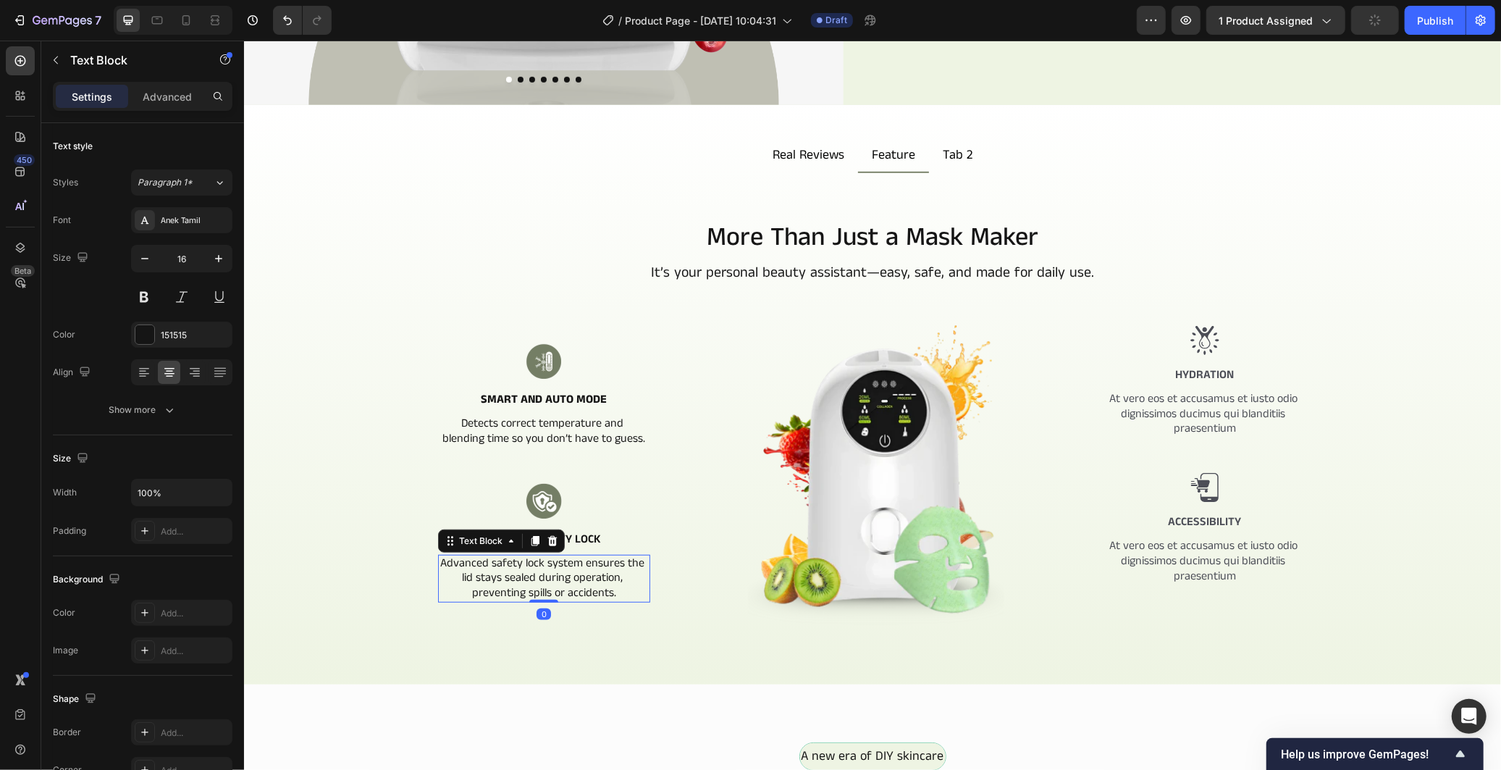
click at [489, 572] on p "Advanced safety lock system ensures the lid stays sealed during operation, prev…" at bounding box center [543, 577] width 209 height 45
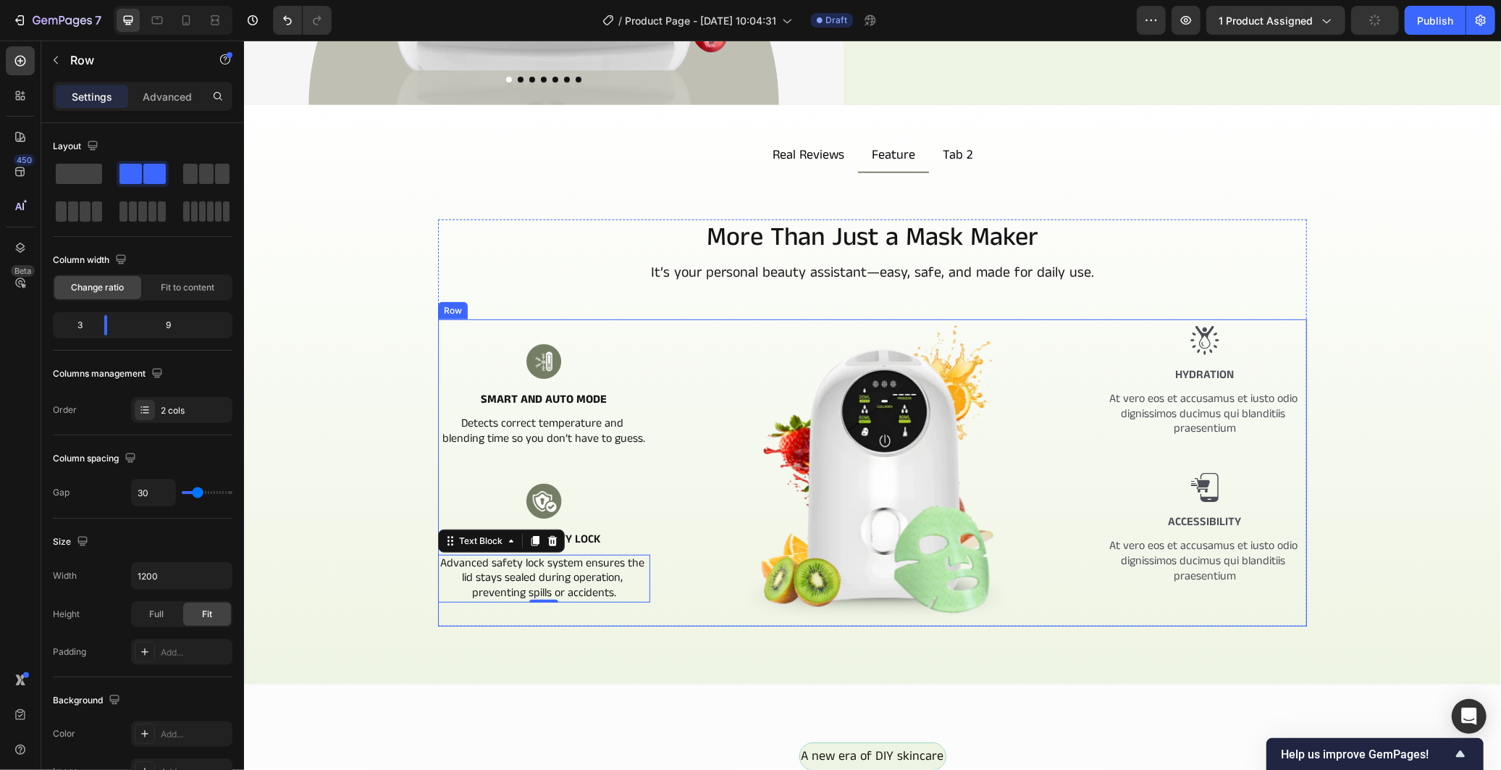
click at [592, 473] on div "Image Smart and Auto Mode Text Block Detects correct temperature and blending t…" at bounding box center [543, 472] width 212 height 307
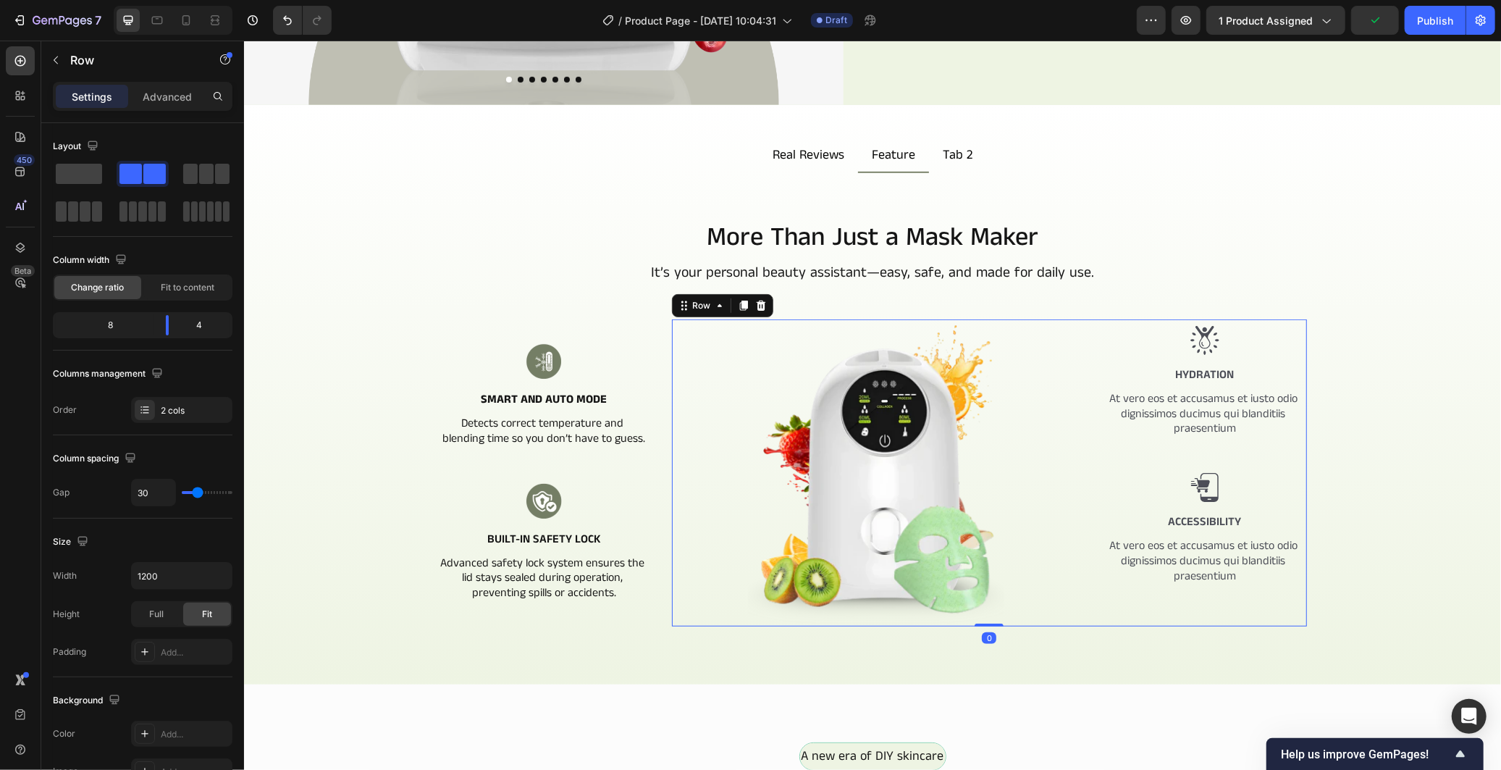
click at [1091, 460] on div "Image Image Hydration Text Block At vero eos et accusamus et iusto odio digniss…" at bounding box center [989, 472] width 636 height 307
click at [916, 471] on img at bounding box center [875, 472] width 409 height 307
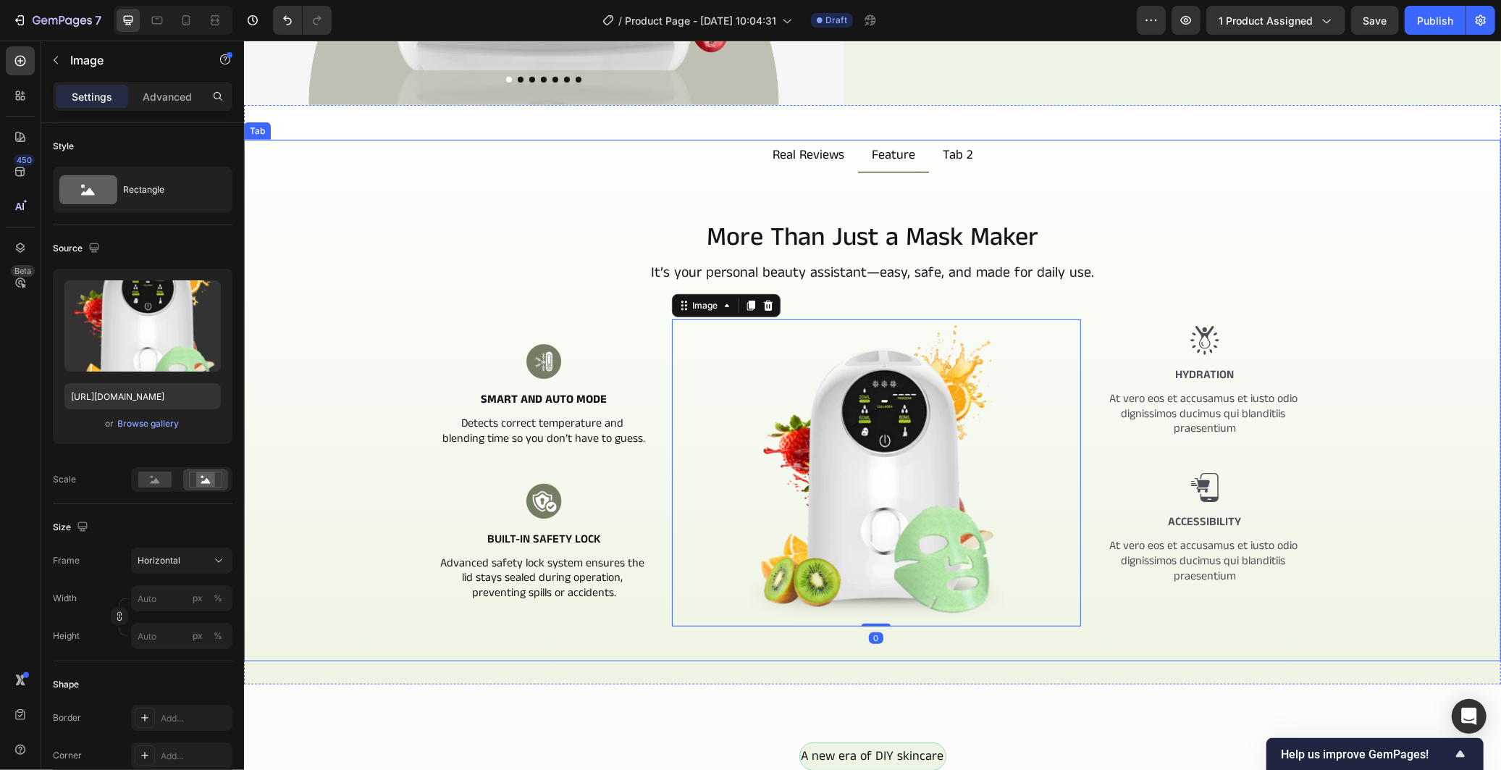
click at [1377, 531] on div "More Than Just a Mask Maker Heading It’s your personal beauty assistant—easy, s…" at bounding box center [872, 452] width 1234 height 466
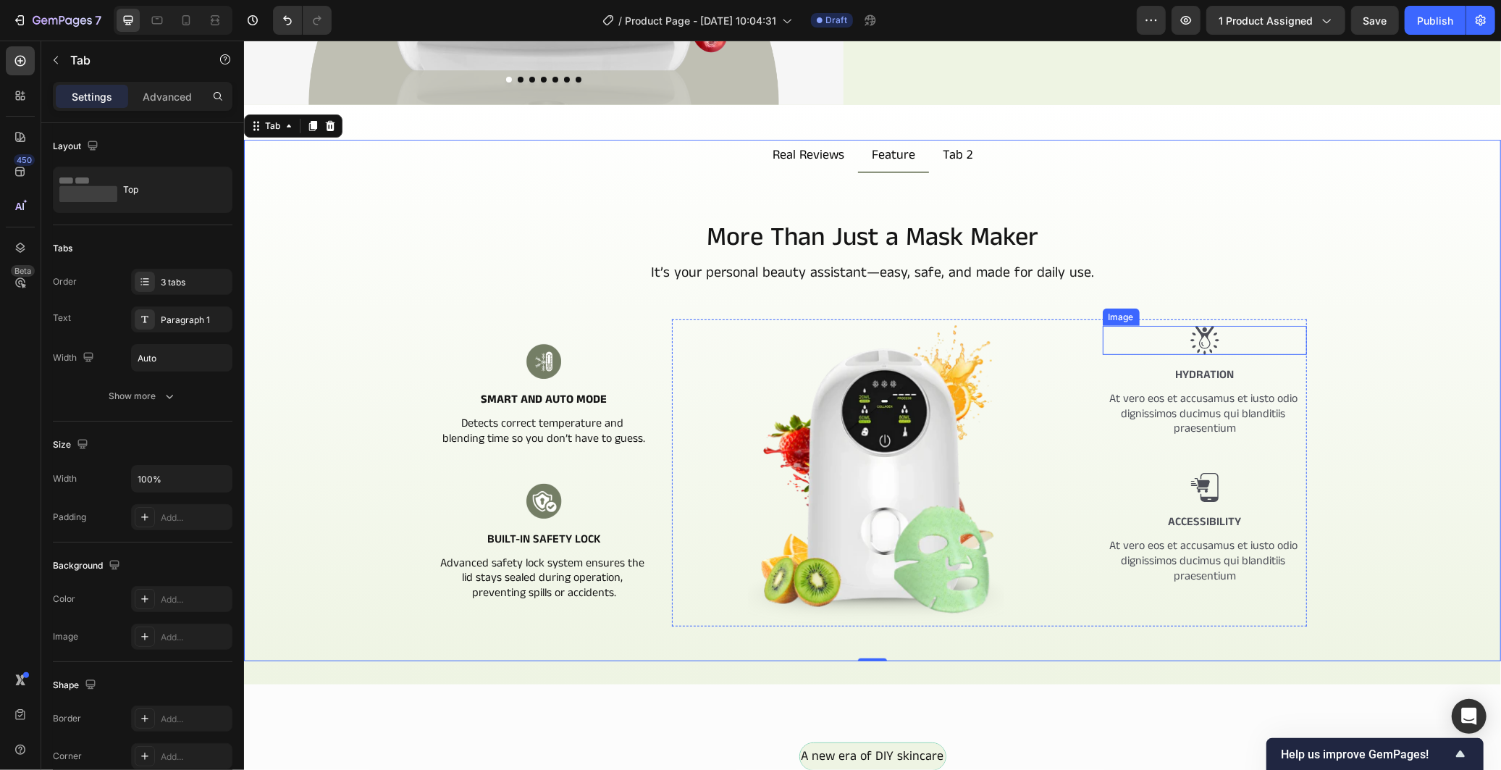
click at [1204, 333] on img at bounding box center [1204, 339] width 29 height 29
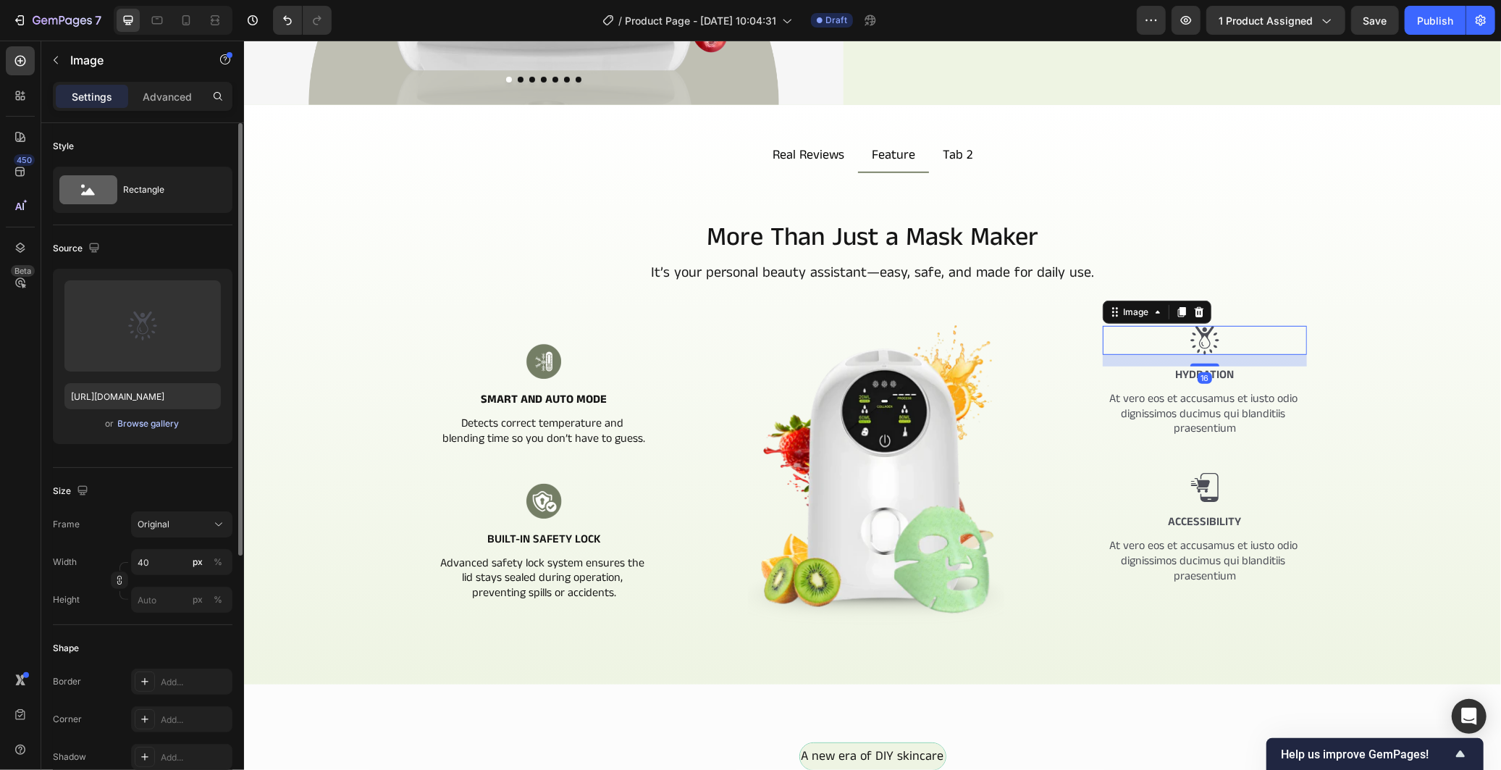
click at [138, 421] on div "Browse gallery" at bounding box center [149, 423] width 62 height 13
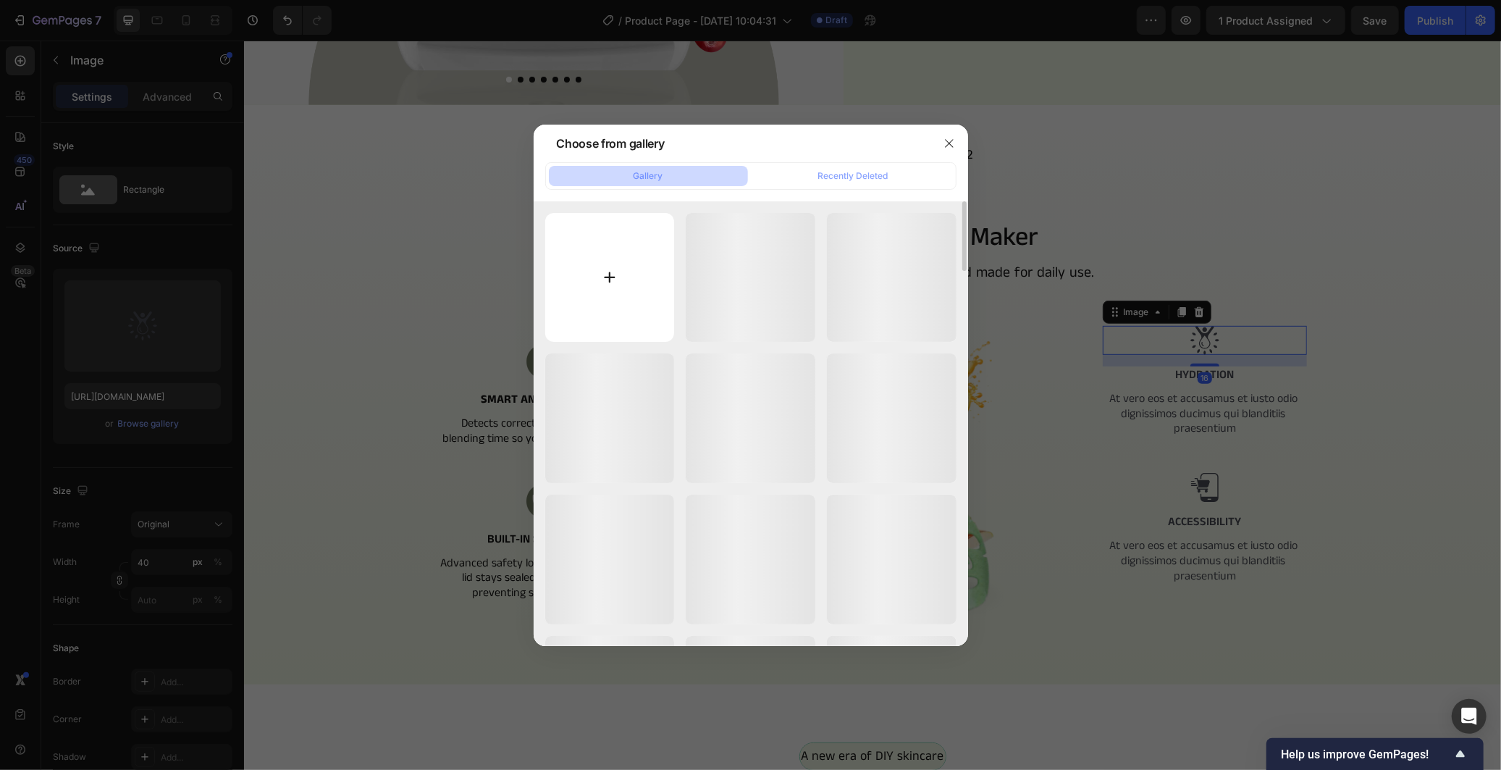
click at [640, 277] on input "file" at bounding box center [610, 278] width 130 height 130
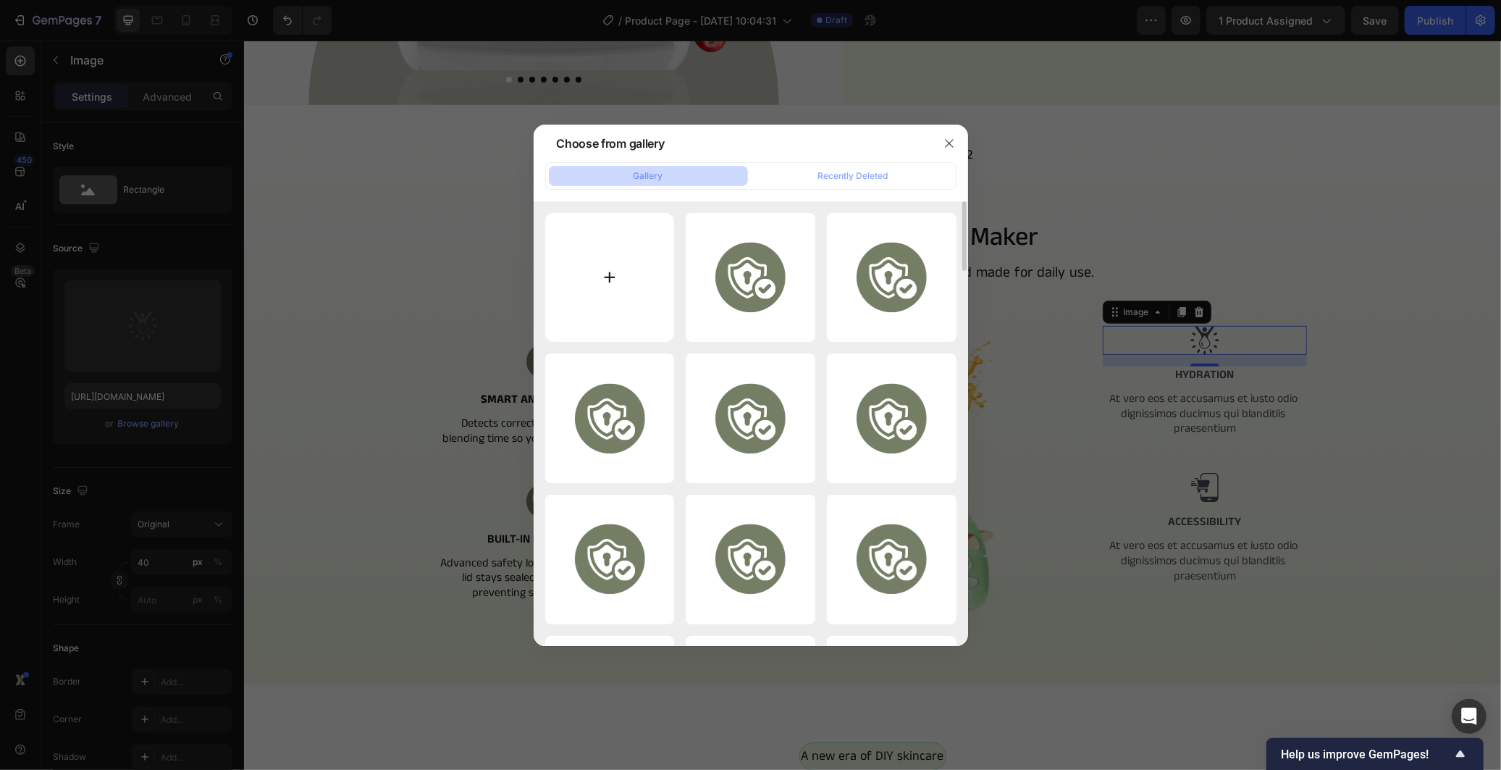
type input "C:\fakepath\image_2025-09-28_160949503.png"
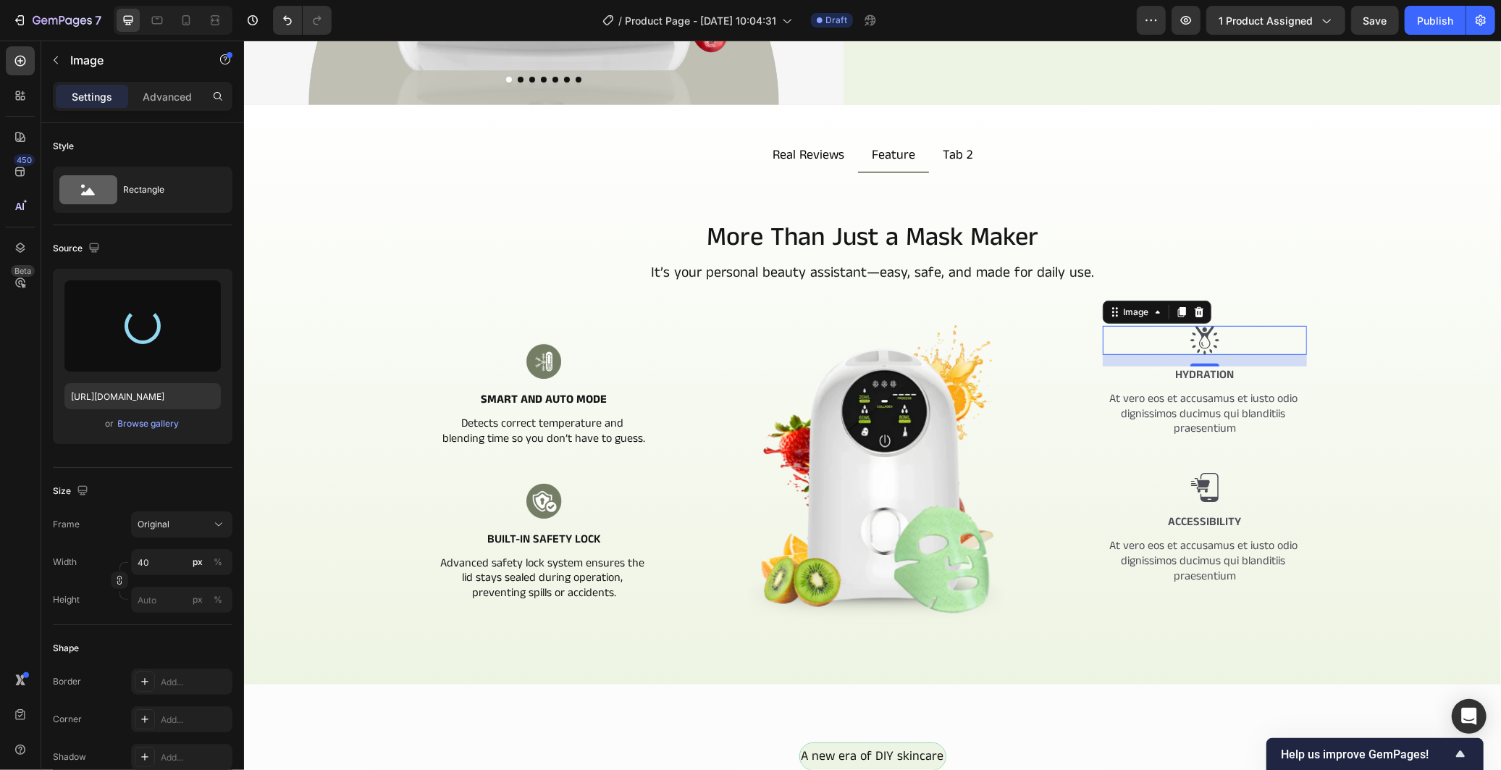
type input "https://cdn.shopify.com/s/files/1/0966/2506/6276/files/gempages_586221939492651…"
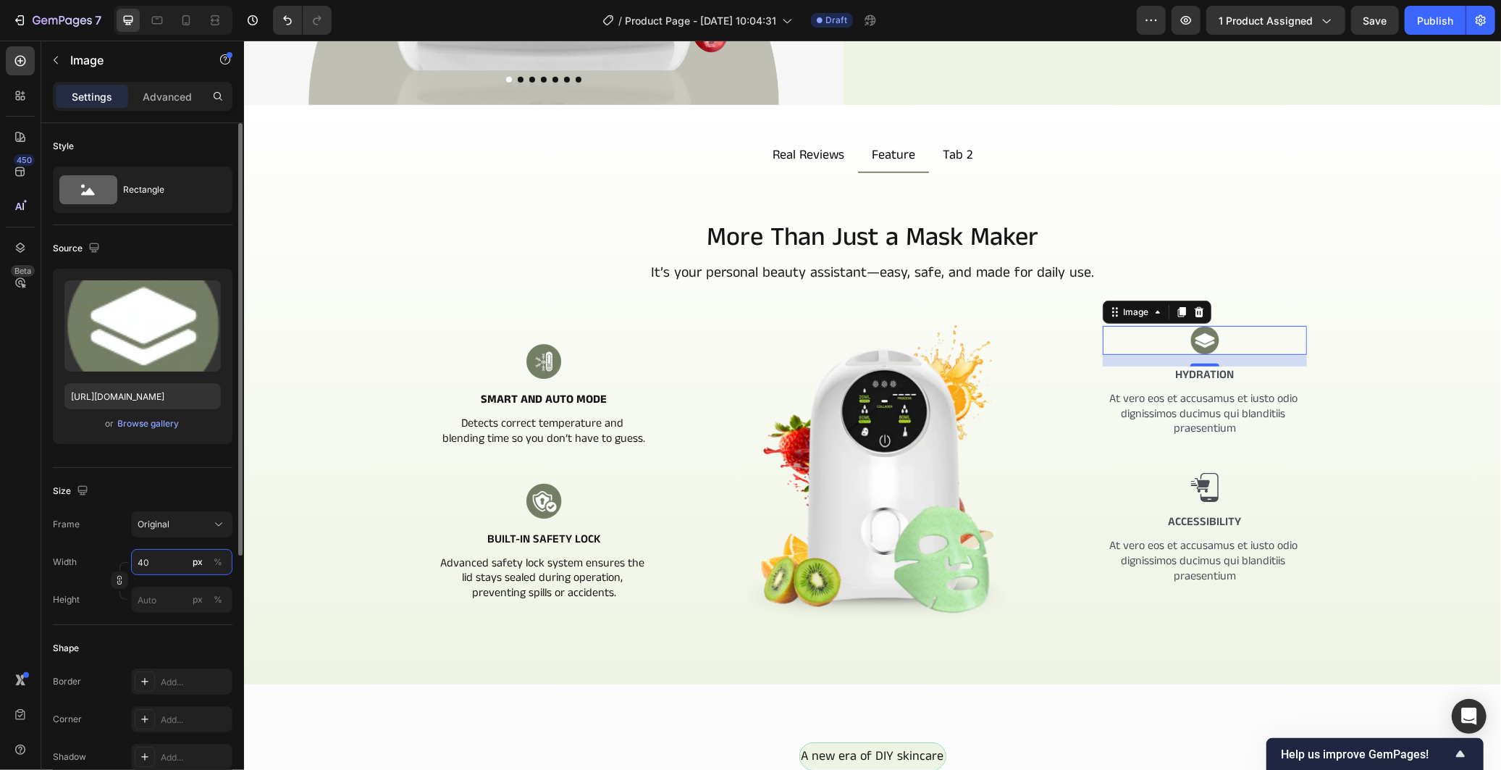
click at [153, 560] on input "40" at bounding box center [181, 562] width 101 height 26
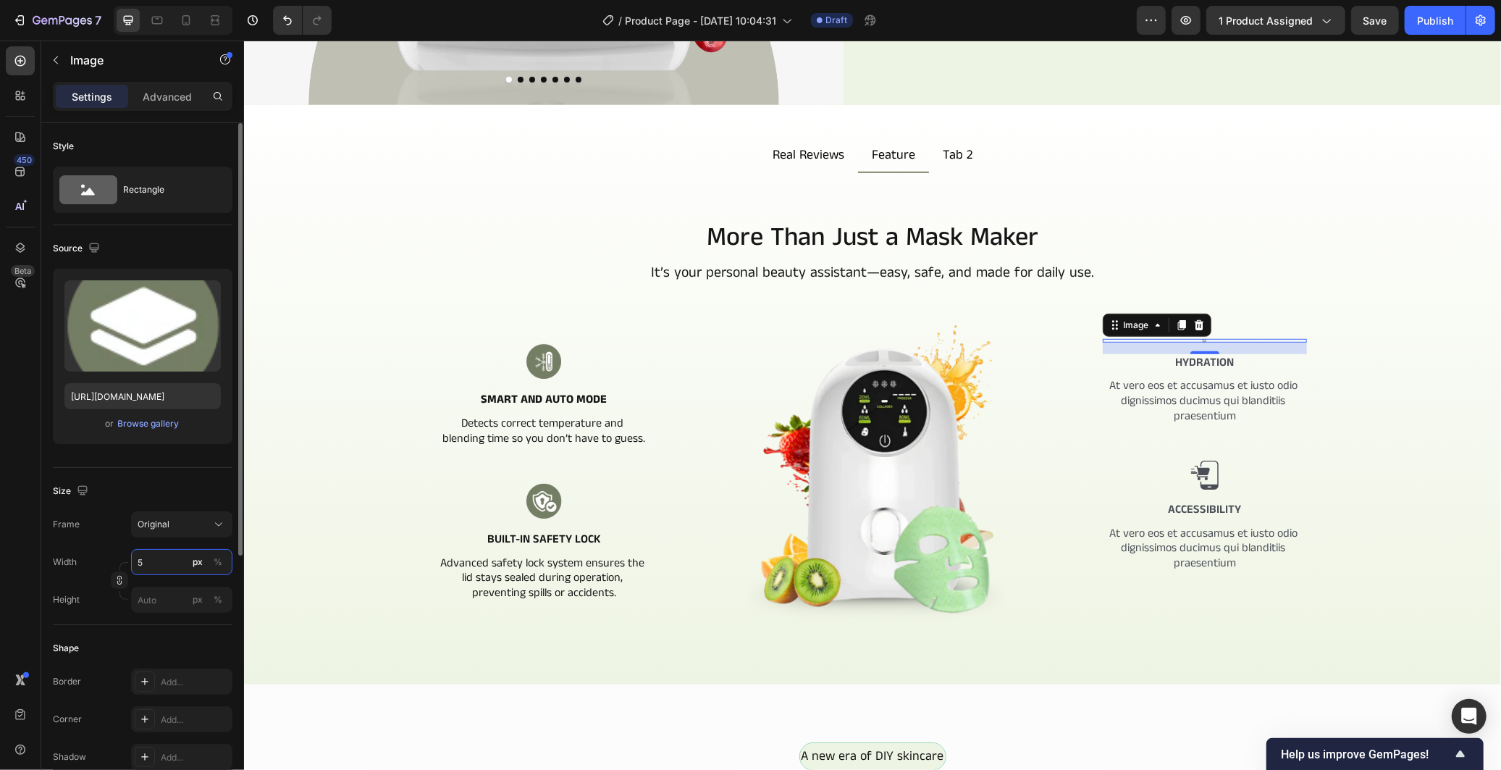
type input "50"
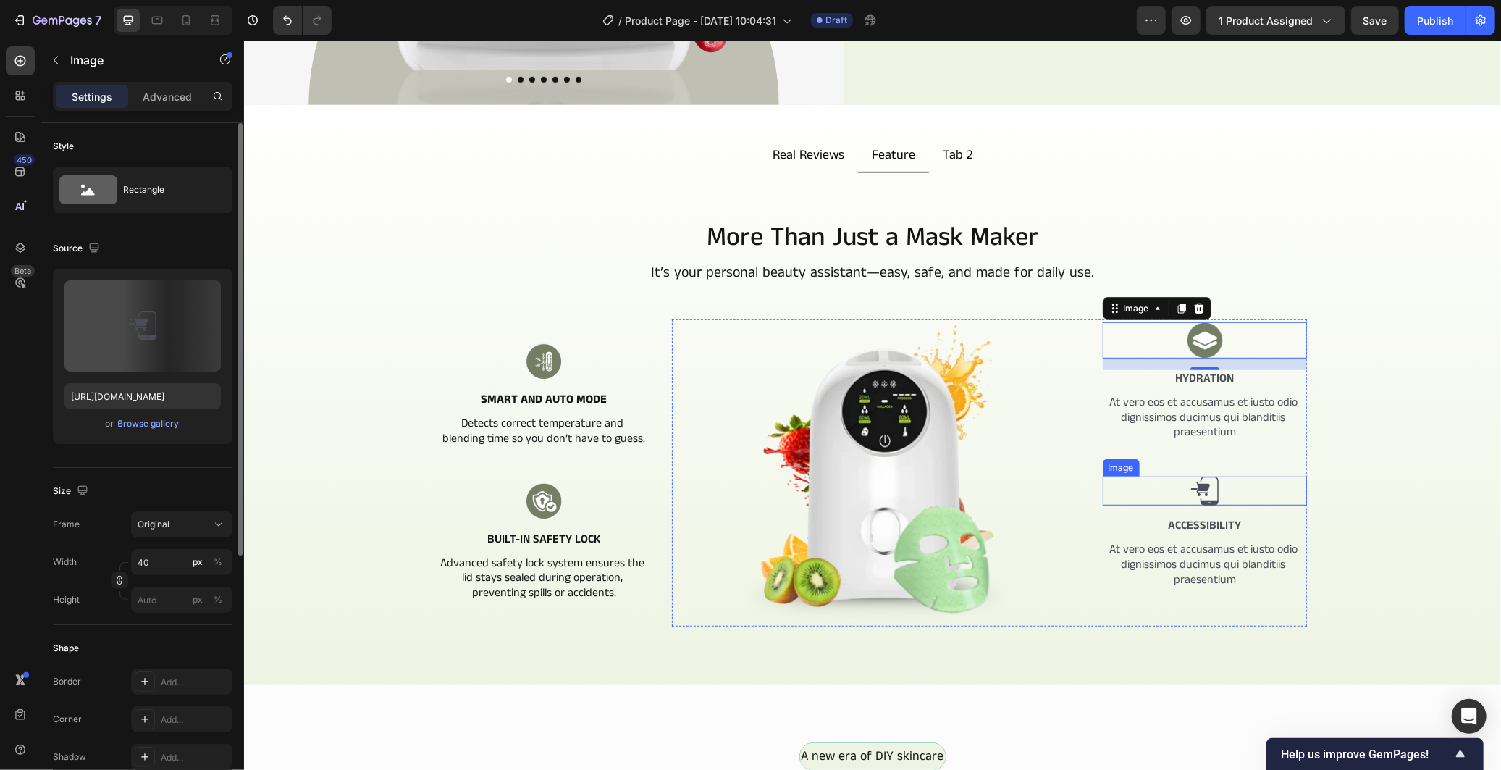
click at [1211, 482] on img at bounding box center [1204, 490] width 29 height 29
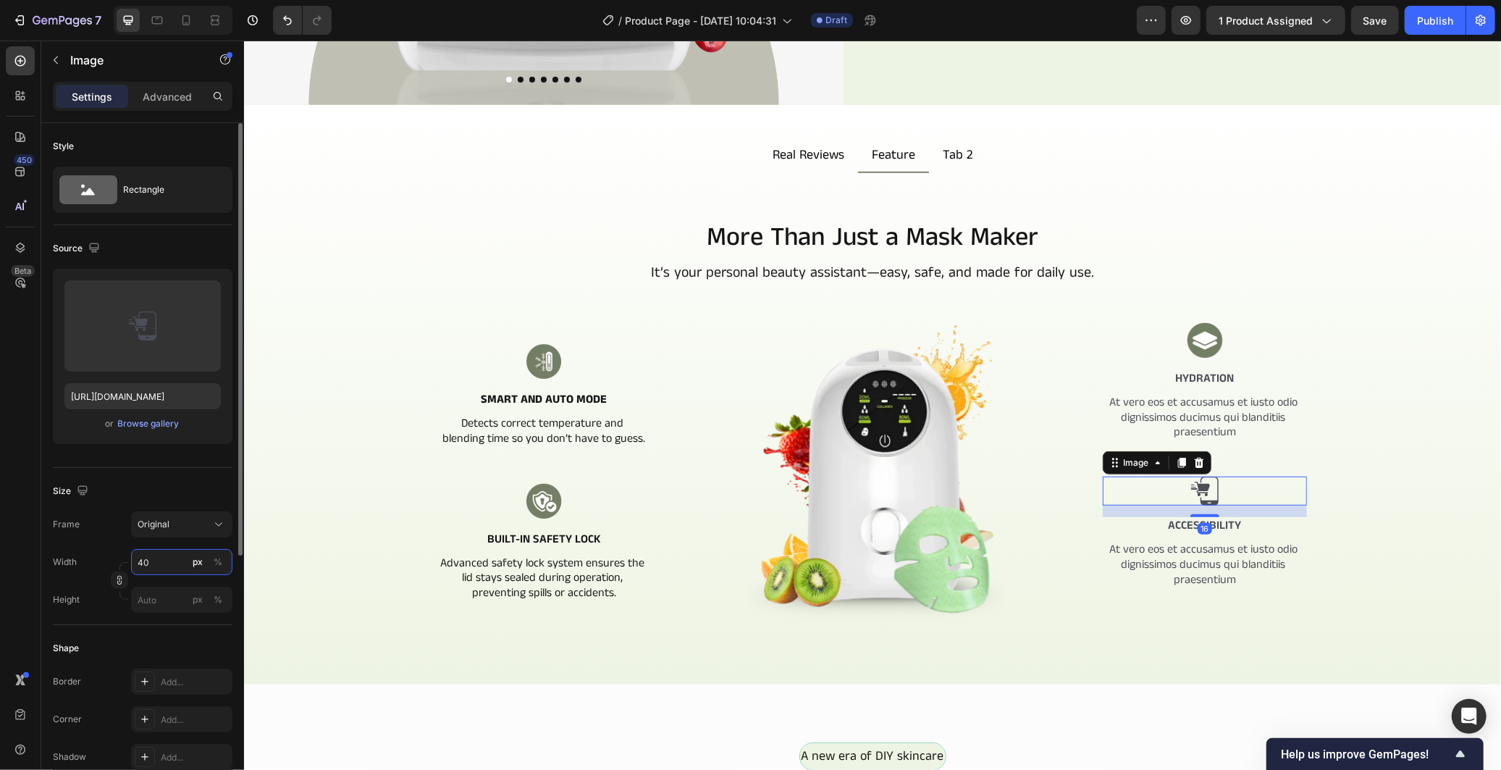
click at [155, 565] on input "40" at bounding box center [181, 562] width 101 height 26
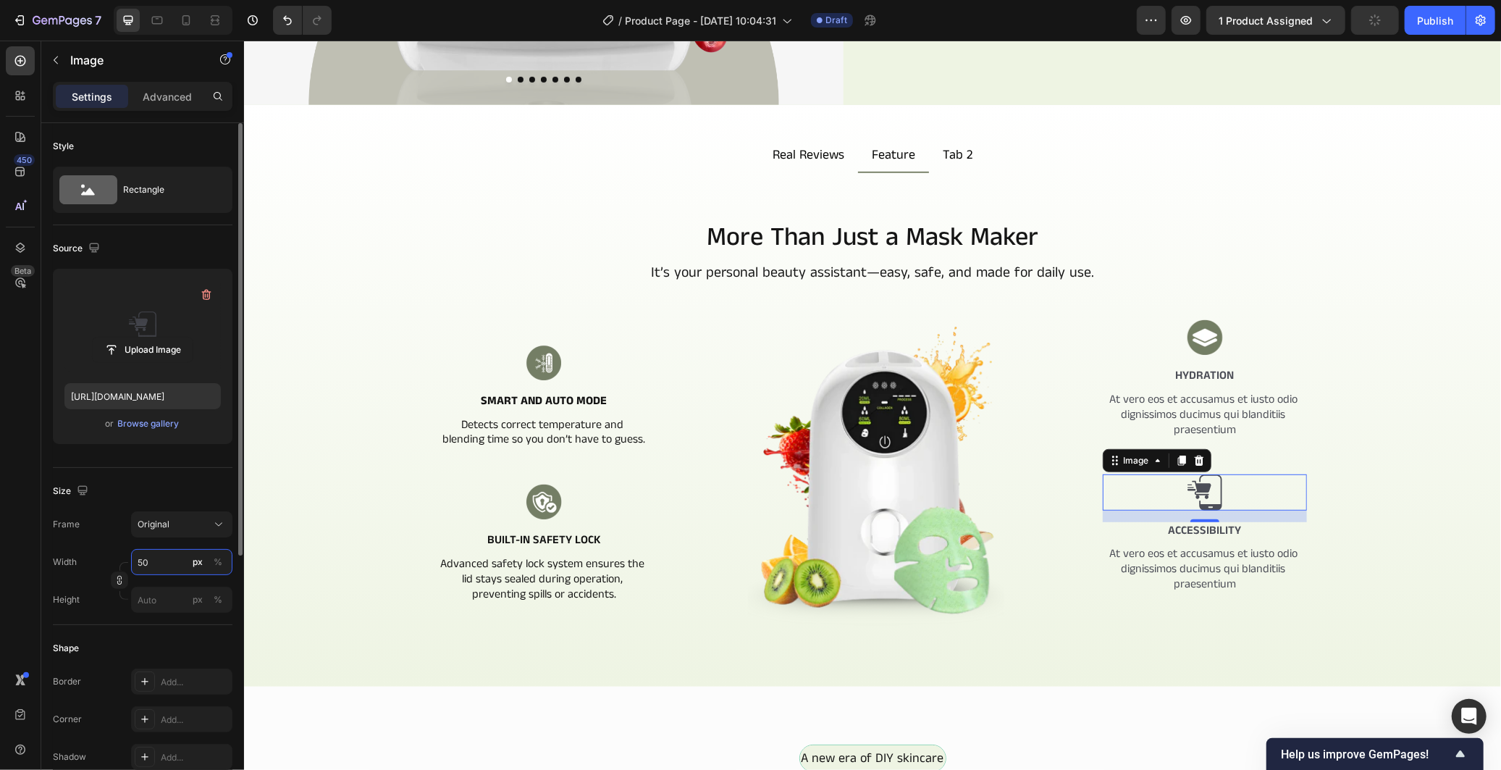
type input "50"
click at [159, 330] on label at bounding box center [142, 325] width 156 height 91
click at [159, 337] on input "file" at bounding box center [143, 349] width 100 height 25
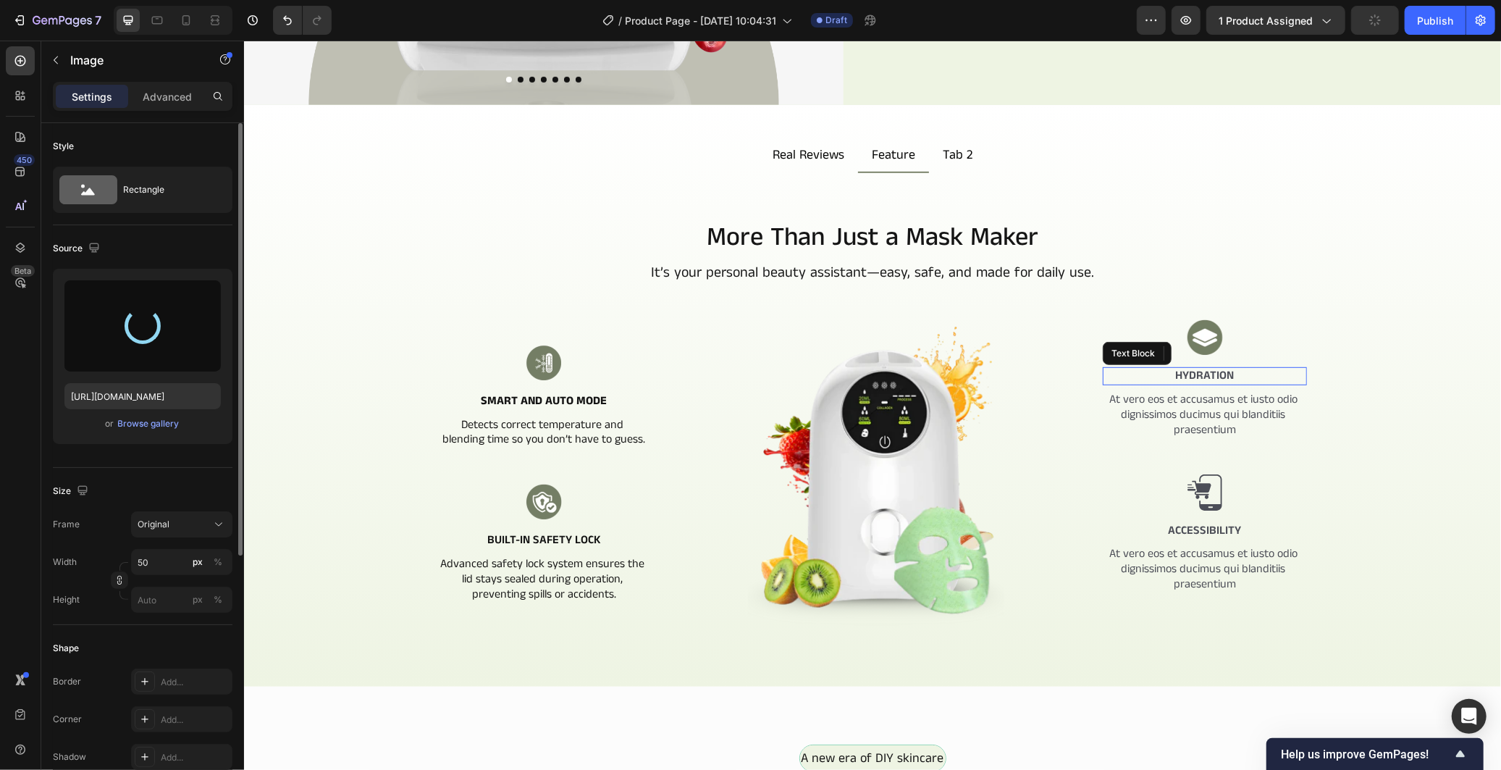
click at [1203, 368] on p "Hydration" at bounding box center [1204, 375] width 202 height 15
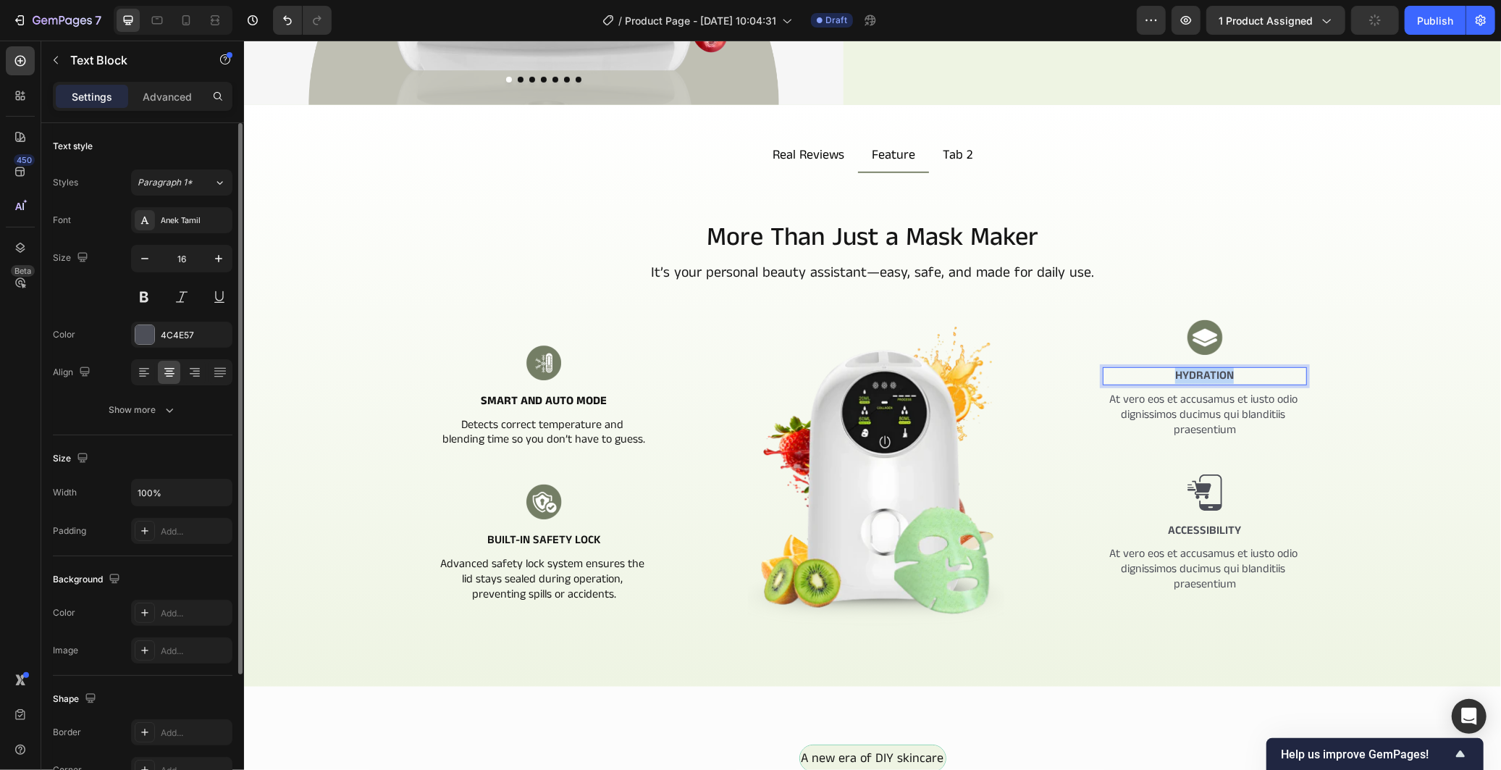
click at [1203, 368] on p "Hydration" at bounding box center [1204, 375] width 202 height 15
click at [152, 334] on div at bounding box center [144, 334] width 19 height 19
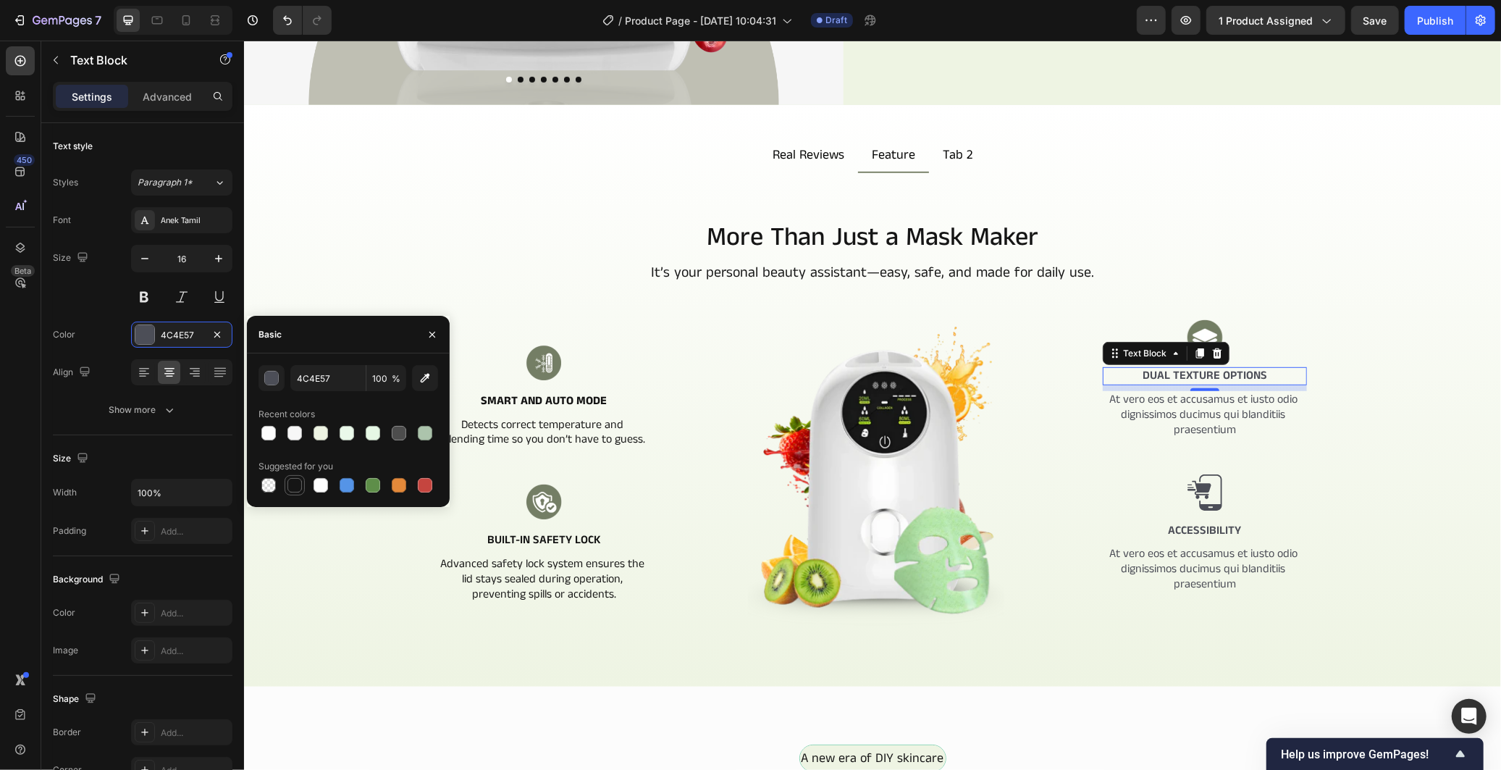
click at [297, 481] on div at bounding box center [294, 485] width 14 height 14
type input "151515"
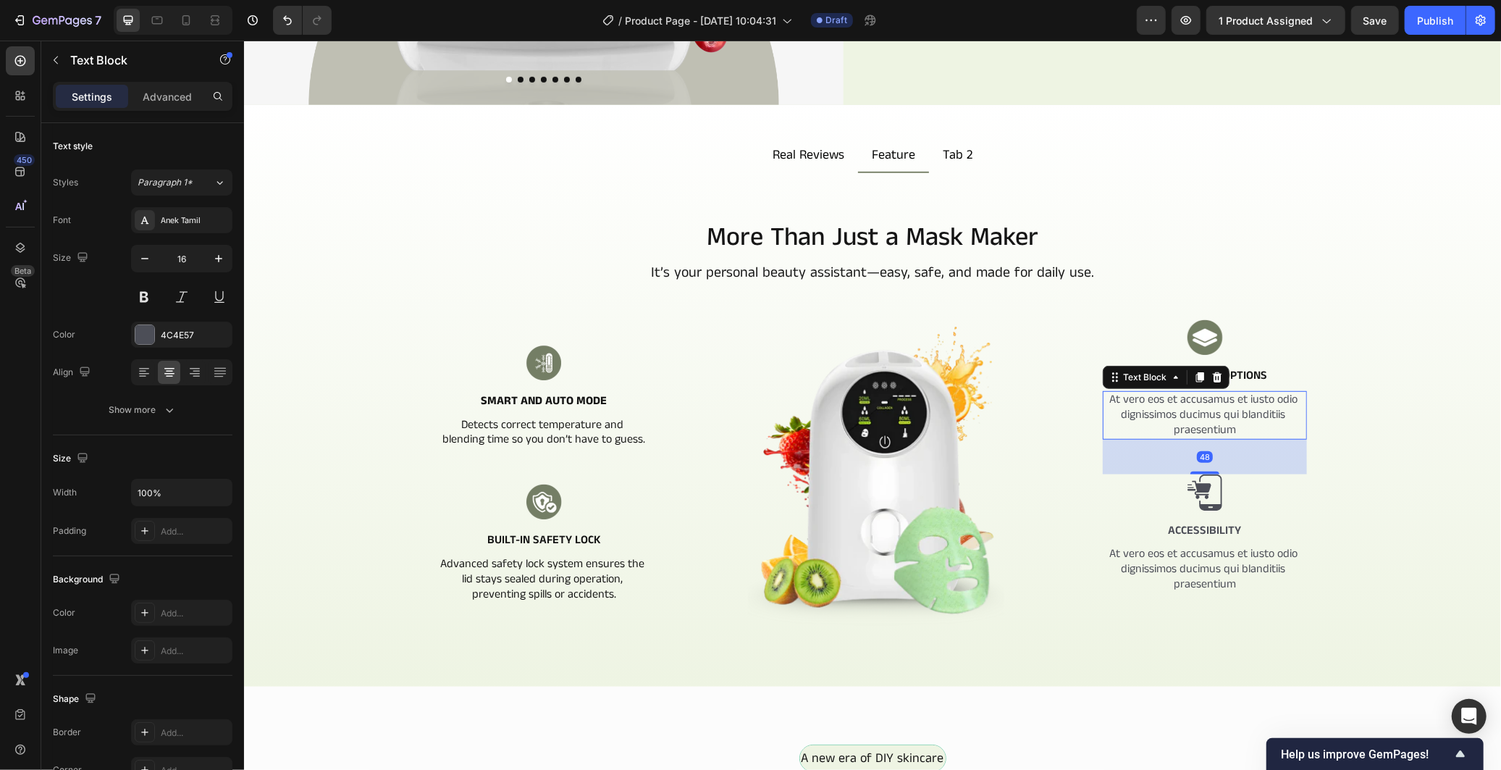
click at [1226, 411] on p "At vero eos et accusamus et iusto odio dignissimos ducimus qui blanditiis praes…" at bounding box center [1204, 414] width 202 height 45
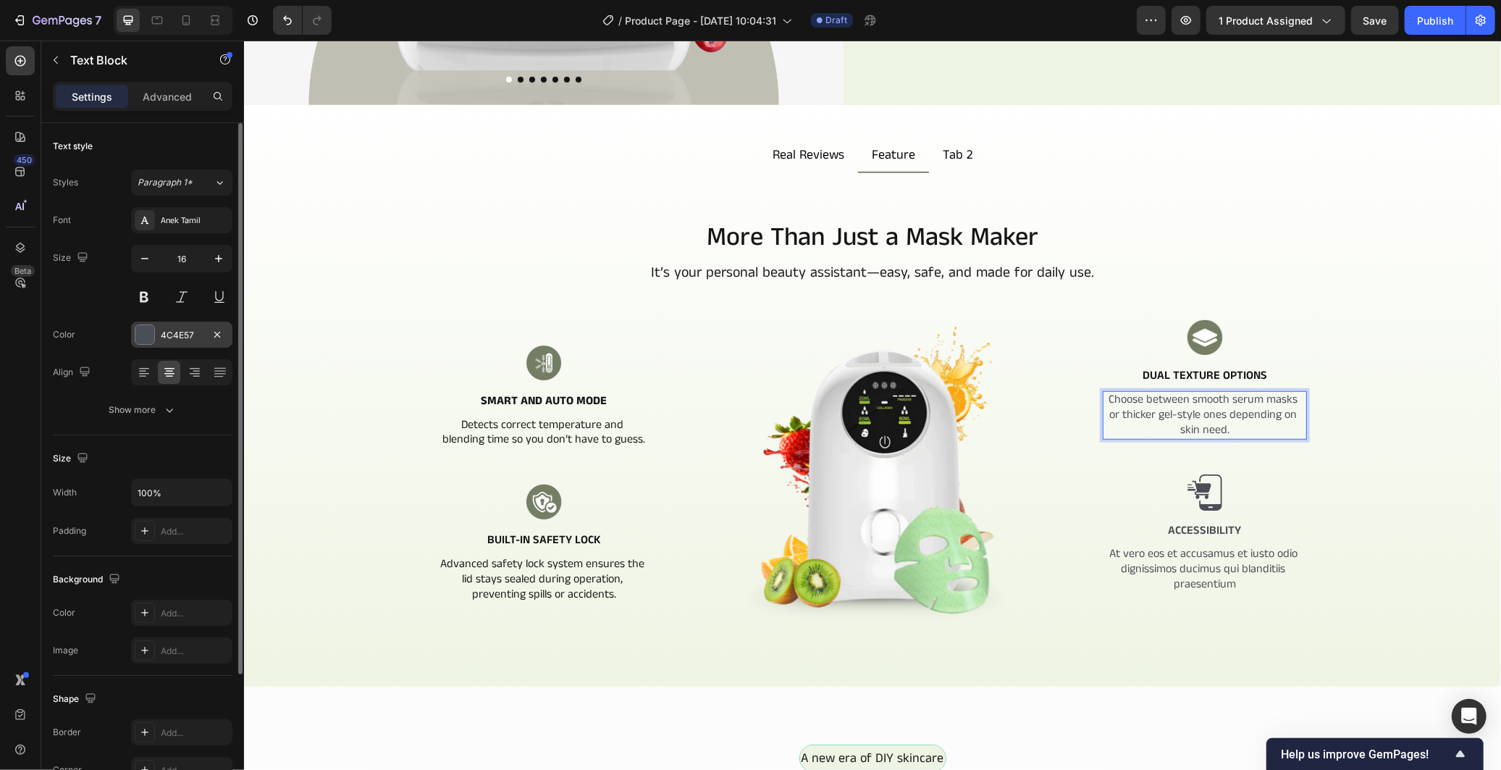
click at [177, 332] on div "4C4E57" at bounding box center [182, 335] width 42 height 13
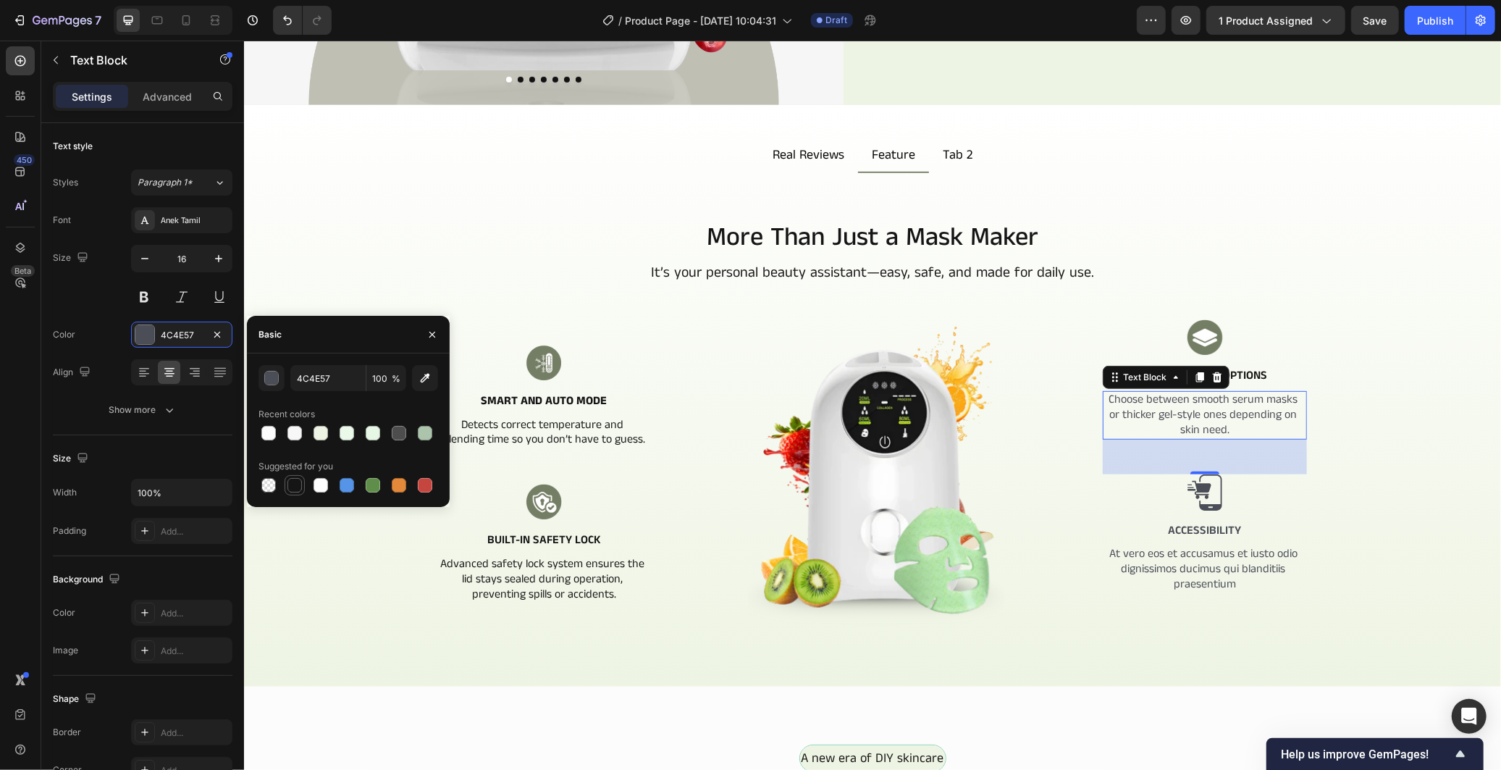
click at [290, 487] on div at bounding box center [294, 485] width 14 height 14
type input "151515"
click at [1169, 523] on p "Accessibility" at bounding box center [1204, 530] width 202 height 15
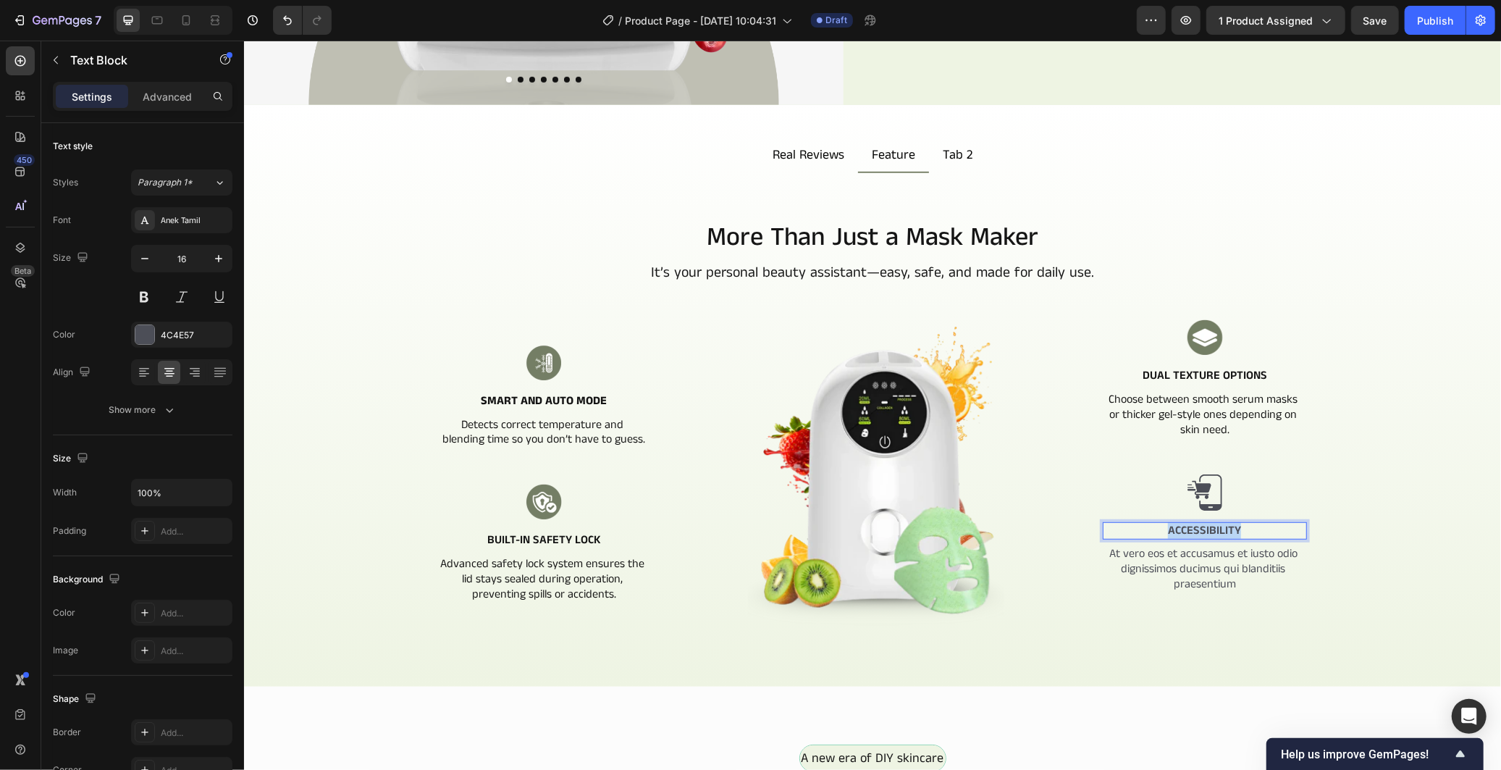
click at [1169, 523] on p "Accessibility" at bounding box center [1204, 530] width 202 height 15
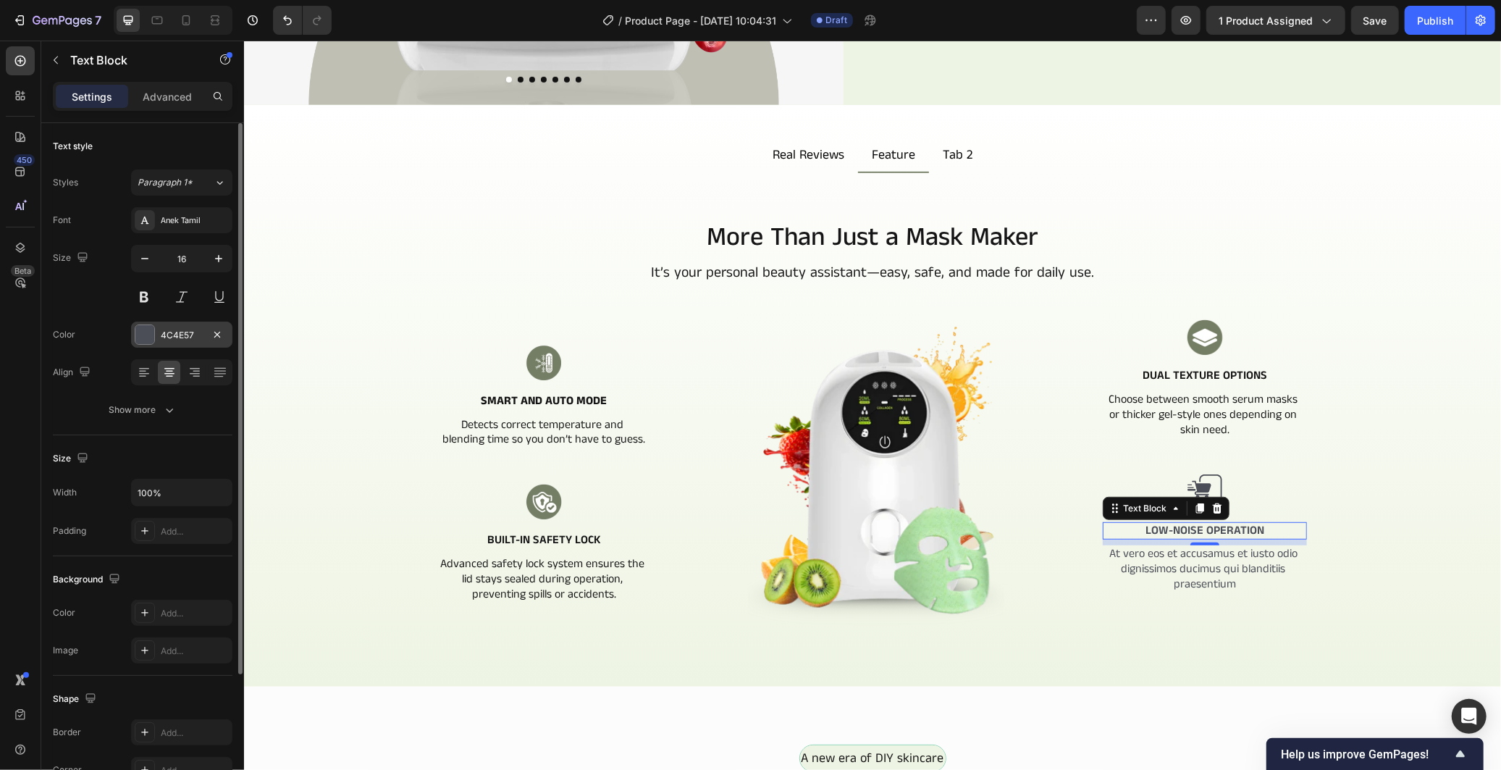
click at [170, 341] on div "4C4E57" at bounding box center [182, 335] width 42 height 13
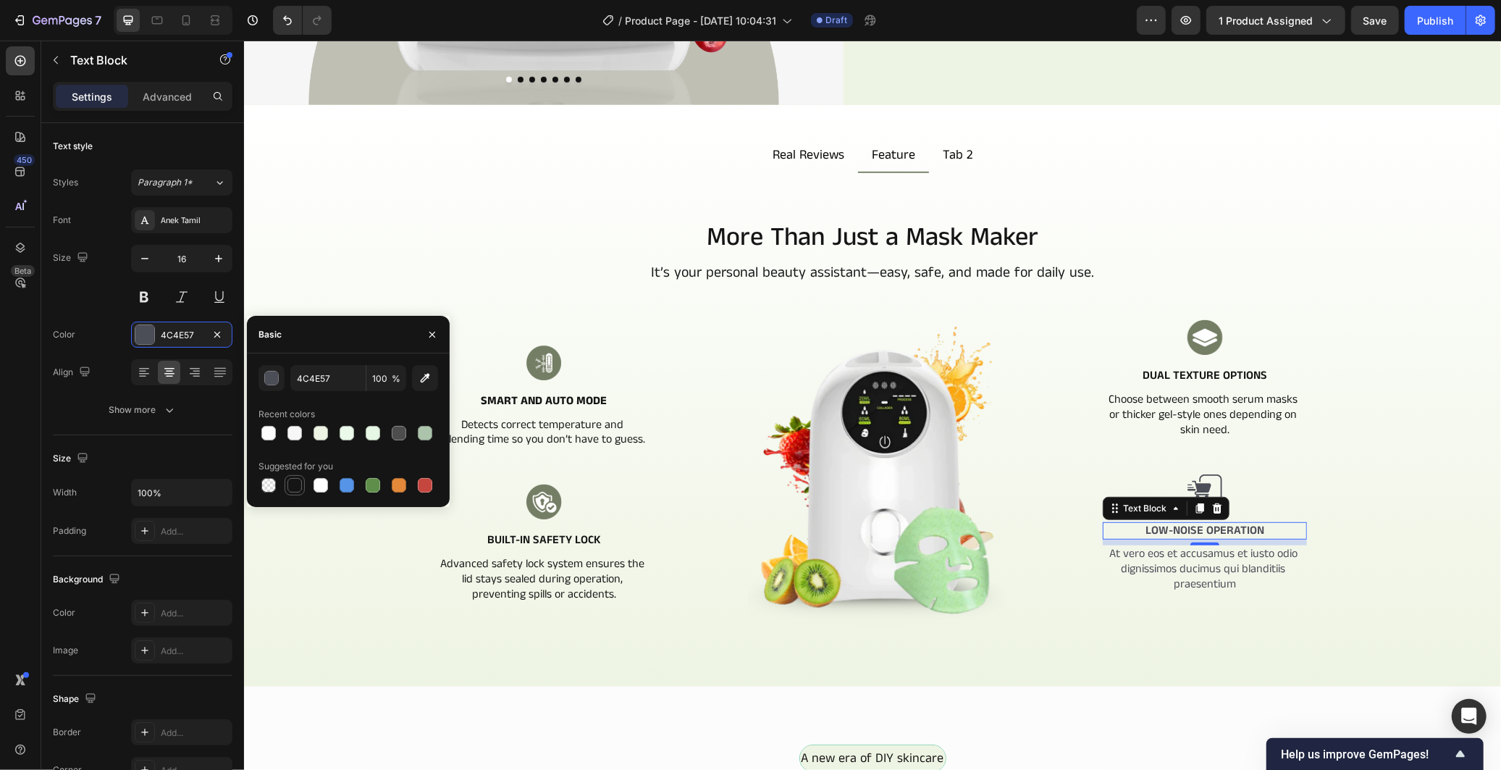
click at [293, 487] on div at bounding box center [294, 485] width 14 height 14
type input "151515"
click at [1186, 555] on p "At vero eos et accusamus et iusto odio dignissimos ducimus qui blanditiis praes…" at bounding box center [1204, 568] width 202 height 45
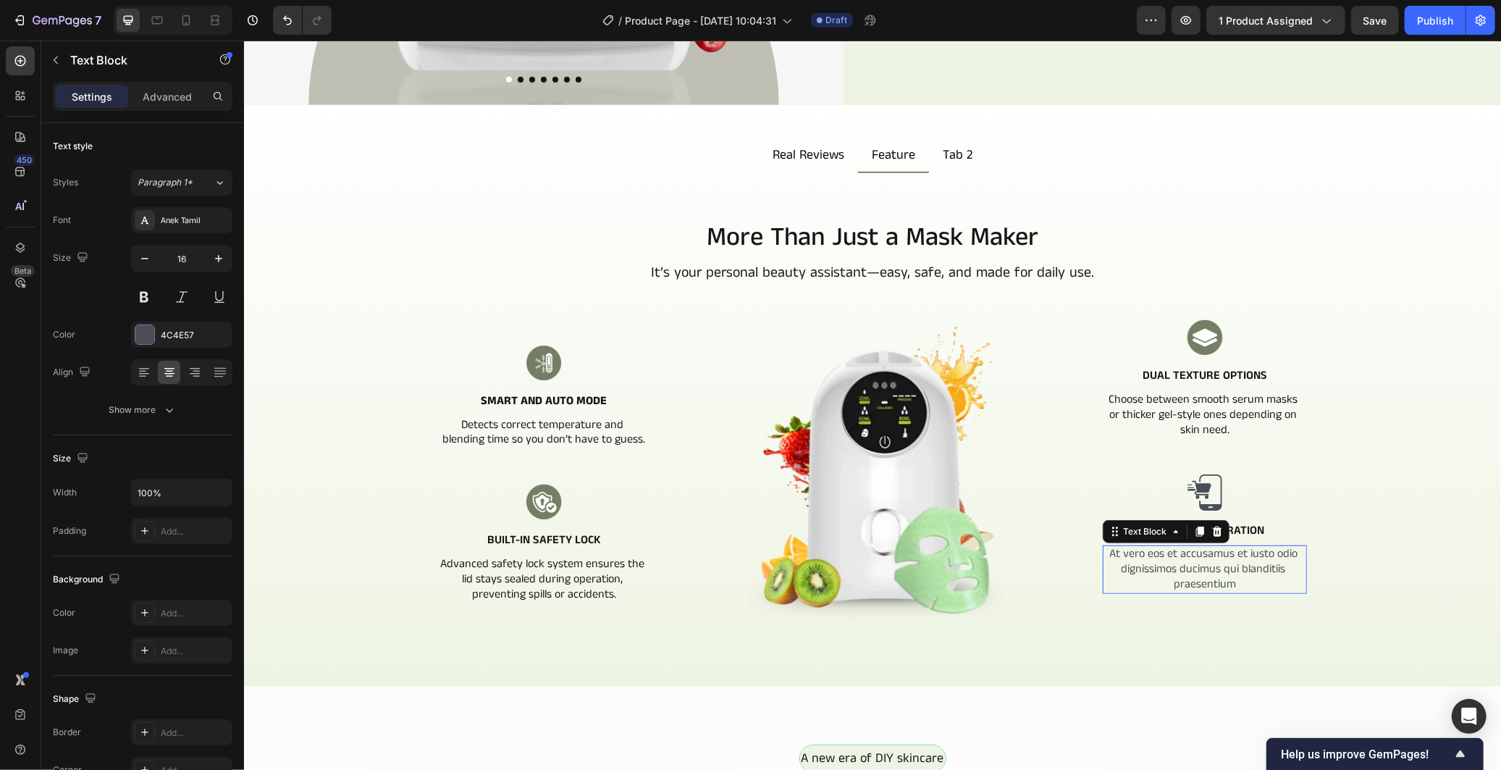
click at [1186, 555] on p "At vero eos et accusamus et iusto odio dignissimos ducimus qui blanditiis praes…" at bounding box center [1204, 568] width 202 height 45
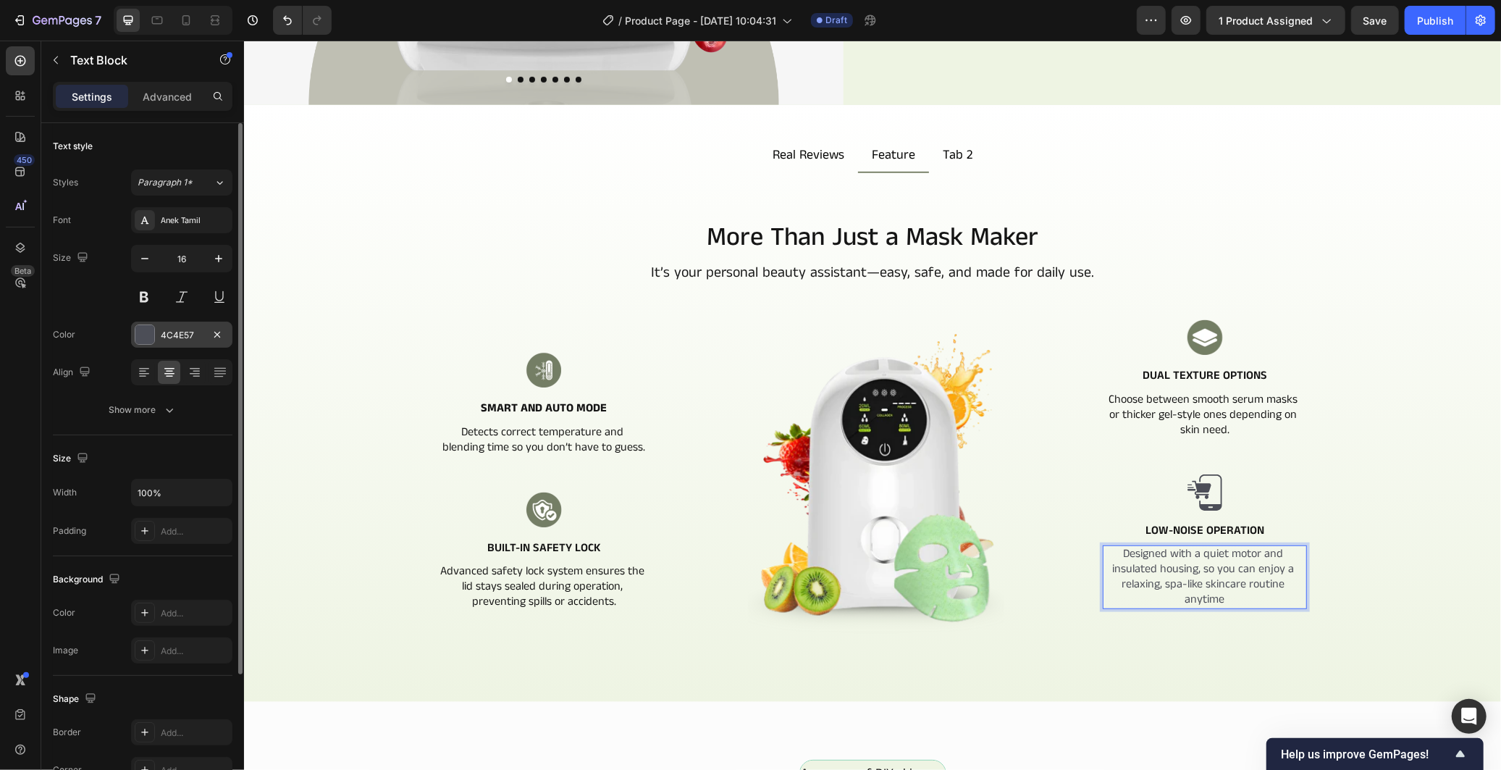
click at [191, 327] on div "4C4E57" at bounding box center [181, 334] width 101 height 26
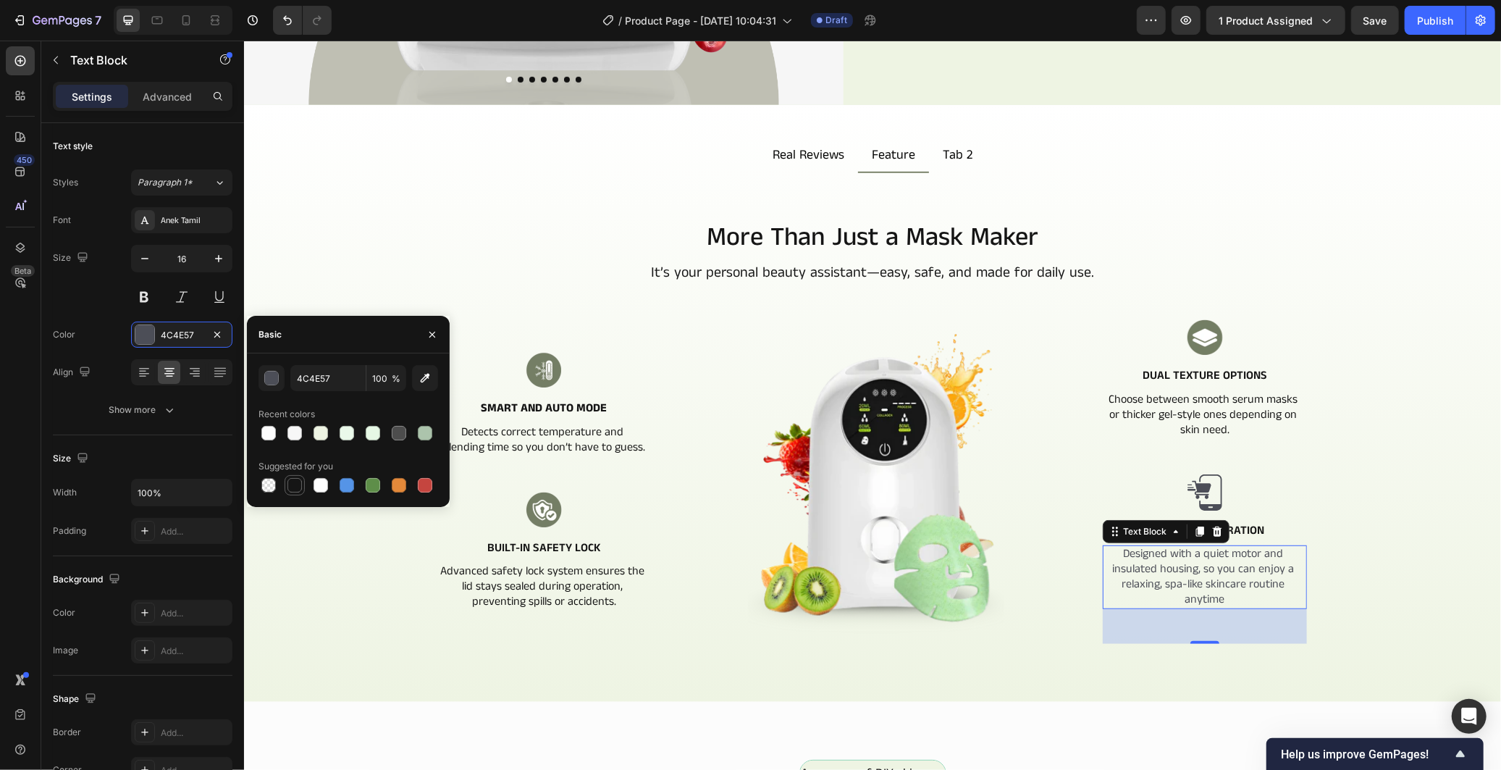
click at [286, 486] on div at bounding box center [294, 484] width 17 height 17
type input "151515"
click at [1082, 457] on div "Image Image Dual Texture Options Text Block Choose between smooth serum masks o…" at bounding box center [989, 481] width 636 height 324
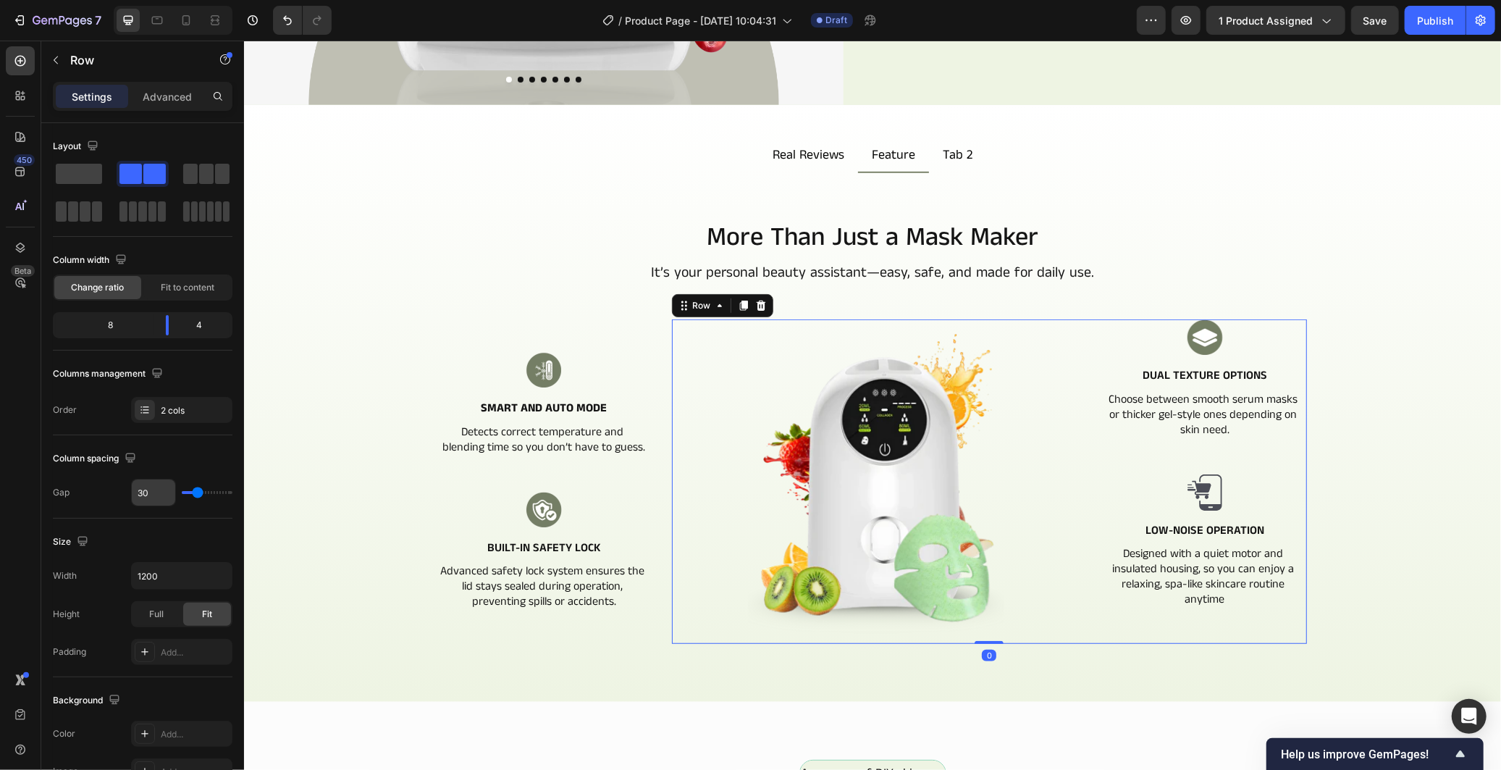
click at [147, 495] on input "30" at bounding box center [153, 492] width 43 height 26
type input "2"
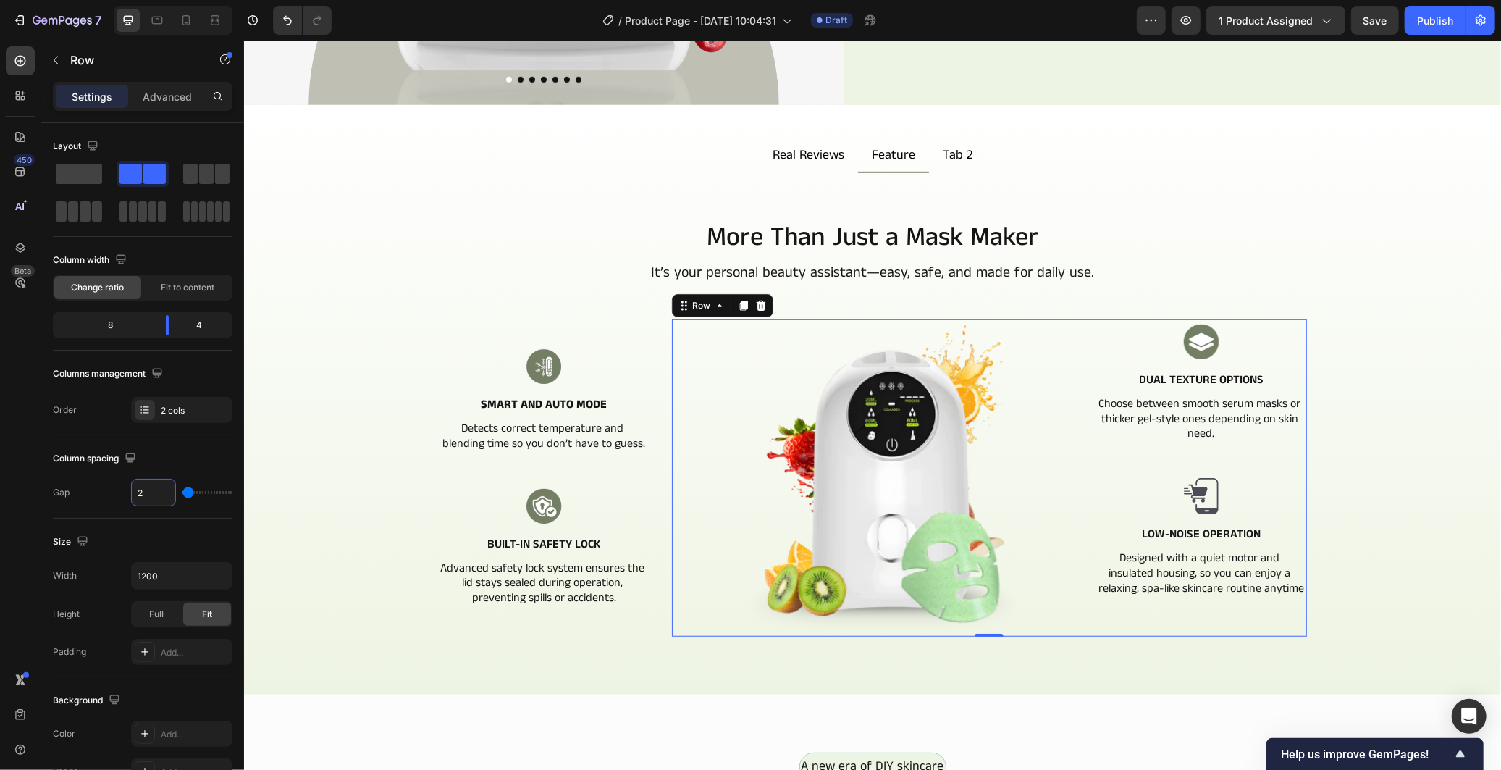
type input "20"
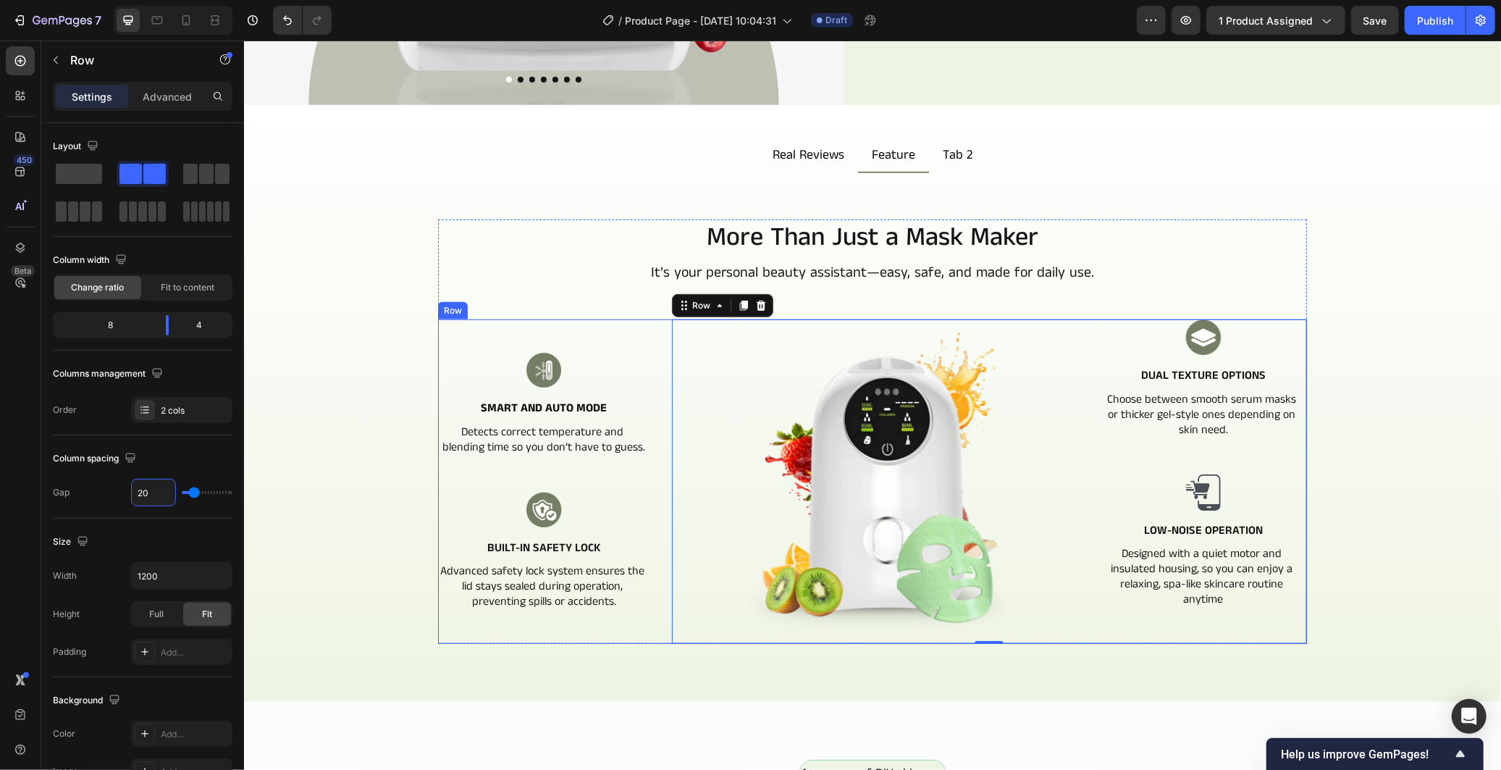
click at [647, 471] on div "Image Smart and Auto Mode Text Block Detects correct temperature and blending t…" at bounding box center [871, 481] width 869 height 324
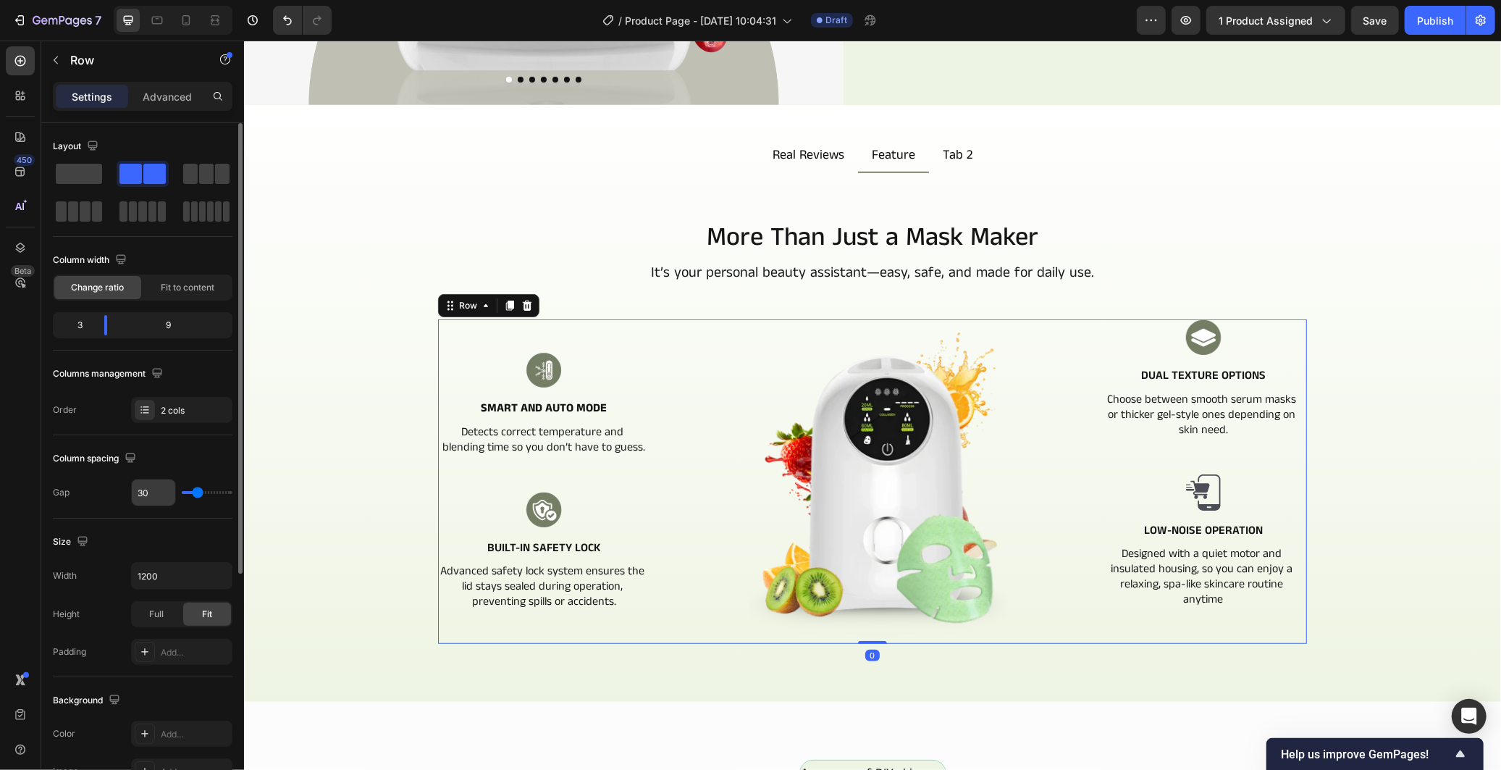
click at [143, 488] on input "30" at bounding box center [153, 492] width 43 height 26
type input "2"
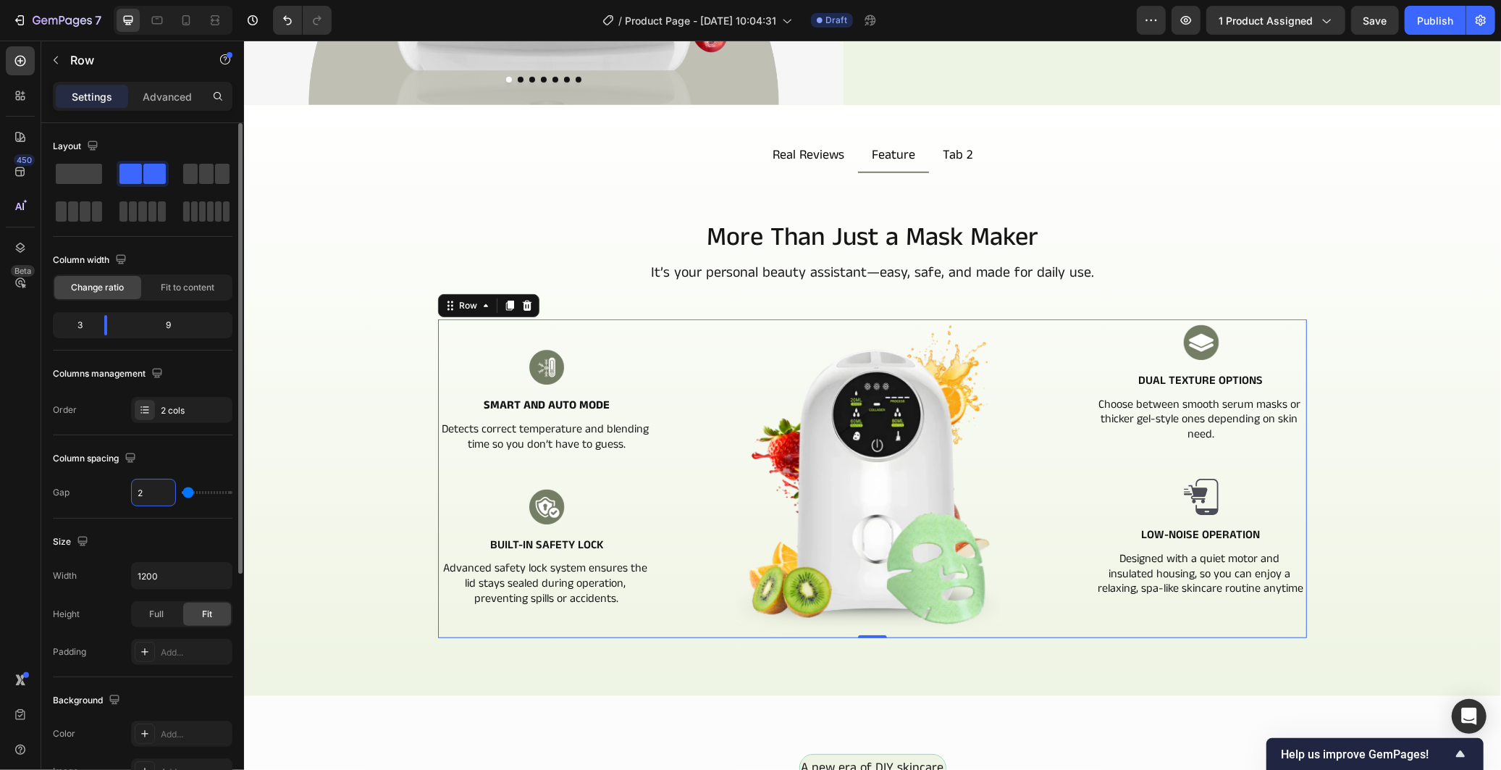
type input "20"
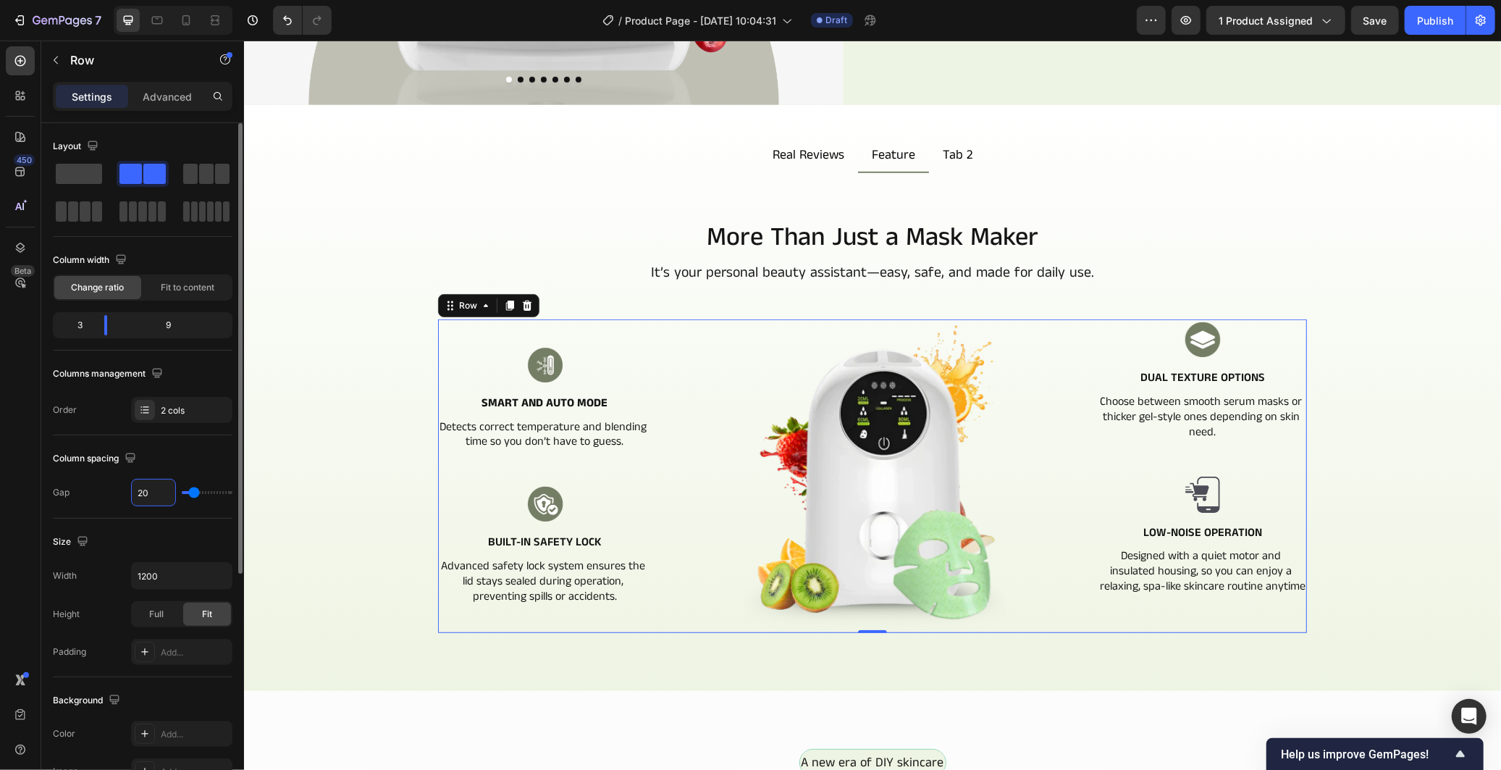
drag, startPoint x: 149, startPoint y: 492, endPoint x: 132, endPoint y: 496, distance: 17.0
click at [132, 496] on input "20" at bounding box center [153, 492] width 43 height 26
type input "0"
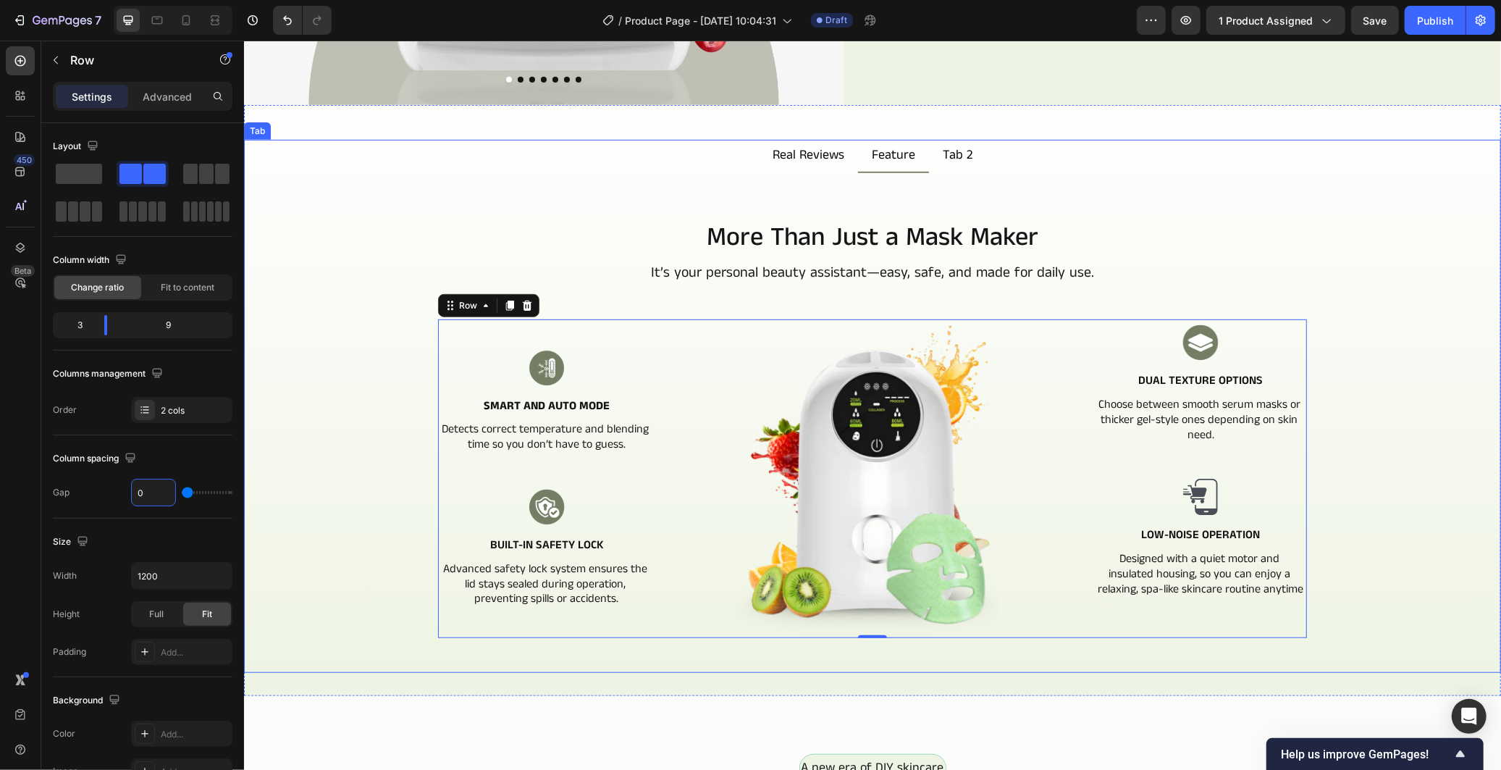
click at [345, 516] on div "More Than Just a Mask Maker Heading It’s your personal beauty assistant—easy, s…" at bounding box center [872, 457] width 1234 height 477
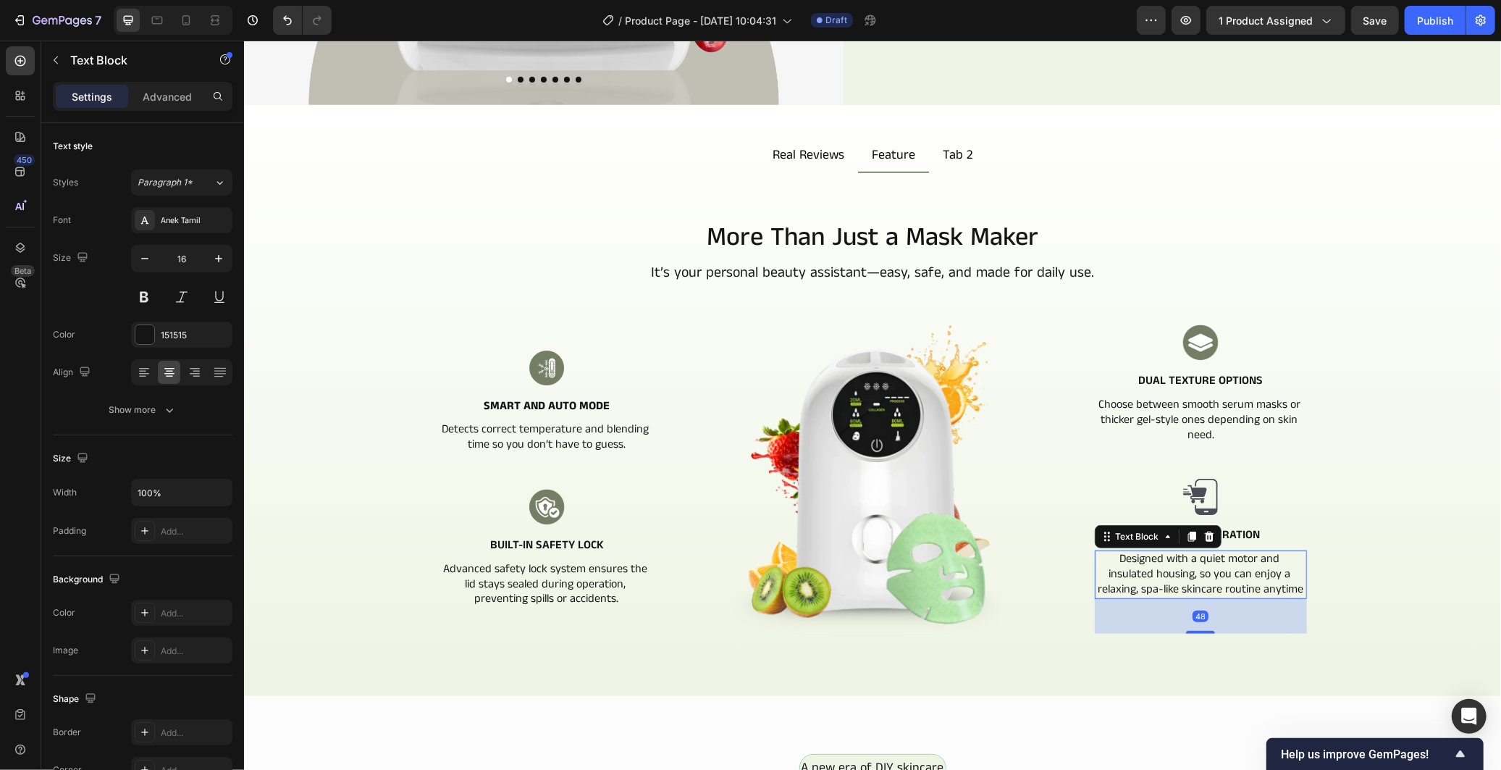
click at [1243, 562] on p "Designed with a quiet motor and insulated housing, so you can enjoy a relaxing,…" at bounding box center [1199, 573] width 209 height 45
click at [178, 411] on button "Show more" at bounding box center [143, 410] width 180 height 26
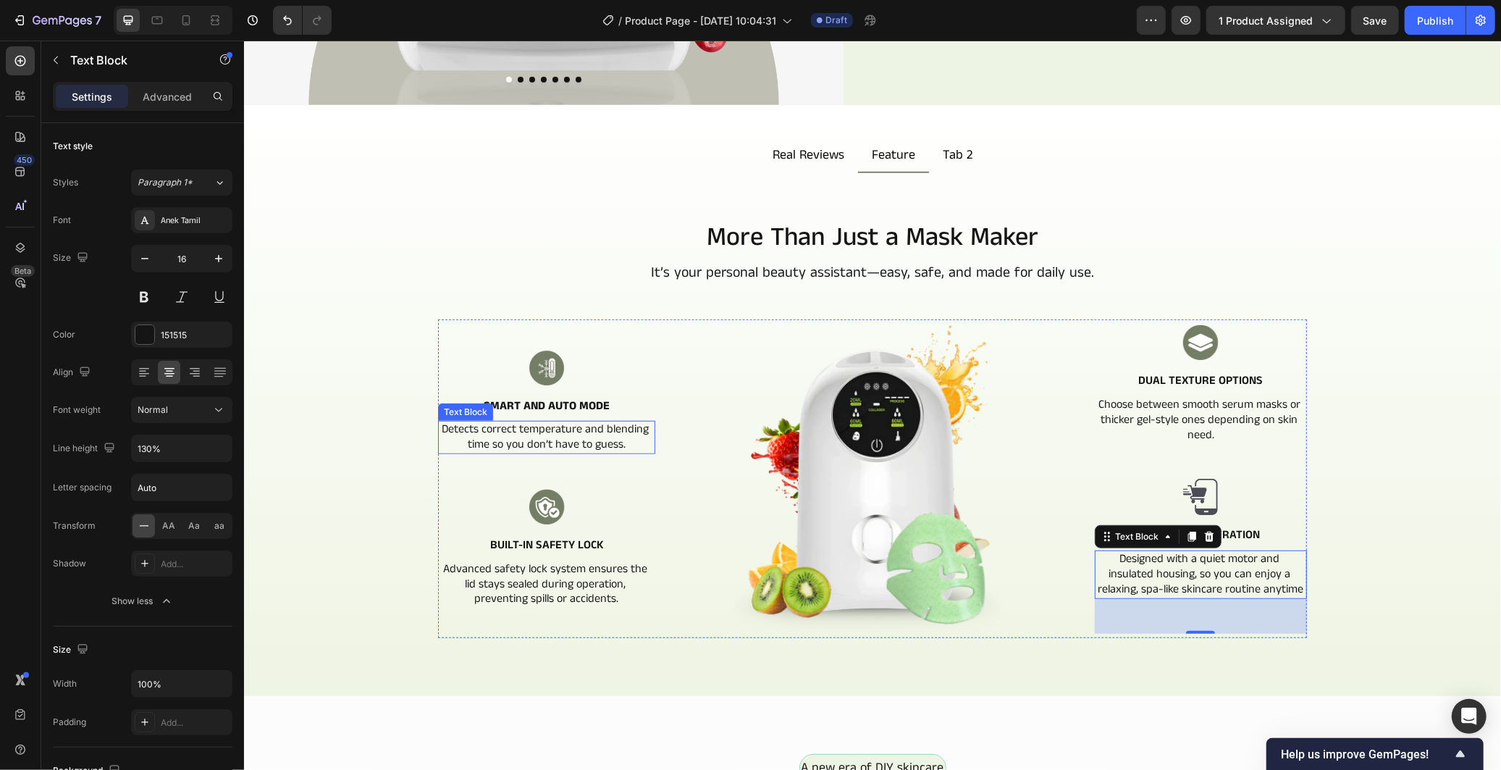
click at [567, 426] on p "Detects correct temperature and blending time so you don’t have to guess." at bounding box center [546, 436] width 214 height 30
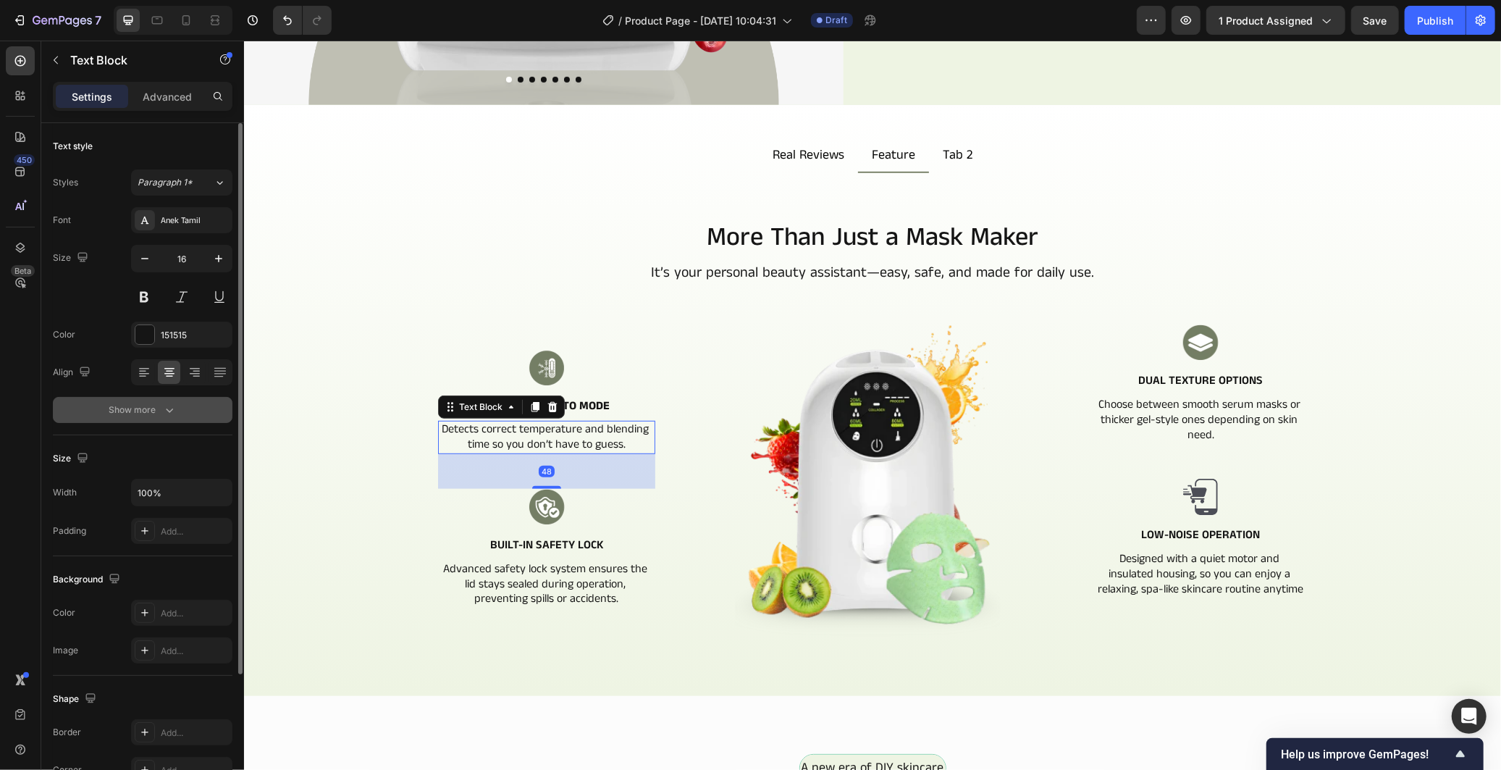
click at [182, 406] on button "Show more" at bounding box center [143, 410] width 180 height 26
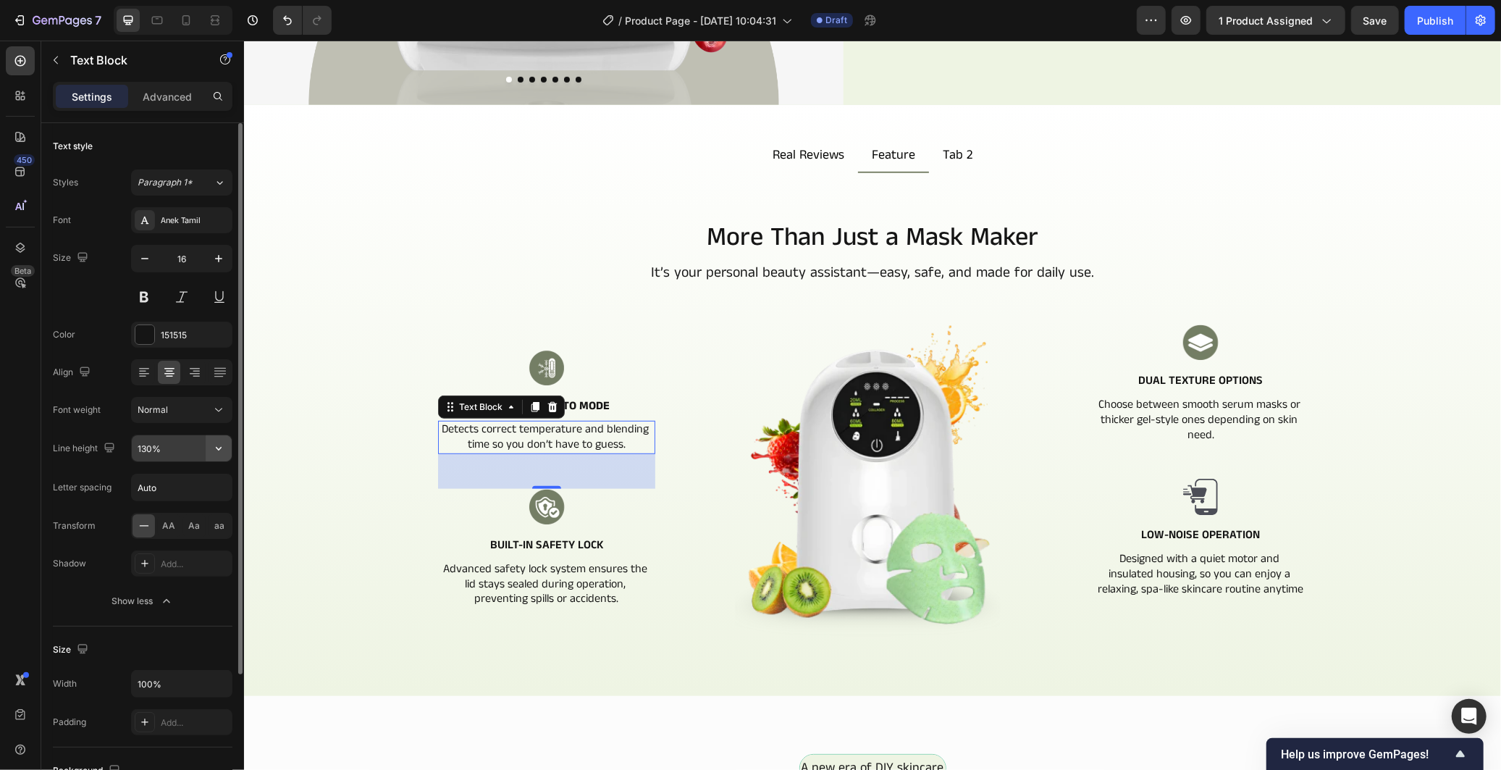
click at [229, 445] on button "button" at bounding box center [219, 448] width 26 height 26
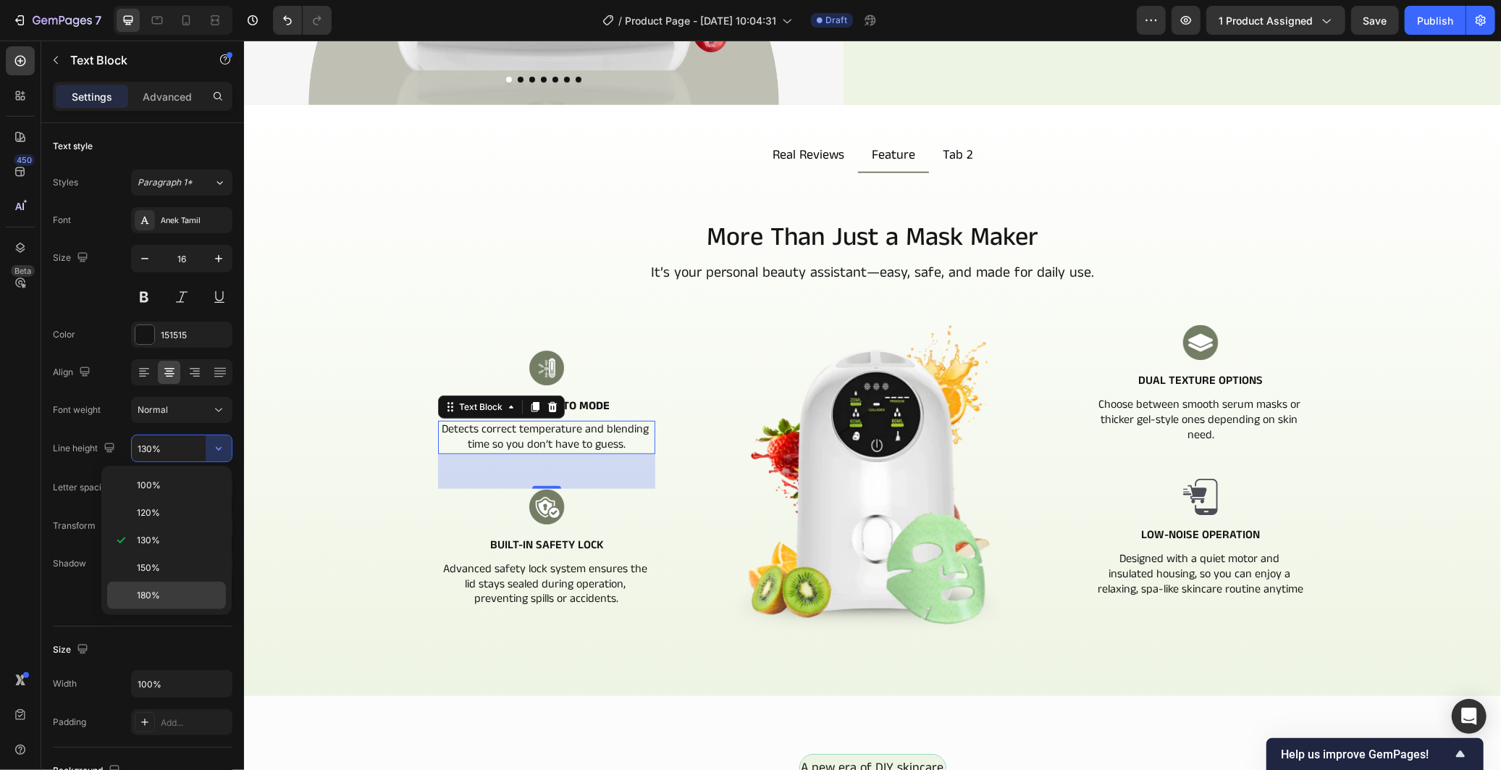
click at [168, 592] on p "180%" at bounding box center [178, 595] width 83 height 13
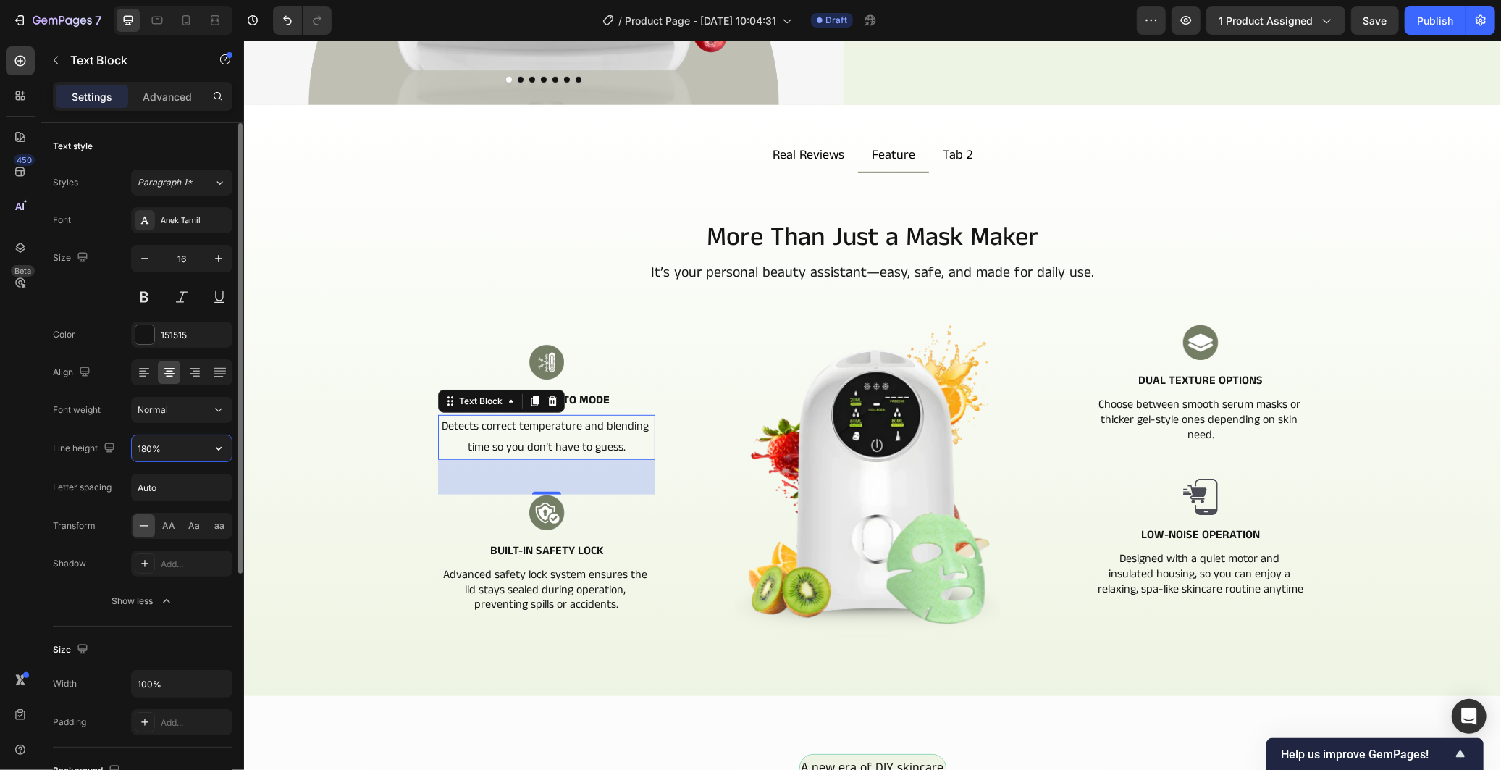
click at [175, 456] on input "180%" at bounding box center [182, 448] width 100 height 26
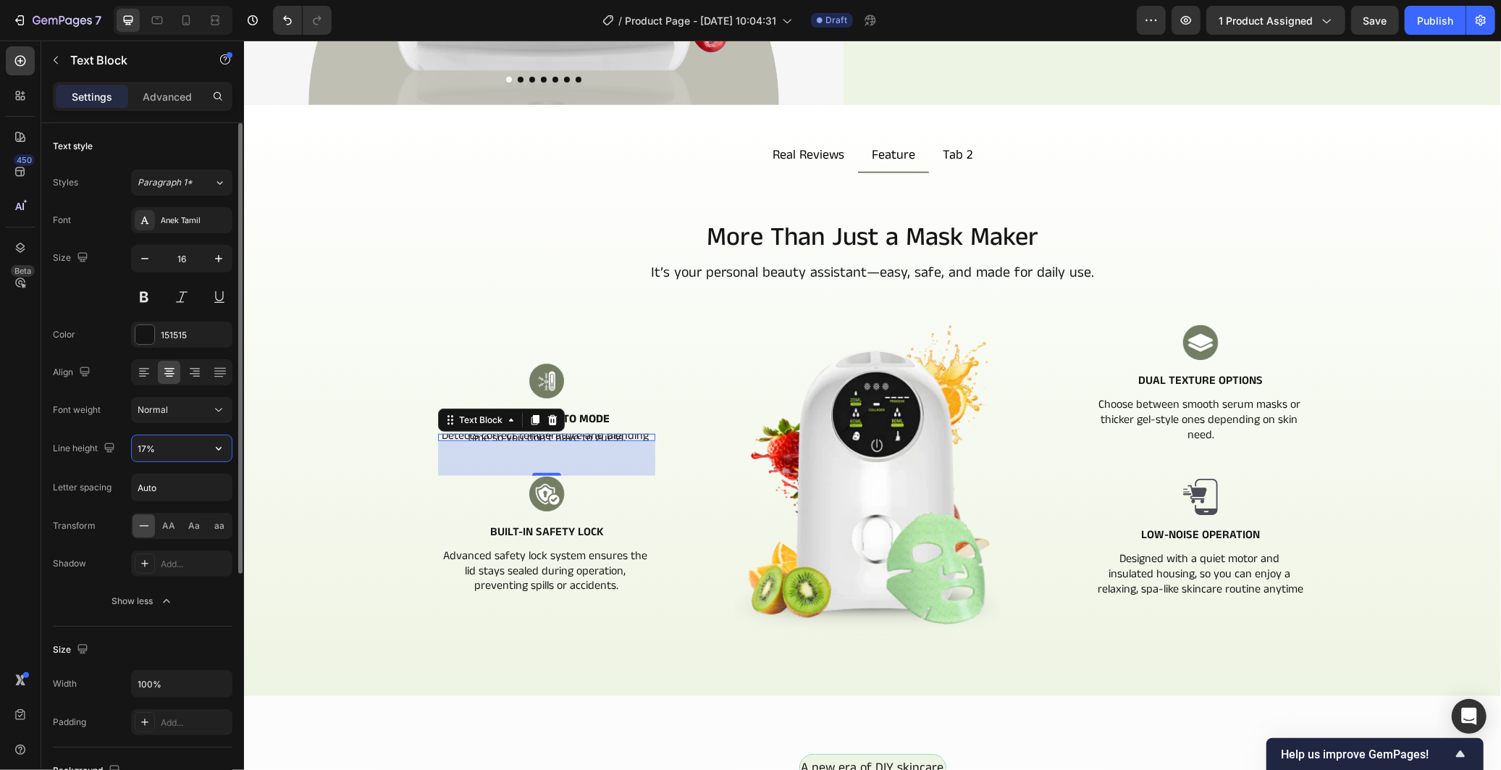
type input "170%"
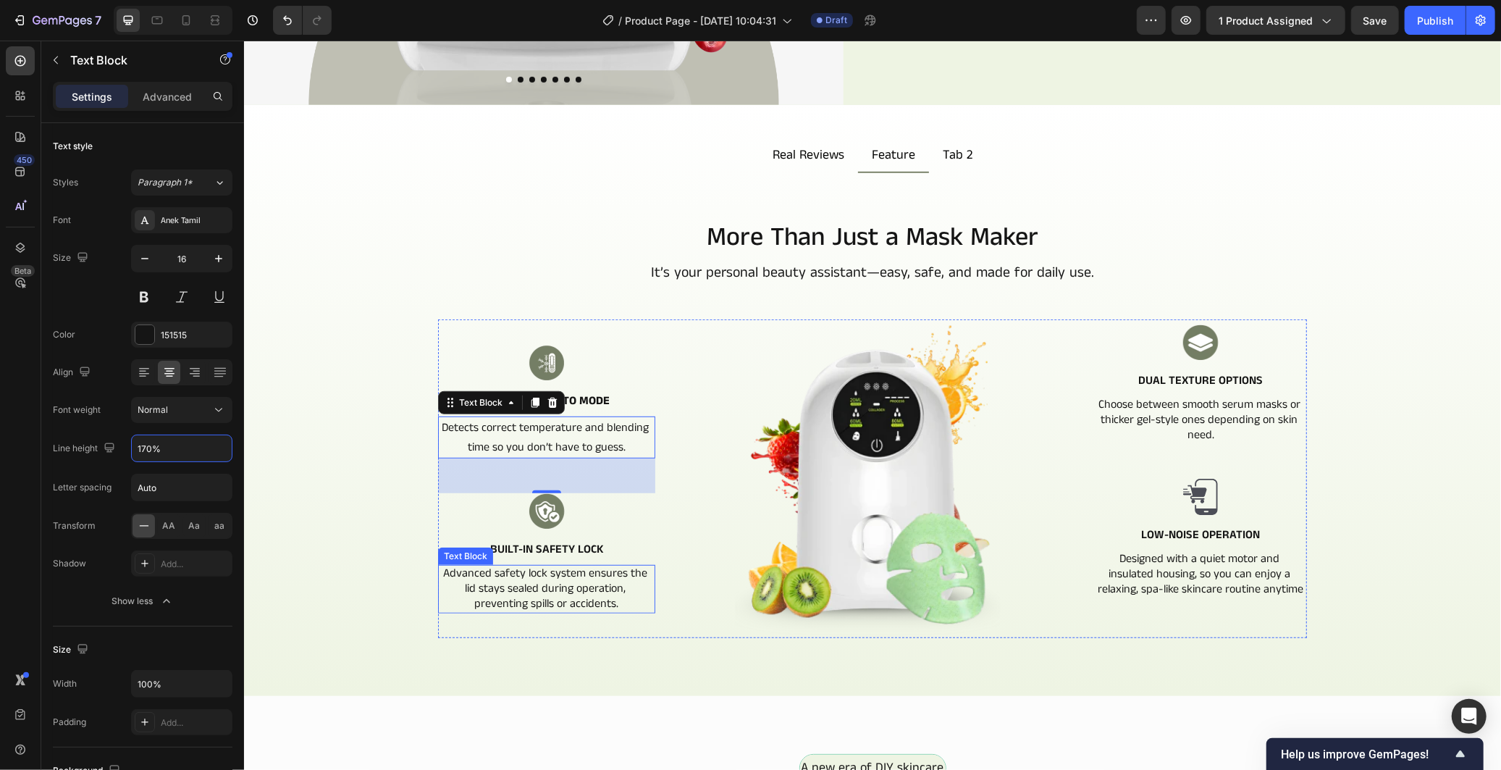
click at [457, 573] on p "Advanced safety lock system ensures the lid stays sealed during operation, prev…" at bounding box center [546, 587] width 214 height 45
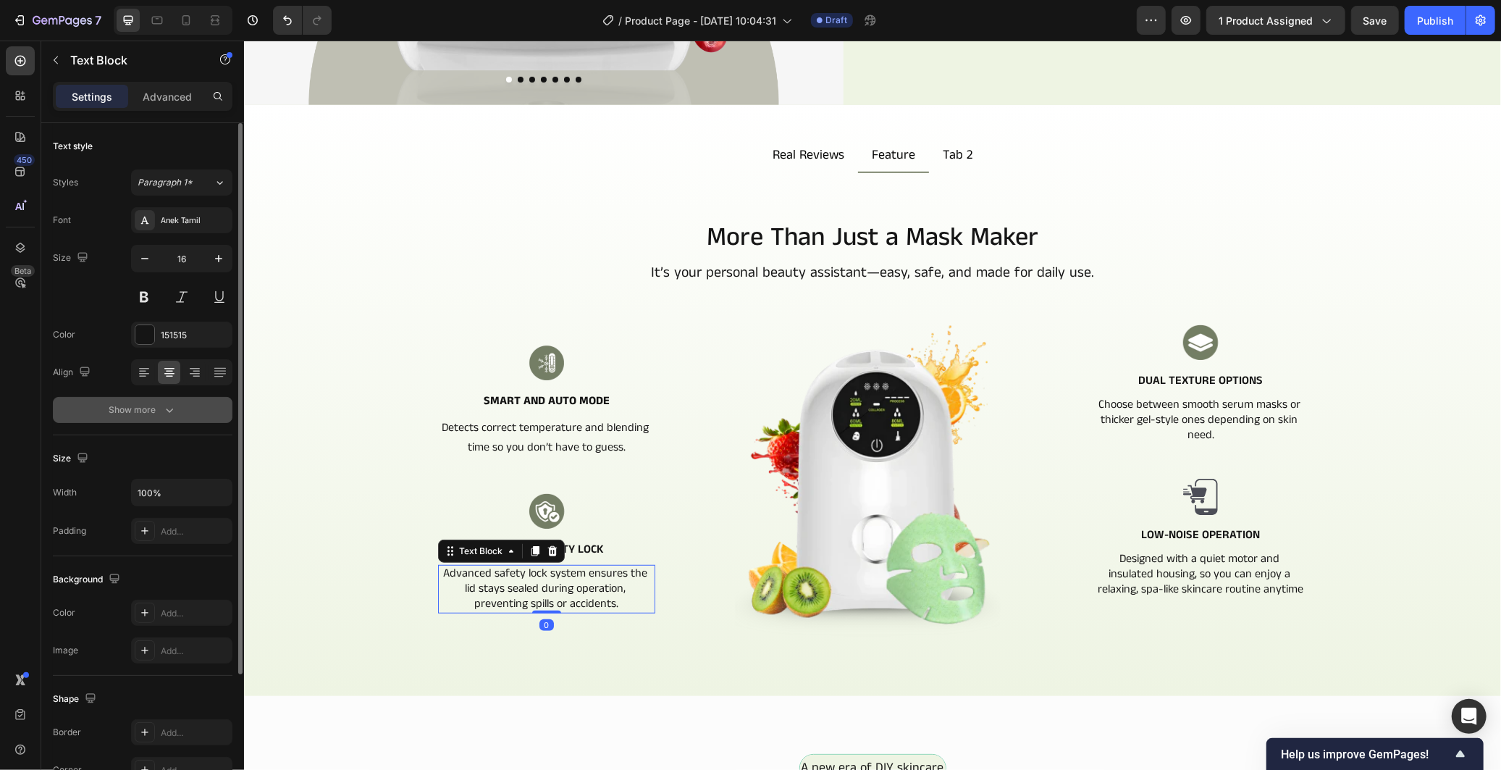
click at [193, 413] on button "Show more" at bounding box center [143, 410] width 180 height 26
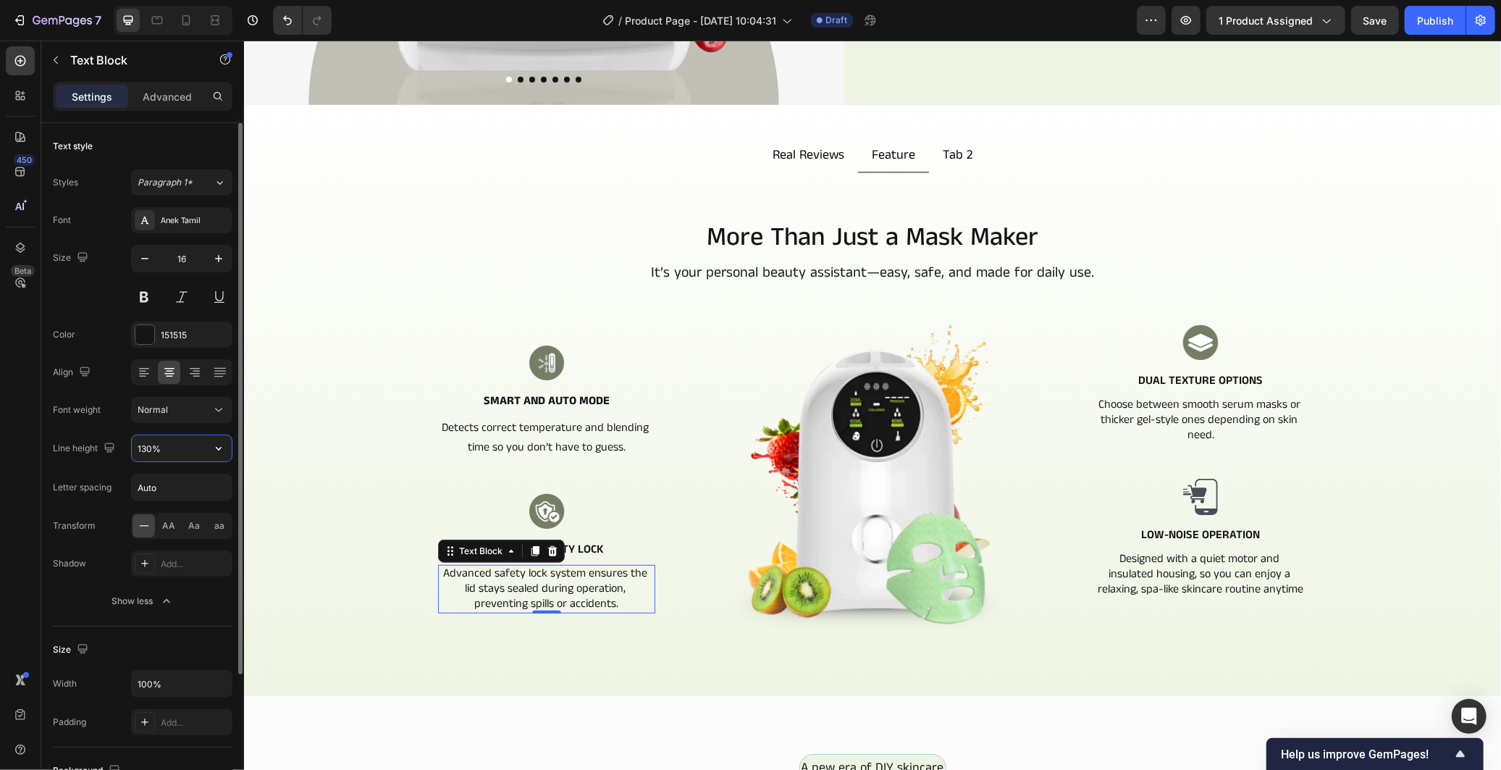
click at [152, 450] on input "130%" at bounding box center [182, 448] width 100 height 26
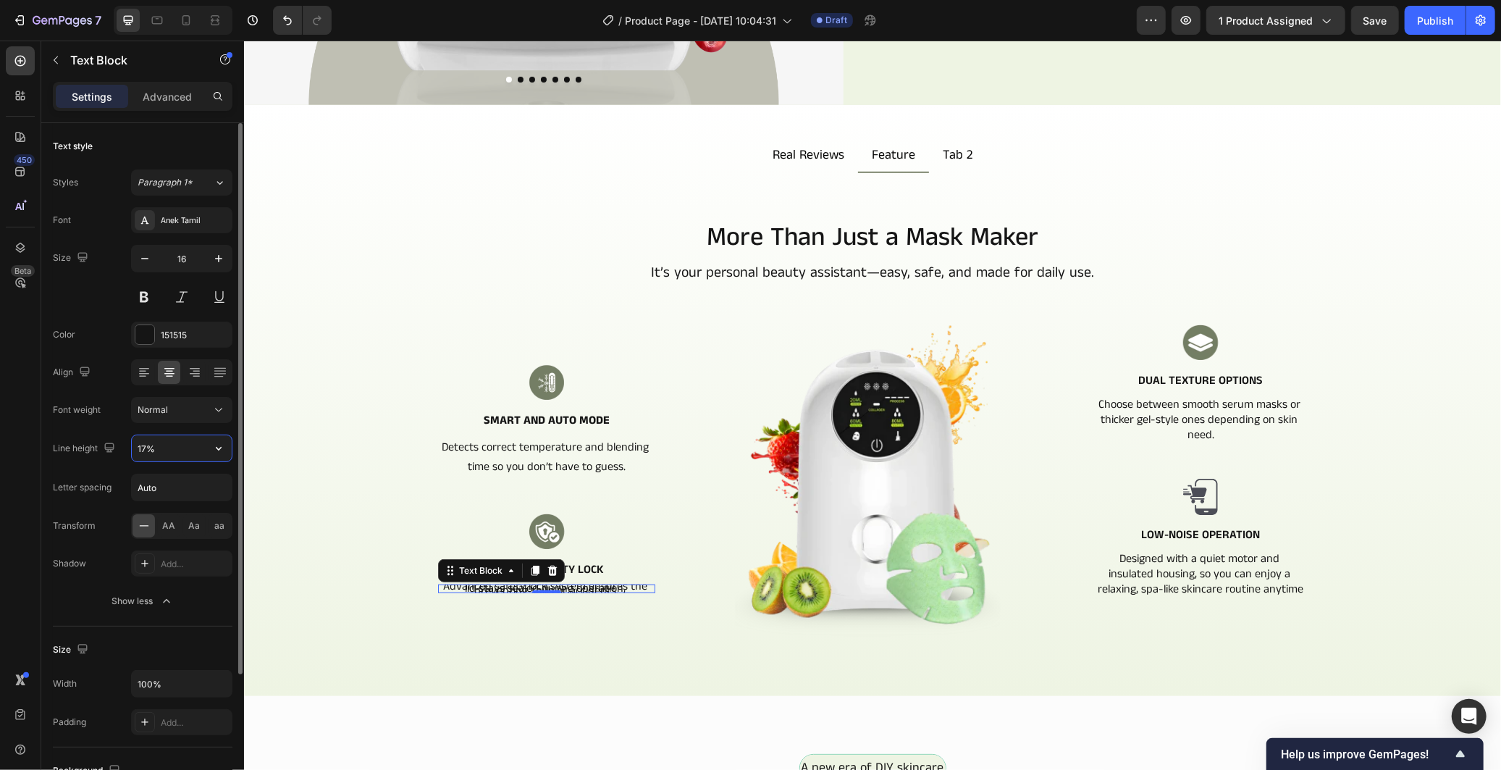
type input "170%"
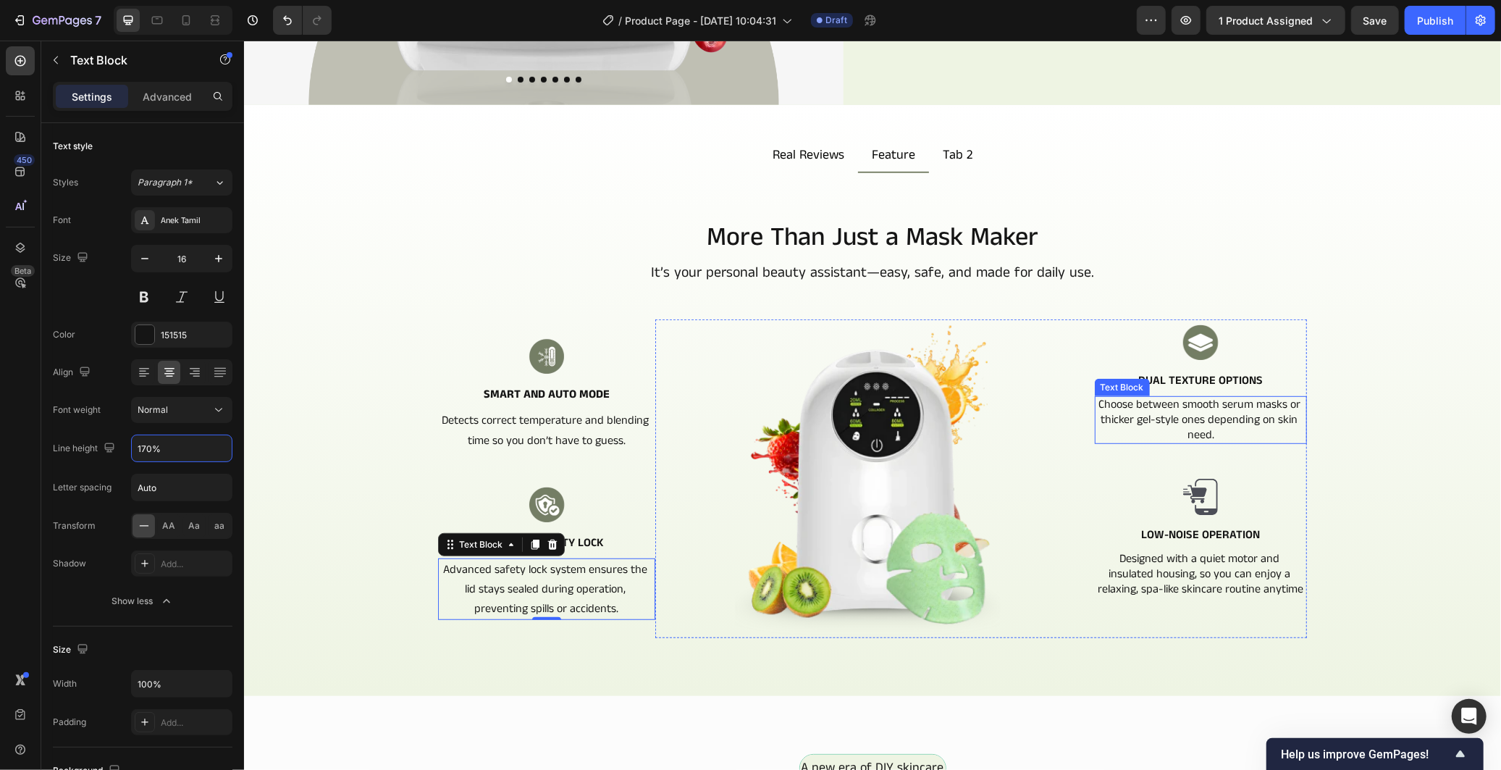
click at [1171, 409] on p "Choose between smooth serum masks or thicker gel-style ones depending on skin n…" at bounding box center [1199, 419] width 209 height 45
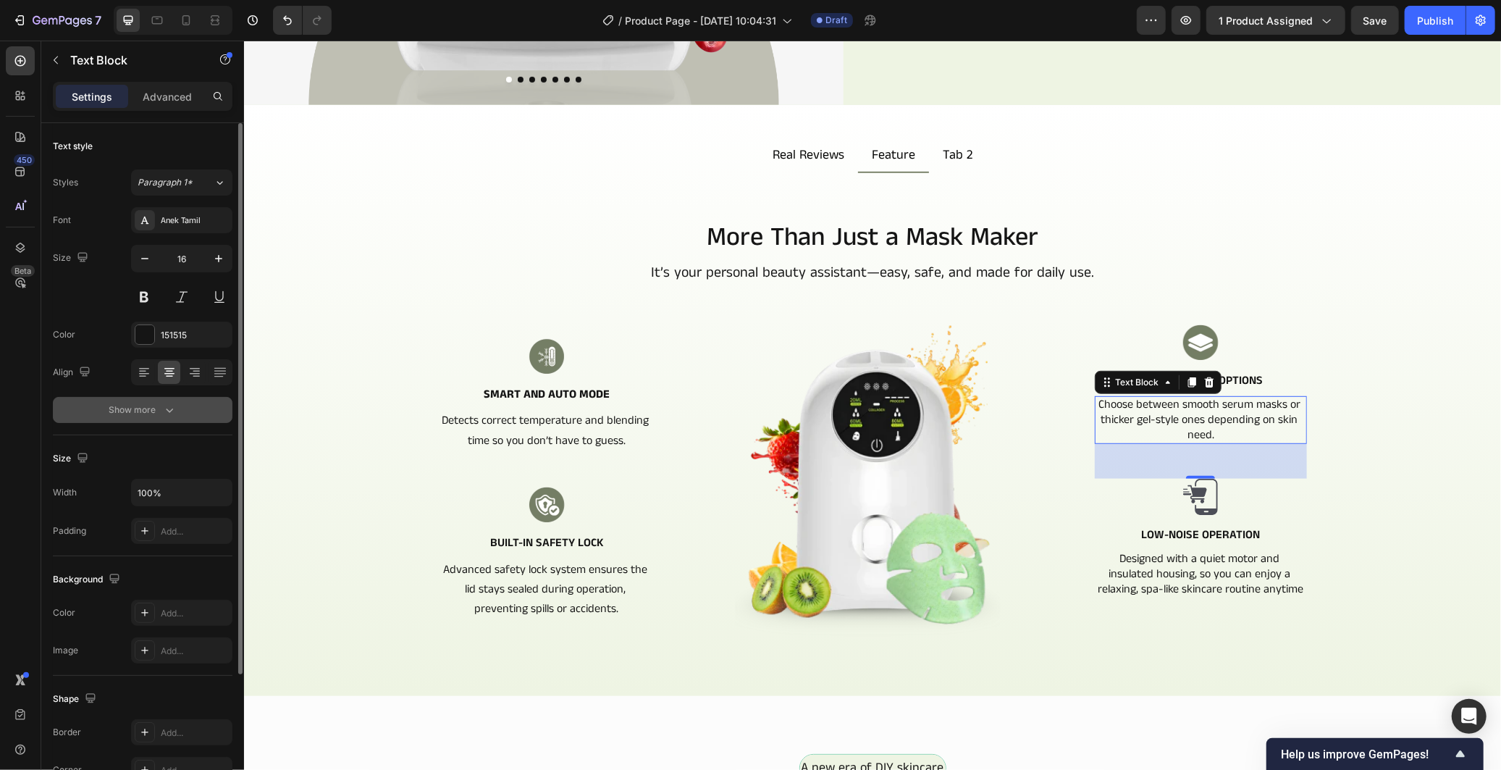
click at [199, 413] on button "Show more" at bounding box center [143, 410] width 180 height 26
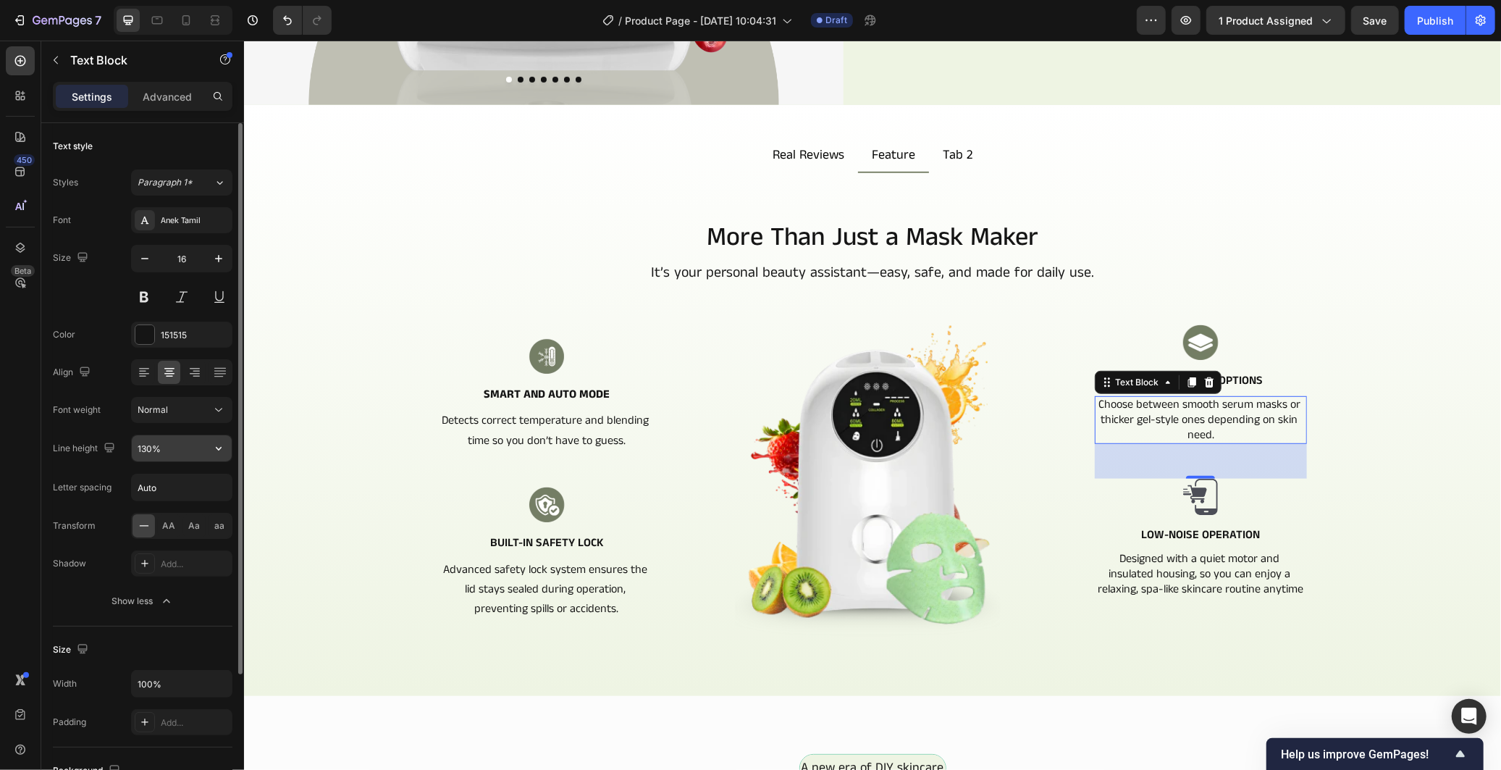
click at [149, 447] on input "130%" at bounding box center [182, 448] width 100 height 26
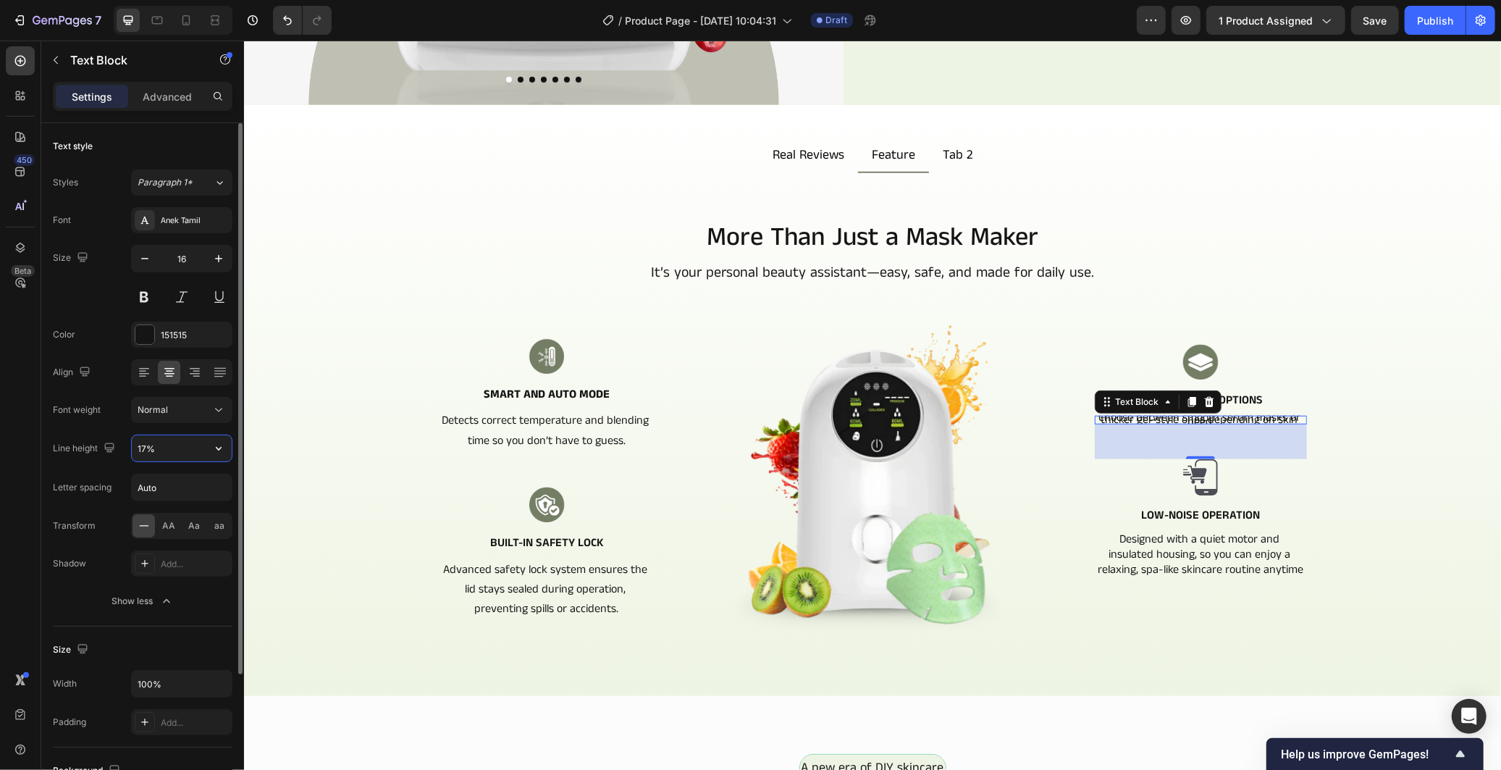
type input "170%"
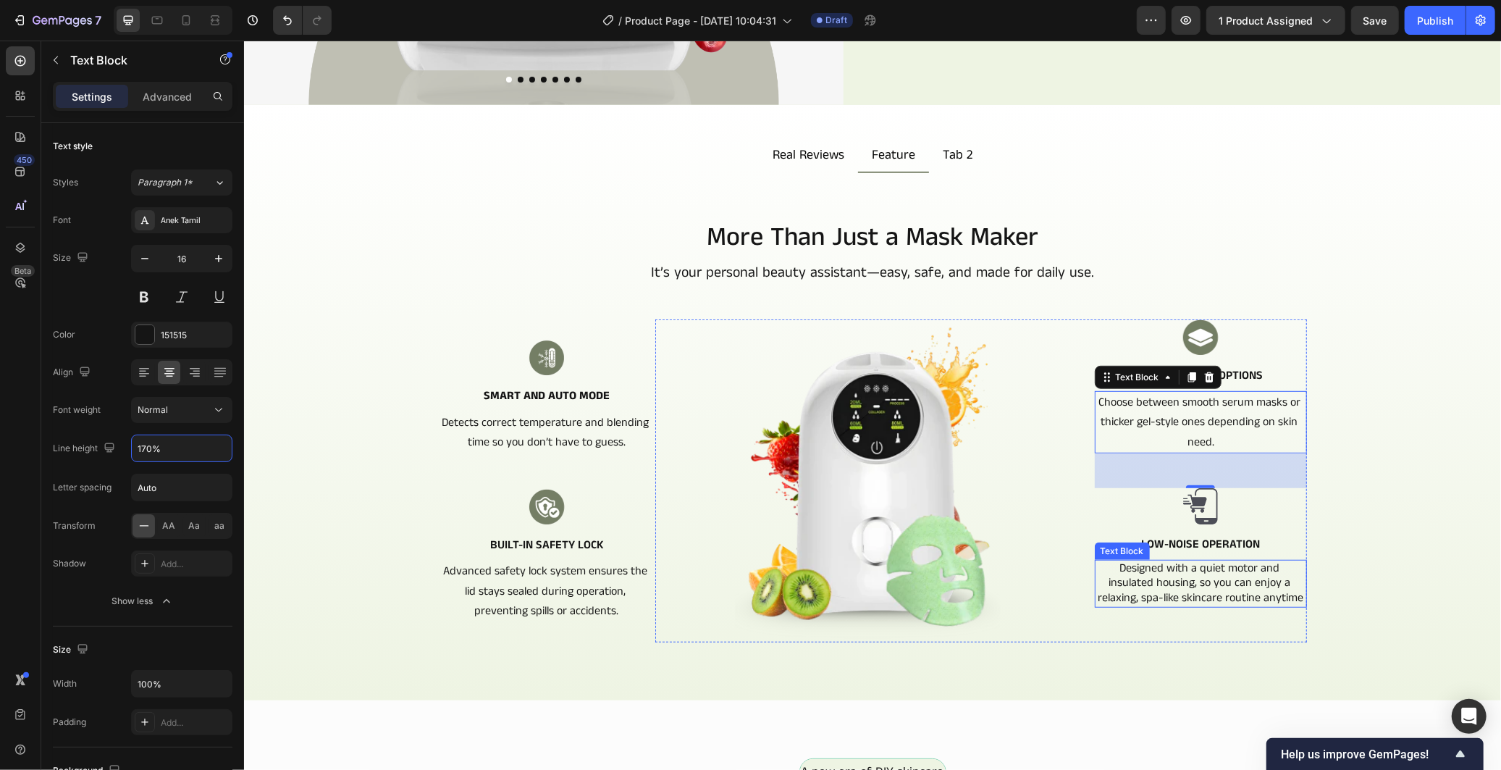
click at [1124, 573] on p "Designed with a quiet motor and insulated housing, so you can enjoy a relaxing,…" at bounding box center [1199, 582] width 209 height 45
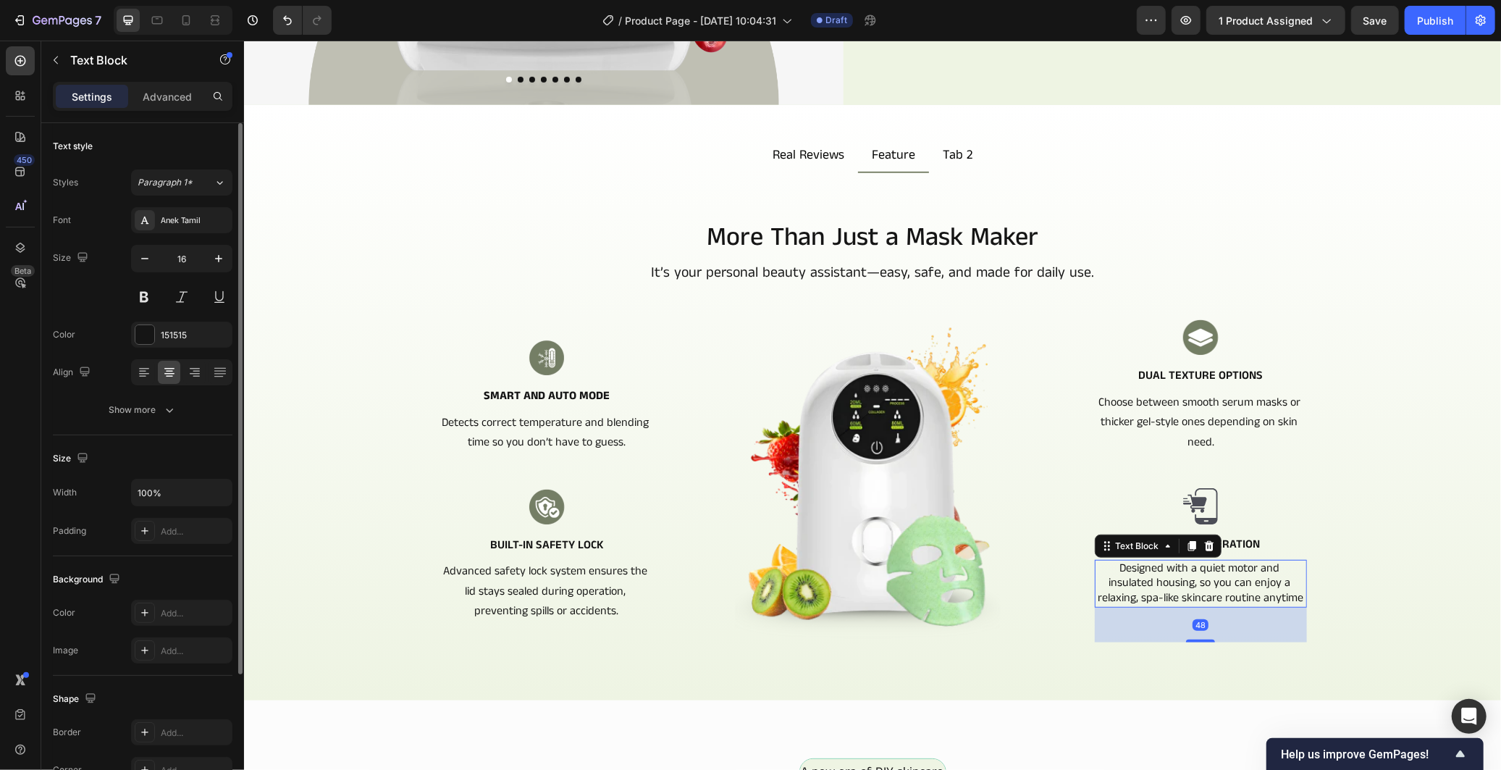
click at [178, 392] on div "Font Anek Tamil Size 16 Color 151515 Align Show more" at bounding box center [143, 315] width 180 height 216
click at [179, 410] on button "Show more" at bounding box center [143, 410] width 180 height 26
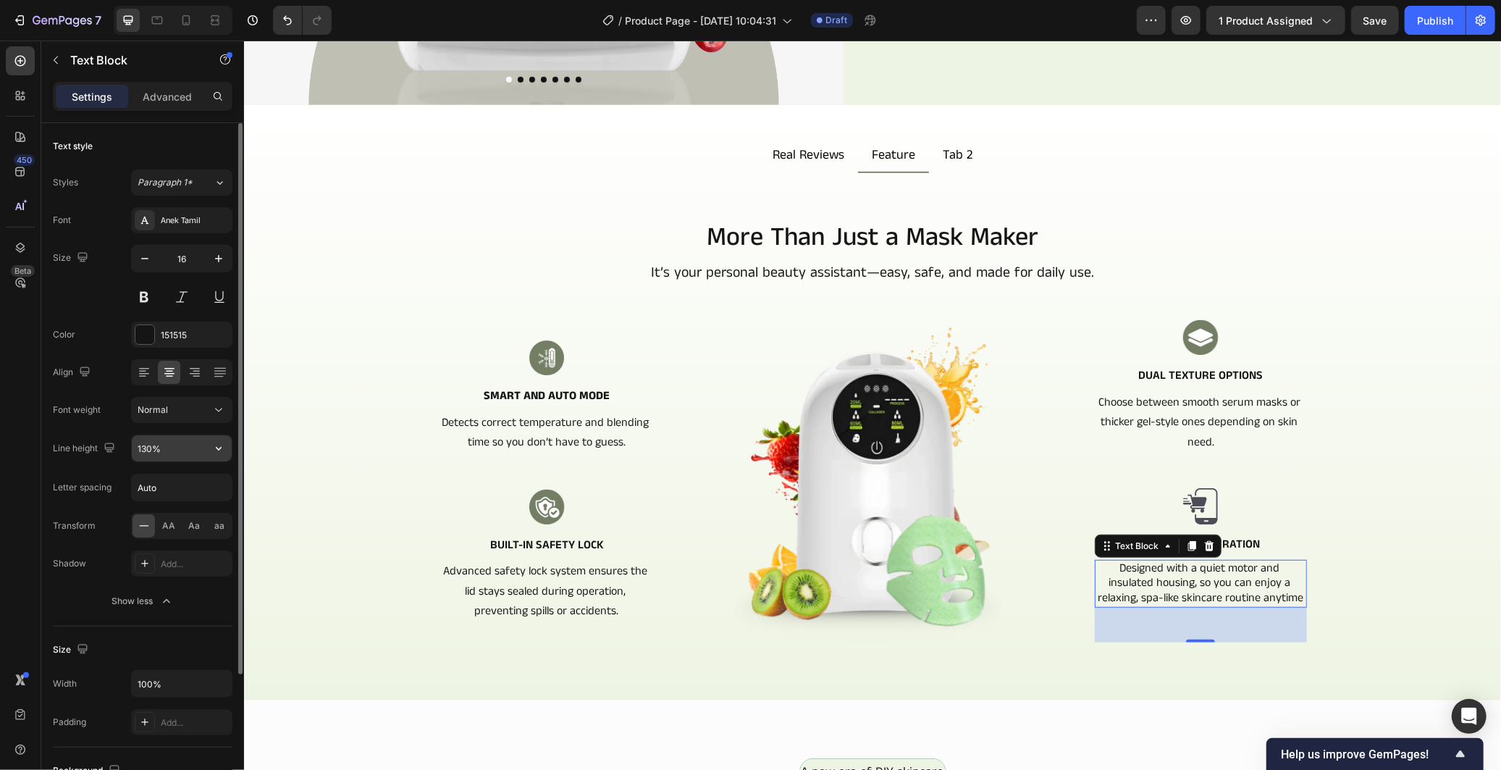
click at [145, 450] on input "130%" at bounding box center [182, 448] width 100 height 26
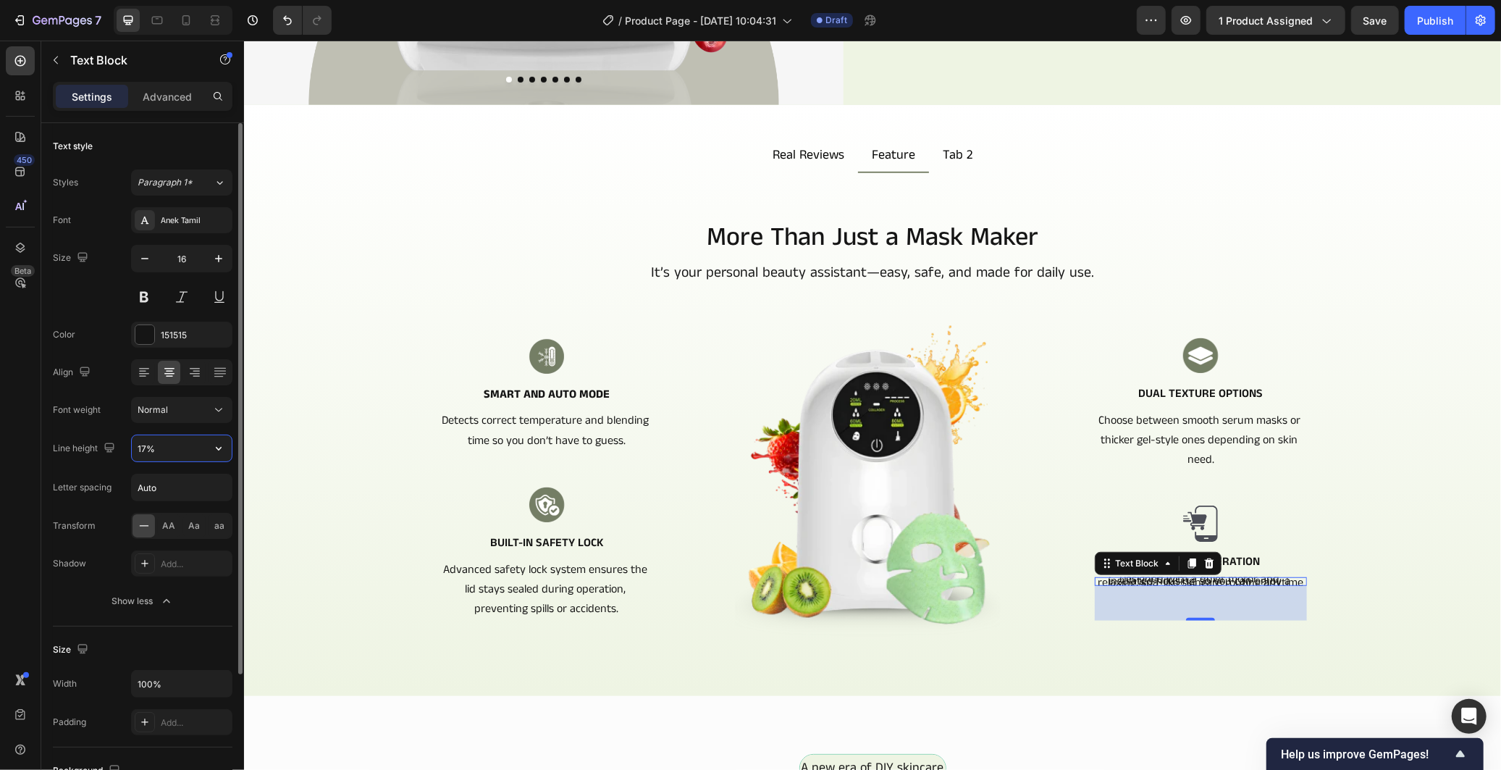
type input "170%"
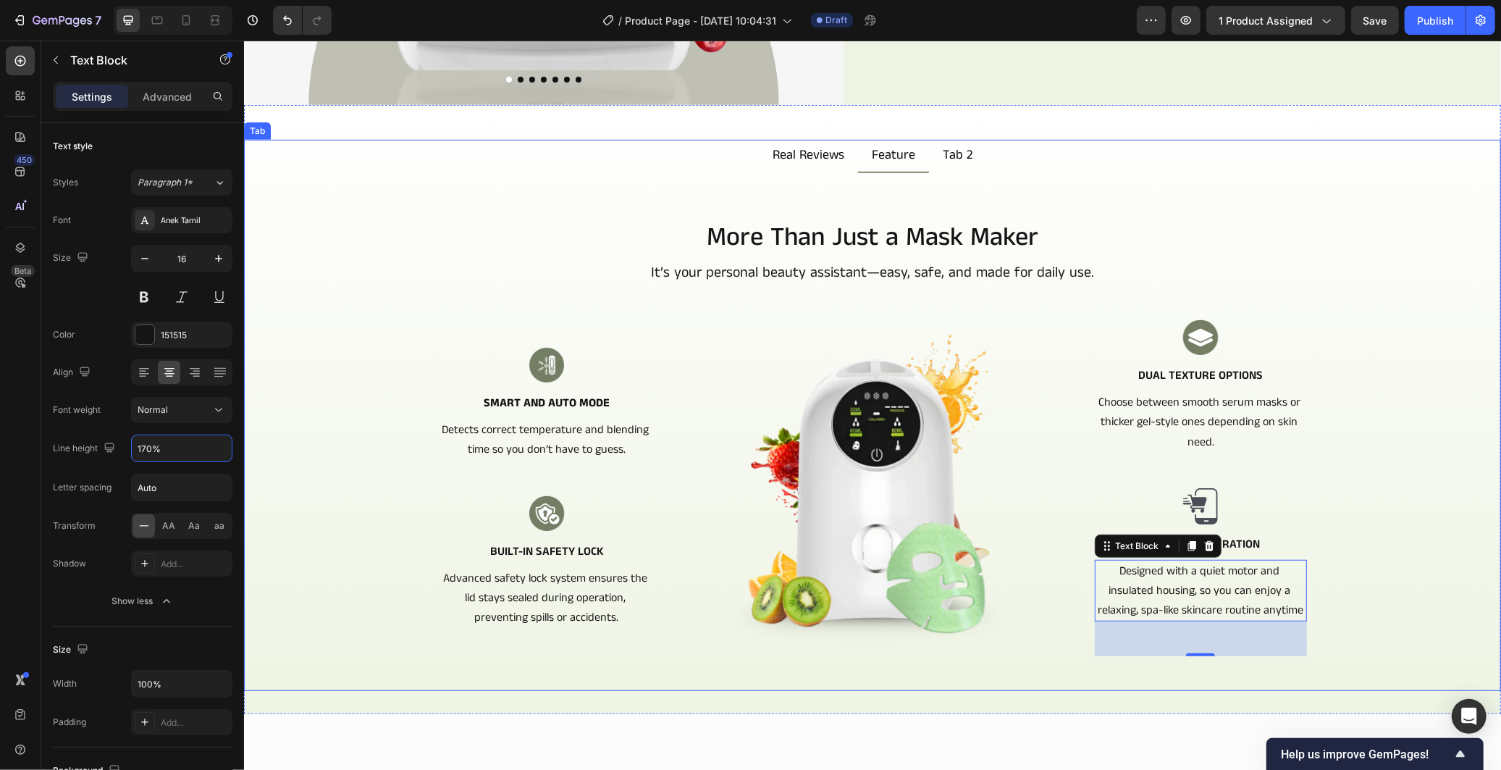
click at [1456, 515] on div "More Than Just a Mask Maker Heading It’s your personal beauty assistant—easy, s…" at bounding box center [872, 466] width 1234 height 495
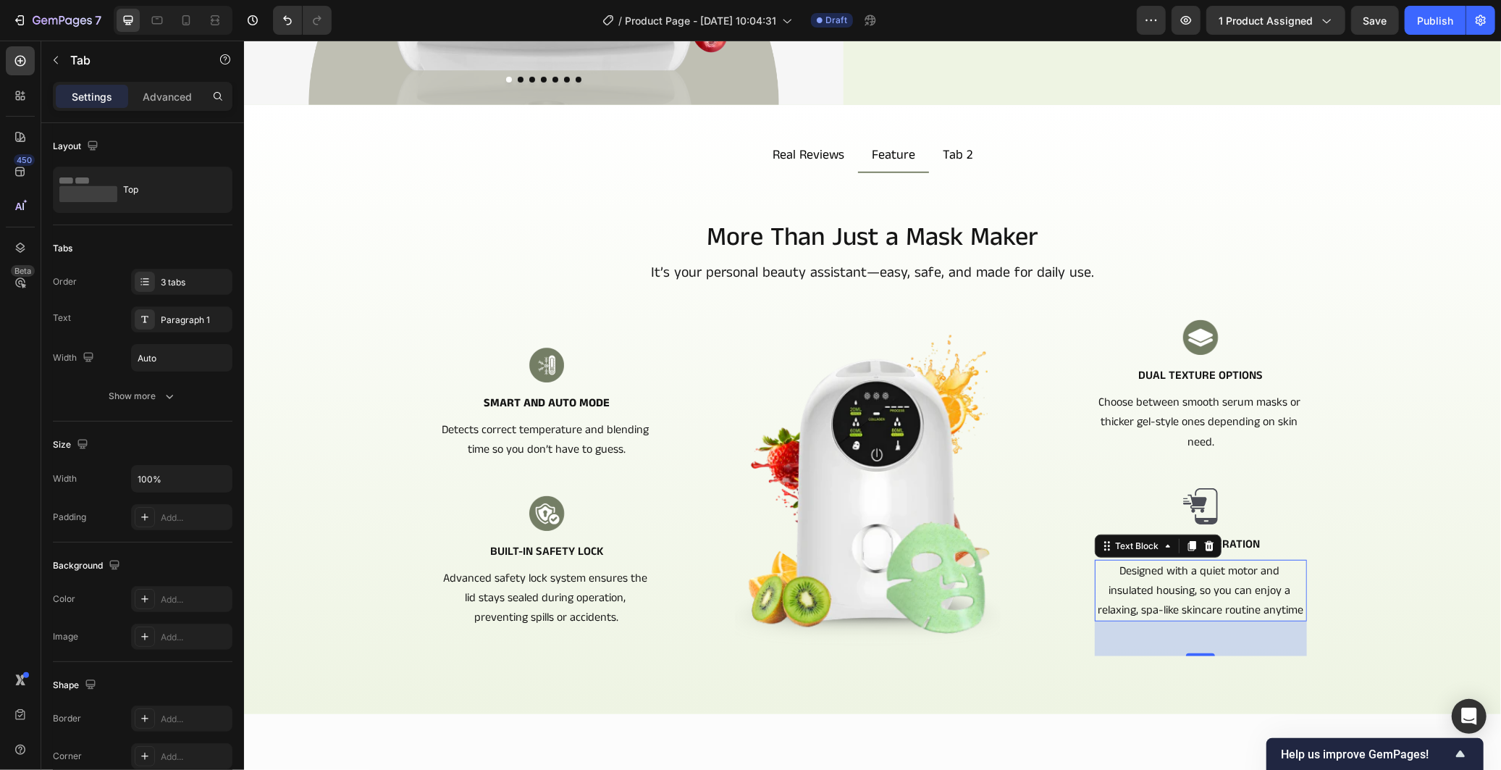
click at [1177, 581] on p "Designed with a quiet motor and insulated housing, so you can enjoy a relaxing,…" at bounding box center [1199, 589] width 209 height 59
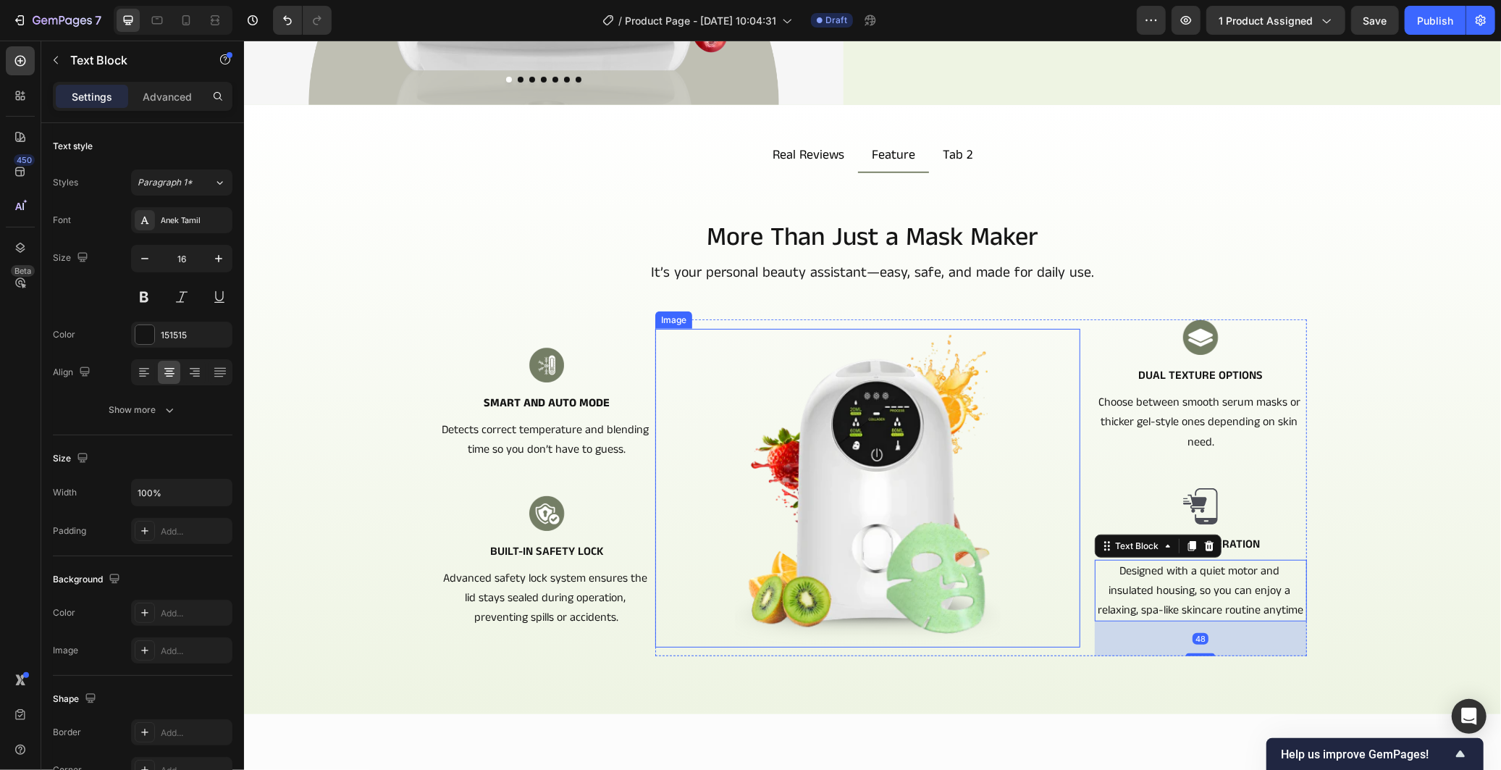
click at [1002, 538] on img at bounding box center [867, 487] width 425 height 319
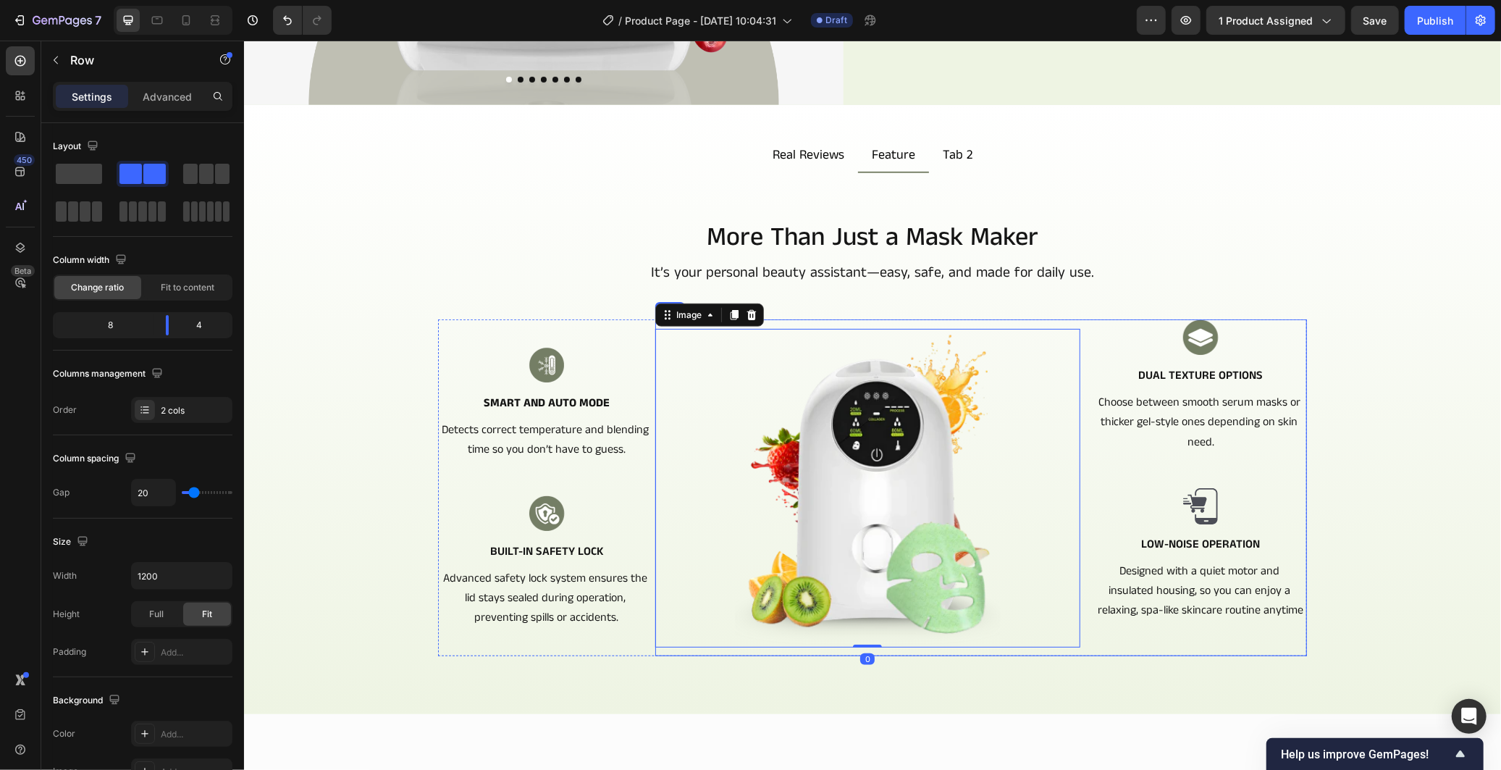
click at [1085, 448] on div "Image 0 Image Dual Texture Options Text Block Choose between smooth serum masks…" at bounding box center [981, 487] width 652 height 337
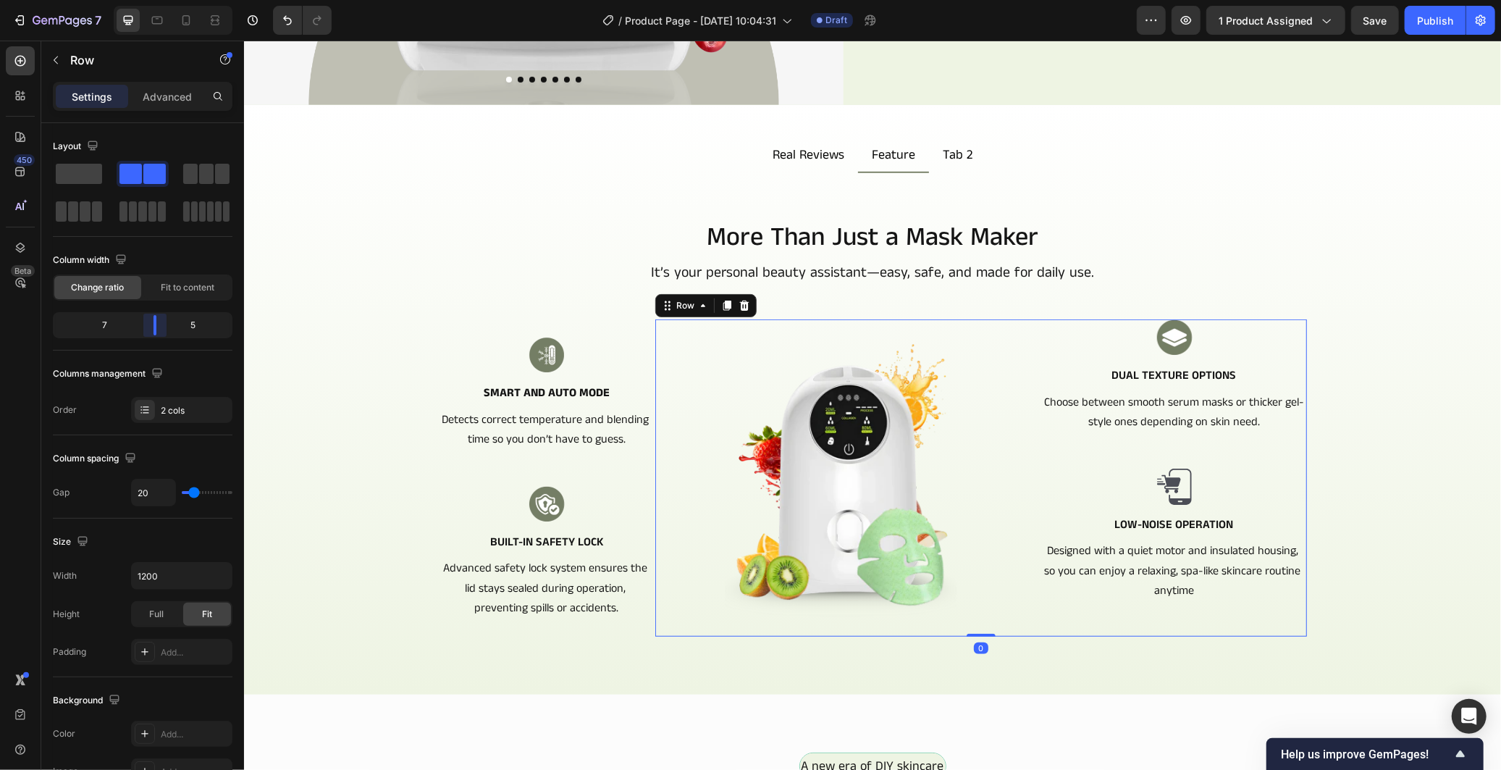
click at [167, 0] on body "7 / Product Page - [DATE] 10:04:31 Draft Preview 1 product assigned Save Publis…" at bounding box center [750, 0] width 1501 height 0
click at [587, 453] on div "Image Smart and Auto Mode Text Block Detects correct temperature and blending t…" at bounding box center [545, 477] width 217 height 317
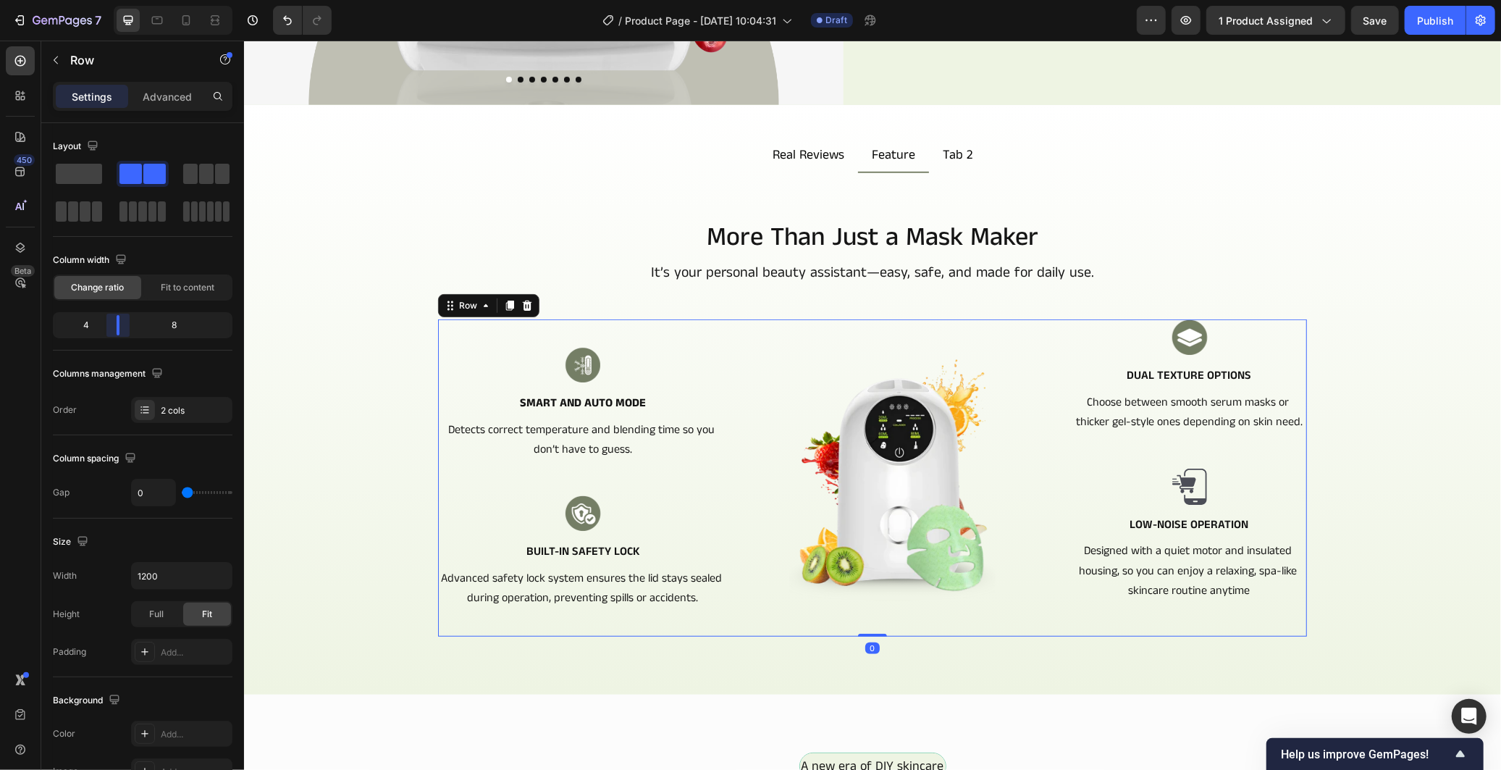
click at [114, 0] on body "7 / Product Page - [DATE] 10:04:31 Draft Preview 1 product assigned Save Publis…" at bounding box center [750, 0] width 1501 height 0
click at [287, 20] on icon "Undo/Redo" at bounding box center [287, 20] width 14 height 14
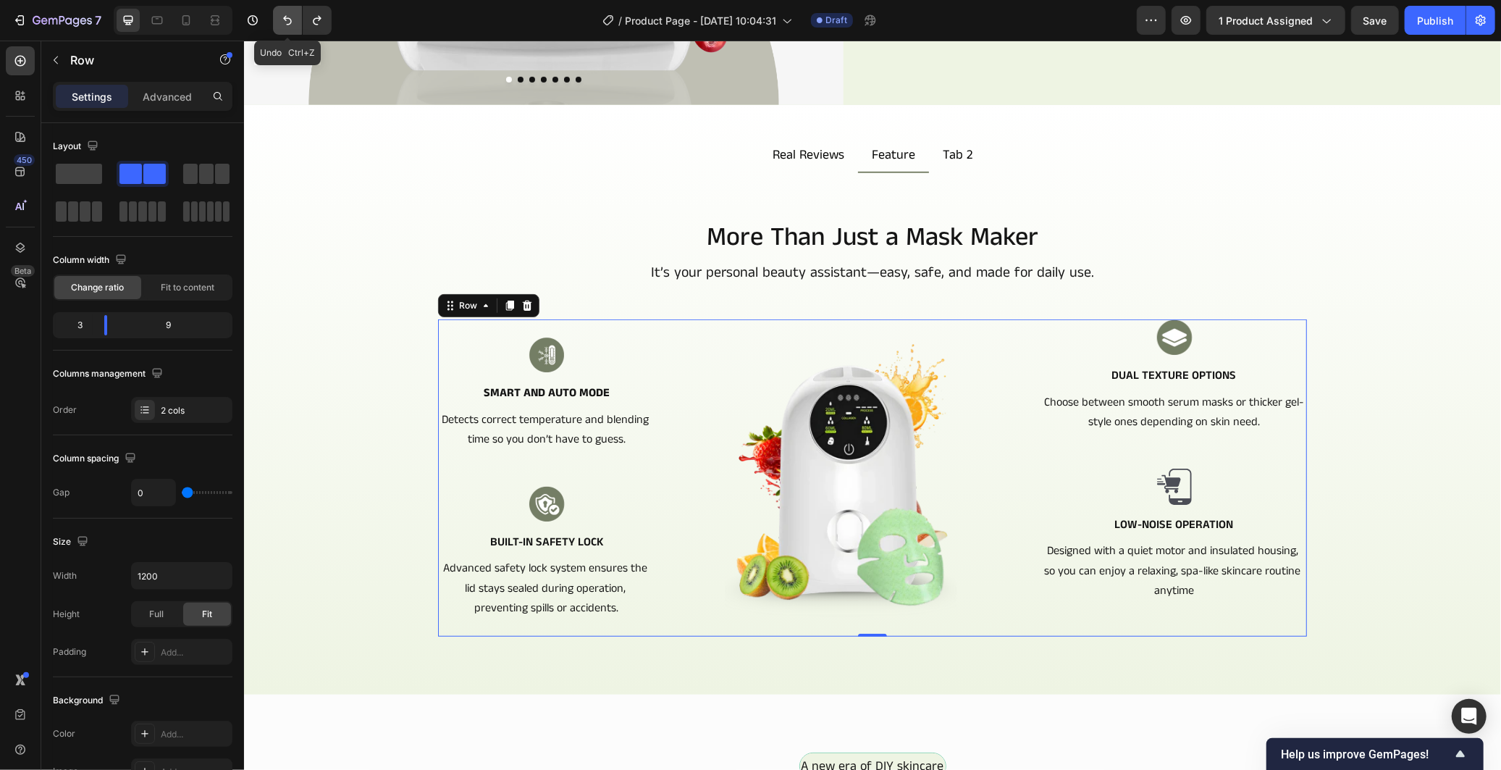
click at [287, 20] on icon "Undo/Redo" at bounding box center [287, 20] width 14 height 14
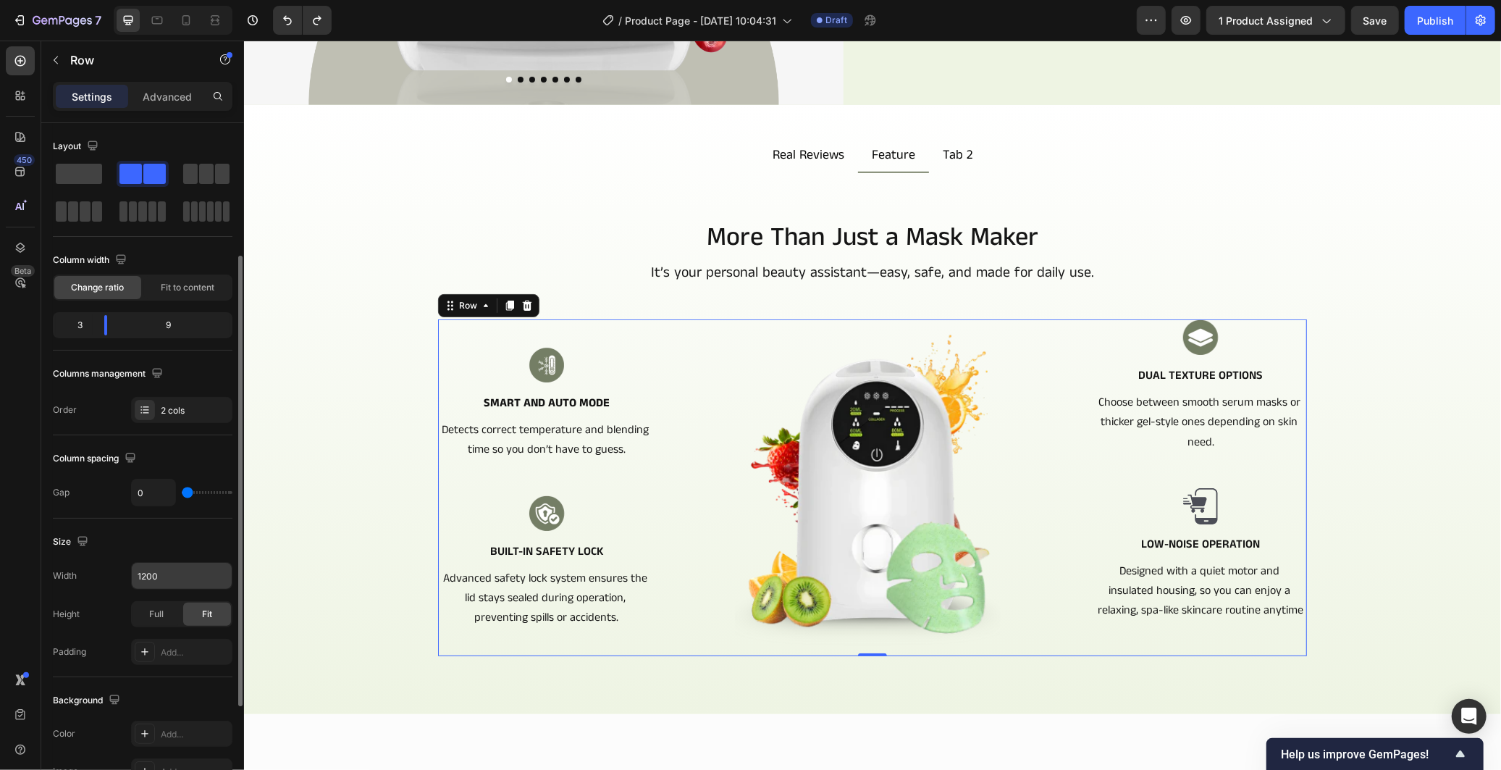
scroll to position [80, 0]
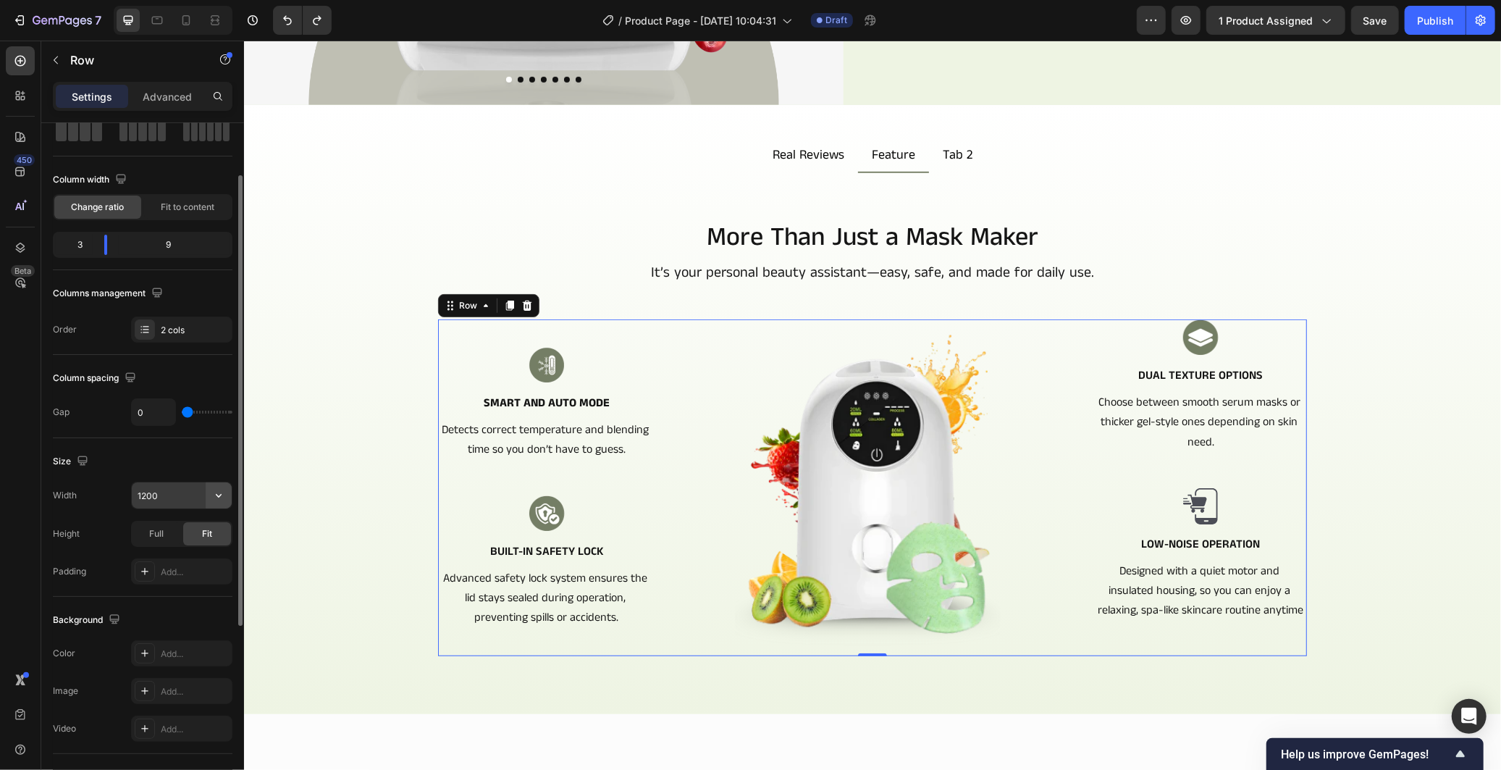
click at [214, 490] on icon "button" at bounding box center [218, 495] width 14 height 14
click at [161, 500] on input "1200" at bounding box center [182, 495] width 100 height 26
click at [143, 495] on input "1300" at bounding box center [182, 495] width 100 height 26
type input "1400"
click at [169, 465] on div "Size" at bounding box center [143, 461] width 180 height 23
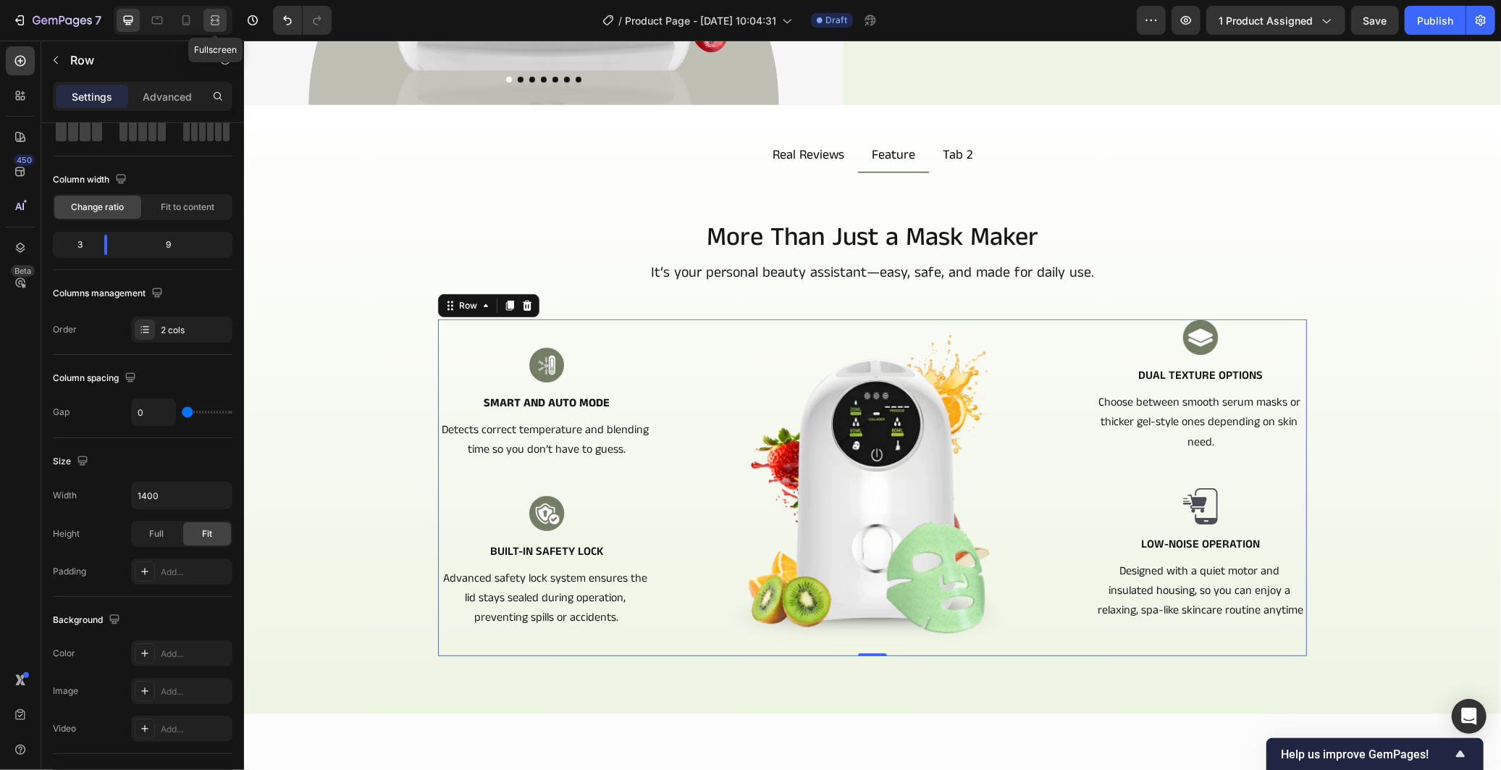
click at [215, 25] on icon at bounding box center [215, 23] width 9 height 3
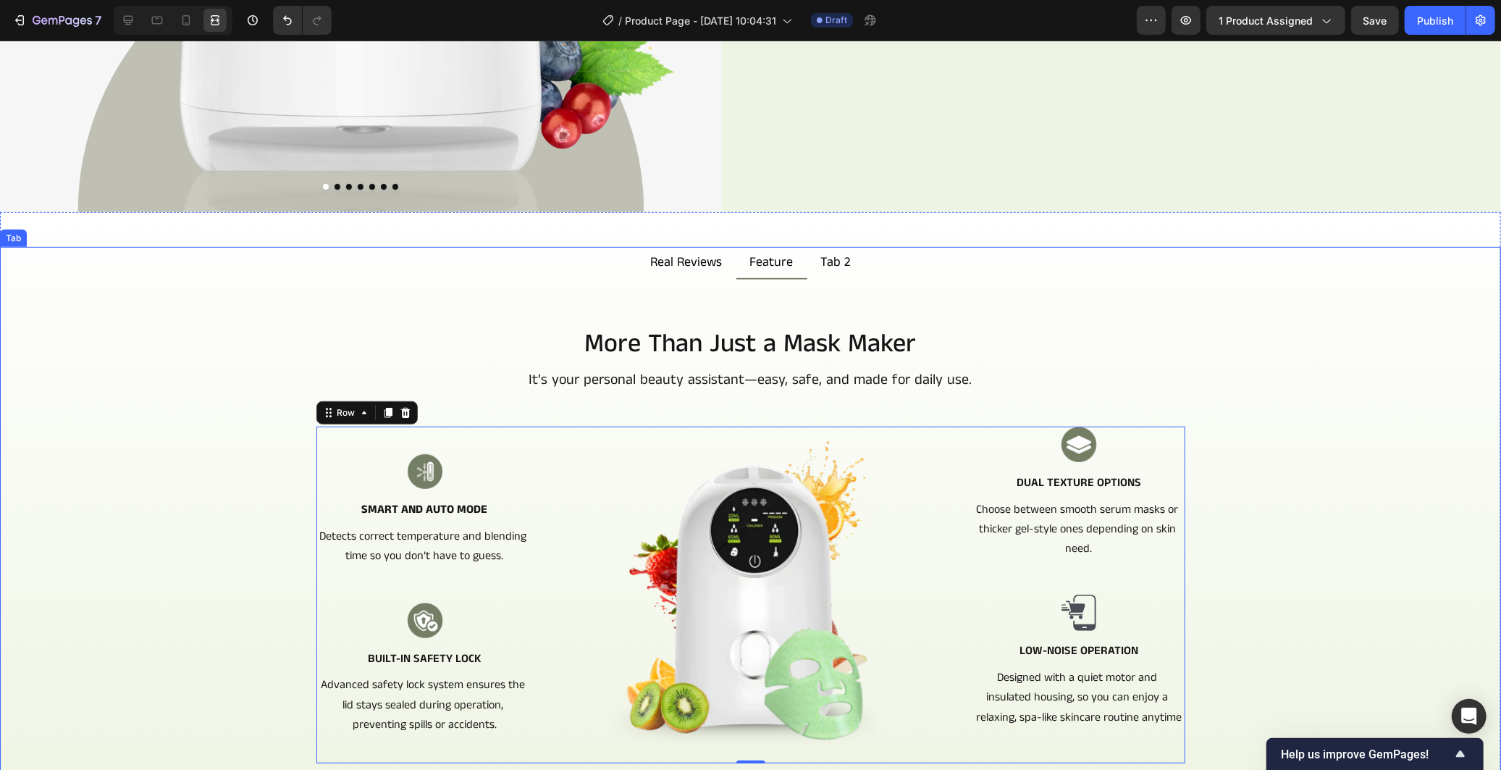
scroll to position [725, 0]
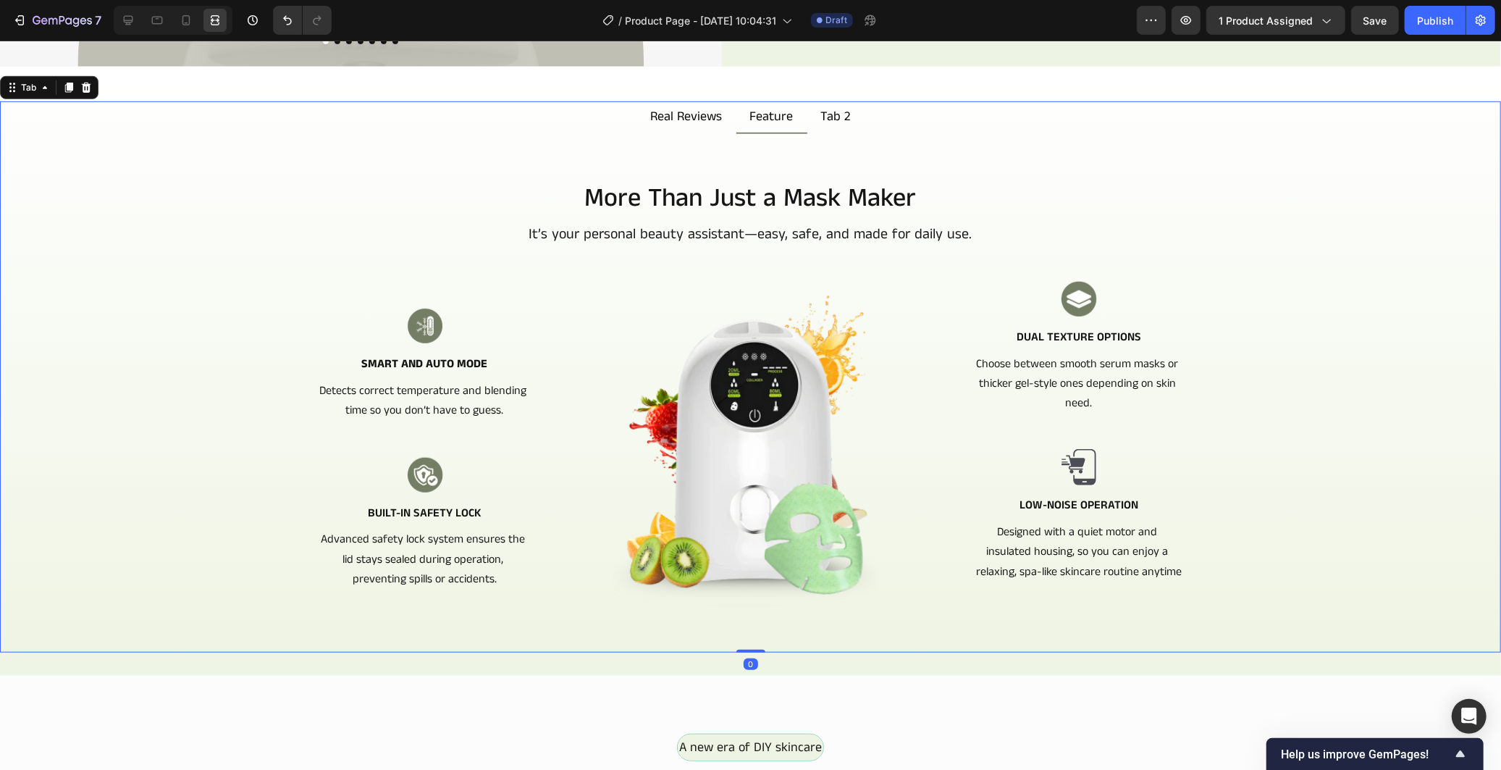
click at [1316, 436] on div "More Than Just a Mask Maker Heading It’s your personal beauty assistant—easy, s…" at bounding box center [751, 427] width 1478 height 495
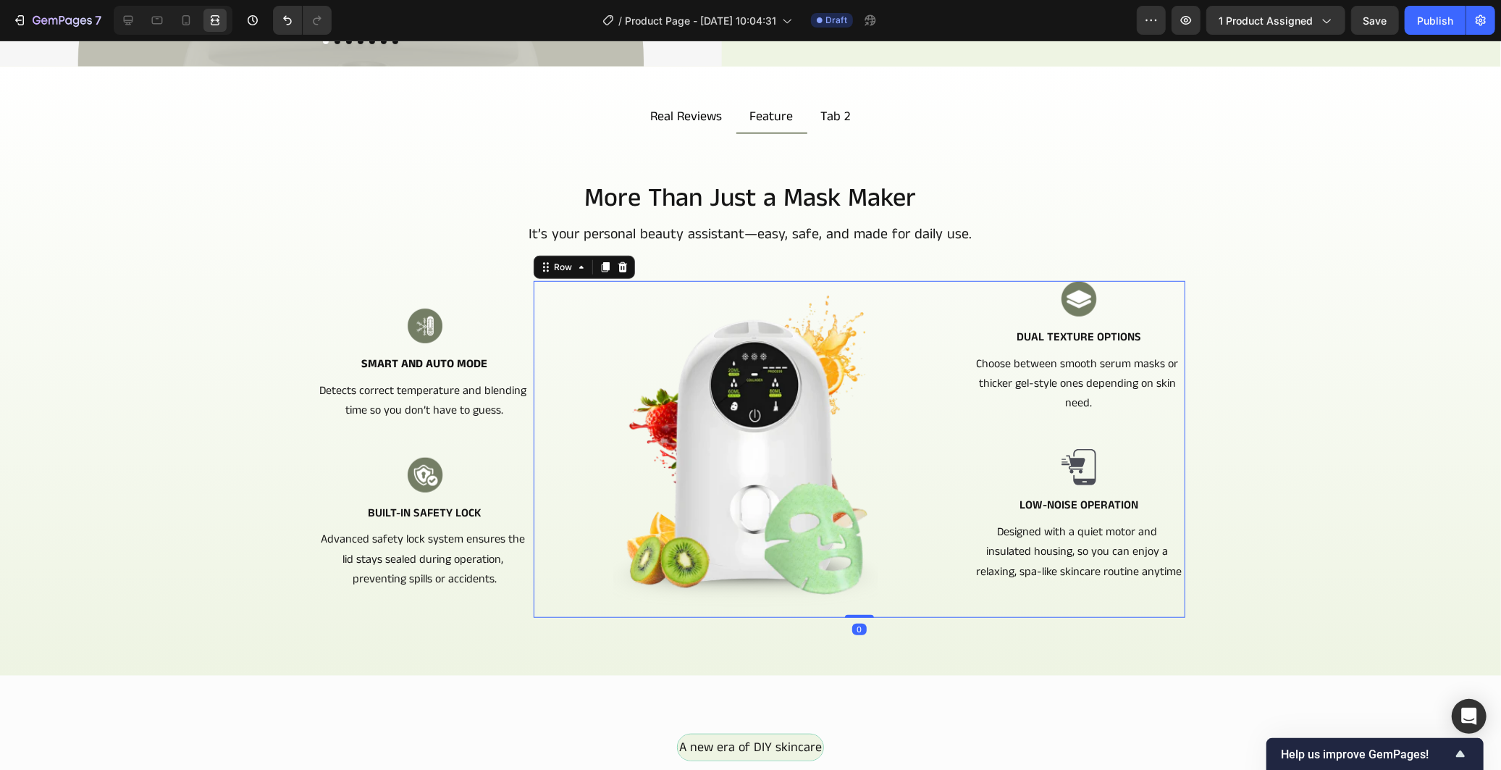
click at [972, 408] on div "Image Dual Texture Options Text Block Choose between smooth serum masks or thic…" at bounding box center [1078, 448] width 212 height 337
click at [125, 20] on icon at bounding box center [128, 20] width 9 height 9
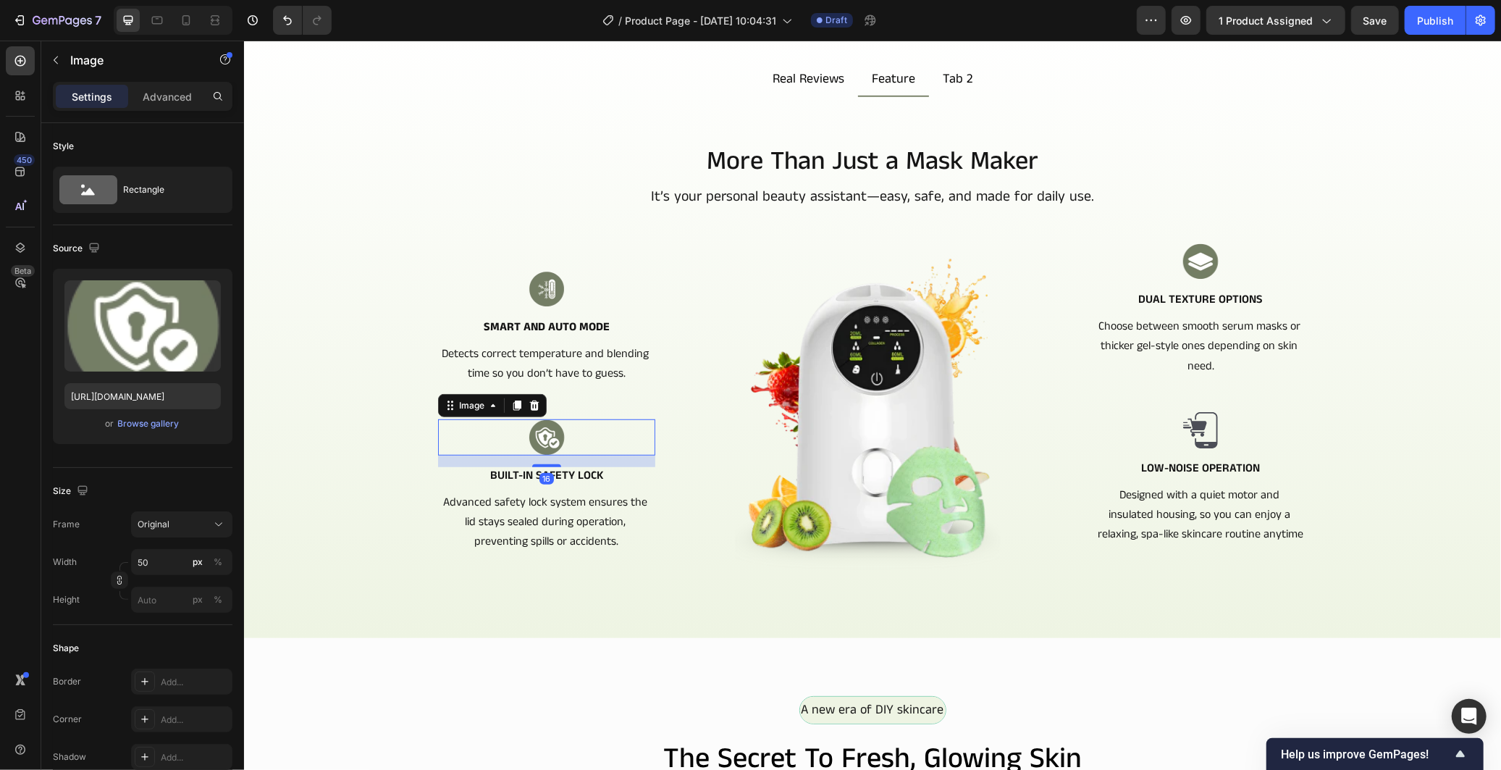
click at [631, 430] on div at bounding box center [545, 436] width 217 height 36
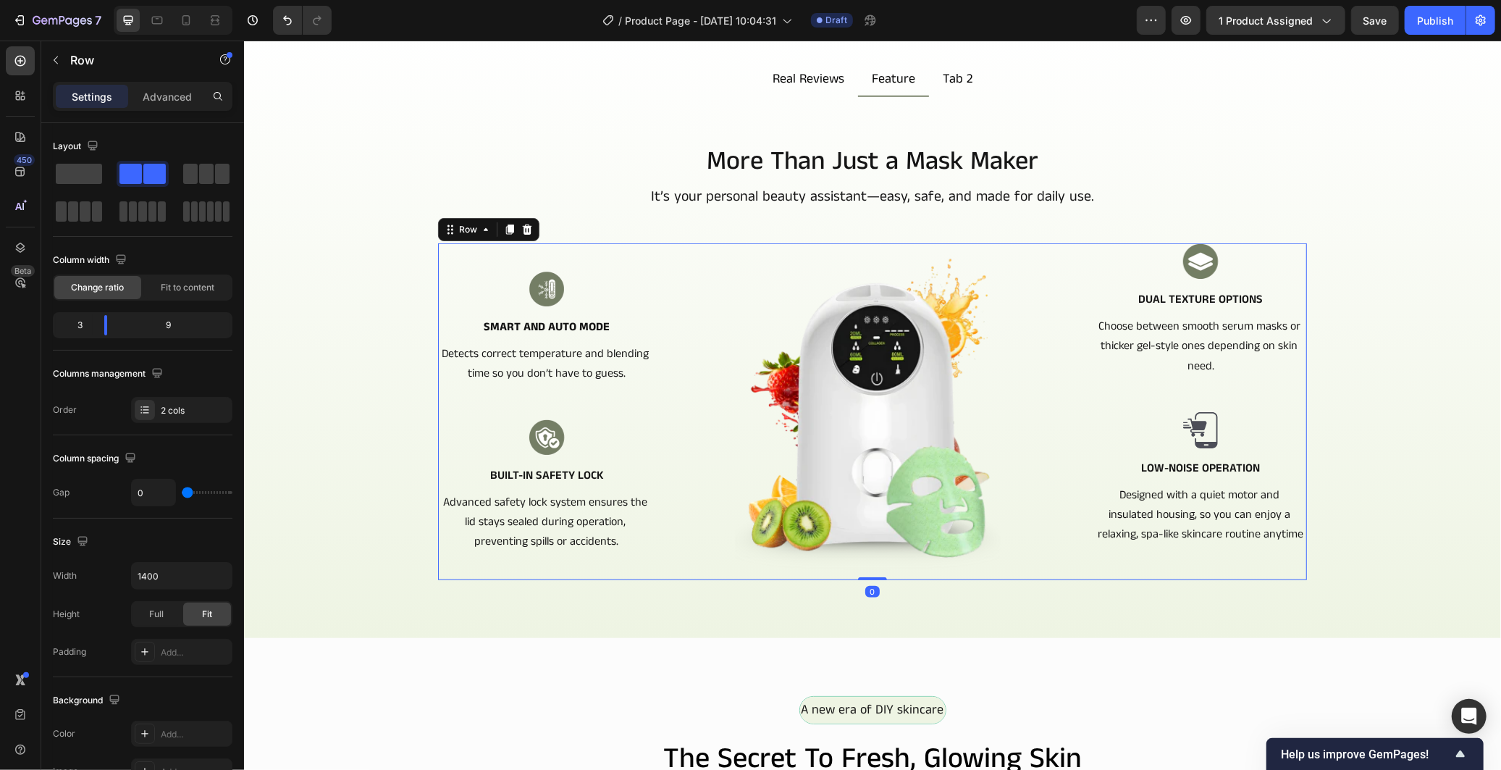
click at [620, 403] on div "Image Smart and Auto Mode Text Block Detects correct temperature and blending t…" at bounding box center [545, 411] width 217 height 337
click at [139, 574] on input "1400" at bounding box center [182, 576] width 100 height 26
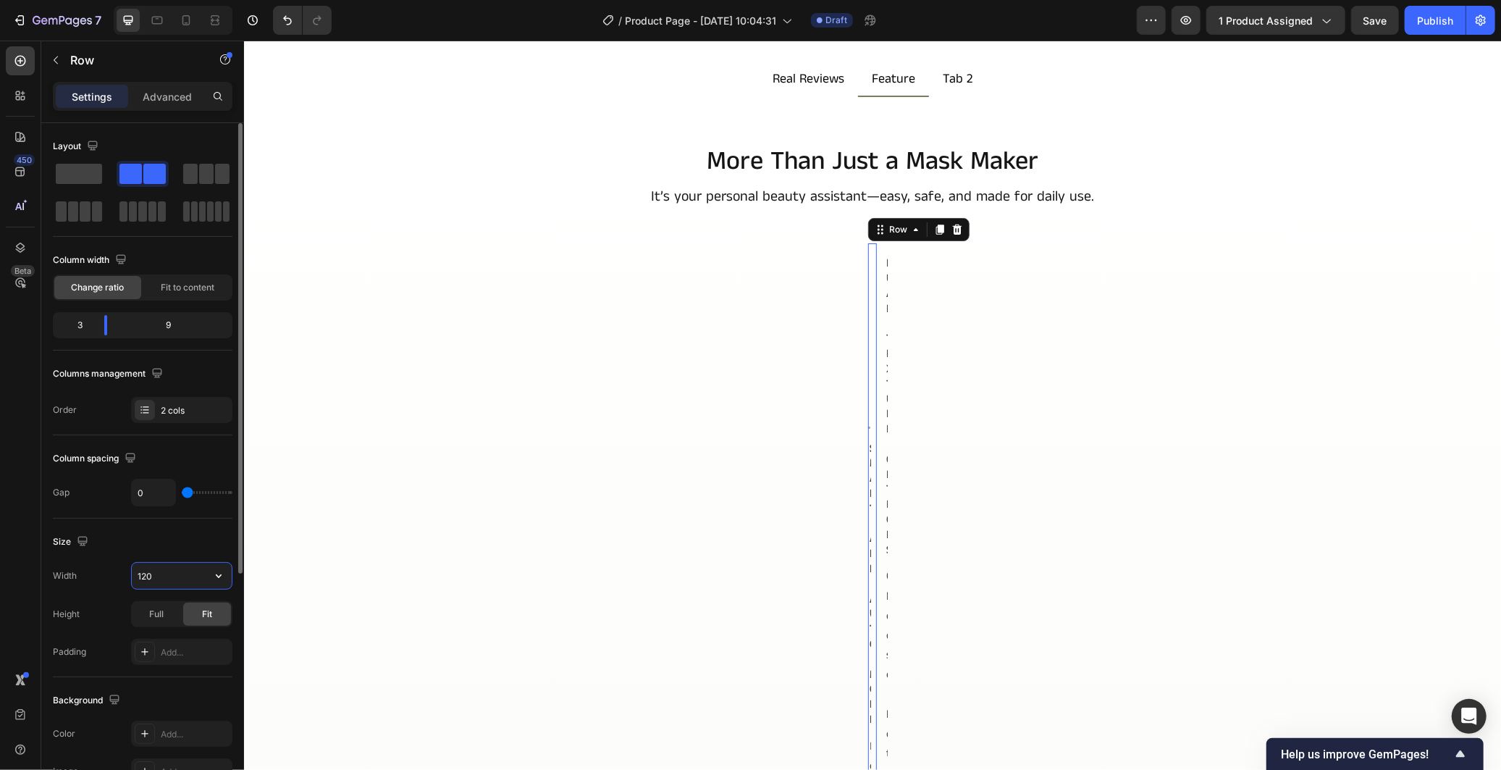
type input "1200"
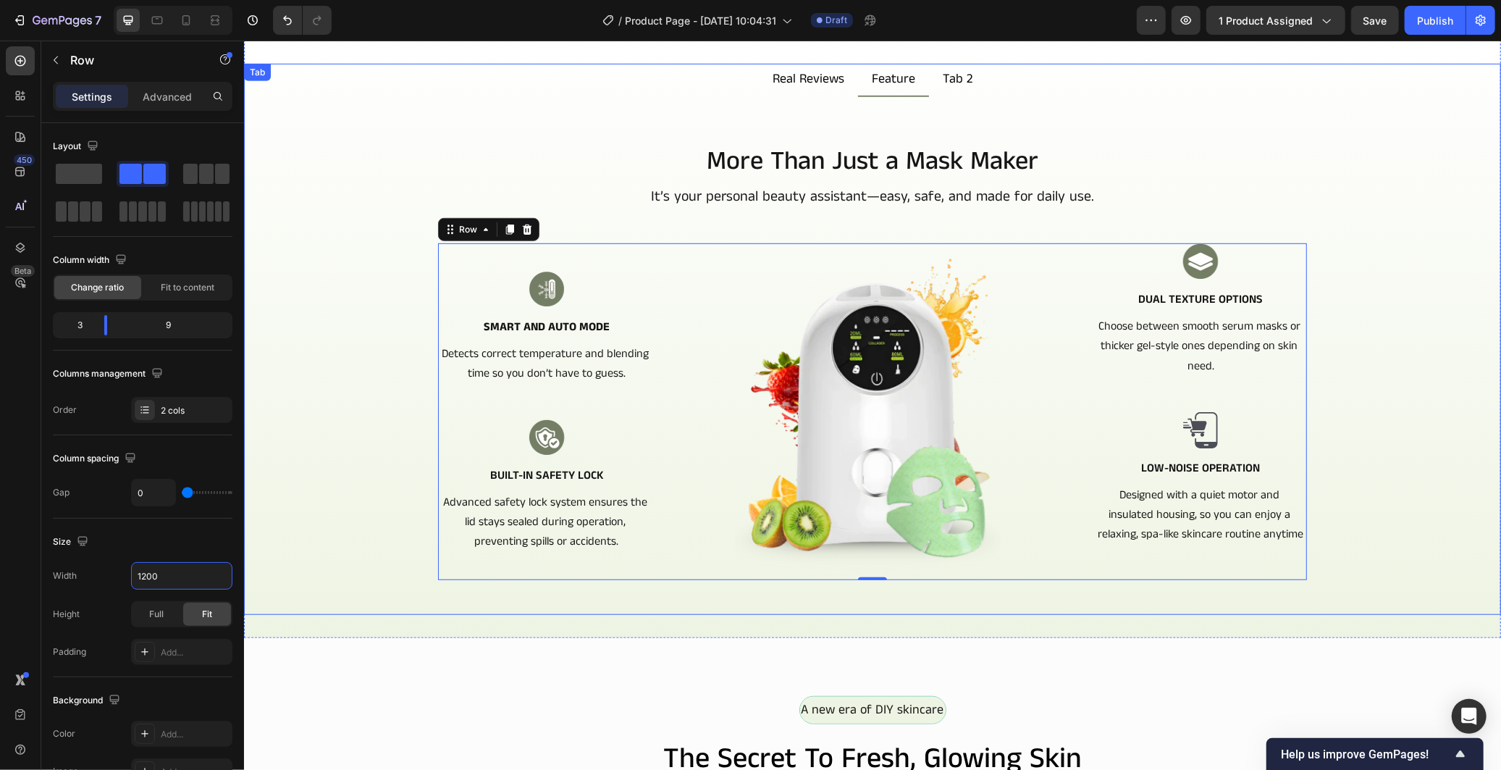
click at [346, 511] on div "More Than Just a Mask Maker Heading It’s your personal beauty assistant—easy, s…" at bounding box center [872, 390] width 1234 height 495
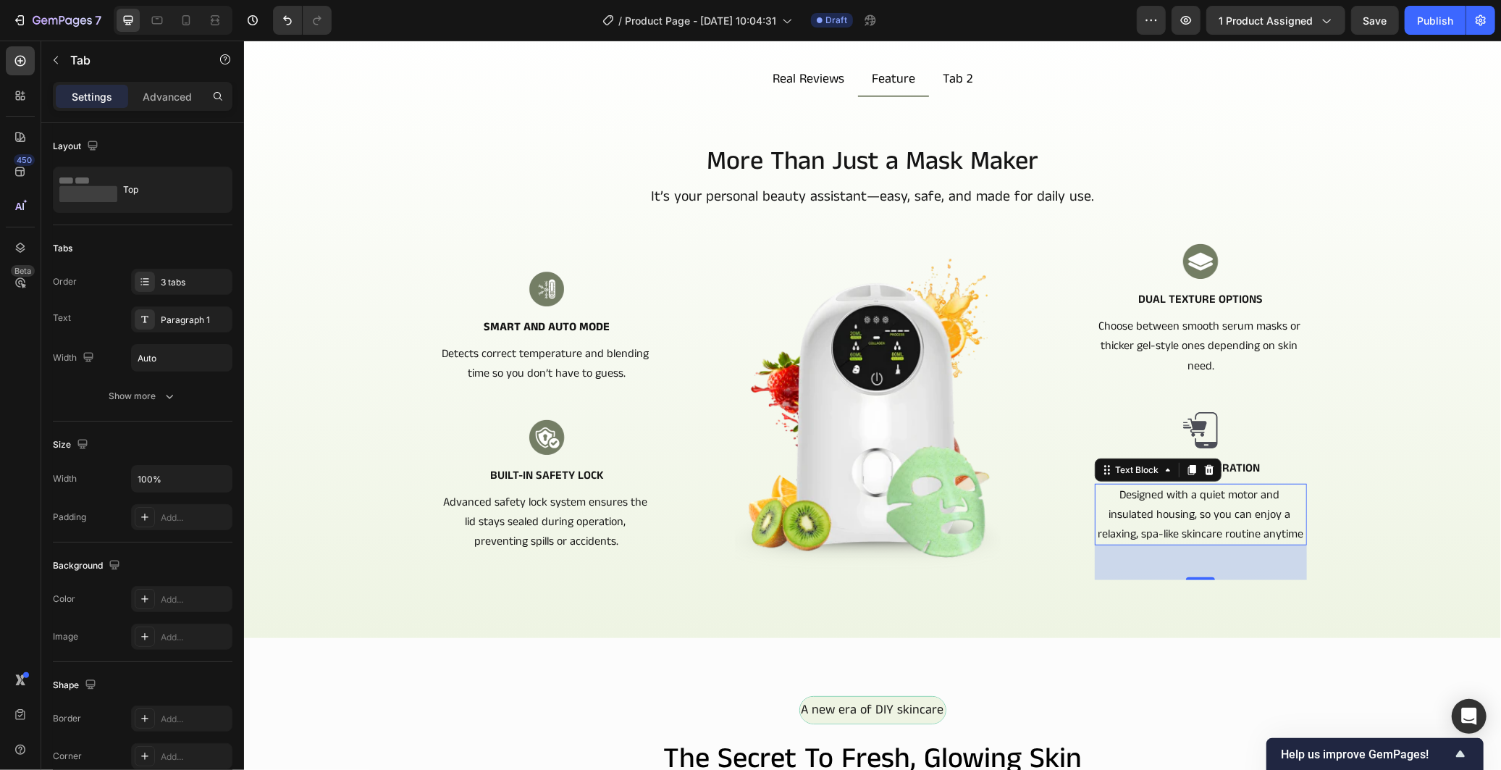
click at [1262, 505] on p "Designed with a quiet motor and insulated housing, so you can enjoy a relaxing,…" at bounding box center [1199, 513] width 209 height 59
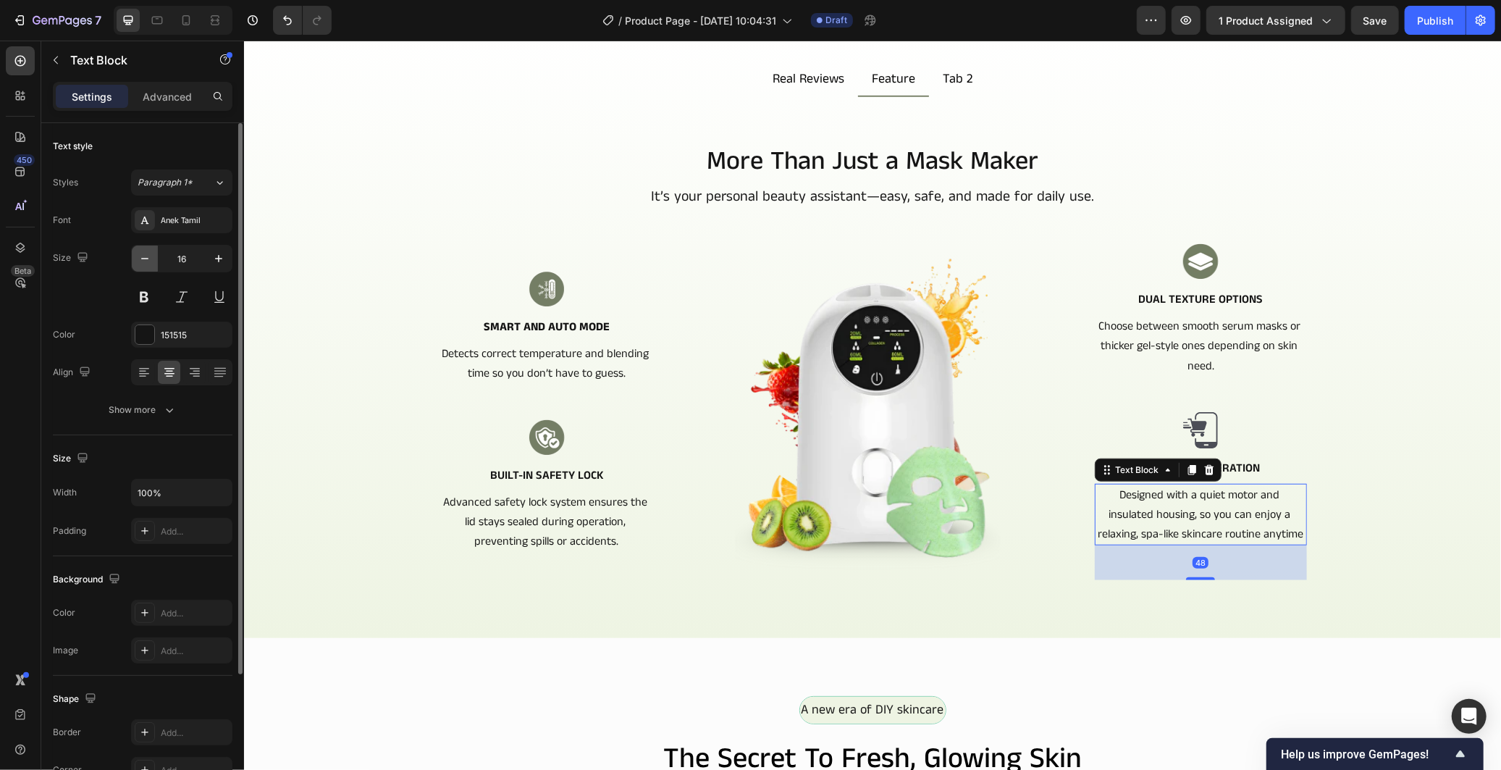
click at [148, 259] on icon "button" at bounding box center [145, 258] width 14 height 14
type input "15"
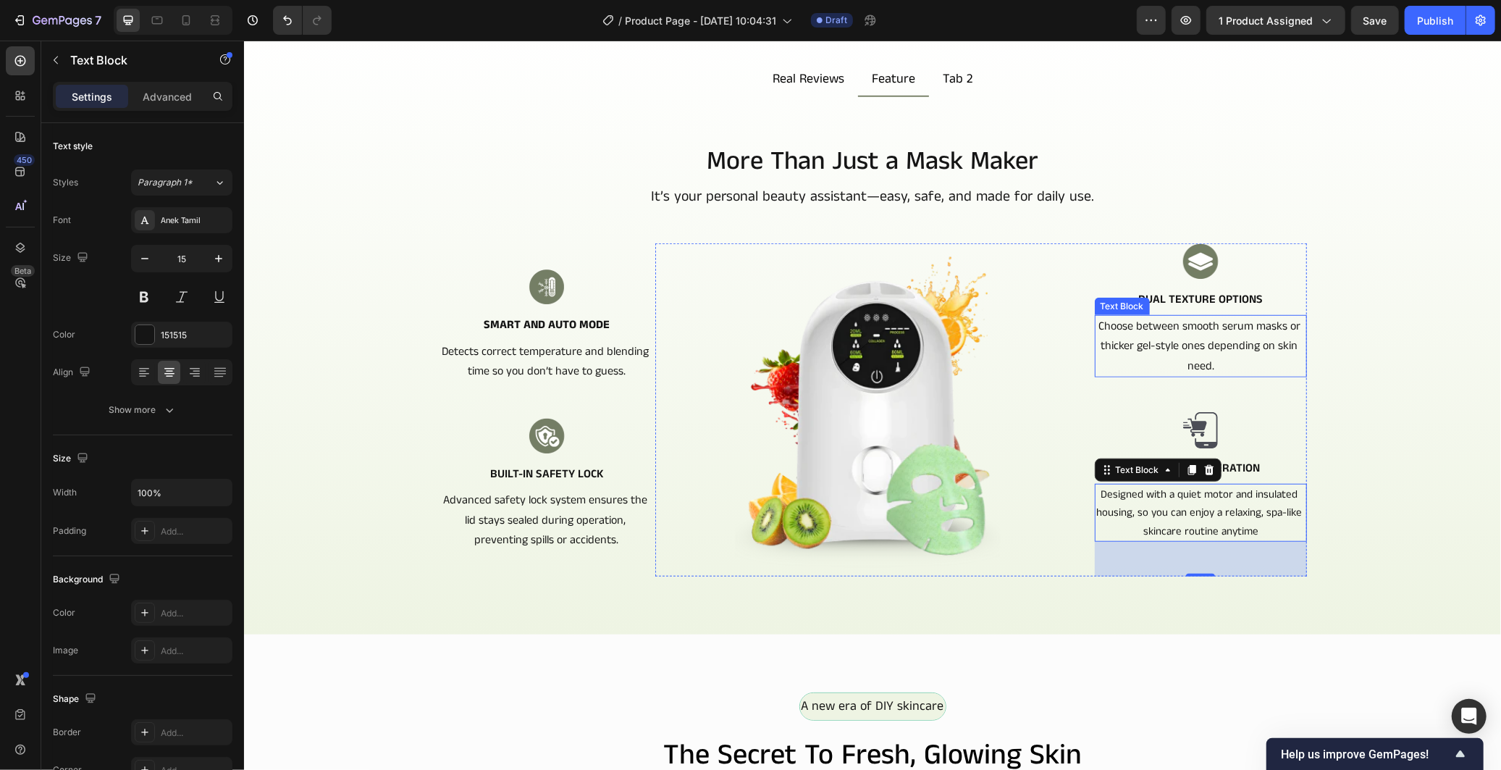
click at [1169, 354] on p "Choose between smooth serum masks or thicker gel-style ones depending on skin n…" at bounding box center [1199, 345] width 209 height 59
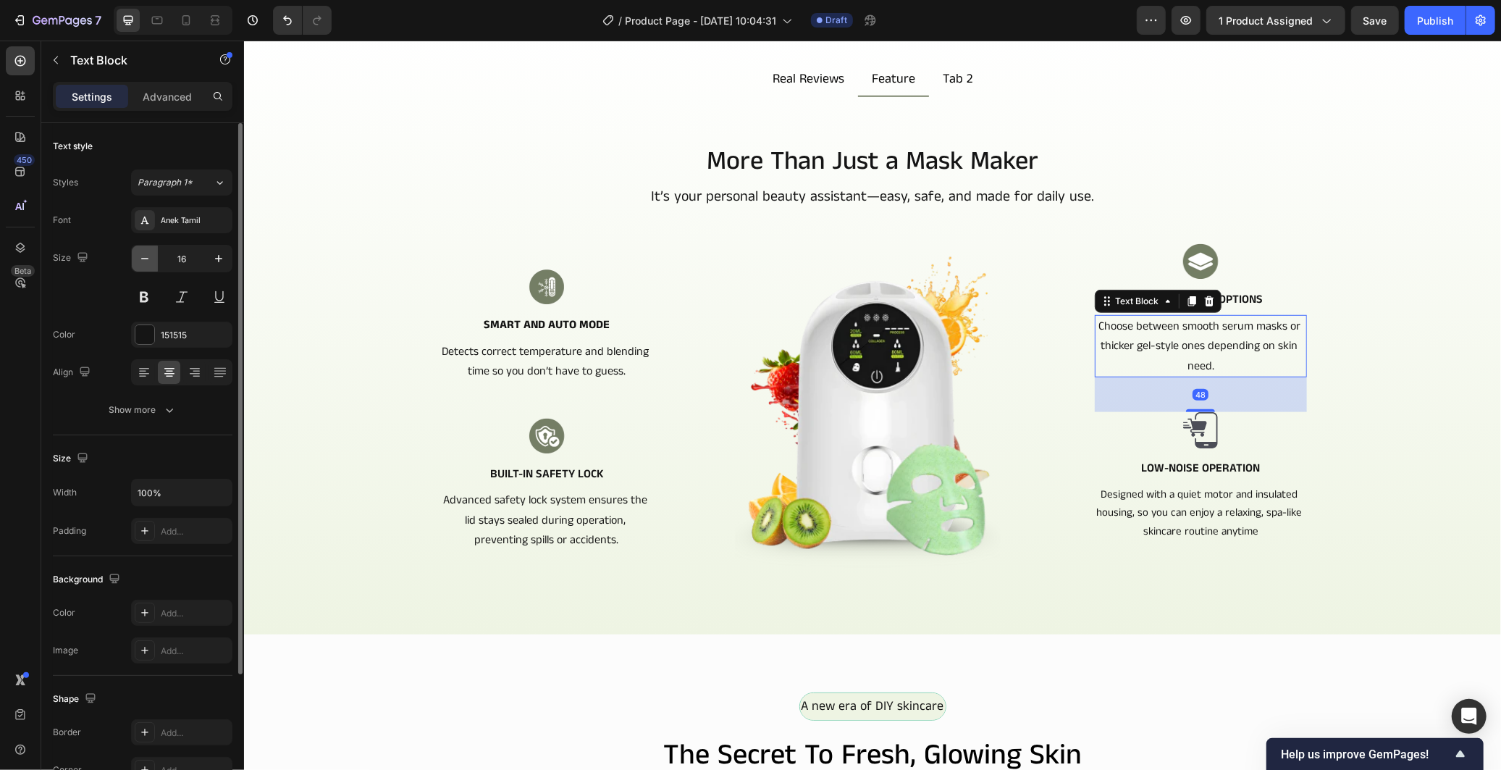
click at [150, 251] on icon "button" at bounding box center [145, 258] width 14 height 14
type input "15"
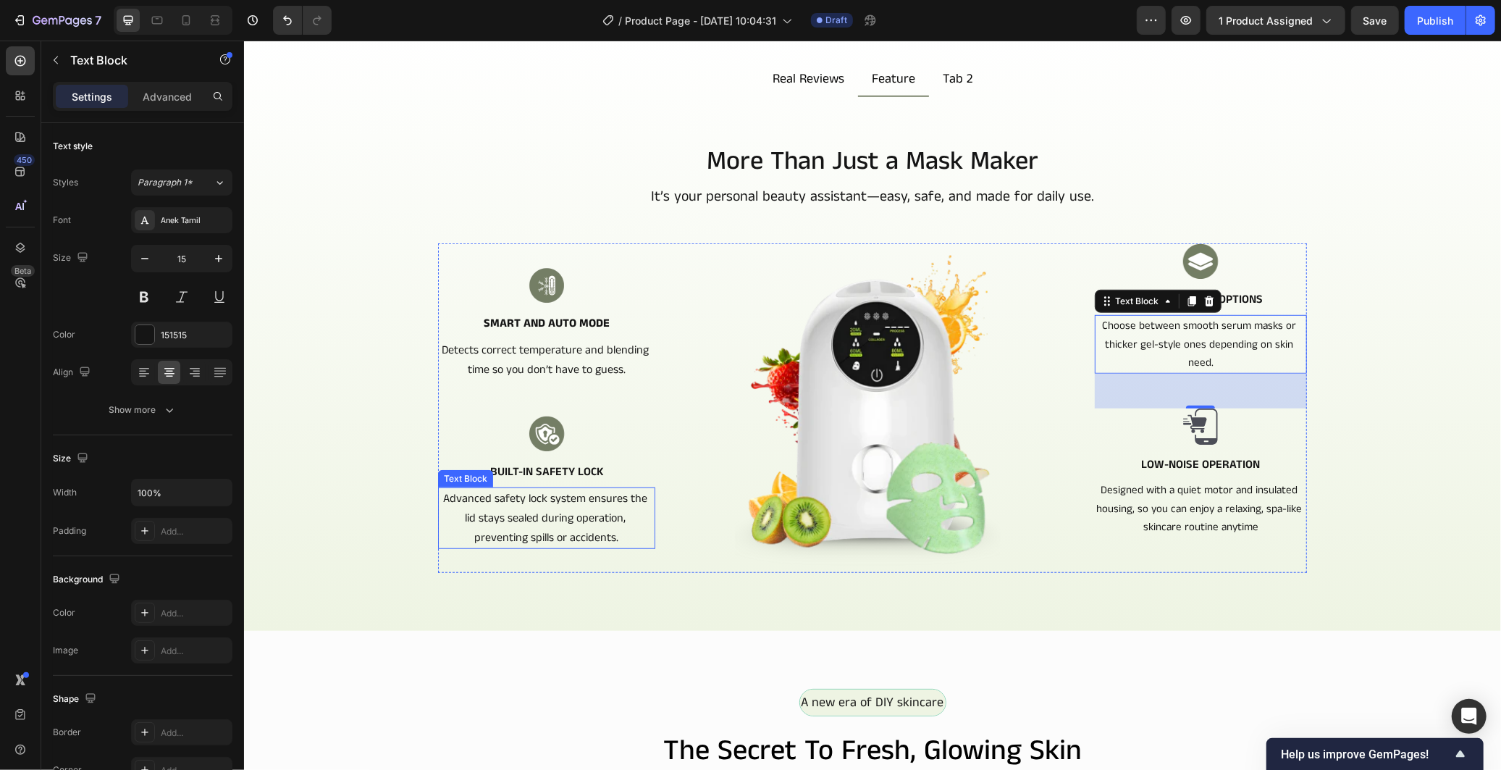
click at [564, 495] on p "Advanced safety lock system ensures the lid stays sealed during operation, prev…" at bounding box center [546, 517] width 214 height 59
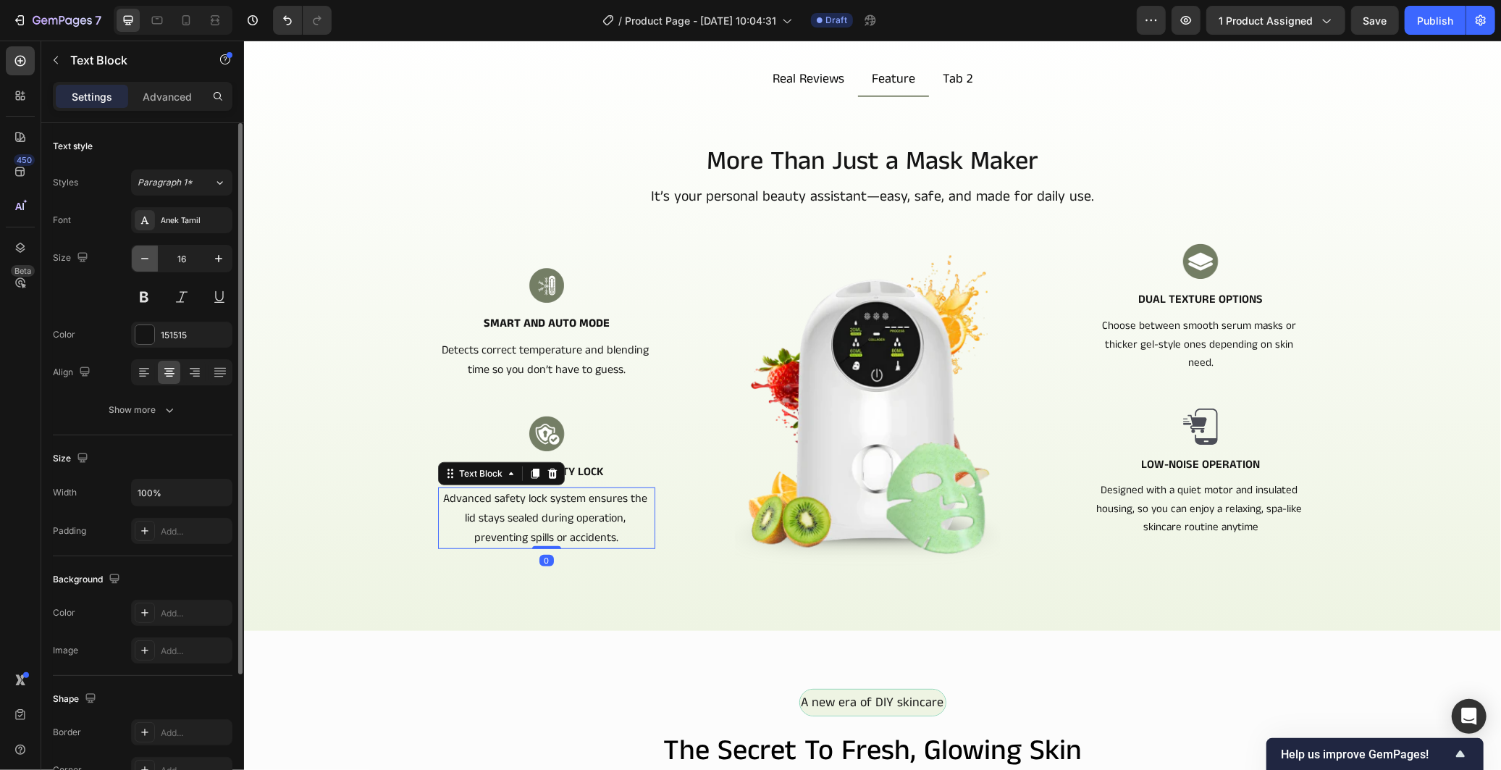
click at [138, 255] on icon "button" at bounding box center [145, 258] width 14 height 14
type input "15"
click at [444, 350] on p "Detects correct temperature and blending time so you don’t have to guess." at bounding box center [546, 360] width 214 height 39
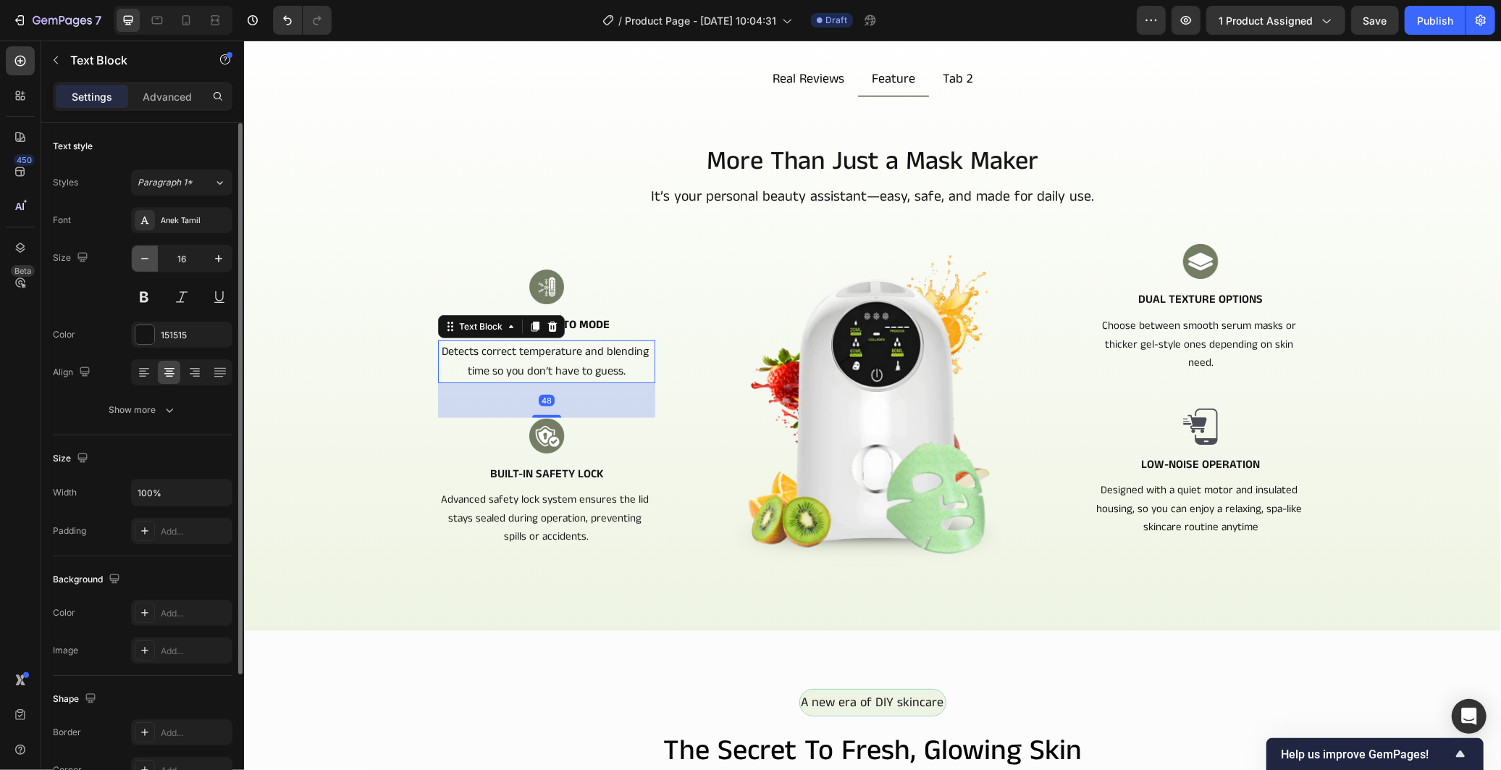
click at [143, 259] on icon "button" at bounding box center [145, 258] width 14 height 14
type input "15"
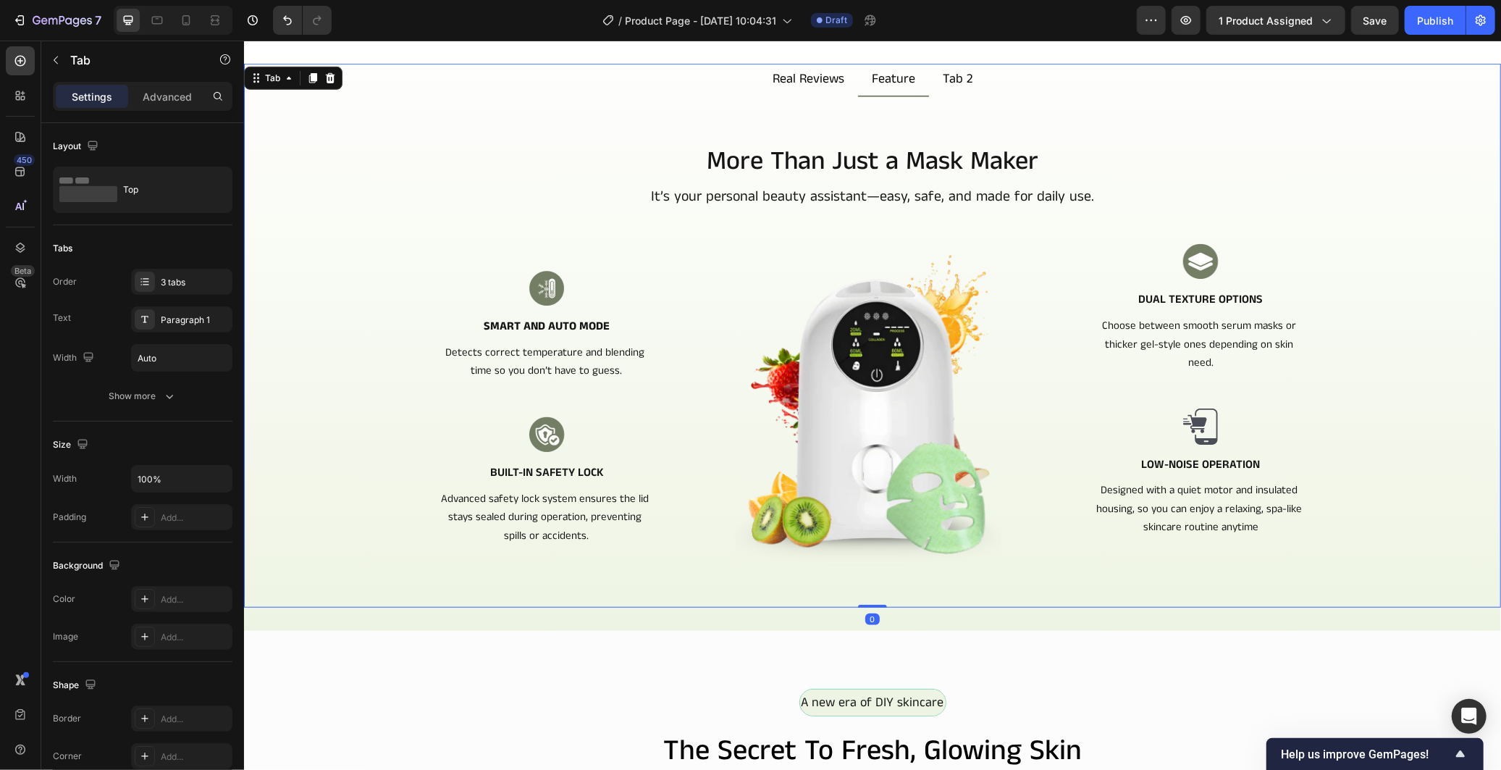
click at [1394, 428] on div "More Than Just a Mask Maker Heading It’s your personal beauty assistant—easy, s…" at bounding box center [872, 386] width 1234 height 487
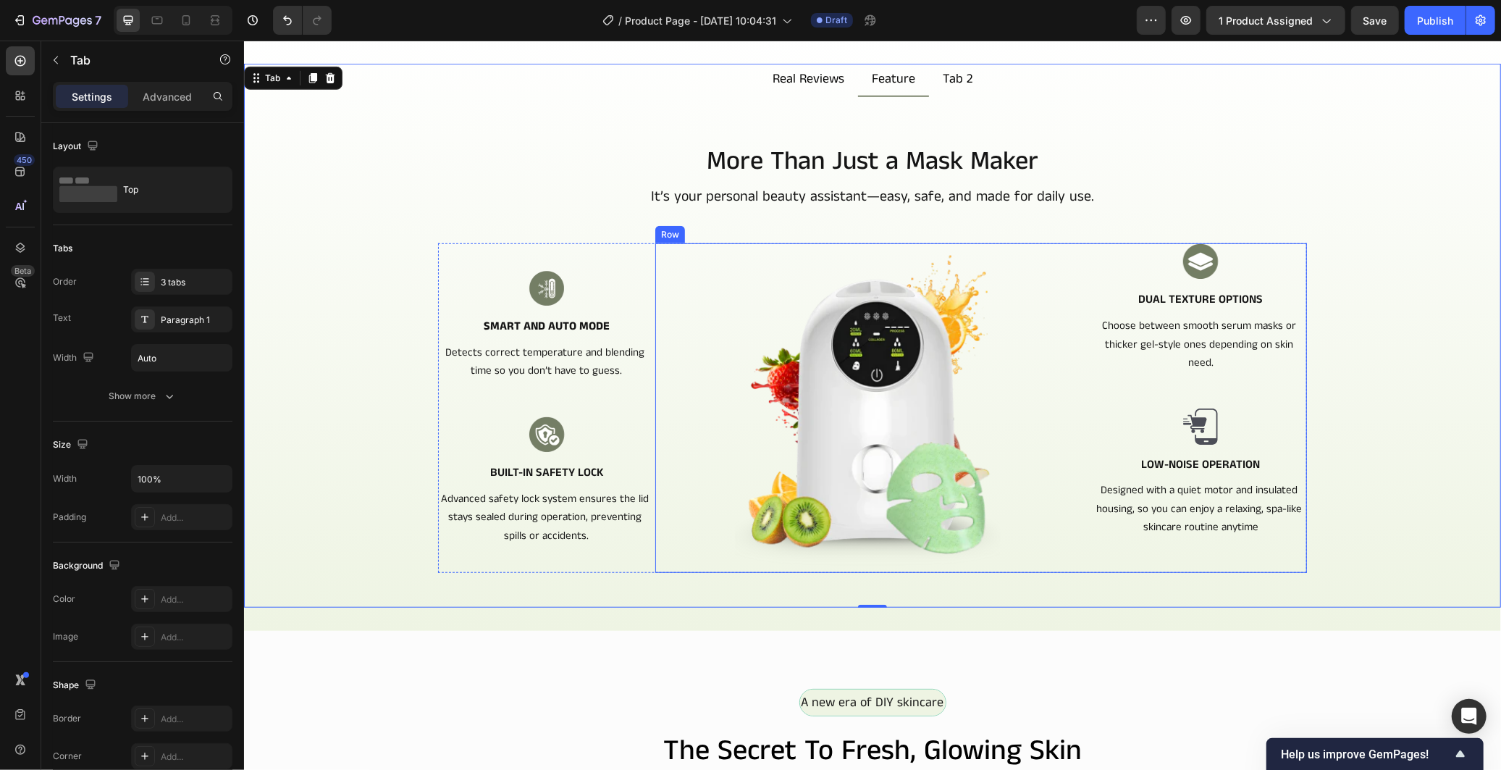
click at [1078, 264] on div "Image Image Dual Texture Options Text Block Choose between smooth serum masks o…" at bounding box center [981, 407] width 652 height 329
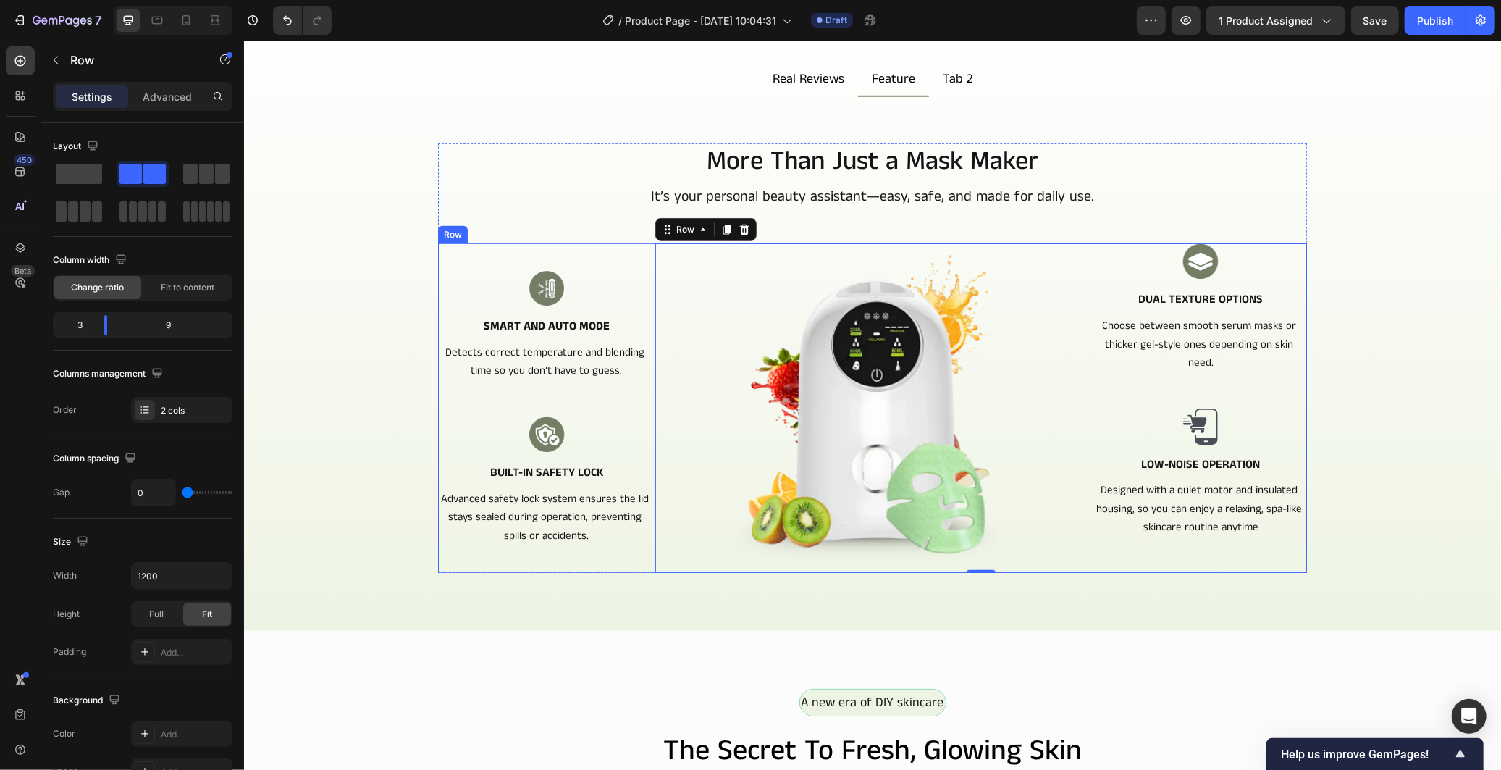
click at [591, 264] on div "Image Smart and Auto Mode Text Block Detects correct temperature and blending t…" at bounding box center [545, 407] width 217 height 329
click at [1119, 395] on div "Image Dual Texture Options Text Block Choose between smooth serum masks or thic…" at bounding box center [1200, 407] width 212 height 329
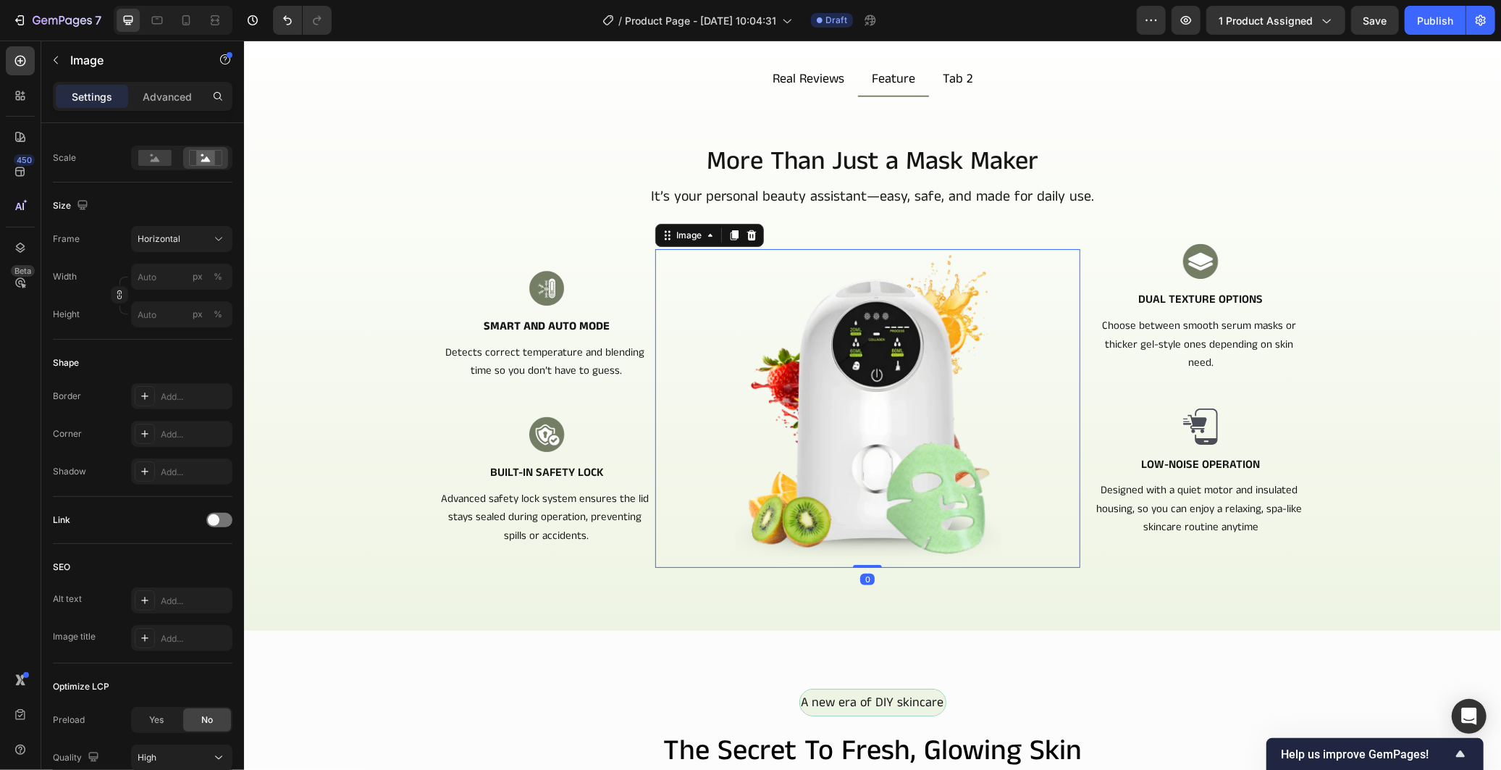
click at [1056, 350] on img at bounding box center [867, 407] width 425 height 319
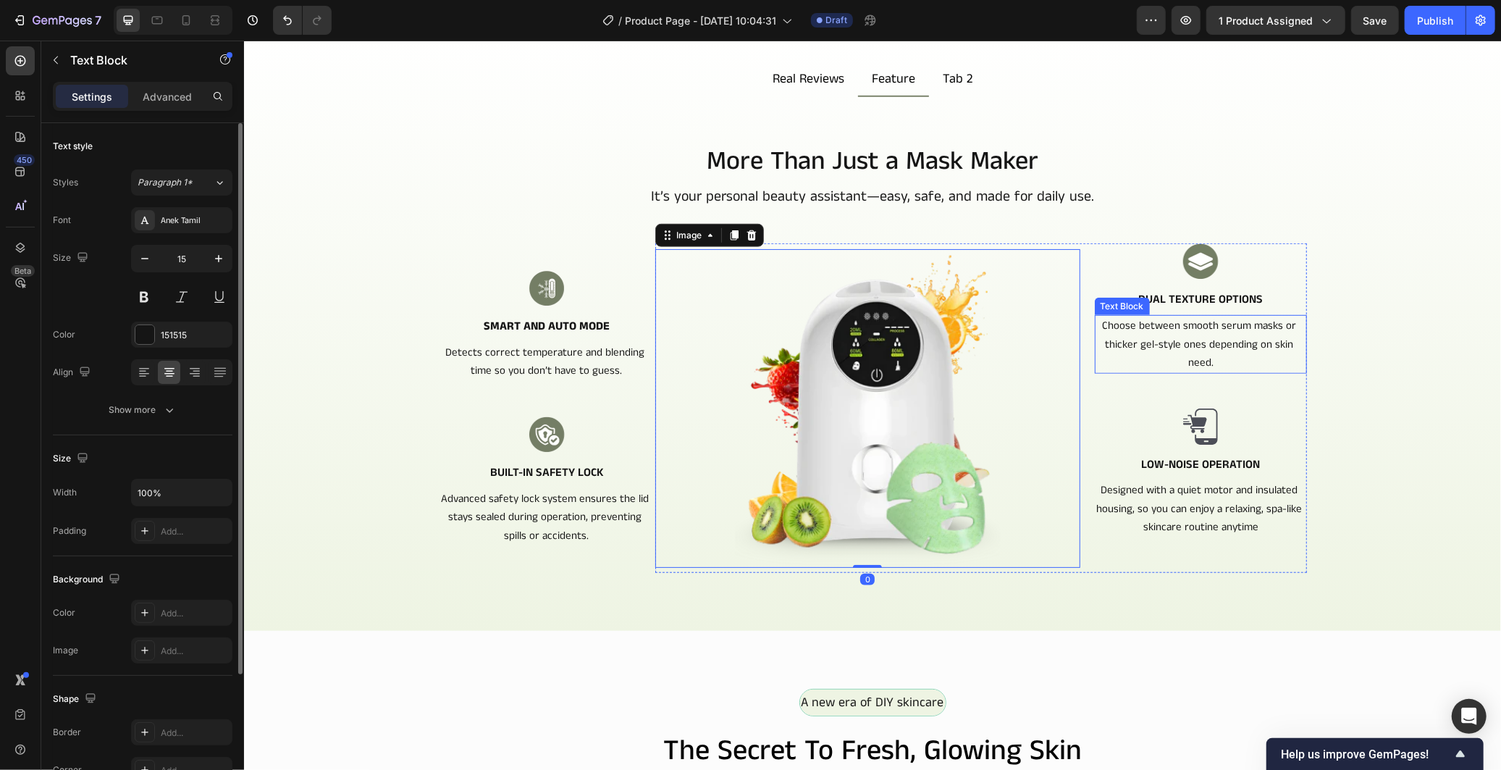
click at [1100, 363] on p "Choose between smooth serum masks or thicker gel-style ones depending on skin n…" at bounding box center [1199, 344] width 209 height 56
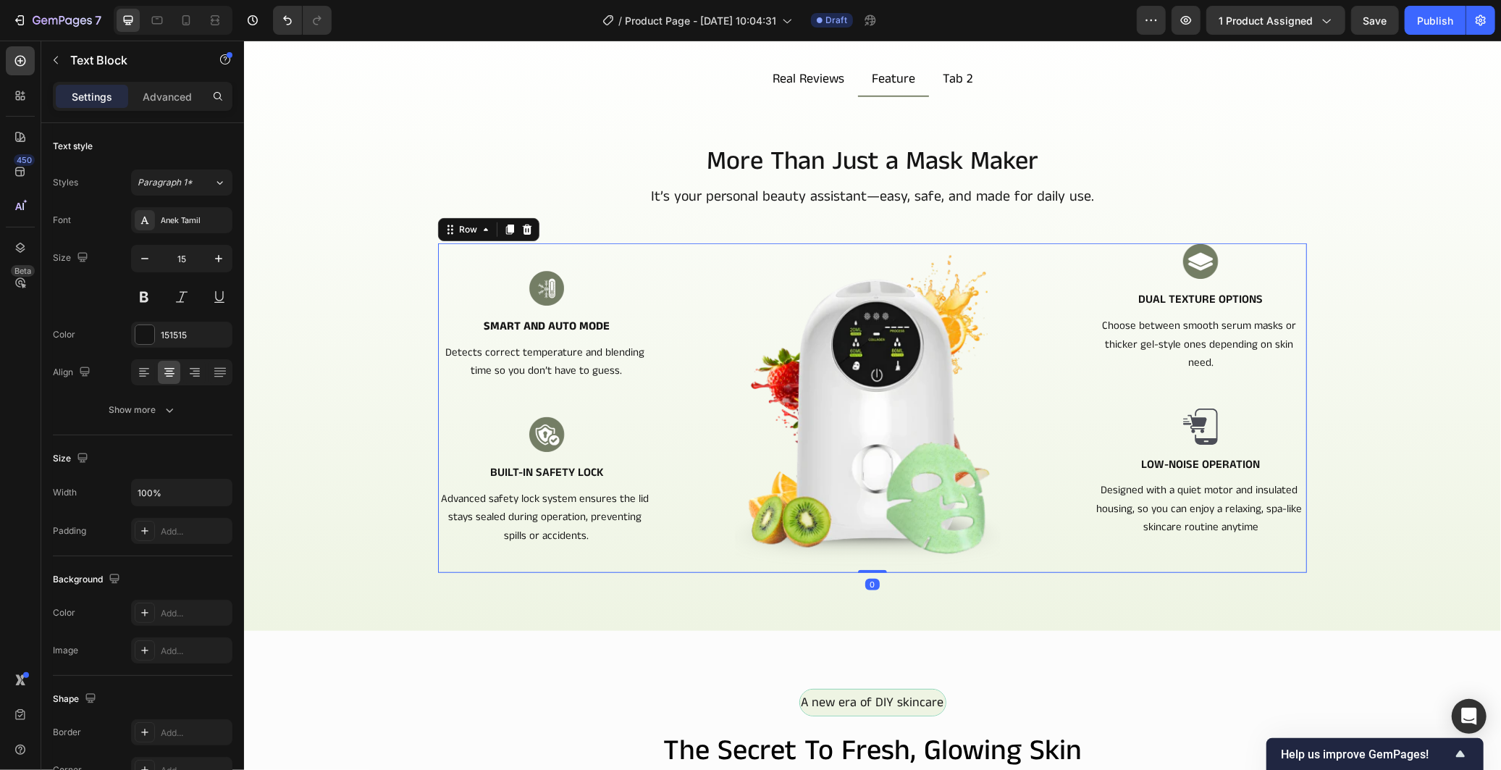
click at [638, 311] on div "Image Smart and Auto Mode Text Block Detects correct temperature and blending t…" at bounding box center [545, 407] width 217 height 329
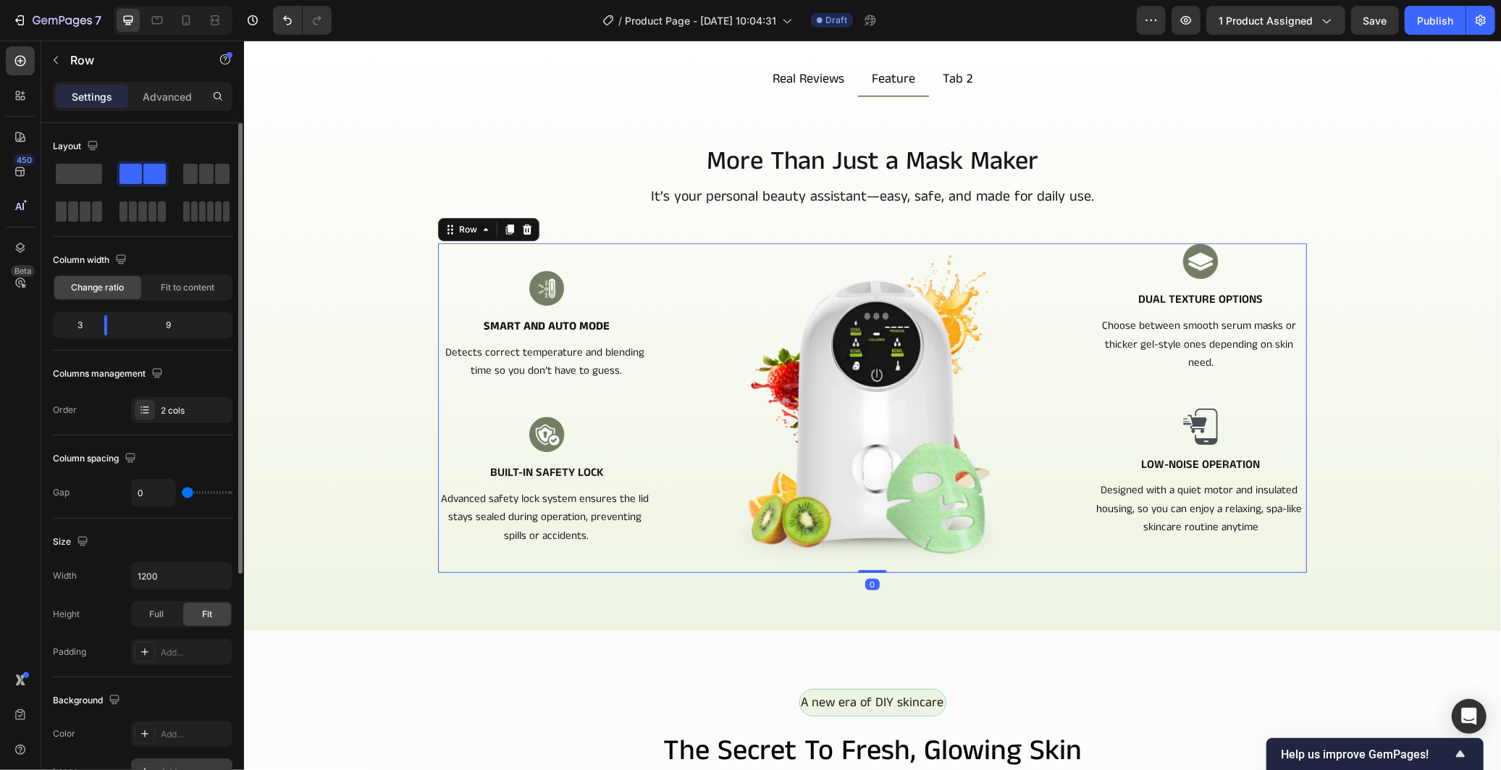
scroll to position [321, 0]
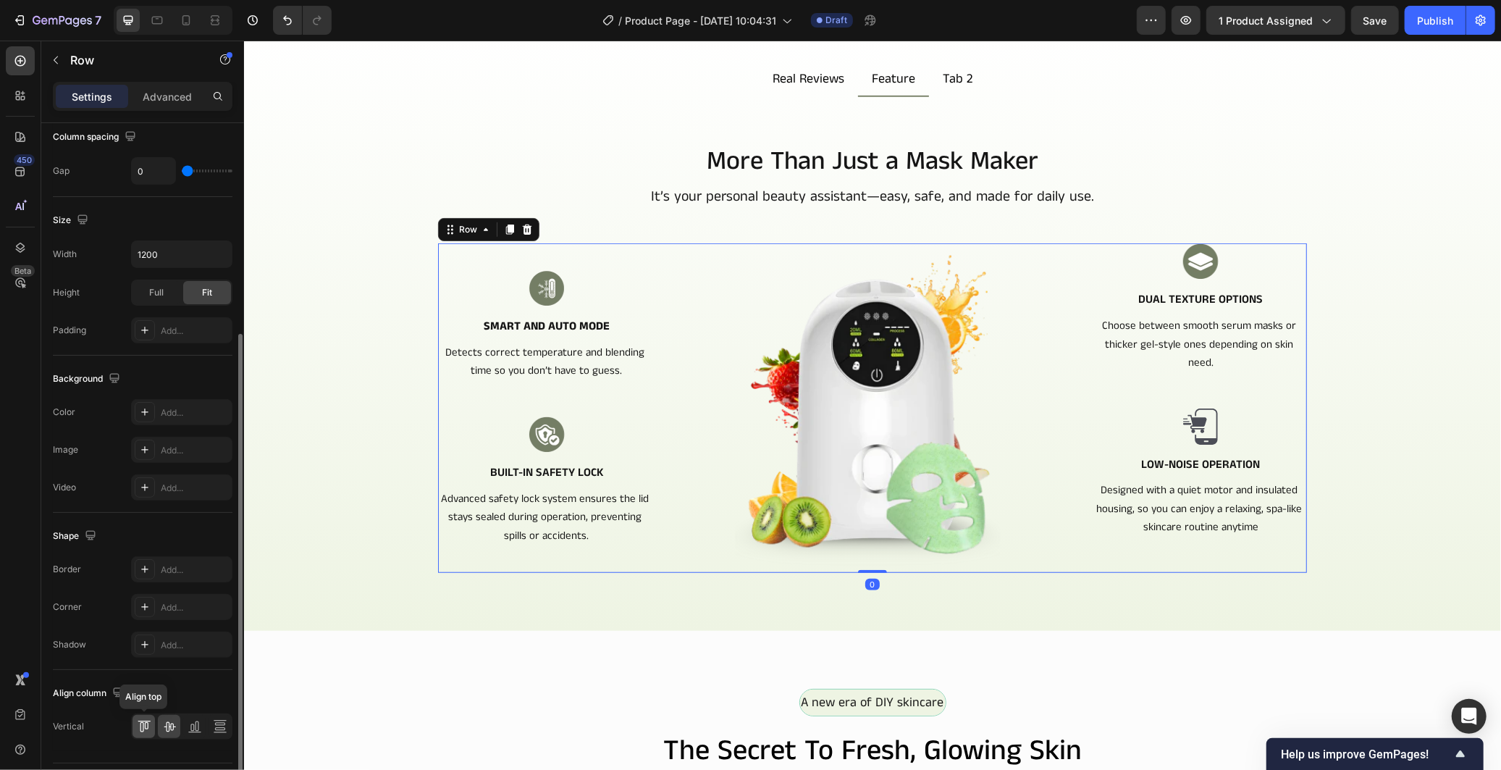
click at [147, 735] on div at bounding box center [143, 726] width 22 height 23
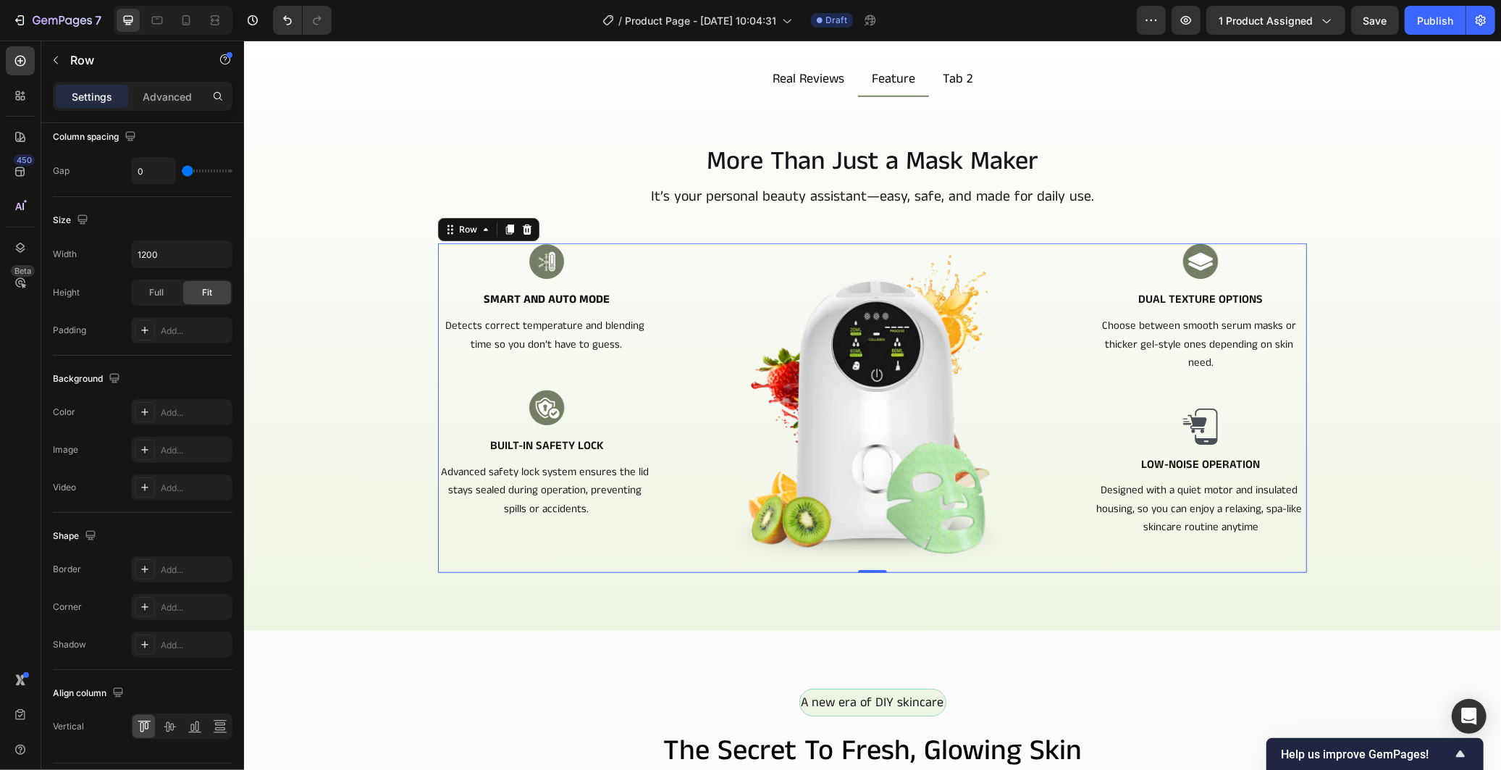
click at [641, 382] on div "Image Smart and Auto Mode Text Block Detects correct temperature and blending t…" at bounding box center [545, 407] width 217 height 329
click at [174, 721] on icon at bounding box center [169, 726] width 14 height 14
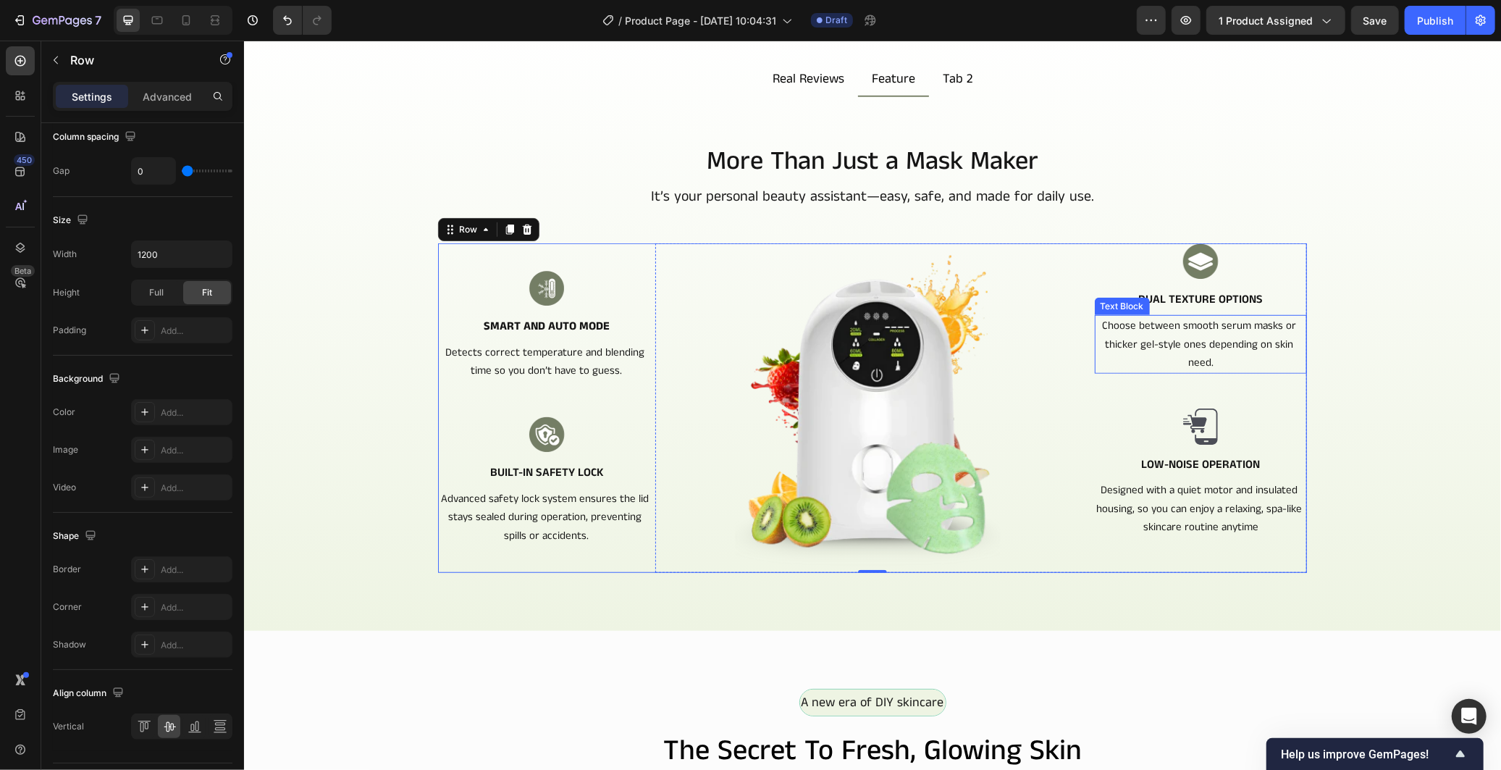
click at [1261, 355] on p "Choose between smooth serum masks or thicker gel-style ones depending on skin n…" at bounding box center [1199, 344] width 209 height 56
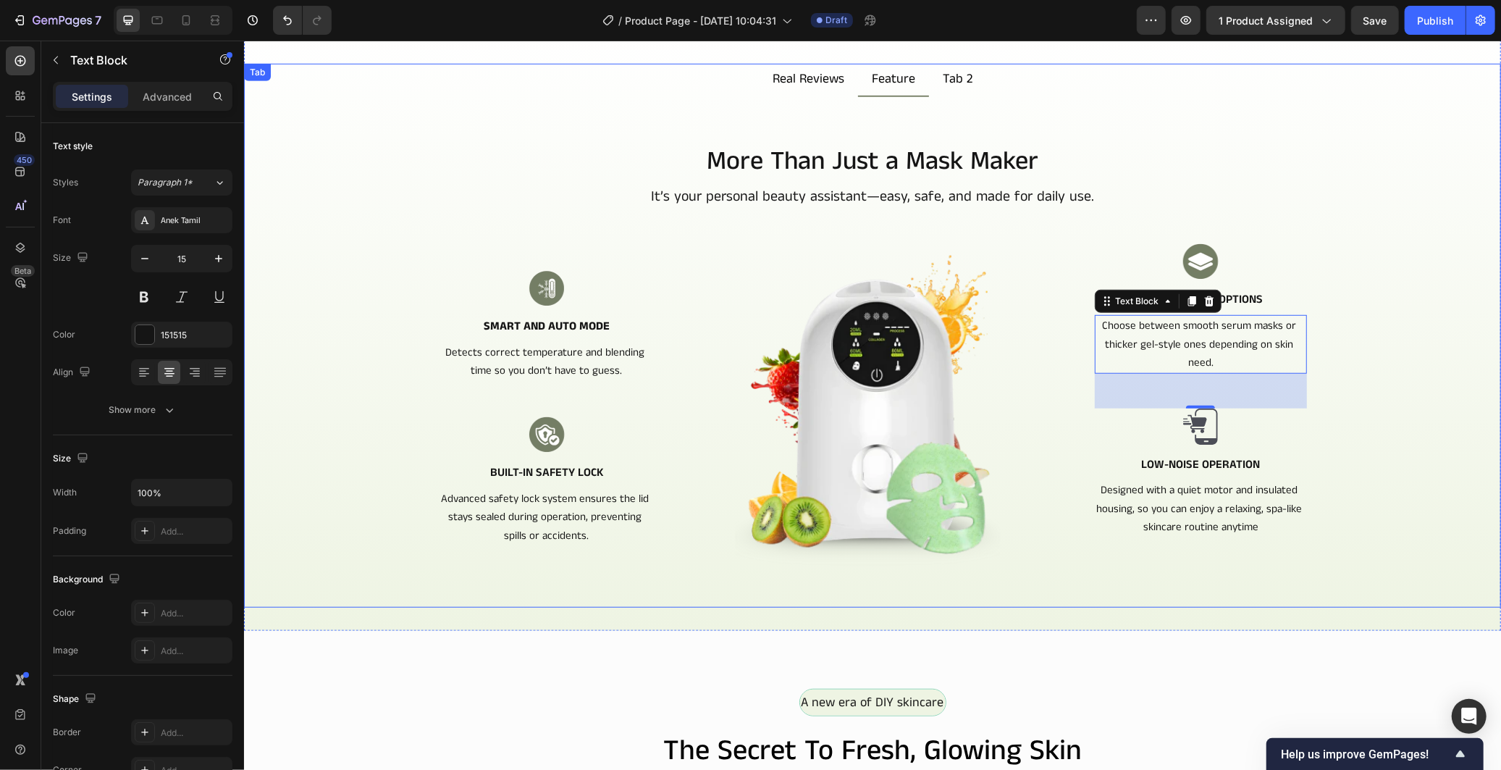
click at [1363, 371] on div "More Than Just a Mask Maker Heading It’s your personal beauty assistant—easy, s…" at bounding box center [872, 386] width 1234 height 487
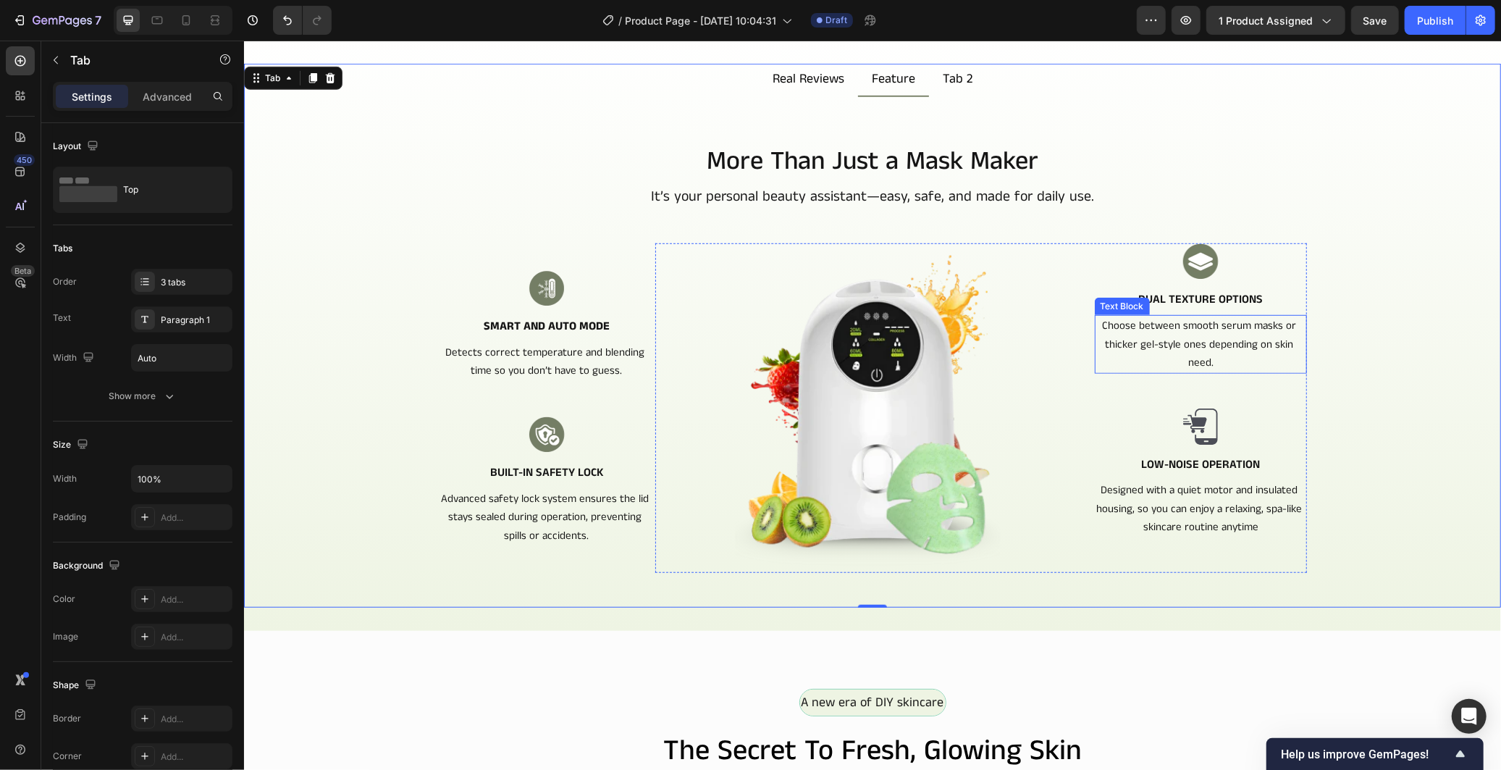
click at [1095, 357] on p "Choose between smooth serum masks or thicker gel-style ones depending on skin n…" at bounding box center [1199, 344] width 209 height 56
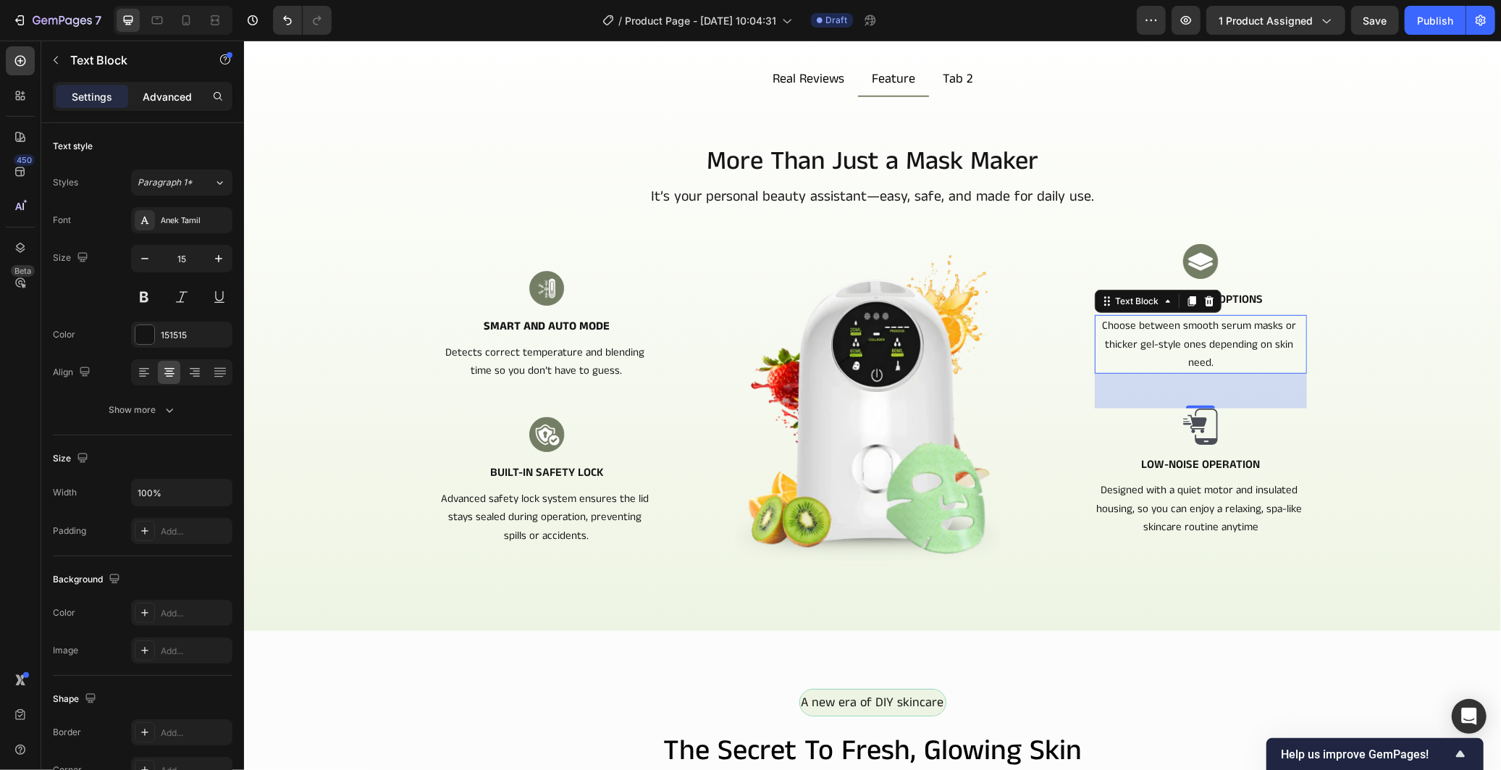
click at [132, 98] on div "Advanced" at bounding box center [167, 96] width 72 height 23
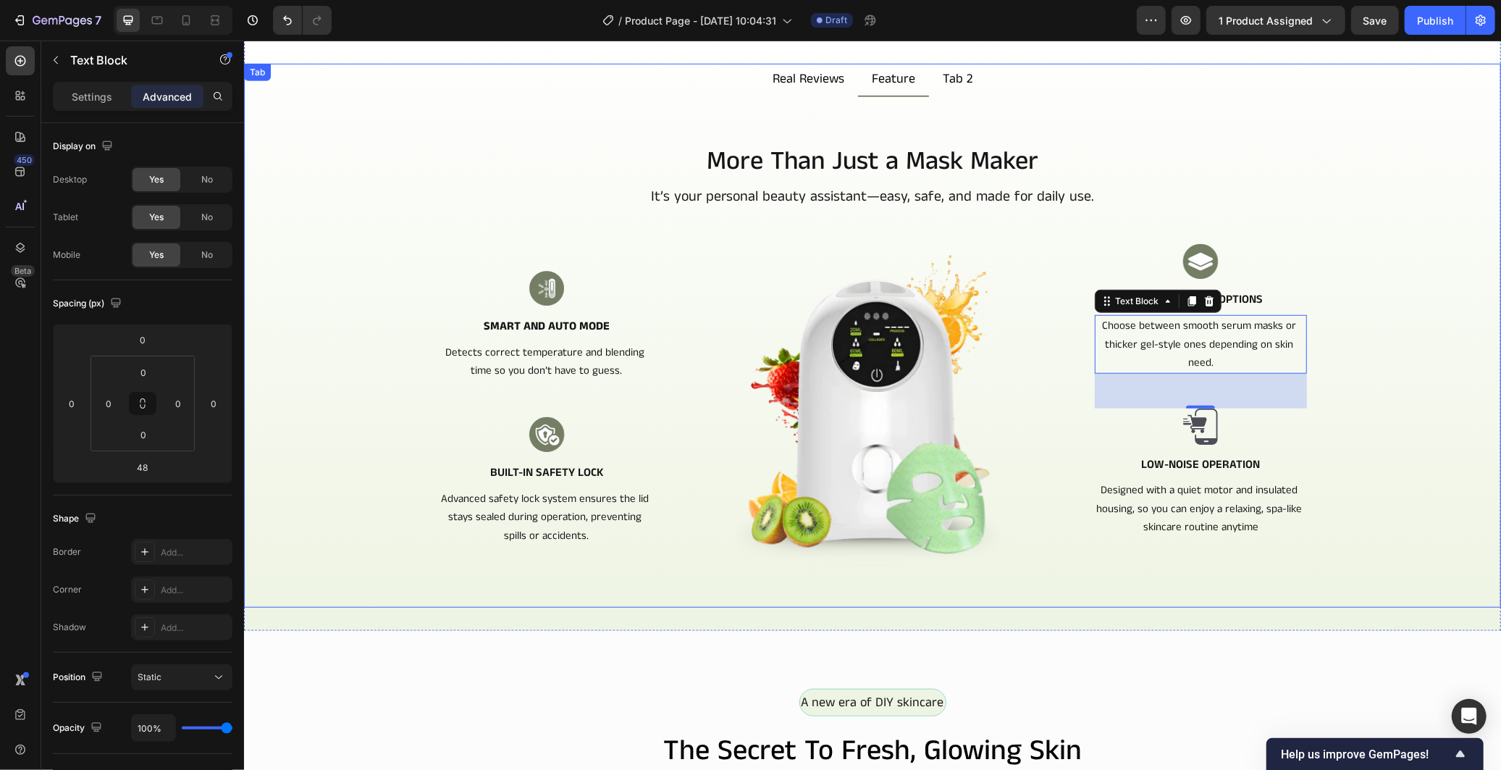
click at [1362, 413] on div "More Than Just a Mask Maker Heading It’s your personal beauty assistant—easy, s…" at bounding box center [872, 386] width 1234 height 487
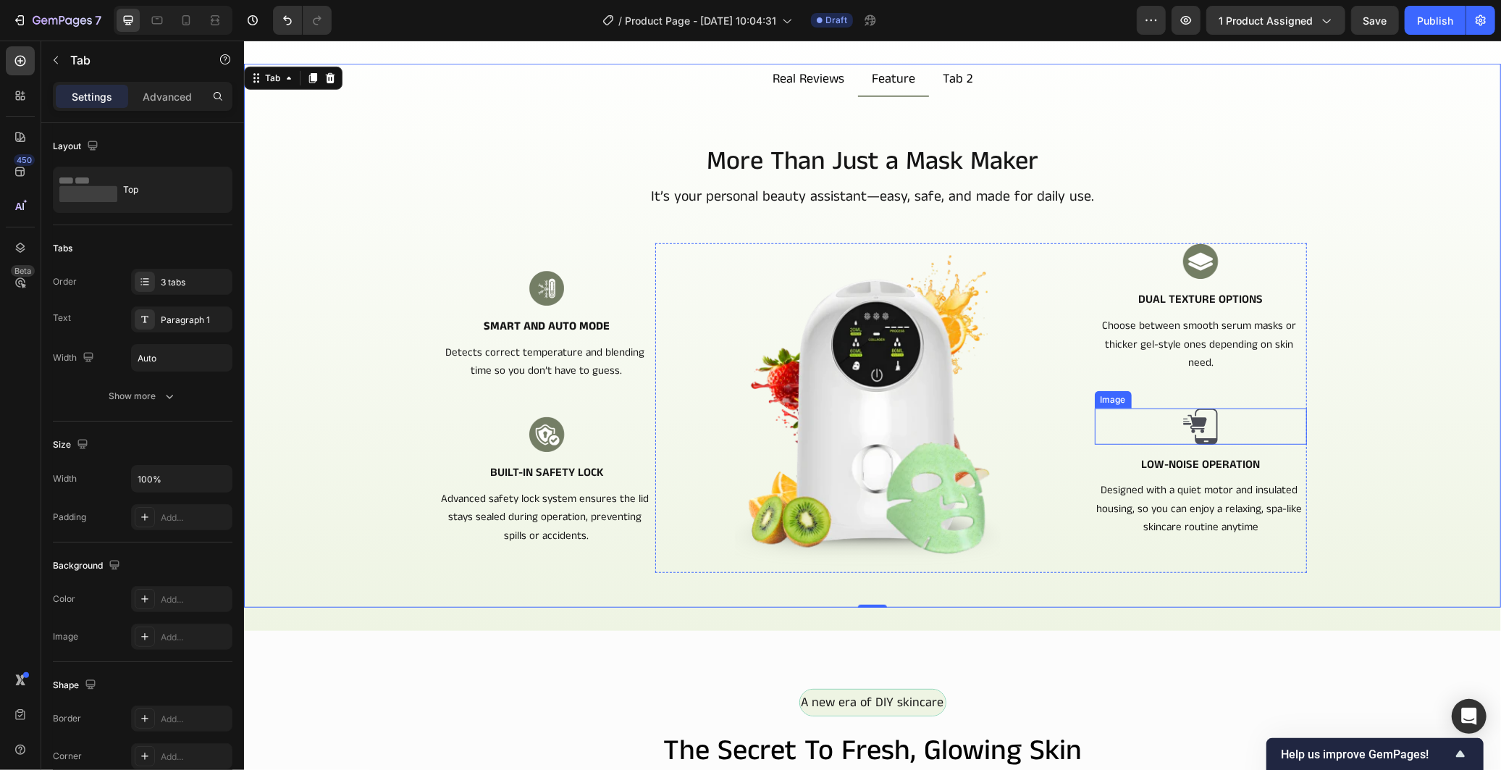
click at [1213, 415] on div at bounding box center [1200, 426] width 212 height 36
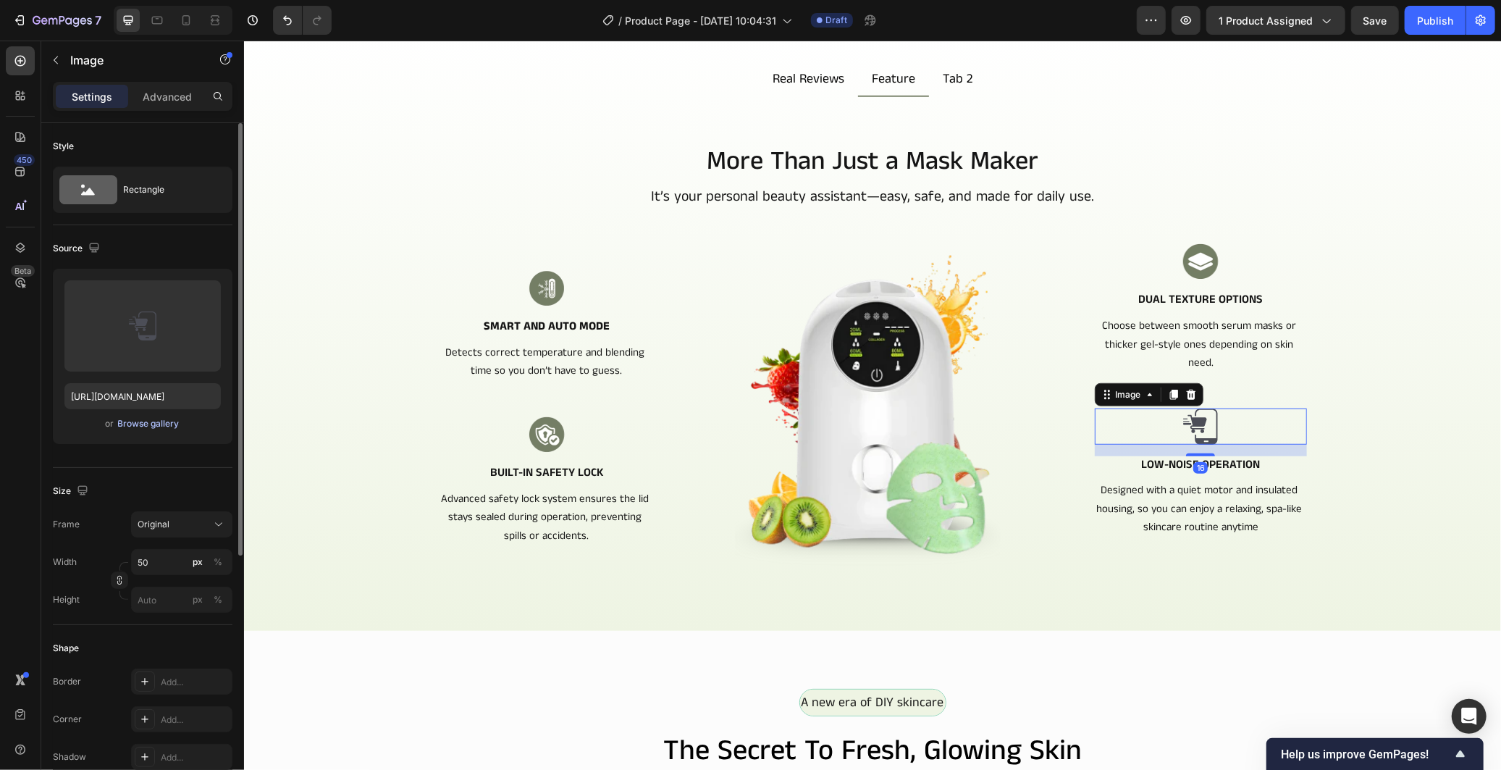
click at [149, 429] on div "Browse gallery" at bounding box center [149, 423] width 62 height 13
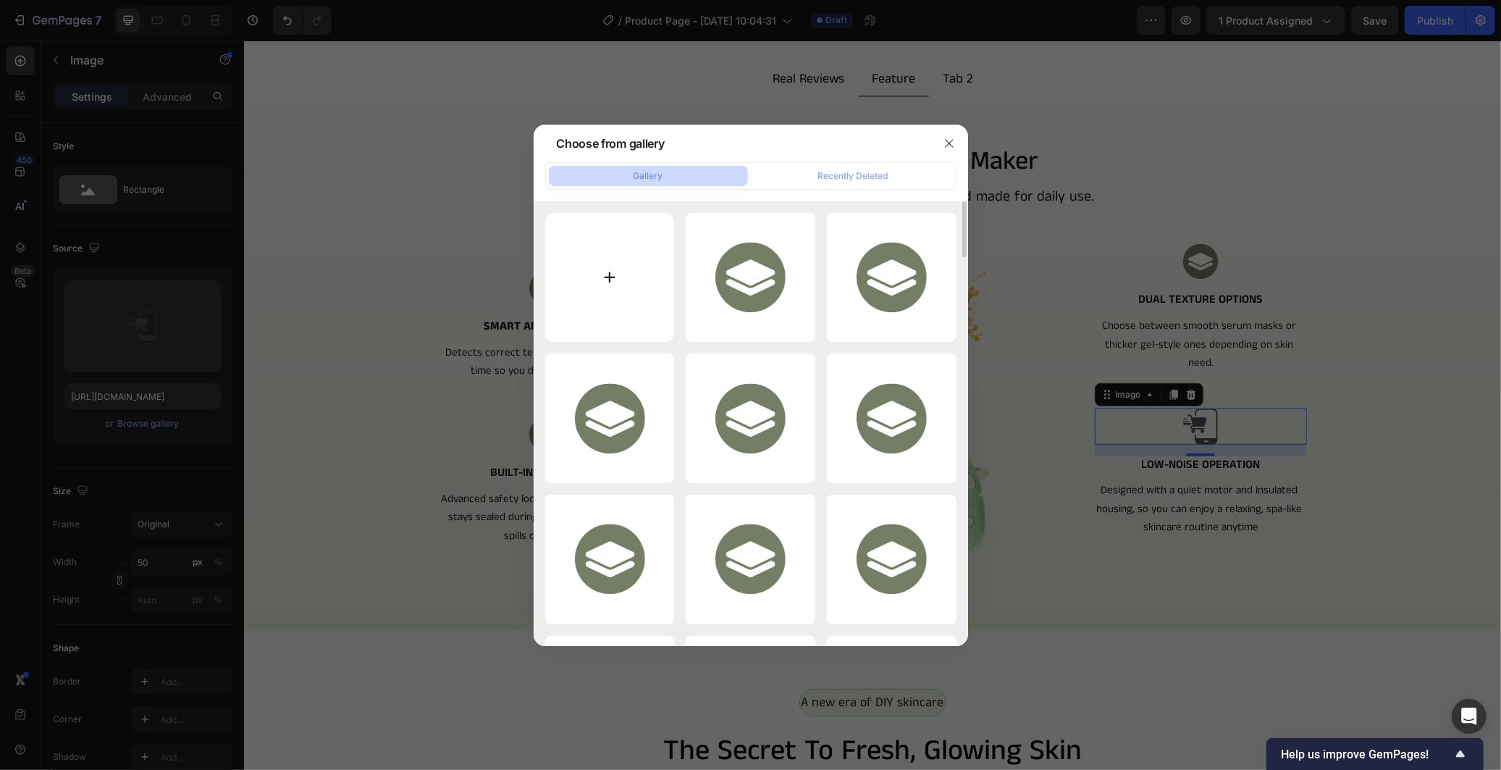
click at [649, 280] on input "file" at bounding box center [610, 278] width 130 height 130
type input "C:\fakepath\image_2025-09-28_161335641.png"
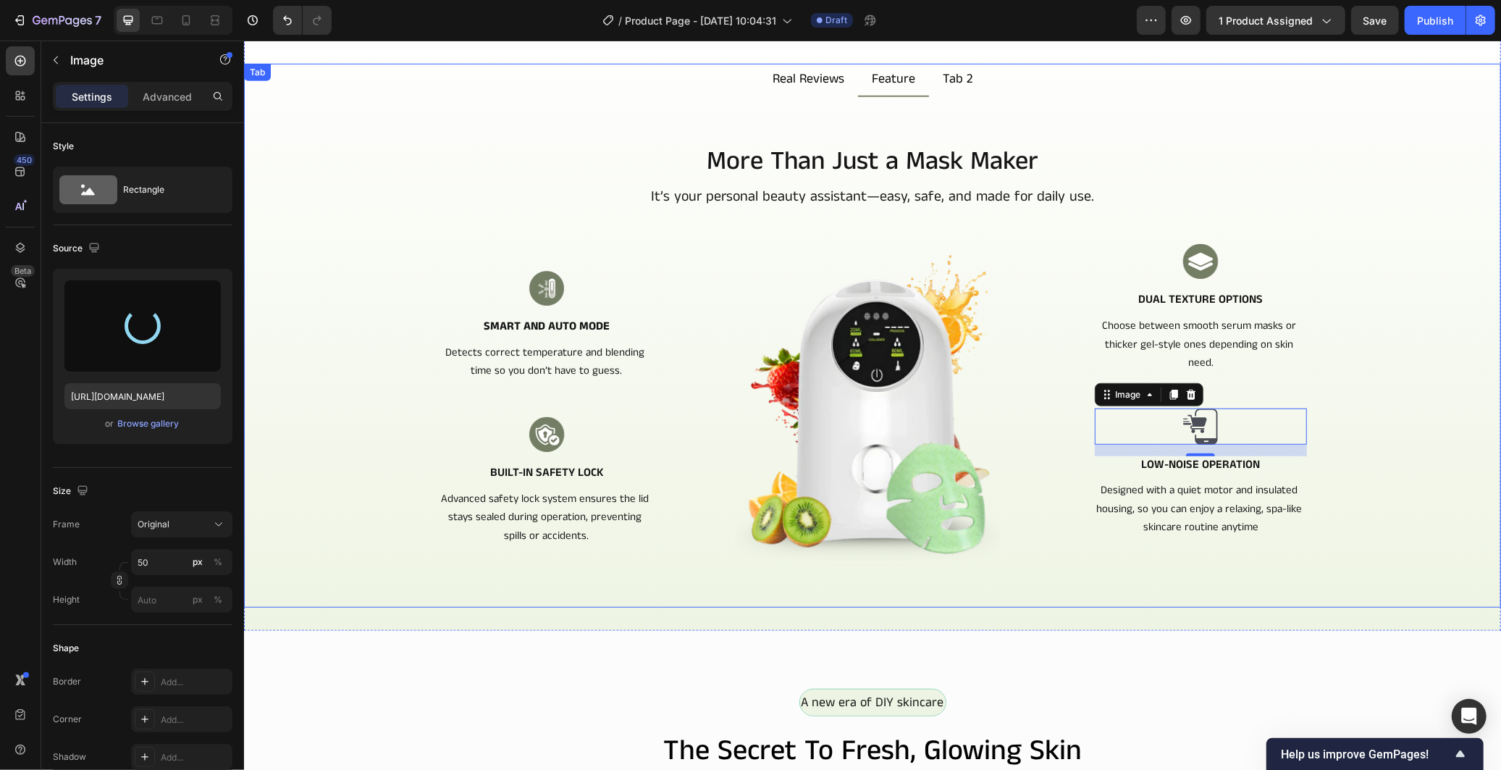
type input "https://cdn.shopify.com/s/files/1/0966/2506/6276/files/gempages_586221939492651…"
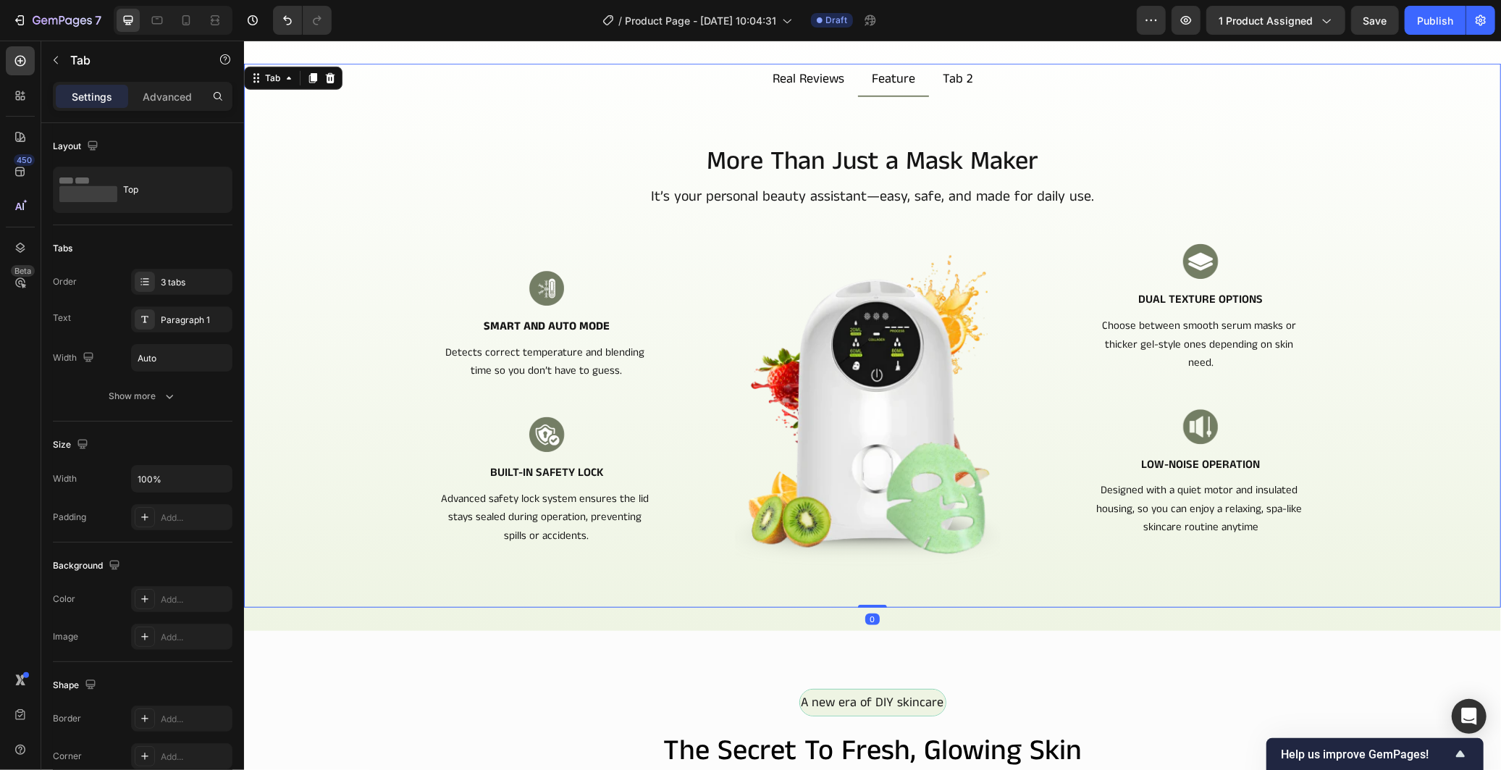
click at [1397, 493] on div "More Than Just a Mask Maker Heading It’s your personal beauty assistant—easy, s…" at bounding box center [872, 386] width 1234 height 487
click at [192, 19] on icon at bounding box center [186, 20] width 14 height 14
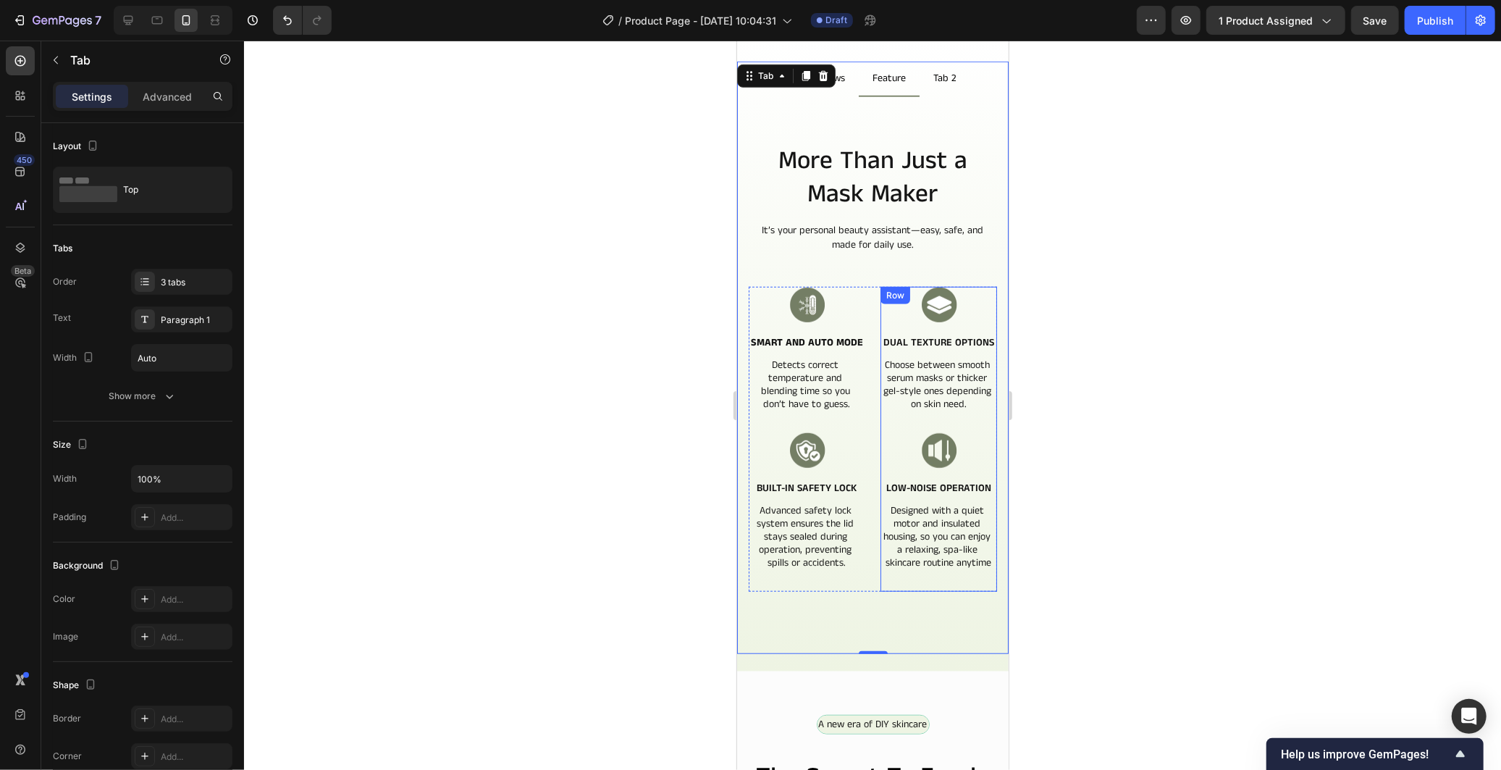
scroll to position [691, 0]
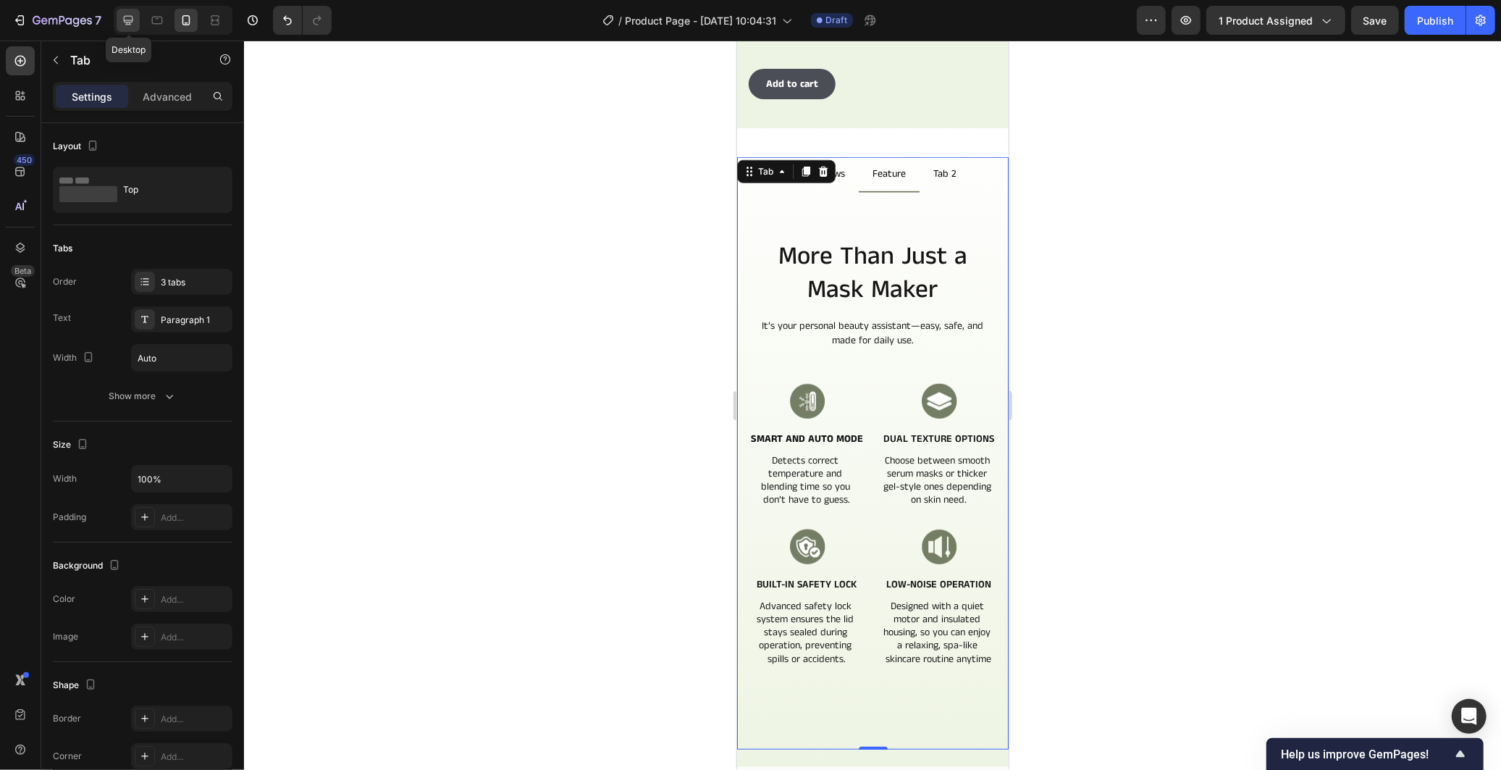
click at [136, 18] on div at bounding box center [128, 20] width 23 height 23
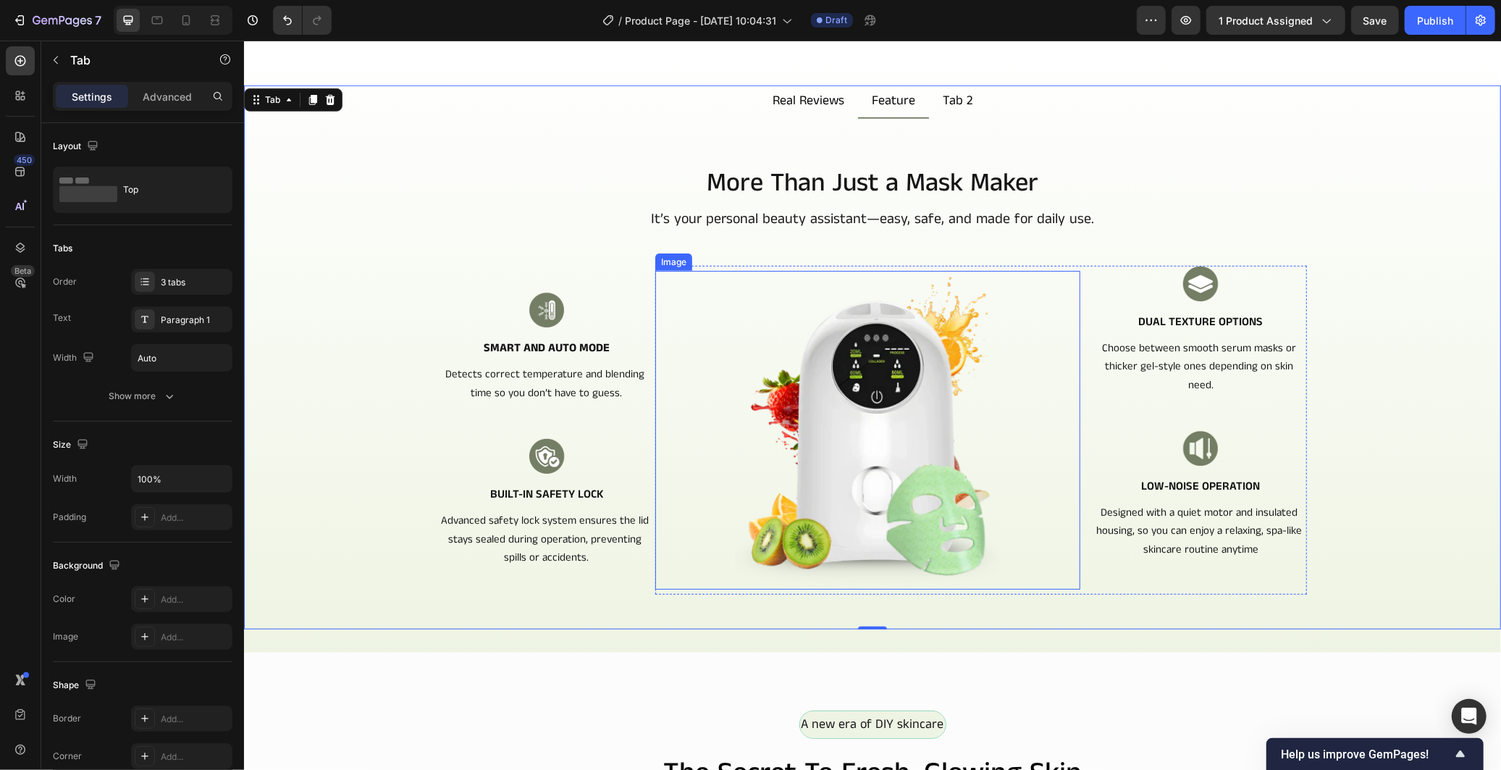
scroll to position [555, 0]
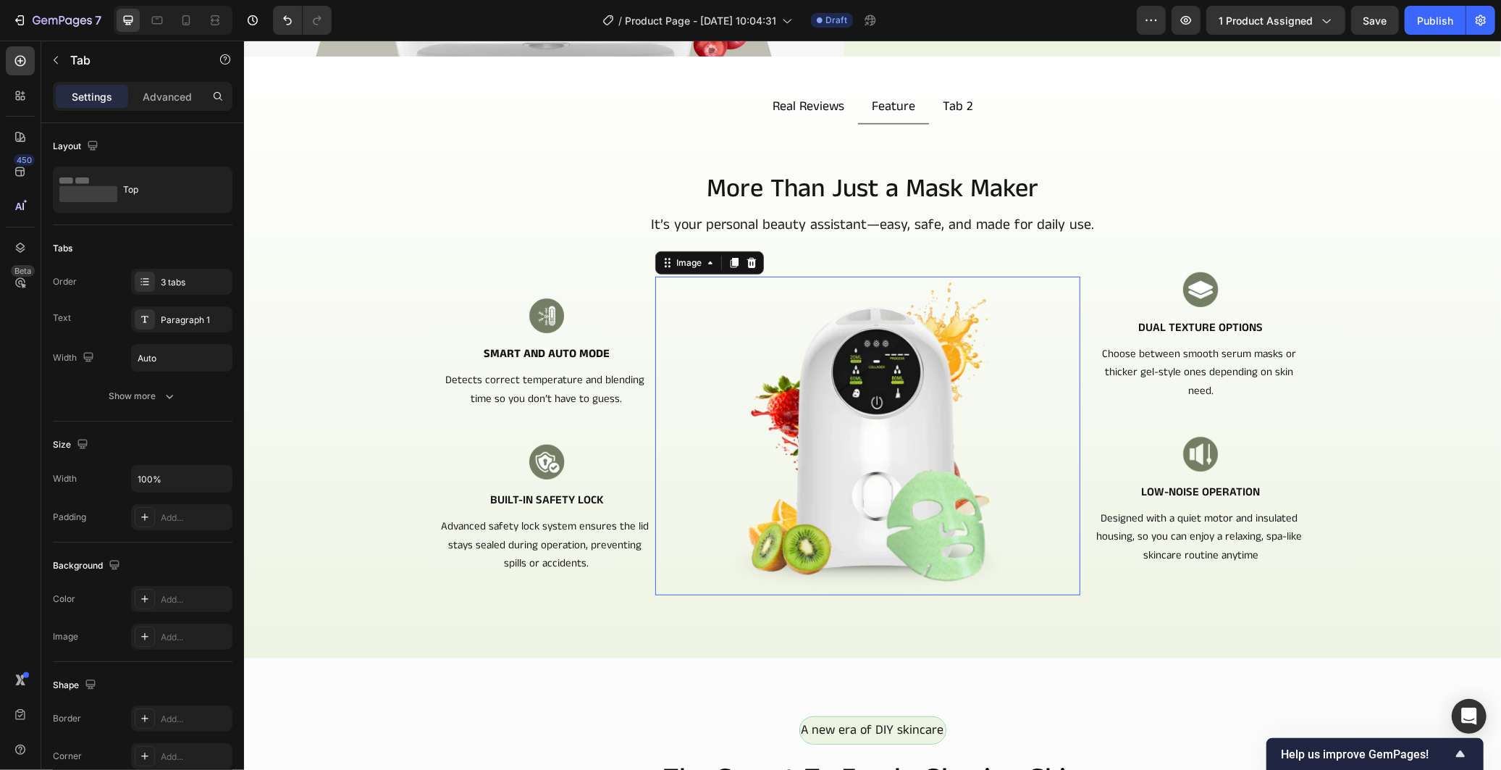
click at [867, 308] on img at bounding box center [867, 435] width 425 height 319
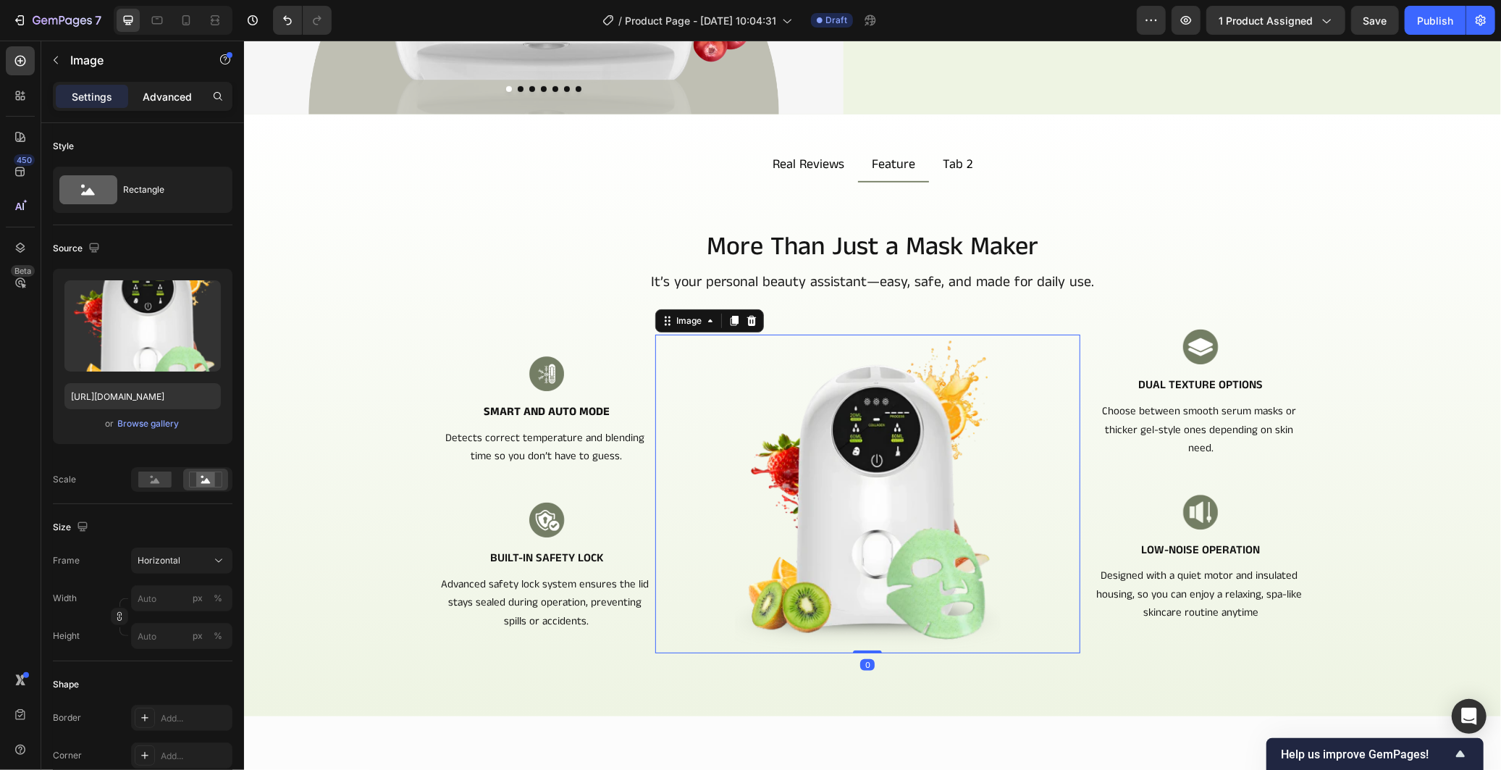
click at [164, 90] on p "Advanced" at bounding box center [167, 96] width 49 height 15
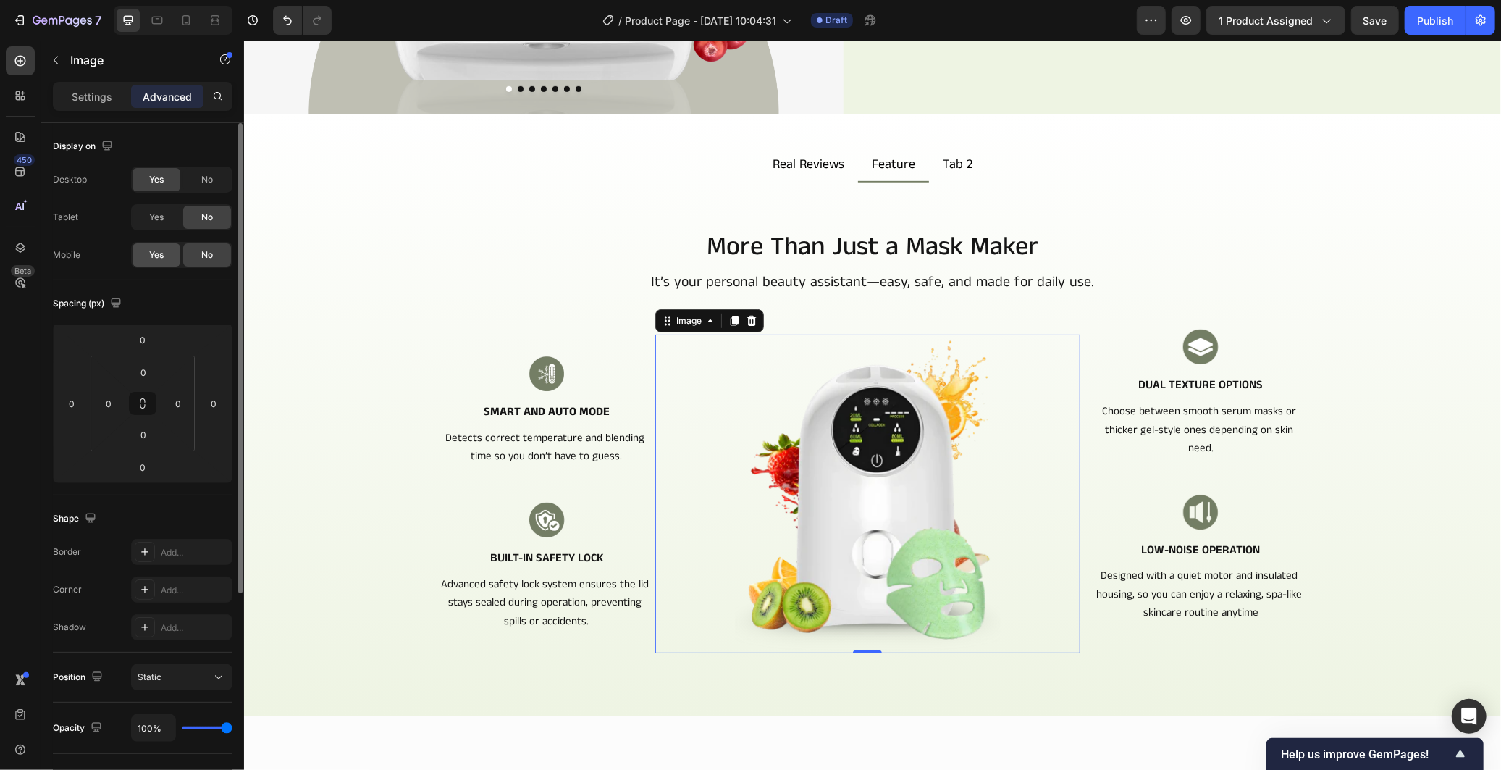
click at [153, 254] on span "Yes" at bounding box center [156, 254] width 14 height 13
click at [190, 20] on icon at bounding box center [186, 20] width 8 height 10
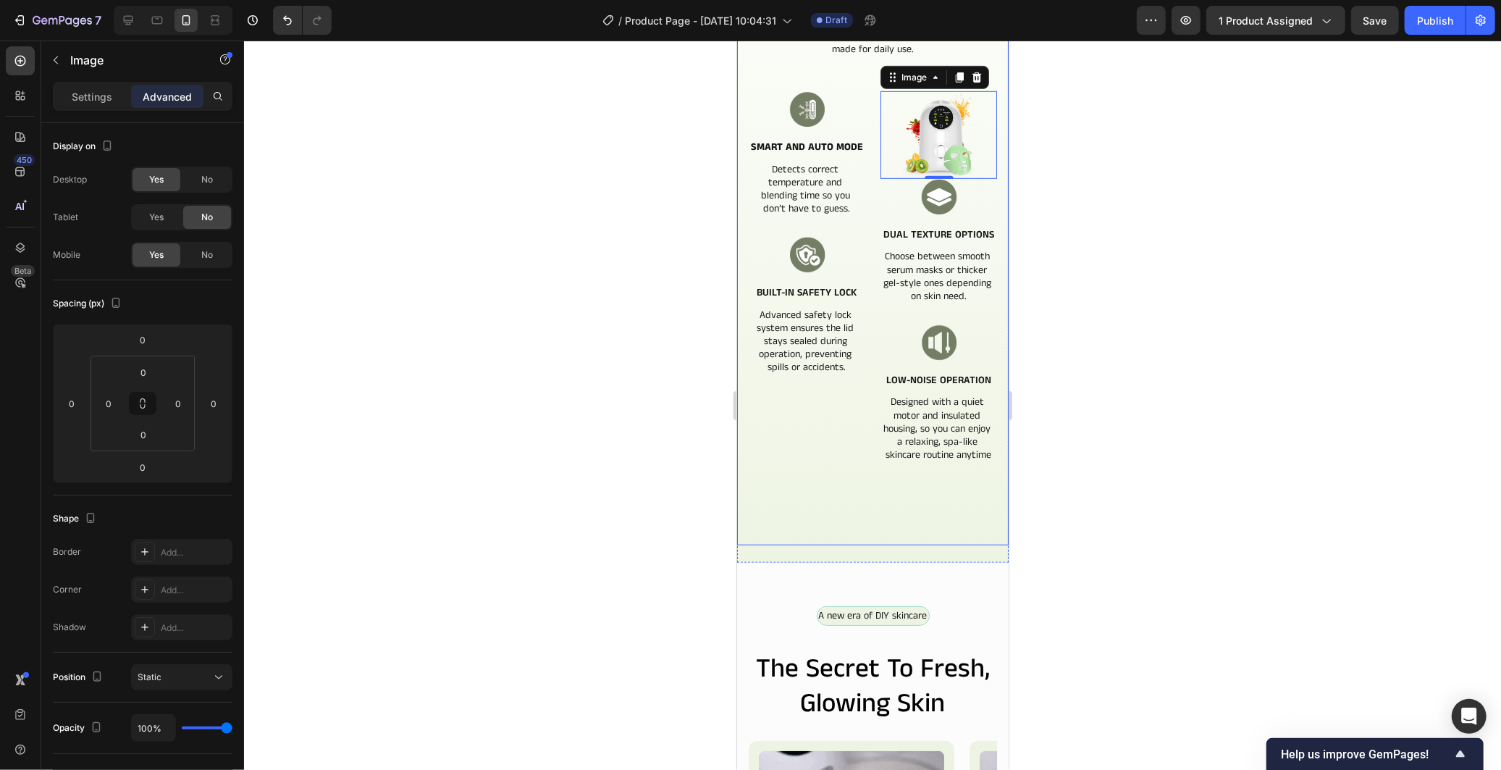
scroll to position [602, 0]
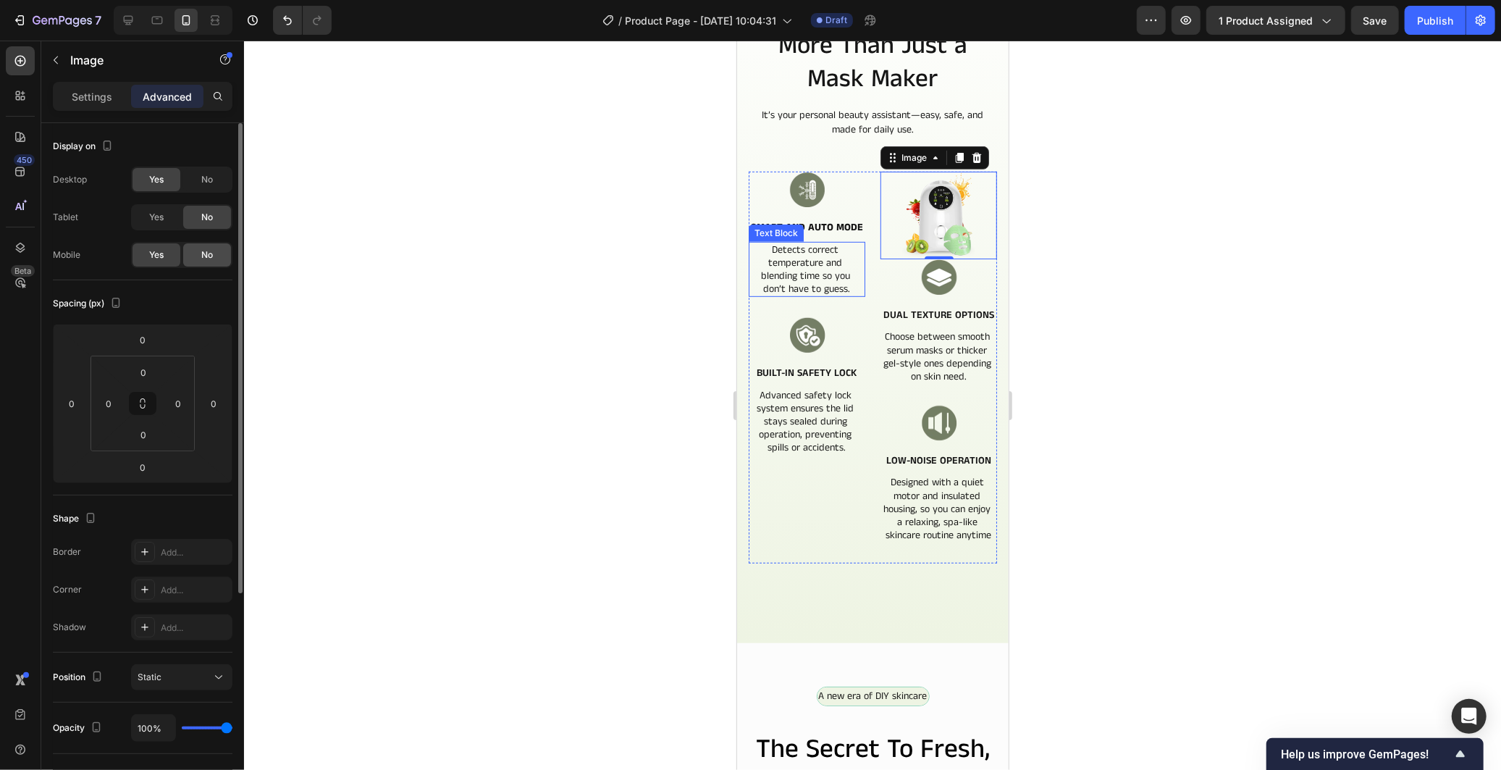
click at [201, 255] on span "No" at bounding box center [207, 254] width 12 height 13
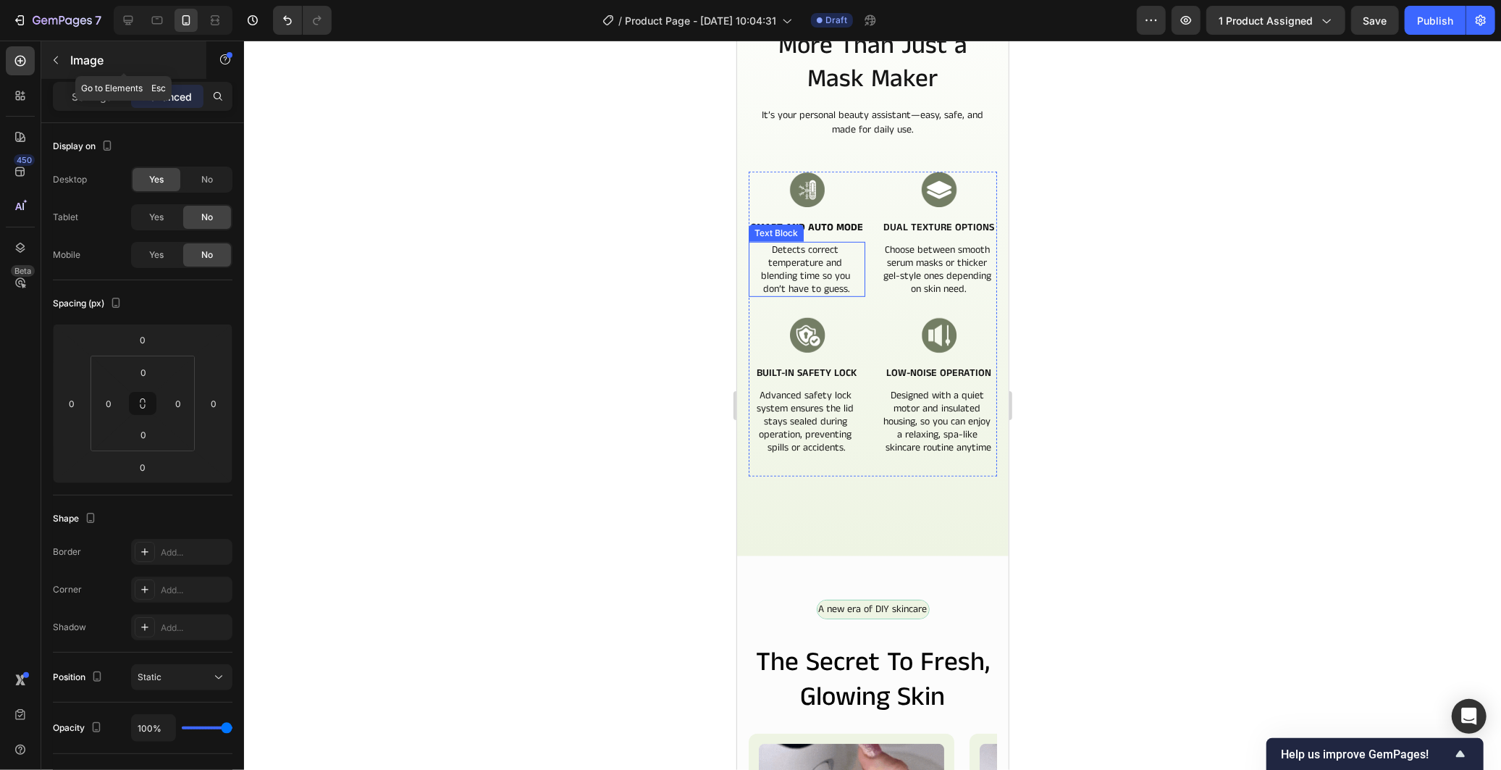
click at [55, 51] on button "button" at bounding box center [55, 60] width 23 height 23
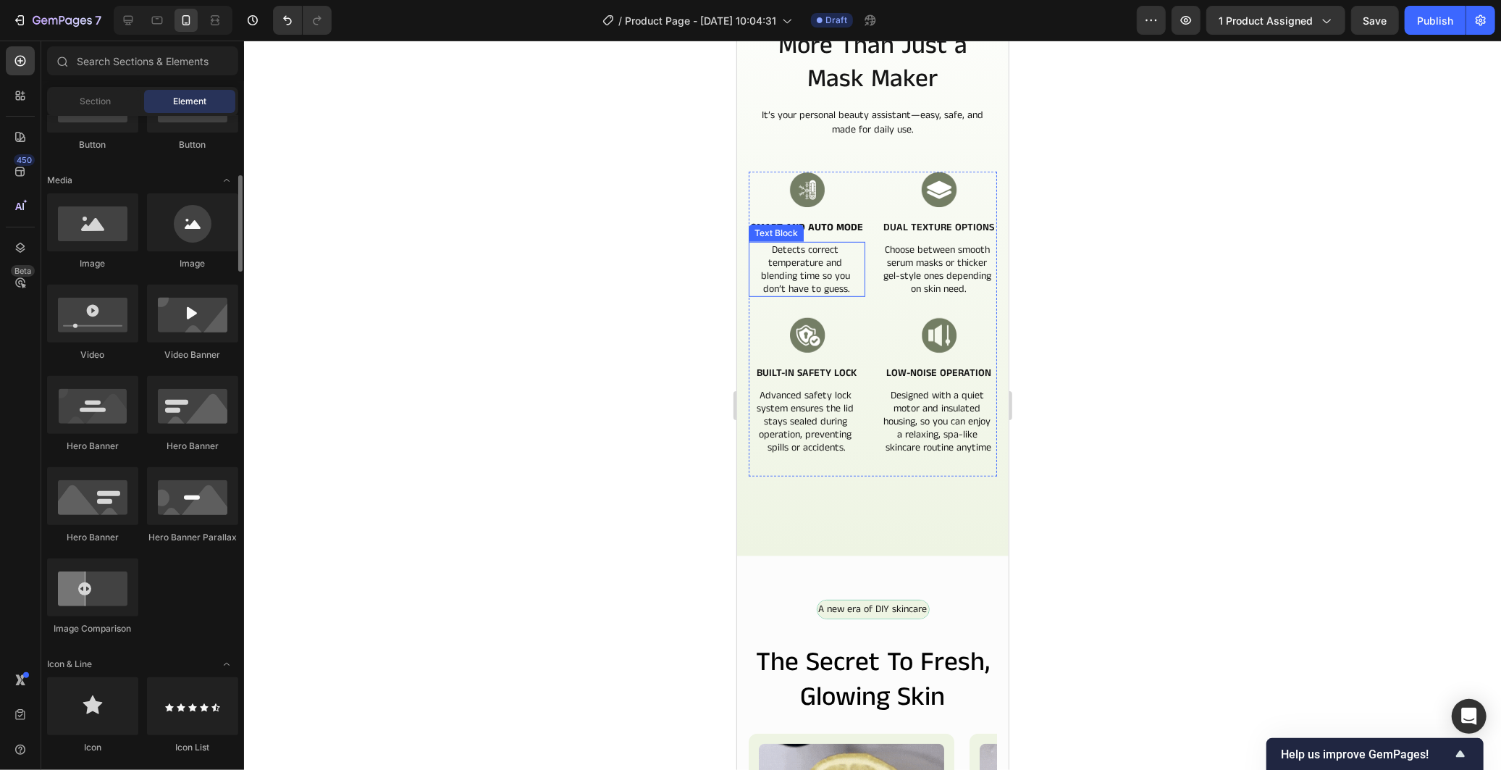
scroll to position [321, 0]
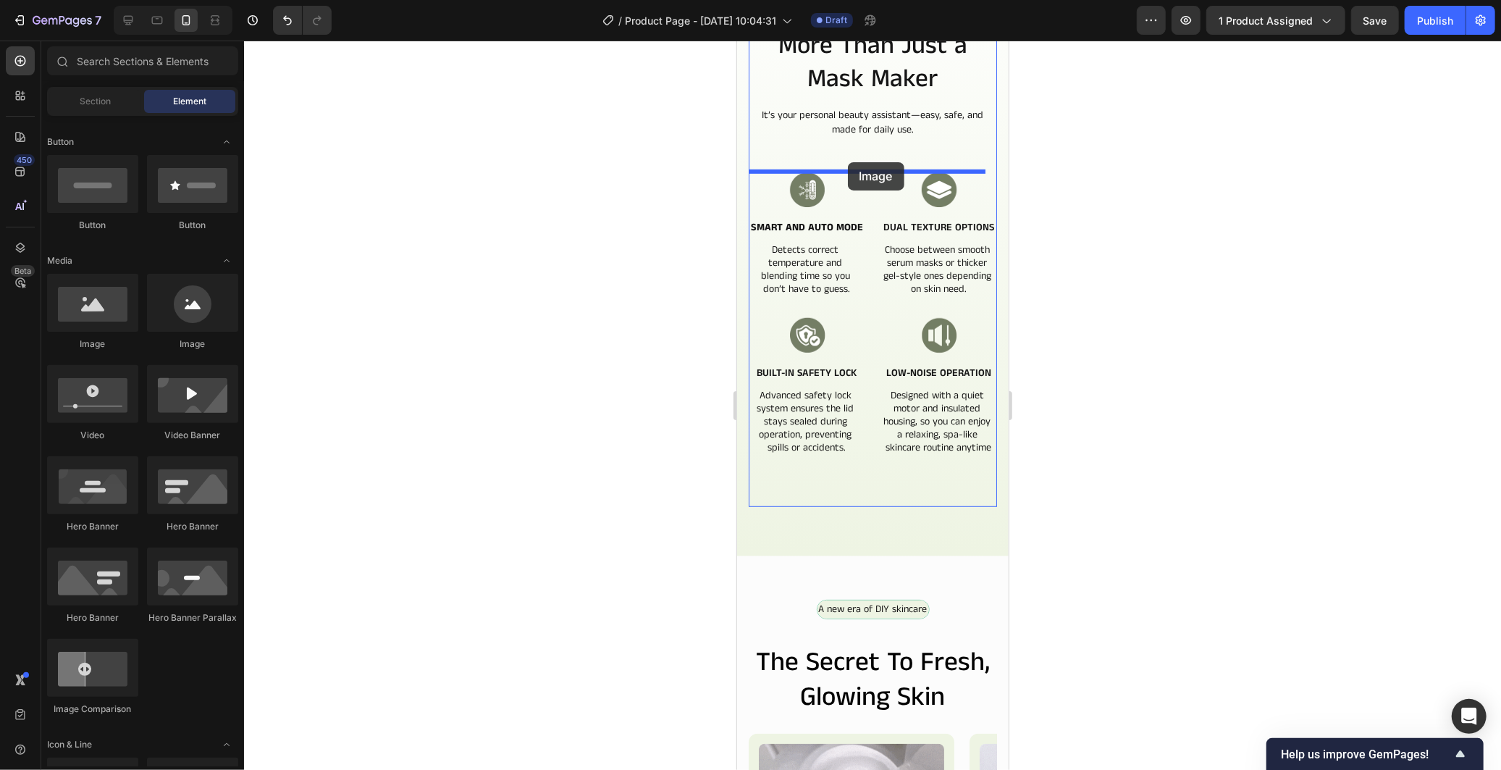
drag, startPoint x: 844, startPoint y: 356, endPoint x: 847, endPoint y: 161, distance: 194.8
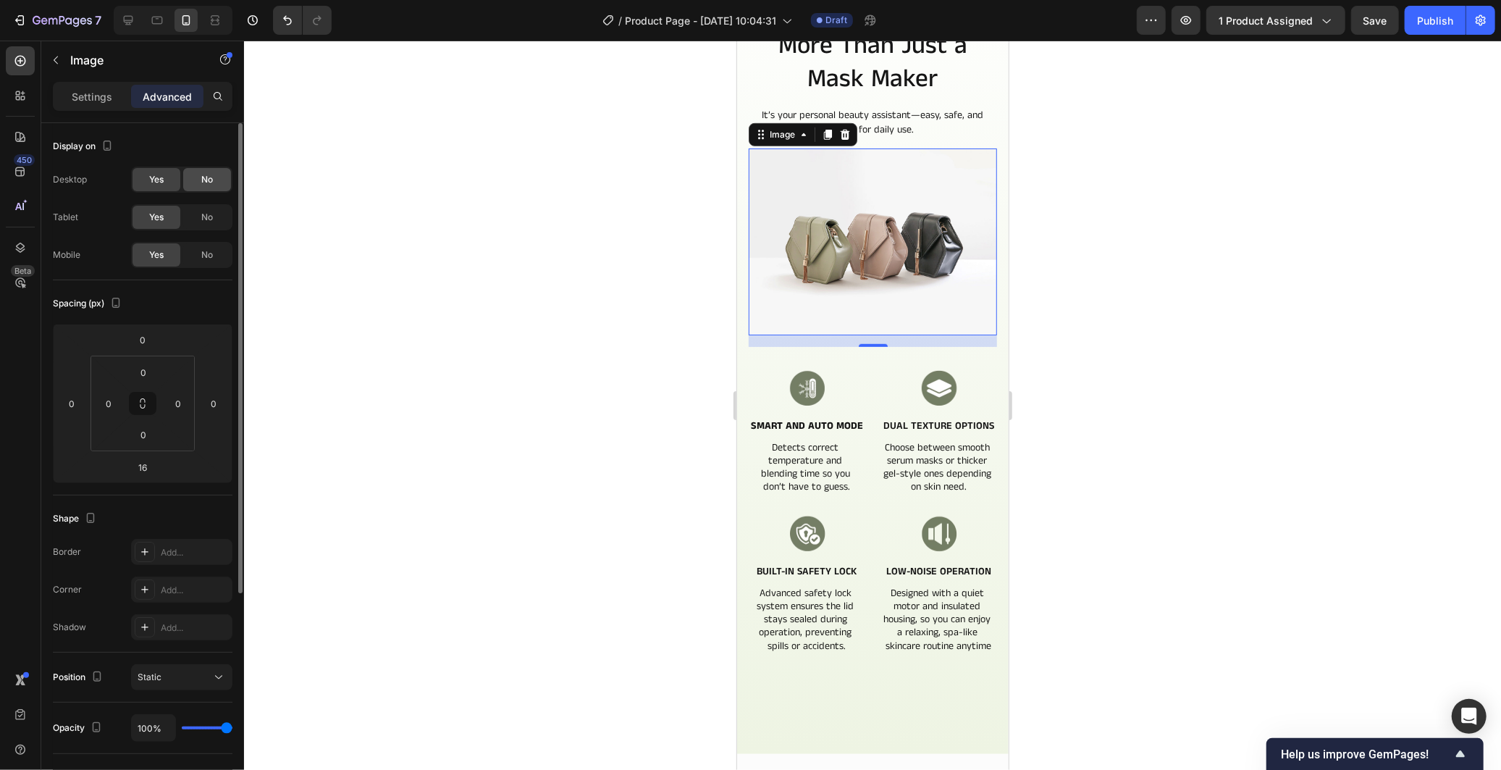
click at [214, 185] on div "No" at bounding box center [207, 179] width 48 height 23
click at [95, 94] on p "Settings" at bounding box center [92, 96] width 41 height 15
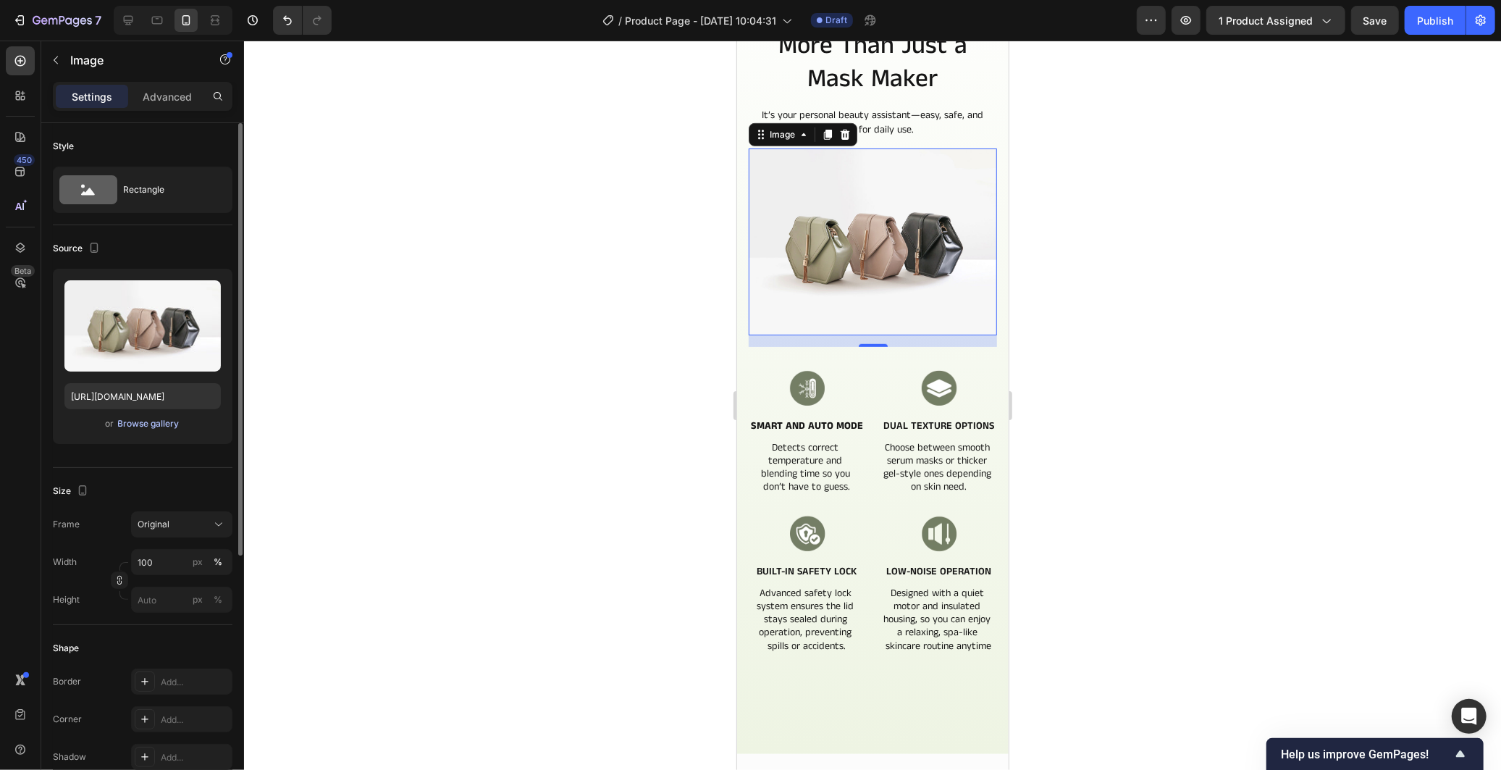
click at [143, 428] on div "Browse gallery" at bounding box center [149, 423] width 62 height 13
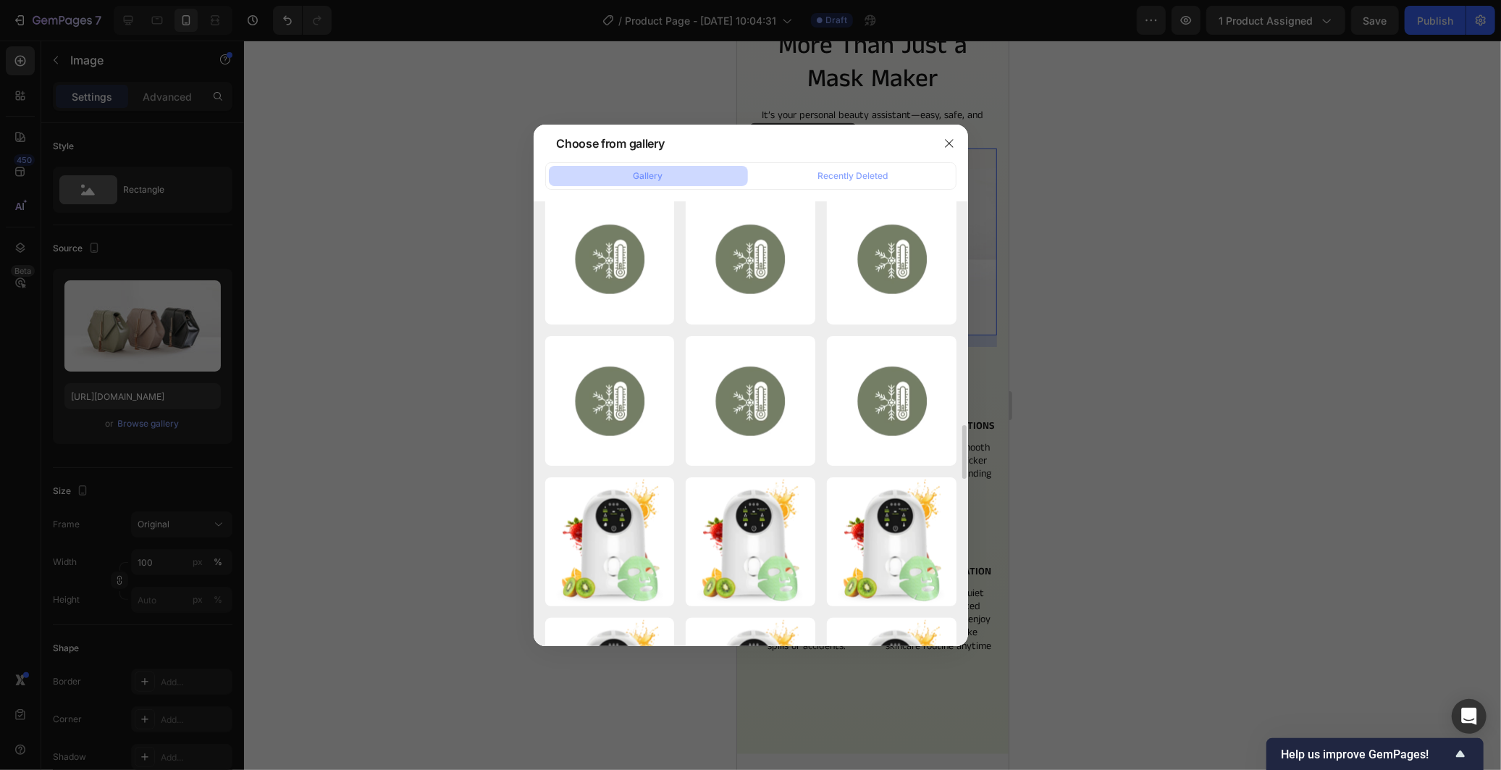
scroll to position [1930, 0]
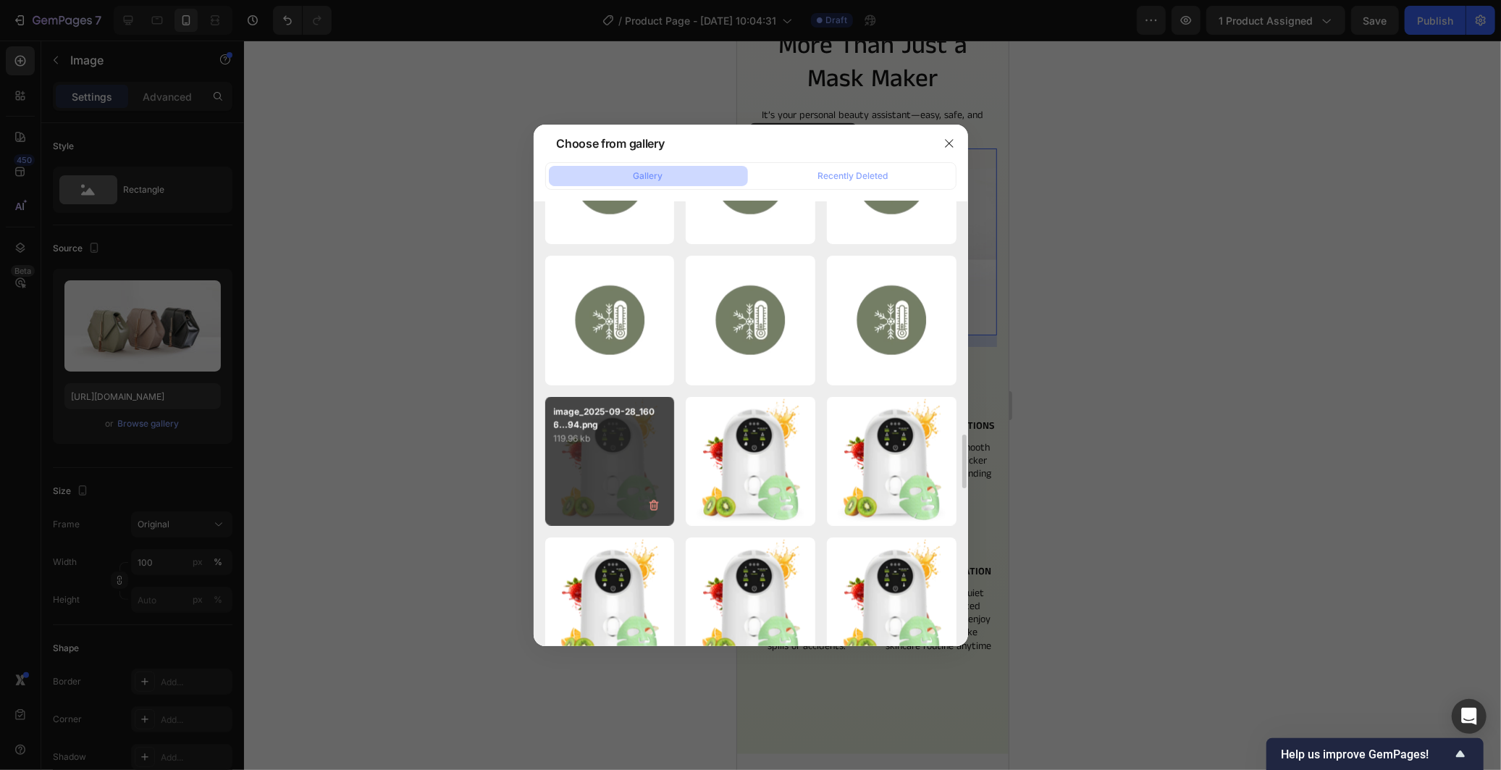
click at [639, 451] on div "image_2025-09-28_1606...94.png 119.96 kb" at bounding box center [610, 462] width 130 height 130
type input "https://cdn.shopify.com/s/files/1/0966/2506/6276/files/gempages_586221939492651…"
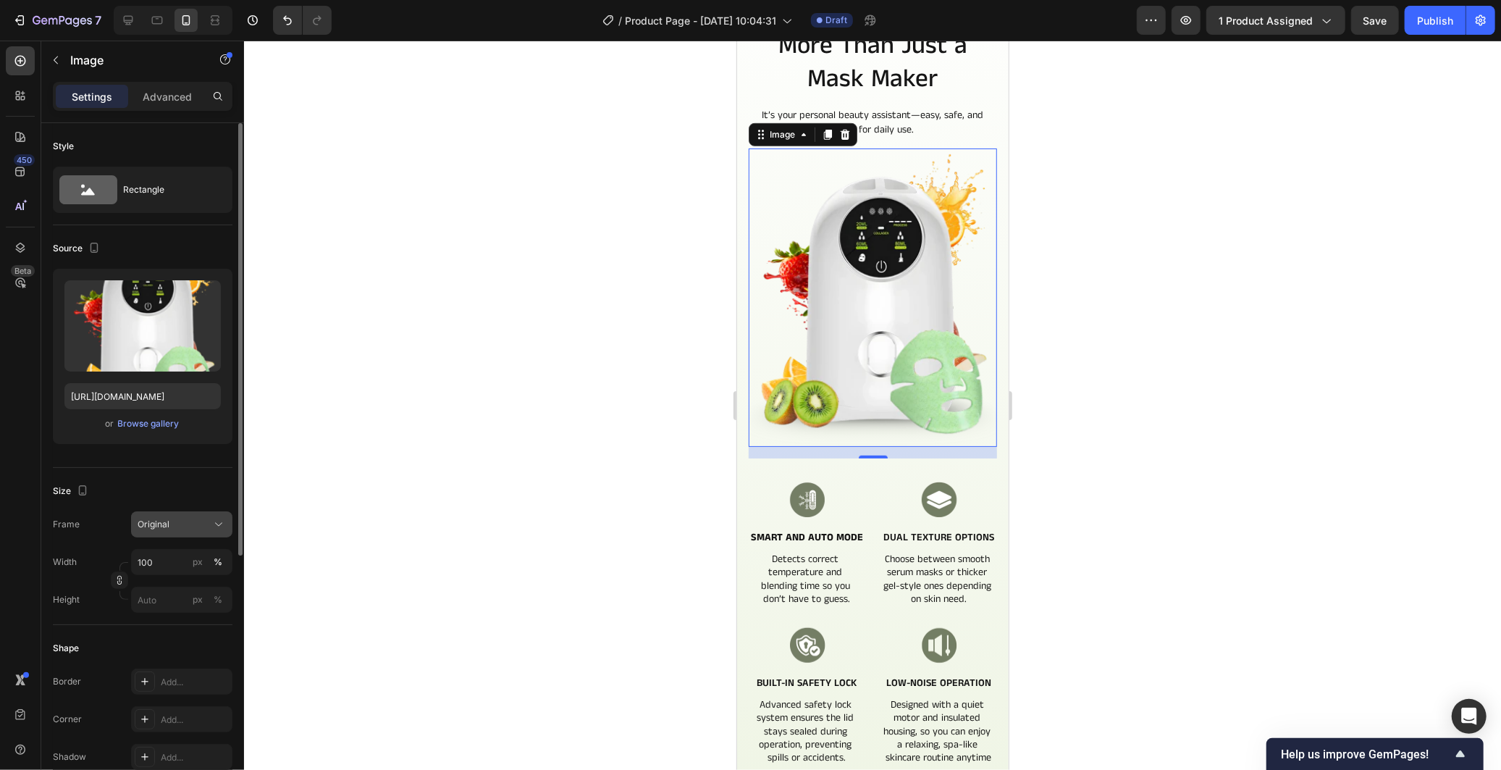
click at [197, 526] on div "Original" at bounding box center [173, 524] width 71 height 13
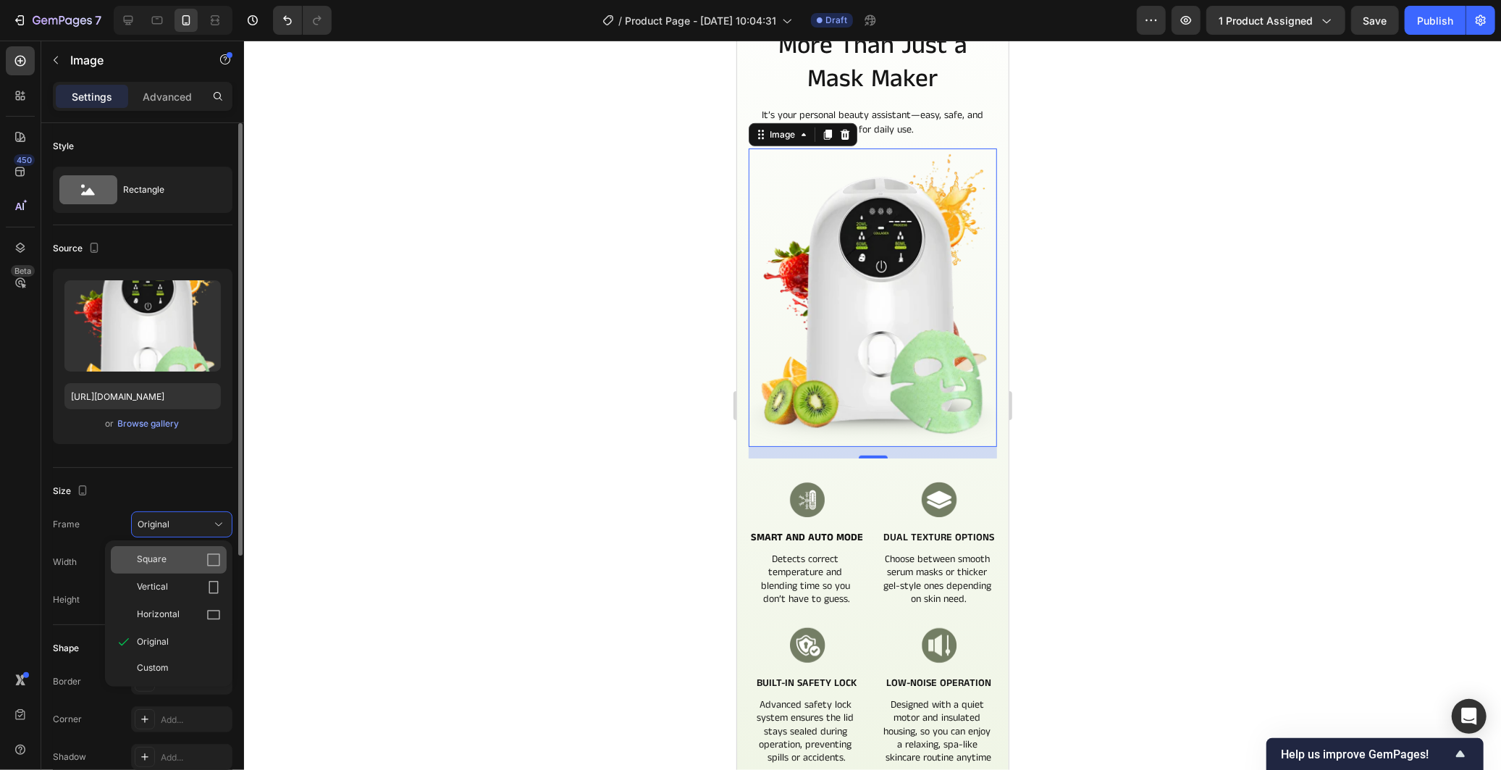
click at [185, 561] on div "Square" at bounding box center [179, 559] width 84 height 14
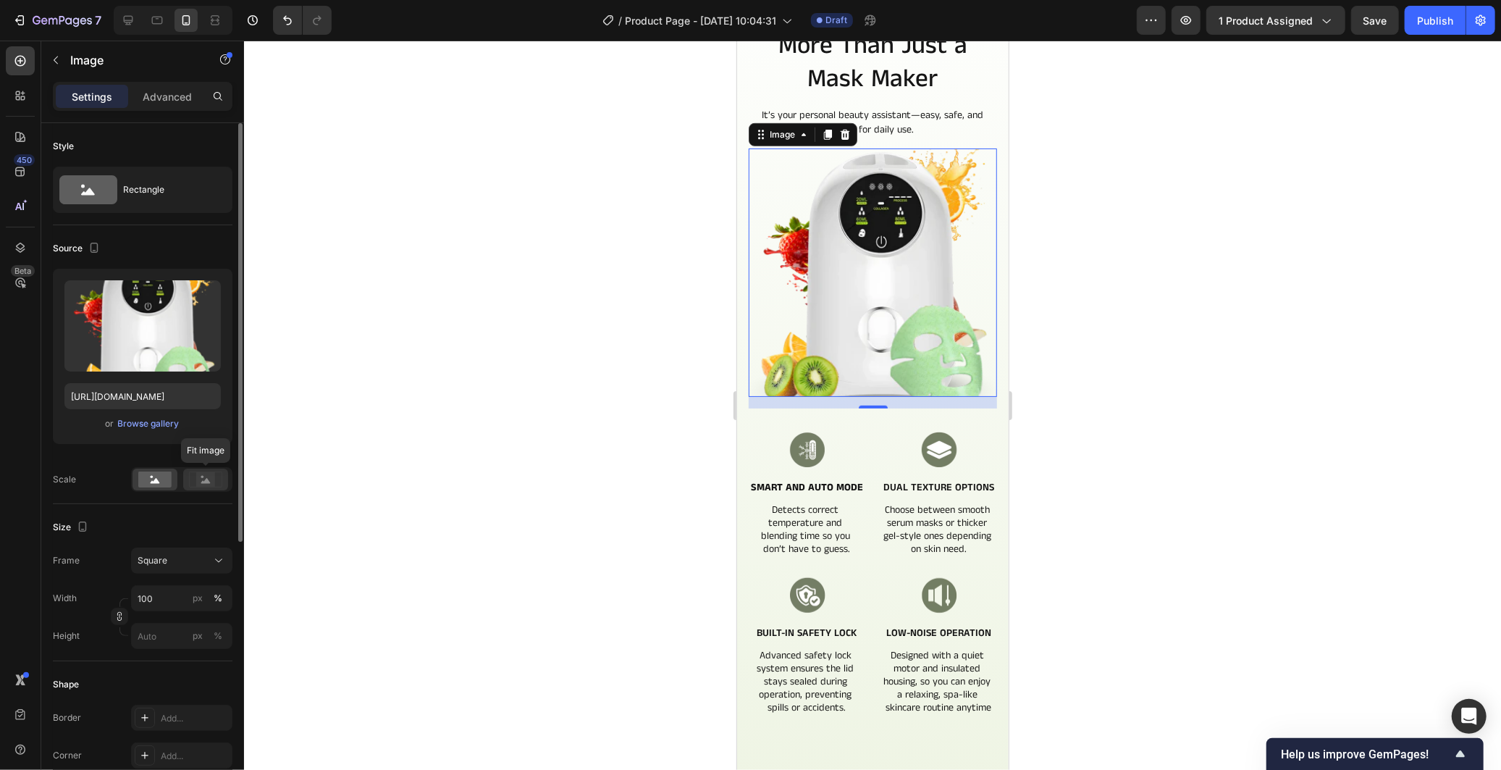
click at [201, 480] on rect at bounding box center [205, 479] width 19 height 14
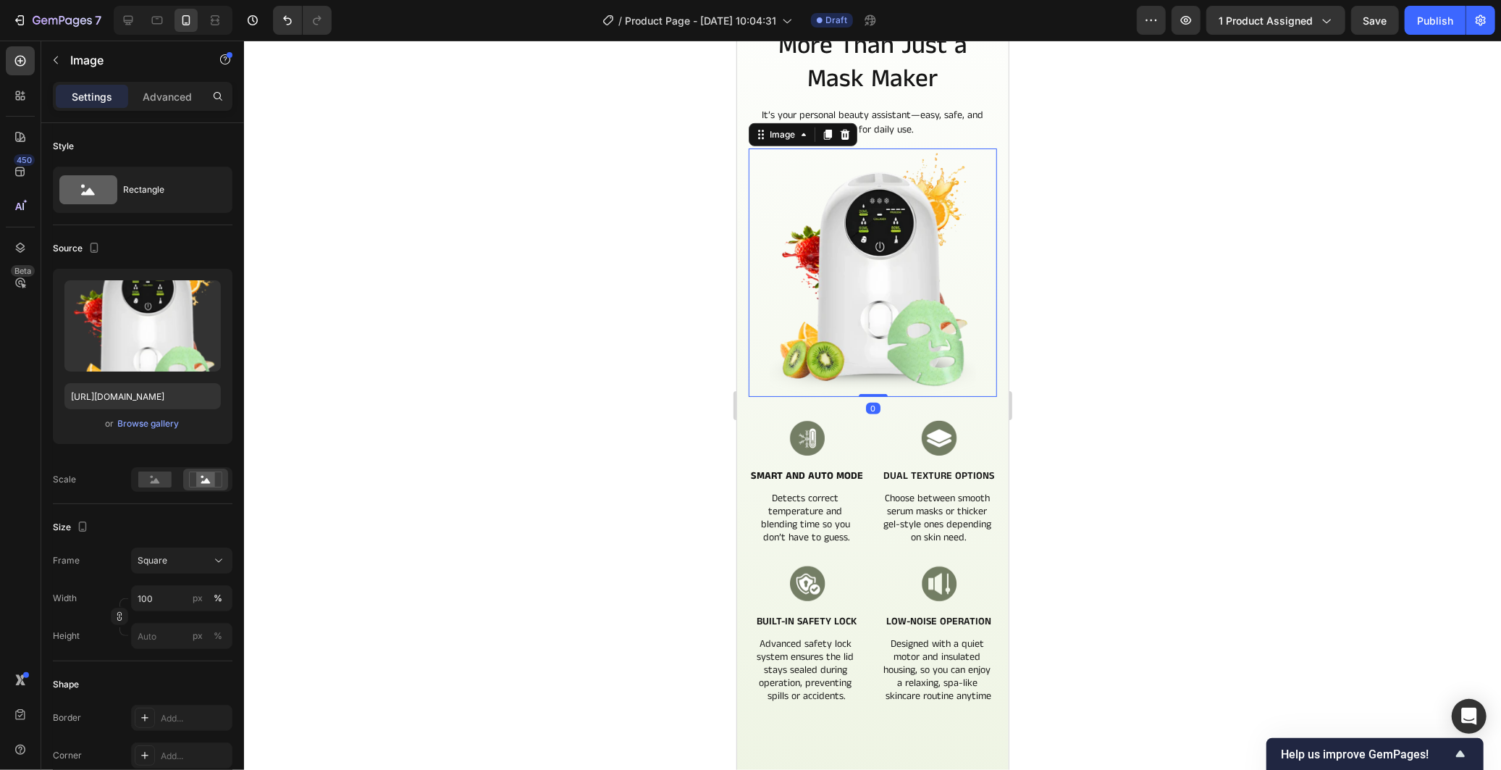
drag, startPoint x: 875, startPoint y: 394, endPoint x: 880, endPoint y: 365, distance: 29.4
click at [880, 365] on div "Image 0" at bounding box center [872, 272] width 248 height 248
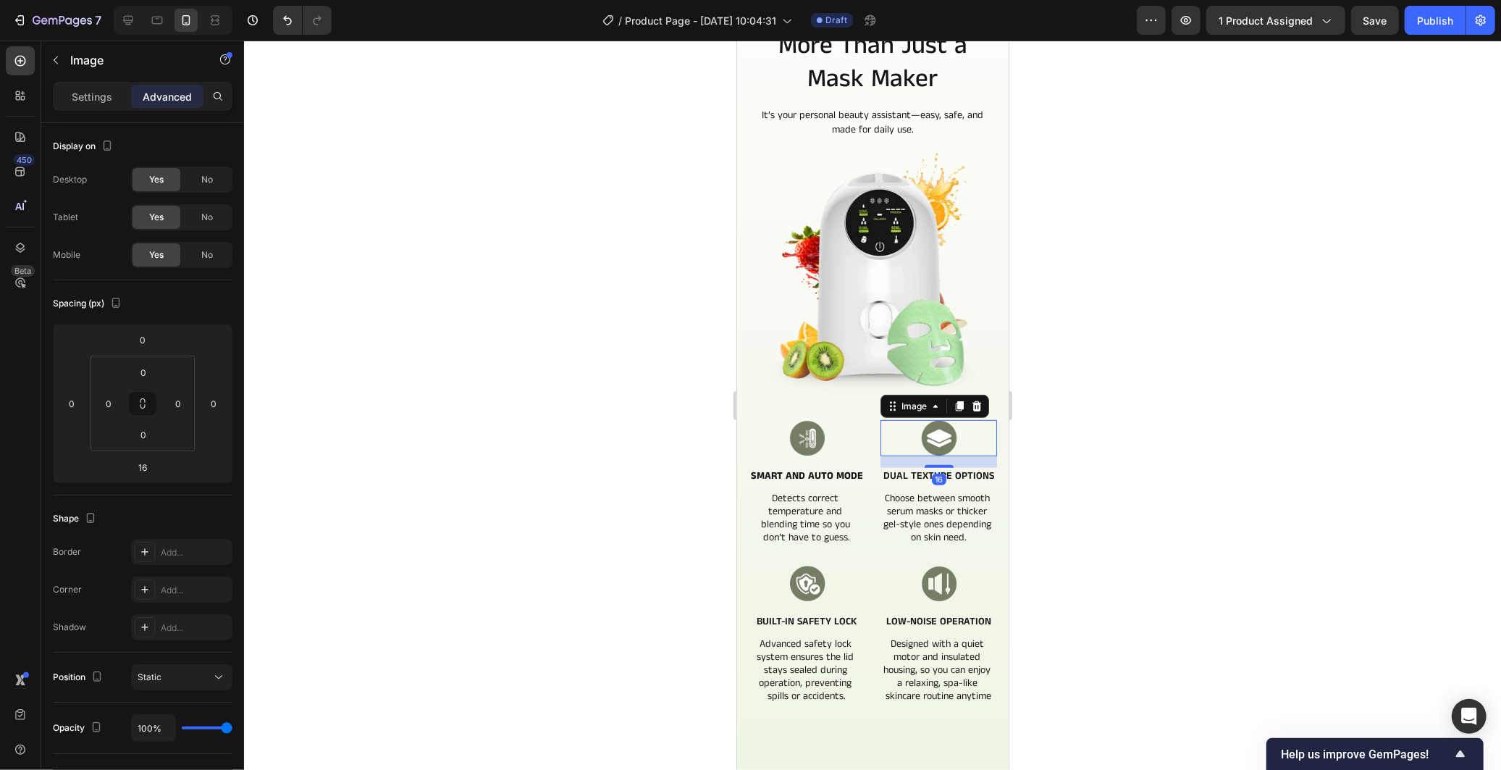
click at [880, 427] on div at bounding box center [938, 437] width 117 height 36
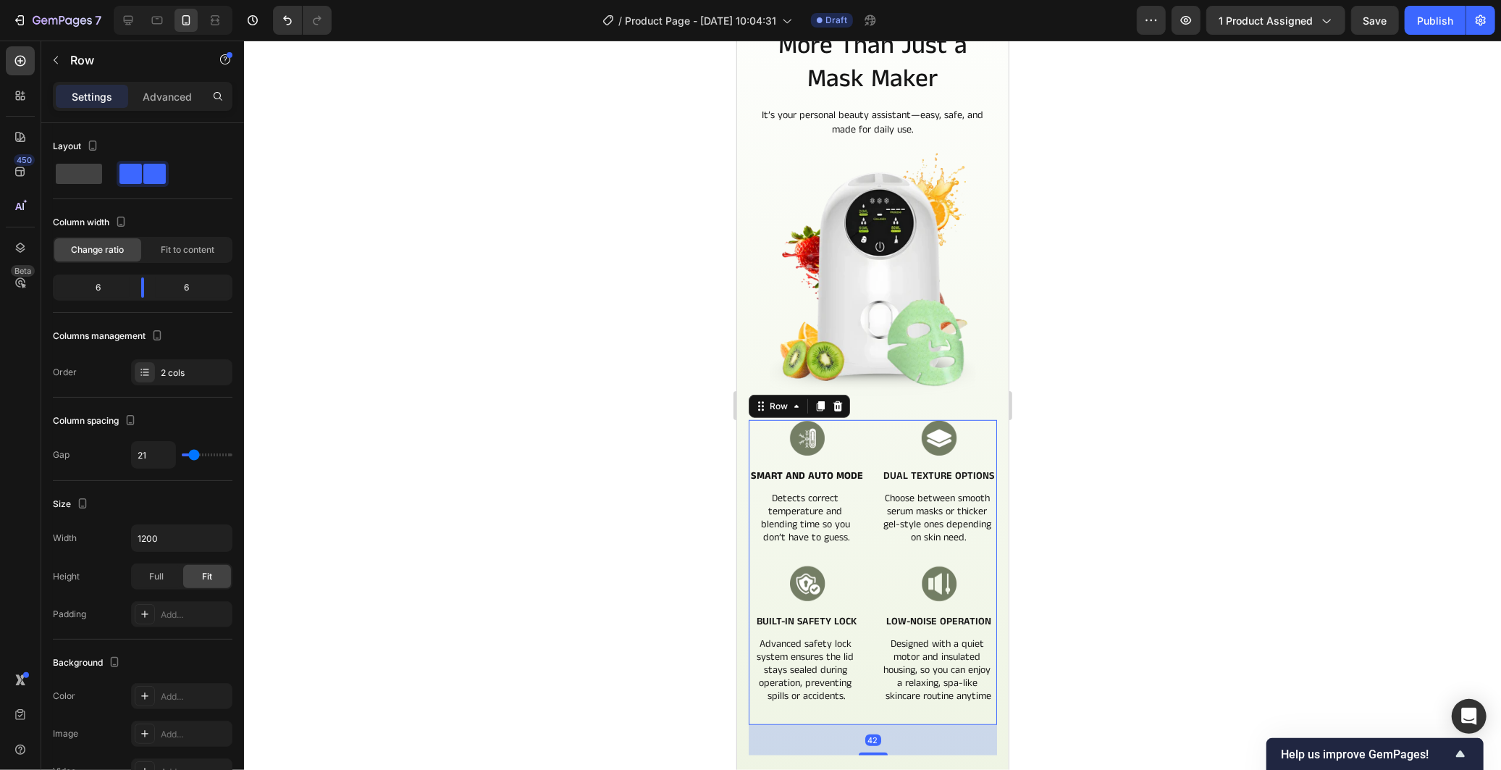
click at [870, 422] on div "Image Smart and Auto Mode Text Block Detects correct temperature and blending t…" at bounding box center [872, 571] width 248 height 304
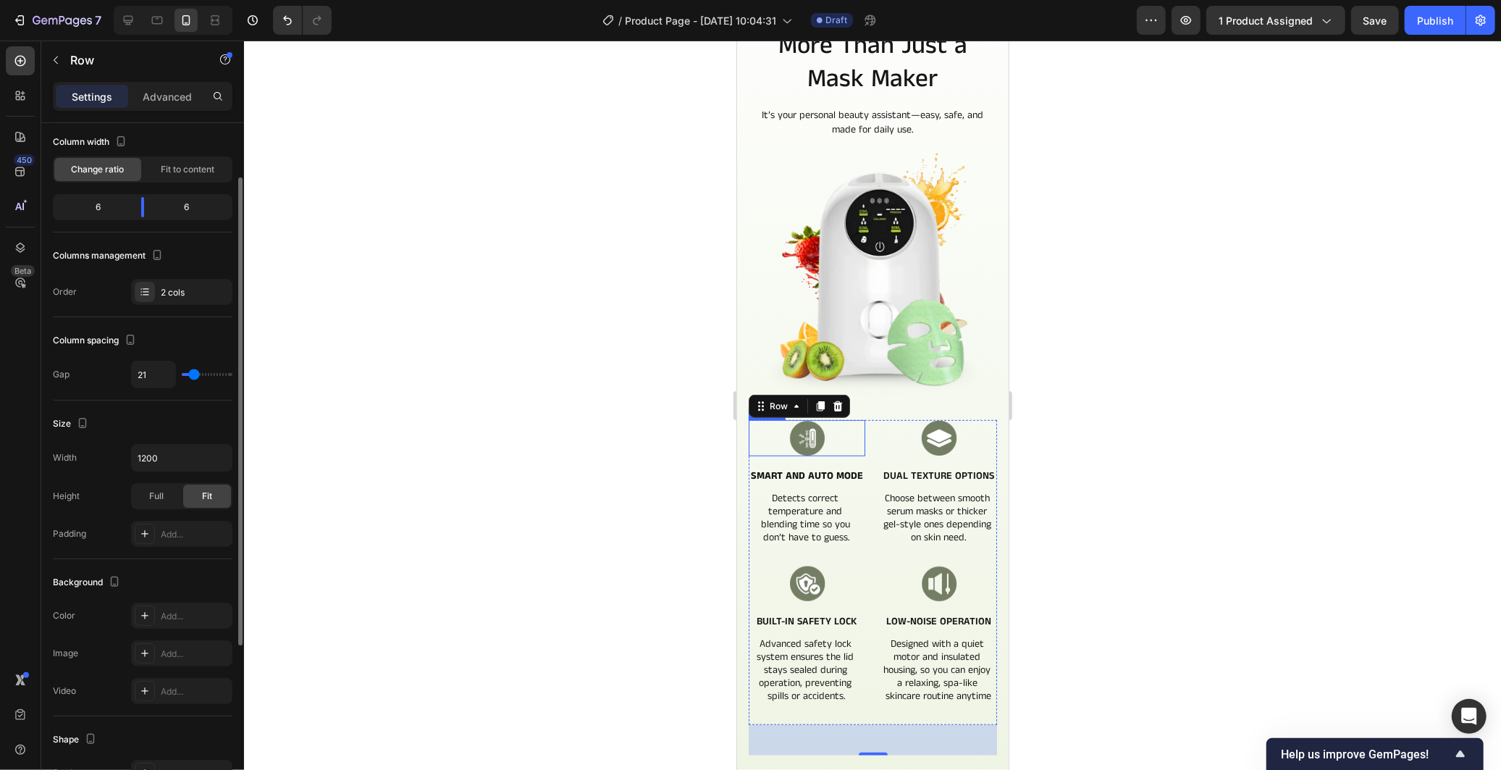
scroll to position [0, 0]
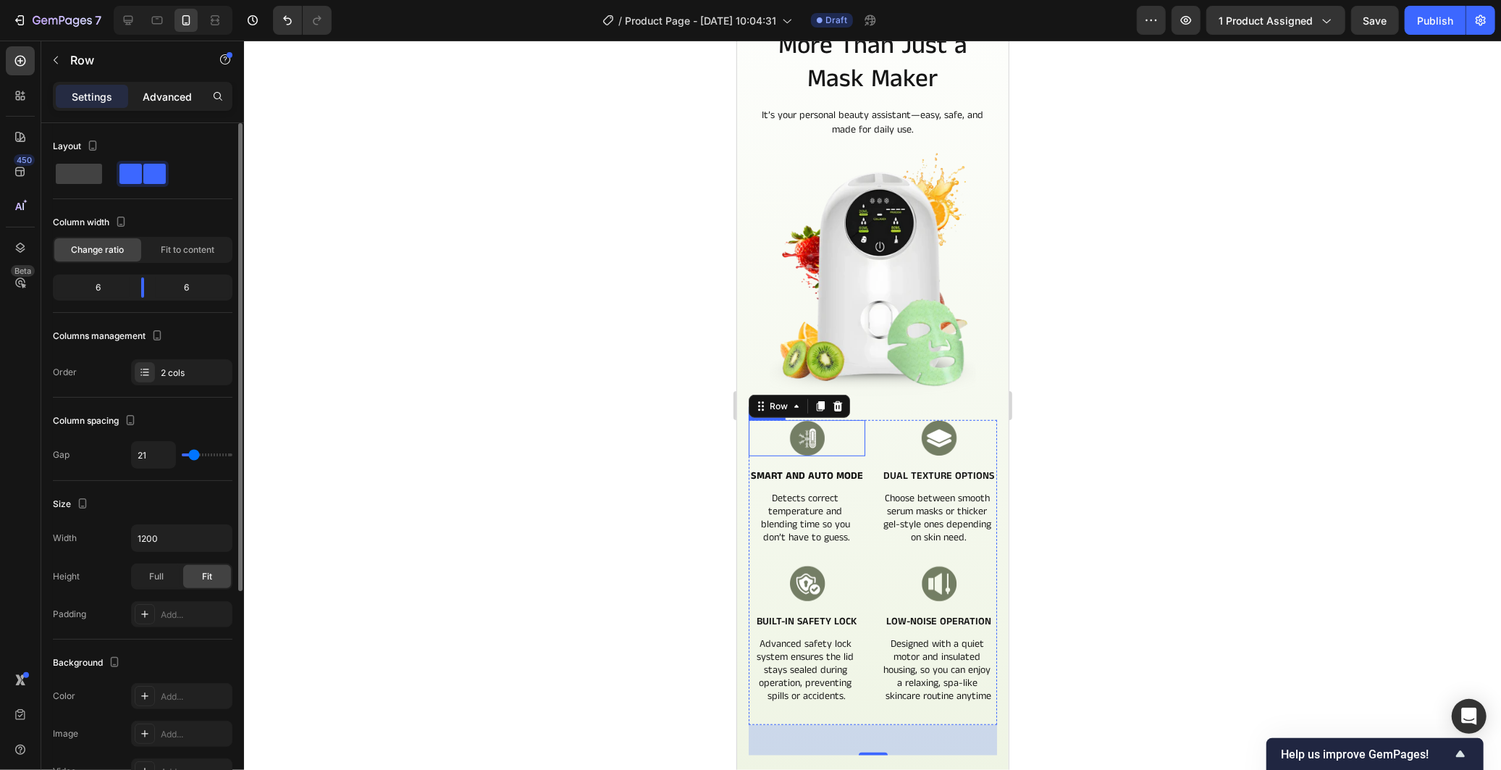
click at [174, 94] on p "Advanced" at bounding box center [167, 96] width 49 height 15
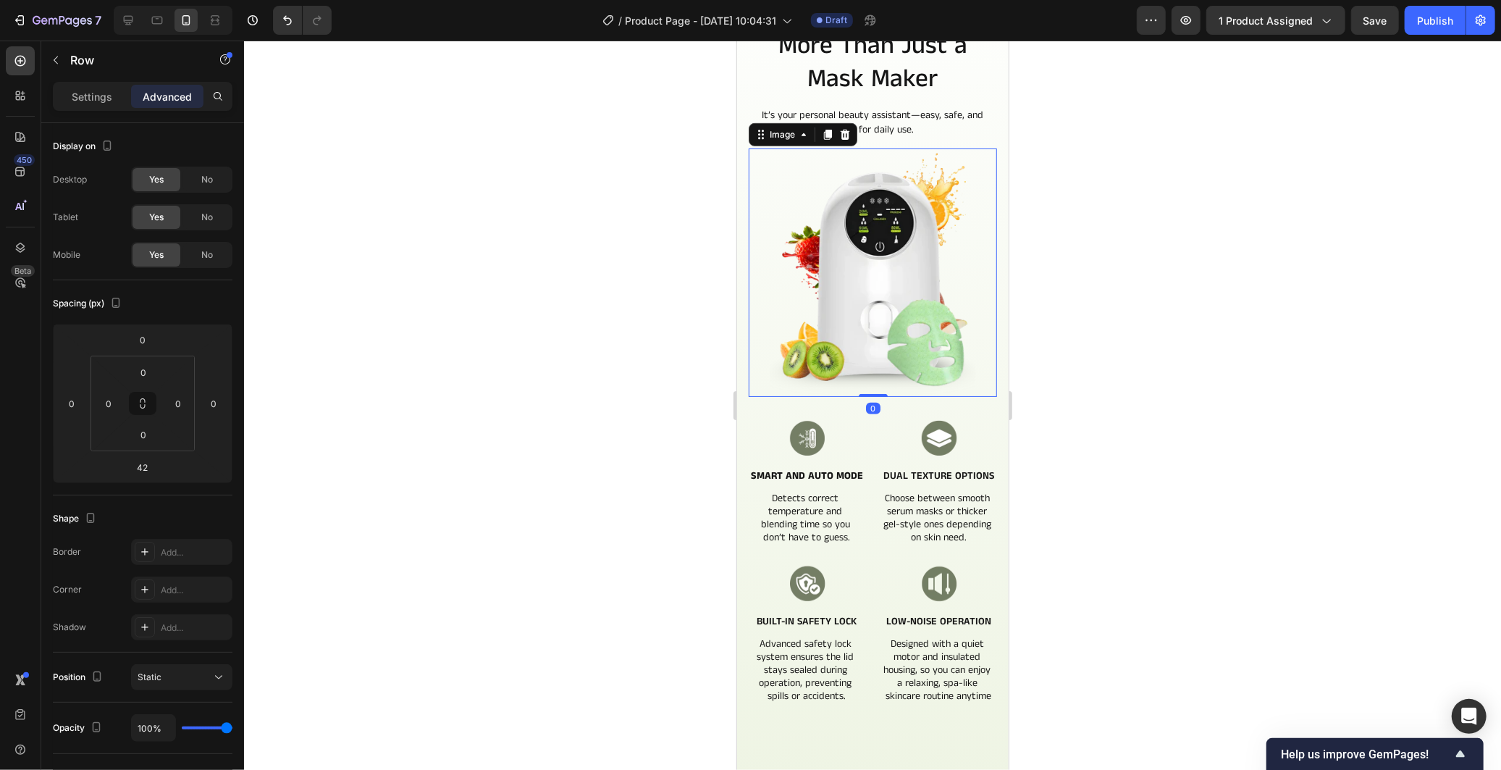
click at [864, 380] on div "Image 0" at bounding box center [872, 272] width 248 height 248
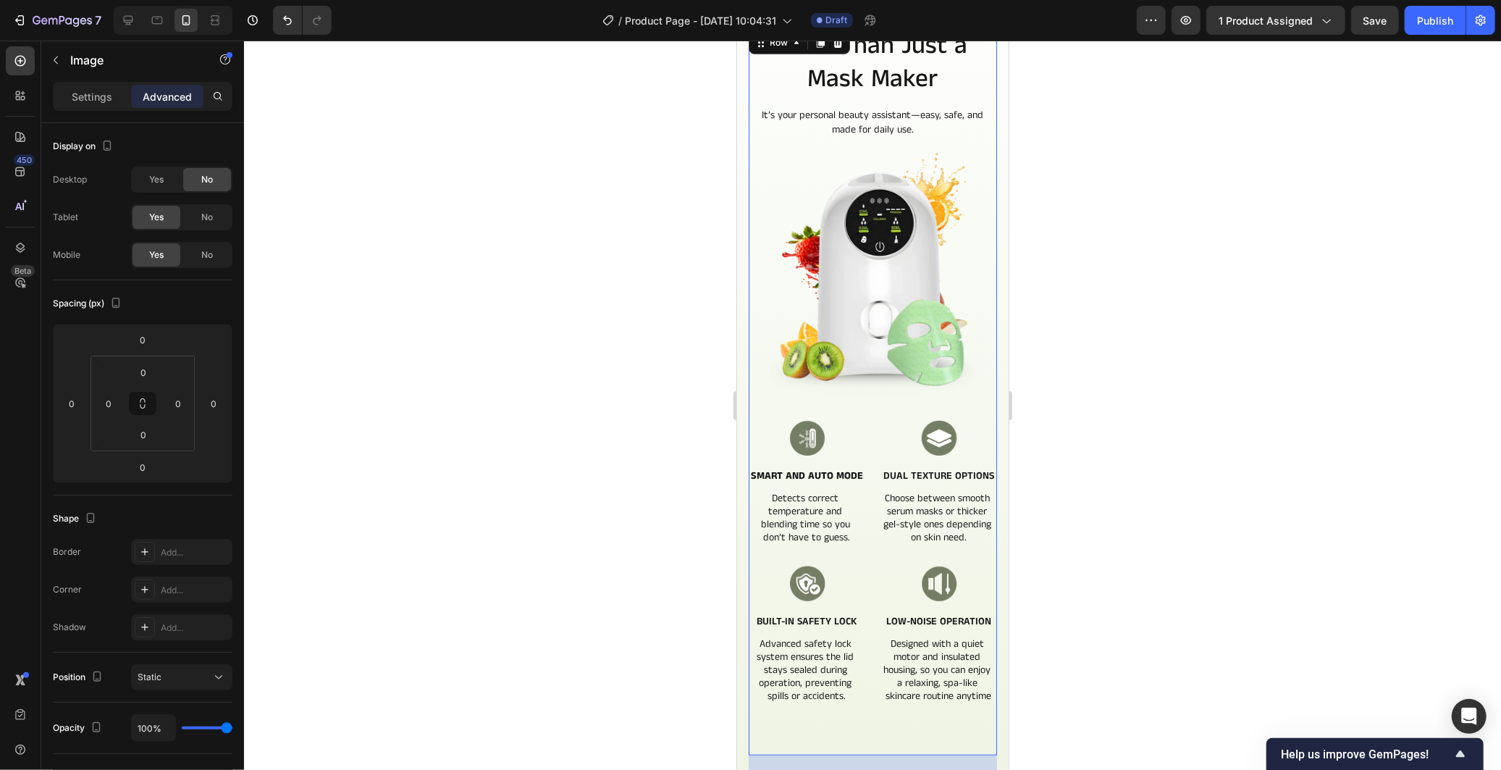
click at [982, 400] on div "More Than Just a Mask Maker Heading It’s your personal beauty assistant—easy, s…" at bounding box center [872, 391] width 248 height 726
click at [82, 89] on p "Settings" at bounding box center [92, 96] width 41 height 15
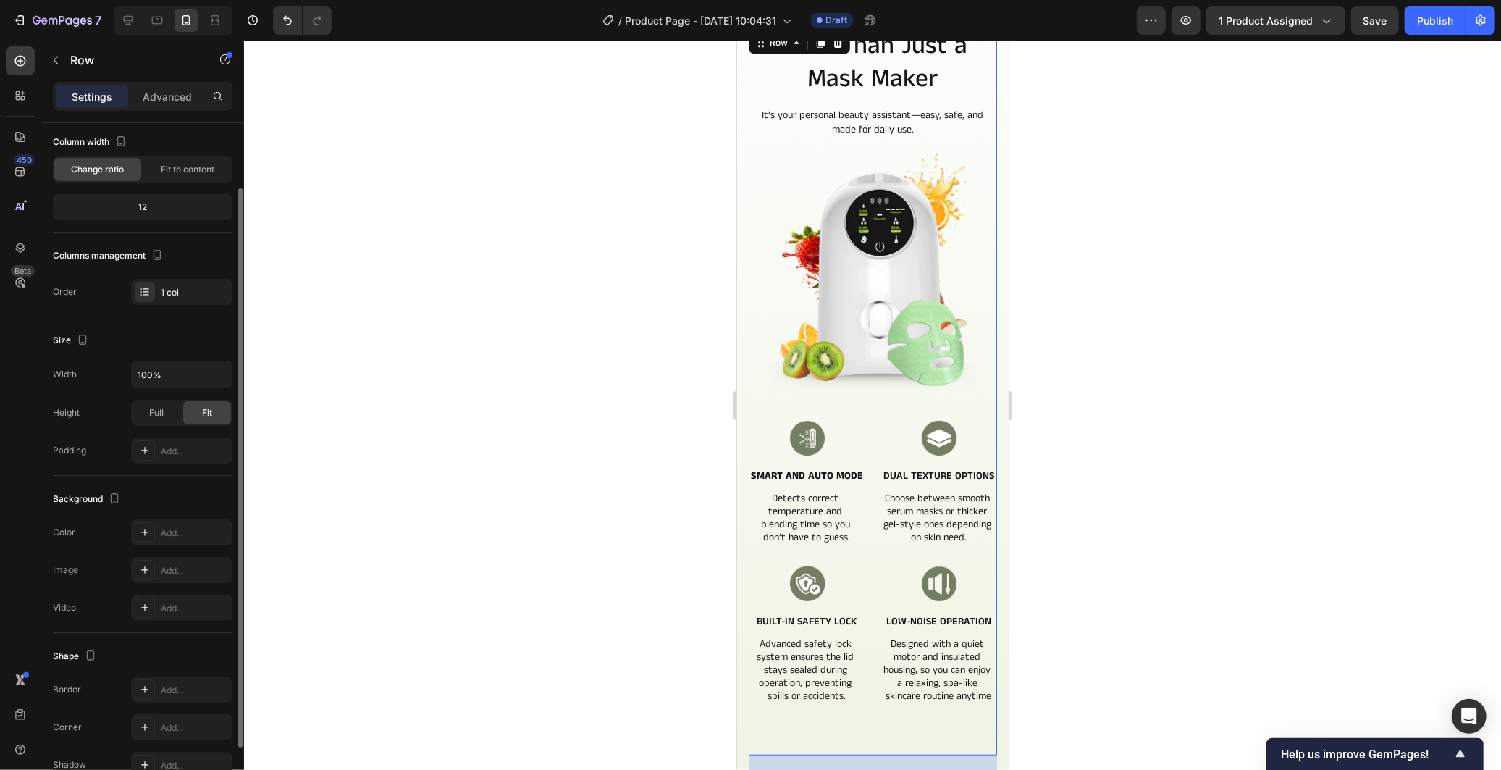
scroll to position [158, 0]
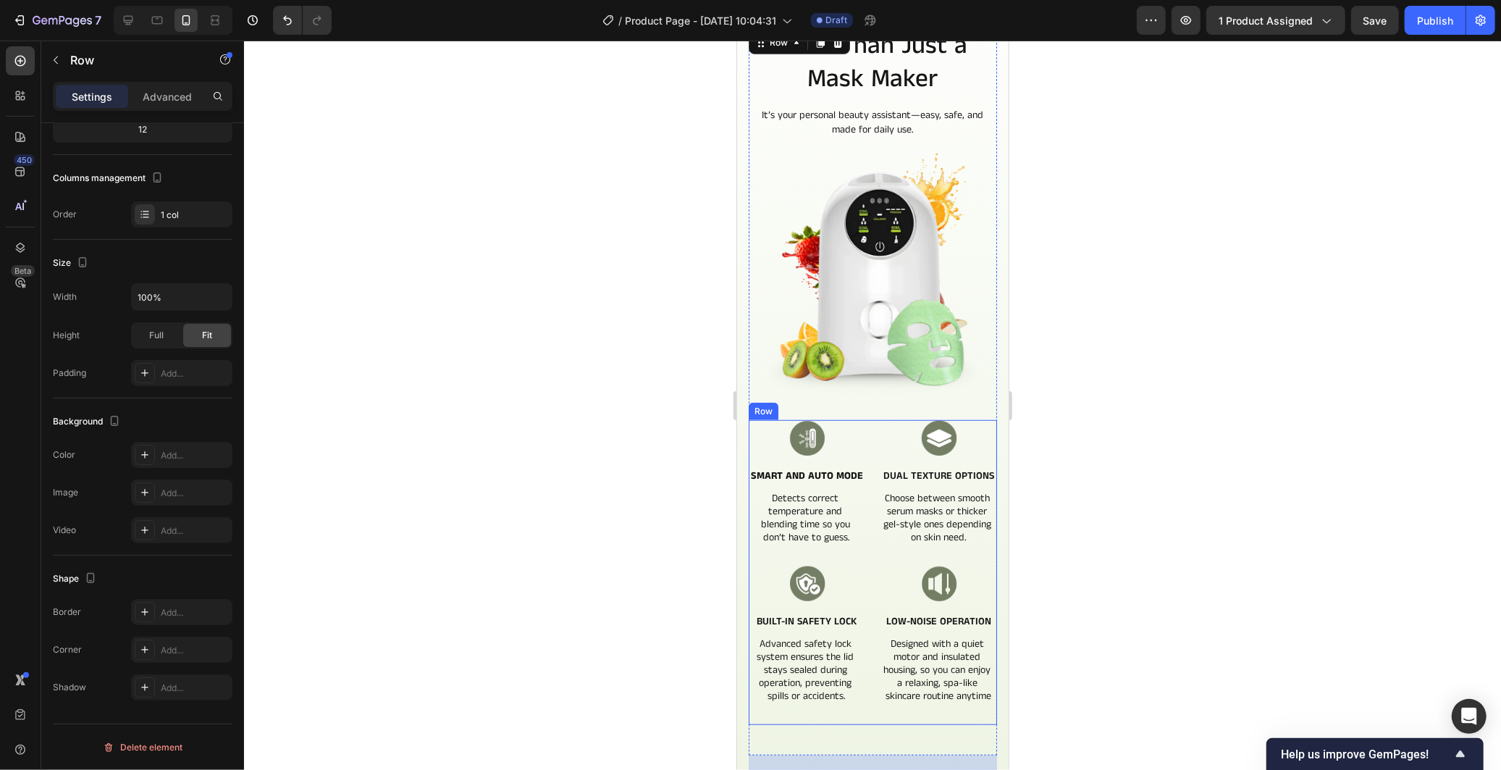
click at [872, 419] on div "Image Smart and Auto Mode Text Block Detects correct temperature and blending t…" at bounding box center [872, 571] width 248 height 304
click at [863, 384] on div "More Than Just a Mask Maker Heading It’s your personal beauty assistant—easy, s…" at bounding box center [872, 391] width 248 height 726
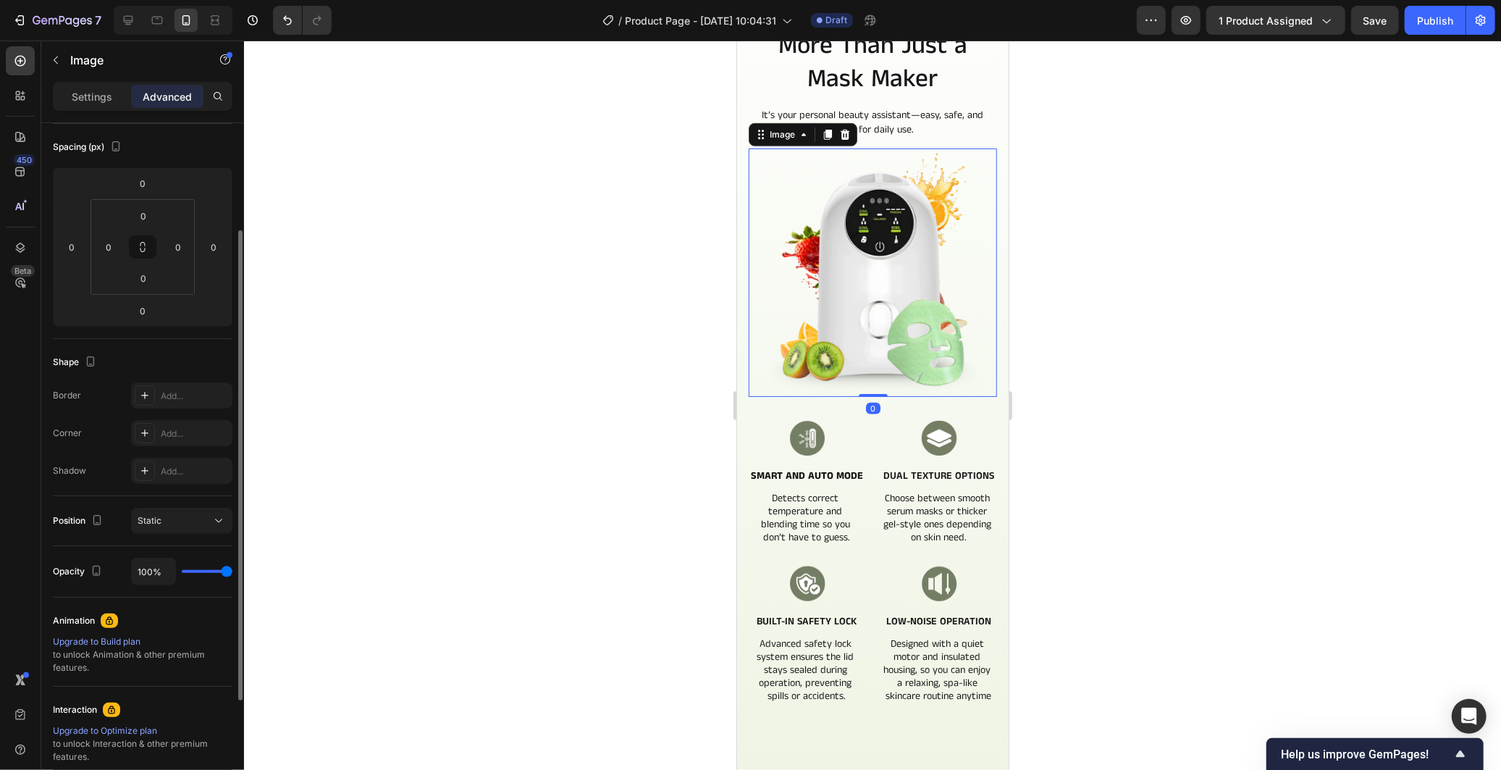
click at [877, 371] on img at bounding box center [872, 272] width 248 height 248
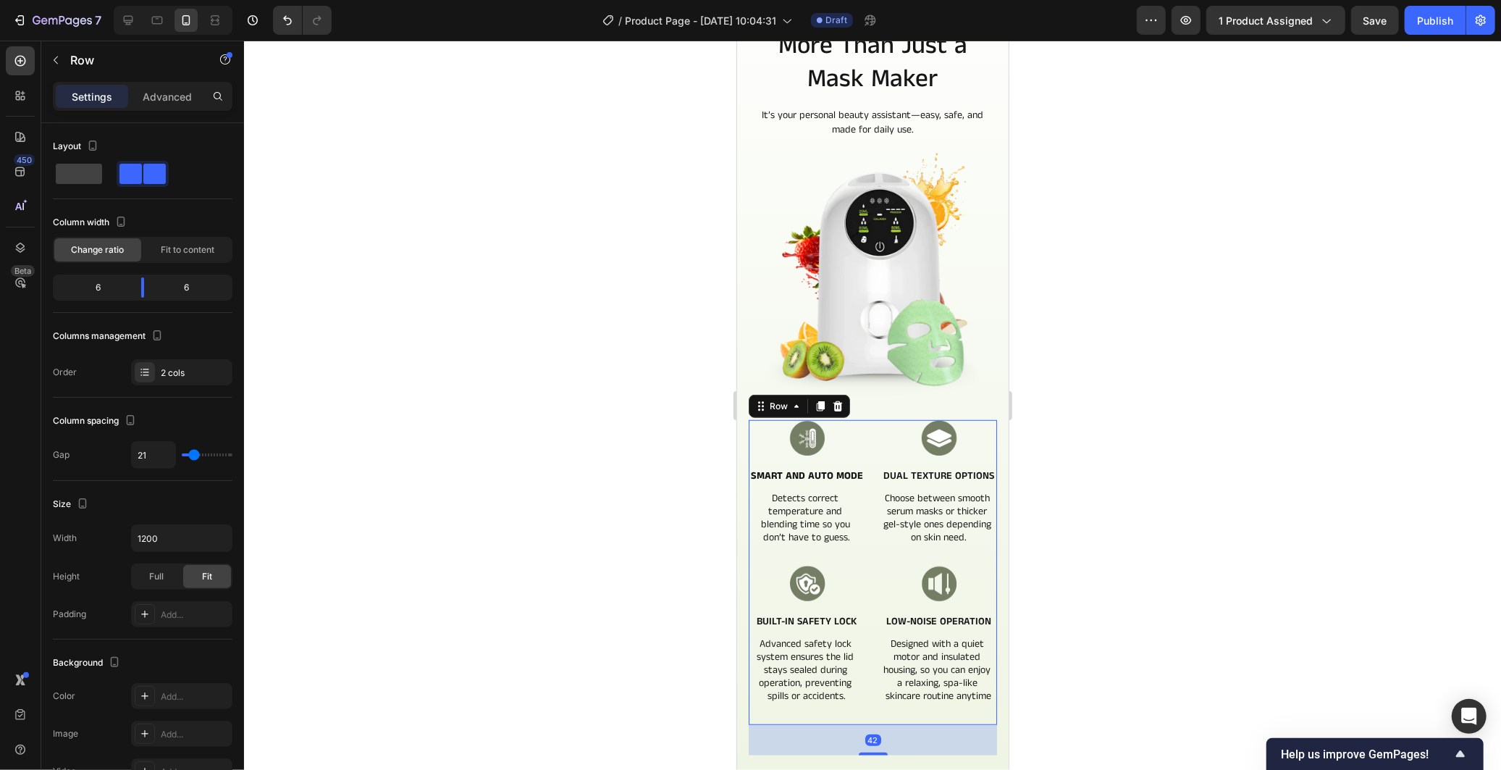
click at [862, 419] on div "Image Smart and Auto Mode Text Block Detects correct temperature and blending t…" at bounding box center [872, 571] width 248 height 304
click at [153, 458] on input "21" at bounding box center [153, 455] width 43 height 26
type input "1"
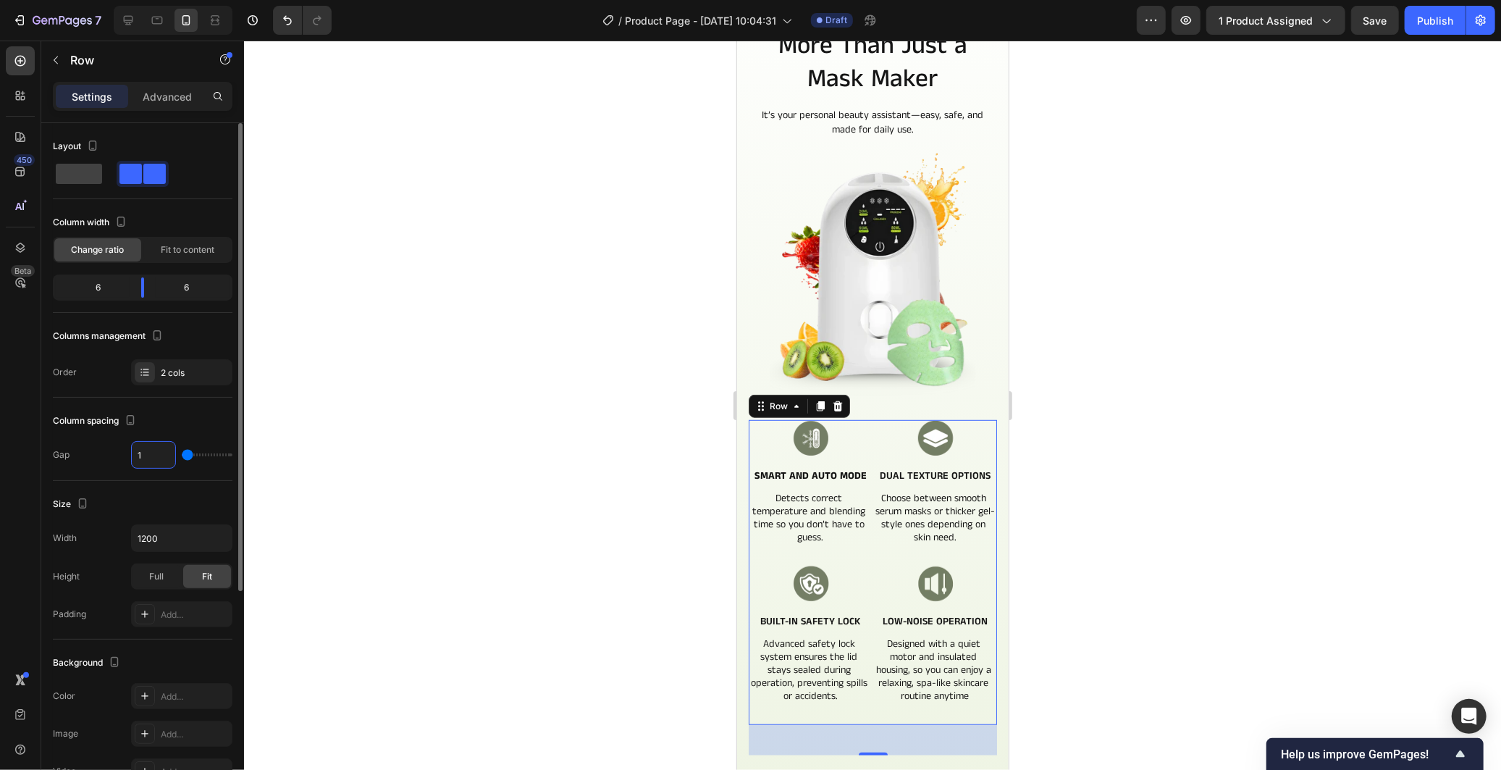
type input "16"
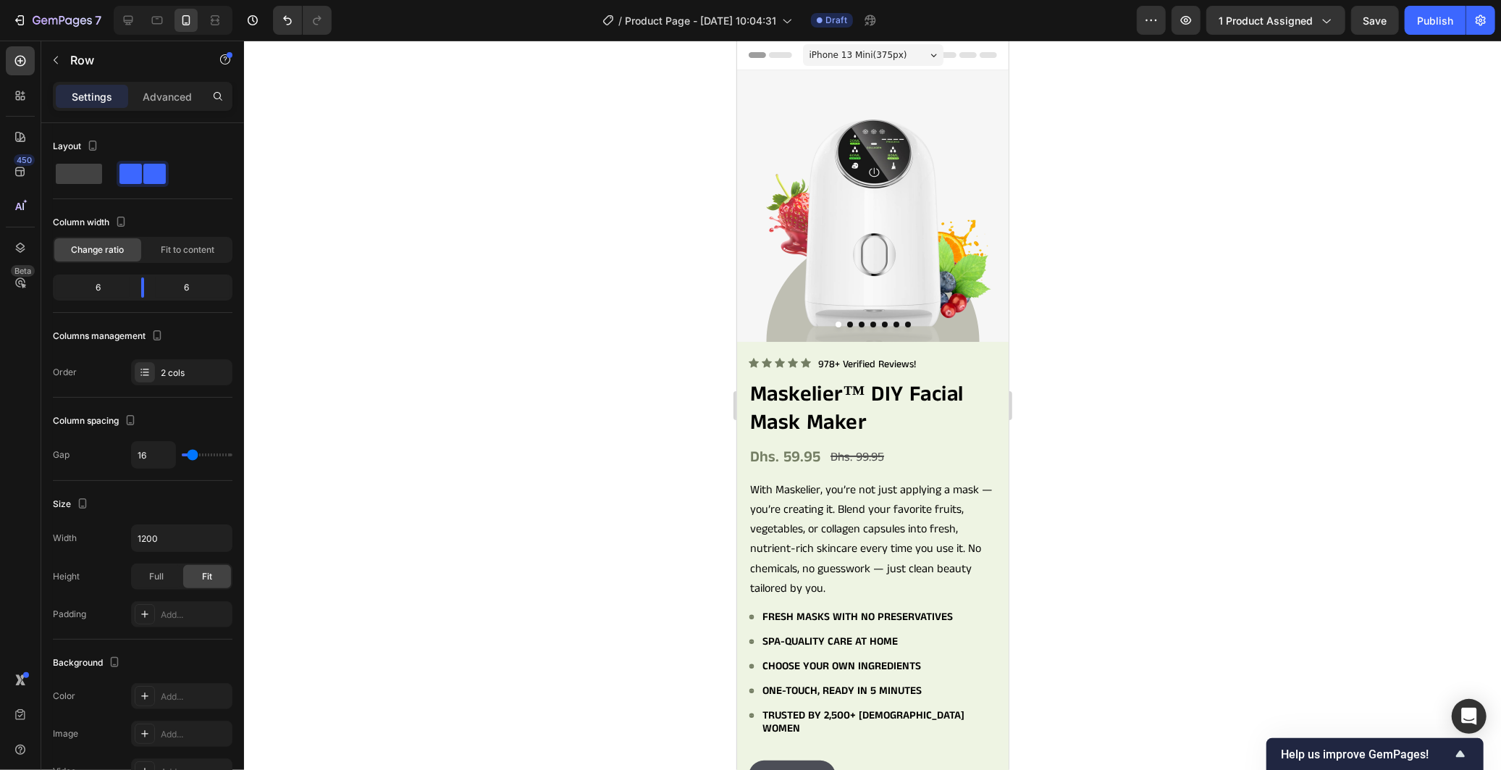
click at [896, 50] on div "iPhone 13 Mini ( 375 px)" at bounding box center [872, 54] width 140 height 22
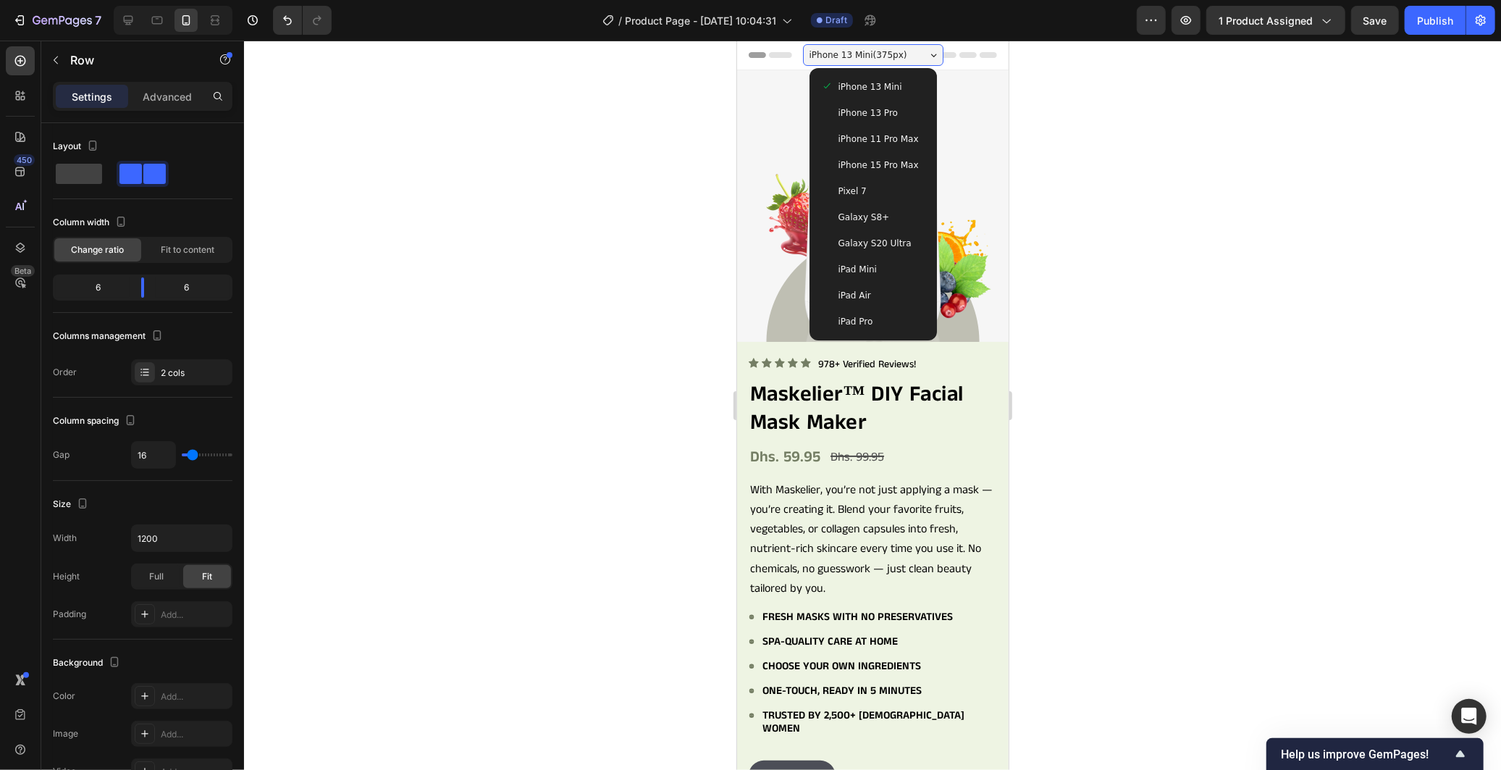
click at [880, 157] on span "iPhone 15 Pro Max" at bounding box center [878, 164] width 80 height 14
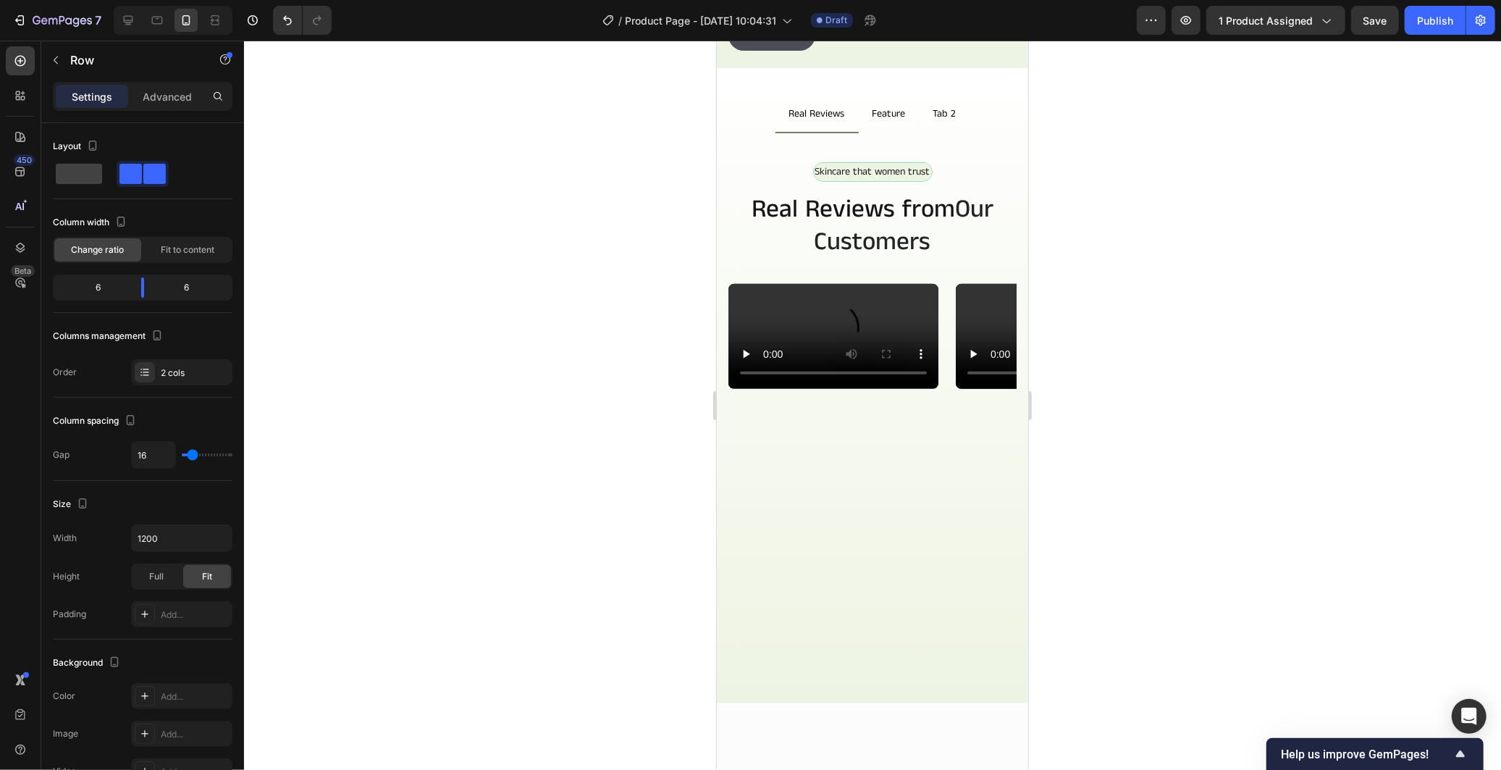
scroll to position [643, 0]
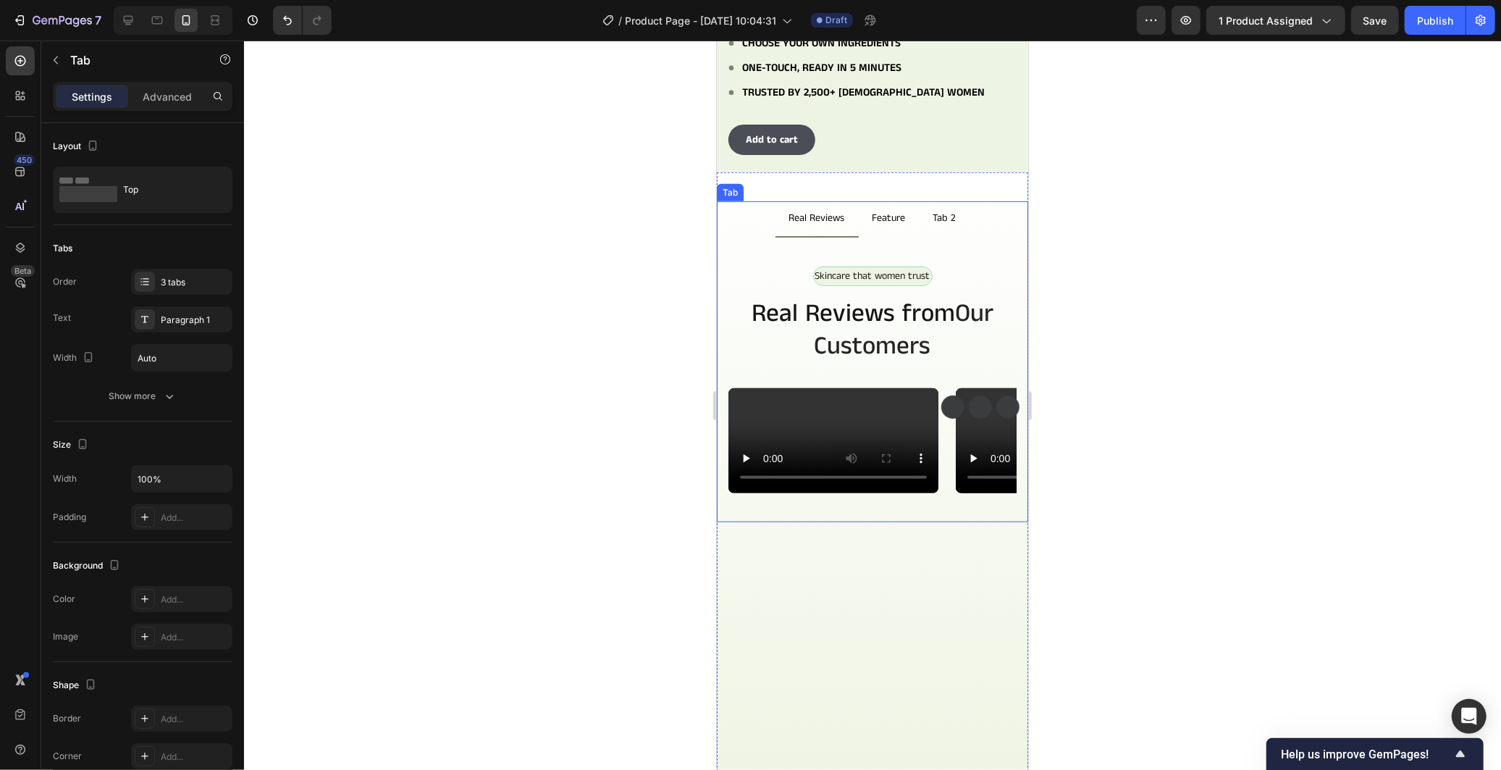
click at [875, 214] on p "Feature" at bounding box center [888, 218] width 33 height 18
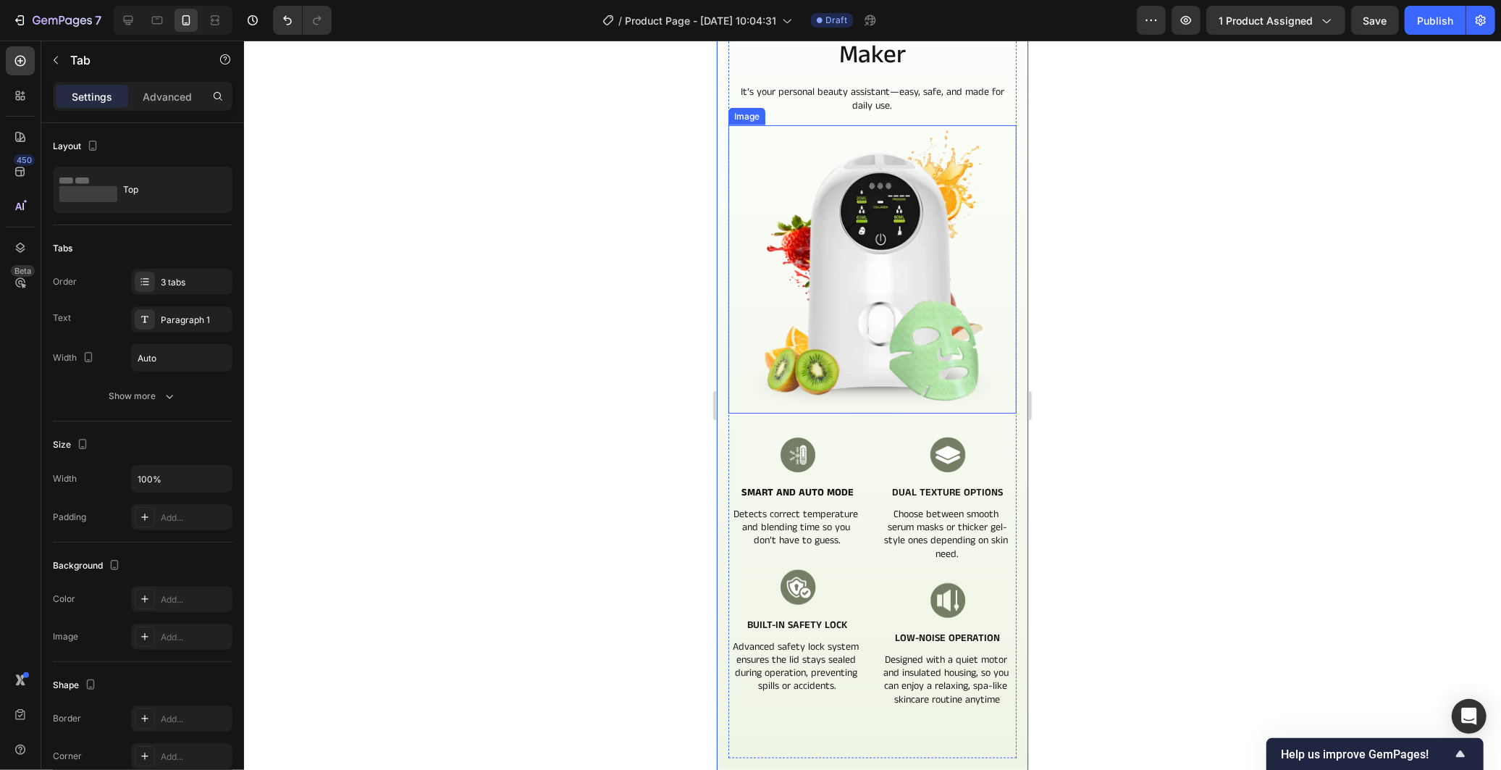
scroll to position [965, 0]
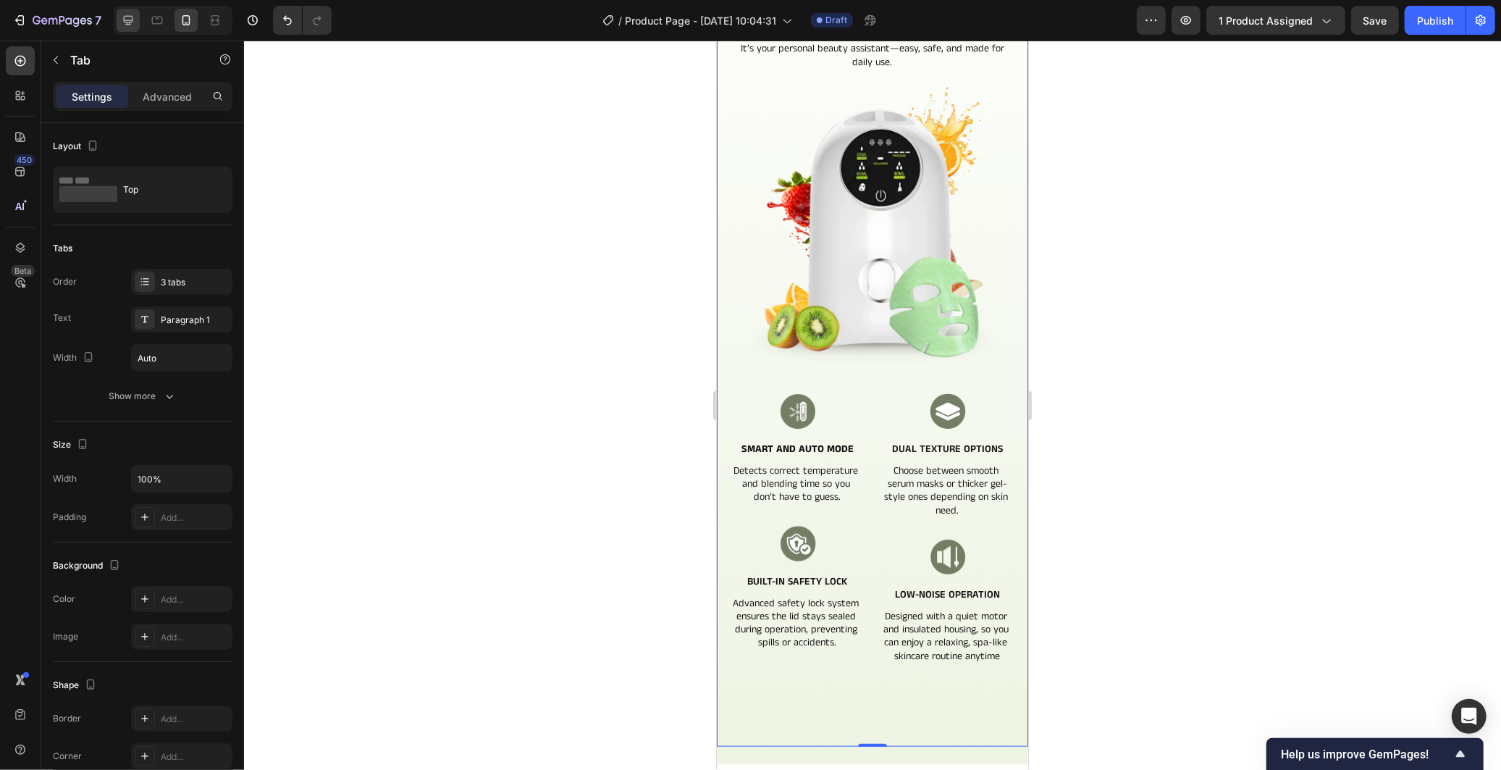
click at [129, 20] on icon at bounding box center [128, 20] width 9 height 9
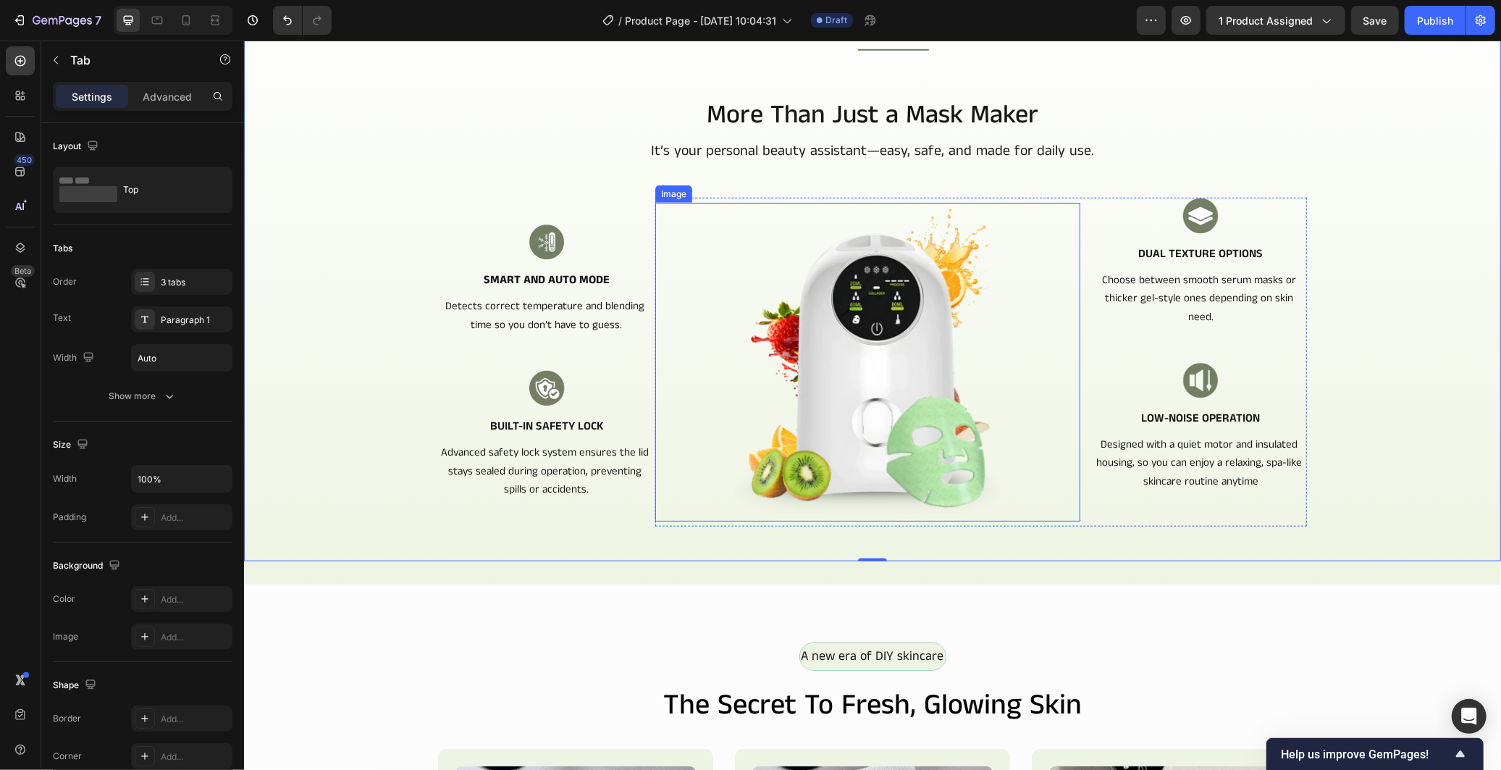
scroll to position [759, 0]
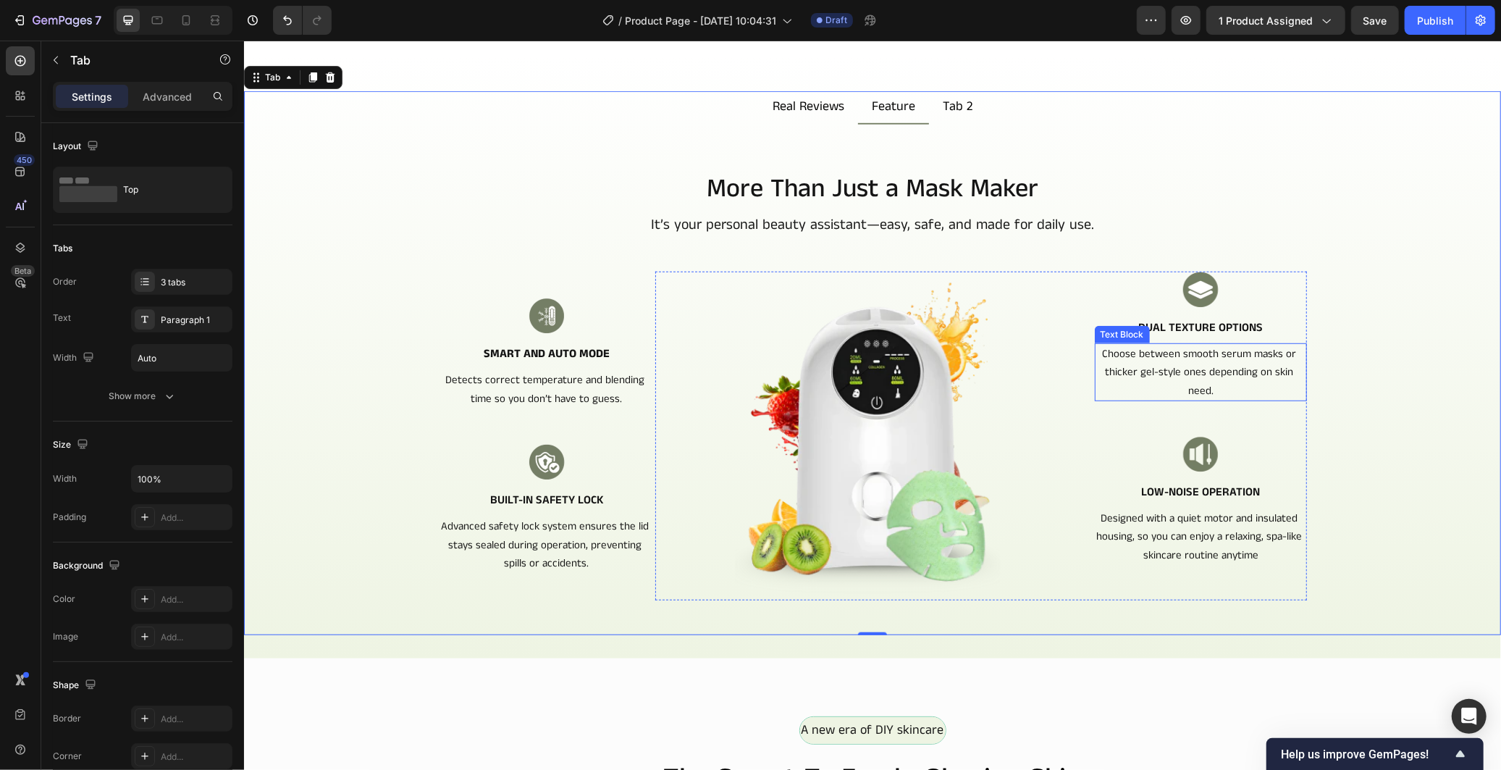
click at [1212, 371] on p "Choose between smooth serum masks or thicker gel-style ones depending on skin n…" at bounding box center [1199, 372] width 209 height 56
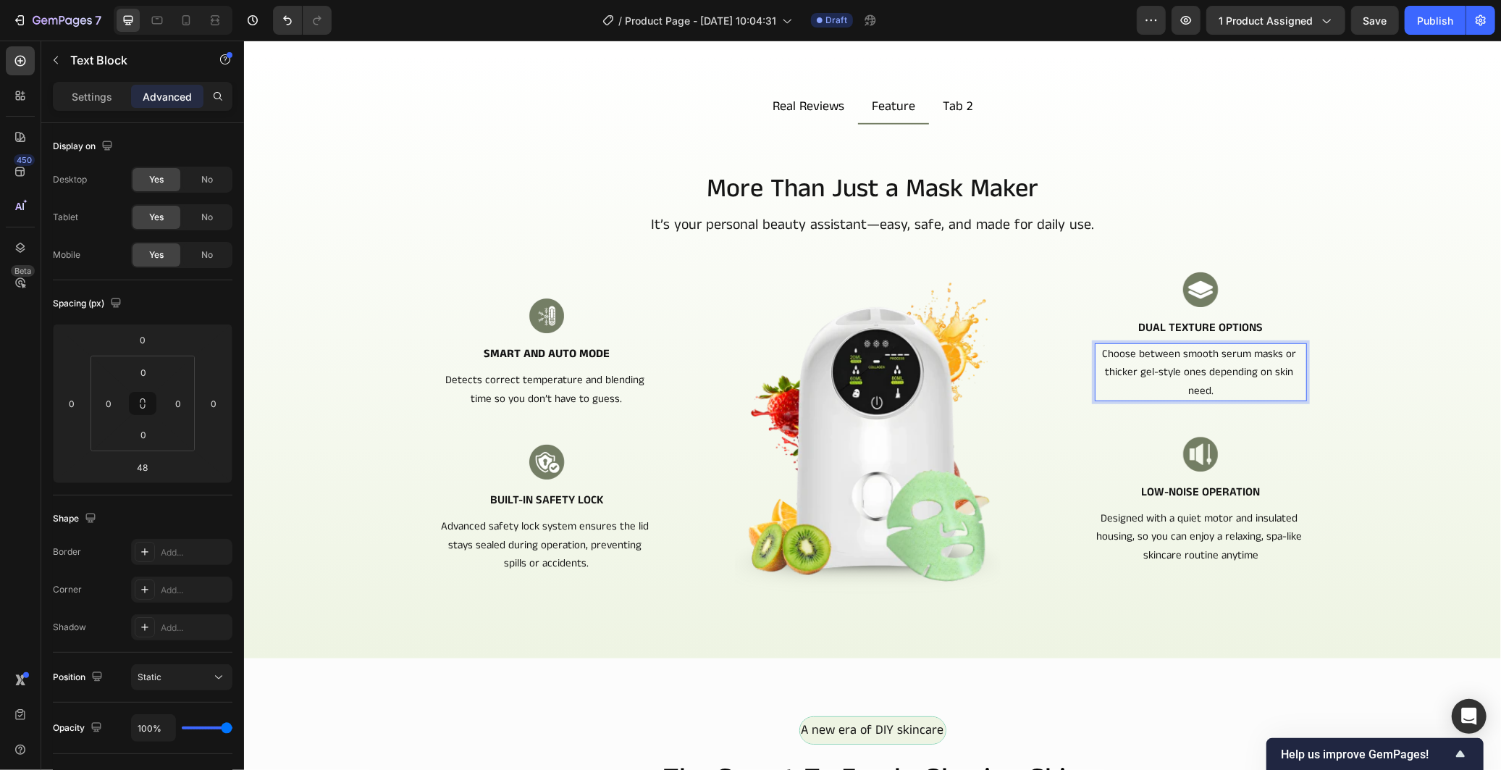
click at [1203, 371] on p "Choose between smooth serum masks or thicker gel-style ones depending on skin n…" at bounding box center [1199, 372] width 209 height 56
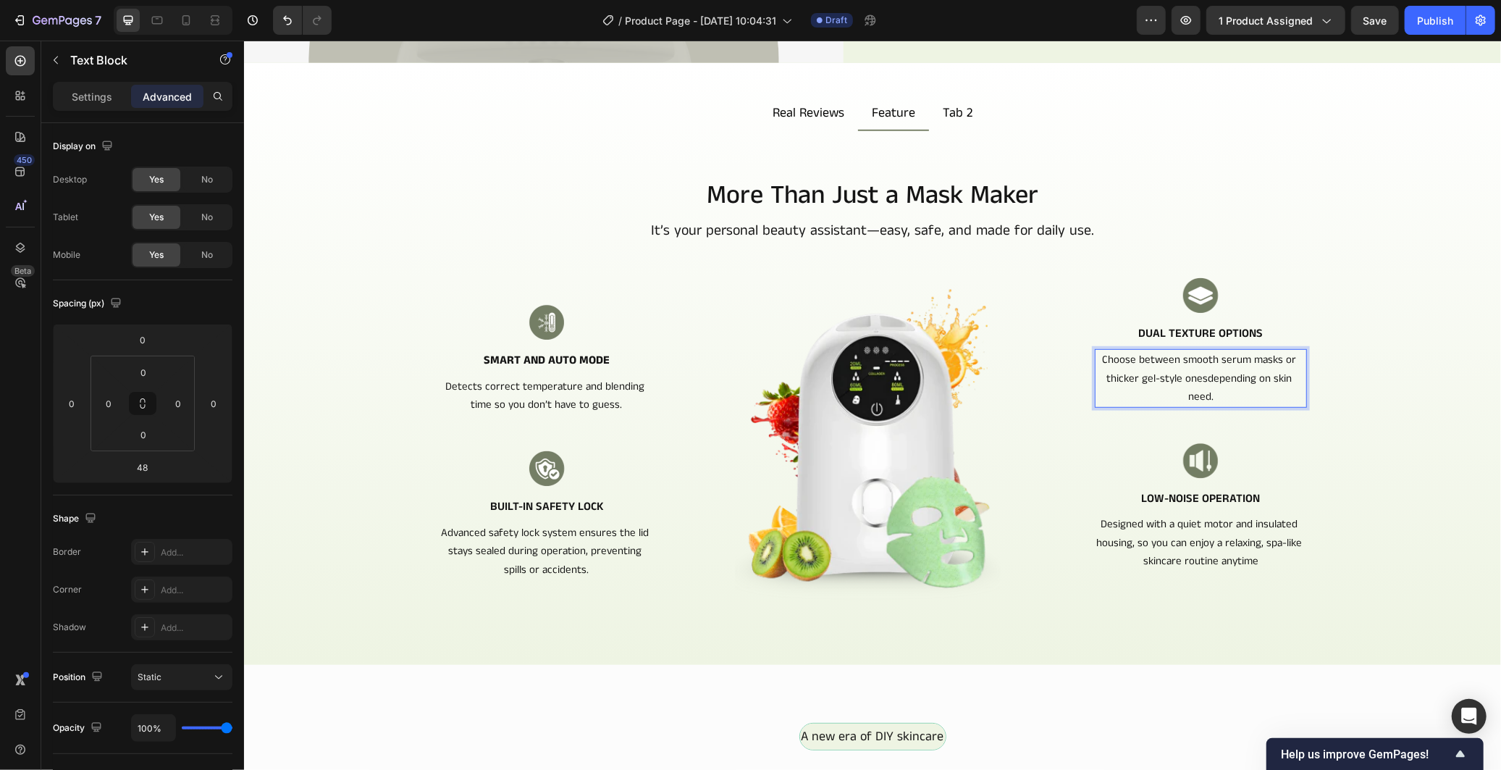
scroll to position [611, 0]
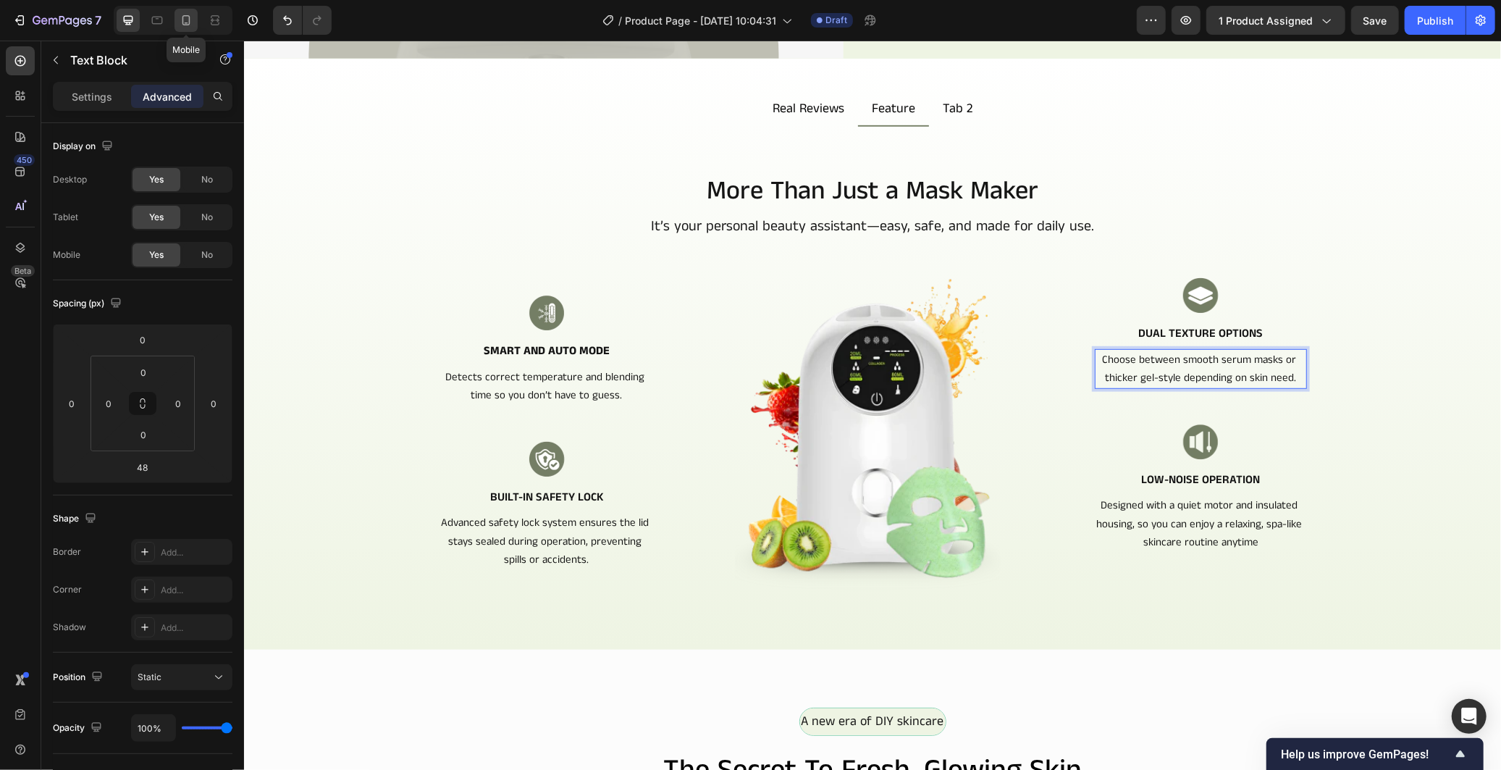
click at [190, 11] on div at bounding box center [185, 20] width 23 height 23
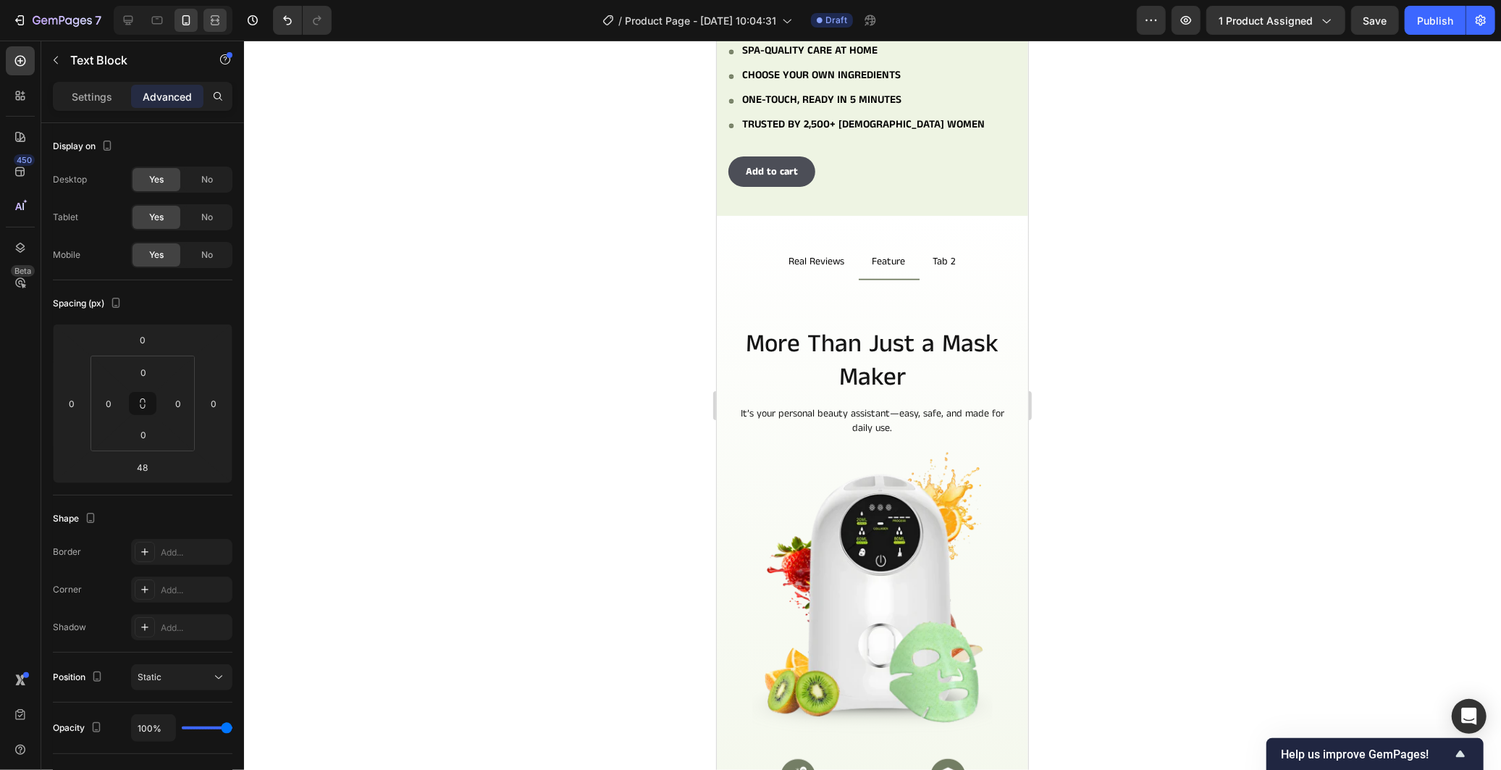
type input "28"
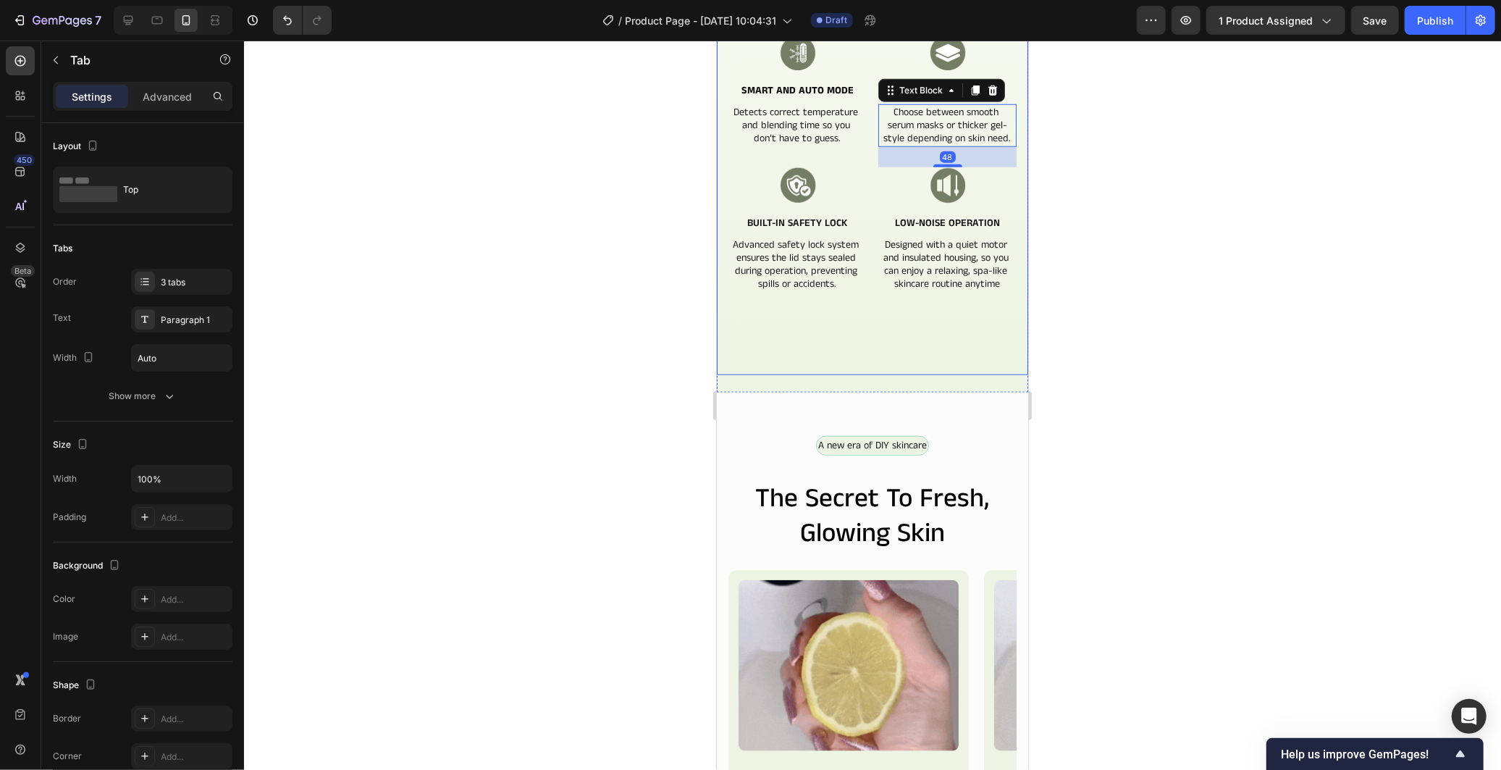
click at [896, 364] on div "More Than Just a Mask Maker Heading It’s your personal beauty assistant—easy, s…" at bounding box center [872, 0] width 288 height 795
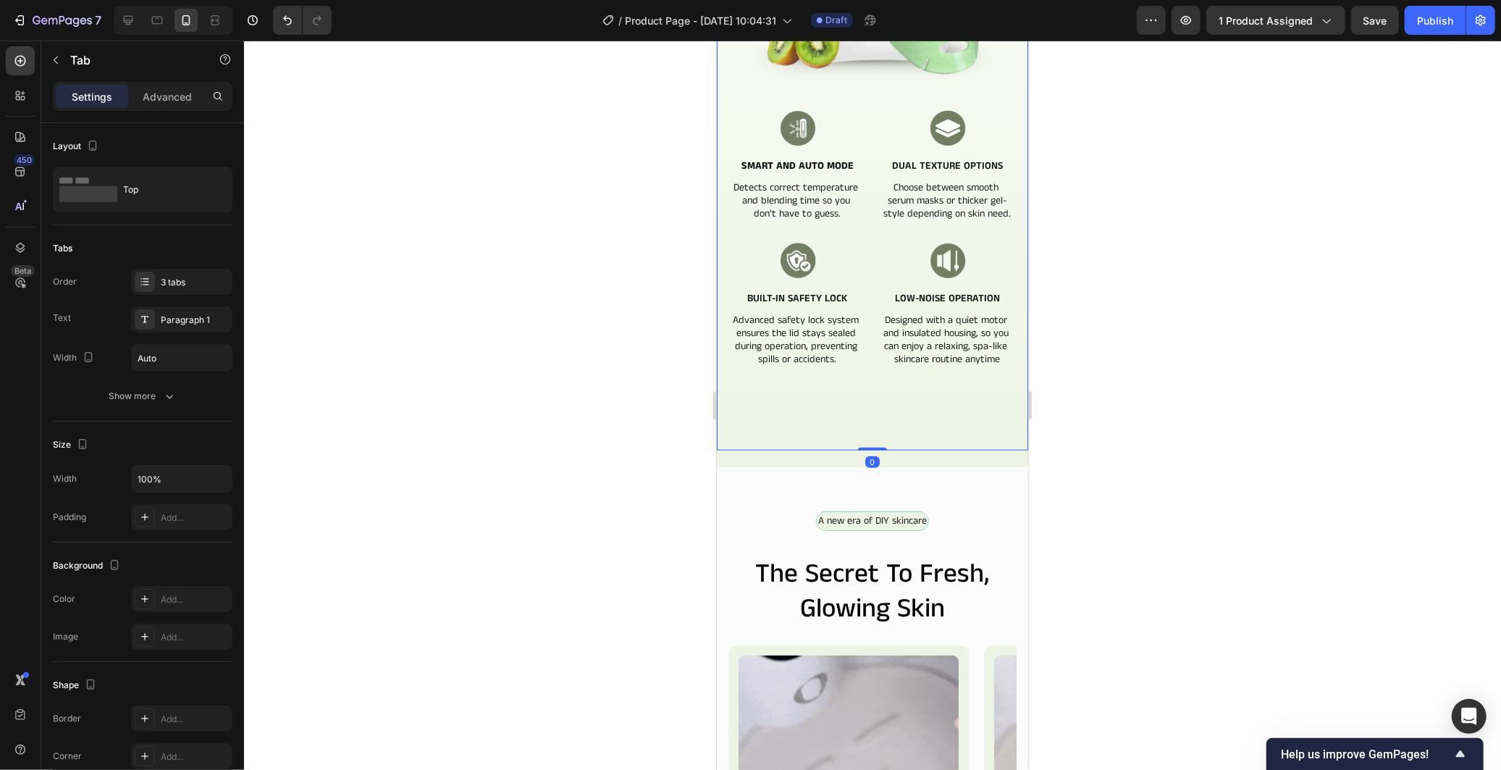
scroll to position [967, 0]
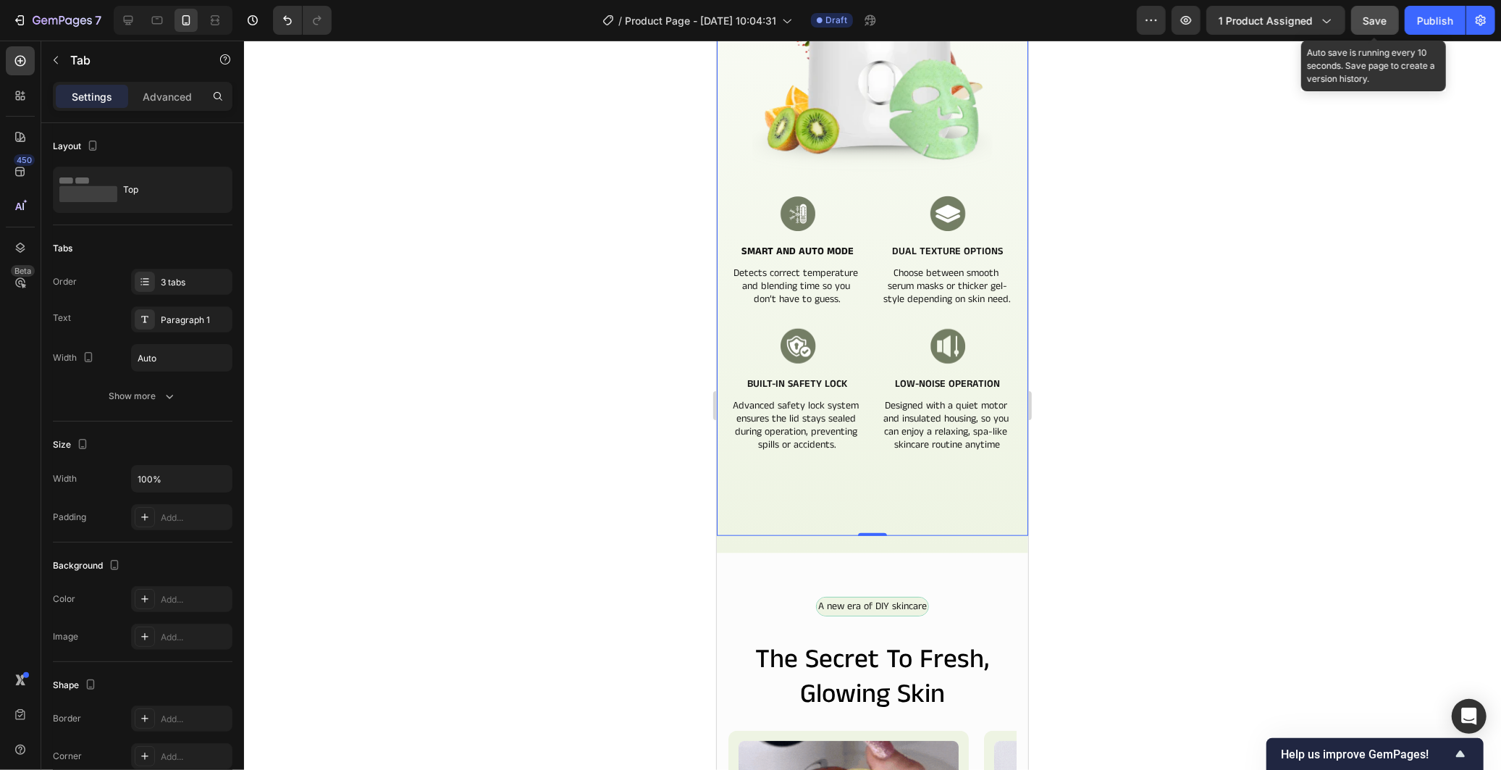
click at [1386, 30] on button "Save" at bounding box center [1375, 20] width 48 height 29
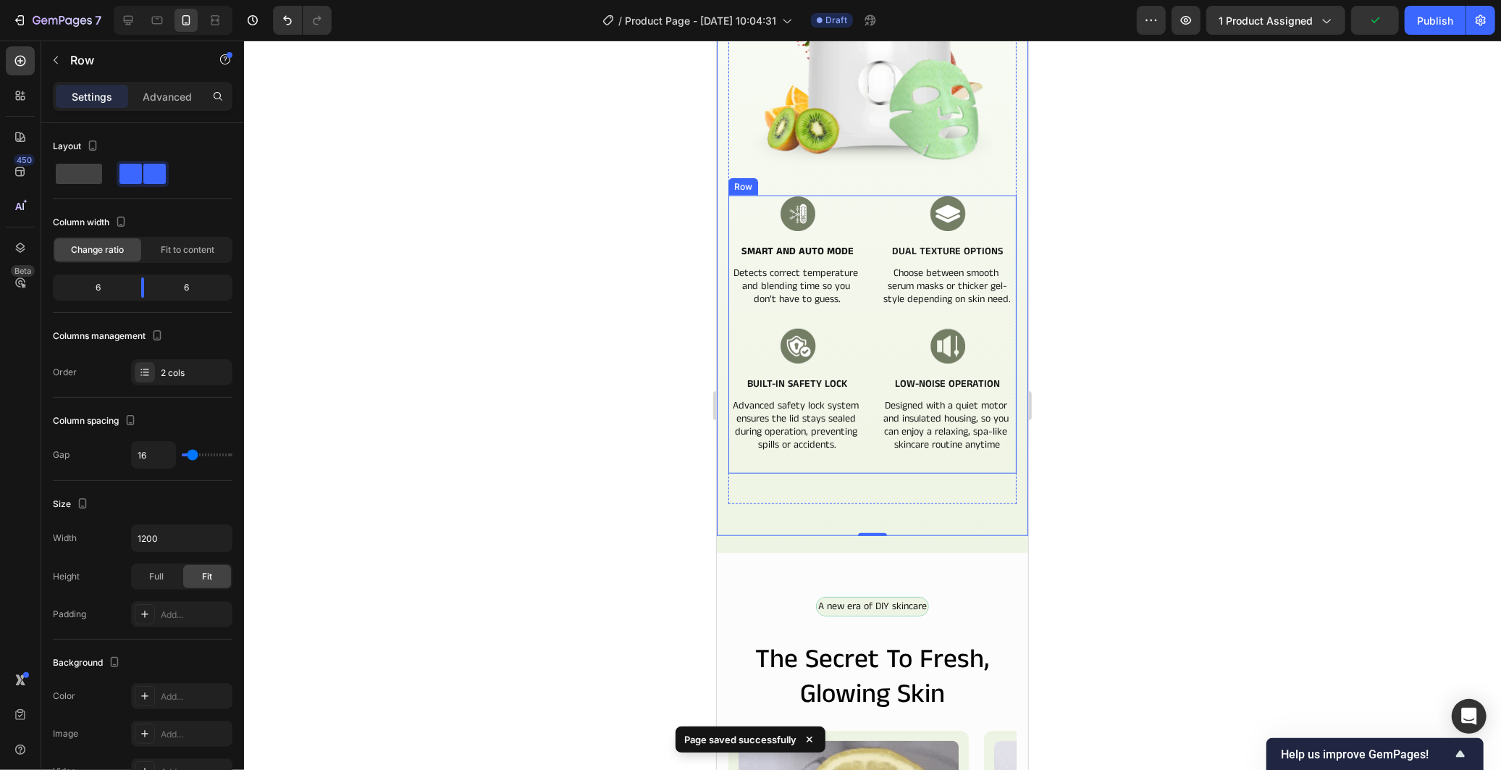
click at [849, 453] on div "Image Smart and Auto Mode Text Block Detects correct temperature and blending t…" at bounding box center [797, 334] width 138 height 278
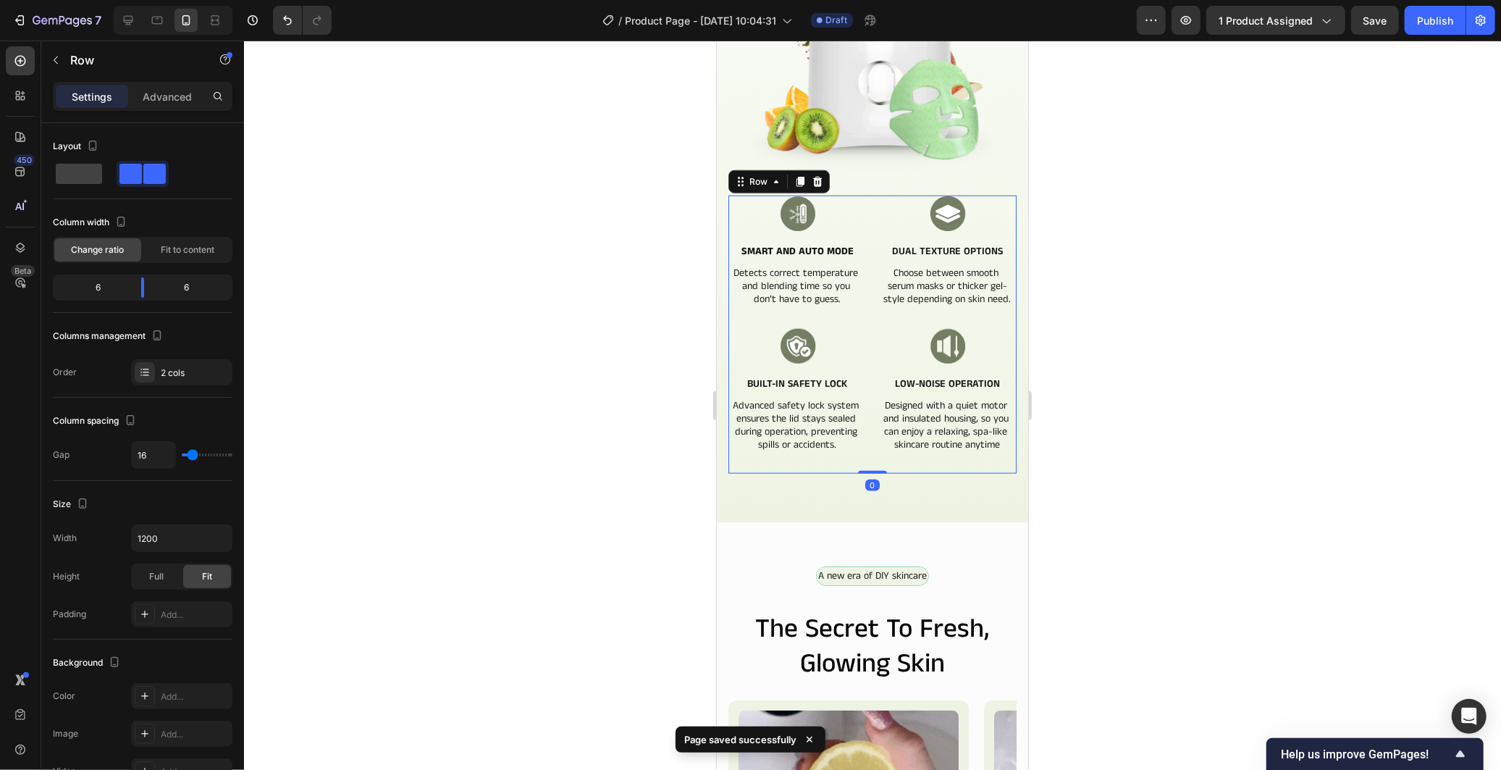
drag, startPoint x: 866, startPoint y: 488, endPoint x: 910, endPoint y: 400, distance: 98.8
click at [910, 400] on div "Image Smart and Auto Mode Text Block Detects correct temperature and blending t…" at bounding box center [872, 334] width 288 height 278
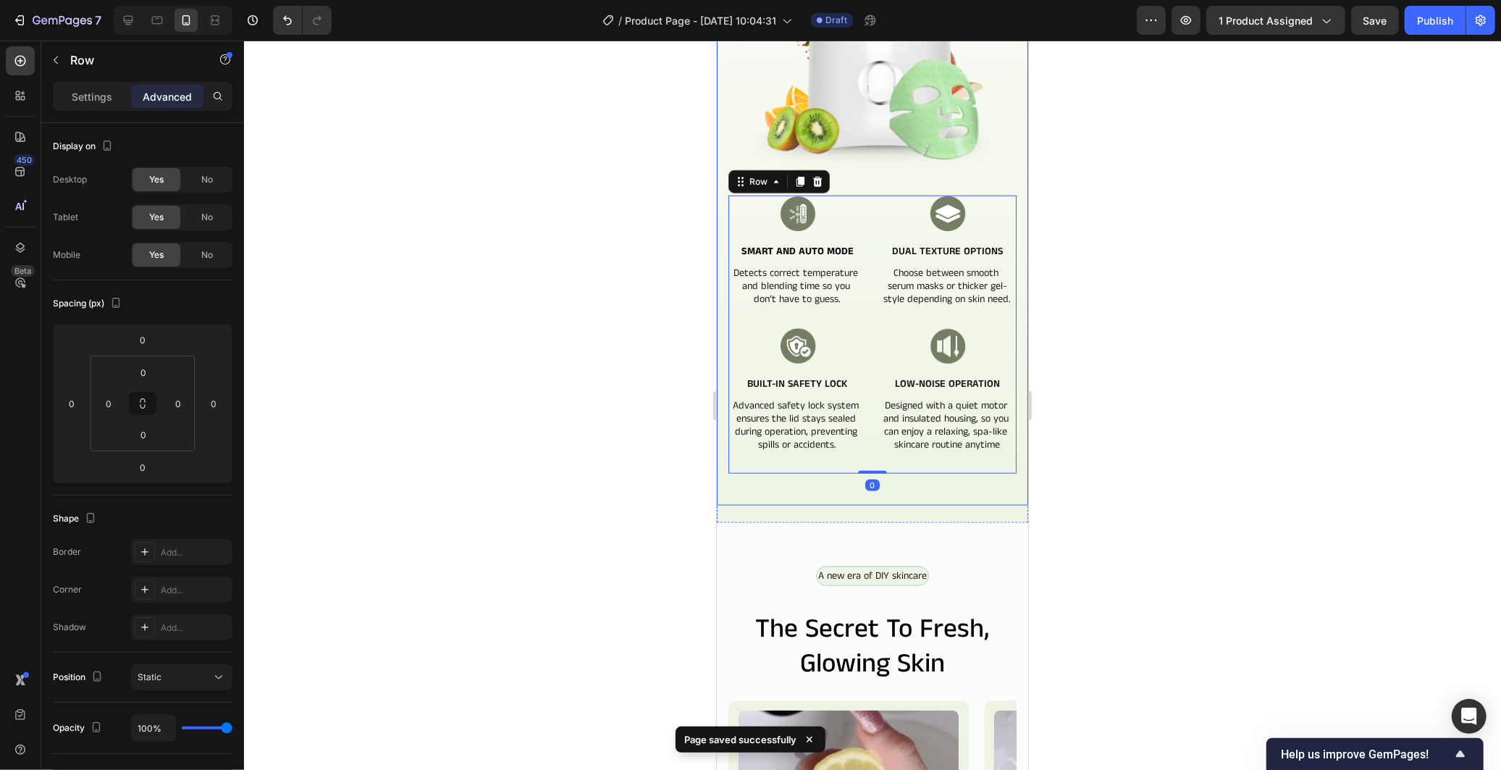
click at [933, 489] on div "More Than Just a Mask Maker Heading It’s your personal beauty assistant—easy, s…" at bounding box center [872, 145] width 288 height 765
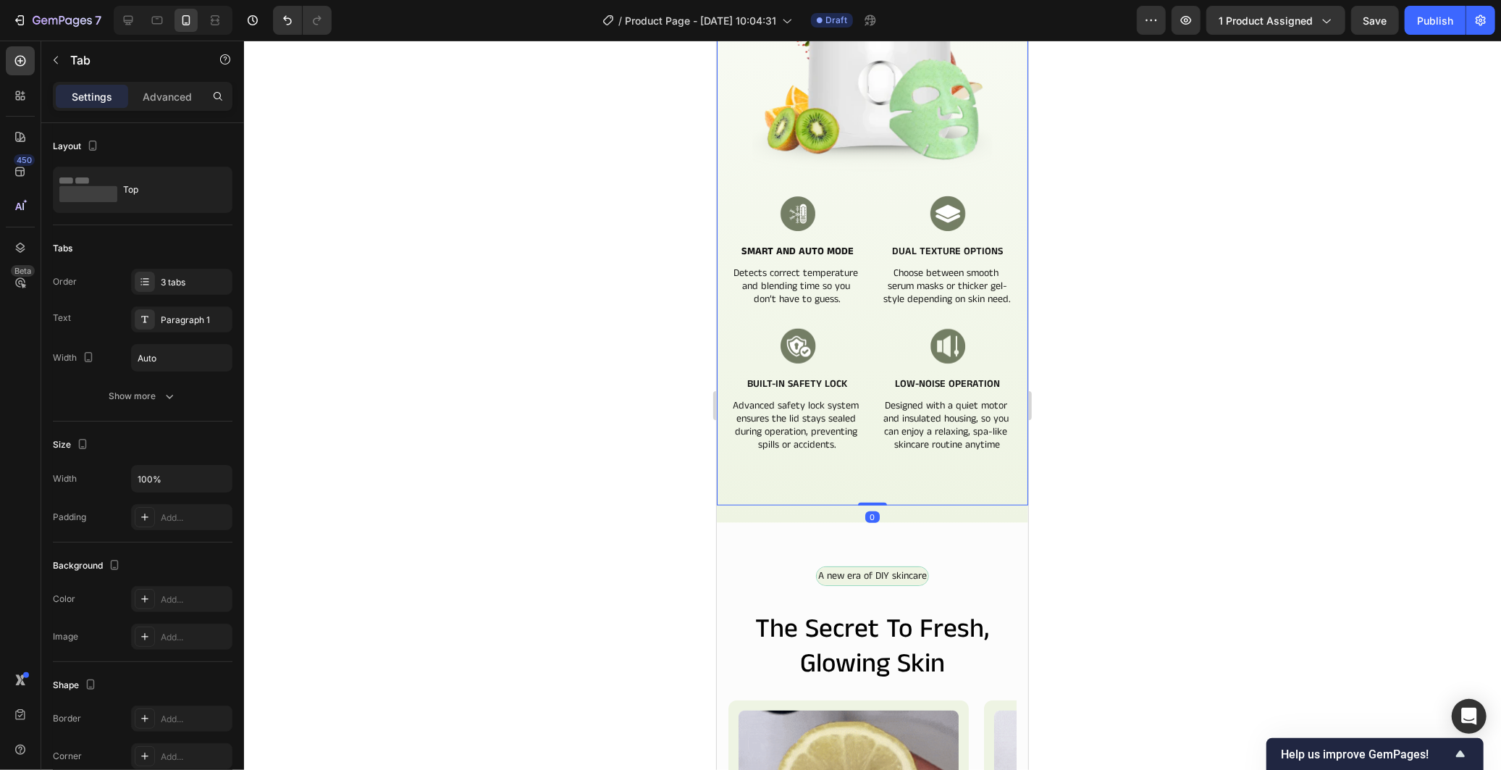
click at [912, 497] on div "More Than Just a Mask Maker Heading It’s your personal beauty assistant—easy, s…" at bounding box center [872, 145] width 288 height 765
click at [162, 97] on p "Advanced" at bounding box center [167, 96] width 49 height 15
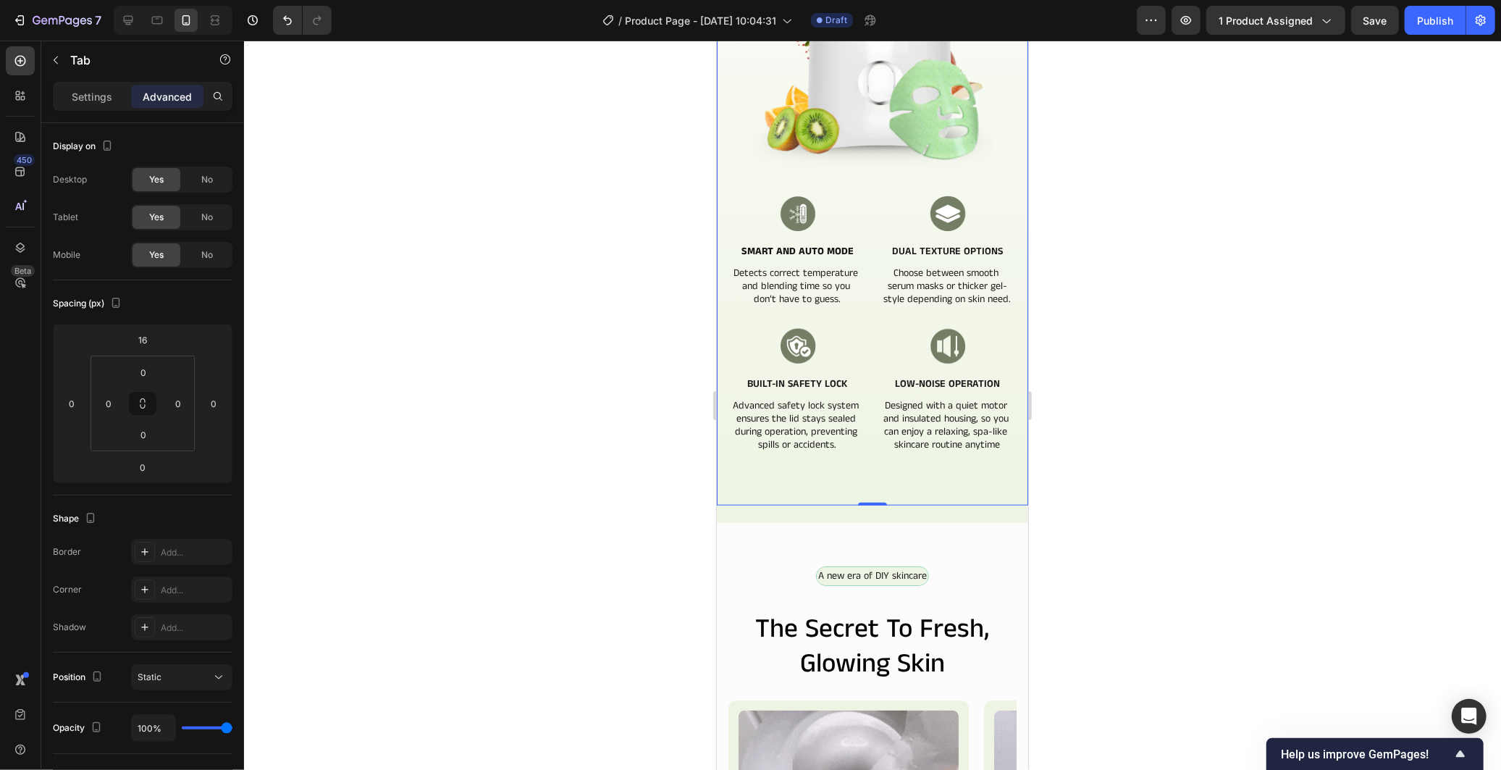
click at [729, 502] on div "More Than Just a Mask Maker Heading It’s your personal beauty assistant—easy, s…" at bounding box center [872, 145] width 288 height 765
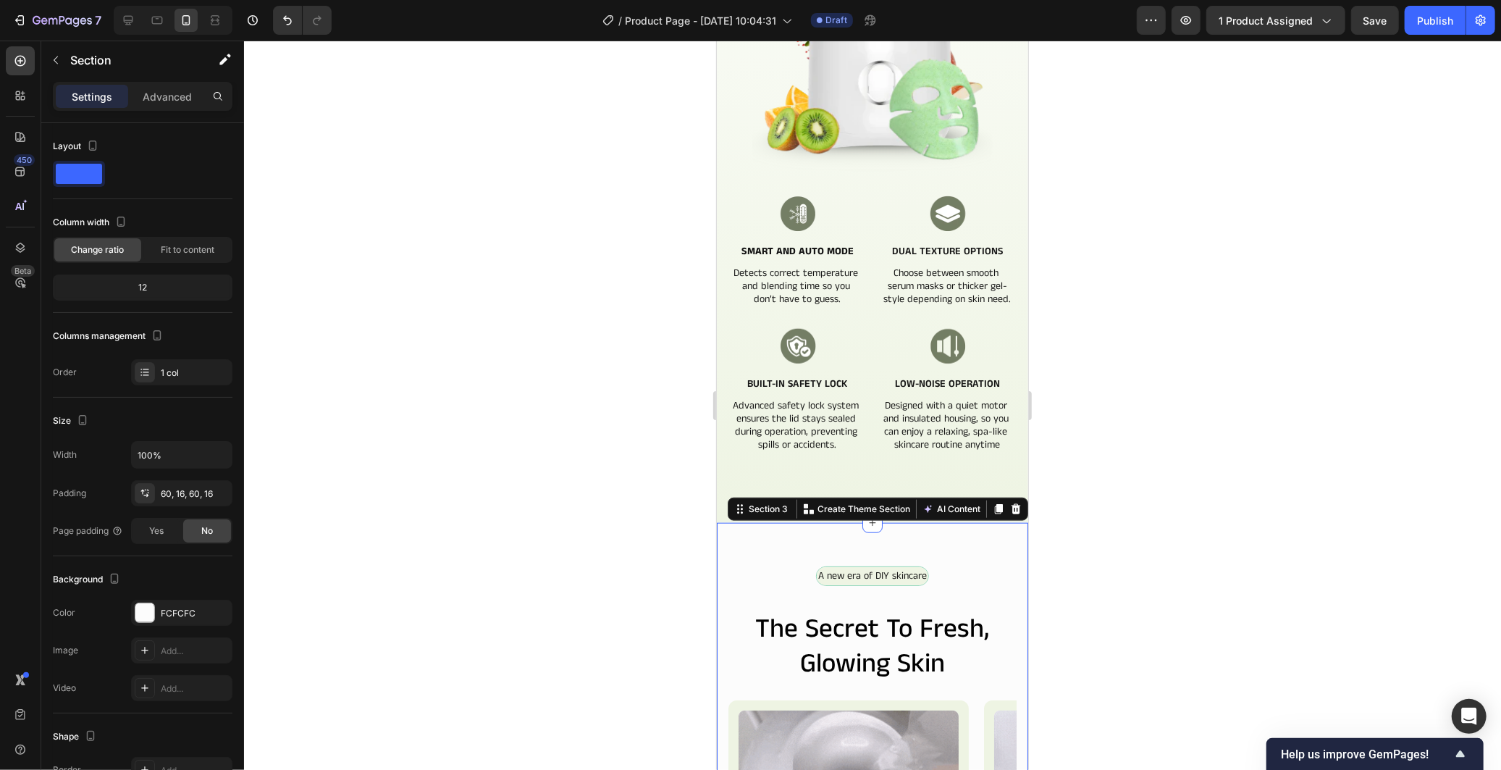
click at [681, 492] on div at bounding box center [872, 405] width 1257 height 729
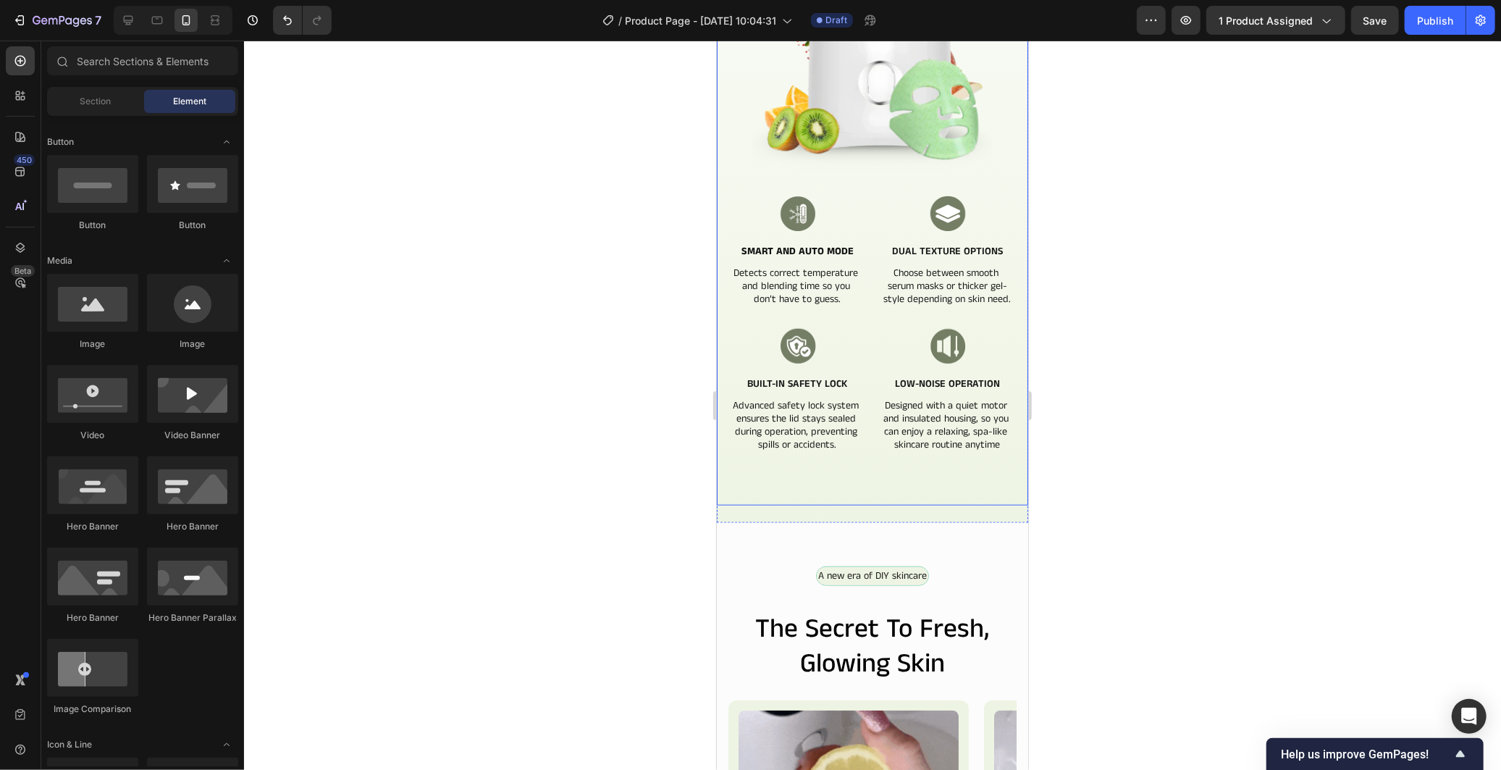
click at [728, 507] on div "More Than Just a Mask Maker Heading It’s your personal beauty assistant—easy, s…" at bounding box center [872, 145] width 288 height 765
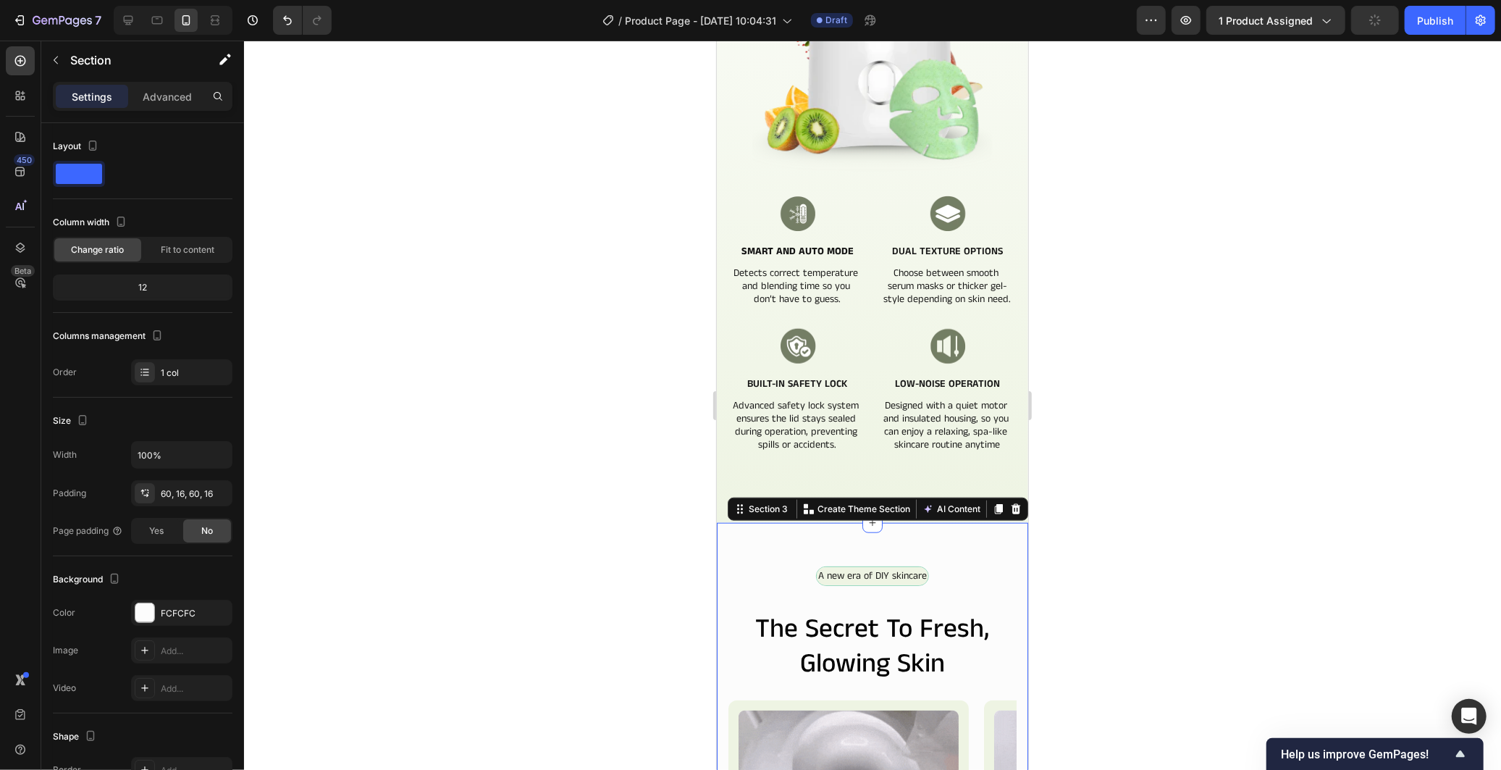
click at [681, 485] on div at bounding box center [872, 405] width 1257 height 729
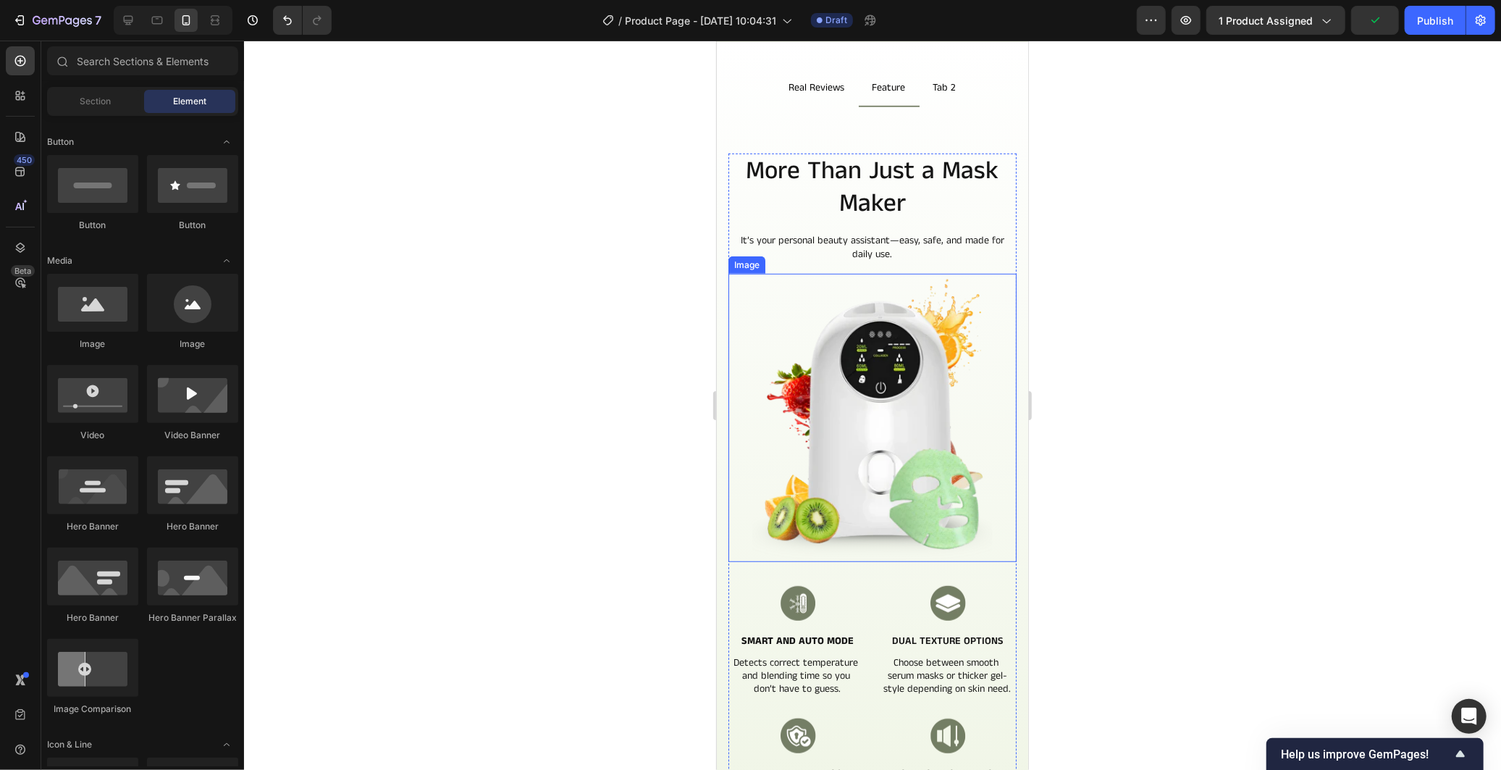
scroll to position [484, 0]
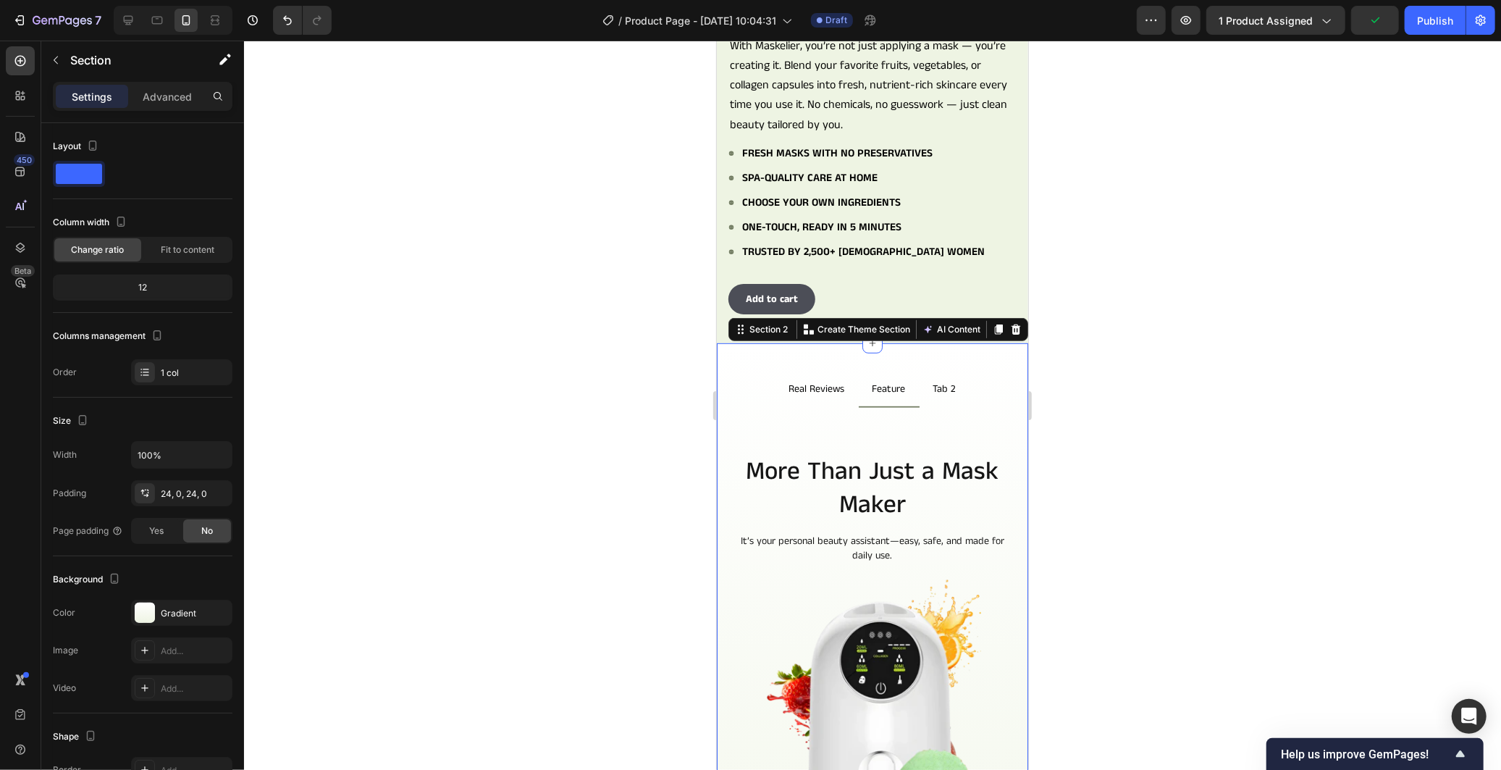
click at [633, 404] on div at bounding box center [872, 405] width 1257 height 729
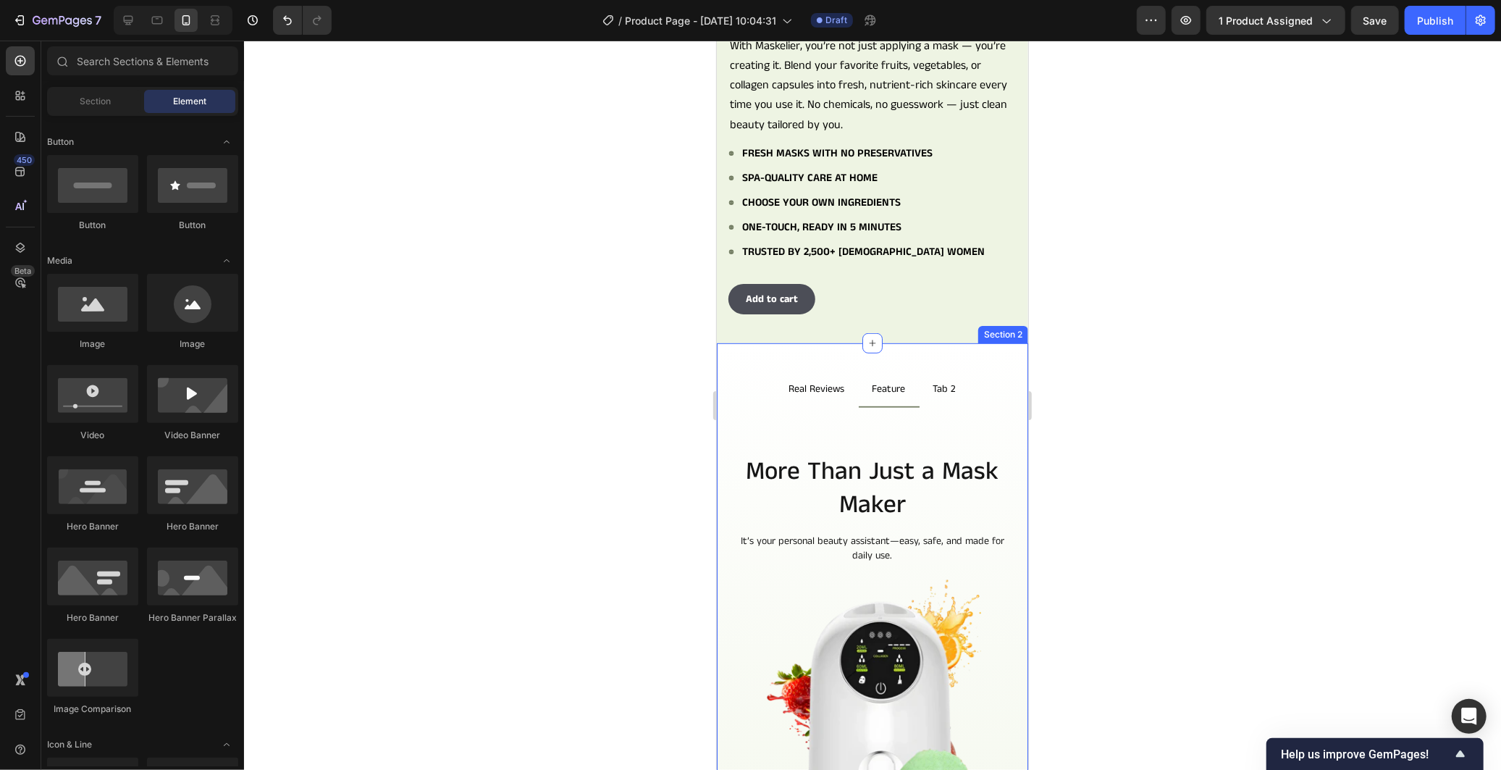
click at [762, 342] on div "Real Reviews Feature Tab 2 Skincare that women trust Text Block Row Real Review…" at bounding box center [871, 777] width 311 height 870
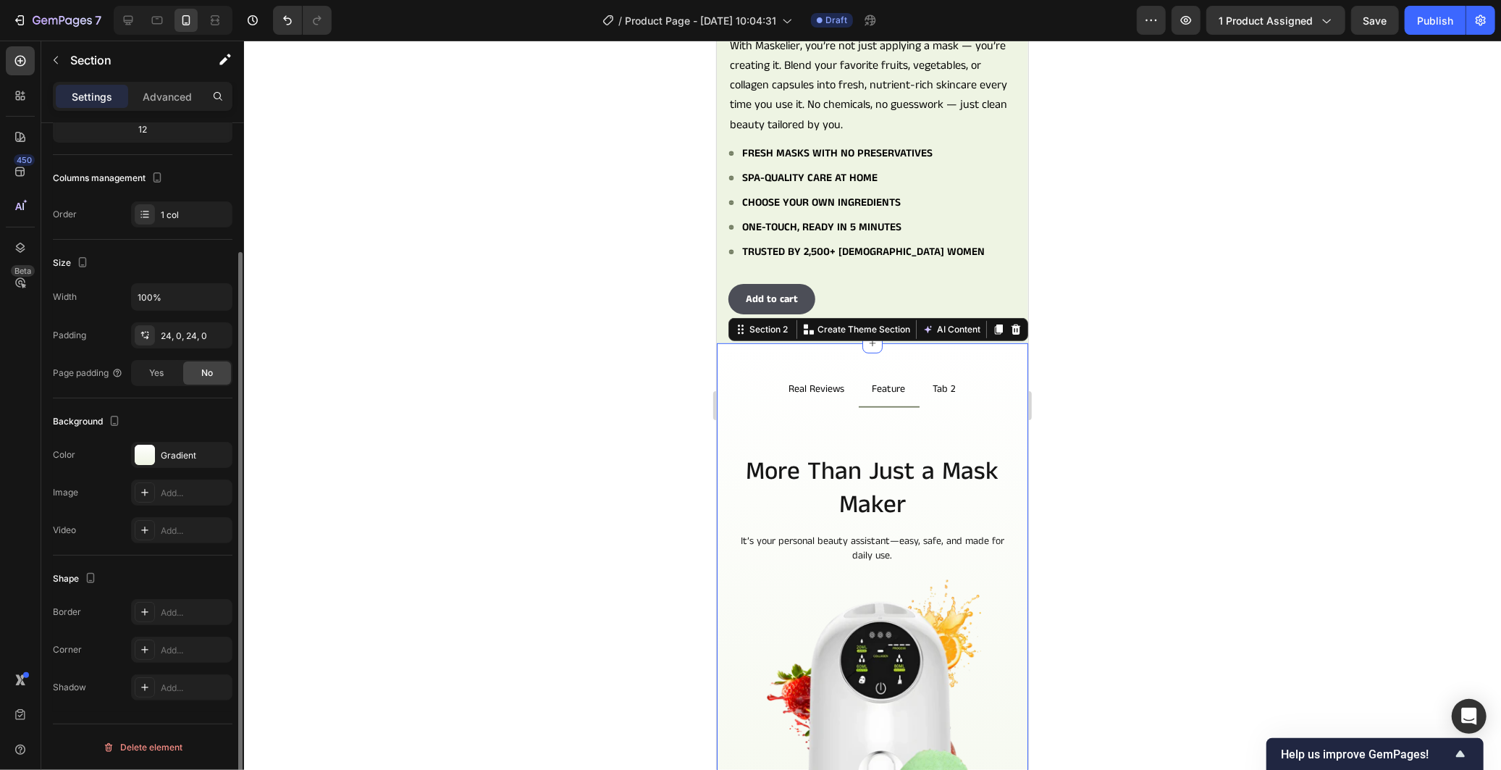
scroll to position [0, 0]
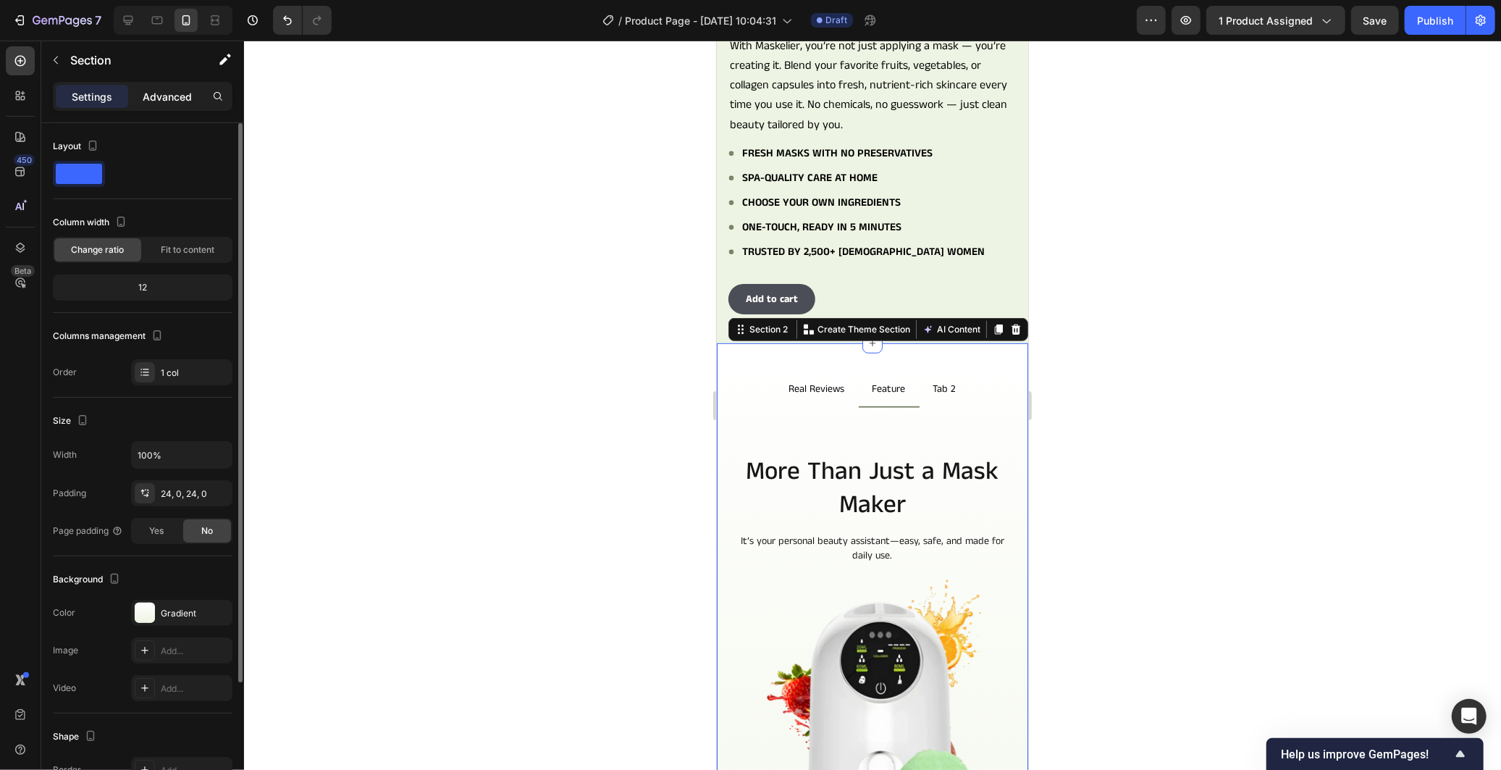
click at [170, 98] on p "Advanced" at bounding box center [167, 96] width 49 height 15
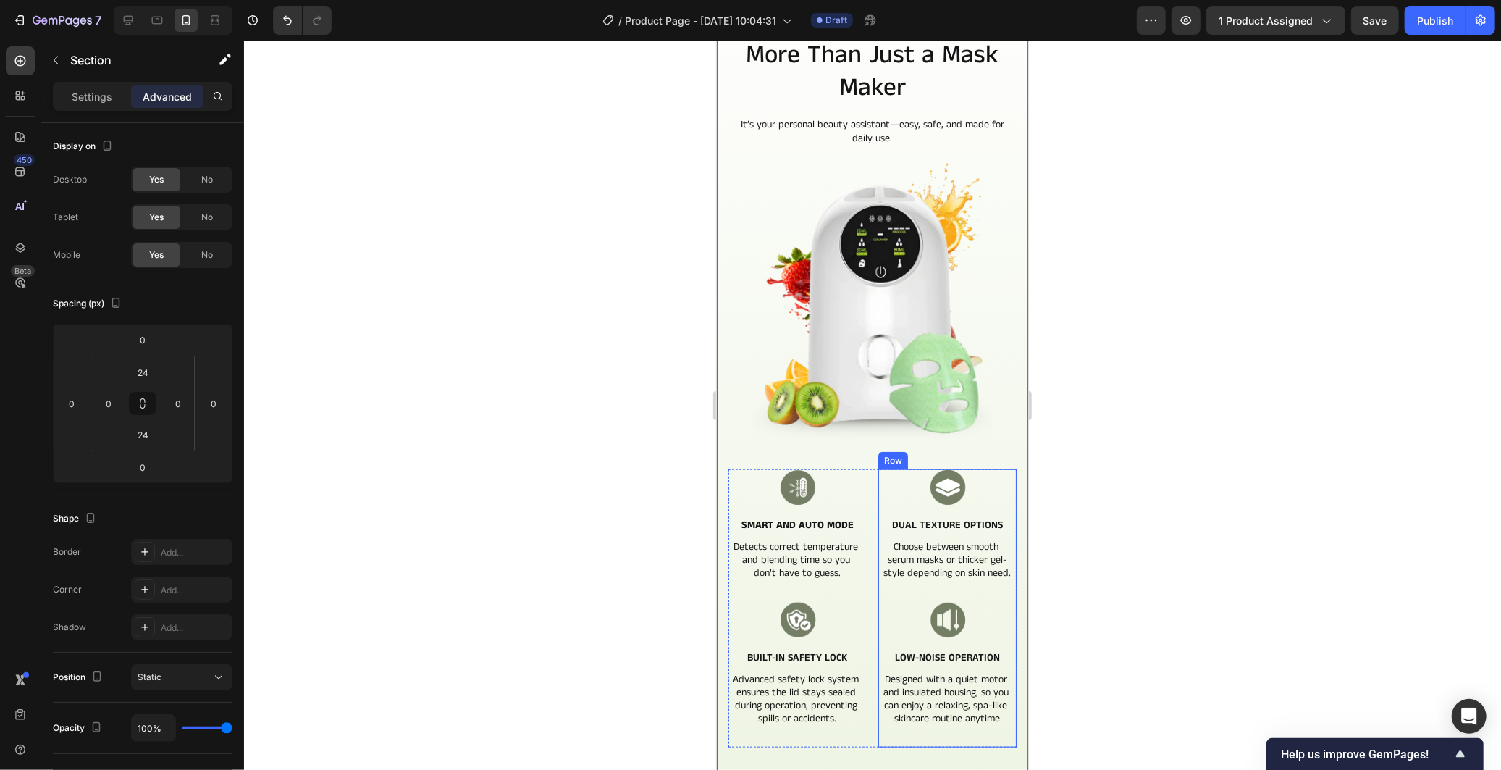
scroll to position [1208, 0]
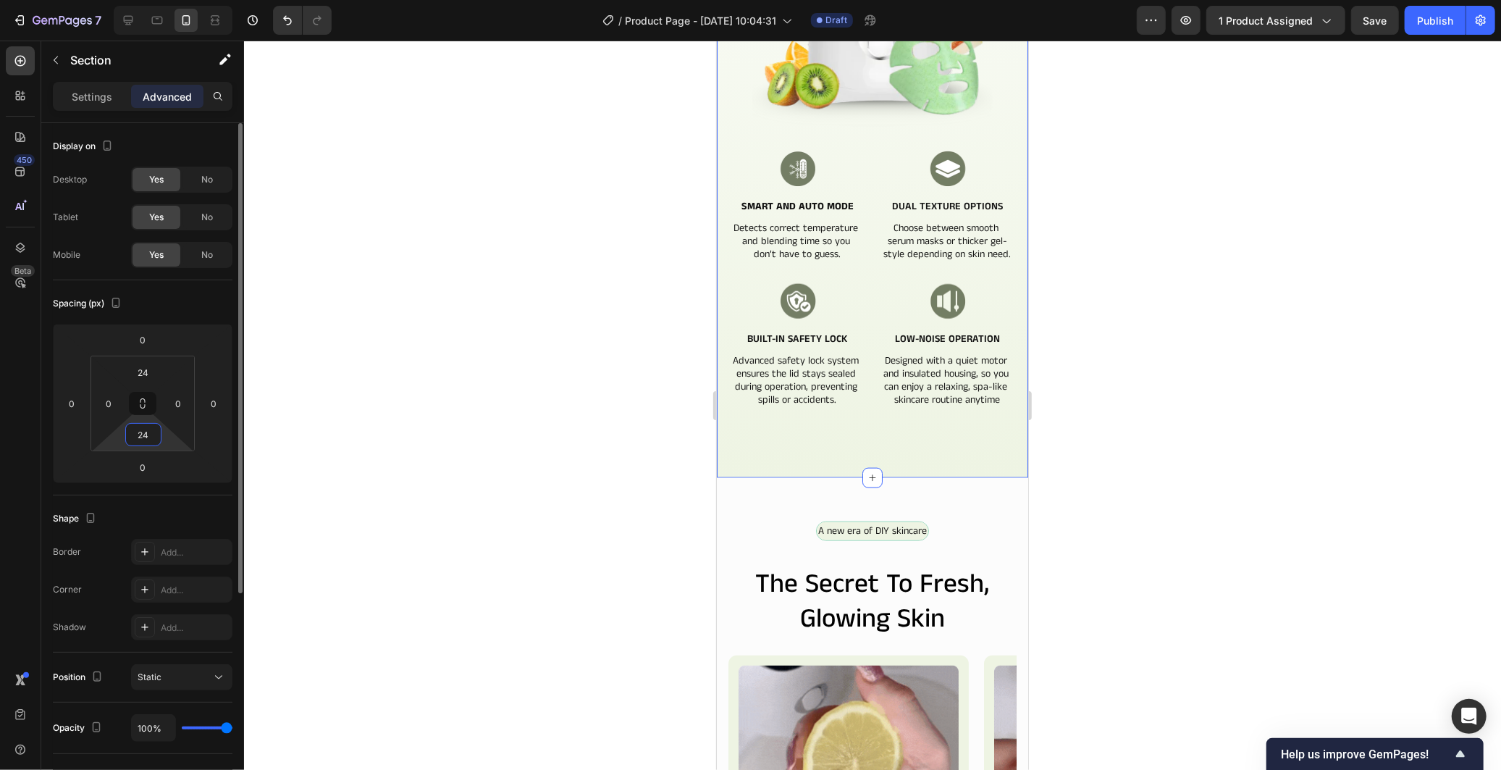
click at [143, 432] on input "24" at bounding box center [143, 435] width 29 height 22
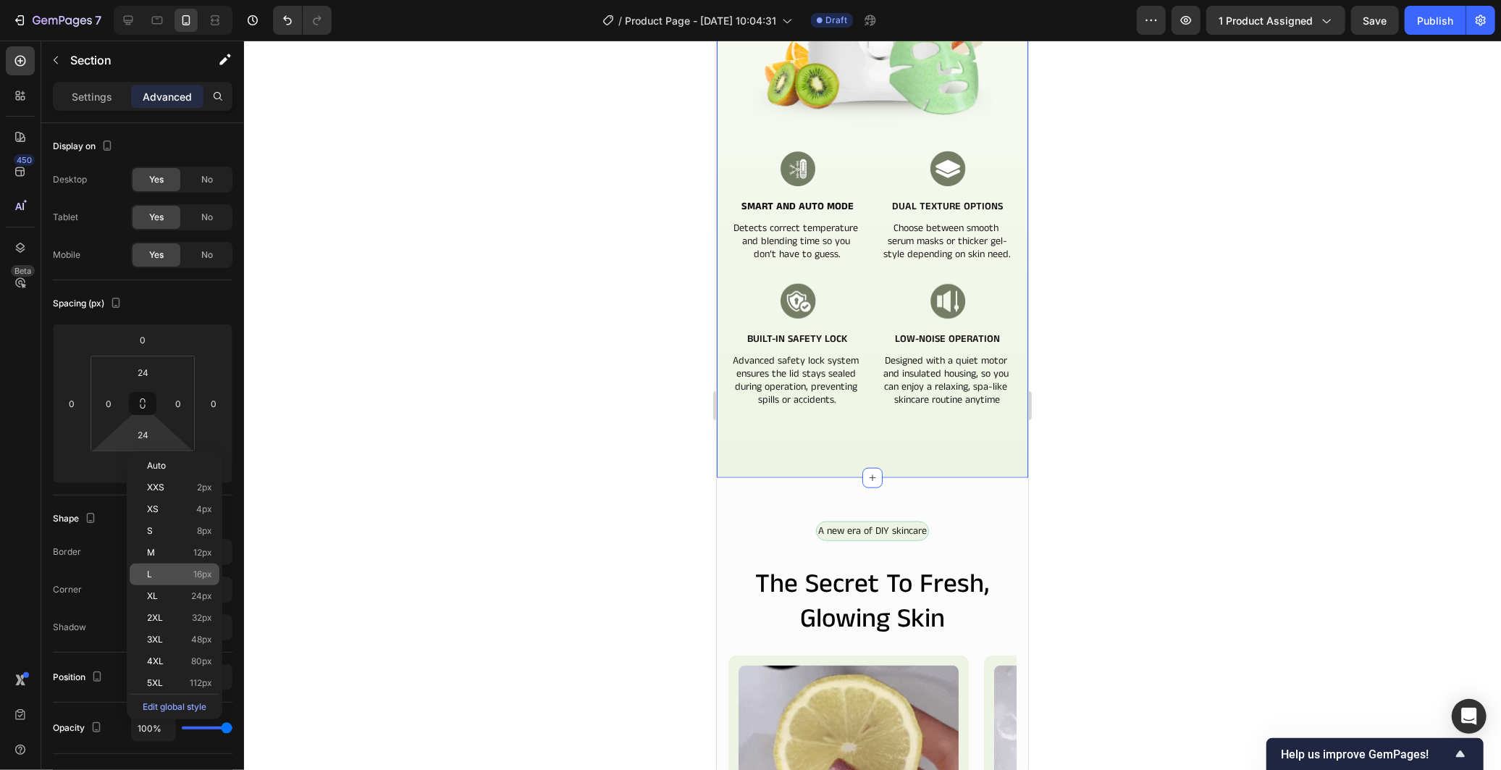
click at [195, 566] on div "L 16px" at bounding box center [175, 574] width 90 height 22
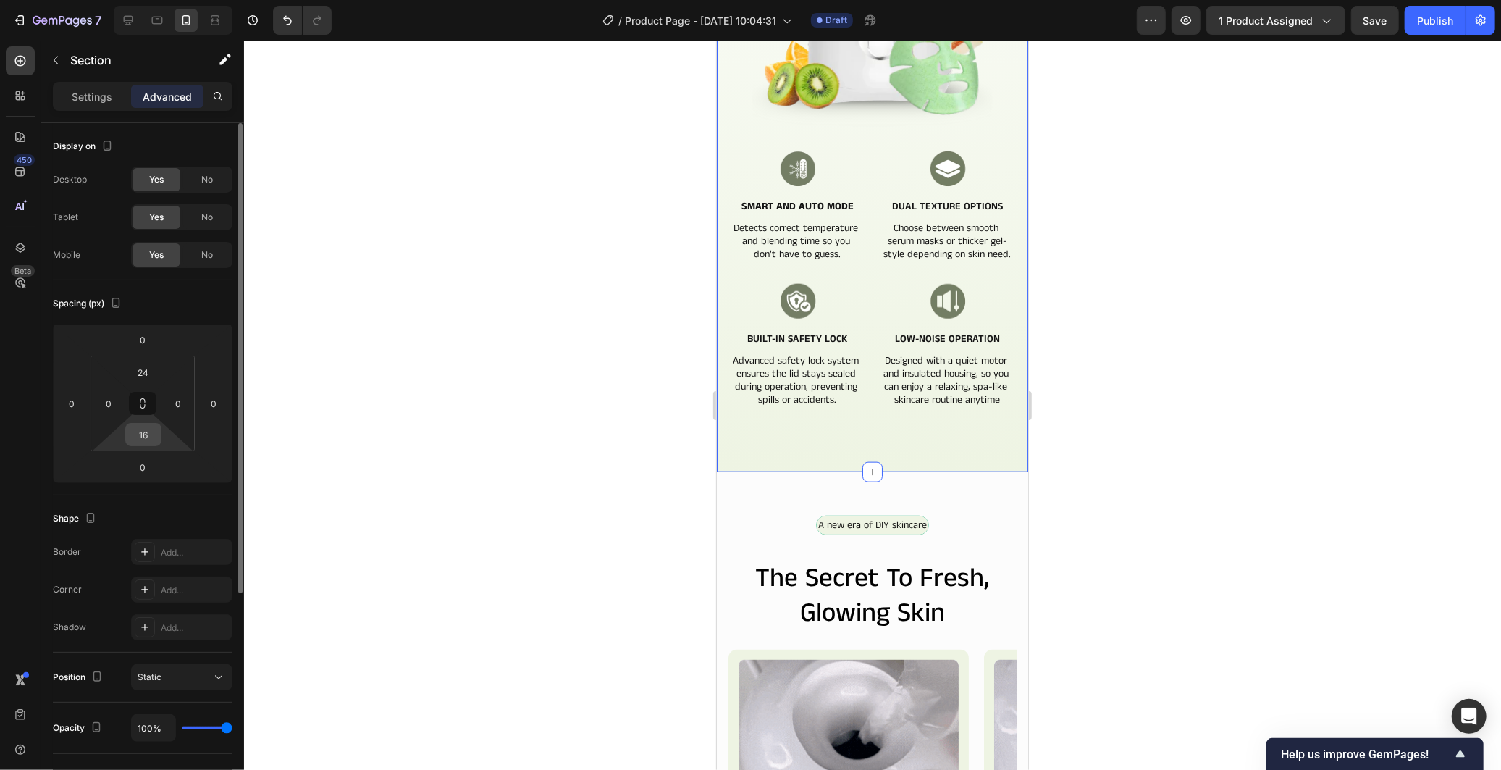
click at [146, 437] on input "16" at bounding box center [143, 435] width 29 height 22
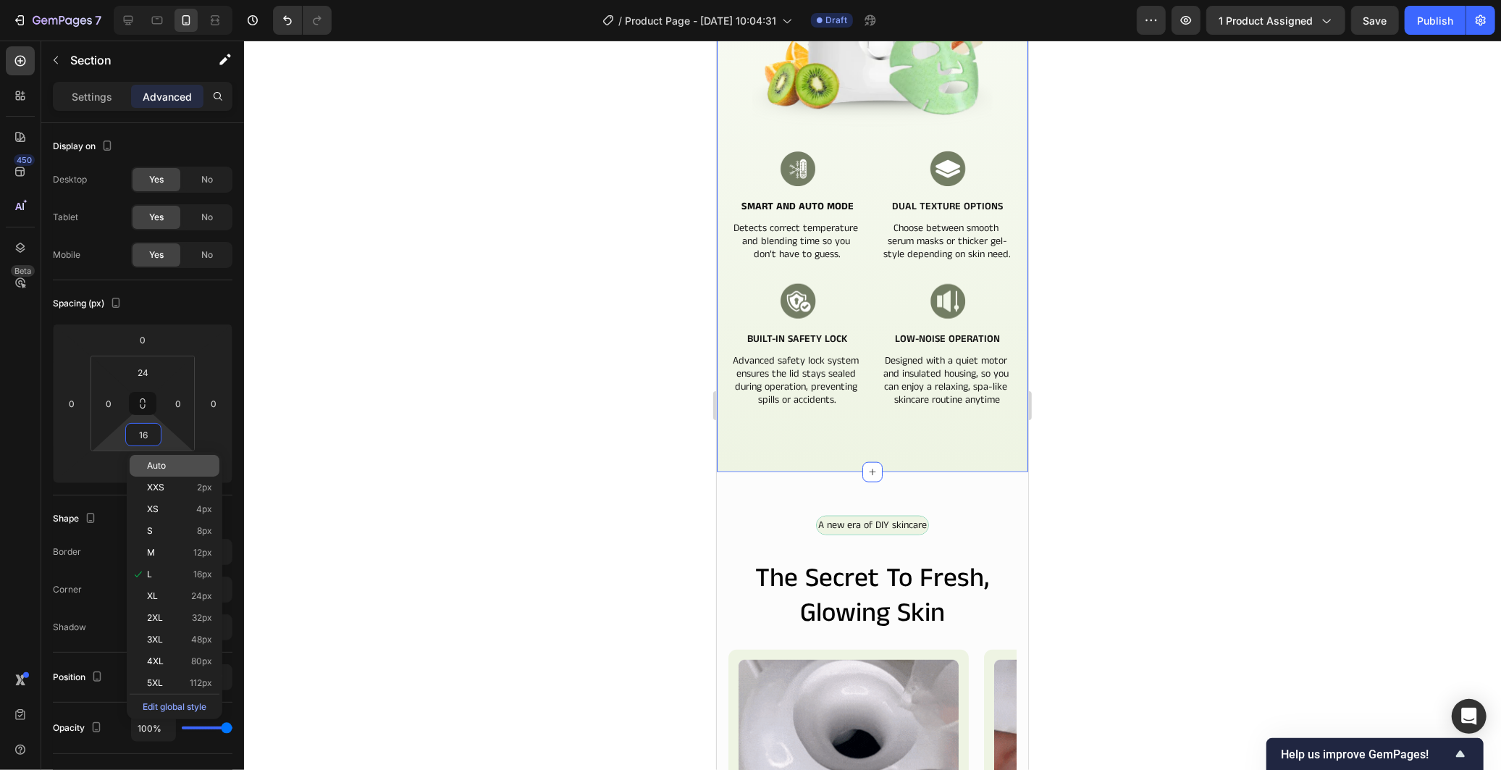
click at [190, 467] on p "Auto" at bounding box center [179, 465] width 65 height 10
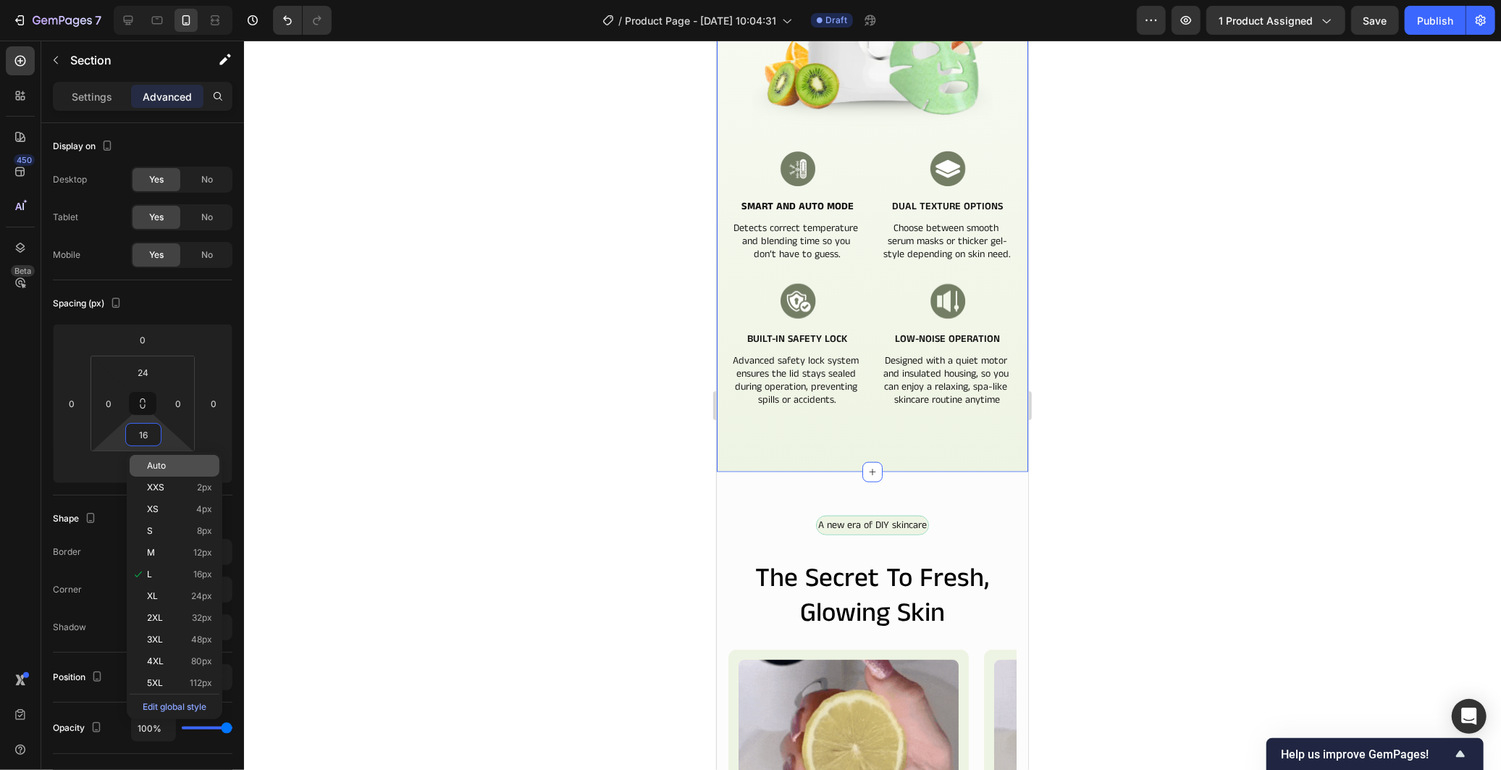
type input "Auto"
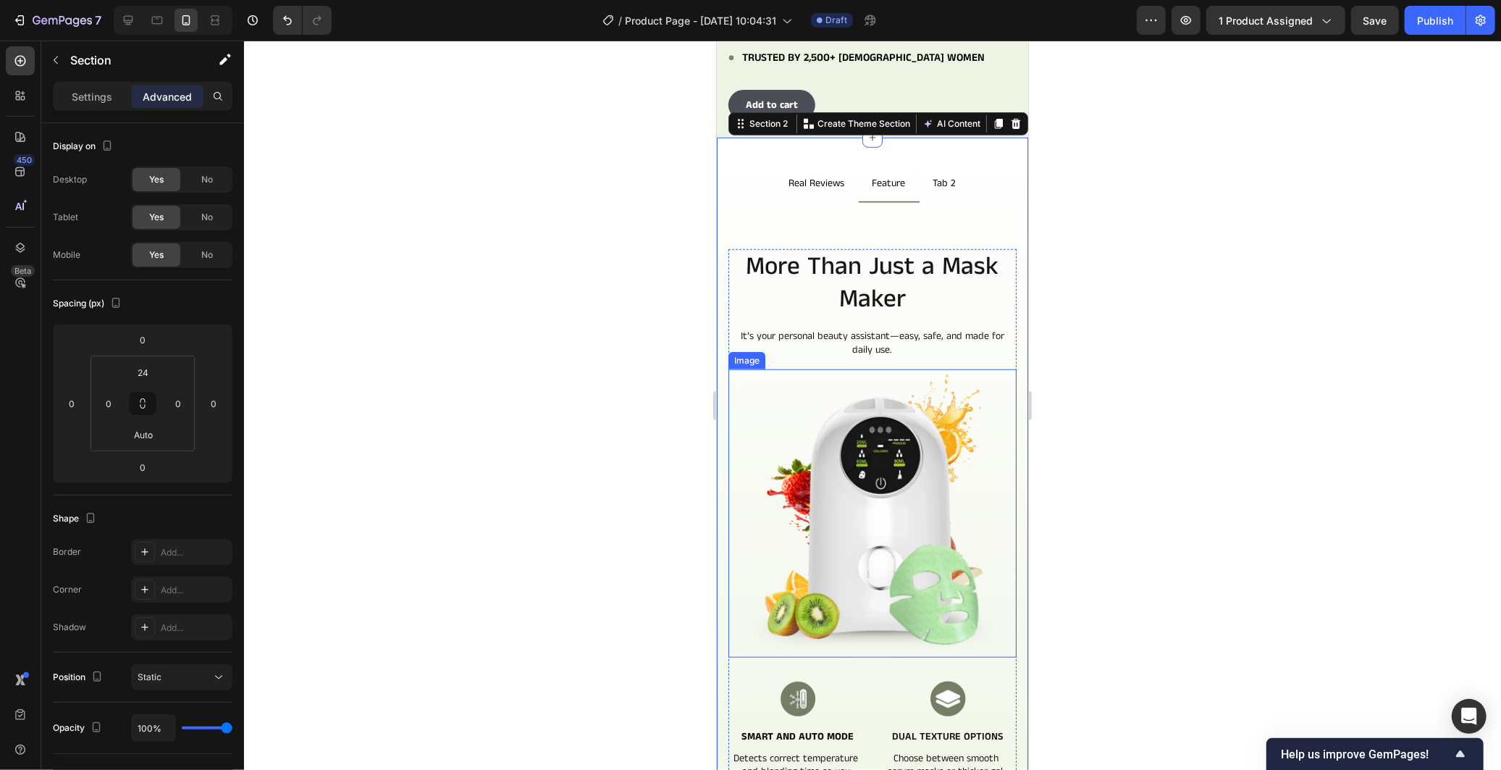
scroll to position [565, 0]
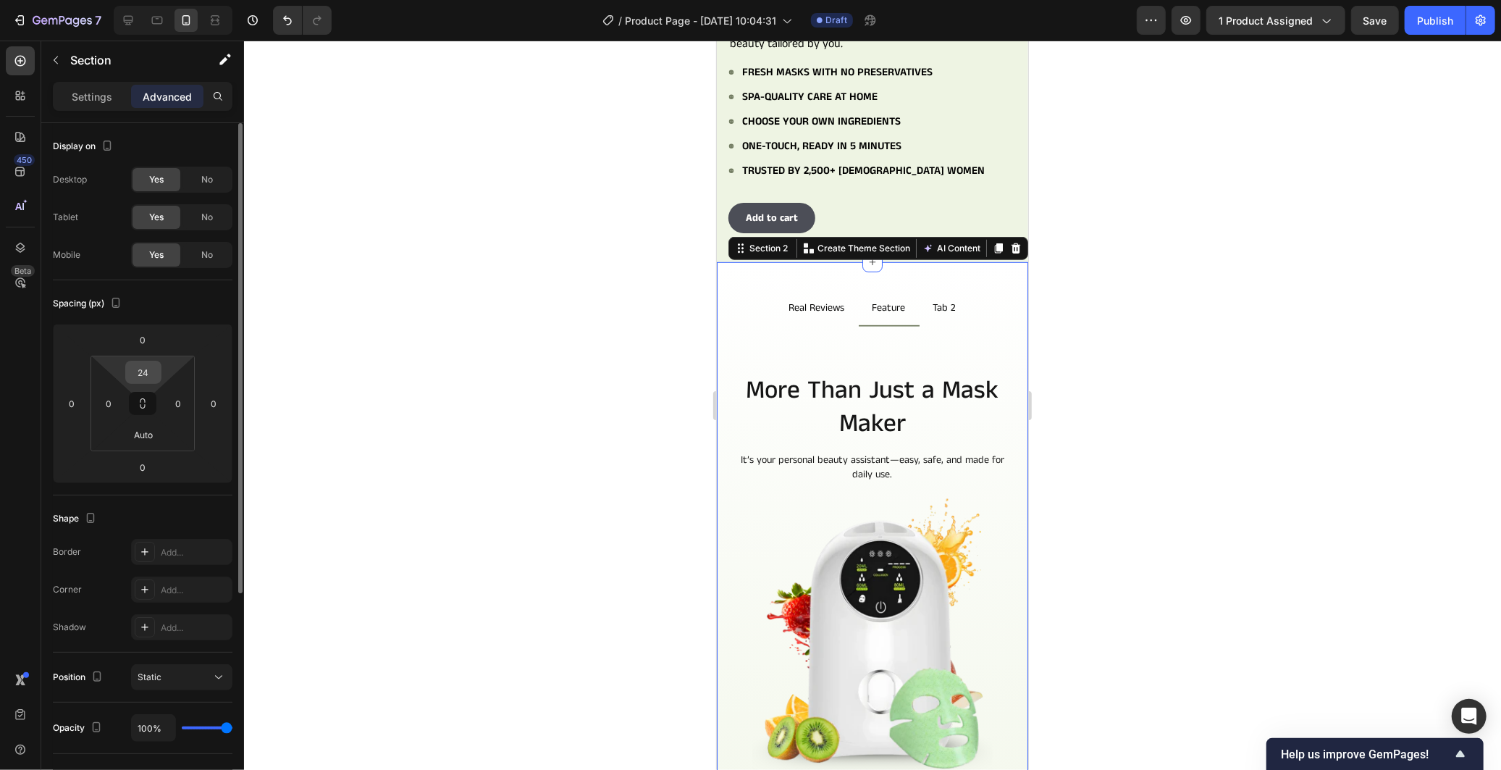
click at [135, 372] on input "24" at bounding box center [143, 372] width 29 height 22
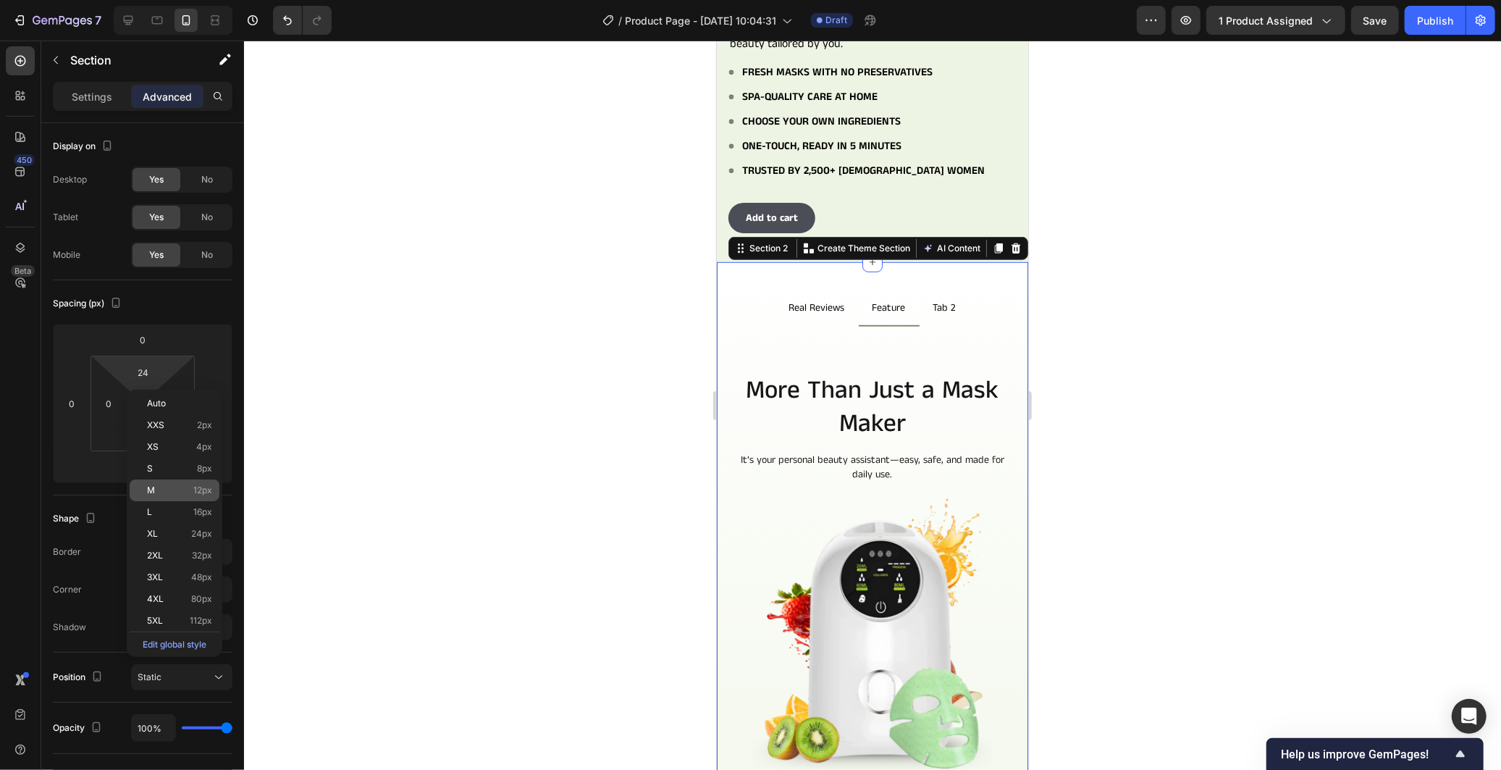
click at [201, 497] on div "M 12px" at bounding box center [175, 490] width 90 height 22
type input "12"
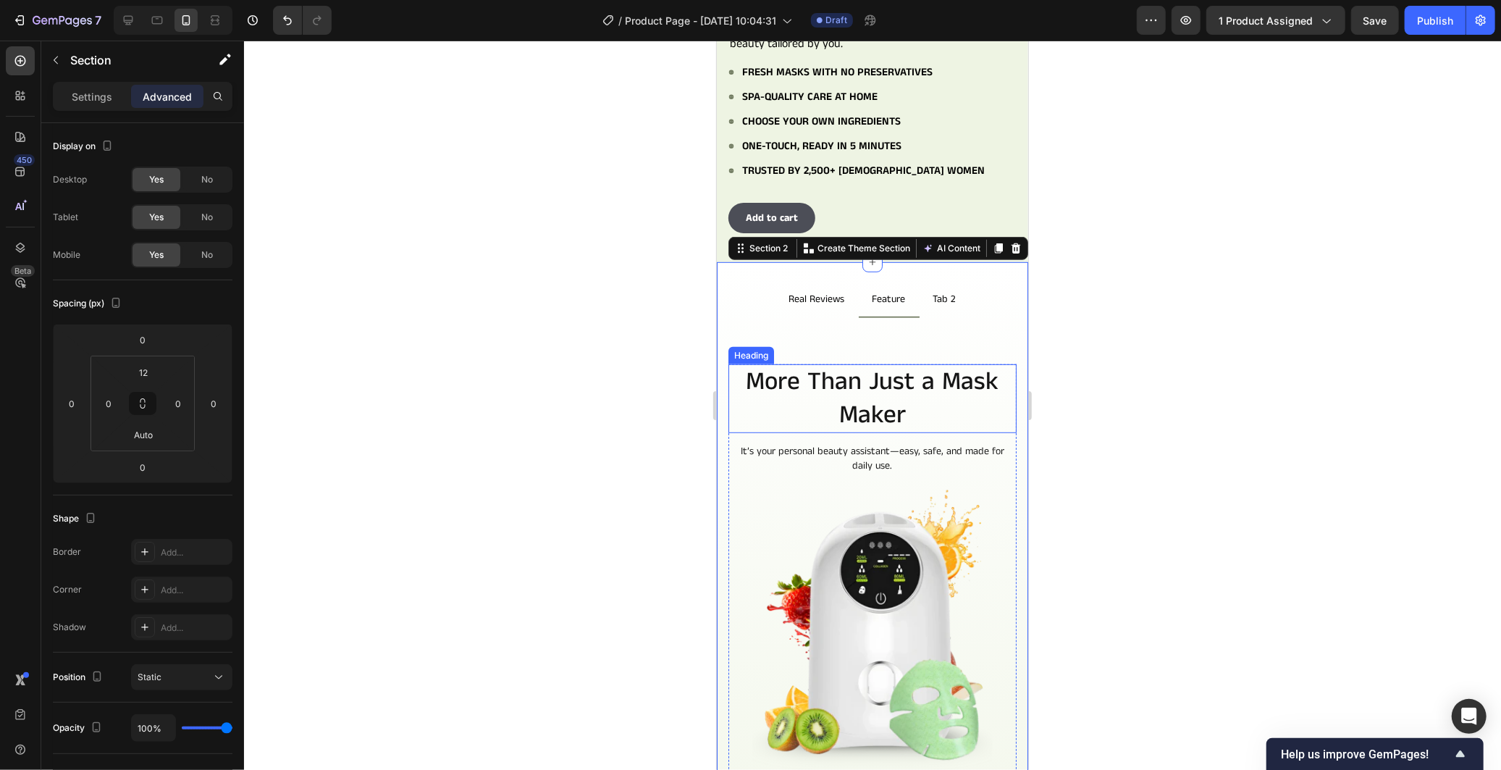
click at [768, 407] on h2 "More Than Just a Mask Maker" at bounding box center [872, 397] width 288 height 69
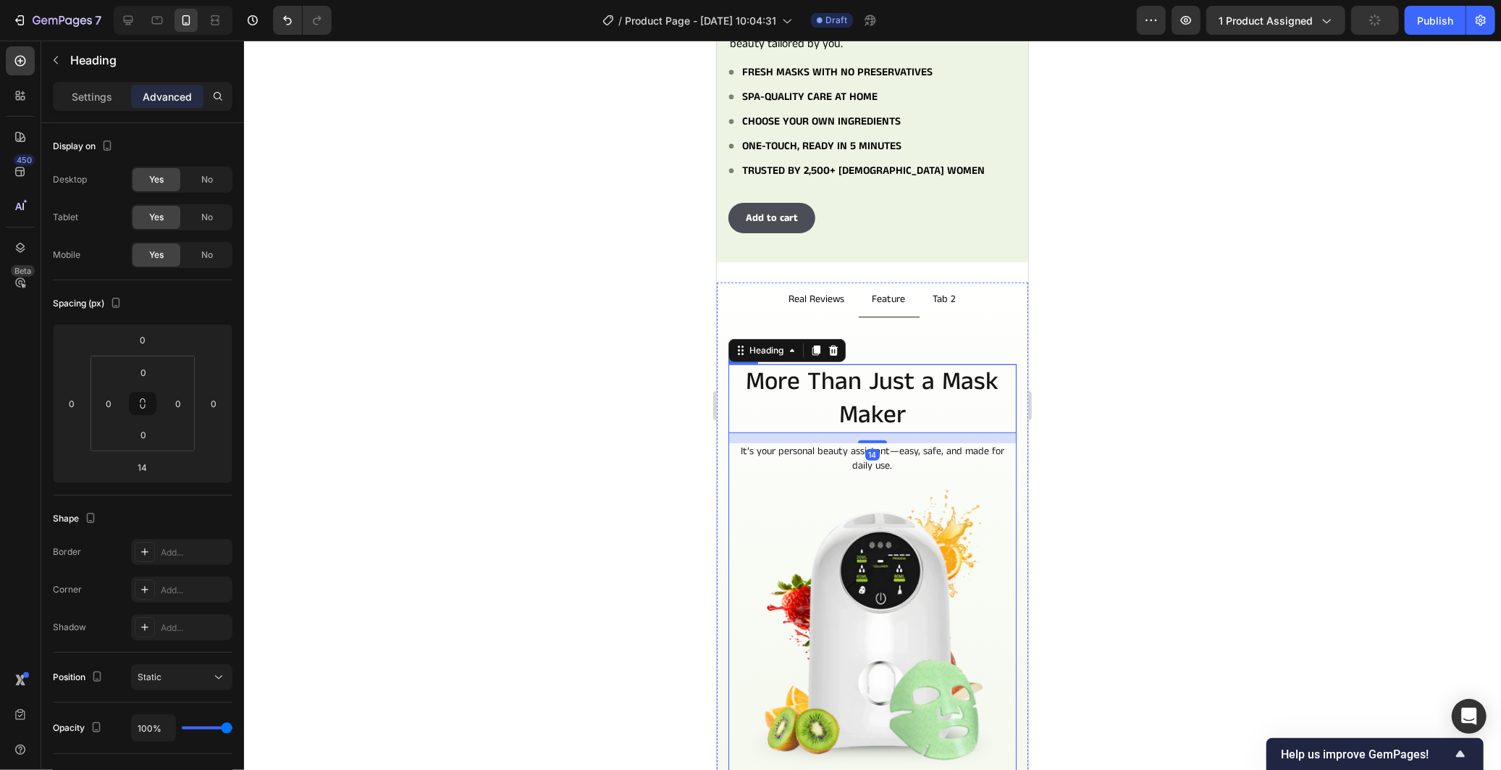
click at [661, 463] on div at bounding box center [872, 405] width 1257 height 729
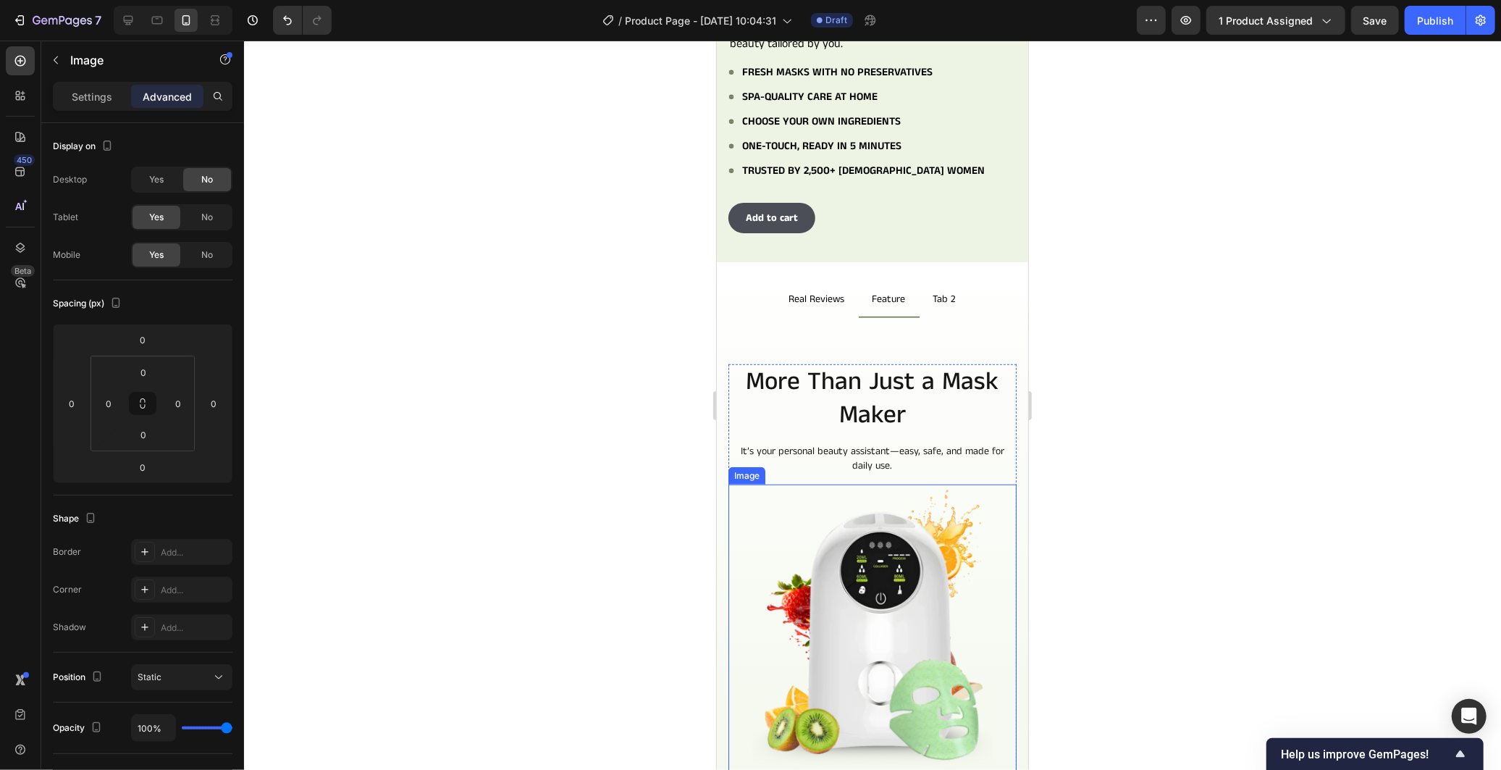
click at [737, 484] on img at bounding box center [872, 628] width 288 height 288
click at [997, 463] on div "More Than Just a Mask Maker Heading It’s your personal beauty assistant—easy, s…" at bounding box center [872, 718] width 288 height 710
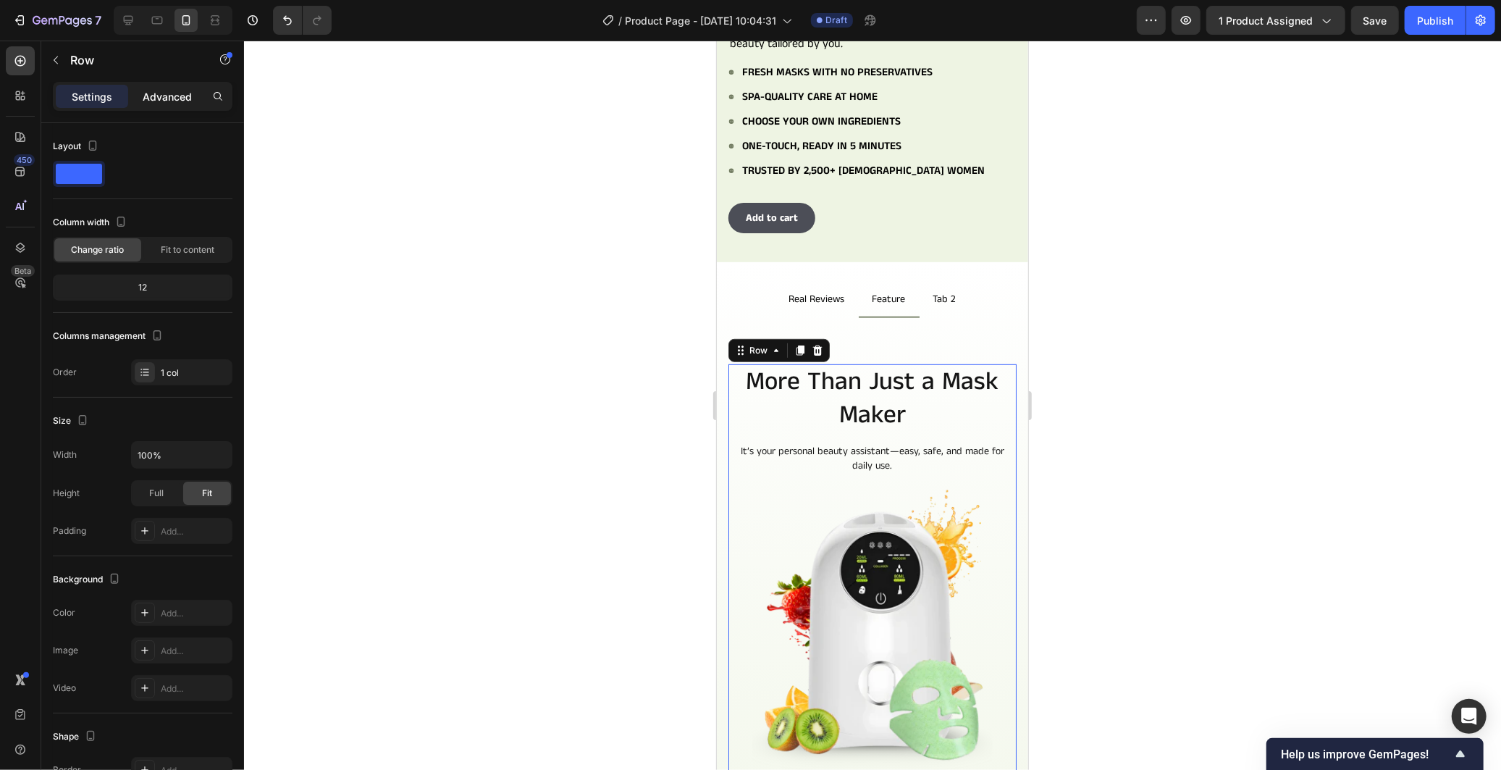
click at [170, 91] on p "Advanced" at bounding box center [167, 96] width 49 height 15
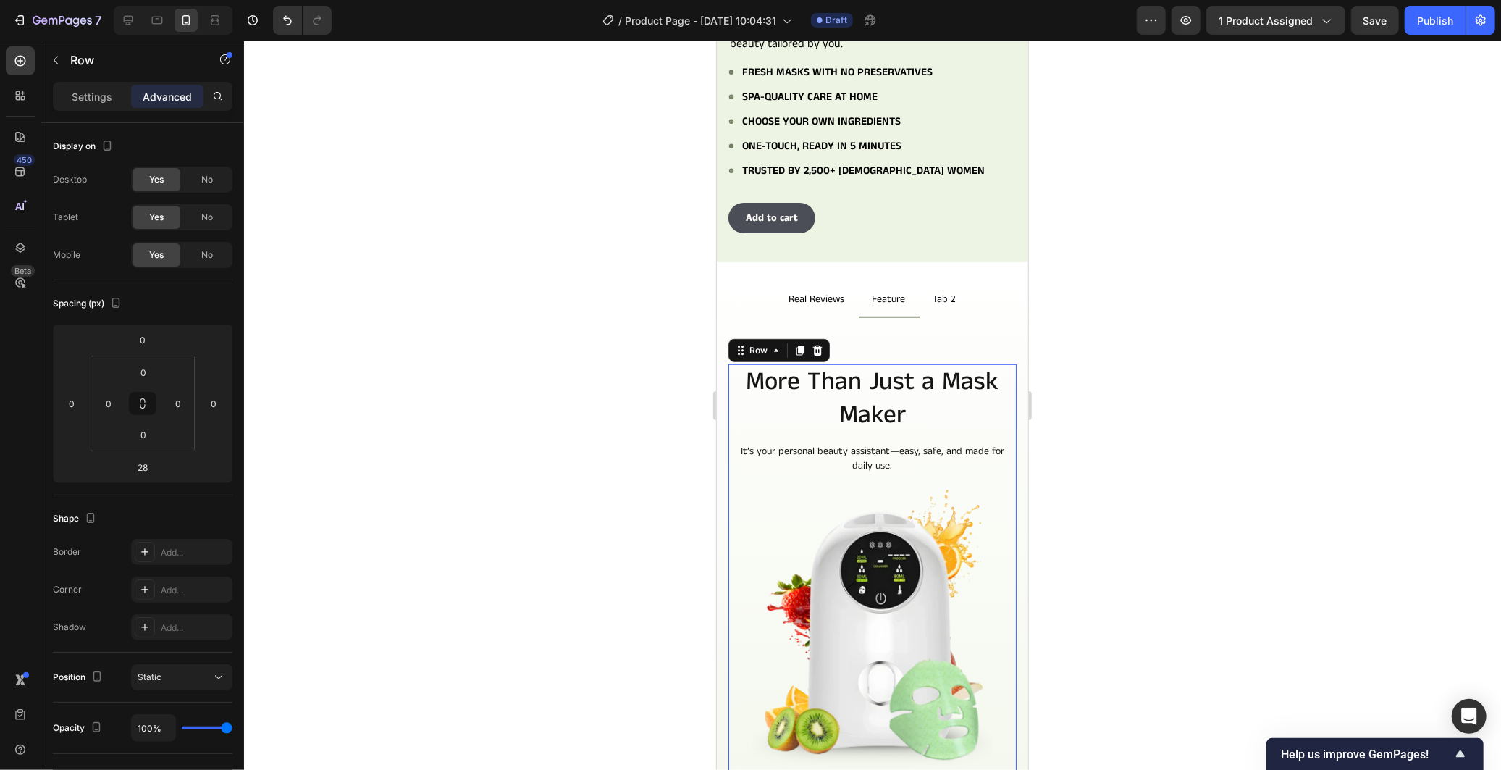
click at [88, 82] on div "Settings Advanced" at bounding box center [143, 96] width 180 height 29
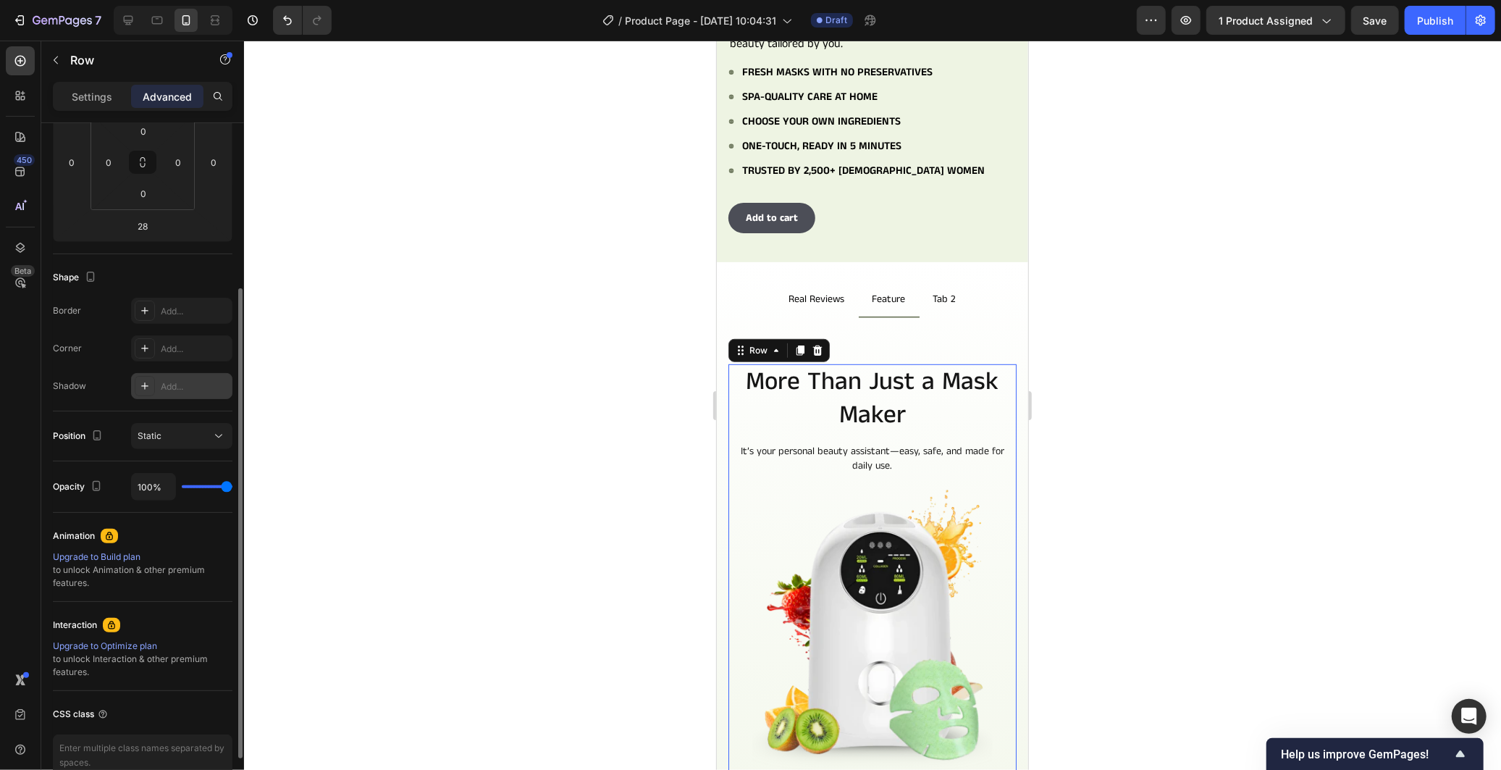
scroll to position [0, 0]
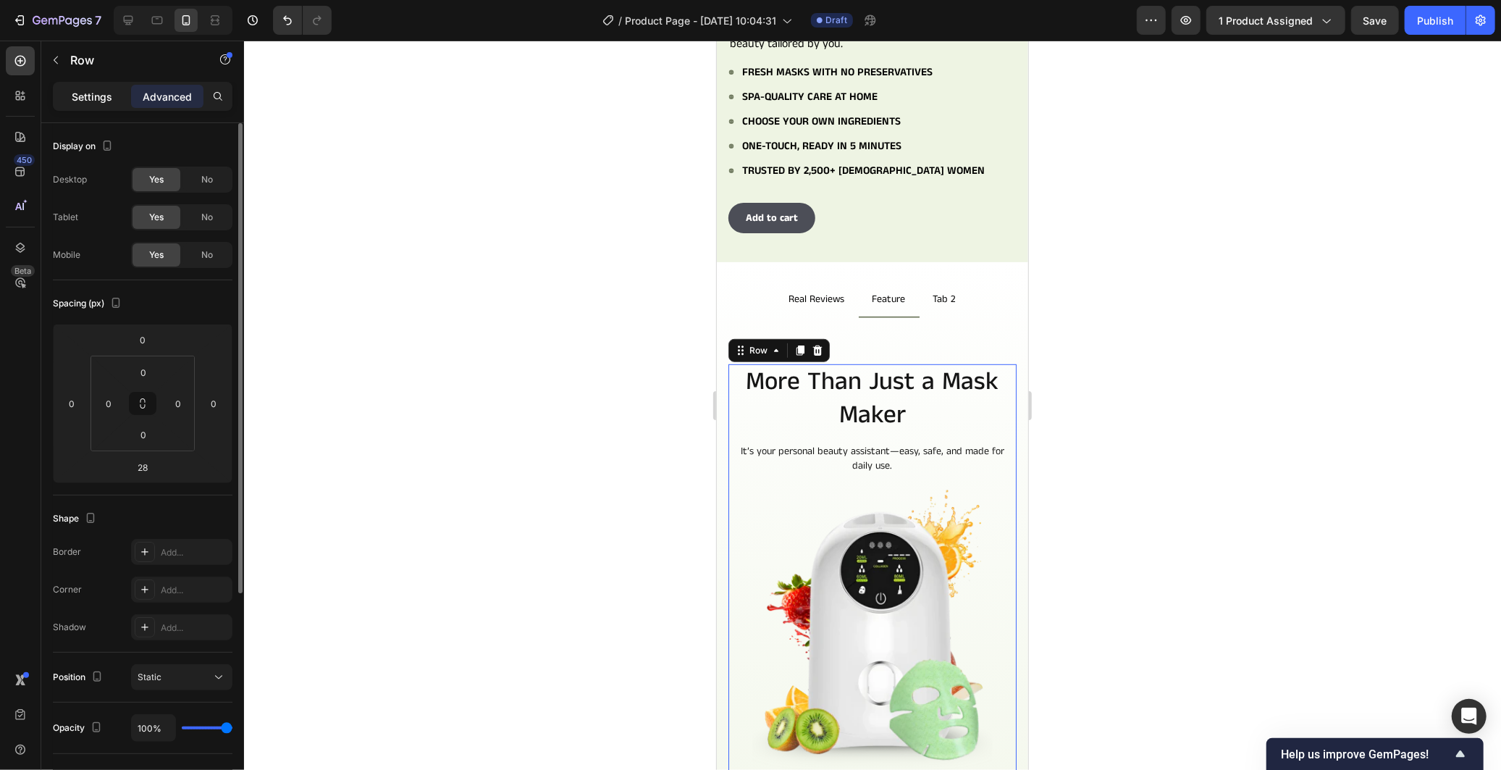
click at [76, 95] on p "Settings" at bounding box center [92, 96] width 41 height 15
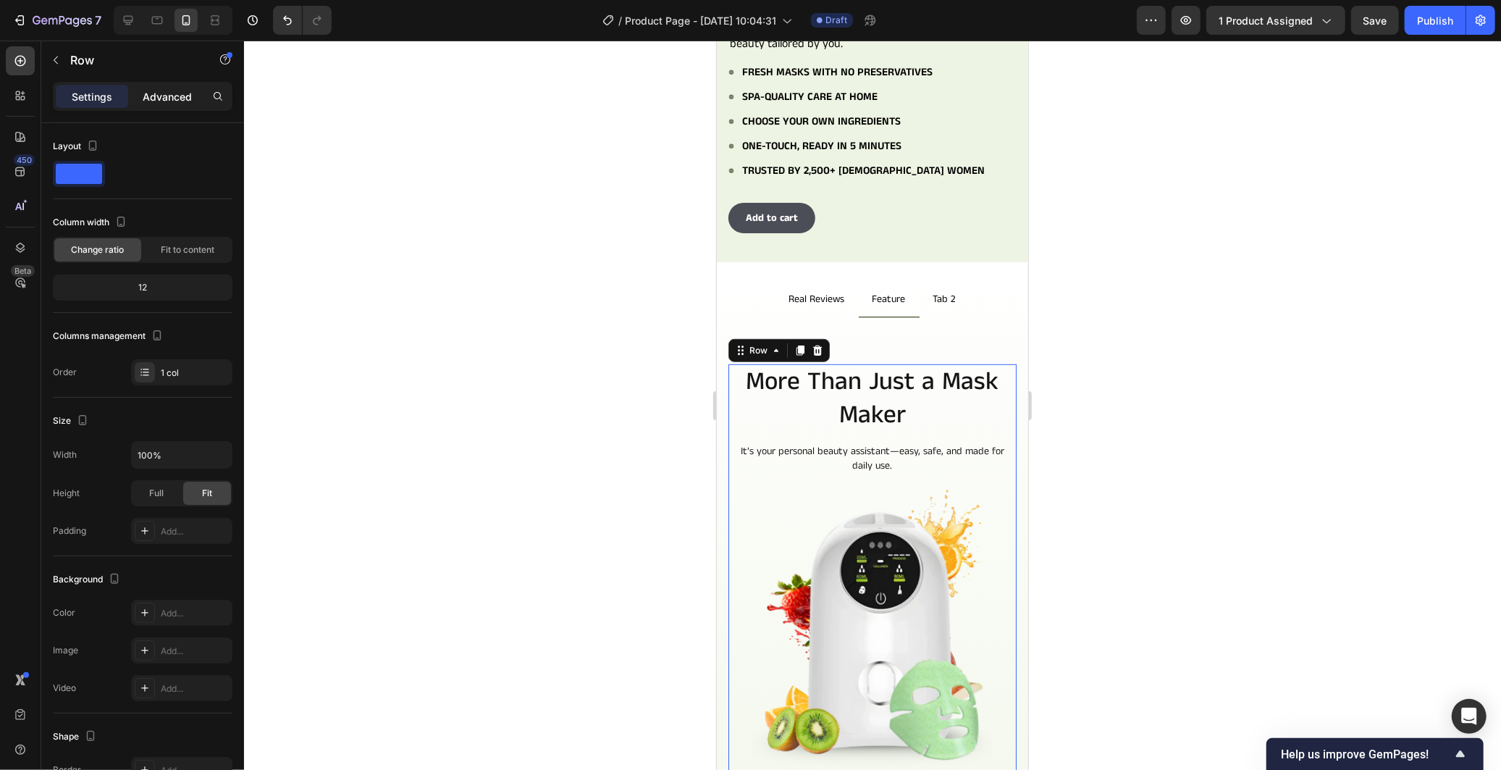
click at [172, 97] on p "Advanced" at bounding box center [167, 96] width 49 height 15
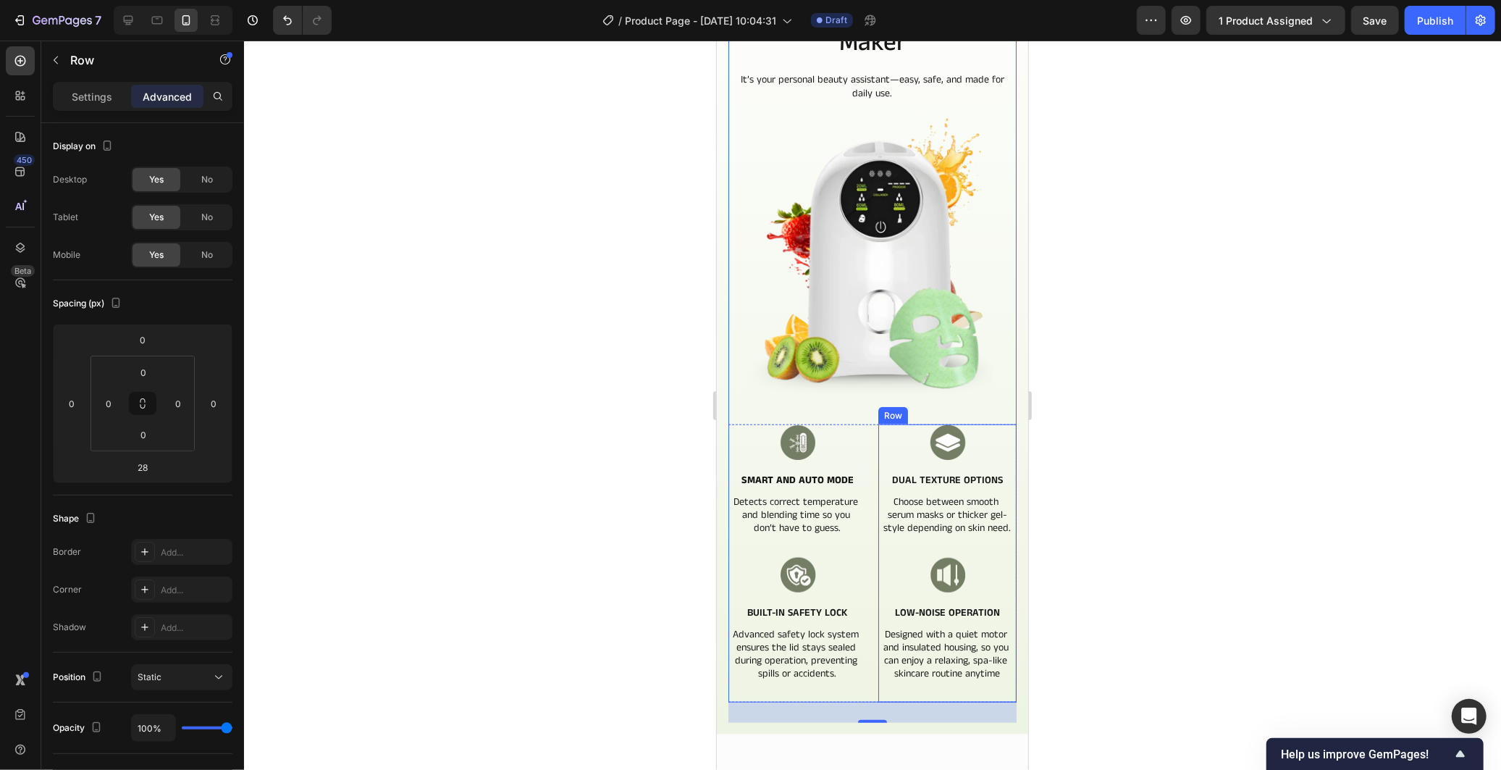
scroll to position [725, 0]
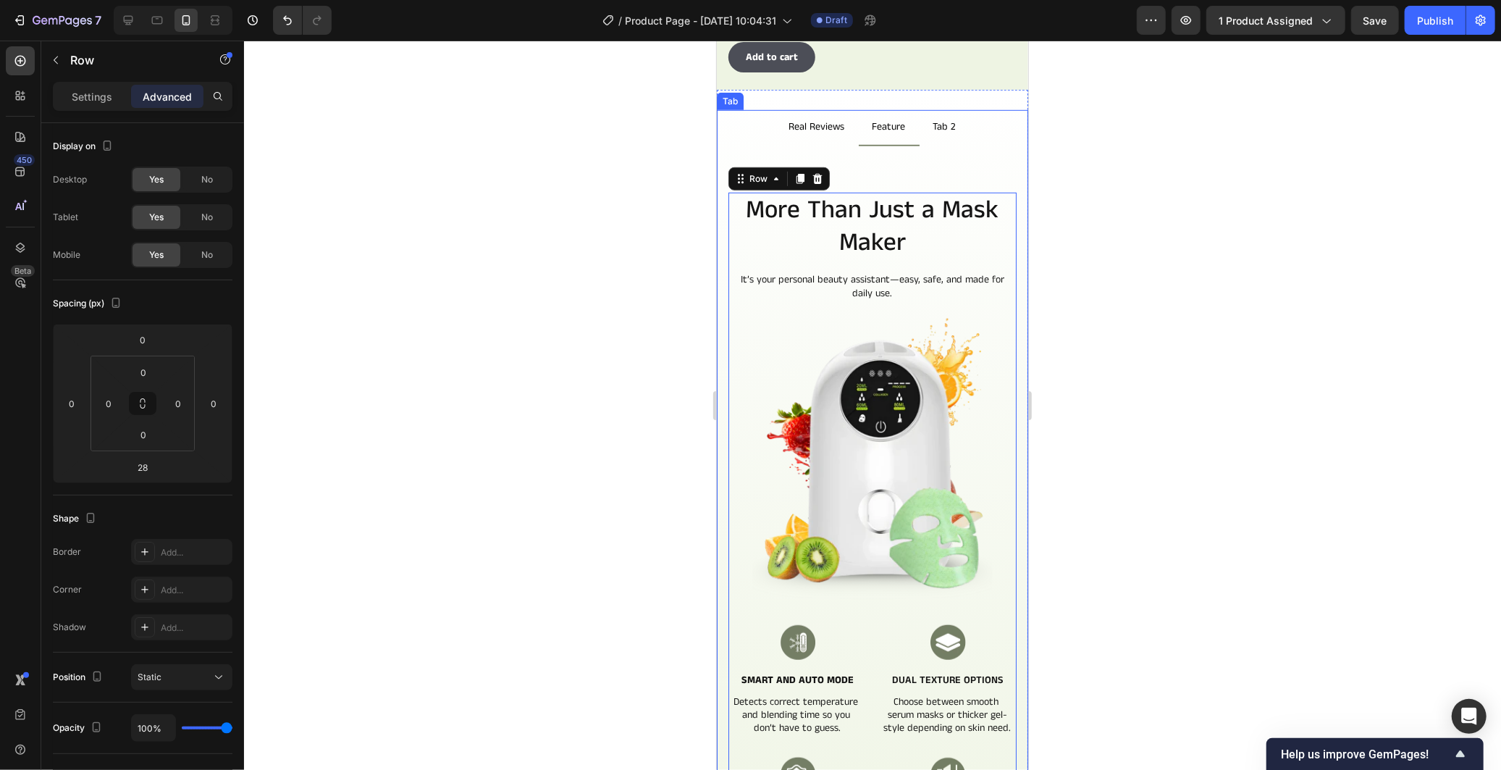
click at [1006, 219] on div "Skincare that women trust Text Block Row Real Reviews from Our Customers Headin…" at bounding box center [871, 540] width 311 height 788
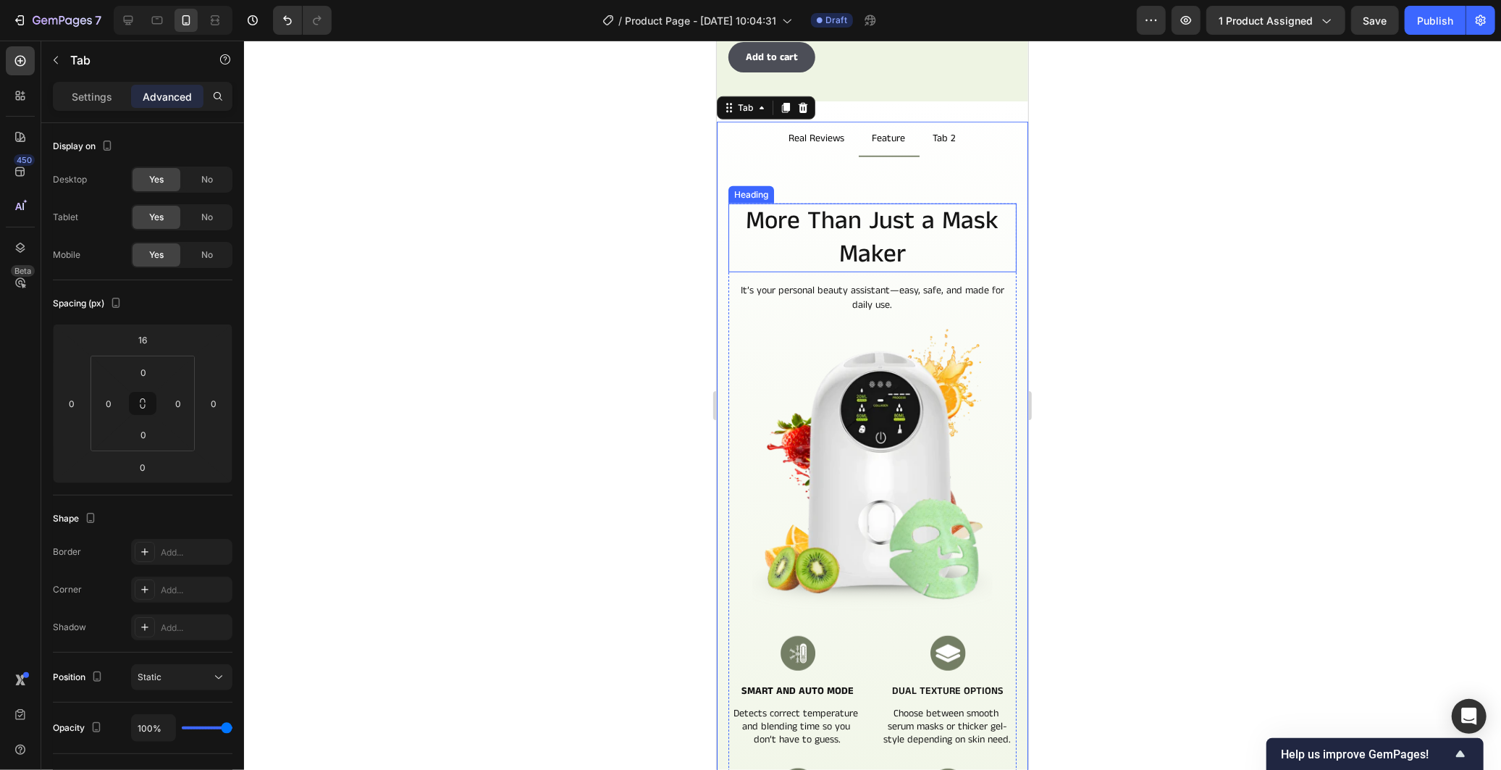
click at [844, 204] on h2 "More Than Just a Mask Maker" at bounding box center [872, 237] width 288 height 69
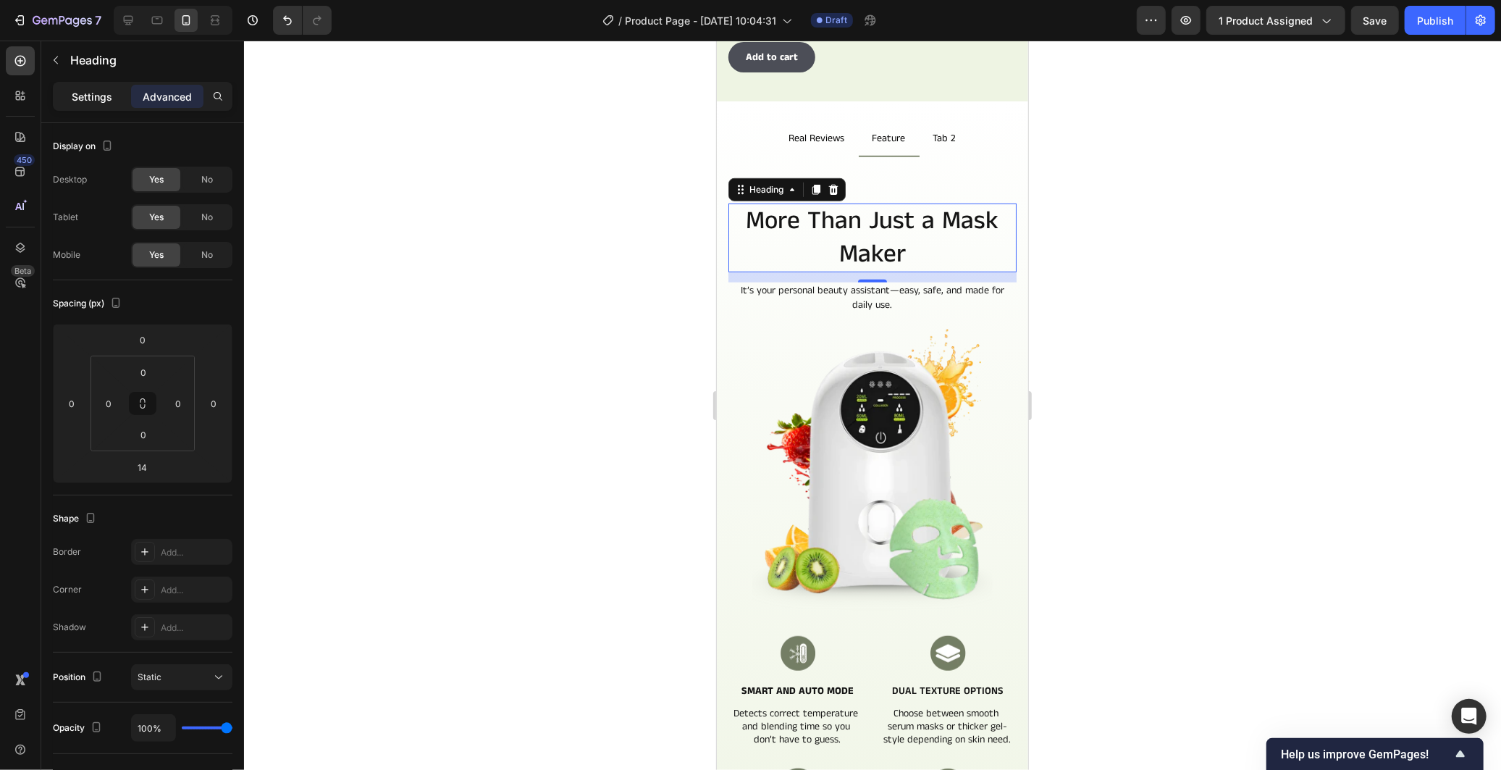
click at [106, 98] on p "Settings" at bounding box center [92, 96] width 41 height 15
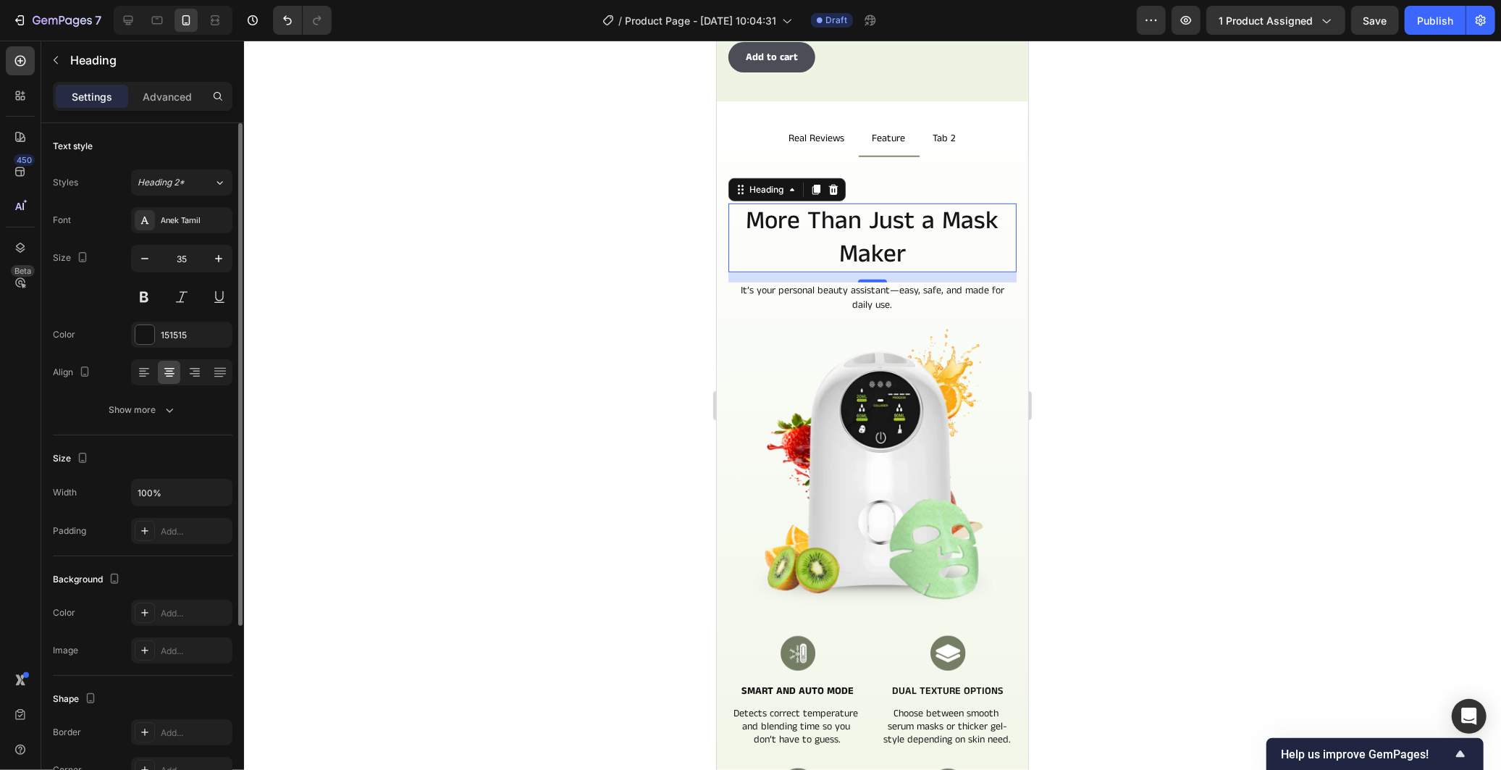
scroll to position [241, 0]
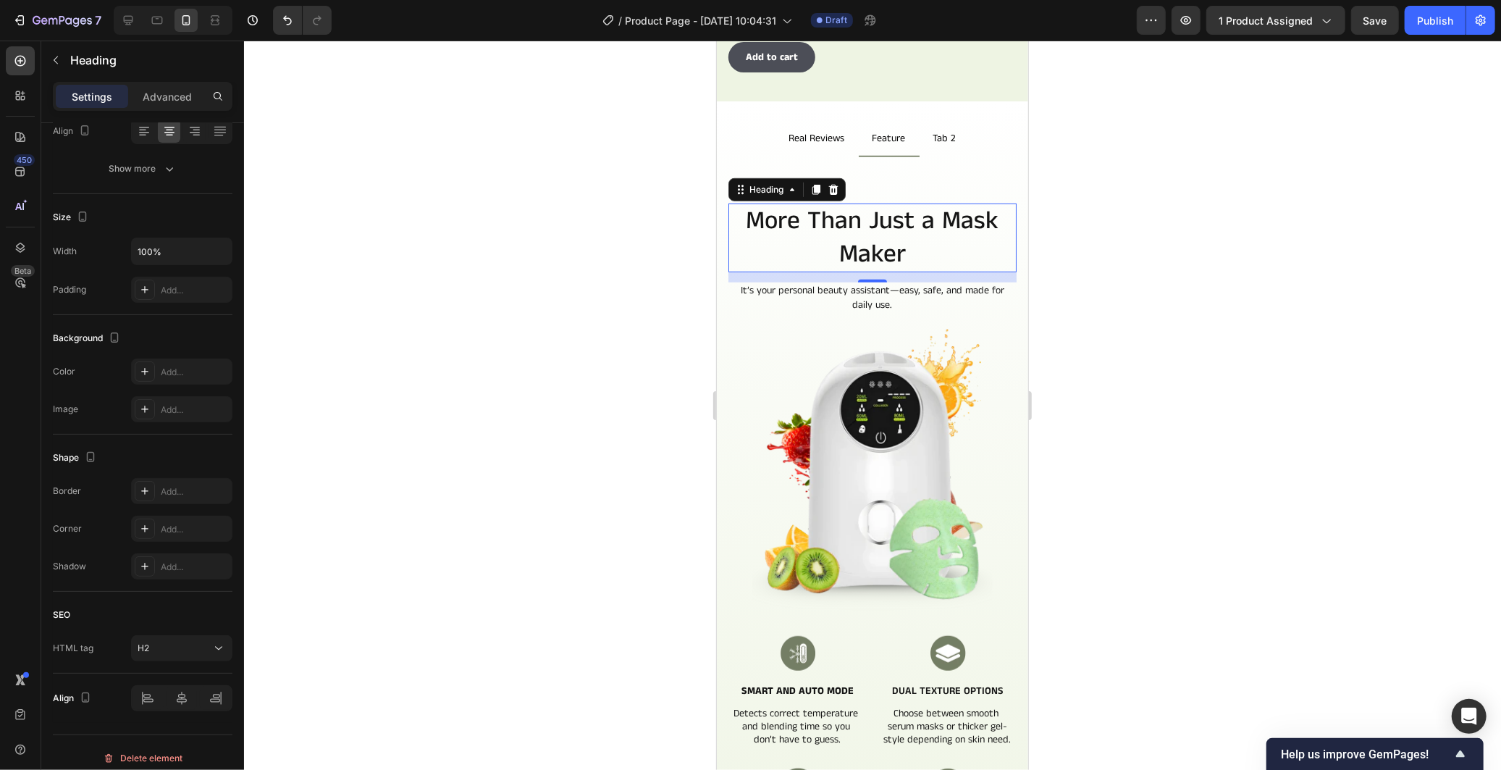
click at [1406, 327] on div at bounding box center [872, 405] width 1257 height 729
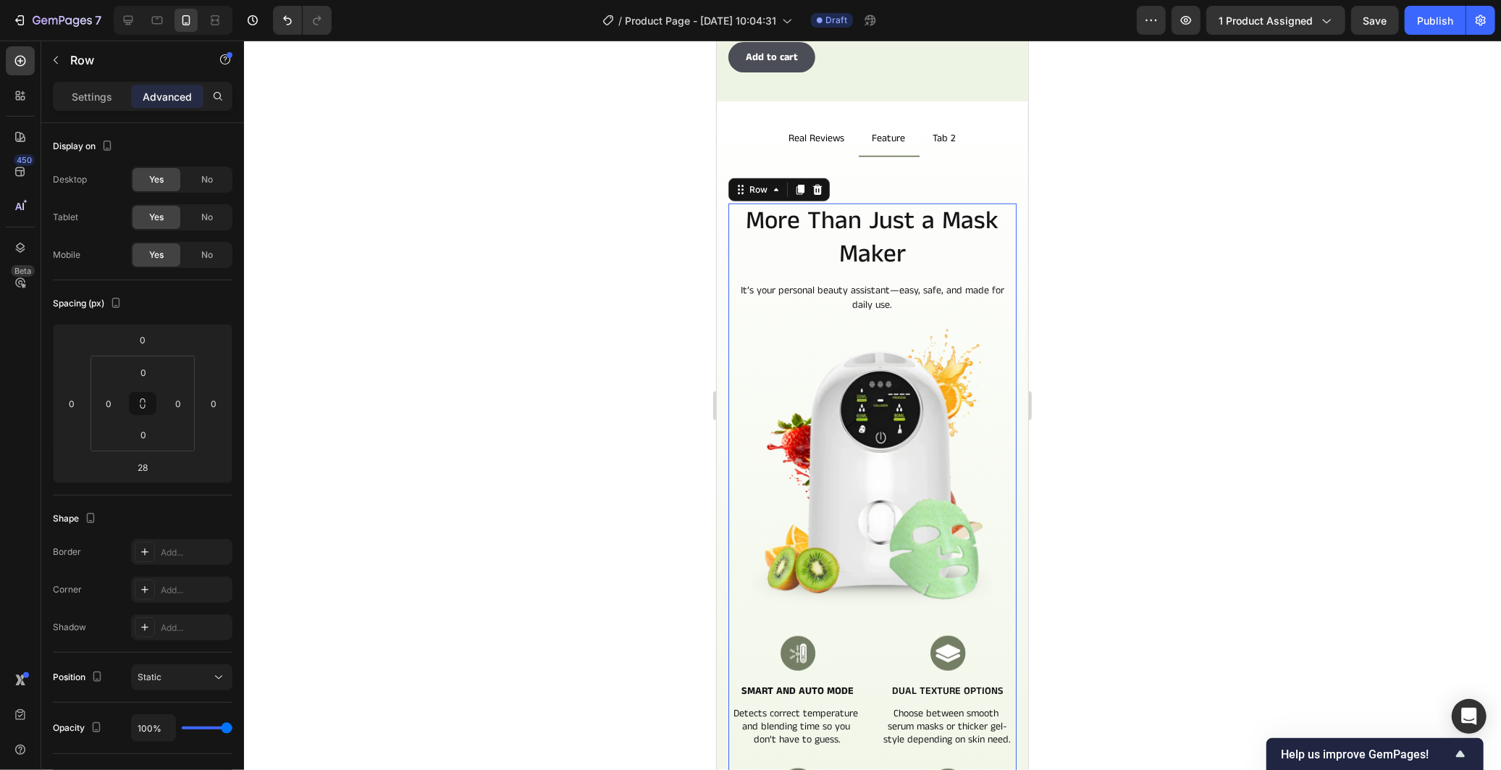
click at [995, 264] on div "More Than Just a Mask Maker Heading It’s your personal beauty assistant—easy, s…" at bounding box center [872, 558] width 288 height 710
click at [140, 341] on input "0" at bounding box center [142, 340] width 29 height 22
click at [190, 372] on p "Auto" at bounding box center [178, 371] width 65 height 10
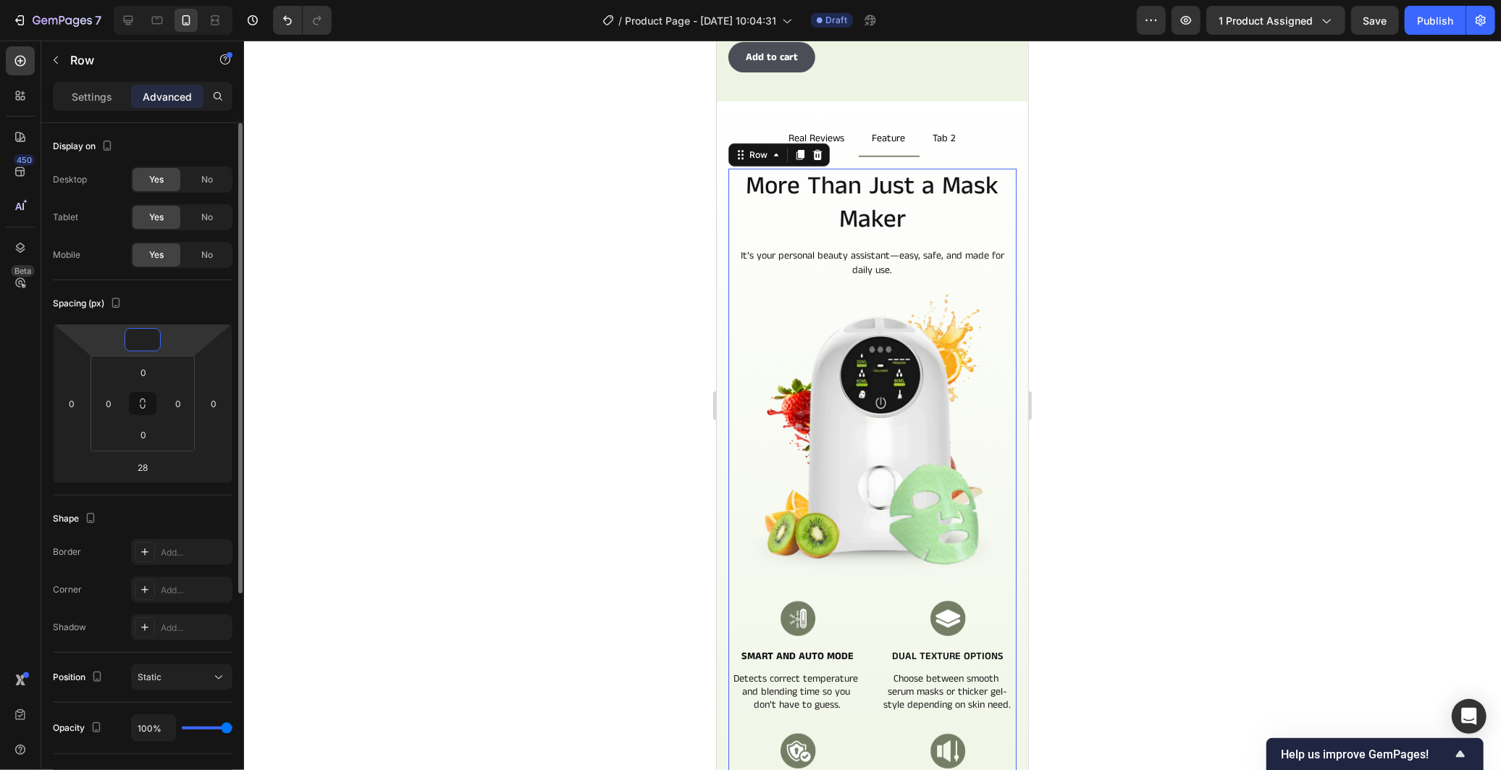
click at [149, 338] on input "number" at bounding box center [142, 340] width 29 height 22
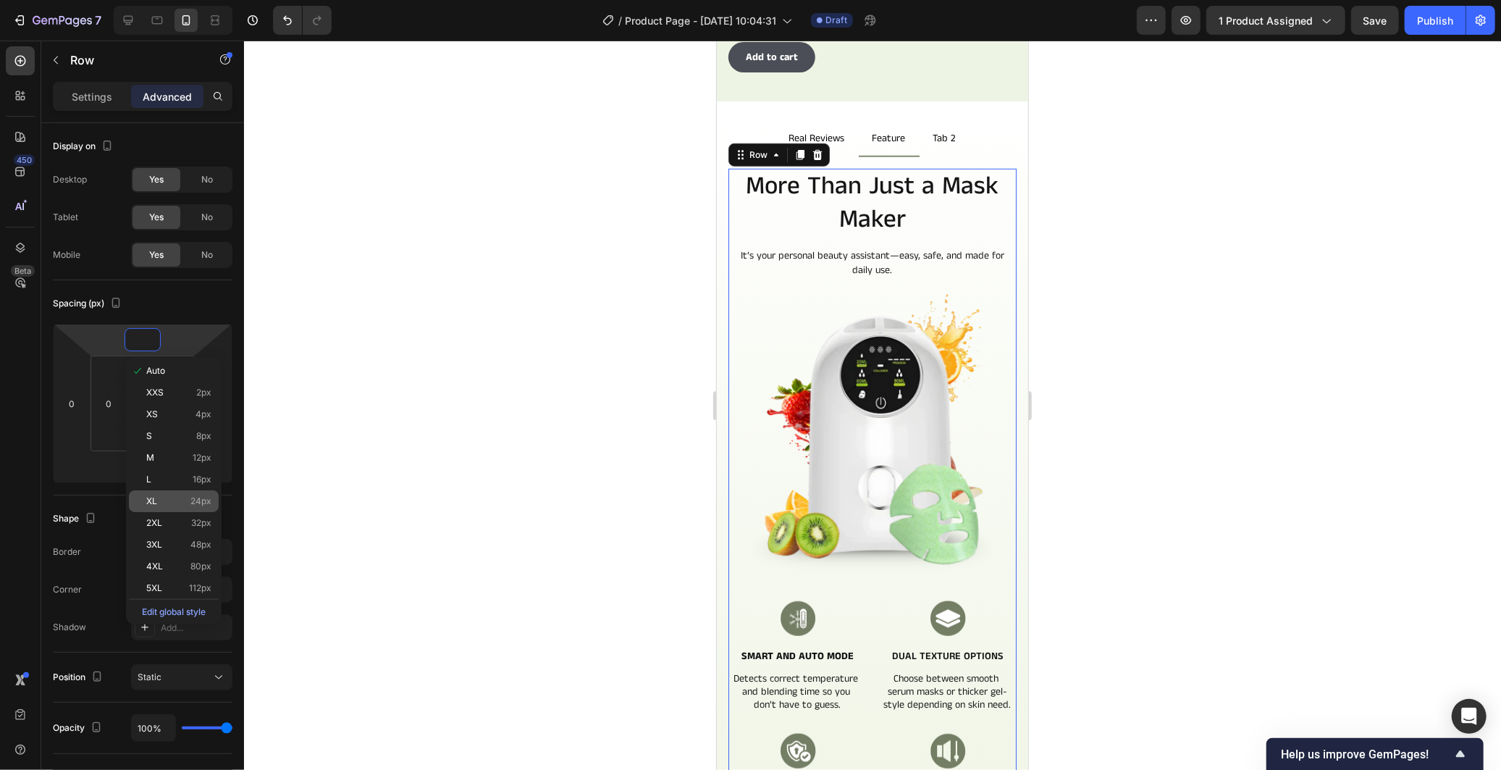
click at [204, 497] on span "24px" at bounding box center [200, 501] width 21 height 10
type input "24"
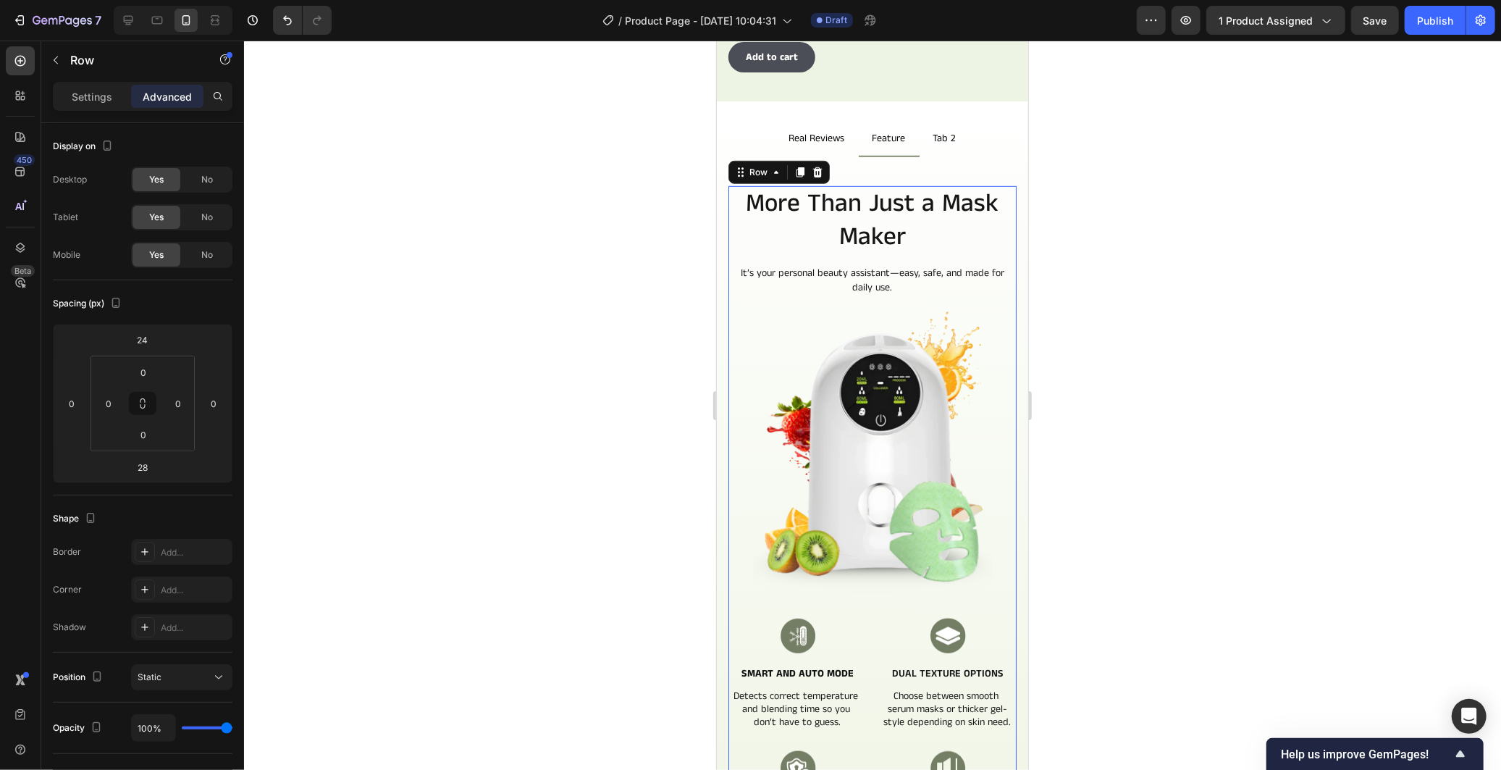
click at [461, 427] on div at bounding box center [872, 405] width 1257 height 729
click at [823, 129] on p "Real Reviews" at bounding box center [816, 138] width 56 height 18
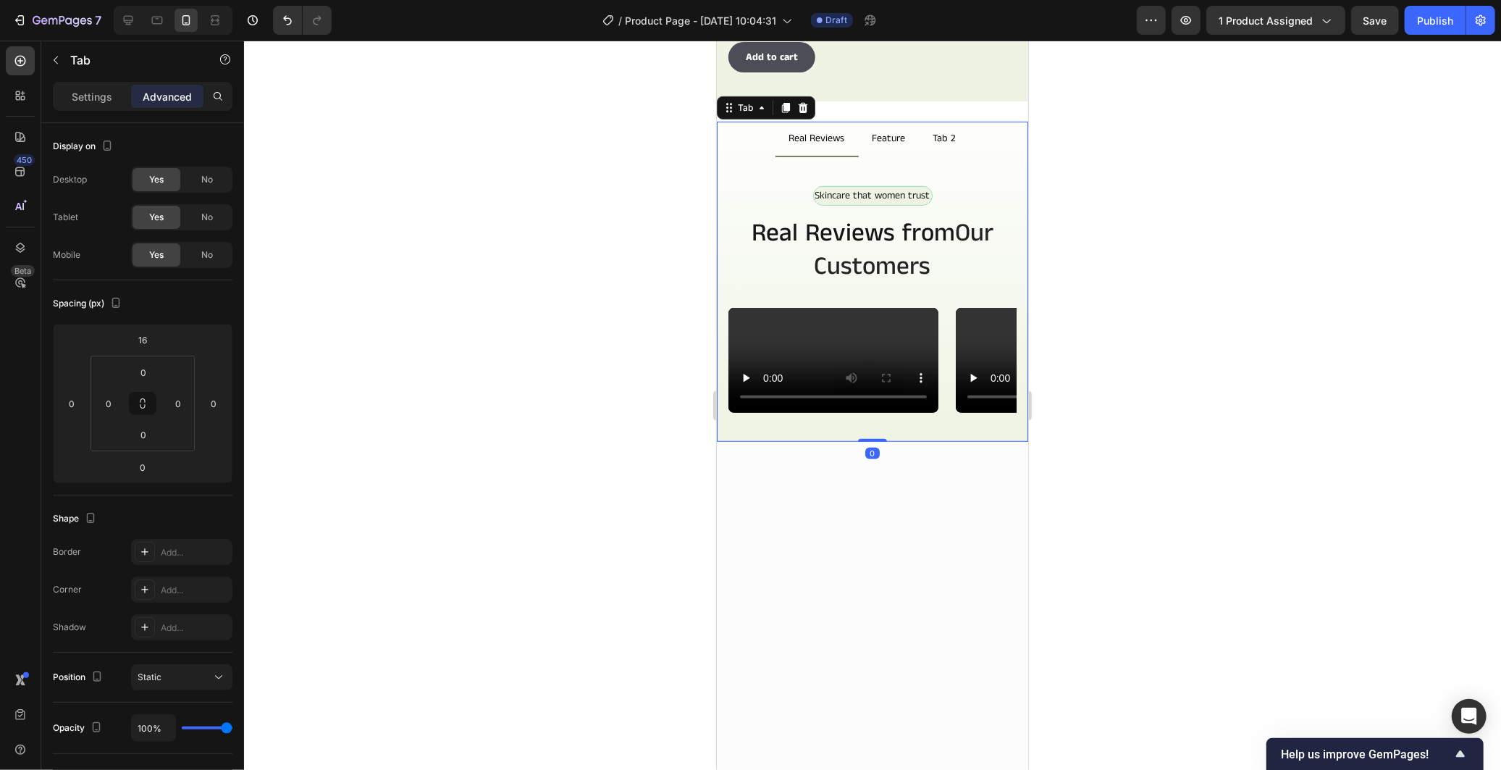
click at [872, 129] on p "Feature" at bounding box center [888, 138] width 33 height 18
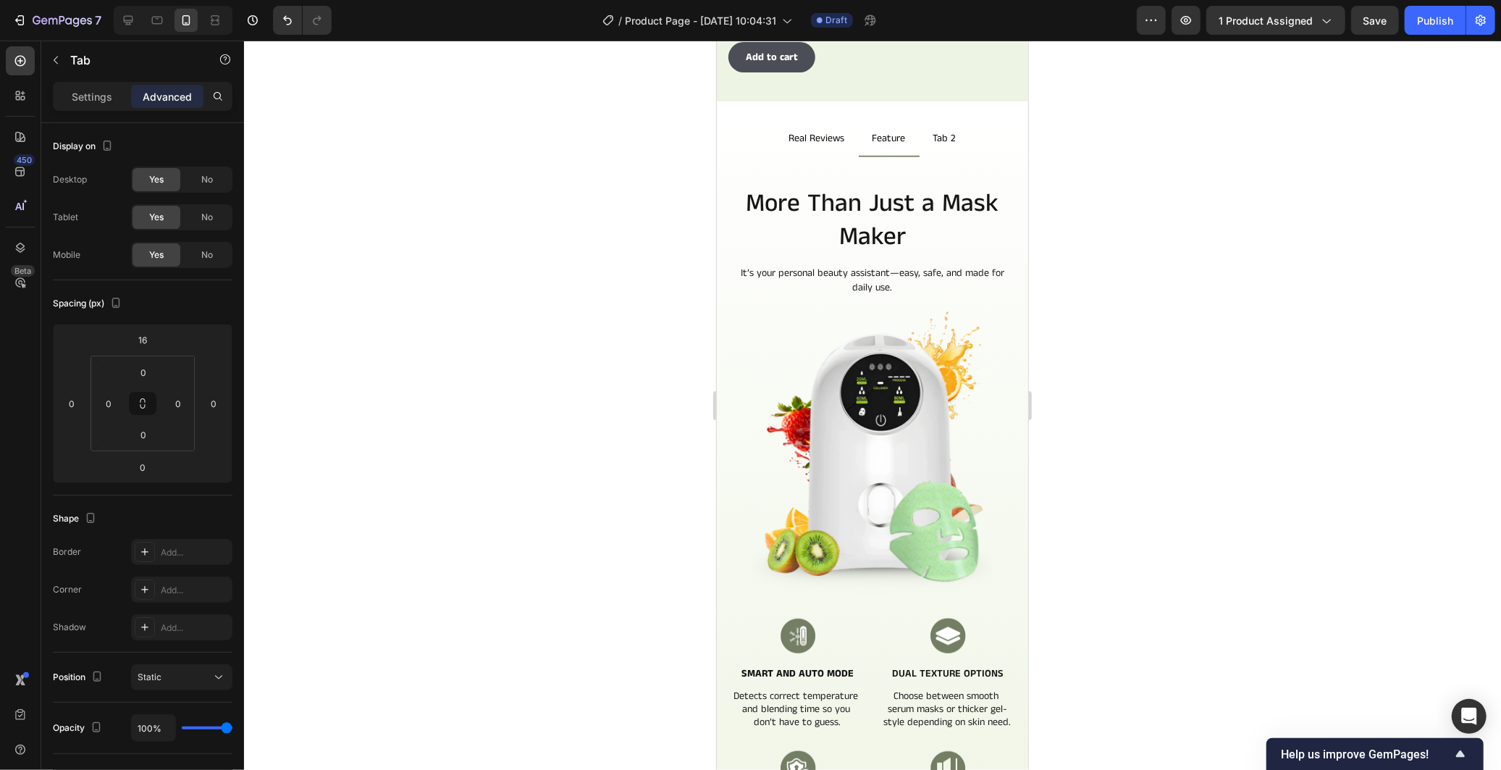
click at [411, 342] on div at bounding box center [872, 405] width 1257 height 729
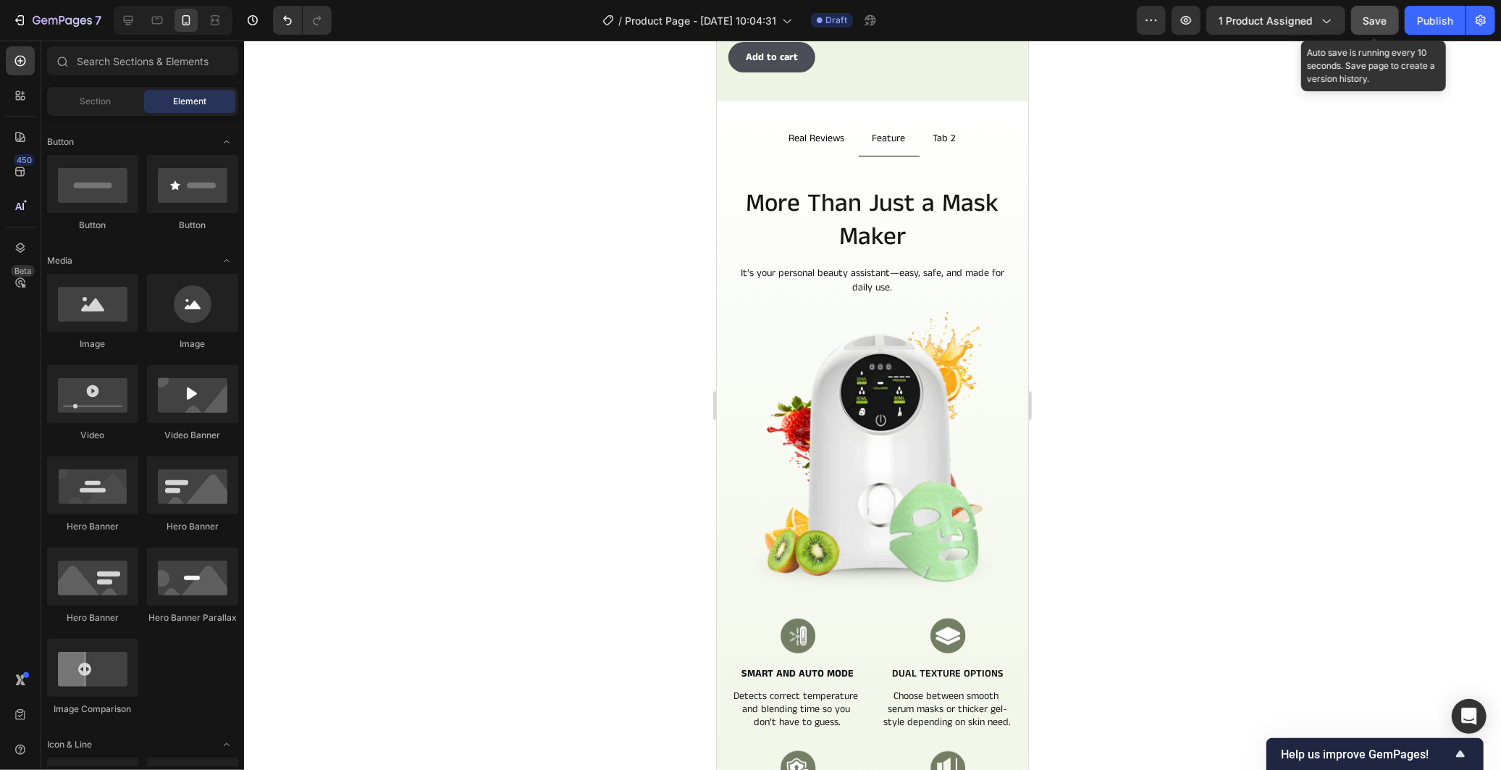
click at [1385, 14] on span "Save" at bounding box center [1375, 20] width 24 height 12
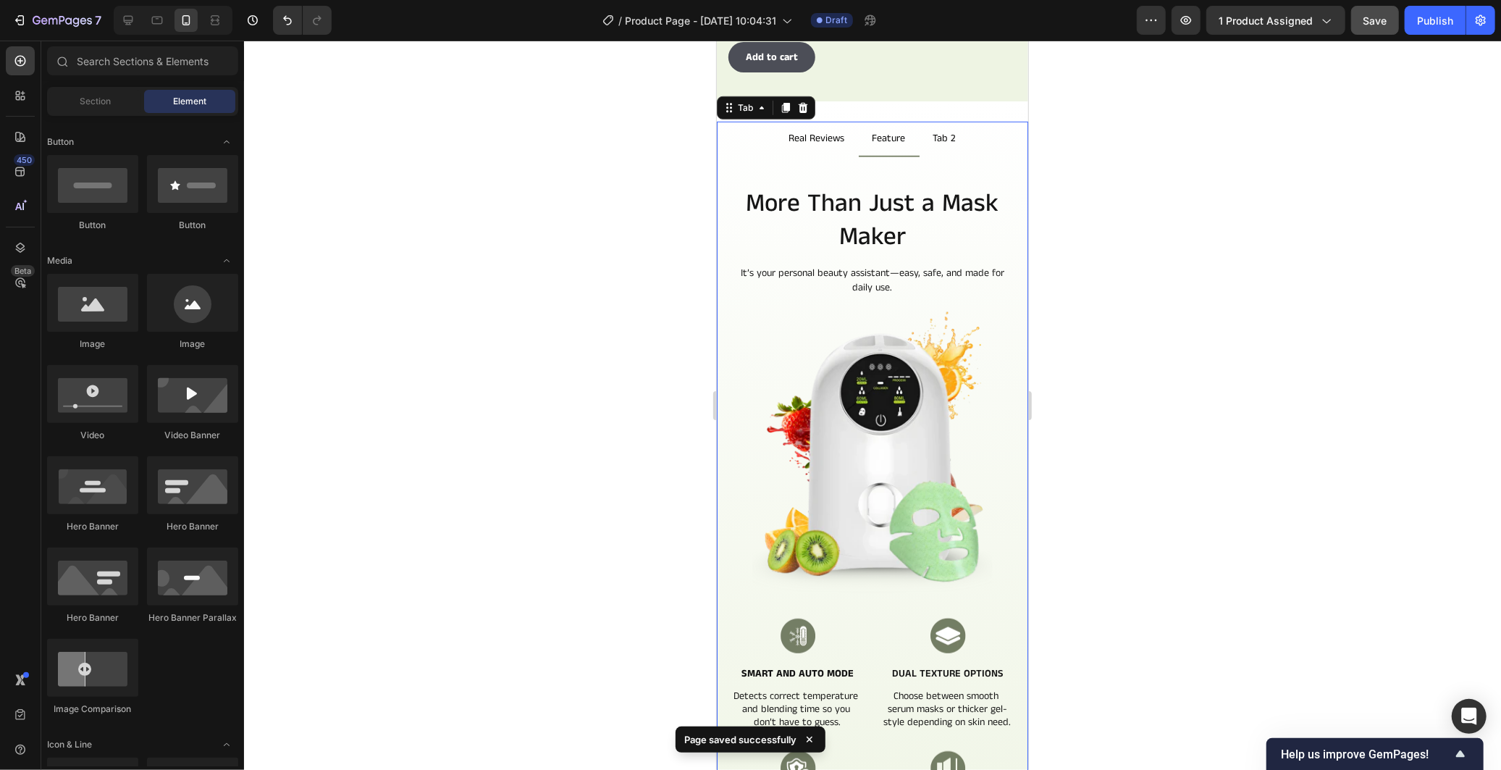
click at [817, 140] on li "Real Reviews" at bounding box center [816, 138] width 83 height 35
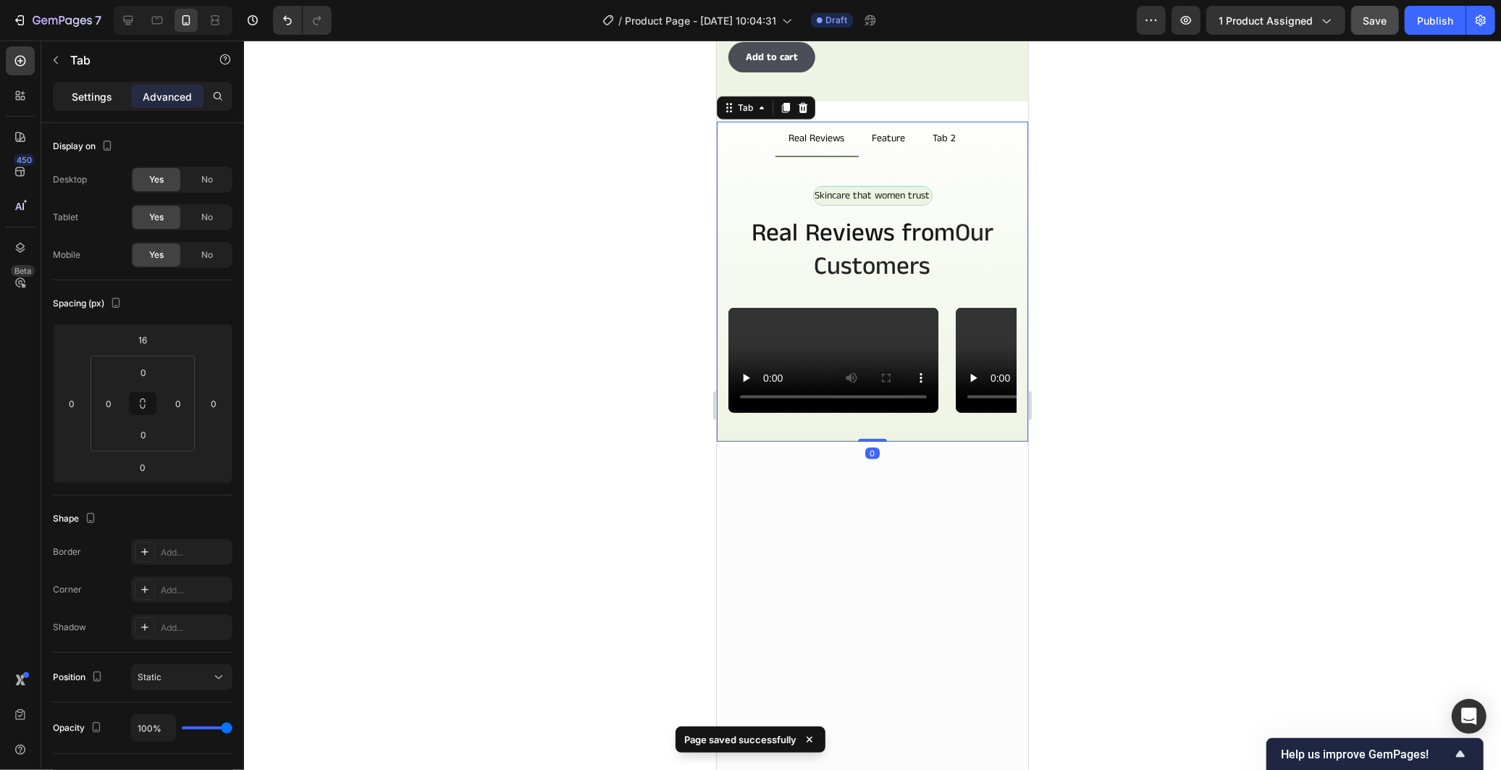
click at [104, 95] on p "Settings" at bounding box center [92, 96] width 41 height 15
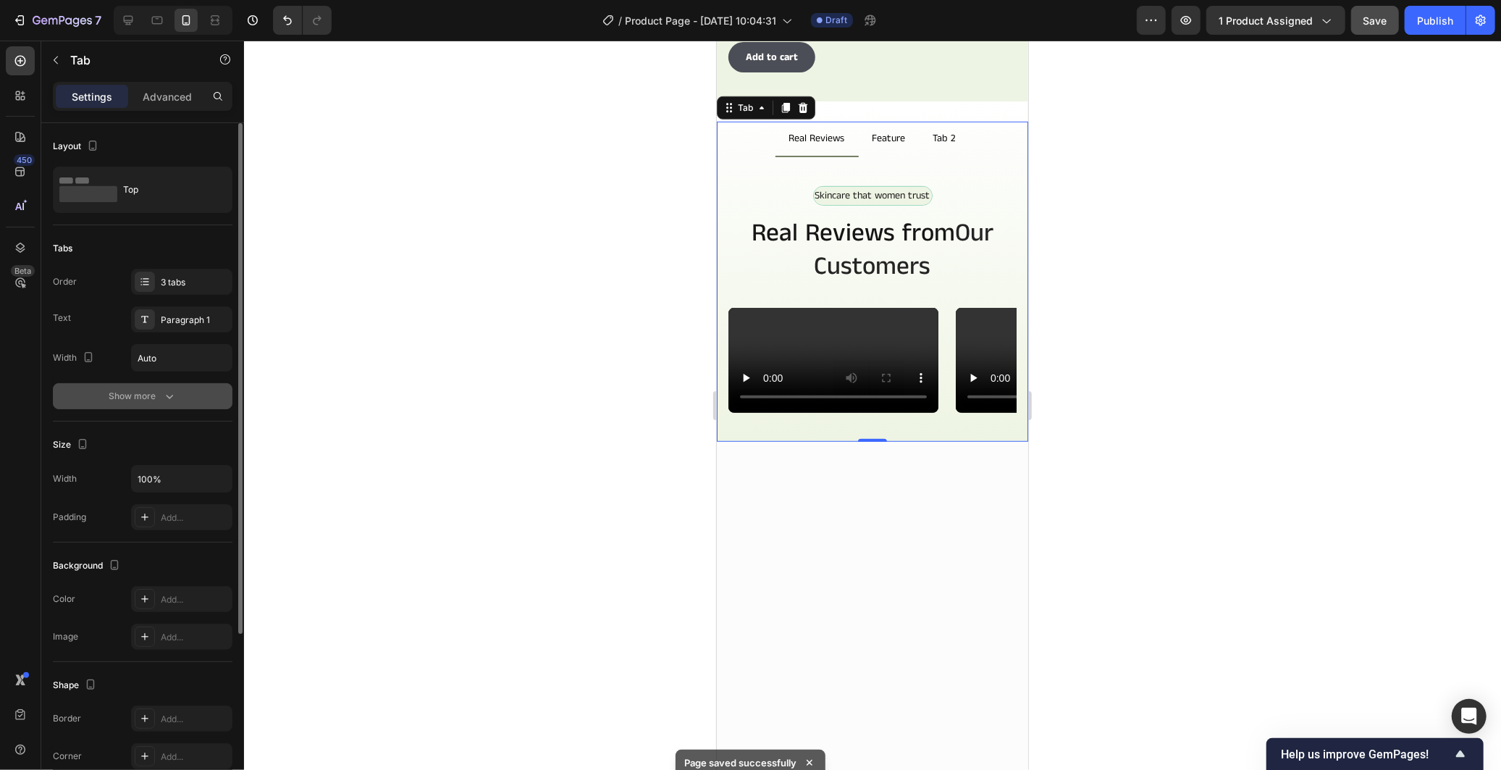
click at [165, 393] on icon "button" at bounding box center [169, 396] width 14 height 14
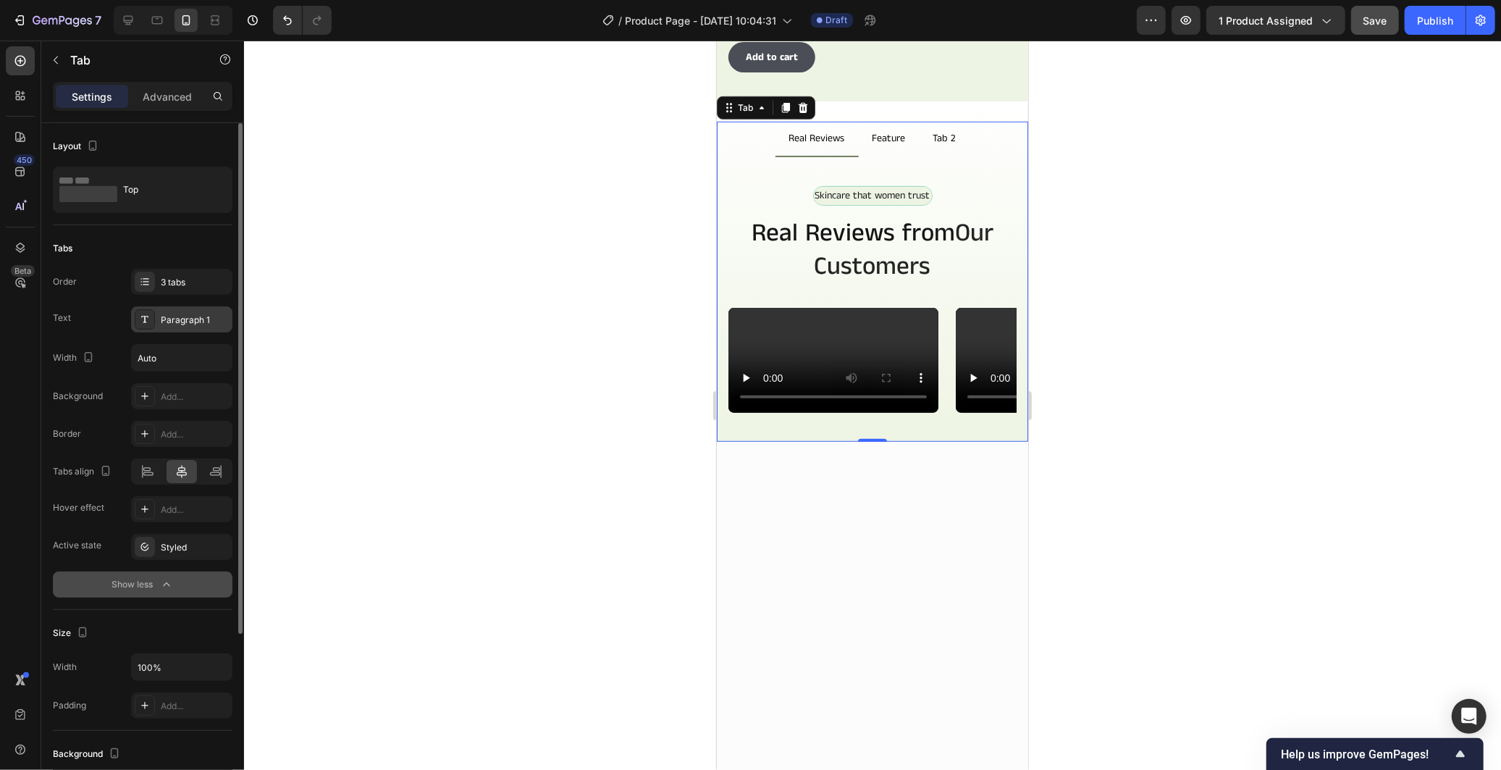
click at [195, 321] on div "Paragraph 1" at bounding box center [195, 320] width 68 height 13
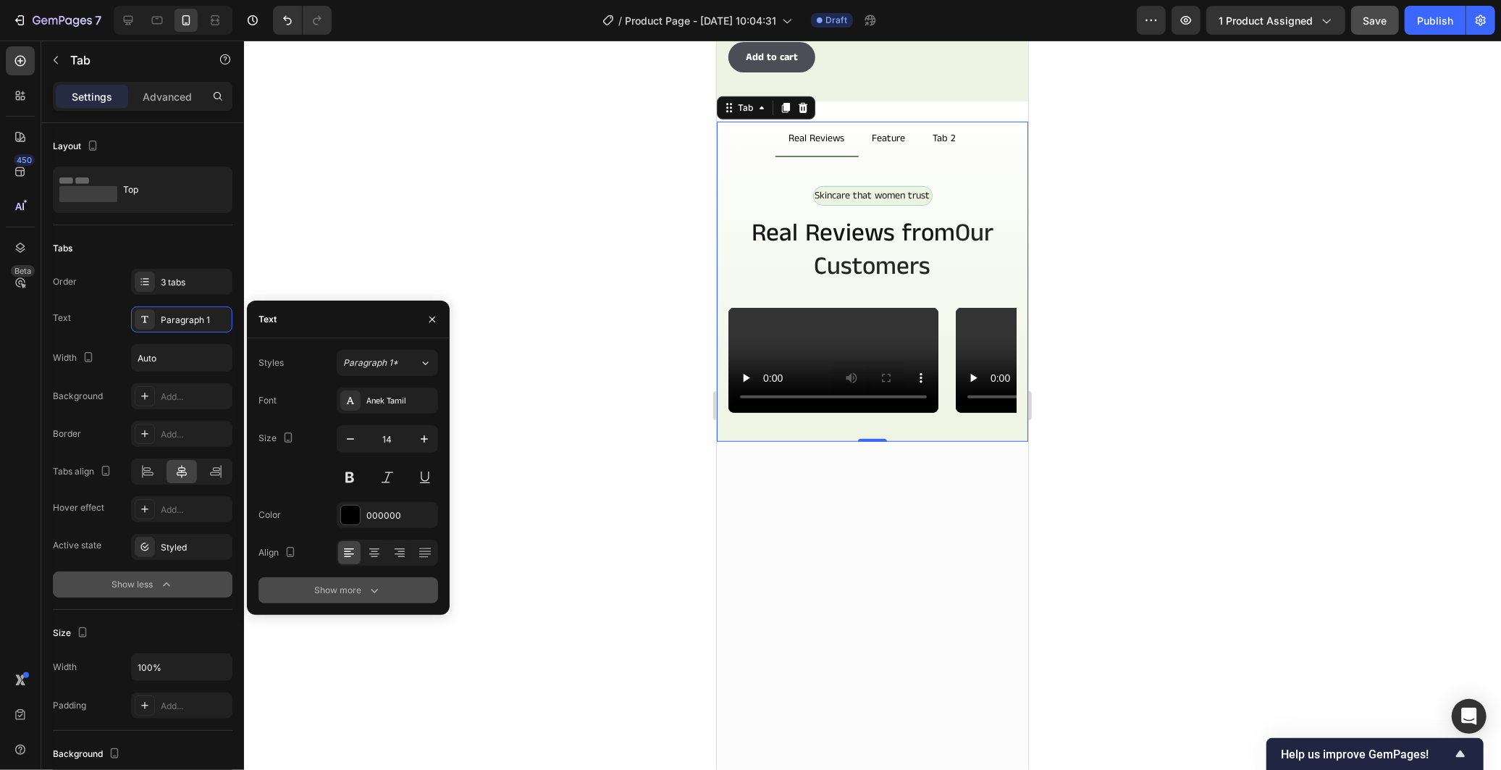
click at [370, 589] on icon "button" at bounding box center [374, 590] width 14 height 14
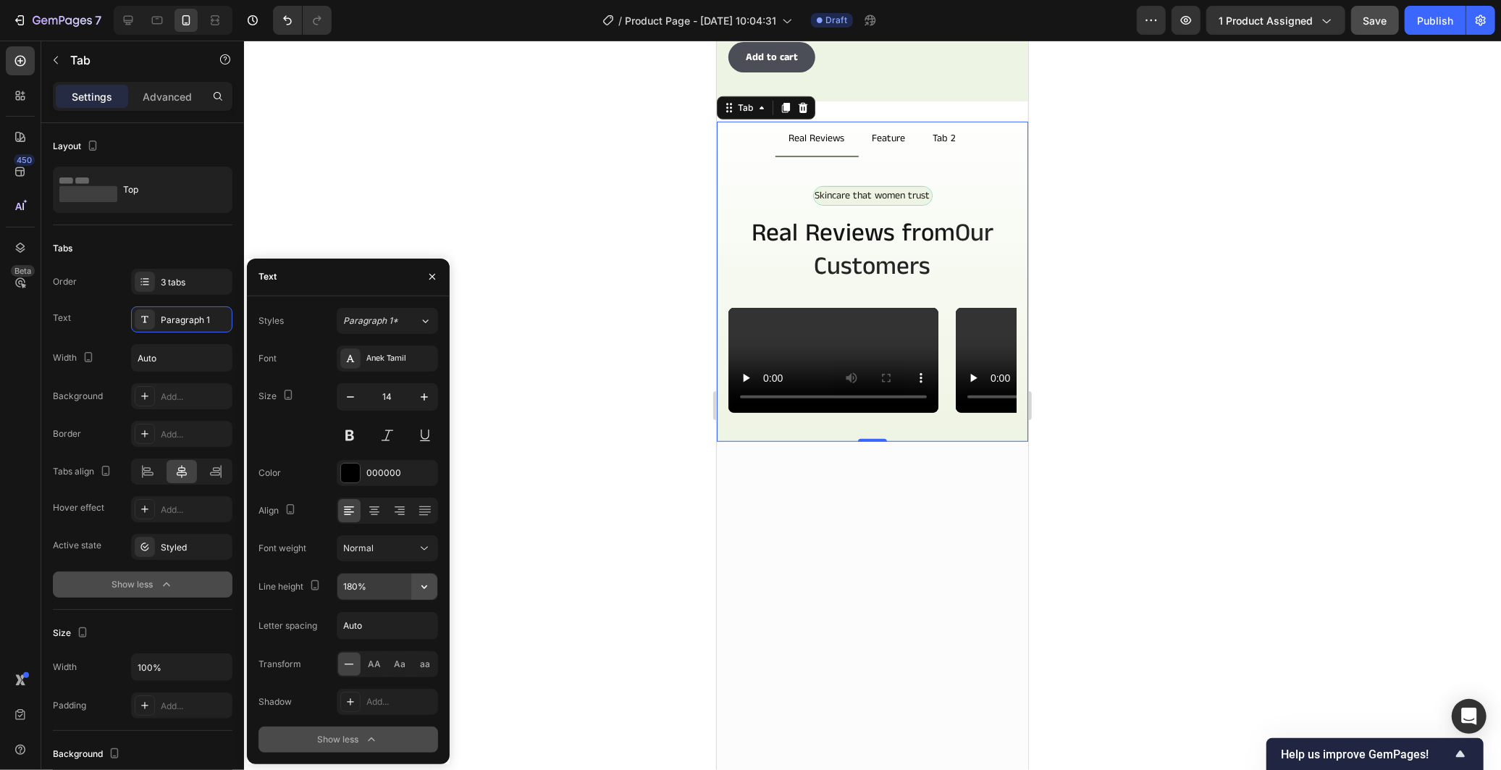
click at [423, 586] on icon "button" at bounding box center [424, 587] width 6 height 4
click at [357, 702] on span "150%" at bounding box center [353, 705] width 23 height 13
type input "150%"
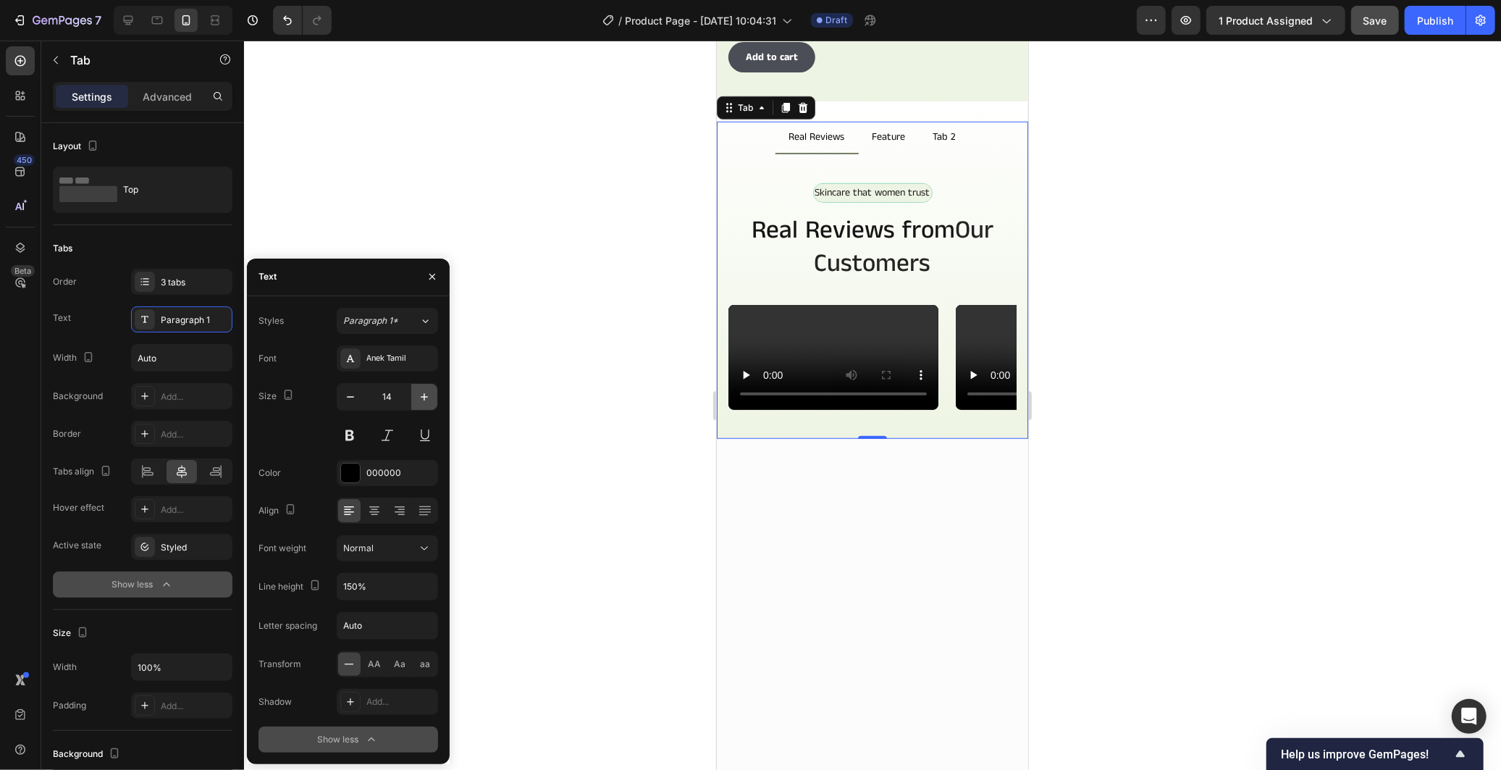
click at [427, 397] on icon "button" at bounding box center [424, 397] width 14 height 14
type input "15"
click at [654, 317] on div at bounding box center [872, 405] width 1257 height 729
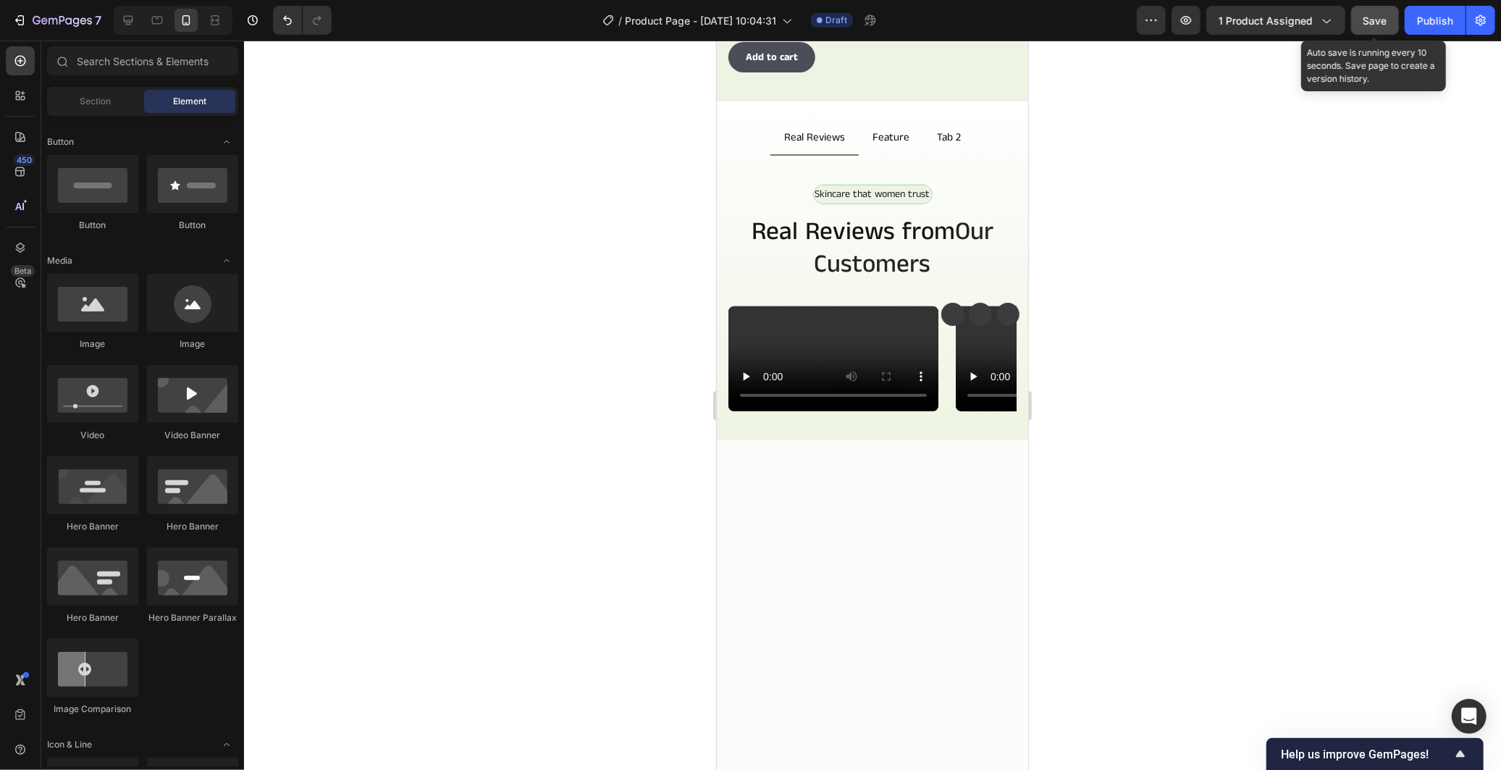
click at [1383, 22] on span "Save" at bounding box center [1375, 20] width 24 height 12
click at [1379, 361] on div at bounding box center [872, 405] width 1257 height 729
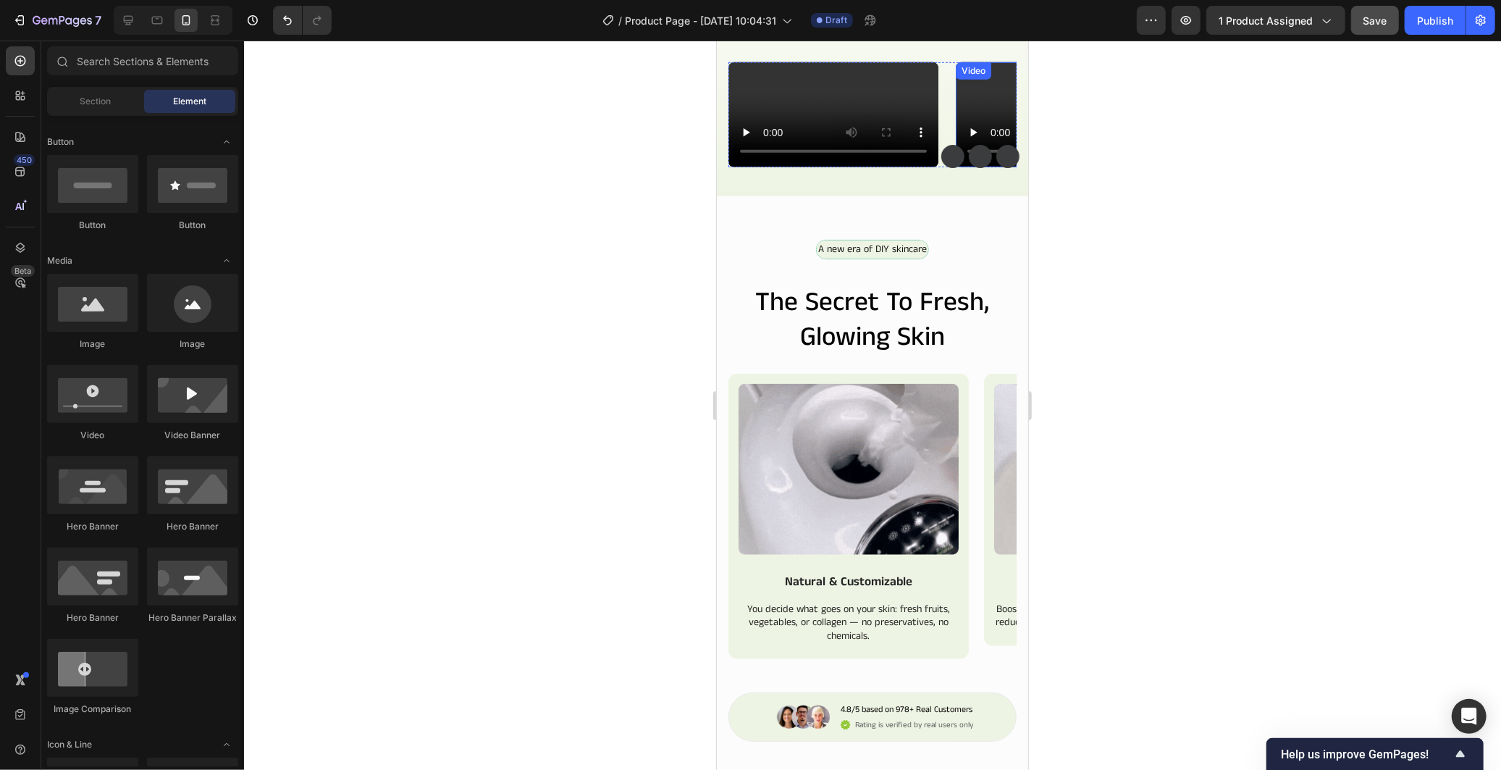
scroll to position [967, 0]
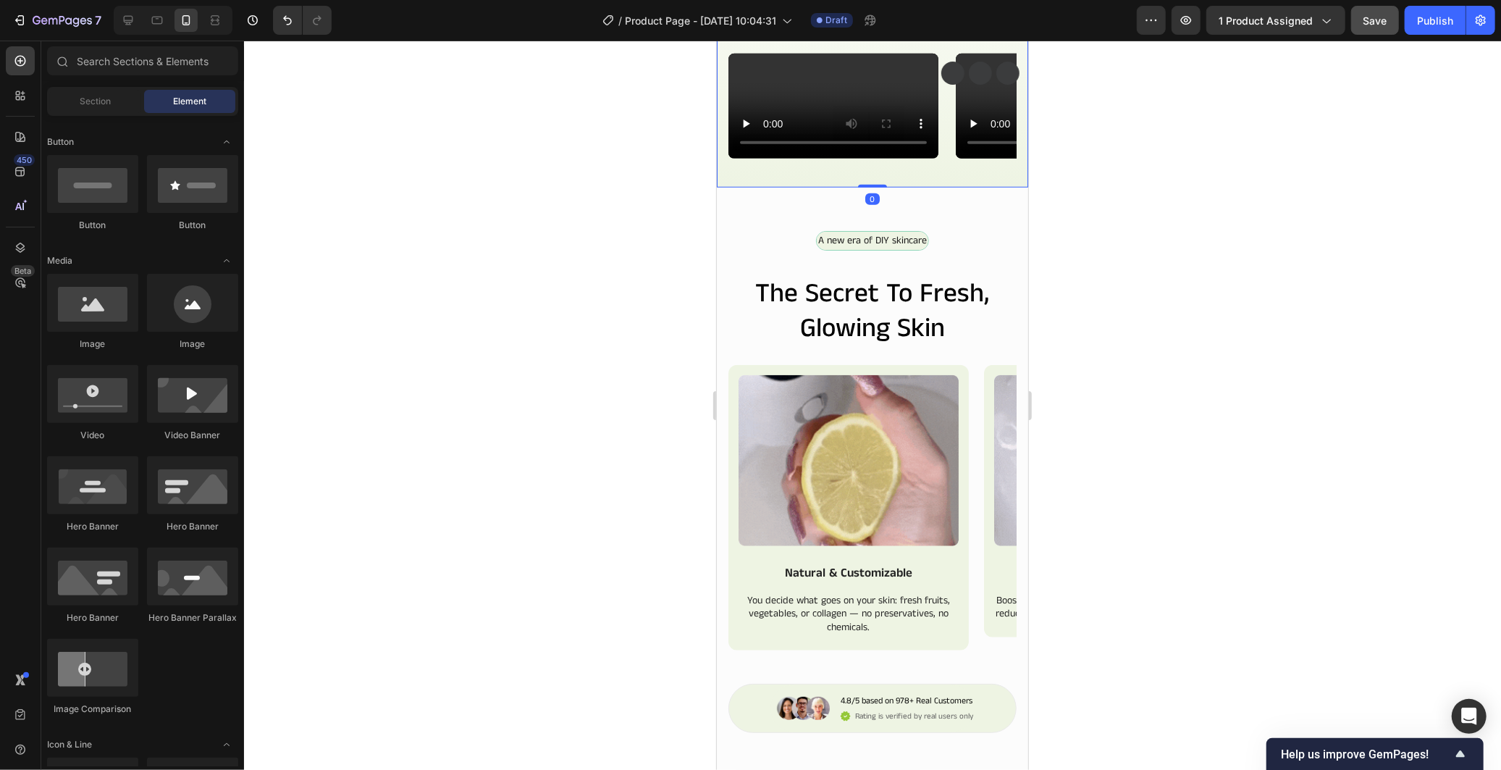
click at [998, 193] on div "Skincare that women trust Text Block Row Real Reviews from Our Customers Headin…" at bounding box center [872, 61] width 288 height 261
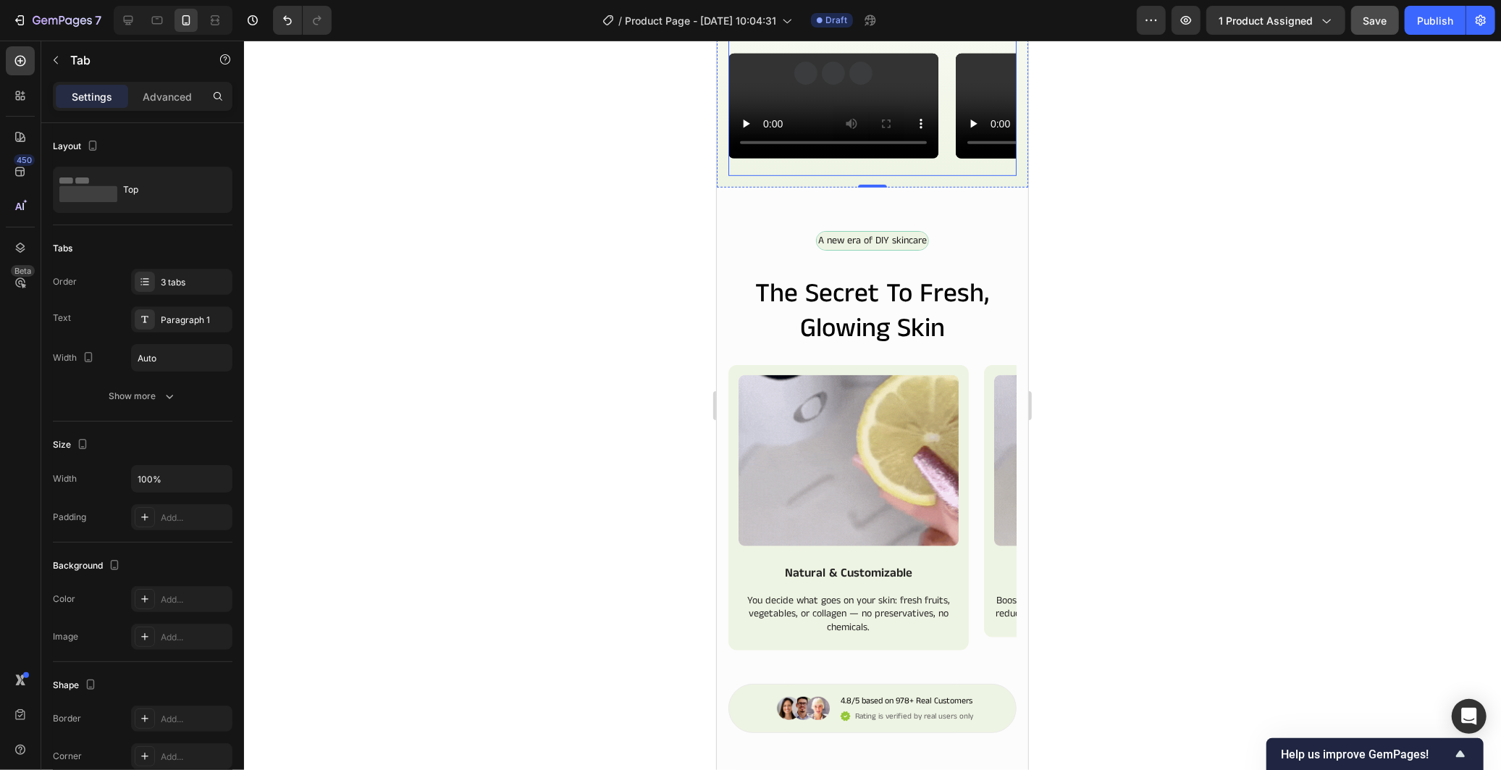
click at [925, 175] on div "Video Video Video Video Video Video Carousel" at bounding box center [872, 114] width 288 height 122
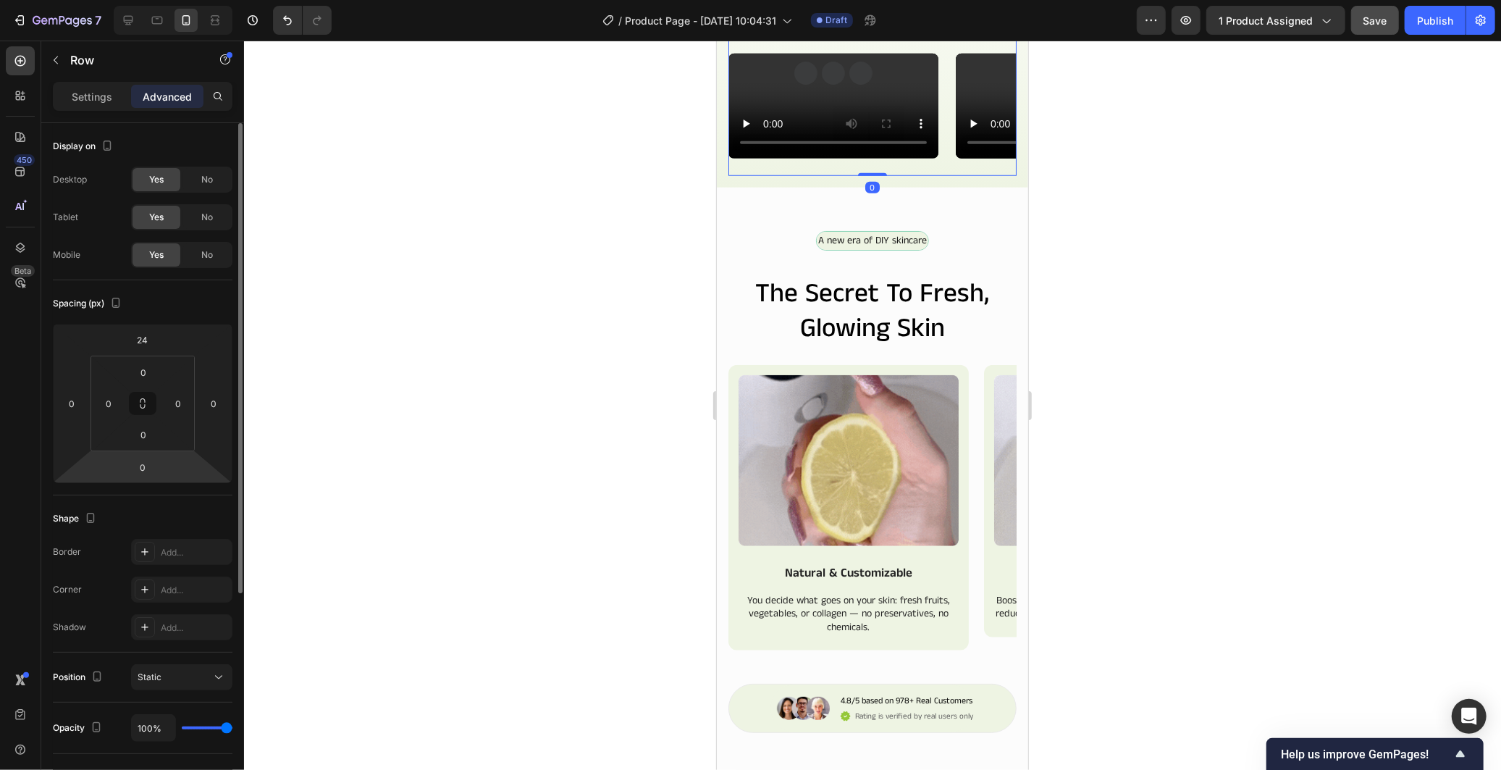
click at [150, 0] on html "7 / Product Page - Sep 27, 10:04:31 Draft Preview 1 product assigned Save Publi…" at bounding box center [750, 0] width 1501 height 0
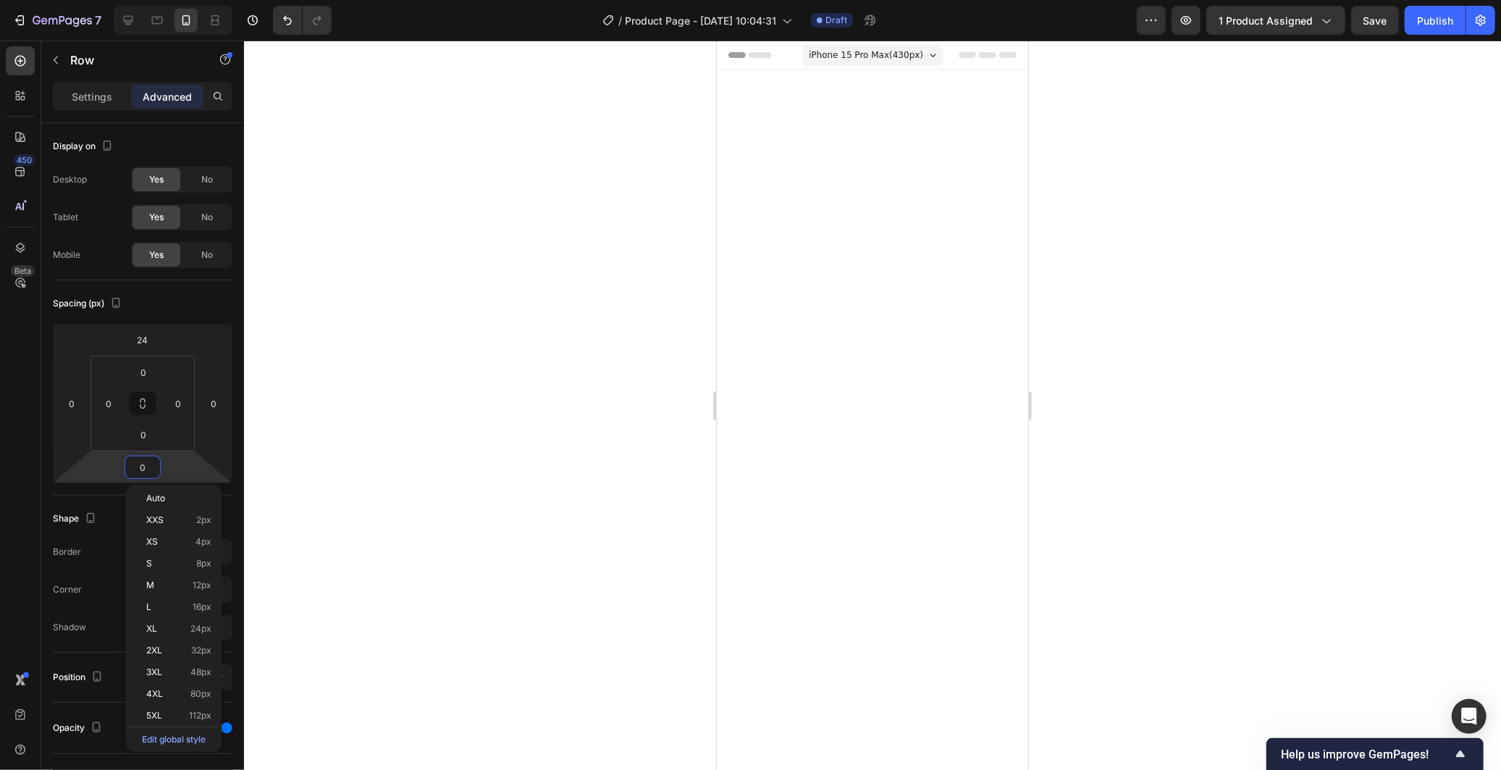
scroll to position [967, 0]
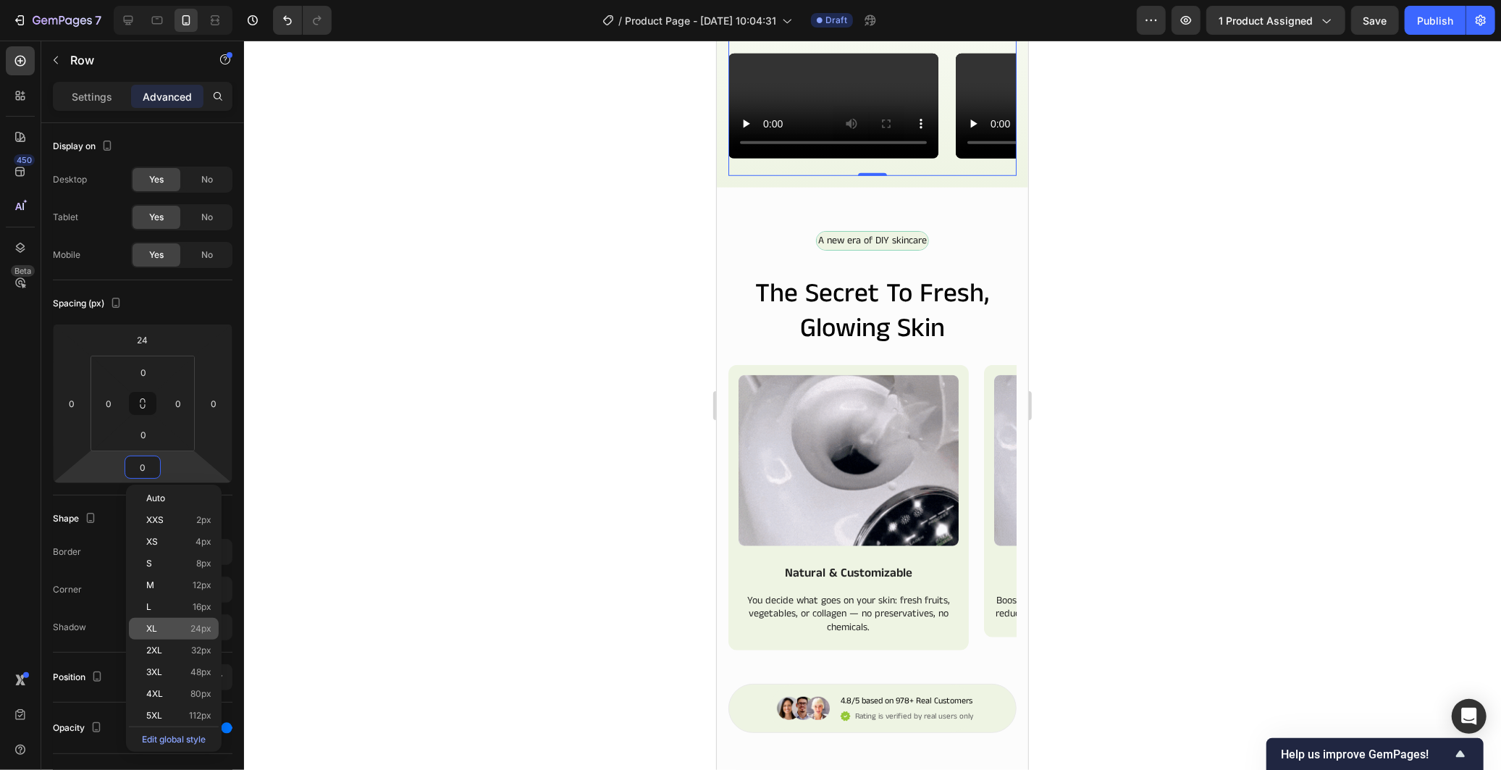
click at [187, 620] on div "XL 24px" at bounding box center [174, 629] width 90 height 22
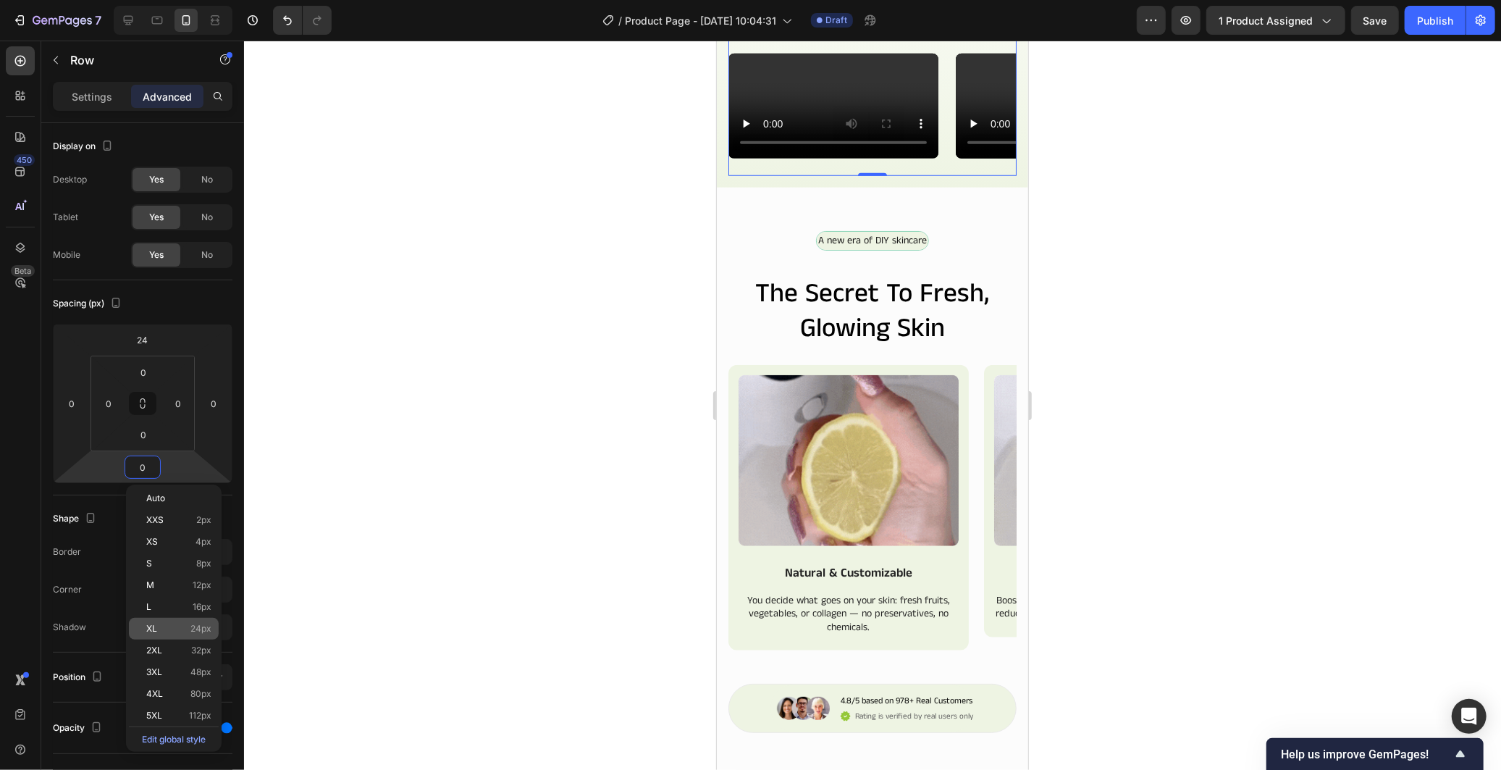
type input "24"
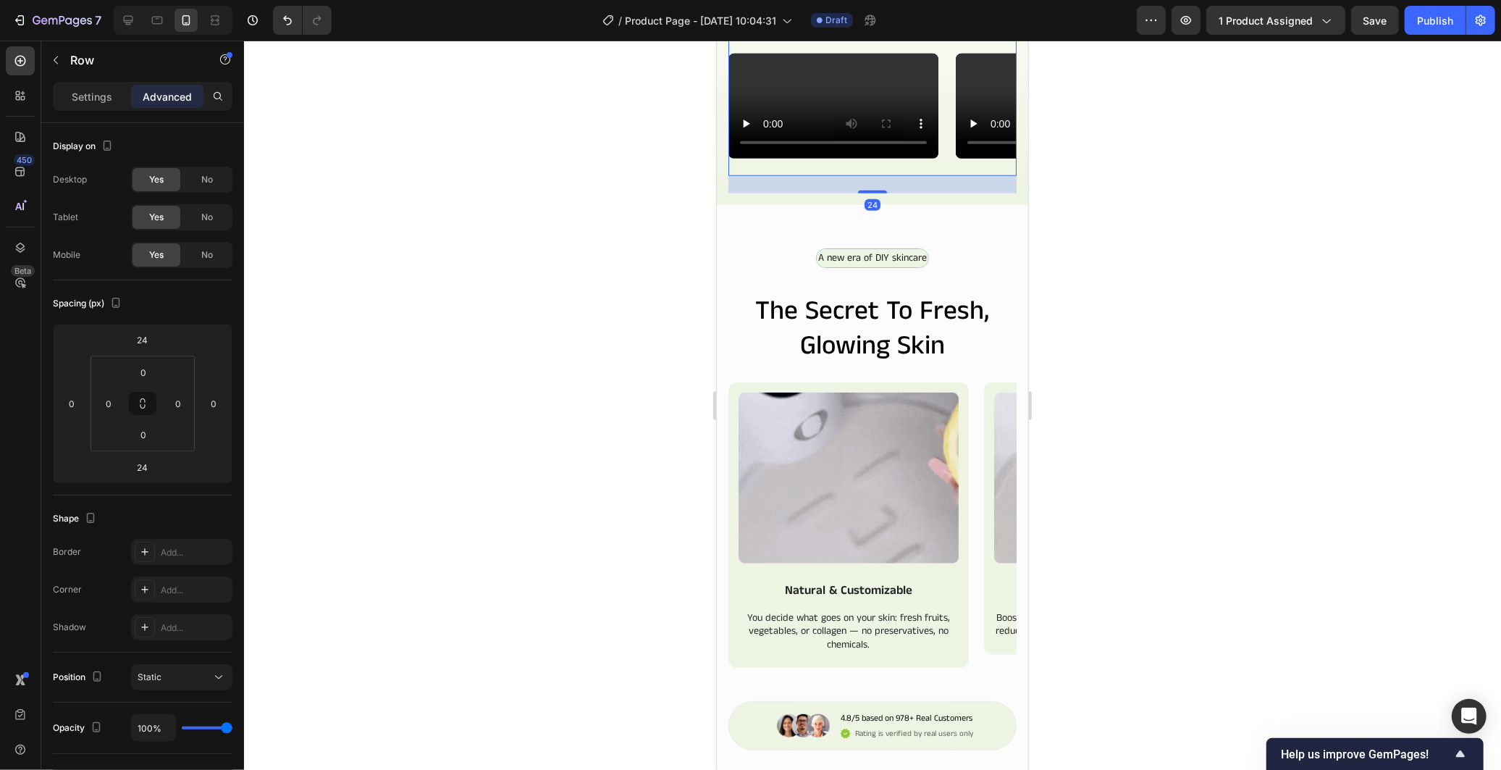
click at [493, 500] on div at bounding box center [872, 405] width 1257 height 729
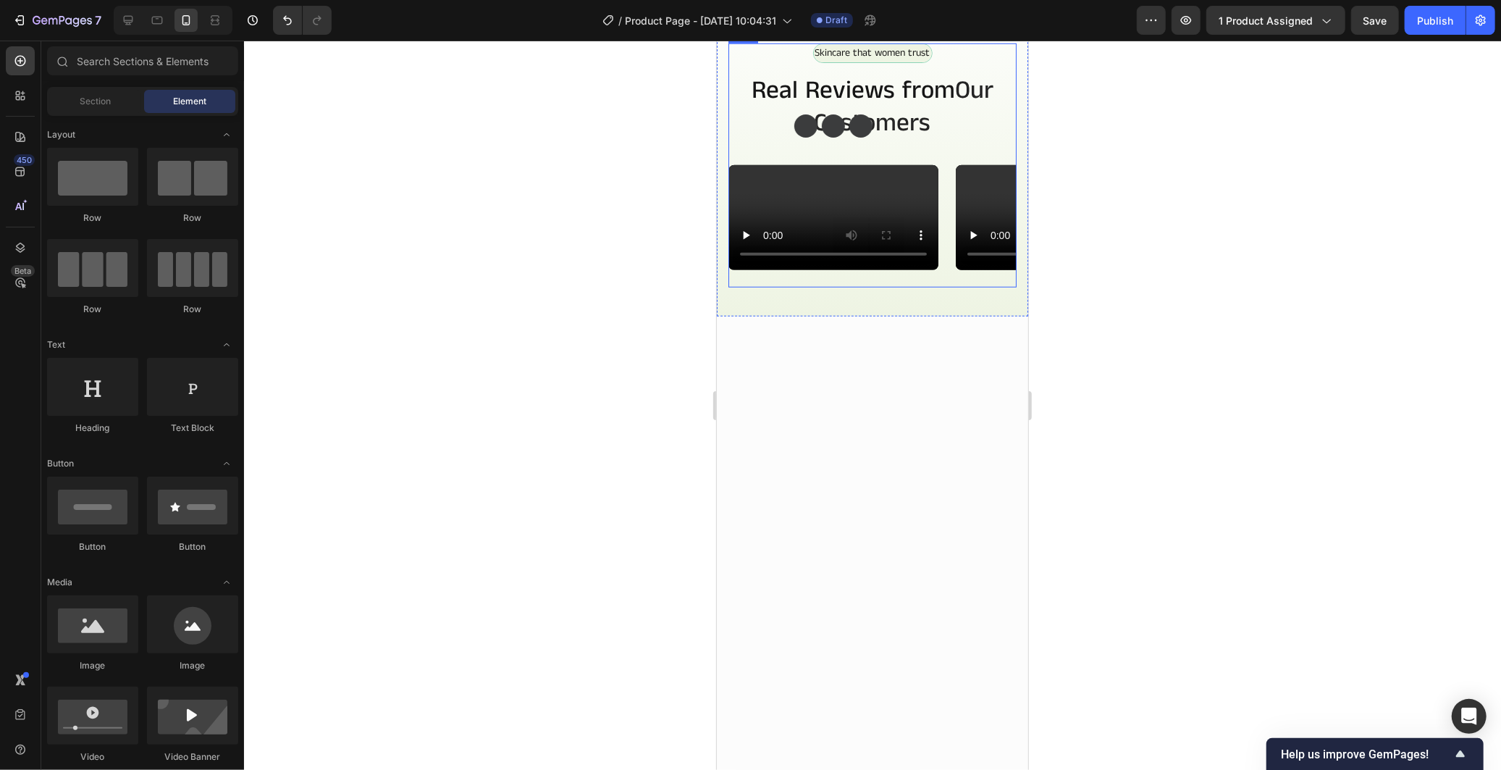
scroll to position [645, 0]
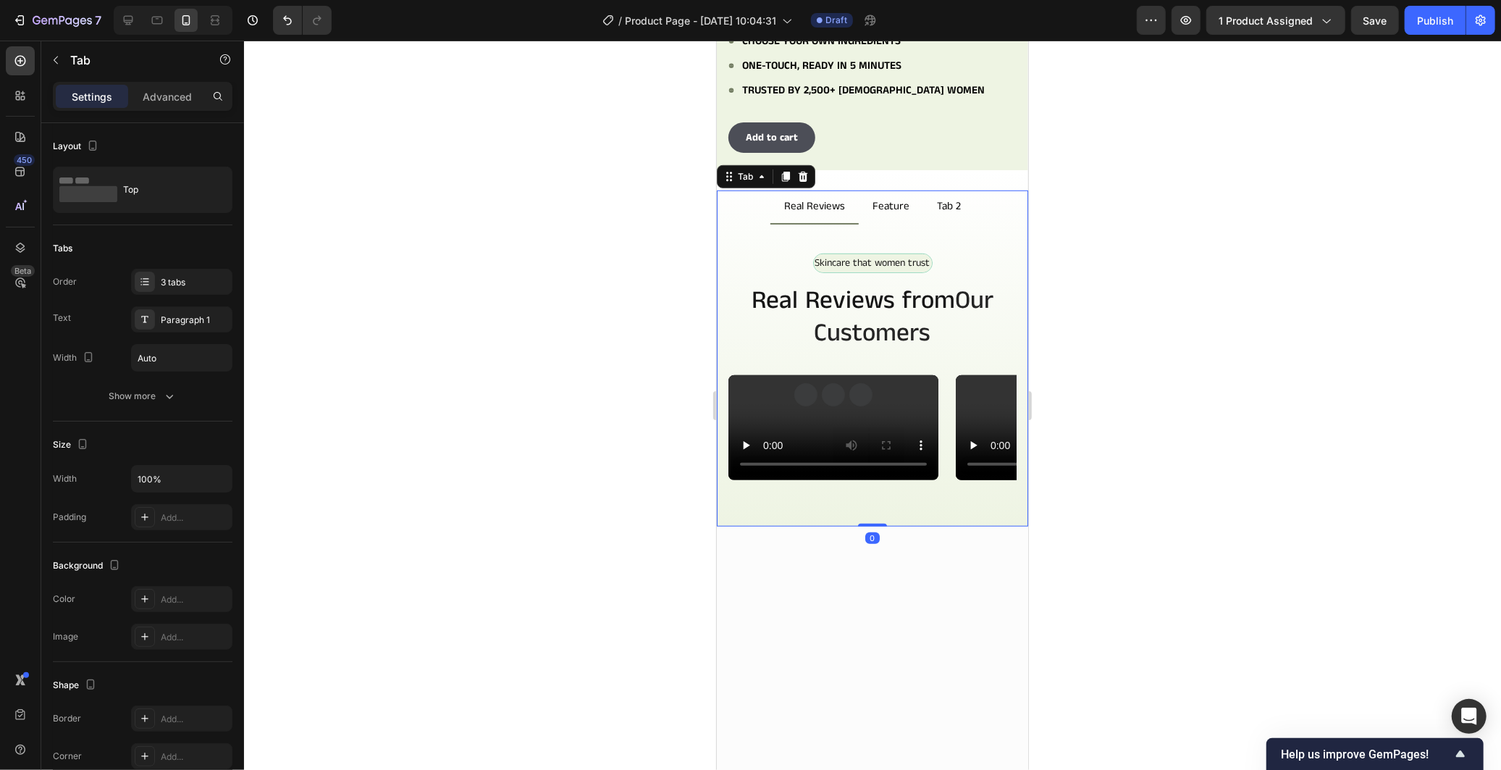
click at [873, 204] on p "Feature" at bounding box center [890, 206] width 37 height 17
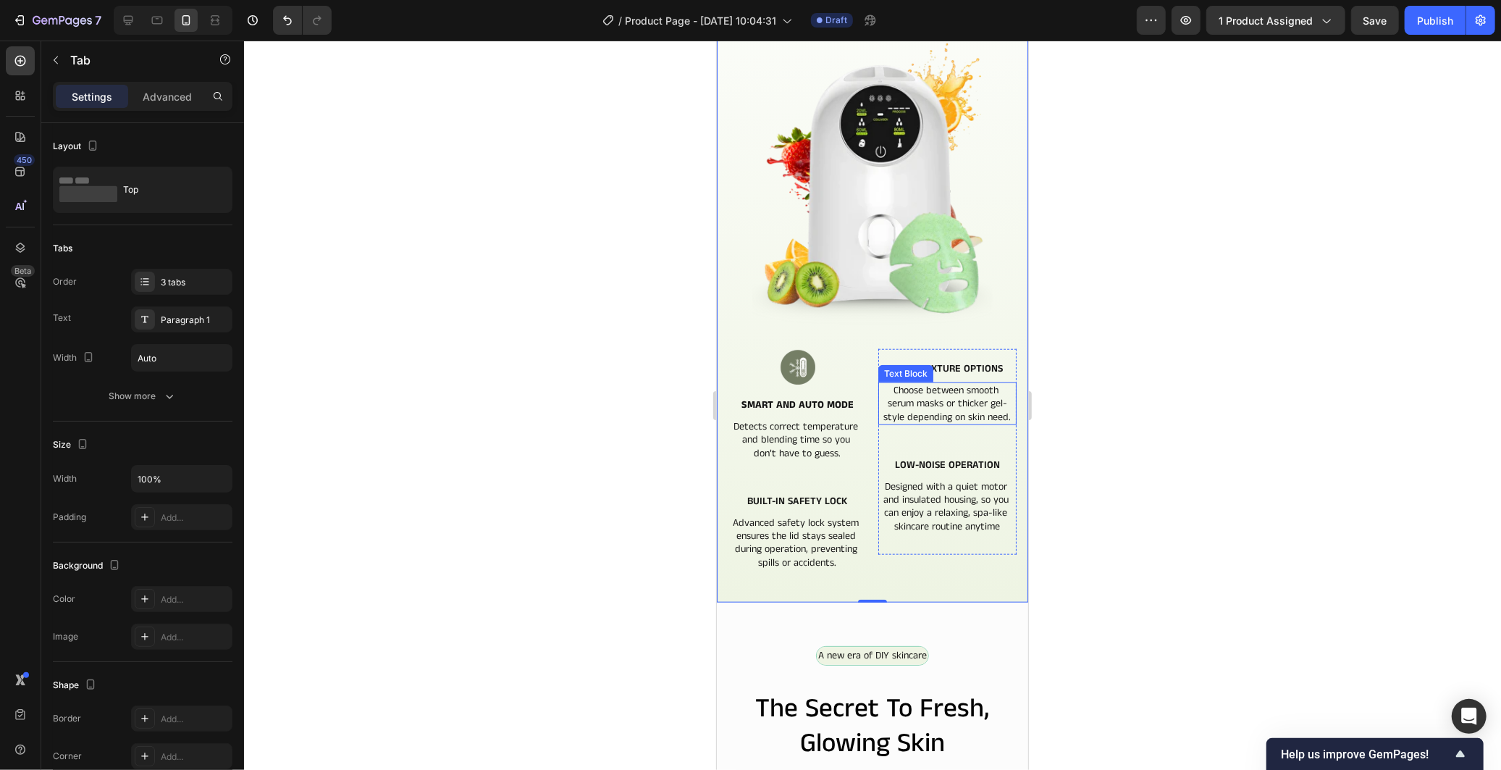
scroll to position [806, 0]
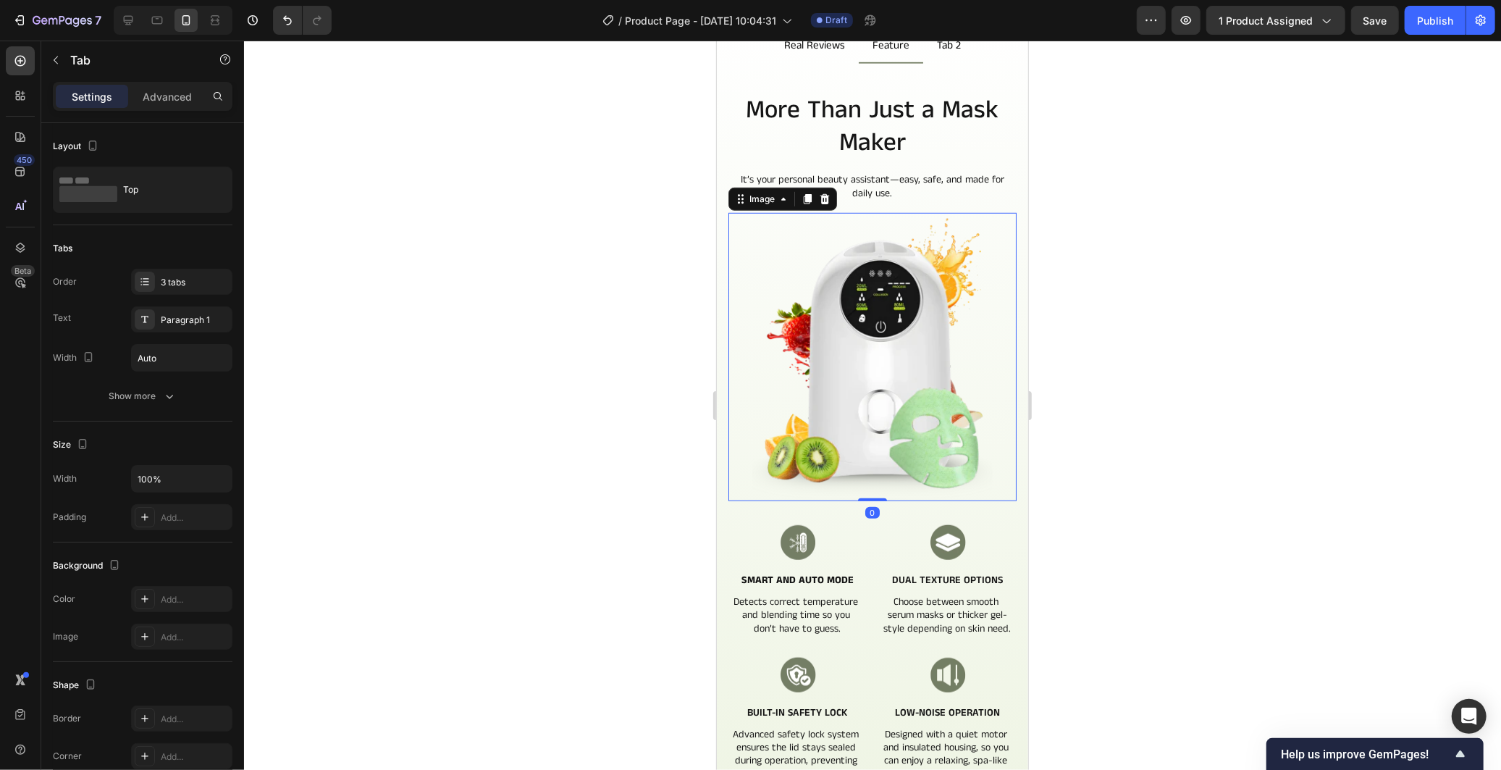
click at [882, 361] on img at bounding box center [872, 356] width 288 height 288
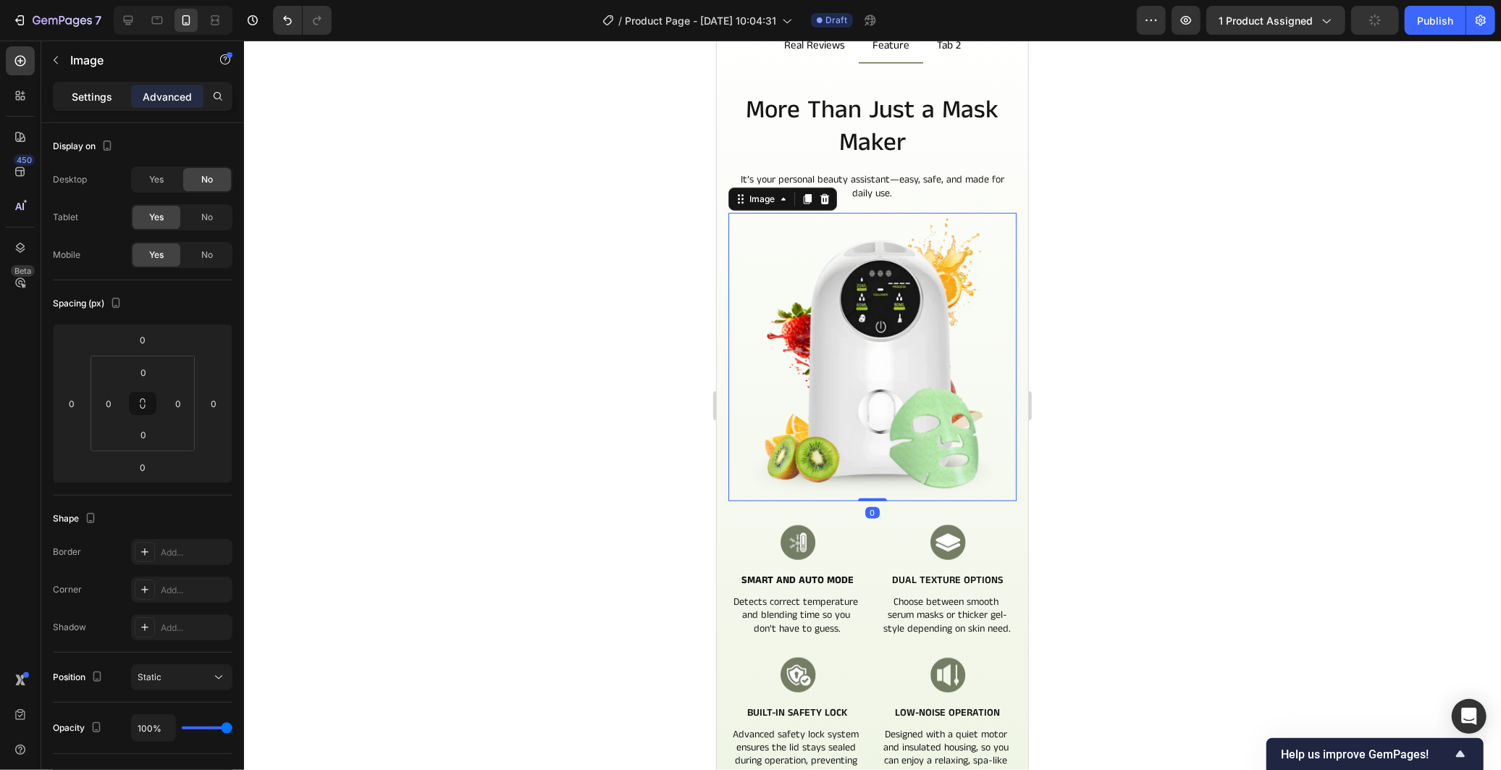
click at [92, 107] on div "Settings" at bounding box center [92, 96] width 72 height 23
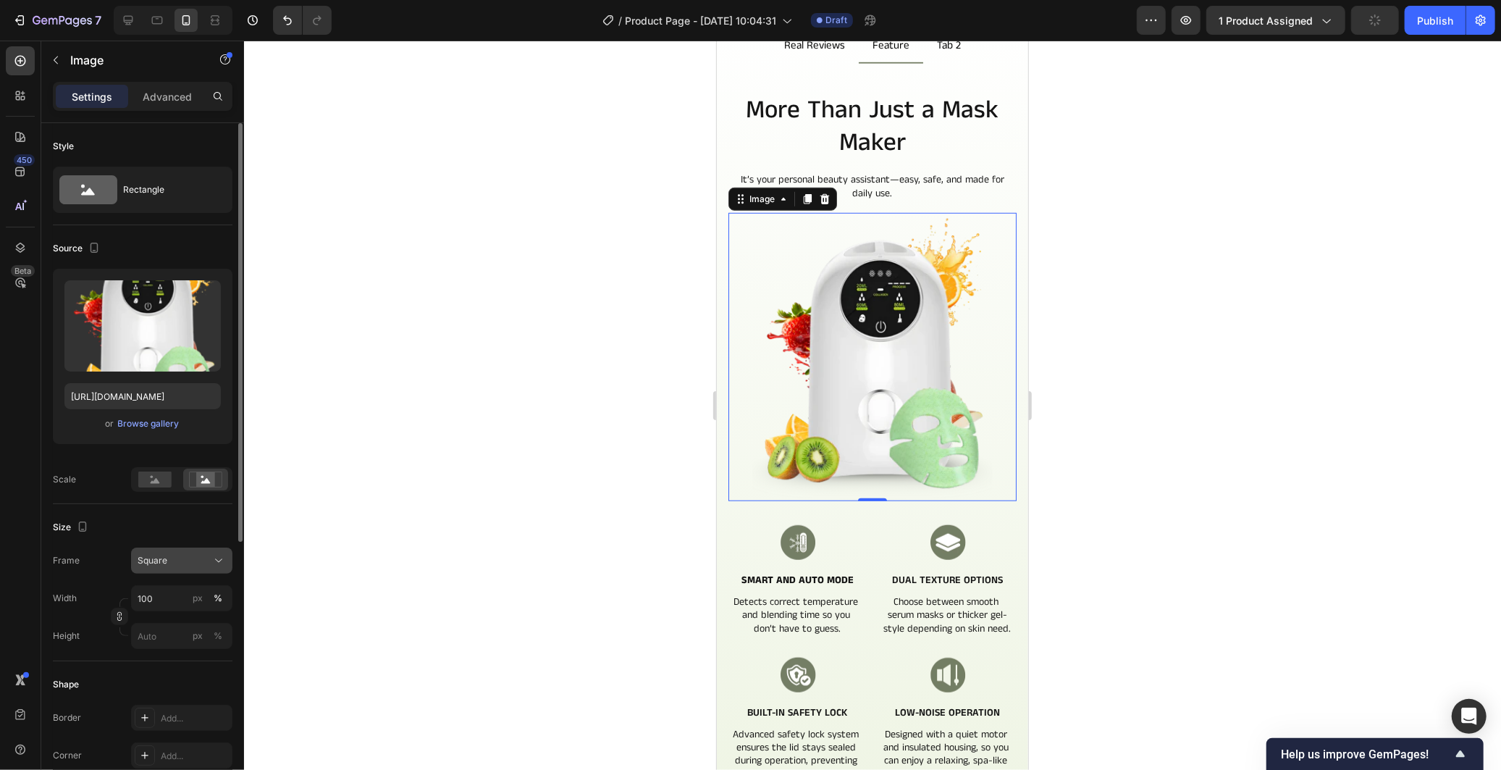
click at [182, 555] on div "Square" at bounding box center [173, 560] width 71 height 13
click at [200, 657] on div "Horizontal" at bounding box center [179, 651] width 84 height 14
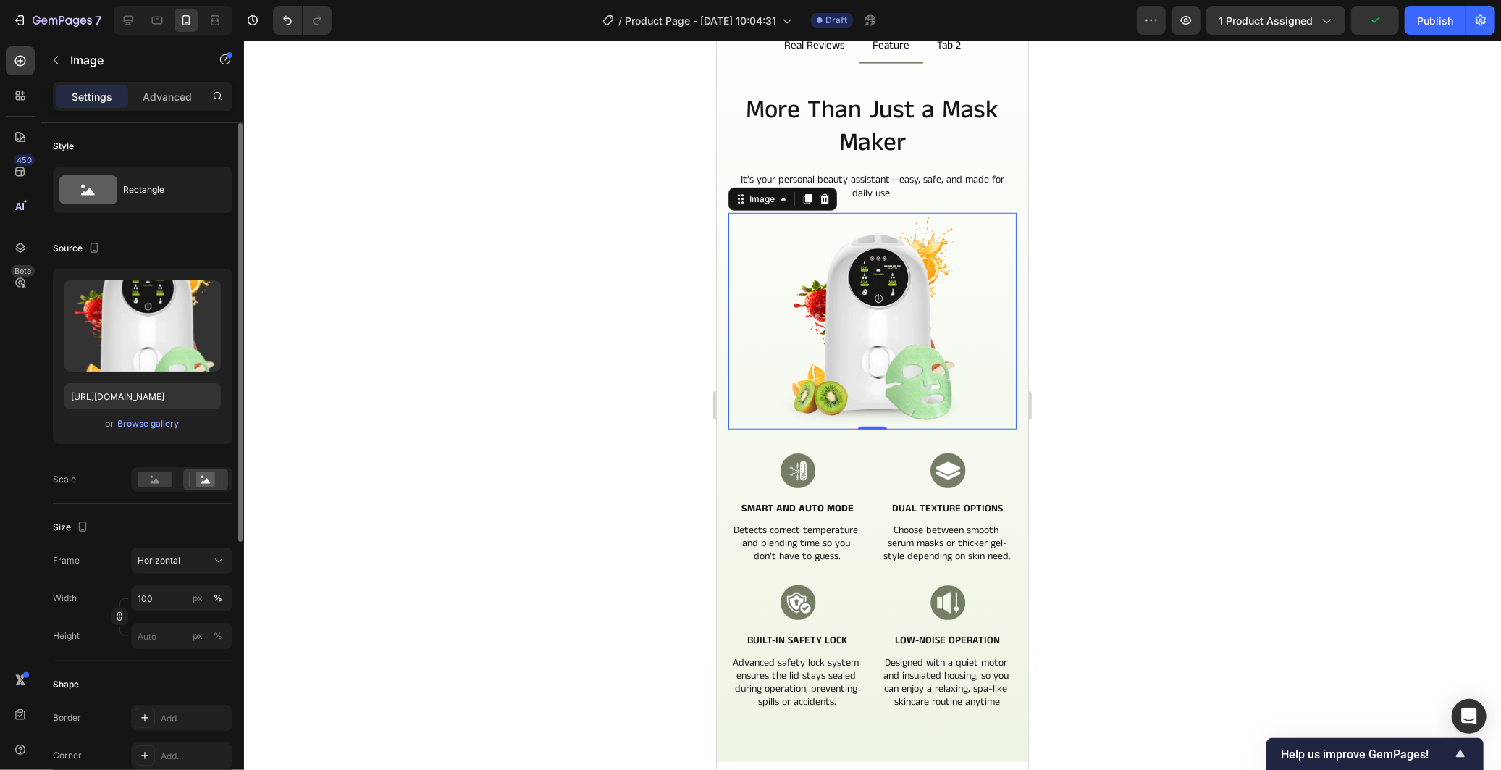
click at [384, 540] on div at bounding box center [872, 405] width 1257 height 729
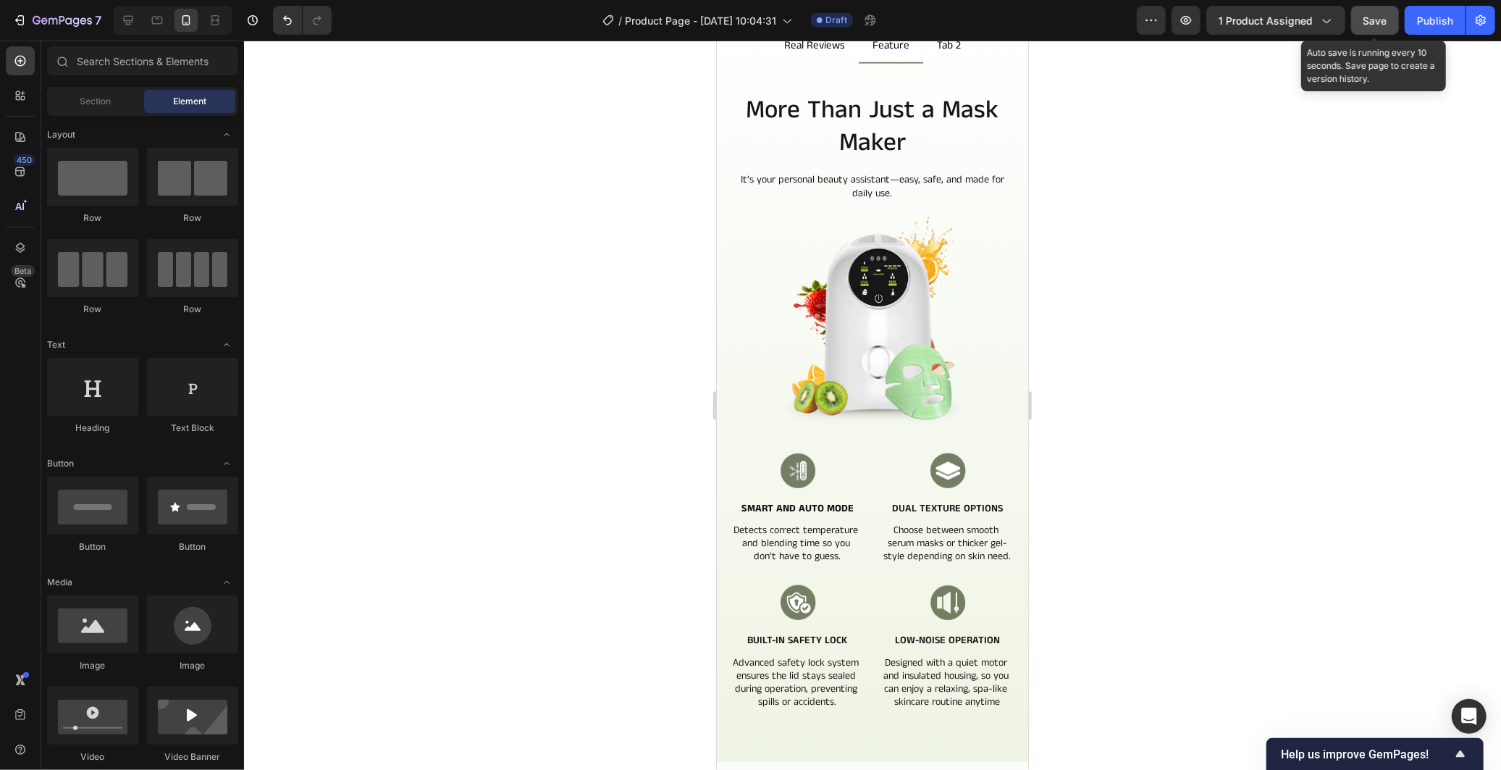
click at [1371, 6] on button "Save" at bounding box center [1375, 20] width 48 height 29
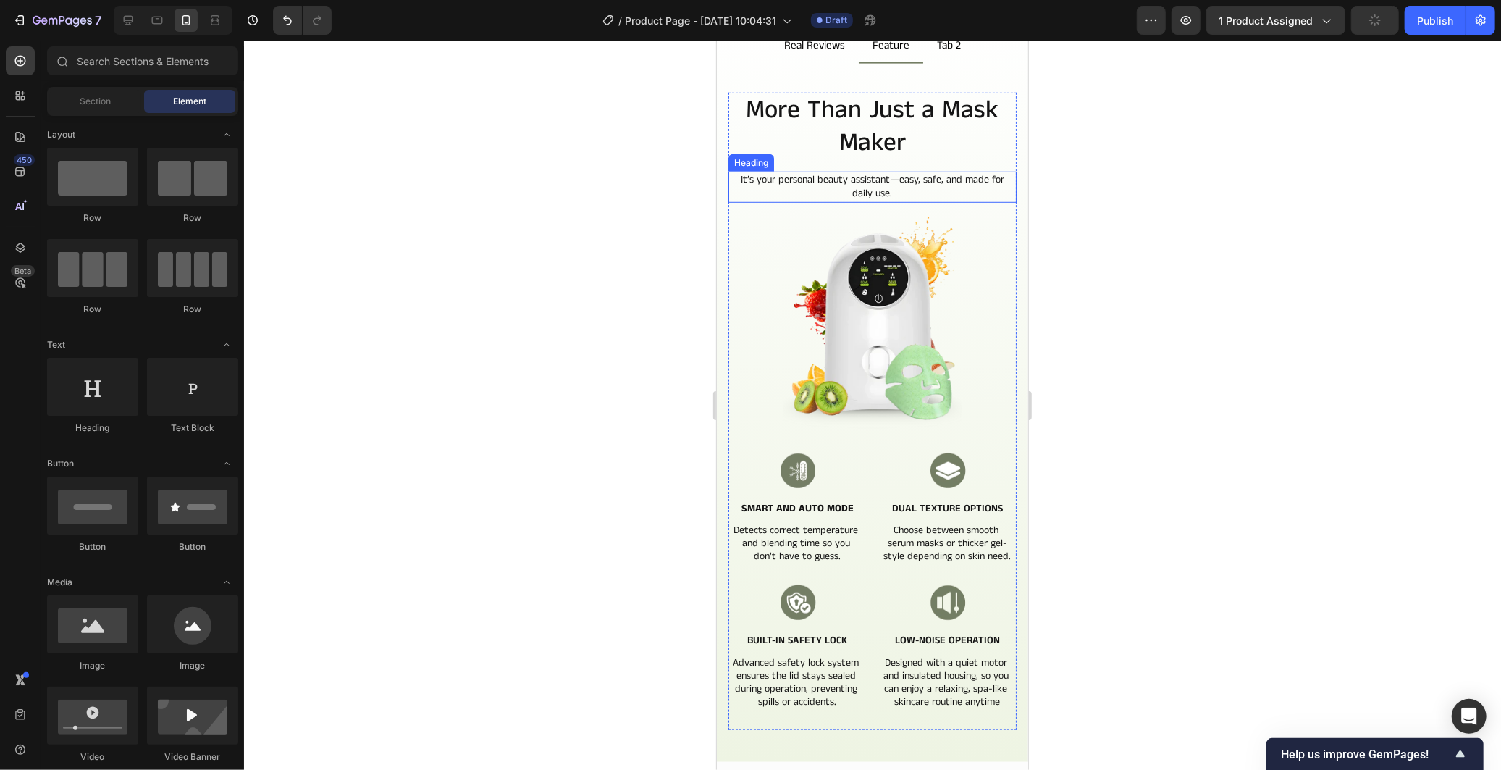
click at [937, 183] on h2 "It’s your personal beauty assistant—easy, safe, and made for daily use." at bounding box center [872, 186] width 288 height 31
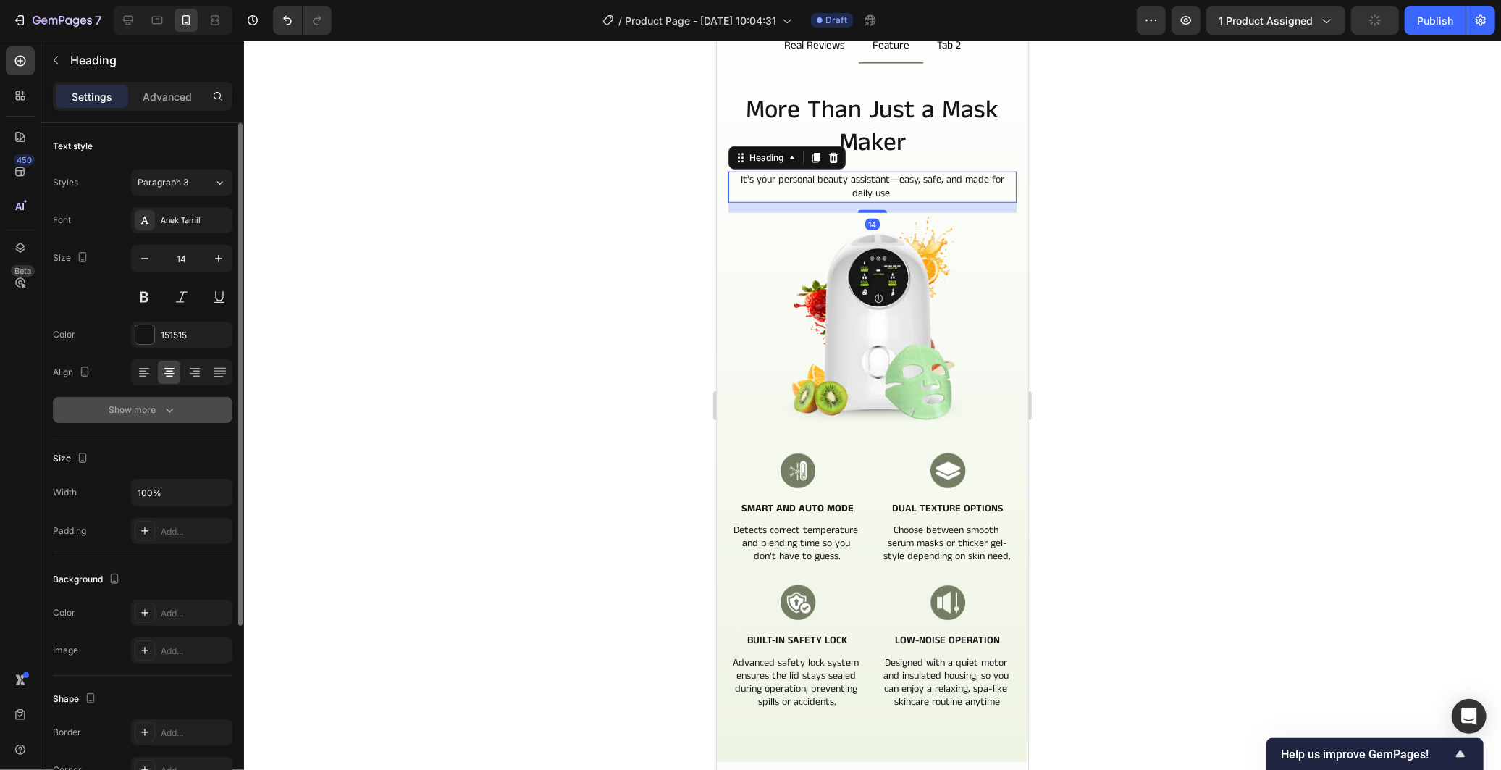
click at [139, 403] on div "Show more" at bounding box center [142, 410] width 67 height 14
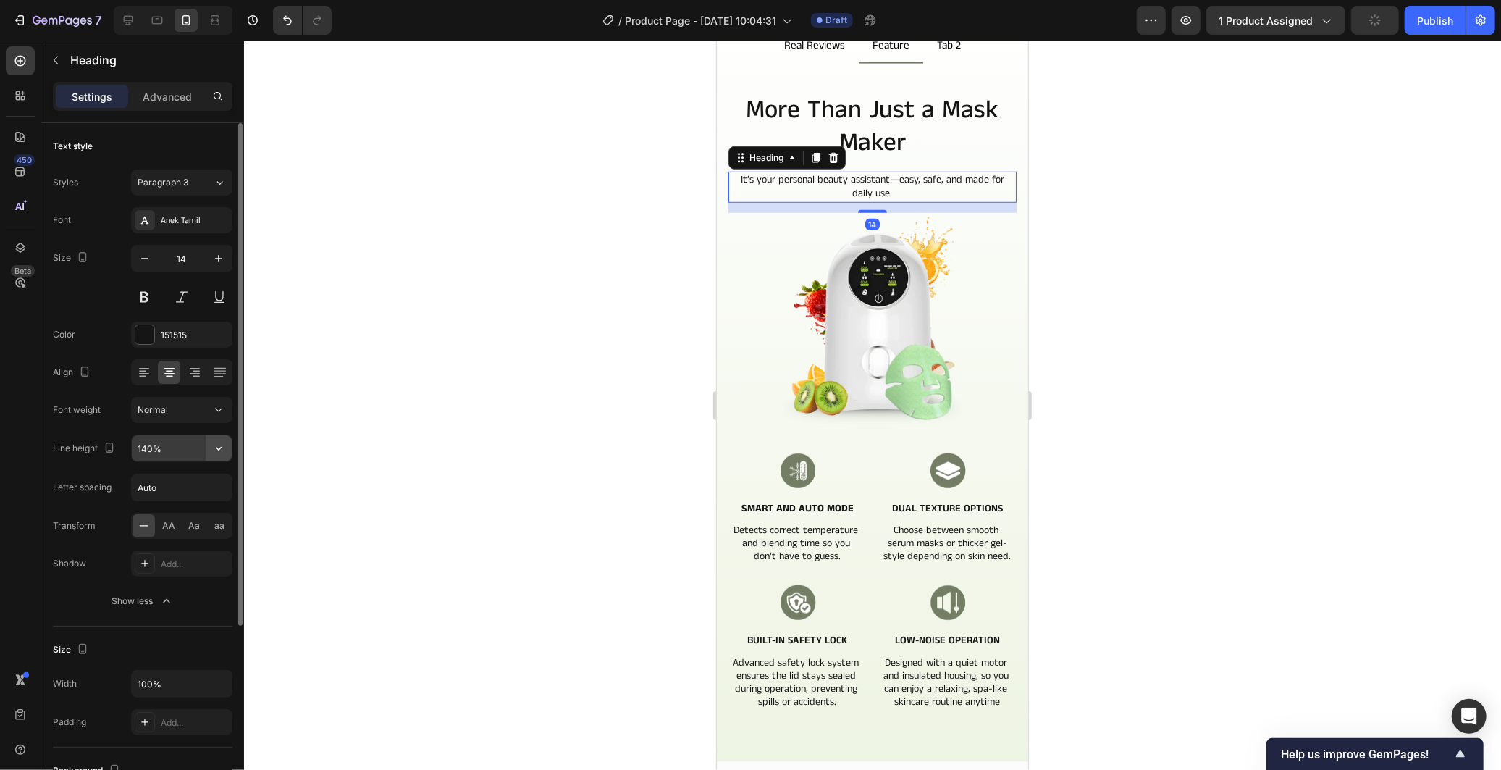
click at [219, 453] on icon "button" at bounding box center [218, 448] width 14 height 14
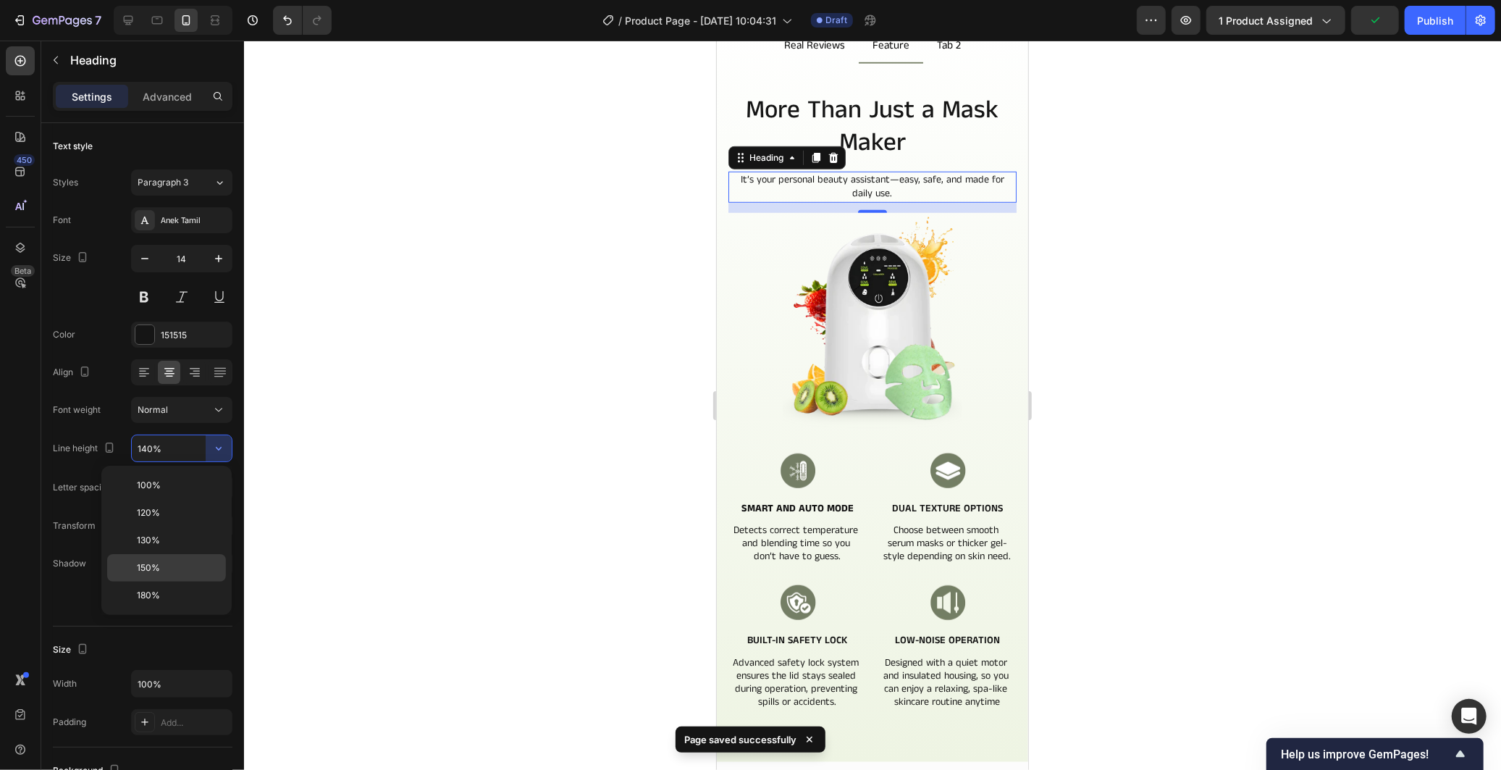
click at [163, 565] on p "150%" at bounding box center [178, 567] width 83 height 13
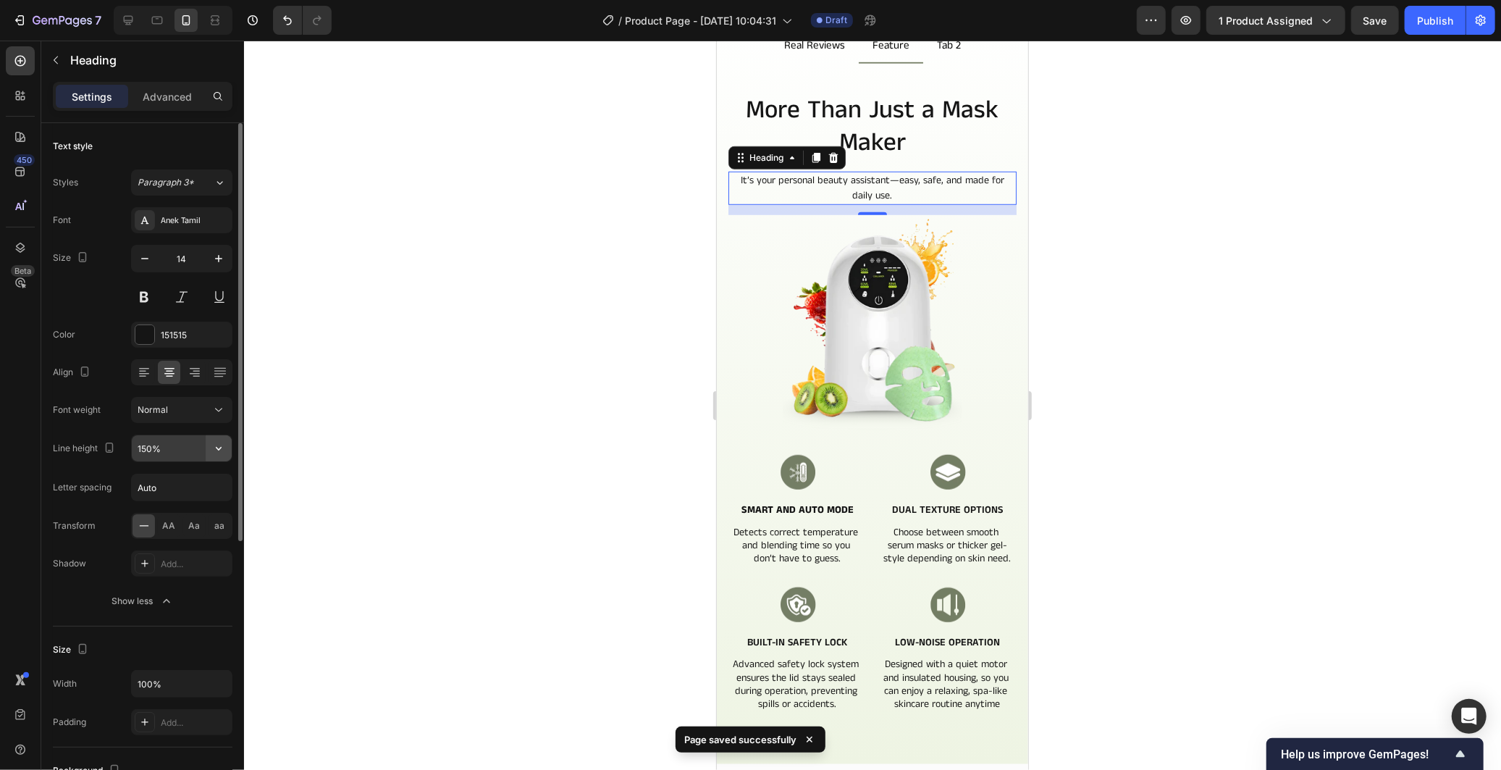
click at [220, 447] on icon "button" at bounding box center [219, 449] width 6 height 4
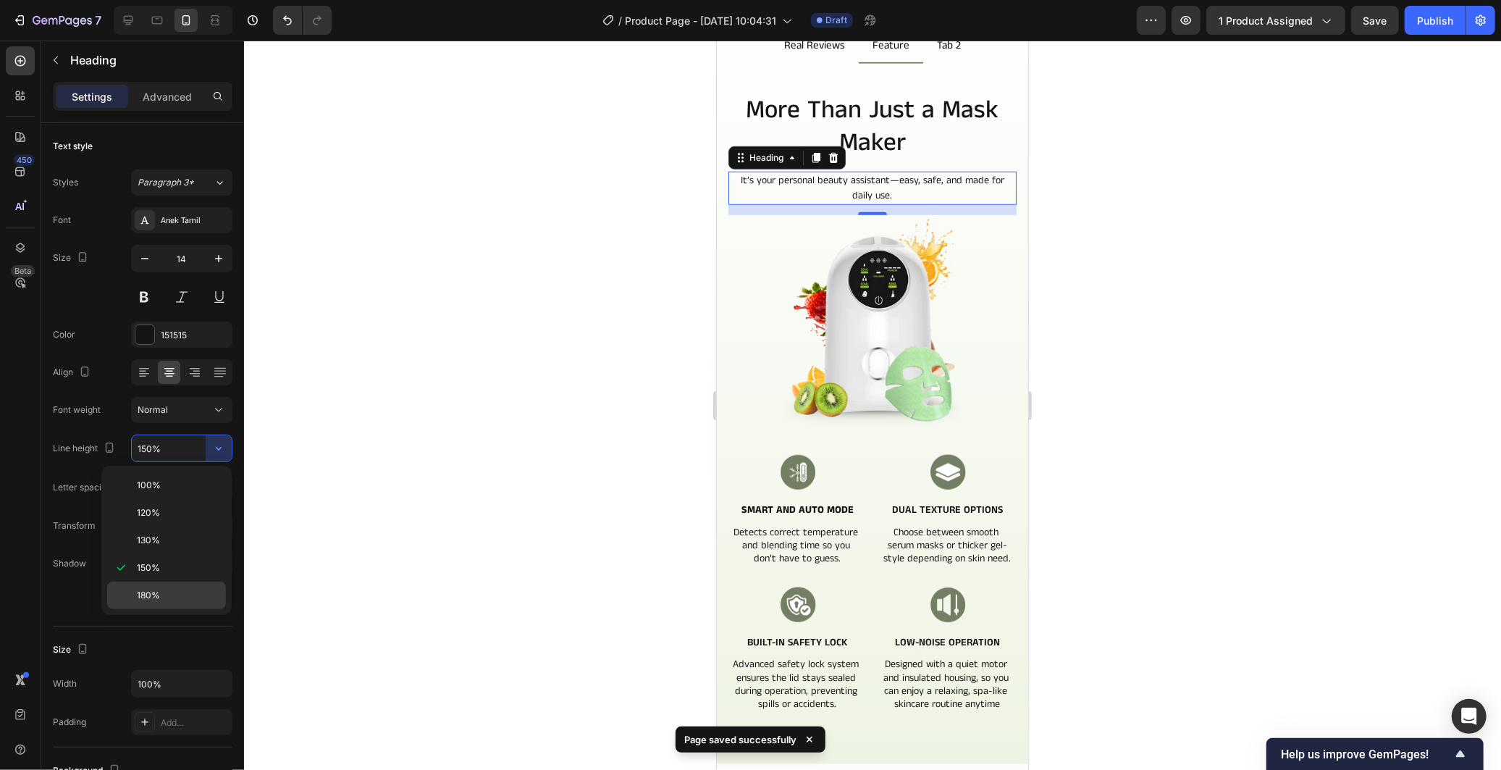
click at [143, 584] on div "180%" at bounding box center [166, 595] width 119 height 28
type input "180%"
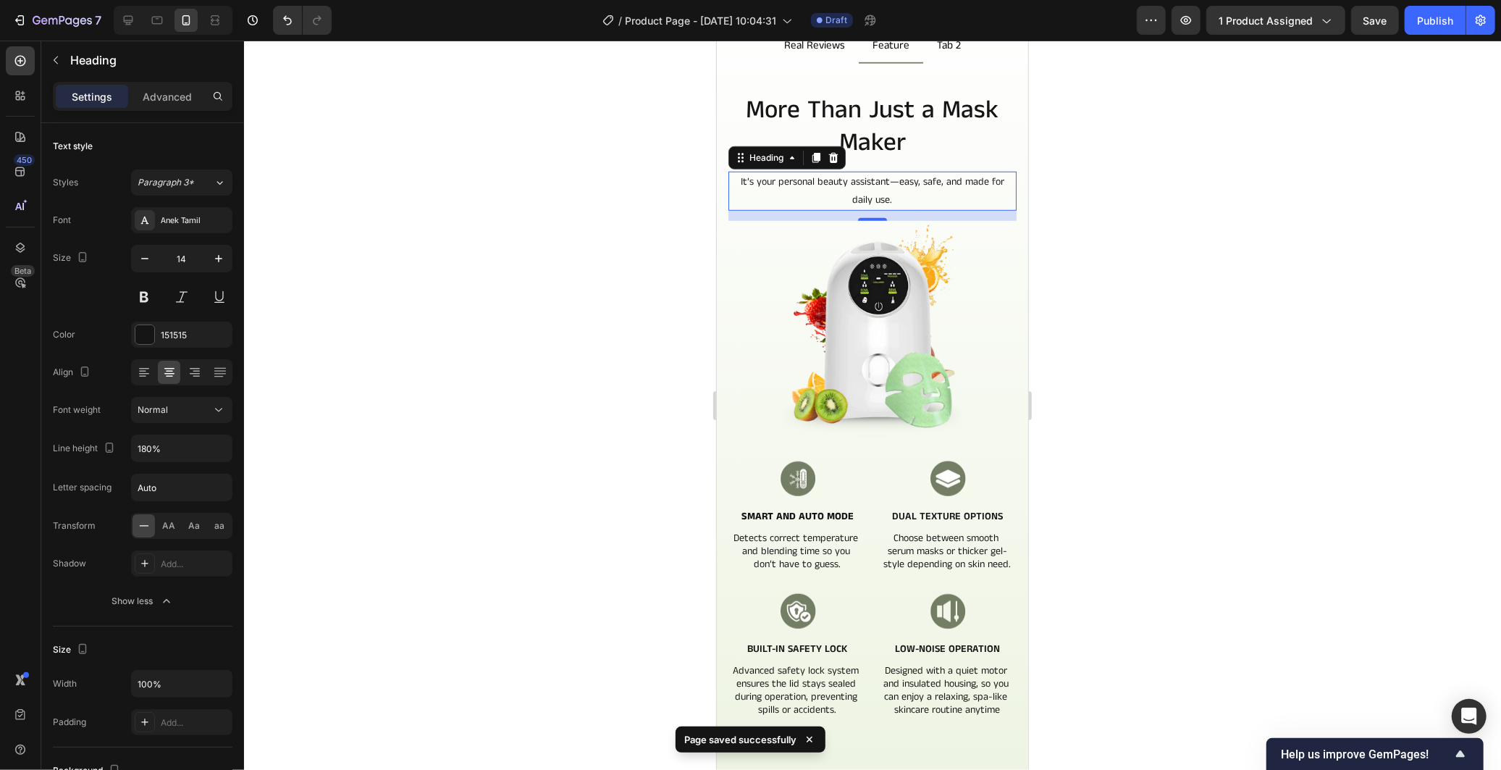
click at [375, 430] on div at bounding box center [872, 405] width 1257 height 729
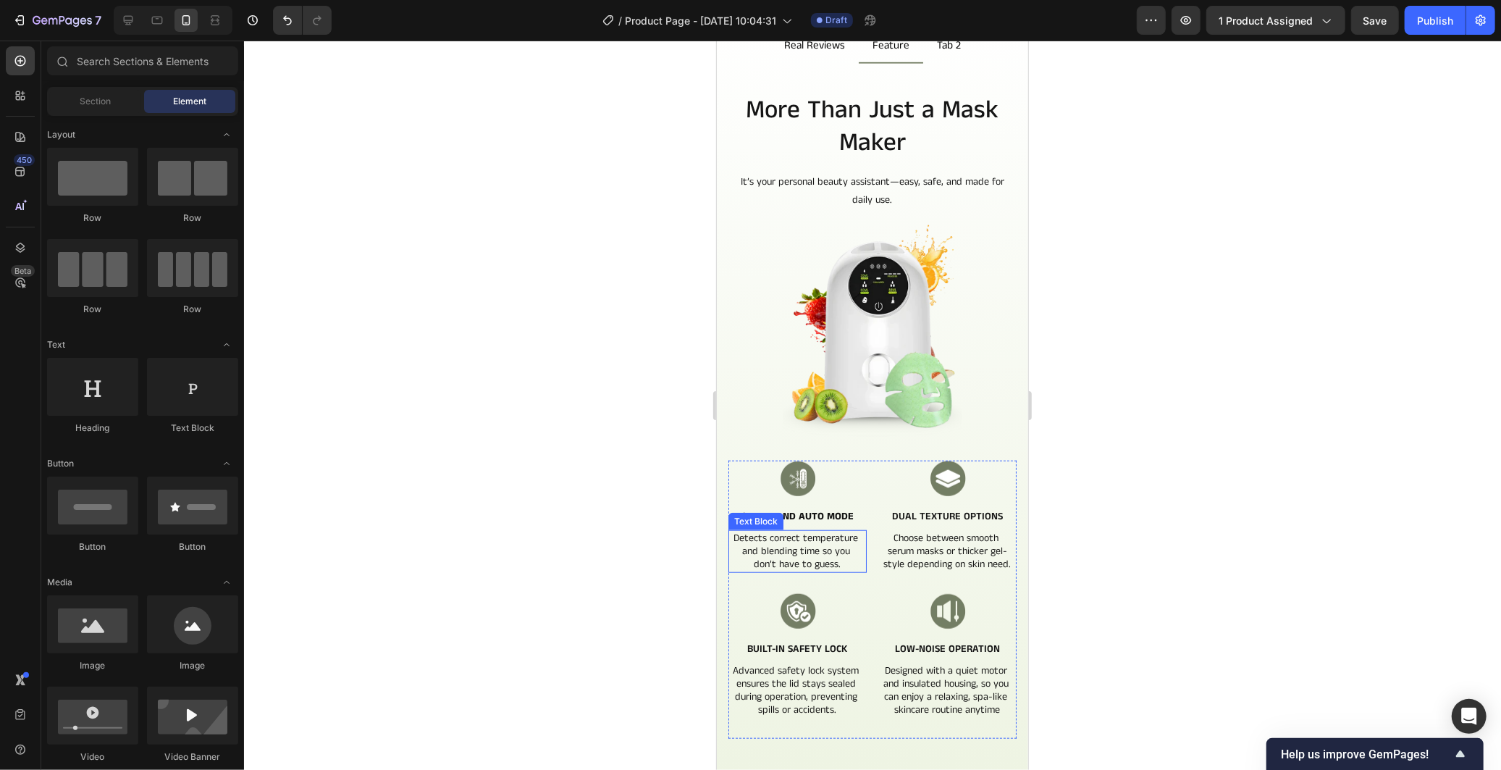
click at [828, 537] on p "Detects correct temperature and blending time so you don’t have to guess." at bounding box center [796, 551] width 135 height 40
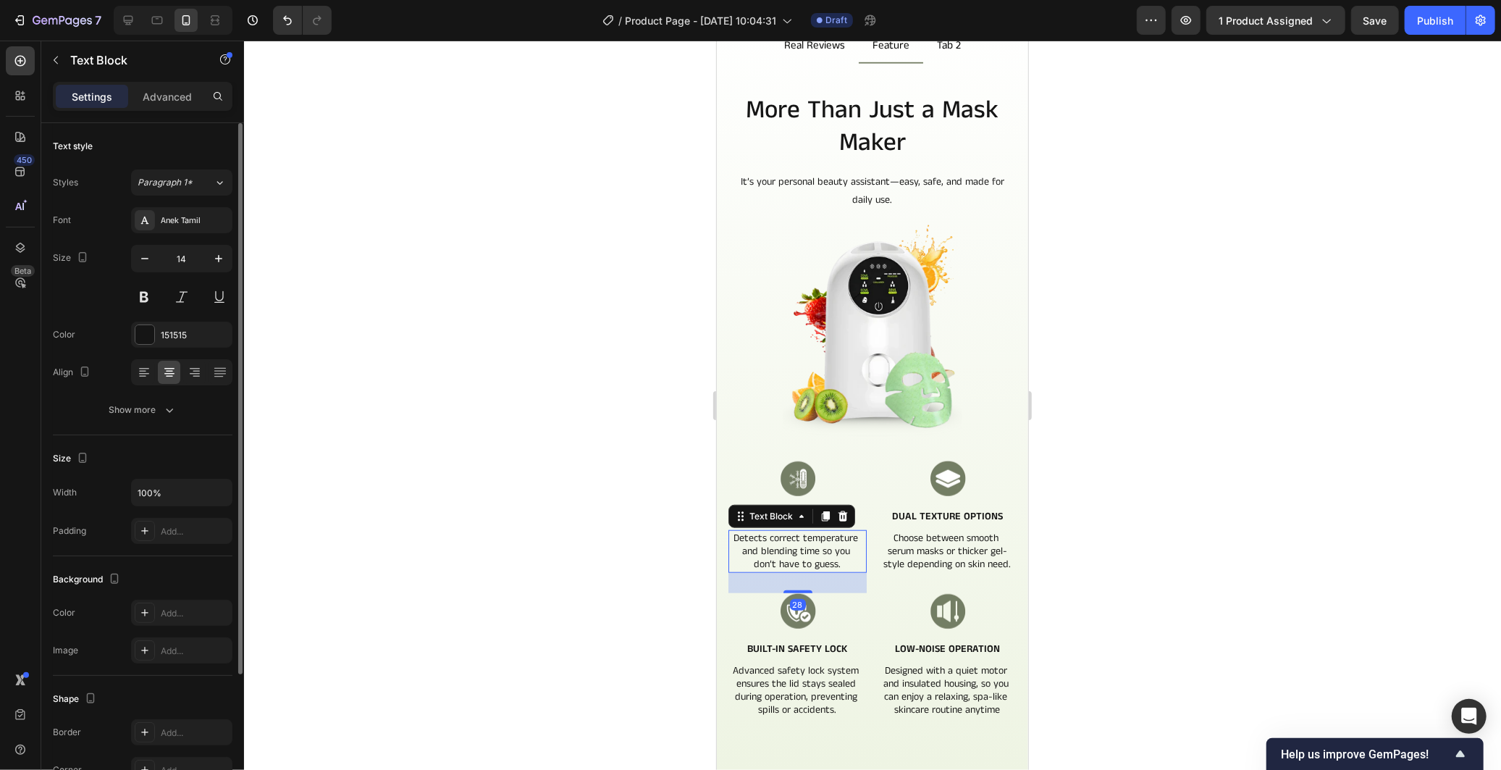
click at [167, 423] on div "Text style Styles Paragraph 1* Font Anek Tamil Size 14 Color 151515 Align Show …" at bounding box center [143, 279] width 180 height 312
click at [623, 379] on div at bounding box center [872, 405] width 1257 height 729
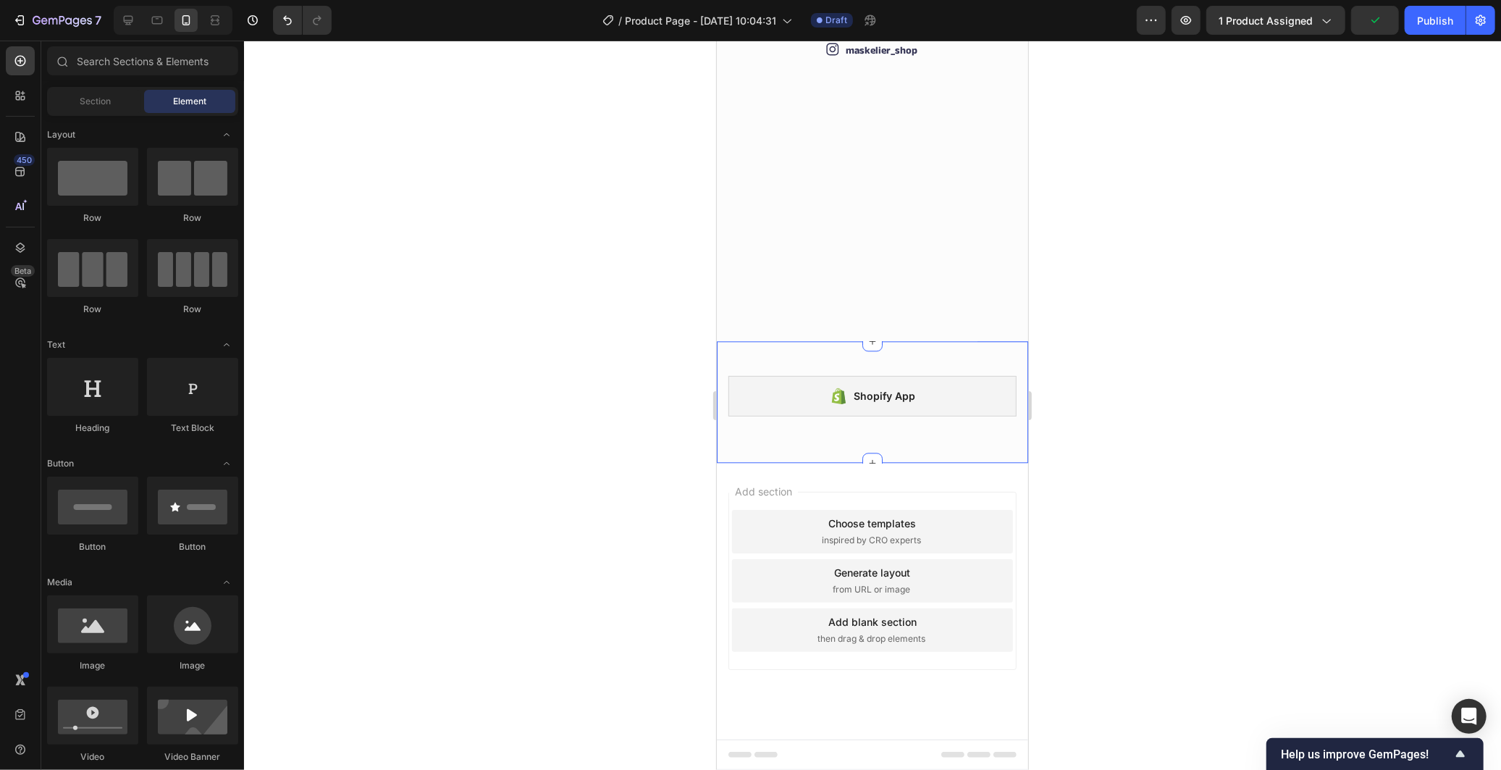
scroll to position [2790, 0]
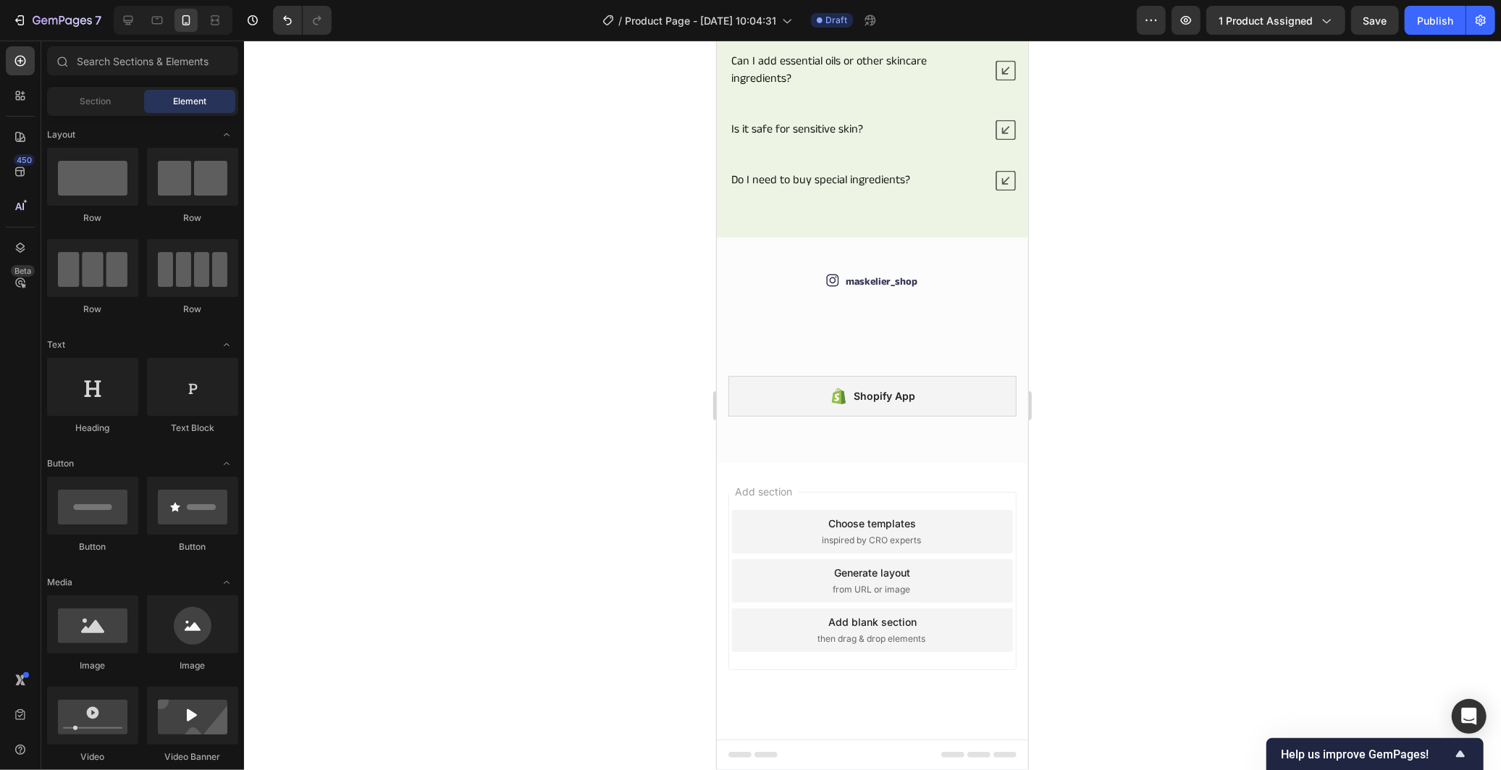
click at [1227, 287] on div at bounding box center [872, 405] width 1257 height 729
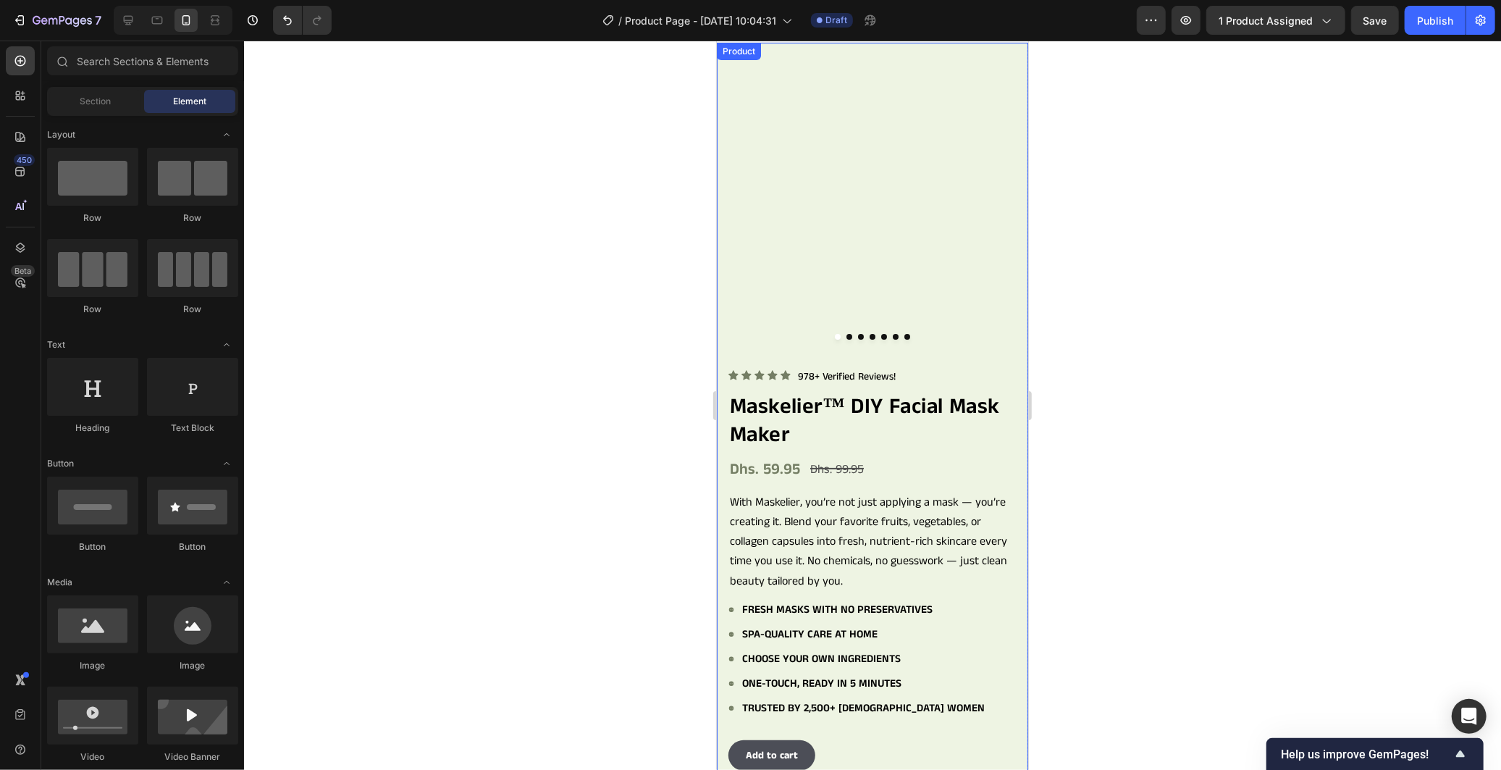
scroll to position [0, 0]
